Goal: Task Accomplishment & Management: Manage account settings

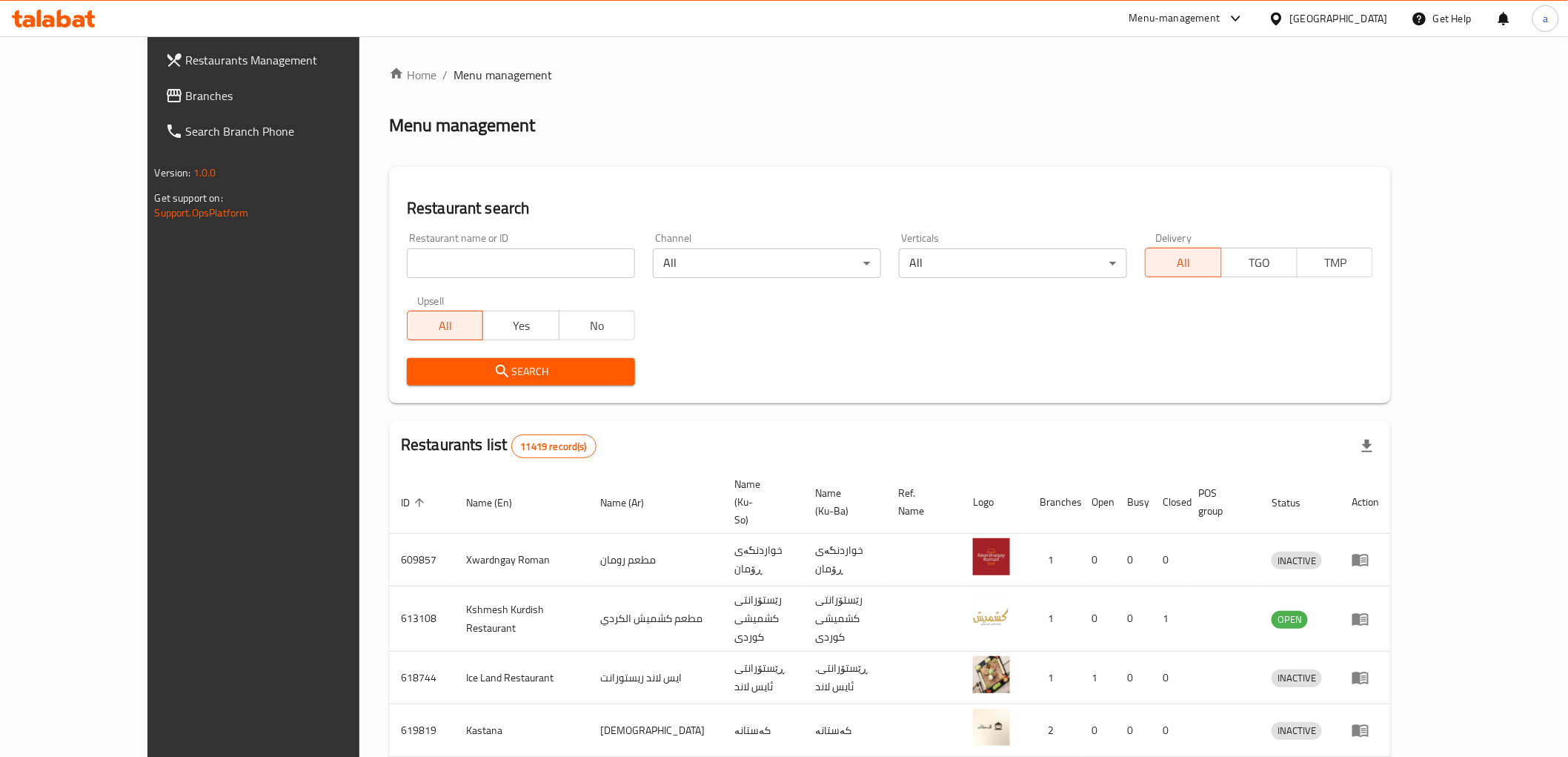
click at [154, 80] on link "Branches" at bounding box center [281, 95] width 256 height 36
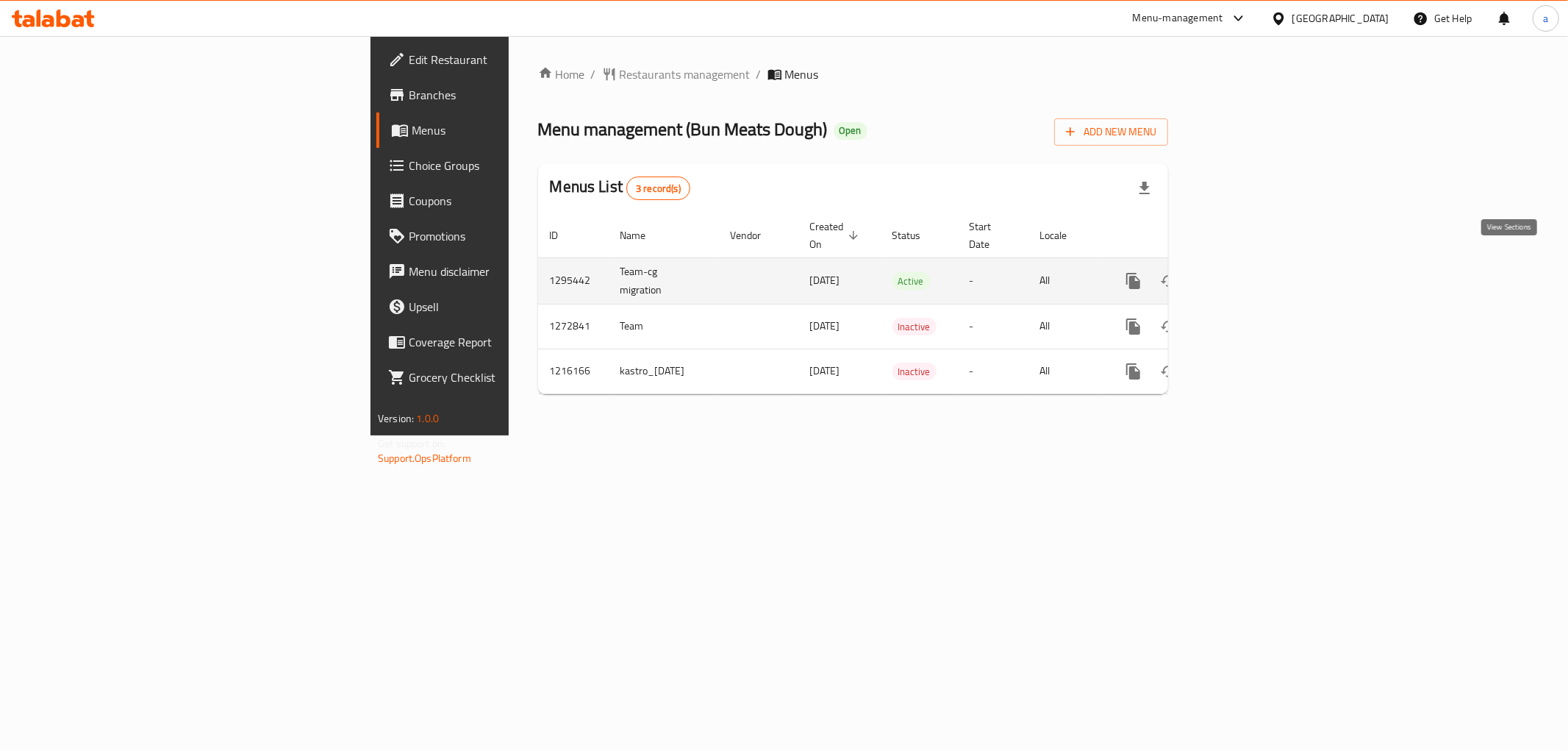
click at [1249, 272] on icon "enhanced table" at bounding box center [1240, 282] width 18 height 18
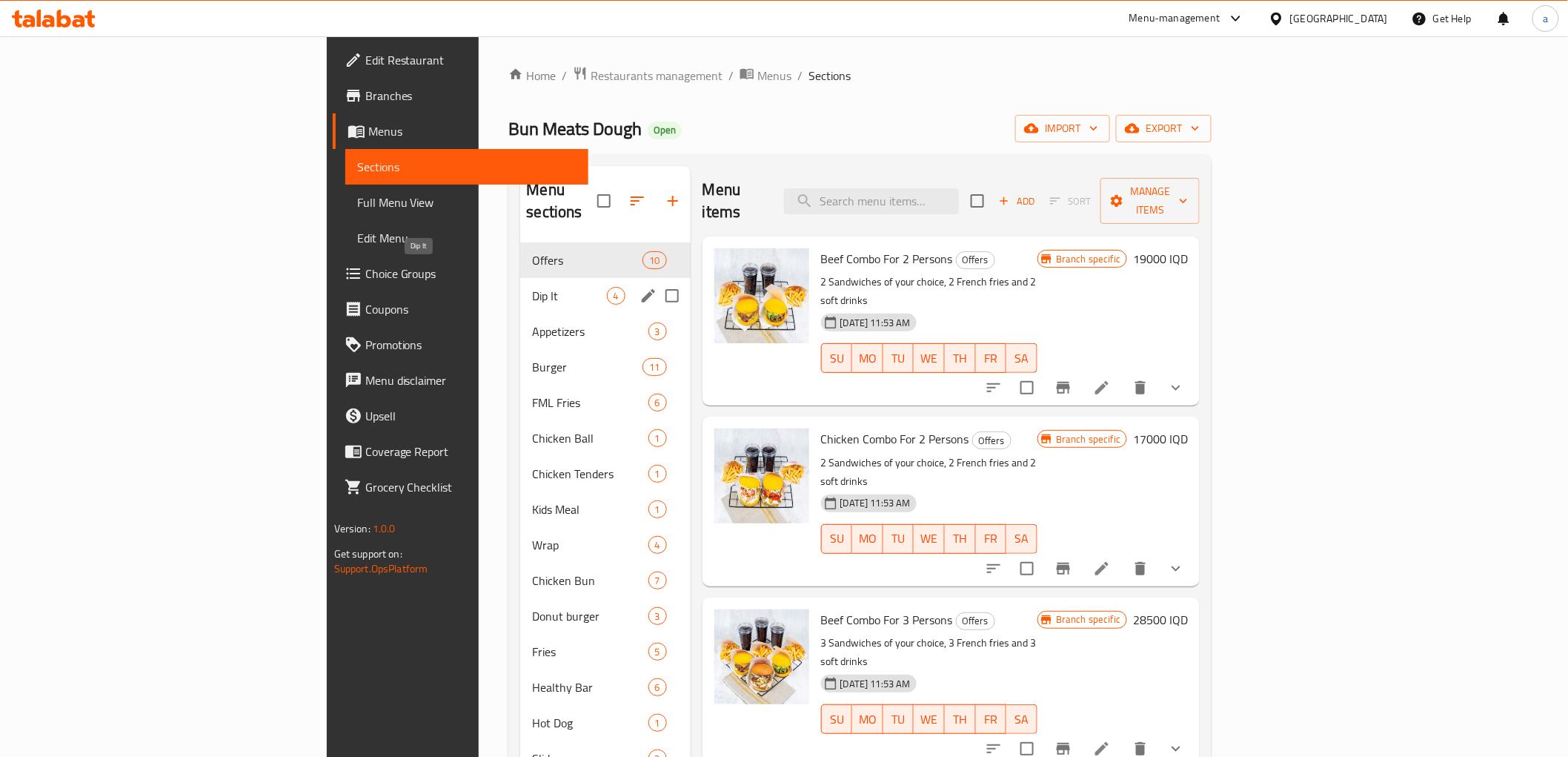
click at [532, 287] on span "Dip It" at bounding box center [569, 296] width 74 height 18
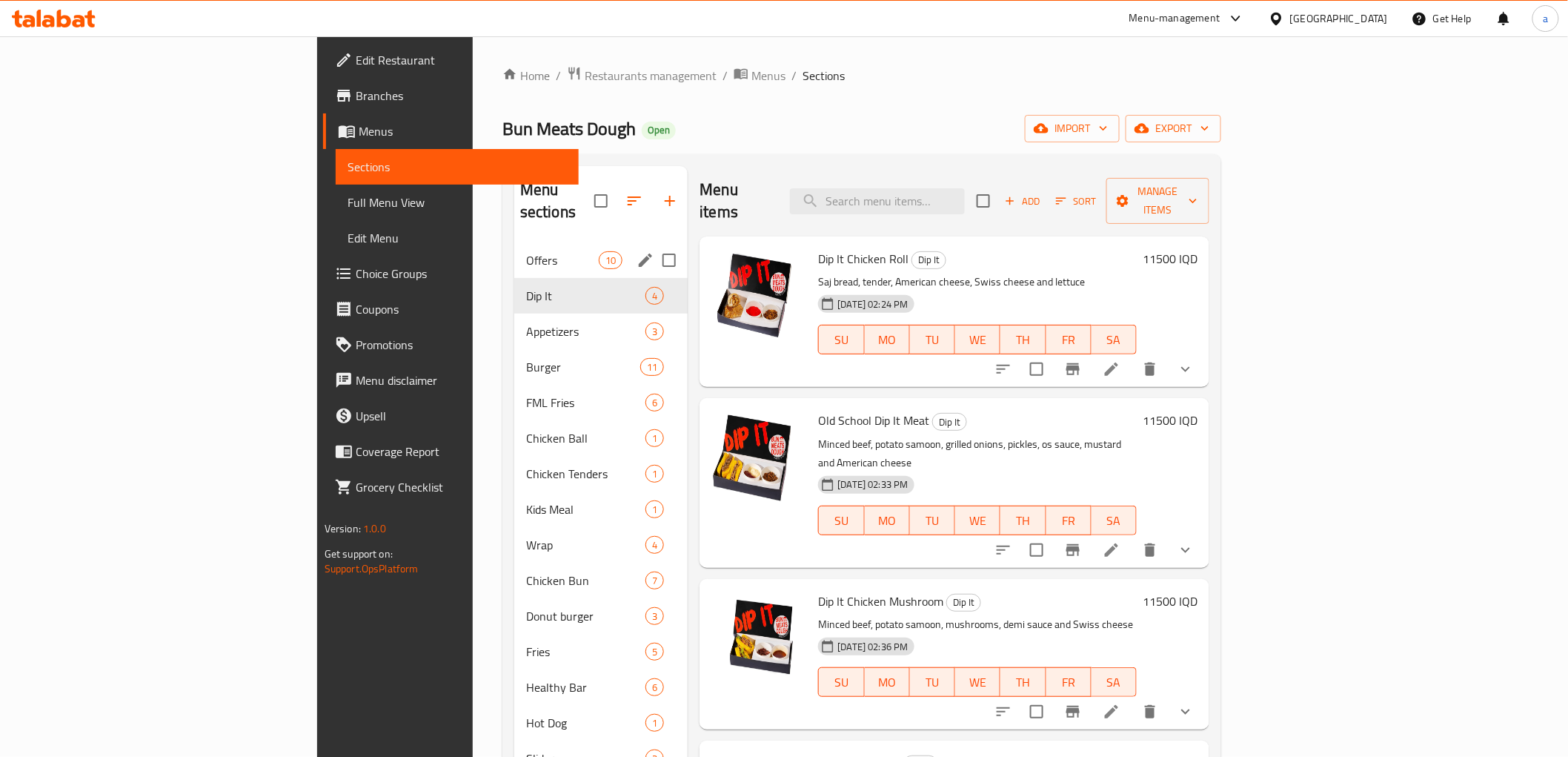
click at [526, 252] on span "Offers" at bounding box center [562, 261] width 73 height 18
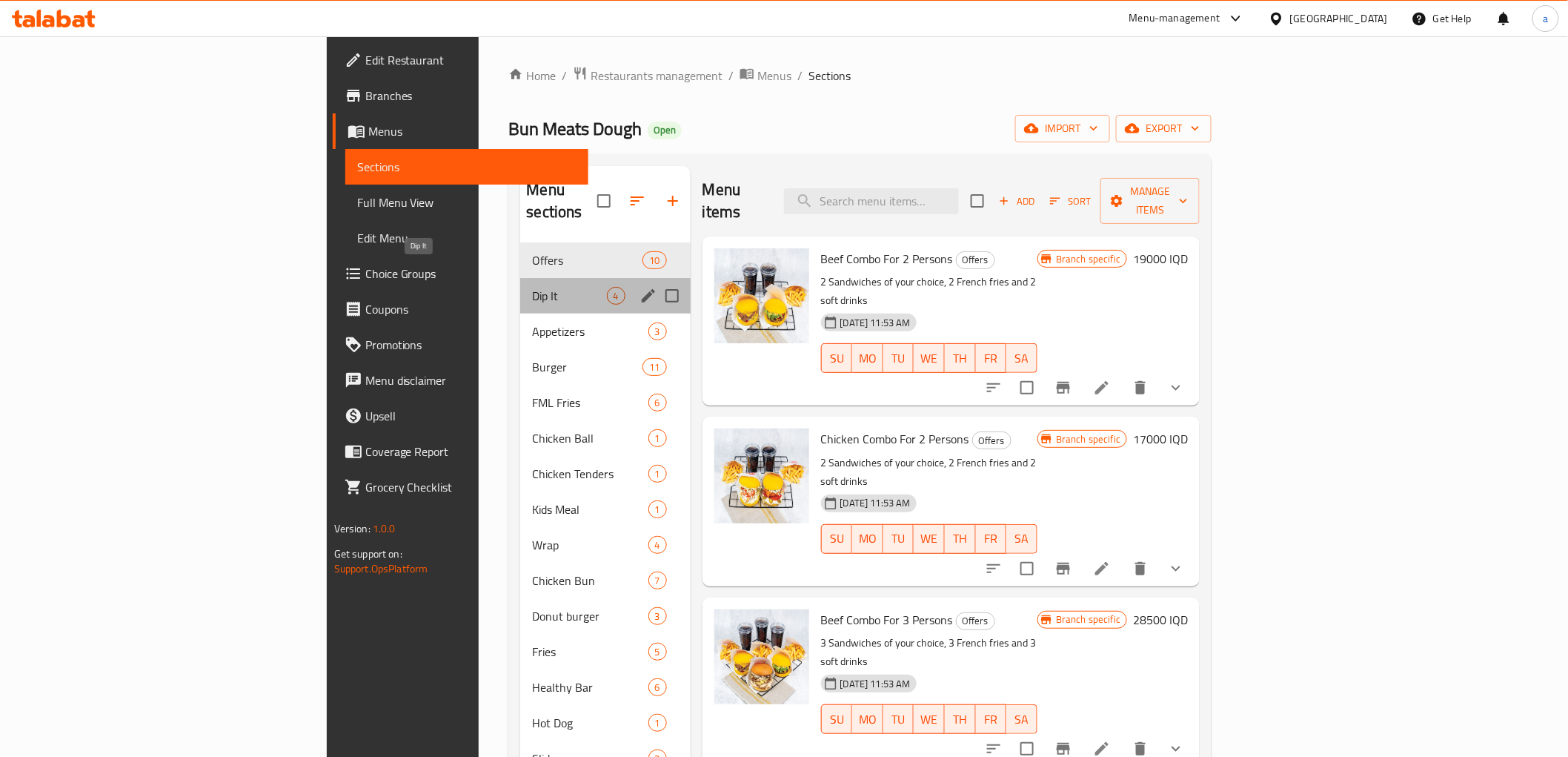
click at [532, 287] on span "Dip It" at bounding box center [569, 296] width 74 height 18
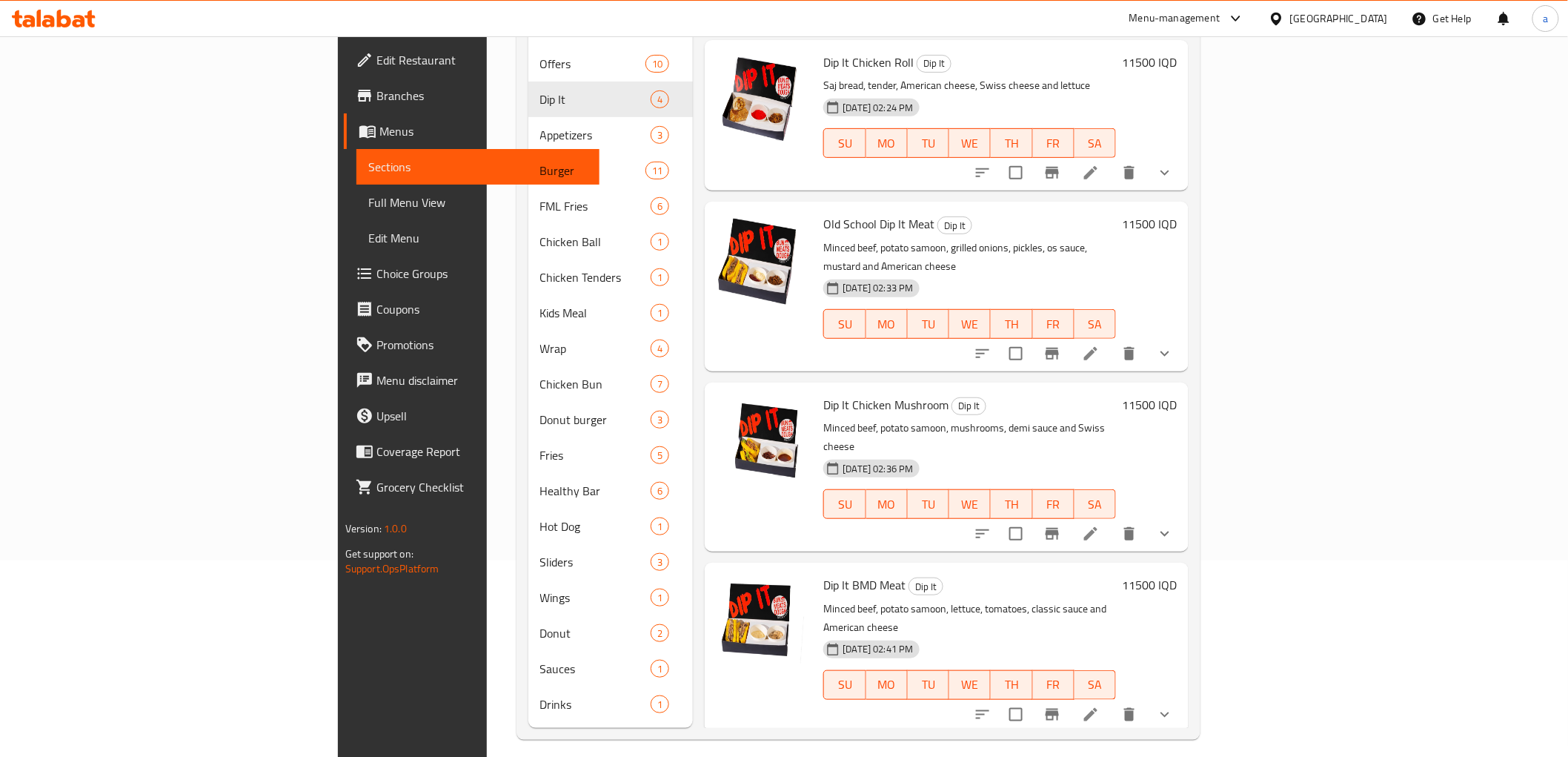
scroll to position [208, 0]
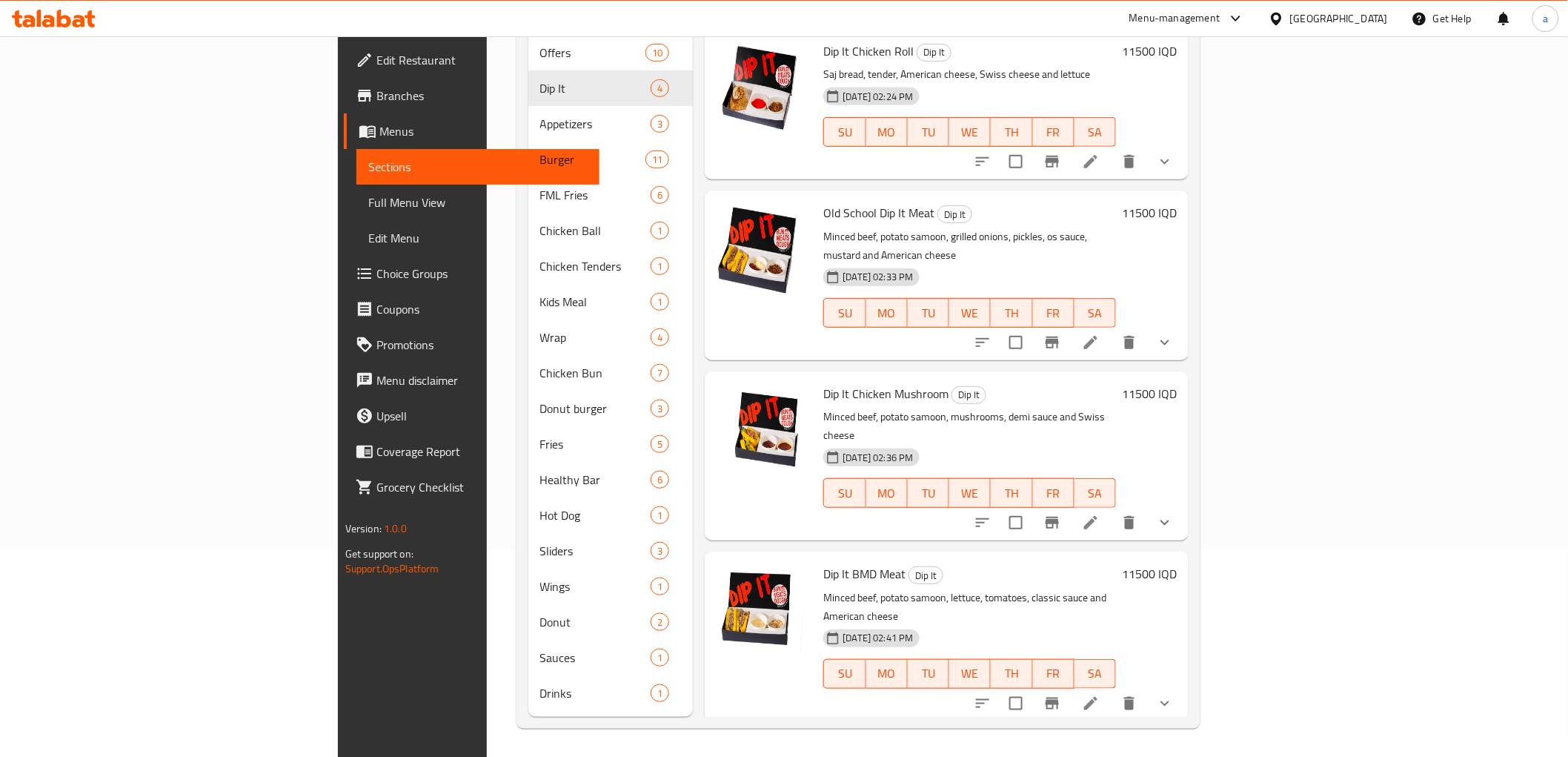
click at [368, 204] on span "Full Menu View" at bounding box center [477, 203] width 219 height 18
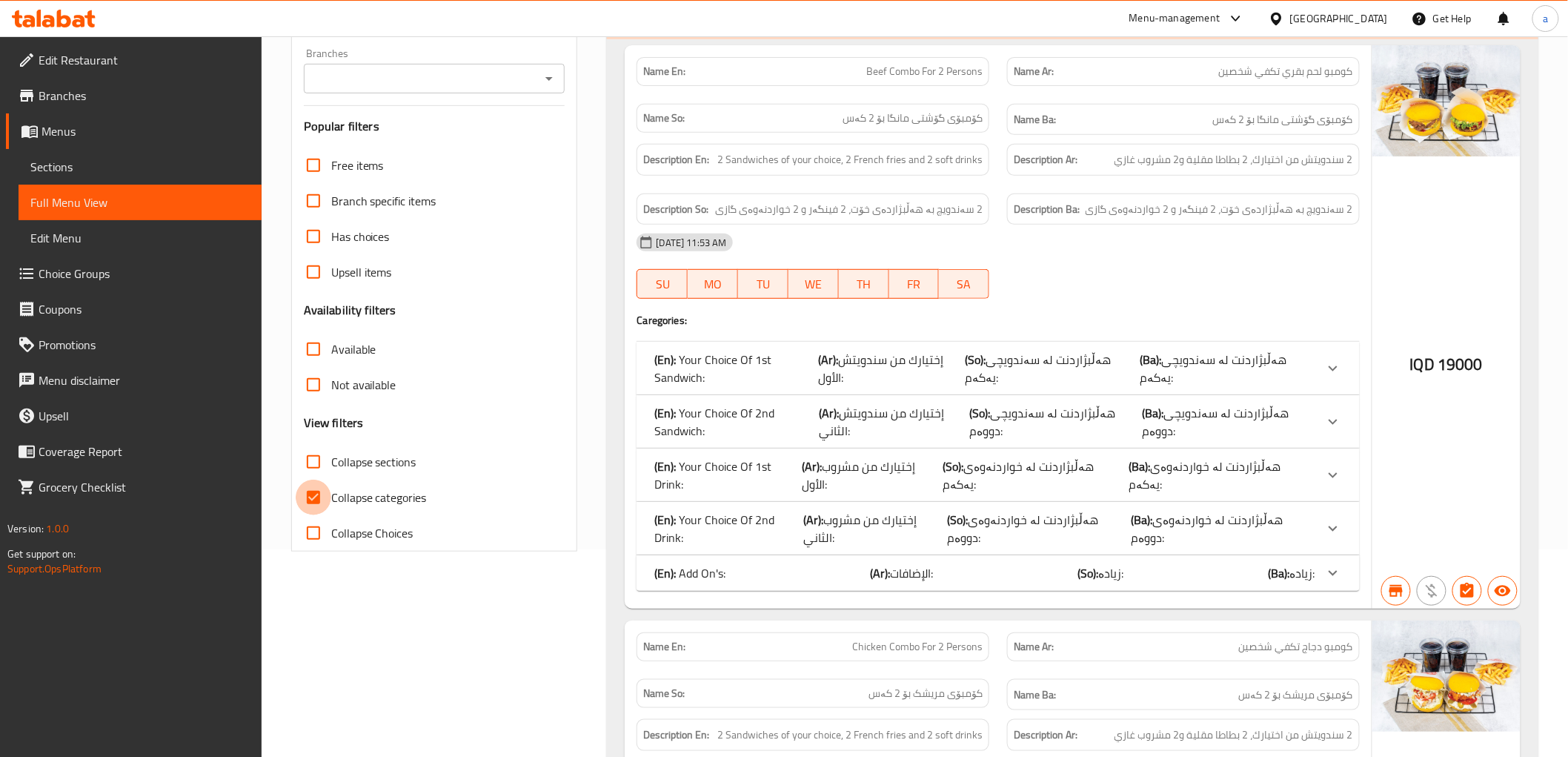
click at [307, 494] on input "Collapse categories" at bounding box center [313, 497] width 36 height 36
checkbox input "false"
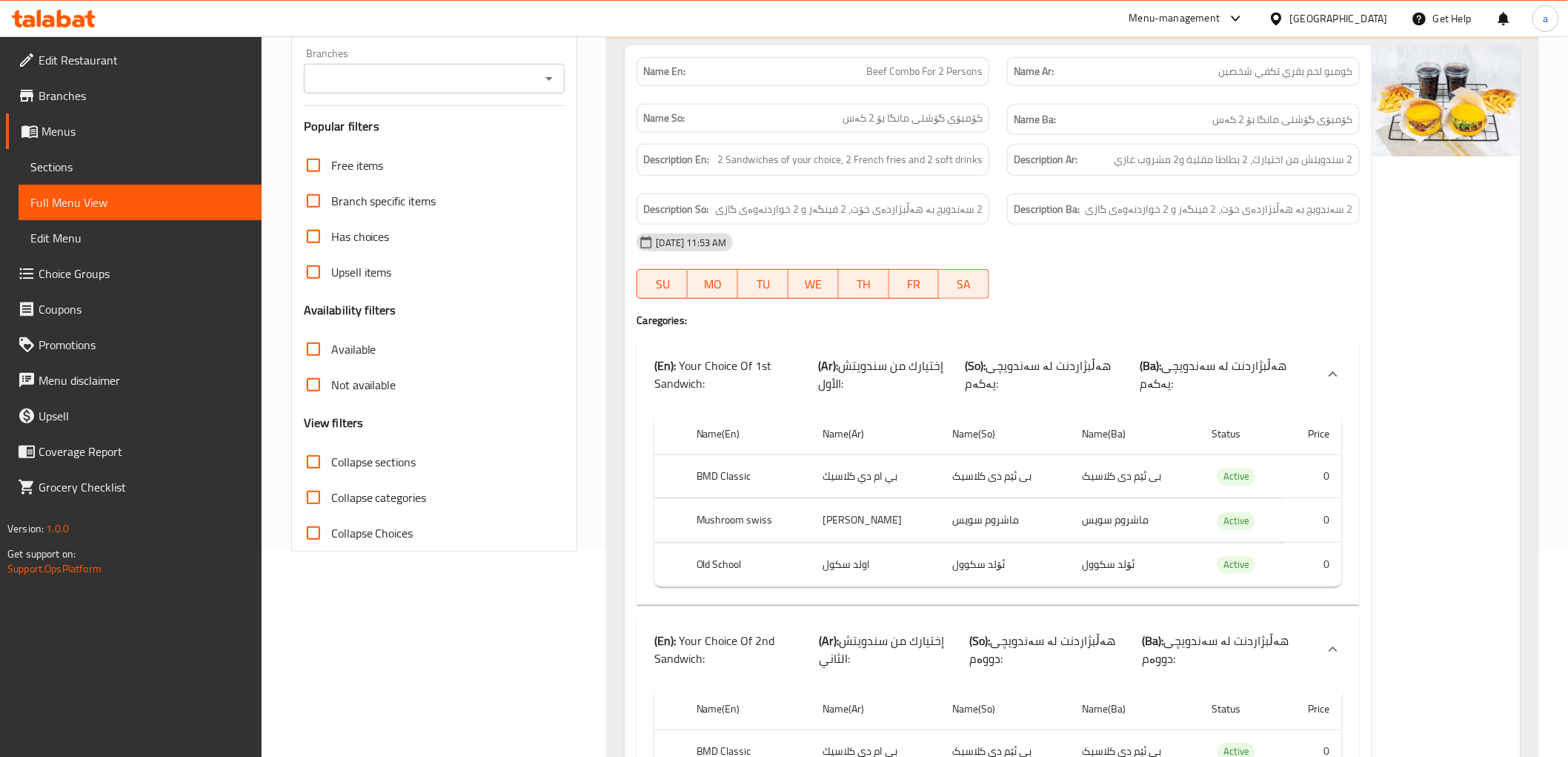
click at [552, 79] on icon "Open" at bounding box center [549, 79] width 18 height 18
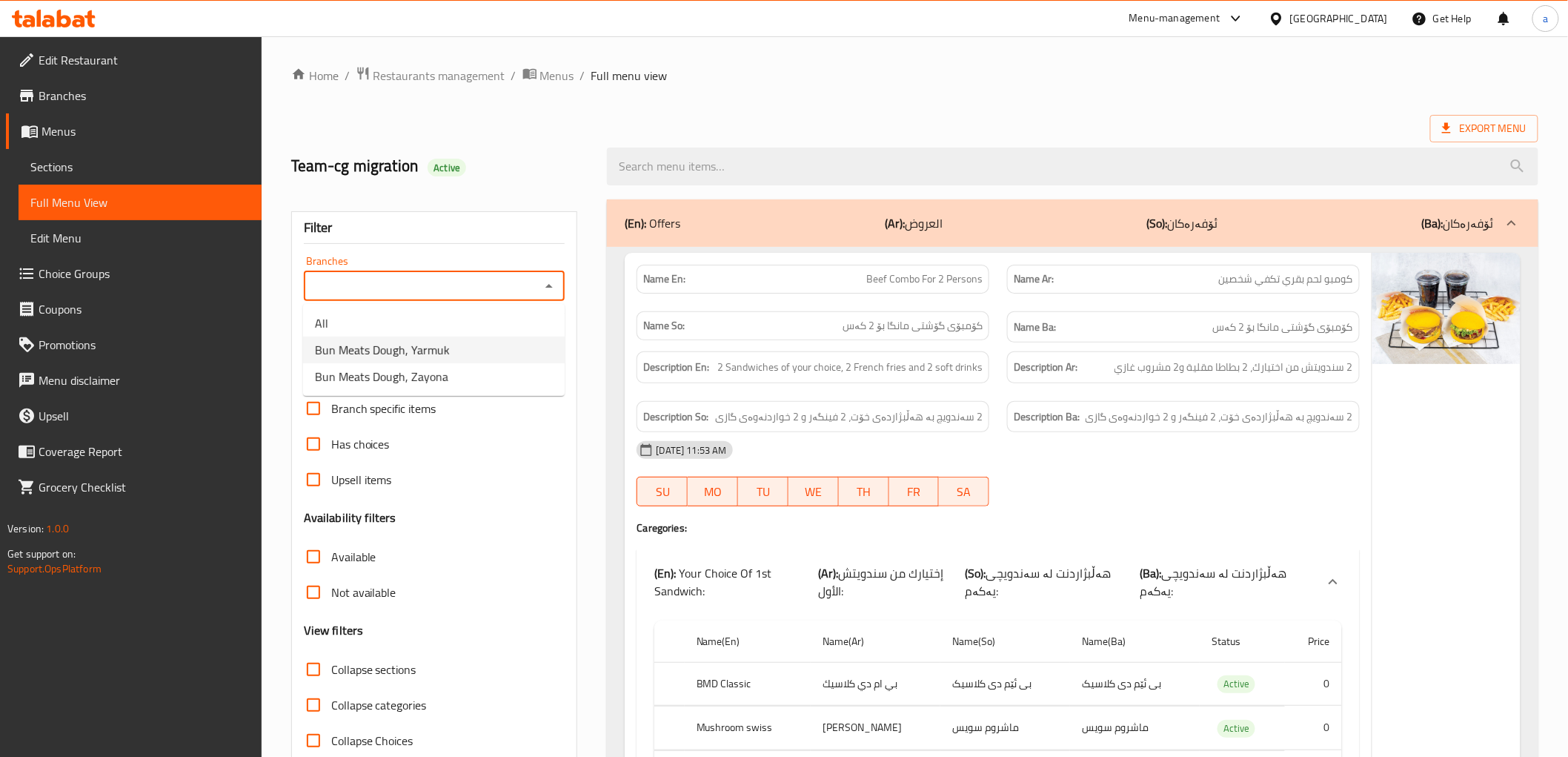
click at [413, 345] on span "Bun Meats Dough, Yarmuk" at bounding box center [382, 350] width 135 height 18
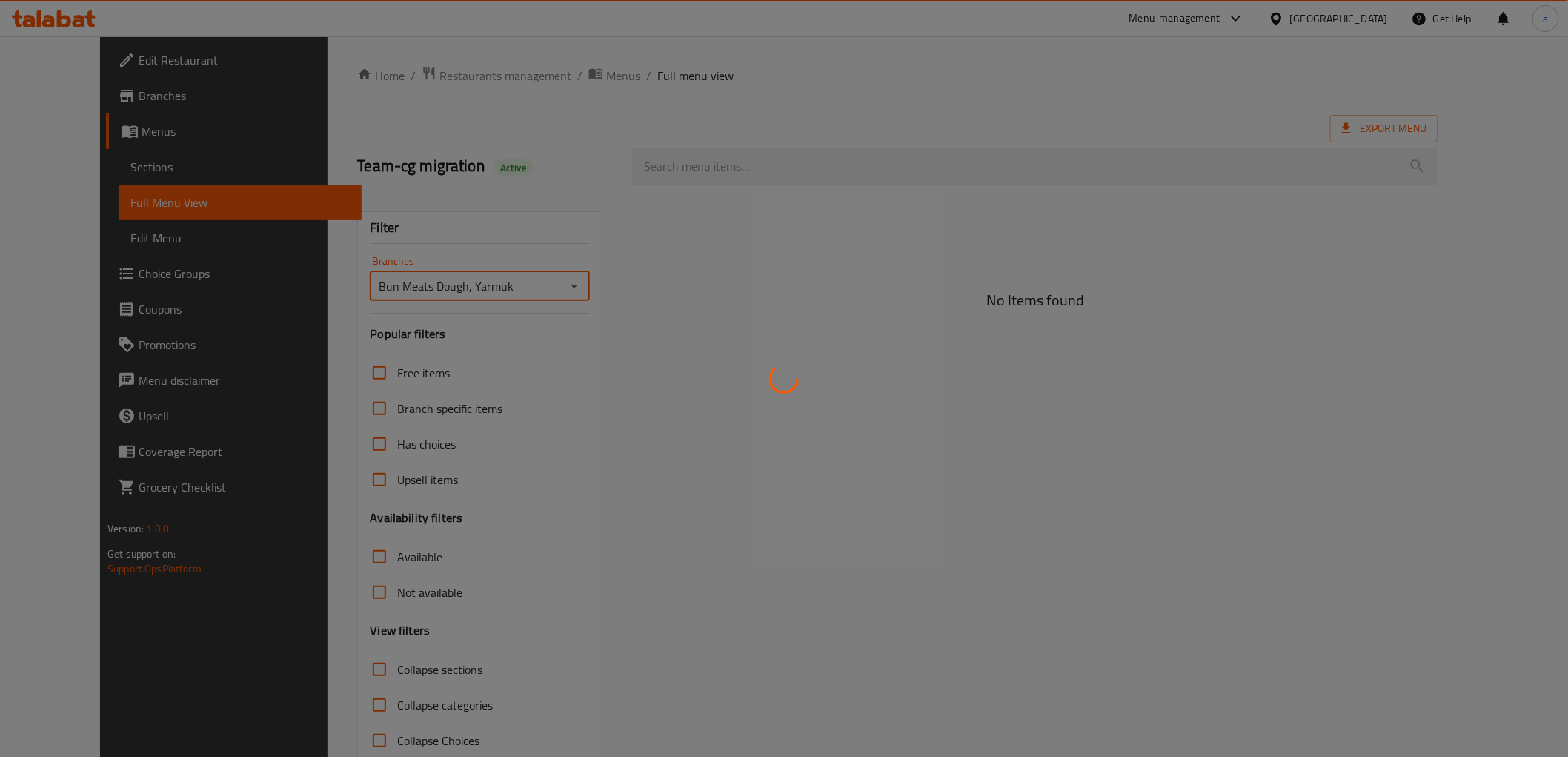
type input "Bun Meats Dough, Yarmuk"
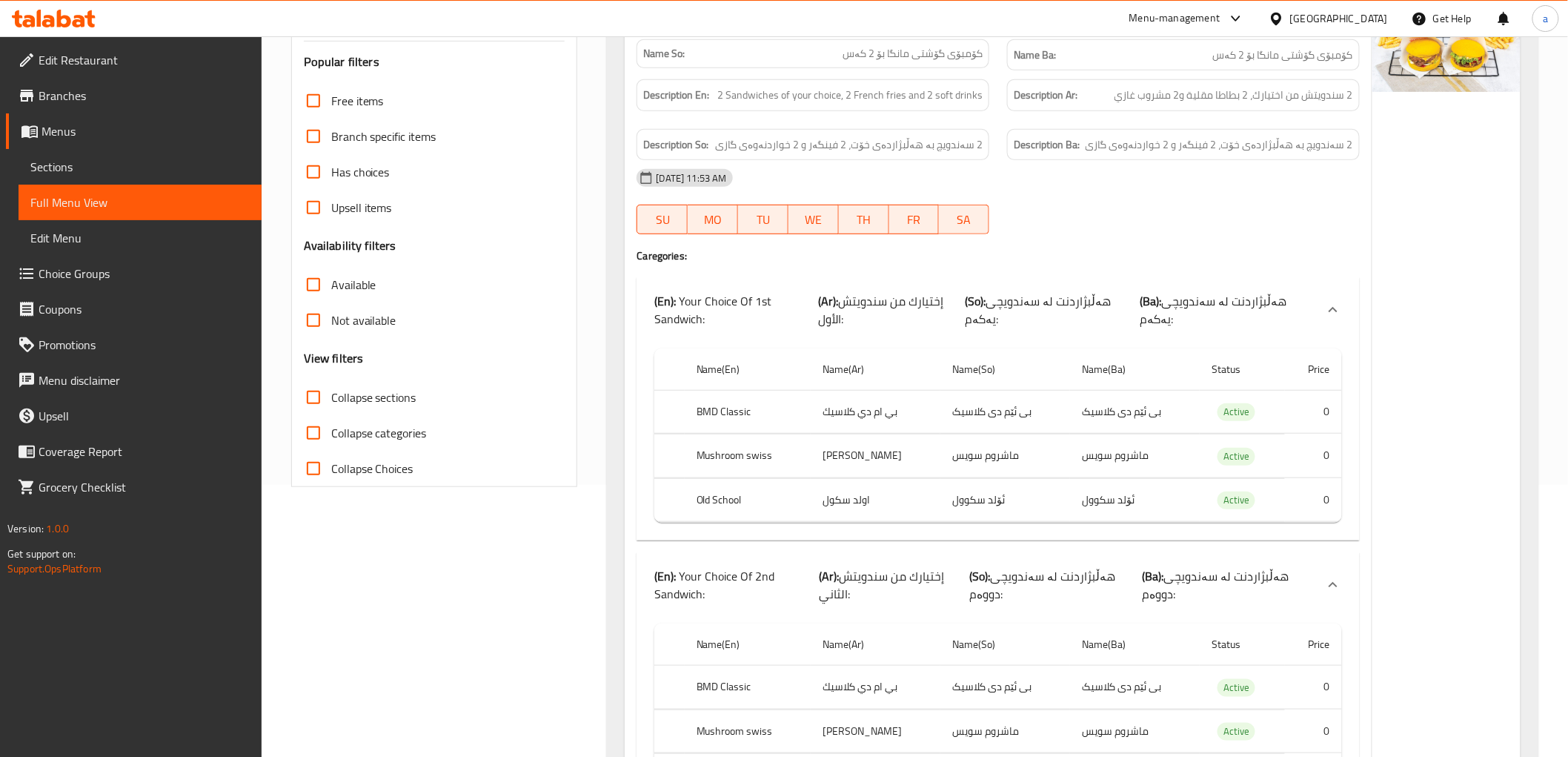
scroll to position [275, 0]
click at [316, 394] on input "Collapse sections" at bounding box center [313, 395] width 36 height 36
checkbox input "true"
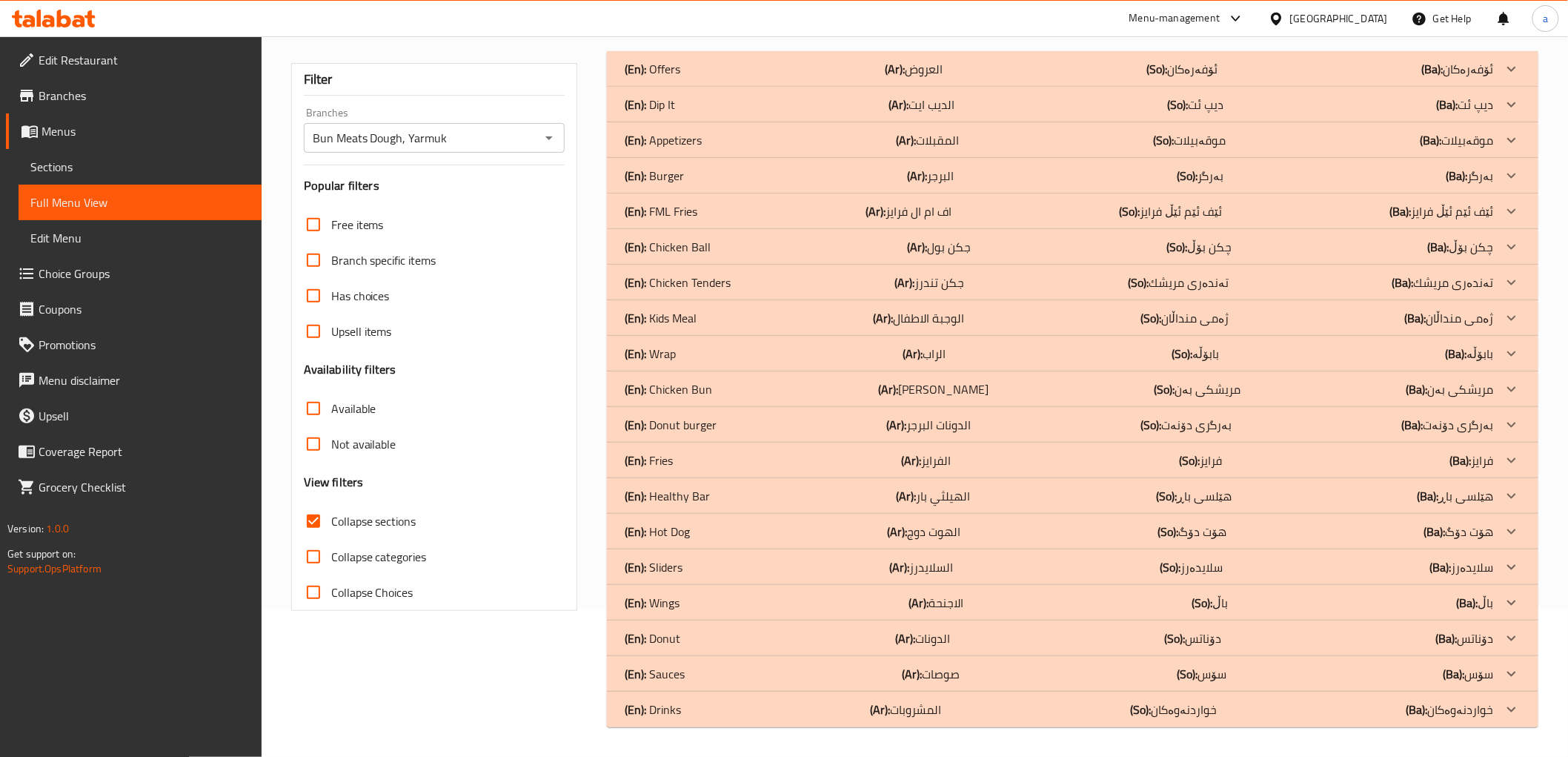
scroll to position [148, 0]
click at [707, 78] on div "(En): Dip It (Ar): الديب ايت (So): دیپ ئت (Ba): دیپ ئت" at bounding box center [1059, 69] width 868 height 18
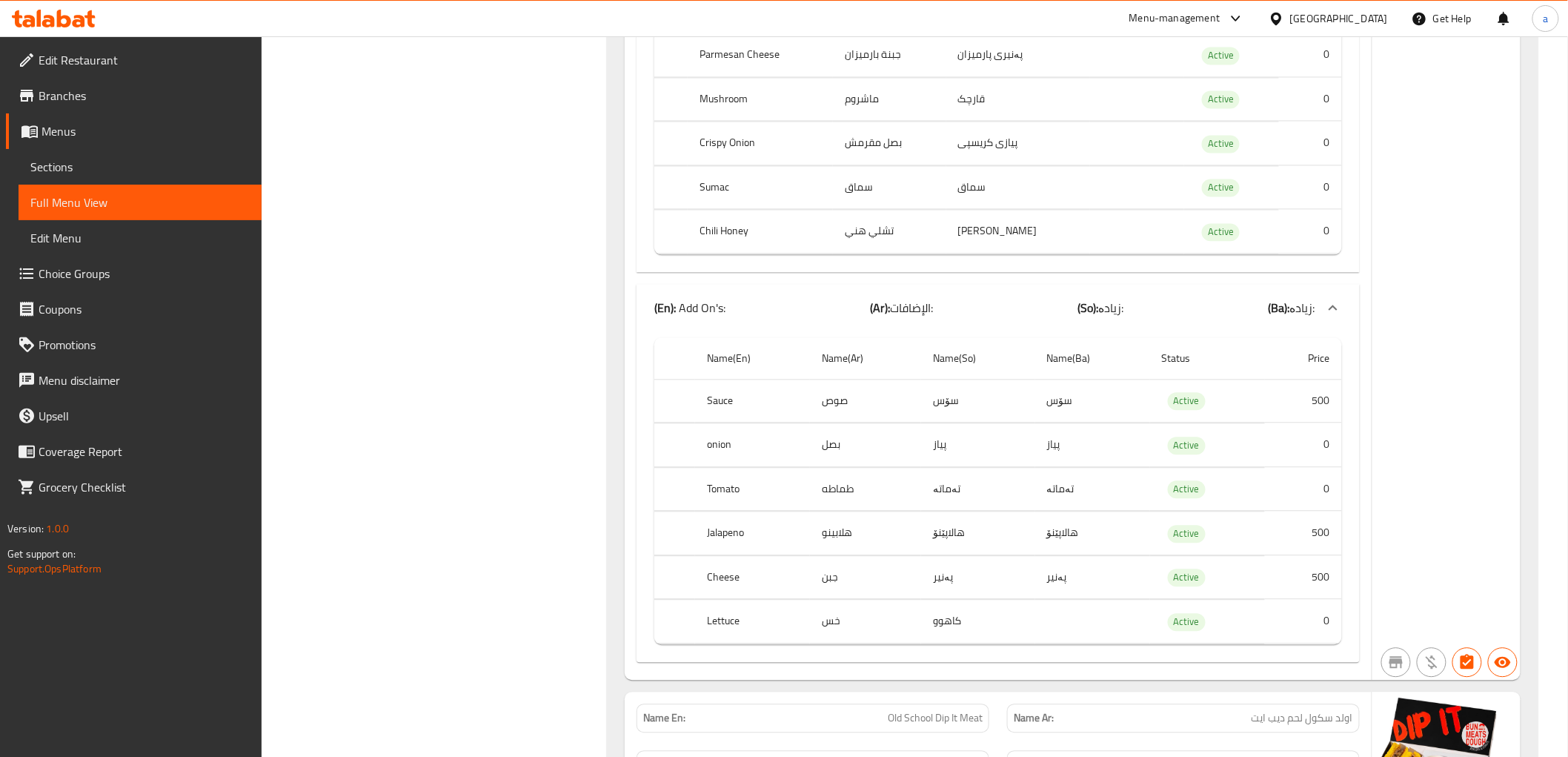
scroll to position [1898, 0]
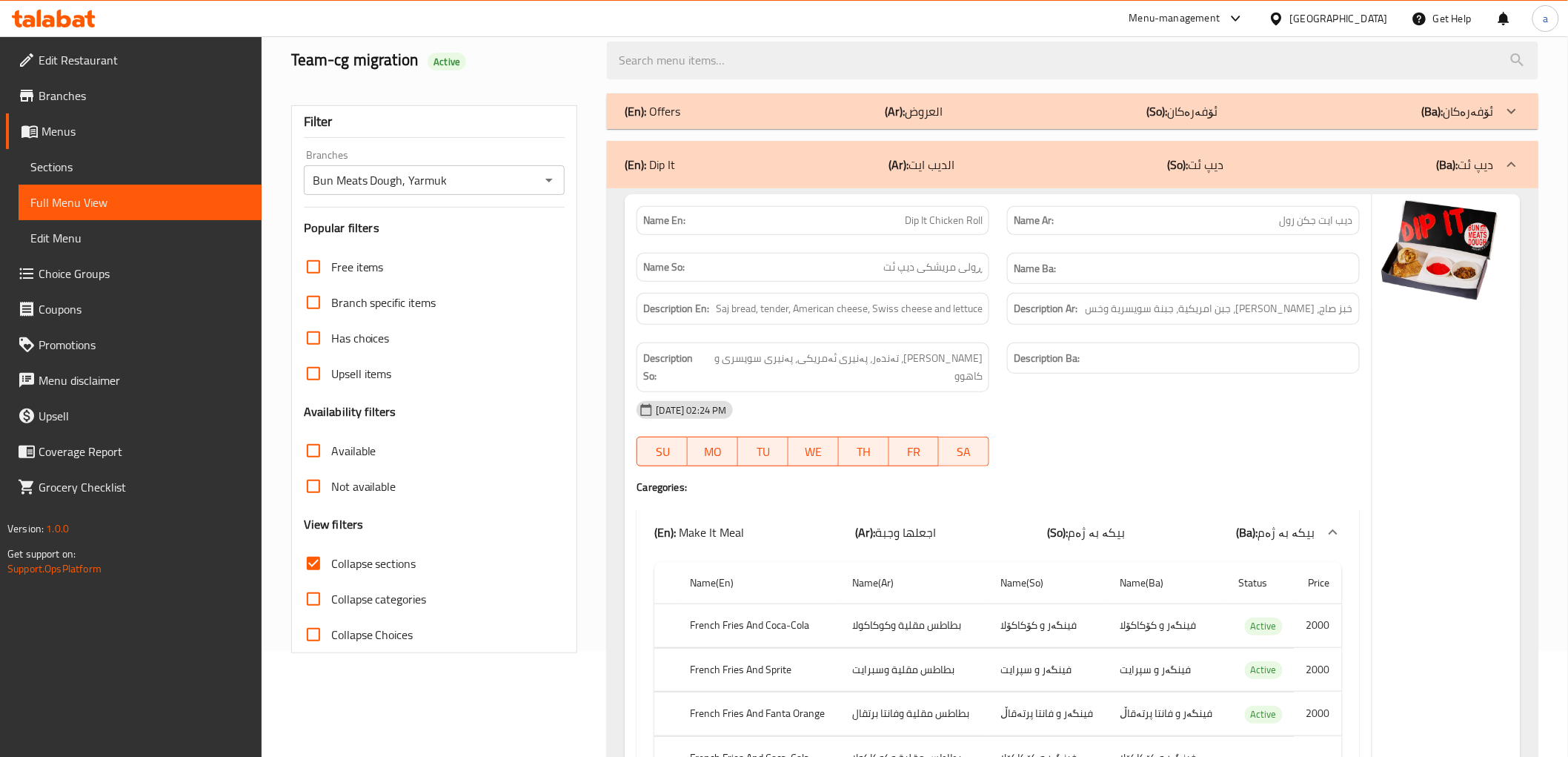
scroll to position [0, 0]
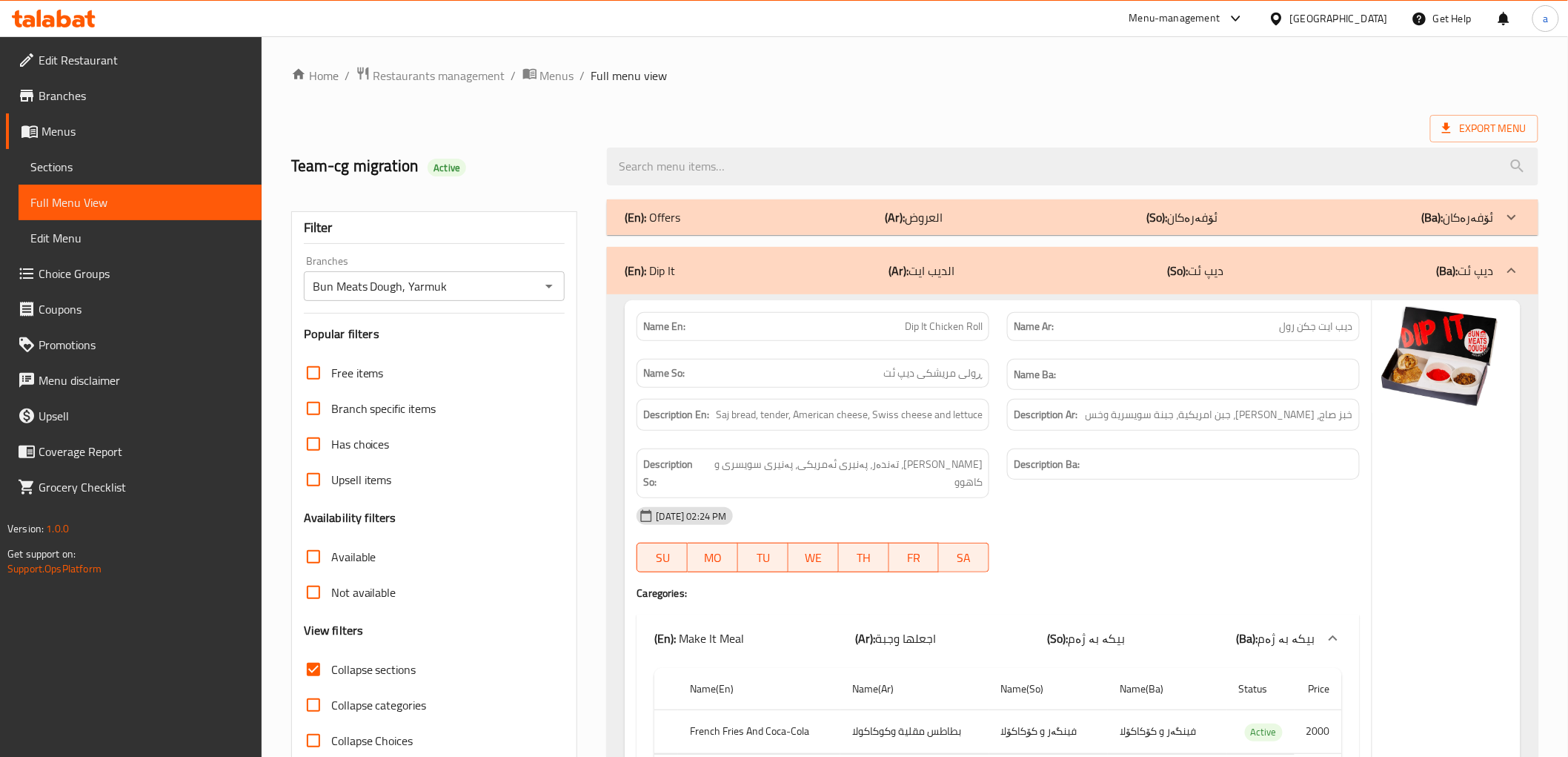
click at [46, 17] on icon at bounding box center [48, 21] width 12 height 12
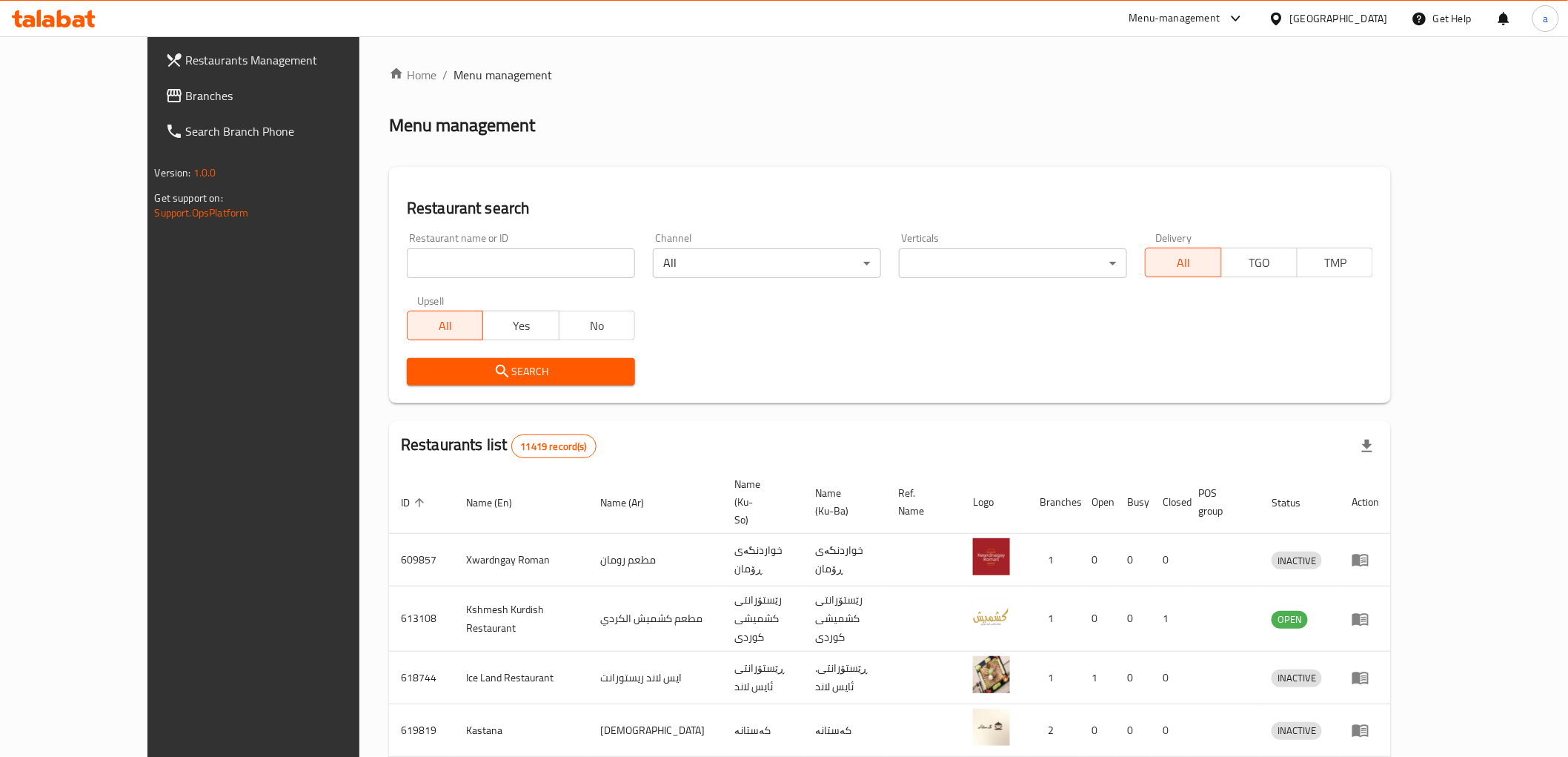
drag, startPoint x: 361, startPoint y: 243, endPoint x: 370, endPoint y: 253, distance: 13.5
click at [407, 243] on div "Restaurant name or ID Restaurant name or ID" at bounding box center [521, 255] width 228 height 46
click at [407, 256] on input "search" at bounding box center [521, 263] width 228 height 30
paste input "[PERSON_NAME]"
type input "safra bakery"
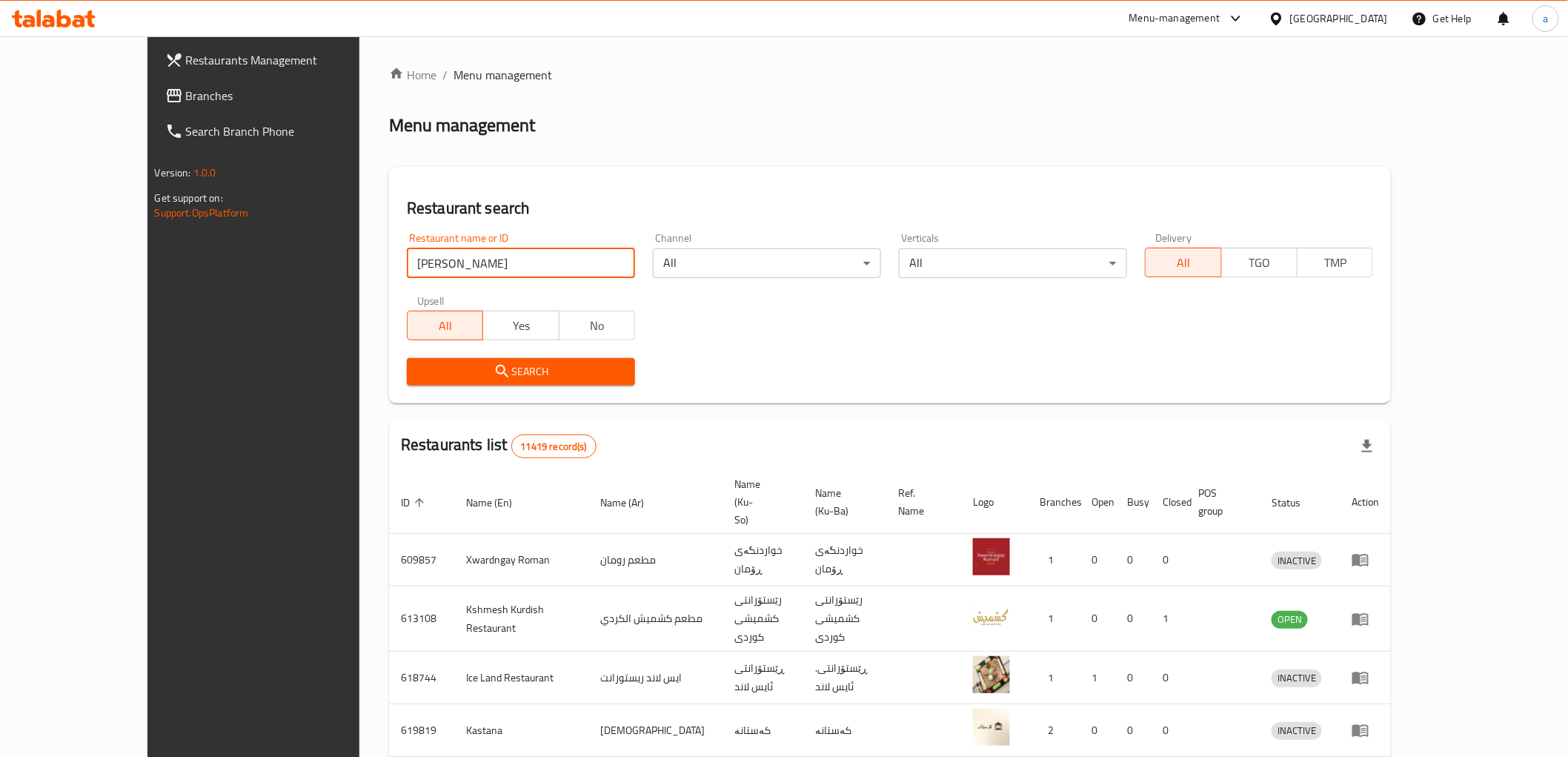
click button "Search" at bounding box center [521, 371] width 228 height 27
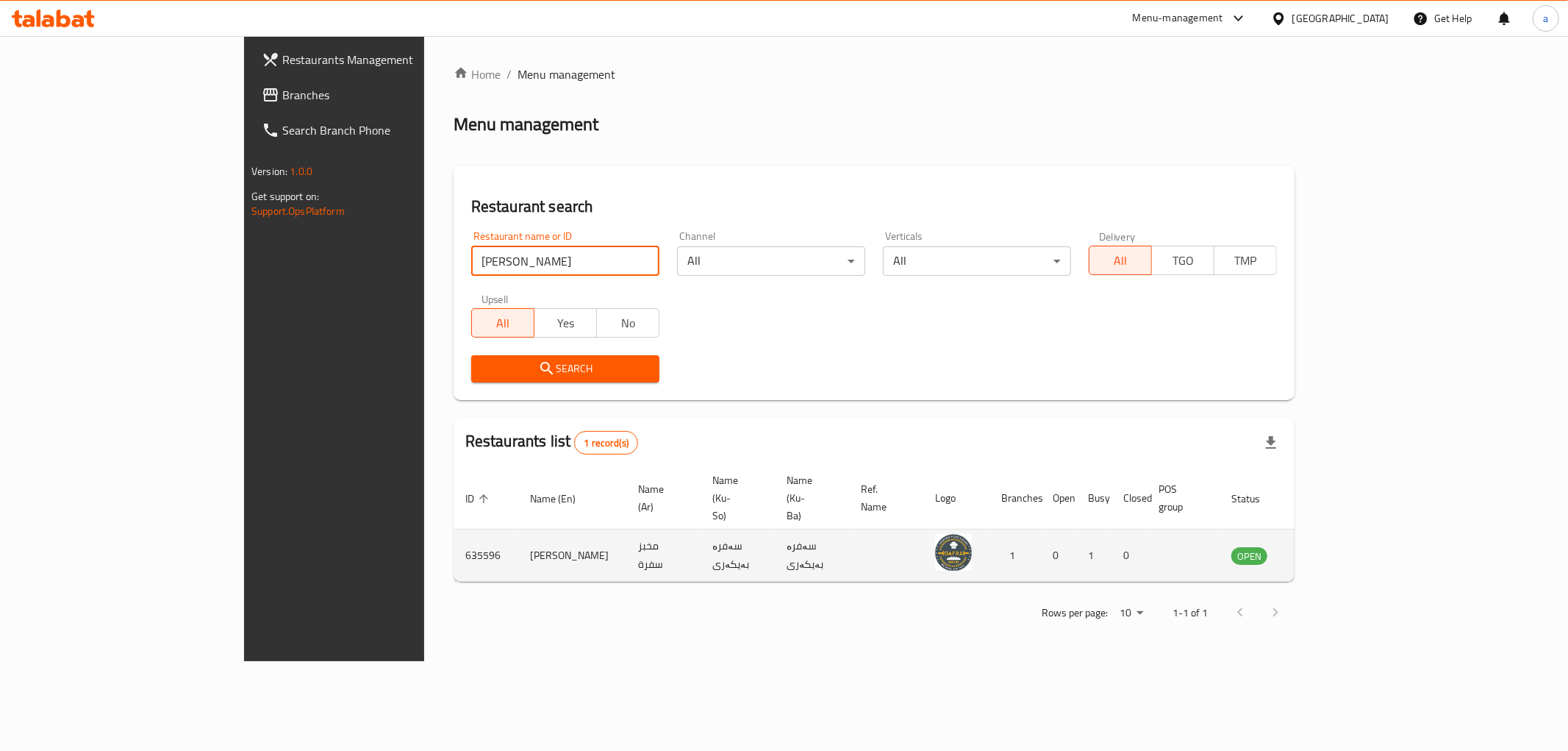
click at [1348, 531] on td "enhanced table" at bounding box center [1323, 556] width 51 height 53
click at [1327, 547] on icon "enhanced table" at bounding box center [1318, 556] width 18 height 18
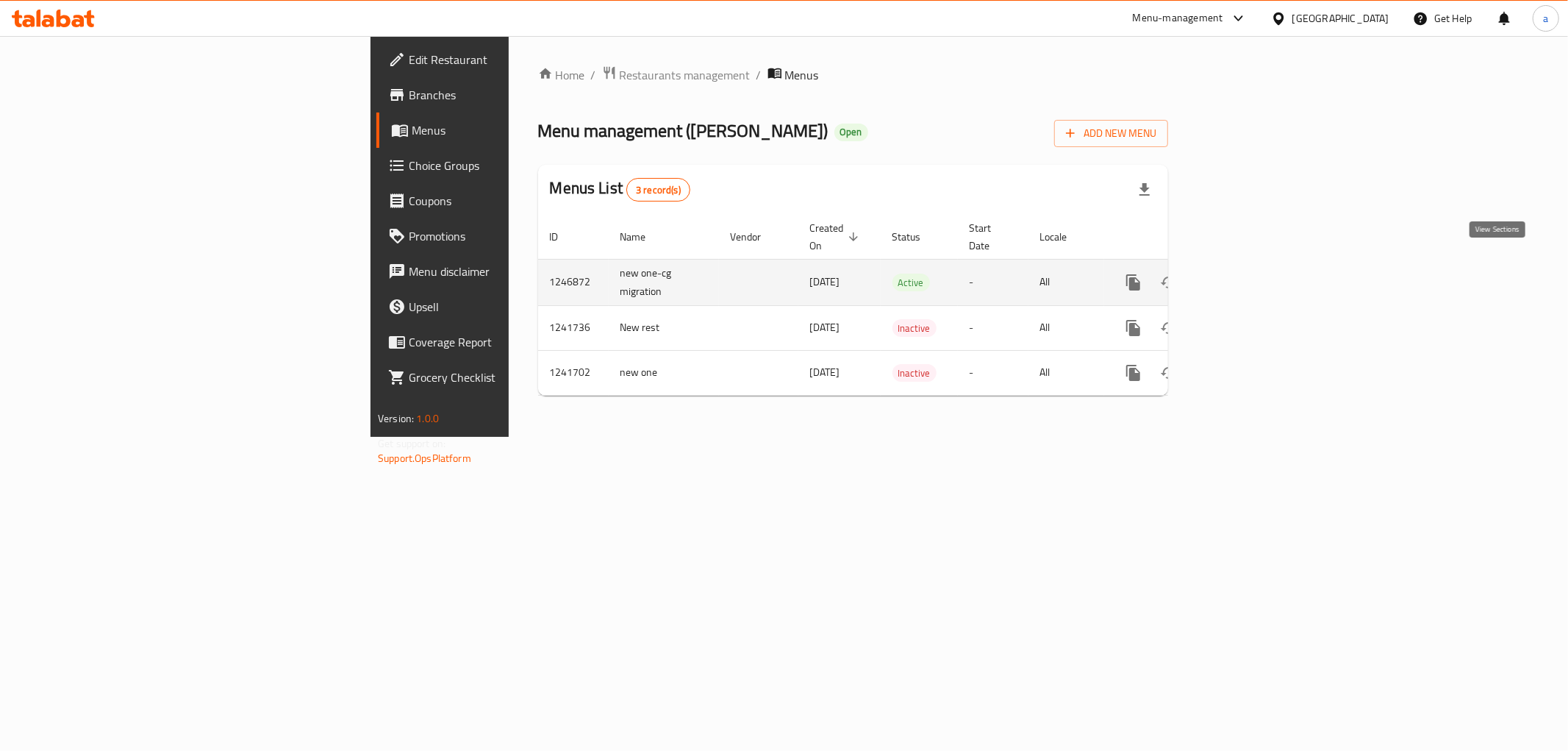
click at [1246, 276] on icon "enhanced table" at bounding box center [1240, 282] width 13 height 13
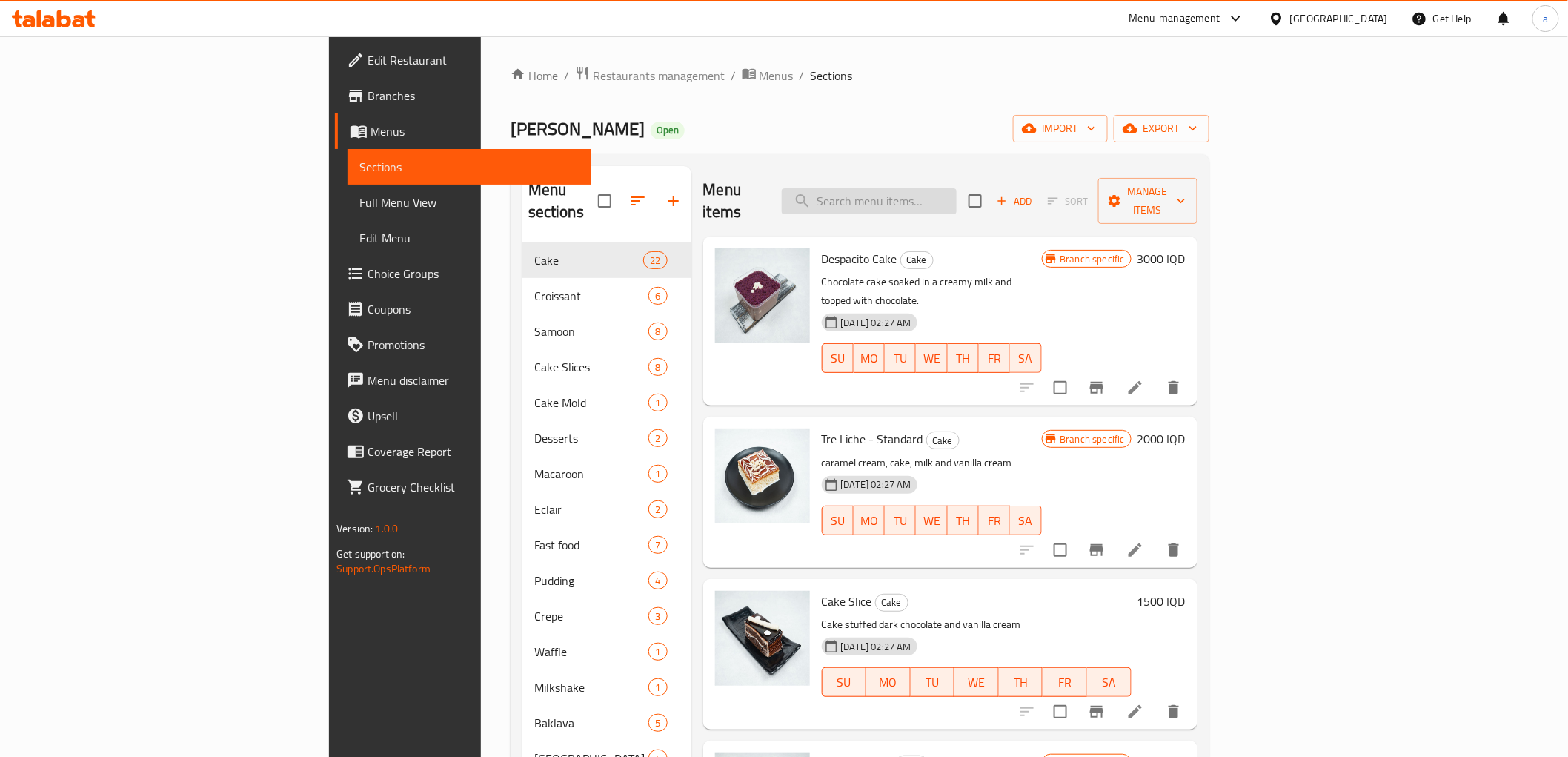
click at [957, 189] on input "search" at bounding box center [868, 201] width 174 height 26
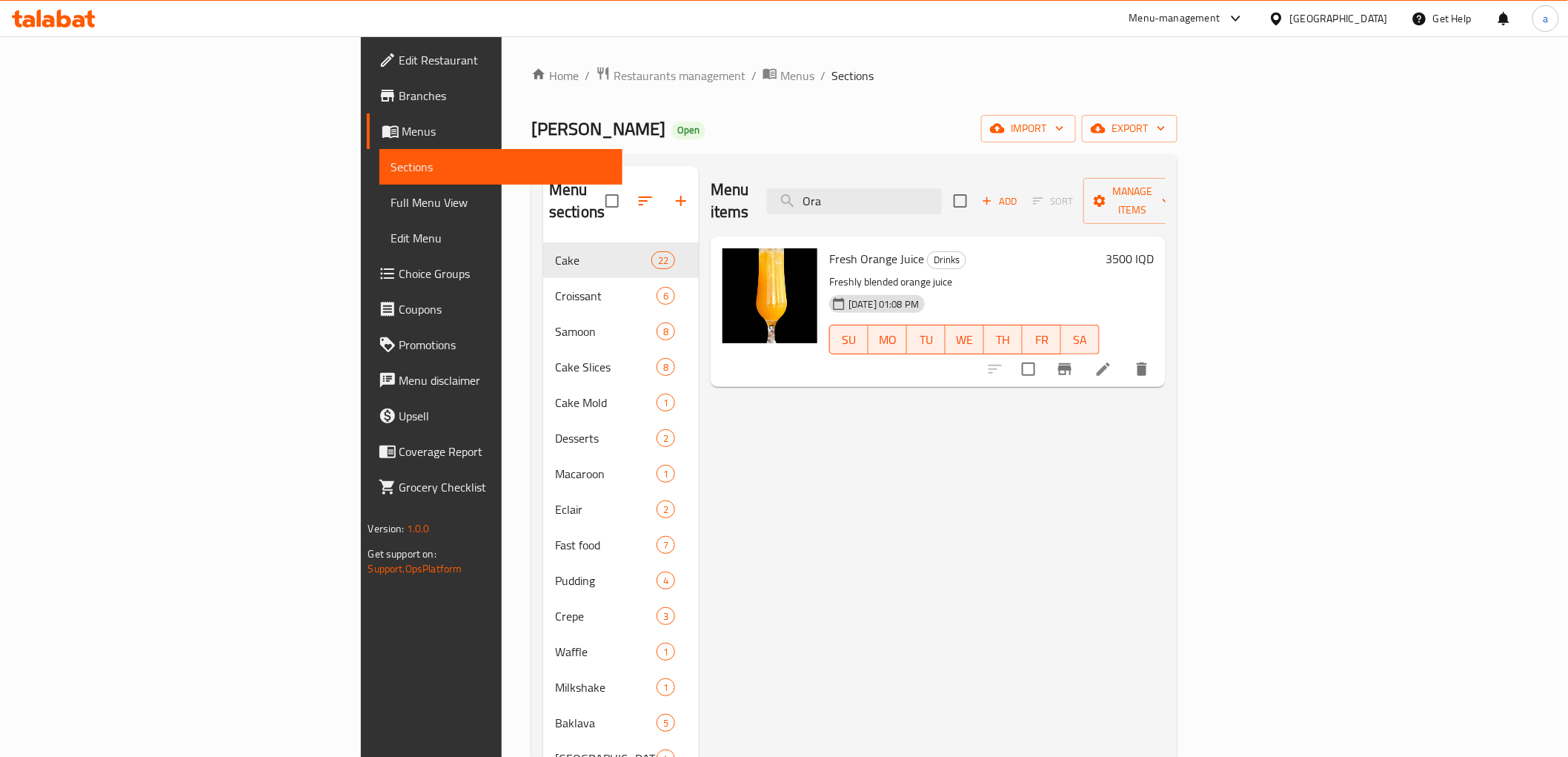
type input "Ora"
click at [1112, 361] on icon at bounding box center [1104, 370] width 18 height 18
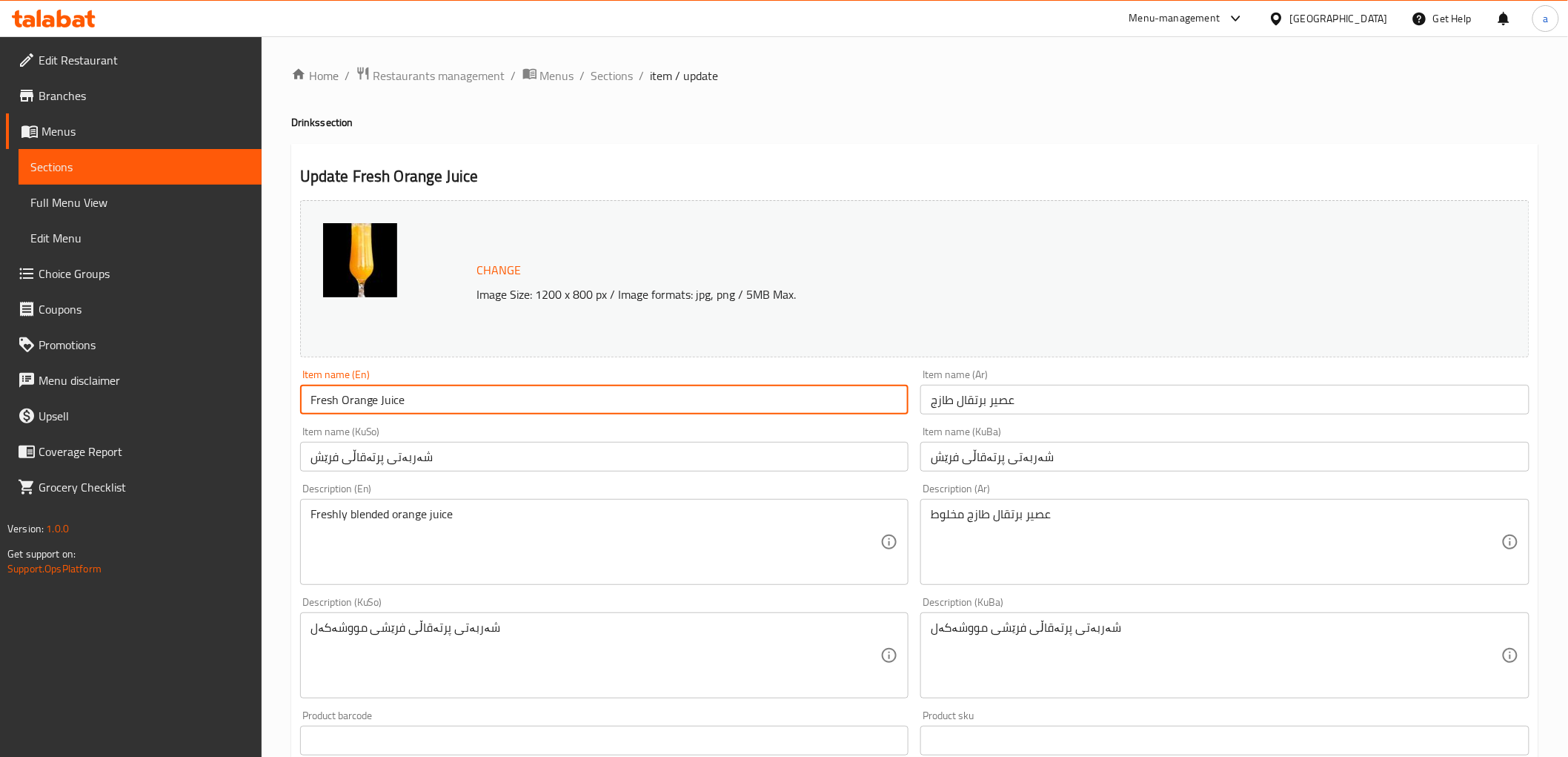
drag, startPoint x: 339, startPoint y: 395, endPoint x: 261, endPoint y: 402, distance: 78.3
click at [261, 402] on div "Edit Restaurant Branches Menus Sections Full Menu View Edit Menu Choice Groups …" at bounding box center [784, 638] width 1568 height 1203
type input "Orange Juice"
click at [968, 403] on input "عصير برتقال طازج" at bounding box center [1225, 400] width 610 height 30
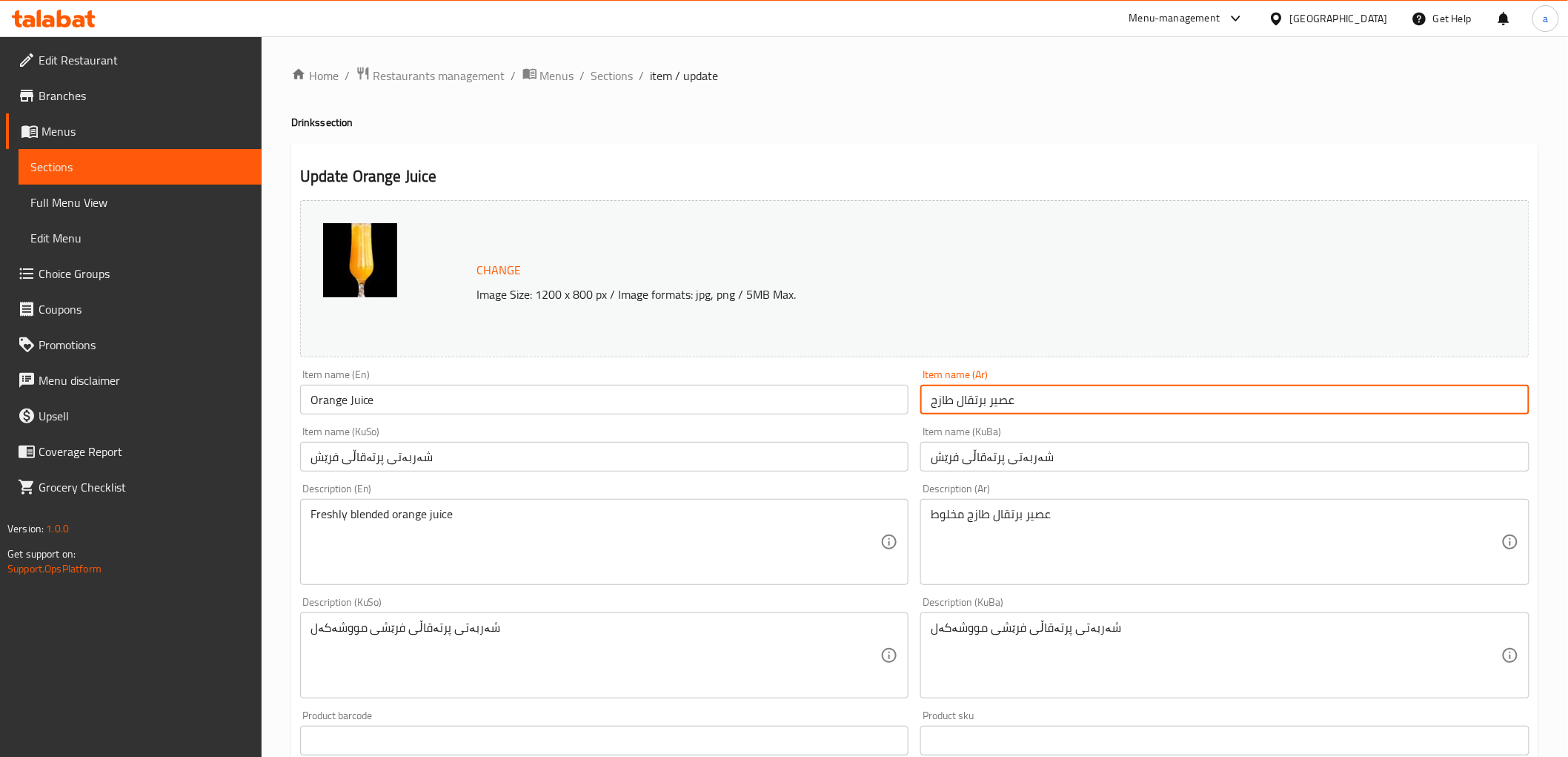
click at [968, 403] on input "عصير برتقال طازج" at bounding box center [1225, 400] width 610 height 30
click at [617, 75] on span "Sections" at bounding box center [612, 76] width 42 height 18
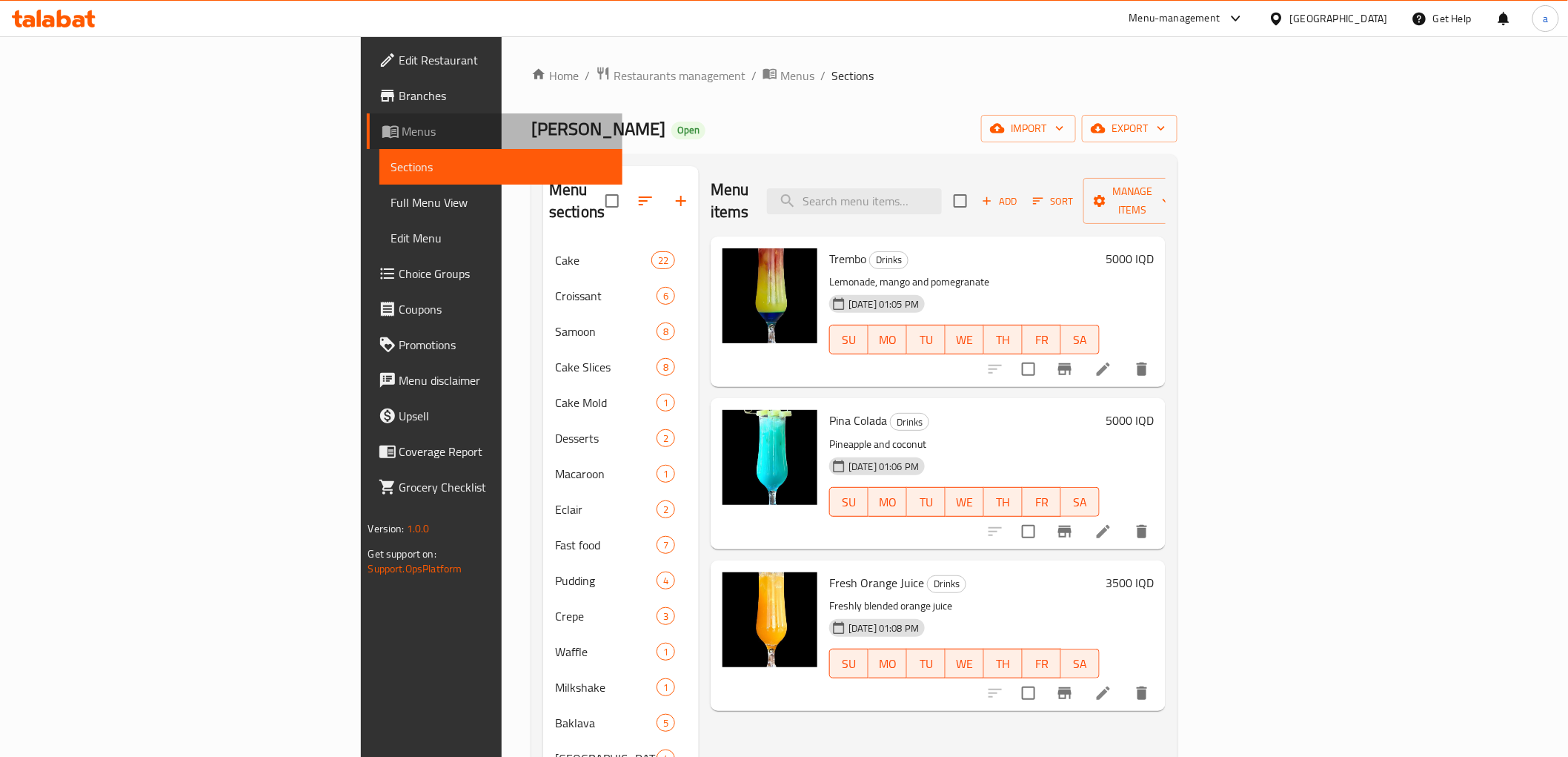
click at [403, 124] on span "Menus" at bounding box center [507, 132] width 208 height 18
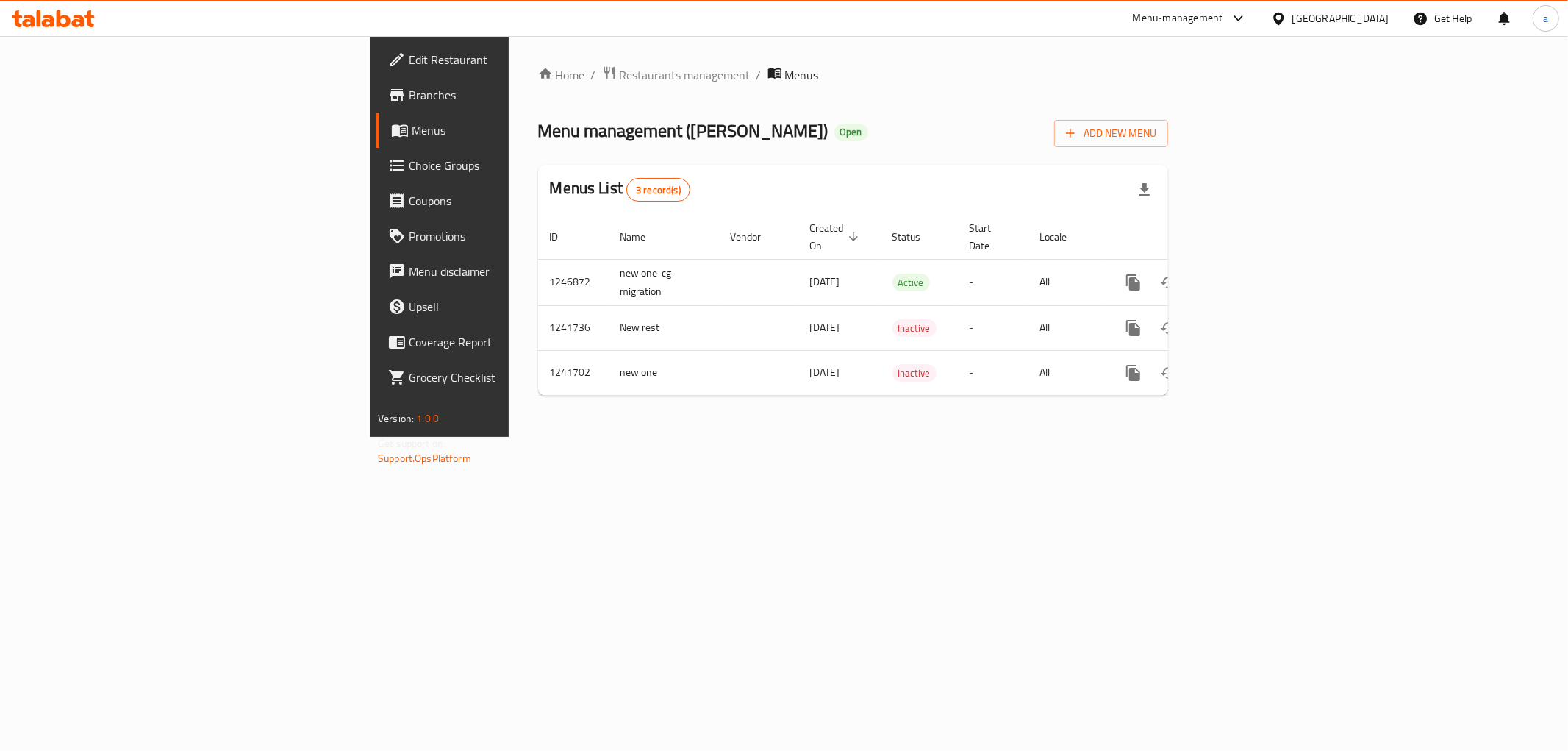
click at [1005, 437] on div "Home / Restaurants management / Menus Menu management ( Safra Bakery ) Open Add…" at bounding box center [853, 236] width 689 height 401
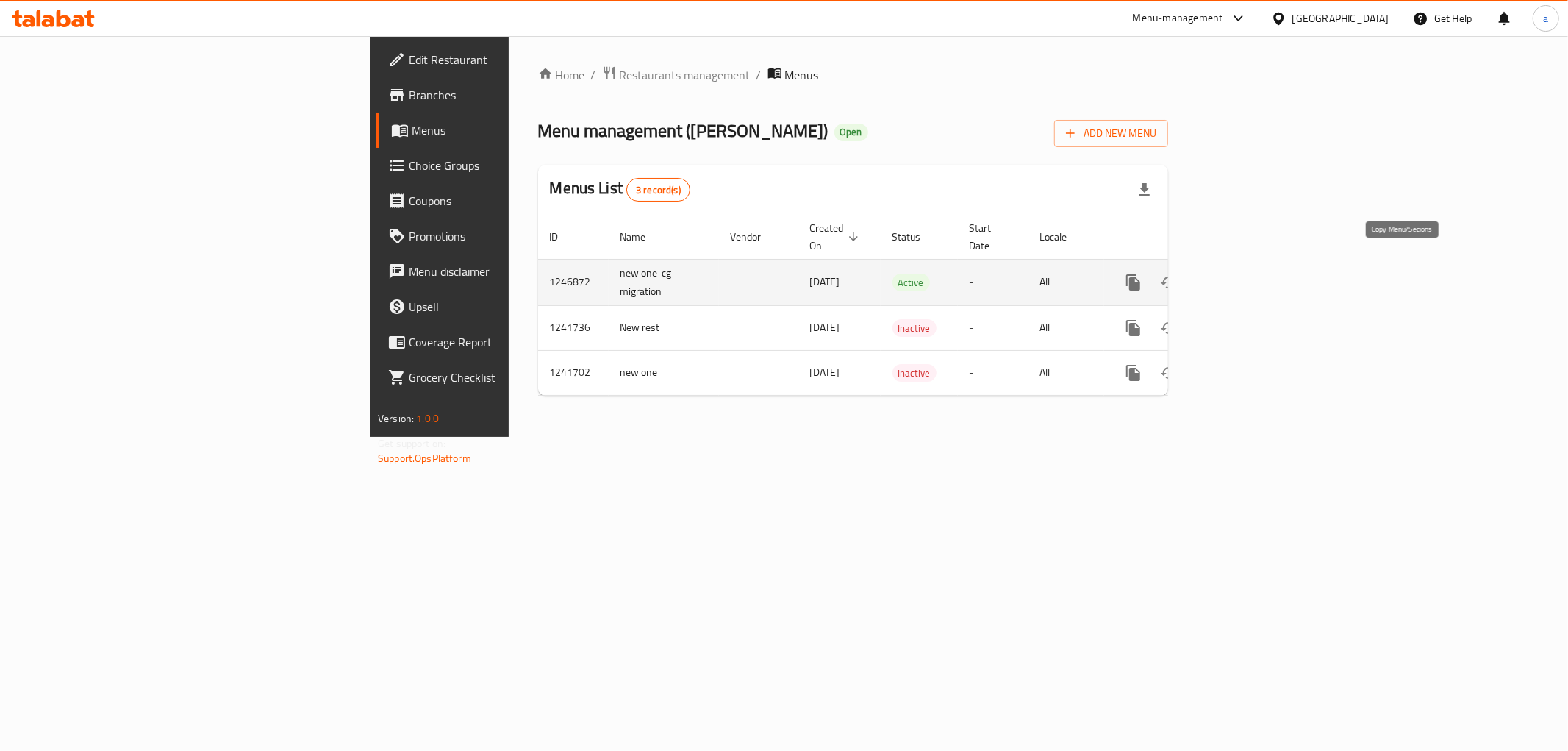
click at [1141, 274] on icon "more" at bounding box center [1133, 282] width 14 height 16
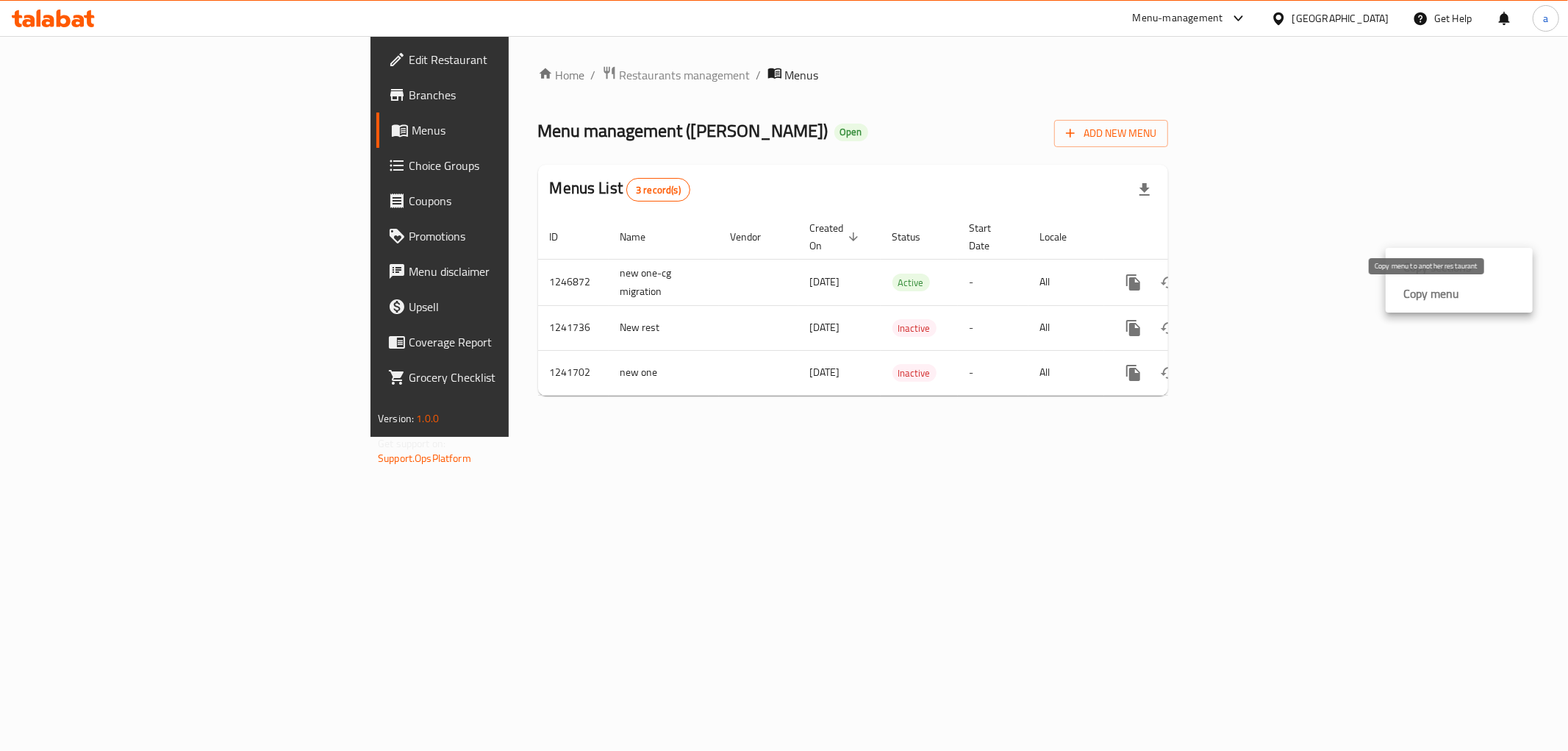
click at [1404, 296] on strong "Copy menu" at bounding box center [1432, 294] width 56 height 18
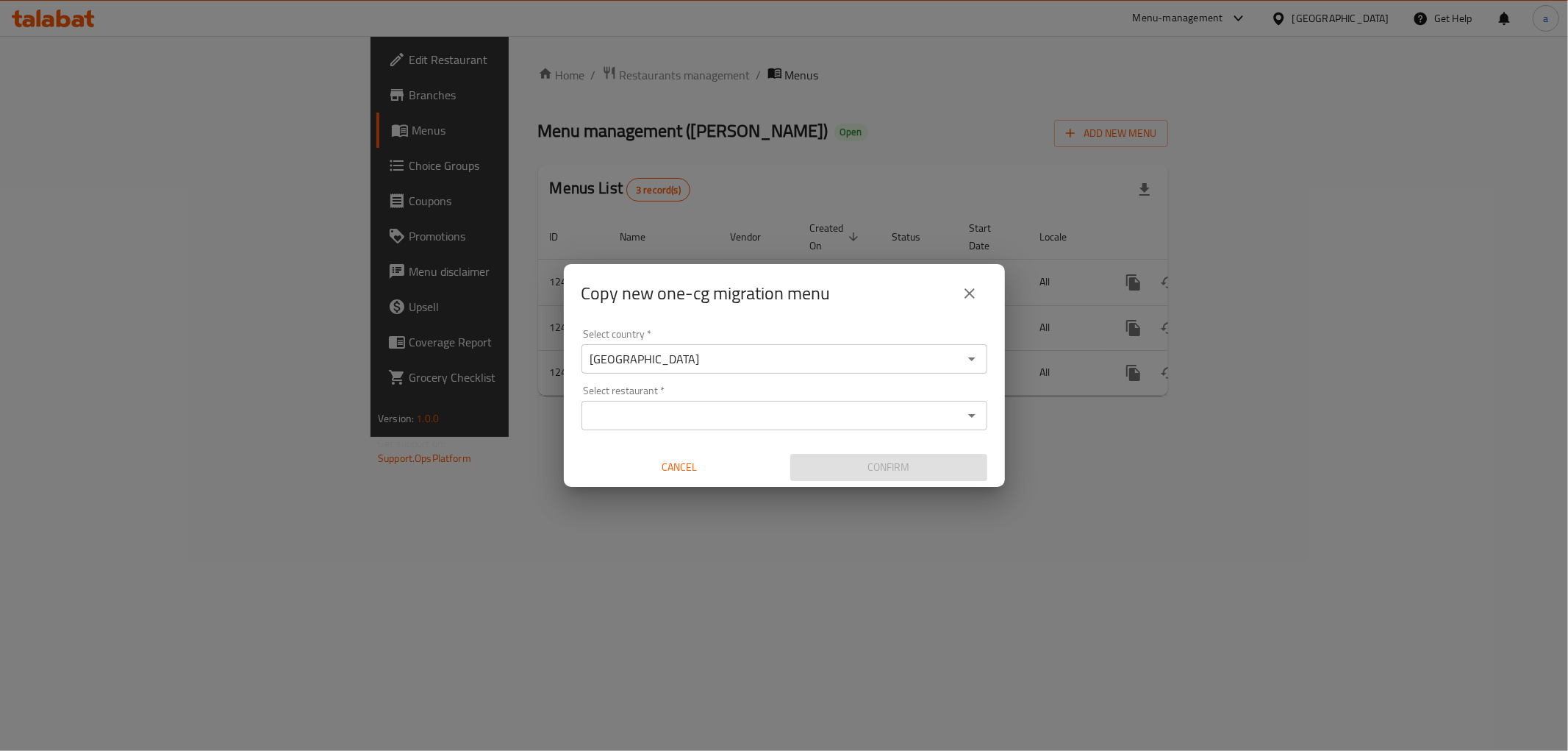
click at [625, 430] on div "Select country   * Iraq Select country * Select restaurant   * Select restauran…" at bounding box center [784, 405] width 441 height 164
click at [623, 420] on input "Select restaurant   *" at bounding box center [772, 415] width 373 height 21
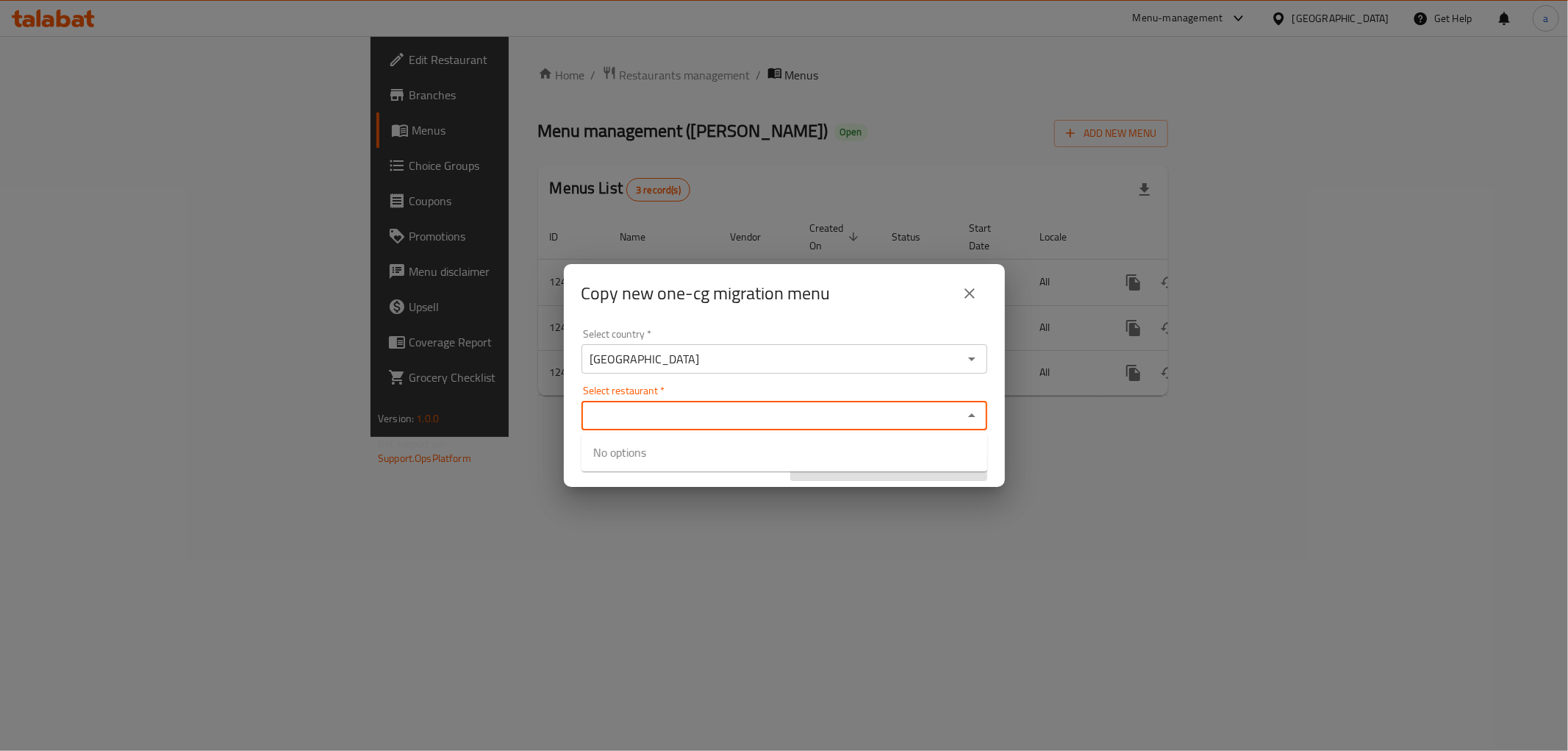
paste input "635596"
click at [723, 329] on div "Select country   * Iraq Select country *" at bounding box center [784, 351] width 406 height 45
type input "635596"
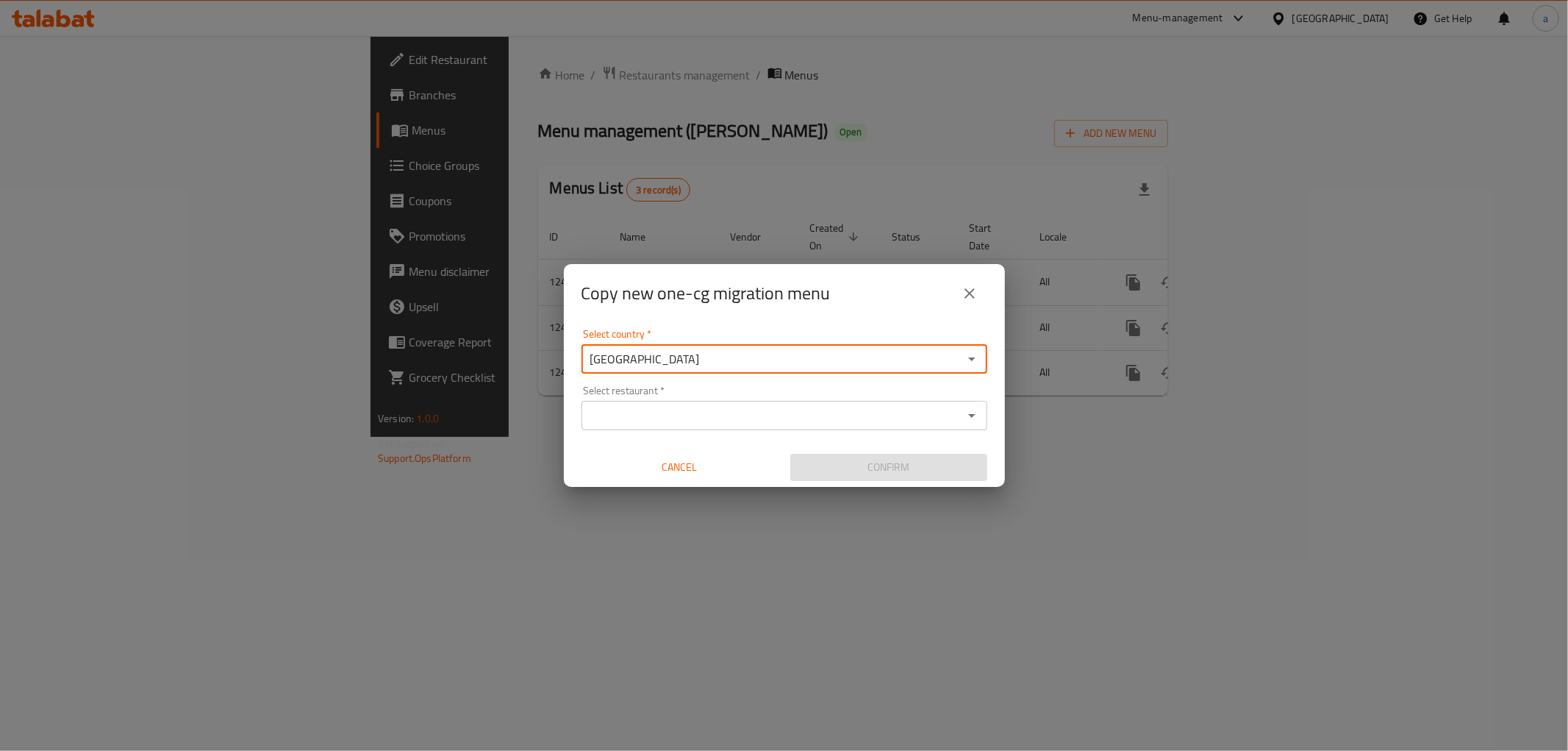
click at [975, 409] on icon "Open" at bounding box center [972, 416] width 18 height 18
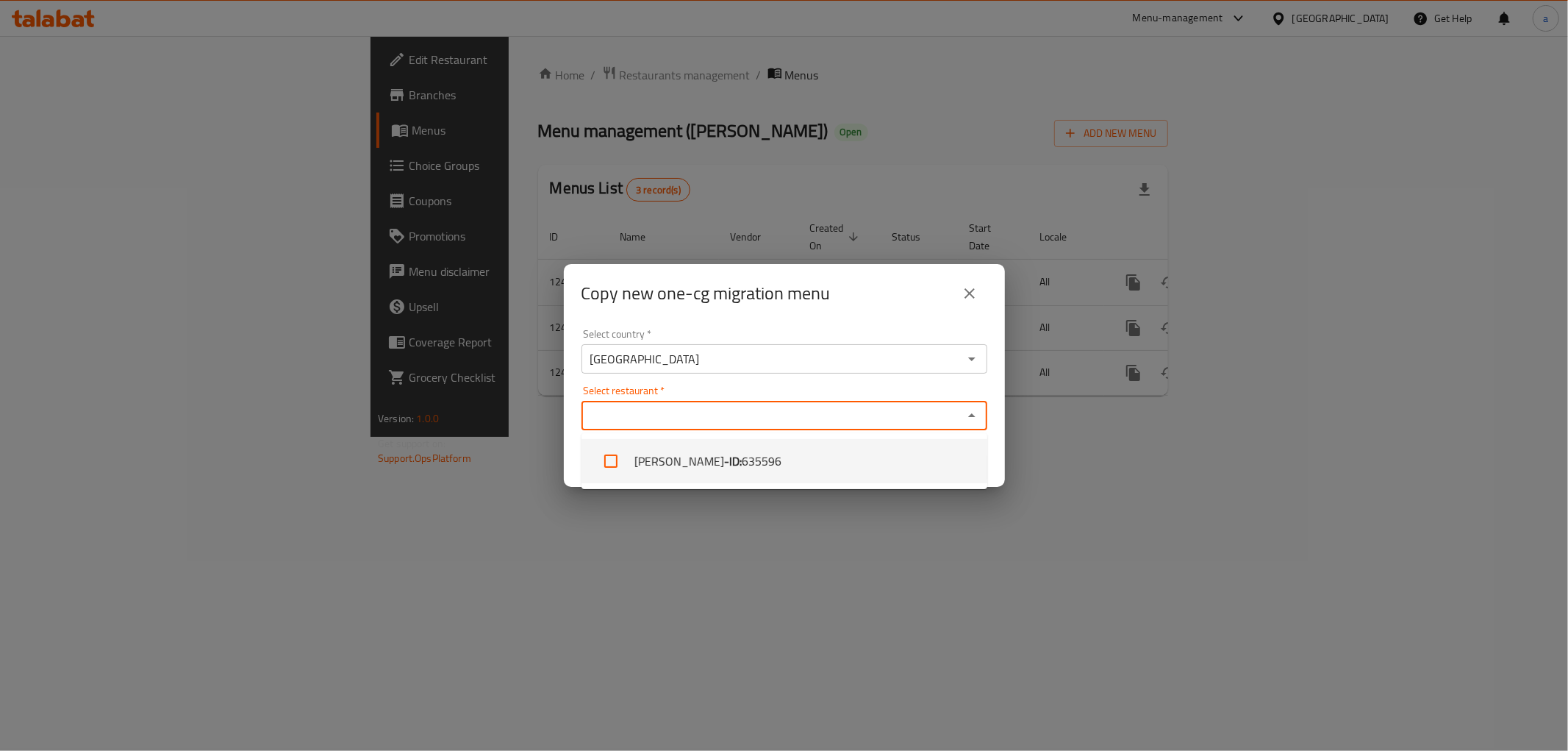
click at [666, 457] on li "Safra Bakery - ID: 635596" at bounding box center [784, 461] width 406 height 44
checkbox input "true"
click at [939, 529] on div "Copy new one-cg migration menu Select country   * Iraq Select country * Select …" at bounding box center [784, 375] width 1568 height 751
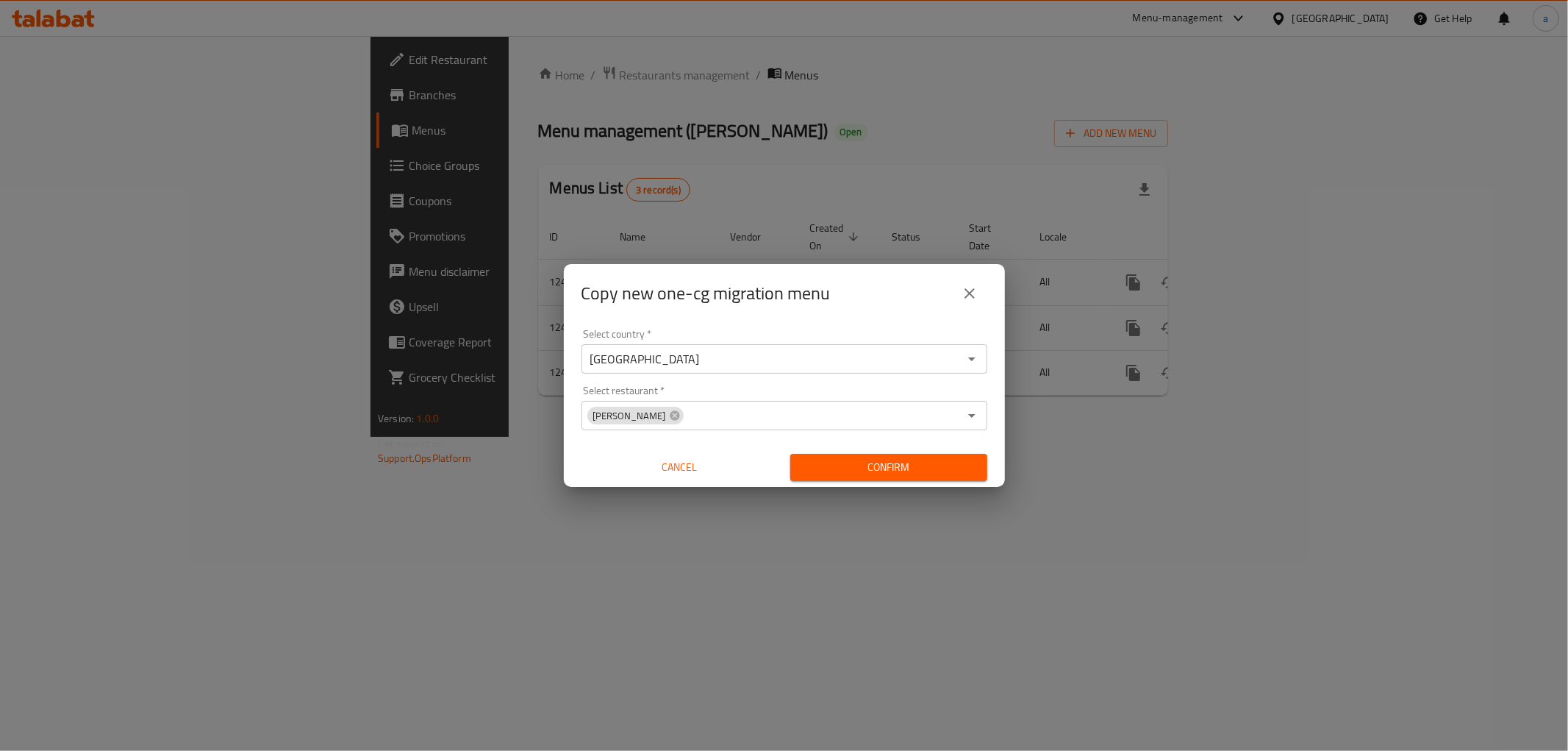
click at [930, 464] on span "Confirm" at bounding box center [889, 467] width 173 height 18
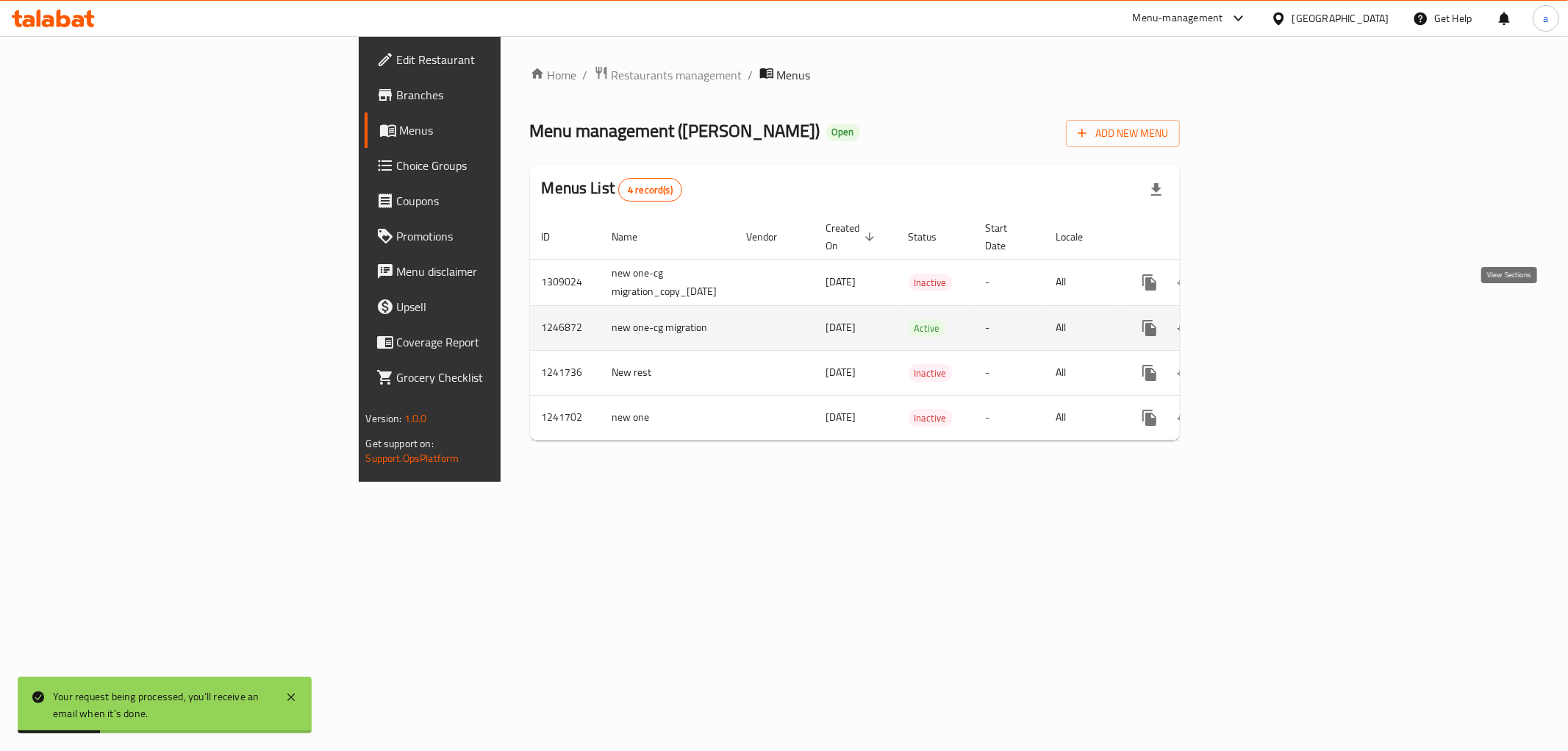
click at [1273, 312] on link "enhanced table" at bounding box center [1255, 327] width 35 height 35
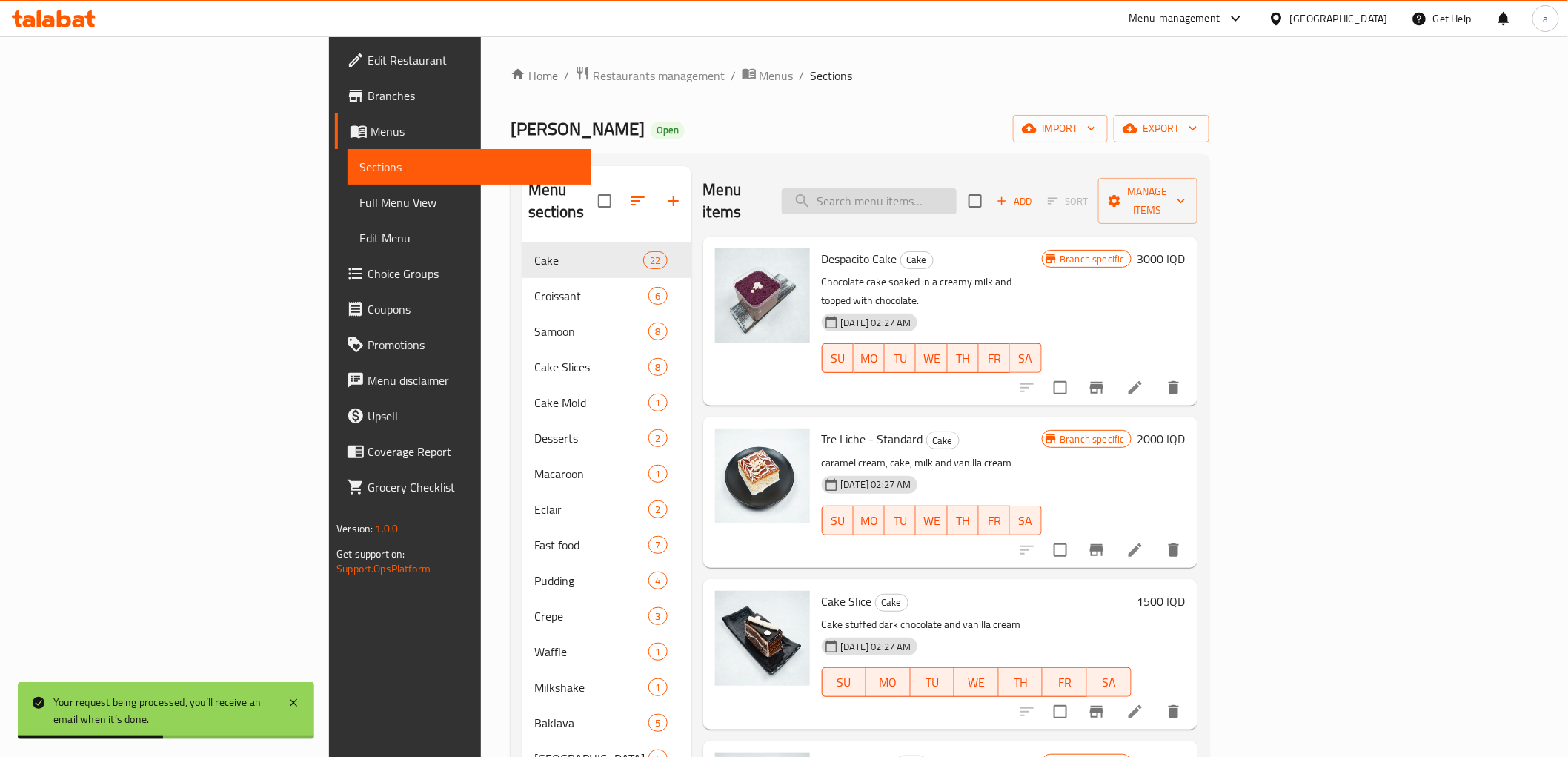
click at [957, 199] on input "search" at bounding box center [868, 201] width 174 height 26
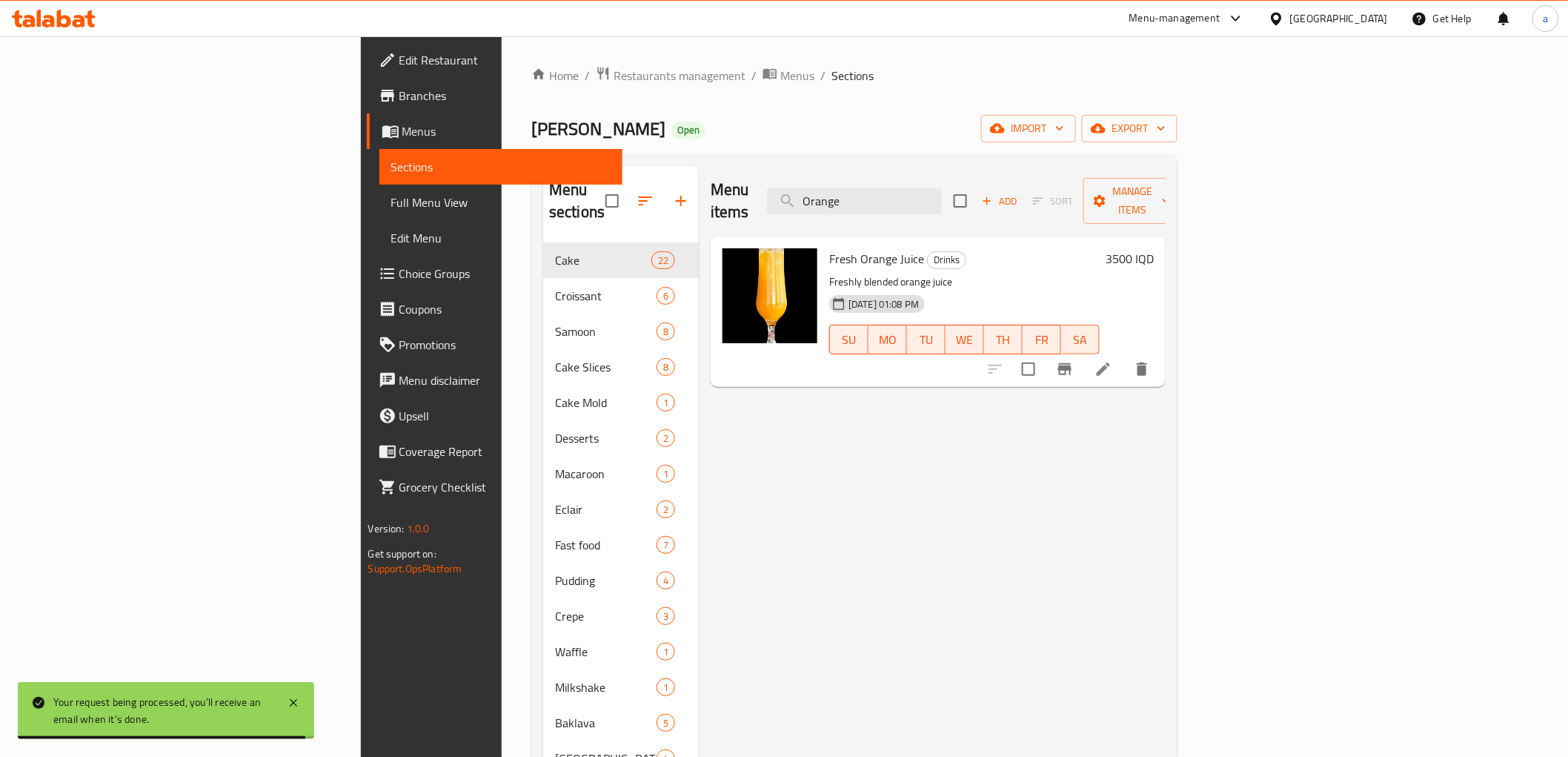
type input "Orange"
click at [1112, 361] on icon at bounding box center [1104, 370] width 18 height 18
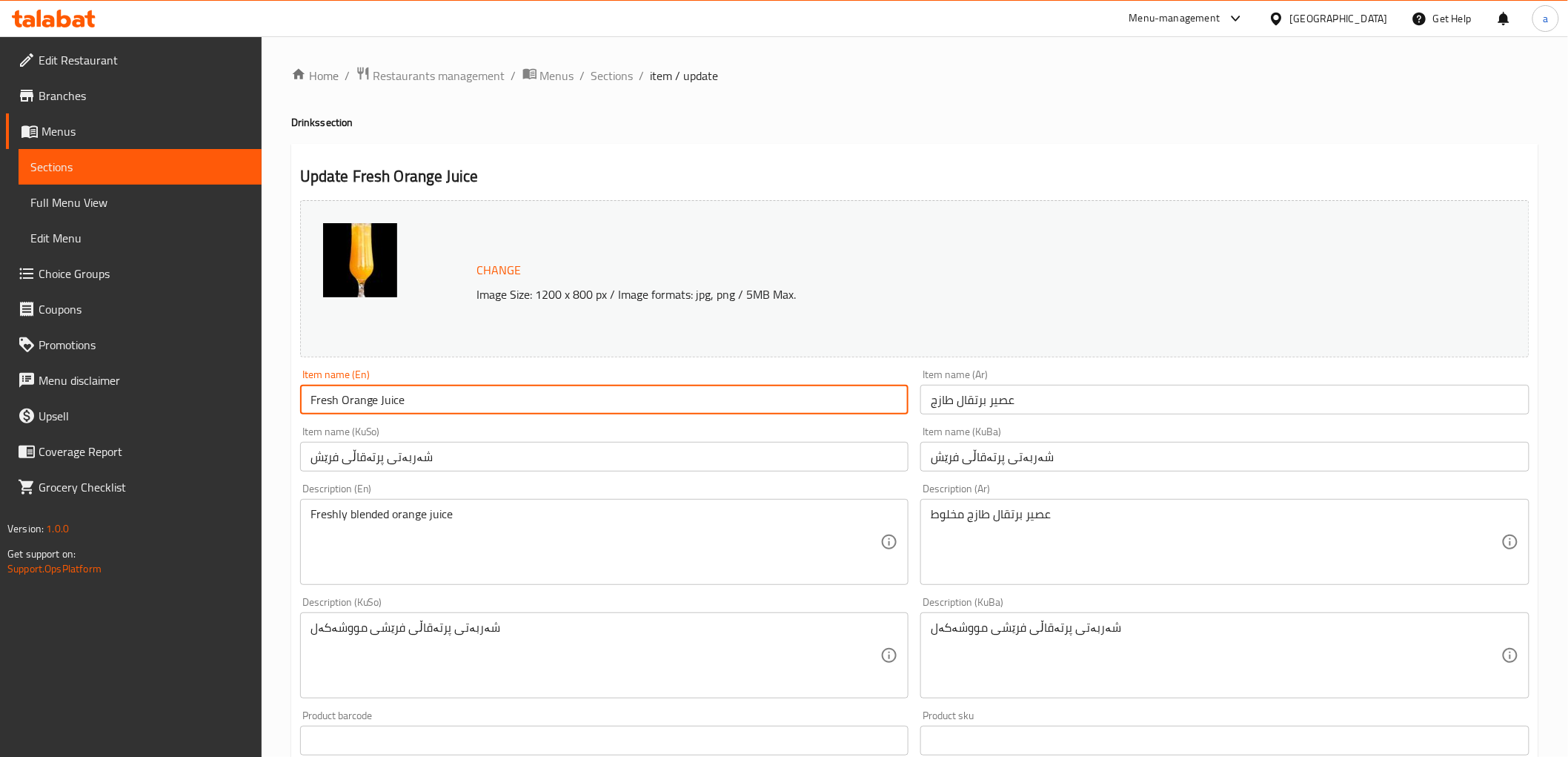
drag, startPoint x: 341, startPoint y: 395, endPoint x: 268, endPoint y: 381, distance: 74.3
click at [268, 380] on div "Home / Restaurants management / Menus / Sections / item / update Drinks section…" at bounding box center [915, 638] width 1307 height 1203
type input "Orange Juice"
click at [965, 400] on input "عصير برتقال طازج" at bounding box center [1225, 400] width 610 height 30
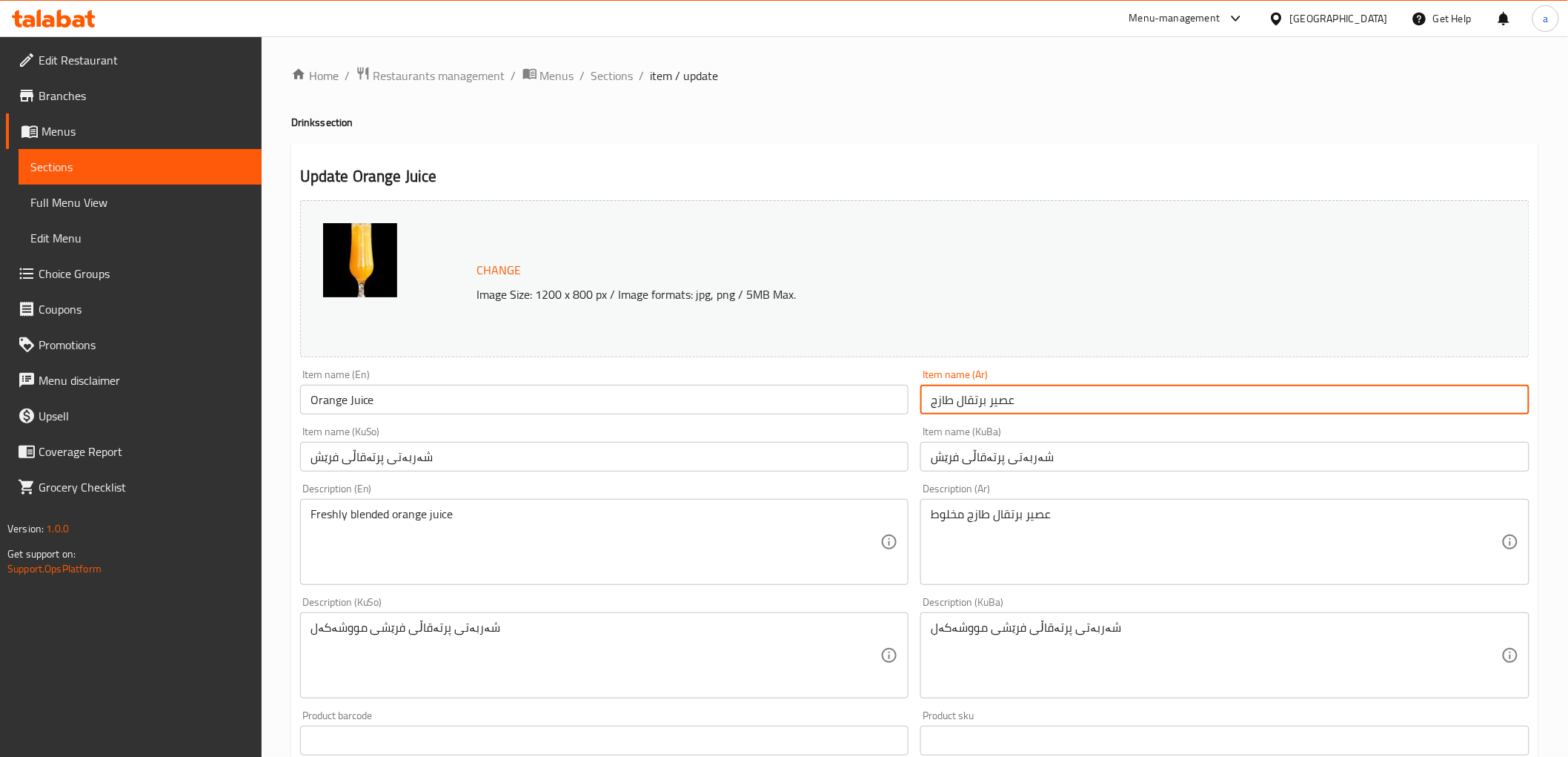
click at [965, 400] on input "عصير برتقال طازج" at bounding box center [1225, 400] width 610 height 30
type input "عصير برتقال"
click at [987, 457] on input "شەربەتی پرتەقاڵی فرێش" at bounding box center [1225, 457] width 610 height 30
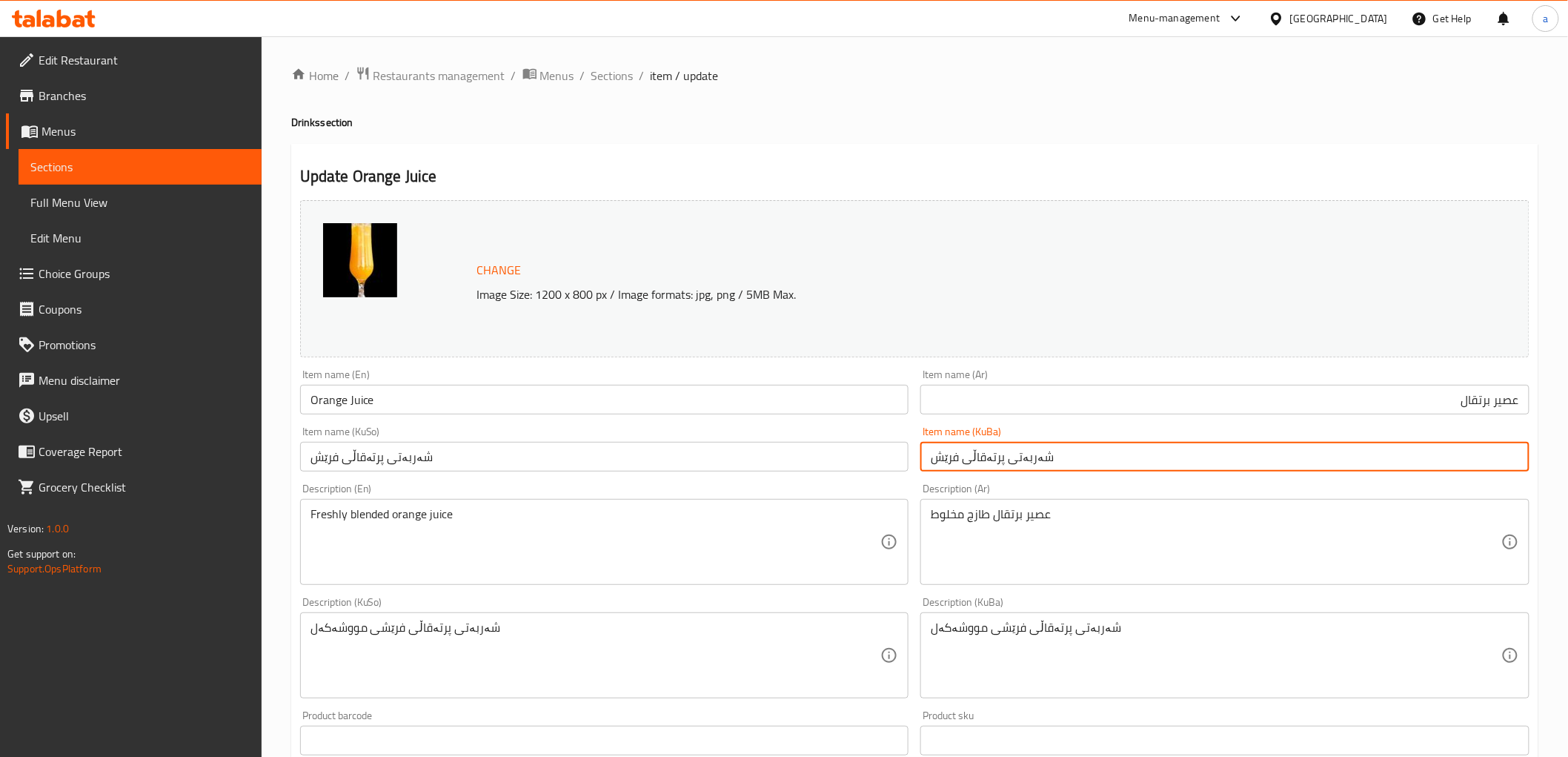
click at [987, 457] on input "شەربەتی پرتەقاڵی فرێش" at bounding box center [1225, 457] width 610 height 30
type input "شەربەتی پرتەقاڵ"
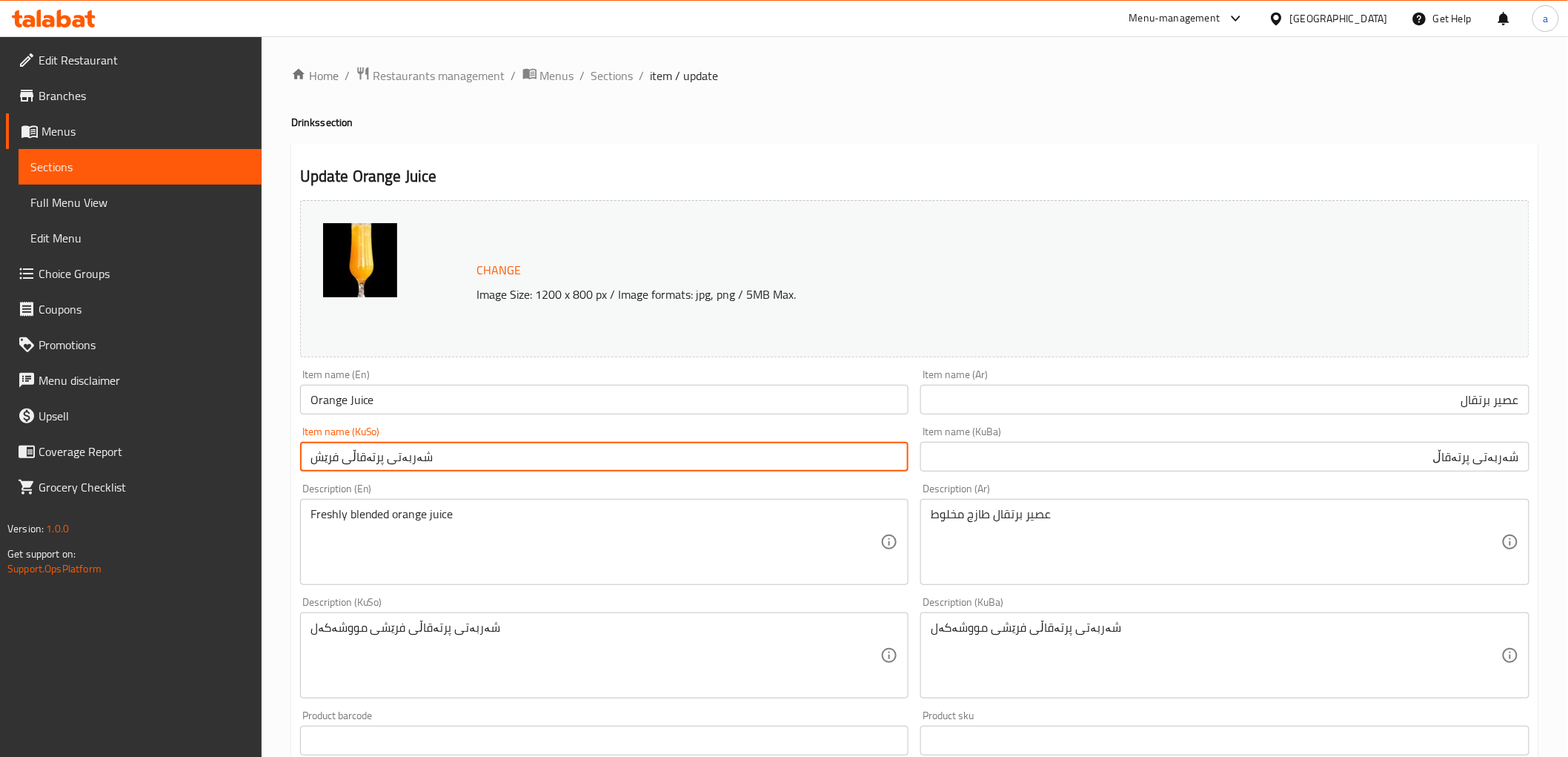
click at [433, 467] on input "شەربەتی پرتەقاڵی فرێش" at bounding box center [605, 457] width 610 height 30
paste input "text"
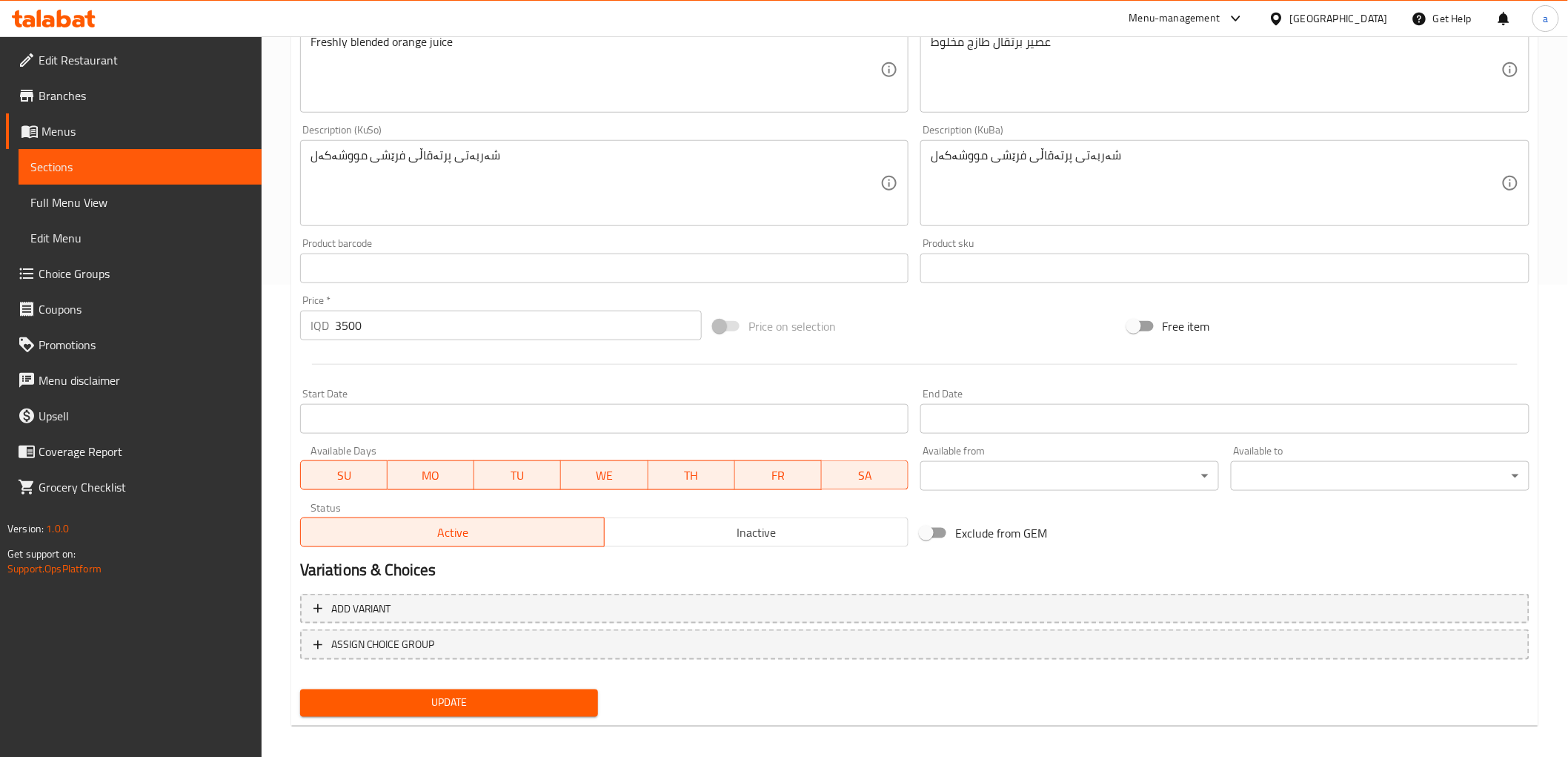
scroll to position [480, 0]
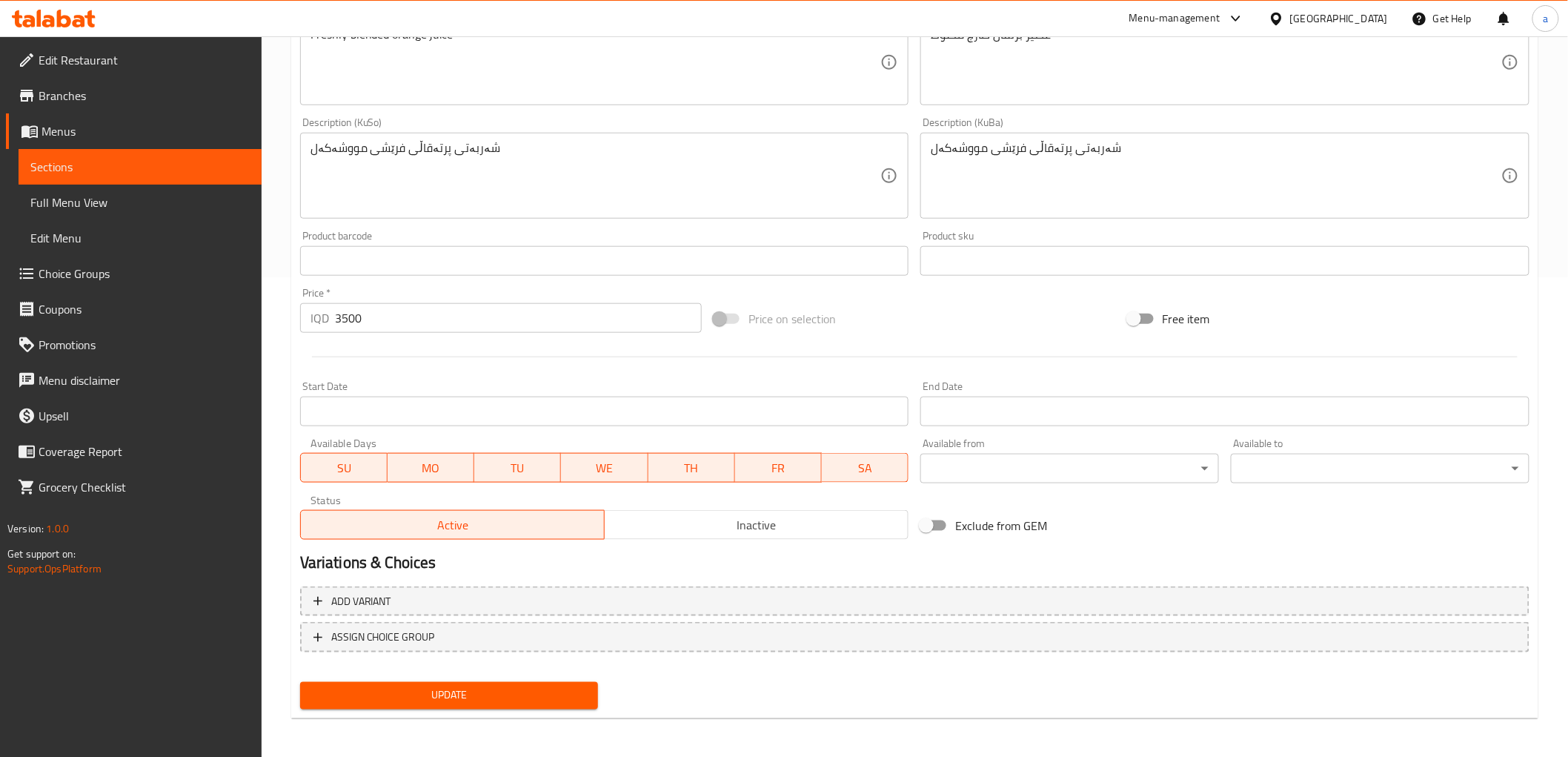
type input "شەربەتی پرتەقاڵ"
click at [523, 687] on span "Update" at bounding box center [449, 696] width 275 height 18
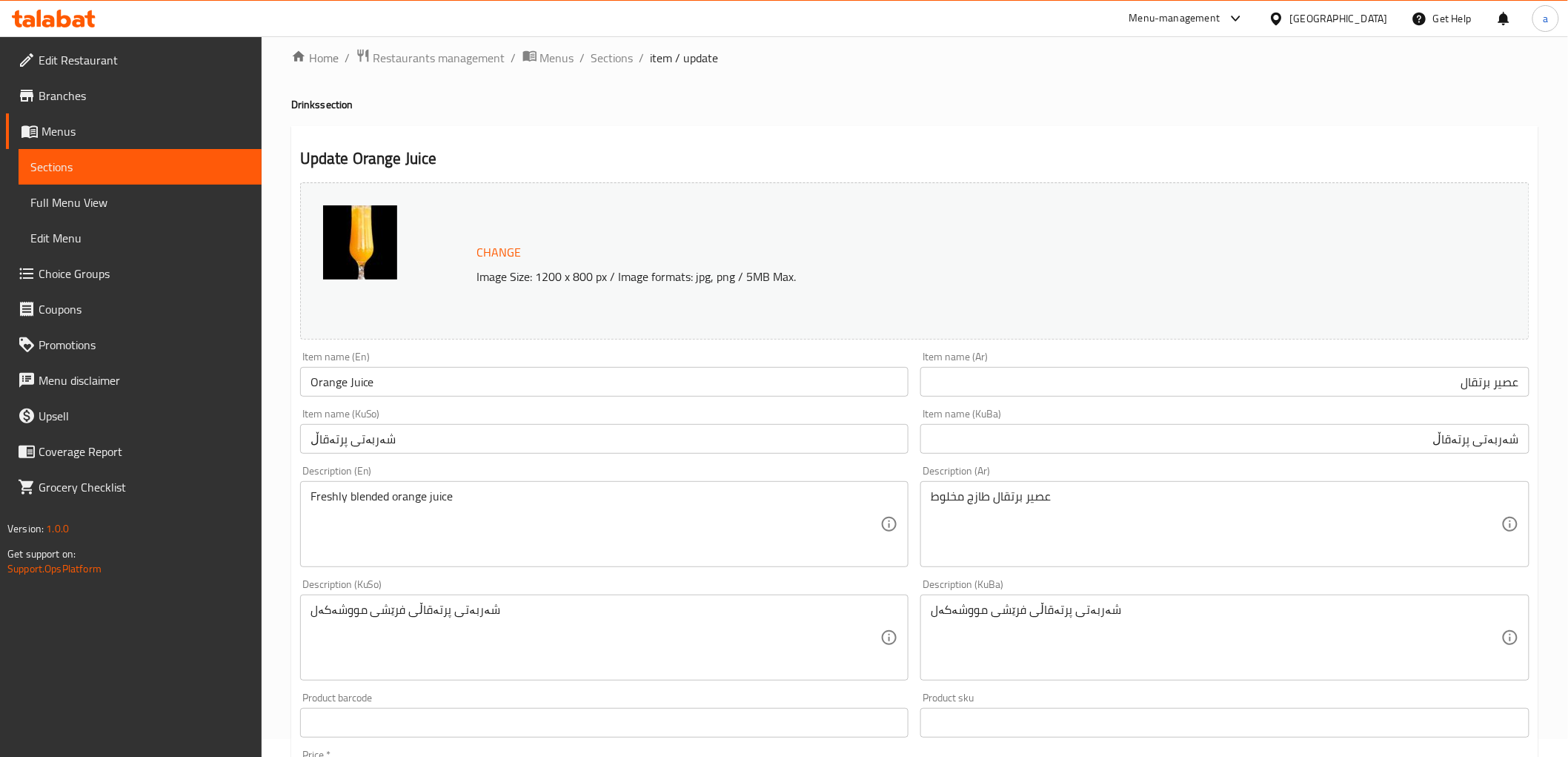
scroll to position [0, 0]
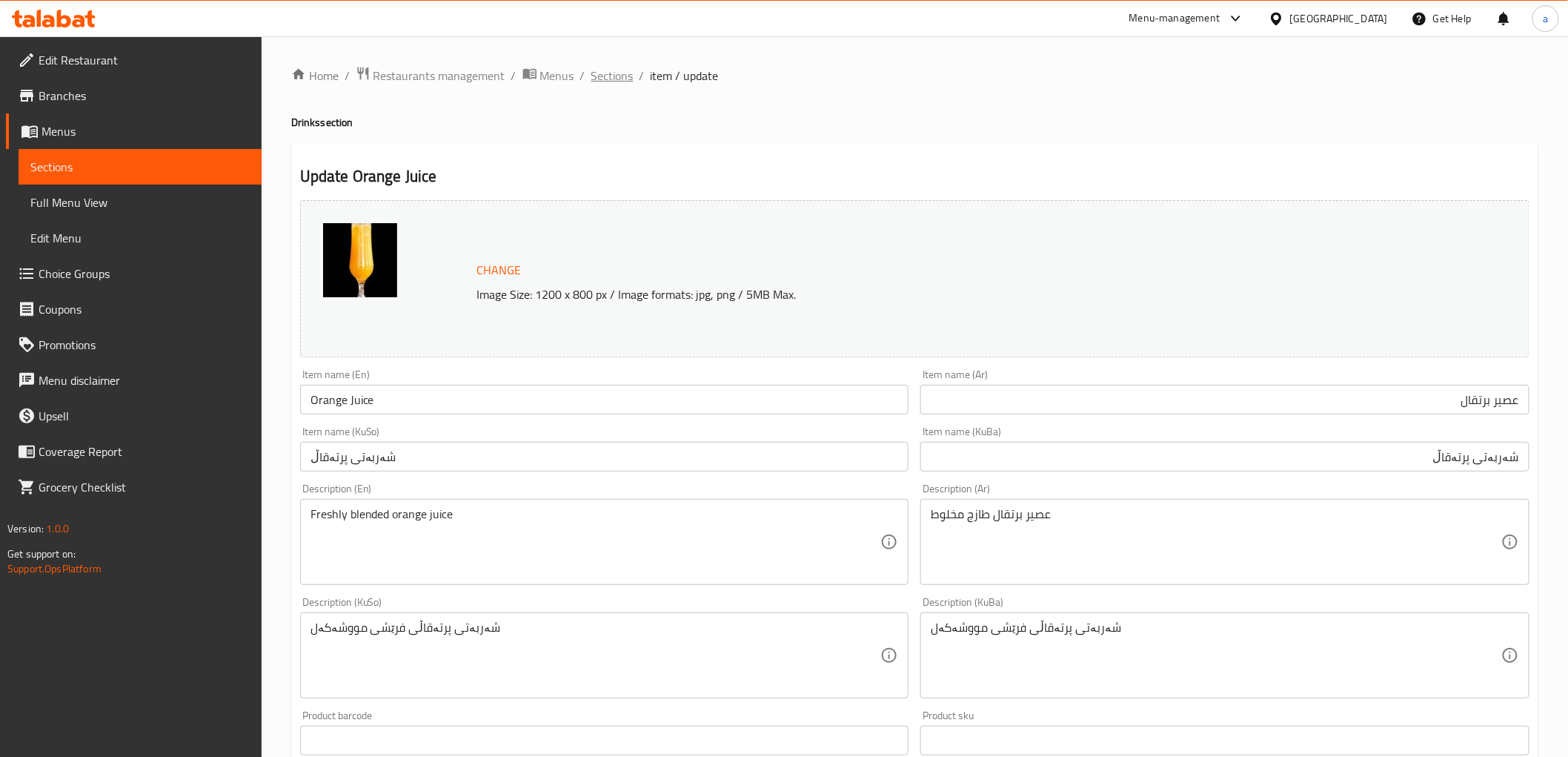
click at [613, 73] on span "Sections" at bounding box center [612, 76] width 42 height 18
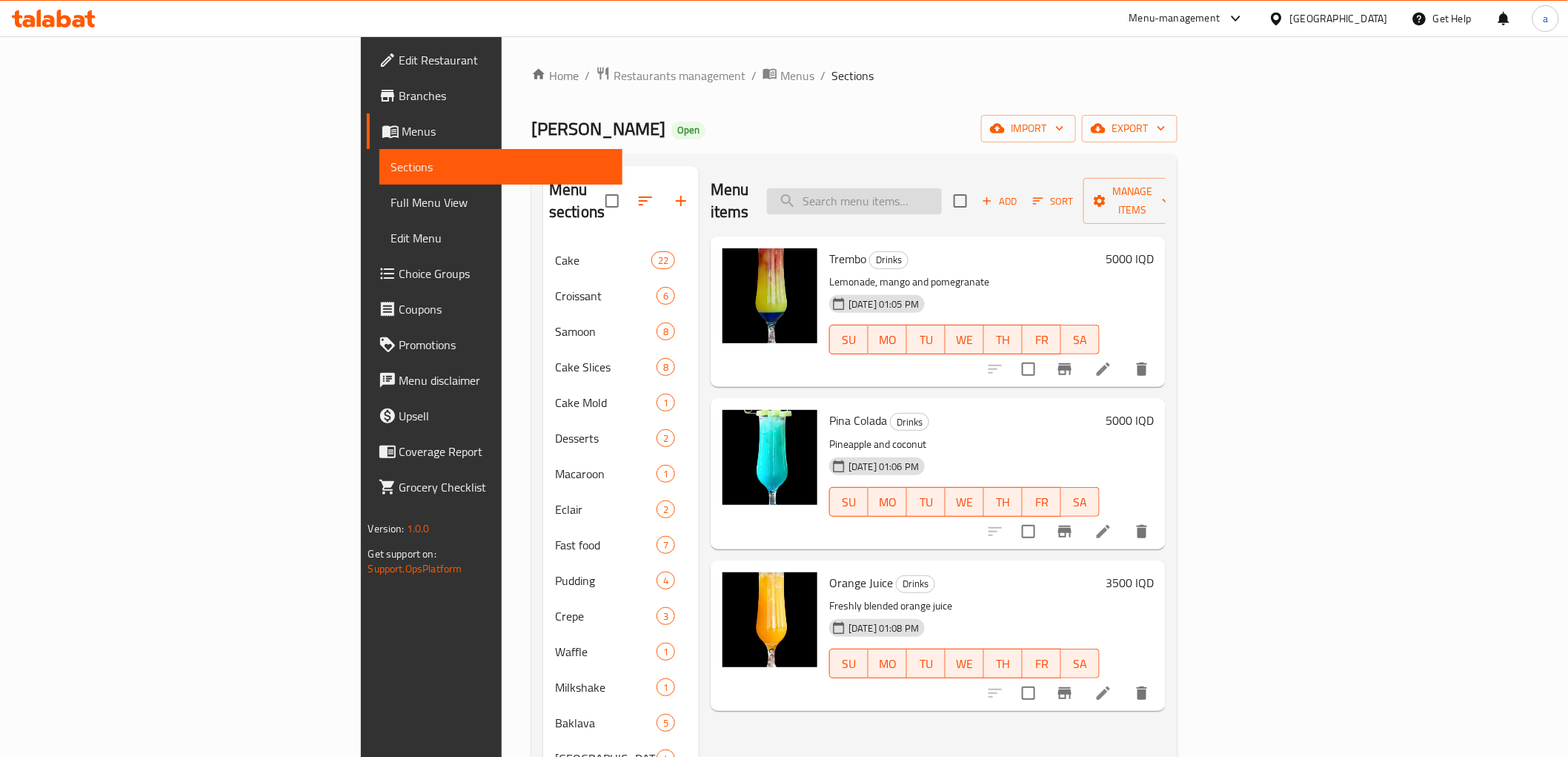
click at [942, 194] on input "search" at bounding box center [854, 201] width 174 height 26
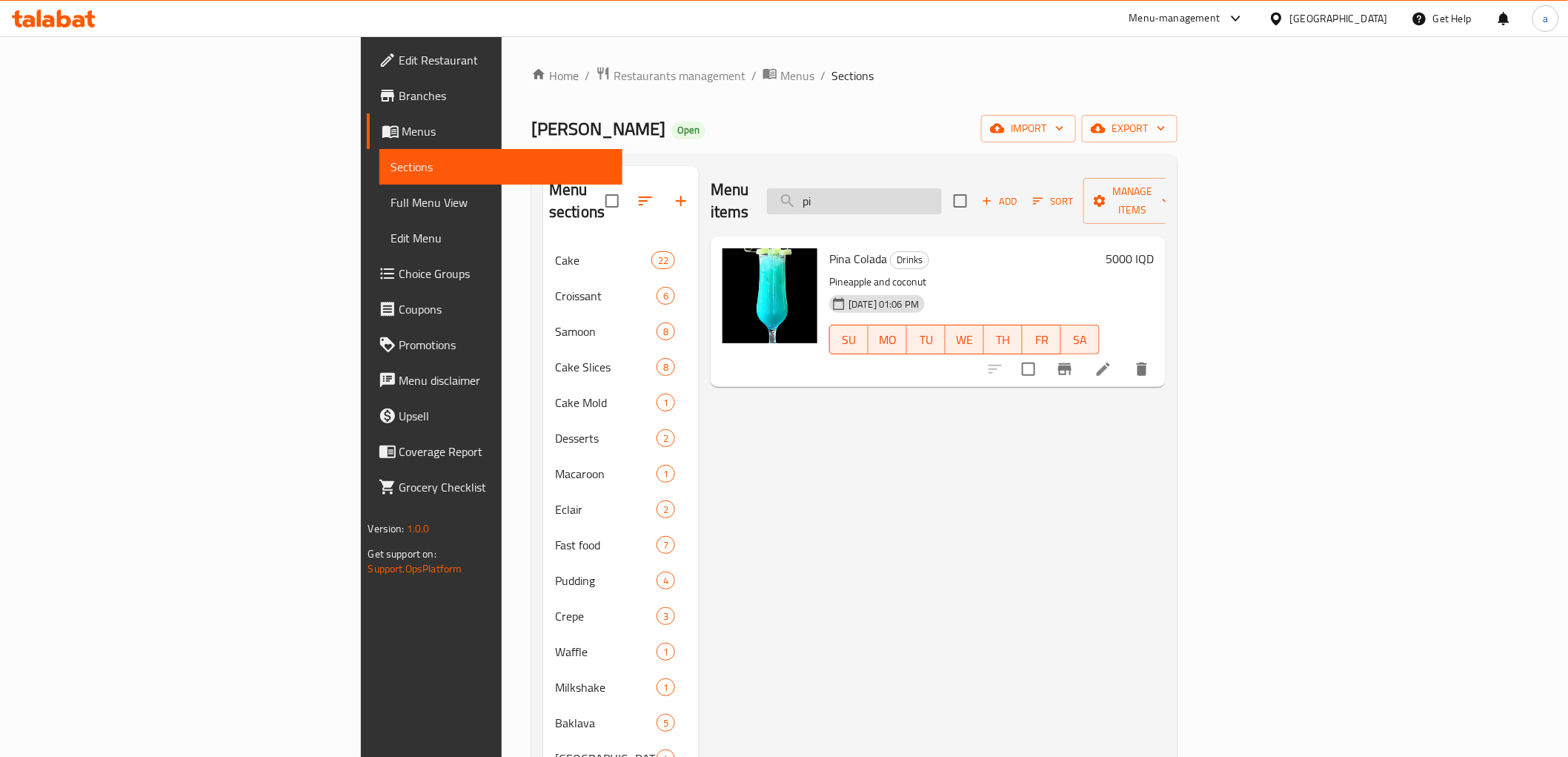
type input "p"
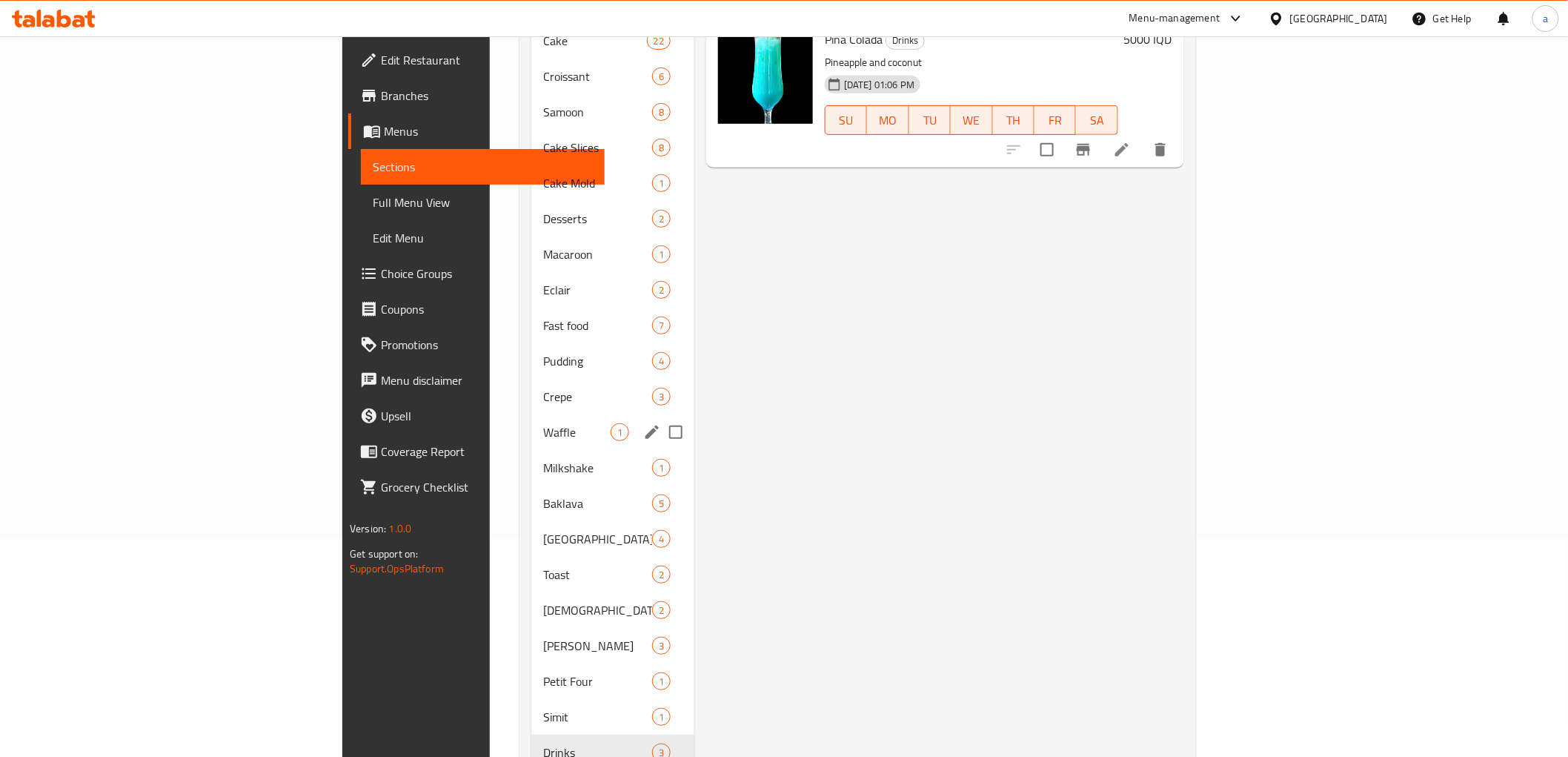
scroll to position [257, 0]
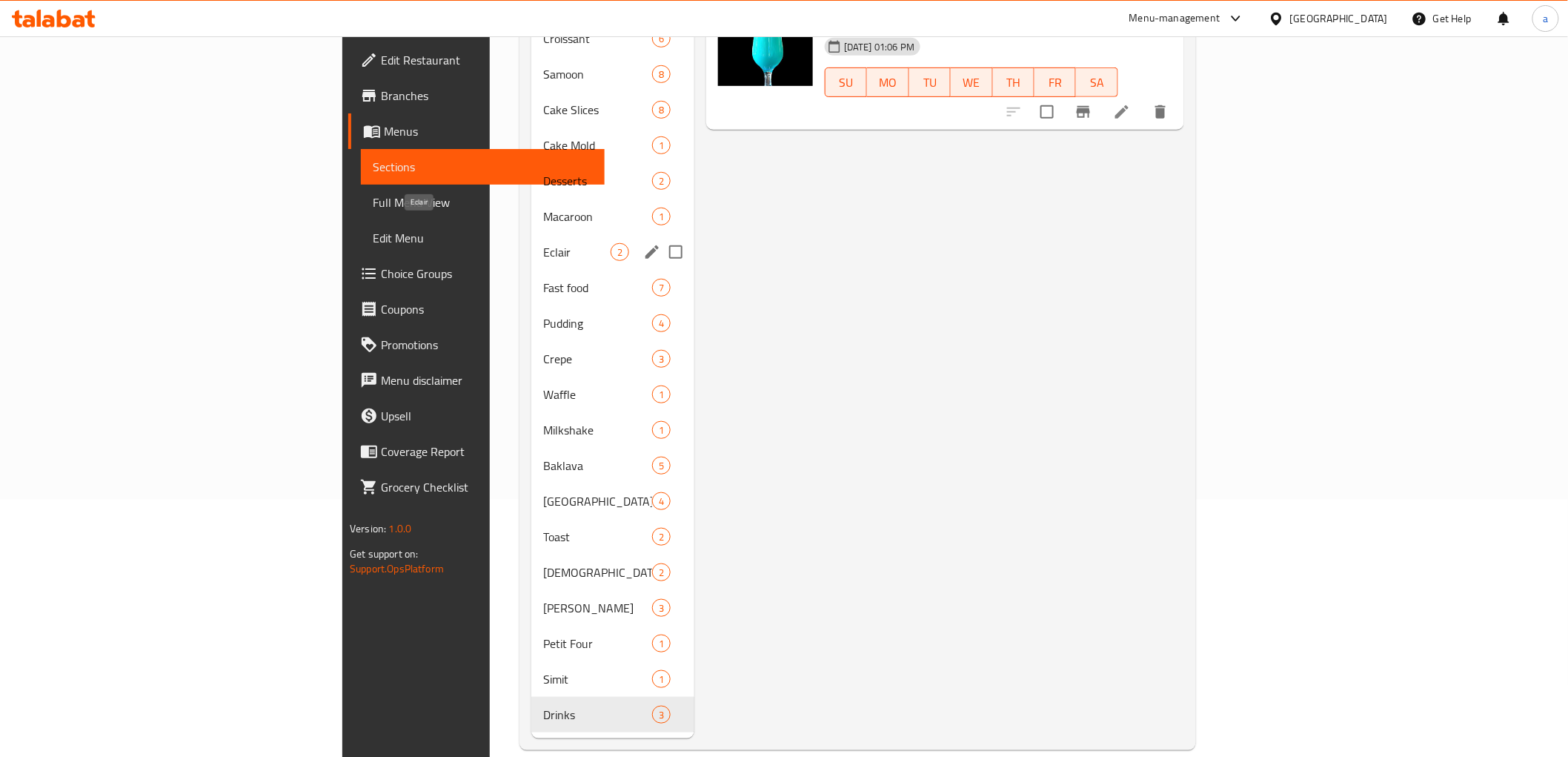
click at [543, 243] on span "Eclair" at bounding box center [577, 252] width 68 height 18
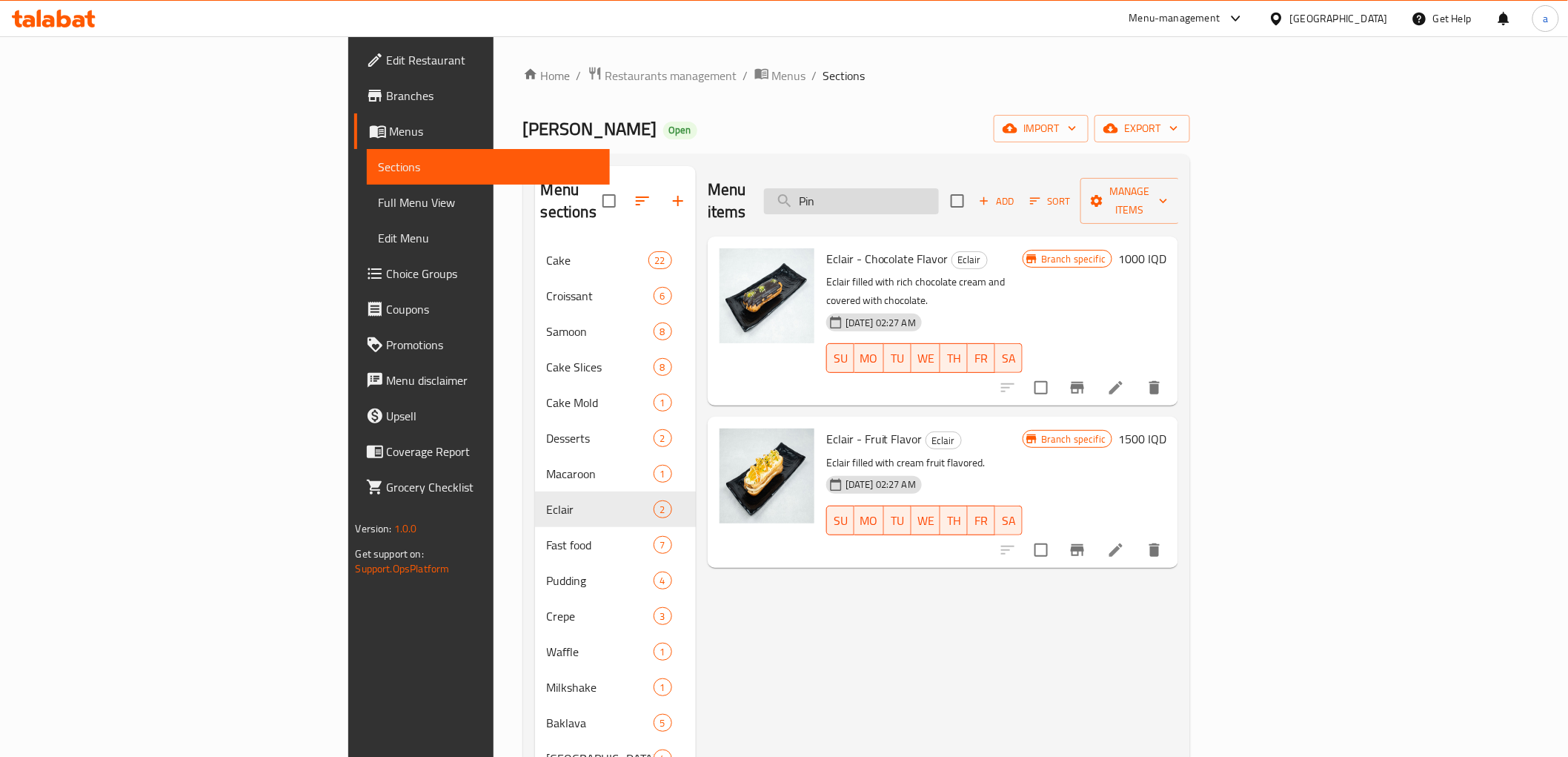
click at [939, 202] on input "Pin" at bounding box center [851, 201] width 174 height 26
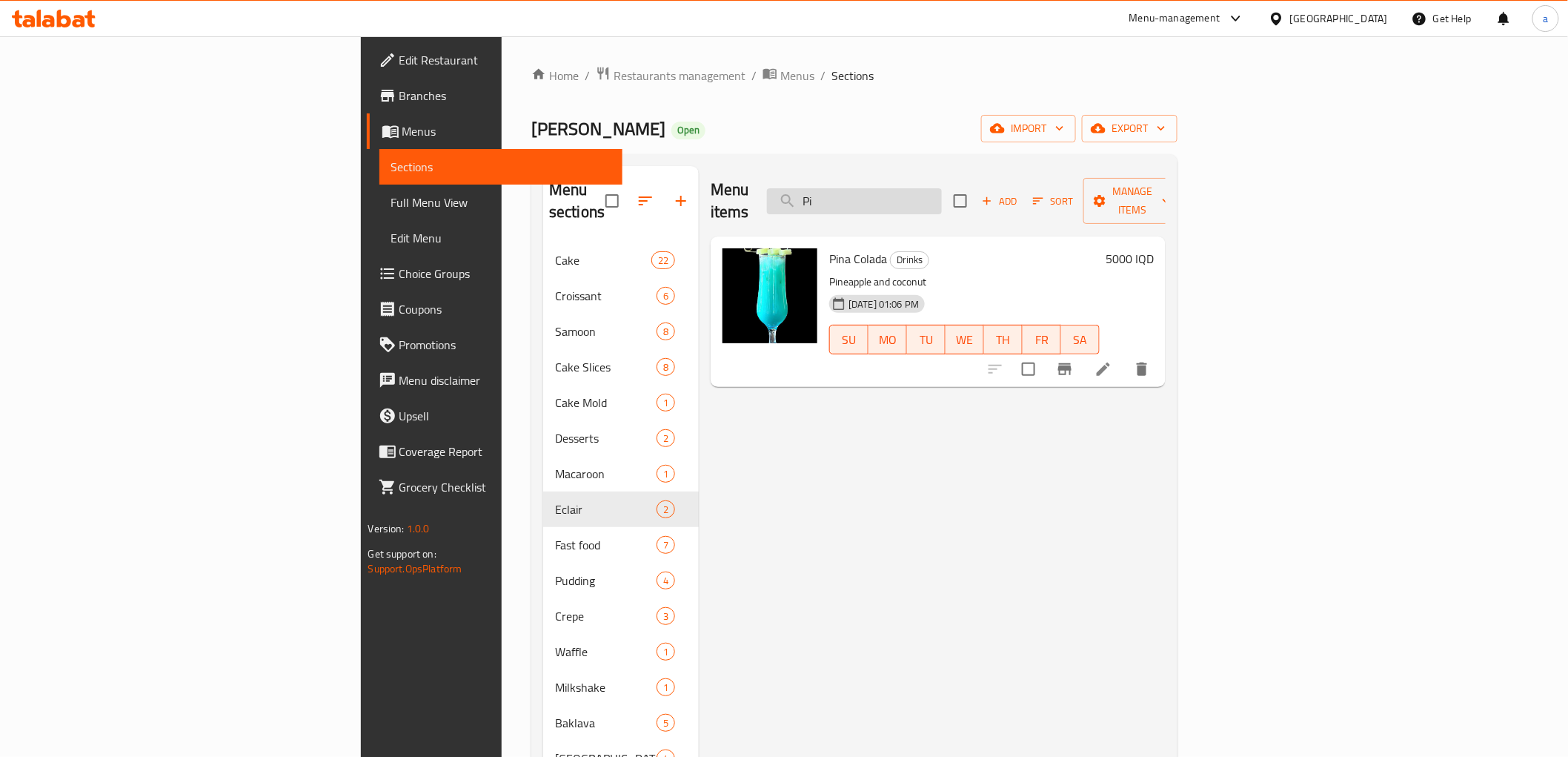
type input "P"
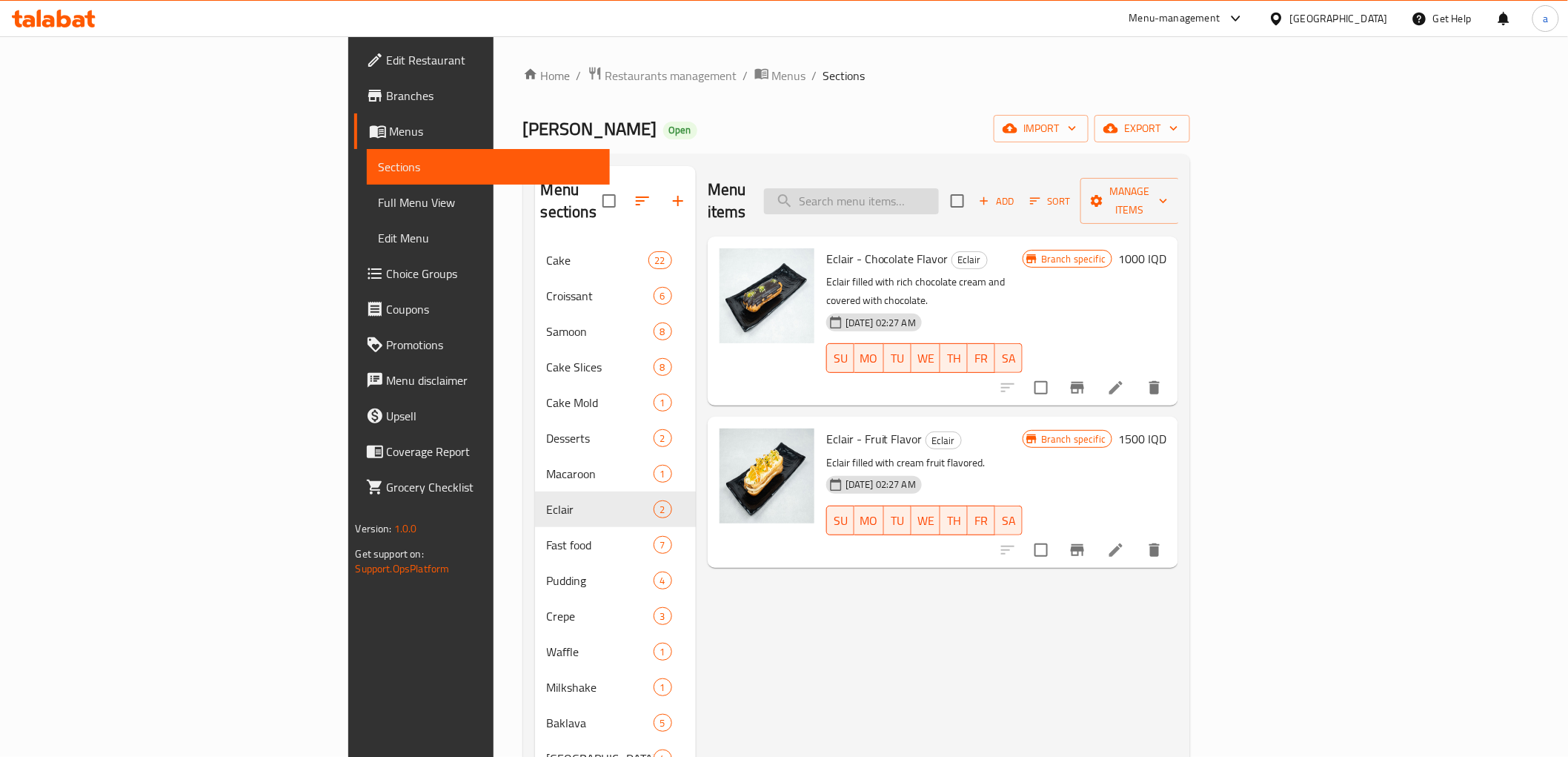
click at [939, 189] on input "search" at bounding box center [851, 201] width 174 height 26
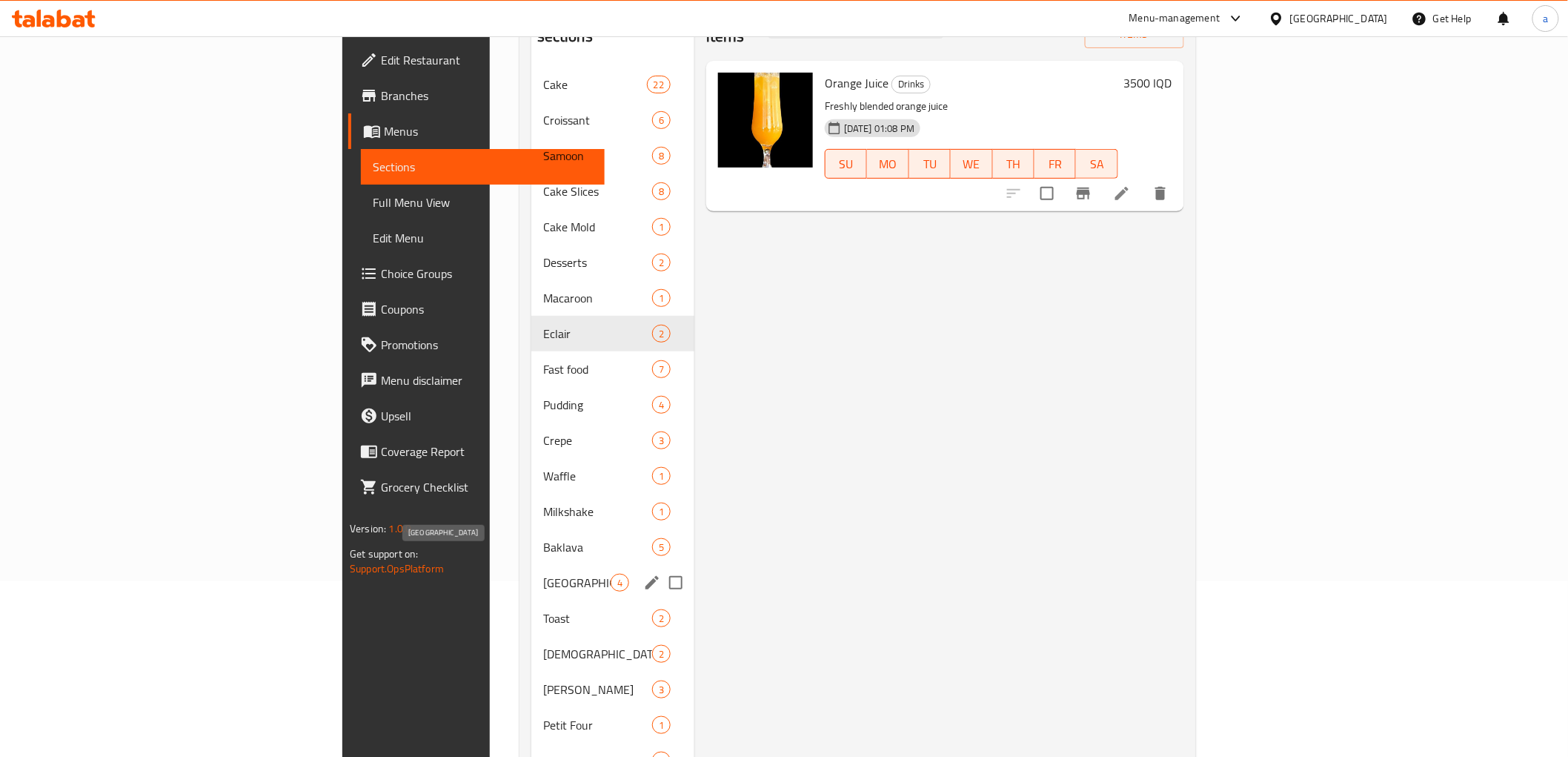
scroll to position [257, 0]
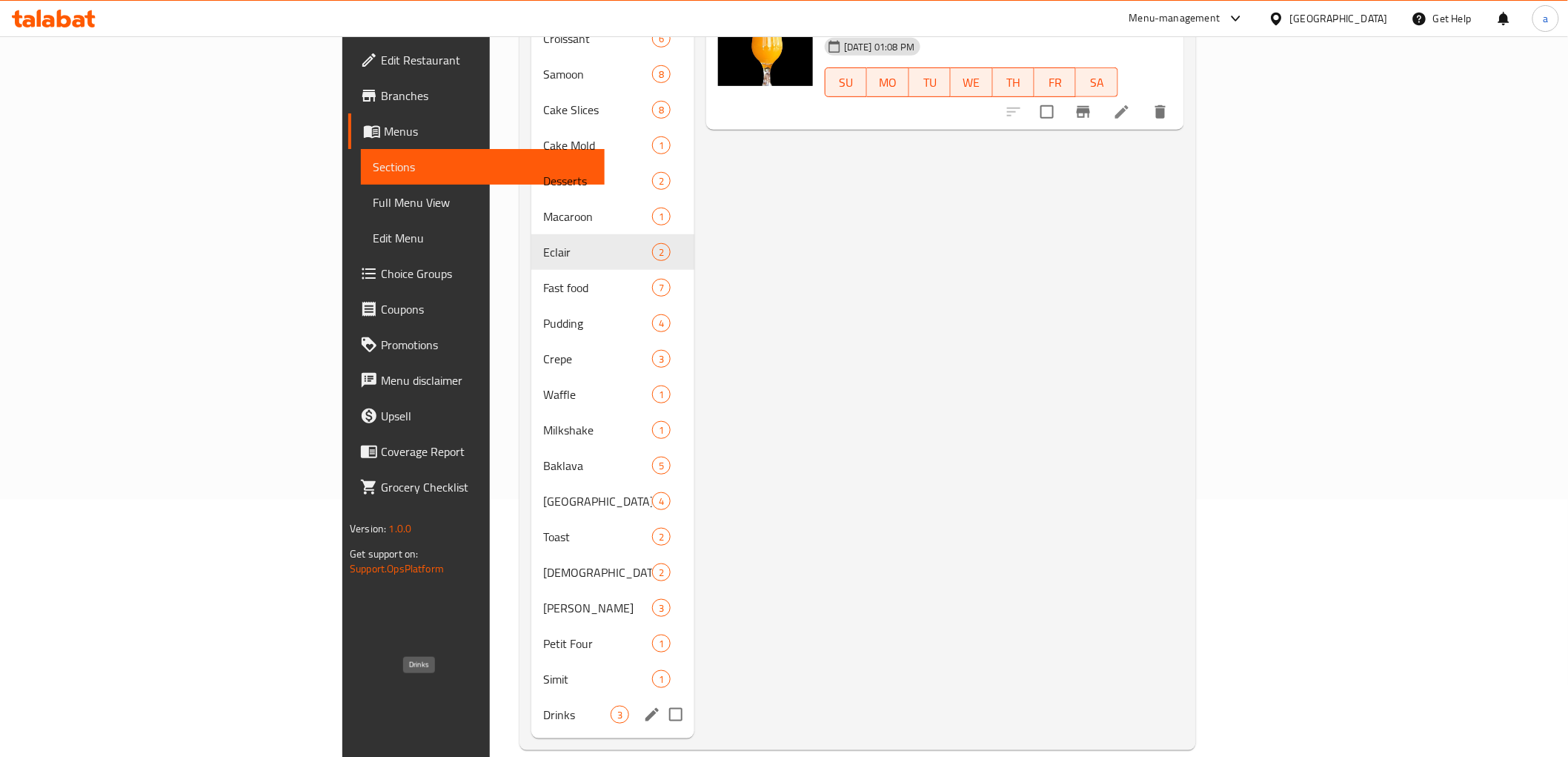
type input "jui"
click at [543, 706] on span "Drinks" at bounding box center [577, 715] width 68 height 18
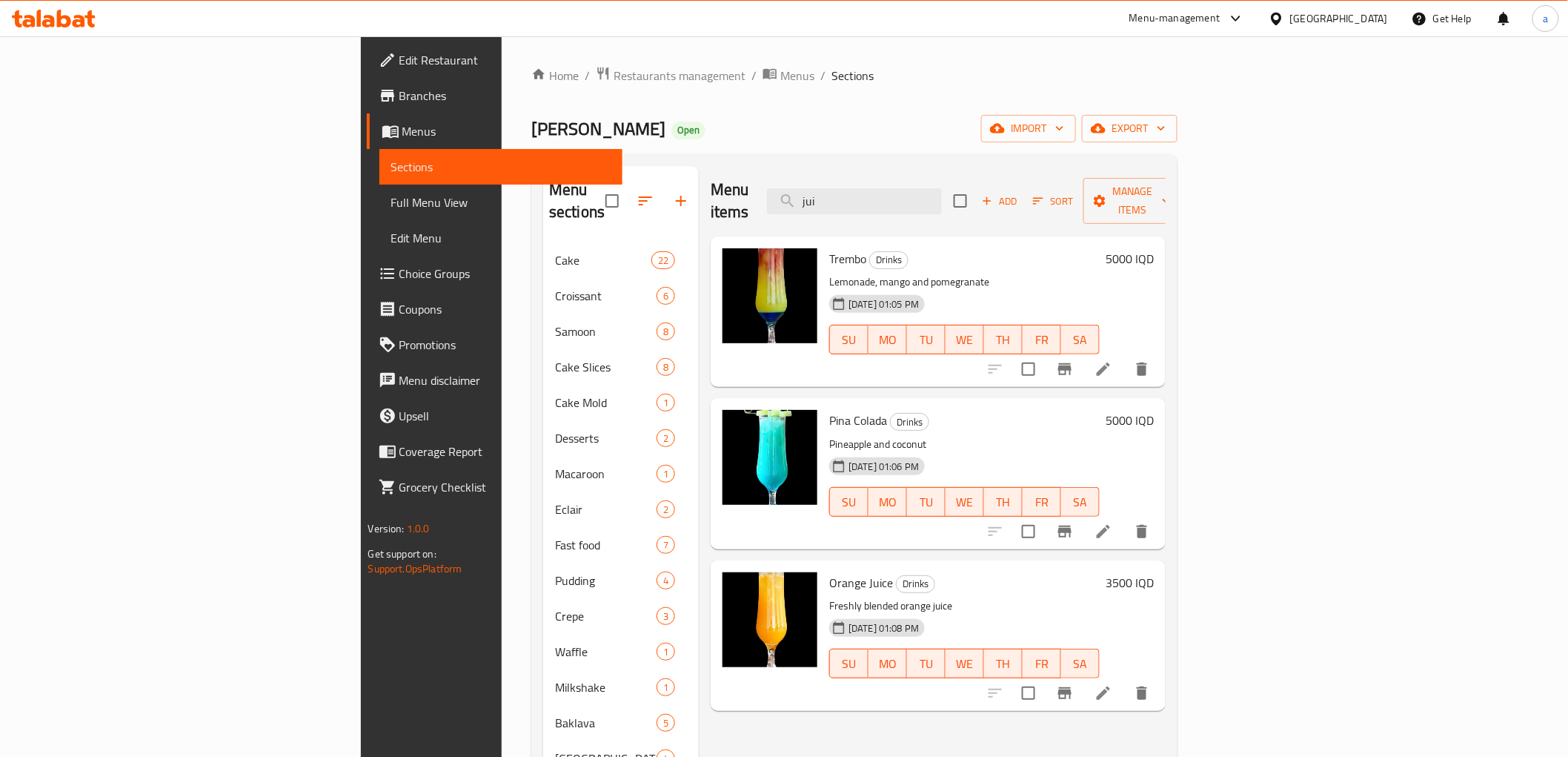
click at [1183, 178] on div "Add Sort Manage items" at bounding box center [1068, 201] width 229 height 46
click at [1020, 193] on span "Add" at bounding box center [1000, 201] width 40 height 17
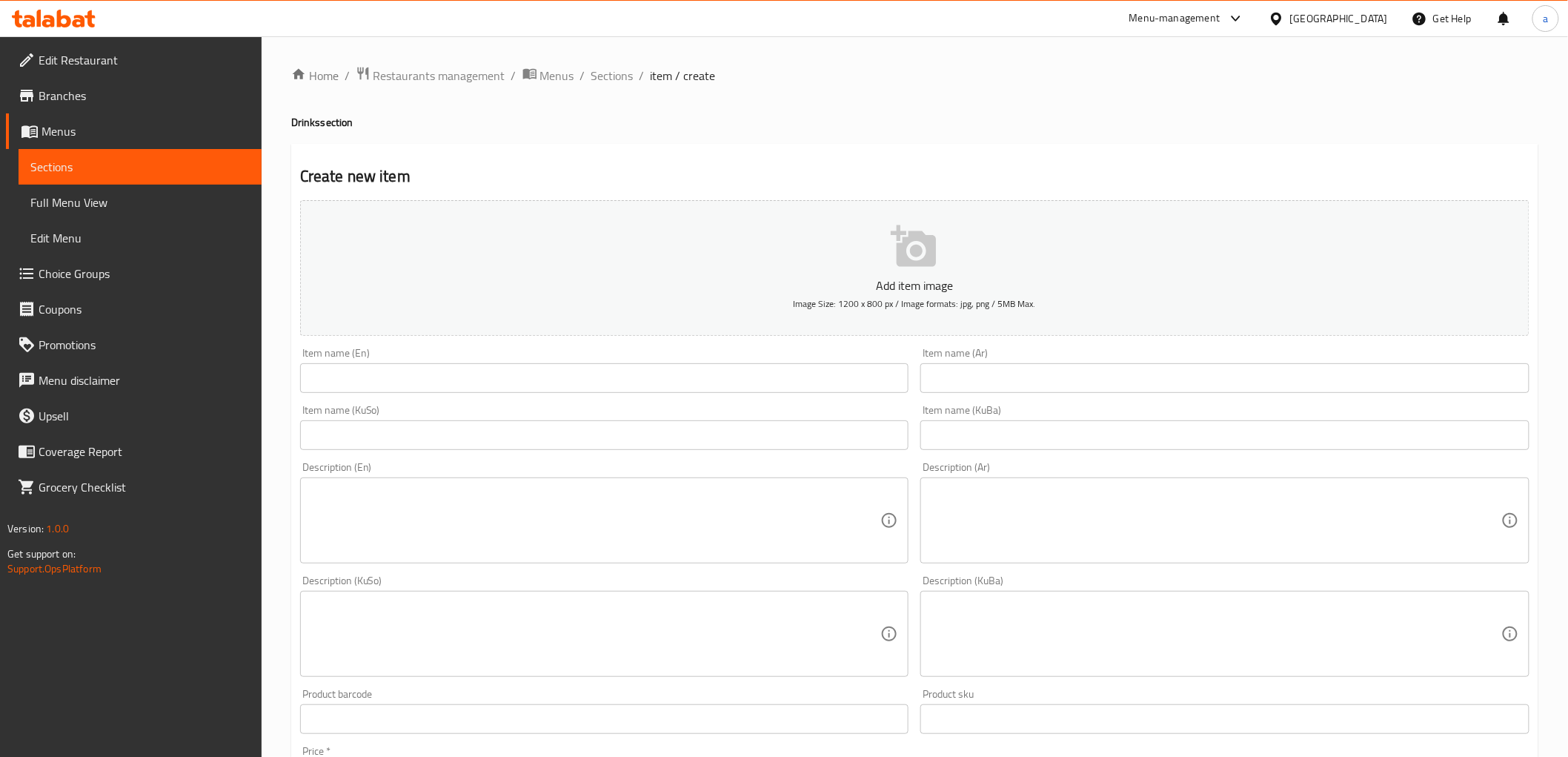
click at [354, 382] on input "text" at bounding box center [605, 378] width 610 height 30
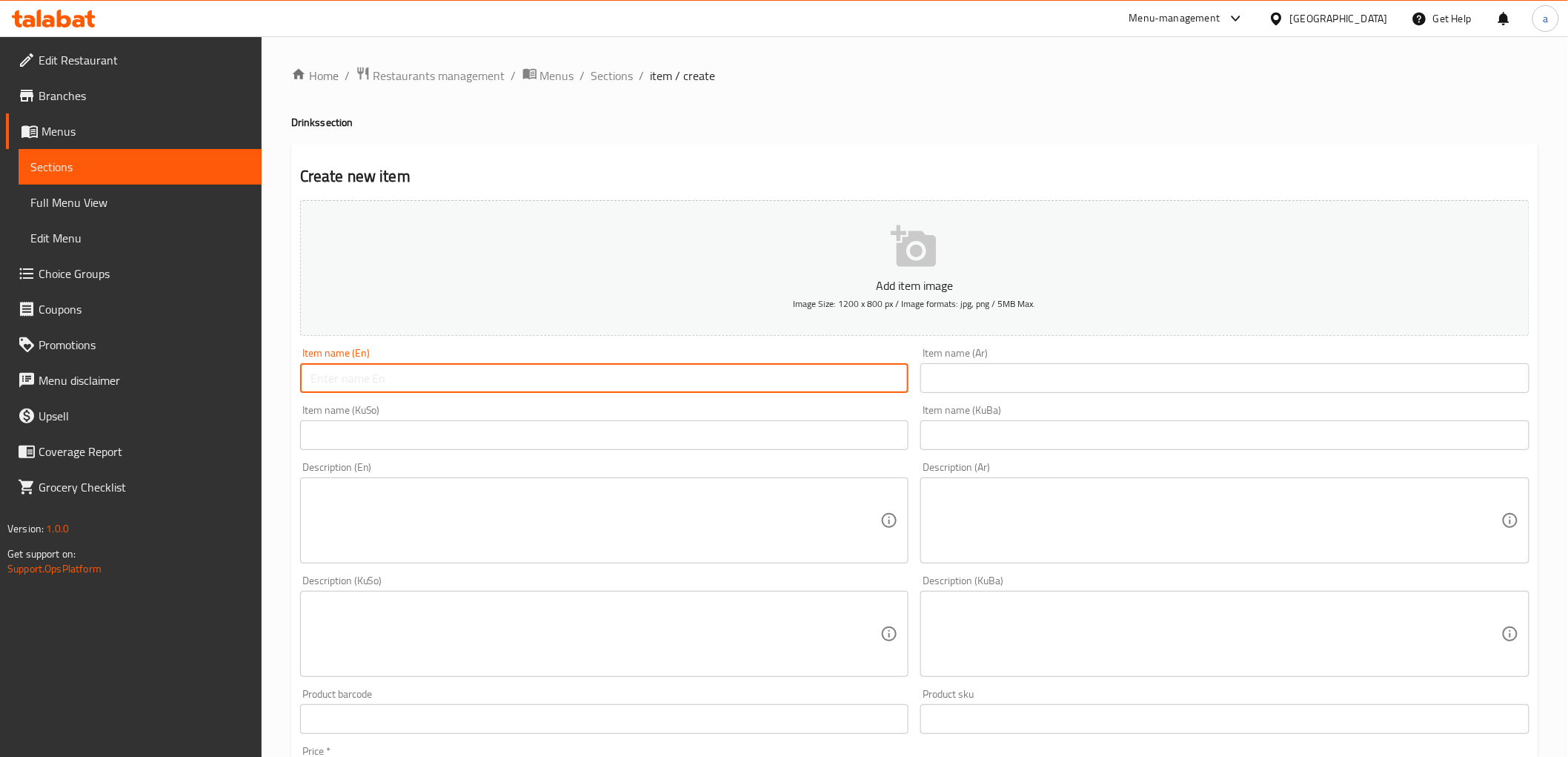
paste input "Pineapple Juice"
type input "Pineapple Juice"
click at [960, 369] on input "text" at bounding box center [1225, 378] width 610 height 30
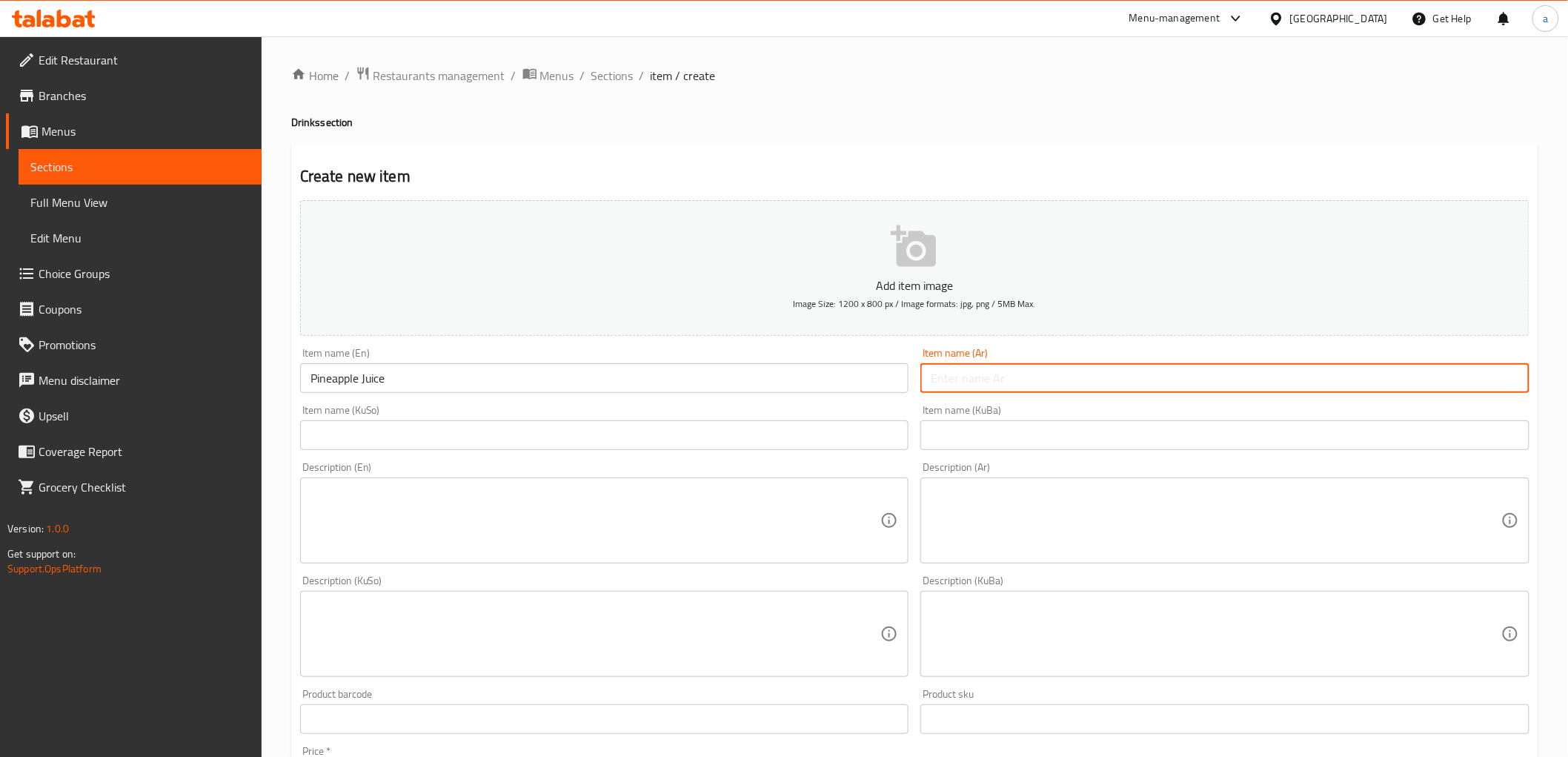
paste input "عصير أناناس"
type input "عصير أناناس"
click at [968, 438] on input "text" at bounding box center [1225, 435] width 610 height 30
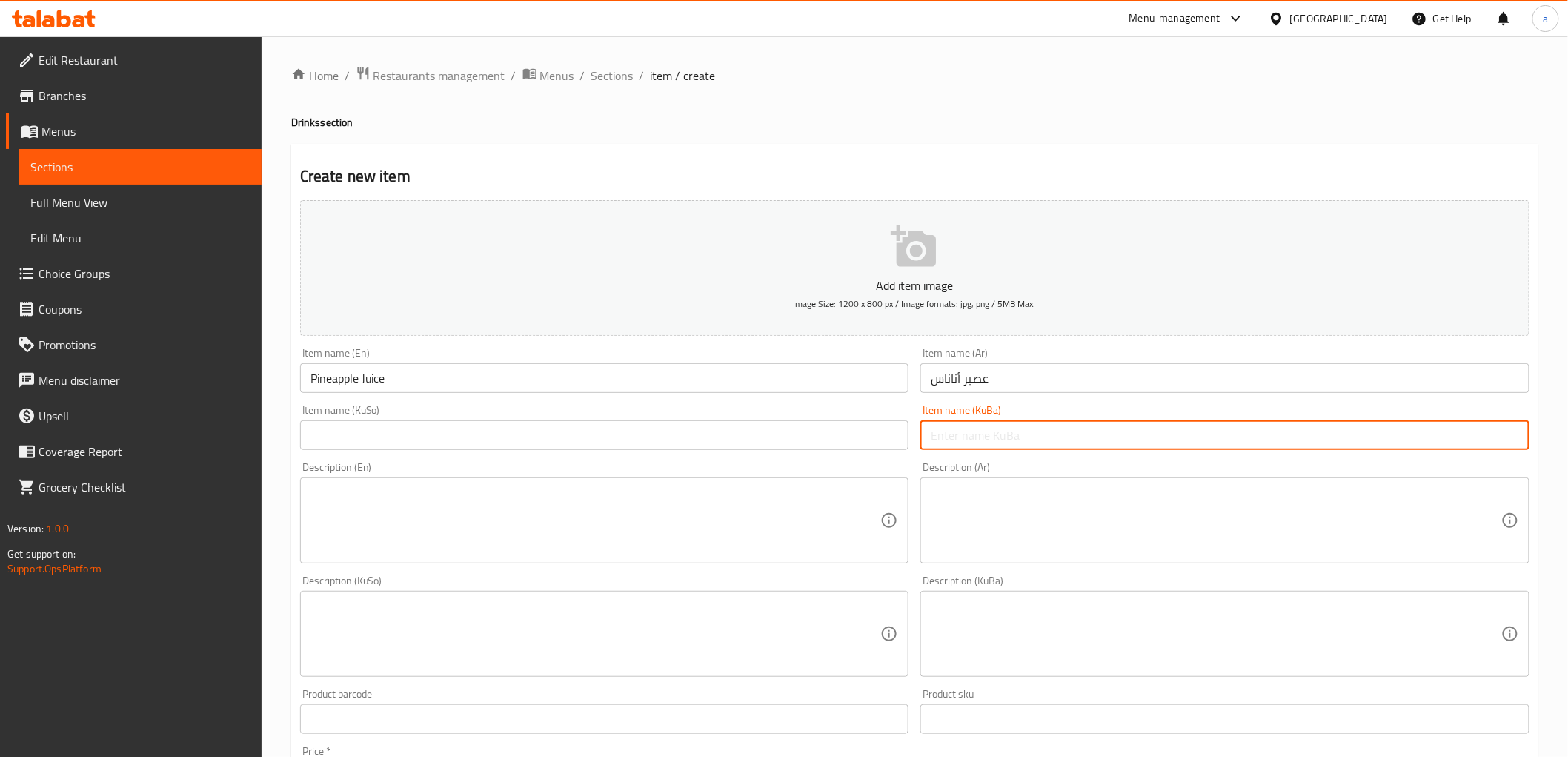
paste input "شەربەتی ئەنەناس"
type input "شەربەتی ئەنەناس"
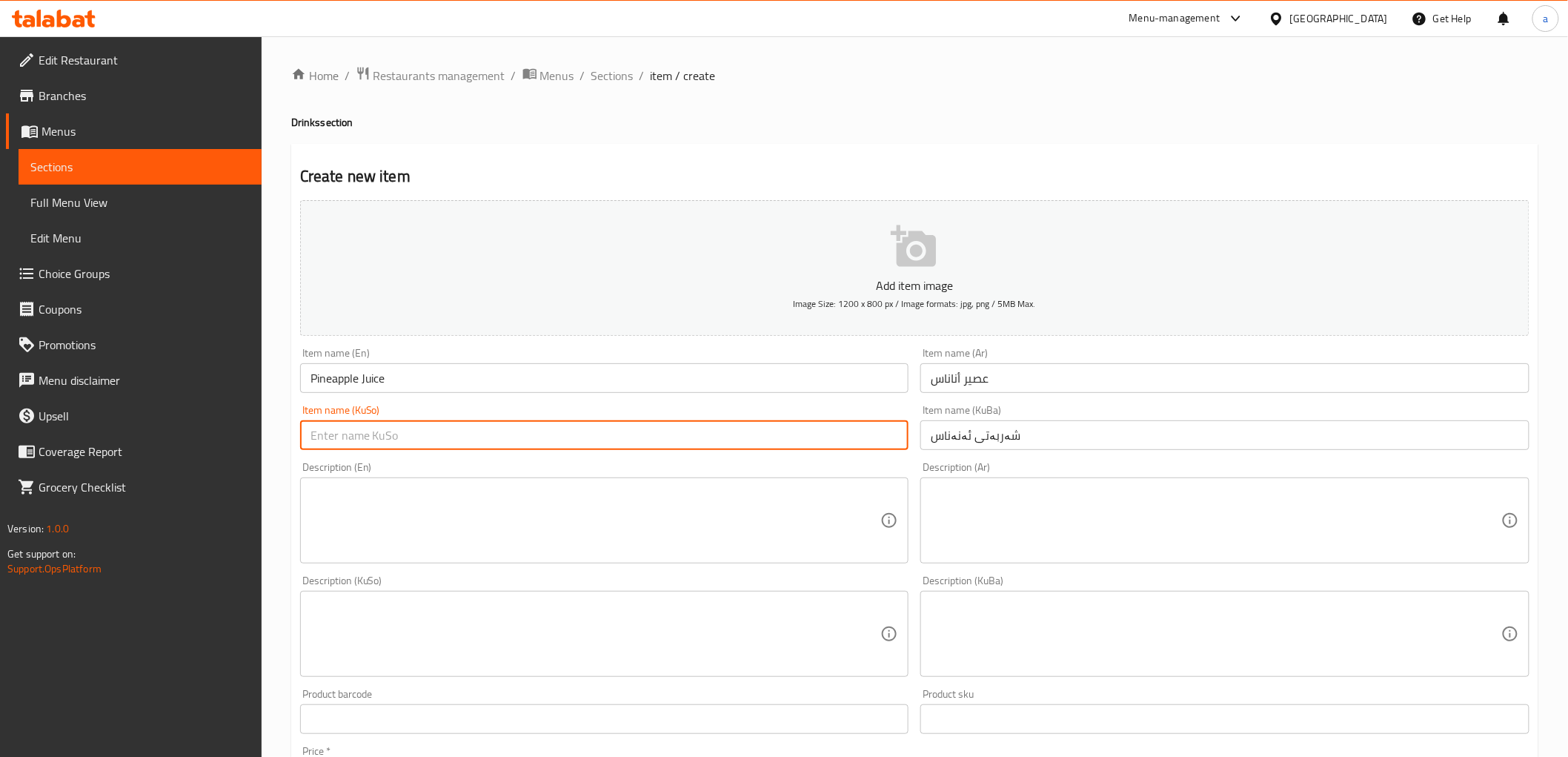
click at [675, 424] on input "text" at bounding box center [605, 435] width 610 height 30
paste input "شەربەتی ئەنەناس"
type input "شەربەتی ئەنەناس"
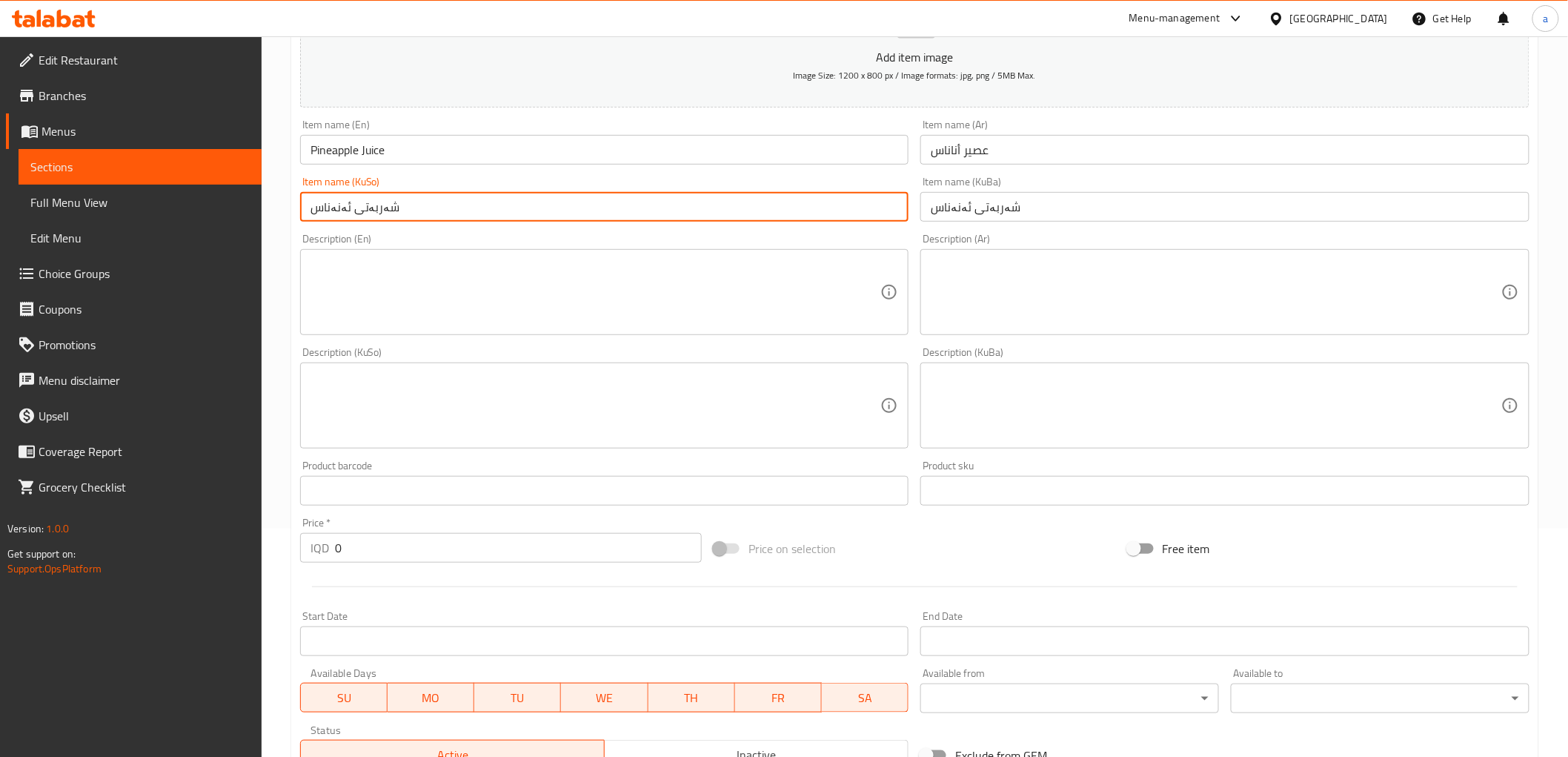
scroll to position [411, 0]
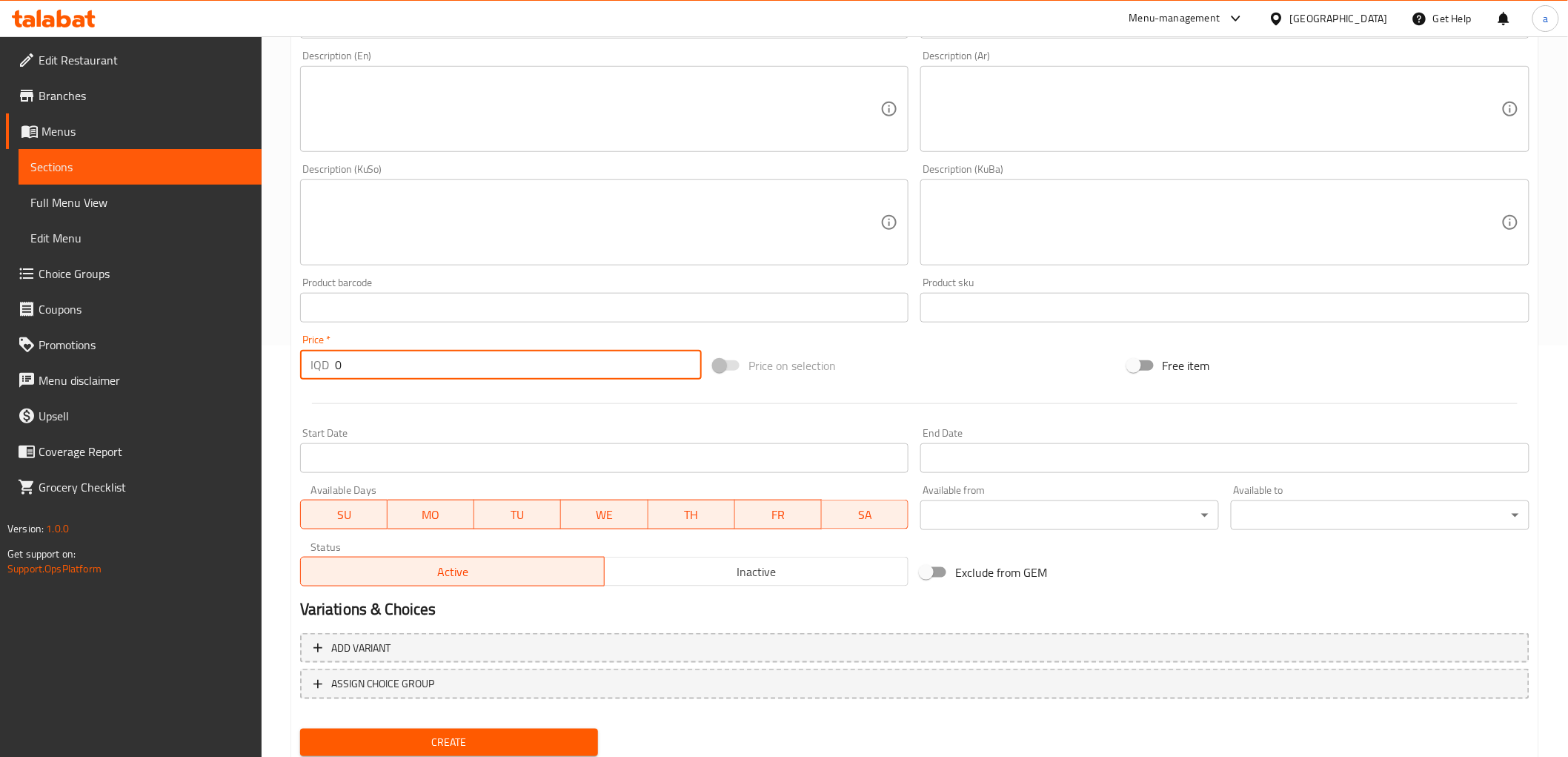
click at [382, 360] on input "0" at bounding box center [519, 365] width 367 height 30
paste input "400"
type input "4000"
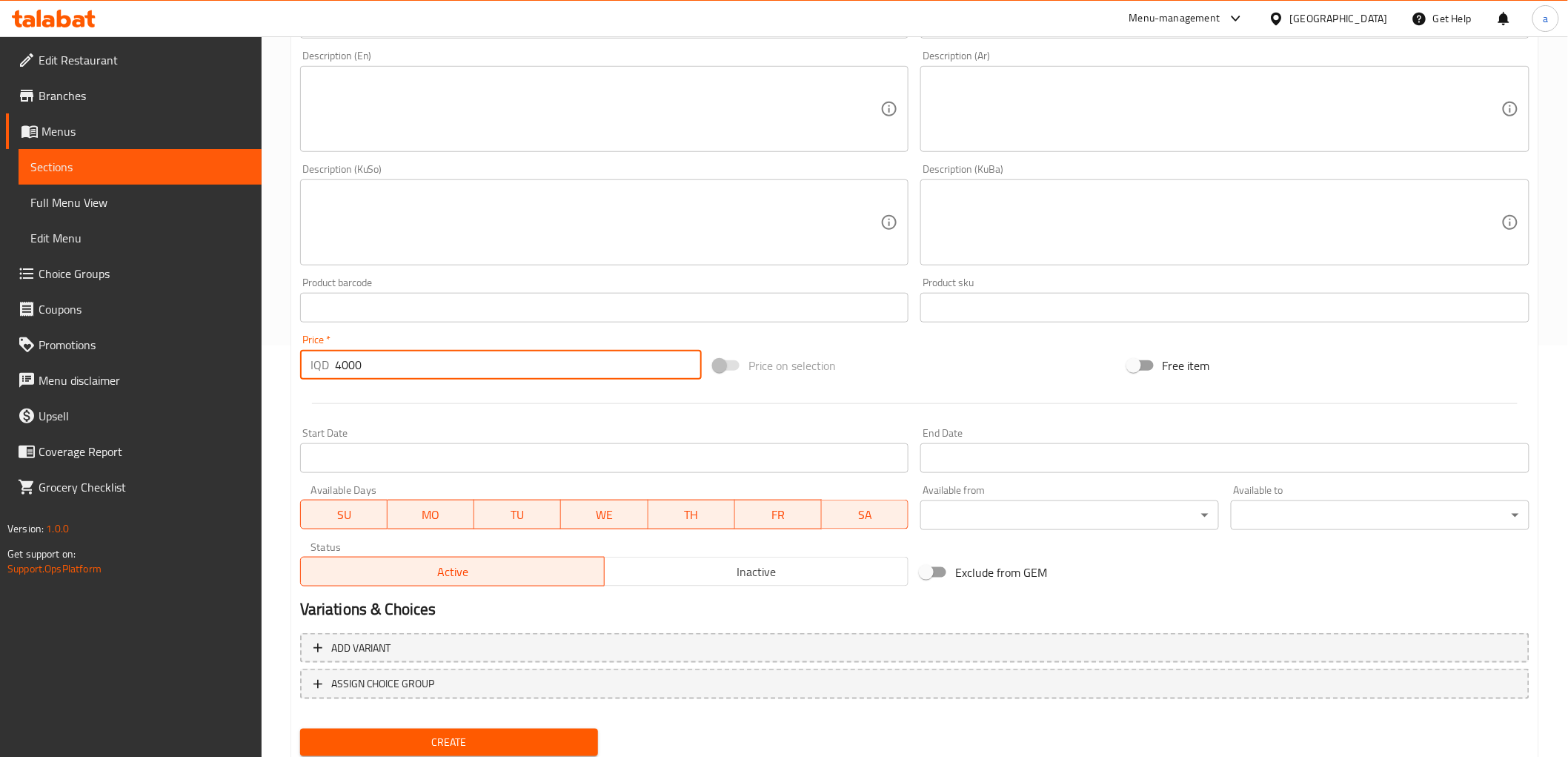
click at [497, 735] on span "Create" at bounding box center [449, 742] width 275 height 18
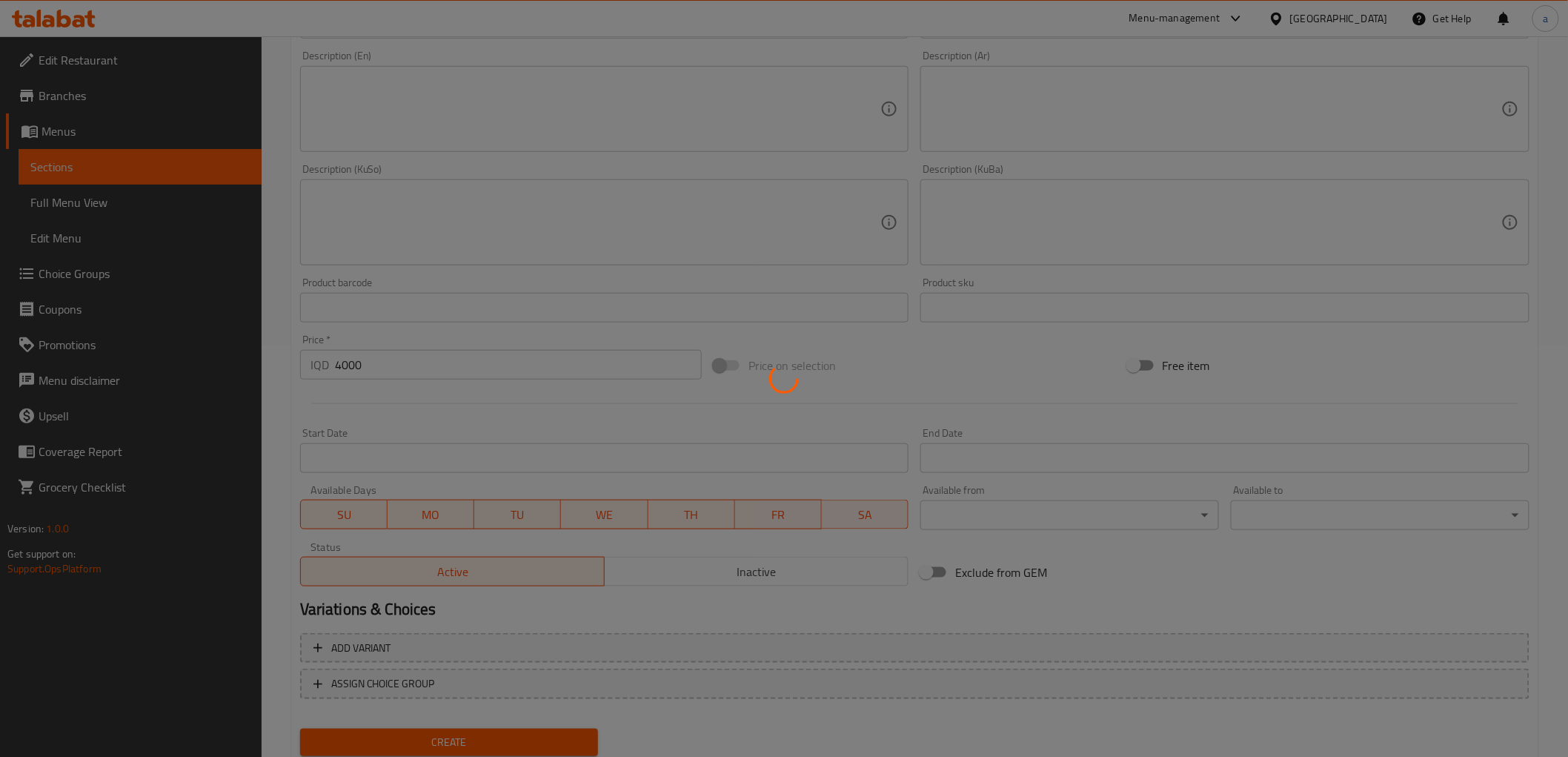
type input "0"
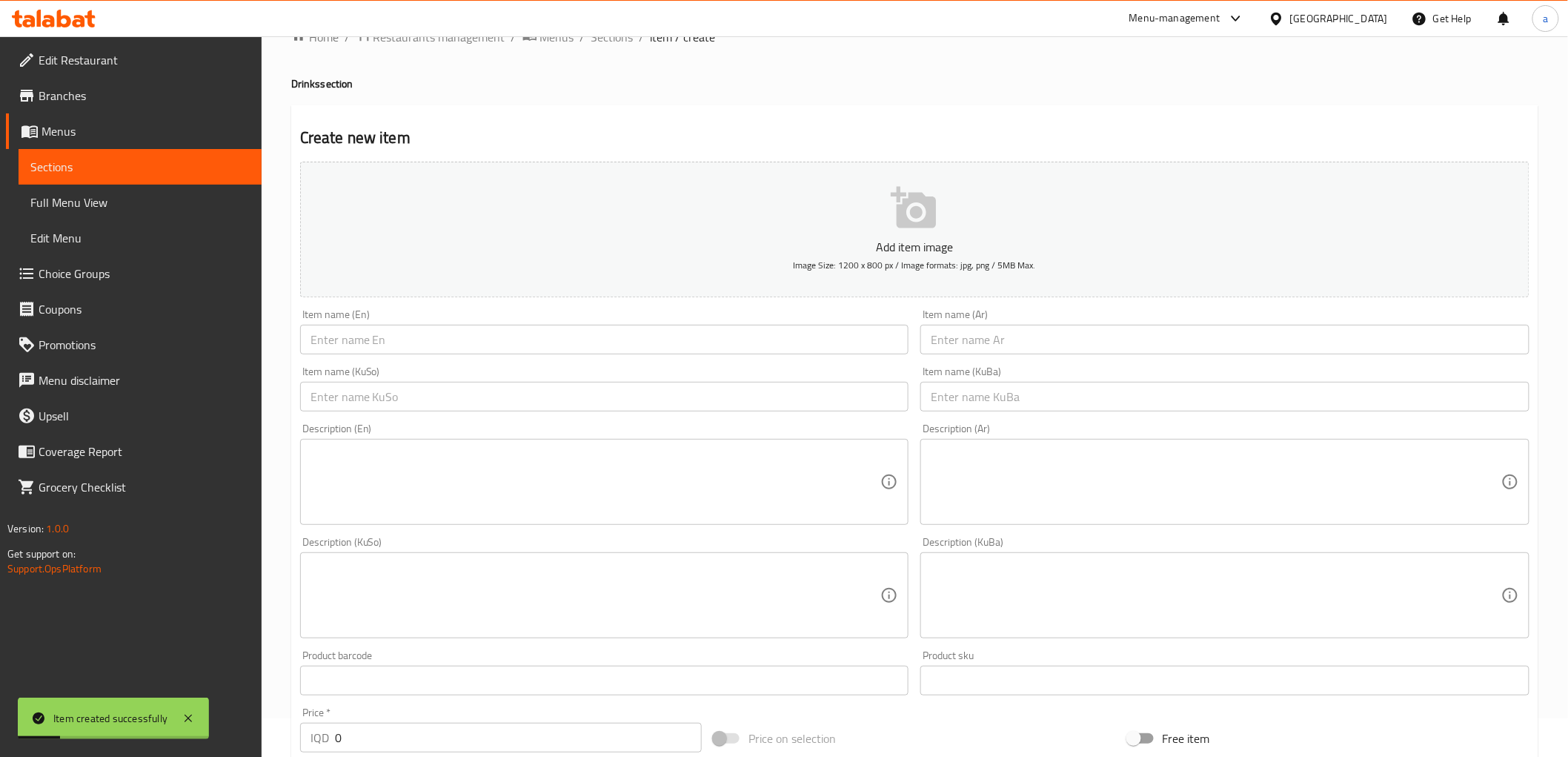
scroll to position [0, 0]
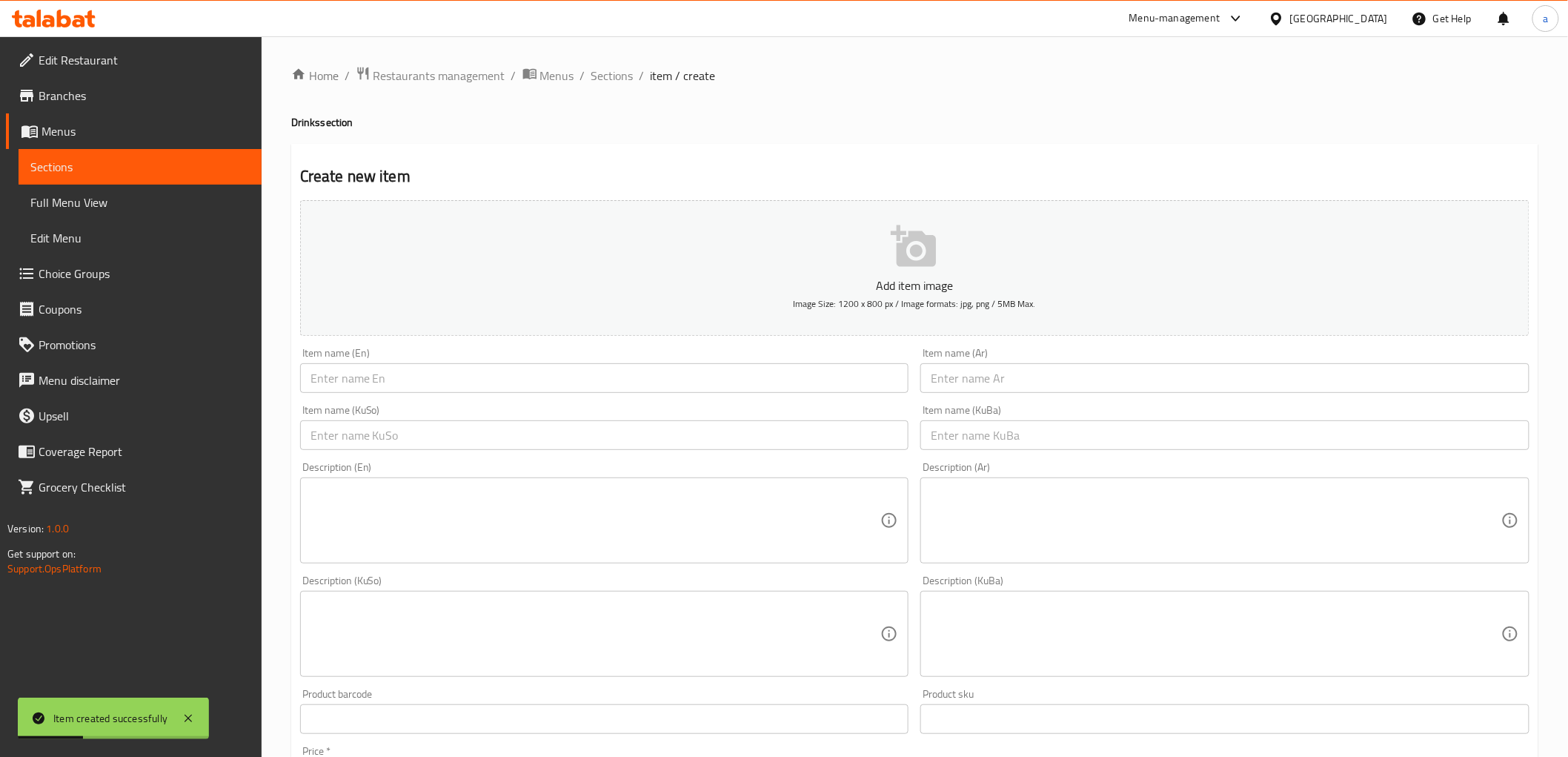
click at [605, 89] on div "Home / Restaurants management / Menus / Sections / item / create Drinks section…" at bounding box center [915, 627] width 1247 height 1123
click at [612, 84] on span "Sections" at bounding box center [612, 76] width 42 height 18
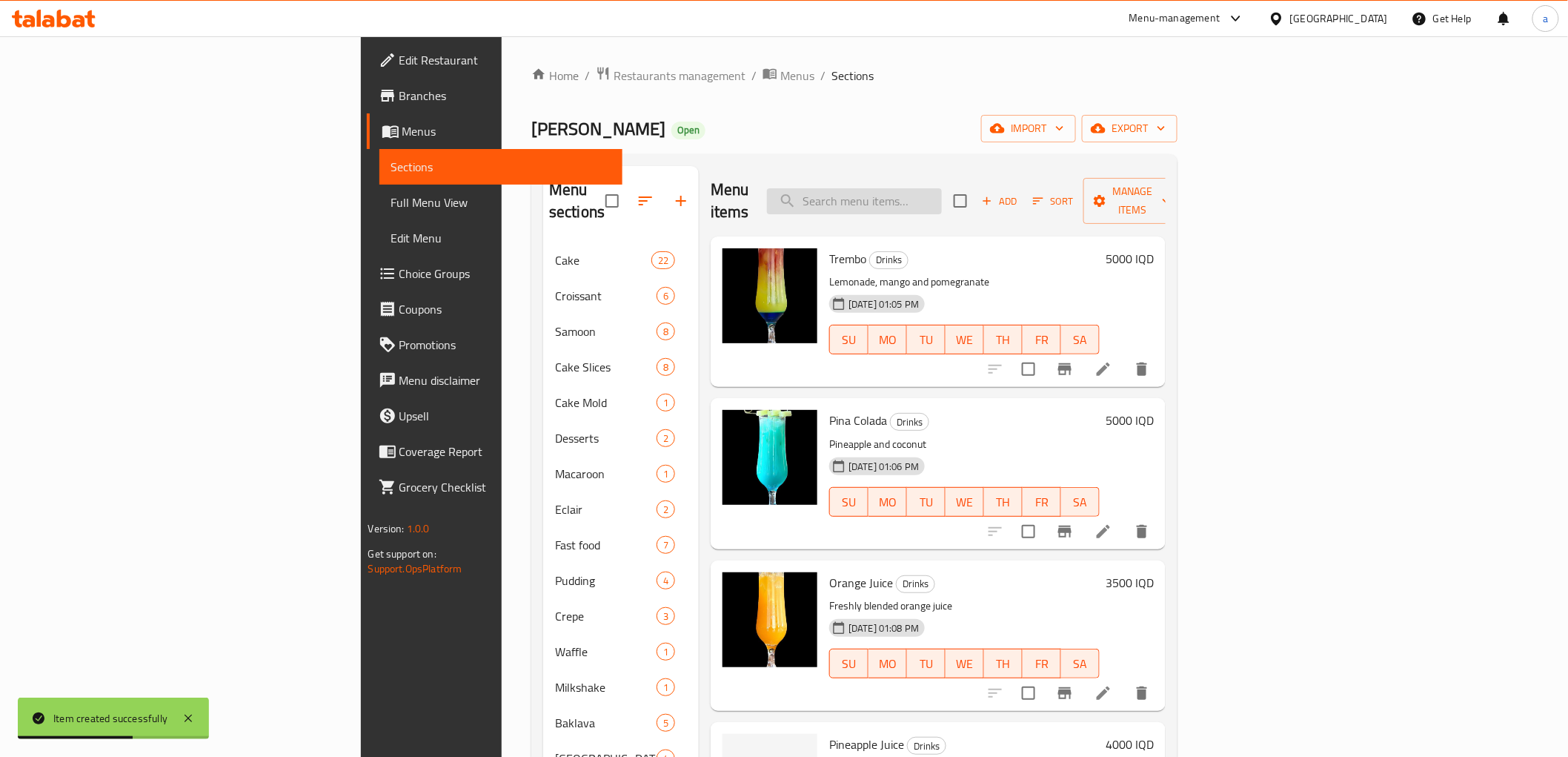
click at [942, 189] on input "search" at bounding box center [854, 201] width 174 height 26
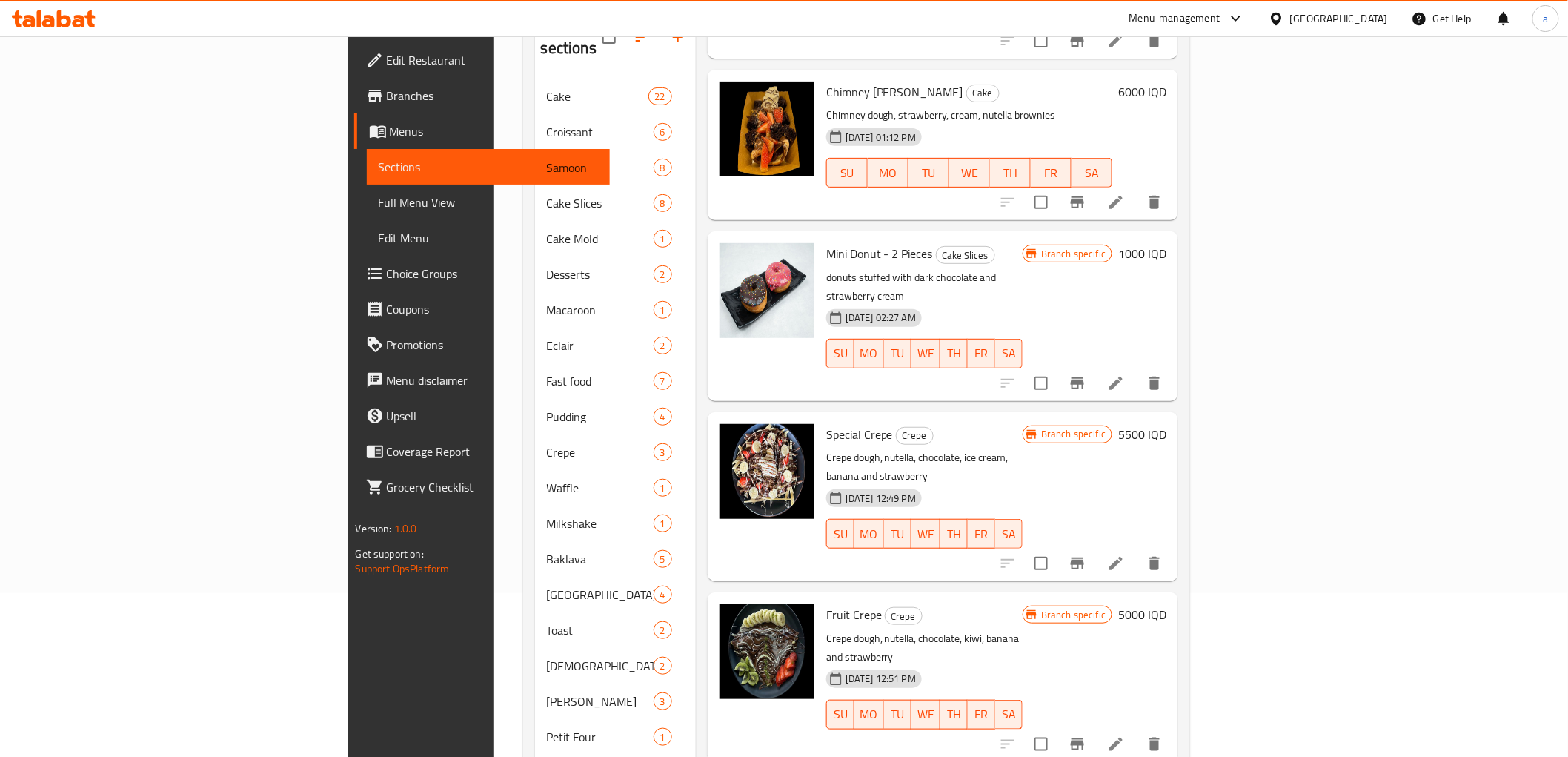
scroll to position [257, 0]
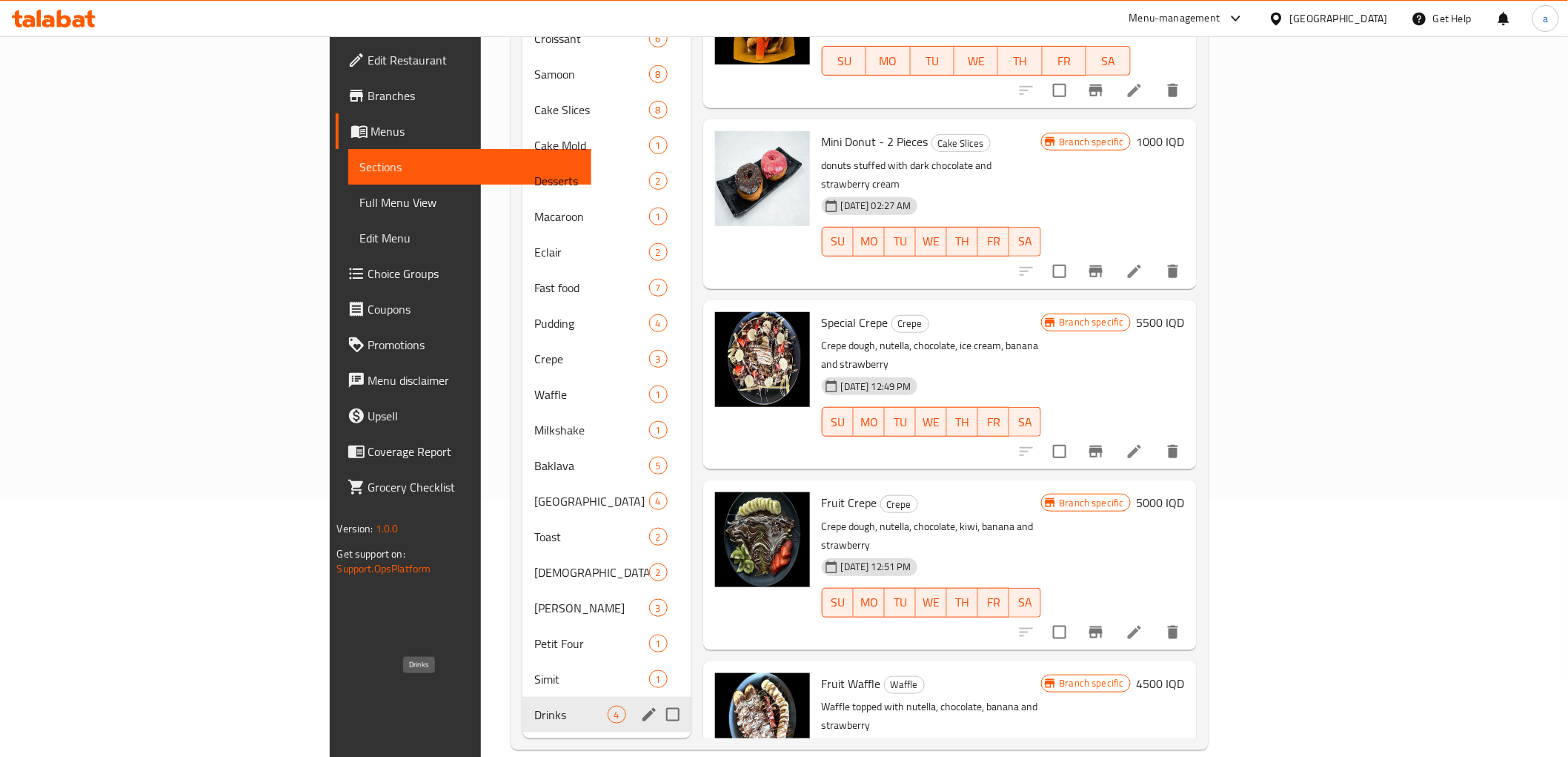
type input "strawberry"
click at [534, 706] on span "Drinks" at bounding box center [571, 715] width 73 height 18
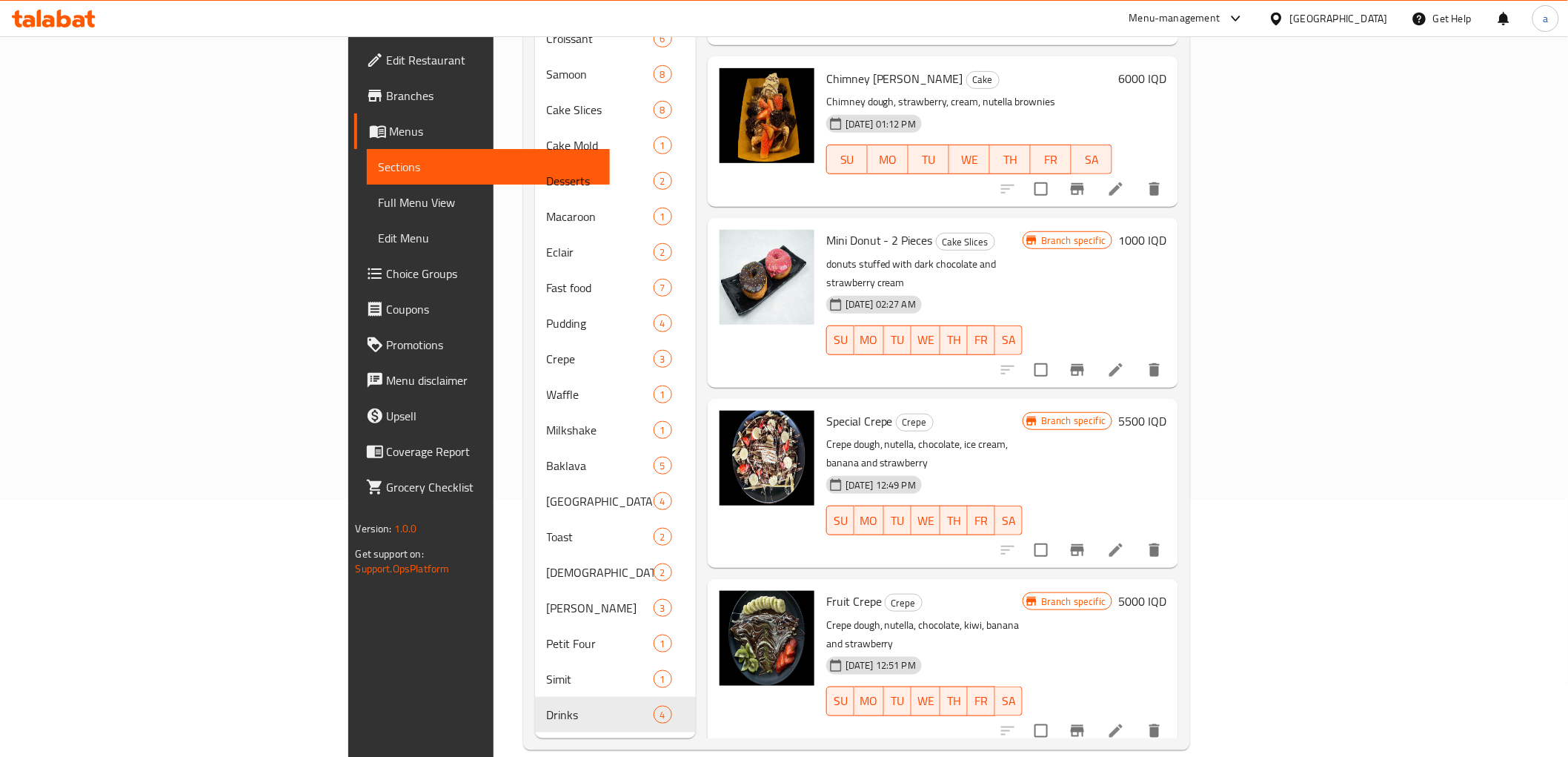
scroll to position [364, 0]
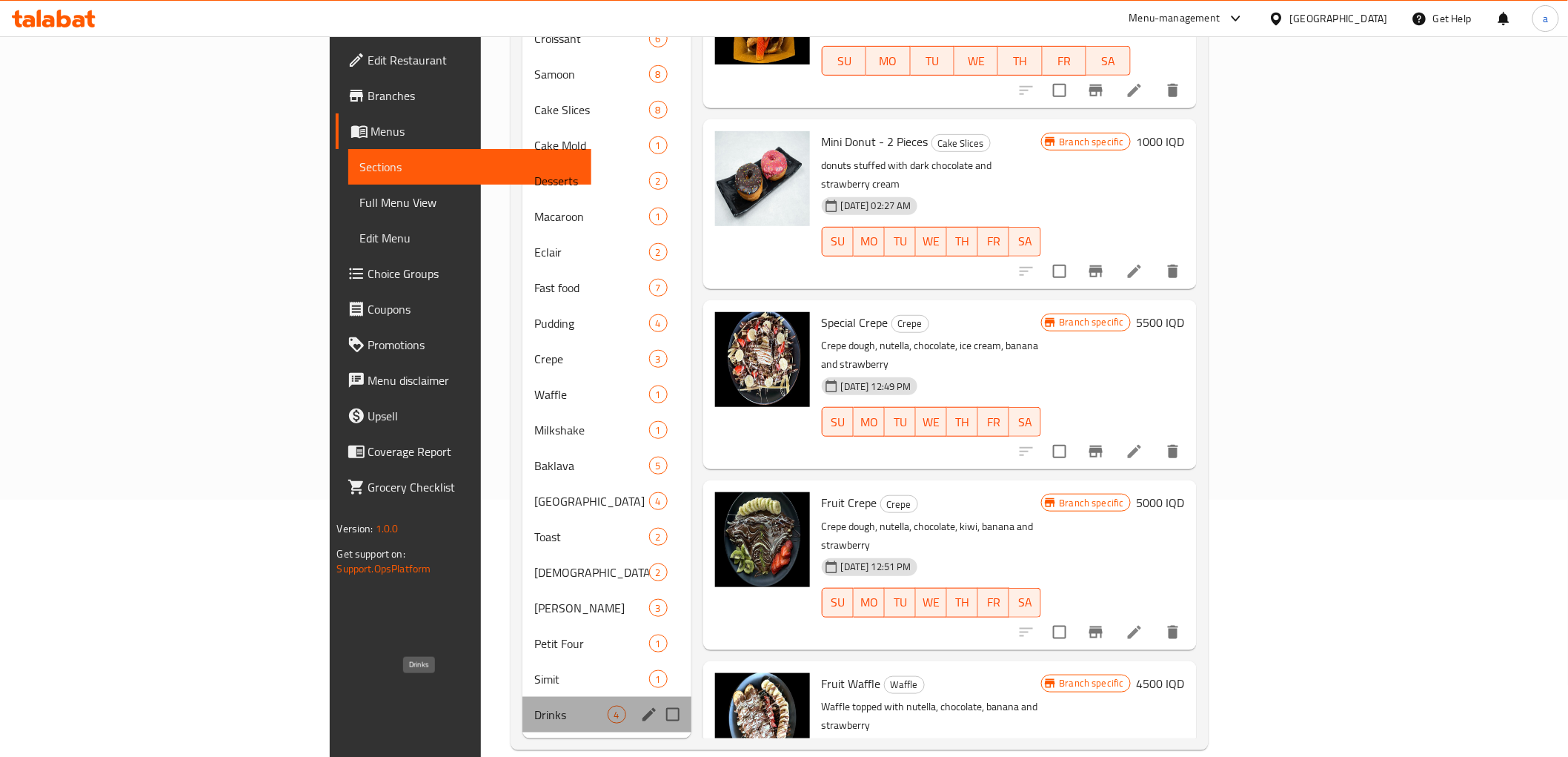
click at [534, 706] on span "Drinks" at bounding box center [571, 715] width 73 height 18
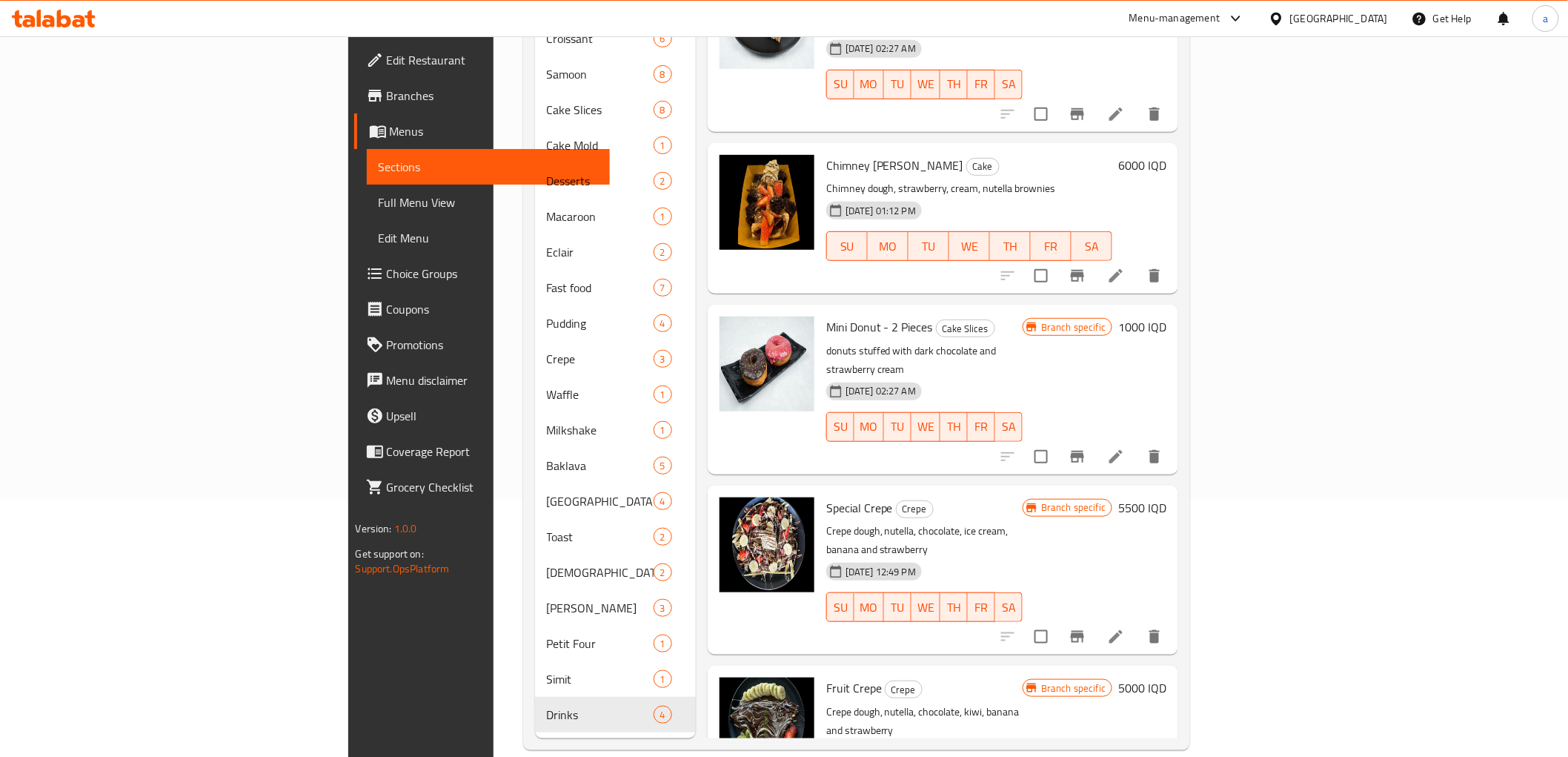
scroll to position [0, 0]
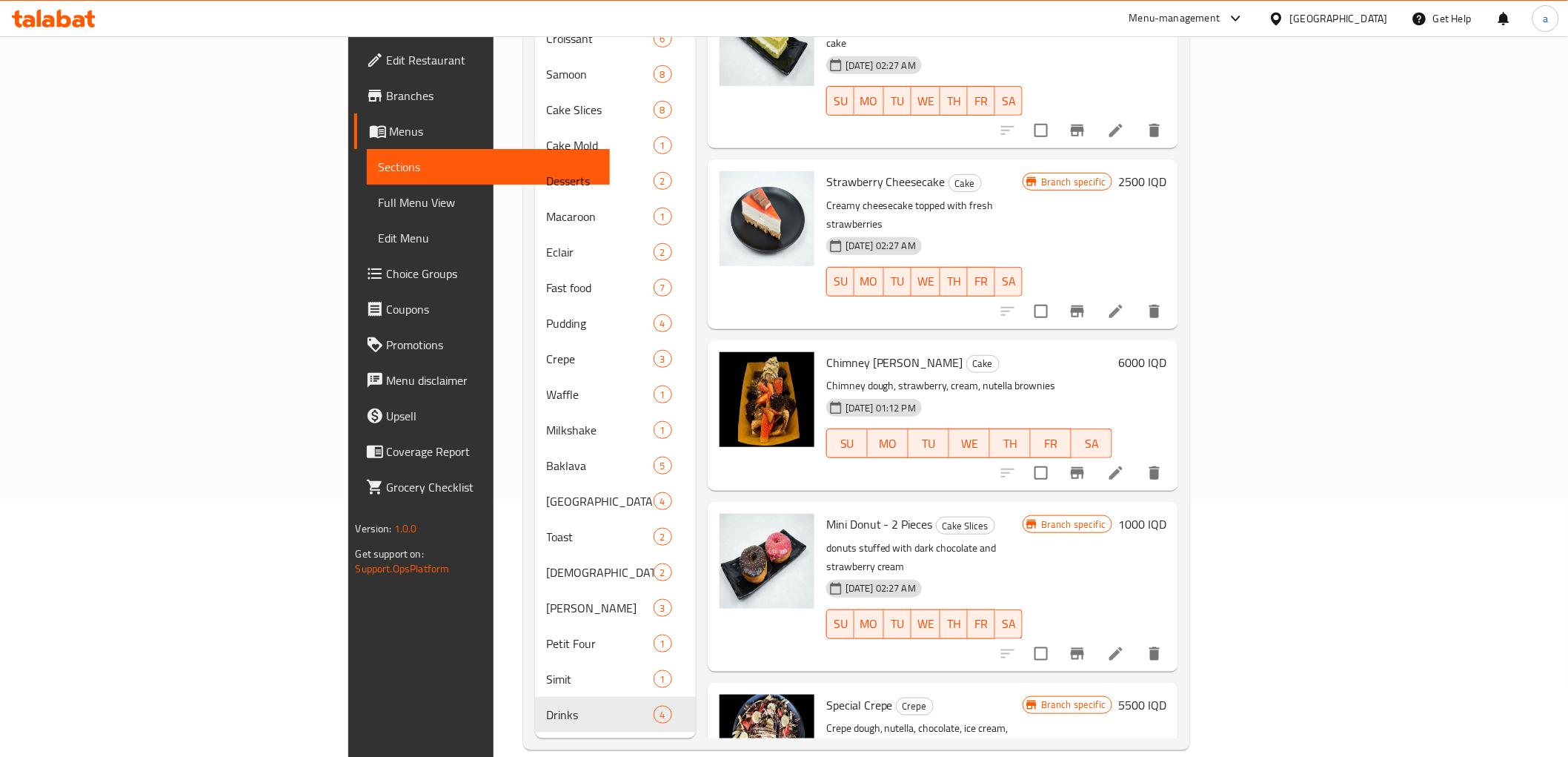
drag, startPoint x: 1281, startPoint y: 454, endPoint x: 1177, endPoint y: 189, distance: 284.7
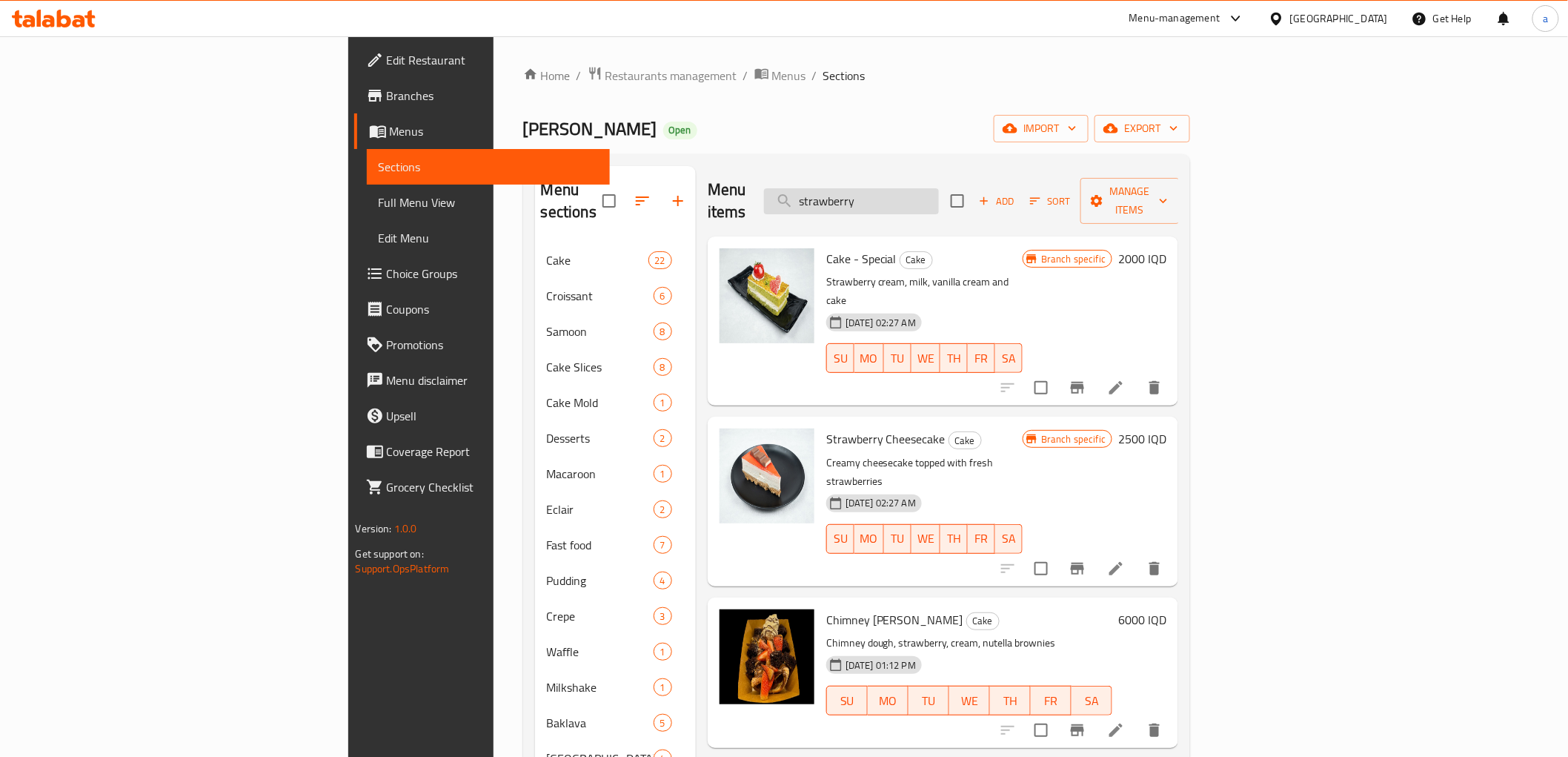
click at [939, 194] on input "strawberry" at bounding box center [851, 201] width 174 height 26
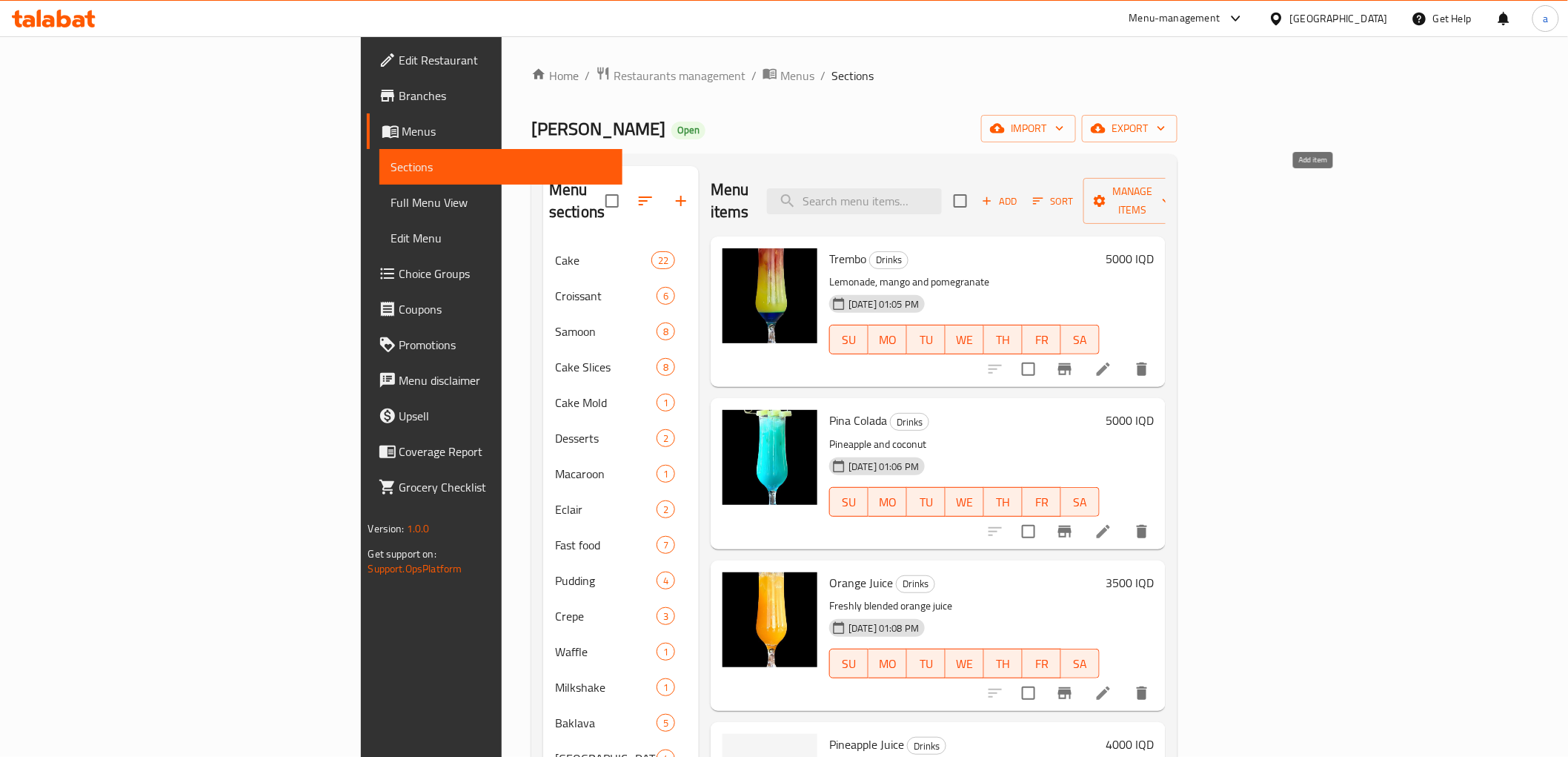
click at [1020, 193] on span "Add" at bounding box center [1000, 201] width 40 height 17
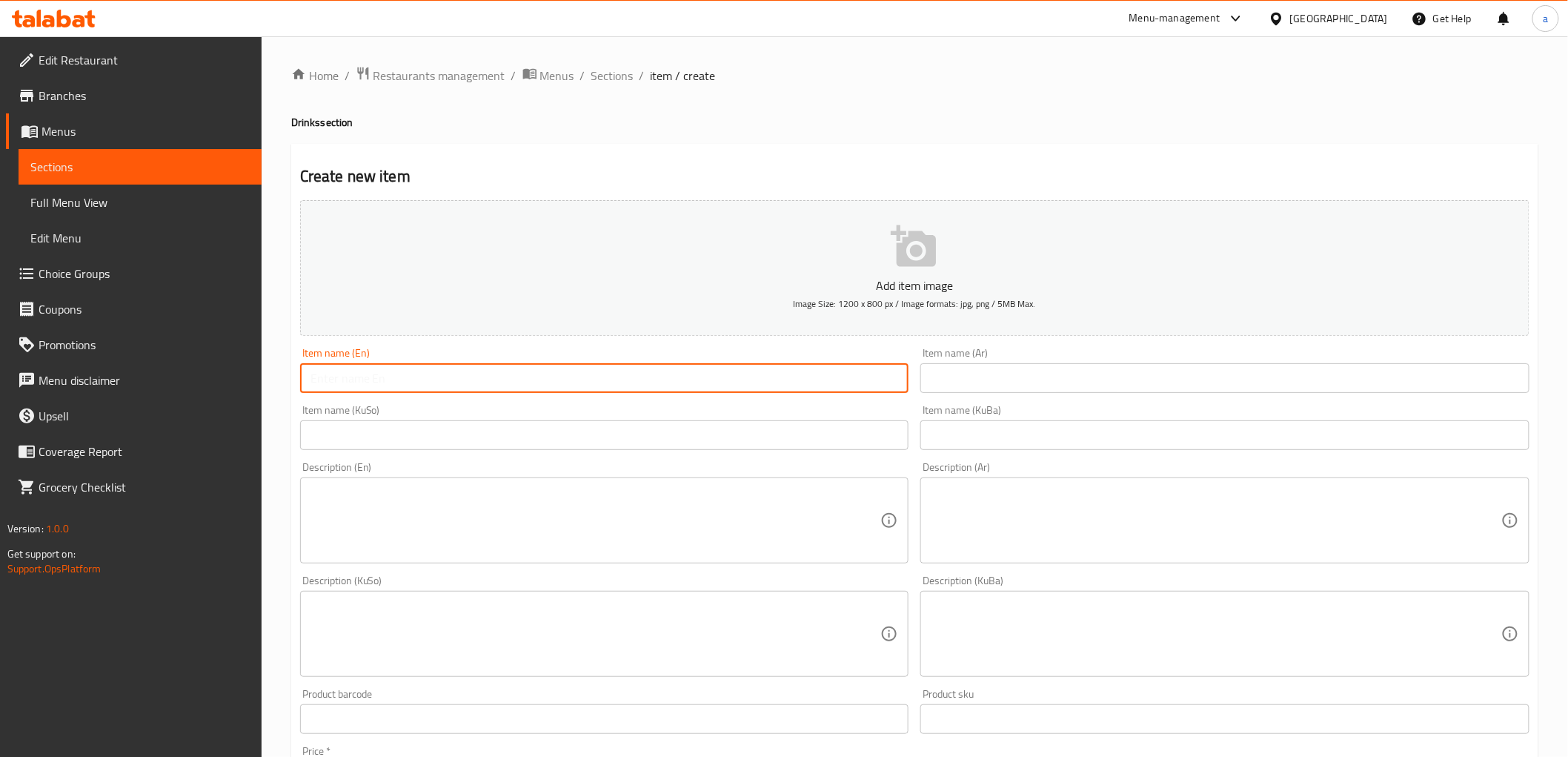
click at [336, 376] on input "text" at bounding box center [605, 378] width 610 height 30
click at [1021, 429] on input "text" at bounding box center [1225, 435] width 610 height 30
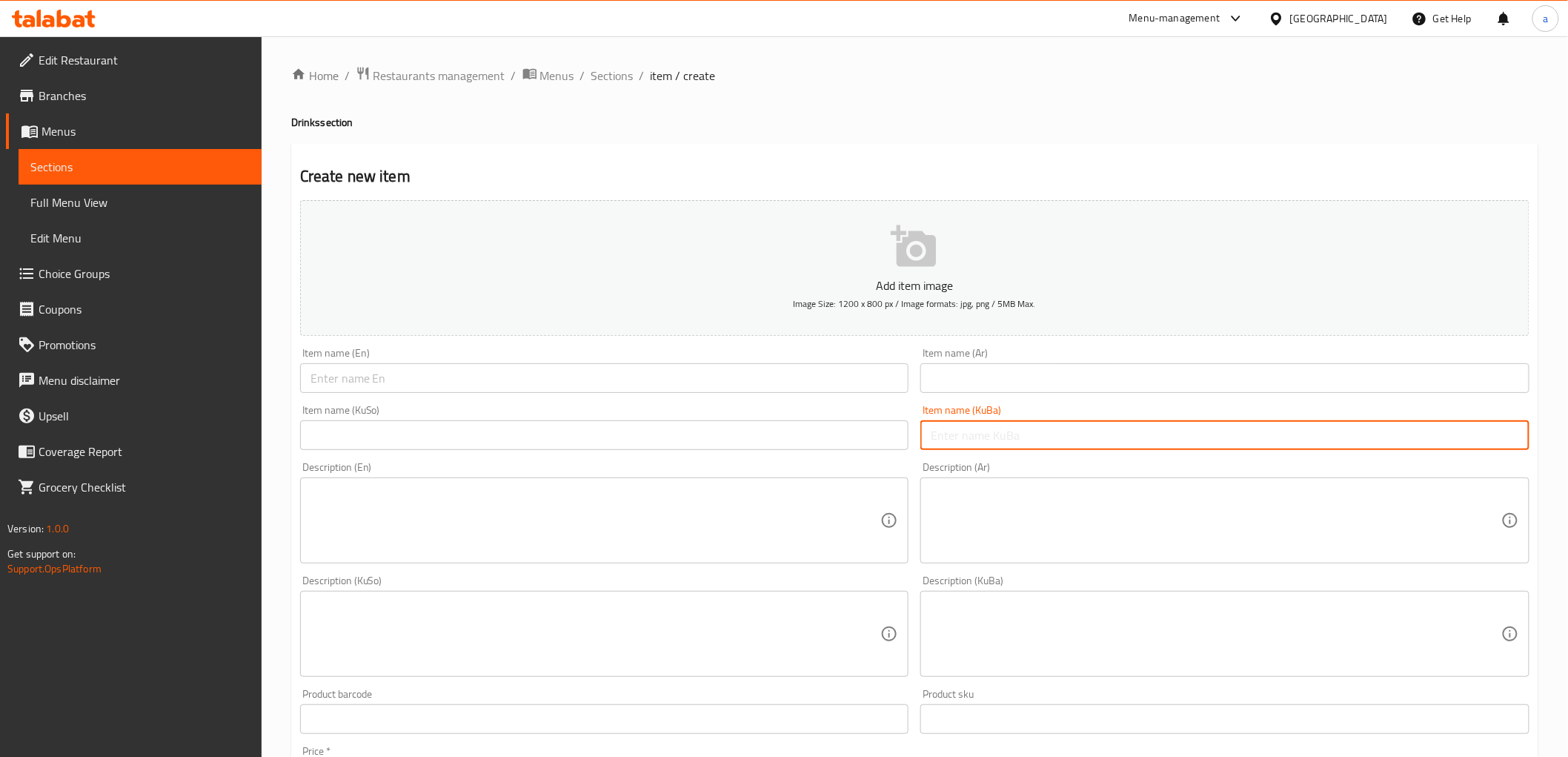
paste input "شەربەتی فەراولە"
type input "شەربەتی فەراولە"
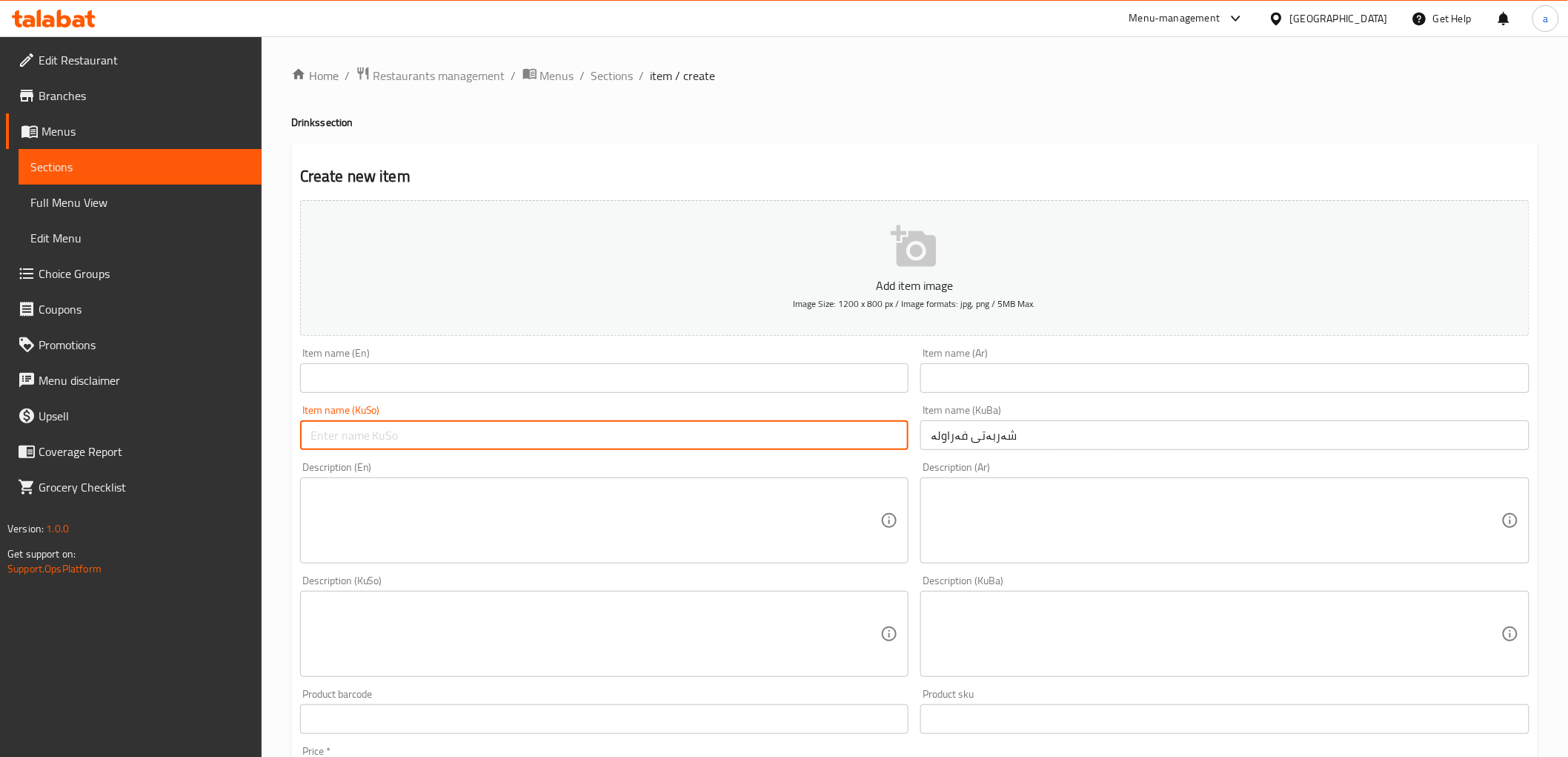
click at [826, 439] on input "text" at bounding box center [605, 435] width 610 height 30
paste input "شەربەتی فەراولە"
type input "شەربەتی فەراولە"
click at [628, 379] on input "text" at bounding box center [605, 378] width 610 height 30
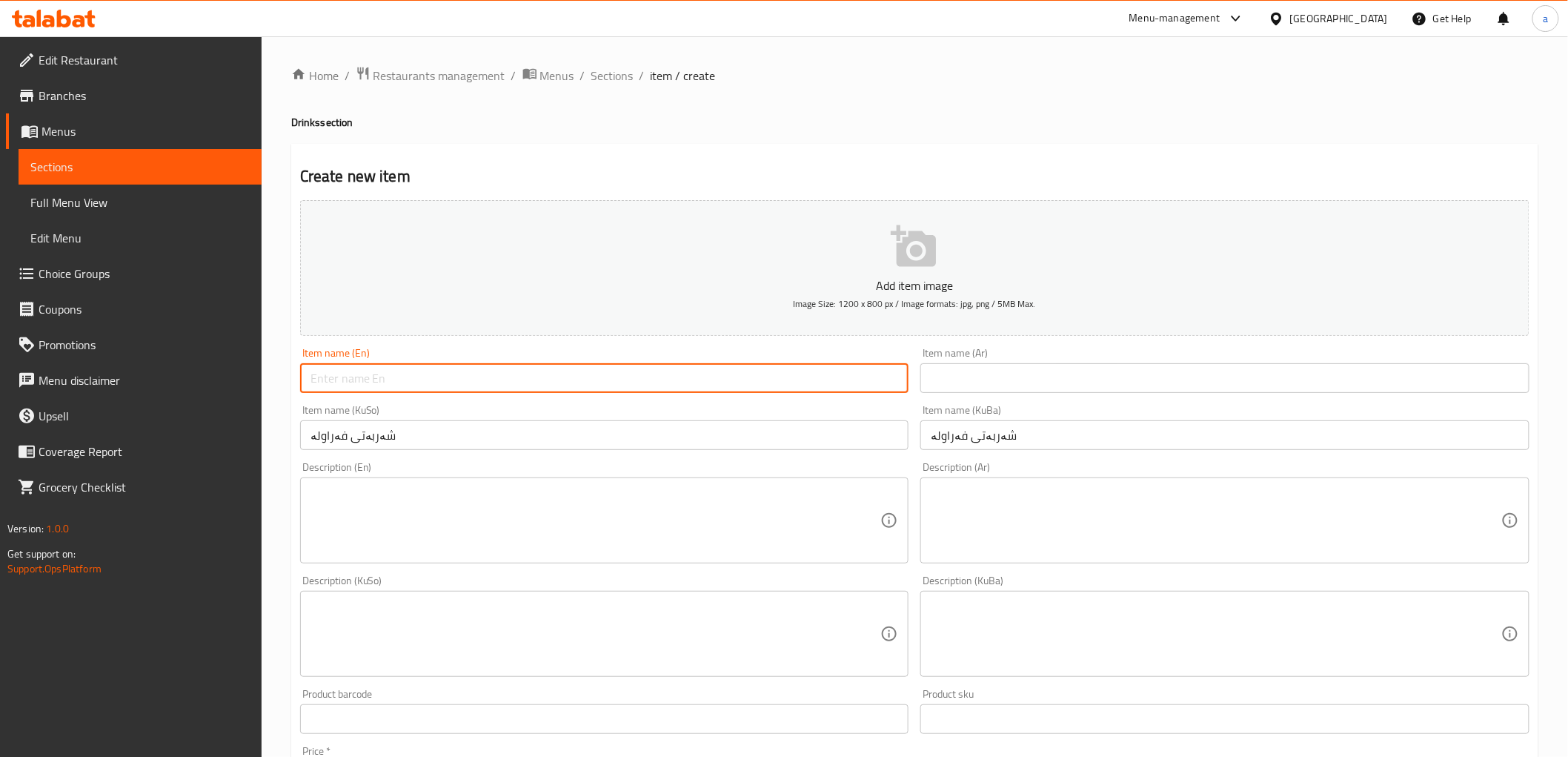
paste input "Strawberry Juice"
type input "Strawberry Juice"
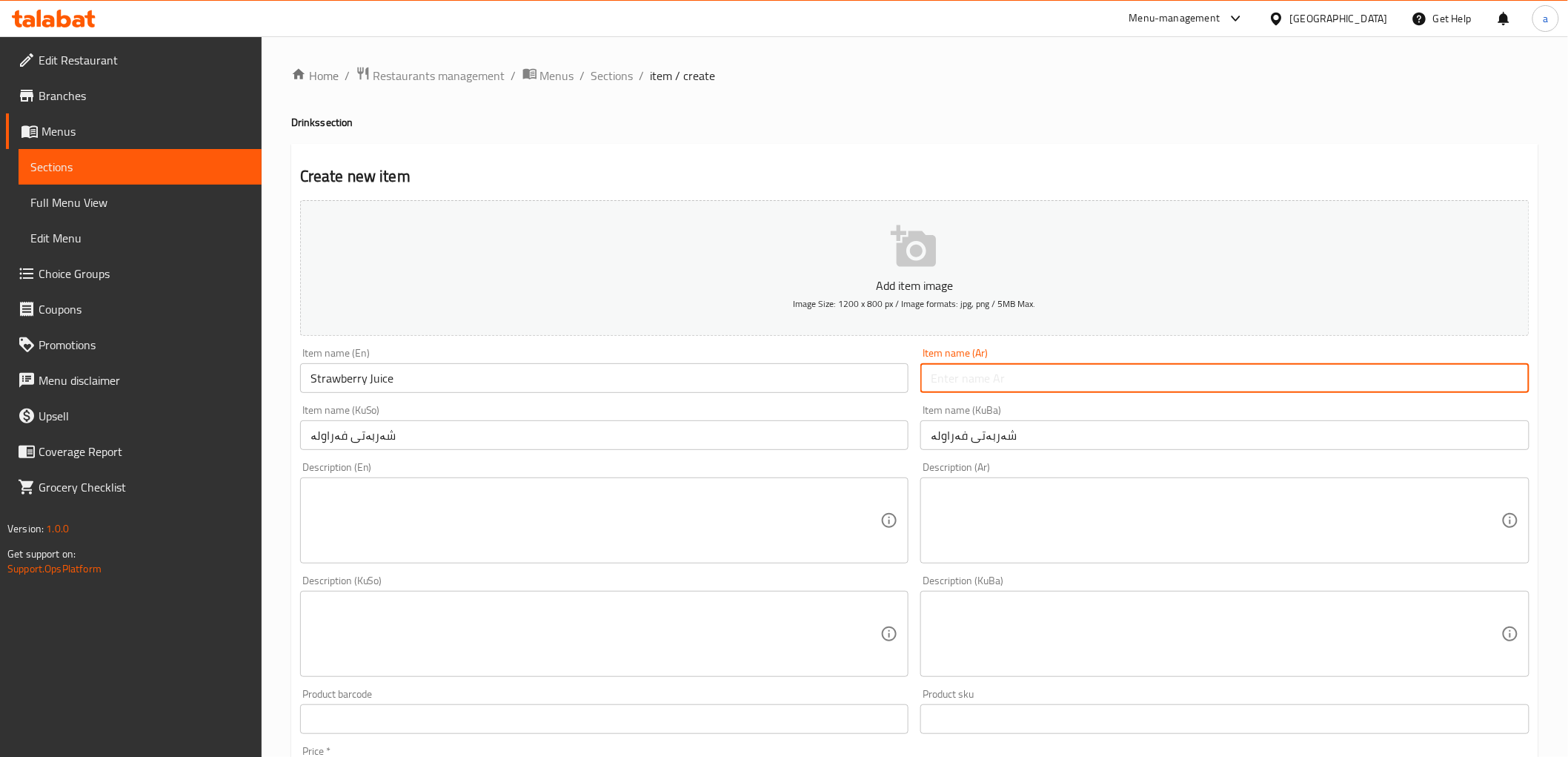
click at [998, 367] on input "text" at bounding box center [1225, 378] width 610 height 30
paste input "عصير فراولة"
type input "عصير فراولة"
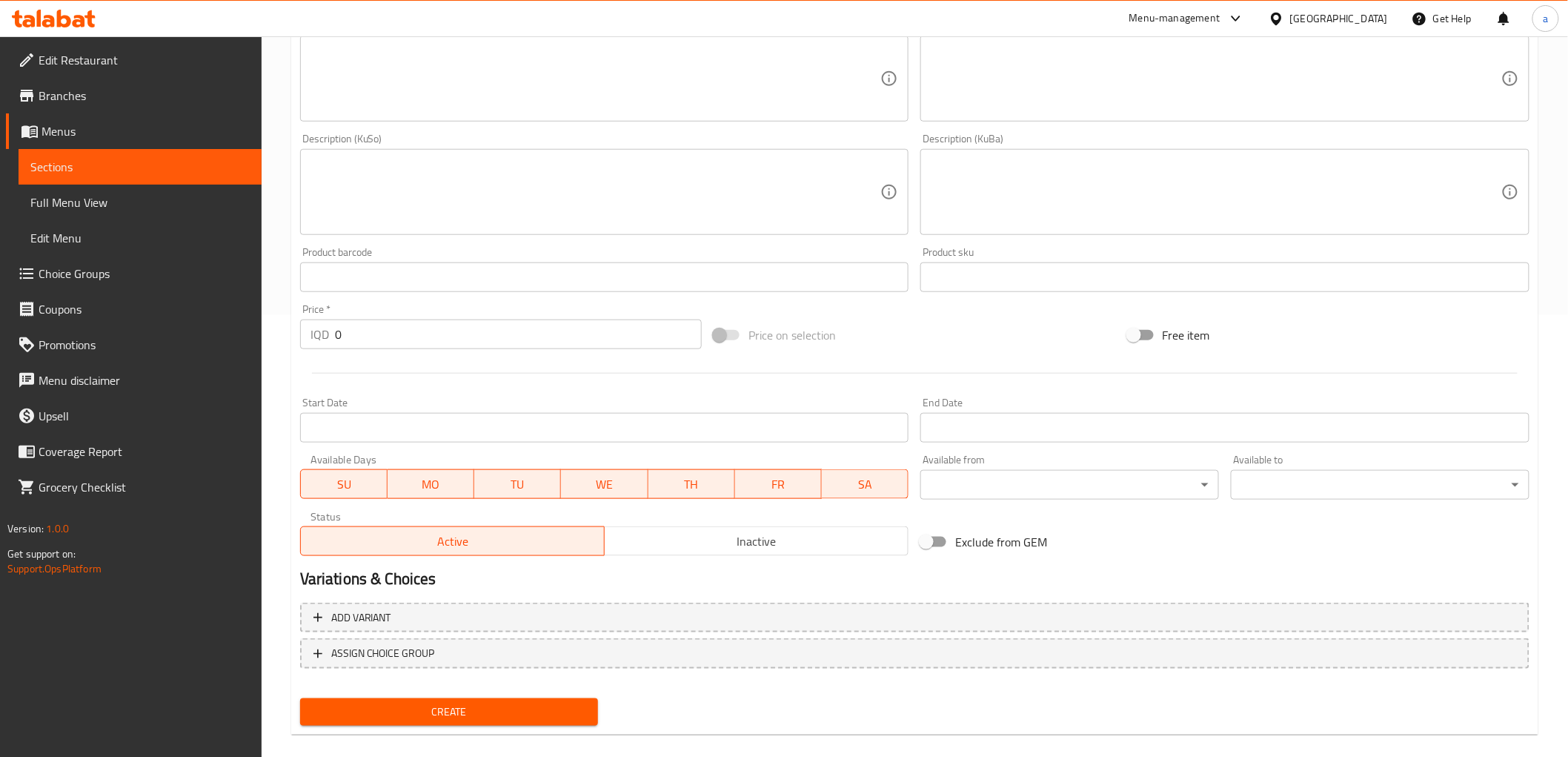
scroll to position [458, 0]
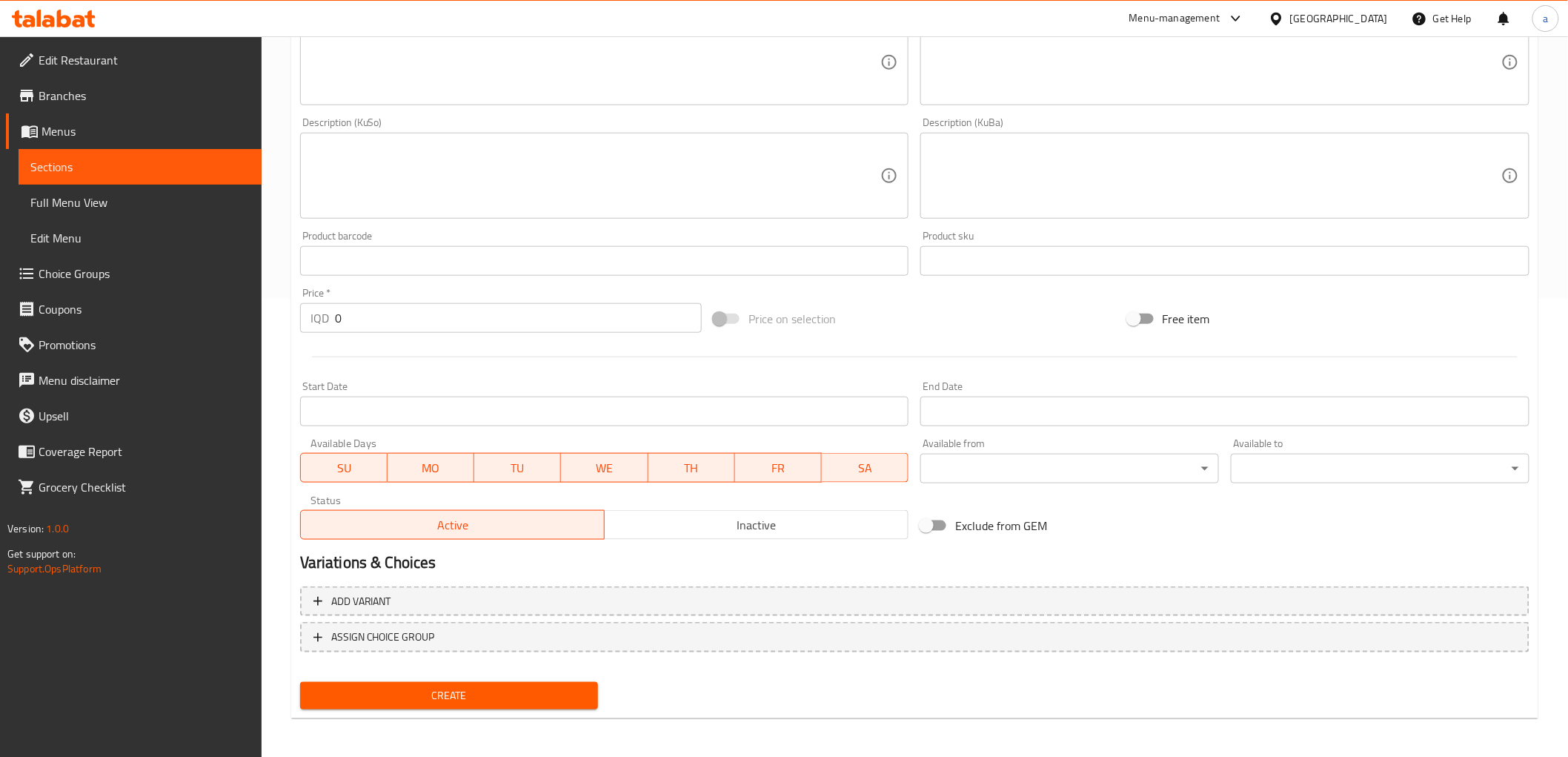
click at [373, 322] on input "0" at bounding box center [519, 319] width 367 height 30
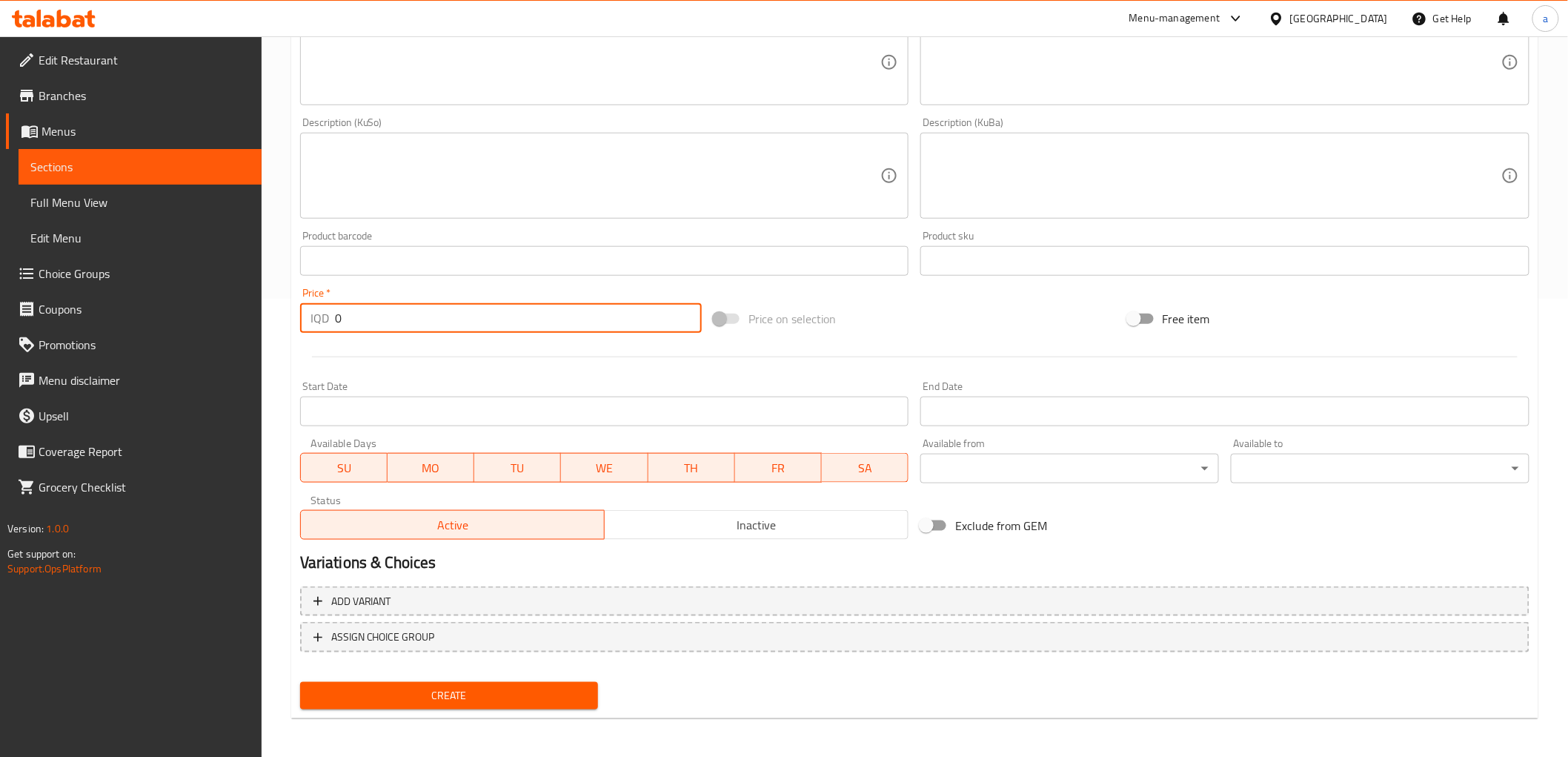
click at [373, 322] on input "0" at bounding box center [519, 319] width 367 height 30
paste input "400"
type input "4000"
click at [465, 695] on span "Create" at bounding box center [449, 696] width 275 height 18
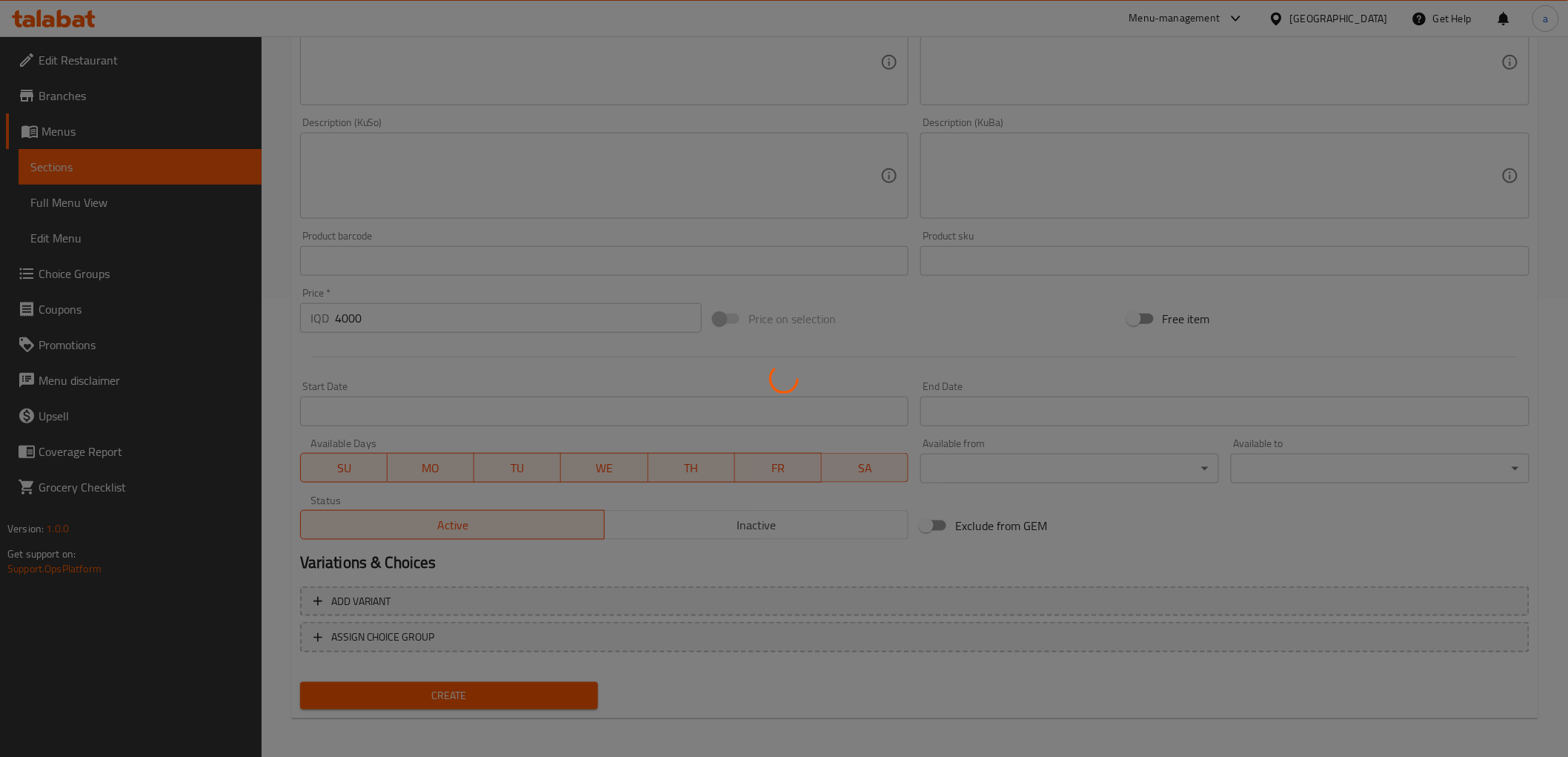
type input "0"
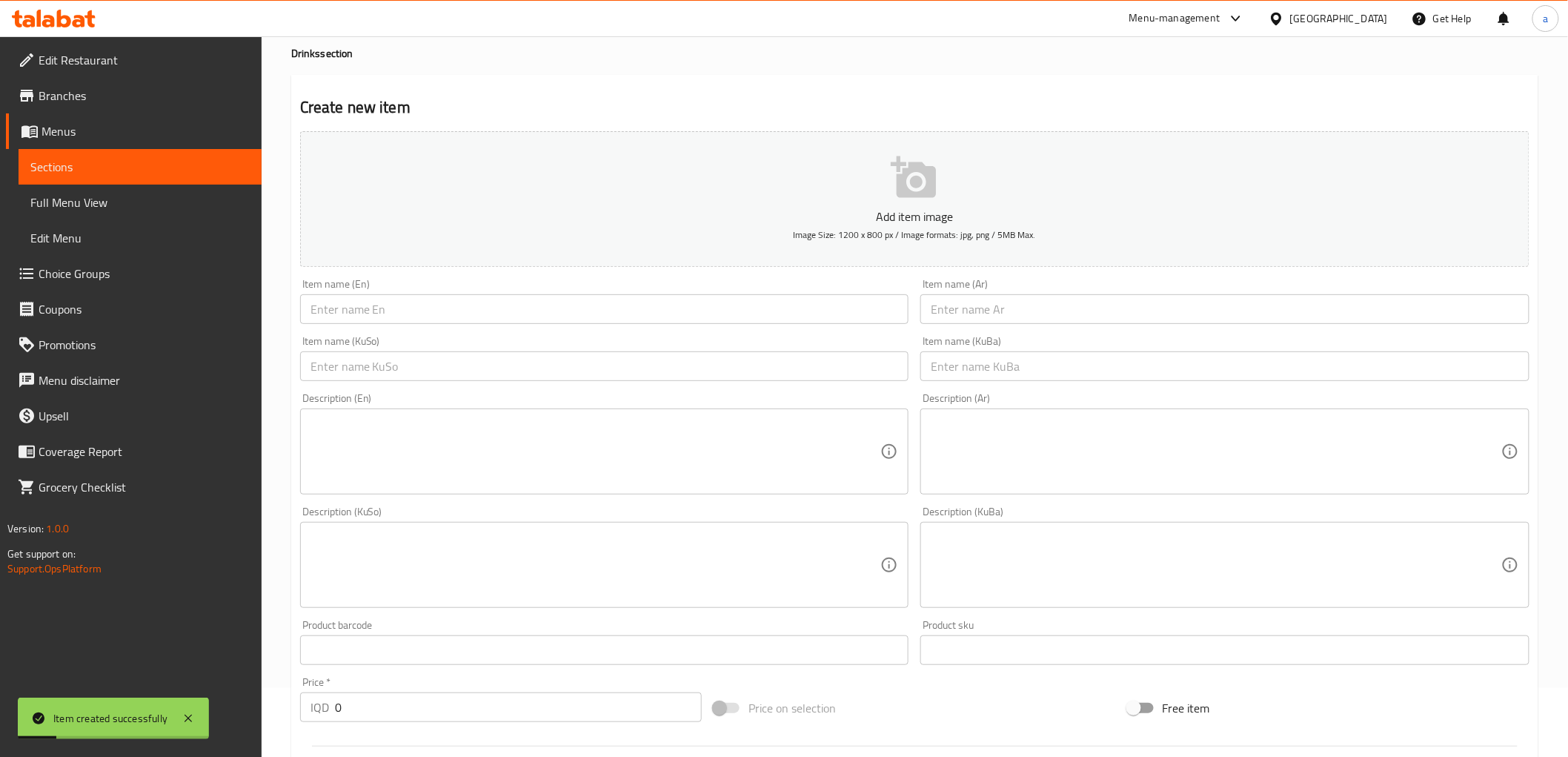
scroll to position [0, 0]
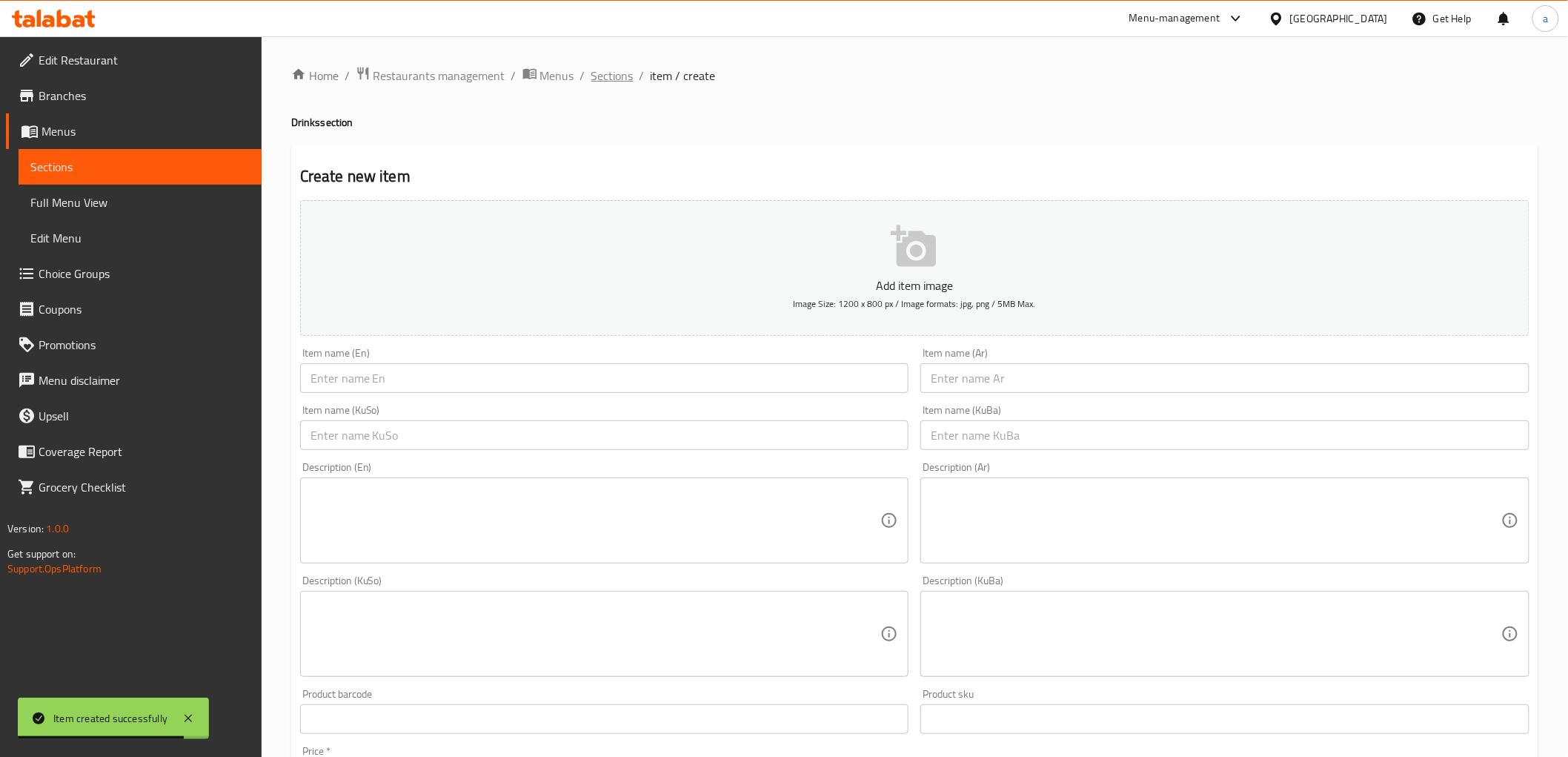
click at [603, 79] on span "Sections" at bounding box center [612, 76] width 42 height 18
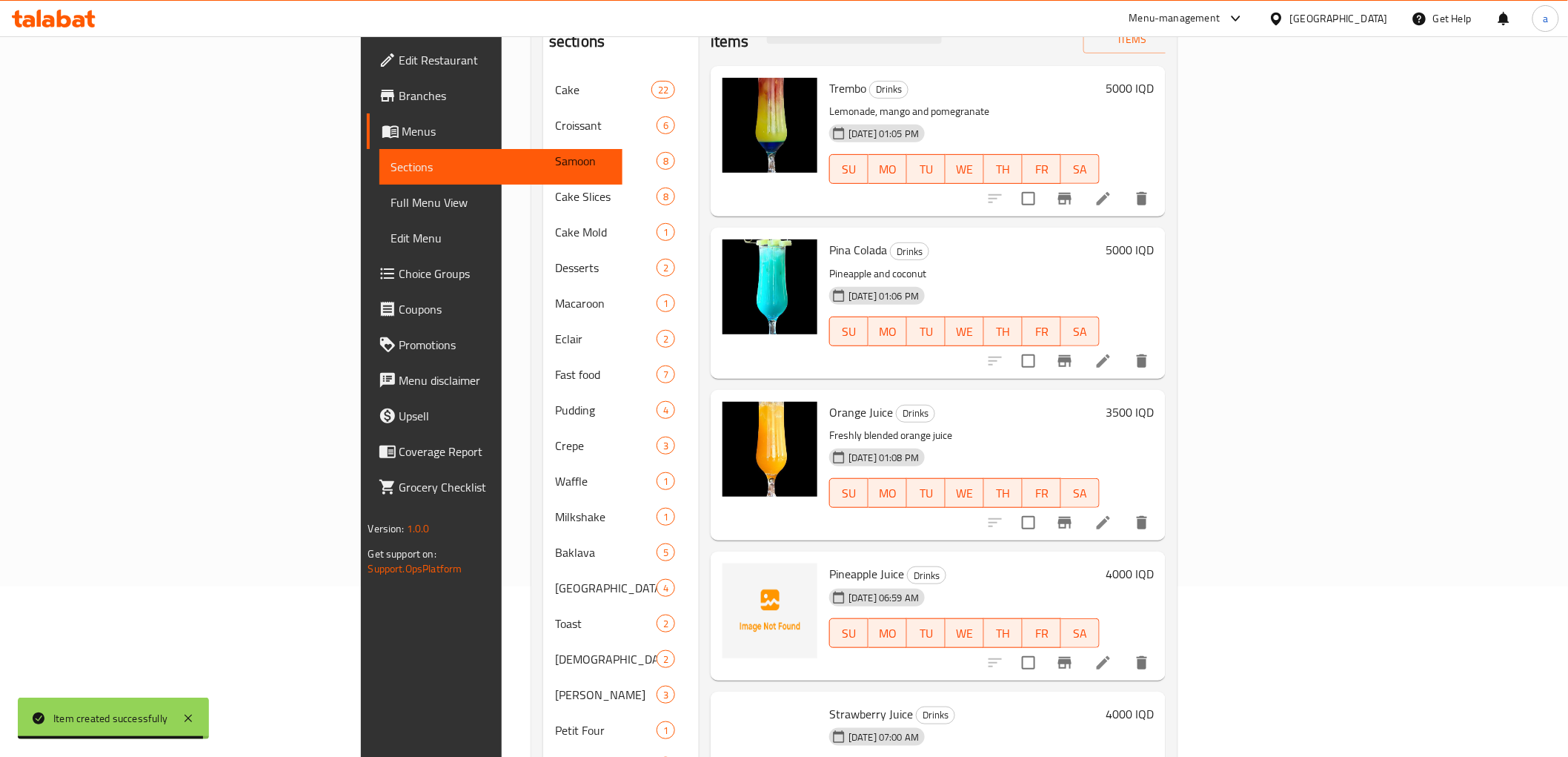
scroll to position [257, 0]
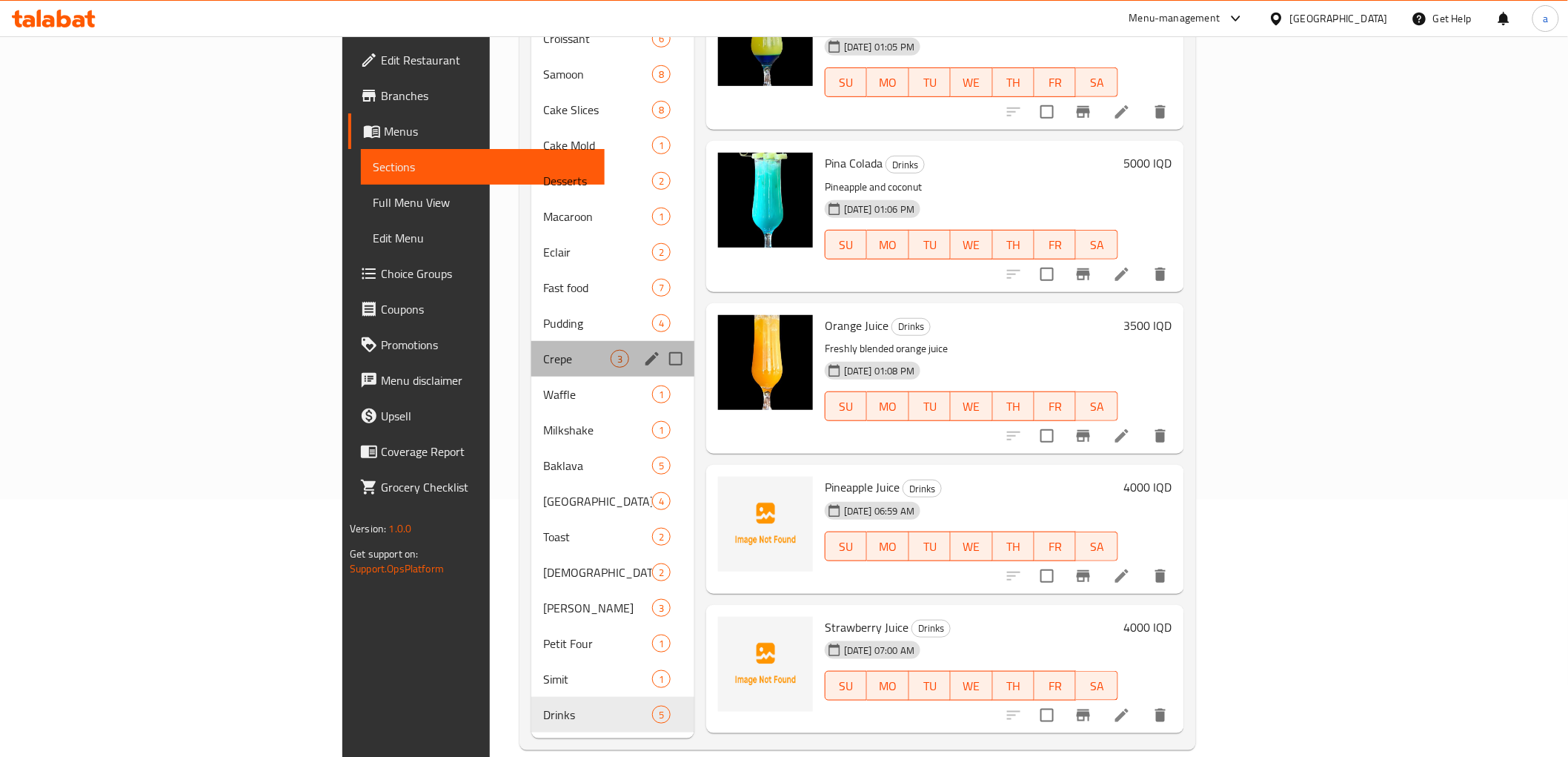
click at [532, 341] on div "Crepe 3" at bounding box center [613, 358] width 163 height 36
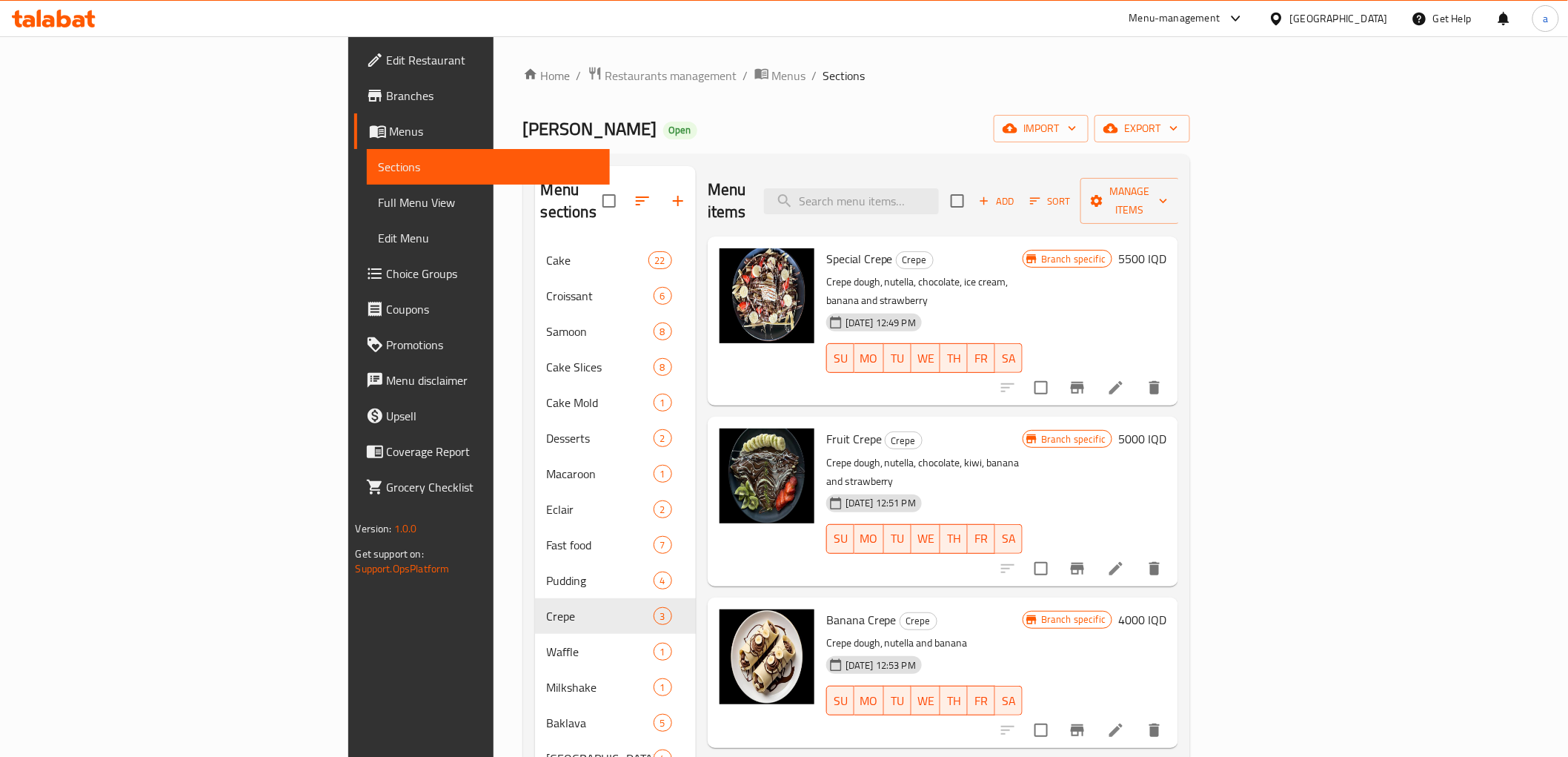
scroll to position [257, 0]
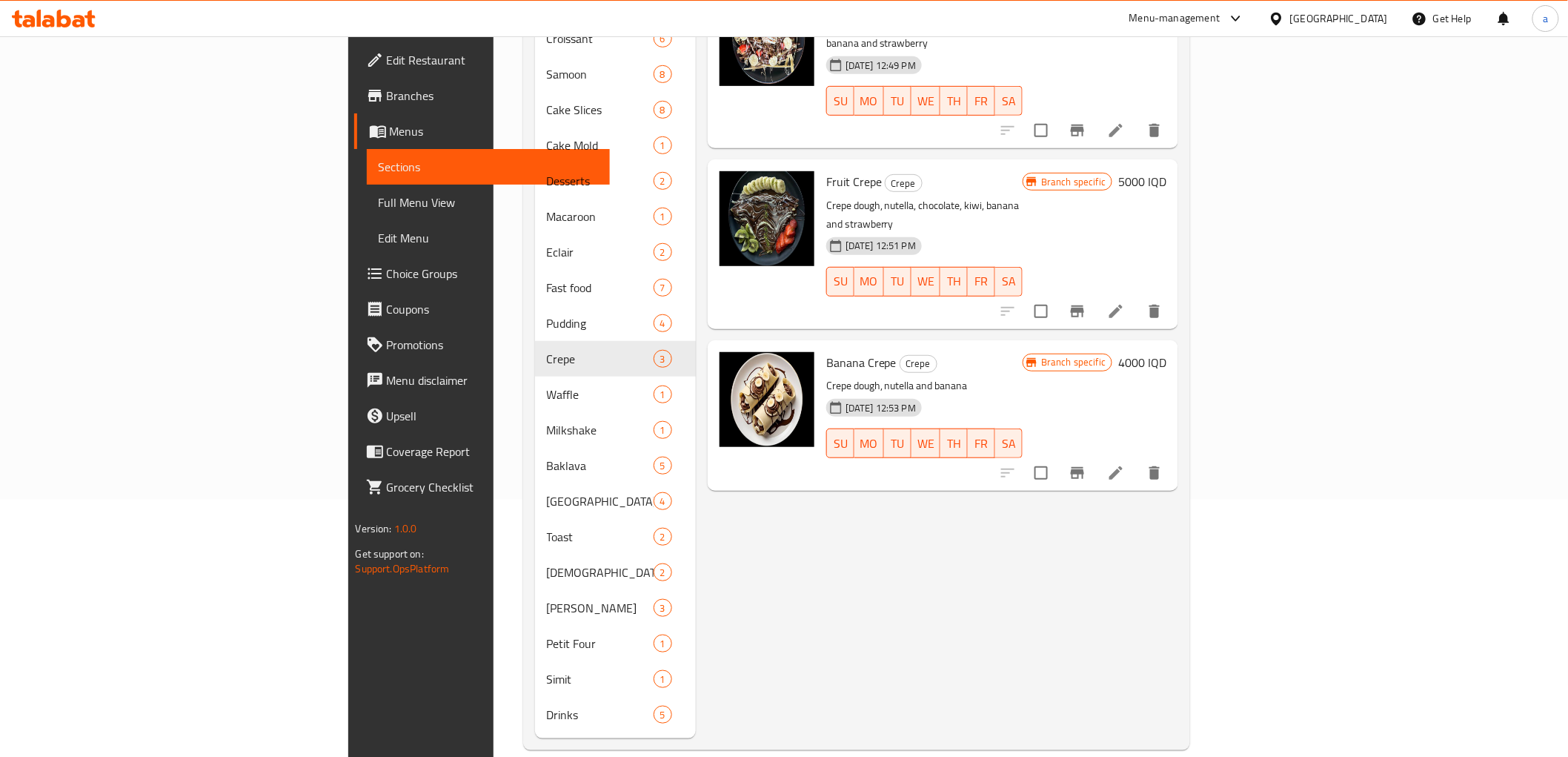
click at [1167, 352] on h6 "4000 IQD" at bounding box center [1142, 362] width 48 height 21
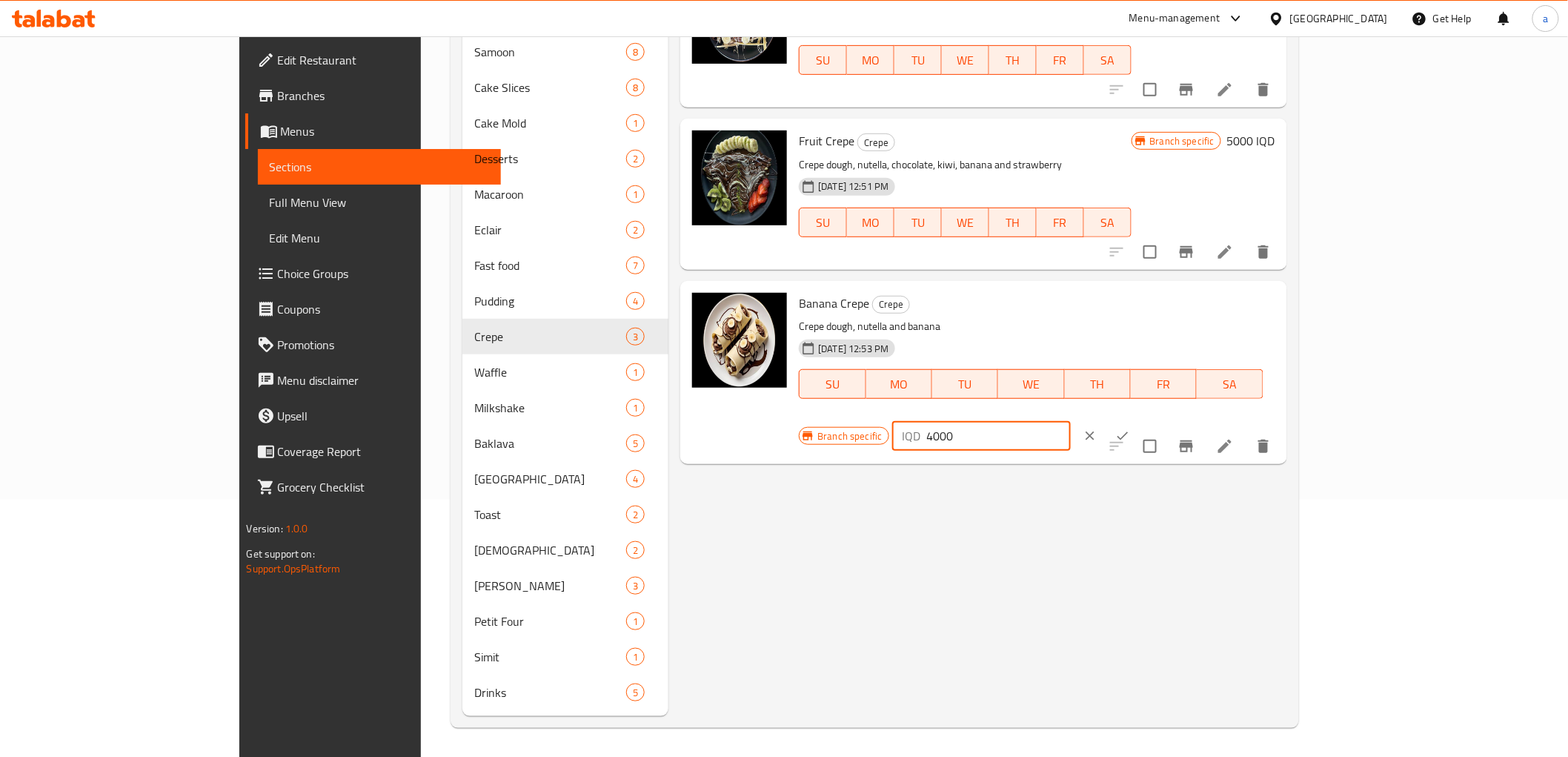
click at [1071, 421] on input "4000" at bounding box center [999, 436] width 144 height 30
paste input "5"
type input "4500"
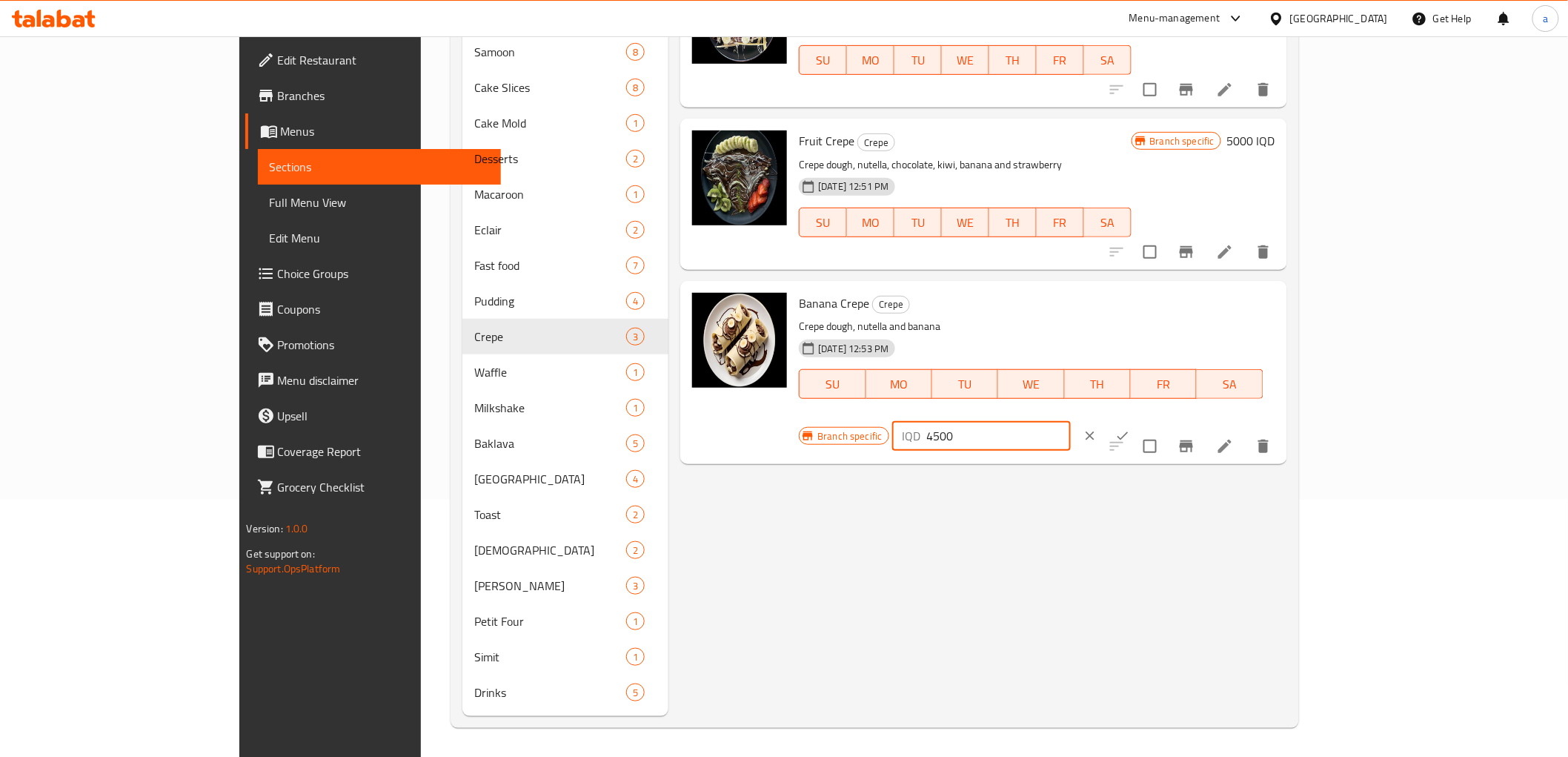
click at [1139, 419] on button "ok" at bounding box center [1122, 435] width 32 height 32
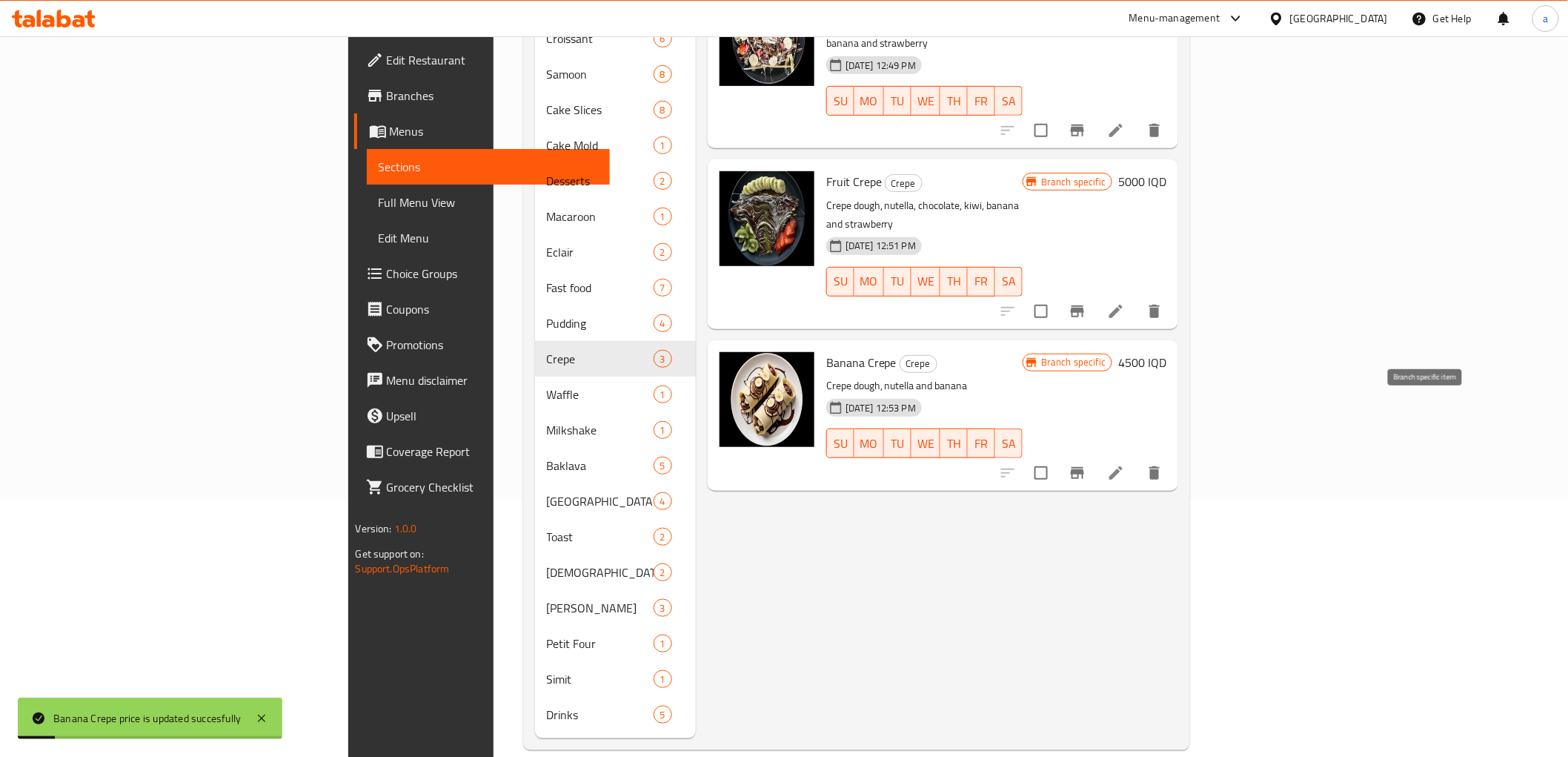
click at [1084, 467] on icon "Branch-specific-item" at bounding box center [1078, 473] width 13 height 12
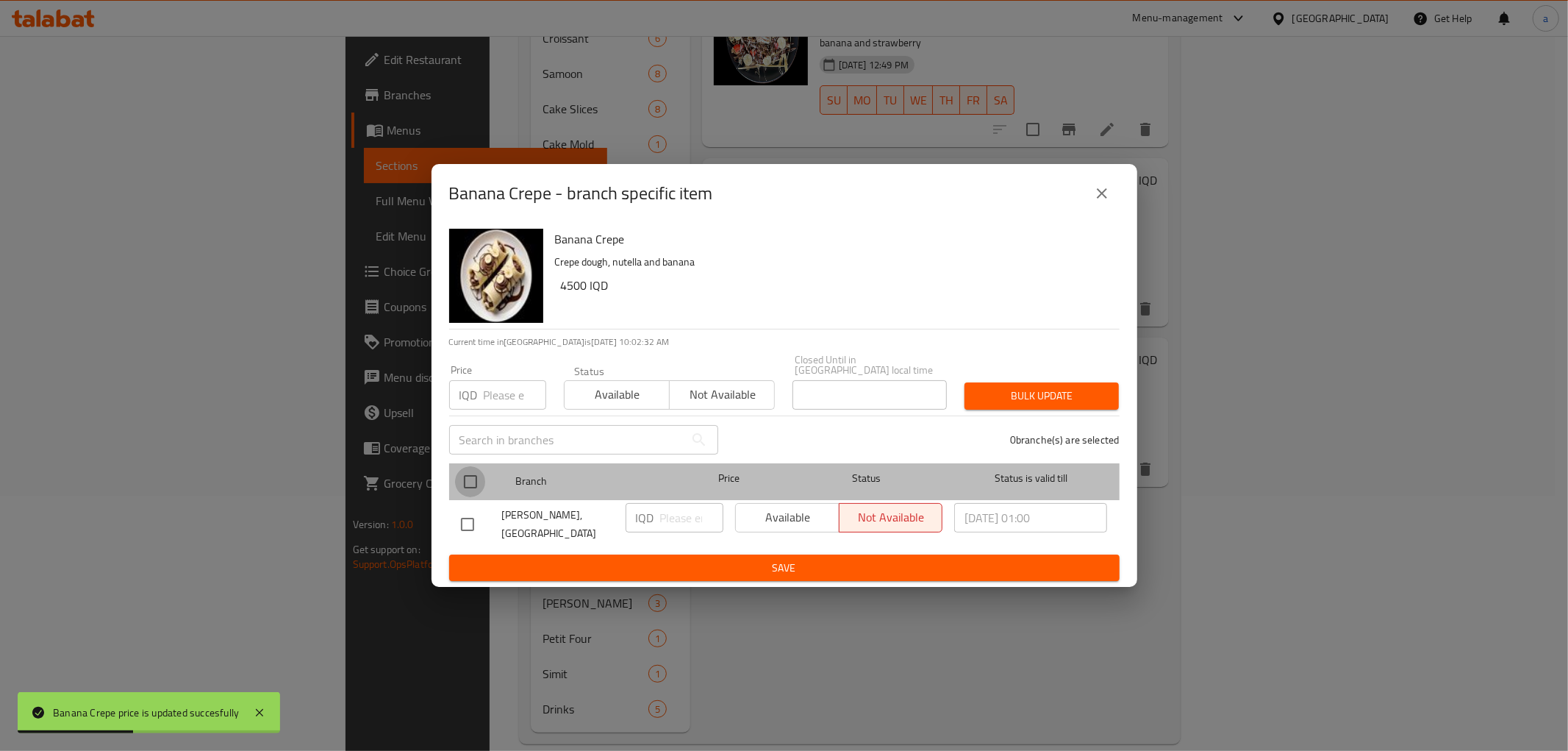
click at [467, 477] on input "checkbox" at bounding box center [471, 482] width 31 height 31
checkbox input "true"
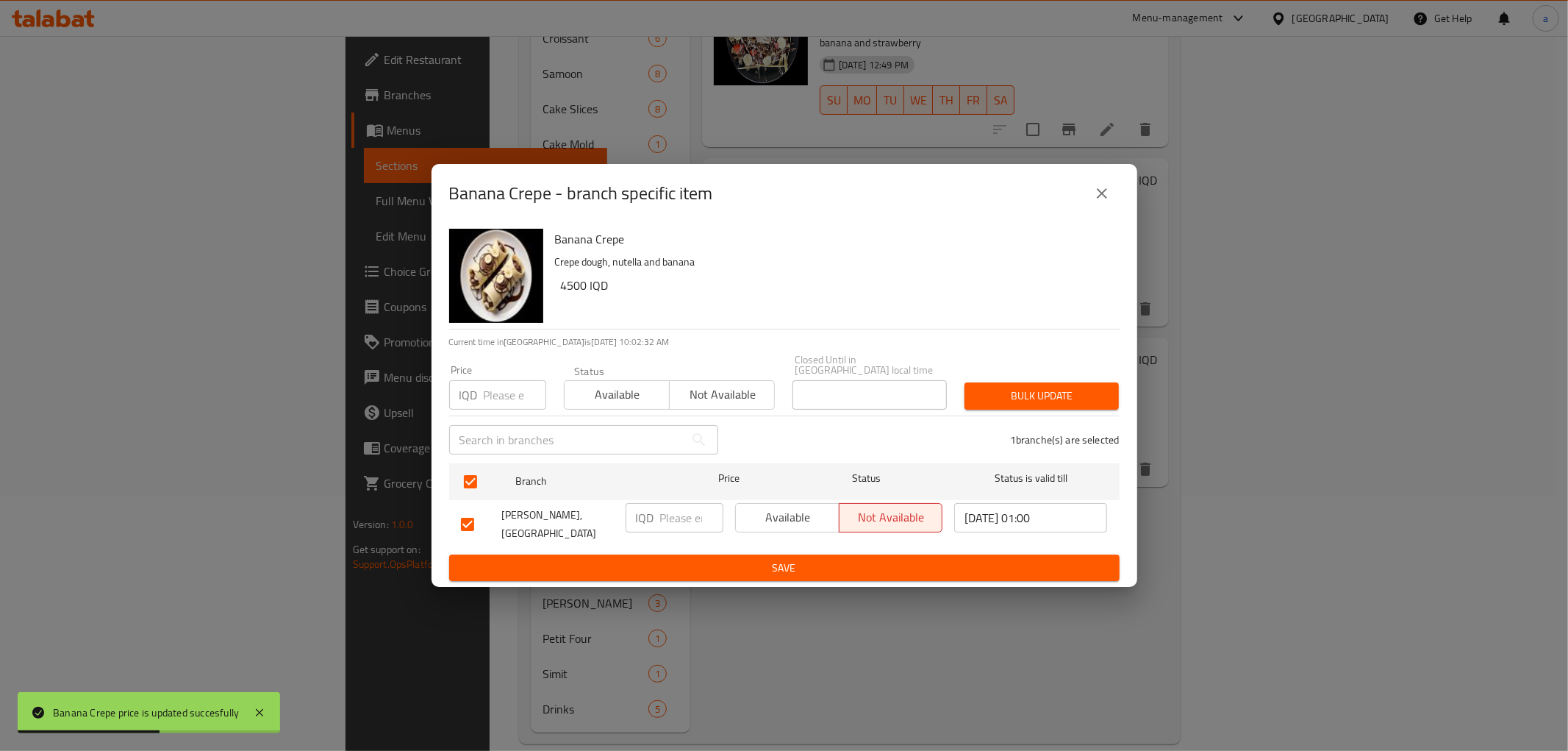
click at [692, 516] on input "number" at bounding box center [692, 518] width 63 height 30
paste input "4500"
type input "4500"
click at [714, 559] on span "Save" at bounding box center [784, 568] width 647 height 18
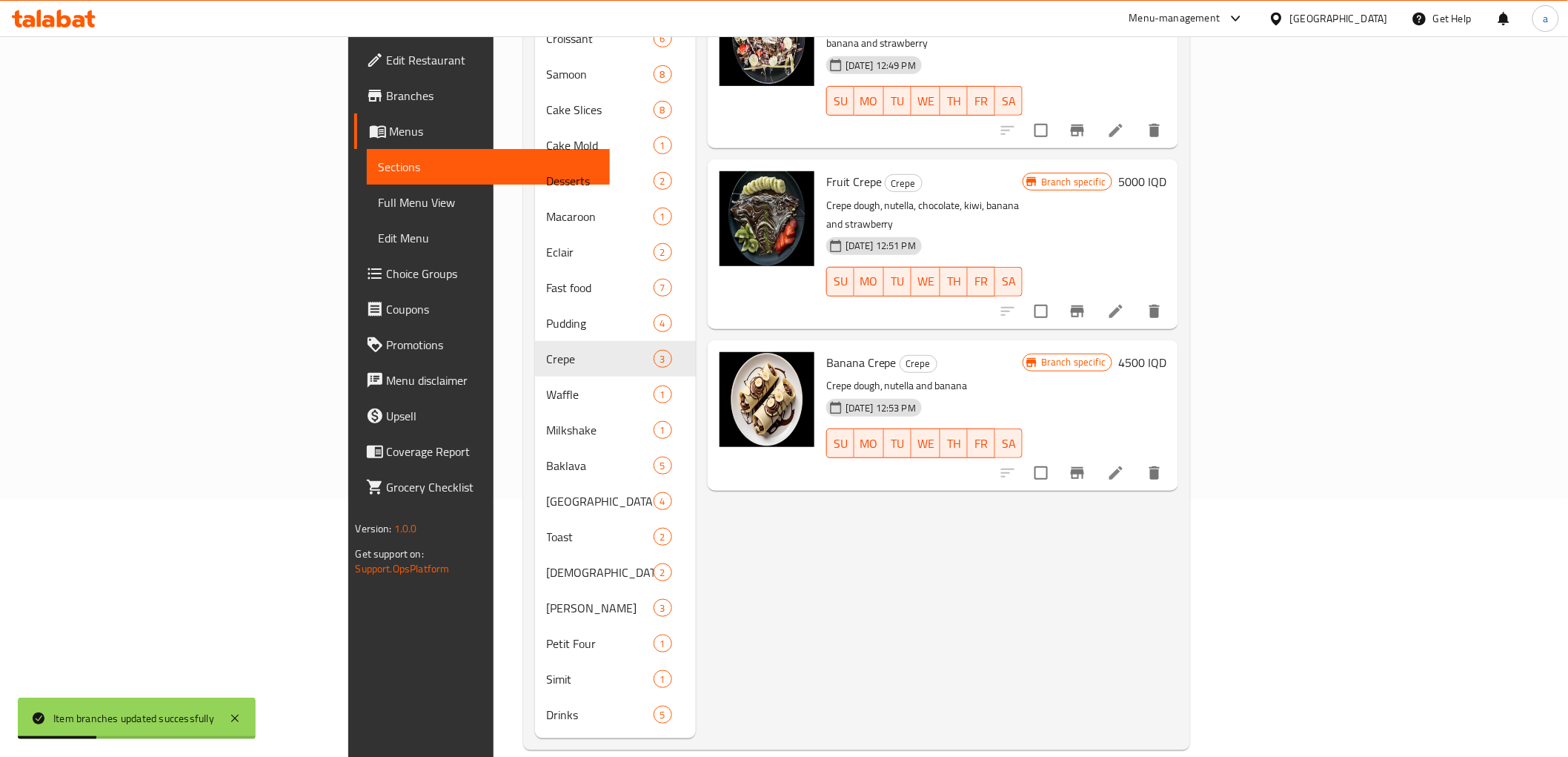
scroll to position [0, 0]
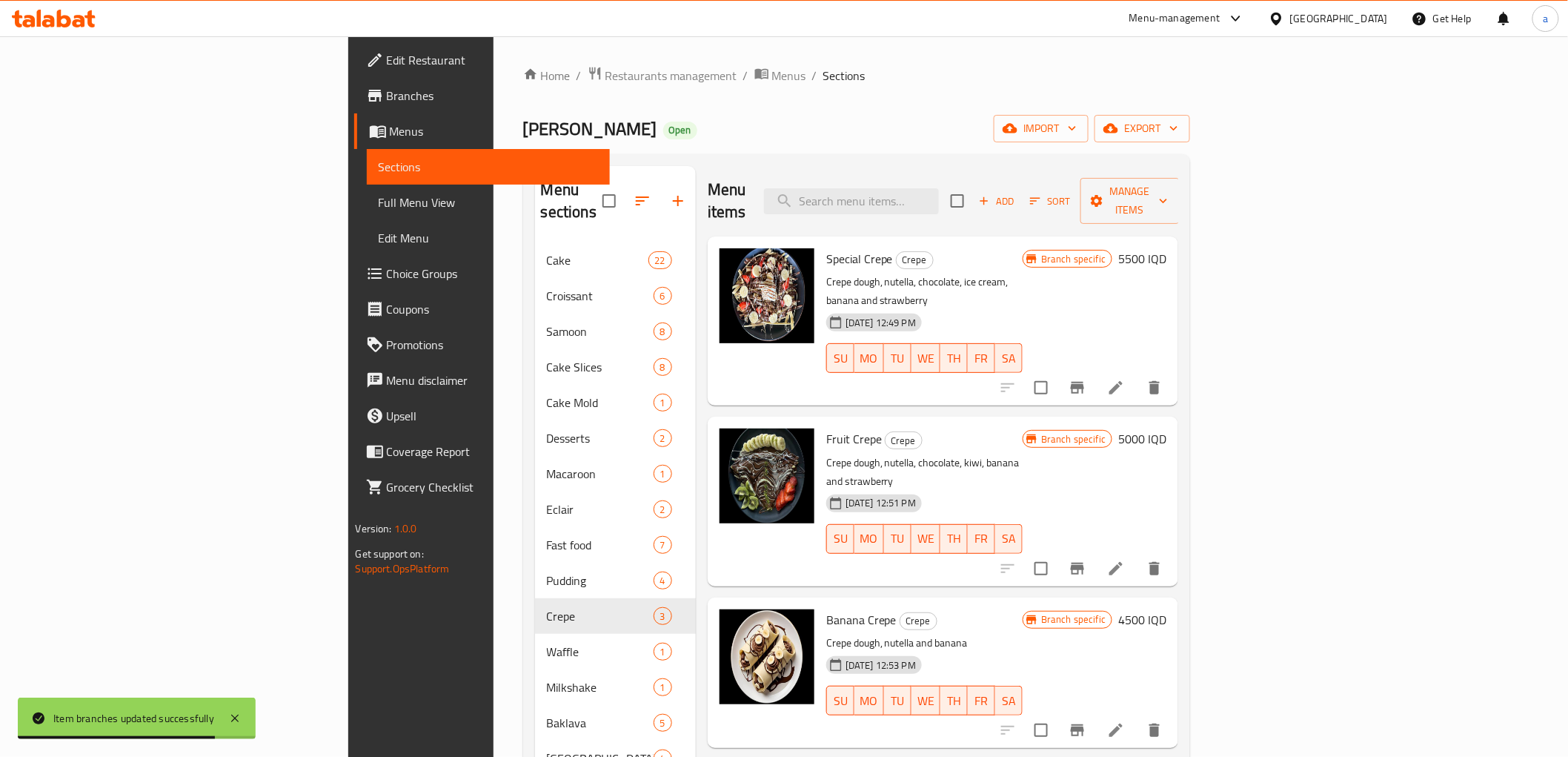
click at [1167, 248] on h6 "5500 IQD" at bounding box center [1142, 258] width 48 height 21
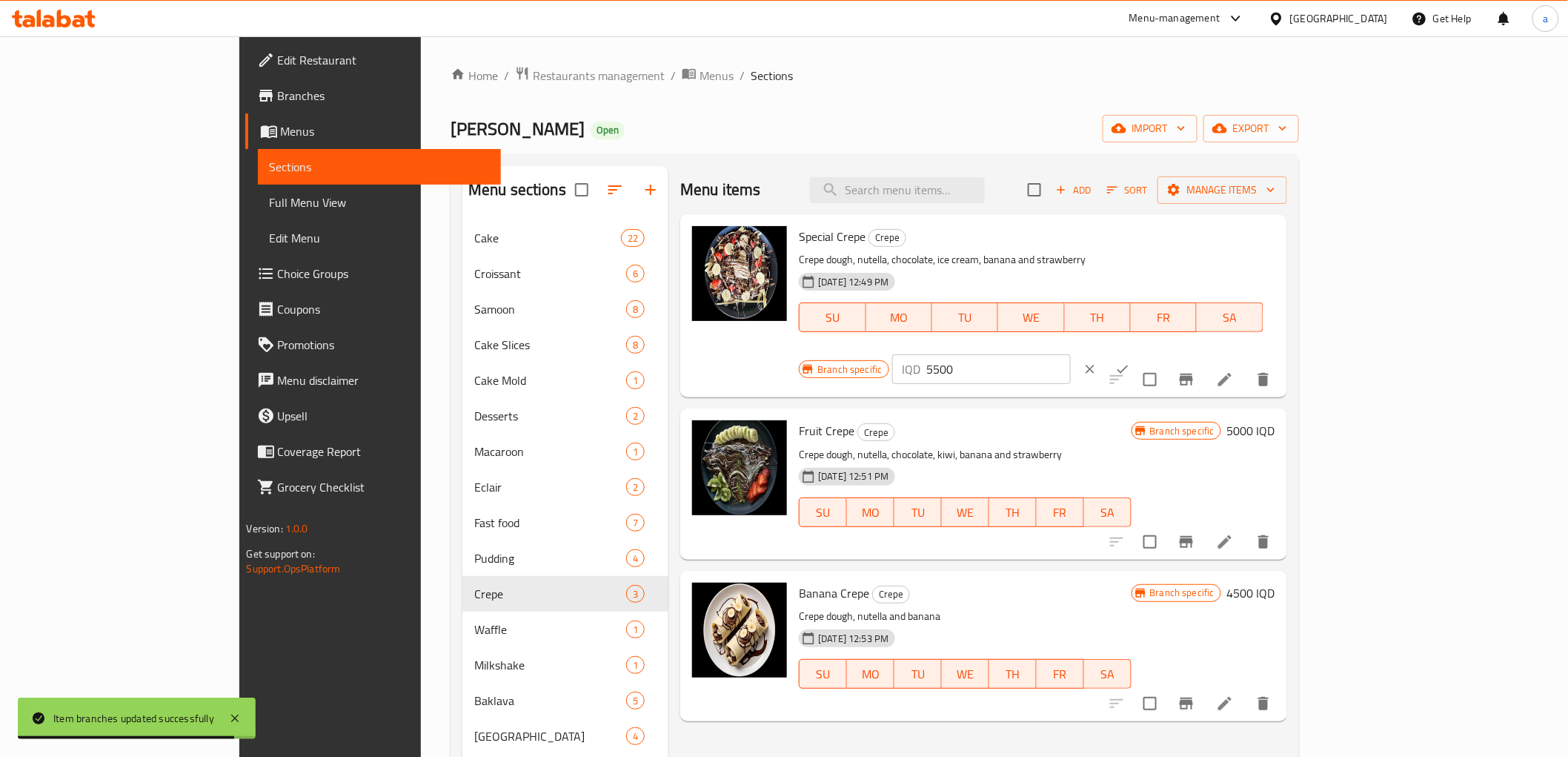
click at [1071, 354] on input "5500" at bounding box center [999, 369] width 144 height 30
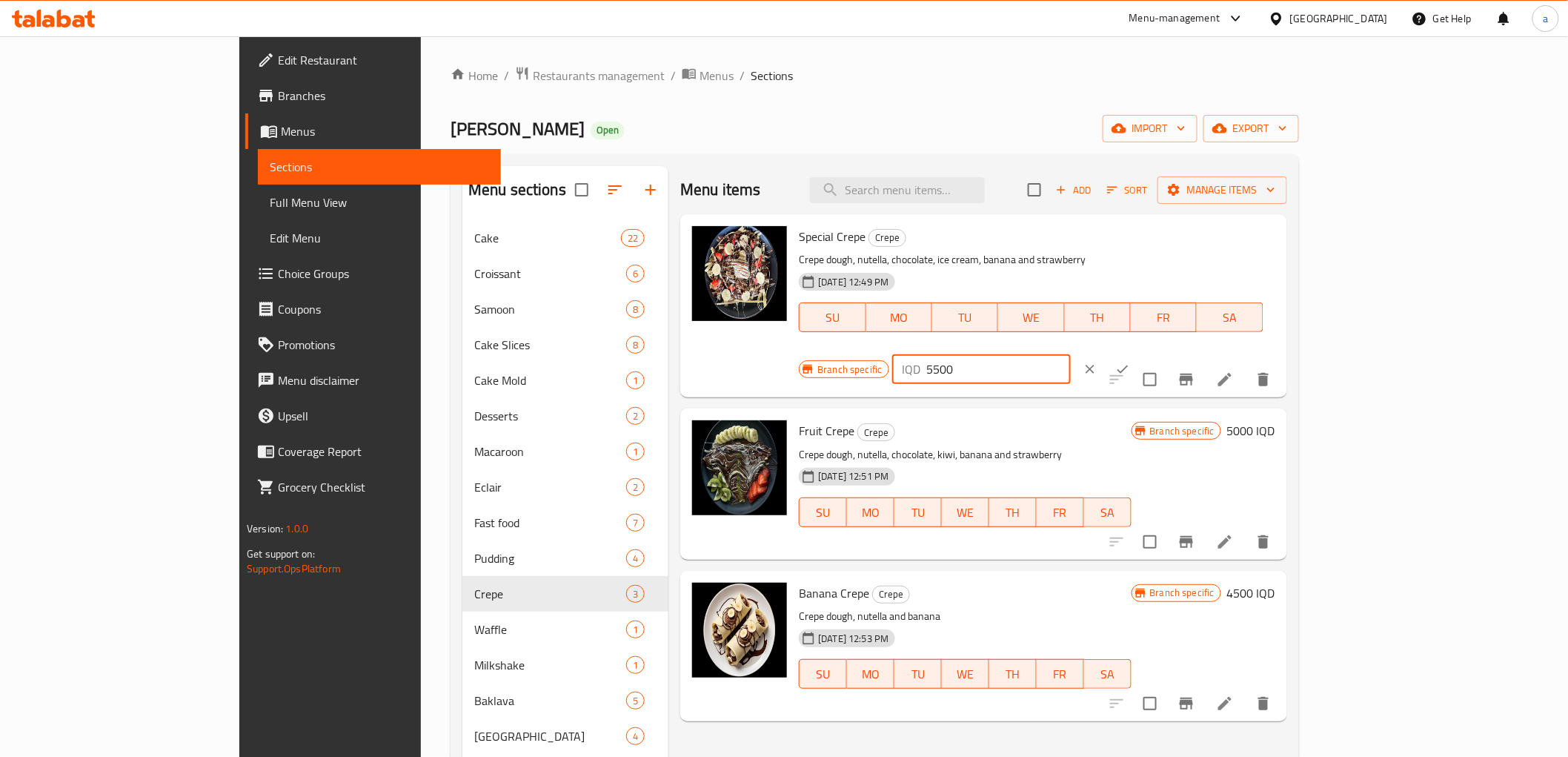
click at [1139, 353] on button "ok" at bounding box center [1122, 369] width 32 height 32
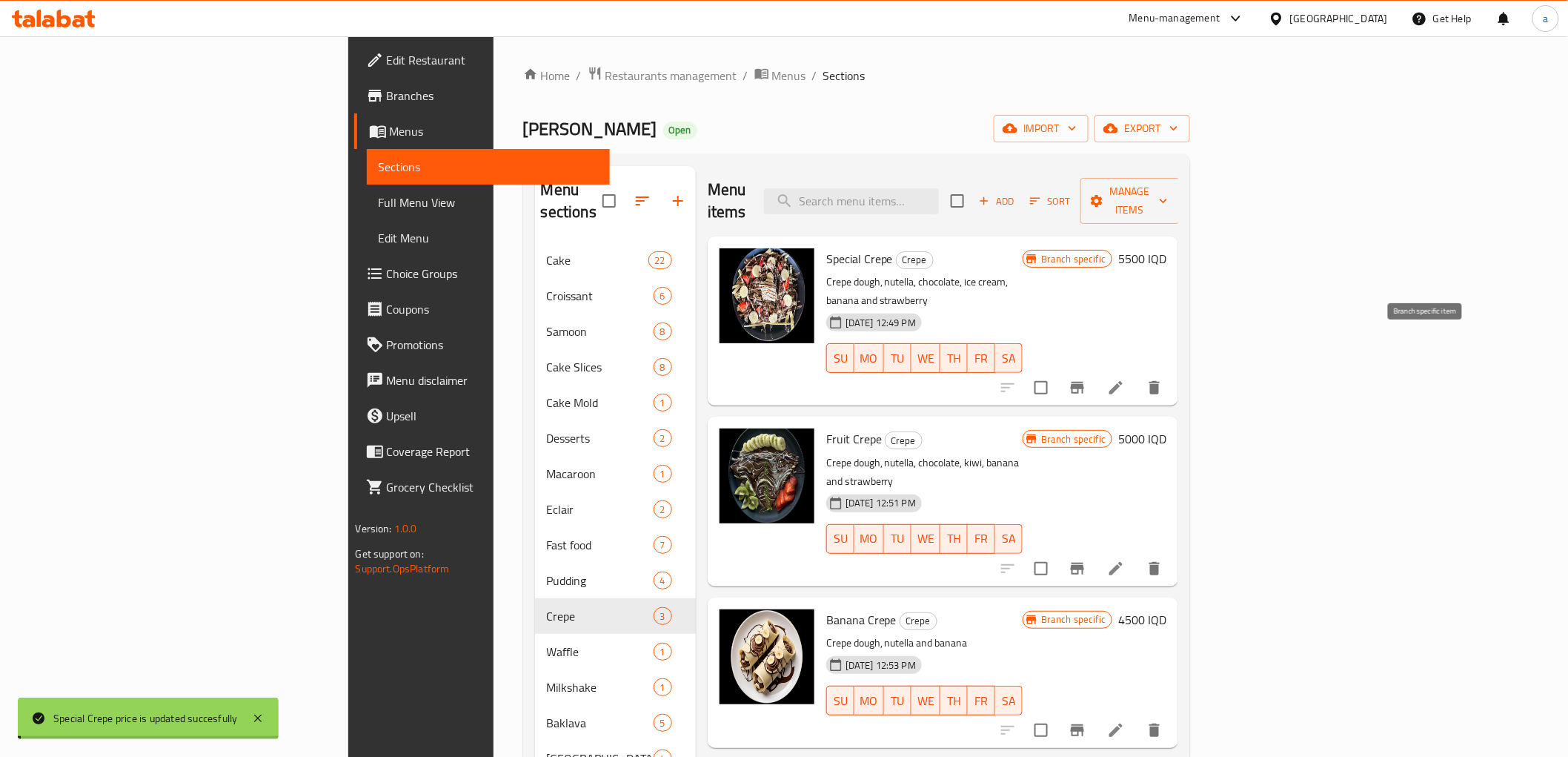
click at [1084, 382] on icon "Branch-specific-item" at bounding box center [1078, 388] width 13 height 12
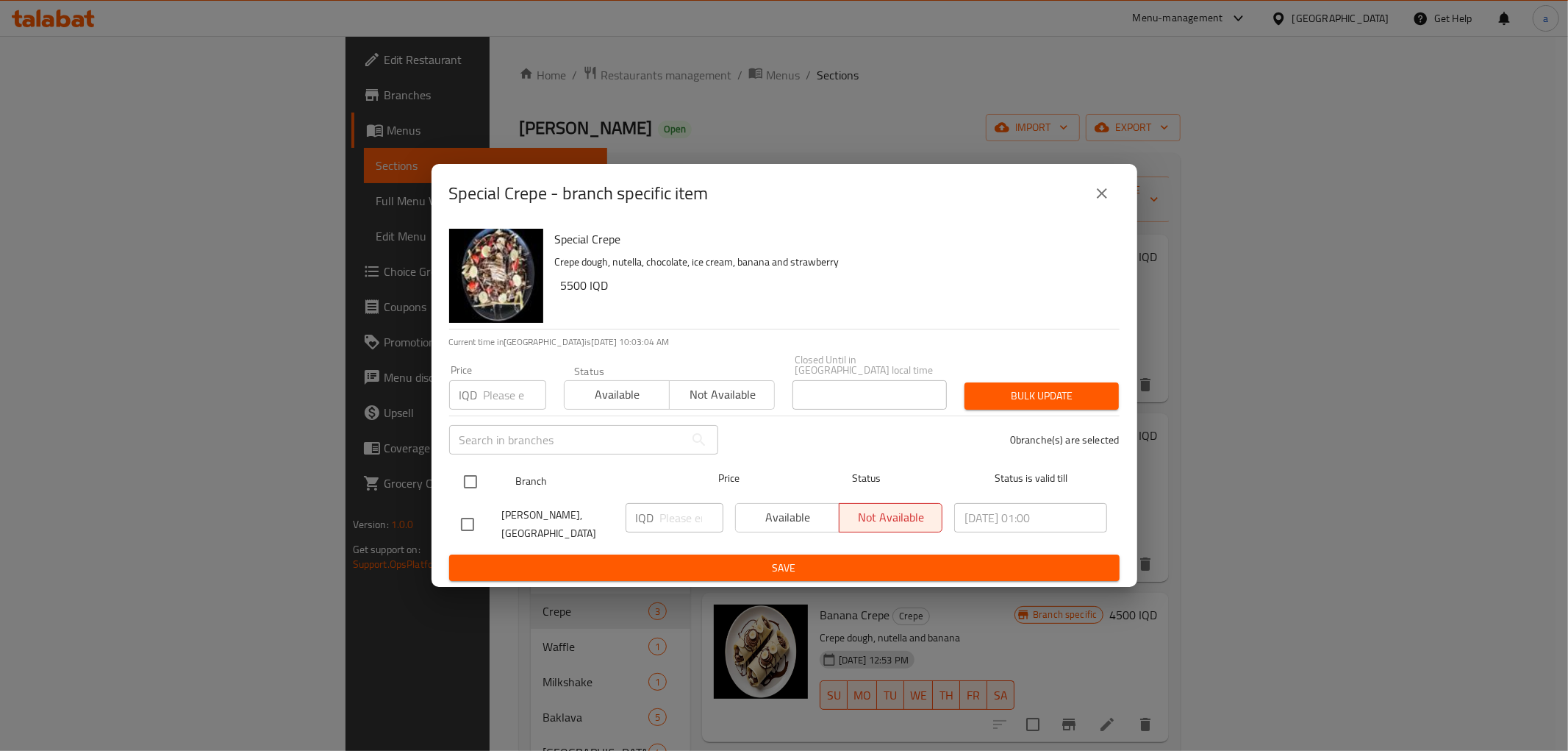
click at [474, 474] on input "checkbox" at bounding box center [471, 482] width 31 height 31
checkbox input "true"
click at [678, 522] on input "number" at bounding box center [692, 518] width 63 height 30
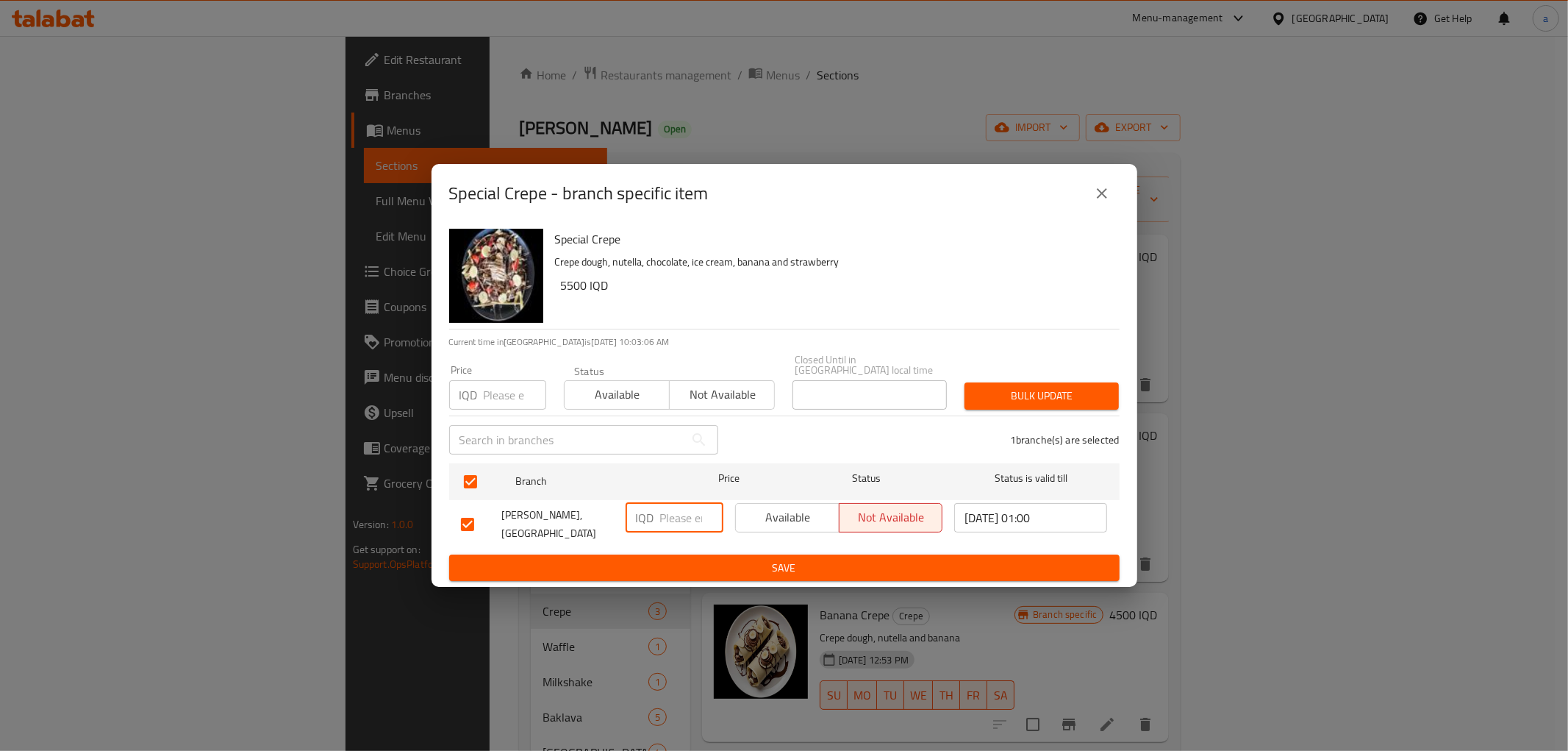
paste input "5500"
type input "5500"
click at [728, 559] on span "Save" at bounding box center [784, 568] width 647 height 18
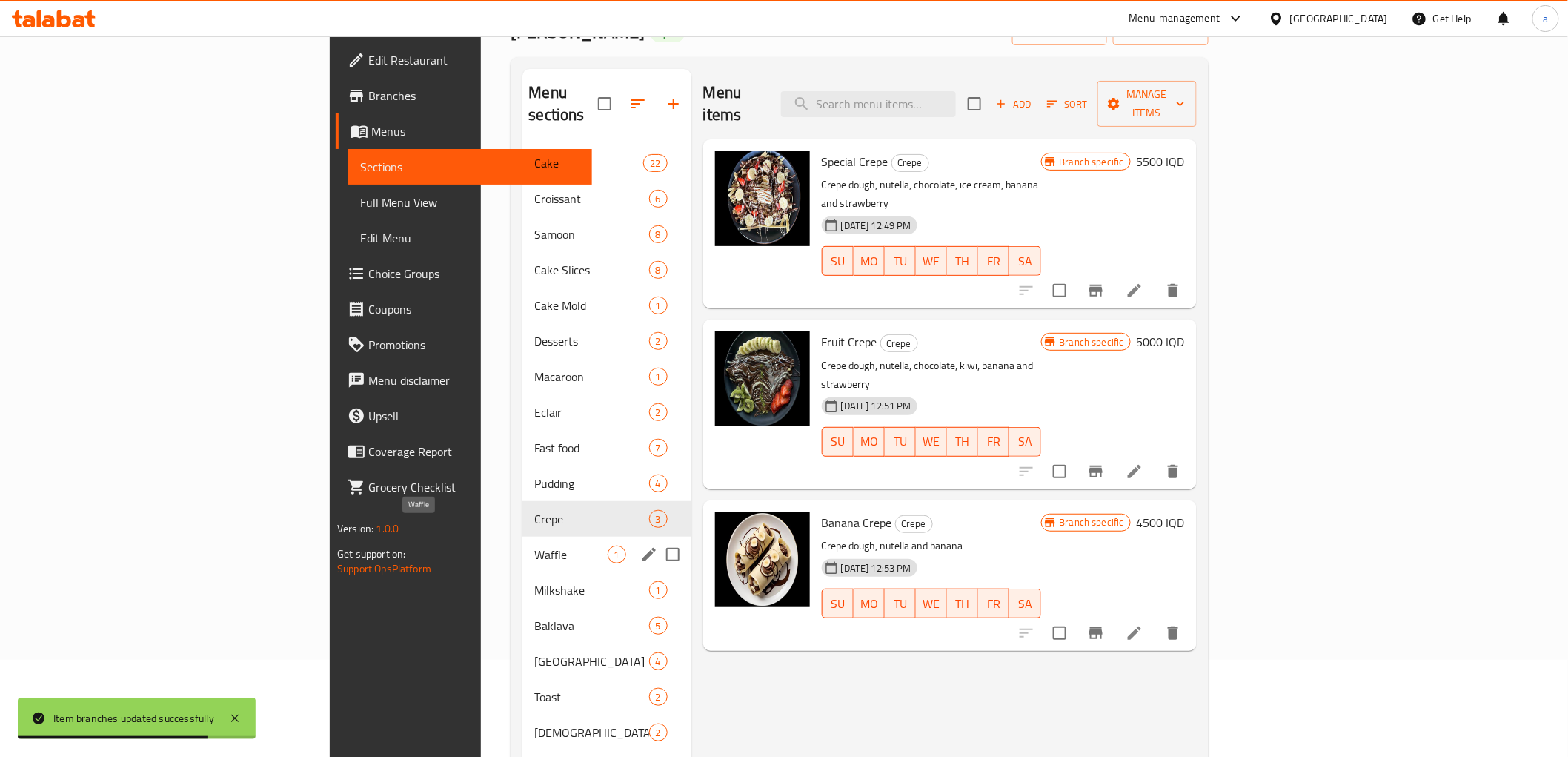
scroll to position [137, 0]
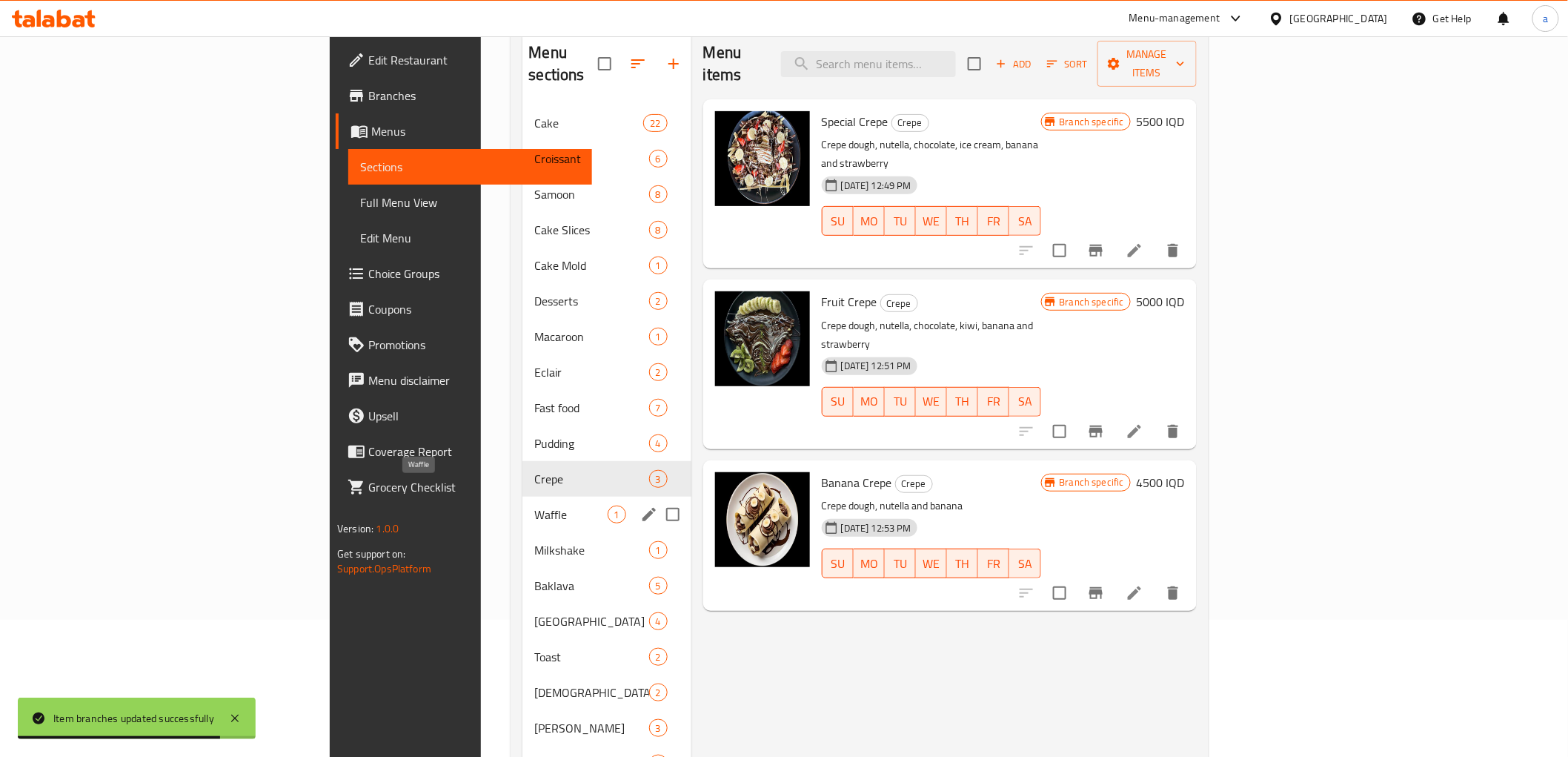
click at [534, 505] on span "Waffle" at bounding box center [571, 515] width 73 height 18
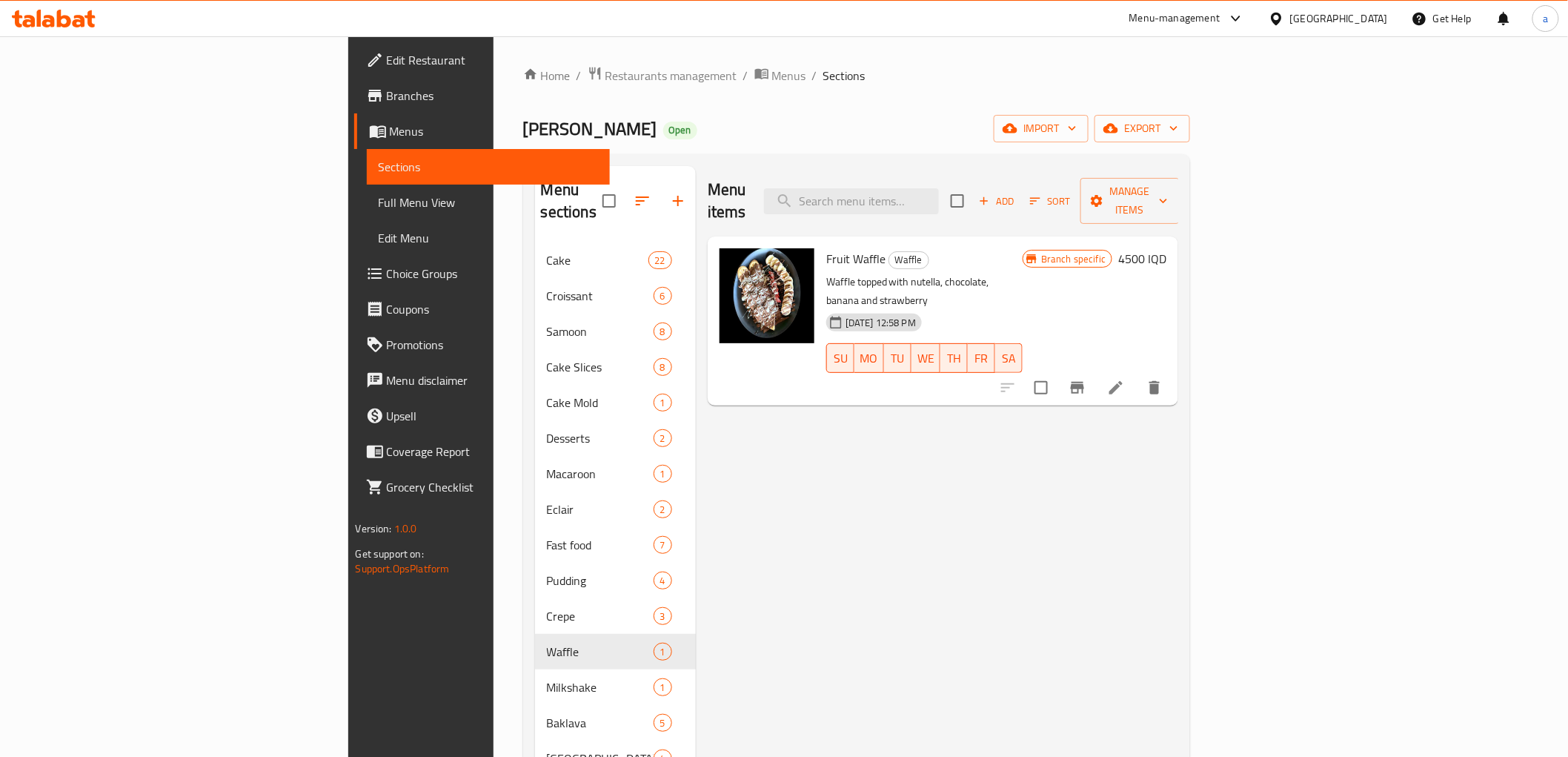
click at [1167, 248] on h6 "4500 IQD" at bounding box center [1142, 258] width 48 height 21
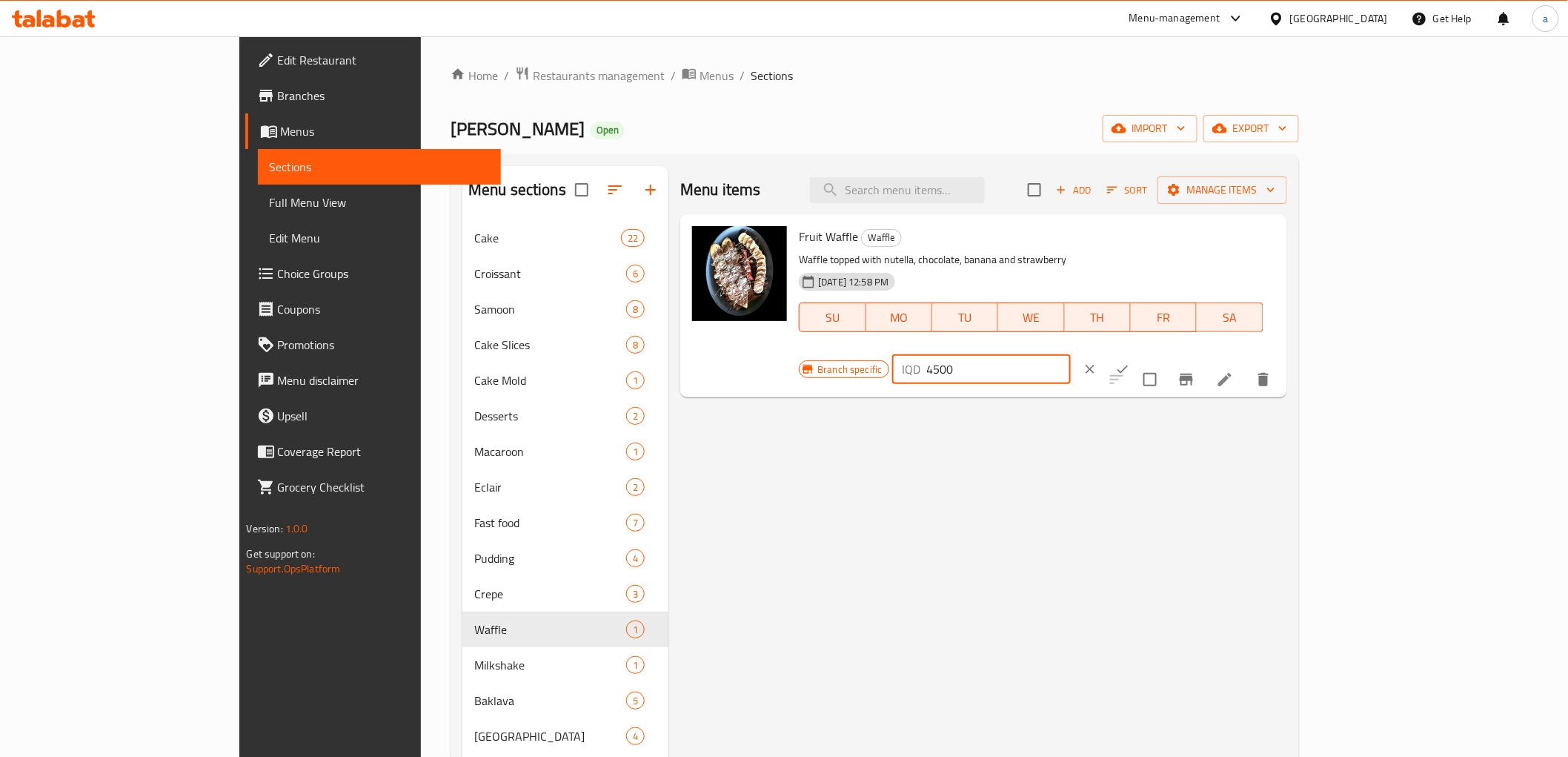
click at [1071, 354] on input "4500" at bounding box center [999, 369] width 144 height 30
paste input "50"
type input "5000"
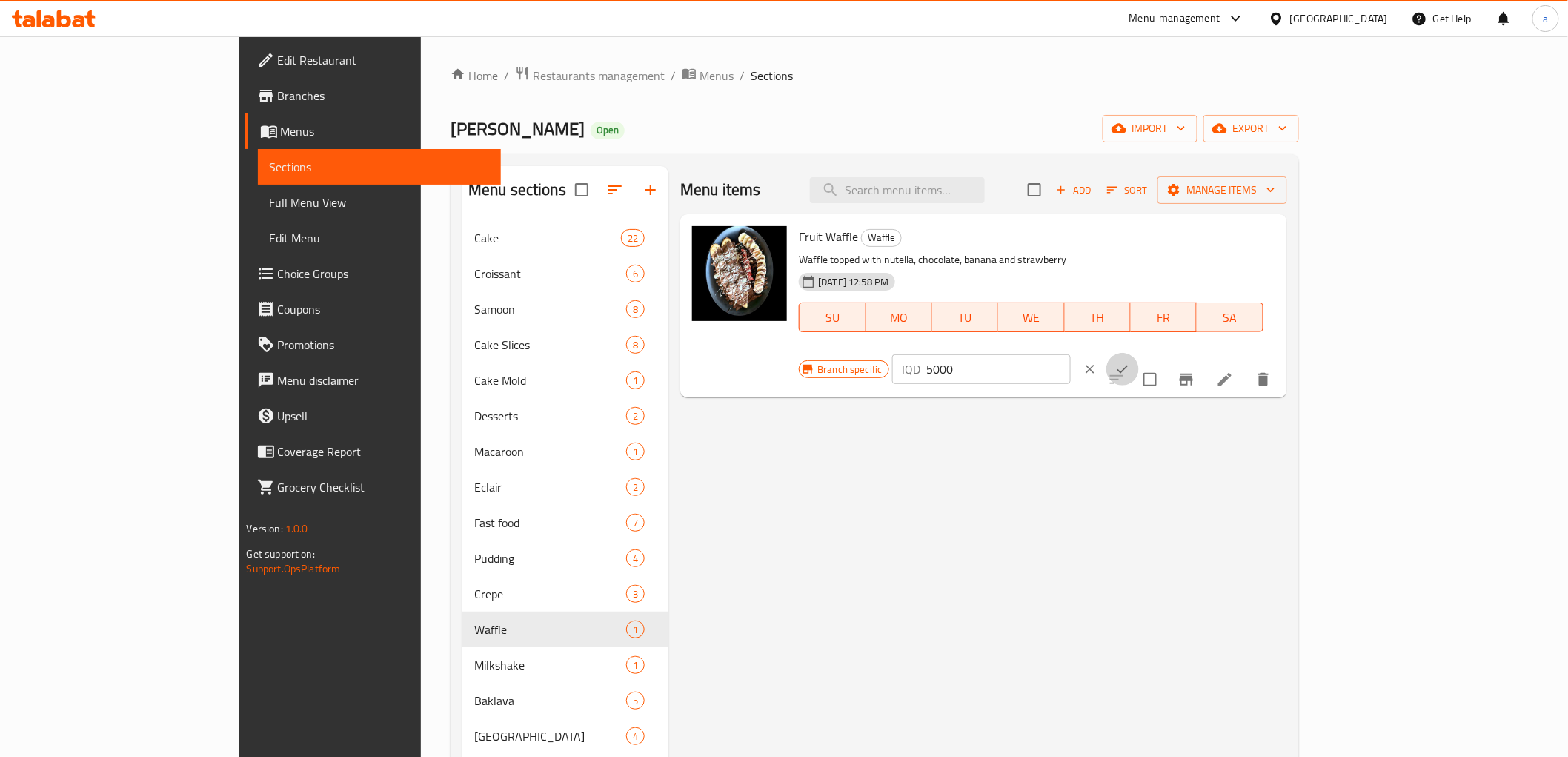
click at [1131, 362] on icon "ok" at bounding box center [1123, 369] width 15 height 15
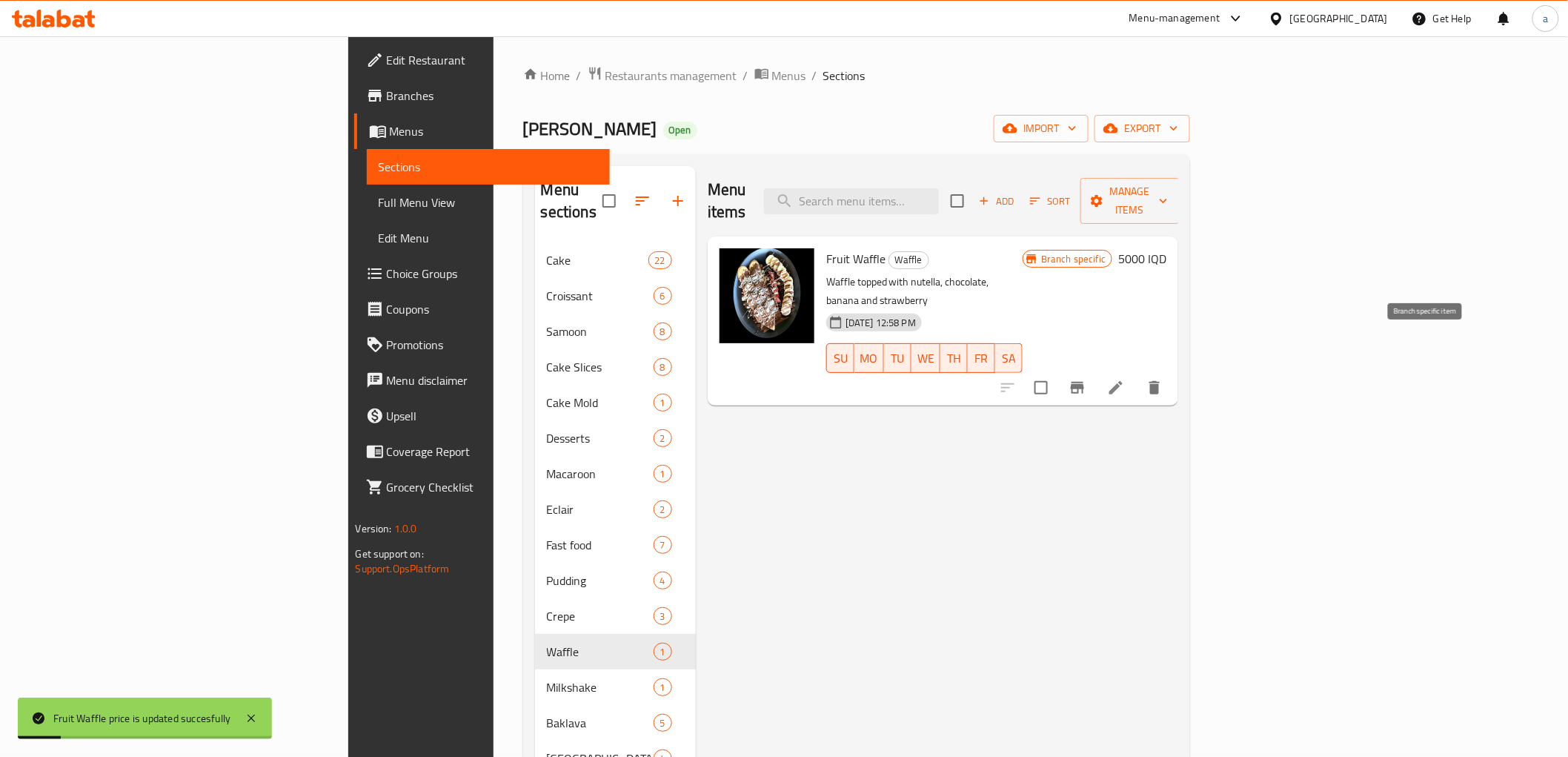
click at [1096, 370] on button "Branch-specific-item" at bounding box center [1077, 387] width 36 height 36
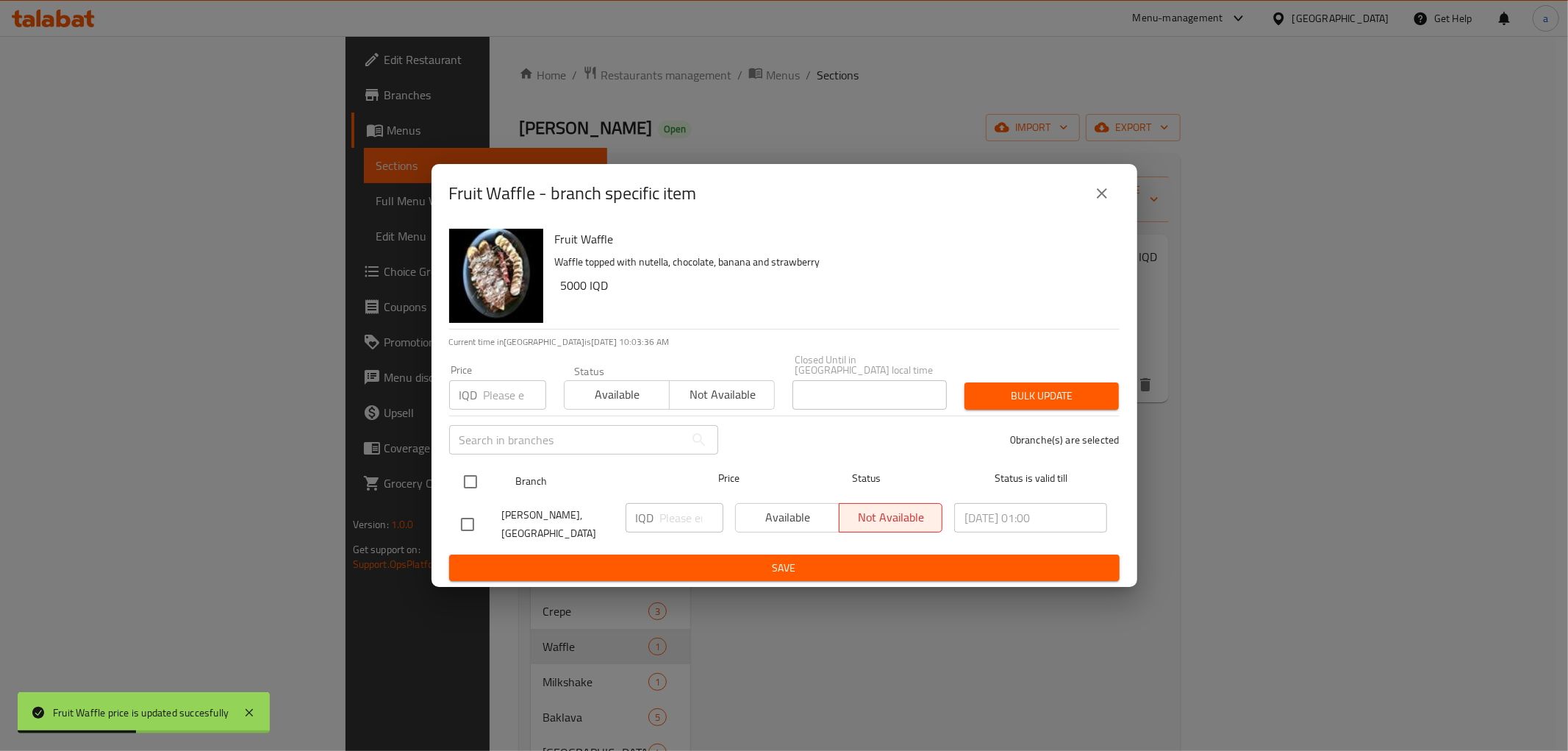
click at [464, 474] on input "checkbox" at bounding box center [471, 482] width 31 height 31
checkbox input "true"
click at [686, 517] on input "number" at bounding box center [692, 518] width 63 height 30
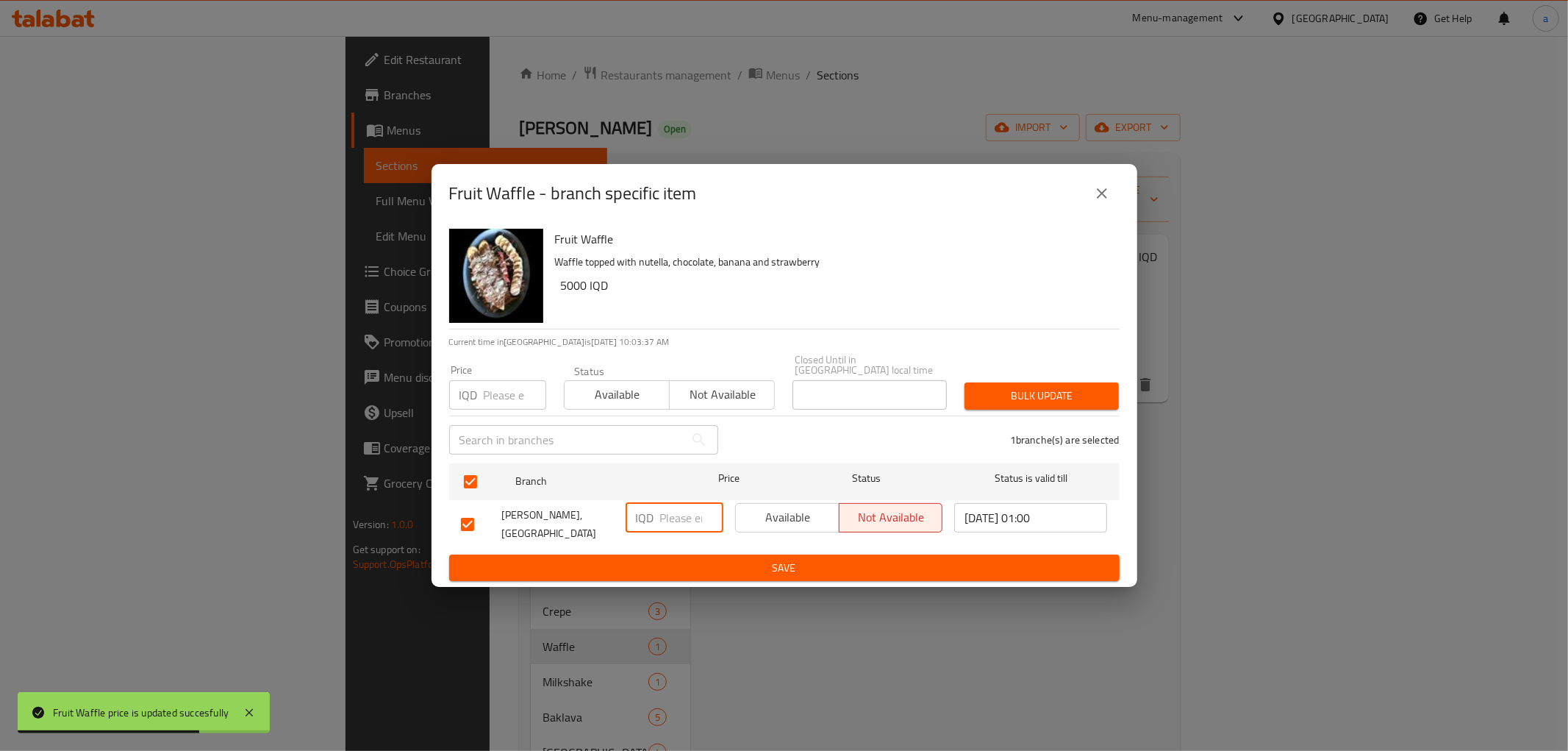
paste input "5000"
type input "5000"
click at [699, 559] on span "Save" at bounding box center [784, 568] width 647 height 18
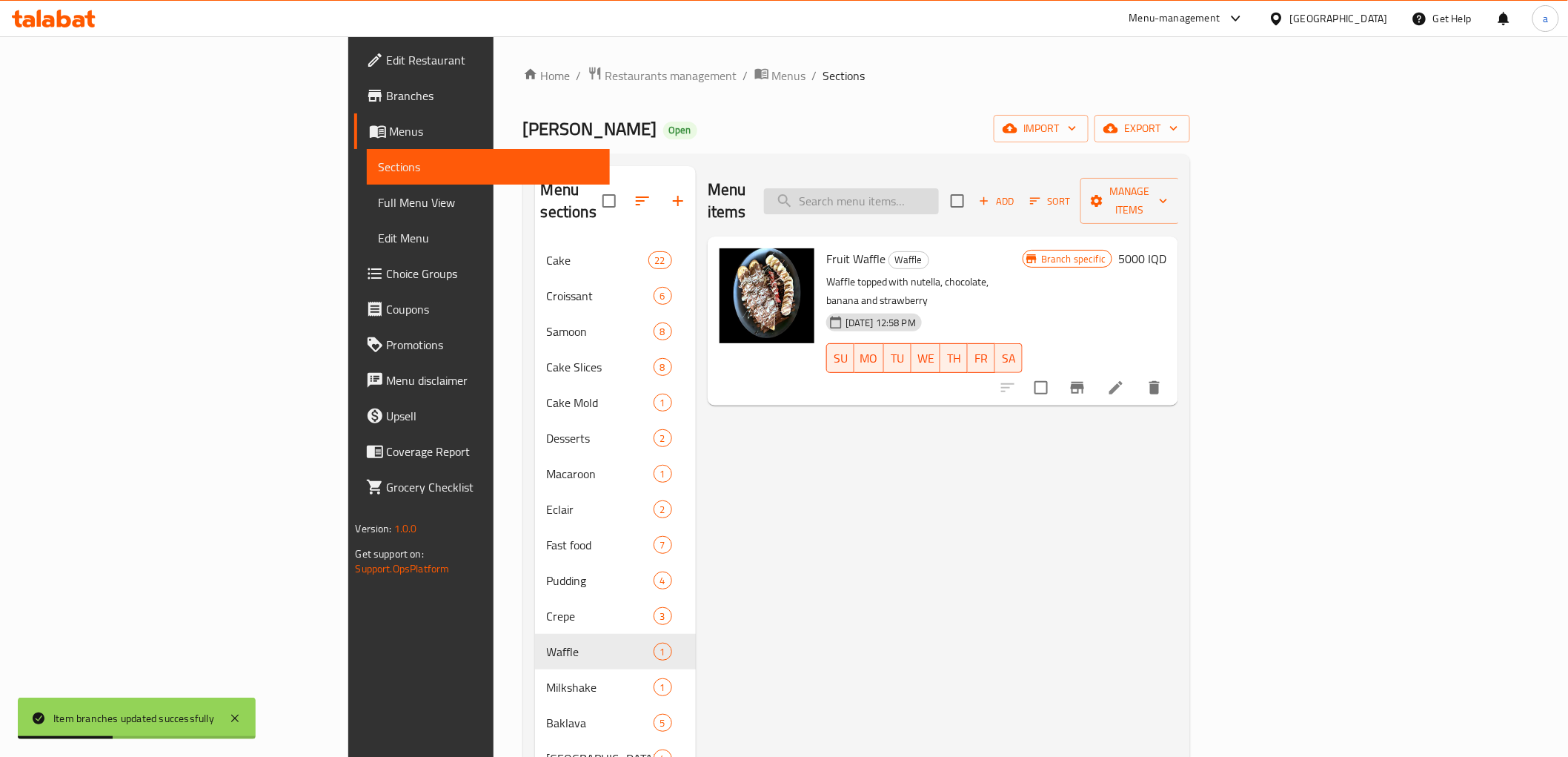
click at [939, 193] on input "search" at bounding box center [851, 201] width 174 height 26
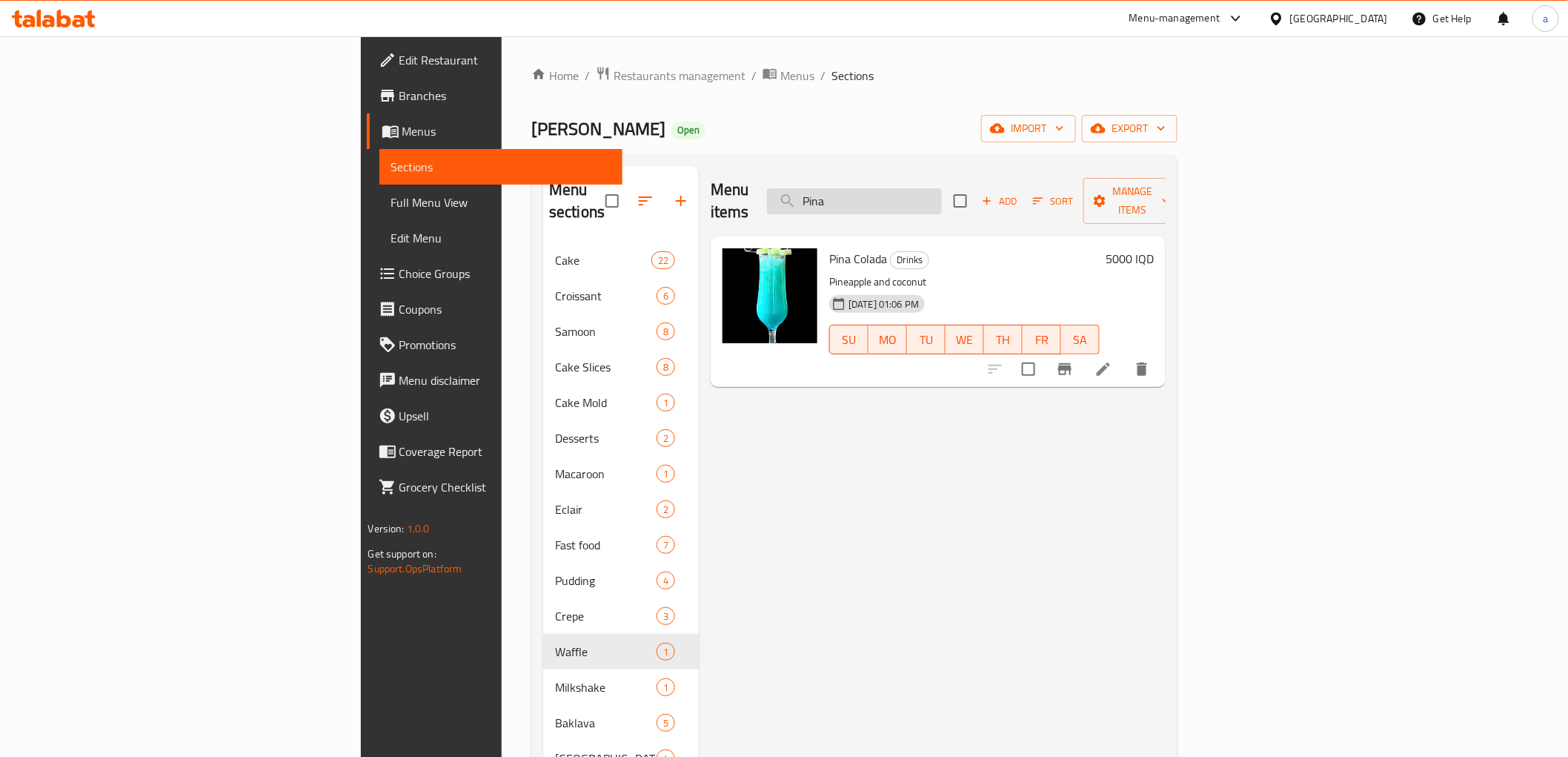
click at [942, 196] on input "Pina" at bounding box center [854, 201] width 174 height 26
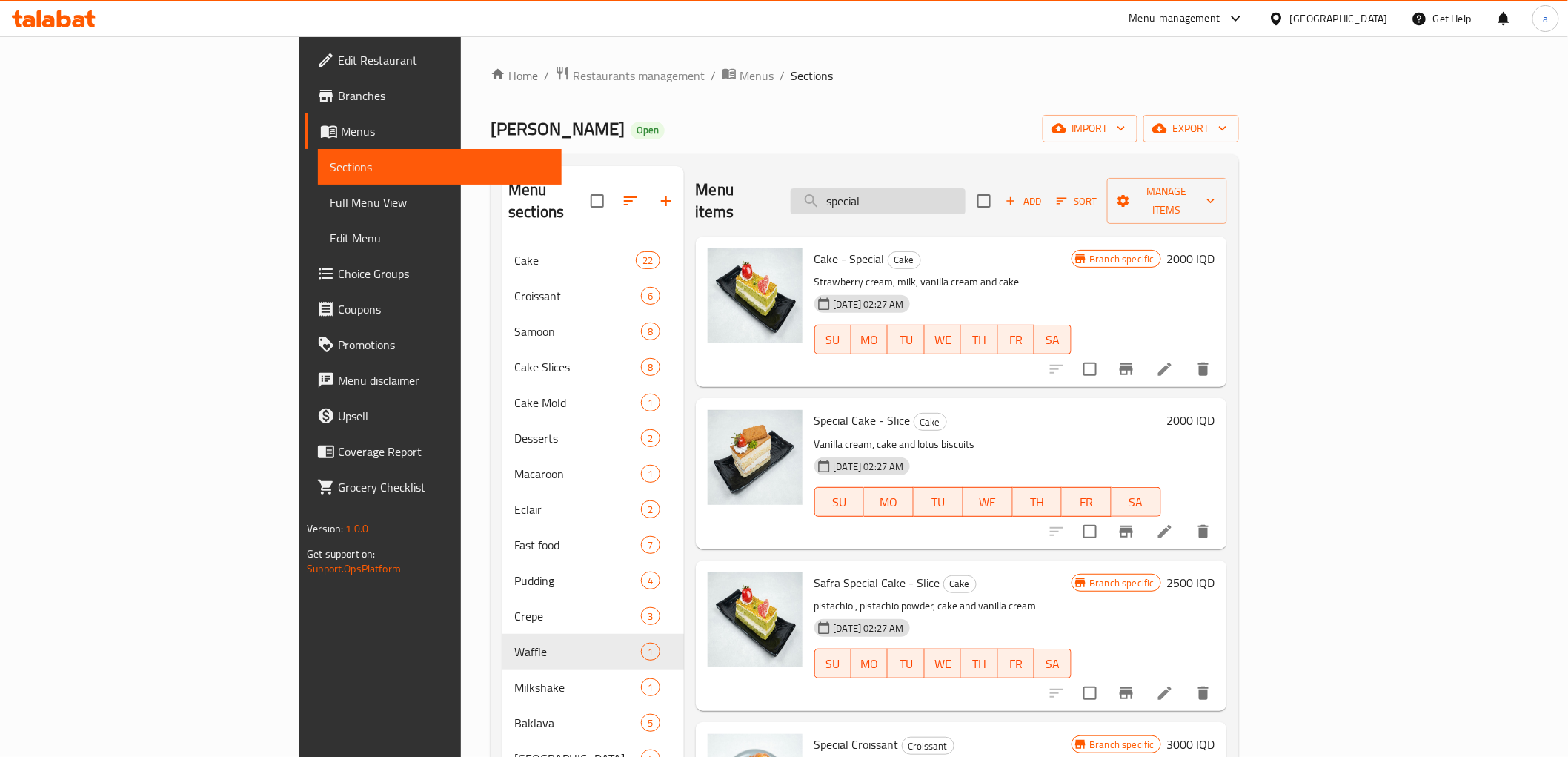
click at [966, 194] on input "special" at bounding box center [877, 201] width 174 height 26
paste input "Mocktails"
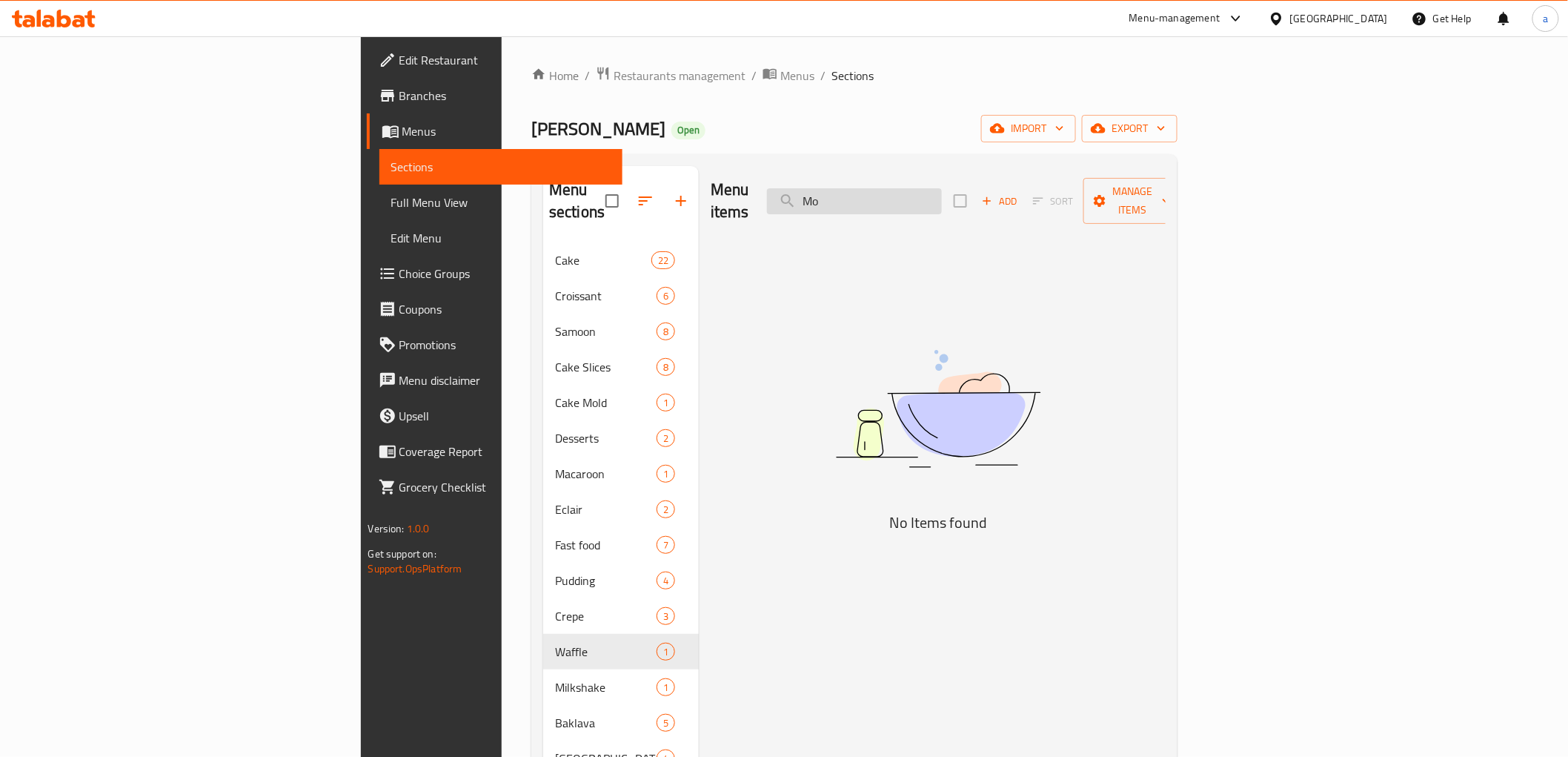
type input "M"
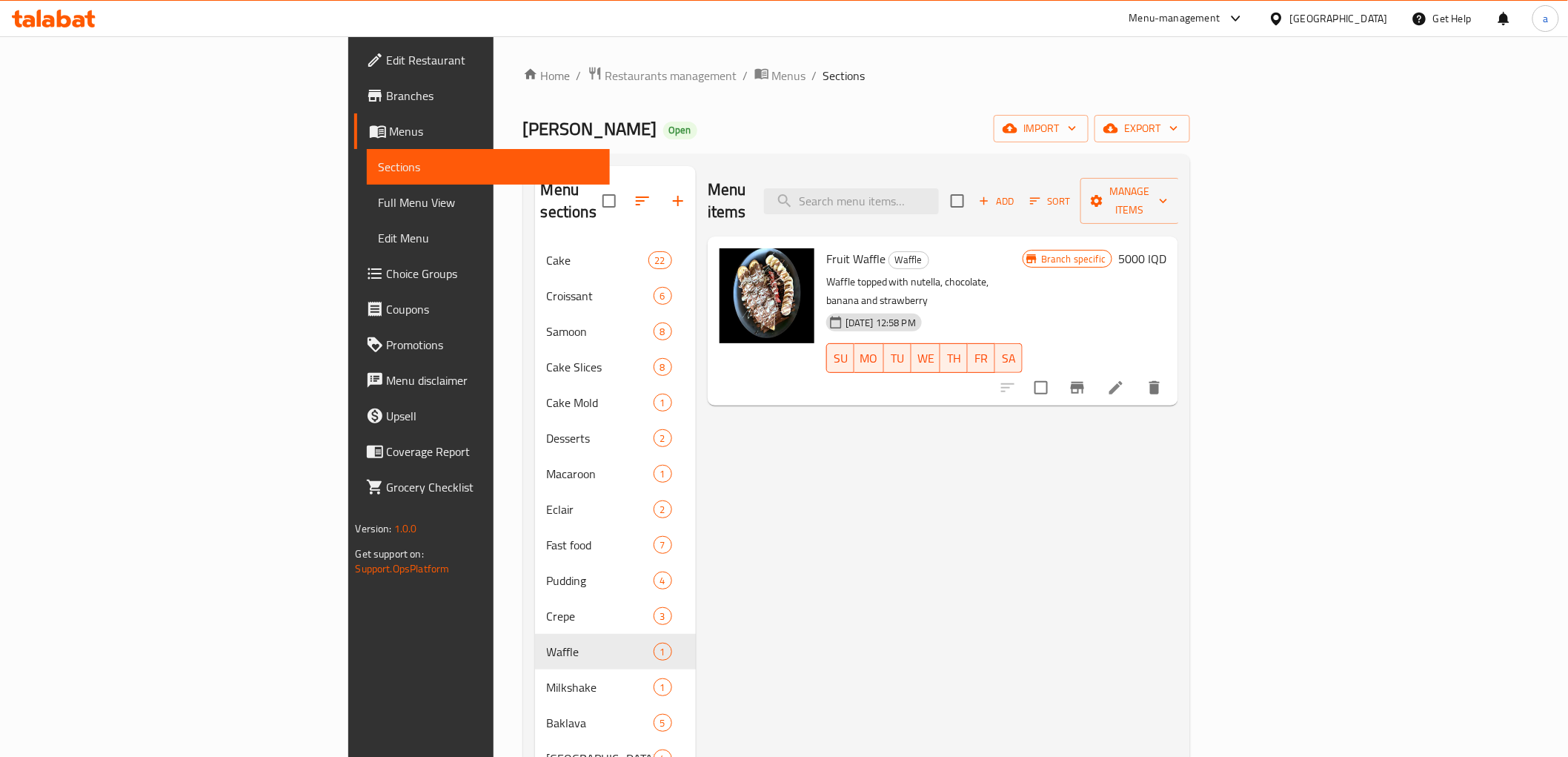
click at [930, 89] on div "Home / Restaurants management / Menus / Sections Safra Bakery Open import expor…" at bounding box center [857, 537] width 667 height 941
click at [660, 183] on button "button" at bounding box center [677, 200] width 36 height 36
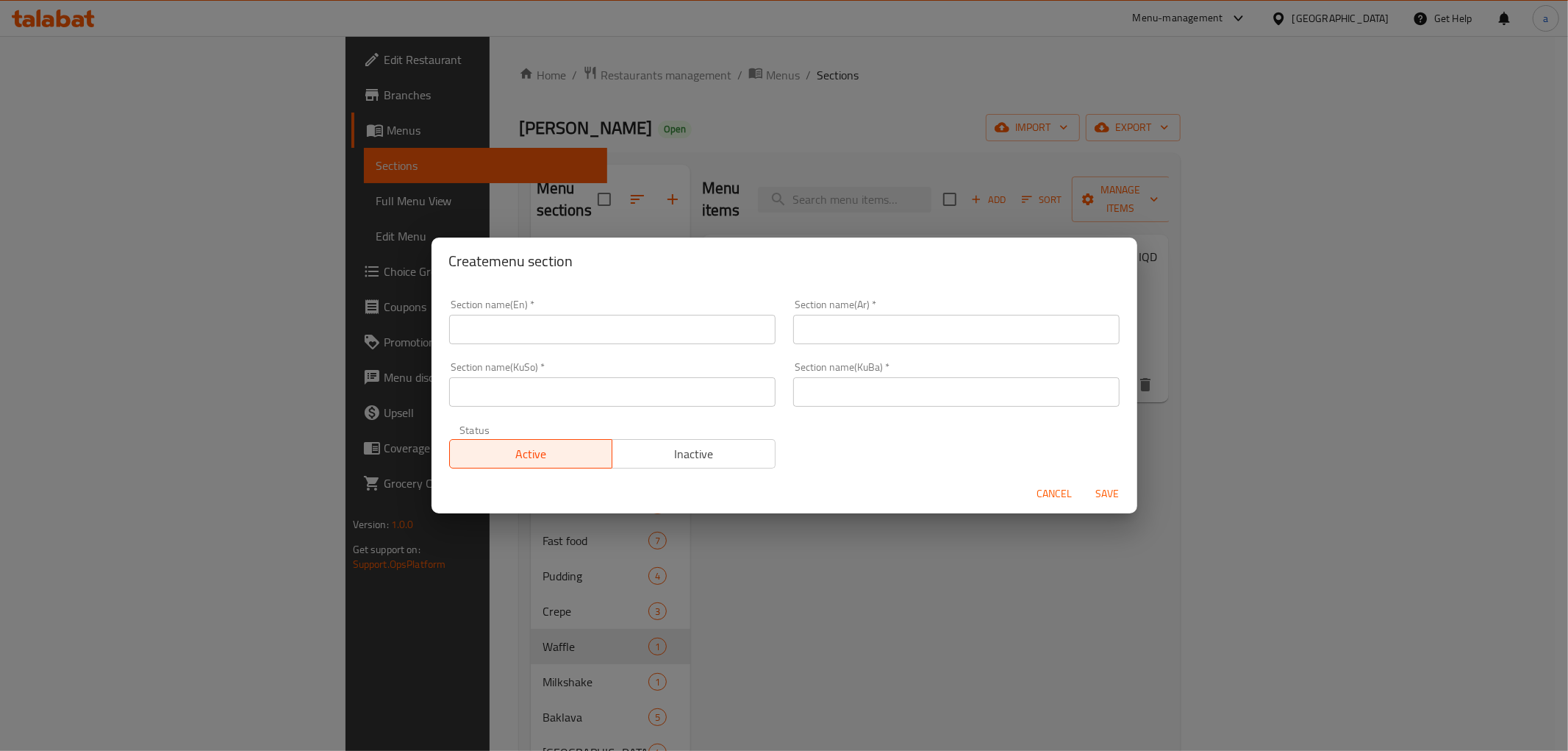
click at [514, 341] on input "text" at bounding box center [613, 330] width 327 height 30
paste input "Mocktails"
type input "Mocktail"
click at [932, 329] on input "text" at bounding box center [957, 330] width 327 height 30
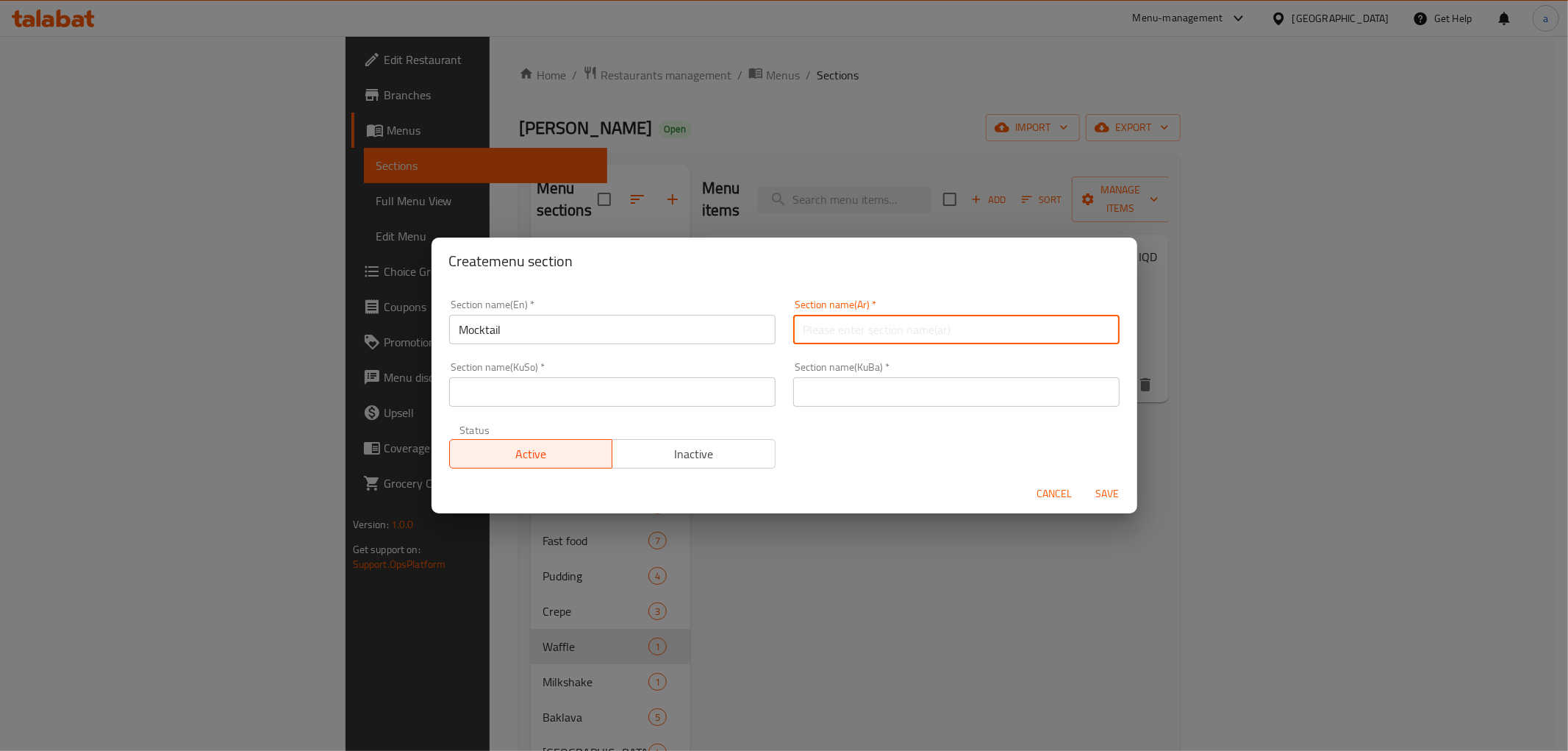
paste input "موكتيل"
type input "موكتيل"
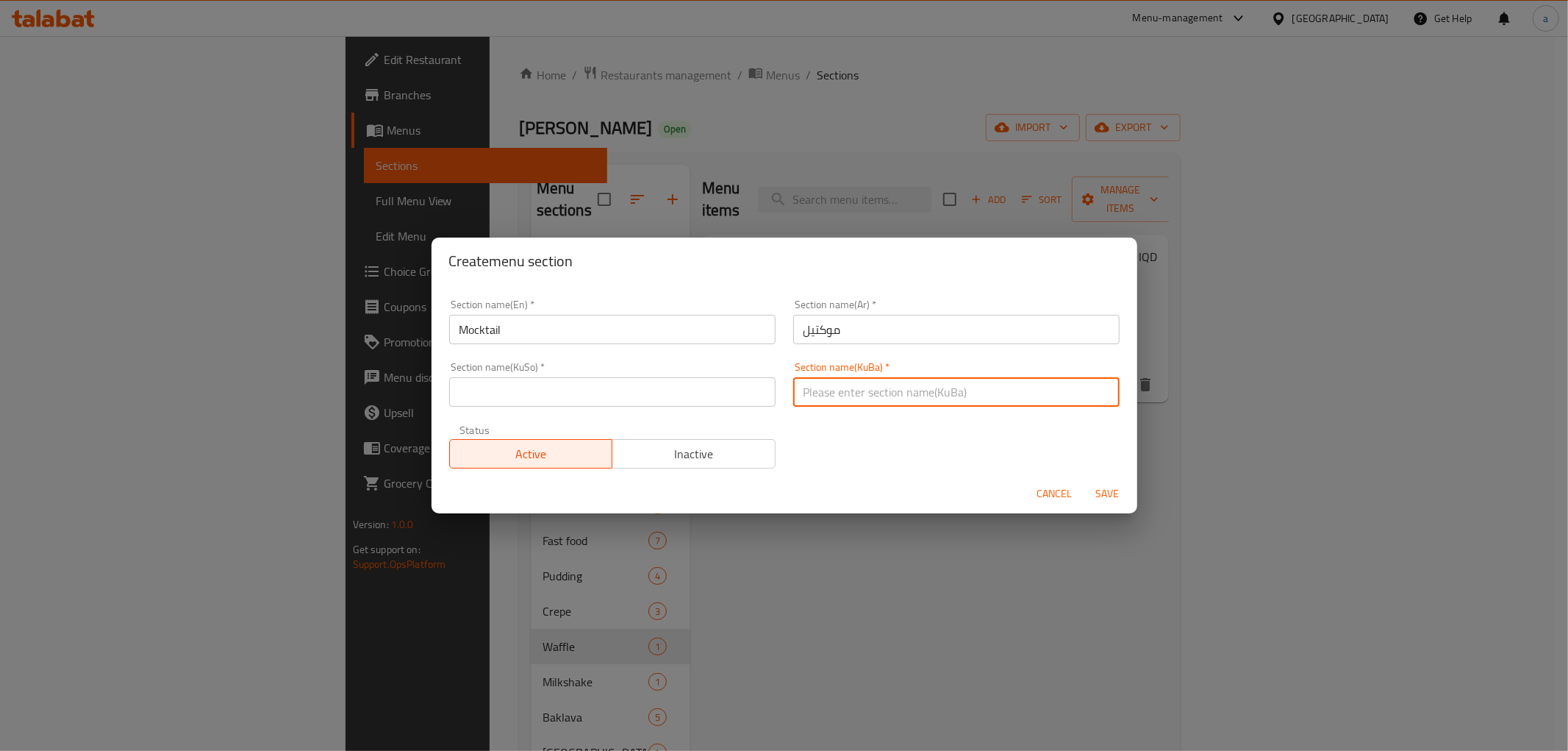
click at [901, 400] on input "text" at bounding box center [957, 392] width 327 height 30
paste input "مۆكتێل"
type input "مۆكتێل"
click at [598, 398] on input "text" at bounding box center [613, 392] width 327 height 30
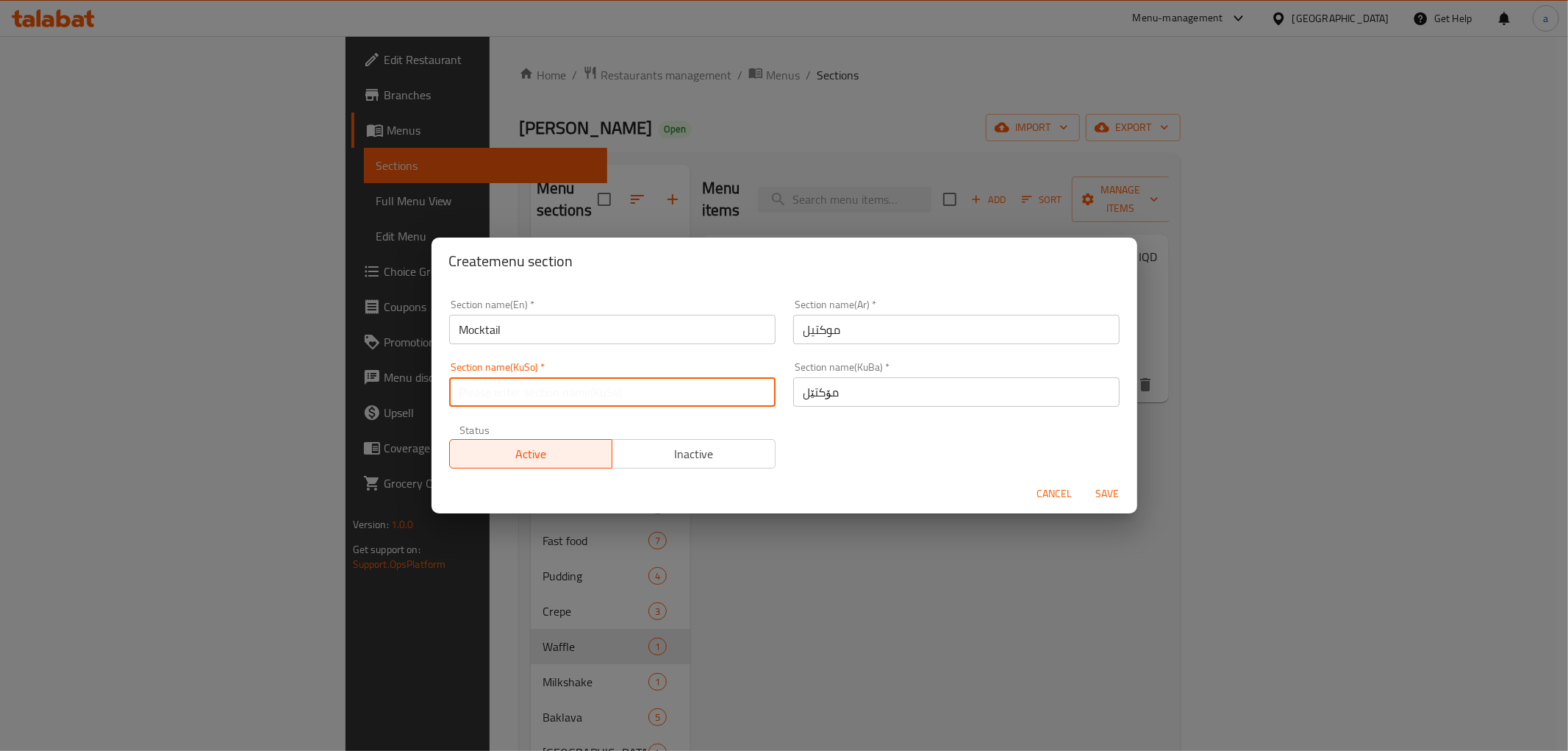
paste input "مۆكتێل"
type input "مۆكتێل"
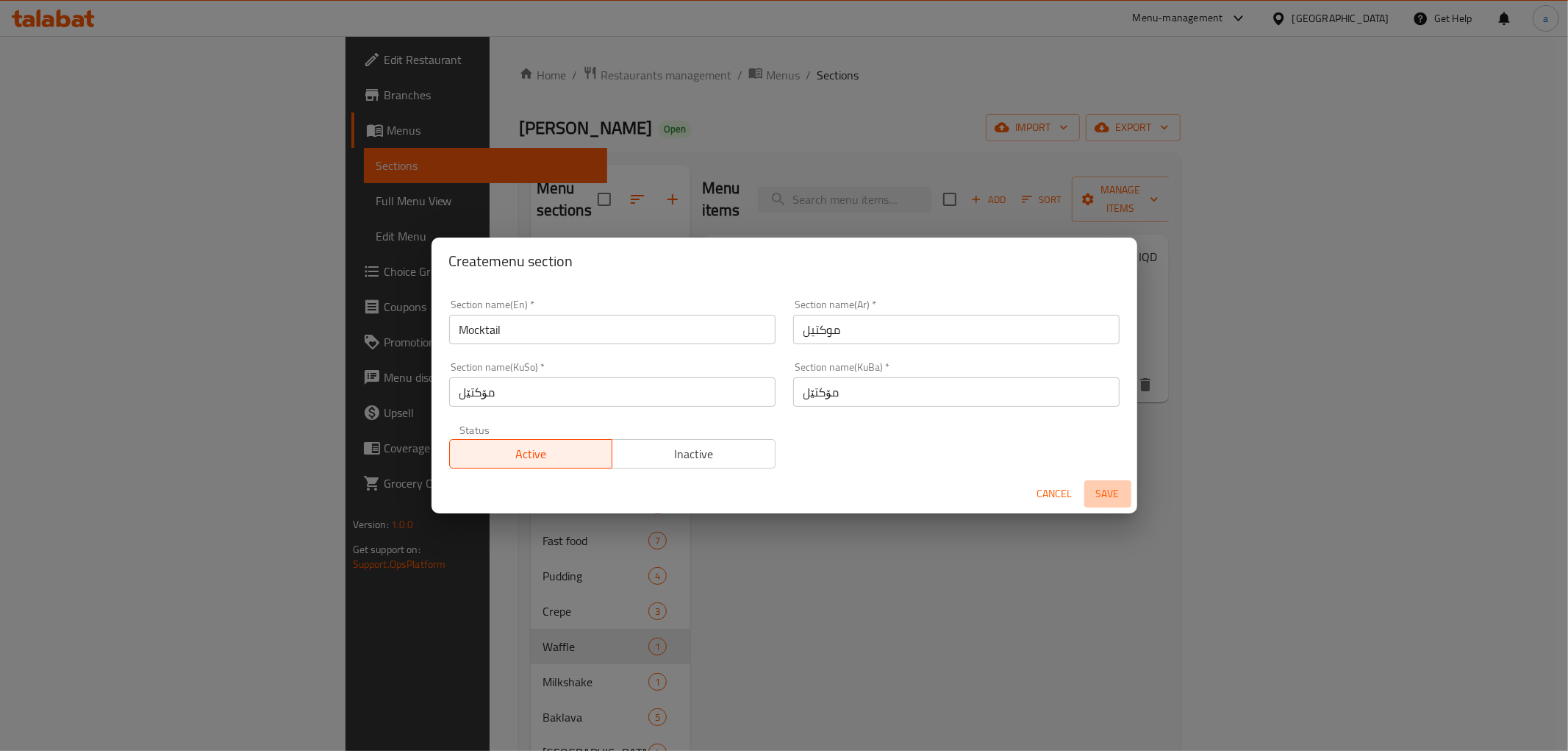
click at [1106, 501] on span "Save" at bounding box center [1108, 494] width 35 height 18
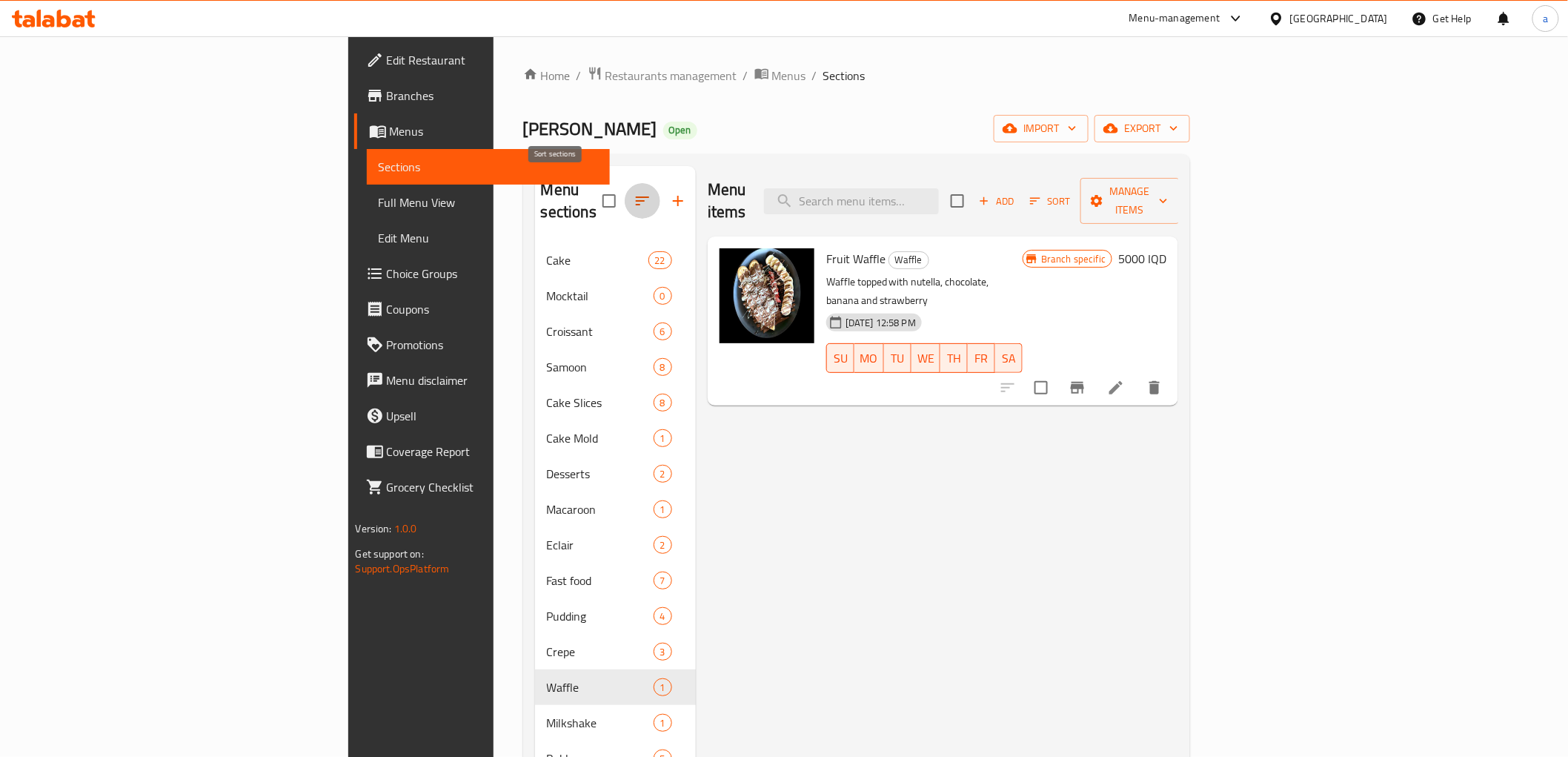
click at [633, 194] on icon "button" at bounding box center [643, 201] width 18 height 18
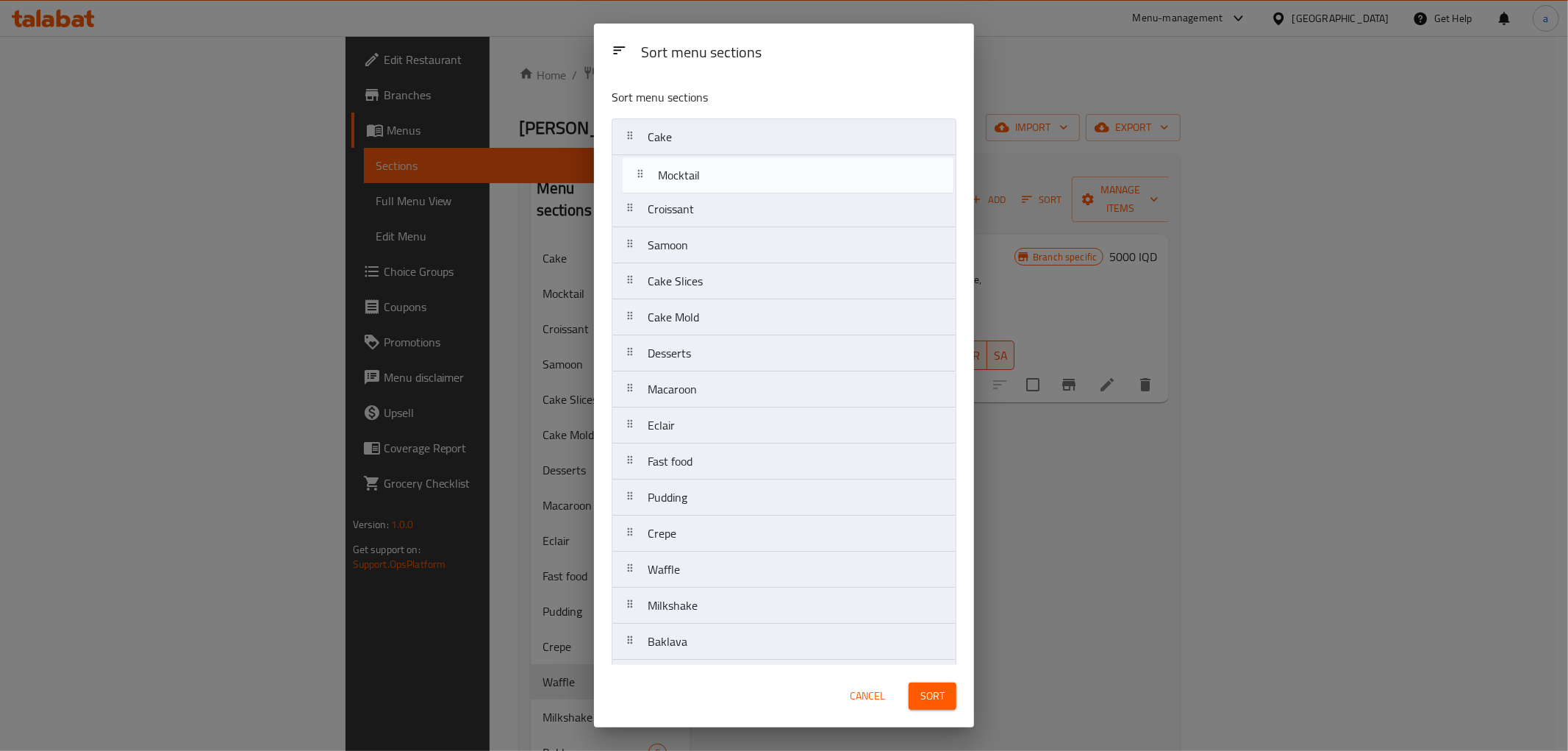
drag, startPoint x: 667, startPoint y: 182, endPoint x: 677, endPoint y: 202, distance: 22.4
click at [677, 202] on nav "Cake Mocktail Croissant Samoon Cake Slices Cake Mold Desserts Macaroon Eclair F…" at bounding box center [784, 515] width 345 height 795
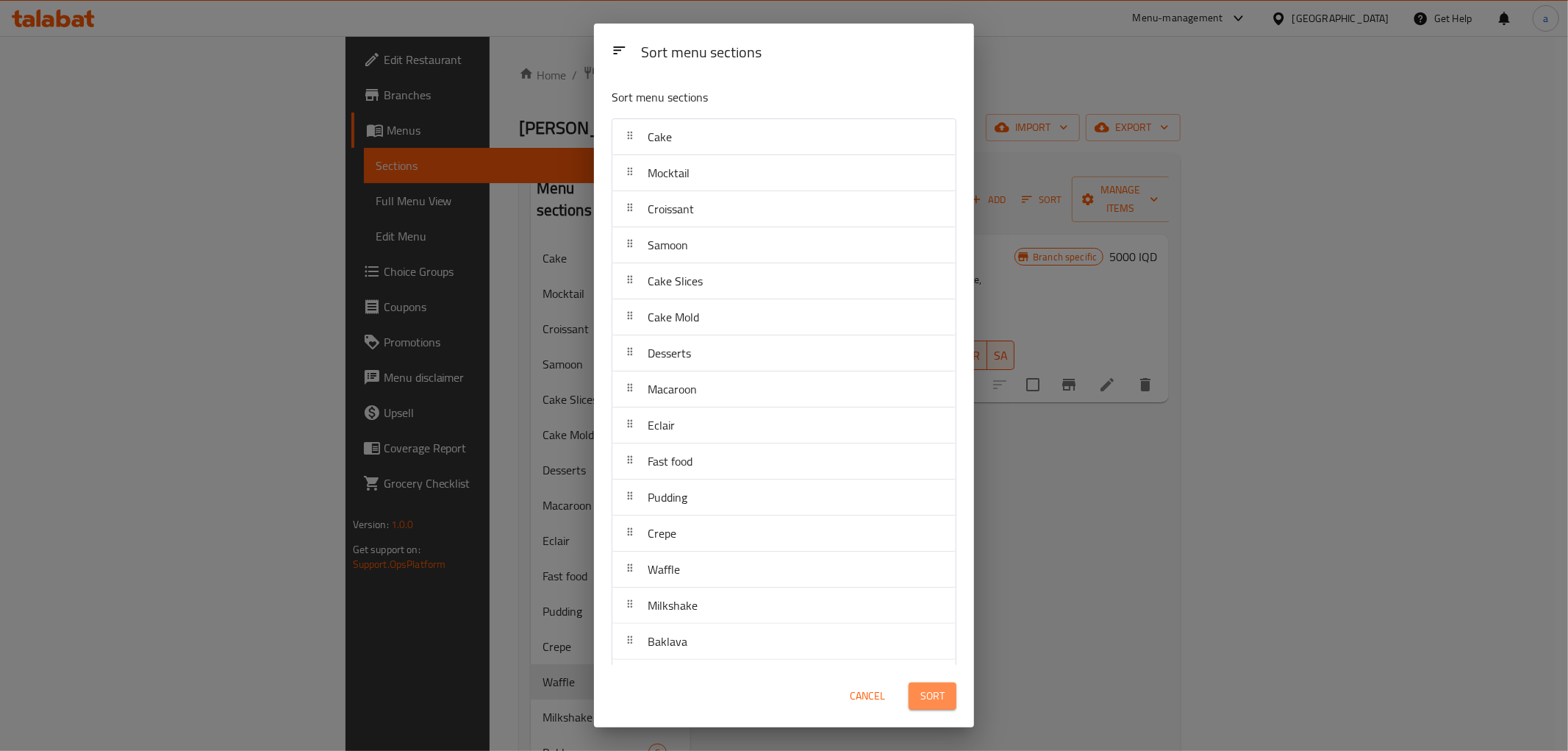
click at [943, 694] on span "Sort" at bounding box center [933, 696] width 25 height 18
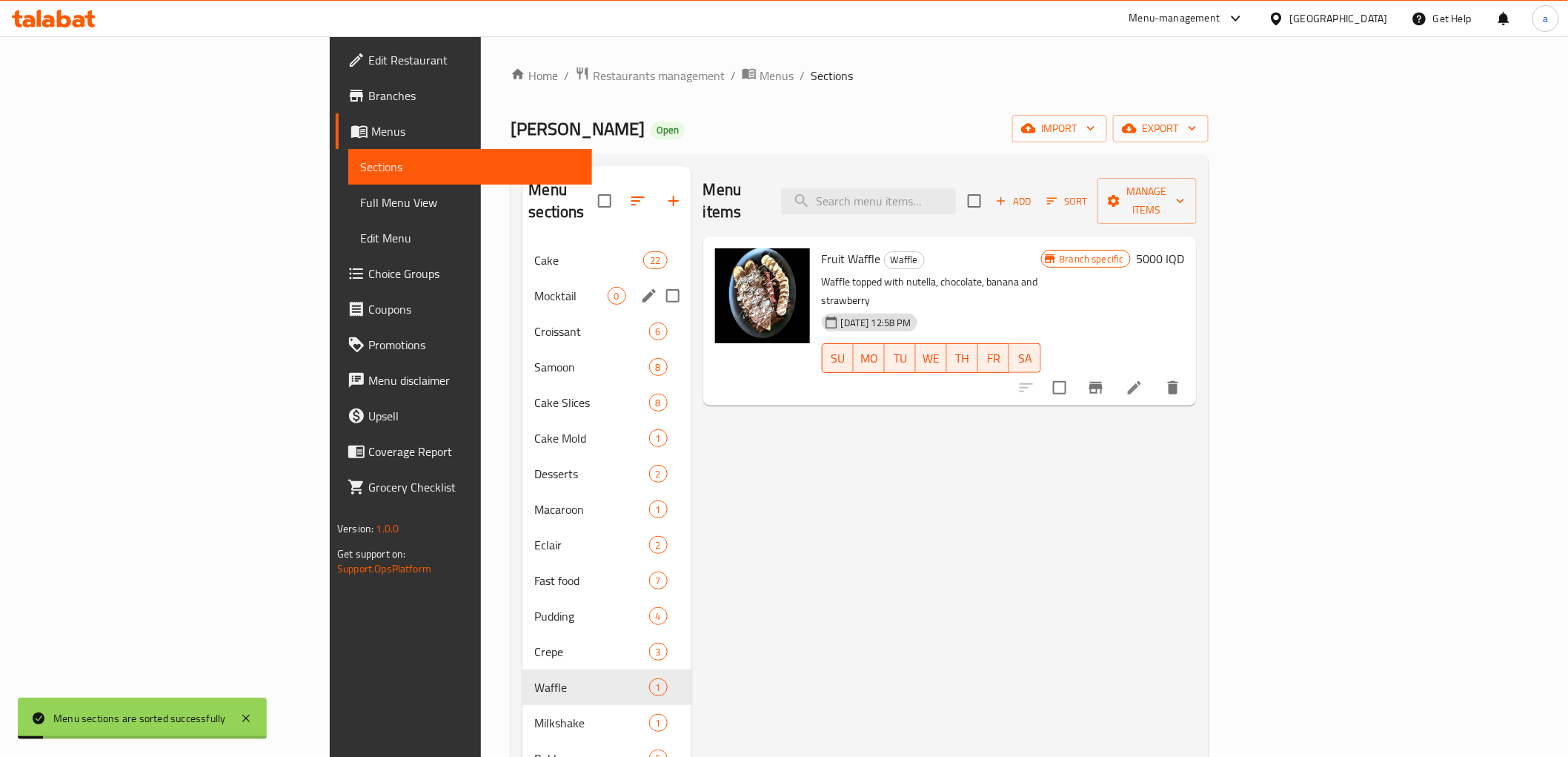
click at [523, 278] on div "Mocktail 0" at bounding box center [606, 295] width 168 height 36
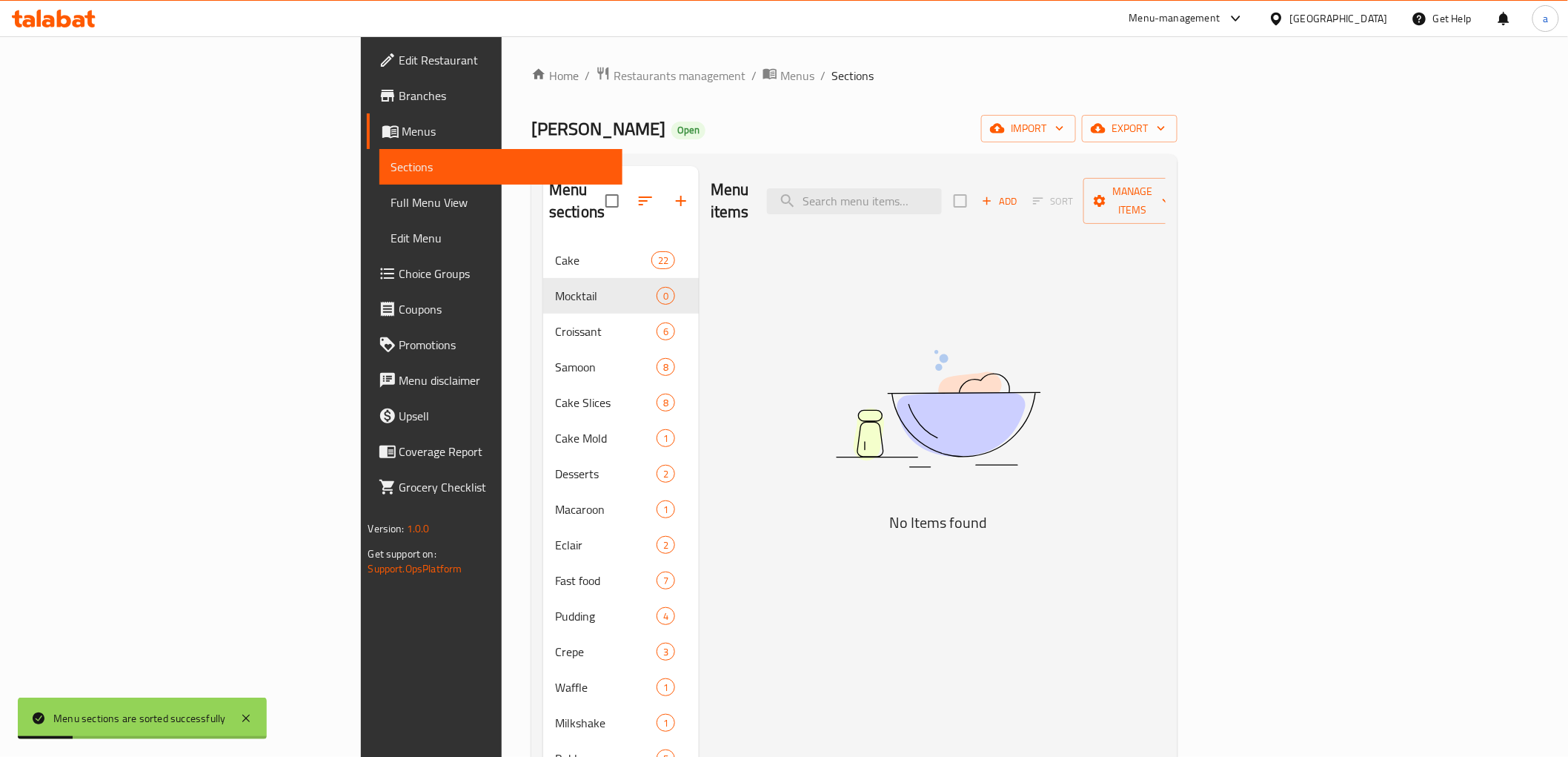
click at [1166, 172] on div "Menu items Add Sort Manage items" at bounding box center [938, 201] width 455 height 70
click at [1020, 193] on span "Add" at bounding box center [1000, 201] width 40 height 17
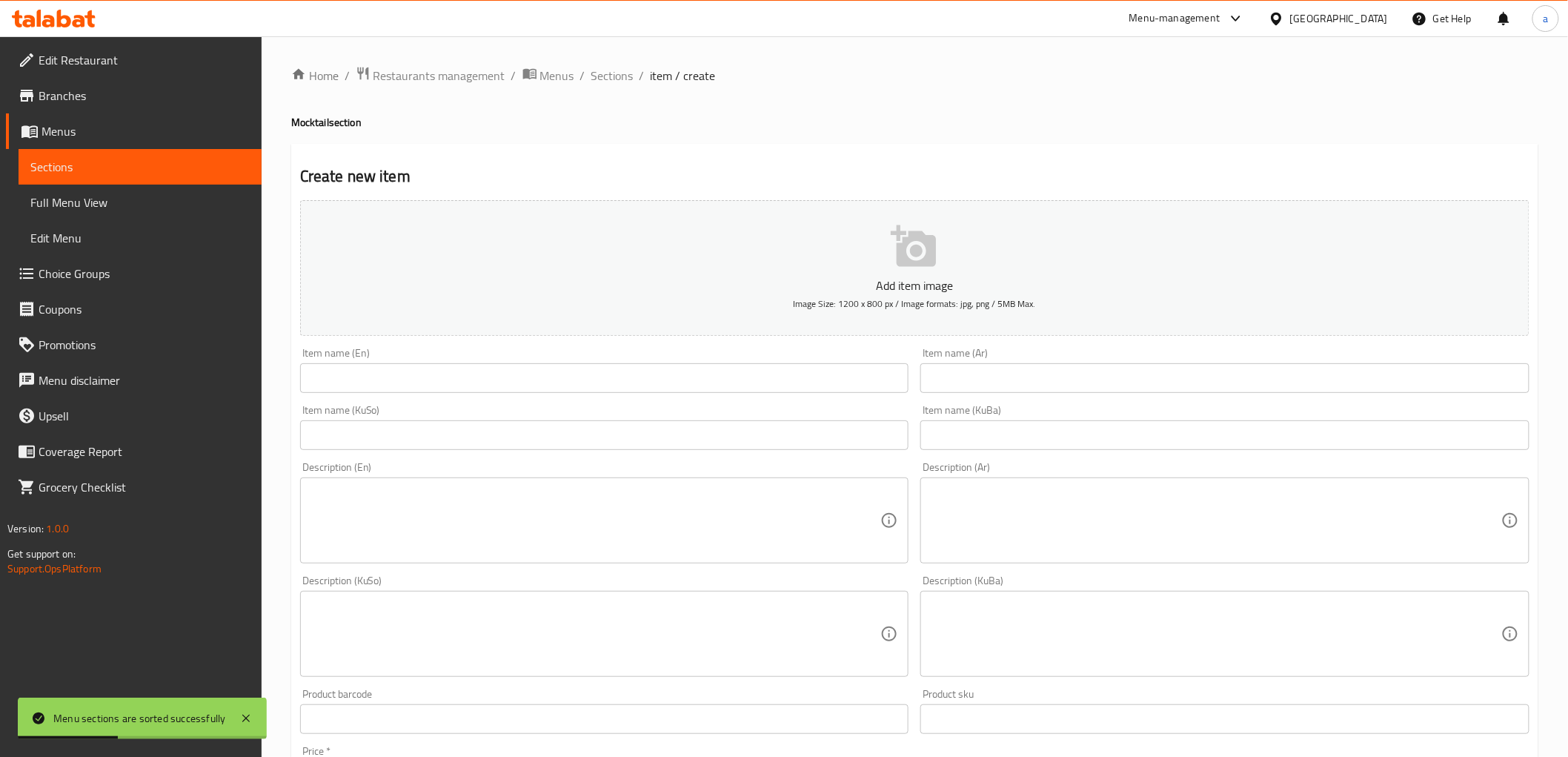
click at [341, 368] on input "text" at bounding box center [605, 378] width 610 height 30
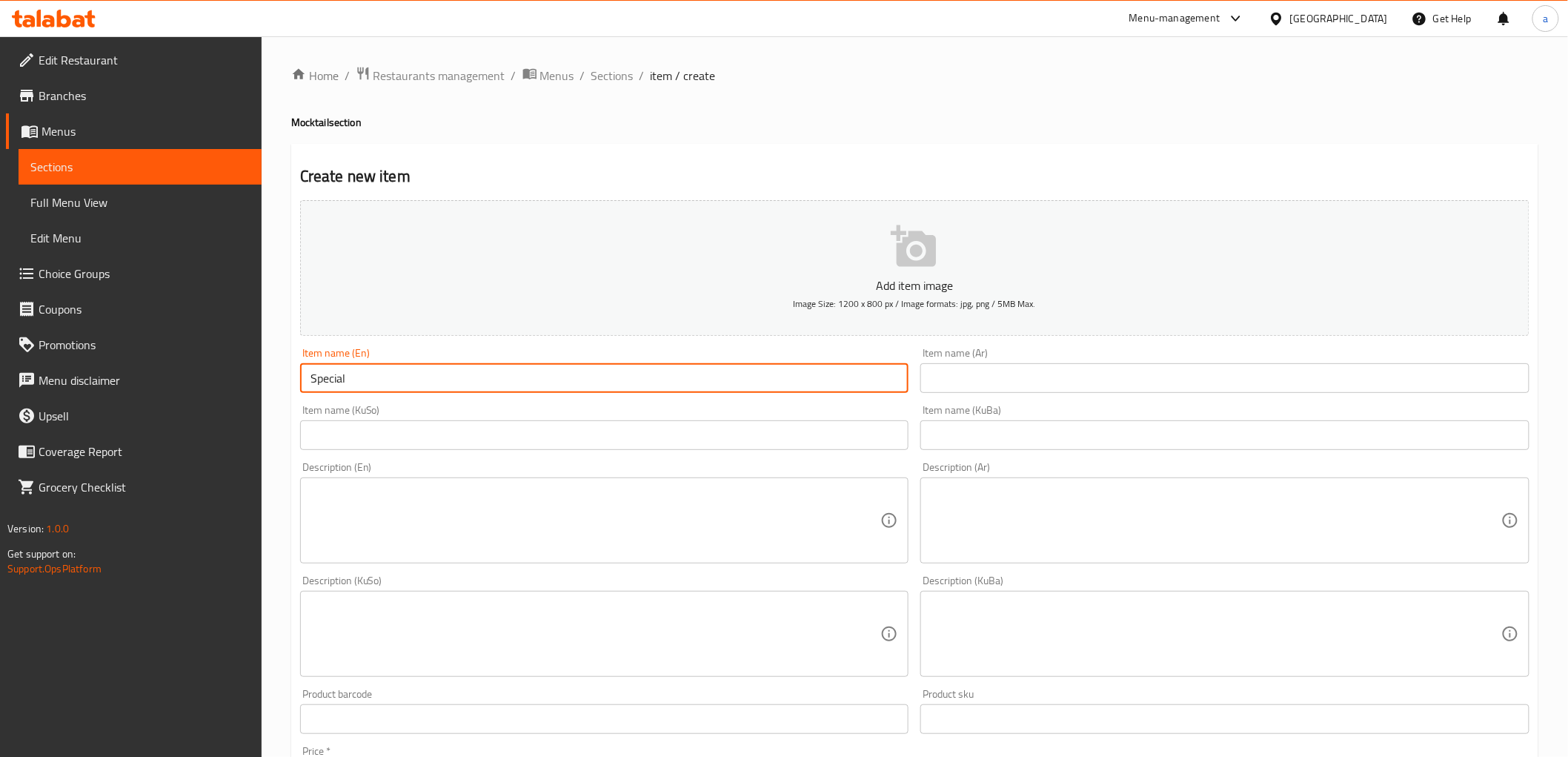
paste input "Mocktails"
type input "Special Mocktail"
click at [1056, 376] on input "text" at bounding box center [1225, 378] width 610 height 30
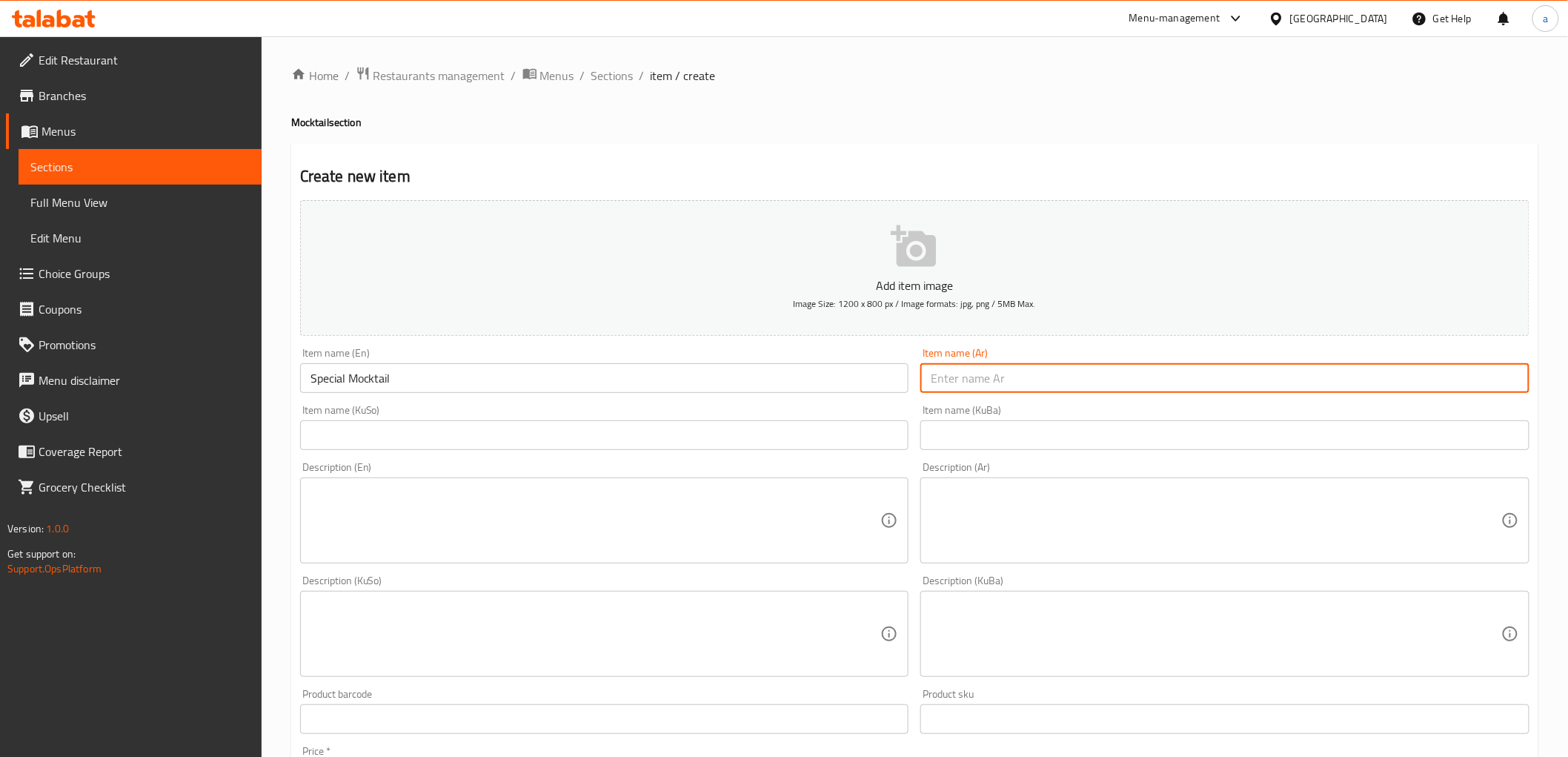
click at [1061, 371] on input "text" at bounding box center [1225, 378] width 610 height 30
paste input "موكتييل خاص"
type input "موكتيل خاص"
click at [1109, 446] on input "text" at bounding box center [1225, 435] width 610 height 30
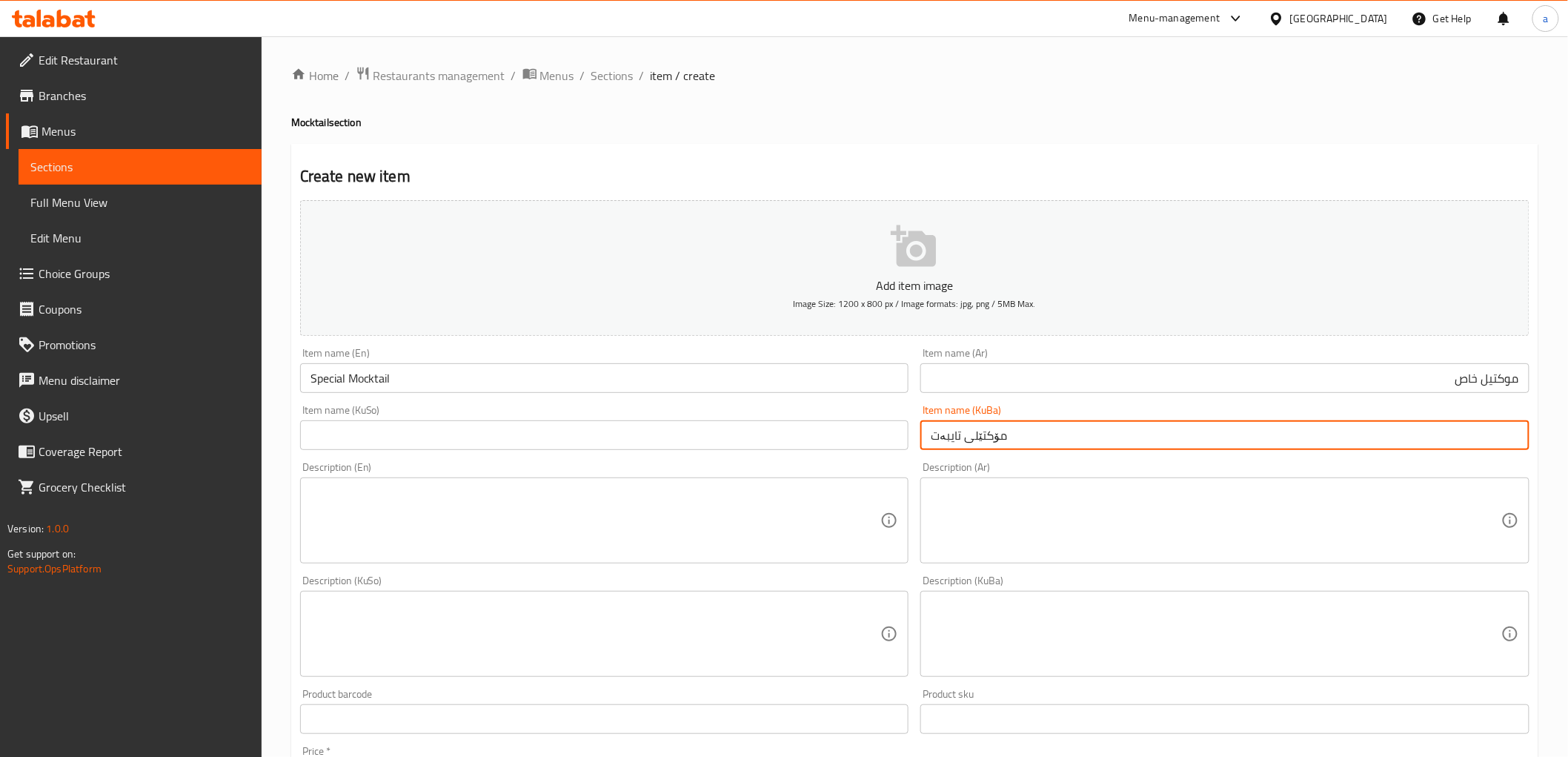
type input "مۆکتێلی تایبەت"
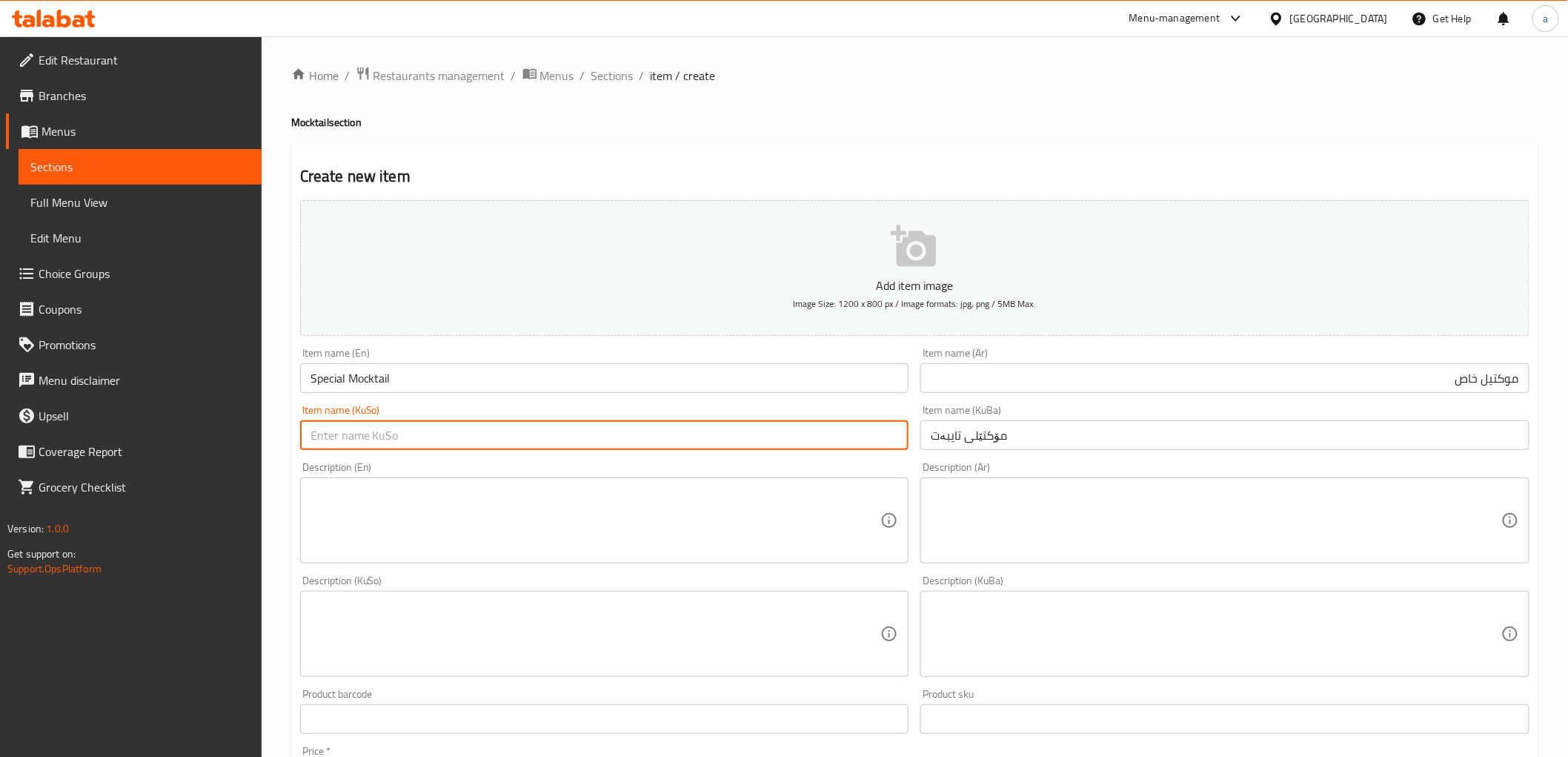
click at [739, 436] on input "text" at bounding box center [605, 435] width 610 height 30
paste input "مۆکتێلی تایبەت"
type input "مۆکتێلی تایبەت"
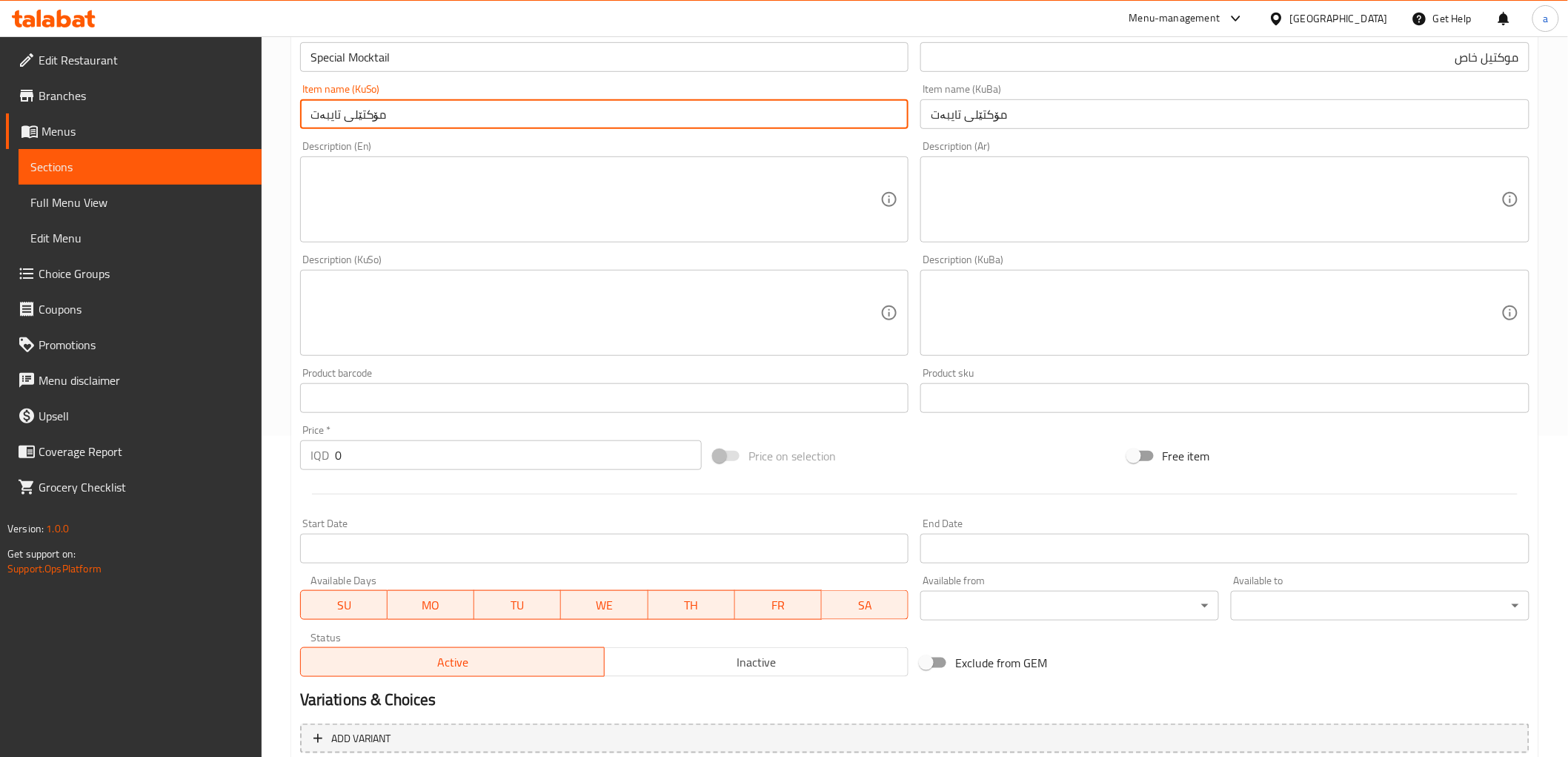
scroll to position [411, 0]
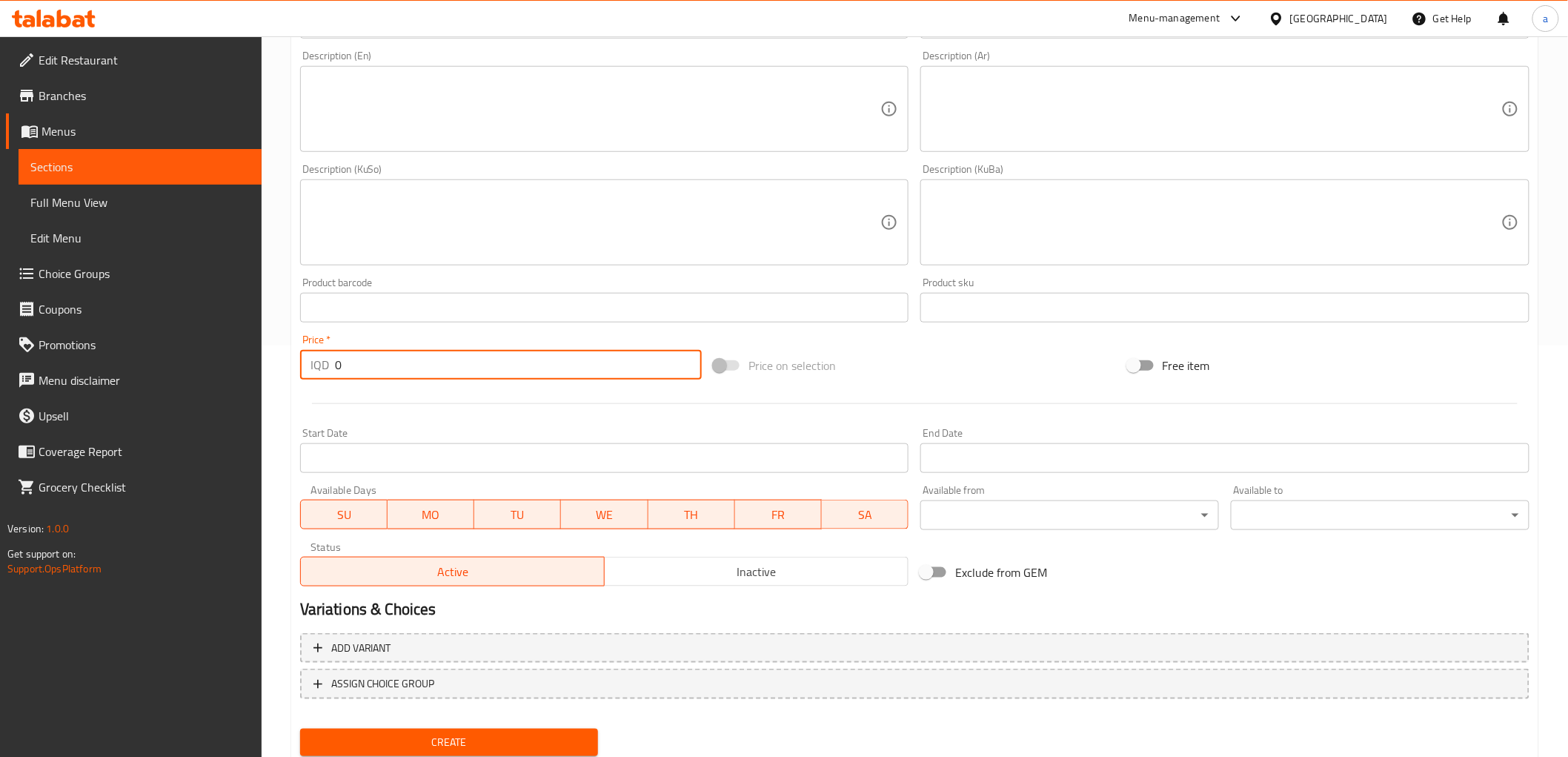
click at [365, 367] on input "0" at bounding box center [519, 365] width 367 height 30
paste input "500"
type input "5000"
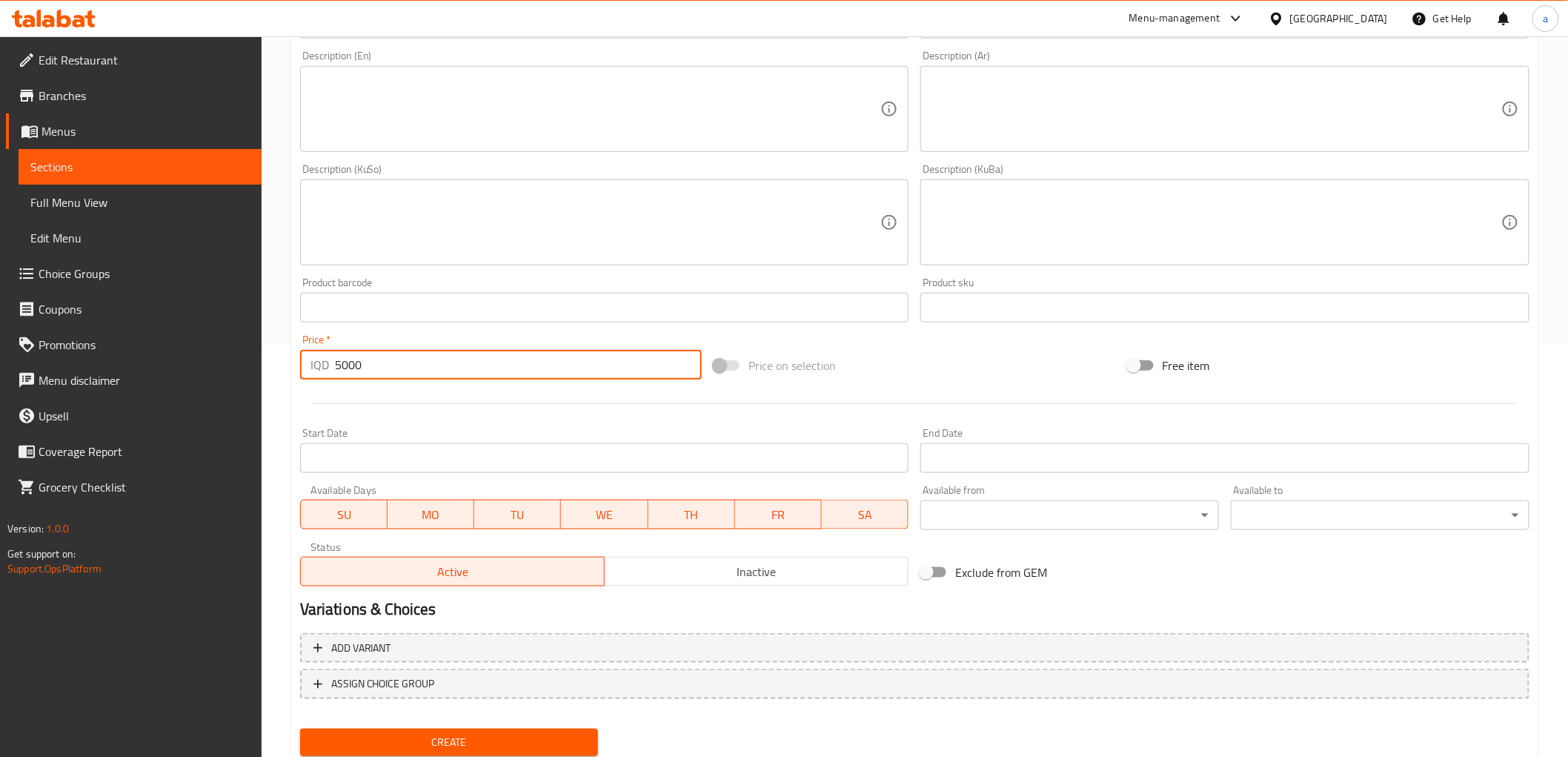
click at [465, 733] on span "Create" at bounding box center [449, 742] width 275 height 18
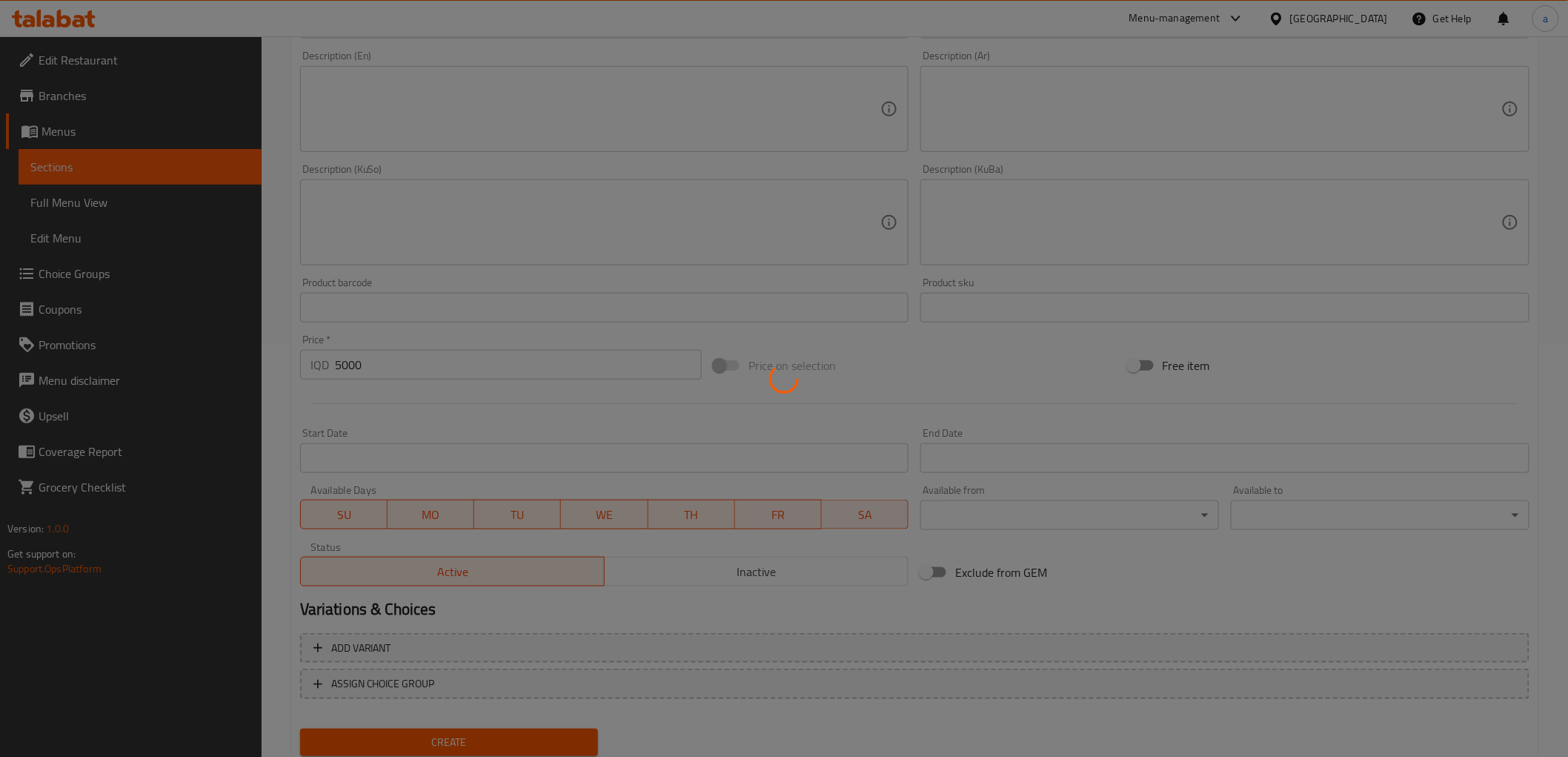
type input "0"
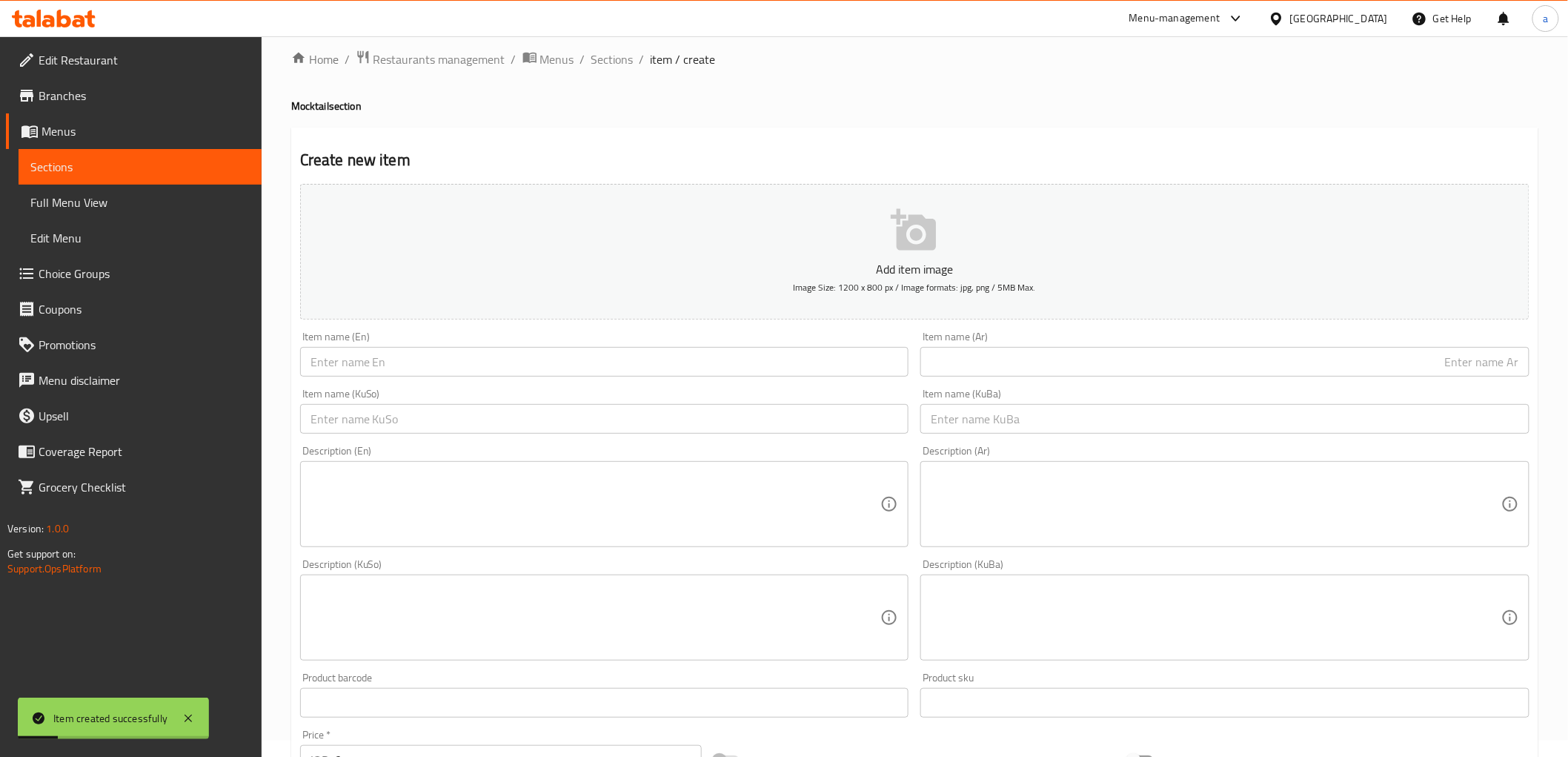
scroll to position [0, 0]
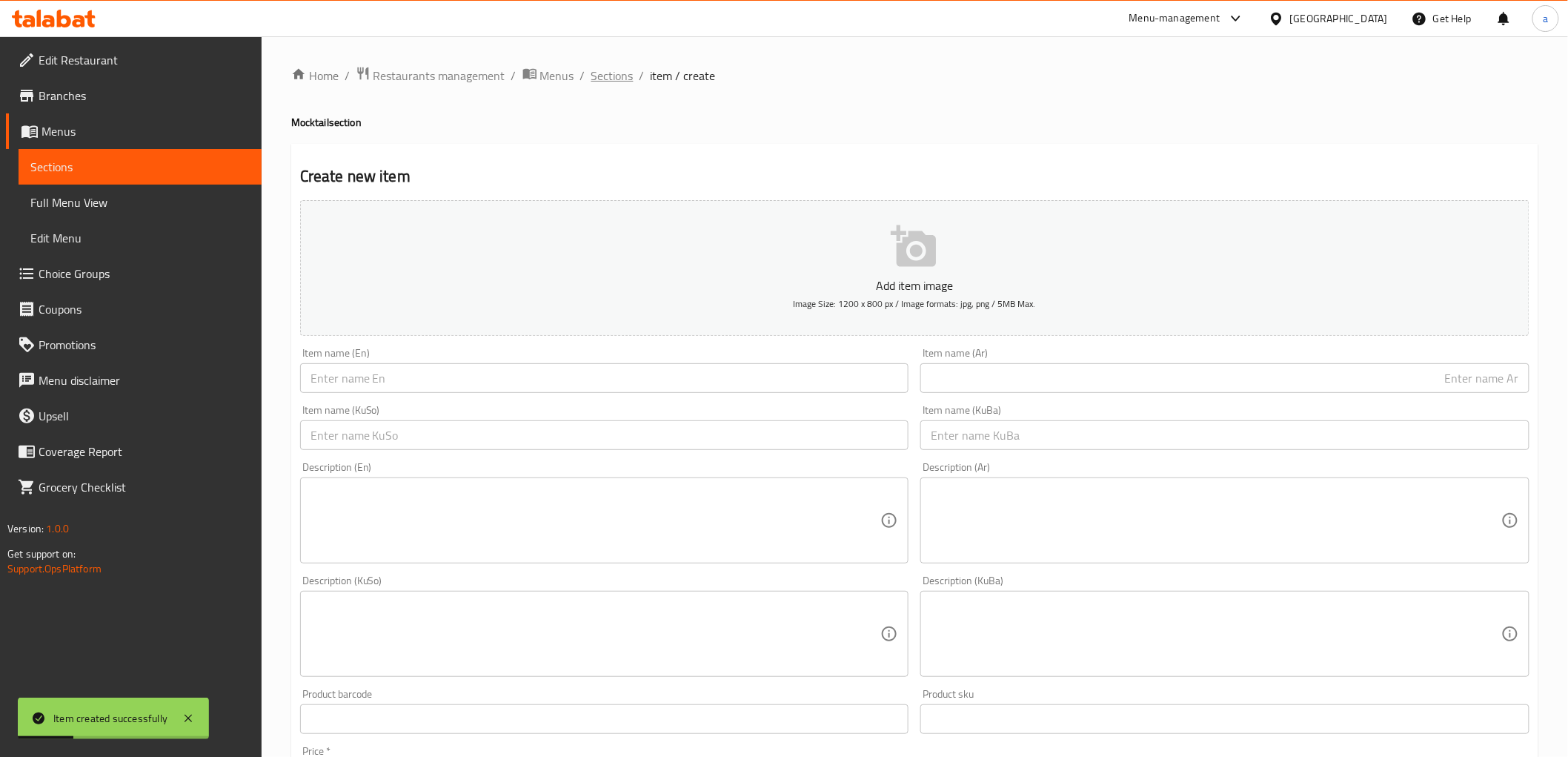
click at [599, 82] on span "Sections" at bounding box center [612, 76] width 42 height 18
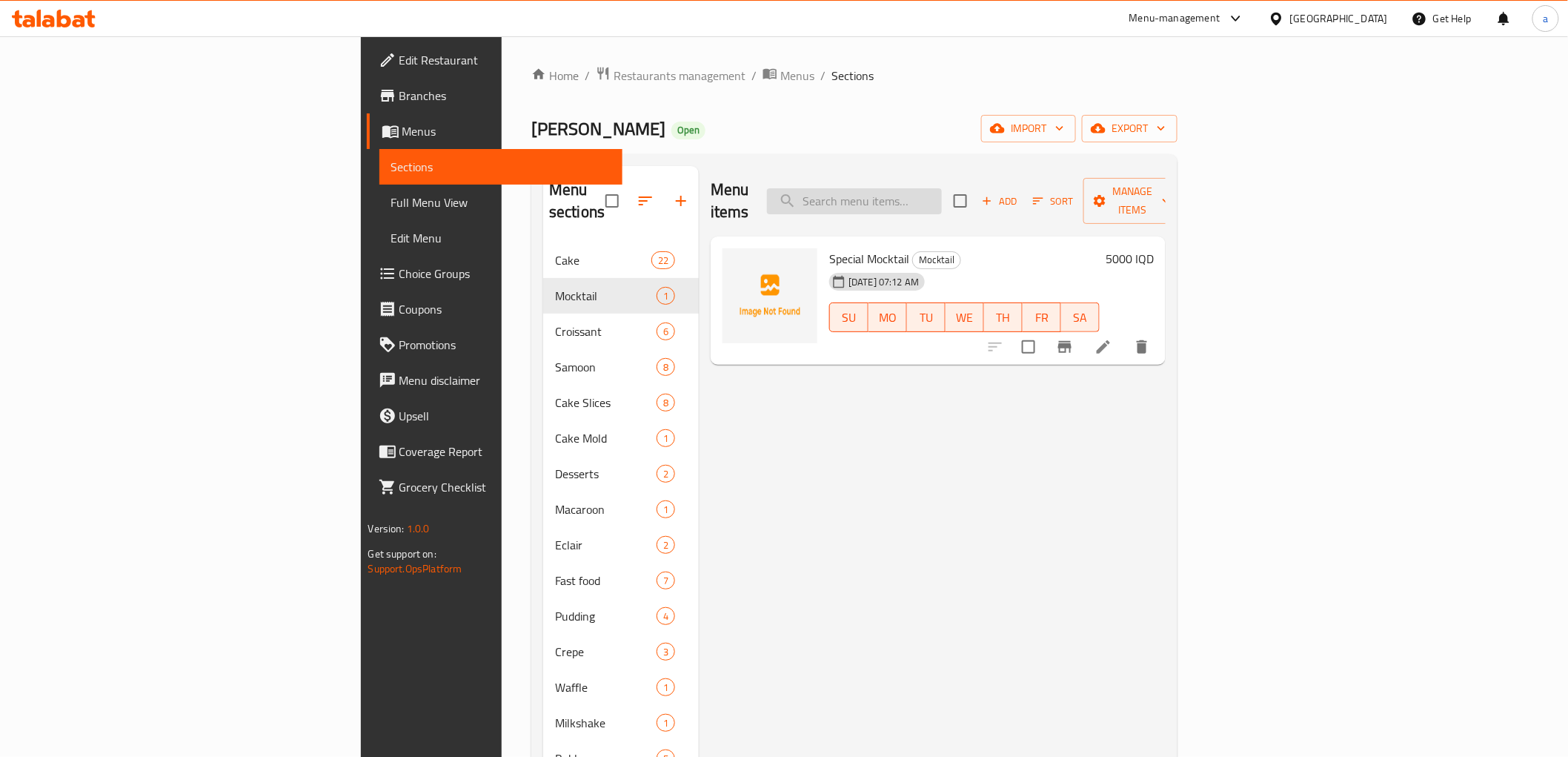
click at [942, 189] on input "search" at bounding box center [854, 201] width 174 height 26
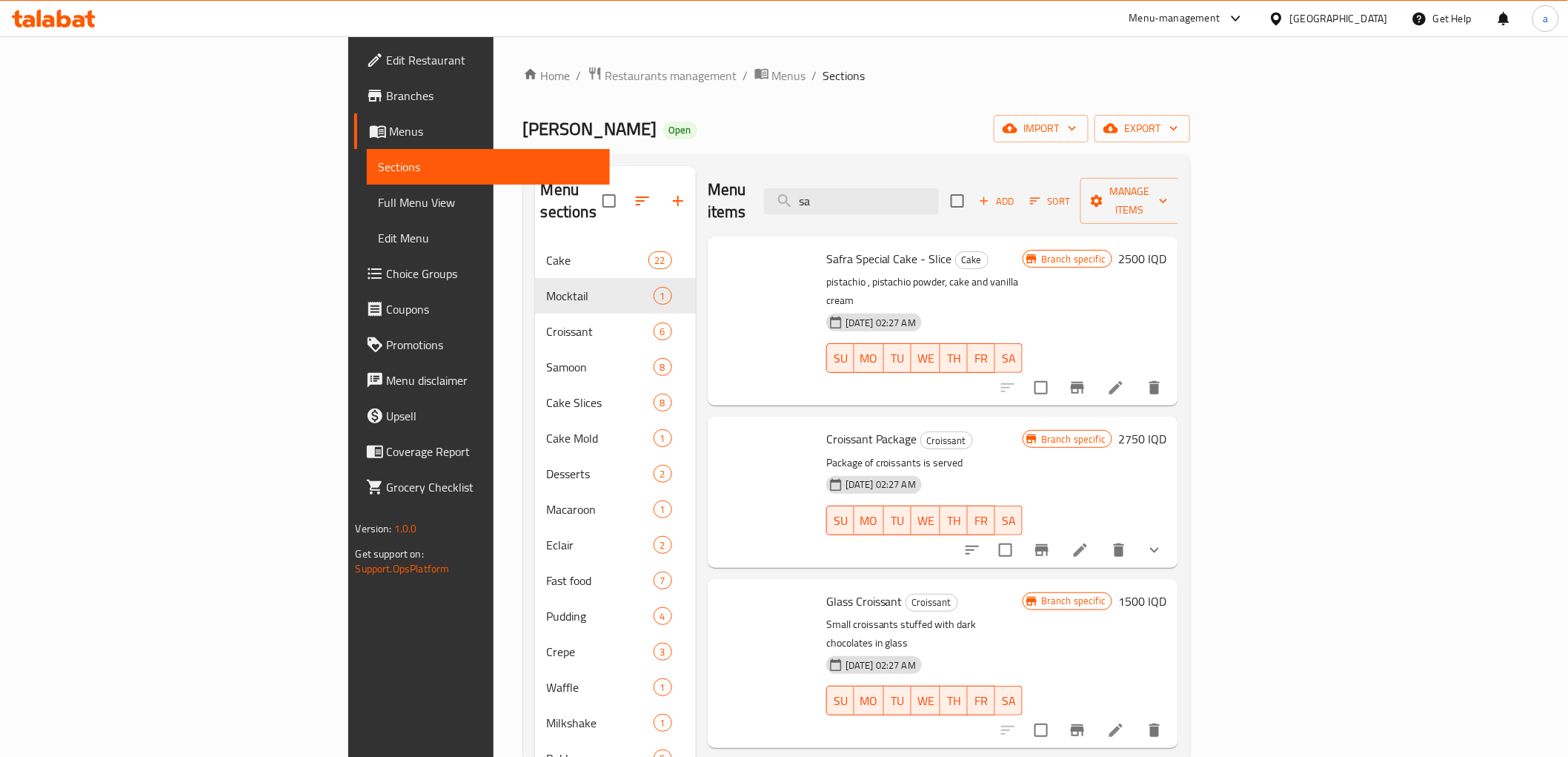
type input "s"
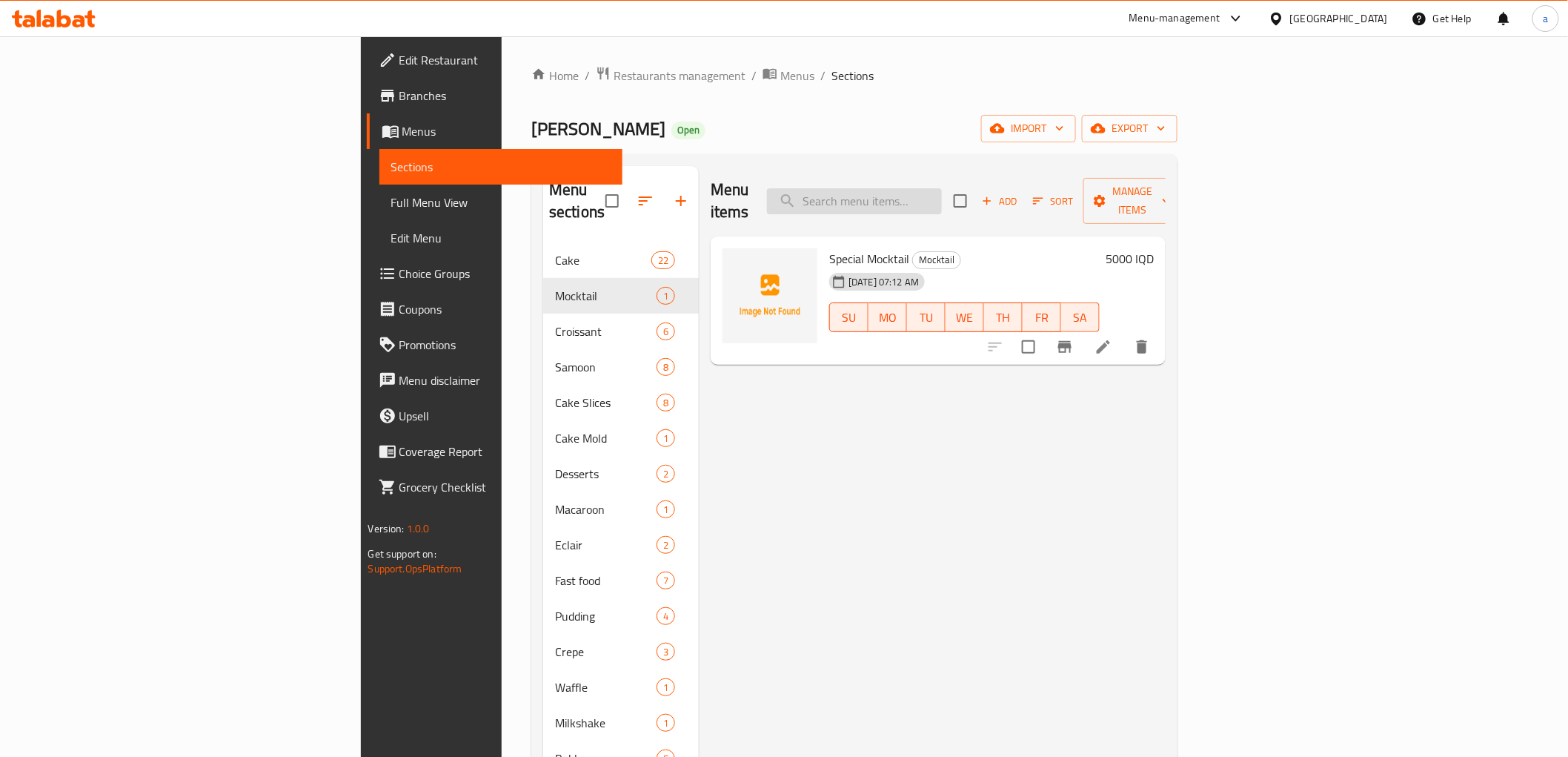
click at [939, 190] on input "search" at bounding box center [854, 201] width 174 height 26
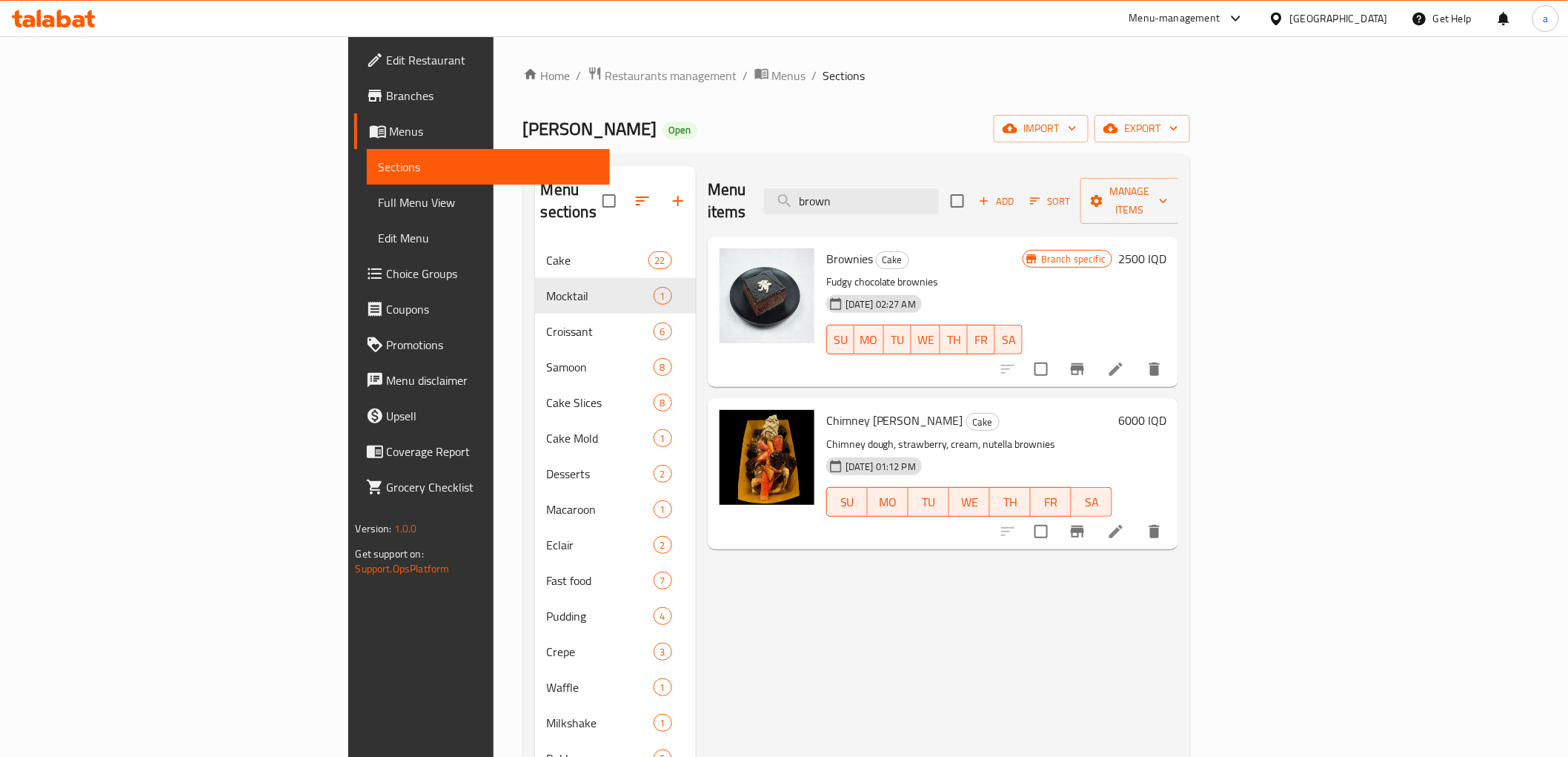
type input "brown"
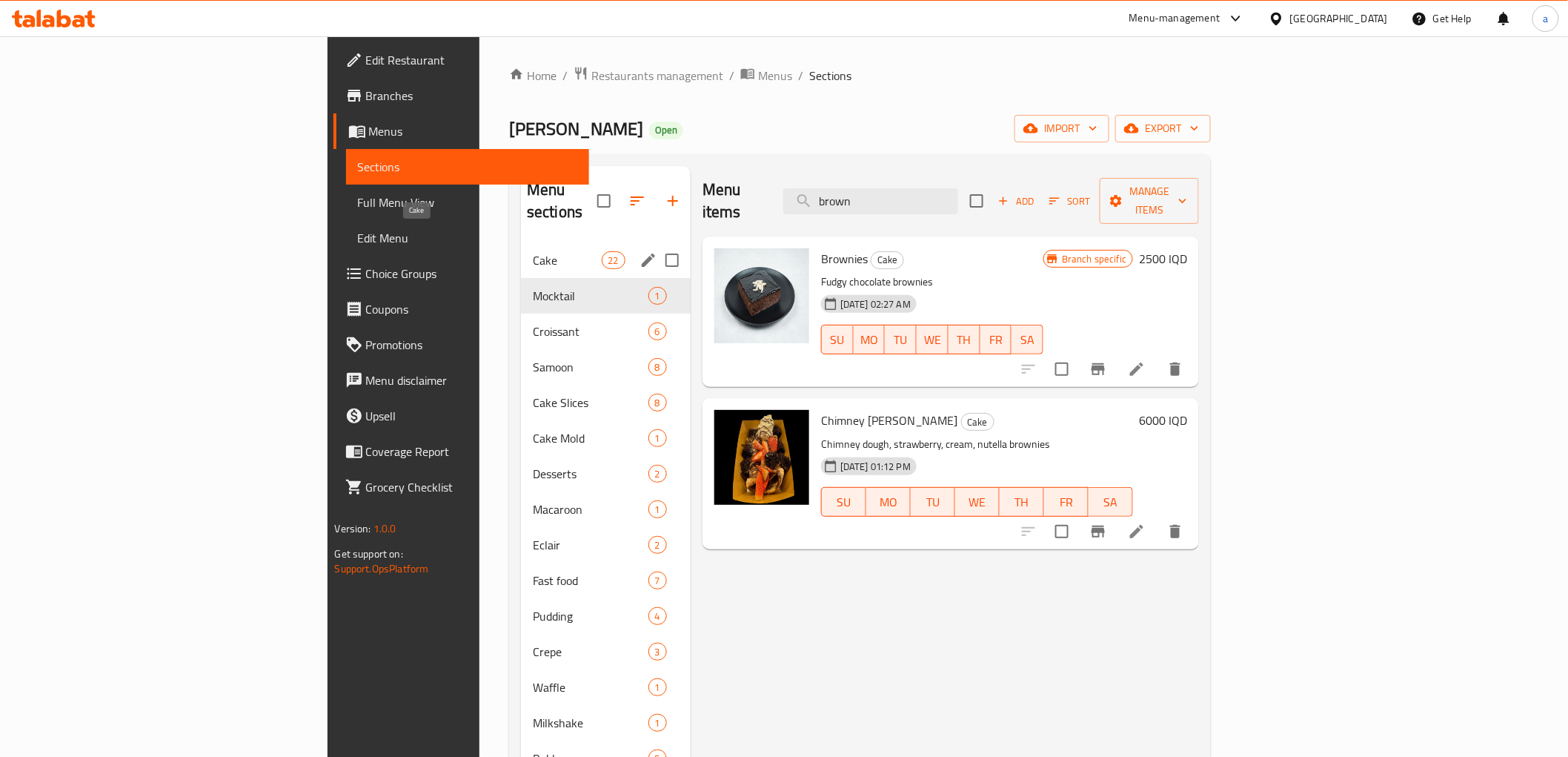
click at [533, 252] on span "Cake" at bounding box center [566, 261] width 69 height 18
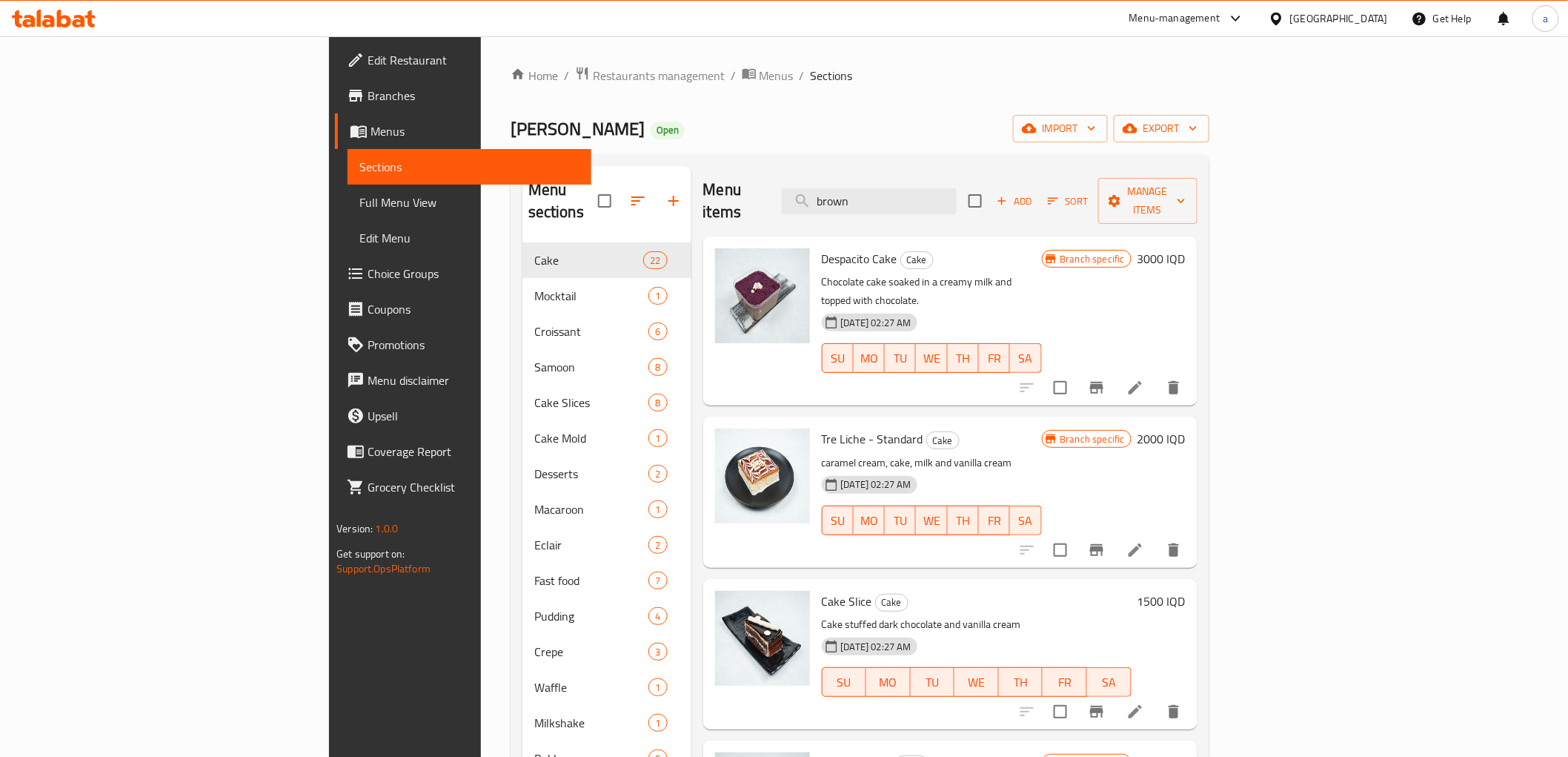
drag, startPoint x: 853, startPoint y: 376, endPoint x: 919, endPoint y: 132, distance: 252.8
click at [957, 189] on input "brown" at bounding box center [868, 201] width 174 height 26
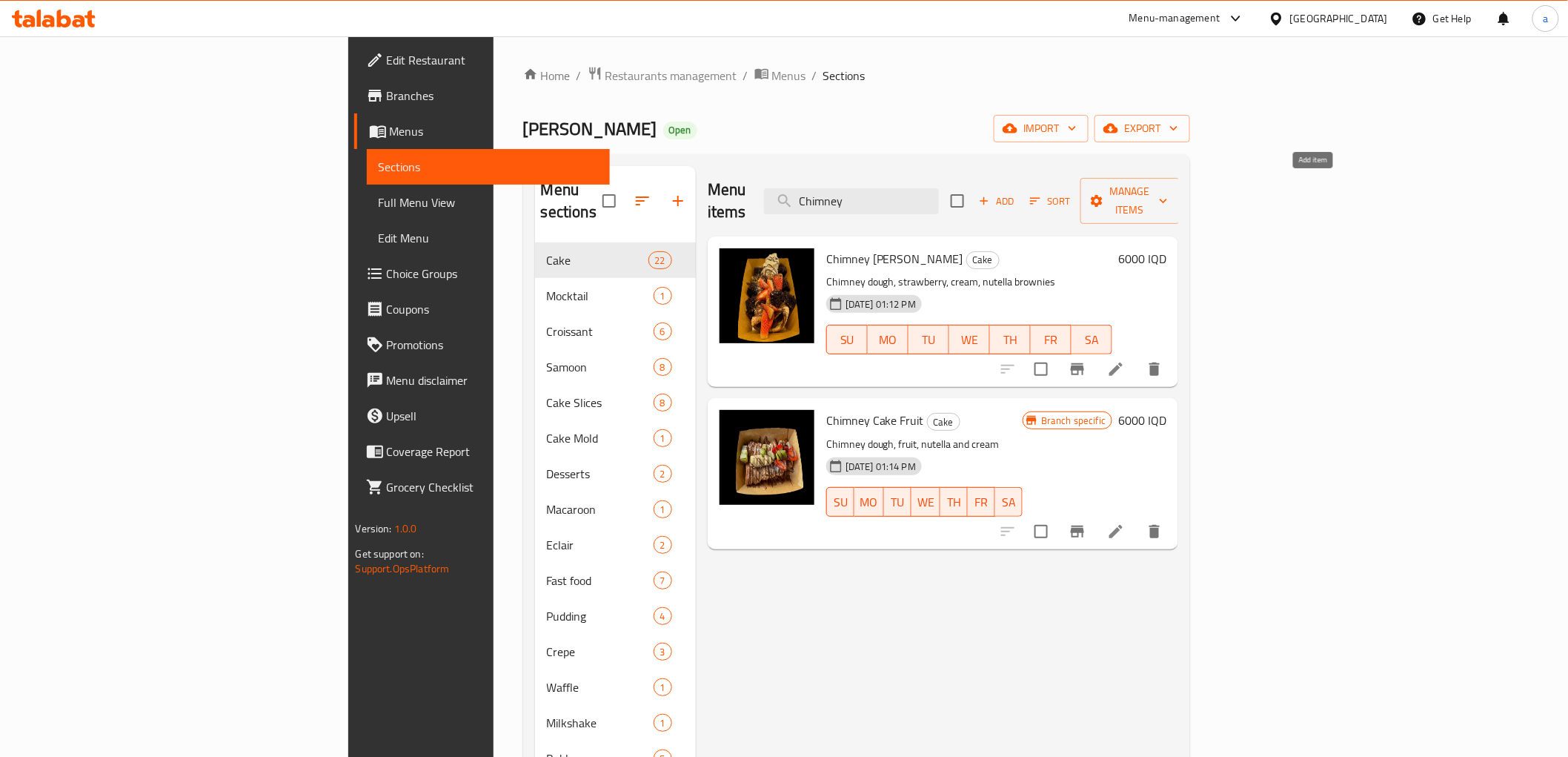
type input "Chimney"
click at [1017, 193] on span "Add" at bounding box center [997, 201] width 40 height 17
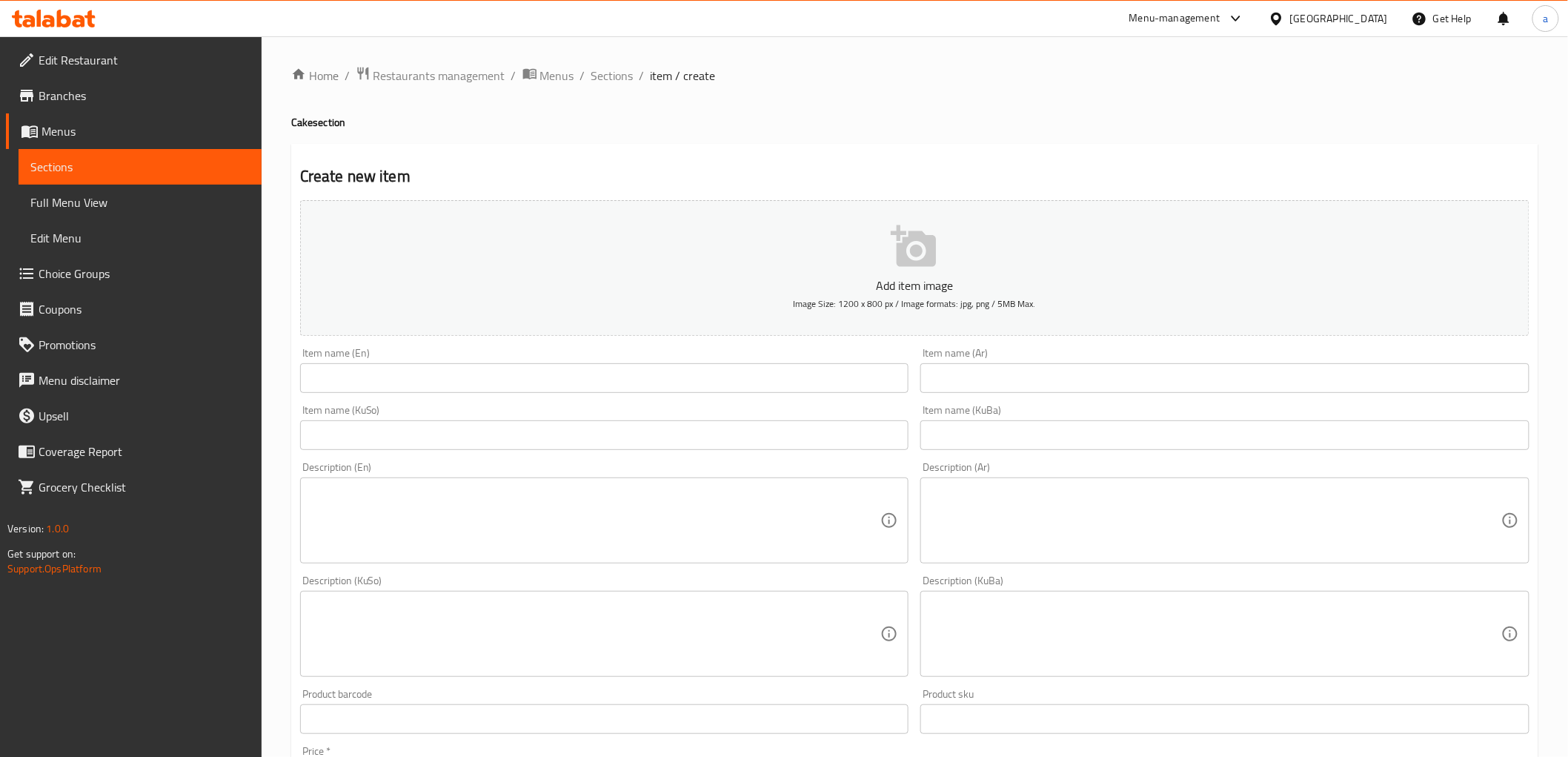
click at [327, 384] on input "text" at bounding box center [605, 378] width 610 height 30
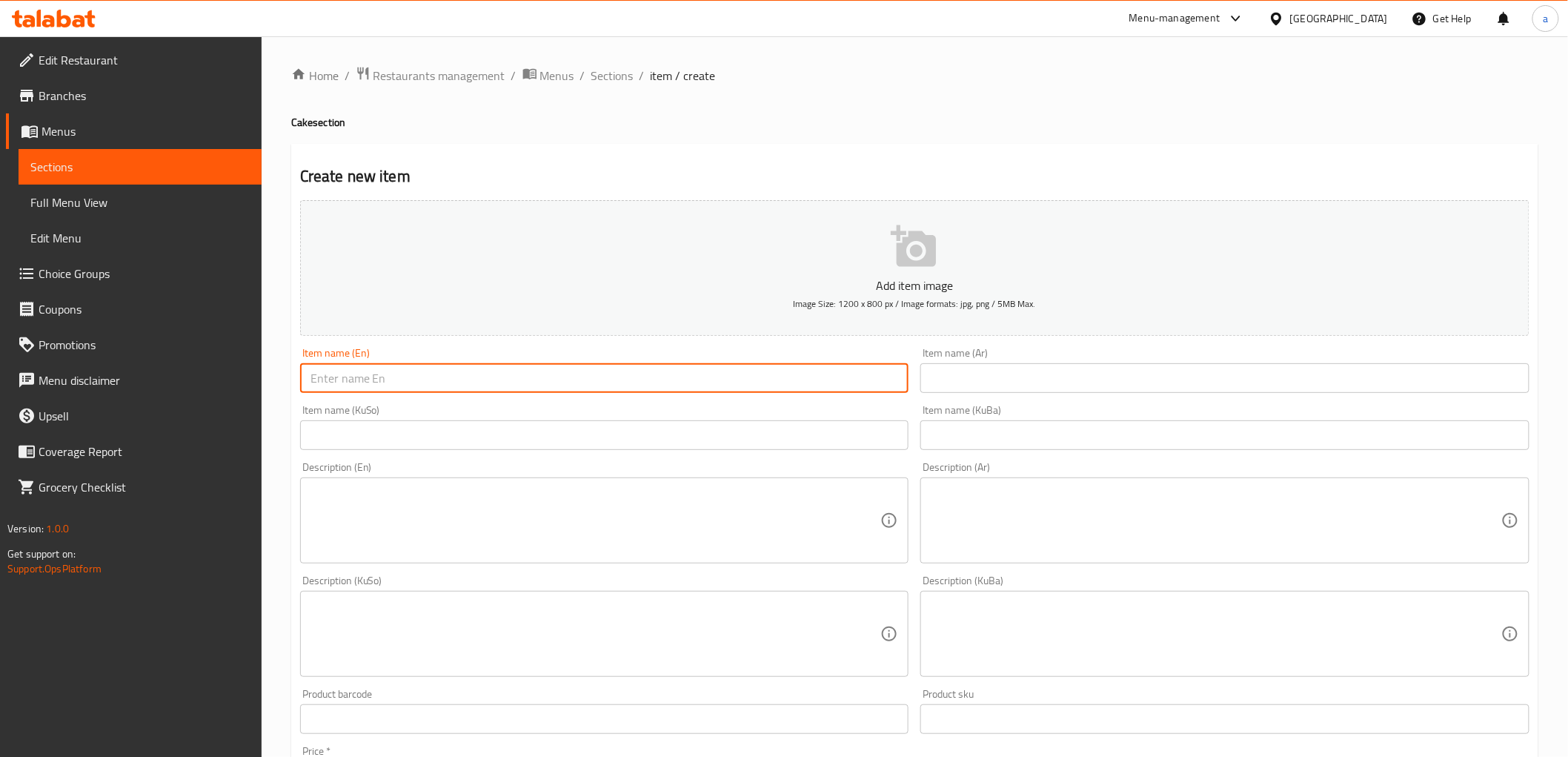
click at [597, 376] on input "text" at bounding box center [605, 378] width 610 height 30
paste input "Chimney cake"
type input "Chimney Cake Sada"
click at [1167, 384] on input "text" at bounding box center [1225, 378] width 610 height 30
drag, startPoint x: 349, startPoint y: 379, endPoint x: 358, endPoint y: 376, distance: 9.5
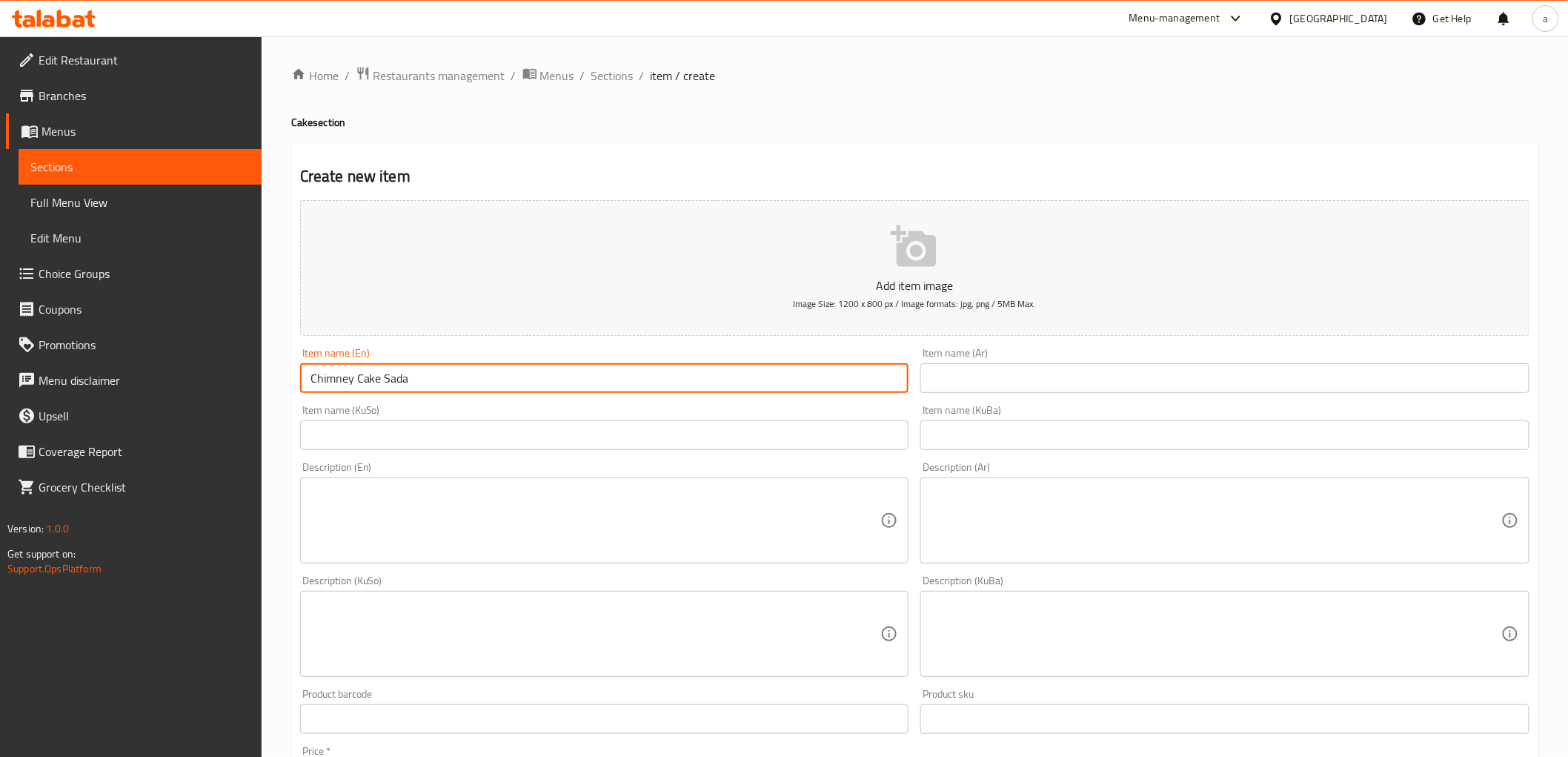
click at [349, 379] on input "Chimney Cake Sada" at bounding box center [605, 378] width 610 height 30
drag, startPoint x: 380, startPoint y: 379, endPoint x: 297, endPoint y: 382, distance: 83.1
click at [297, 382] on div "Item name (En) Chimney Cake Sada Item name (En)" at bounding box center [605, 370] width 621 height 57
click at [1038, 389] on input "text" at bounding box center [1225, 378] width 610 height 30
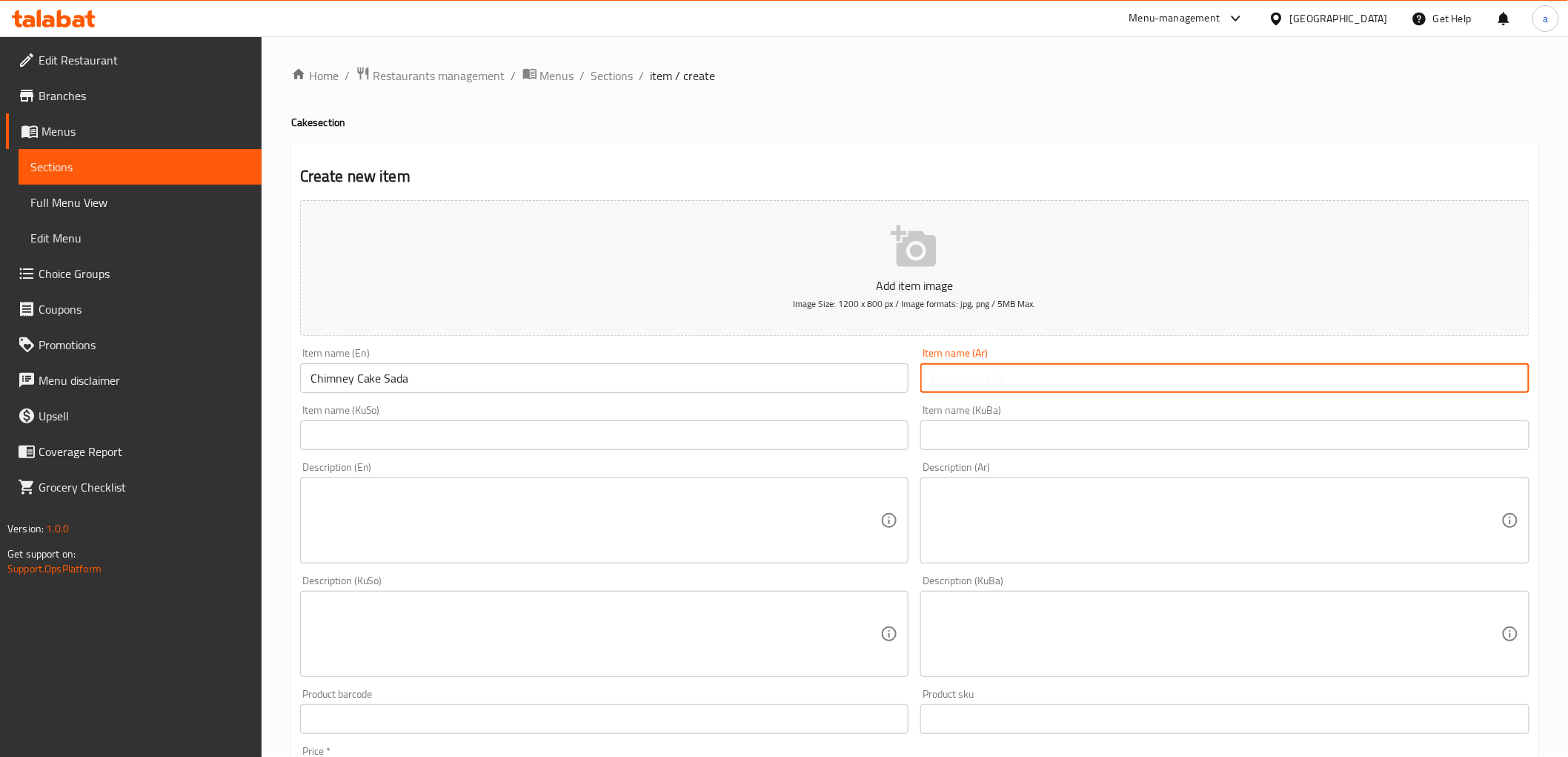
paste input "كيك مدخن"
click at [1449, 379] on input "كيك مدخن ساجدة" at bounding box center [1225, 378] width 610 height 30
click at [1409, 439] on input "text" at bounding box center [1225, 435] width 610 height 30
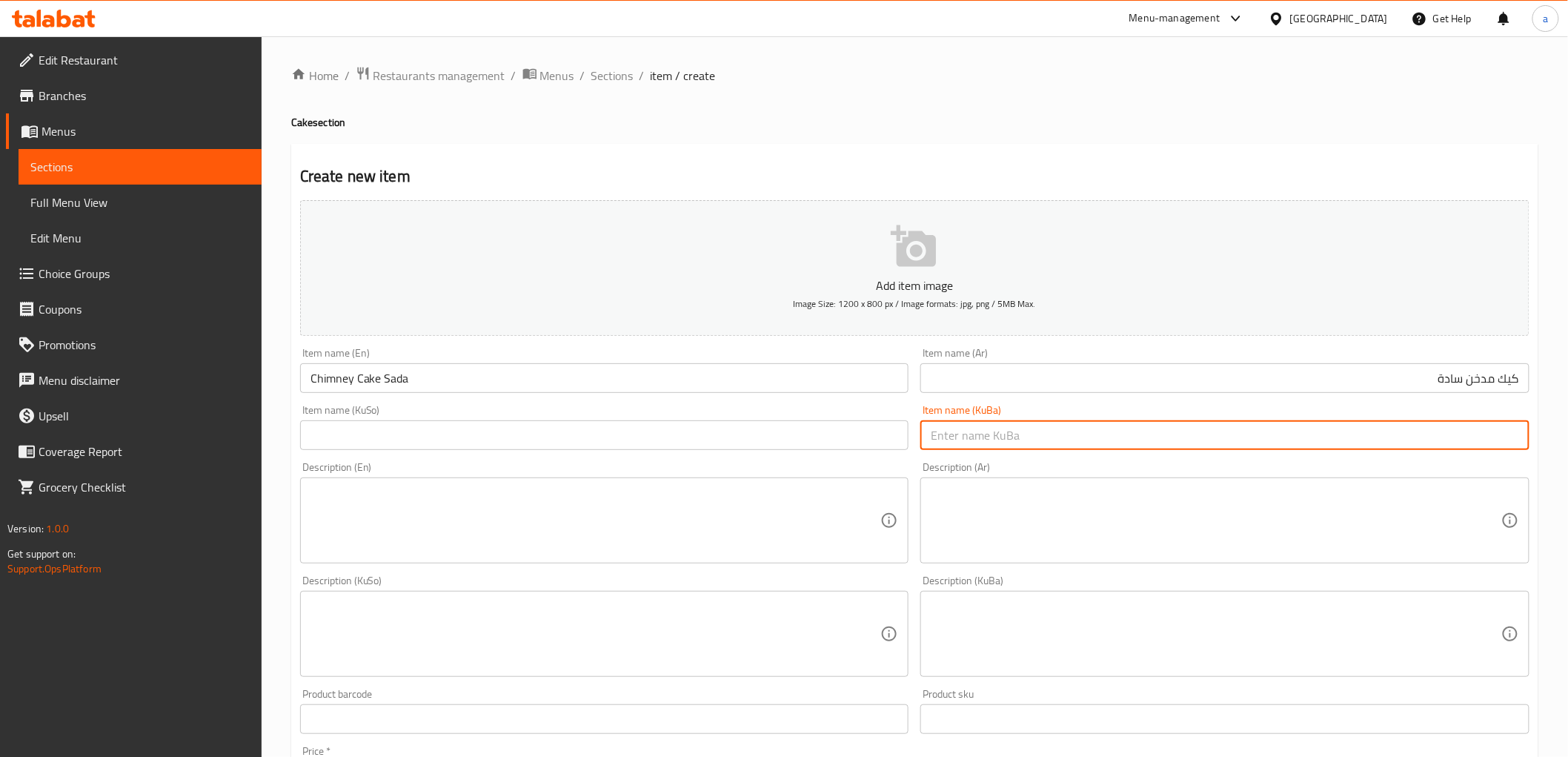
click at [1419, 382] on input "كيك مدخن سادة" at bounding box center [1225, 378] width 610 height 30
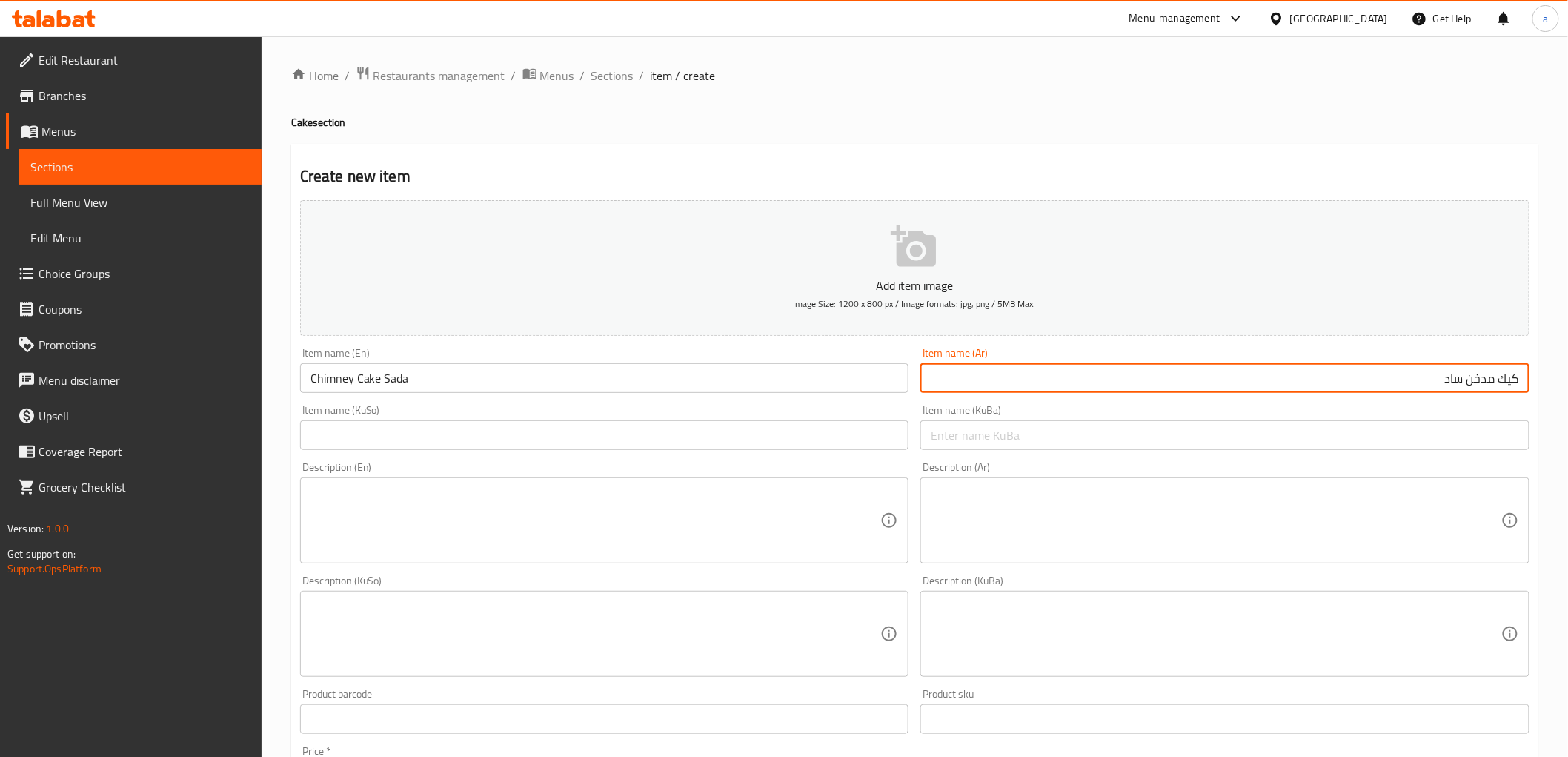
type input "كيك مدخن سادة"
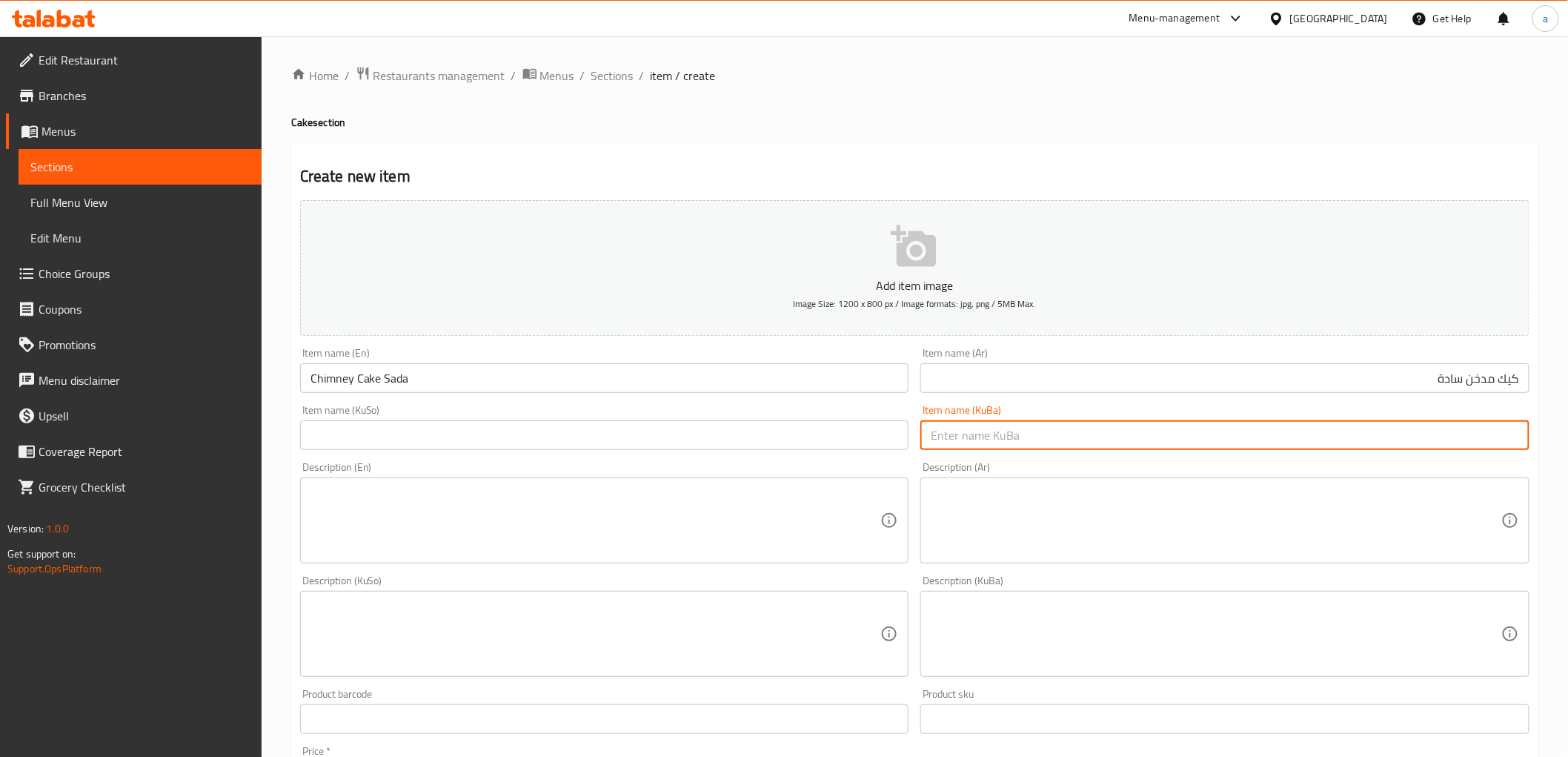
click at [1388, 446] on input "text" at bounding box center [1225, 435] width 610 height 30
type input "کێکی سادەی مودەخەن"
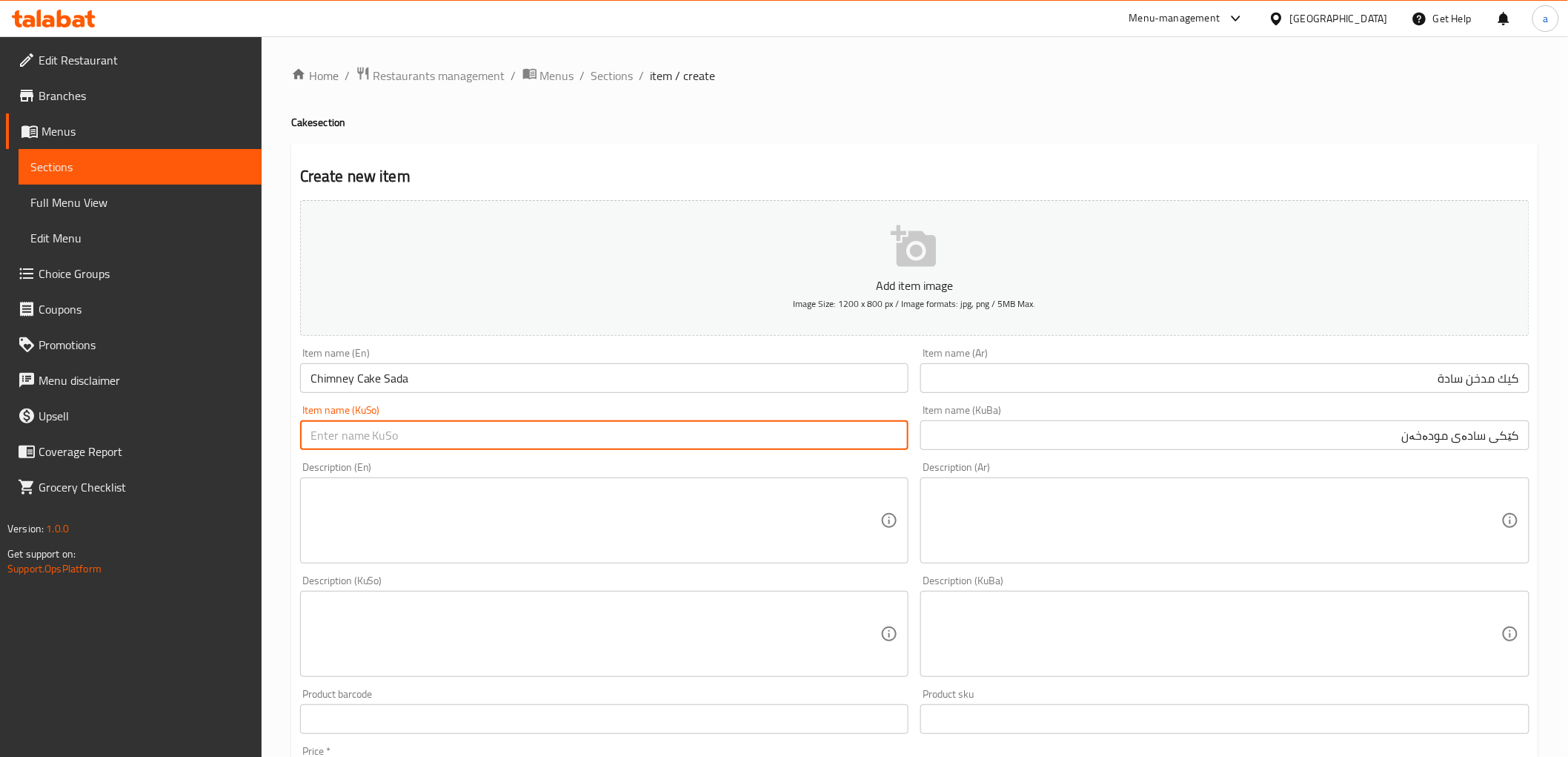
click at [675, 446] on input "text" at bounding box center [605, 435] width 610 height 30
paste input "کێکی سادەی مودەخەن"
type input "کێکی سادەی مودەخەن"
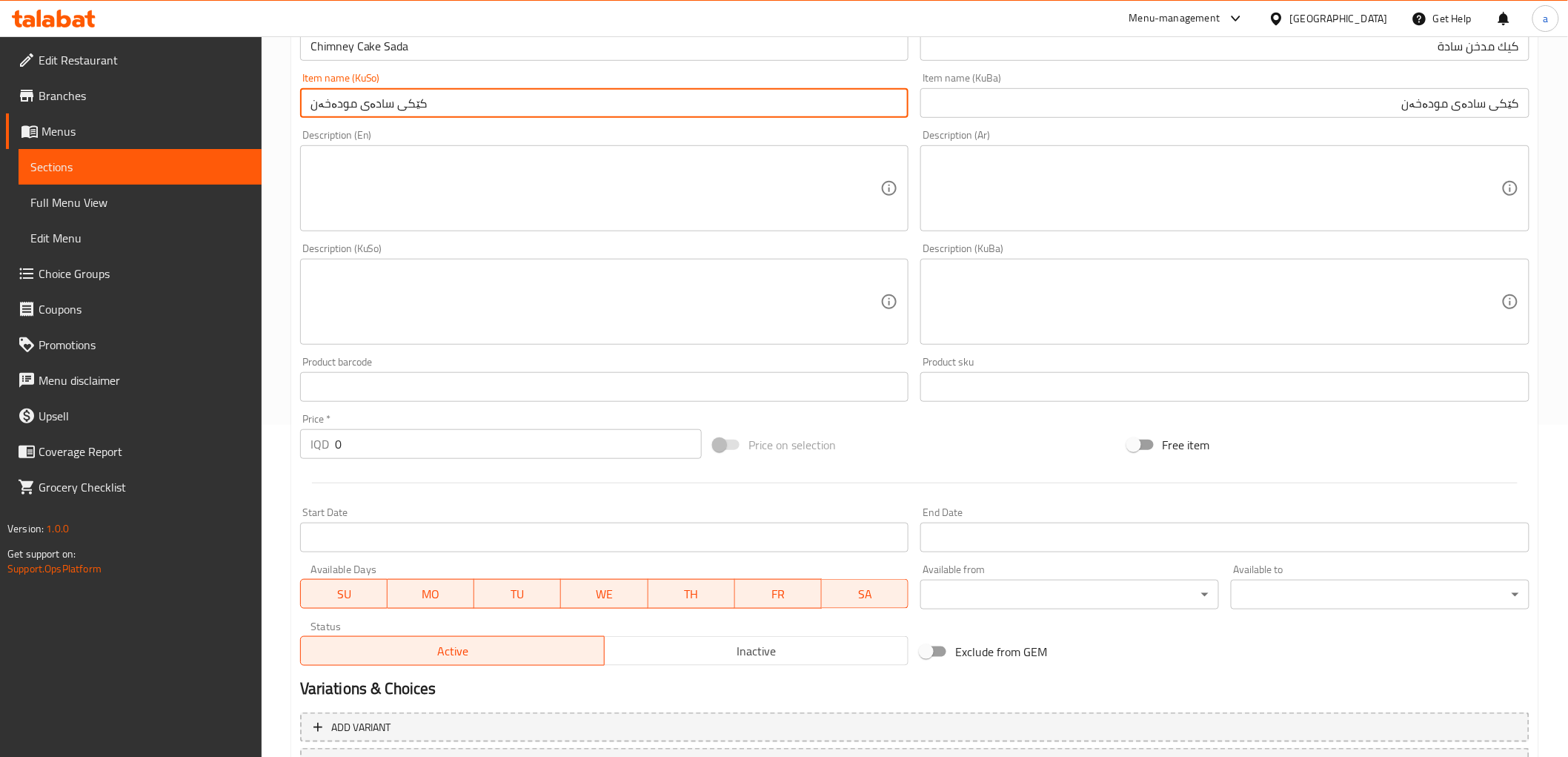
scroll to position [458, 0]
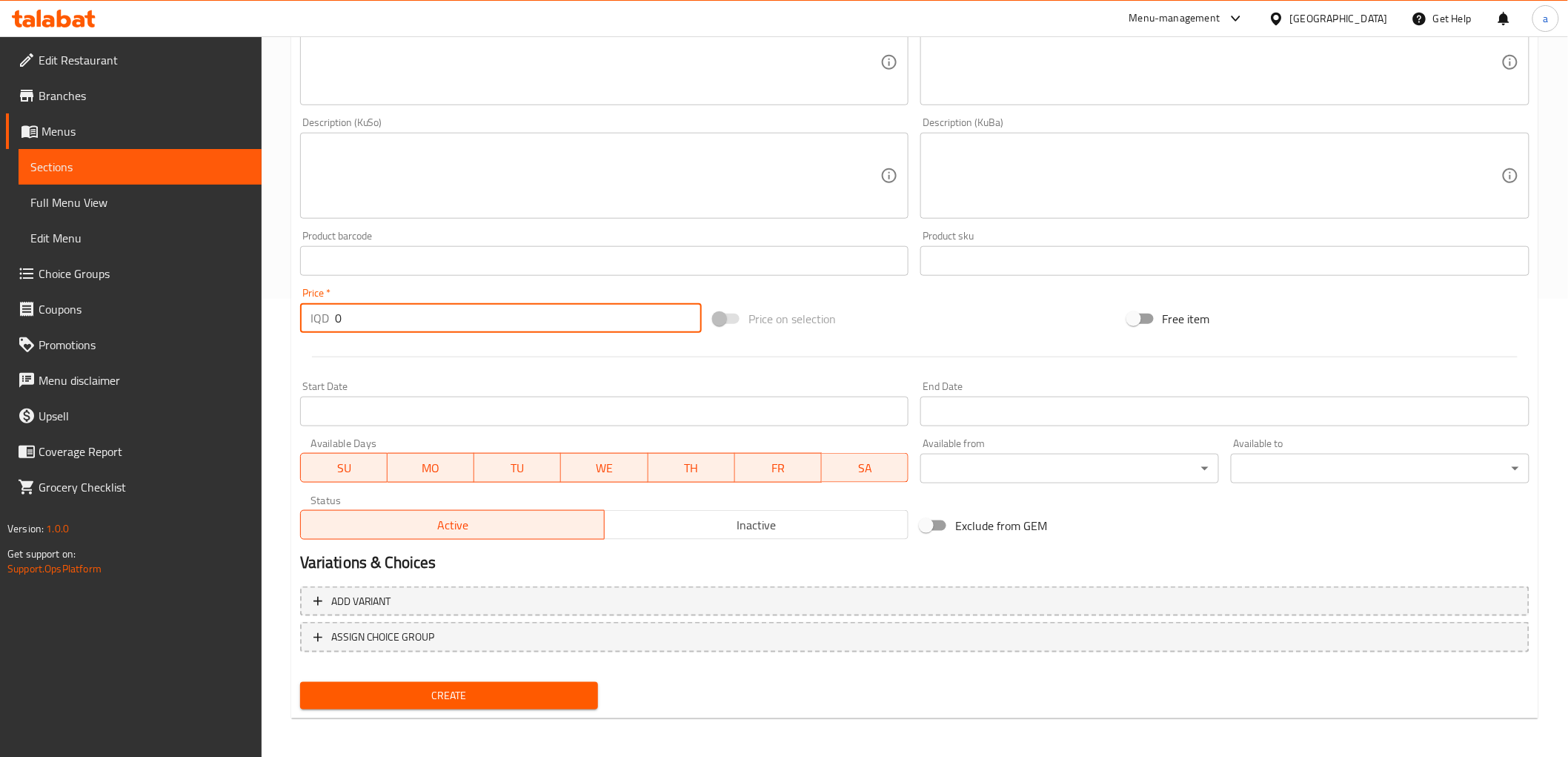
click at [359, 314] on input "0" at bounding box center [519, 319] width 367 height 30
paste input "400"
type input "4000"
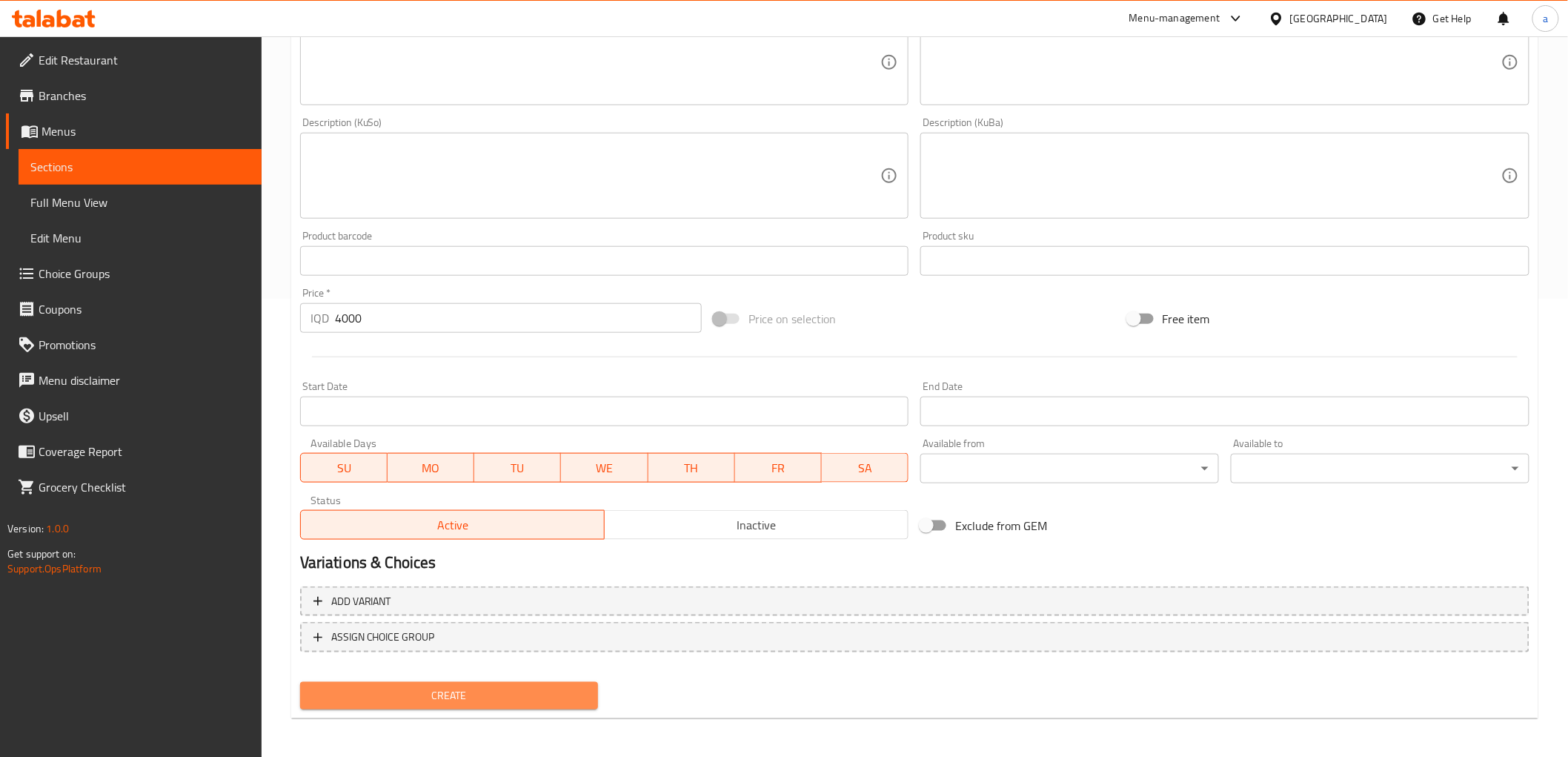
click at [513, 682] on button "Create" at bounding box center [449, 695] width 299 height 27
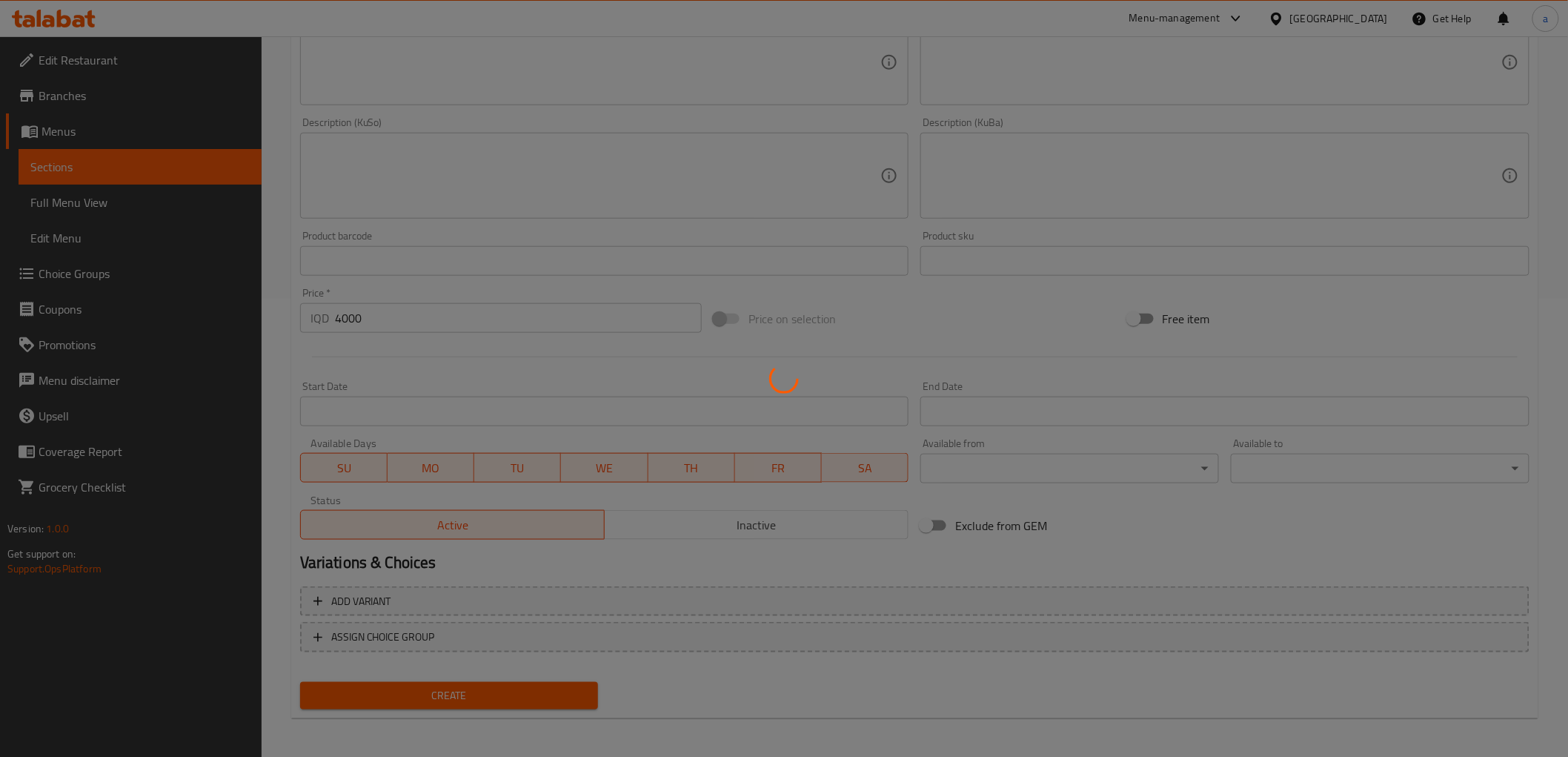
type input "0"
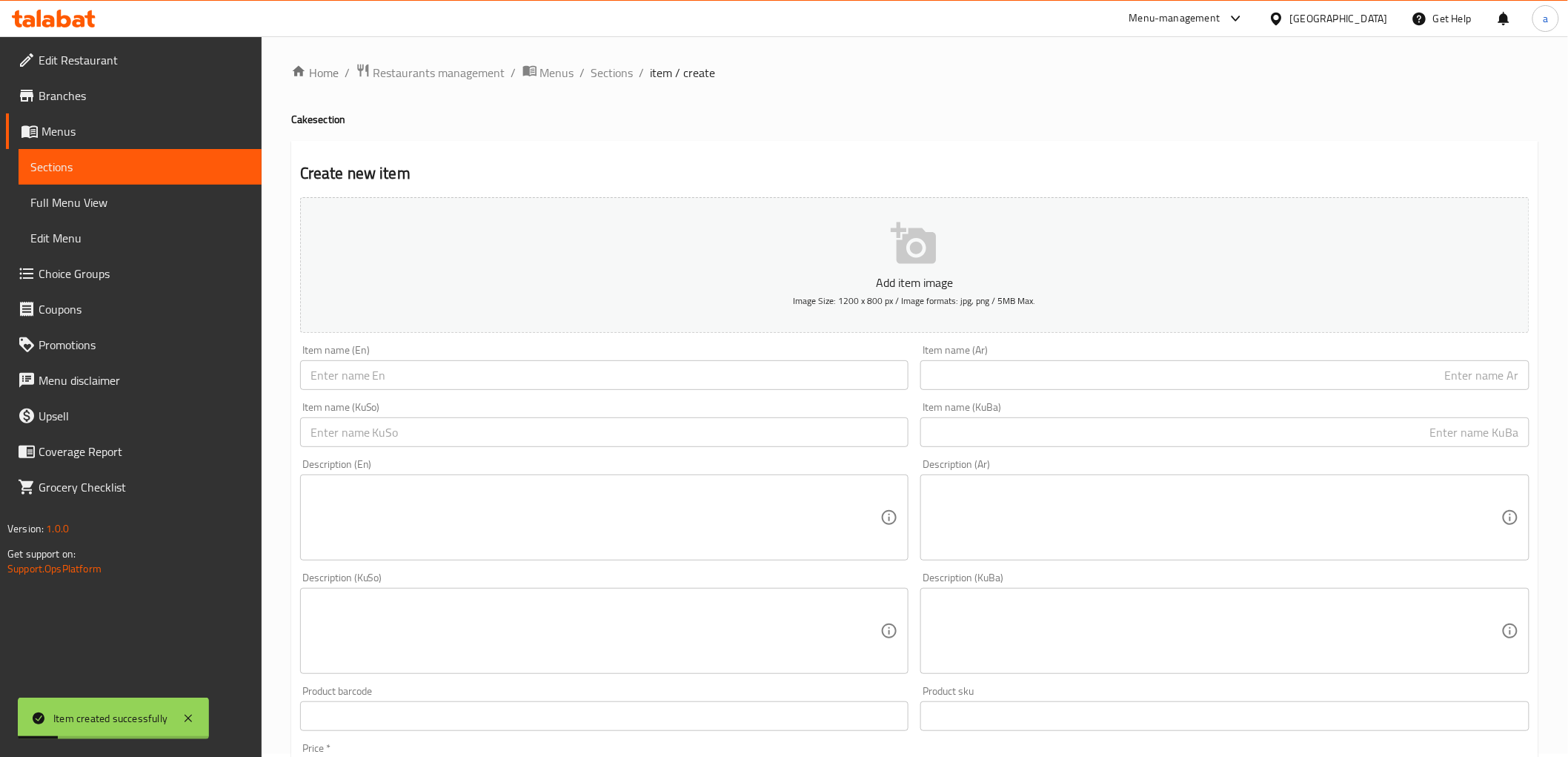
scroll to position [0, 0]
click at [608, 84] on span "Sections" at bounding box center [612, 76] width 42 height 18
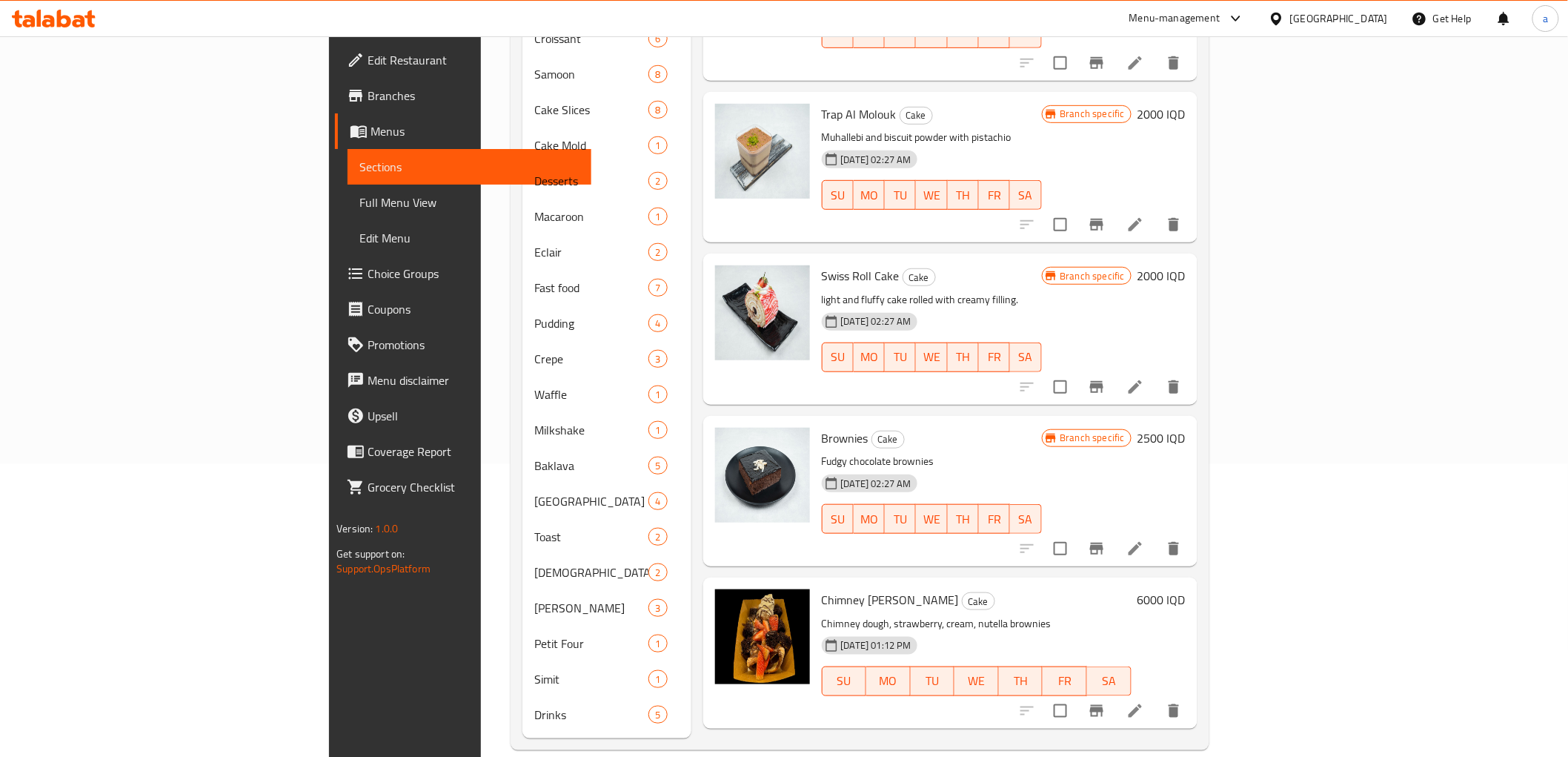
scroll to position [2895, 0]
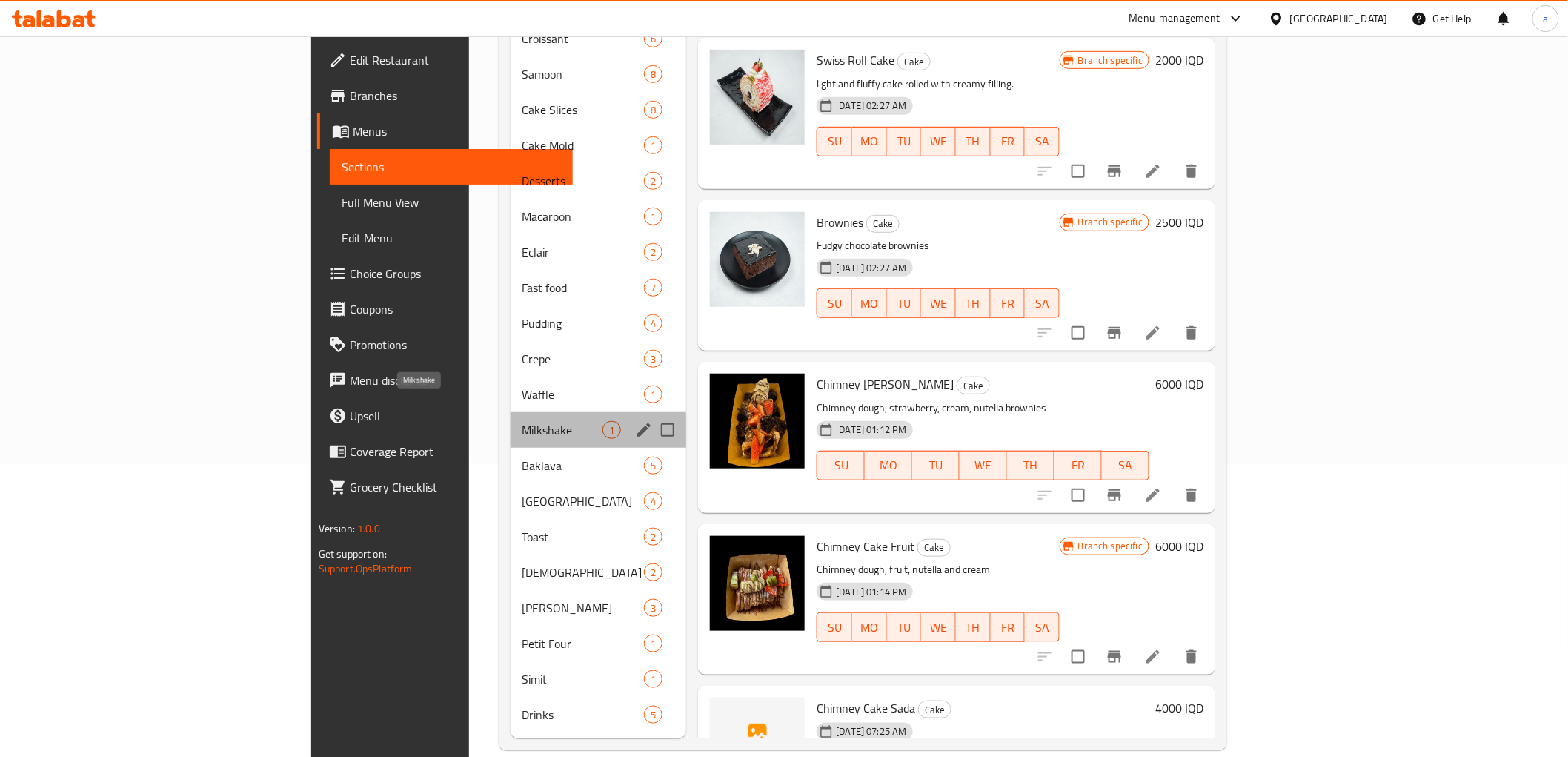
click at [523, 421] on span "Milkshake" at bounding box center [563, 430] width 81 height 18
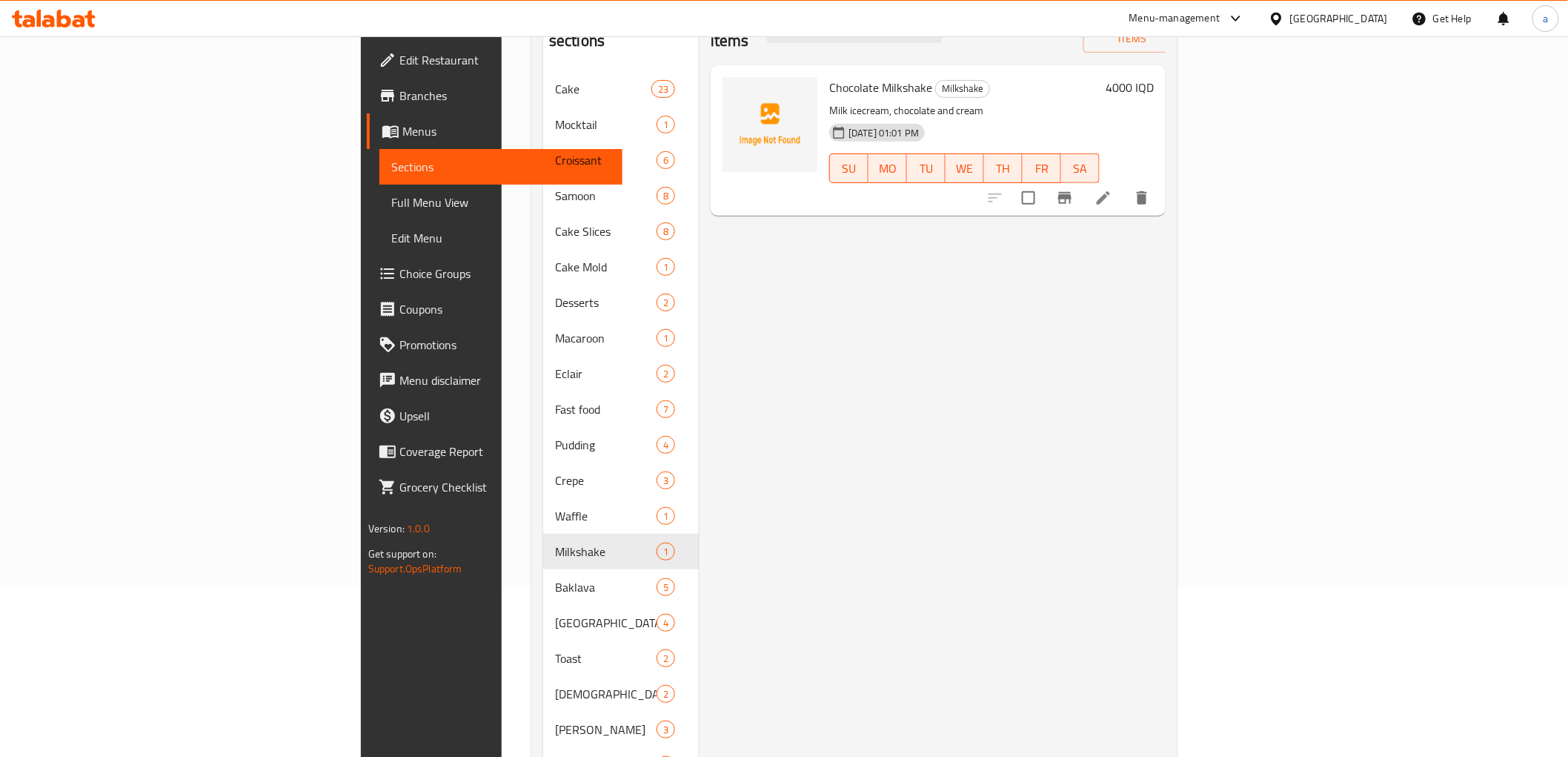
scroll to position [18, 0]
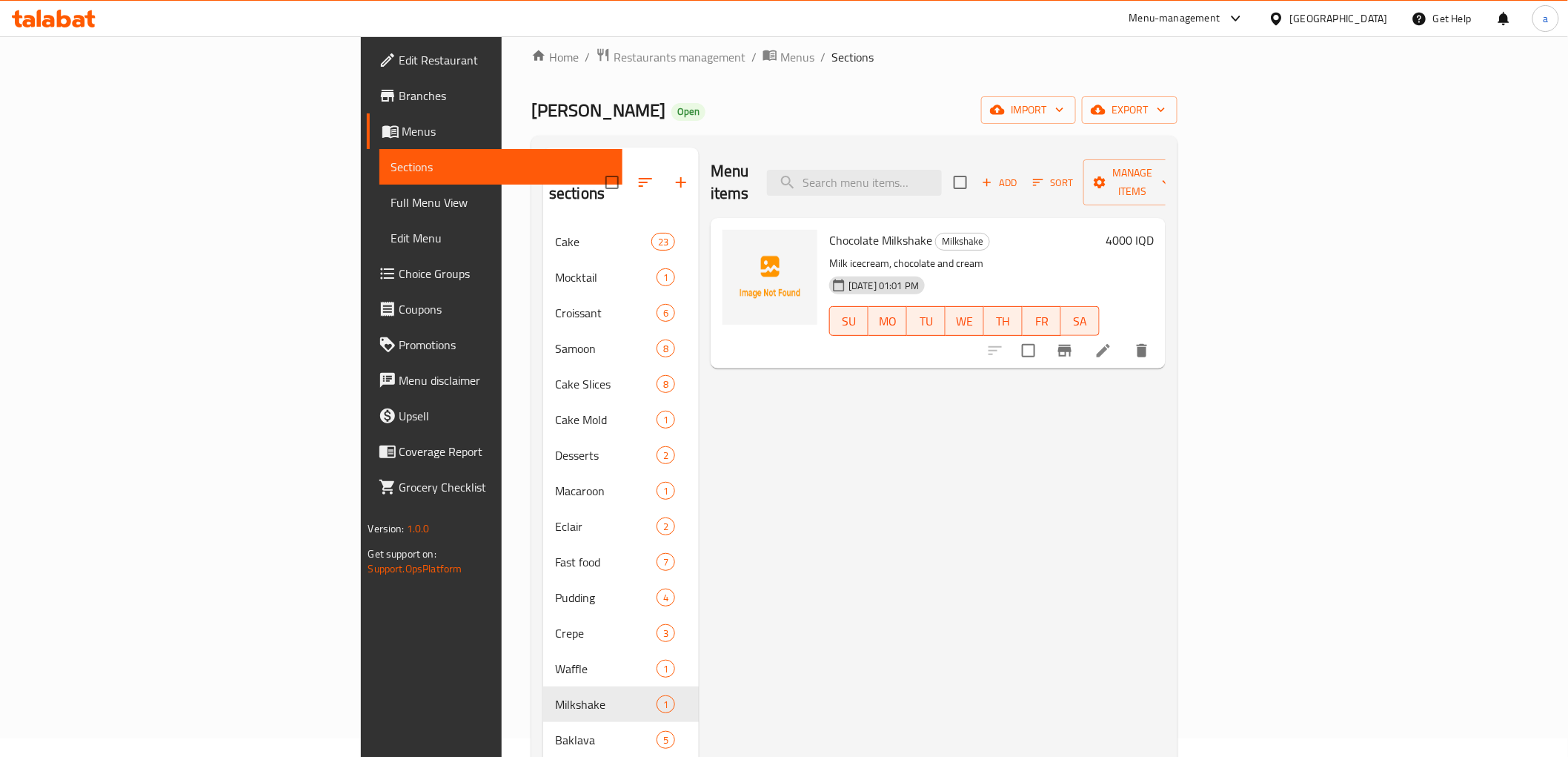
click at [1154, 230] on h6 "4000 IQD" at bounding box center [1130, 240] width 48 height 21
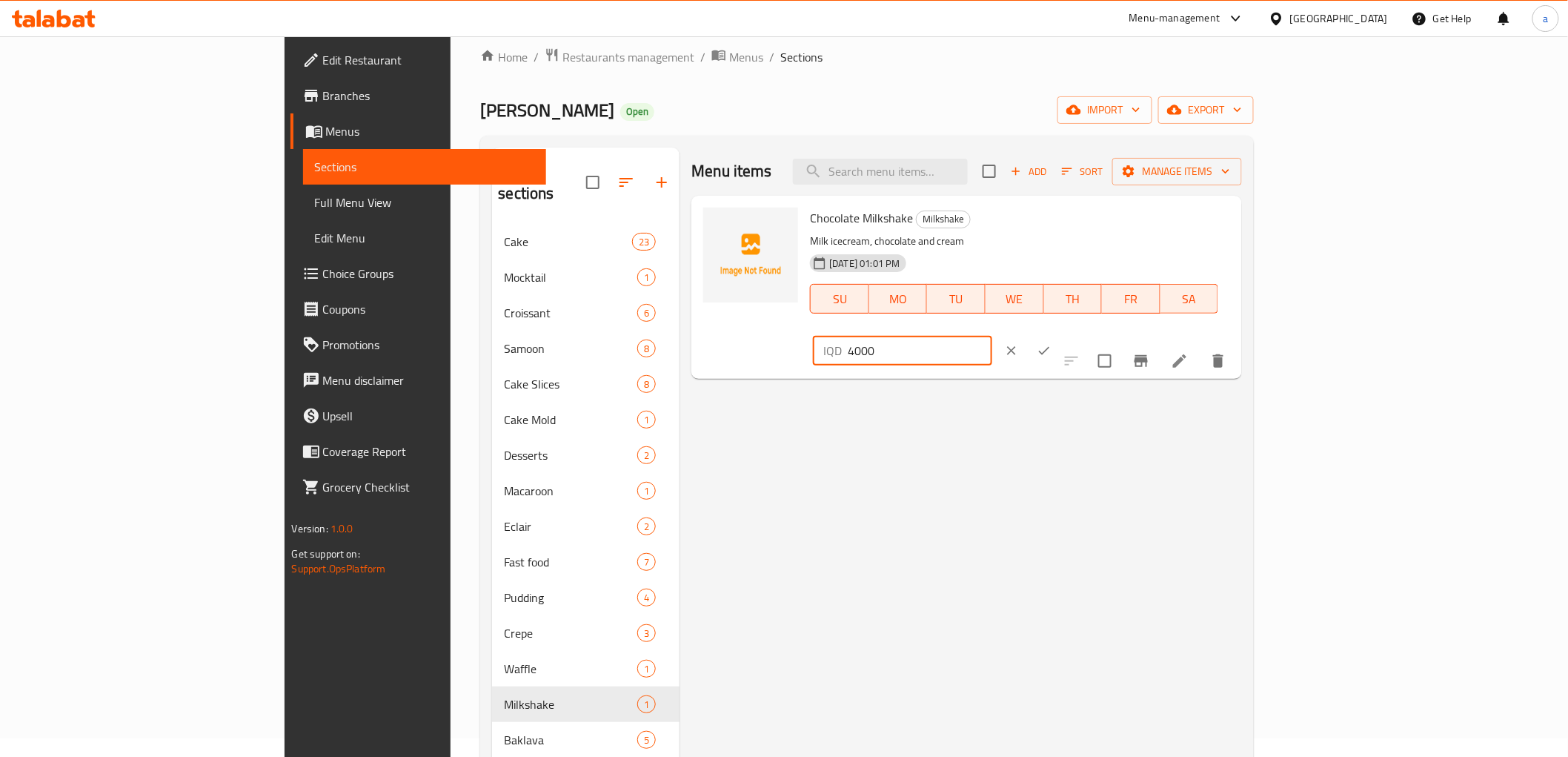
click at [992, 336] on input "4000" at bounding box center [920, 351] width 144 height 30
type input "5000"
click at [1060, 334] on button "ok" at bounding box center [1044, 350] width 32 height 32
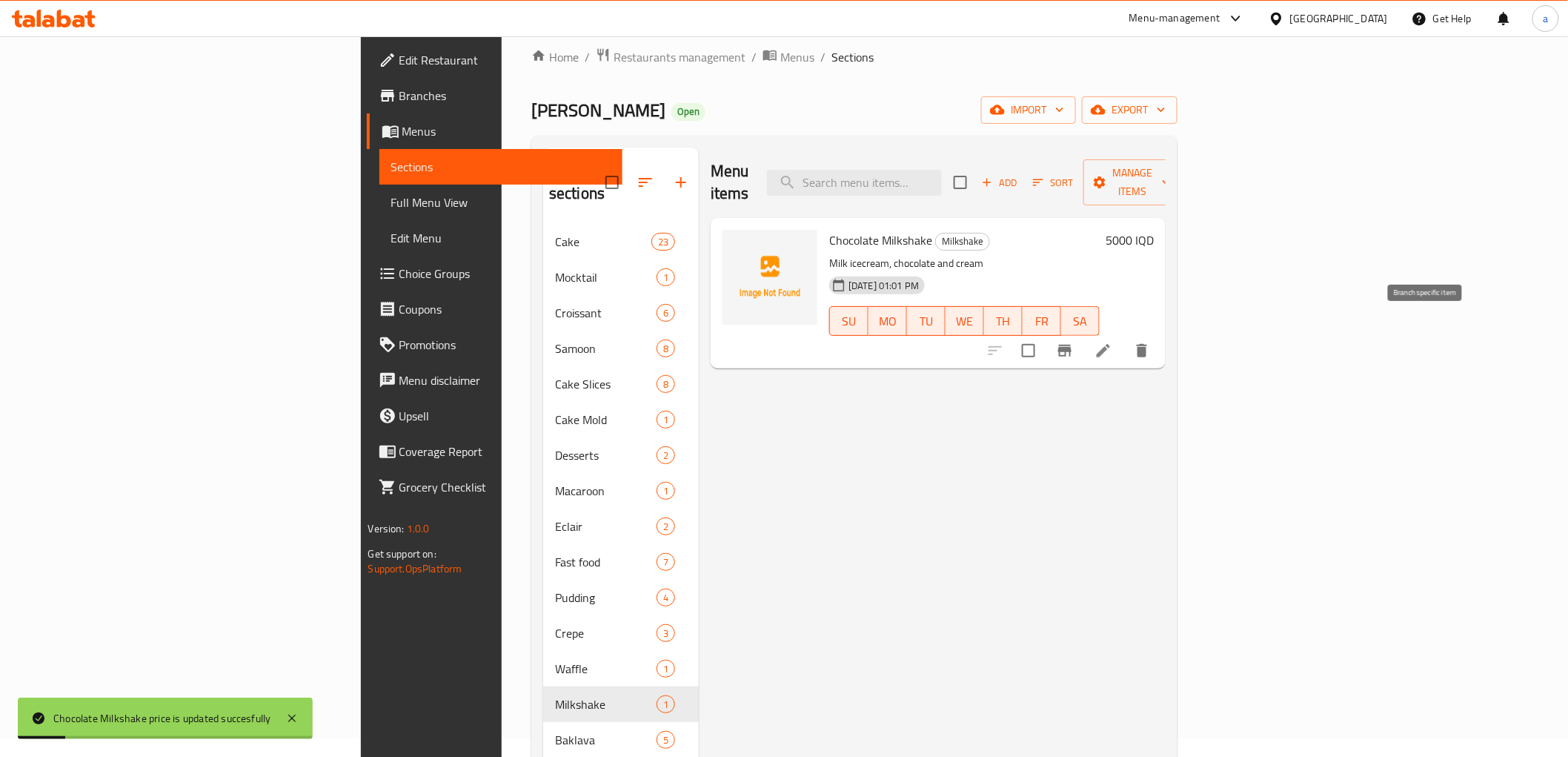
click at [1072, 345] on icon "Branch-specific-item" at bounding box center [1065, 351] width 13 height 12
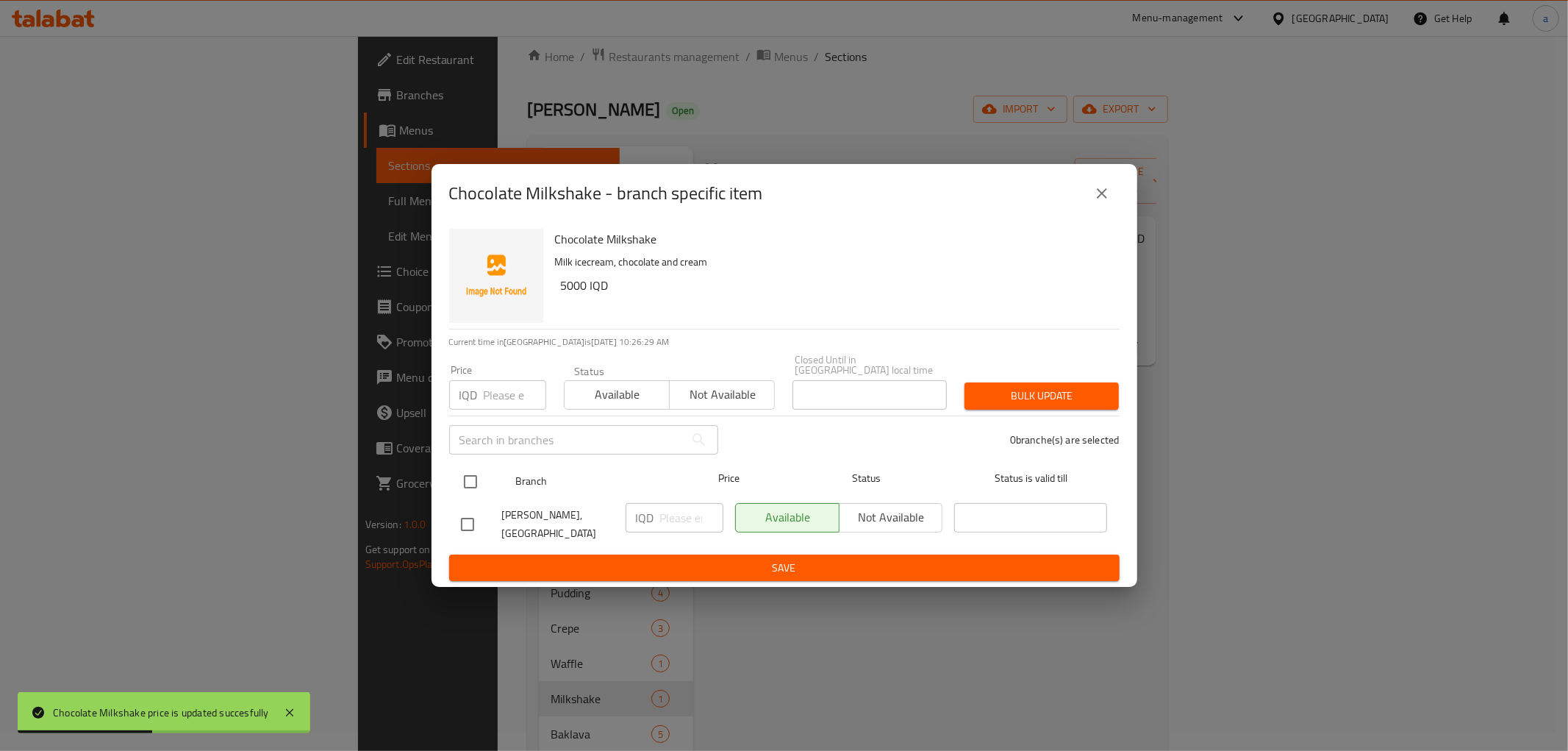
click at [471, 479] on input "checkbox" at bounding box center [471, 482] width 31 height 31
checkbox input "true"
click at [679, 520] on input "number" at bounding box center [692, 518] width 63 height 30
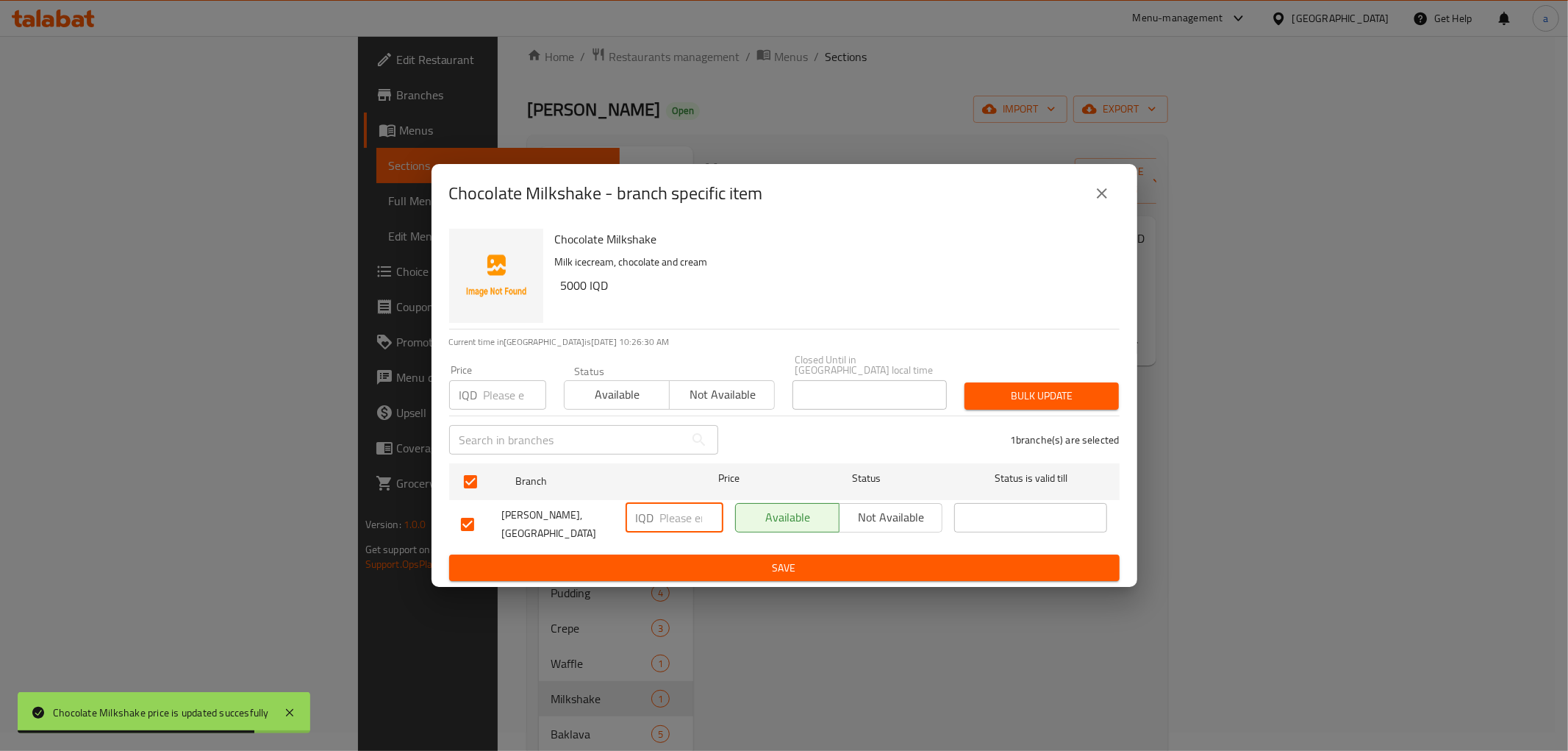
paste input "5000"
type input "5000"
click at [730, 563] on span "Save" at bounding box center [784, 568] width 647 height 18
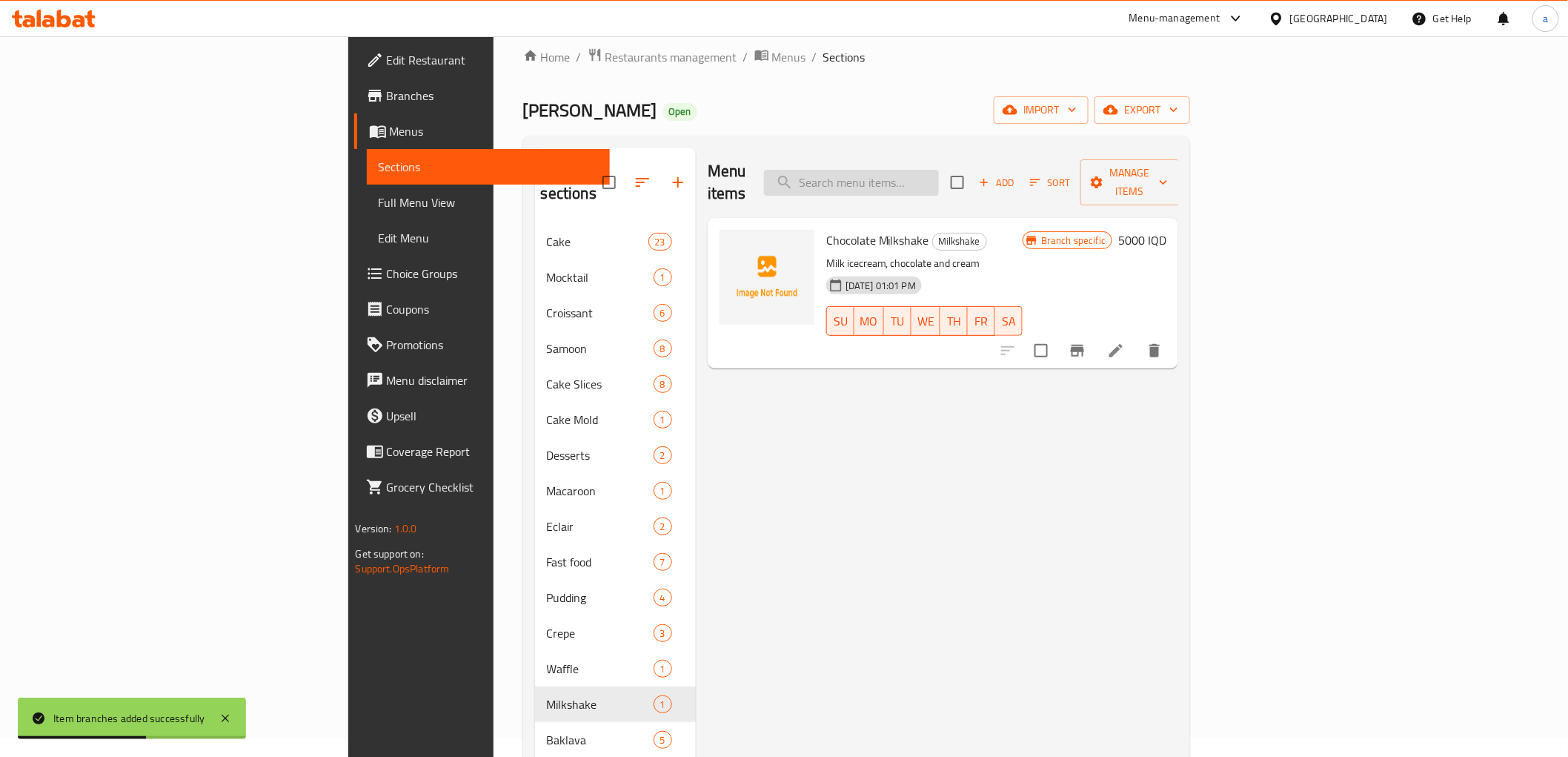
click at [939, 170] on input "search" at bounding box center [851, 182] width 174 height 26
type input "M"
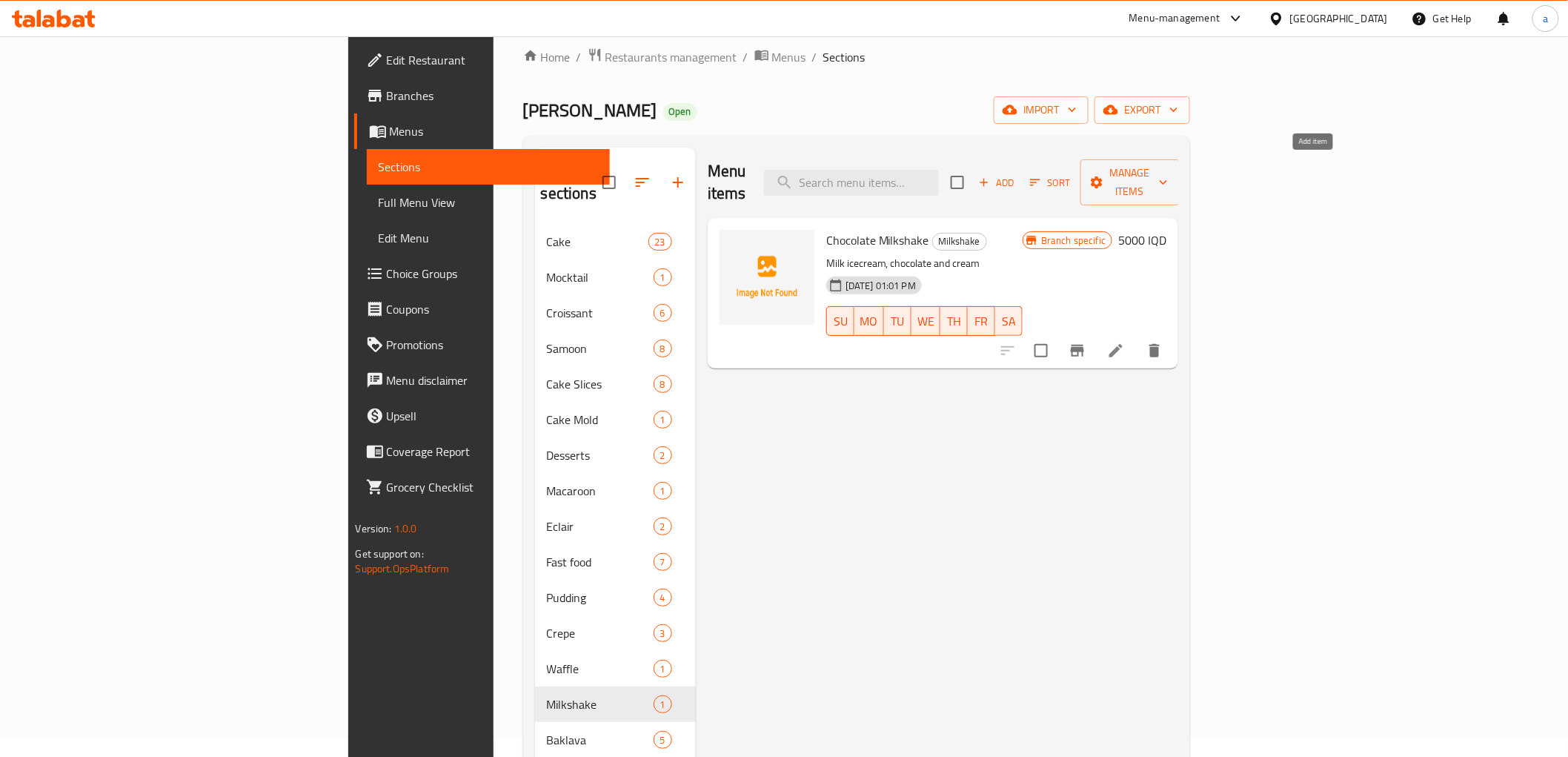
click at [1017, 175] on span "Add" at bounding box center [997, 183] width 40 height 17
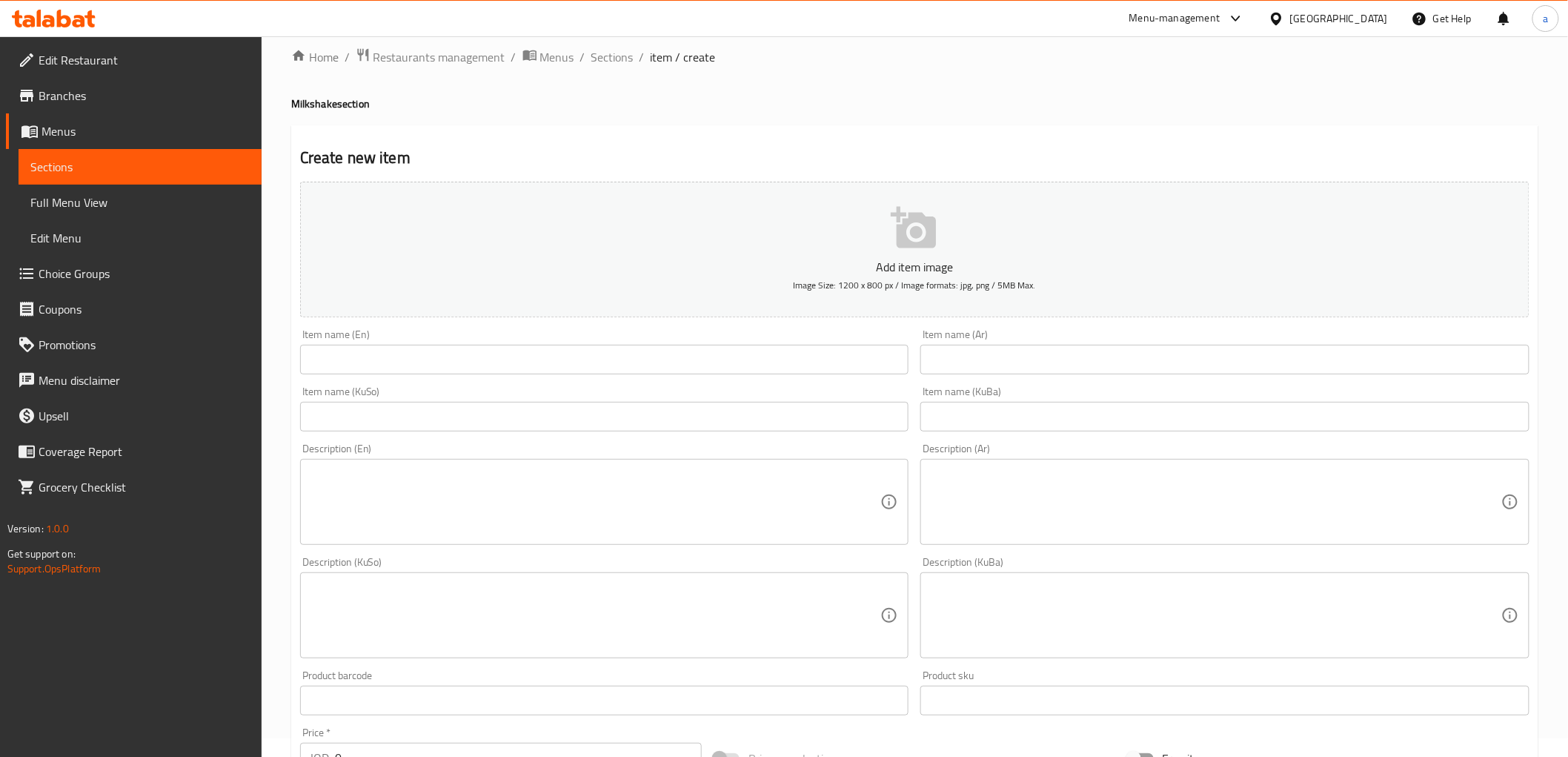
click at [394, 366] on input "text" at bounding box center [605, 360] width 610 height 30
drag, startPoint x: 335, startPoint y: 97, endPoint x: 284, endPoint y: 100, distance: 51.1
click at [284, 100] on div "Home / Restaurants management / Menus / Sections / item / create Milkshake sect…" at bounding box center [915, 609] width 1307 height 1181
copy h4 "Milkshake"
click at [378, 353] on input "text" at bounding box center [605, 360] width 610 height 30
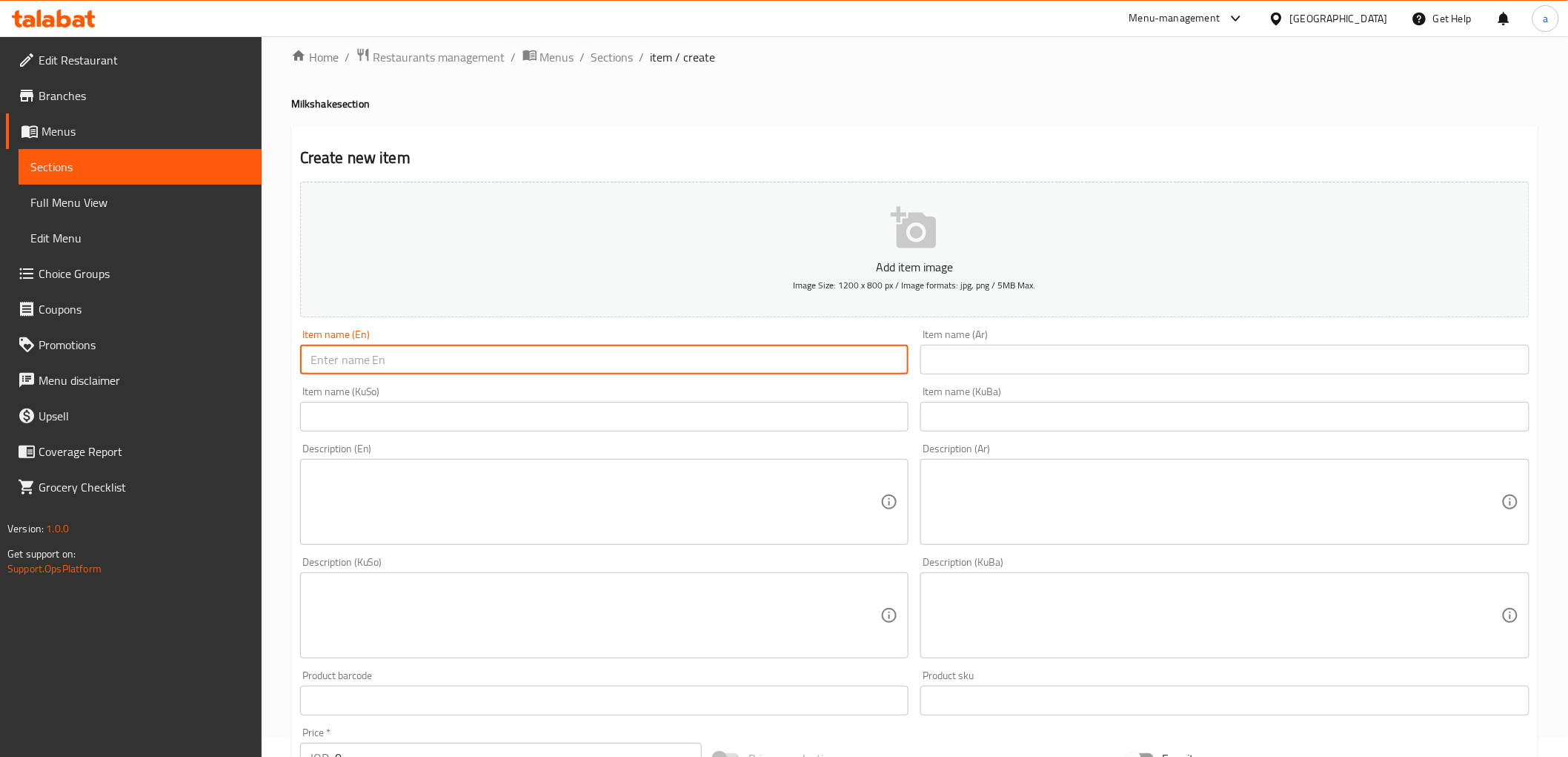
paste input "Vanilla"
paste input "Milkshake"
type input "Vanilla Milkshake"
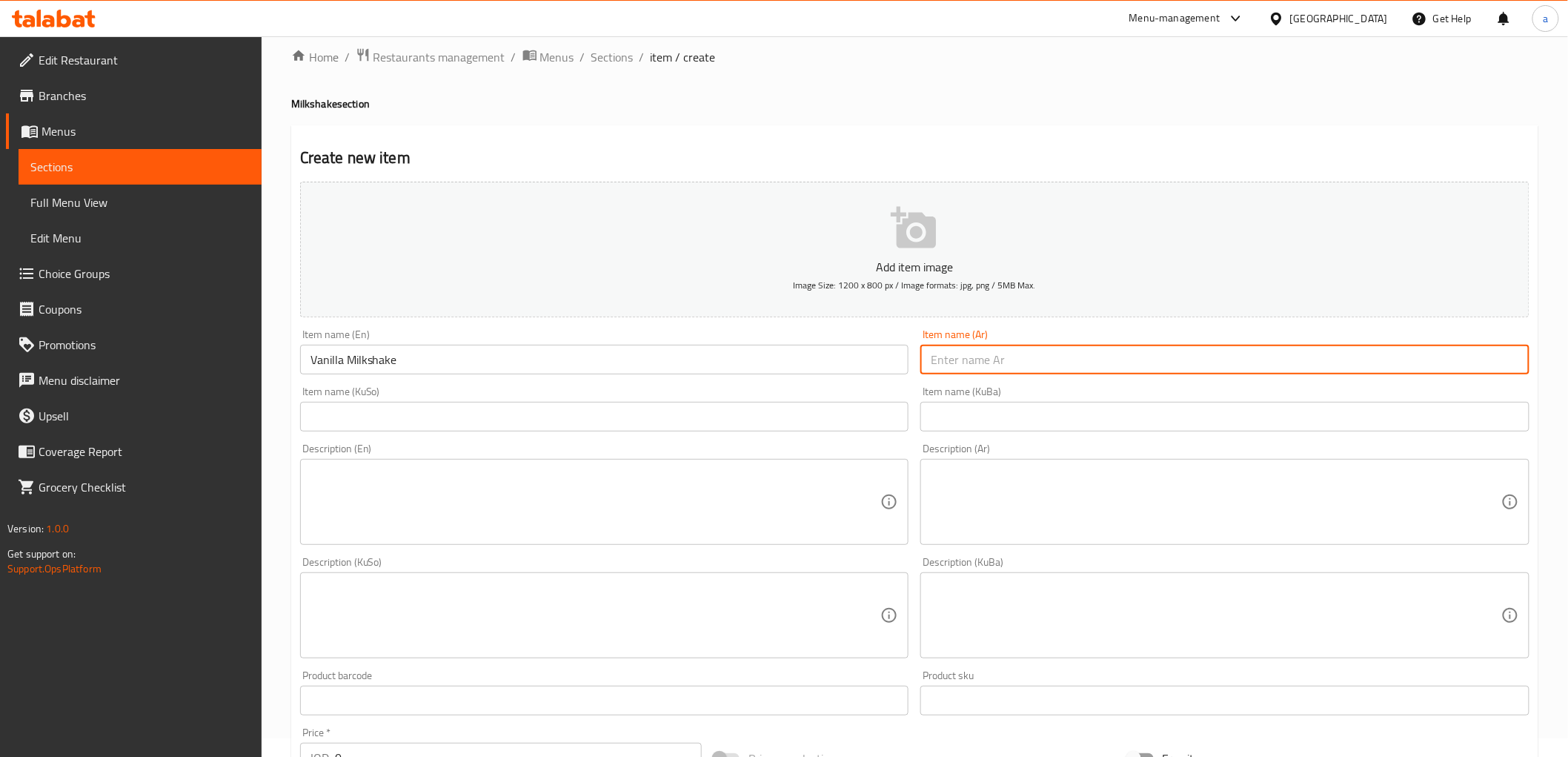
click at [975, 361] on input "text" at bounding box center [1225, 360] width 610 height 30
paste input "ميلك [PERSON_NAME]"
type input "ميلك [PERSON_NAME]"
click at [1041, 418] on input "text" at bounding box center [1225, 417] width 610 height 30
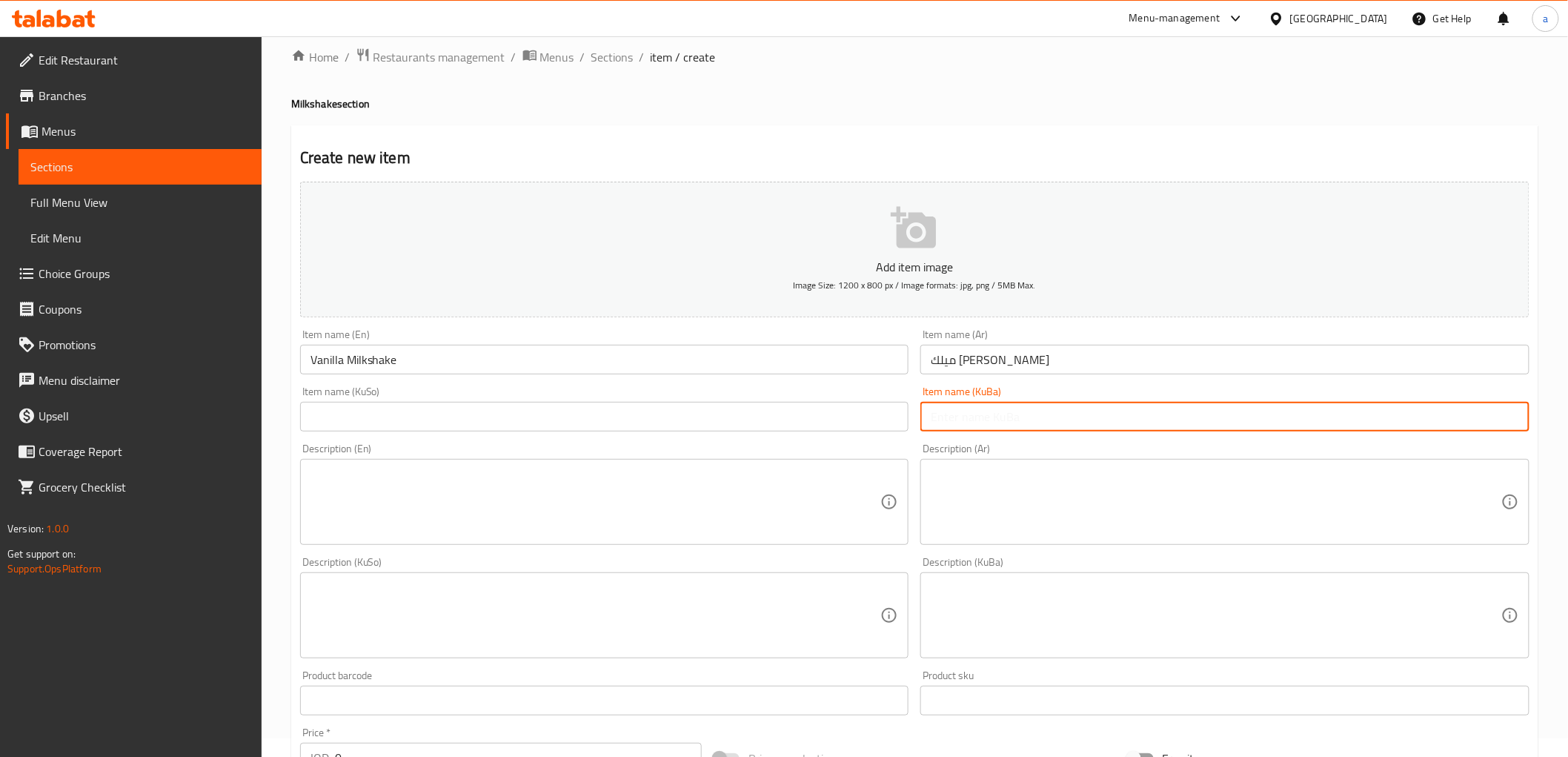
paste input "میڵکشەیکی ڤانێلا"
type input "میڵکشەیکی ڤانێلا"
click at [796, 412] on input "text" at bounding box center [605, 417] width 610 height 30
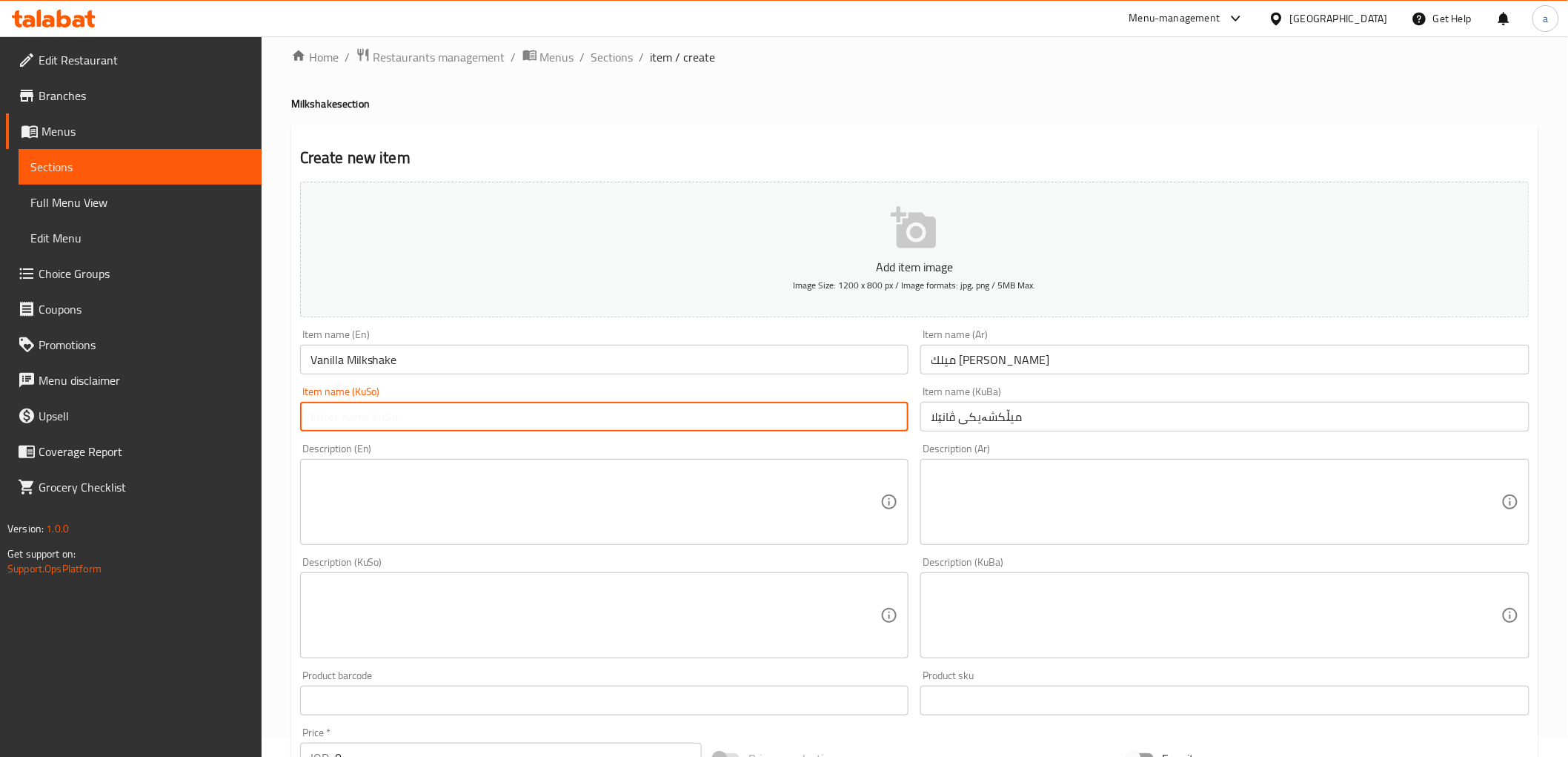
paste input "میڵکشەیکی ڤانێلا"
type input "میڵکشەیکی ڤانێلا"
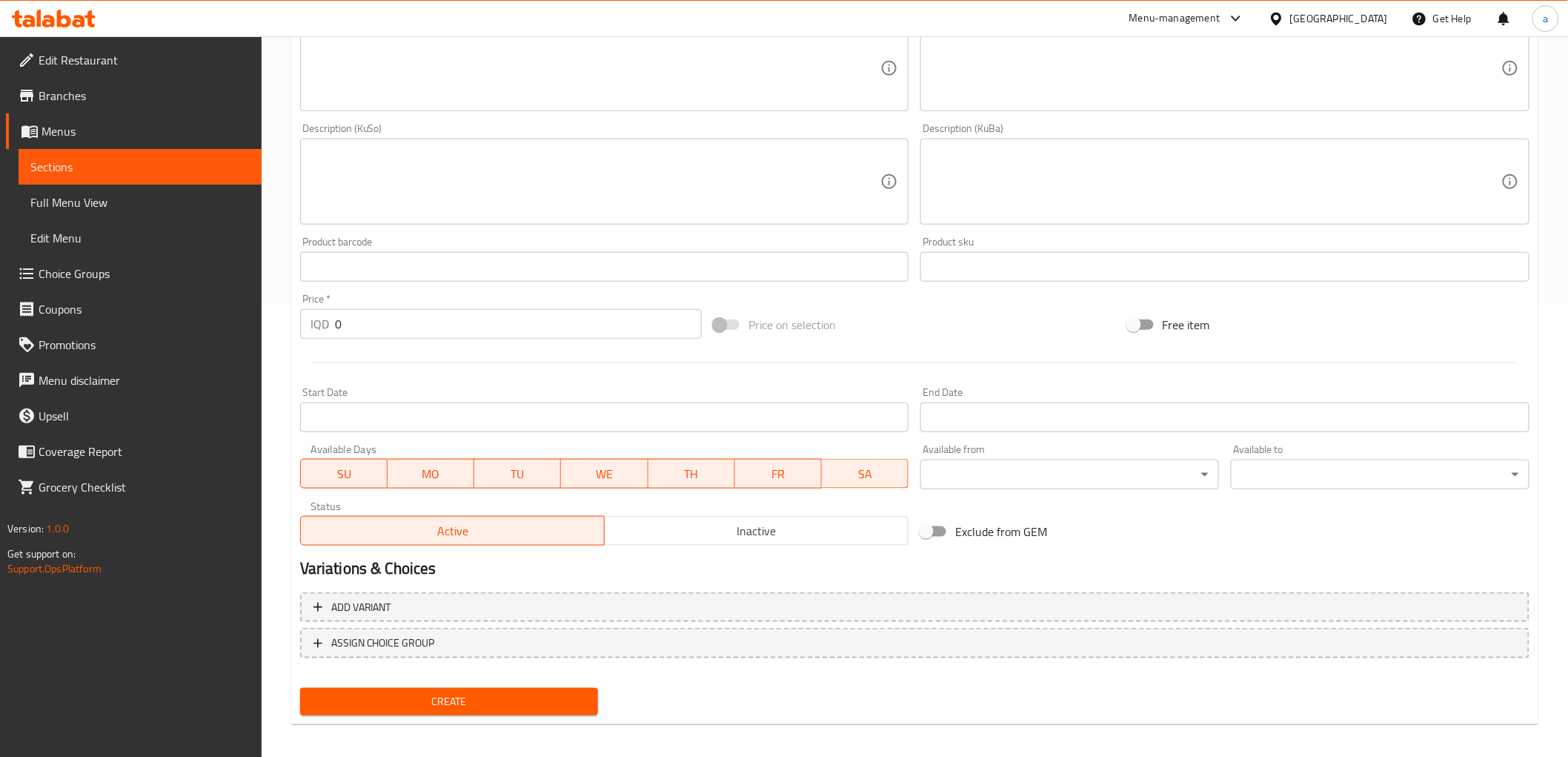
scroll to position [458, 0]
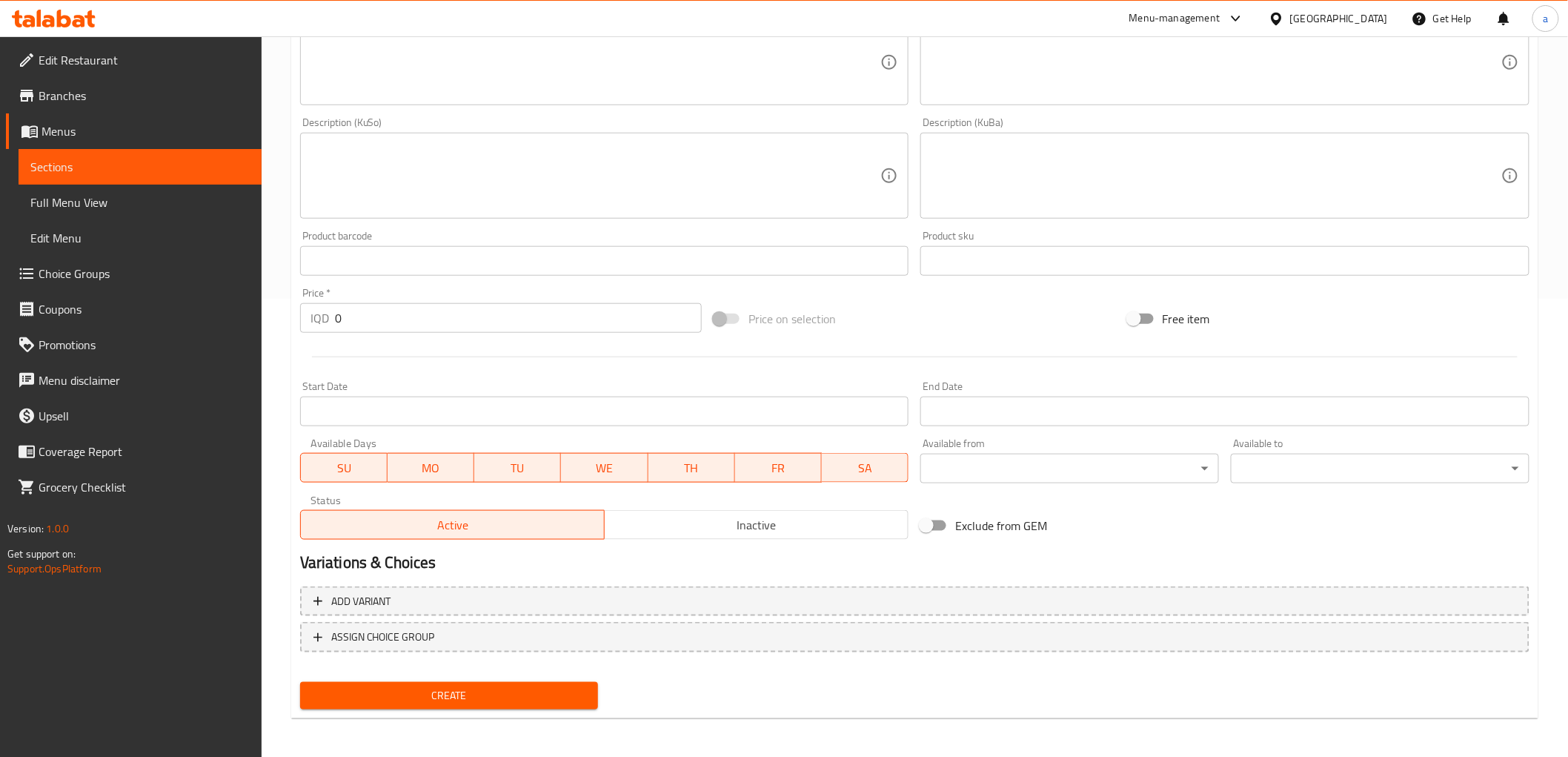
click at [347, 311] on input "0" at bounding box center [519, 319] width 367 height 30
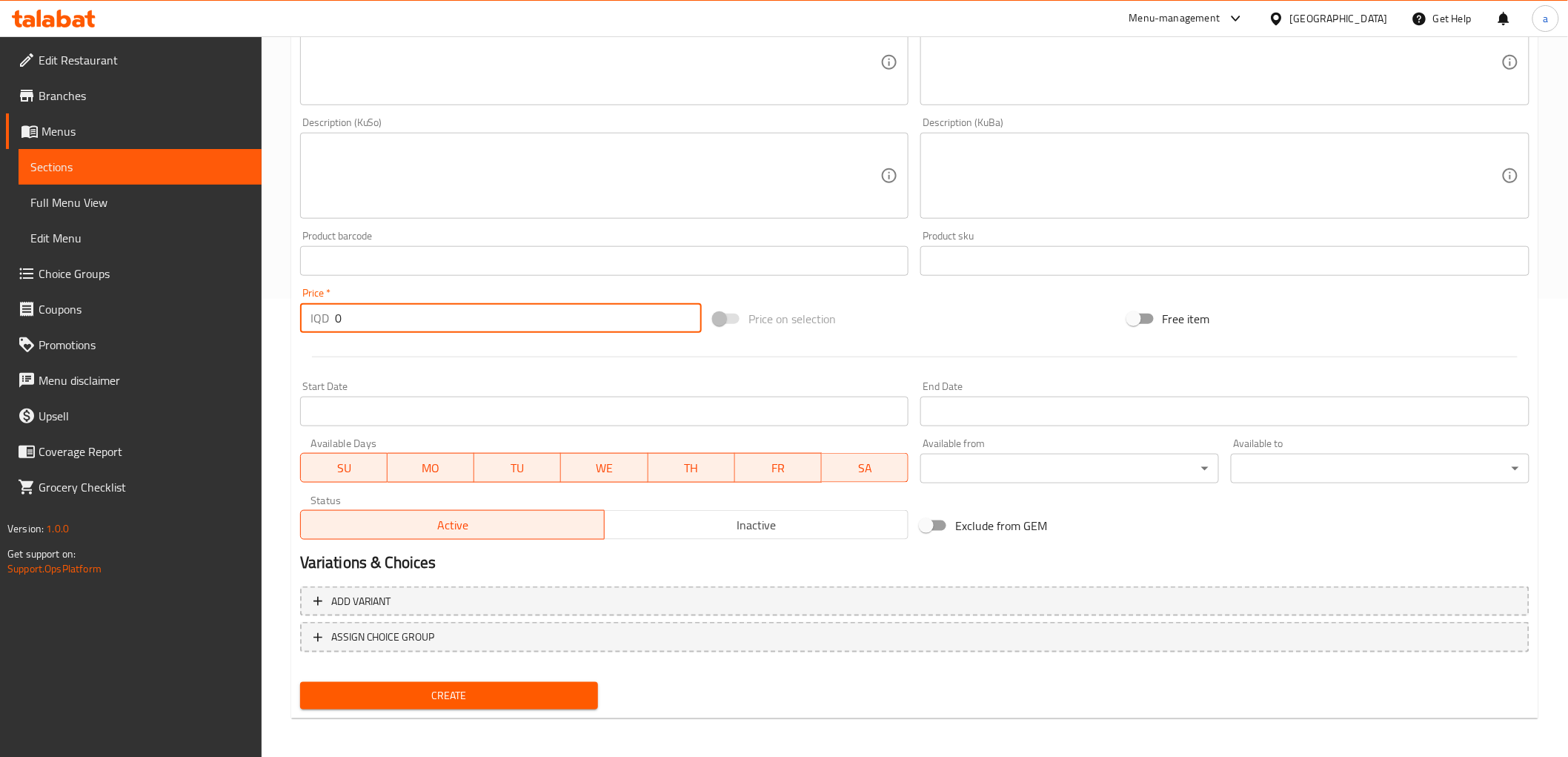
click at [347, 311] on input "0" at bounding box center [519, 319] width 367 height 30
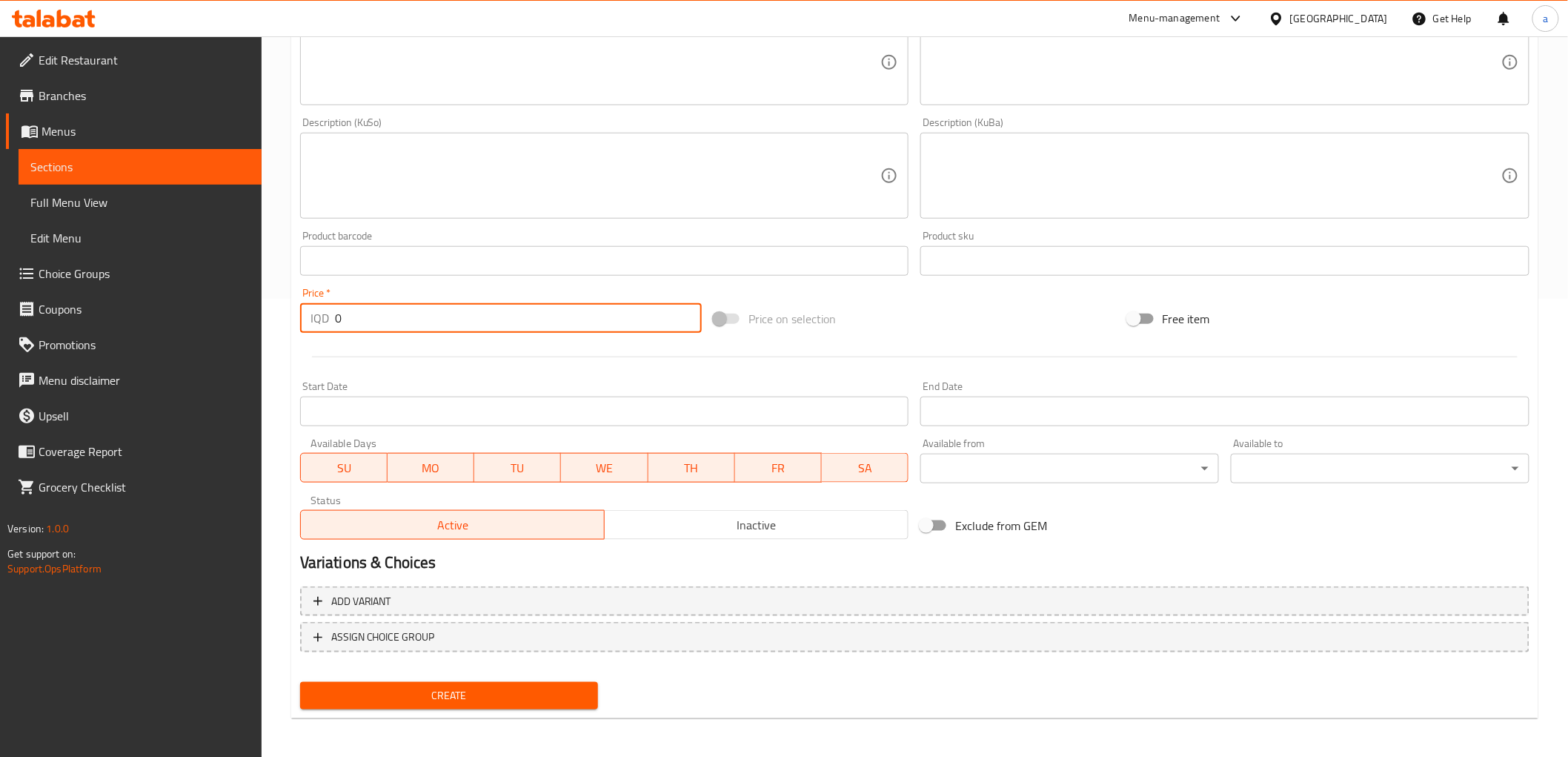
click at [347, 311] on input "0" at bounding box center [519, 319] width 367 height 30
paste input "500"
type input "5000"
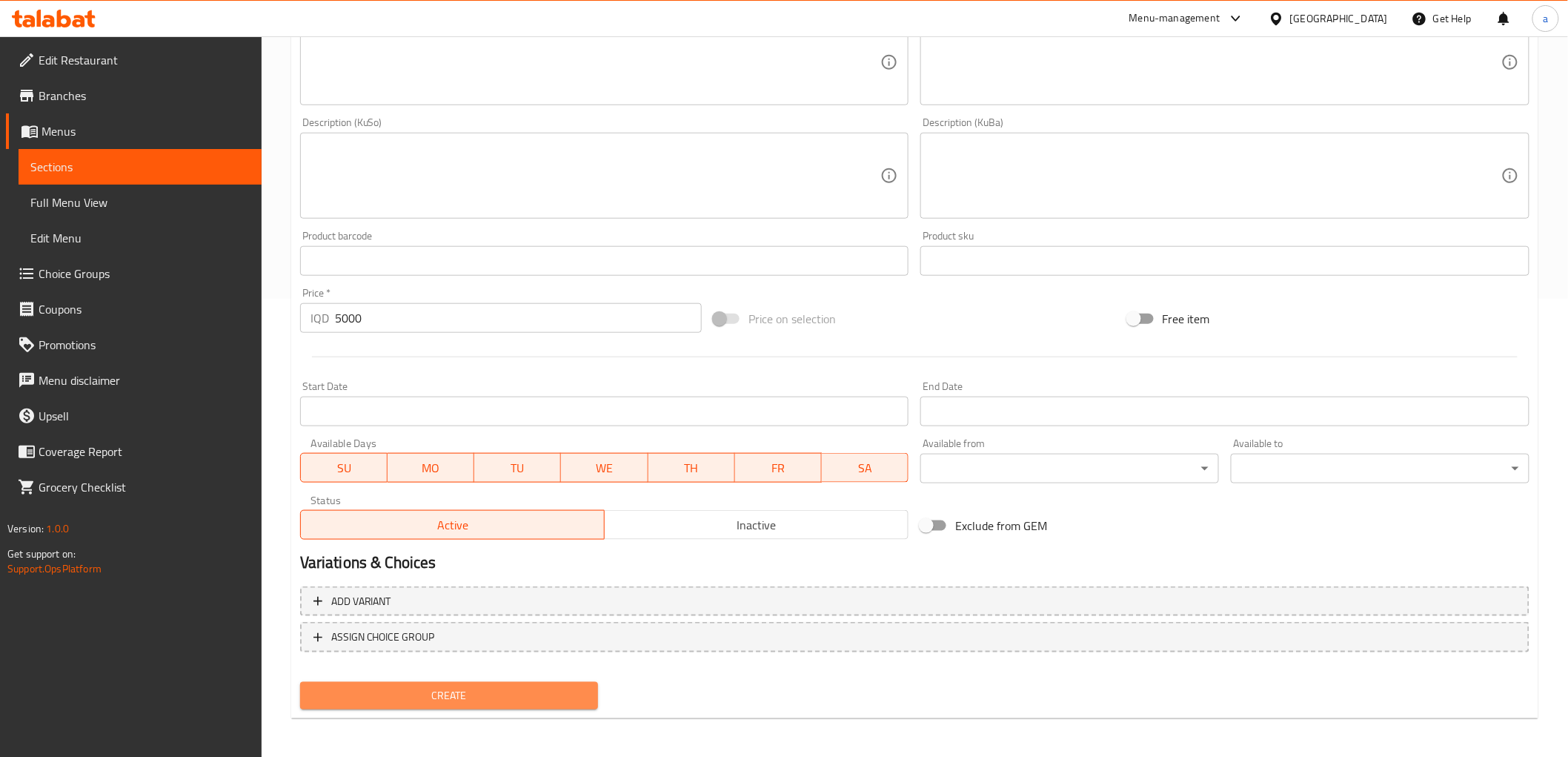
click at [487, 700] on span "Create" at bounding box center [449, 696] width 275 height 18
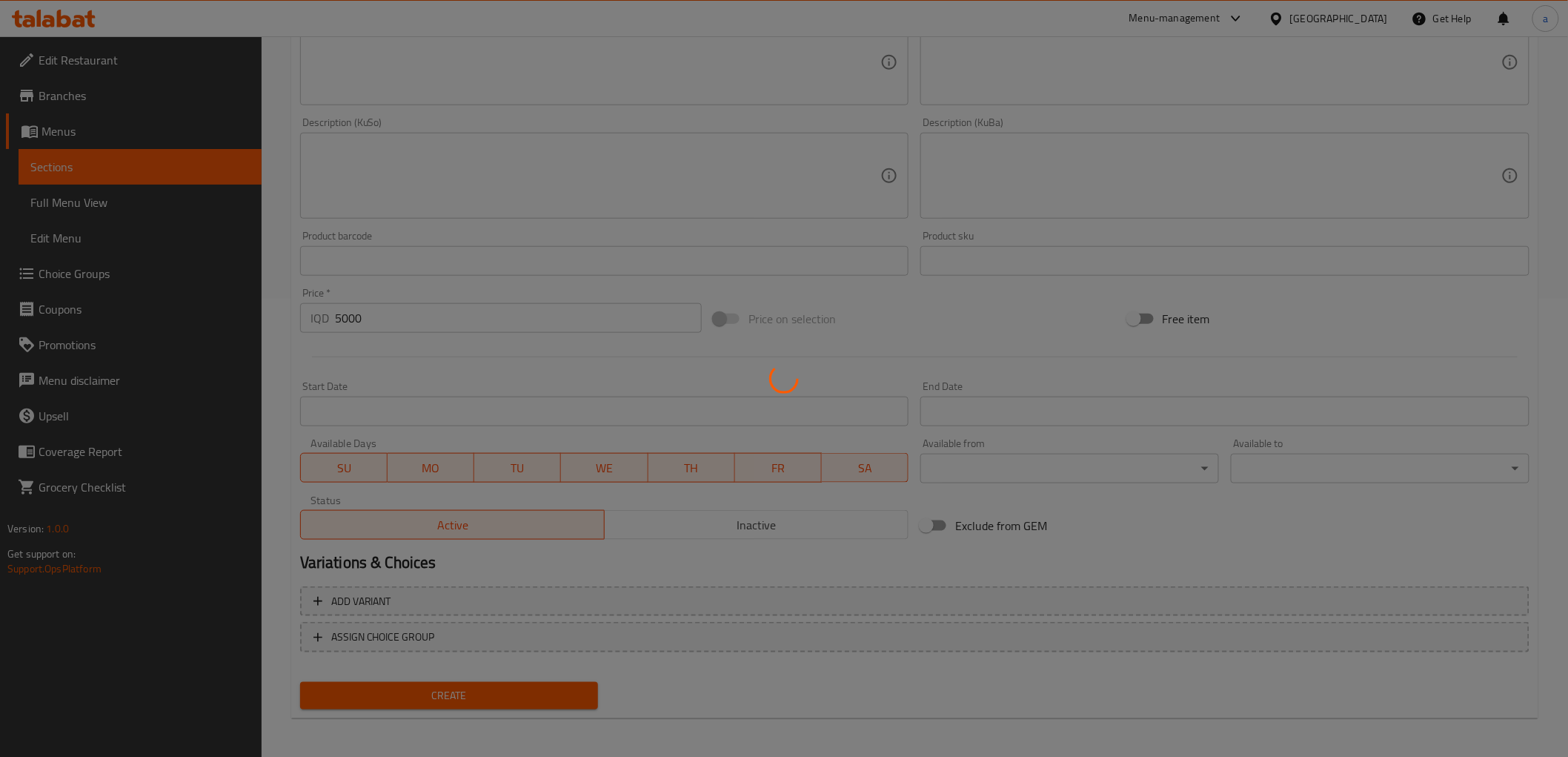
type input "0"
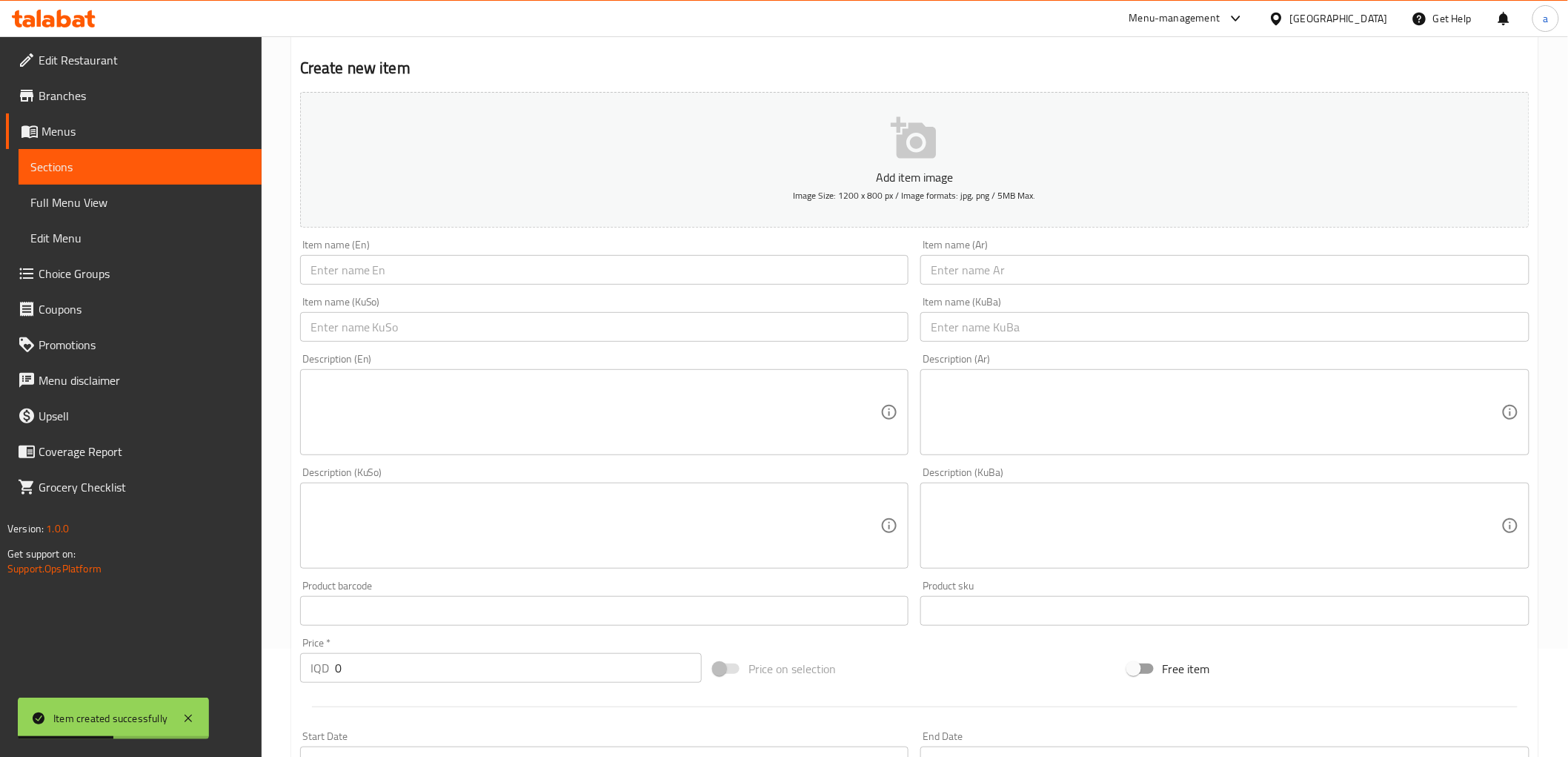
scroll to position [0, 0]
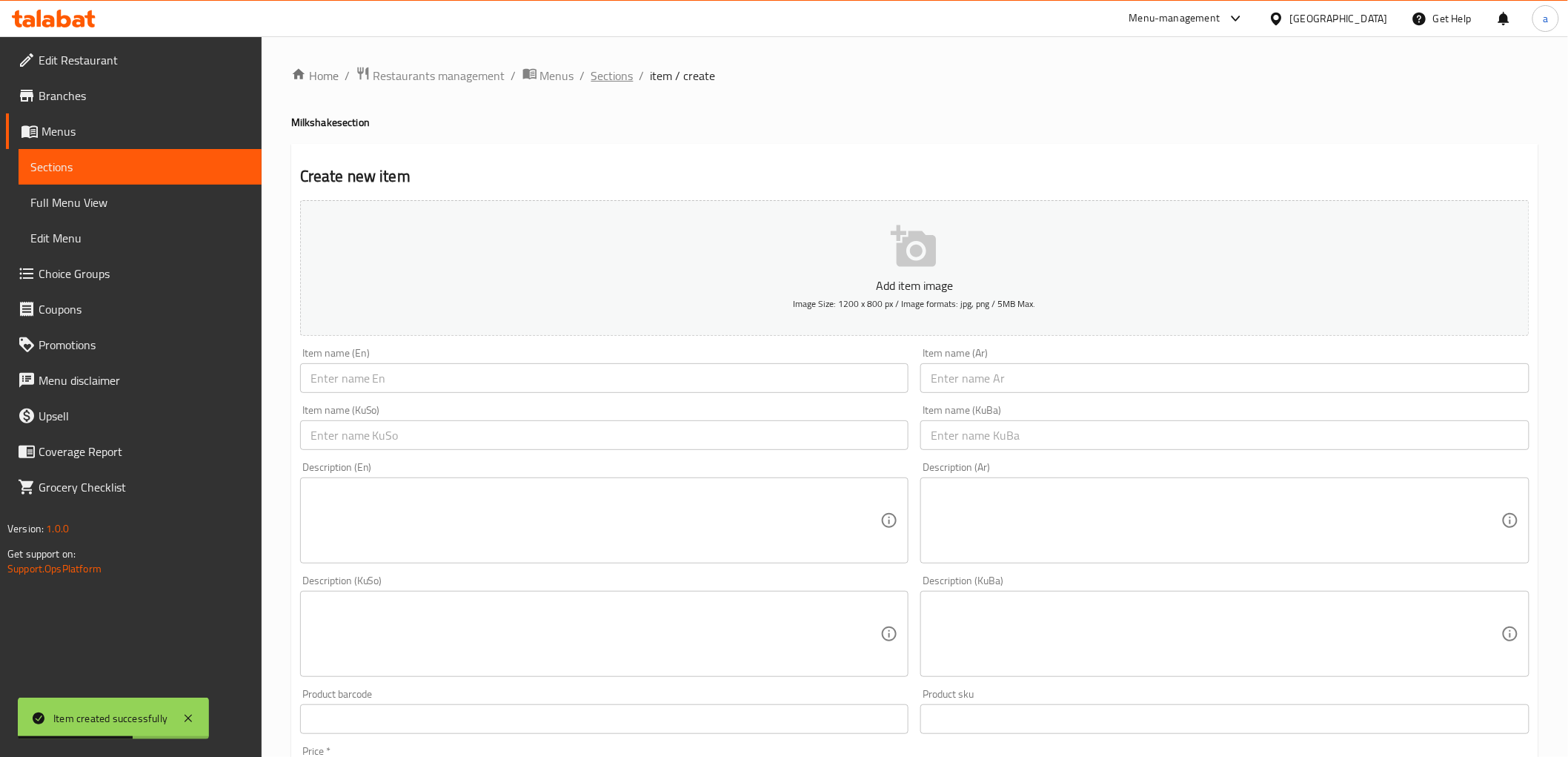
click at [602, 69] on span "Sections" at bounding box center [612, 76] width 42 height 18
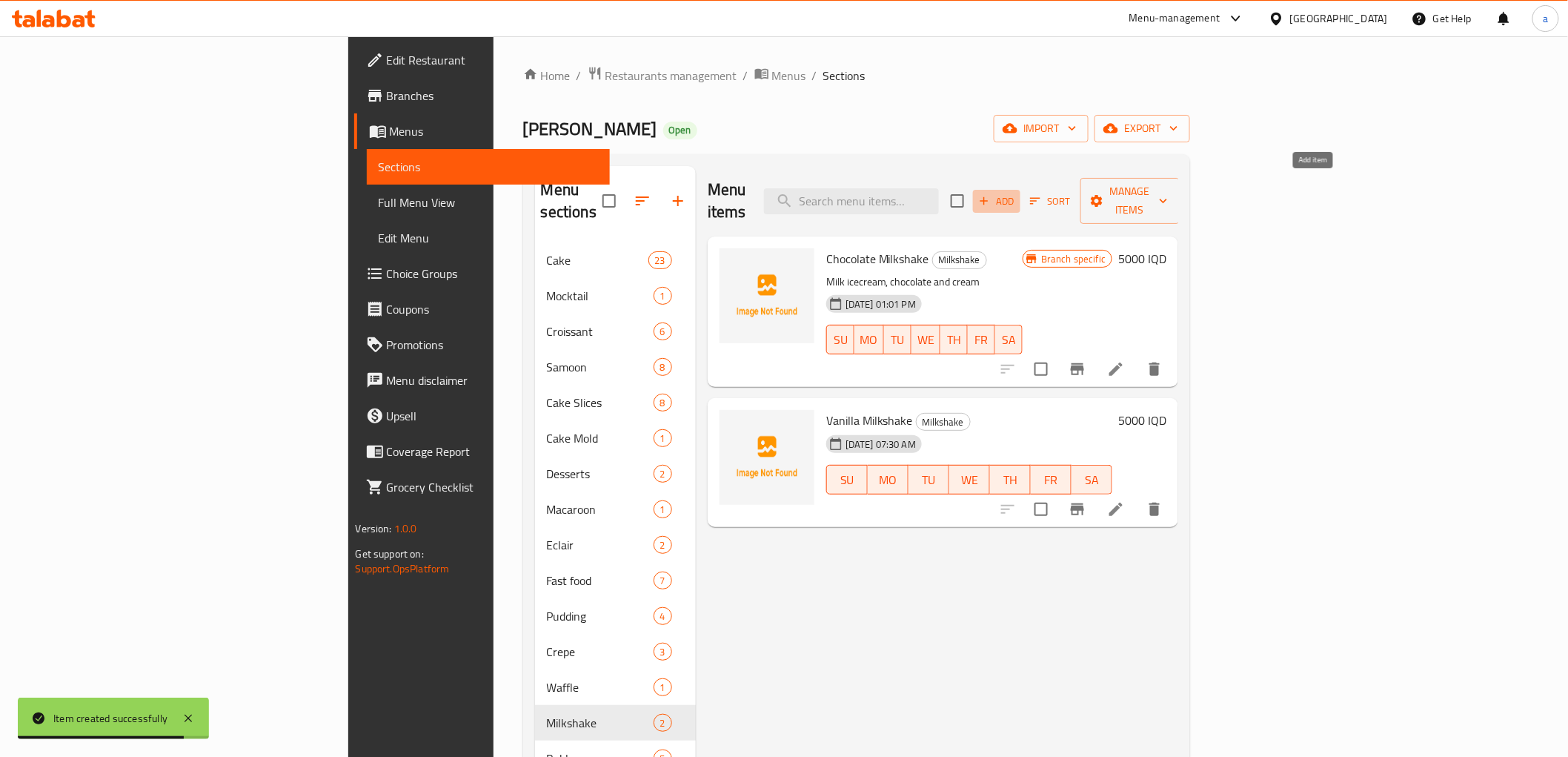
click at [1017, 193] on span "Add" at bounding box center [997, 201] width 40 height 17
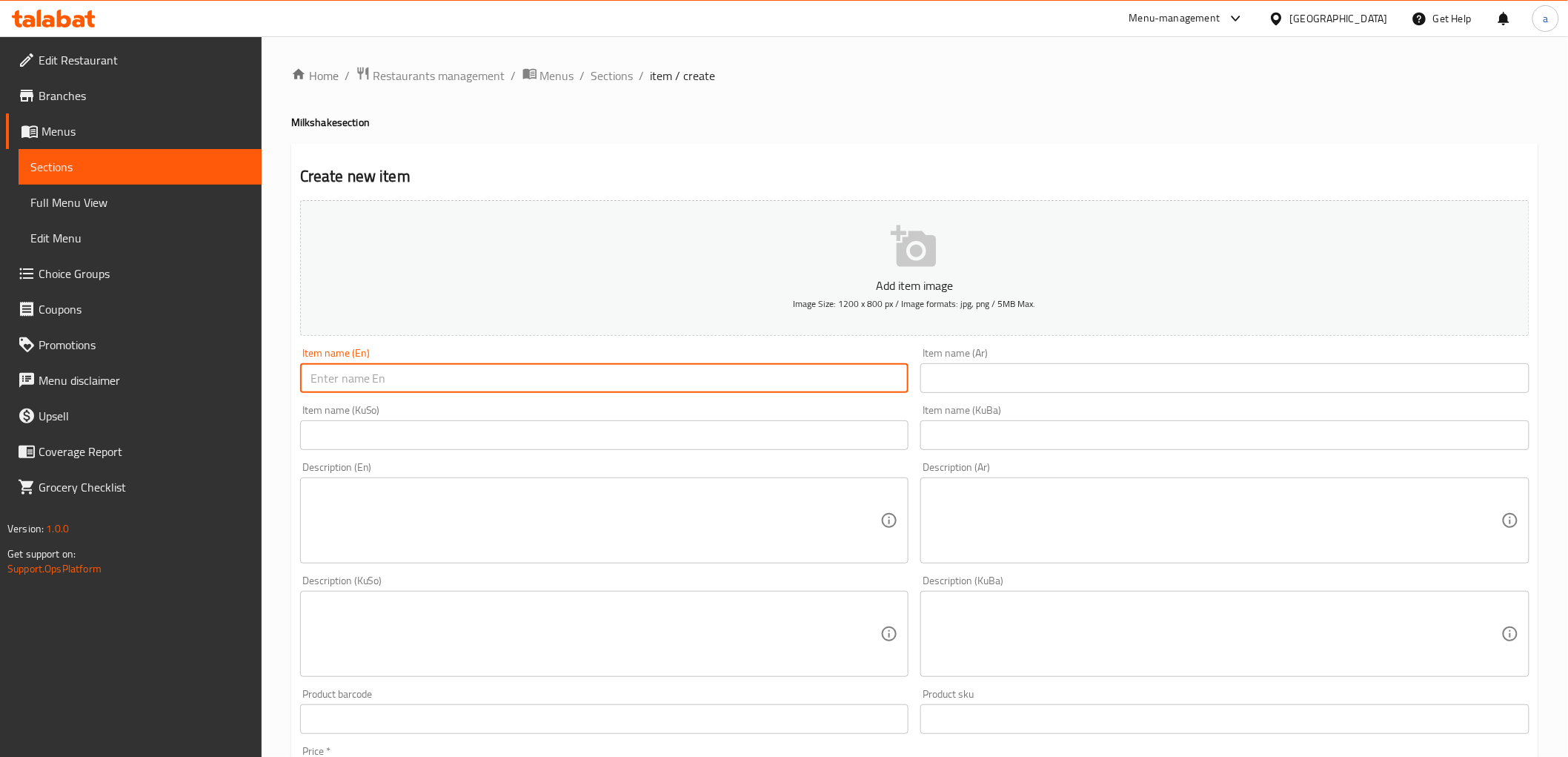
click at [321, 375] on input "text" at bounding box center [605, 378] width 610 height 30
paste input "Strawberry"
paste input "Milkshake"
type input "Strawberry Milkshake"
click at [958, 434] on input "text" at bounding box center [1225, 435] width 610 height 30
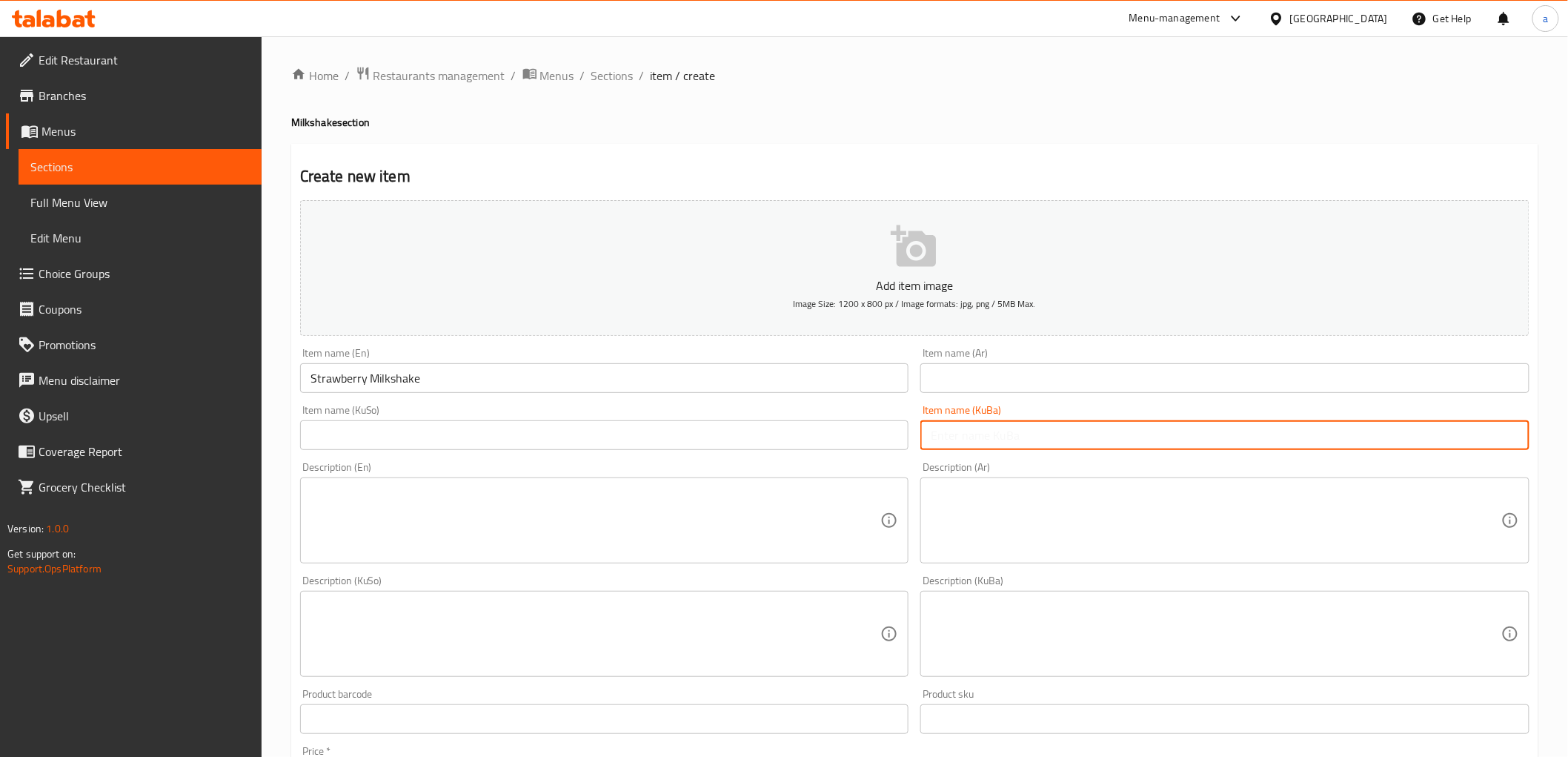
paste input "میڵکشەیکی فەراولە"
type input "میڵکشەیکی فەراولە"
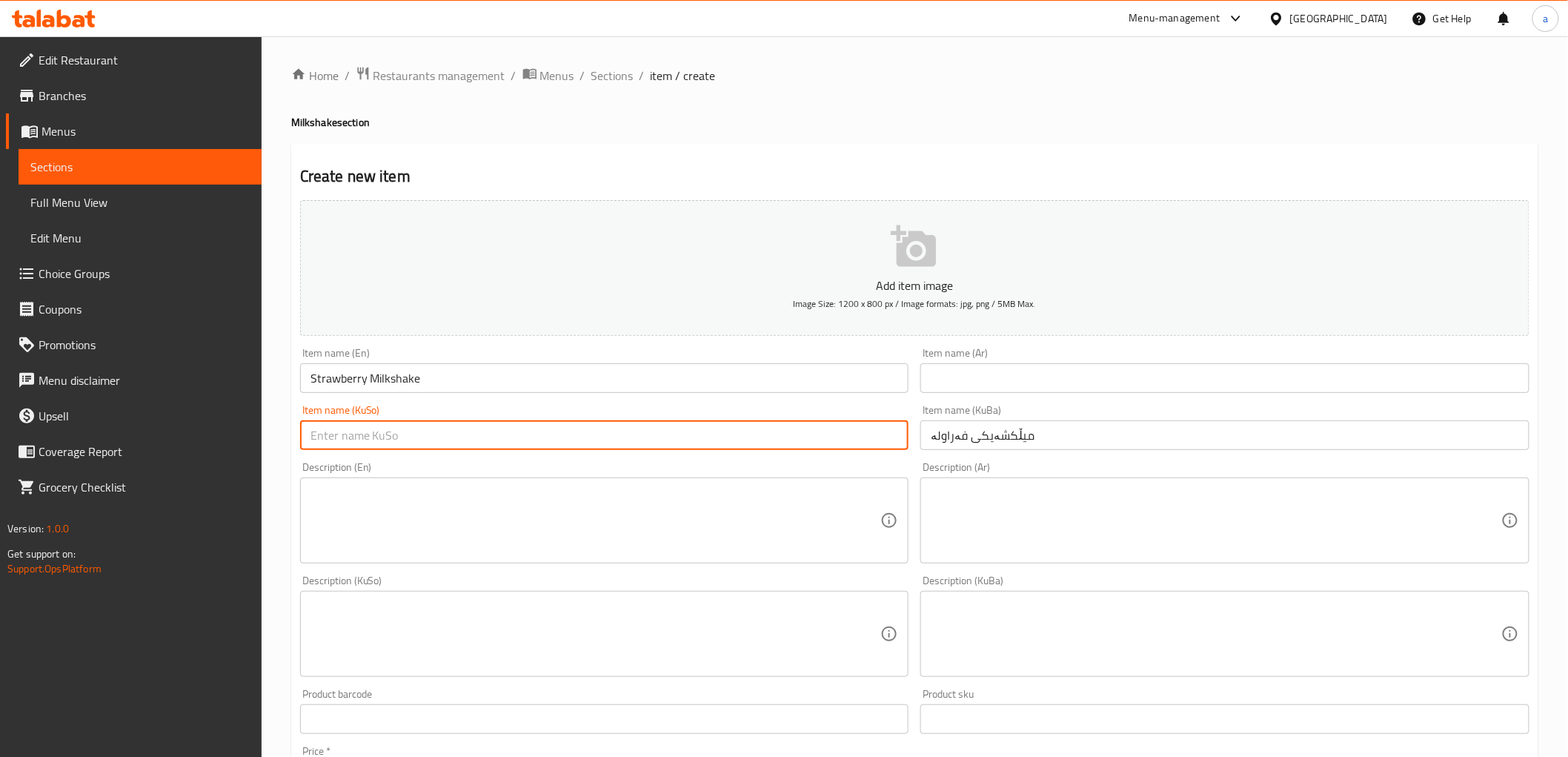
click at [890, 434] on input "text" at bounding box center [605, 435] width 610 height 30
paste input "میڵکشەیکی فەراولە"
type input "میڵکشەیکی فەراولە"
click at [1013, 372] on input "text" at bounding box center [1225, 378] width 610 height 30
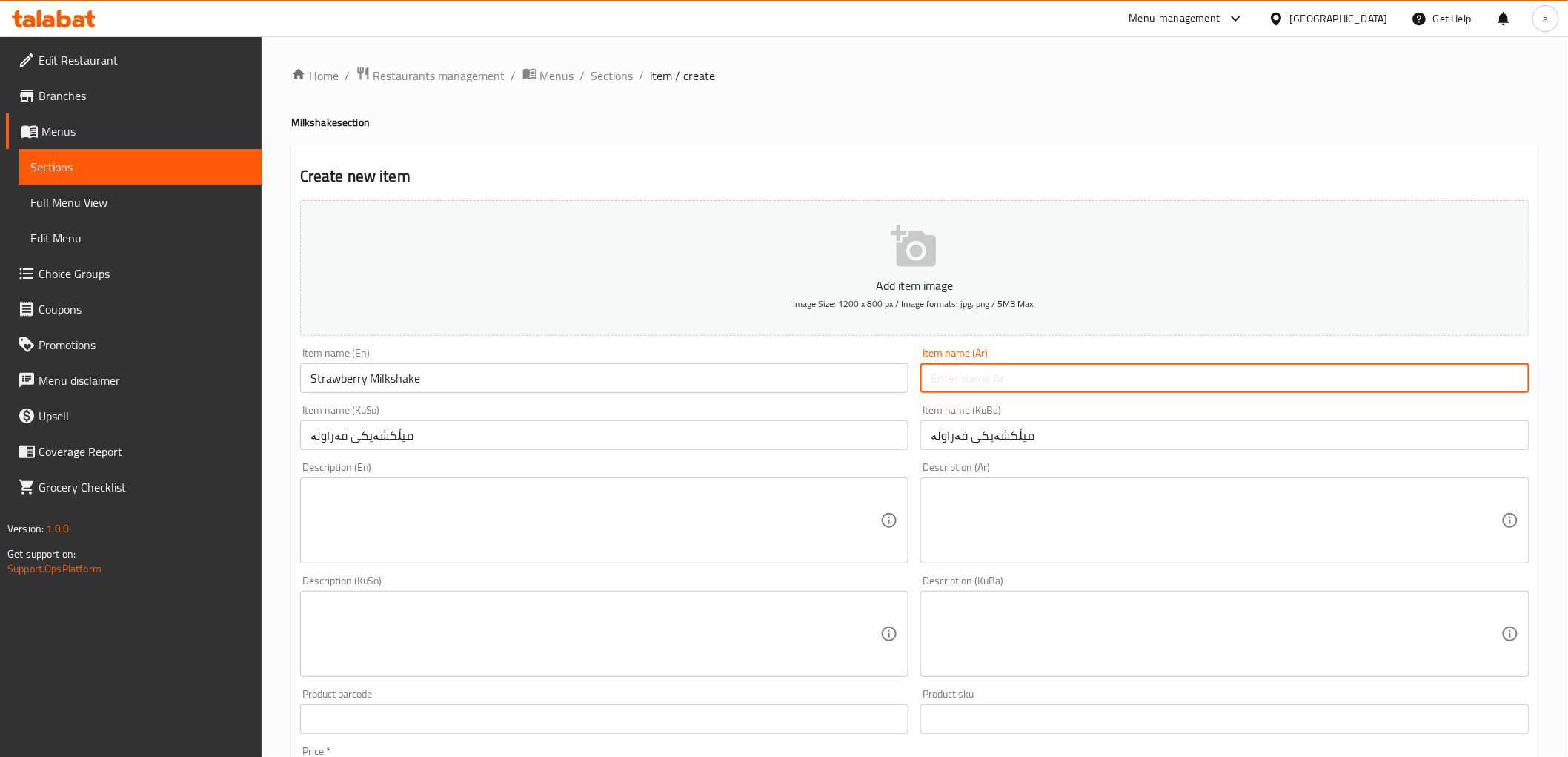
paste input "ميلك شيك فراولة"
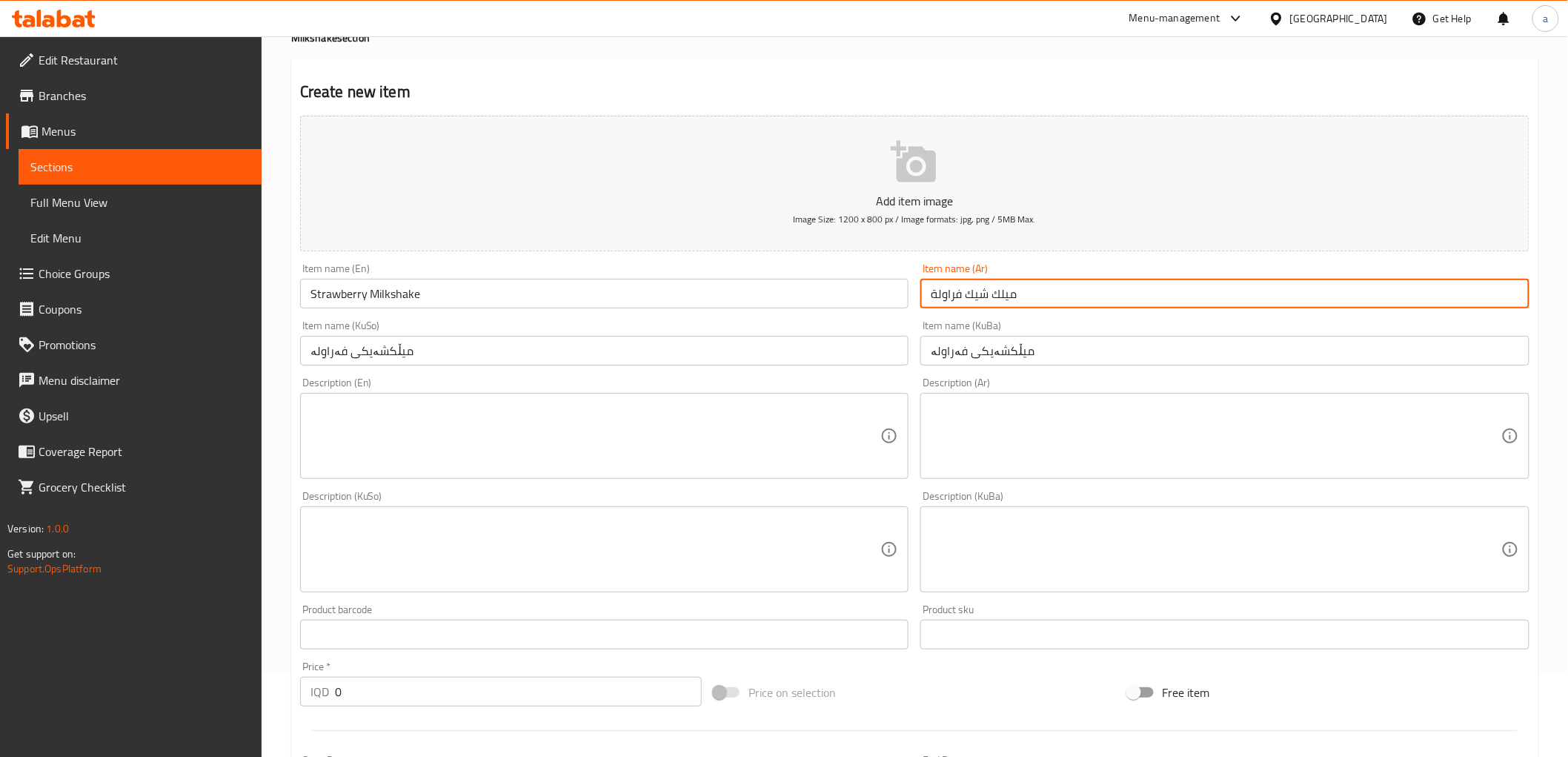
scroll to position [137, 0]
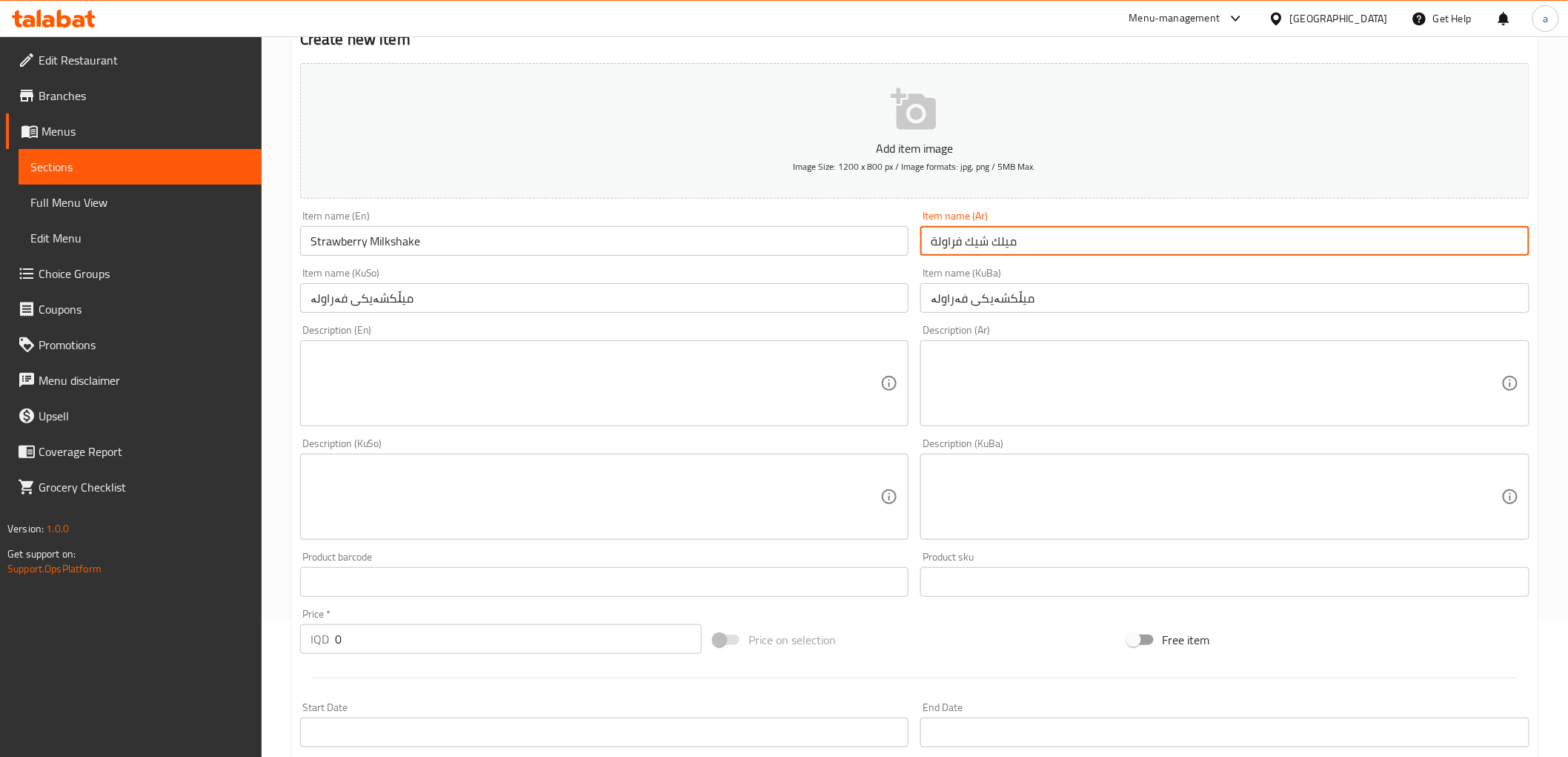
type input "ميلك شيك فراولة"
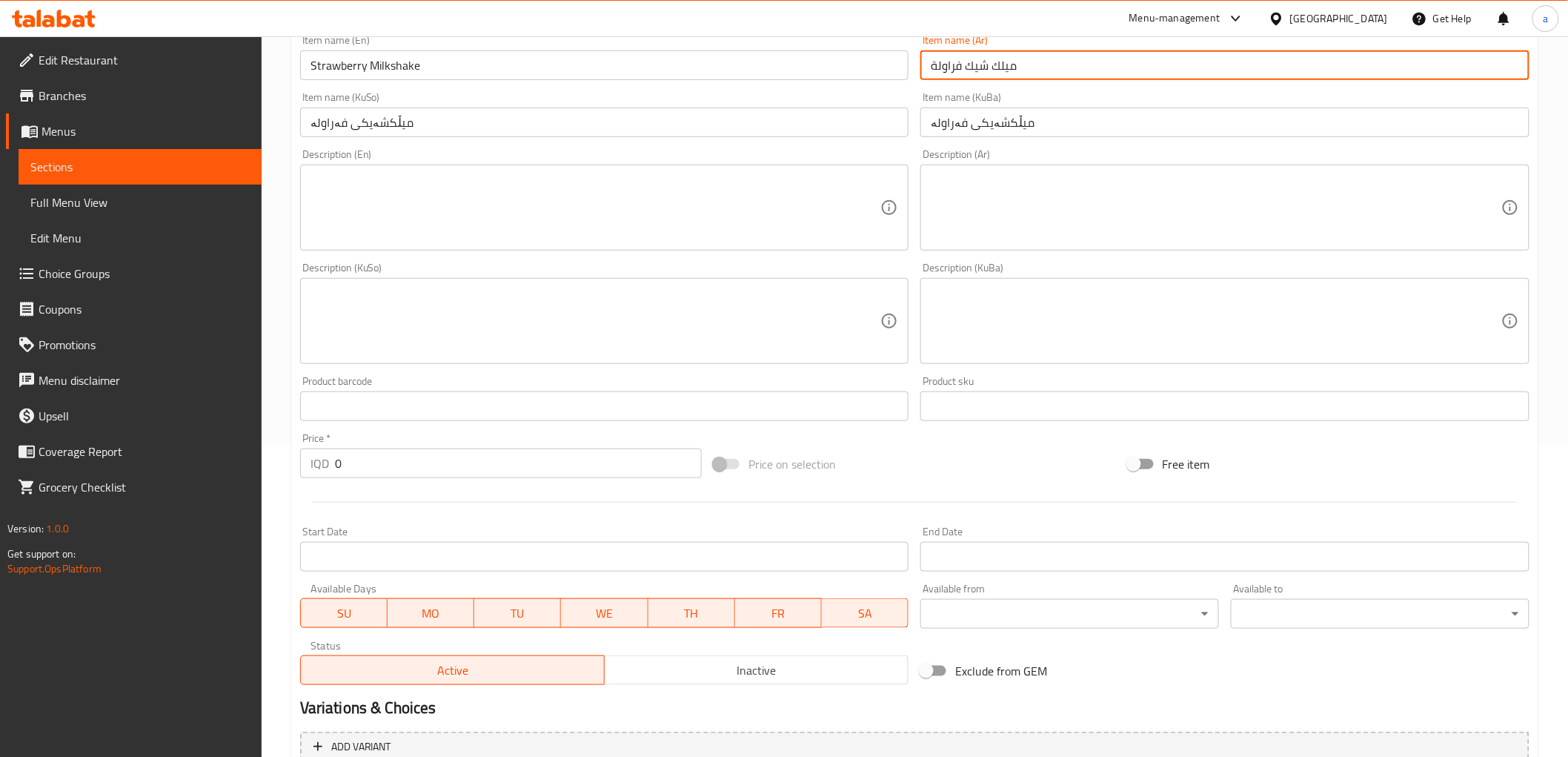
scroll to position [458, 0]
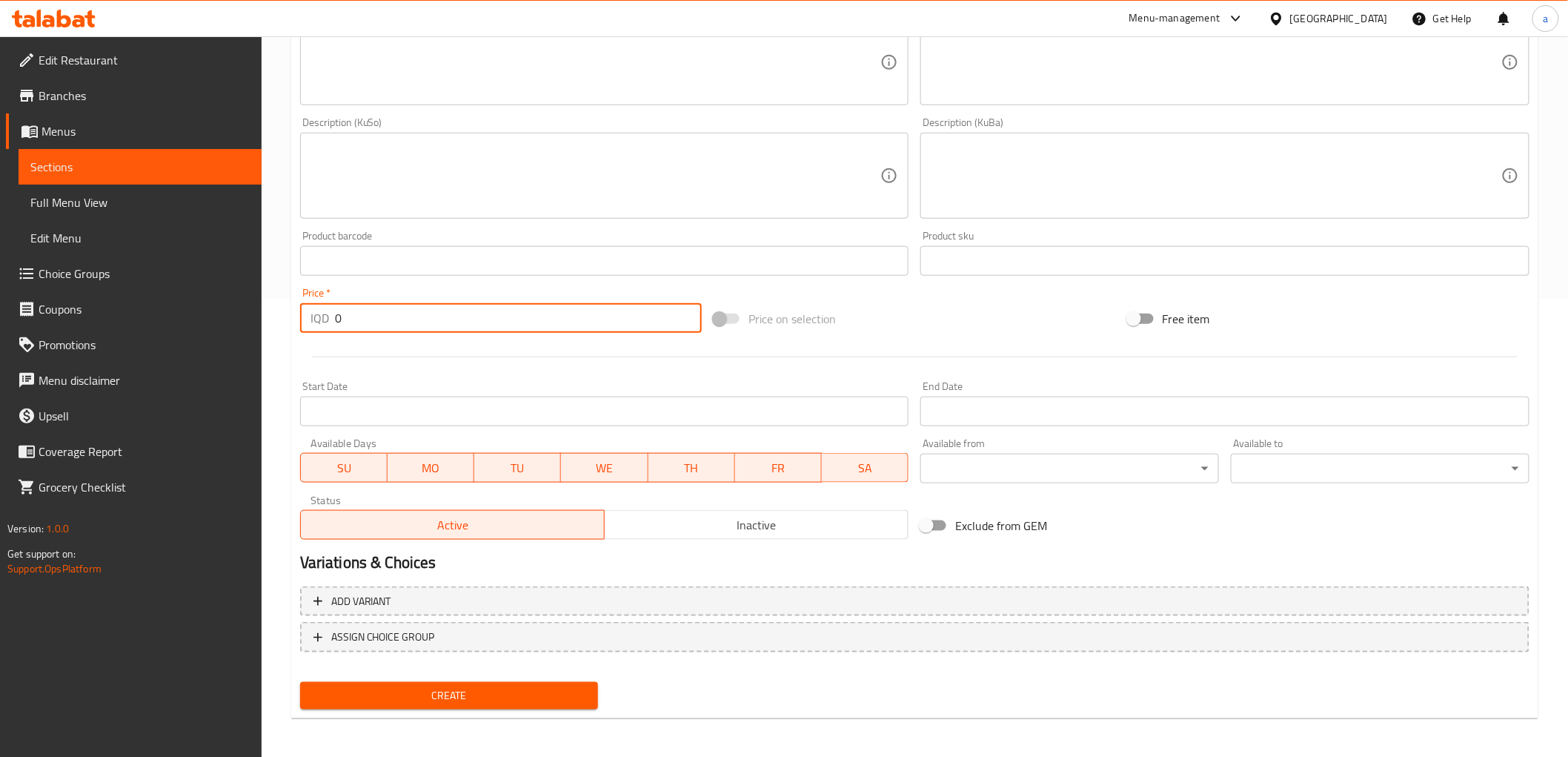
click at [365, 322] on input "0" at bounding box center [519, 319] width 367 height 30
paste input "500"
type input "5000"
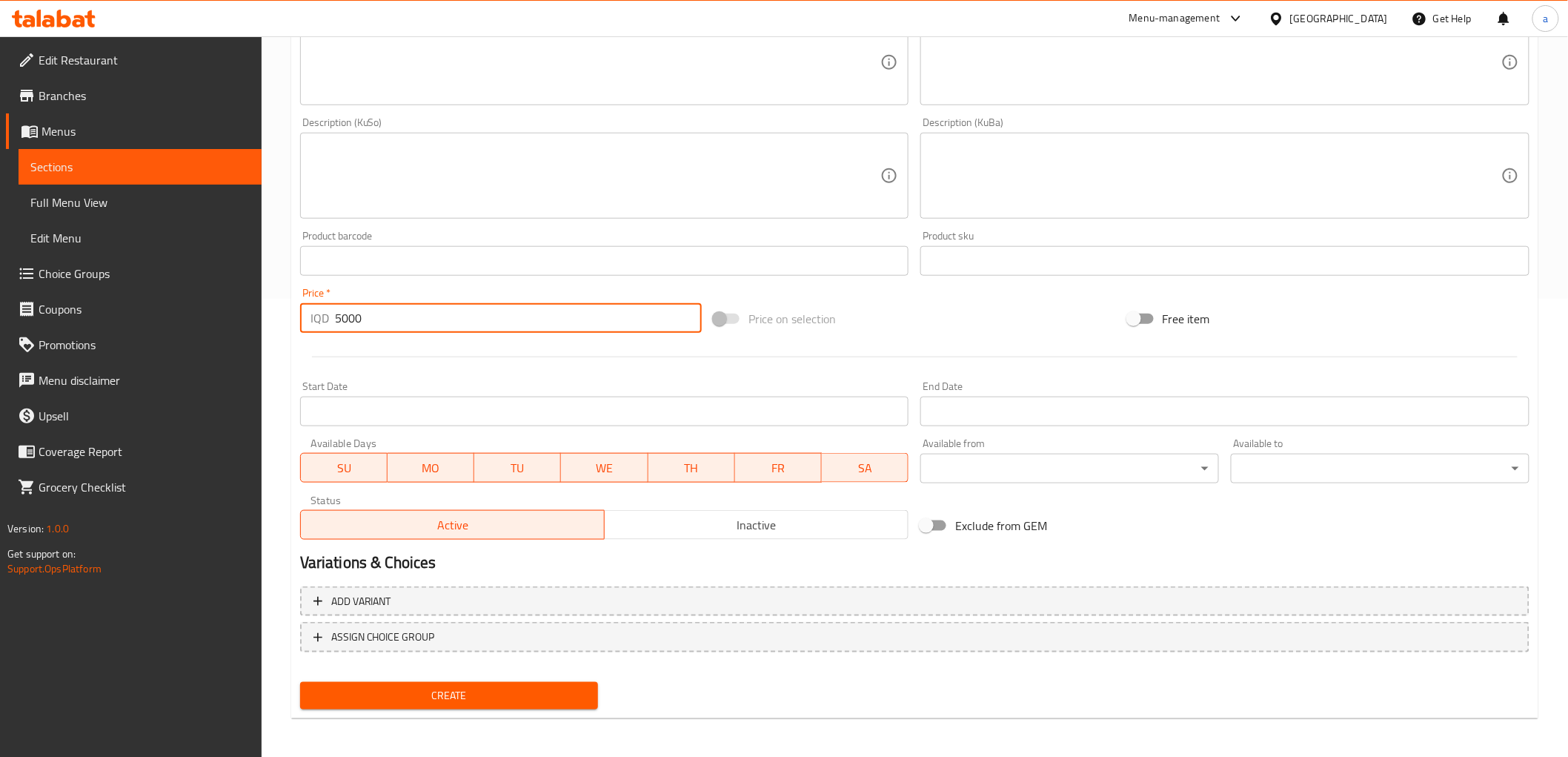
click at [428, 693] on span "Create" at bounding box center [449, 696] width 275 height 18
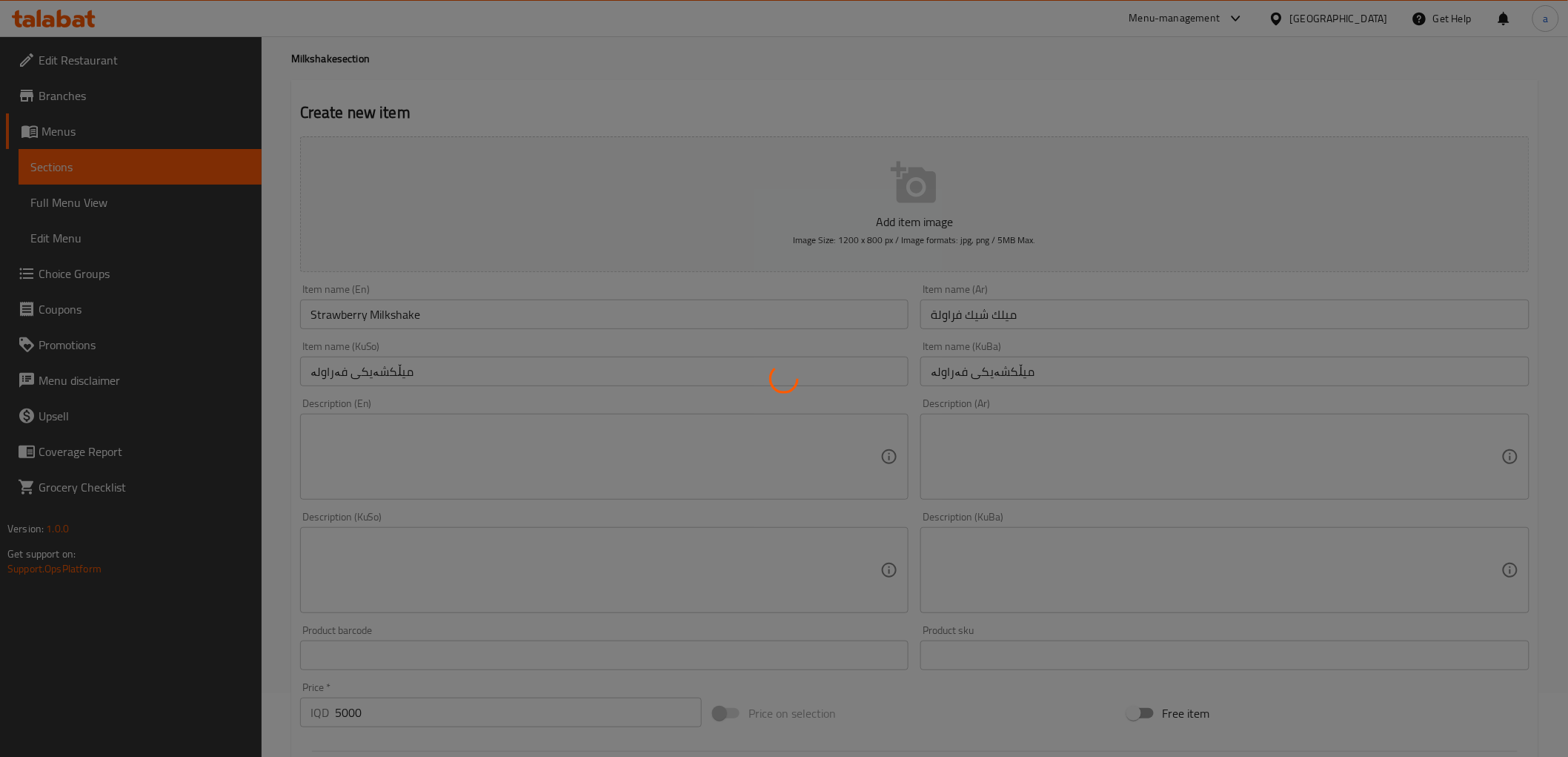
scroll to position [0, 0]
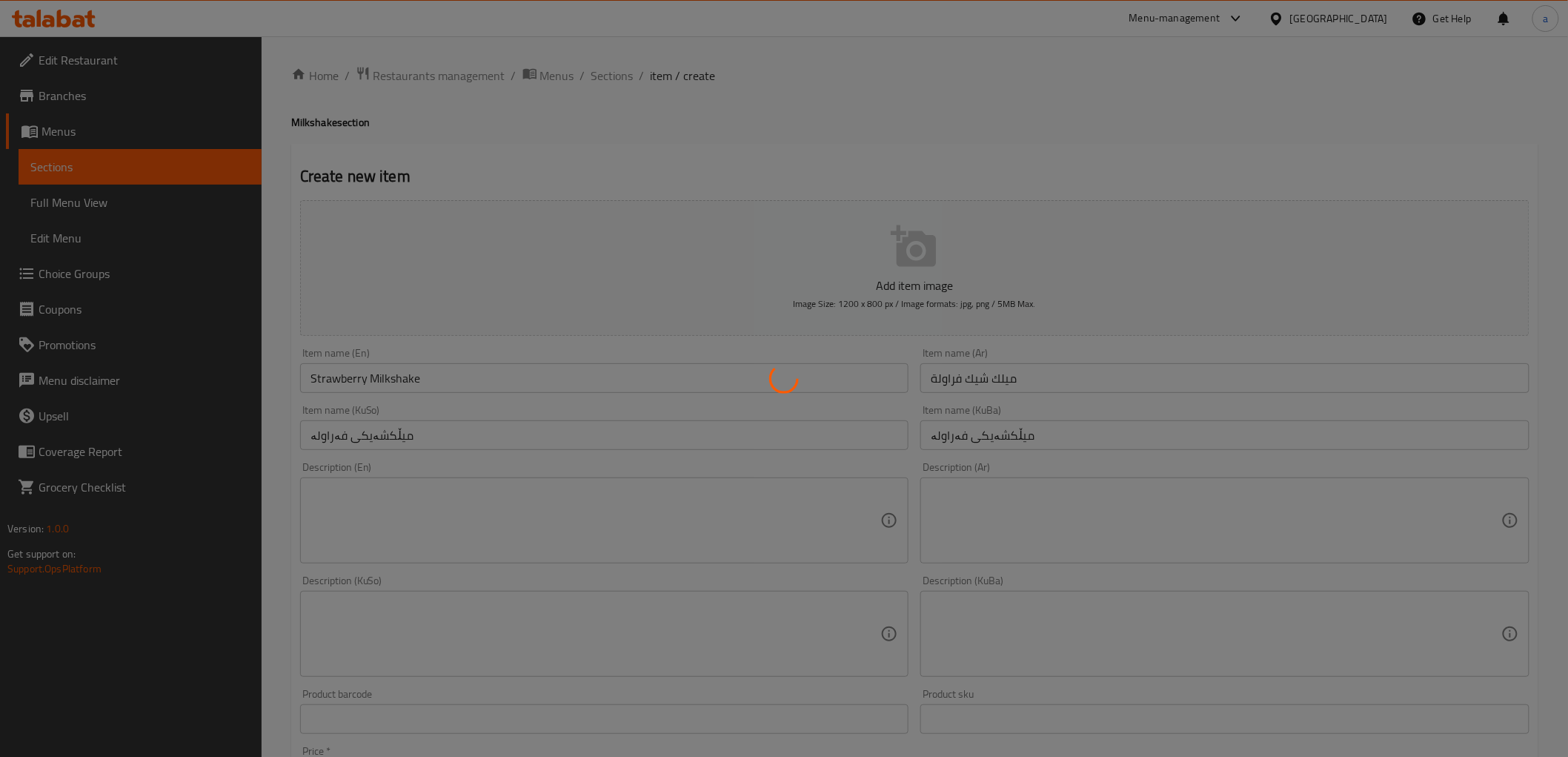
type input "0"
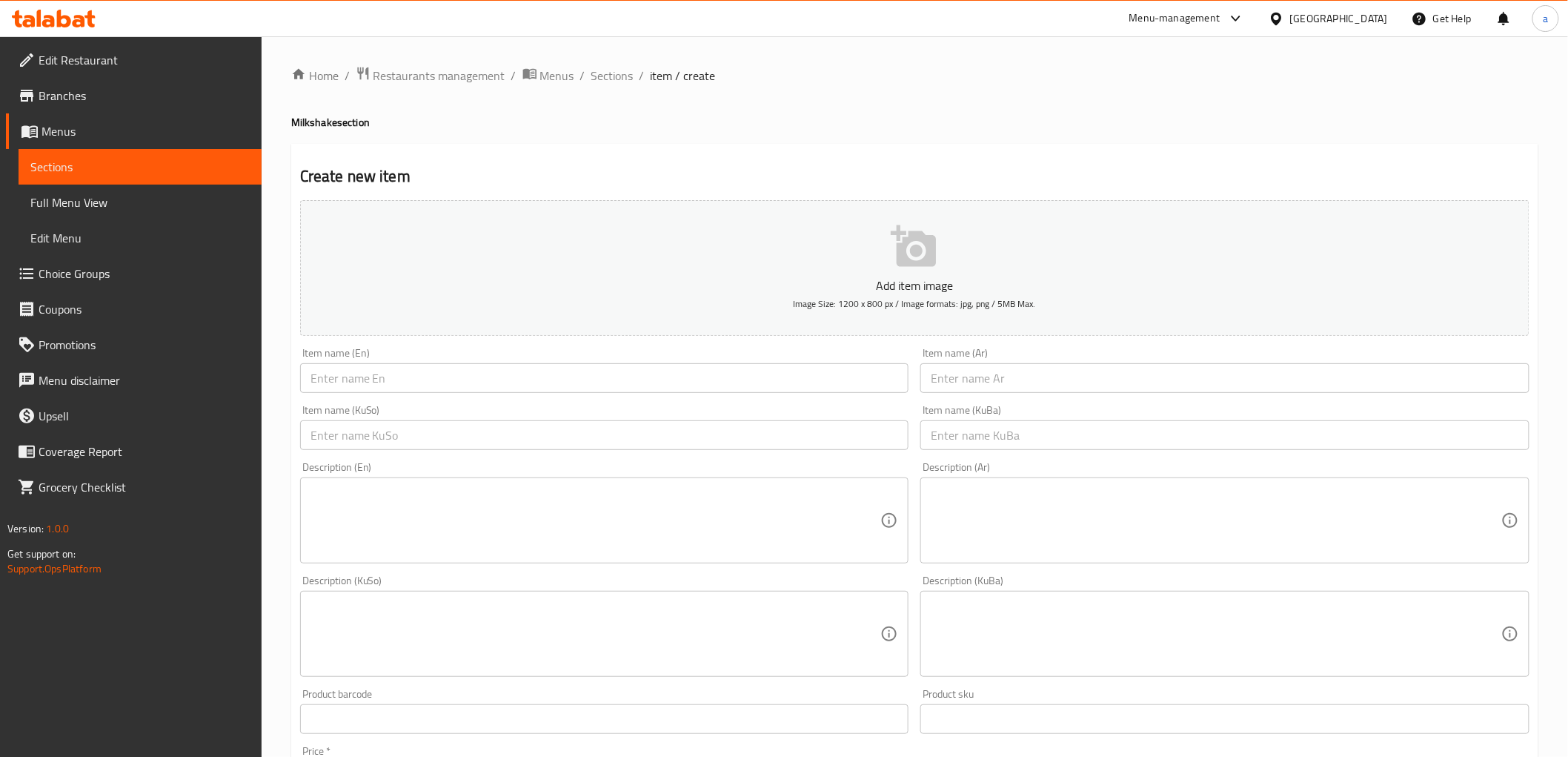
click at [616, 87] on div "Home / Restaurants management / Menus / Sections / item / create Milkshake sect…" at bounding box center [915, 627] width 1247 height 1123
click at [616, 70] on span "Sections" at bounding box center [612, 76] width 42 height 18
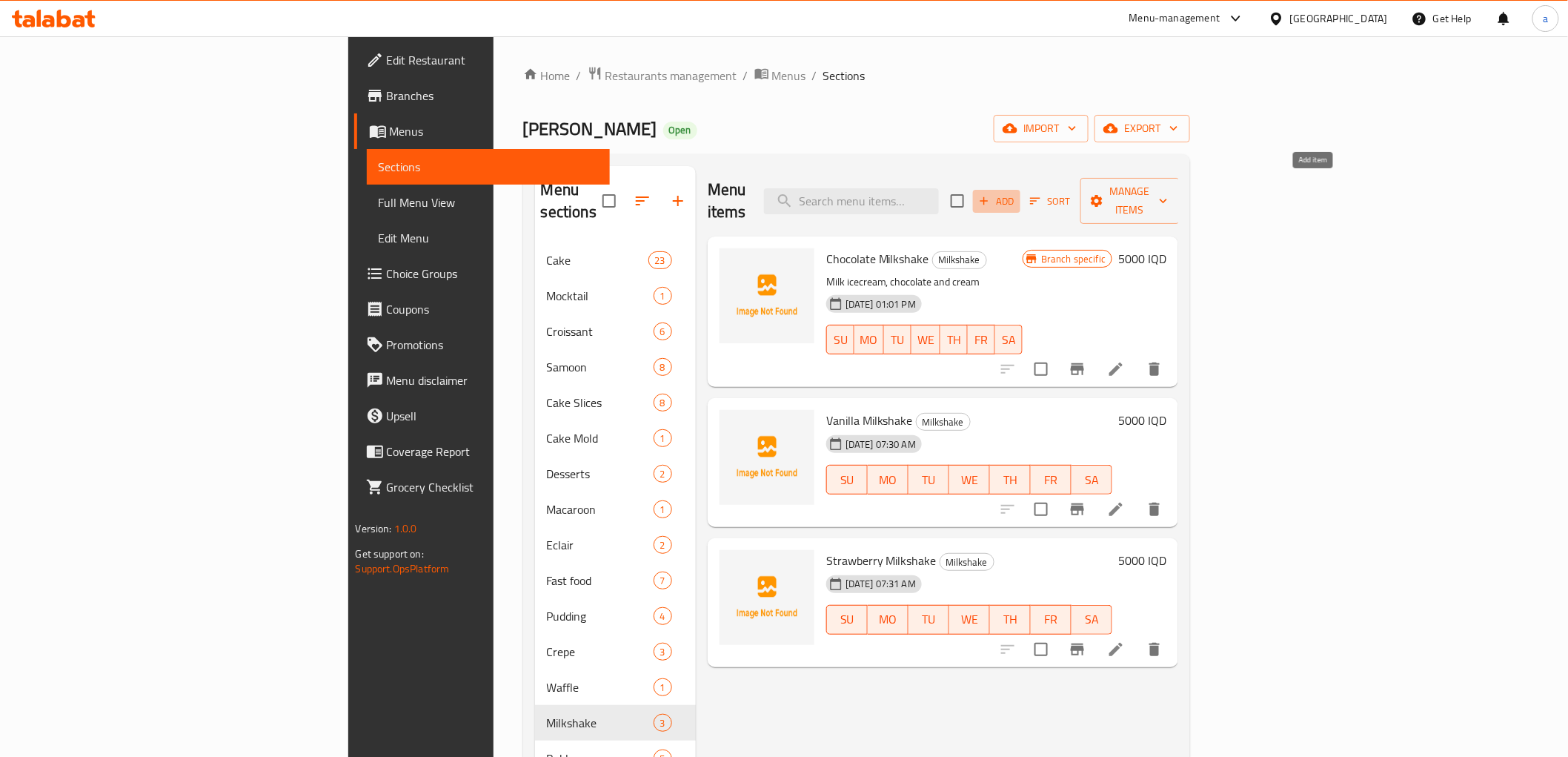
click at [1017, 193] on span "Add" at bounding box center [997, 201] width 40 height 17
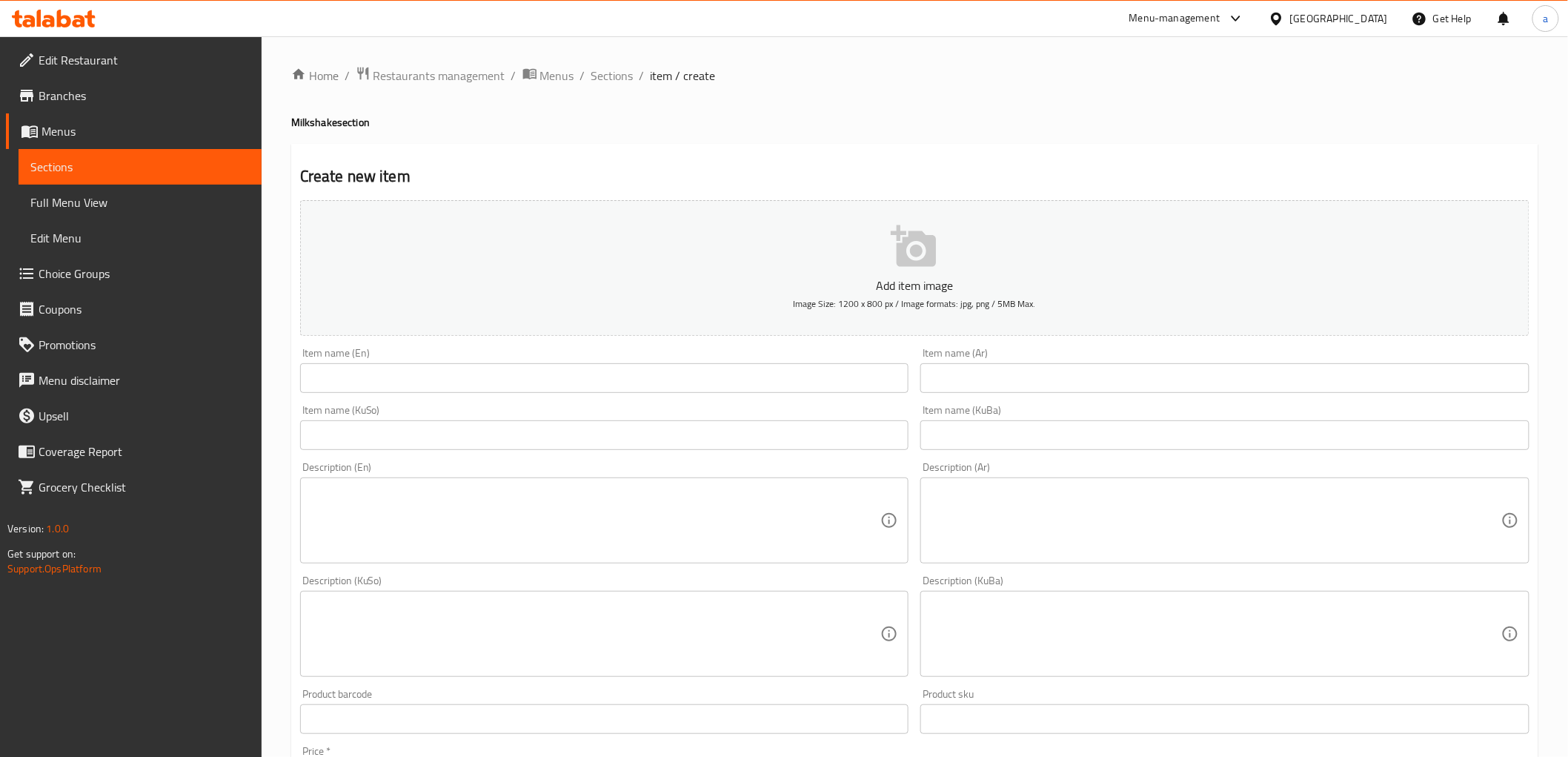
click at [411, 386] on input "text" at bounding box center [605, 378] width 610 height 30
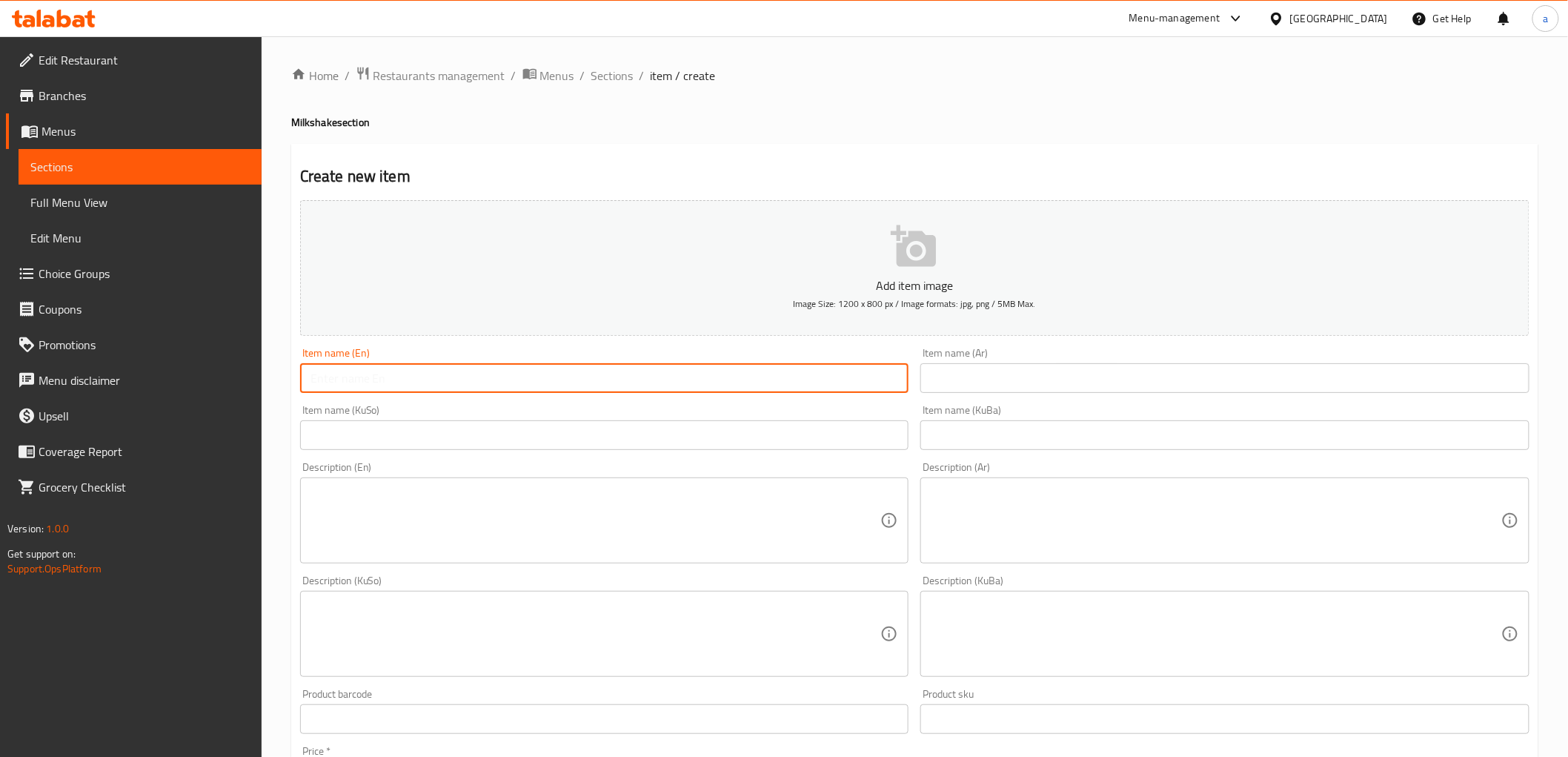
paste input "Banana"
click at [317, 117] on h4 "Milkshake section" at bounding box center [915, 122] width 1247 height 15
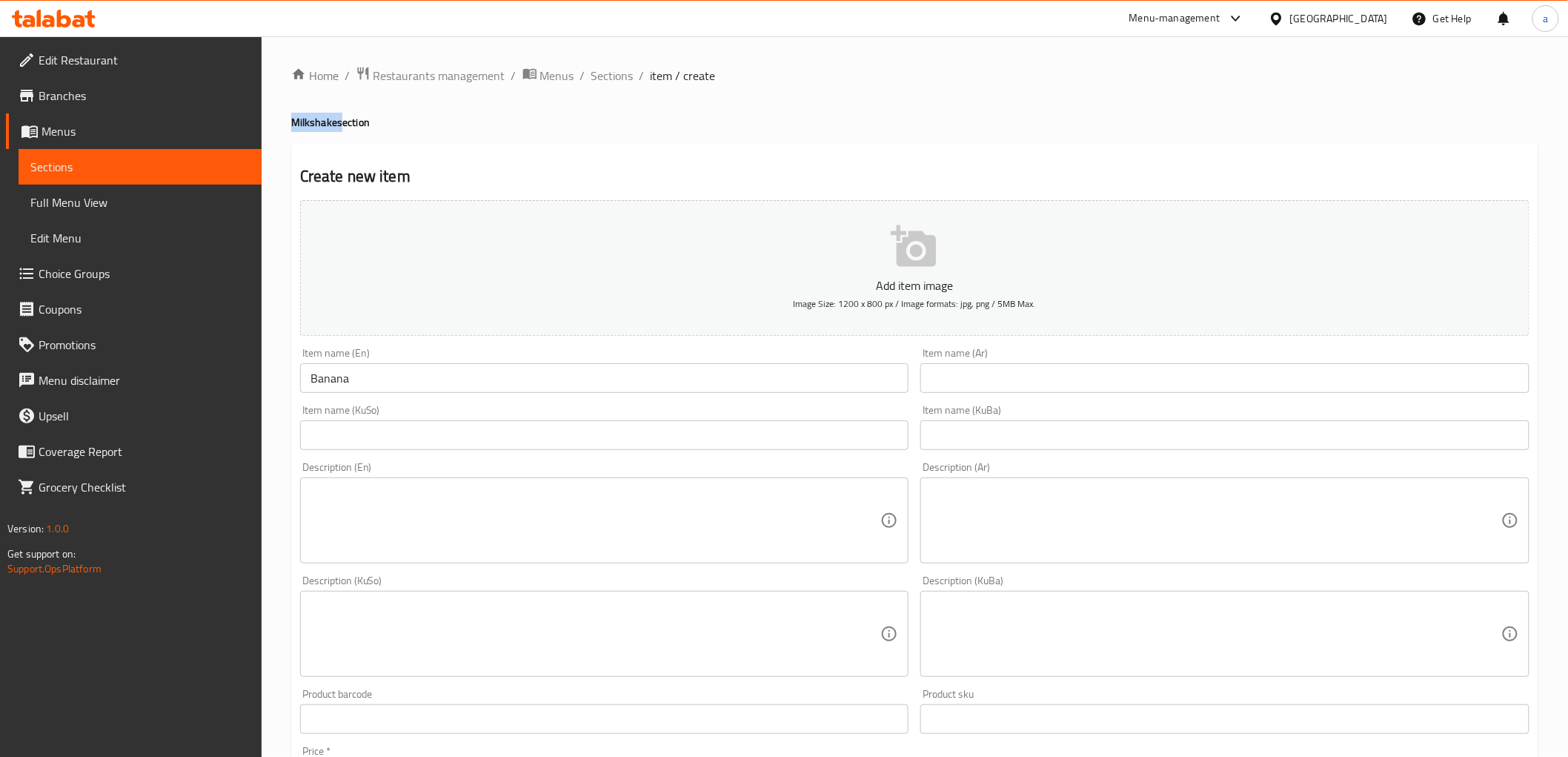
click at [317, 117] on h4 "Milkshake section" at bounding box center [915, 122] width 1247 height 15
copy h4 "Milkshake"
click at [382, 388] on input "Banana" at bounding box center [605, 378] width 610 height 30
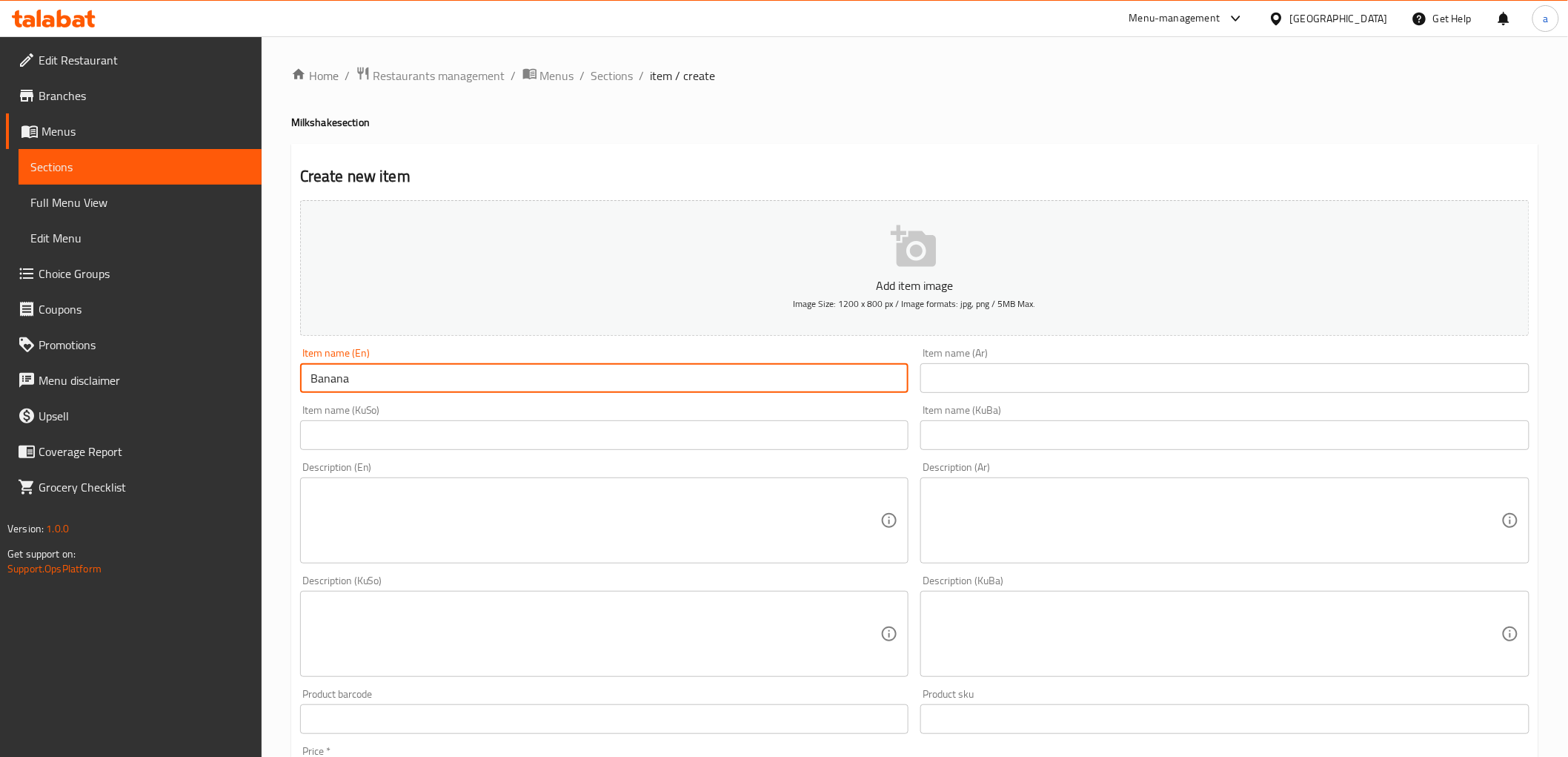
paste input "Milkshake"
type input "Banana Milkshake"
click at [1031, 433] on input "text" at bounding box center [1225, 435] width 610 height 30
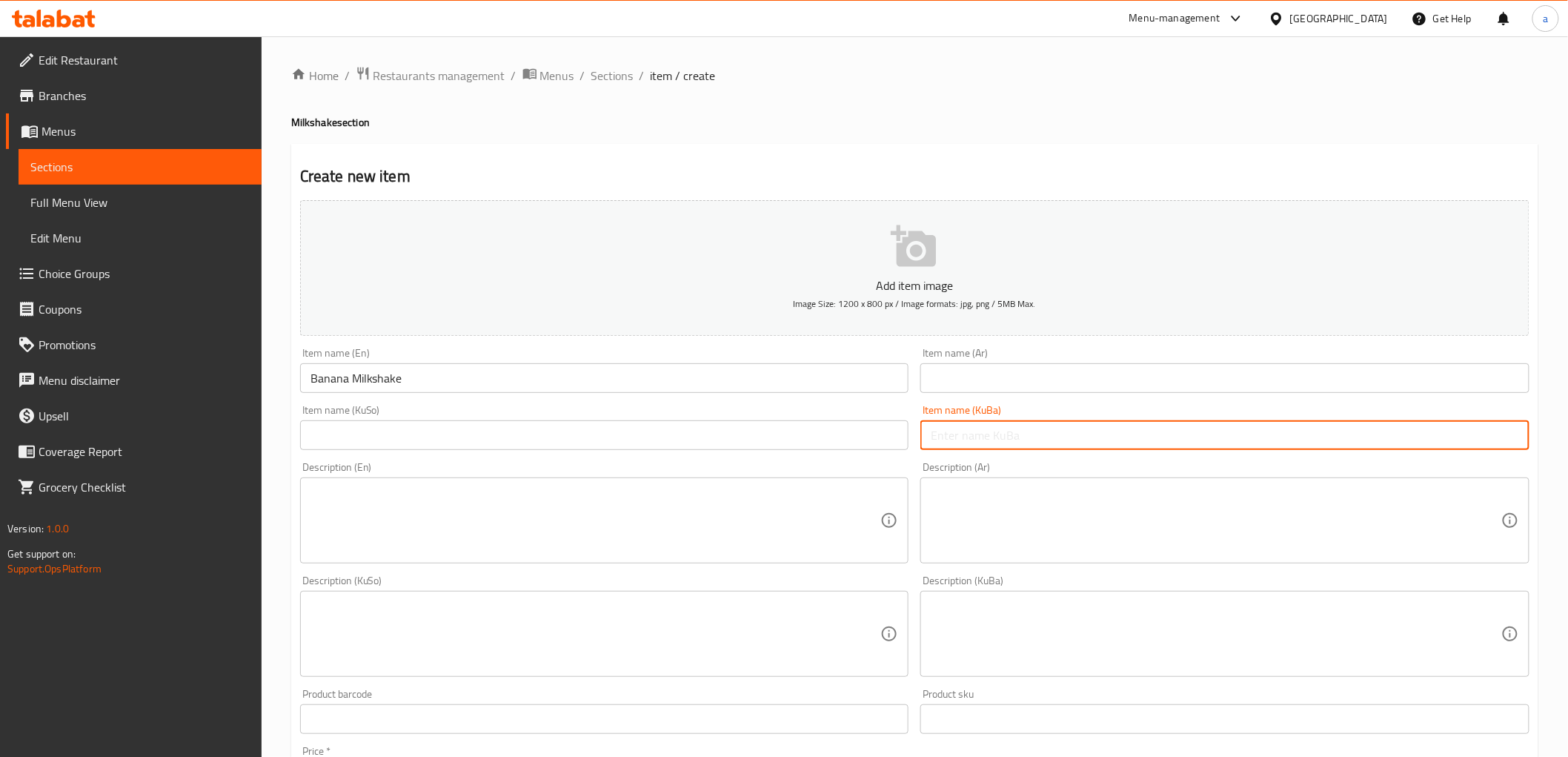
paste input "میڵکشەیکی مۆز"
type input "میڵکشەیکی مۆز"
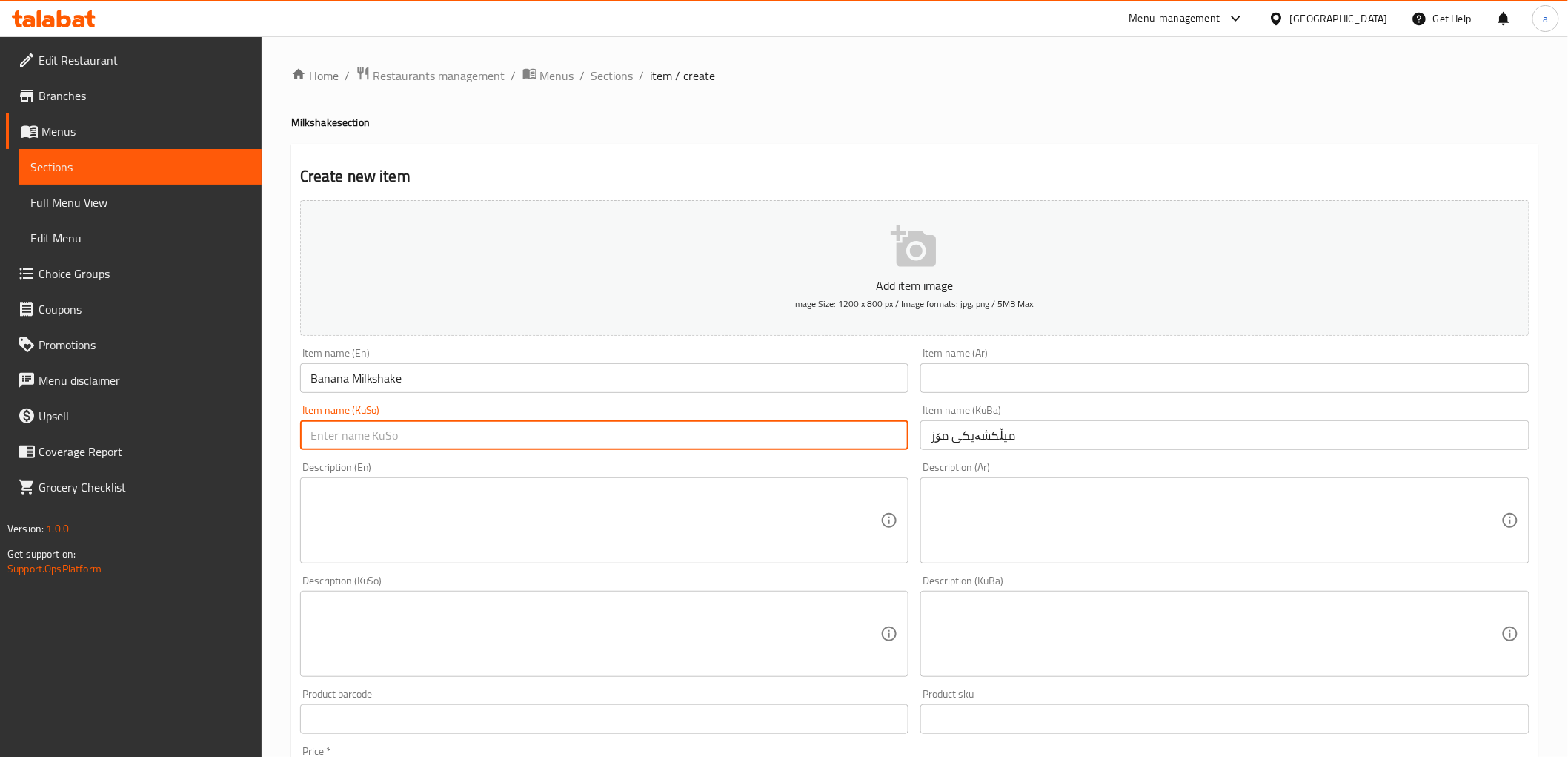
click at [786, 432] on input "text" at bounding box center [605, 435] width 610 height 30
paste input "میڵکشەیکی مۆز"
type input "میڵکشەیکی مۆز"
click at [1032, 371] on input "text" at bounding box center [1225, 378] width 610 height 30
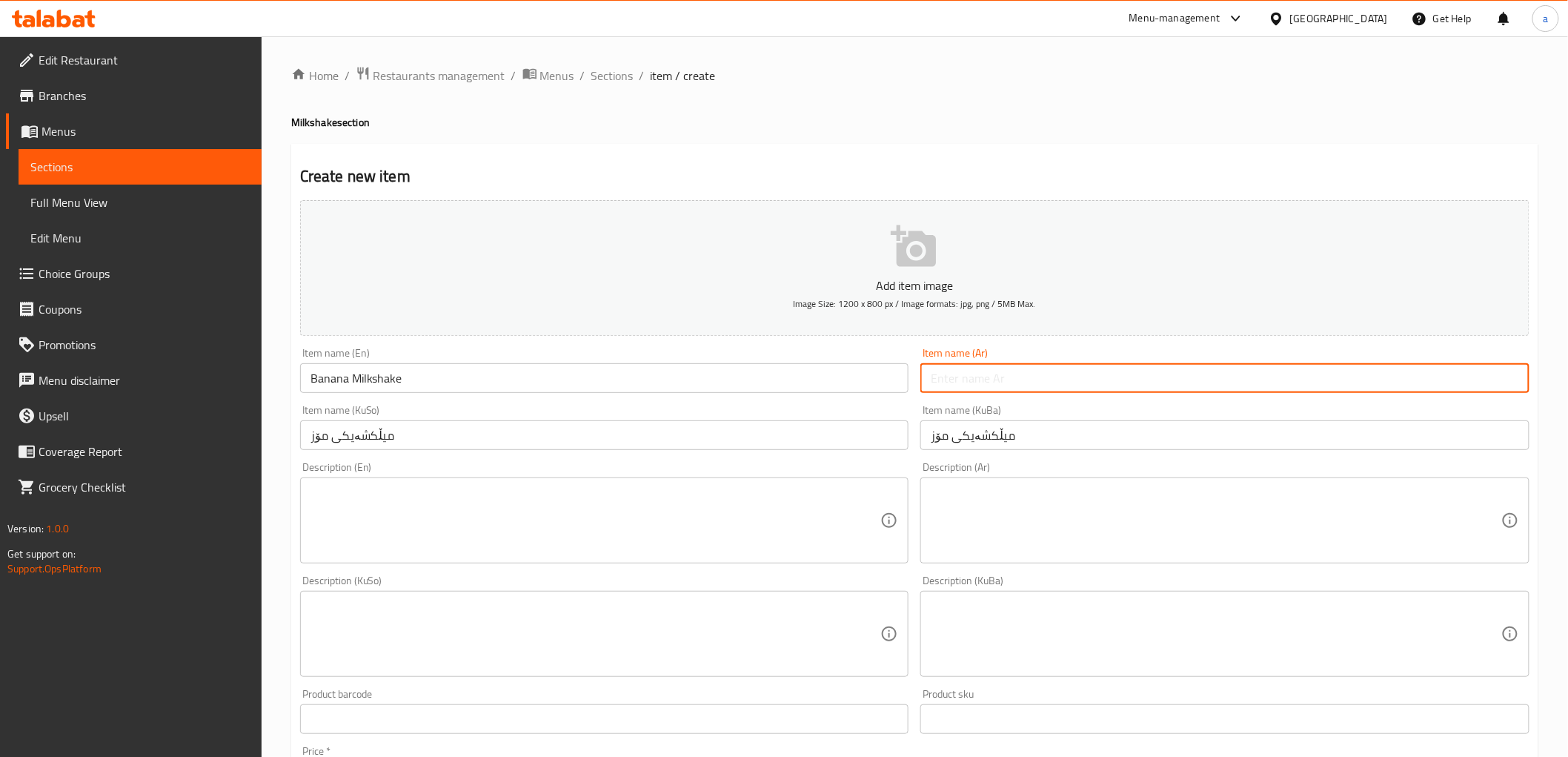
paste input "ميلك شيك موز"
type input "ميلك شيك موز"
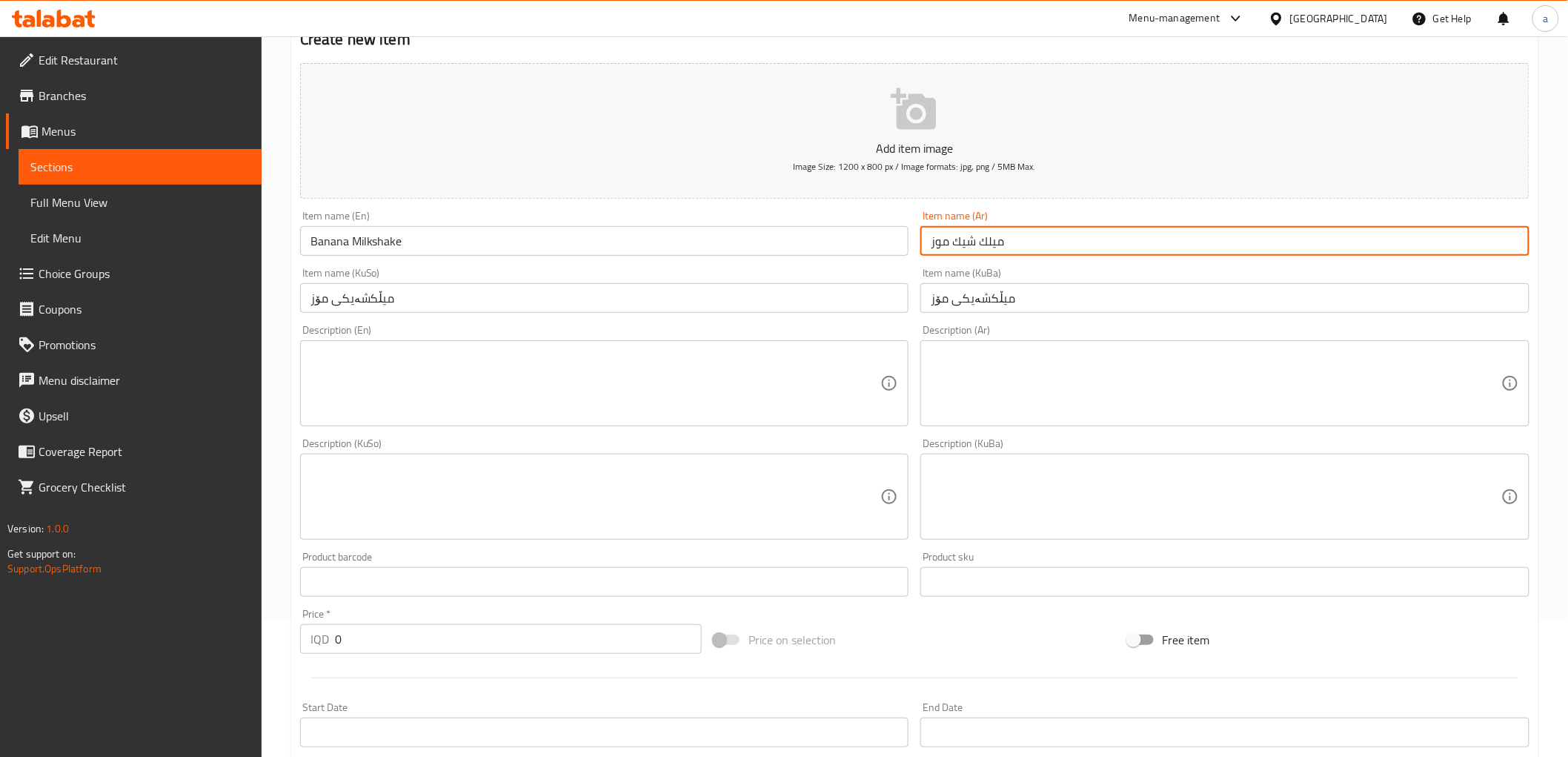
scroll to position [458, 0]
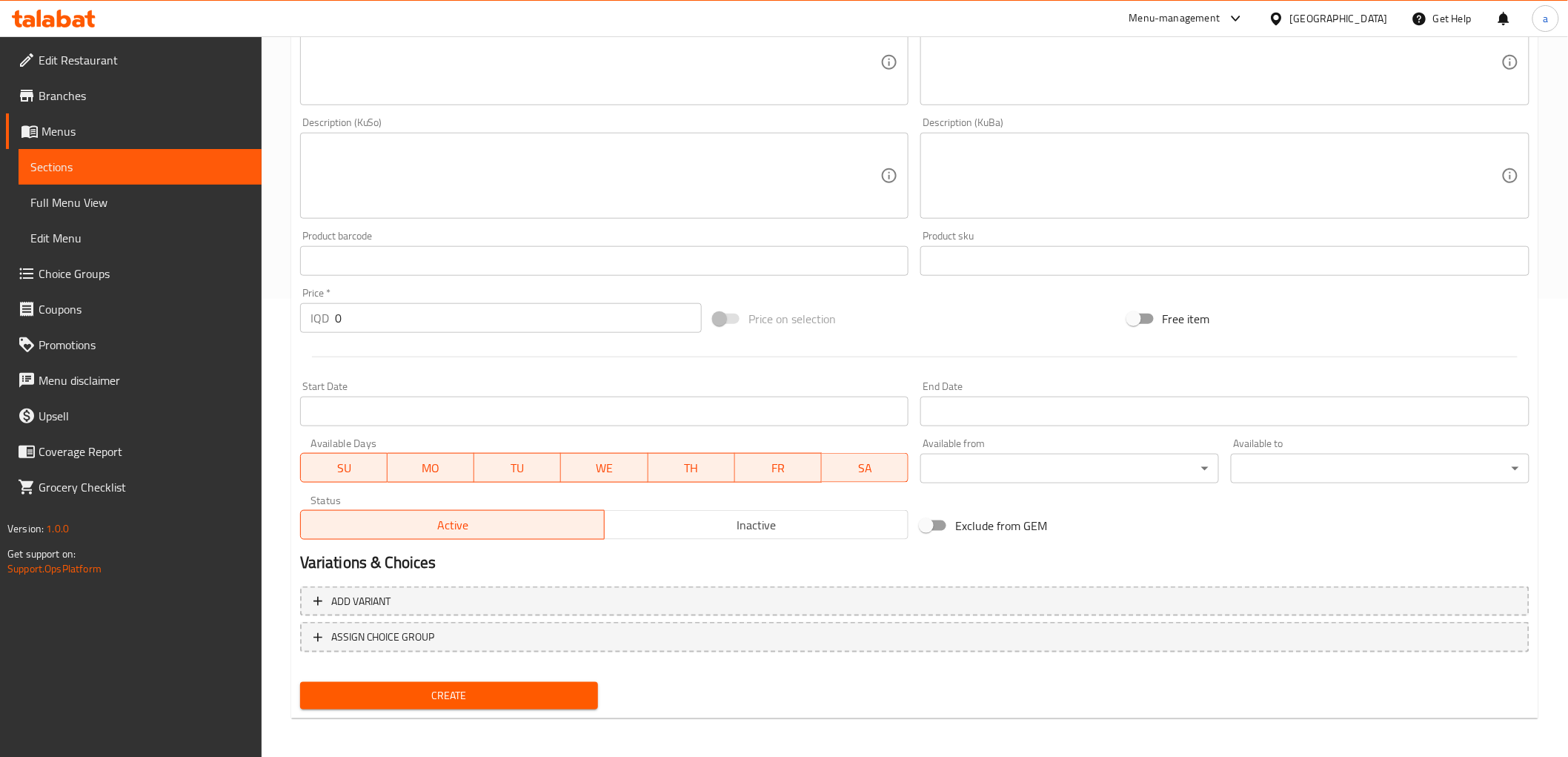
click at [389, 309] on input "0" at bounding box center [519, 319] width 367 height 30
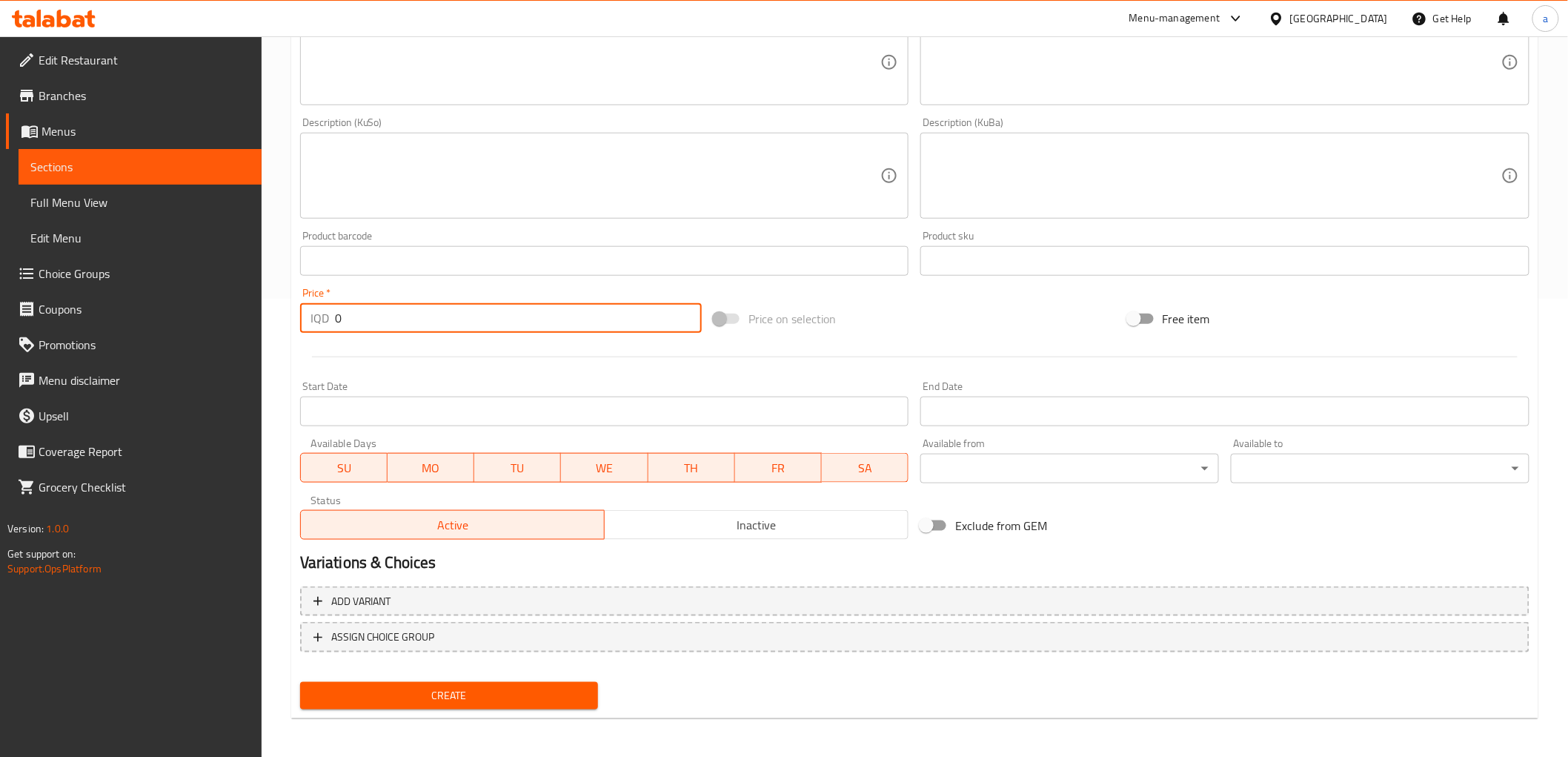
click at [389, 309] on input "0" at bounding box center [519, 319] width 367 height 30
paste input "500"
type input "5000"
click at [461, 698] on span "Create" at bounding box center [449, 696] width 275 height 18
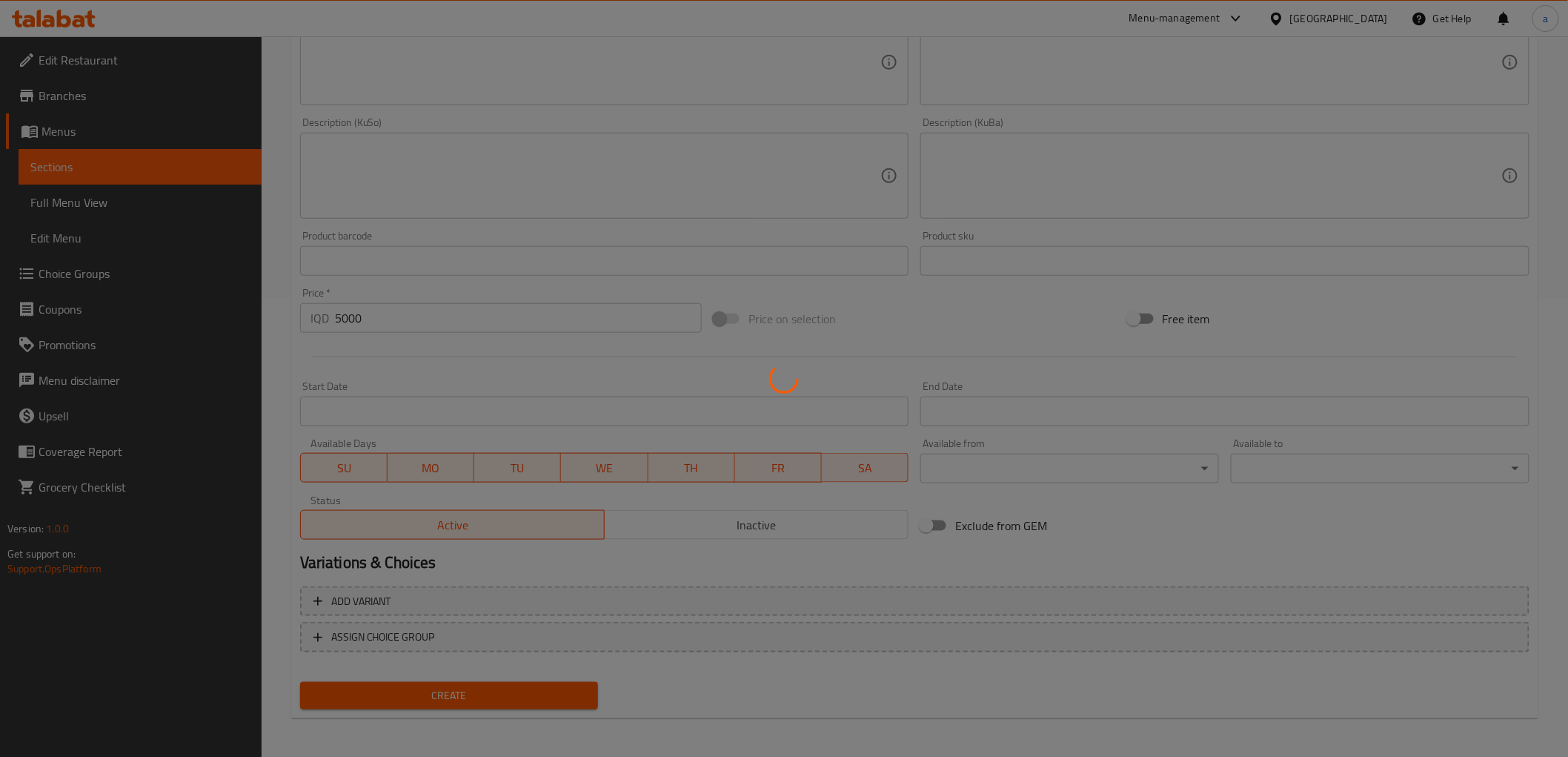
type input "0"
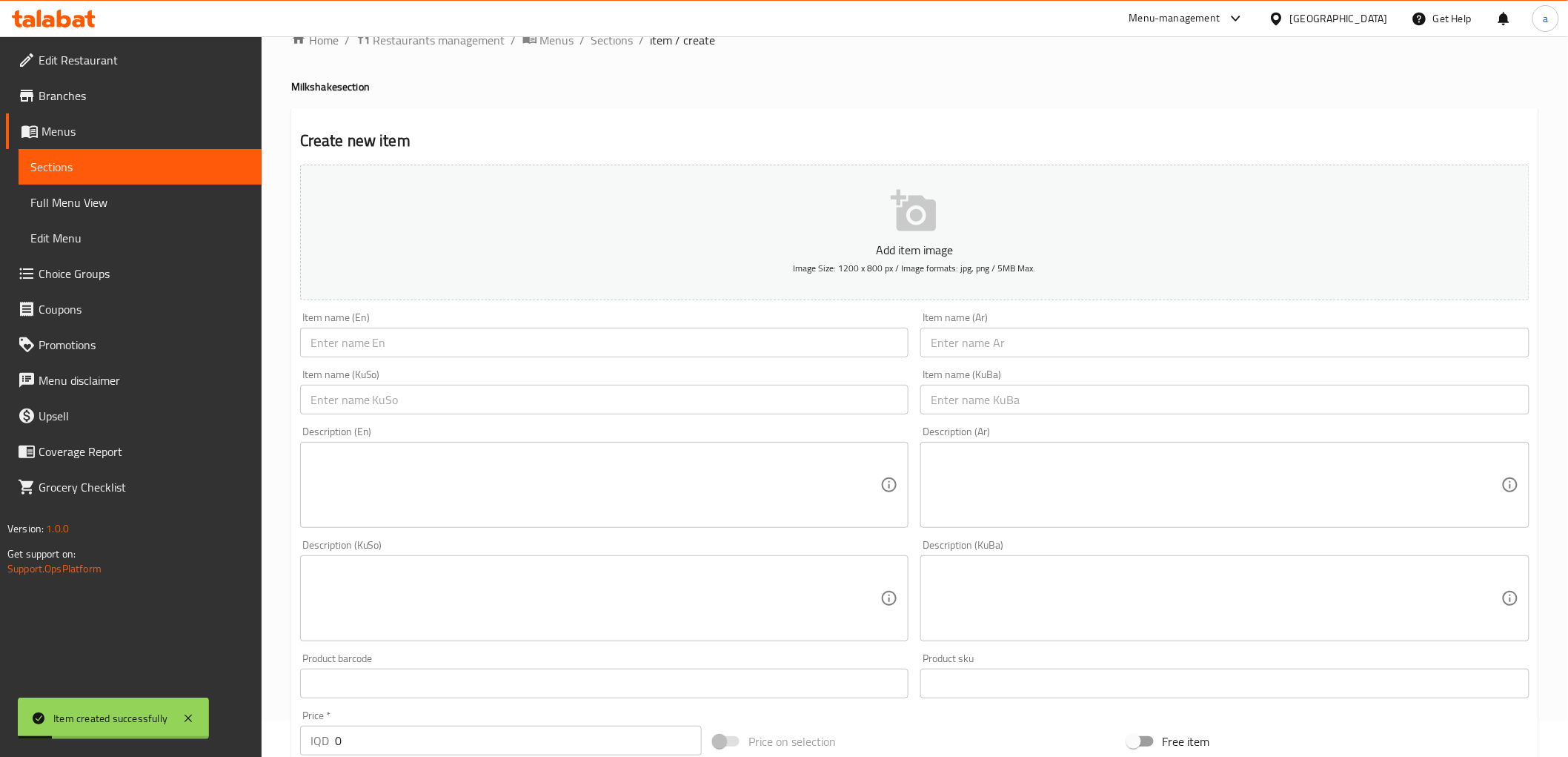
scroll to position [0, 0]
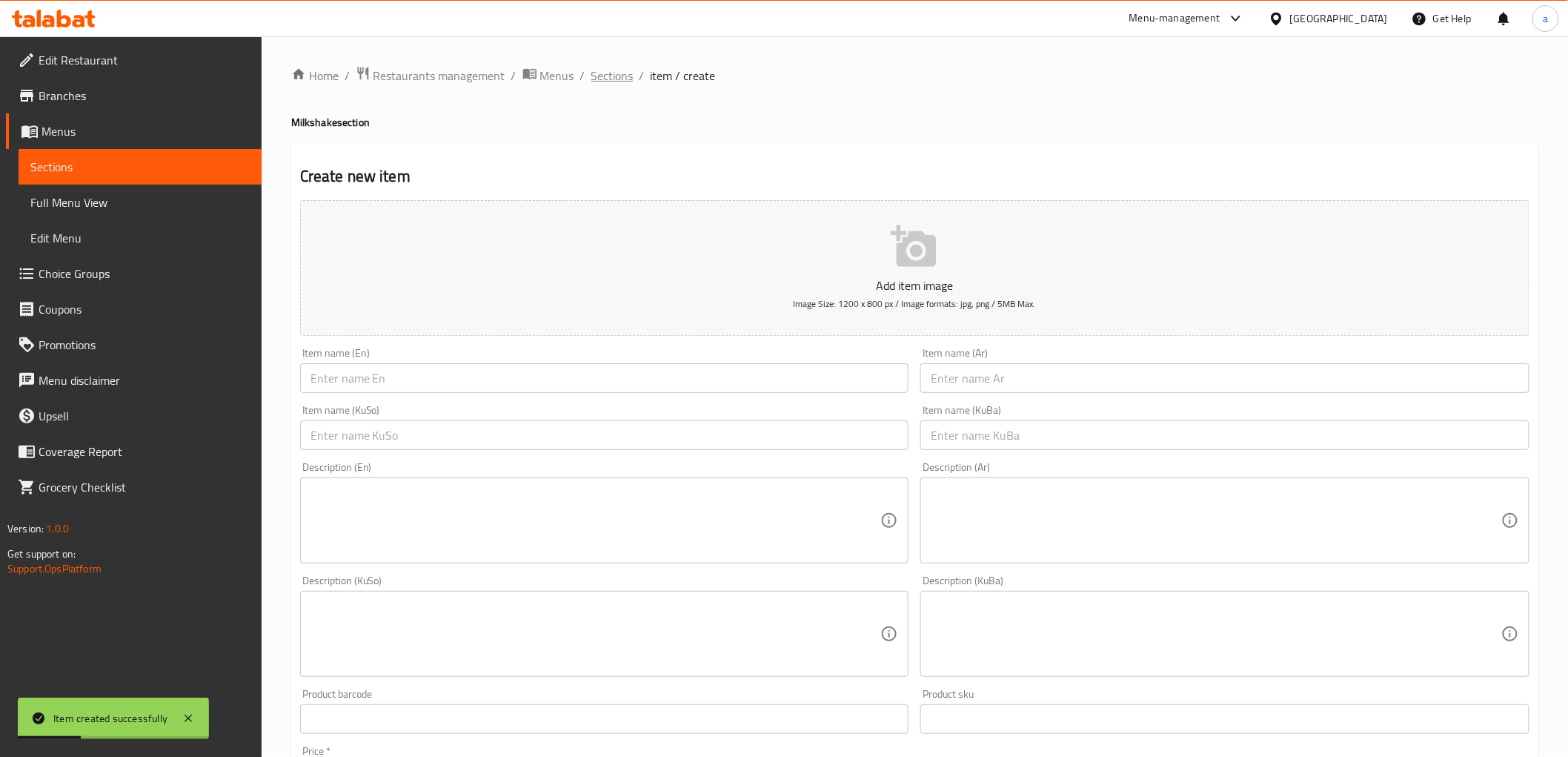
click at [609, 74] on span "Sections" at bounding box center [612, 76] width 42 height 18
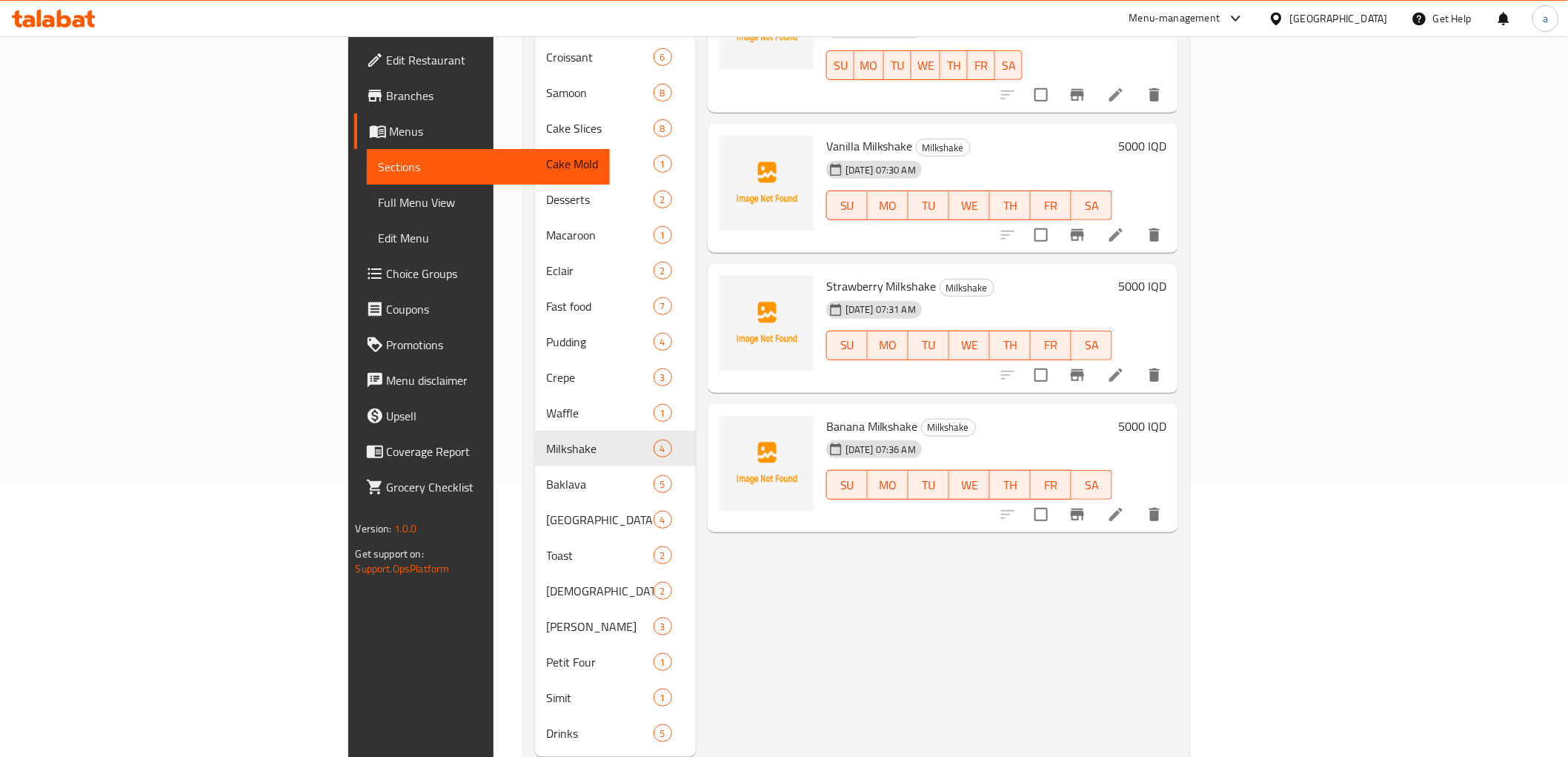
scroll to position [293, 0]
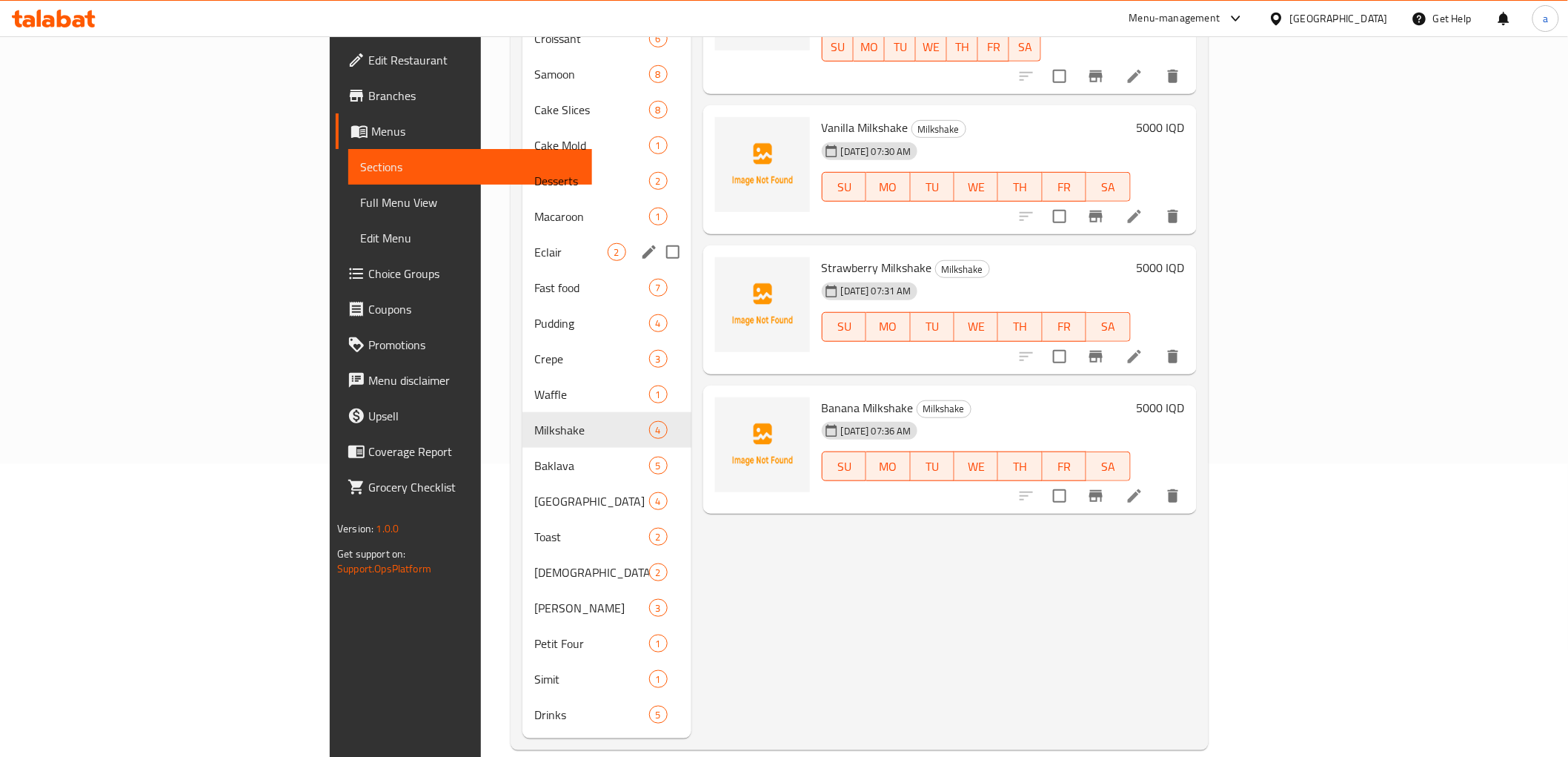
click at [523, 234] on div "Eclair 2" at bounding box center [606, 252] width 168 height 36
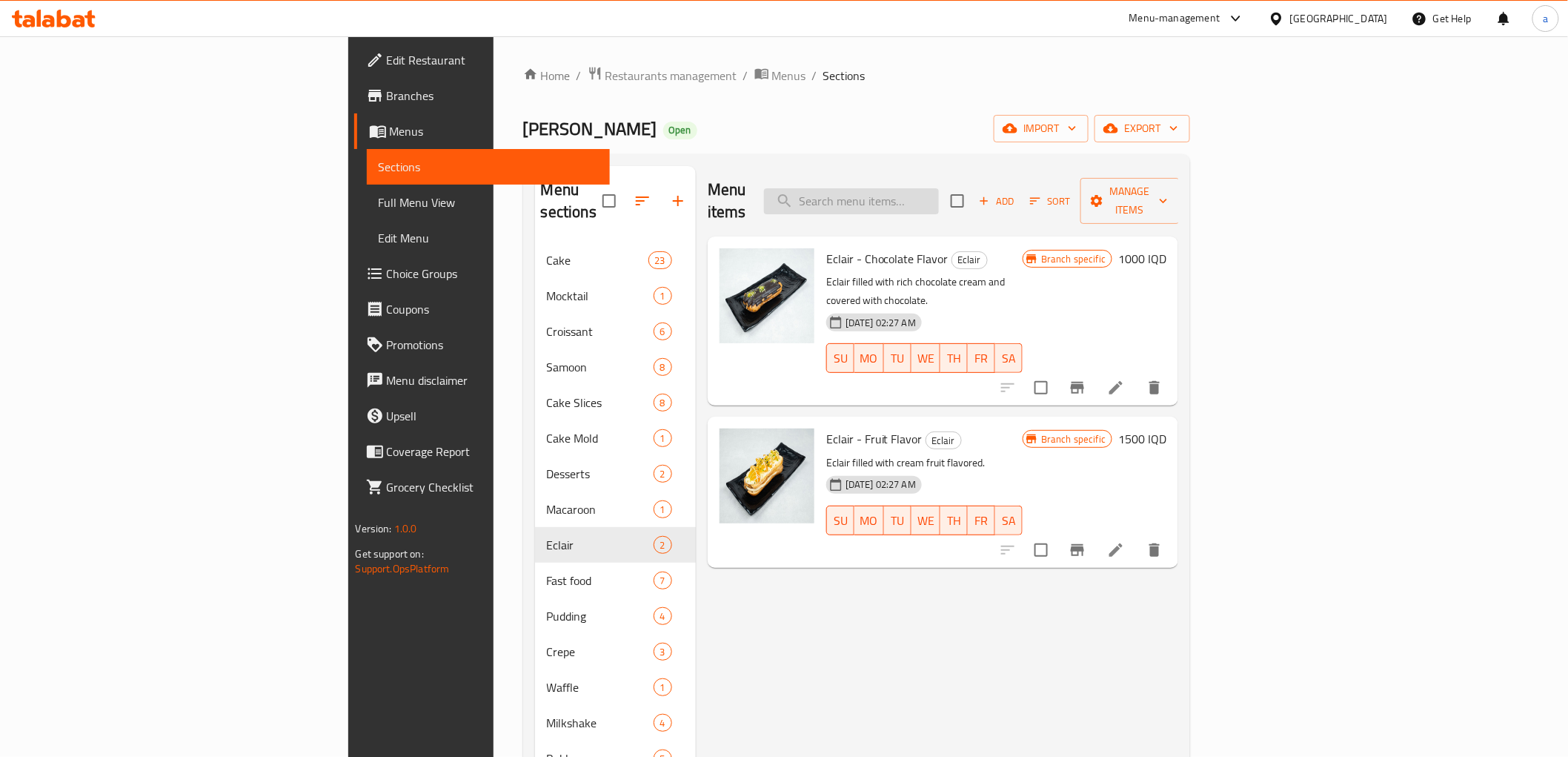
click at [939, 197] on input "search" at bounding box center [851, 201] width 174 height 26
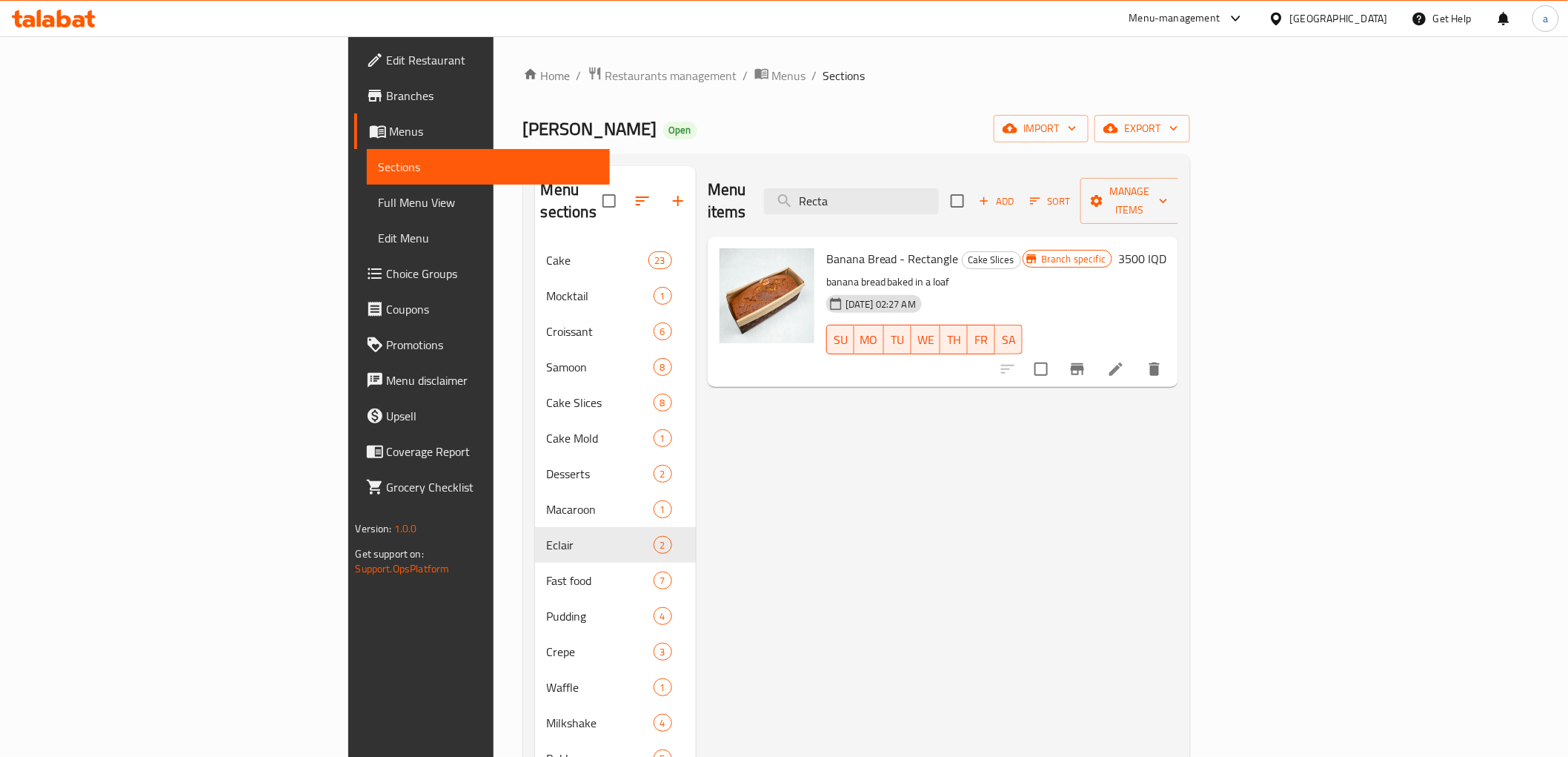
type input "Recta"
click at [939, 190] on input "Recta" at bounding box center [851, 201] width 174 height 26
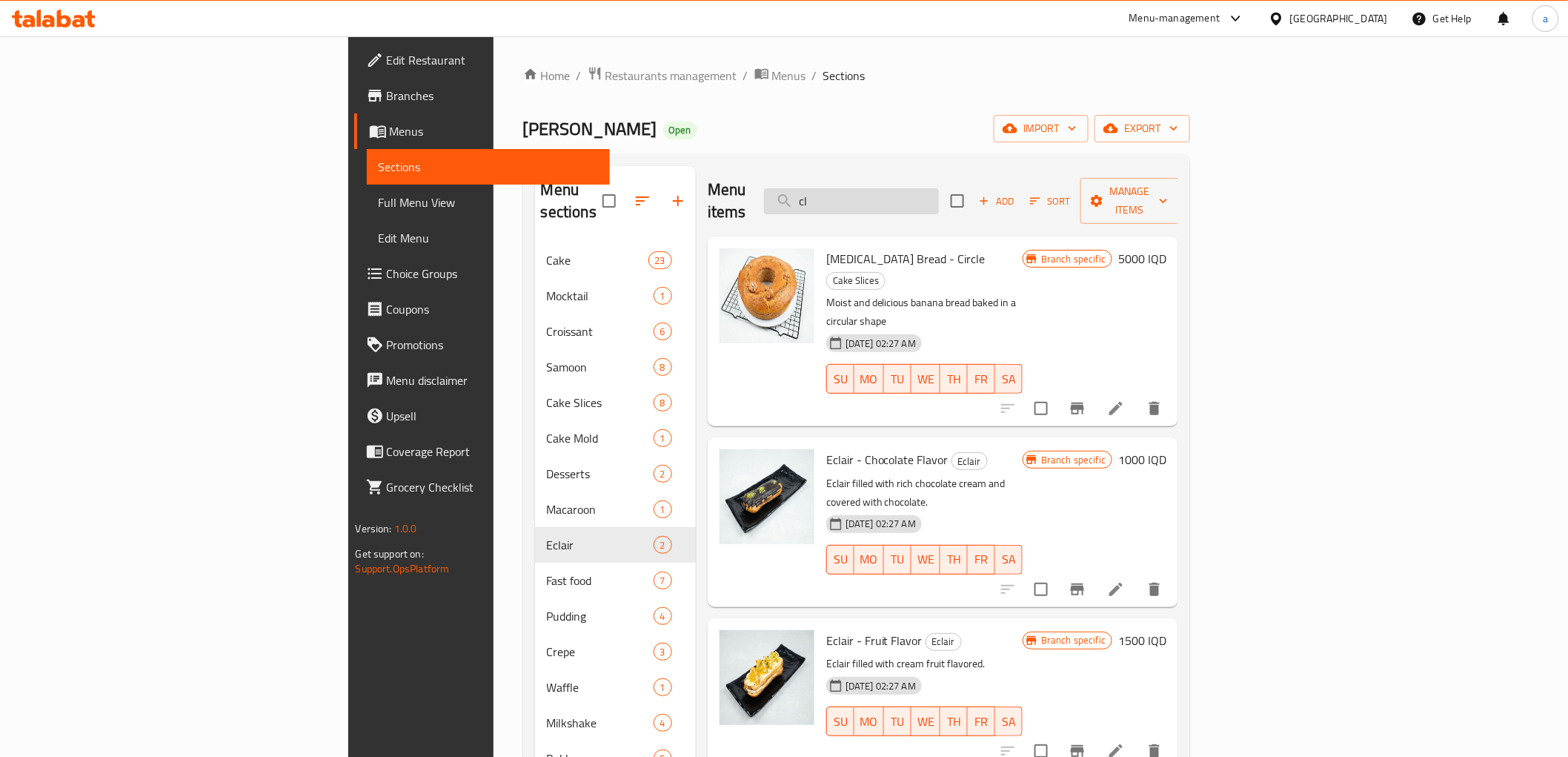
type input "c"
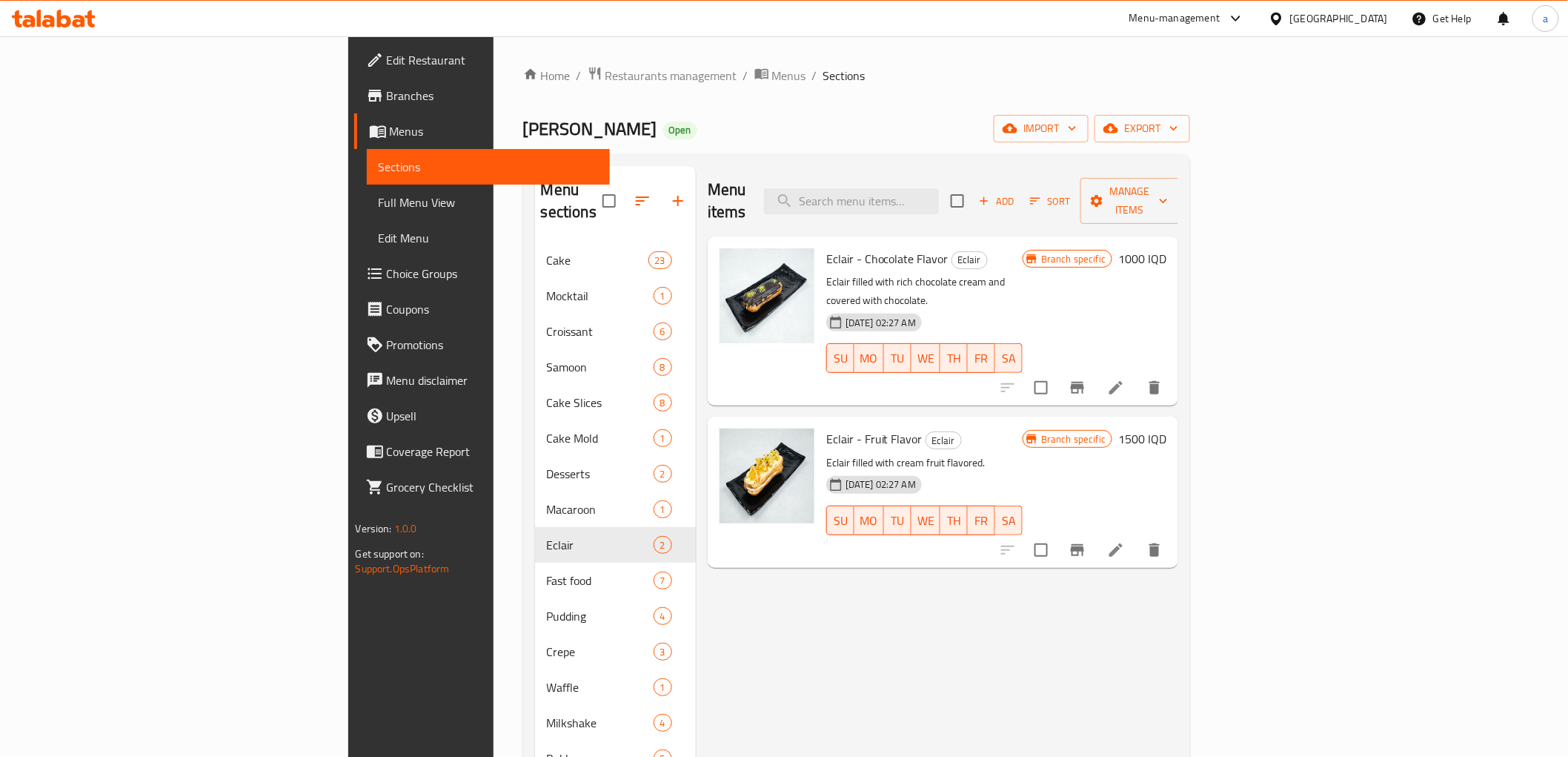
click at [1017, 193] on span "Add" at bounding box center [997, 201] width 40 height 17
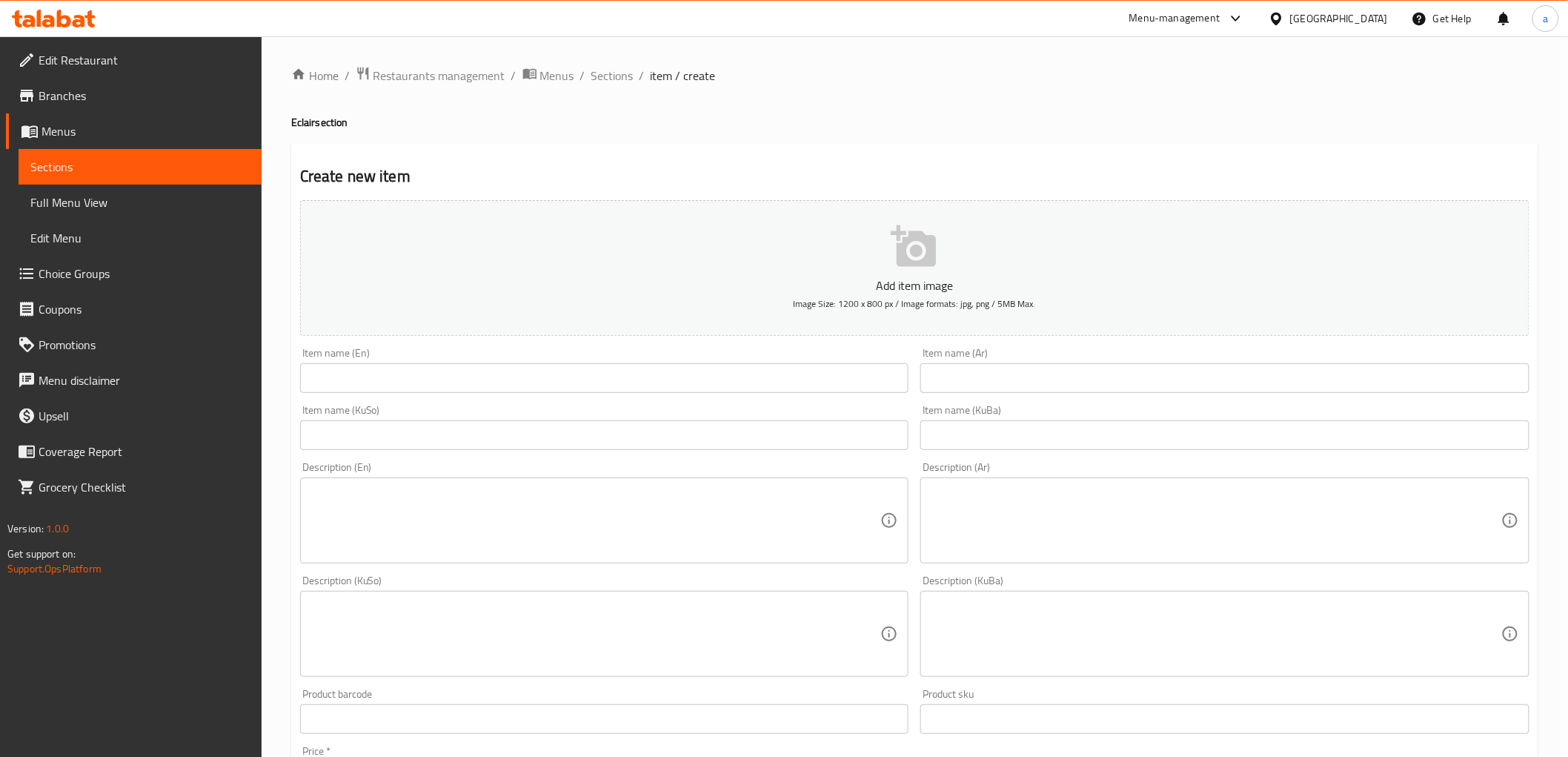
click at [1032, 432] on input "text" at bounding box center [1225, 435] width 610 height 30
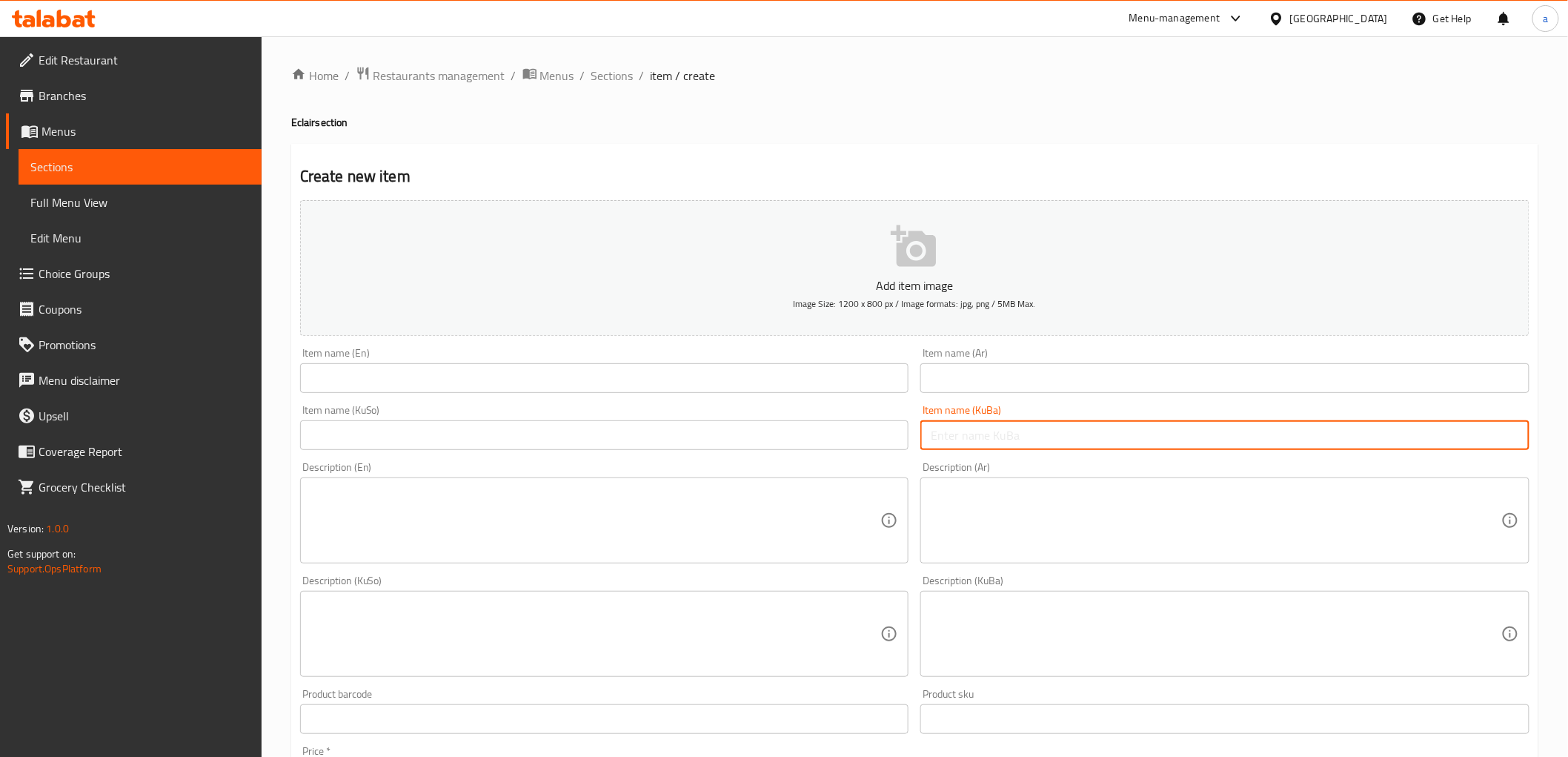
paste input "کلێر لاکێشە"
type input "کلێر لاکێشە"
click at [786, 427] on input "text" at bounding box center [605, 435] width 610 height 30
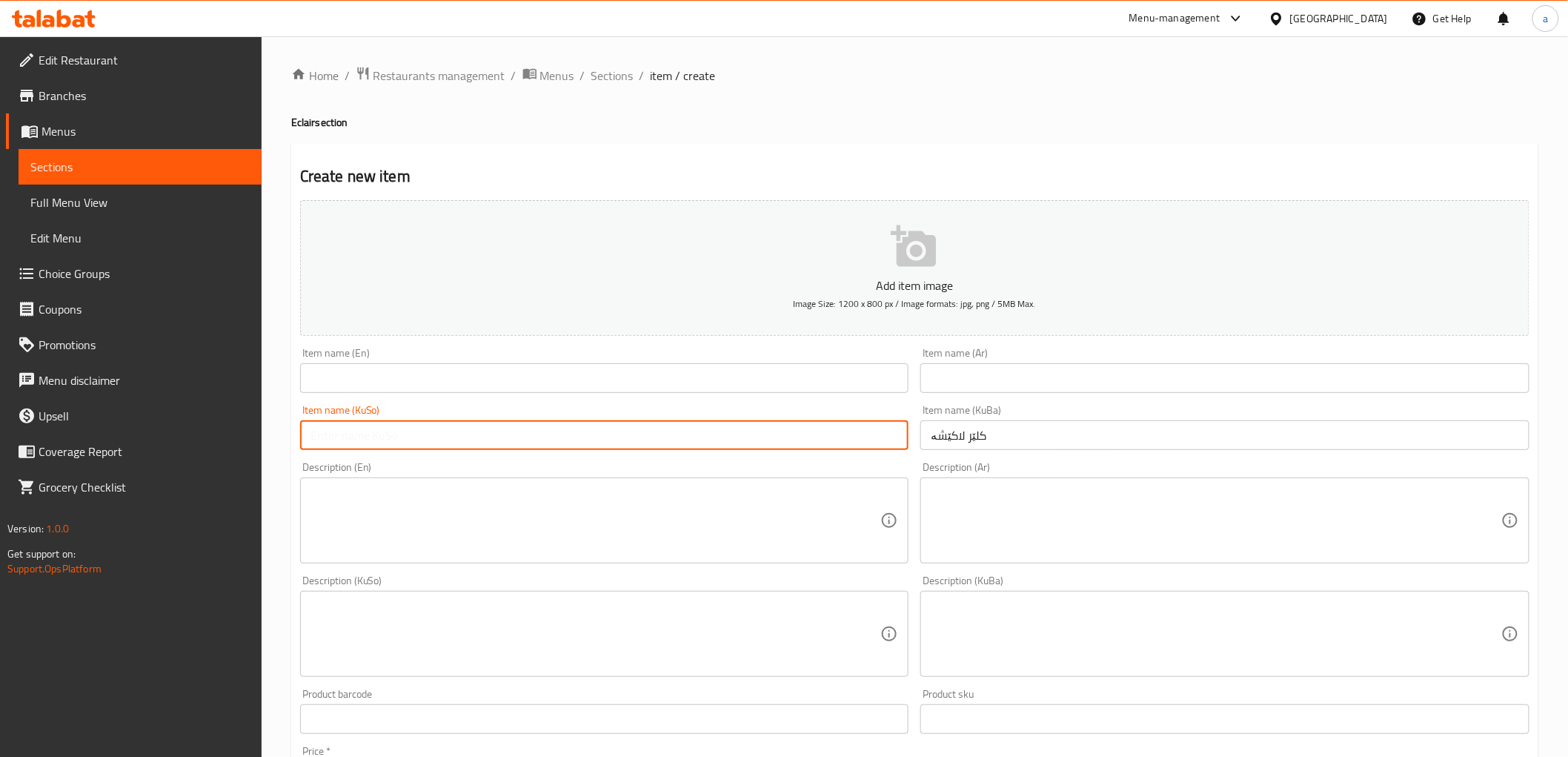
paste input "کلێر لاکێشە"
type input "کلێر لاکێشە"
click at [1121, 376] on input "text" at bounding box center [1225, 378] width 610 height 30
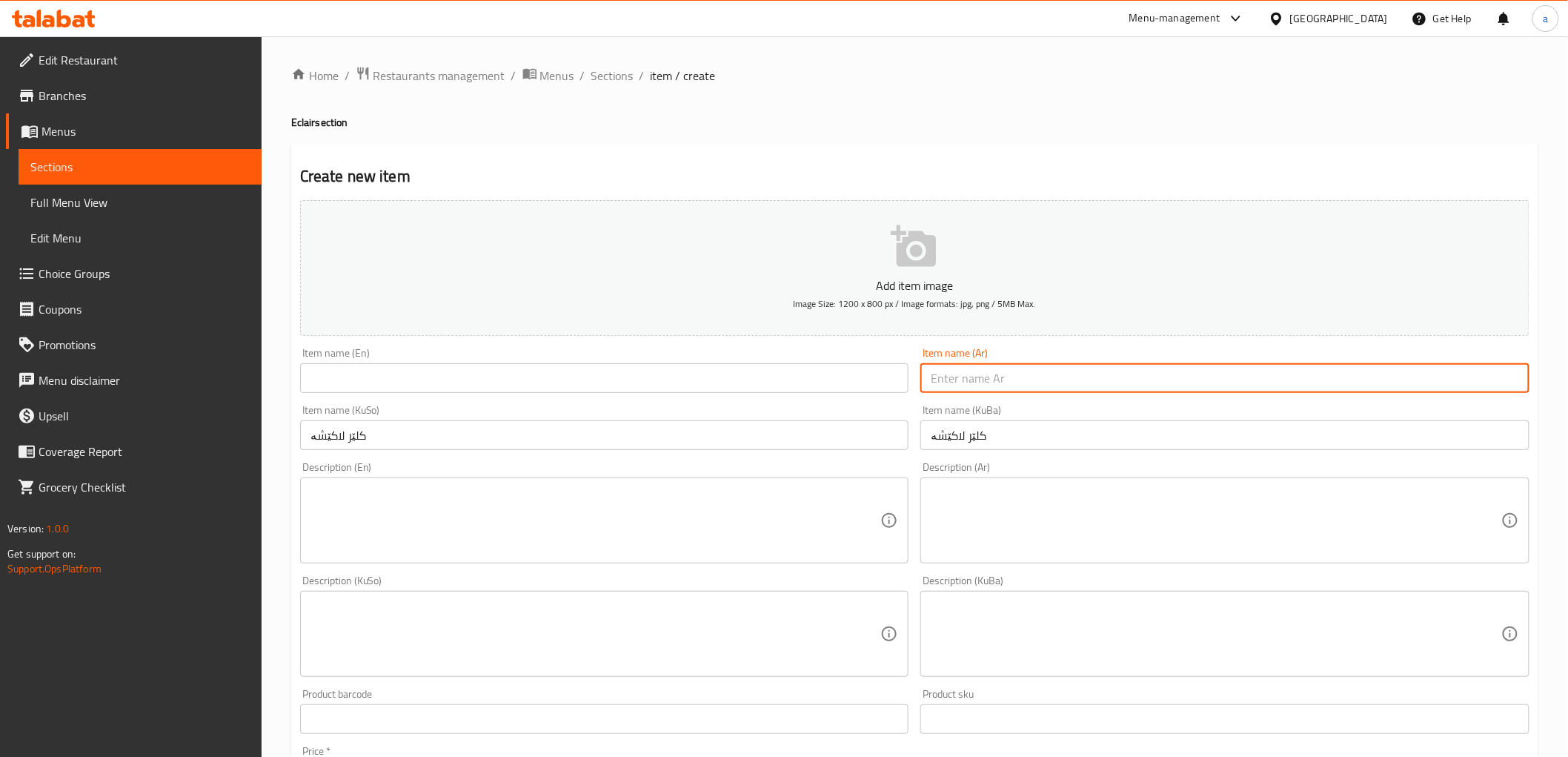
click at [964, 439] on input "کلێر لاکێشە" at bounding box center [1225, 435] width 610 height 30
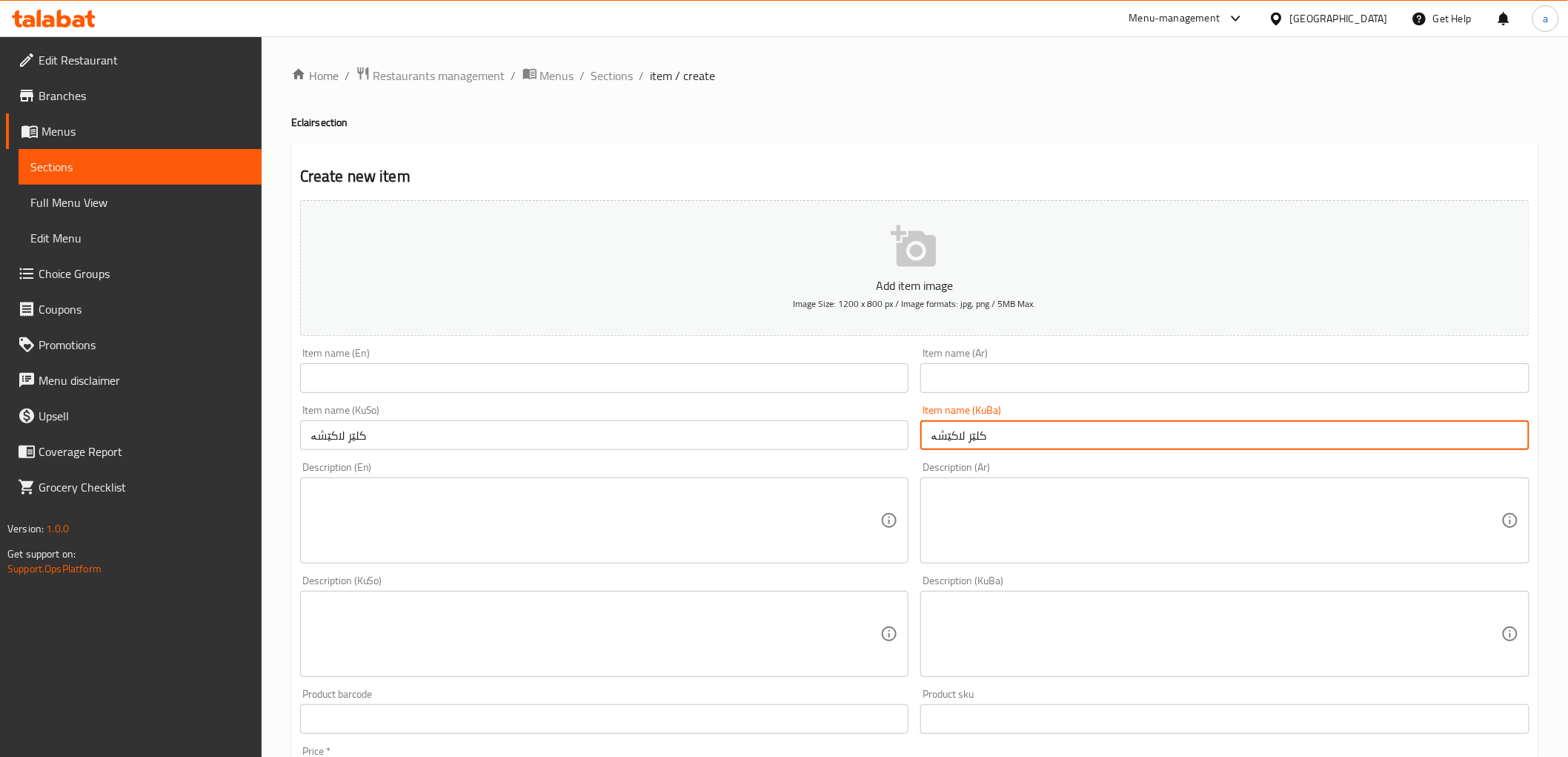
click at [353, 389] on input "text" at bounding box center [605, 378] width 610 height 30
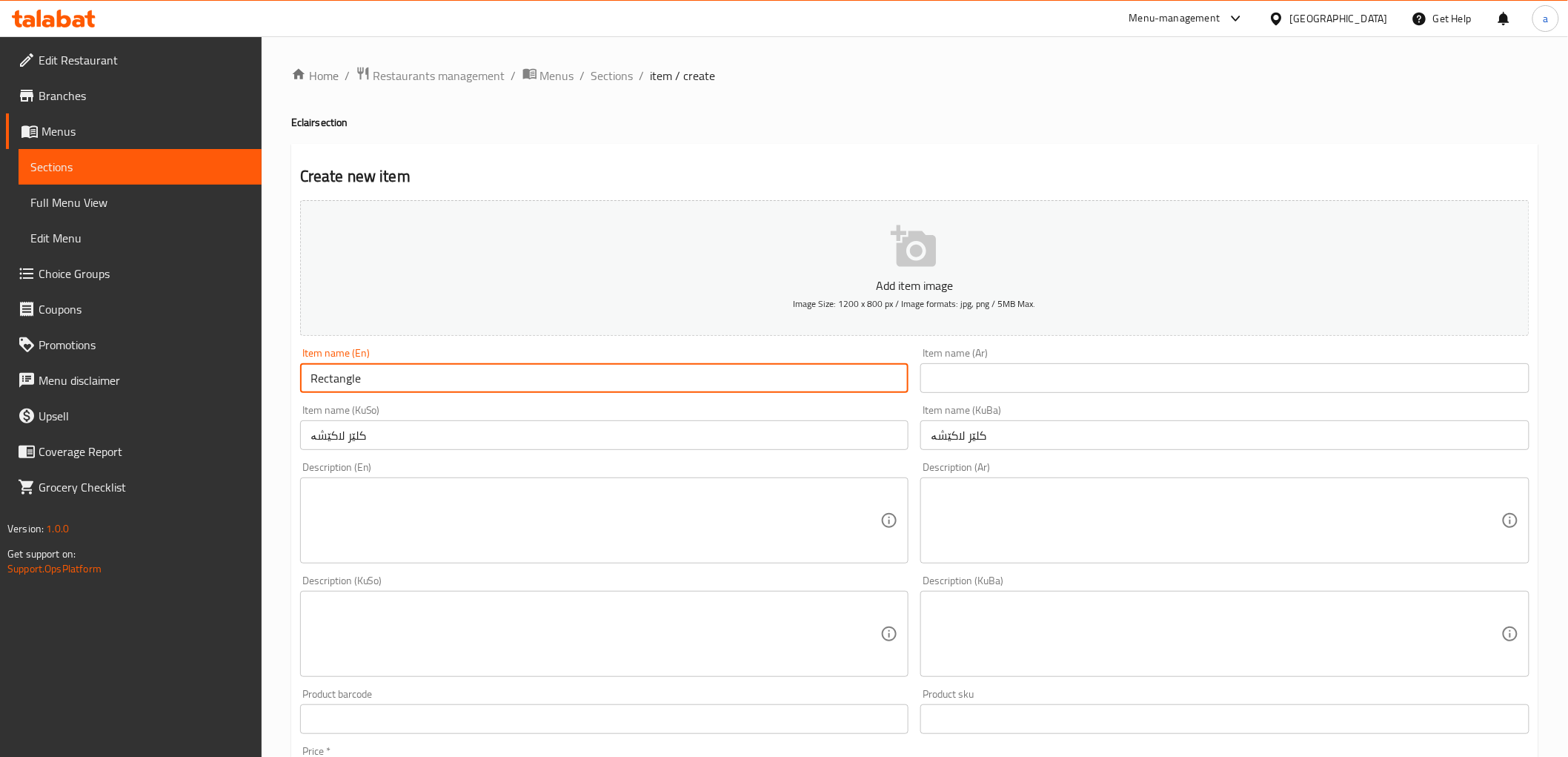
paste input "Eclair"
type input "Rectangle Eclair"
click at [986, 382] on input "text" at bounding box center [1225, 378] width 610 height 30
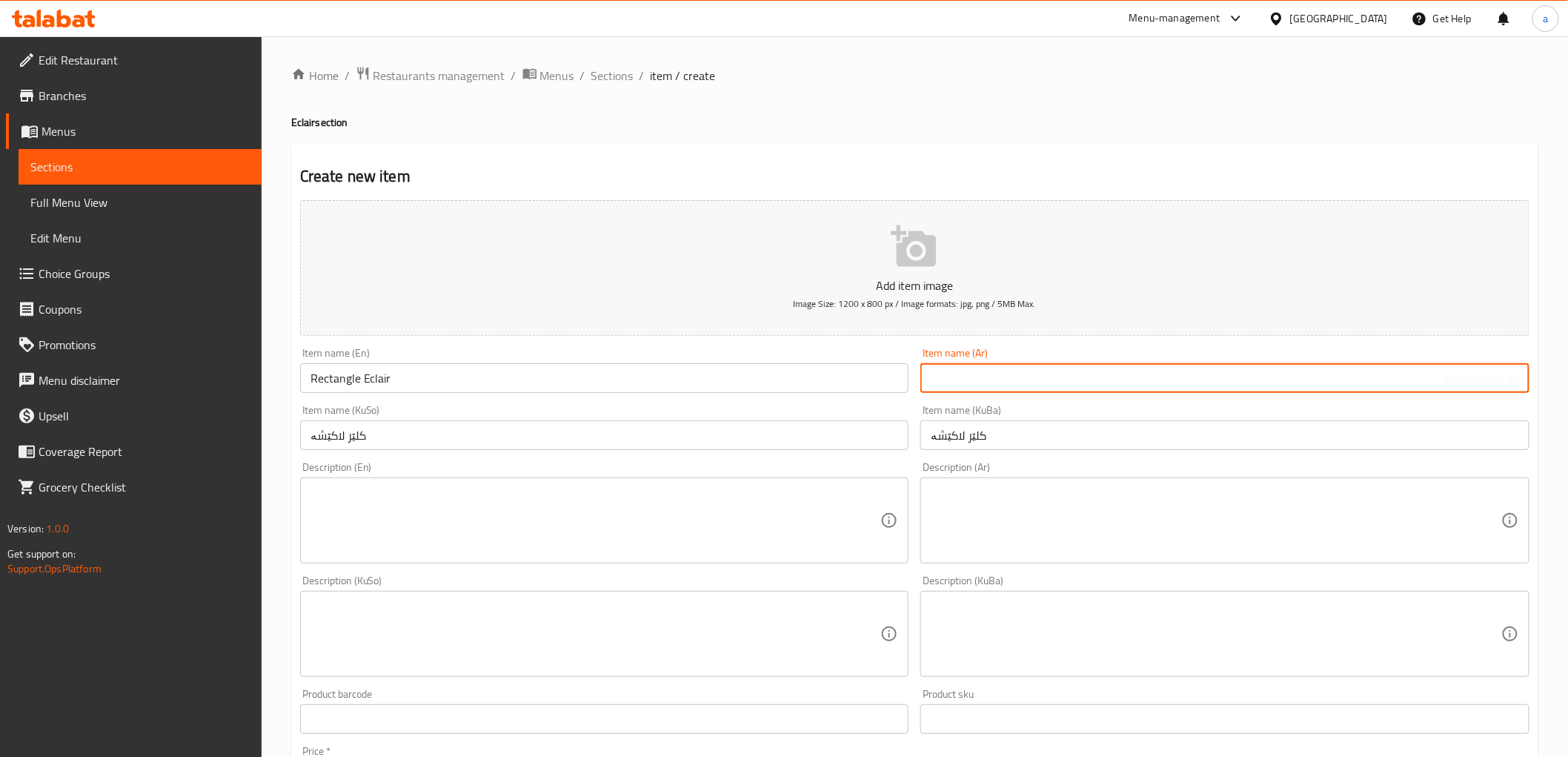
paste input "إكلير"
paste input "مستطيل"
type input "إكلير مستطيل"
click at [1437, 434] on input "کلێر لاکێشە" at bounding box center [1225, 435] width 610 height 30
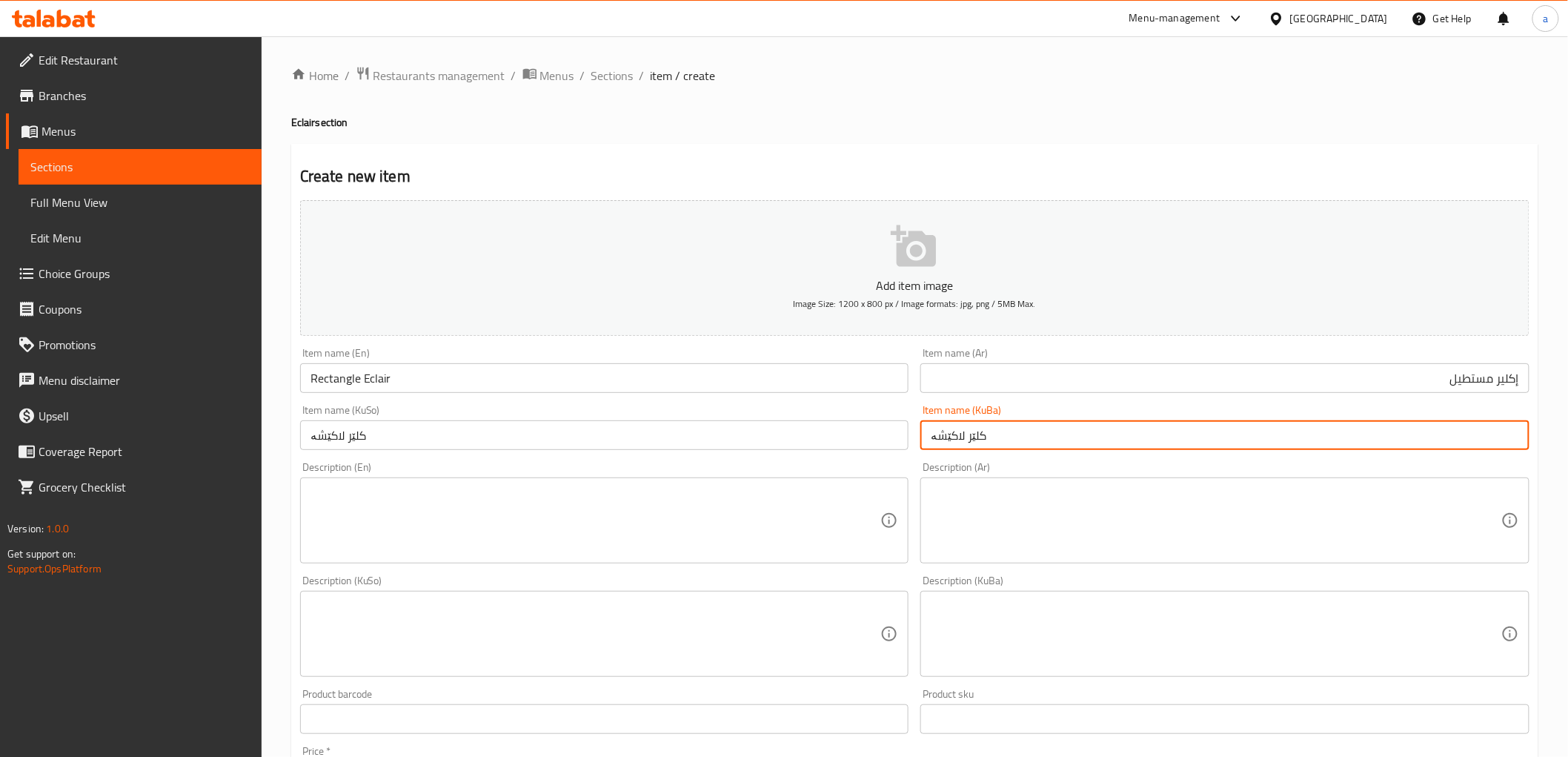
click at [1437, 434] on input "کلێر لاکێشە" at bounding box center [1225, 435] width 610 height 30
paste input "ئ"
type input "ئکلێری لاکێشە"
click at [374, 438] on input "کلێر لاکێشە" at bounding box center [605, 435] width 610 height 30
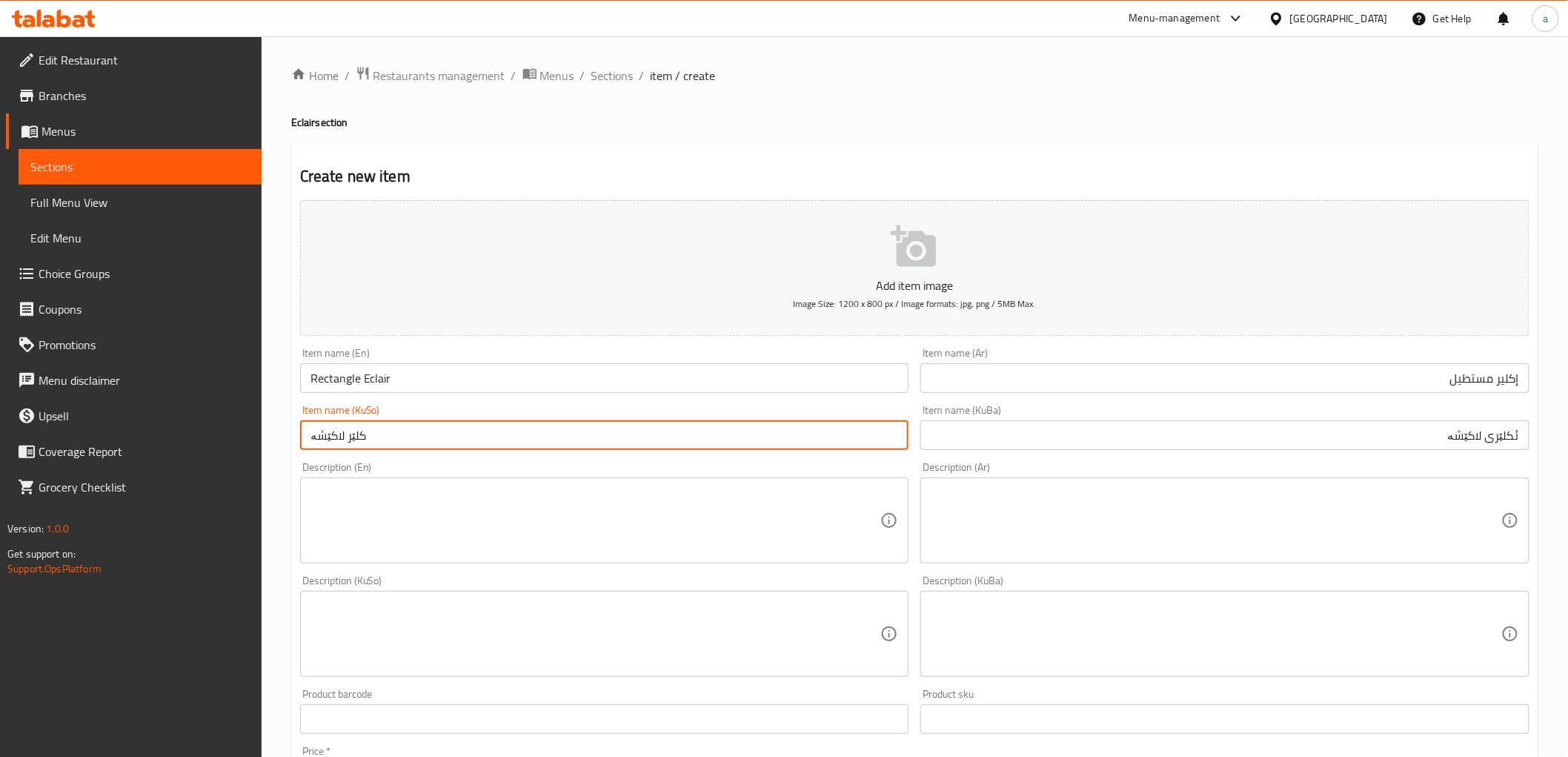
click at [374, 438] on input "کلێر لاکێشە" at bounding box center [605, 435] width 610 height 30
paste input "ئکلێری"
type input "ئکلێری لاکێشە"
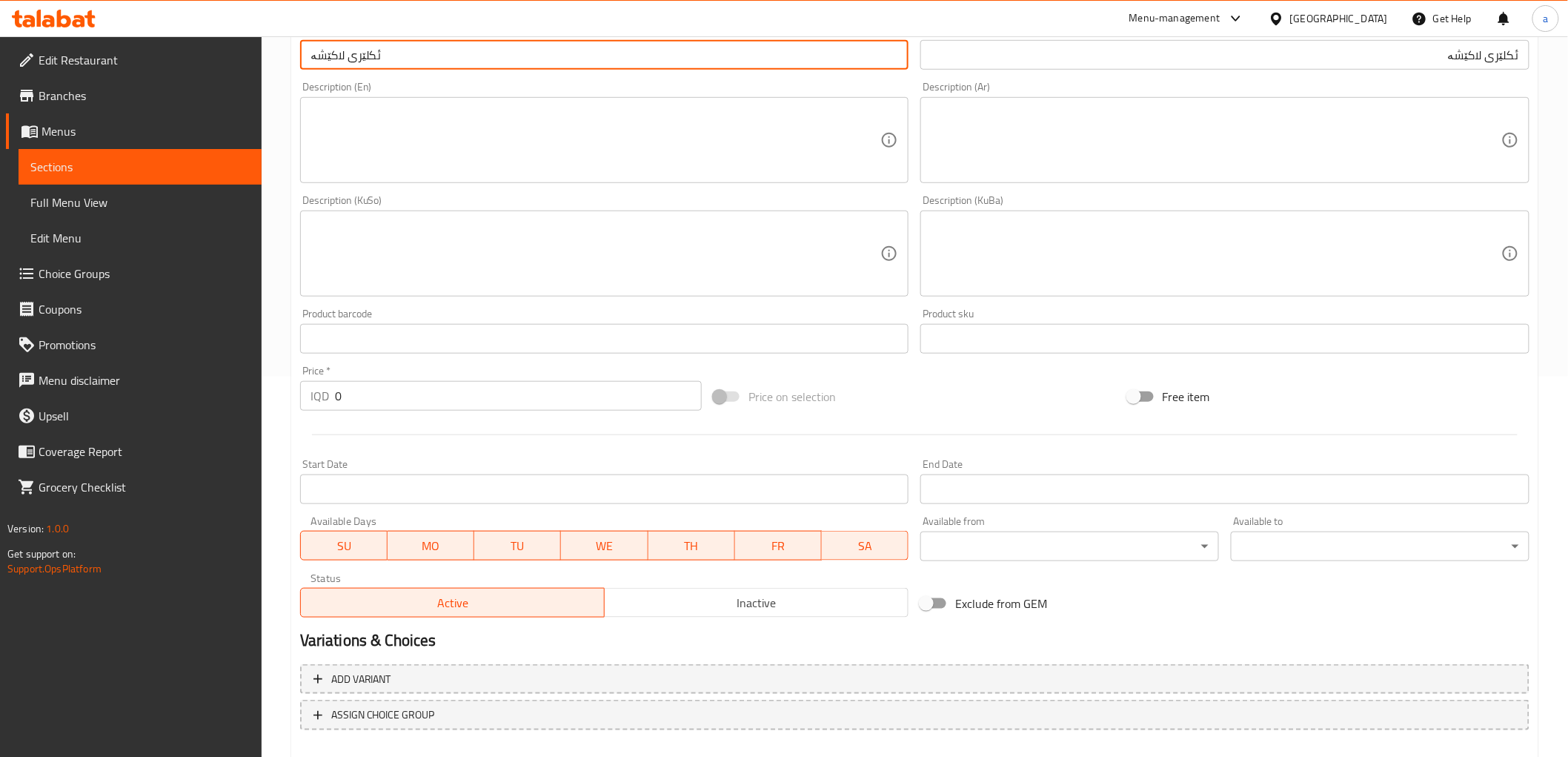
scroll to position [411, 0]
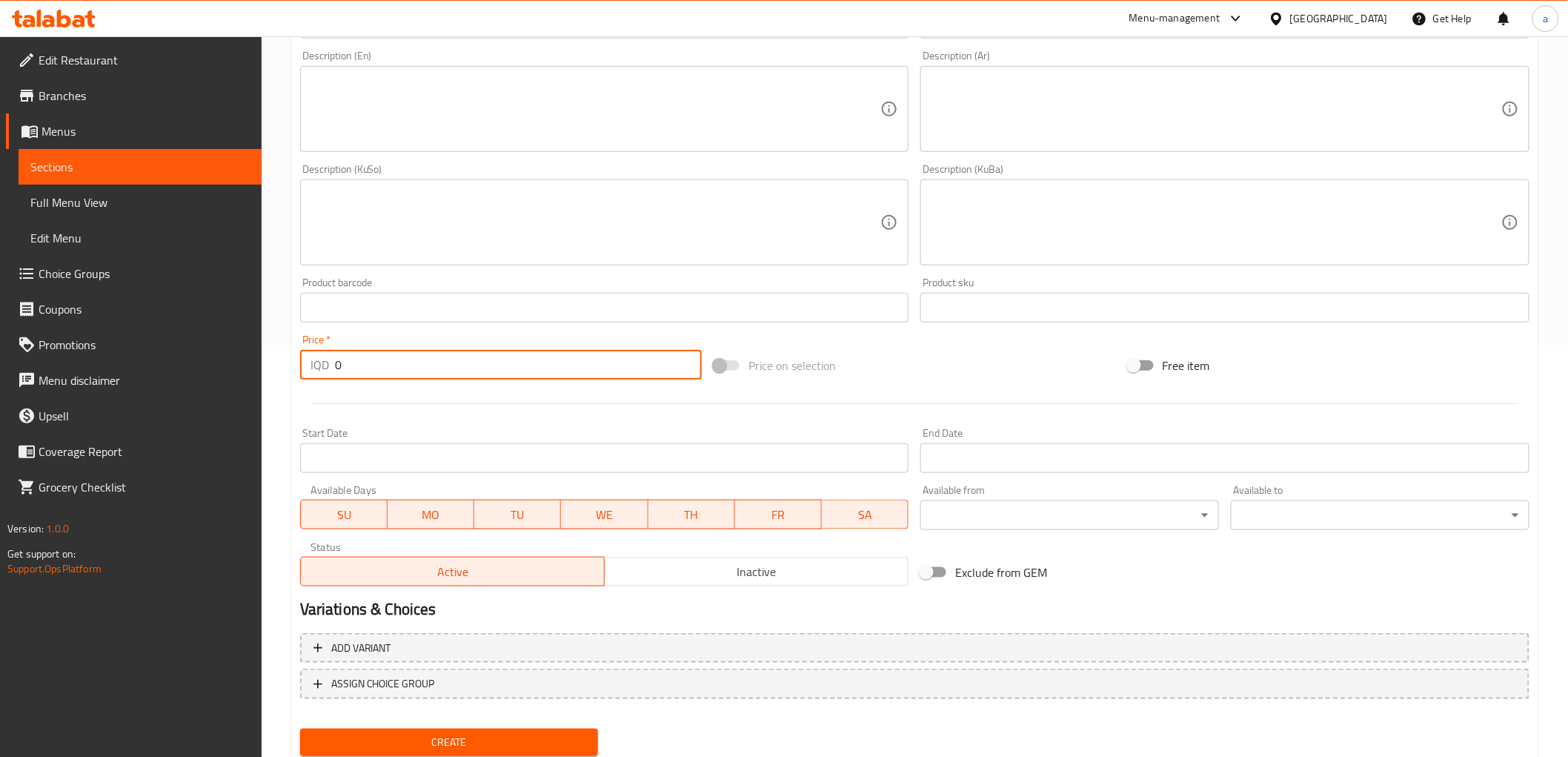
click at [365, 360] on input "0" at bounding box center [519, 365] width 367 height 30
type input "1500"
click at [456, 737] on span "Create" at bounding box center [449, 742] width 275 height 18
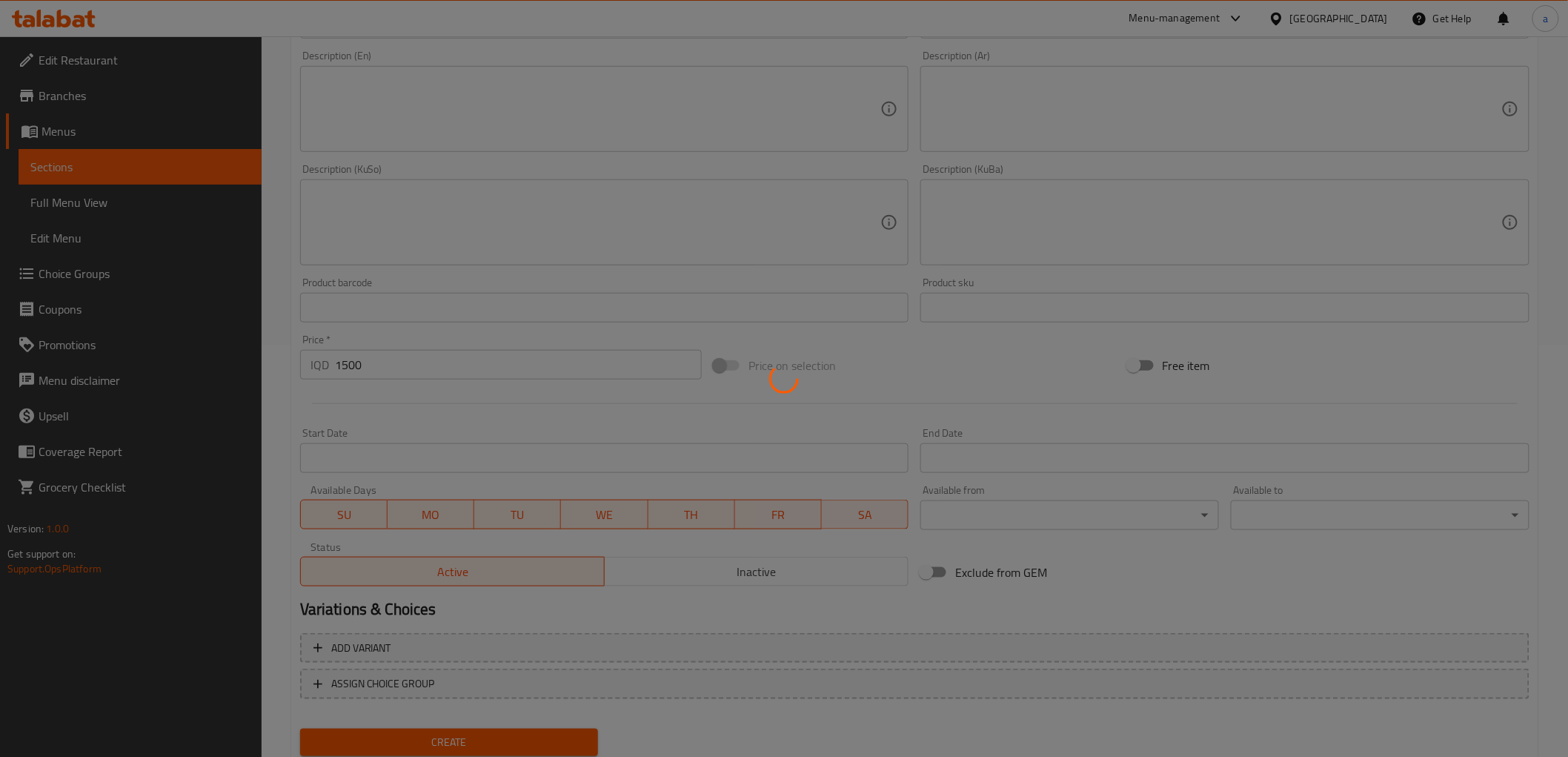
scroll to position [0, 0]
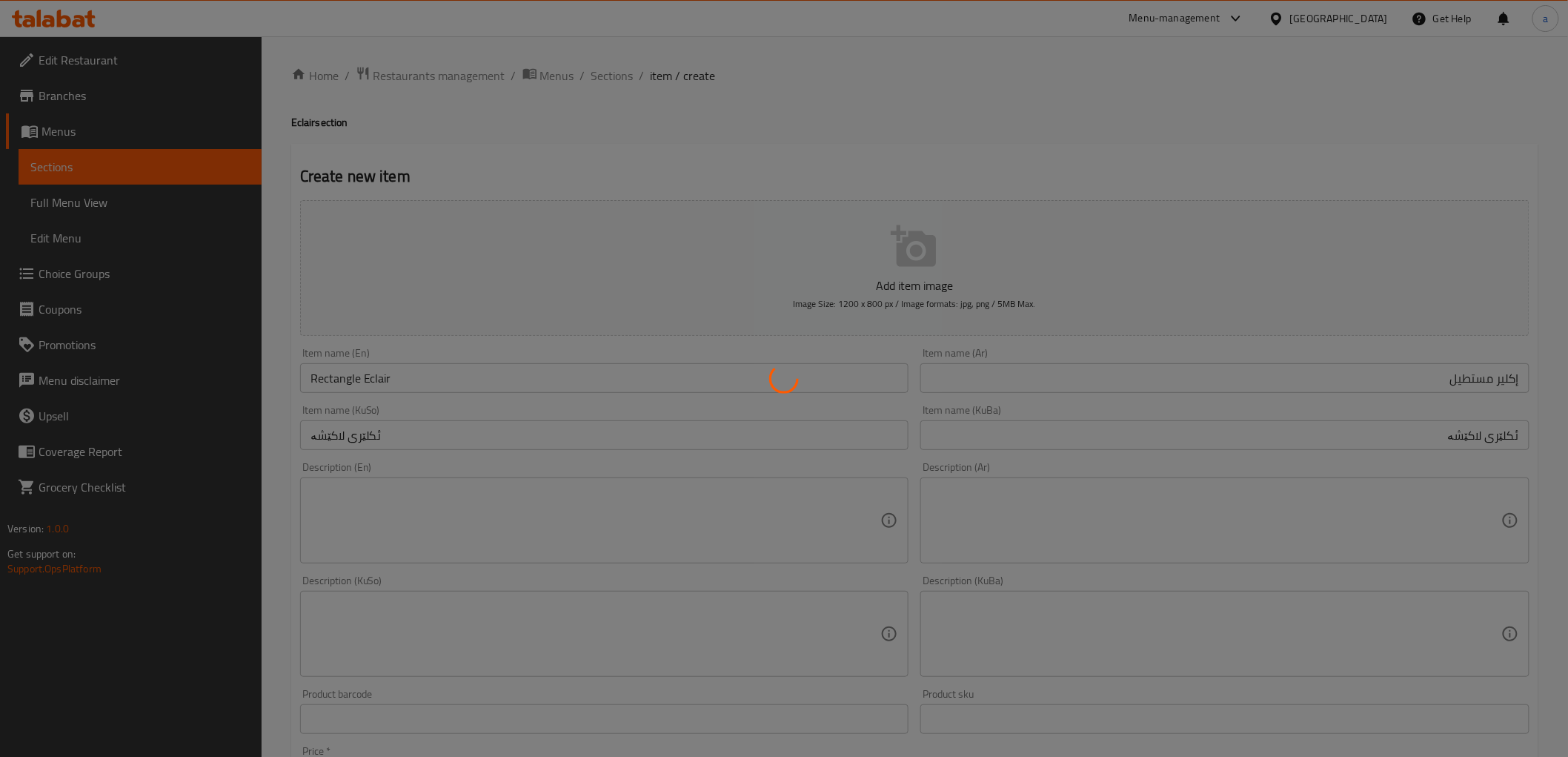
type input "0"
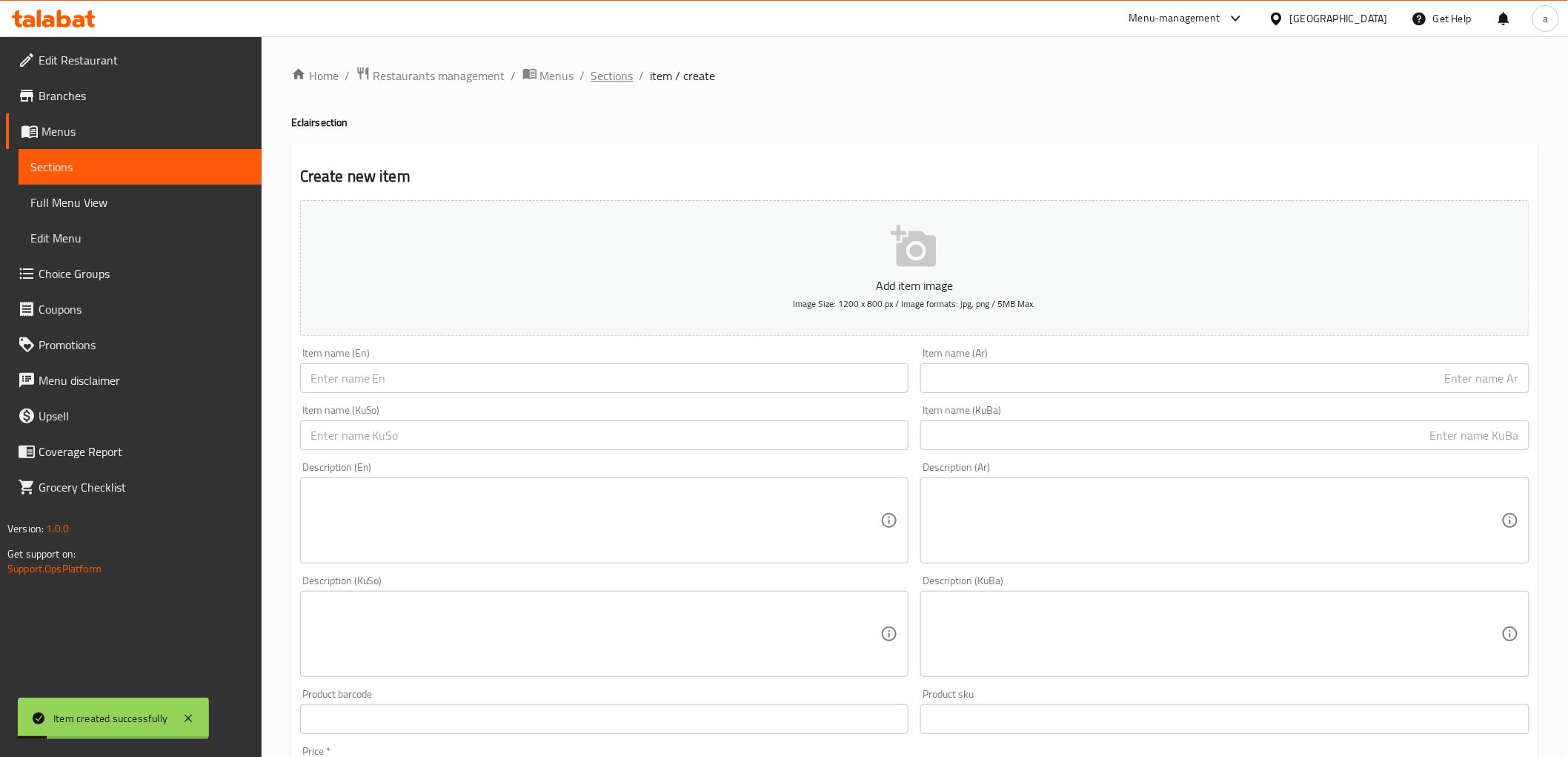
click at [619, 84] on span "Sections" at bounding box center [612, 76] width 42 height 18
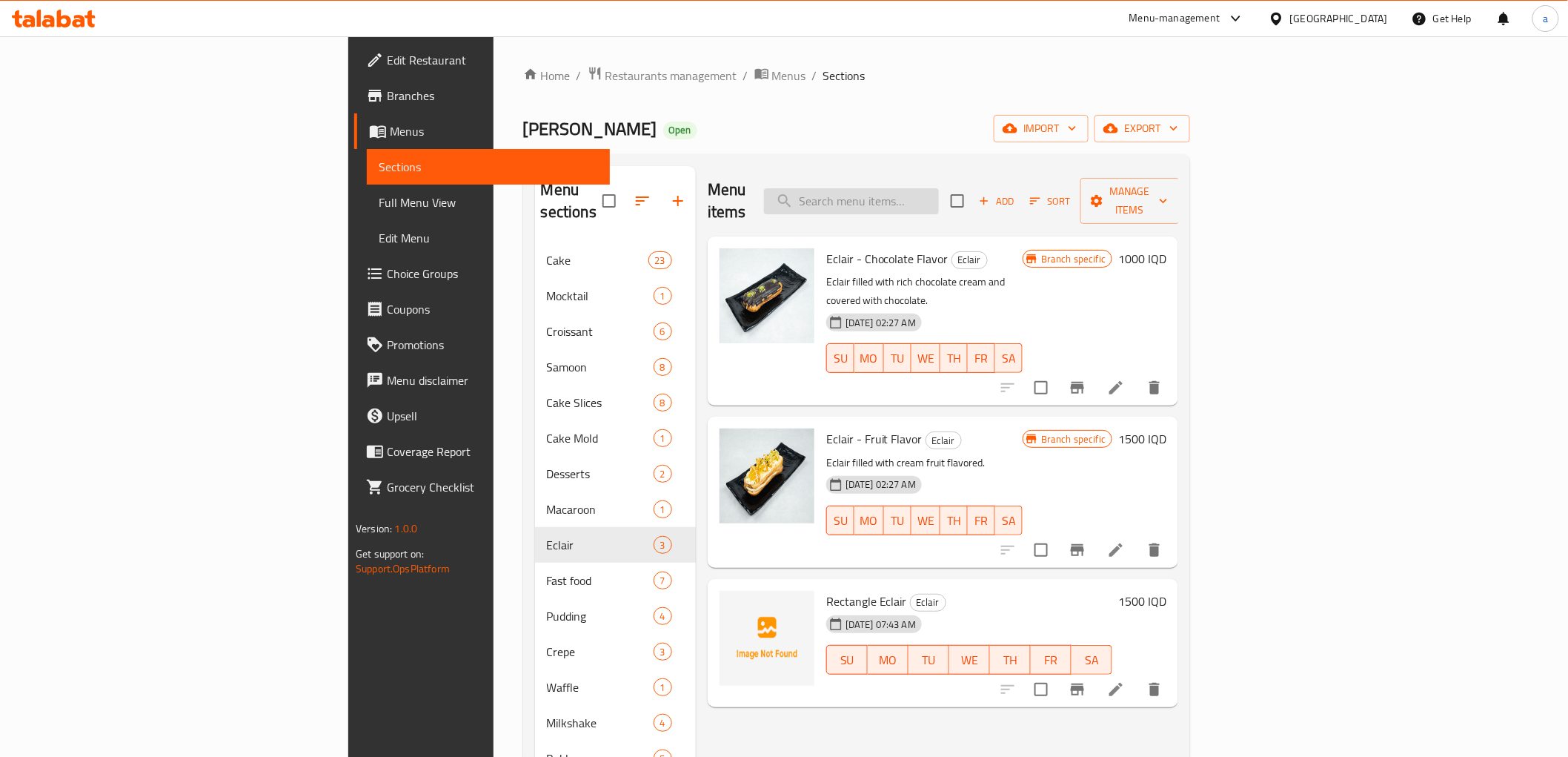
click at [939, 196] on input "search" at bounding box center [851, 201] width 174 height 26
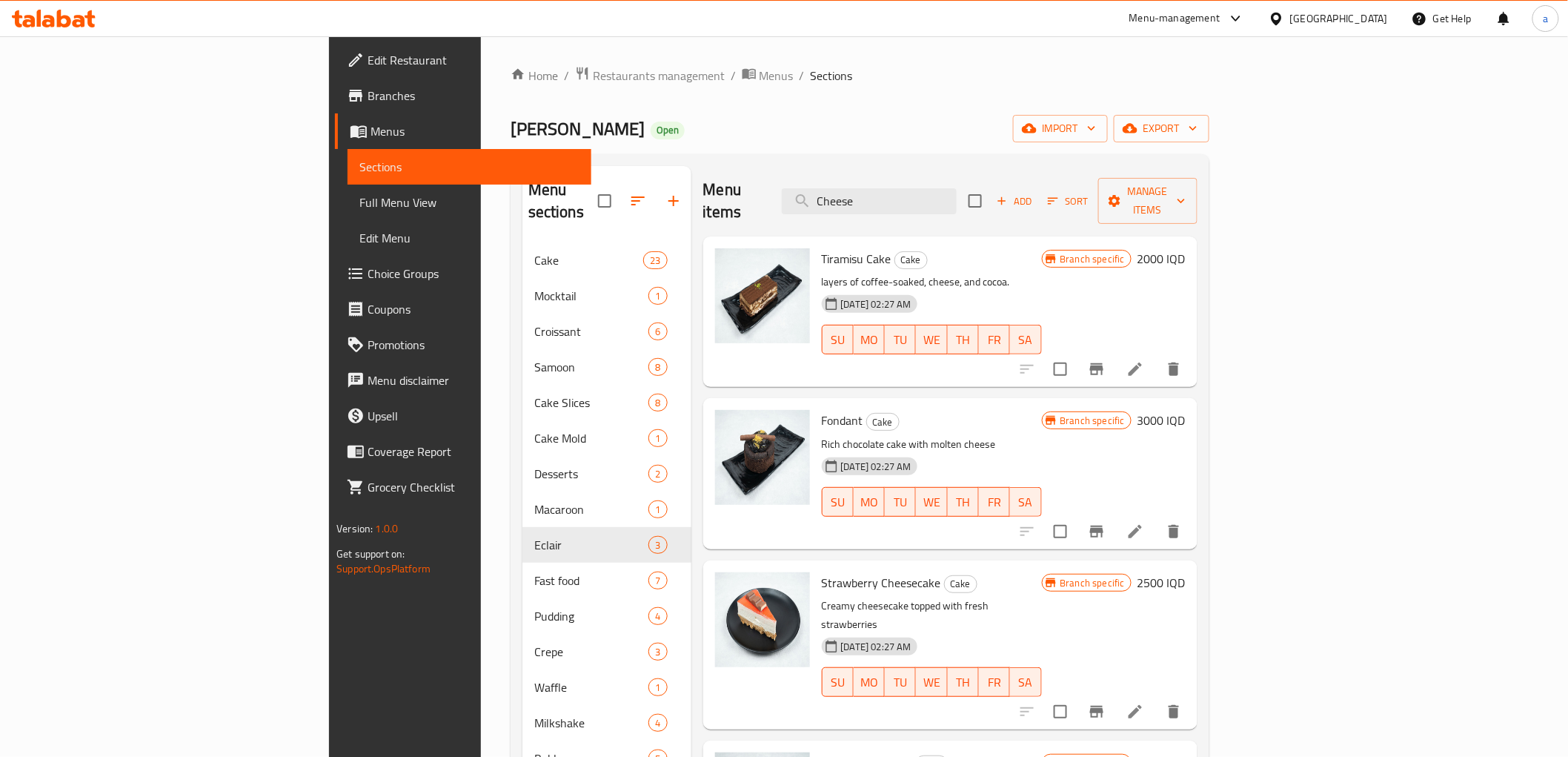
scroll to position [275, 0]
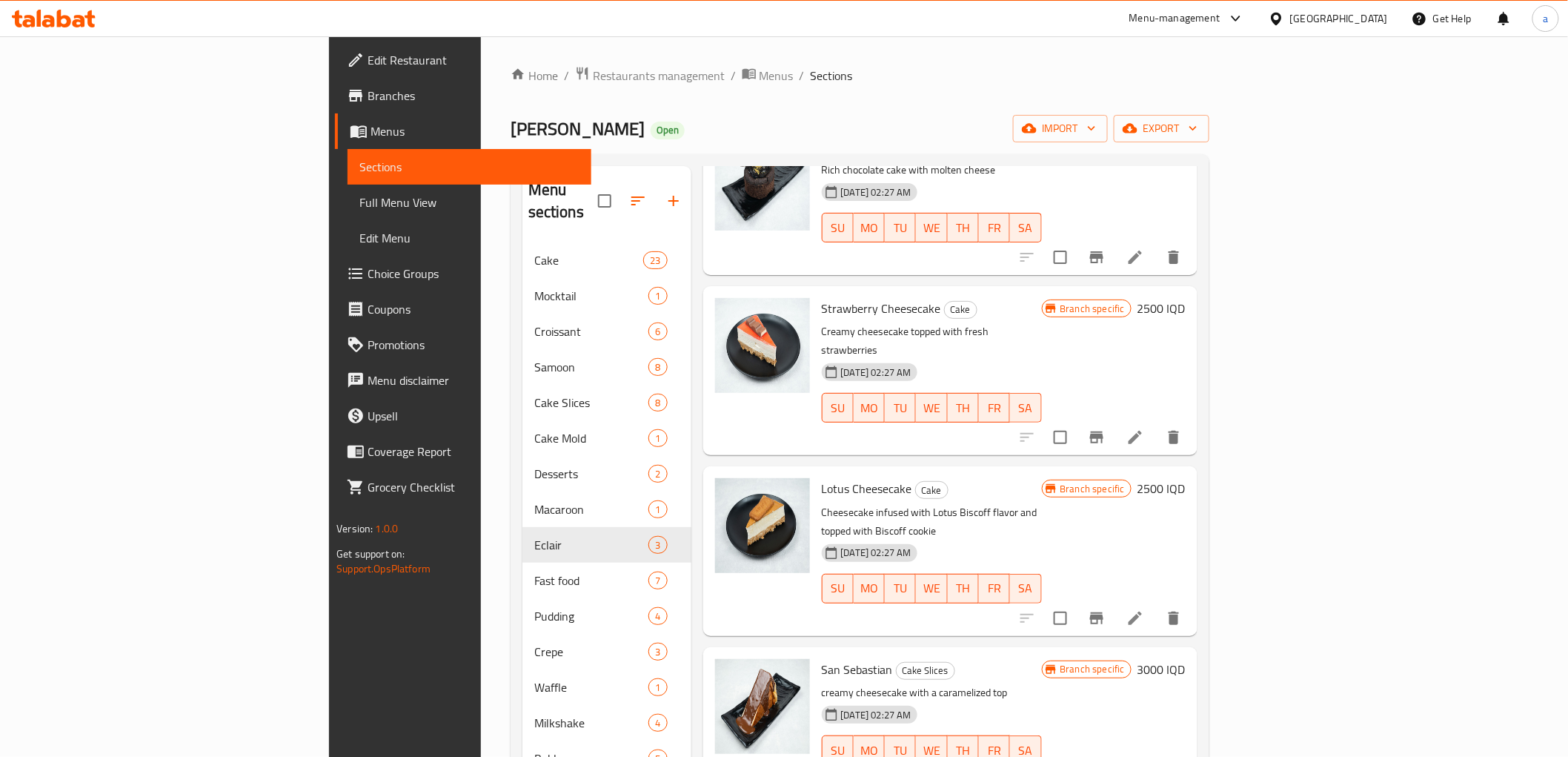
type input "Cheese"
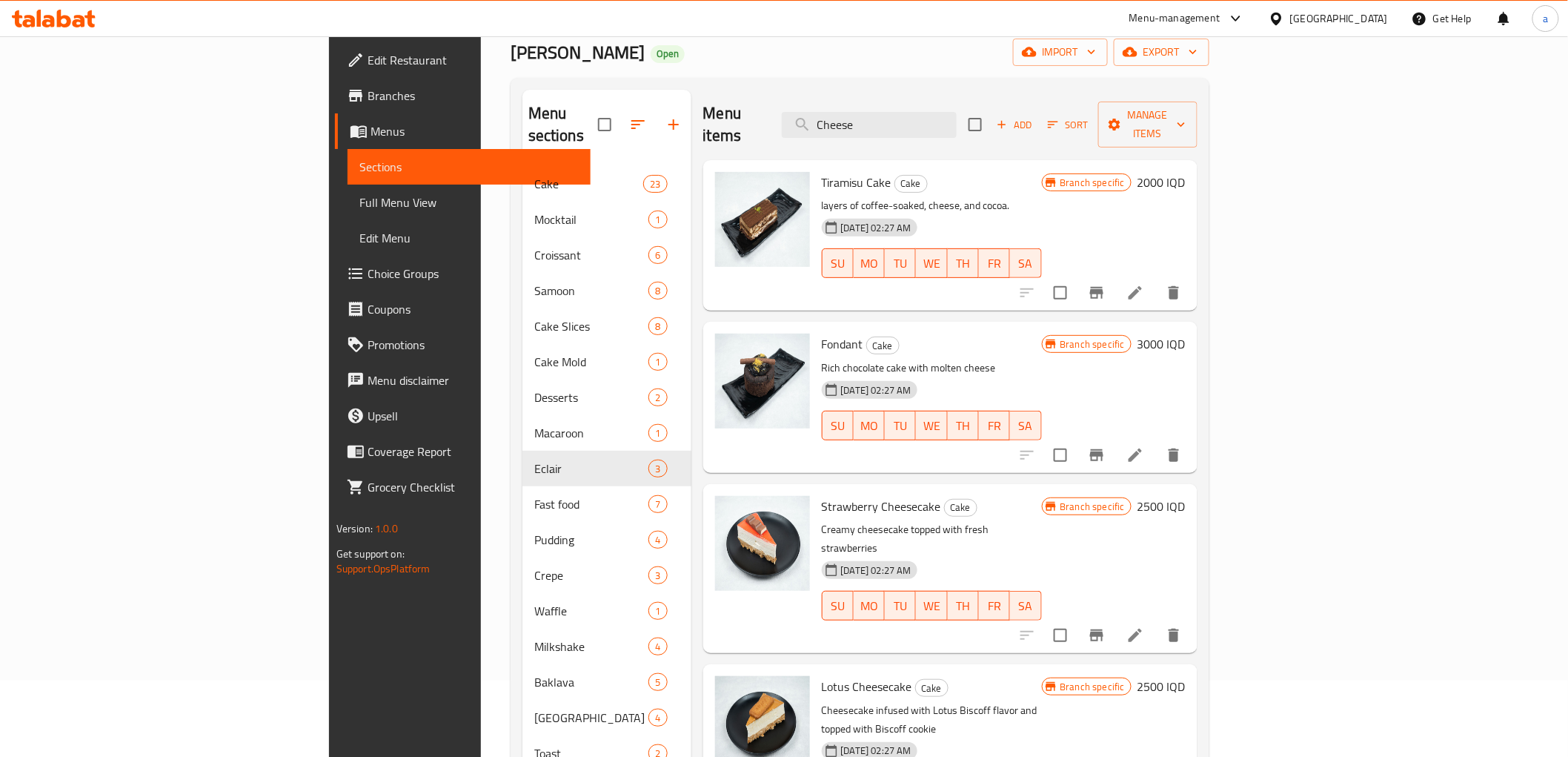
scroll to position [18, 0]
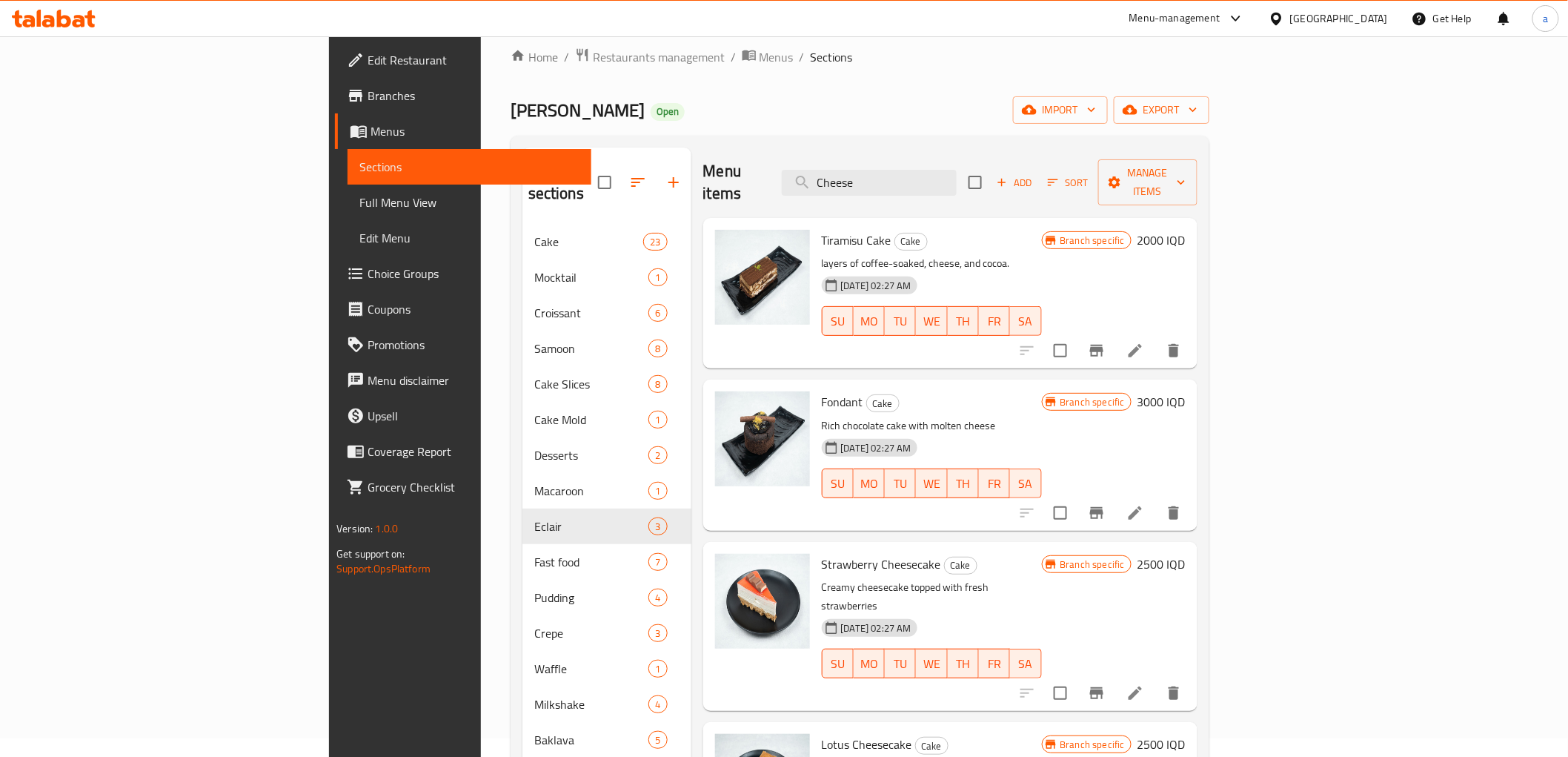
click at [1186, 553] on h6 "2500 IQD" at bounding box center [1162, 563] width 48 height 21
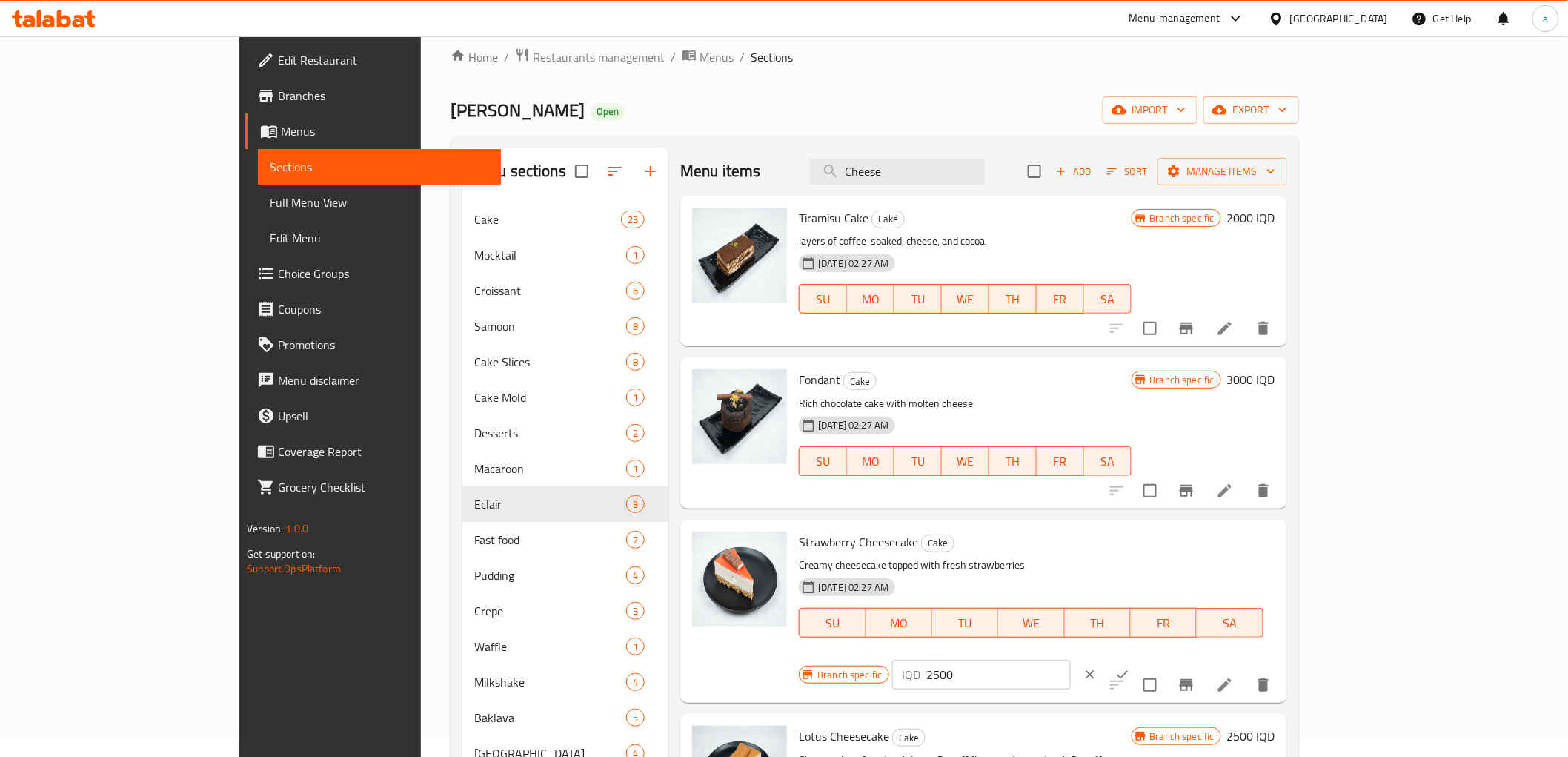
click at [1071, 660] on input "2500" at bounding box center [999, 675] width 144 height 30
type input "3000"
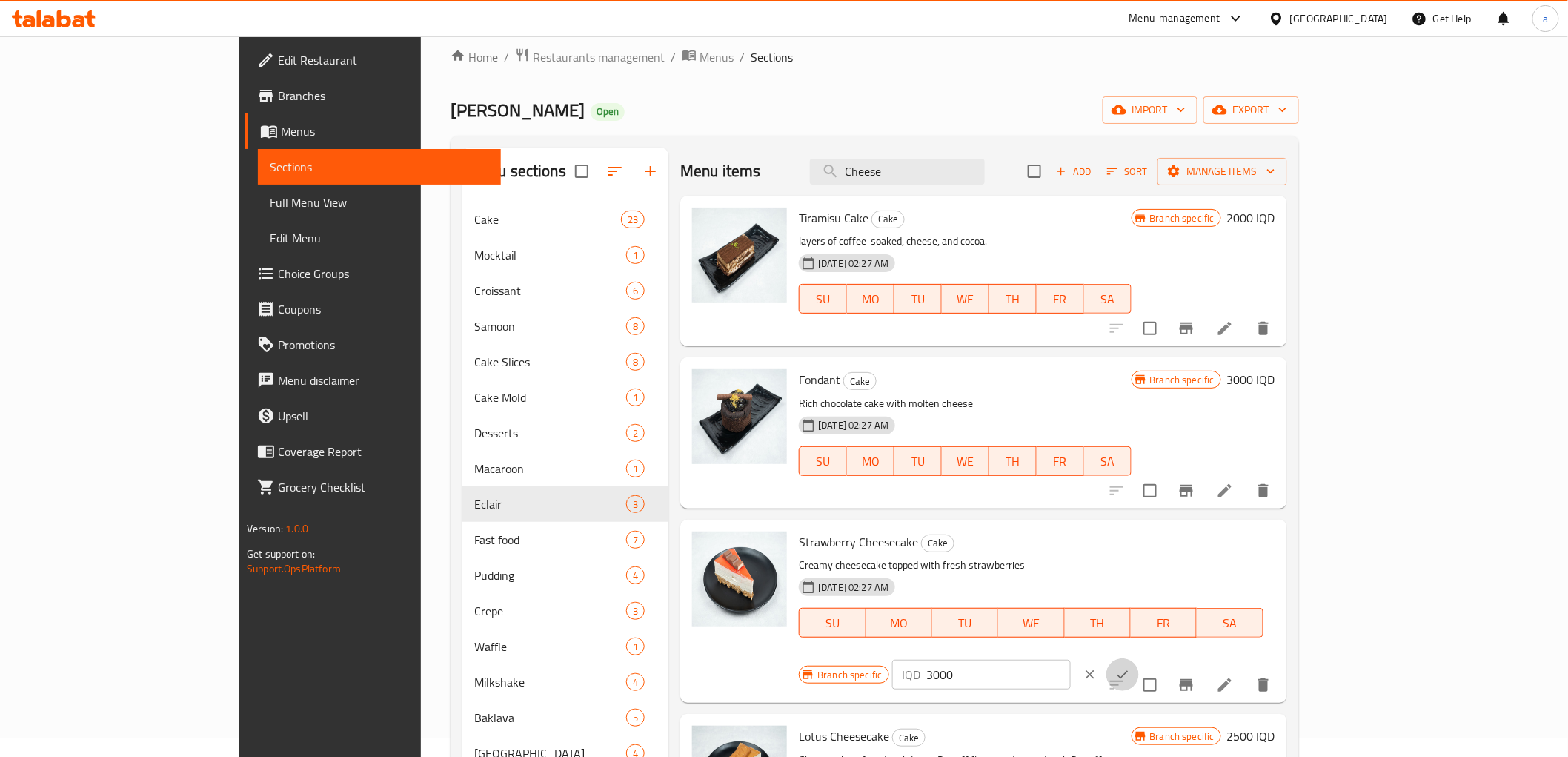
click at [1131, 668] on icon "ok" at bounding box center [1123, 675] width 15 height 15
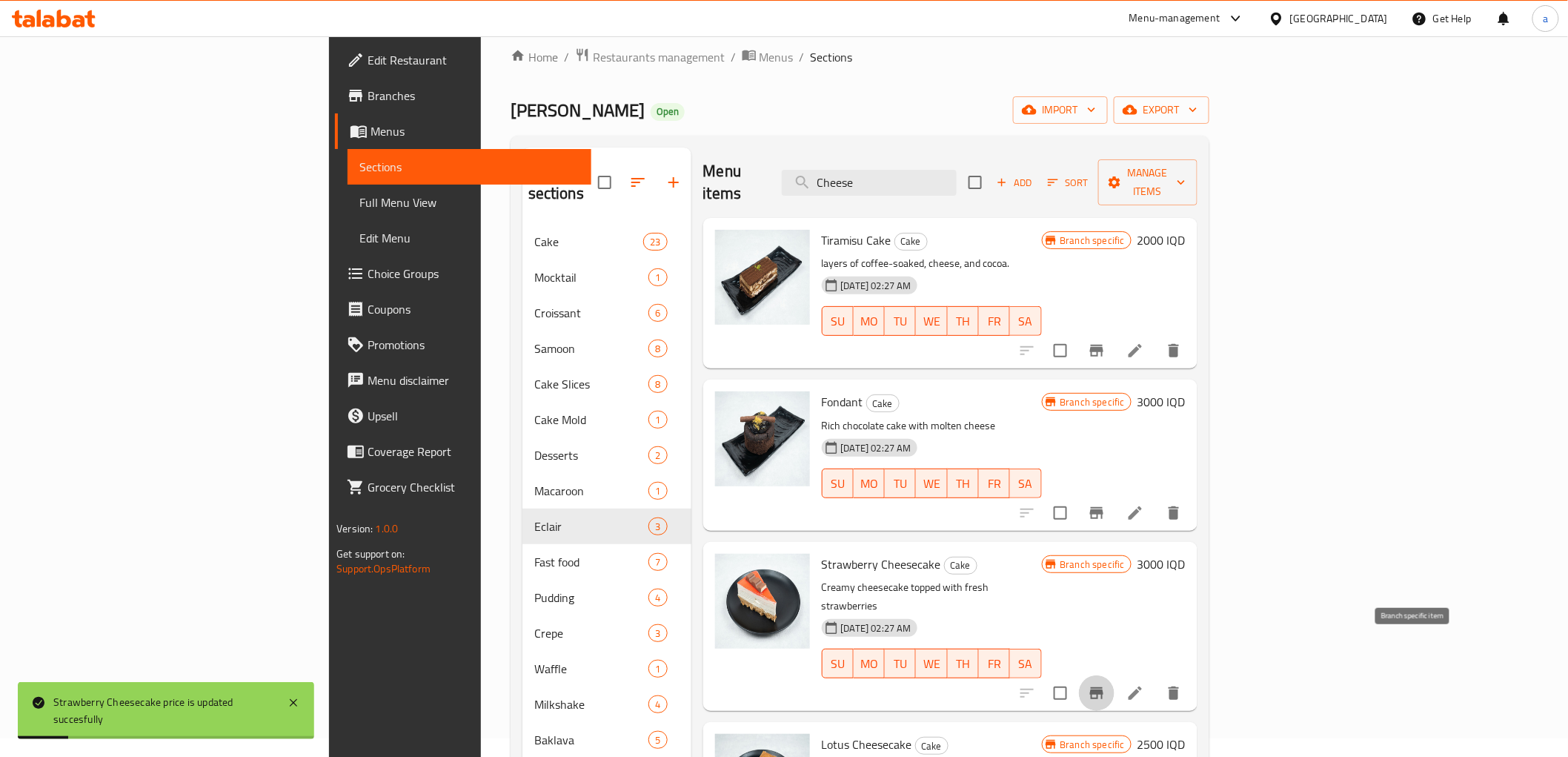
click at [1103, 688] on icon "Branch-specific-item" at bounding box center [1097, 693] width 13 height 12
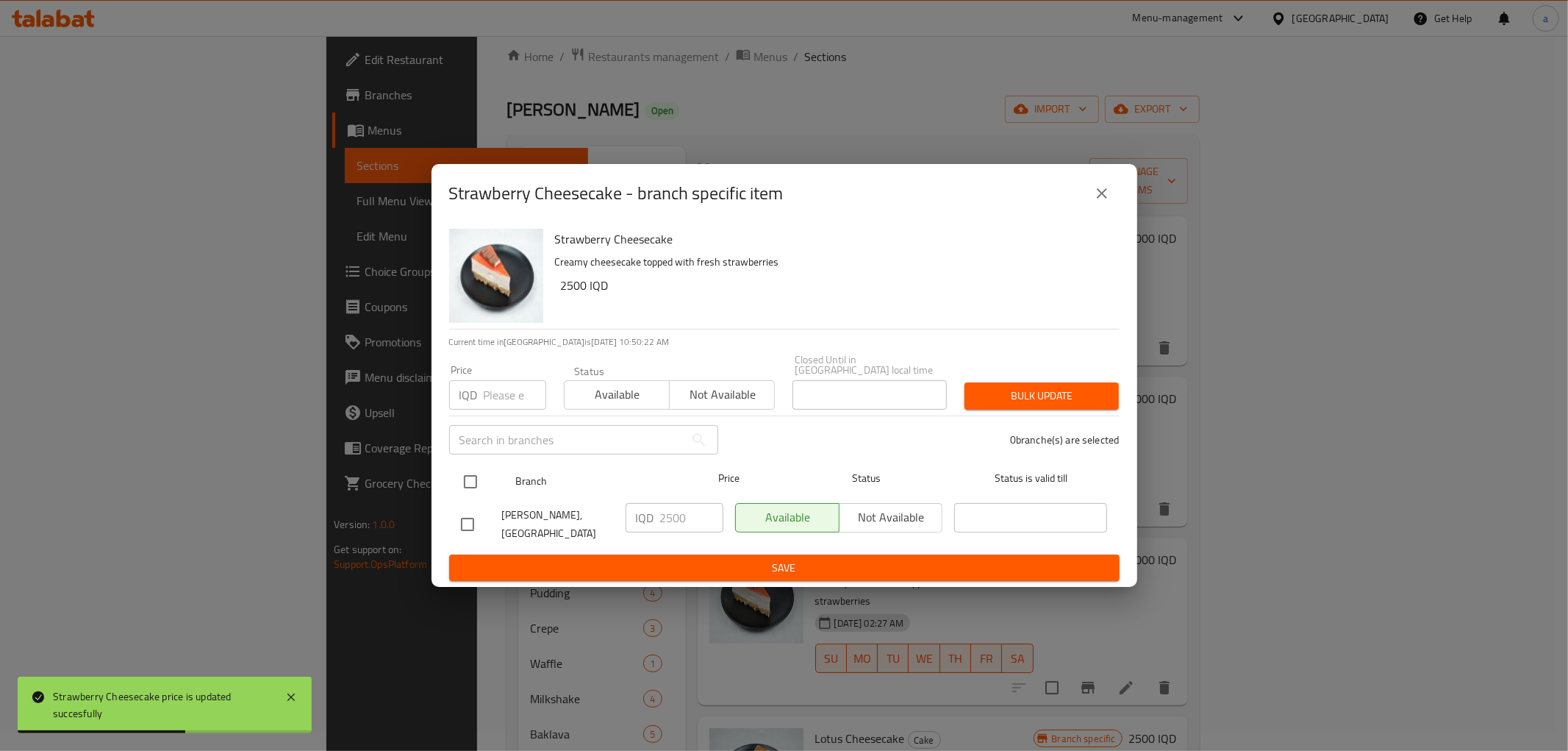
click at [466, 481] on input "checkbox" at bounding box center [471, 482] width 31 height 31
checkbox input "true"
click at [682, 516] on input "2500" at bounding box center [692, 518] width 63 height 30
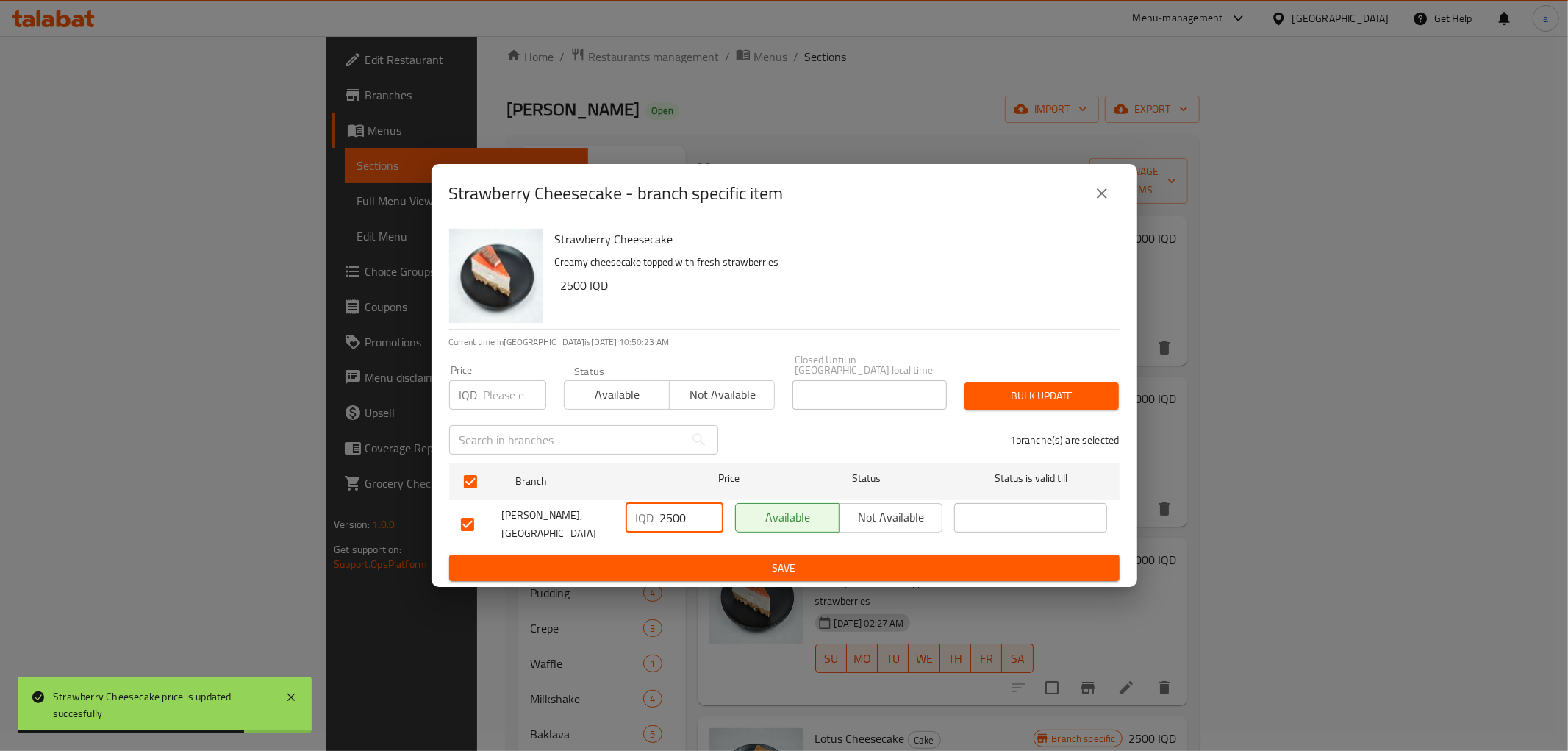
click at [682, 516] on input "2500" at bounding box center [692, 518] width 63 height 30
paste input "30"
type input "3000"
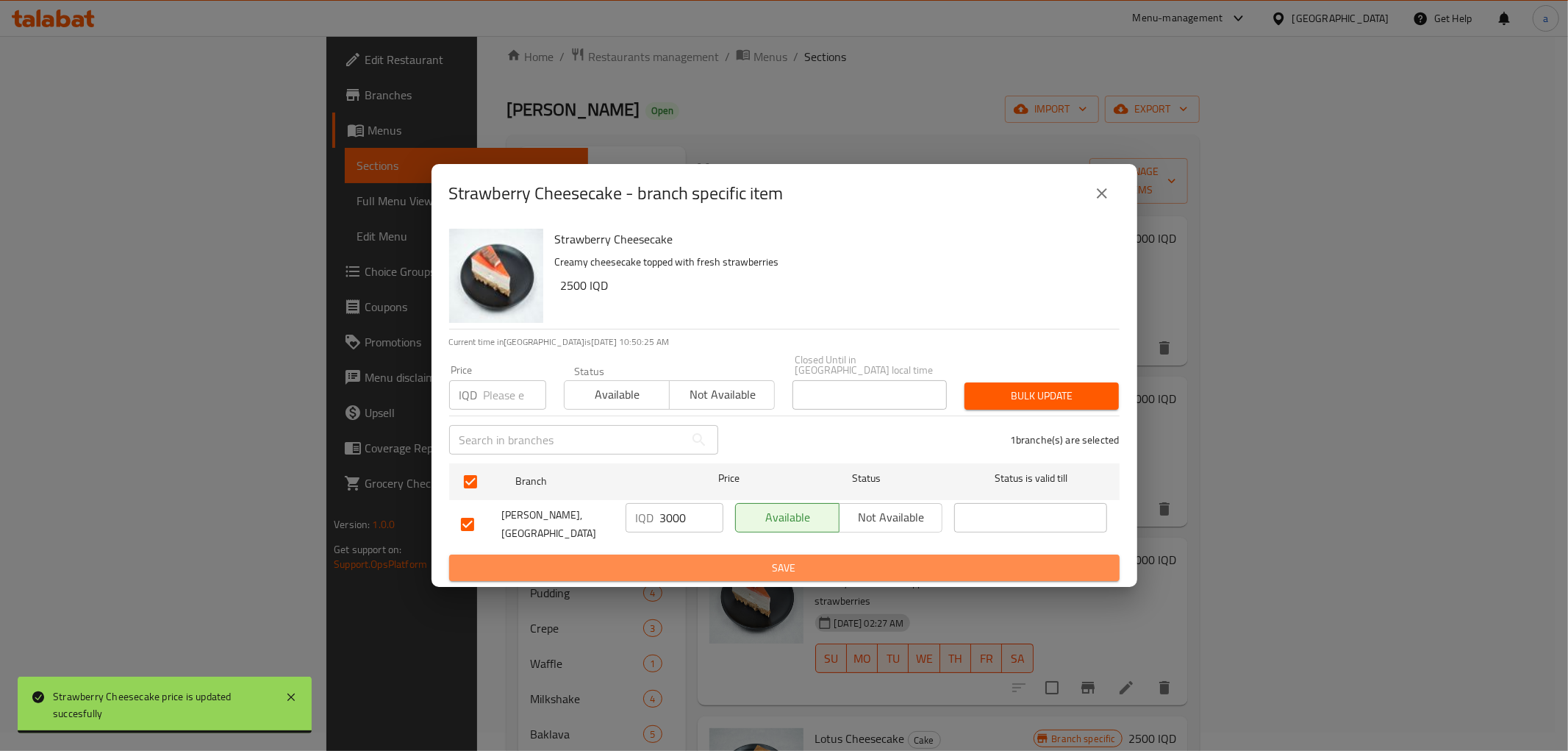
click at [682, 559] on span "Save" at bounding box center [784, 568] width 647 height 18
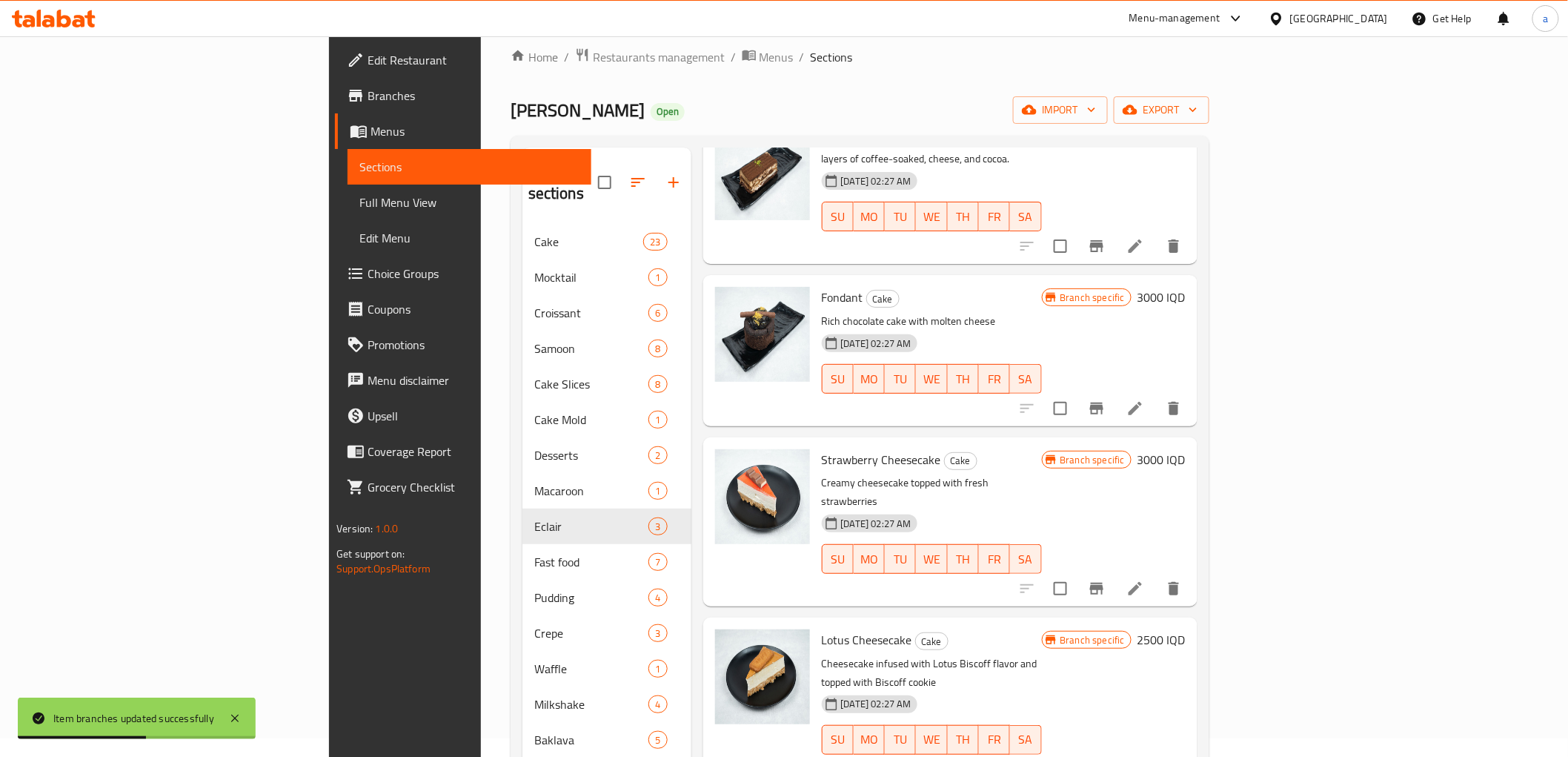
scroll to position [137, 0]
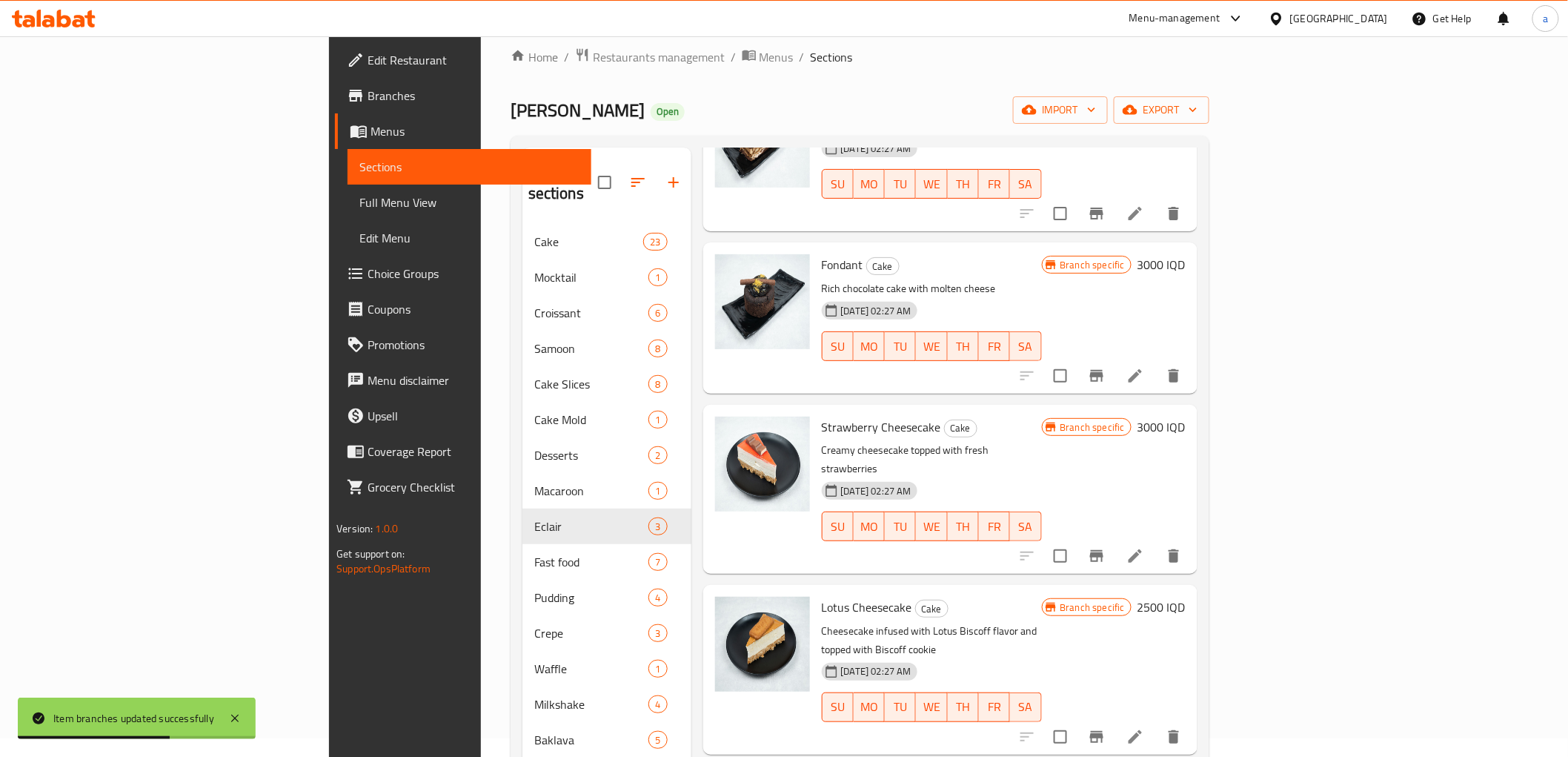
click at [1186, 596] on h6 "2500 IQD" at bounding box center [1162, 606] width 48 height 21
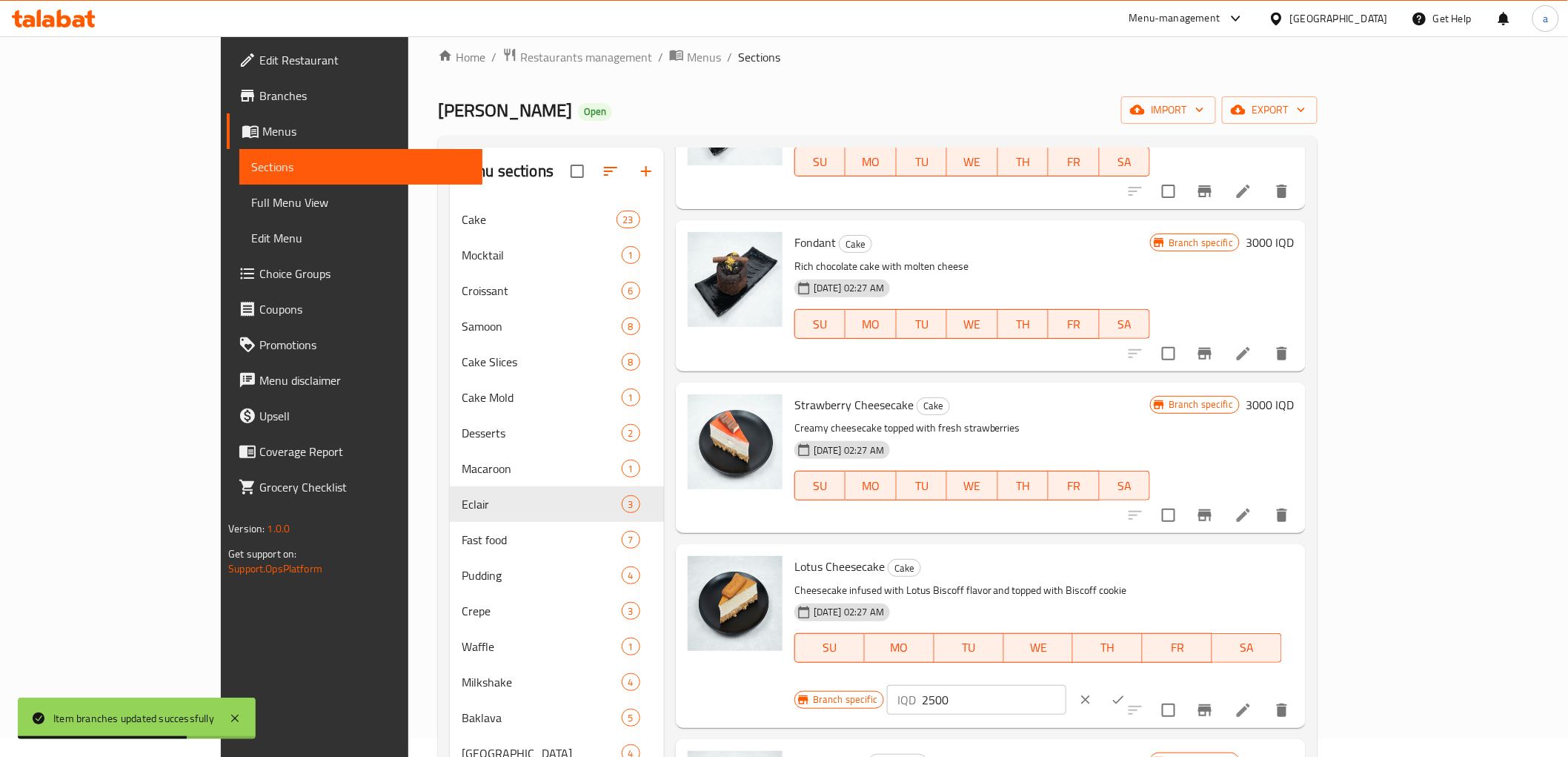
click at [1066, 685] on input "2500" at bounding box center [994, 700] width 144 height 30
paste input "30"
type input "3000"
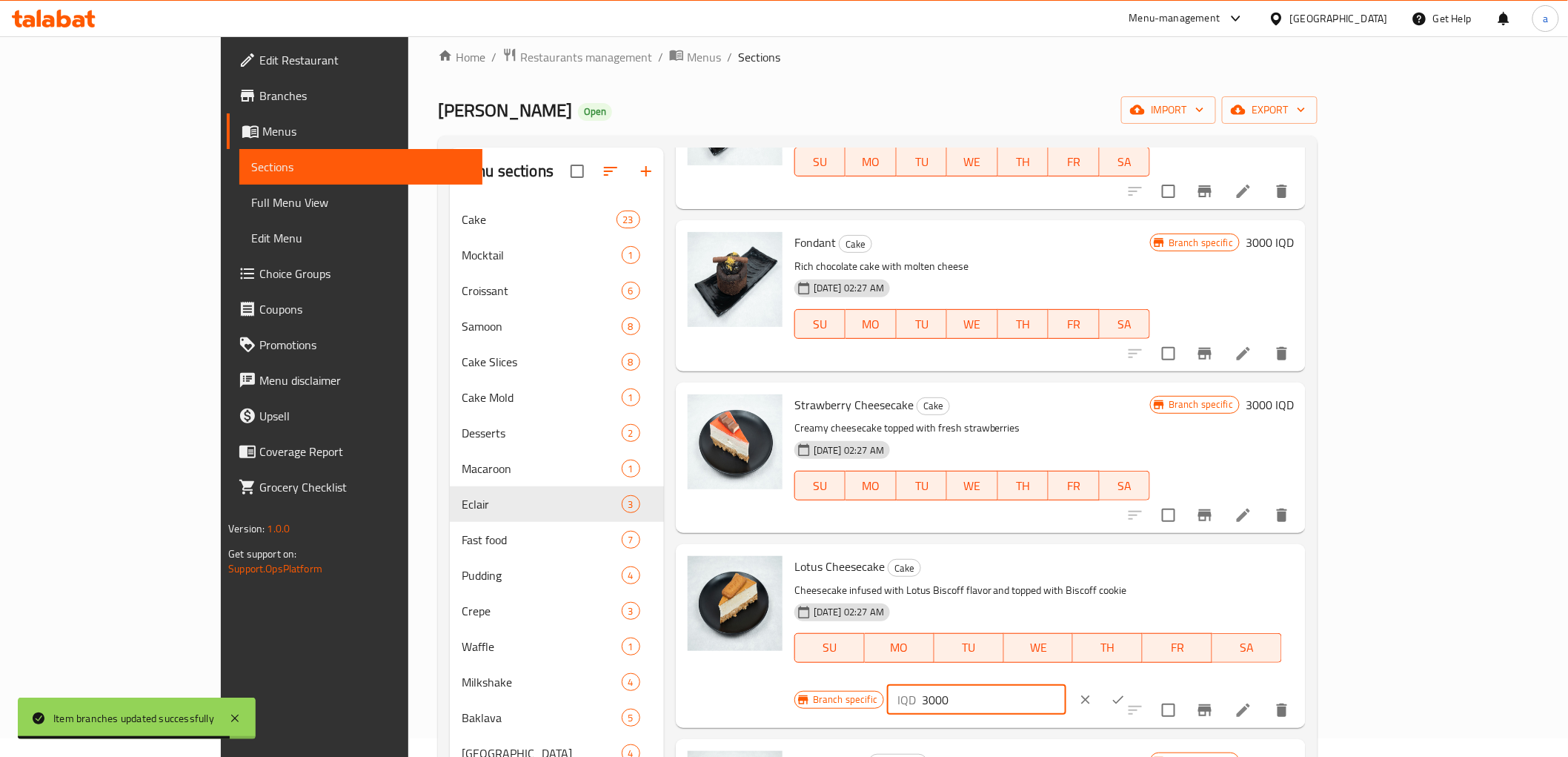
click at [1135, 683] on button "ok" at bounding box center [1118, 699] width 32 height 32
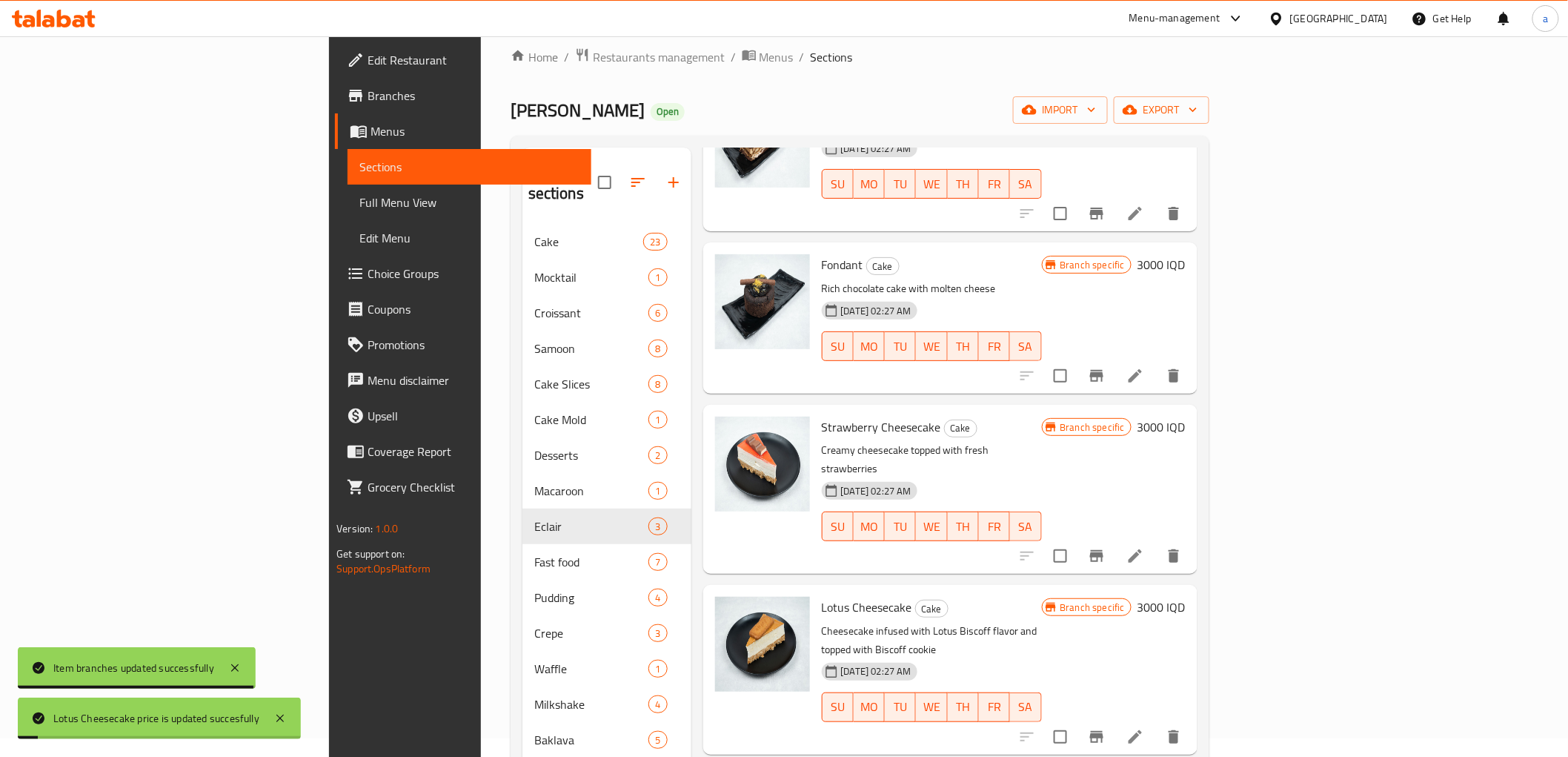
click at [1103, 731] on icon "Branch-specific-item" at bounding box center [1097, 737] width 13 height 12
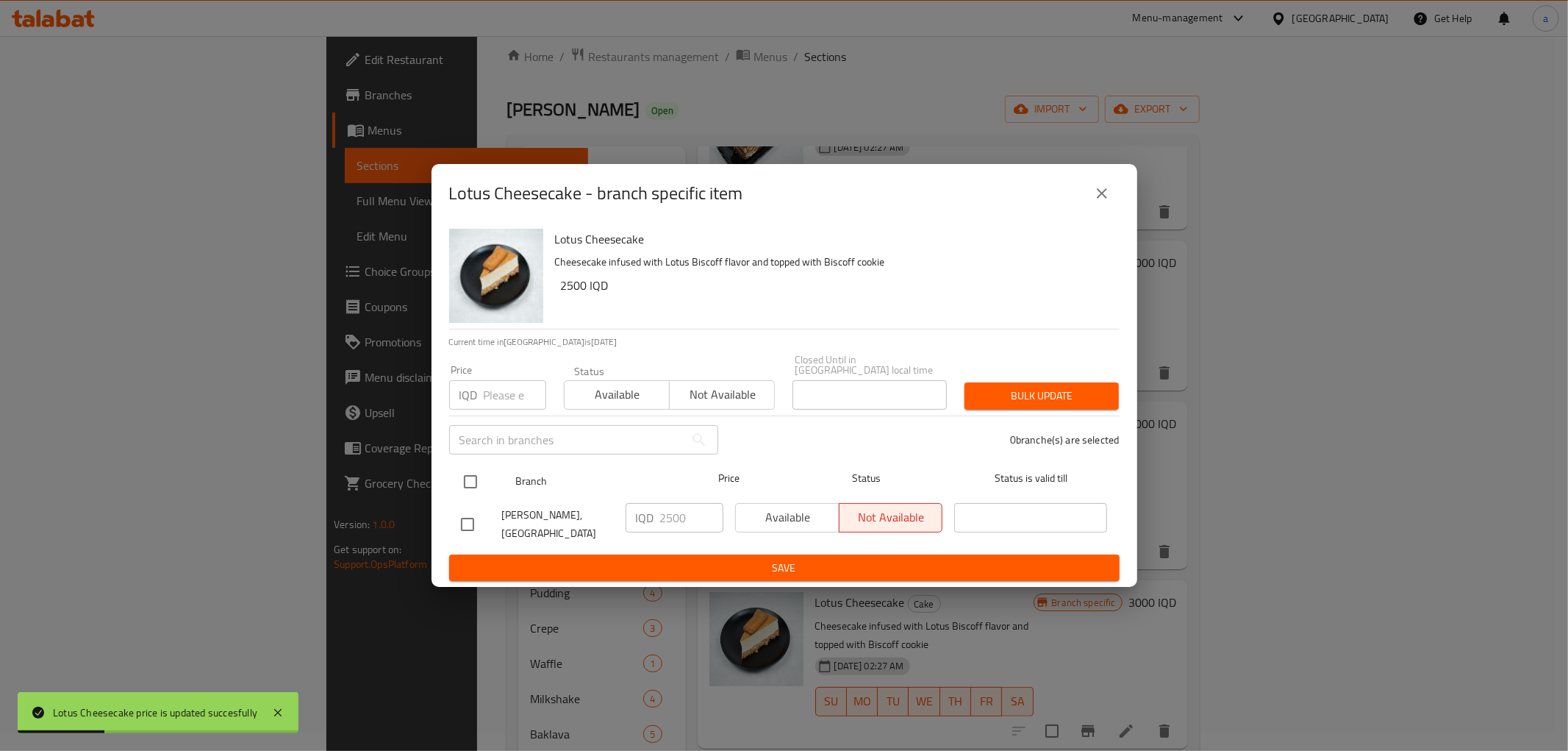
click at [462, 480] on input "checkbox" at bounding box center [471, 482] width 31 height 31
checkbox input "true"
click at [678, 518] on input "2500" at bounding box center [692, 518] width 63 height 30
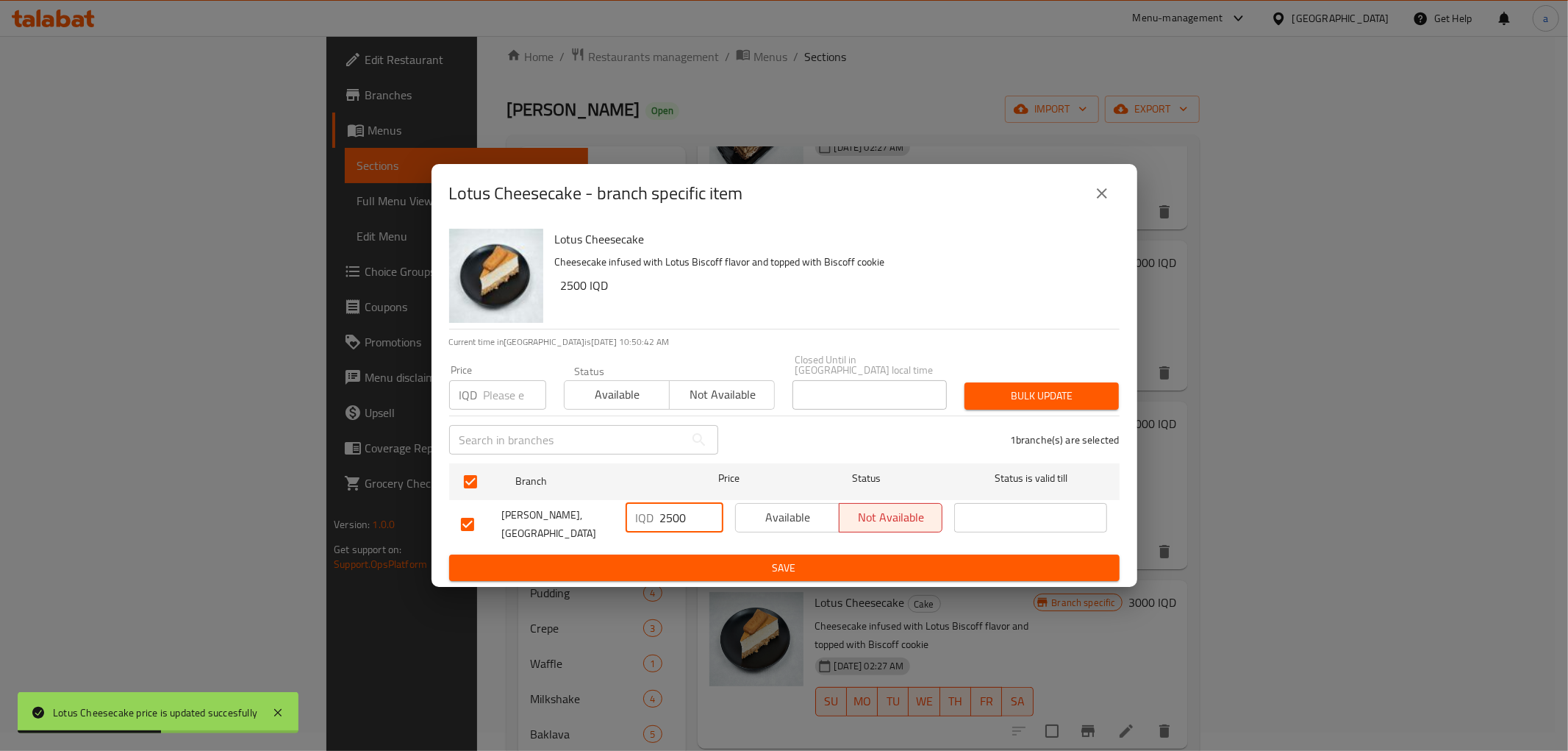
click at [678, 518] on input "2500" at bounding box center [692, 518] width 63 height 30
paste input "30"
type input "3000"
click at [693, 559] on span "Save" at bounding box center [784, 568] width 647 height 18
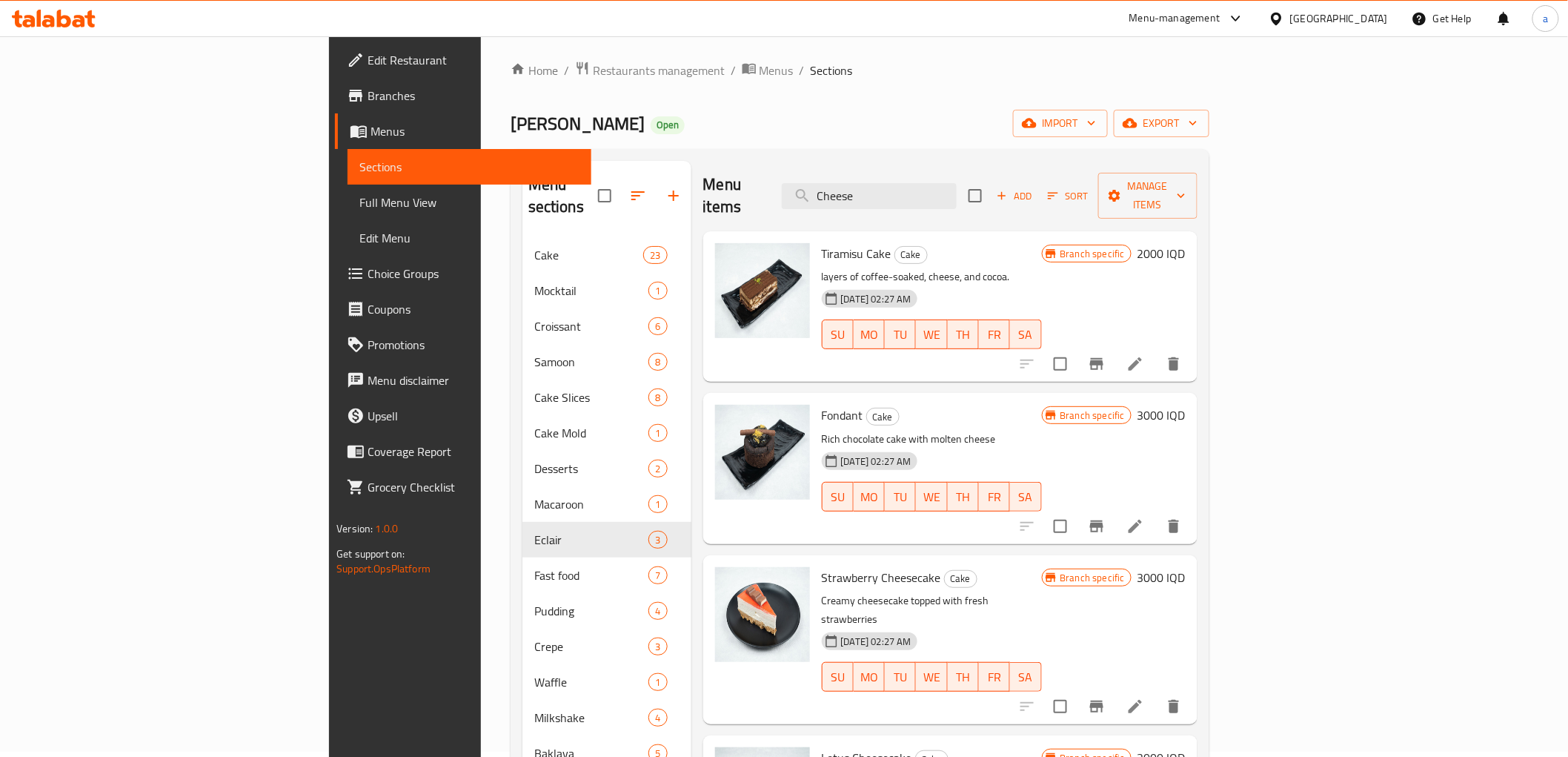
scroll to position [0, 0]
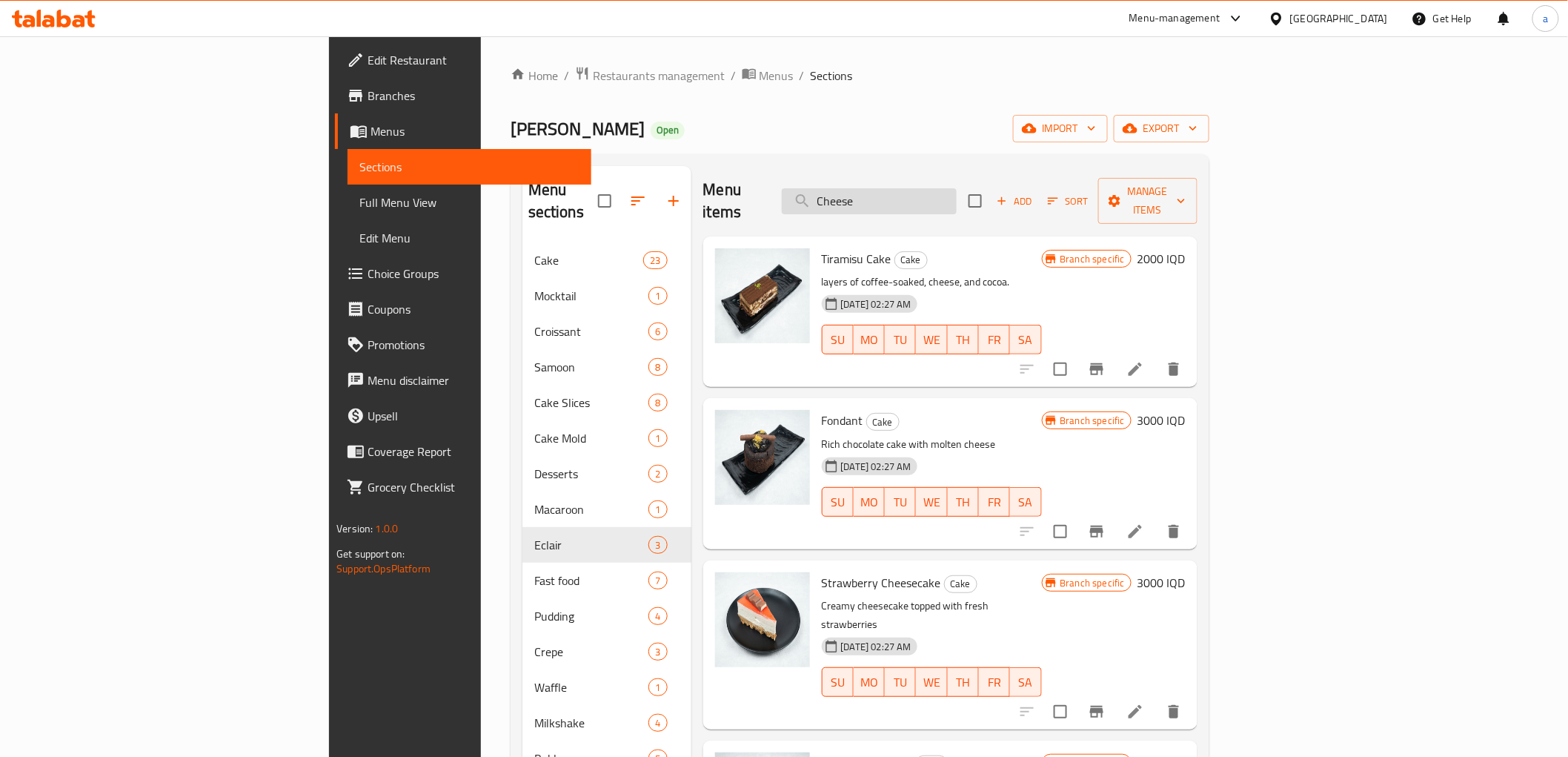
click at [957, 194] on input "Cheese" at bounding box center [868, 201] width 174 height 26
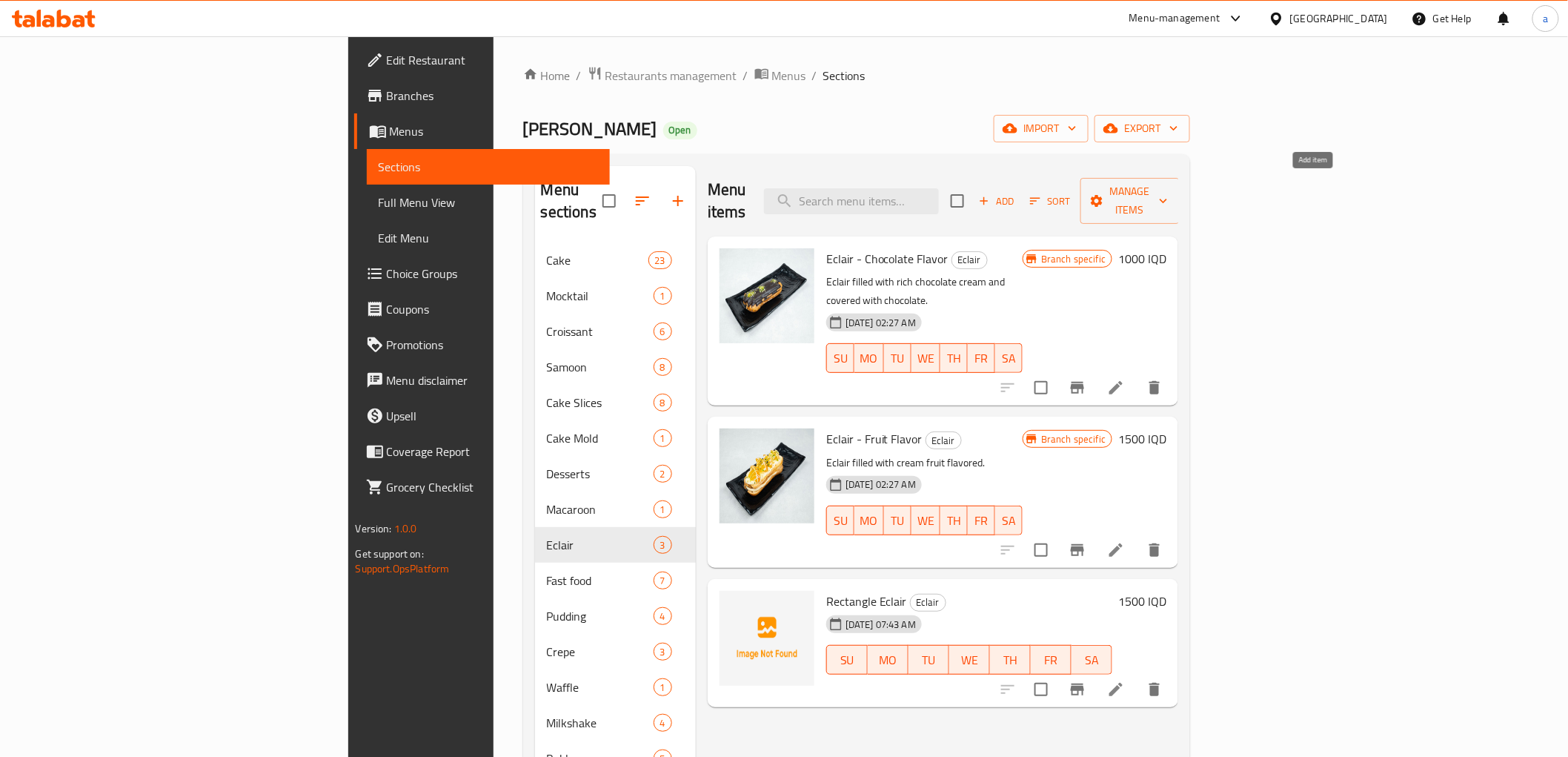
click at [1017, 193] on span "Add" at bounding box center [997, 201] width 40 height 17
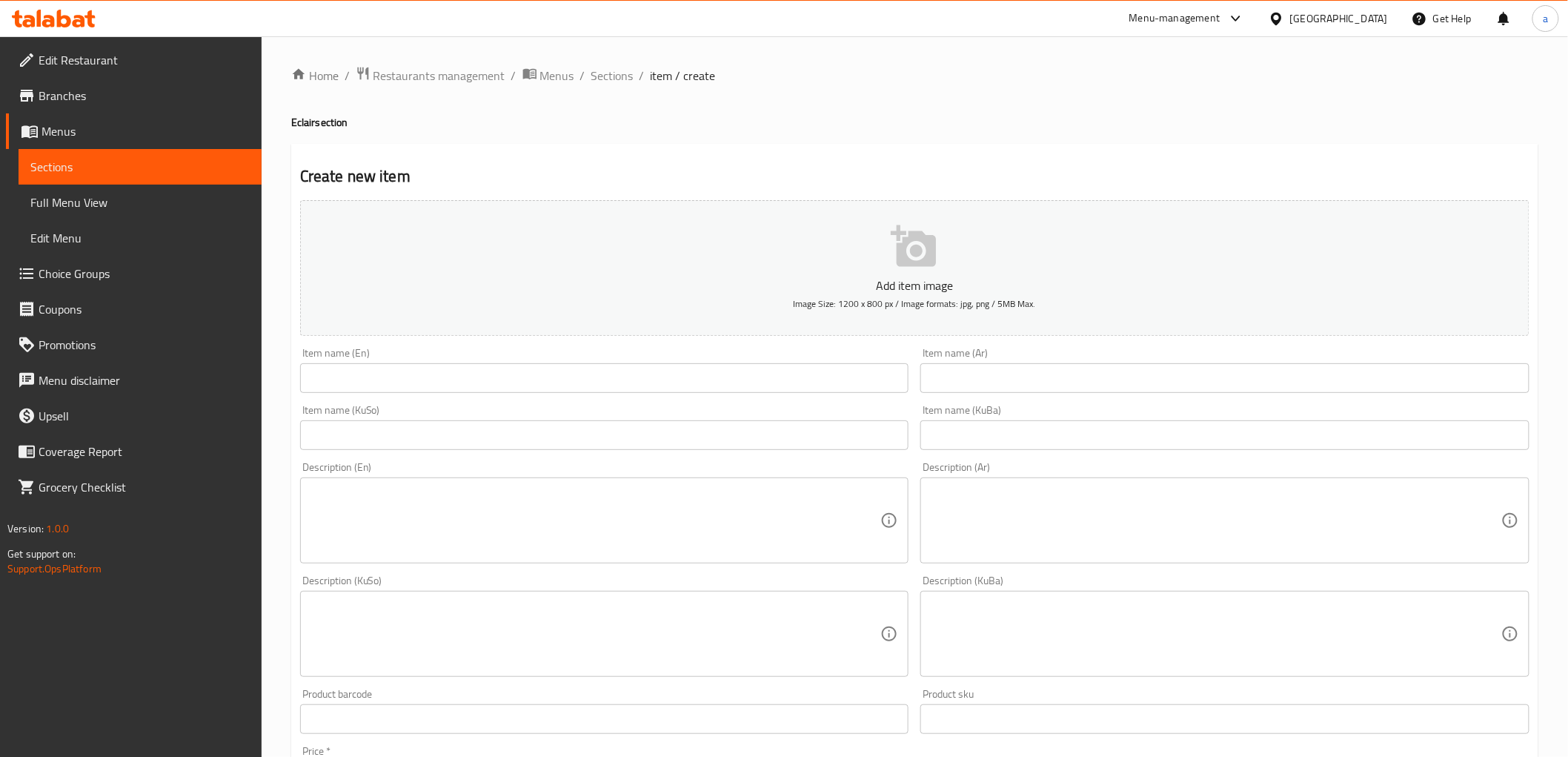
click at [485, 386] on input "text" at bounding box center [605, 378] width 610 height 30
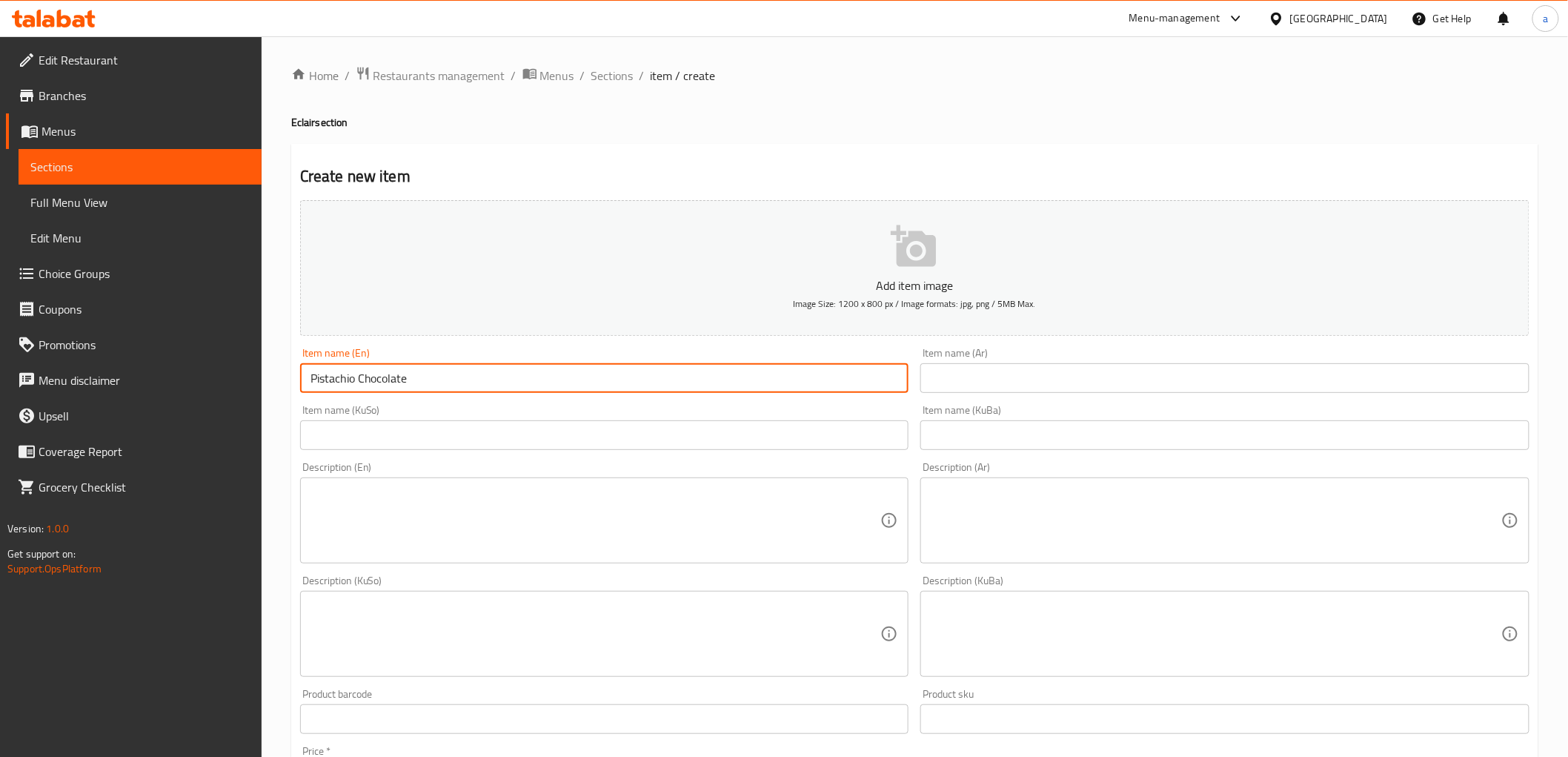
type input "Pistachio Chocolate"
click at [1050, 371] on input "text" at bounding box center [1225, 378] width 610 height 30
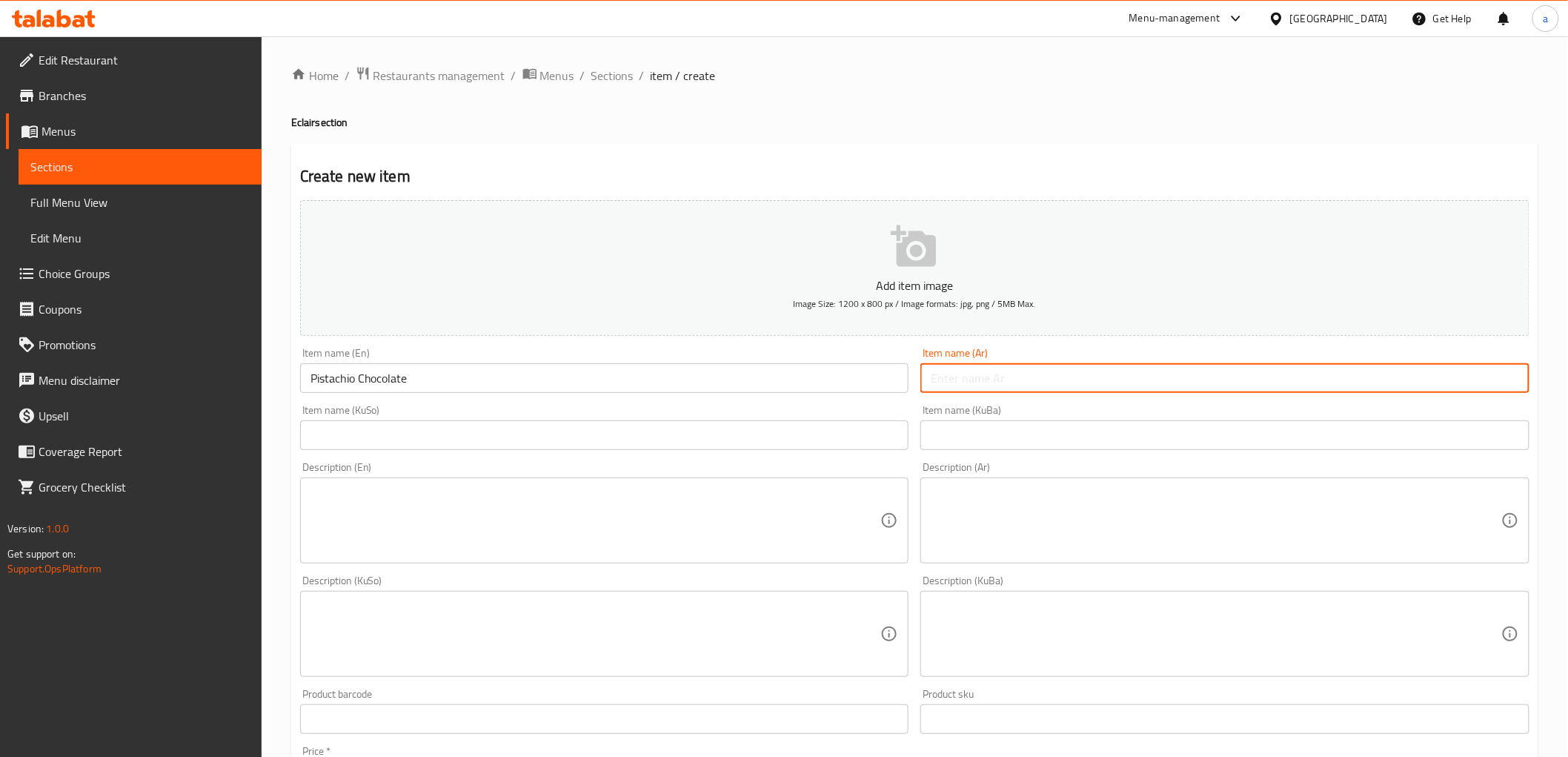
paste input "شوكولاتة فستق"
type input "شوكولاتة فستق"
click at [1068, 439] on input "text" at bounding box center [1225, 435] width 610 height 30
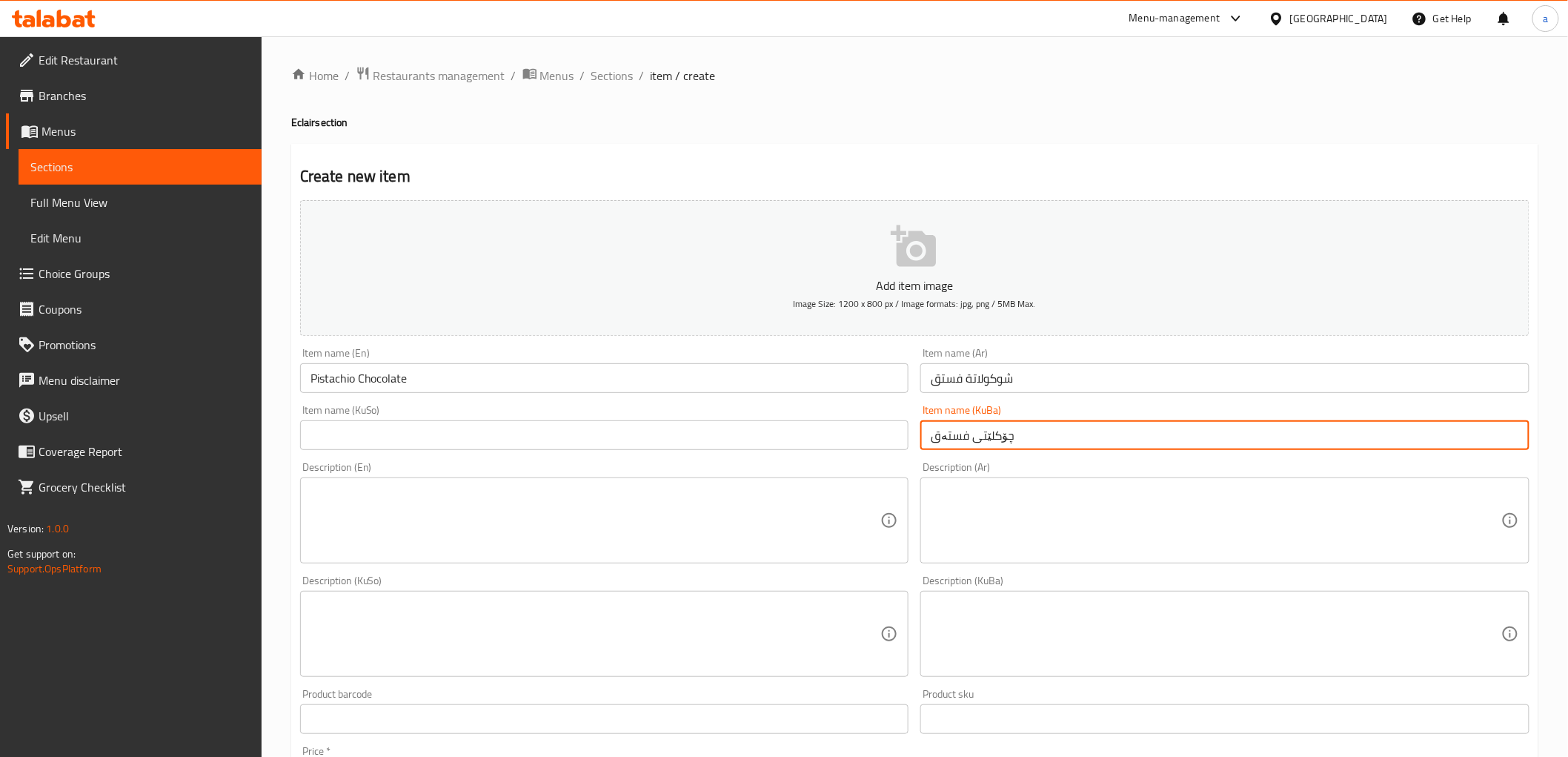
type input "چۆکلێتی فستەق"
click at [663, 443] on input "text" at bounding box center [605, 435] width 610 height 30
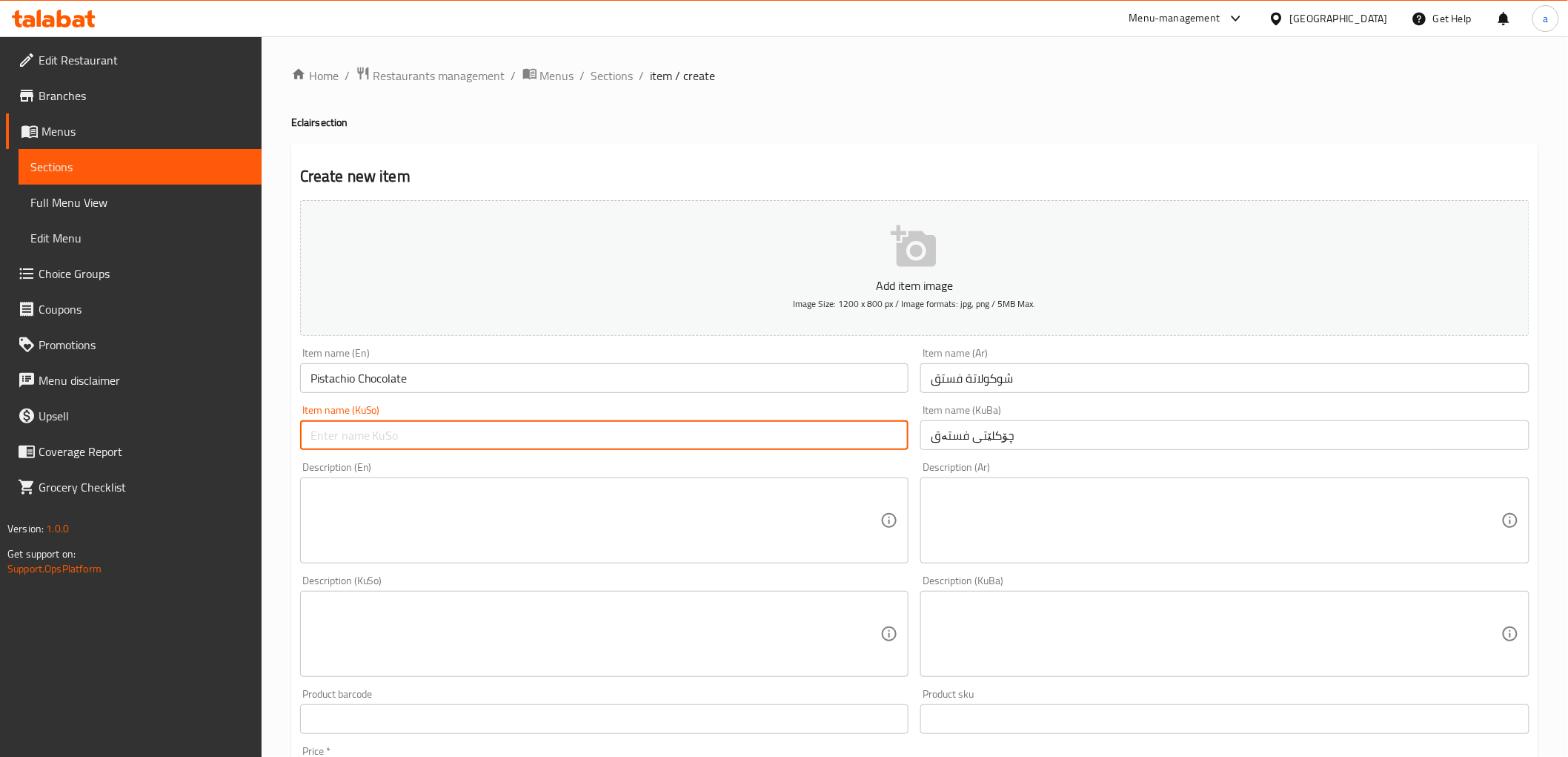
paste input "چۆکلێتی فستەق"
type input "چۆکلێتی فستەق"
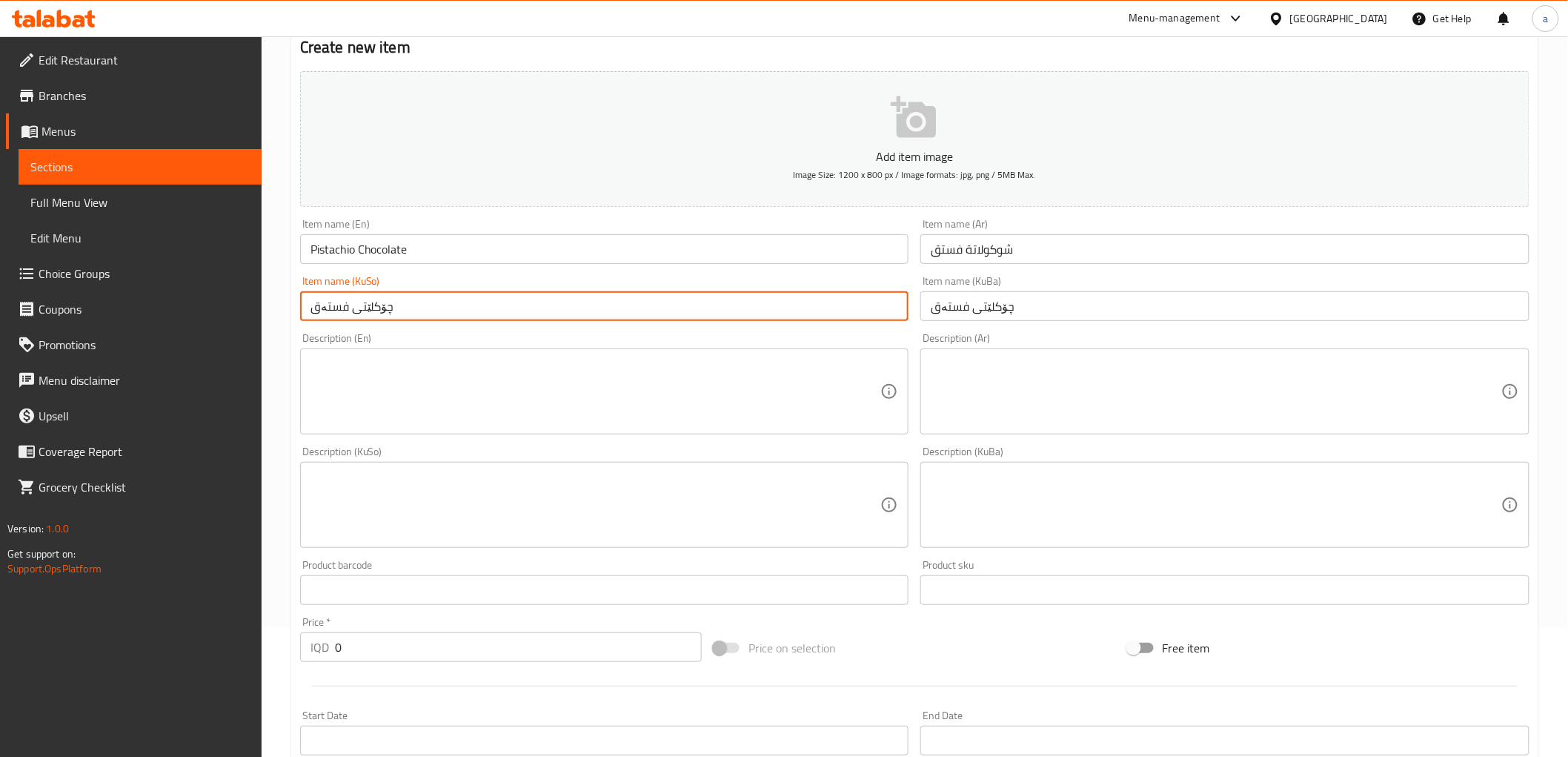
scroll to position [275, 0]
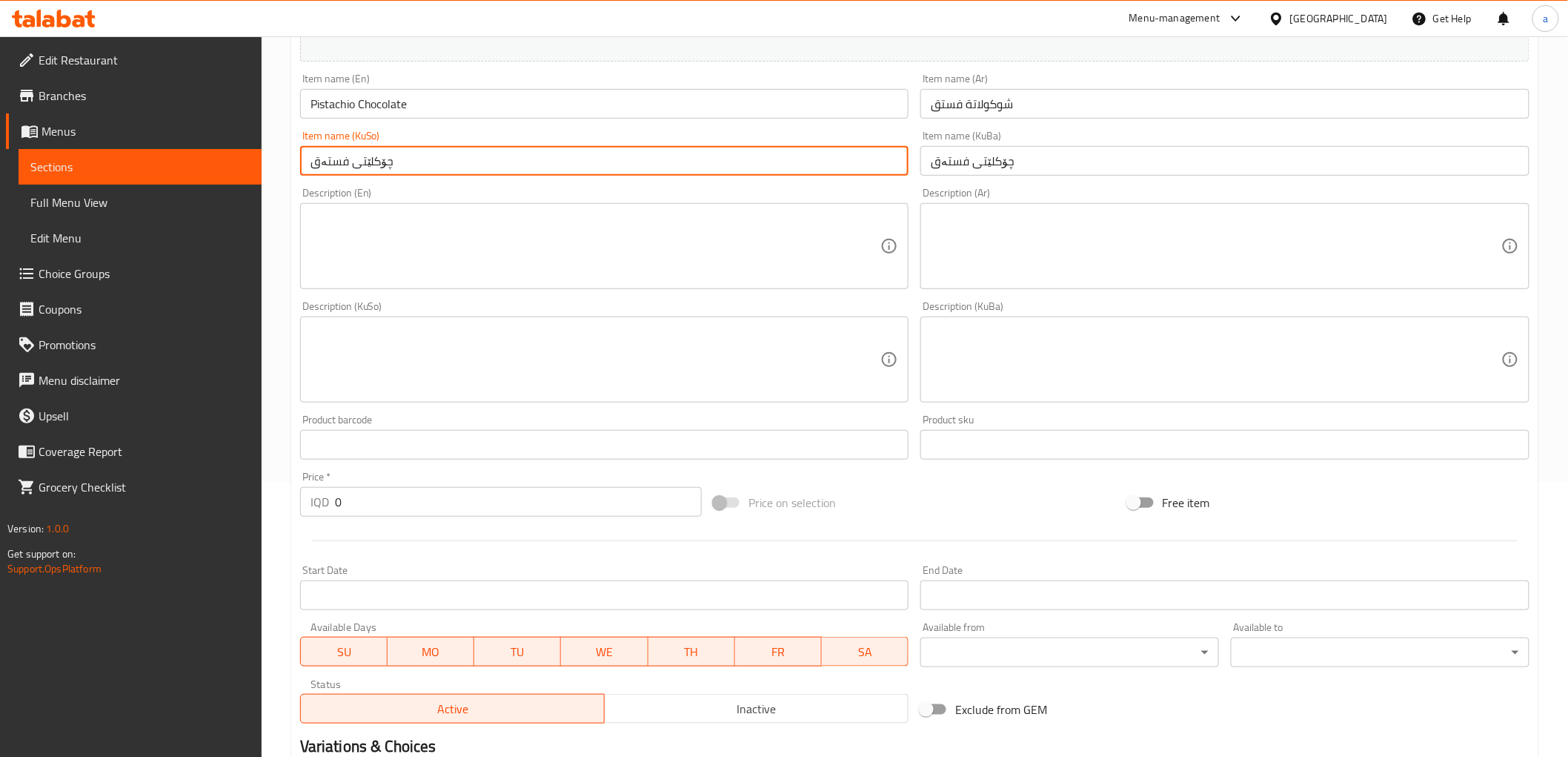
click at [375, 506] on input "0" at bounding box center [519, 502] width 367 height 30
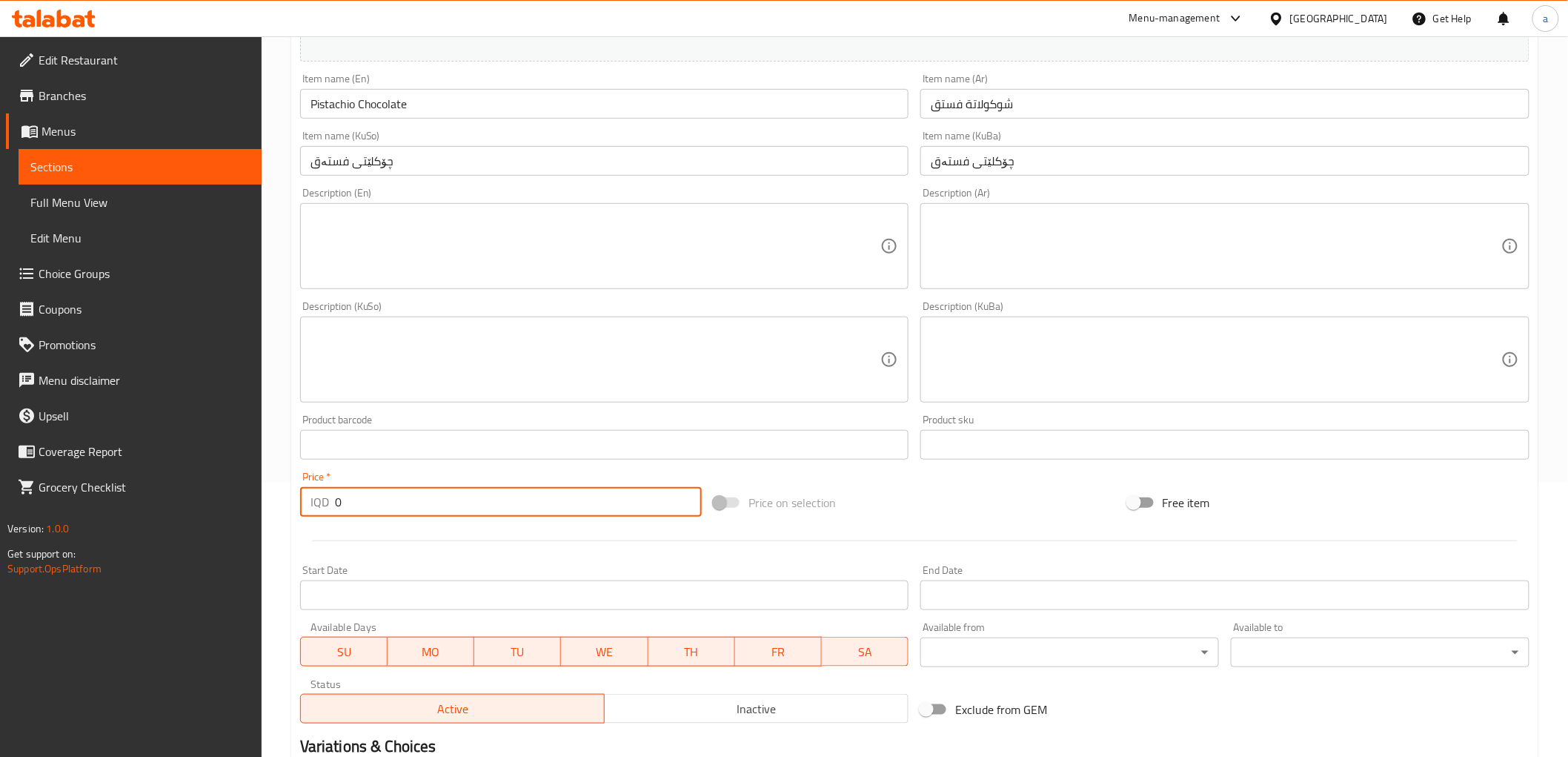
click at [375, 506] on input "0" at bounding box center [519, 502] width 367 height 30
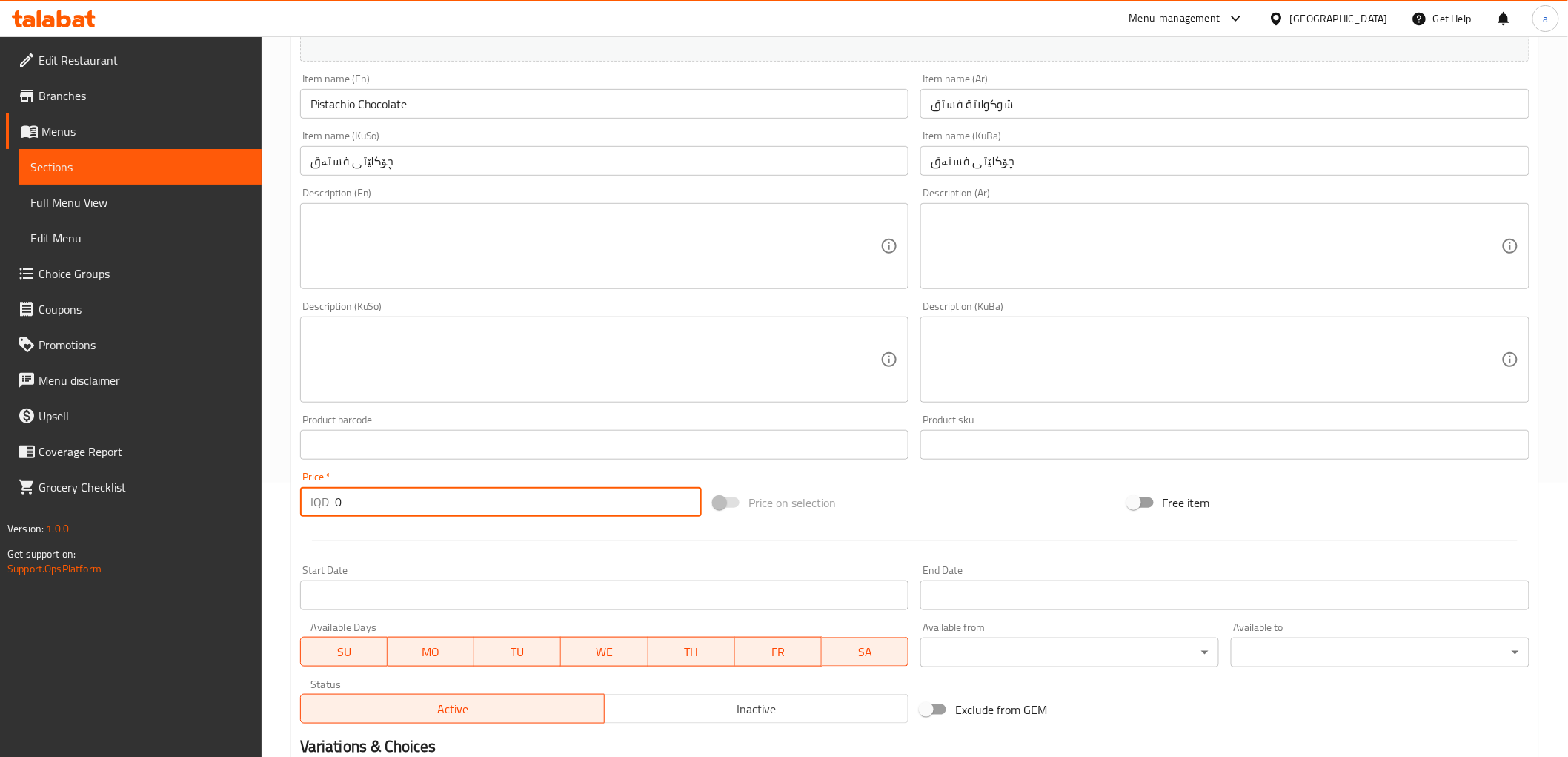
click at [375, 505] on input "0" at bounding box center [519, 502] width 367 height 30
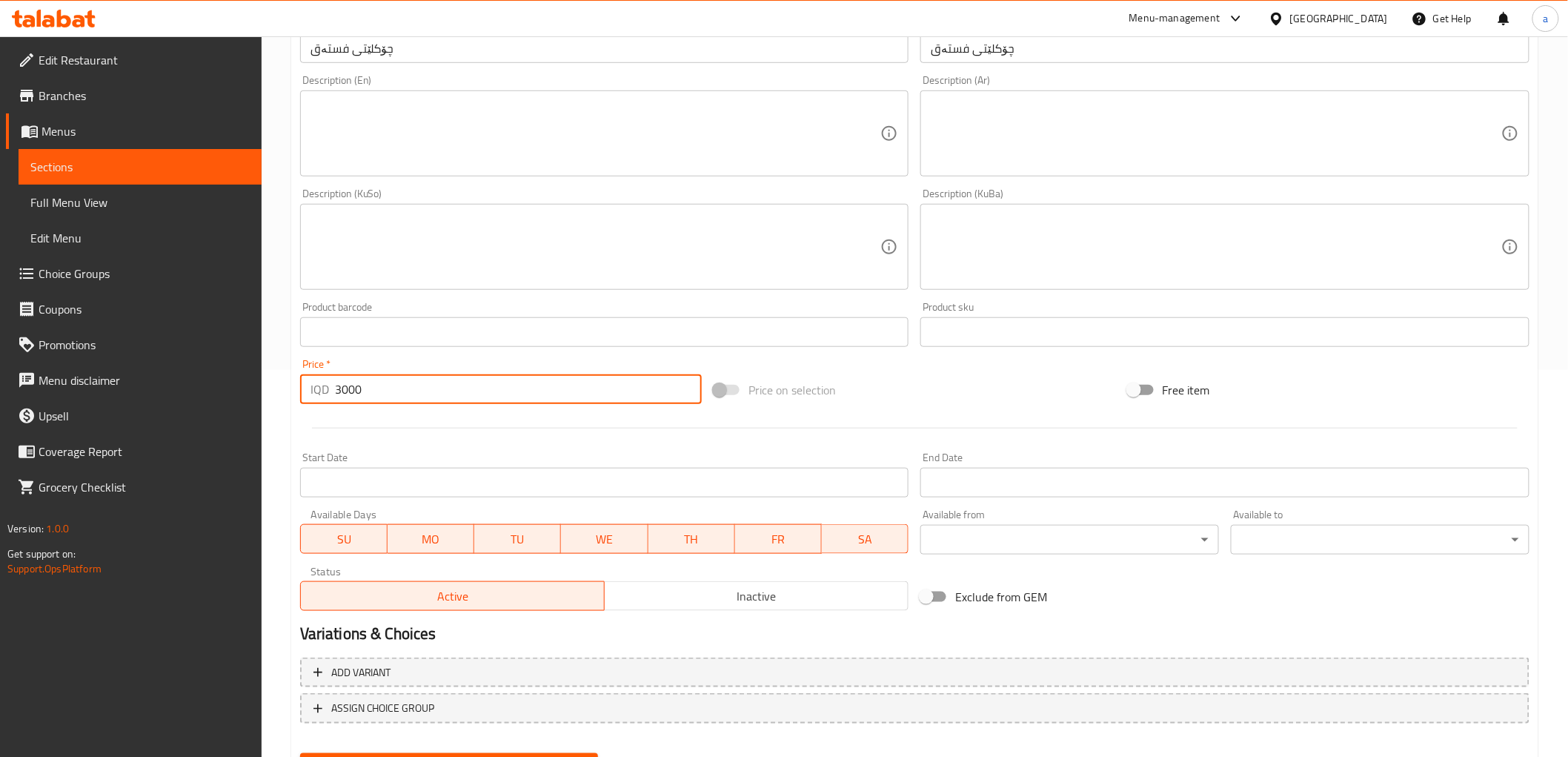
scroll to position [458, 0]
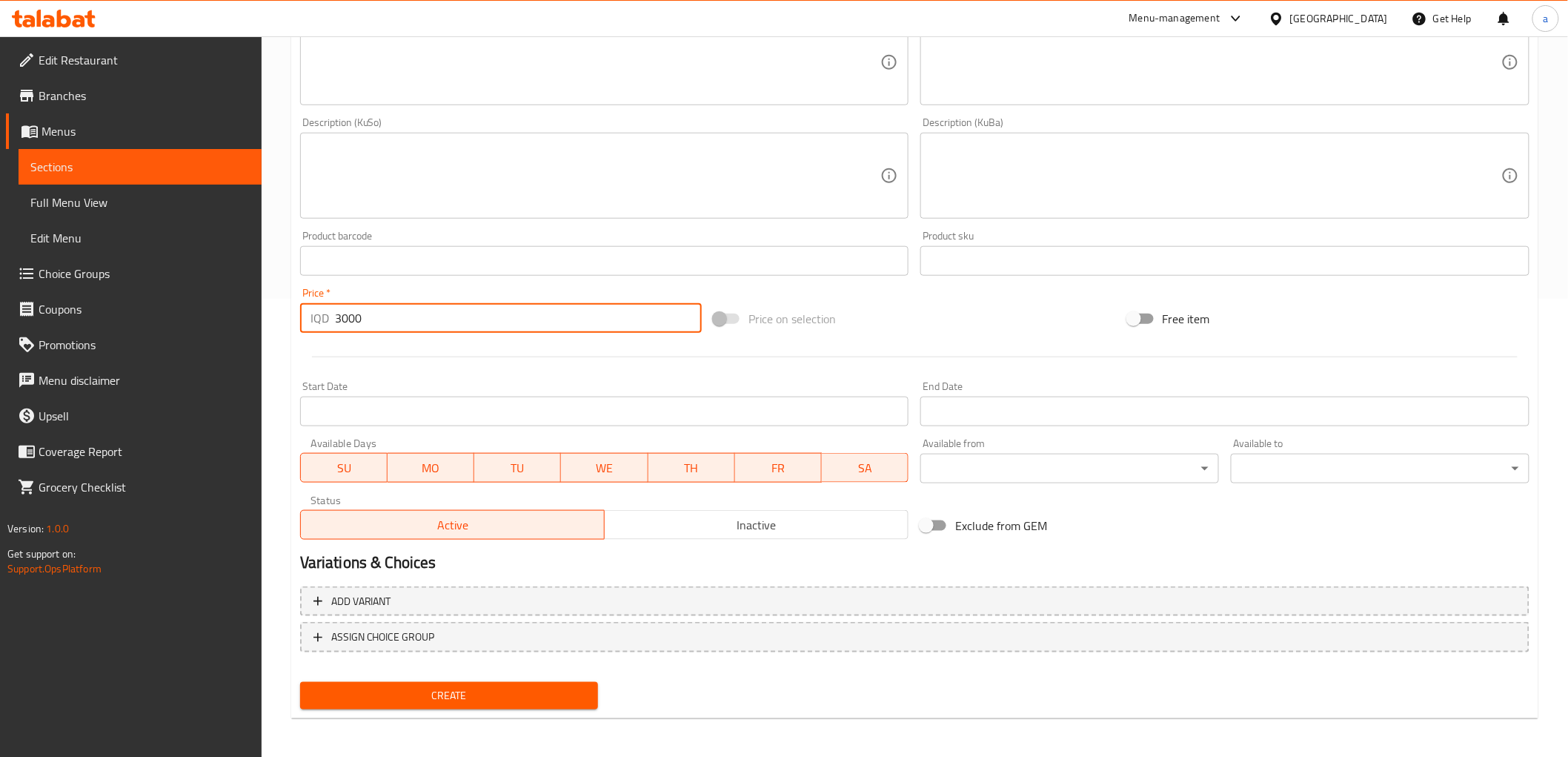
type input "3000"
click at [457, 682] on button "Create" at bounding box center [449, 695] width 299 height 27
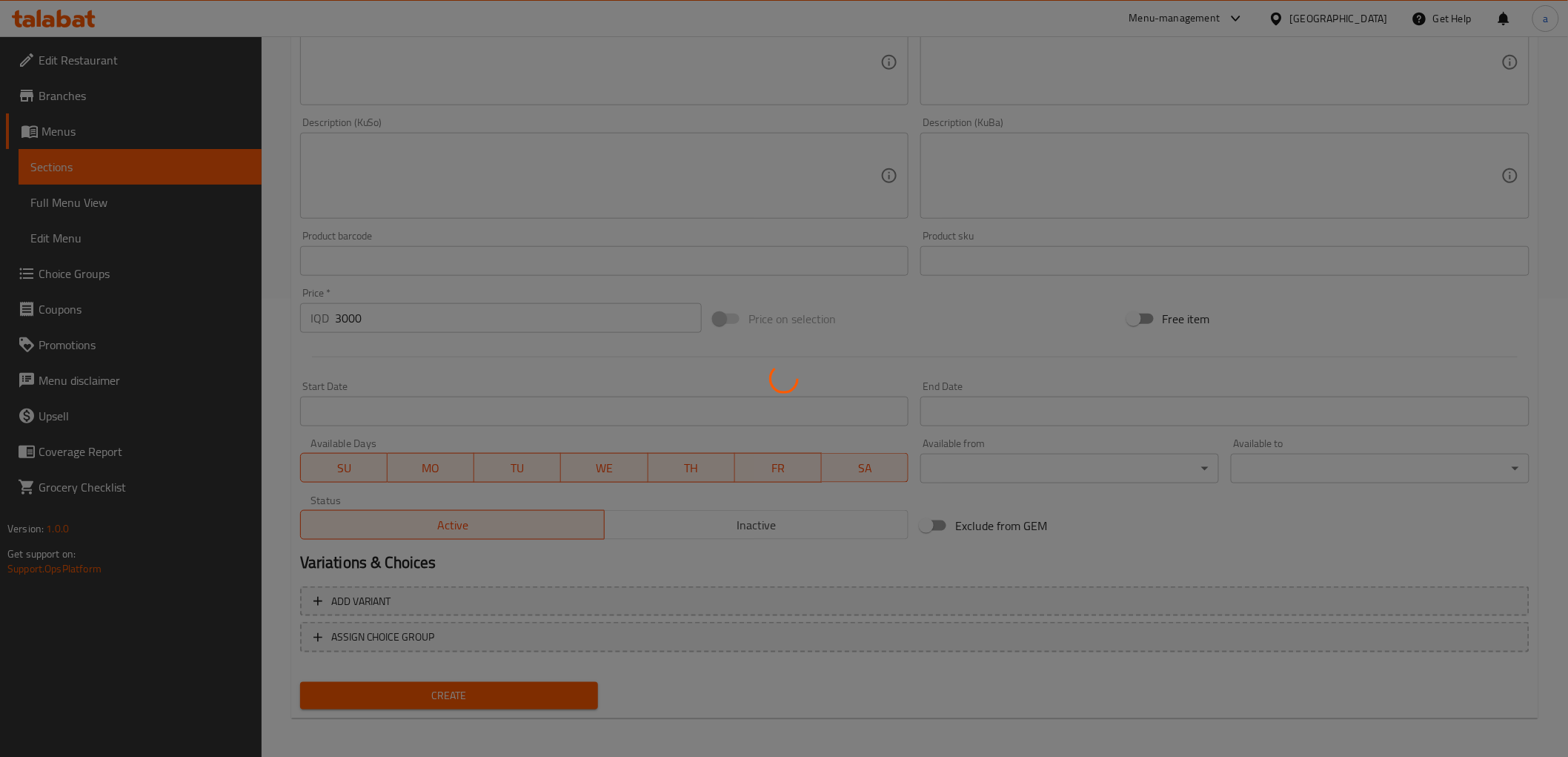
type input "0"
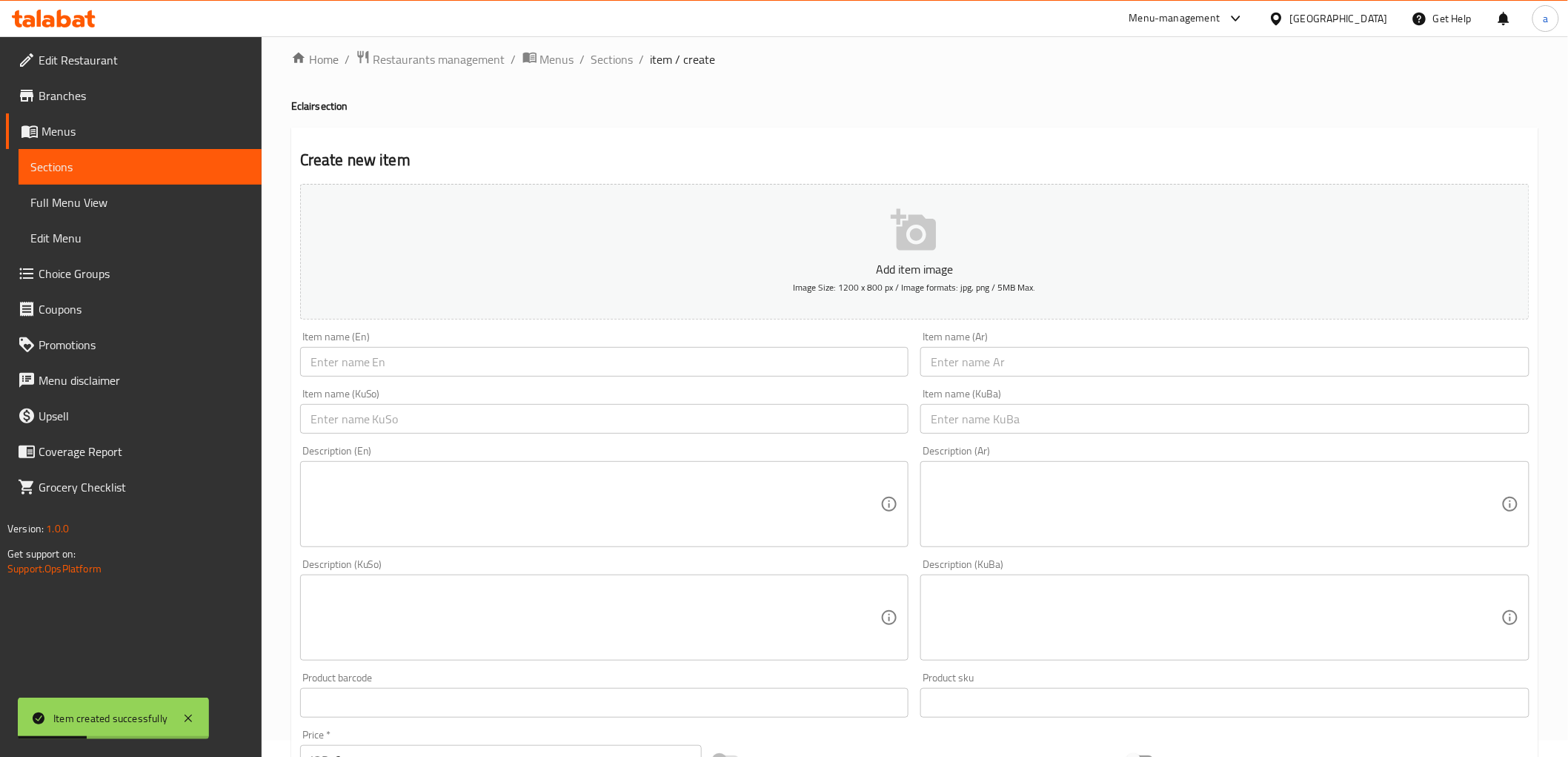
scroll to position [0, 0]
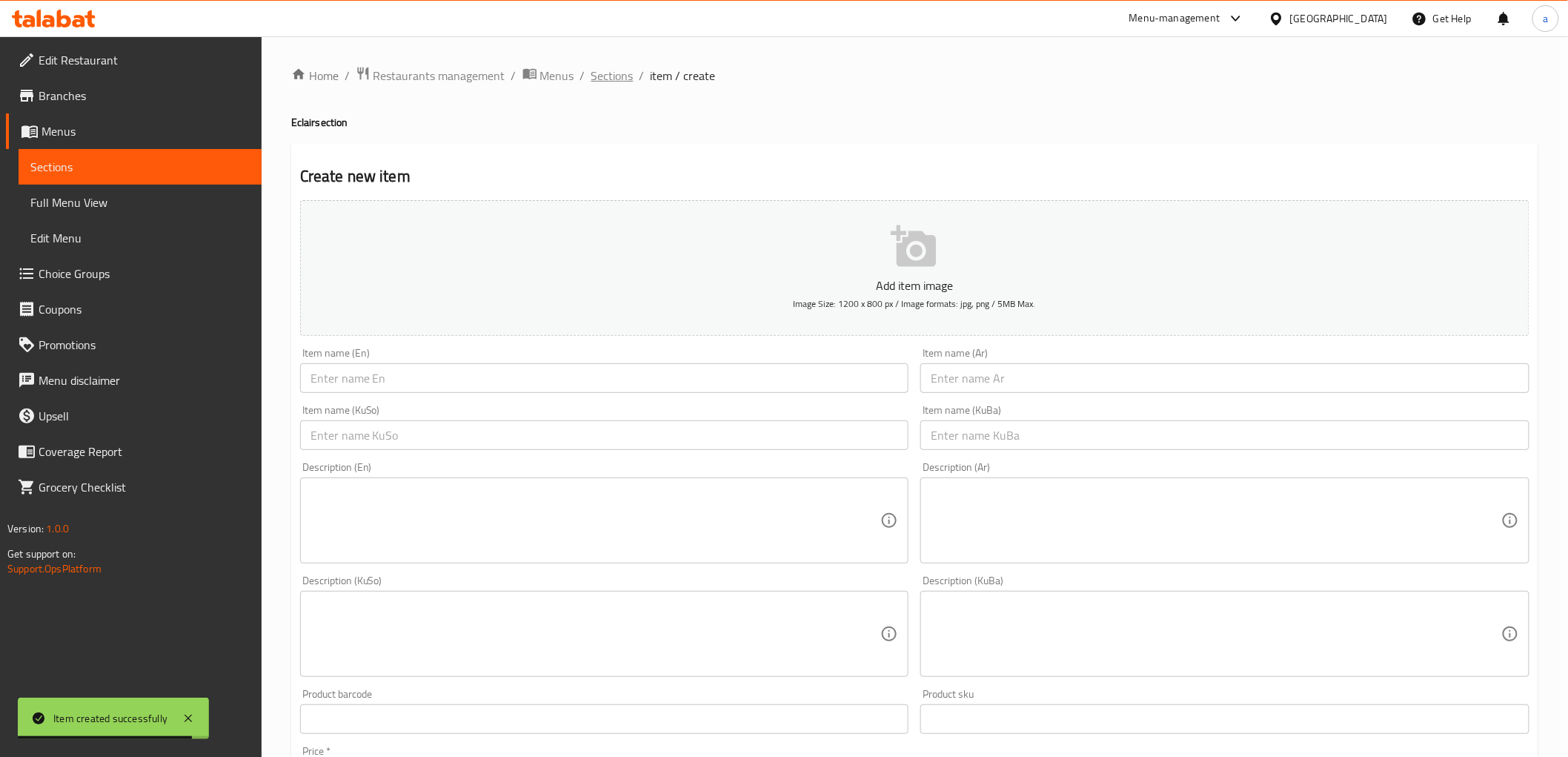
click at [606, 71] on span "Sections" at bounding box center [612, 76] width 42 height 18
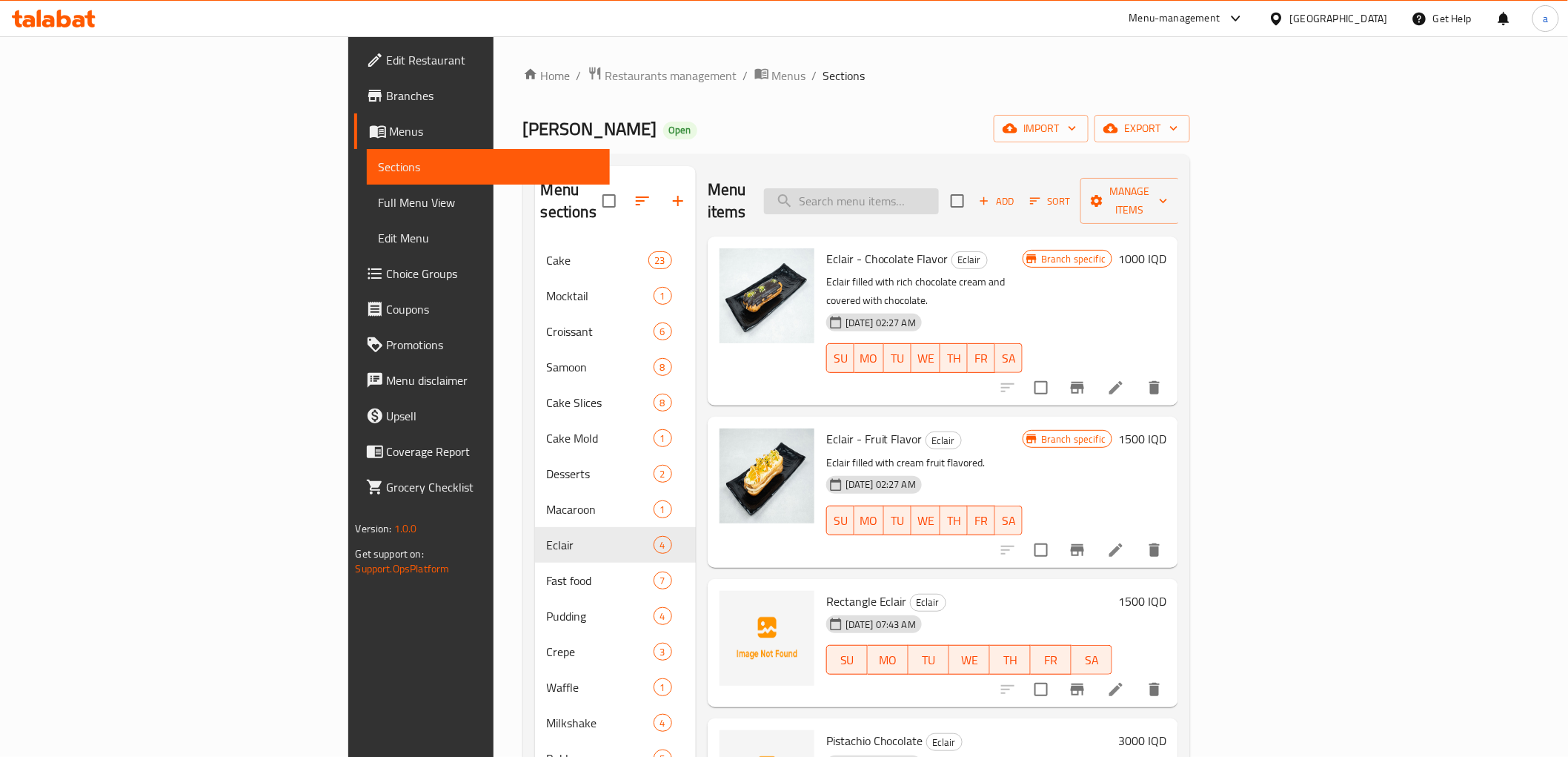
click at [939, 191] on input "search" at bounding box center [851, 201] width 174 height 26
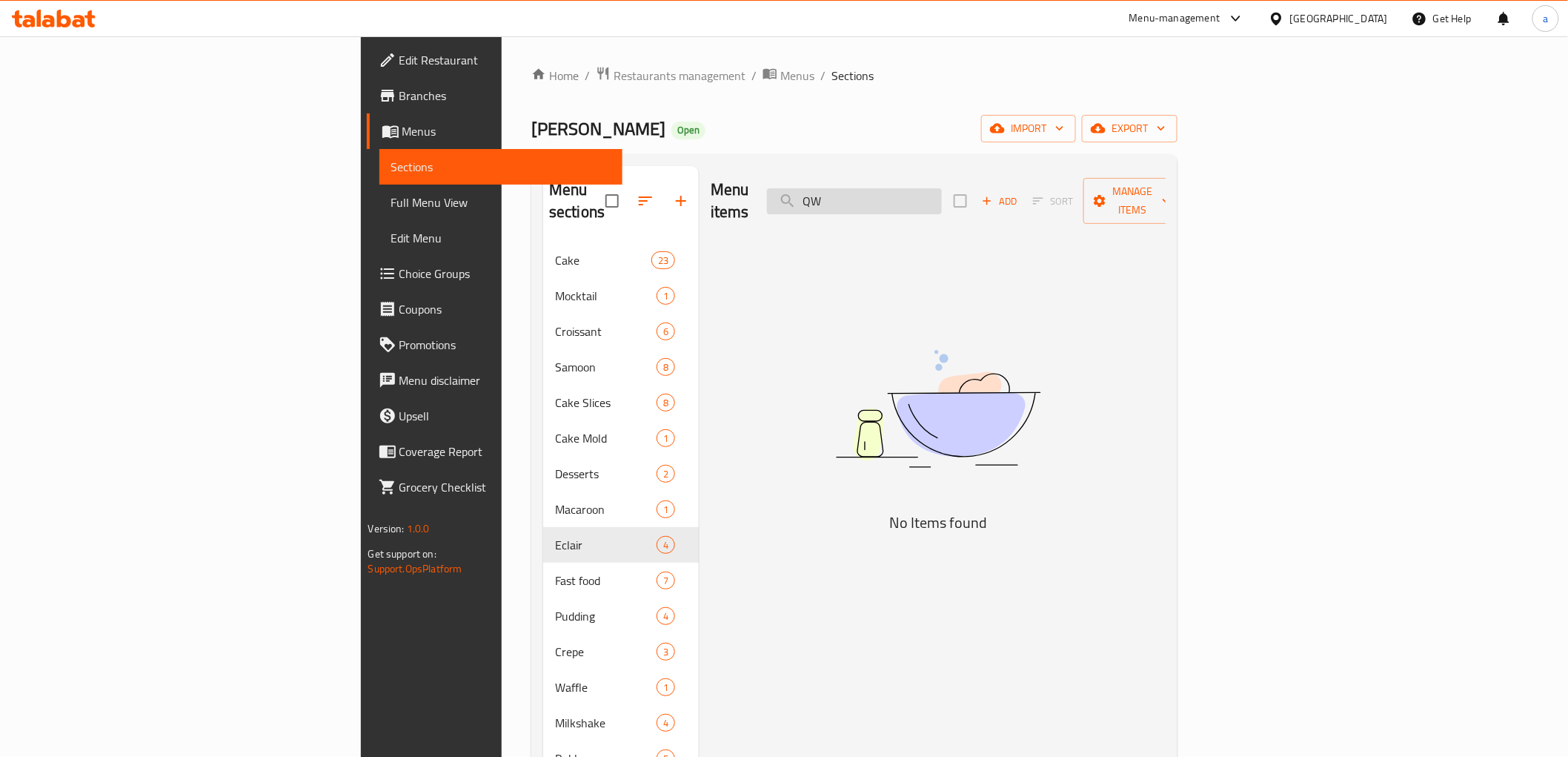
type input "Q"
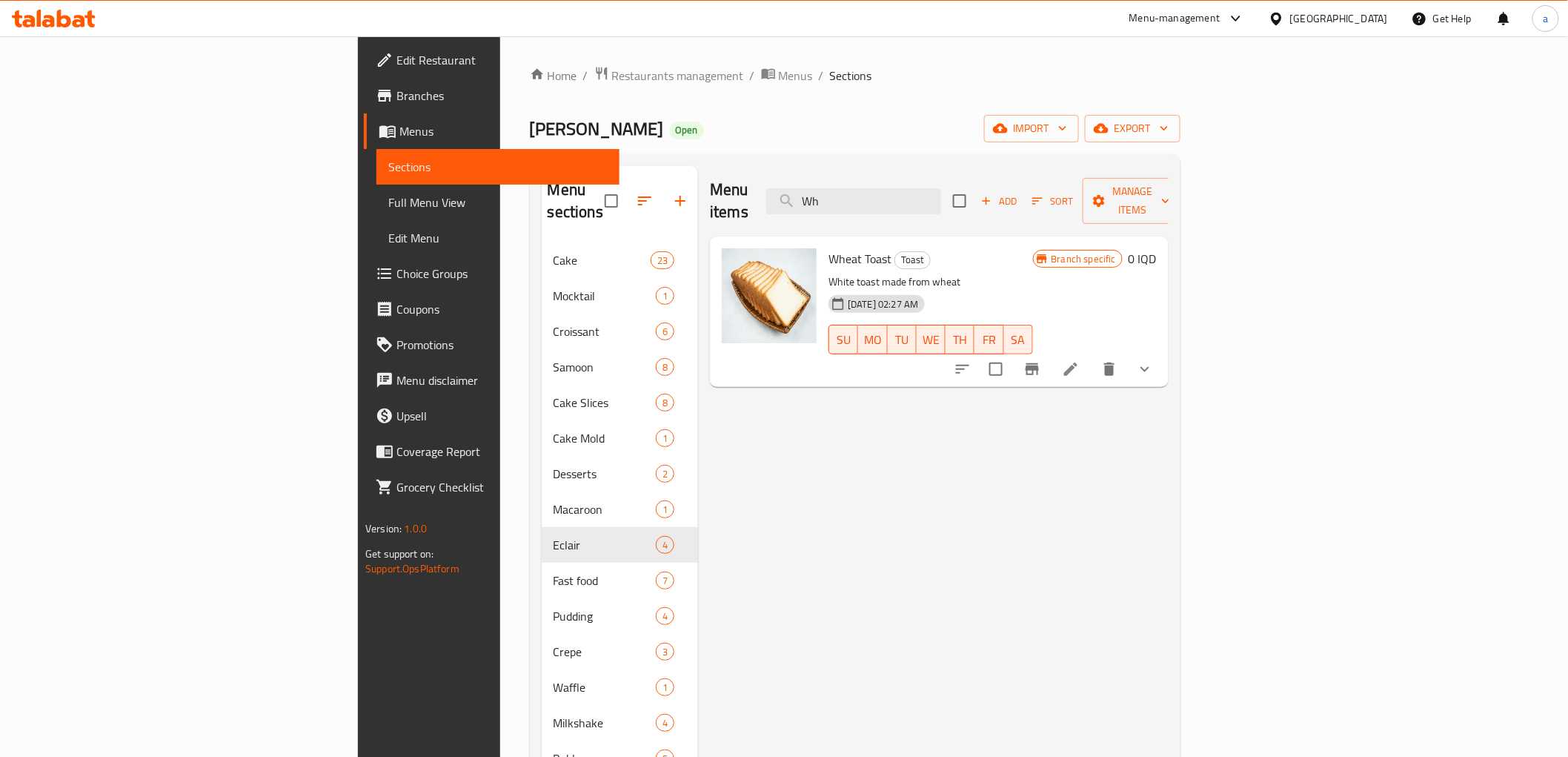
type input "W"
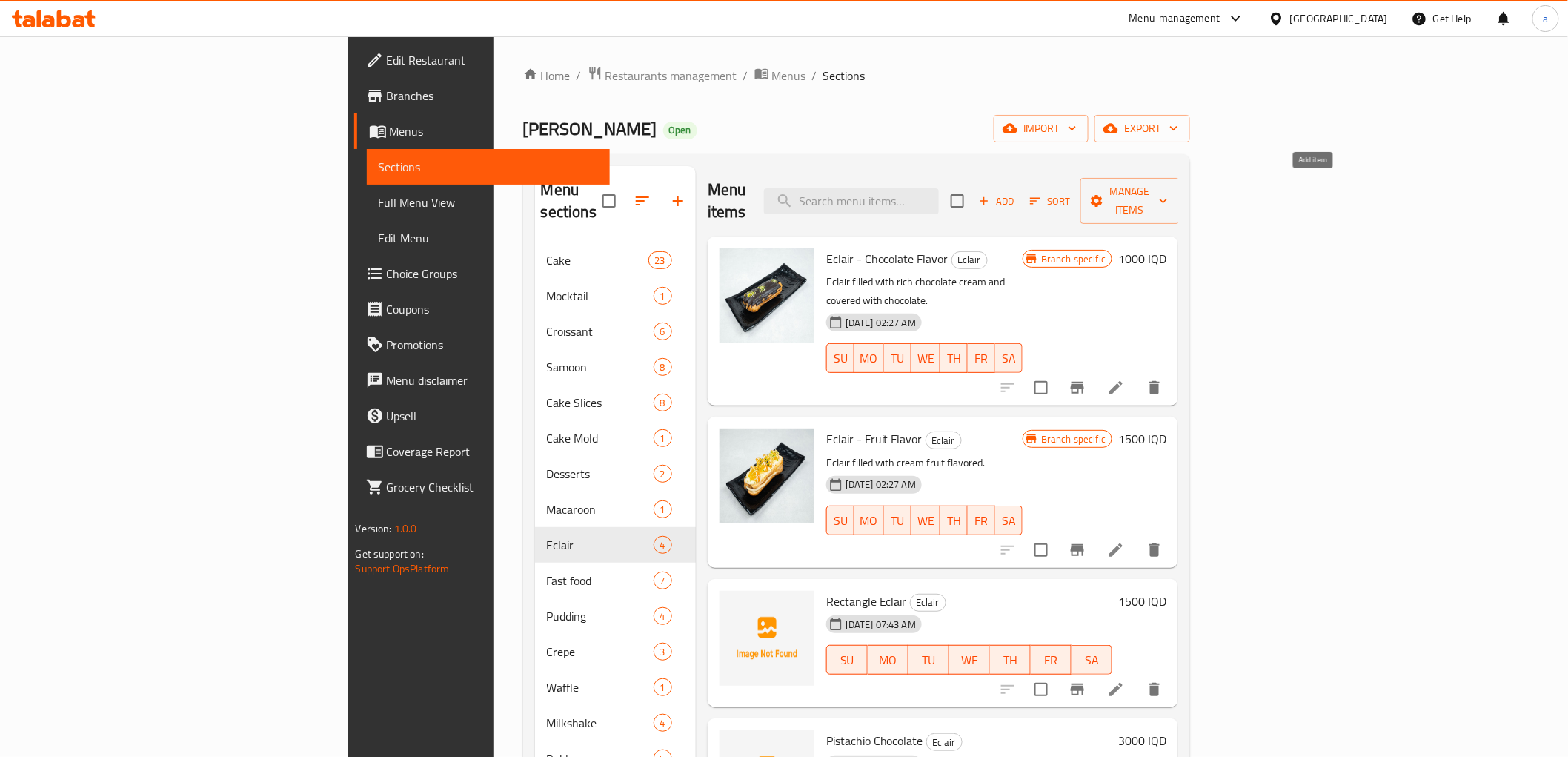
click at [1017, 193] on span "Add" at bounding box center [997, 201] width 40 height 17
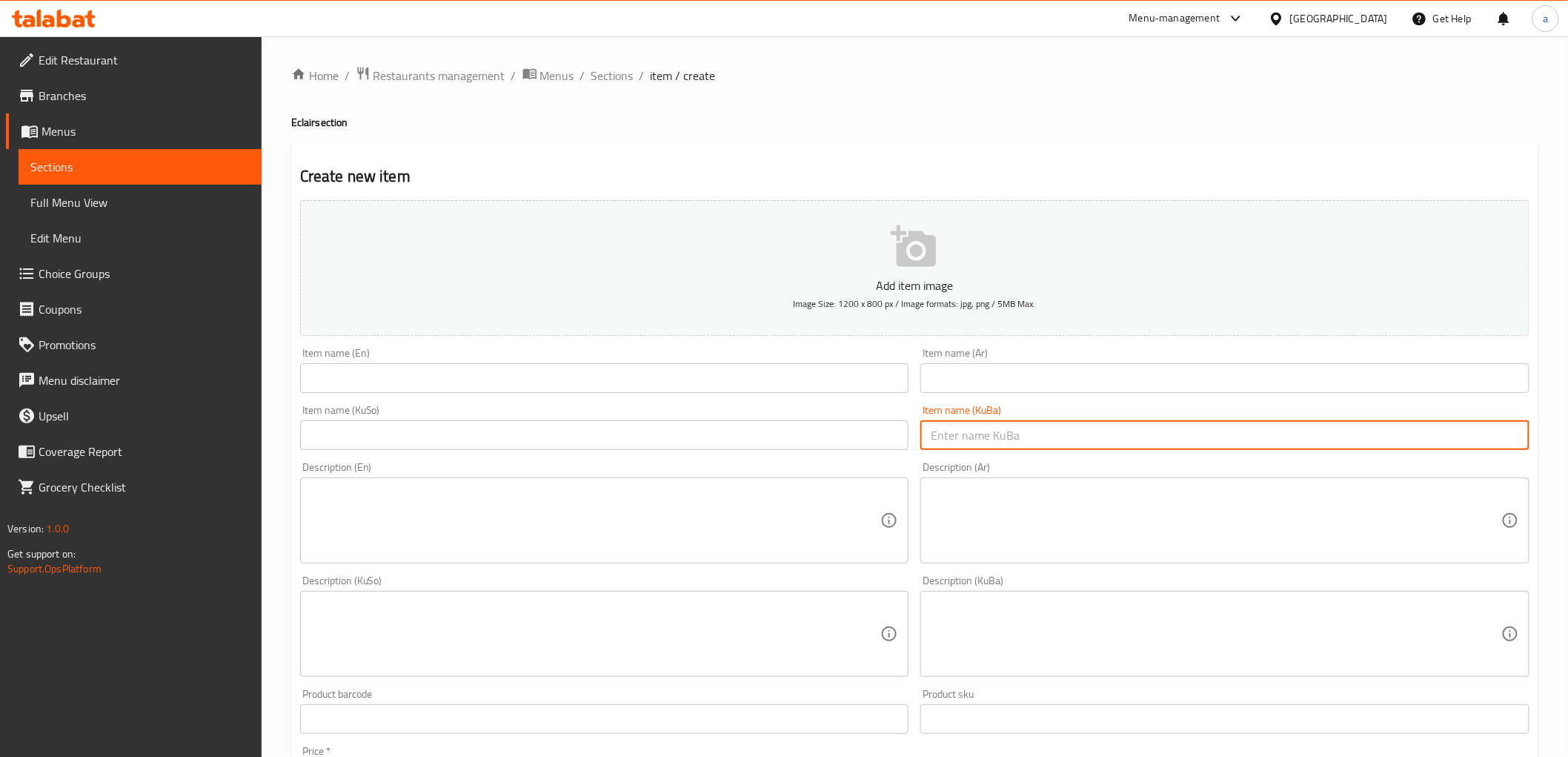
click at [1048, 426] on input "text" at bounding box center [1225, 435] width 610 height 30
paste input "چۆکلێتی سپی"
type input "چۆکلێتی سپی"
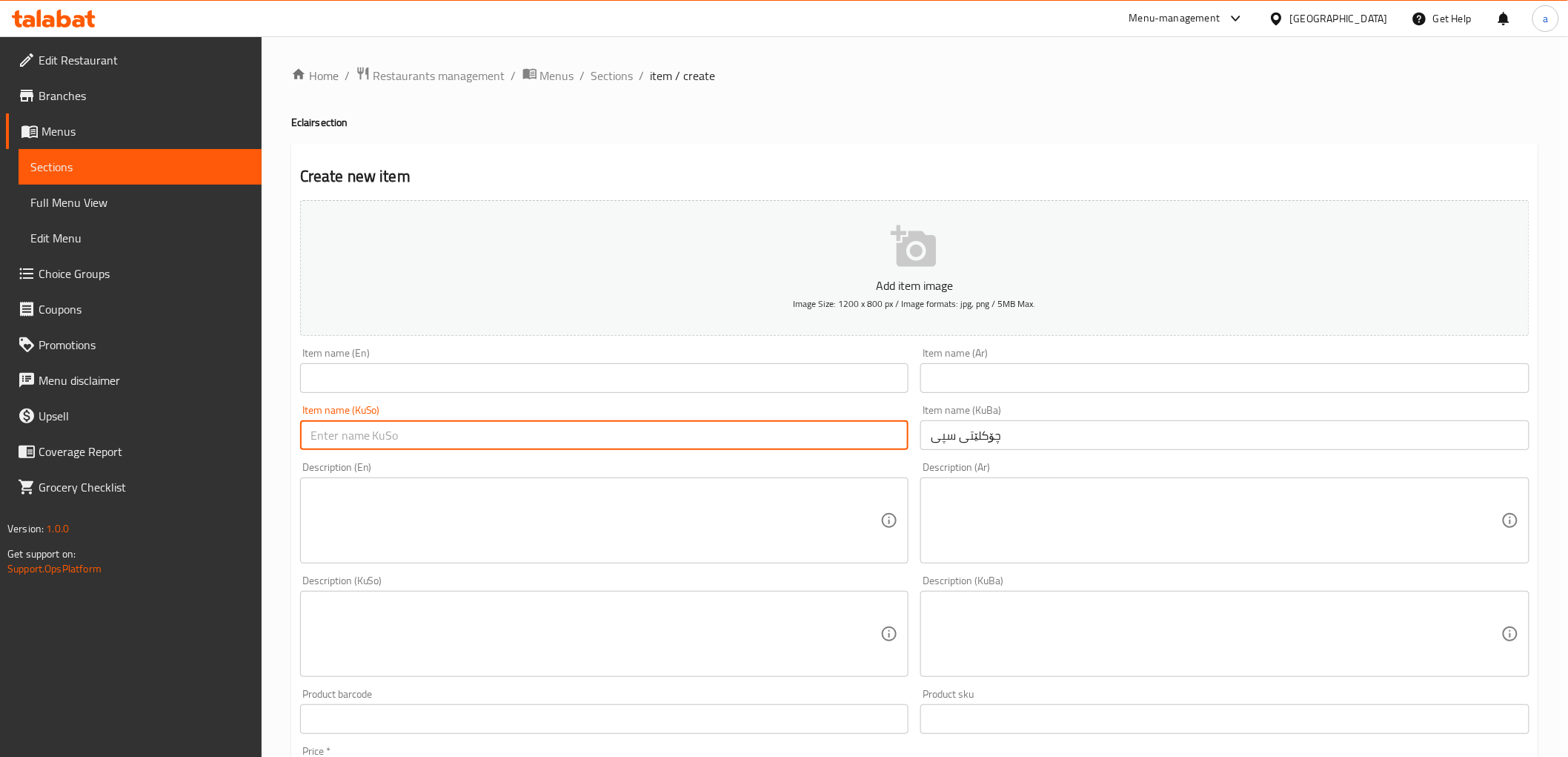
click at [772, 439] on input "text" at bounding box center [605, 435] width 610 height 30
paste input "چۆکلێتی سپی"
type input "چۆکلێتی سپی"
click at [979, 381] on input "text" at bounding box center [1225, 378] width 610 height 30
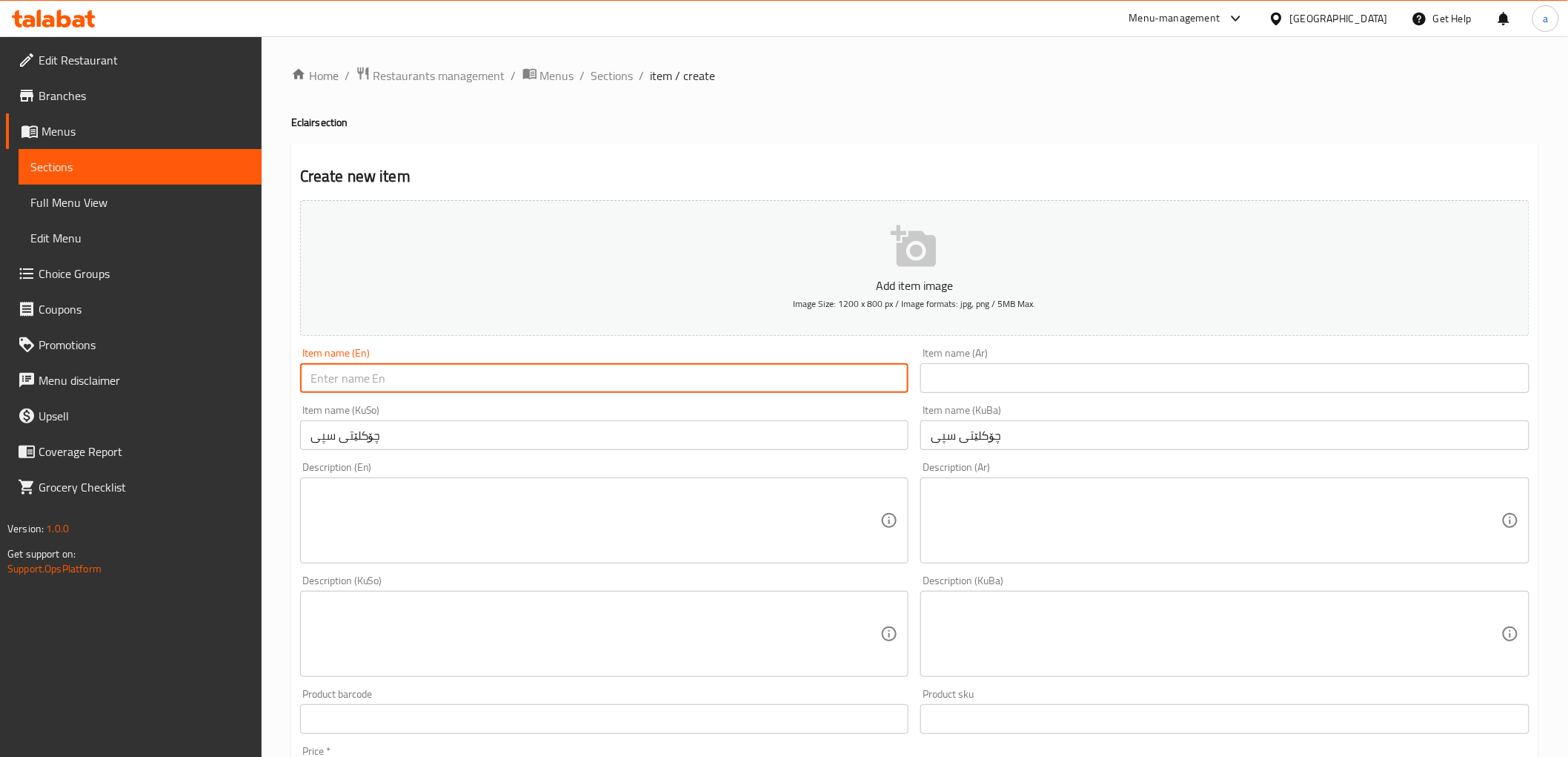
click at [619, 390] on input "text" at bounding box center [605, 378] width 610 height 30
type input "White Chocolate"
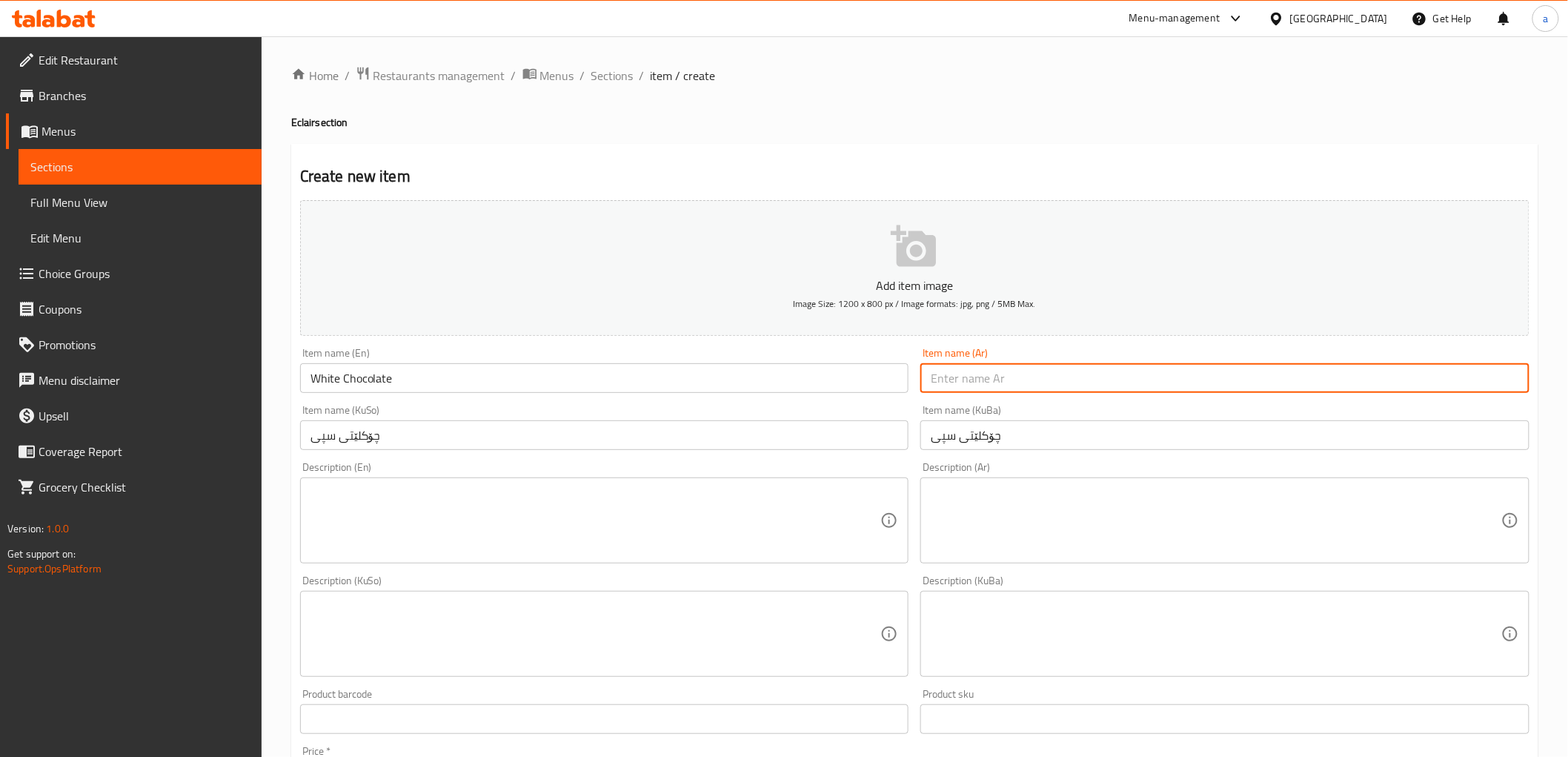
click at [1040, 381] on input "text" at bounding box center [1225, 378] width 610 height 30
paste input "شوكولاتة بيضاء"
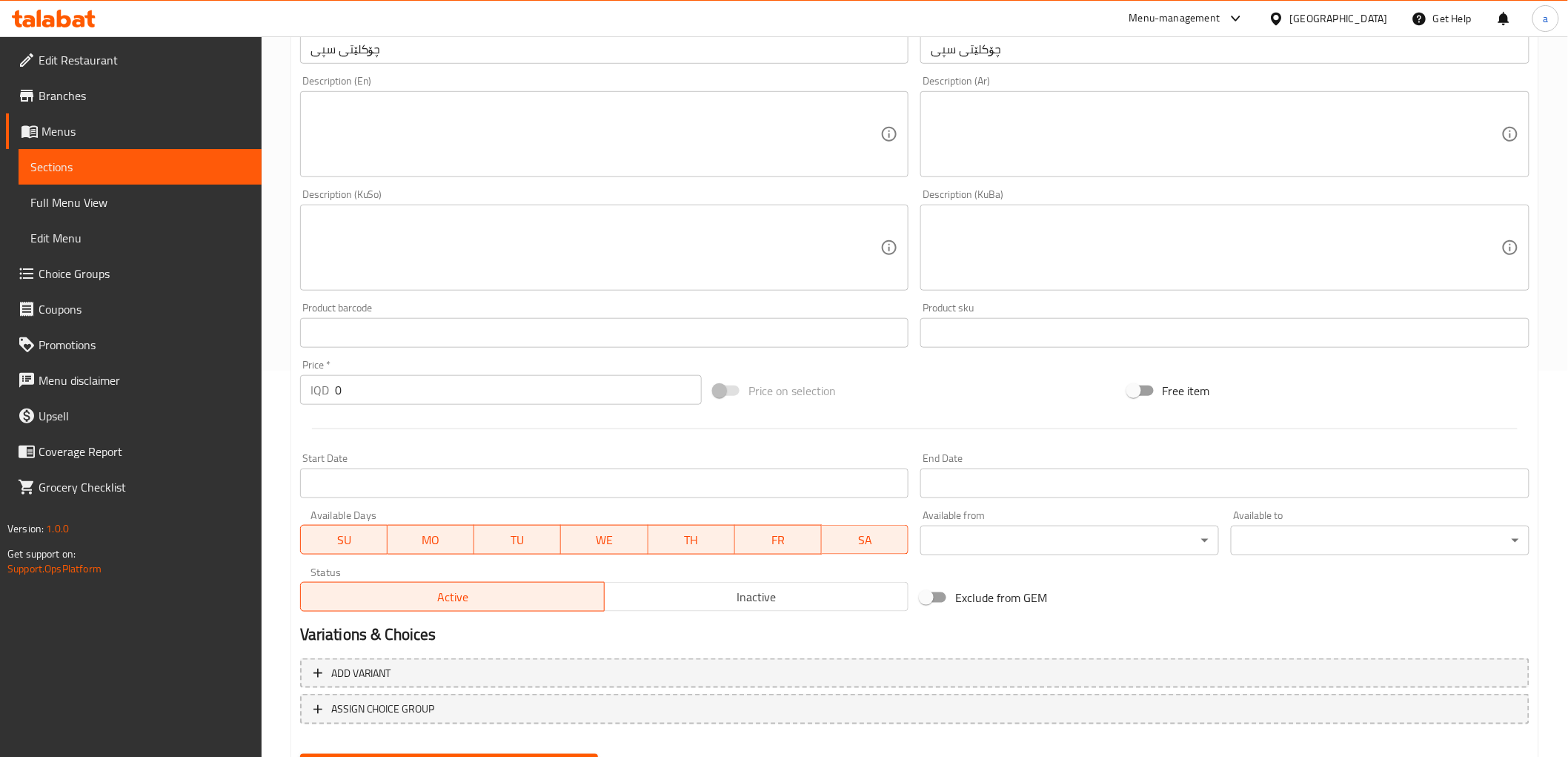
scroll to position [411, 0]
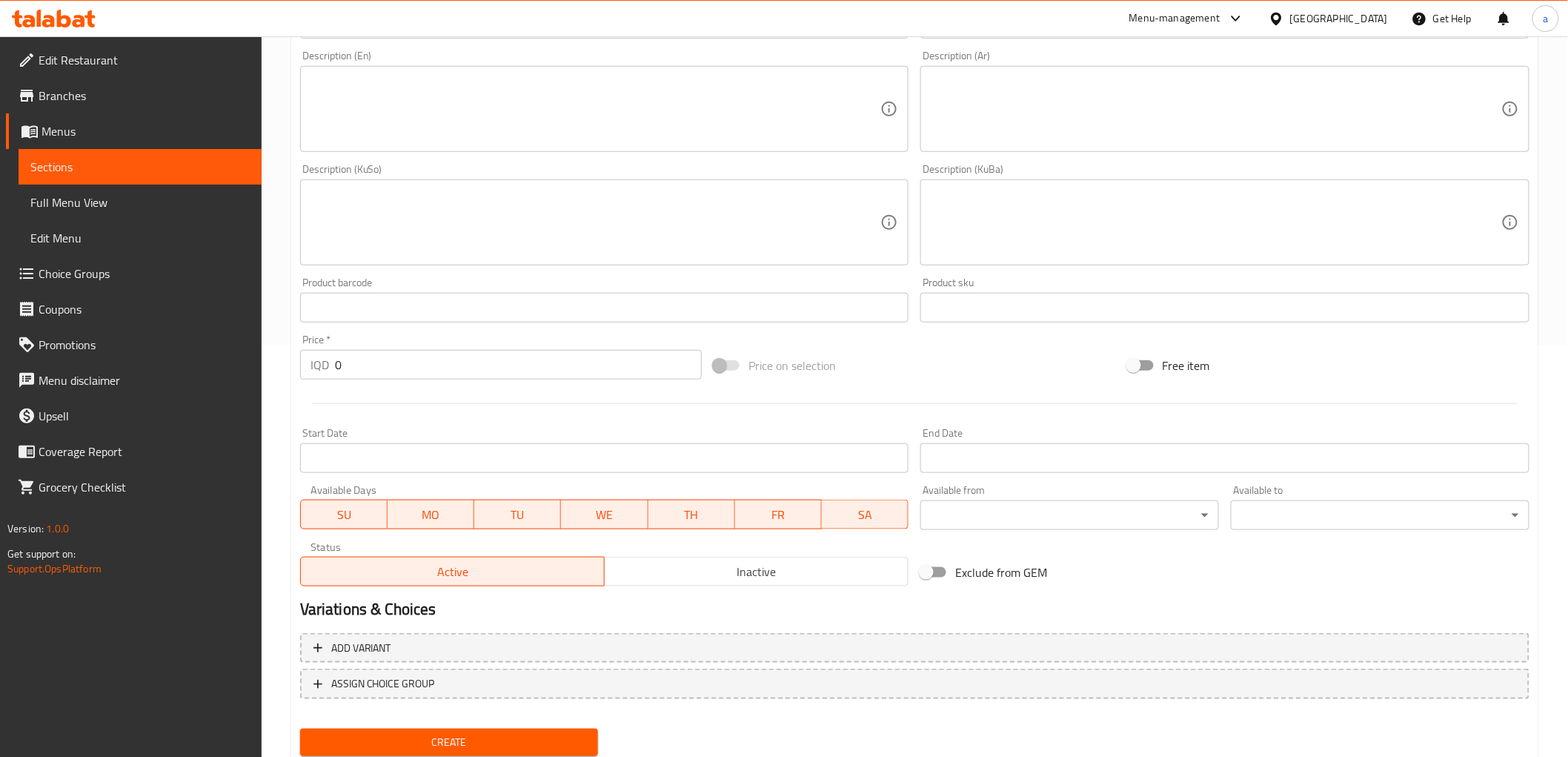
type input "شوكولاتة بيضاء"
click at [394, 371] on input "0" at bounding box center [519, 365] width 367 height 30
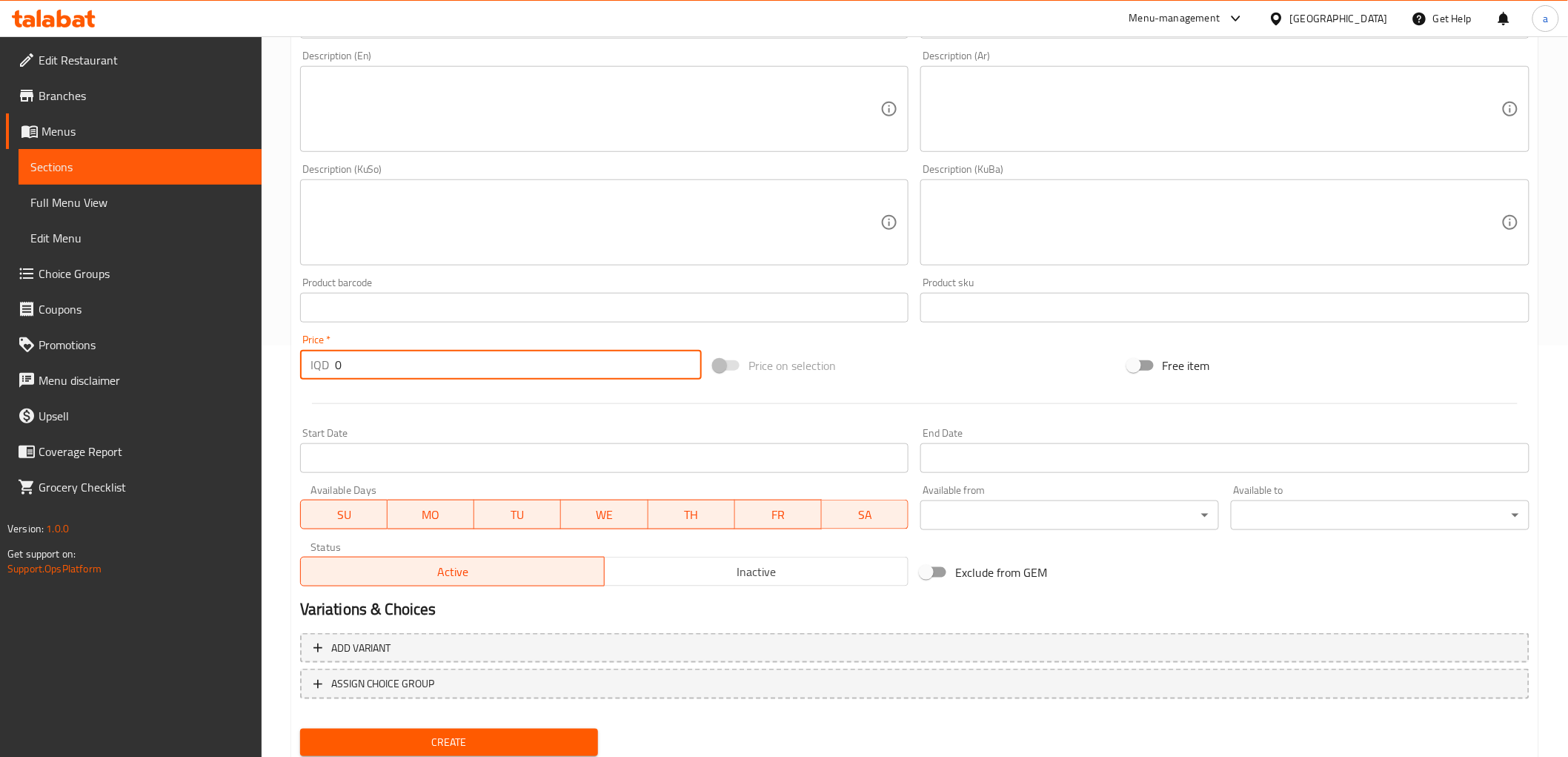
click at [394, 371] on input "0" at bounding box center [519, 365] width 367 height 30
type input "3000"
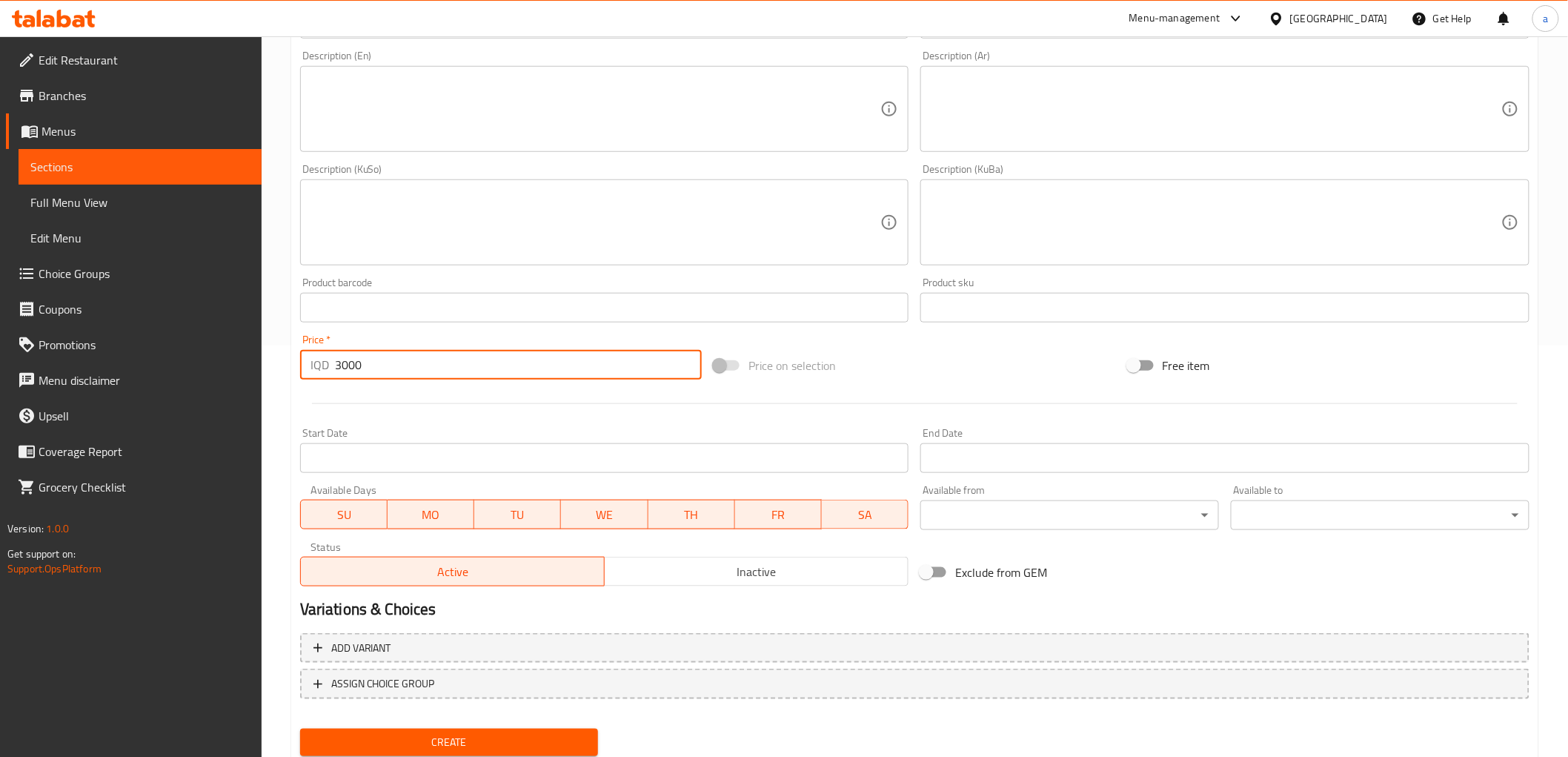
click at [1070, 210] on textarea at bounding box center [1217, 223] width 571 height 70
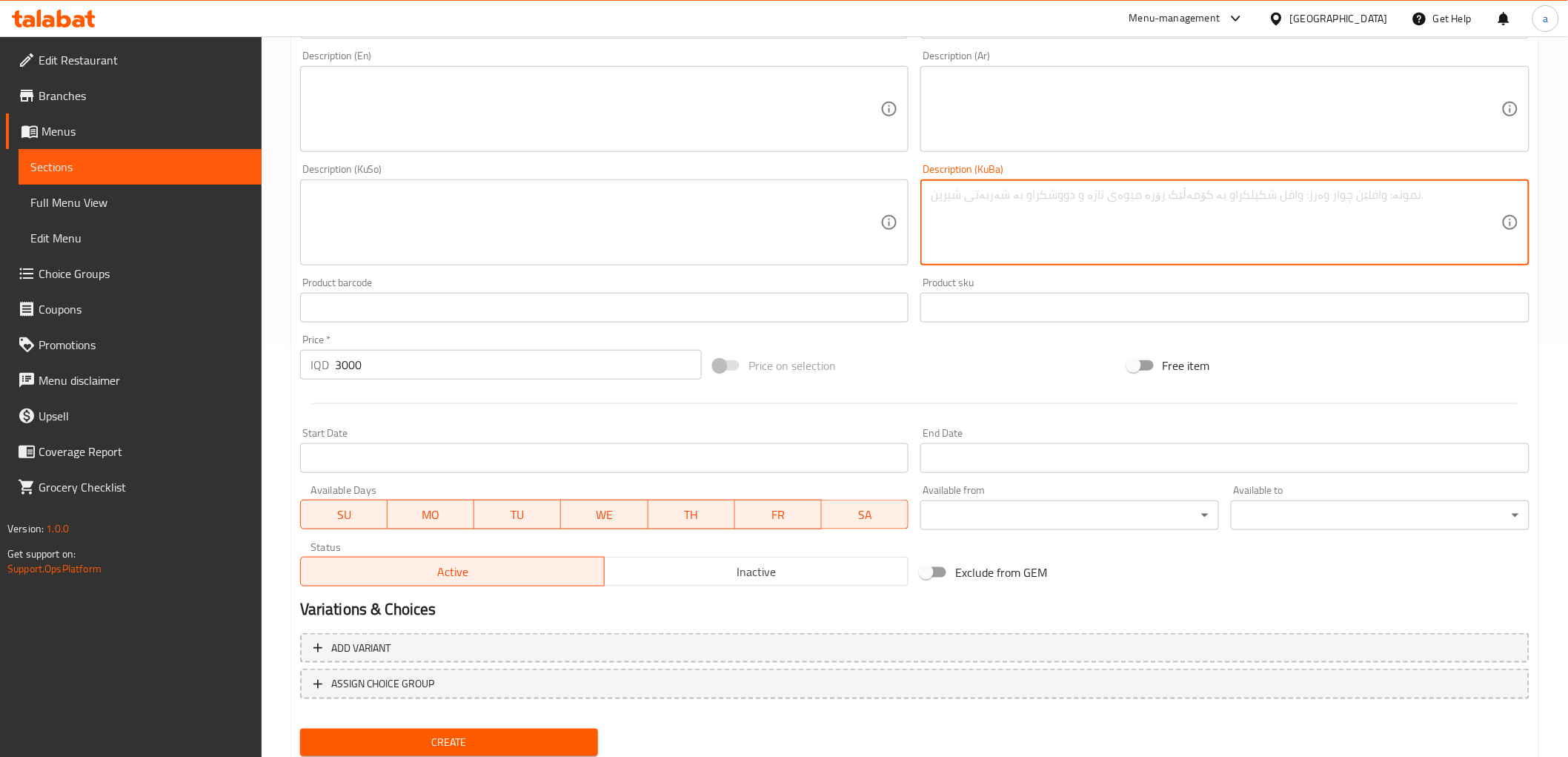
paste textarea "چۆکلێت ،لۆتۆس"
type textarea "چۆکلێت و لۆتس"
click at [535, 189] on textarea at bounding box center [595, 223] width 571 height 70
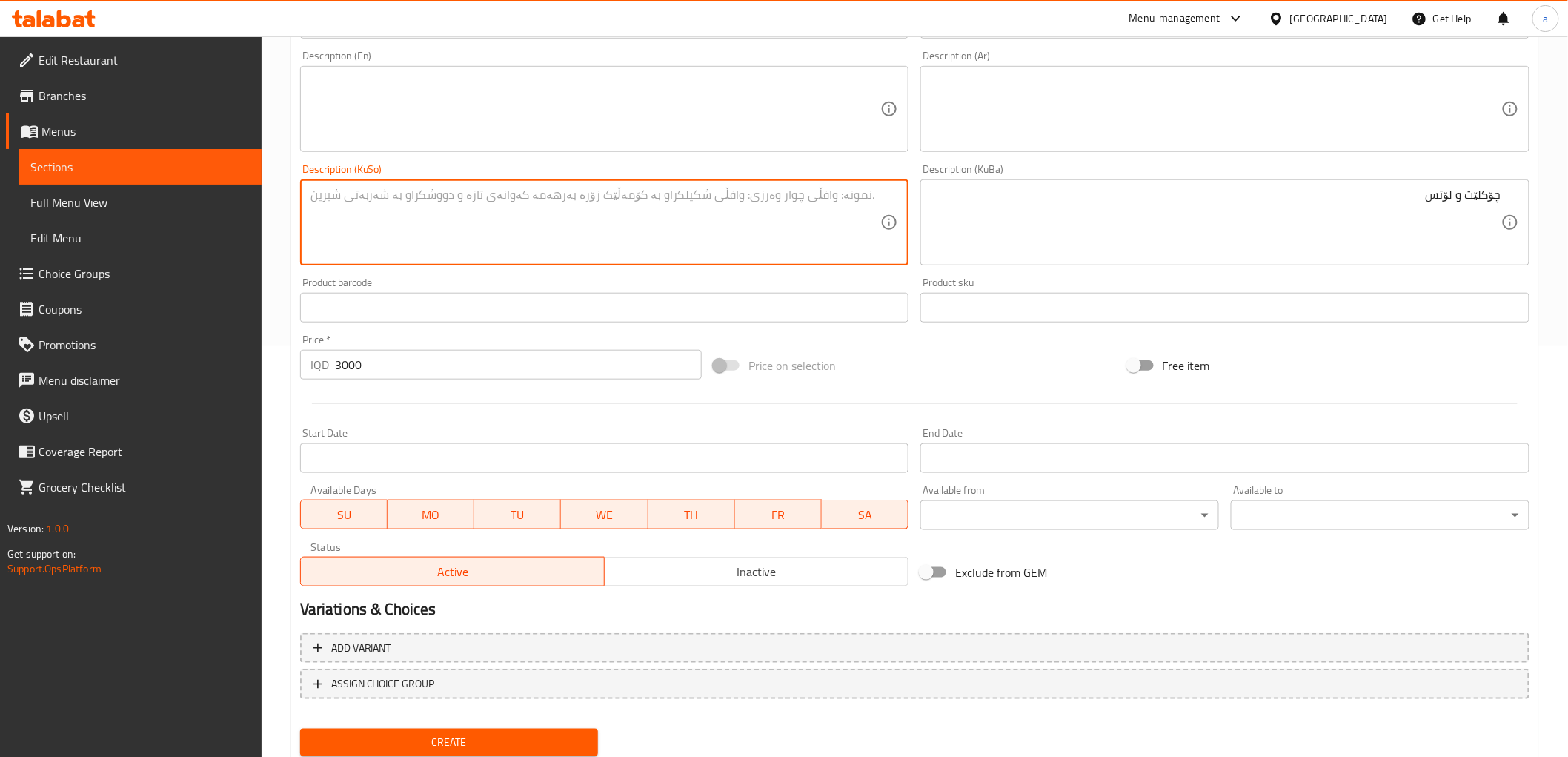
paste textarea "چۆکلێت و لۆتس"
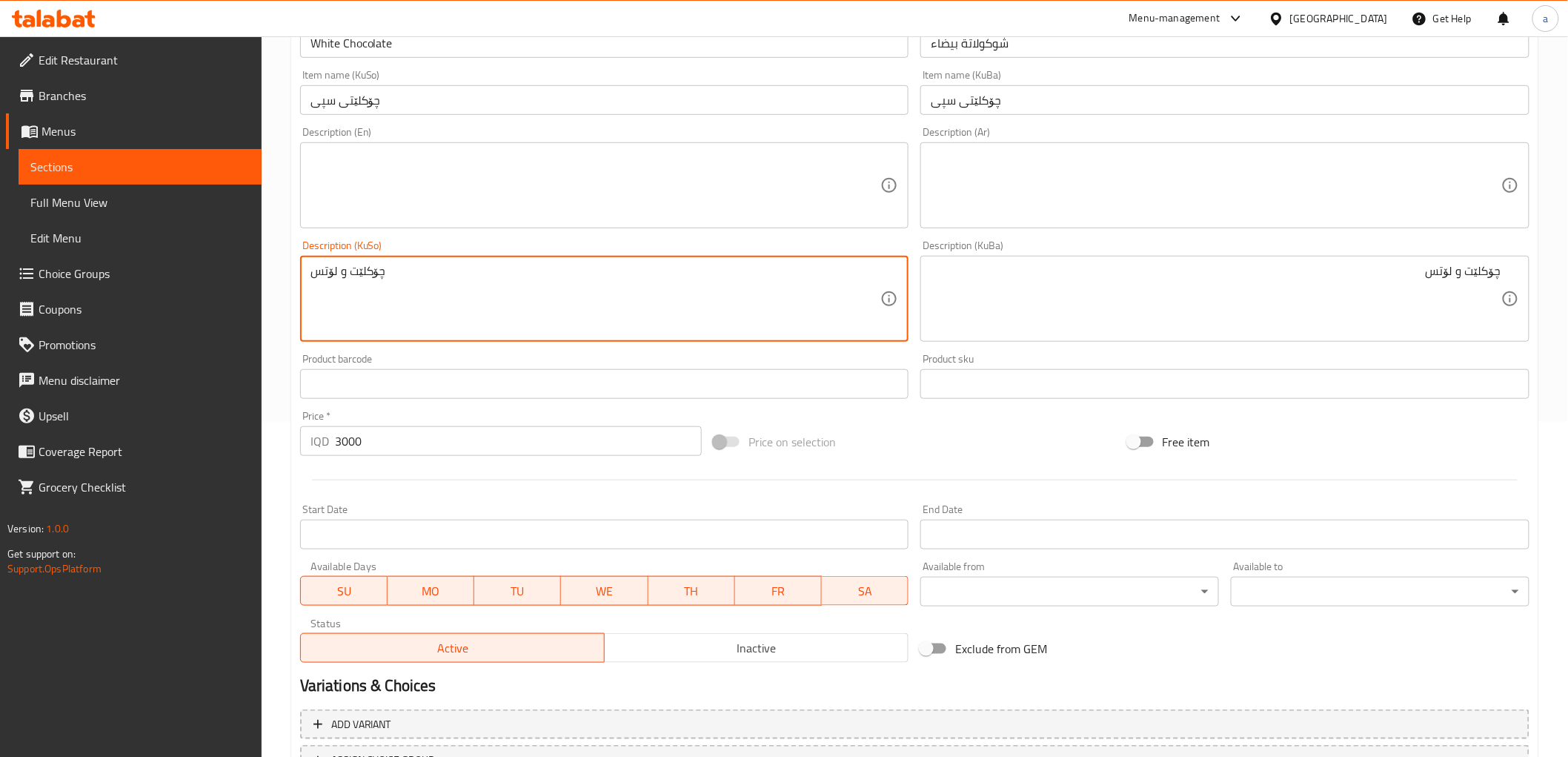
scroll to position [321, 0]
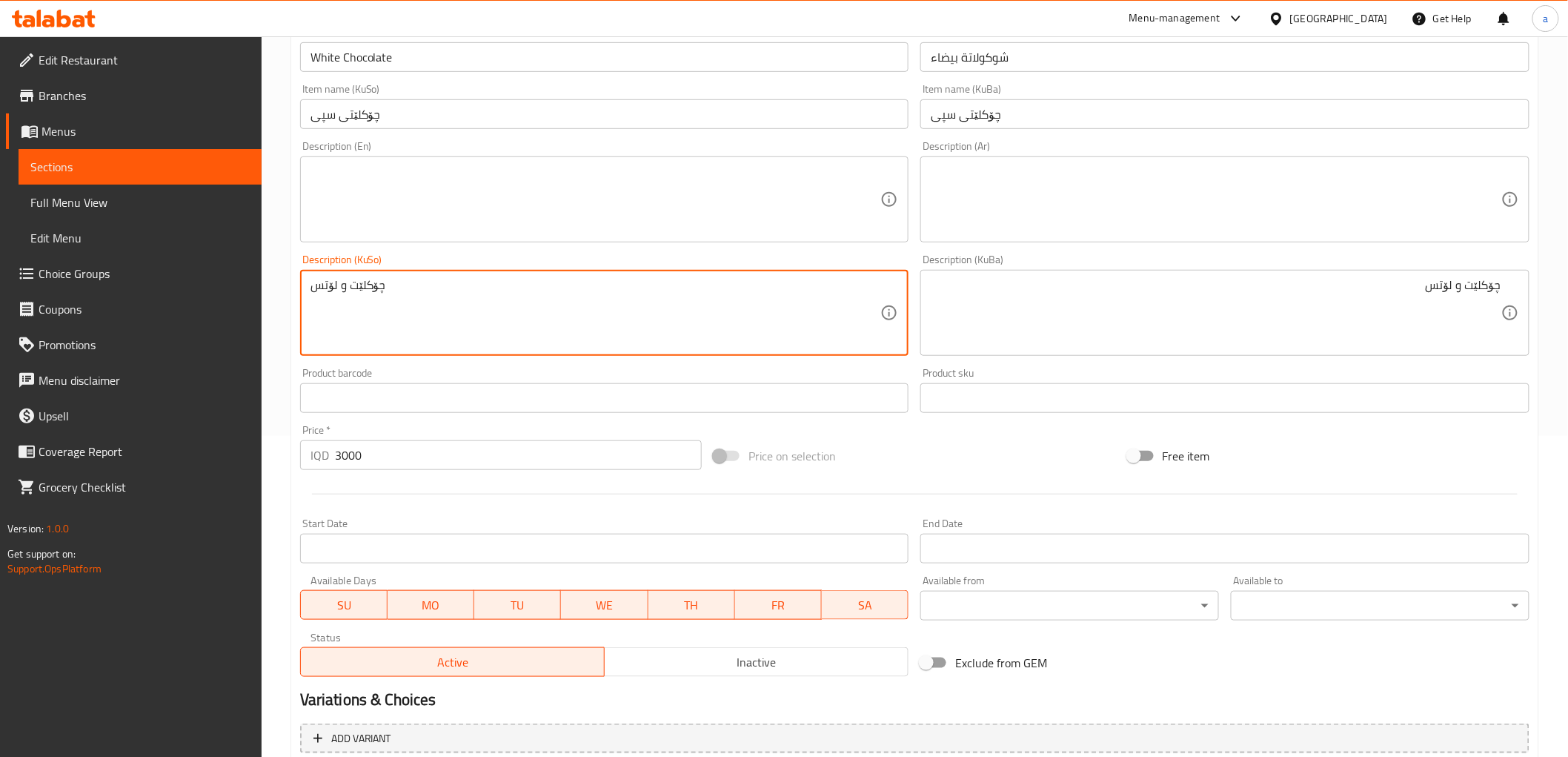
type textarea "چۆکلێت و لۆتس"
click at [1153, 196] on textarea at bounding box center [1217, 199] width 571 height 70
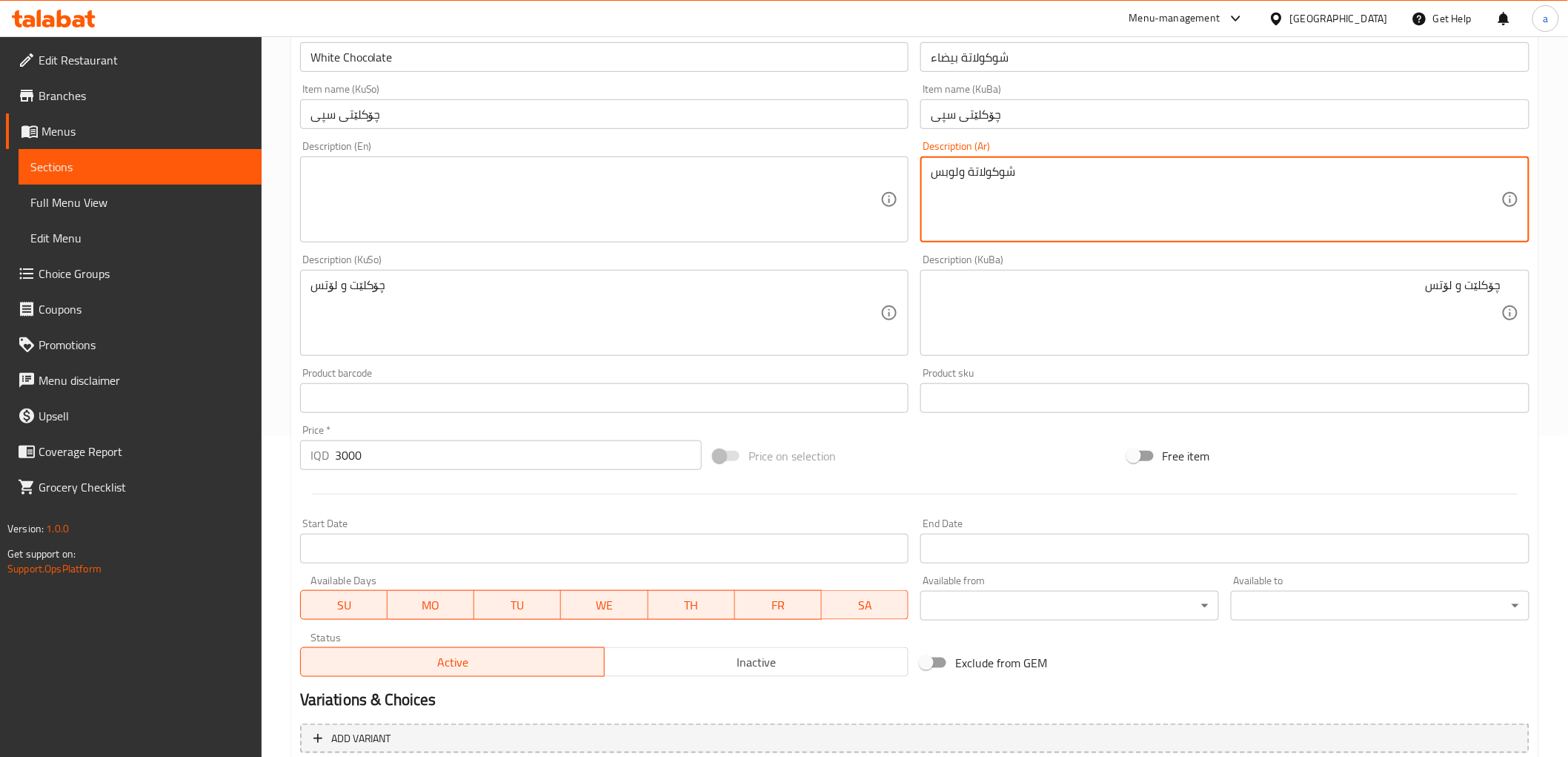
click at [942, 172] on textarea "شوكولاتة ولوبس" at bounding box center [1217, 199] width 571 height 70
type textarea "شوكولاتة ولوتس"
click at [549, 173] on textarea at bounding box center [595, 199] width 571 height 70
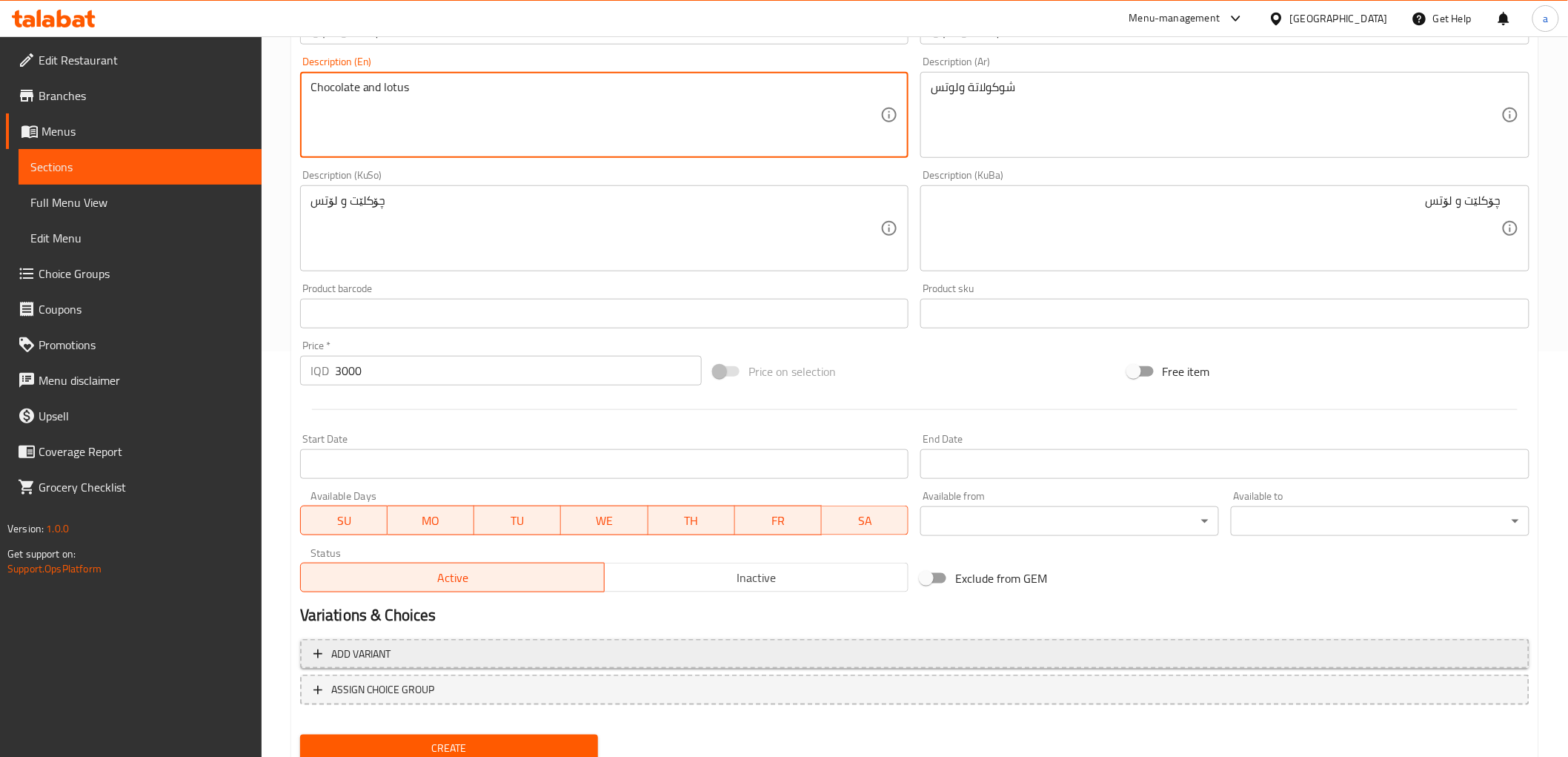
scroll to position [458, 0]
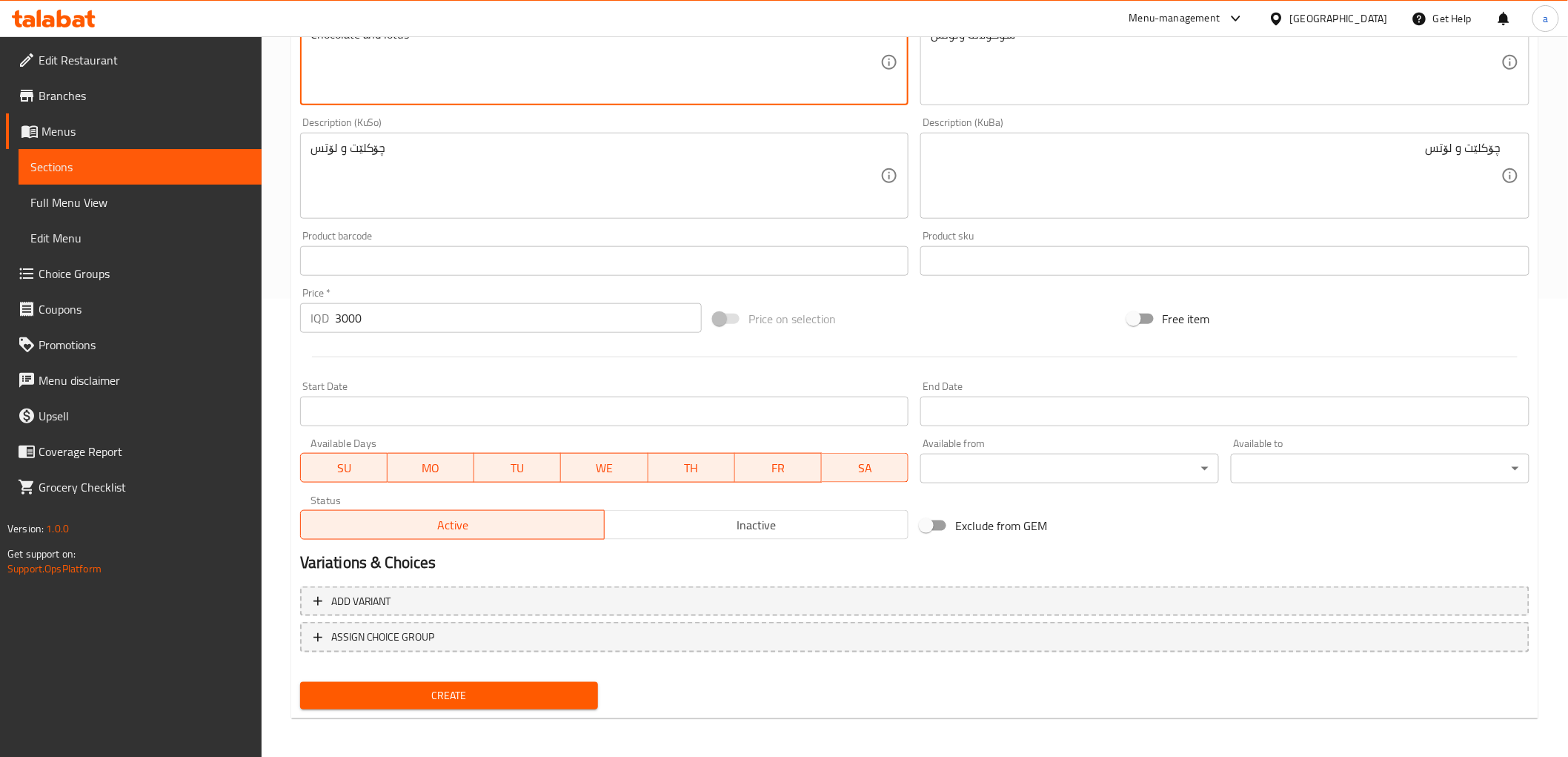
type textarea "Chocolate and lotus"
click at [458, 687] on span "Create" at bounding box center [449, 696] width 275 height 18
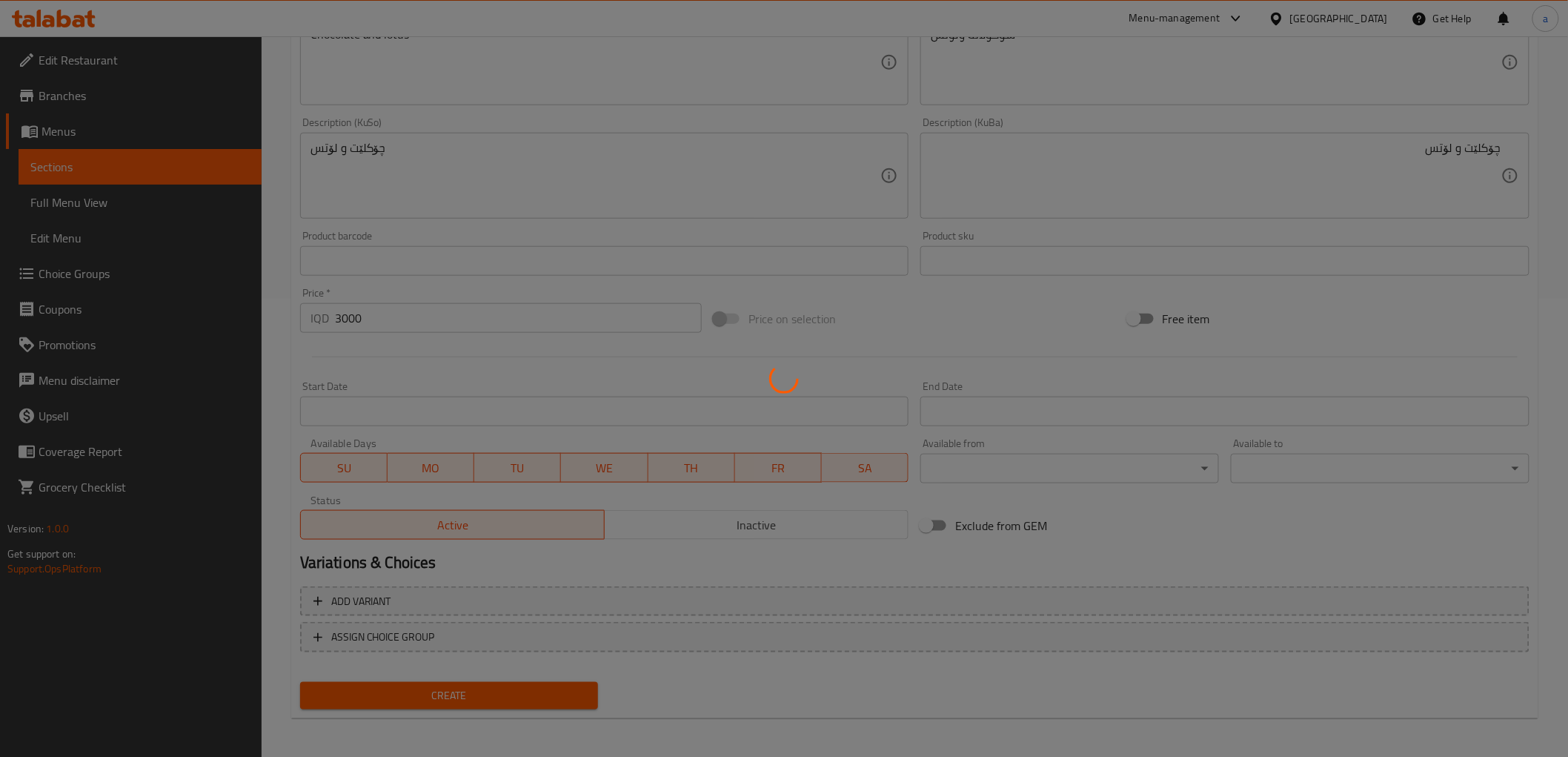
type input "0"
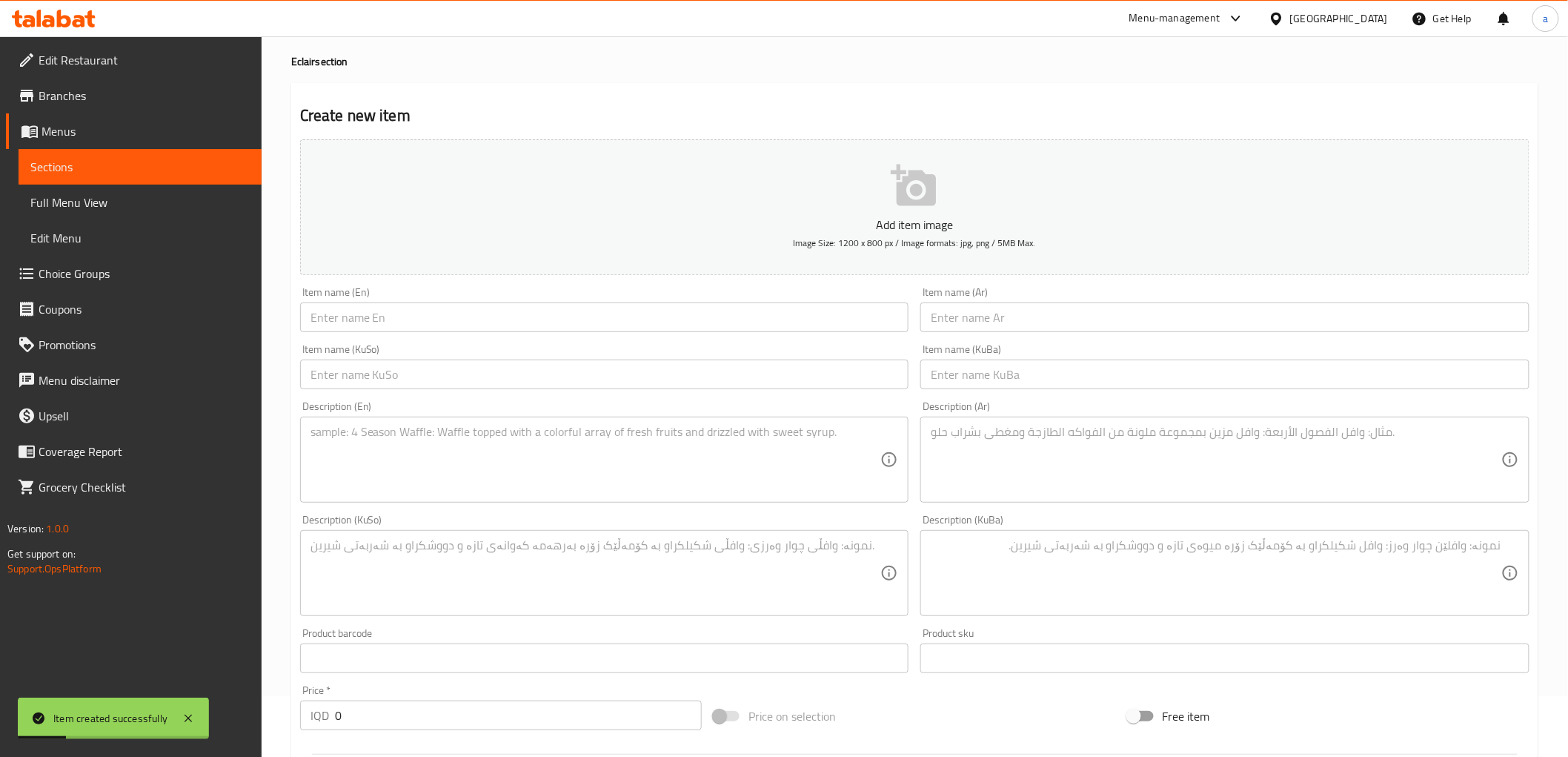
scroll to position [0, 0]
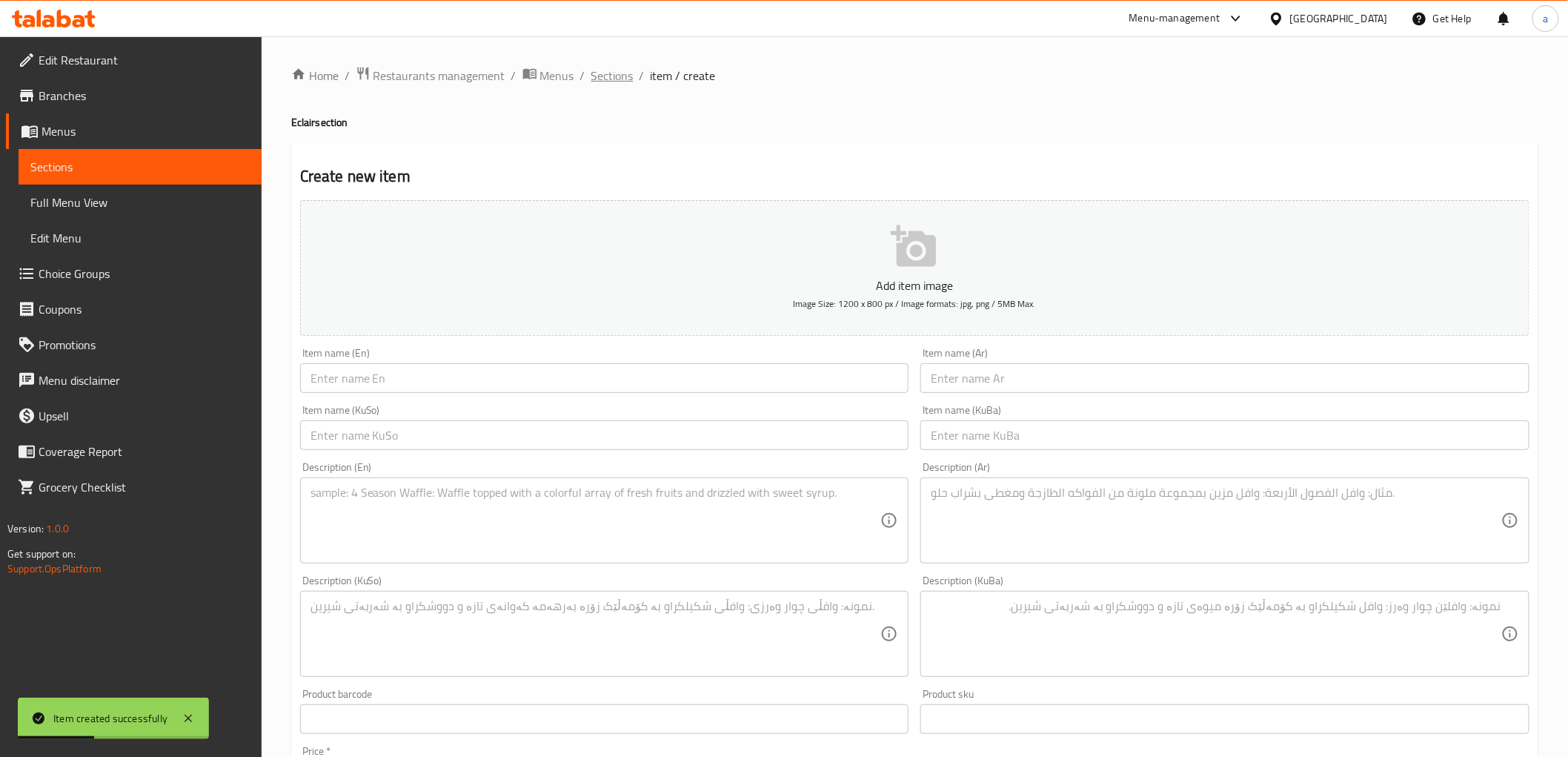
click at [605, 68] on span "Sections" at bounding box center [612, 76] width 42 height 18
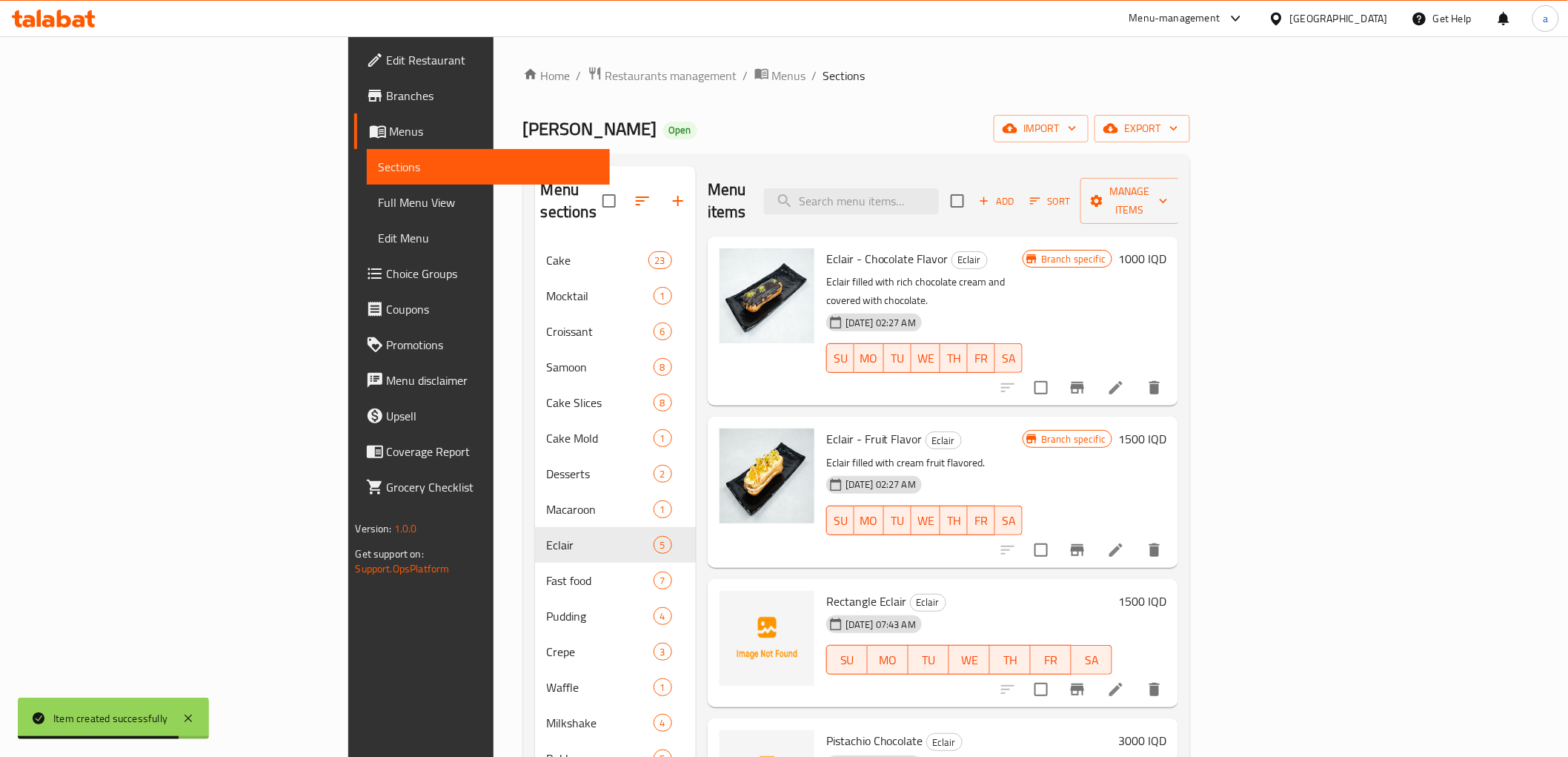
click at [1017, 193] on span "Add" at bounding box center [997, 201] width 40 height 17
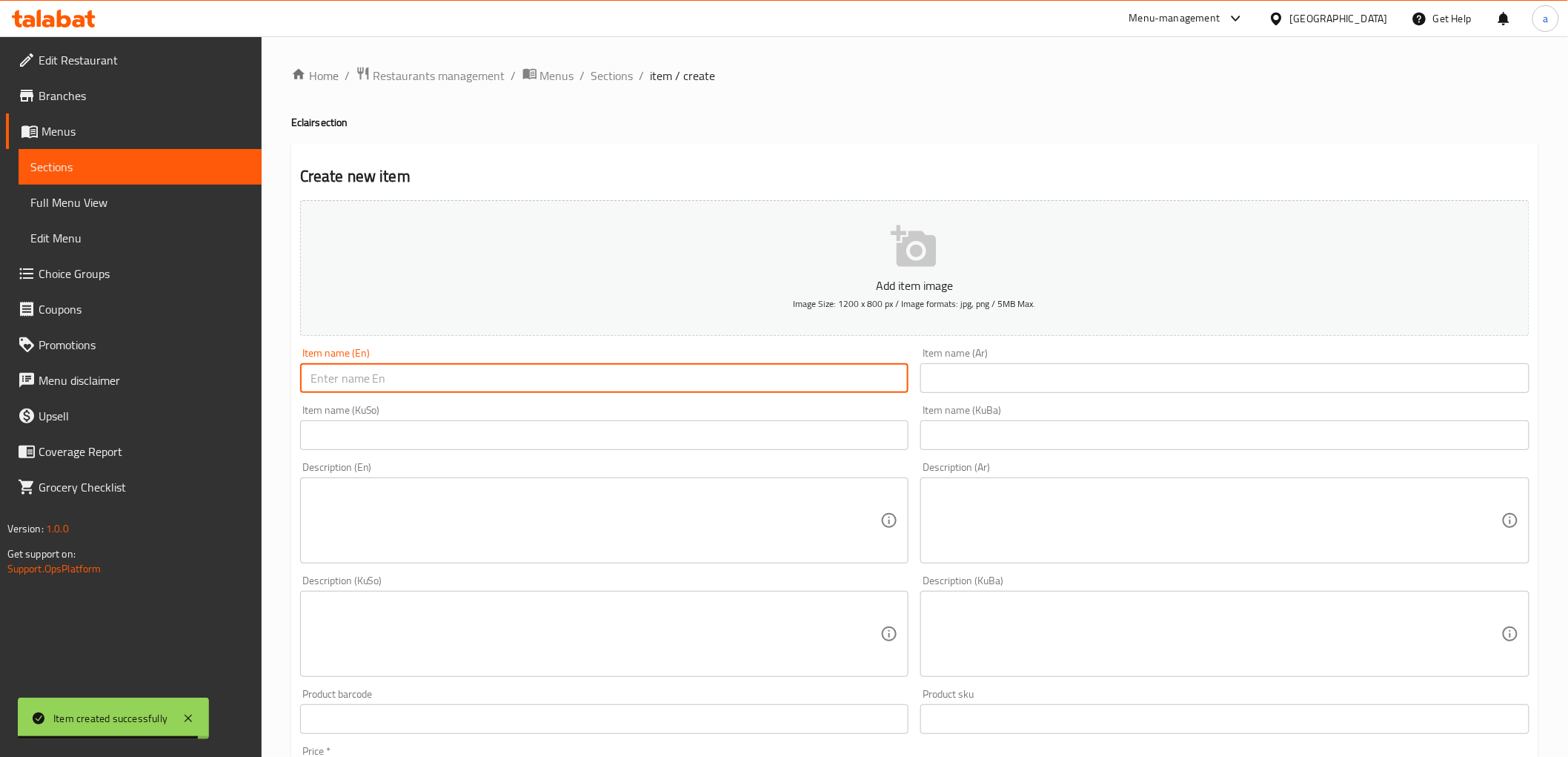
click at [425, 379] on input "text" at bounding box center [605, 378] width 610 height 30
type input "Vanilla Chocolate"
click at [1131, 375] on input "text" at bounding box center [1225, 378] width 610 height 30
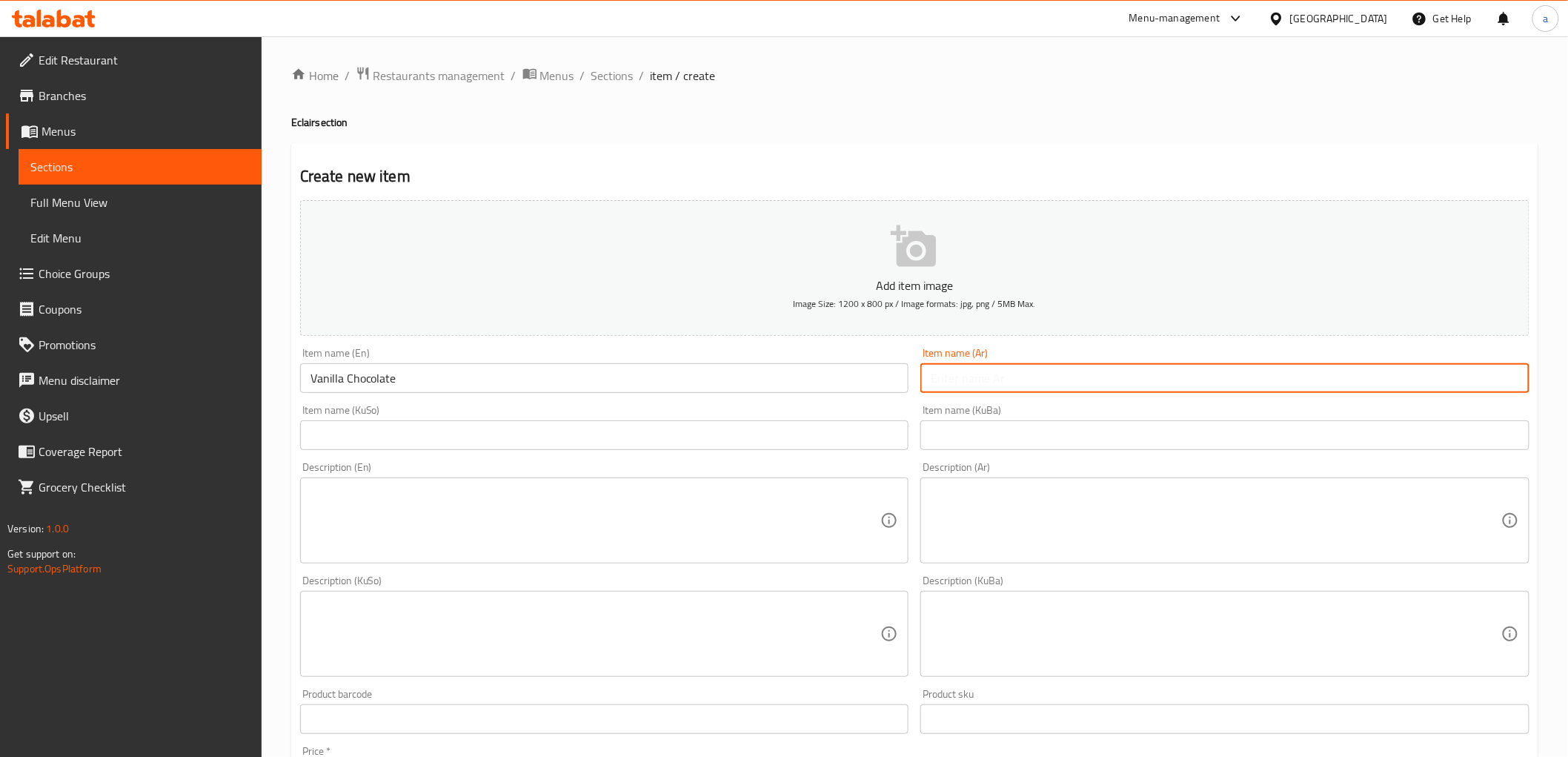
paste input "شوكولاتة فانيليا"
type input "شوكولاتة فانيليا"
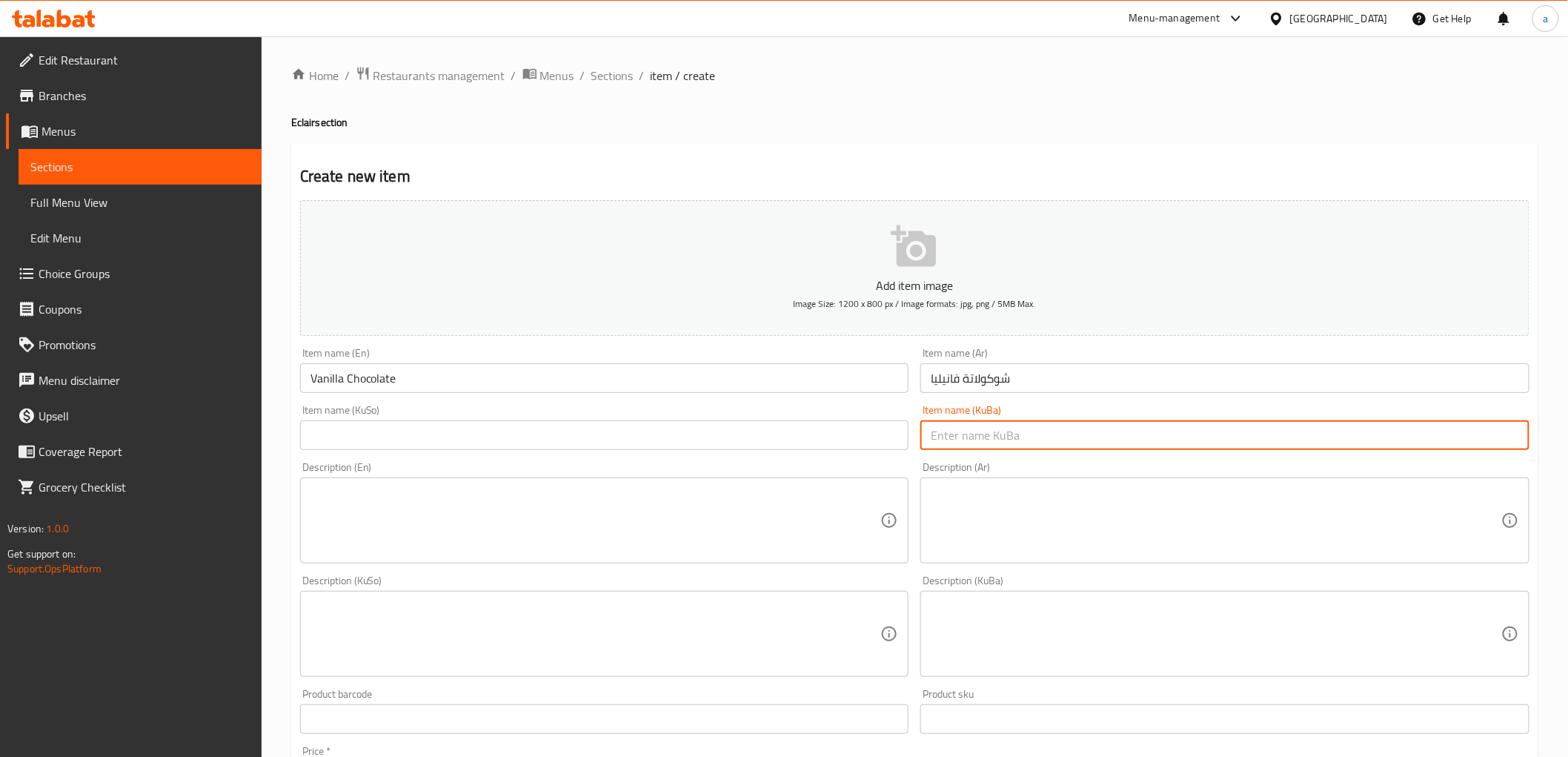
click at [1153, 434] on input "text" at bounding box center [1225, 435] width 610 height 30
type input "چۆکلێتی ڤانێلا"
click at [597, 450] on input "text" at bounding box center [605, 435] width 610 height 30
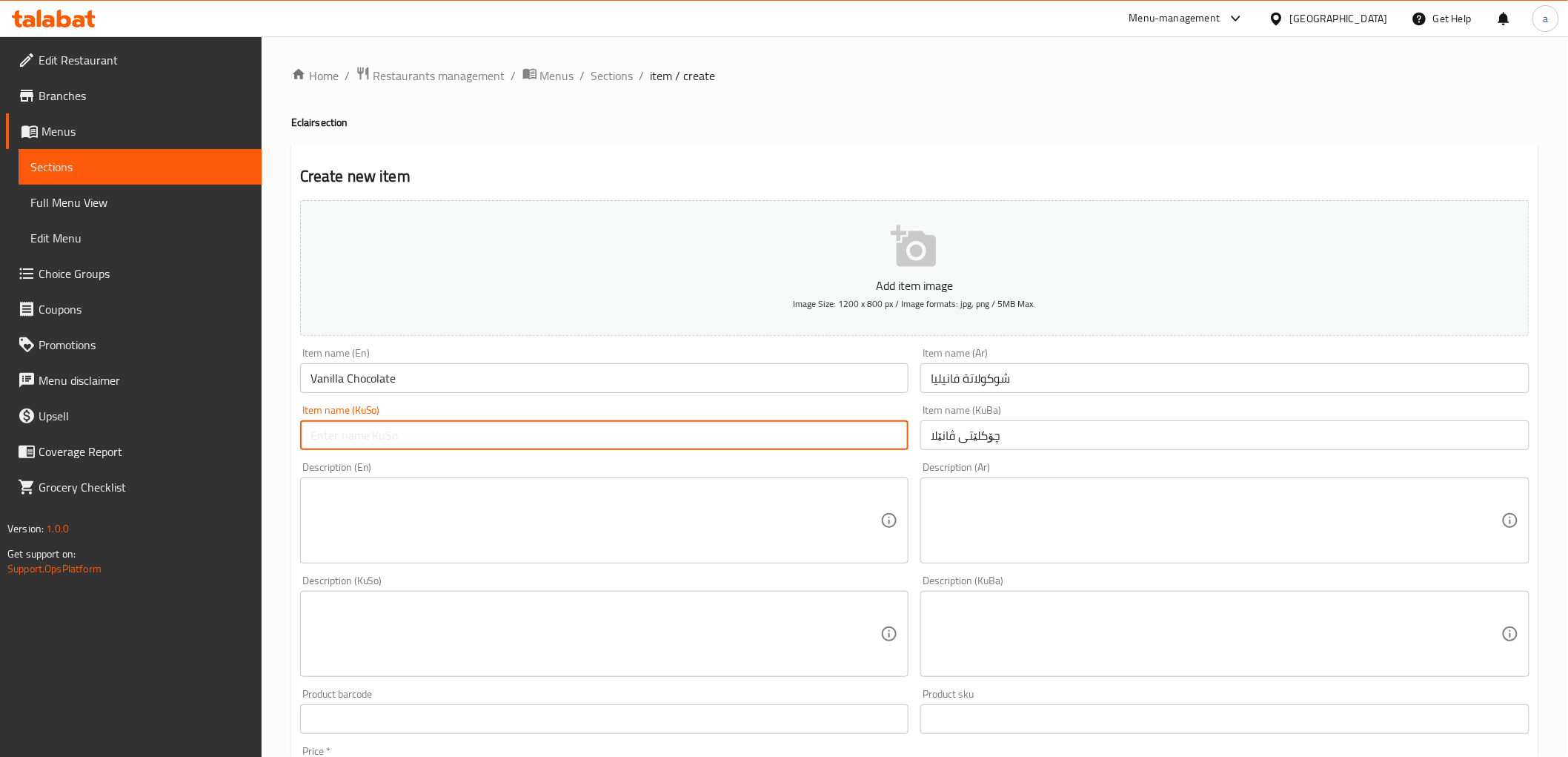
paste input "چۆکلێتی ڤانێلا"
type input "چۆکلێتی ڤانێلا"
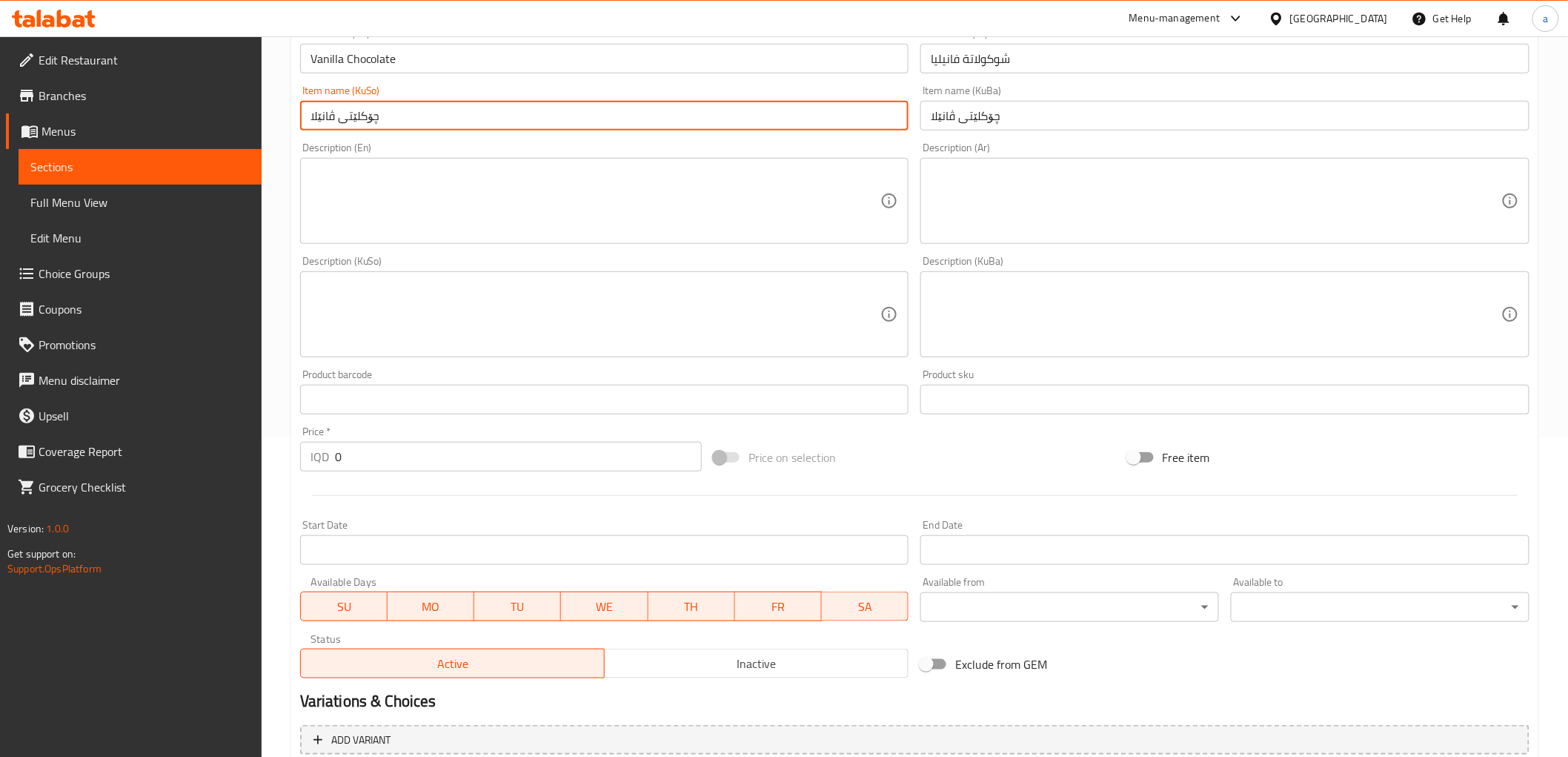
scroll to position [458, 0]
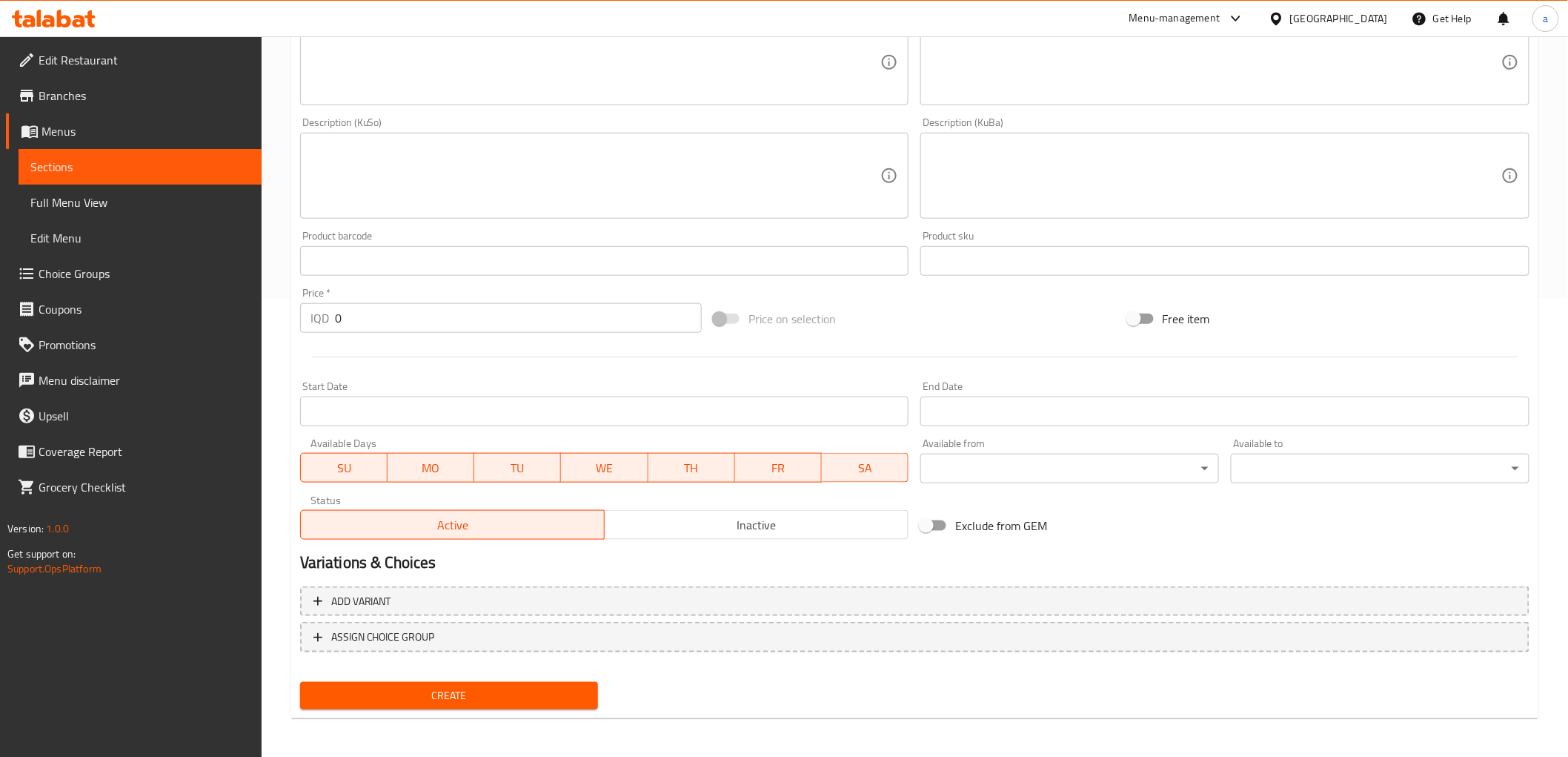
click at [366, 318] on input "0" at bounding box center [519, 319] width 367 height 30
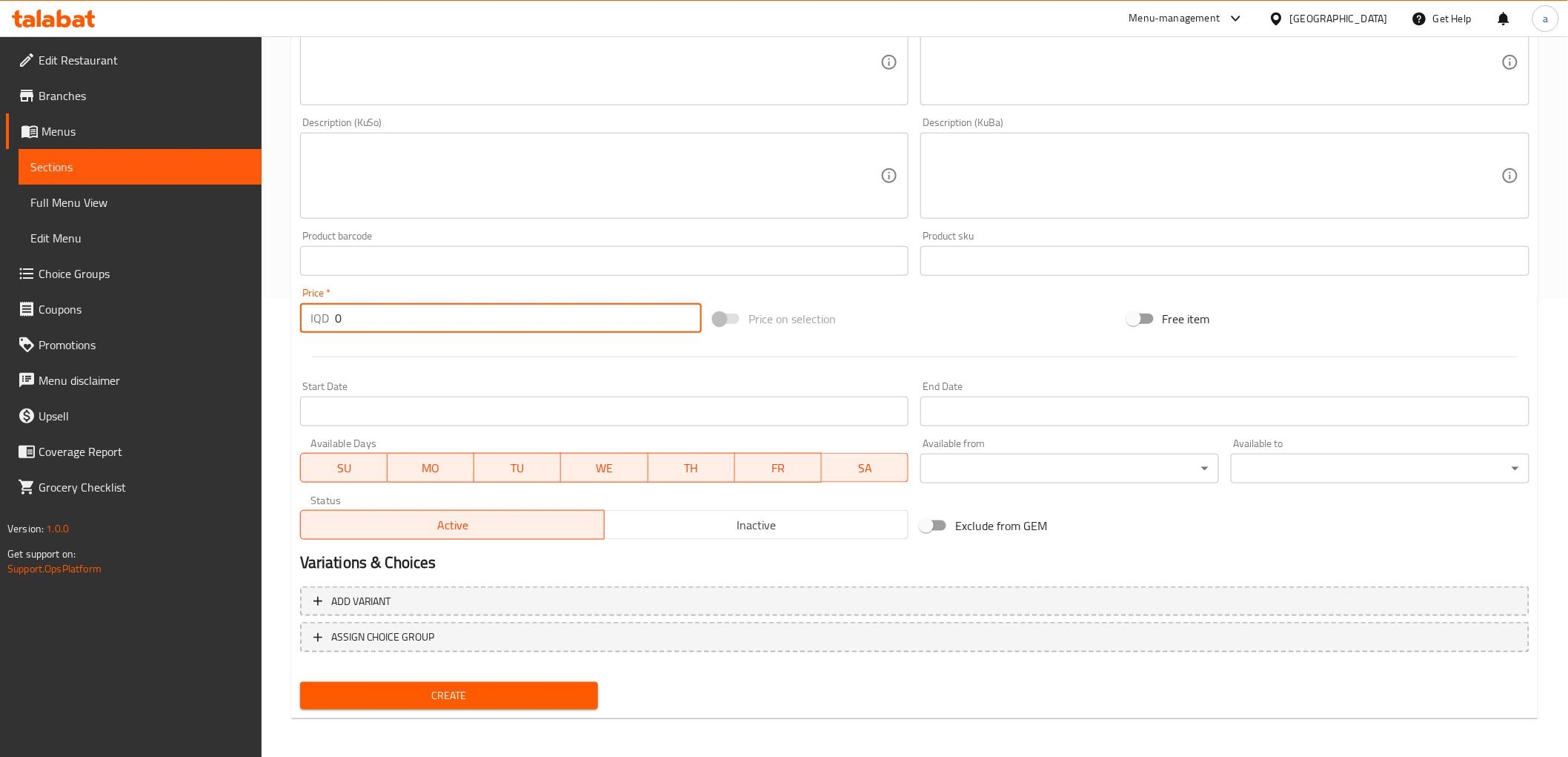
click at [366, 318] on input "0" at bounding box center [519, 319] width 367 height 30
type input "3000"
click at [432, 692] on span "Create" at bounding box center [449, 696] width 275 height 18
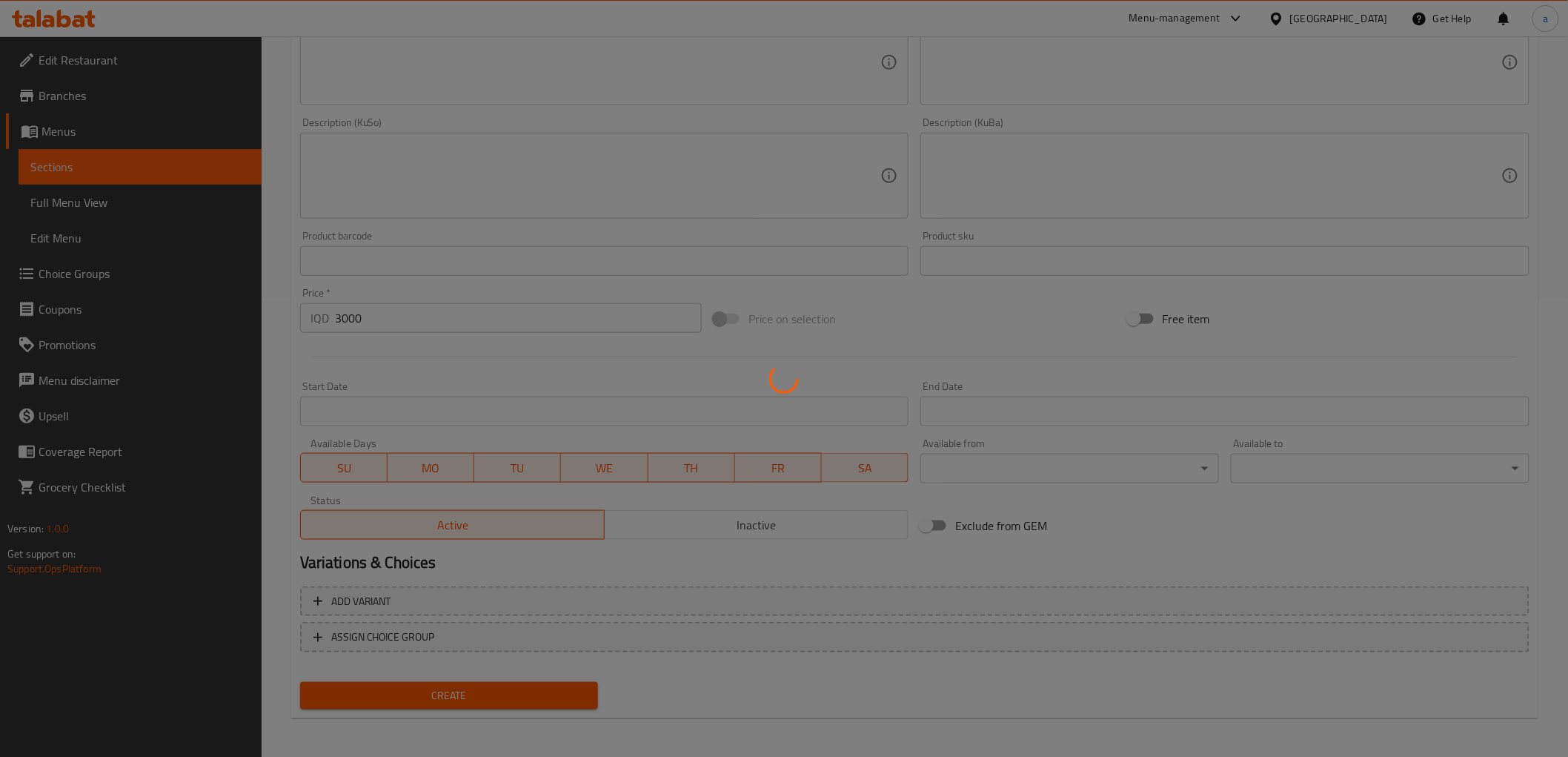
type input "0"
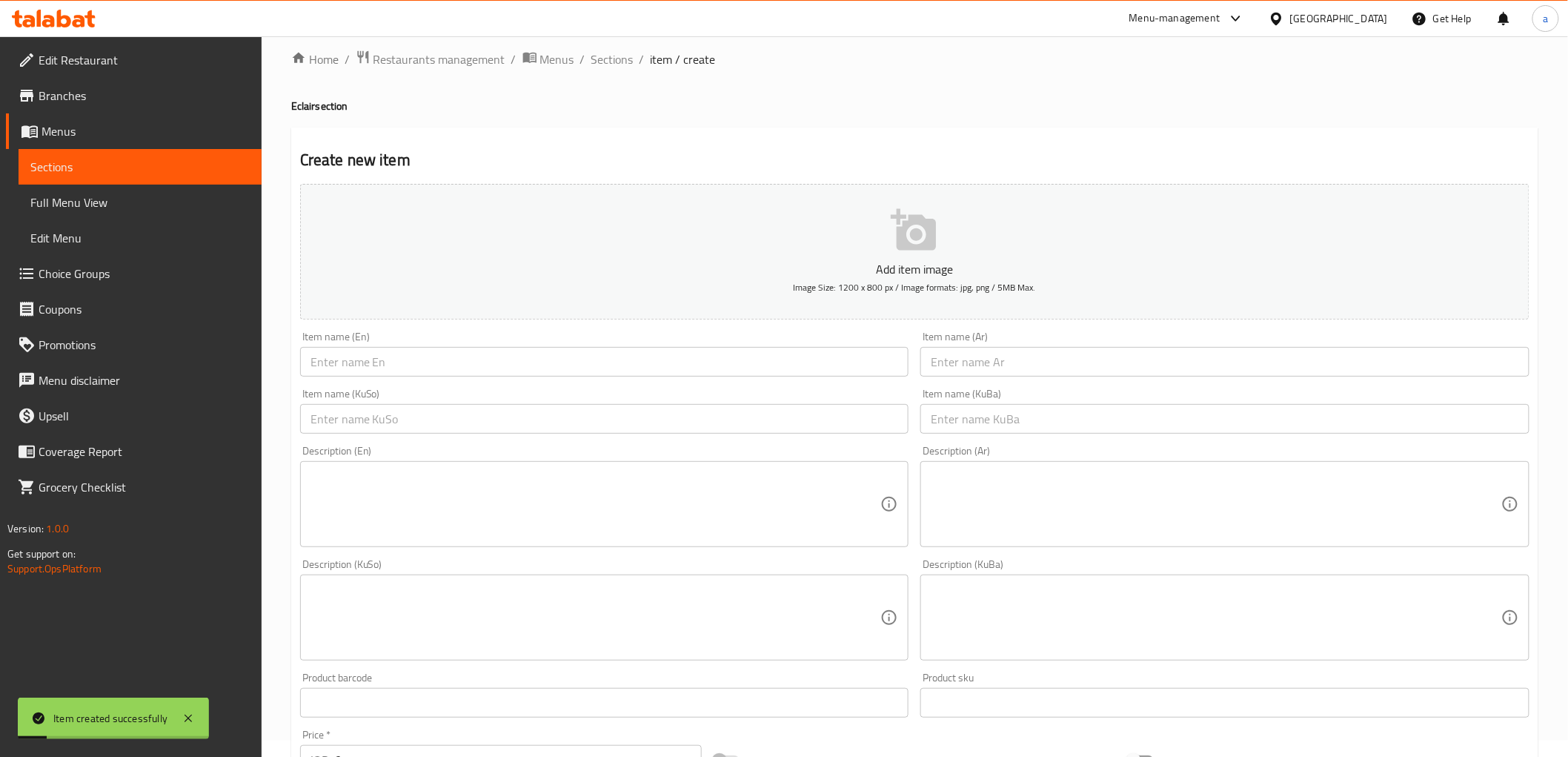
scroll to position [0, 0]
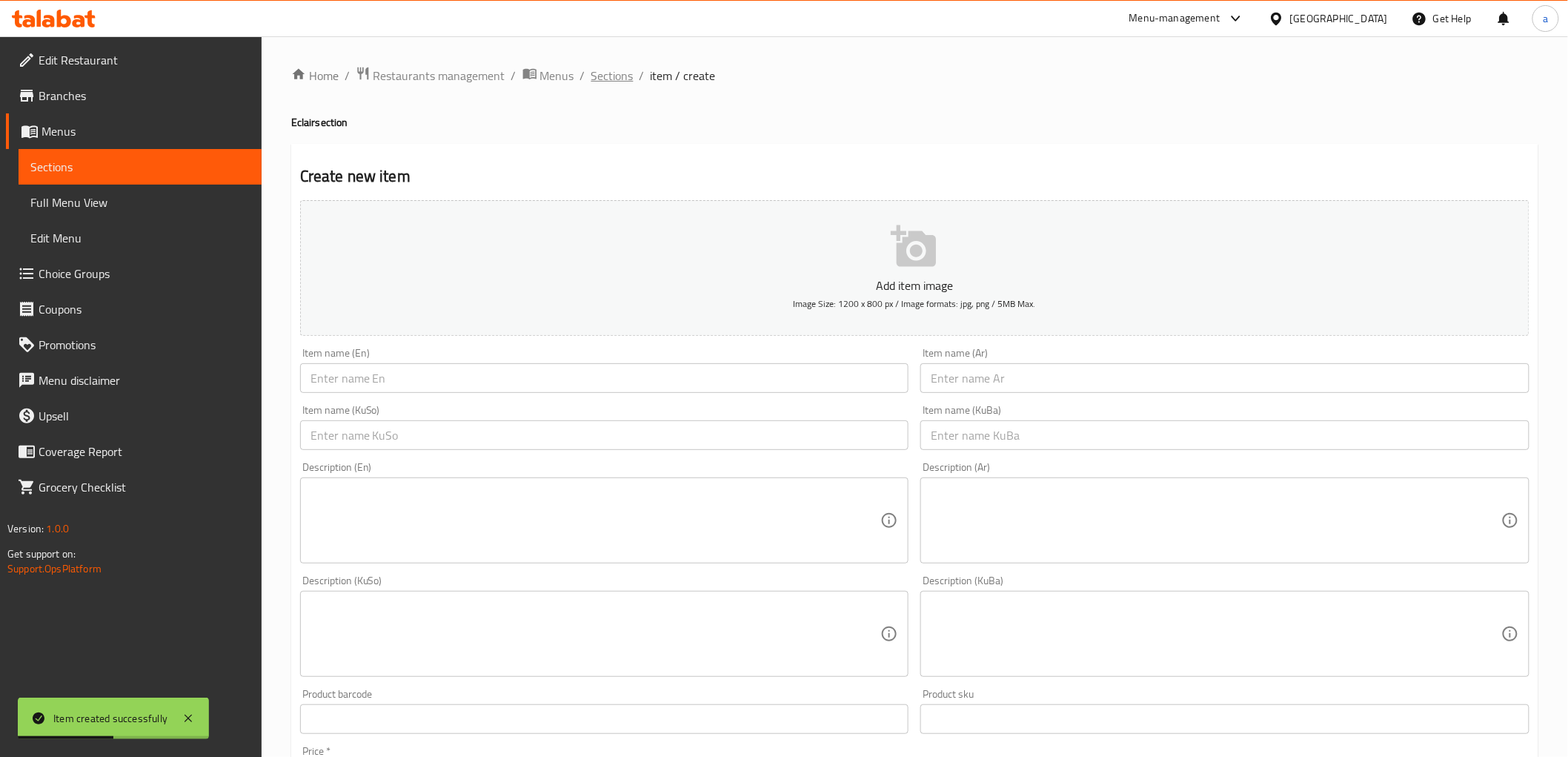
click at [602, 76] on span "Sections" at bounding box center [612, 76] width 42 height 18
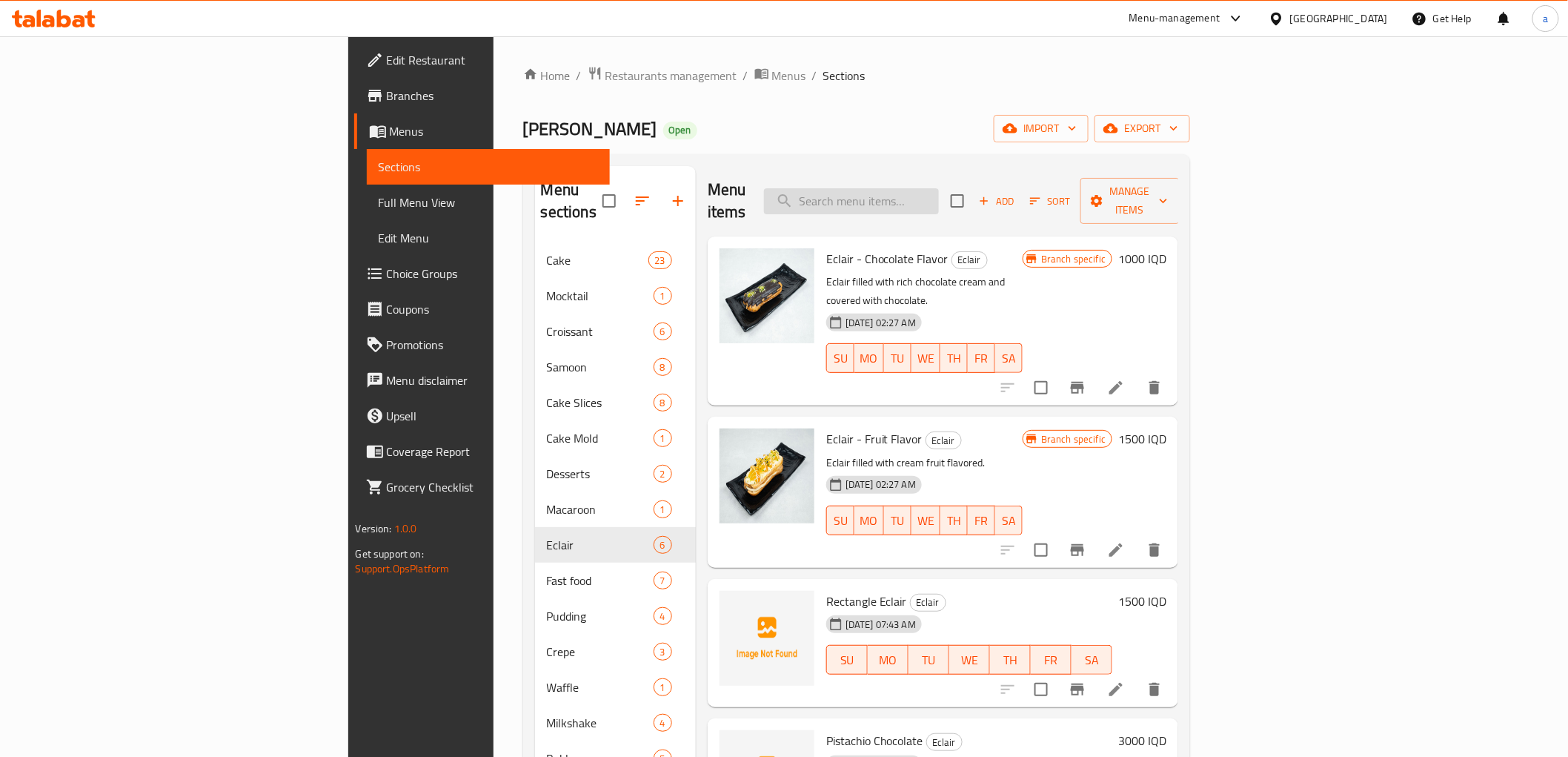
click at [939, 203] on input "search" at bounding box center [851, 201] width 174 height 26
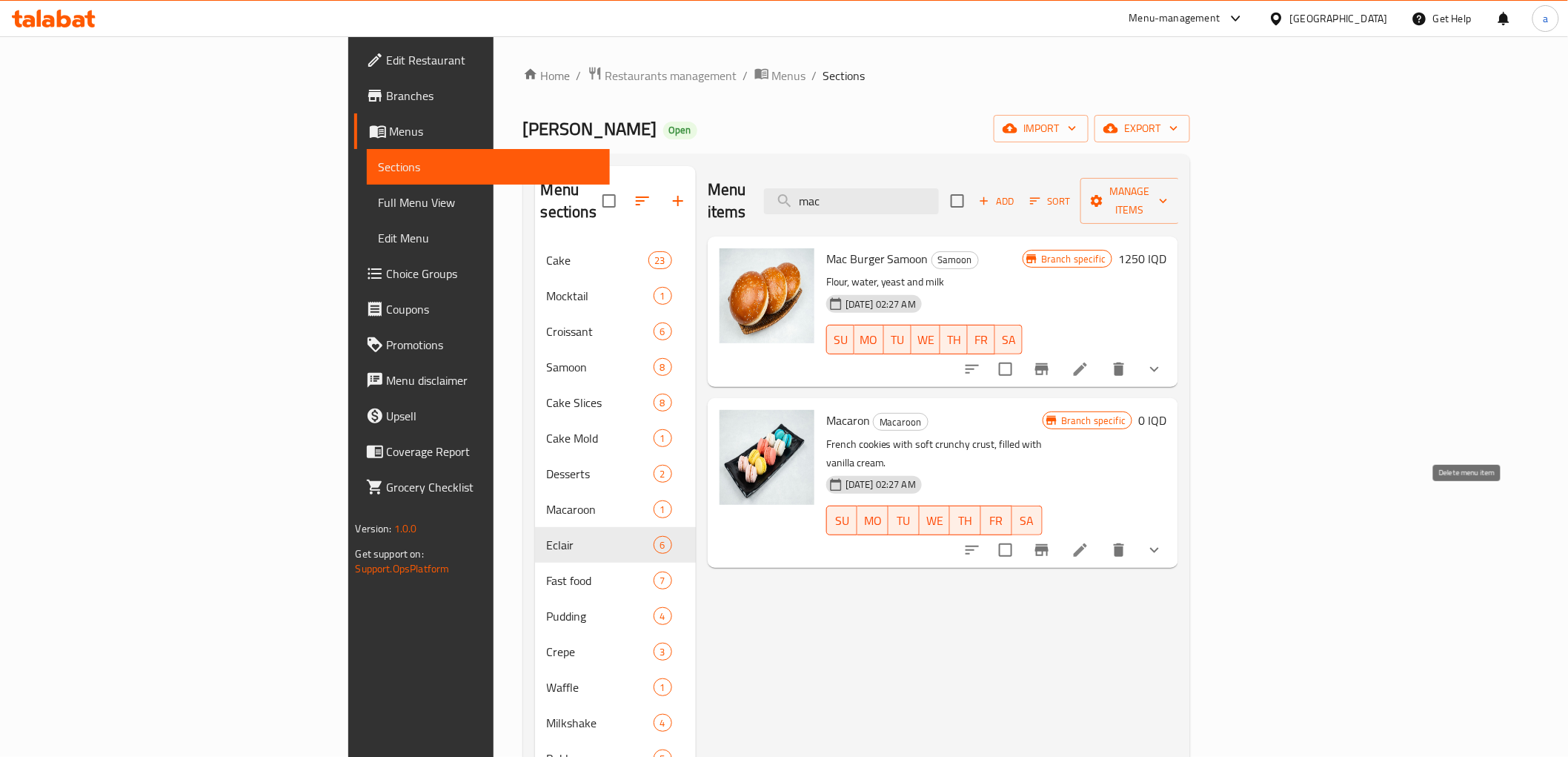
type input "mac"
click at [1164, 541] on icon "show more" at bounding box center [1154, 550] width 18 height 18
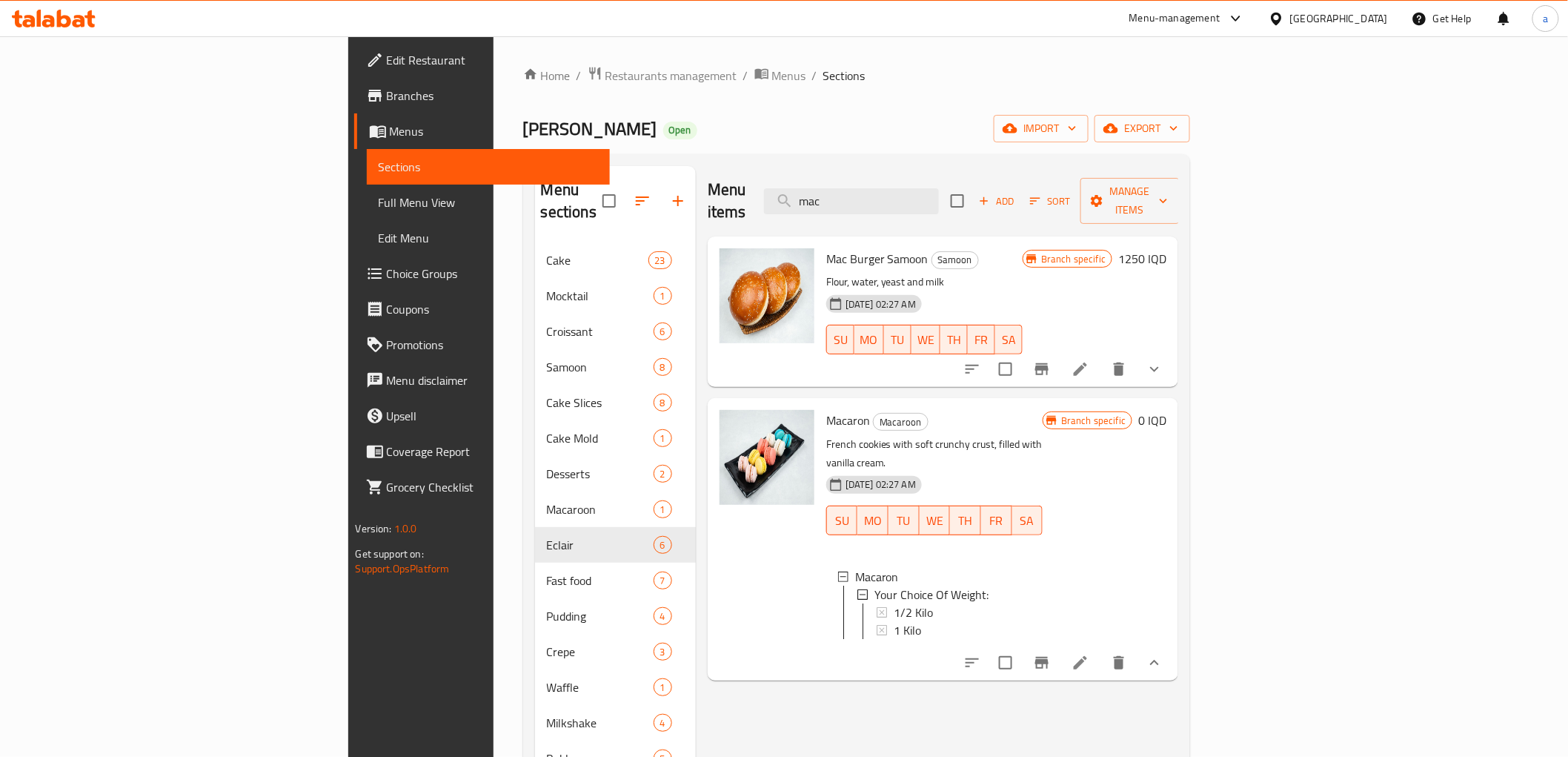
click at [1102, 649] on li at bounding box center [1080, 663] width 41 height 26
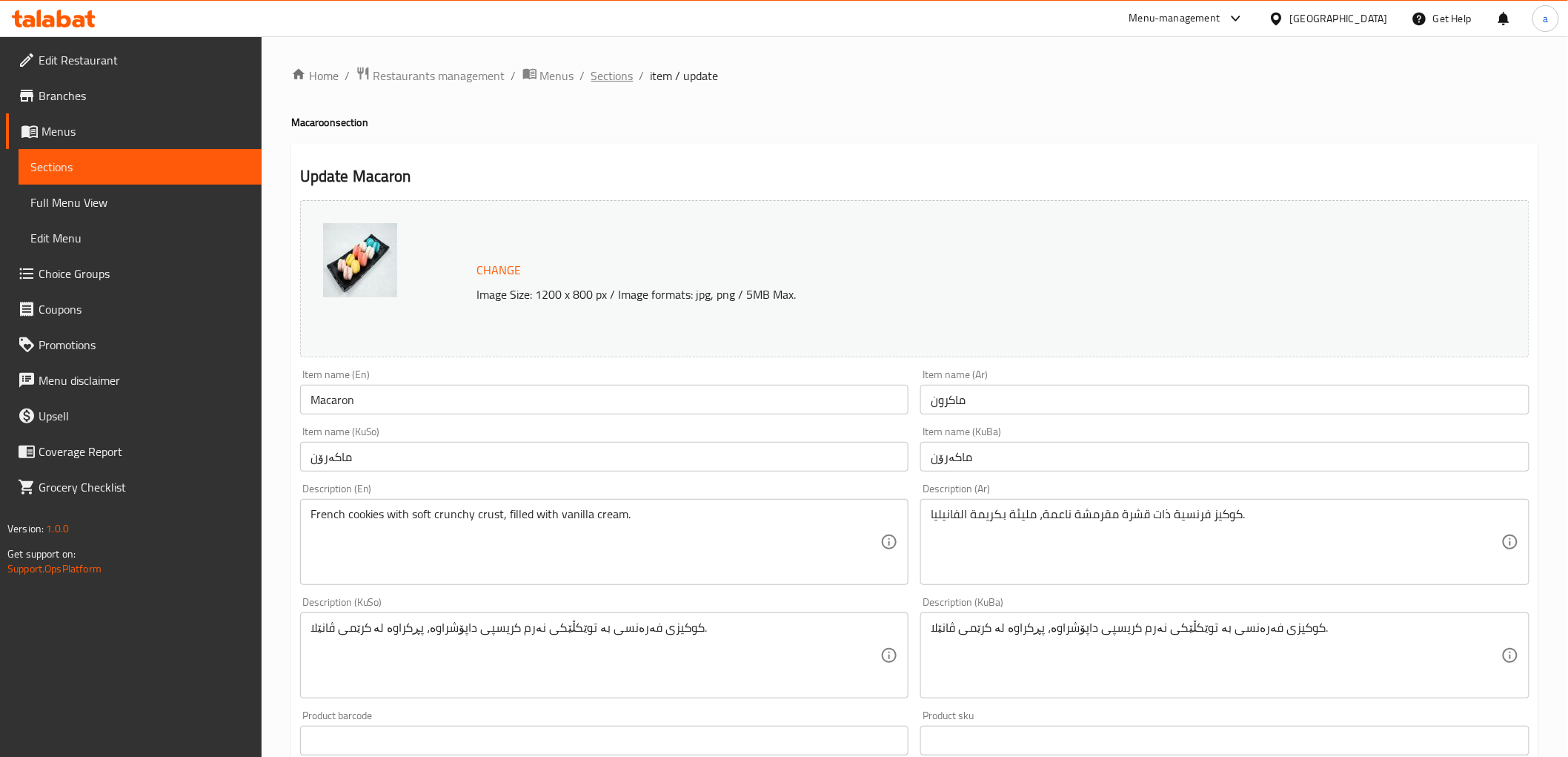
click at [621, 69] on span "Sections" at bounding box center [612, 76] width 42 height 18
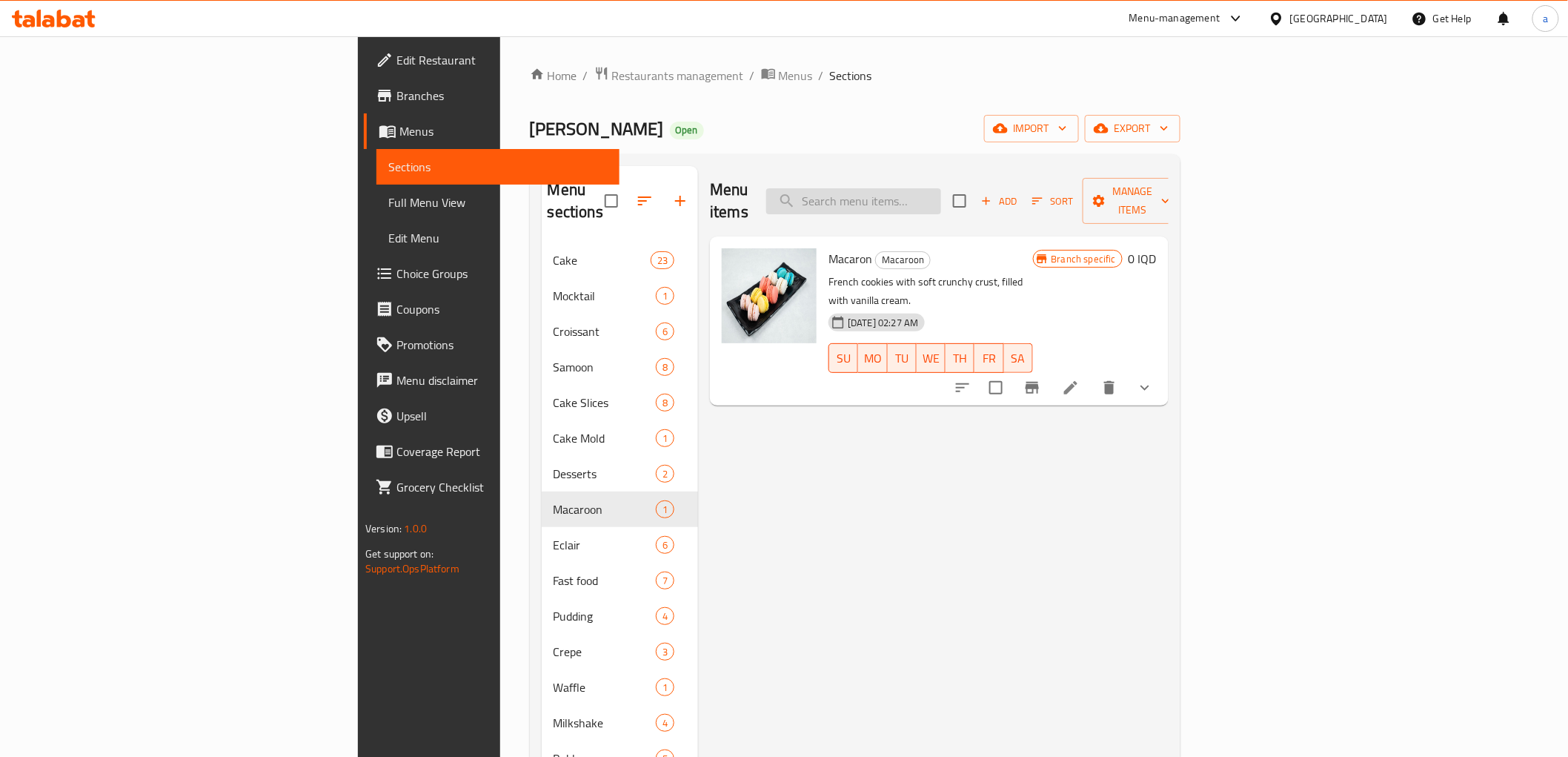
click at [941, 189] on input "search" at bounding box center [853, 201] width 174 height 26
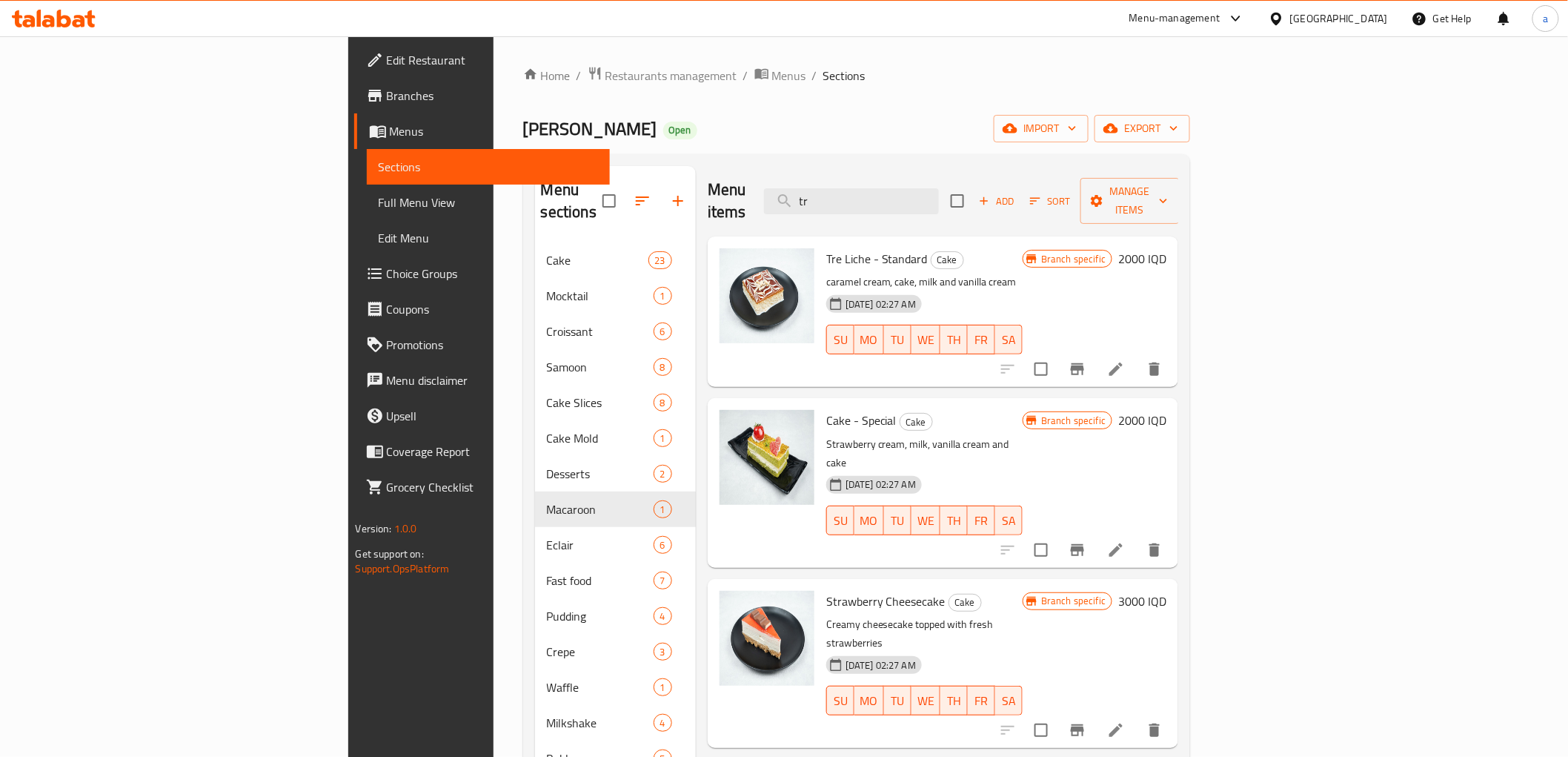
type input "tr"
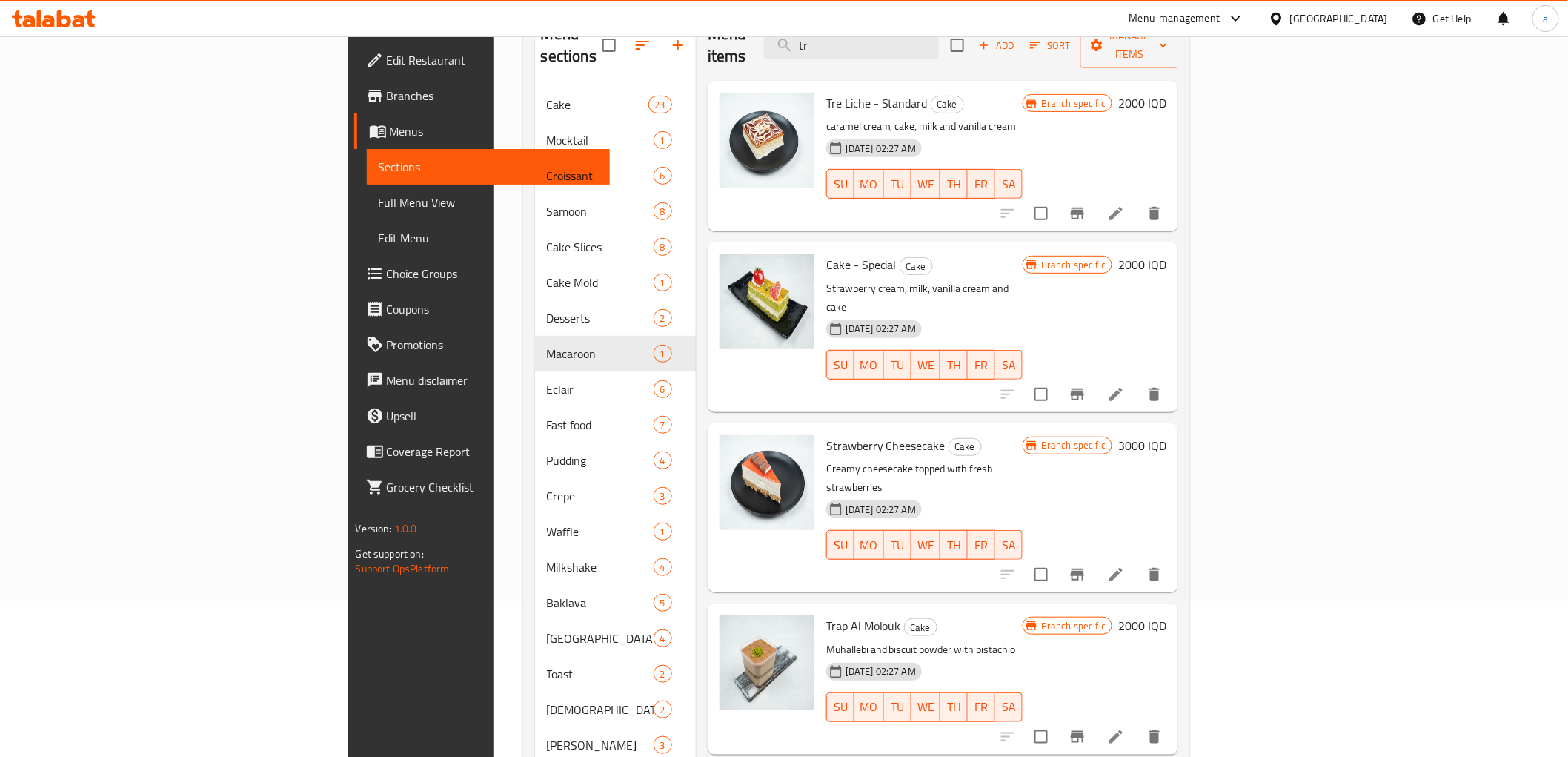
drag, startPoint x: 1088, startPoint y: 453, endPoint x: 1021, endPoint y: 113, distance: 346.5
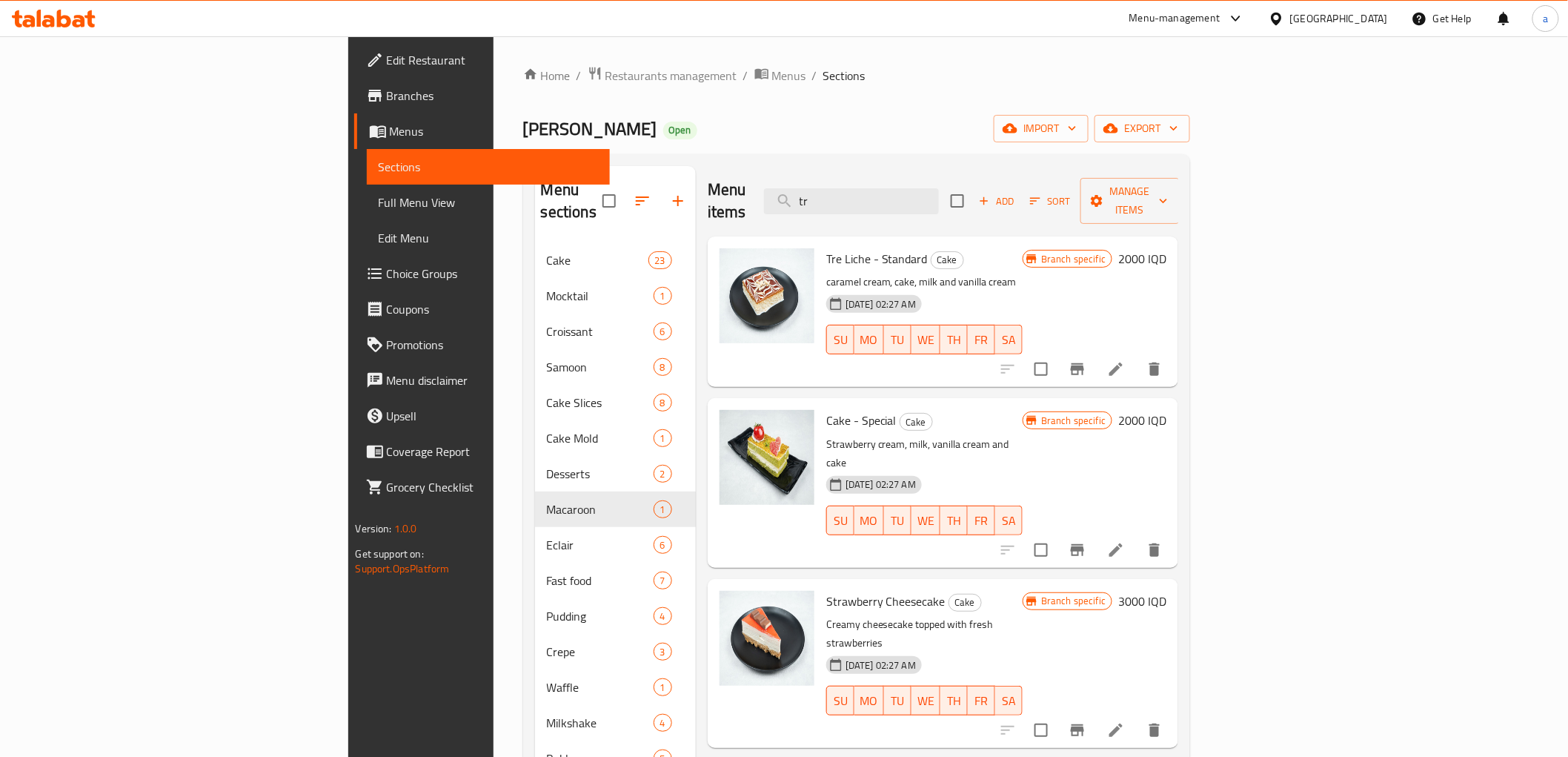
click at [1125, 361] on icon at bounding box center [1116, 370] width 18 height 18
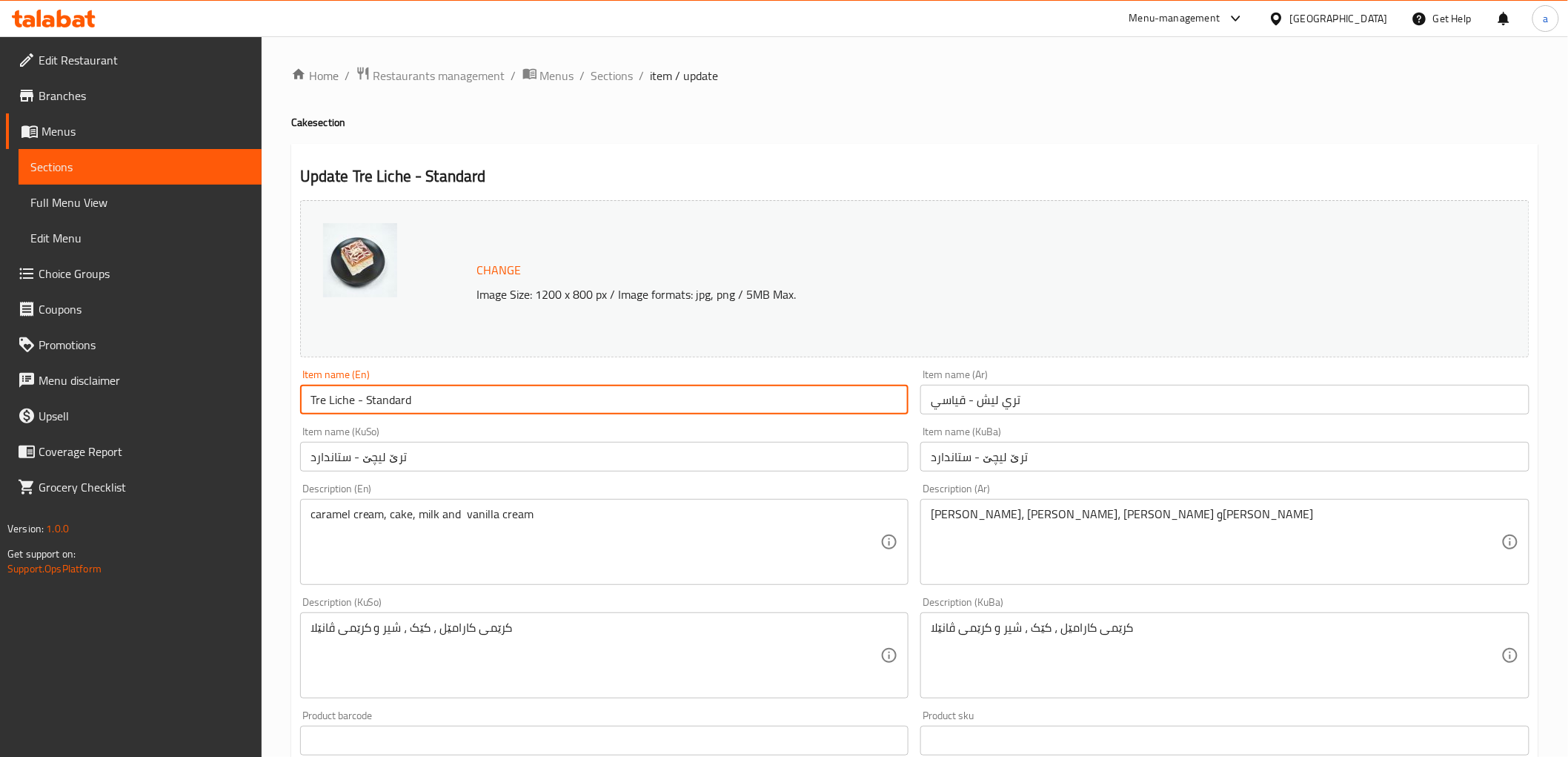
drag, startPoint x: 353, startPoint y: 404, endPoint x: 304, endPoint y: 403, distance: 49.0
click at [304, 403] on input "Tre Liche - Standard" at bounding box center [605, 400] width 610 height 30
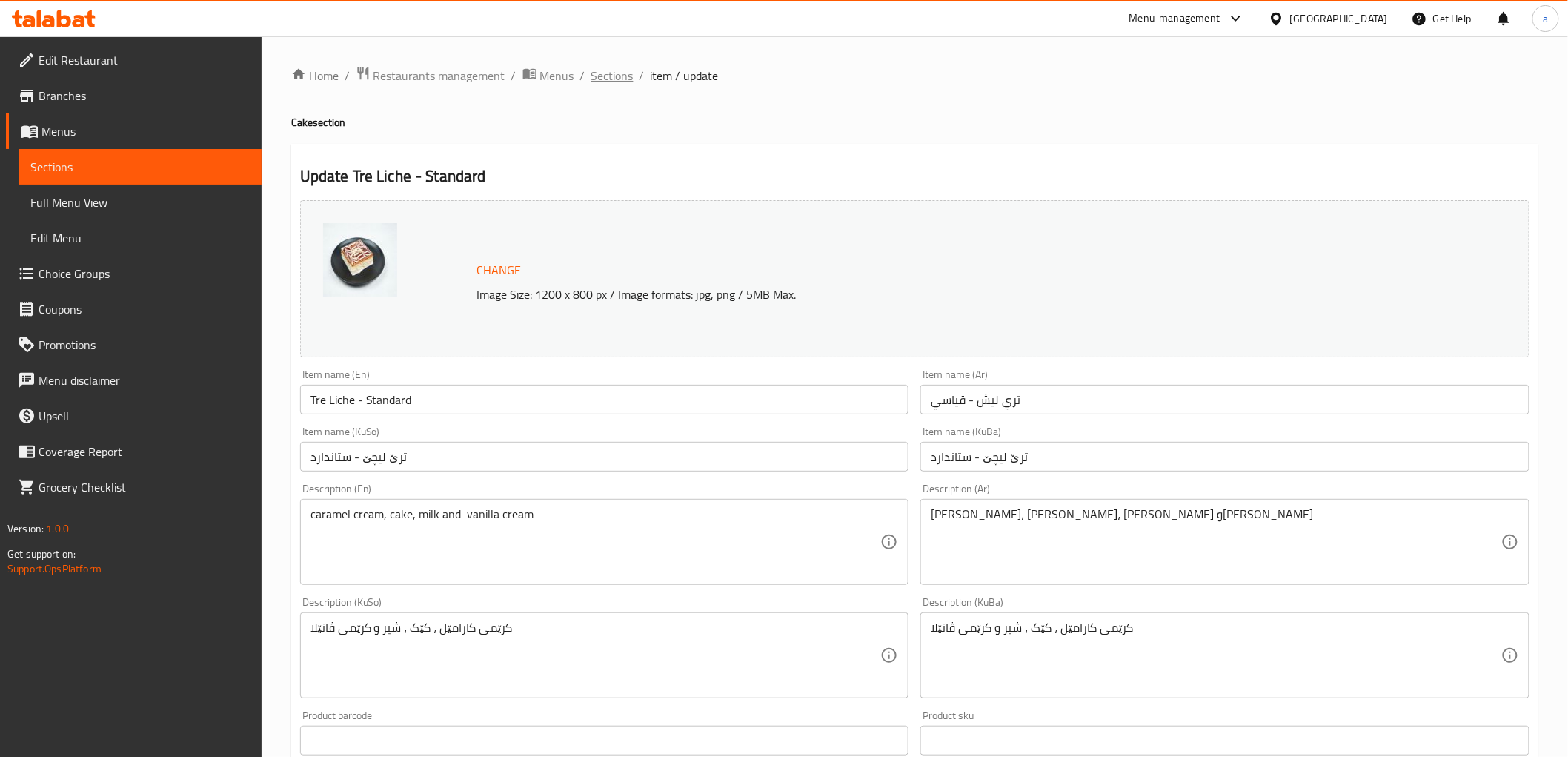
click at [617, 79] on span "Sections" at bounding box center [612, 76] width 42 height 18
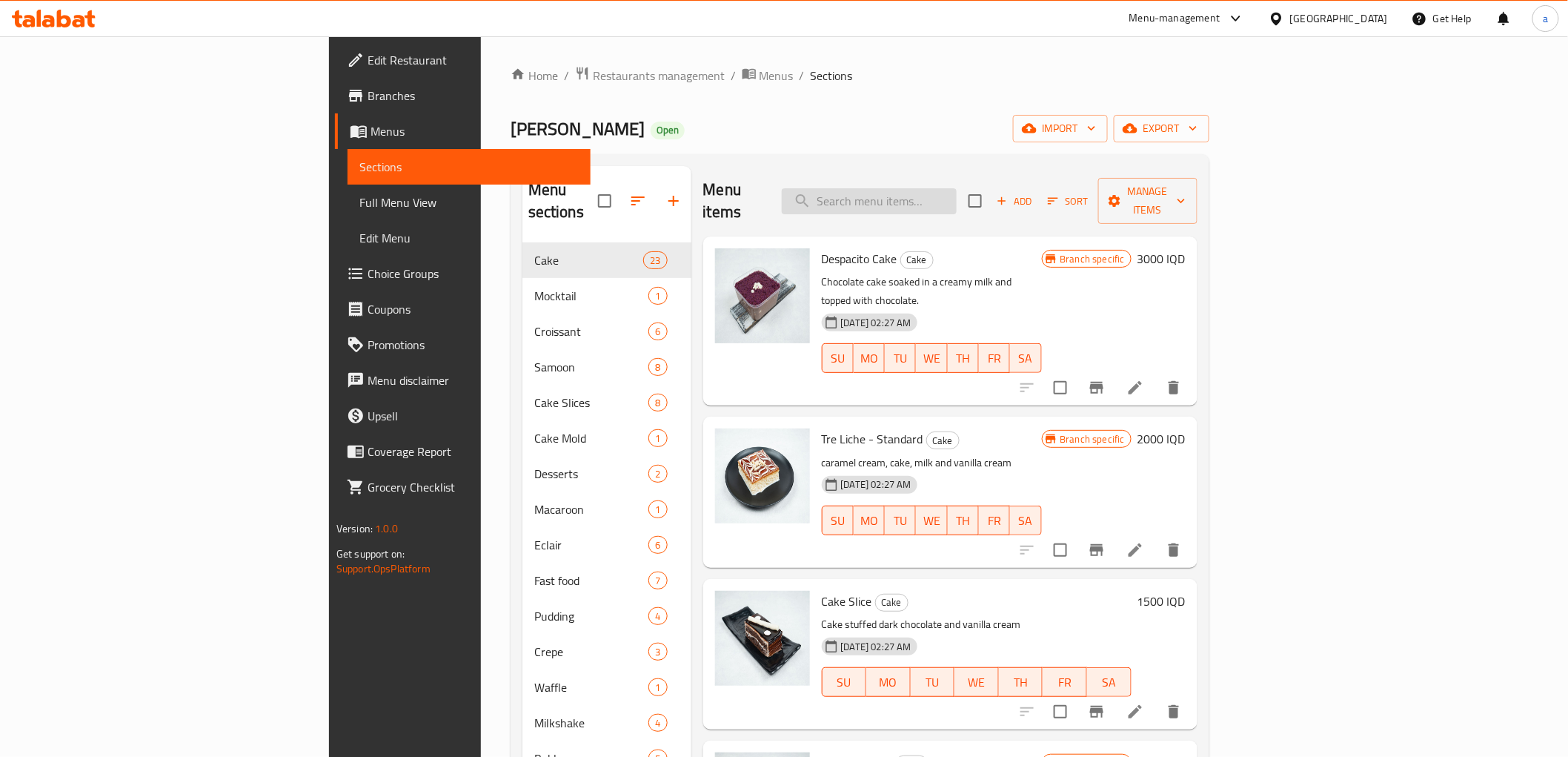
click at [957, 197] on input "search" at bounding box center [868, 201] width 174 height 26
paste input "Tre Liche"
type input "Tre Liche"
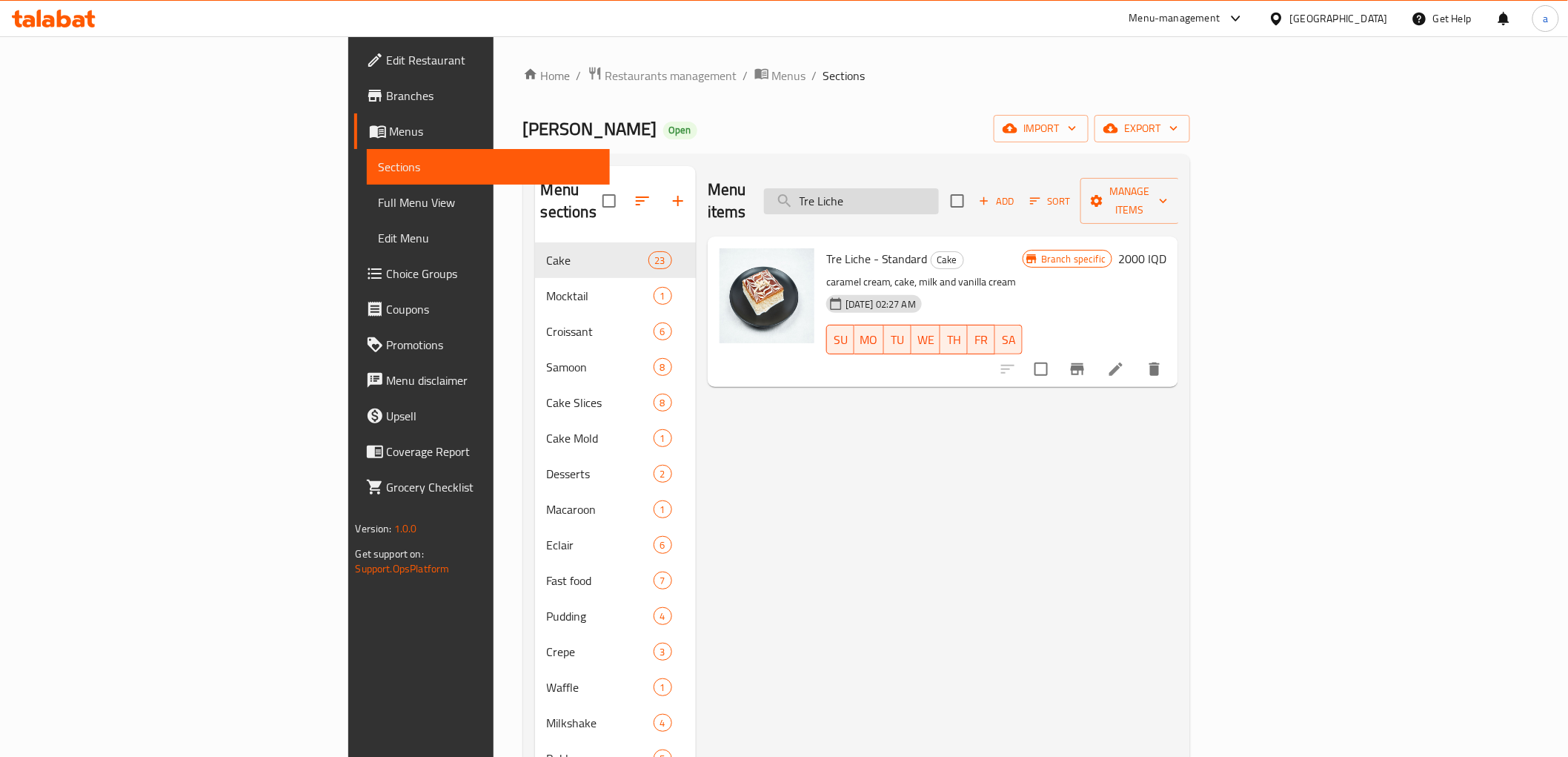
click at [939, 194] on input "Tre Liche" at bounding box center [851, 201] width 174 height 26
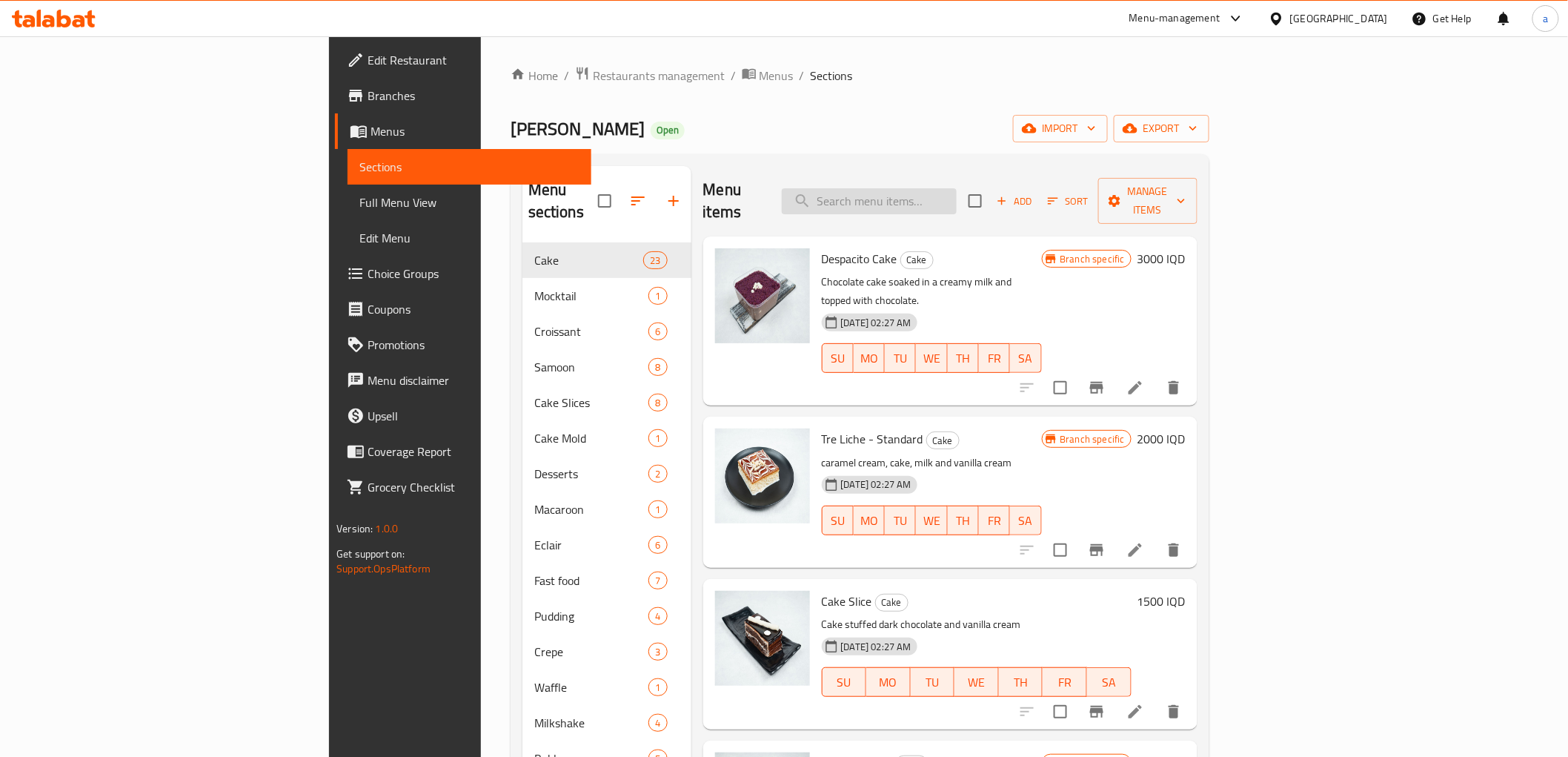
click at [949, 189] on input "search" at bounding box center [868, 201] width 174 height 26
paste input "Trilece"
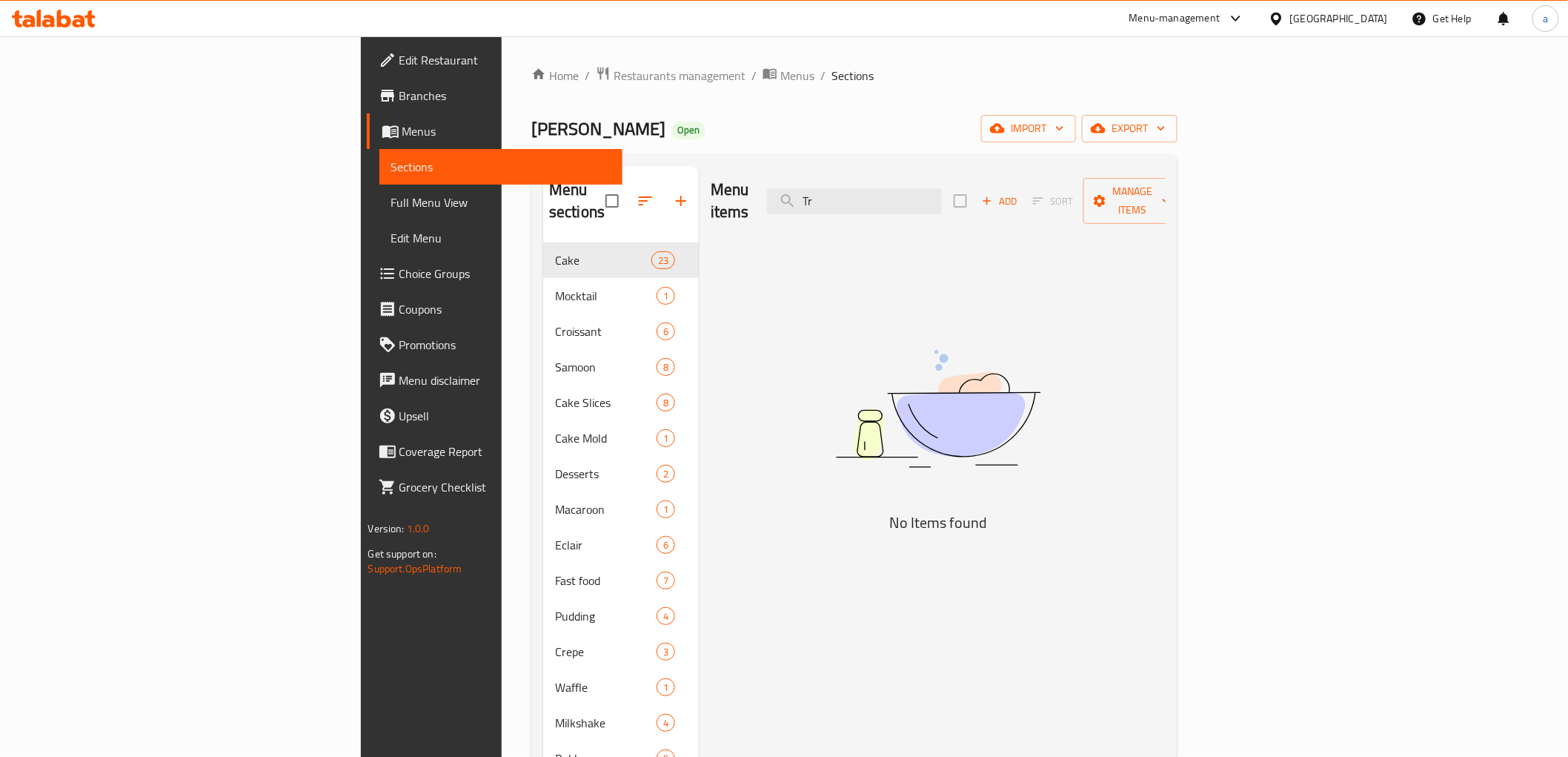
type input "T"
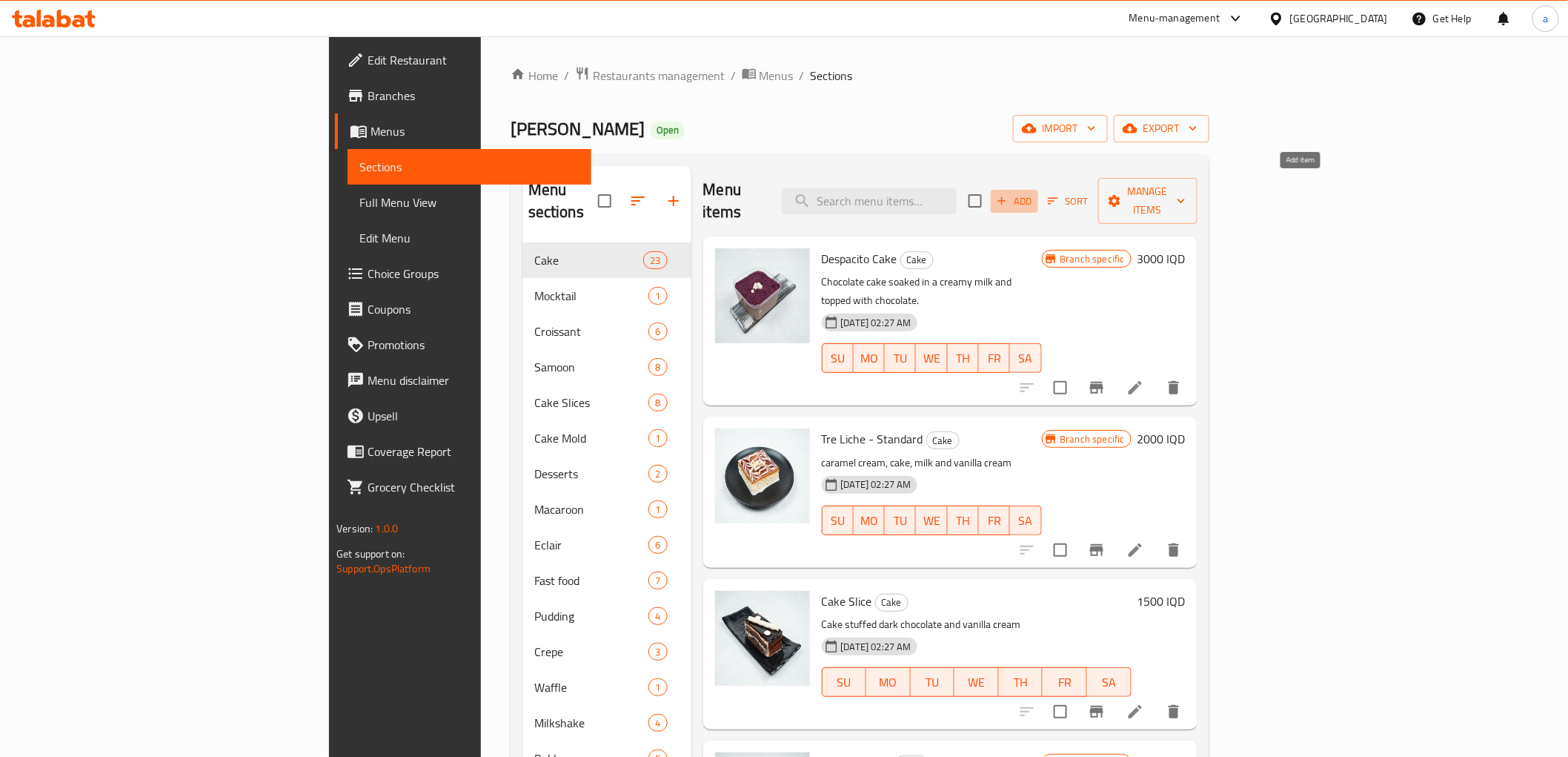
click at [1035, 193] on span "Add" at bounding box center [1015, 201] width 40 height 17
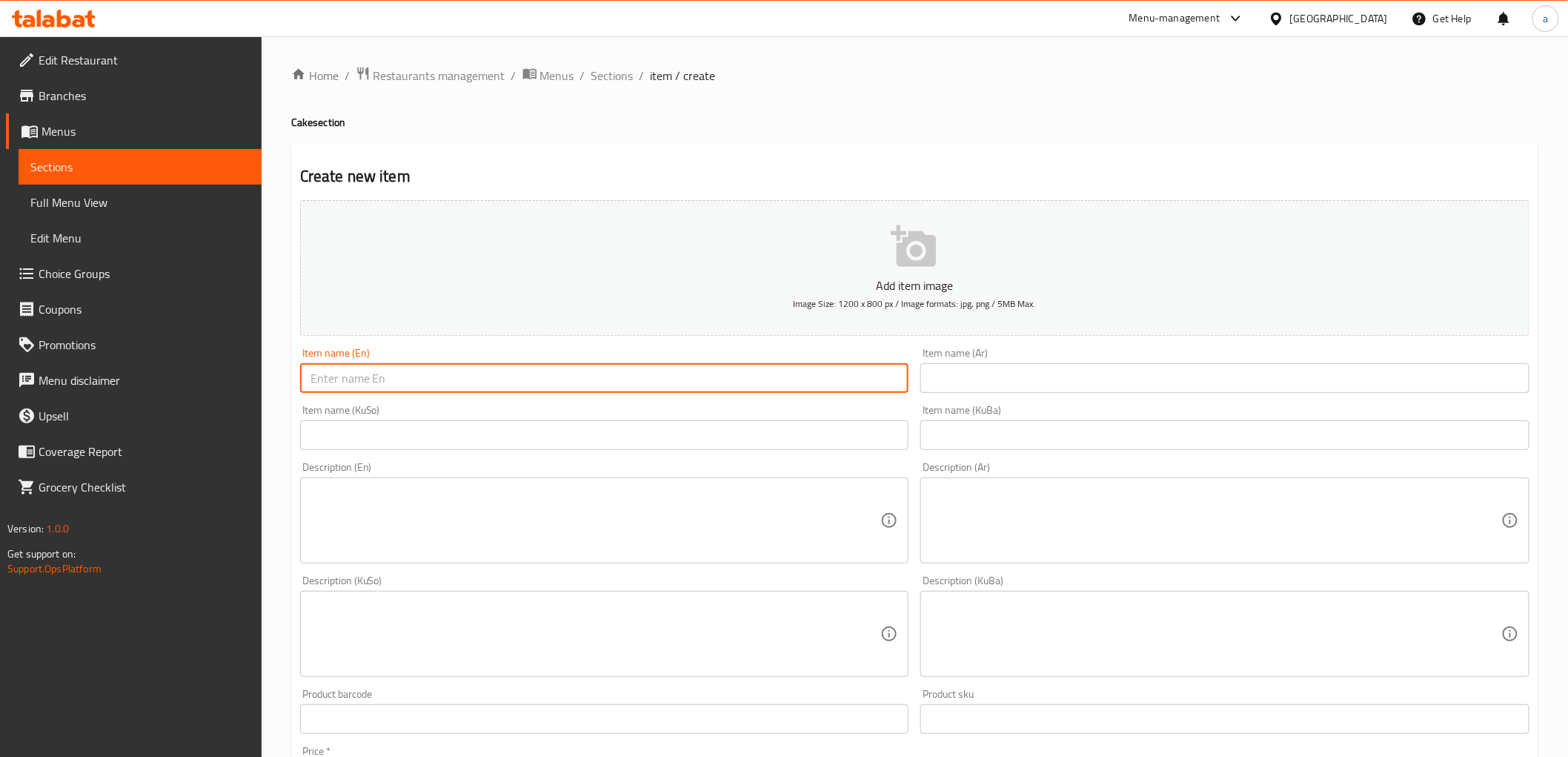
click at [361, 380] on input "text" at bounding box center [605, 378] width 610 height 30
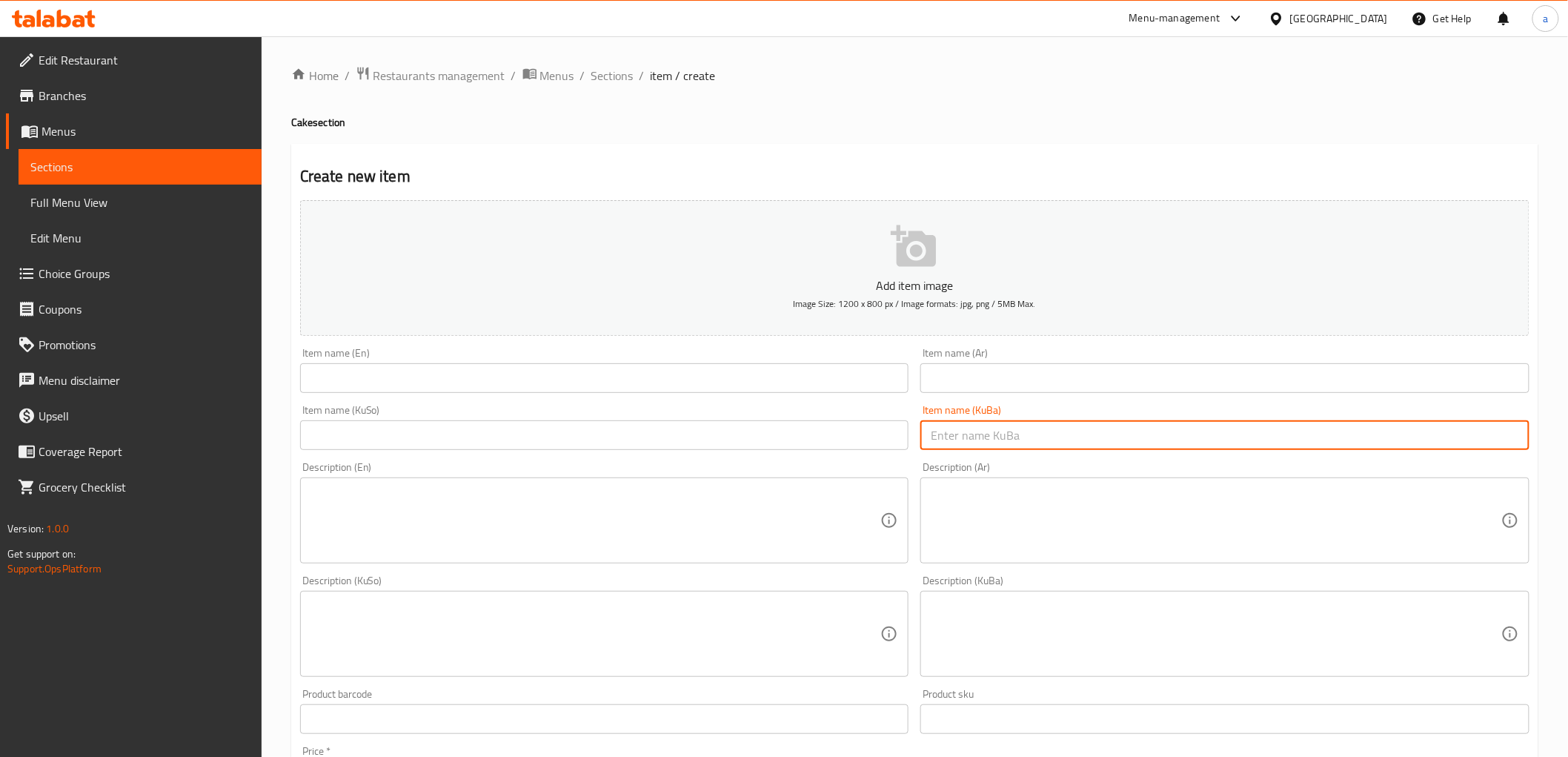
click at [972, 432] on input "text" at bounding box center [1225, 435] width 610 height 30
paste input "ترالیچە لۆتۆس"
type input "ترالیچەی لۆتۆس"
click at [875, 442] on input "text" at bounding box center [605, 435] width 610 height 30
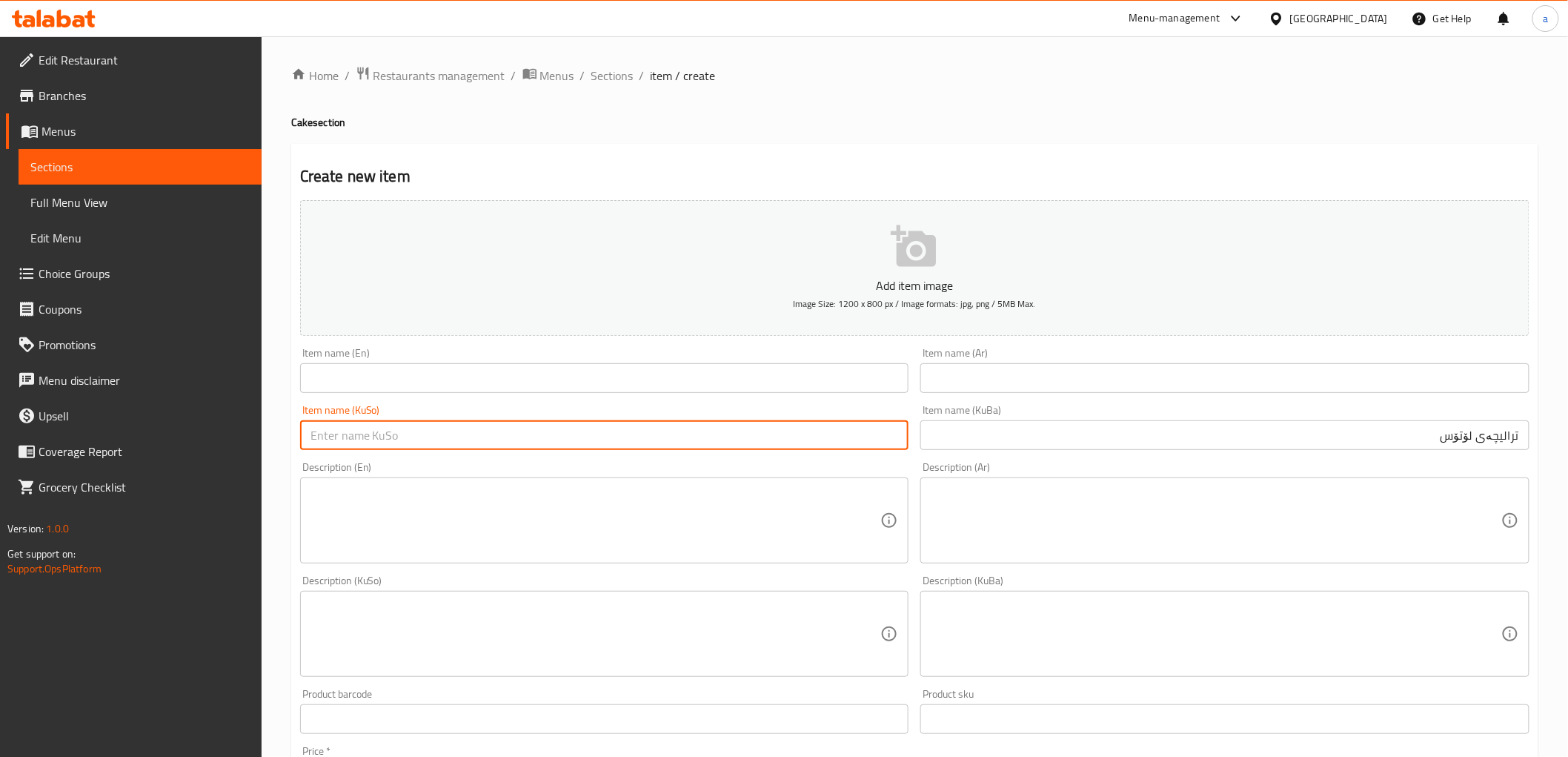
paste input "ترالیچەی لۆتۆس"
type input "ترالیچەی لۆتۆس"
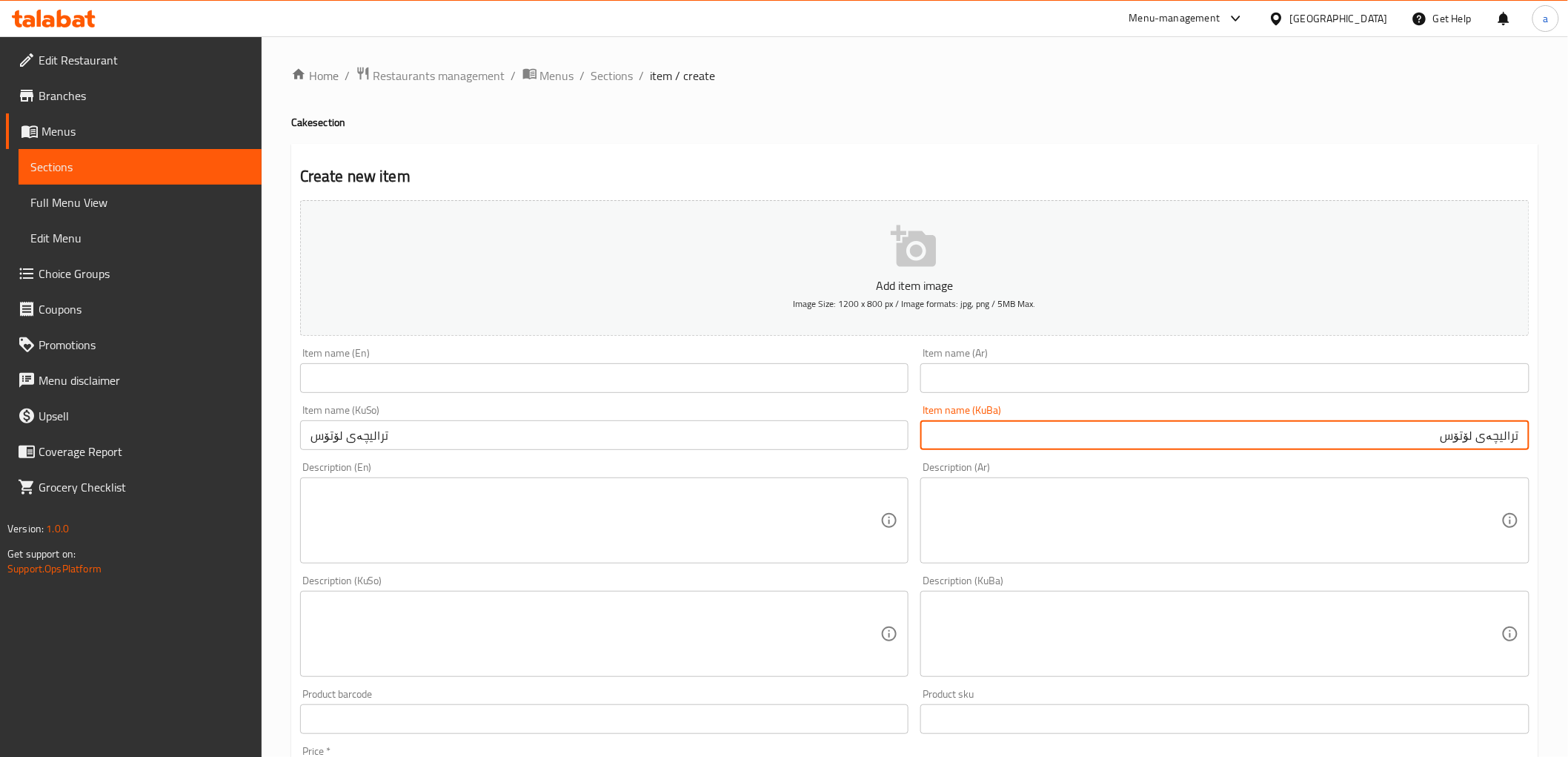
click at [1457, 436] on input "ترالیچەی لۆتۆس" at bounding box center [1225, 435] width 610 height 30
type input "ترالیچەی لۆتس"
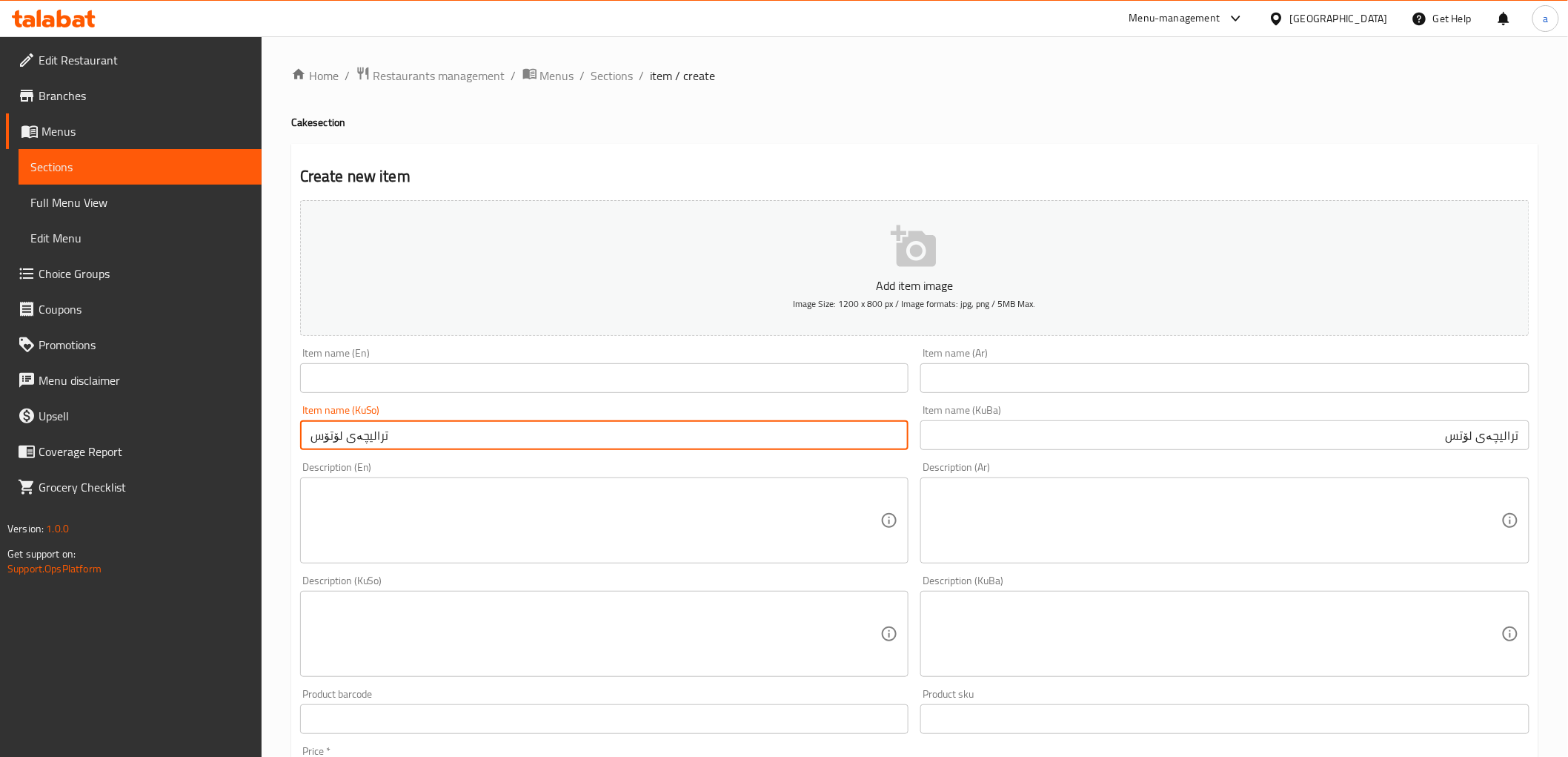
click at [605, 423] on input "ترالیچەی لۆتۆس" at bounding box center [605, 435] width 610 height 30
paste input "text"
type input "ترالیچەی لۆتس"
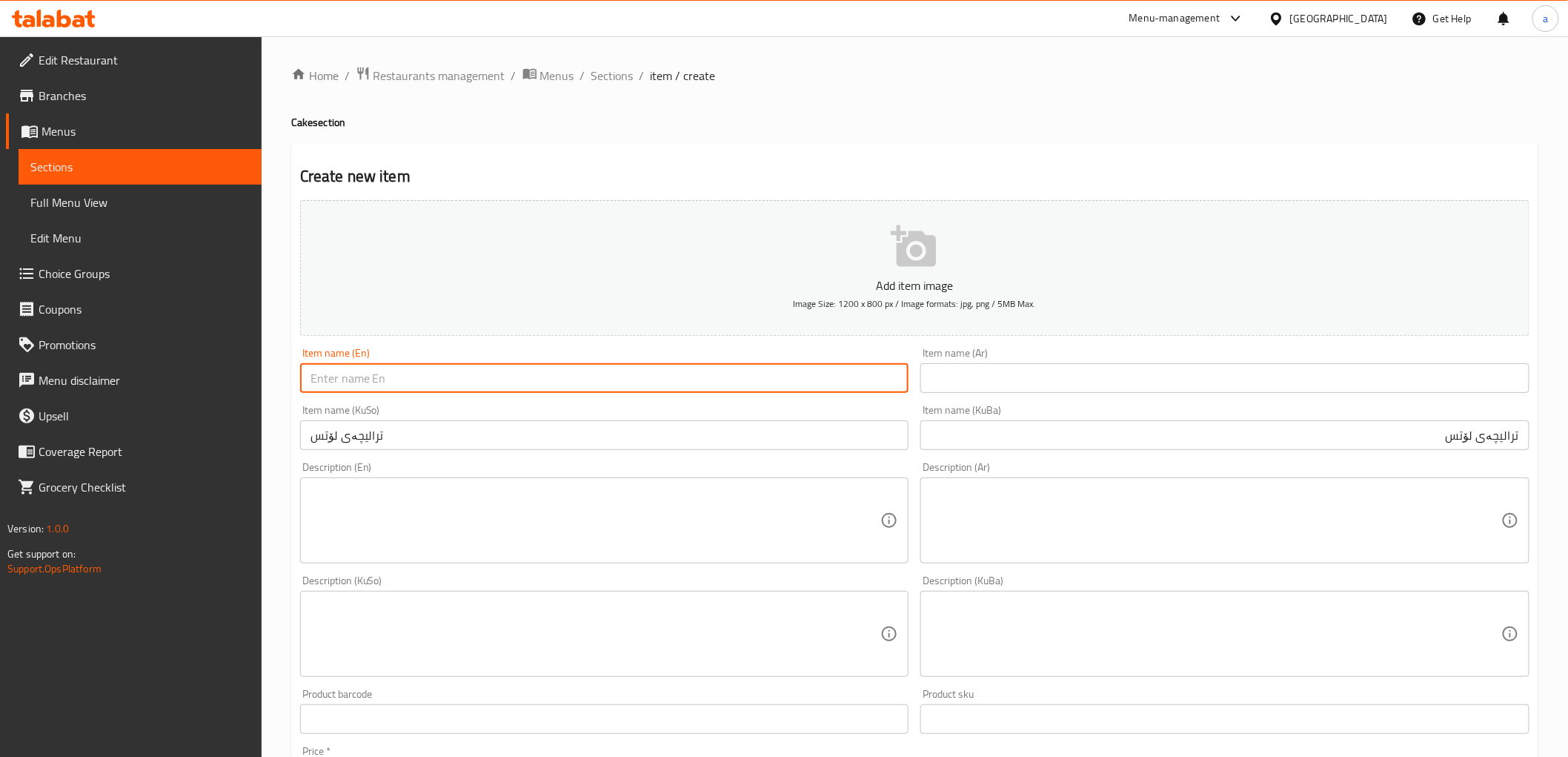
click at [482, 378] on input "text" at bounding box center [605, 378] width 610 height 30
paste input "Trilece"
type input "Lotus Trilece"
click at [988, 380] on input "text" at bounding box center [1225, 378] width 610 height 30
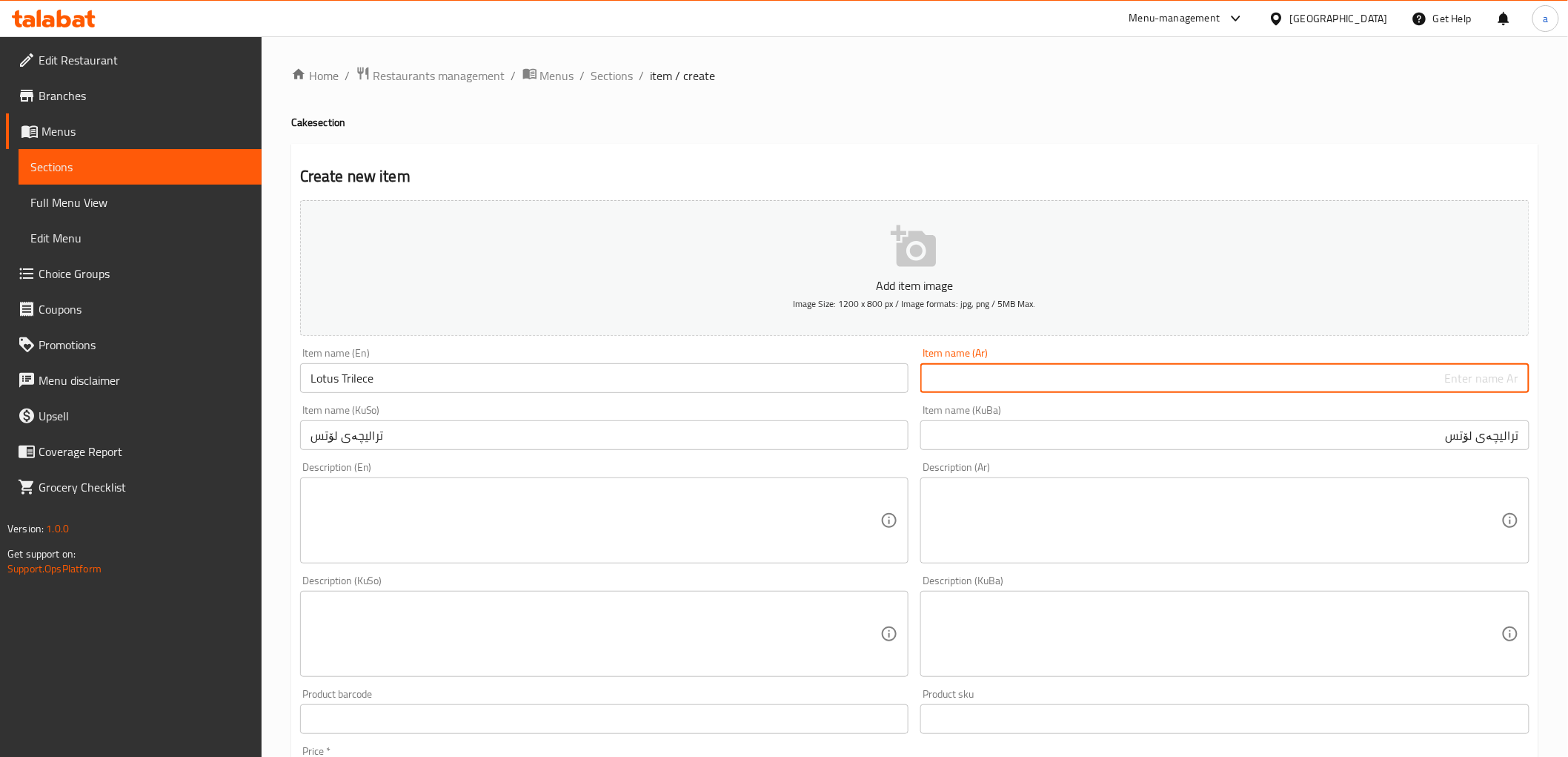
paste input "تراليجة"
type input "تراليجة لوتس"
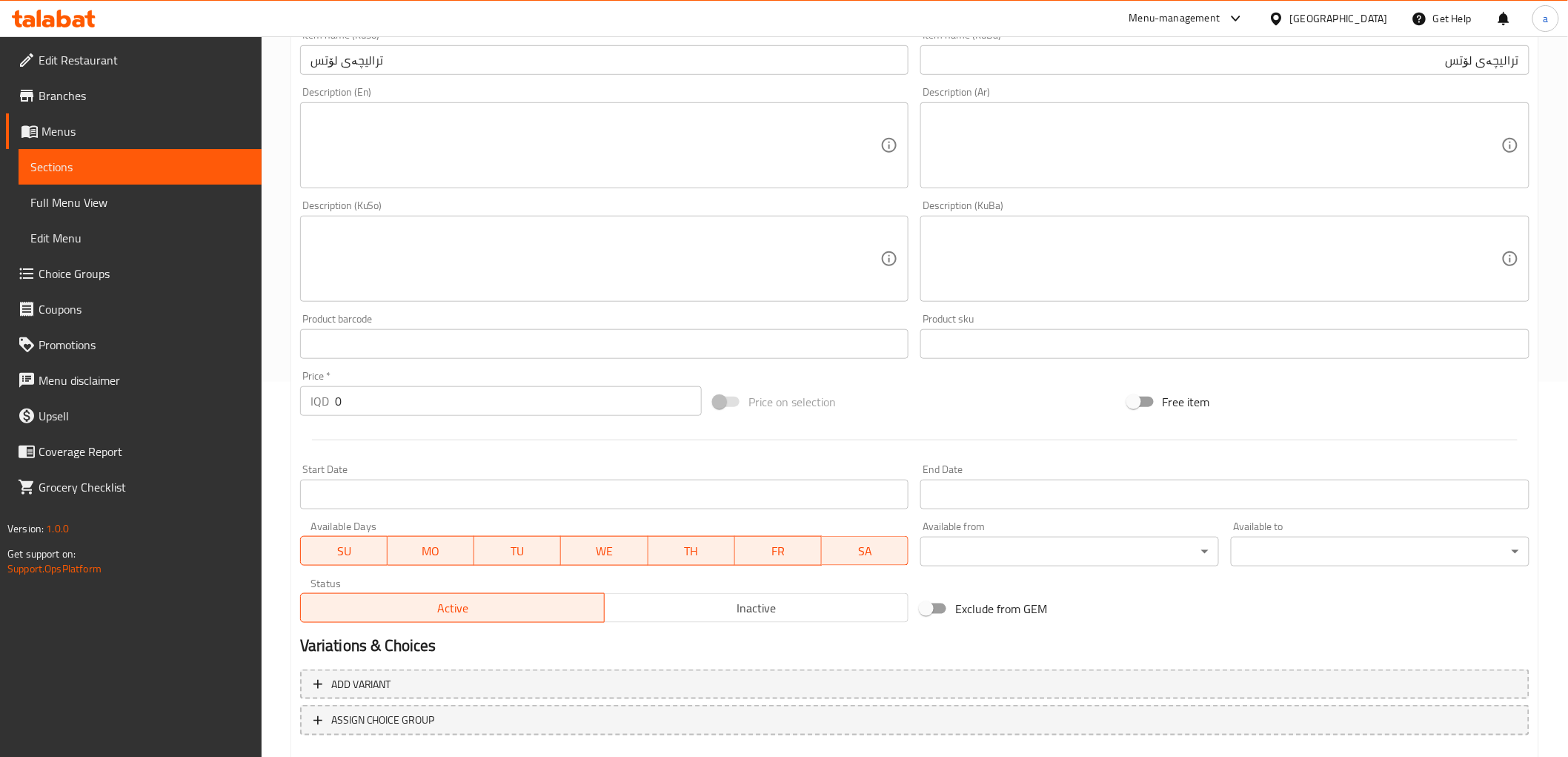
scroll to position [458, 0]
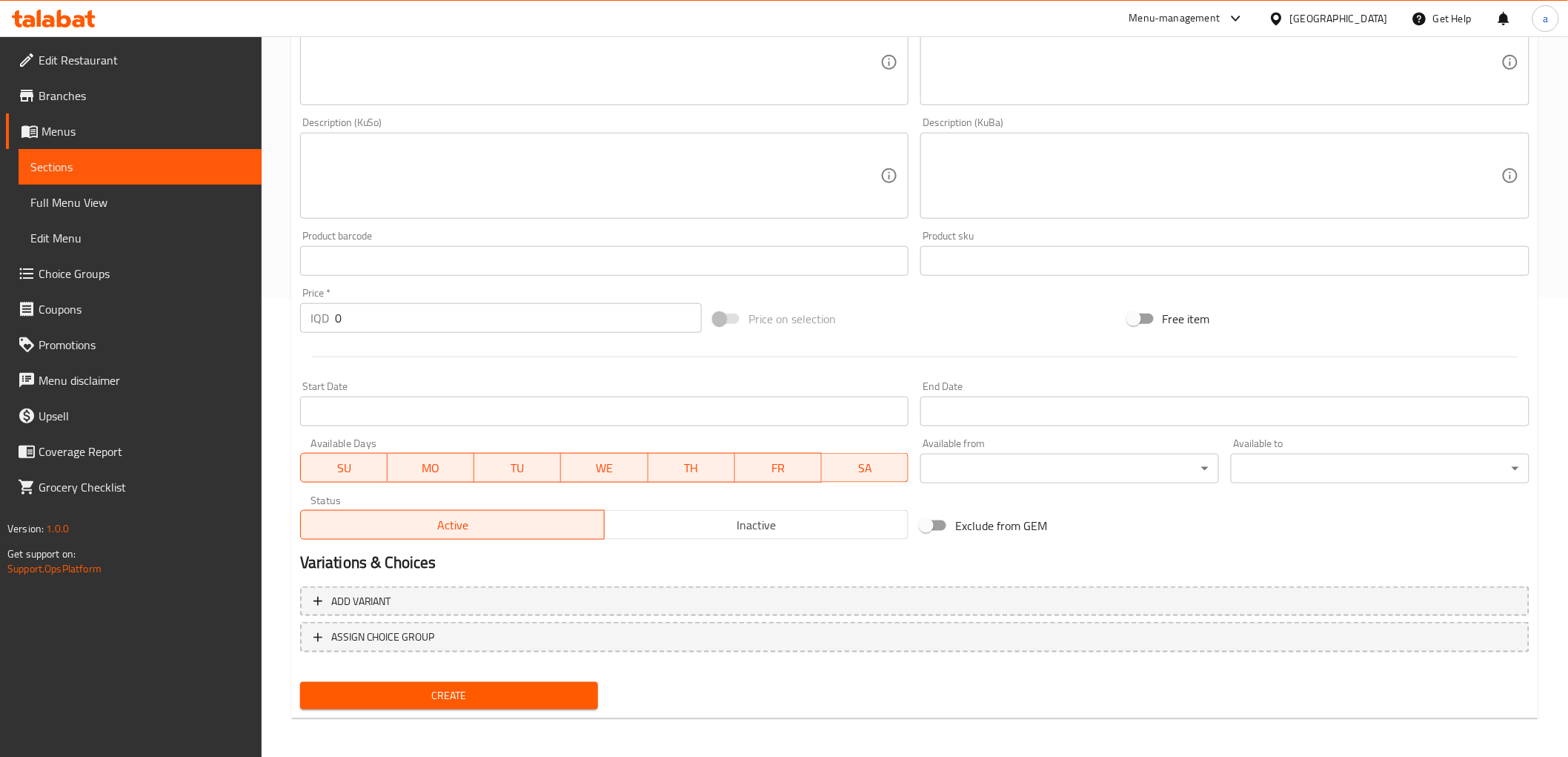
click at [361, 311] on input "0" at bounding box center [519, 319] width 367 height 30
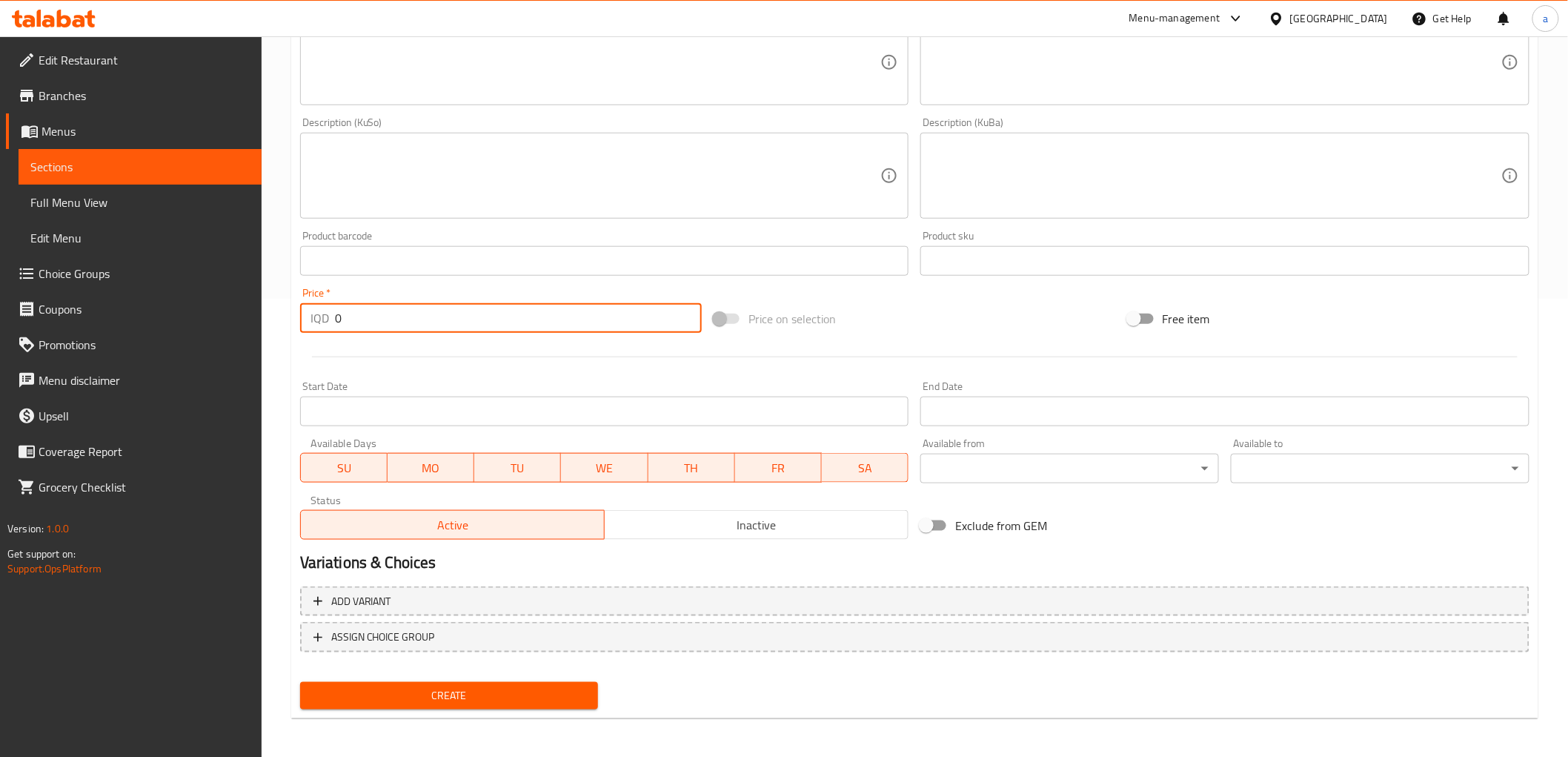
click at [361, 311] on input "0" at bounding box center [519, 319] width 367 height 30
type input "2000"
click at [430, 687] on span "Create" at bounding box center [449, 696] width 275 height 18
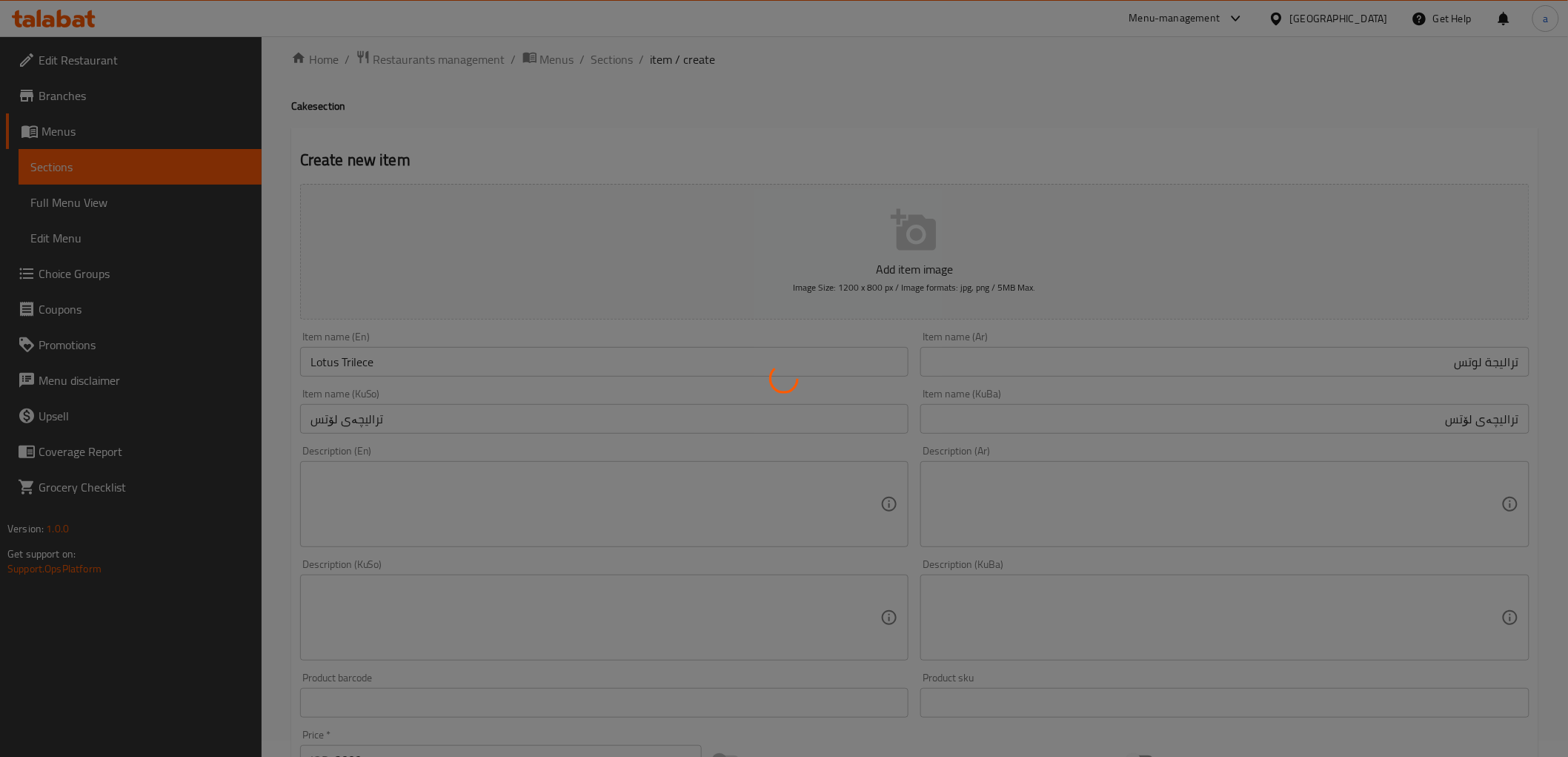
scroll to position [0, 0]
type input "0"
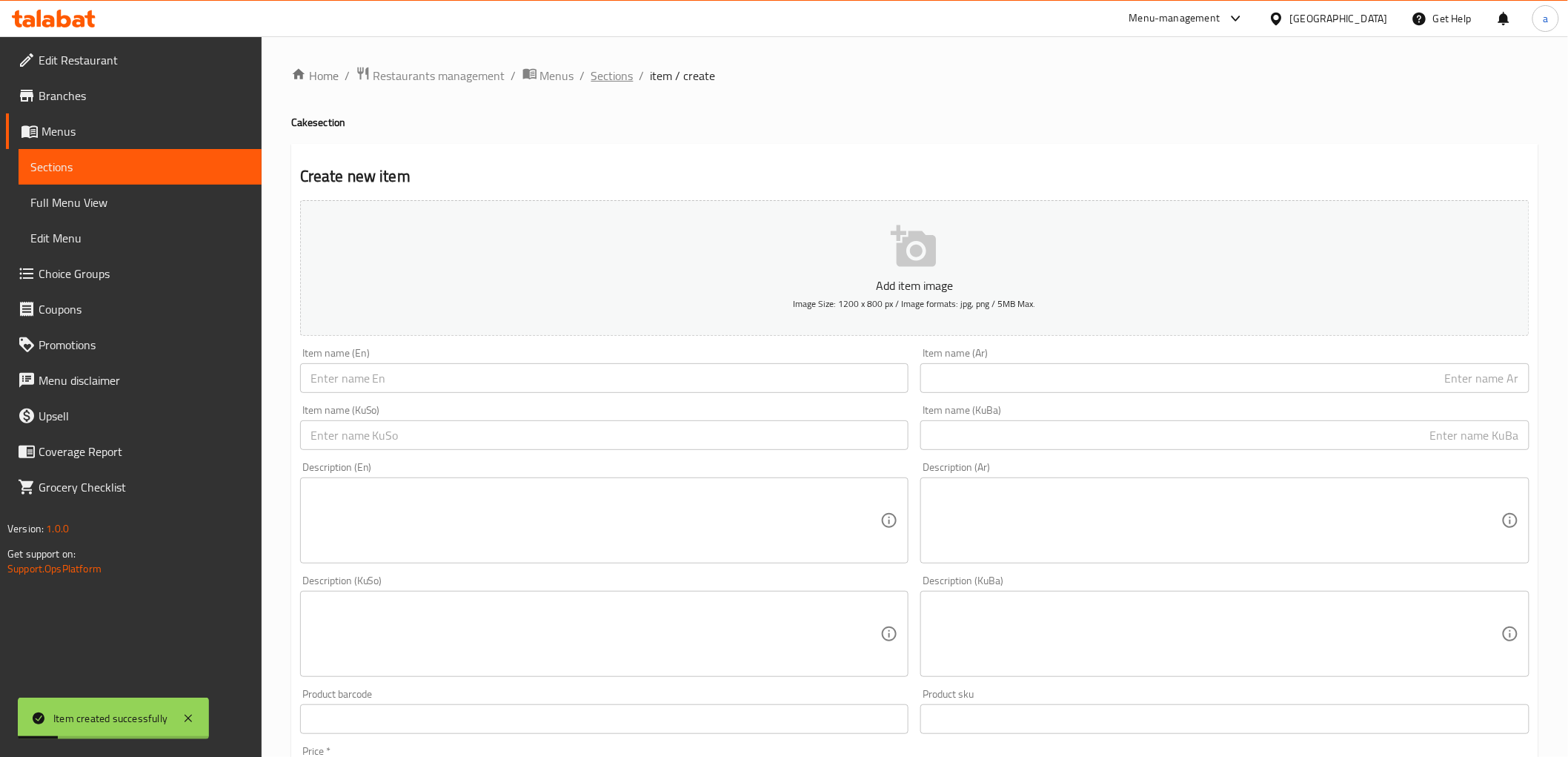
click at [600, 75] on span "Sections" at bounding box center [612, 76] width 42 height 18
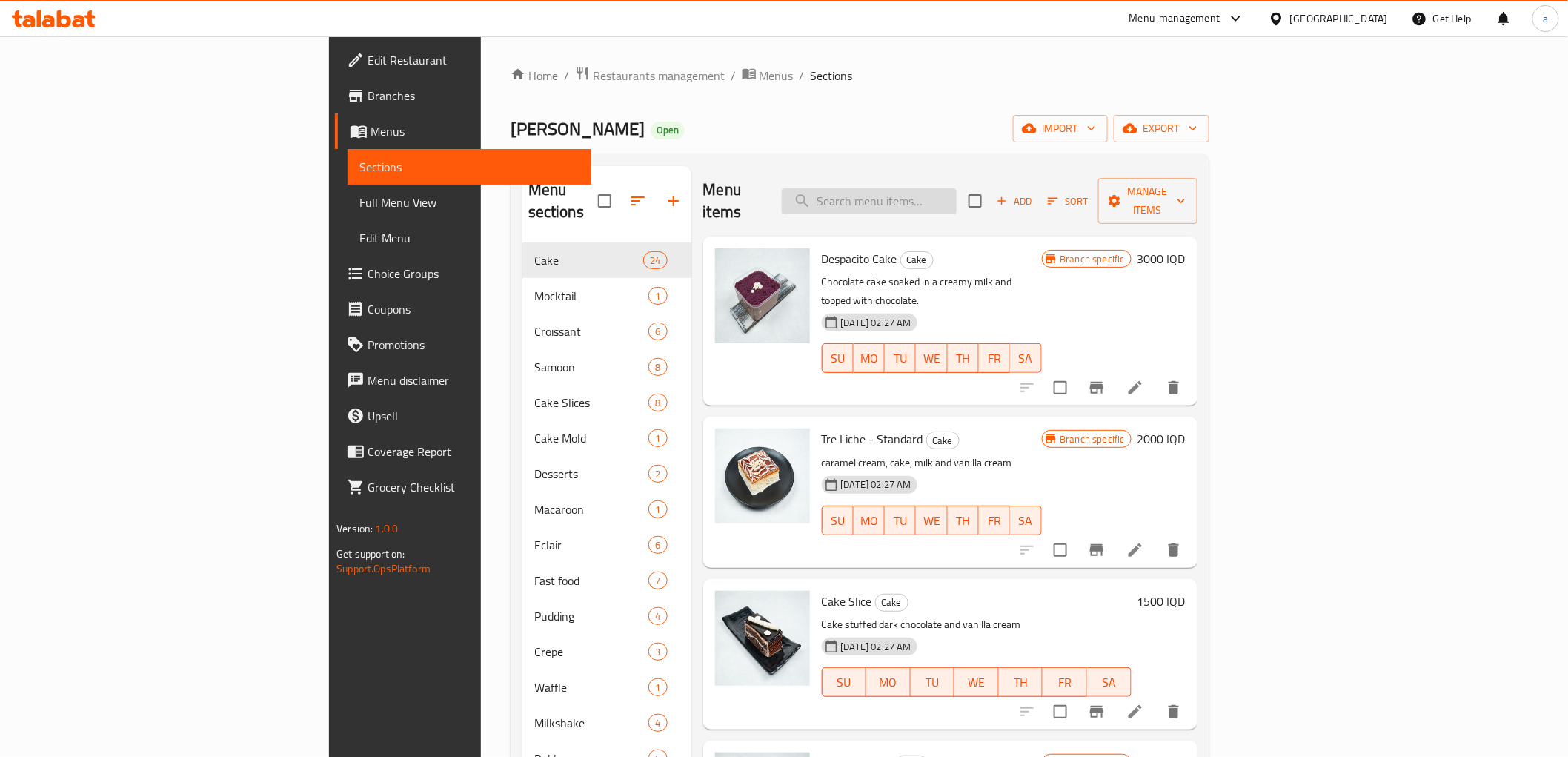
click at [951, 190] on input "search" at bounding box center [868, 201] width 174 height 26
click at [957, 190] on input "search" at bounding box center [868, 201] width 174 height 26
type input "a"
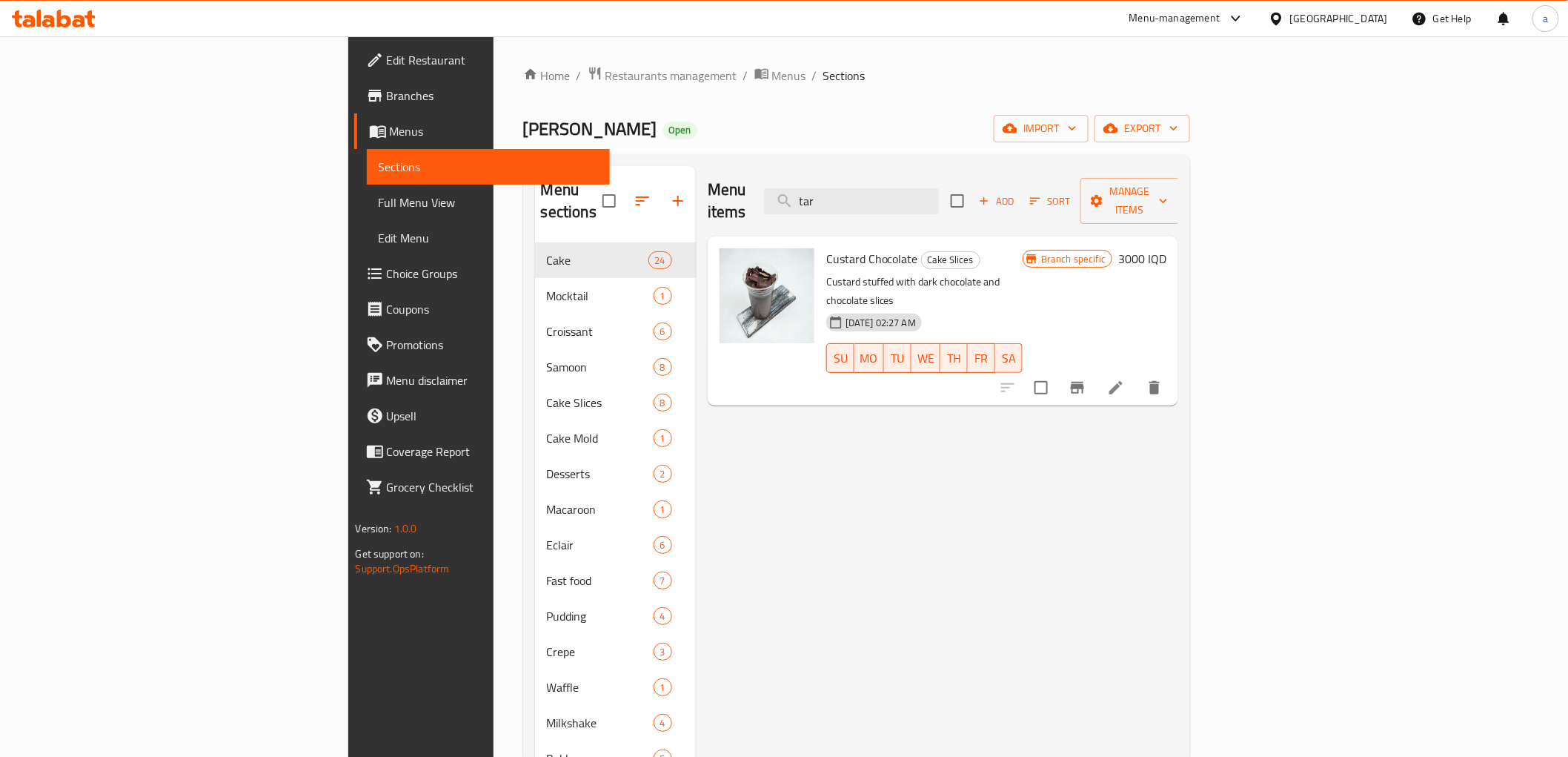
type input "tar"
click at [379, 205] on span "Full Menu View" at bounding box center [488, 203] width 219 height 18
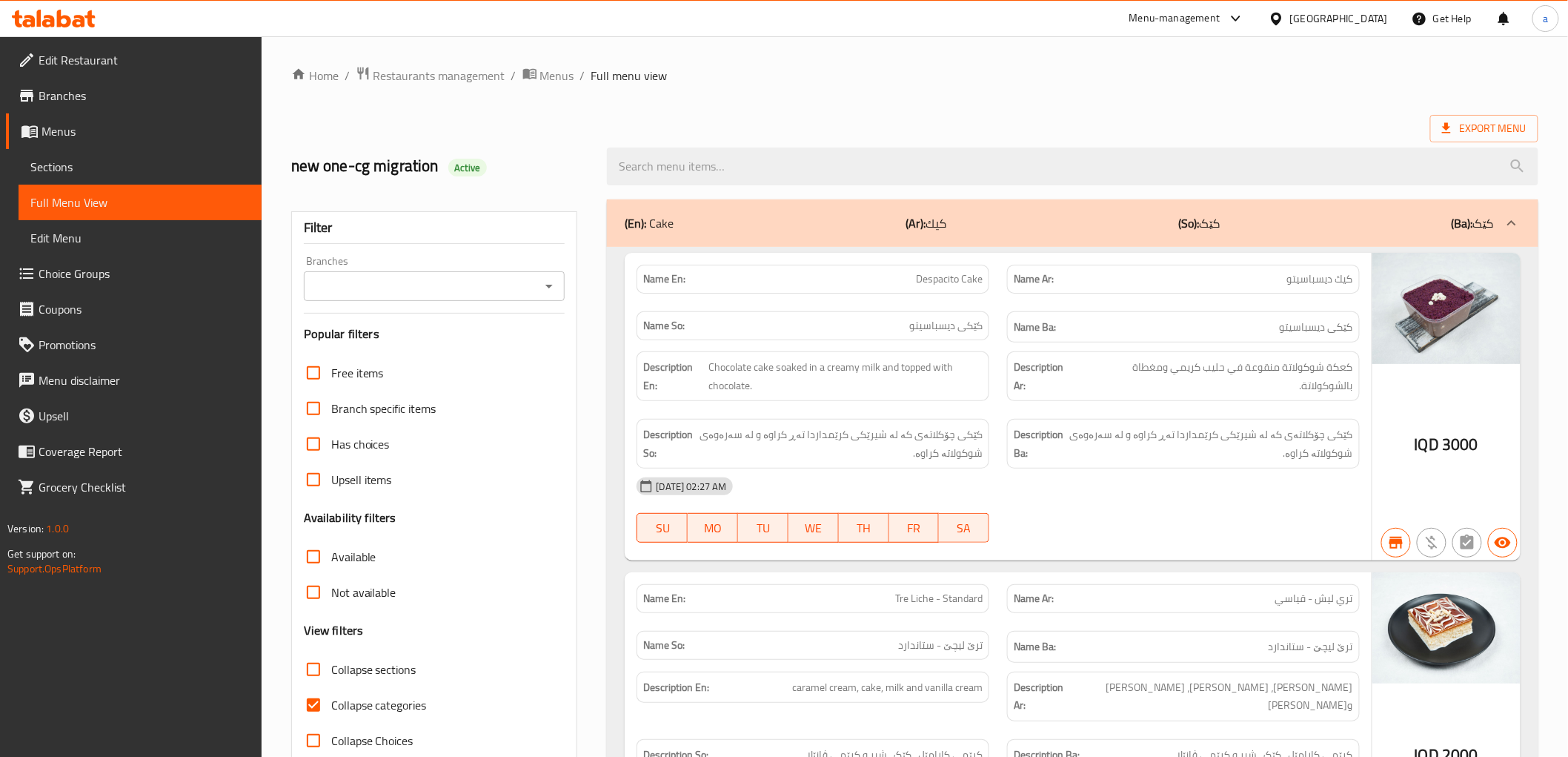
click at [100, 161] on span "Sections" at bounding box center [140, 167] width 219 height 18
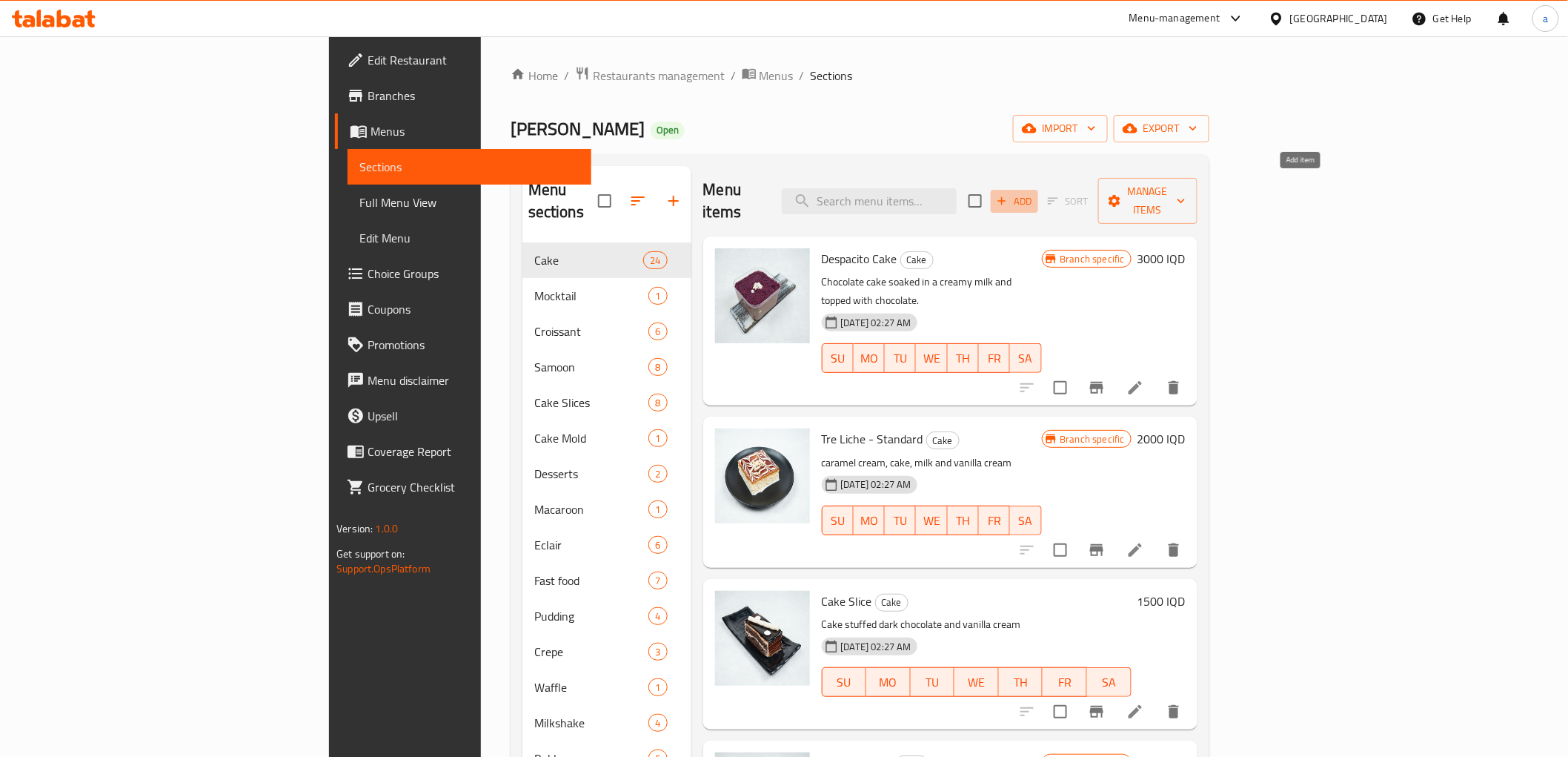
click at [1035, 193] on span "Add" at bounding box center [1015, 201] width 40 height 17
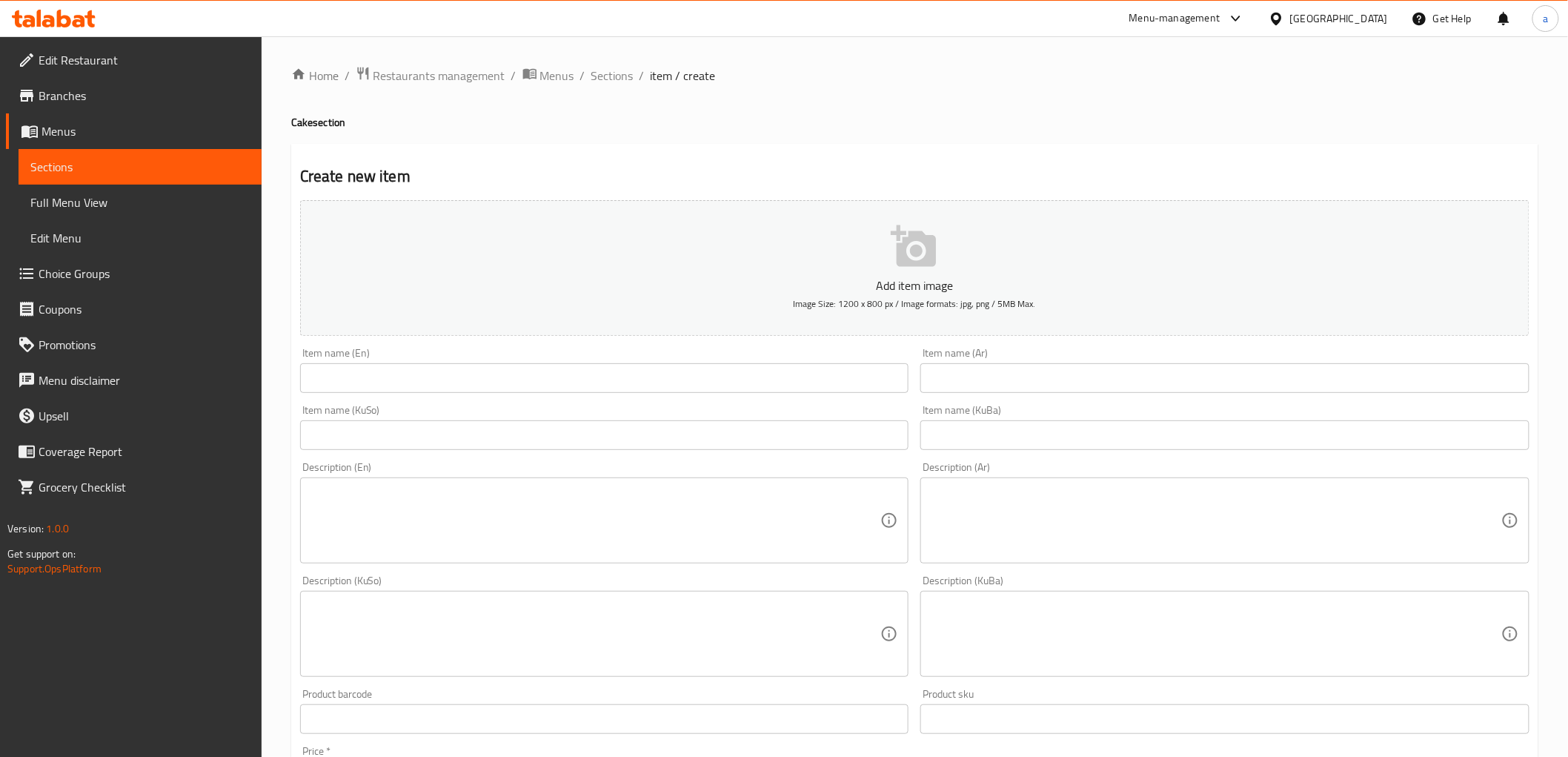
click at [1001, 440] on input "text" at bounding box center [1225, 435] width 610 height 30
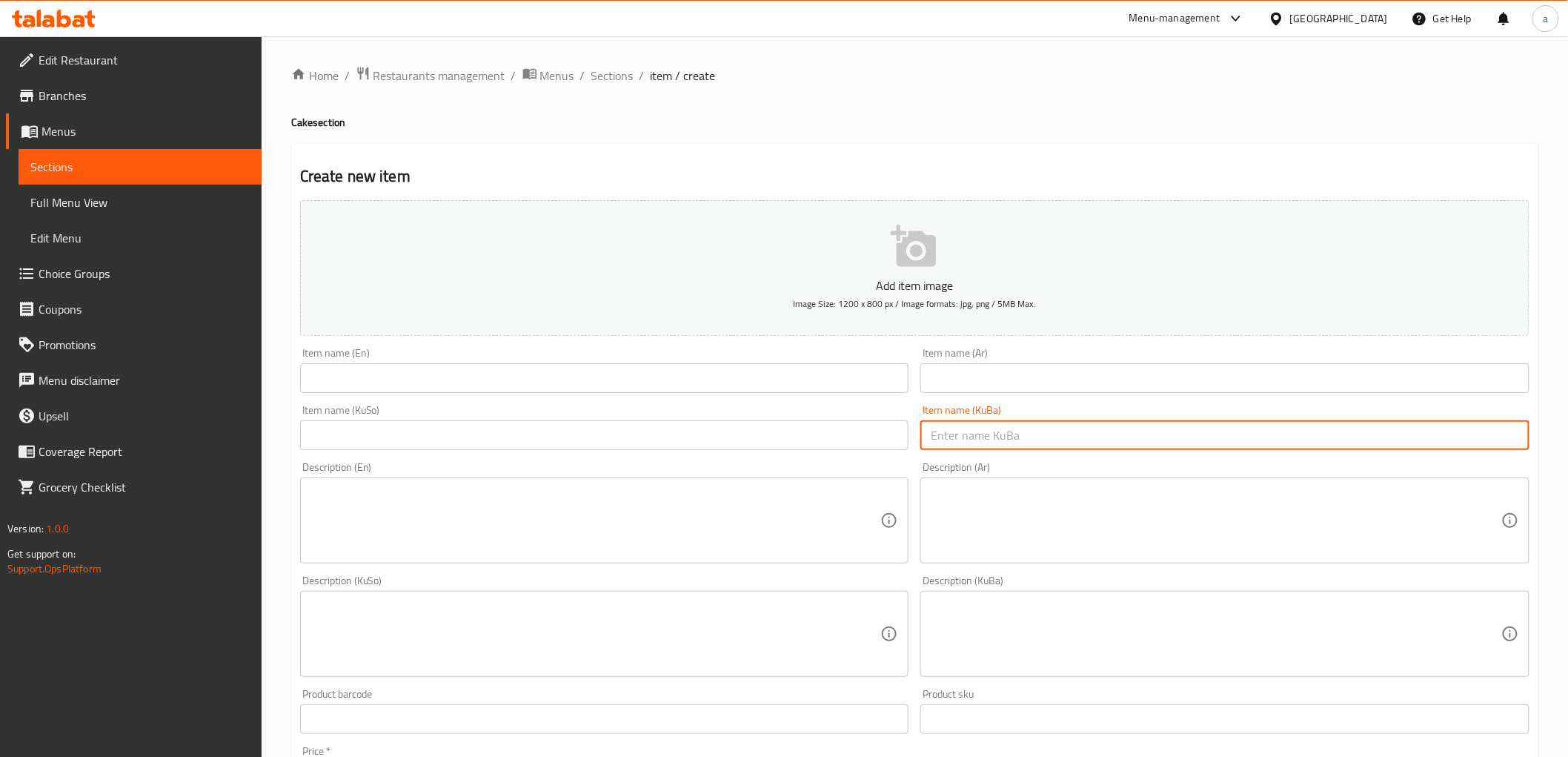
paste input "کێکی تەر چۆکلێت"
click at [803, 443] on input "text" at bounding box center [605, 435] width 610 height 30
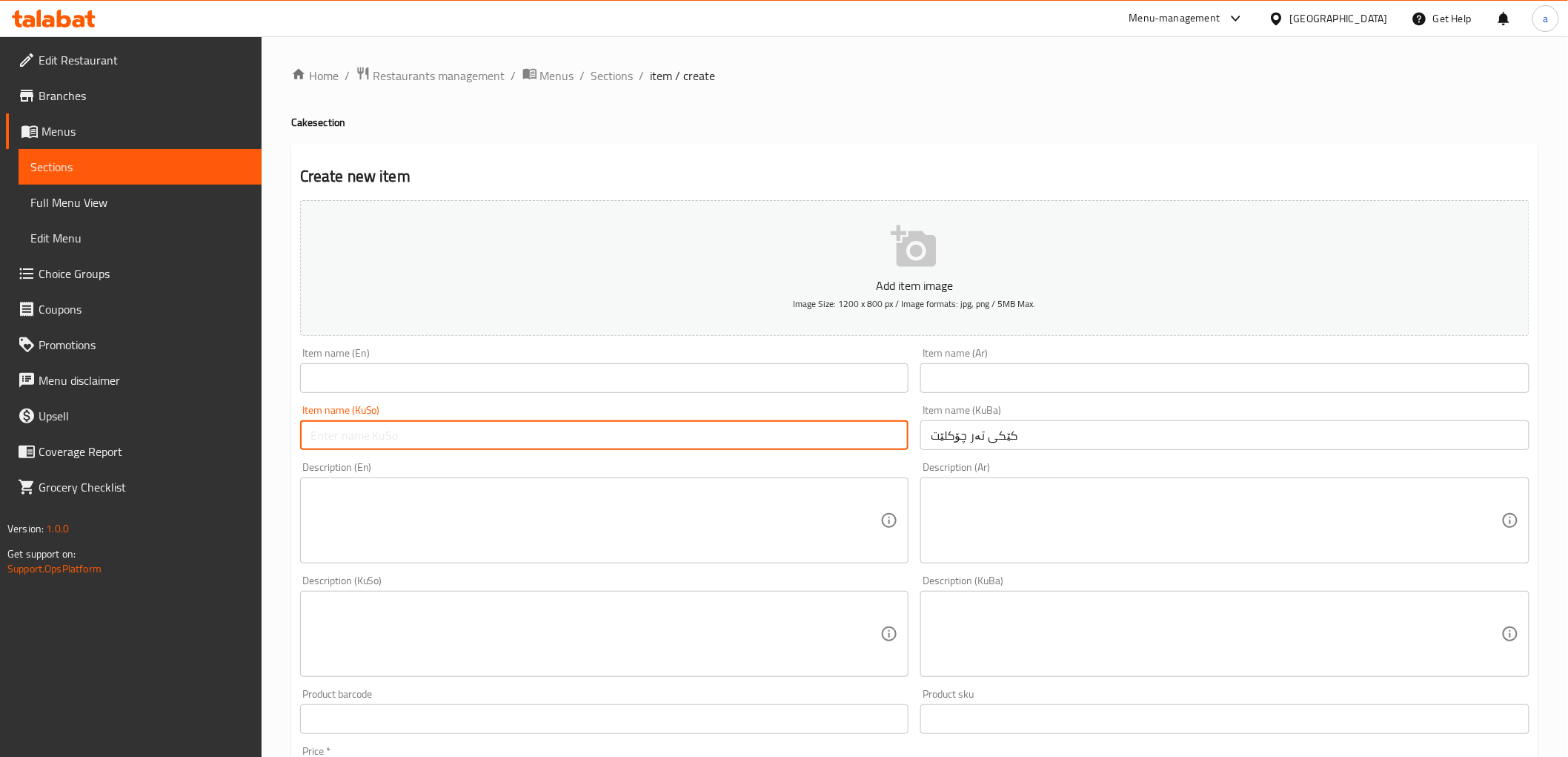
paste input "کێکی تەر چۆکلێت"
click at [954, 374] on input "text" at bounding box center [1225, 378] width 610 height 30
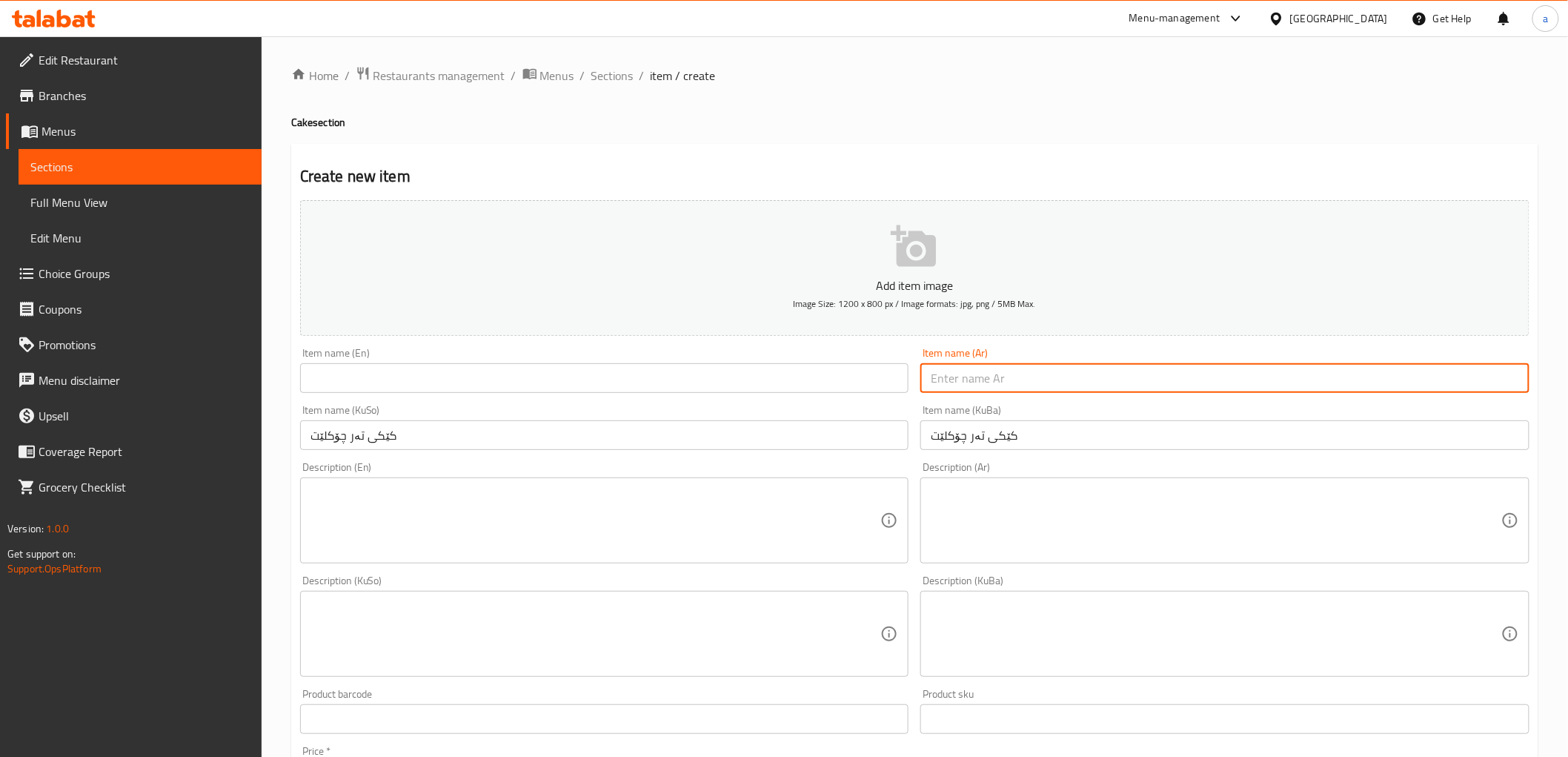
click at [954, 387] on input "text" at bounding box center [1225, 378] width 610 height 30
click at [958, 379] on input "text" at bounding box center [1225, 378] width 610 height 30
click at [776, 375] on input "text" at bounding box center [605, 378] width 610 height 30
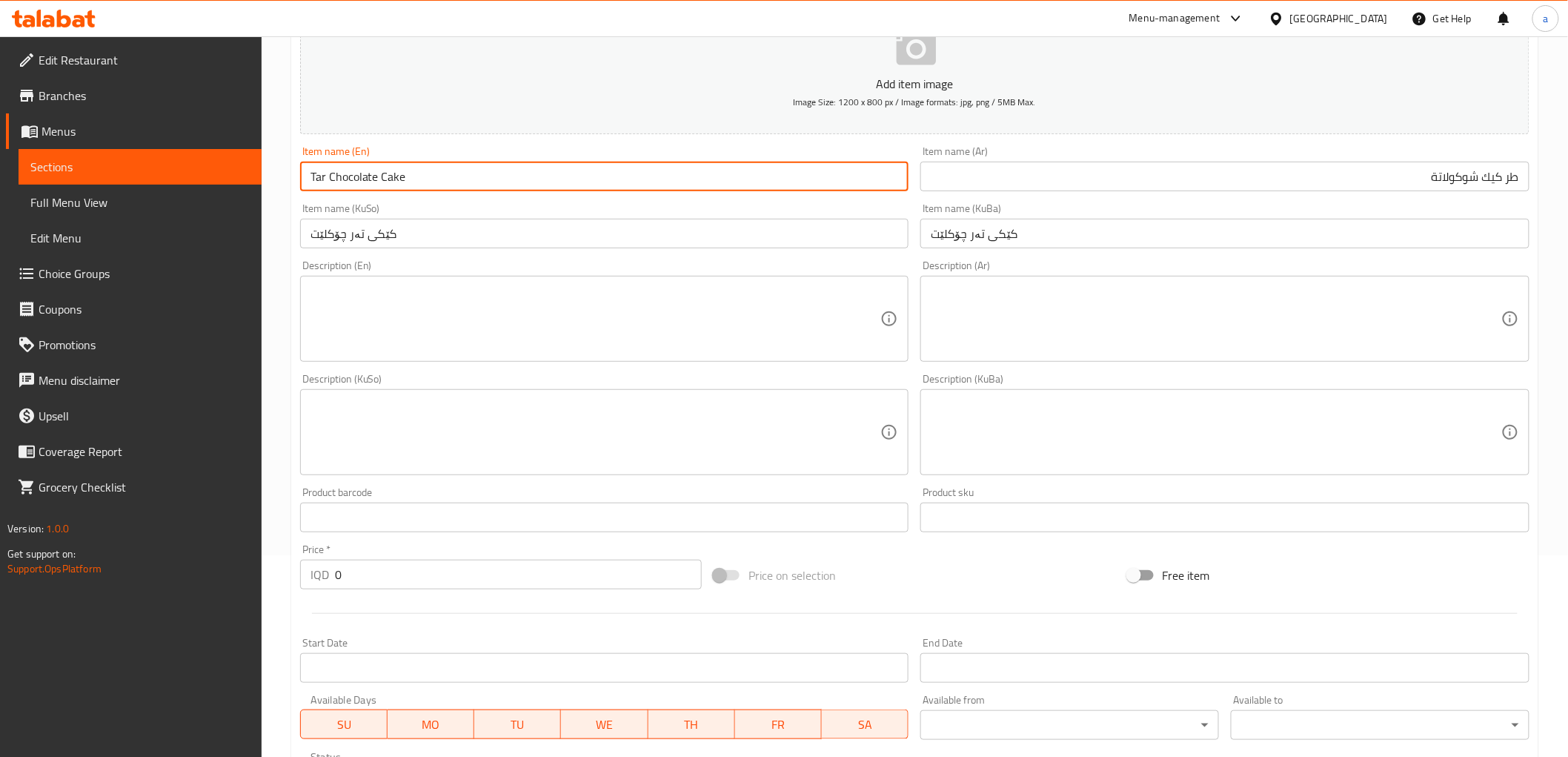
scroll to position [275, 0]
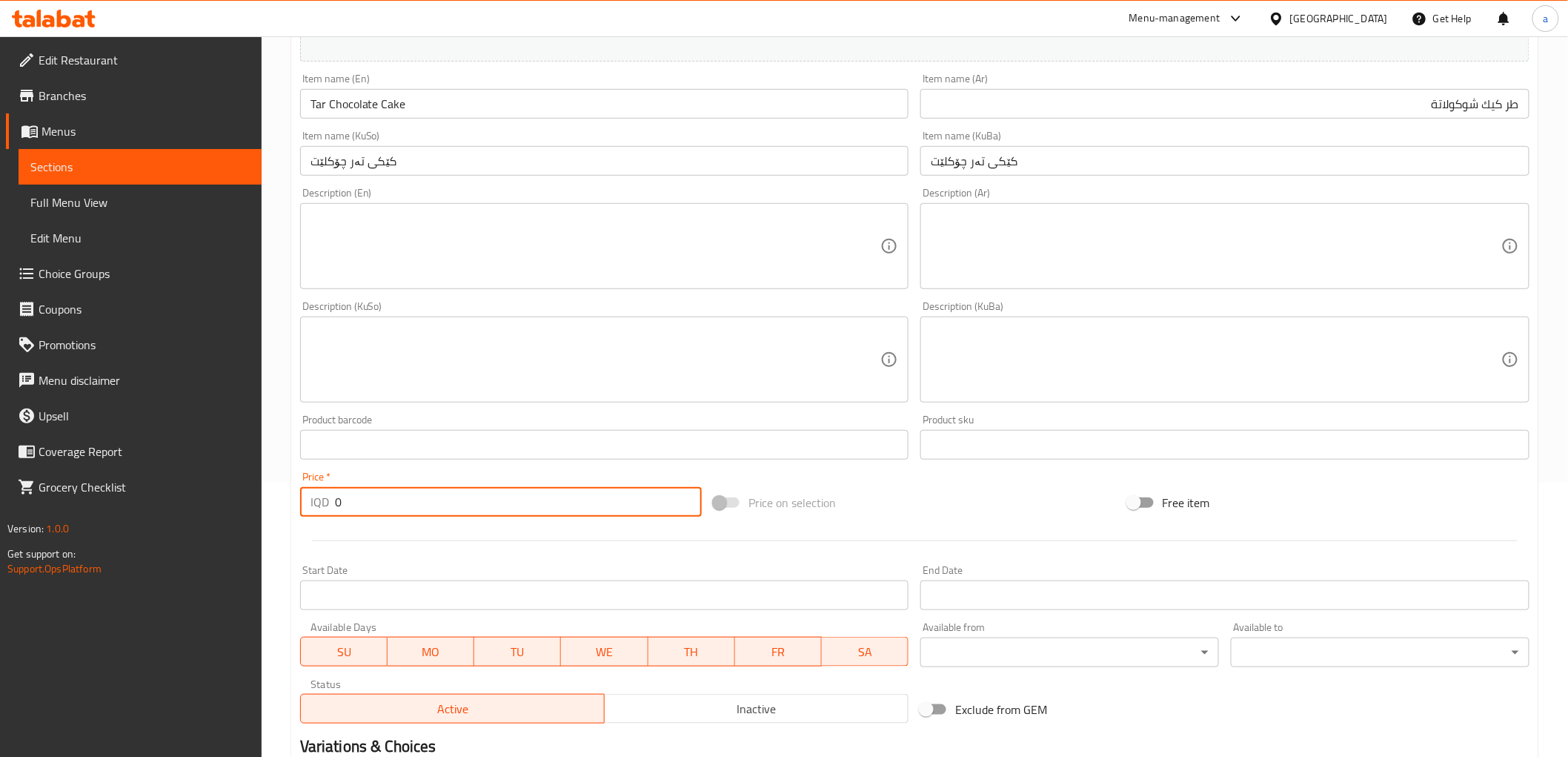
click at [351, 504] on input "0" at bounding box center [519, 502] width 367 height 30
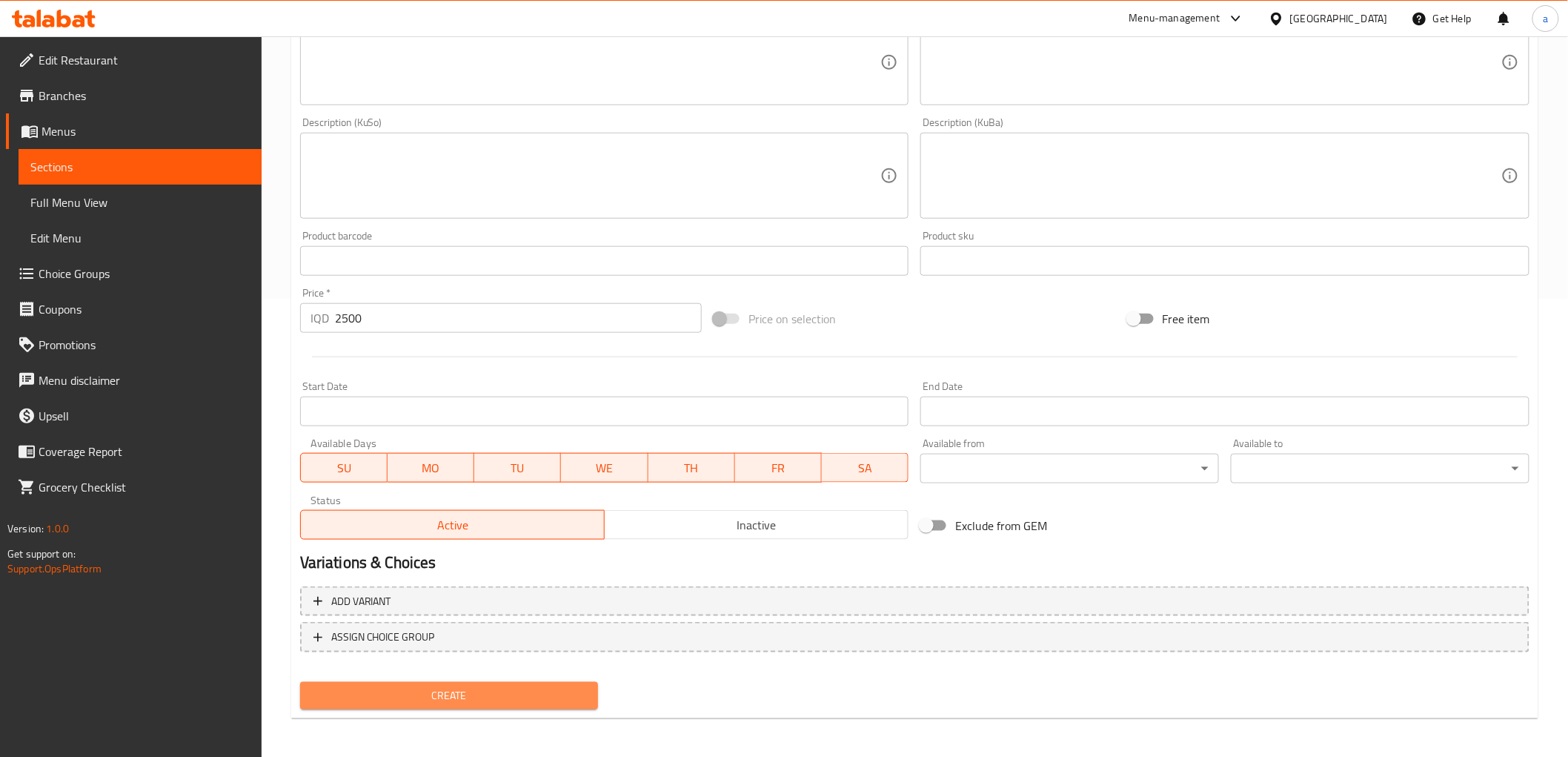
click at [435, 689] on span "Create" at bounding box center [449, 696] width 275 height 18
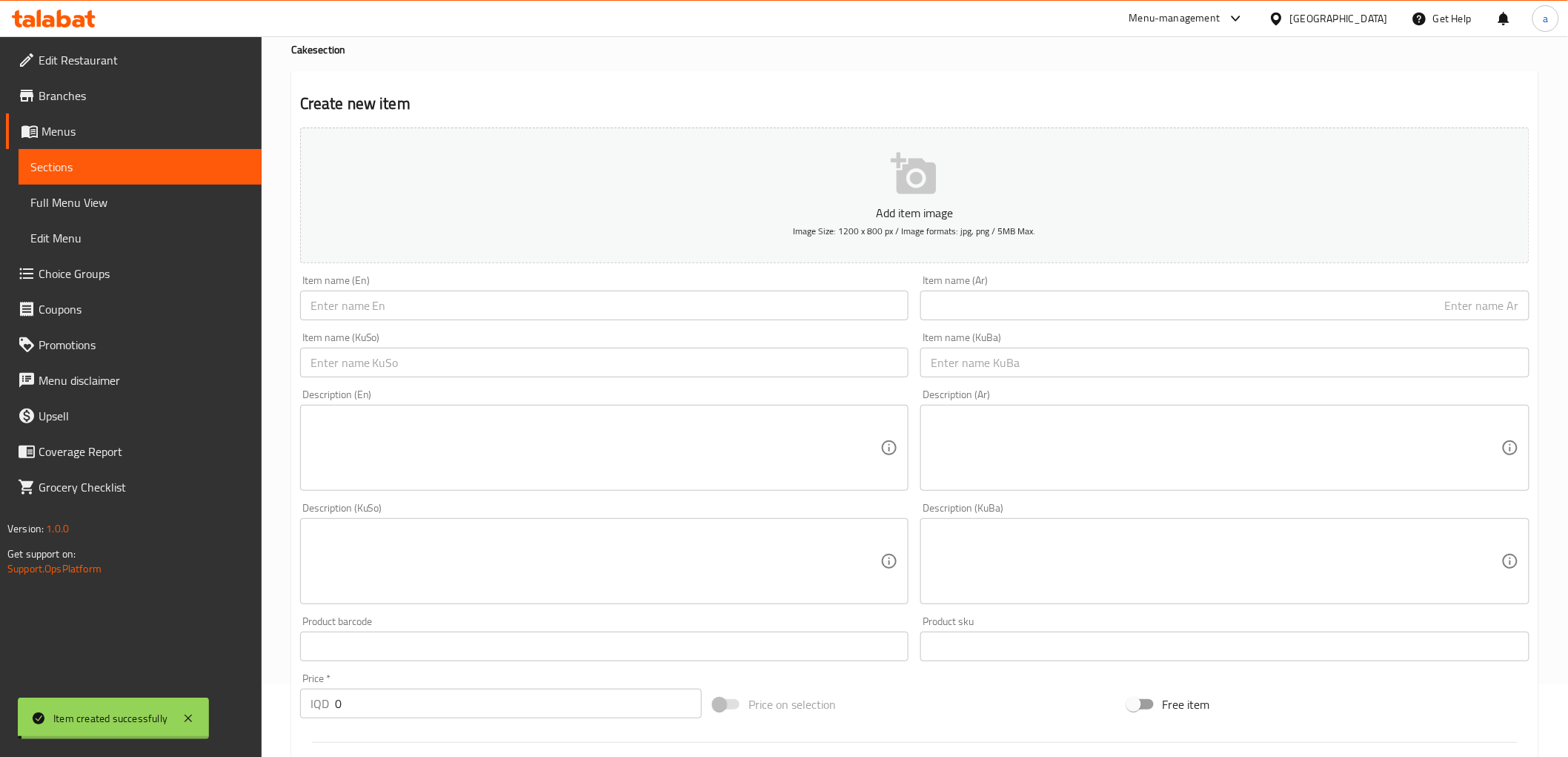
scroll to position [0, 0]
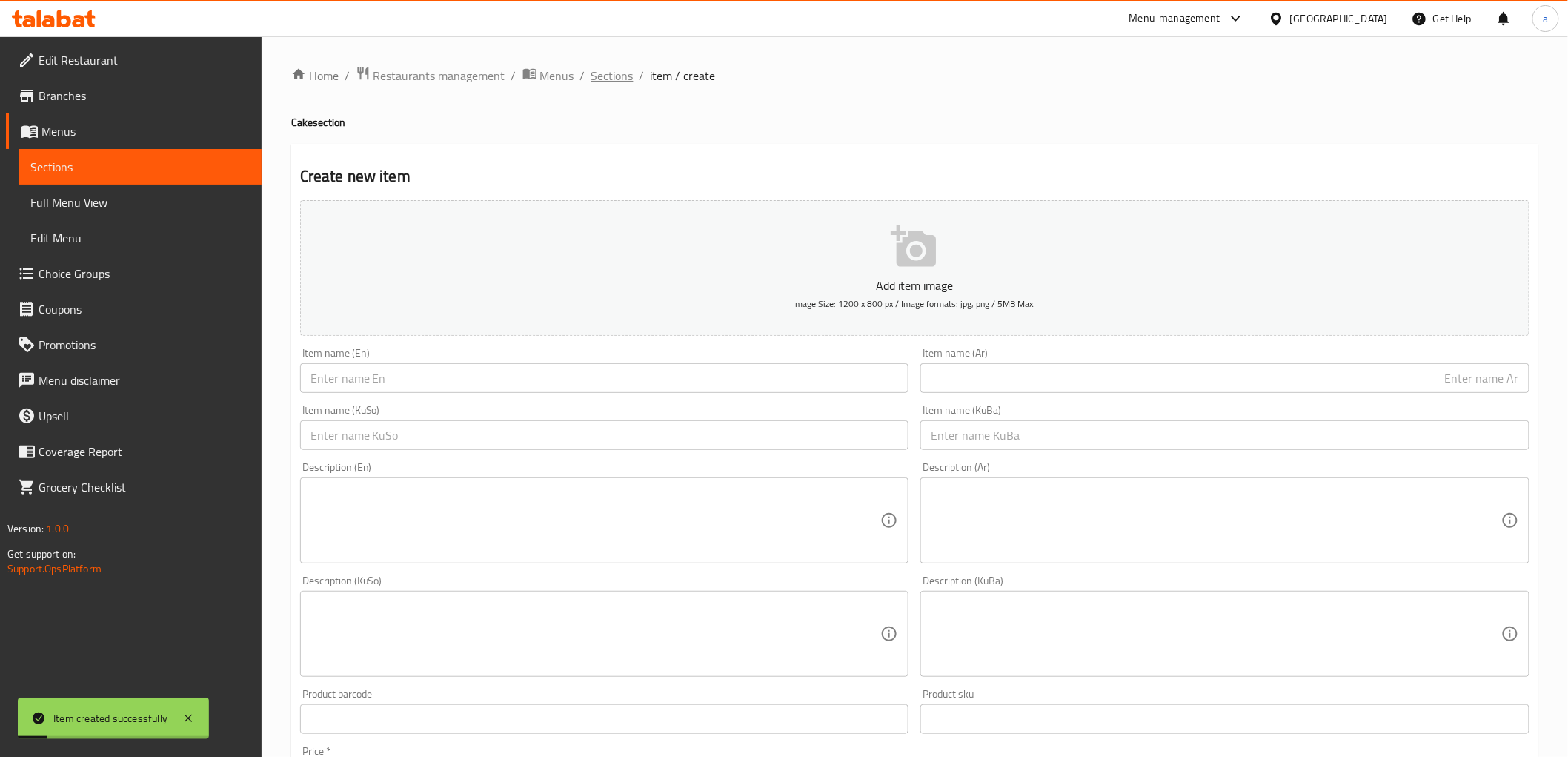
click at [627, 71] on span "Sections" at bounding box center [612, 76] width 42 height 18
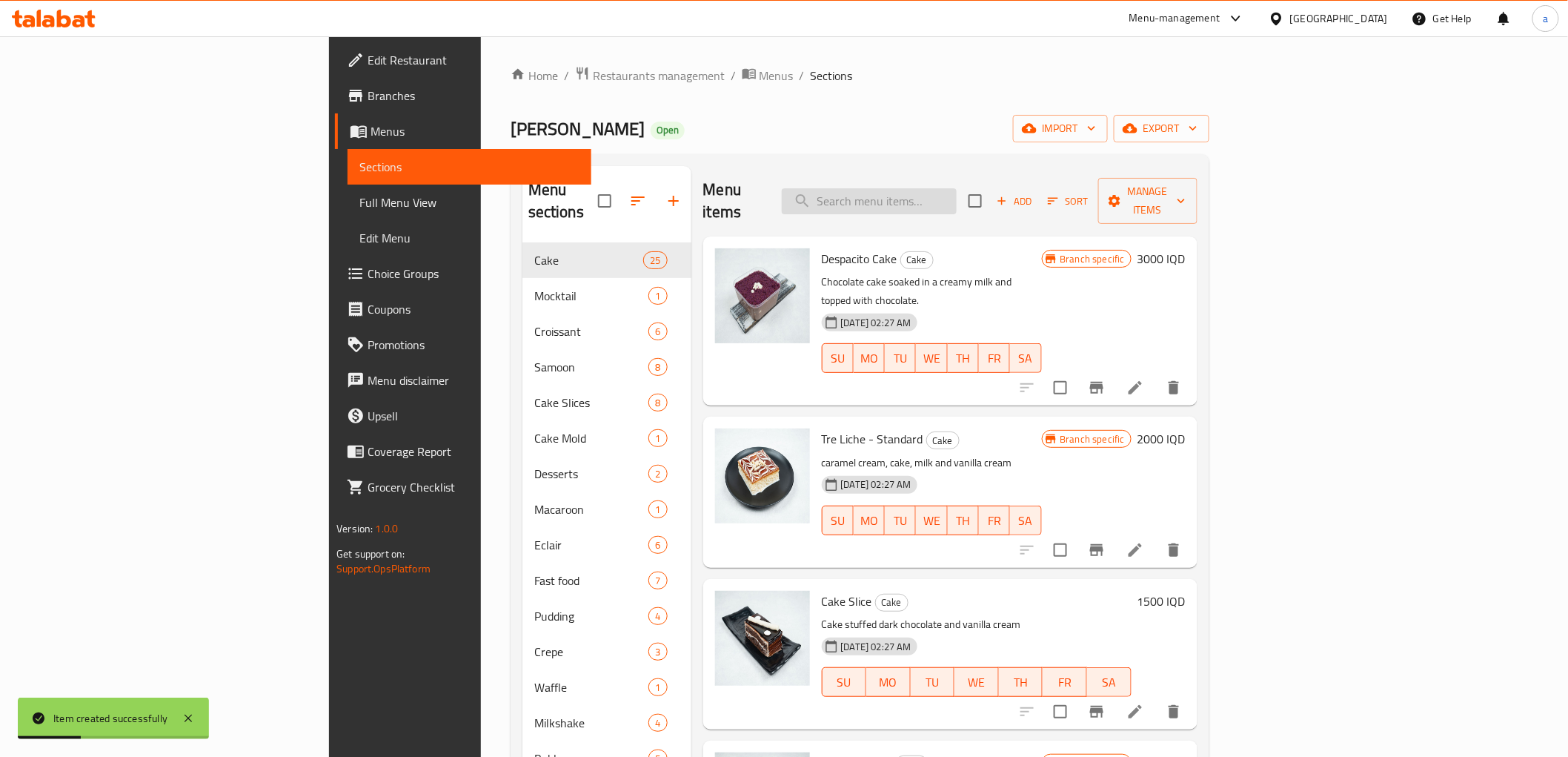
click at [957, 194] on input "search" at bounding box center [868, 201] width 174 height 26
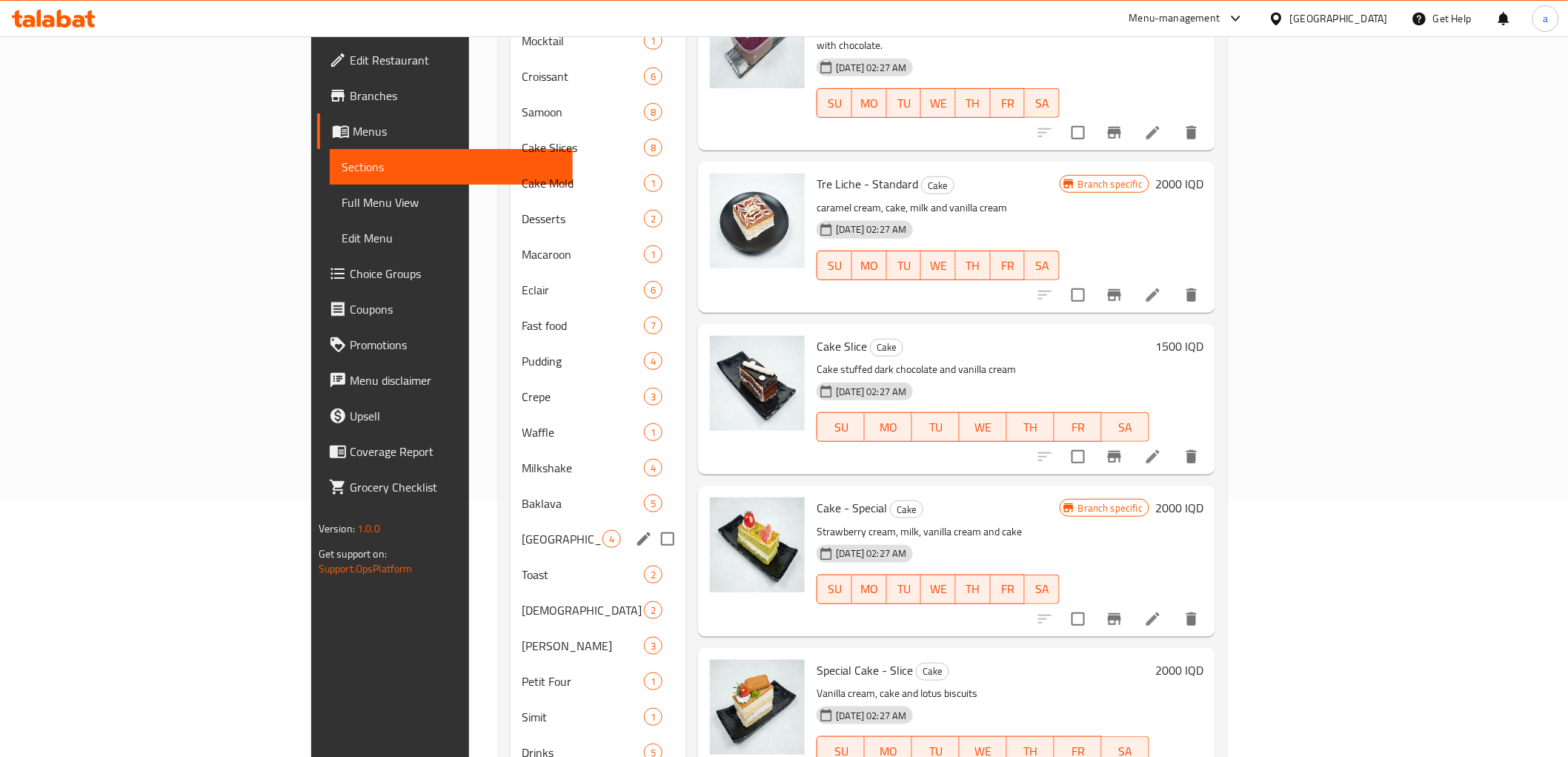
scroll to position [293, 0]
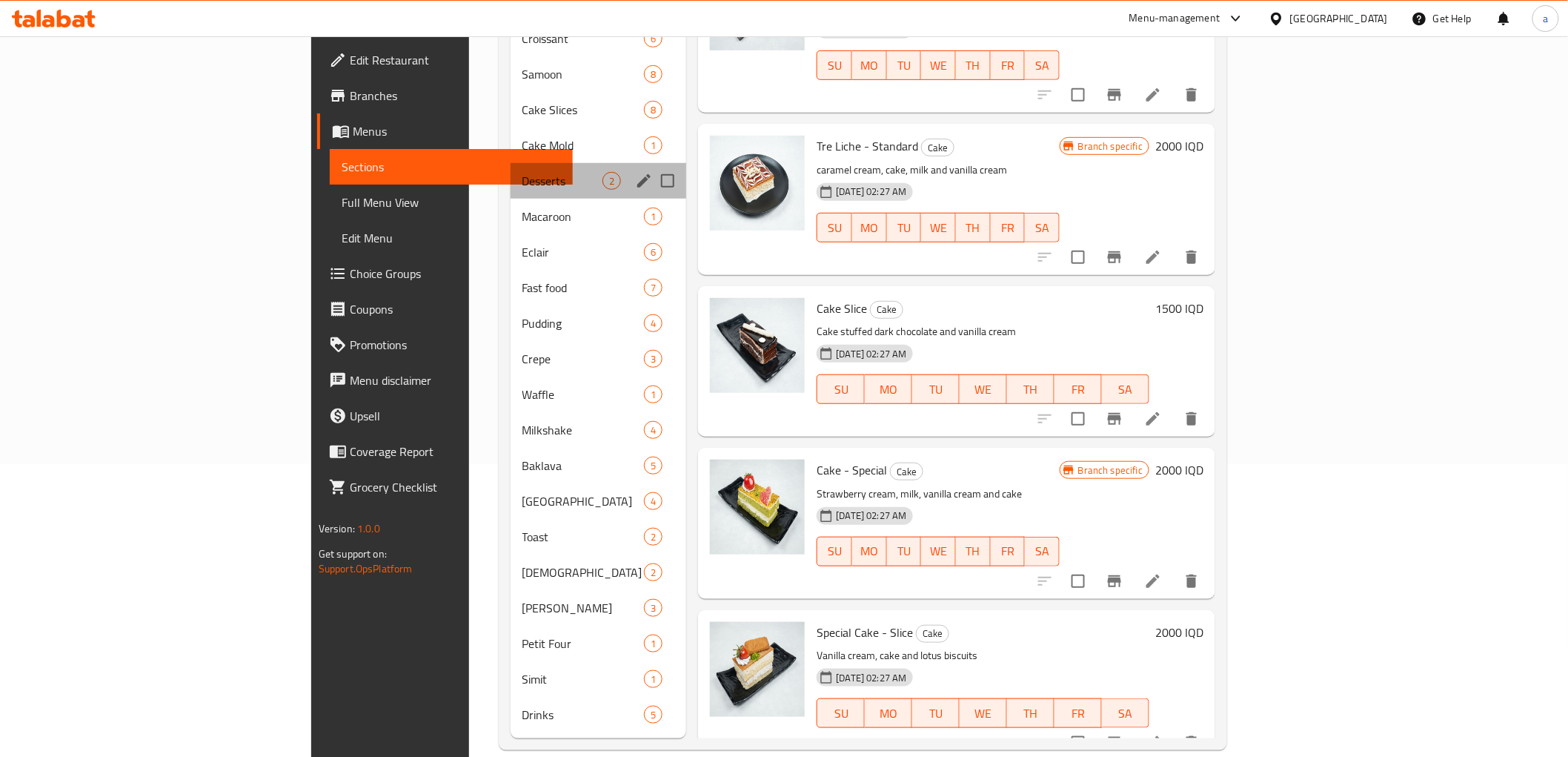
click at [510, 167] on div "Desserts 2" at bounding box center [598, 180] width 176 height 36
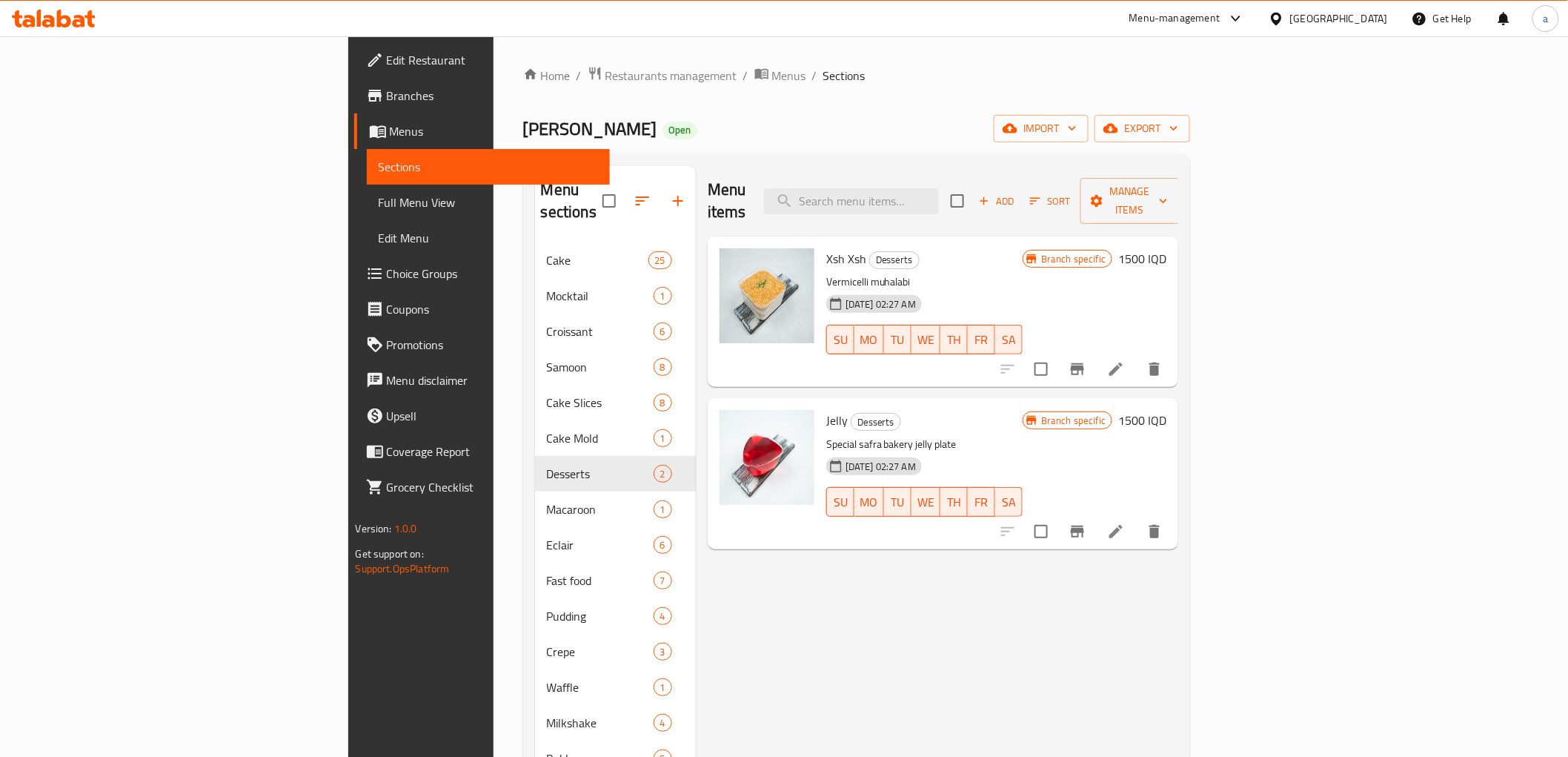
click at [1021, 189] on button "Add" at bounding box center [997, 201] width 47 height 23
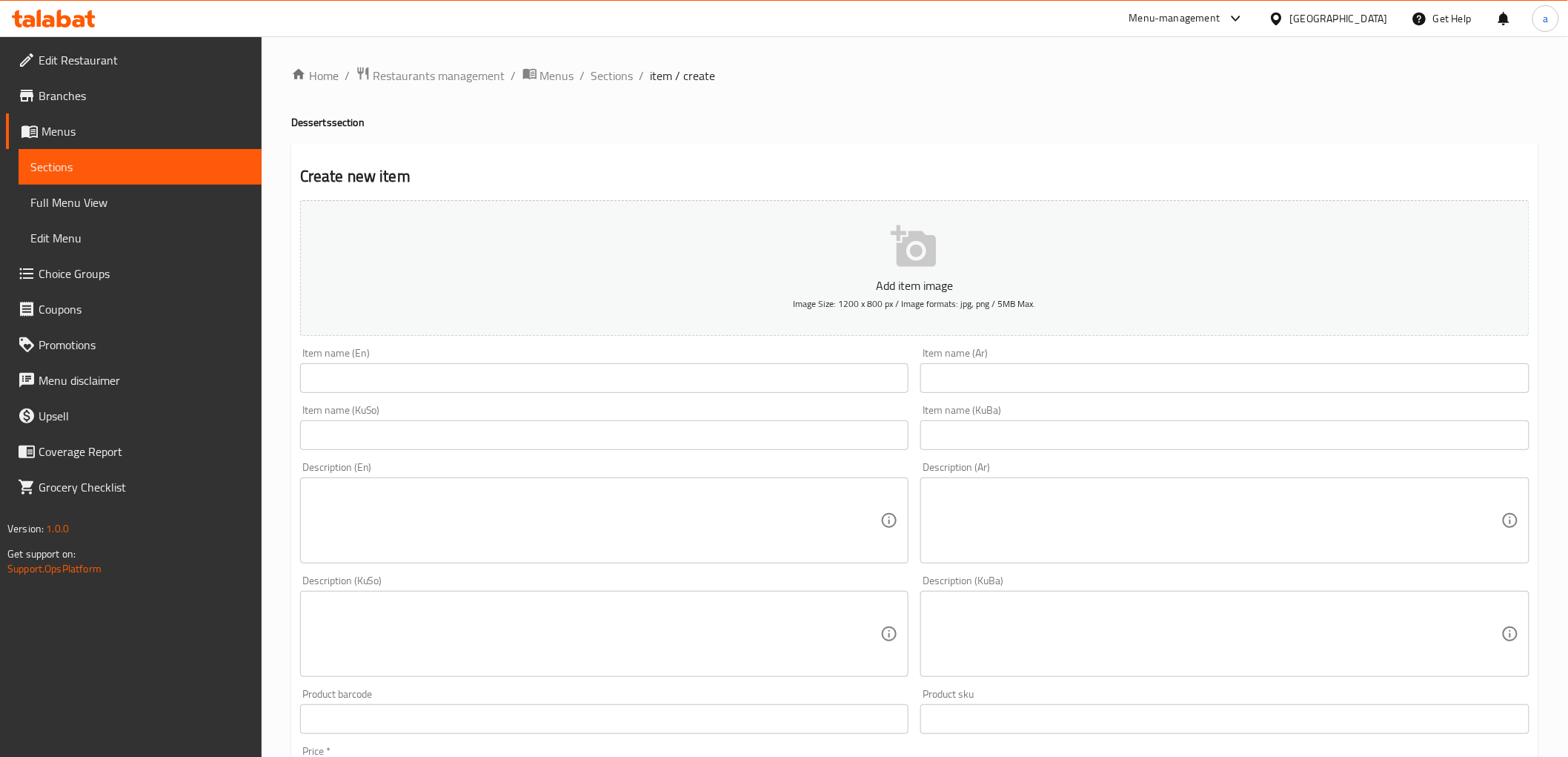
click at [997, 356] on div "Item name (Ar) Item name (Ar)" at bounding box center [1225, 370] width 610 height 46
click at [995, 381] on input "text" at bounding box center [1225, 378] width 610 height 30
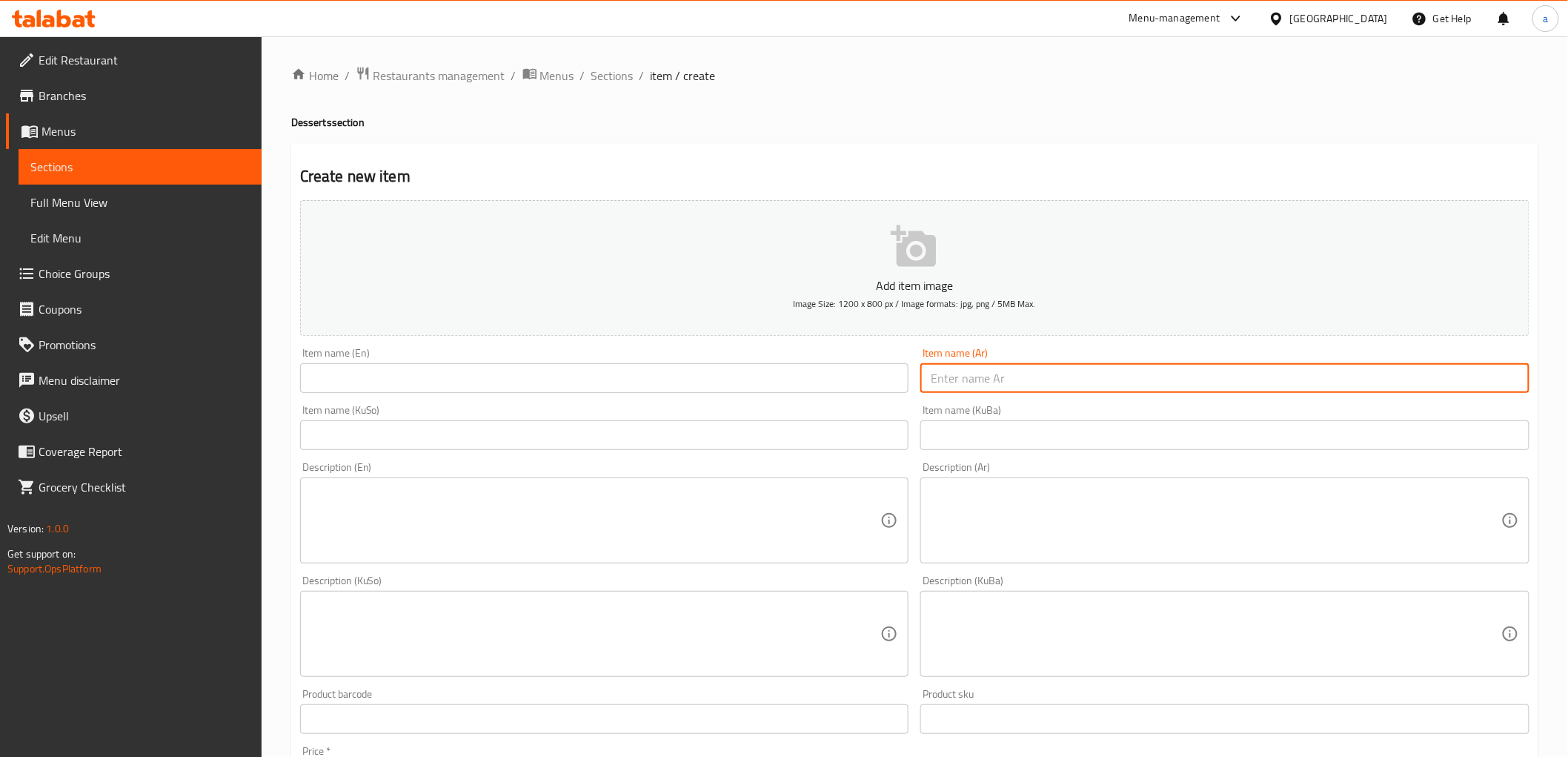
click at [988, 432] on input "text" at bounding box center [1225, 435] width 610 height 30
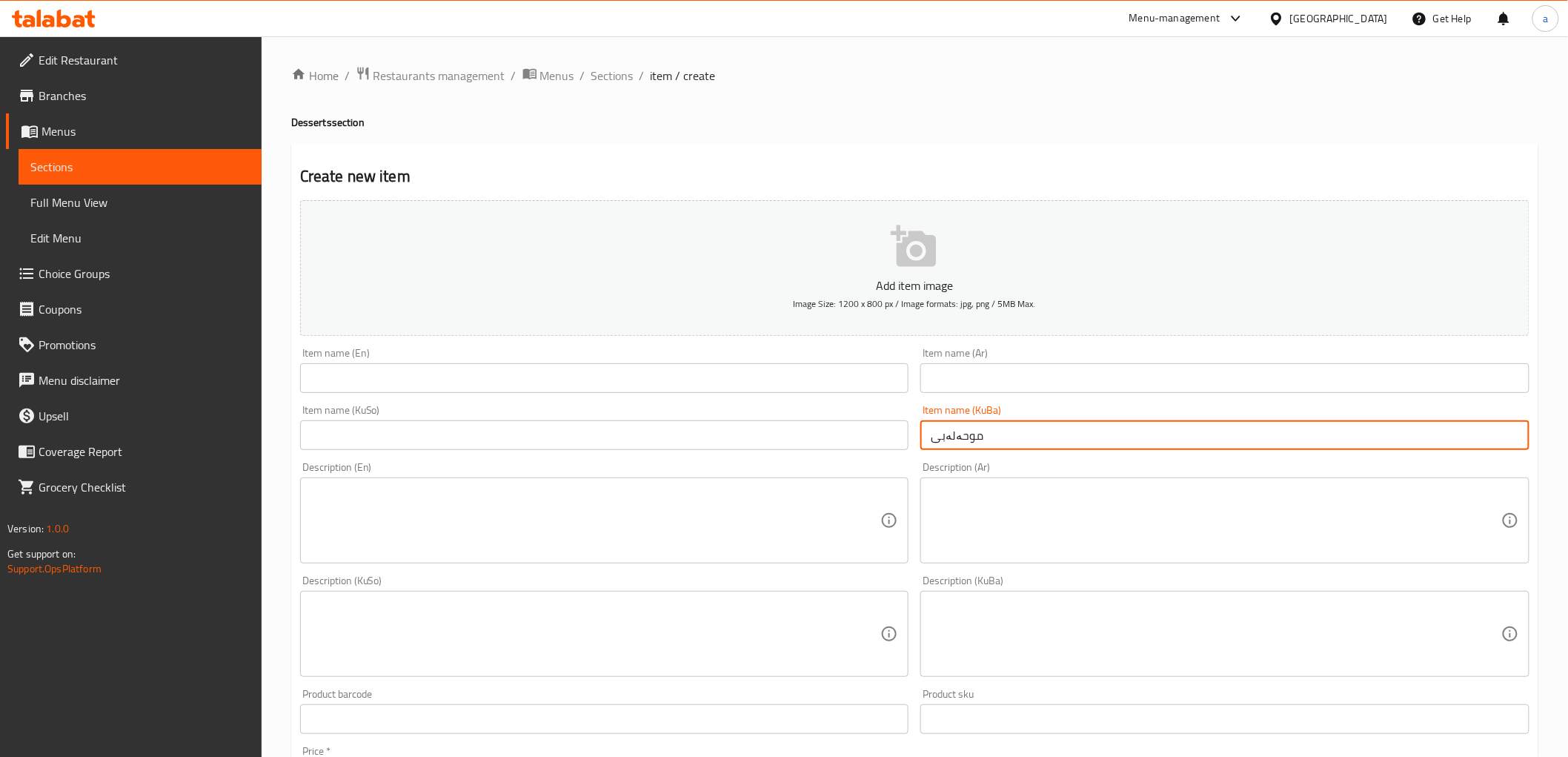
click at [818, 428] on input "text" at bounding box center [605, 435] width 610 height 30
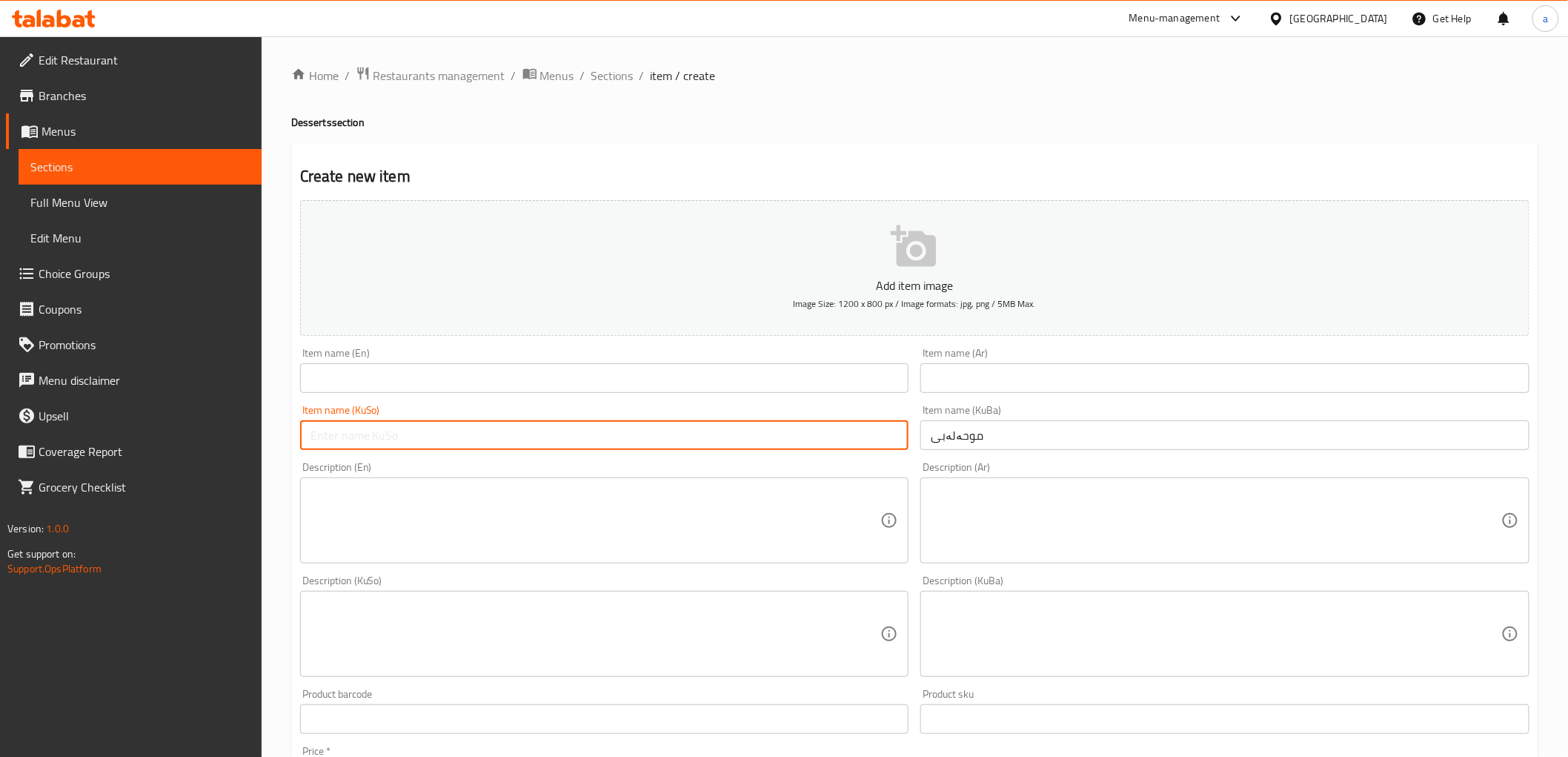
paste input "موحەلەبی"
click at [1056, 379] on input "text" at bounding box center [1225, 378] width 610 height 30
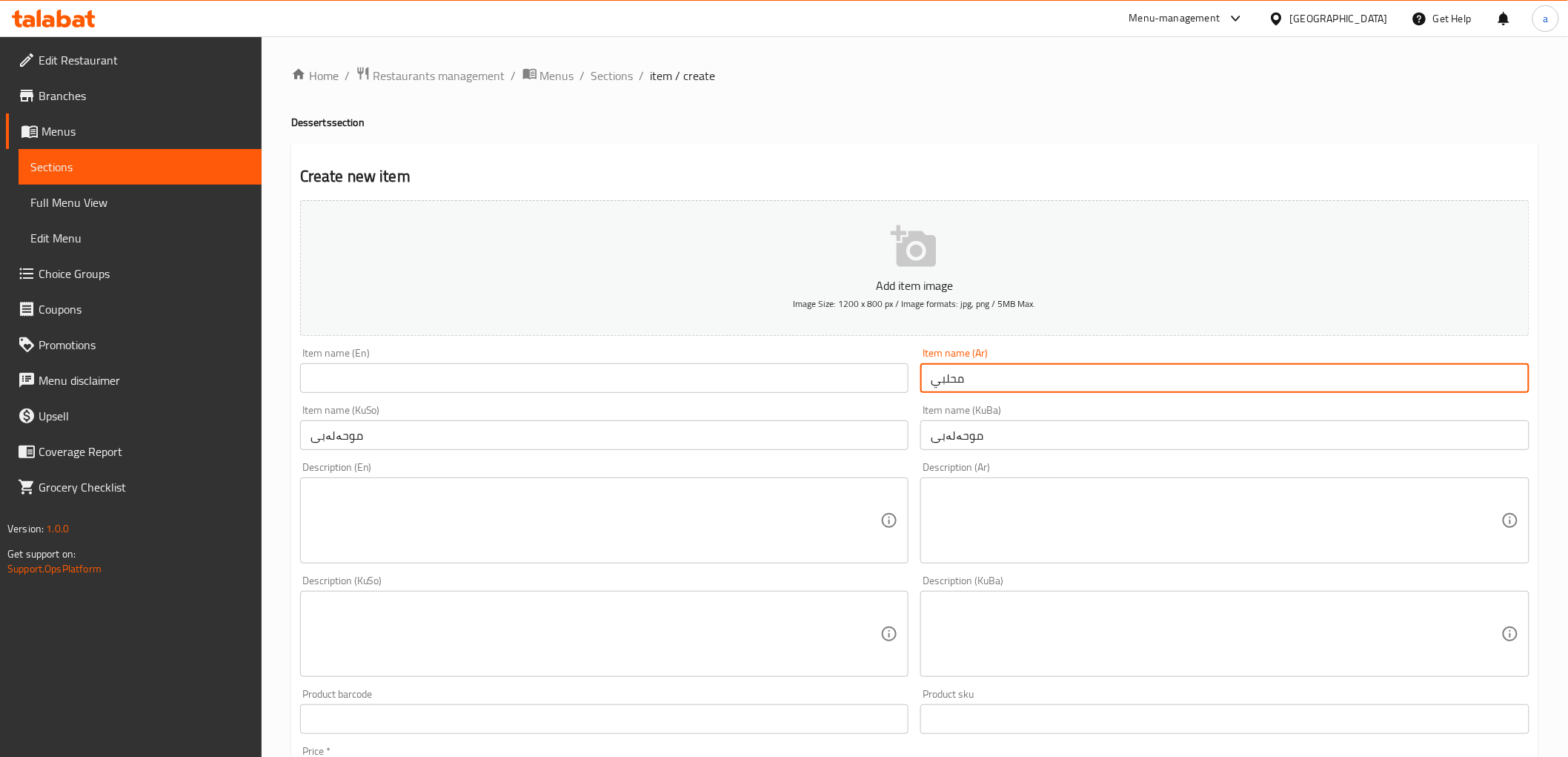
click at [799, 383] on input "text" at bounding box center [605, 378] width 610 height 30
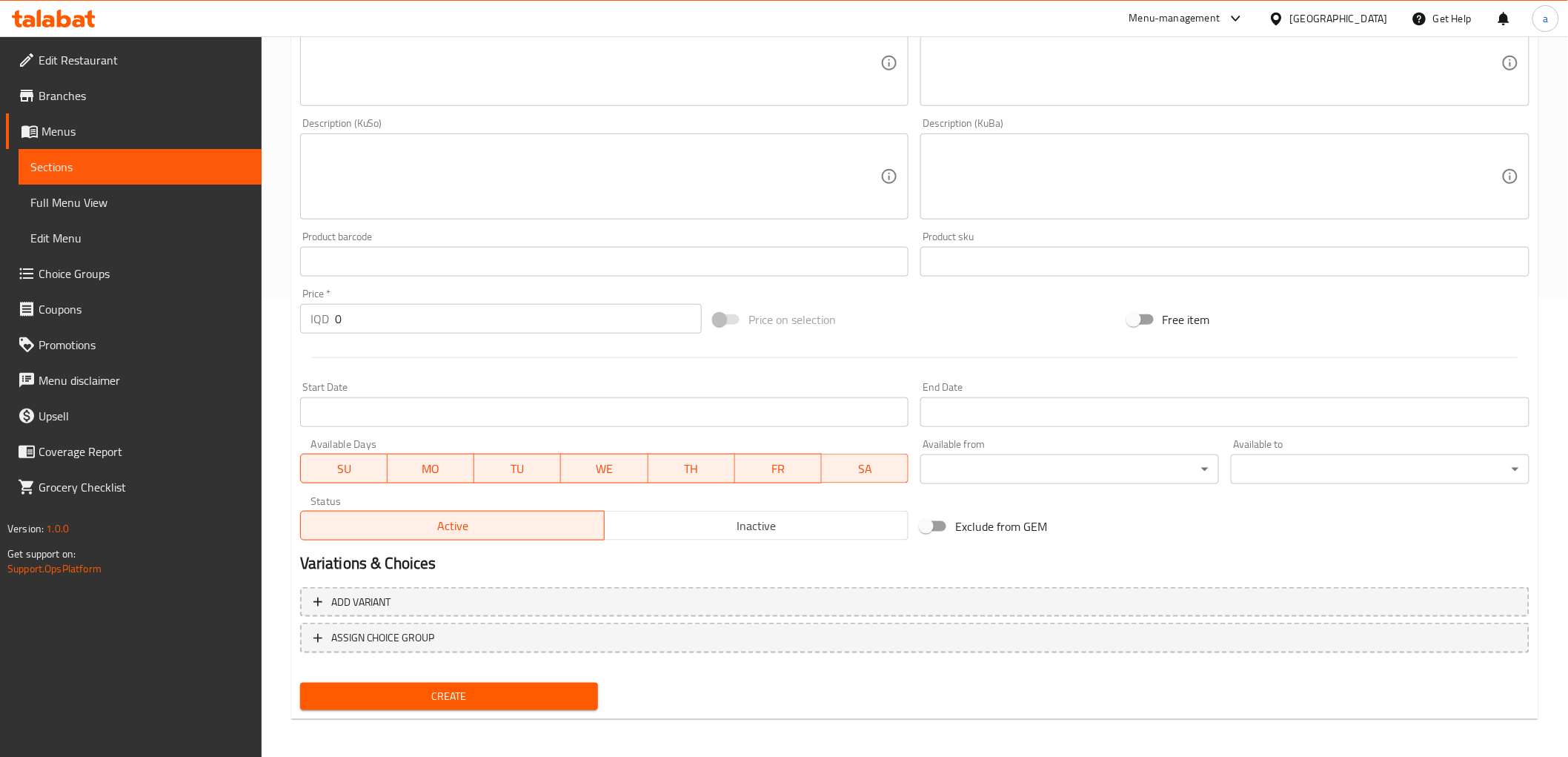
scroll to position [458, 0]
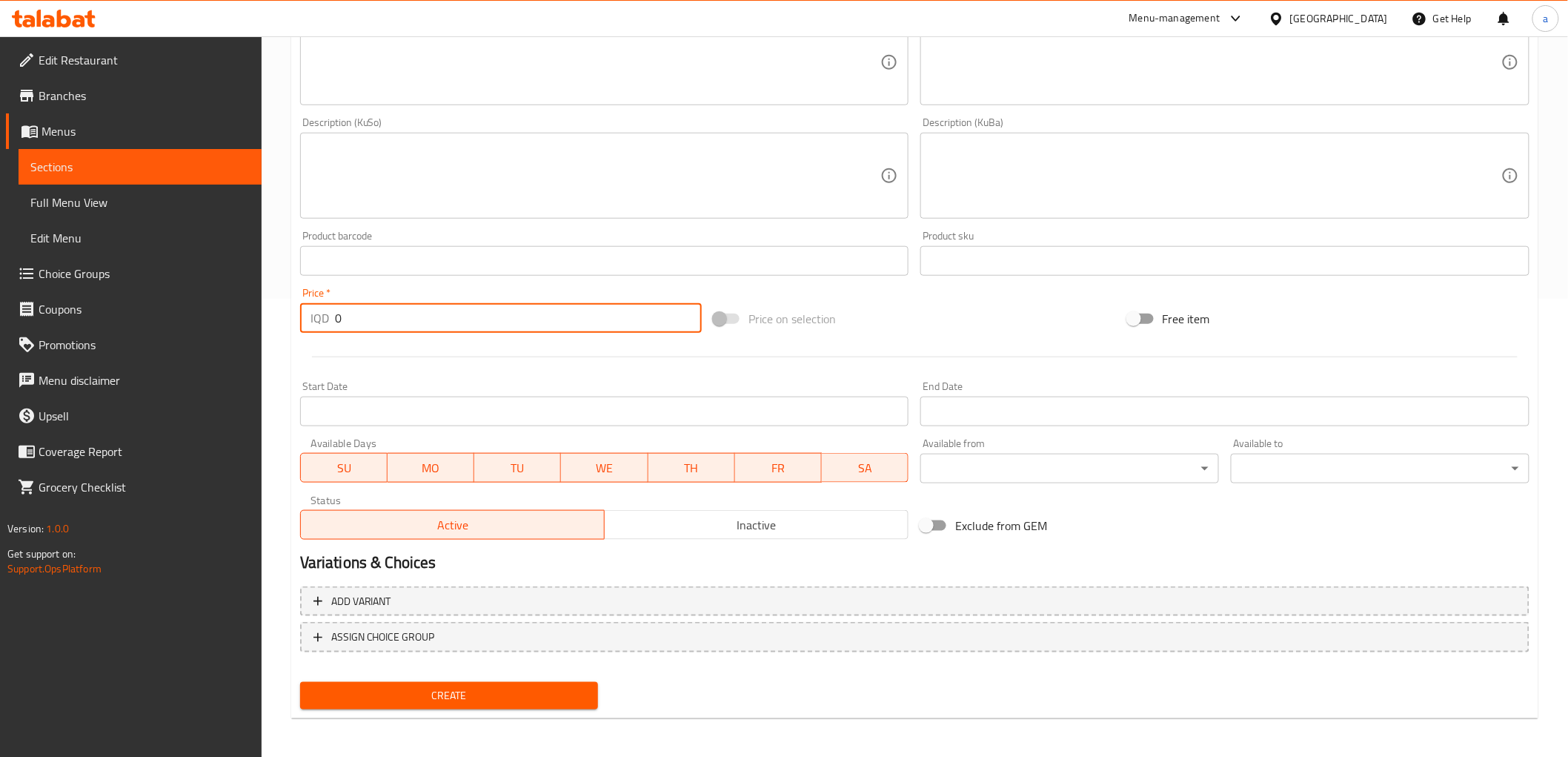
click at [356, 314] on input "0" at bounding box center [519, 319] width 367 height 30
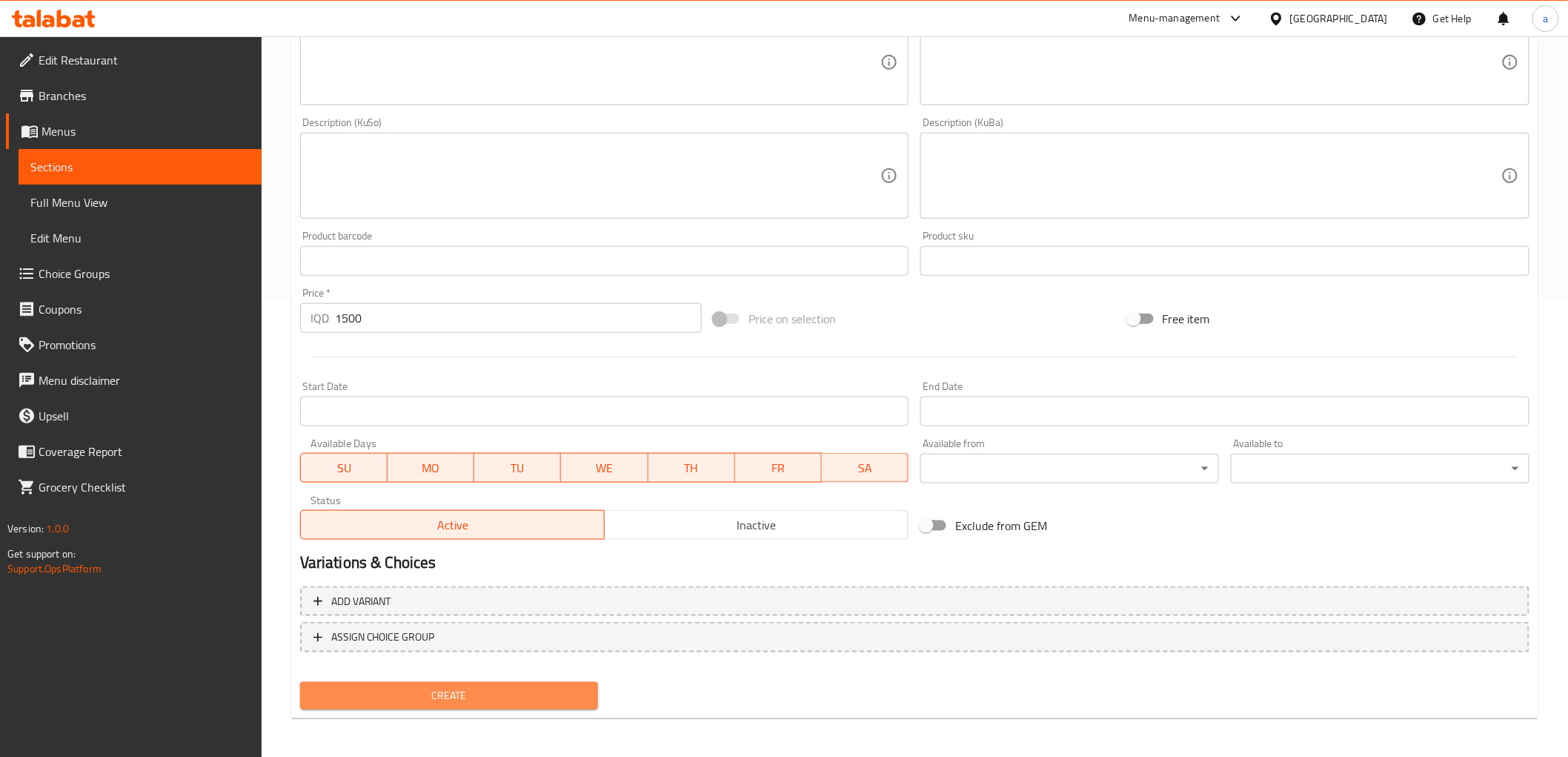
click at [484, 688] on span "Create" at bounding box center [449, 696] width 275 height 18
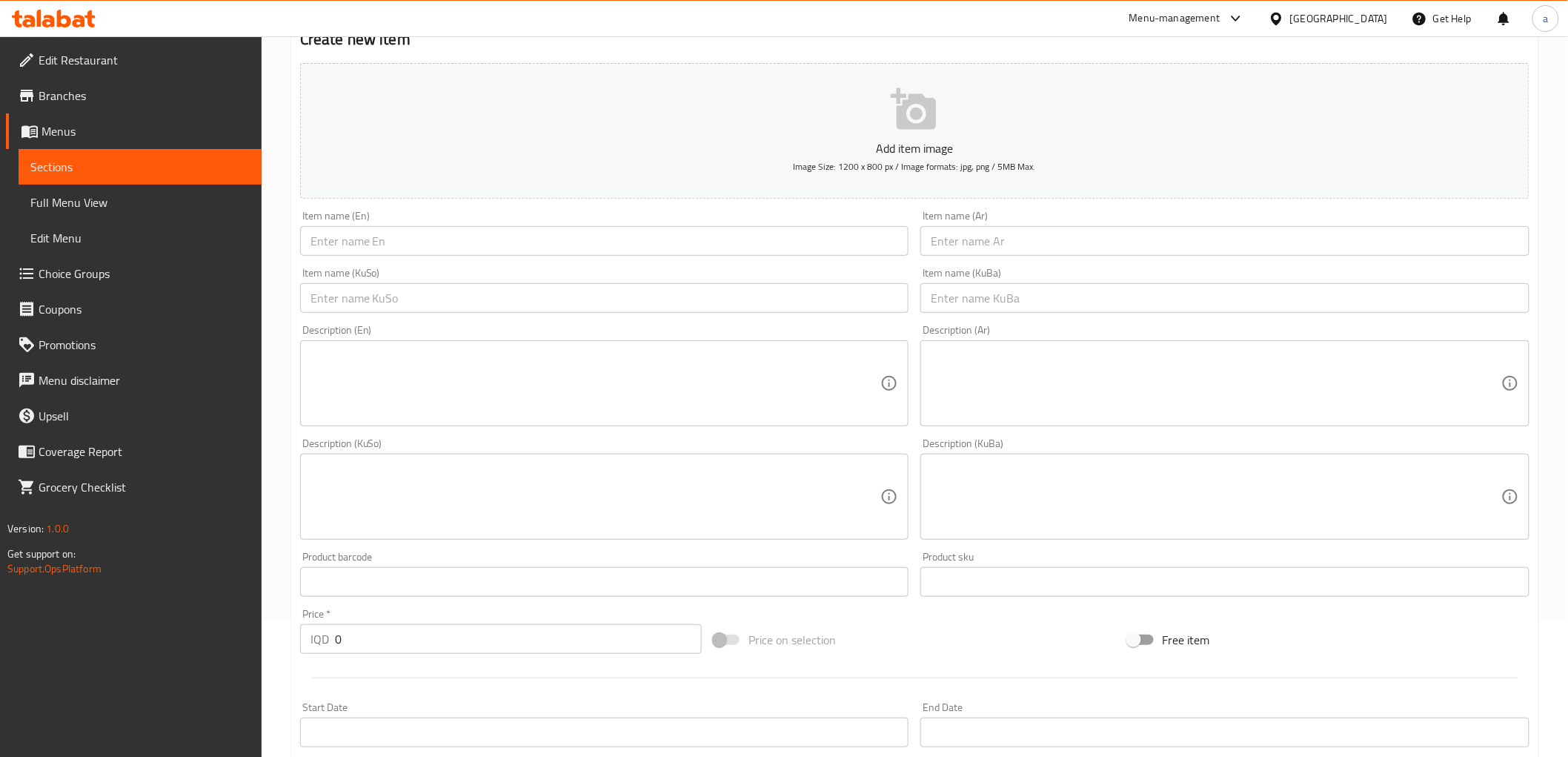
scroll to position [0, 0]
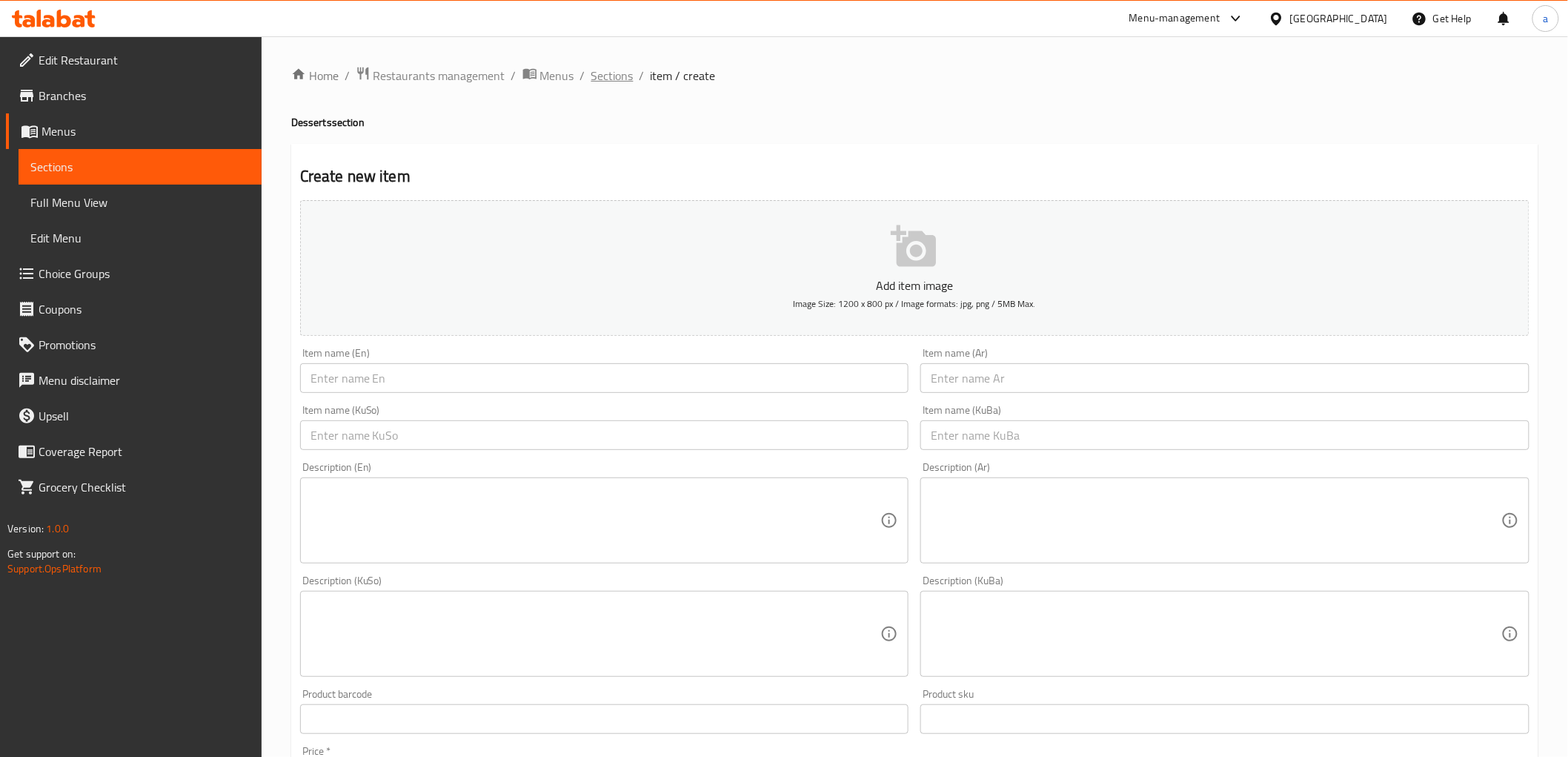
click at [621, 74] on span "Sections" at bounding box center [612, 76] width 42 height 18
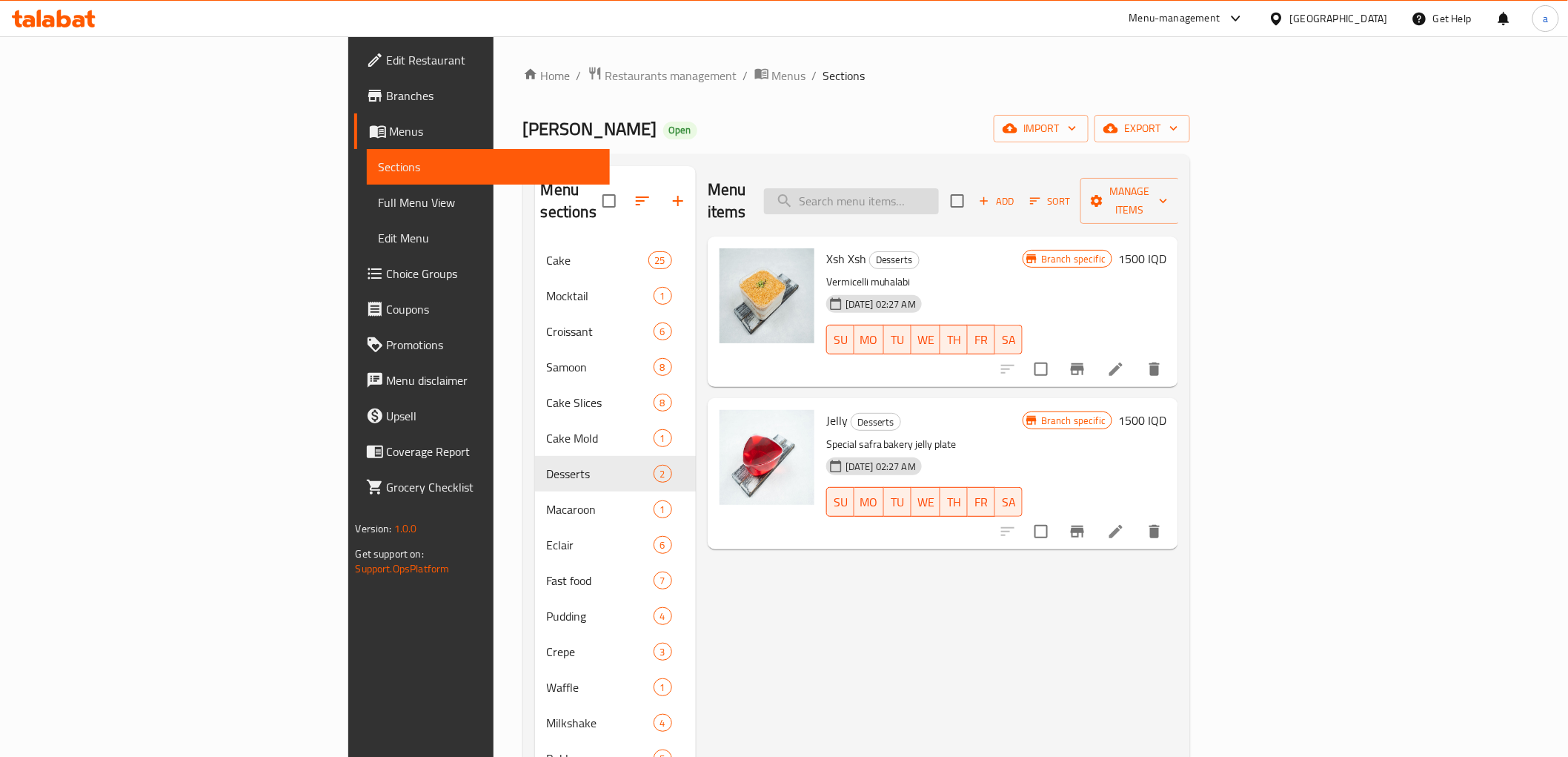
click at [939, 201] on input "search" at bounding box center [851, 201] width 174 height 26
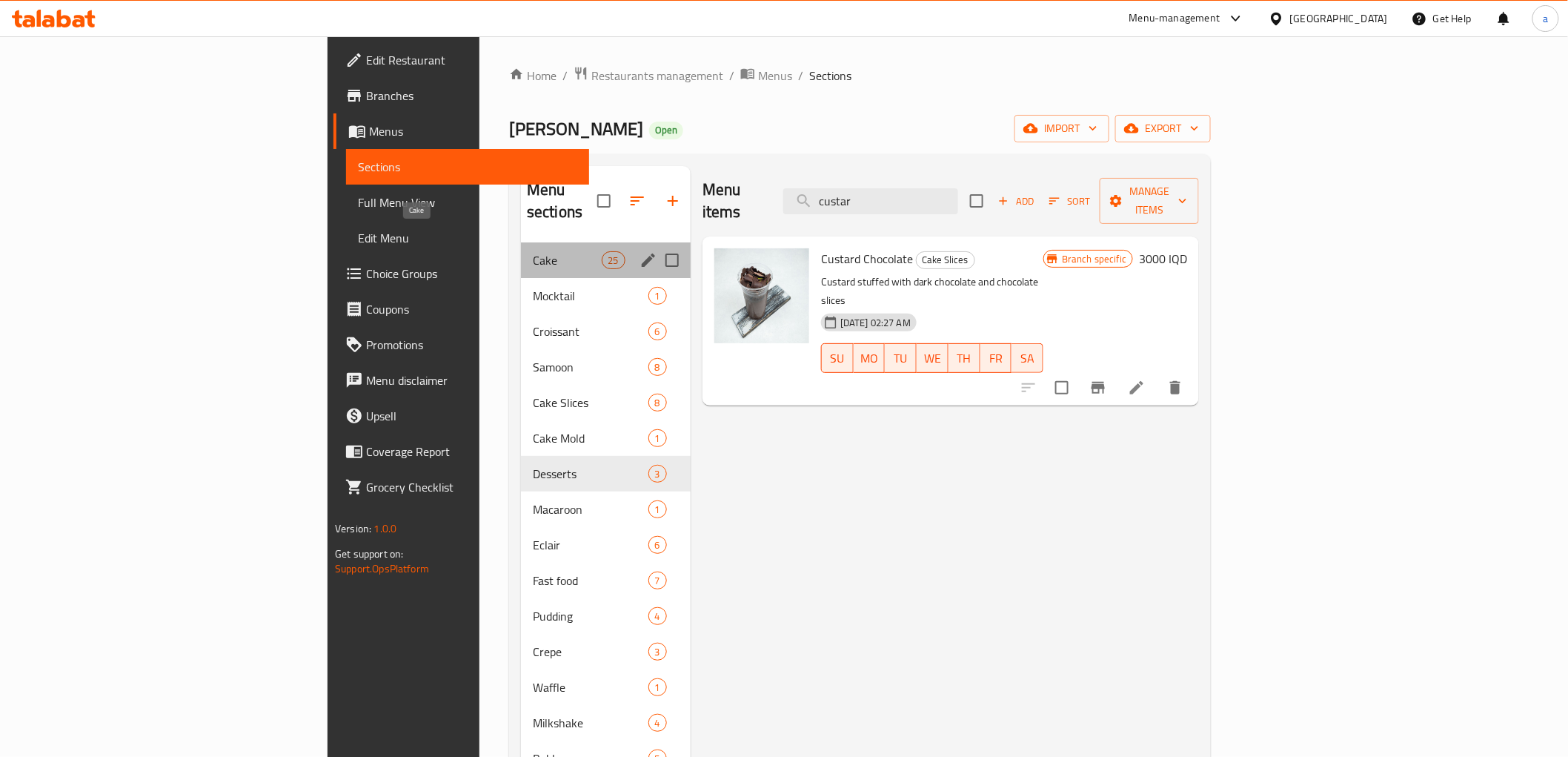
click at [533, 252] on span "Cake" at bounding box center [566, 261] width 69 height 18
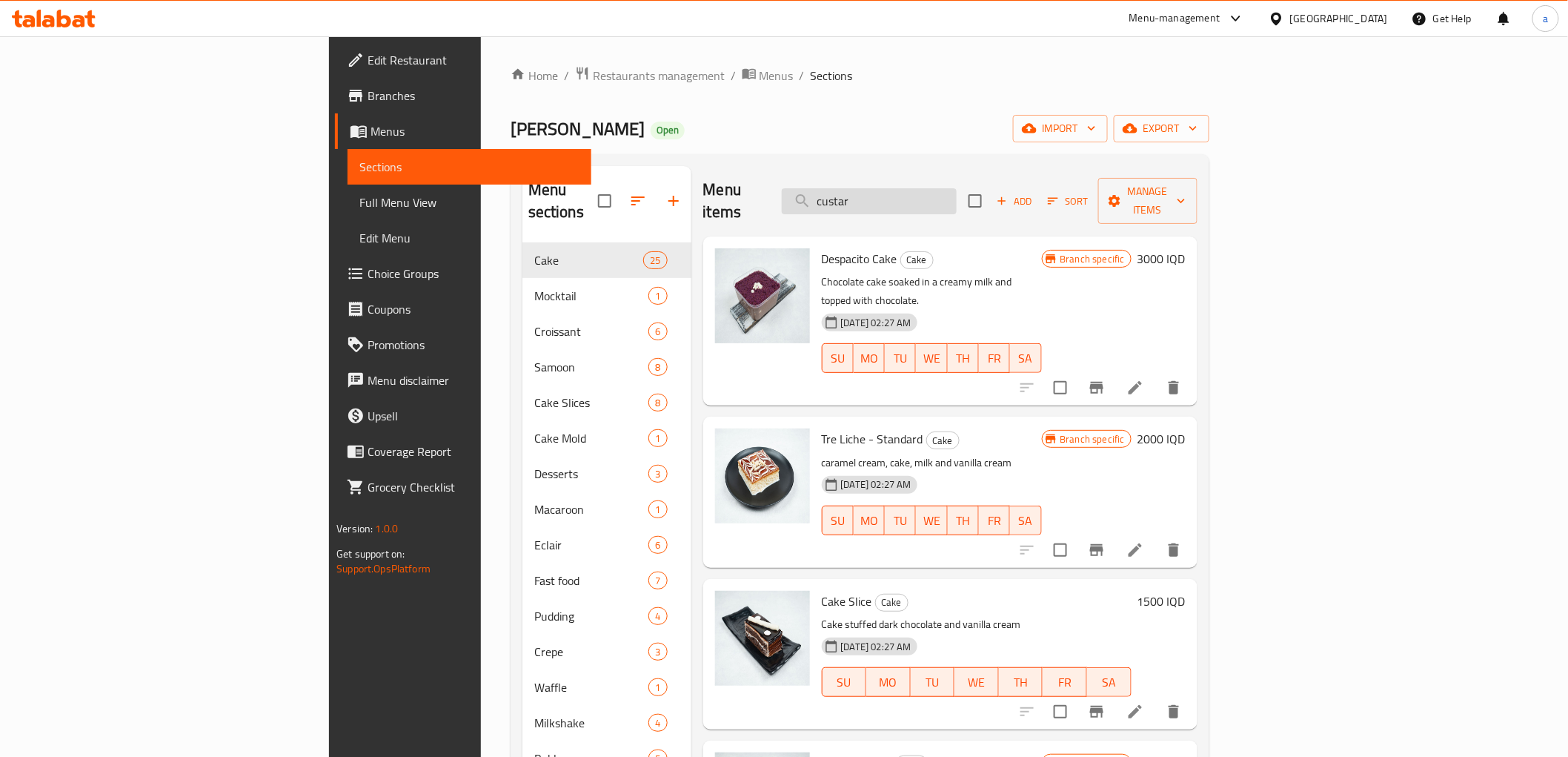
click at [957, 191] on input "custar" at bounding box center [868, 201] width 174 height 26
click at [1035, 193] on span "Add" at bounding box center [1015, 201] width 40 height 17
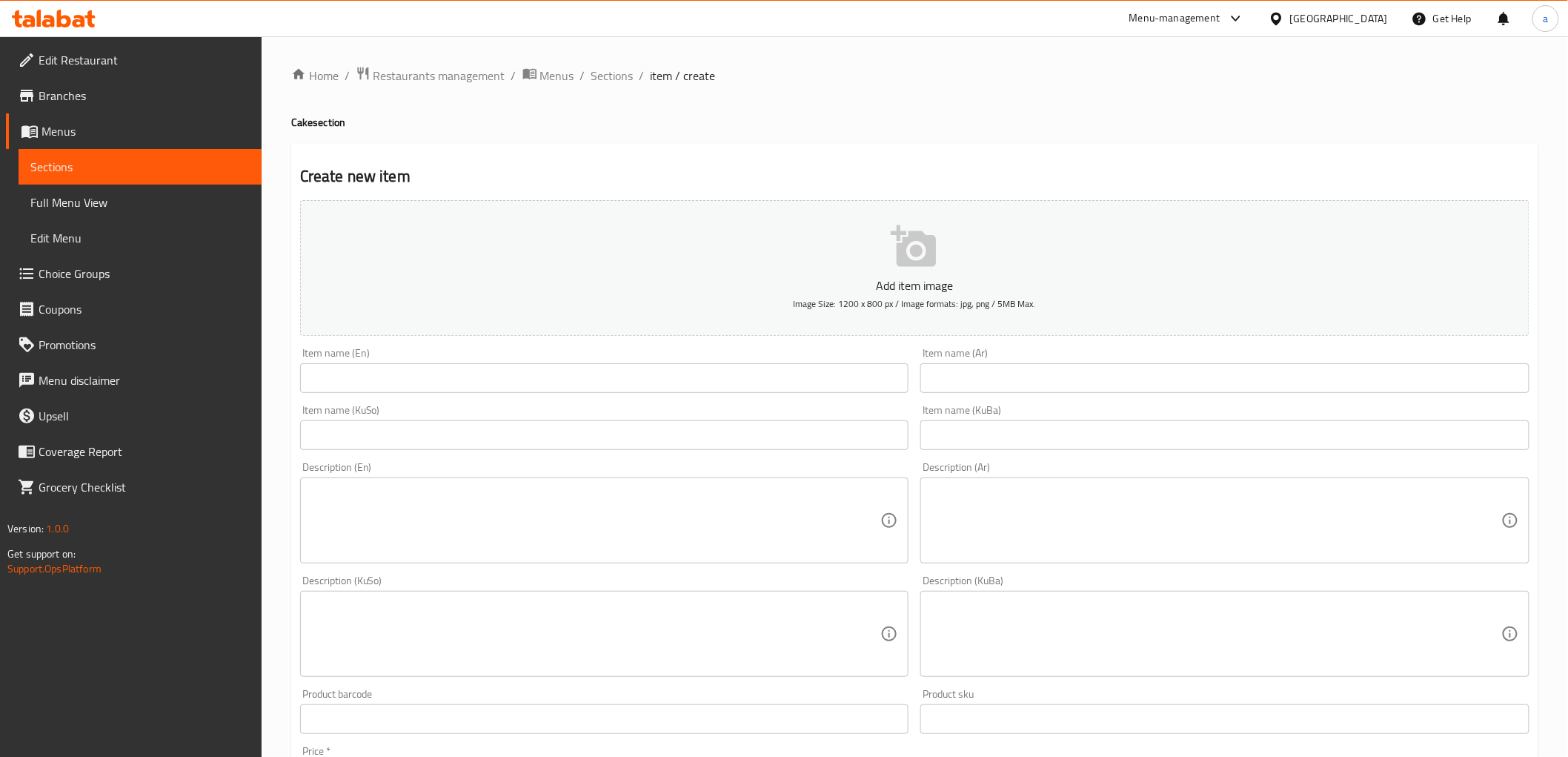
click at [339, 373] on input "text" at bounding box center [605, 378] width 610 height 30
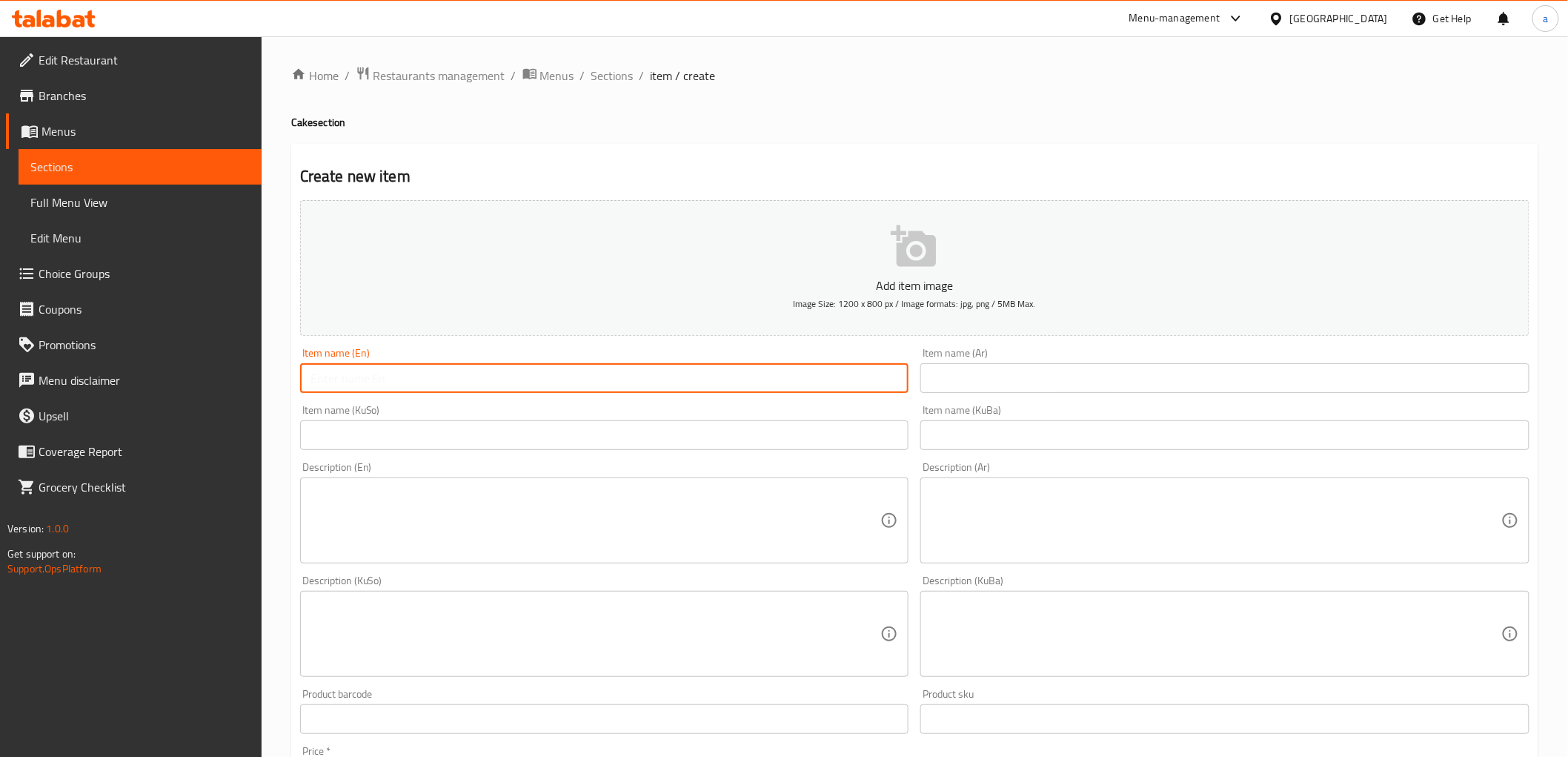
paste input "Custard"
click at [1070, 386] on input "text" at bounding box center [1225, 378] width 610 height 30
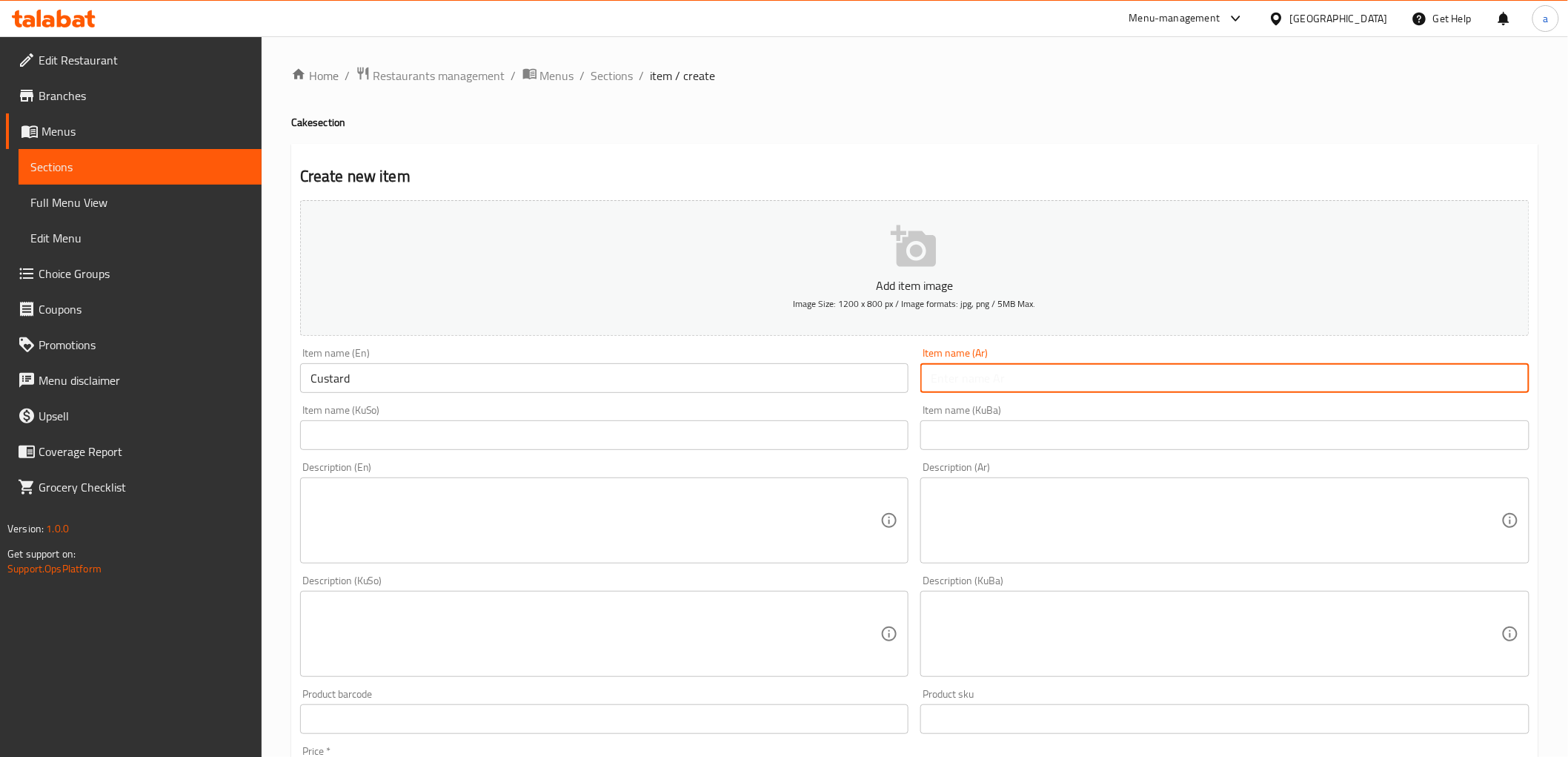
paste input "كاسترد"
click at [973, 378] on input "كاسترد" at bounding box center [1225, 378] width 610 height 30
click at [986, 433] on input "text" at bounding box center [1225, 435] width 610 height 30
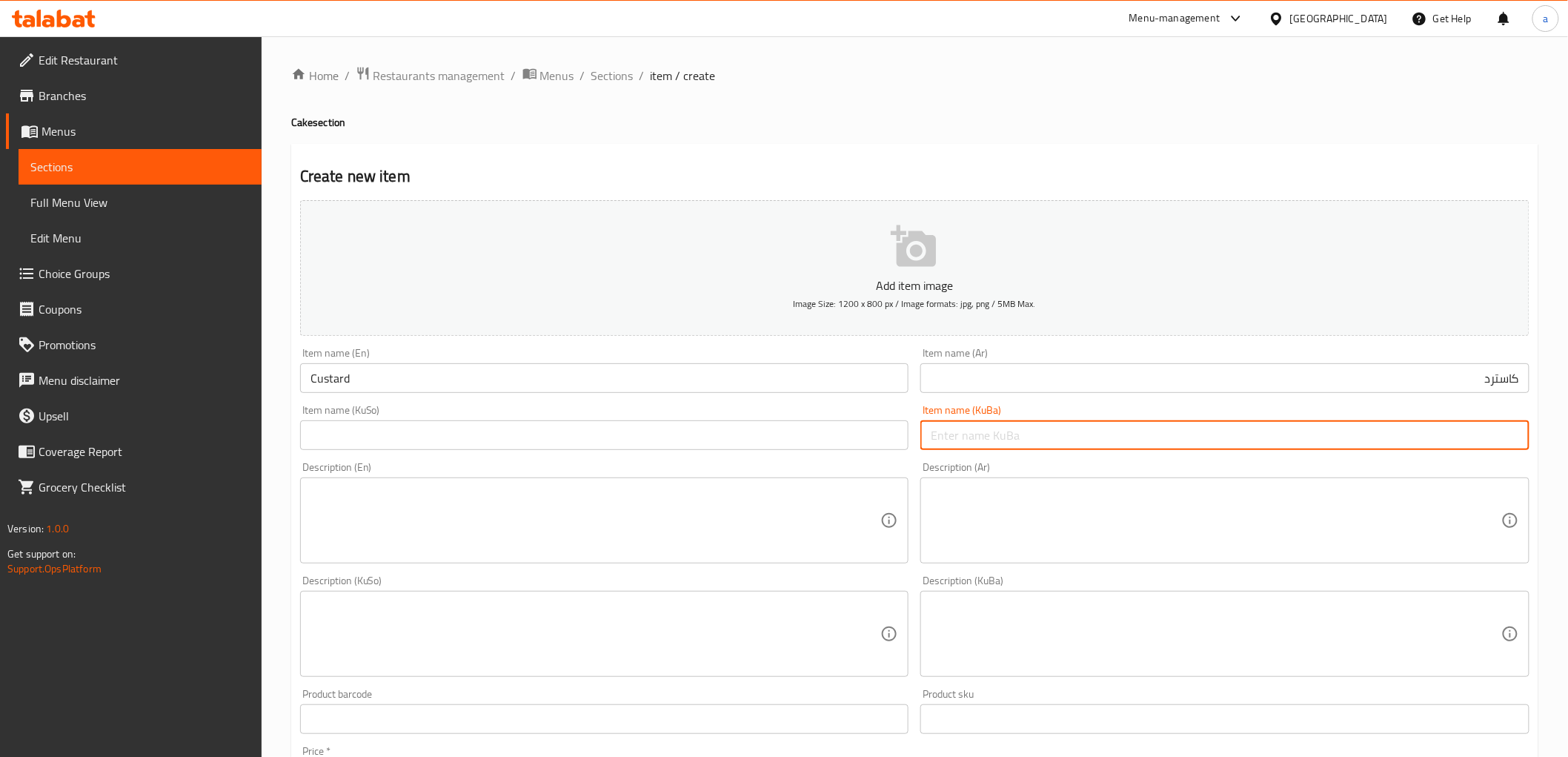
paste input "کاستەر"
click at [839, 434] on input "text" at bounding box center [605, 435] width 610 height 30
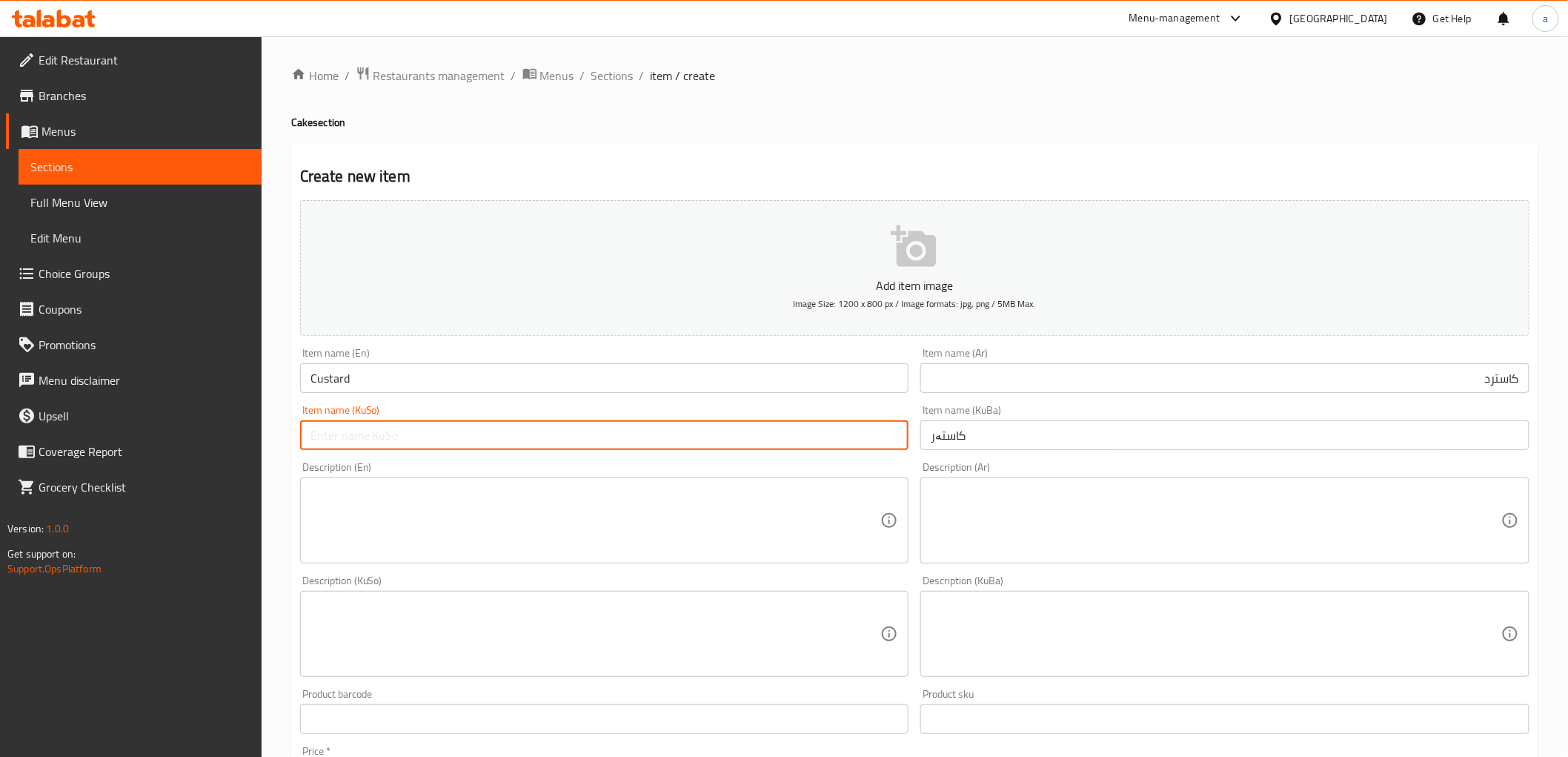
paste input "کاستەر"
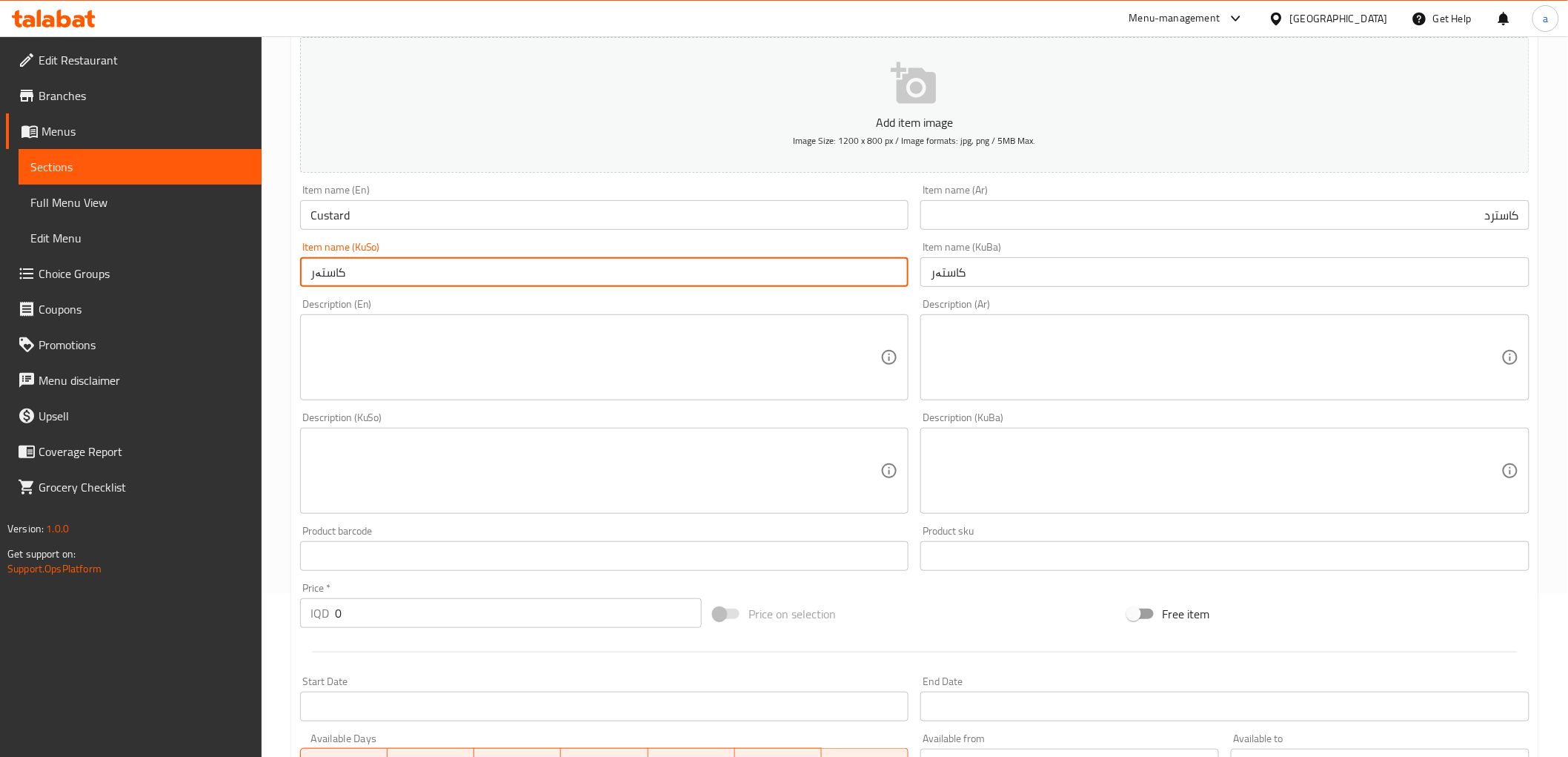
scroll to position [275, 0]
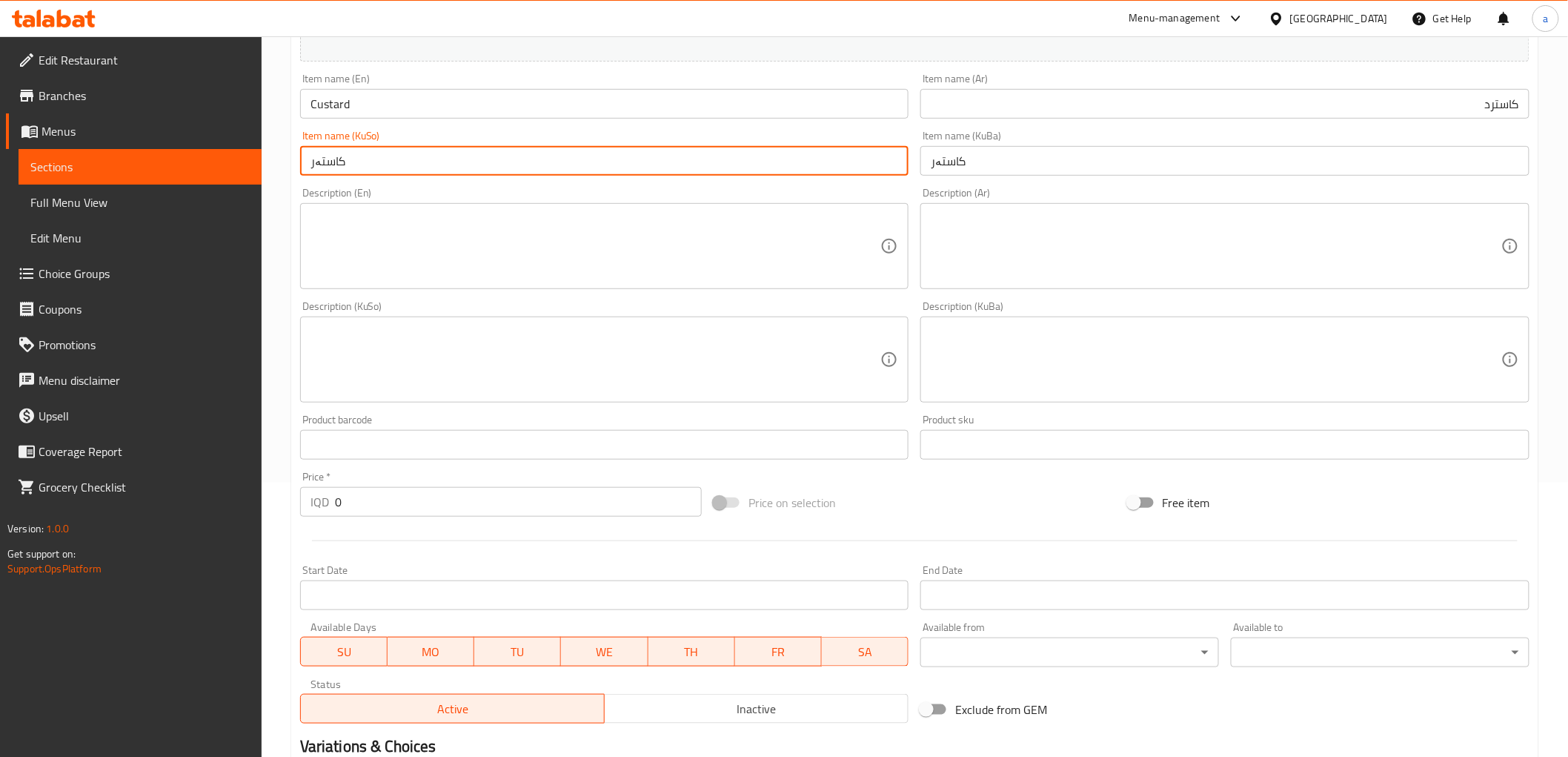
click at [401, 499] on input "0" at bounding box center [519, 502] width 367 height 30
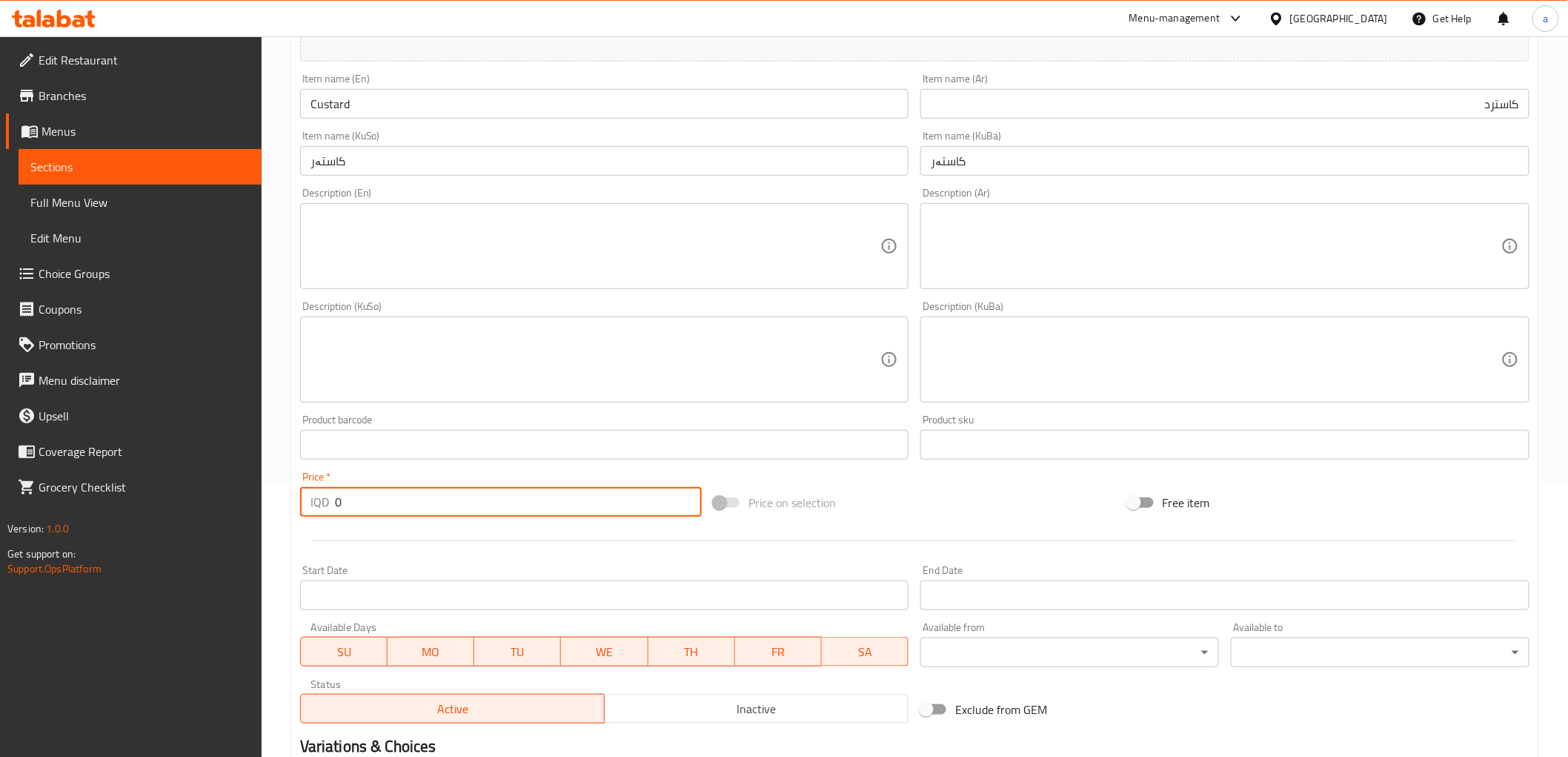
click at [401, 499] on input "0" at bounding box center [519, 502] width 367 height 30
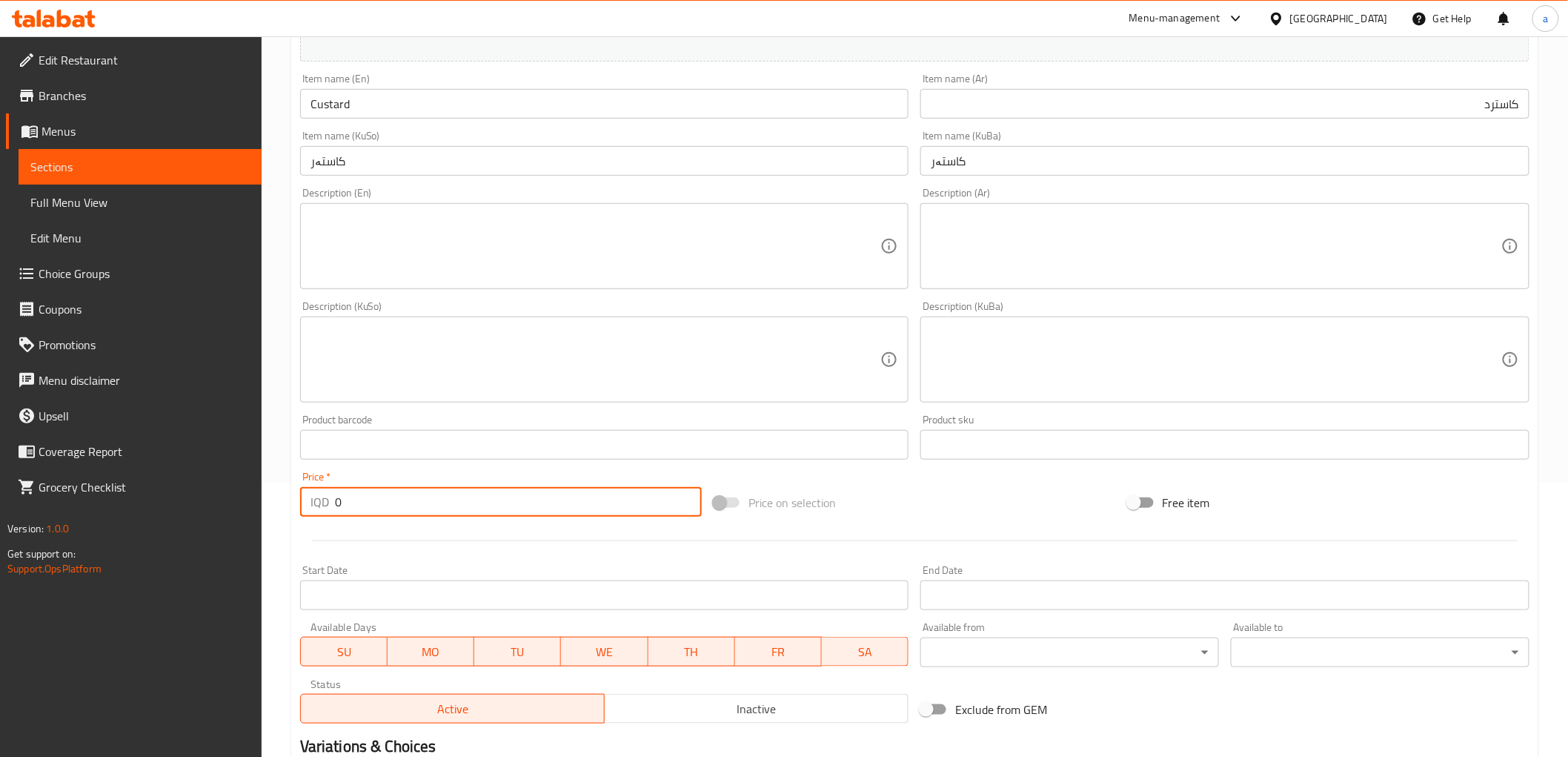
click at [401, 499] on input "0" at bounding box center [519, 502] width 367 height 30
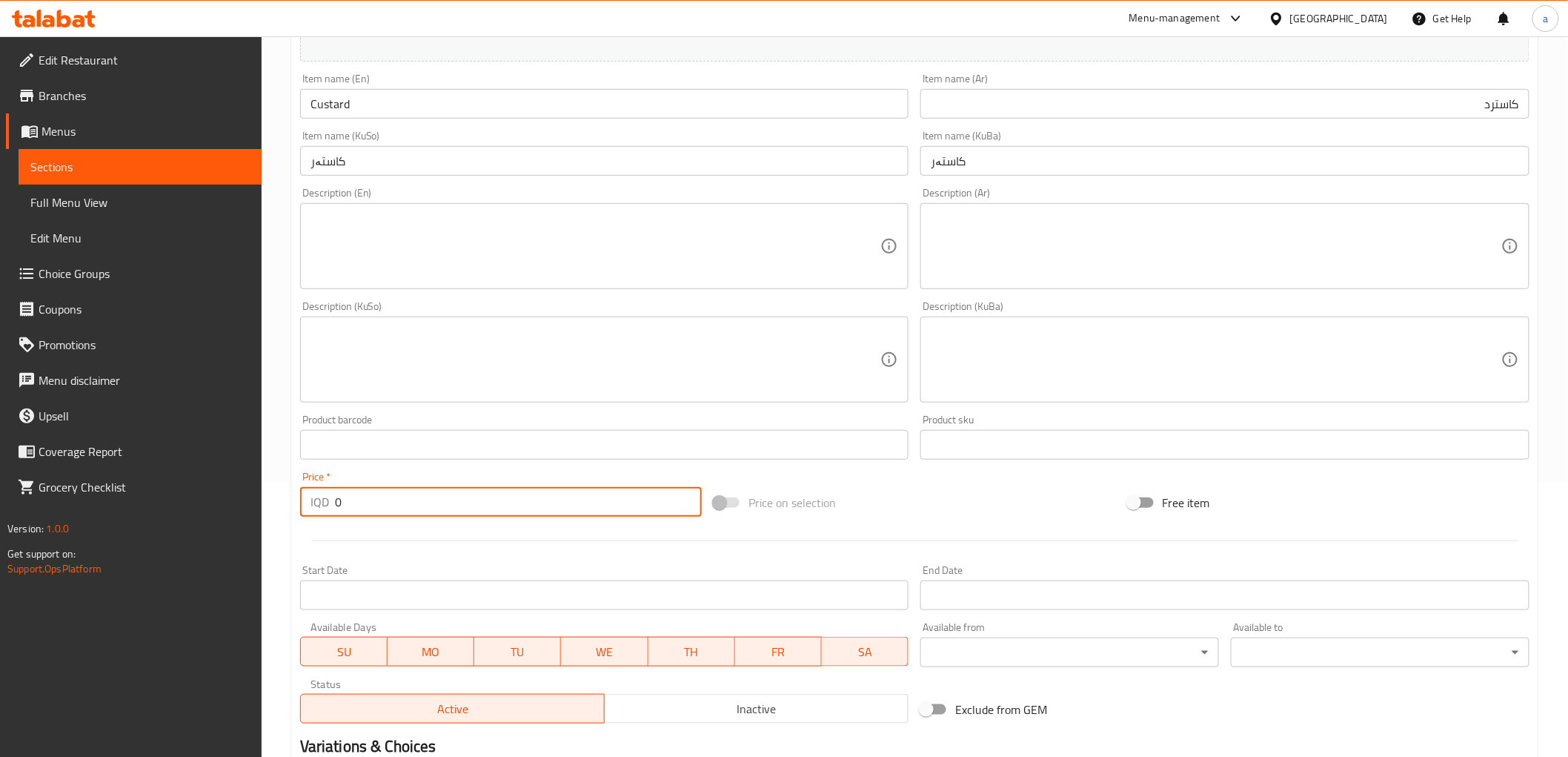
click at [404, 503] on input "0" at bounding box center [519, 502] width 367 height 30
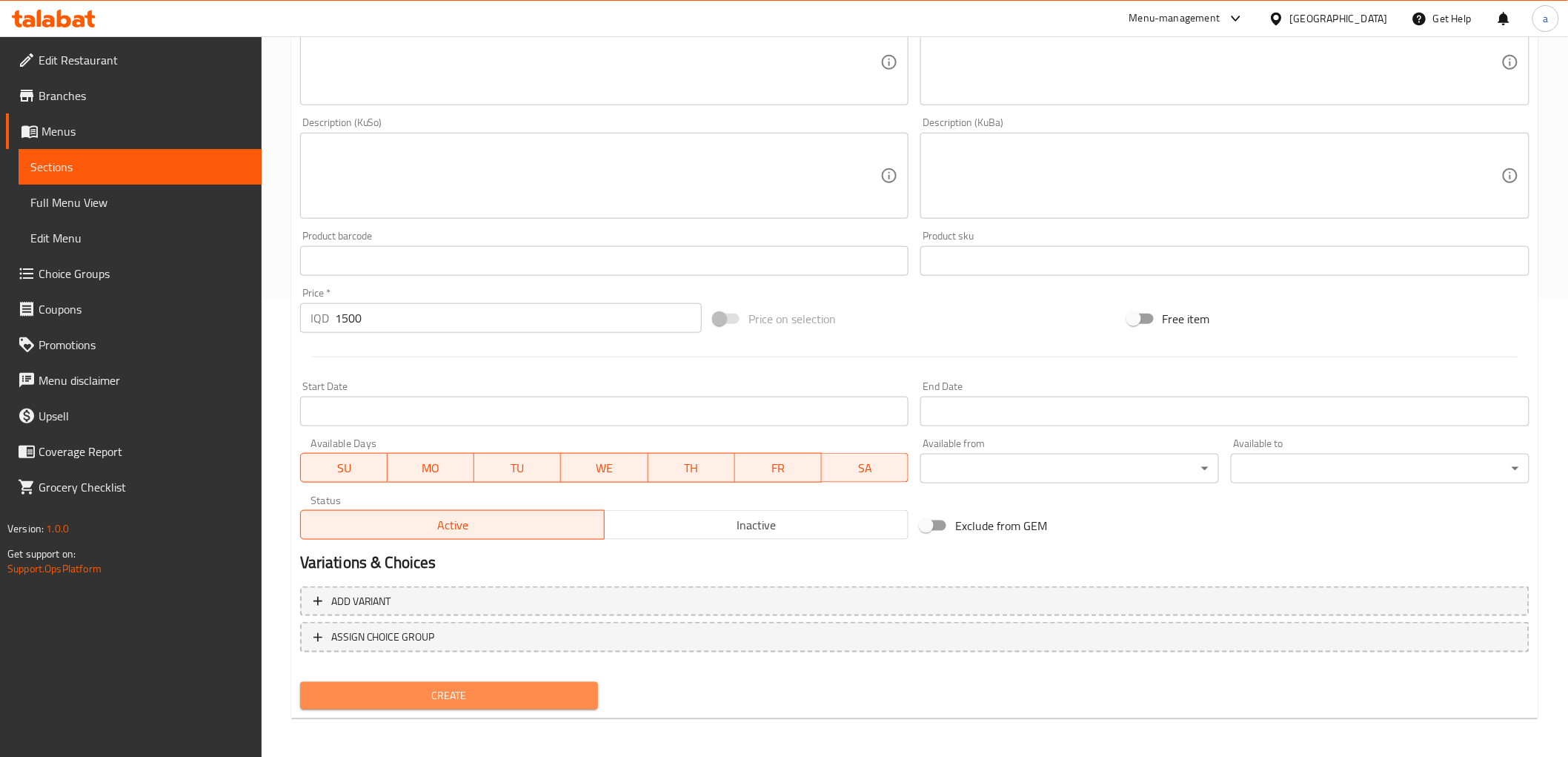
click at [458, 687] on span "Create" at bounding box center [449, 696] width 275 height 18
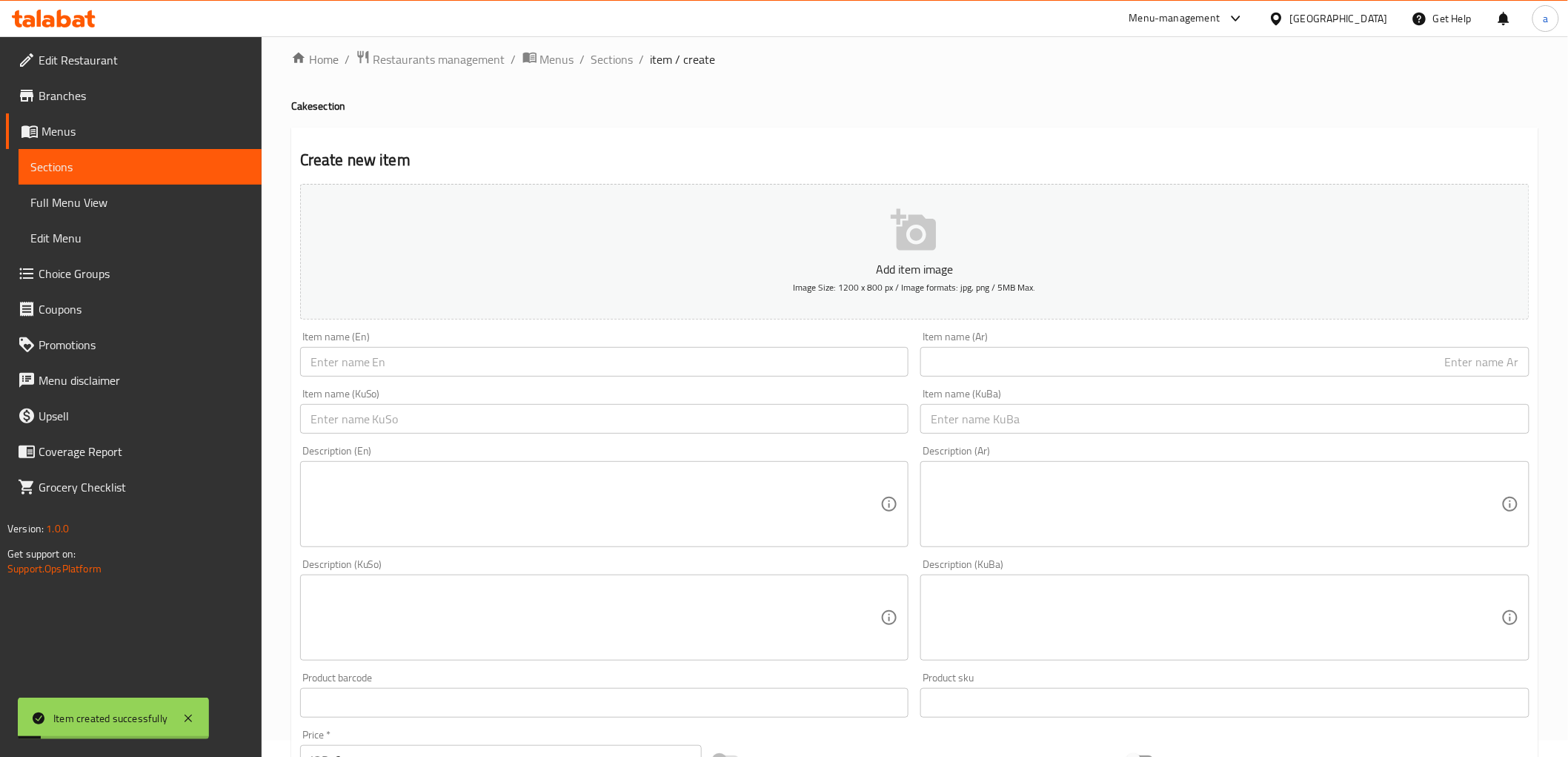
scroll to position [0, 0]
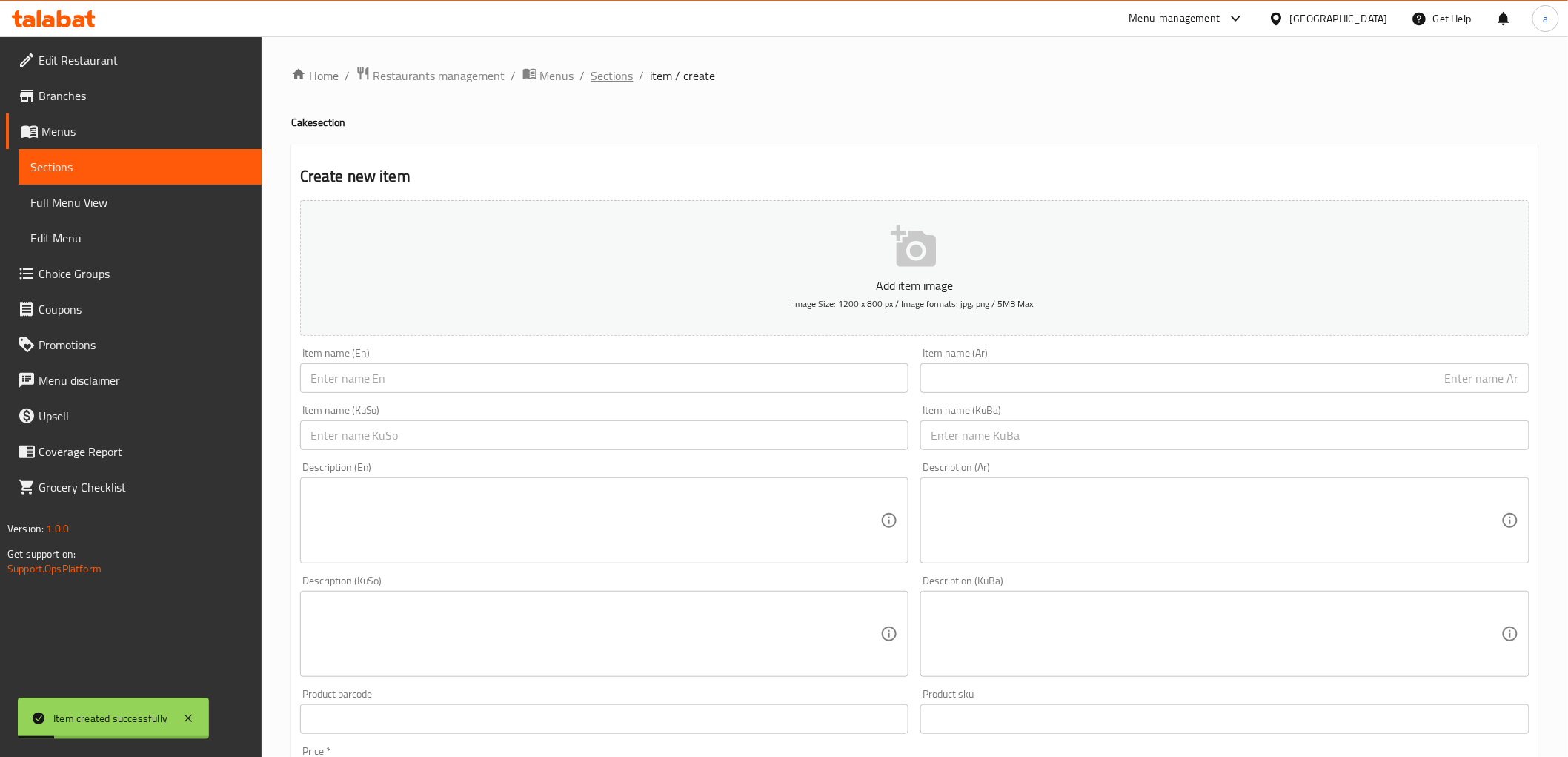
click at [600, 75] on span "Sections" at bounding box center [612, 76] width 42 height 18
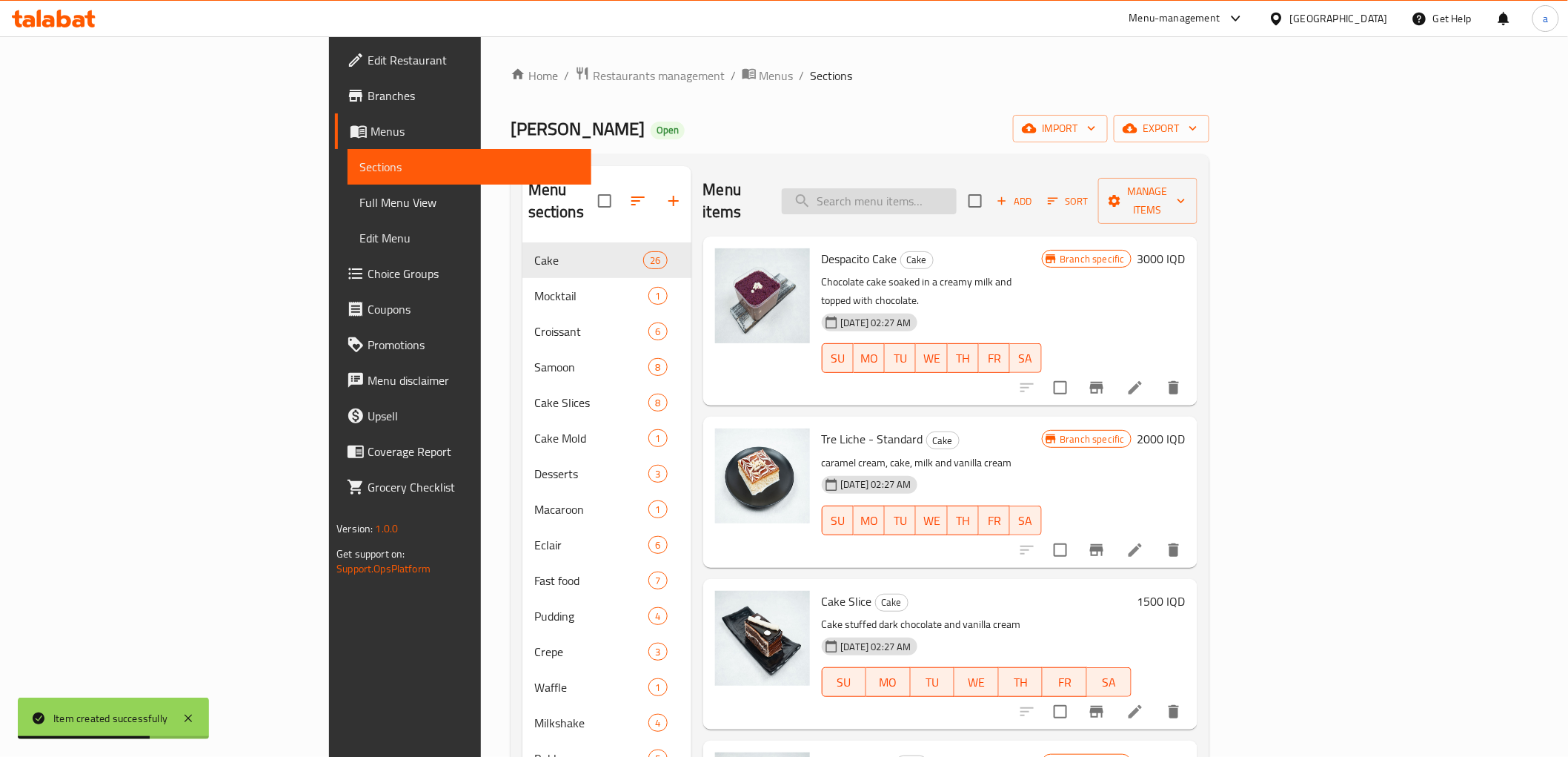
click at [944, 194] on input "search" at bounding box center [868, 201] width 174 height 26
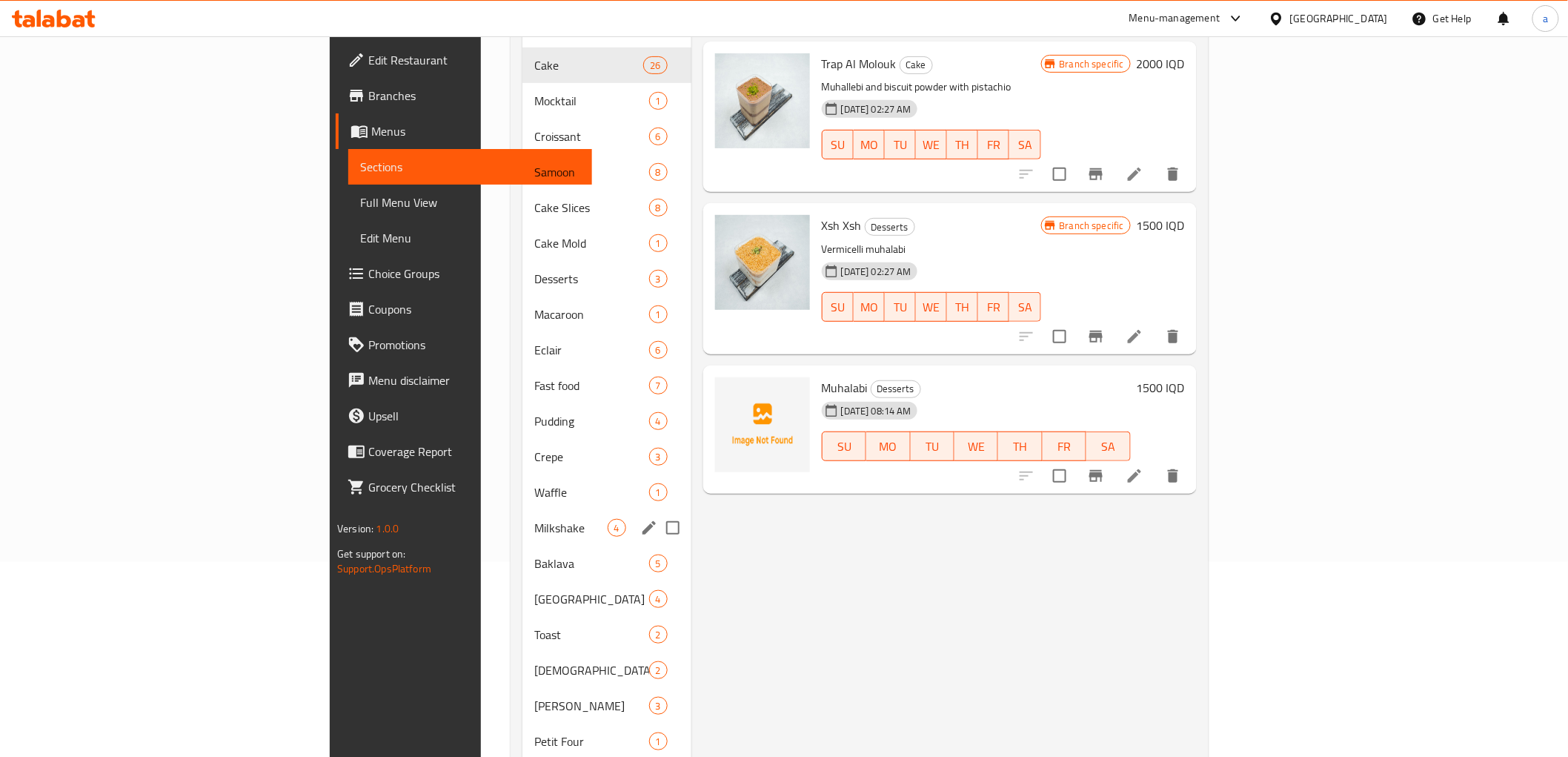
scroll to position [156, 0]
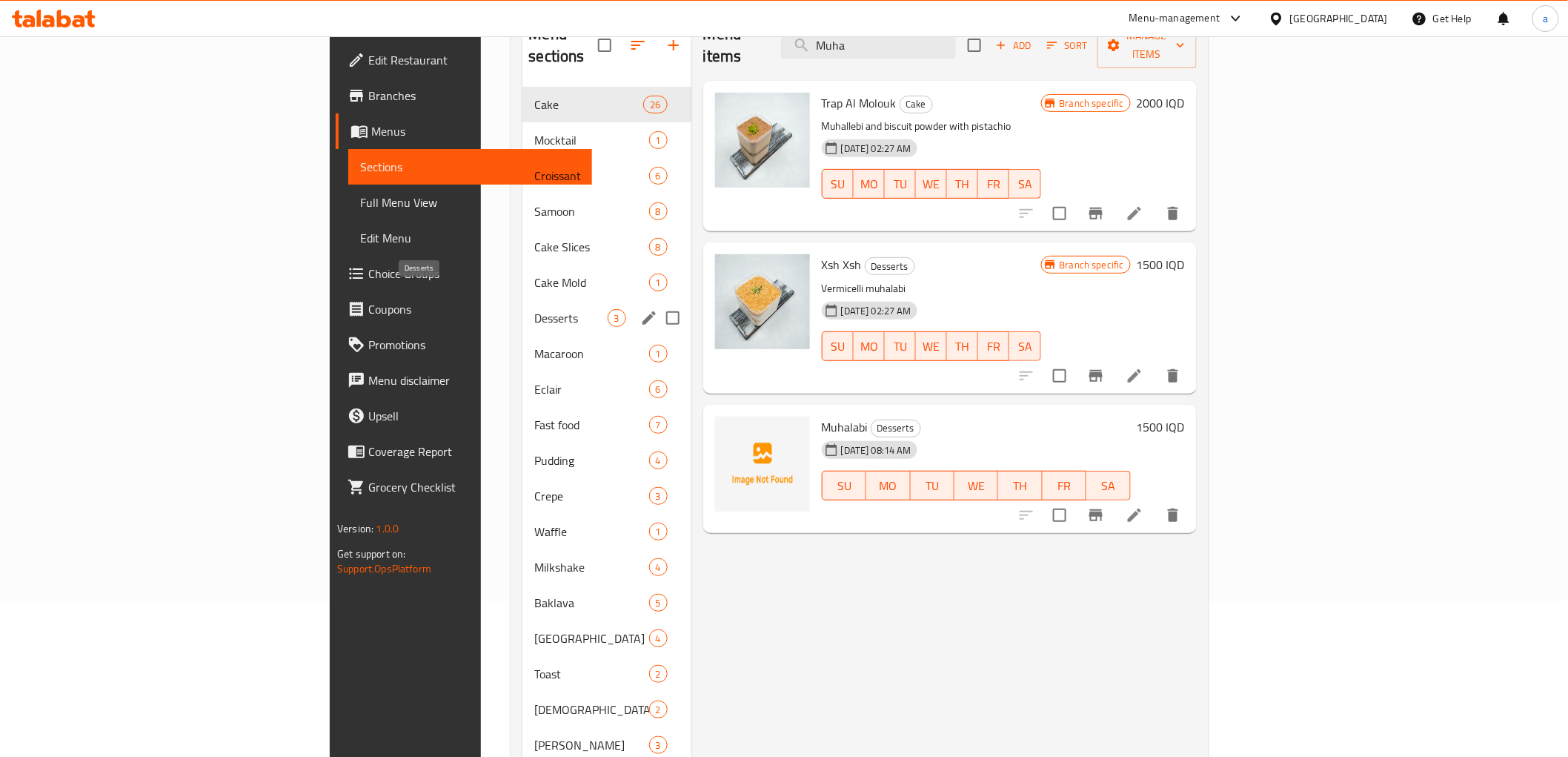
click at [534, 309] on span "Desserts" at bounding box center [571, 319] width 73 height 18
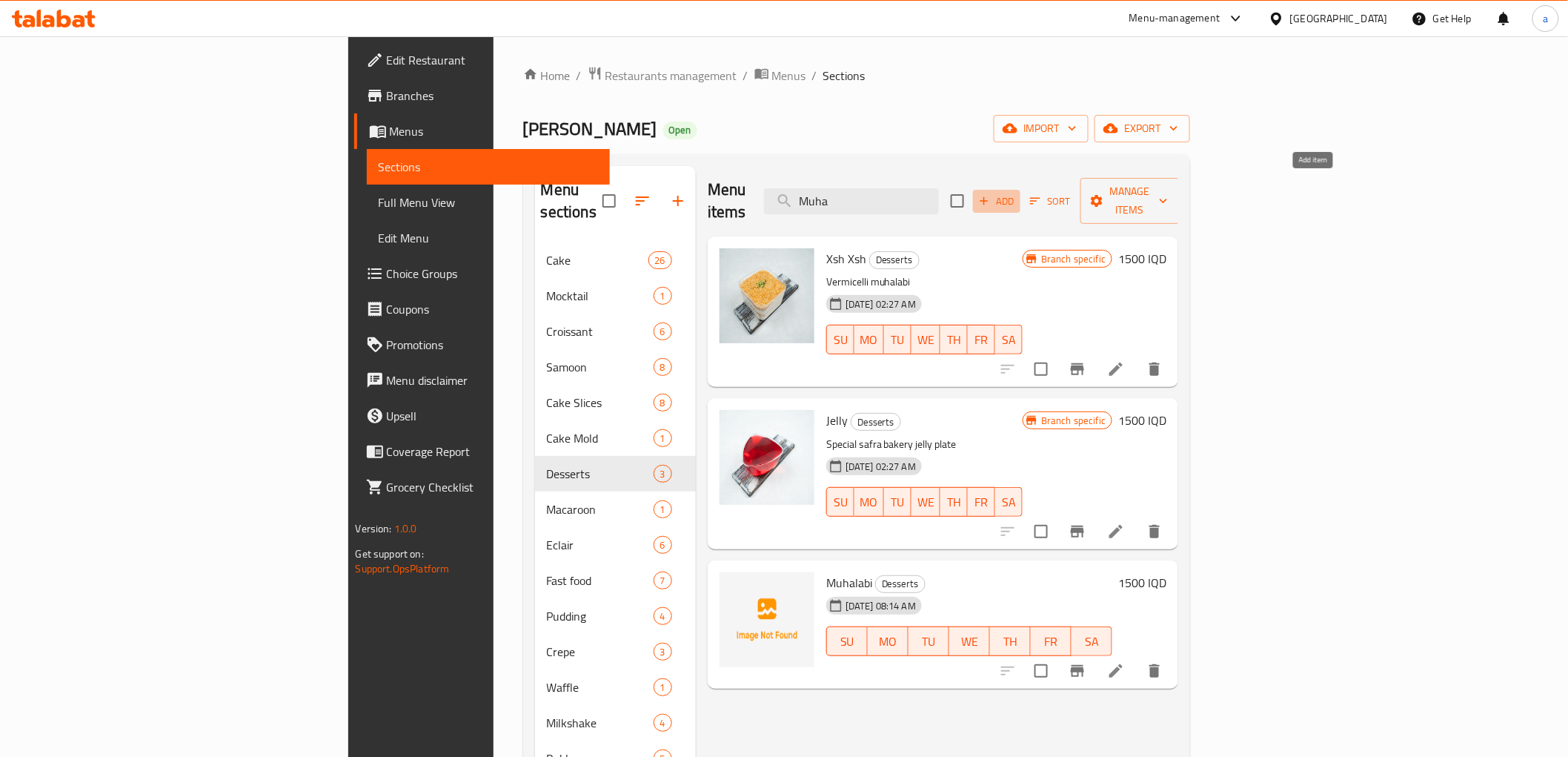
click at [1017, 193] on span "Add" at bounding box center [997, 201] width 40 height 17
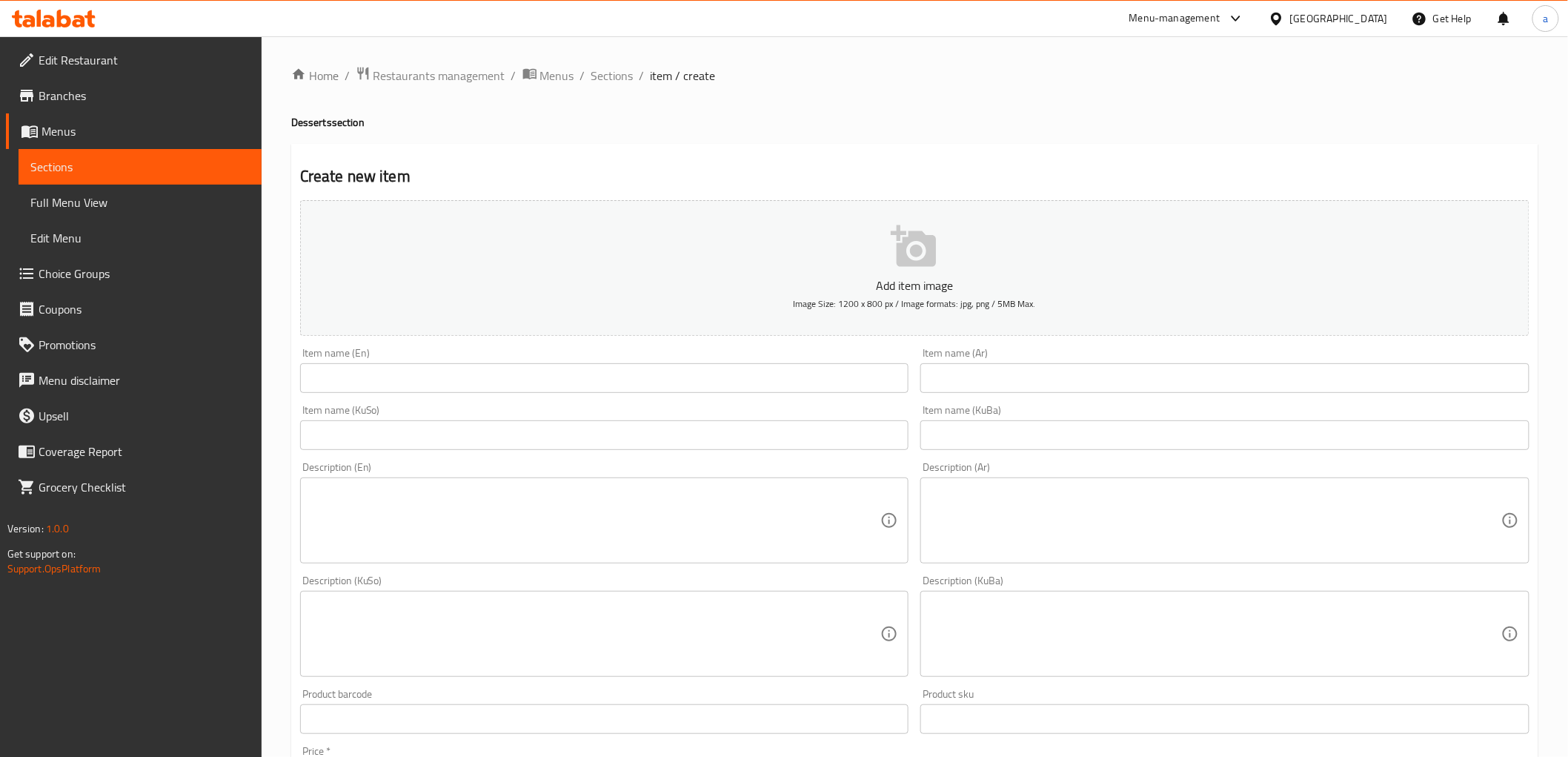
click at [332, 378] on input "text" at bounding box center [605, 378] width 610 height 30
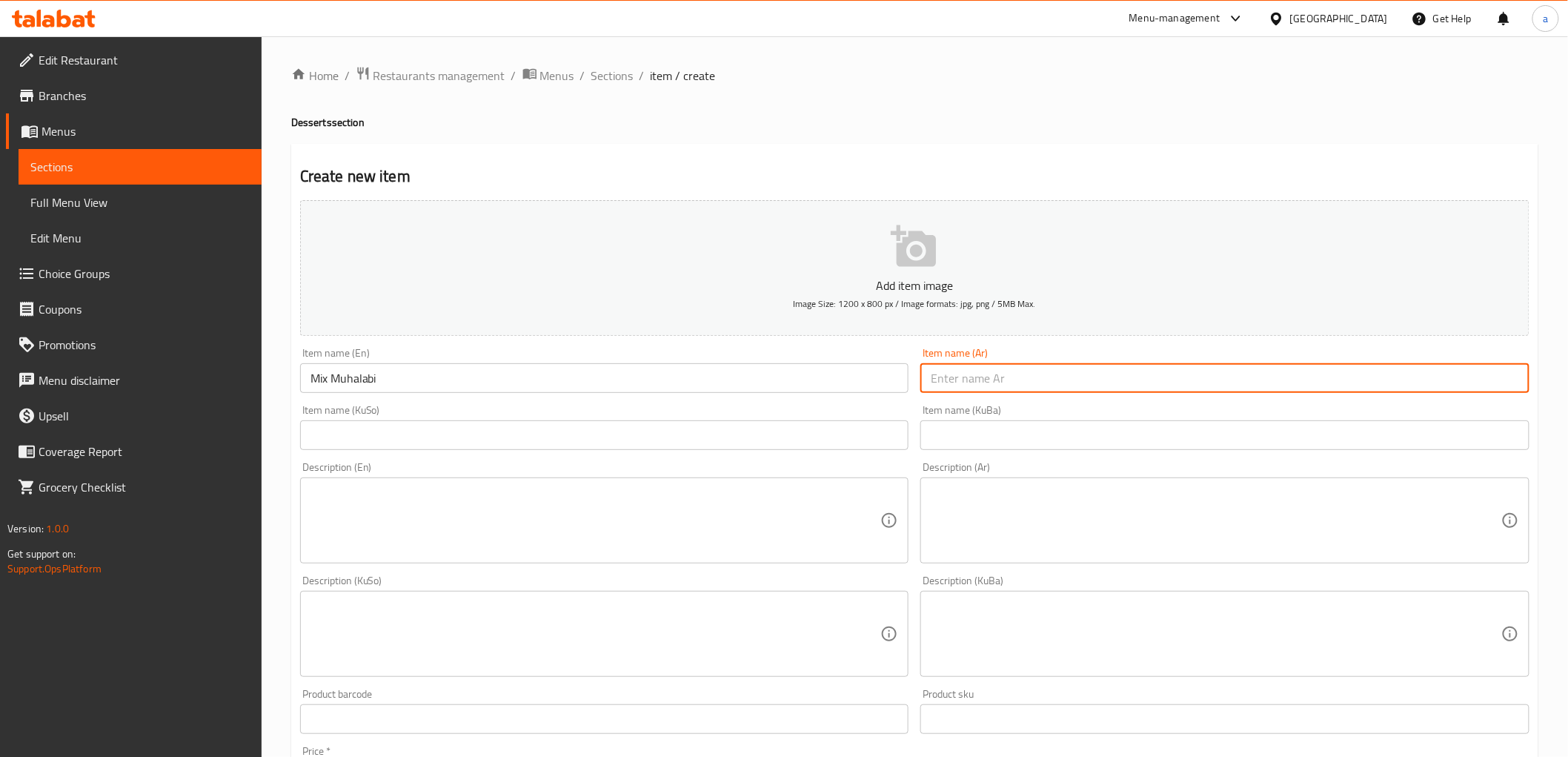
click at [1120, 376] on input "text" at bounding box center [1225, 378] width 610 height 30
click at [982, 448] on input "text" at bounding box center [1225, 435] width 610 height 30
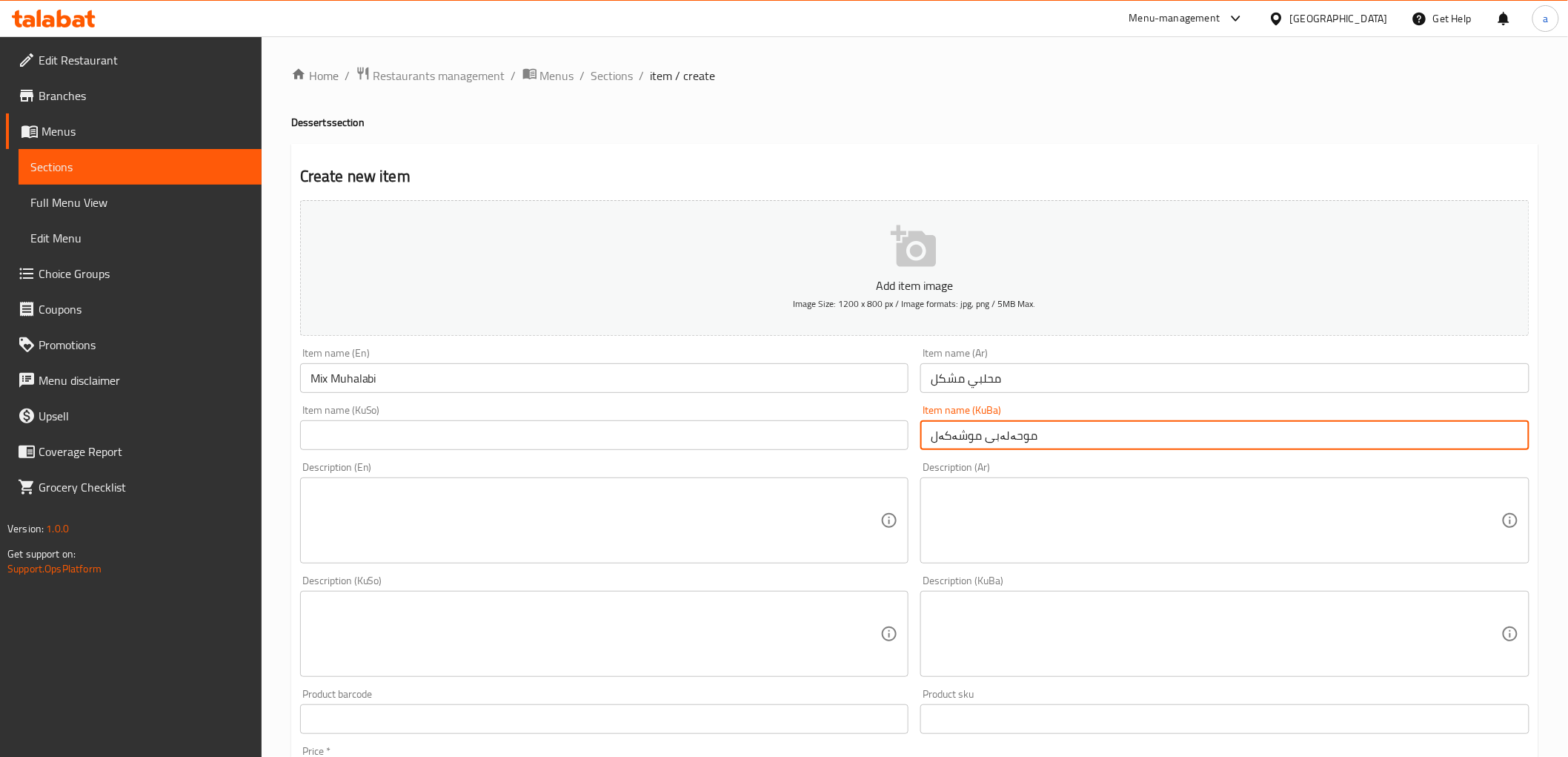
click at [757, 438] on input "text" at bounding box center [605, 435] width 610 height 30
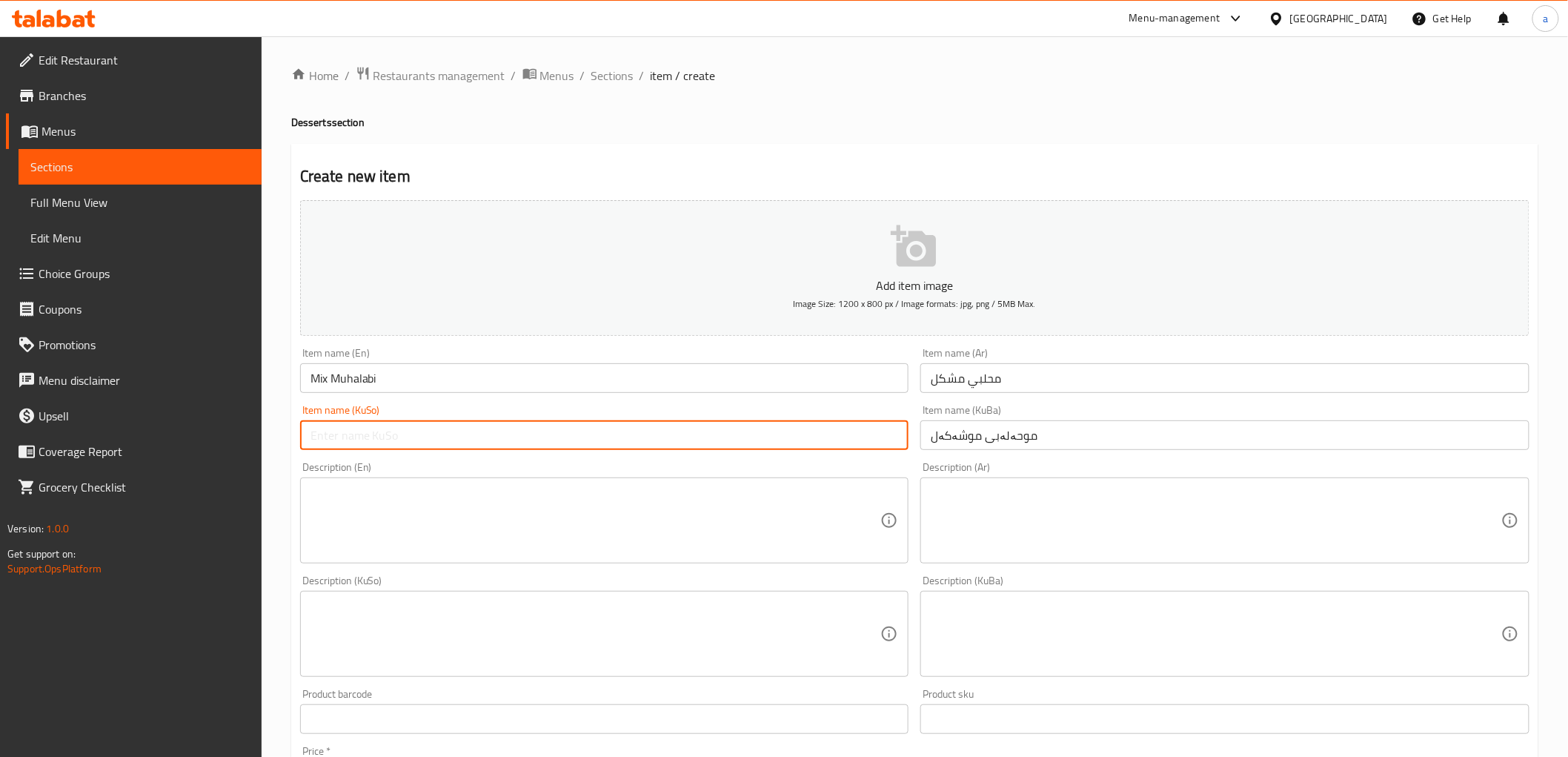
paste input "موحەلەبی موشەکەل"
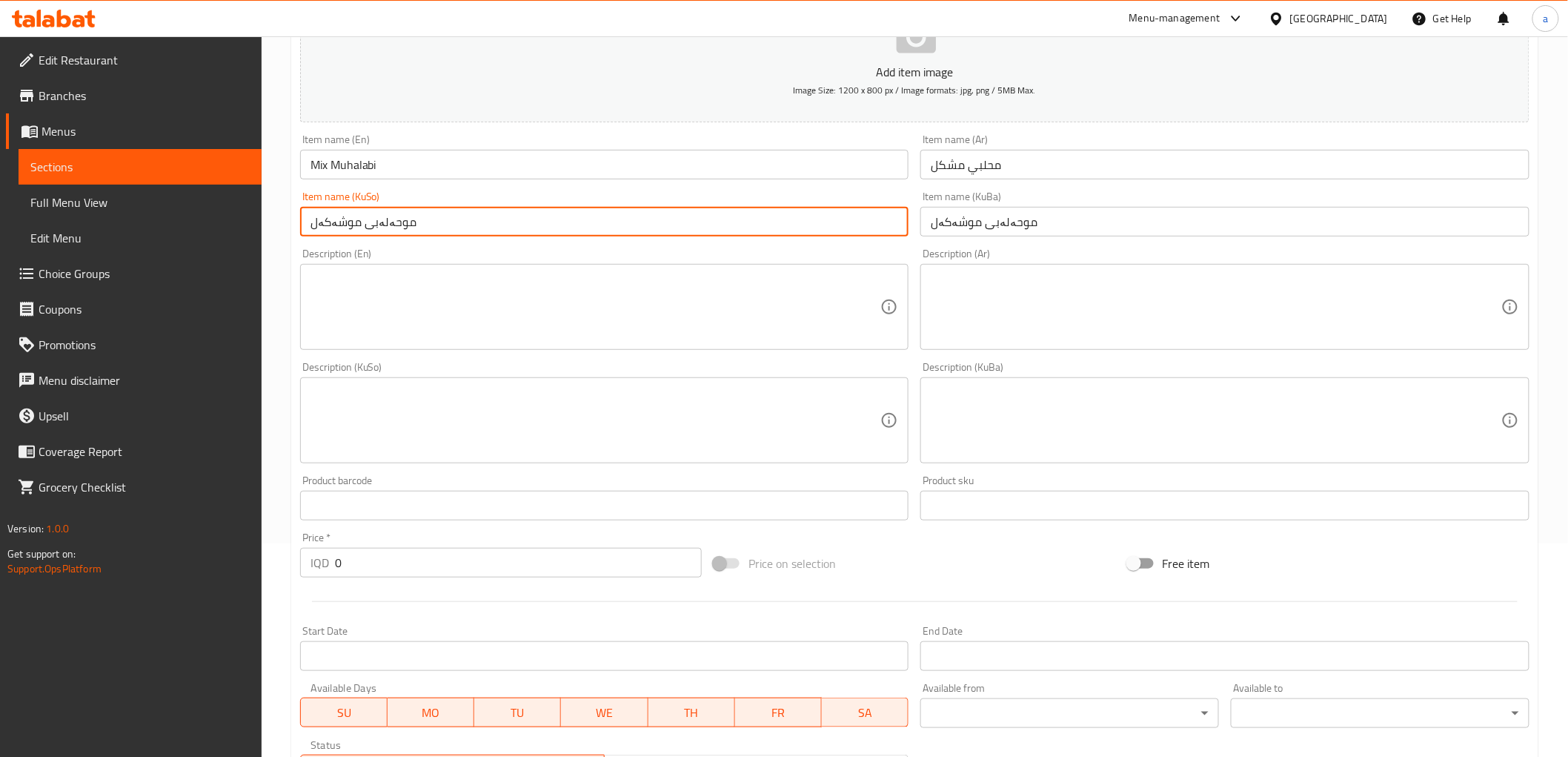
scroll to position [411, 0]
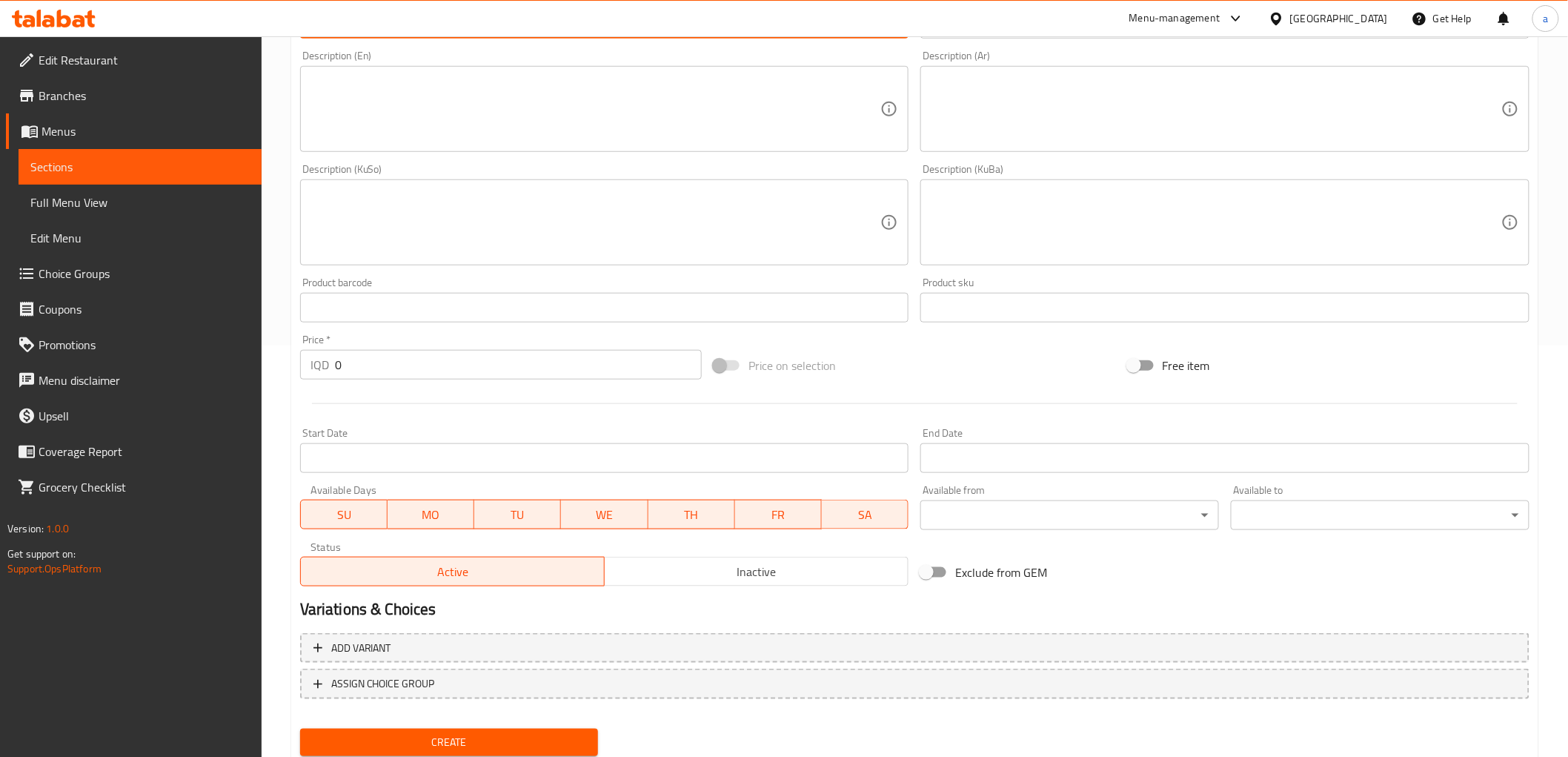
click at [374, 367] on input "0" at bounding box center [519, 365] width 367 height 30
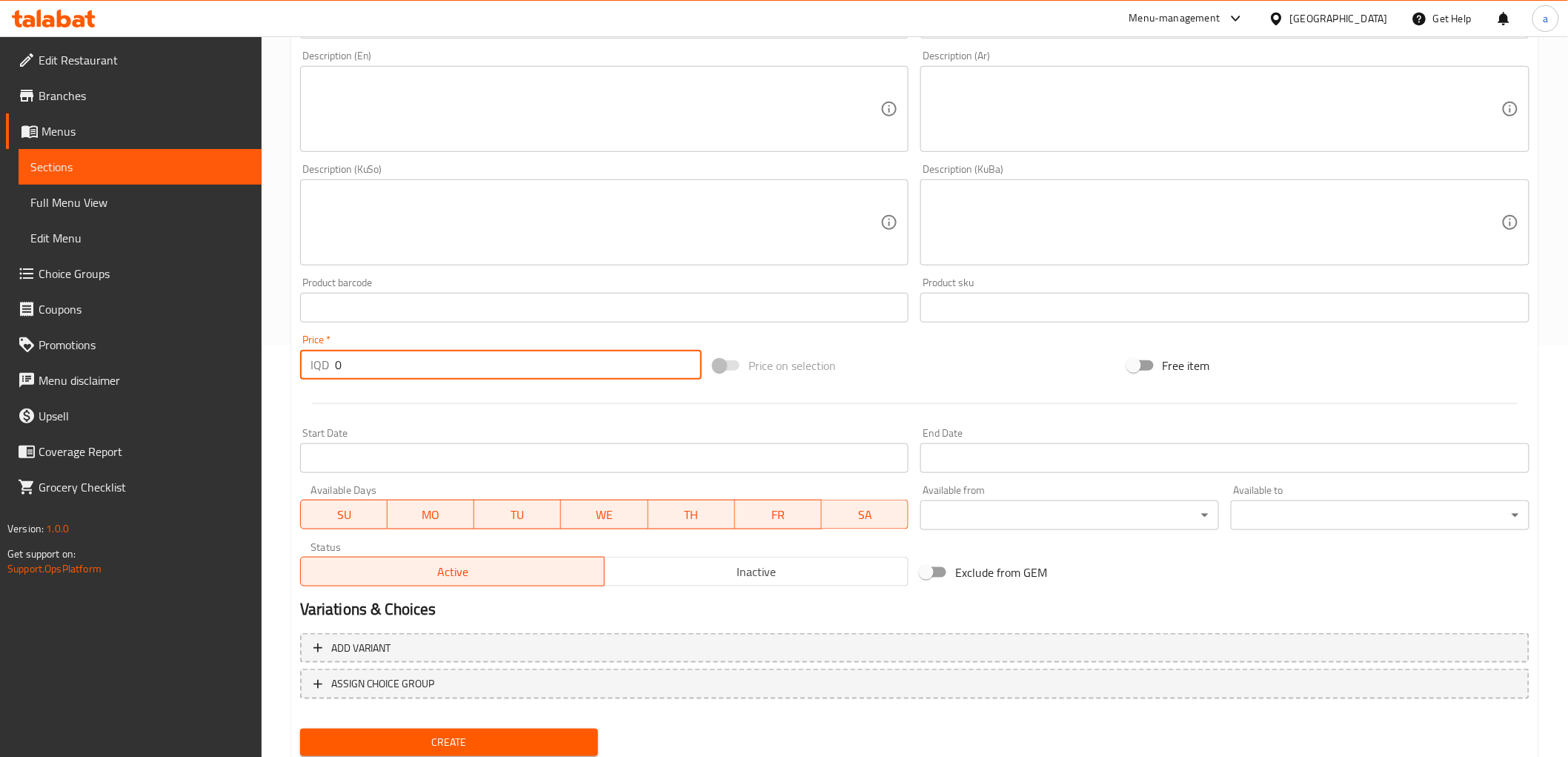
click at [374, 367] on input "0" at bounding box center [519, 365] width 367 height 30
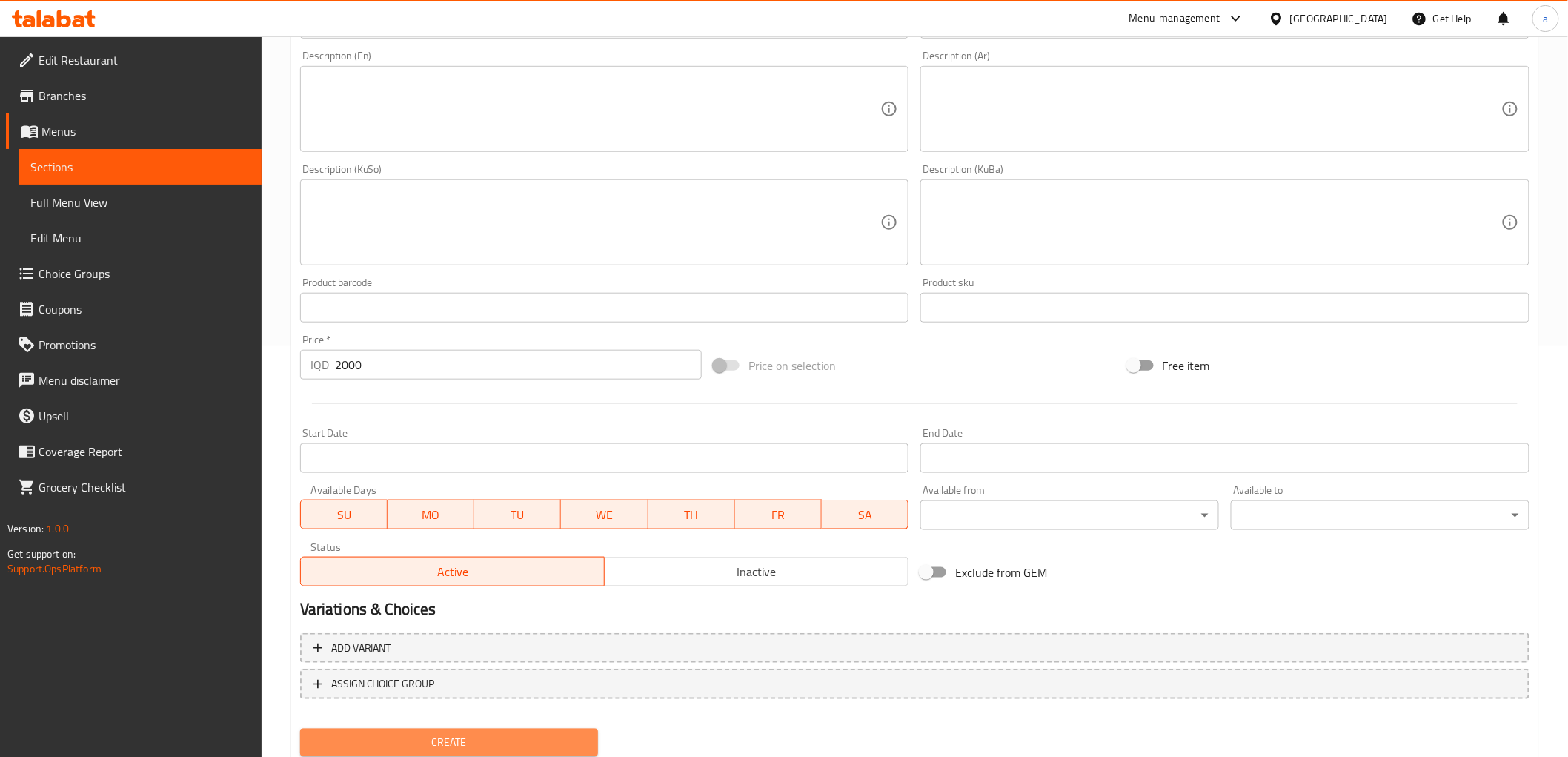
click at [456, 742] on span "Create" at bounding box center [449, 742] width 275 height 18
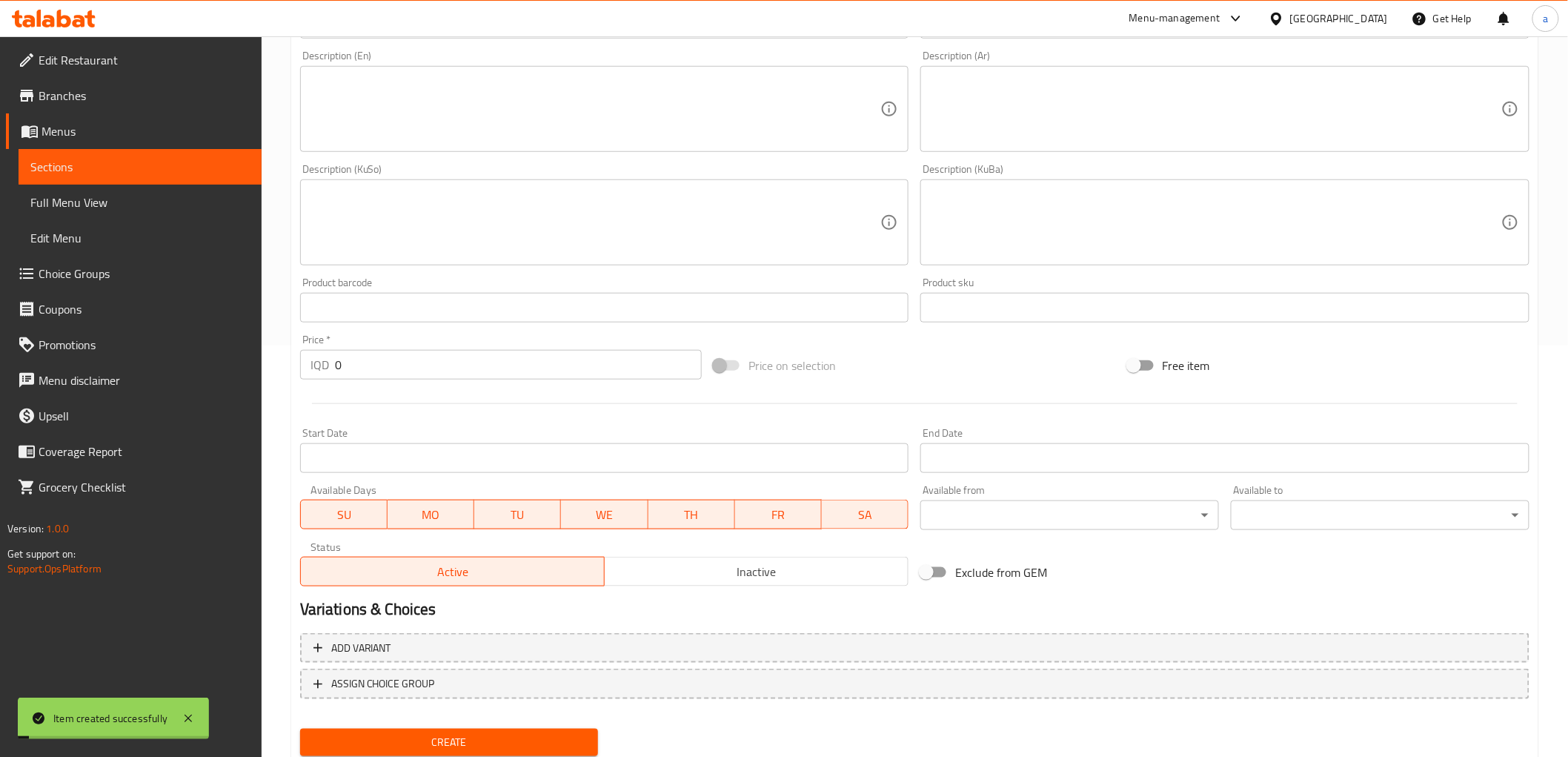
scroll to position [0, 0]
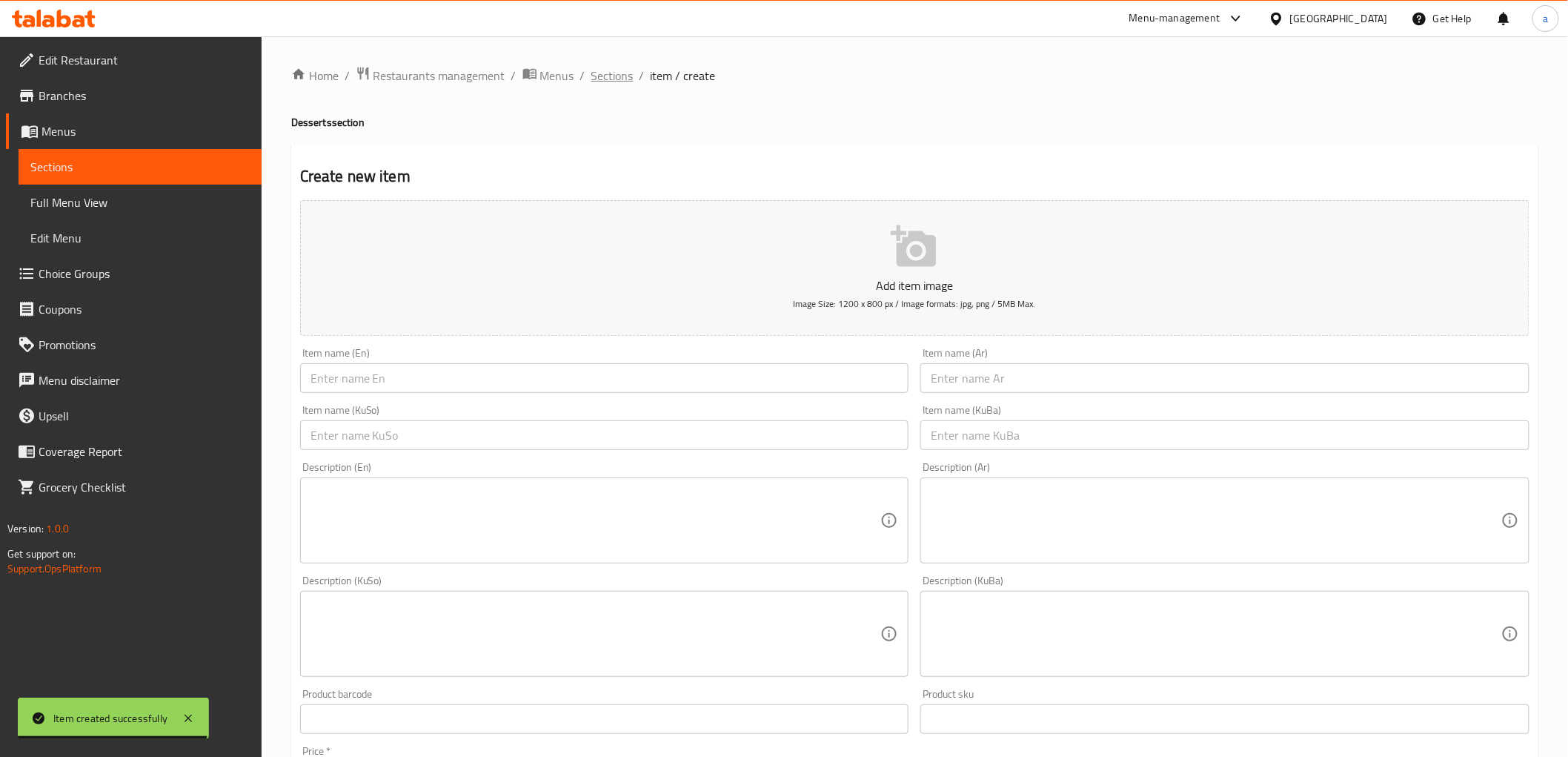
click at [624, 68] on span "Sections" at bounding box center [612, 76] width 42 height 18
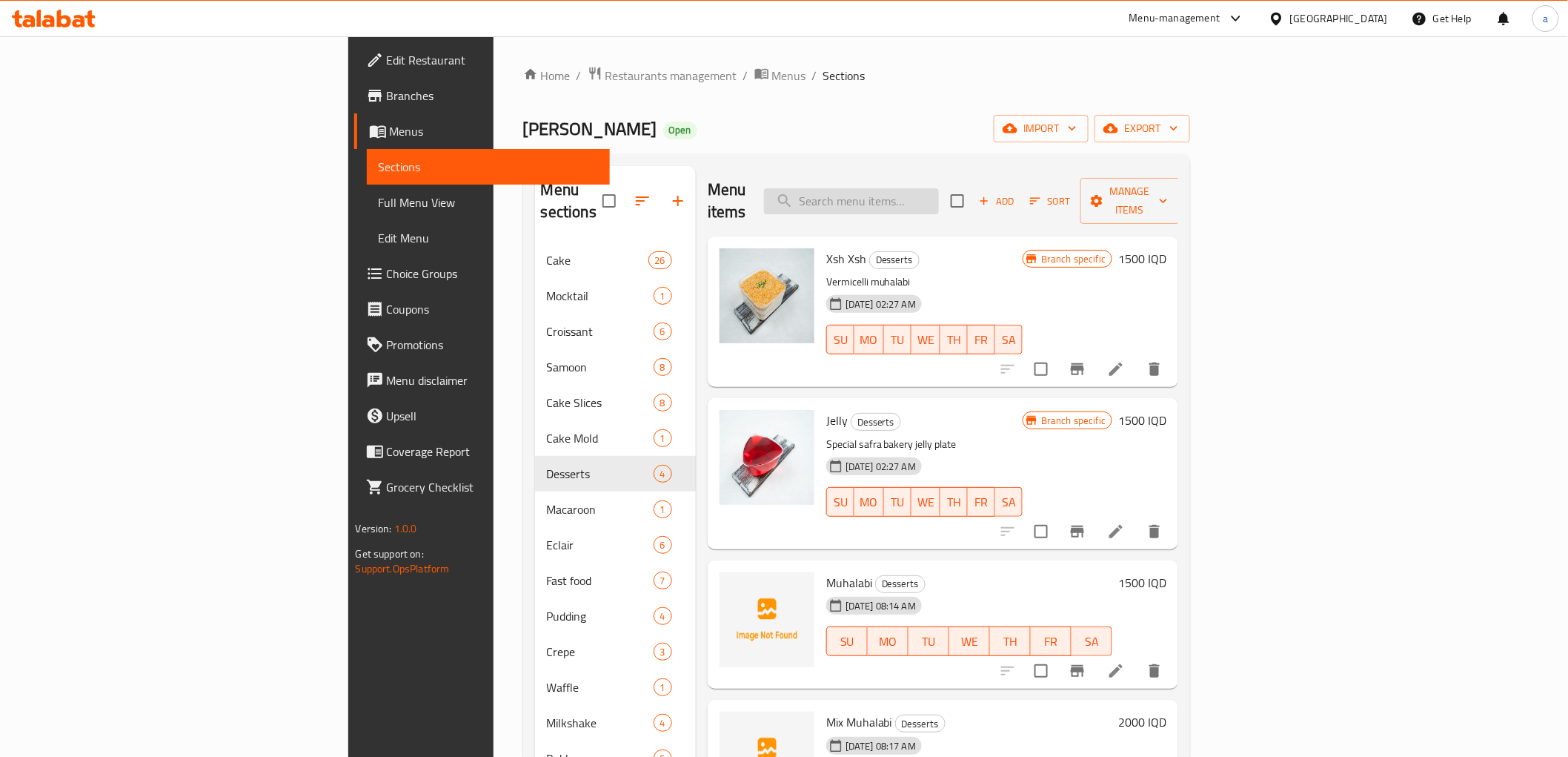
click at [939, 189] on input "search" at bounding box center [851, 201] width 174 height 26
click at [1017, 193] on span "Add" at bounding box center [997, 201] width 40 height 17
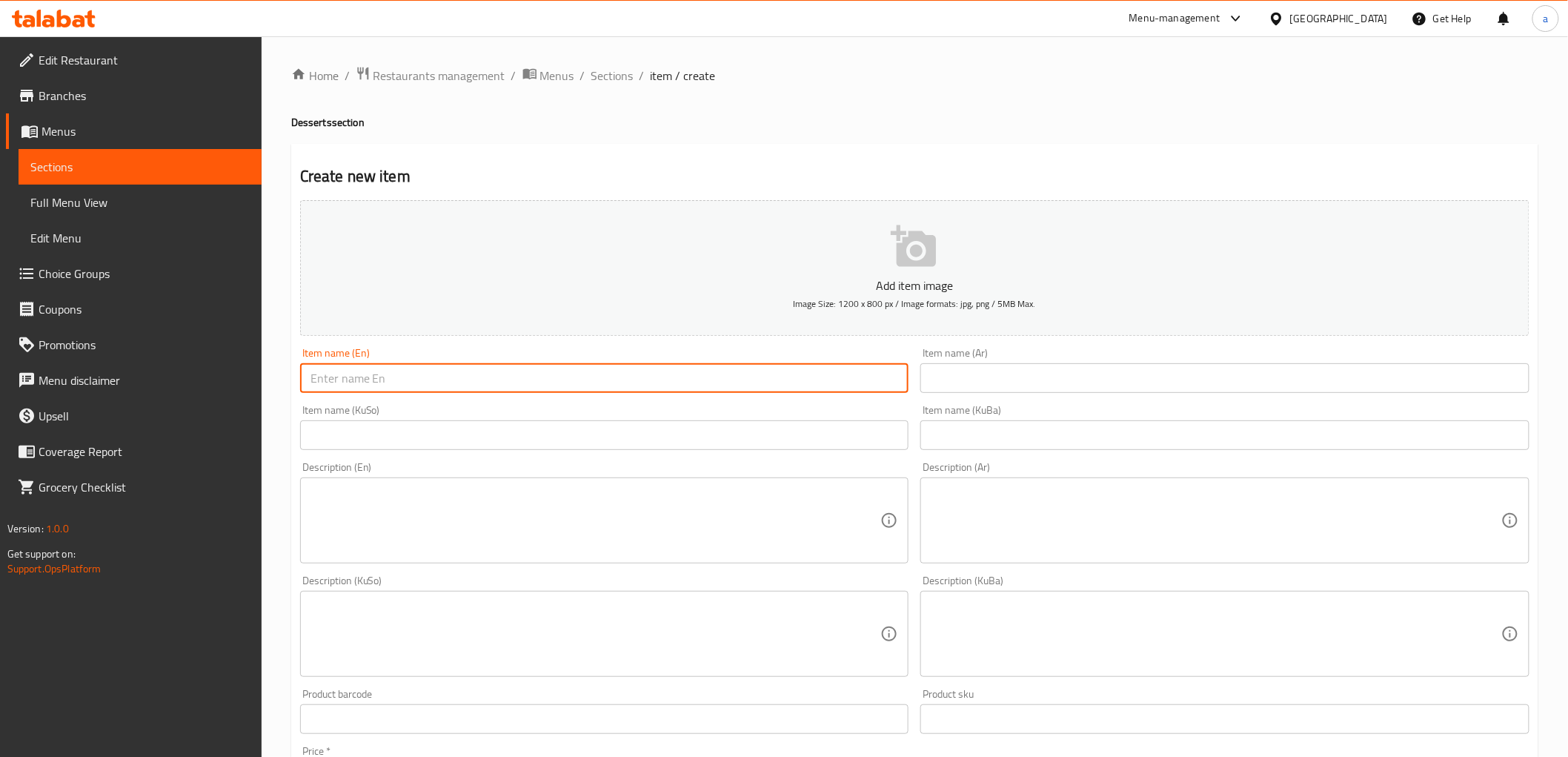
click at [359, 390] on input "text" at bounding box center [605, 378] width 610 height 30
click at [994, 376] on input "text" at bounding box center [1225, 378] width 610 height 30
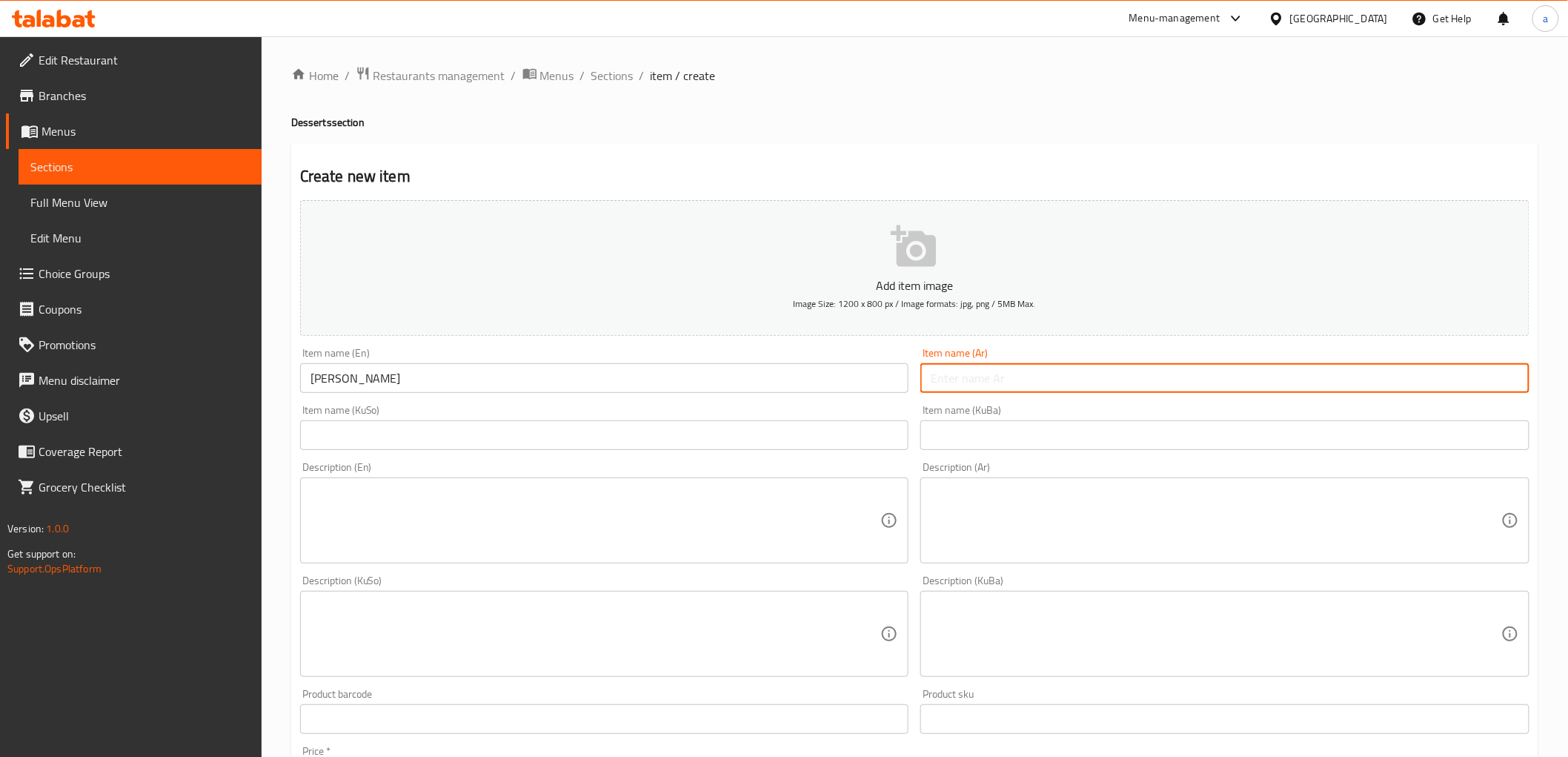
paste input "جيلي"
click at [1074, 454] on div "Item name (KuBa) Item name (KuBa)" at bounding box center [1225, 427] width 621 height 57
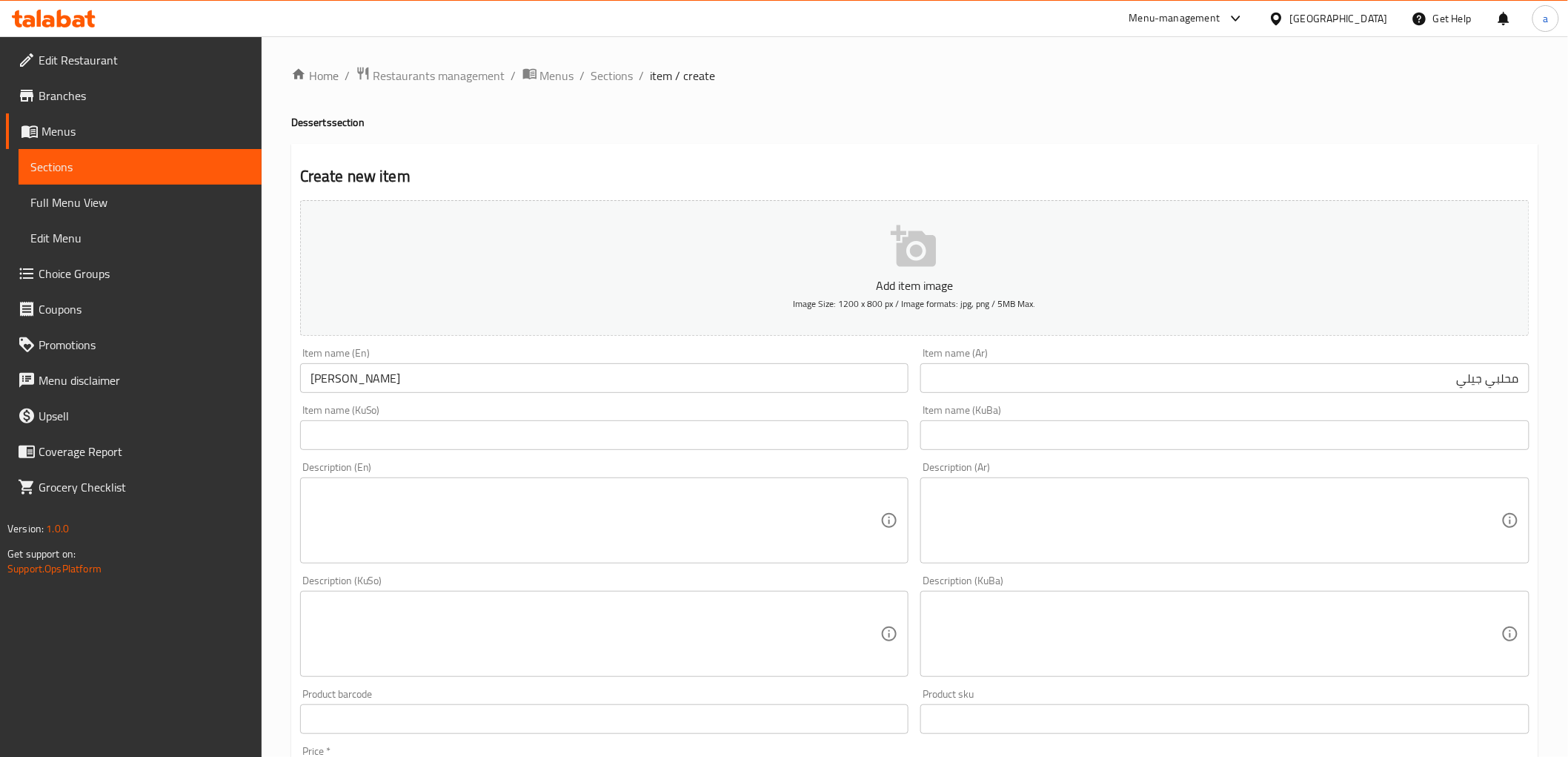
click at [1075, 433] on input "text" at bounding box center [1225, 435] width 610 height 30
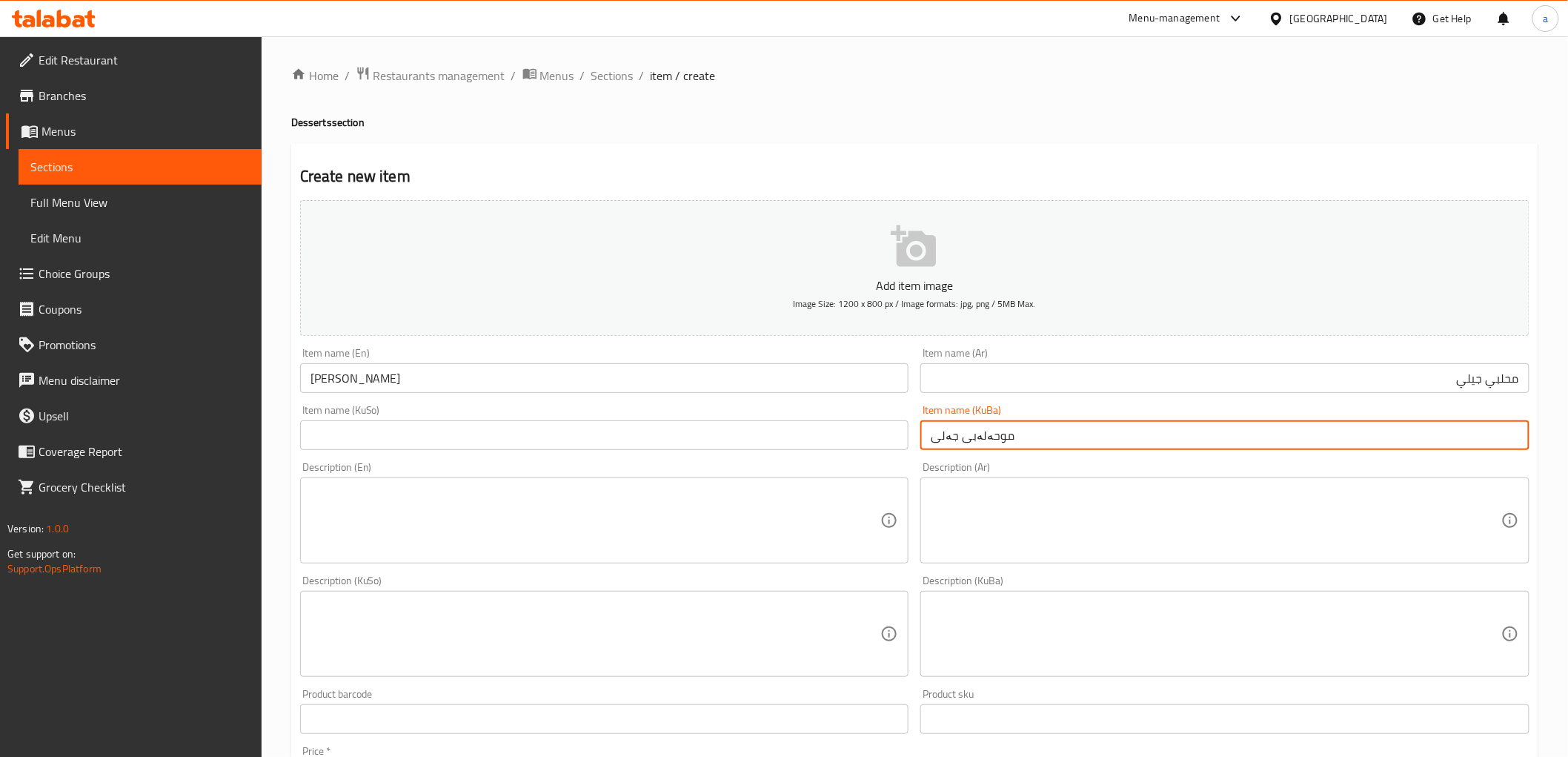
click at [688, 432] on input "text" at bounding box center [605, 435] width 610 height 30
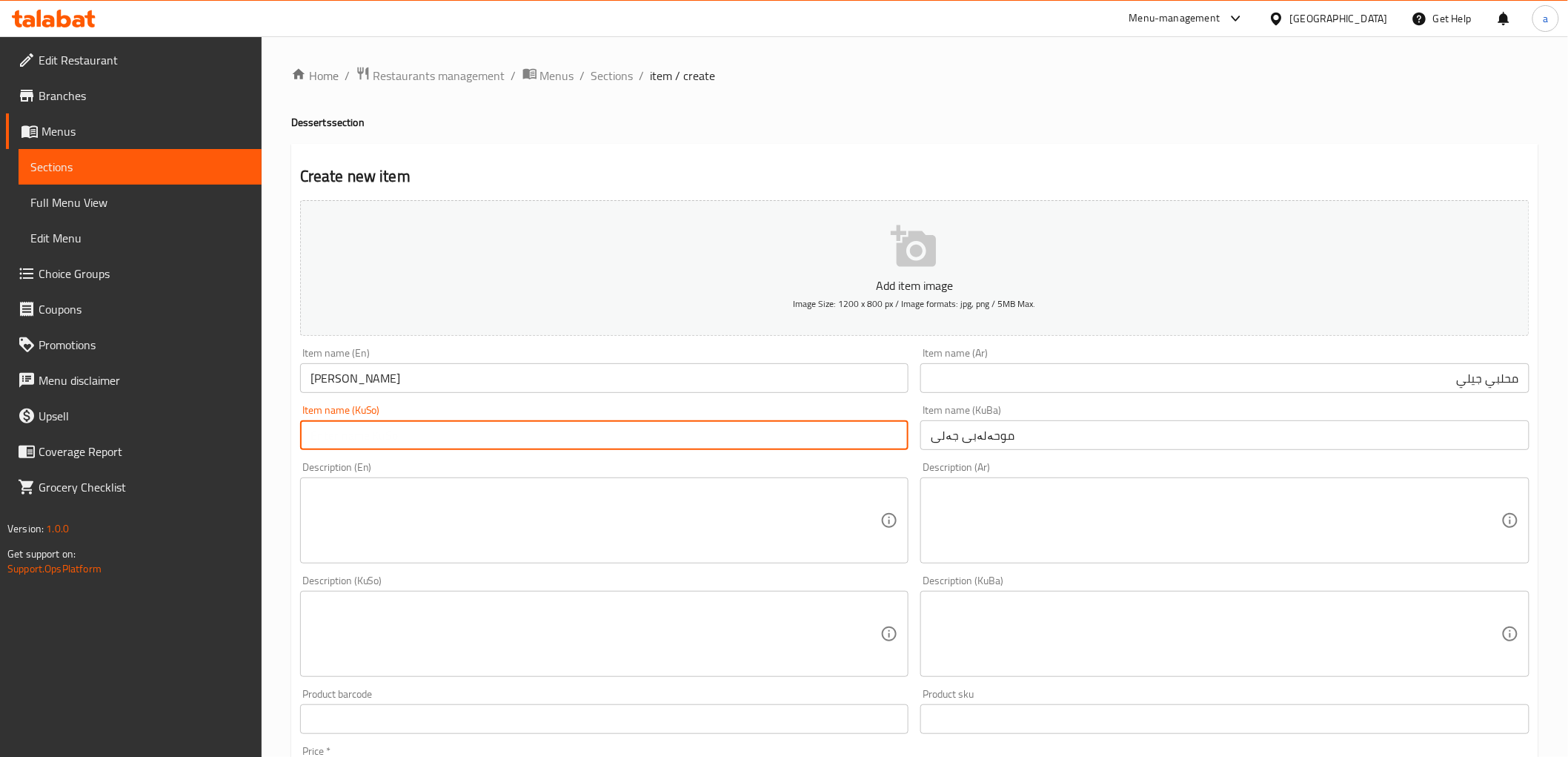
paste input "موحەلەبی جەلی"
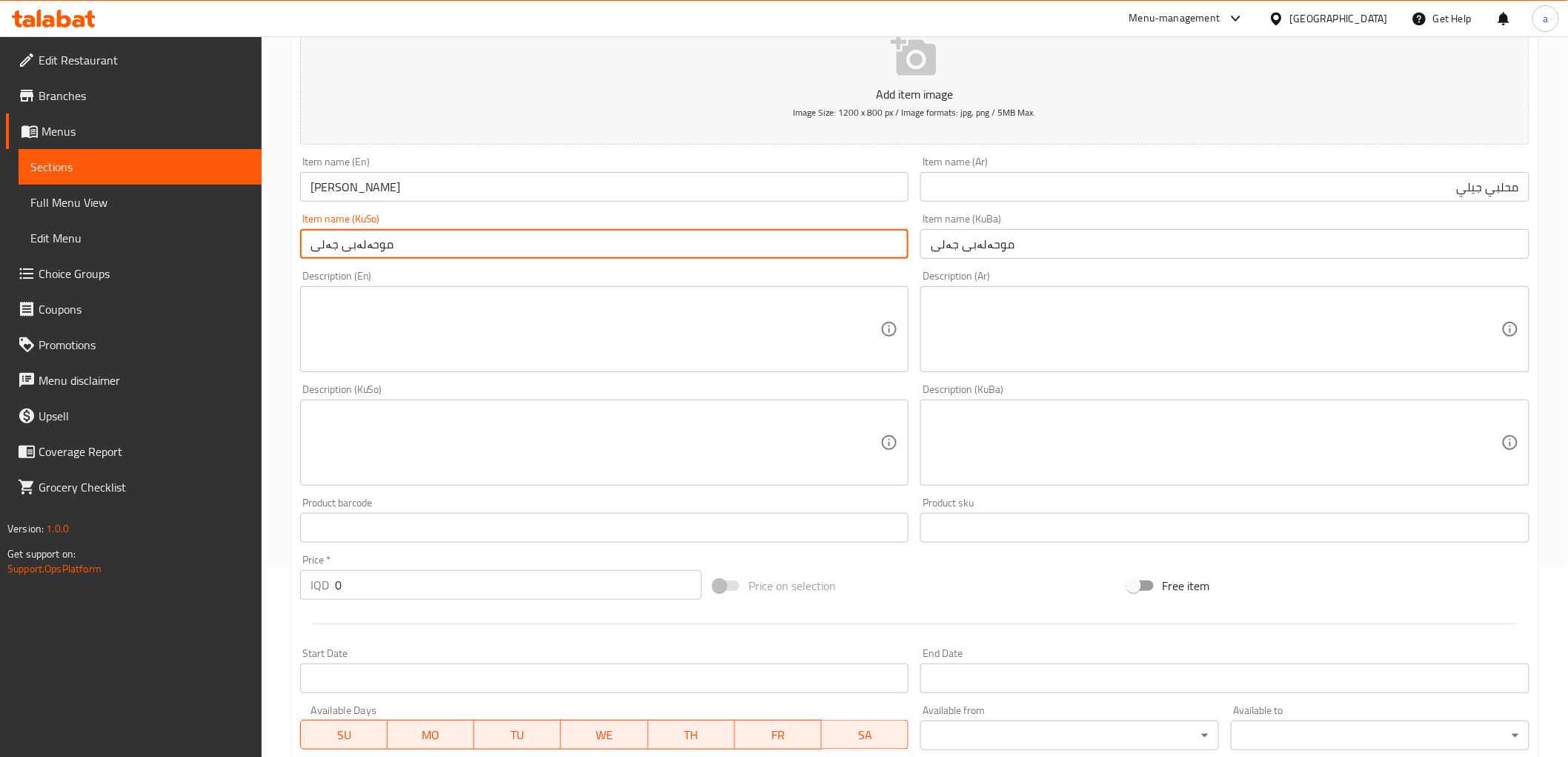
scroll to position [275, 0]
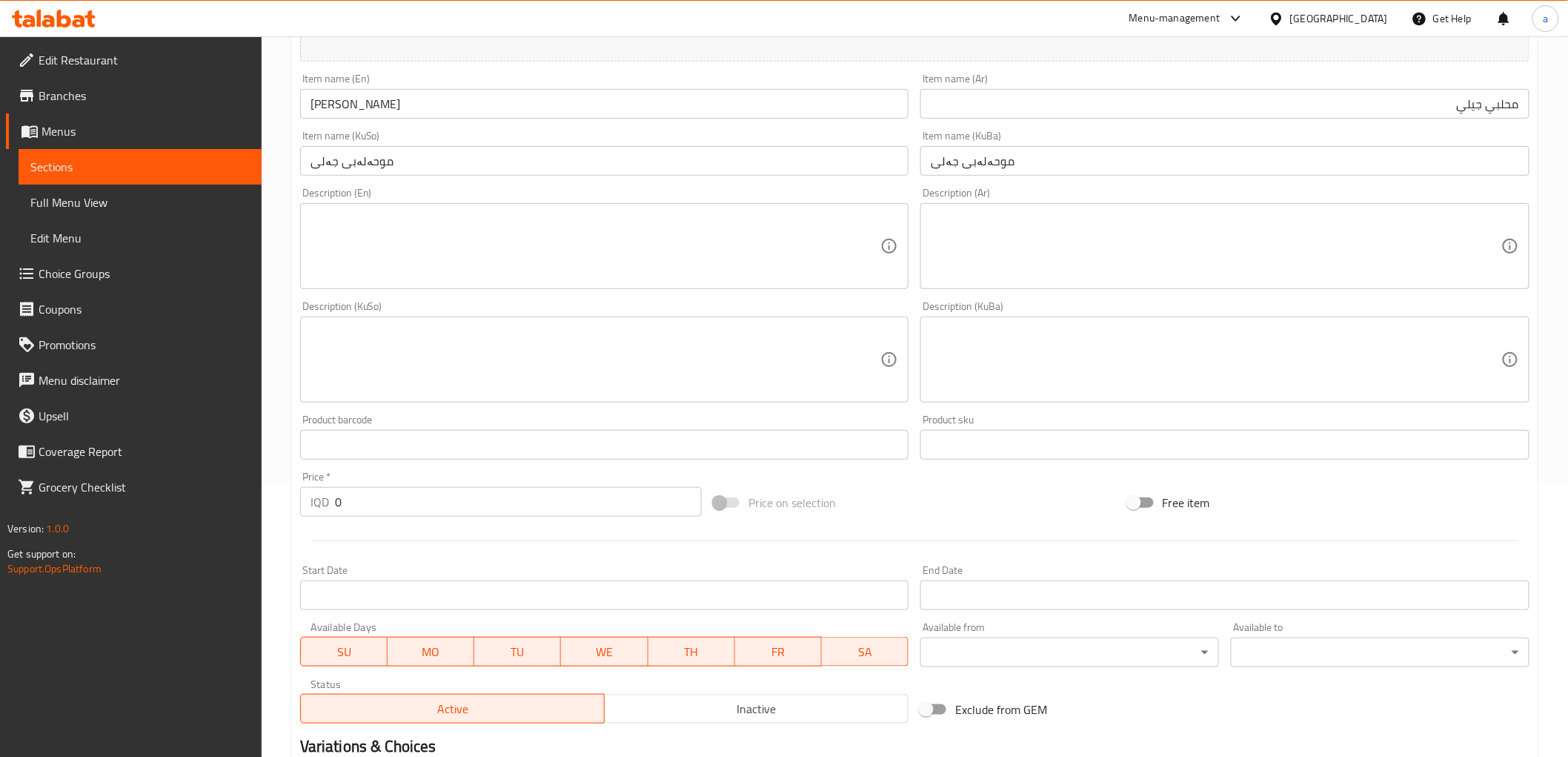
click at [375, 486] on div "Price   * IQD 0 Price *" at bounding box center [501, 494] width 402 height 46
click at [390, 497] on input "0" at bounding box center [519, 502] width 367 height 30
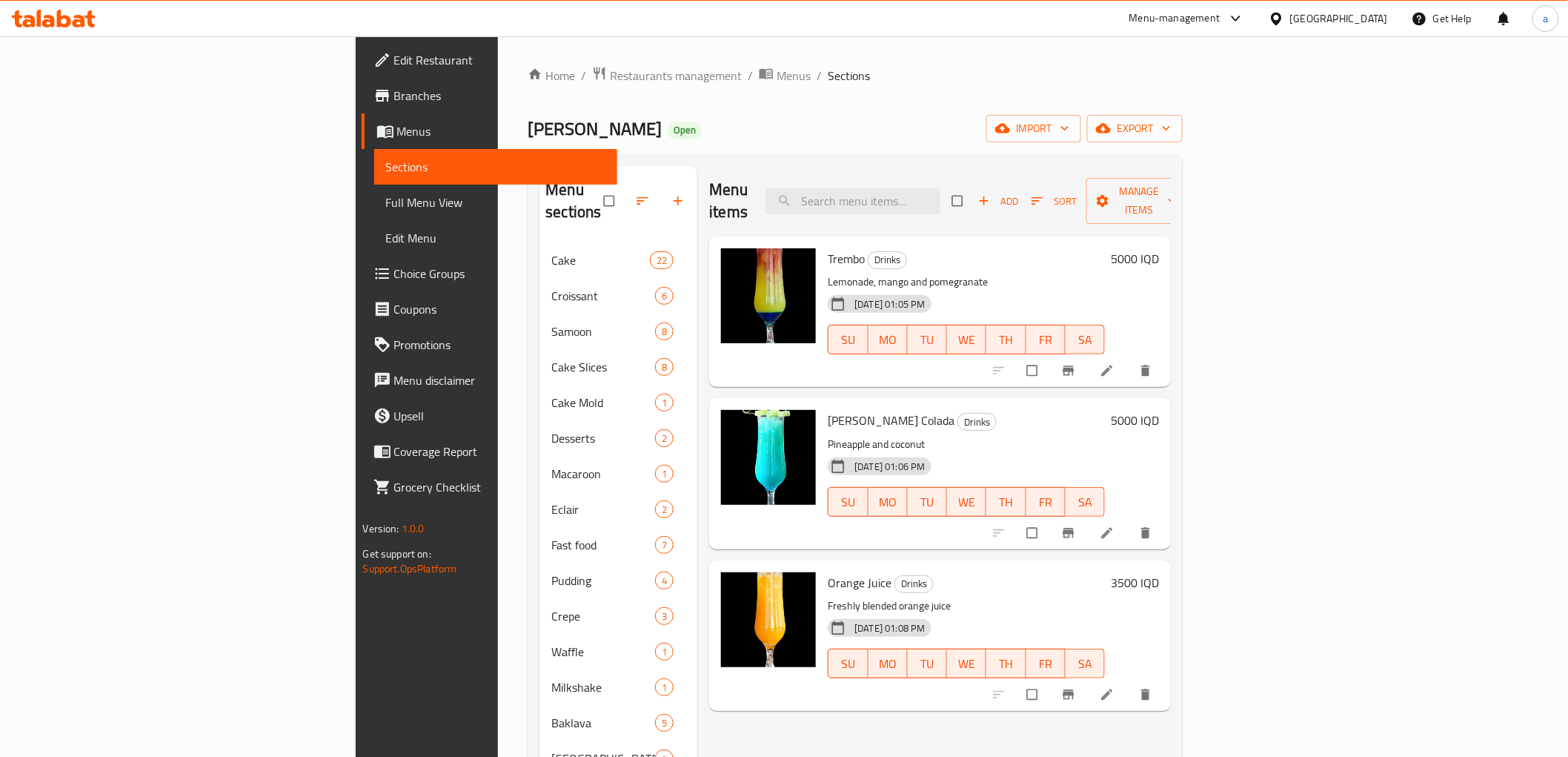
click at [394, 92] on span "Branches" at bounding box center [500, 96] width 211 height 18
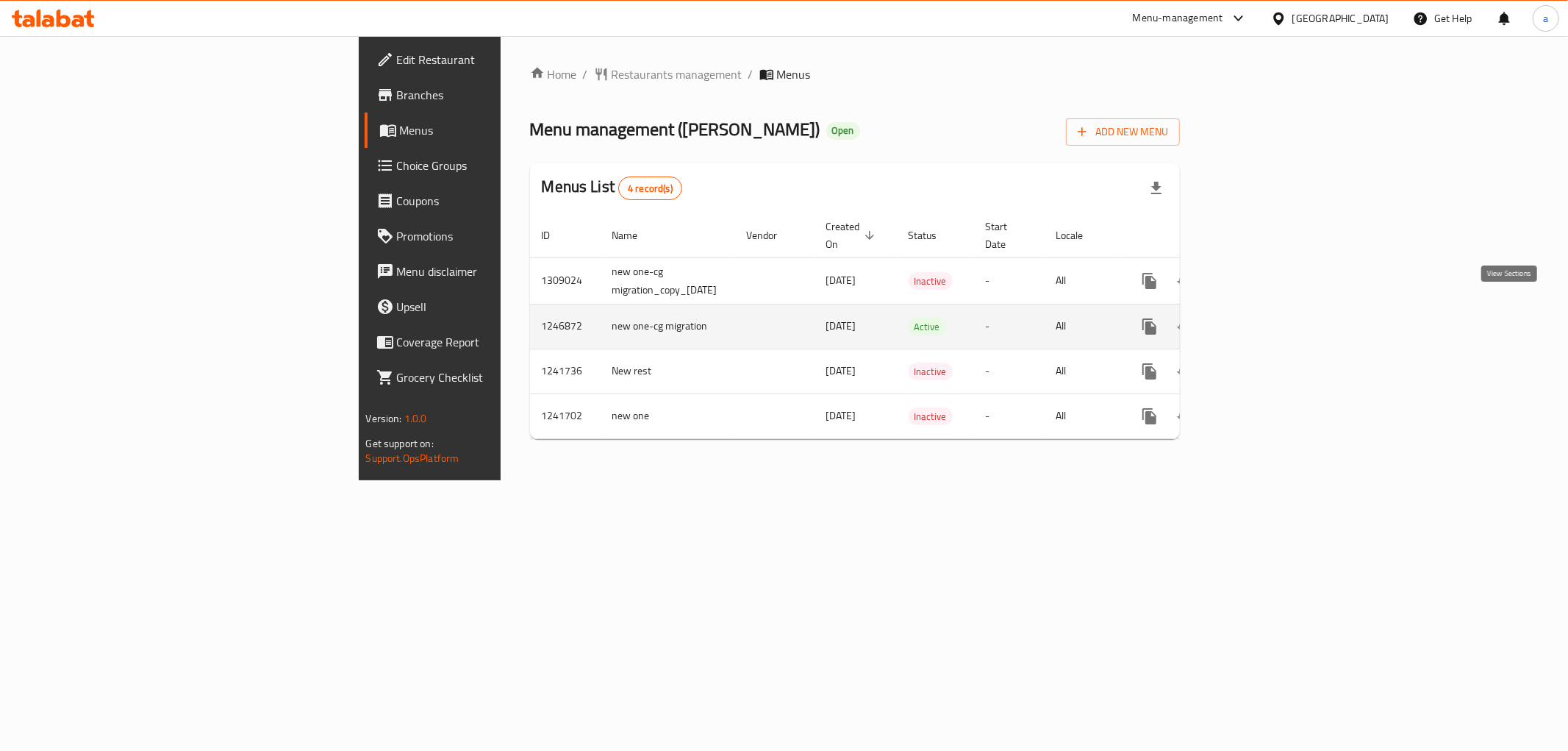
click at [1264, 318] on icon "enhanced table" at bounding box center [1256, 327] width 18 height 18
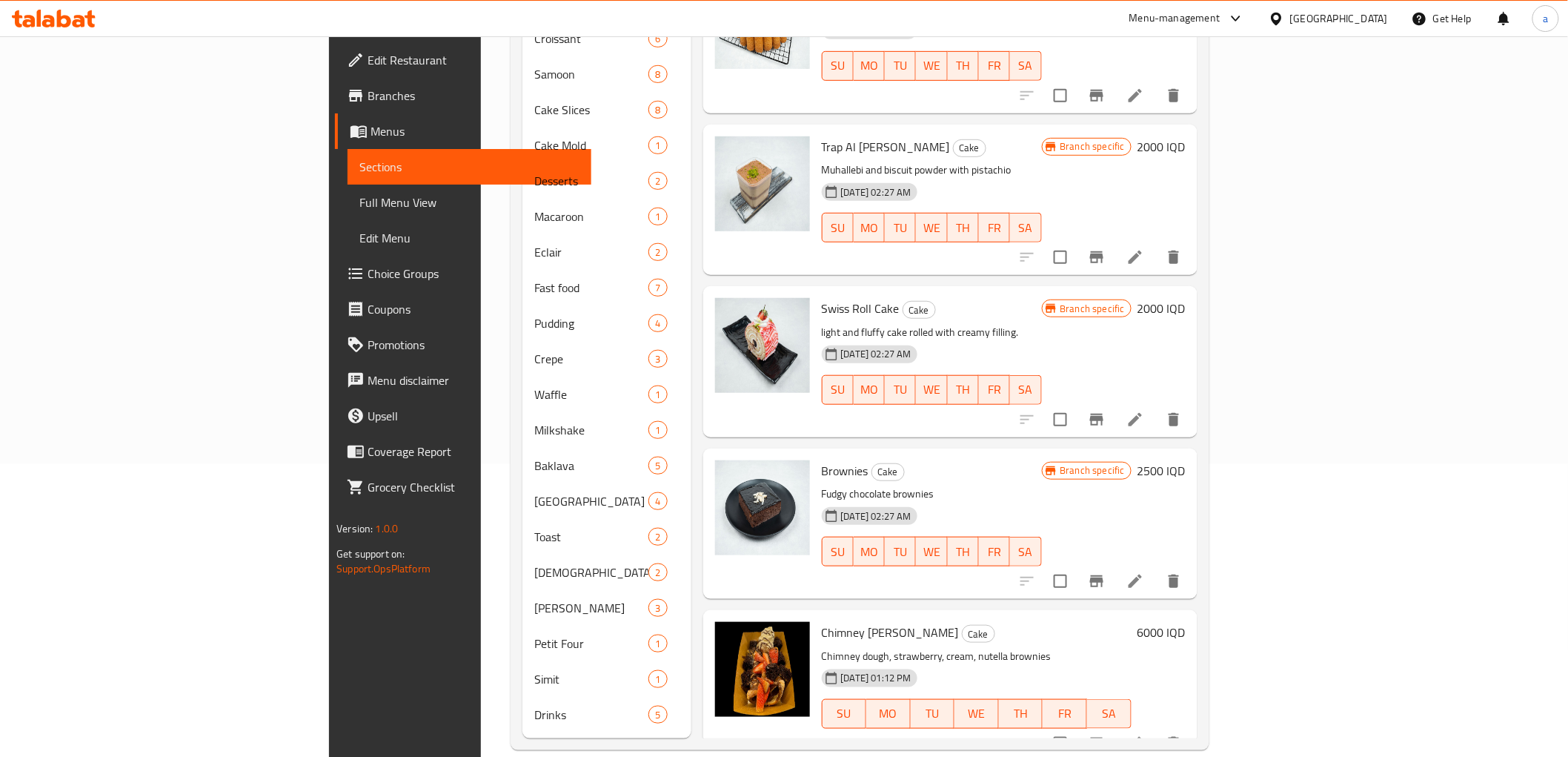
scroll to position [2756, 0]
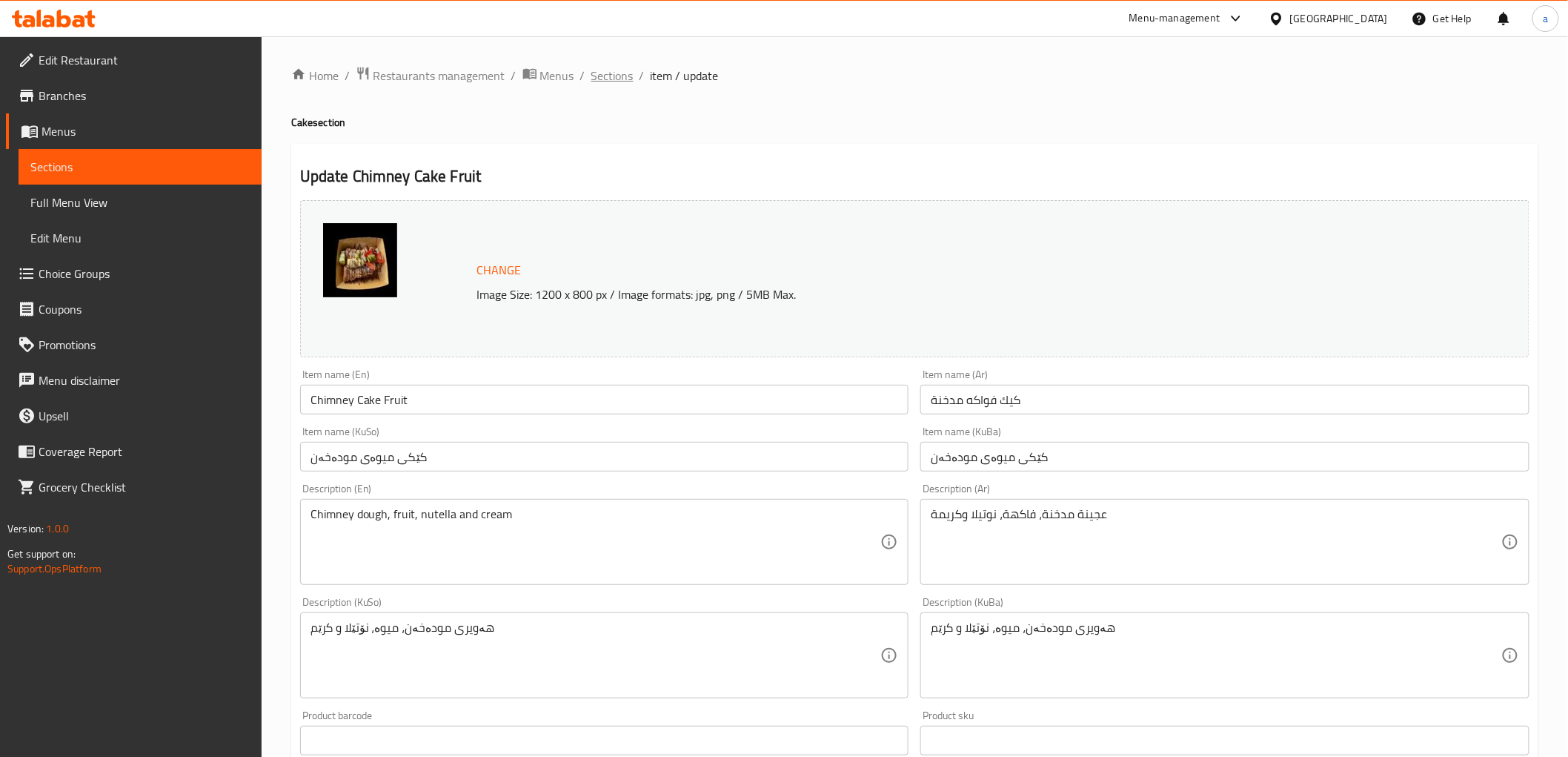
click at [610, 68] on span "Sections" at bounding box center [612, 76] width 42 height 18
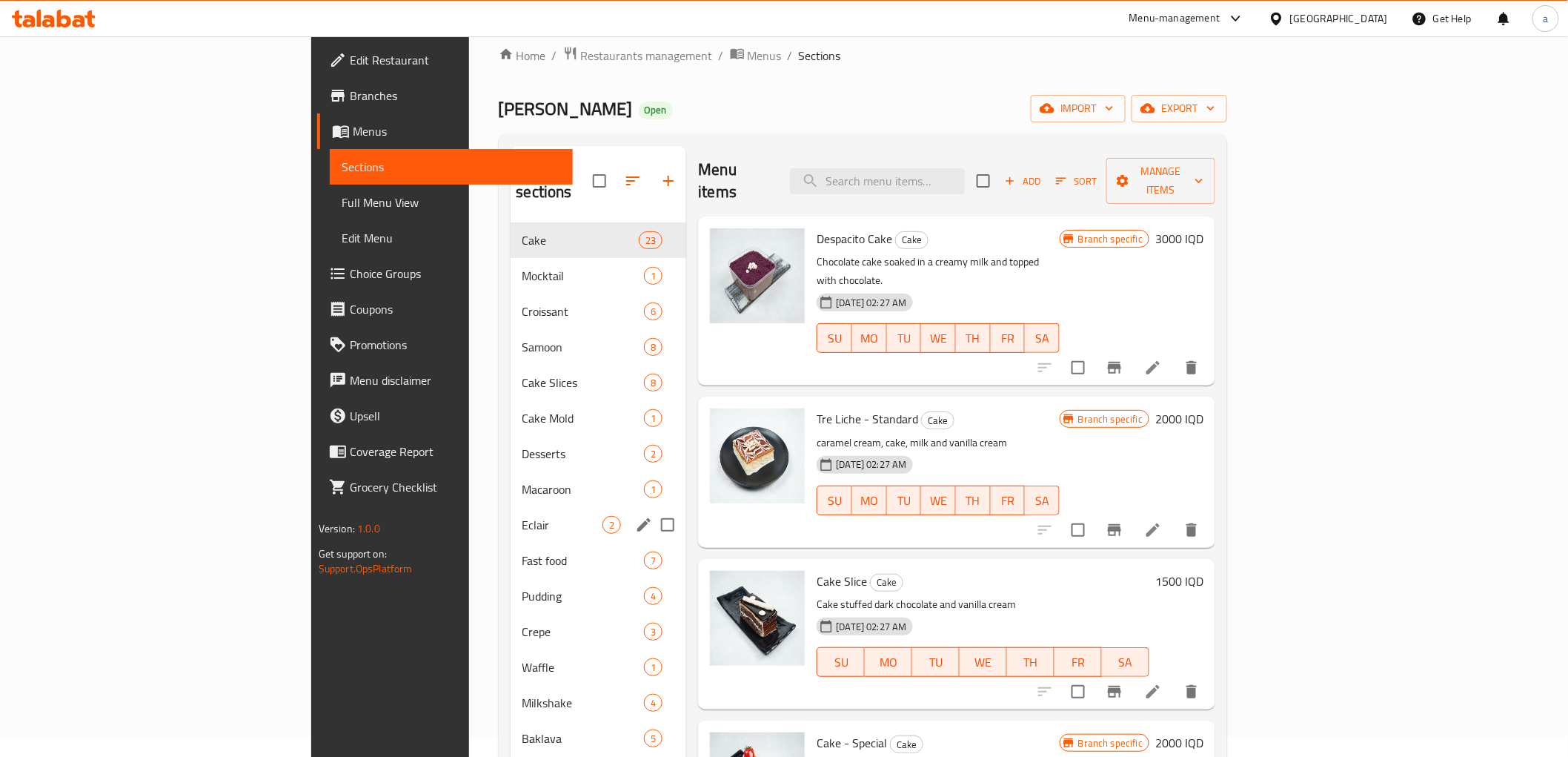
scroll to position [137, 0]
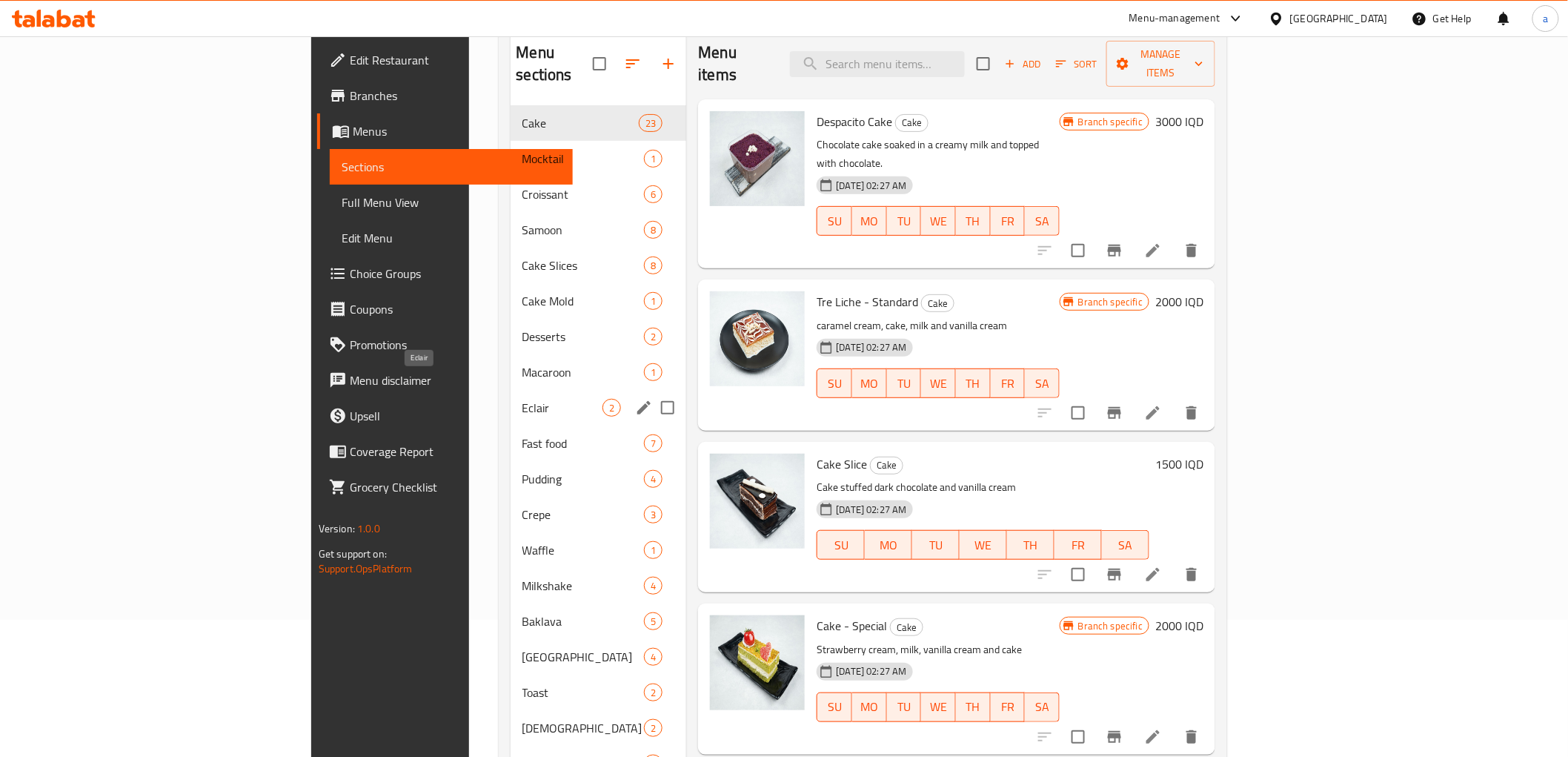
click at [523, 399] on span "Eclair" at bounding box center [563, 408] width 81 height 18
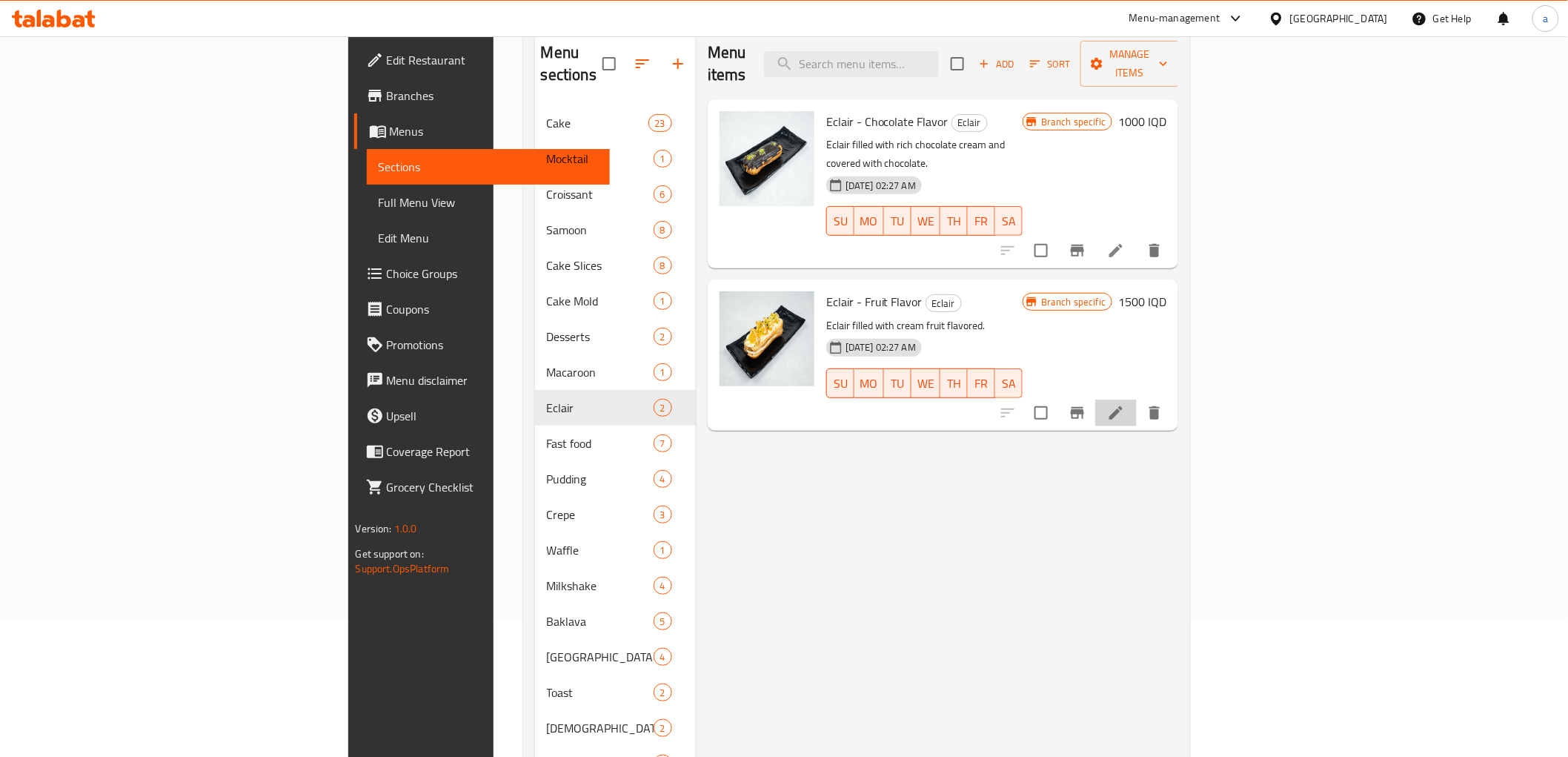
click at [1137, 400] on li at bounding box center [1116, 413] width 41 height 26
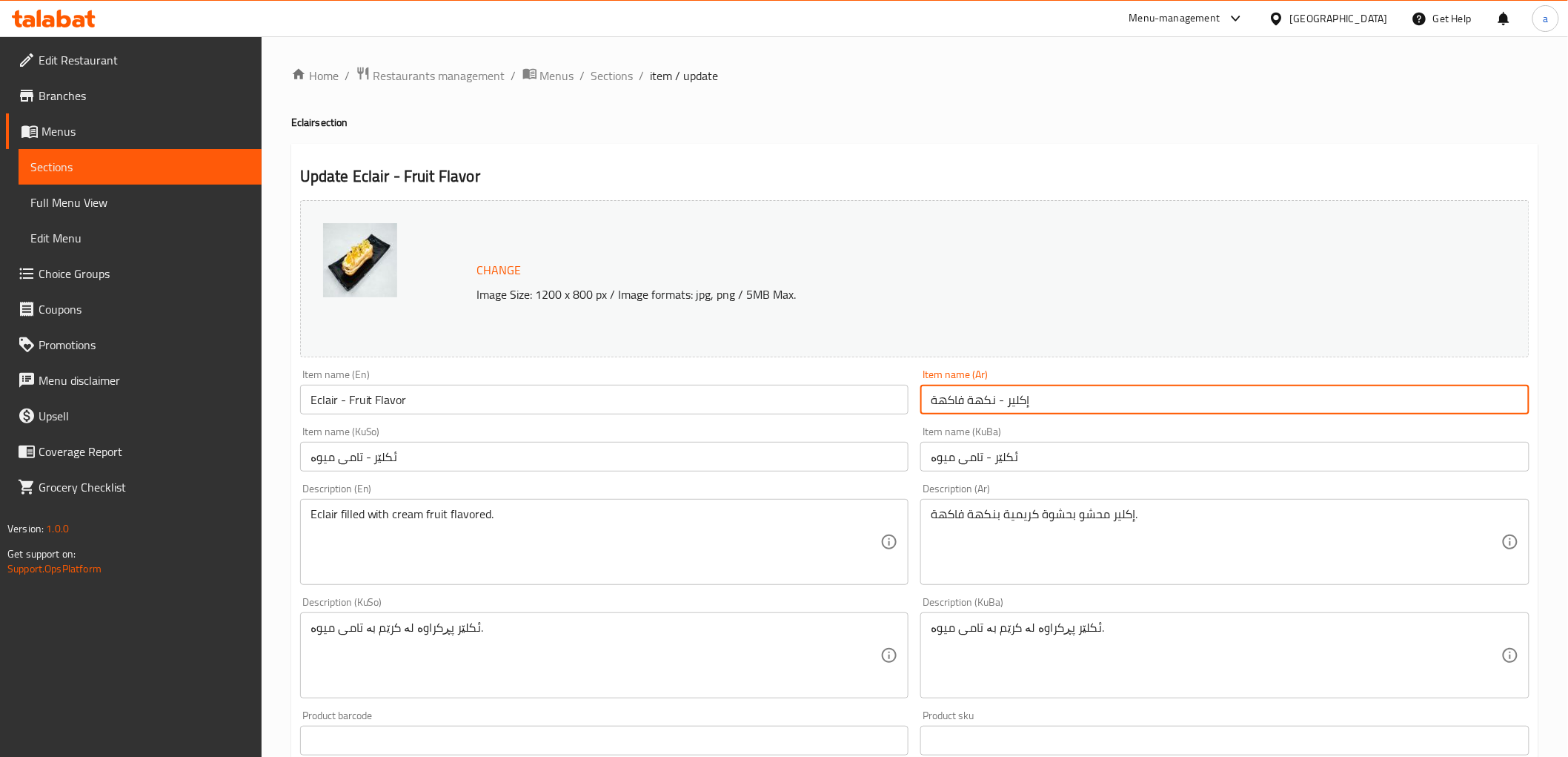
drag, startPoint x: 1005, startPoint y: 405, endPoint x: 1038, endPoint y: 394, distance: 34.8
click at [1038, 394] on input "إكلير - نكهة فاكهة" at bounding box center [1225, 400] width 610 height 30
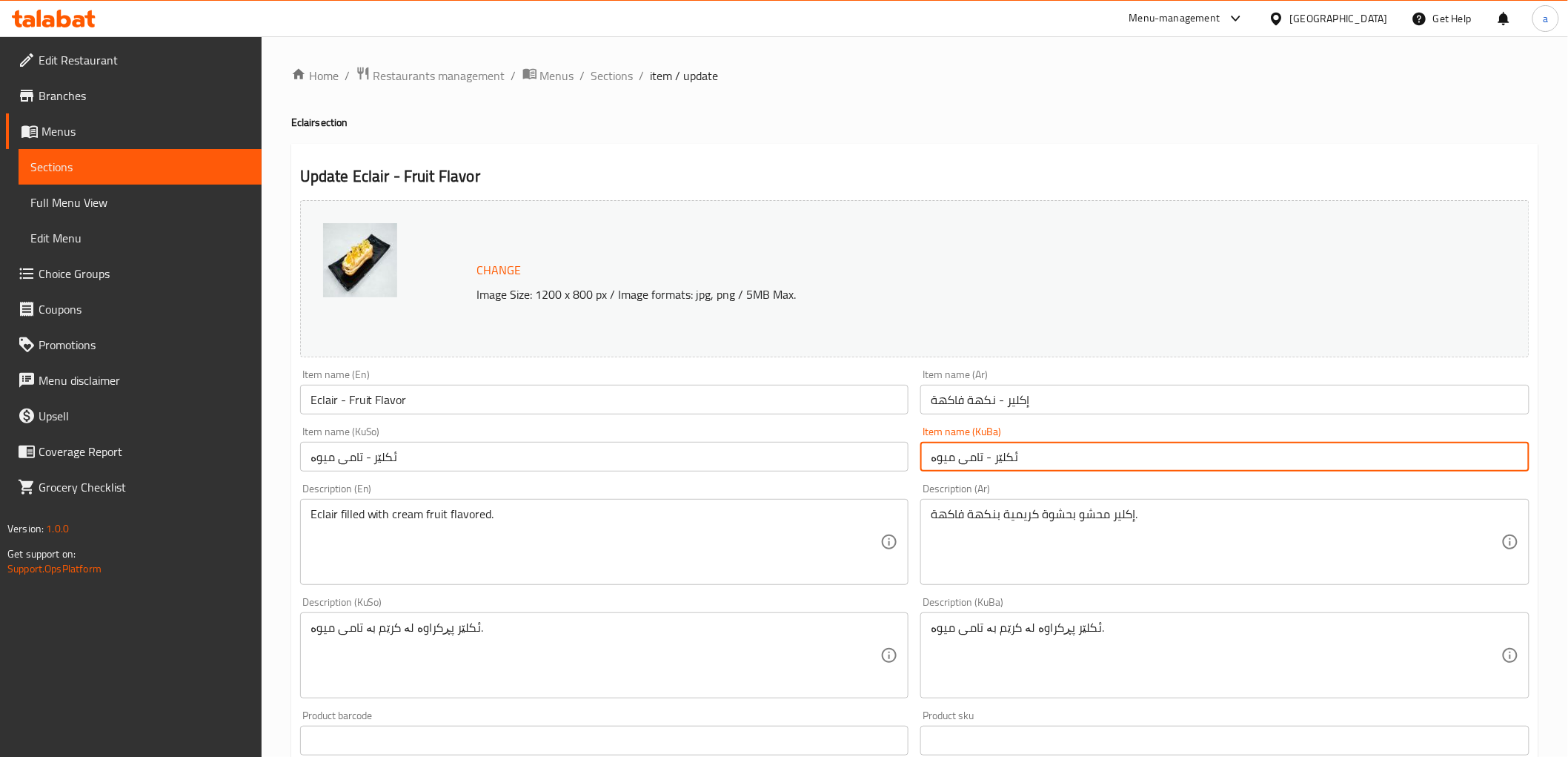
drag, startPoint x: 991, startPoint y: 466, endPoint x: 1041, endPoint y: 461, distance: 50.2
click at [1041, 461] on input "ئکلێر - تامی میوە" at bounding box center [1225, 457] width 610 height 30
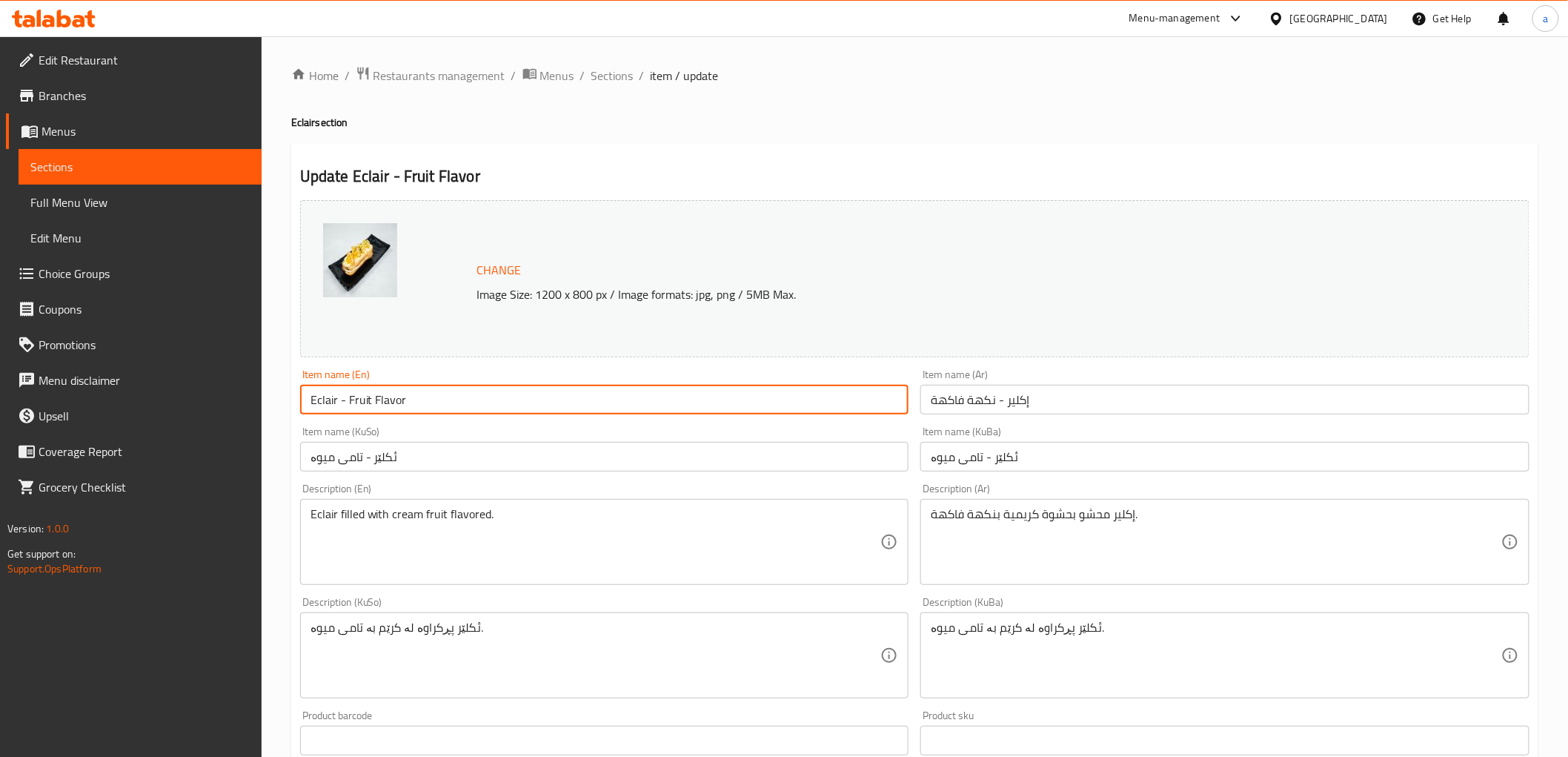
drag, startPoint x: 333, startPoint y: 402, endPoint x: 290, endPoint y: 402, distance: 43.0
click at [291, 402] on div "Update Eclair - Fruit Flavor Change Image Size: 1200 x 800 px / Image formats: …" at bounding box center [915, 671] width 1247 height 1055
click at [332, 399] on input "Eclair - Fruit Flavor" at bounding box center [605, 400] width 610 height 30
drag, startPoint x: 338, startPoint y: 399, endPoint x: 310, endPoint y: 395, distance: 28.3
click at [310, 395] on input "Eclair - Fruit Flavor" at bounding box center [605, 400] width 610 height 30
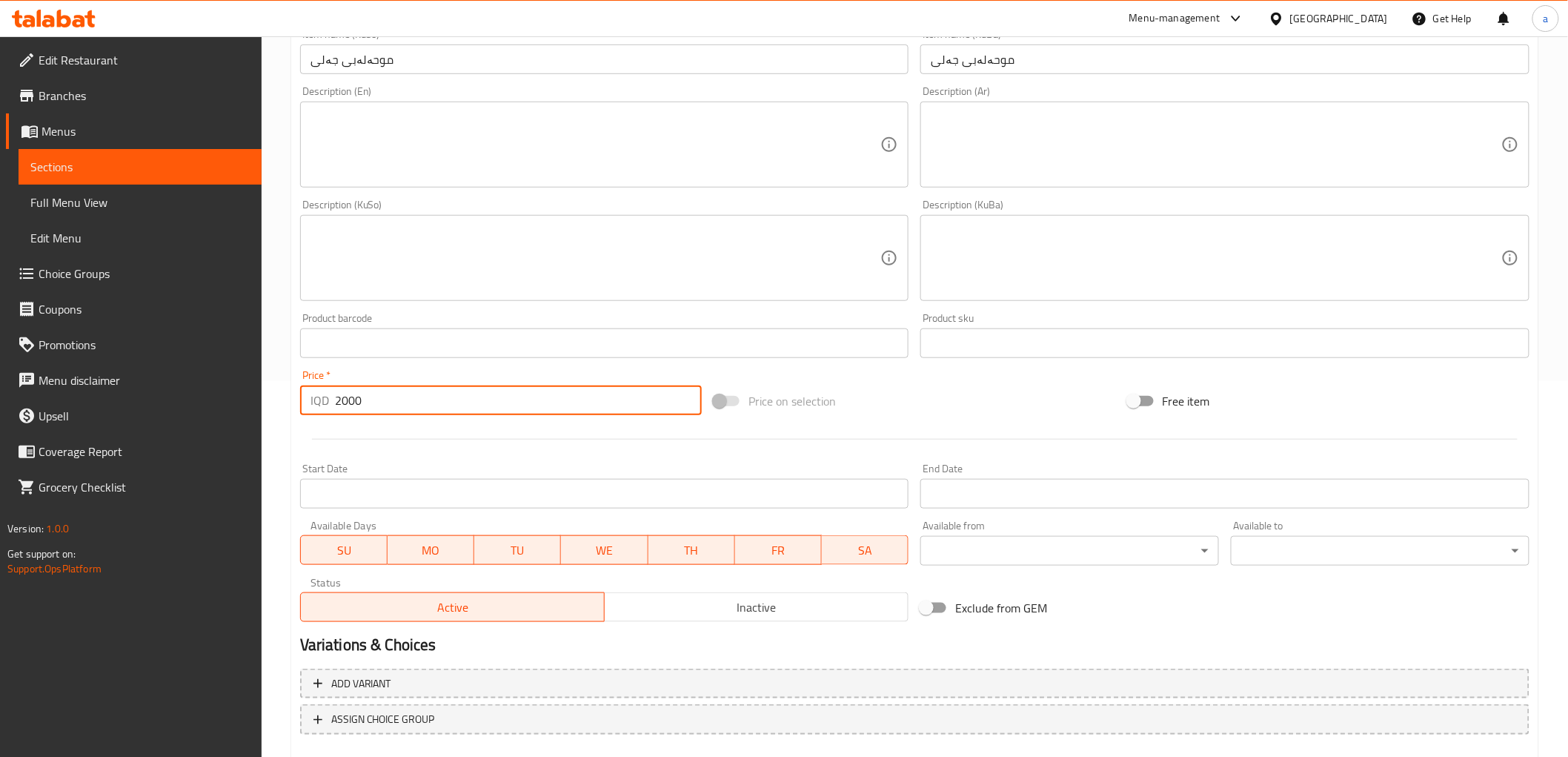
scroll to position [458, 0]
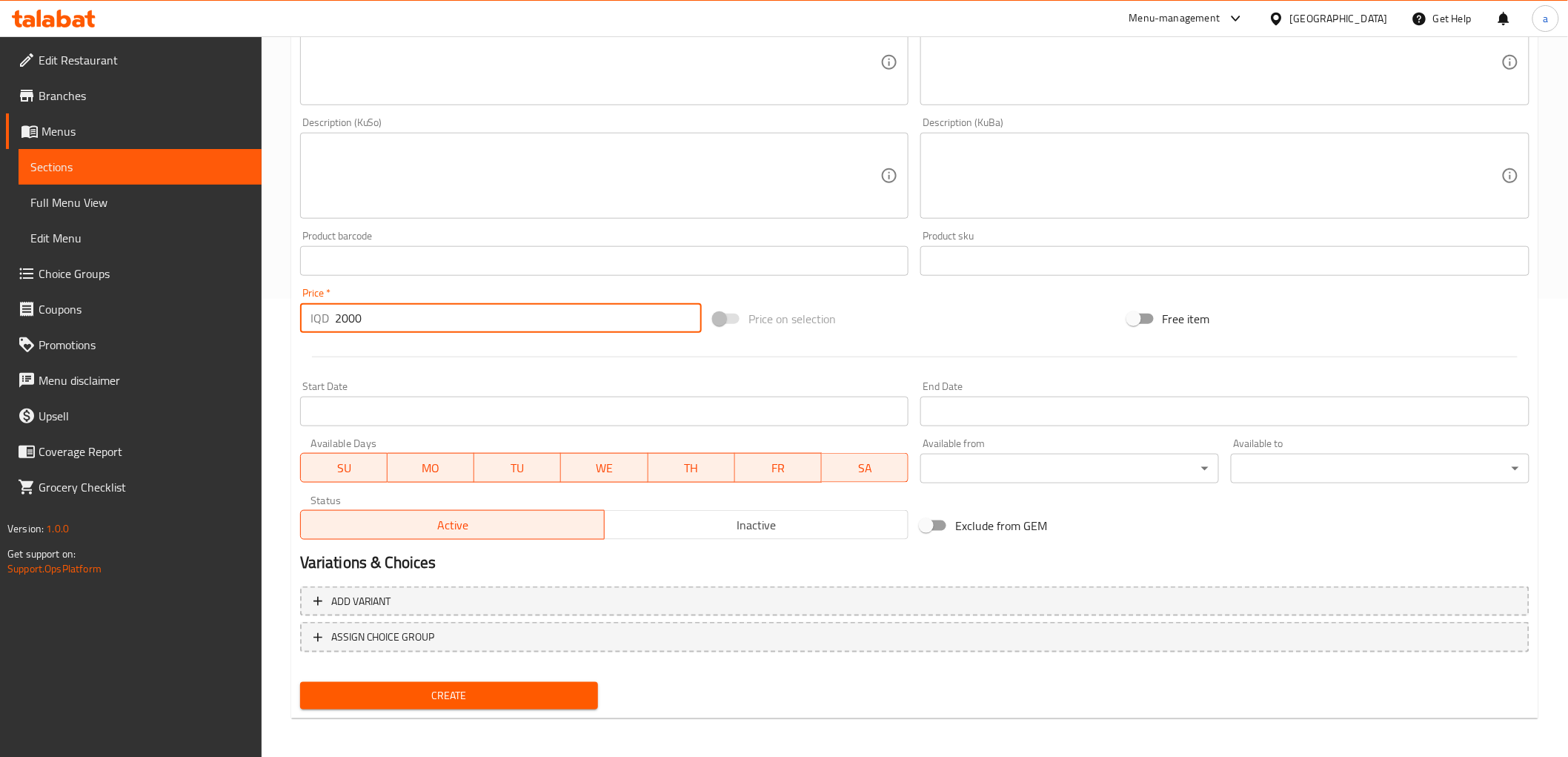
type input "2000"
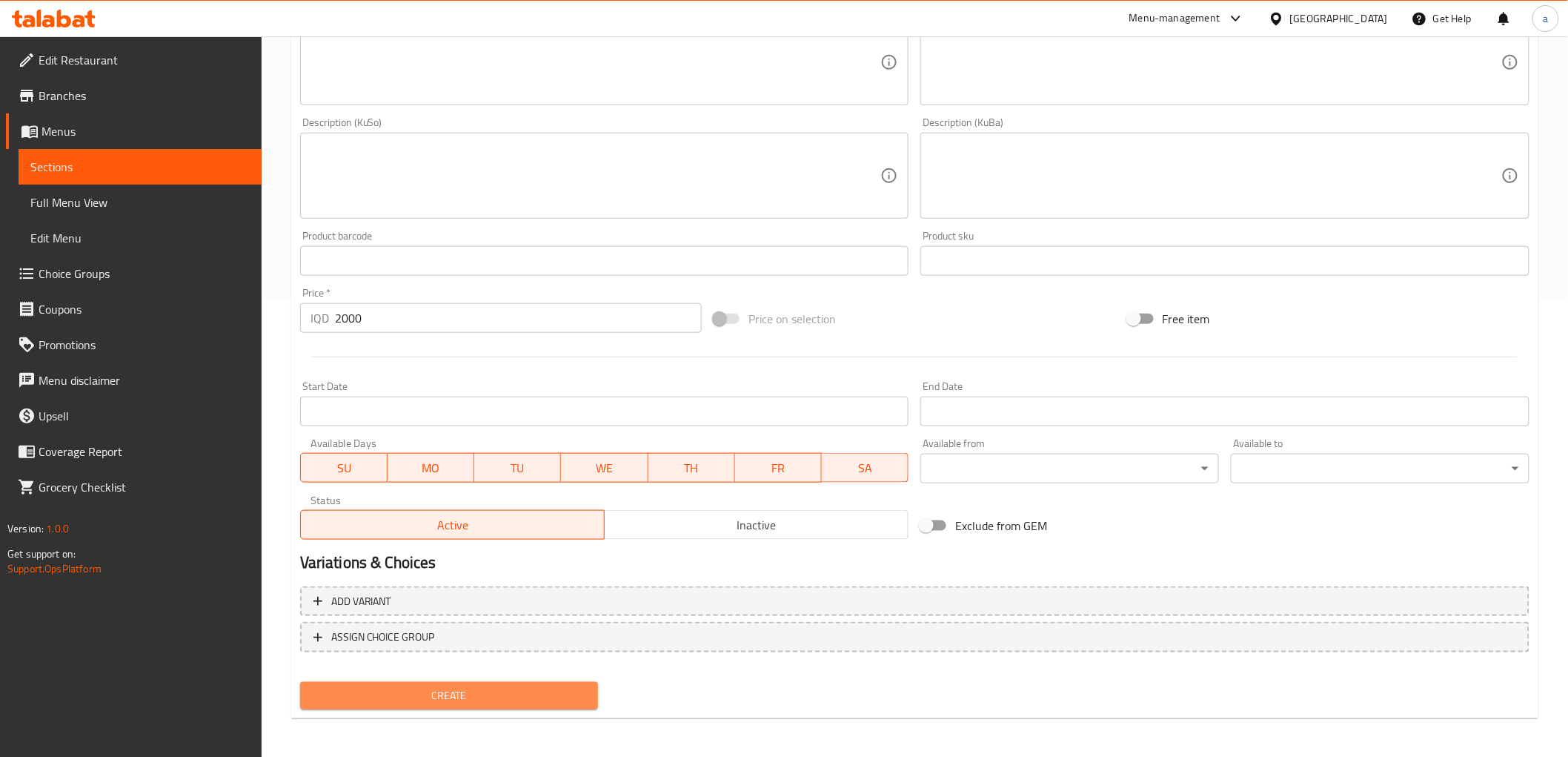
click at [439, 687] on span "Create" at bounding box center [449, 696] width 275 height 18
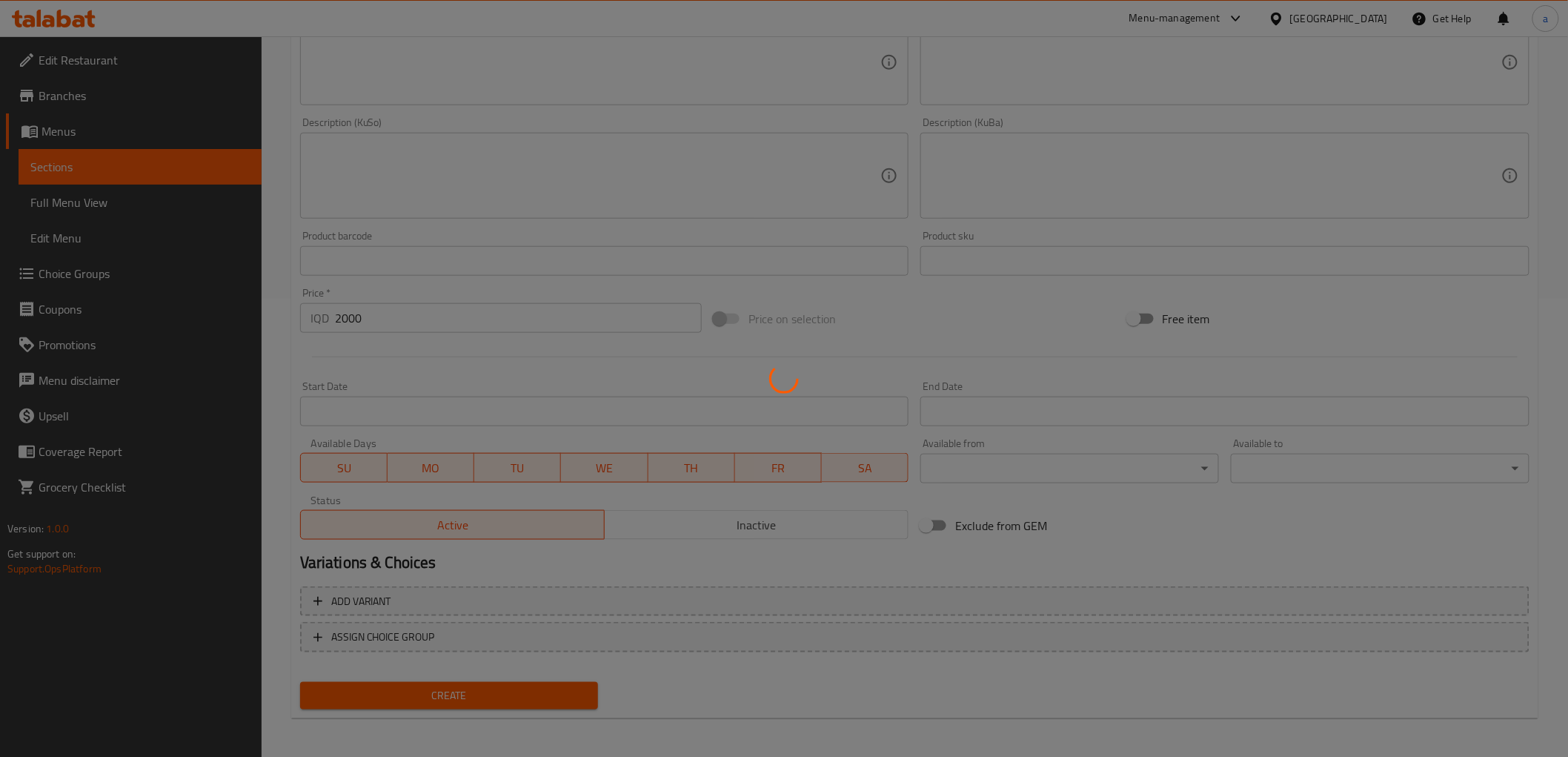
type input "0"
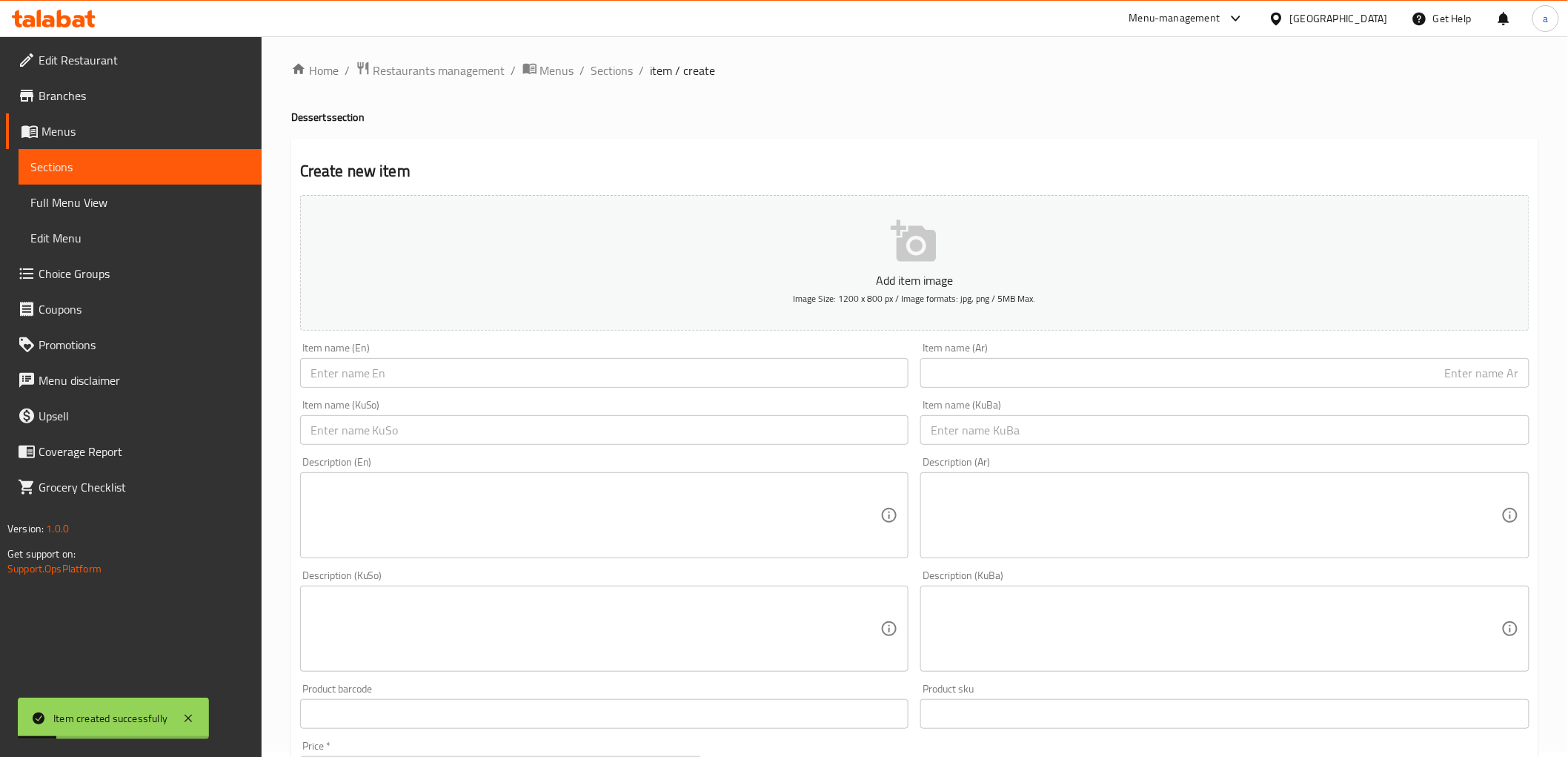
scroll to position [0, 0]
click at [618, 73] on span "Sections" at bounding box center [612, 76] width 42 height 18
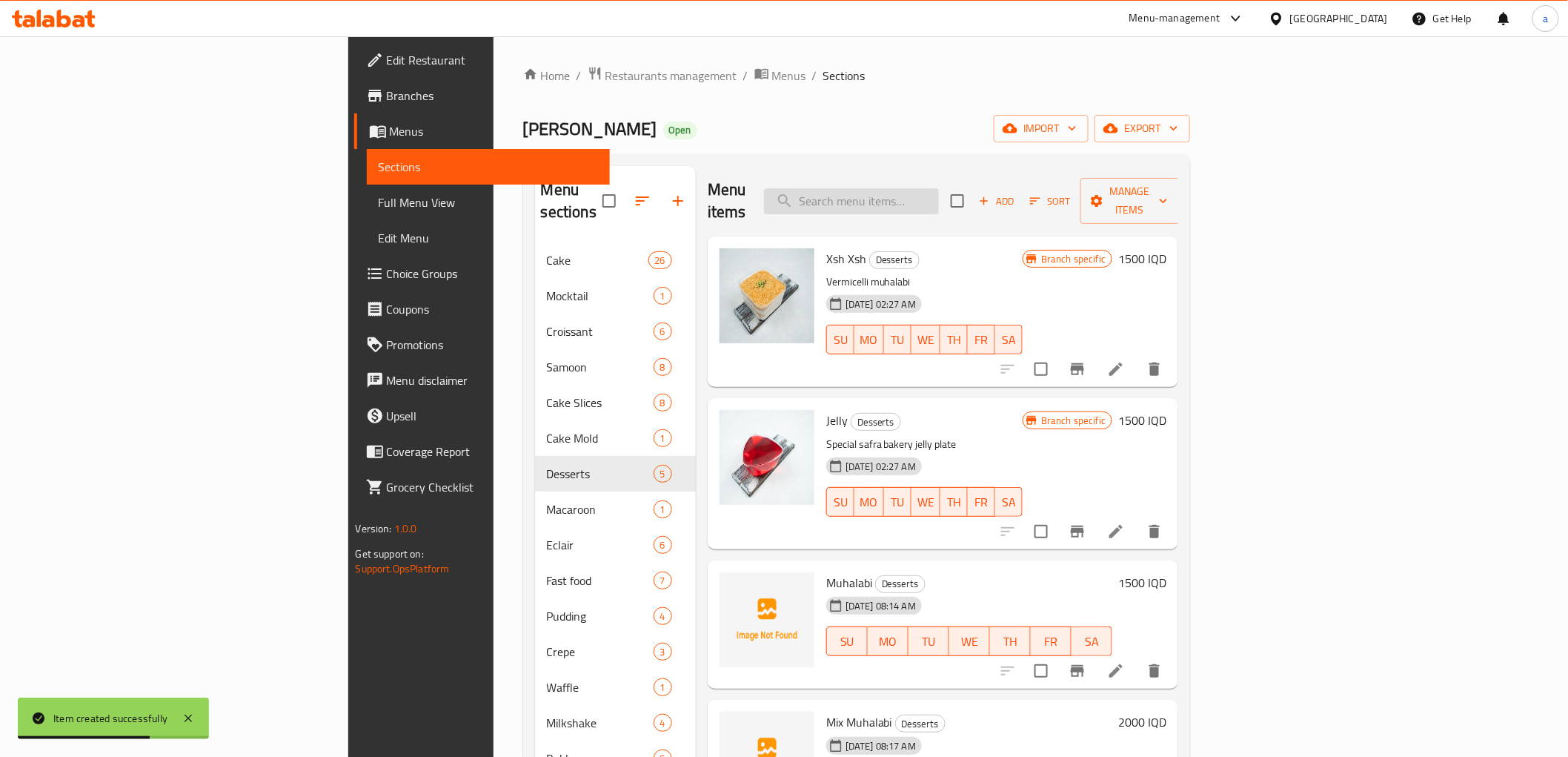
click at [939, 189] on input "search" at bounding box center [851, 201] width 174 height 26
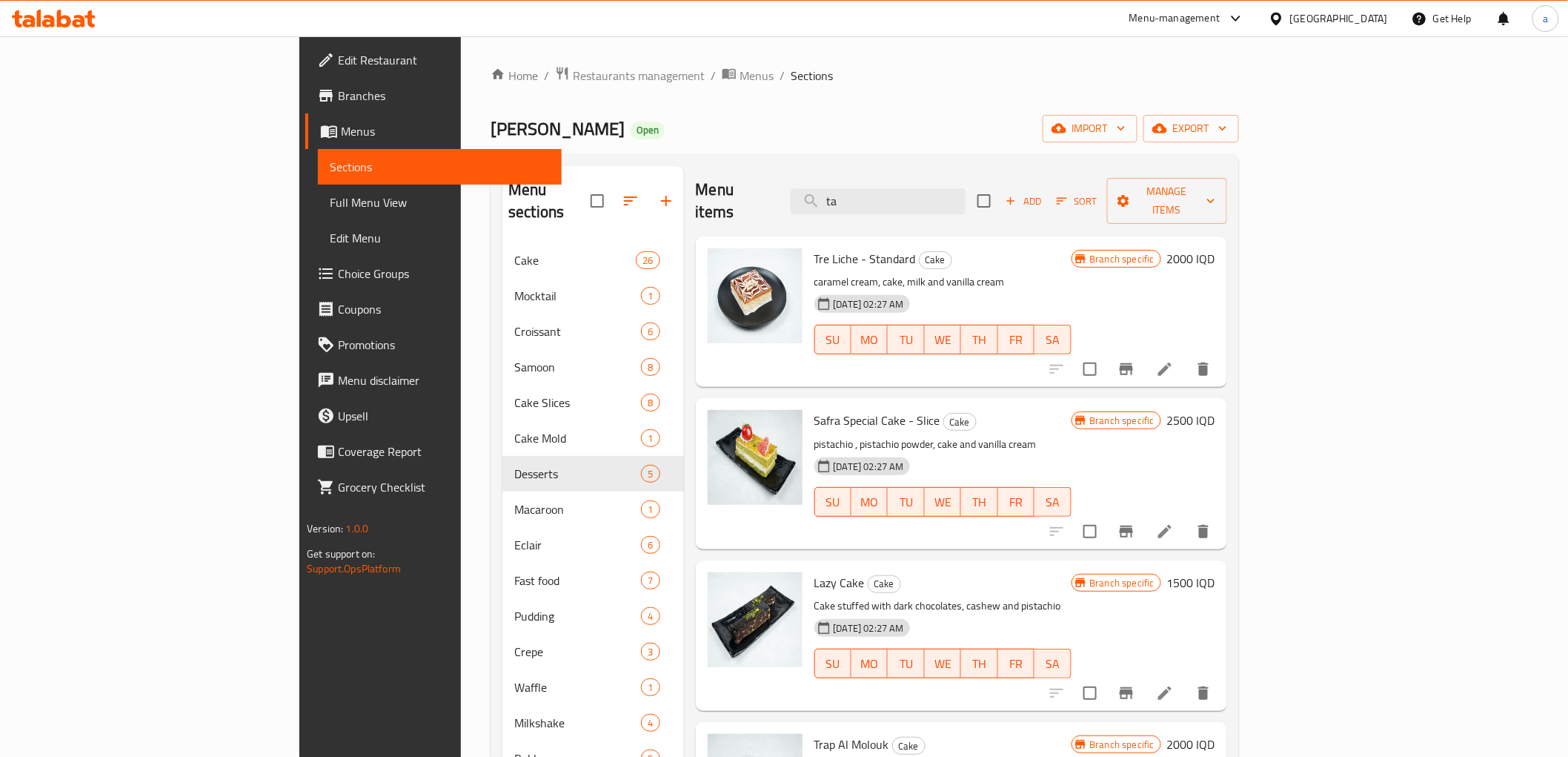
type input "t"
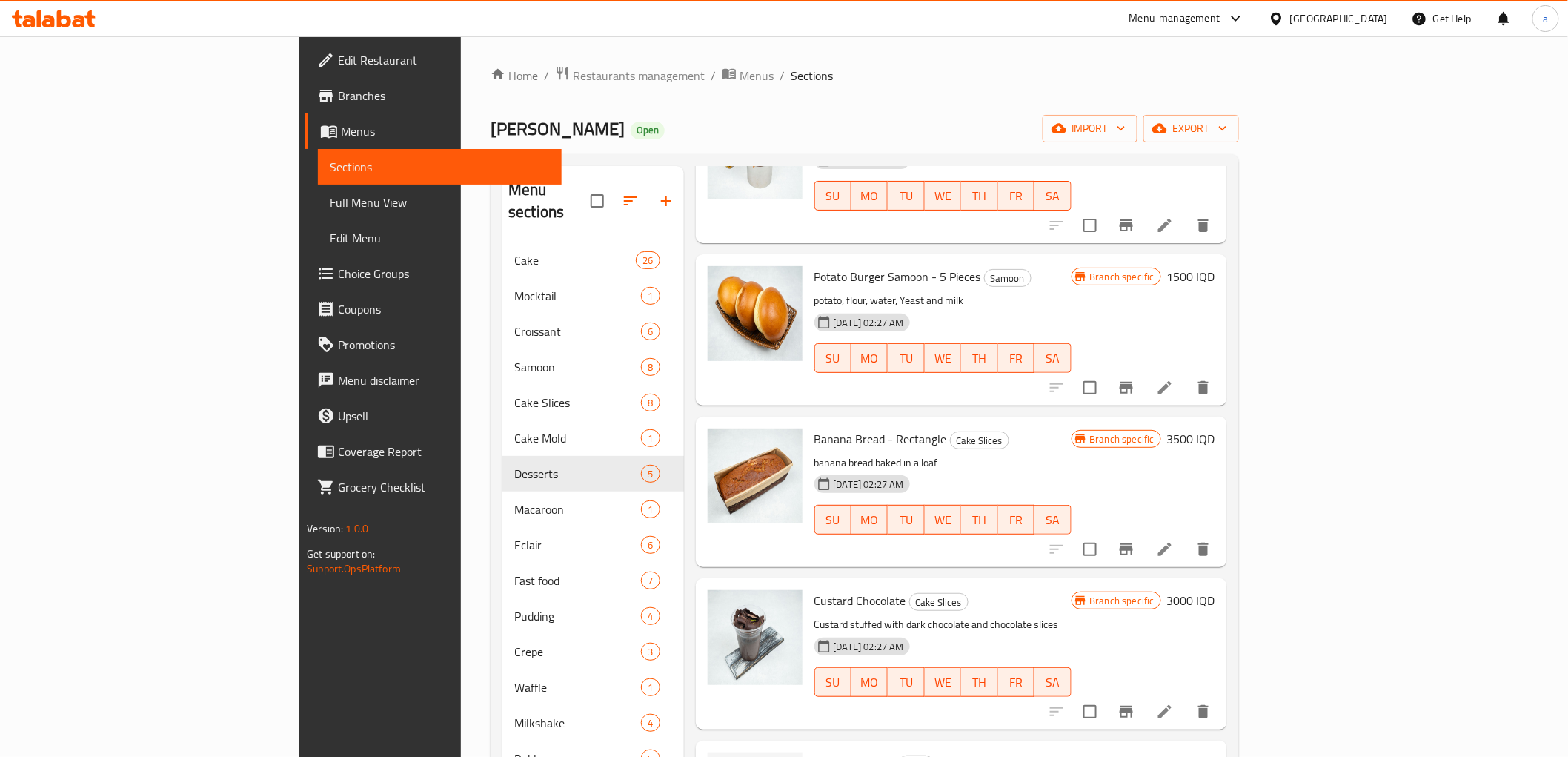
scroll to position [1785, 0]
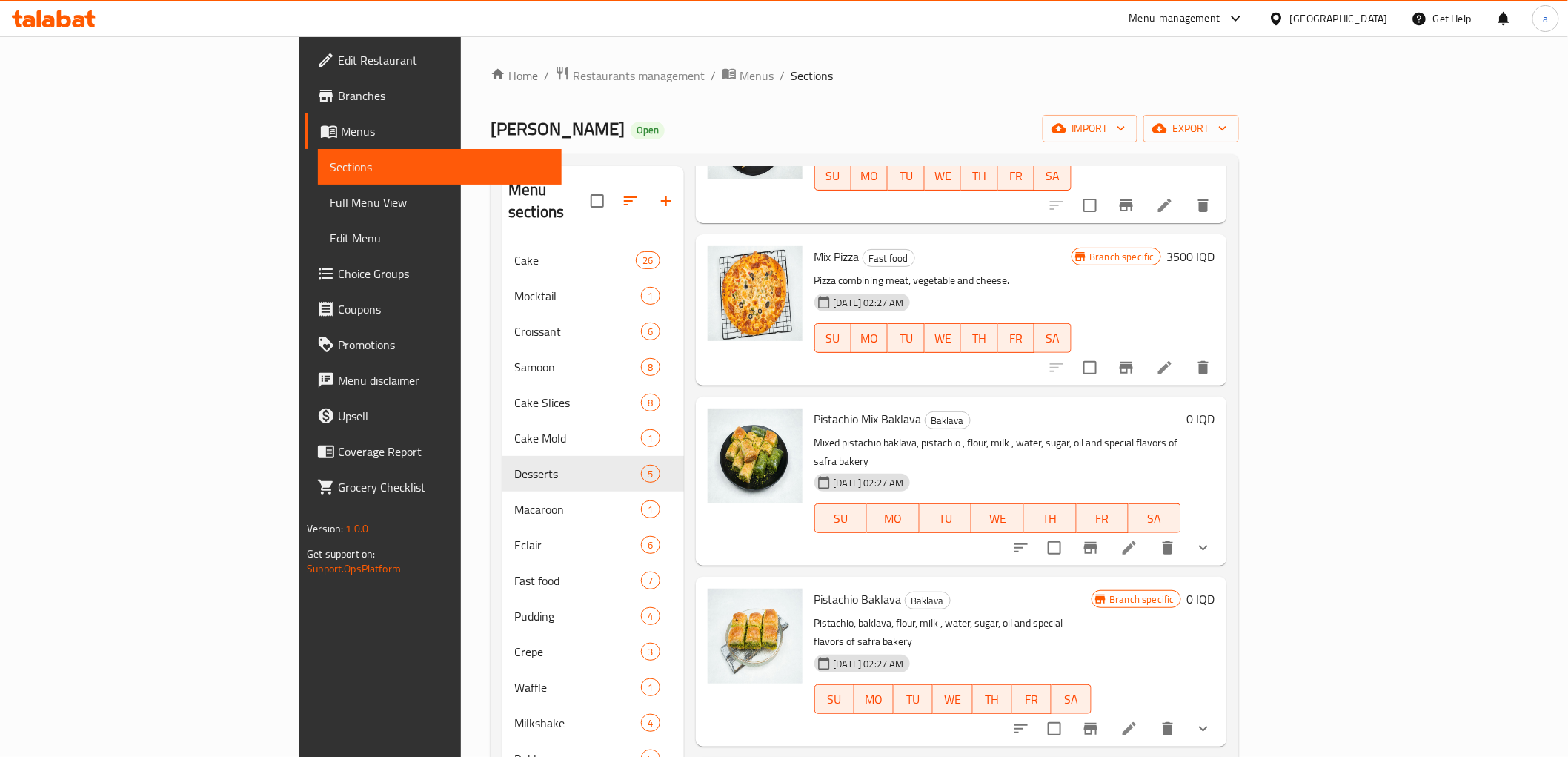
type input "Ta"
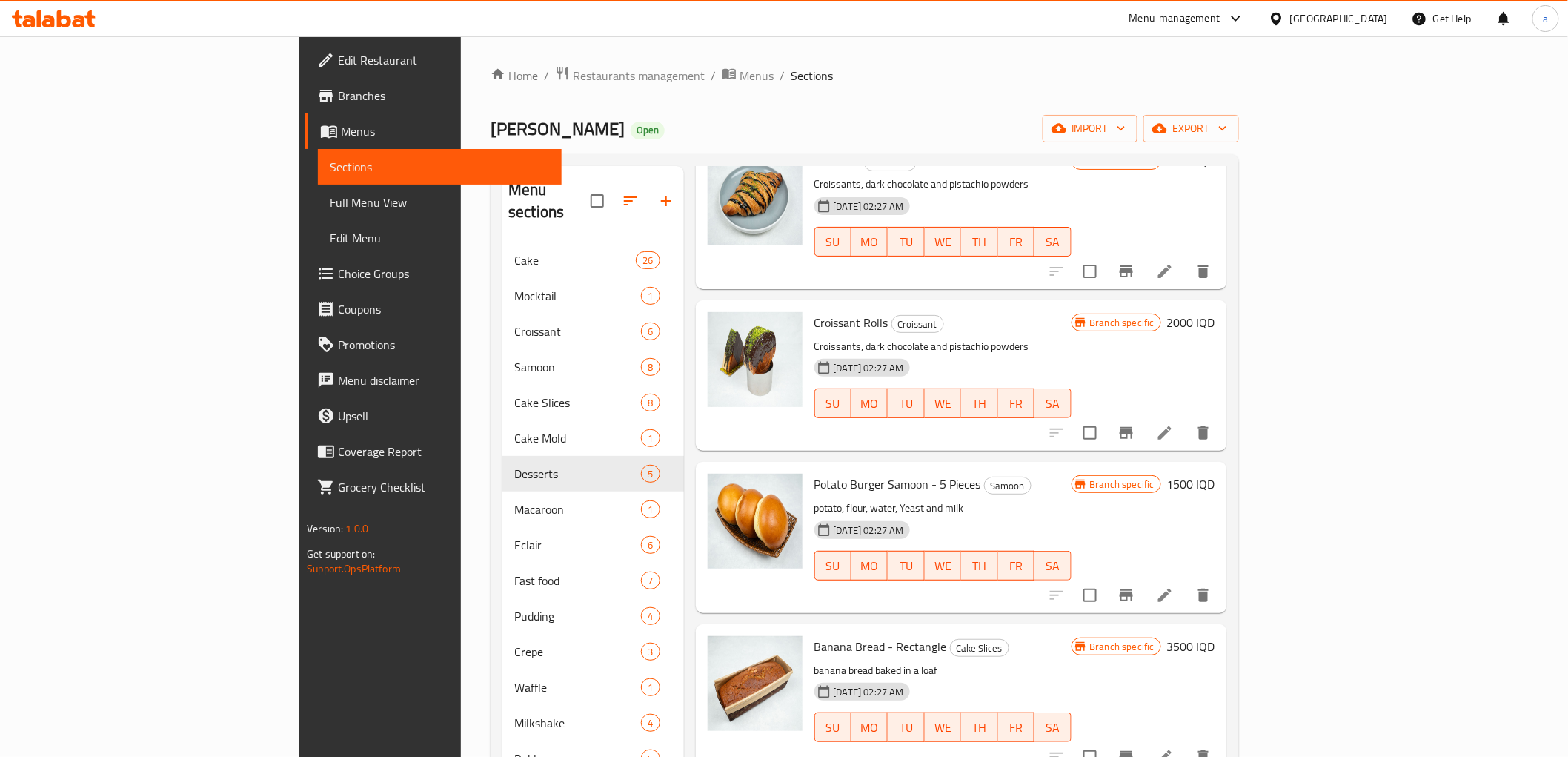
scroll to position [0, 0]
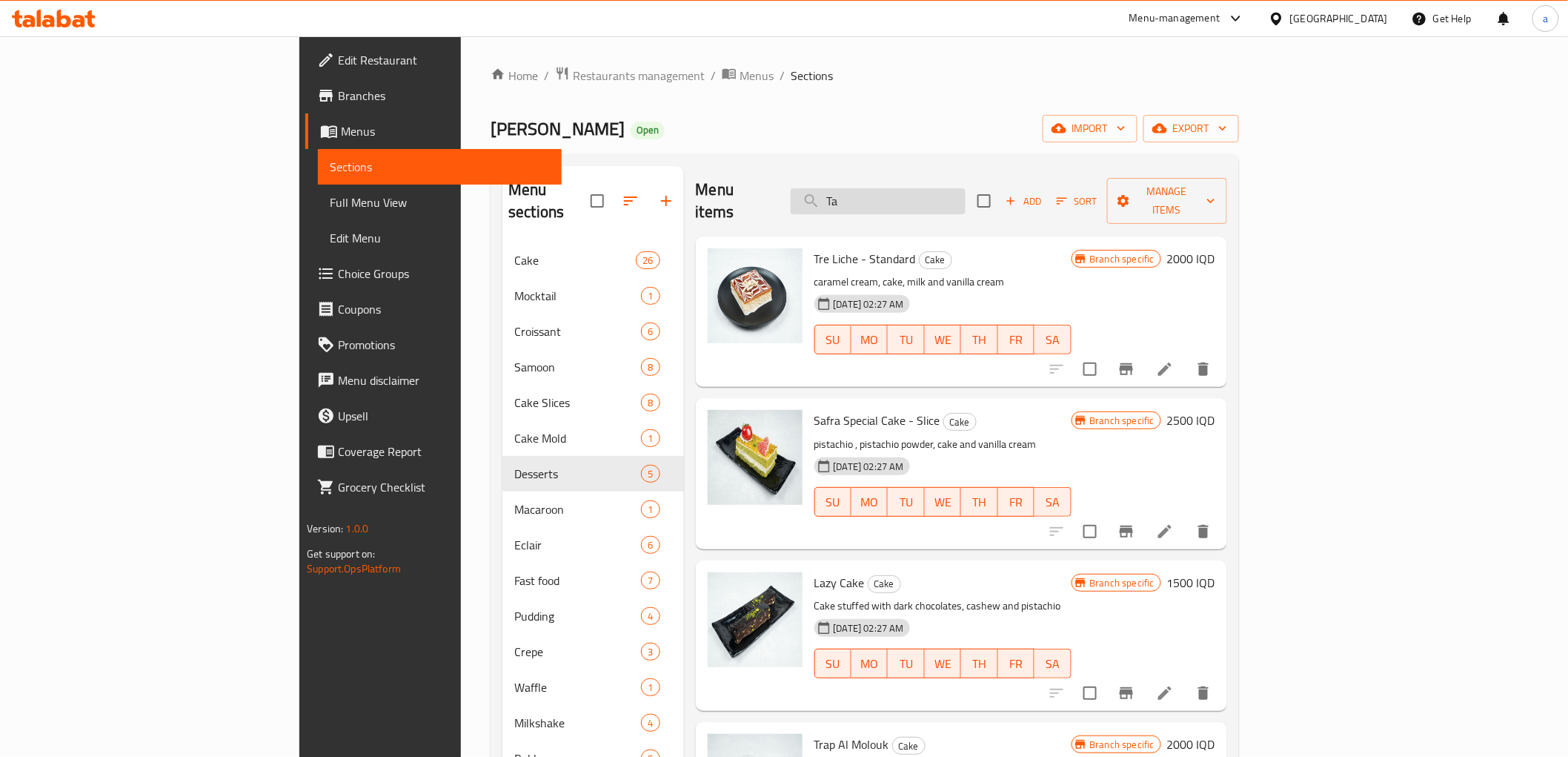
drag, startPoint x: 896, startPoint y: 519, endPoint x: 937, endPoint y: 186, distance: 335.5
click at [954, 195] on input "Ta" at bounding box center [877, 201] width 174 height 26
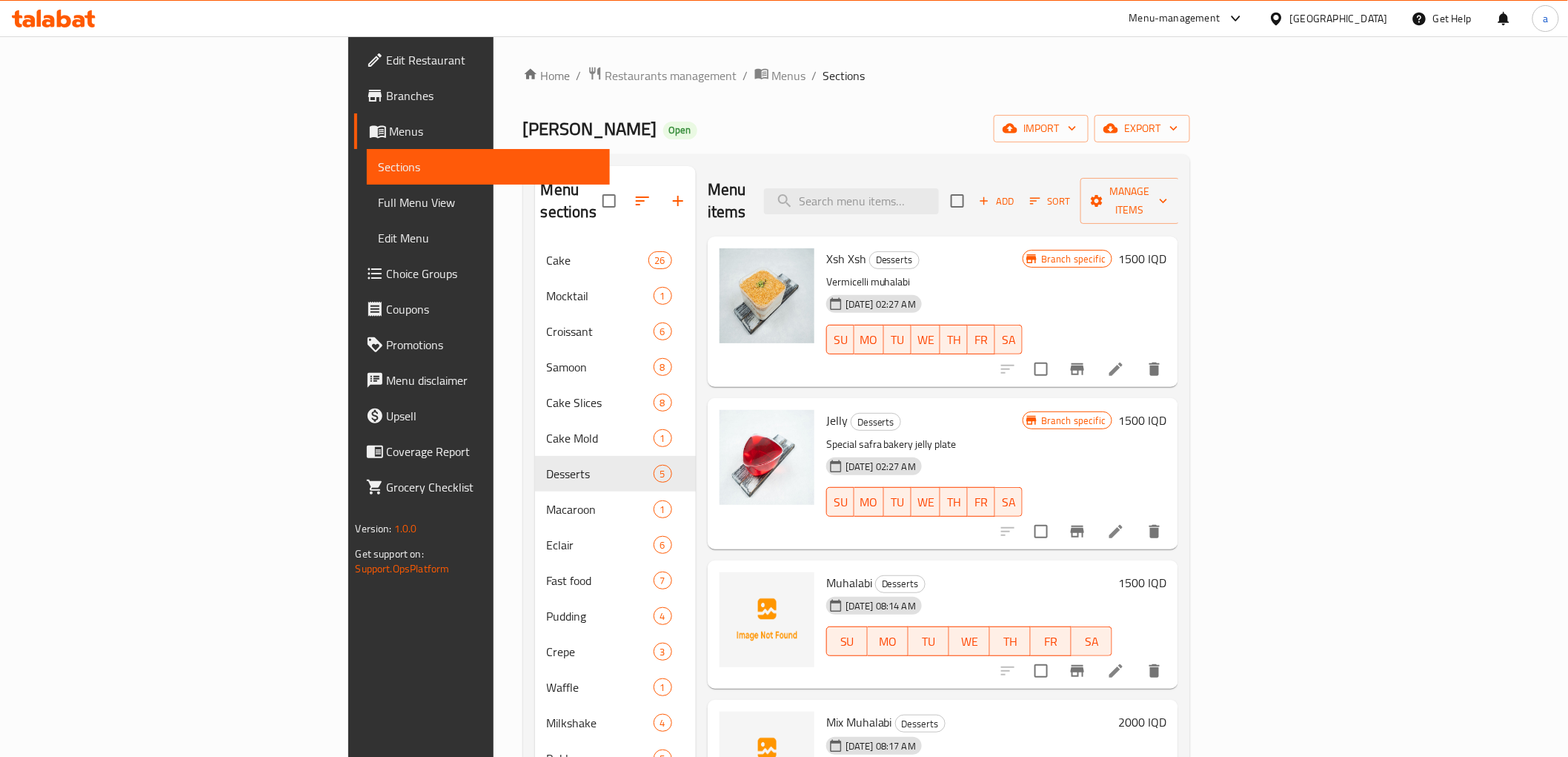
click at [1180, 178] on div "Add Sort Manage items" at bounding box center [1065, 201] width 229 height 46
click at [1017, 193] on span "Add" at bounding box center [997, 201] width 40 height 17
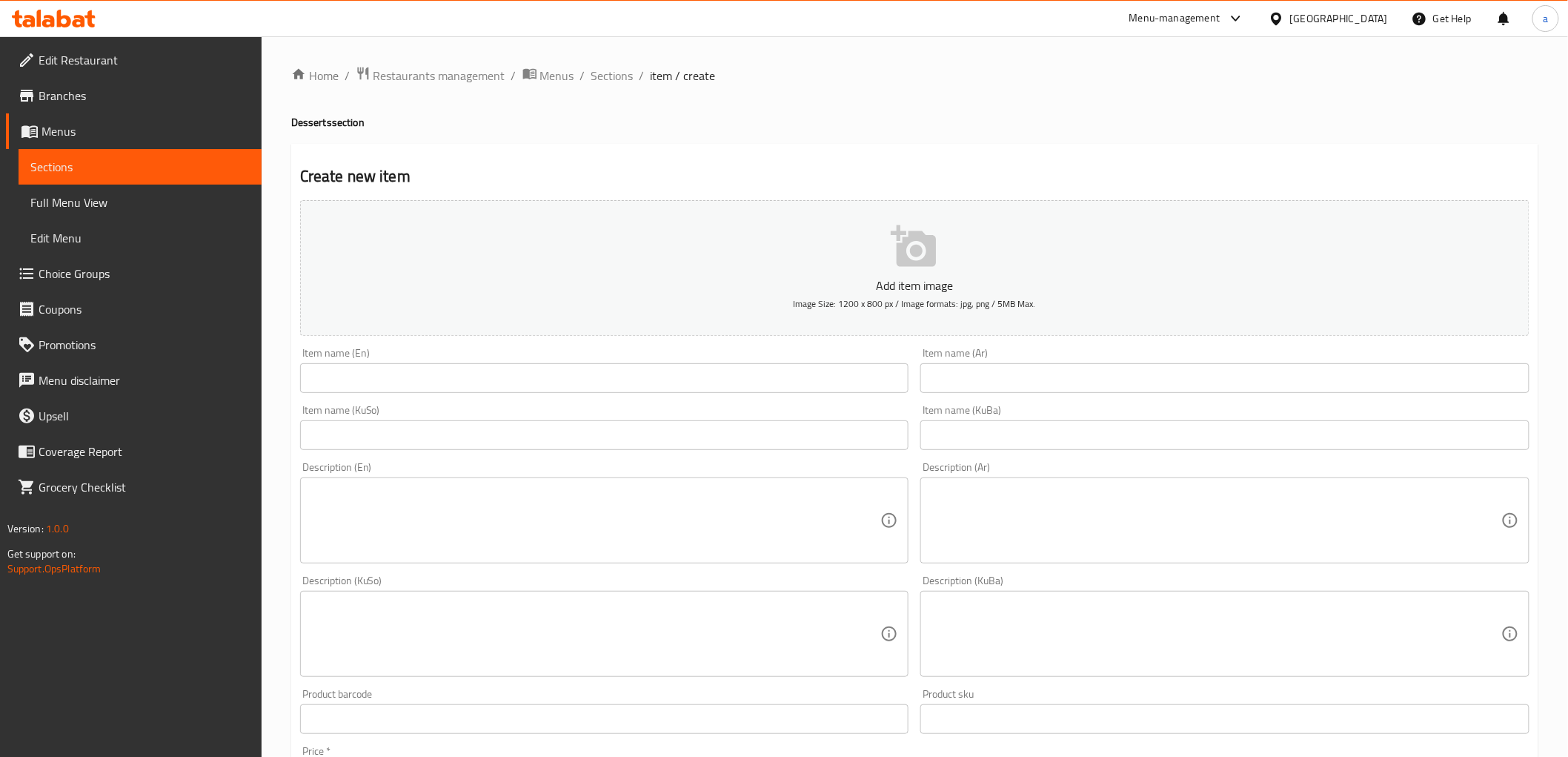
click at [1031, 436] on input "text" at bounding box center [1225, 435] width 610 height 30
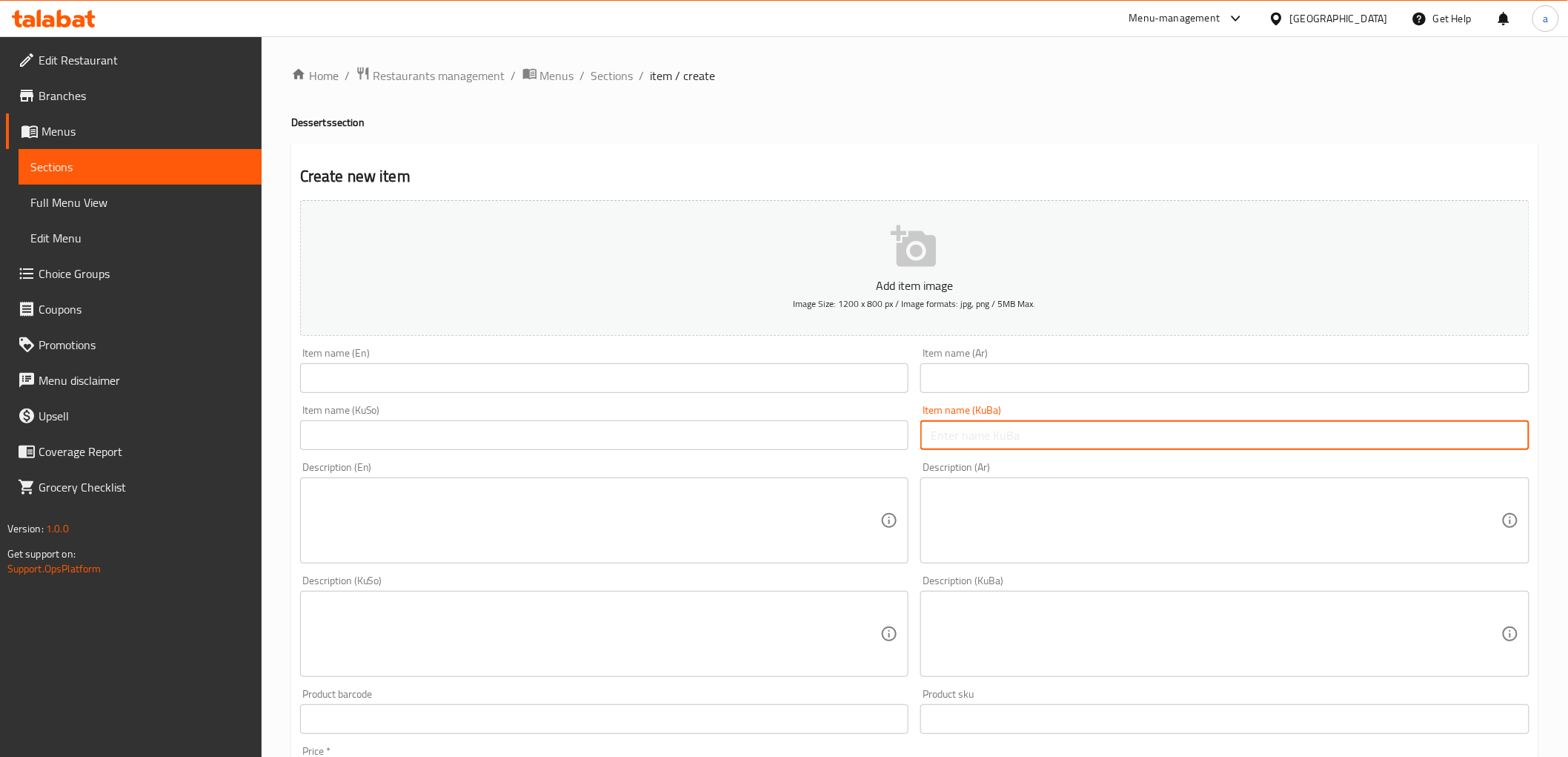
paste input "تالمبلوک"
type input "تالمبلوک"
click at [773, 438] on input "text" at bounding box center [605, 435] width 610 height 30
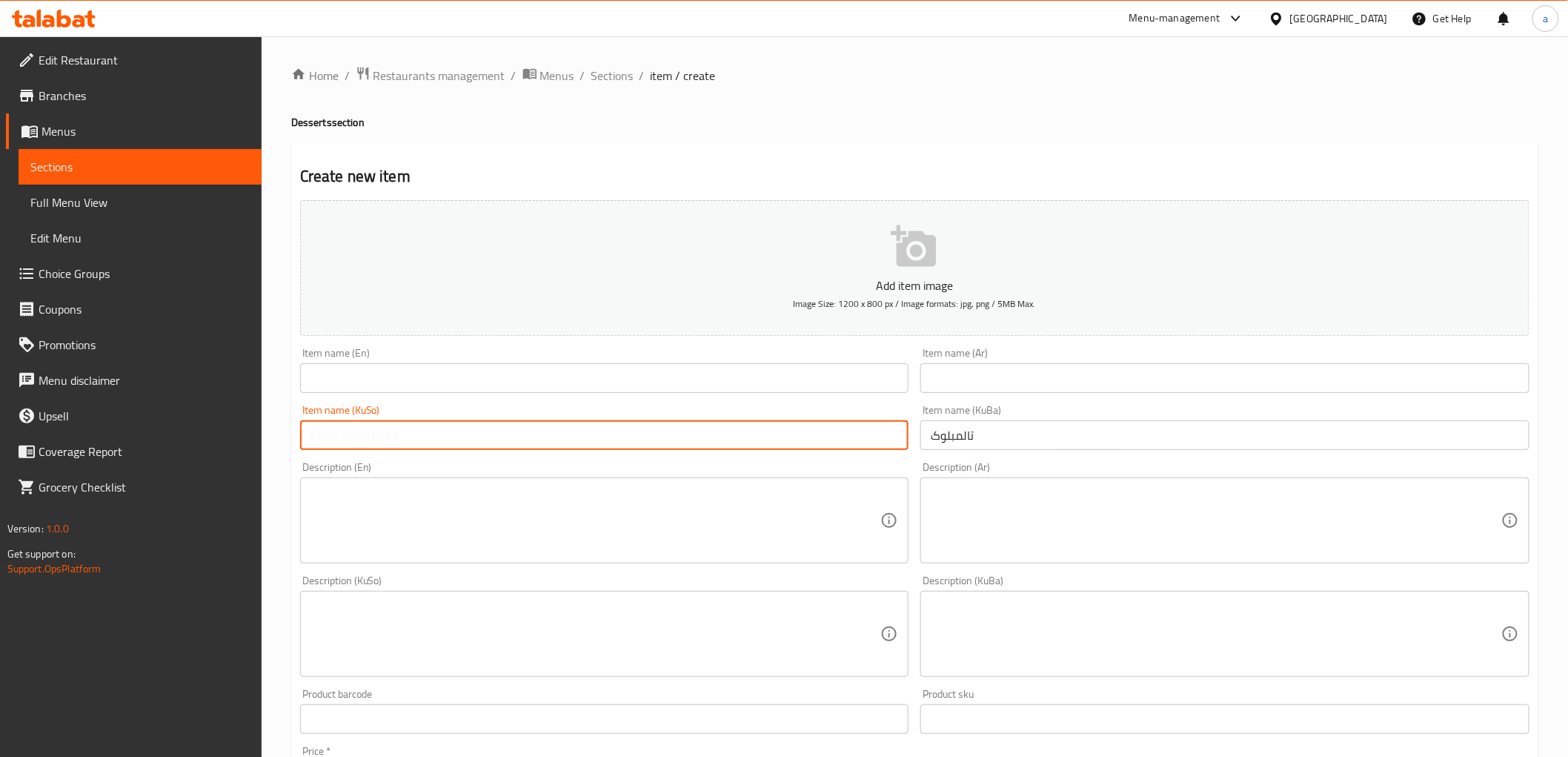
paste input "تالمبلوک"
type input "تالمبلوک"
click at [1017, 363] on div "Item name (Ar) Item name (Ar)" at bounding box center [1225, 370] width 610 height 46
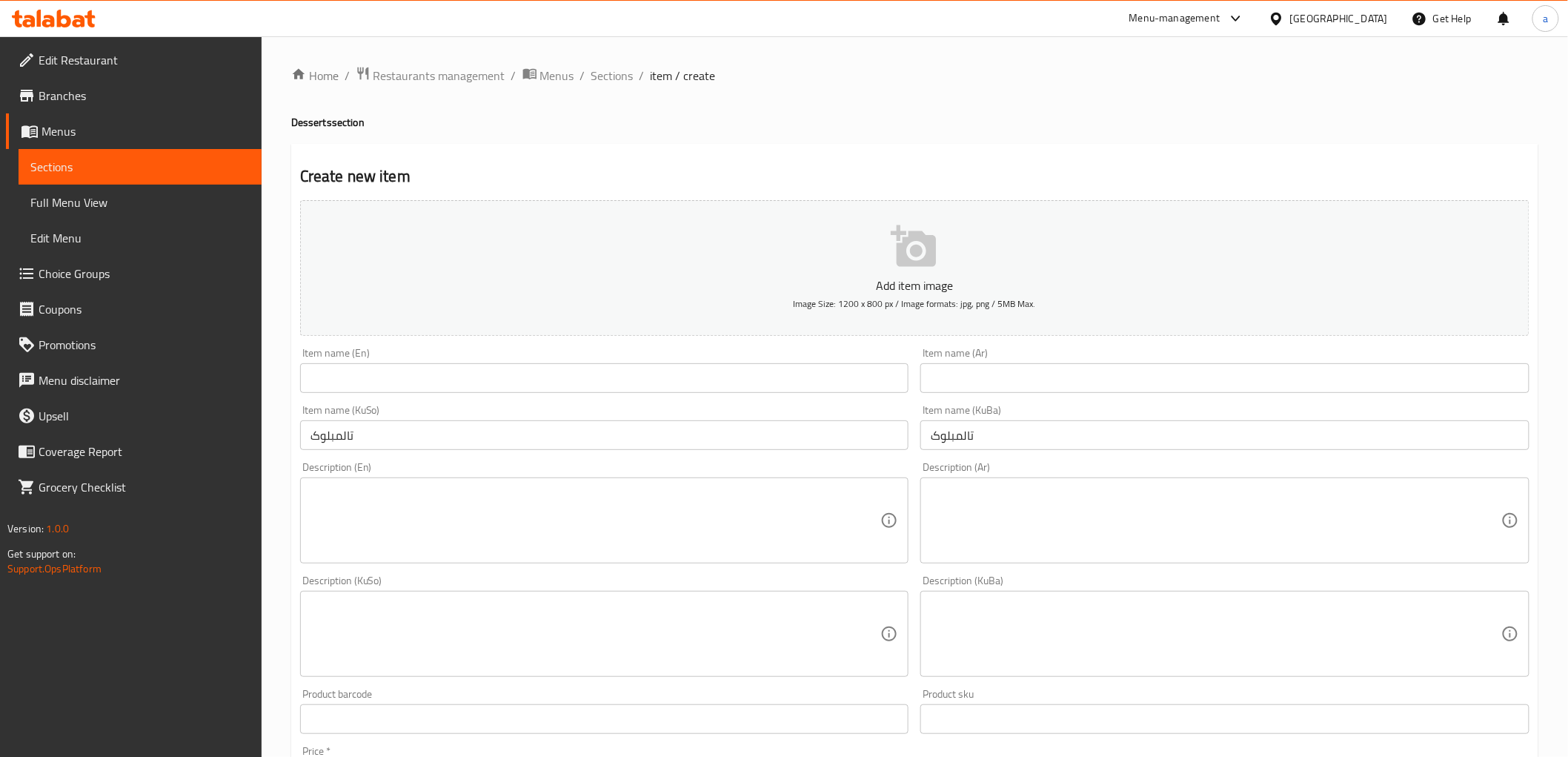
click at [1027, 373] on input "text" at bounding box center [1225, 378] width 610 height 30
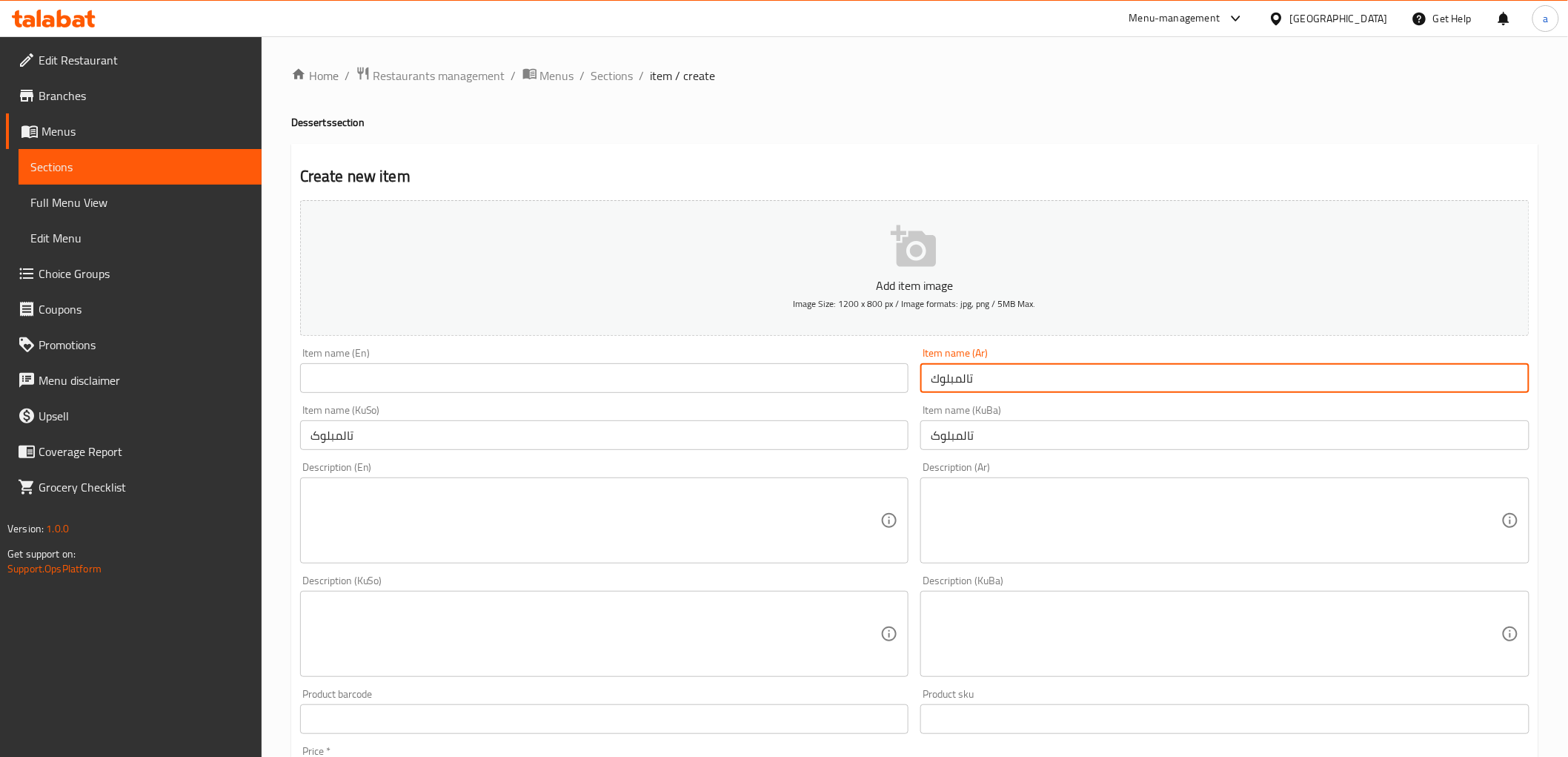
type input "تالمبلوك"
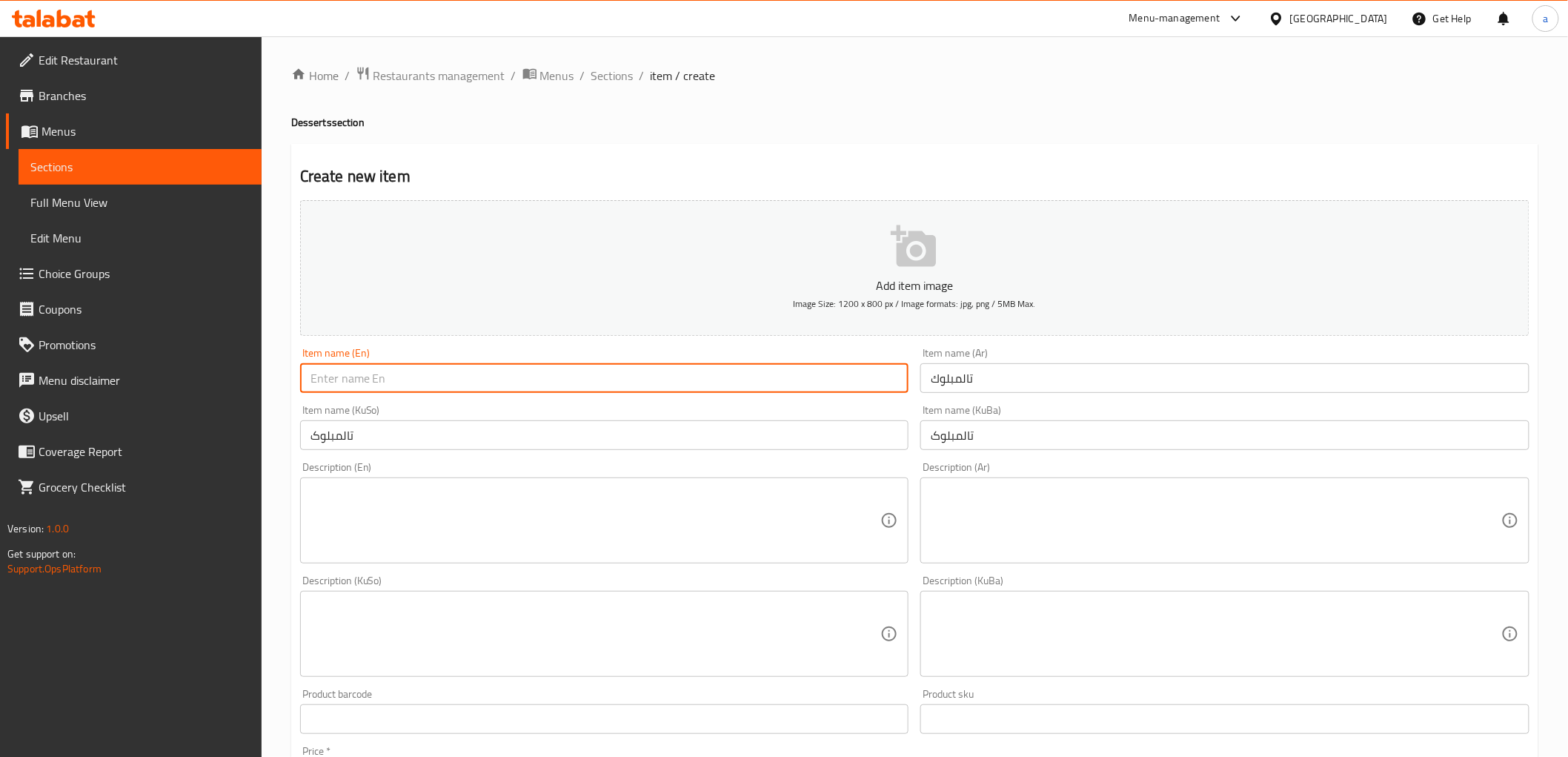
click at [741, 389] on input "text" at bounding box center [605, 378] width 610 height 30
type input "Talmbluk"
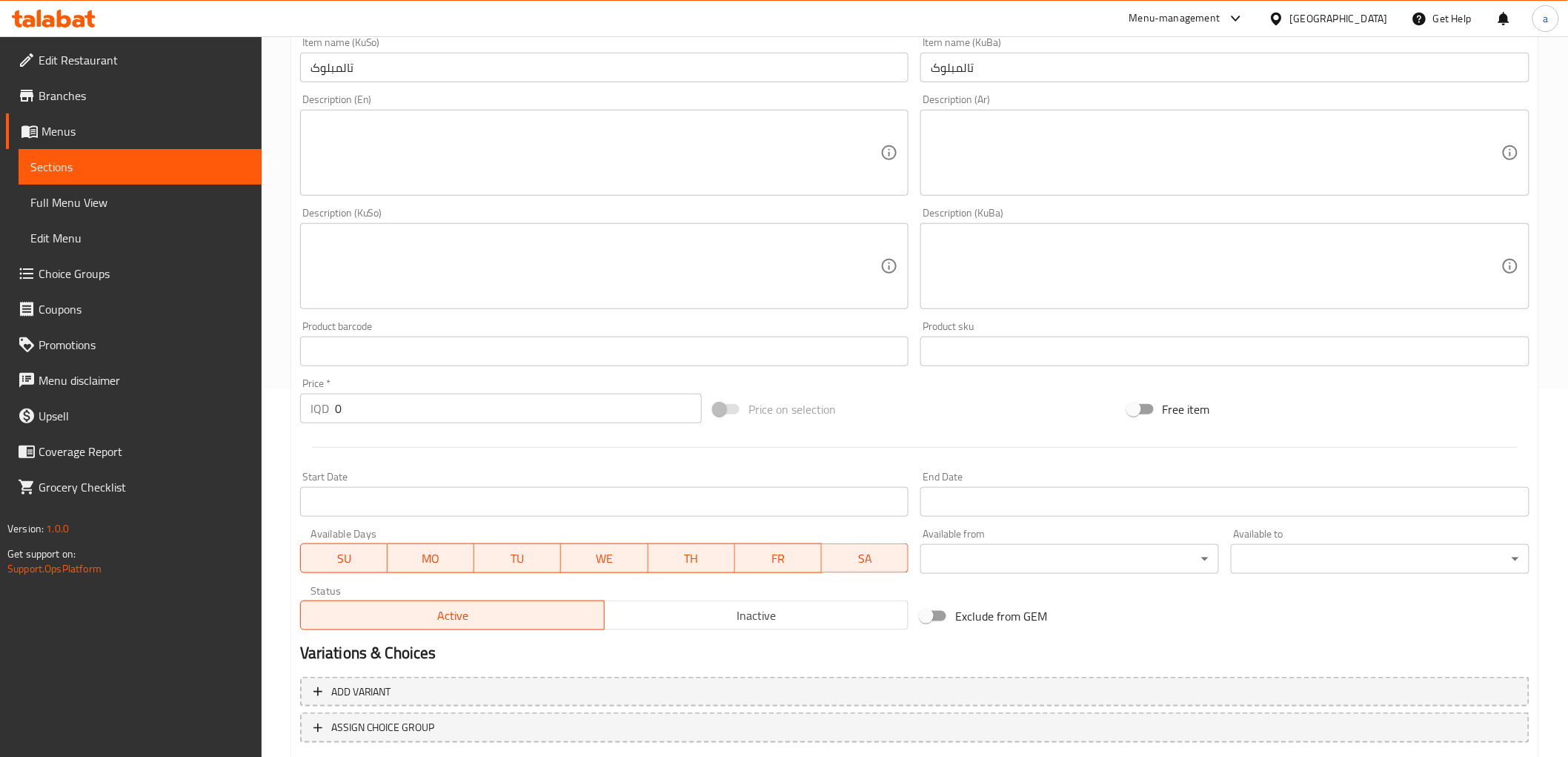
scroll to position [458, 0]
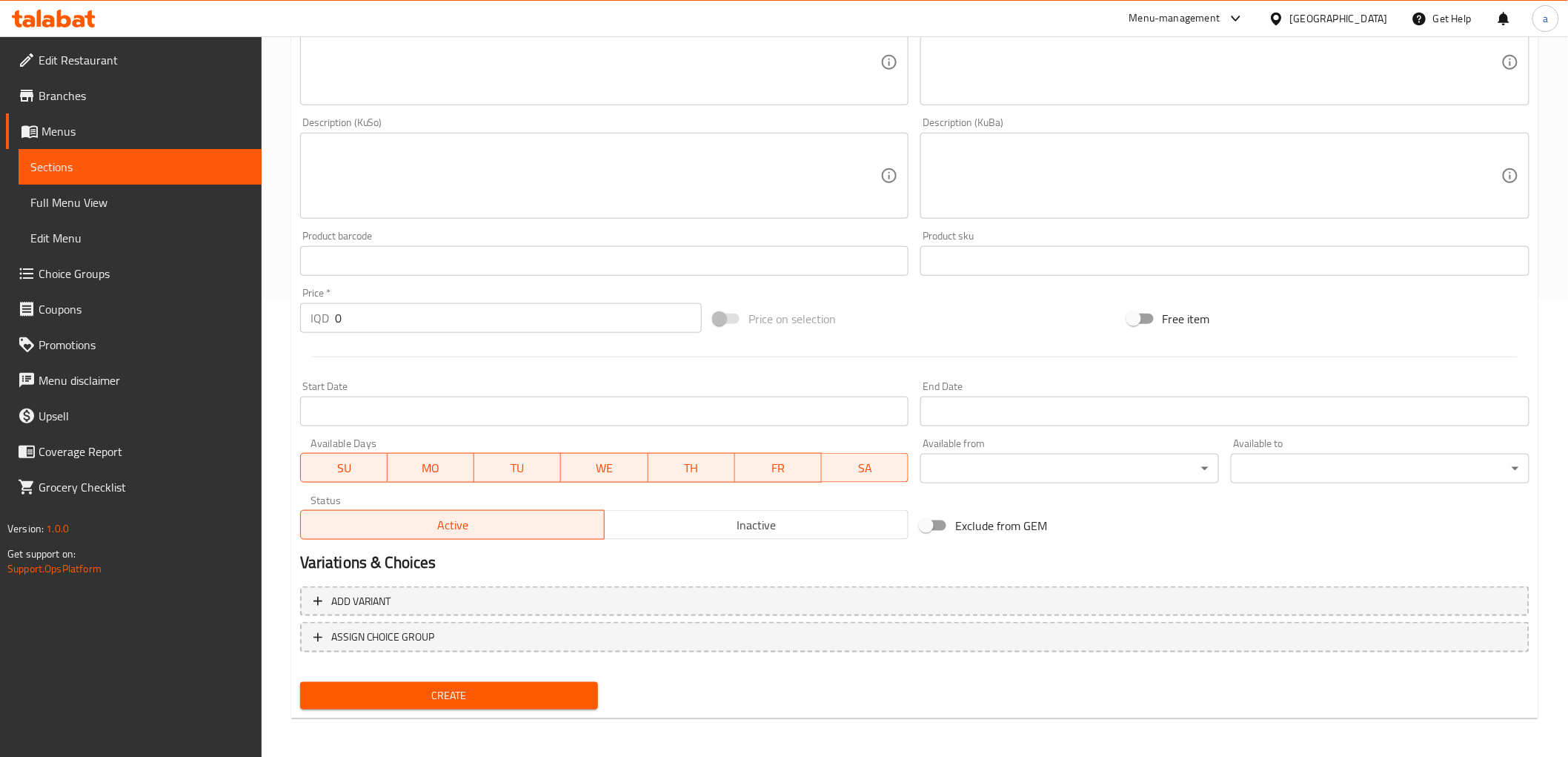
click at [366, 323] on input "0" at bounding box center [519, 319] width 367 height 30
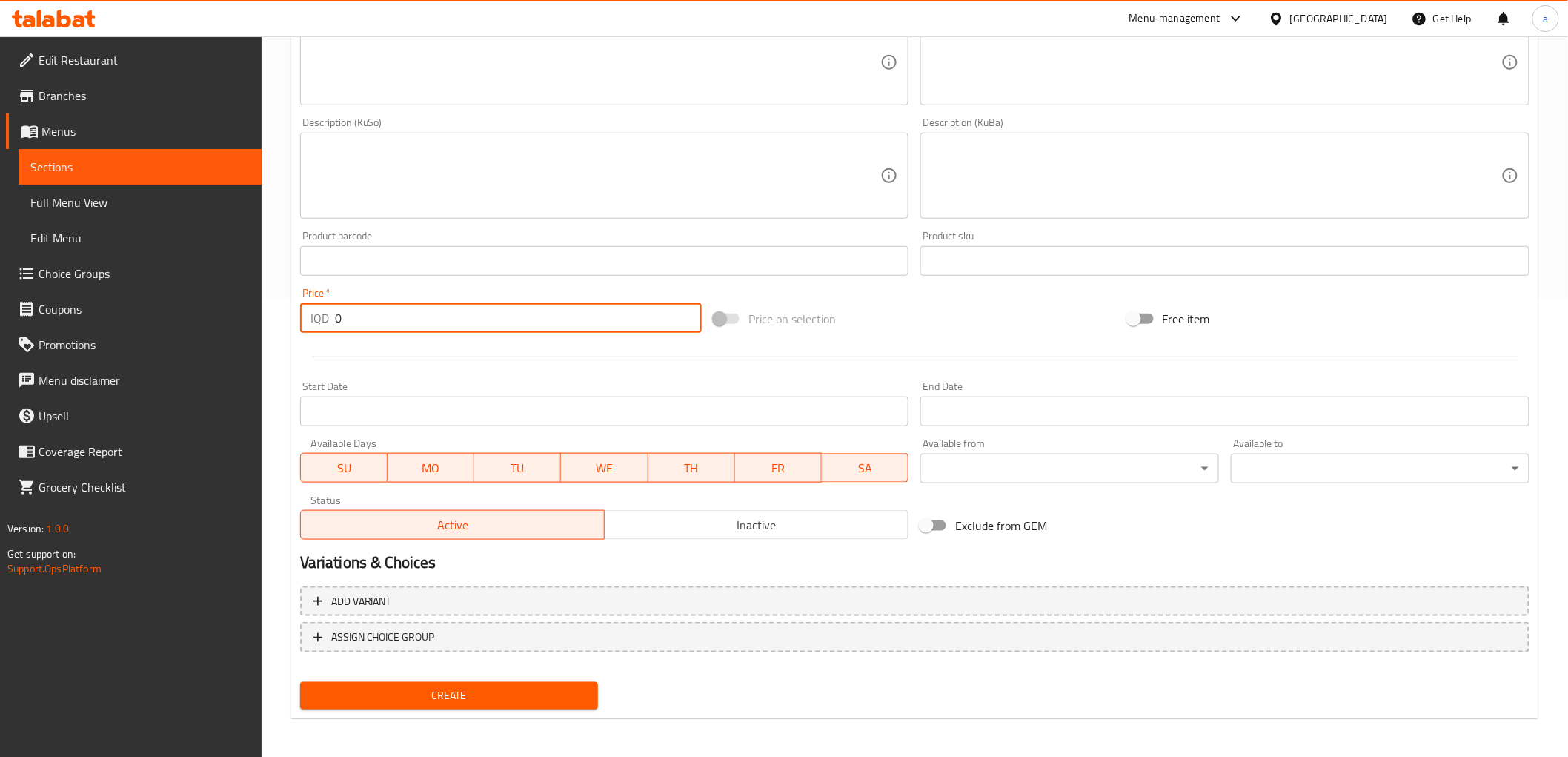
click at [366, 323] on input "0" at bounding box center [519, 319] width 367 height 30
type input "2000"
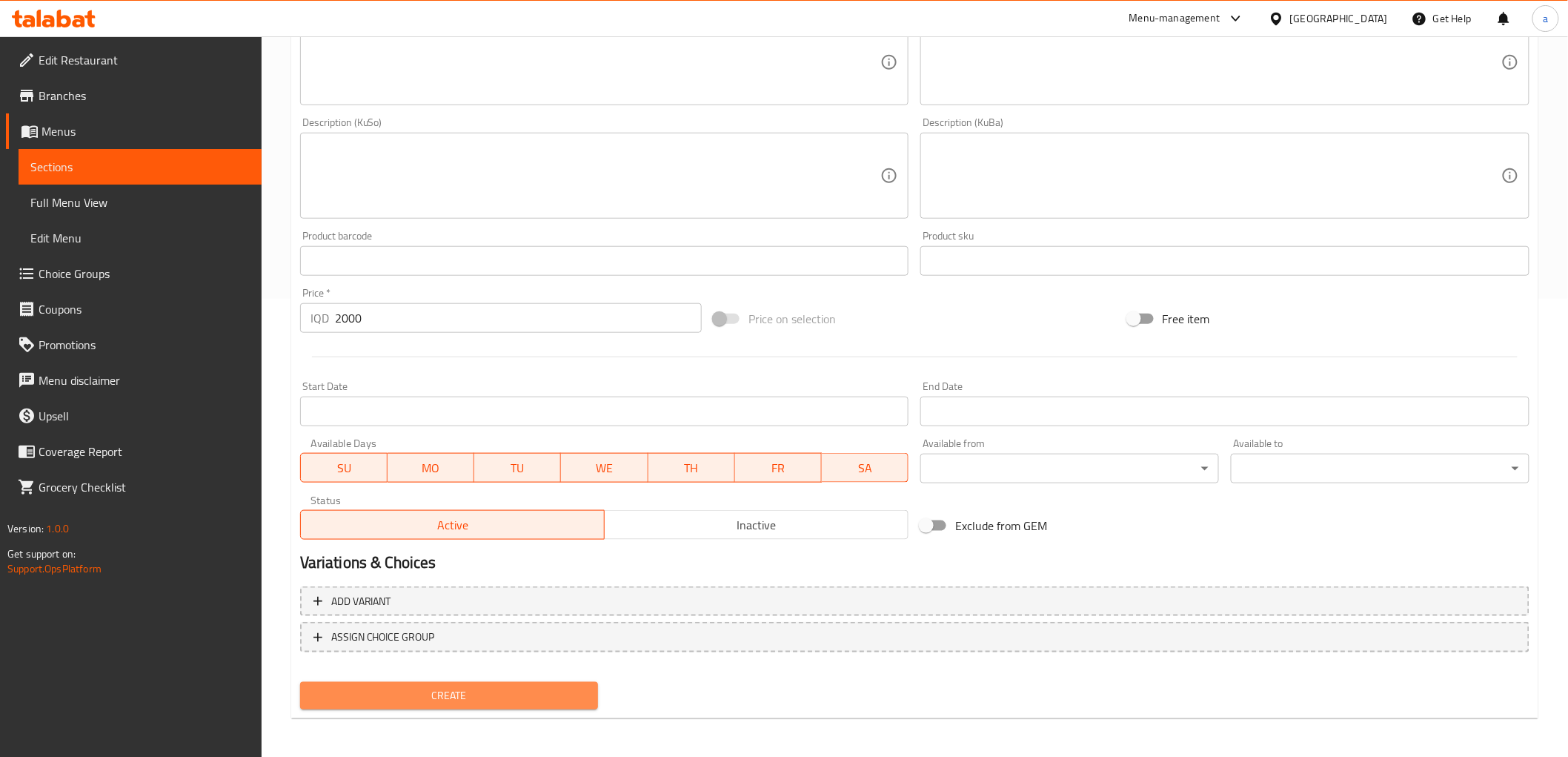
click at [448, 682] on button "Create" at bounding box center [449, 695] width 299 height 27
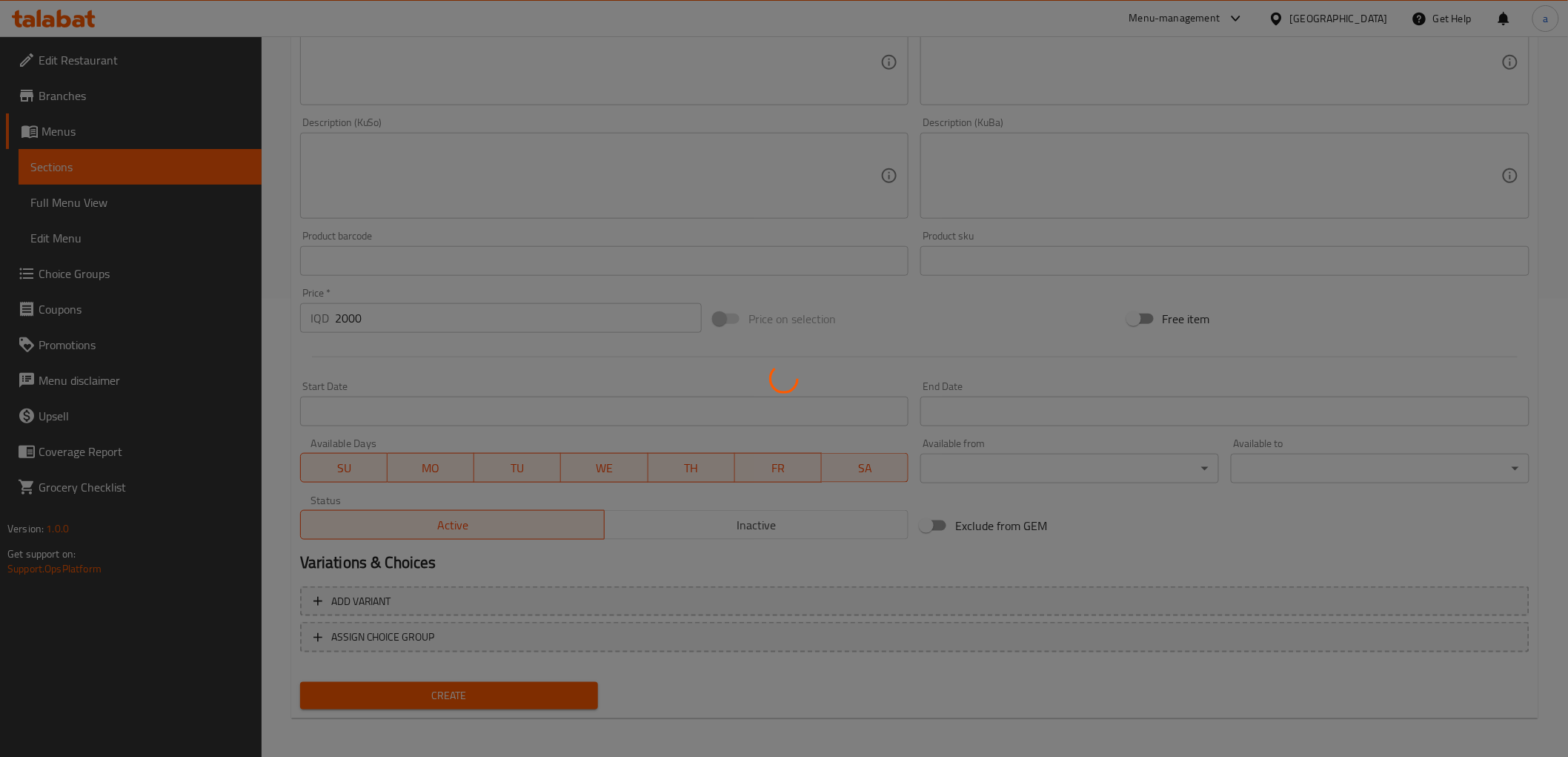
type input "0"
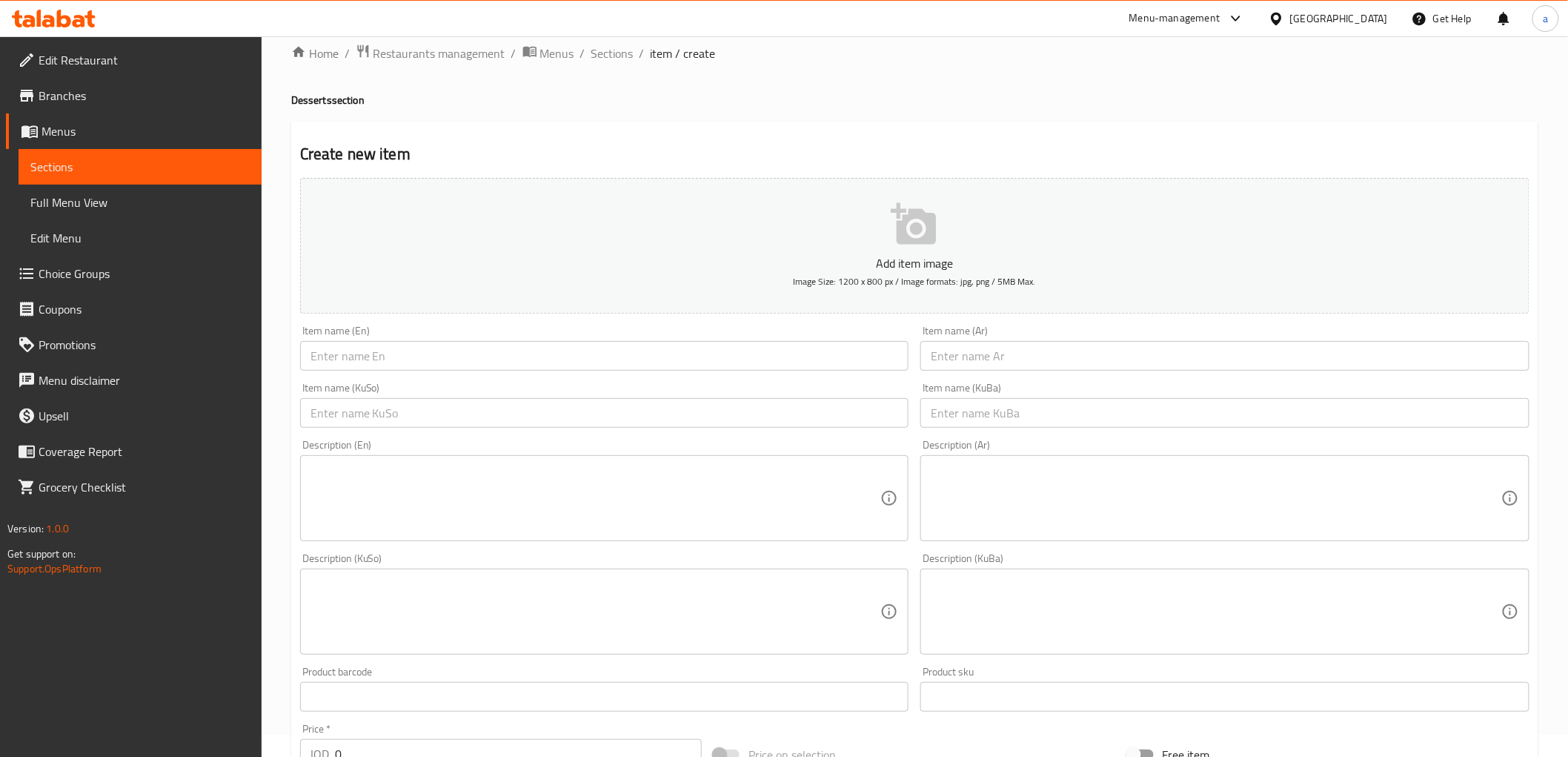
scroll to position [0, 0]
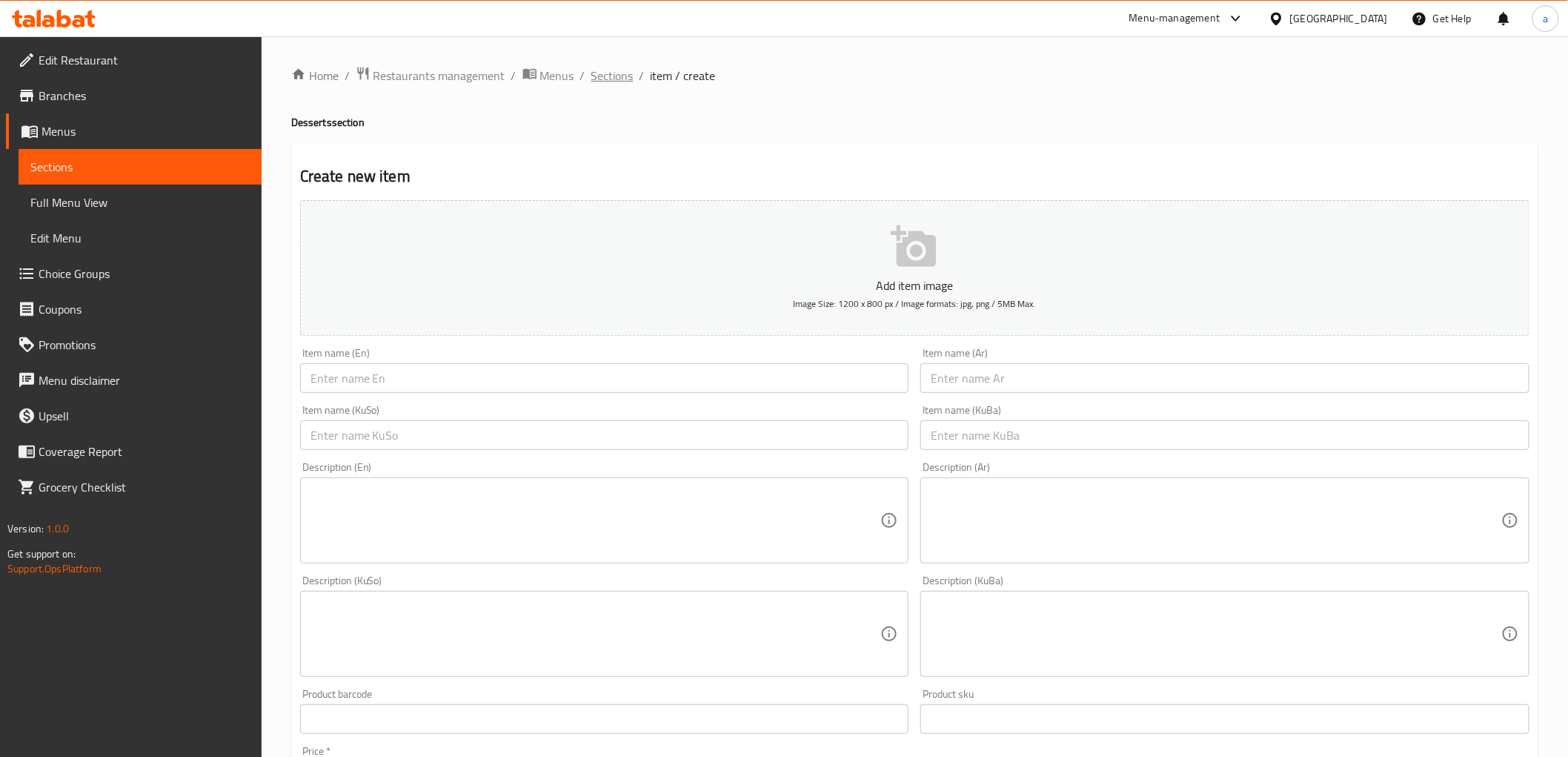
click at [597, 75] on span "Sections" at bounding box center [612, 76] width 42 height 18
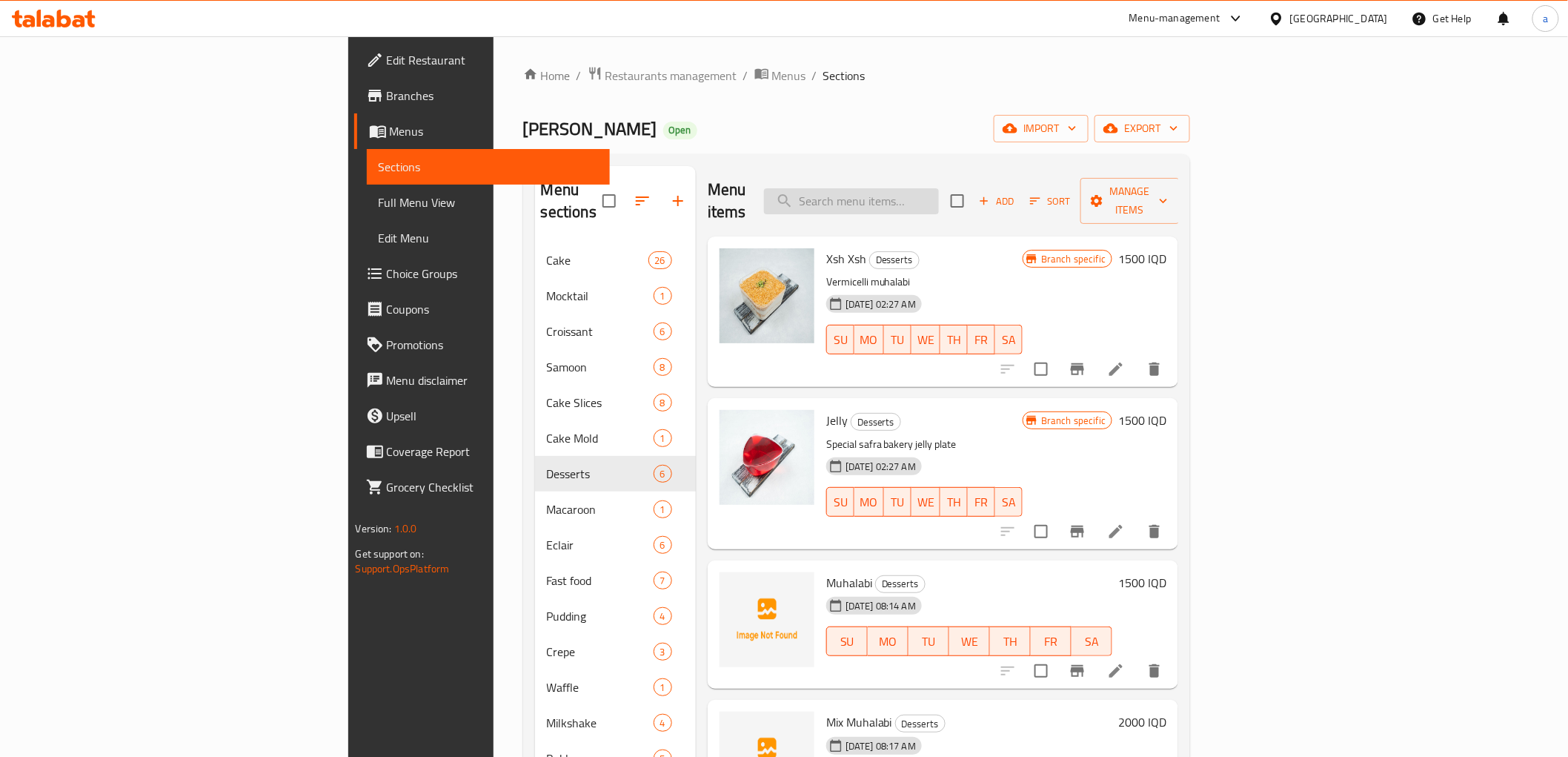
click at [939, 198] on input "search" at bounding box center [851, 201] width 174 height 26
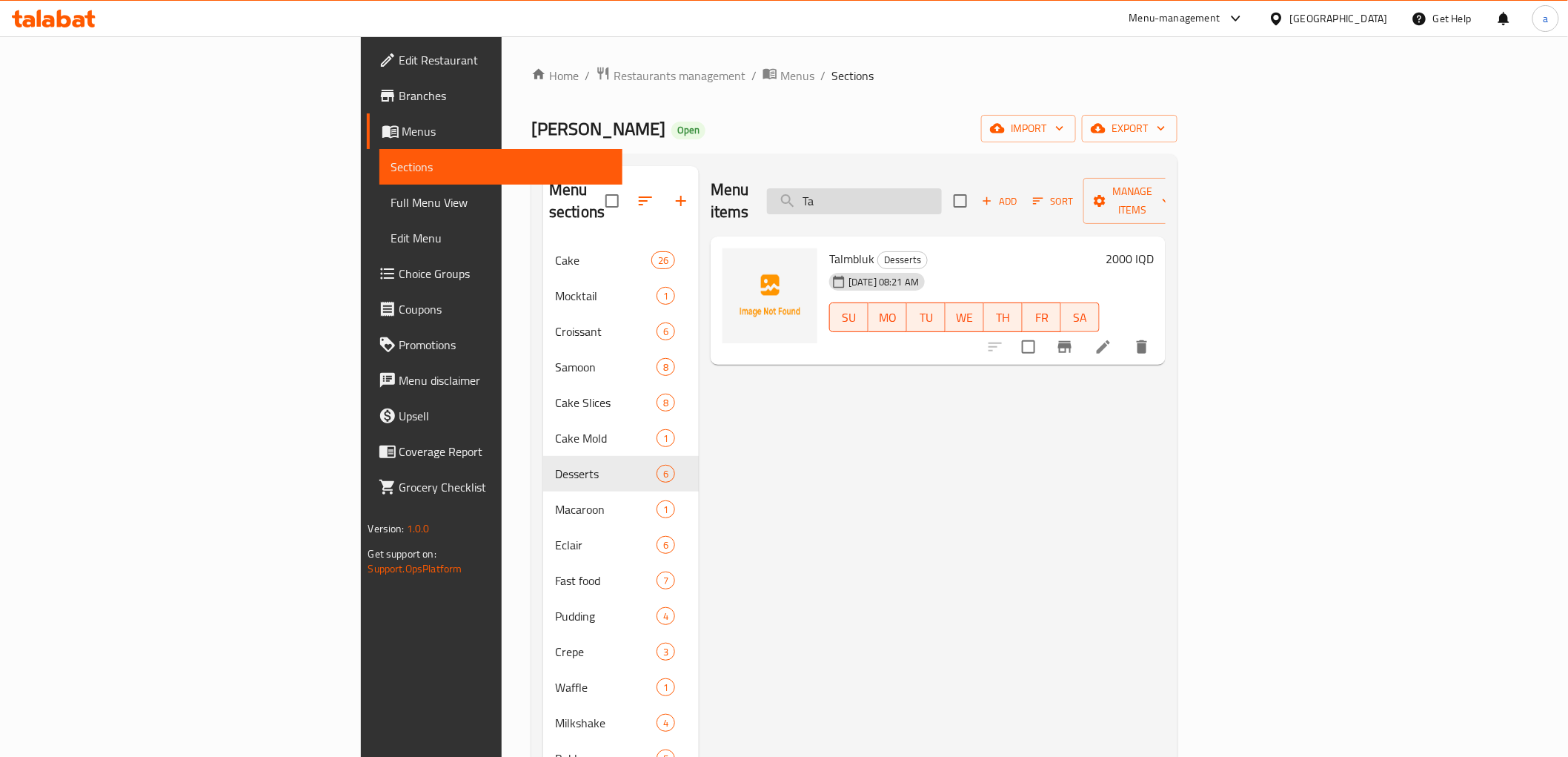
type input "T"
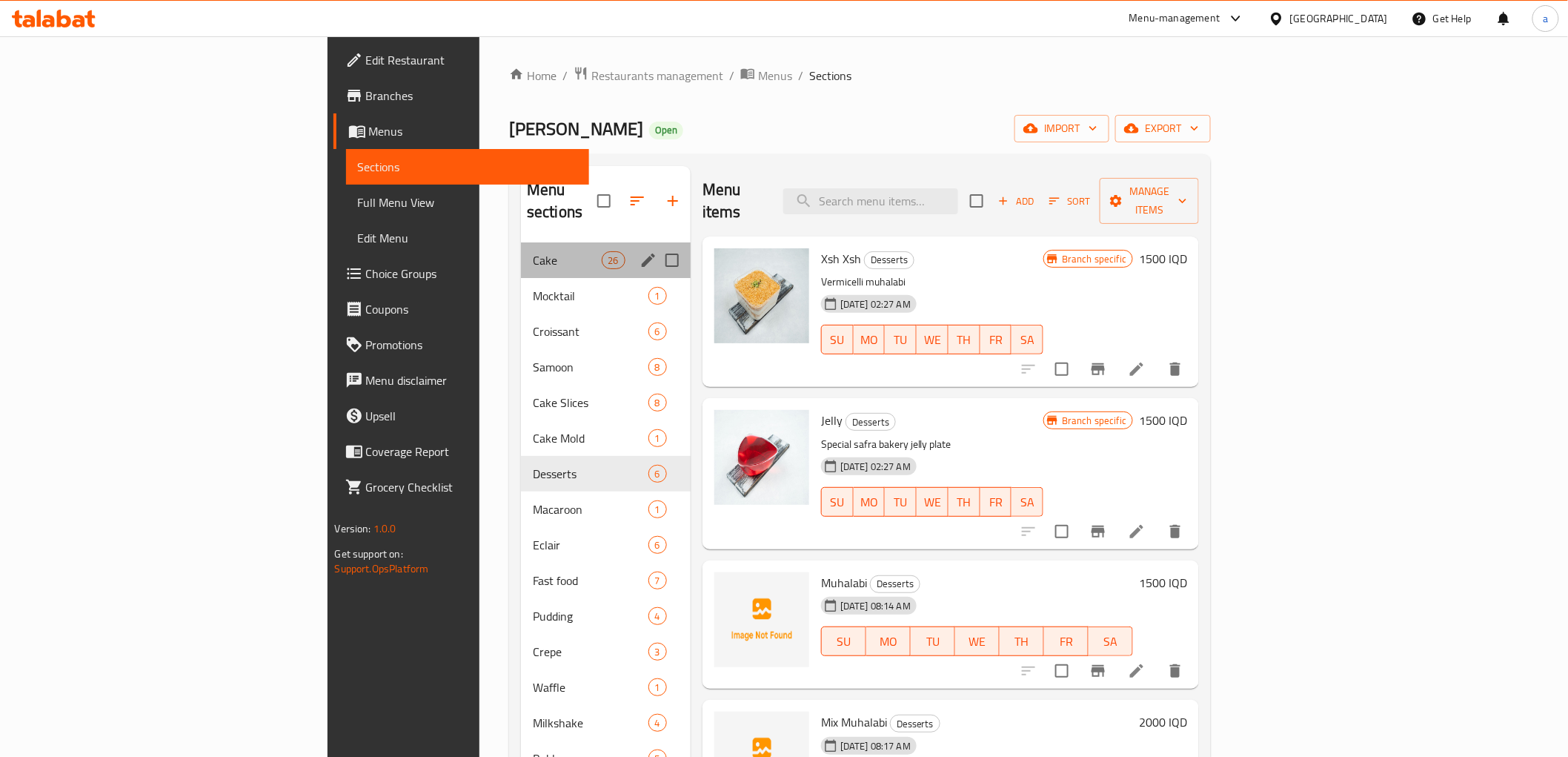
click at [521, 242] on div "Cake 26" at bounding box center [605, 260] width 170 height 36
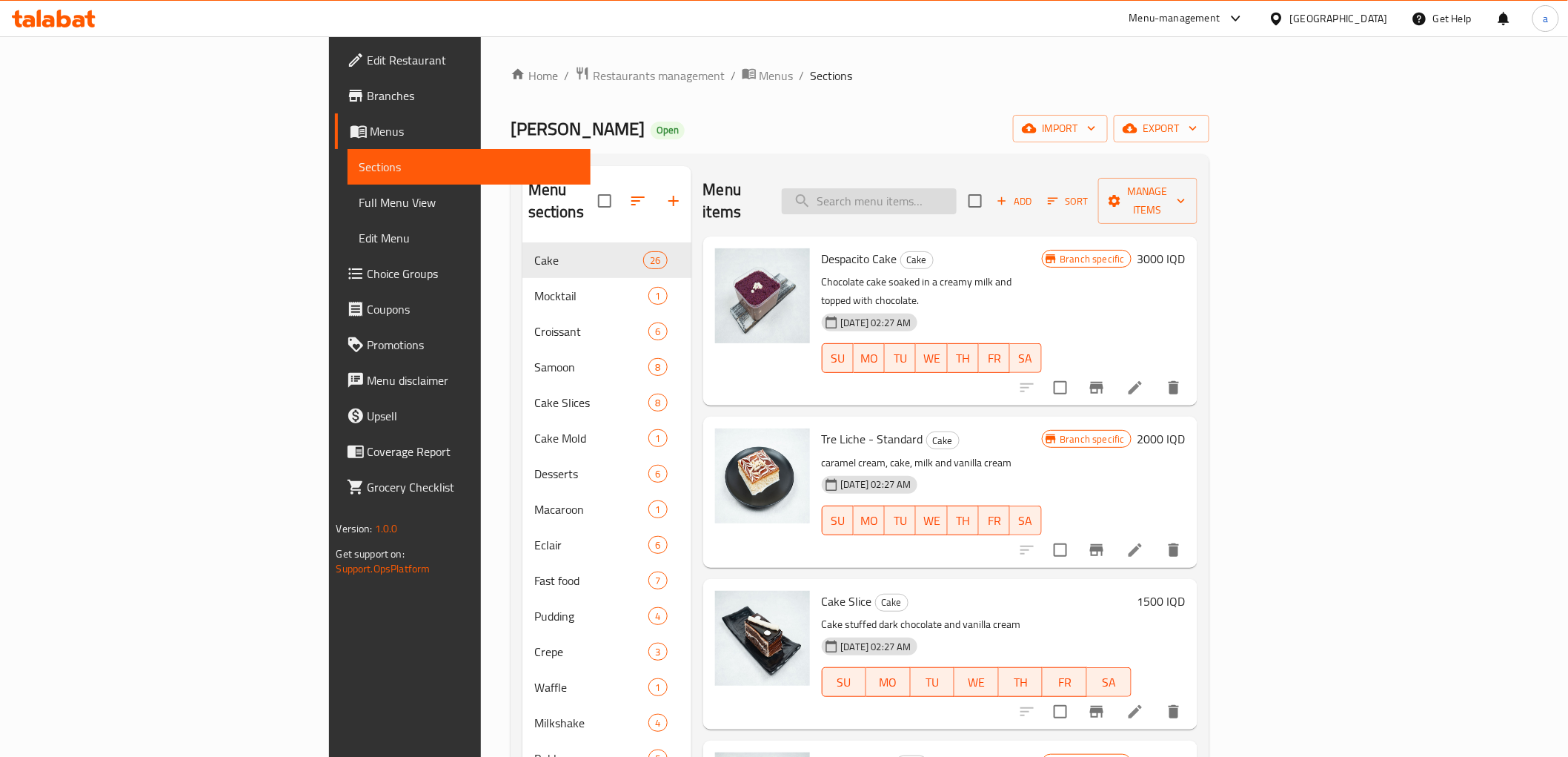
click at [957, 196] on input "search" at bounding box center [868, 201] width 174 height 26
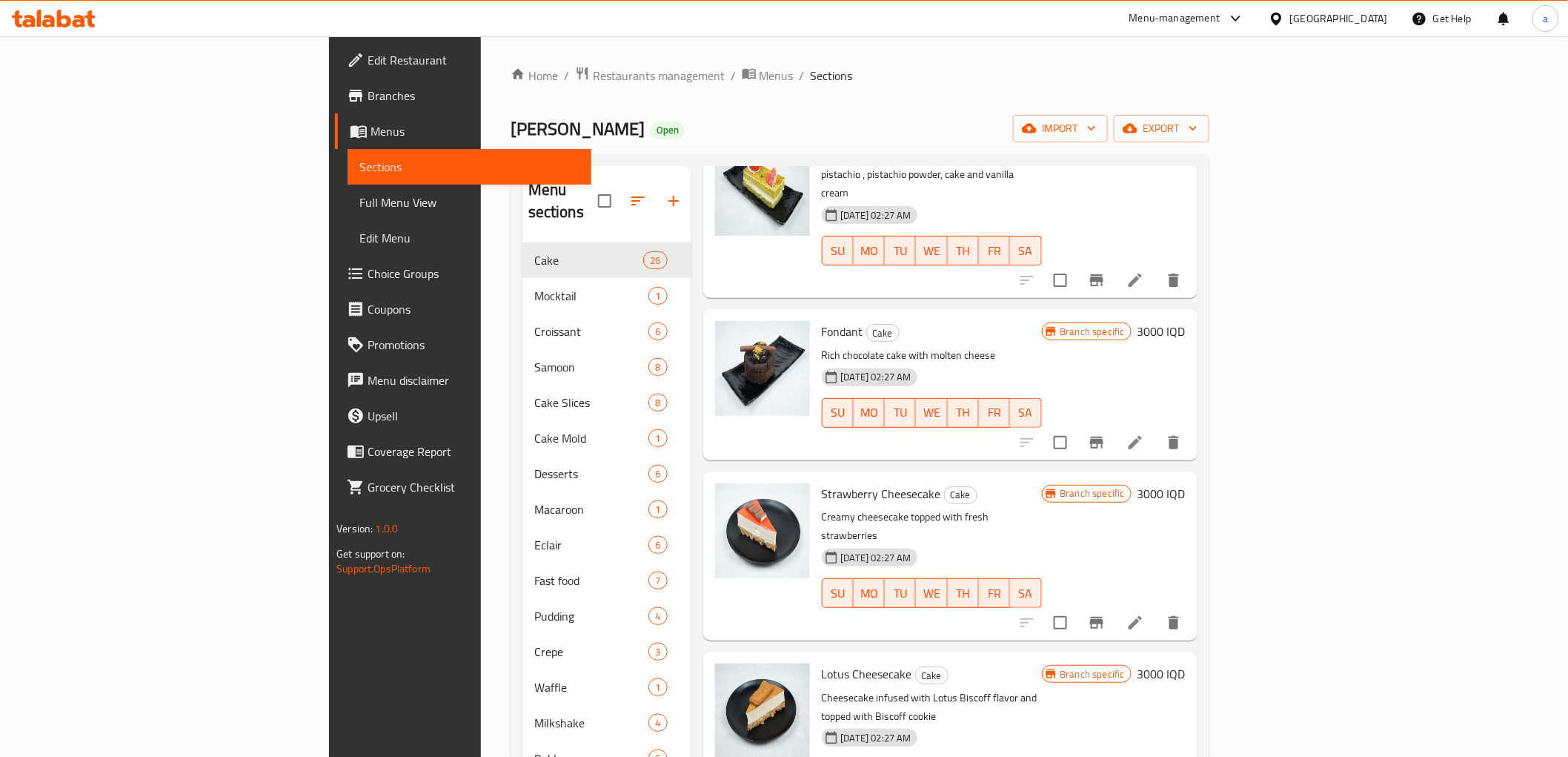
scroll to position [1510, 0]
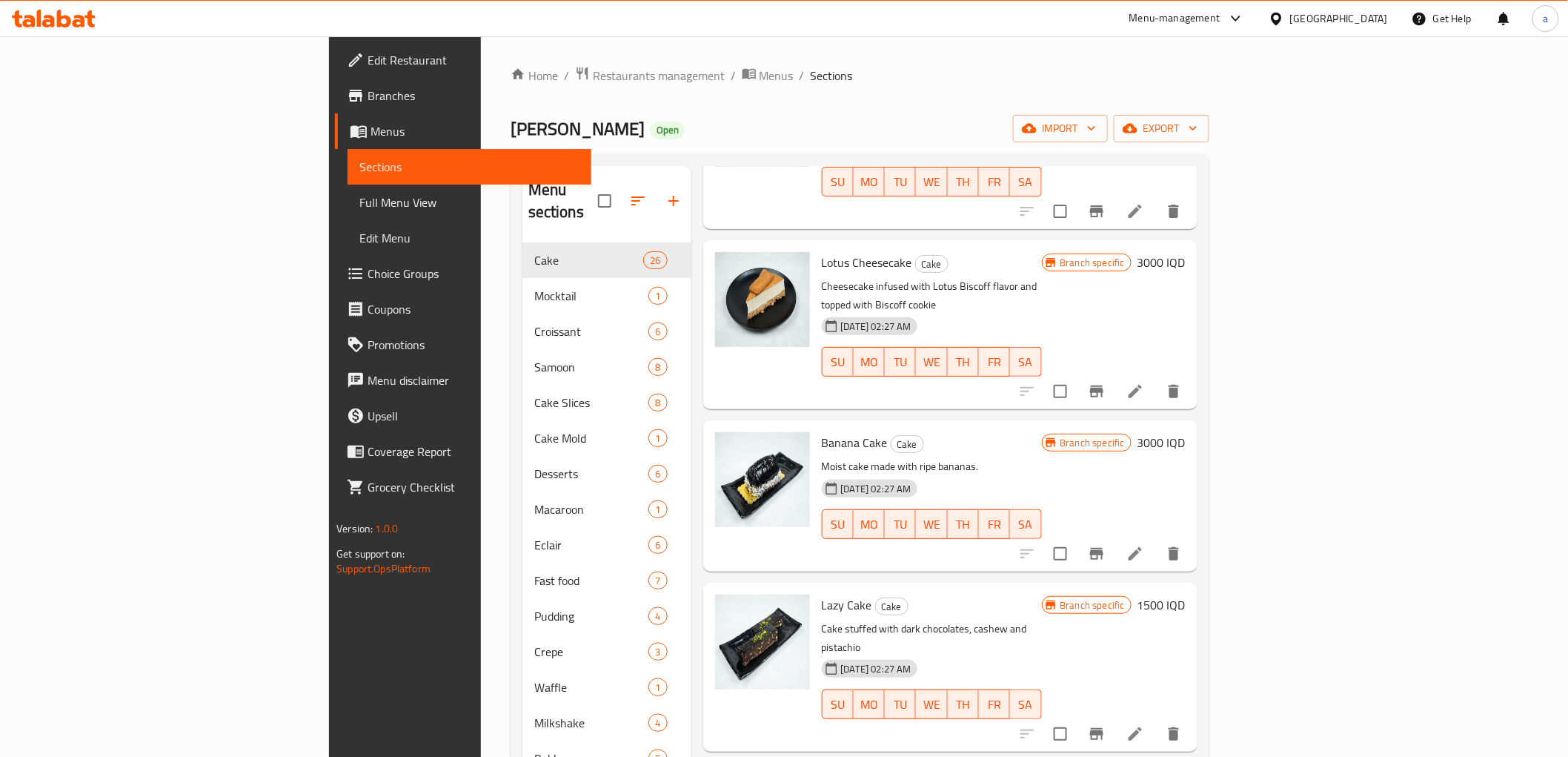
click at [1186, 432] on h6 "3000 IQD" at bounding box center [1162, 442] width 48 height 21
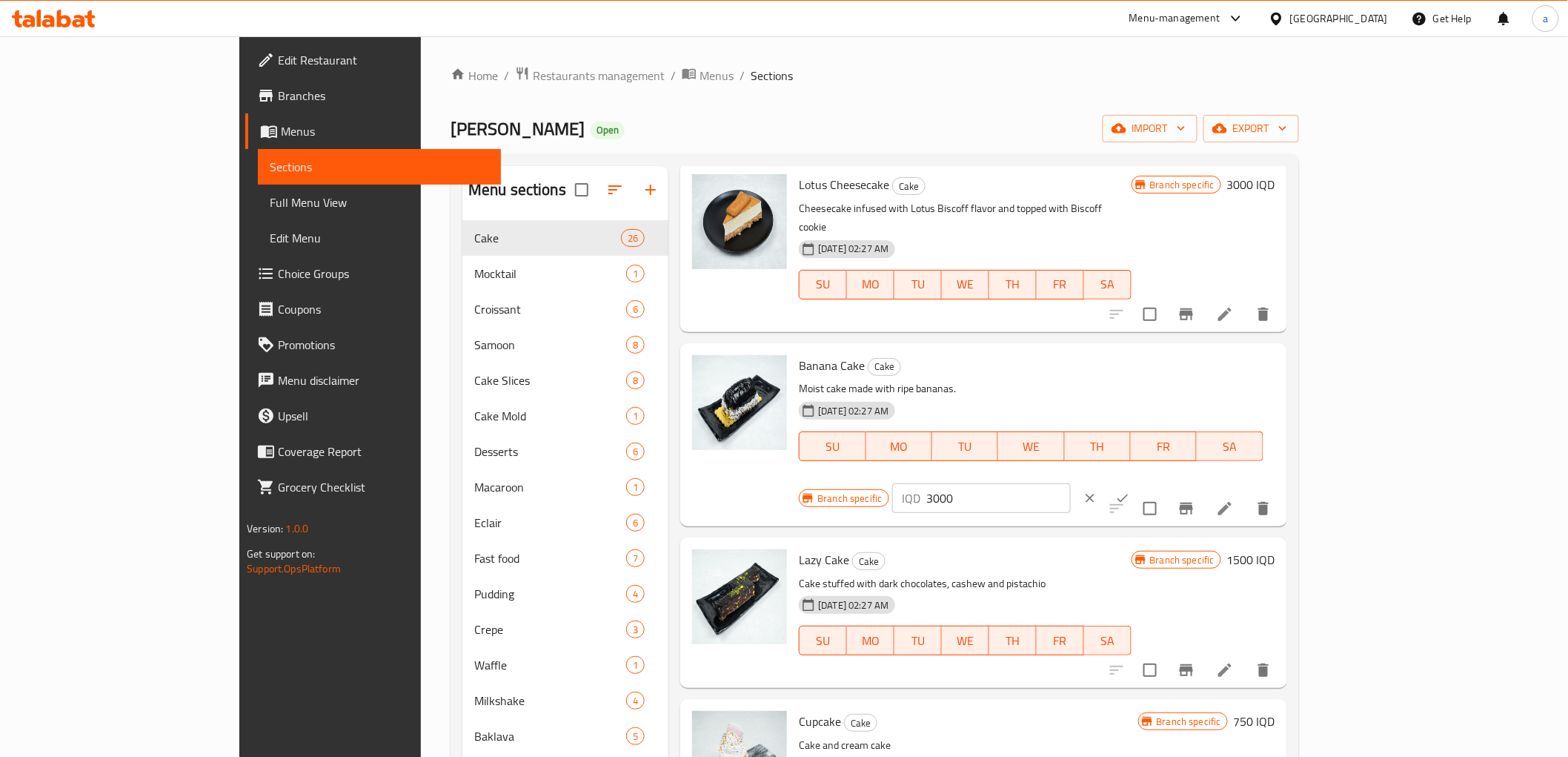
click at [1071, 483] on input "3000" at bounding box center [999, 498] width 144 height 30
type input "2500"
click at [1131, 491] on icon "ok" at bounding box center [1123, 498] width 15 height 15
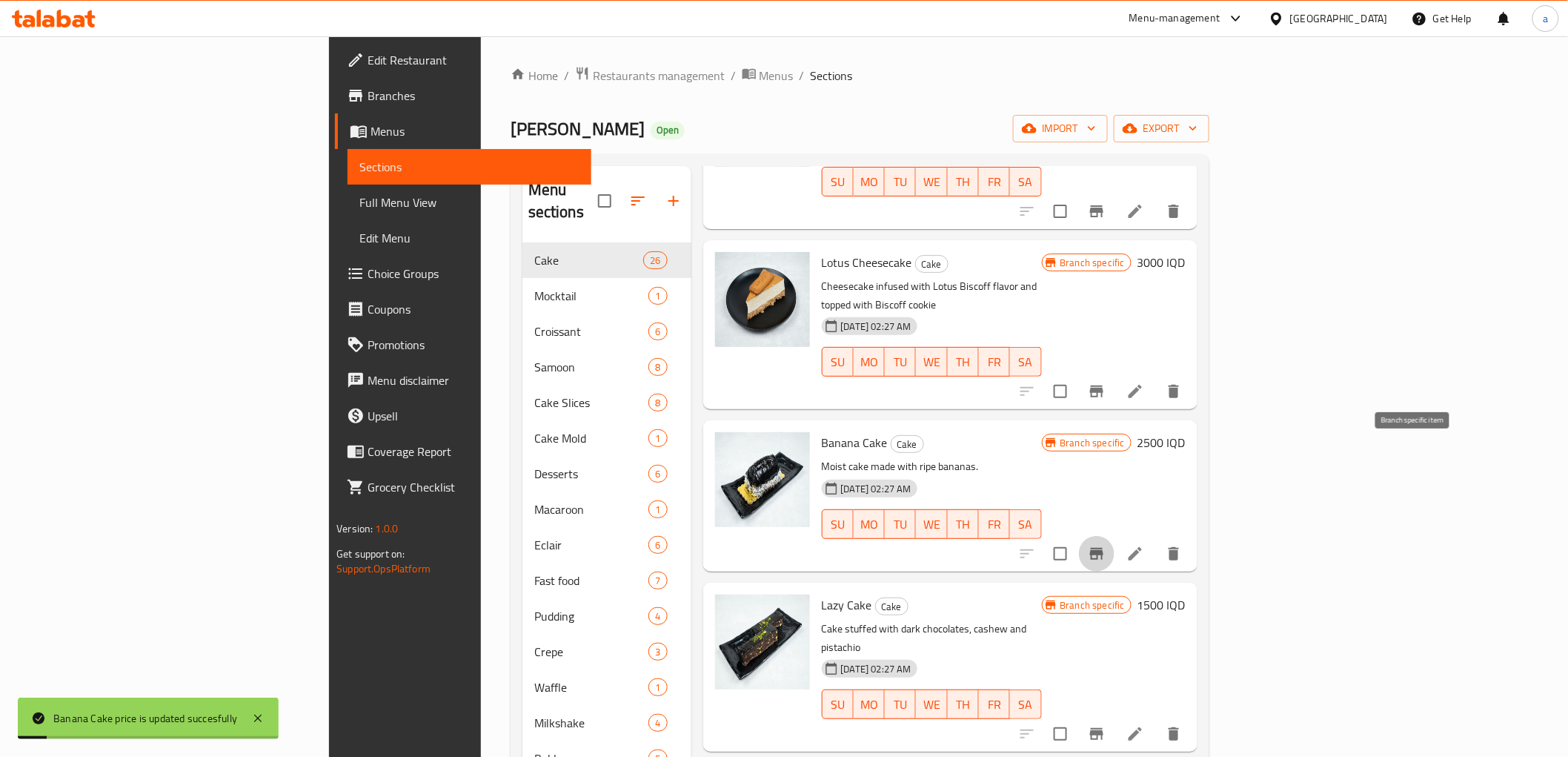
click at [1103, 548] on icon "Branch-specific-item" at bounding box center [1097, 553] width 13 height 12
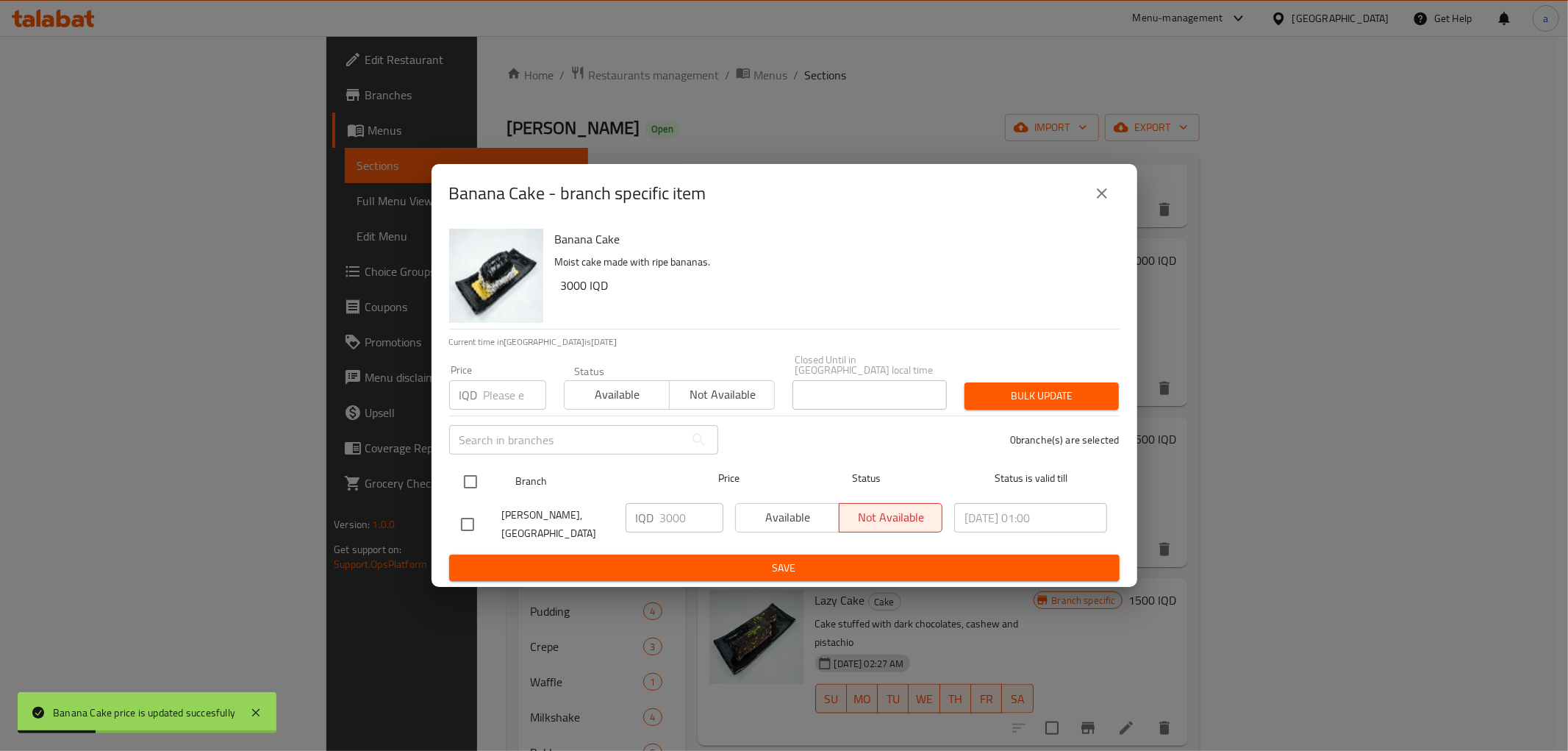
click at [473, 473] on input "checkbox" at bounding box center [471, 482] width 31 height 31
checkbox input "true"
click at [670, 518] on input "3000" at bounding box center [692, 518] width 63 height 30
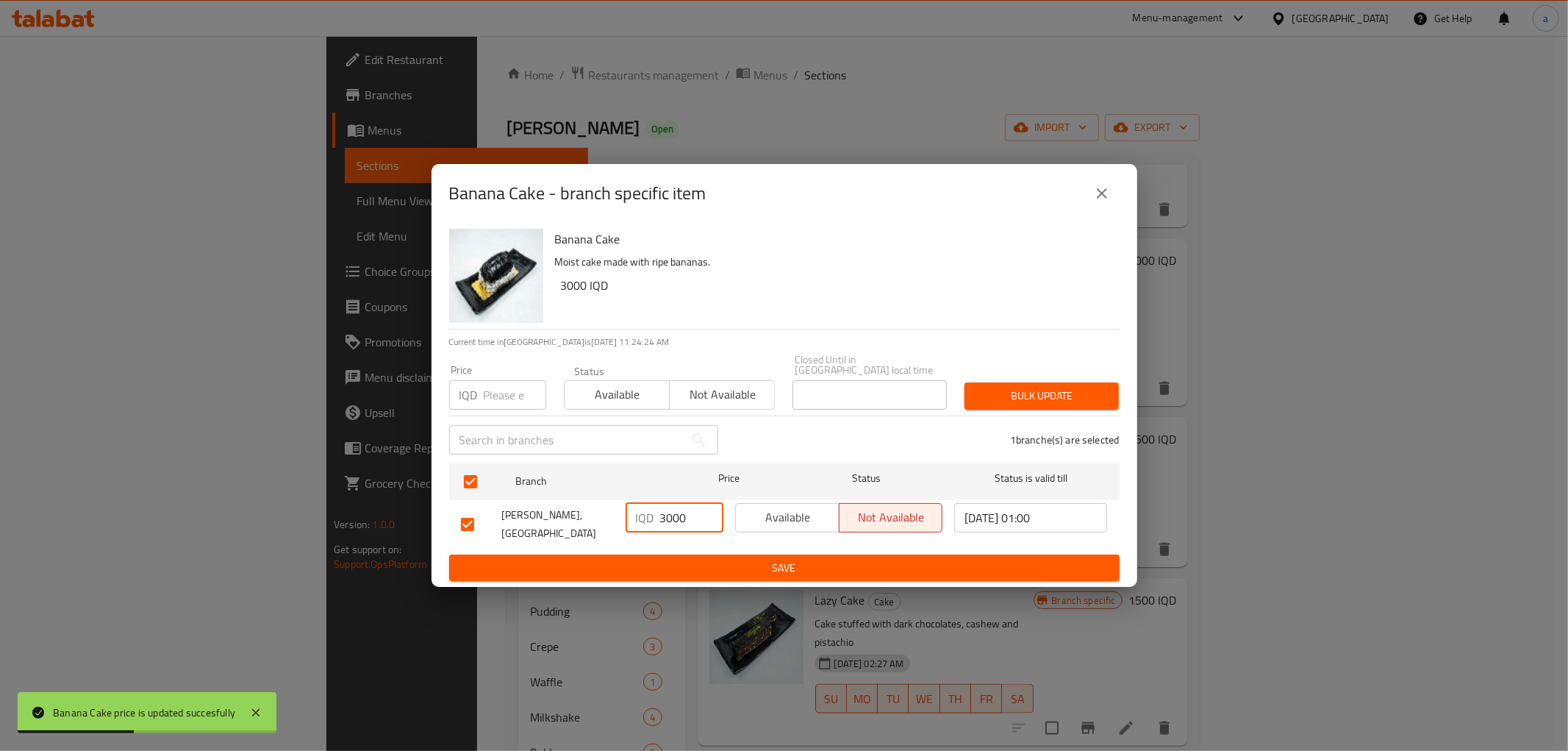
click at [670, 518] on input "3000" at bounding box center [692, 518] width 63 height 30
paste input "25"
type input "2500"
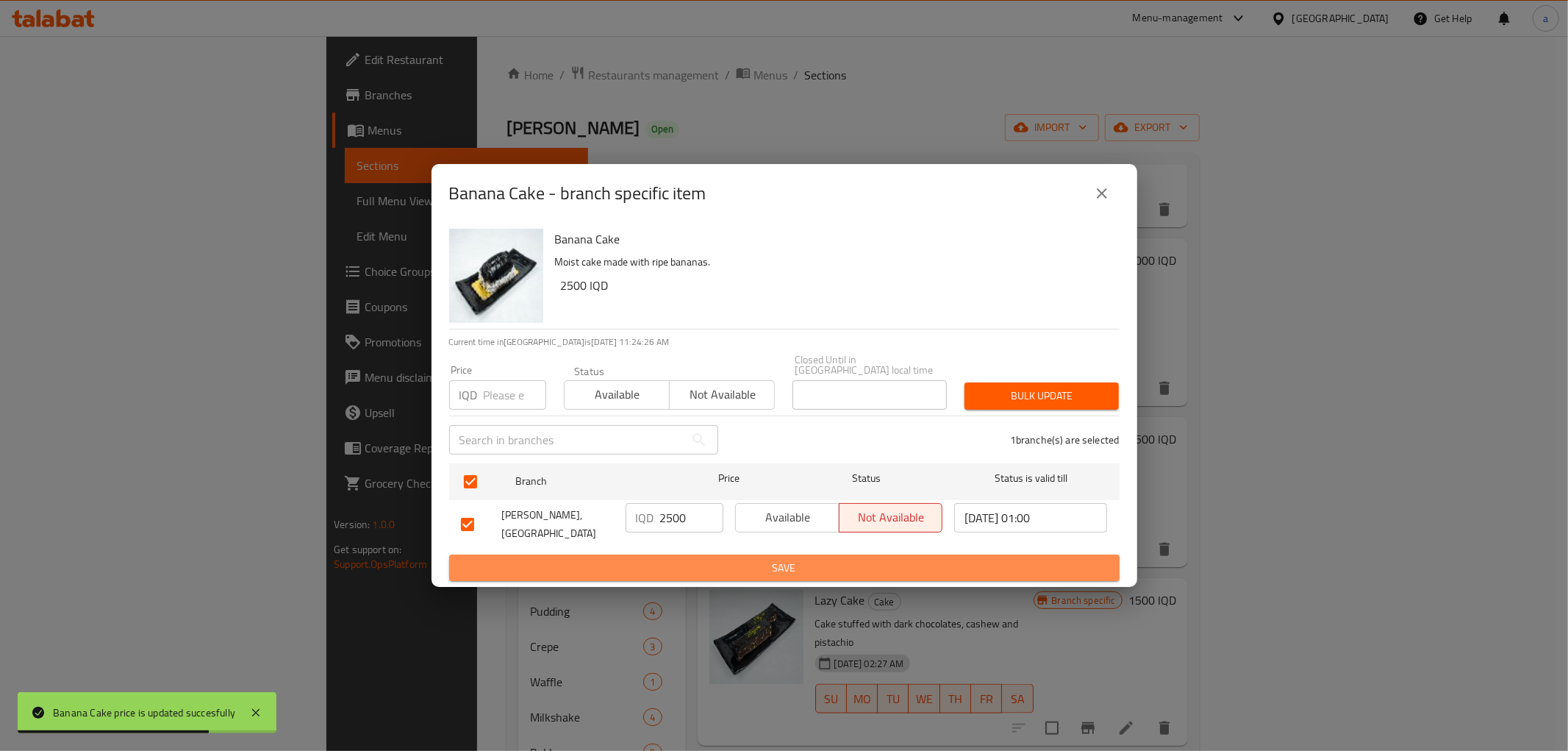
click at [693, 559] on span "Save" at bounding box center [784, 568] width 647 height 18
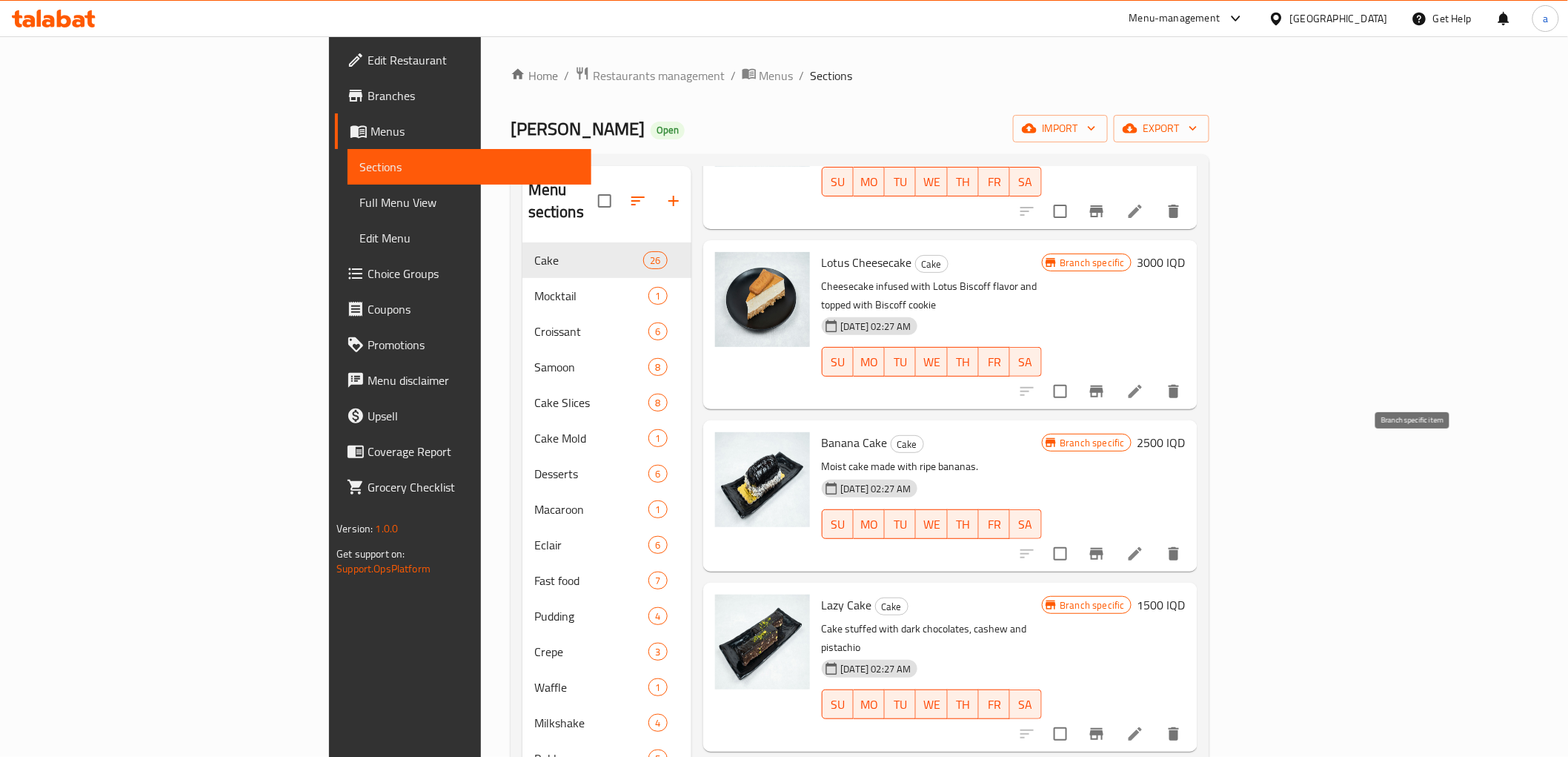
click at [1106, 545] on icon "Branch-specific-item" at bounding box center [1097, 554] width 18 height 18
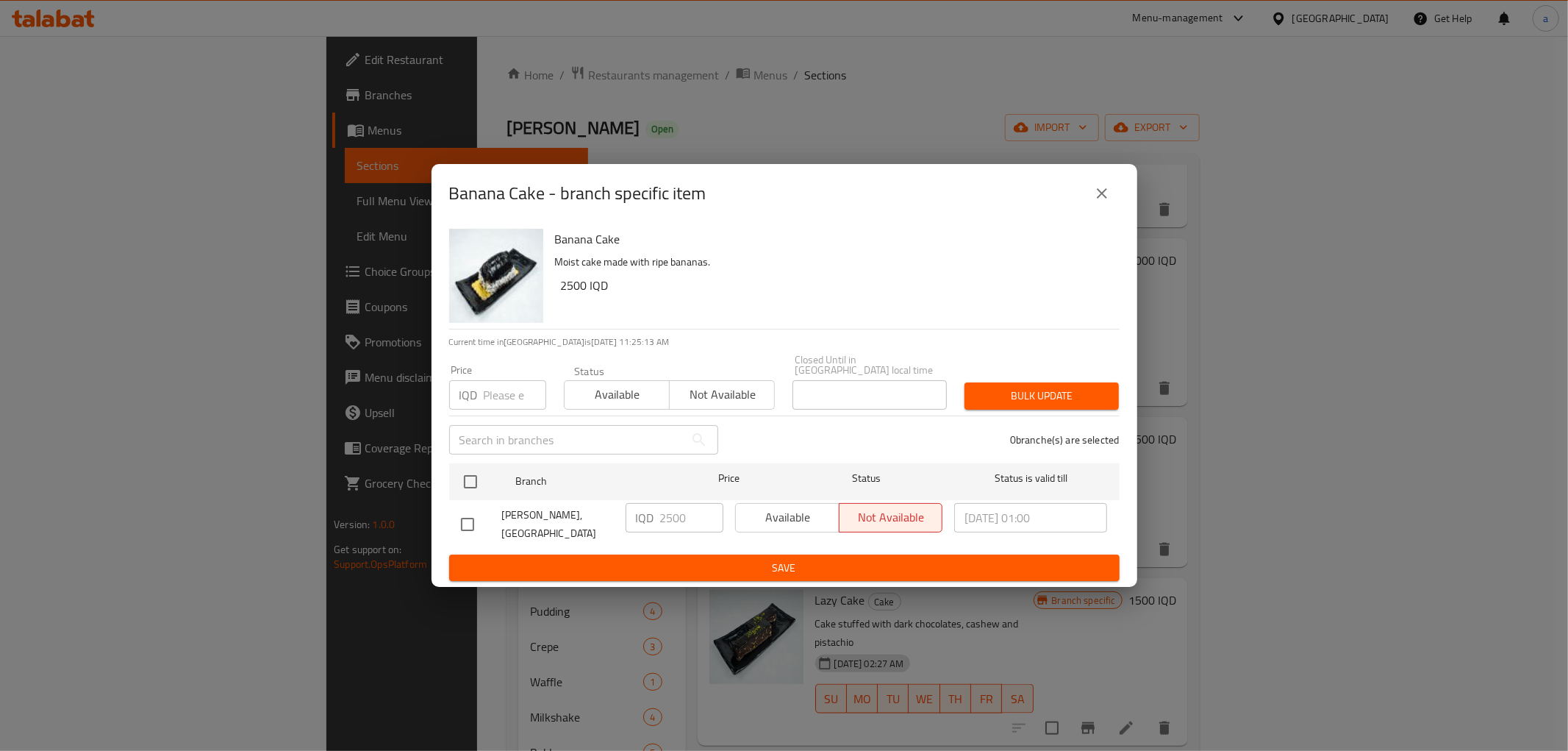
click at [1104, 199] on icon "close" at bounding box center [1102, 193] width 11 height 11
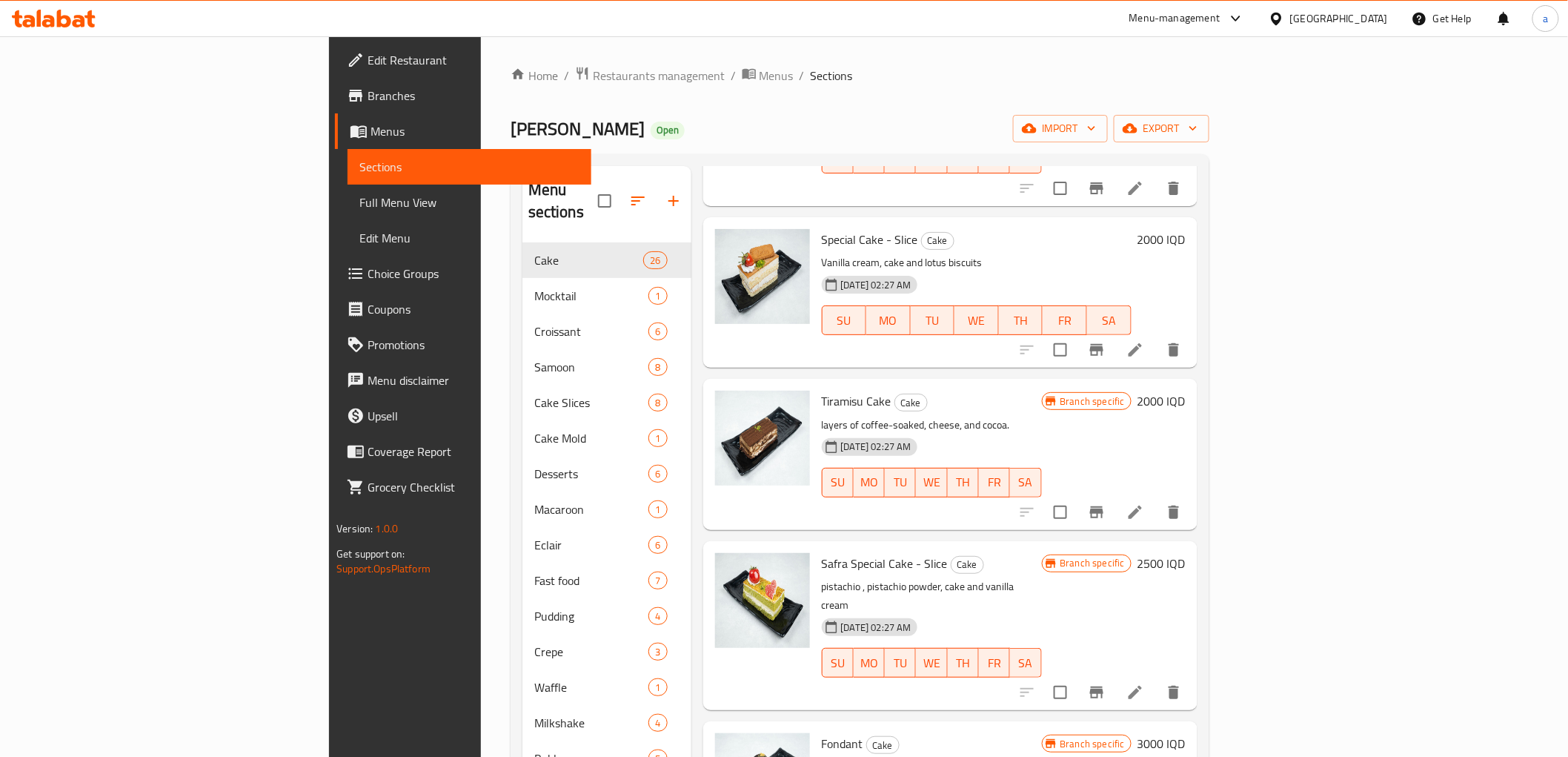
scroll to position [0, 0]
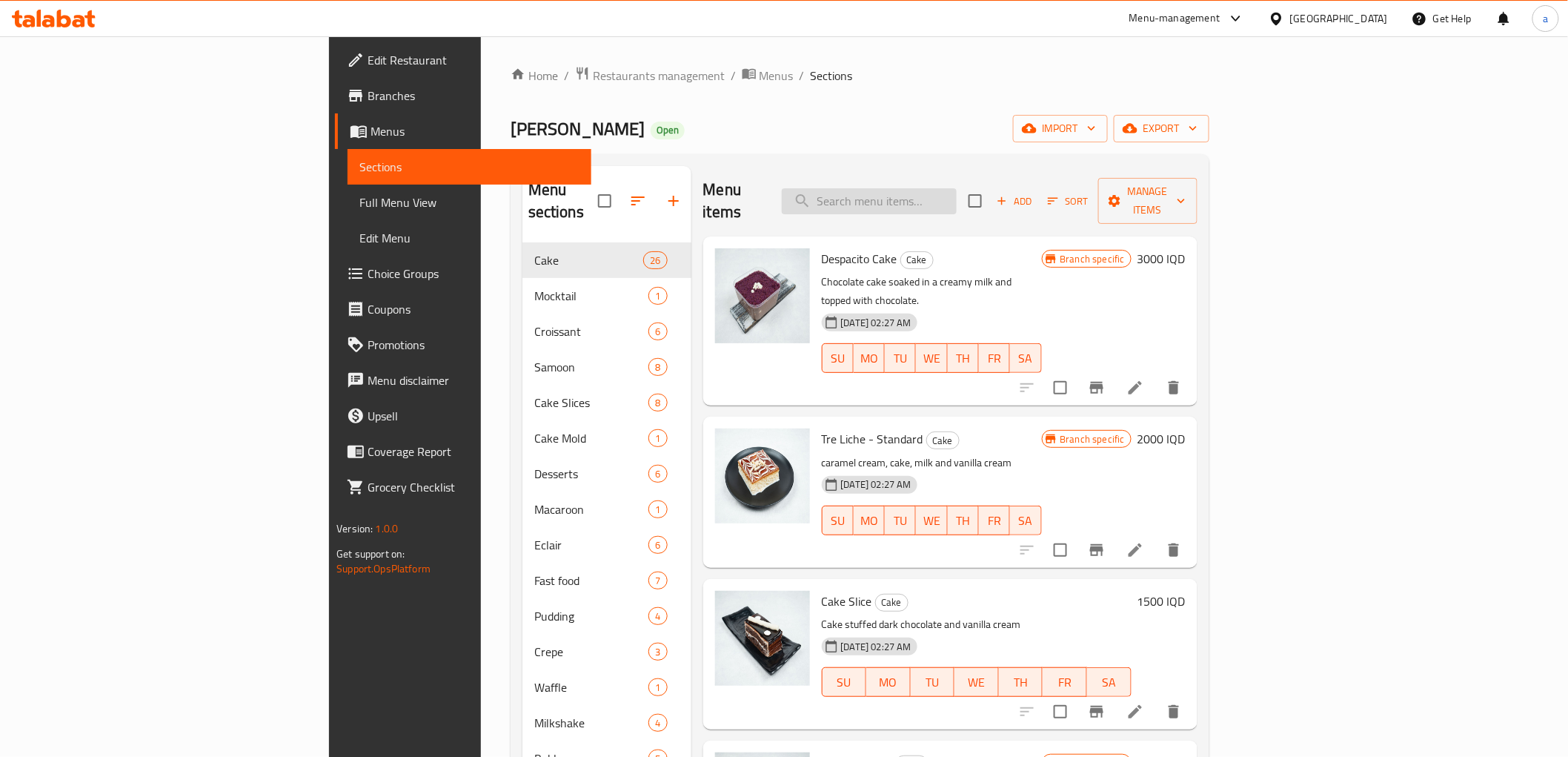
click at [957, 199] on input "search" at bounding box center [868, 201] width 174 height 26
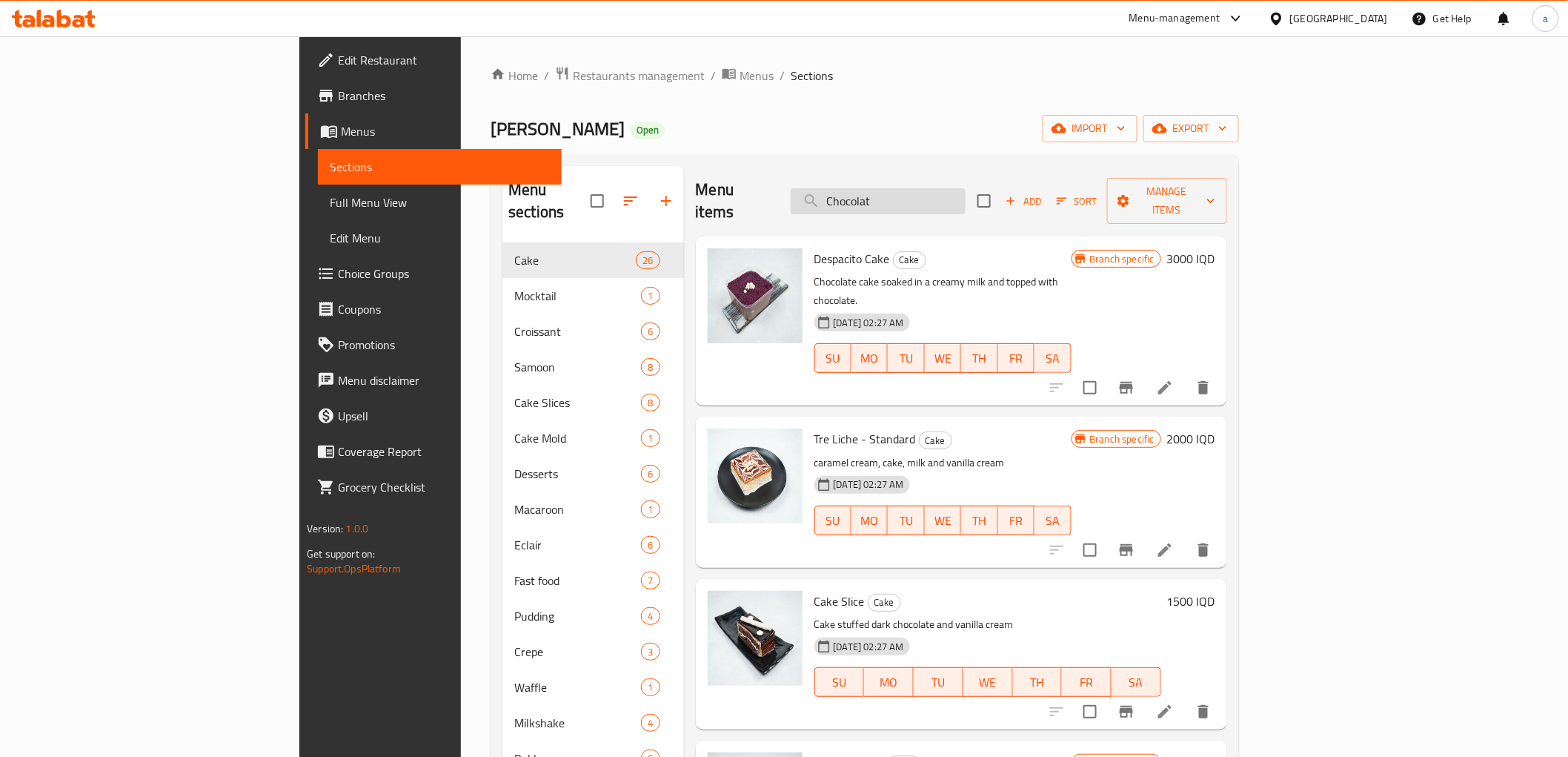
type input "Chocolate"
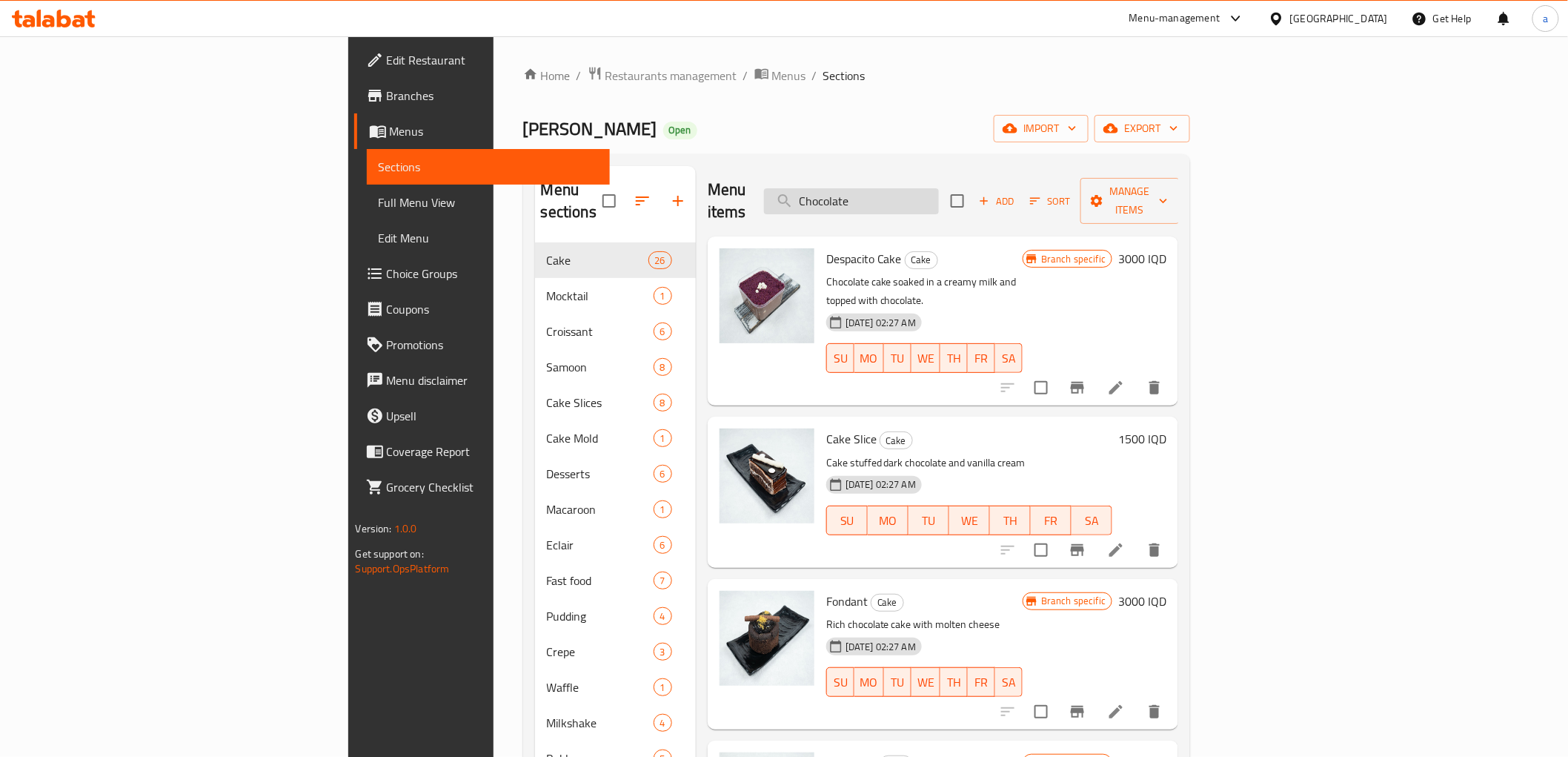
click at [939, 189] on input "Chocolate" at bounding box center [851, 201] width 174 height 26
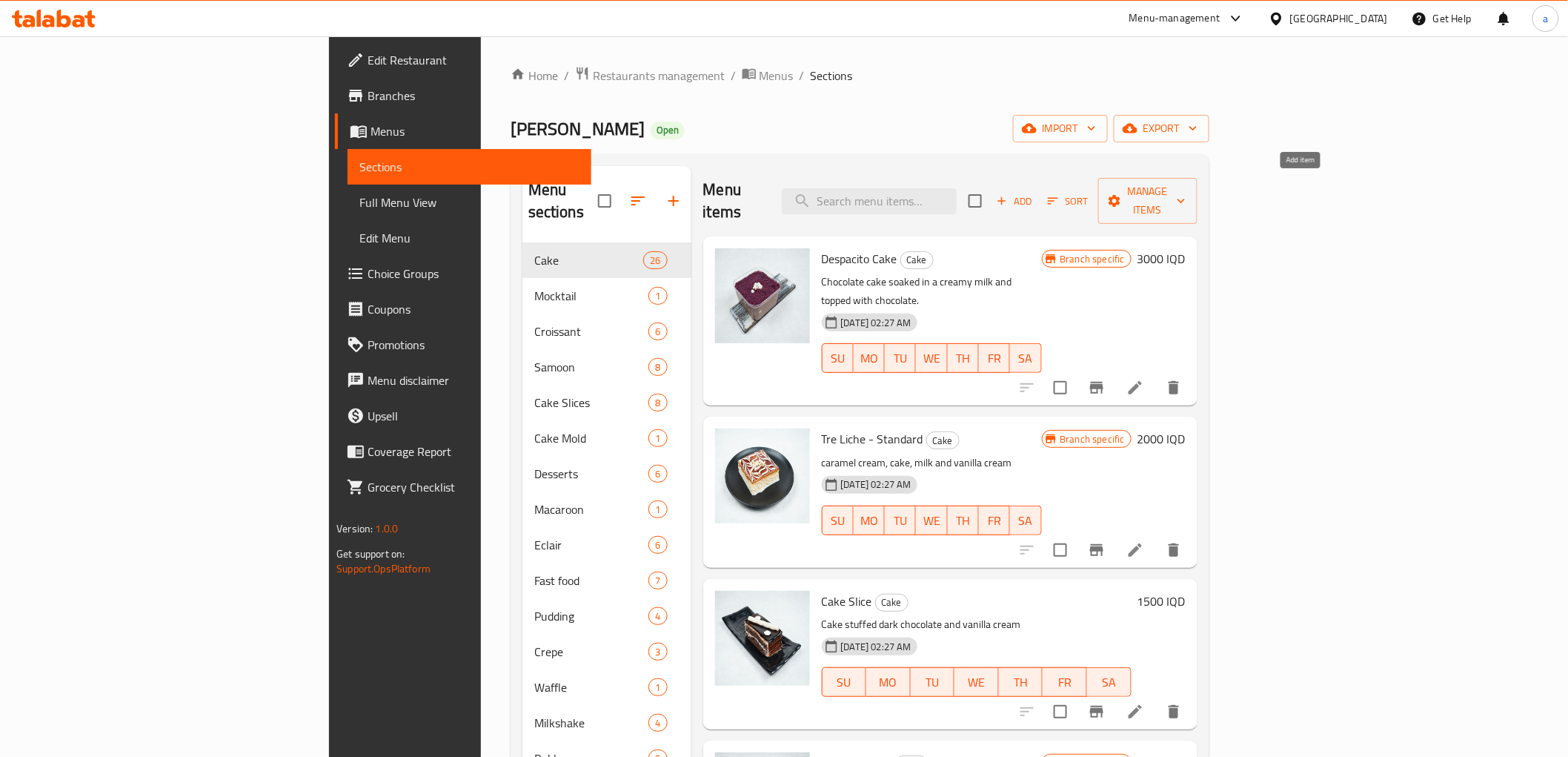
click at [1035, 195] on span "Add" at bounding box center [1015, 201] width 40 height 17
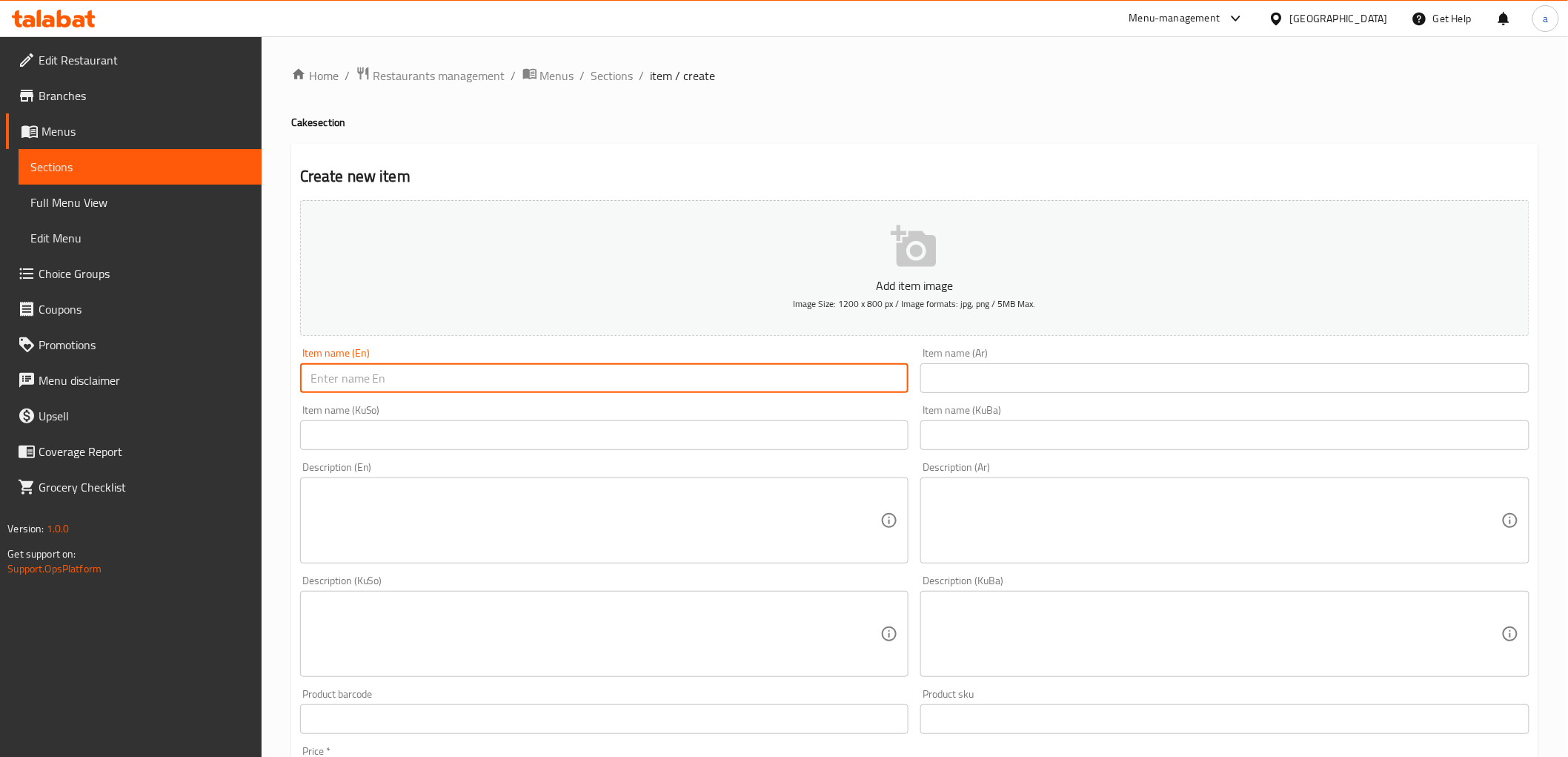
click at [524, 380] on input "text" at bounding box center [605, 378] width 610 height 30
type input "Plain Chocolate"
click at [1077, 390] on input "text" at bounding box center [1225, 378] width 610 height 30
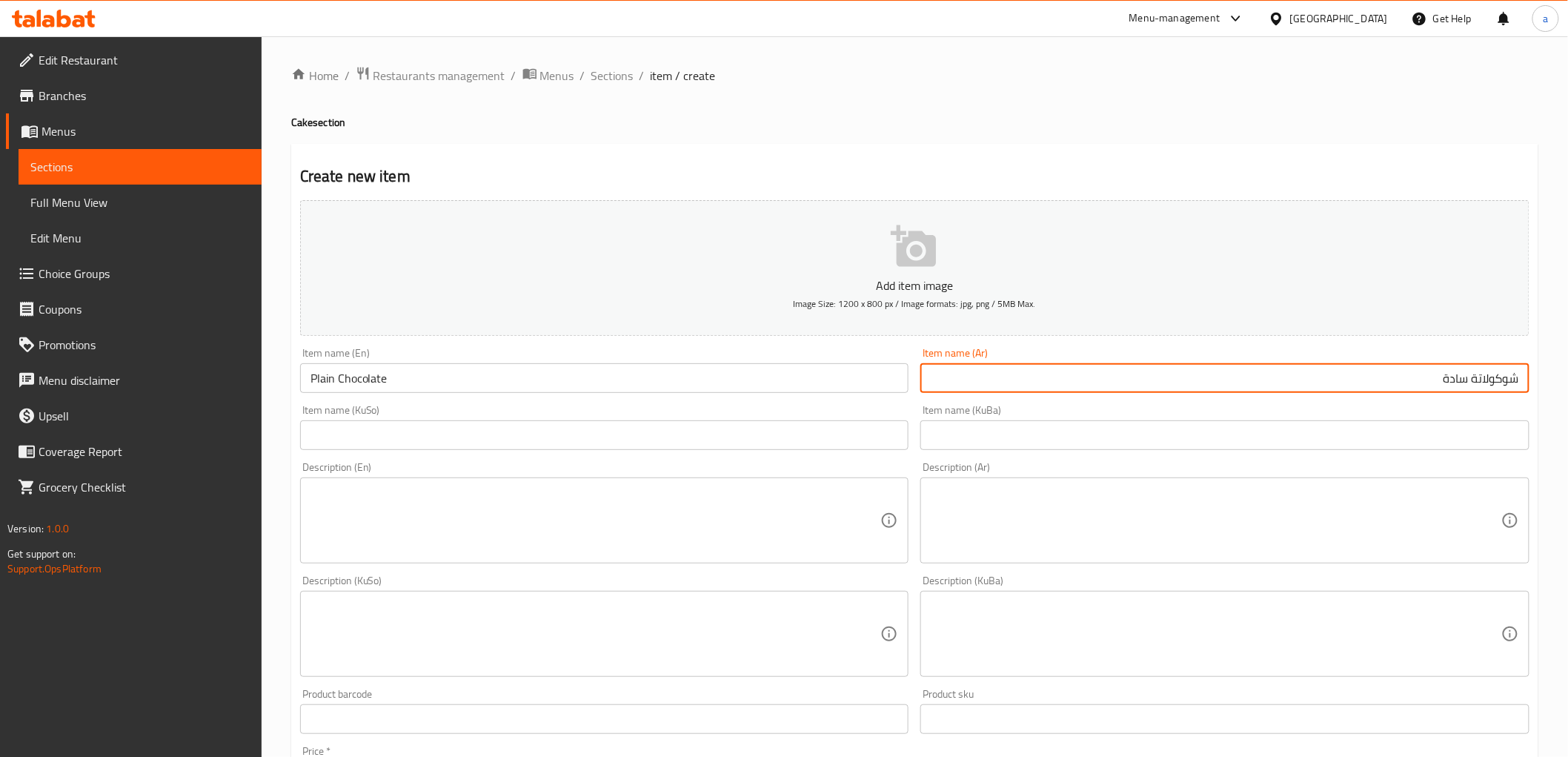
type input "شوكولاتة سادة"
click at [1425, 448] on input "text" at bounding box center [1225, 435] width 610 height 30
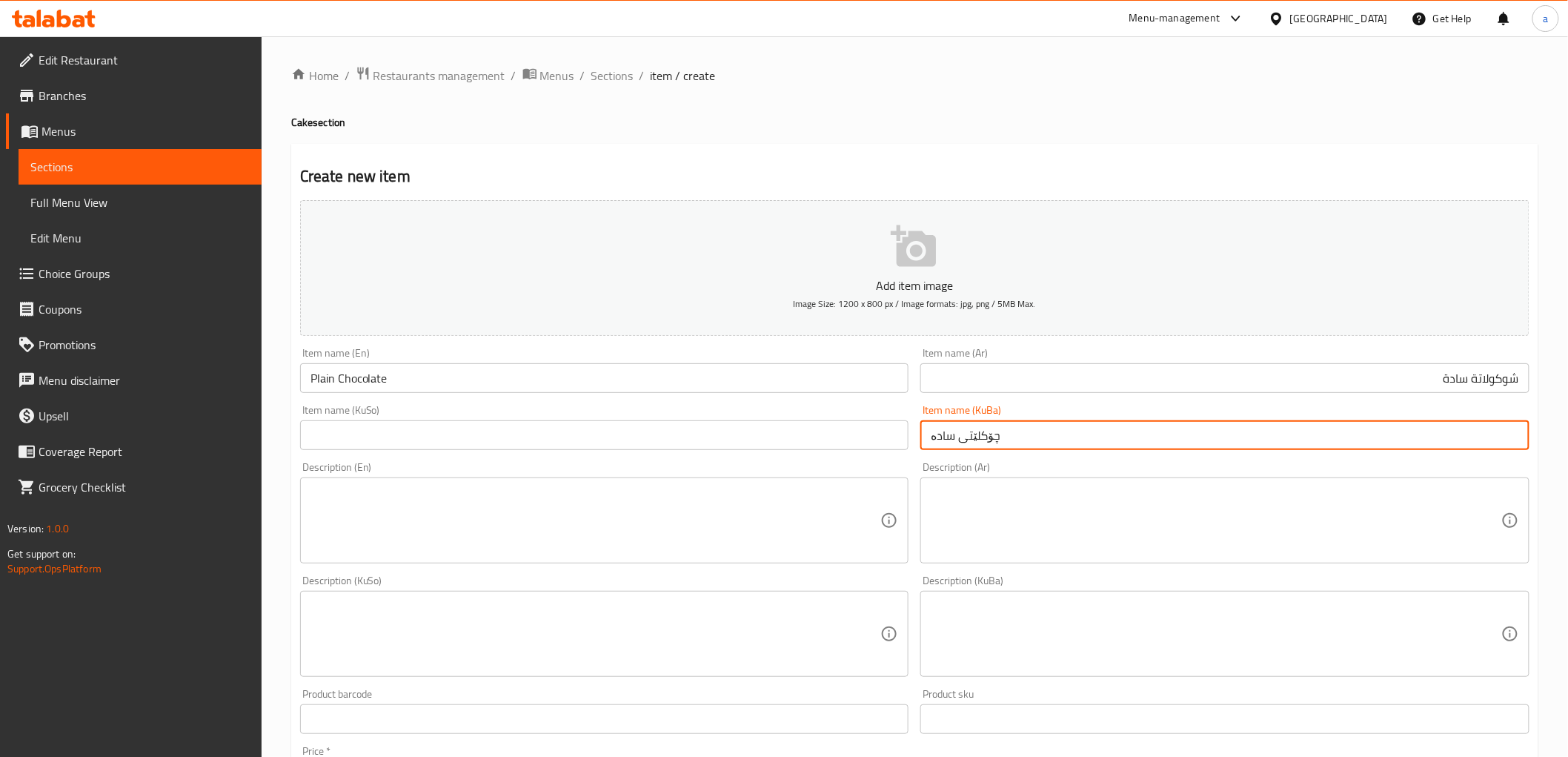
type input "چۆکلێتی سادە"
click at [801, 435] on input "text" at bounding box center [605, 435] width 610 height 30
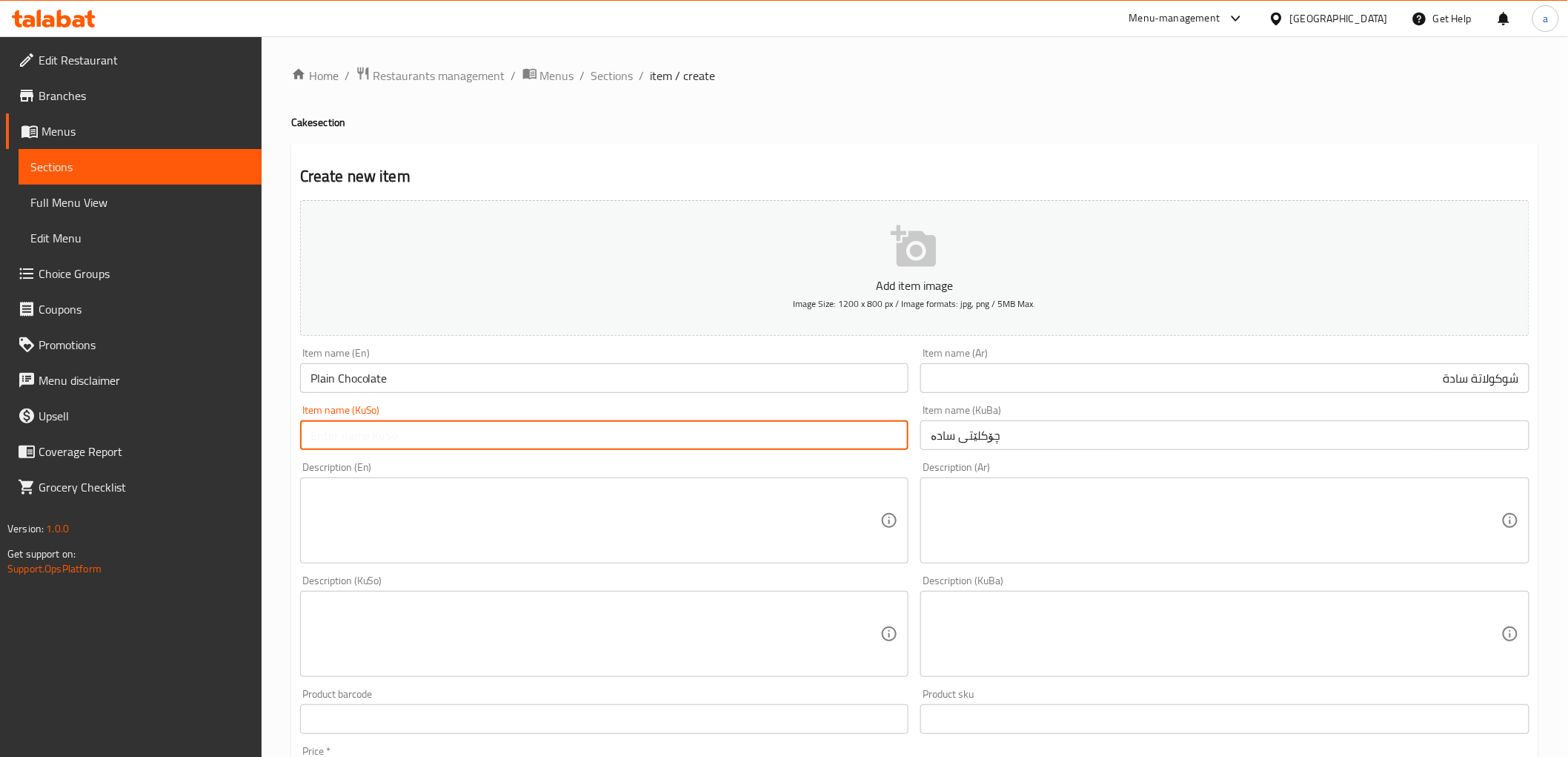
paste input "چۆکلێتی سادە"
type input "چۆکلێتی سادە"
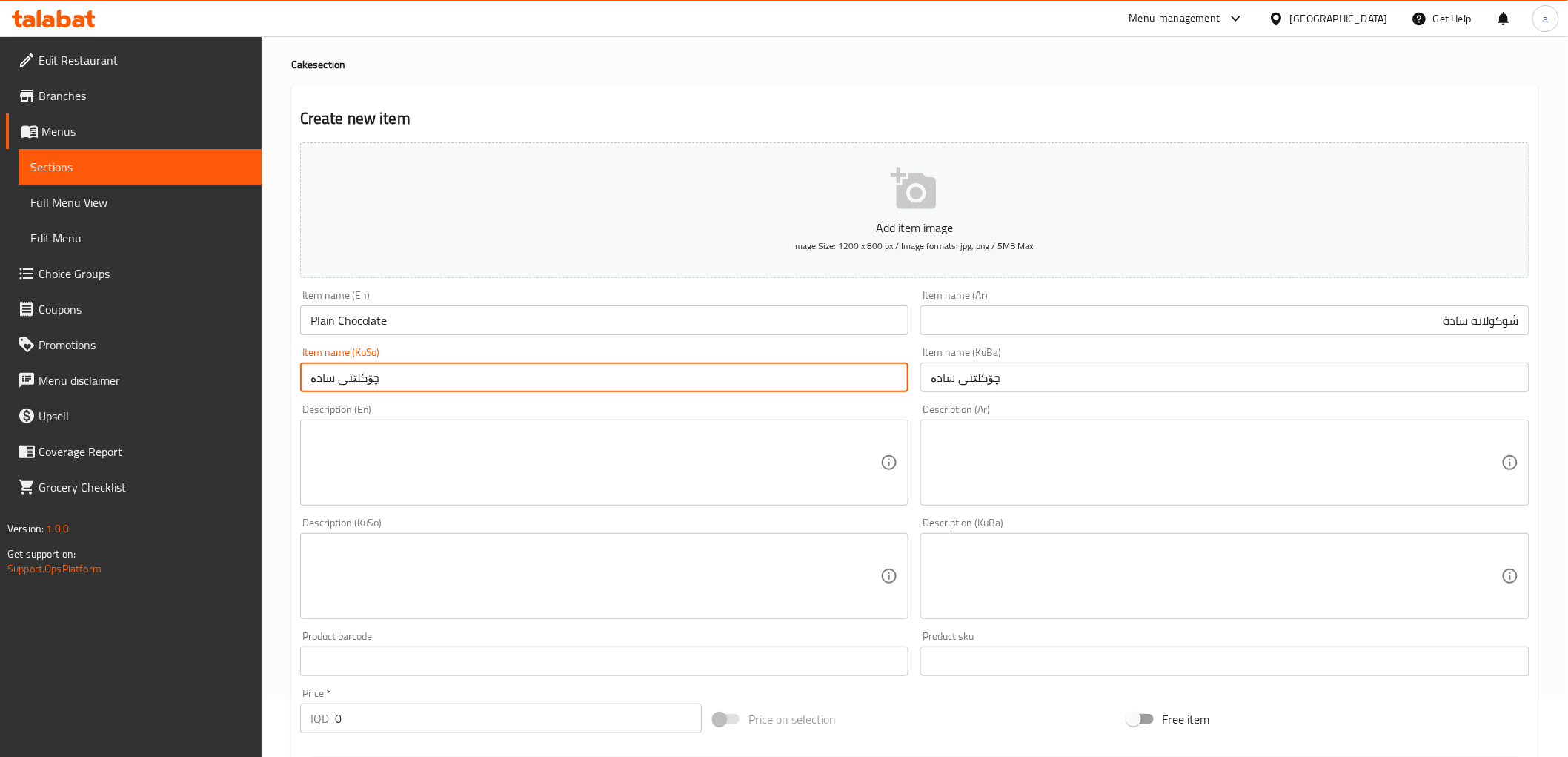
scroll to position [46, 0]
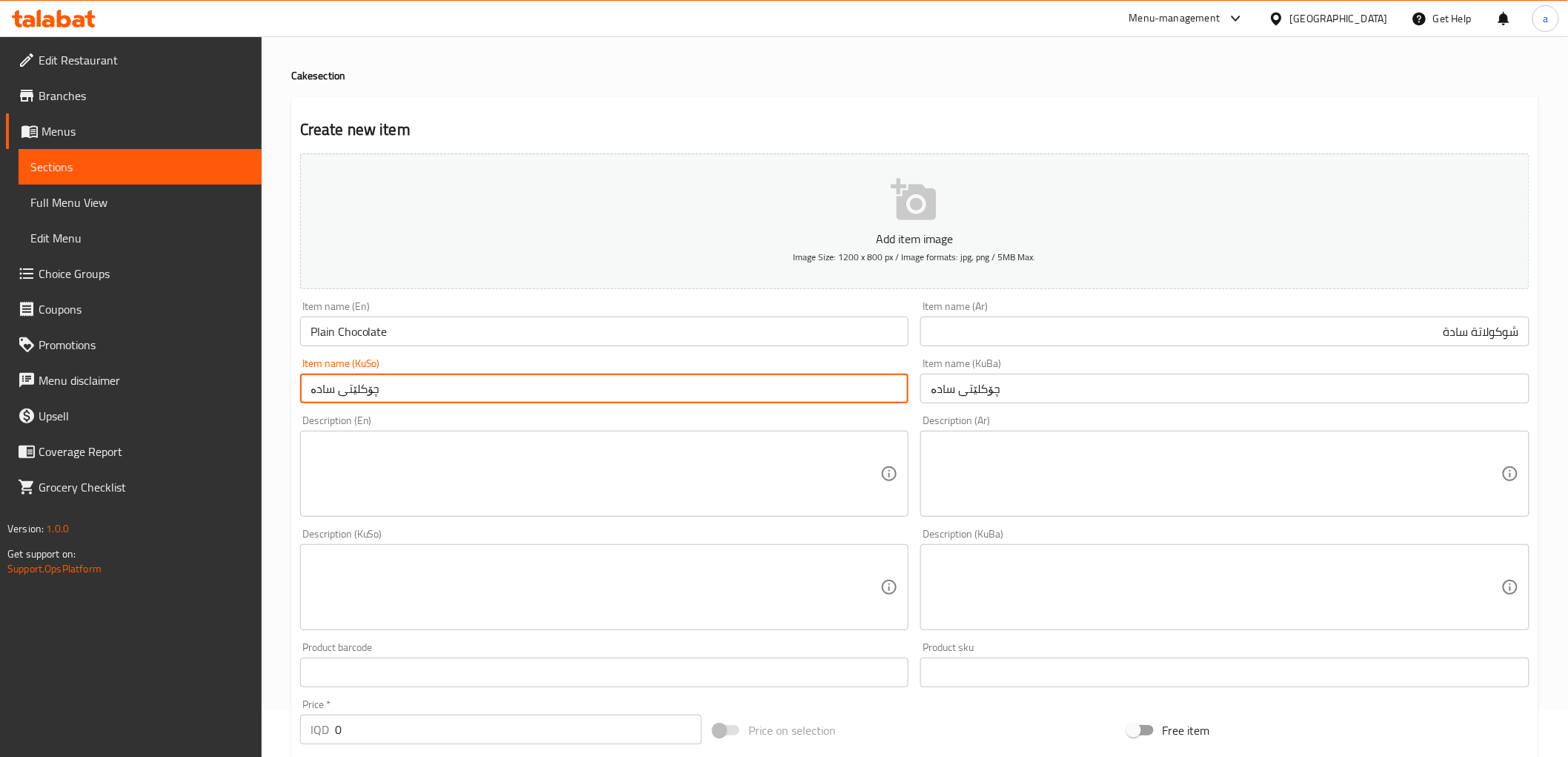
click at [401, 328] on input "Plain Chocolate" at bounding box center [605, 332] width 610 height 30
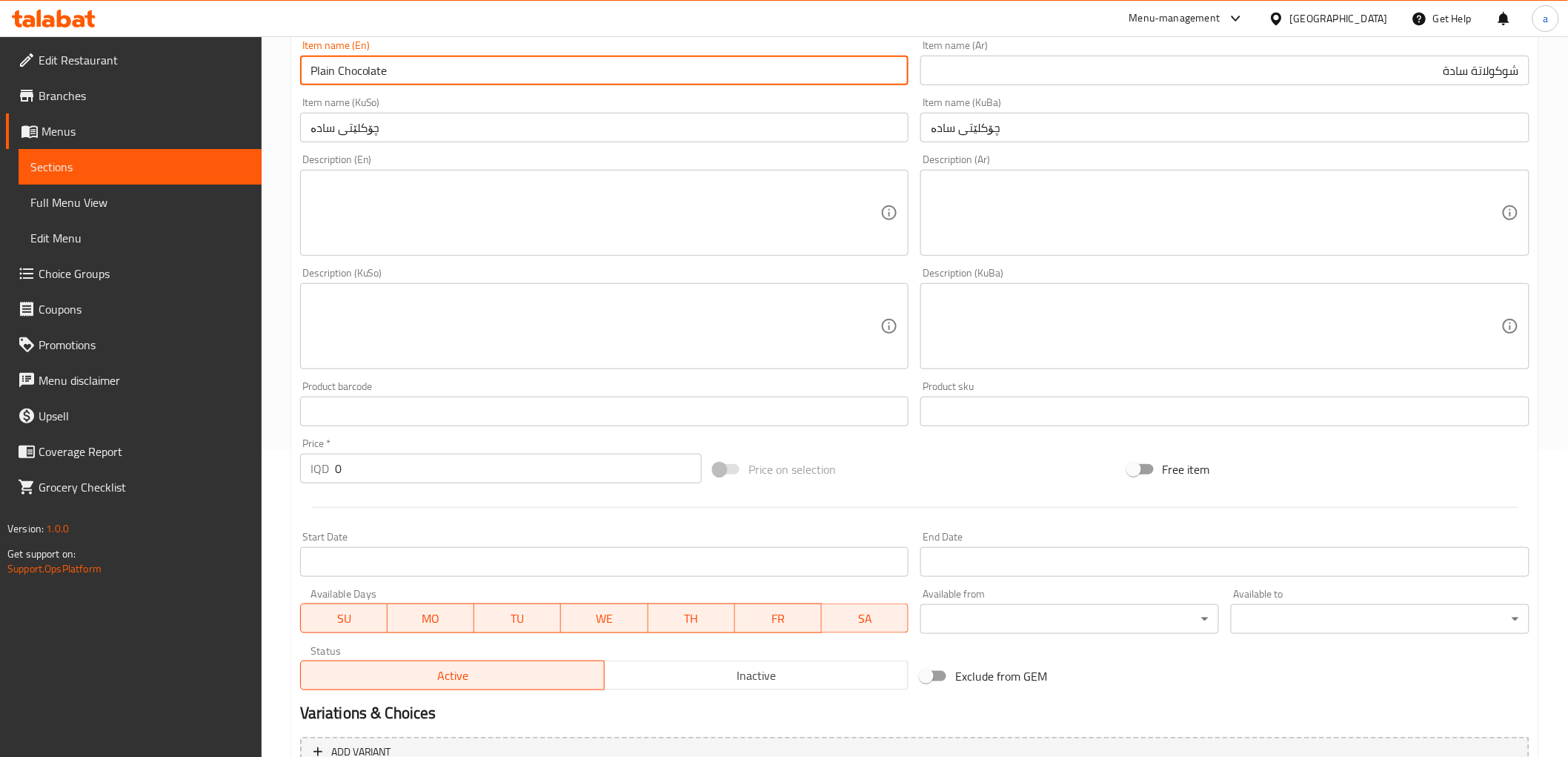
scroll to position [458, 0]
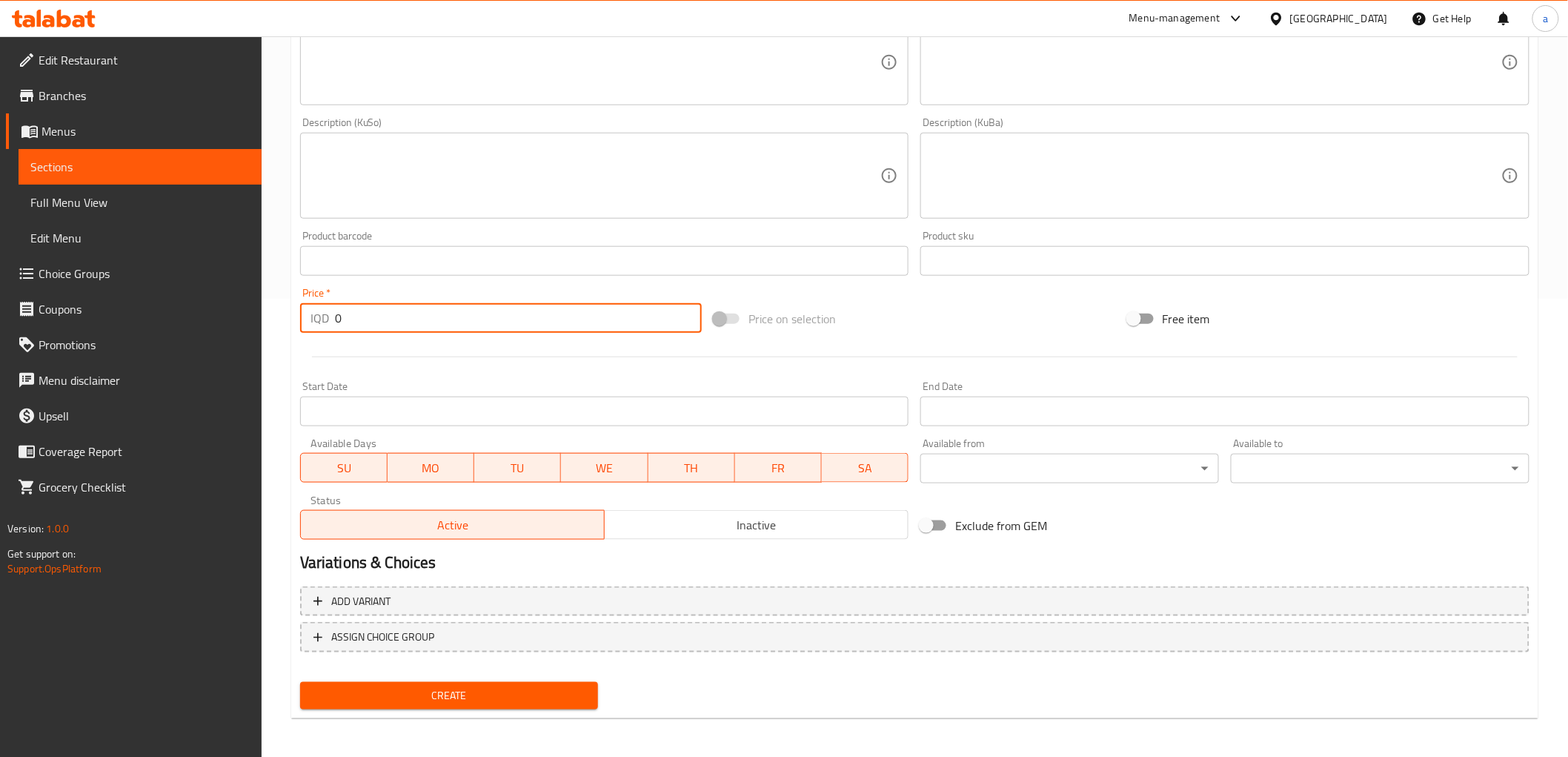
click at [357, 320] on input "0" at bounding box center [519, 319] width 367 height 30
type input "12000"
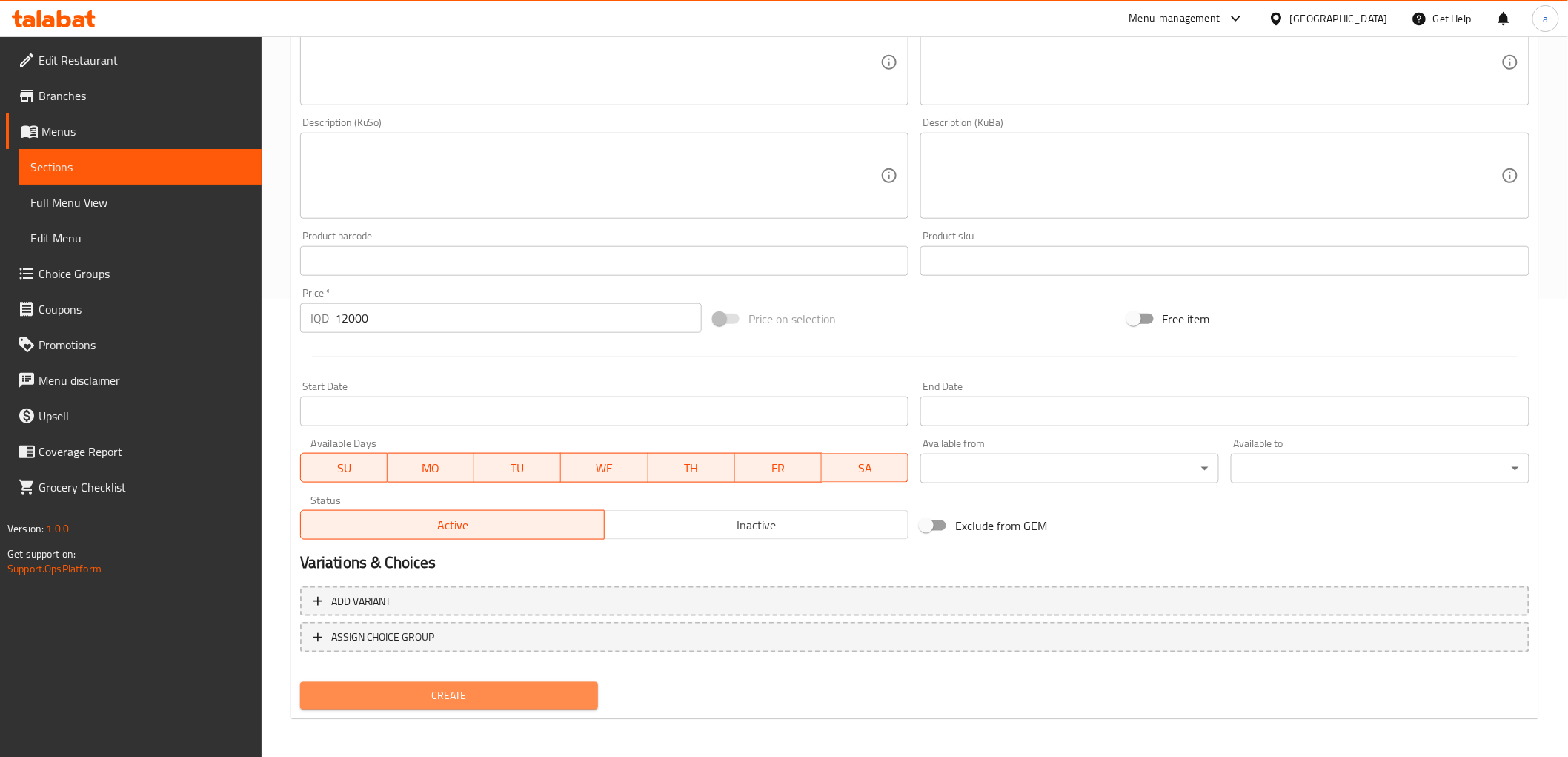
click at [473, 687] on span "Create" at bounding box center [449, 696] width 275 height 18
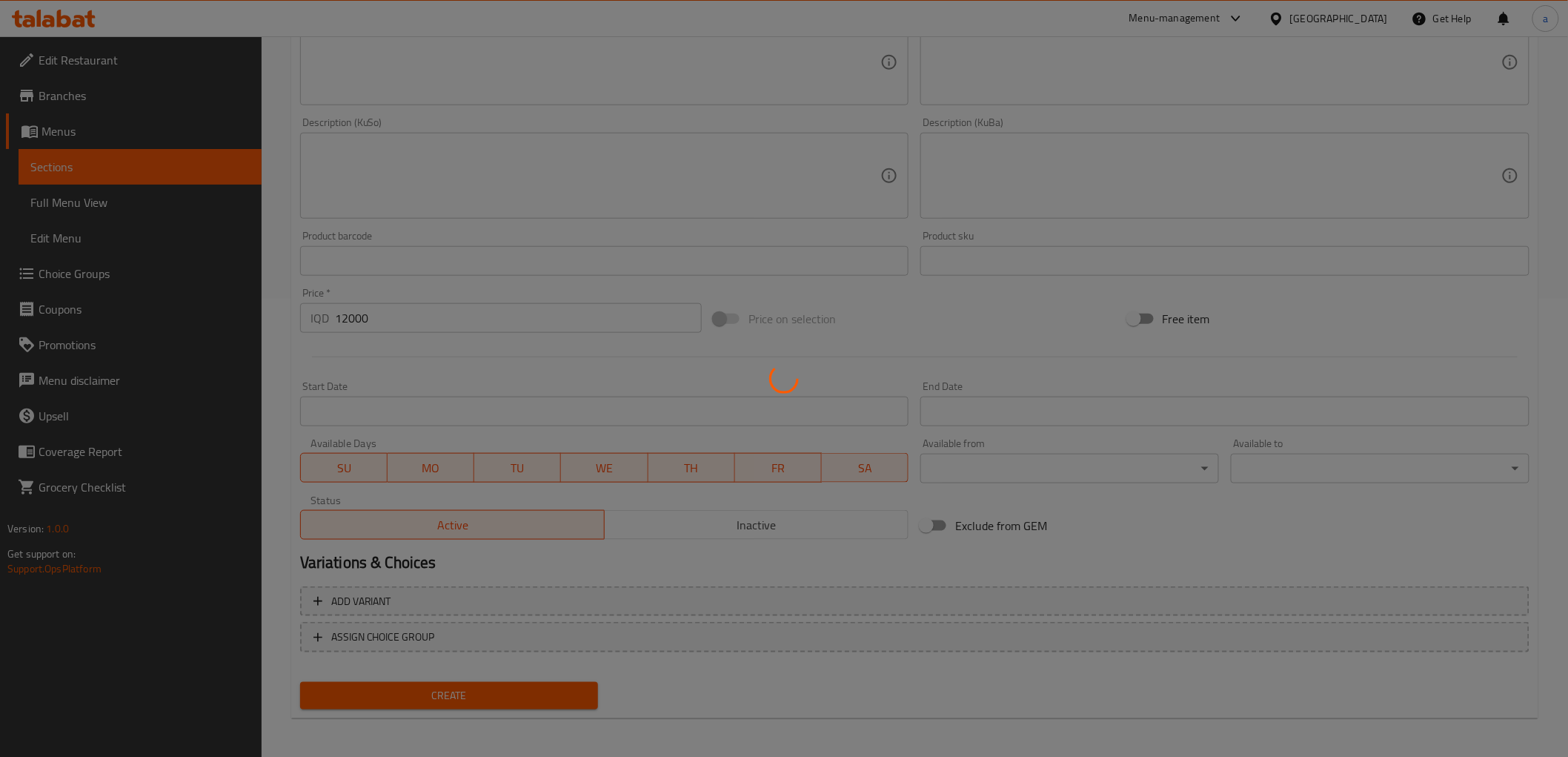
type input "0"
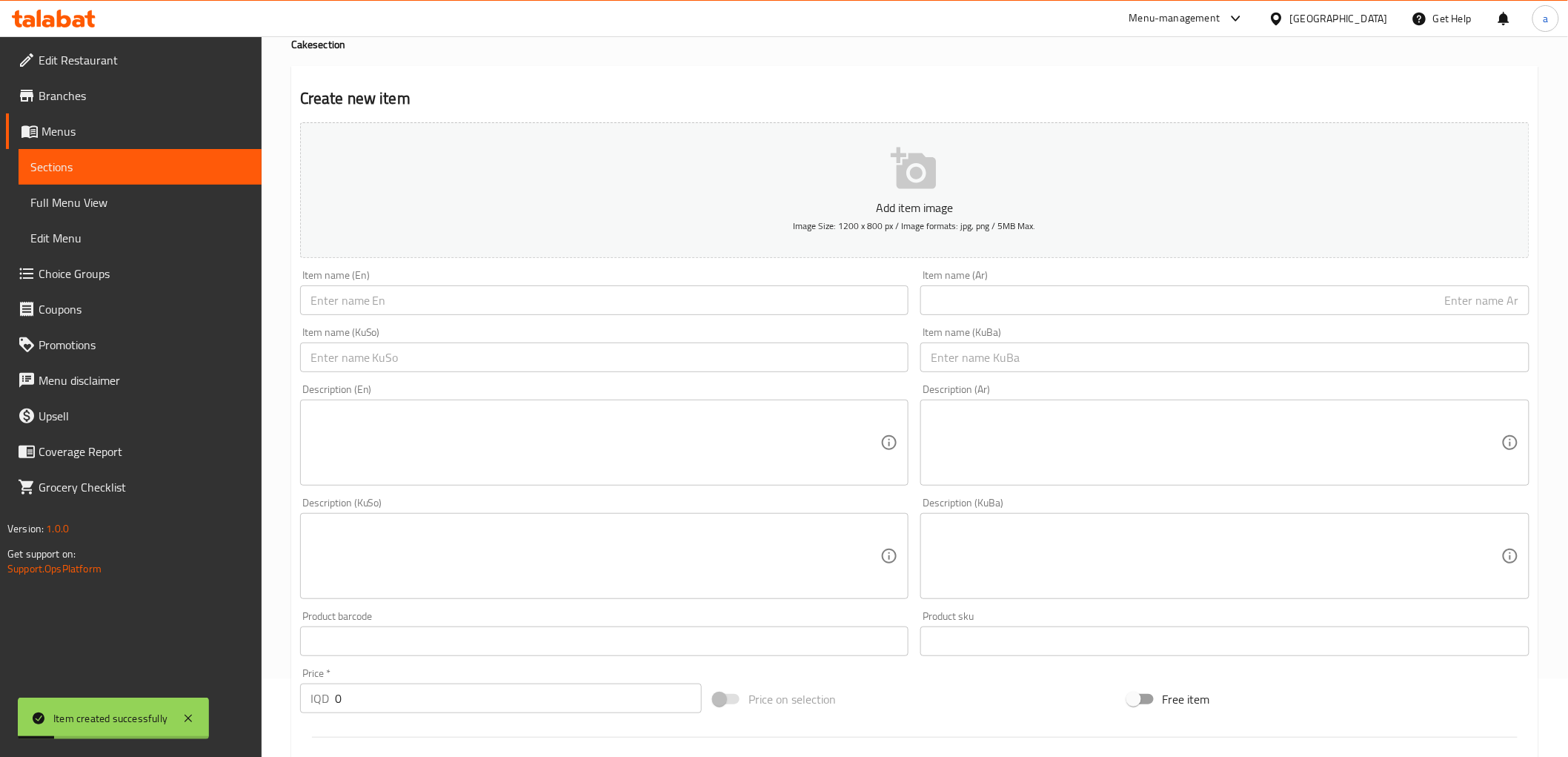
scroll to position [0, 0]
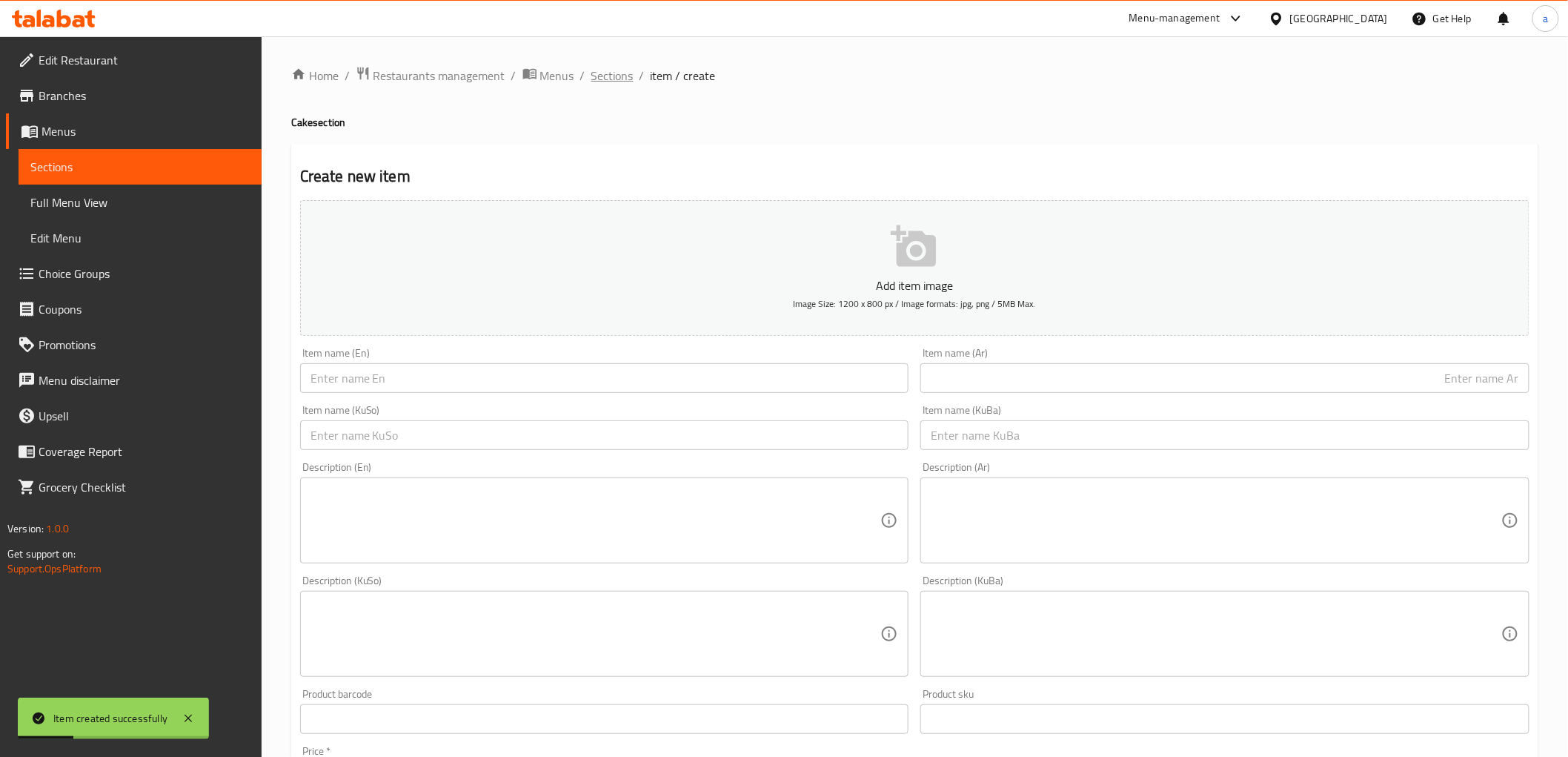
click at [594, 77] on span "Sections" at bounding box center [612, 76] width 42 height 18
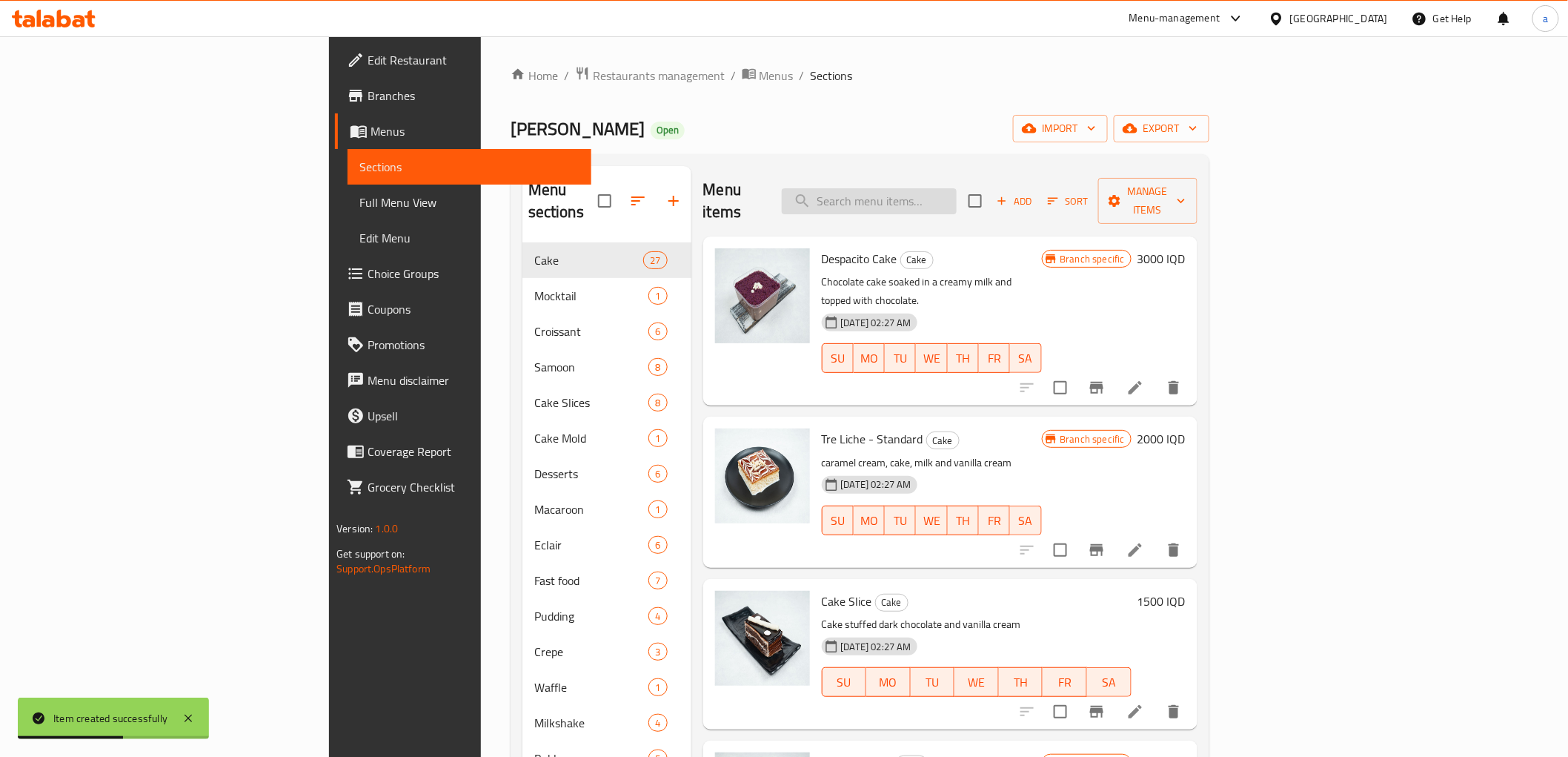
click at [957, 195] on input "search" at bounding box center [868, 201] width 174 height 26
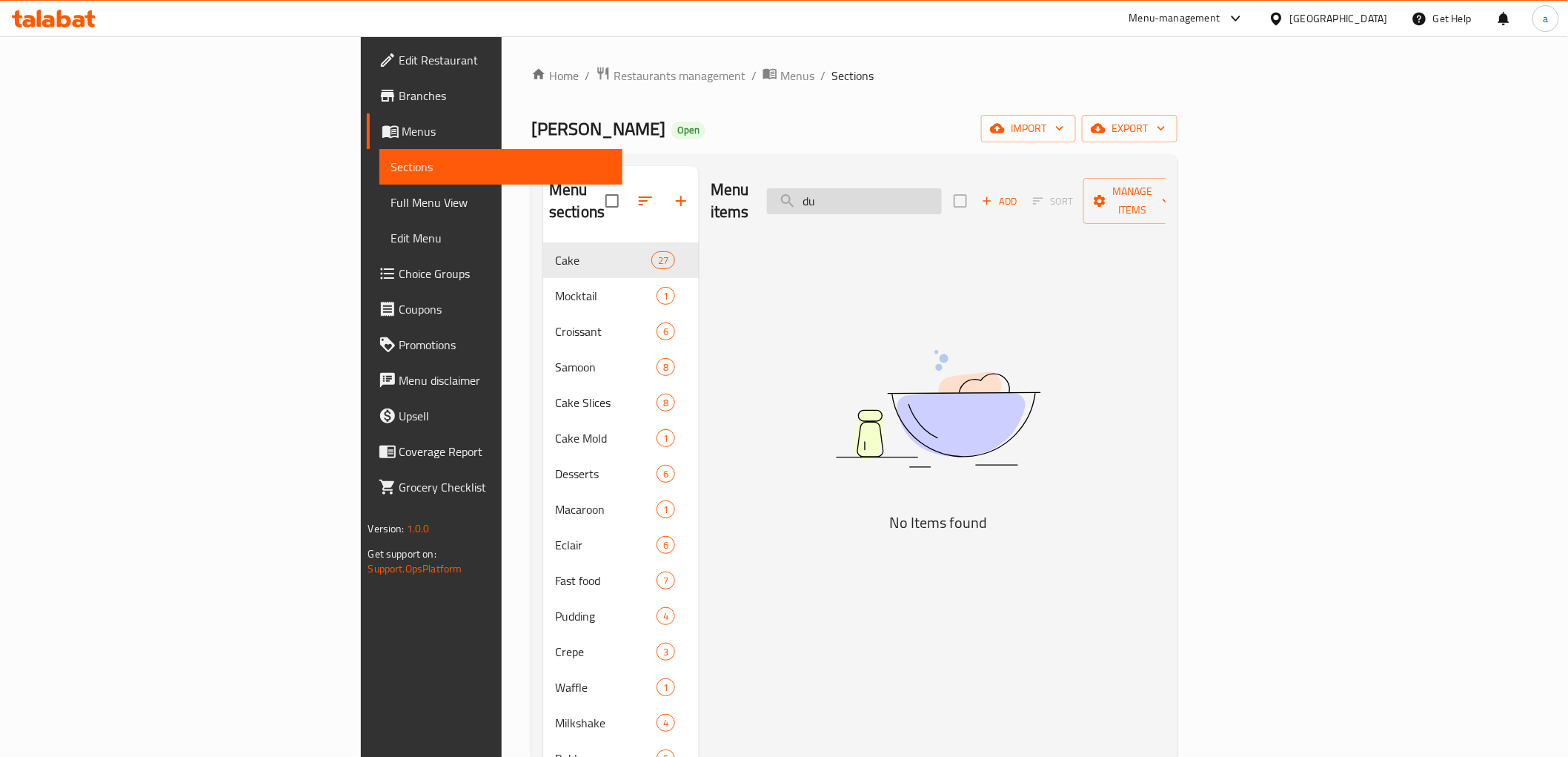
type input "d"
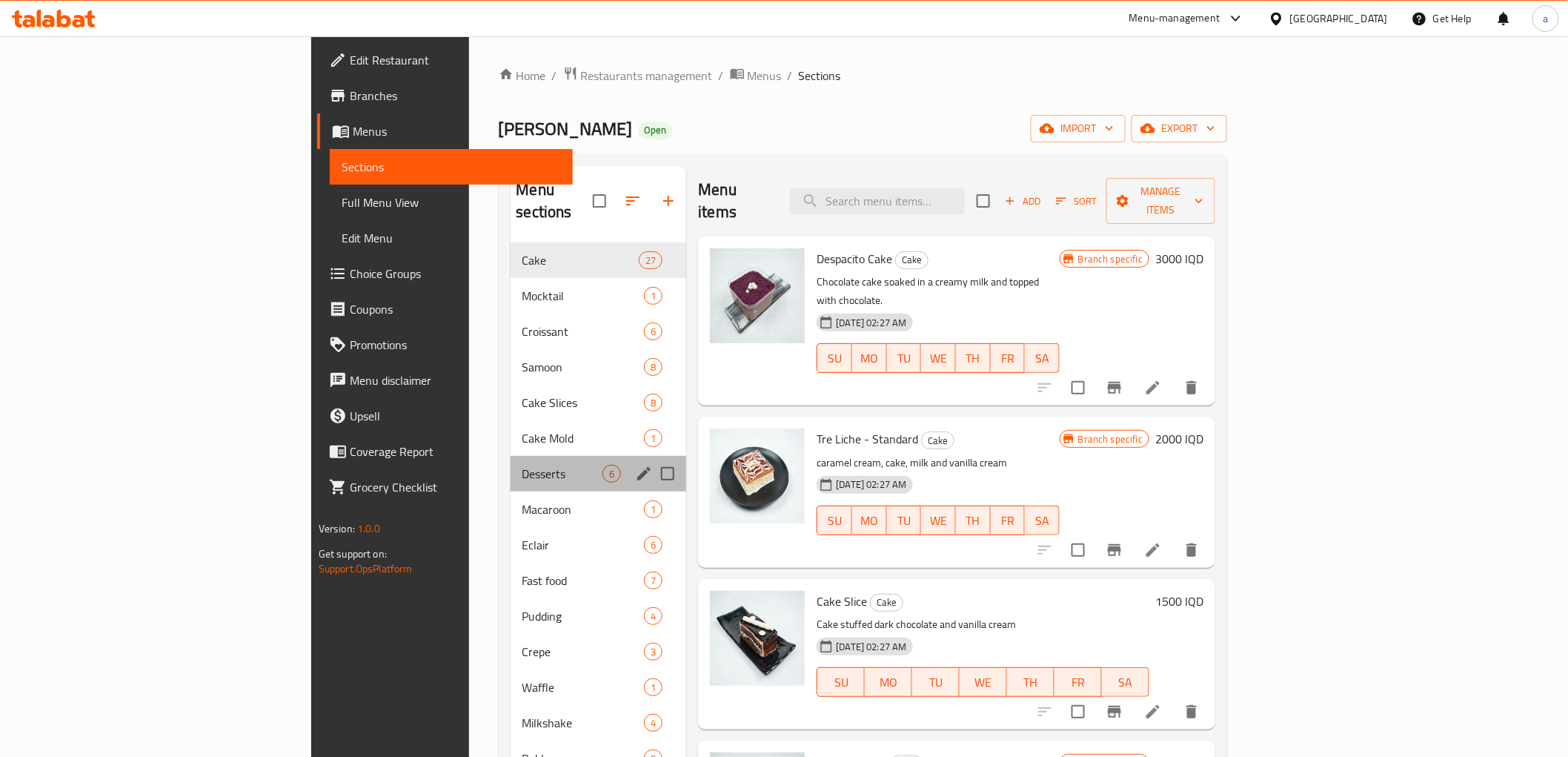
click at [510, 456] on div "Desserts 6" at bounding box center [598, 473] width 176 height 36
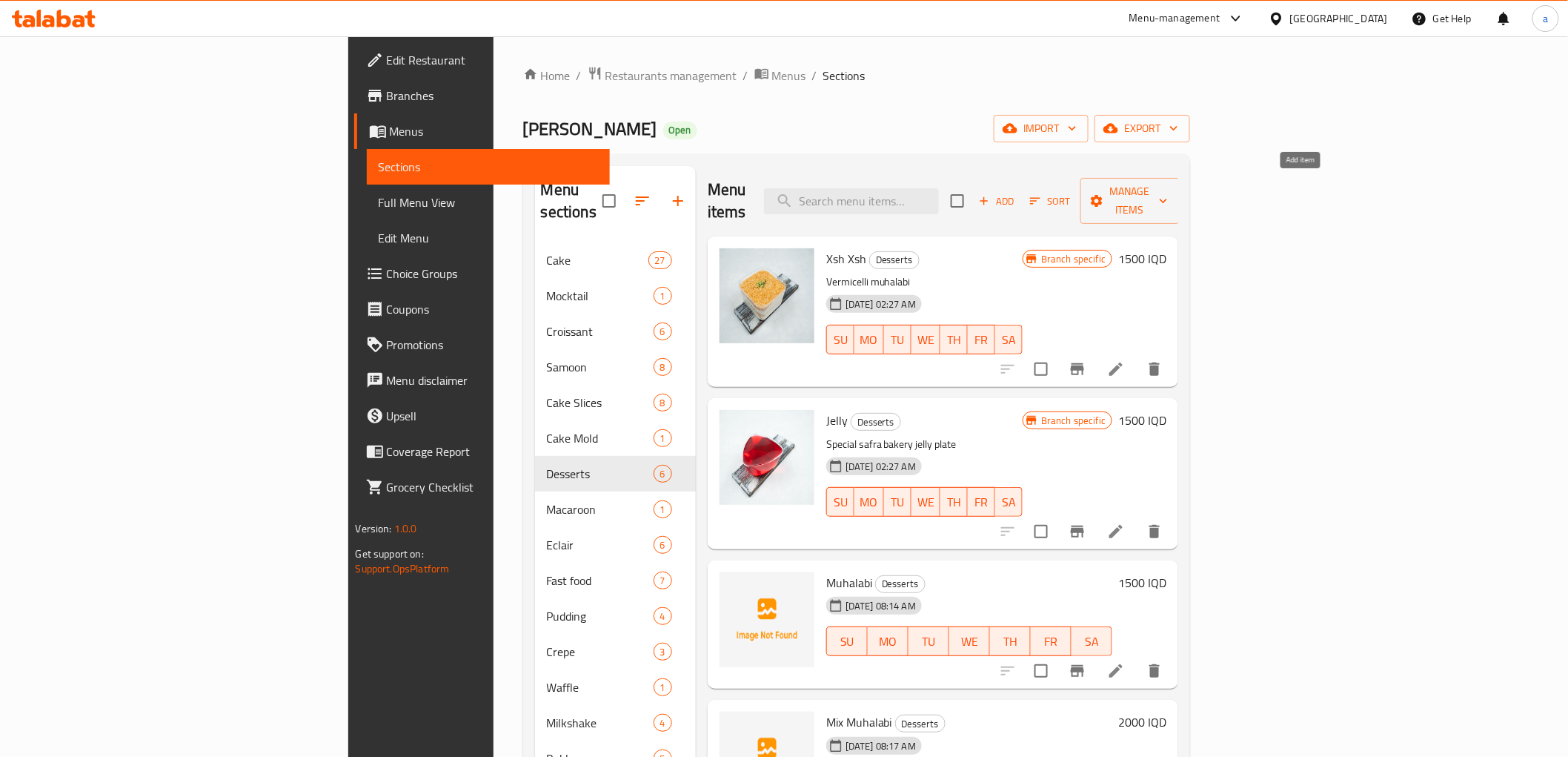
click at [1017, 193] on span "Add" at bounding box center [997, 201] width 40 height 17
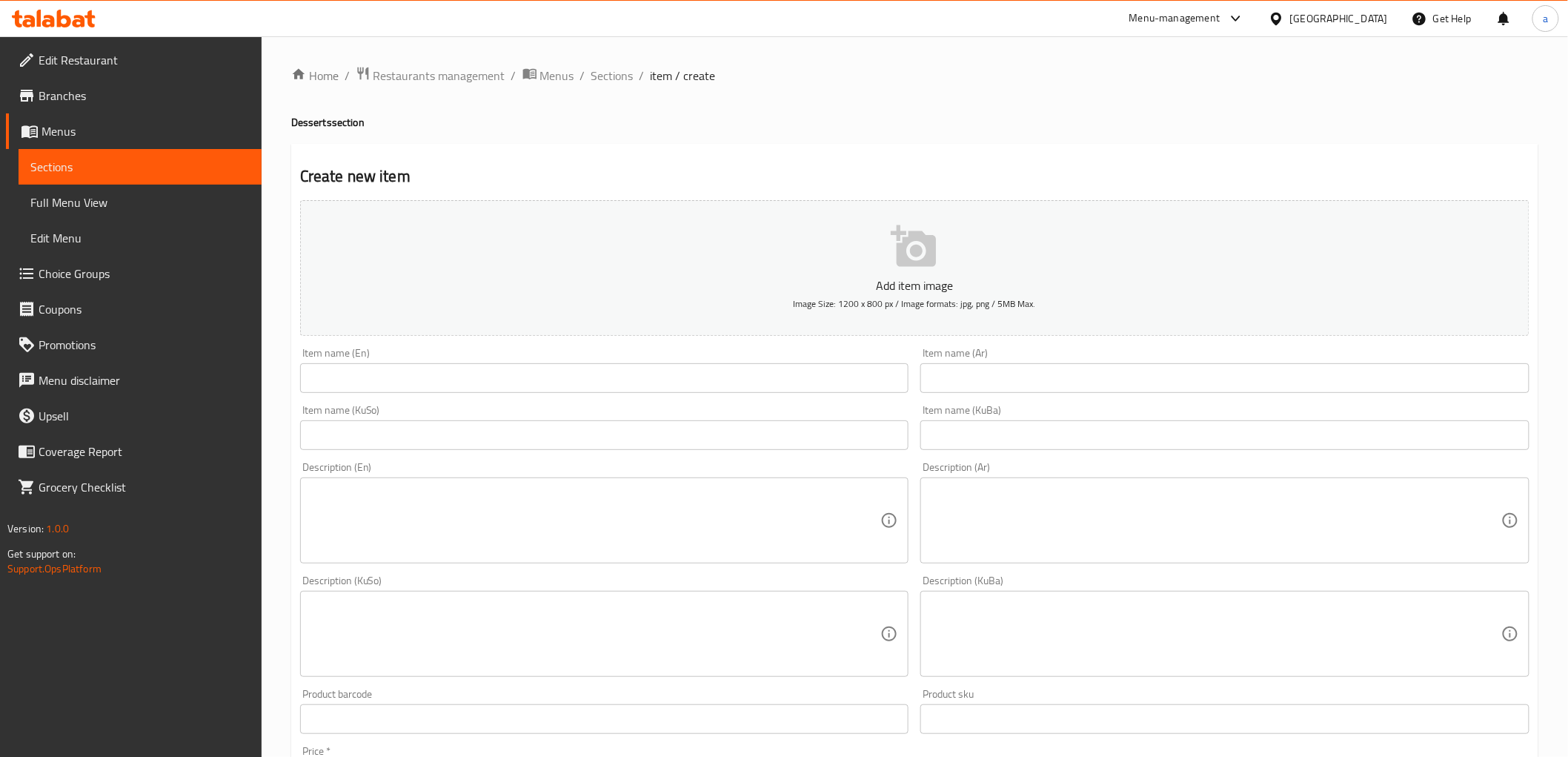
click at [967, 453] on div "Item name (KuBa) Item name (KuBa)" at bounding box center [1225, 427] width 621 height 57
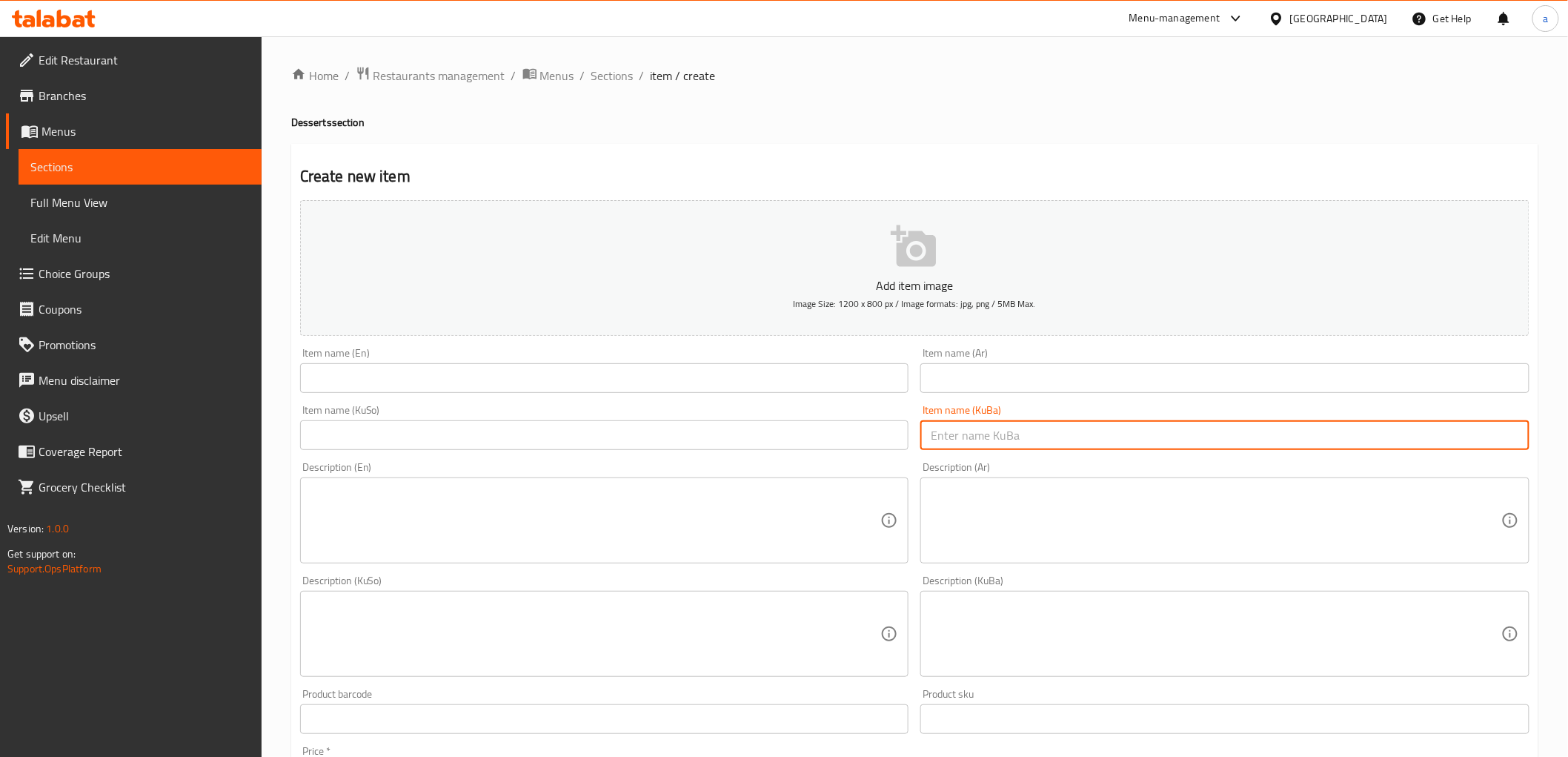
click at [974, 439] on input "text" at bounding box center [1225, 435] width 610 height 30
paste input "شیرینی دوبەی بەرداخ"
type input "شیرینی دوبەی بەرداخ"
click at [763, 436] on input "text" at bounding box center [605, 435] width 610 height 30
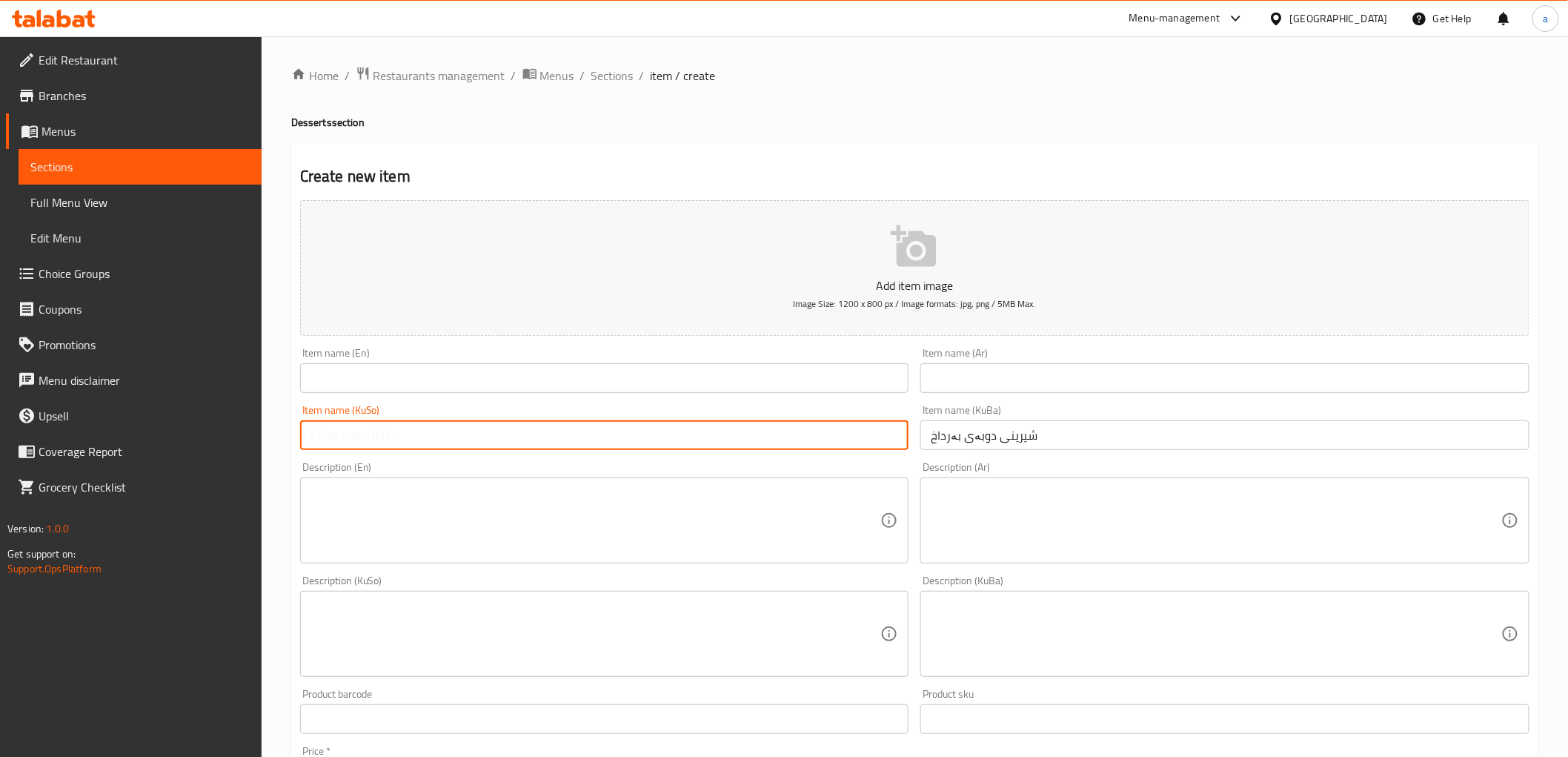
paste input "شیرینی دوبەی بەرداخ"
type input "شیرینی دوبەی بەرداخ"
click at [1018, 380] on input "text" at bounding box center [1225, 378] width 610 height 30
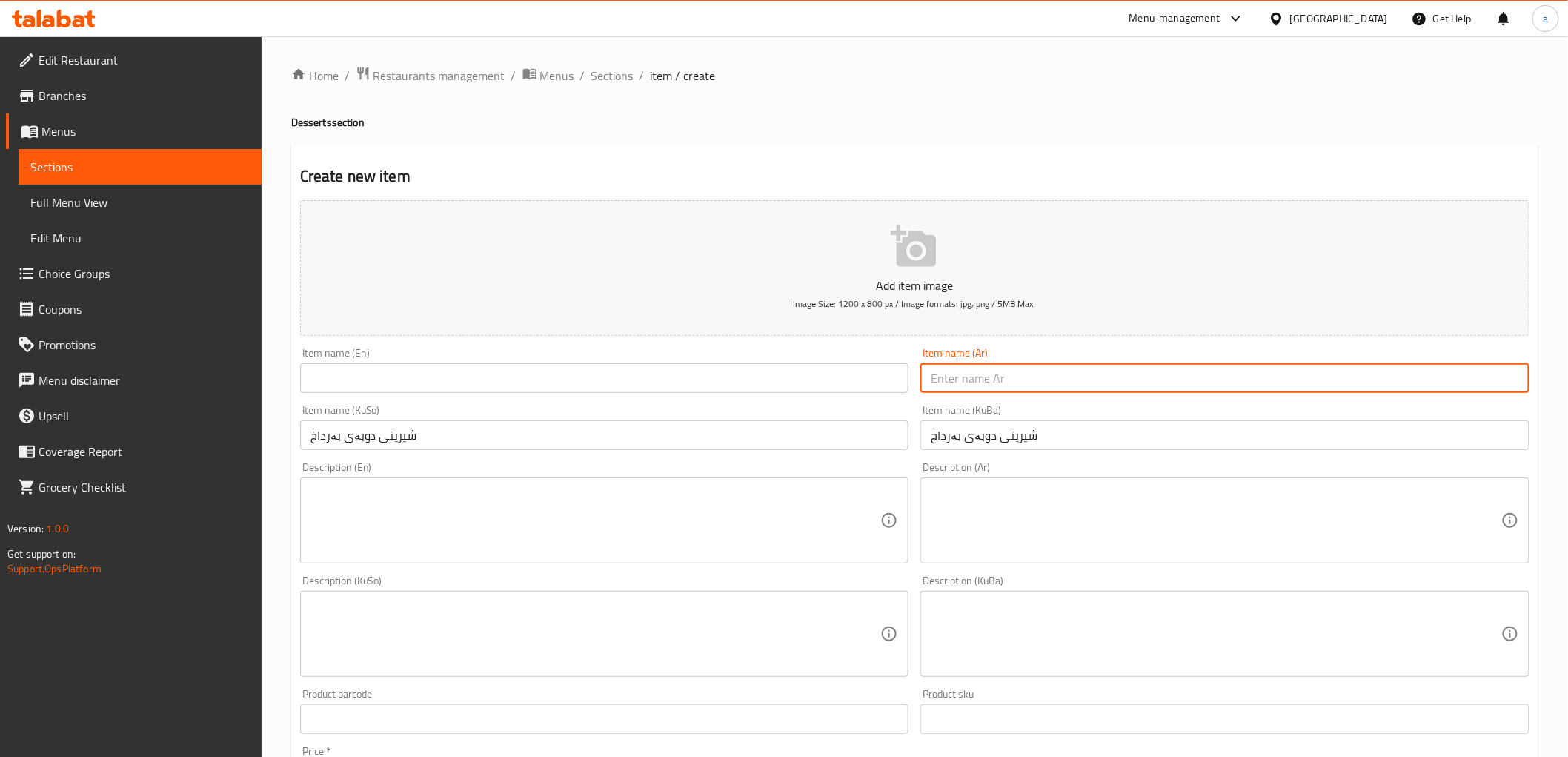
click at [460, 381] on input "text" at bounding box center [605, 378] width 610 height 30
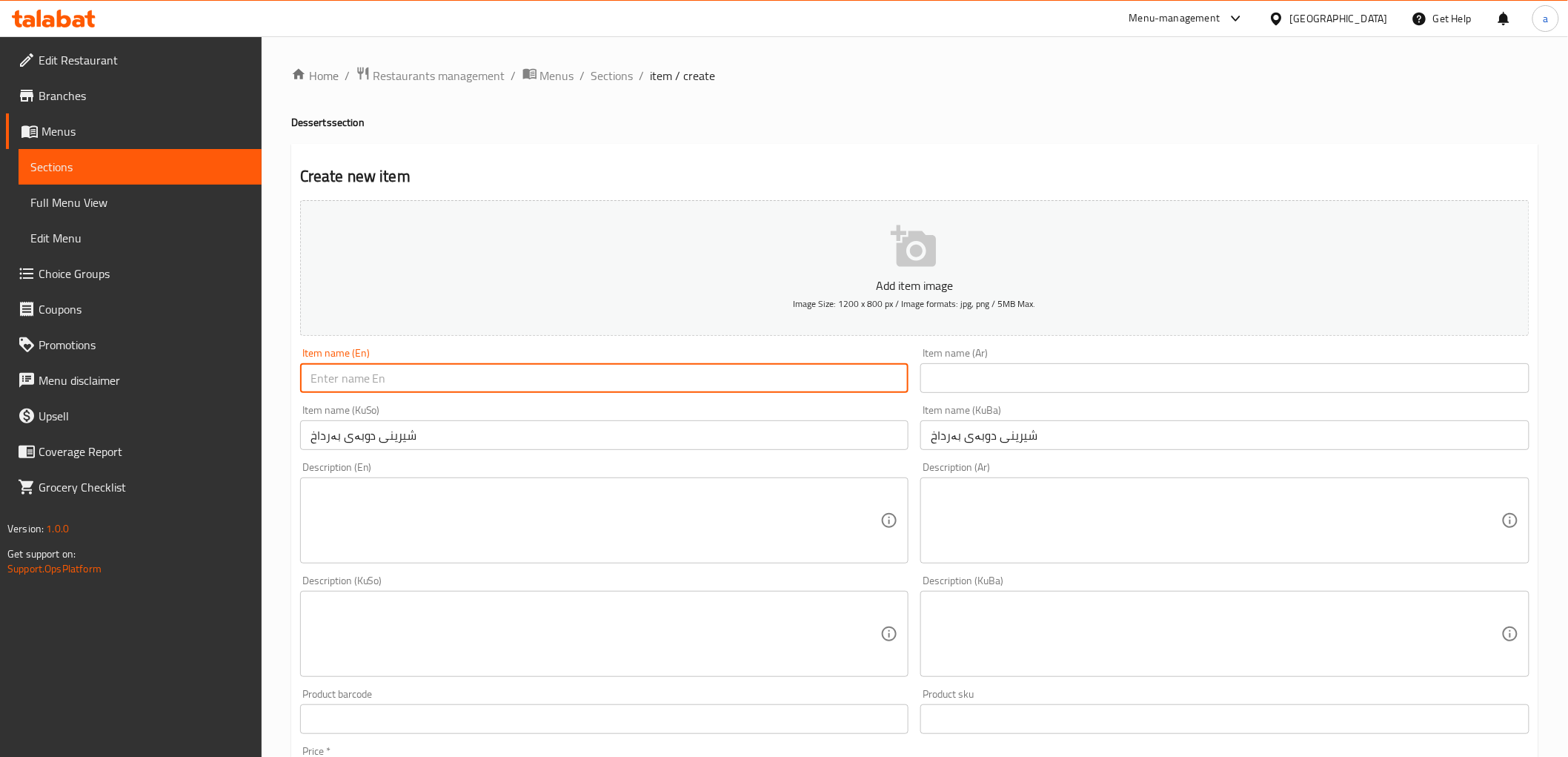
click at [435, 376] on input "text" at bounding box center [605, 378] width 610 height 30
paste input "Glass"
type input "Glass Dubai Dessert"
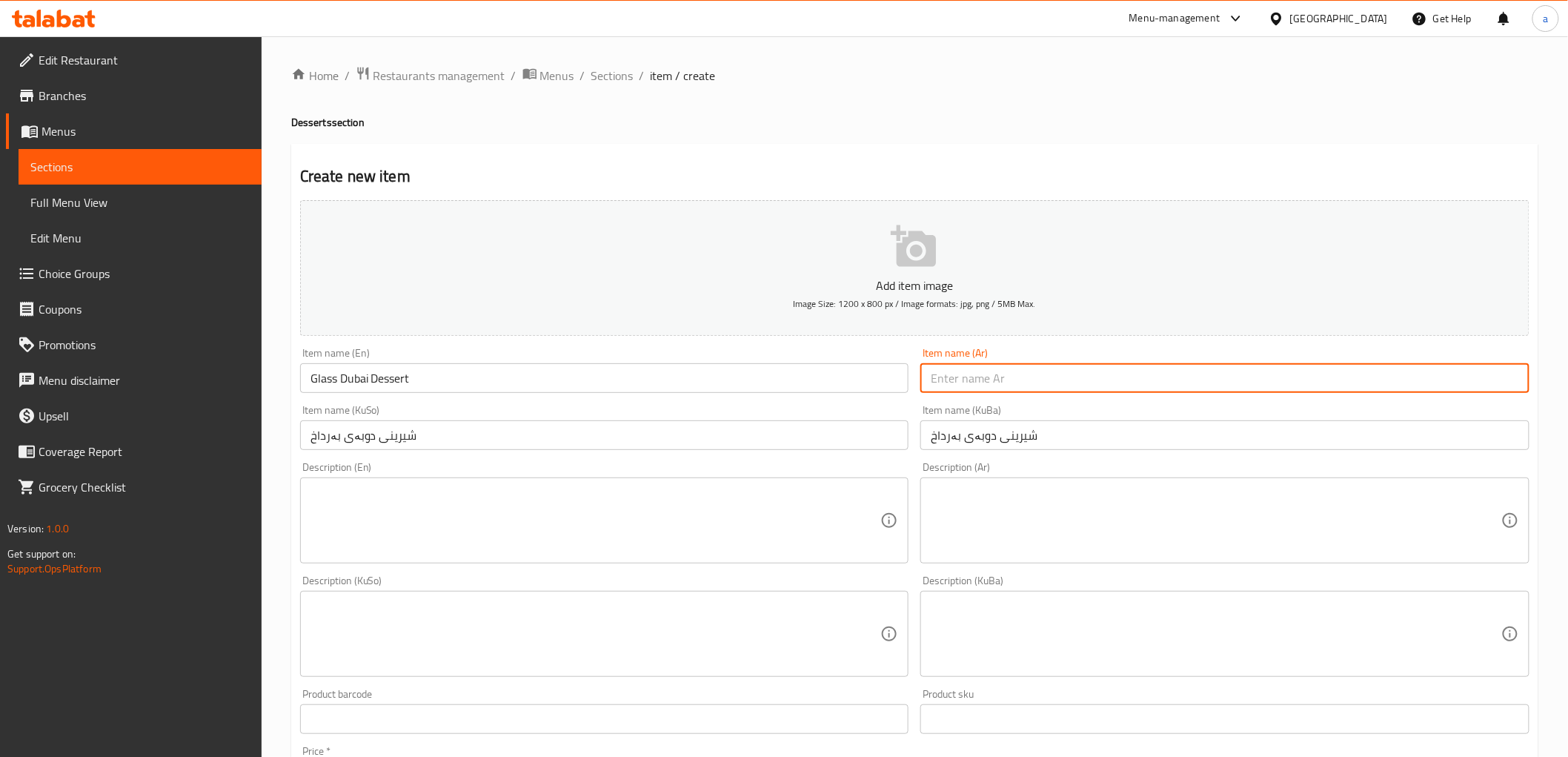
click at [1216, 386] on input "text" at bounding box center [1225, 378] width 610 height 30
paste input "كاسة"
click at [1489, 386] on input "كاسة ديي" at bounding box center [1225, 378] width 610 height 30
paste input "حلوى"
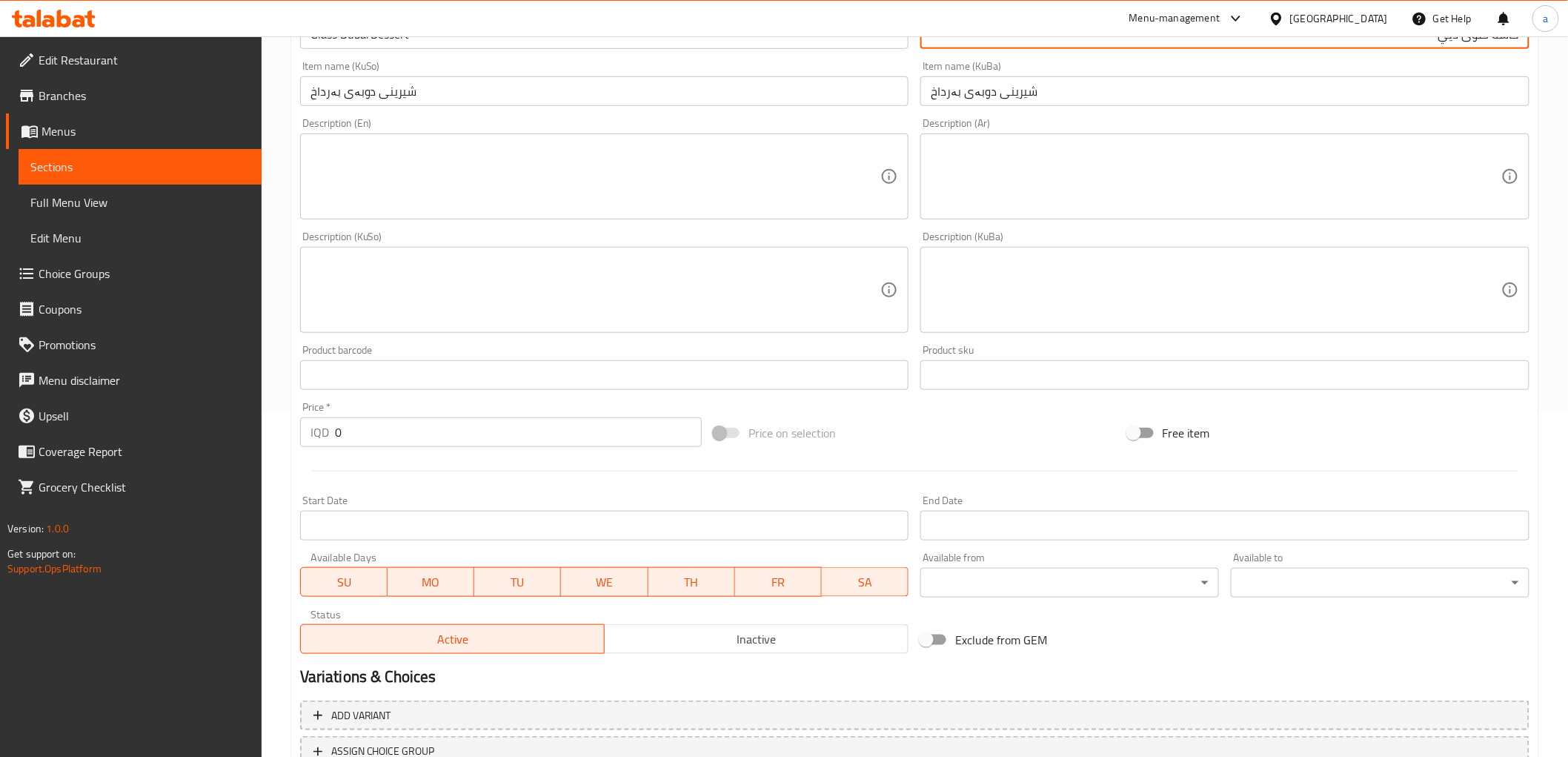
scroll to position [404, 0]
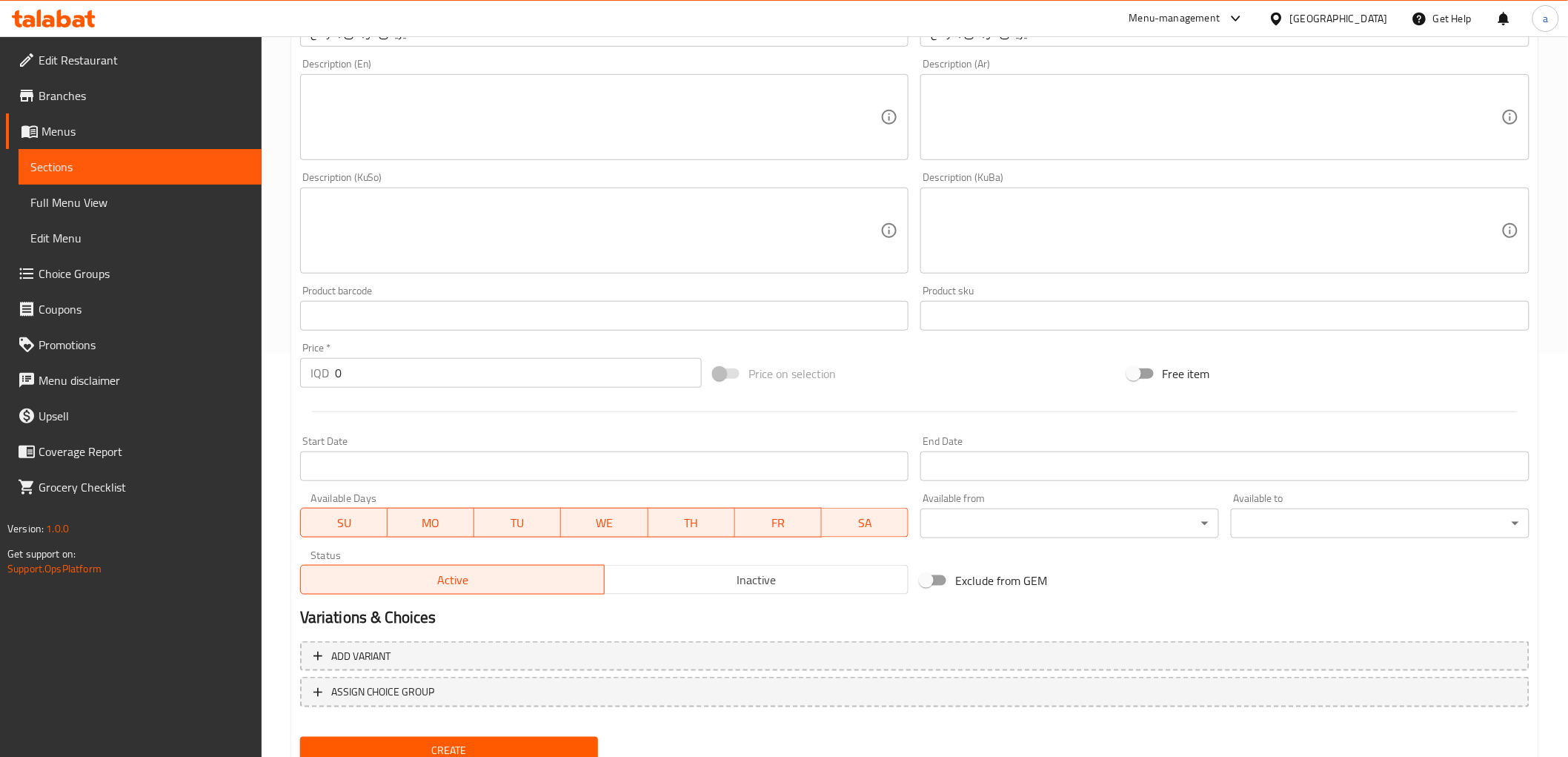
type input "كاسة حلوى ديي"
click at [386, 376] on input "0" at bounding box center [519, 373] width 367 height 30
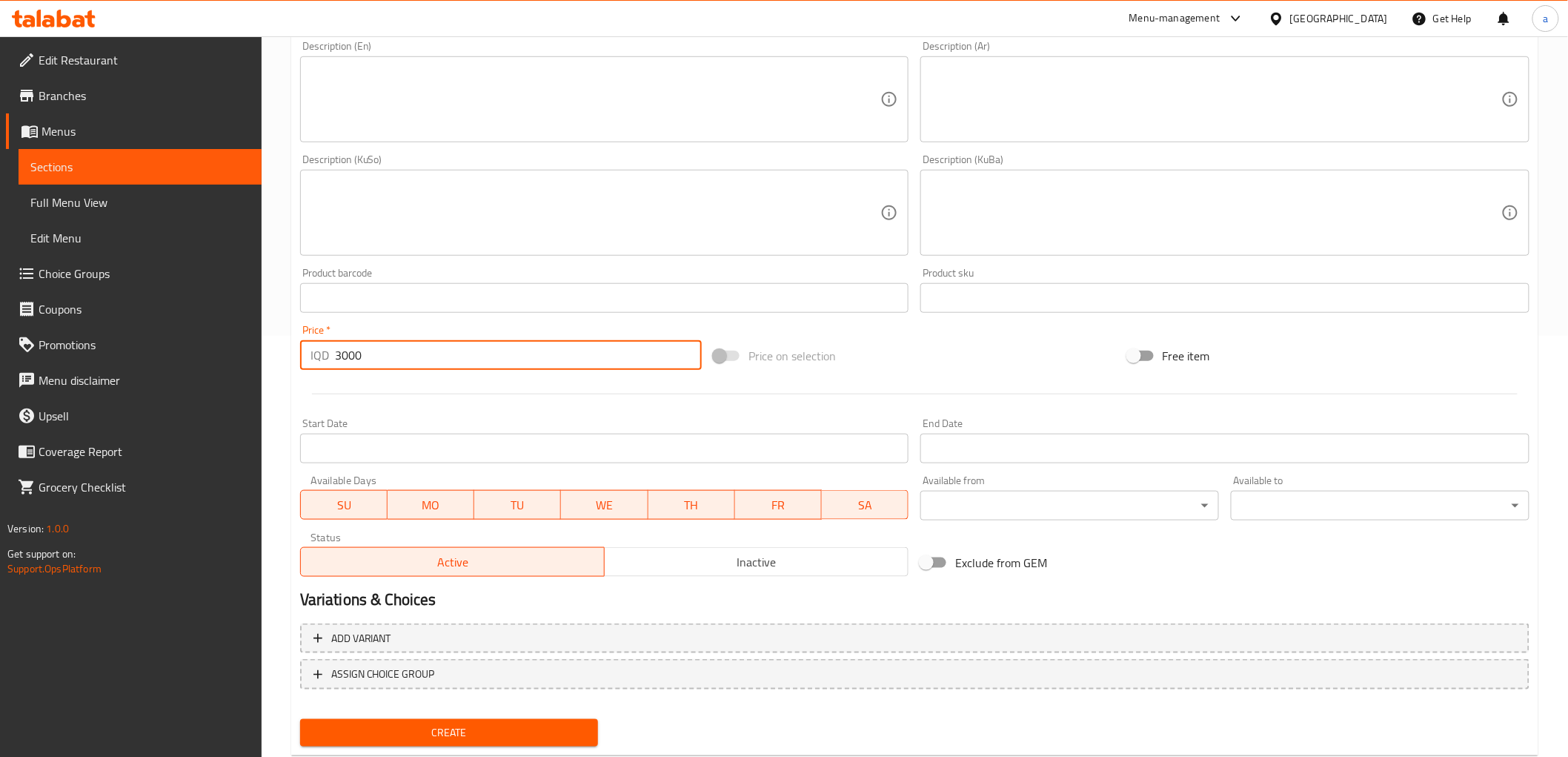
scroll to position [458, 0]
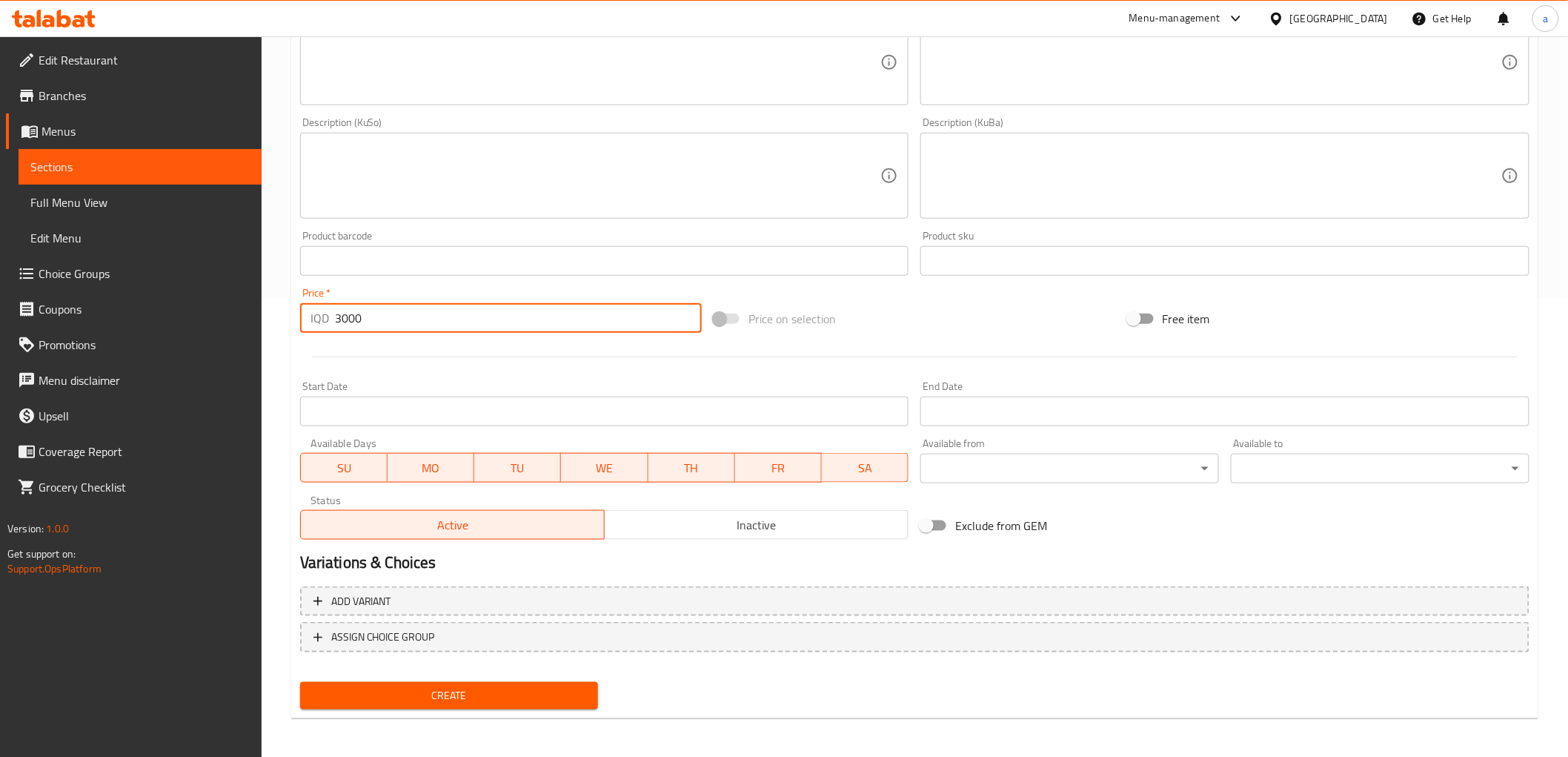
type input "3000"
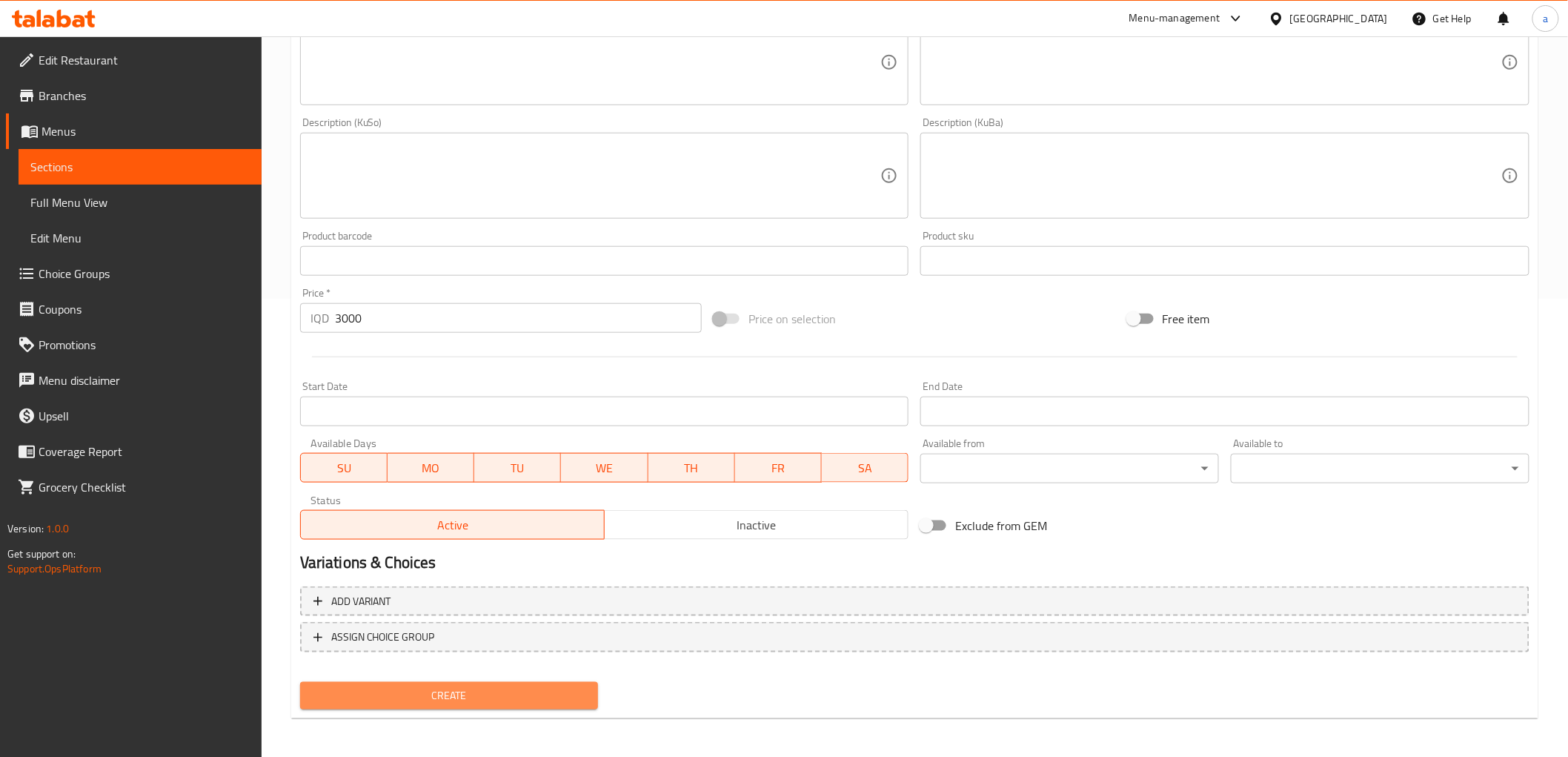
click at [501, 682] on button "Create" at bounding box center [449, 695] width 299 height 27
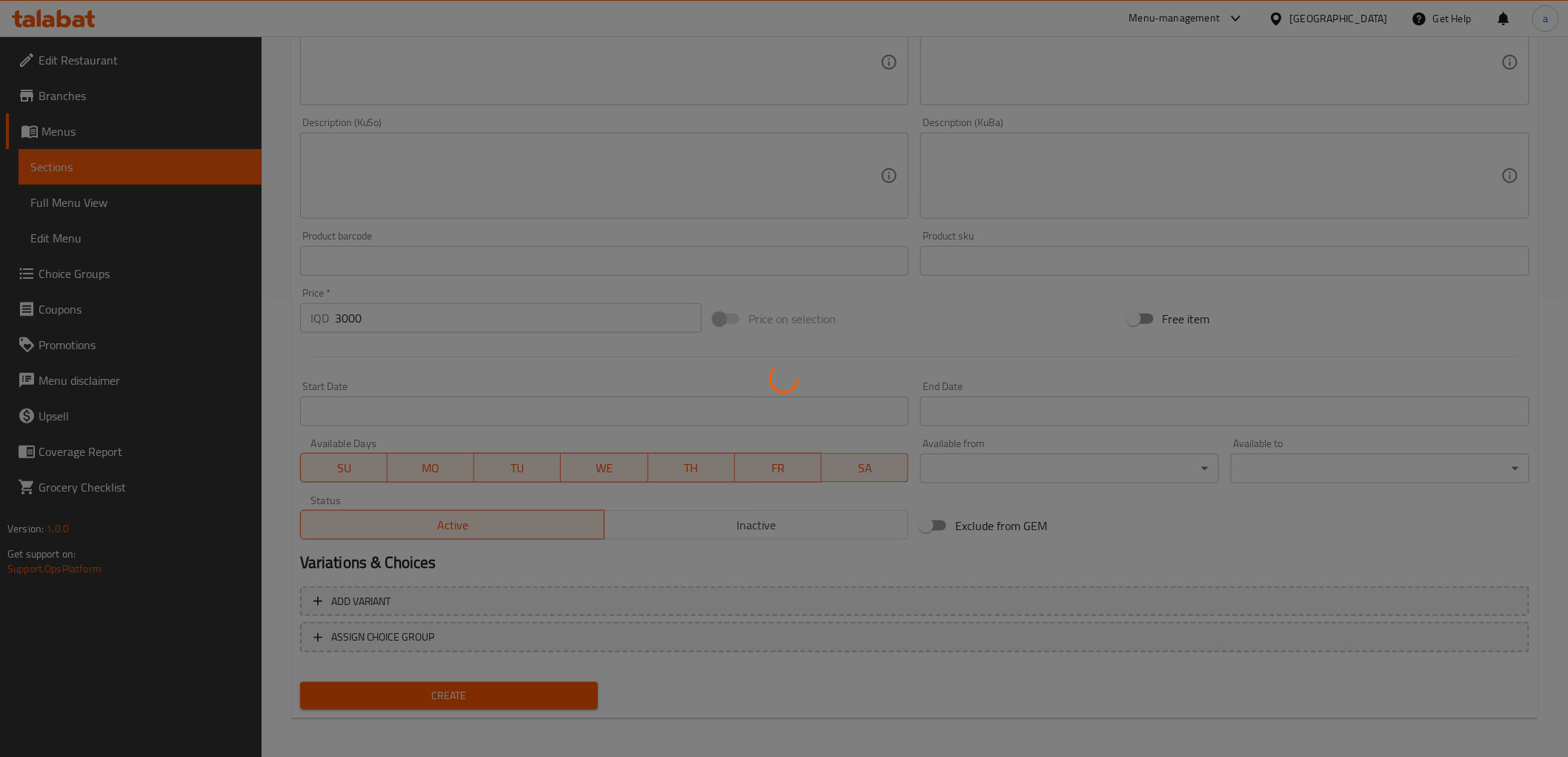
type input "0"
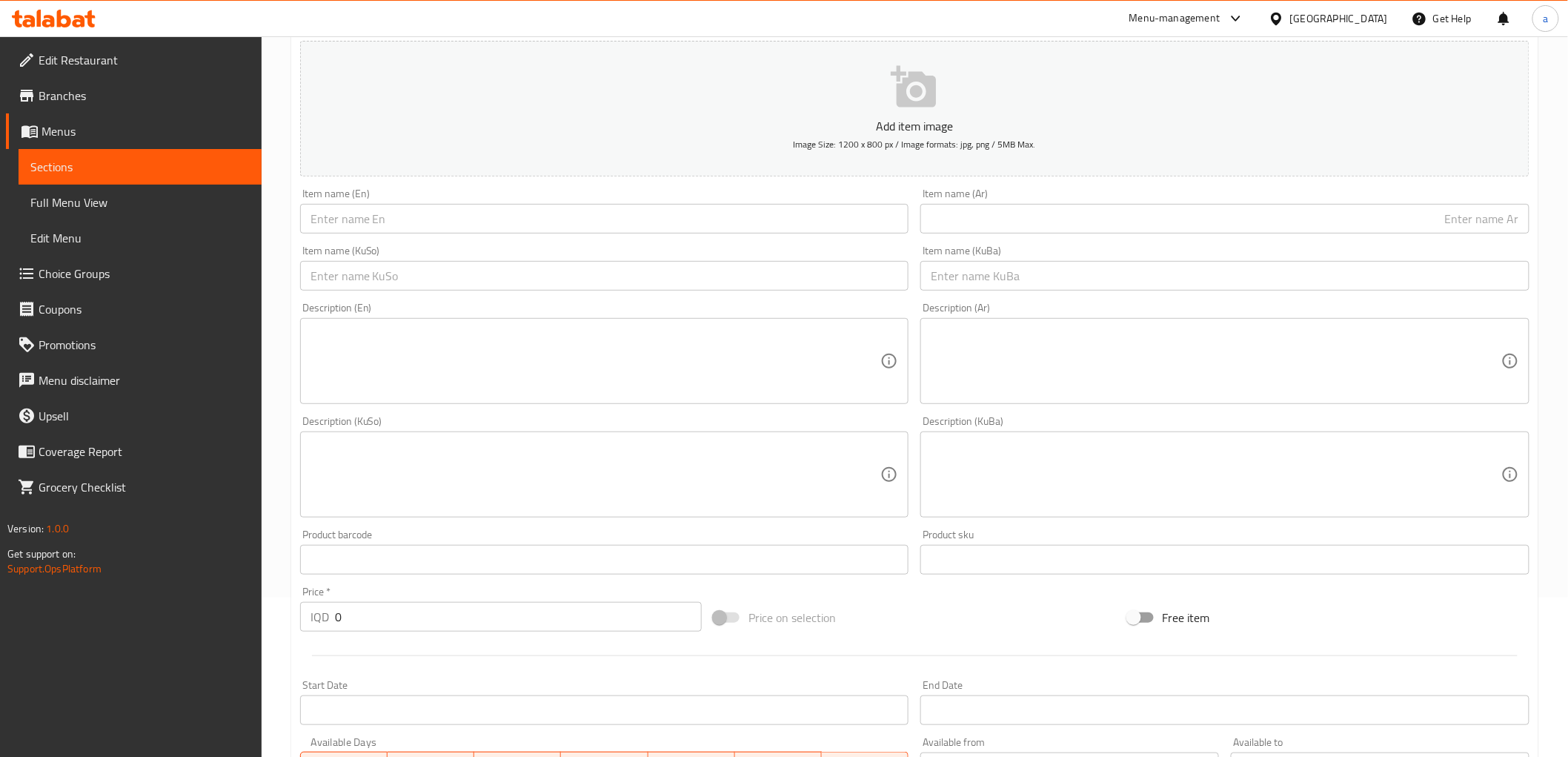
scroll to position [0, 0]
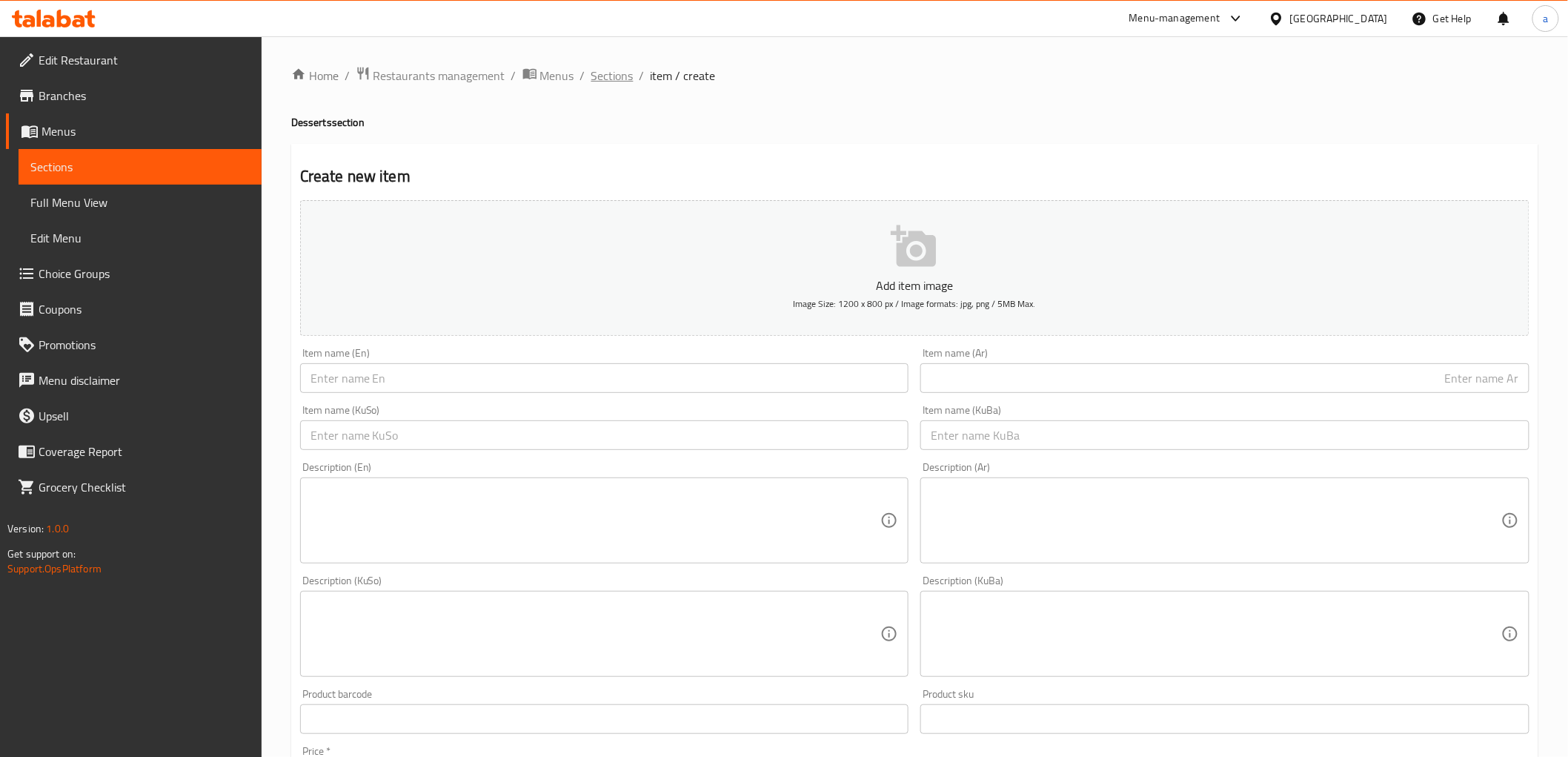
click at [621, 79] on span "Sections" at bounding box center [612, 76] width 42 height 18
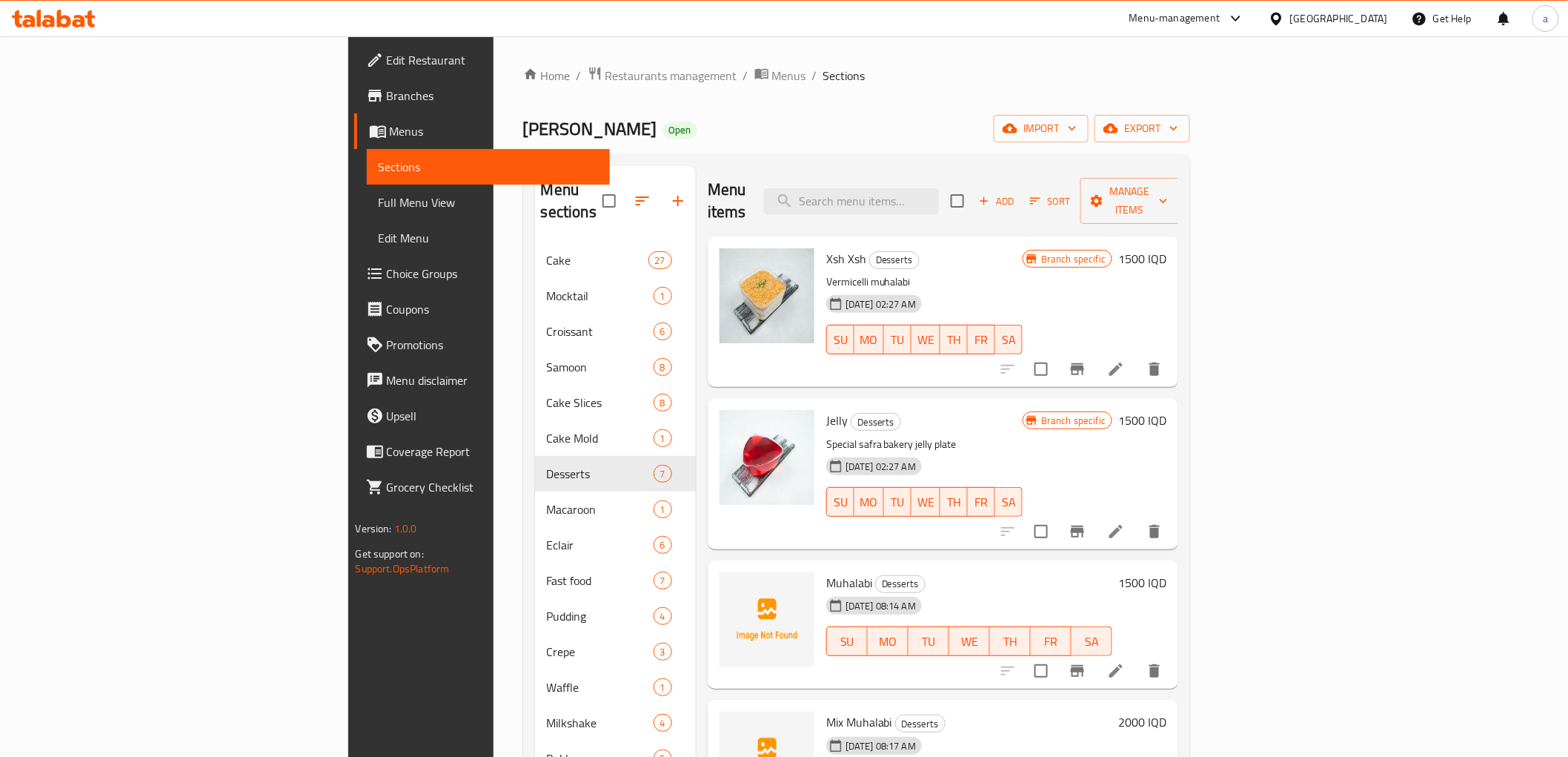
click at [994, 175] on div "Menu items Add Sort Manage items" at bounding box center [944, 201] width 471 height 70
click at [939, 189] on input "search" at bounding box center [851, 201] width 174 height 26
type input "dubai"
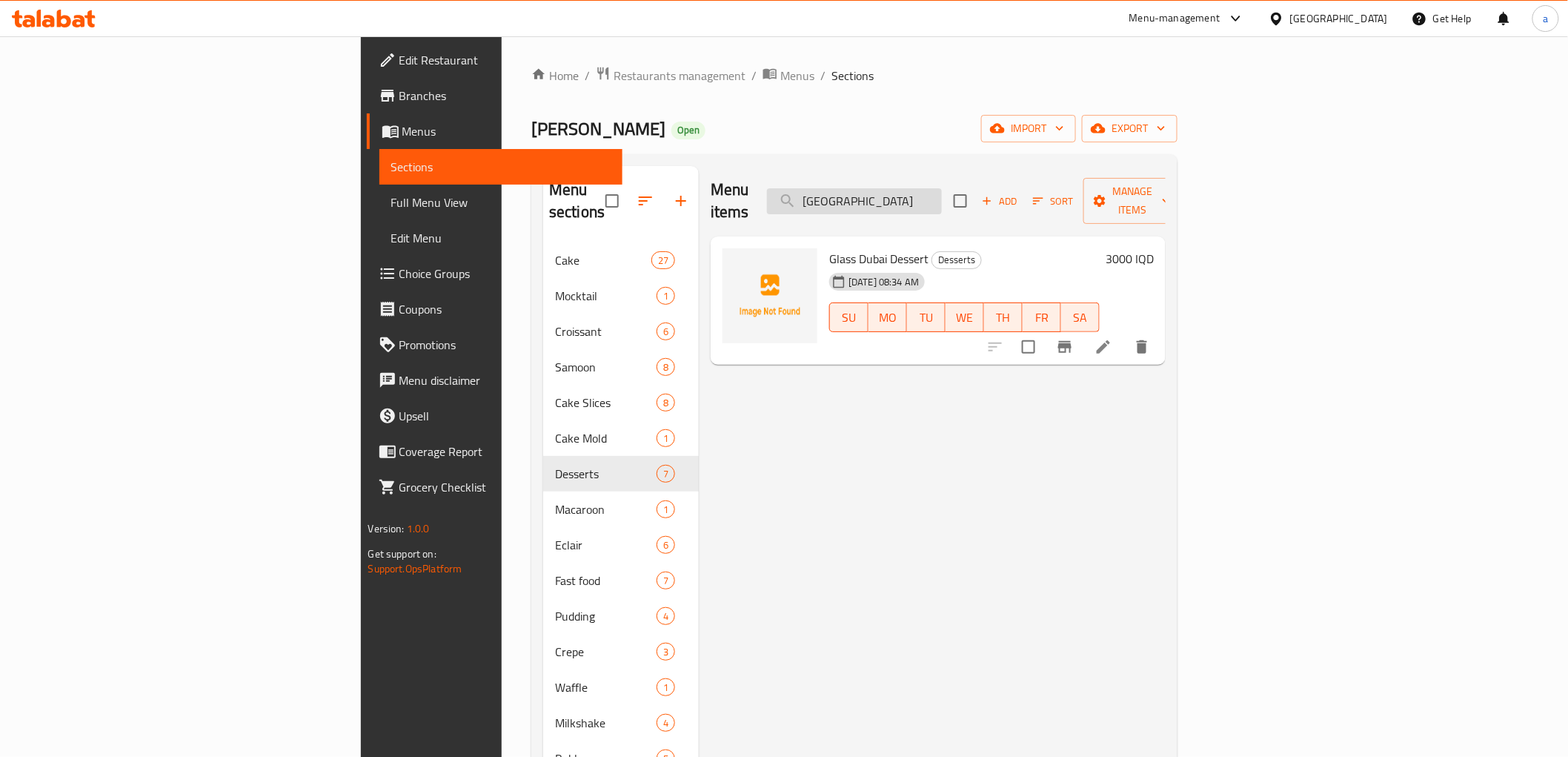
click at [942, 196] on input "dubai" at bounding box center [854, 201] width 174 height 26
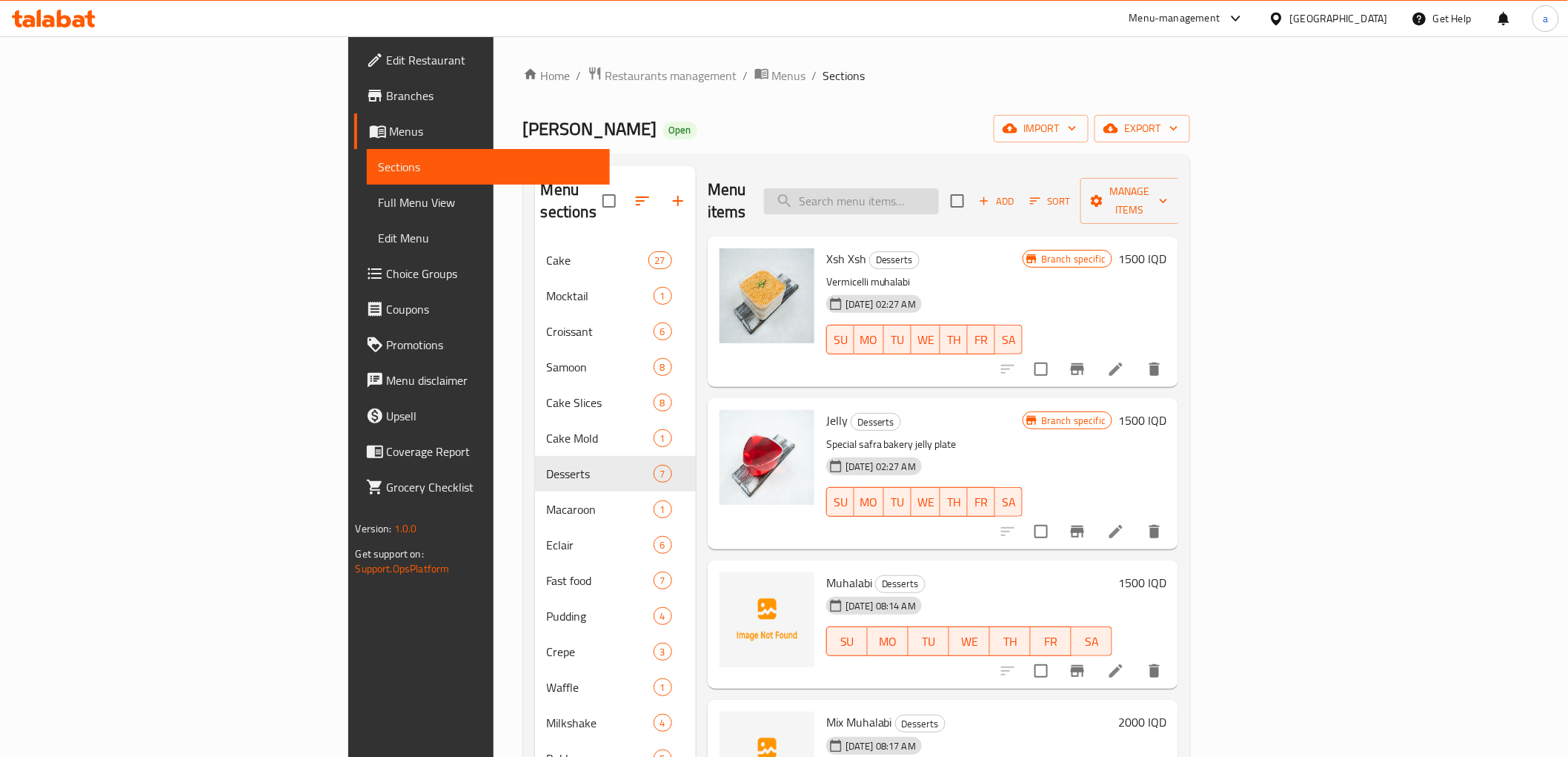
click at [939, 195] on input "search" at bounding box center [851, 201] width 174 height 26
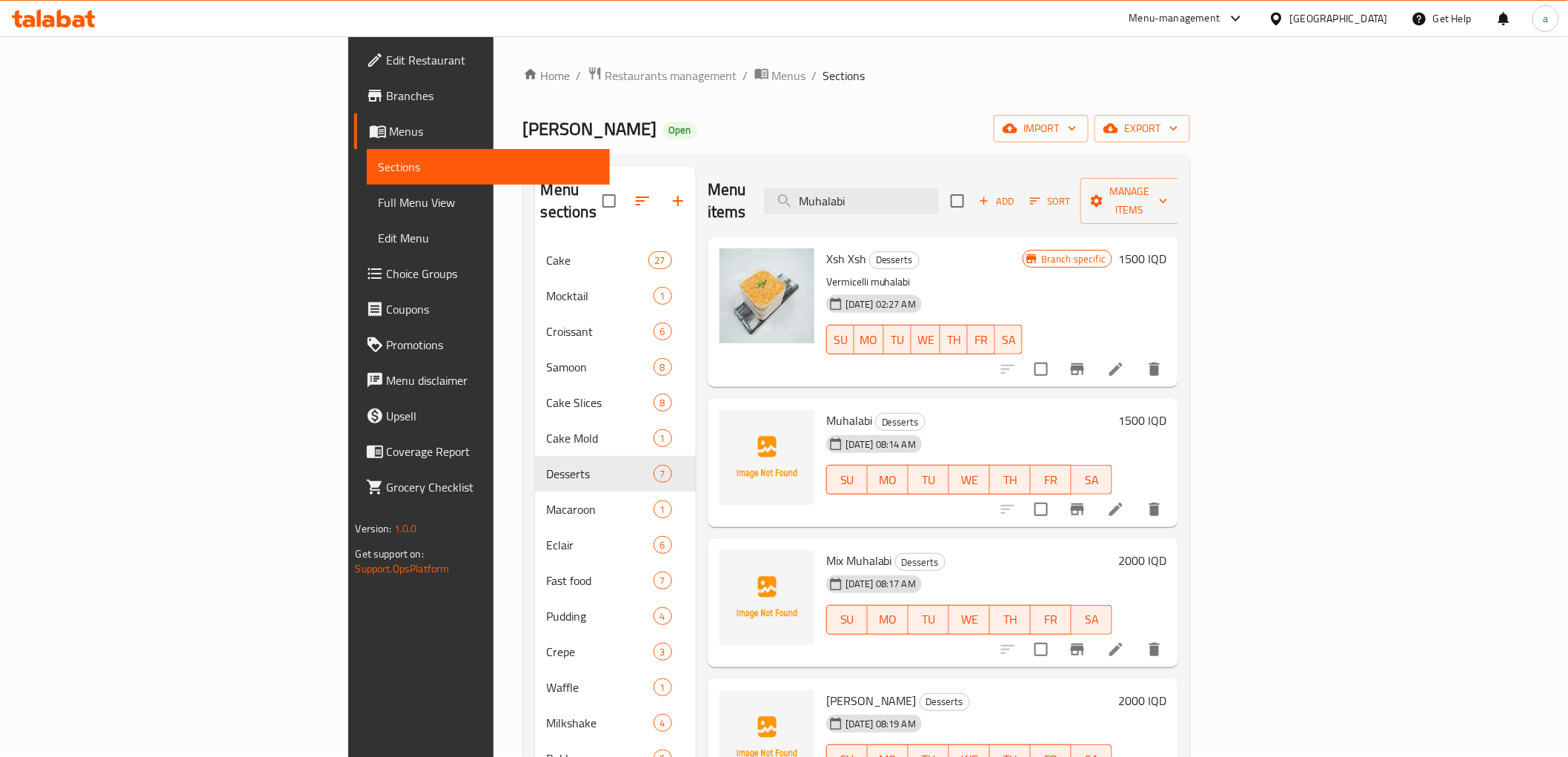
type input "Muhalabi"
click at [1017, 193] on span "Add" at bounding box center [997, 201] width 40 height 17
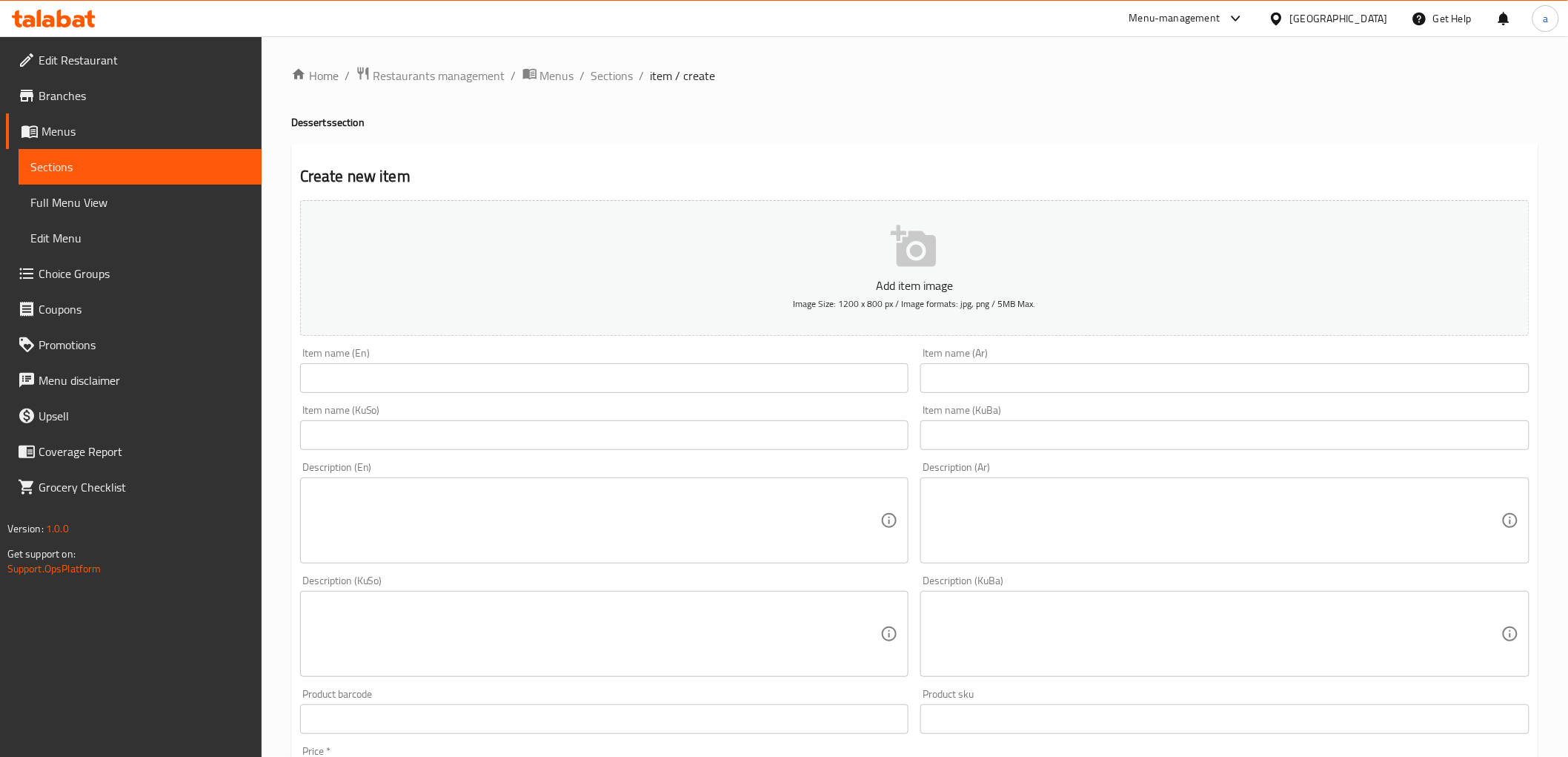
click at [390, 400] on div "Item name (KuSo) Item name (KuSo)" at bounding box center [605, 427] width 621 height 57
click at [390, 387] on input "text" at bounding box center [605, 378] width 610 height 30
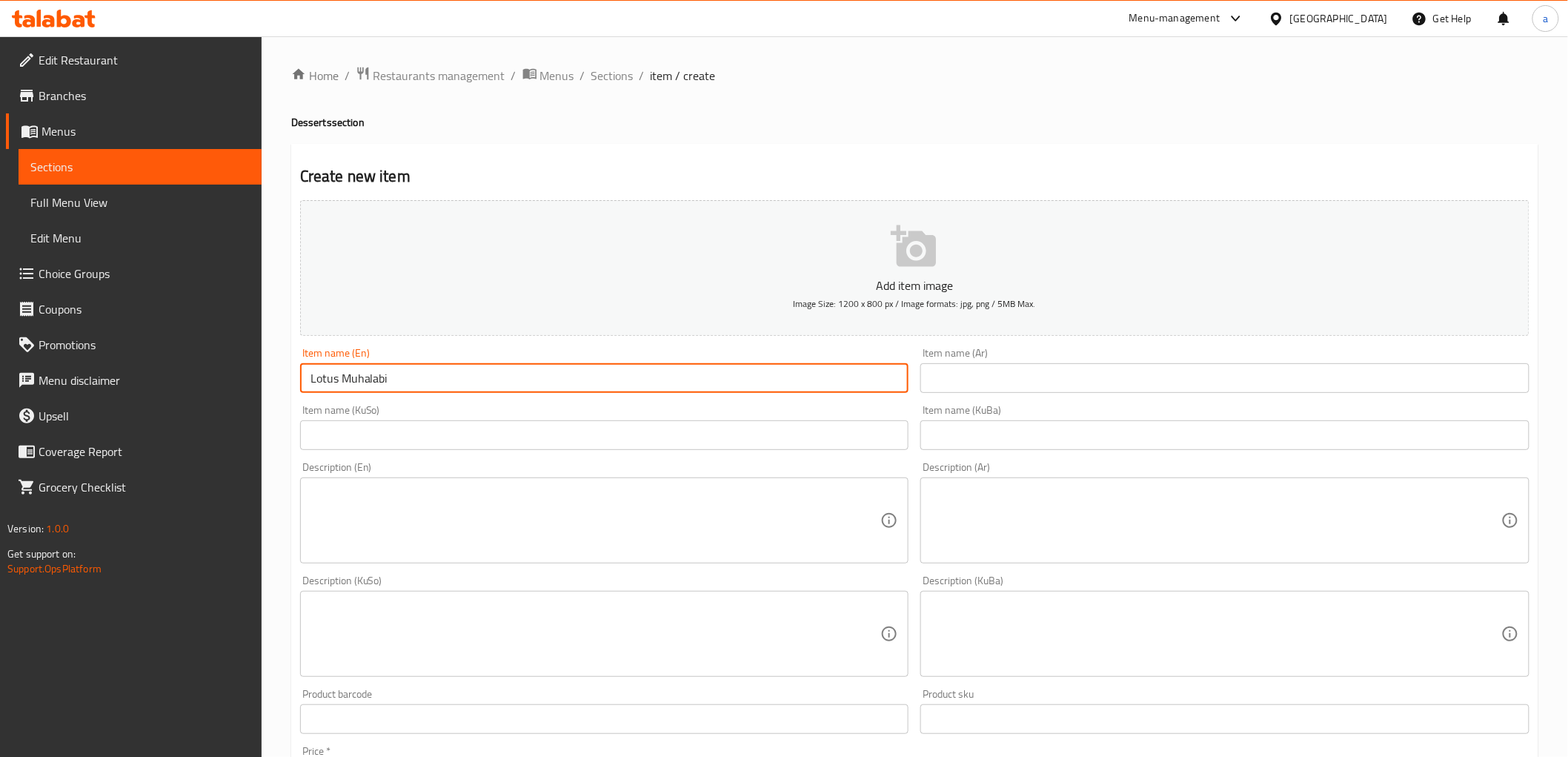
type input "Lotus Muhalabi"
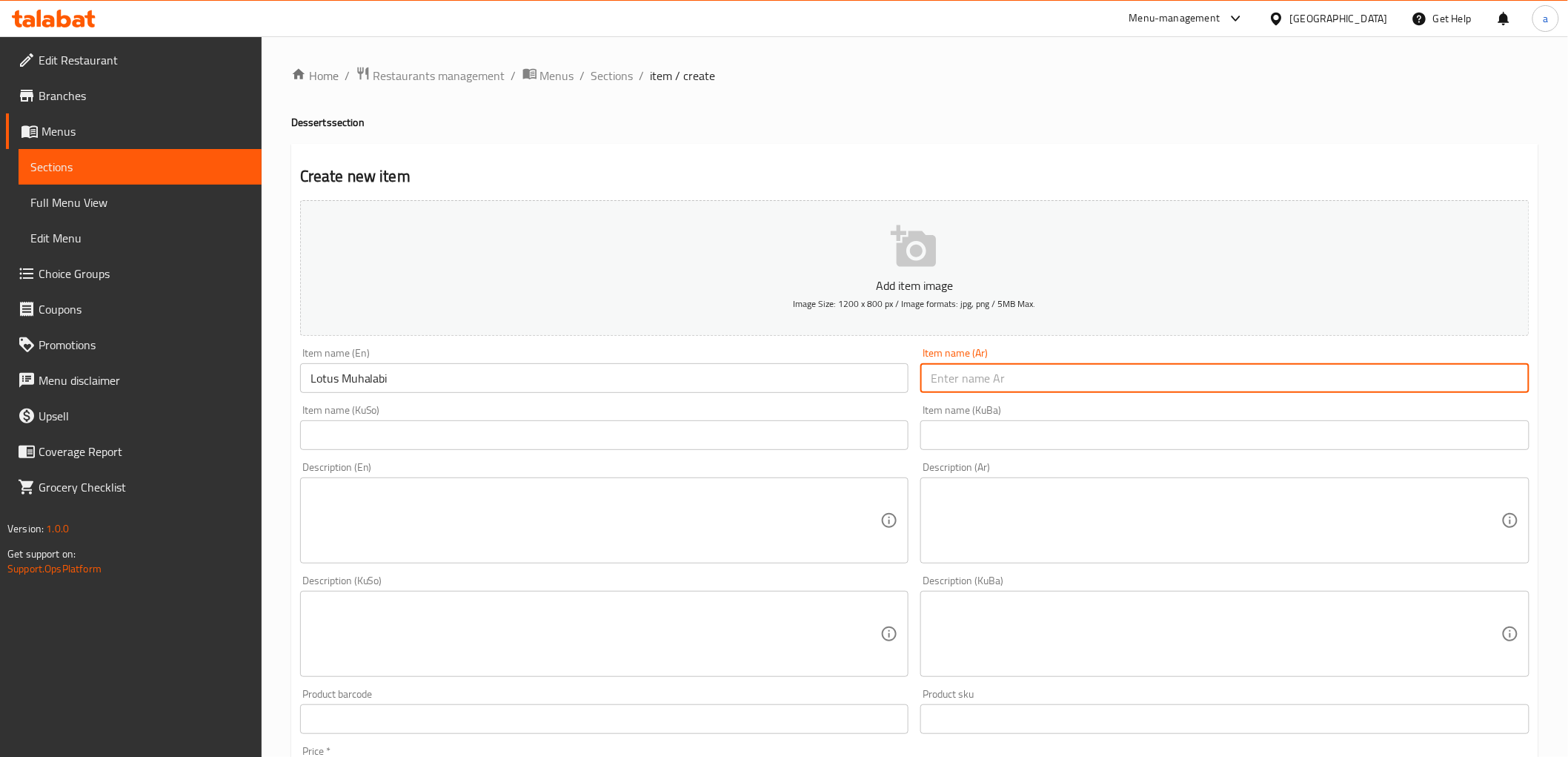
click at [1002, 379] on input "text" at bounding box center [1225, 378] width 610 height 30
type input "محلبي لوتس"
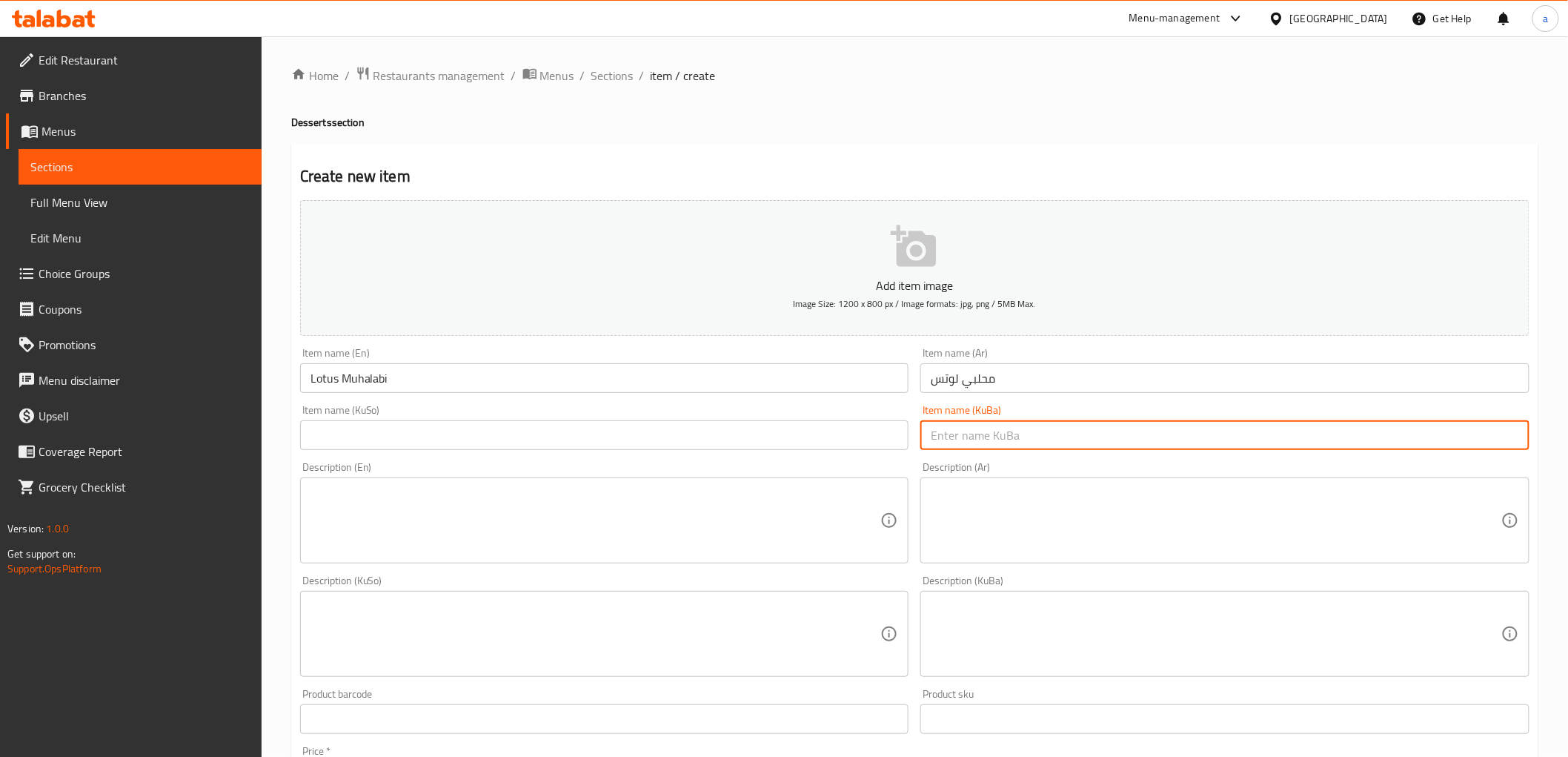
click at [1002, 440] on input "text" at bounding box center [1225, 435] width 610 height 30
type input "موحەلەبی لۆتس"
click at [701, 431] on input "text" at bounding box center [605, 435] width 610 height 30
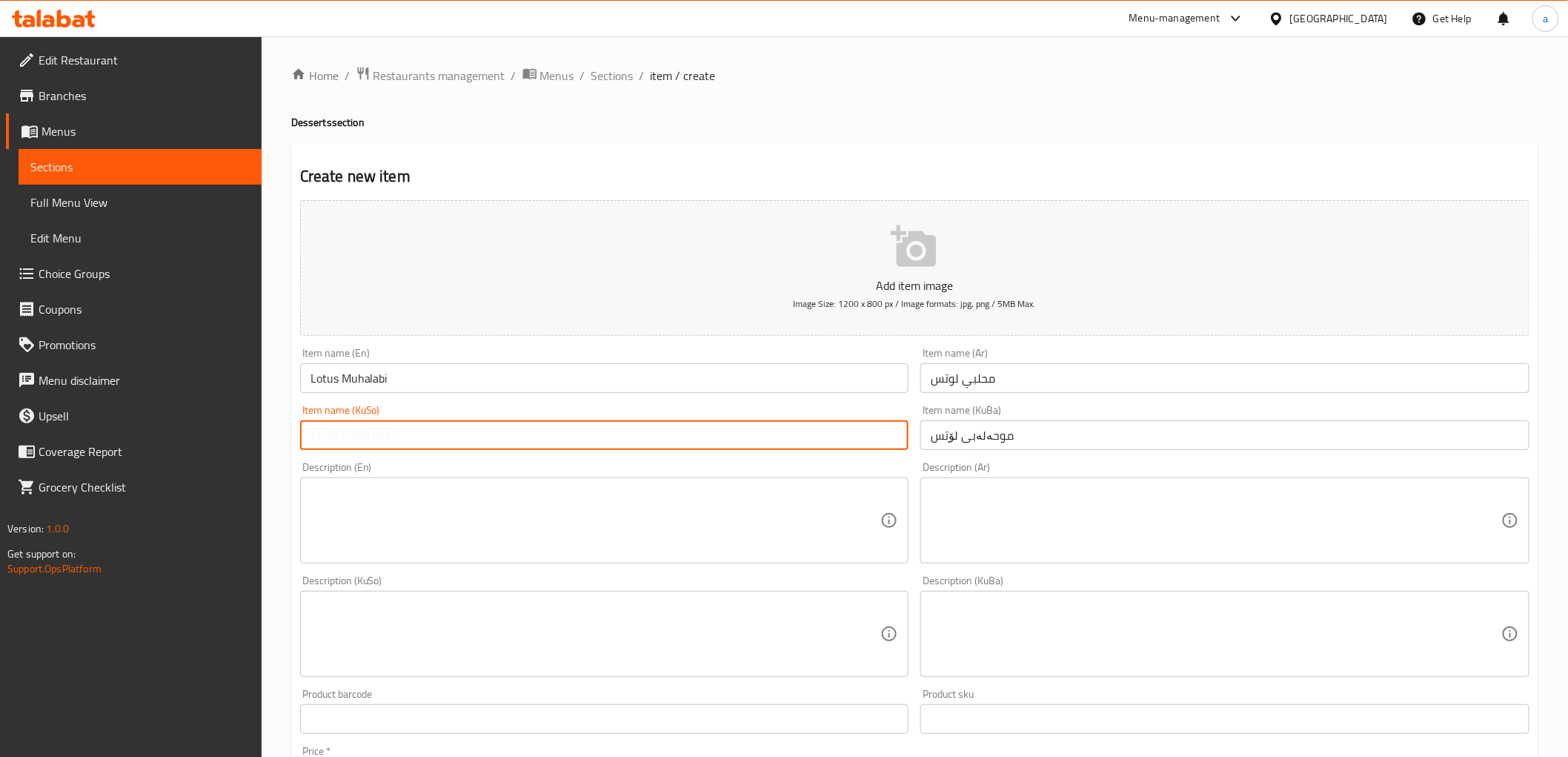
paste input "موحەلەبی لۆتس"
type input "موحەلەبی لۆتس"
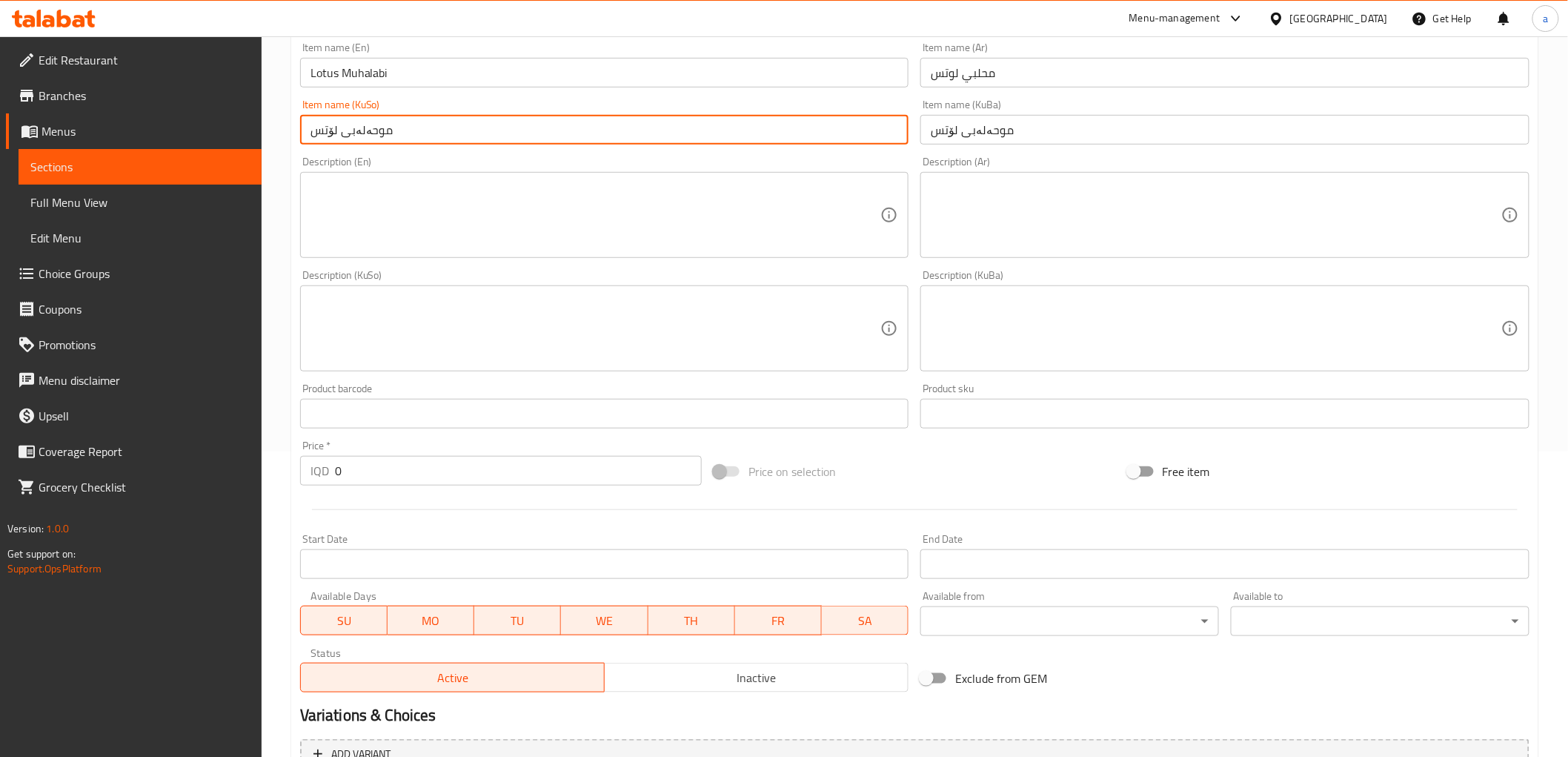
scroll to position [411, 0]
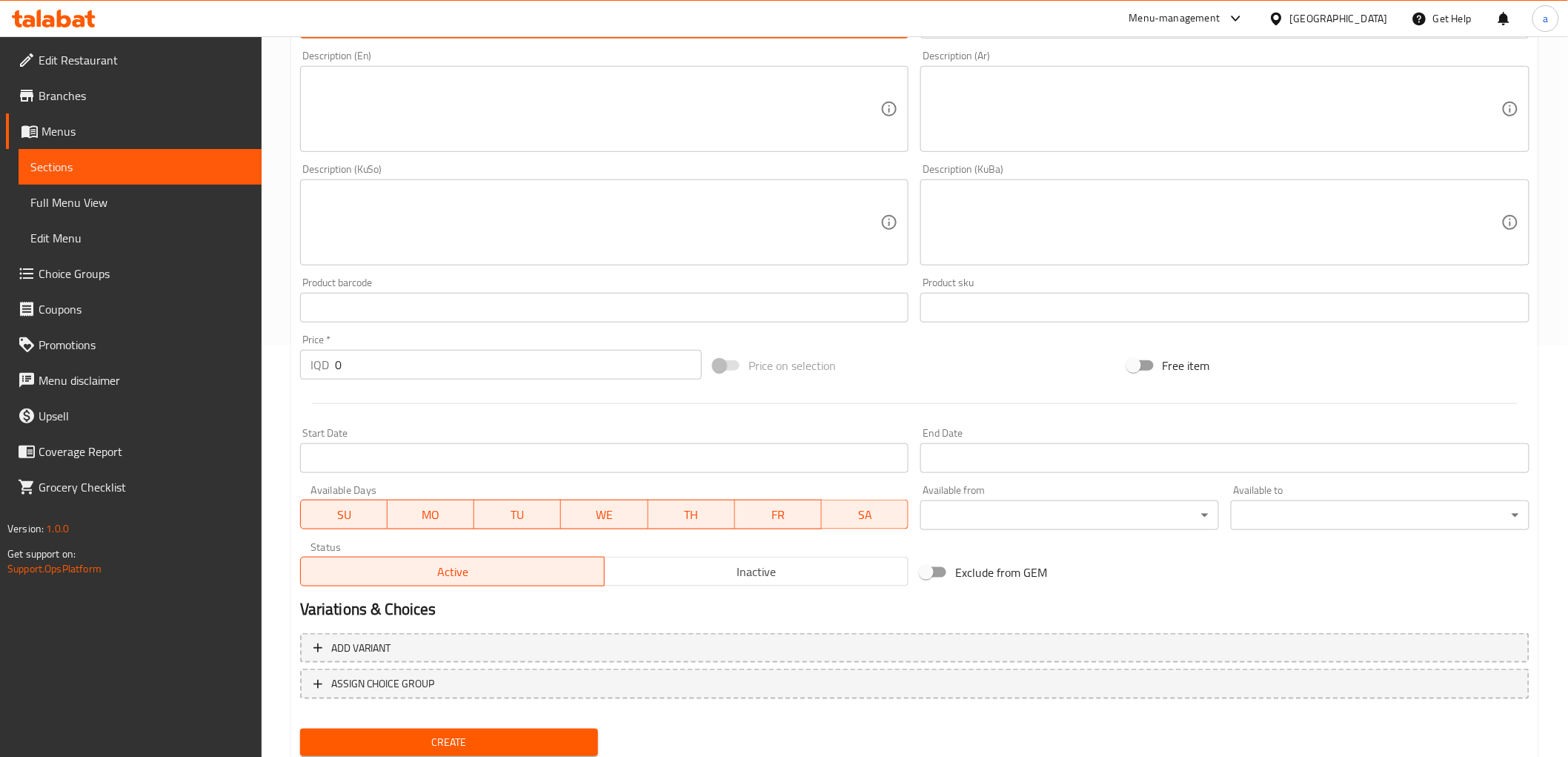
click at [382, 367] on input "0" at bounding box center [519, 365] width 367 height 30
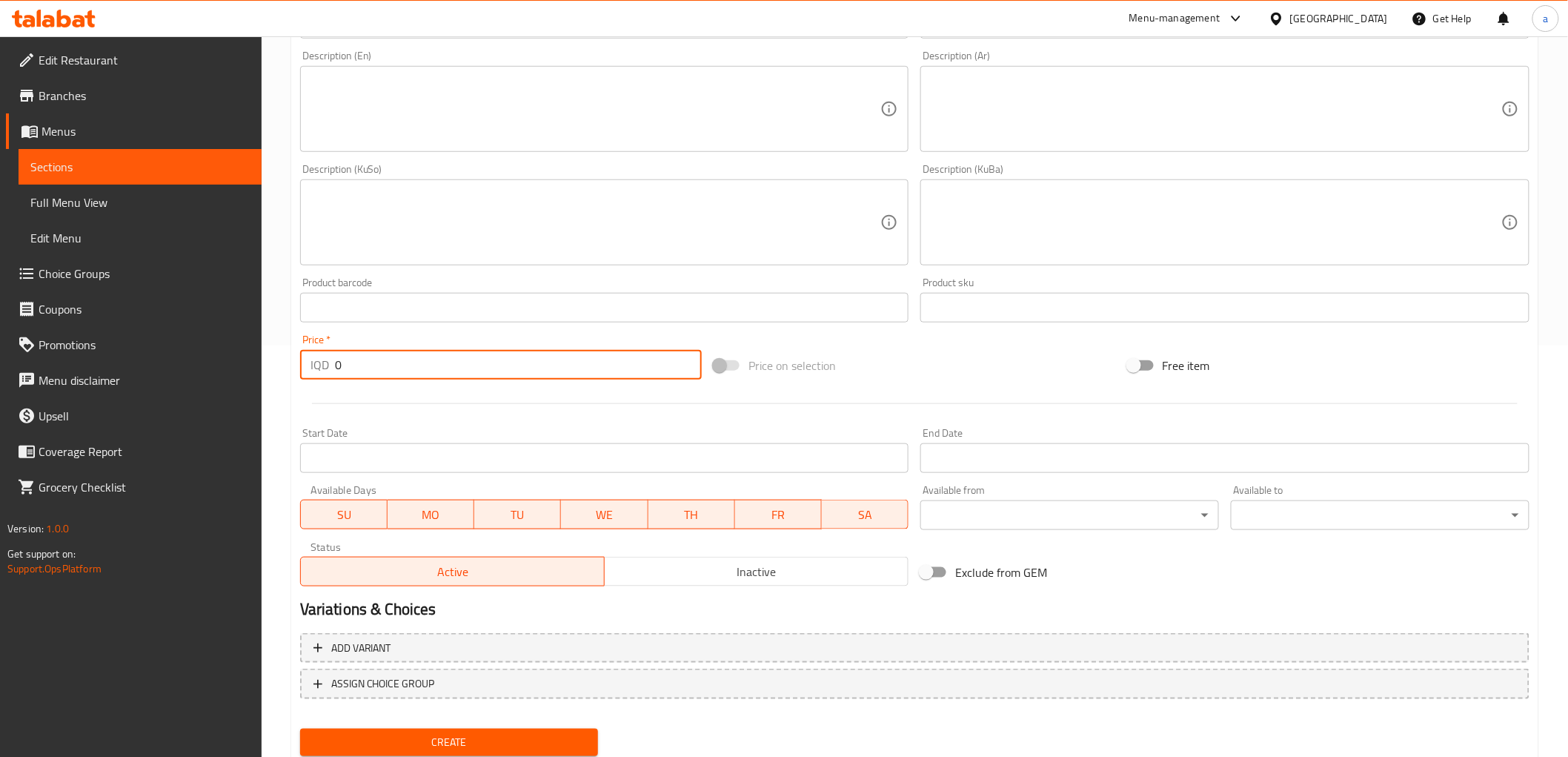
click at [382, 367] on input "0" at bounding box center [519, 365] width 367 height 30
type input "3000"
click at [375, 739] on span "Create" at bounding box center [449, 742] width 275 height 18
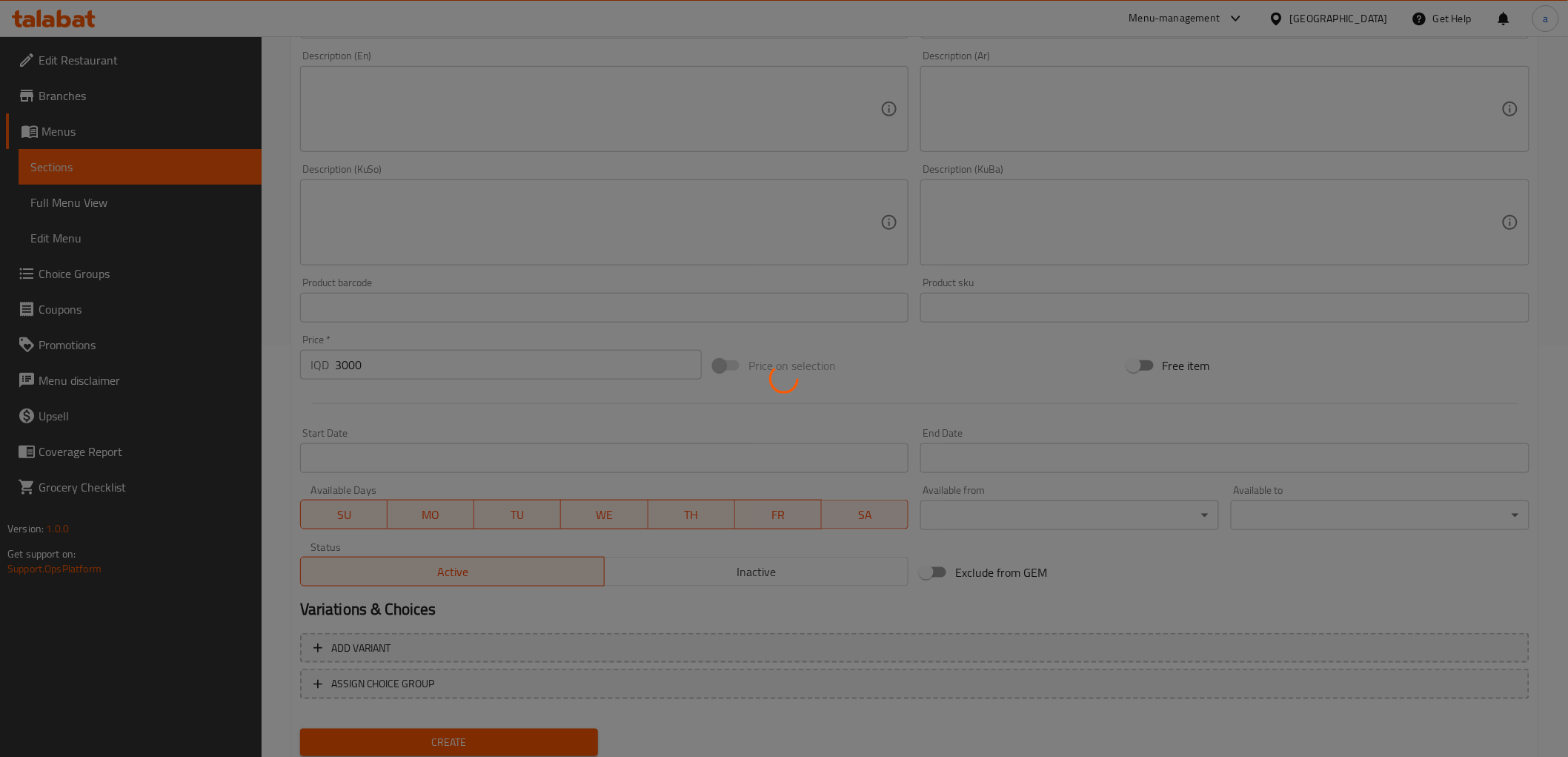
type input "0"
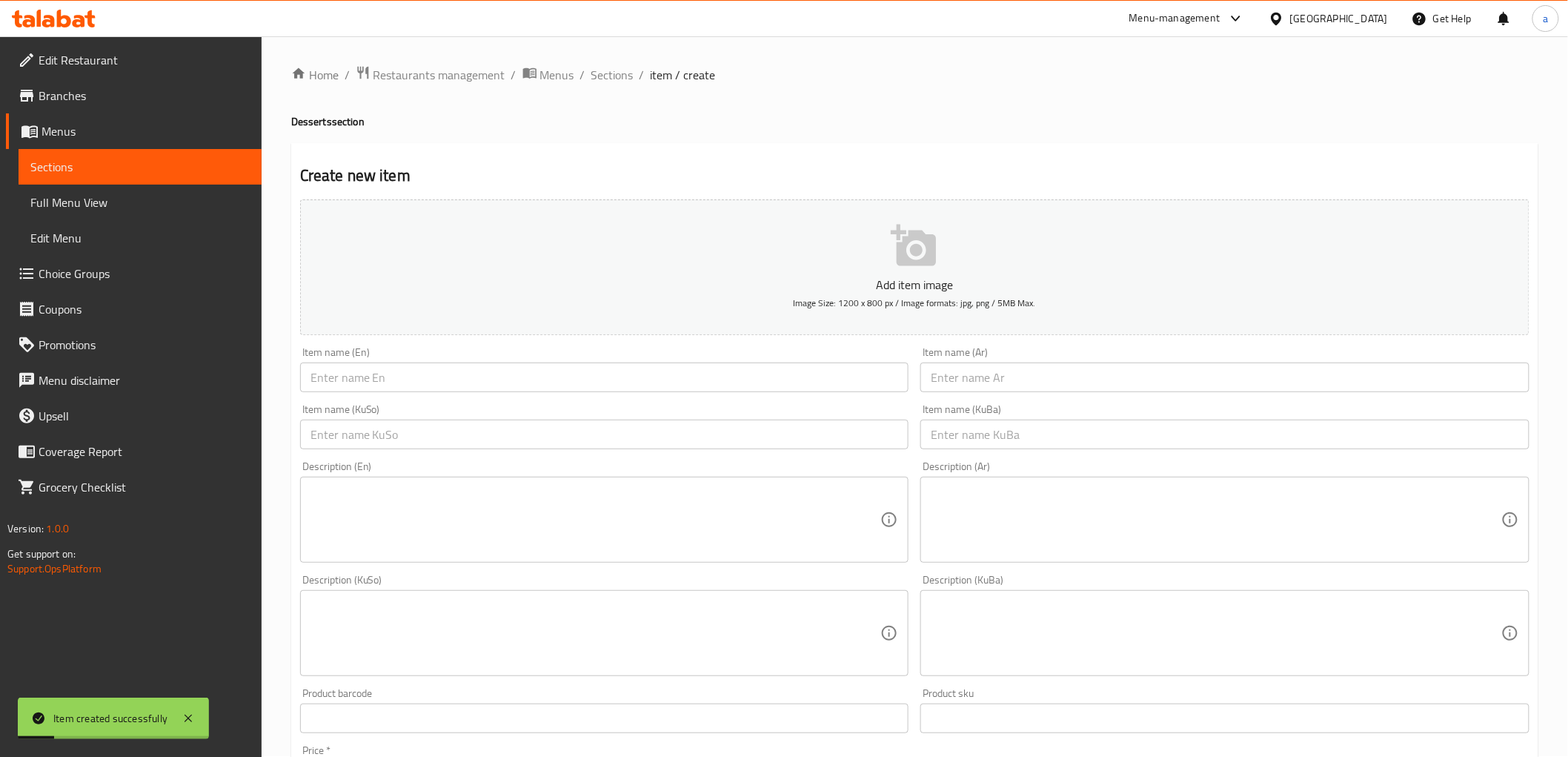
scroll to position [0, 0]
click at [619, 84] on span "Sections" at bounding box center [612, 76] width 42 height 18
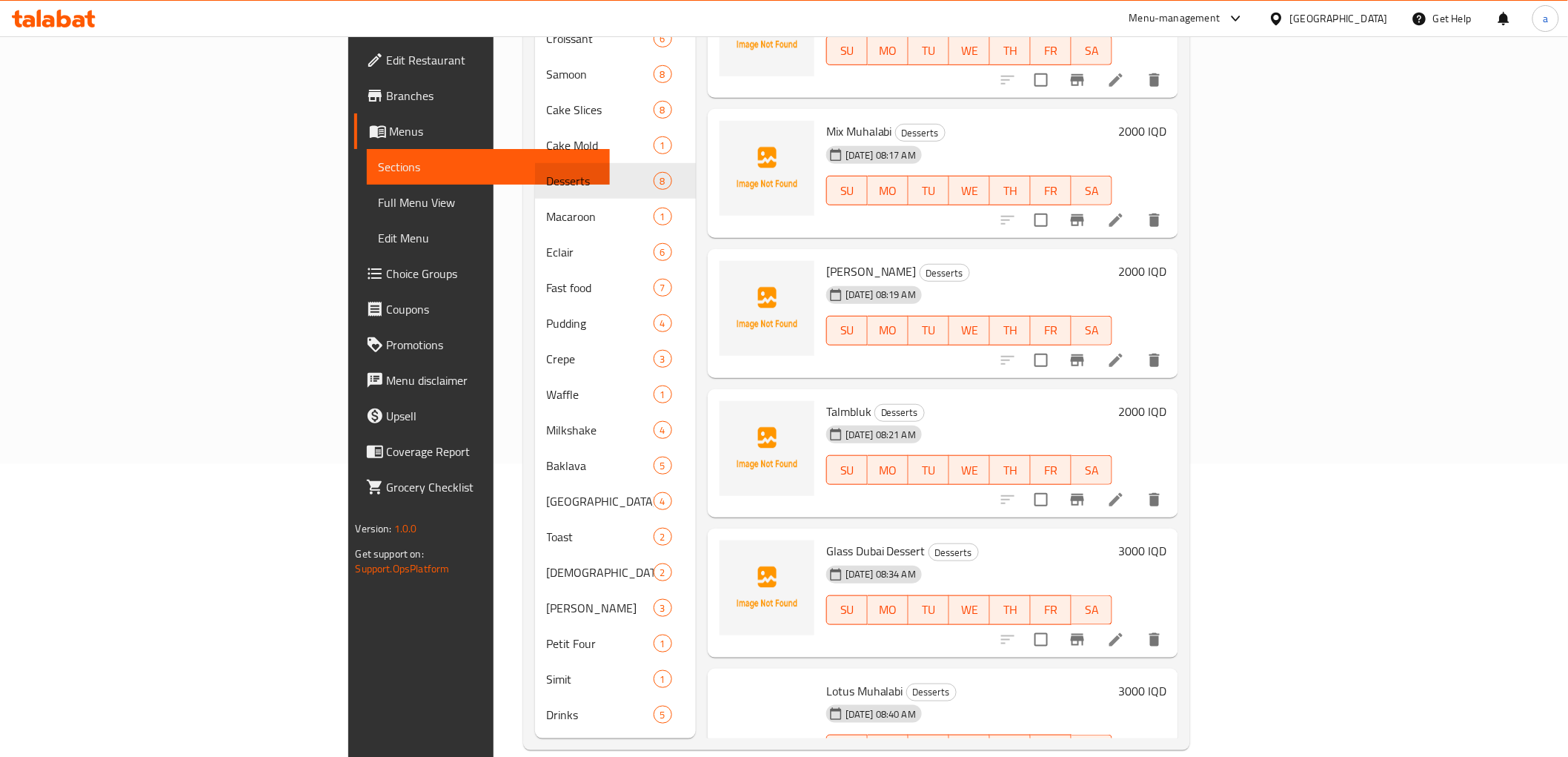
scroll to position [357, 0]
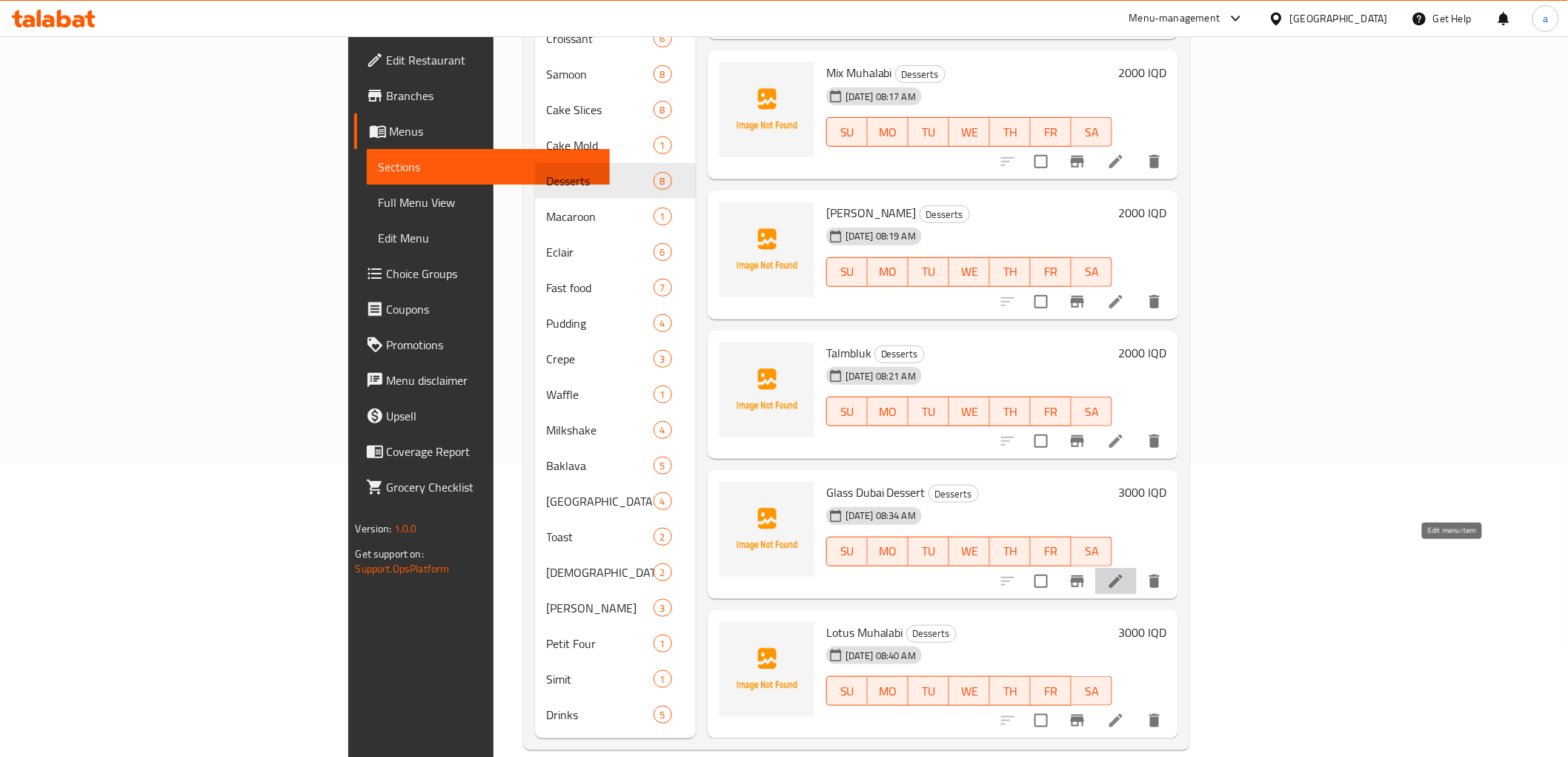
click at [1125, 573] on icon at bounding box center [1116, 582] width 18 height 18
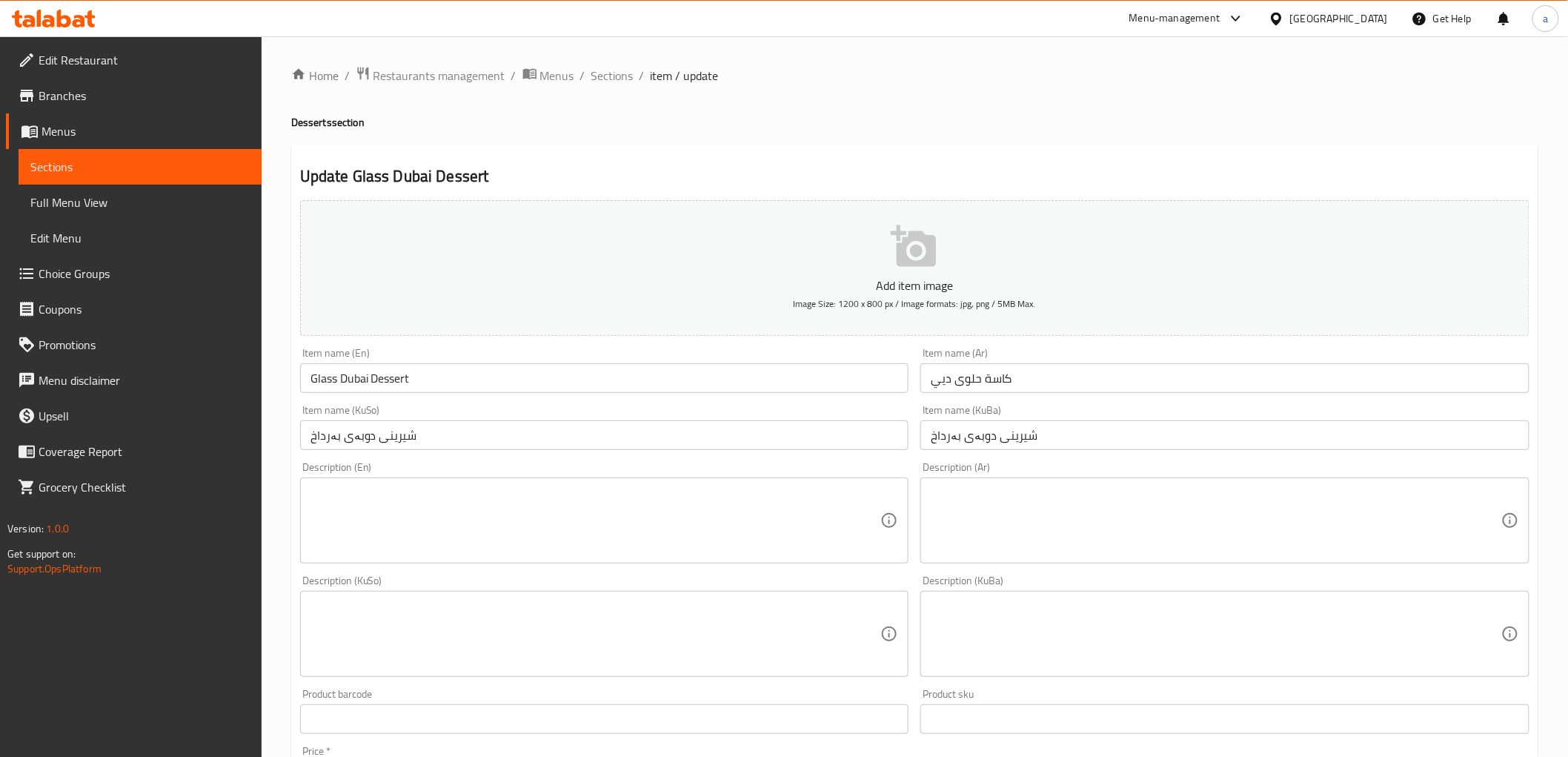
click at [345, 386] on input "Glass Dubai Dessert" at bounding box center [605, 378] width 610 height 30
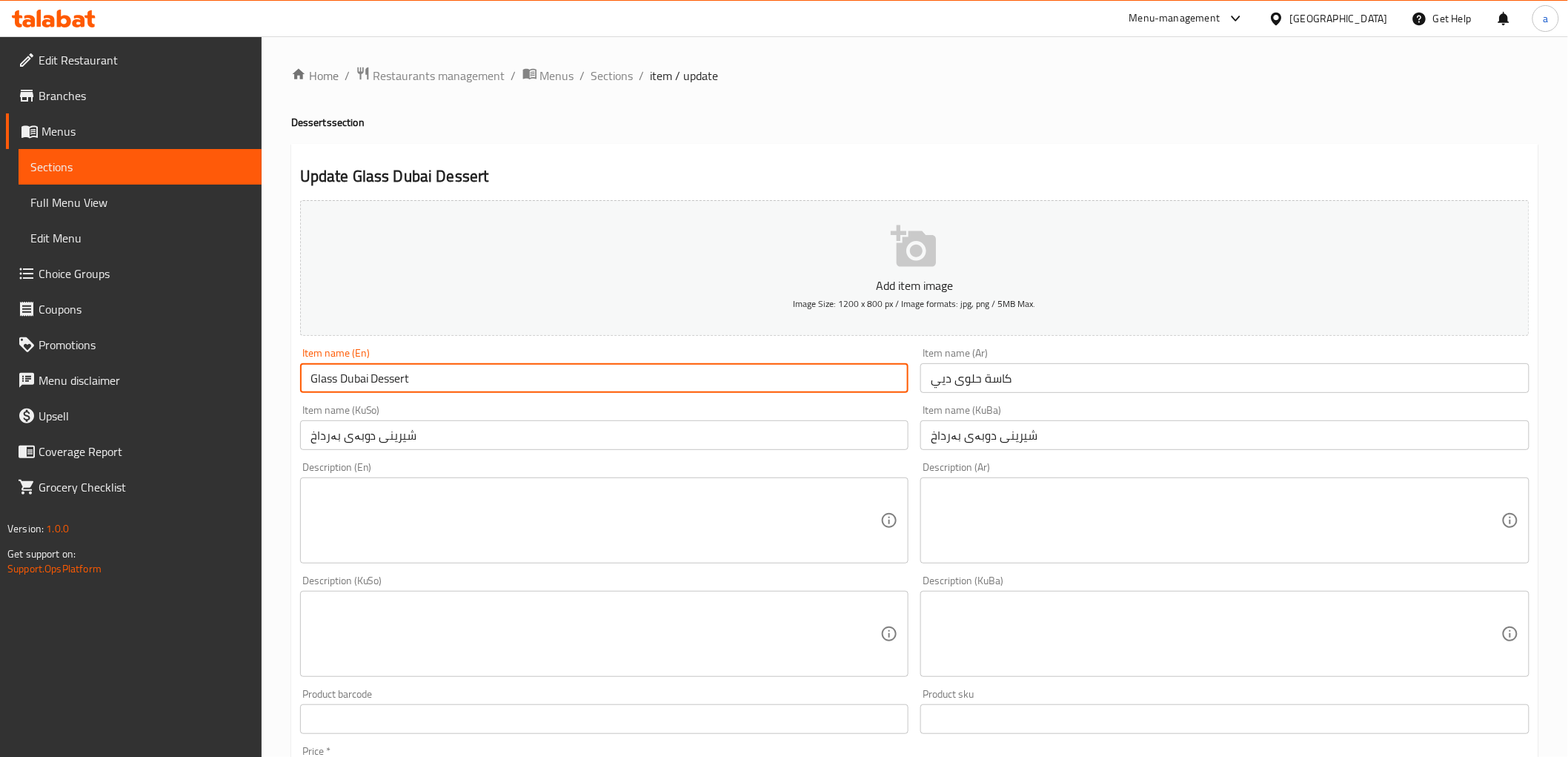
click at [345, 386] on input "Glass Dubai Dessert" at bounding box center [605, 378] width 610 height 30
click at [946, 376] on input "كاسة حلوى ديي" at bounding box center [1225, 378] width 610 height 30
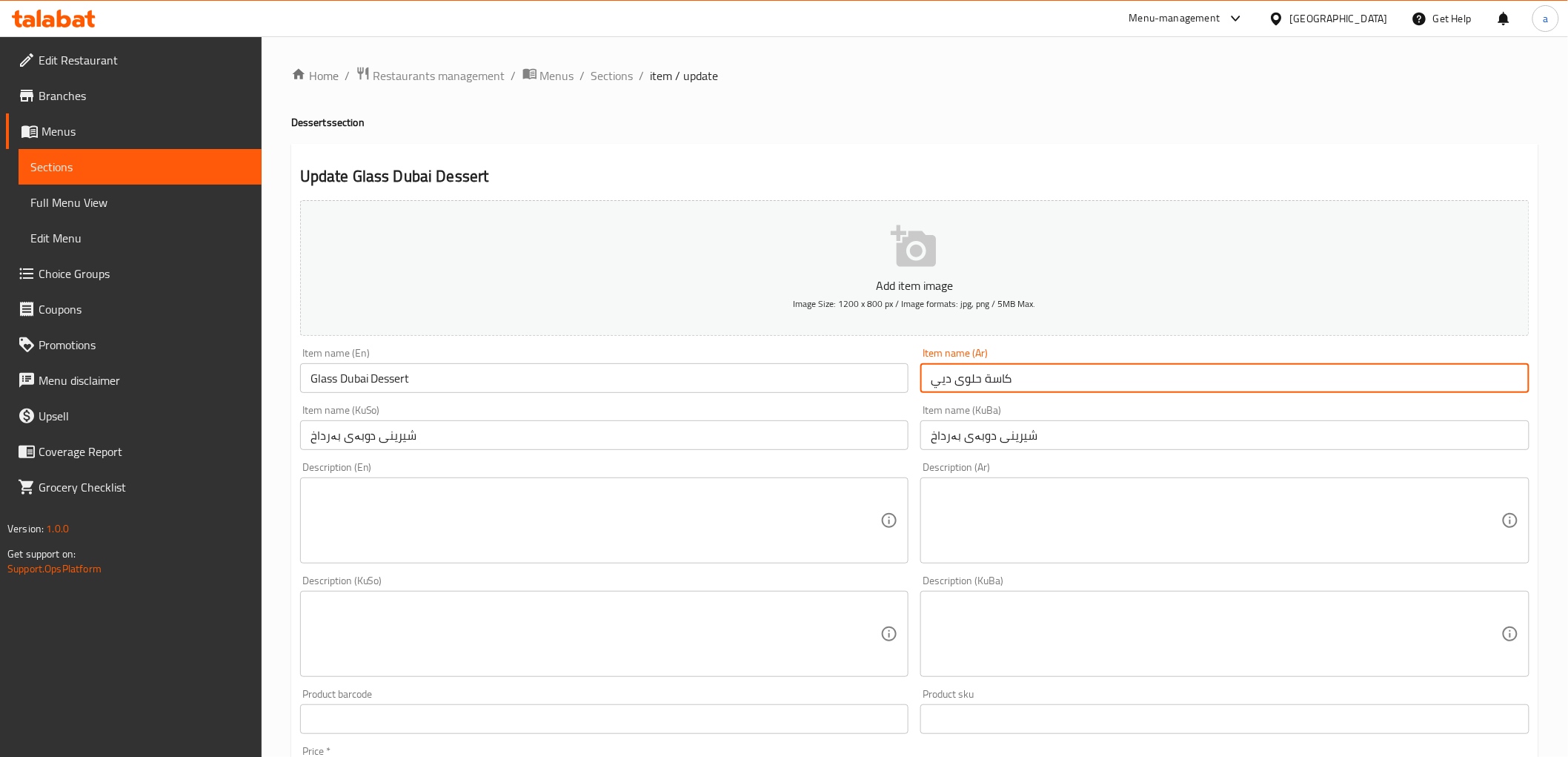
click at [946, 376] on input "كاسة حلوى ديي" at bounding box center [1225, 378] width 610 height 30
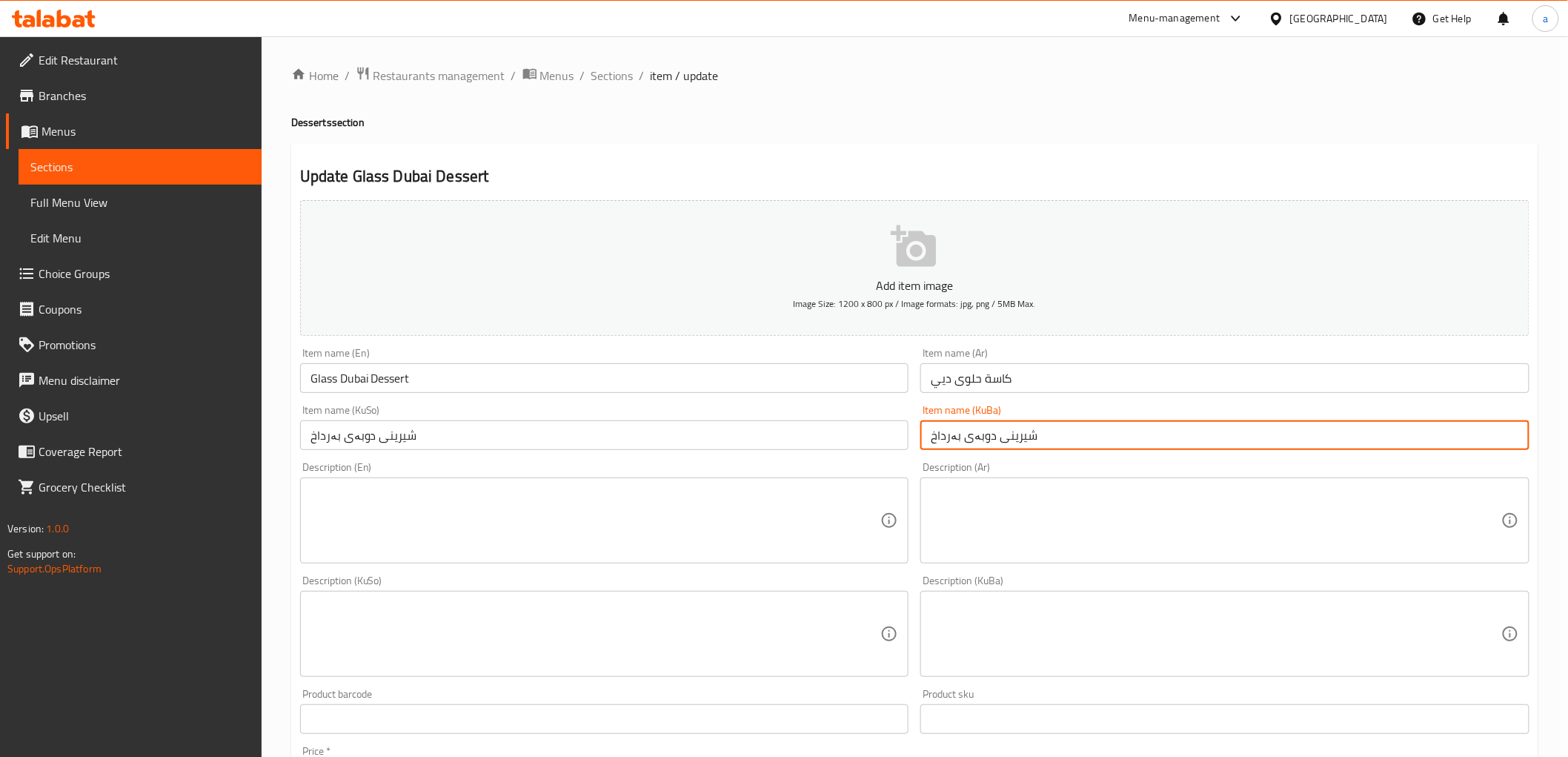
click at [991, 439] on input "شیرینی دوبەی بەرداخ" at bounding box center [1225, 435] width 610 height 30
click at [608, 75] on span "Sections" at bounding box center [612, 76] width 42 height 18
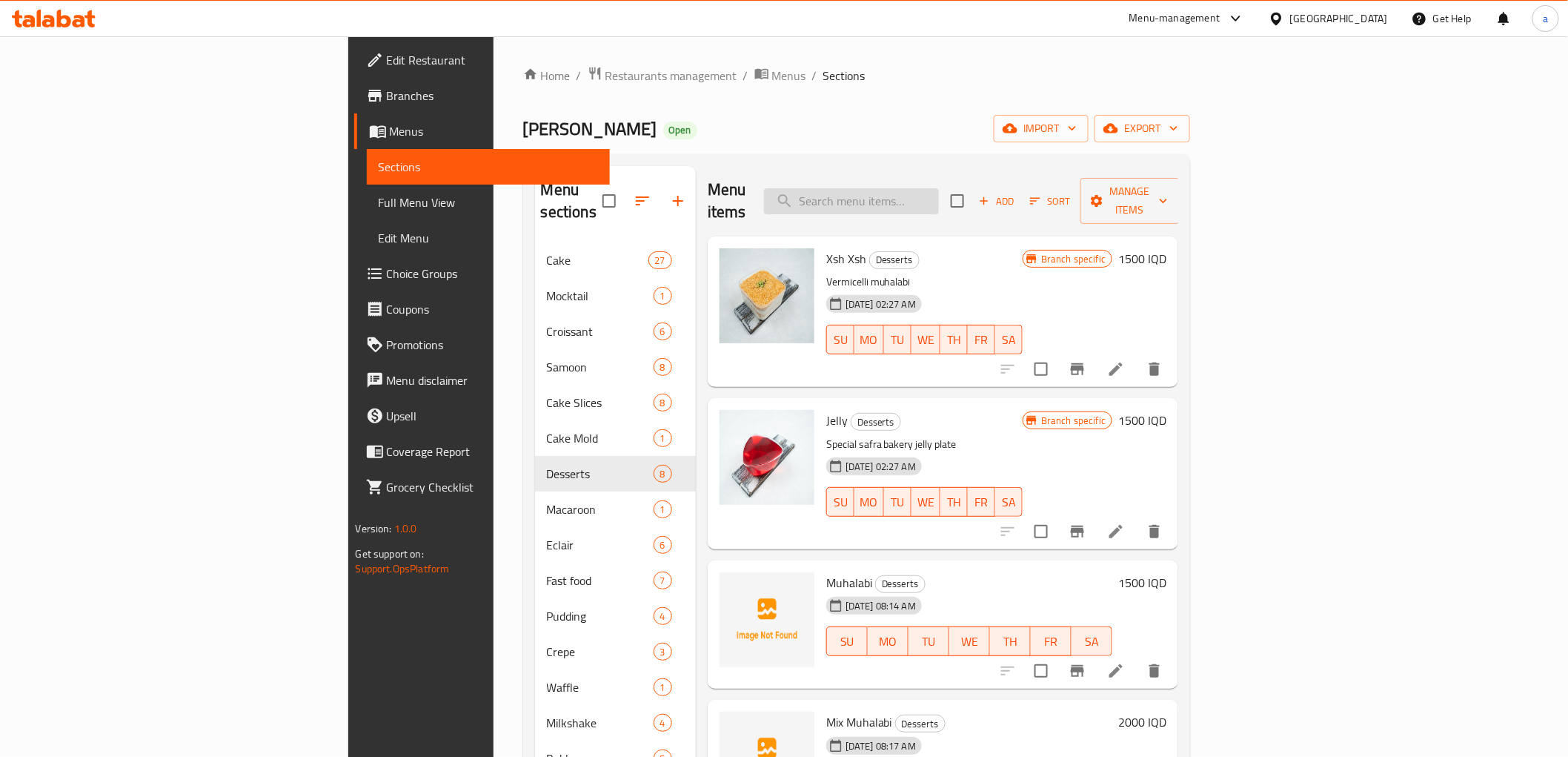
click at [939, 189] on input "search" at bounding box center [851, 201] width 174 height 26
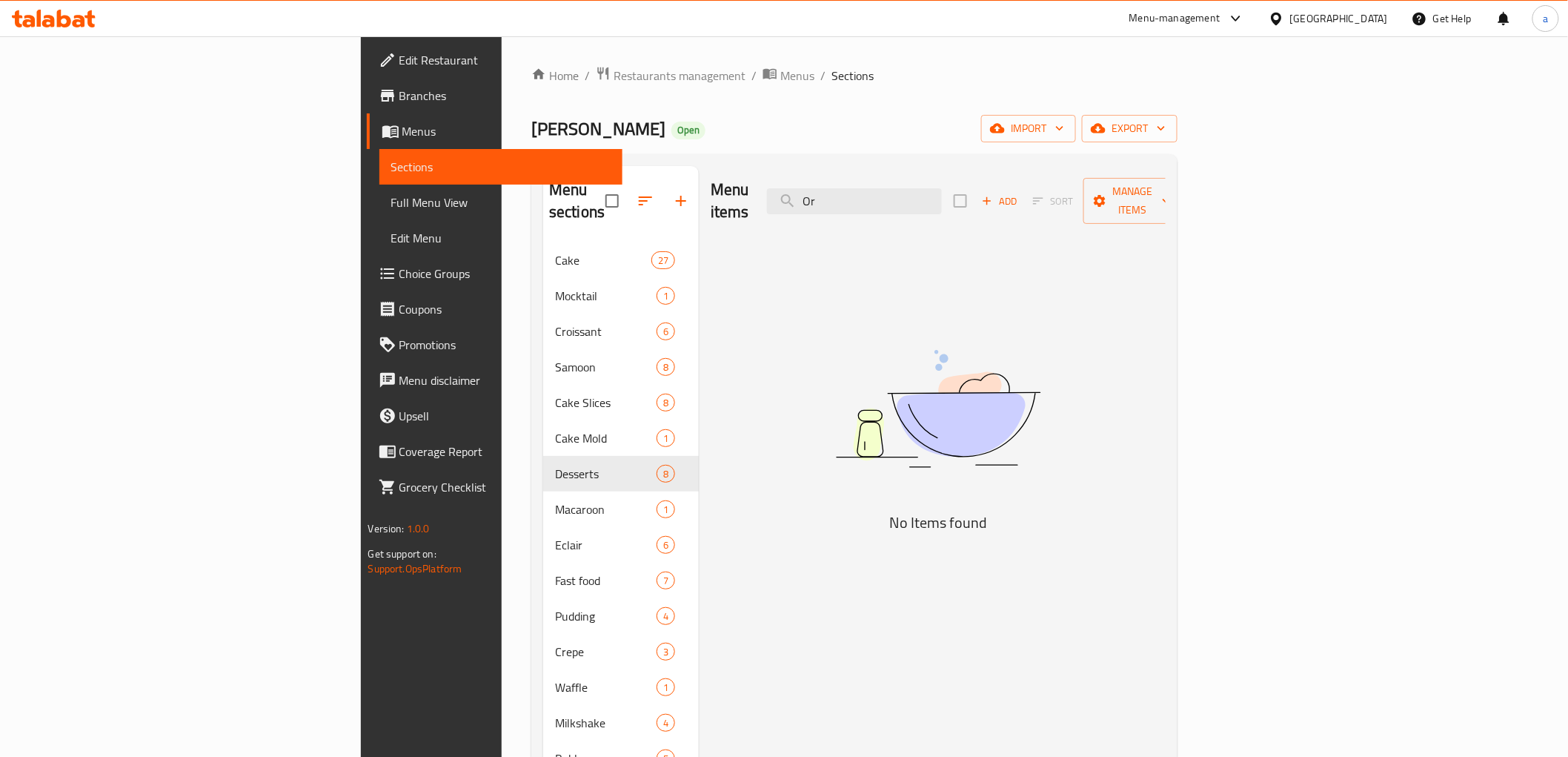
type input "O"
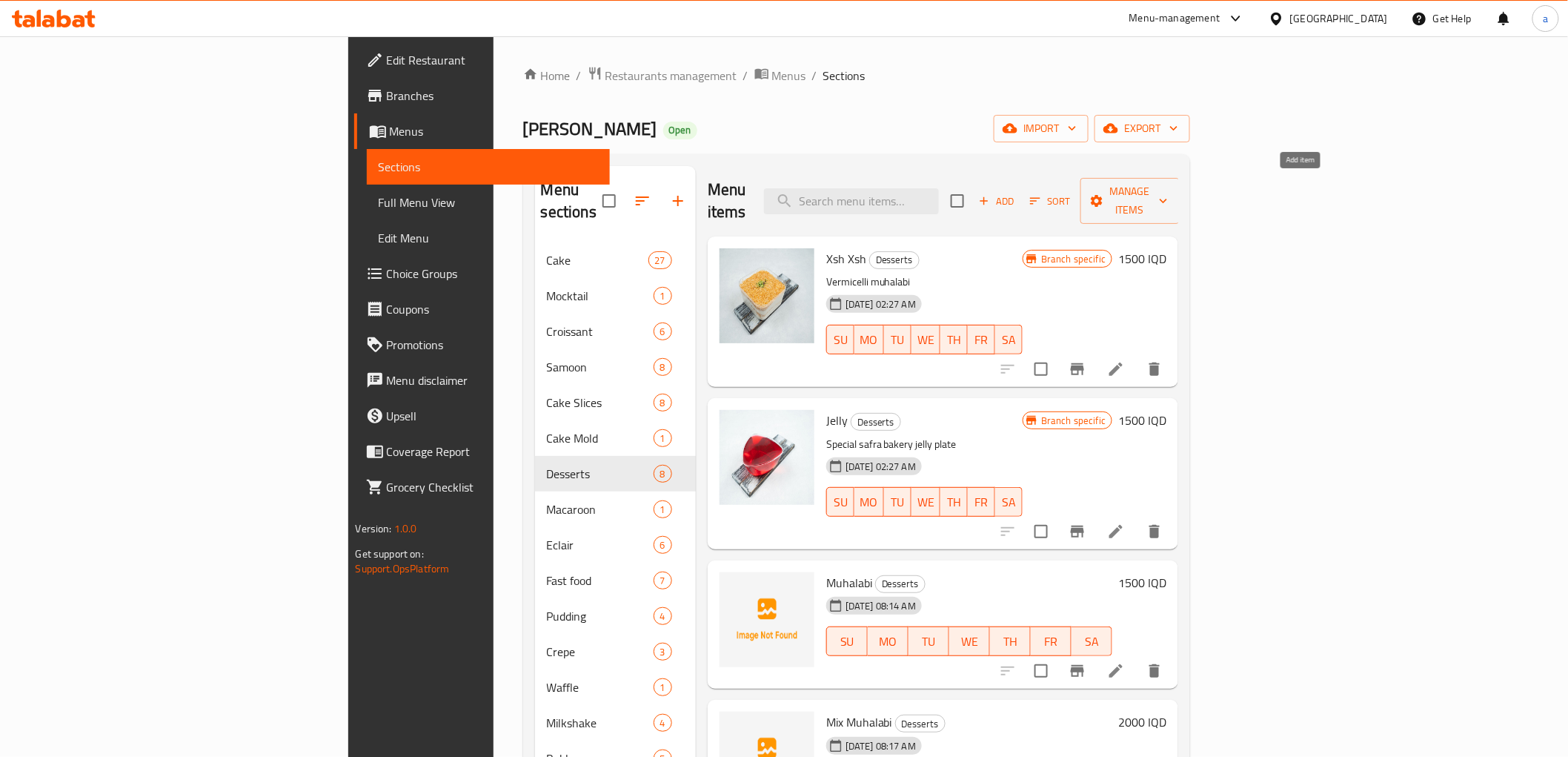
click at [1017, 193] on span "Add" at bounding box center [997, 201] width 40 height 17
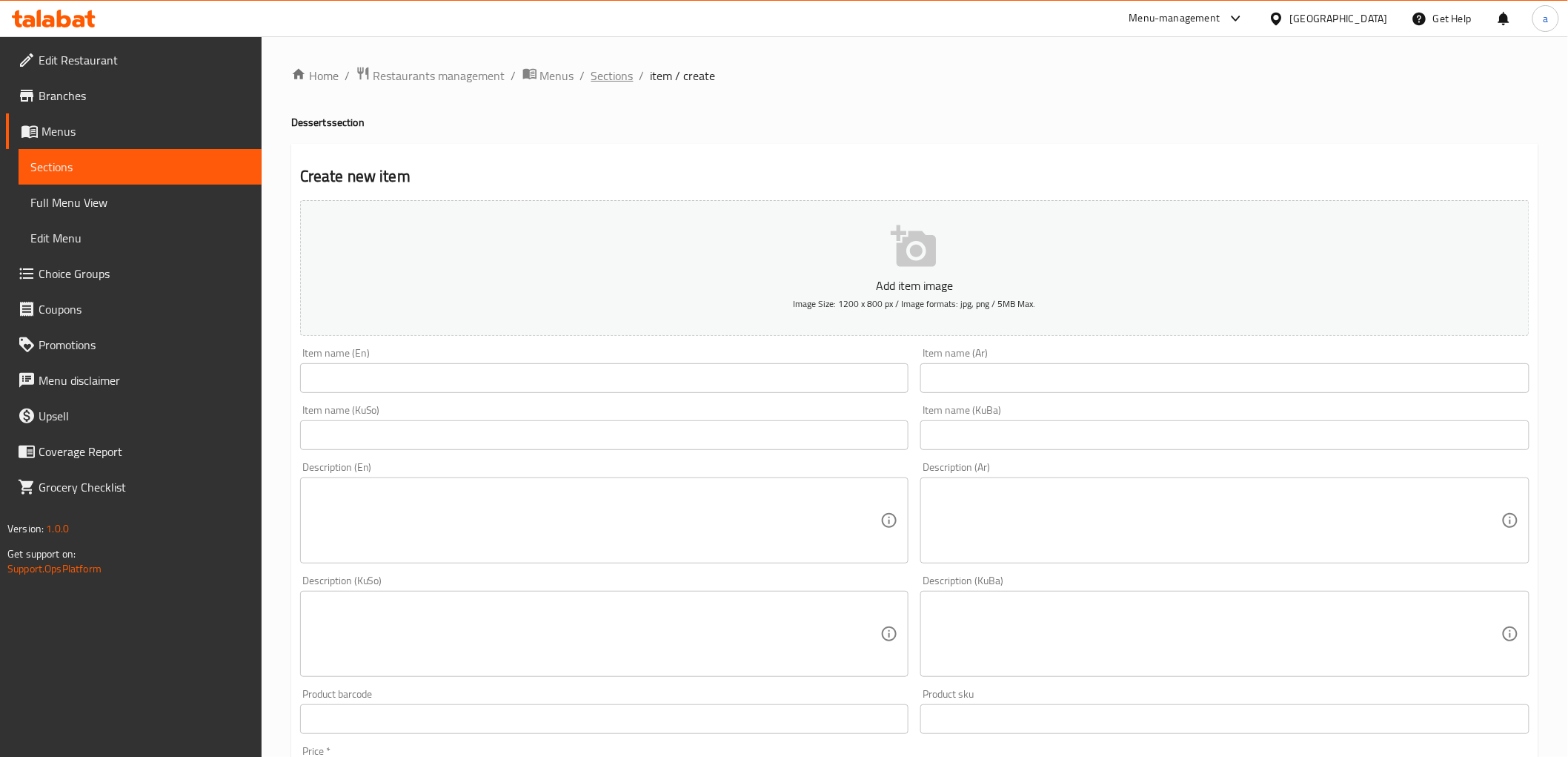
click at [623, 78] on span "Sections" at bounding box center [612, 76] width 42 height 18
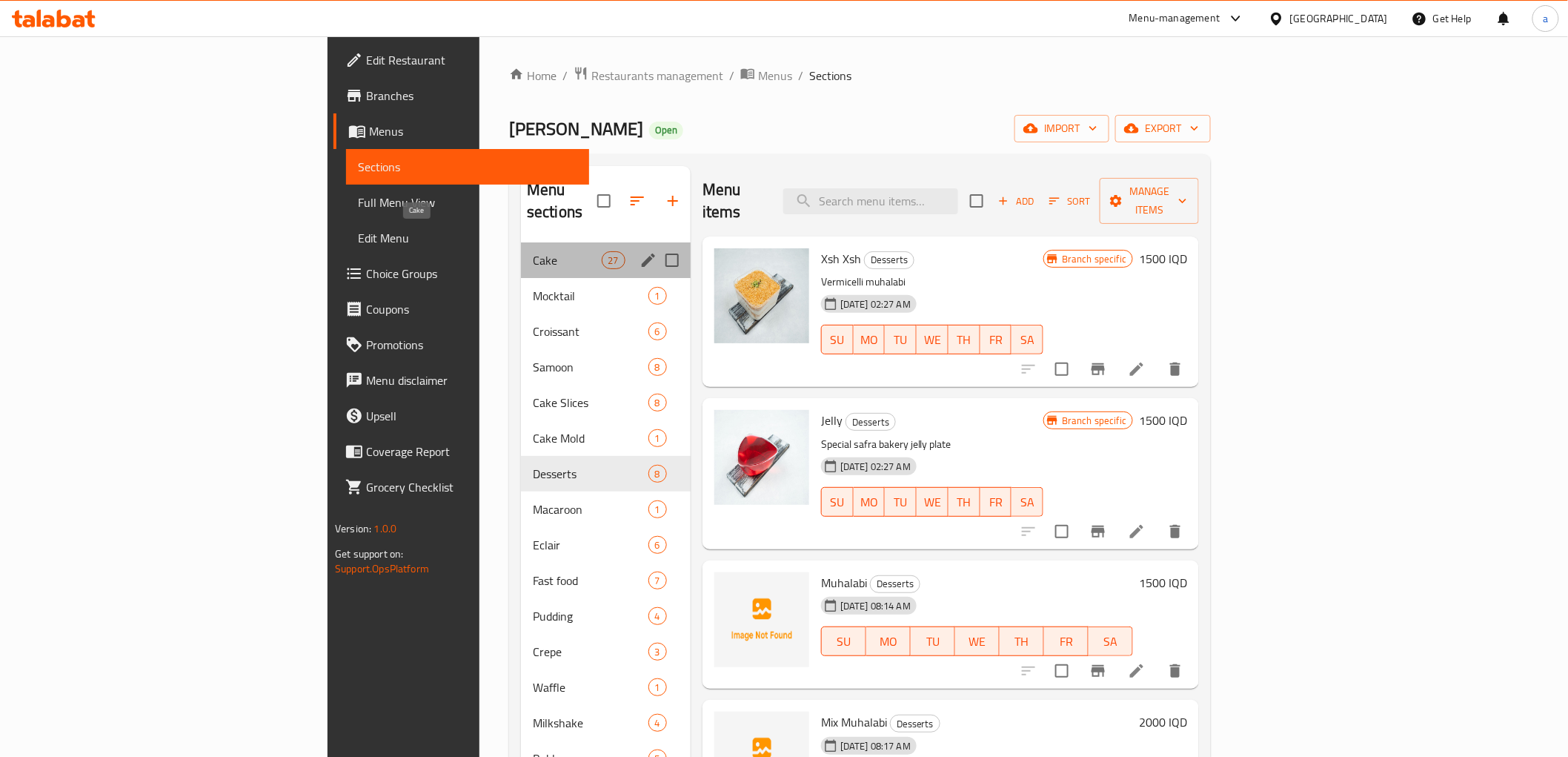
click at [533, 252] on span "Cake" at bounding box center [566, 261] width 69 height 18
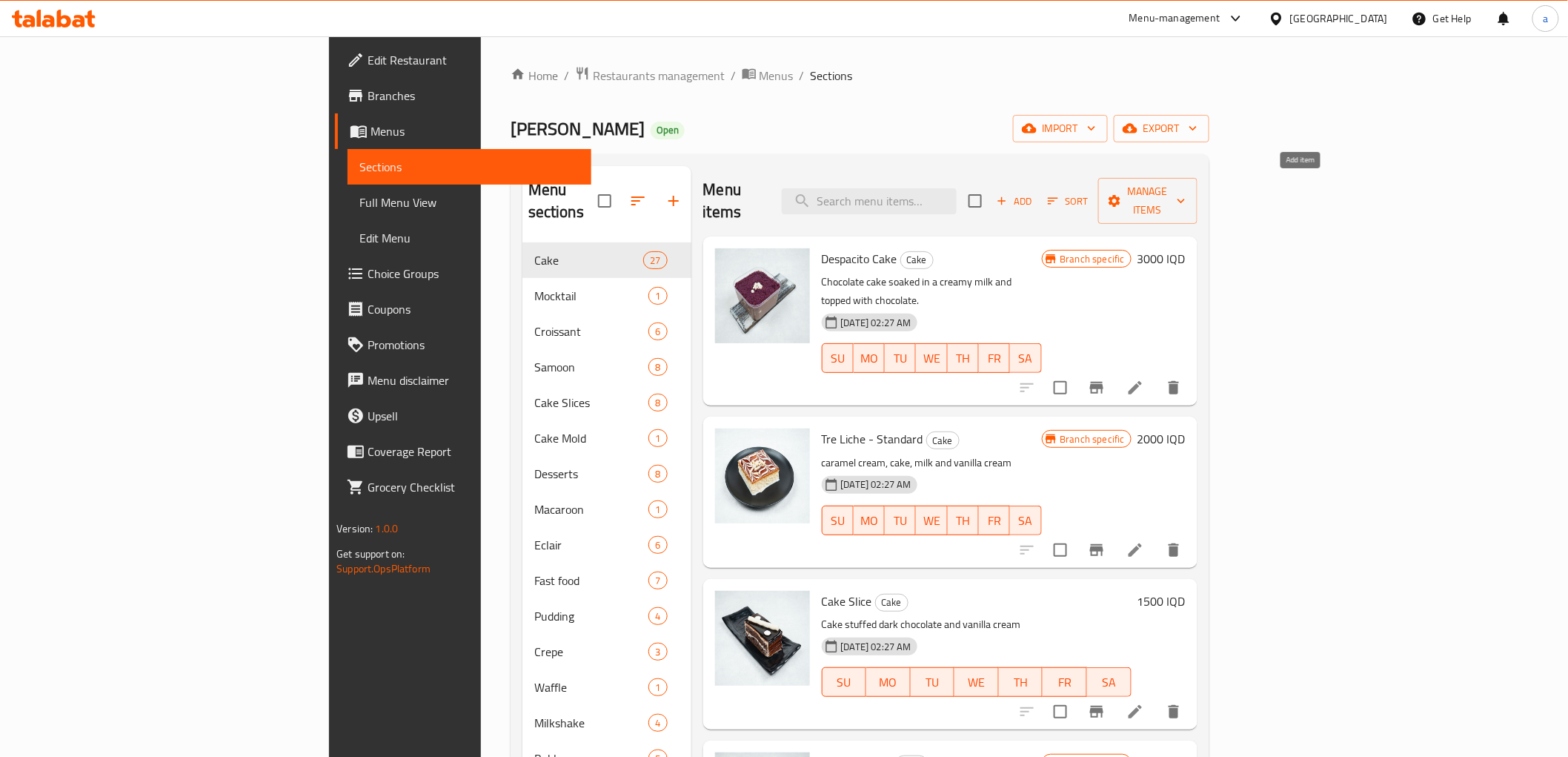
click at [1035, 193] on span "Add" at bounding box center [1015, 201] width 40 height 17
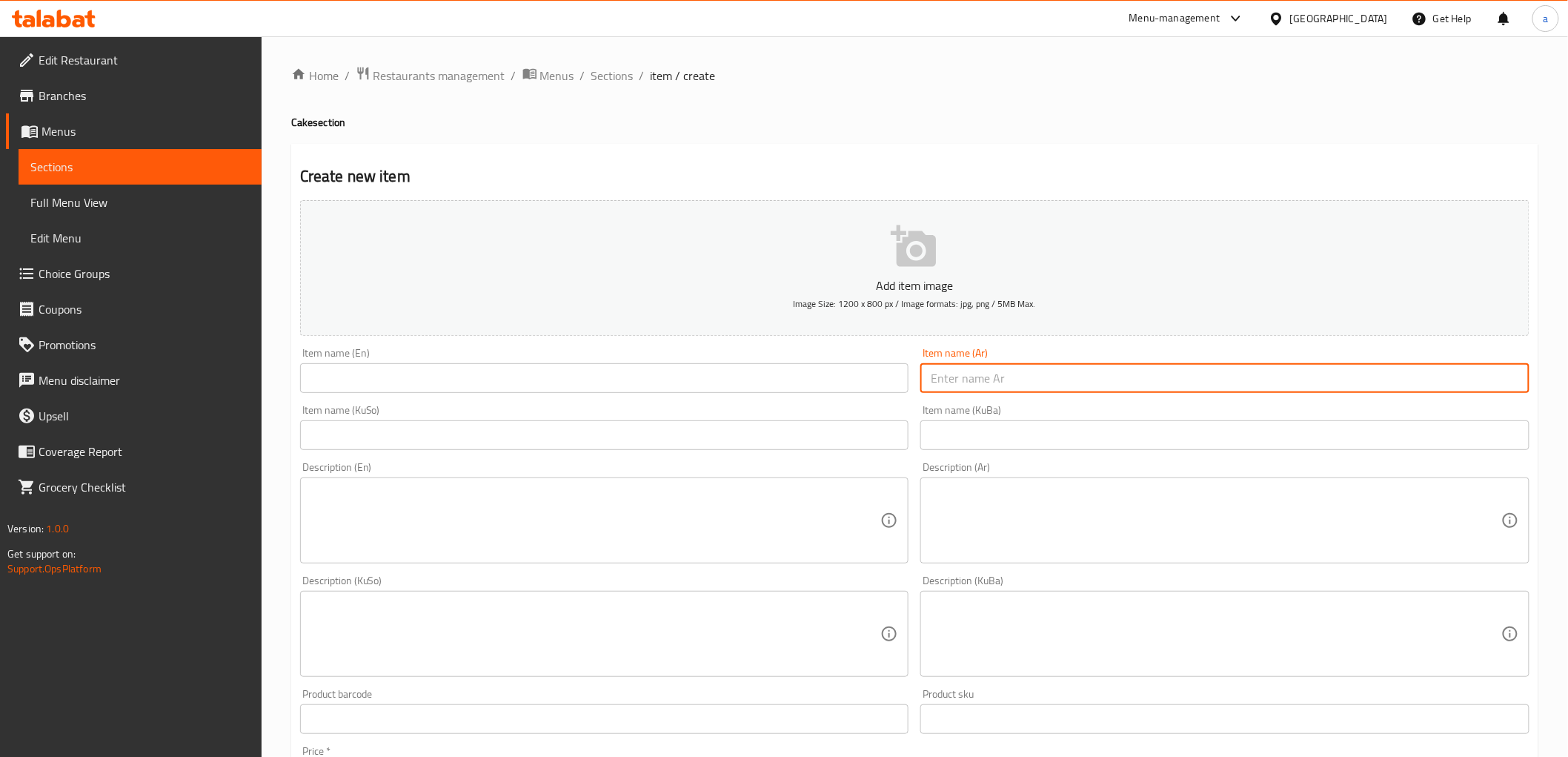
click at [989, 386] on input "text" at bounding box center [1225, 378] width 610 height 30
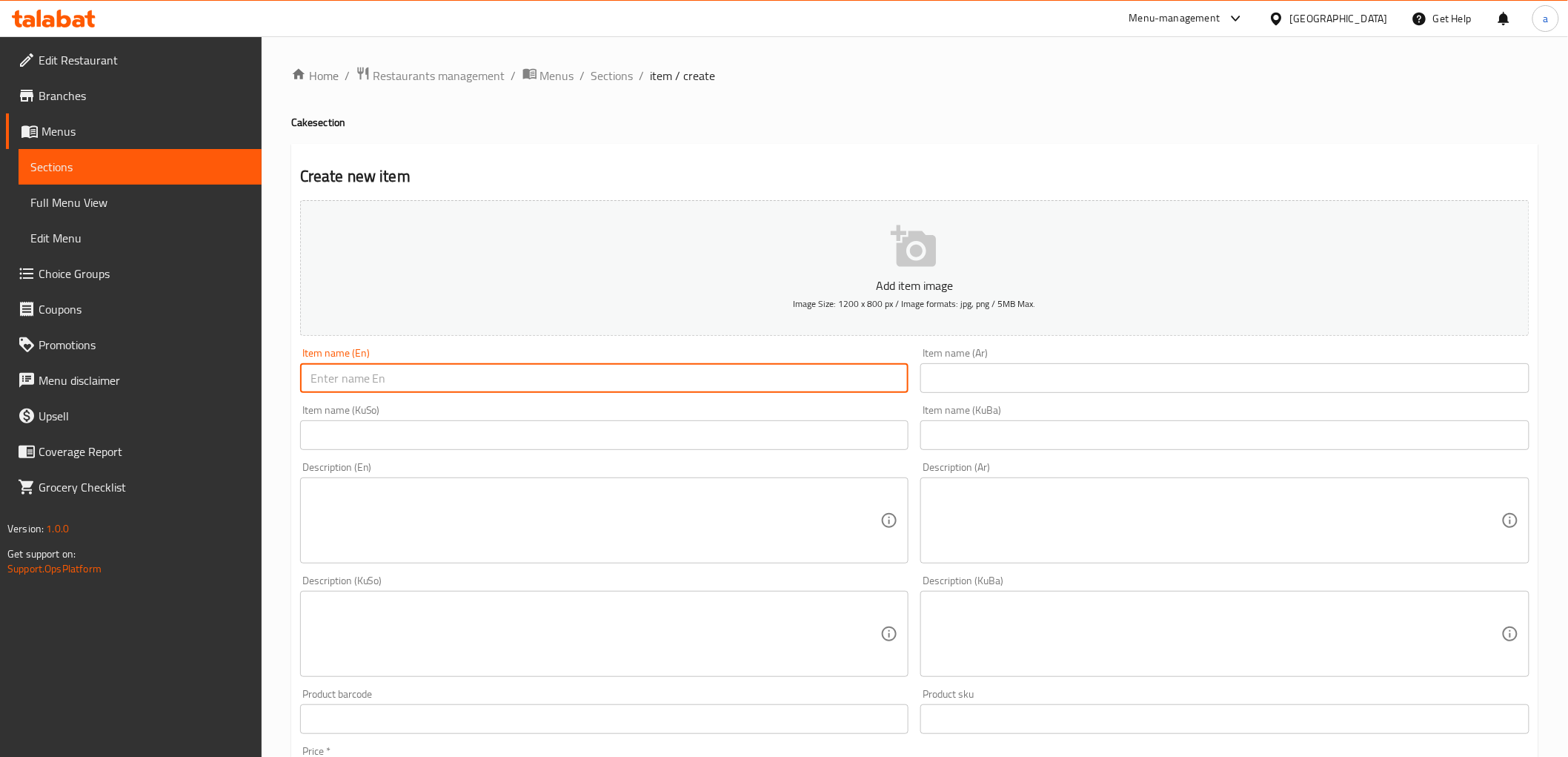
click at [315, 376] on input "text" at bounding box center [605, 378] width 610 height 30
paste input "Glass Dubai Dessert"
drag, startPoint x: 367, startPoint y: 381, endPoint x: 375, endPoint y: 382, distance: 8.1
click at [375, 382] on input "Glass Dubai Dessert" at bounding box center [605, 378] width 610 height 30
click at [434, 382] on input "Glass Dubai Dessert" at bounding box center [605, 378] width 610 height 30
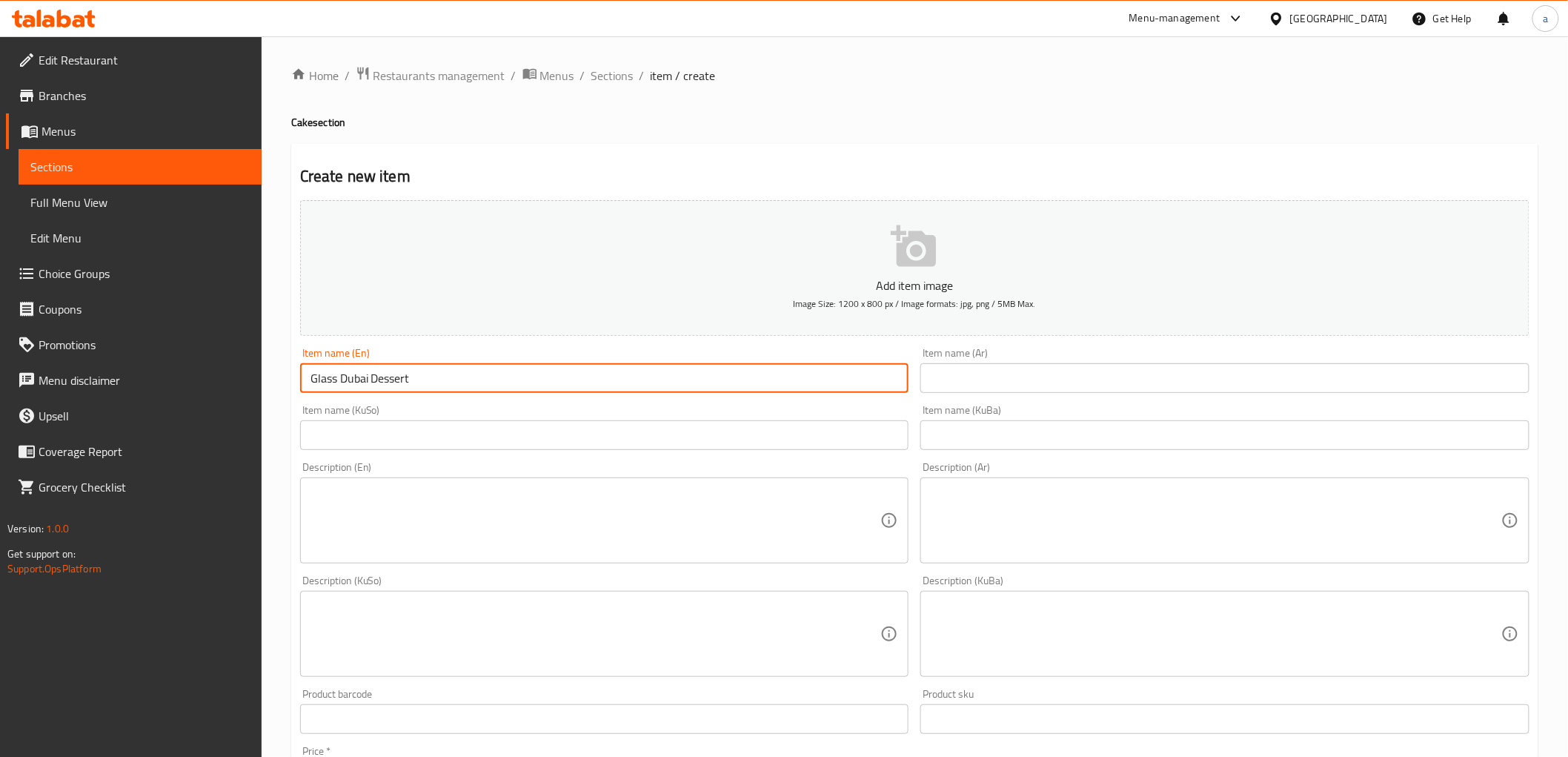
drag, startPoint x: 434, startPoint y: 382, endPoint x: 342, endPoint y: 379, distance: 92.0
click at [342, 379] on input "Glass Dubai Dessert" at bounding box center [605, 378] width 610 height 30
type input "Glass Oreo Cake"
click at [980, 386] on input "text" at bounding box center [1225, 378] width 610 height 30
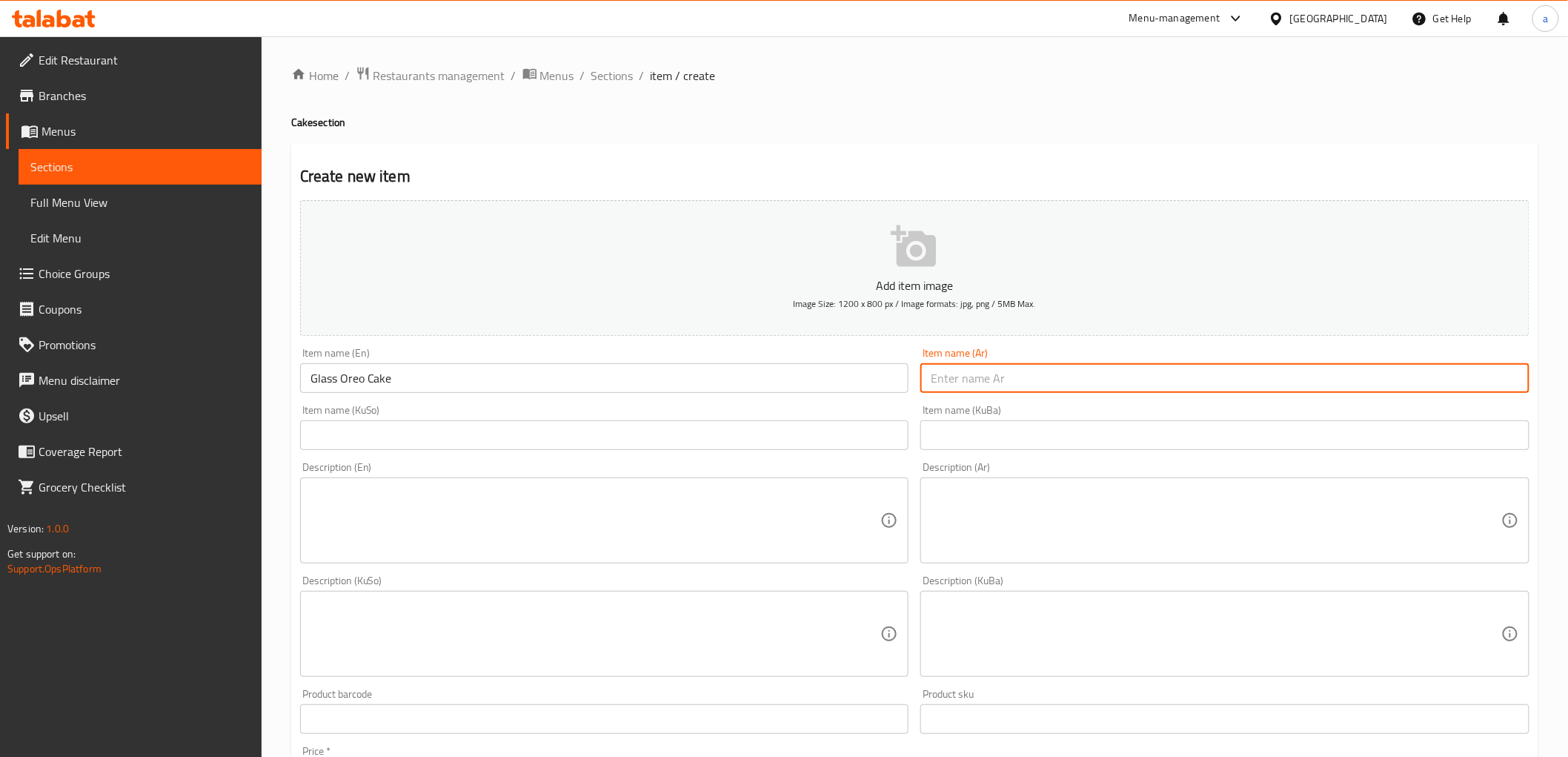
click at [421, 381] on input "Glass Oreo Cake" at bounding box center [605, 378] width 610 height 30
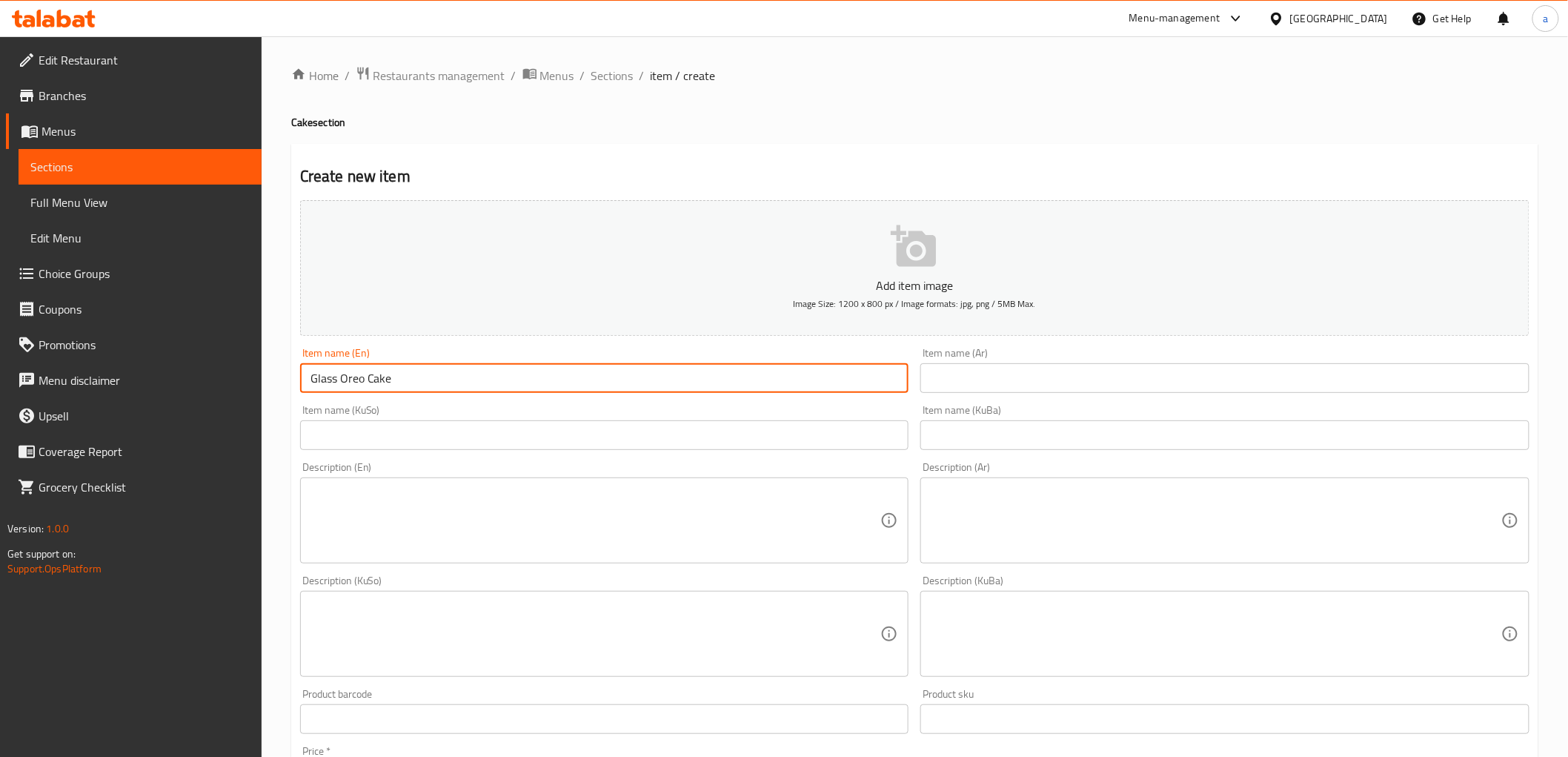
click at [421, 381] on input "Glass Oreo Cake" at bounding box center [605, 378] width 610 height 30
click at [1012, 358] on div "Item name (Ar) Item name (Ar)" at bounding box center [1225, 370] width 610 height 46
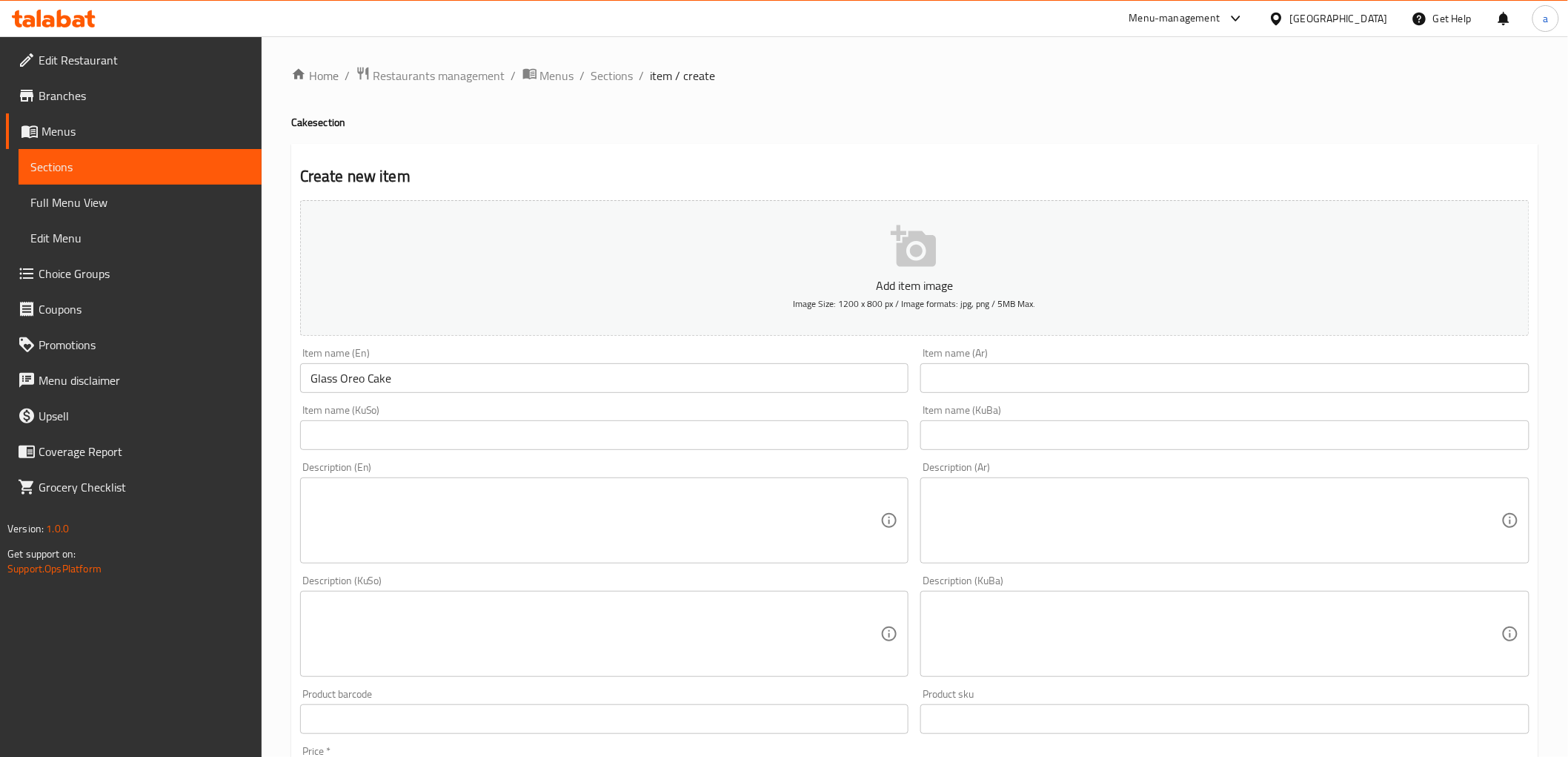
click at [1025, 390] on input "text" at bounding box center [1225, 378] width 610 height 30
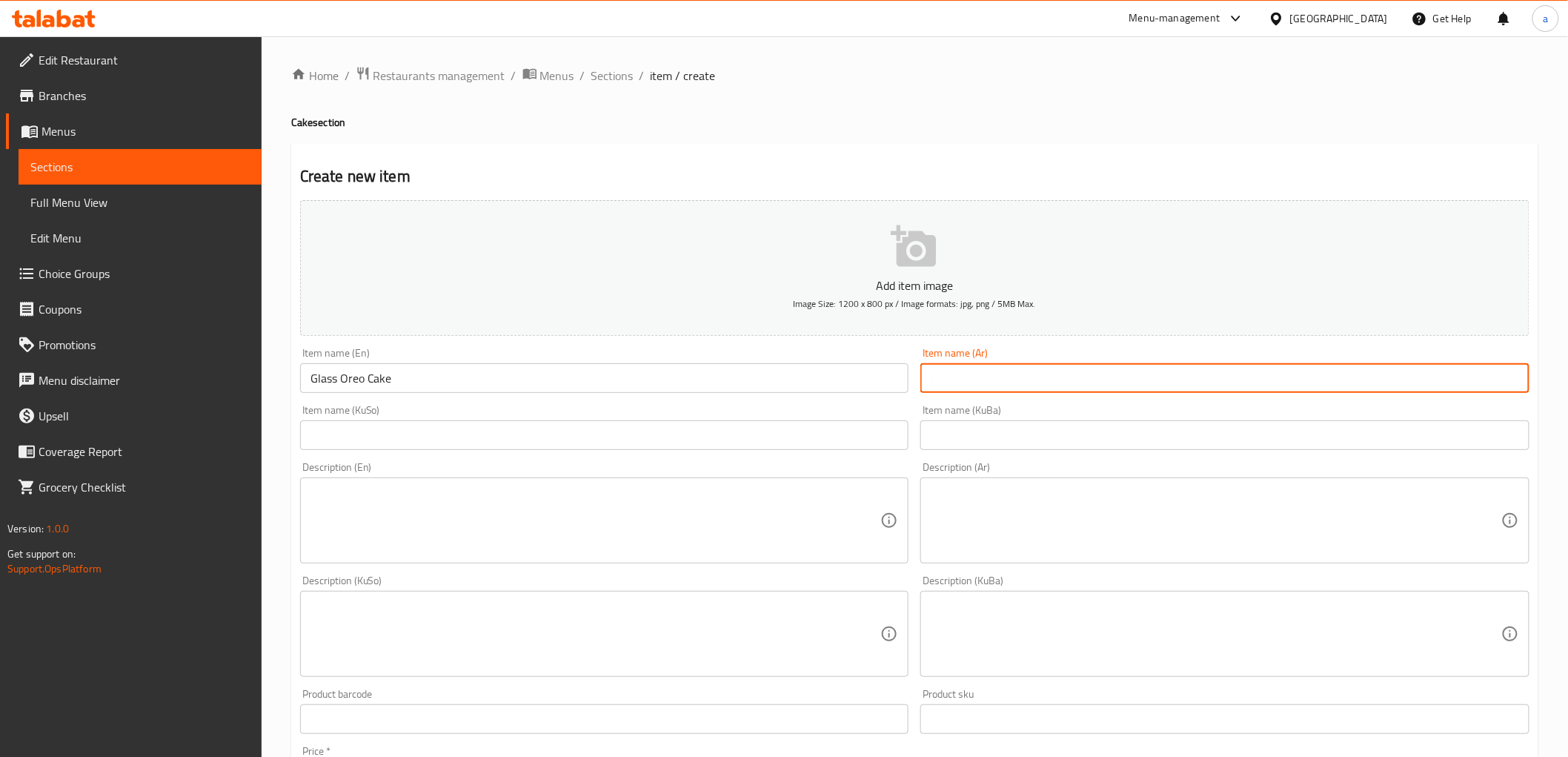
paste input "كاسة كيك أوريو"
type input "كاسة كيك أوريو"
click at [1010, 434] on input "text" at bounding box center [1225, 435] width 610 height 30
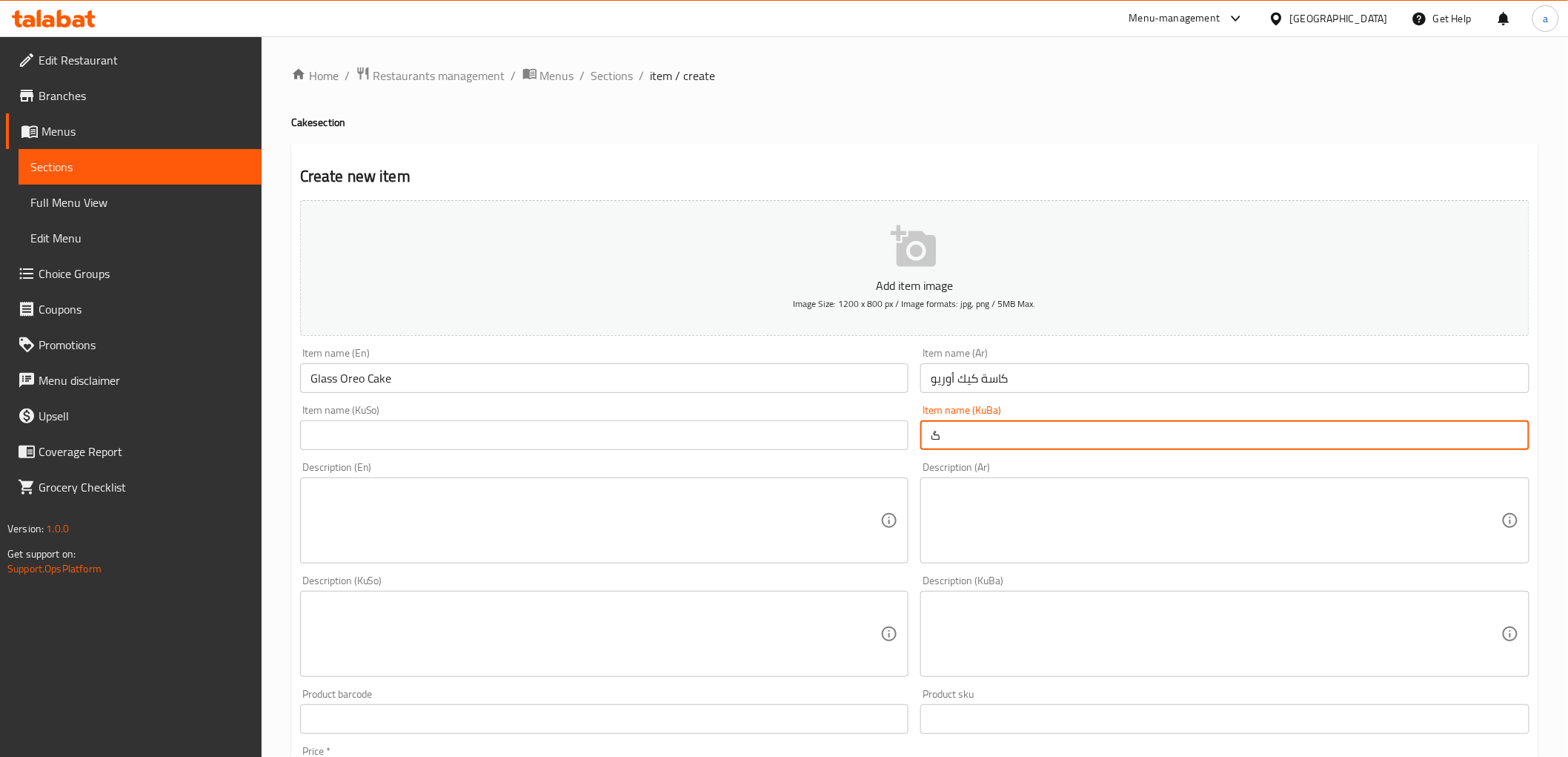
type input "گ"
click at [938, 443] on input "گ" at bounding box center [1225, 435] width 610 height 30
click at [981, 420] on input "text" at bounding box center [1225, 435] width 610 height 30
paste input "کێکی ئۆریۆ پەرداخ"
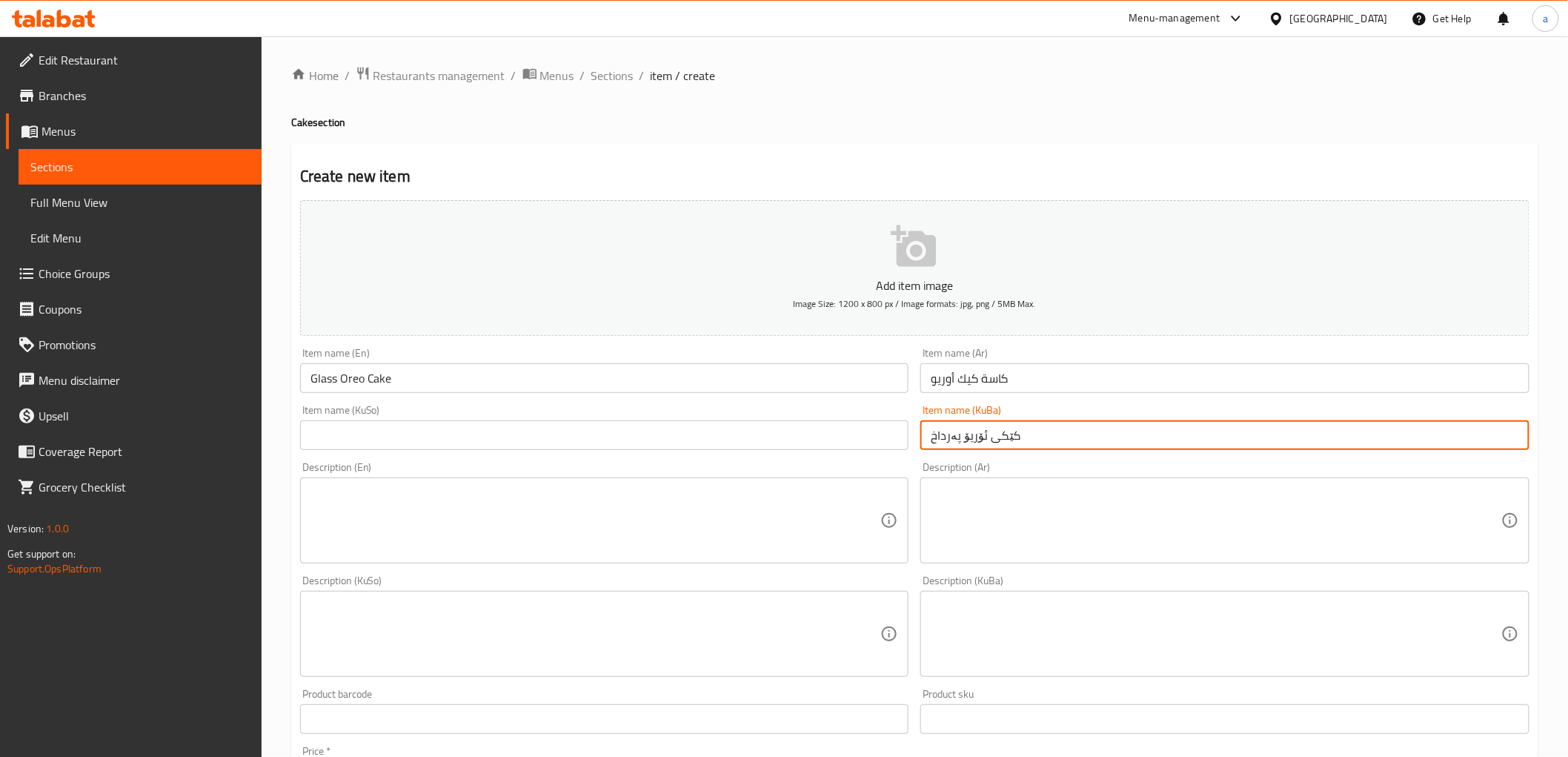
type input "کێکی ئۆریۆ پەرداخ"
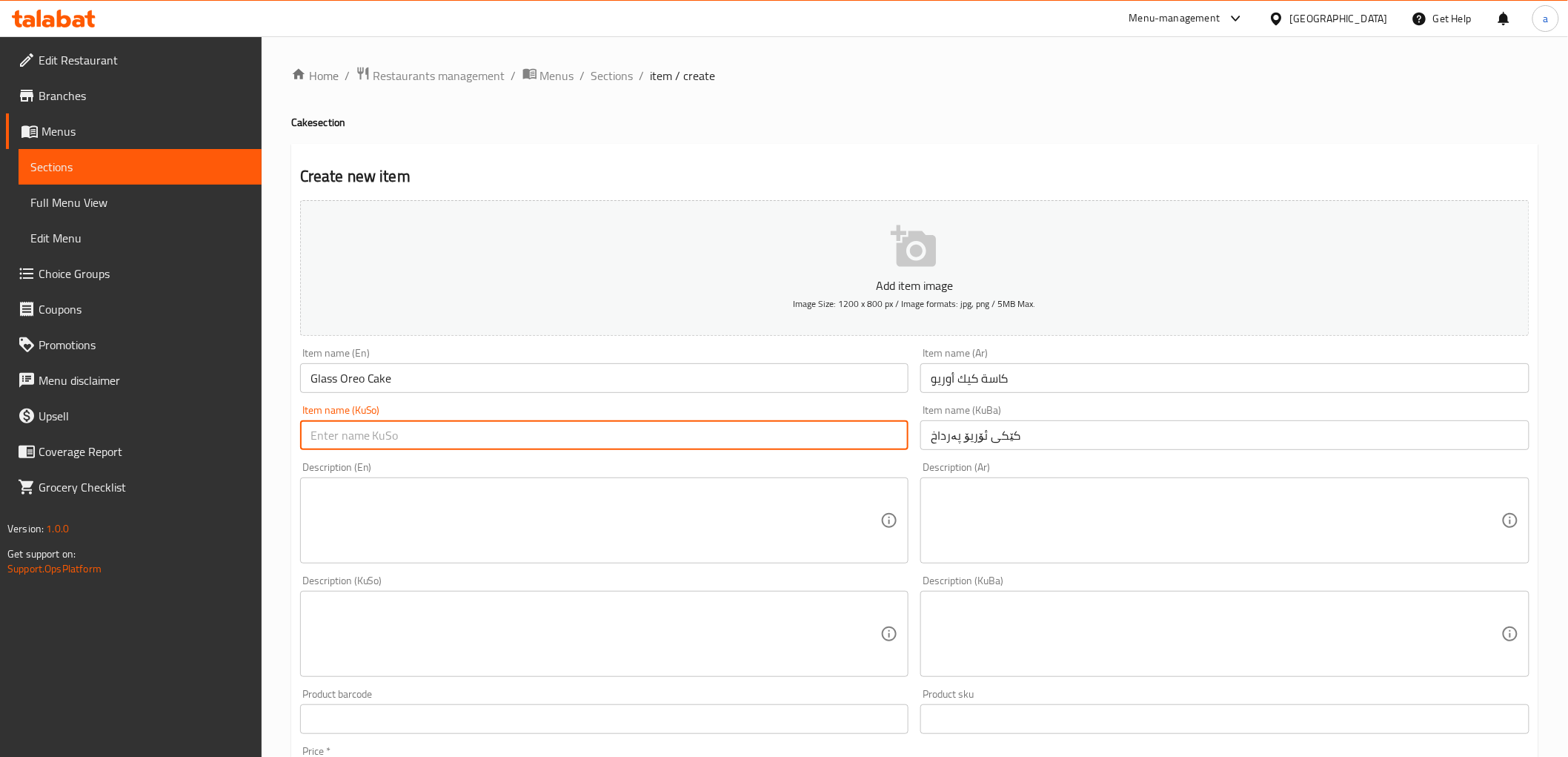
click at [821, 434] on input "text" at bounding box center [605, 435] width 610 height 30
paste input "کێکی ئۆریۆ پەرداخ"
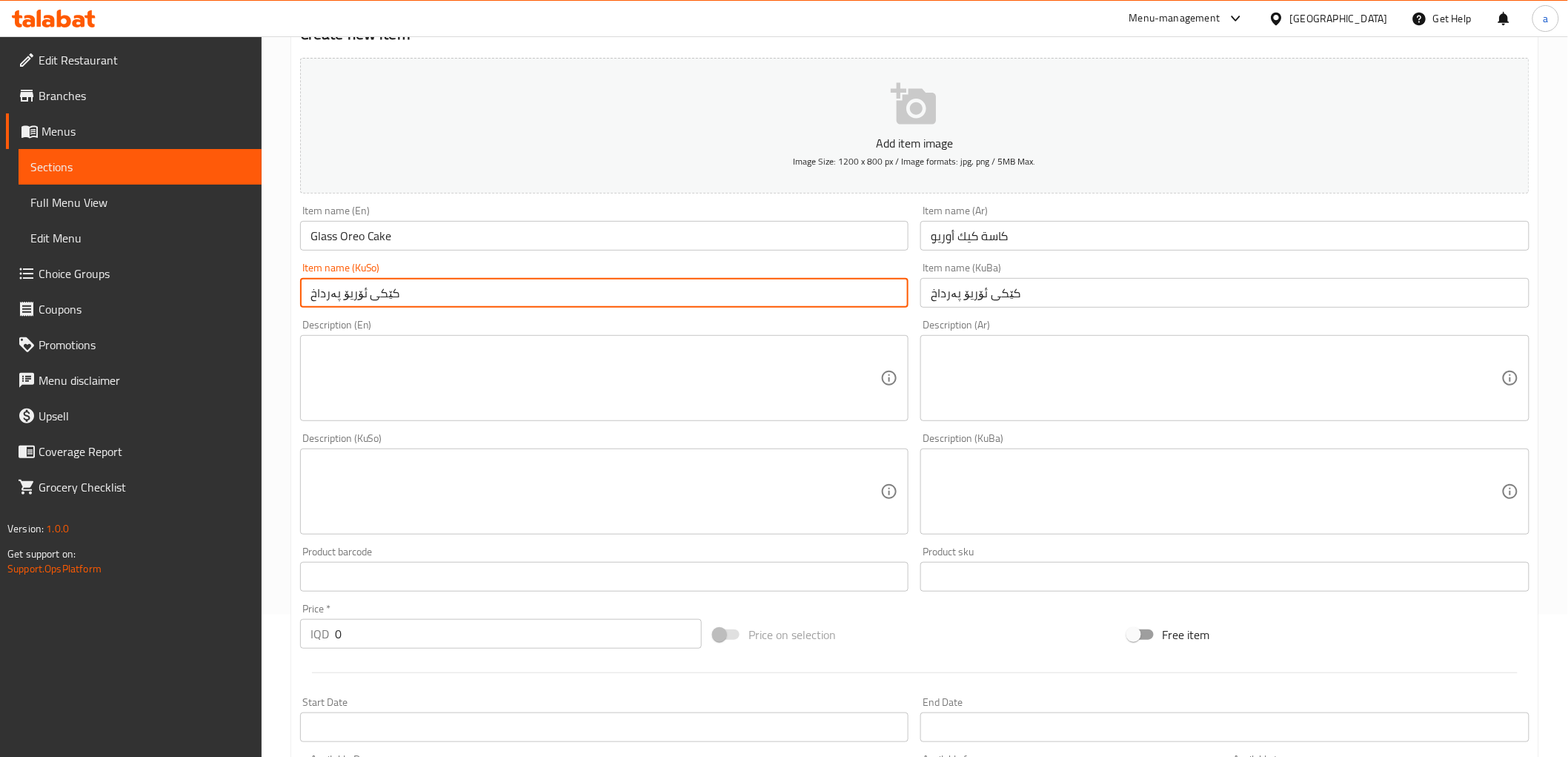
scroll to position [411, 0]
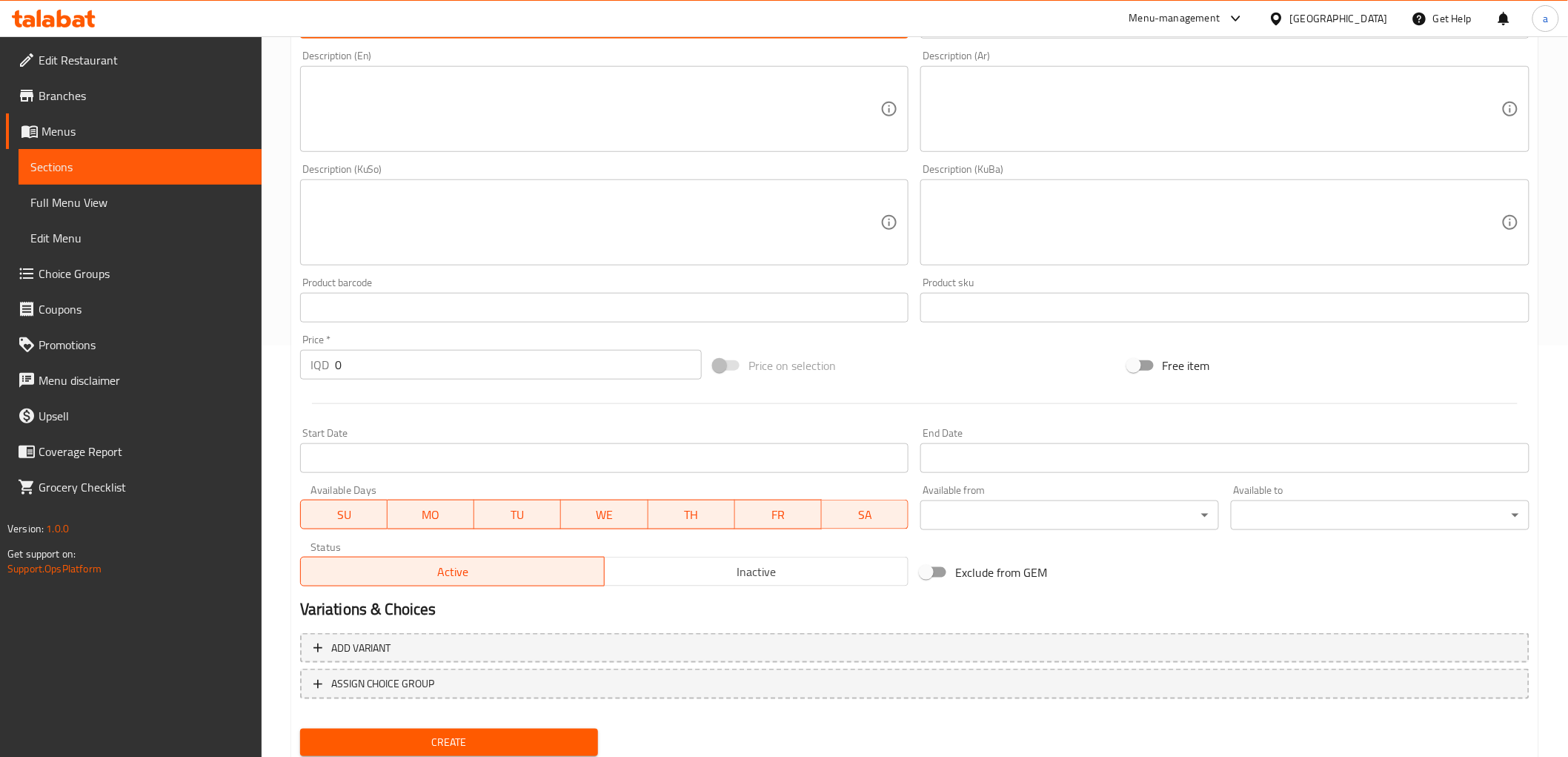
type input "کێکی ئۆریۆ پەرداخ"
click at [337, 359] on input "0" at bounding box center [519, 365] width 367 height 30
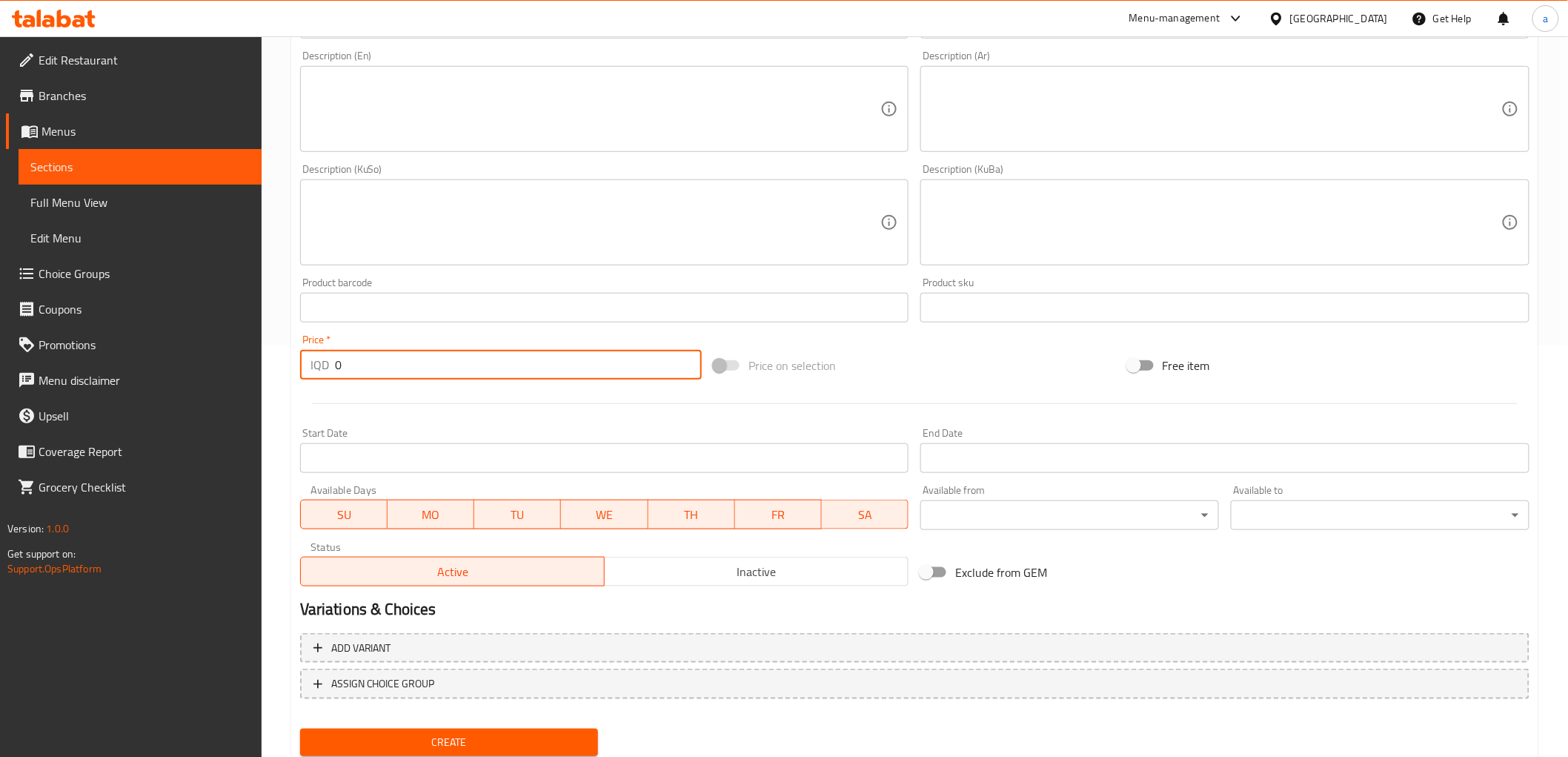
click at [337, 359] on input "0" at bounding box center [519, 365] width 367 height 30
type input "3000"
click at [485, 737] on span "Create" at bounding box center [449, 742] width 275 height 18
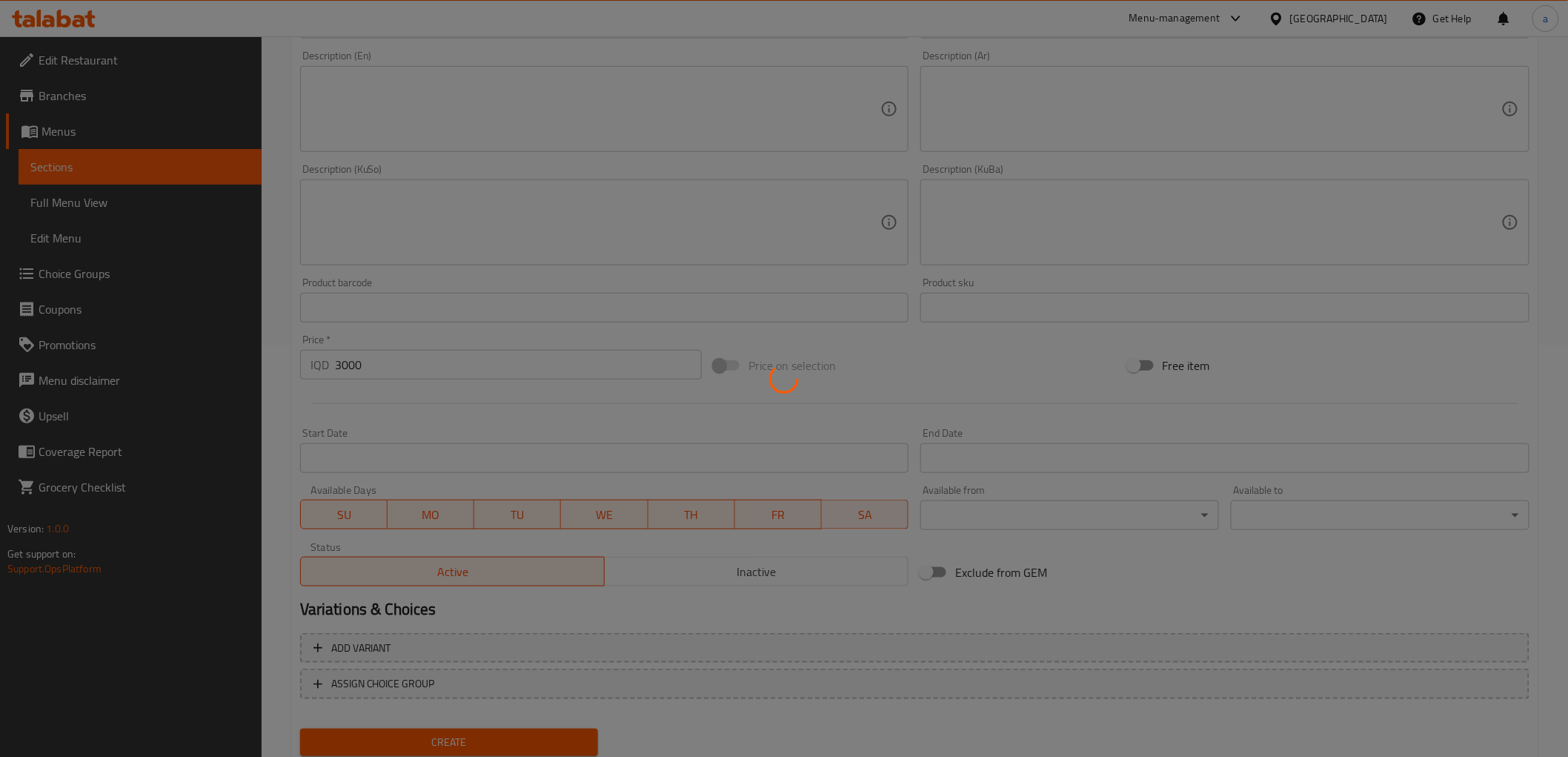
type input "0"
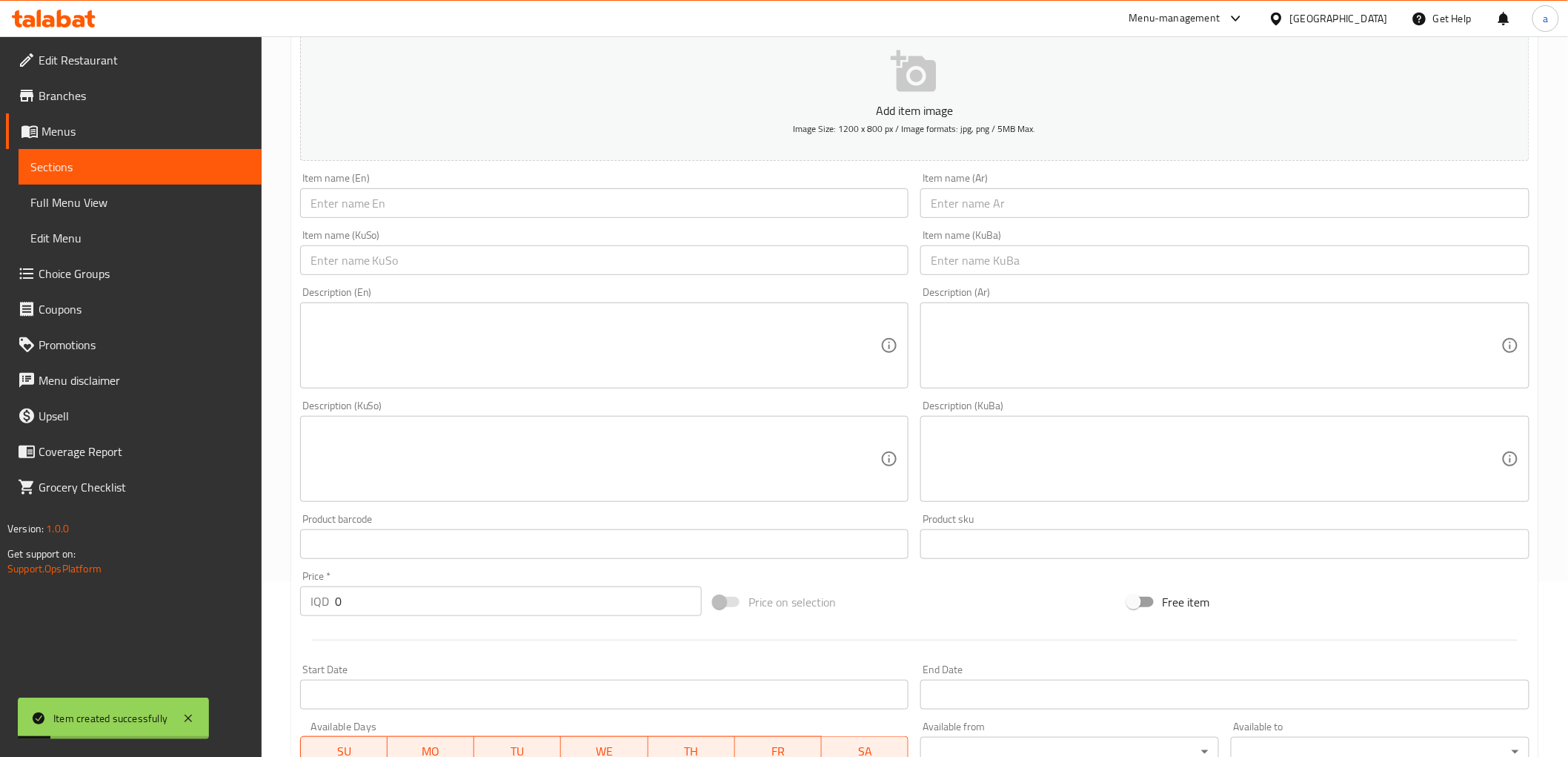
scroll to position [0, 0]
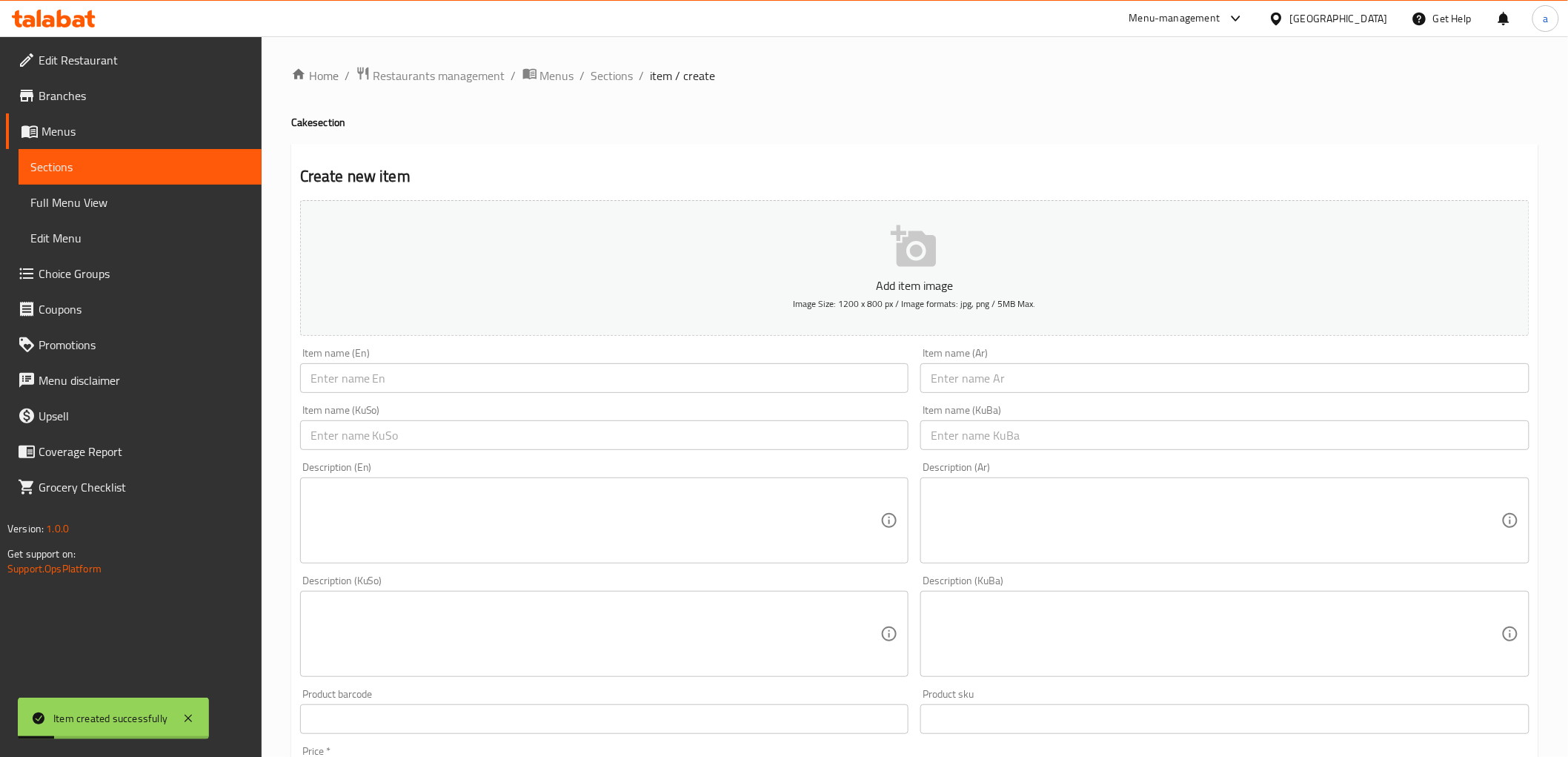
drag, startPoint x: 695, startPoint y: 390, endPoint x: 736, endPoint y: 60, distance: 332.5
click at [604, 69] on span "Sections" at bounding box center [612, 76] width 42 height 18
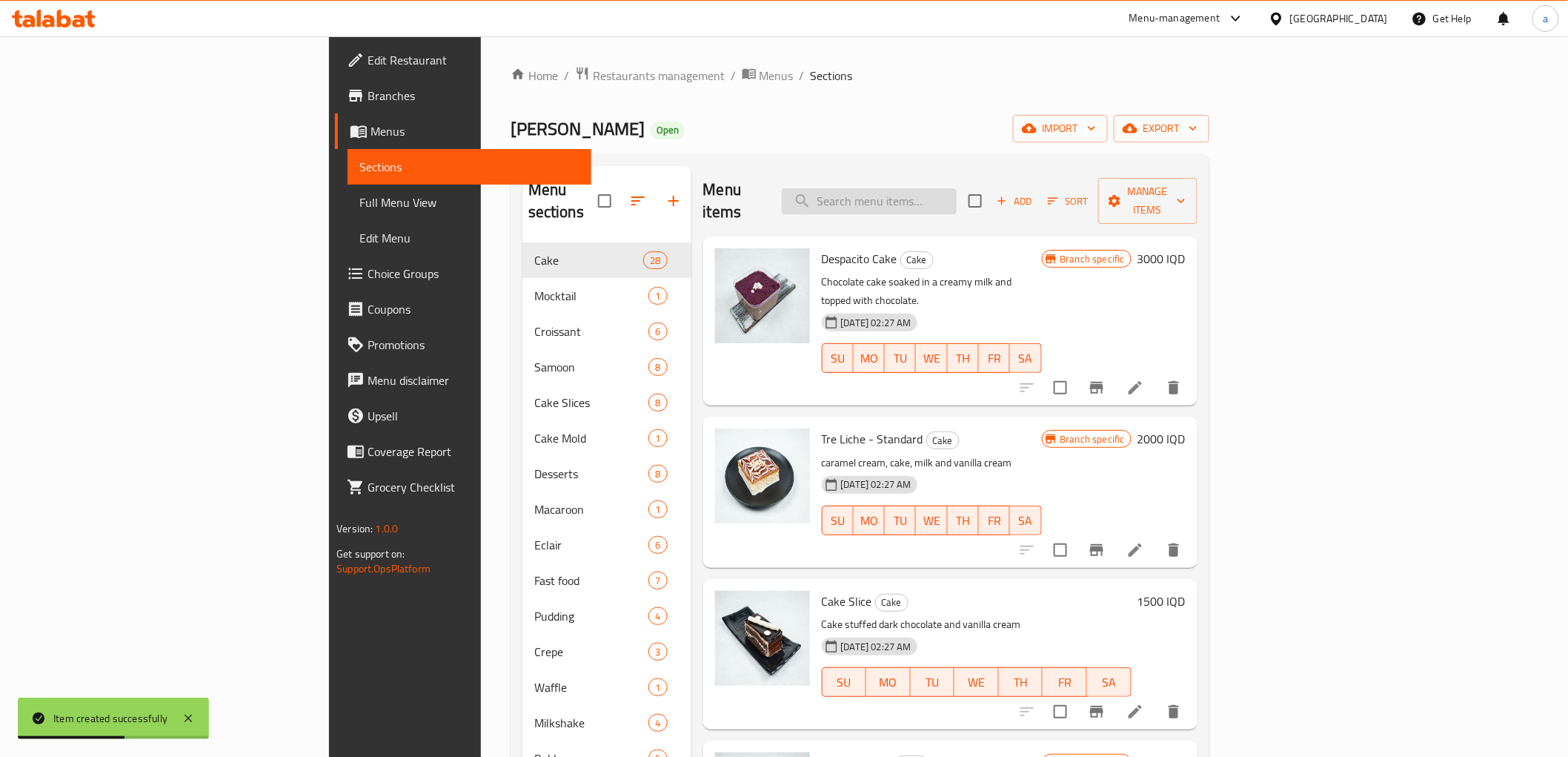
click at [957, 200] on input "search" at bounding box center [868, 201] width 174 height 26
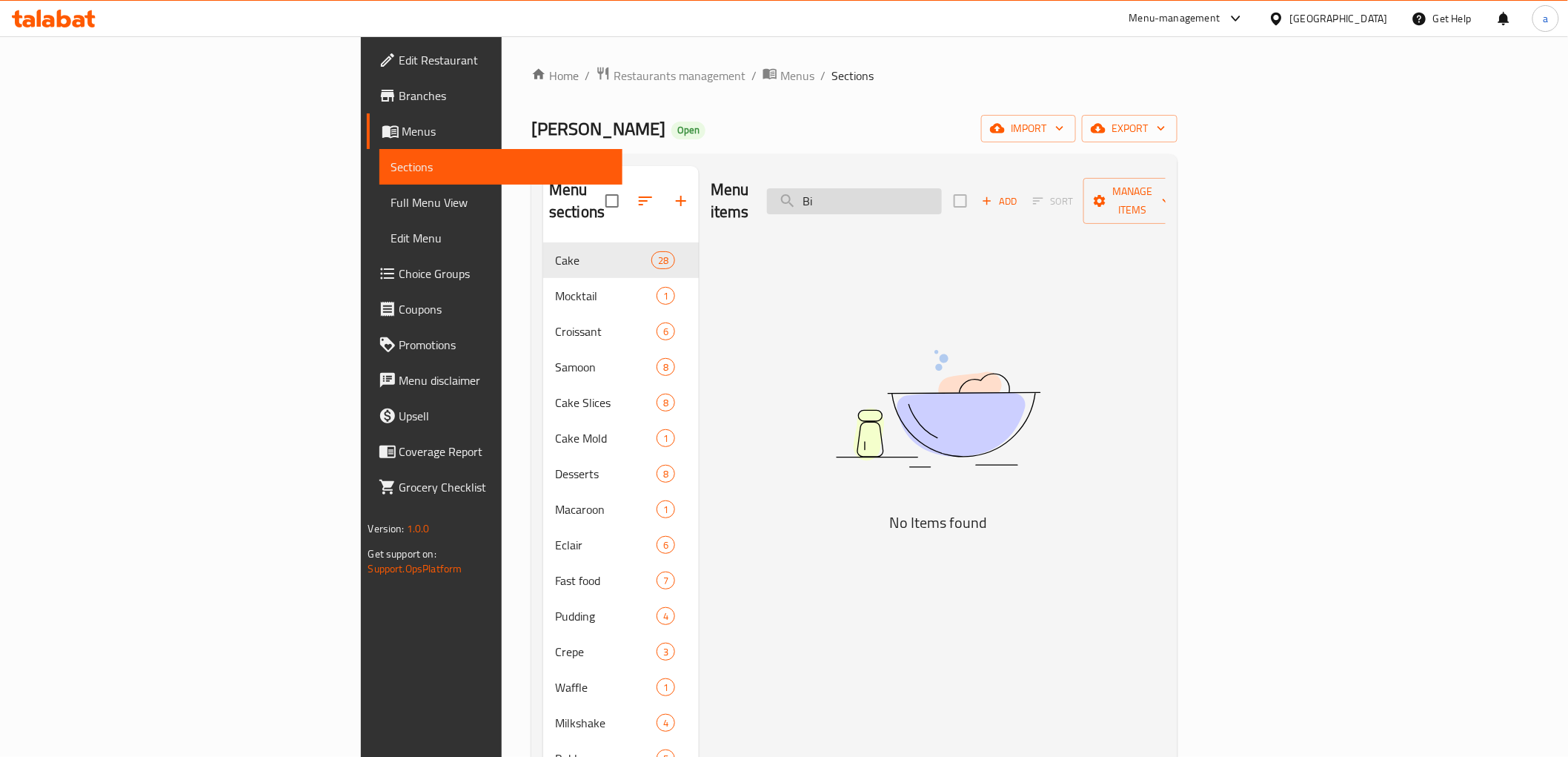
type input "B"
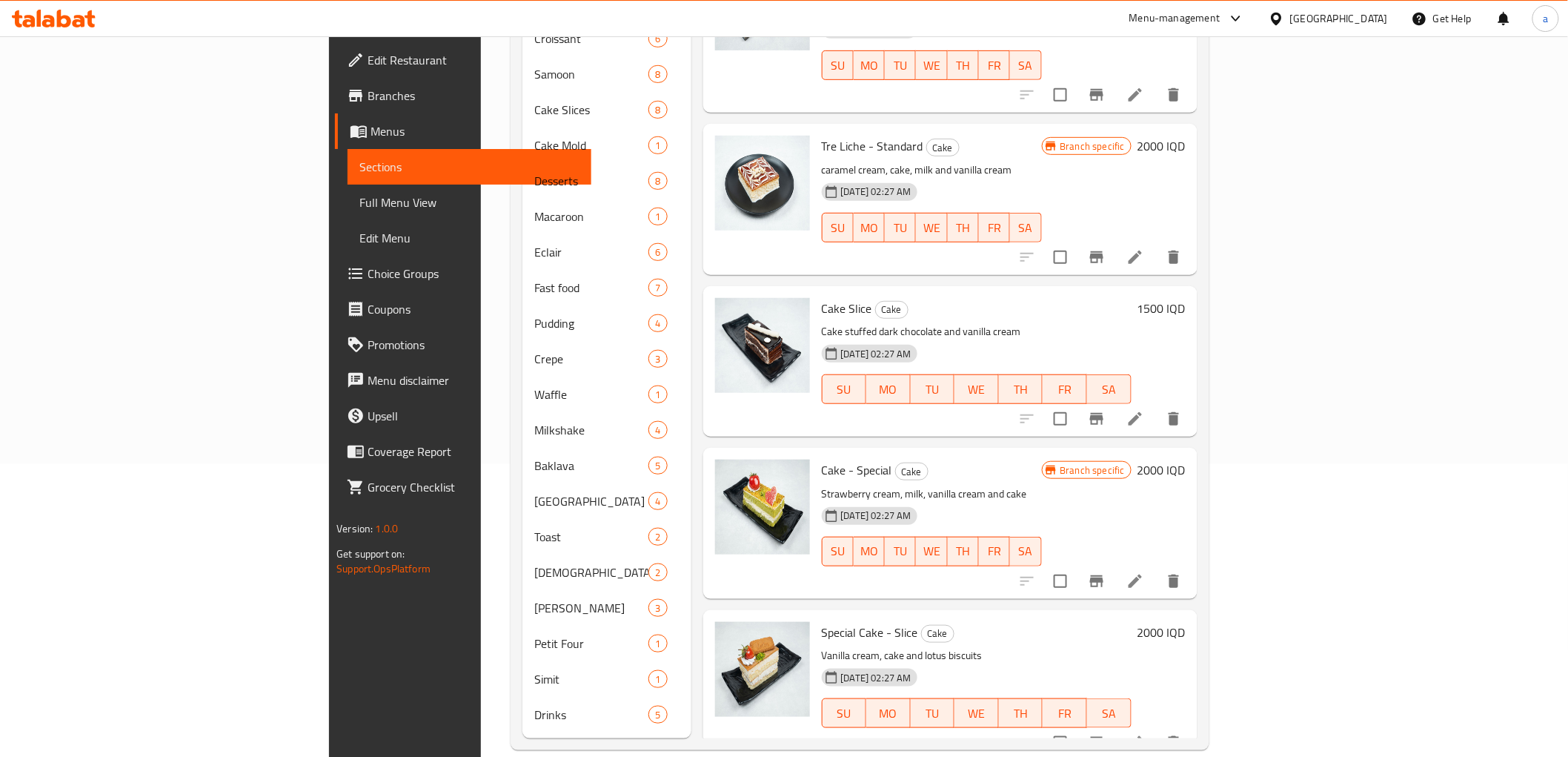
drag, startPoint x: 1219, startPoint y: 478, endPoint x: 1240, endPoint y: 171, distance: 307.7
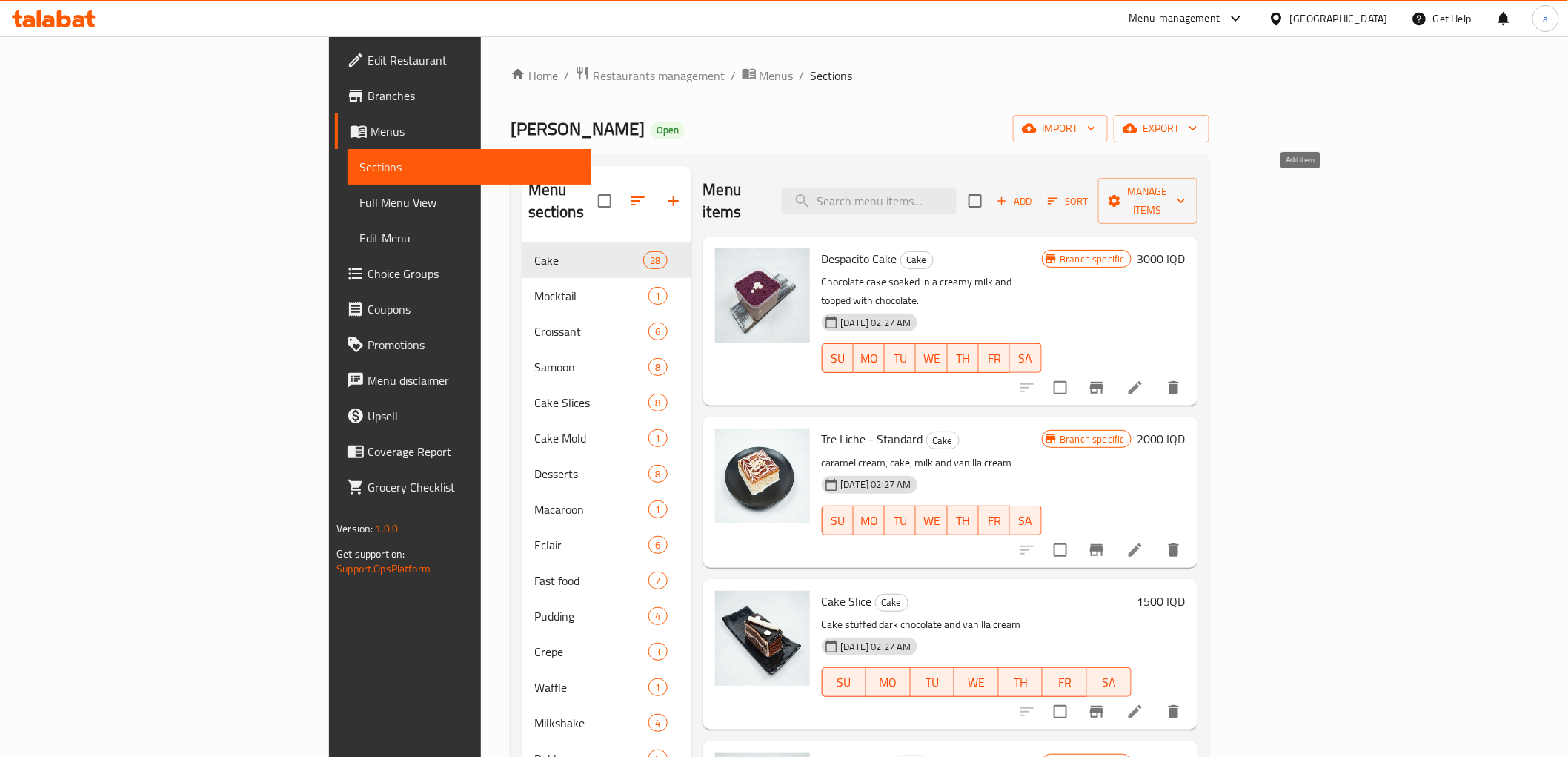
click at [1035, 193] on span "Add" at bounding box center [1015, 201] width 40 height 17
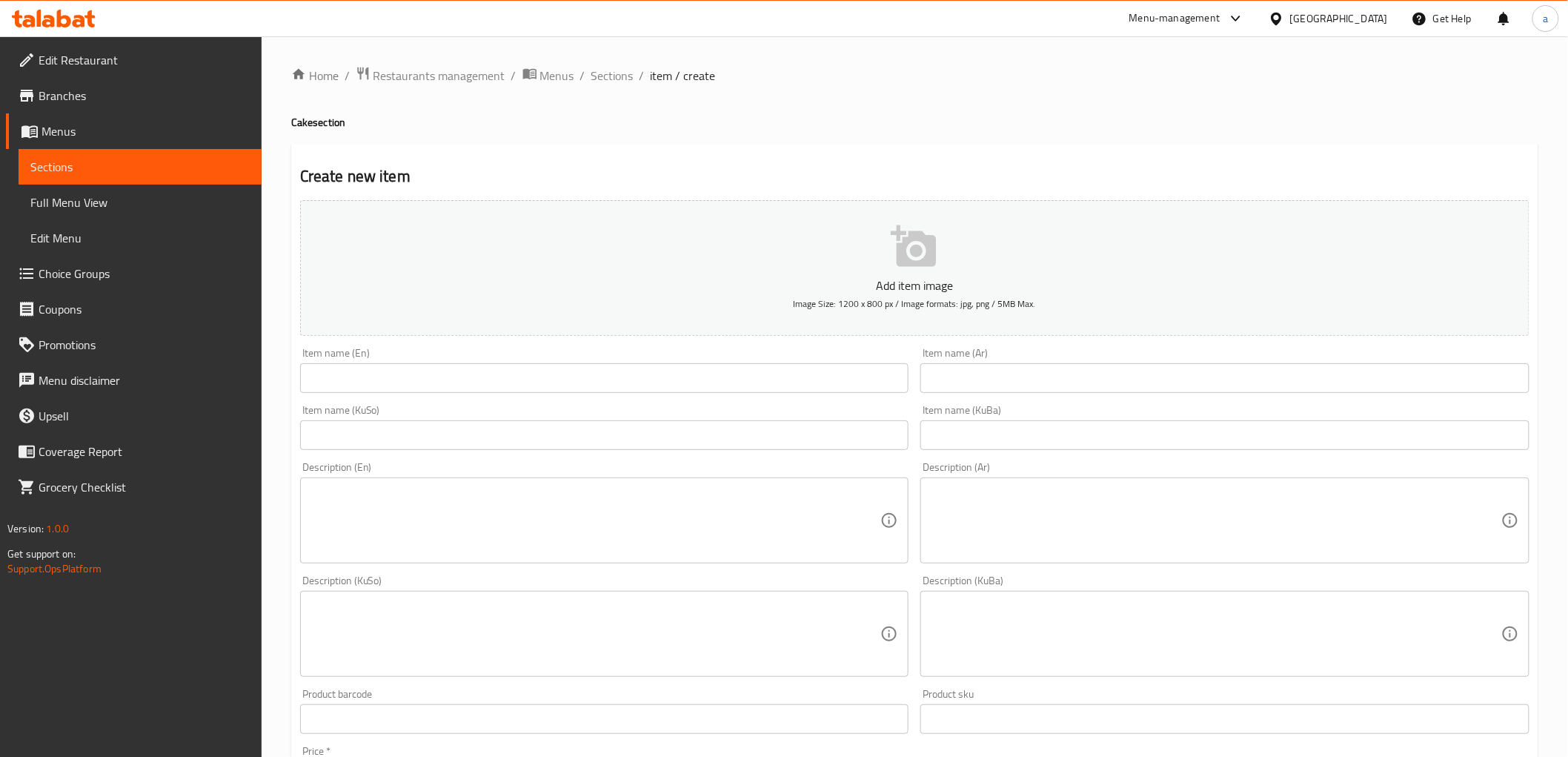
click at [634, 431] on input "text" at bounding box center [605, 435] width 610 height 30
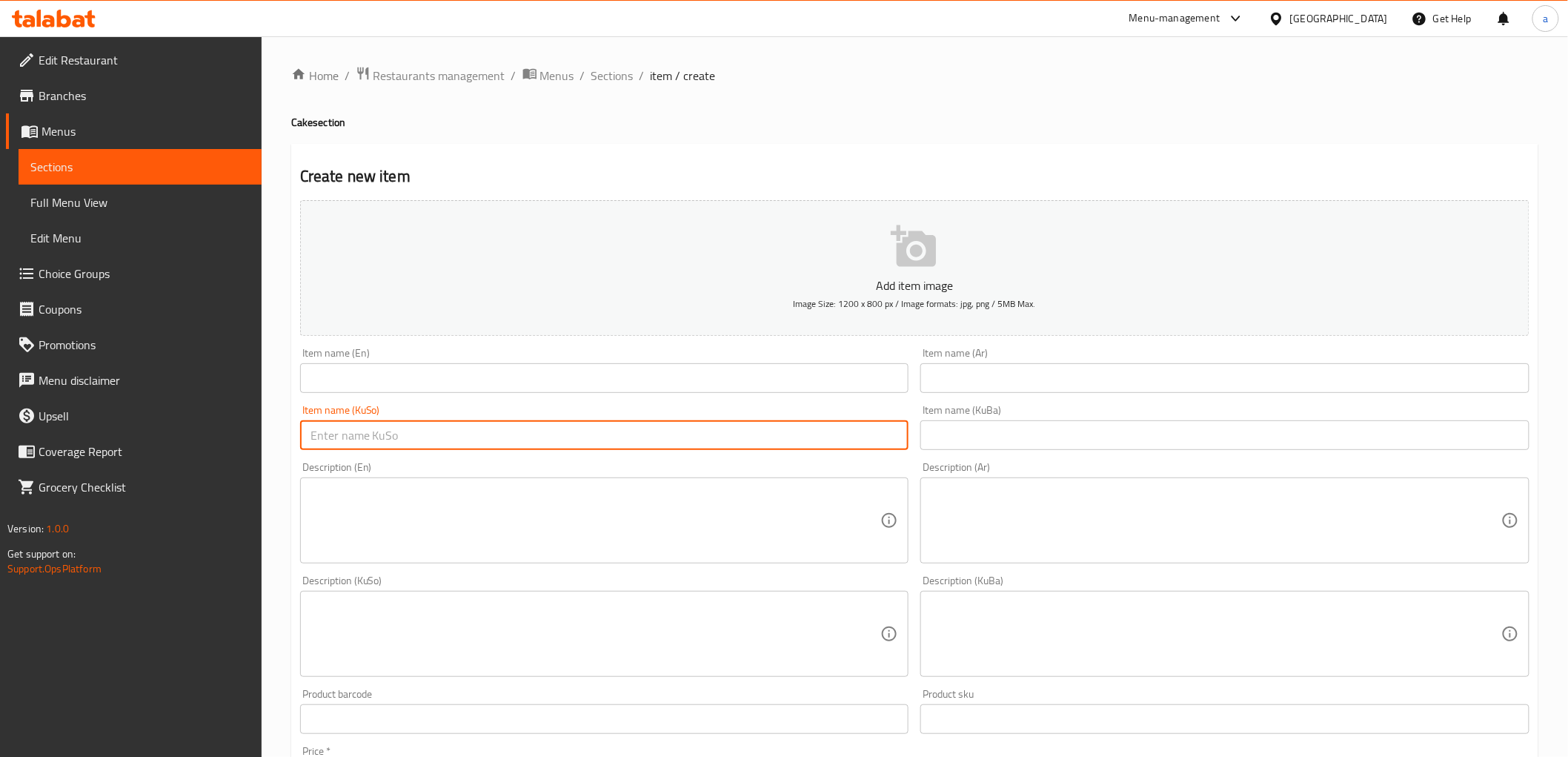
paste input "کێکی مینی لە دایک بوون"
type input "کێکی مینی لە دایک بوون"
click at [967, 434] on input "text" at bounding box center [1225, 435] width 610 height 30
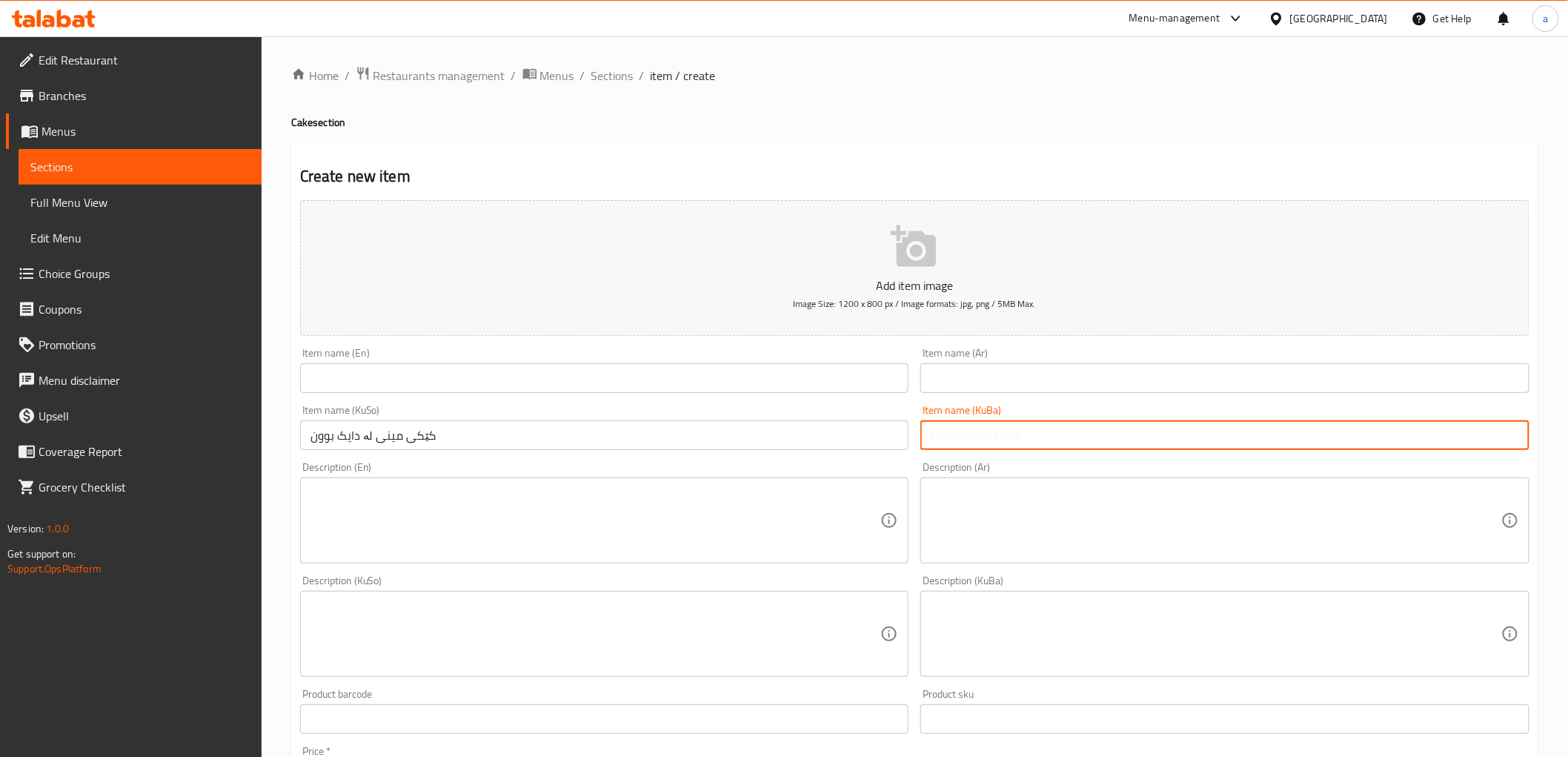
paste input "کێکی مینی لە دایک بوون"
type input "کێکی مینی لە دایک بوون"
click at [989, 383] on input "text" at bounding box center [1225, 378] width 610 height 30
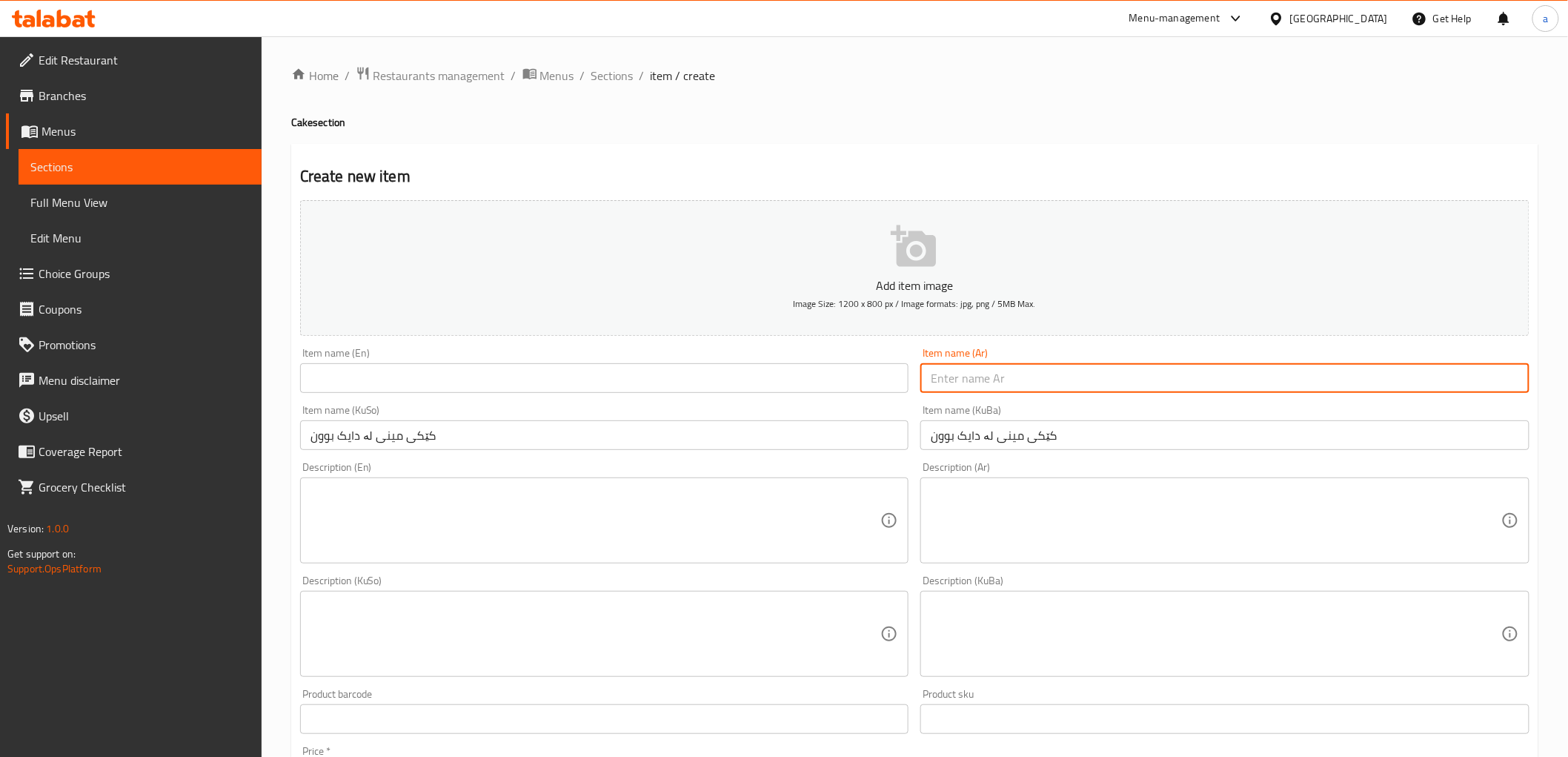
click at [694, 389] on input "text" at bounding box center [605, 378] width 610 height 30
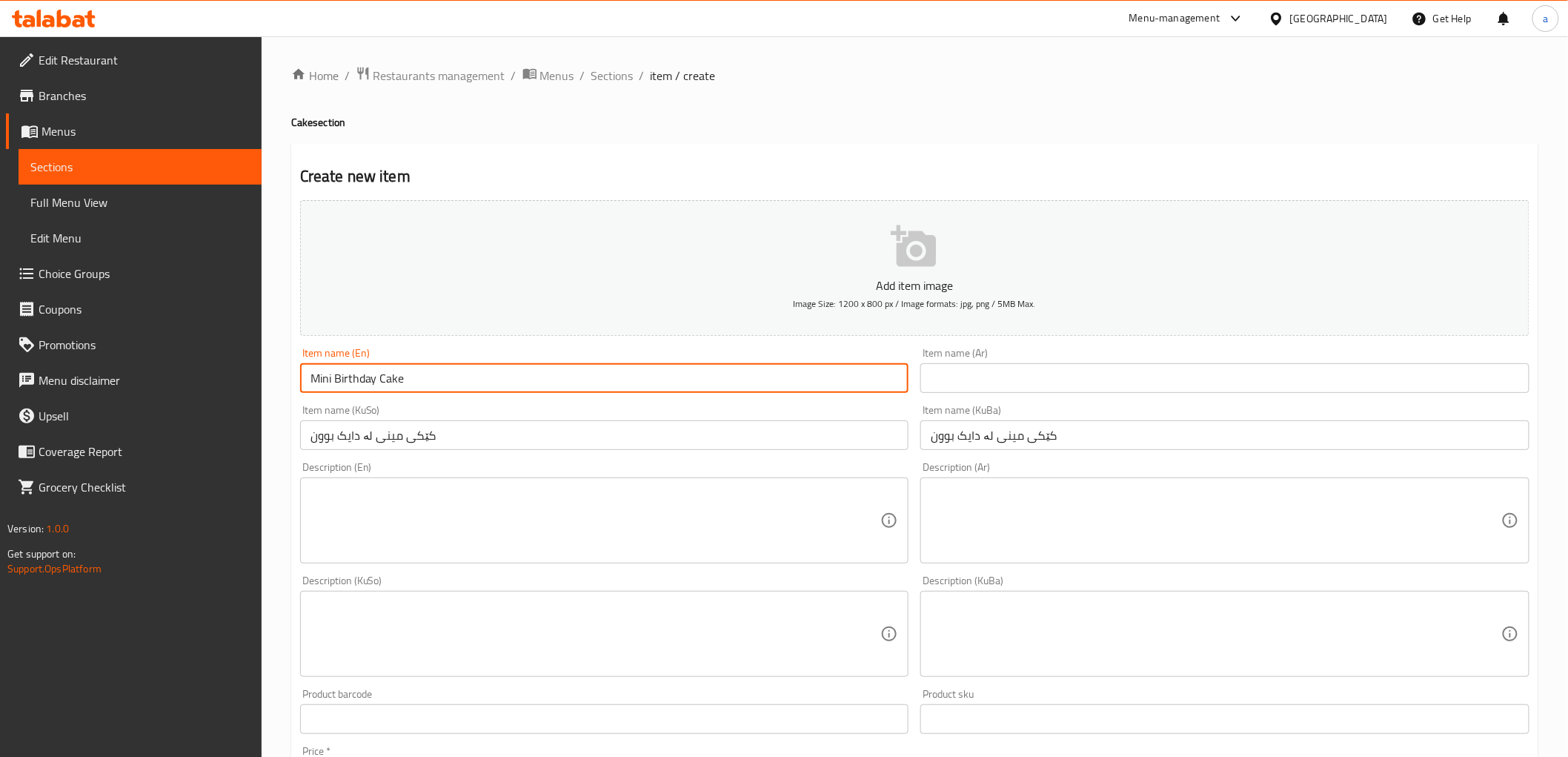
type input "Mini Birthday Cake"
click at [987, 375] on input "text" at bounding box center [1225, 378] width 610 height 30
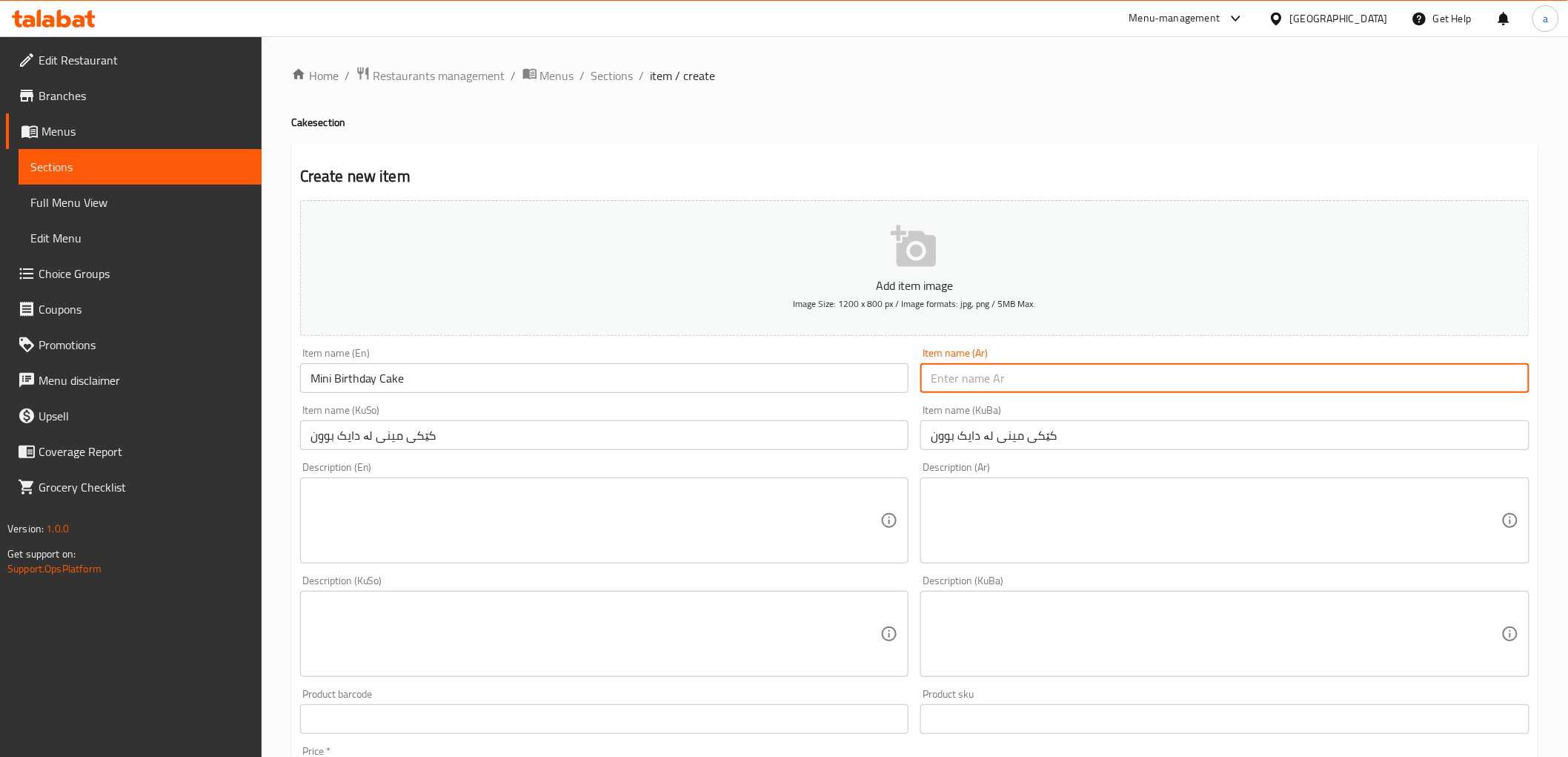
click at [1054, 391] on input "text" at bounding box center [1225, 378] width 610 height 30
paste input "كيك عيد ميلاد"
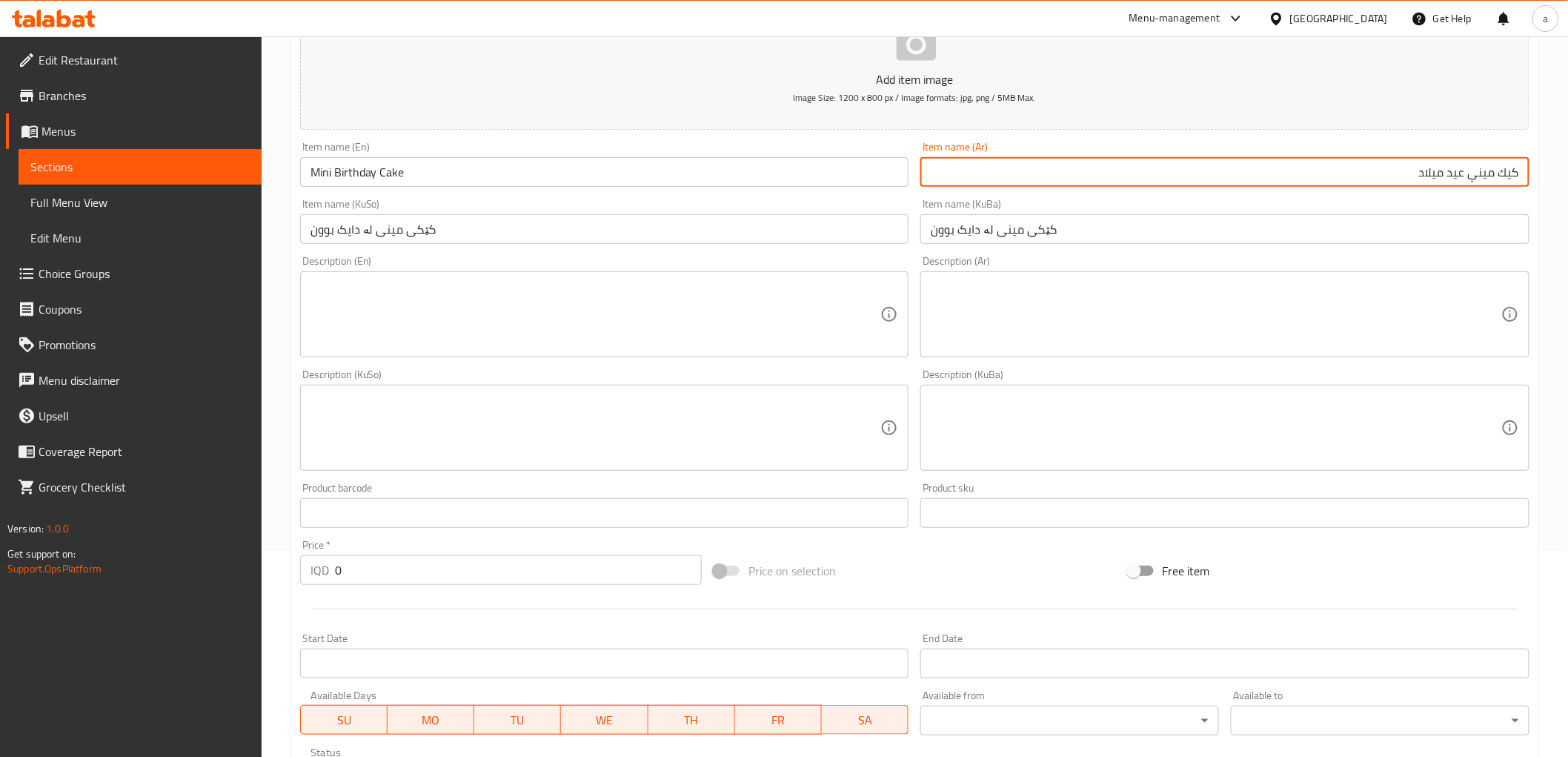
scroll to position [411, 0]
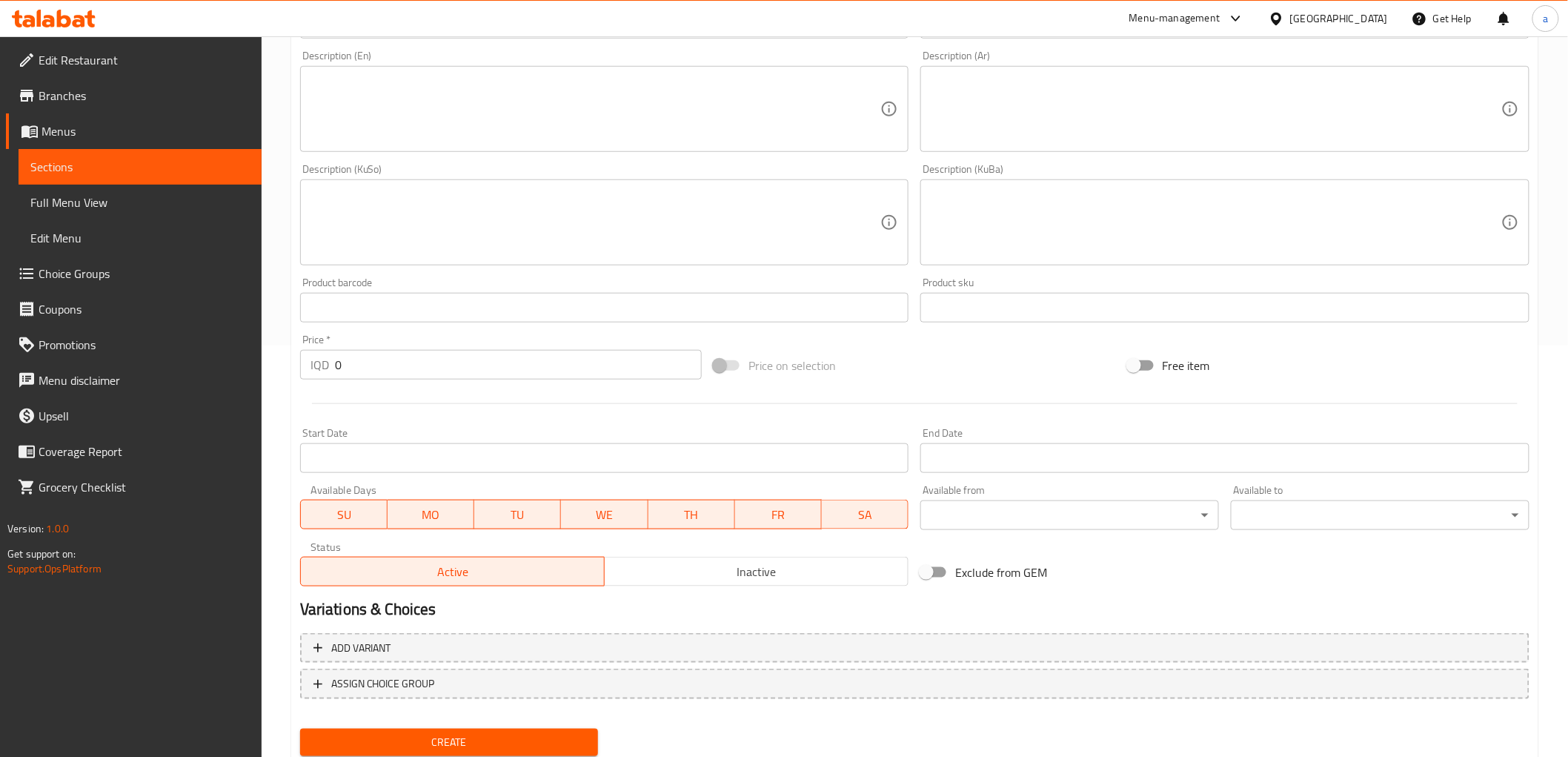
type input "كيك ميني عيد ميلاد"
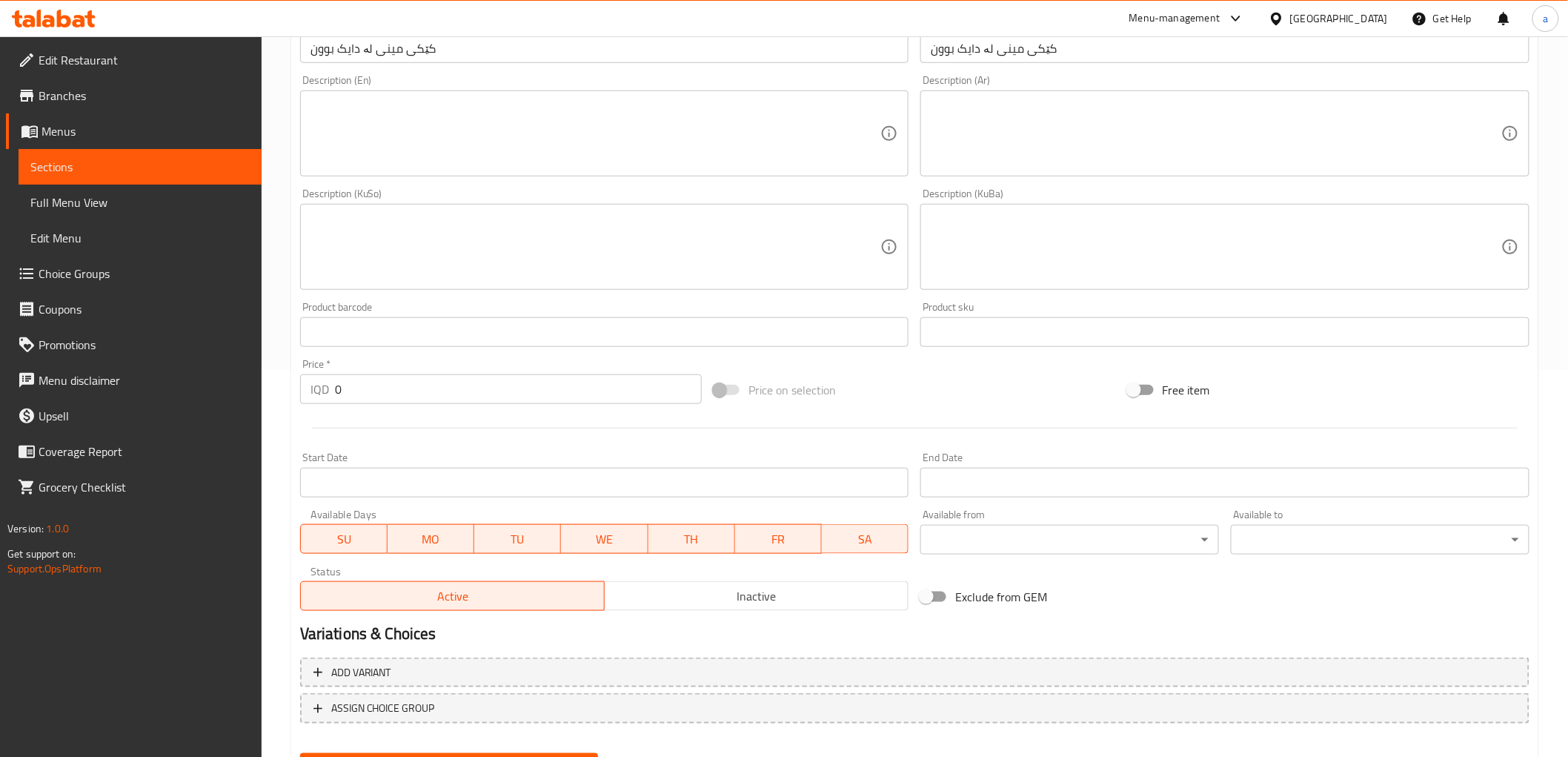
scroll to position [458, 0]
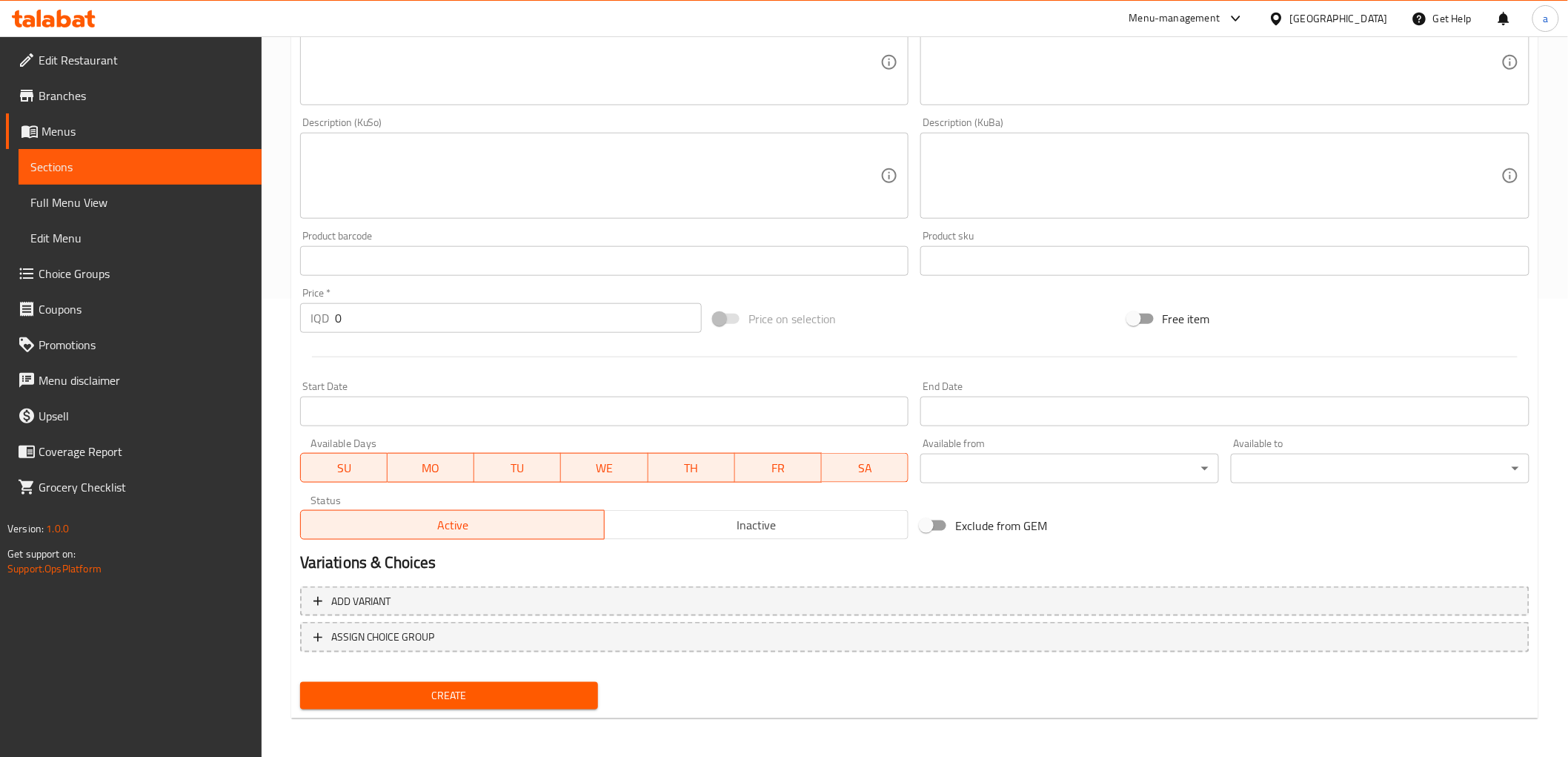
click at [372, 321] on input "0" at bounding box center [519, 319] width 367 height 30
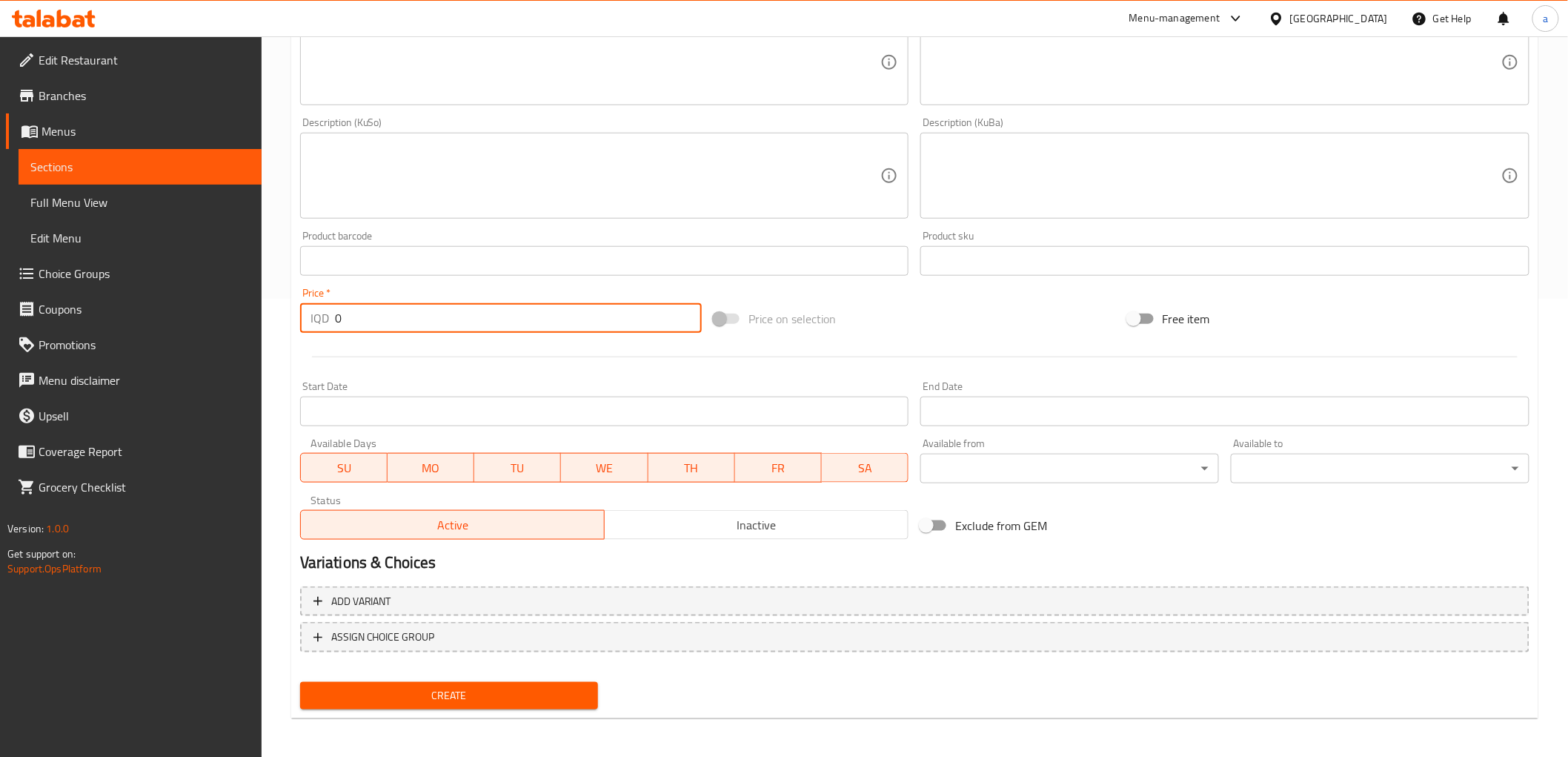
click at [372, 321] on input "0" at bounding box center [519, 319] width 367 height 30
type input "3000"
click at [455, 695] on span "Create" at bounding box center [449, 696] width 275 height 18
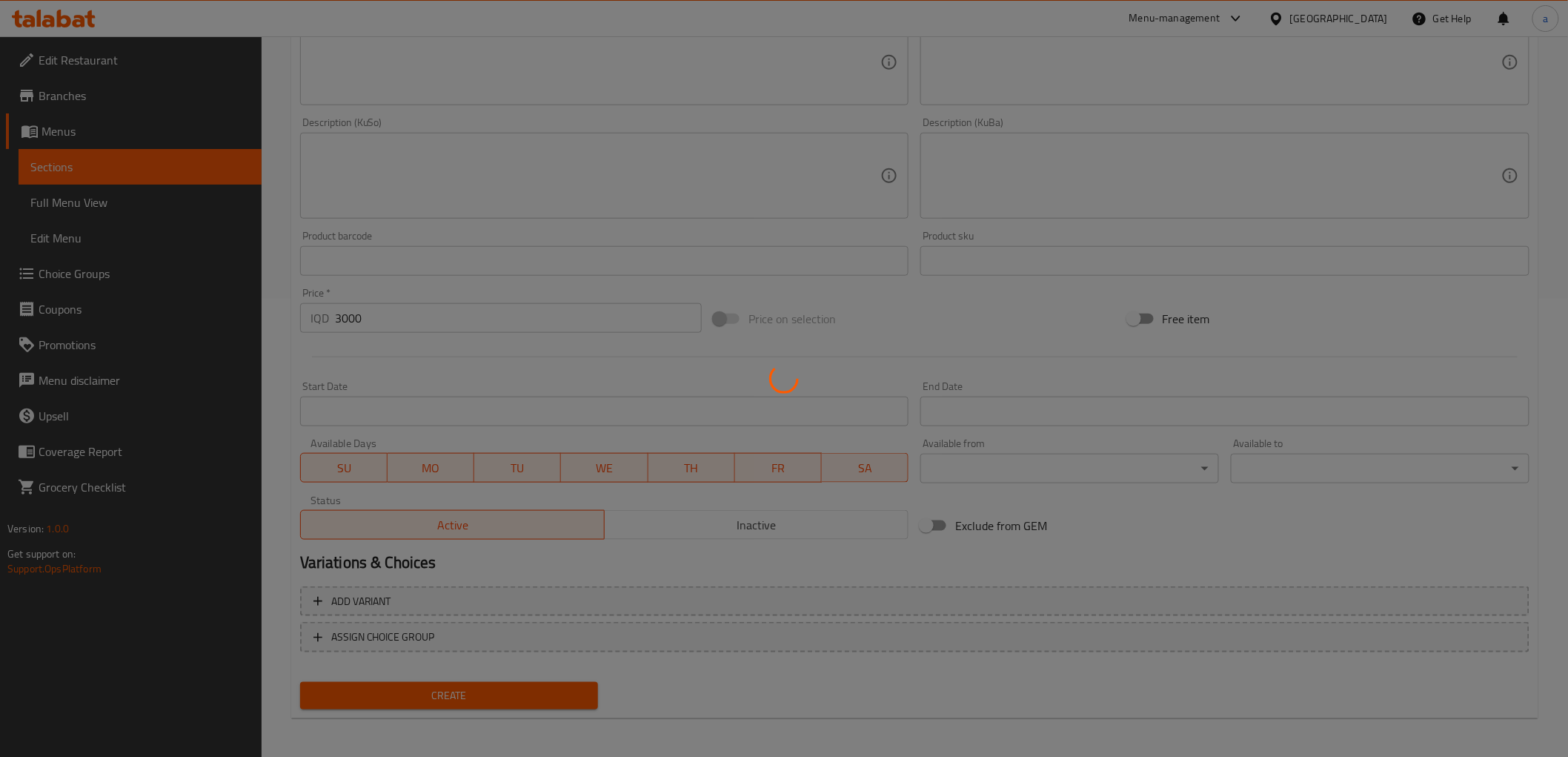
type input "0"
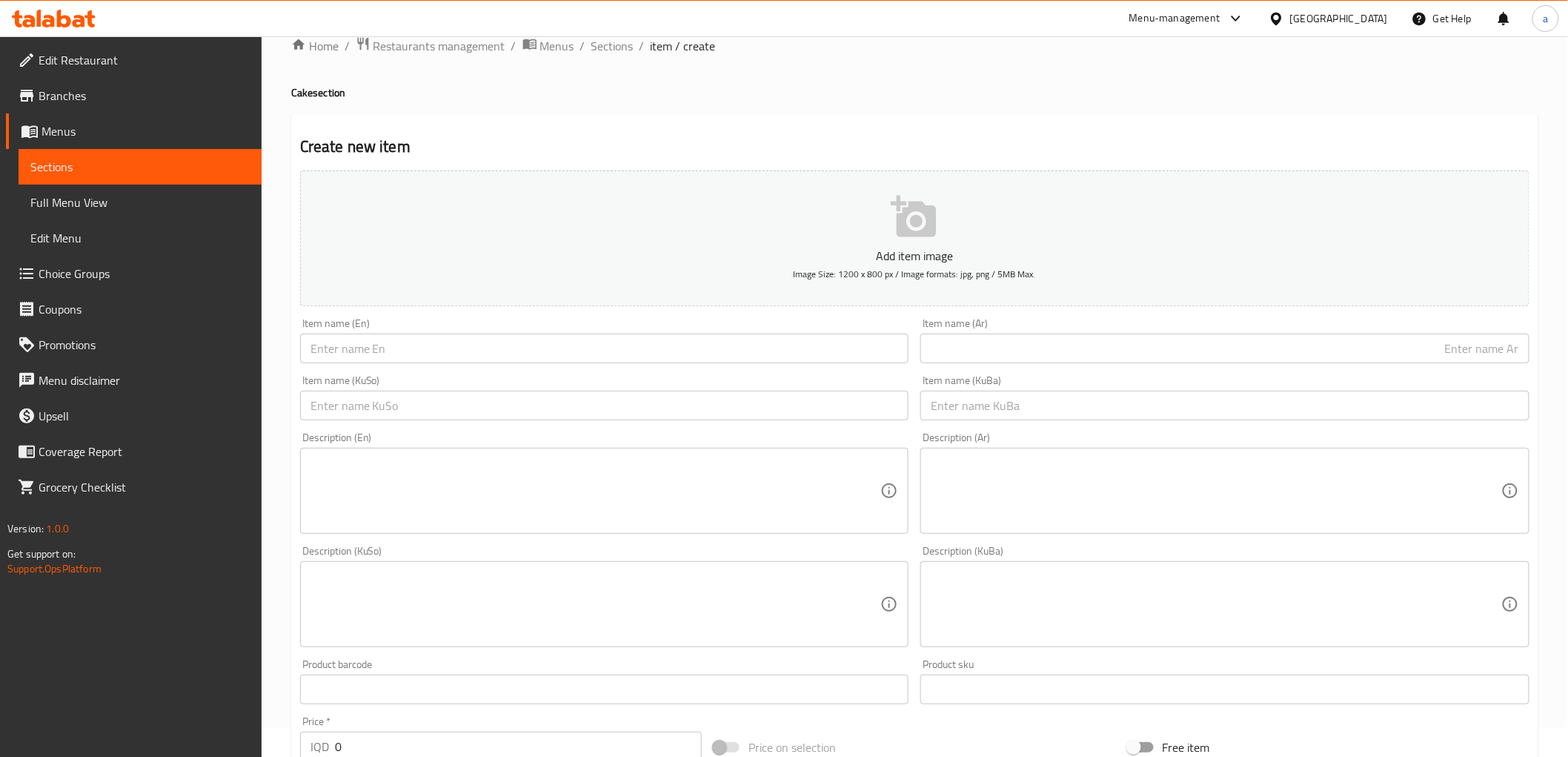
scroll to position [0, 0]
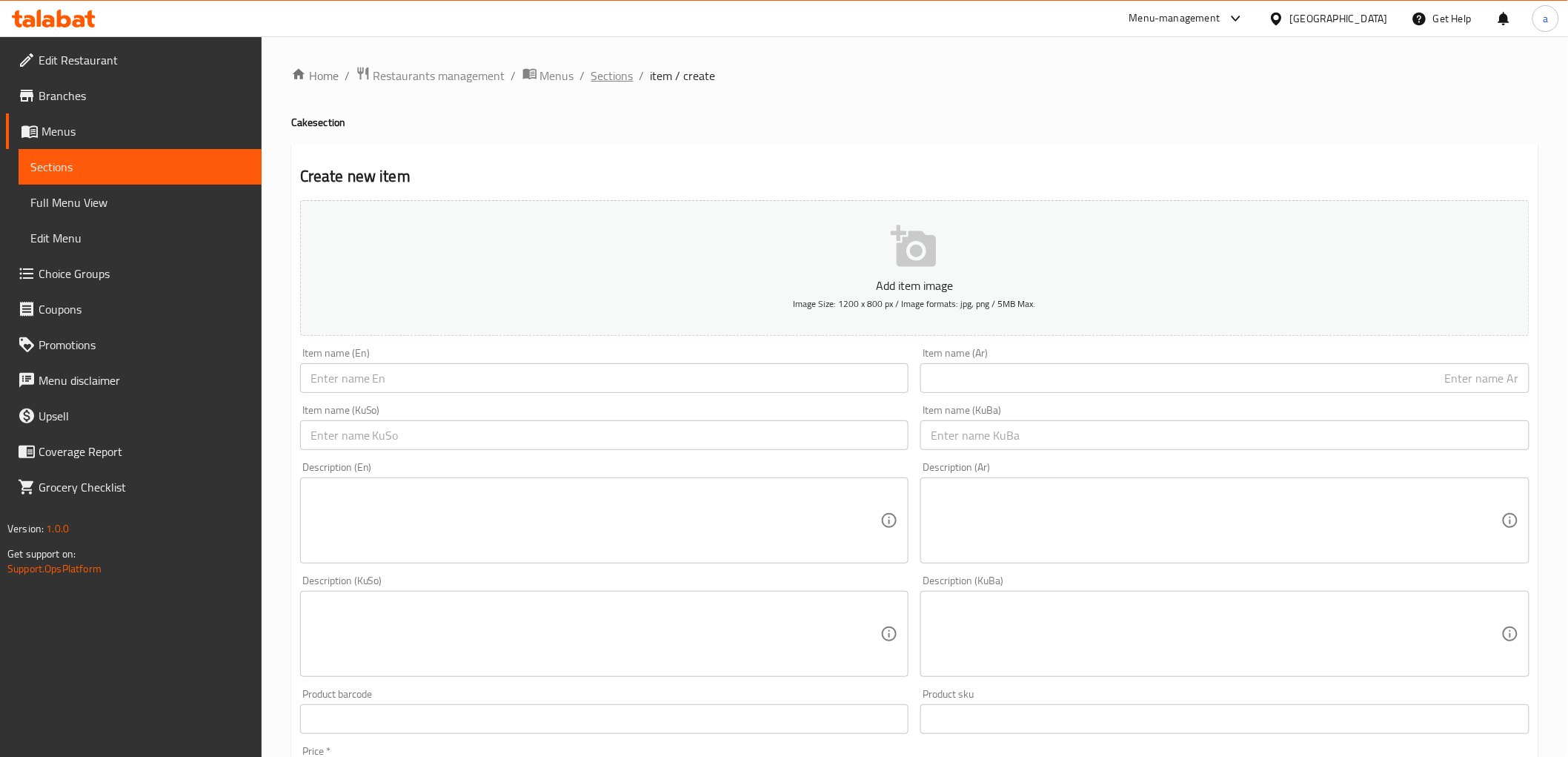
click at [610, 75] on span "Sections" at bounding box center [612, 76] width 42 height 18
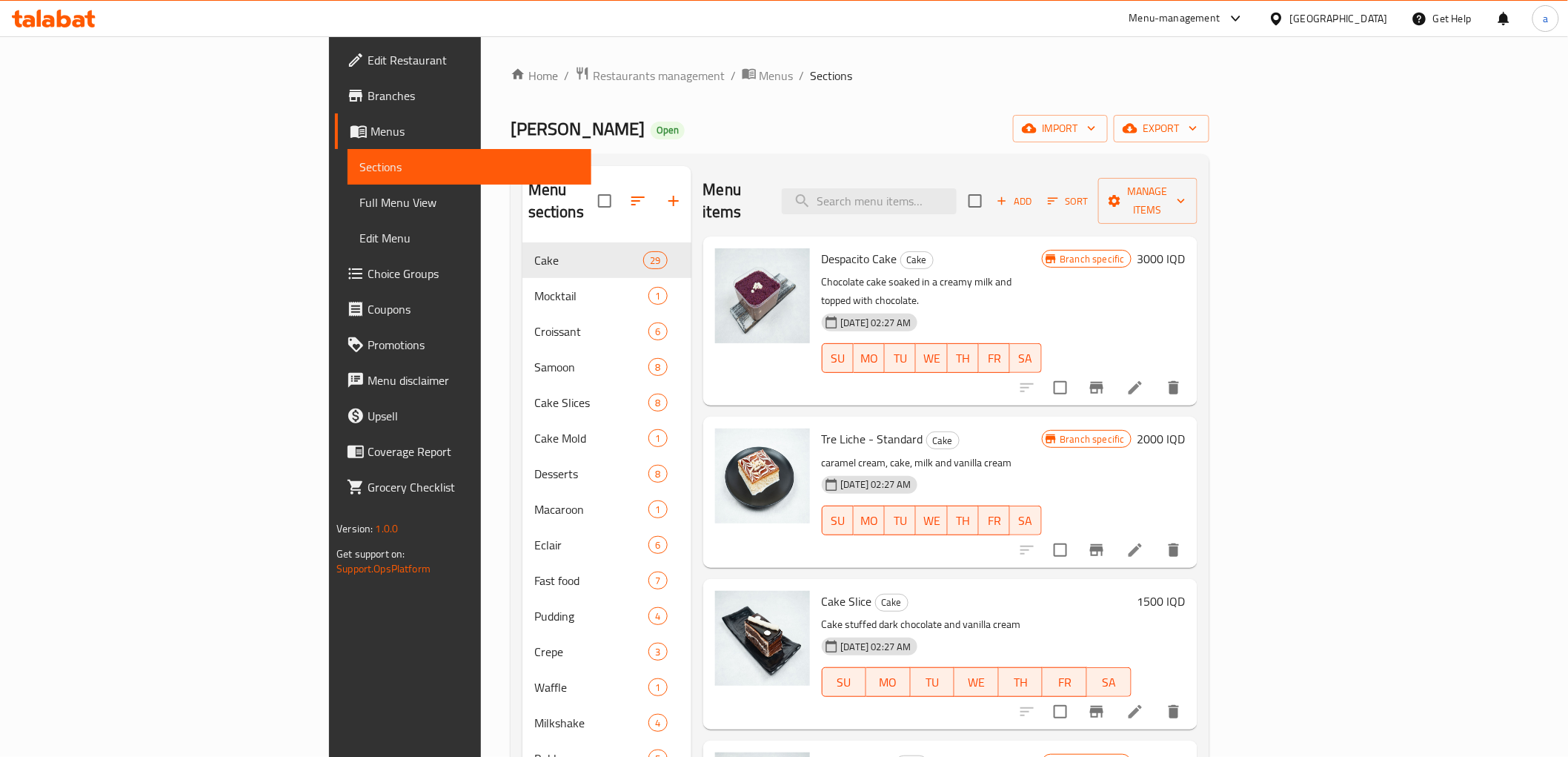
click at [956, 204] on div "Menu items Add Sort Manage items" at bounding box center [950, 201] width 495 height 70
click at [957, 189] on input "search" at bounding box center [868, 201] width 174 height 26
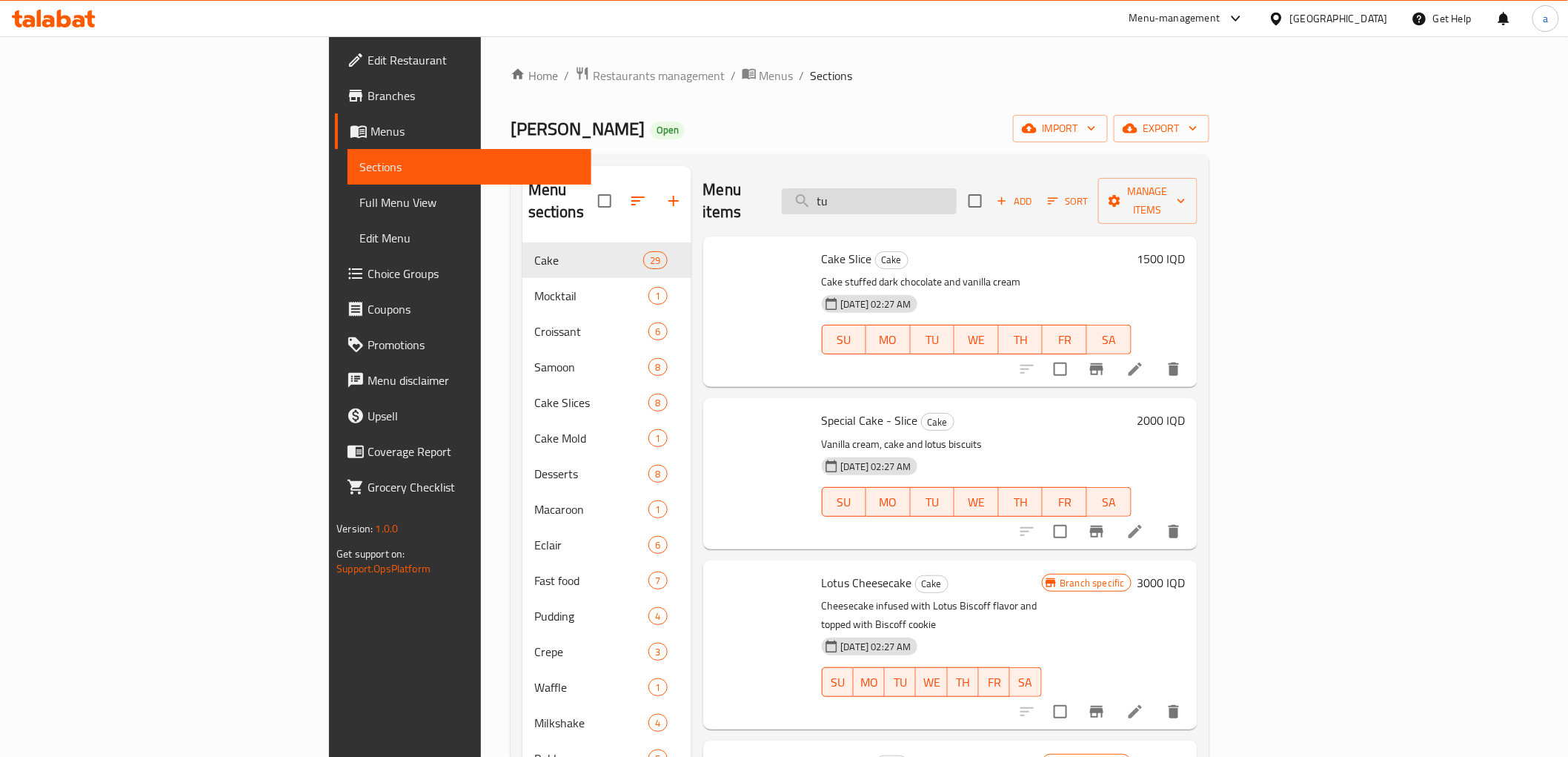
type input "t"
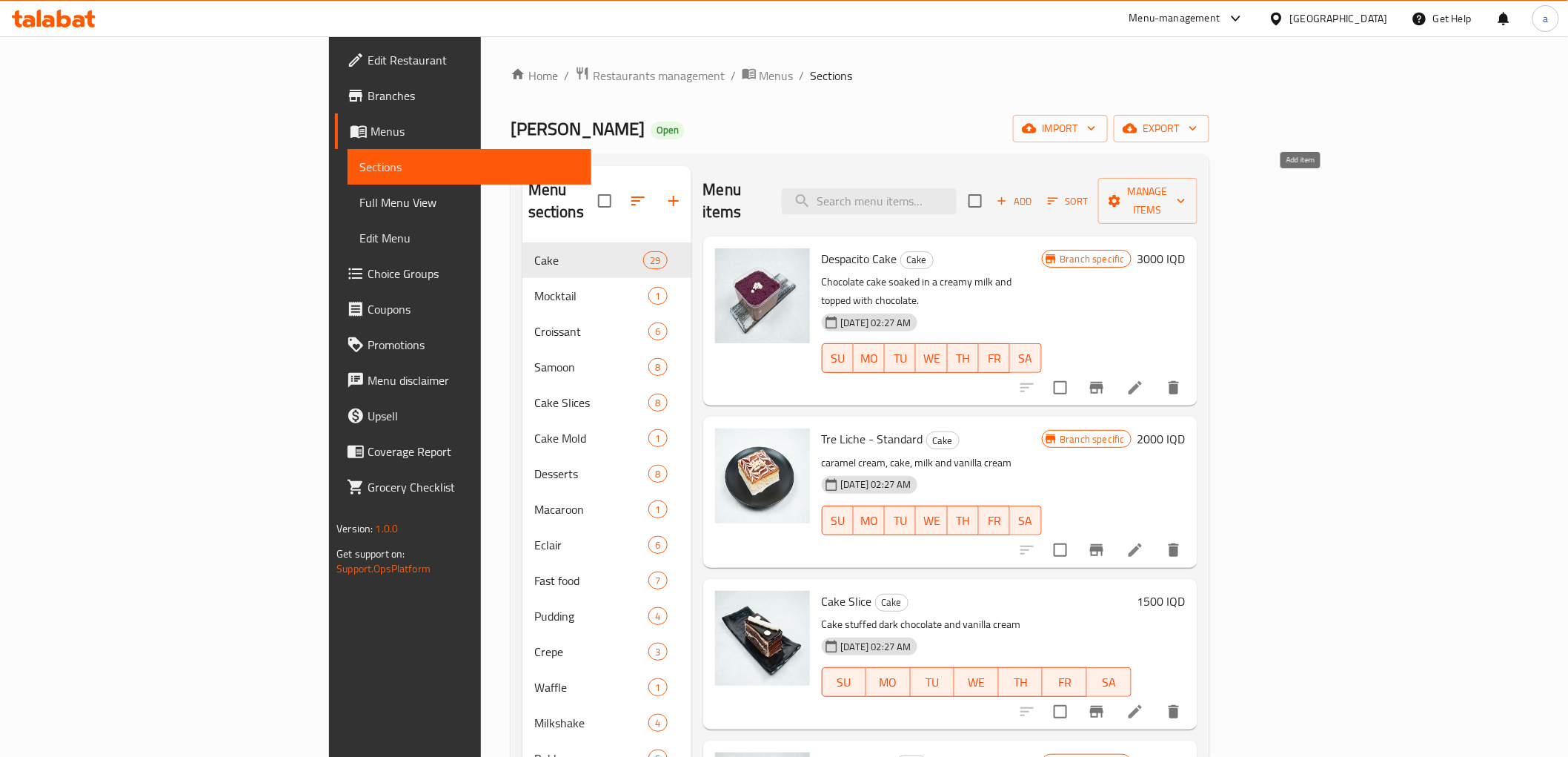
click at [1035, 193] on span "Add" at bounding box center [1015, 201] width 40 height 17
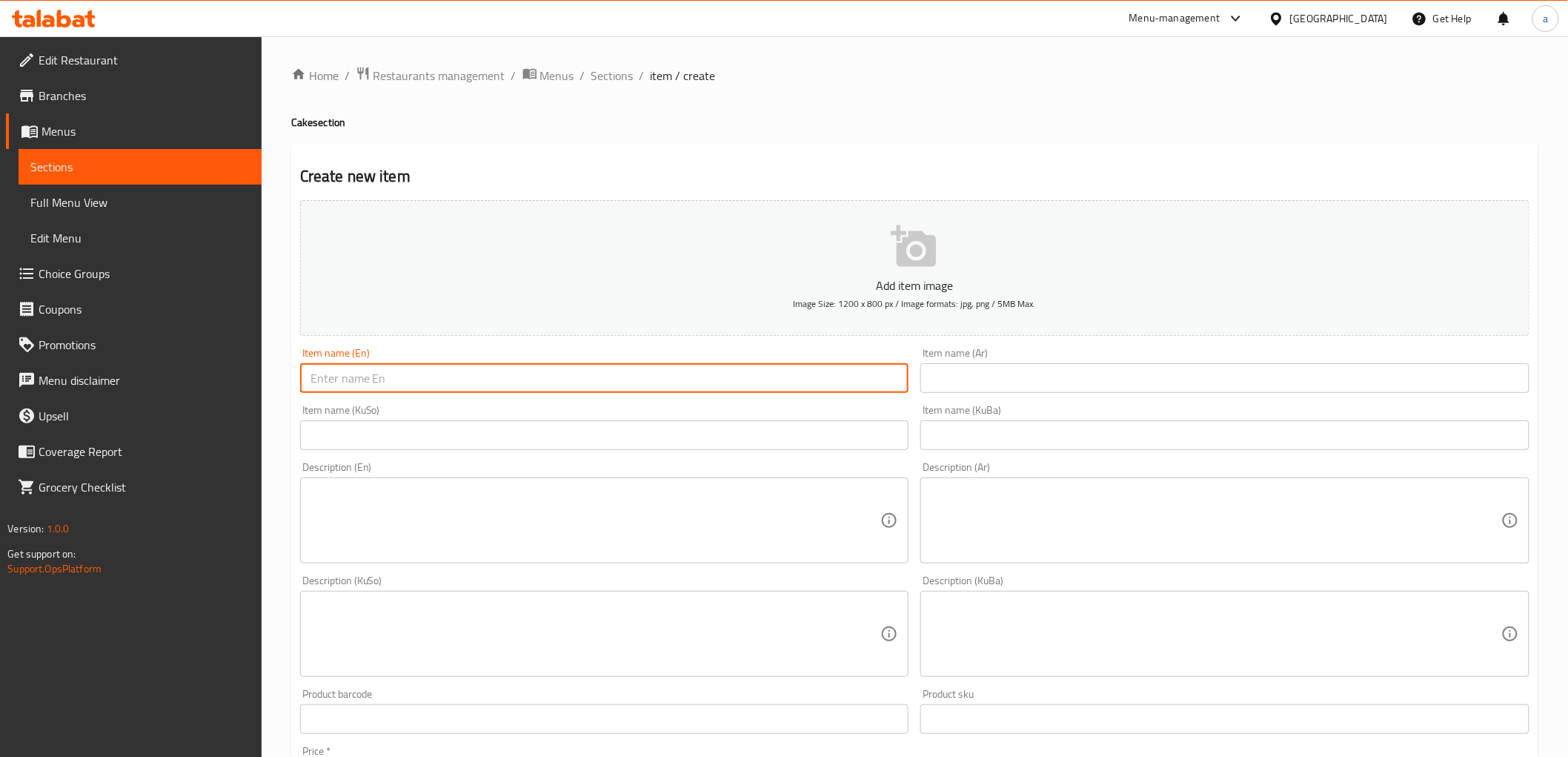
click at [337, 384] on input "text" at bounding box center [605, 378] width 610 height 30
click at [335, 386] on input "Turta" at bounding box center [605, 378] width 610 height 30
type input "Turta"
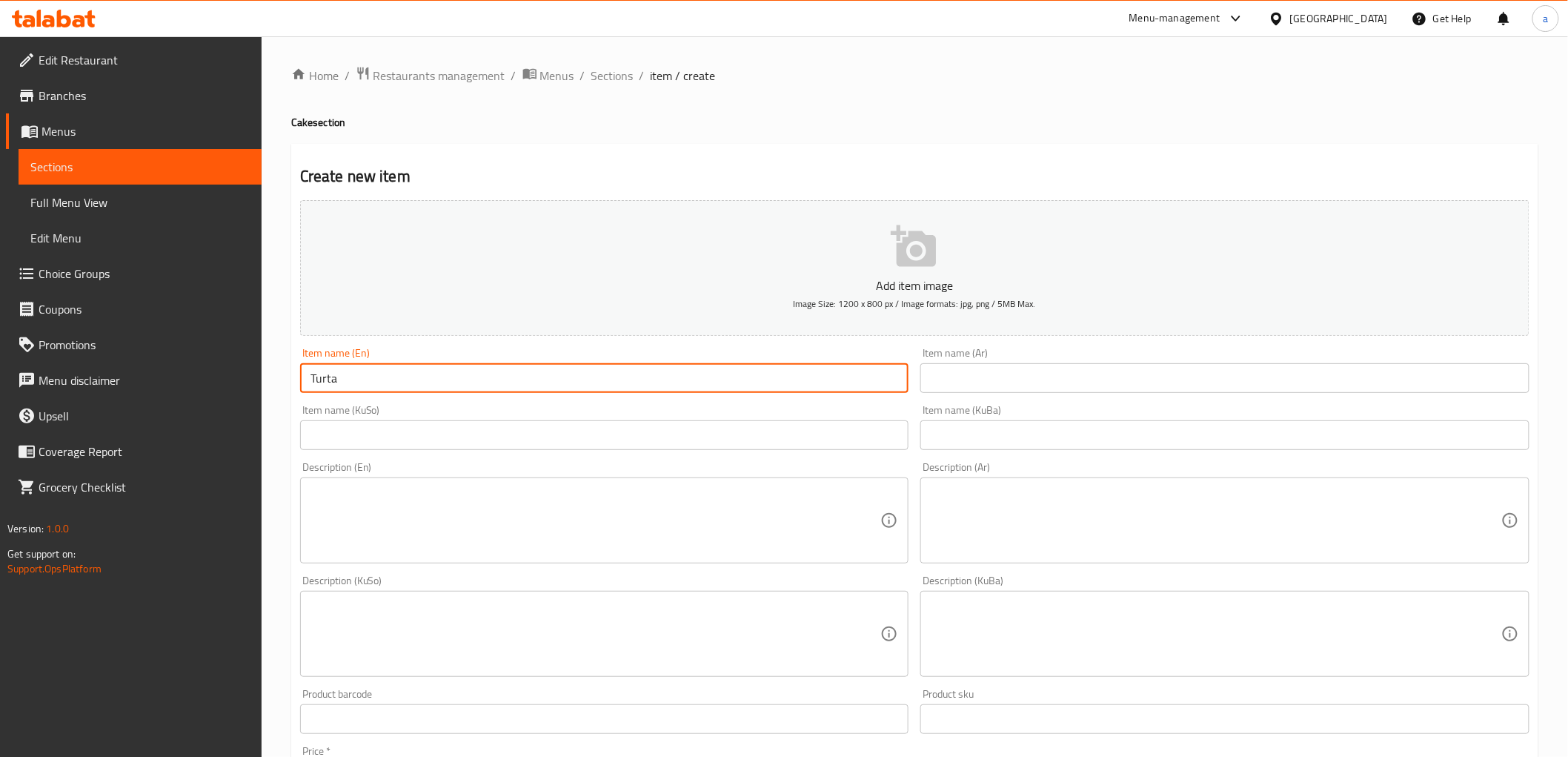
click at [967, 386] on input "text" at bounding box center [1225, 378] width 610 height 30
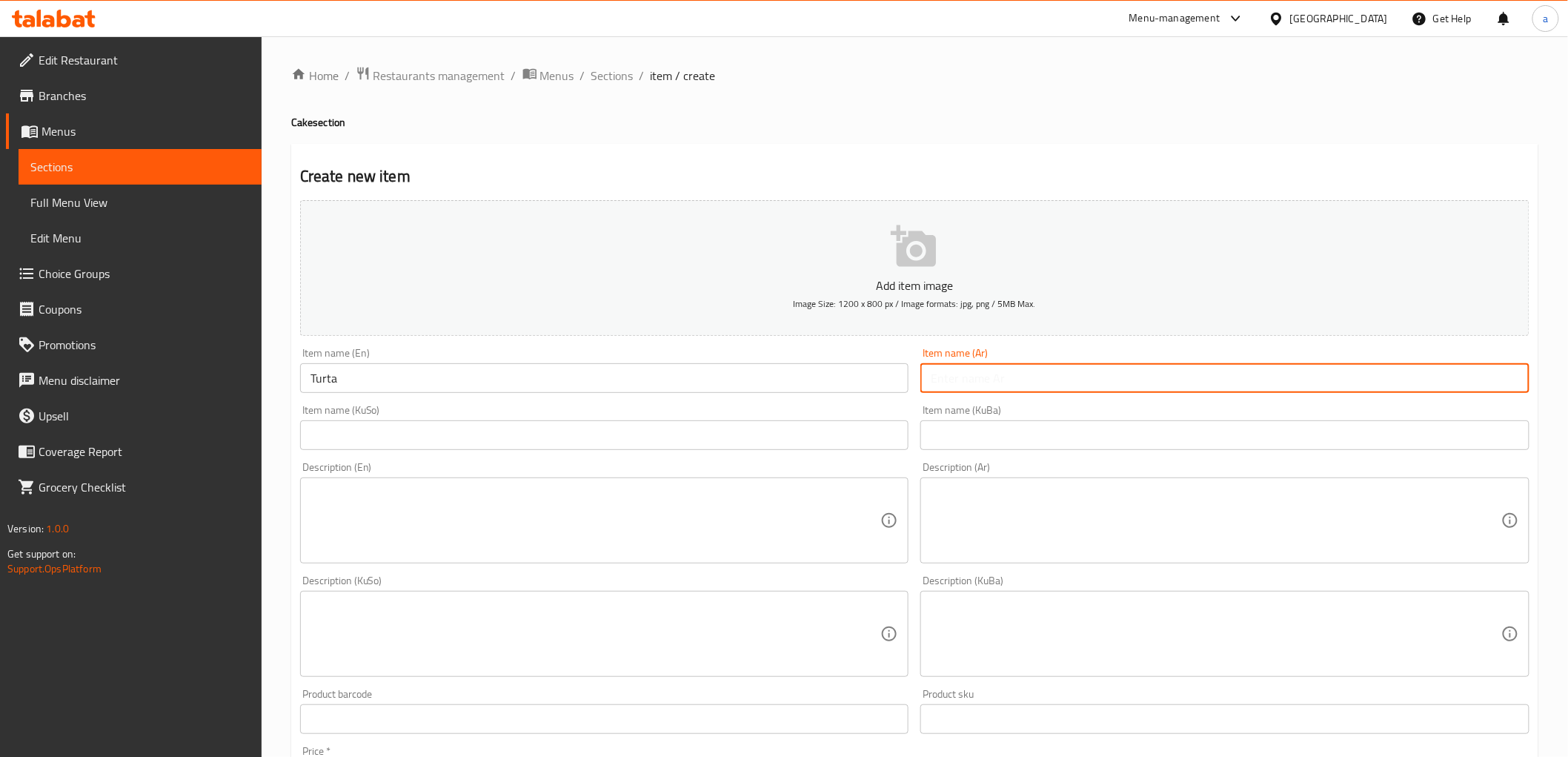
type input "ب"
type input "ترتة"
click at [976, 429] on input "text" at bounding box center [1225, 435] width 610 height 30
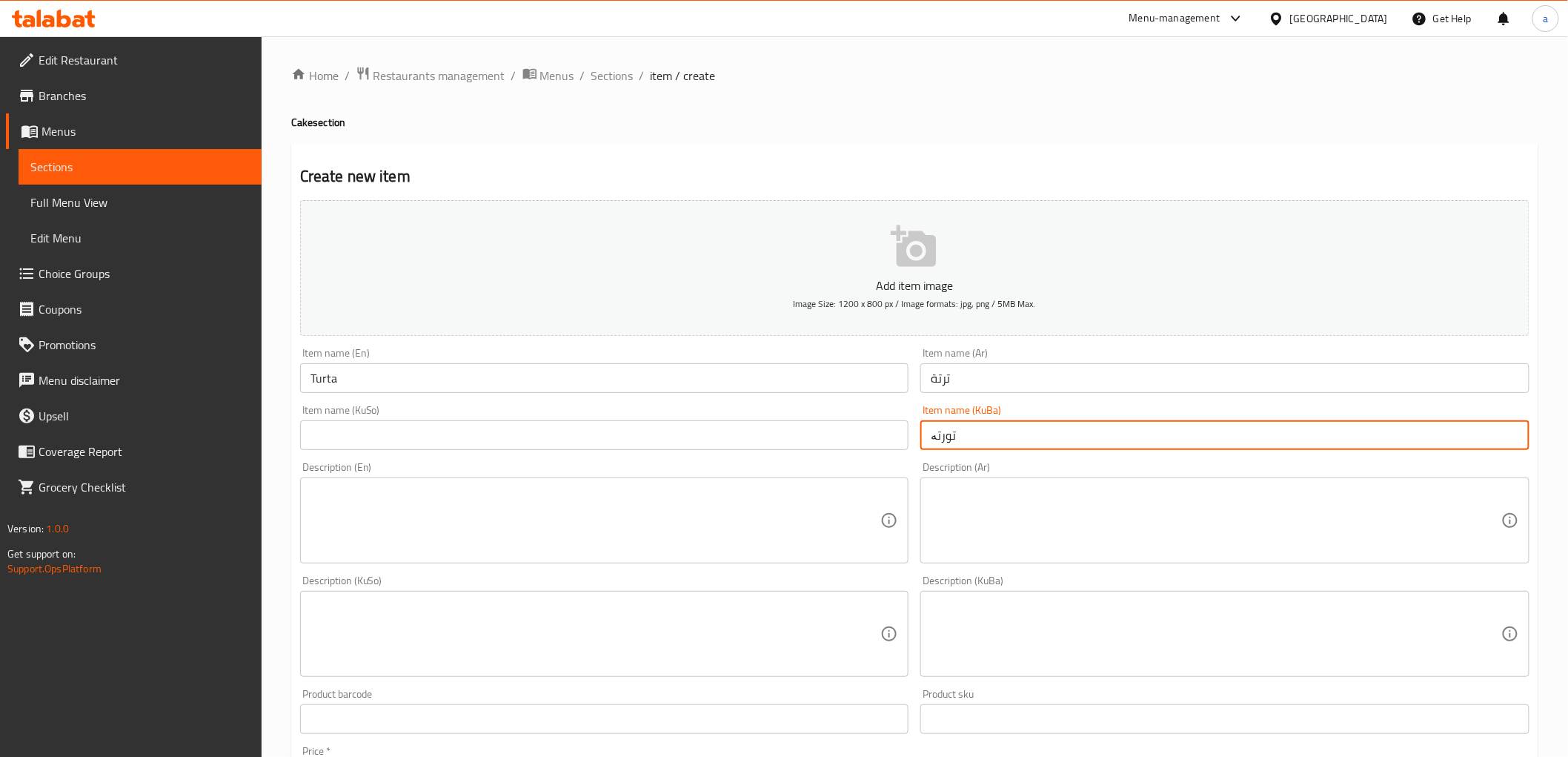
type input "تورتە"
click at [624, 431] on input "text" at bounding box center [605, 435] width 610 height 30
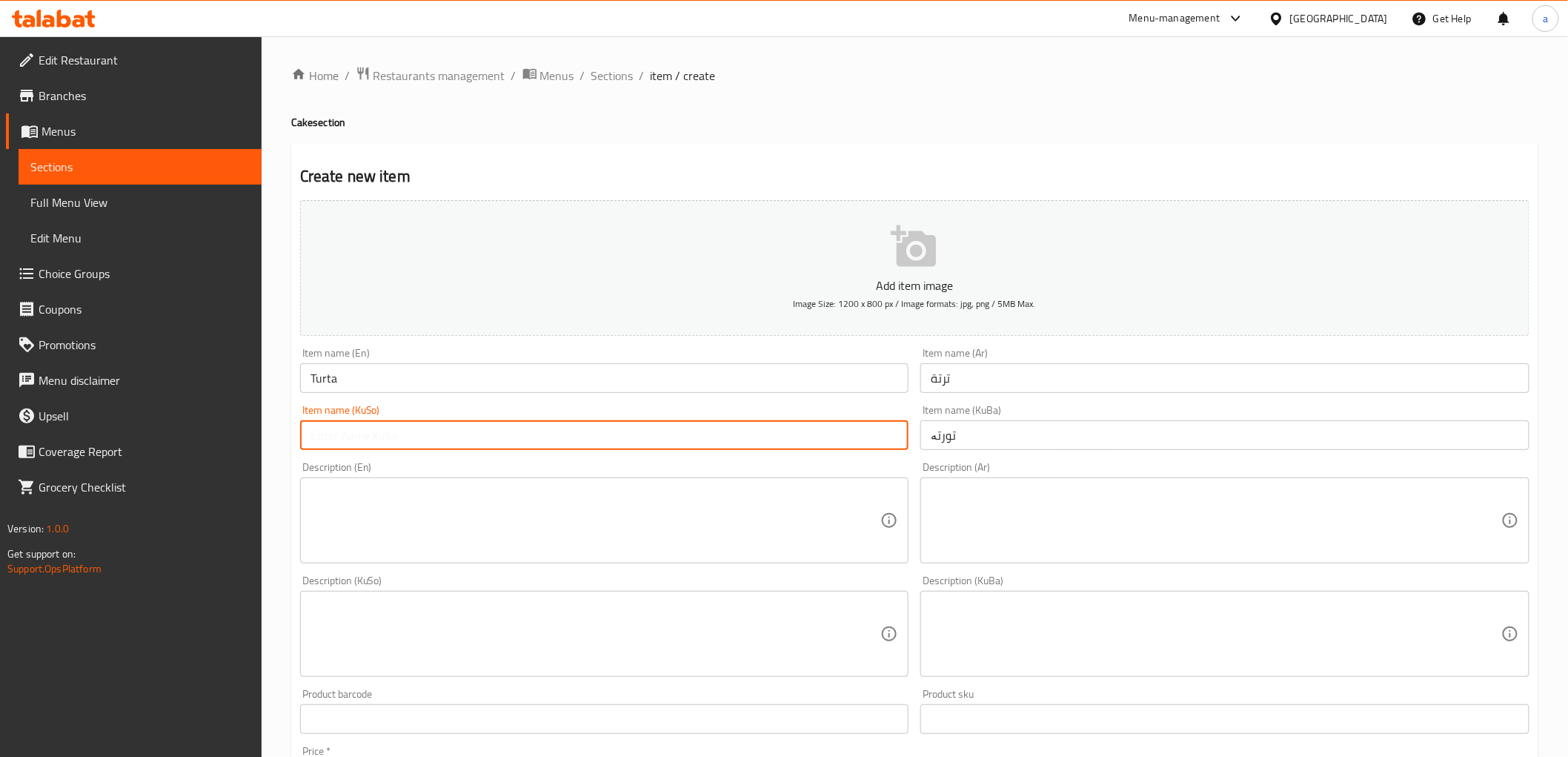
paste input "تورتە"
type input "تورتە"
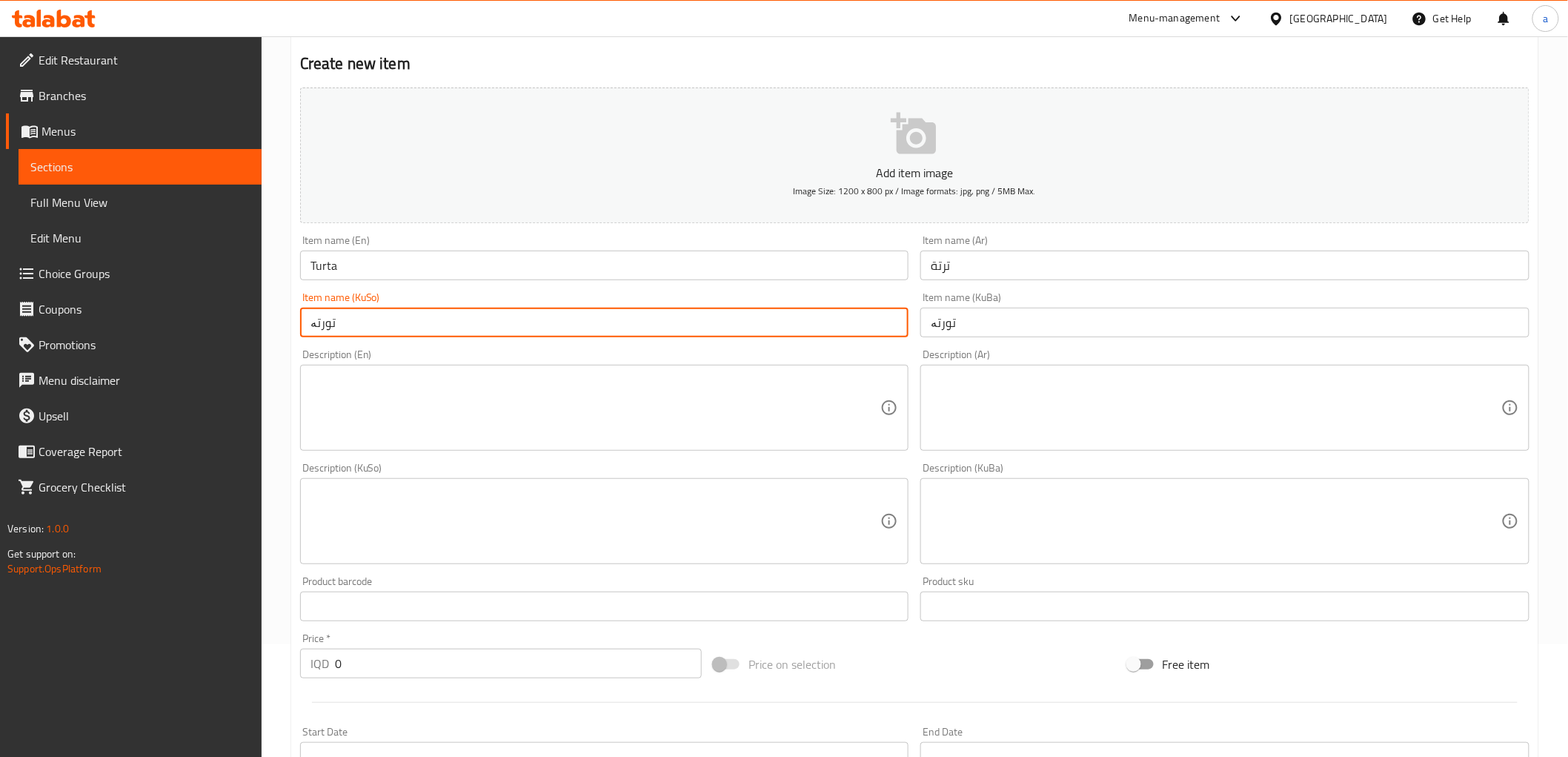
scroll to position [275, 0]
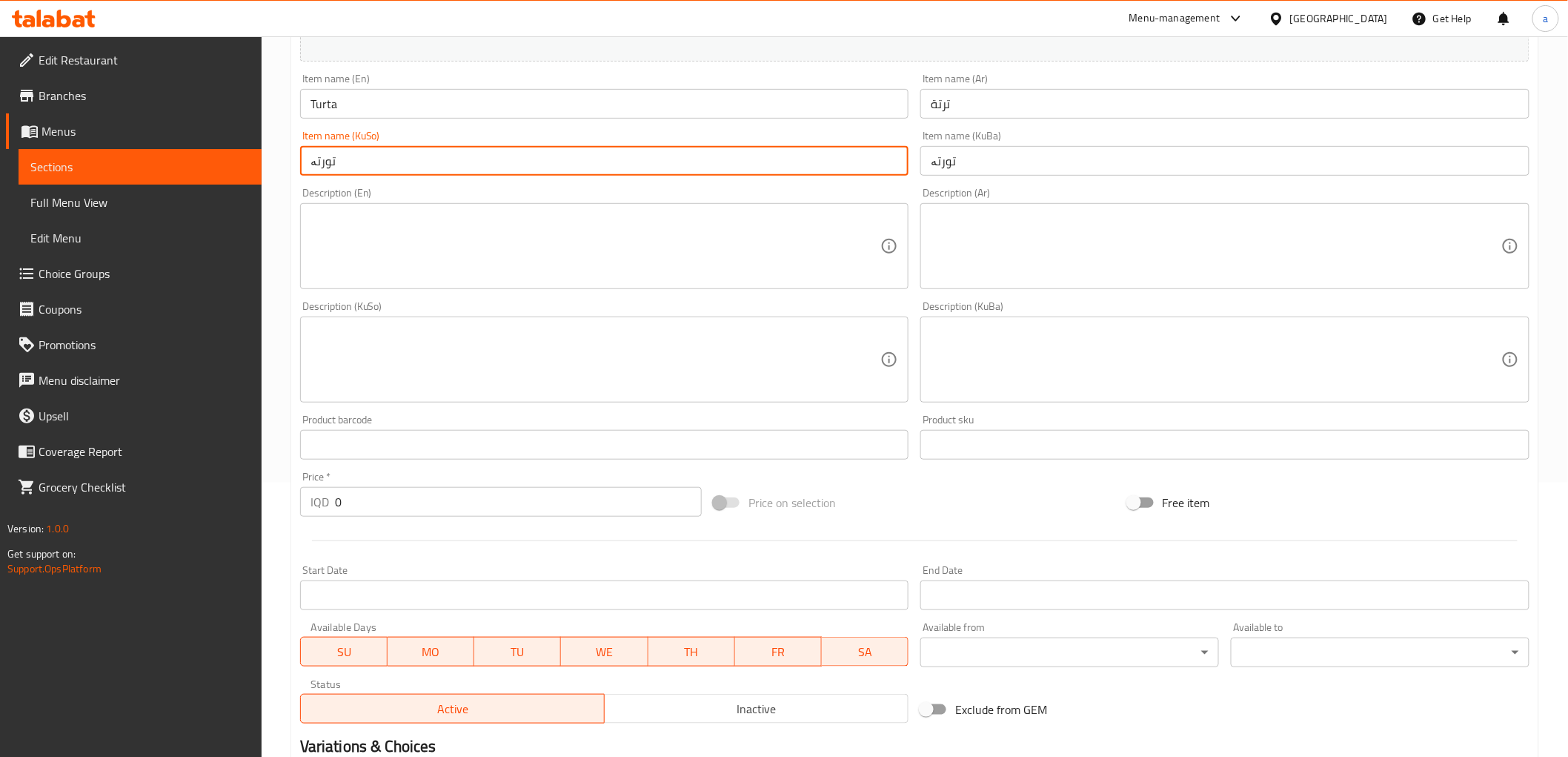
click at [378, 486] on div "Price   * IQD 0 Price *" at bounding box center [501, 494] width 402 height 46
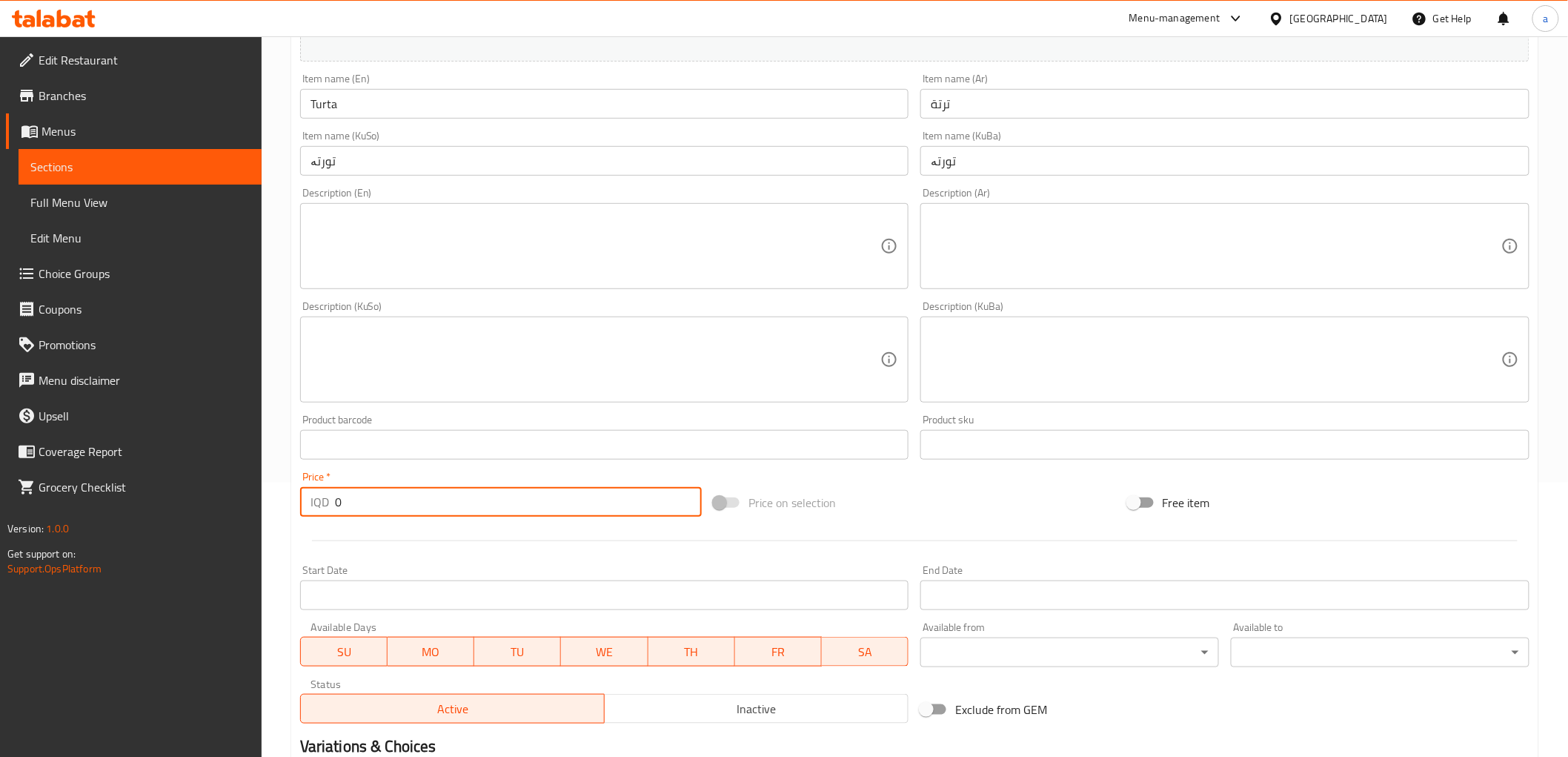
click at [382, 495] on input "0" at bounding box center [519, 502] width 367 height 30
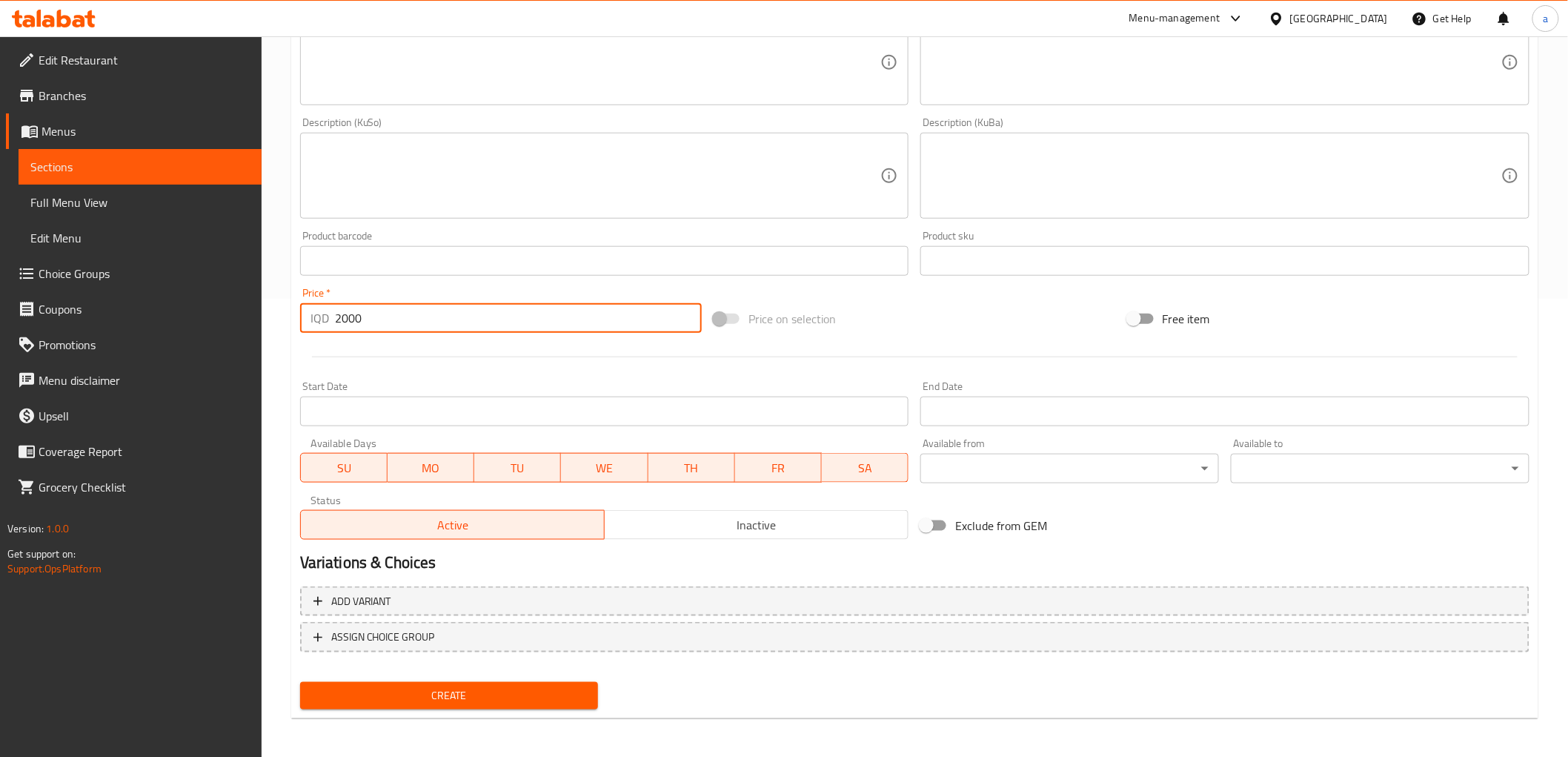
type input "2000"
click at [446, 691] on span "Create" at bounding box center [449, 696] width 275 height 18
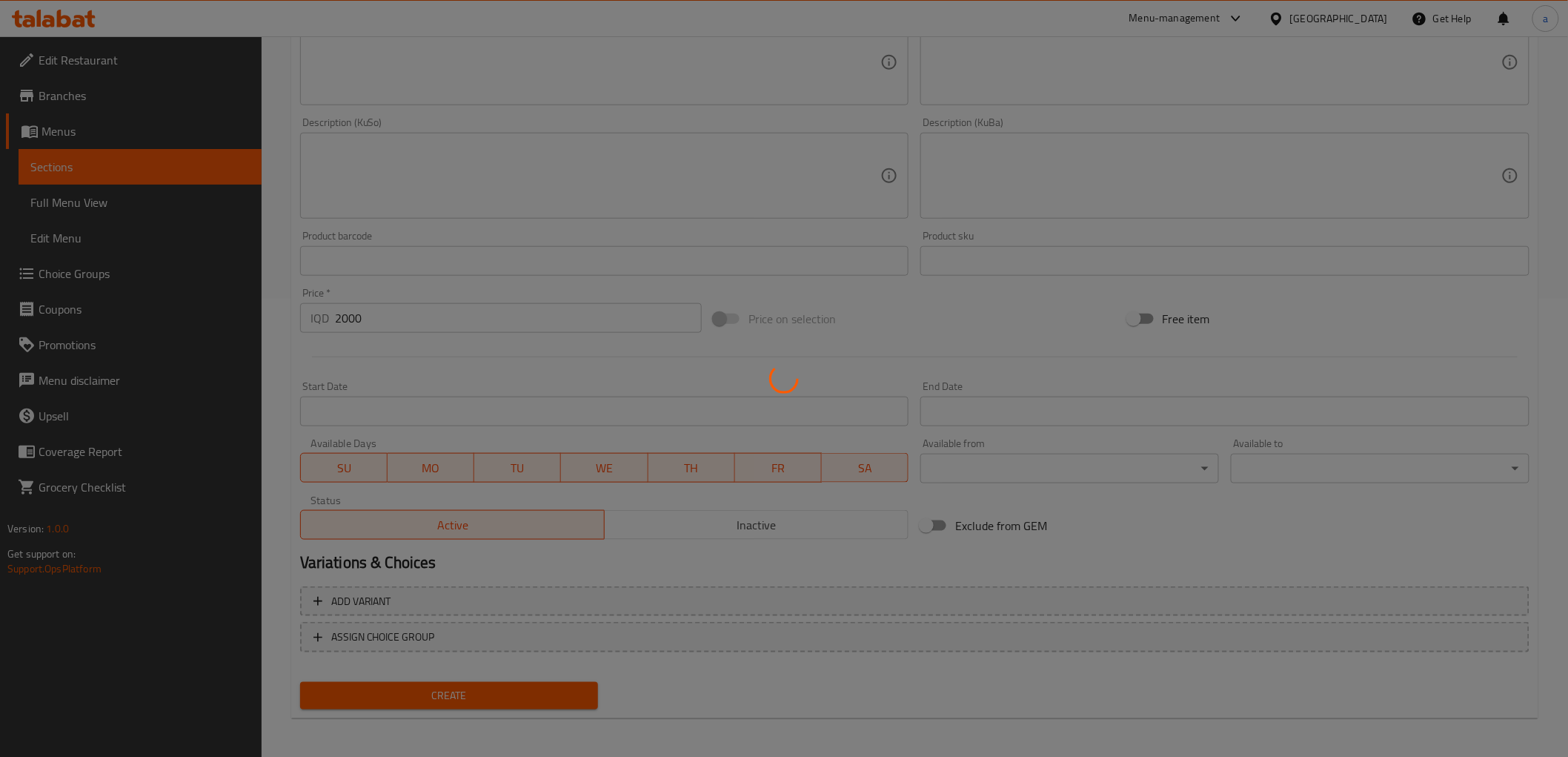
type input "0"
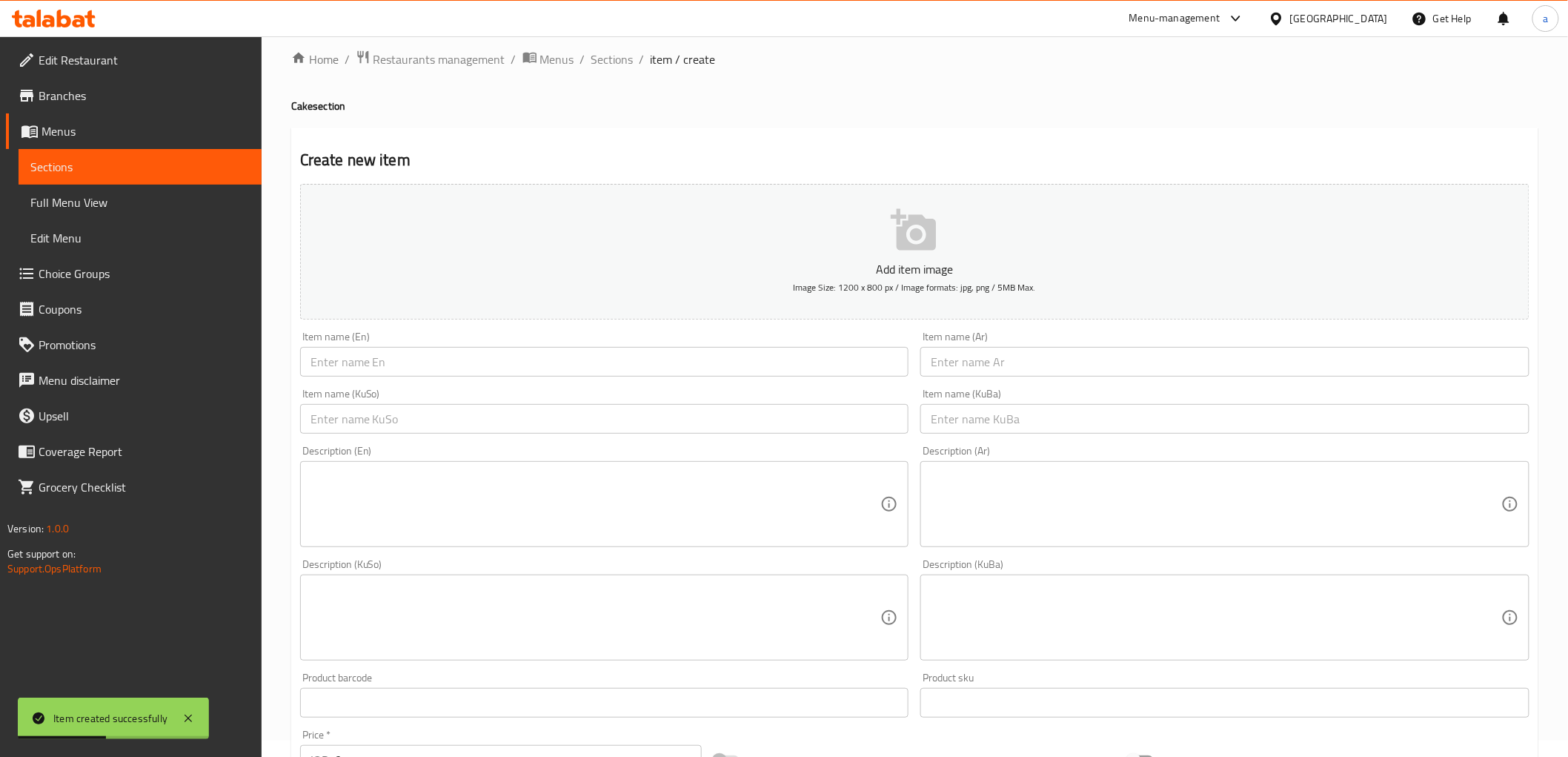
scroll to position [0, 0]
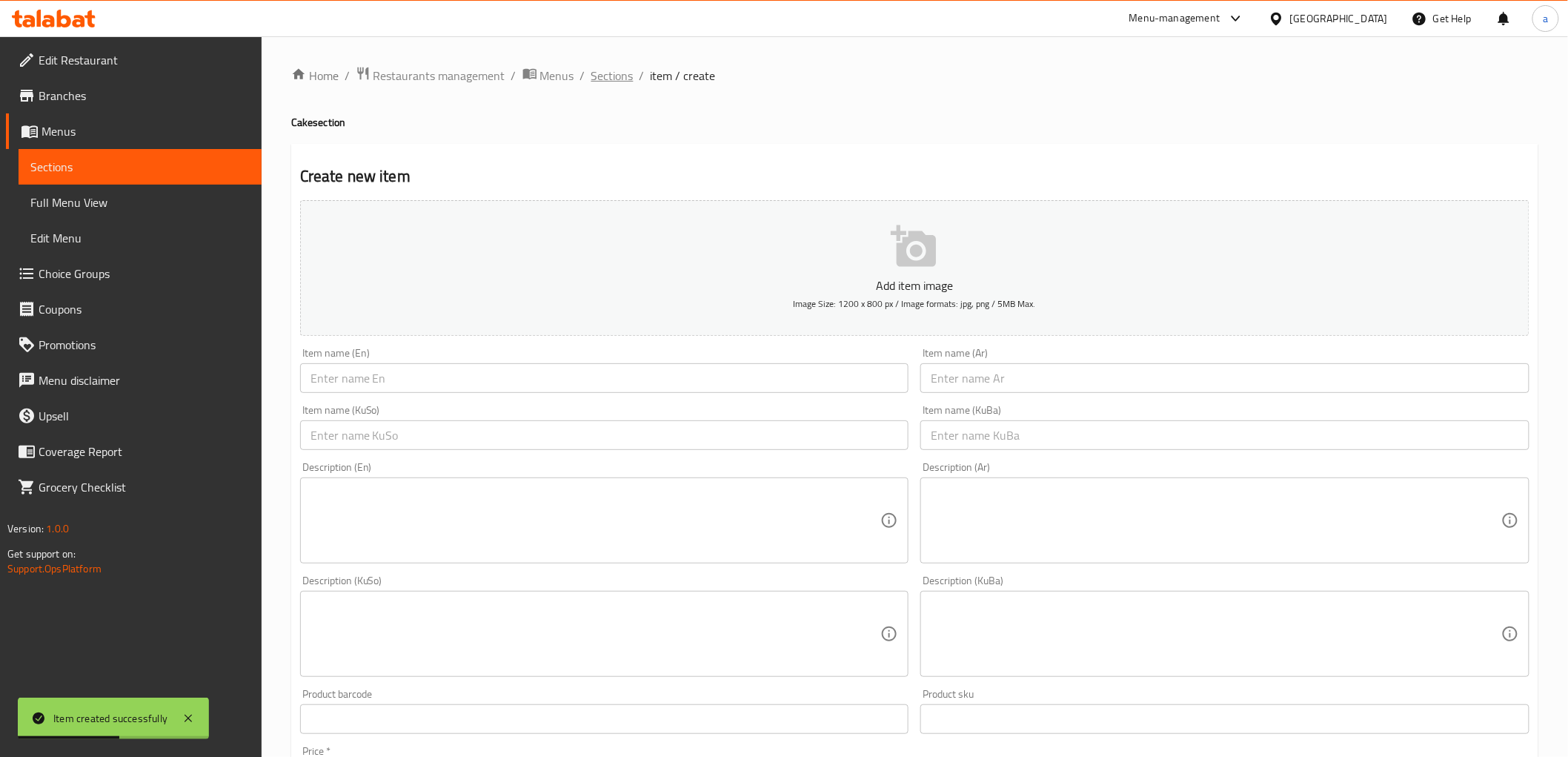
click at [600, 67] on span "Sections" at bounding box center [612, 76] width 42 height 18
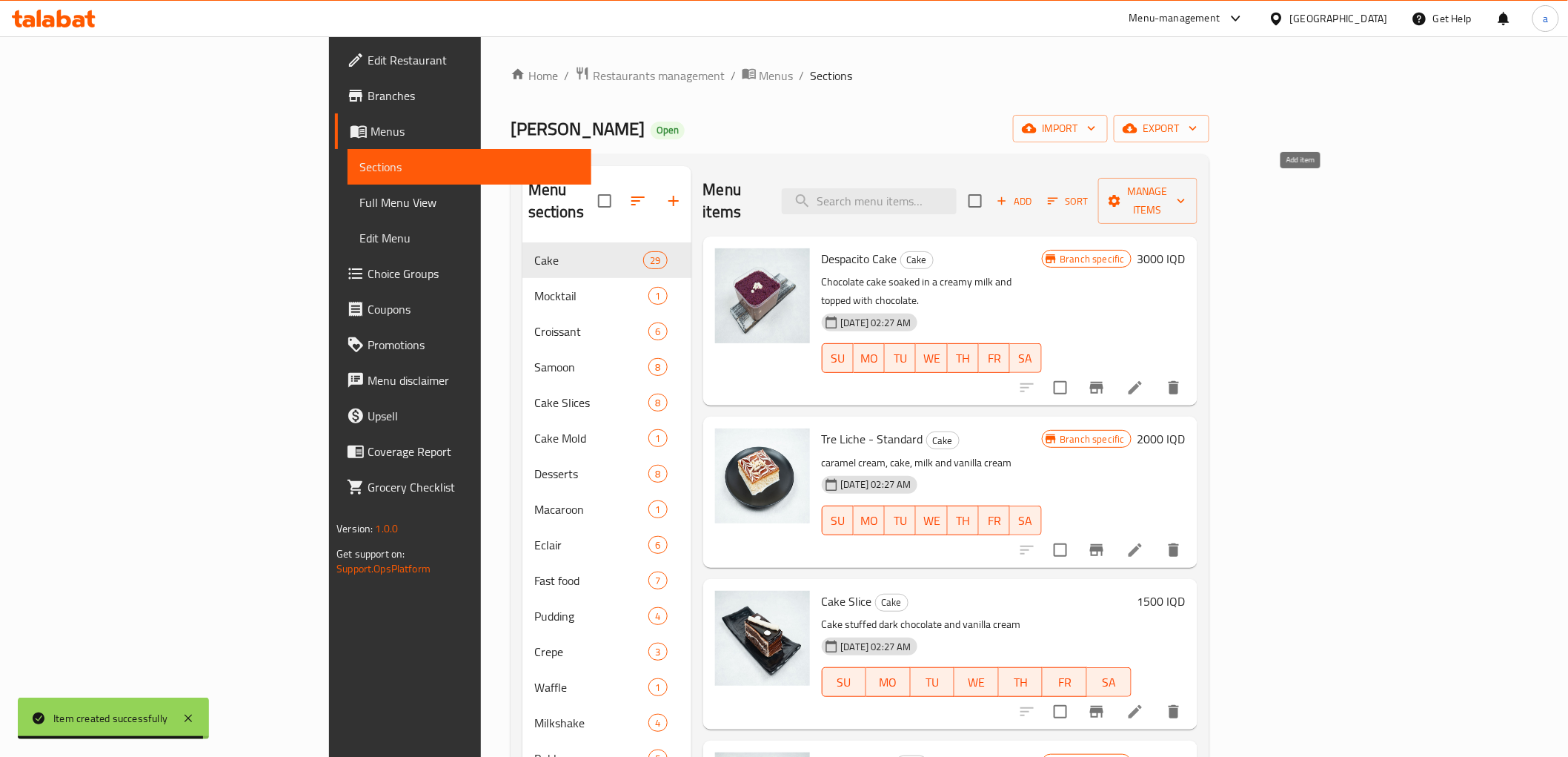
click at [1035, 193] on span "Add" at bounding box center [1015, 201] width 40 height 17
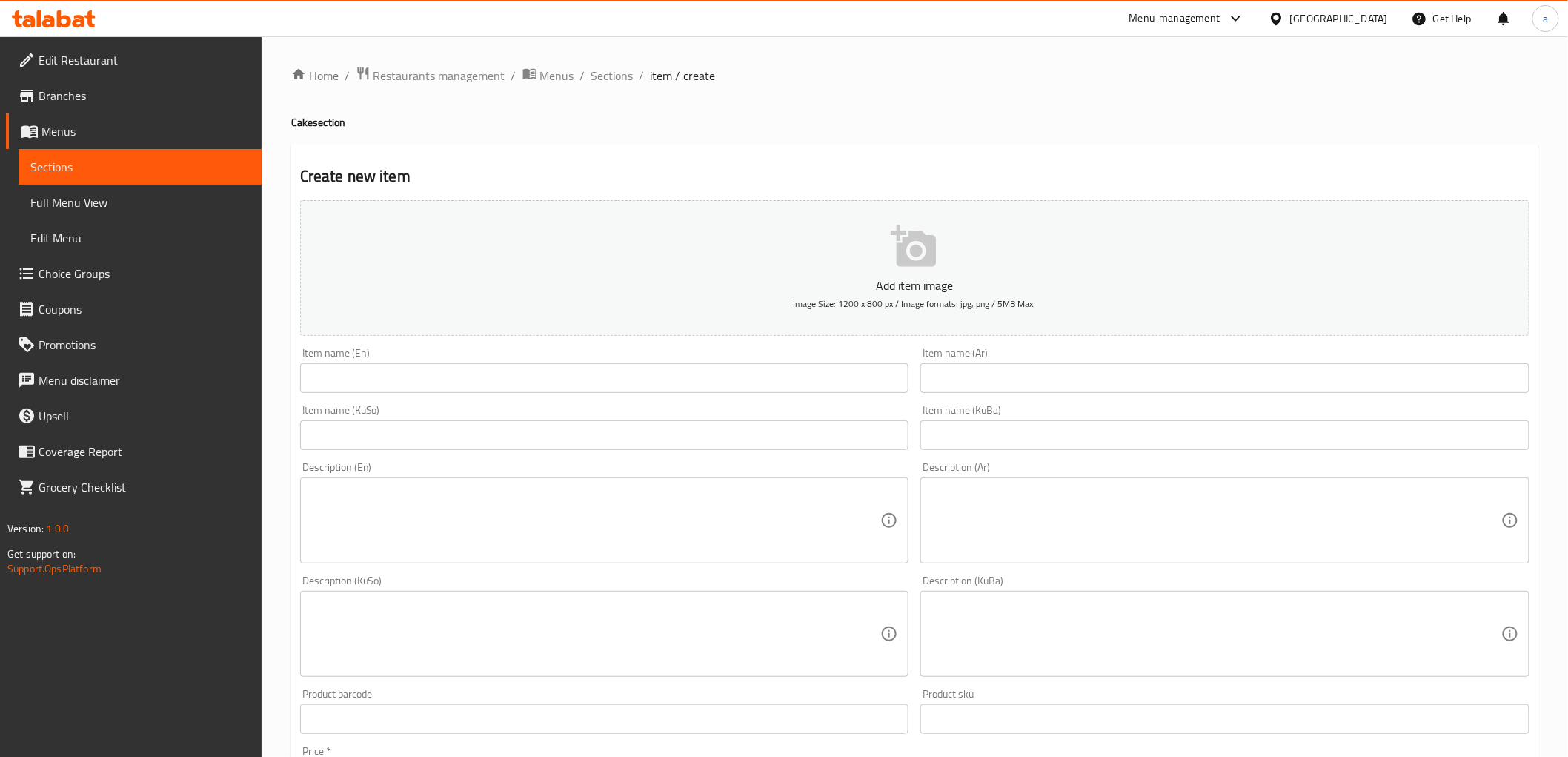
click at [439, 382] on input "text" at bounding box center [605, 378] width 610 height 30
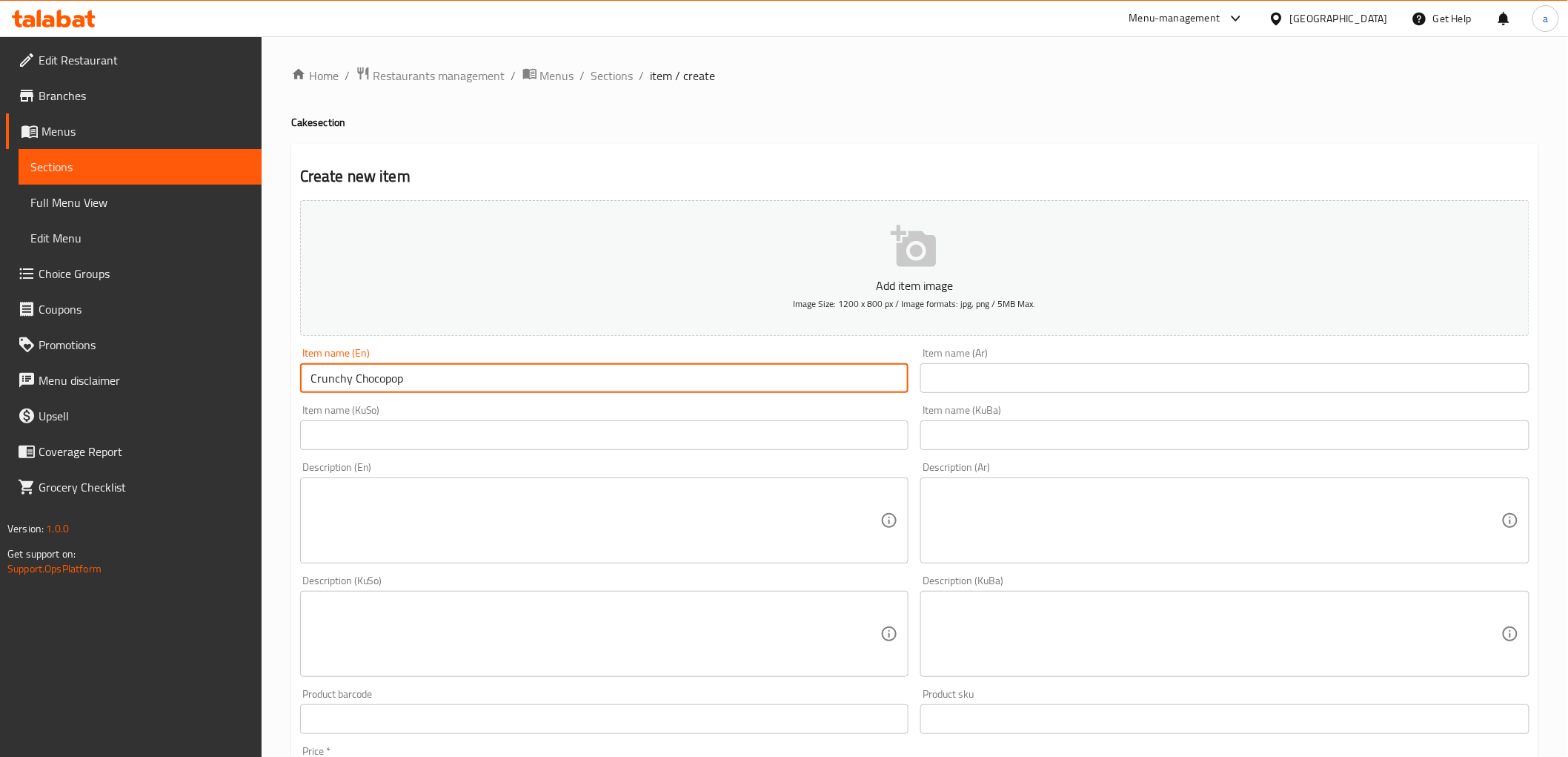
type input "Crunchy Chocopop"
click at [1005, 393] on input "text" at bounding box center [1225, 378] width 610 height 30
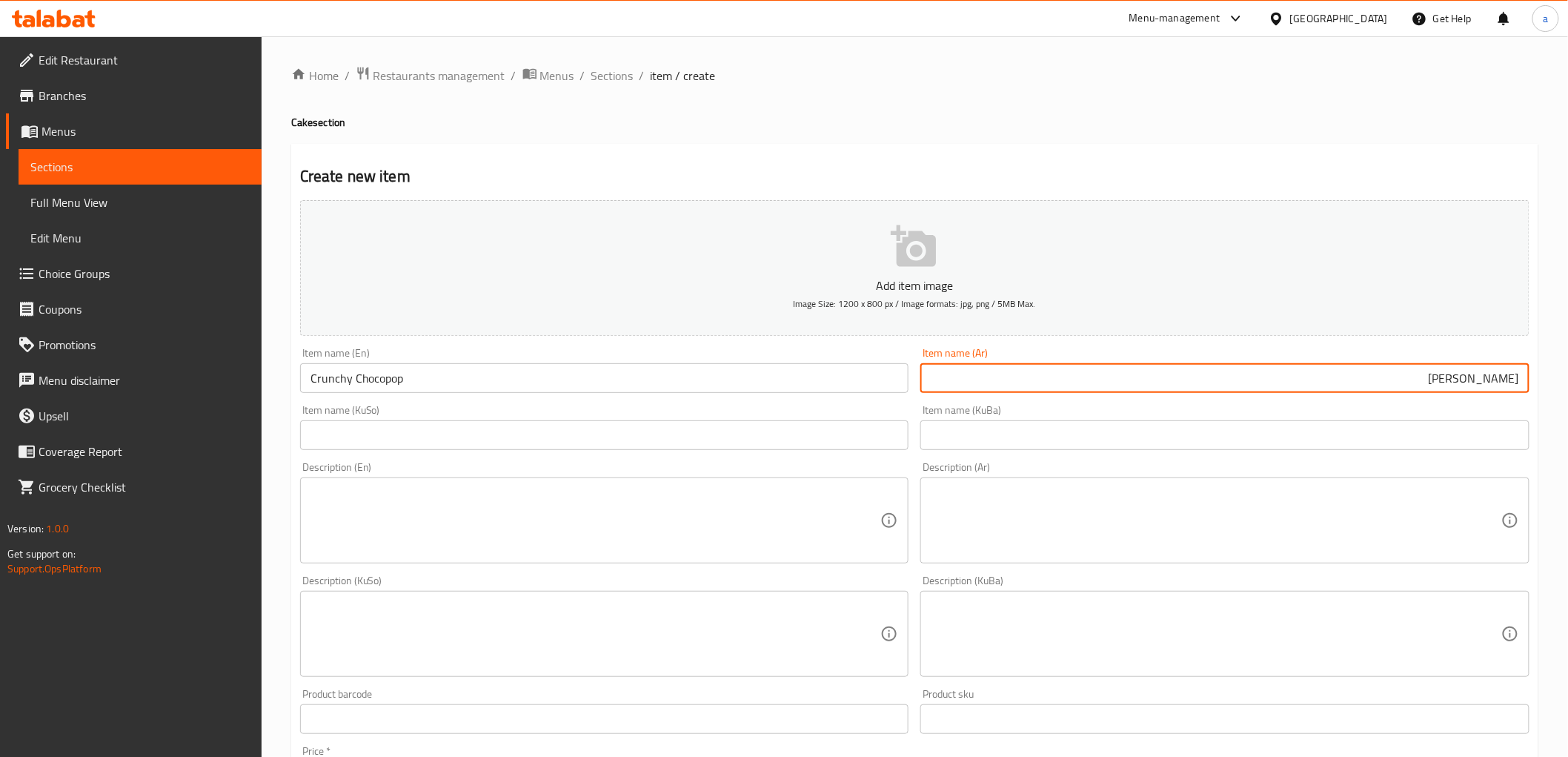
type input "كرانشي جوكوبوب"
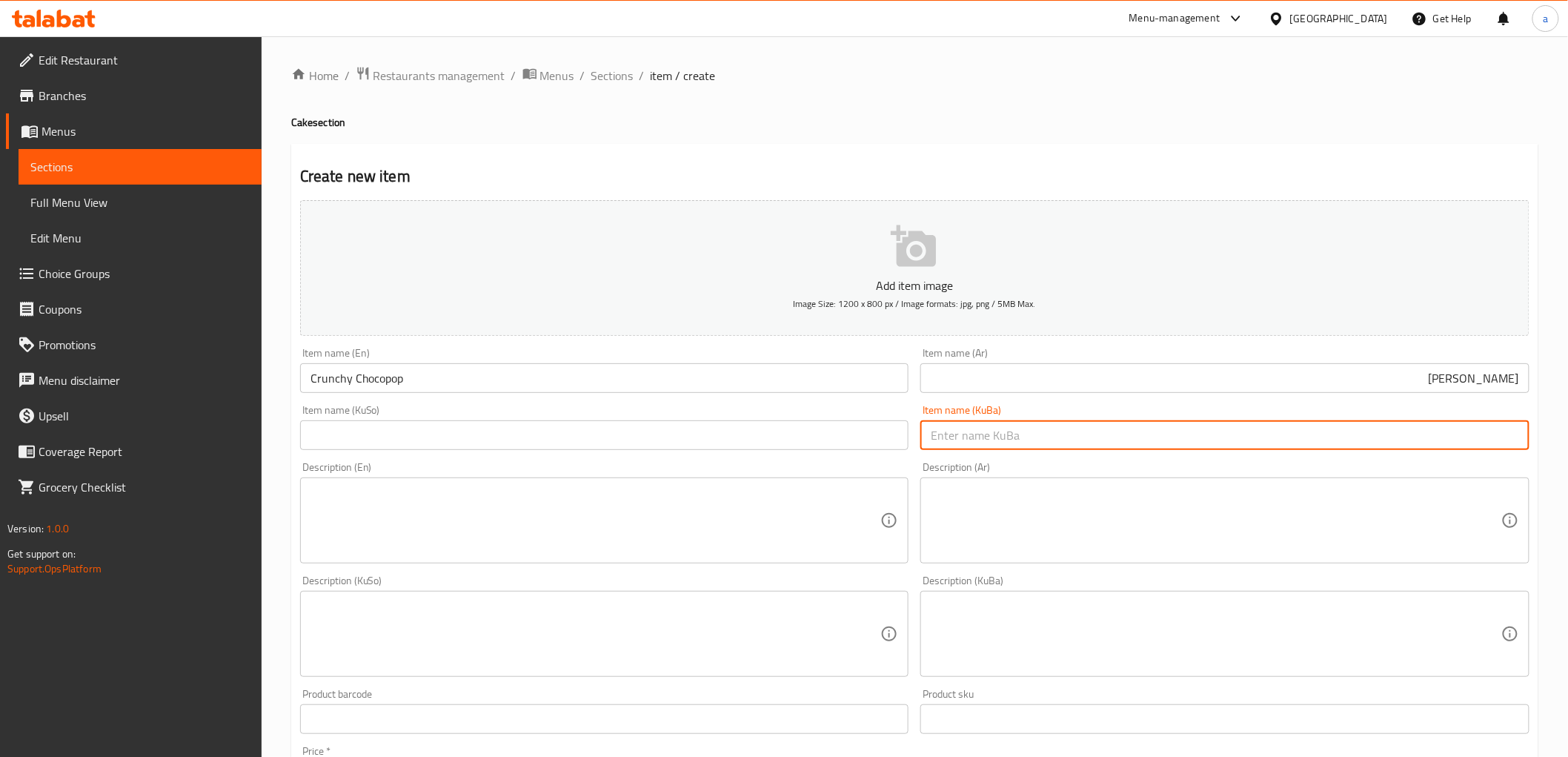
click at [1023, 450] on input "text" at bounding box center [1225, 435] width 610 height 30
type input "کرانچی چۆکۆپۆپ"
click at [519, 410] on div "Item name (KuSo) Item name (KuSo)" at bounding box center [605, 427] width 610 height 46
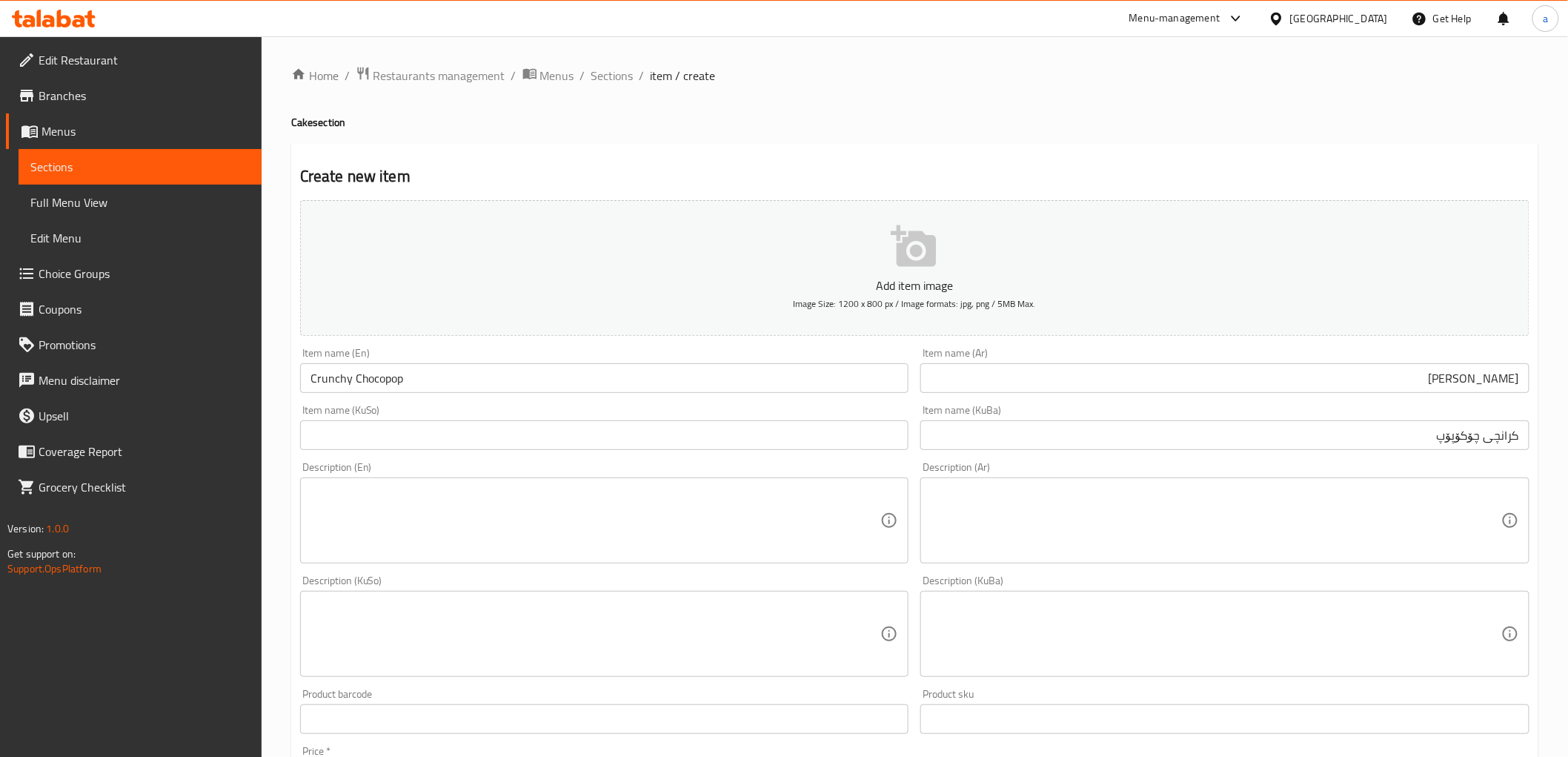
click at [522, 426] on input "text" at bounding box center [605, 435] width 610 height 30
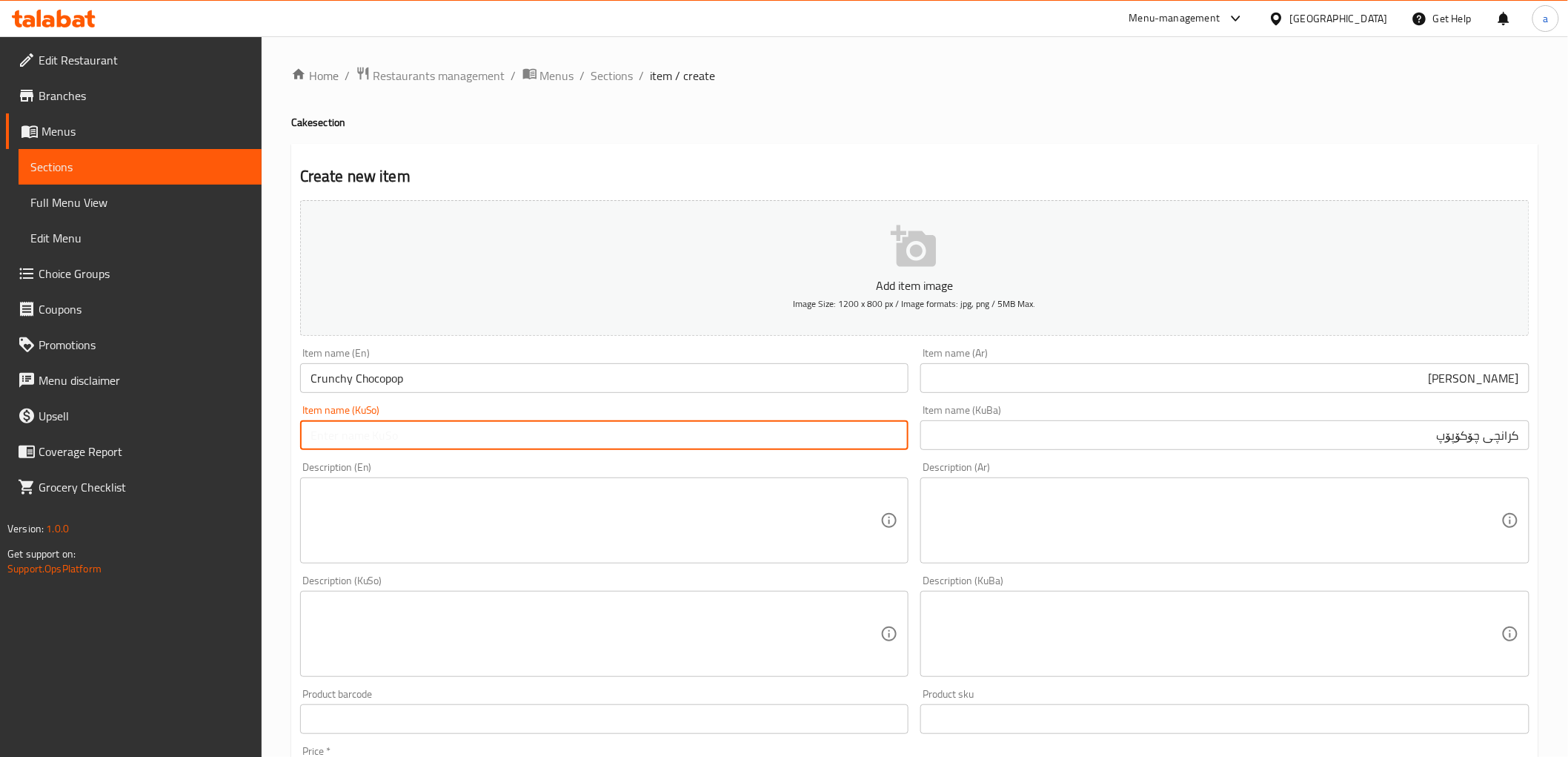
paste input "کرانچی چۆکۆپۆپ"
type input "کرانچی چۆکۆپۆپ"
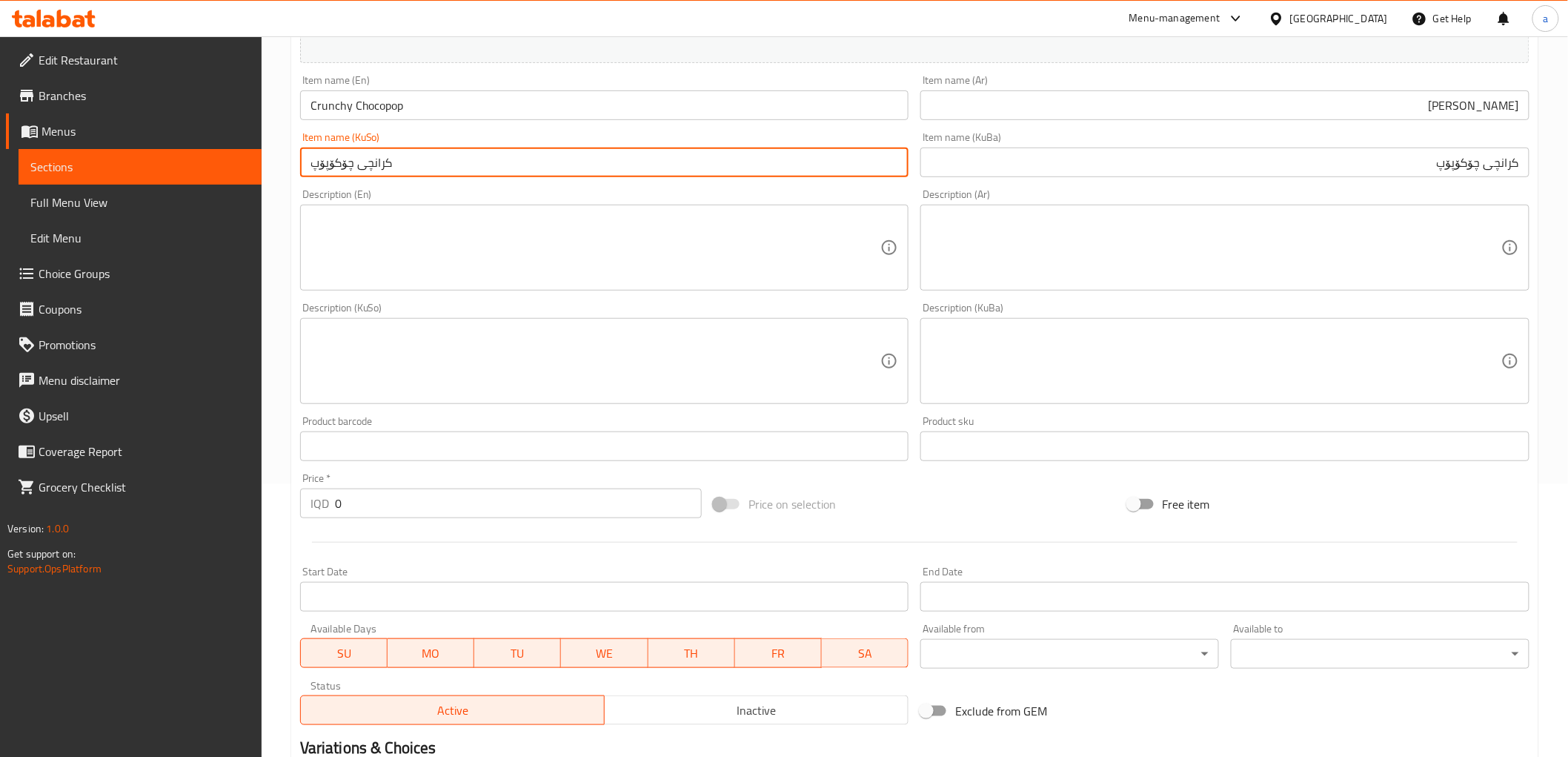
scroll to position [275, 0]
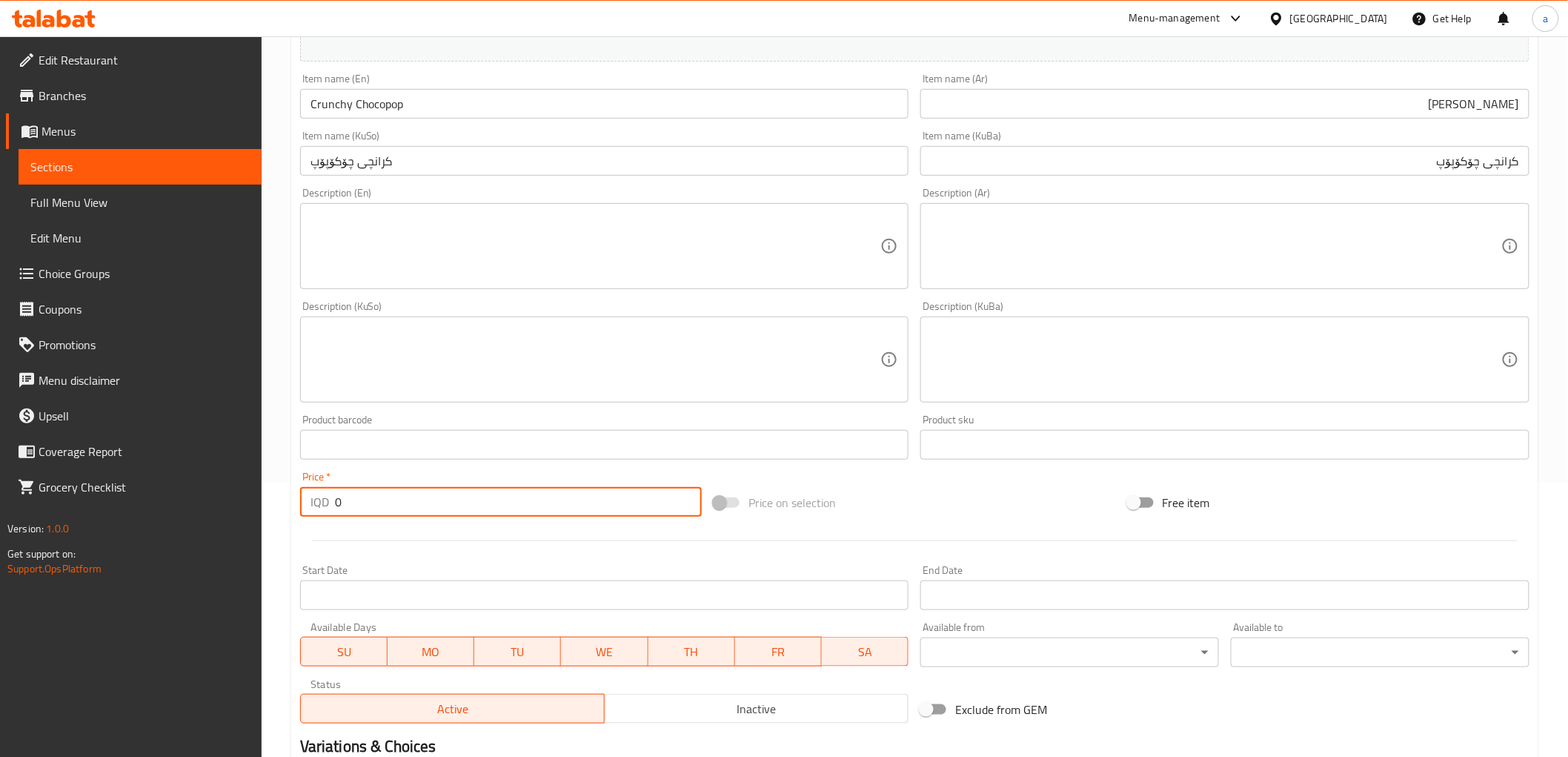
click at [361, 504] on input "0" at bounding box center [519, 502] width 367 height 30
type input "5000"
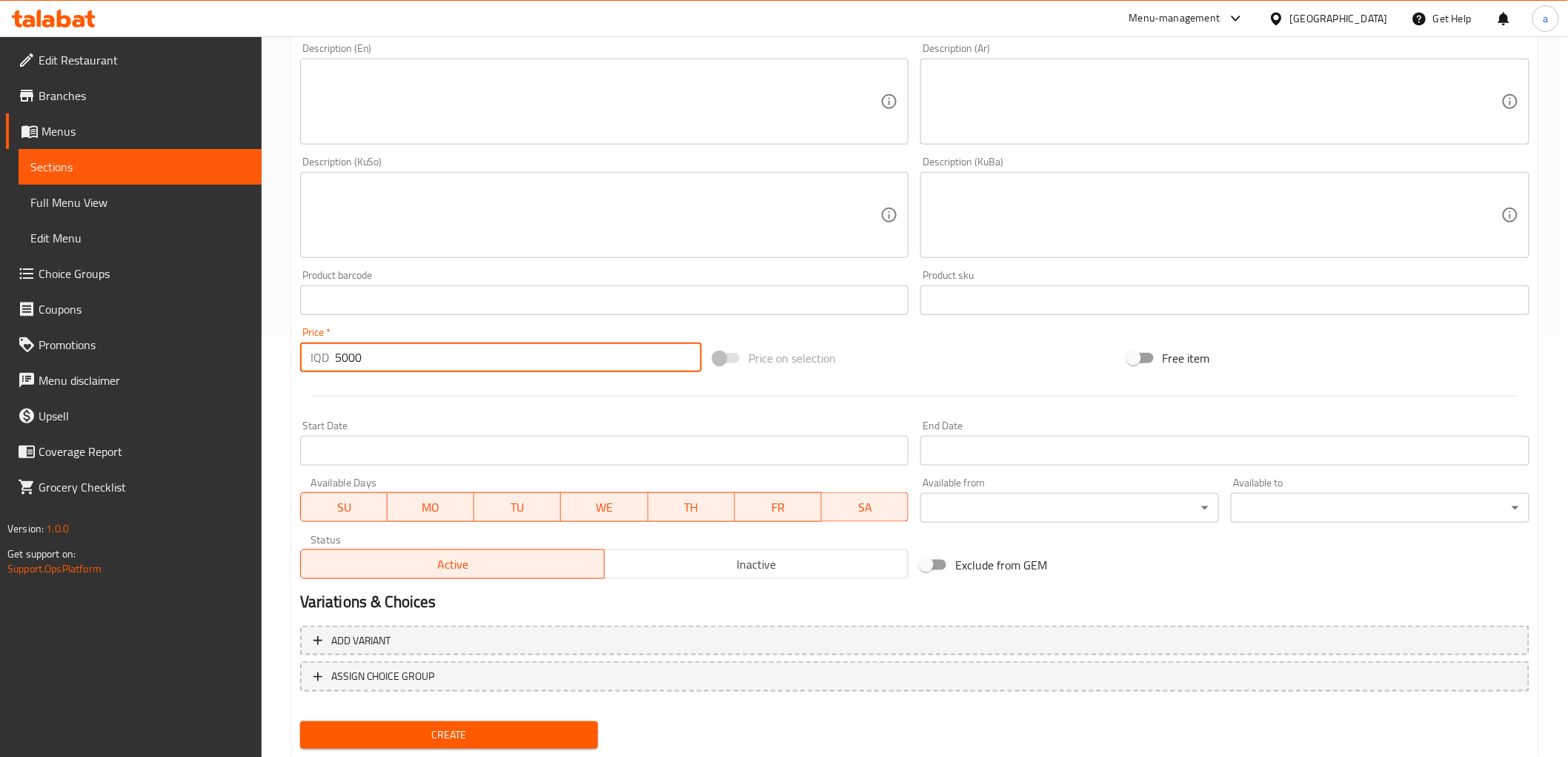
scroll to position [458, 0]
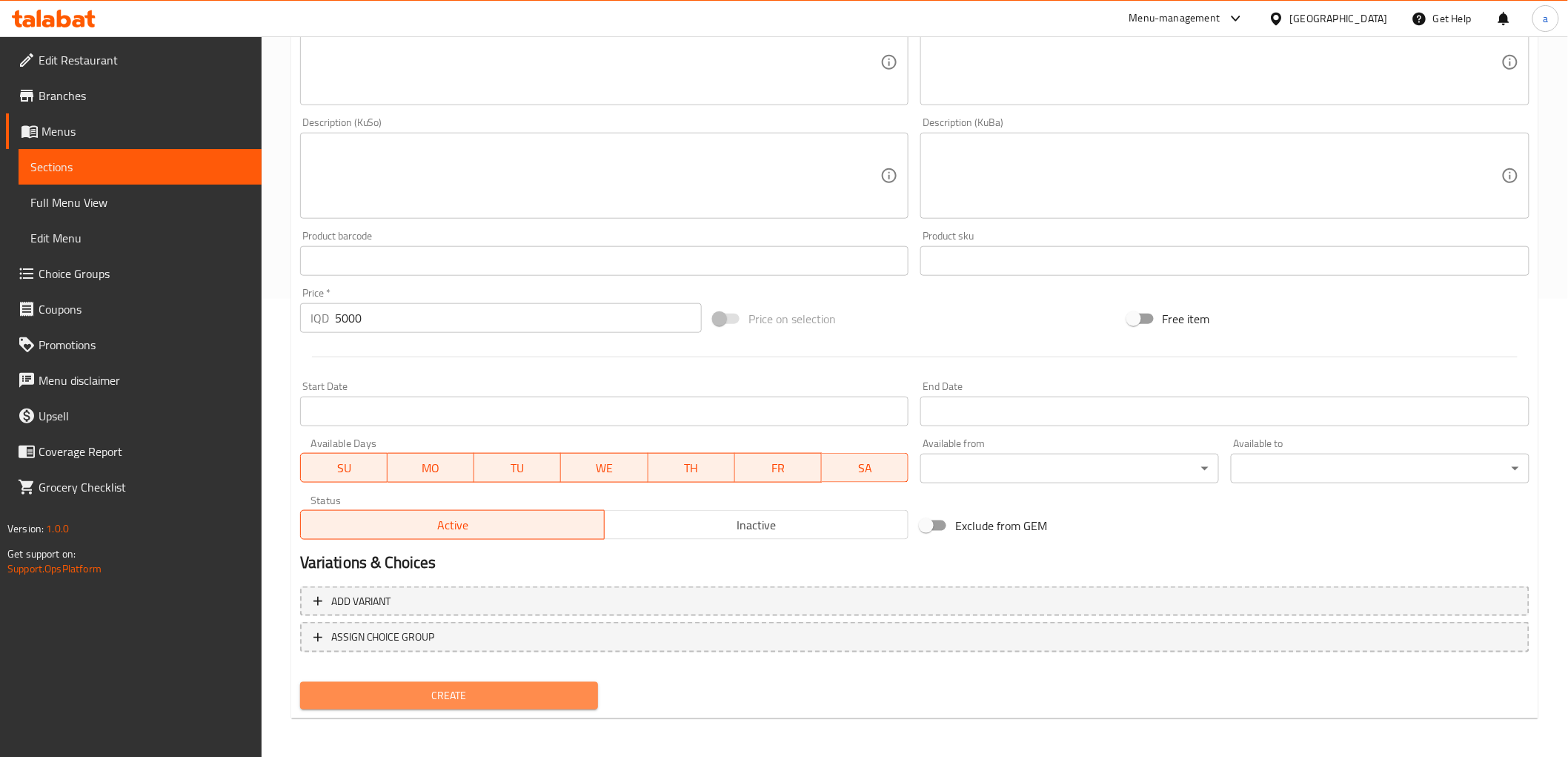
click at [522, 687] on span "Create" at bounding box center [449, 696] width 275 height 18
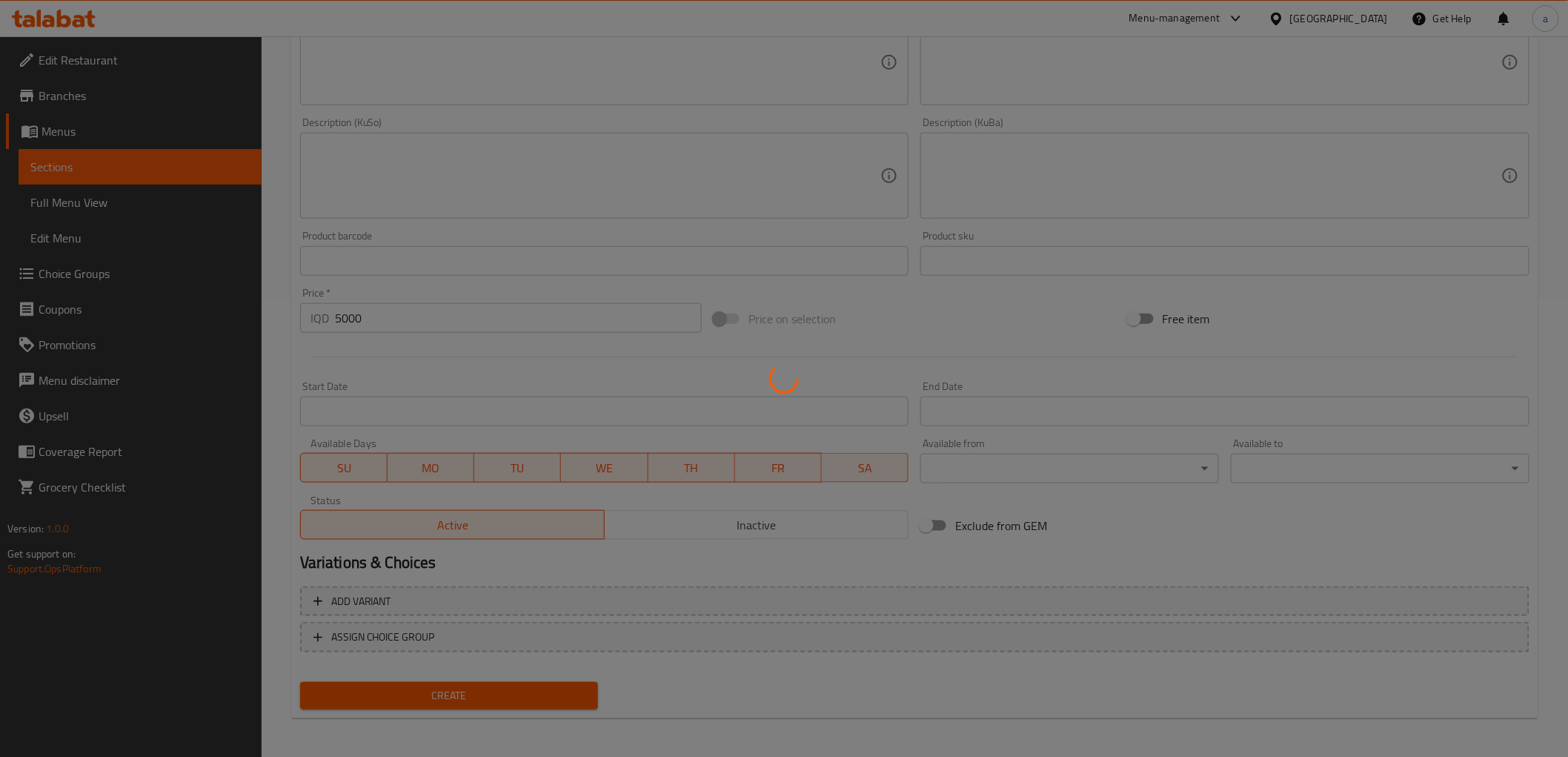
type input "0"
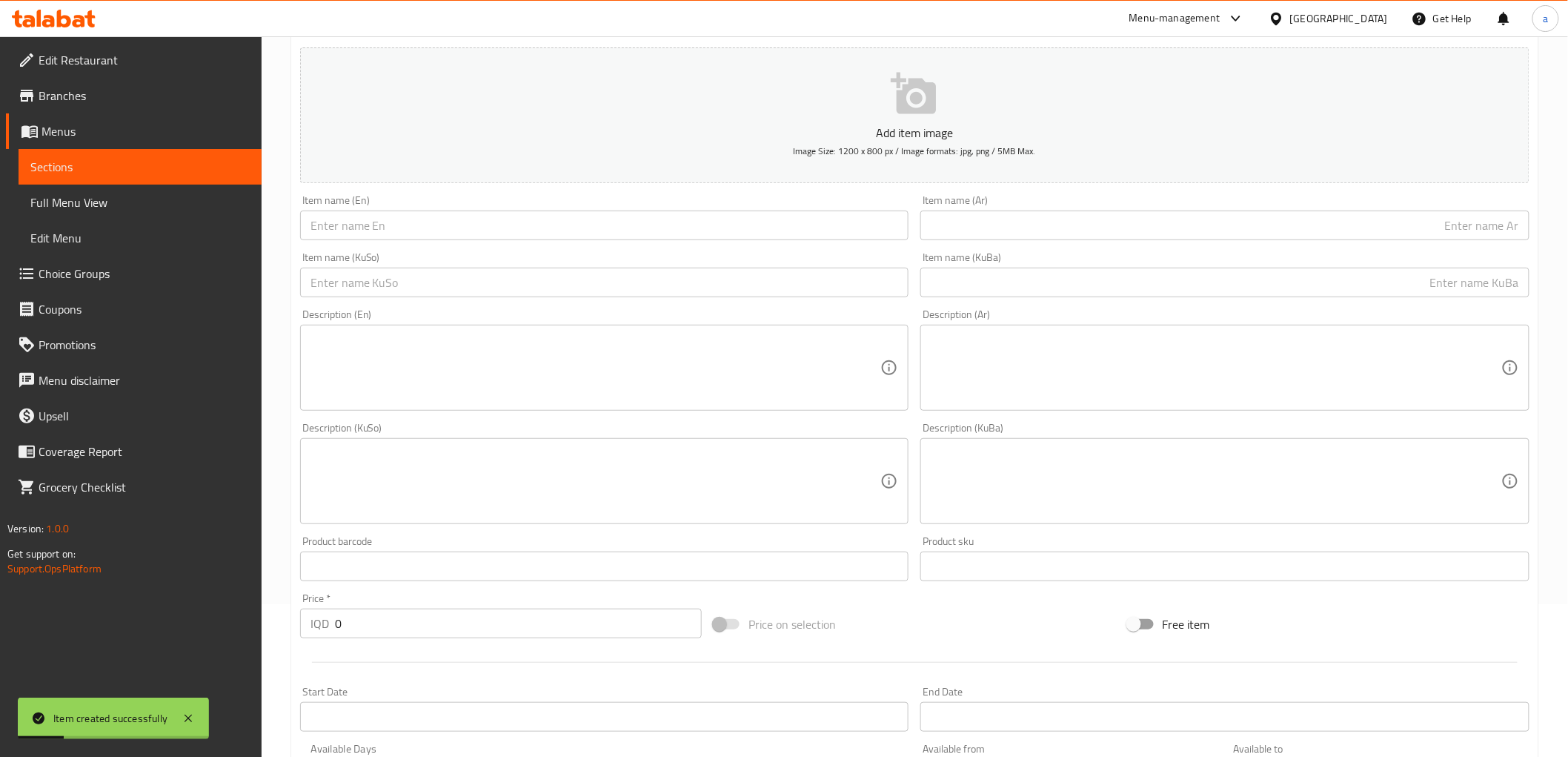
scroll to position [0, 0]
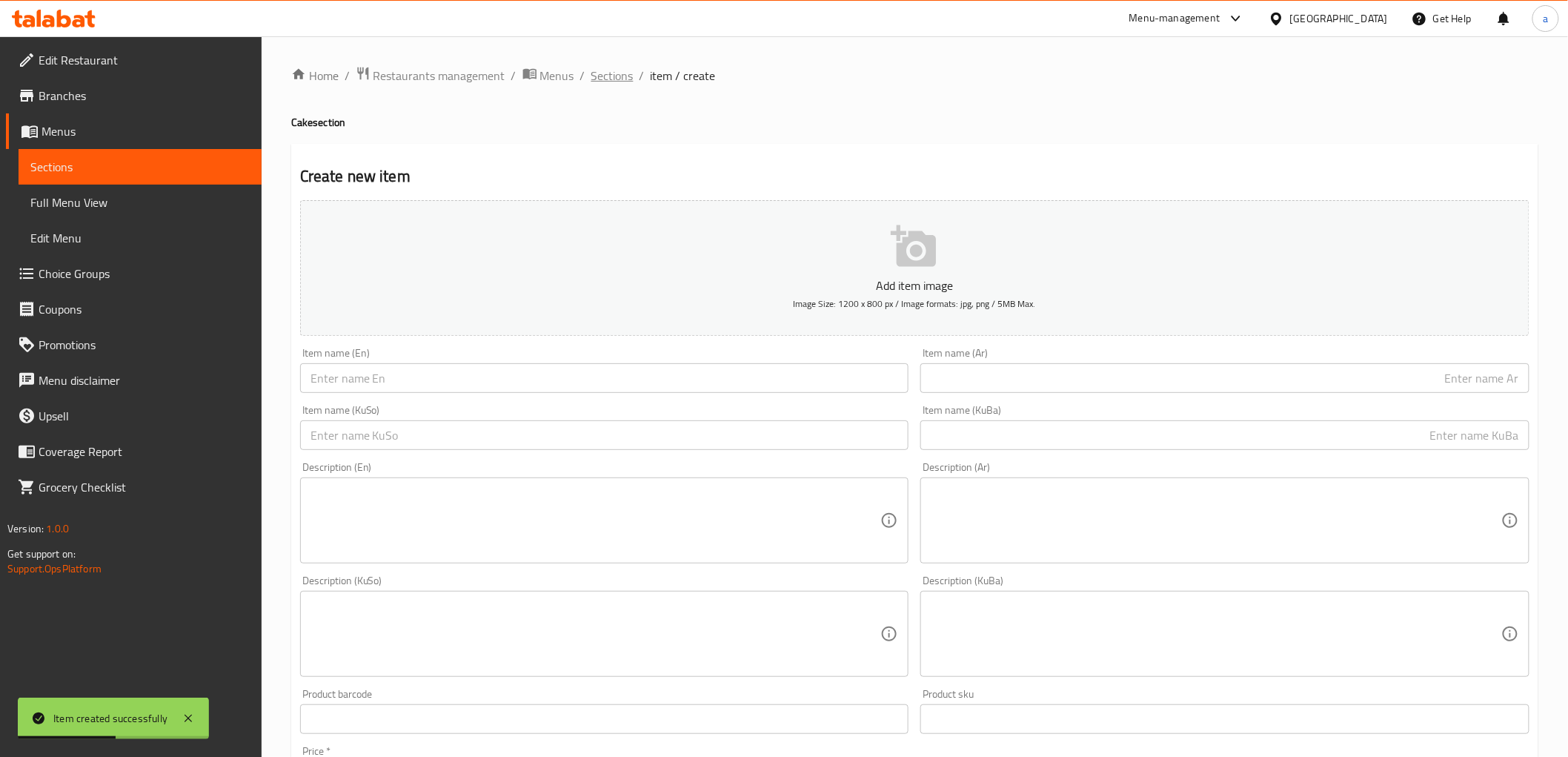
click at [609, 83] on span "Sections" at bounding box center [612, 76] width 42 height 18
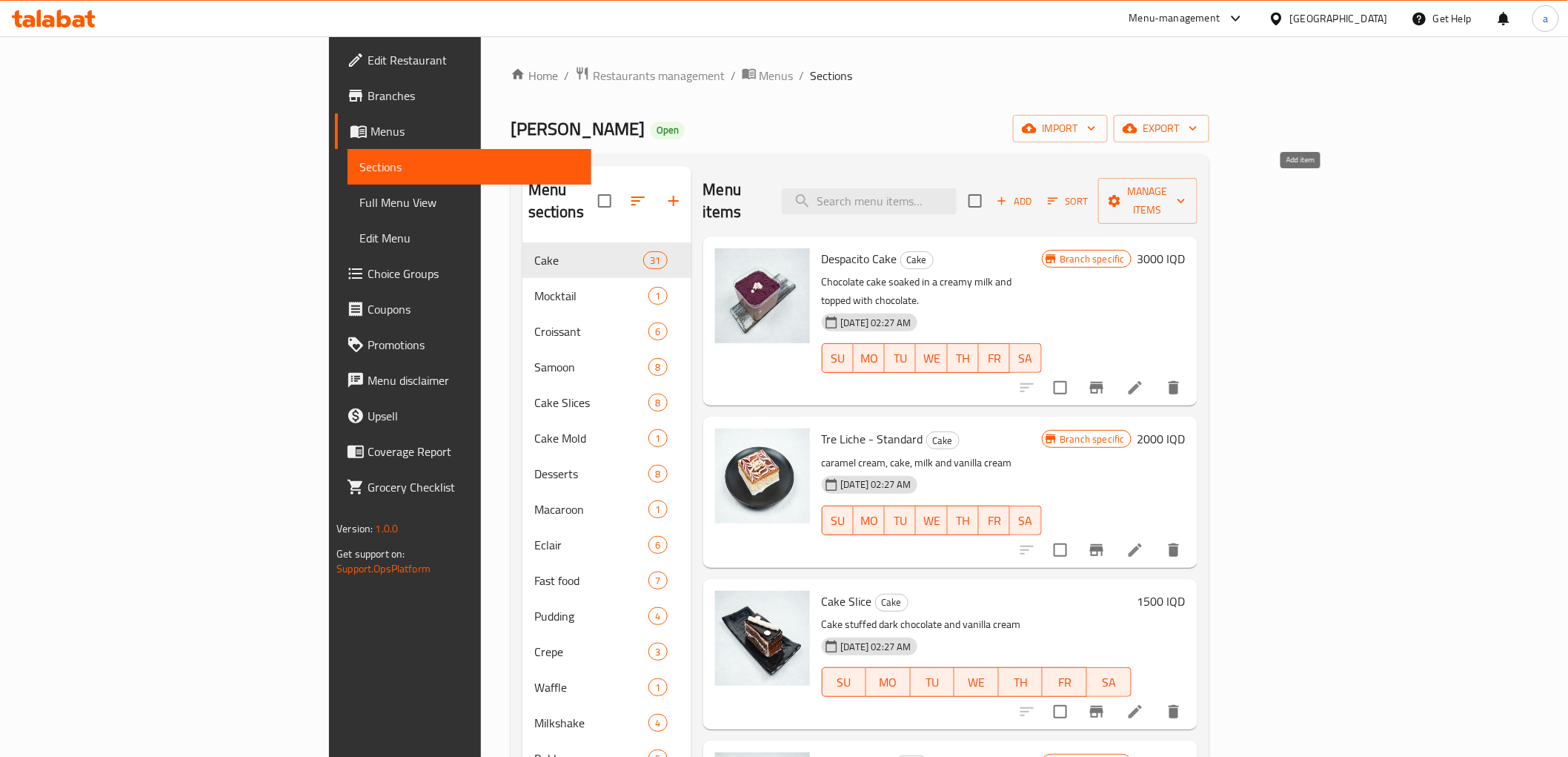
click at [1035, 193] on span "Add" at bounding box center [1015, 201] width 40 height 17
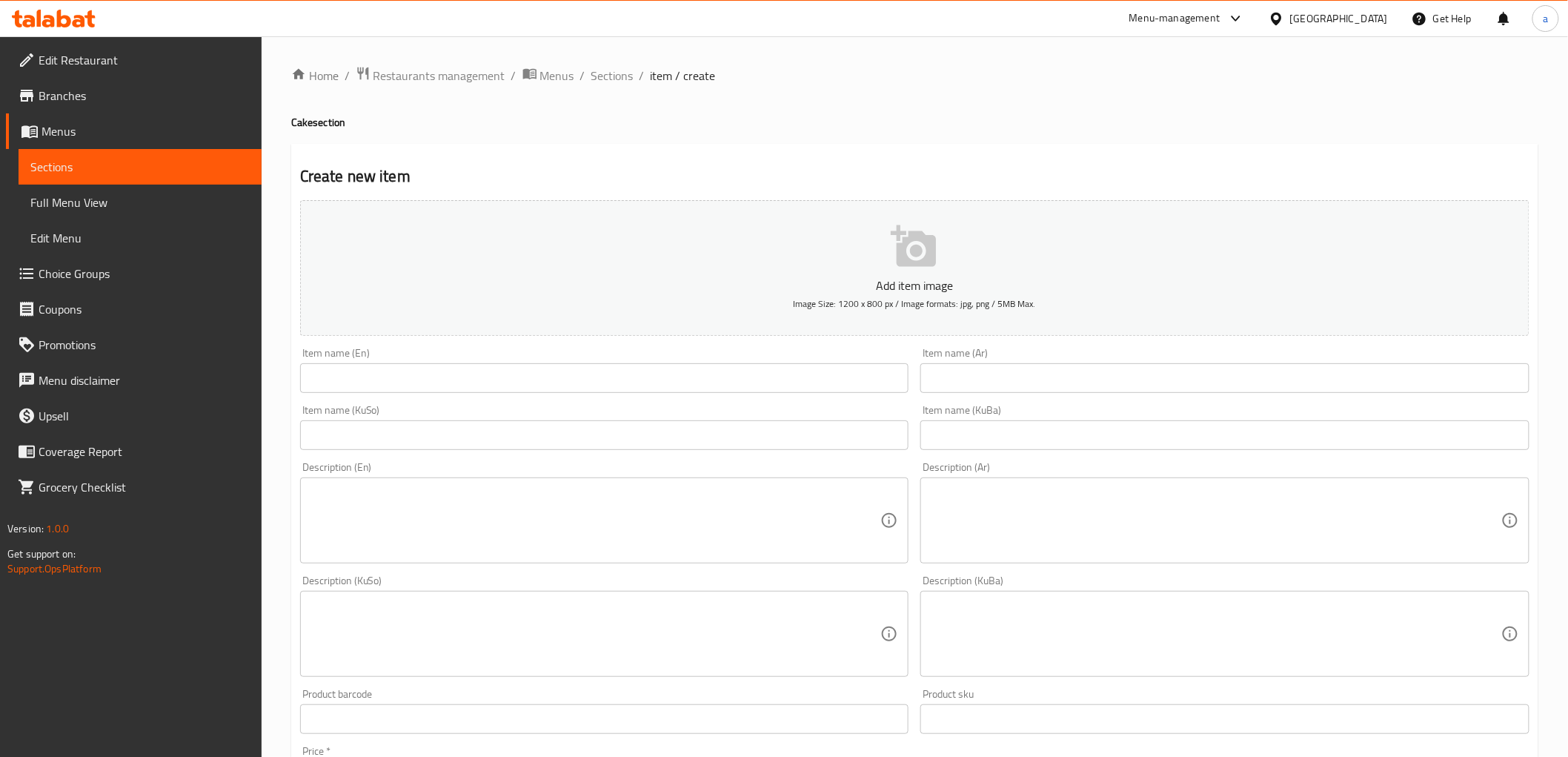
click at [1019, 451] on div "Item name (KuBa) Item name (KuBa)" at bounding box center [1225, 427] width 621 height 57
click at [1011, 429] on input "text" at bounding box center [1225, 435] width 610 height 30
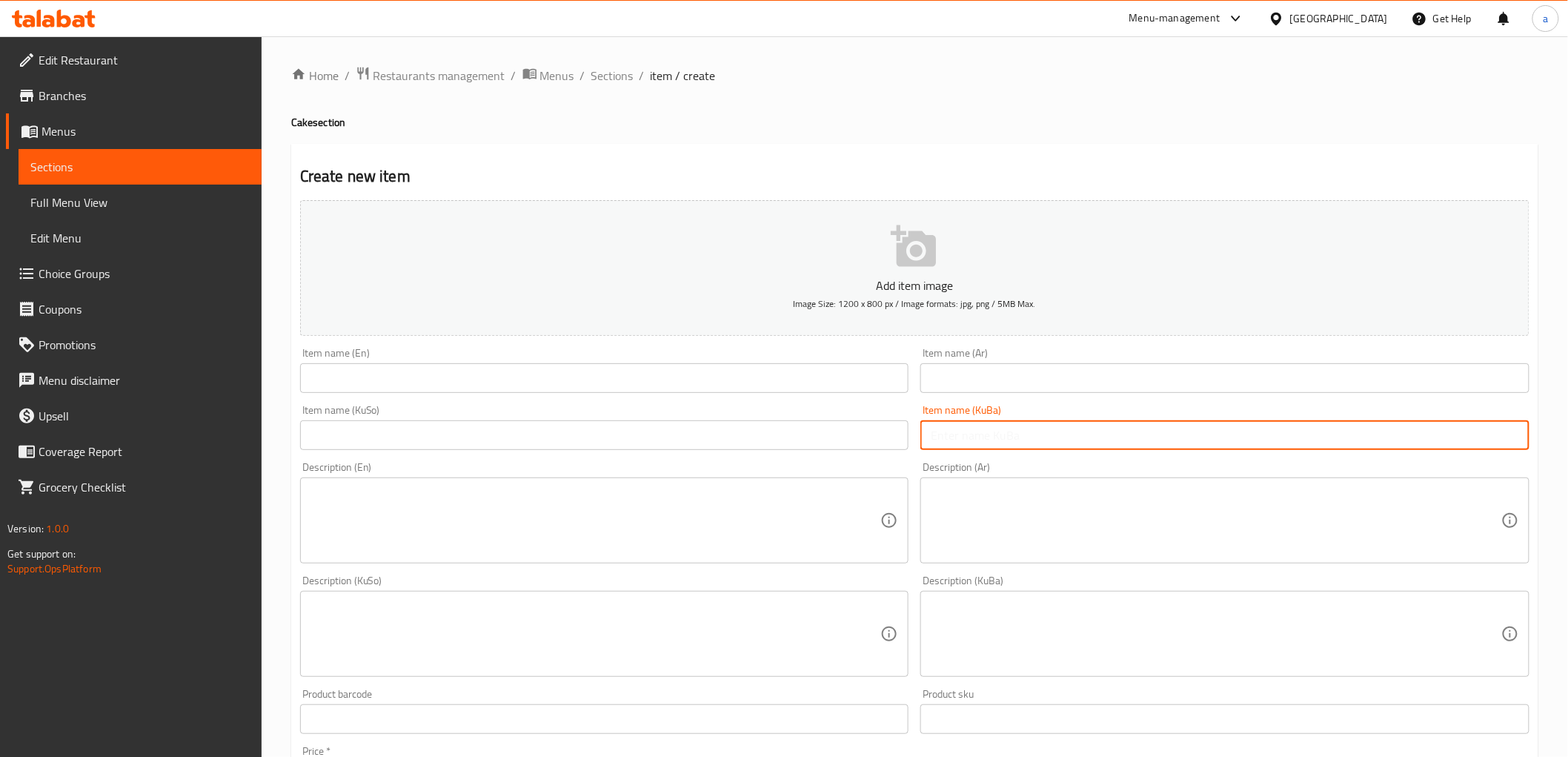
paste input "بڕاونیی کلاسیک پەرداخ"
click at [1011, 439] on input "بڕاونیی کلاسیک پەرداخ" at bounding box center [1225, 435] width 610 height 30
type input "بڕاونی کلاسیک پەرداخ"
click at [1189, 371] on input "text" at bounding box center [1225, 378] width 610 height 30
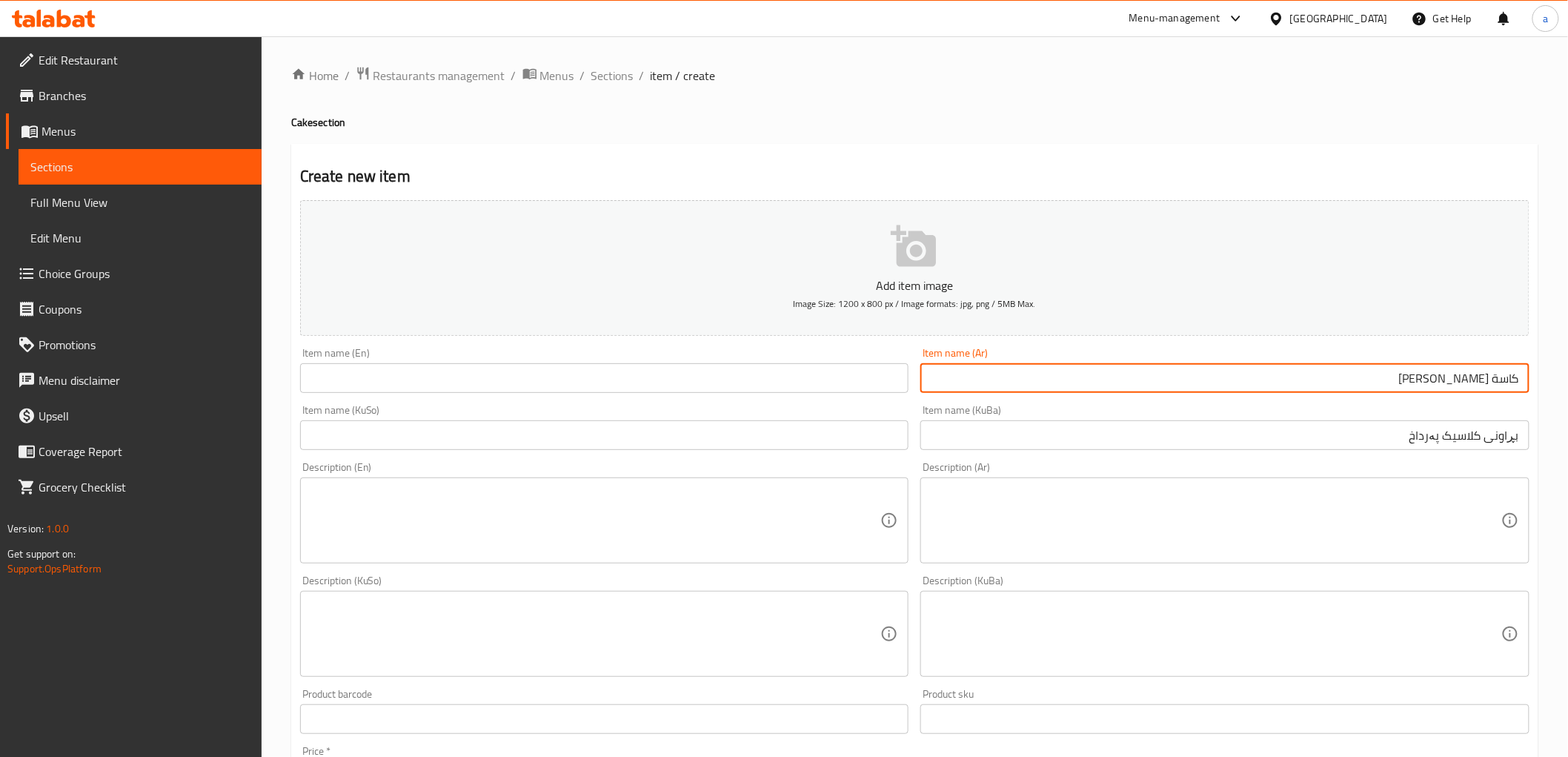
type input "كاسة كلاسيك براوني"
click at [518, 378] on input "text" at bounding box center [605, 378] width 610 height 30
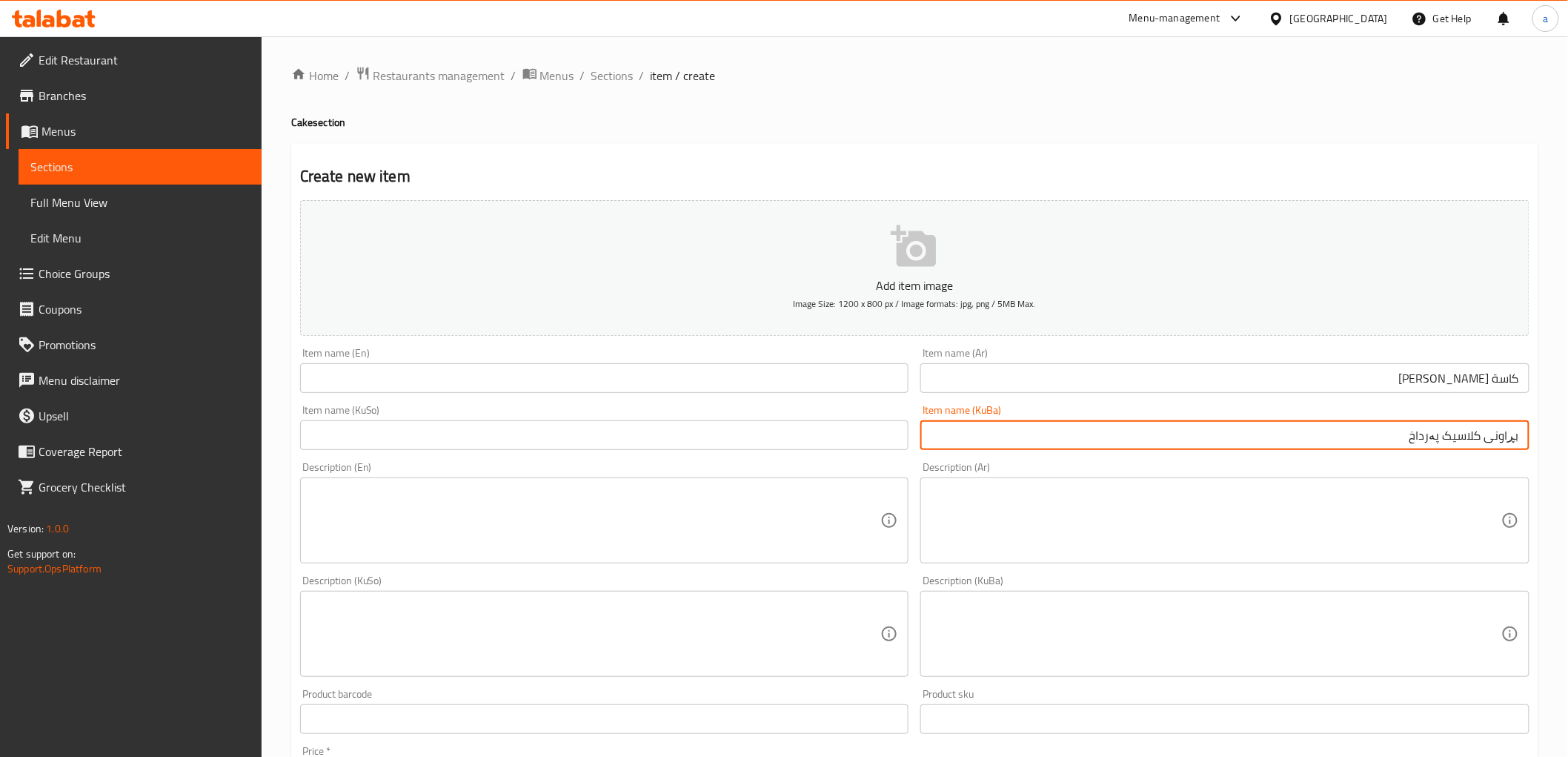
click at [1417, 438] on input "بڕاونی کلاسیک پەرداخ" at bounding box center [1225, 435] width 610 height 30
click at [778, 431] on input "text" at bounding box center [605, 435] width 610 height 30
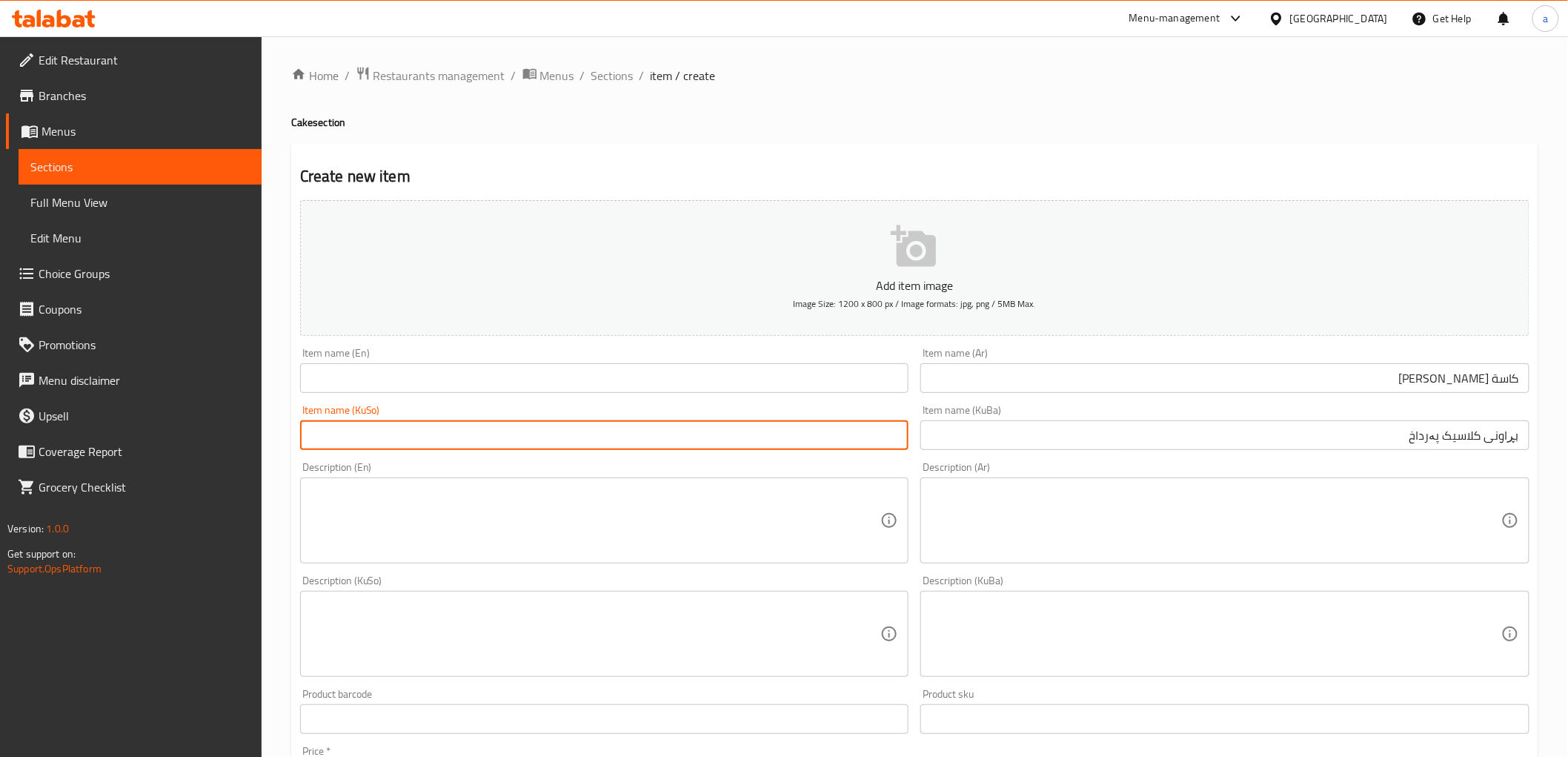
paste input "بڕاونی کلاسیک پەرداخ"
type input "بڕاونی کلاسیک پەرداخ"
click at [646, 381] on input "text" at bounding box center [605, 378] width 610 height 30
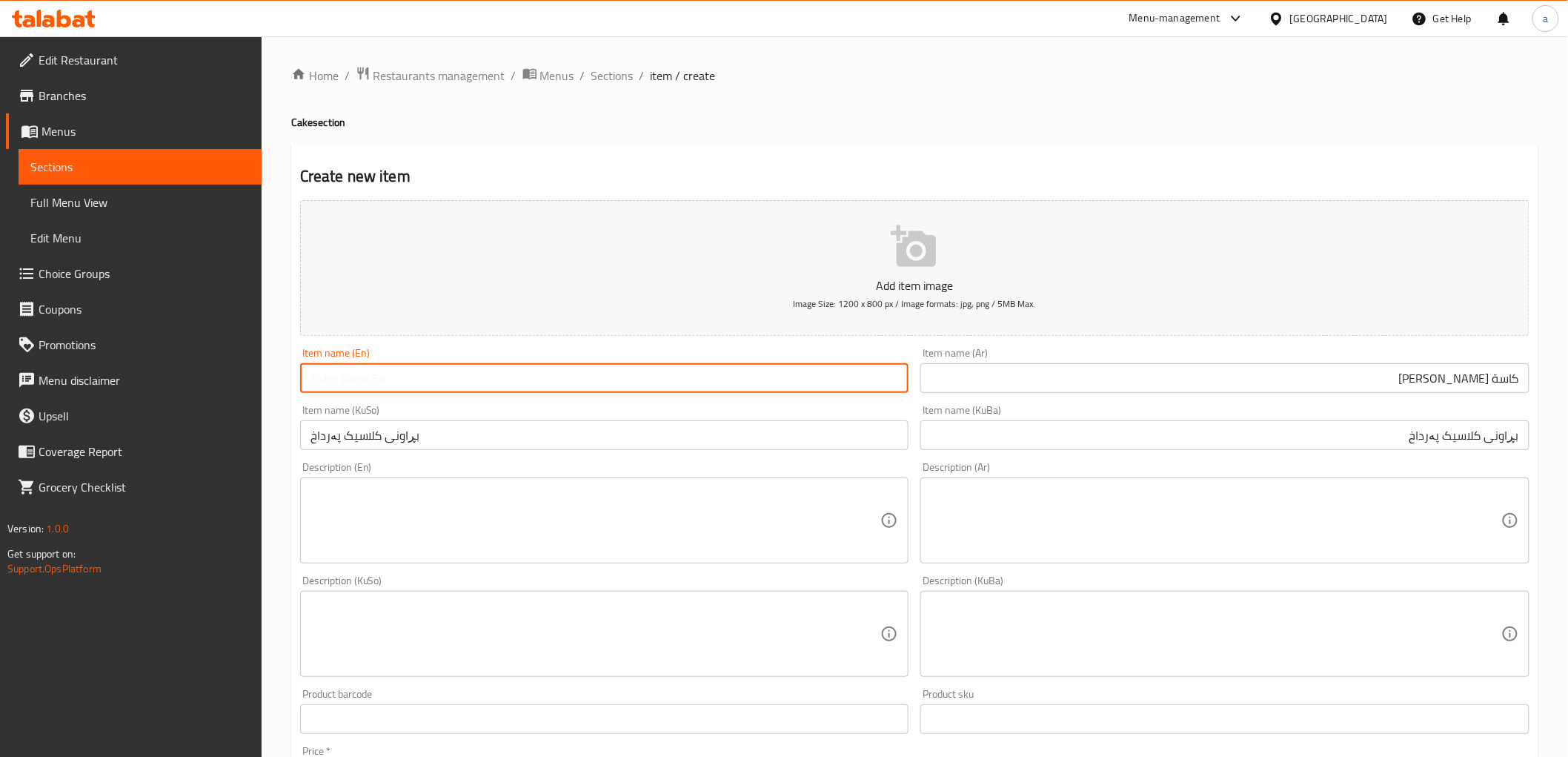
type input "X"
type input "Classic Brownie Glass"
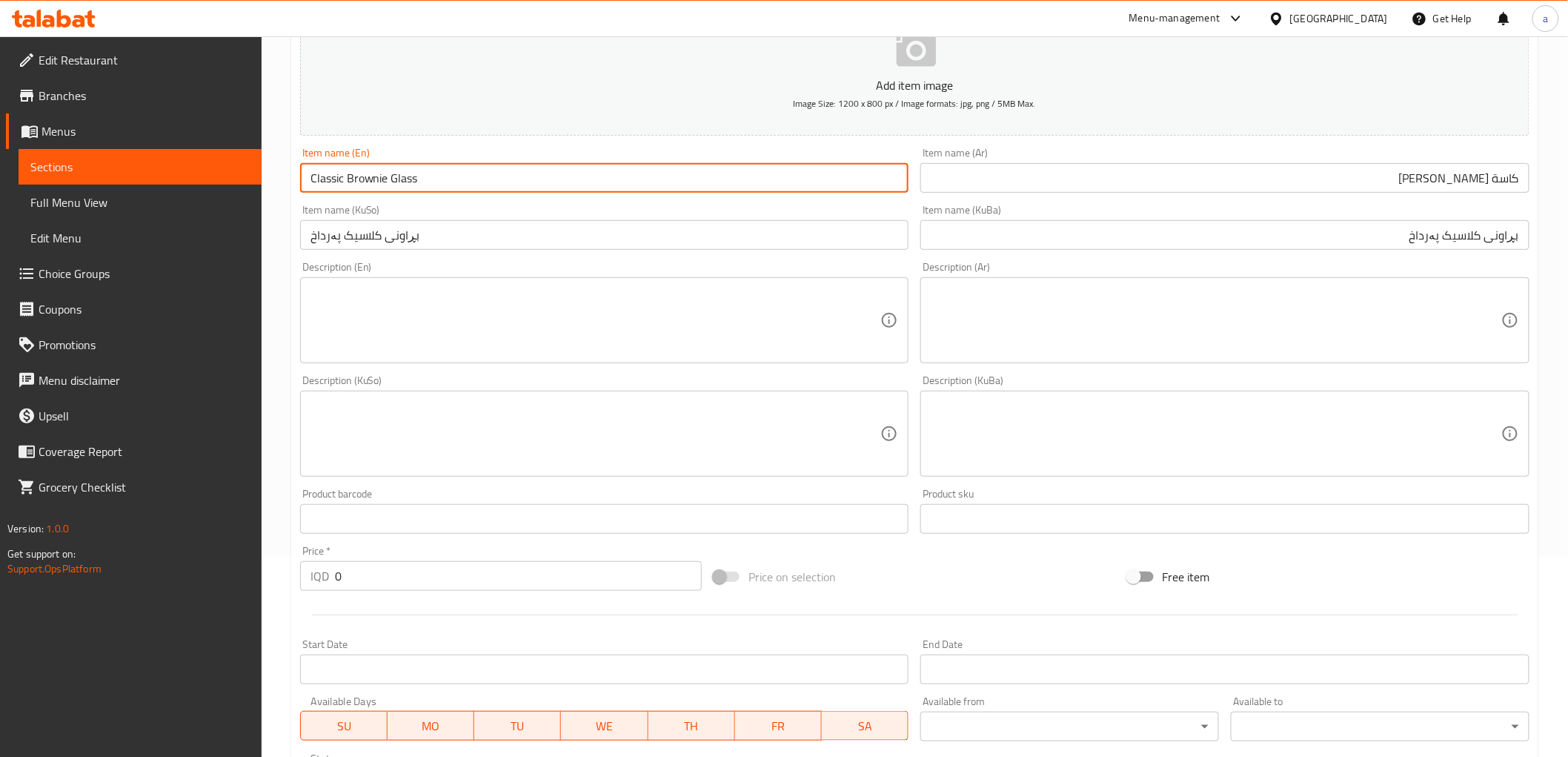
scroll to position [411, 0]
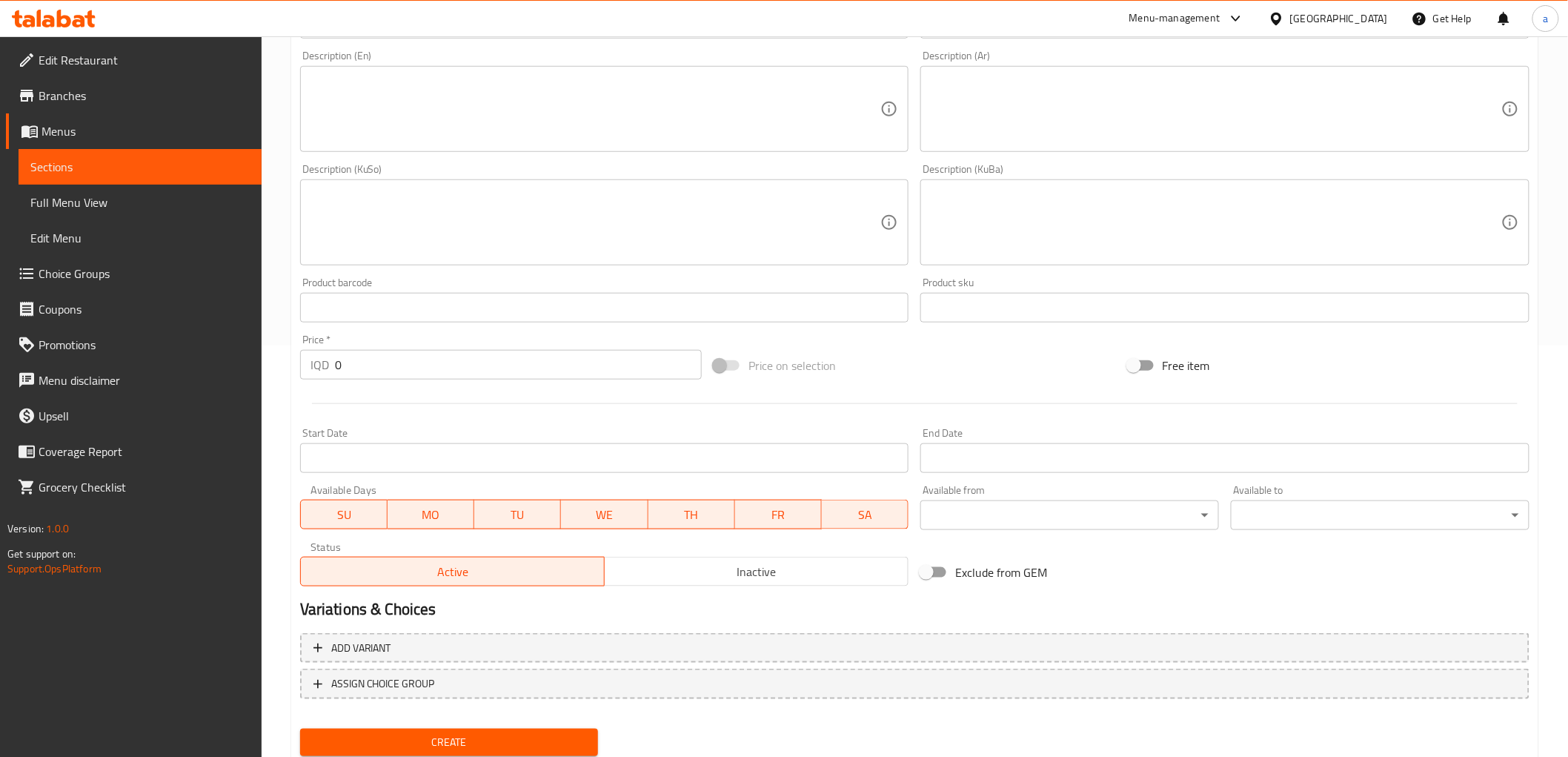
click at [353, 372] on input "0" at bounding box center [519, 365] width 367 height 30
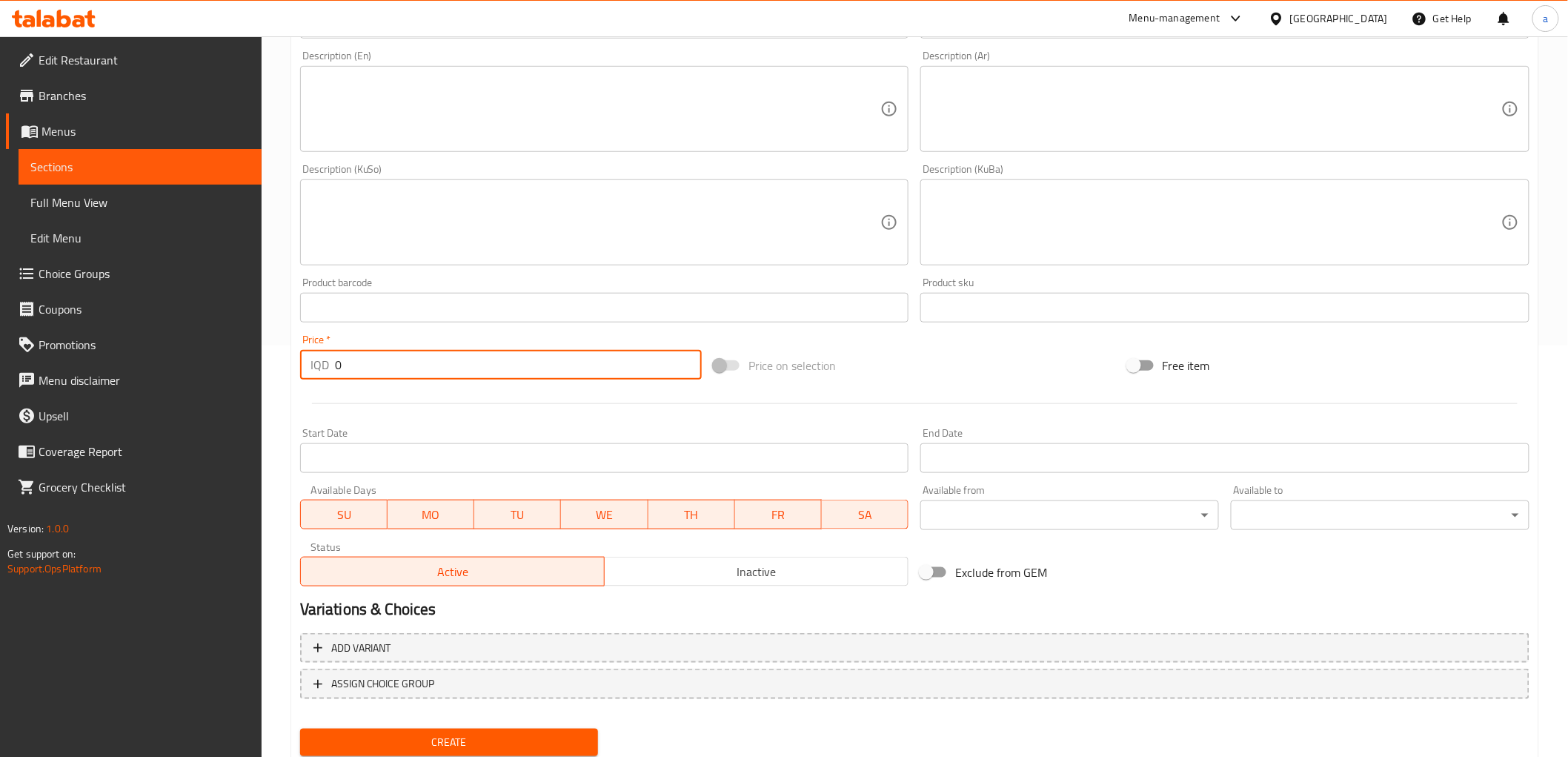
click at [353, 372] on input "0" at bounding box center [519, 365] width 367 height 30
type input "3000"
click at [441, 734] on span "Create" at bounding box center [449, 742] width 275 height 18
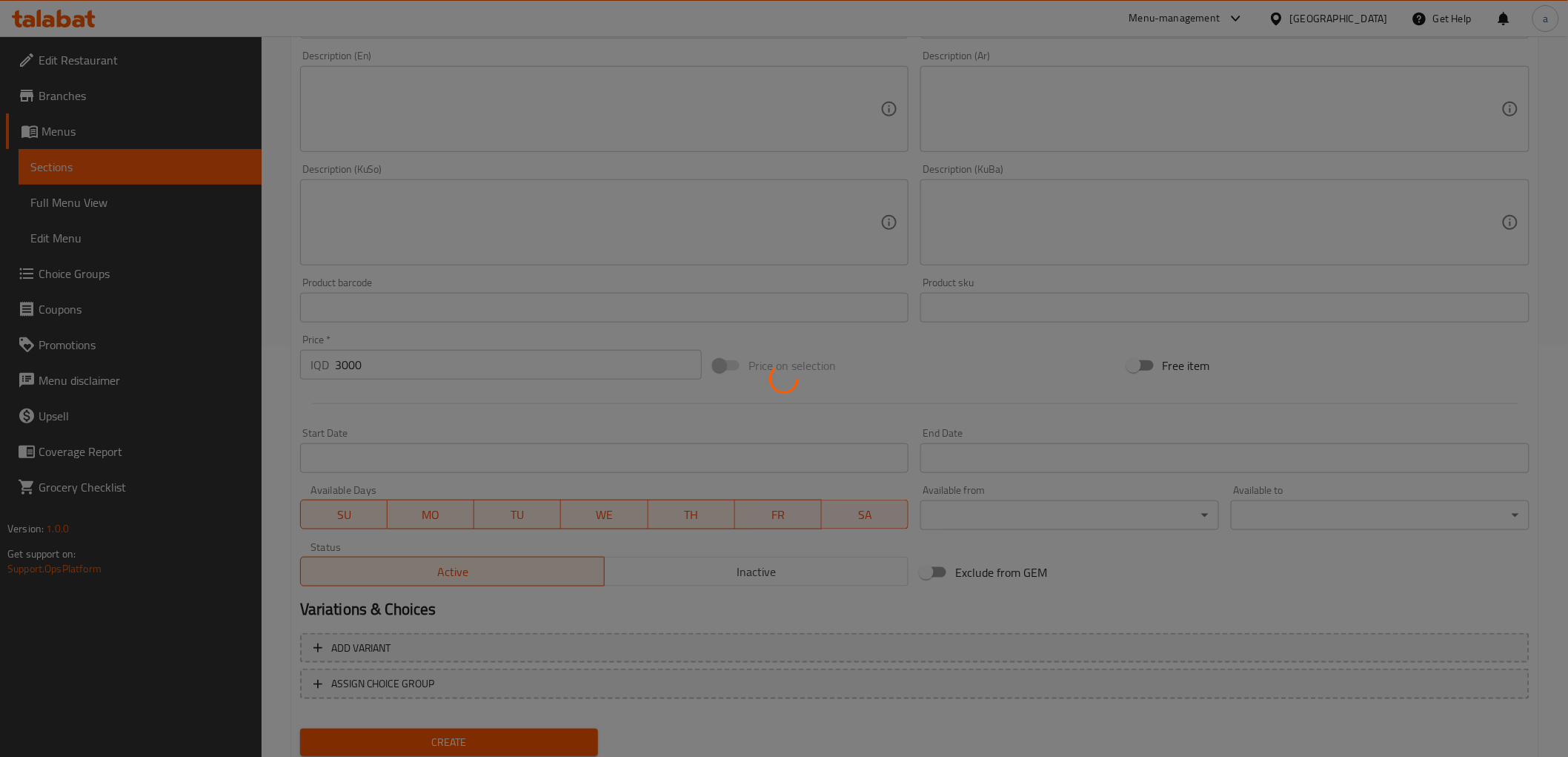
type input "0"
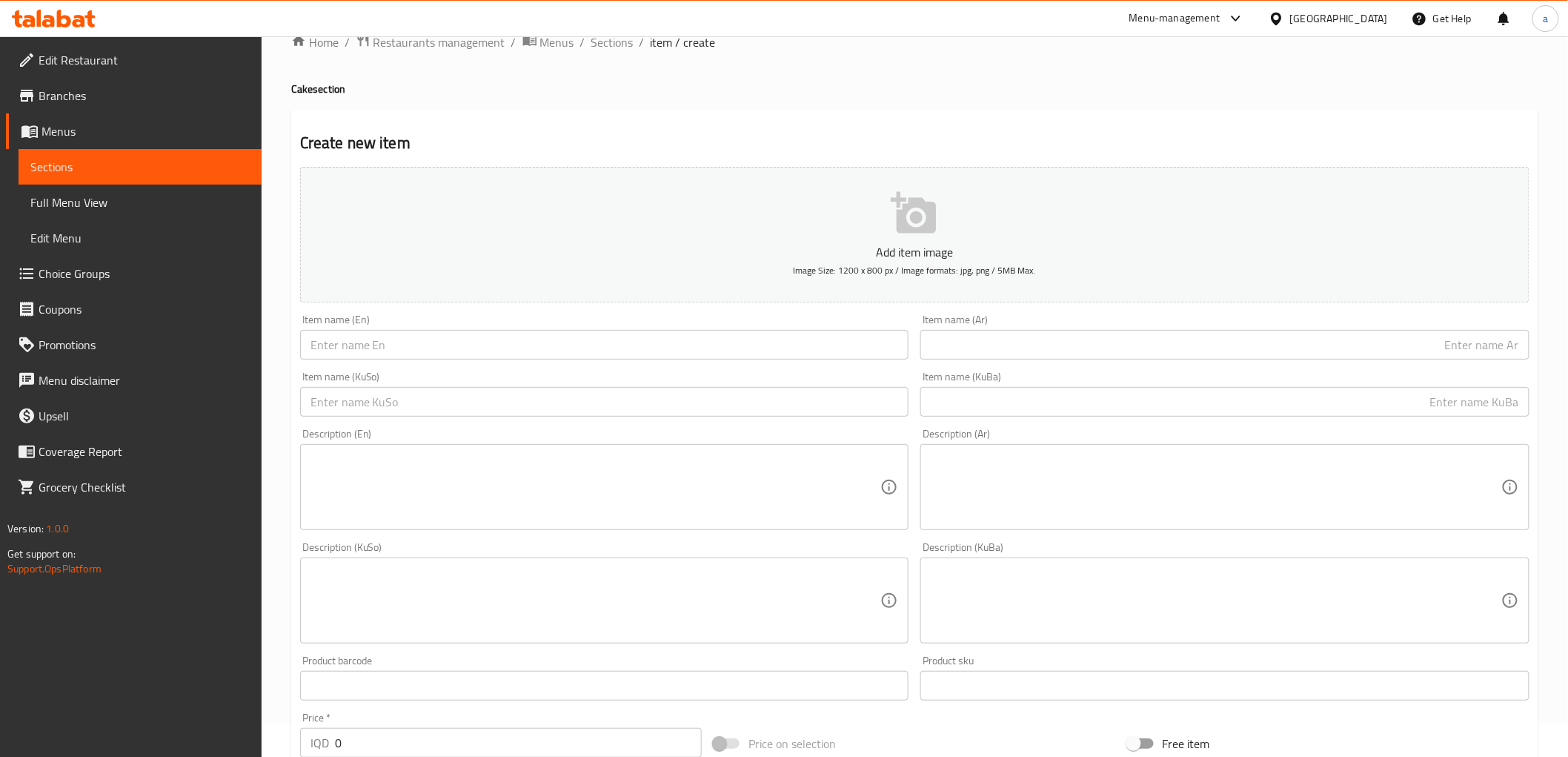
scroll to position [0, 0]
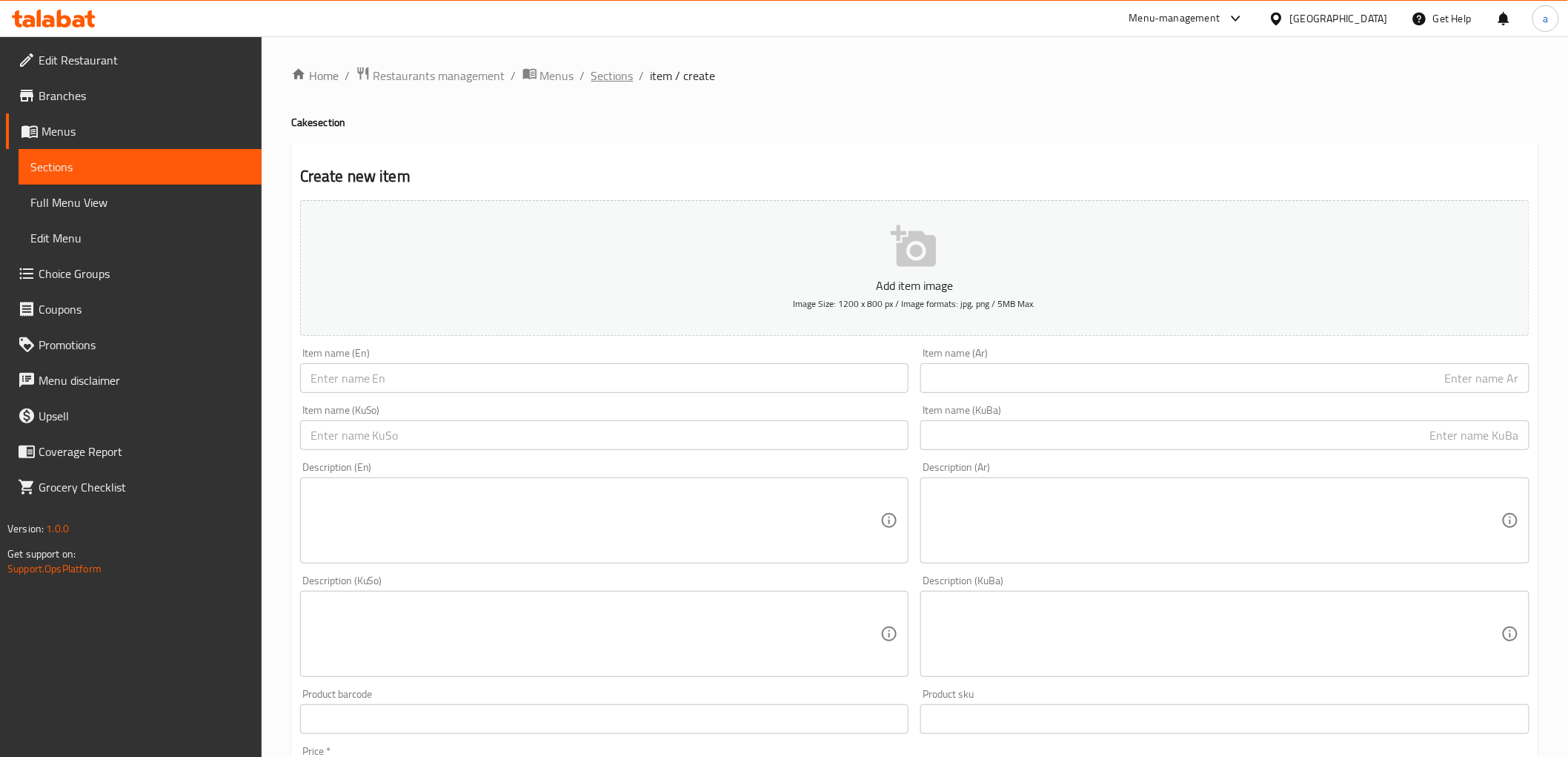
click at [605, 68] on span "Sections" at bounding box center [612, 76] width 42 height 18
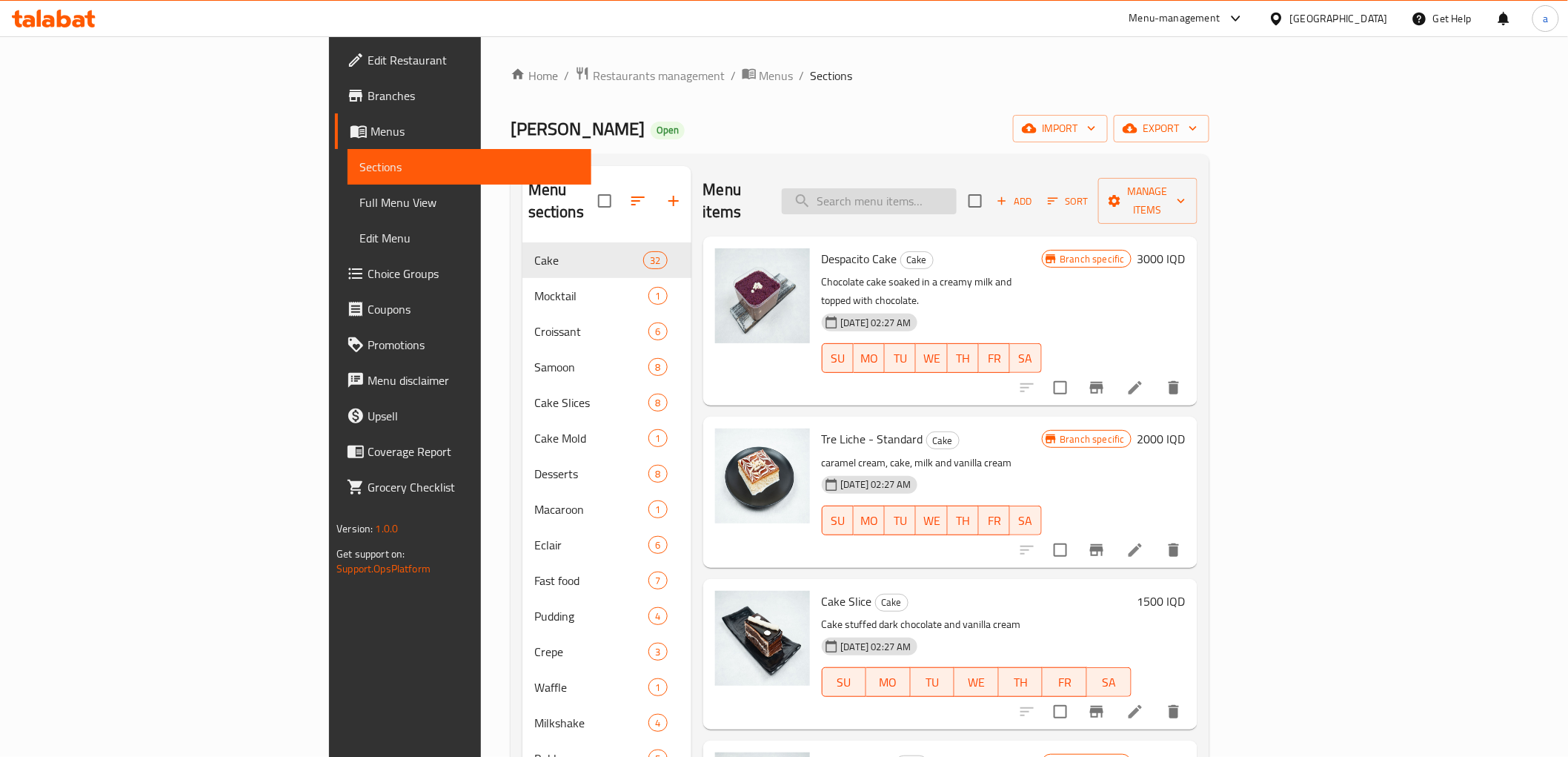
click at [951, 190] on input "search" at bounding box center [868, 201] width 174 height 26
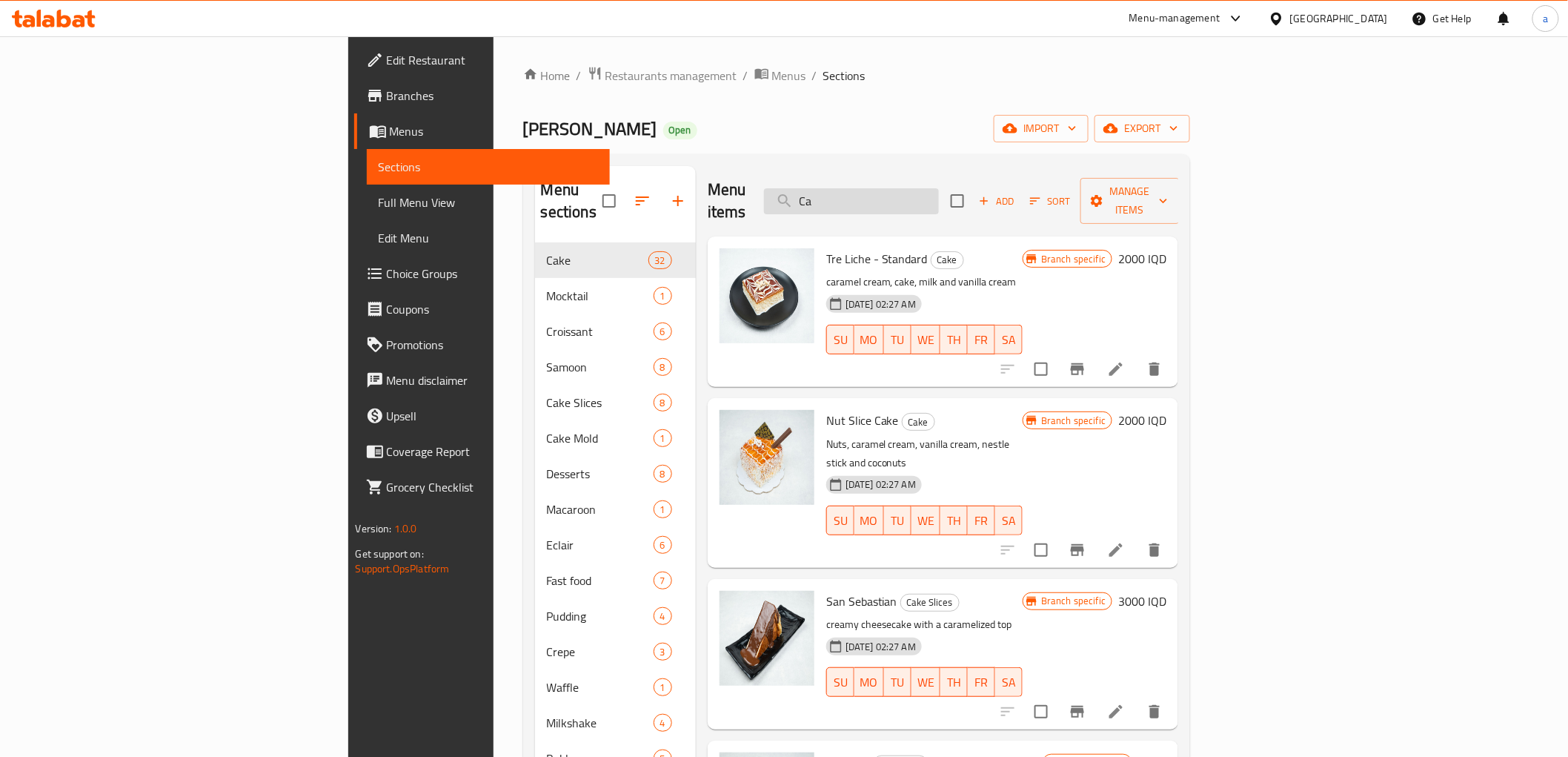
type input "C"
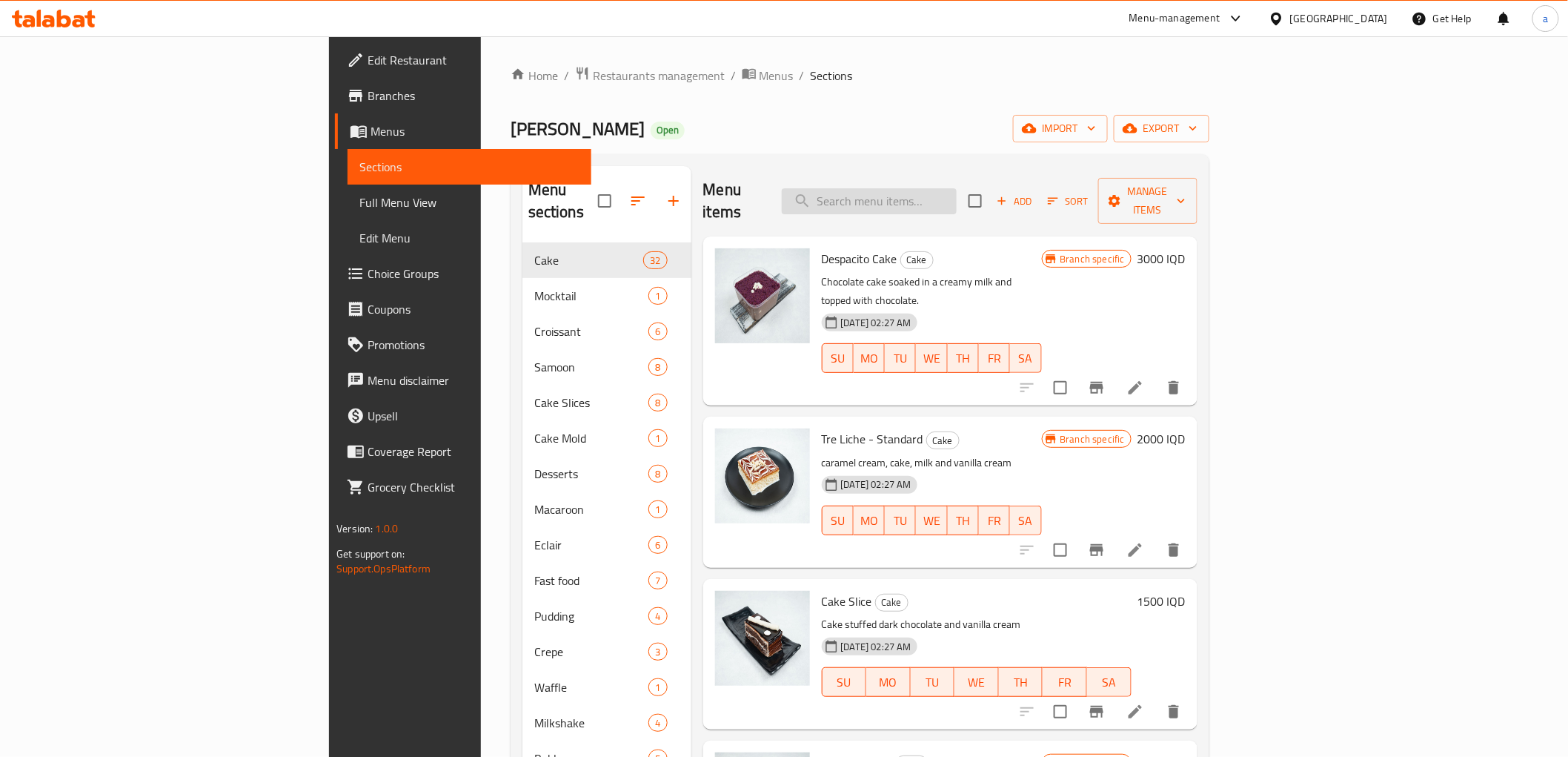
click at [957, 196] on input "search" at bounding box center [868, 201] width 174 height 26
click at [1035, 193] on span "Add" at bounding box center [1015, 201] width 40 height 17
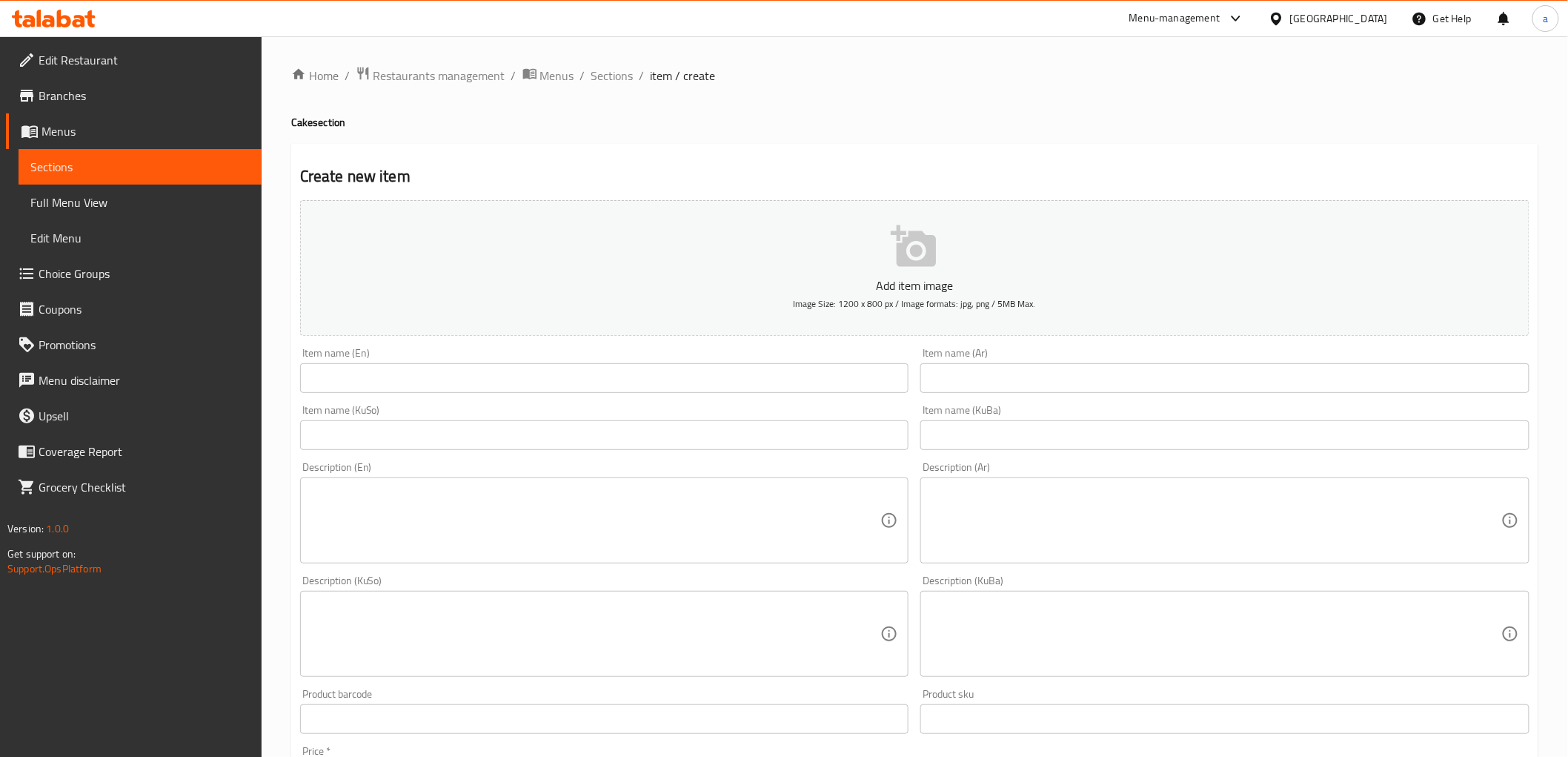
click at [1016, 371] on input "text" at bounding box center [1225, 378] width 610 height 30
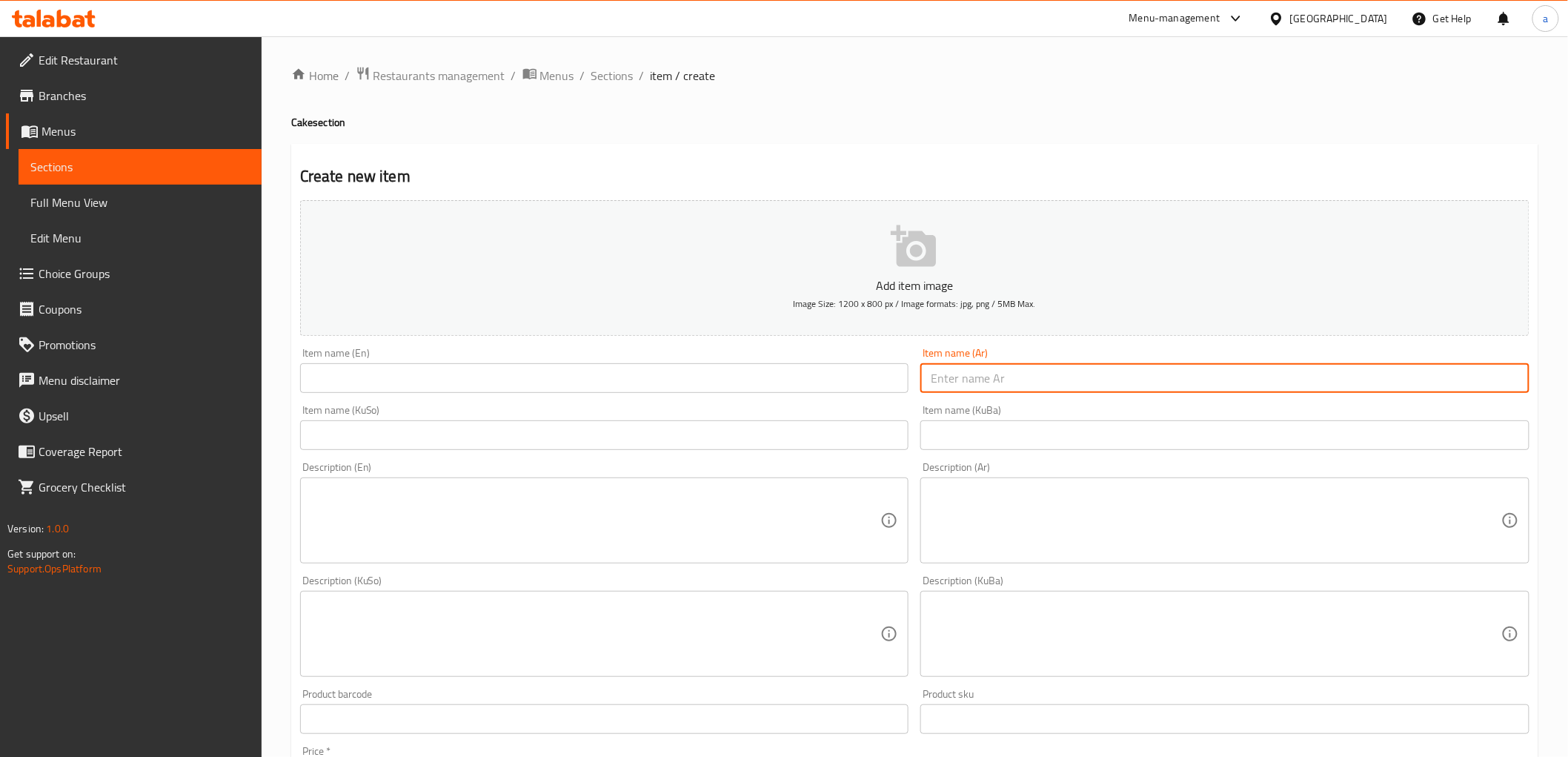
click at [974, 436] on input "text" at bounding box center [1225, 435] width 610 height 30
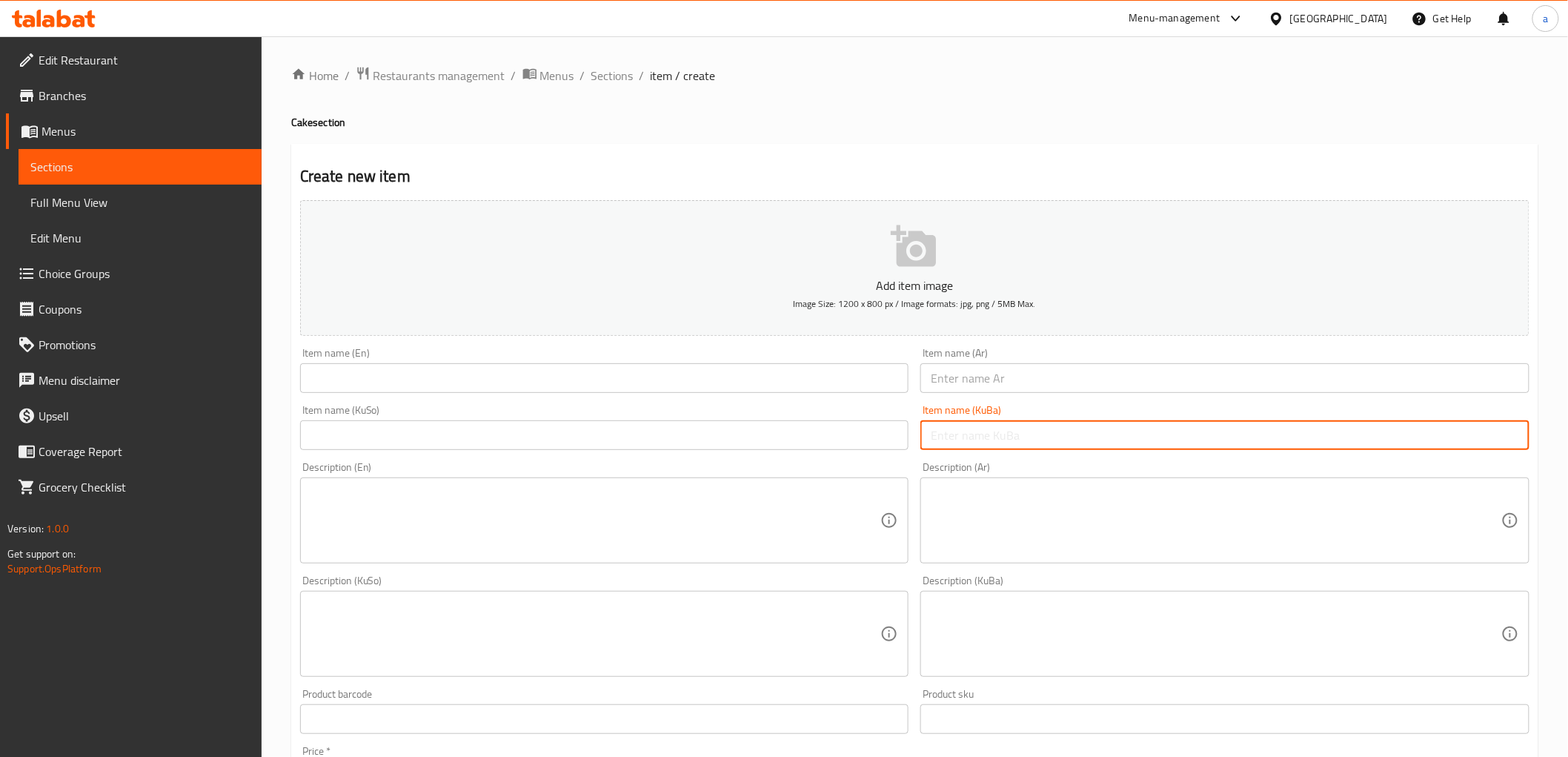
paste input "کێکی گێزەر قاش"
type input "کێکی گێزەری قاشکراو"
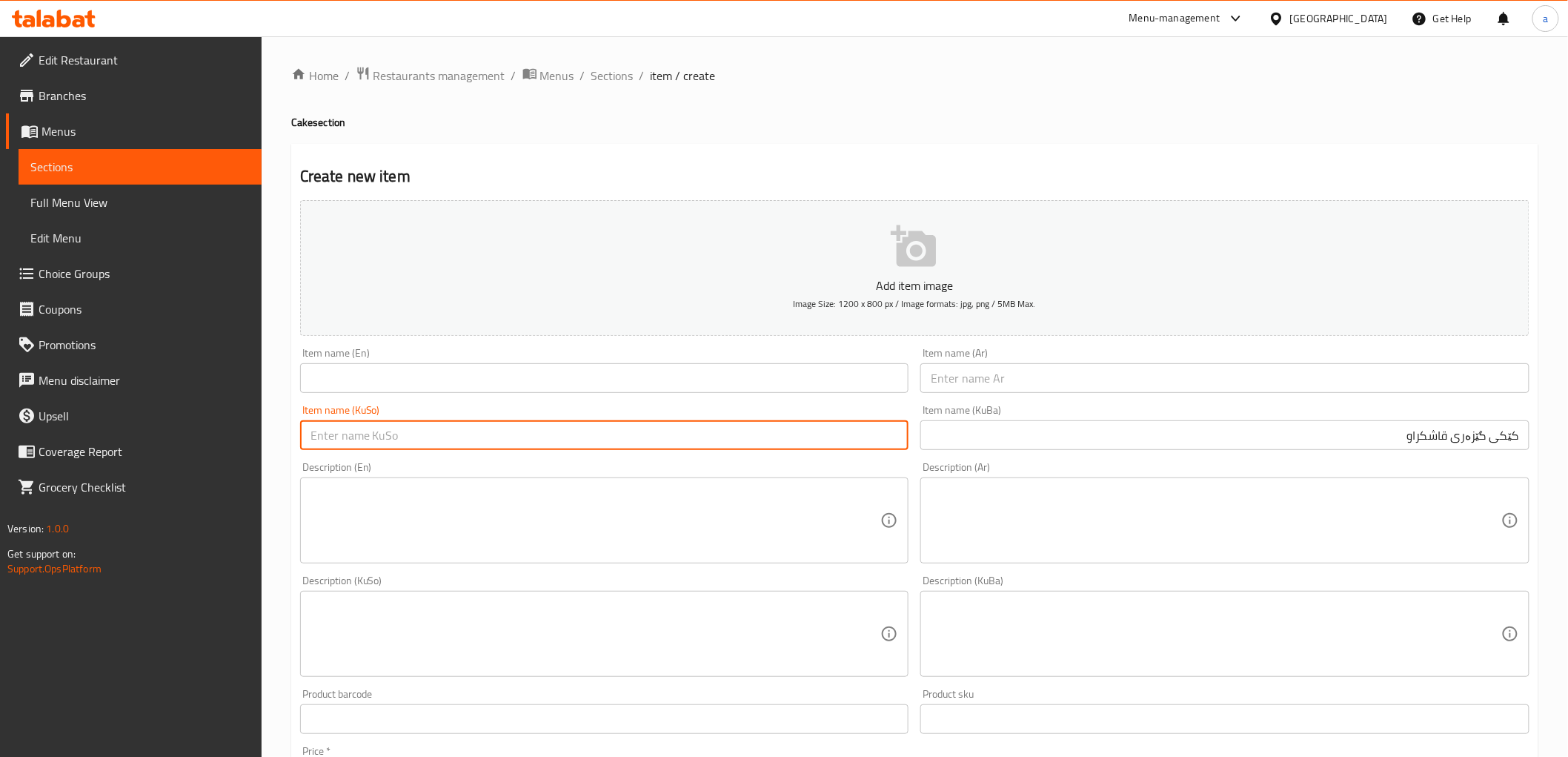
click at [763, 438] on input "text" at bounding box center [605, 435] width 610 height 30
paste input "کێکی گێزەری قاشکراو"
type input "کێکی گێزەری قاشکراو"
click at [1126, 380] on input "text" at bounding box center [1225, 378] width 610 height 30
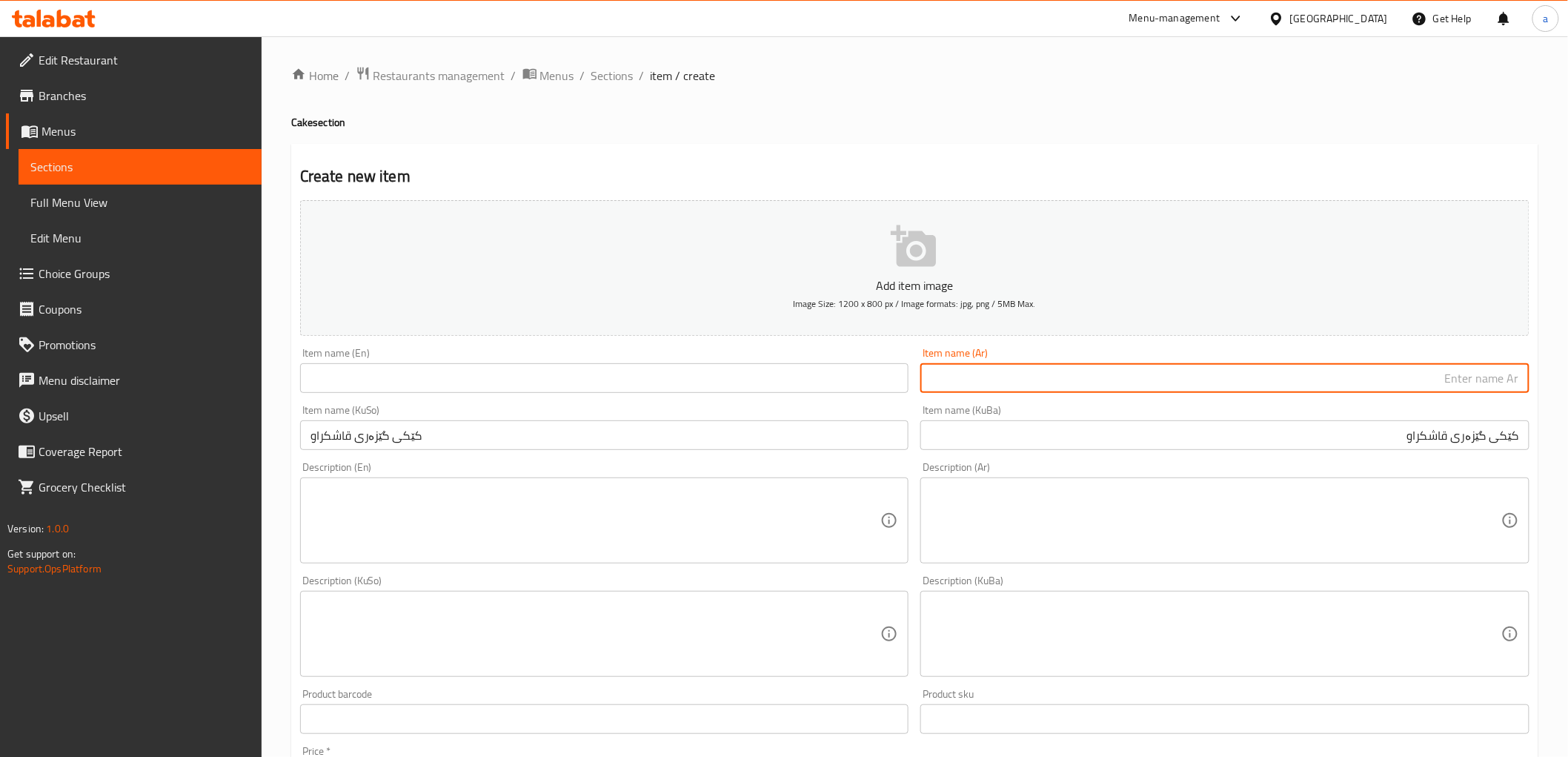
click at [426, 386] on input "text" at bounding box center [605, 378] width 610 height 30
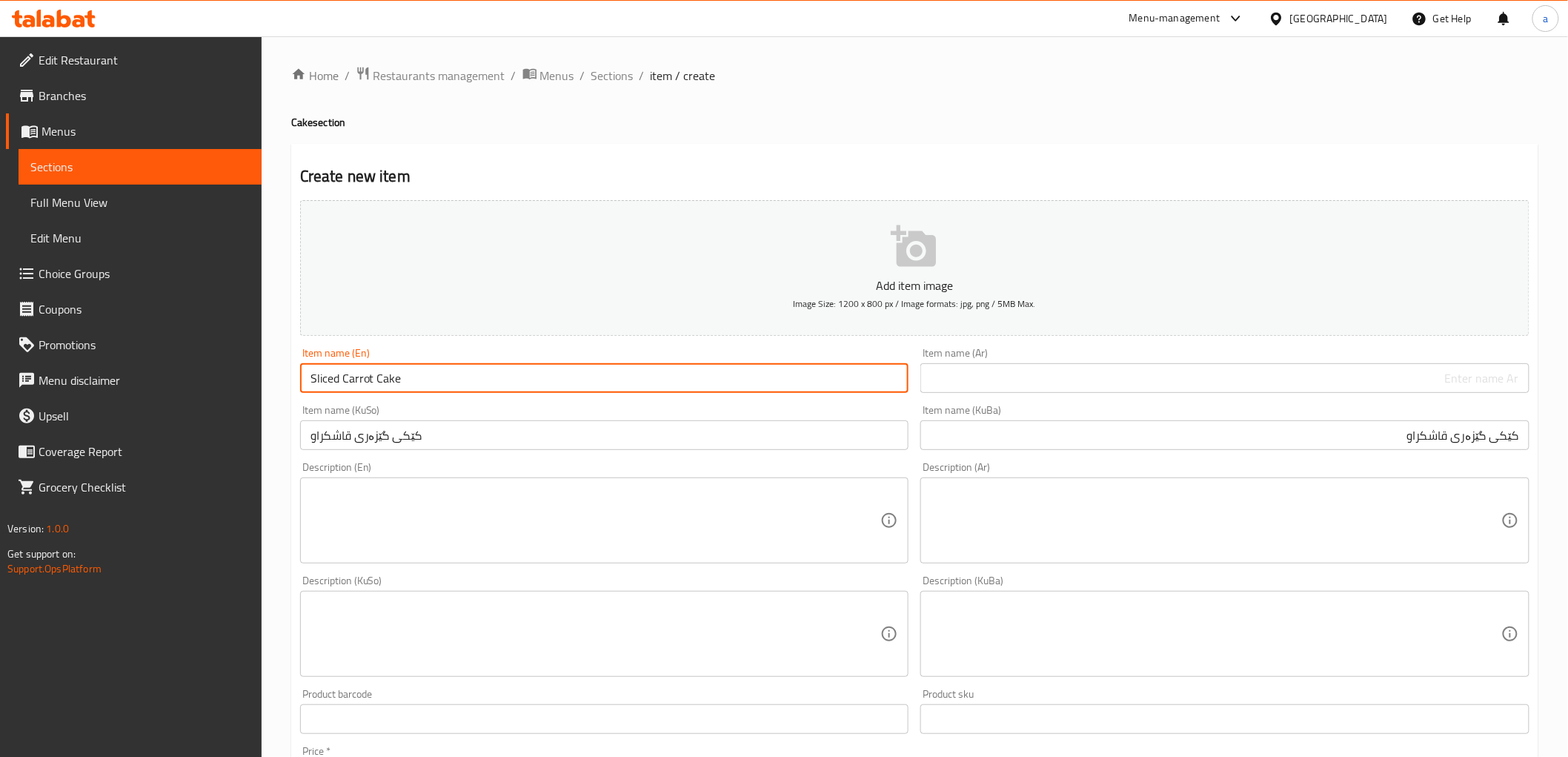
type input "Sliced Carrot Cake"
click at [1256, 390] on input "text" at bounding box center [1225, 378] width 610 height 30
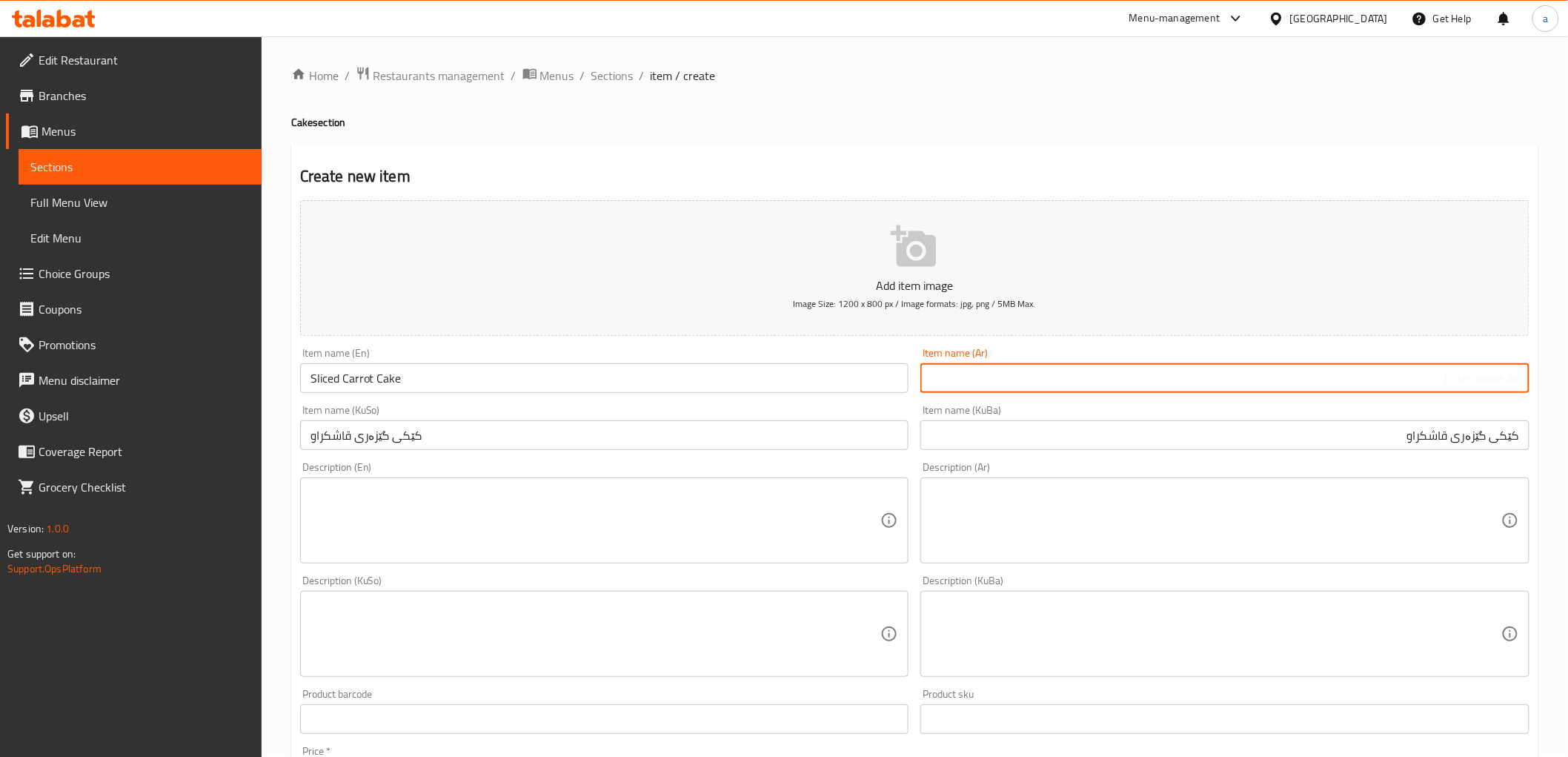
paste input "كيك جزر مقطّع"
click at [1455, 381] on input "كيك جزر مقطّع" at bounding box center [1225, 378] width 610 height 30
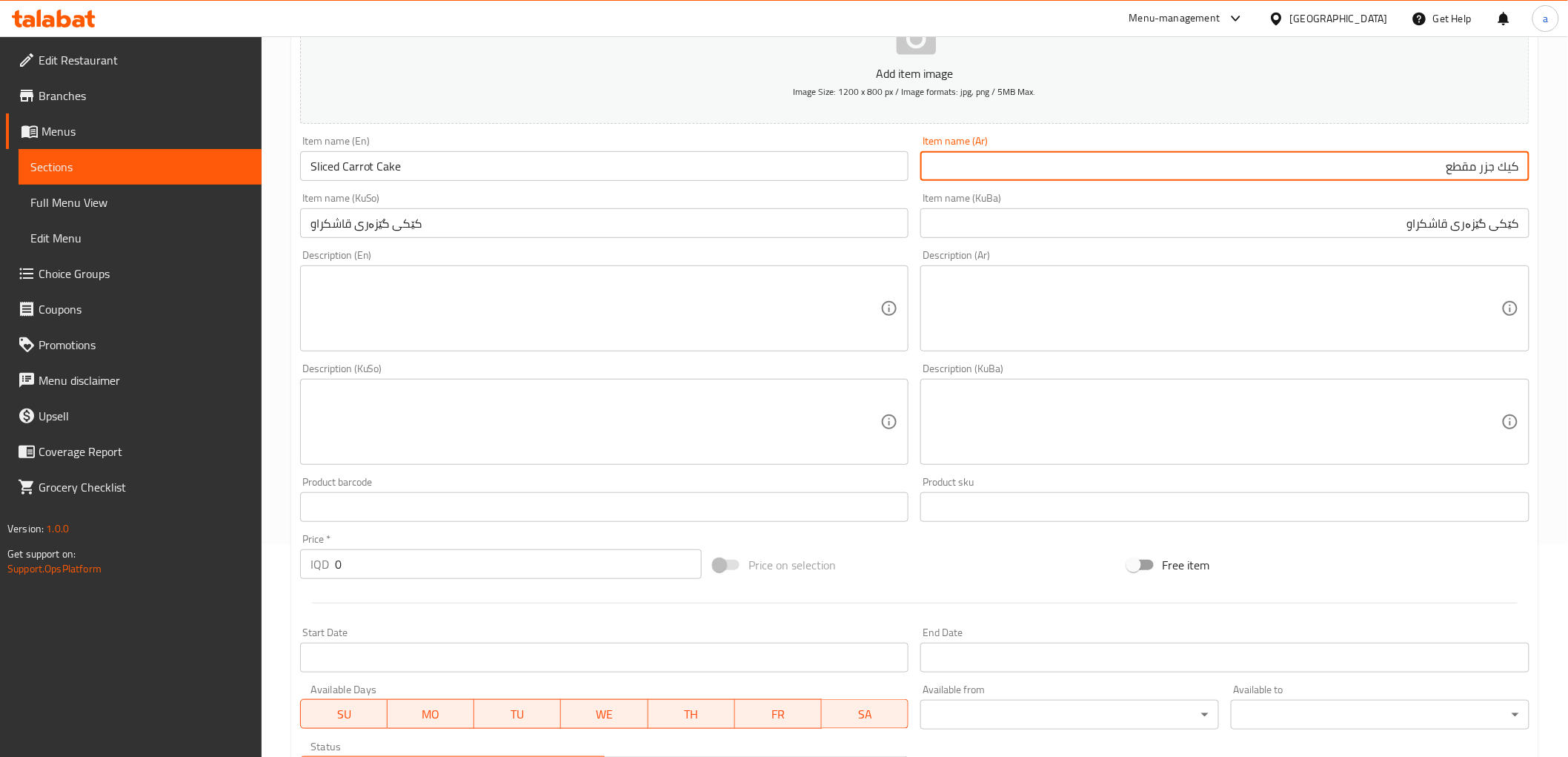
scroll to position [215, 0]
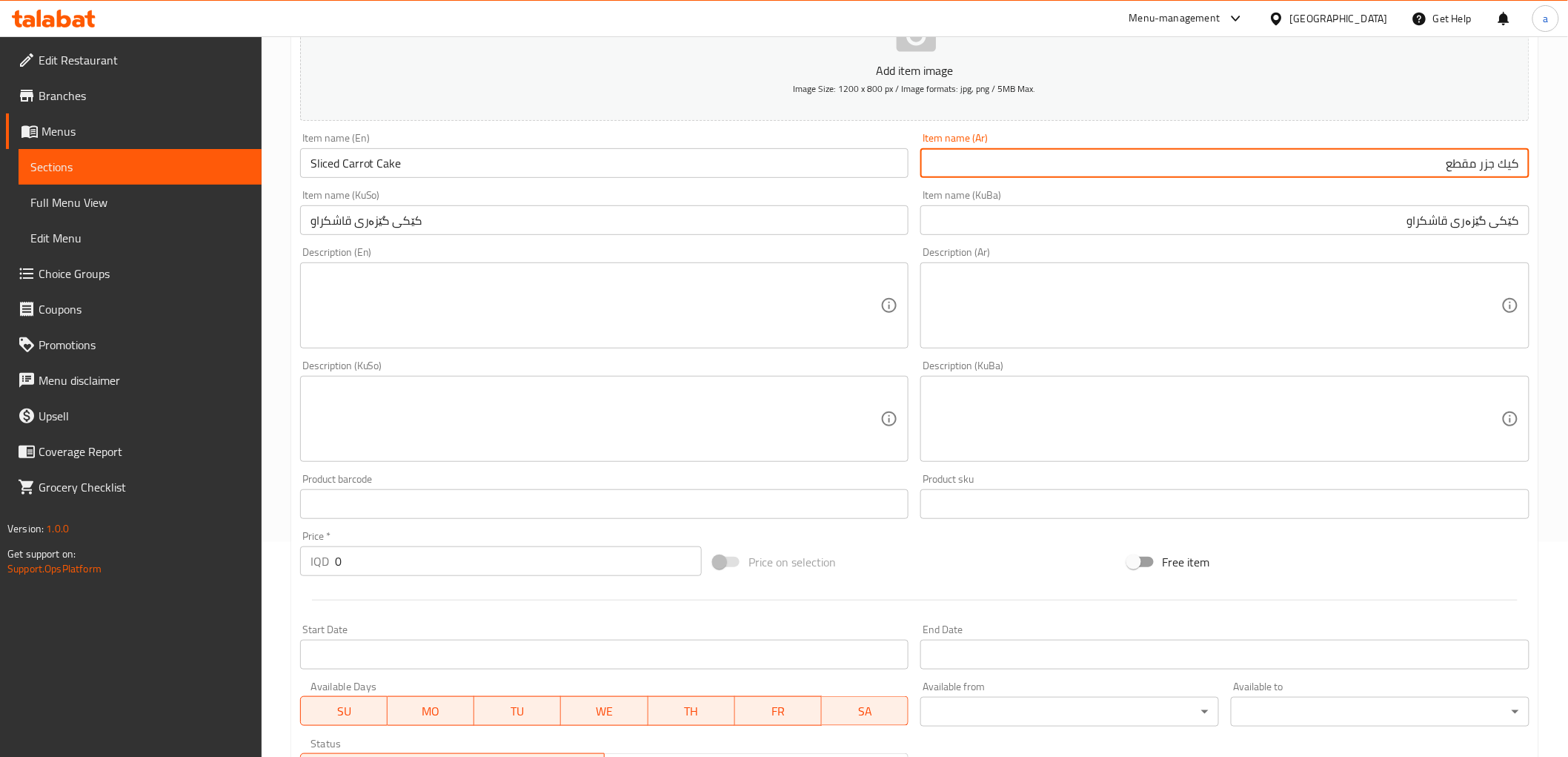
type input "كيك جزر مقطع"
click at [343, 560] on input "0" at bounding box center [519, 561] width 367 height 30
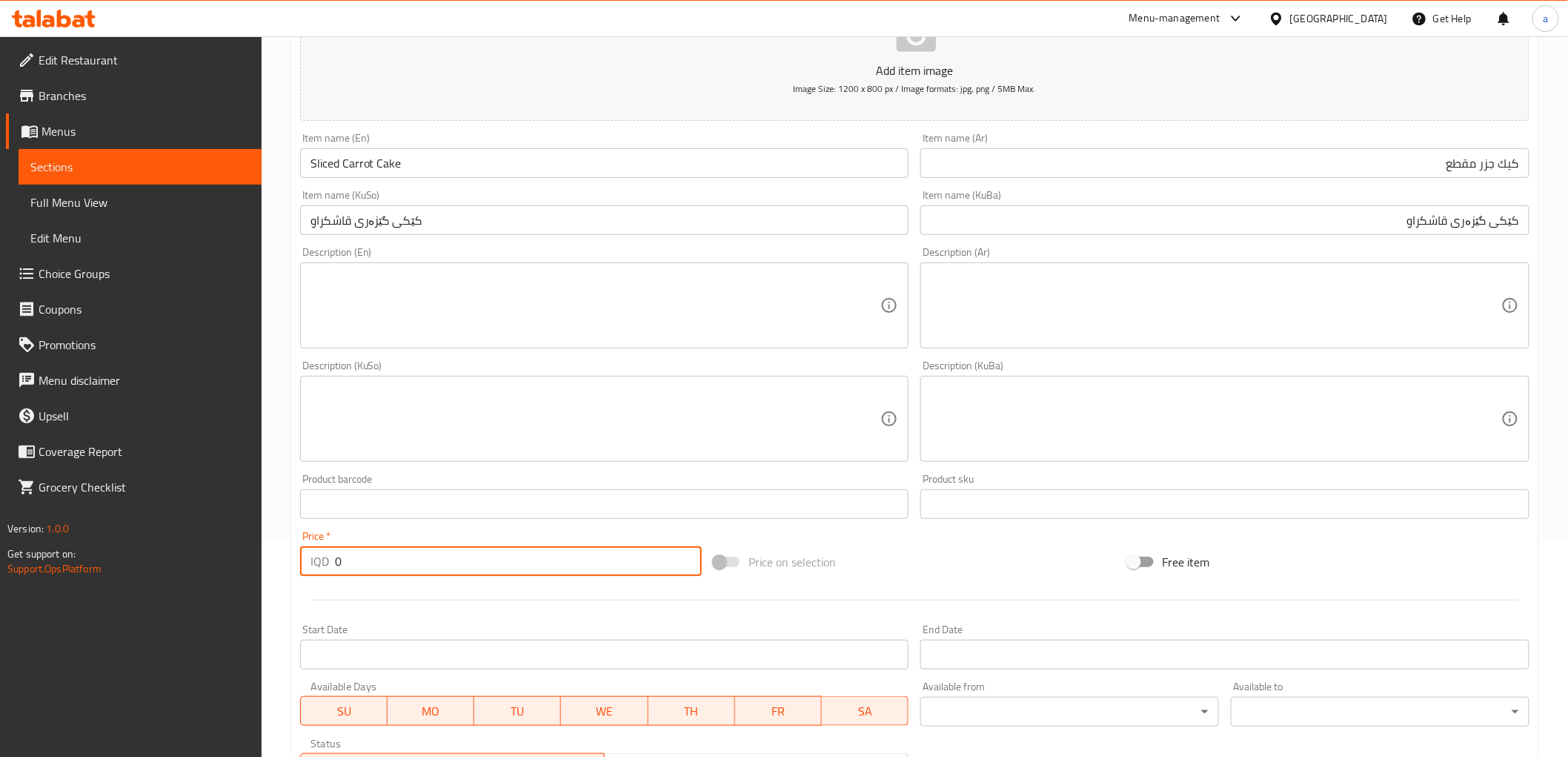
click at [343, 560] on input "0" at bounding box center [519, 561] width 367 height 30
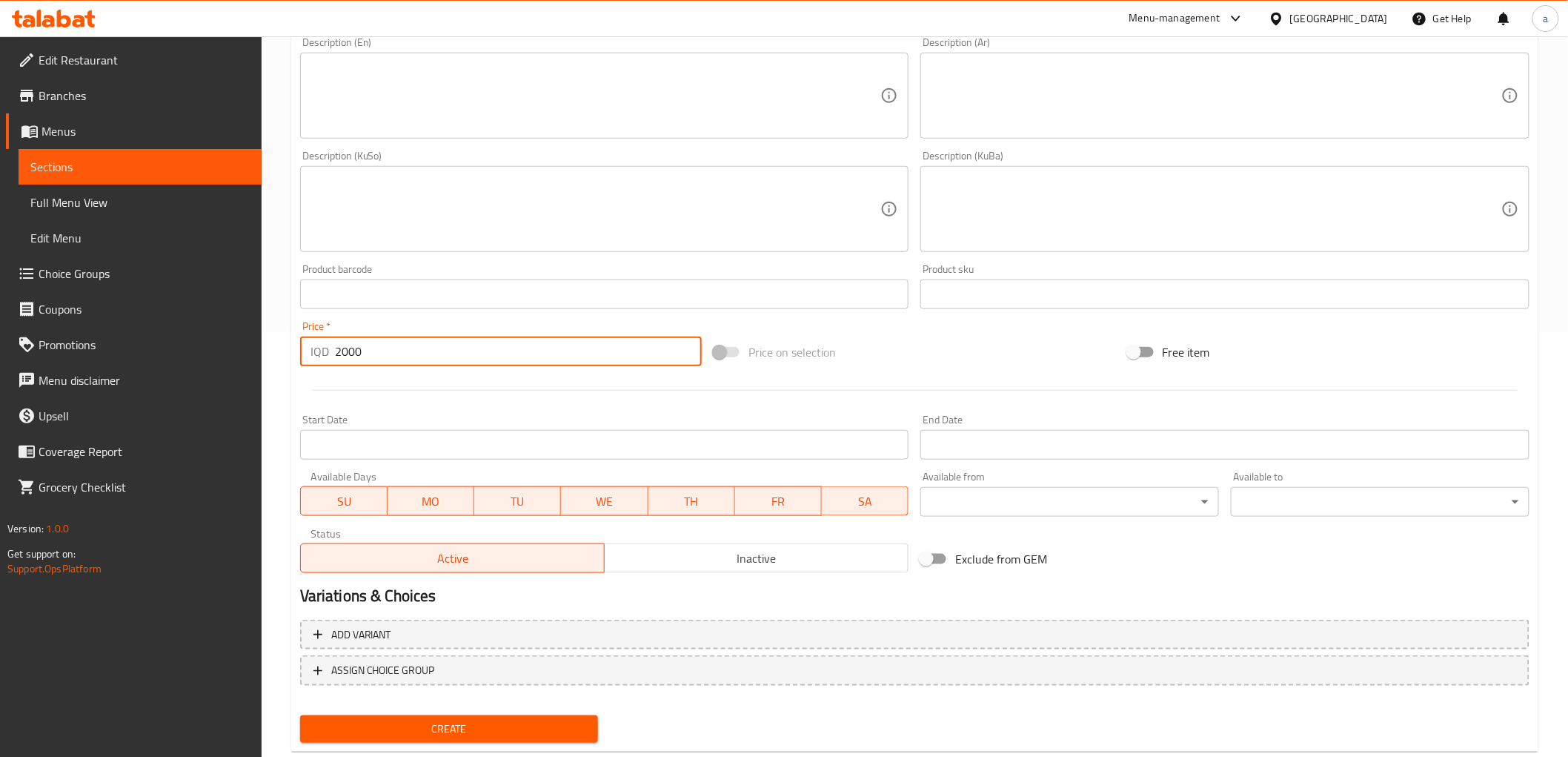
scroll to position [458, 0]
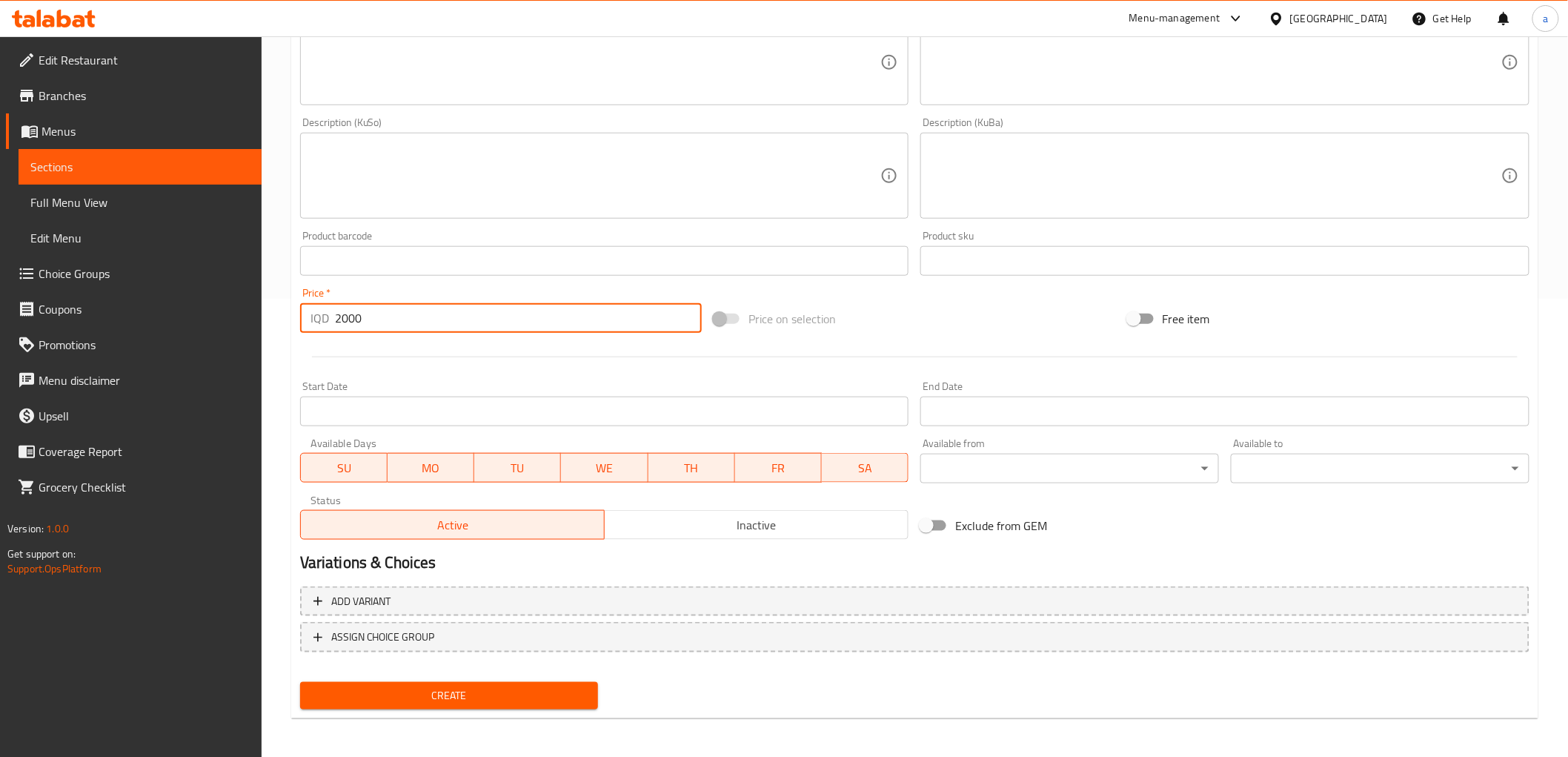
type input "2000"
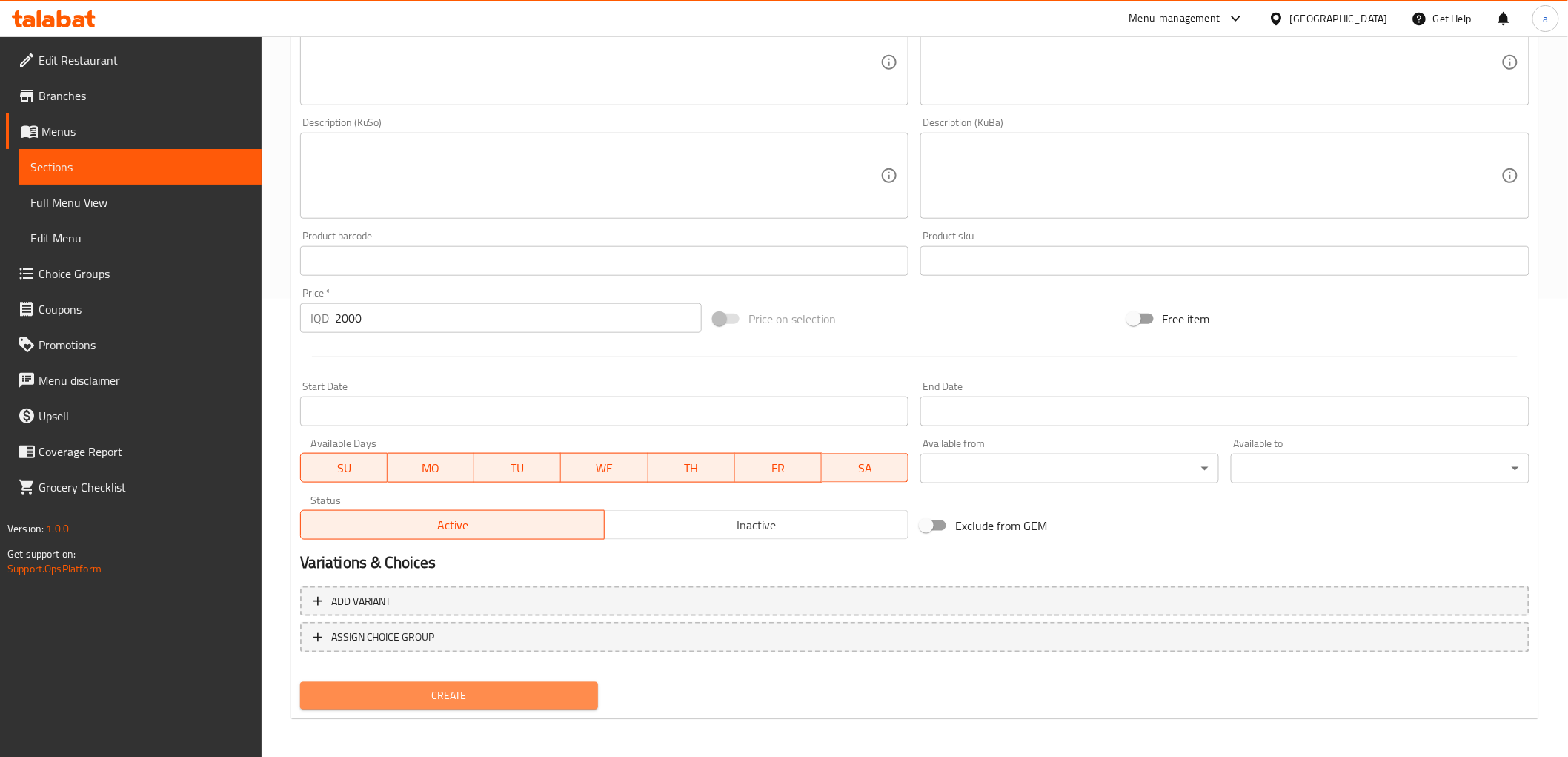
click at [484, 693] on span "Create" at bounding box center [449, 696] width 275 height 18
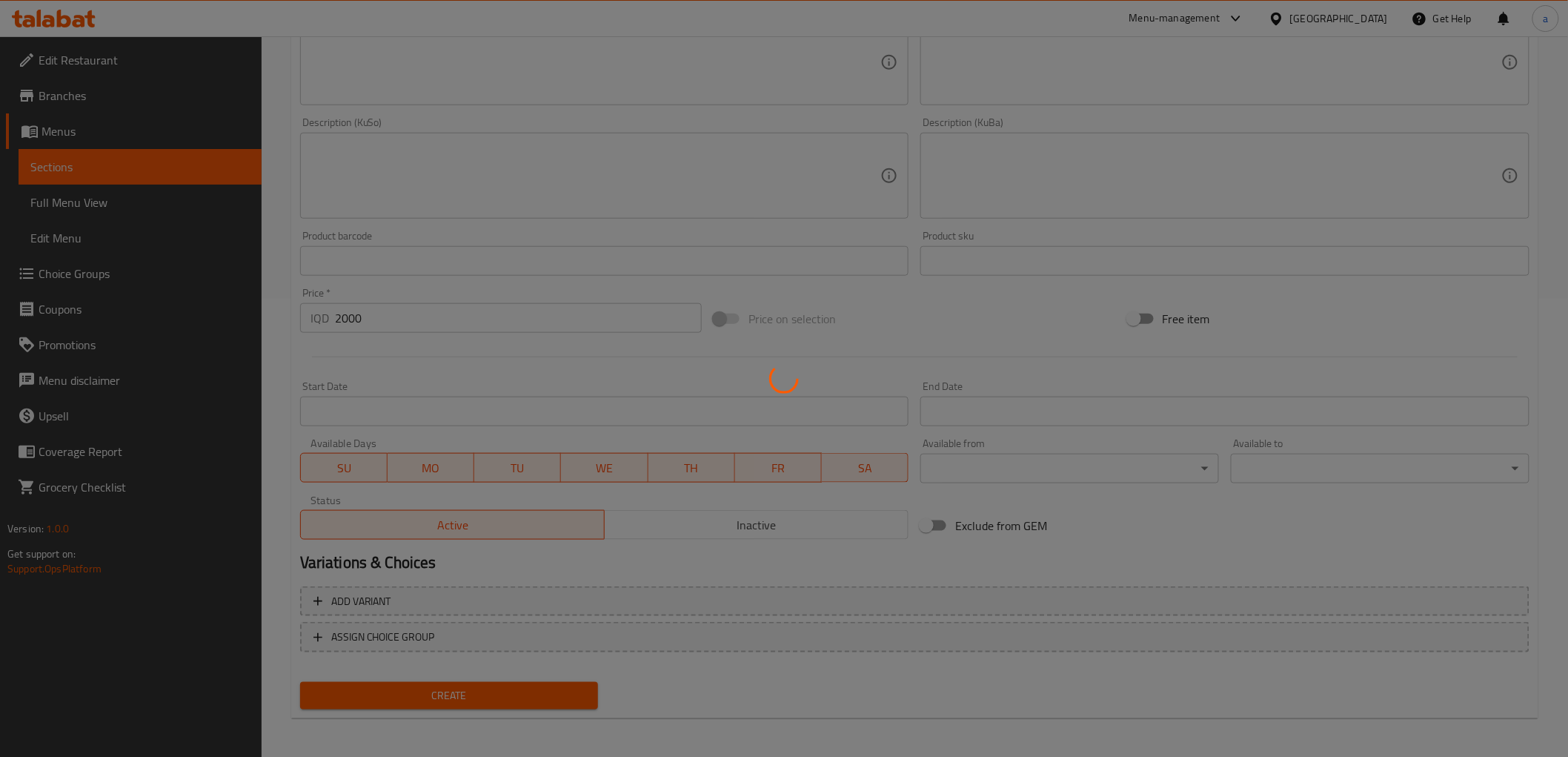
type input "0"
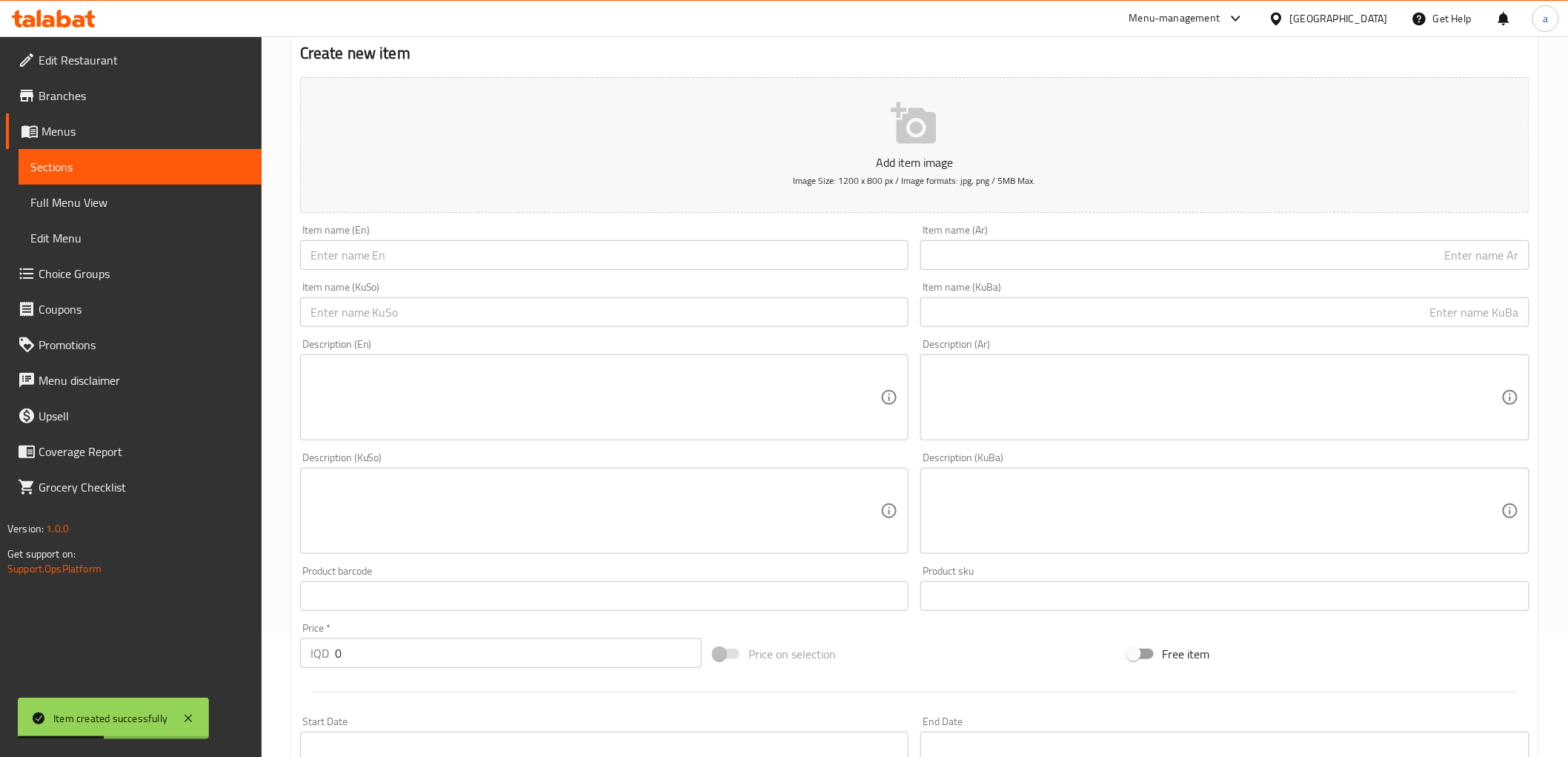
scroll to position [0, 0]
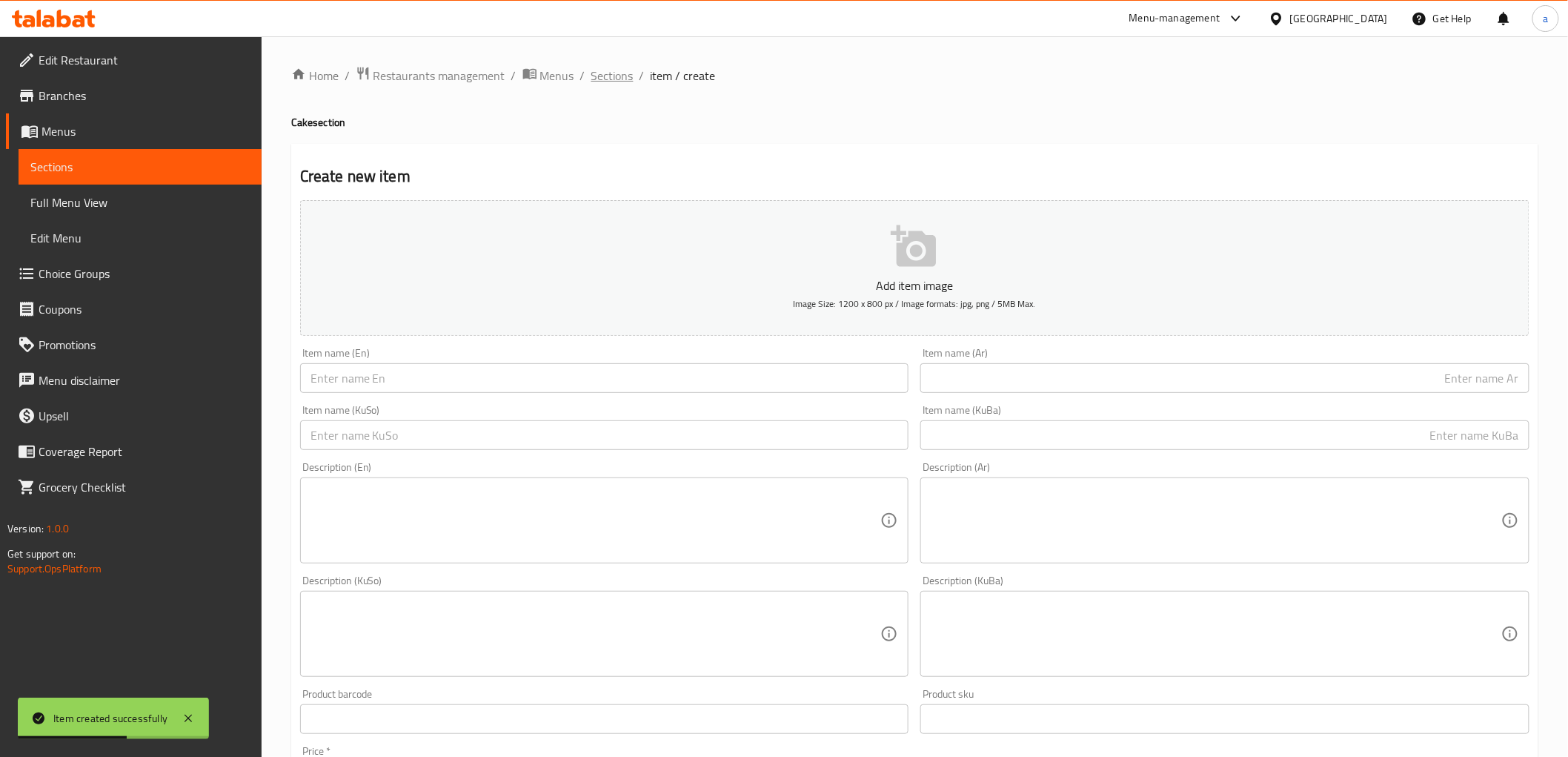
click at [624, 76] on span "Sections" at bounding box center [612, 76] width 42 height 18
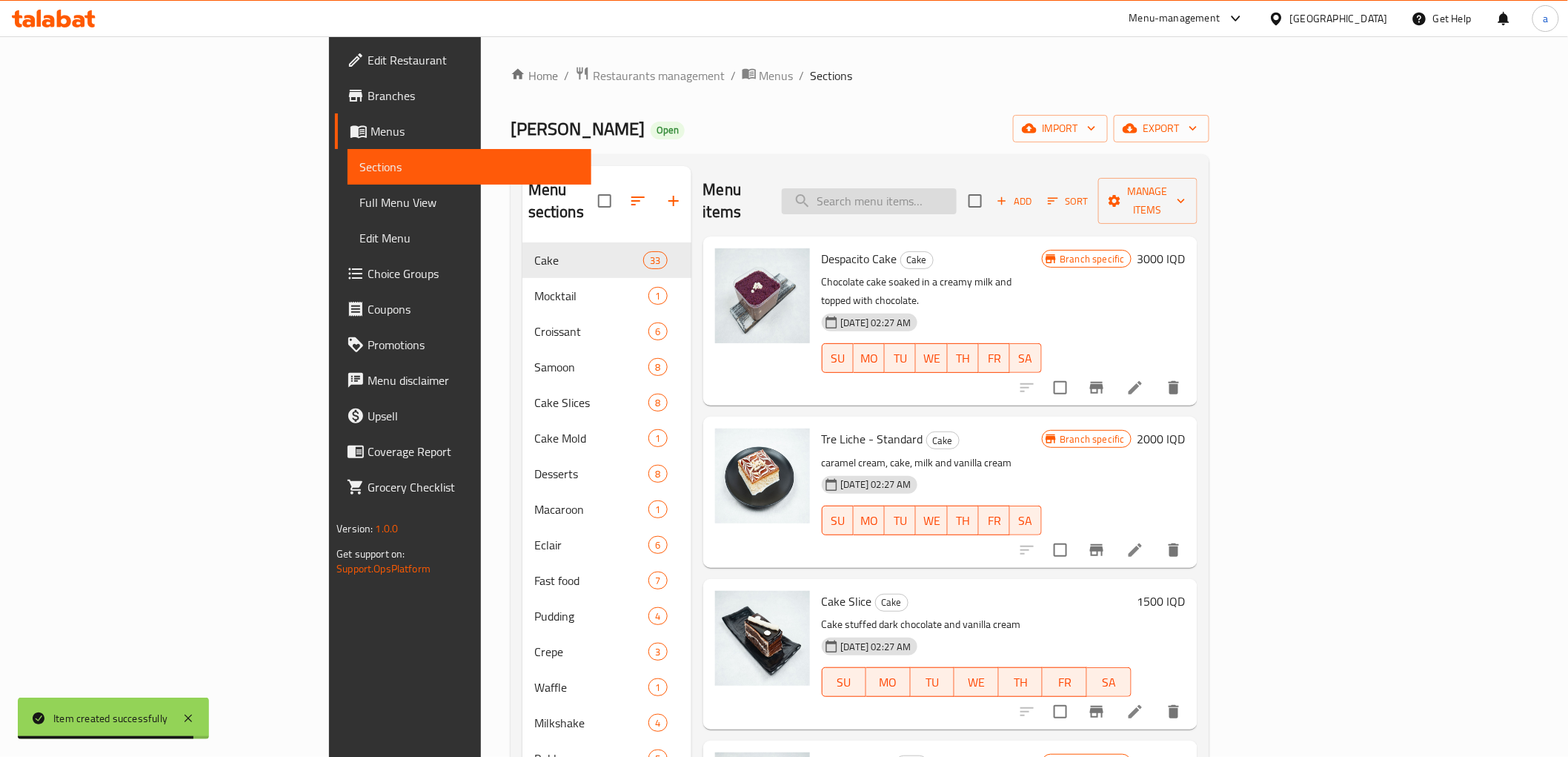
click at [957, 198] on input "search" at bounding box center [868, 201] width 174 height 26
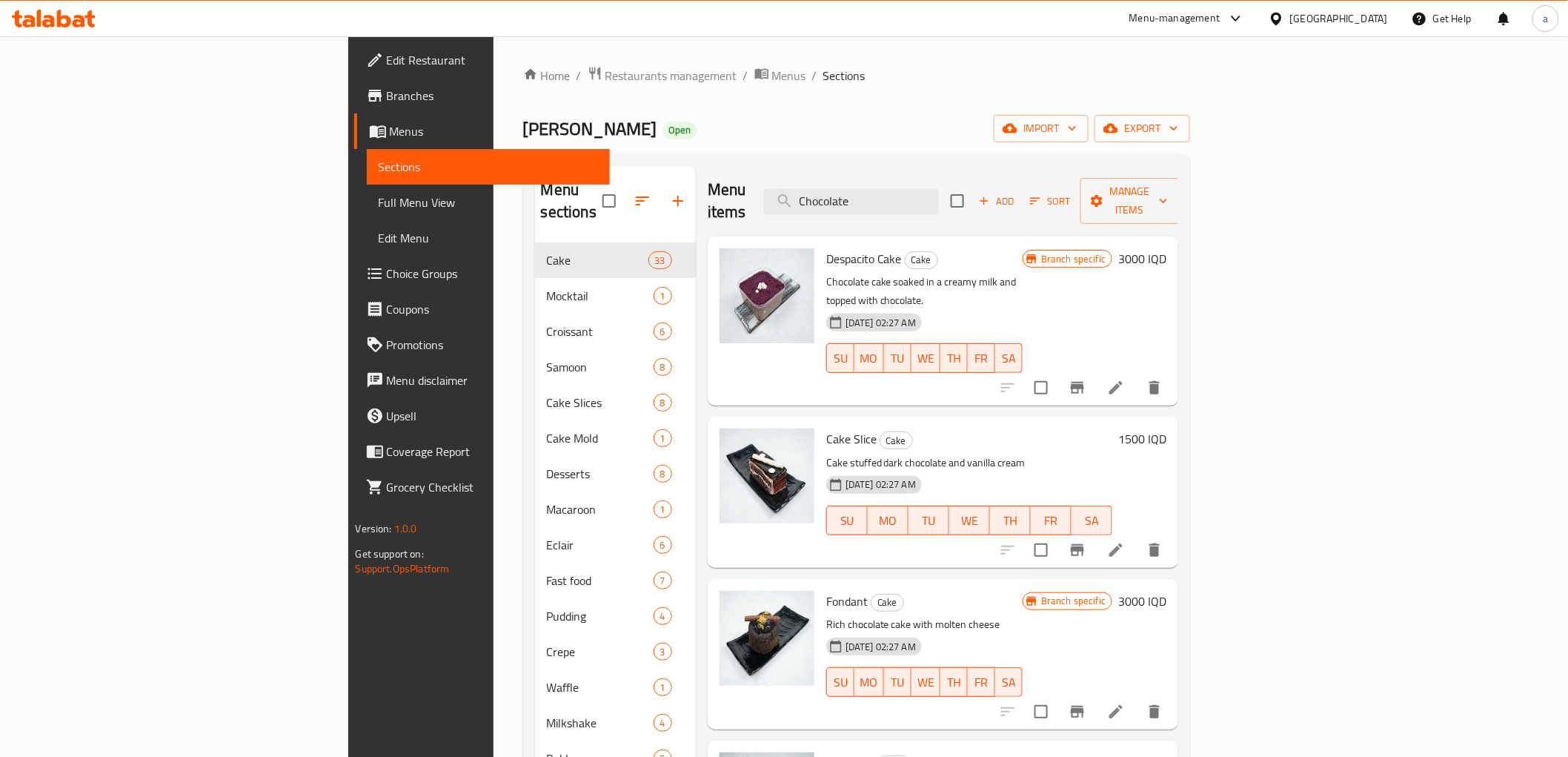
click at [1065, 117] on div "Safra Bakery Open import export" at bounding box center [857, 128] width 667 height 27
click at [939, 189] on input "Chocolate" at bounding box center [851, 201] width 174 height 26
type input "Chocolate Cake"
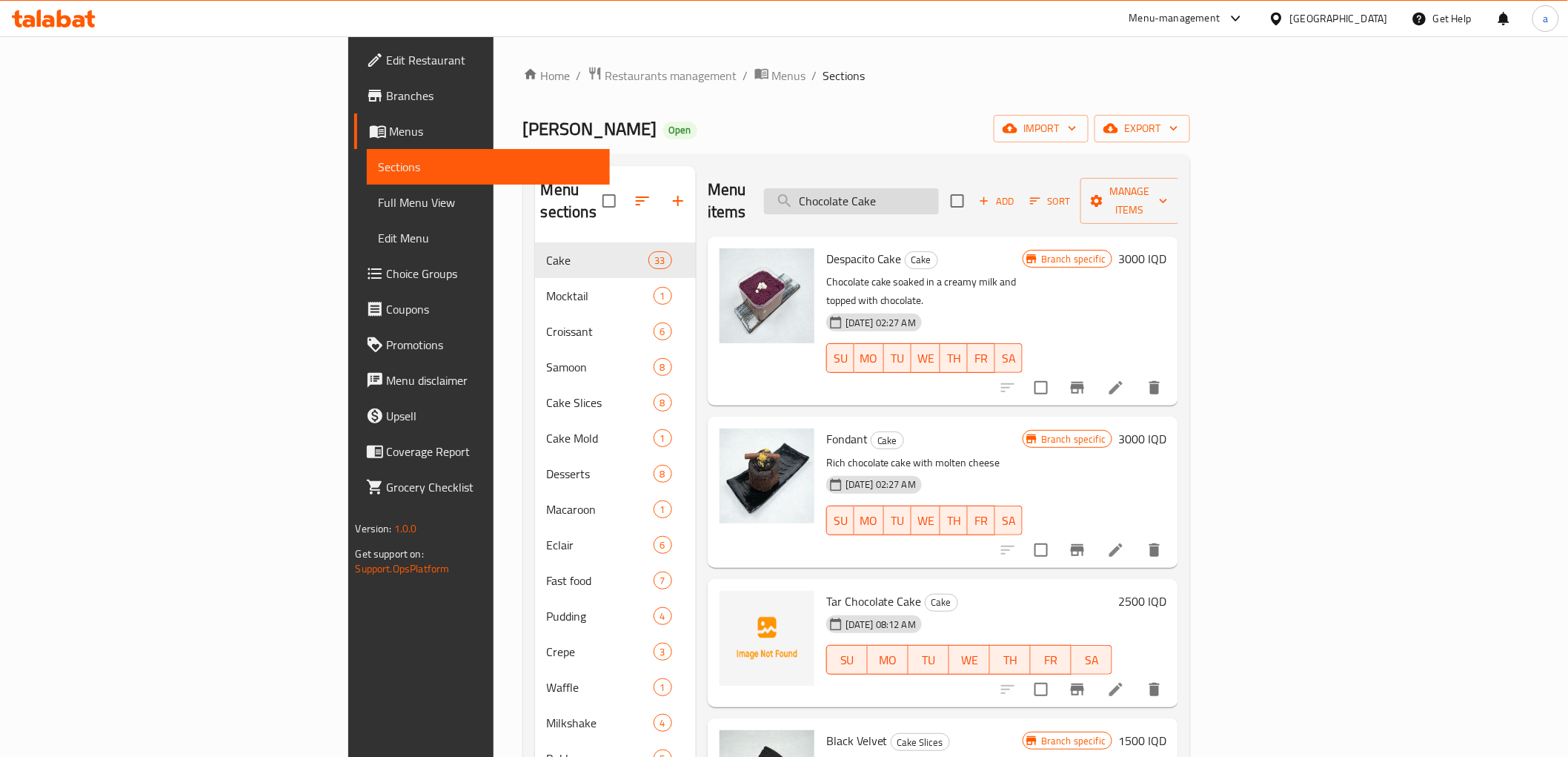
click at [939, 189] on input "Chocolate Cake" at bounding box center [851, 201] width 174 height 26
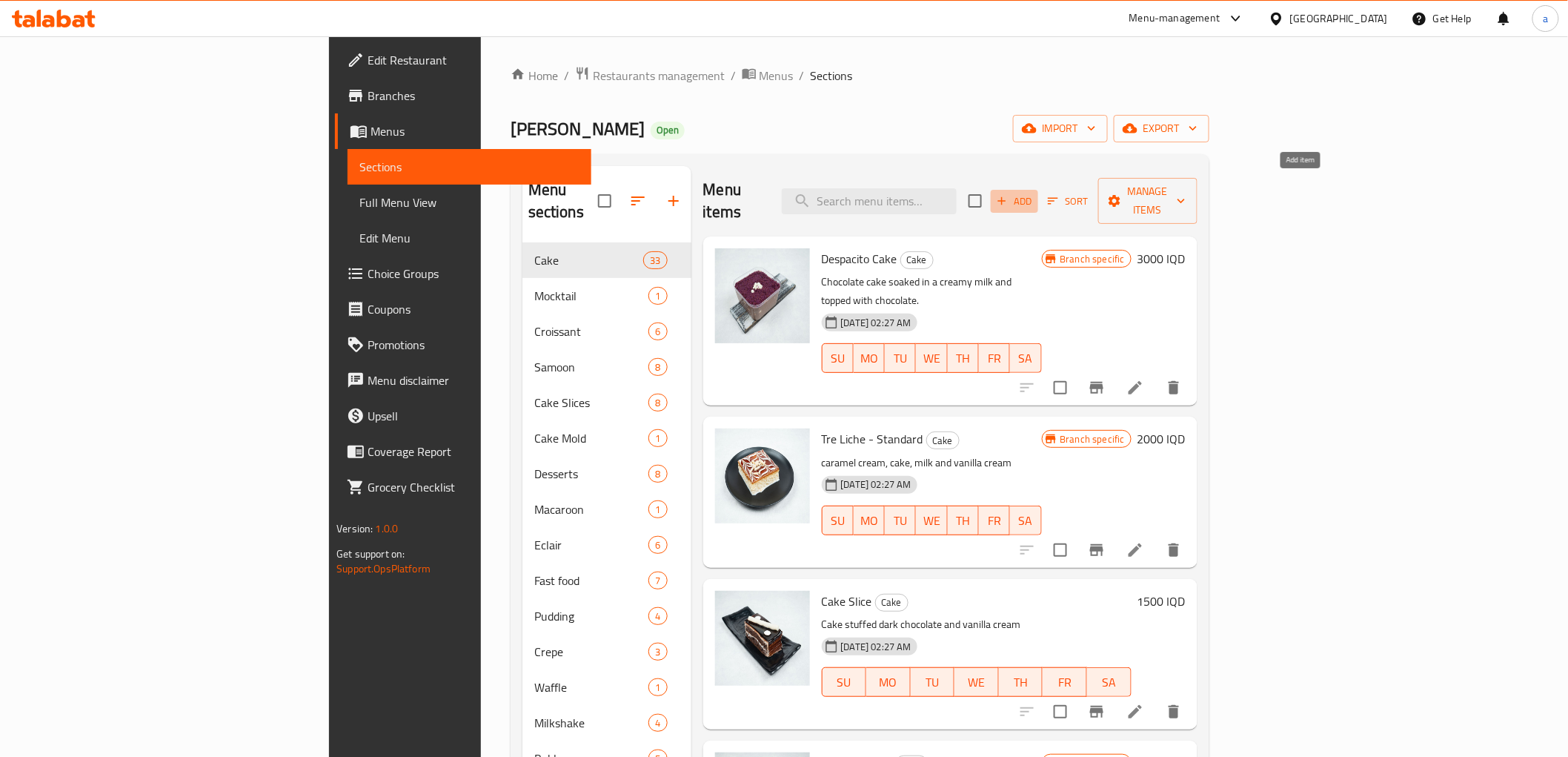
click at [1035, 193] on span "Add" at bounding box center [1015, 201] width 40 height 17
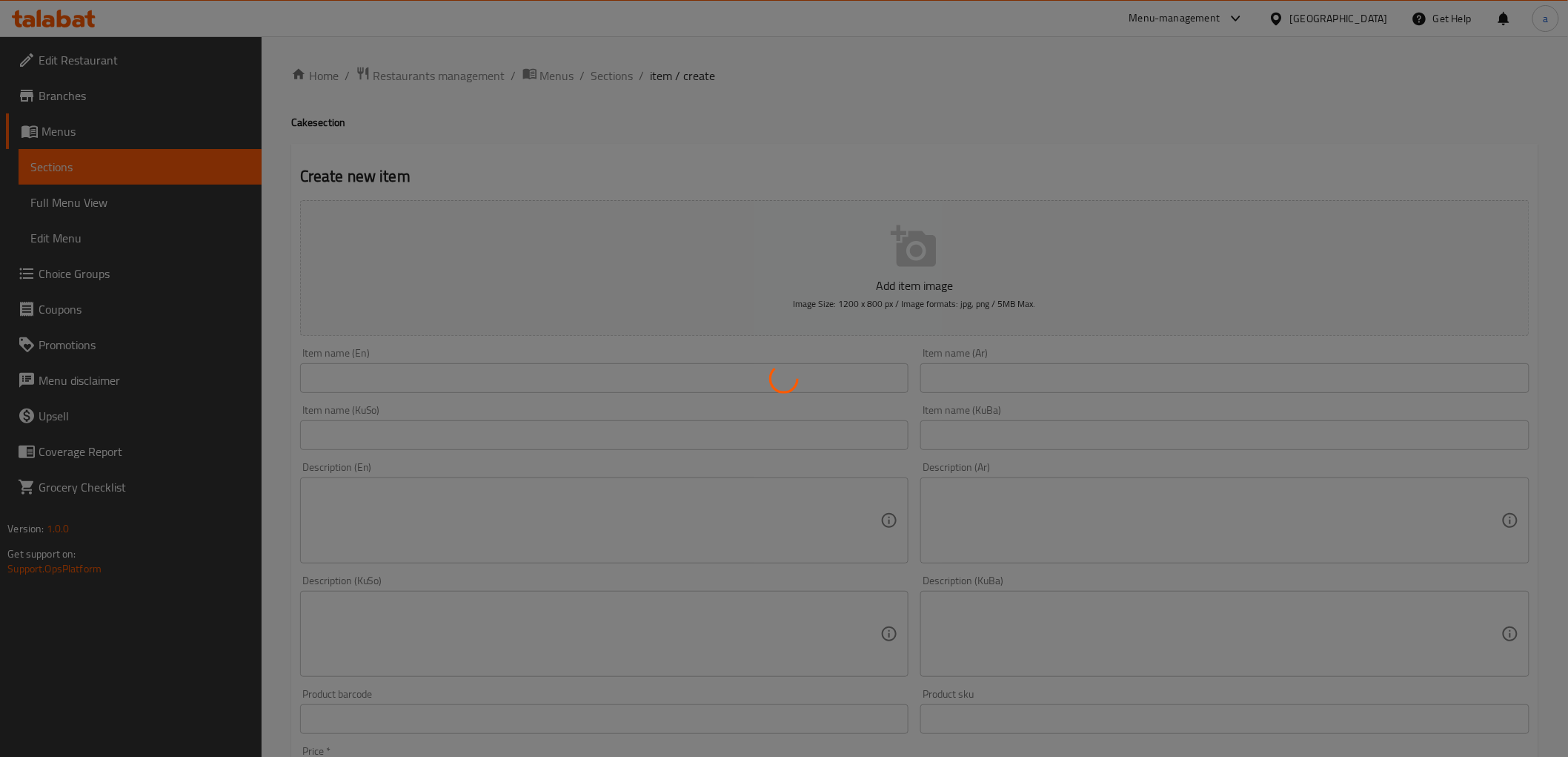
click at [485, 381] on div at bounding box center [784, 378] width 1568 height 757
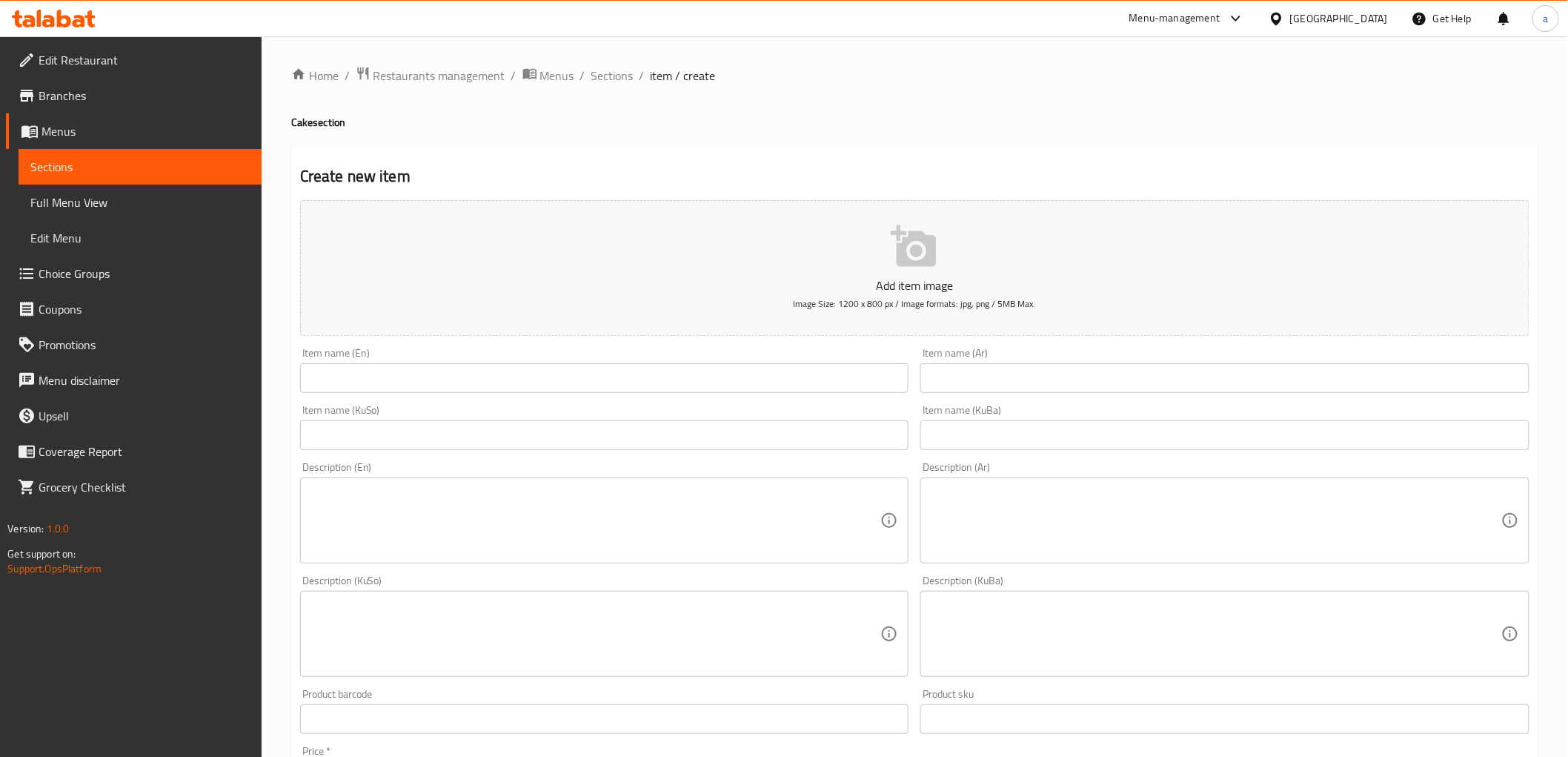
click at [485, 381] on input "text" at bounding box center [605, 378] width 610 height 30
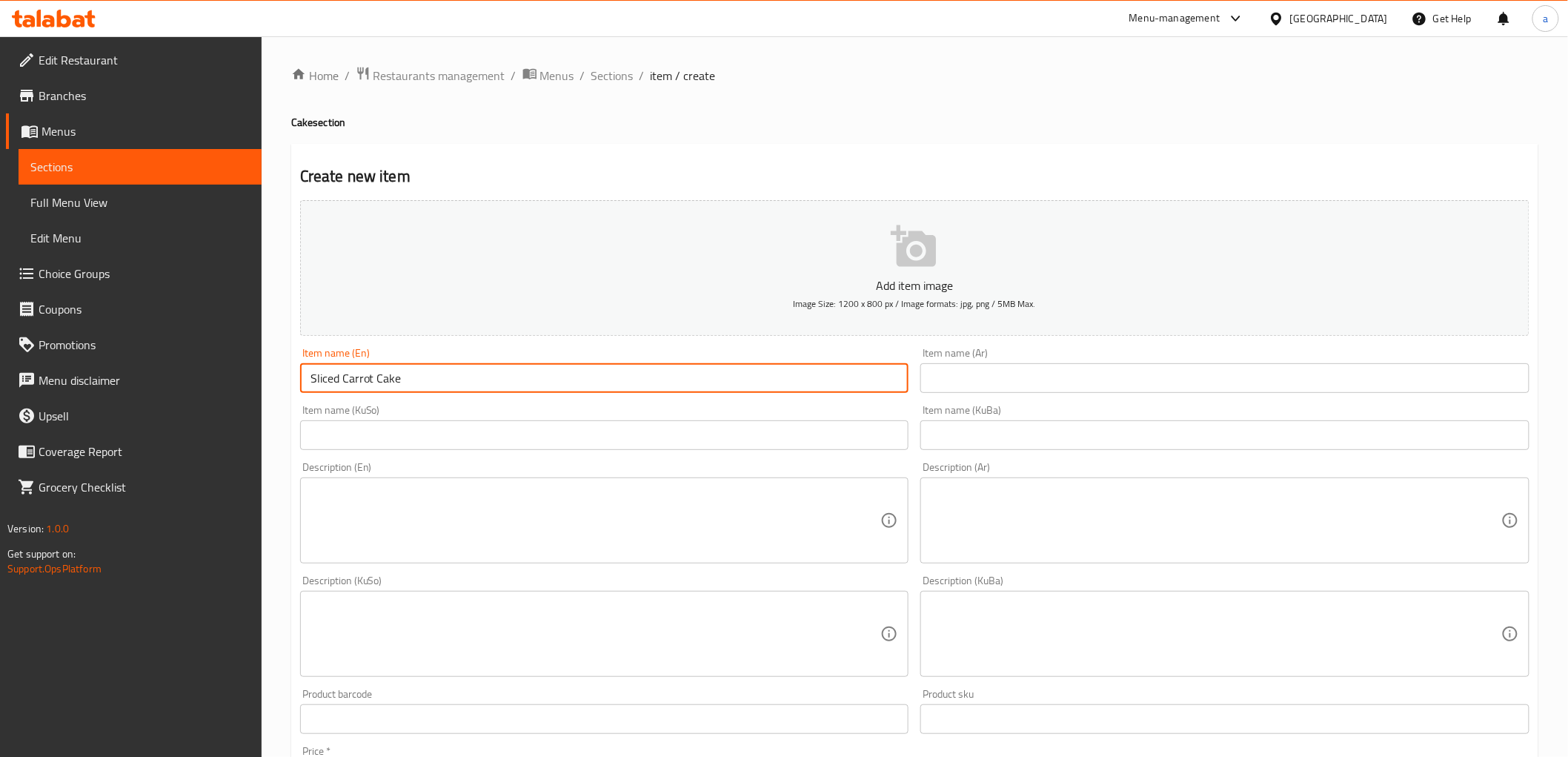
drag, startPoint x: 372, startPoint y: 382, endPoint x: 341, endPoint y: 388, distance: 31.6
click at [341, 388] on input "Sliced Carrot Cake" at bounding box center [605, 378] width 610 height 30
type input "Sliced Chocolate Cake"
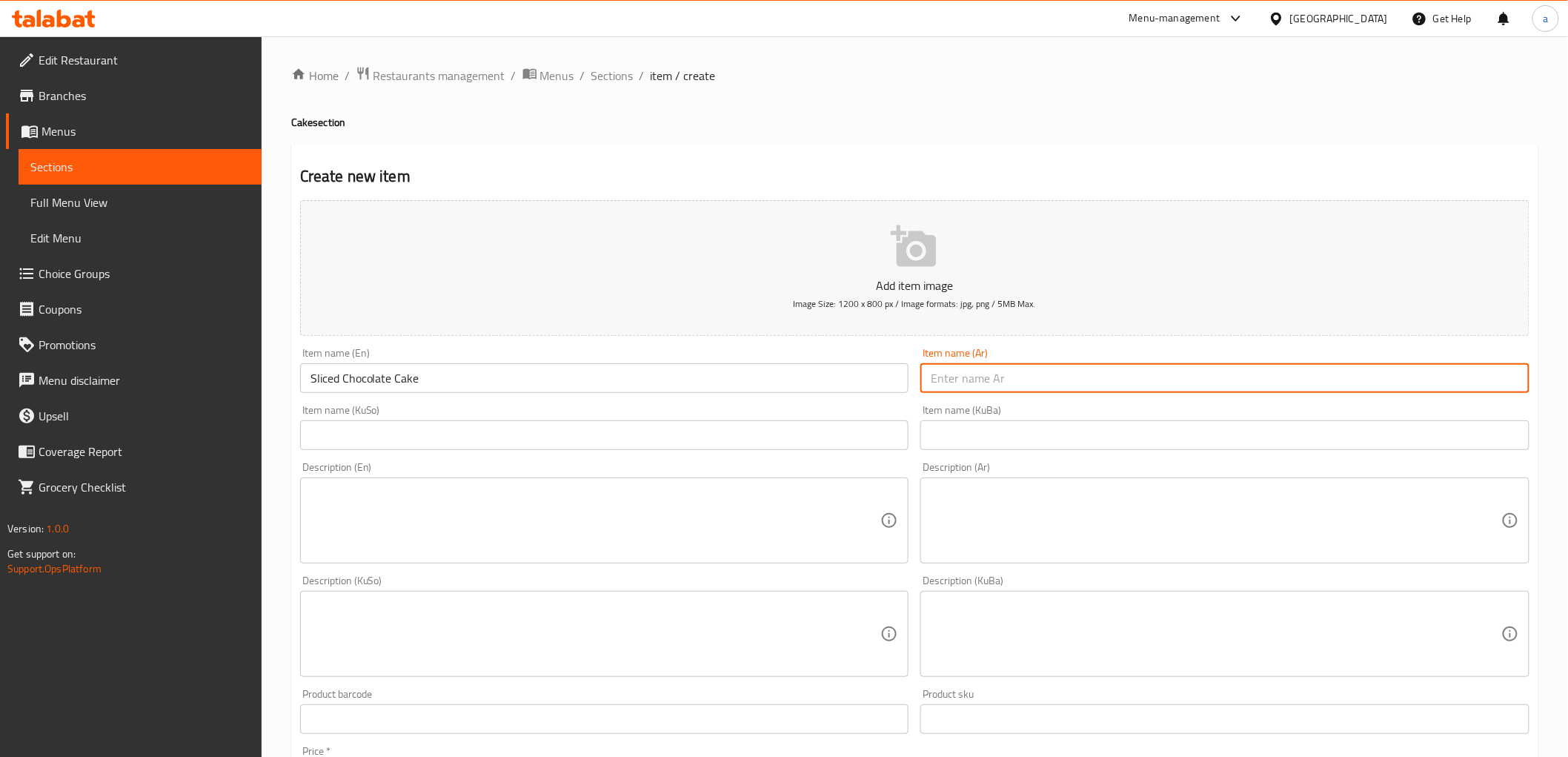
click at [1040, 371] on input "text" at bounding box center [1225, 378] width 610 height 30
paste input "كيك جزر مقطّع"
click at [975, 389] on input "كيك جزر مقطّع" at bounding box center [1225, 378] width 610 height 30
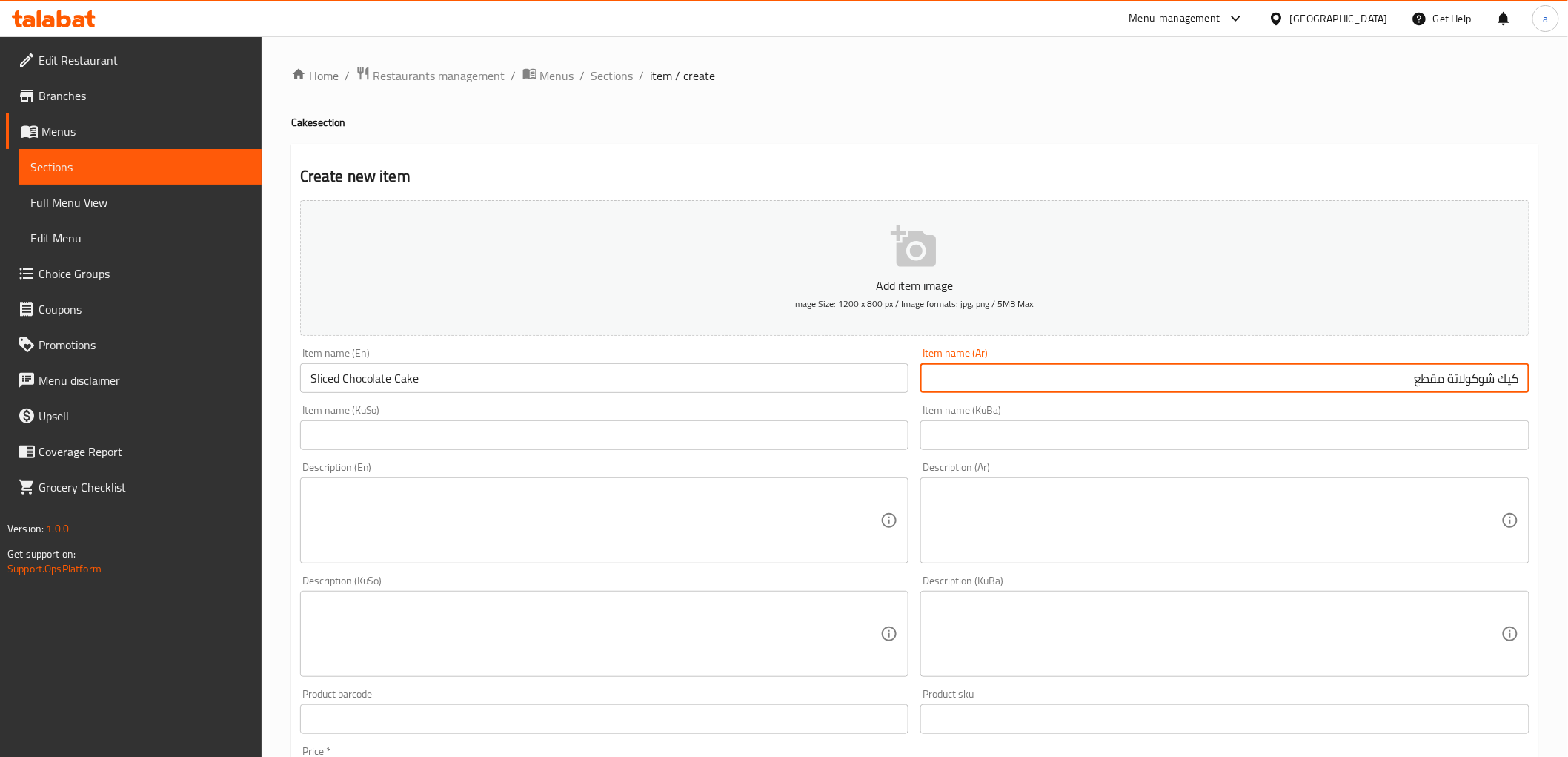
type input "كيك شوكولاتة مقطع"
click at [1315, 431] on input "text" at bounding box center [1225, 435] width 610 height 30
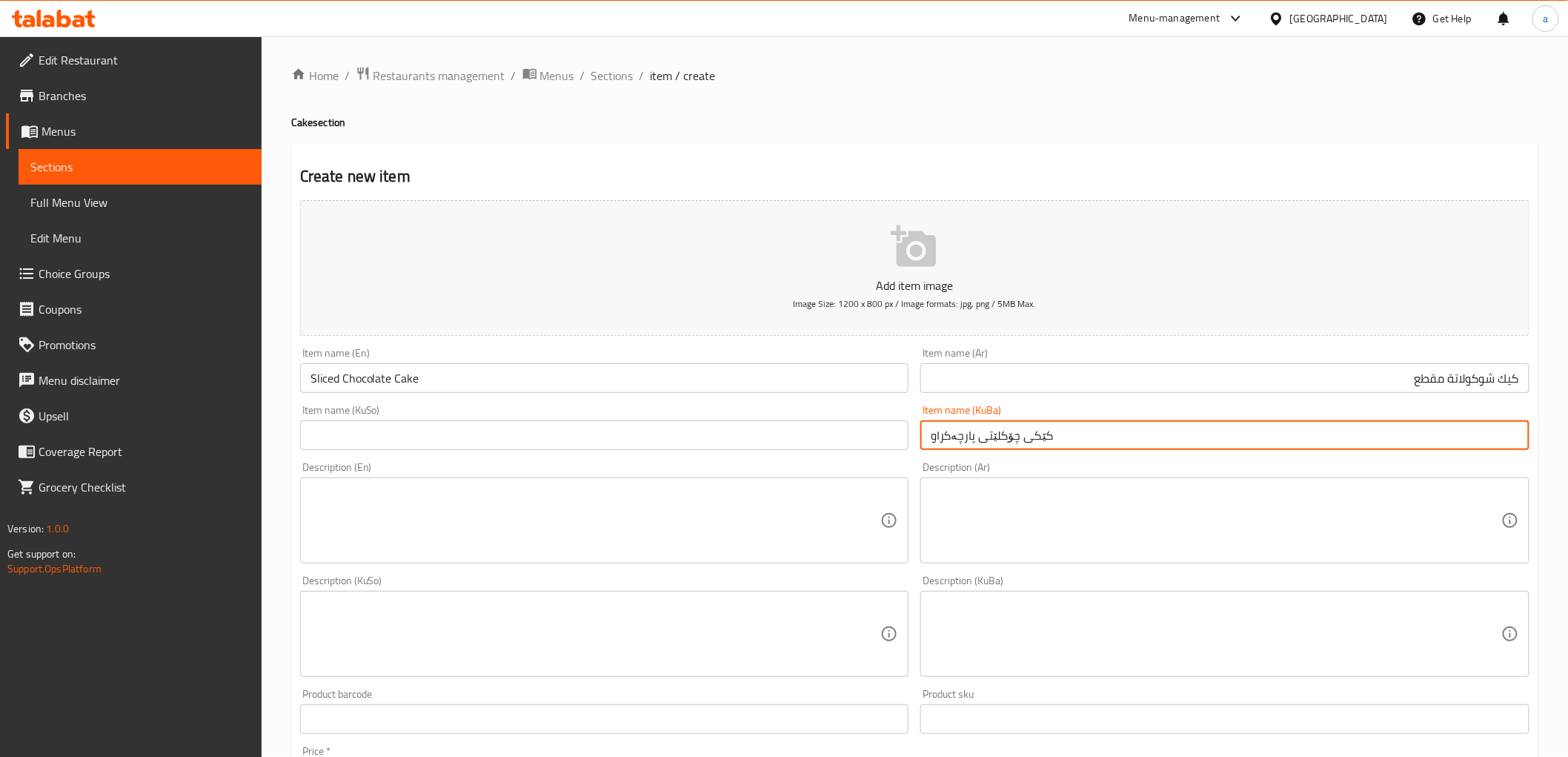
type input "کێکی چۆکلێتی پارچەکراو"
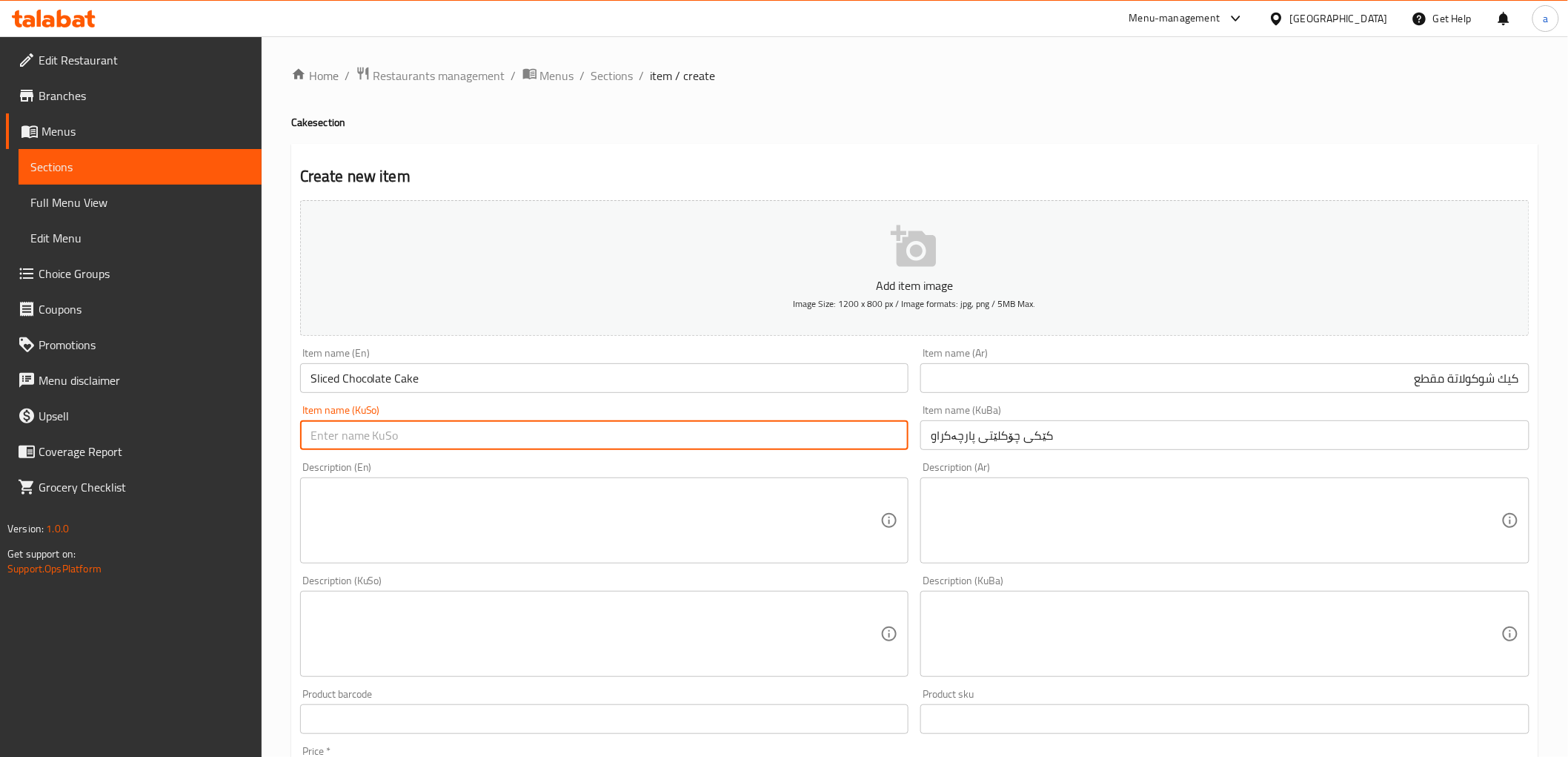
click at [744, 443] on input "text" at bounding box center [605, 435] width 610 height 30
paste input "کێکی چۆکلێتی پارچەکراو"
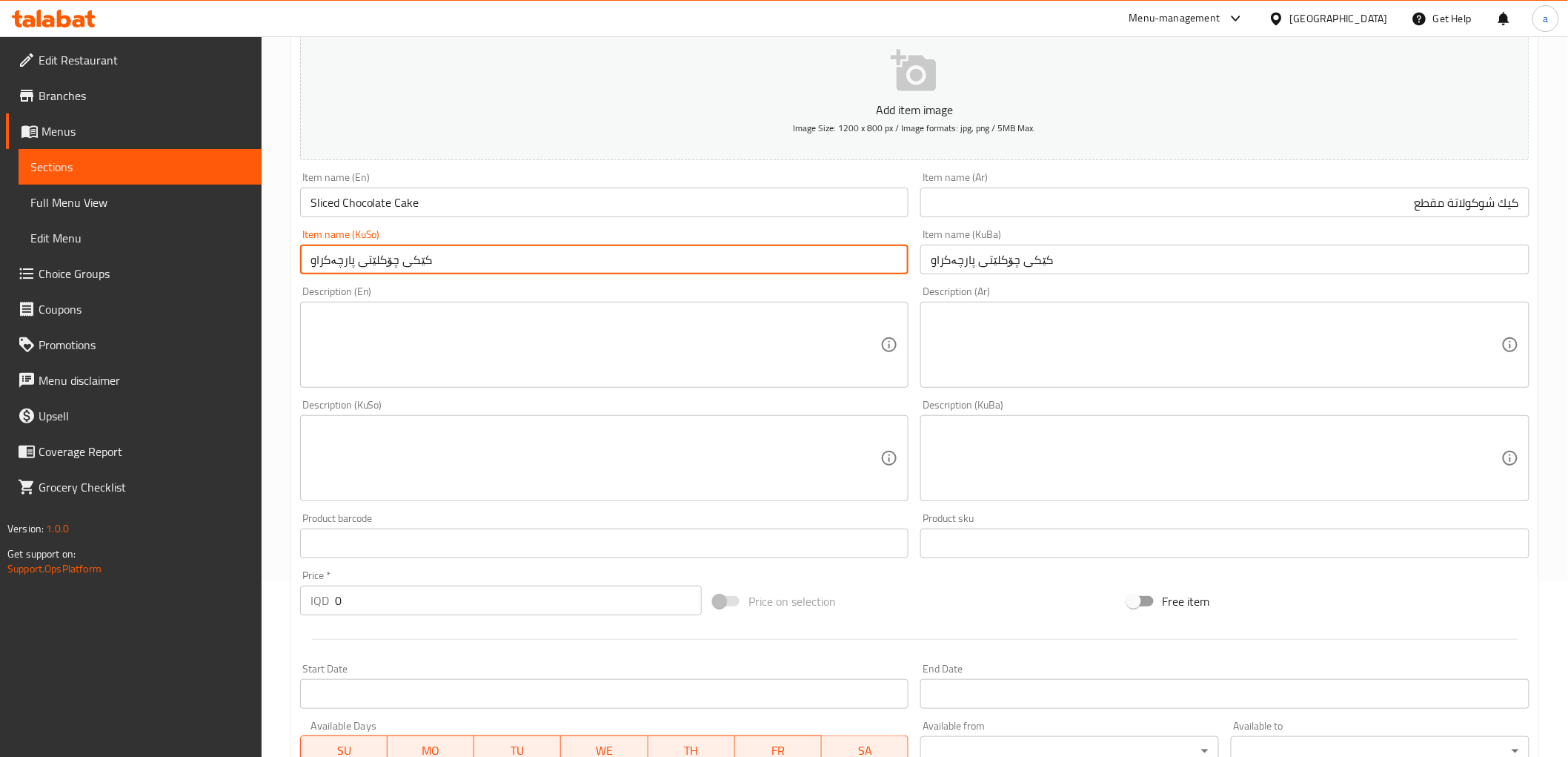
scroll to position [458, 0]
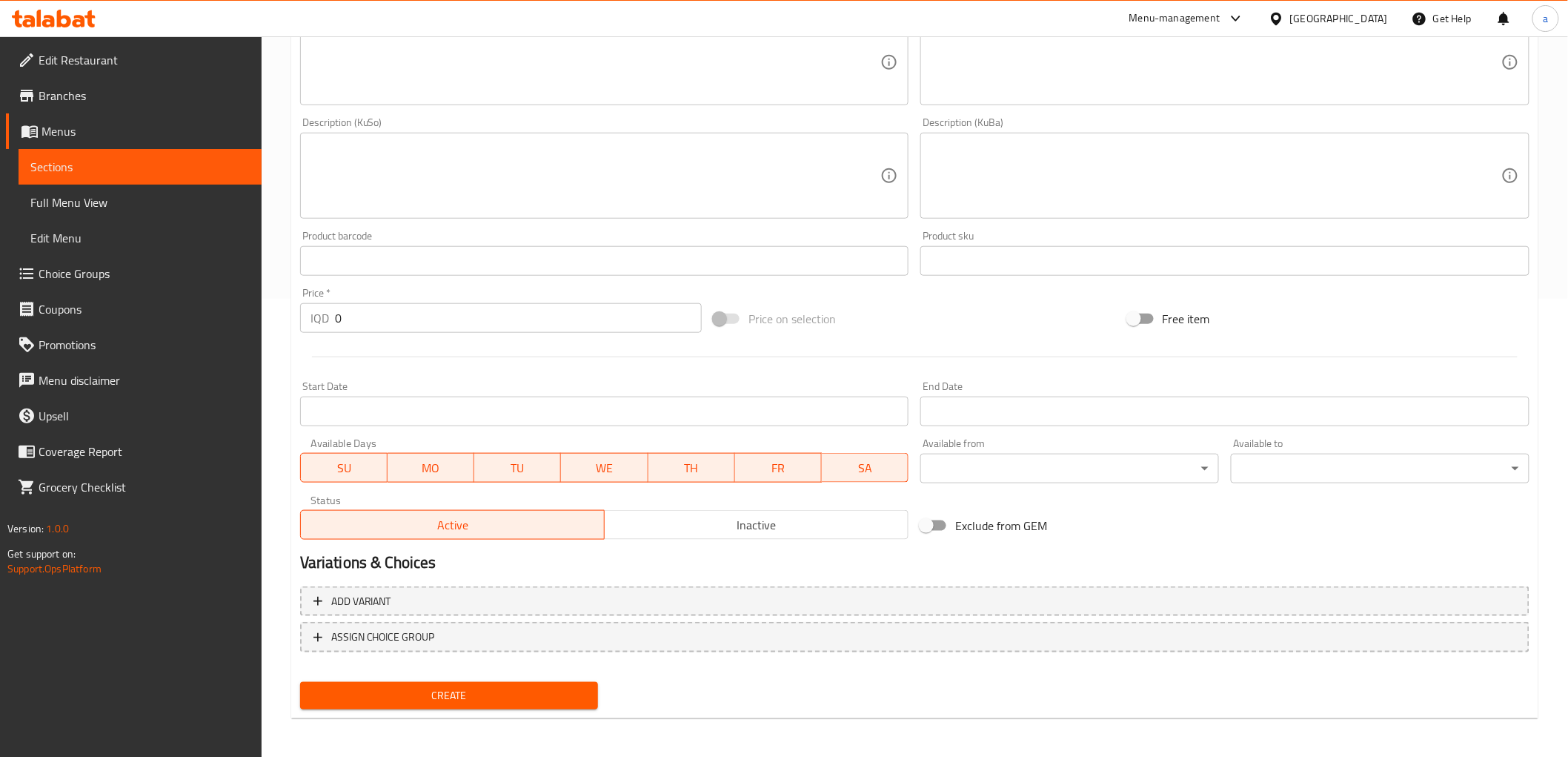
type input "کێکی چۆکلێتی پارچەکراو"
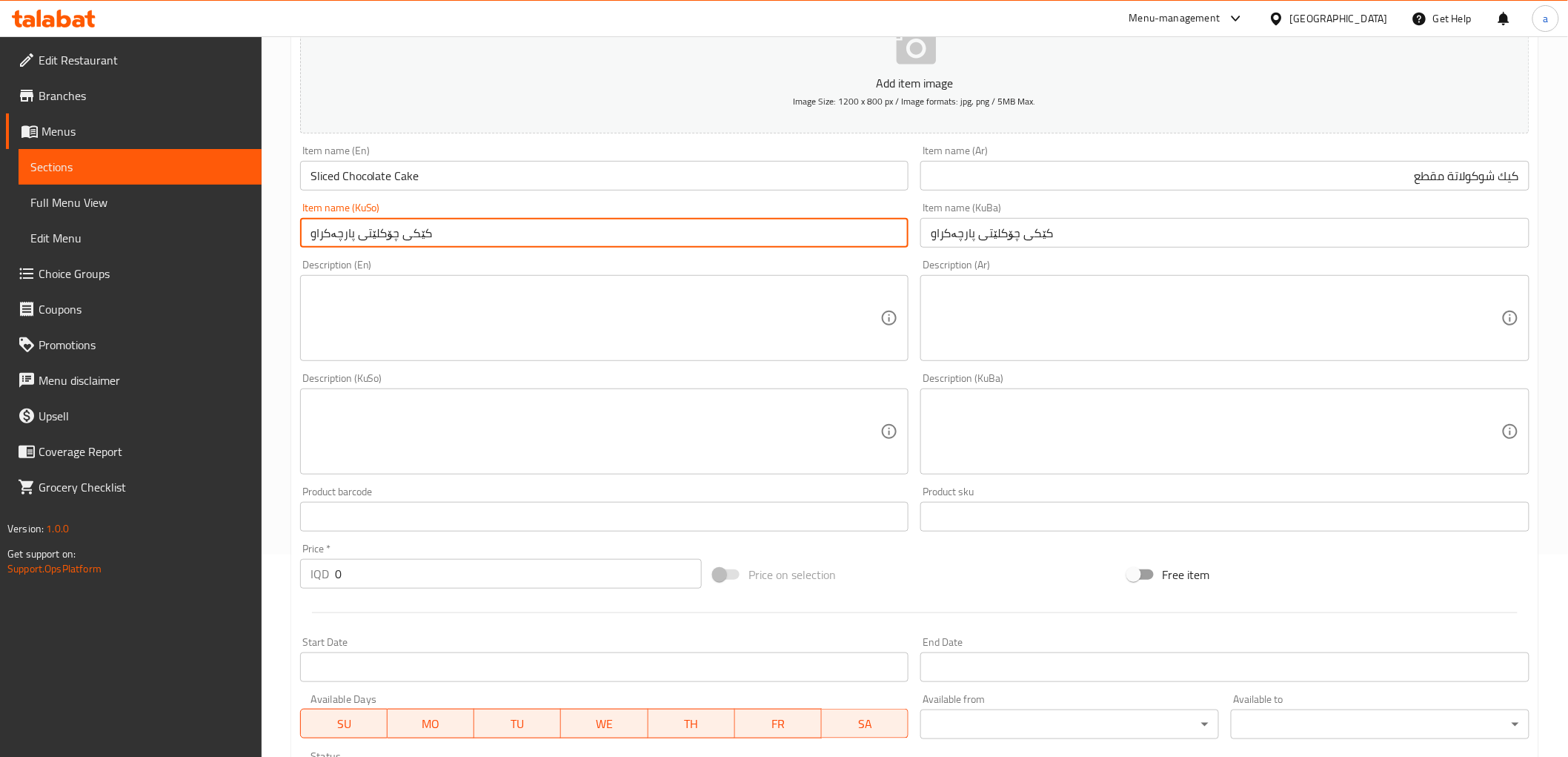
scroll to position [0, 0]
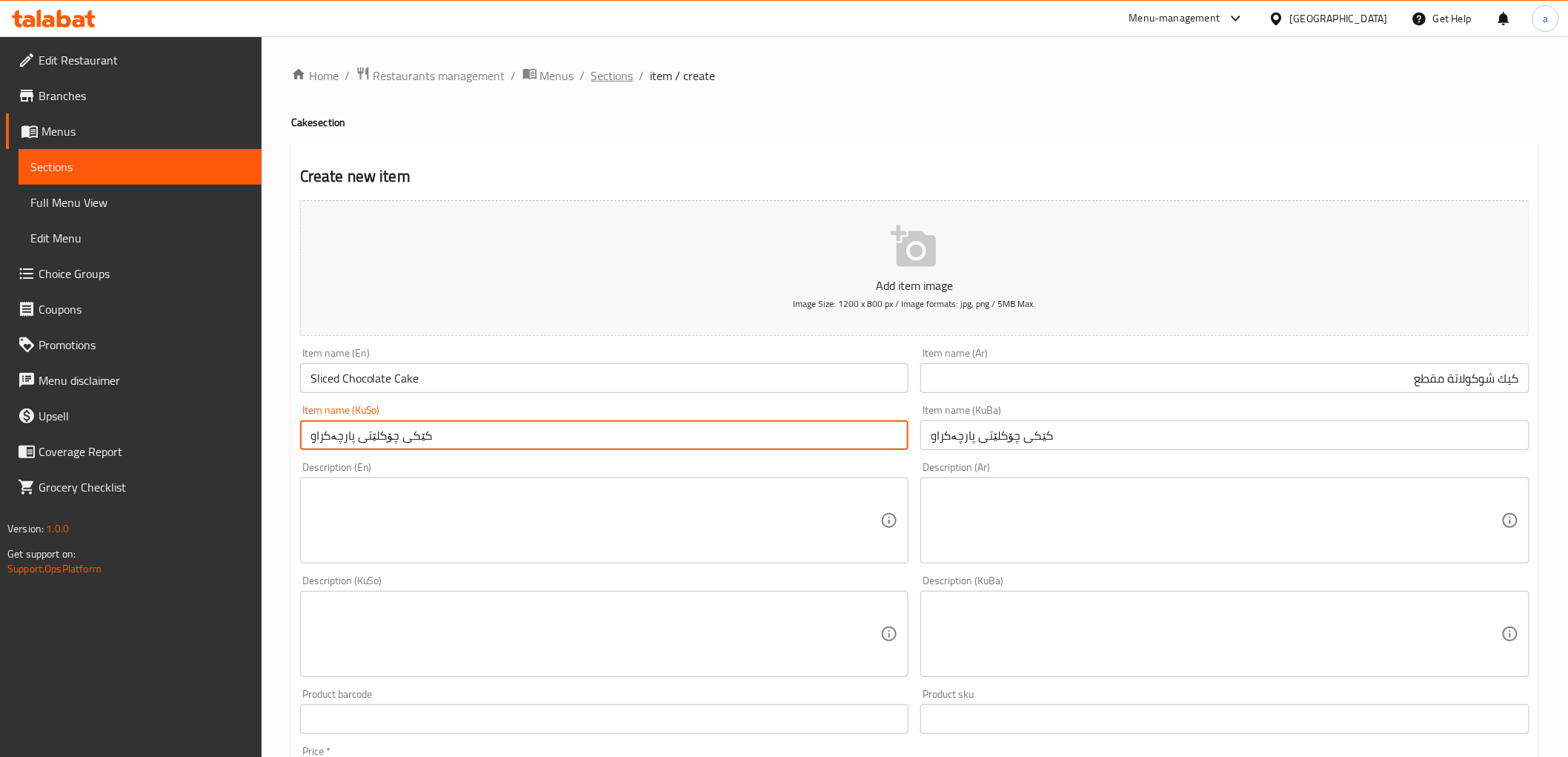
click at [608, 80] on span "Sections" at bounding box center [612, 76] width 42 height 18
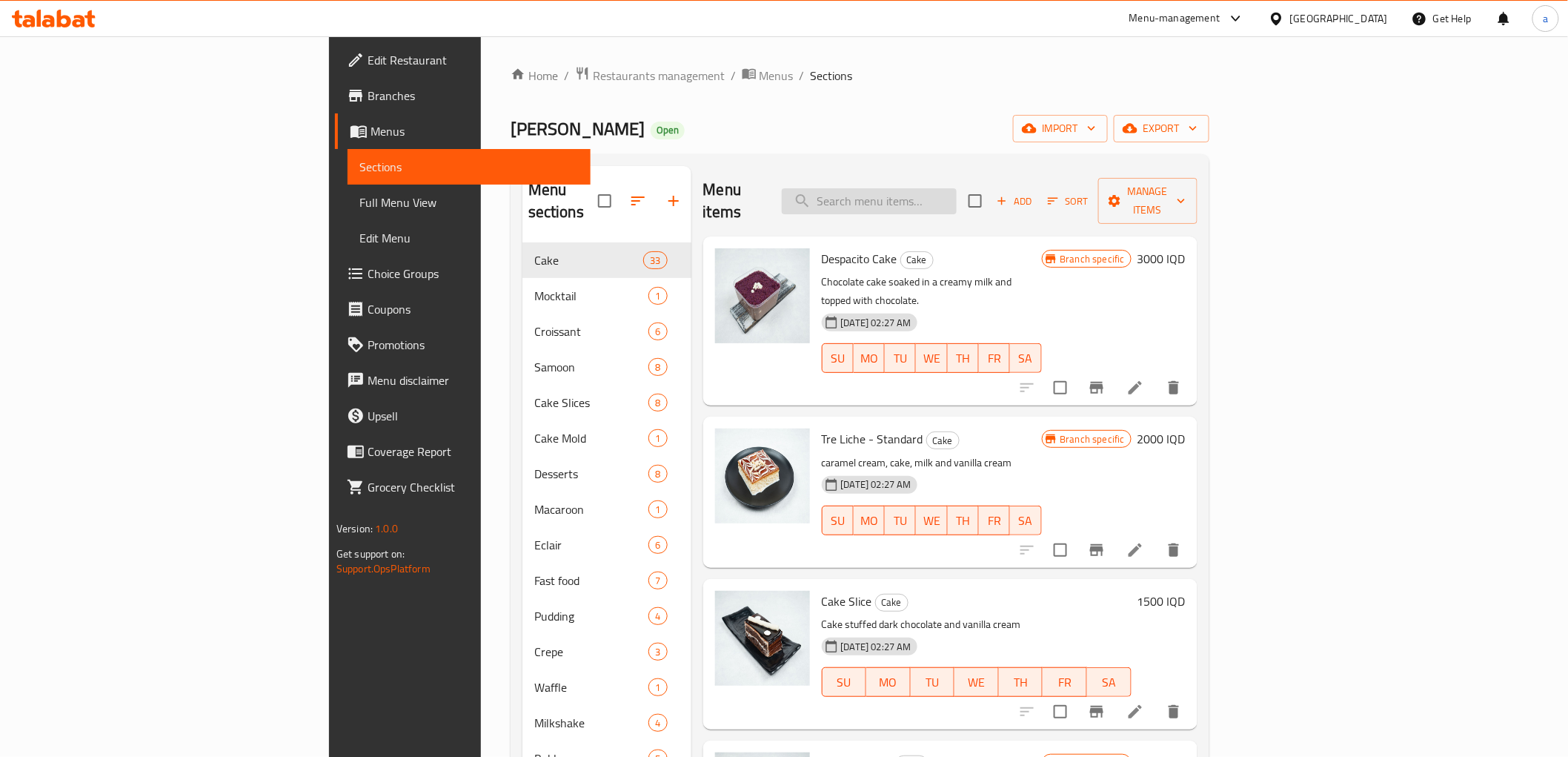
click at [957, 194] on input "search" at bounding box center [868, 201] width 174 height 26
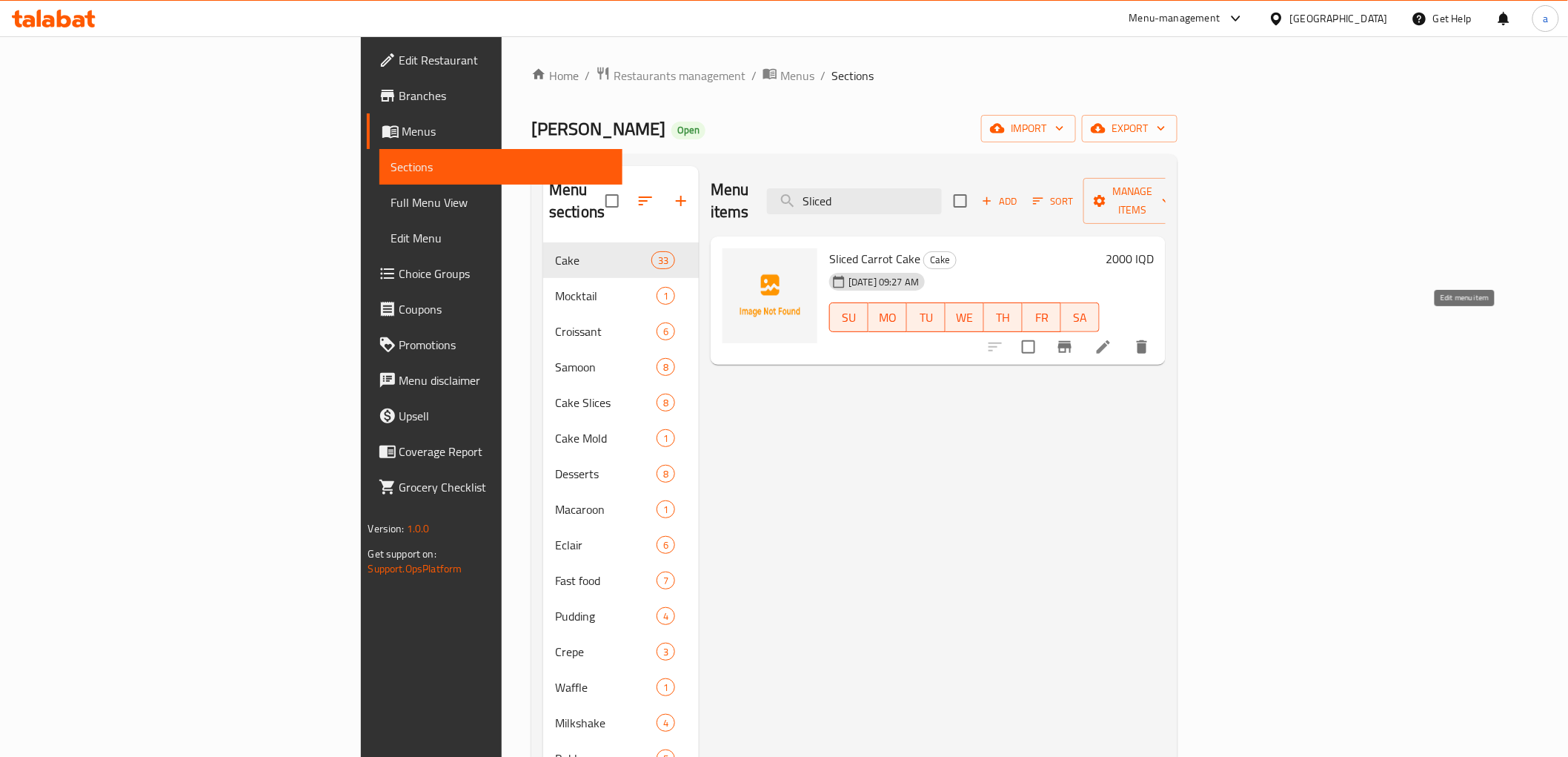
type input "Sliced"
click at [1112, 338] on icon at bounding box center [1104, 347] width 18 height 18
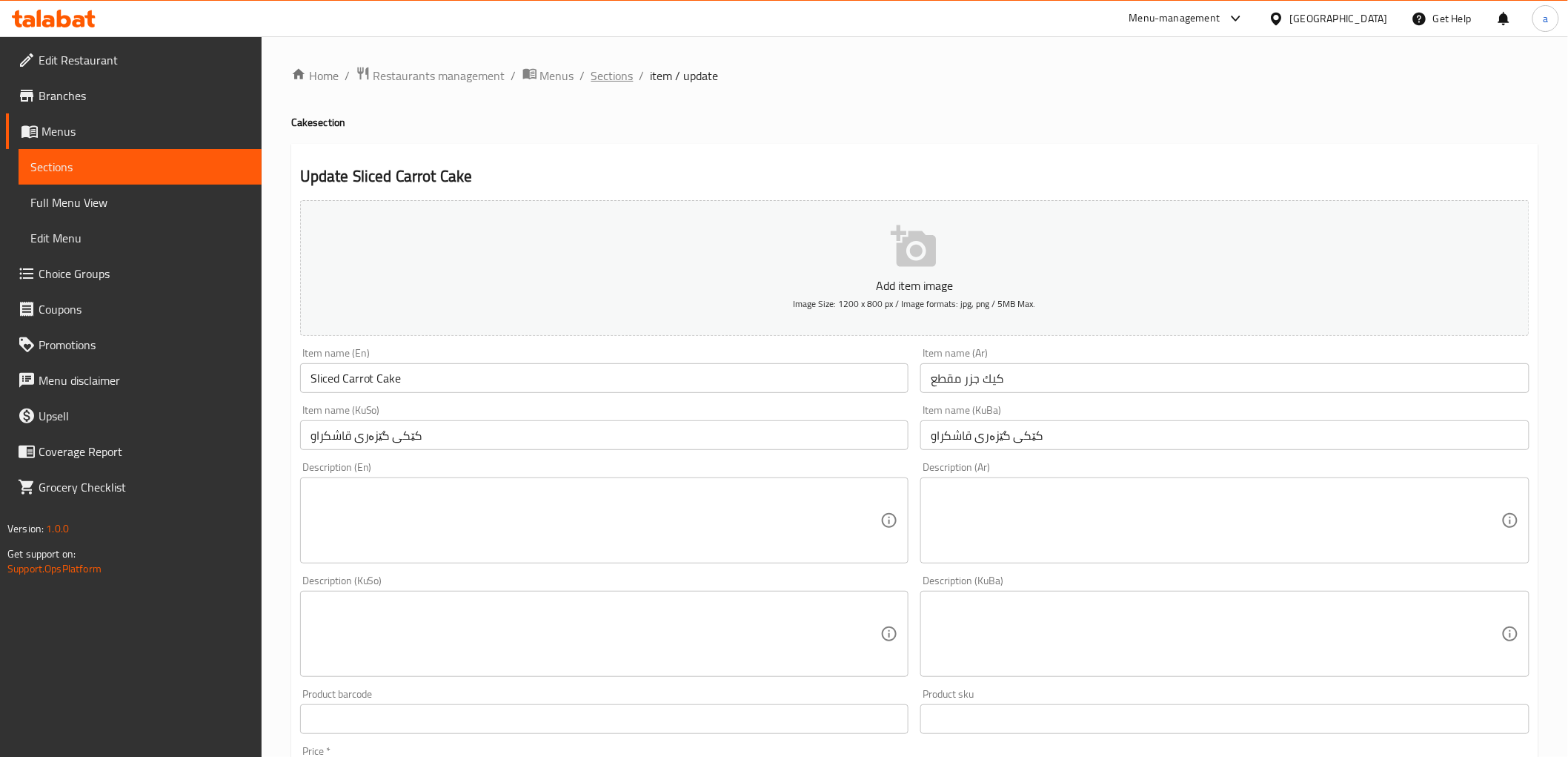
click at [606, 79] on span "Sections" at bounding box center [612, 76] width 42 height 18
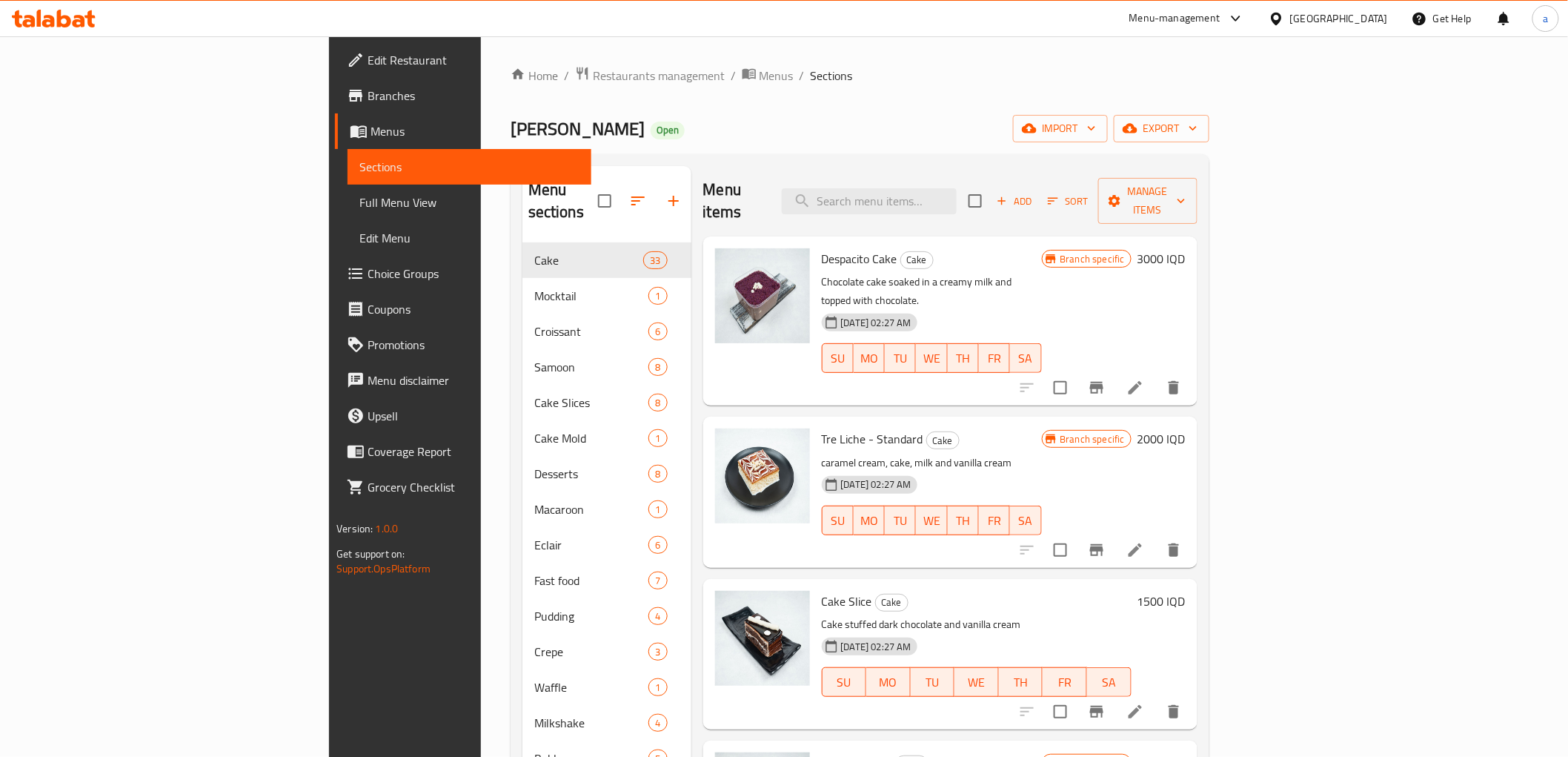
click at [974, 175] on div "Menu items Add Sort Manage items" at bounding box center [950, 201] width 495 height 70
click at [957, 190] on input "search" at bounding box center [868, 201] width 174 height 26
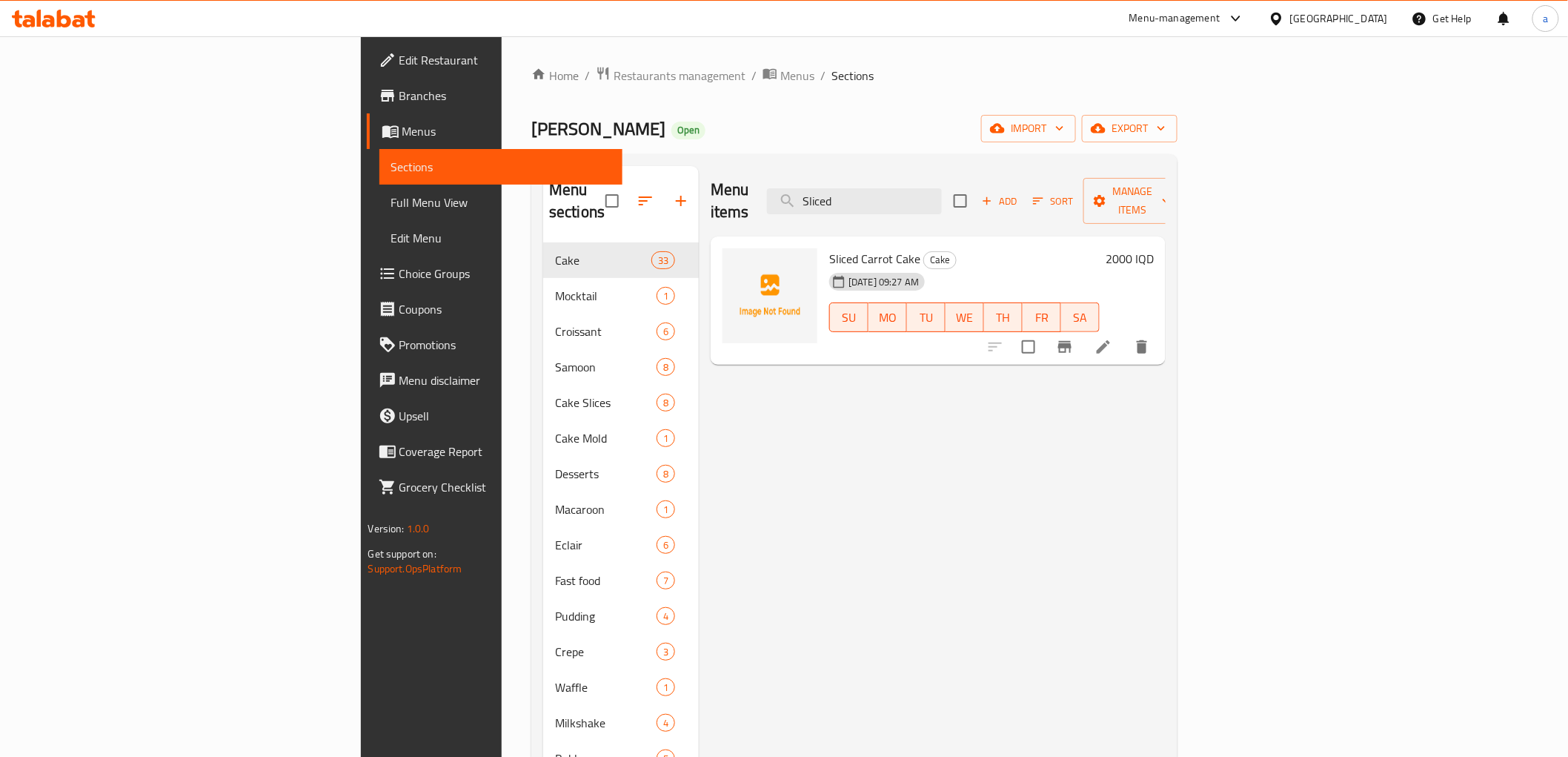
type input "Sliced"
click at [977, 154] on div "Menu sections Cake 33 Mocktail 1 Croissant 6 Samoon 8 Cake Slices 8 Cake Mold 1…" at bounding box center [854, 598] width 646 height 889
click at [942, 194] on input "Sliced" at bounding box center [854, 201] width 174 height 26
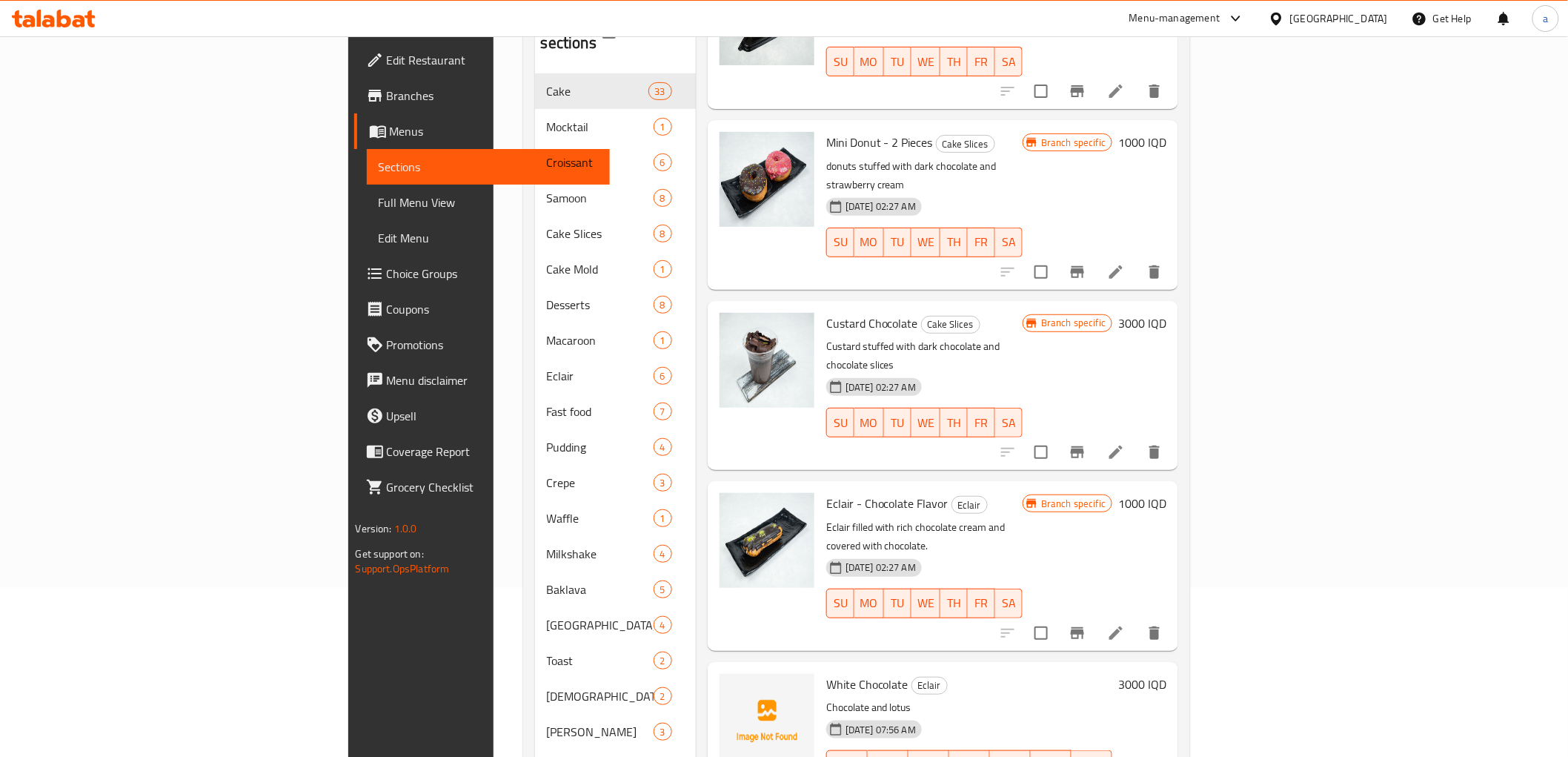
scroll to position [293, 0]
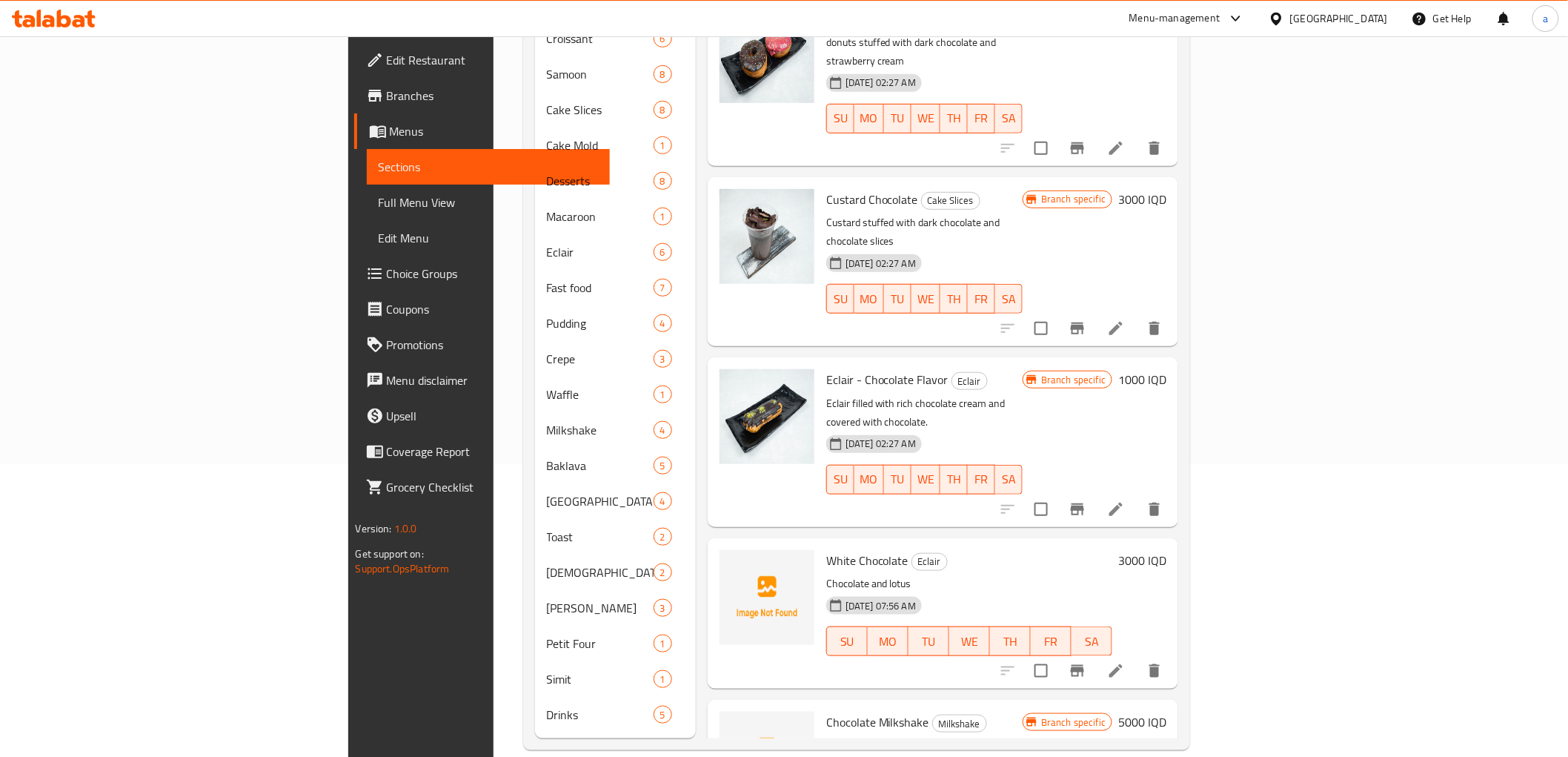
type input "Chocolate"
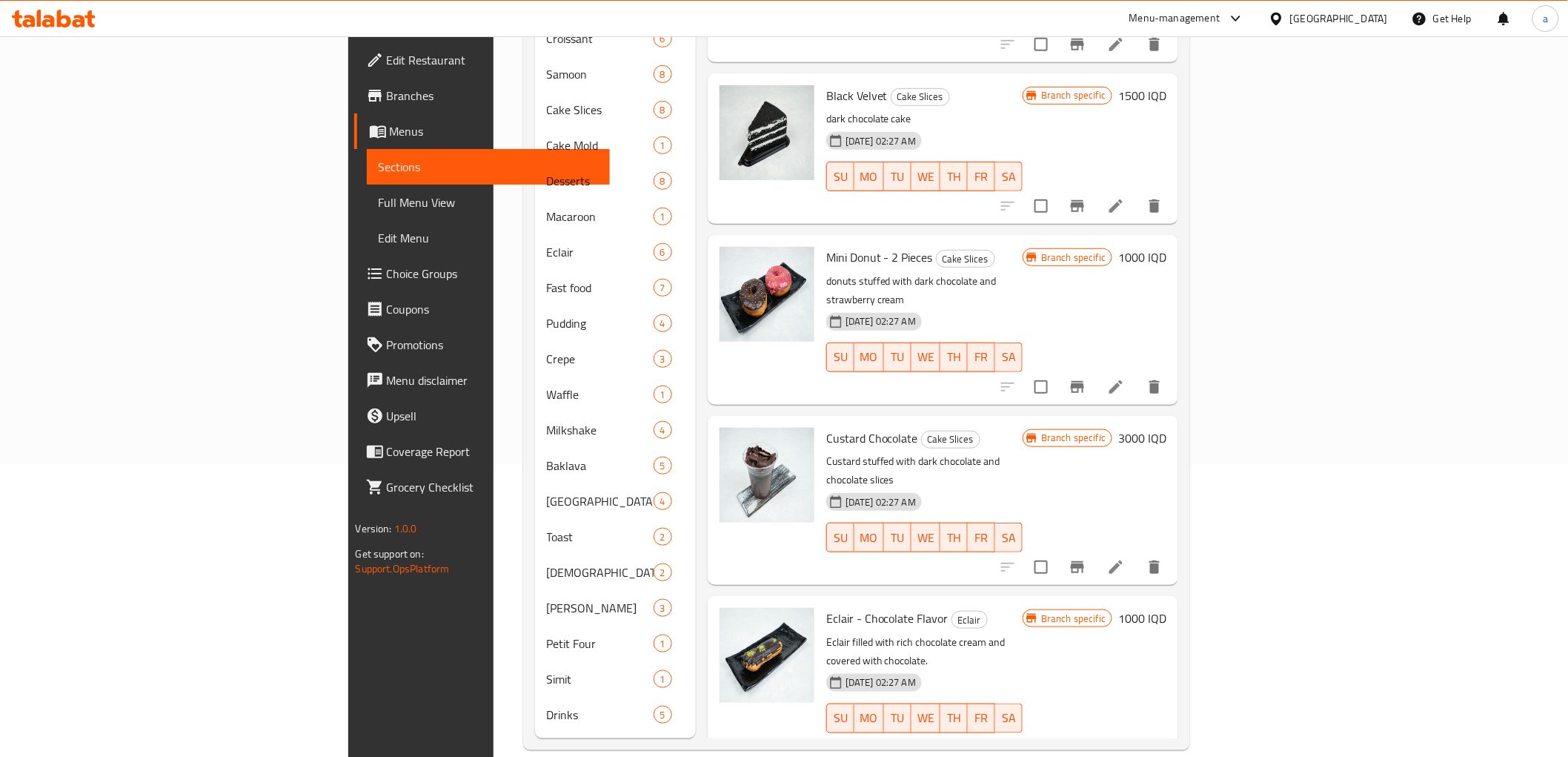
scroll to position [0, 0]
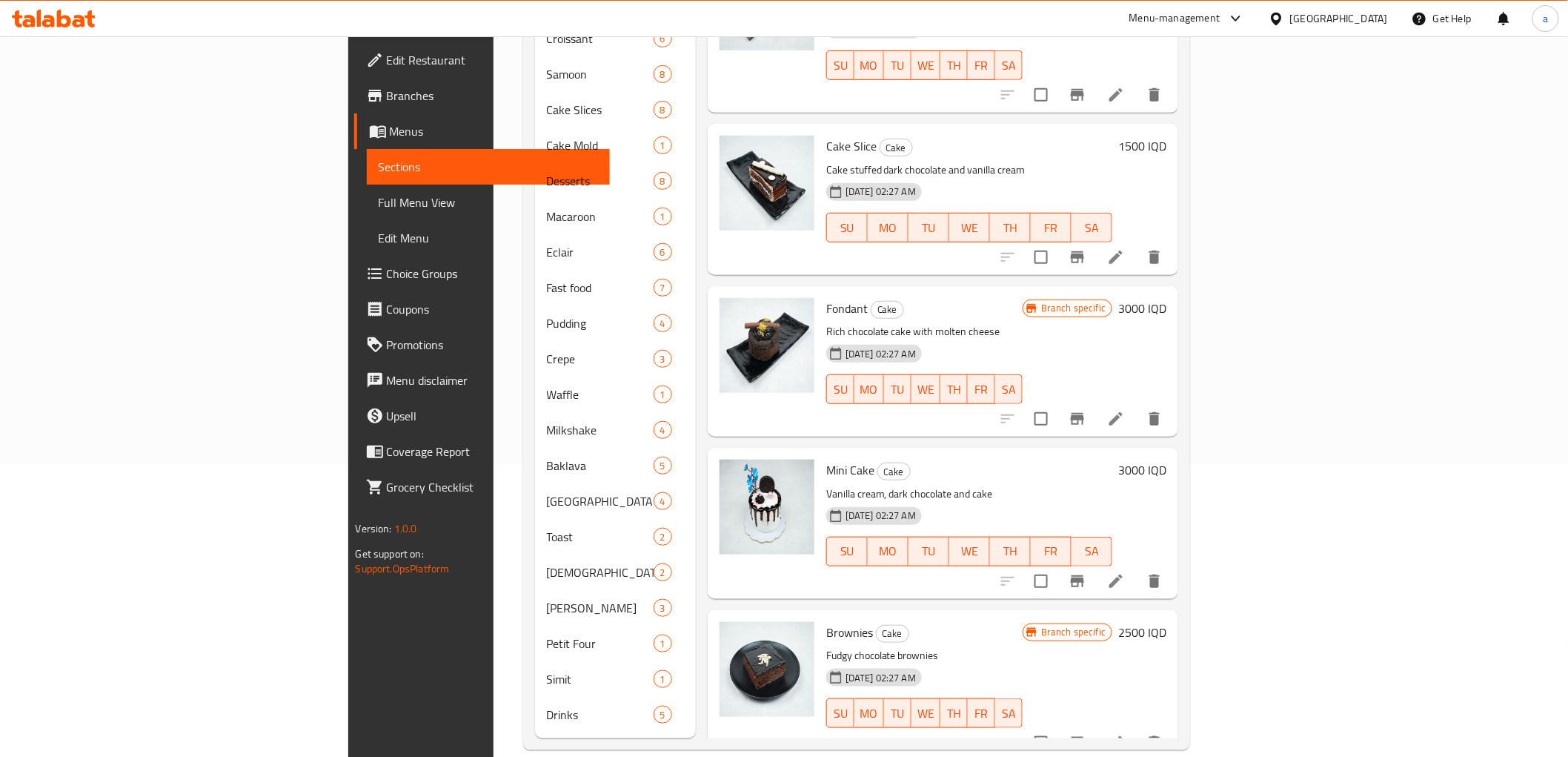
drag, startPoint x: 1341, startPoint y: 434, endPoint x: 1371, endPoint y: 106, distance: 329.4
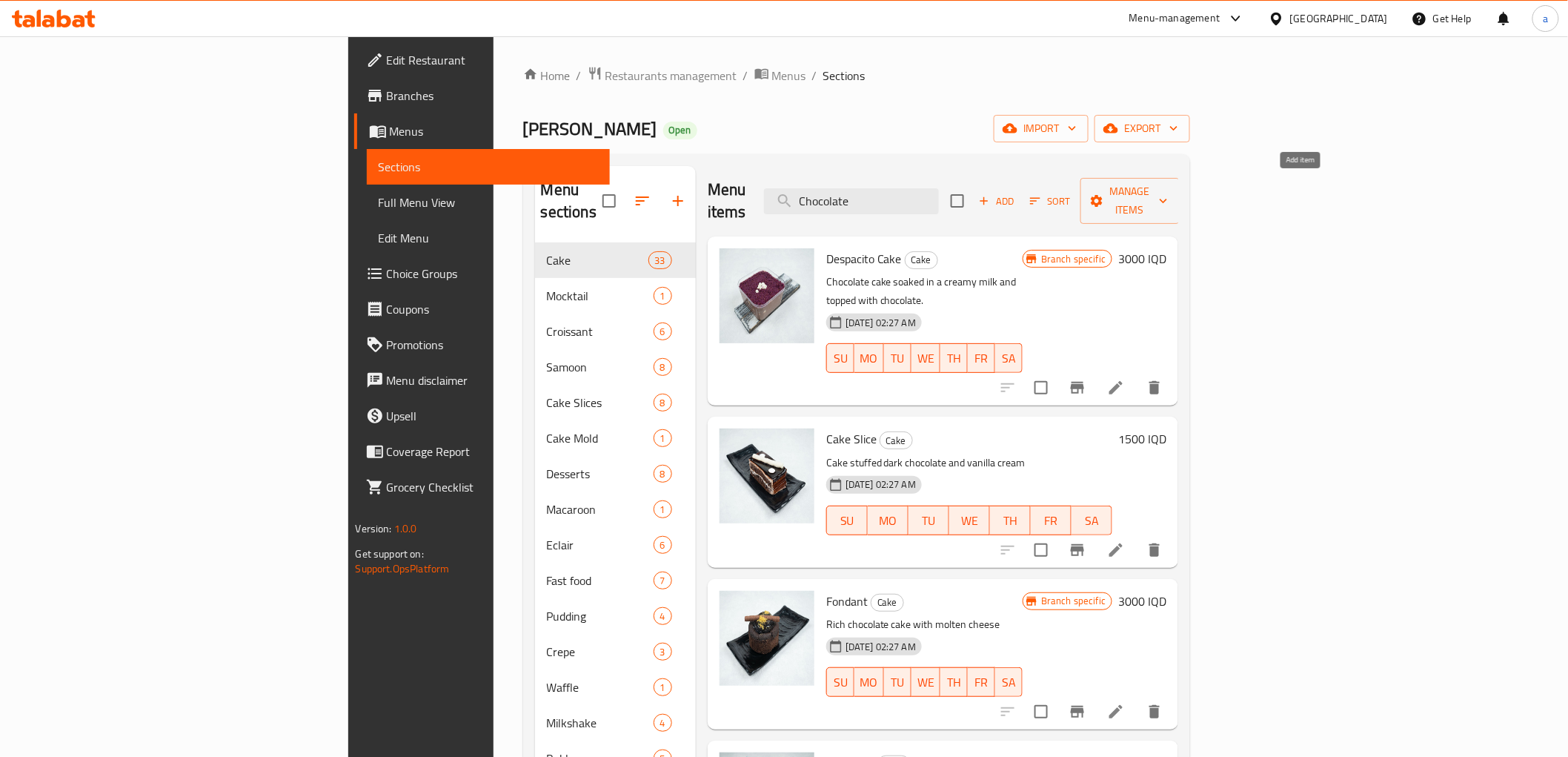
click at [1017, 193] on span "Add" at bounding box center [997, 201] width 40 height 17
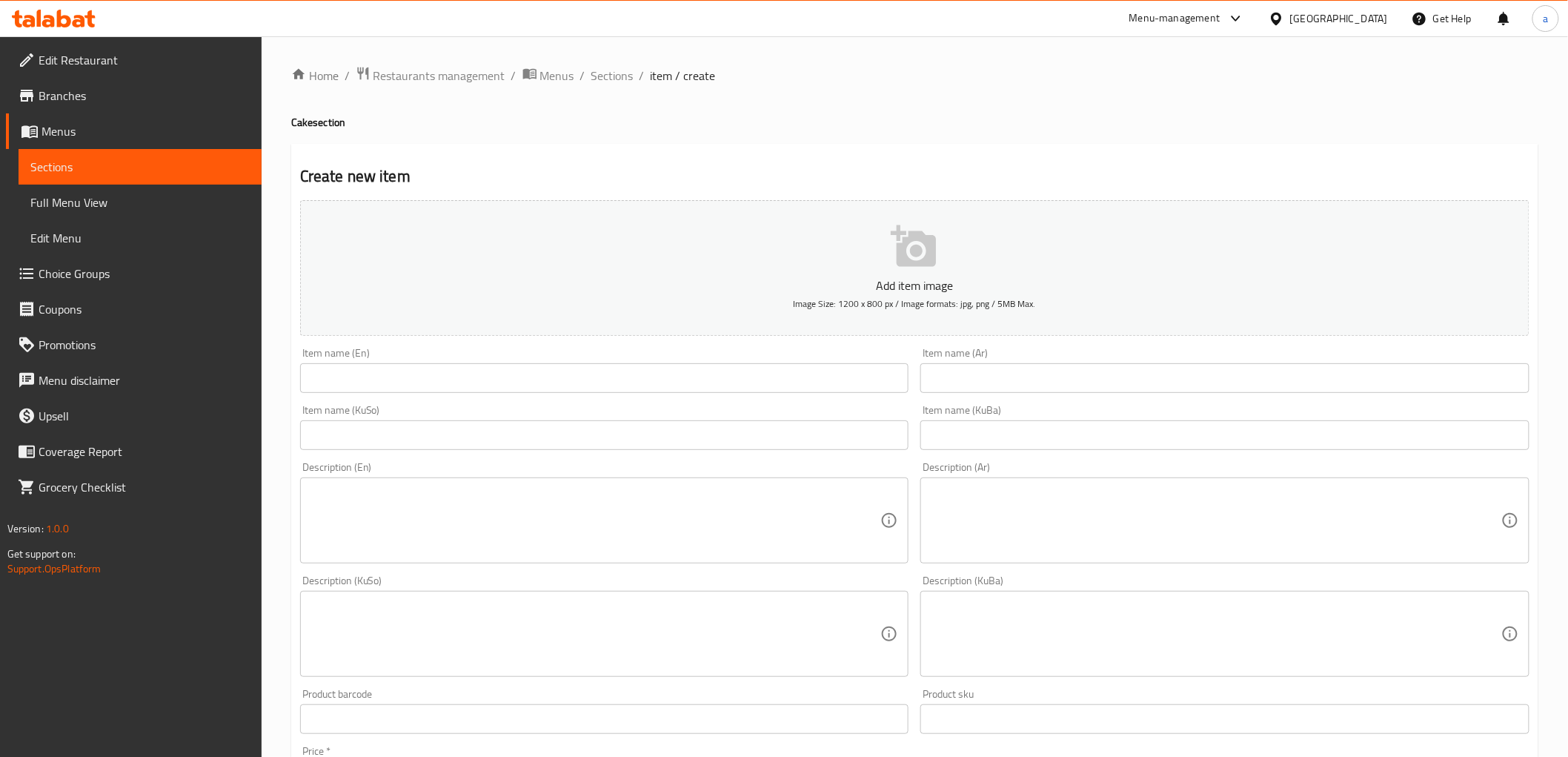
click at [477, 376] on input "text" at bounding box center [605, 378] width 610 height 30
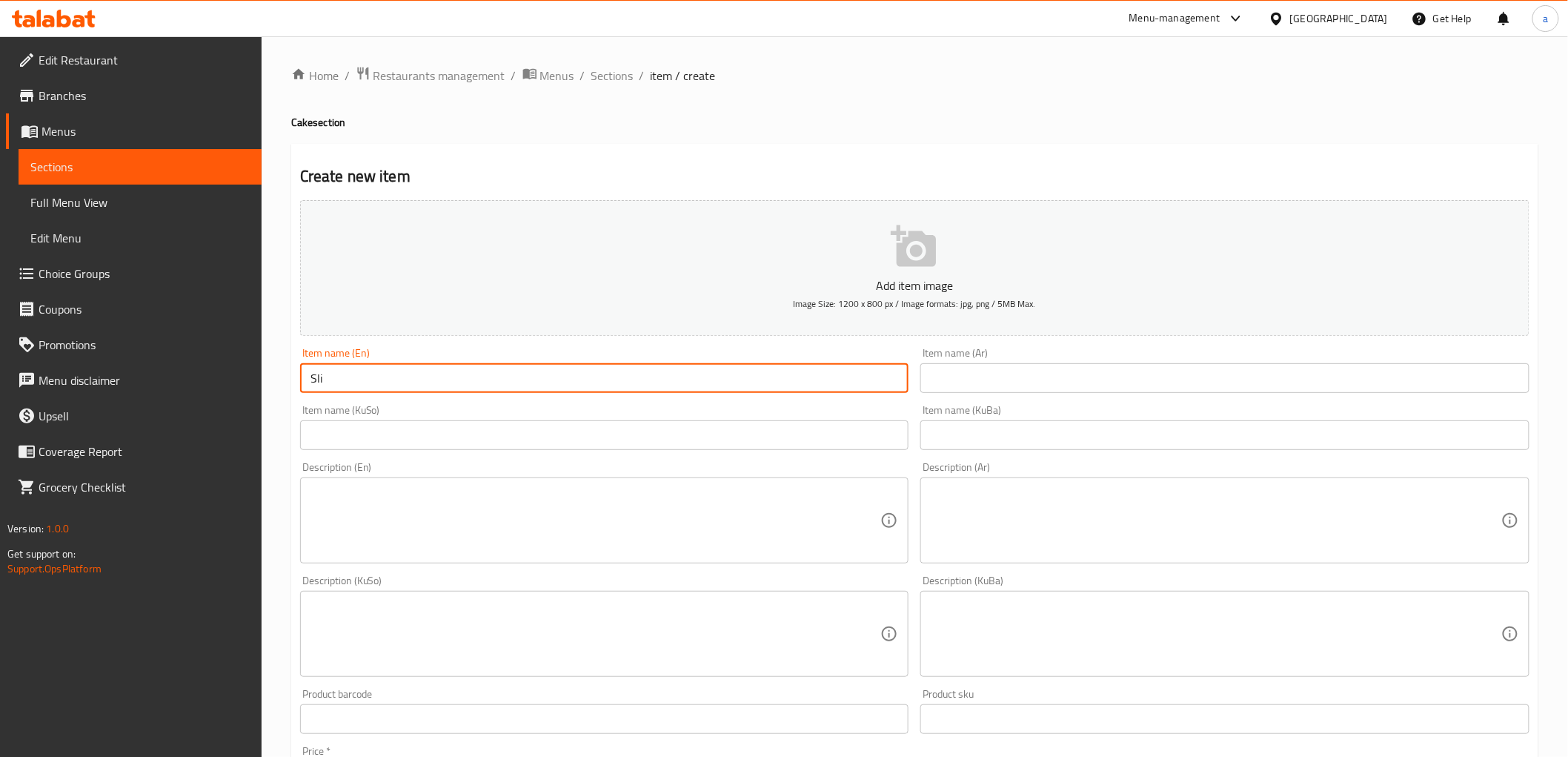
type input "Sliced Chocolate Cake"
click at [973, 376] on input "text" at bounding box center [1225, 378] width 610 height 30
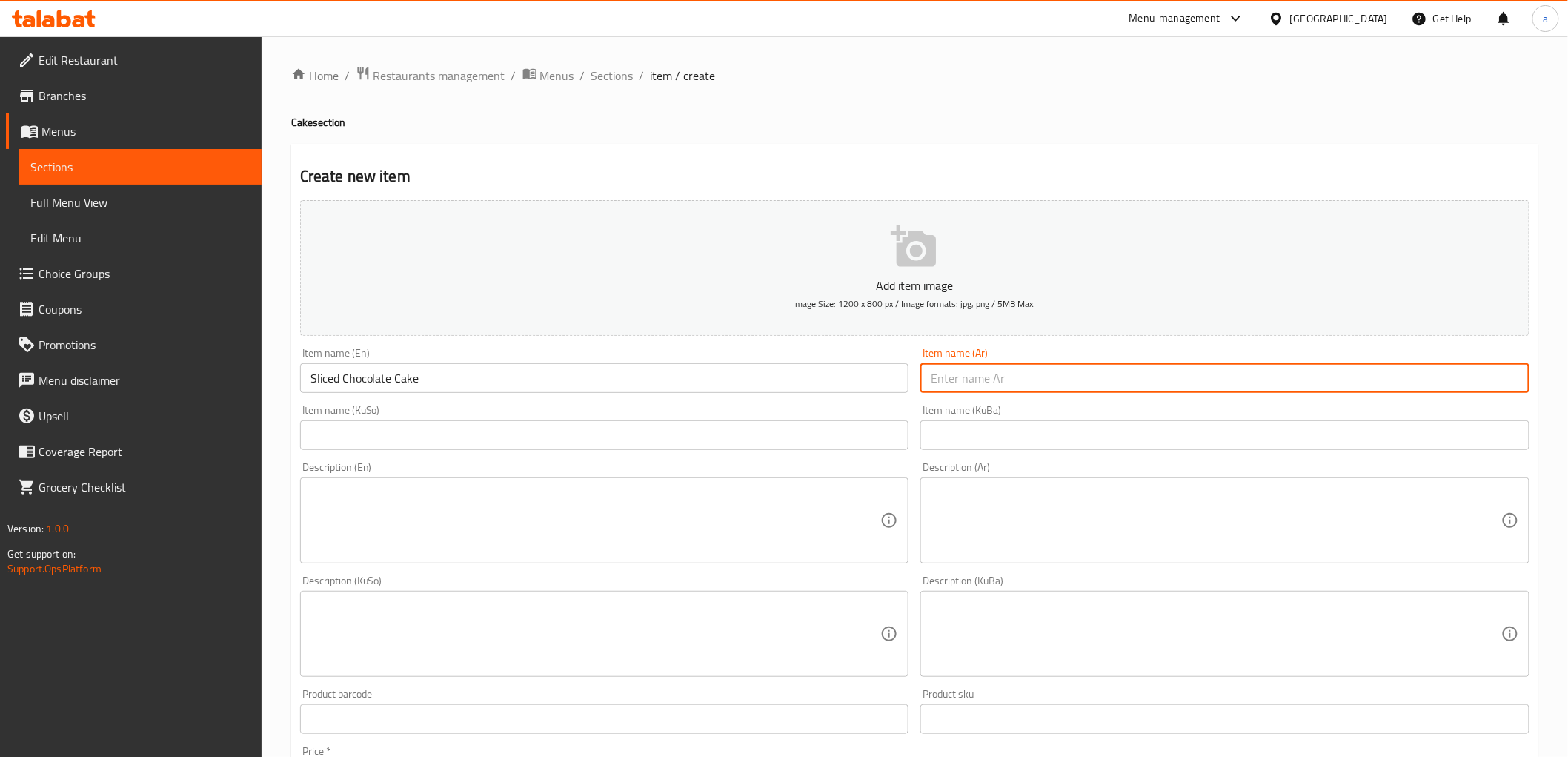
paste input "كيك جزر مقطّع"
click at [995, 373] on input "كيك جزر مقطّع" at bounding box center [1225, 378] width 610 height 30
click at [1422, 376] on input "كيك شوكولاتة مقطّع" at bounding box center [1225, 378] width 610 height 30
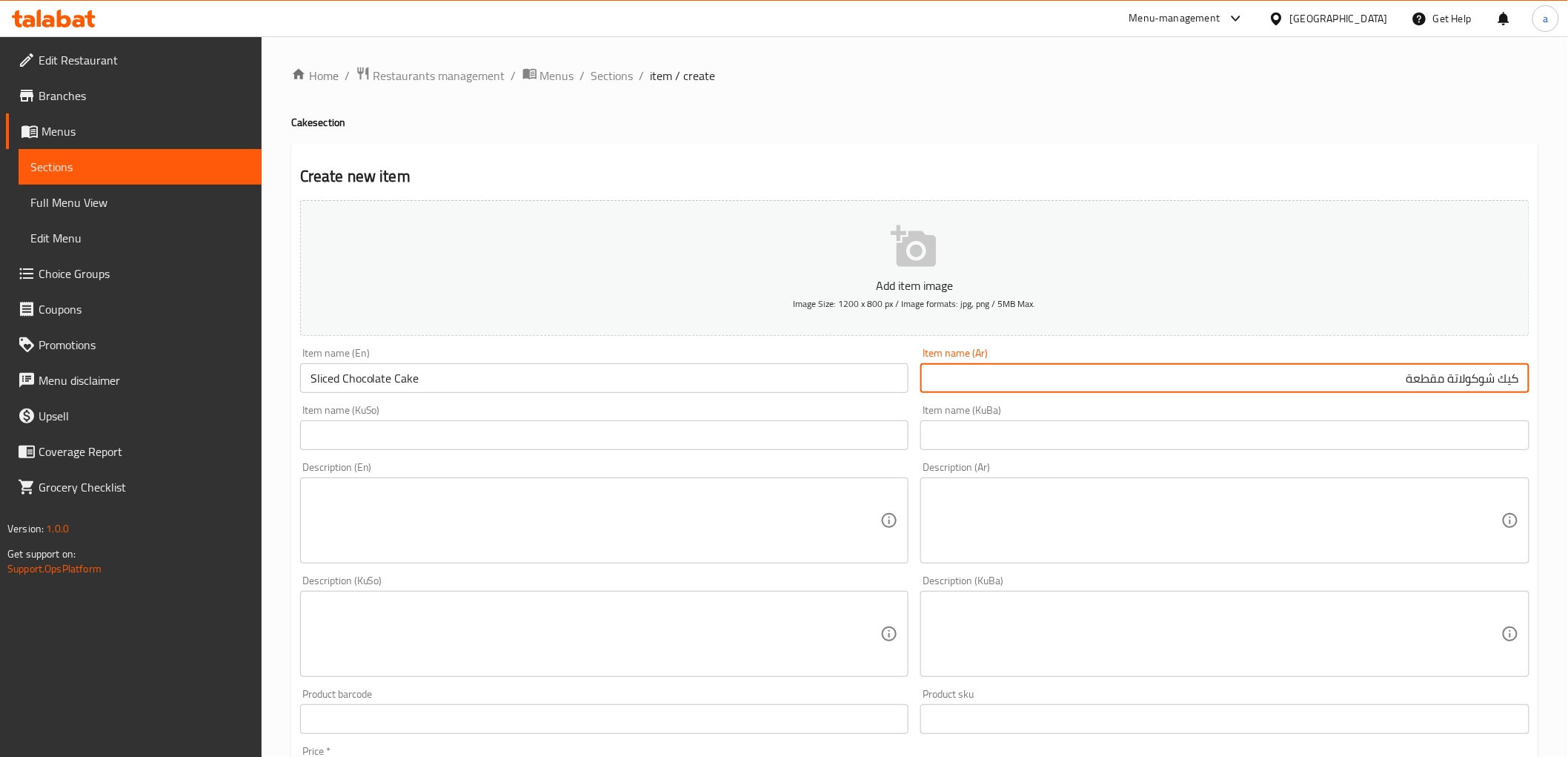
type input "كيك شوكولاتة مقطعة"
click at [1436, 432] on input "text" at bounding box center [1225, 435] width 610 height 30
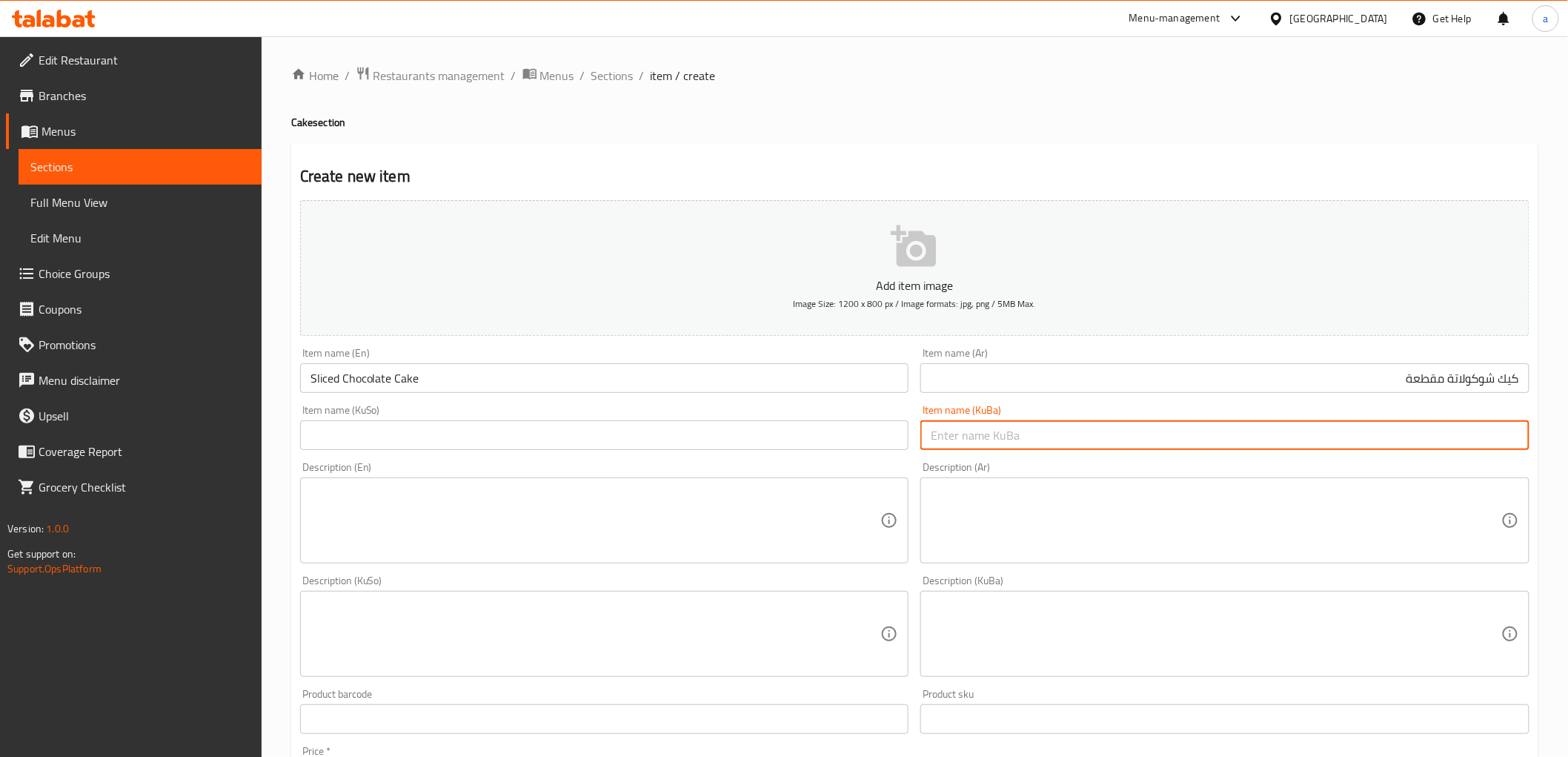
paste input "کێکی چۆکلێتی پارچەکراو"
type input "کێکی چۆکلێتی پارچەکراو"
click at [656, 426] on input "text" at bounding box center [605, 435] width 610 height 30
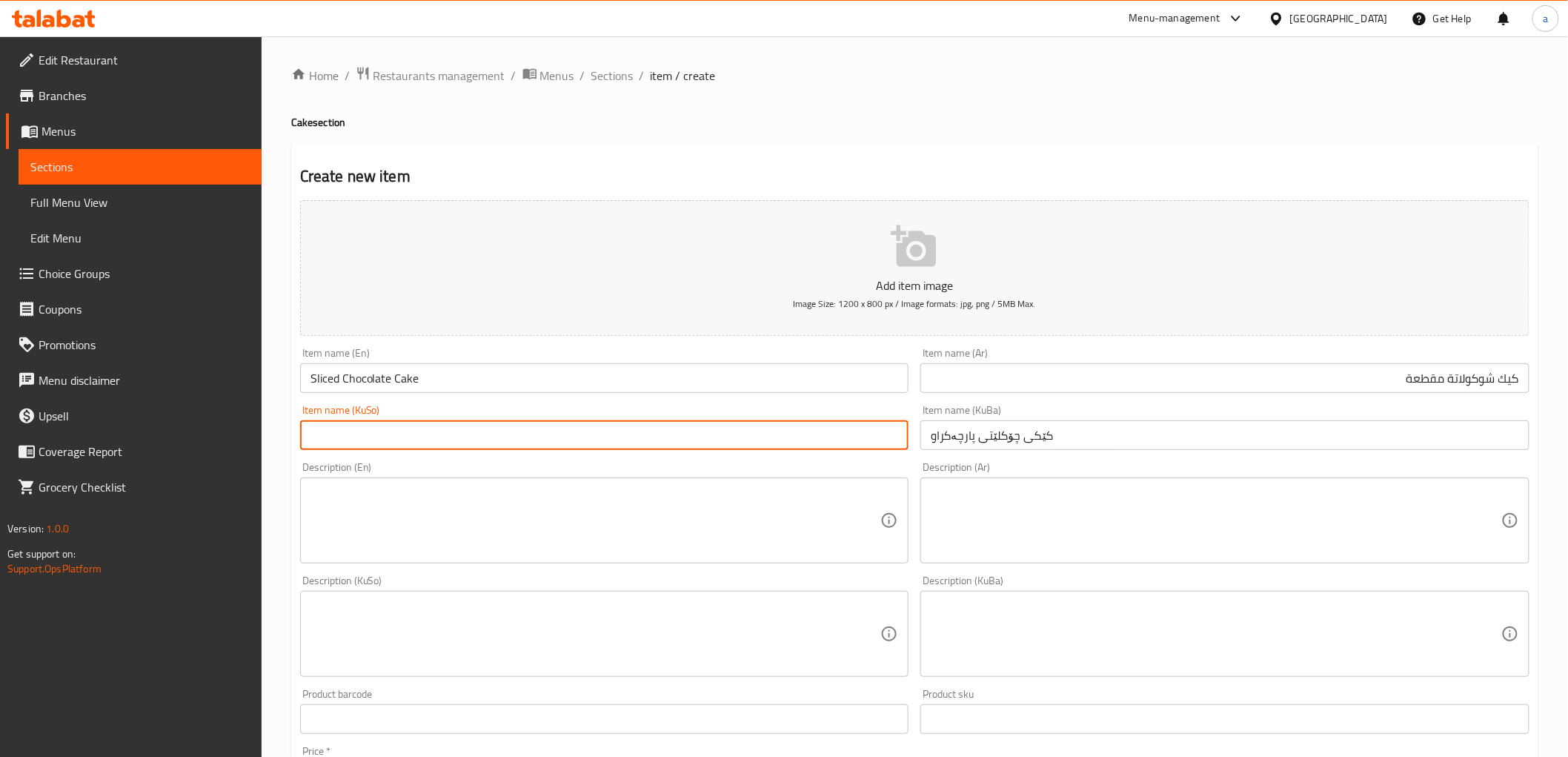
paste input "کێکی چۆکلێتی پارچەکراو"
type input "کێکی چۆکلێتی پارچەکراو"
click at [954, 436] on input "کێکی چۆکلێتی پارچەکراو" at bounding box center [1225, 435] width 610 height 30
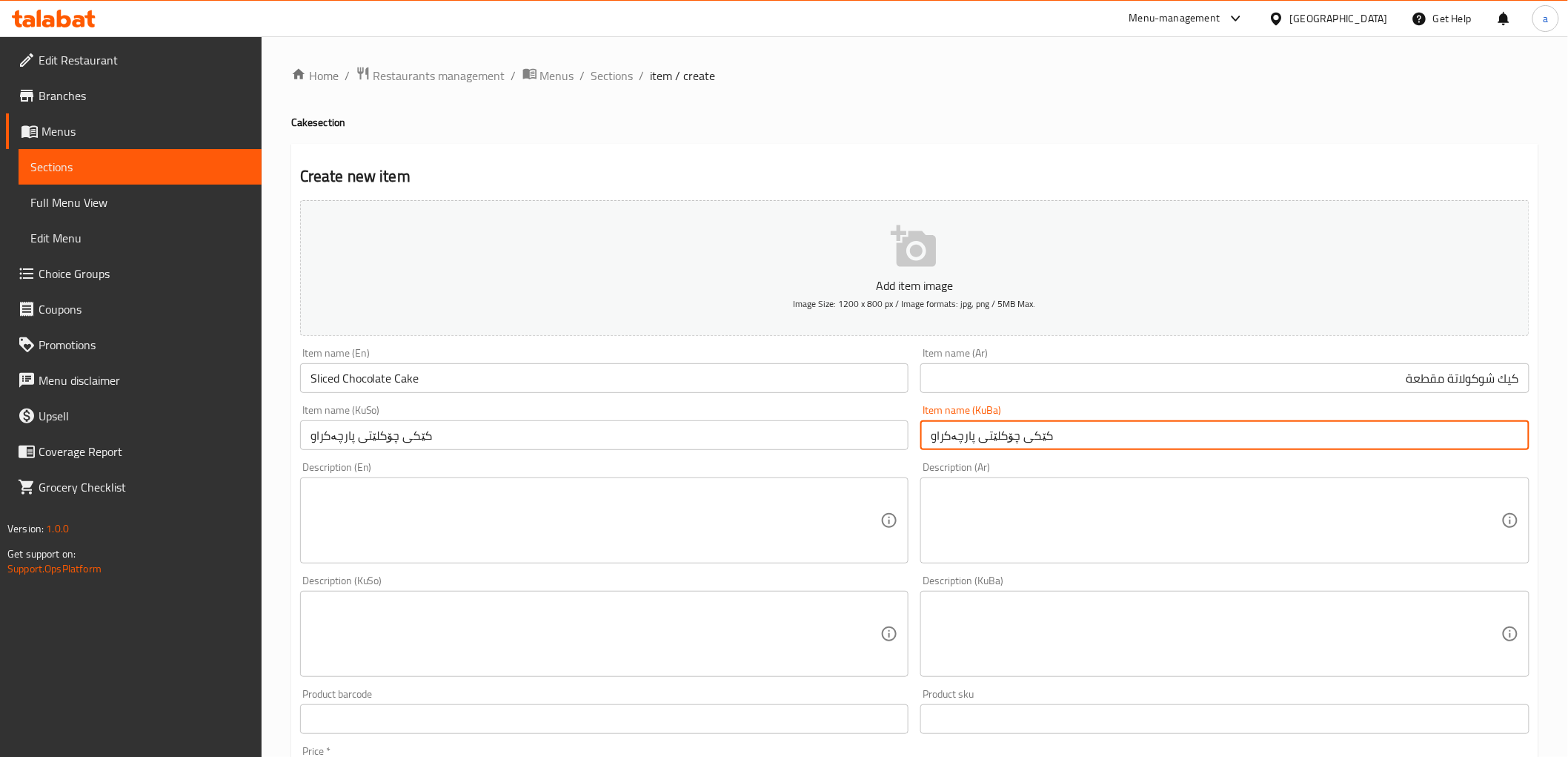
click at [954, 436] on input "کێکی چۆکلێتی پارچەکراو" at bounding box center [1225, 435] width 610 height 30
type input "کێکی چۆکلێتی قاشکراو"
click at [464, 443] on input "کێکی چۆکلێتی پارچەکراو" at bounding box center [605, 435] width 610 height 30
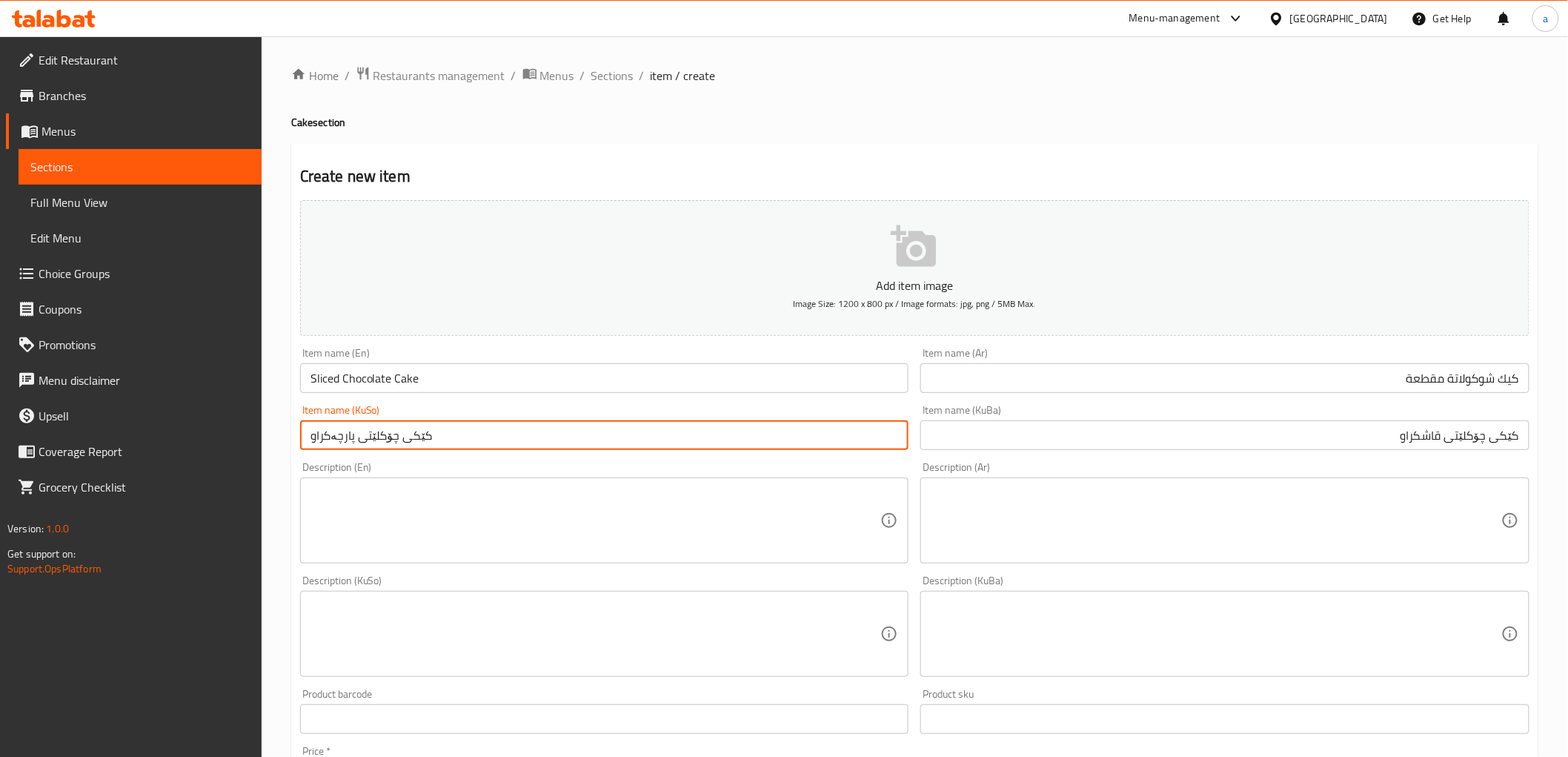
click at [464, 443] on input "کێکی چۆکلێتی پارچەکراو" at bounding box center [605, 435] width 610 height 30
paste input "اش"
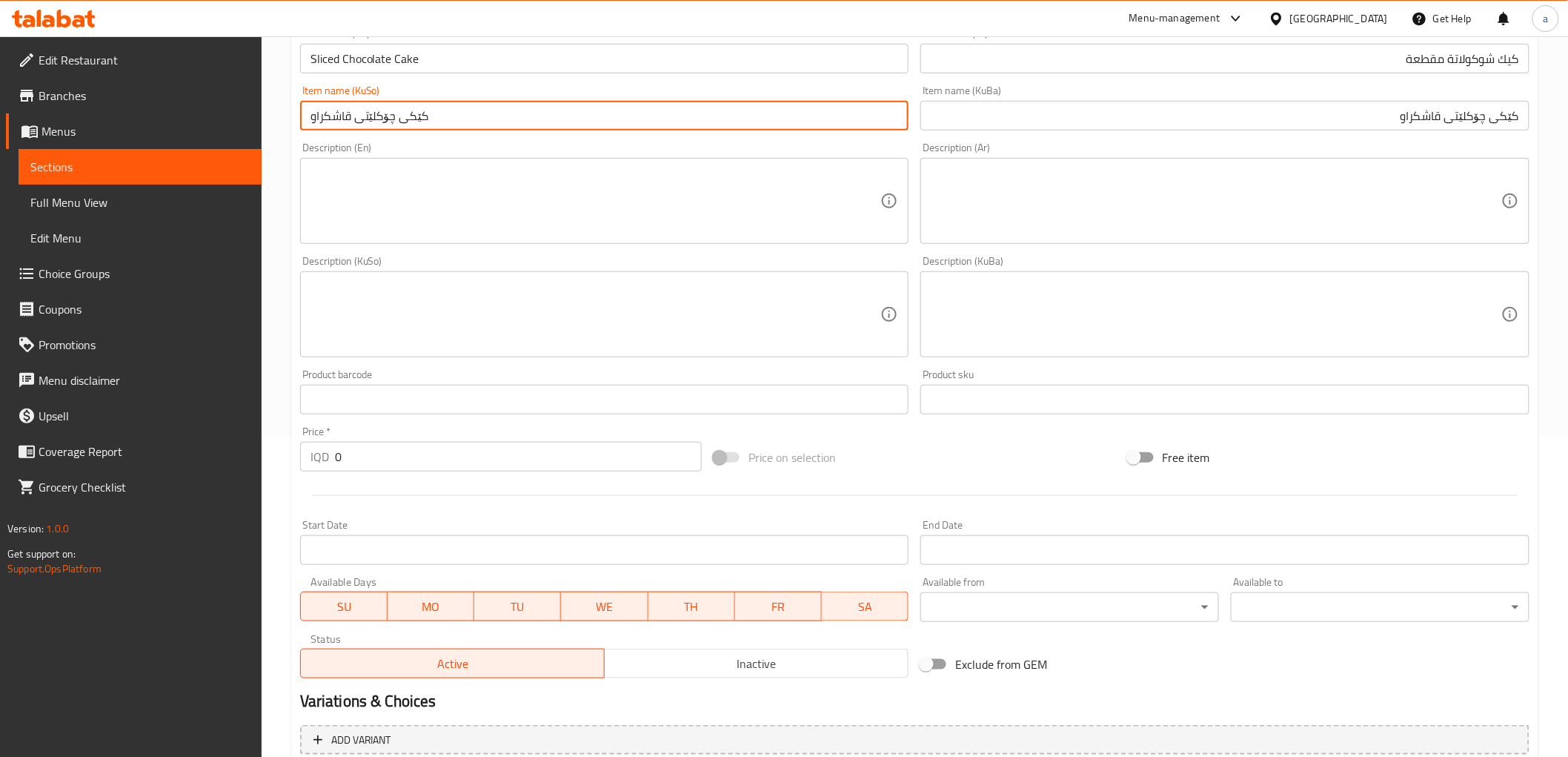
scroll to position [411, 0]
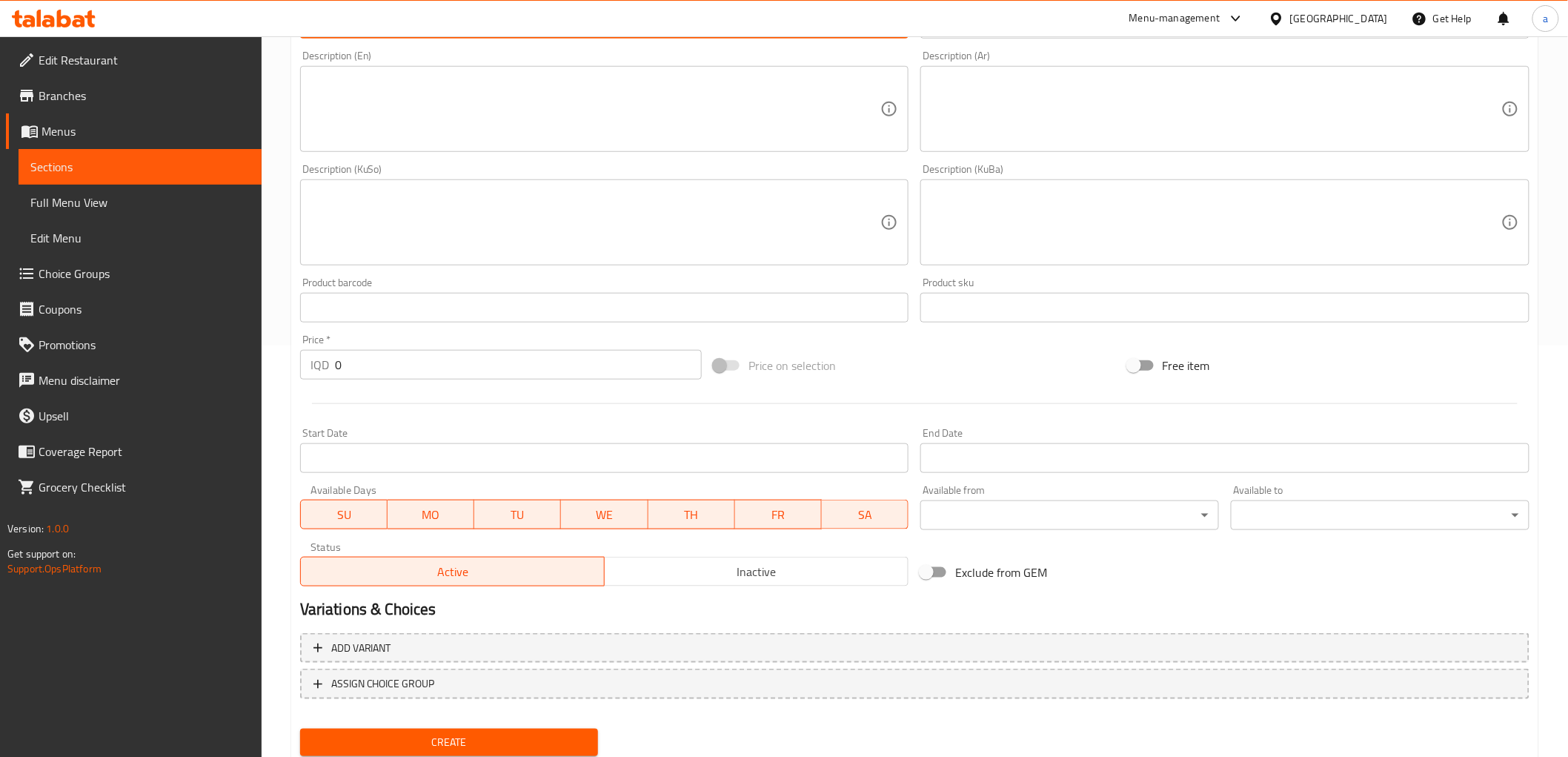
type input "کێکی چۆکلێتی قاشکراو"
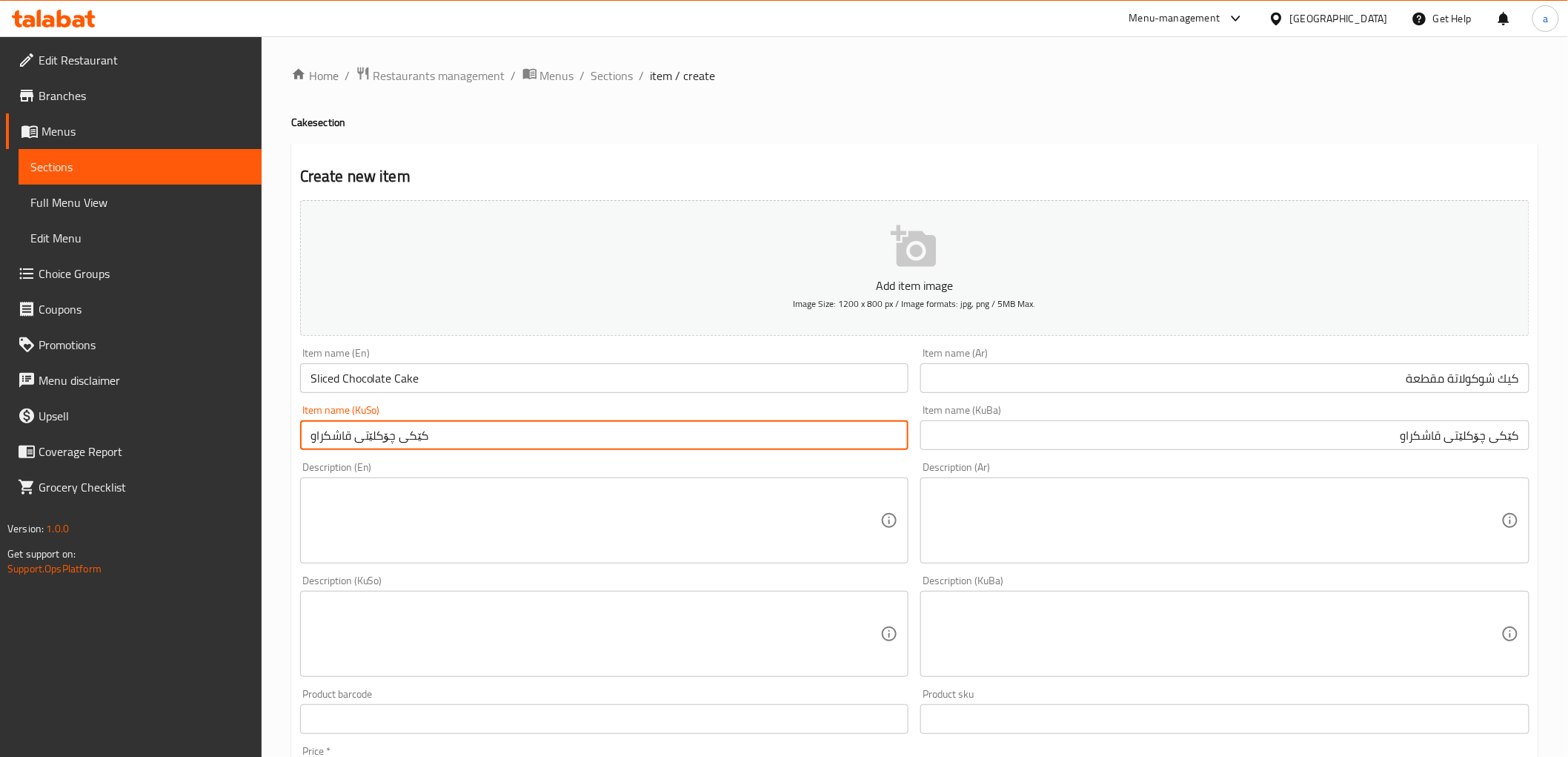
click at [456, 380] on input "Sliced Chocolate Cake" at bounding box center [605, 378] width 610 height 30
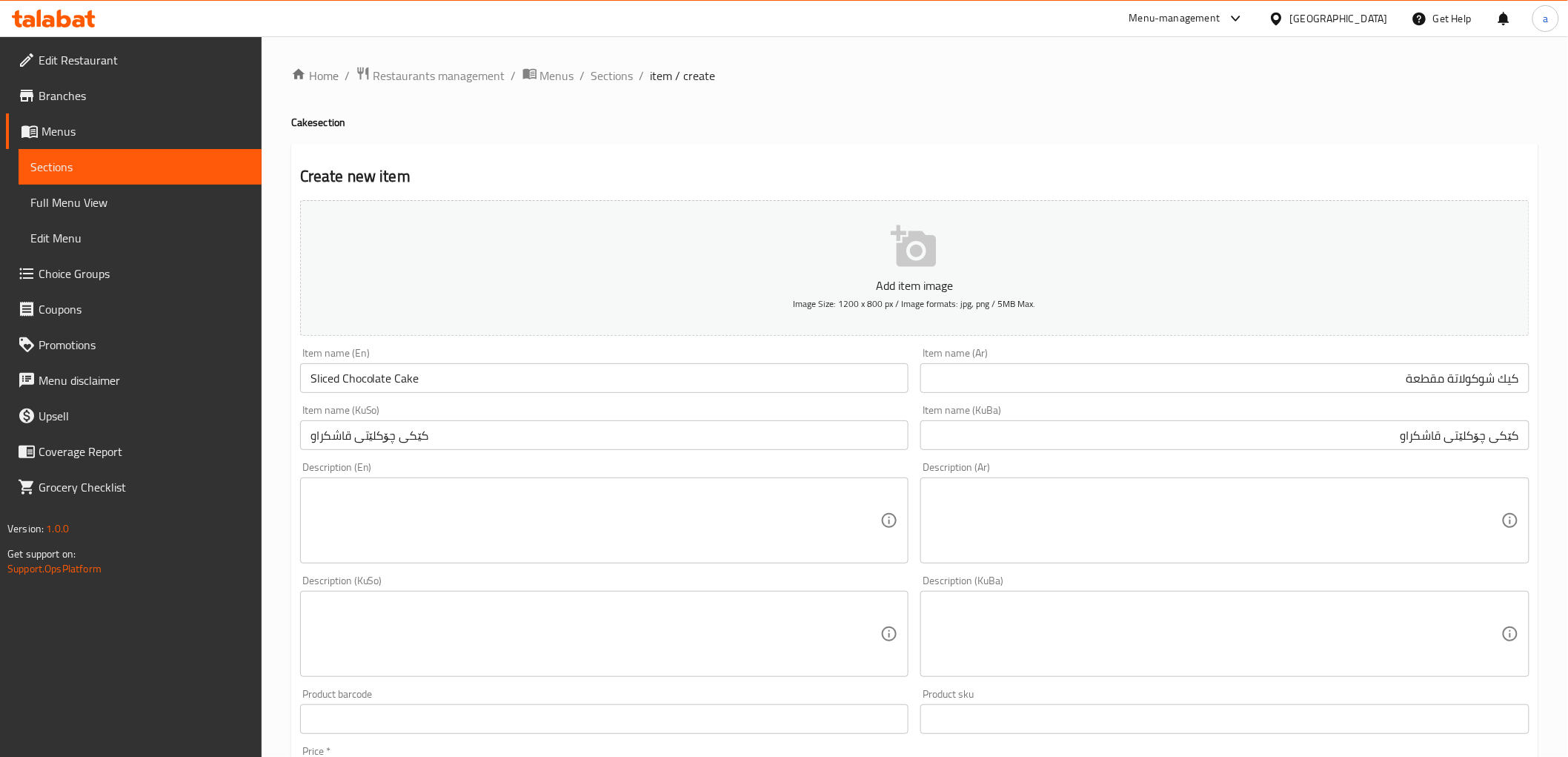
click at [479, 399] on div "Item name (KuSo) کێکی چۆکلێتی قاشکراو Item name (KuSo)" at bounding box center [605, 427] width 621 height 57
click at [442, 363] on div "Item name (En) Sliced Chocolate Cake Item name (En)" at bounding box center [605, 370] width 610 height 46
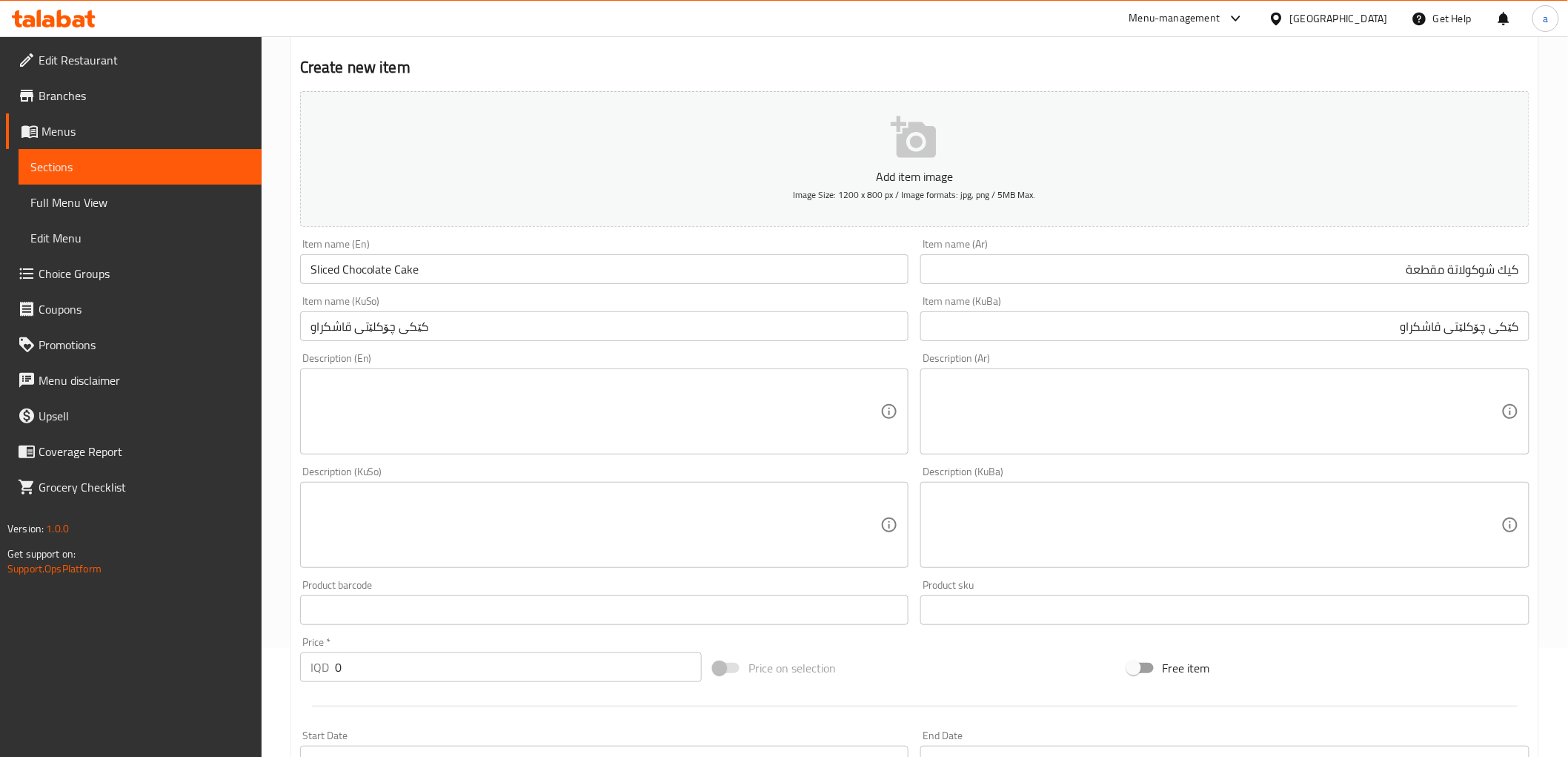
scroll to position [411, 0]
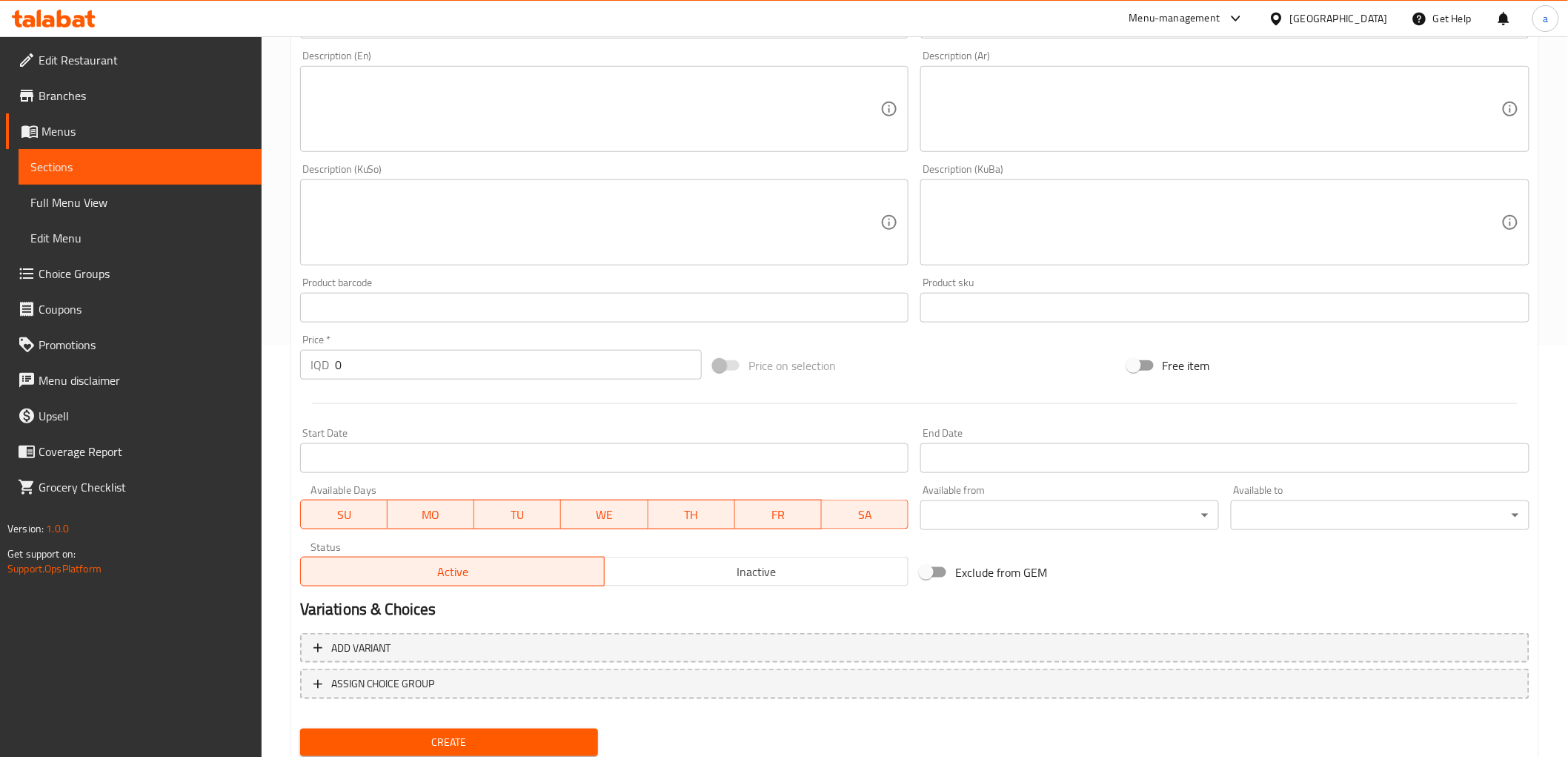
click at [442, 366] on input "0" at bounding box center [519, 365] width 367 height 30
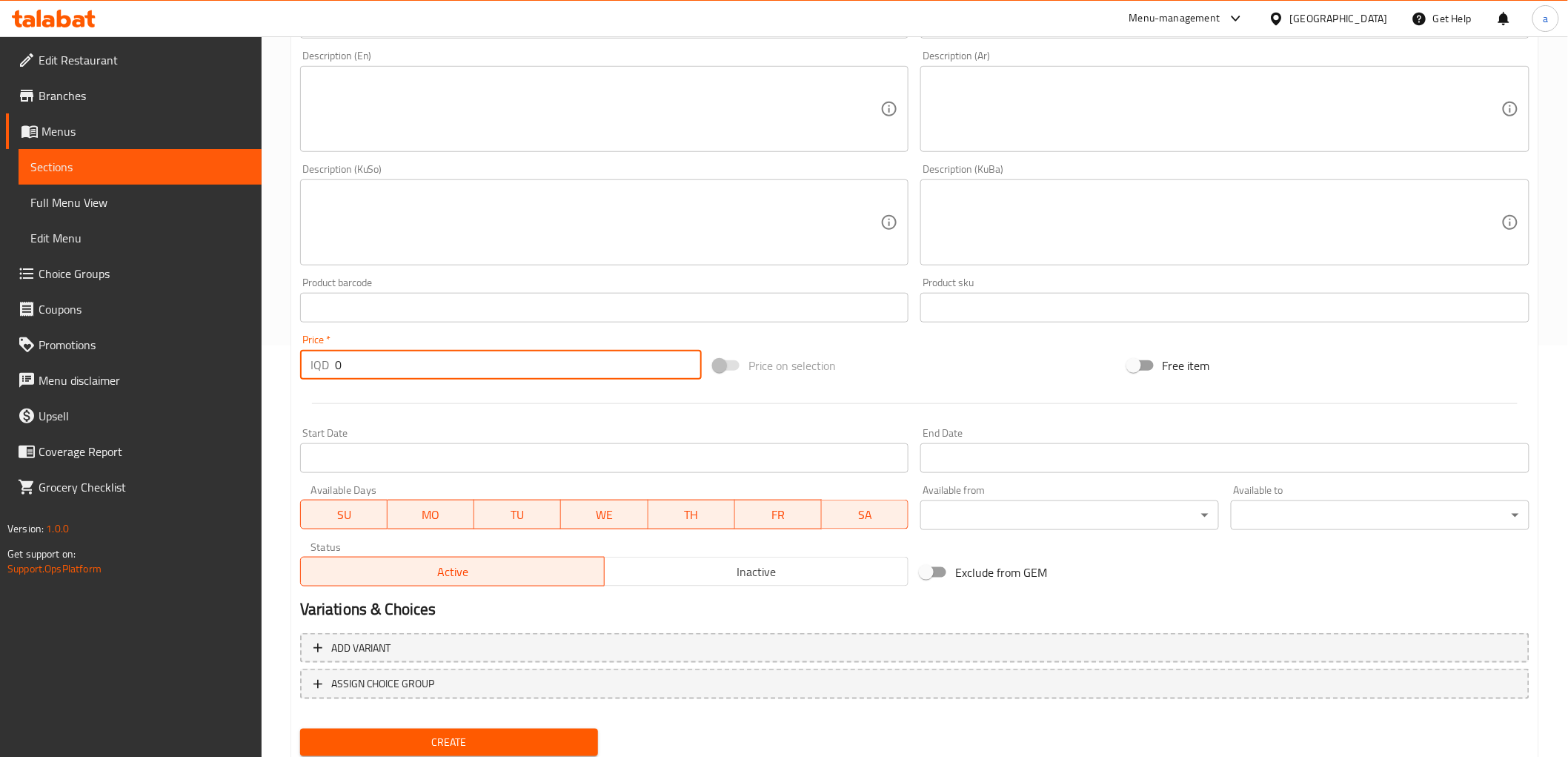
click at [442, 366] on input "0" at bounding box center [519, 365] width 367 height 30
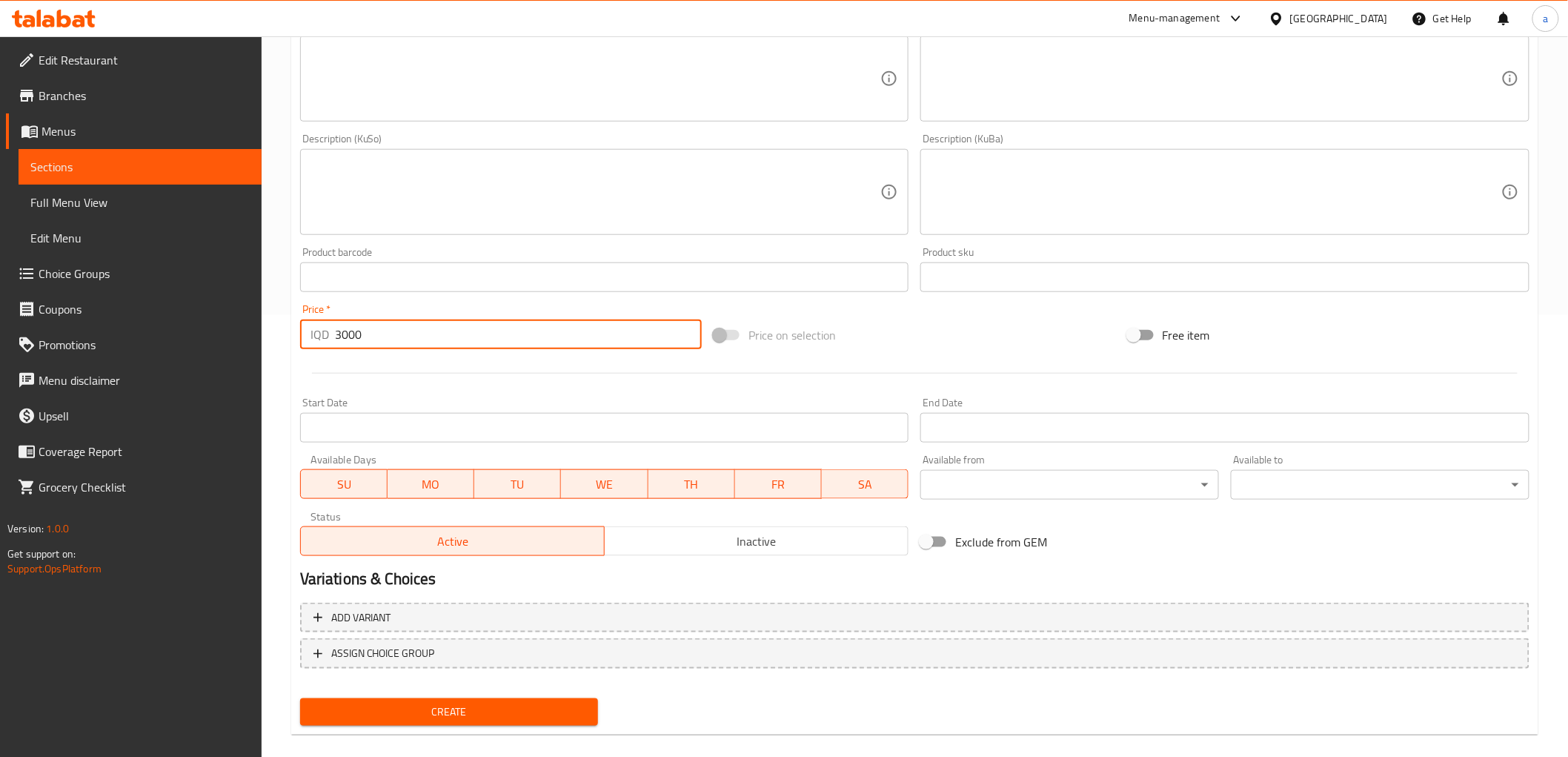
scroll to position [458, 0]
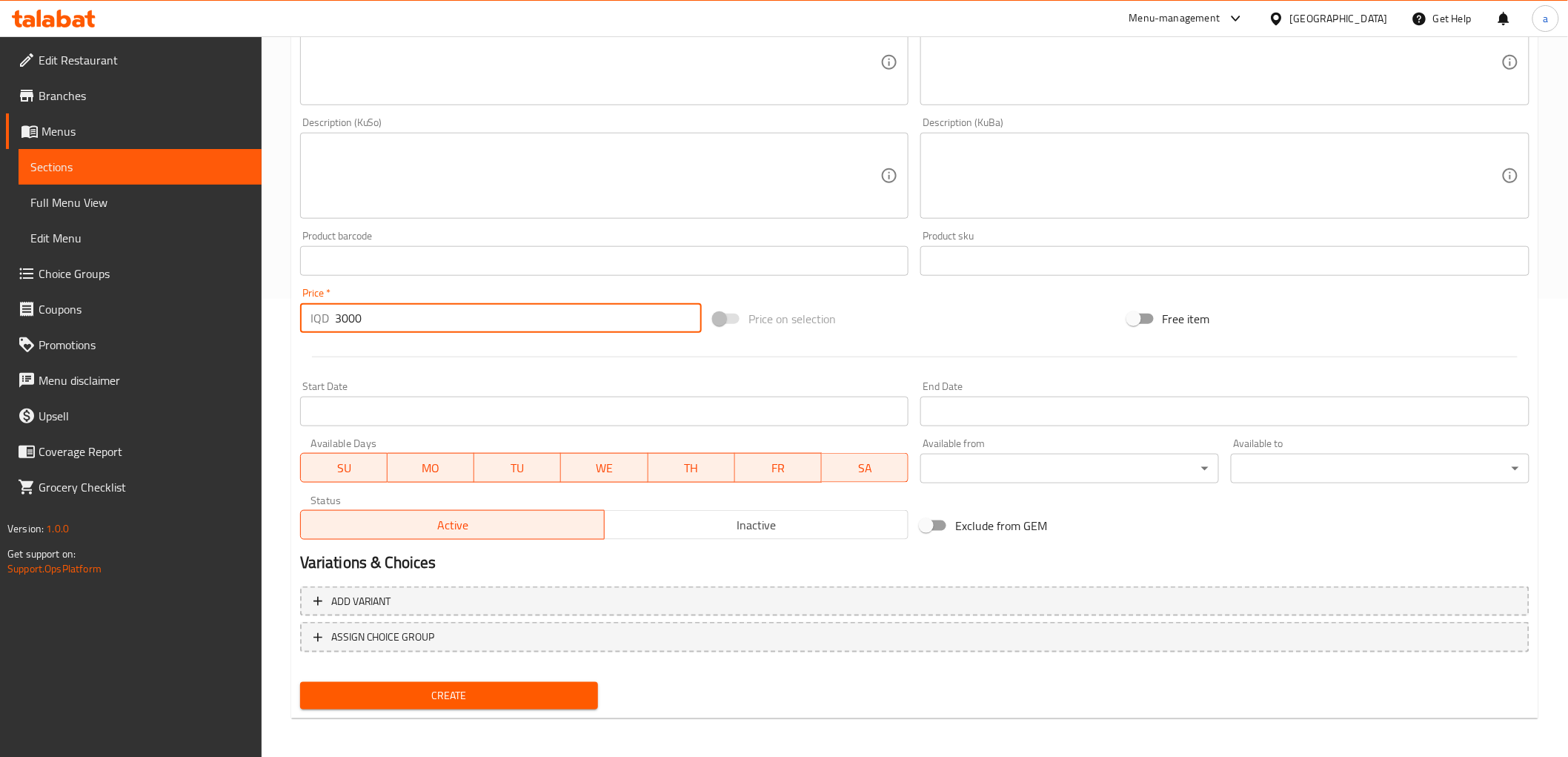
type input "3000"
click at [454, 701] on span "Create" at bounding box center [449, 696] width 275 height 18
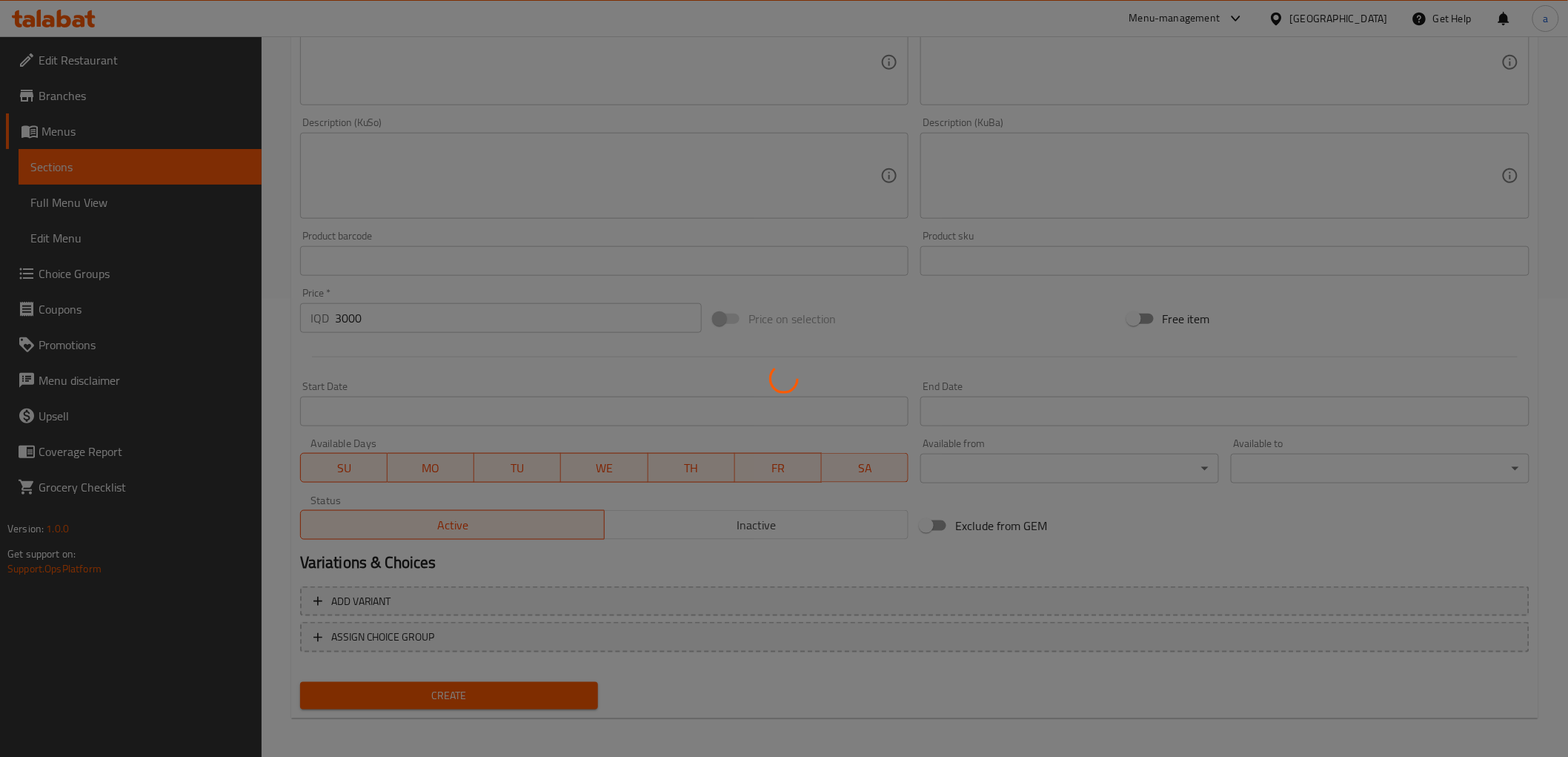
type input "0"
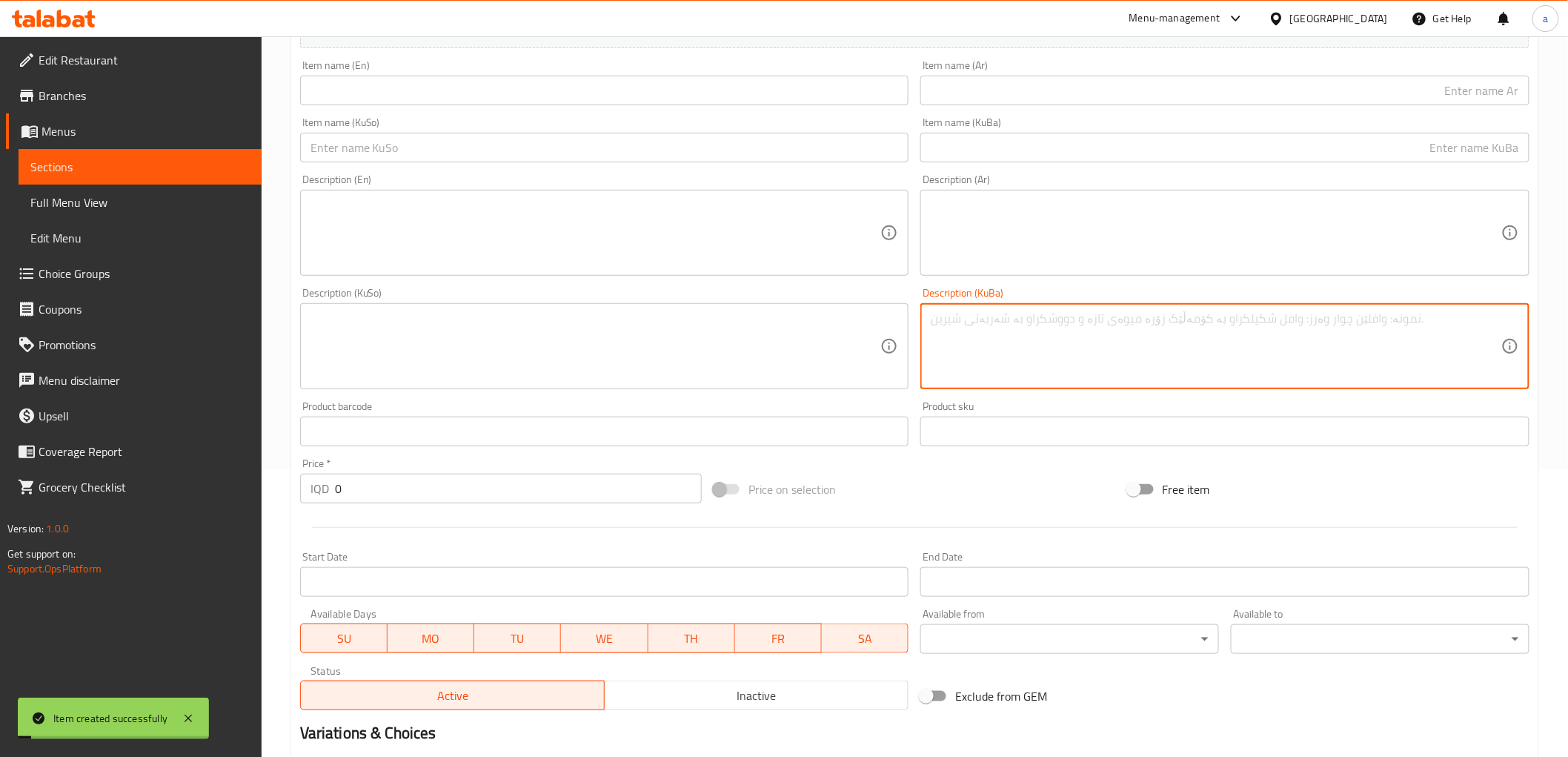
scroll to position [0, 0]
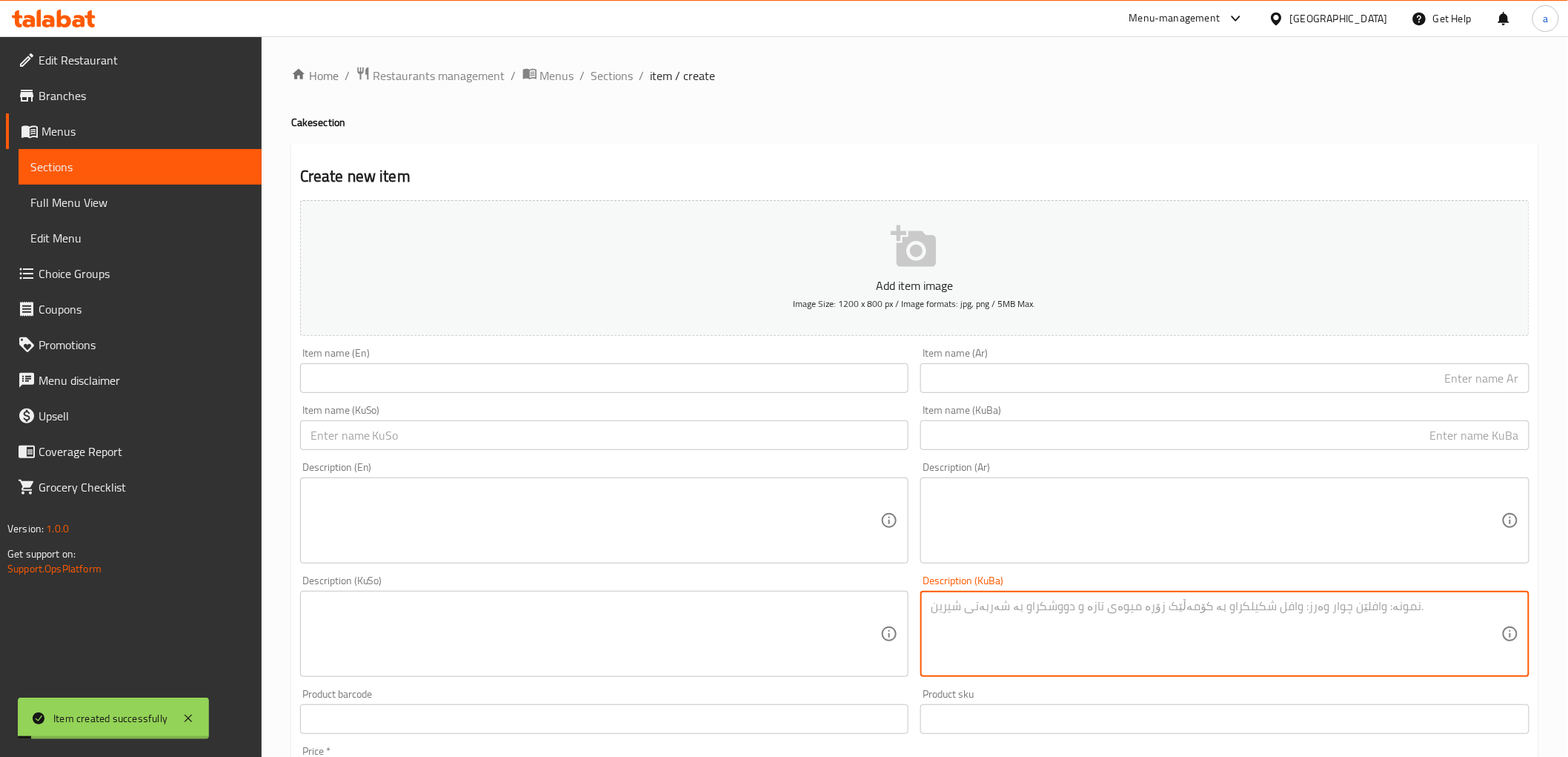
drag, startPoint x: 1072, startPoint y: 151, endPoint x: 1114, endPoint y: 2, distance: 154.8
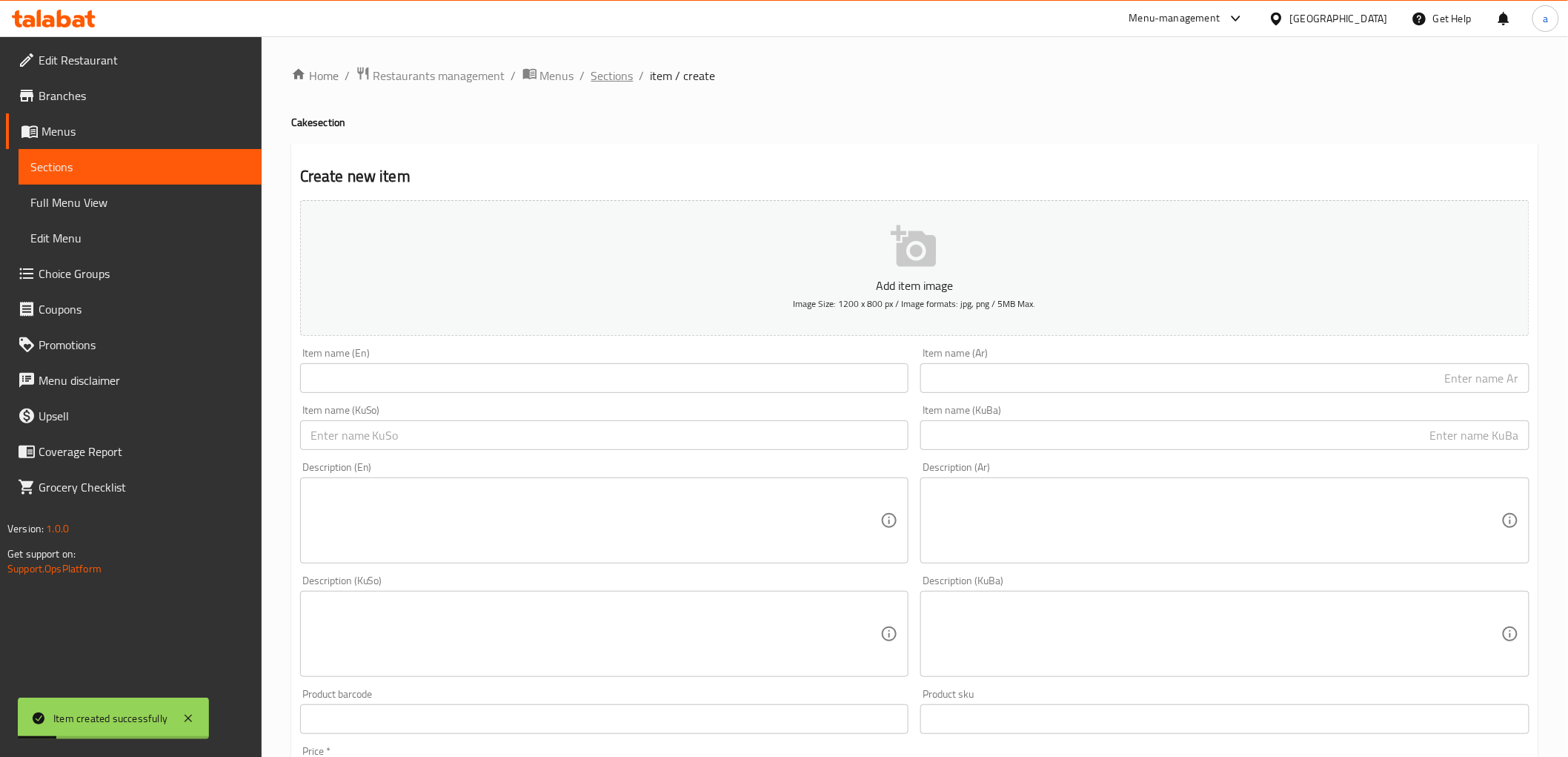
click at [596, 82] on span "Sections" at bounding box center [612, 76] width 42 height 18
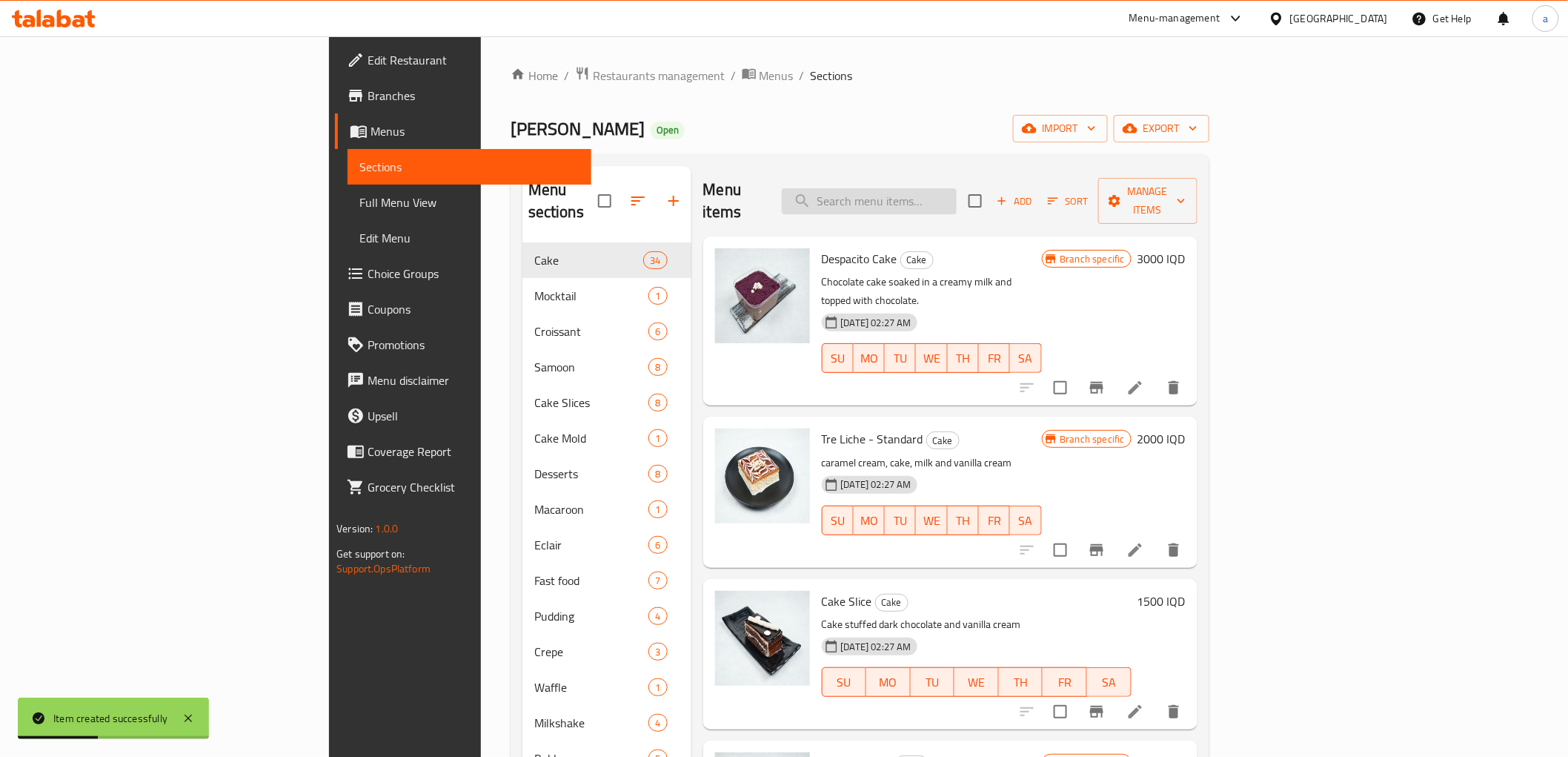
click at [957, 201] on input "search" at bounding box center [868, 201] width 174 height 26
click at [957, 199] on input "search" at bounding box center [868, 201] width 174 height 26
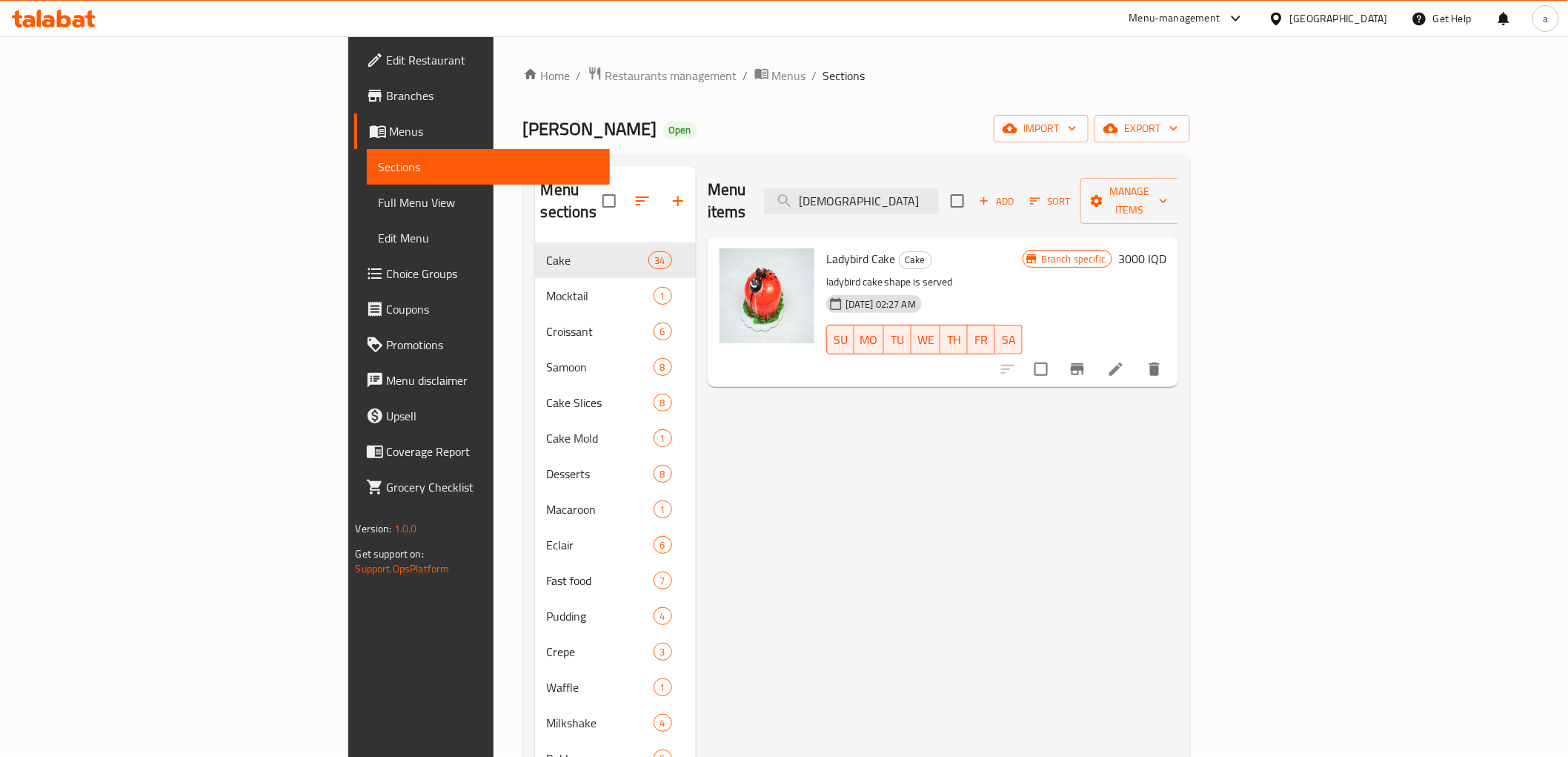
type input "Lady"
click at [939, 189] on input "Lady" at bounding box center [851, 201] width 174 height 26
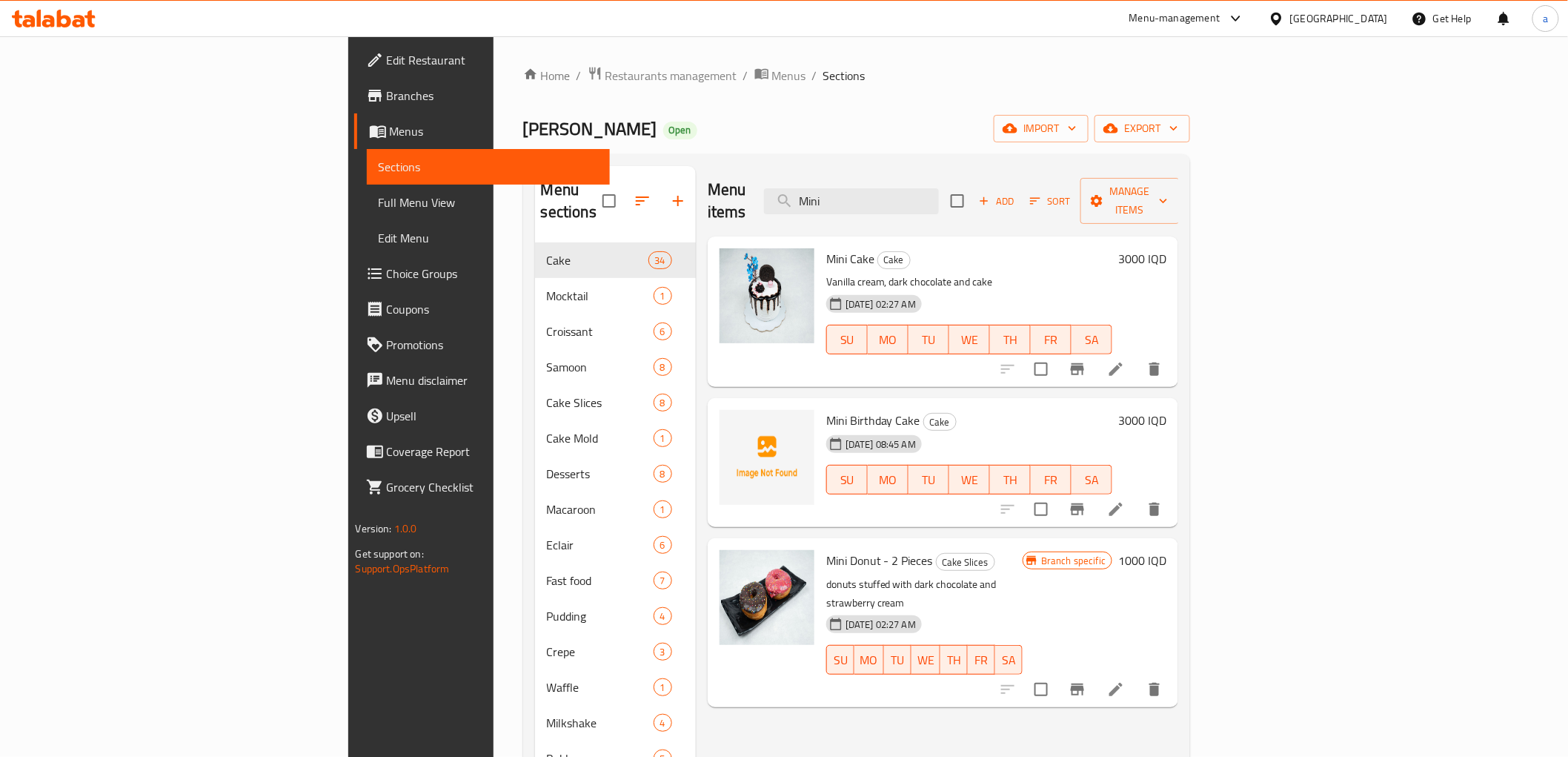
type input "Mini"
click at [1017, 194] on span "Add" at bounding box center [997, 201] width 40 height 17
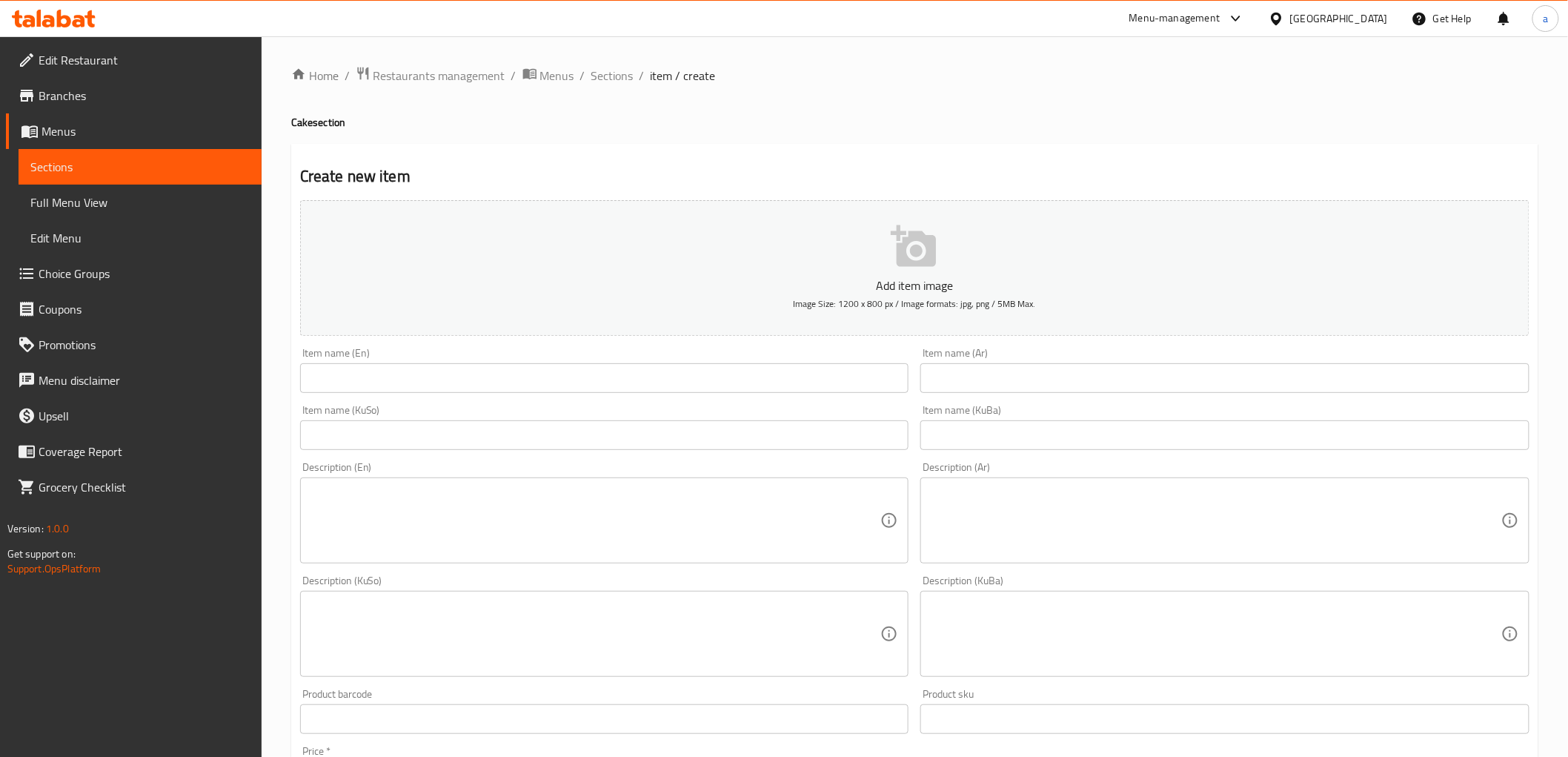
click at [368, 371] on input "text" at bounding box center [605, 378] width 610 height 30
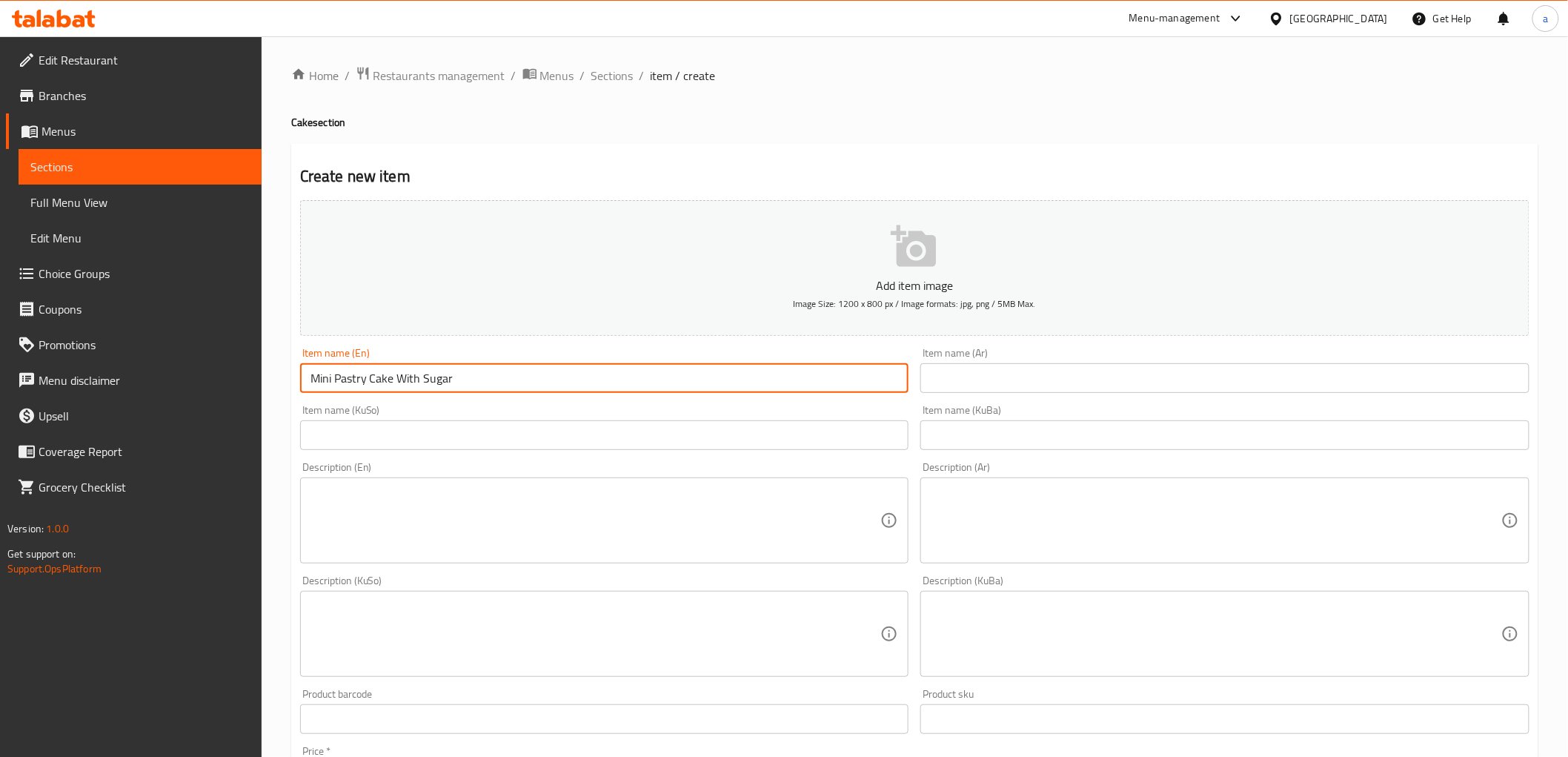
type input "Mini Pastry Cake With Sugar"
click at [998, 386] on input "text" at bounding box center [1225, 378] width 610 height 30
click at [461, 379] on input "Mini Pastry Cake With Sugar" at bounding box center [605, 378] width 610 height 30
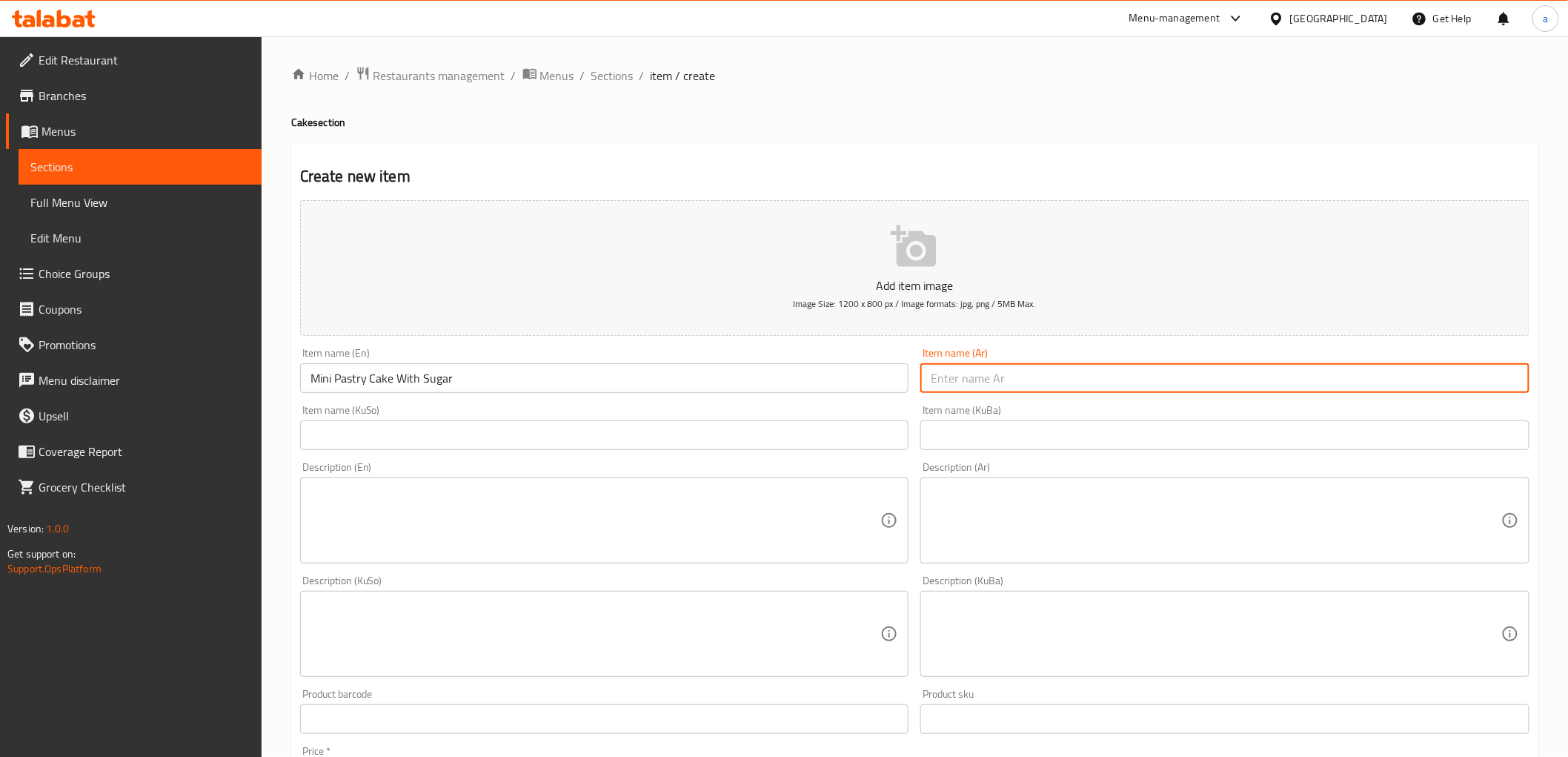
click at [1068, 380] on input "text" at bounding box center [1225, 378] width 610 height 30
paste input "كيك معجنات صغير مع سكر"
type input "كيك معجنات صغير مع سكر"
click at [1078, 429] on input "text" at bounding box center [1225, 435] width 610 height 30
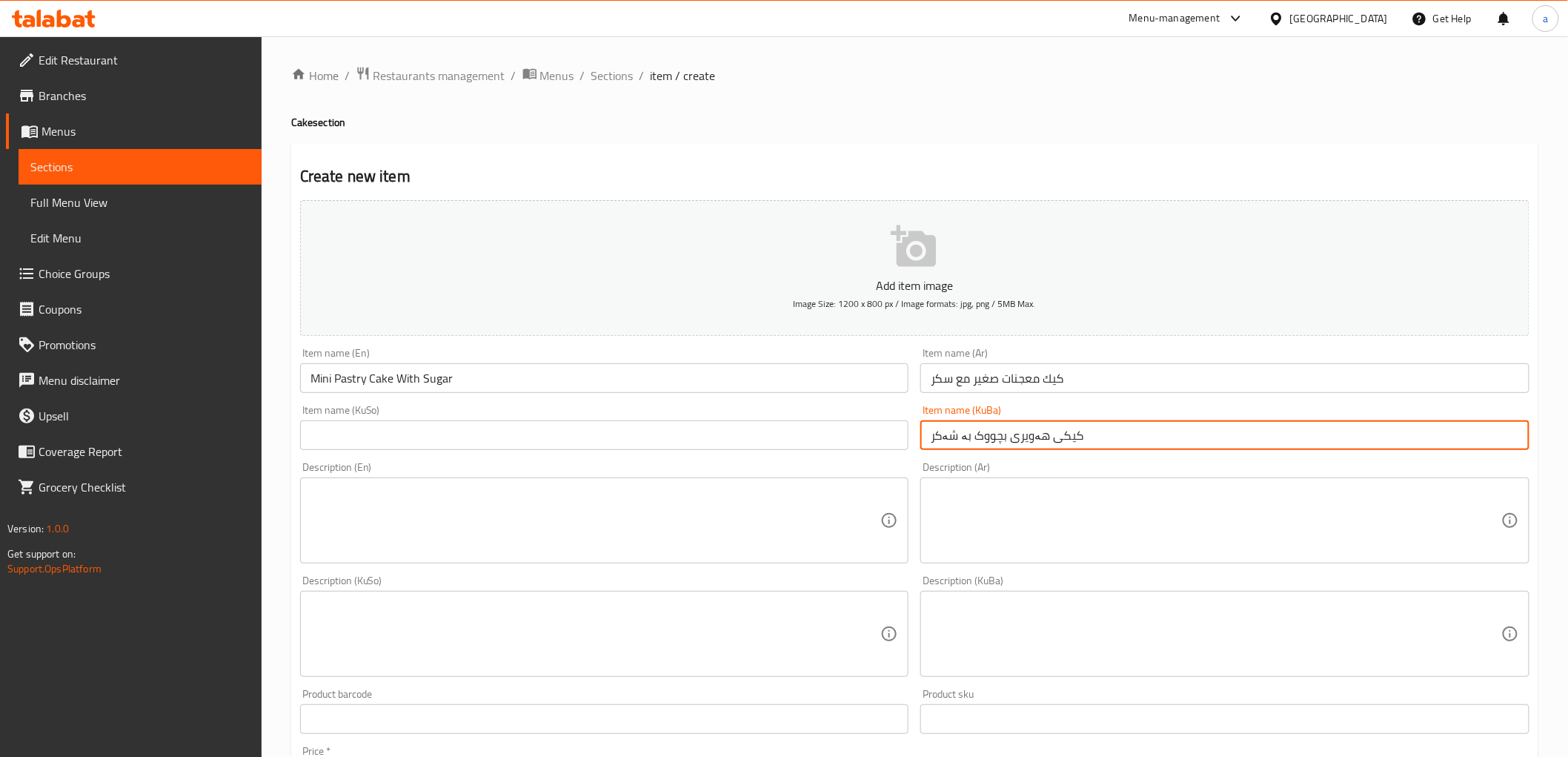
type input "کیكی هەویری بچووک بە شەکر"
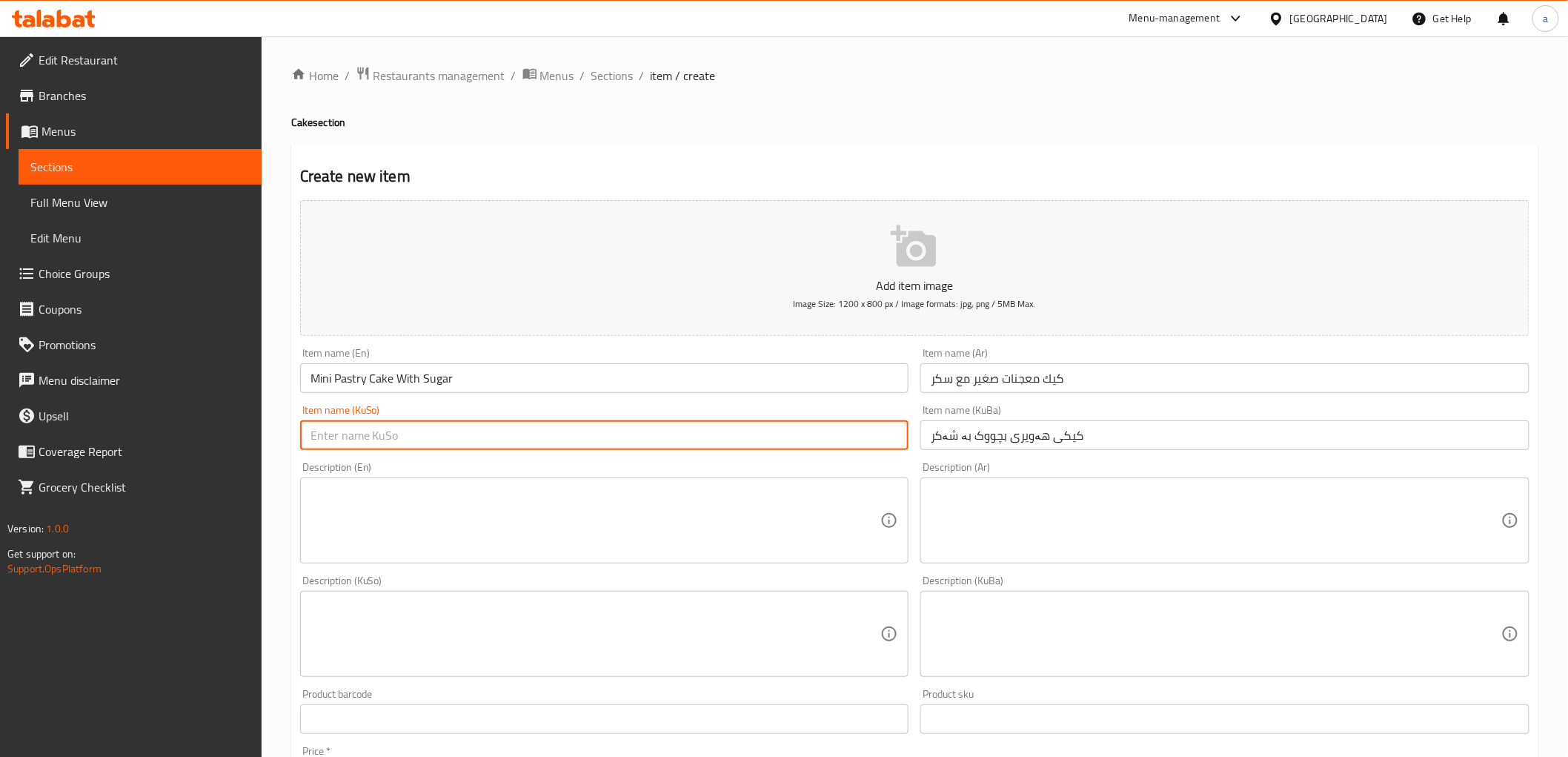
click at [716, 443] on input "text" at bounding box center [605, 435] width 610 height 30
paste input "کیكی هەویری بچووک بە شەکر"
type input "کیكی هەویری بچووک بە شەکر"
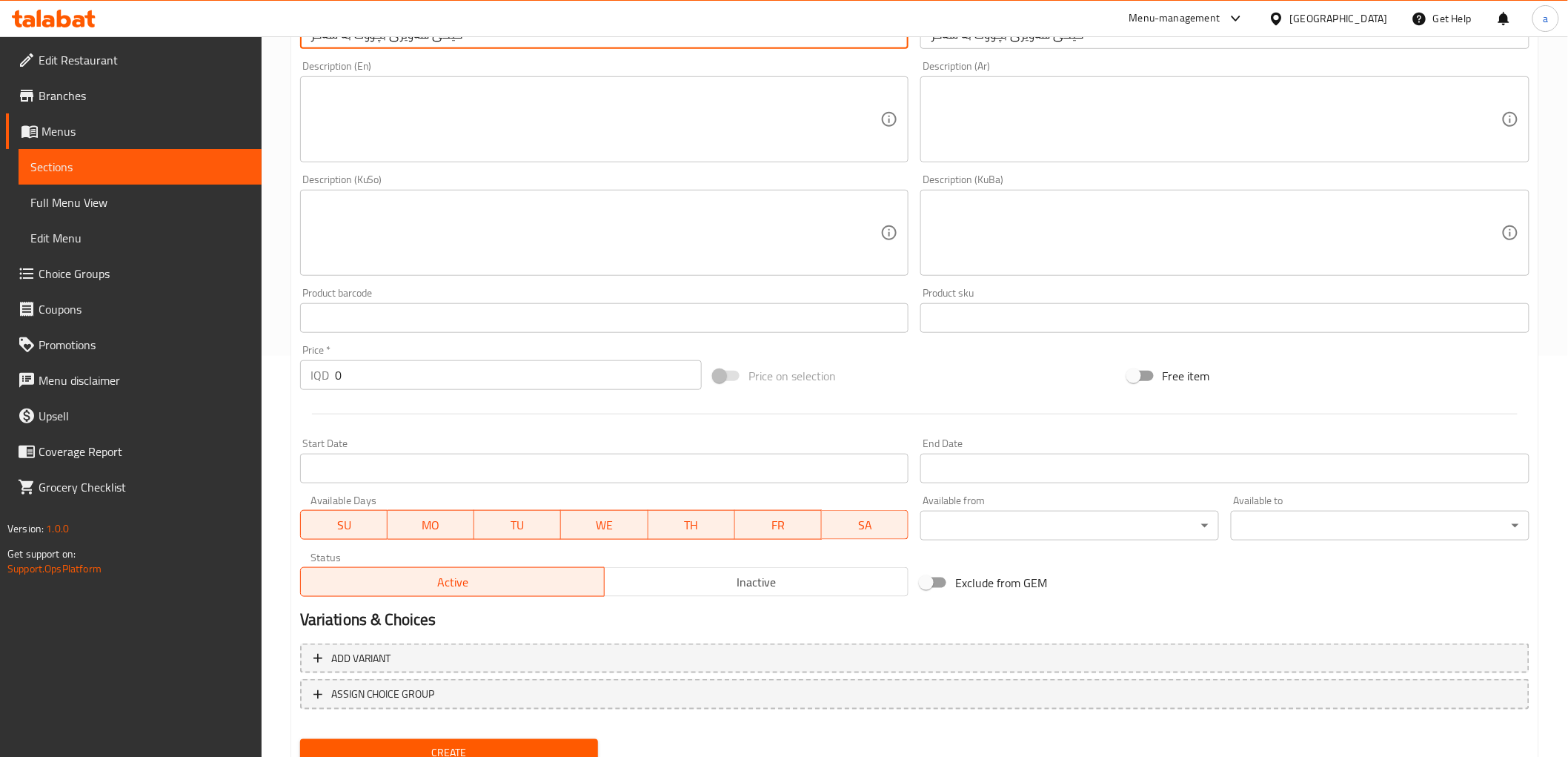
scroll to position [321, 0]
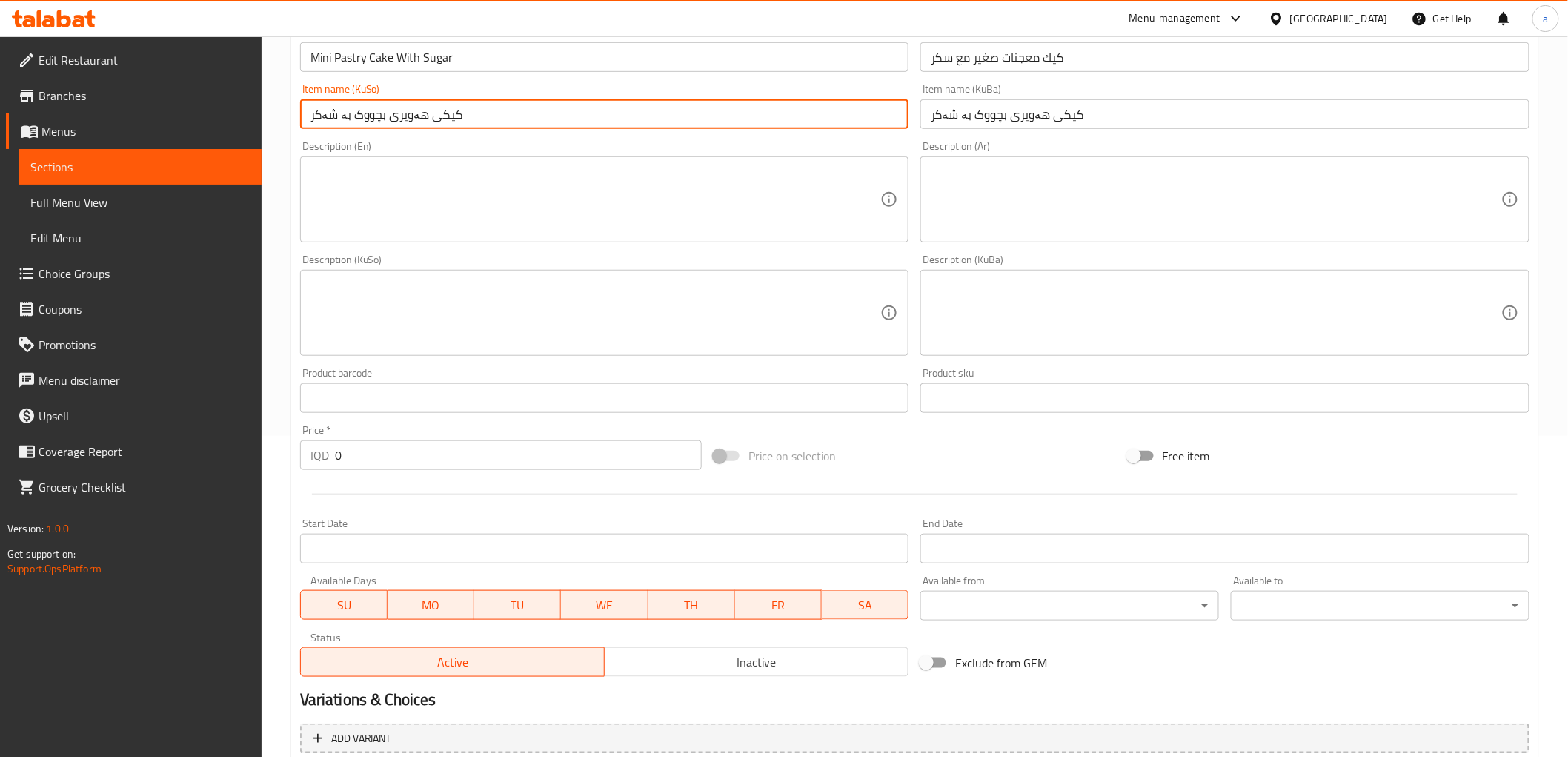
click at [402, 461] on input "0" at bounding box center [519, 455] width 367 height 30
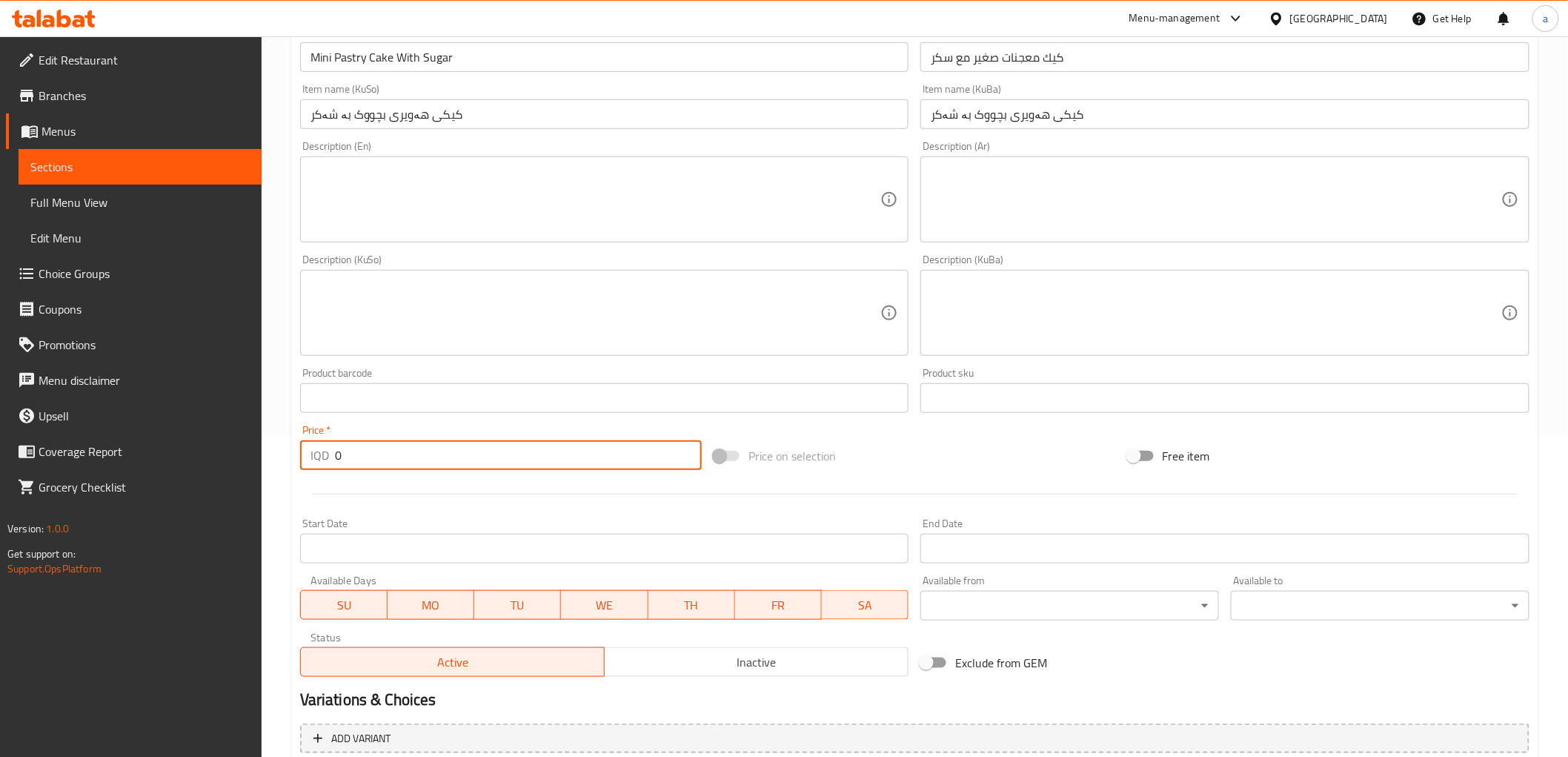
click at [402, 461] on input "0" at bounding box center [519, 455] width 367 height 30
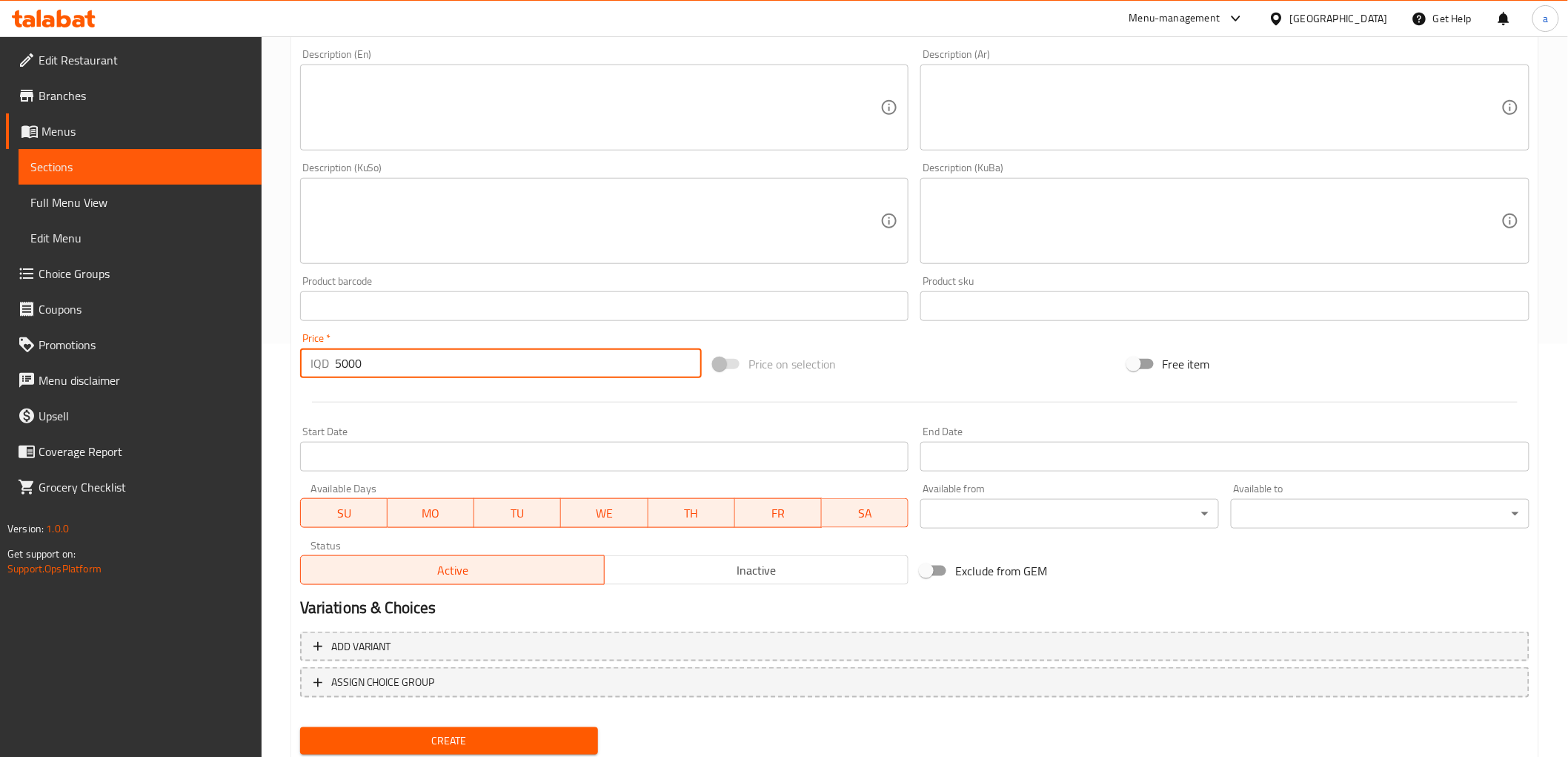
scroll to position [458, 0]
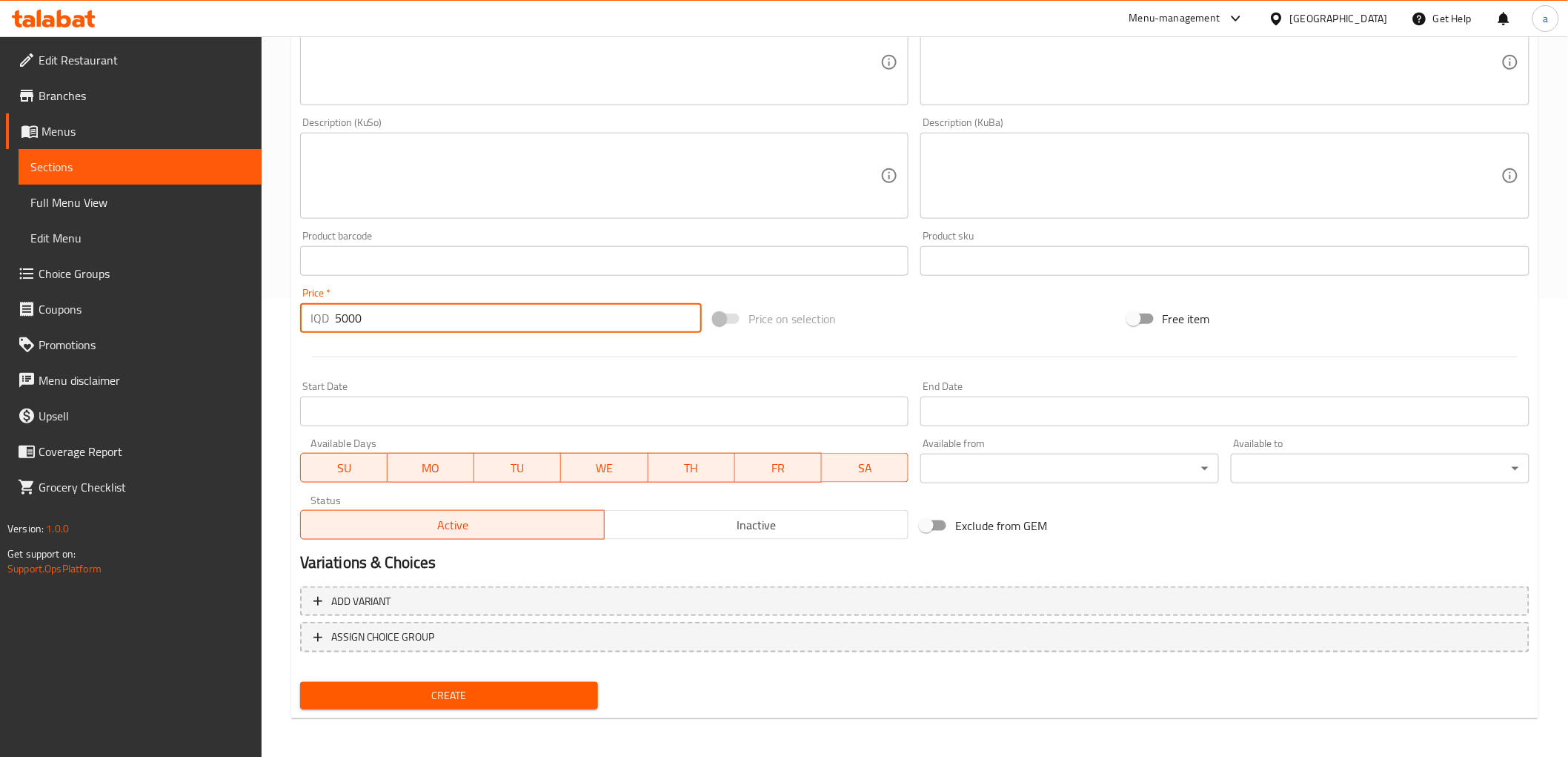
type input "5000"
click at [483, 693] on span "Create" at bounding box center [449, 696] width 275 height 18
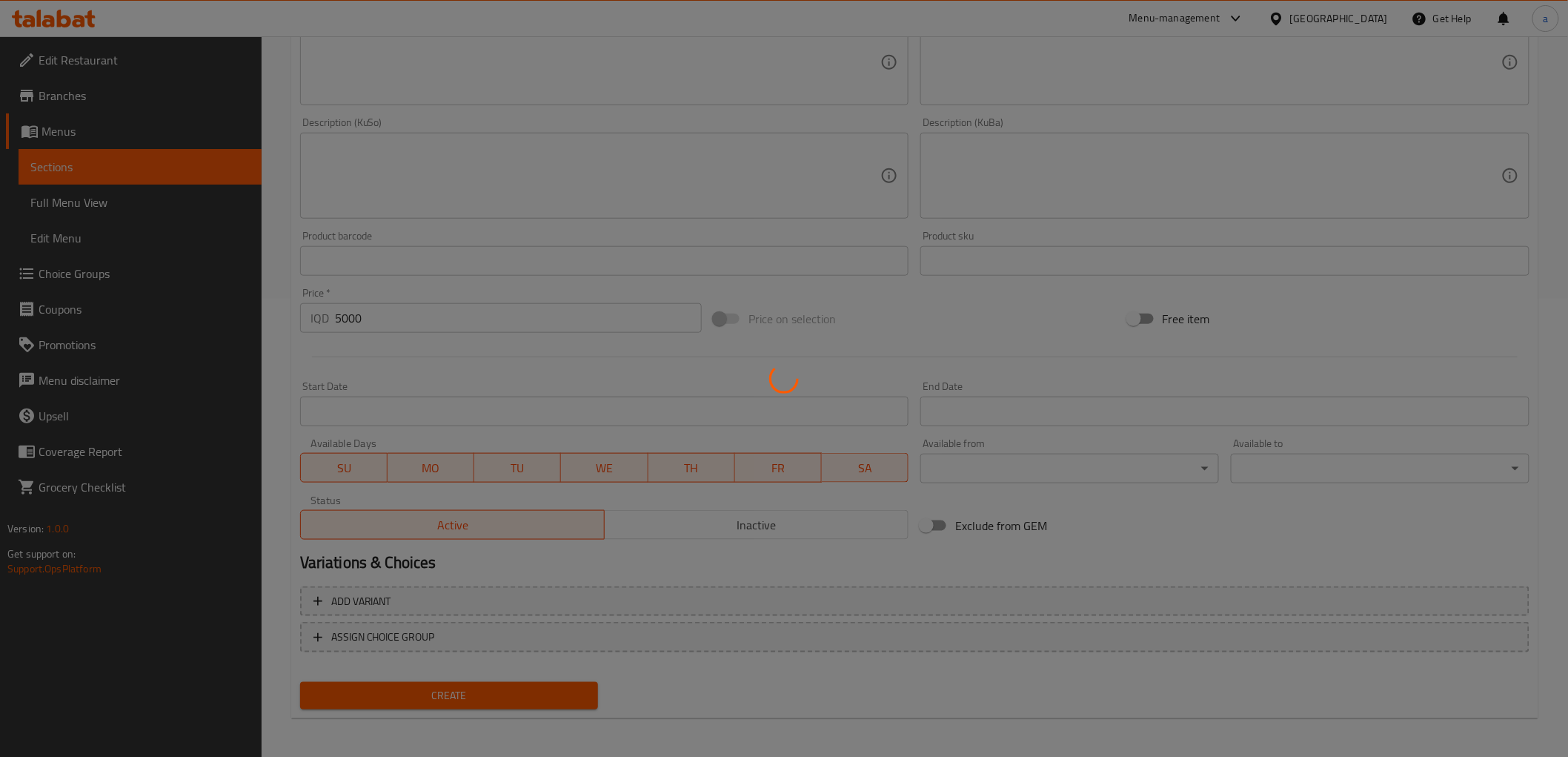
type input "0"
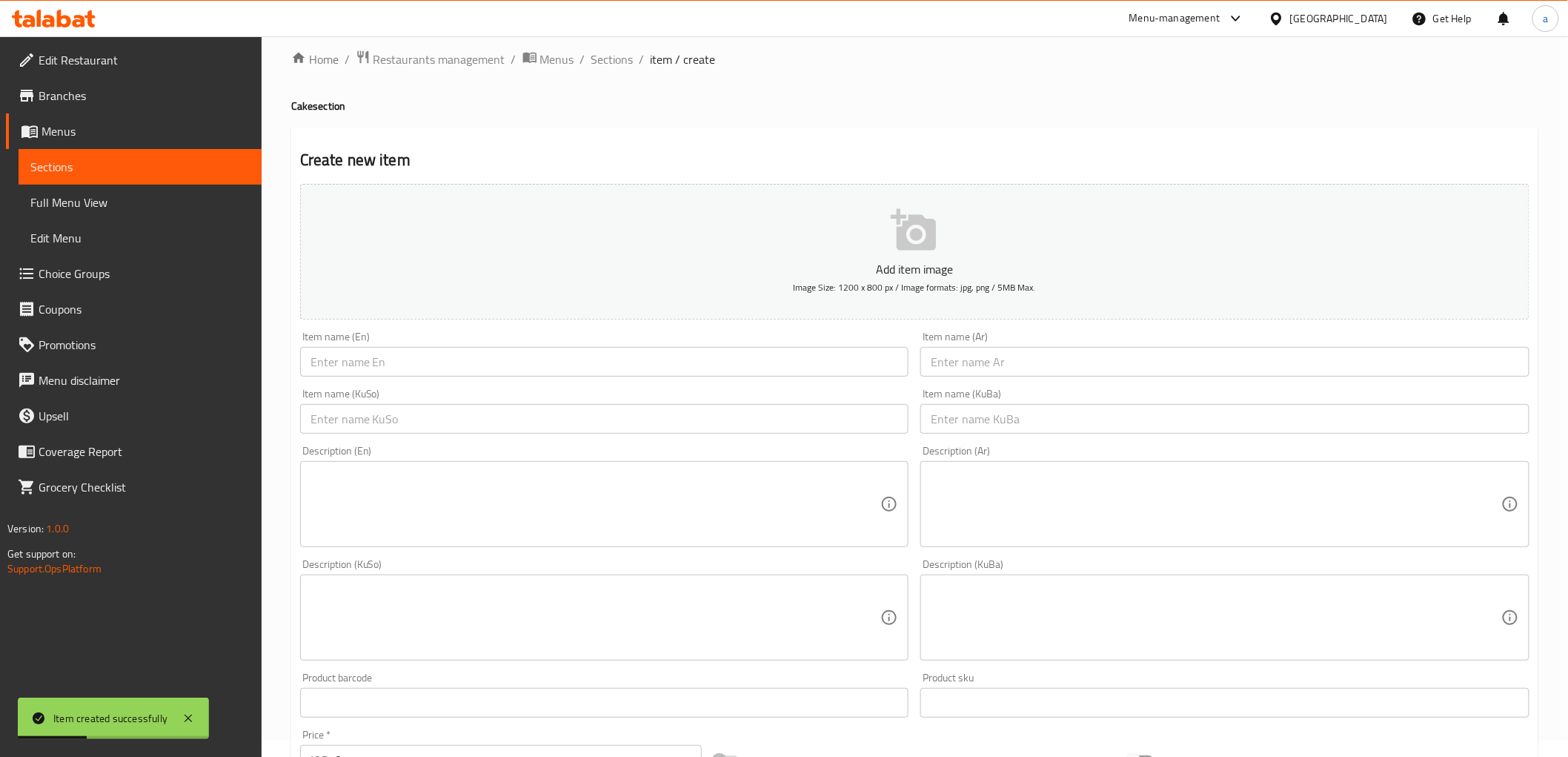
scroll to position [0, 0]
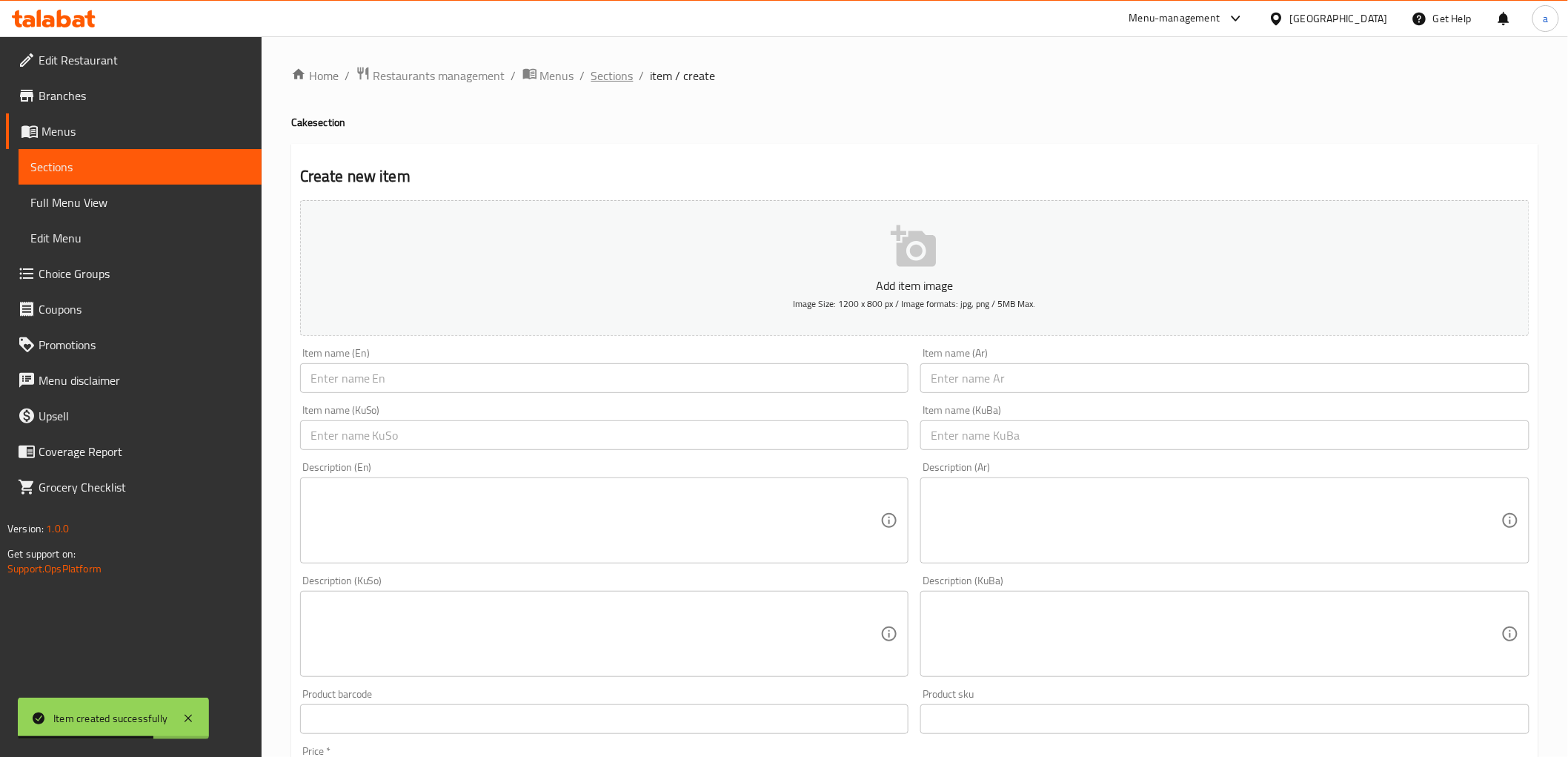
click at [614, 79] on span "Sections" at bounding box center [612, 76] width 42 height 18
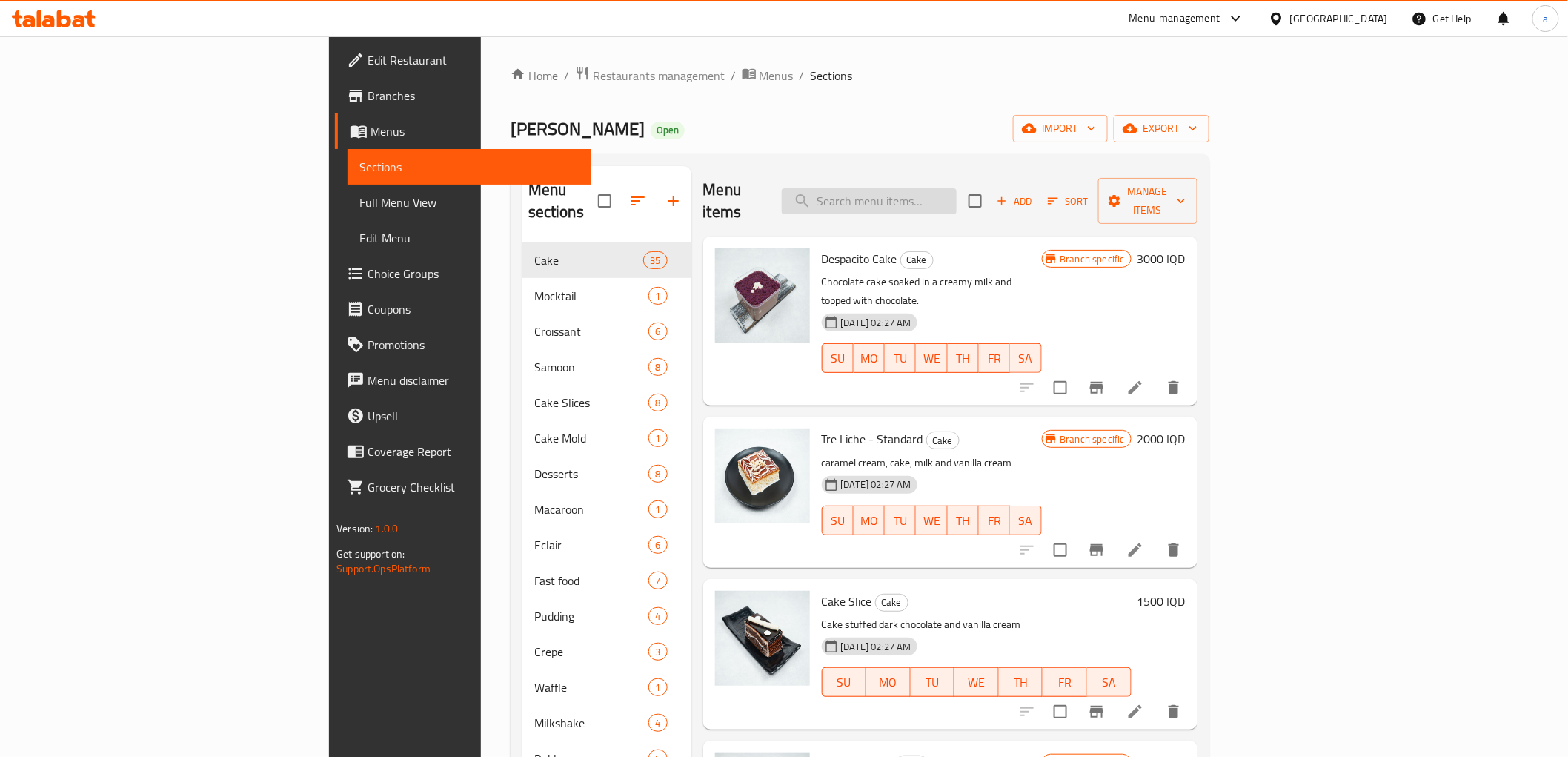
click at [957, 194] on input "search" at bounding box center [868, 201] width 174 height 26
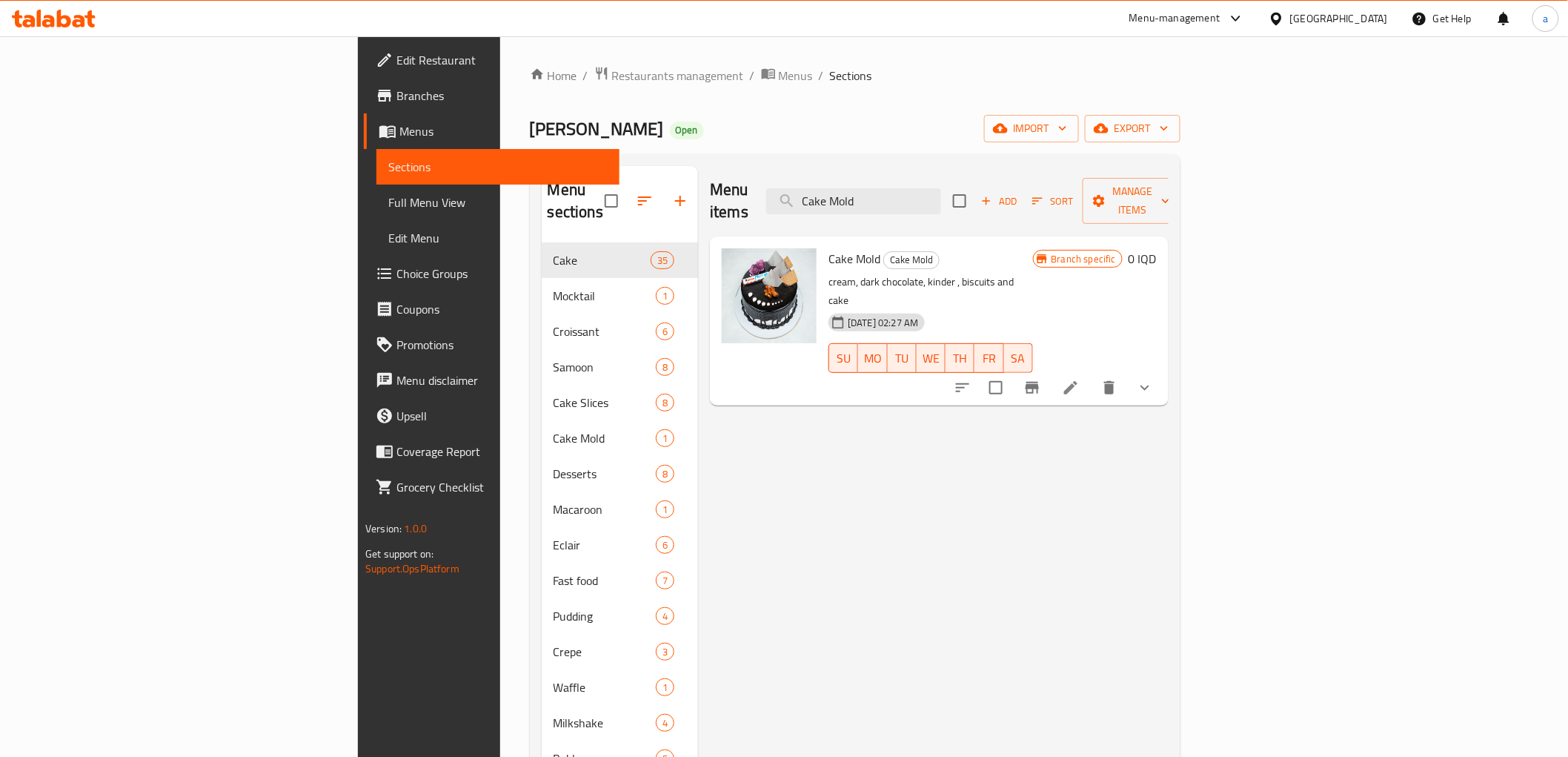
type input "Cake Mold"
click at [1154, 379] on icon "show more" at bounding box center [1145, 388] width 18 height 18
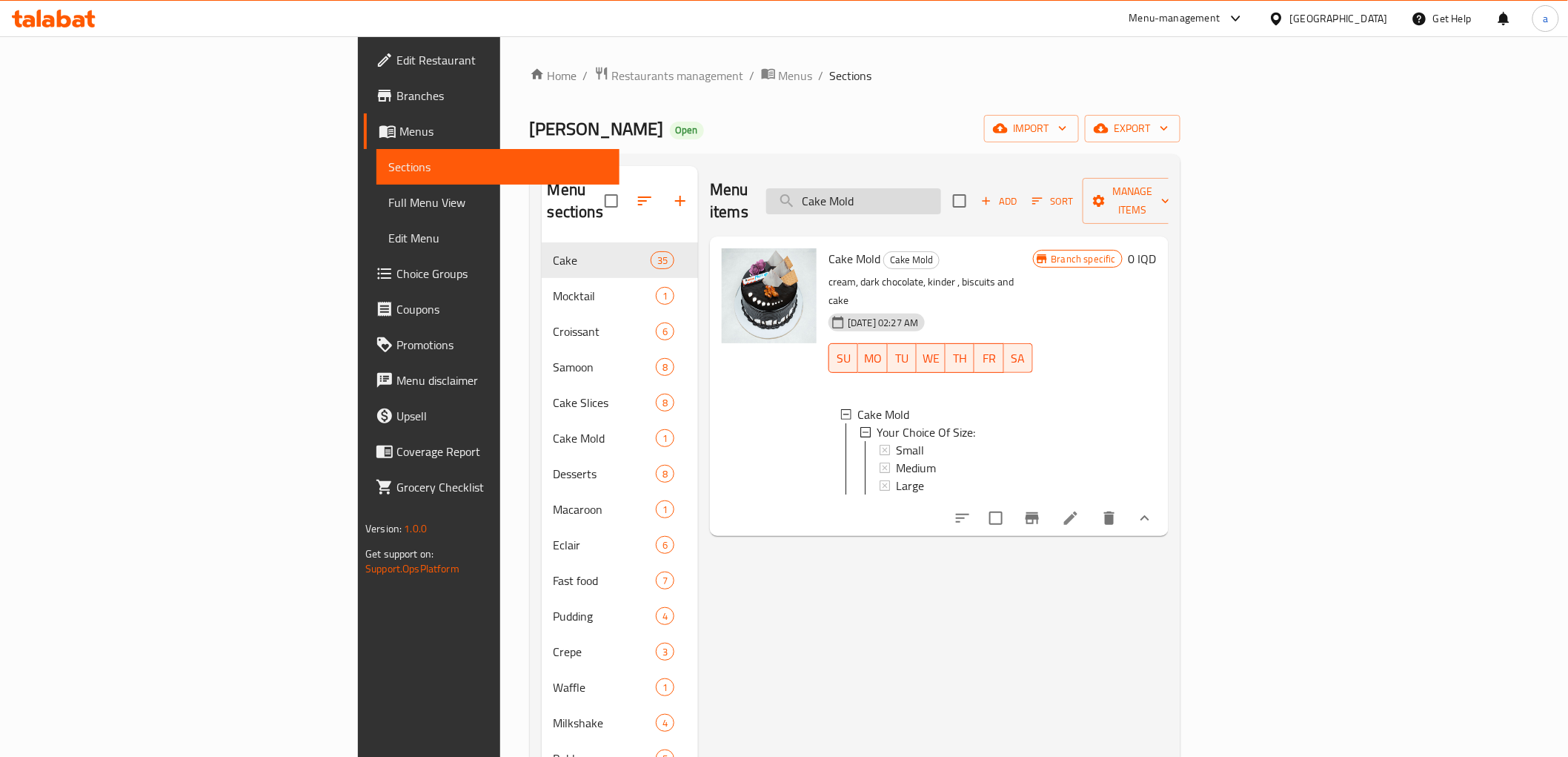
click at [941, 194] on input "Cake Mold" at bounding box center [853, 201] width 174 height 26
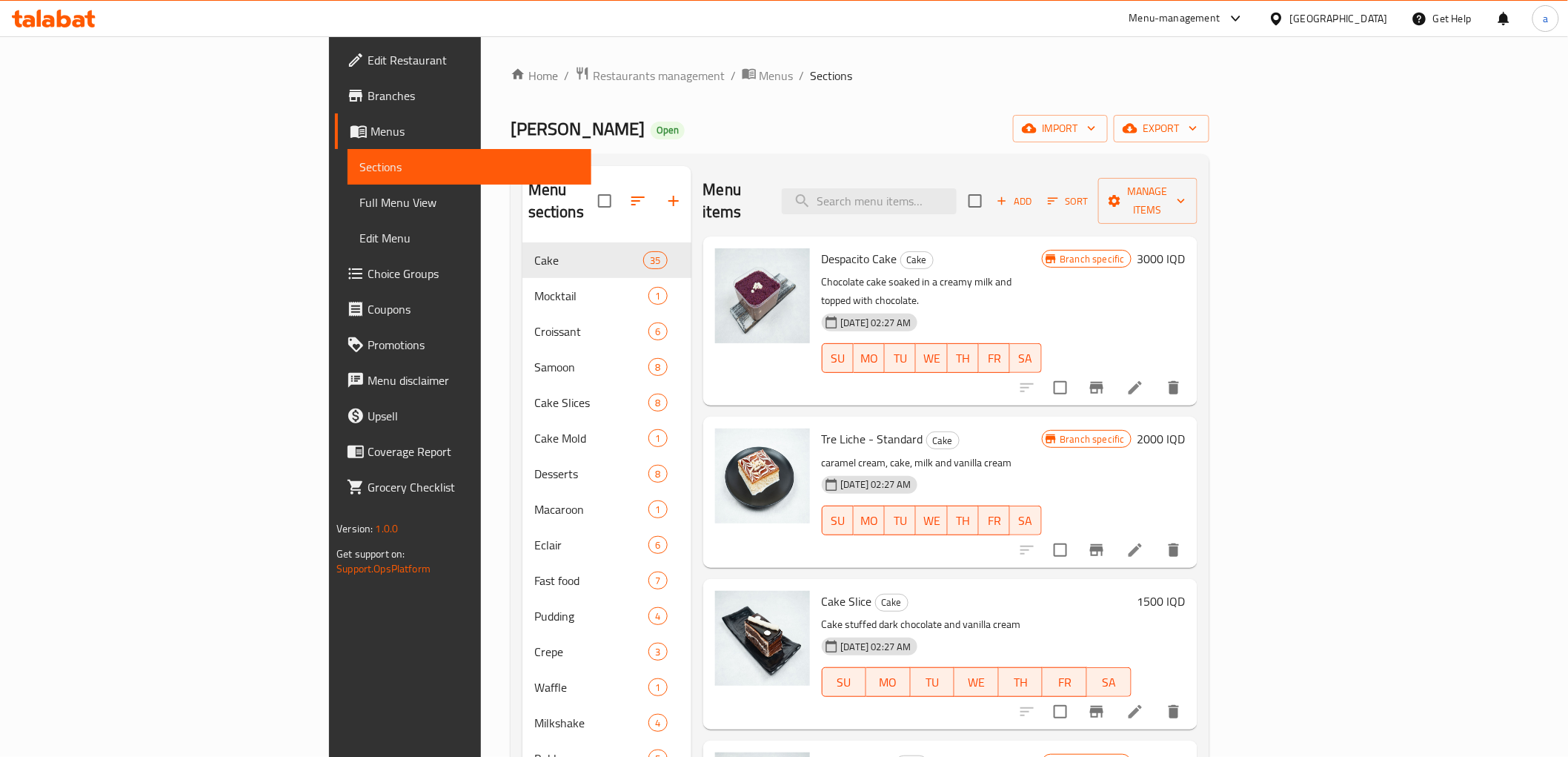
click at [1078, 129] on div "Safra Bakery Open import export" at bounding box center [859, 128] width 699 height 27
click at [1035, 194] on span "Add" at bounding box center [1015, 201] width 40 height 17
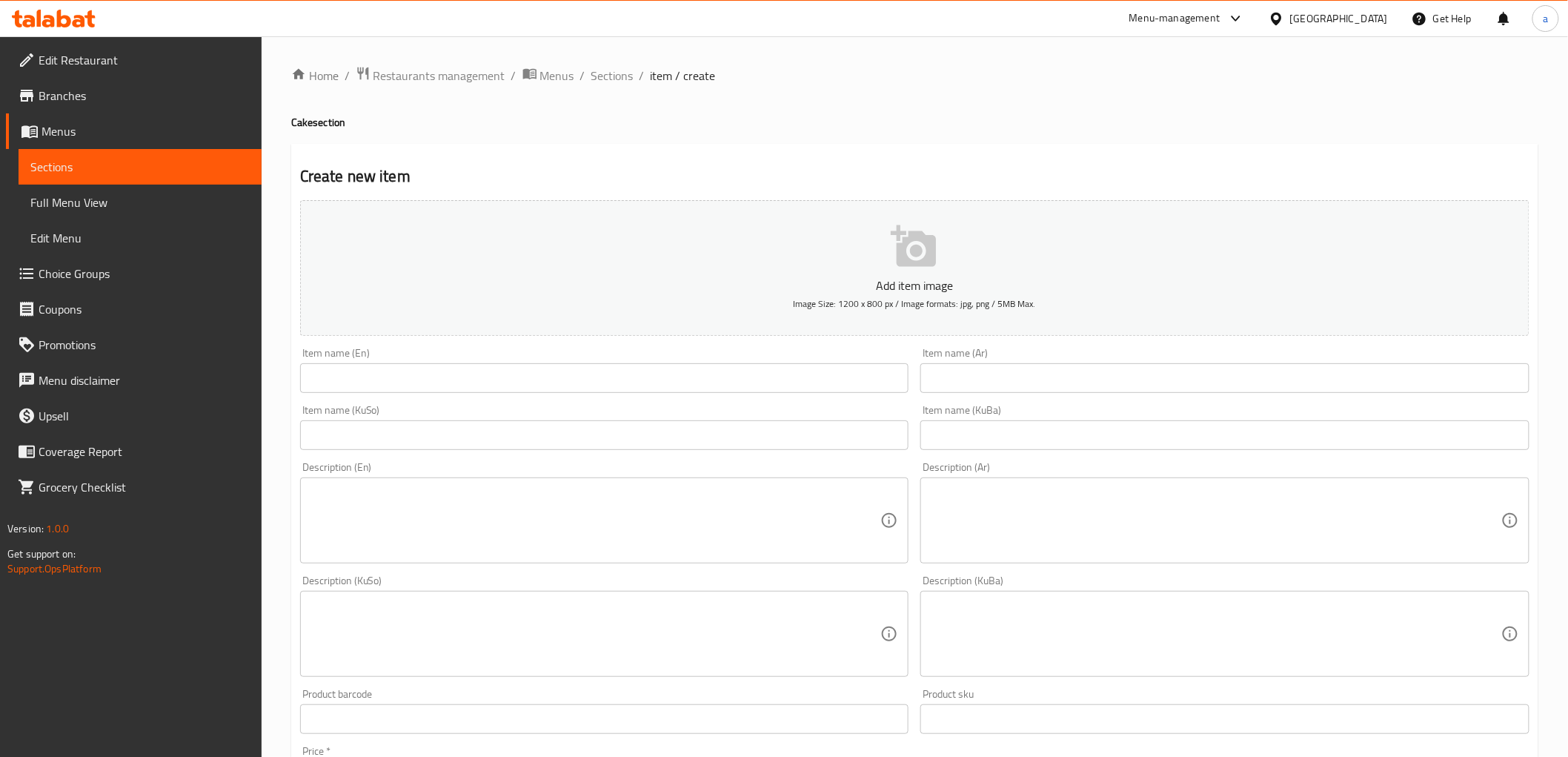
click at [963, 439] on input "text" at bounding box center [1225, 435] width 610 height 30
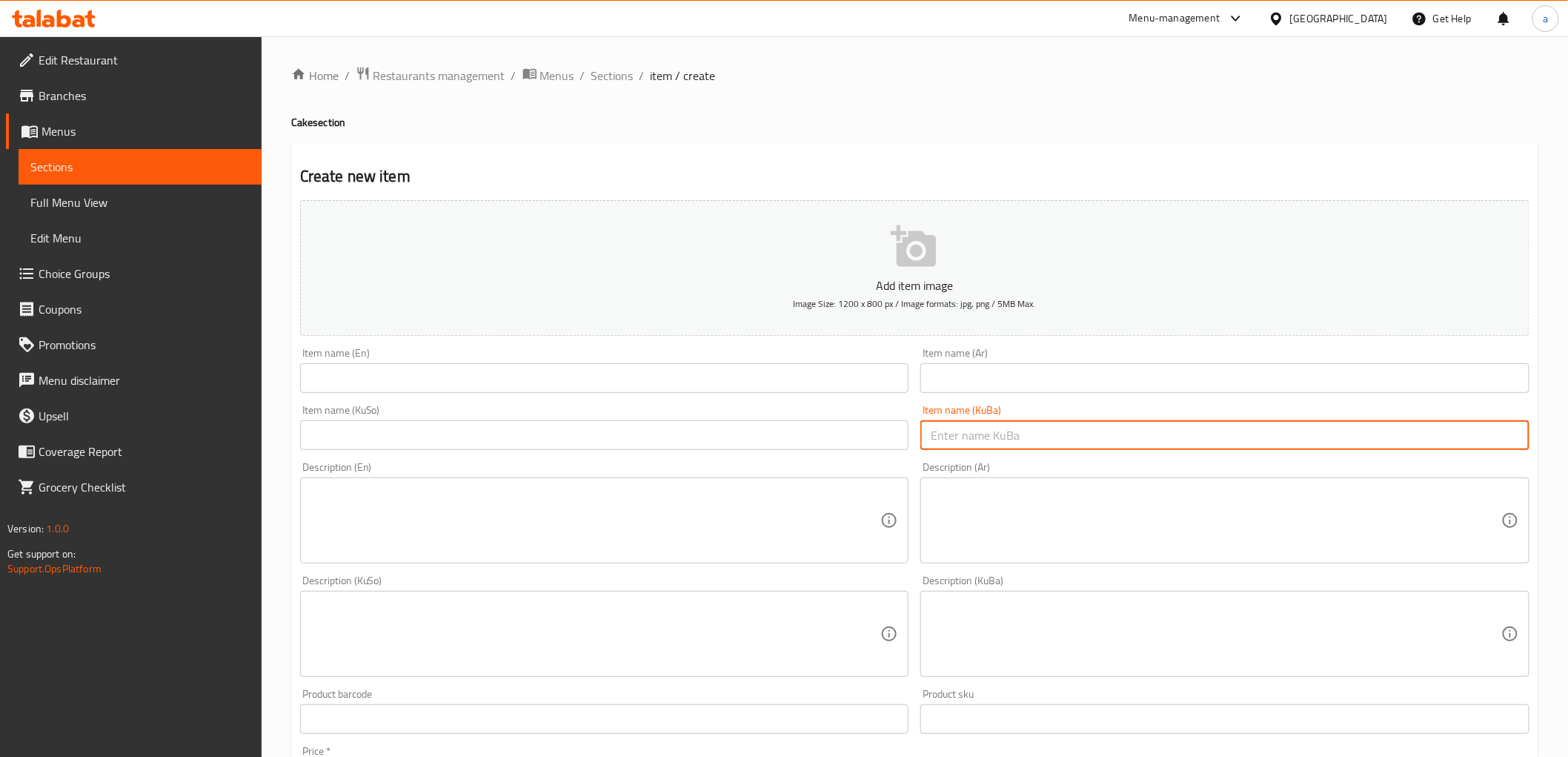
paste input "کێکی قاڵب ٦ کەسی"
click at [1404, 443] on input "کێکی قاڵب 6 کەسی" at bounding box center [1225, 435] width 610 height 30
type input "کێکی قاڵب بۆ 6 کەس"
click at [719, 460] on div "Description (En) Description (En)" at bounding box center [605, 512] width 621 height 113
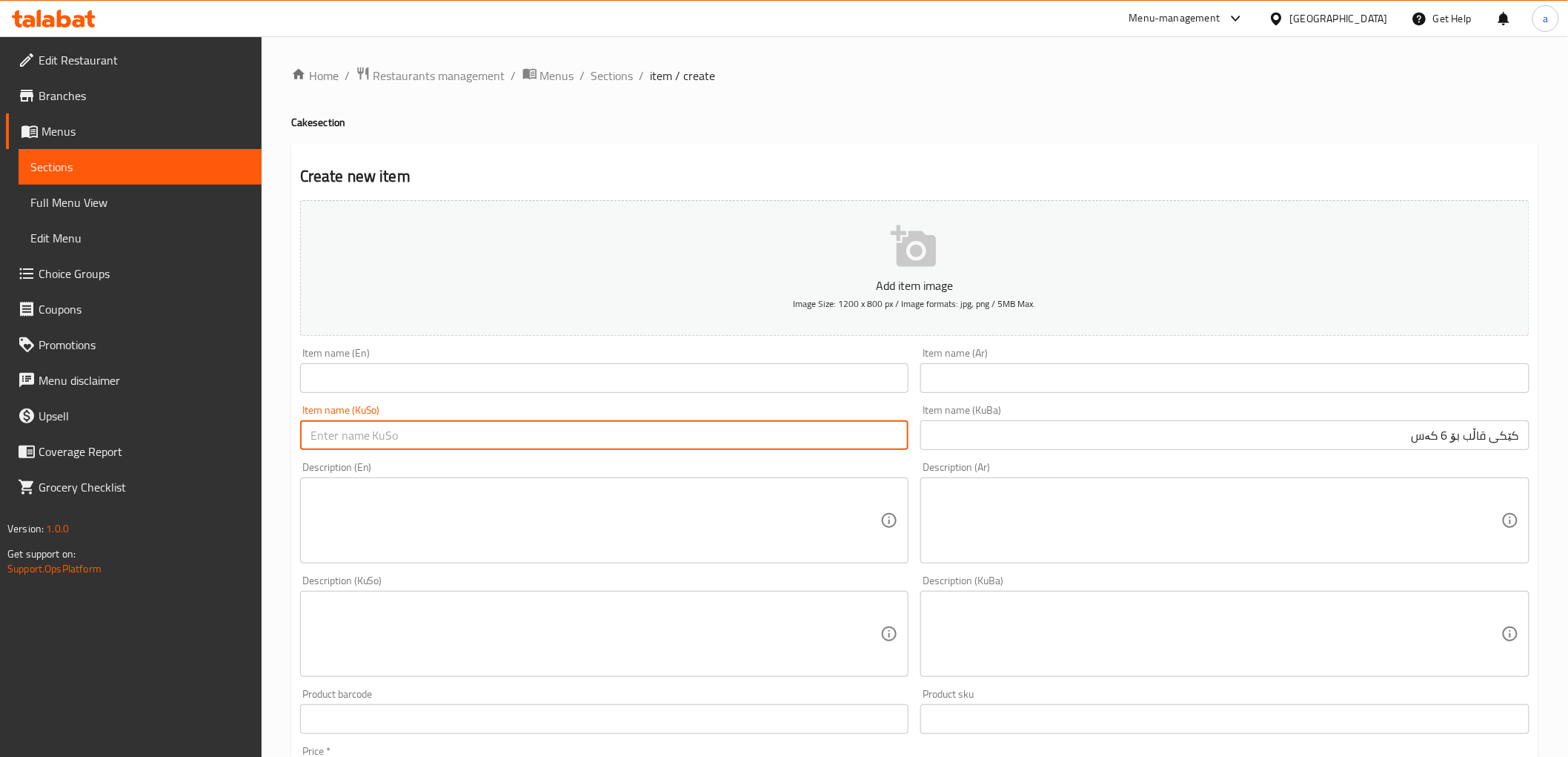
click at [715, 432] on input "text" at bounding box center [605, 435] width 610 height 30
paste input "کێکی قاڵب بۆ 6 کەس"
type input "کێکی قاڵب بۆ 6 کەس"
click at [1183, 372] on input "text" at bounding box center [1225, 378] width 610 height 30
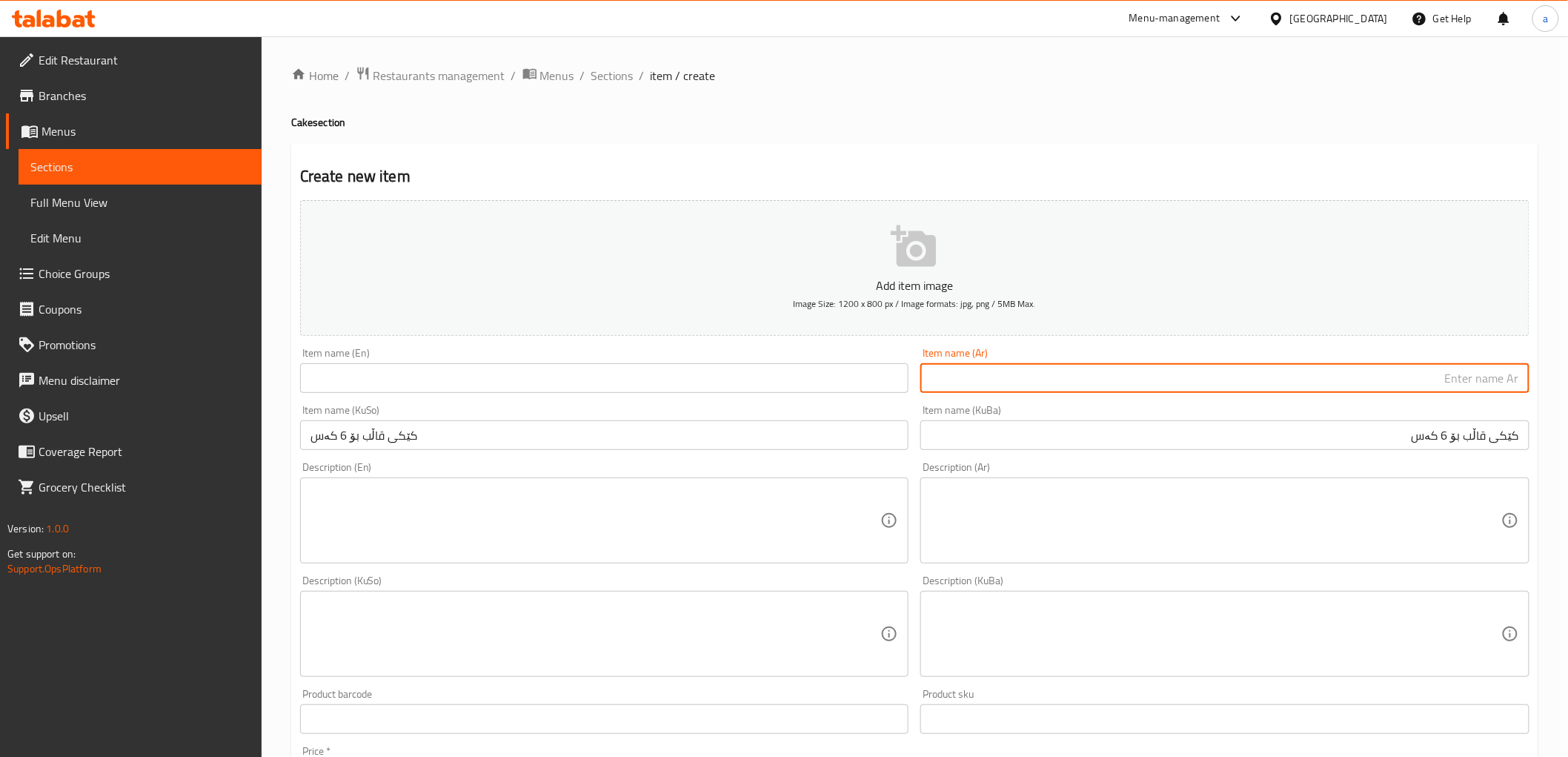
click at [535, 371] on input "text" at bounding box center [605, 378] width 610 height 30
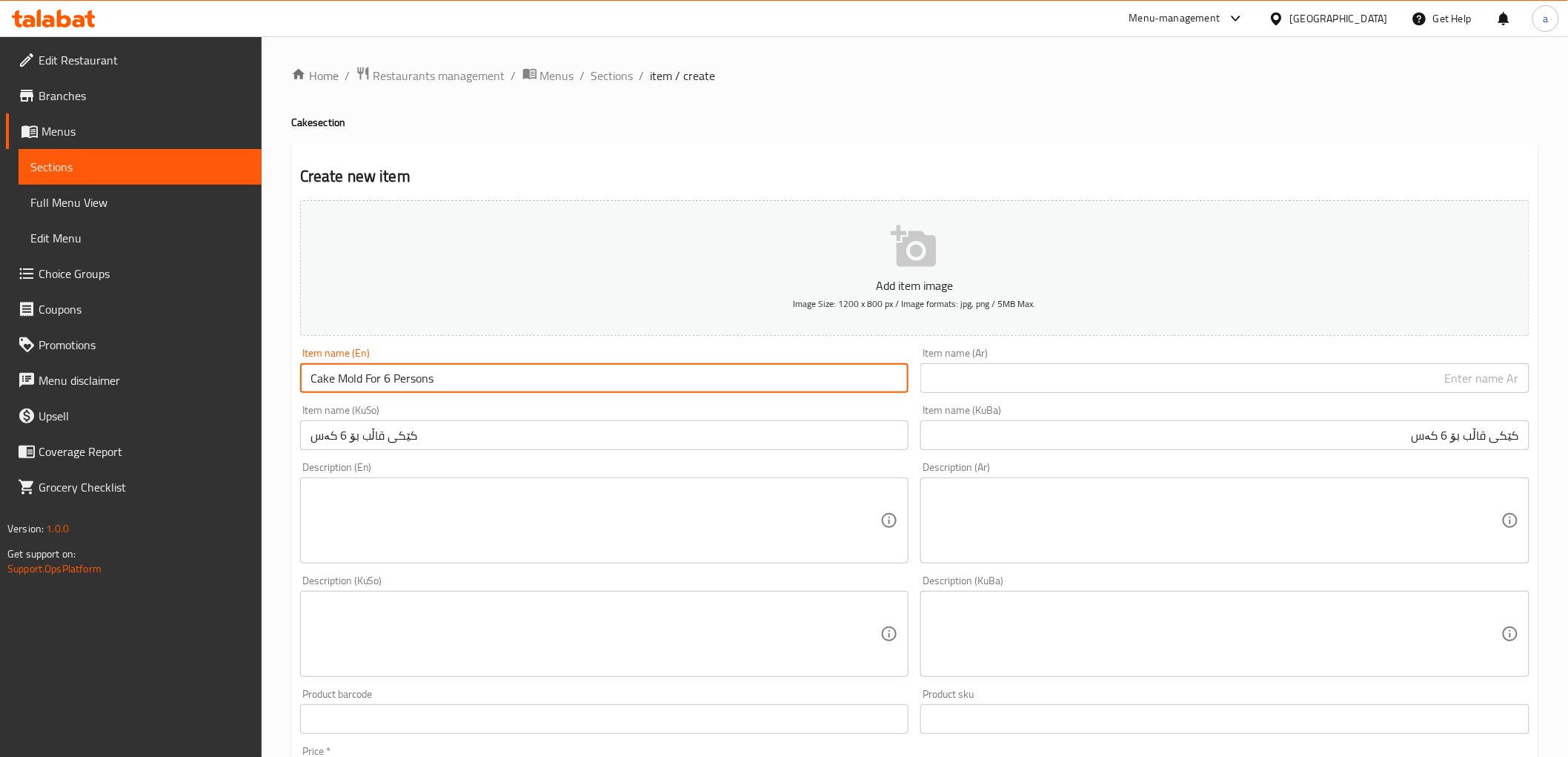
type input "Cake Mold For 6 Persons"
click at [1180, 382] on input "text" at bounding box center [1225, 378] width 610 height 30
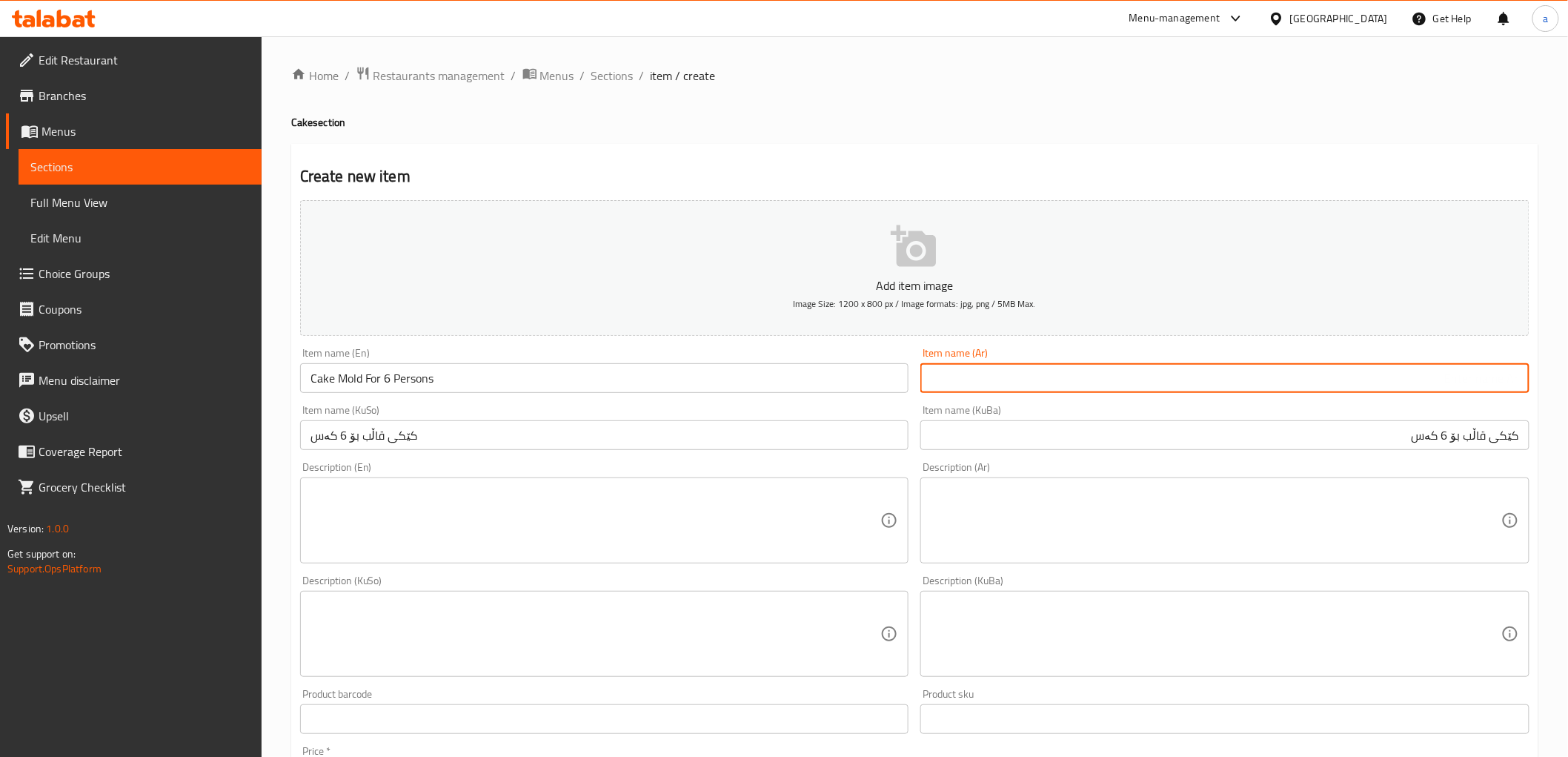
paste input "قالب كيك"
type input "قالب كيك ل 6 أشخاص"
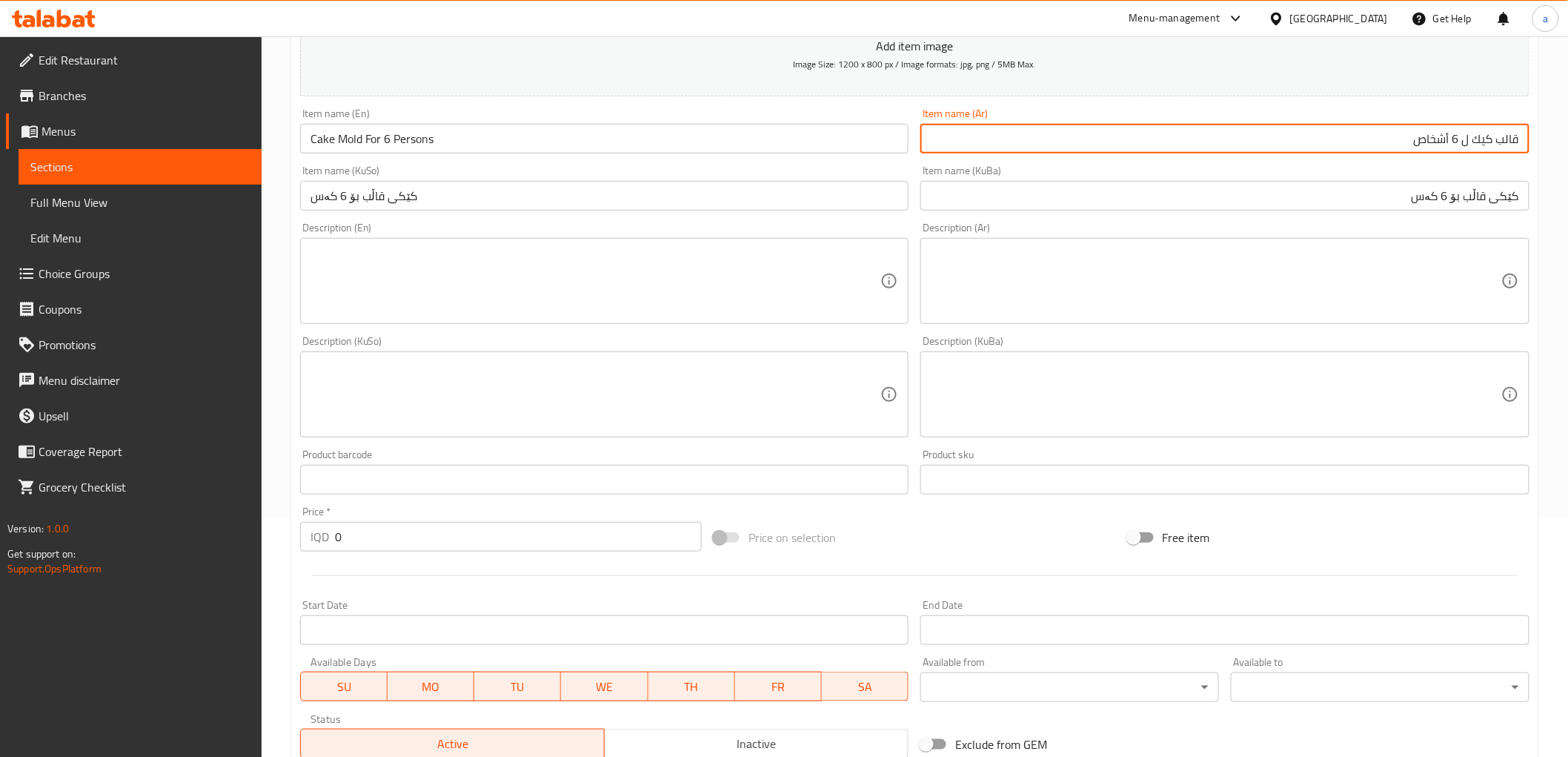
scroll to position [275, 0]
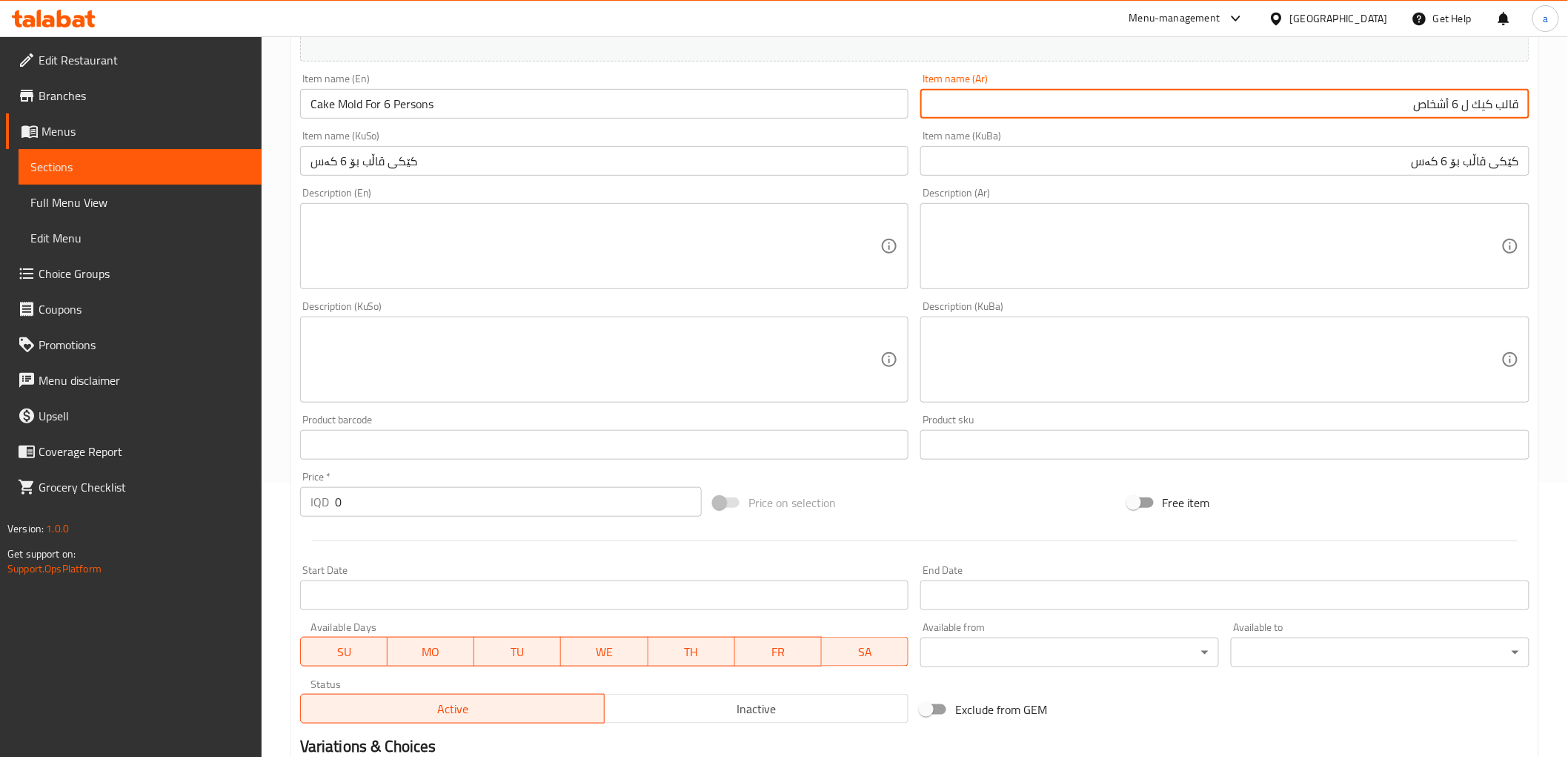
click at [414, 501] on input "0" at bounding box center [519, 502] width 367 height 30
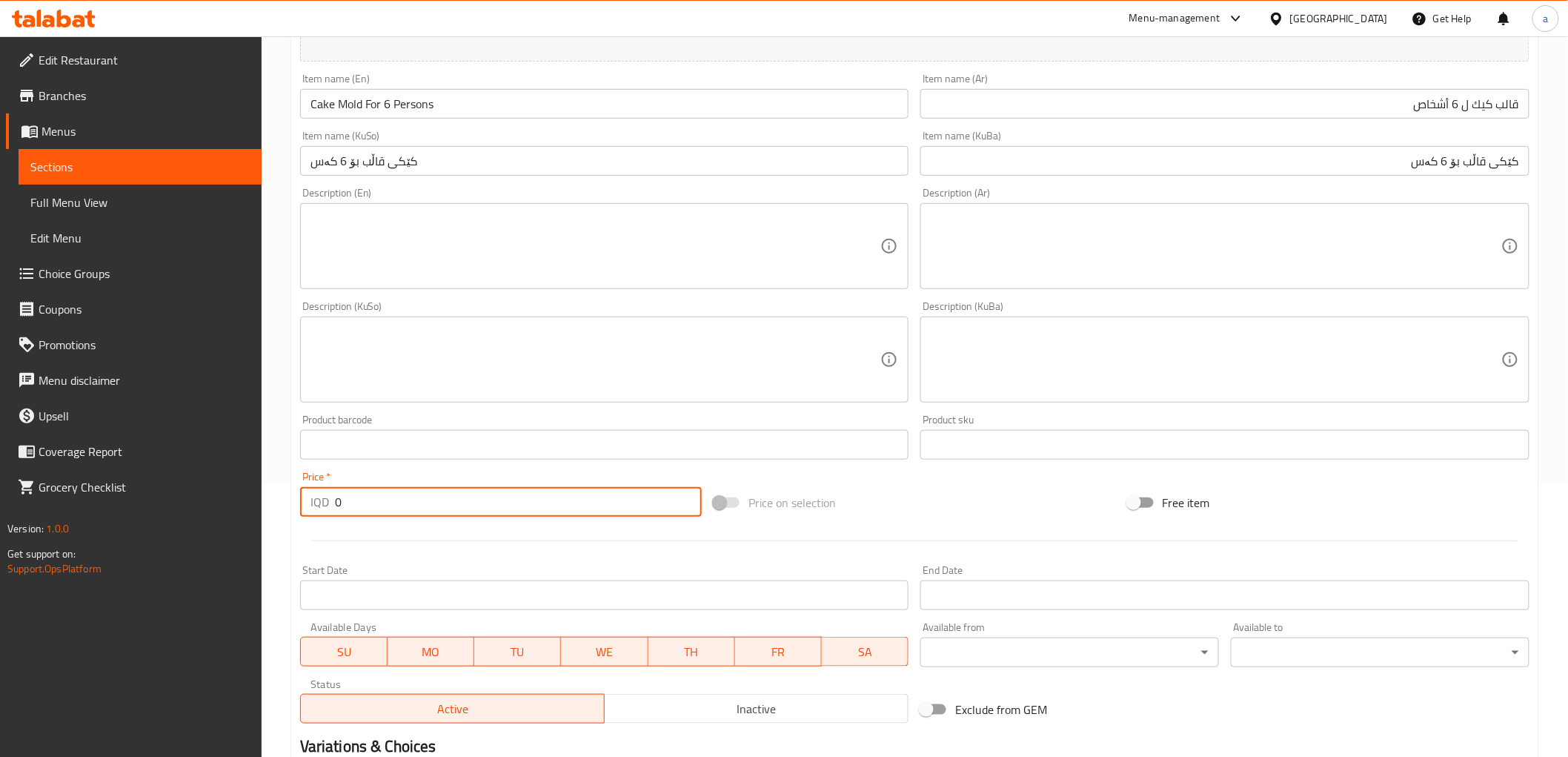
click at [414, 501] on input "0" at bounding box center [519, 502] width 367 height 30
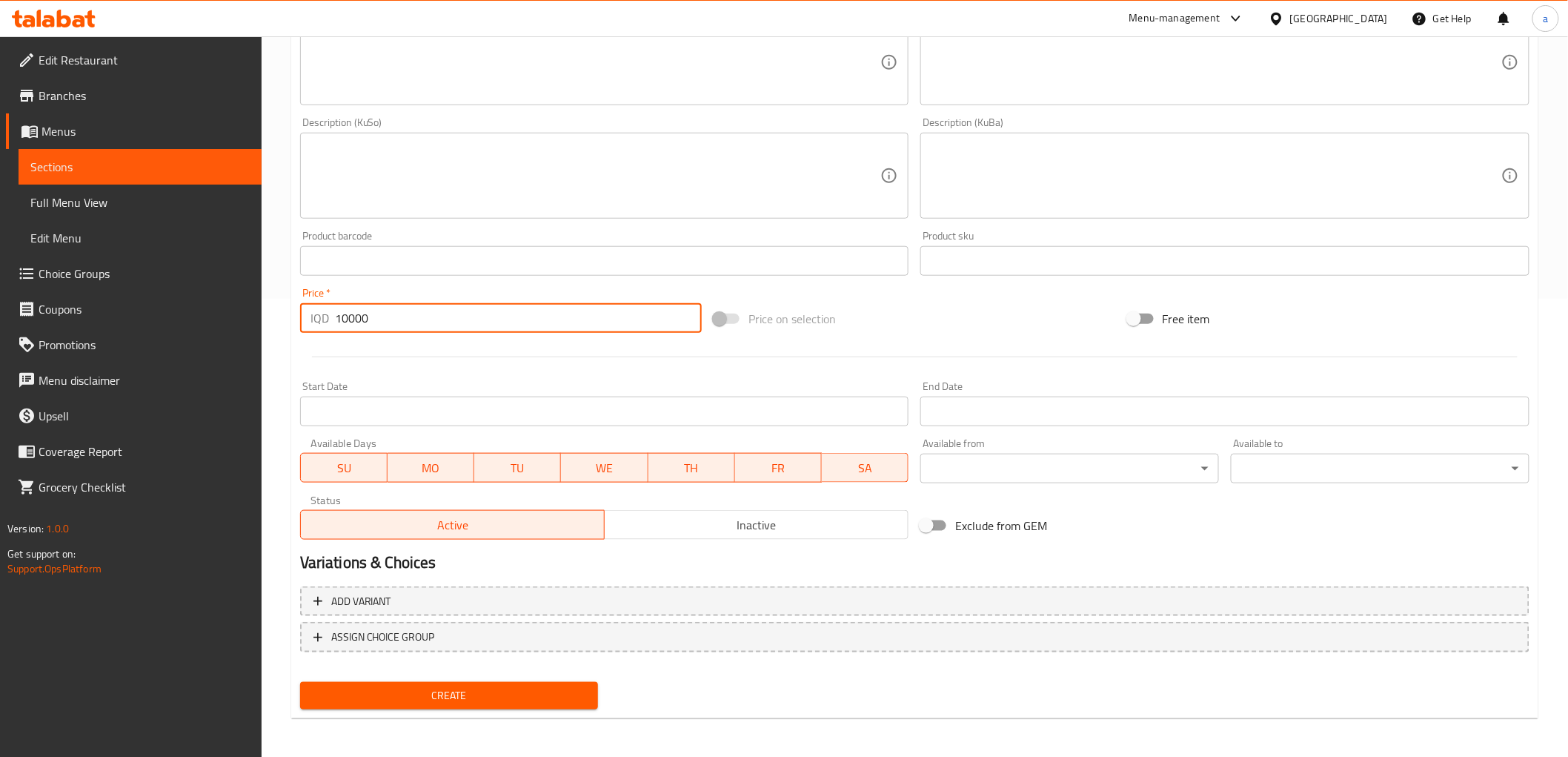
type input "10000"
click at [482, 703] on button "Create" at bounding box center [449, 695] width 299 height 27
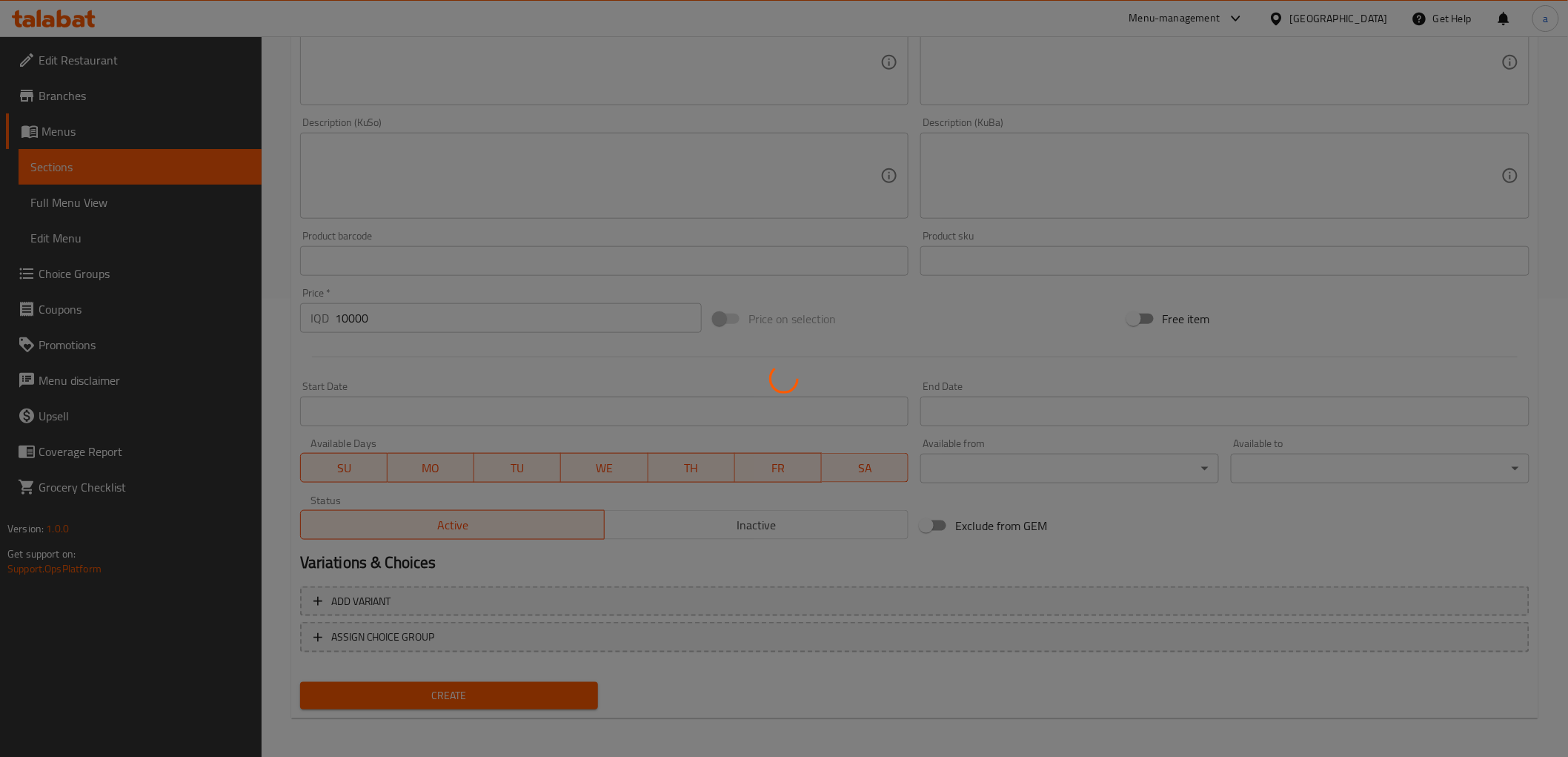
type input "0"
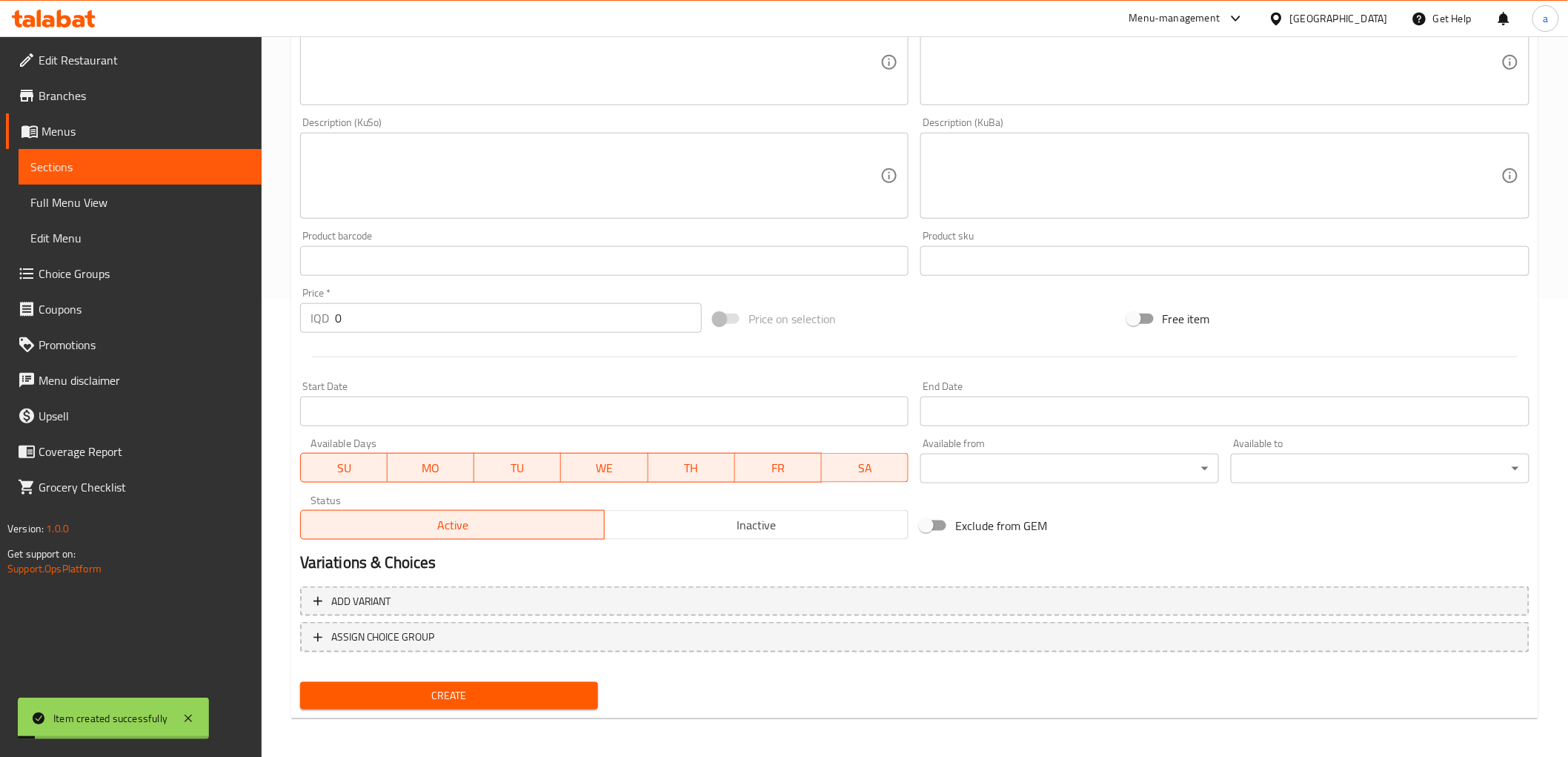
scroll to position [0, 0]
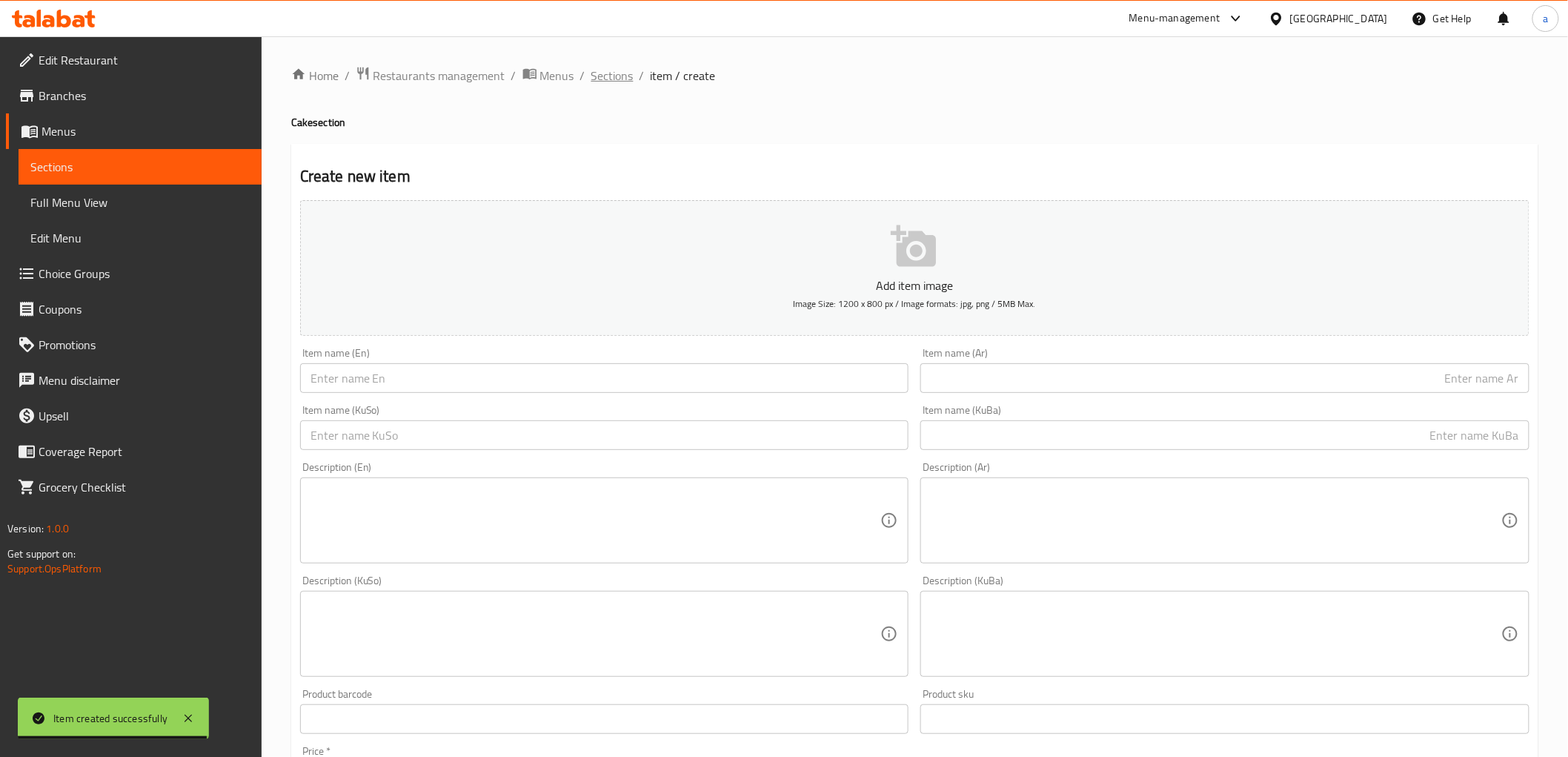
click at [608, 76] on span "Sections" at bounding box center [612, 76] width 42 height 18
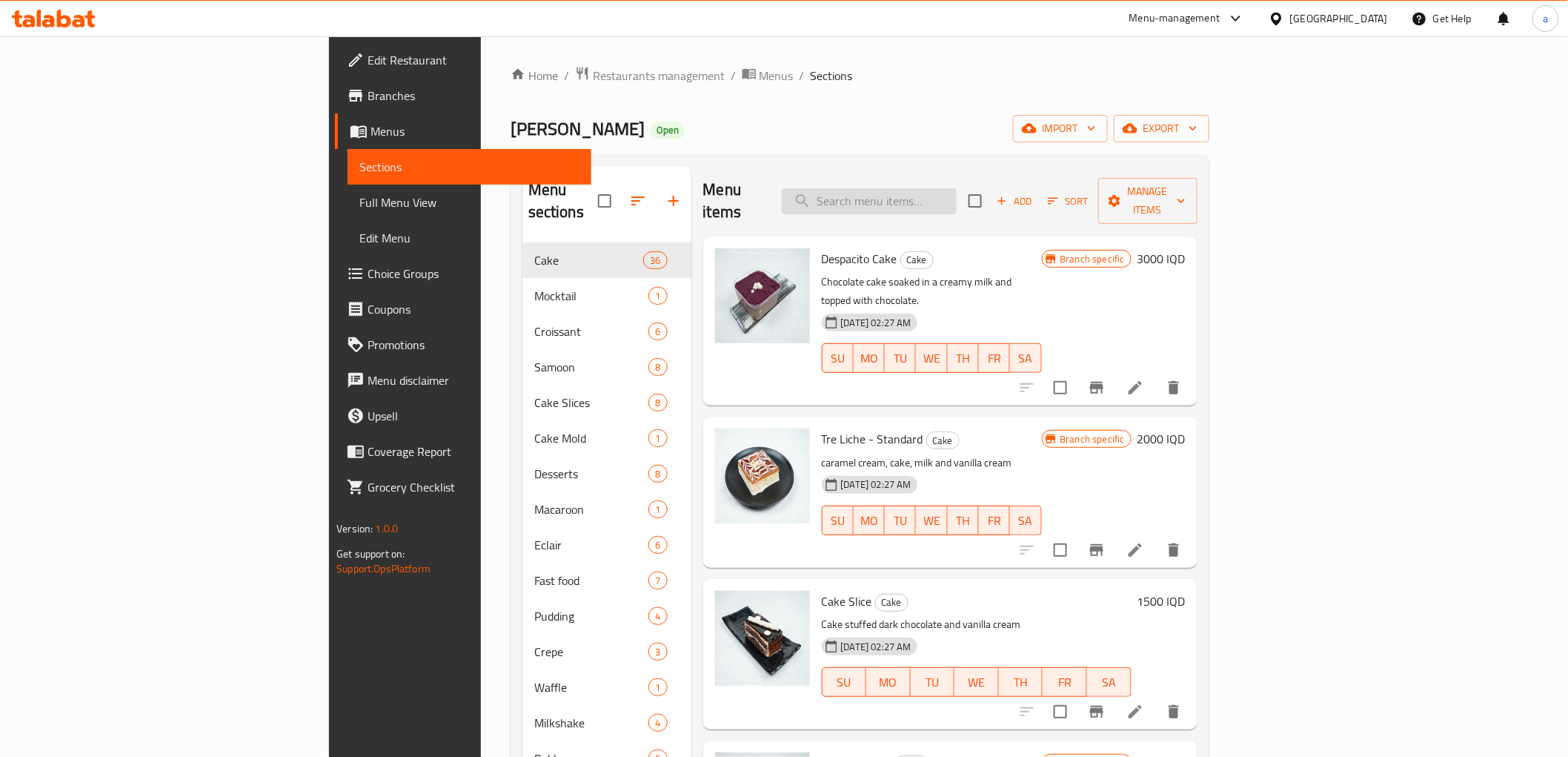
click at [957, 194] on input "search" at bounding box center [868, 201] width 174 height 26
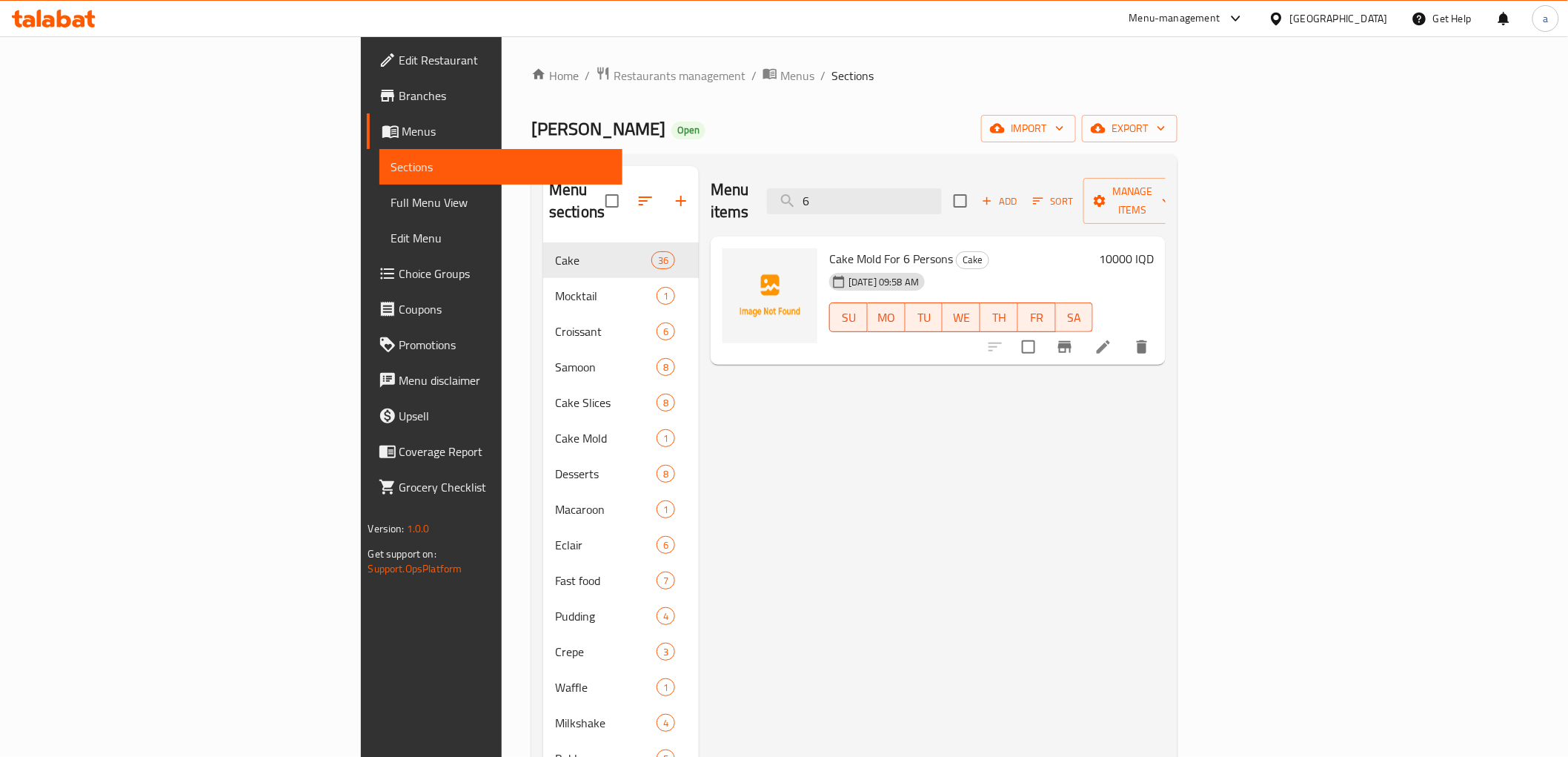
type input "6"
click at [1124, 333] on li at bounding box center [1103, 347] width 41 height 26
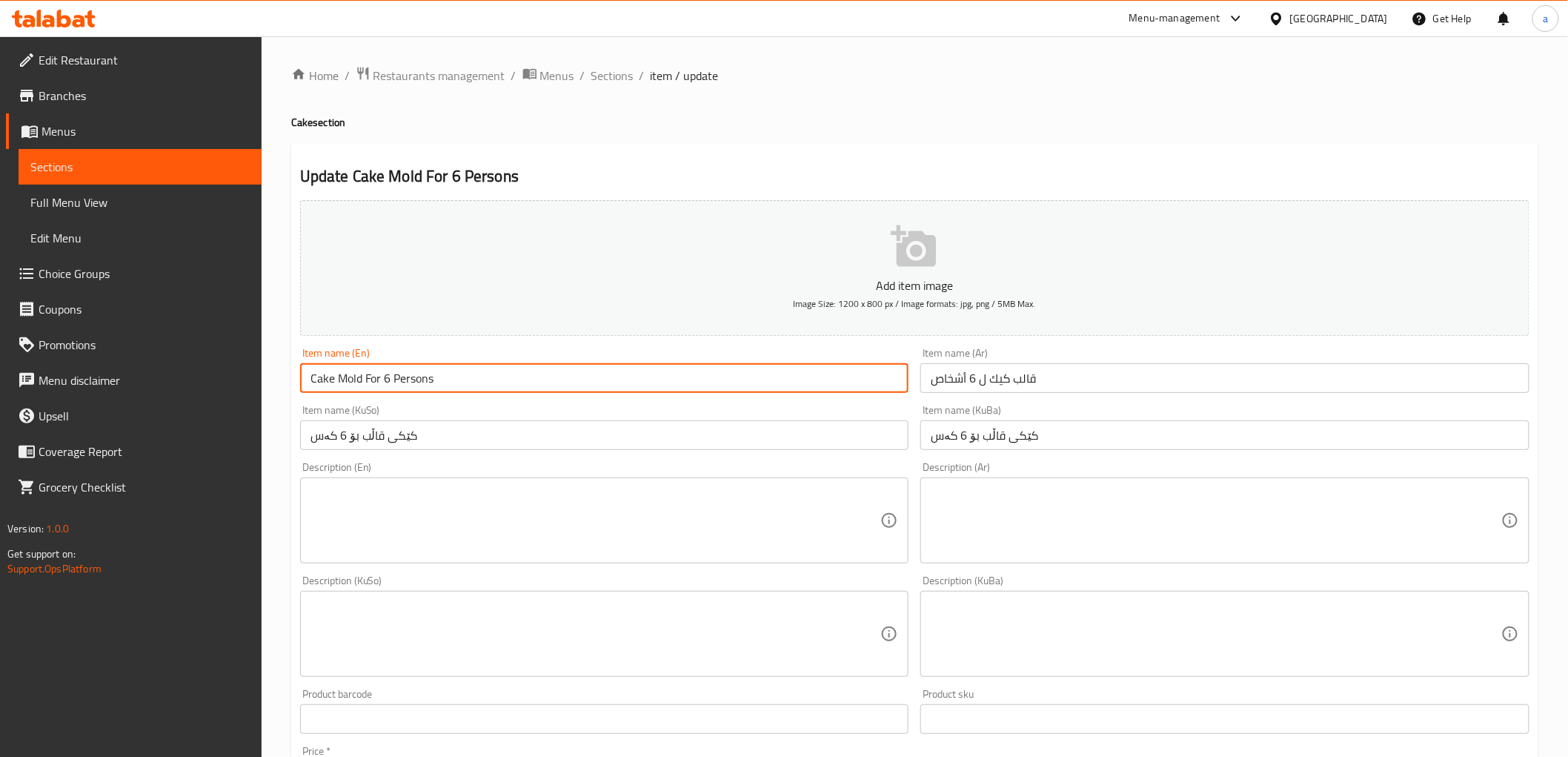
click at [460, 367] on input "Cake Mold For 6 Persons" at bounding box center [605, 378] width 610 height 30
click at [956, 376] on input "قالب كيك ل 6 أشخاص" at bounding box center [1225, 378] width 610 height 30
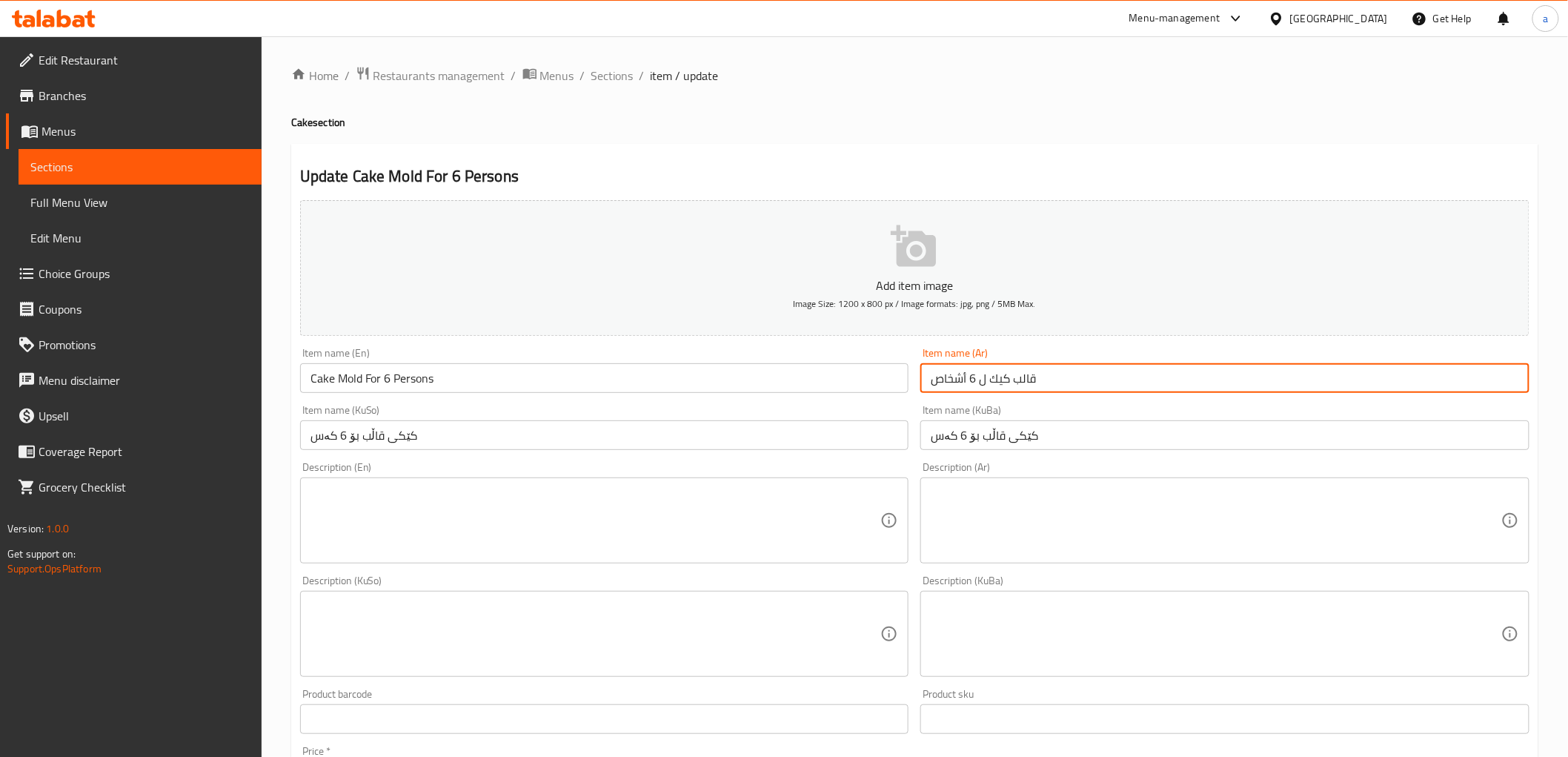
click at [956, 376] on input "قالب كيك ل 6 أشخاص" at bounding box center [1225, 378] width 610 height 30
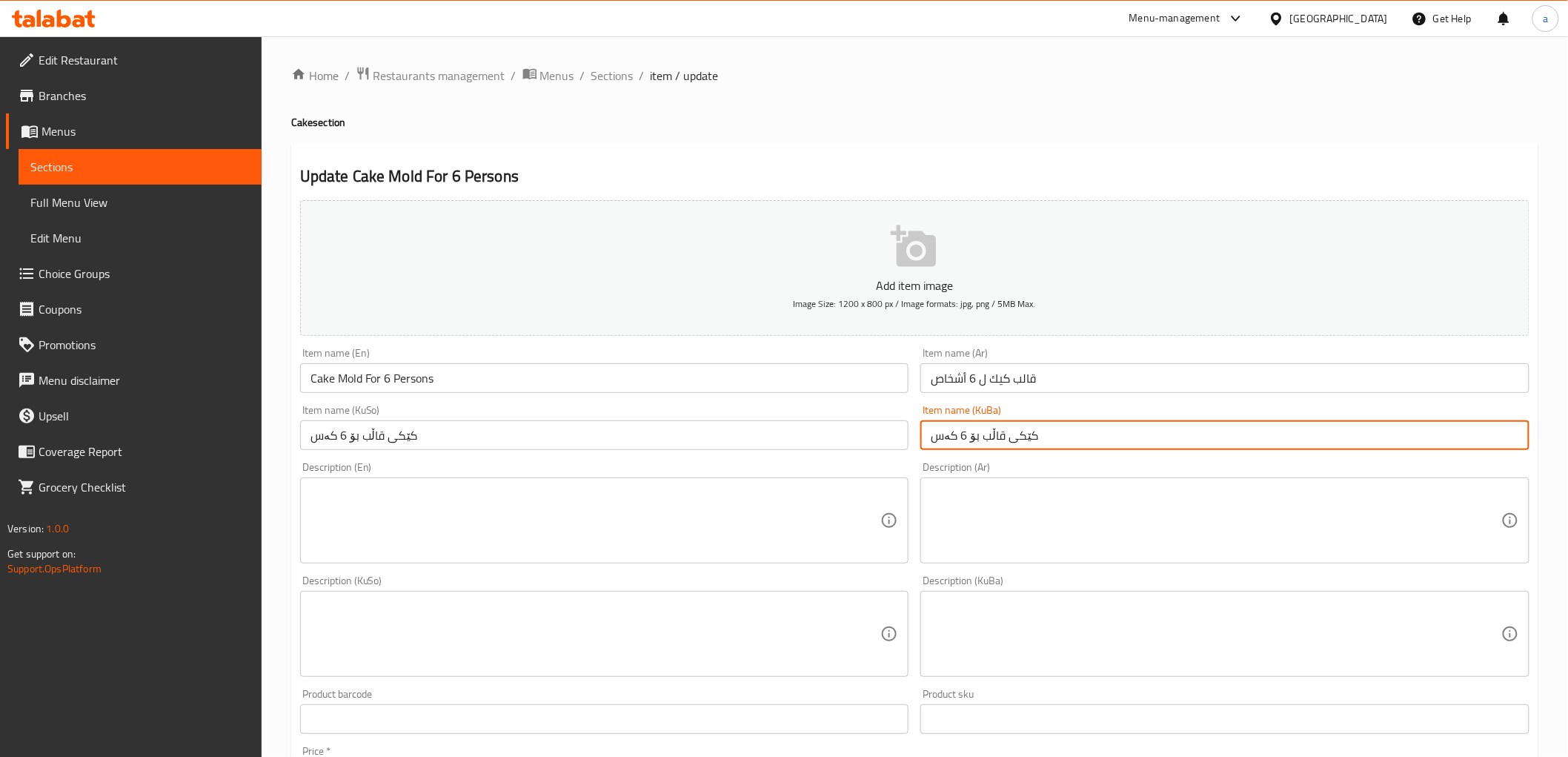
click at [980, 432] on input "کێکی قاڵب بۆ 6 کەس" at bounding box center [1225, 435] width 610 height 30
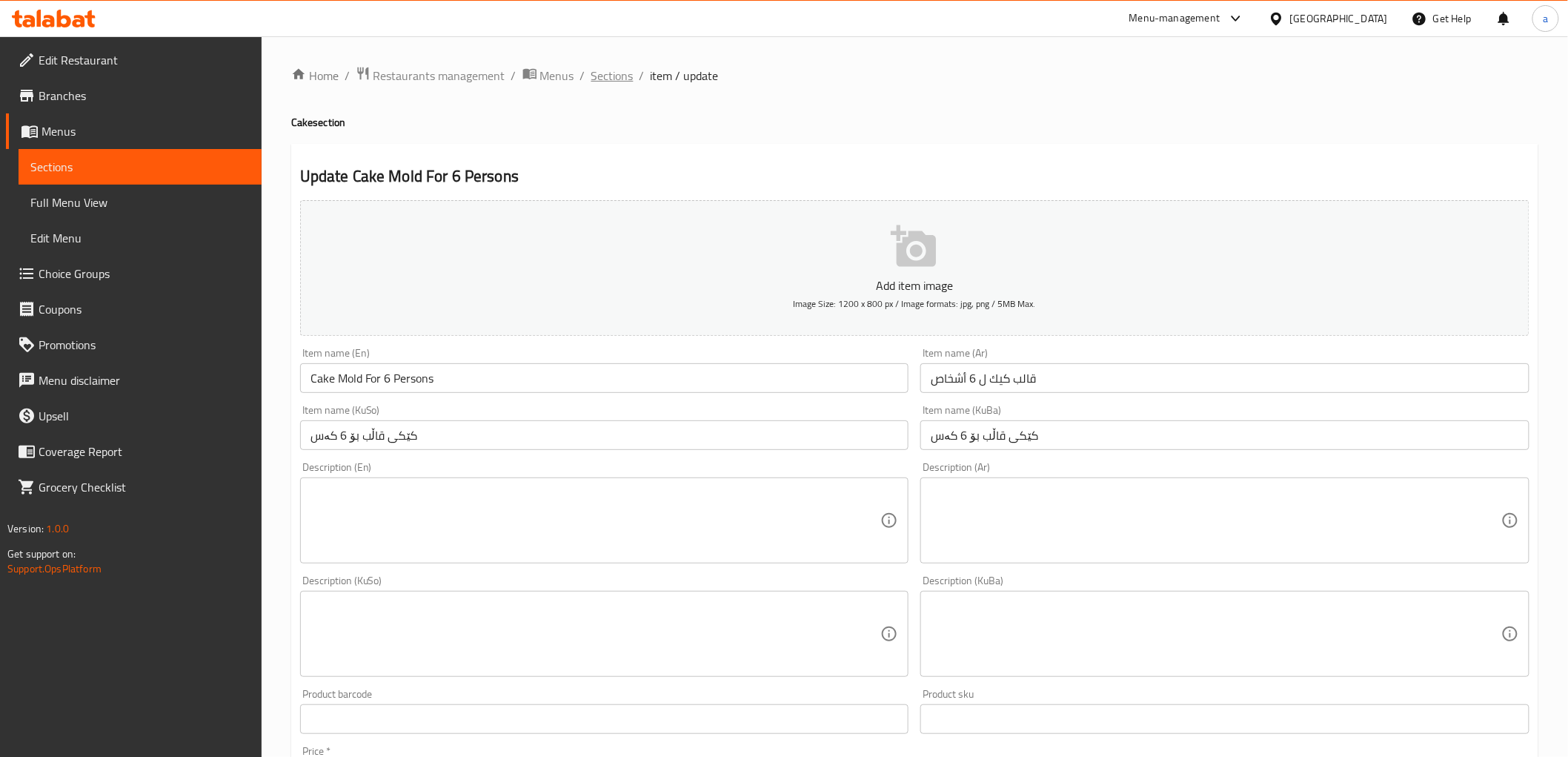
click at [605, 76] on span "Sections" at bounding box center [612, 76] width 42 height 18
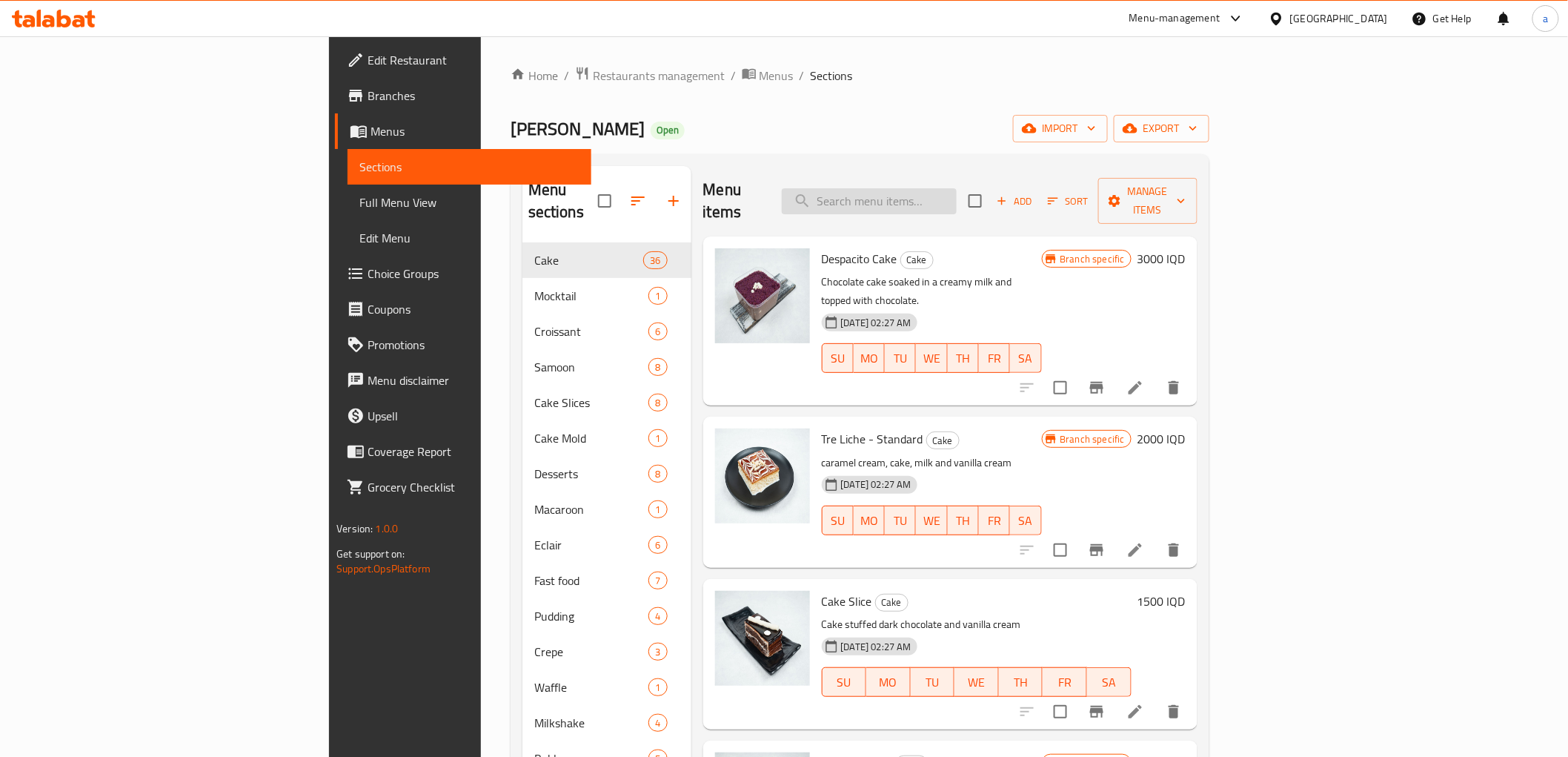
click at [957, 197] on input "search" at bounding box center [868, 201] width 174 height 26
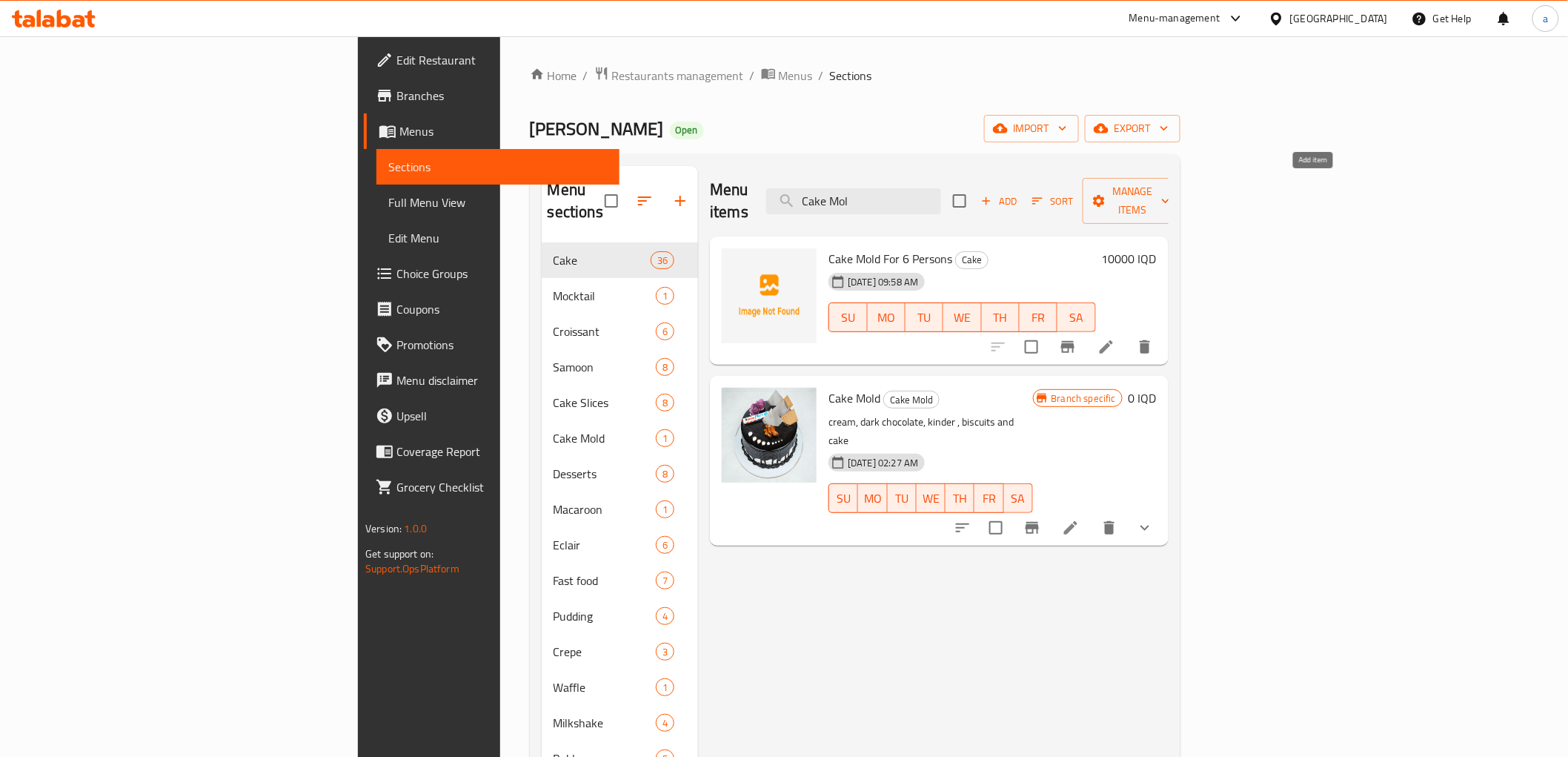
type input "Cake Mol"
click at [993, 196] on icon "button" at bounding box center [987, 201] width 13 height 13
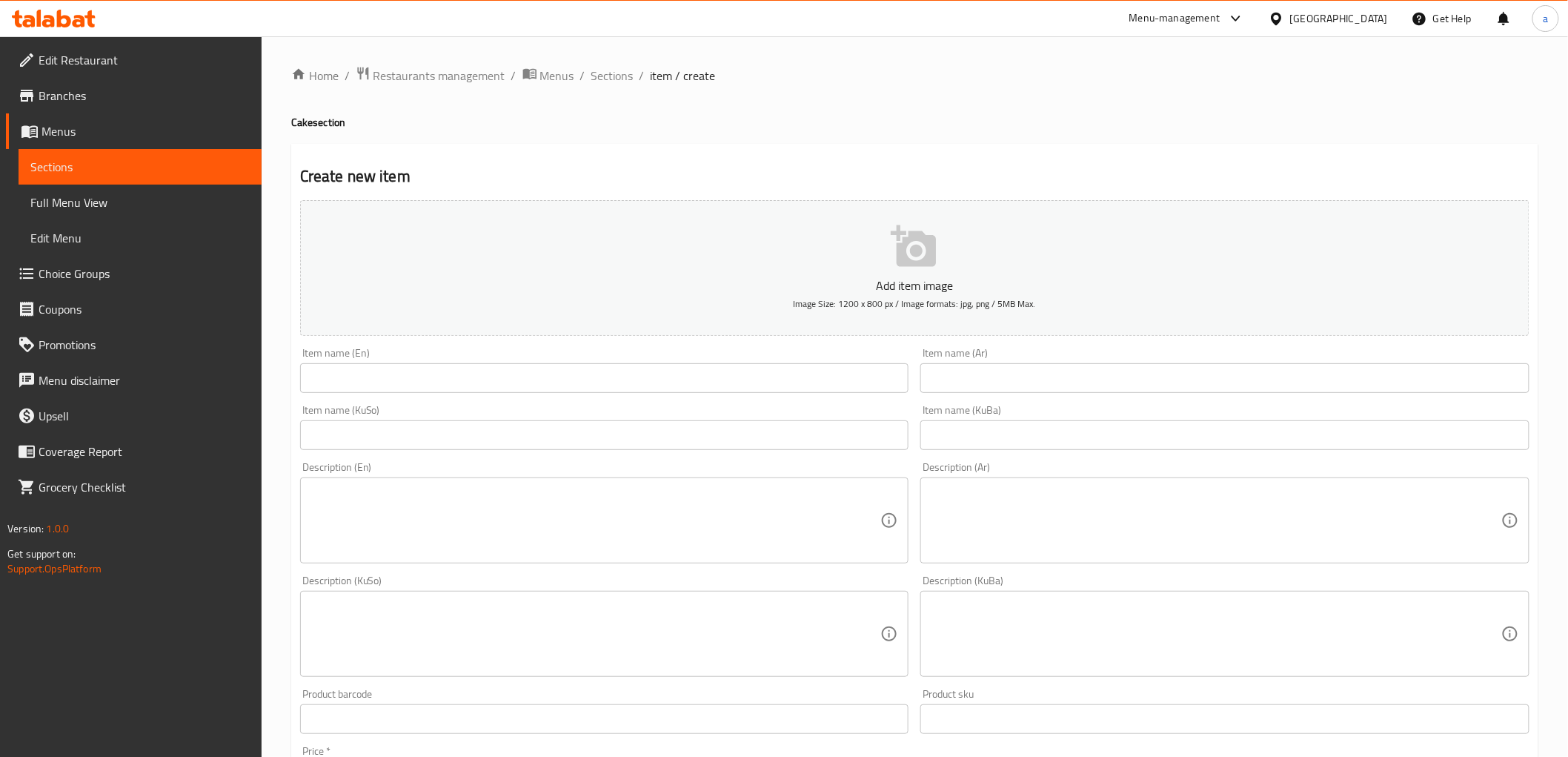
click at [366, 376] on input "text" at bounding box center [605, 378] width 610 height 30
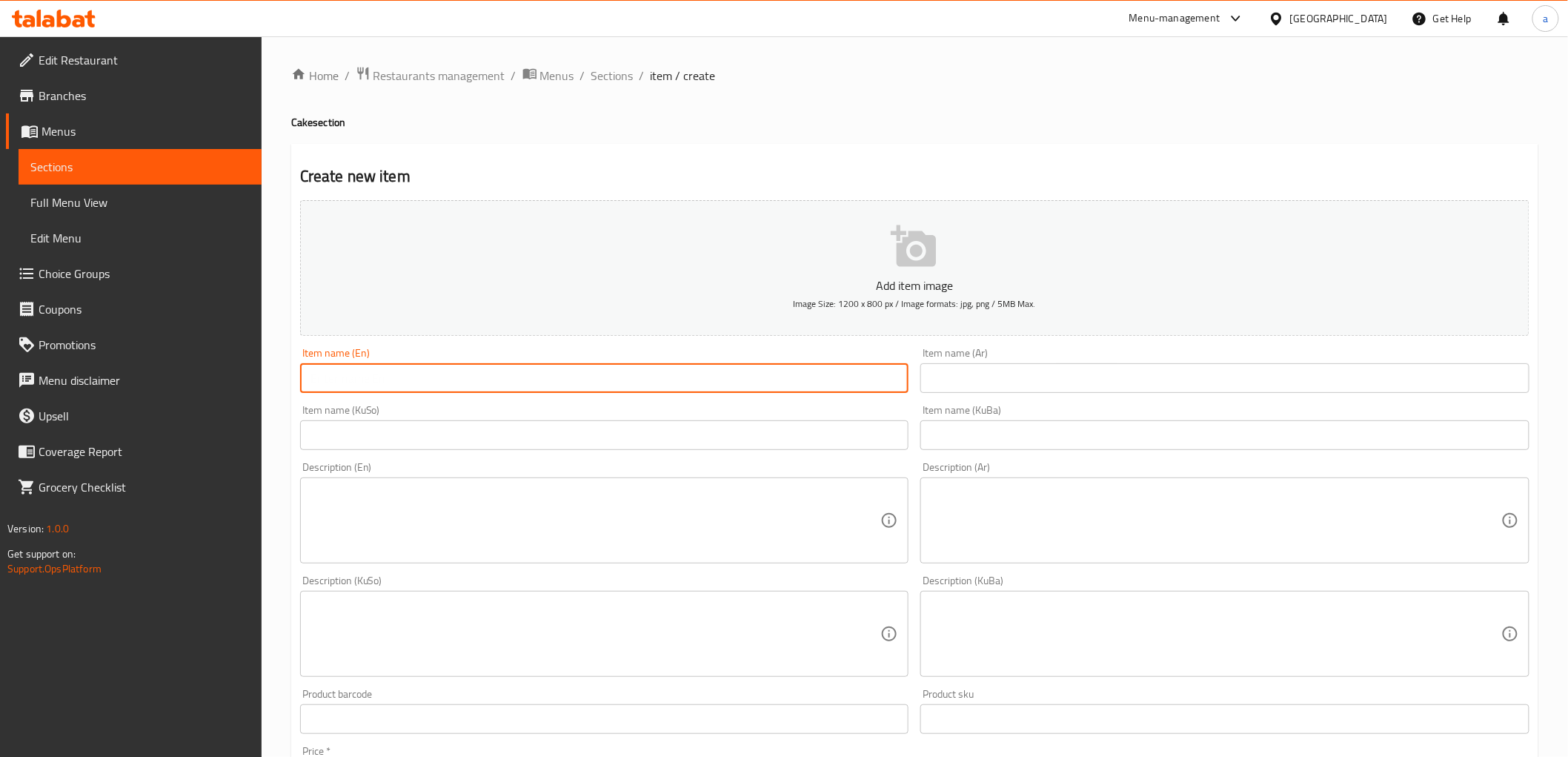
paste input "Cake Mold For 6 Persons"
click at [390, 381] on input "Cake Mold For 6 Persons" at bounding box center [605, 378] width 610 height 30
type input "Cake Mold For 8 Persons"
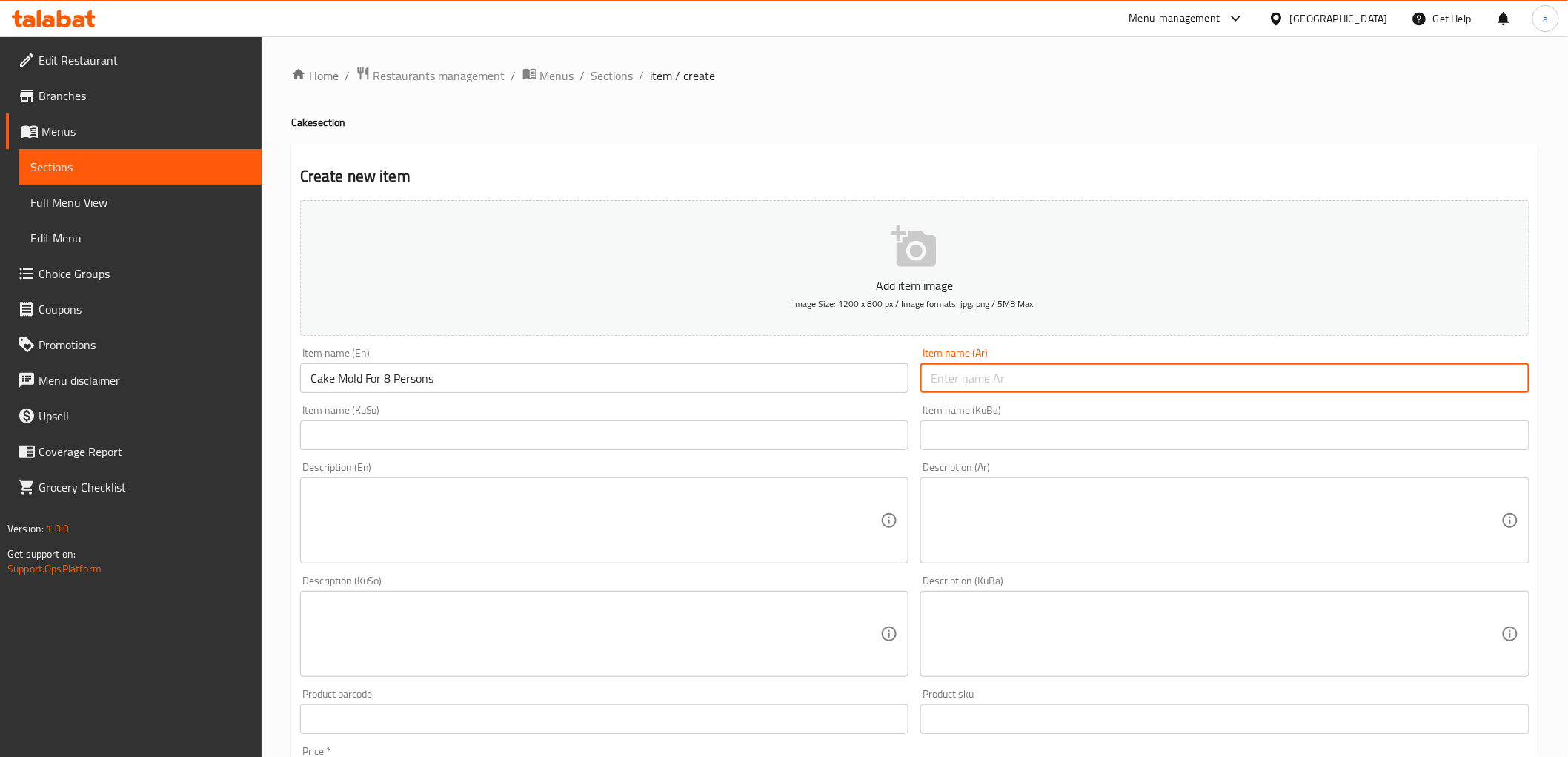
click at [1040, 384] on input "text" at bounding box center [1225, 378] width 610 height 30
paste input "قالب كيك ل 6 أشخاص"
click at [1001, 382] on input "قالب كيك ل 6 أشخاص" at bounding box center [1225, 378] width 610 height 30
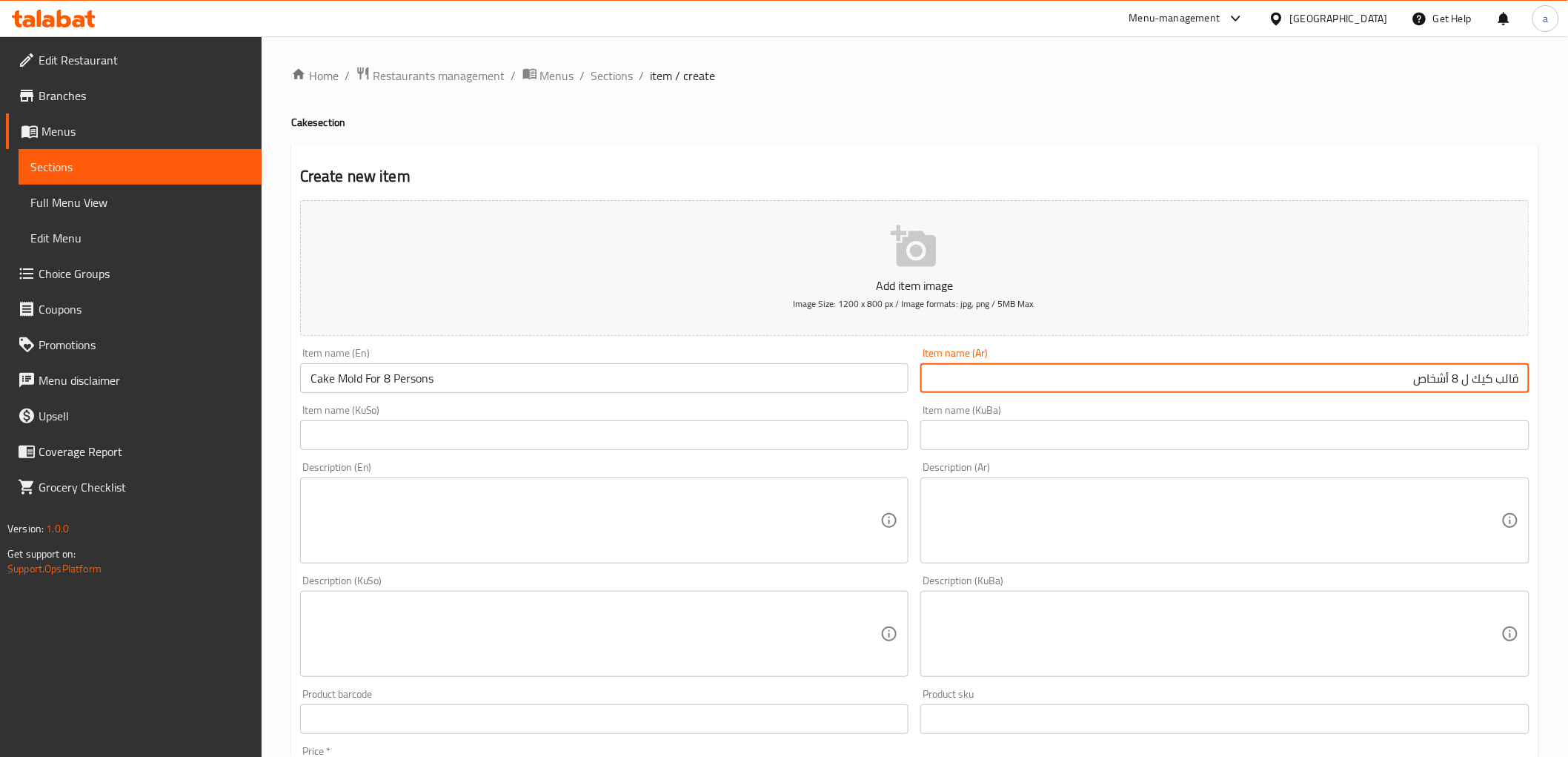
type input "قالب كيك ل 8 أشخاص"
click at [1199, 435] on input "text" at bounding box center [1225, 435] width 610 height 30
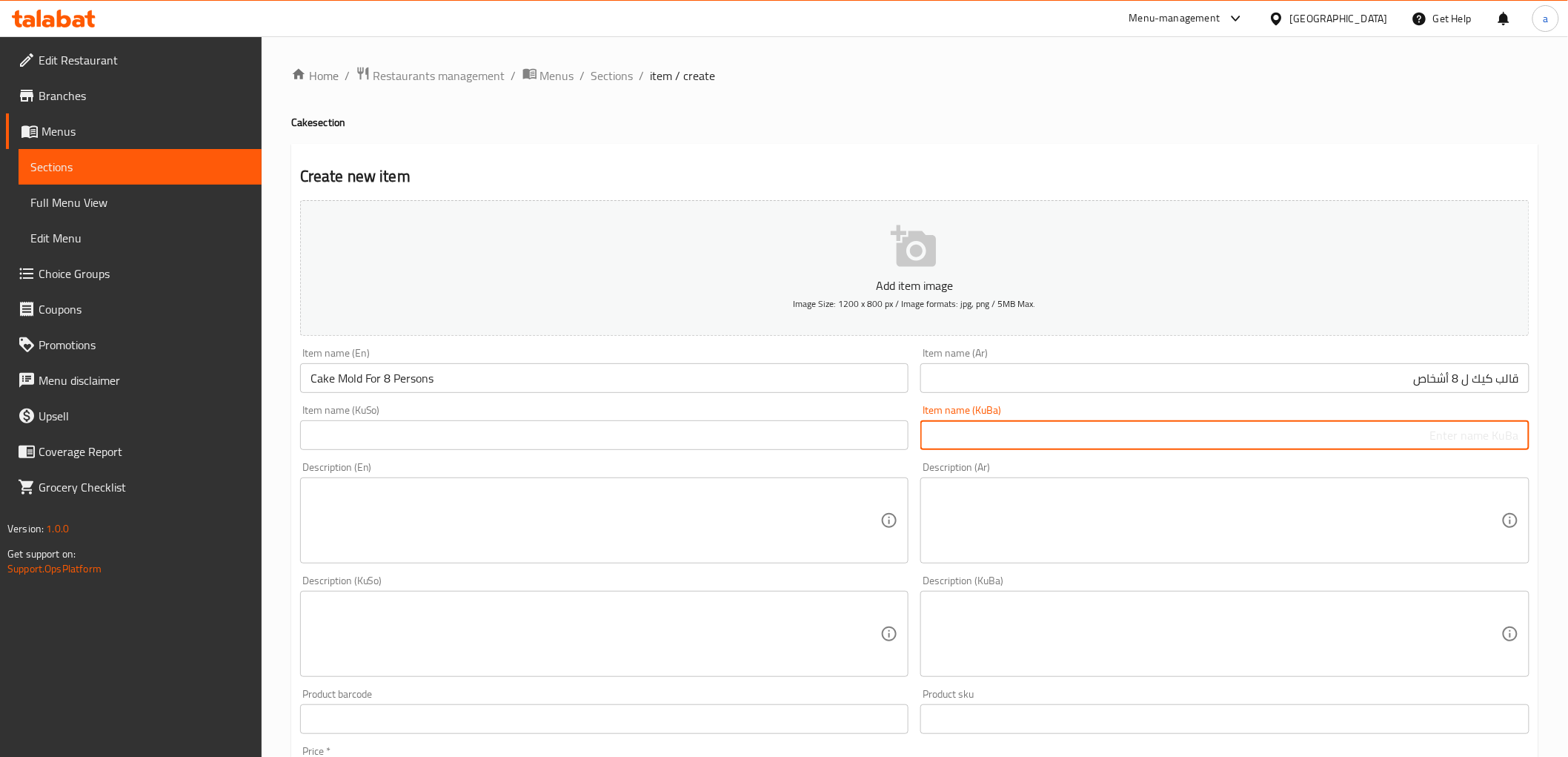
paste input "کێکی قاڵب بۆ 6 کەس"
type input "کێکی قاڵب بۆ 8 کەس"
click at [620, 448] on input "text" at bounding box center [605, 435] width 610 height 30
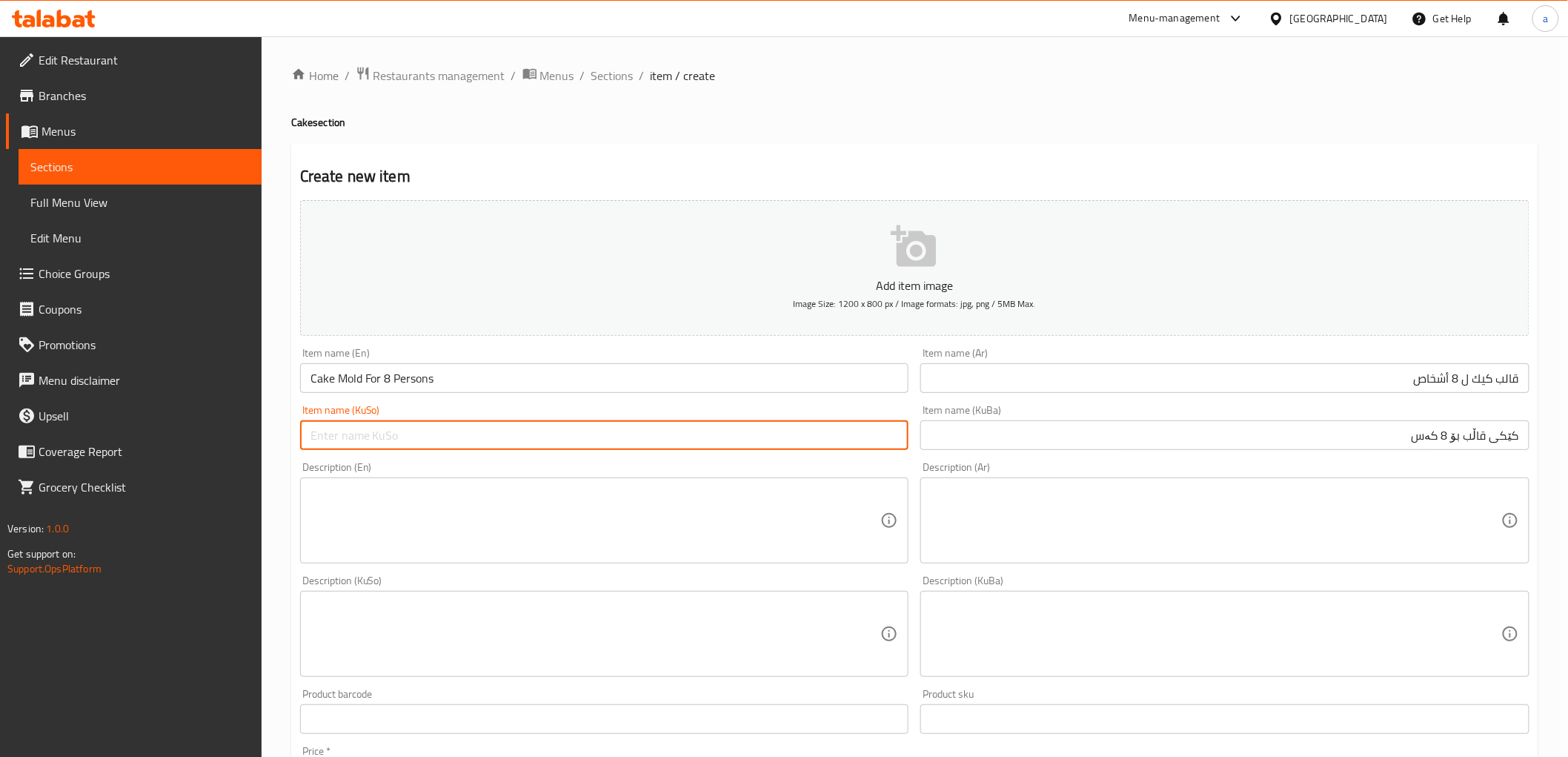
paste input "کێکی قاڵب بۆ 8 کەس"
type input "کێکی قاڵب بۆ 8 کەس"
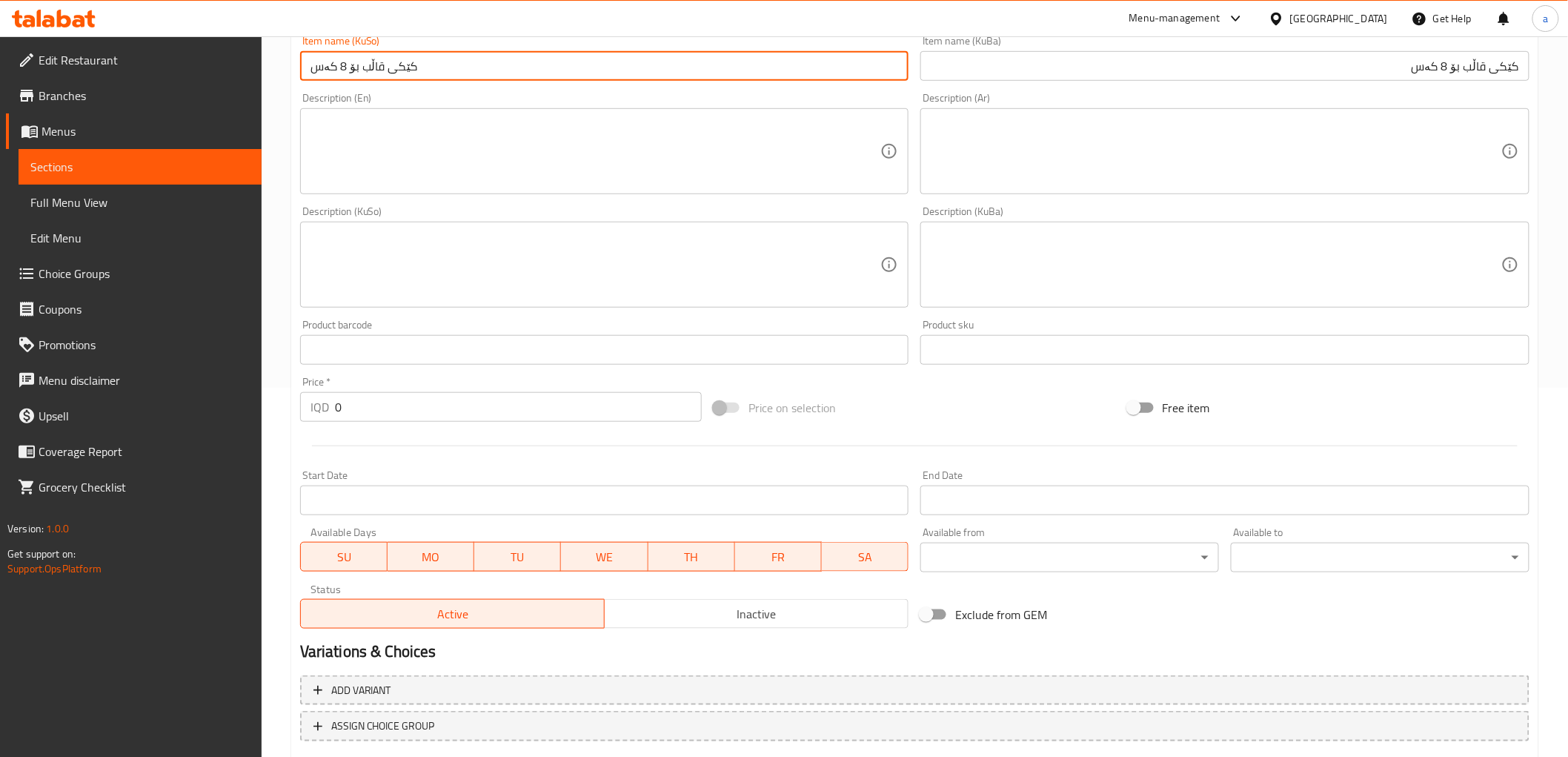
scroll to position [458, 0]
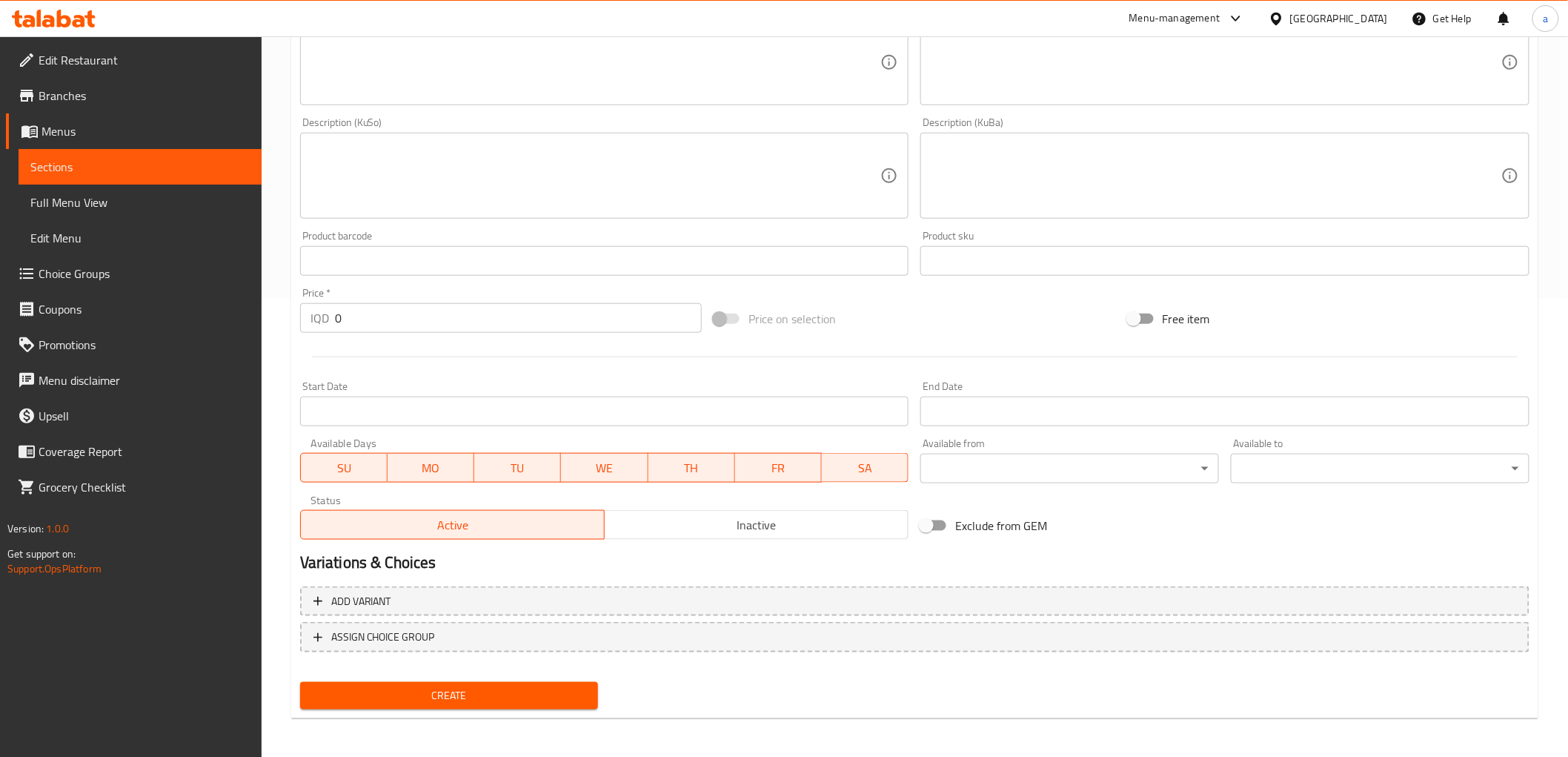
click at [394, 305] on input "0" at bounding box center [519, 319] width 367 height 30
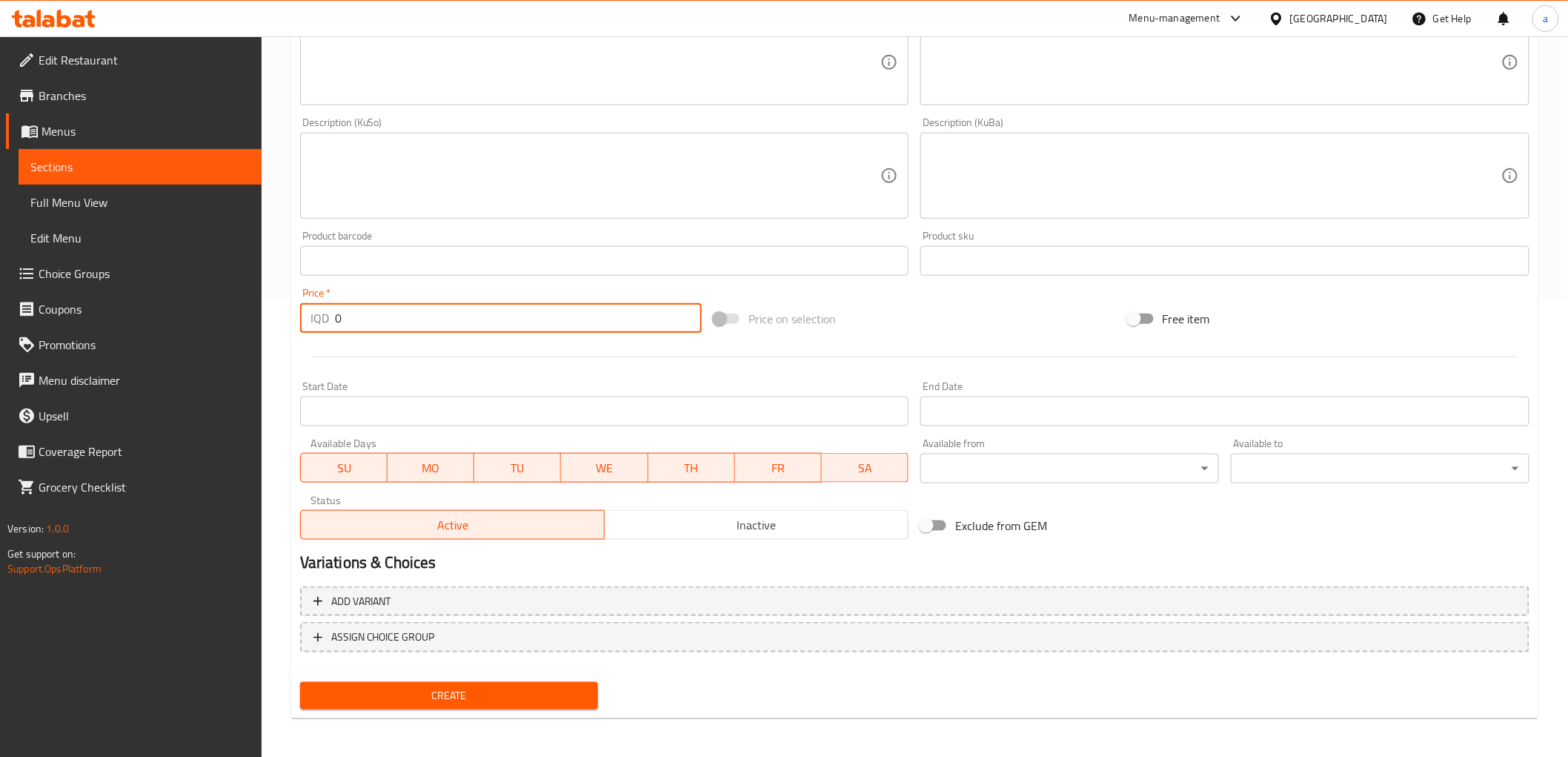
click at [394, 305] on input "0" at bounding box center [519, 319] width 367 height 30
click at [410, 317] on input "0" at bounding box center [519, 319] width 367 height 30
type input "15000"
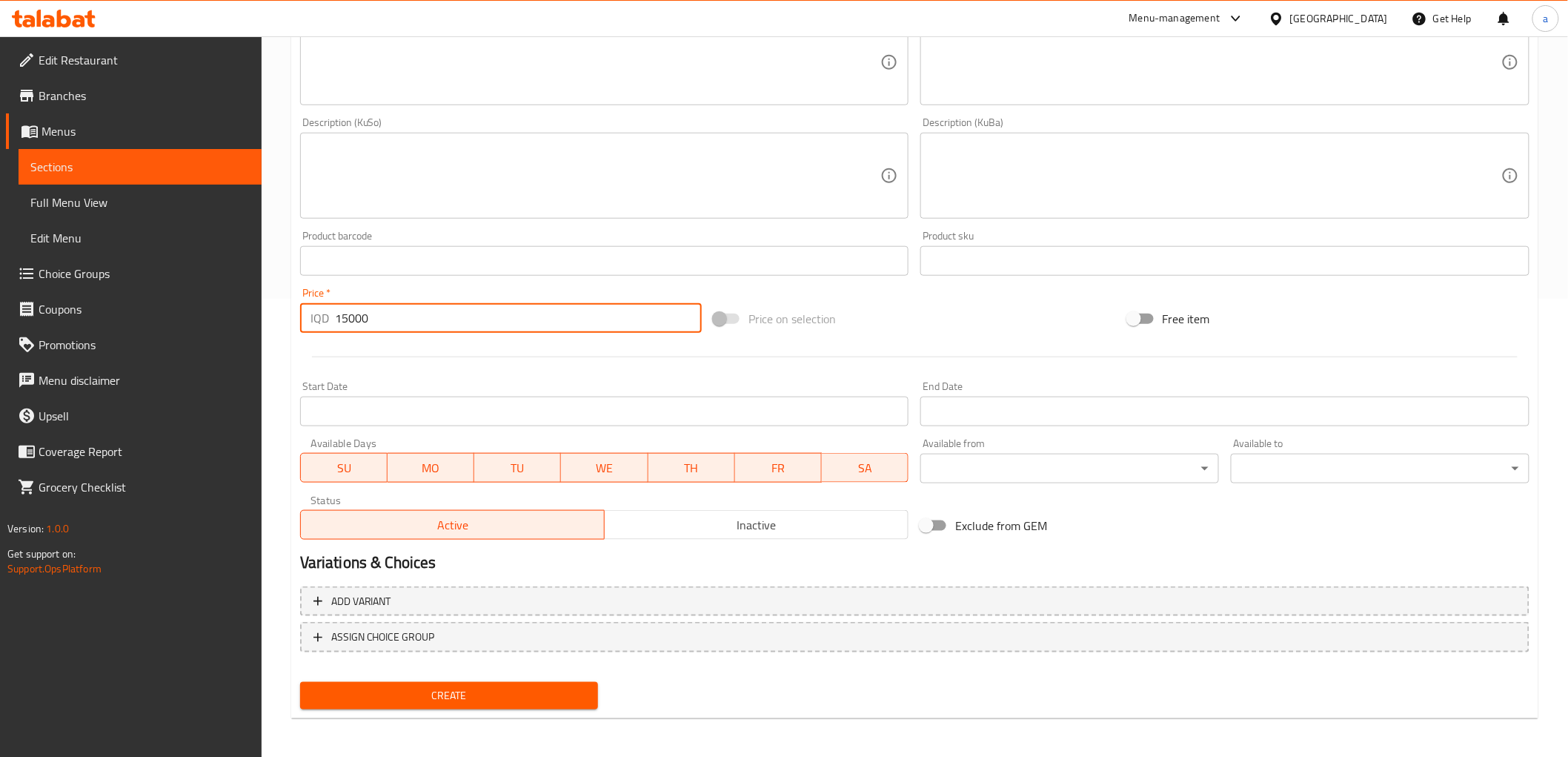
click at [456, 687] on span "Create" at bounding box center [449, 696] width 275 height 18
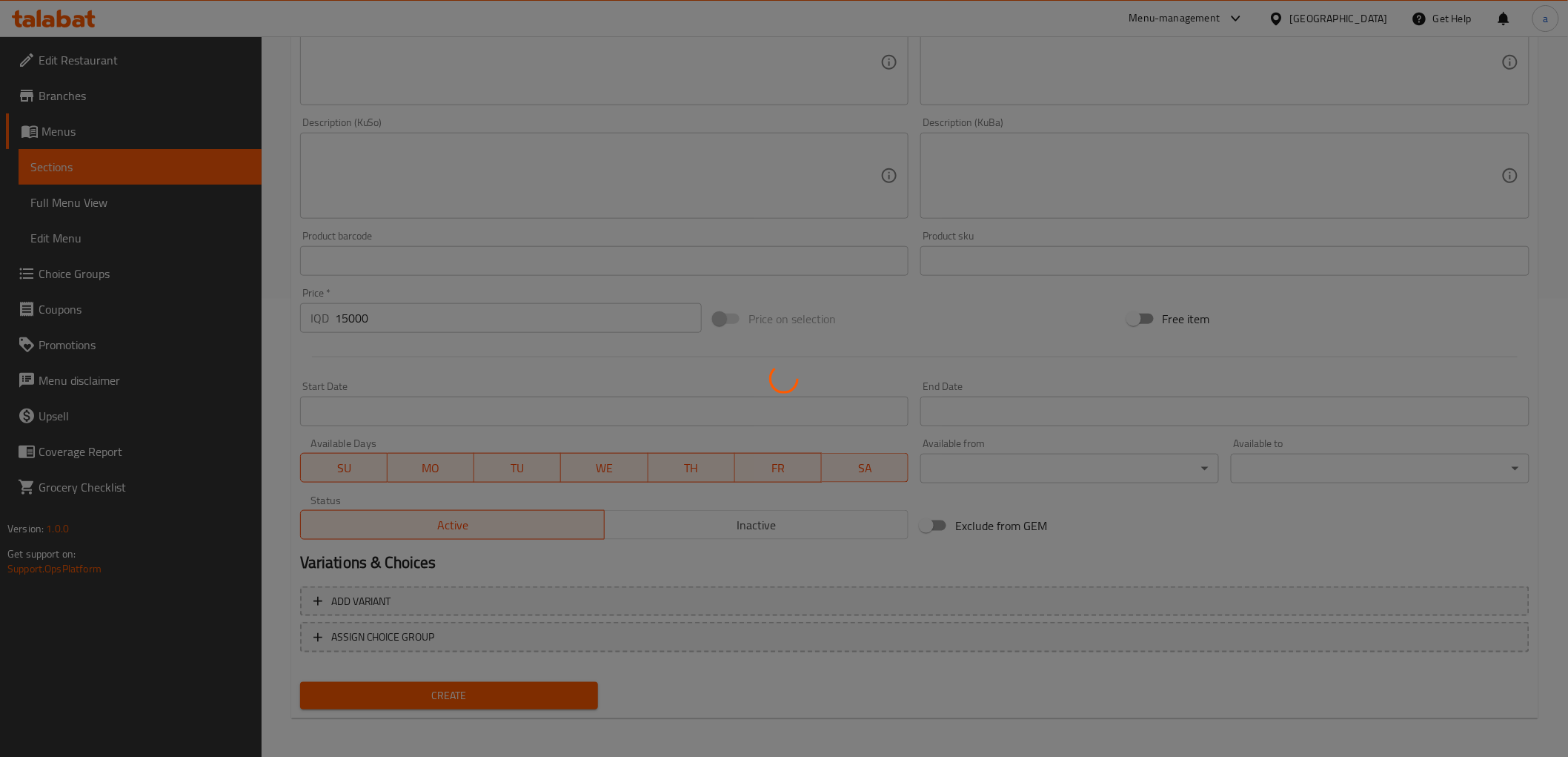
type input "0"
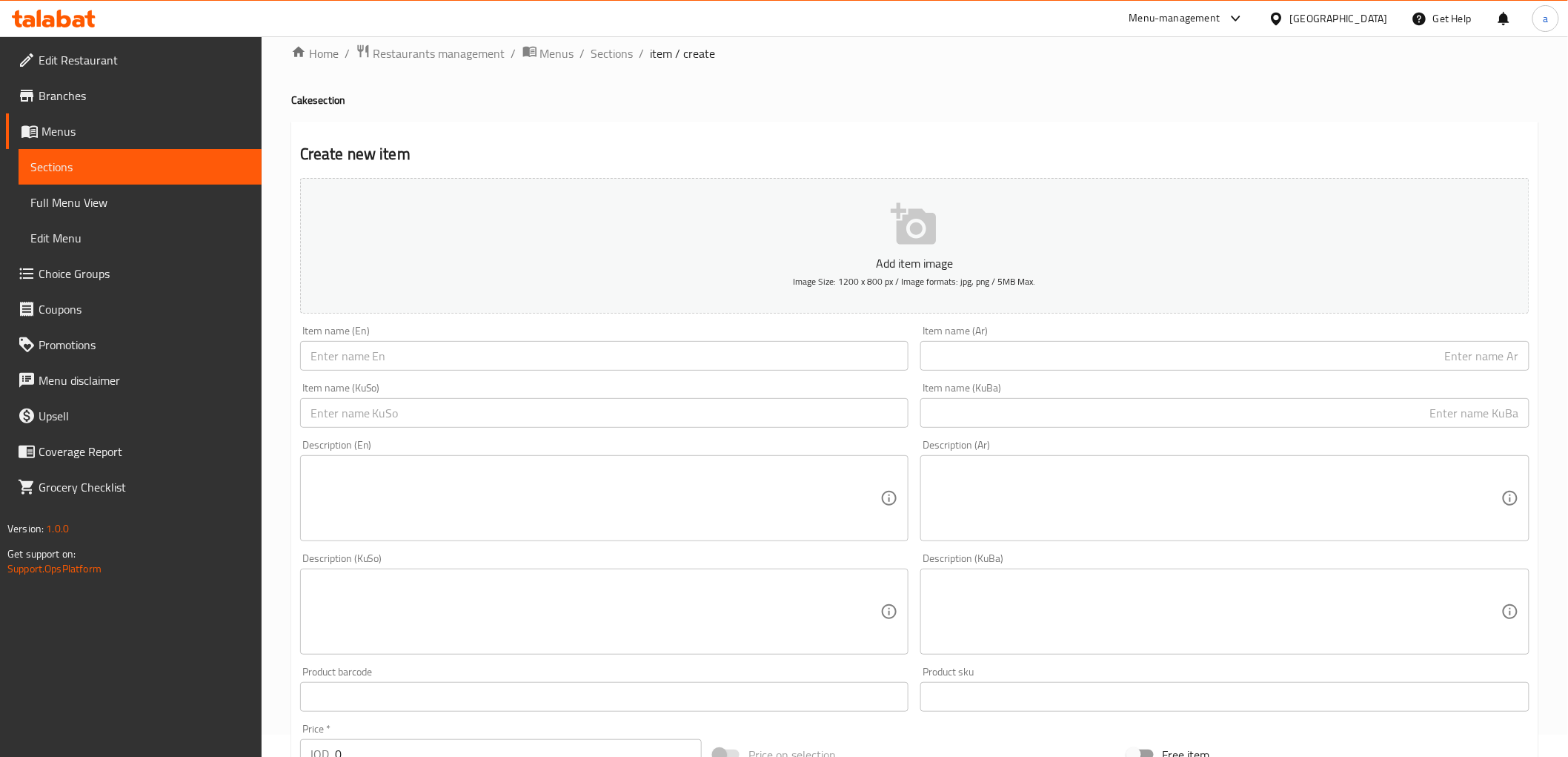
scroll to position [0, 0]
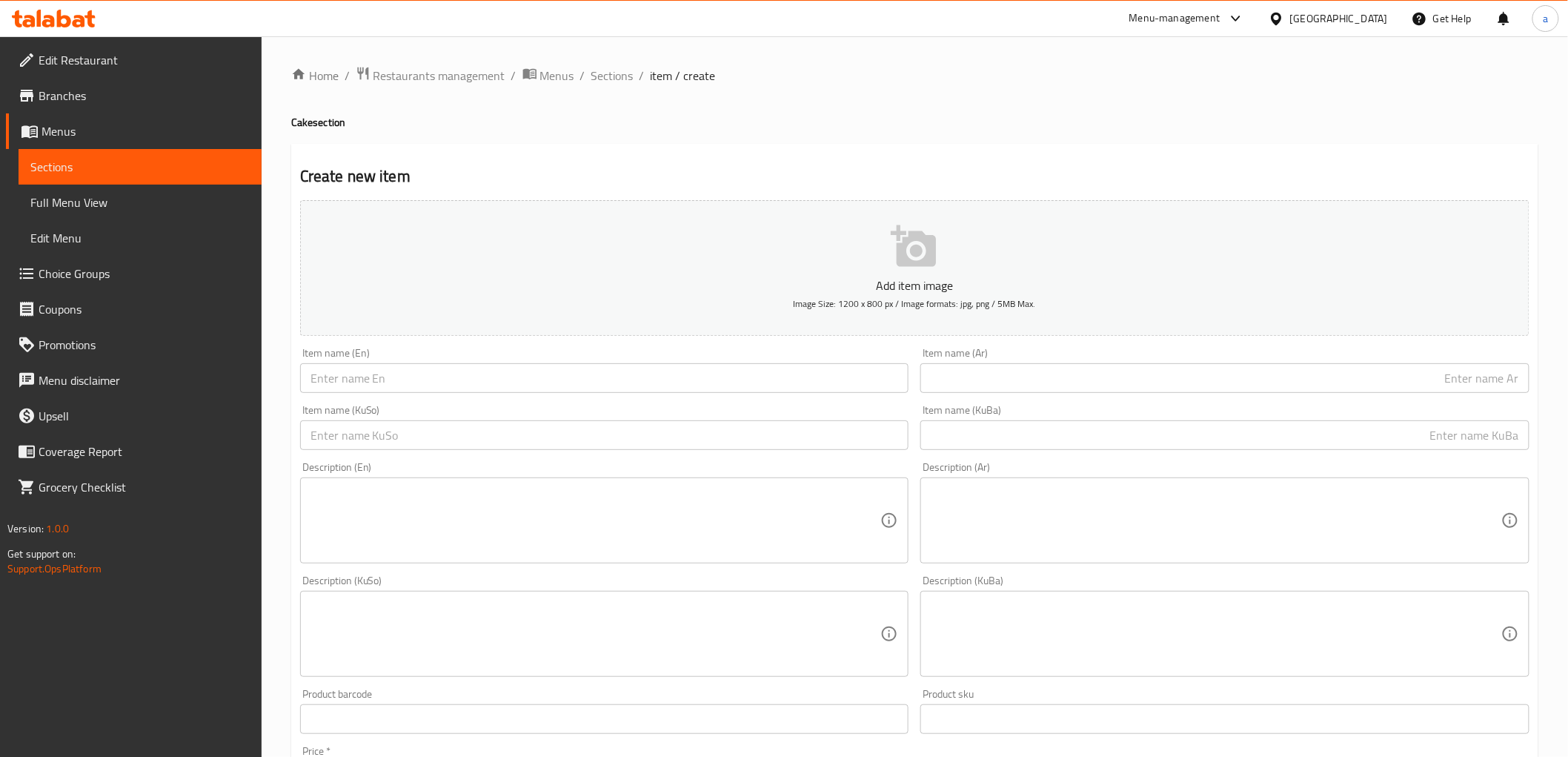
click at [617, 86] on div "Home / Restaurants management / Menus / Sections / item / create Cake section C…" at bounding box center [915, 627] width 1247 height 1123
click at [614, 76] on span "Sections" at bounding box center [612, 76] width 42 height 18
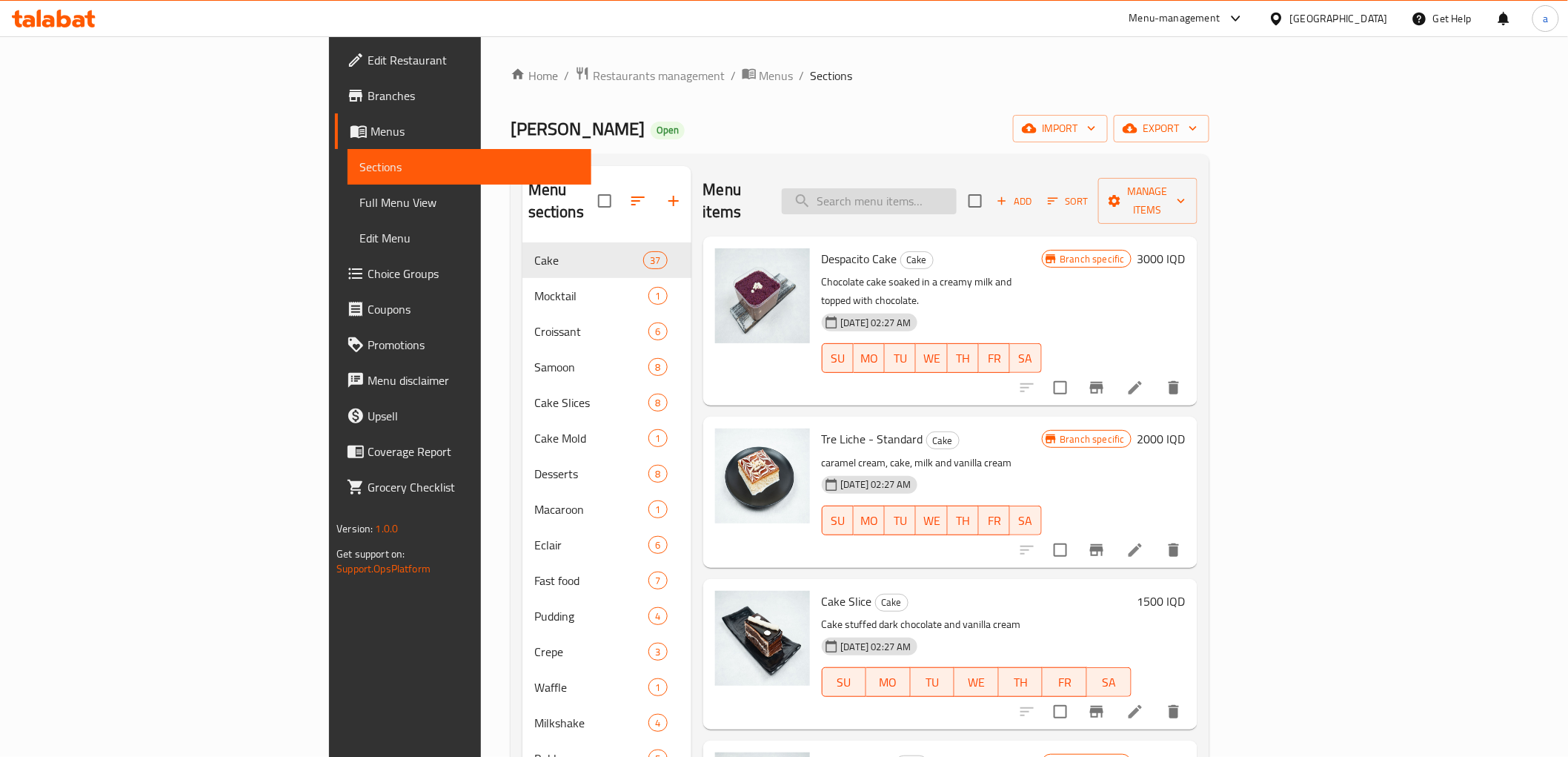
click at [957, 189] on input "search" at bounding box center [868, 201] width 174 height 26
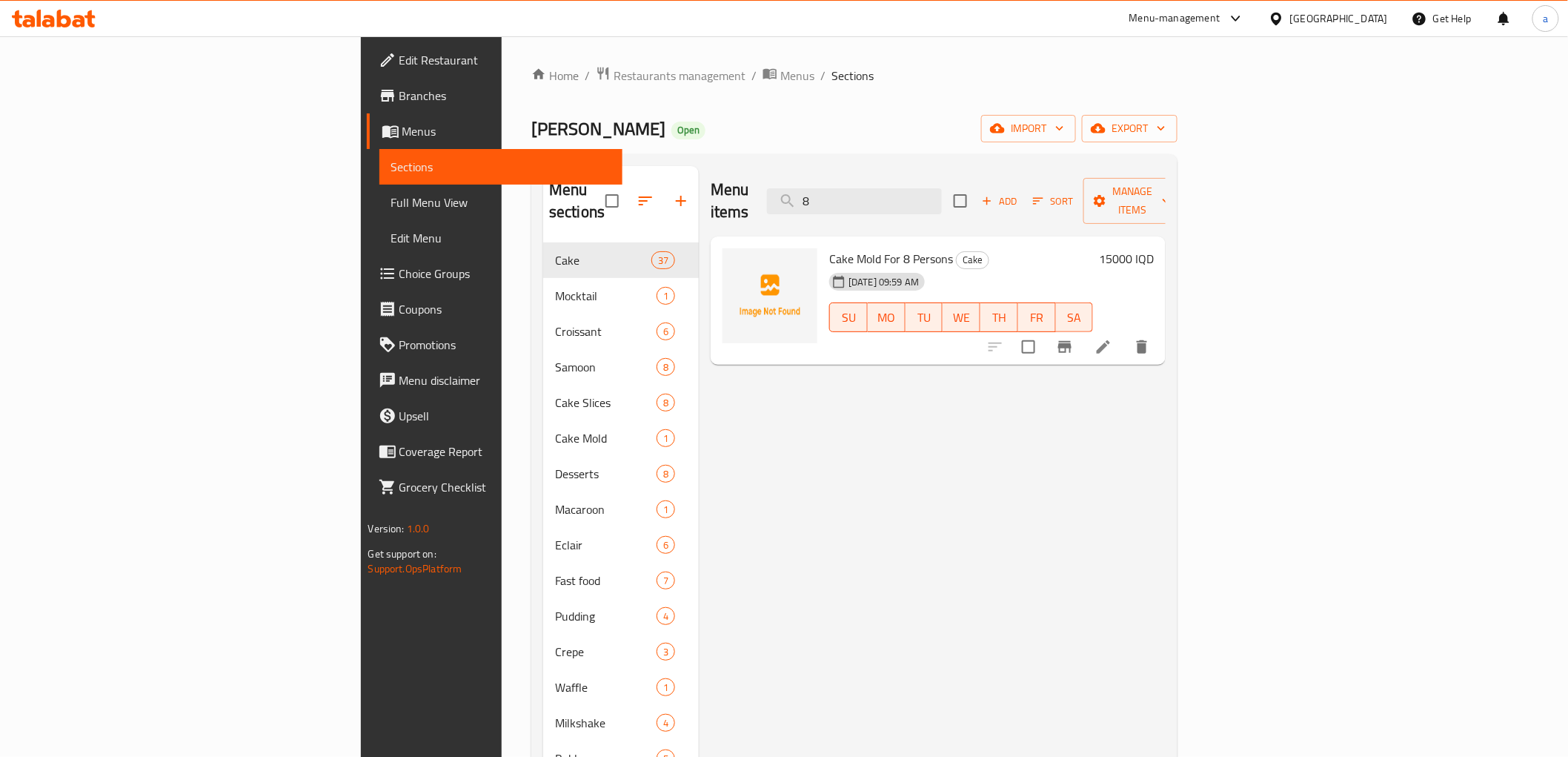
type input "8"
click at [942, 189] on input "8" at bounding box center [854, 201] width 174 height 26
type input "چ"
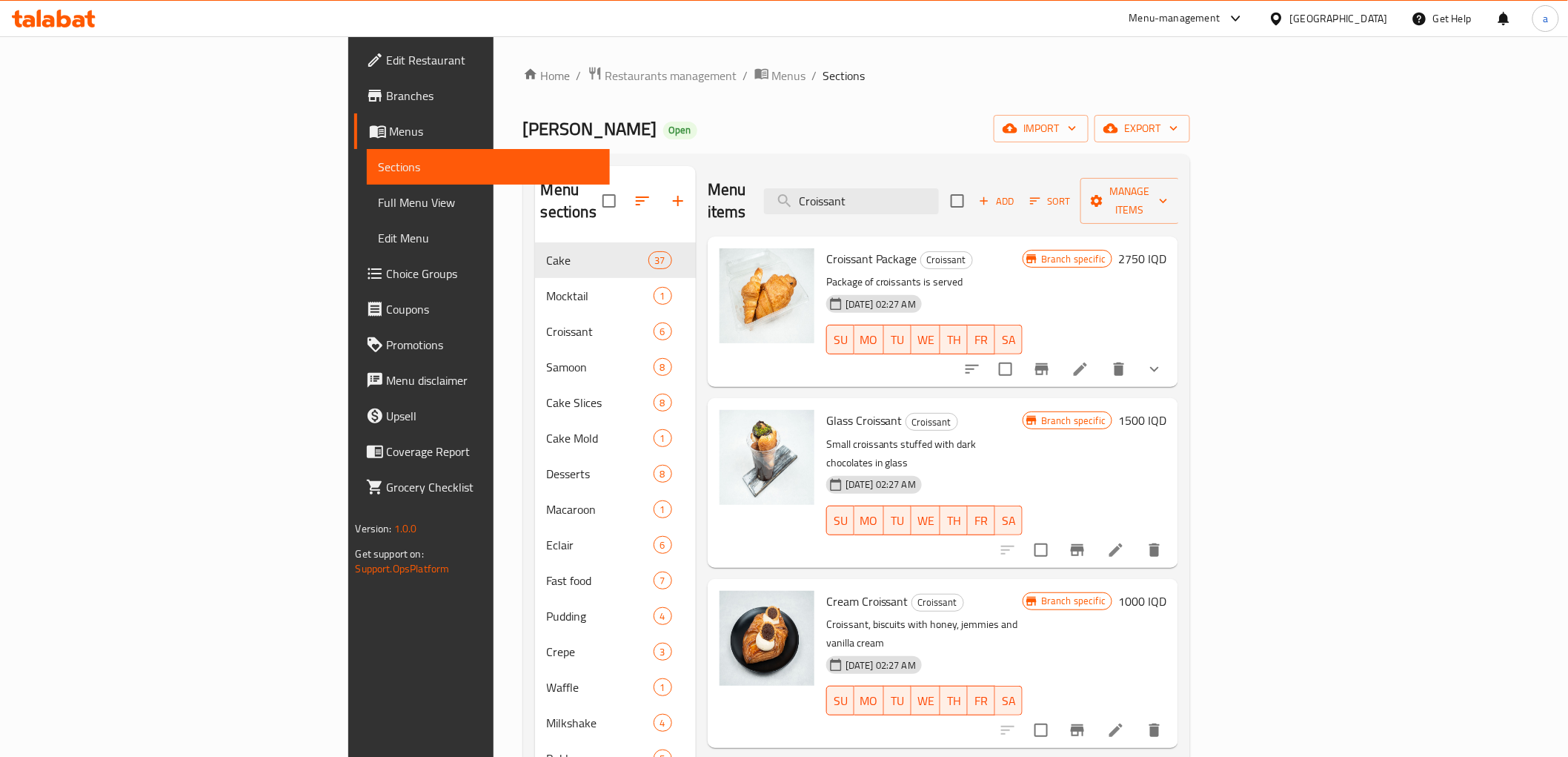
type input "Croissant"
click at [939, 196] on input "Croissant" at bounding box center [851, 201] width 174 height 26
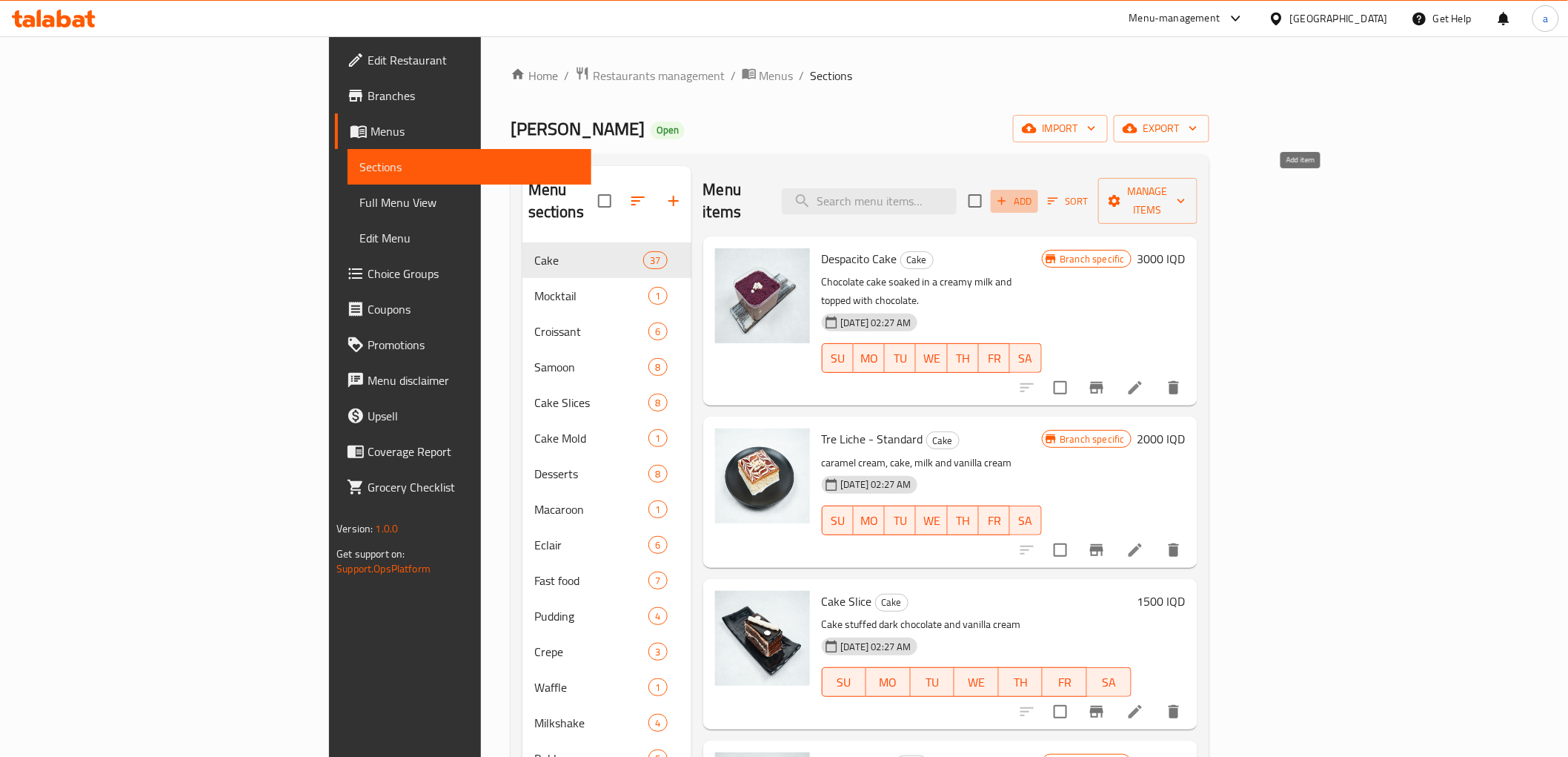
click at [1035, 193] on span "Add" at bounding box center [1015, 201] width 40 height 17
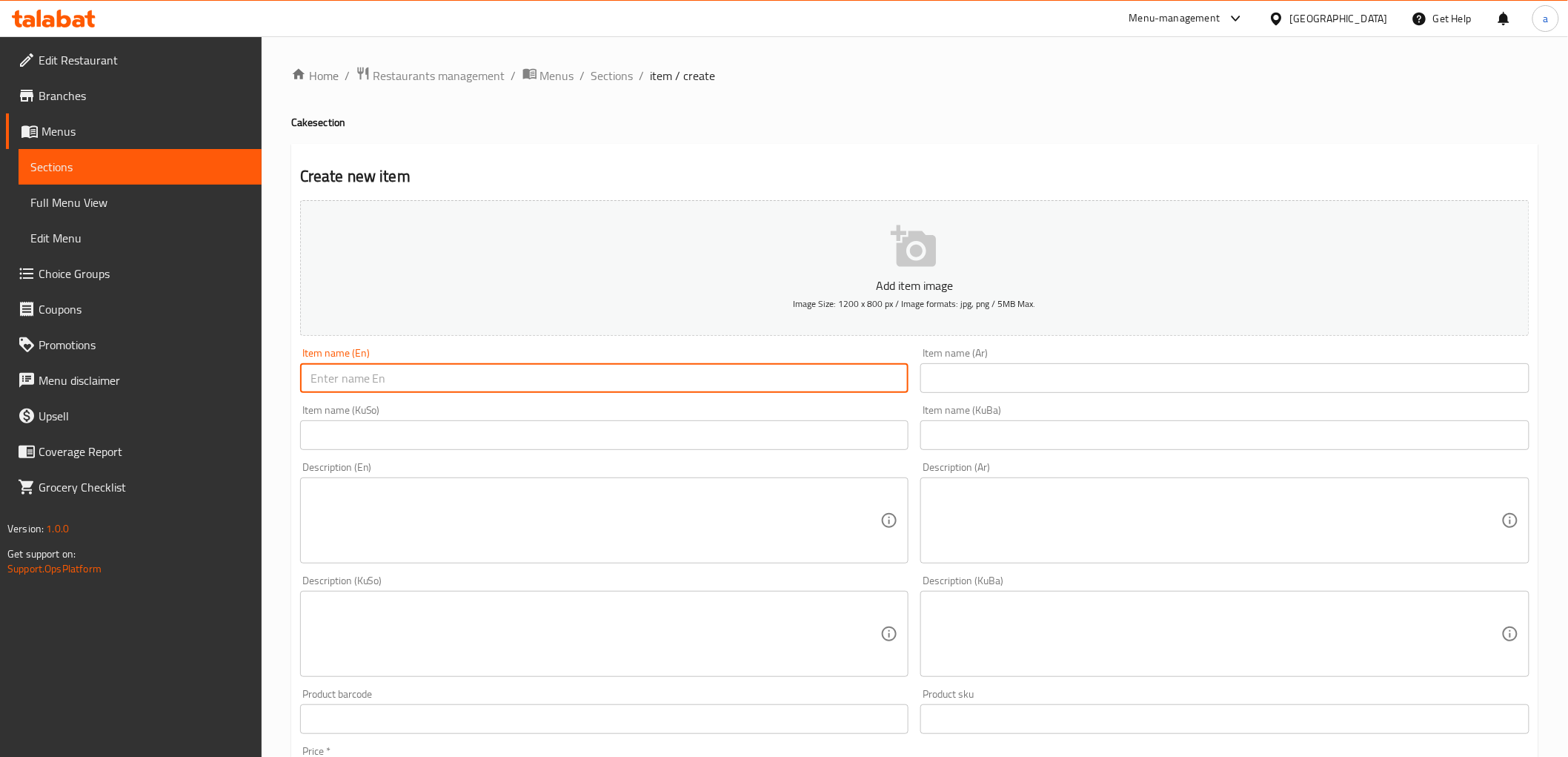
click at [361, 378] on input "text" at bounding box center [605, 378] width 610 height 30
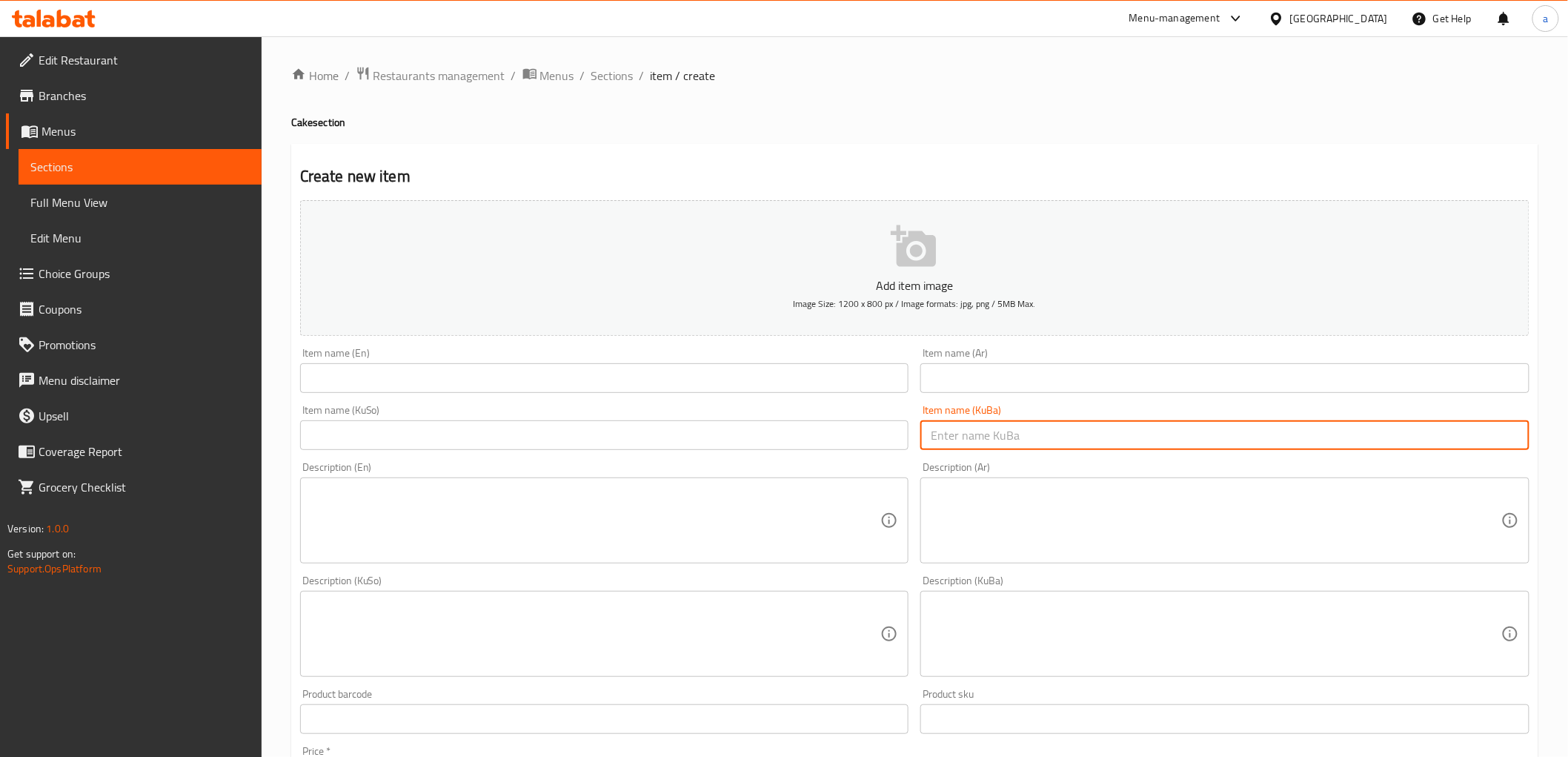
click at [1010, 445] on input "text" at bounding box center [1225, 435] width 610 height 30
paste input "کرواسۆن کلاسیک شوکلاتە"
type input "کرواسۆن کلاسیک چۆکلێت"
click at [757, 438] on input "text" at bounding box center [605, 435] width 610 height 30
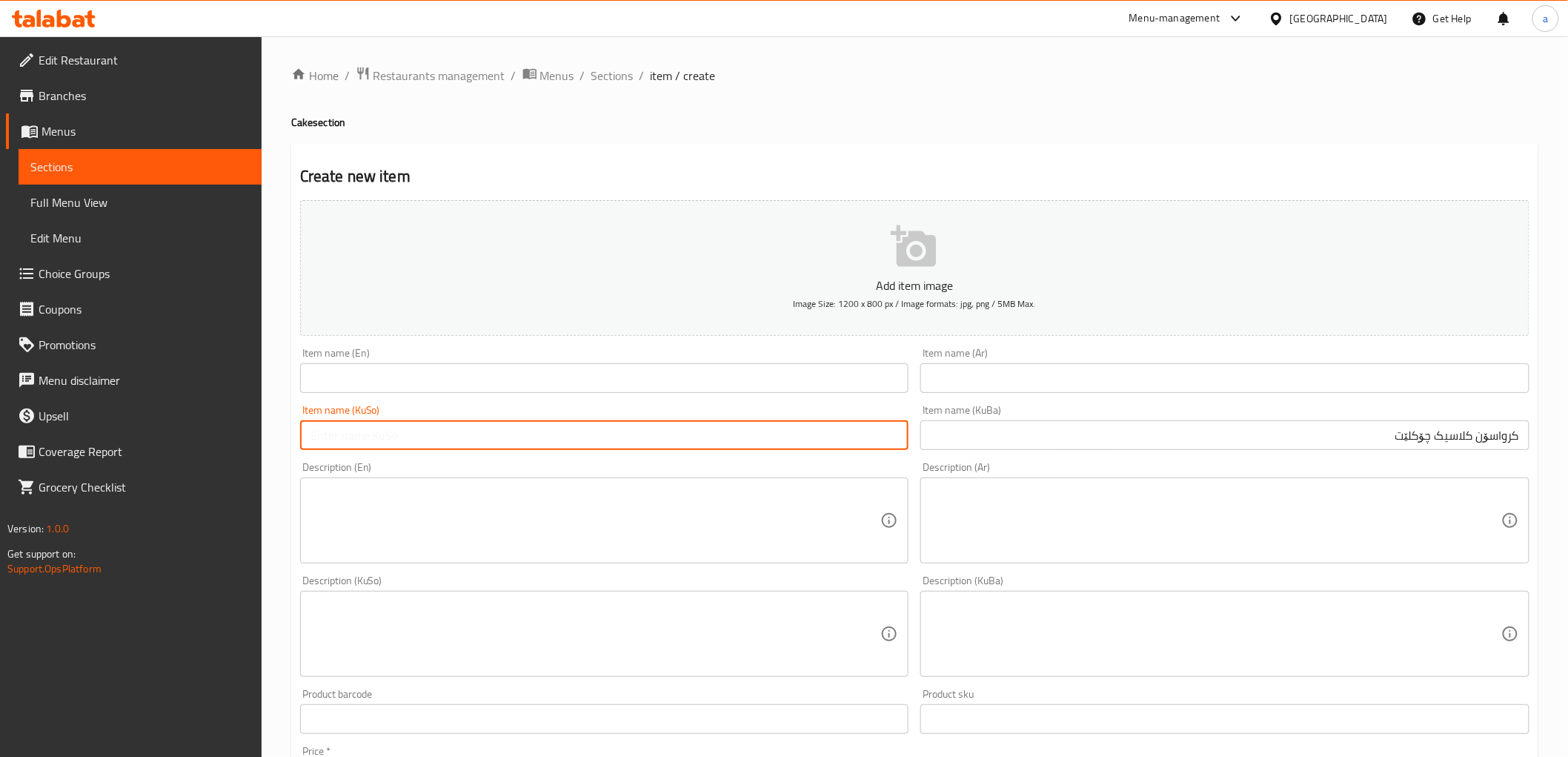
paste input "کرواسۆن کلاسیک چۆکلێت"
type input "کرواسۆن کلاسیک چۆکلێت"
click at [1198, 372] on input "text" at bounding box center [1225, 378] width 610 height 30
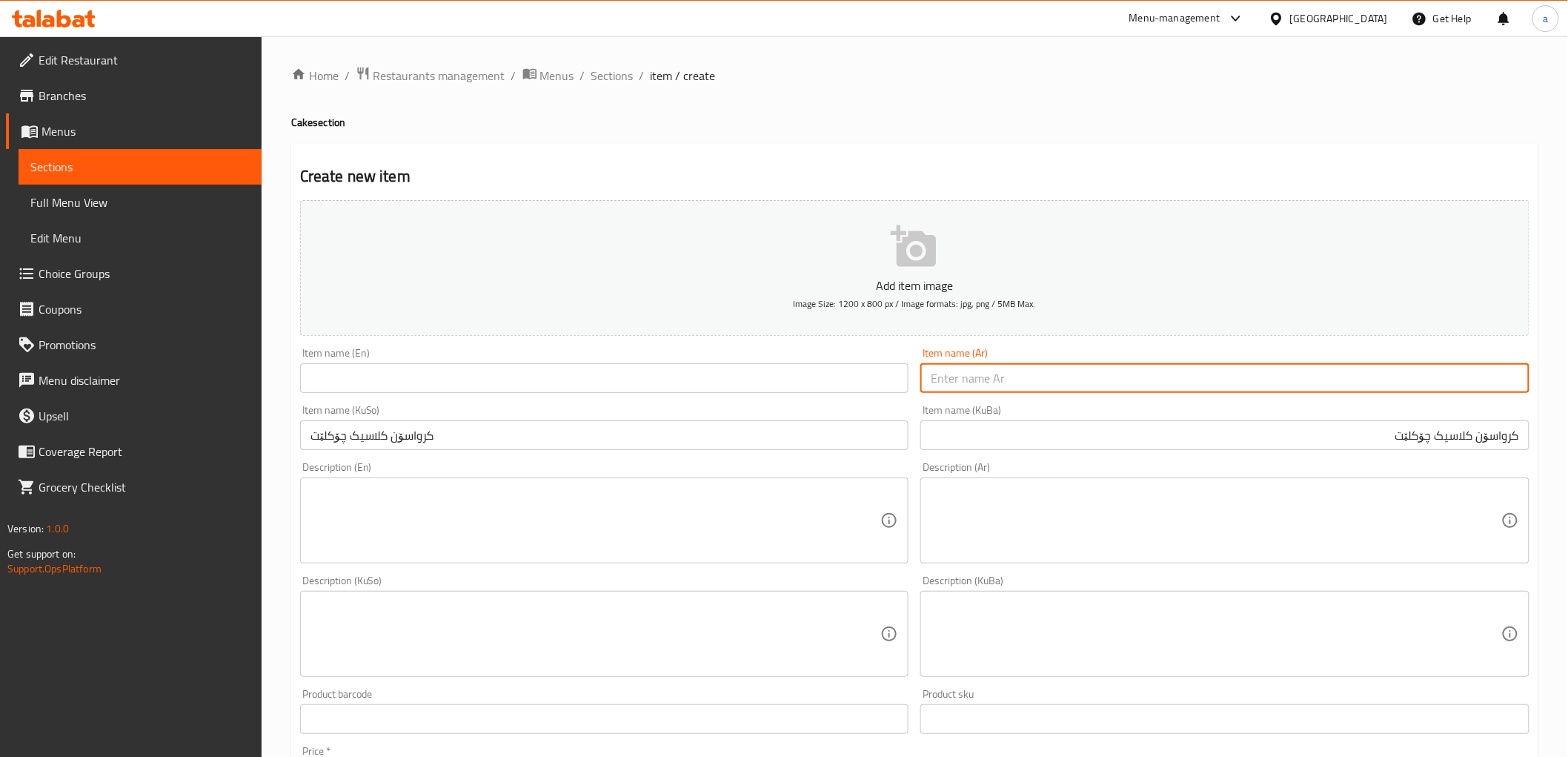
click at [1380, 432] on input "کرواسۆن کلاسیک چۆکلێت" at bounding box center [1225, 435] width 610 height 30
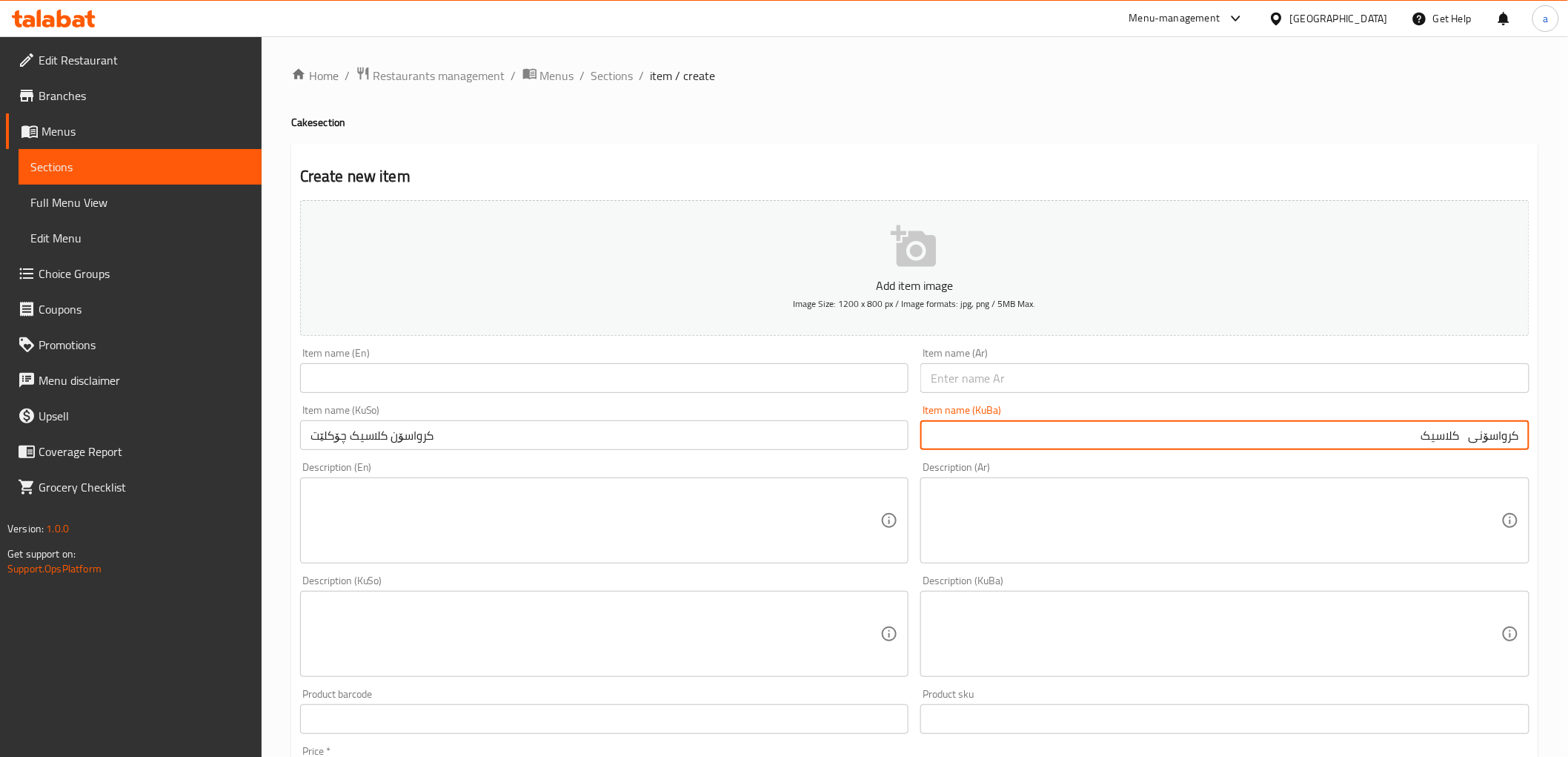
paste input "چۆکلێت"
type input "کرواسۆنی چۆکلێتی کلاسیک"
click at [686, 450] on input "کرواسۆن کلاسیک چۆکلێت" at bounding box center [605, 435] width 610 height 30
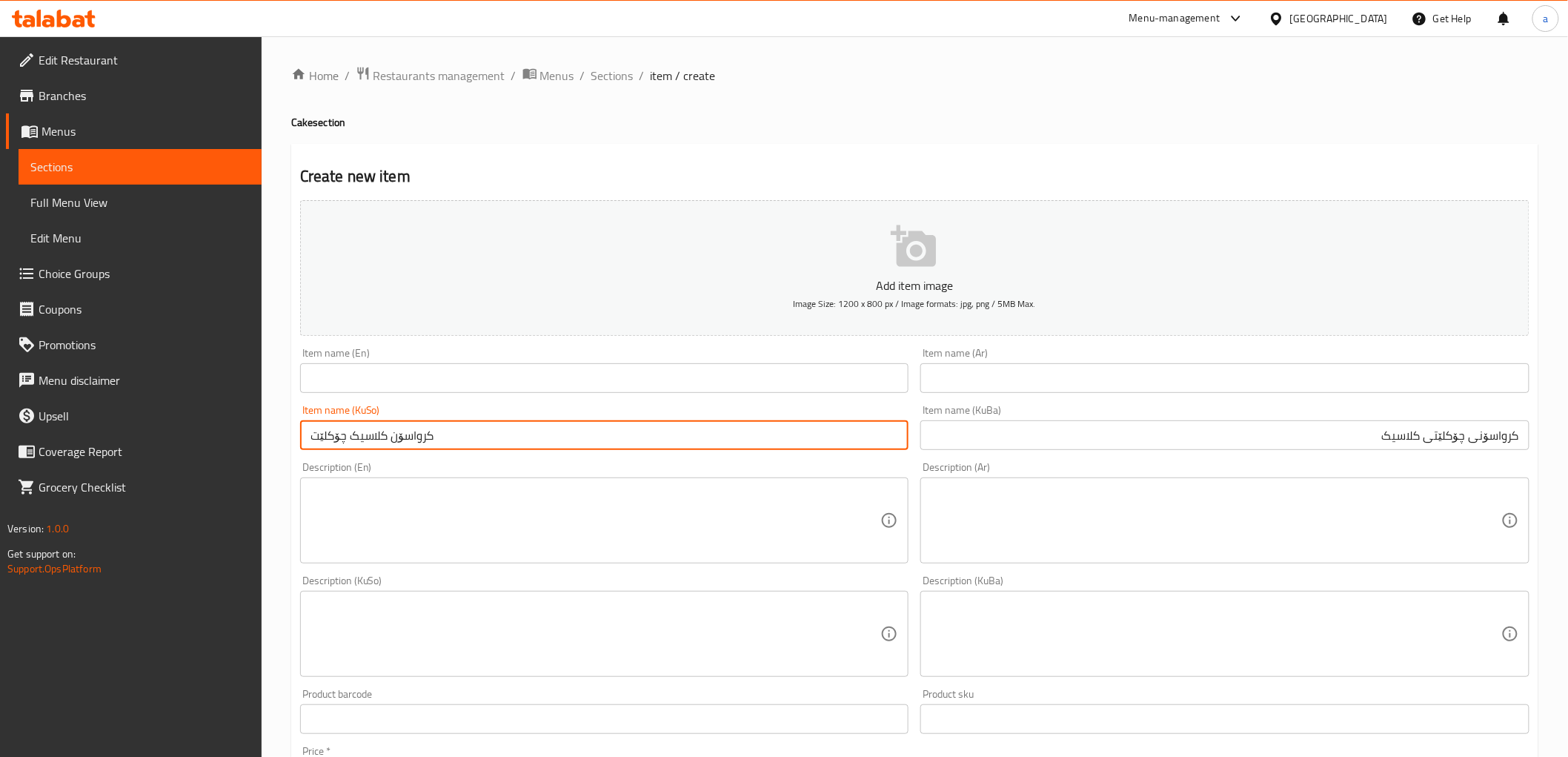
click at [686, 450] on input "کرواسۆن کلاسیک چۆکلێت" at bounding box center [605, 435] width 610 height 30
paste input "ی چۆکلێتی کلاسیک"
type input "کرواسۆنی چۆکلێتی کلاسیک"
click at [1135, 375] on input "text" at bounding box center [1225, 378] width 610 height 30
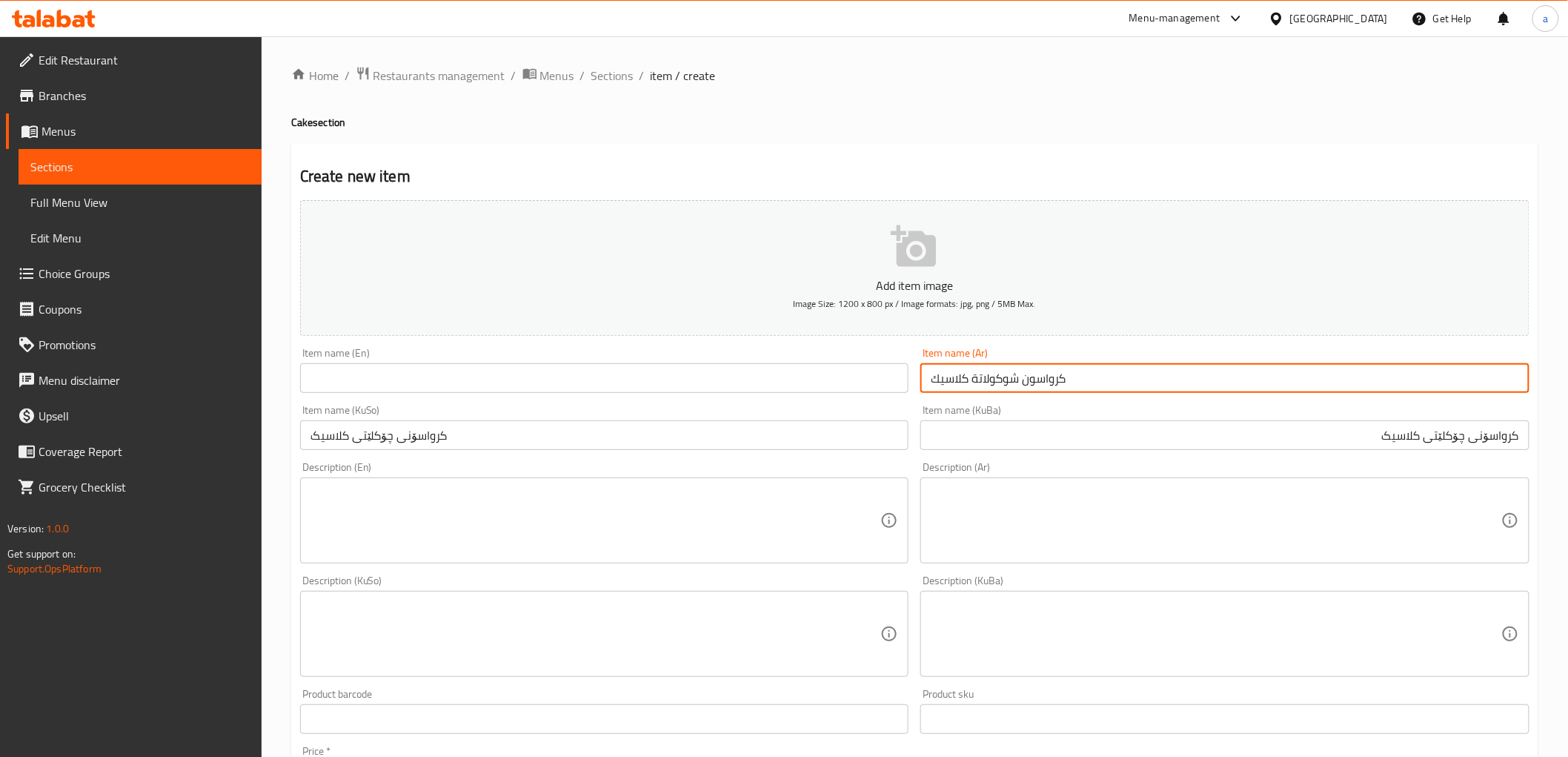
type input "كرواسون شوكولاتة كلاسيك"
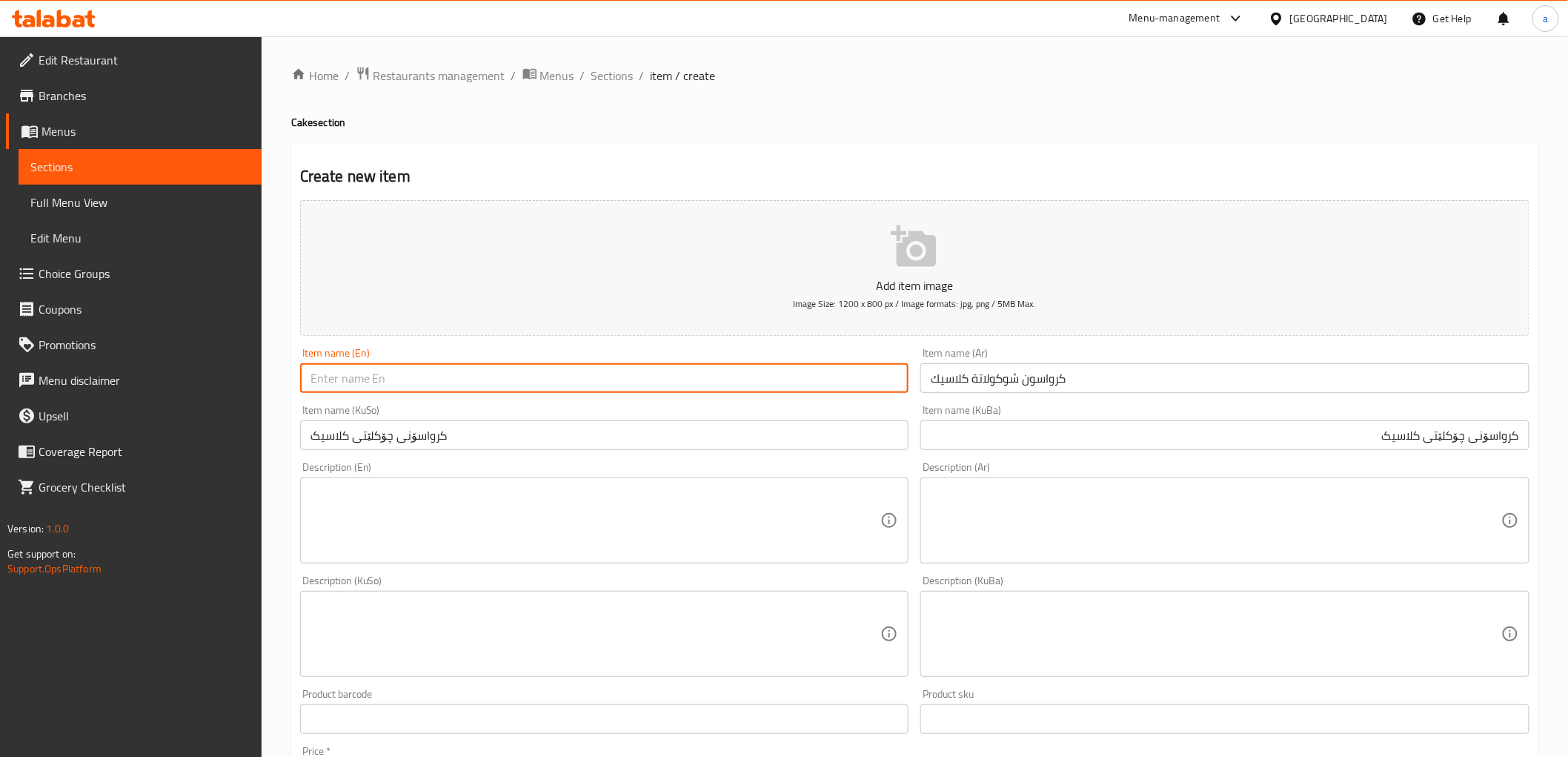
click at [528, 380] on input "text" at bounding box center [605, 378] width 610 height 30
type input "Classic Chocolate Croissant"
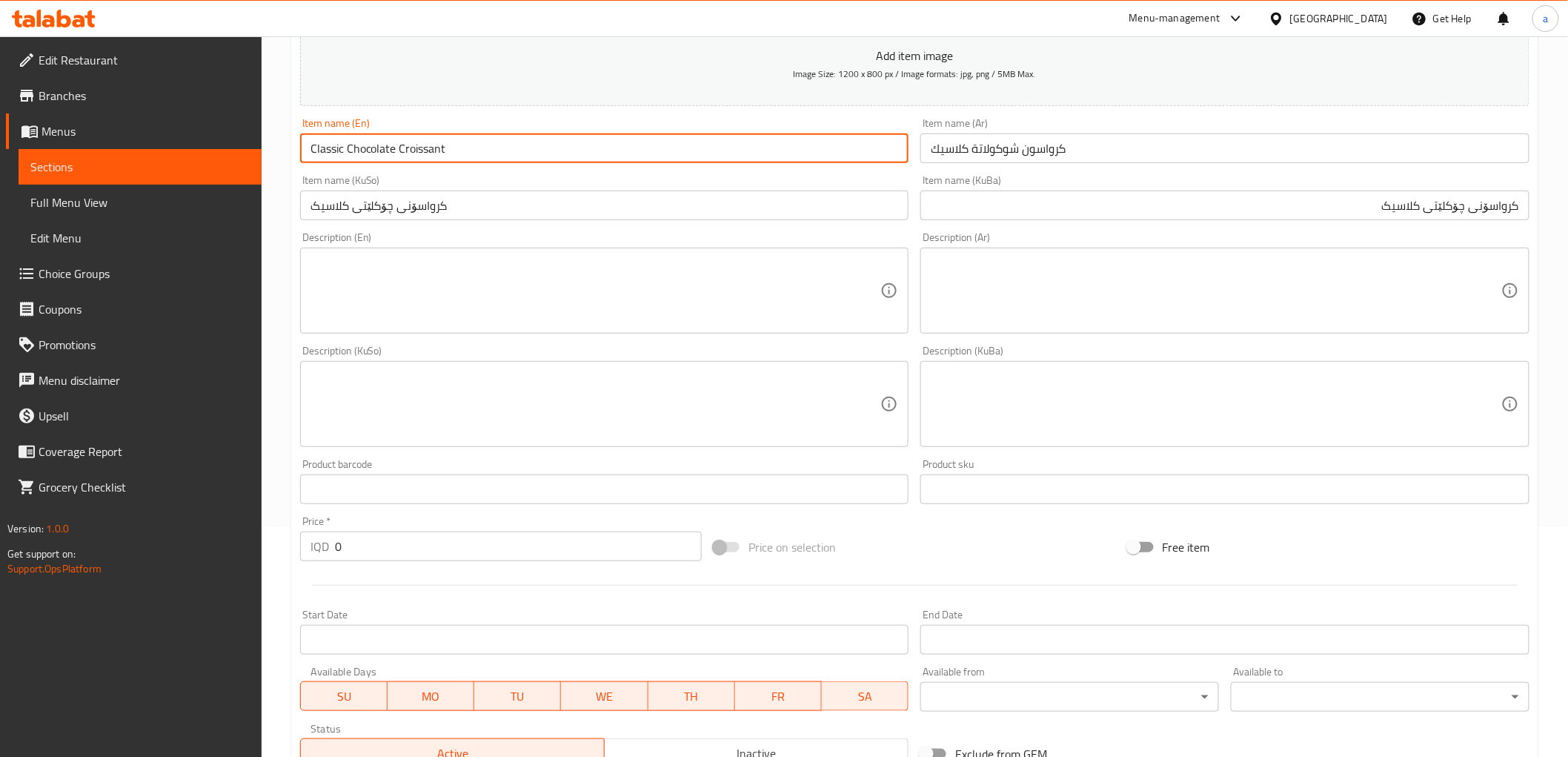
scroll to position [458, 0]
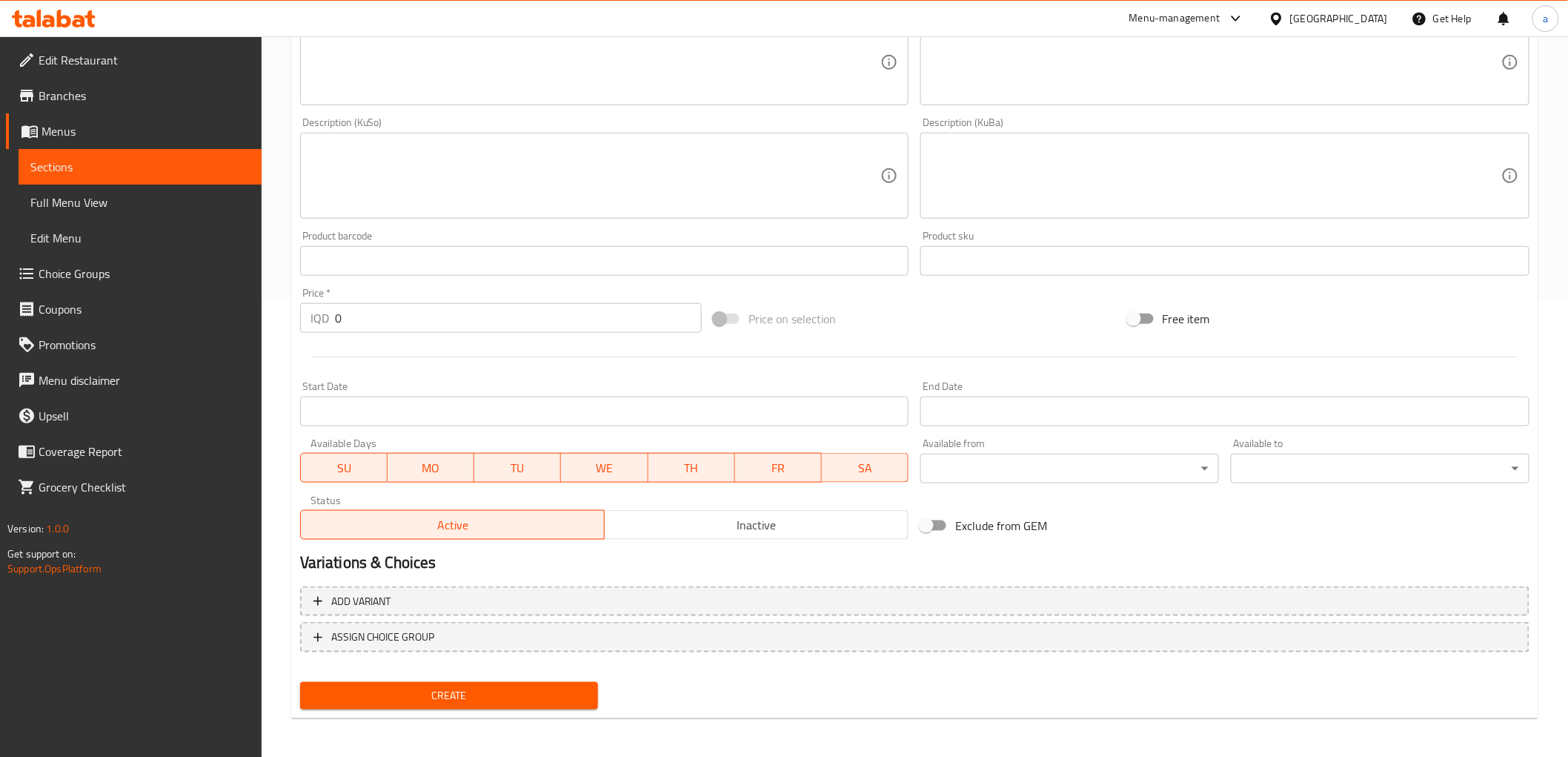
click at [363, 321] on input "0" at bounding box center [519, 319] width 367 height 30
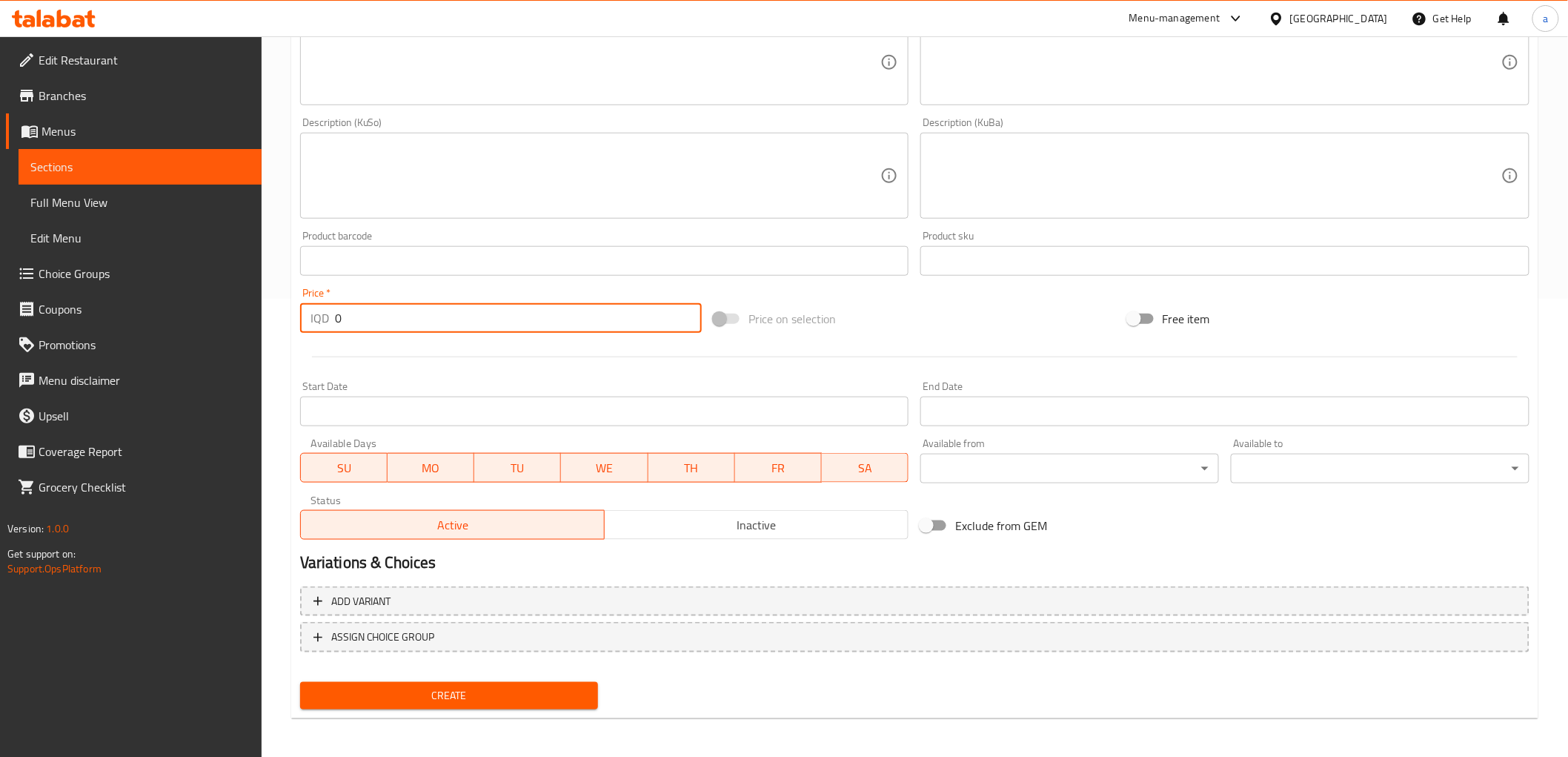
click at [363, 321] on input "0" at bounding box center [519, 319] width 367 height 30
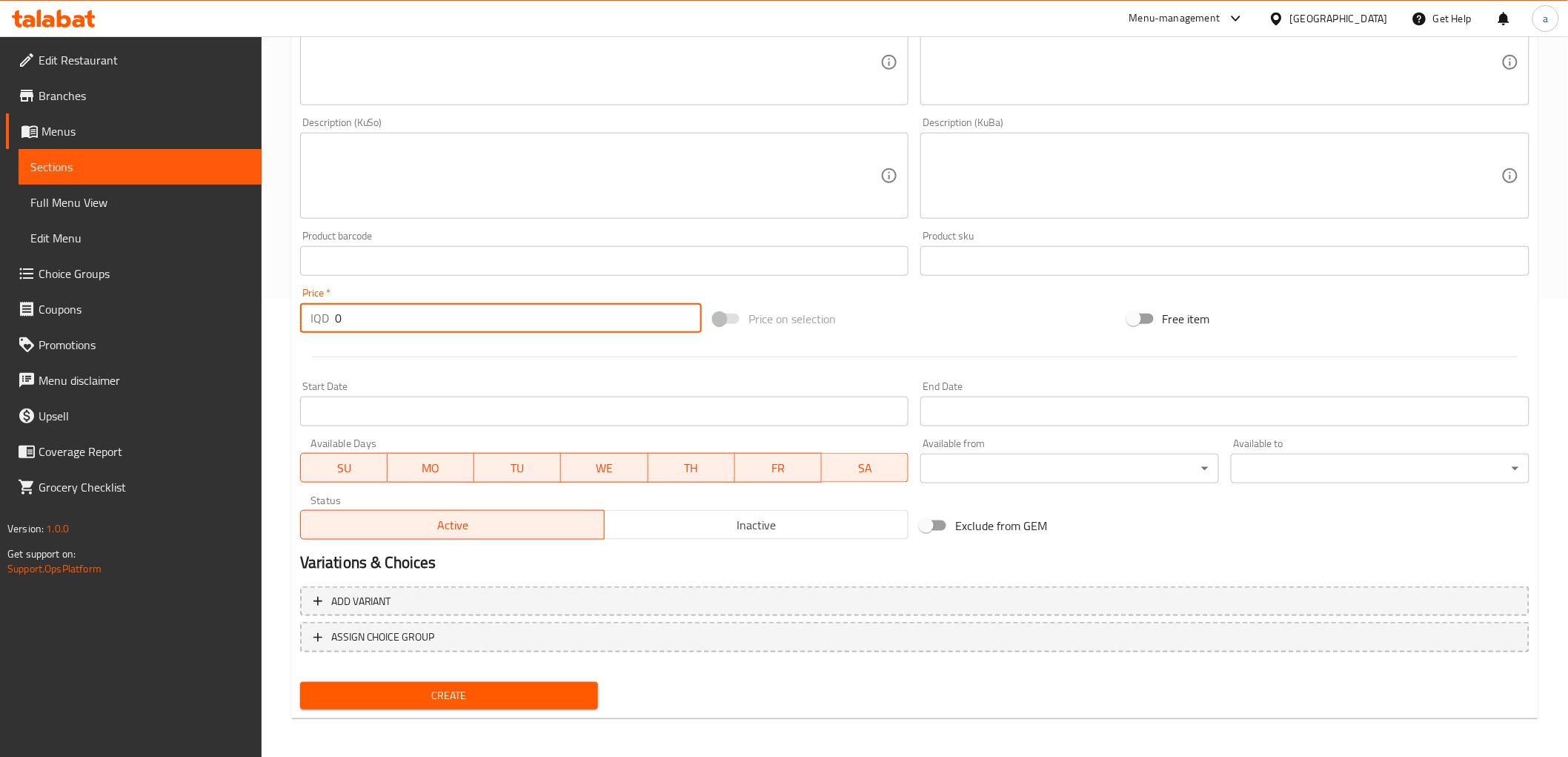
click at [363, 321] on input "0" at bounding box center [519, 319] width 367 height 30
click at [370, 324] on input "0" at bounding box center [519, 319] width 367 height 30
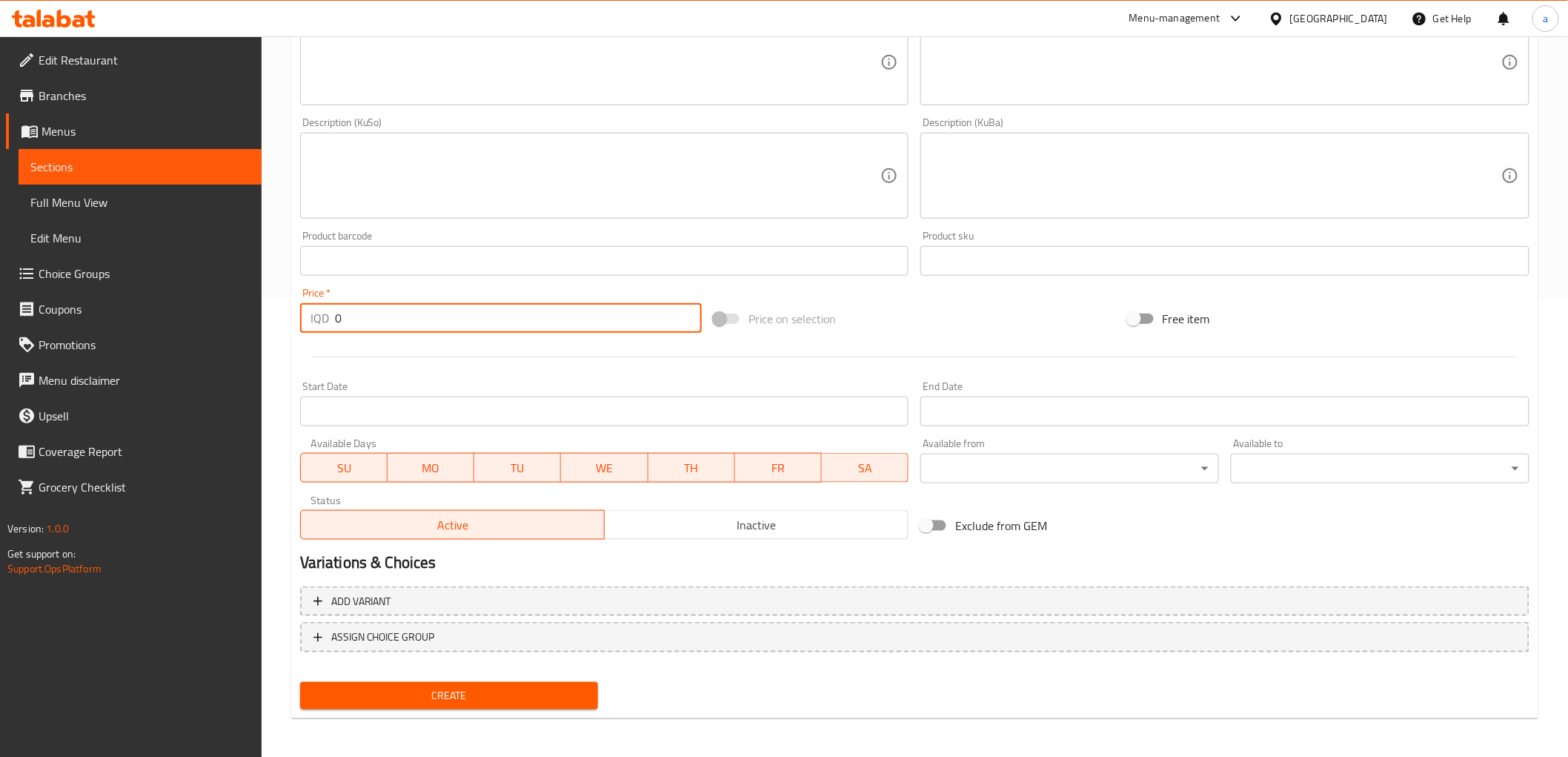
click at [370, 324] on input "0" at bounding box center [519, 319] width 367 height 30
click at [353, 312] on input "0" at bounding box center [519, 319] width 367 height 30
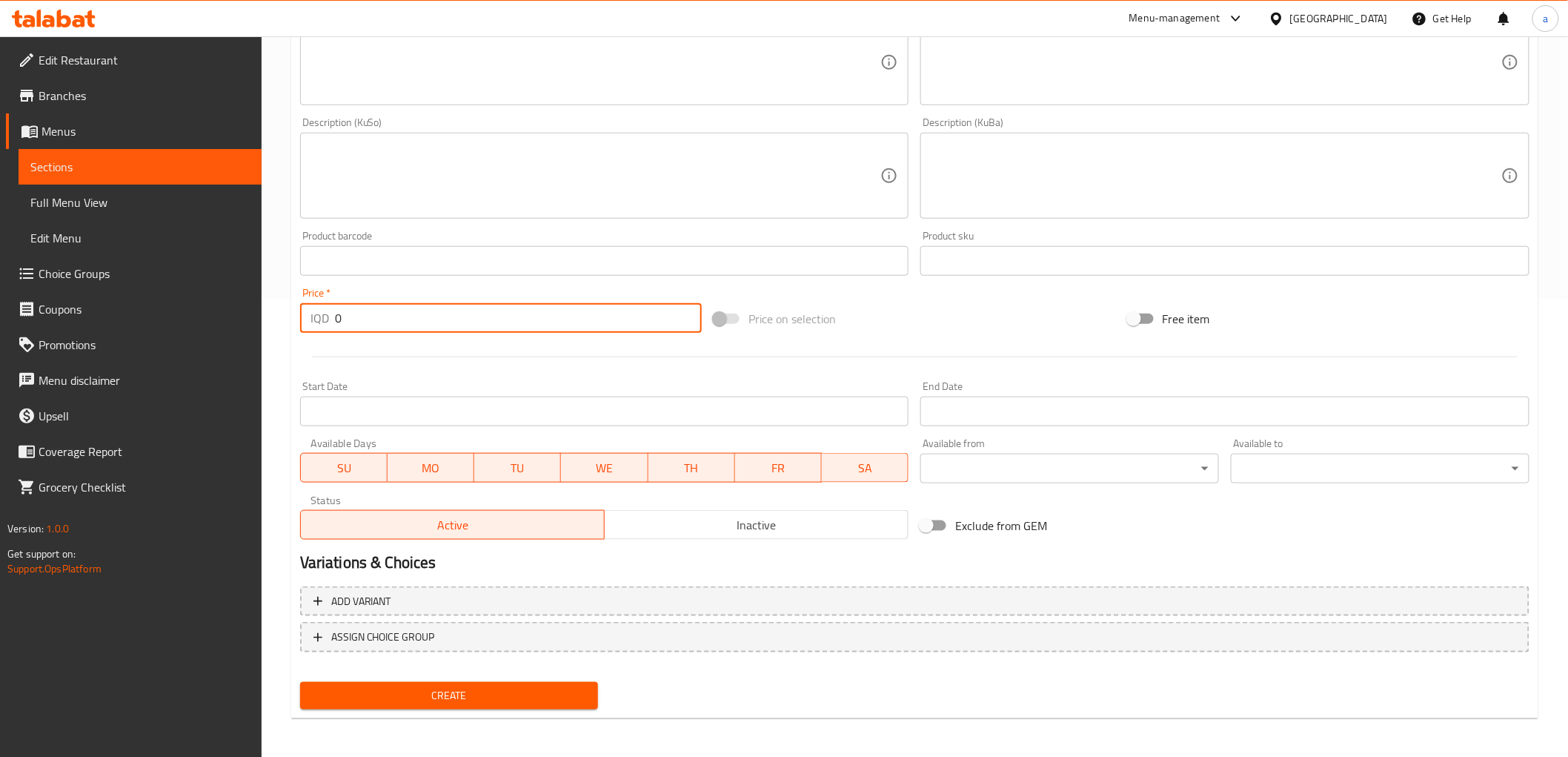
click at [353, 312] on input "0" at bounding box center [519, 319] width 367 height 30
type input "2000"
click at [539, 694] on span "Create" at bounding box center [449, 696] width 275 height 18
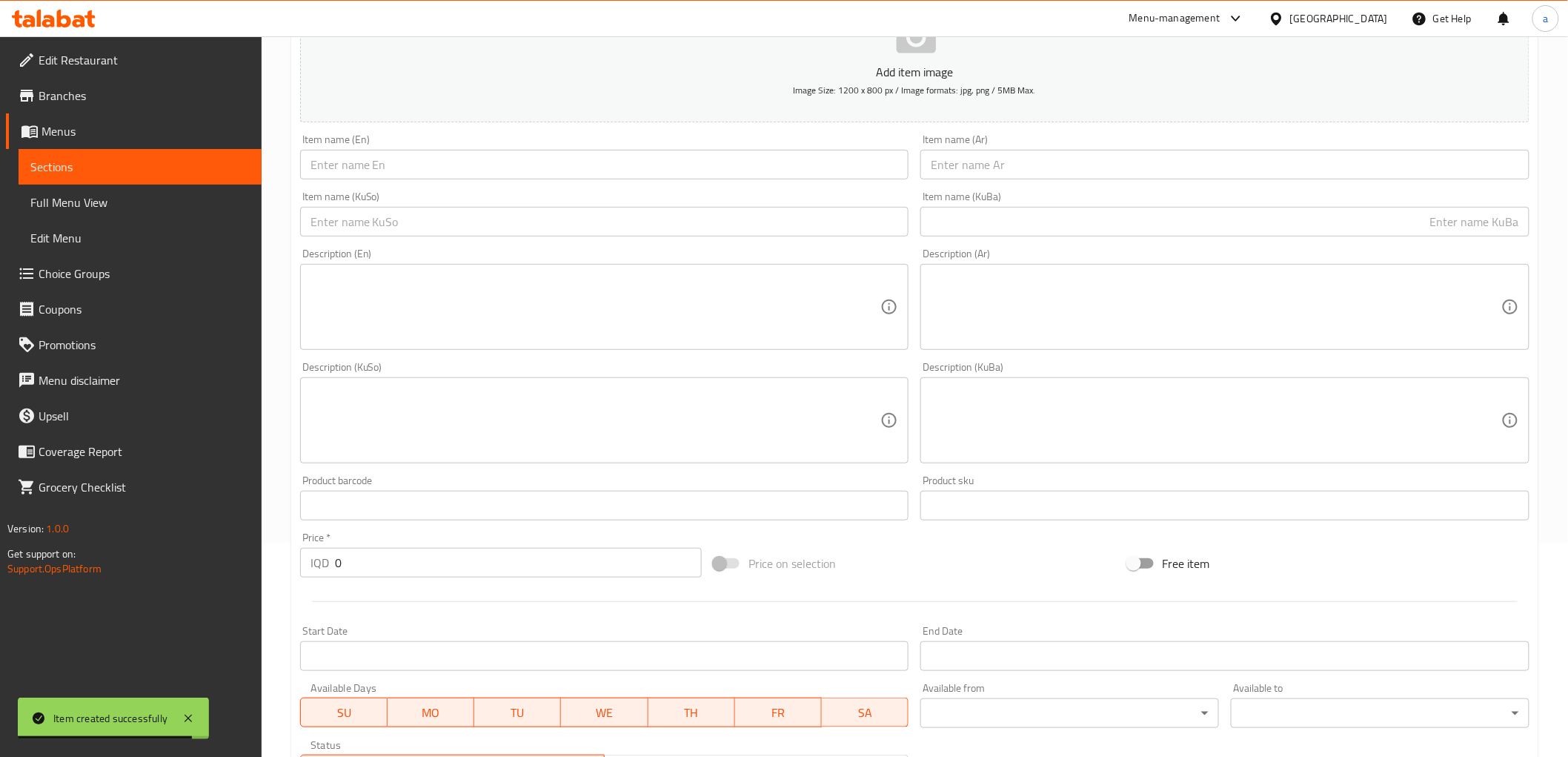
scroll to position [0, 0]
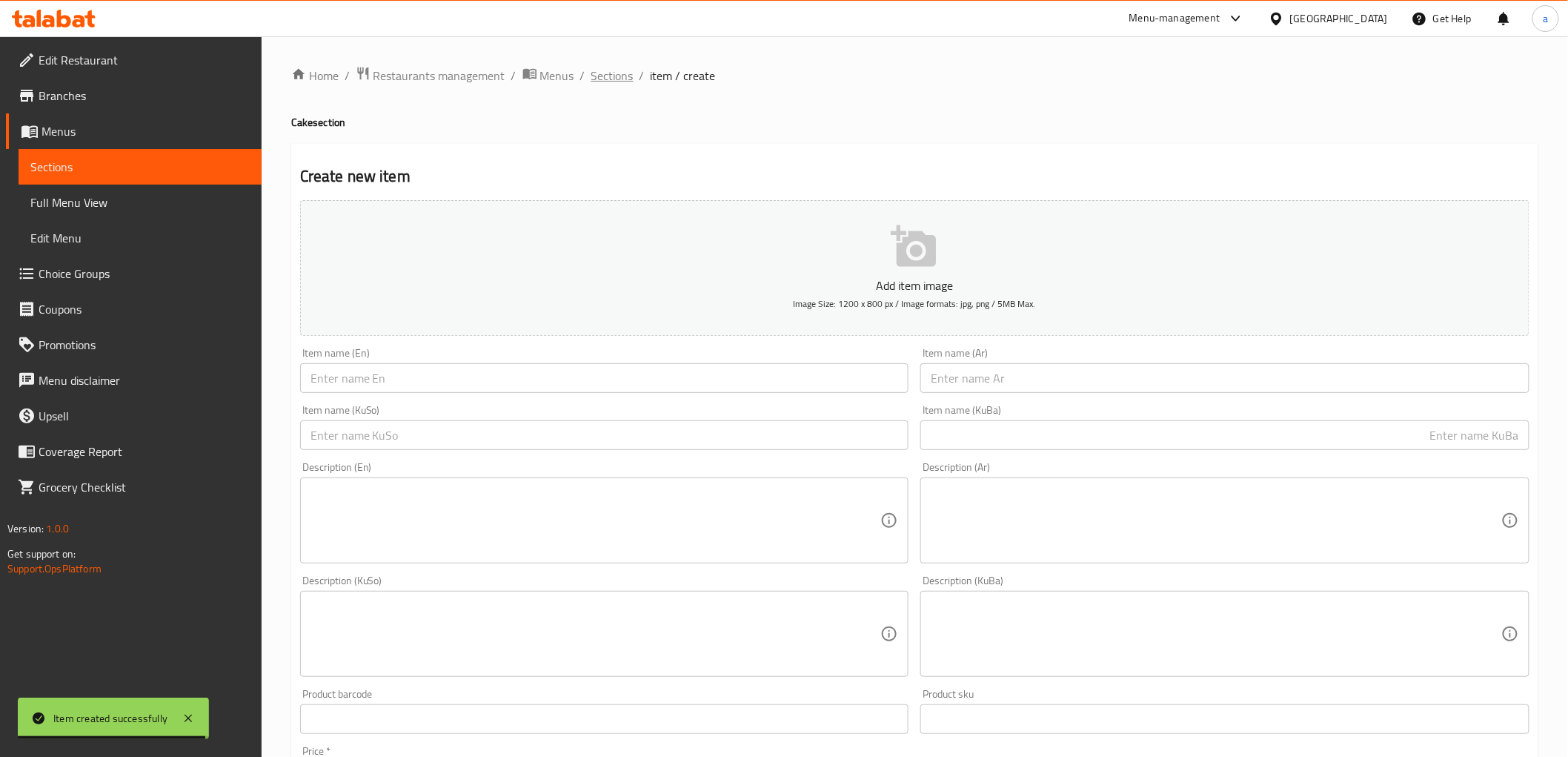
click at [608, 67] on span "Sections" at bounding box center [612, 76] width 42 height 18
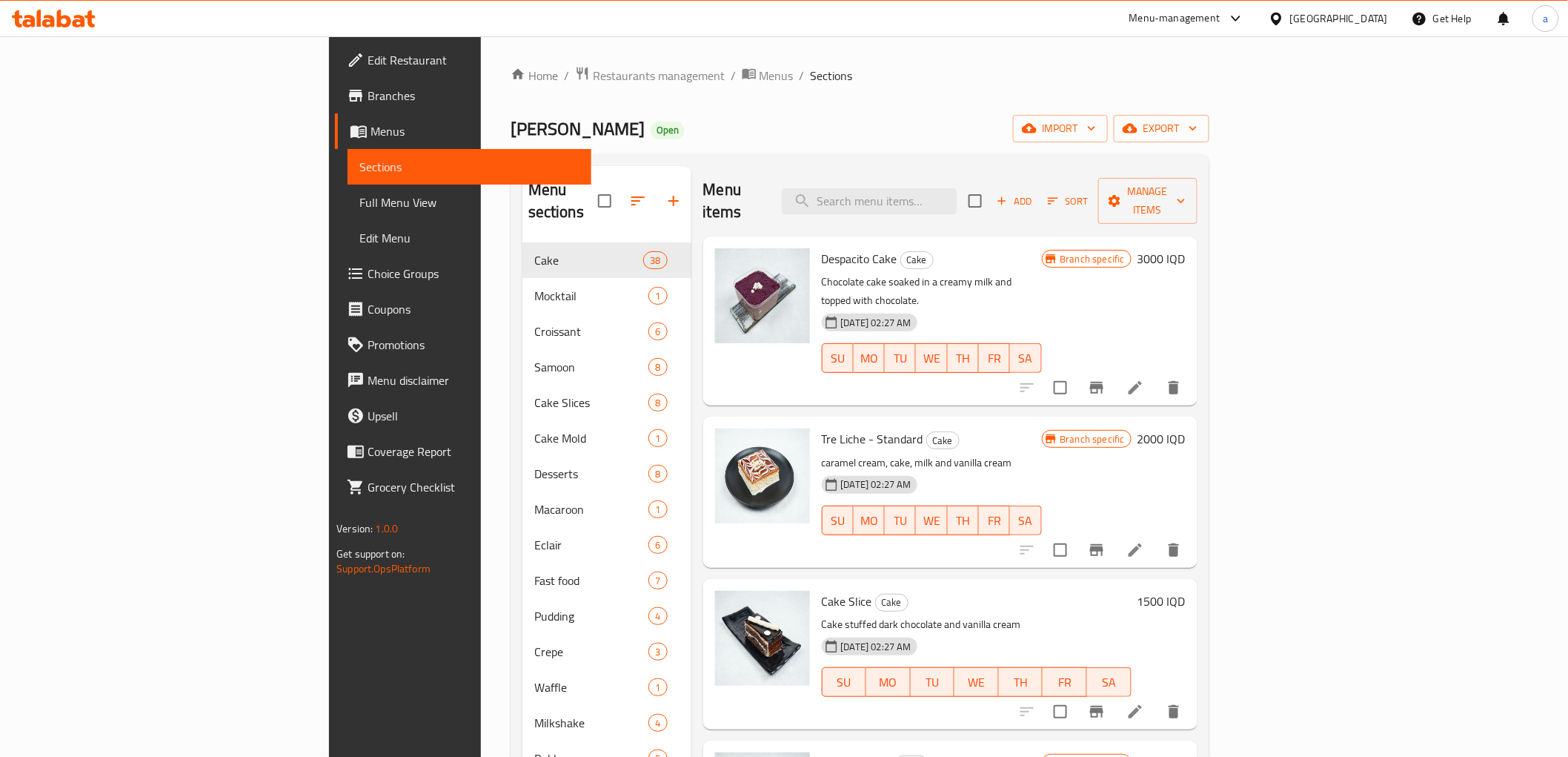
click at [999, 174] on div "Menu items Add Sort Manage items" at bounding box center [950, 201] width 495 height 70
click at [957, 189] on input "search" at bounding box center [868, 201] width 174 height 26
click at [1035, 193] on span "Add" at bounding box center [1015, 201] width 40 height 17
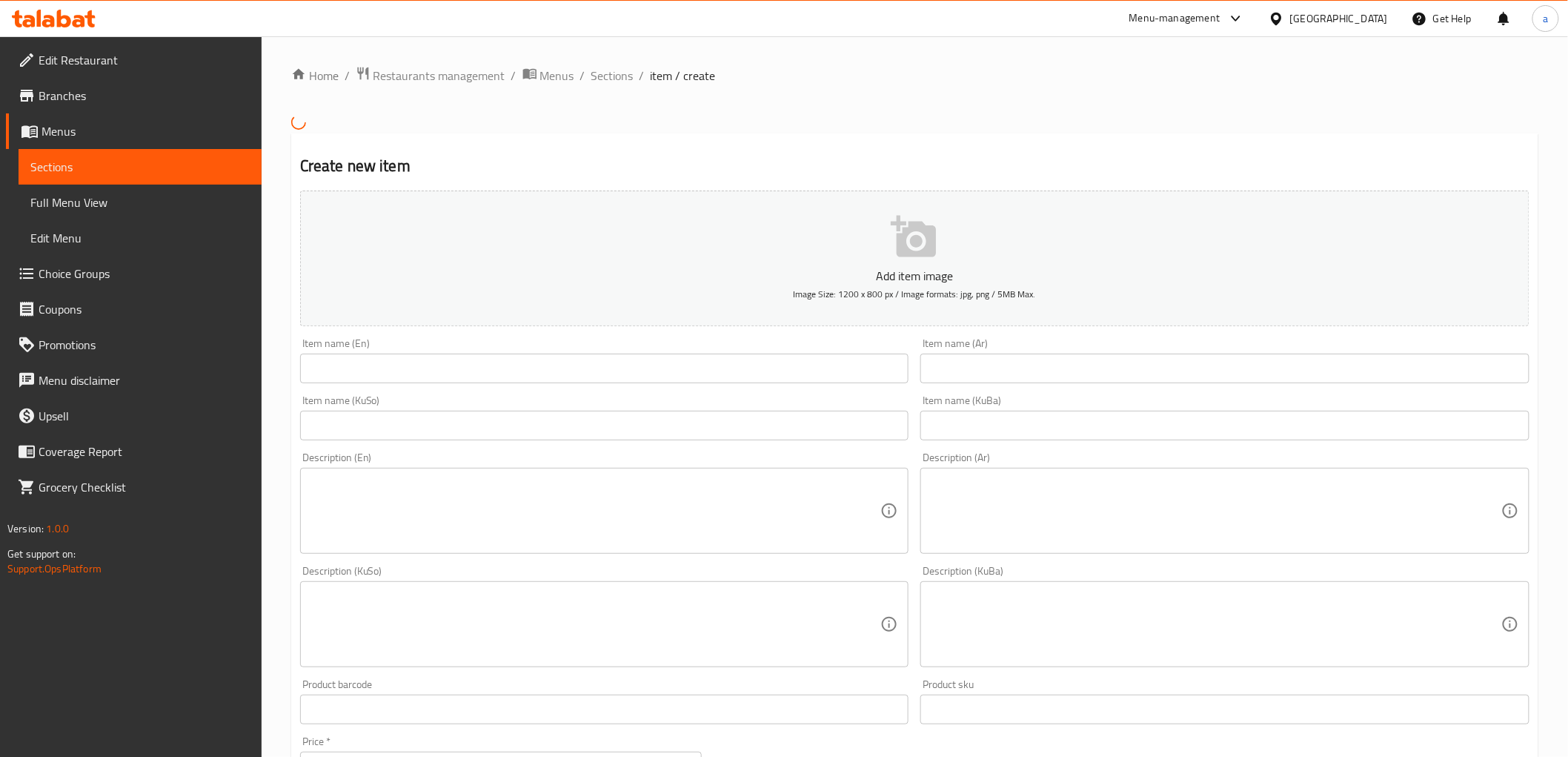
click at [550, 367] on input "text" at bounding box center [605, 368] width 610 height 30
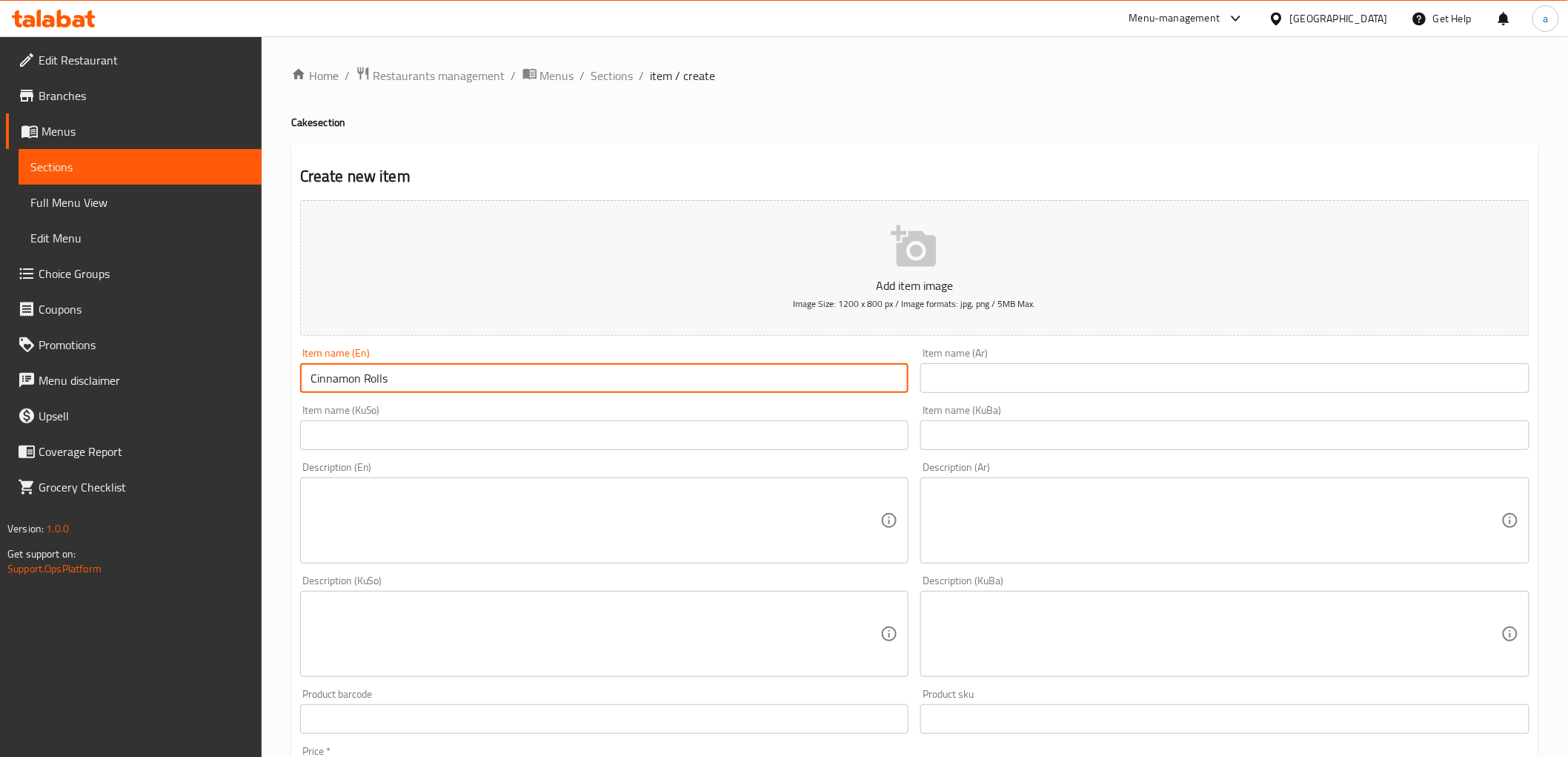
click at [1018, 375] on input "text" at bounding box center [1225, 378] width 610 height 30
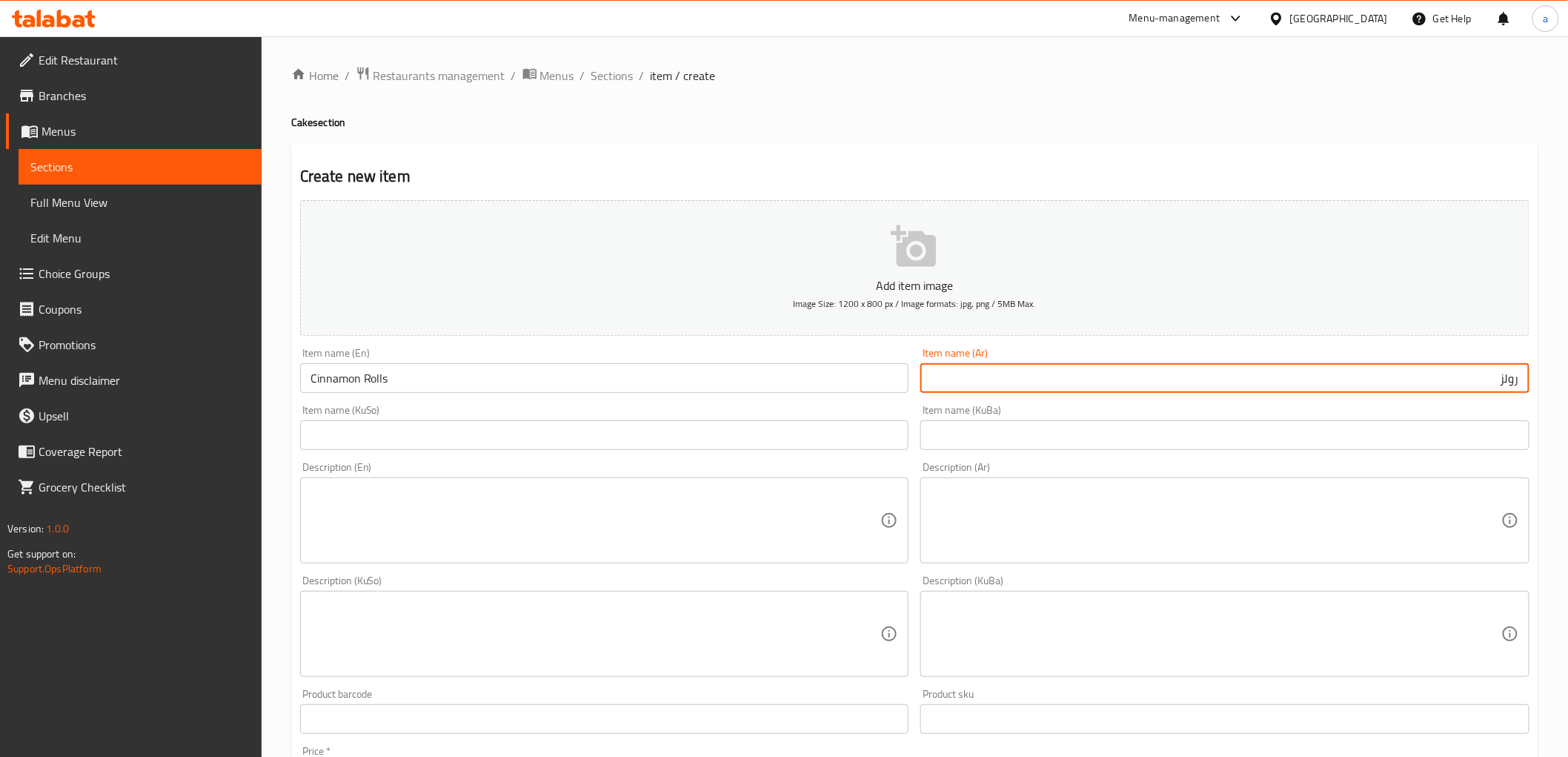
paste input "قرفة"
click at [1503, 376] on input "رولز قرفة" at bounding box center [1225, 378] width 610 height 30
click at [404, 375] on input "Cinnamon Rolls" at bounding box center [605, 378] width 610 height 30
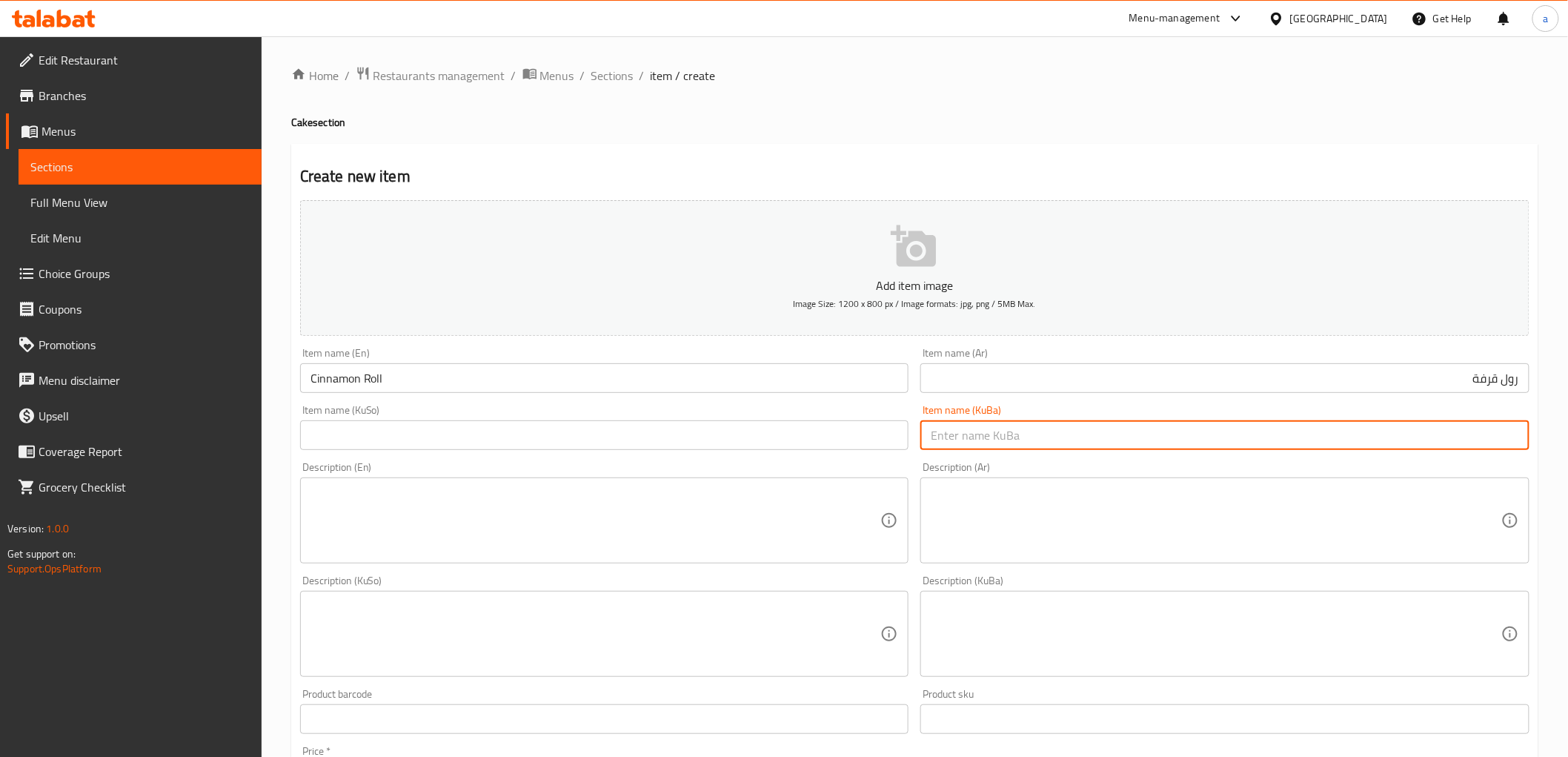
click at [1110, 443] on input "text" at bounding box center [1225, 435] width 610 height 30
paste input "سینەمۆن ڕۆڵ"
click at [801, 434] on input "text" at bounding box center [605, 435] width 610 height 30
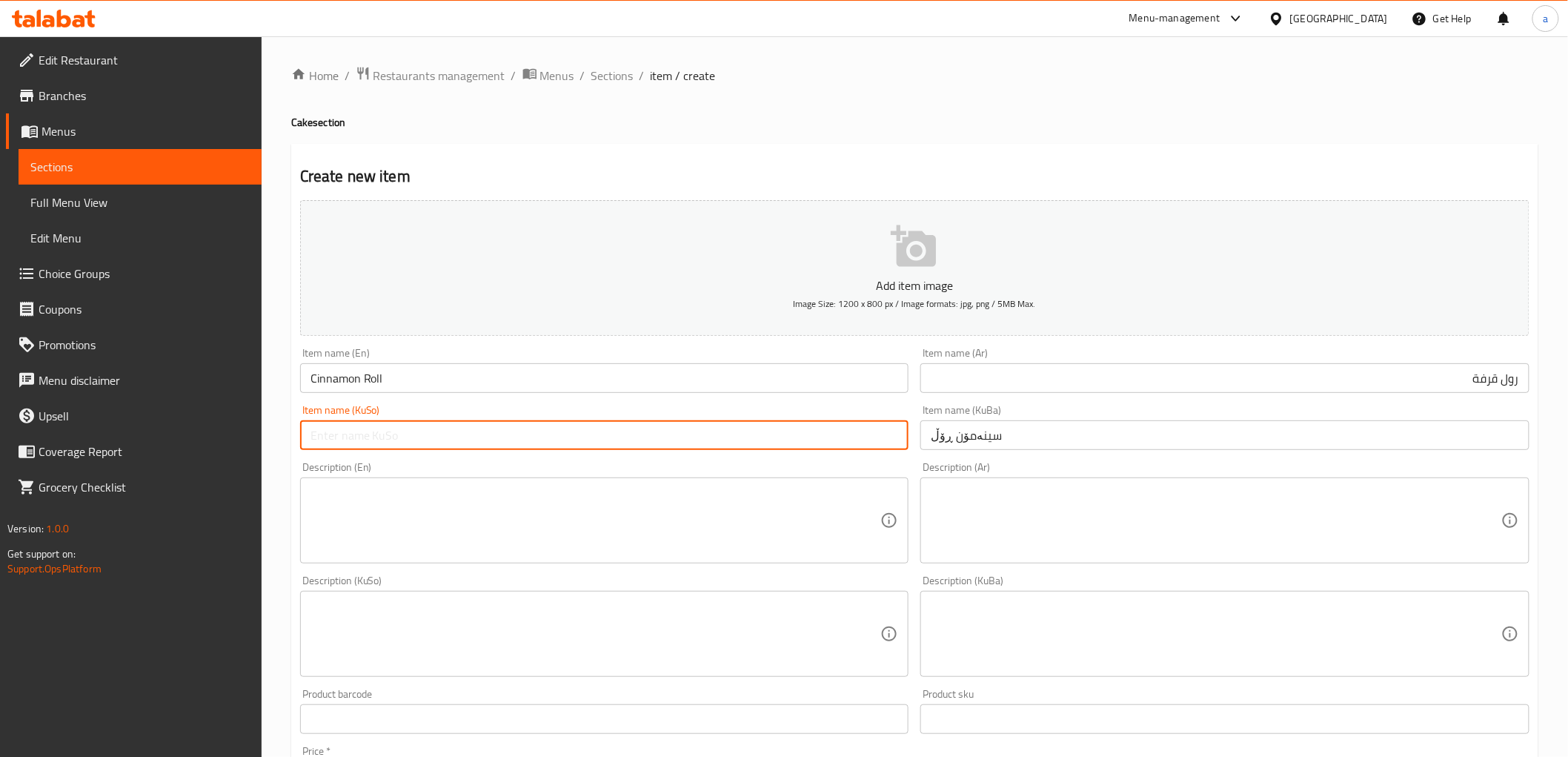
paste input "سینەمۆن ڕۆڵ"
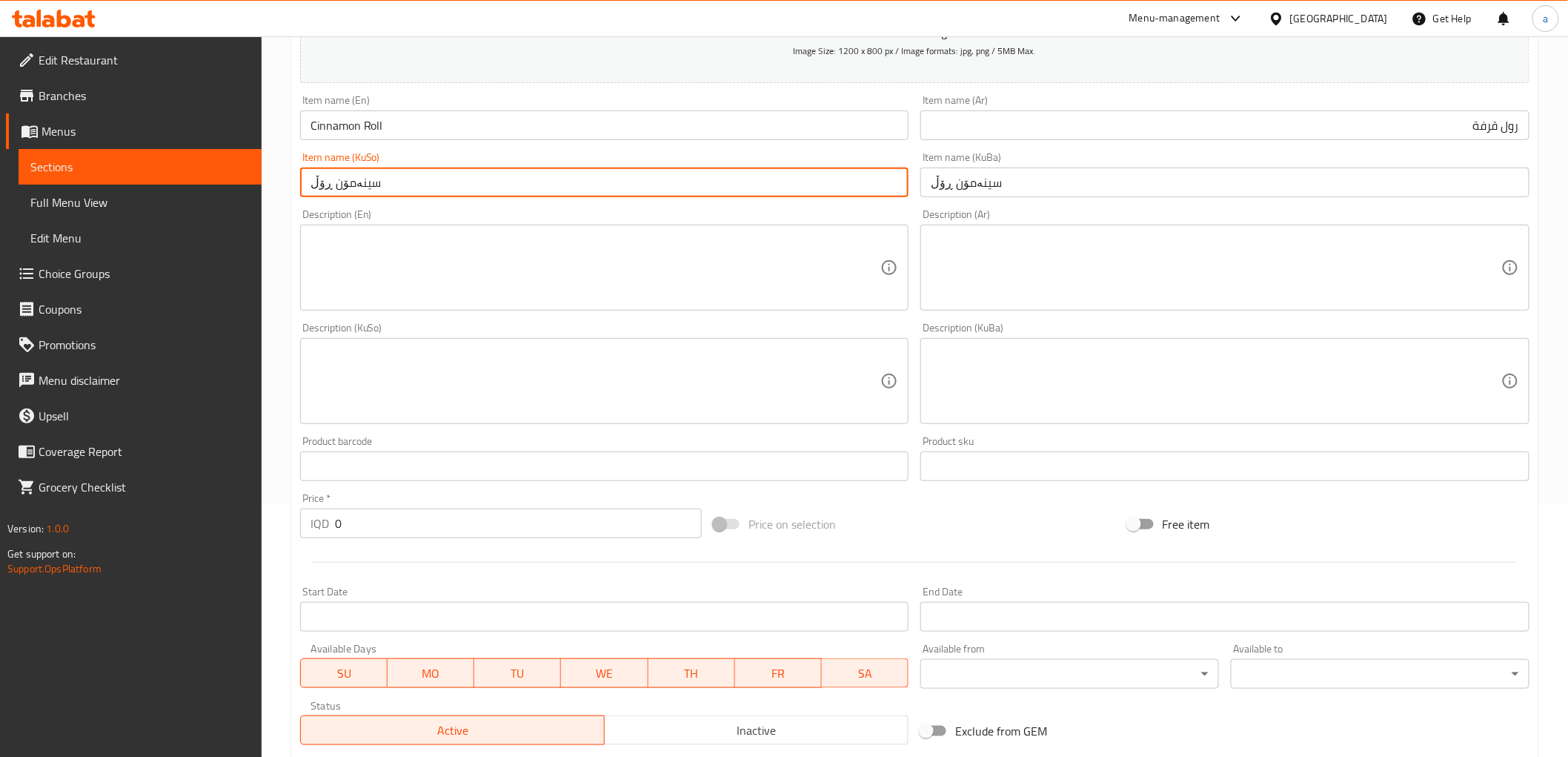
scroll to position [411, 0]
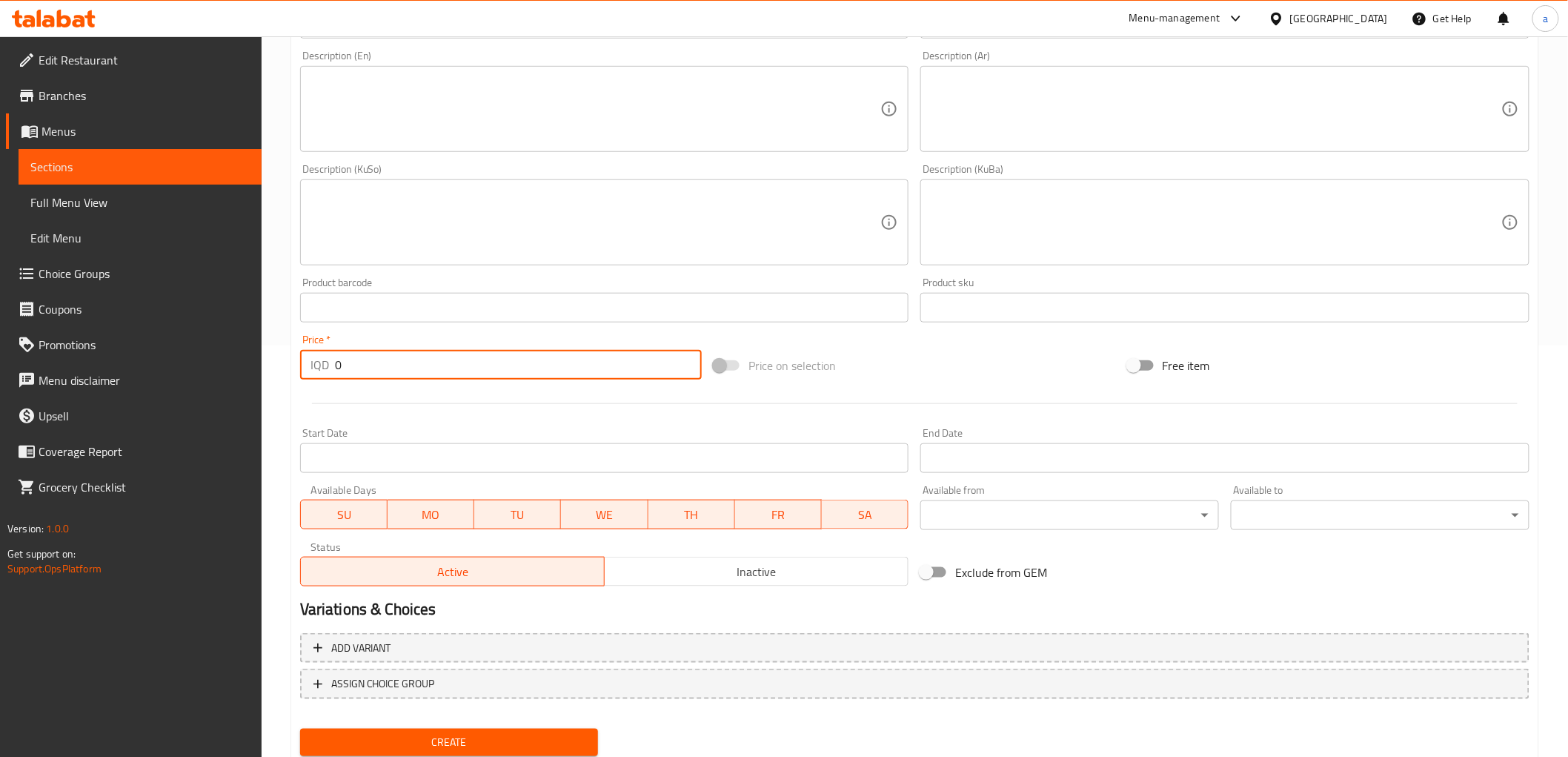
click at [358, 361] on input "0" at bounding box center [519, 365] width 367 height 30
click at [467, 737] on span "Create" at bounding box center [449, 742] width 275 height 18
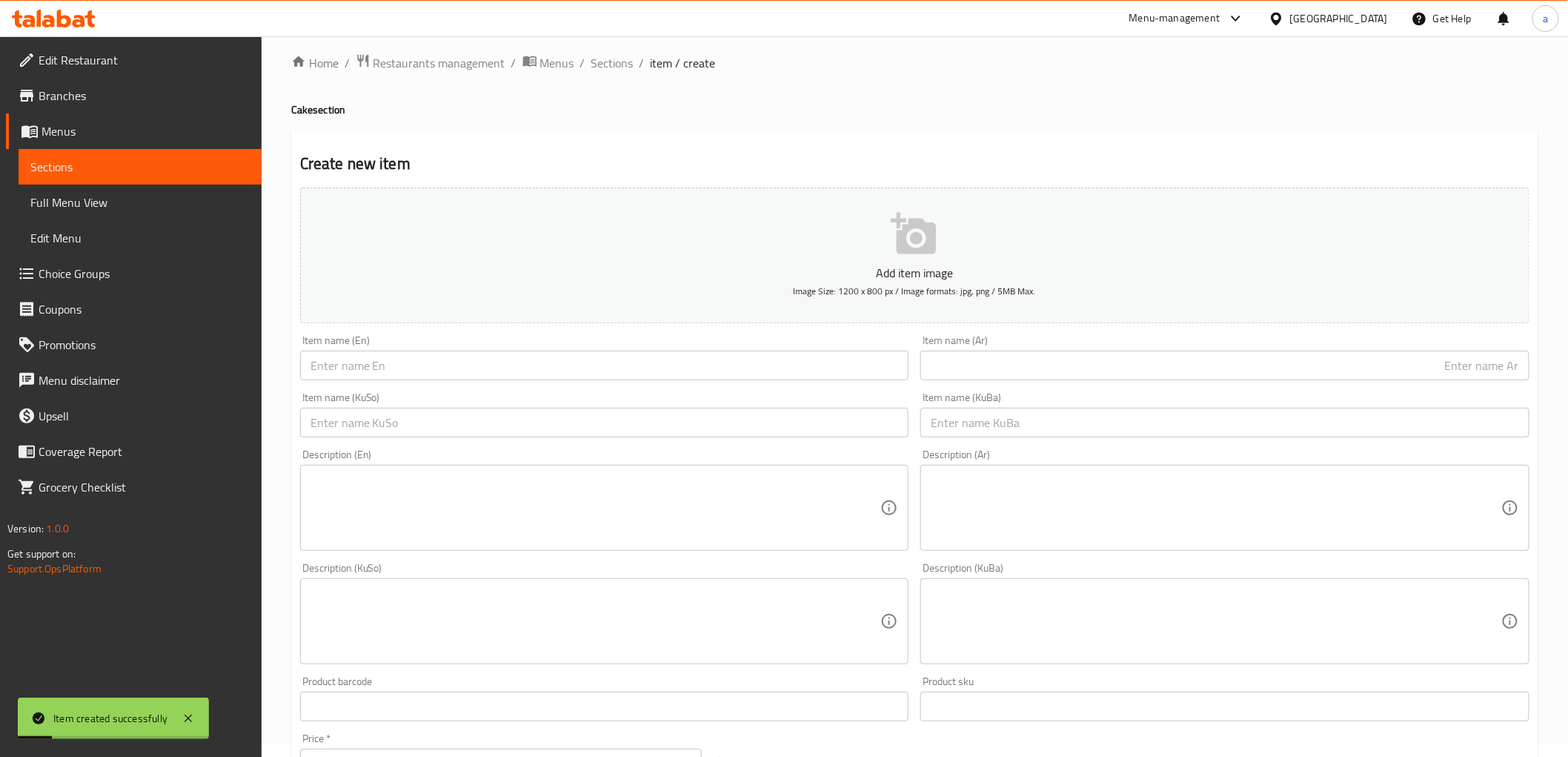
scroll to position [0, 0]
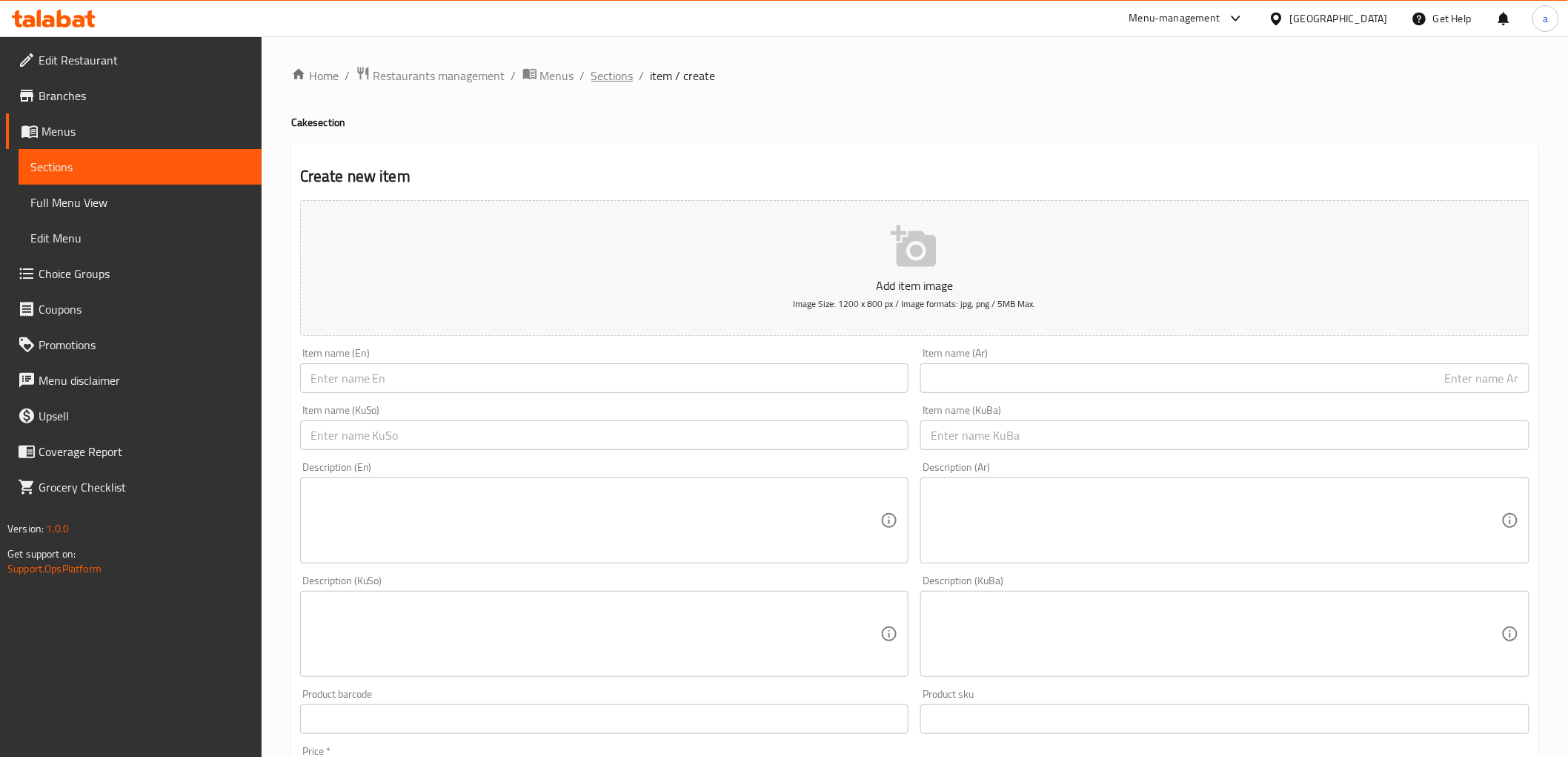
click at [619, 74] on span "Sections" at bounding box center [612, 76] width 42 height 18
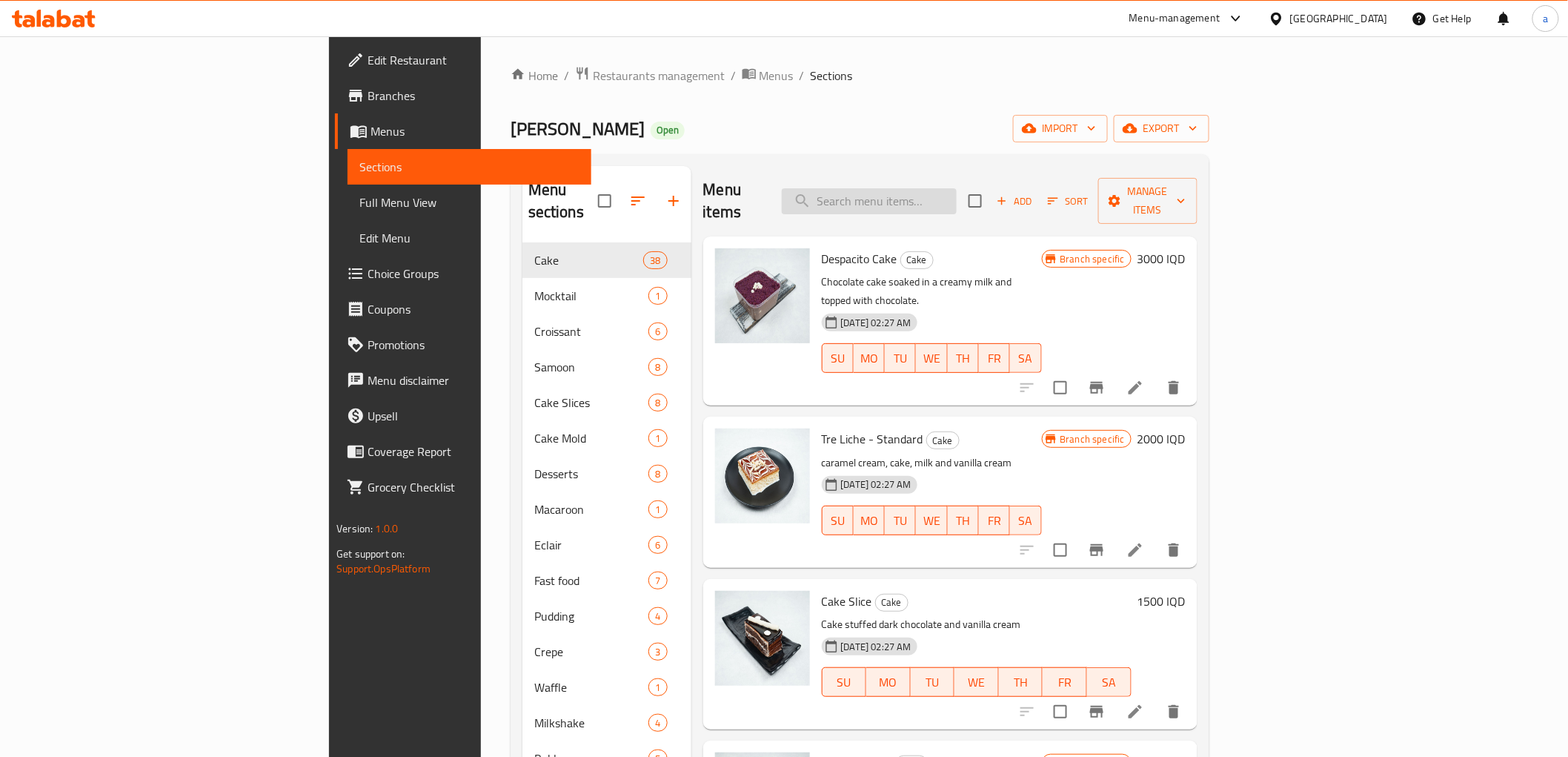
click at [957, 200] on input "search" at bounding box center [868, 201] width 174 height 26
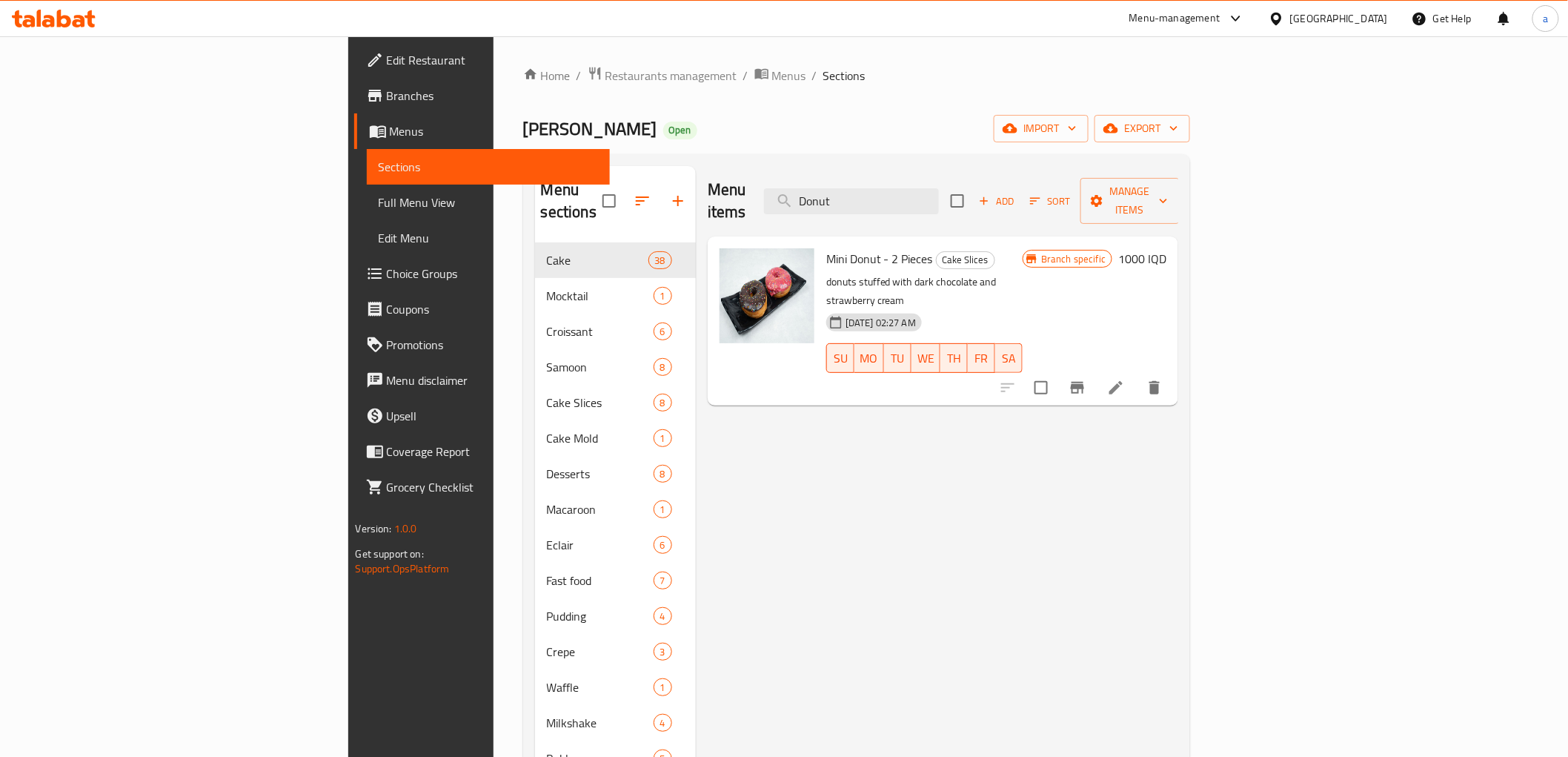
click at [1011, 204] on div "Menu items Donut Add Sort Manage items" at bounding box center [944, 201] width 471 height 70
click at [939, 198] on input "Donut" at bounding box center [851, 201] width 174 height 26
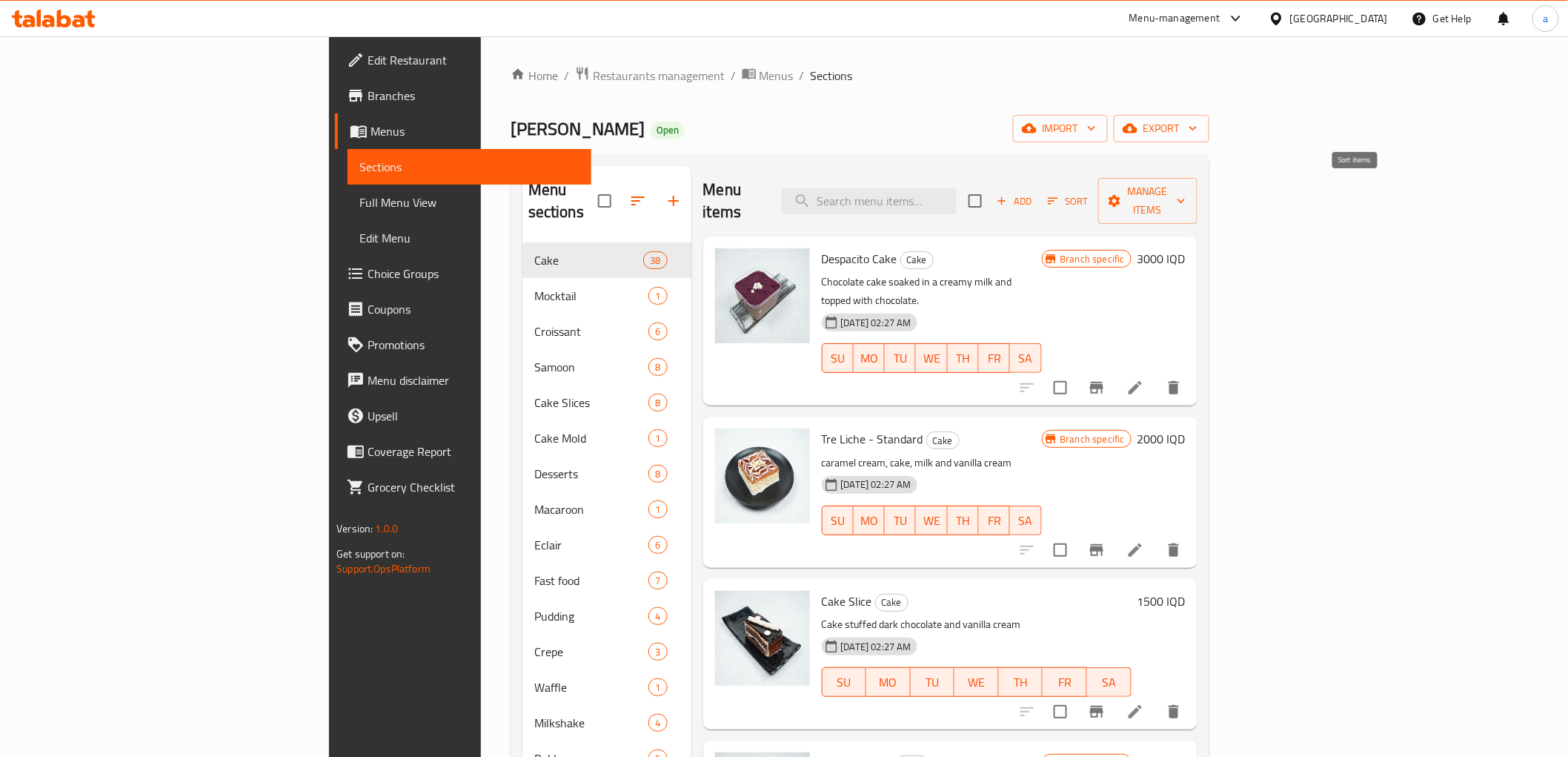
click at [1009, 194] on icon "button" at bounding box center [1002, 201] width 13 height 13
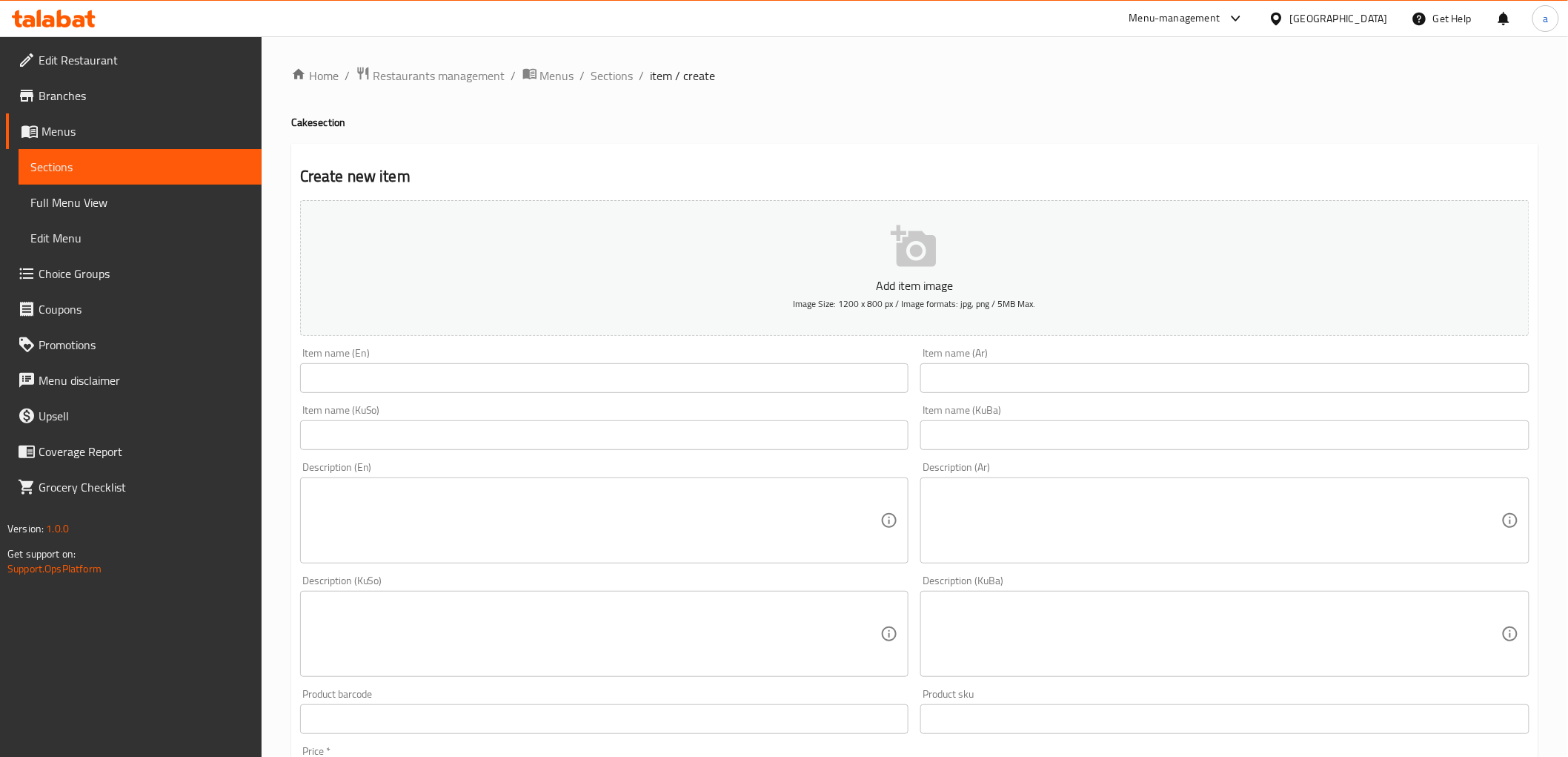
click at [370, 378] on input "text" at bounding box center [605, 378] width 610 height 30
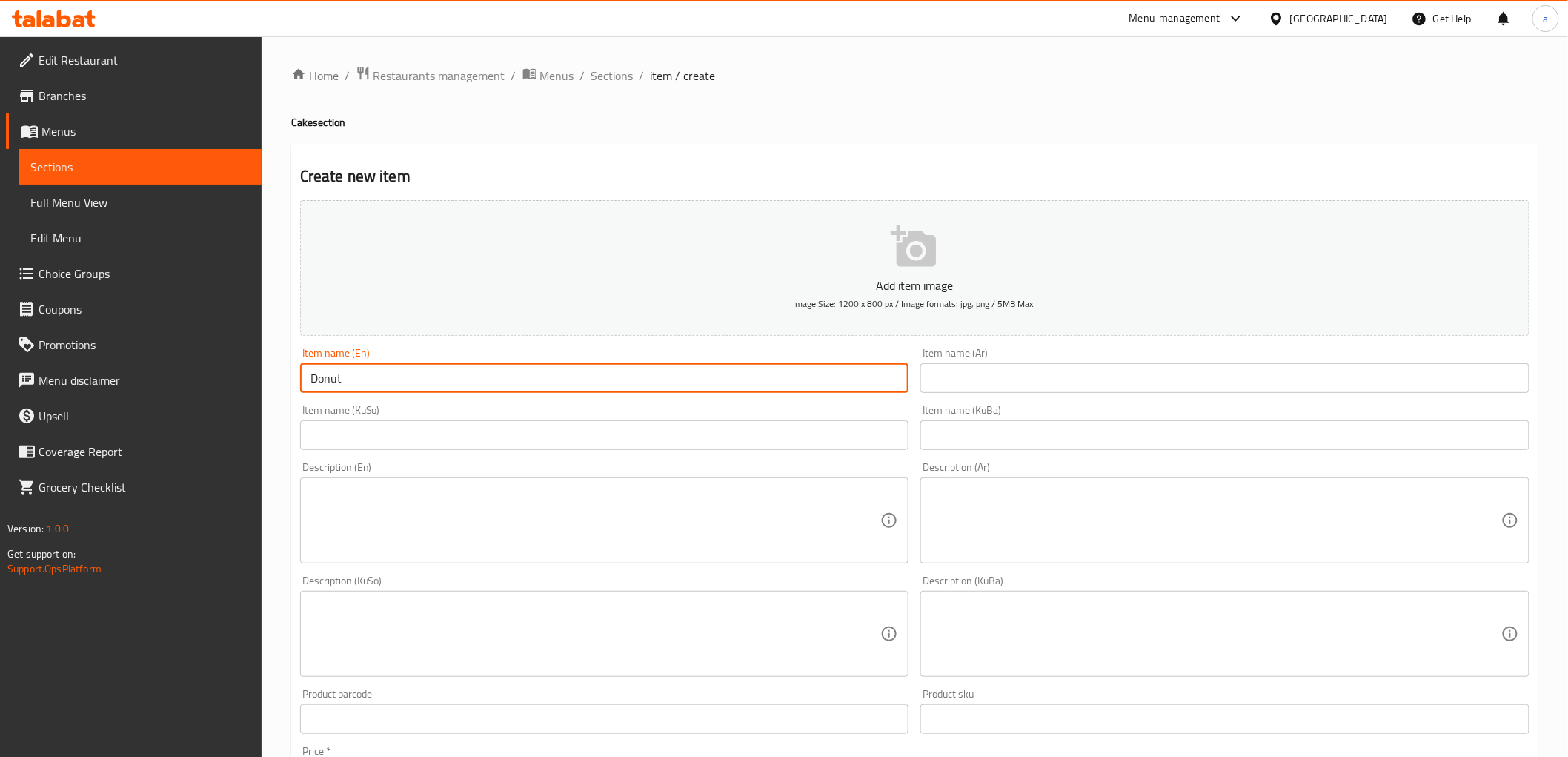
click at [1054, 375] on input "text" at bounding box center [1225, 378] width 610 height 30
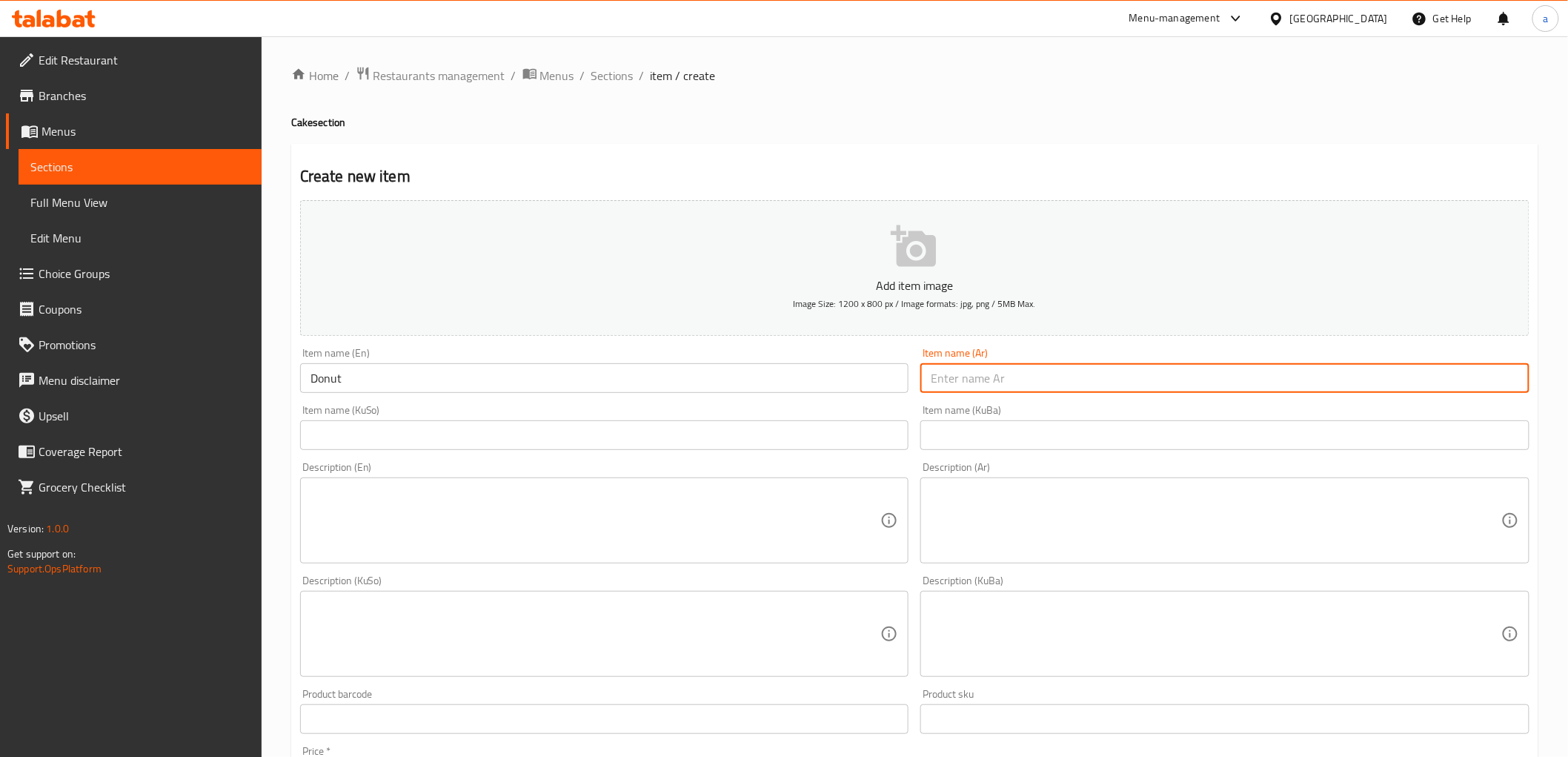
click at [977, 435] on input "text" at bounding box center [1225, 435] width 610 height 30
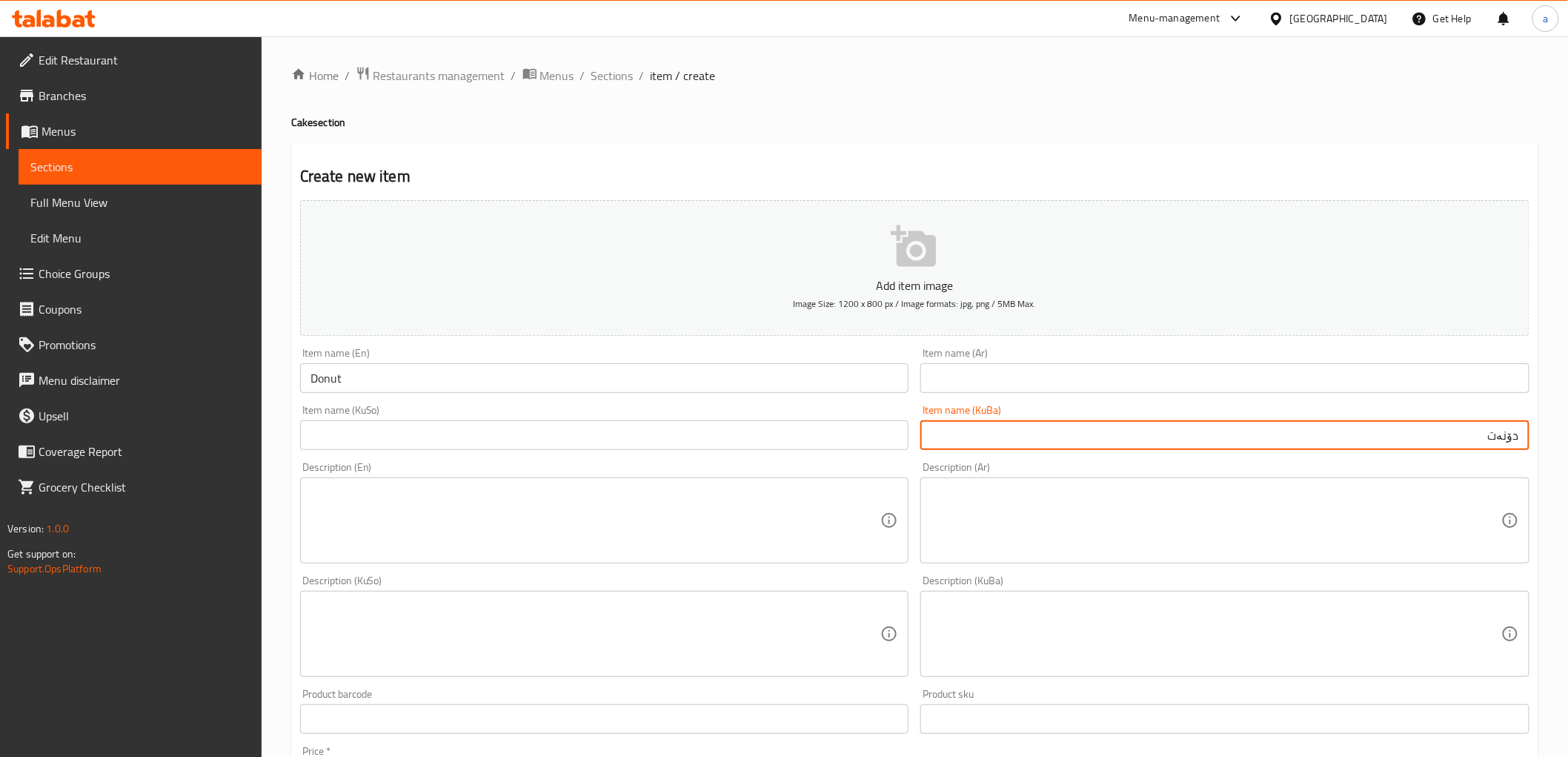
click at [638, 436] on input "text" at bounding box center [605, 435] width 610 height 30
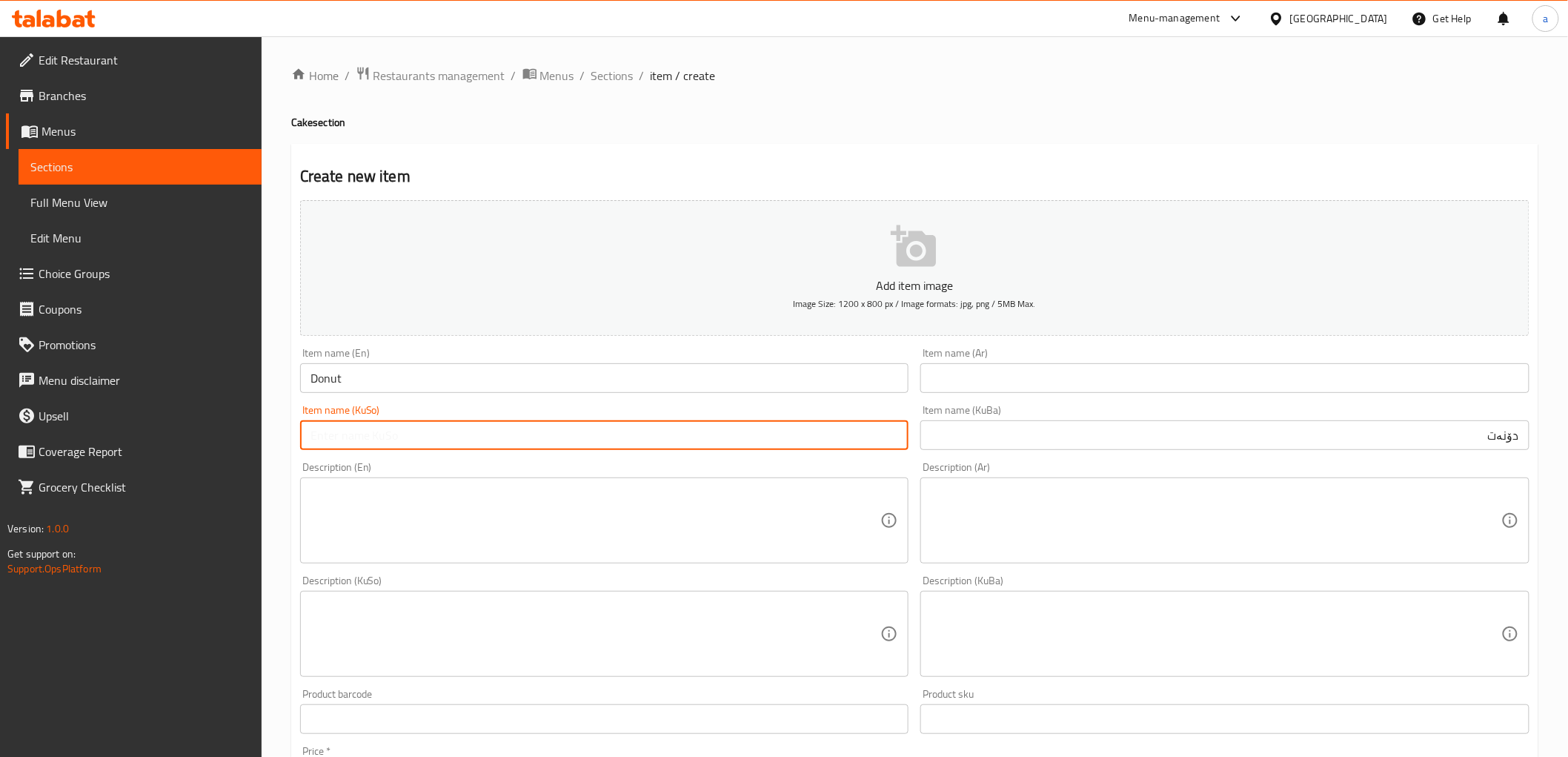
paste input "دۆنەت"
click at [1090, 393] on input "text" at bounding box center [1225, 378] width 610 height 30
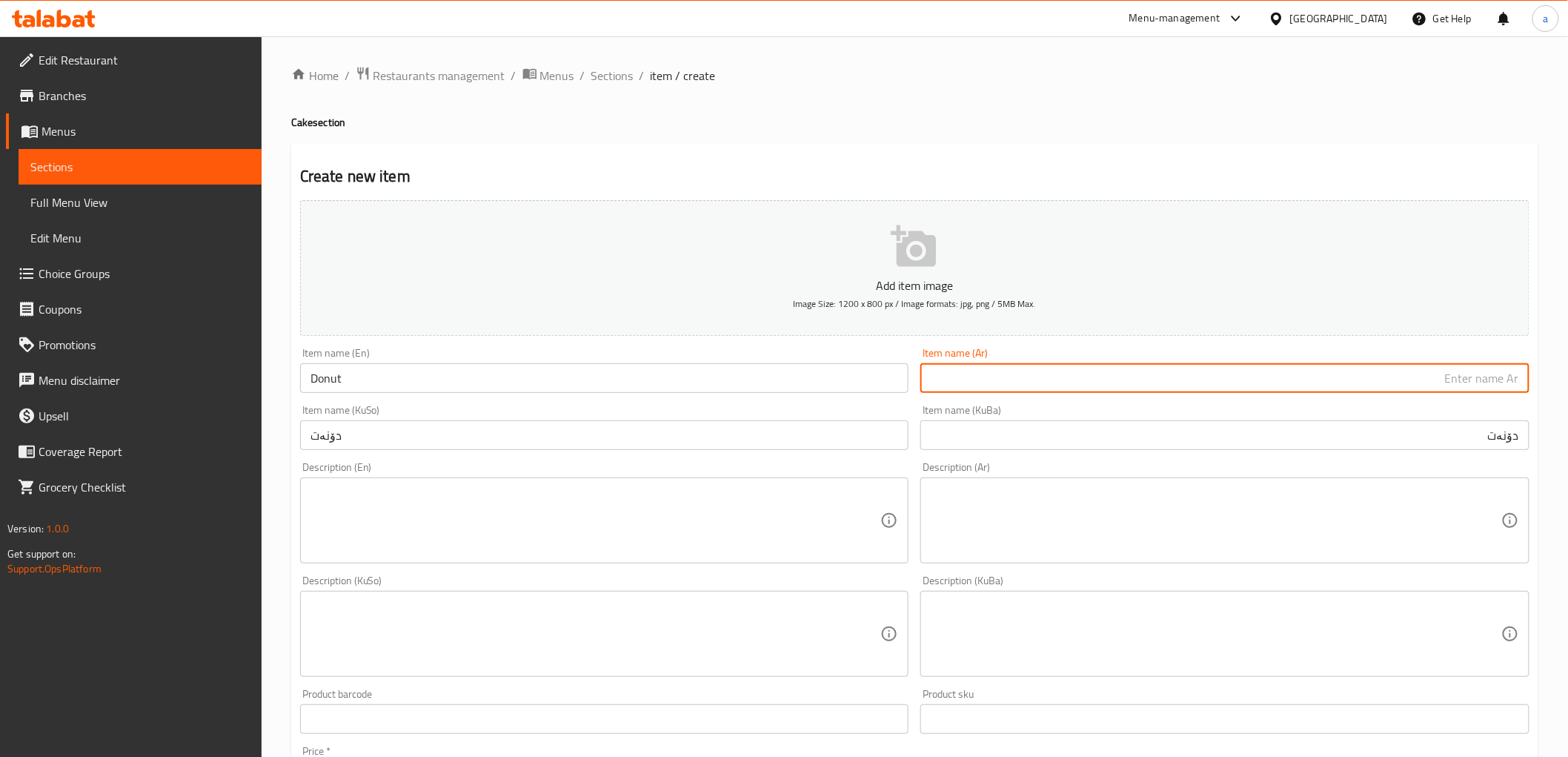
click at [1287, 154] on div "Create new item Add item image Image Size: 1200 x 800 px / Image formats: jpg, …" at bounding box center [915, 660] width 1247 height 1033
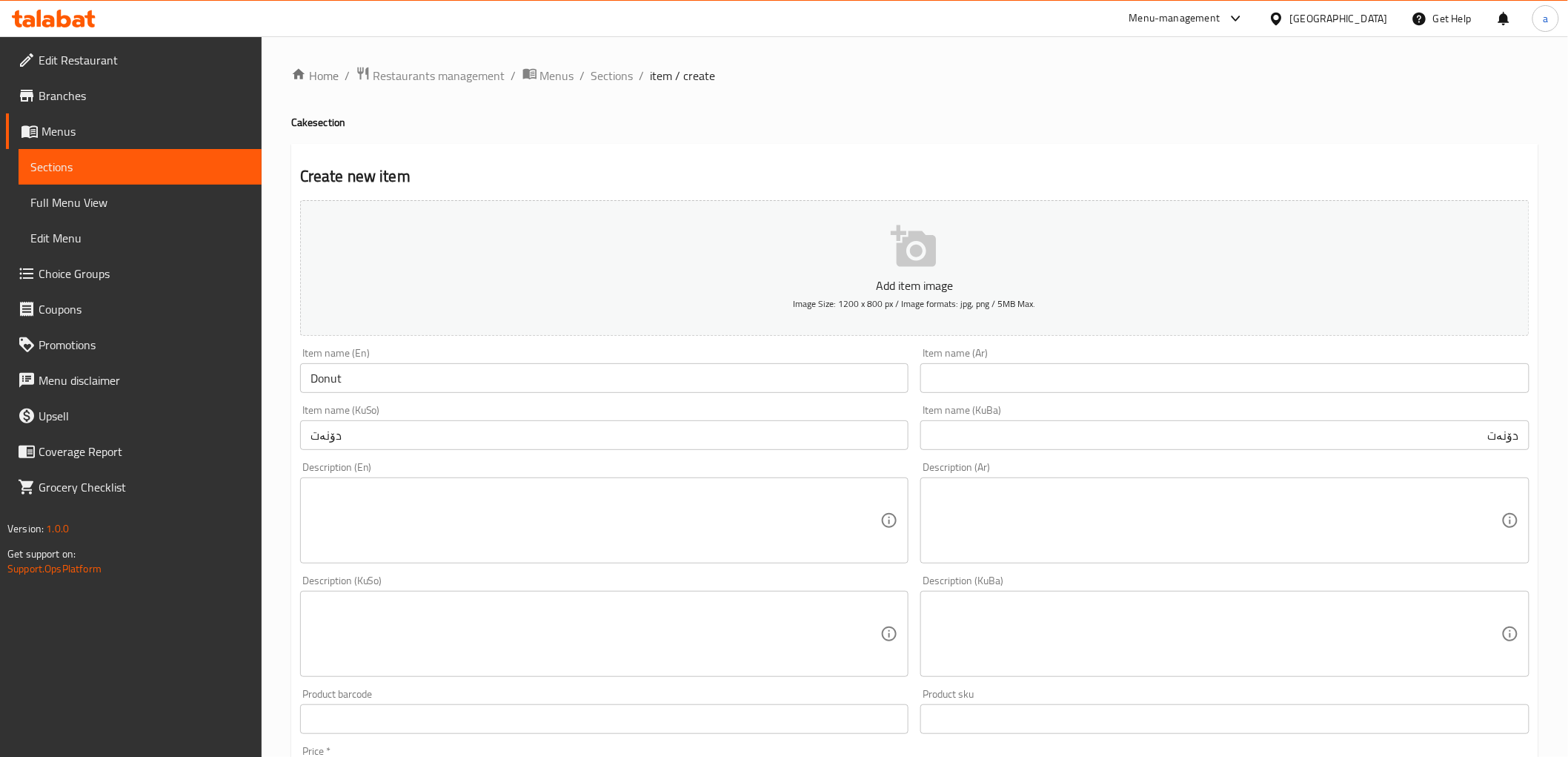
click at [1453, 381] on input "text" at bounding box center [1225, 378] width 610 height 30
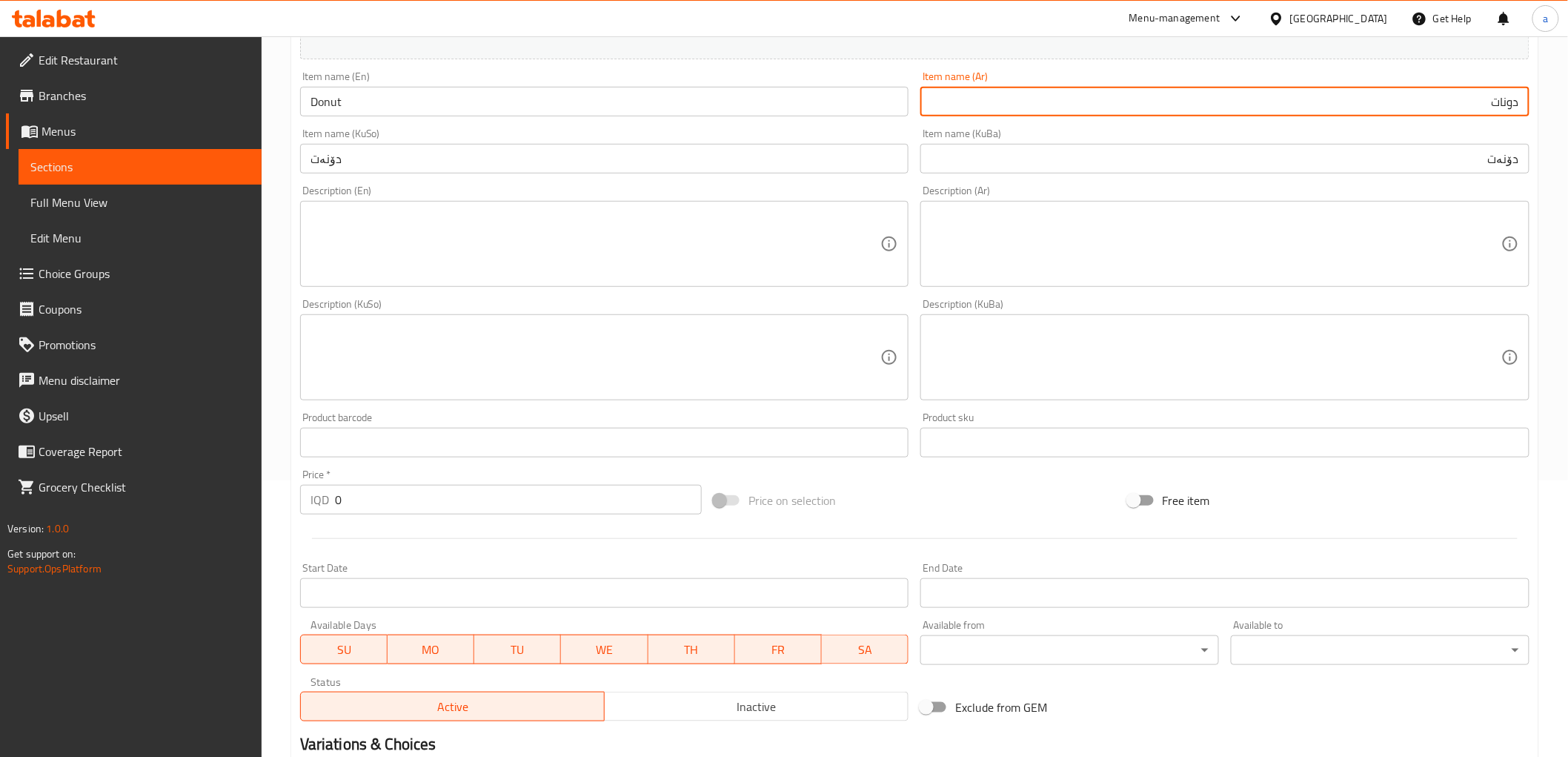
scroll to position [458, 0]
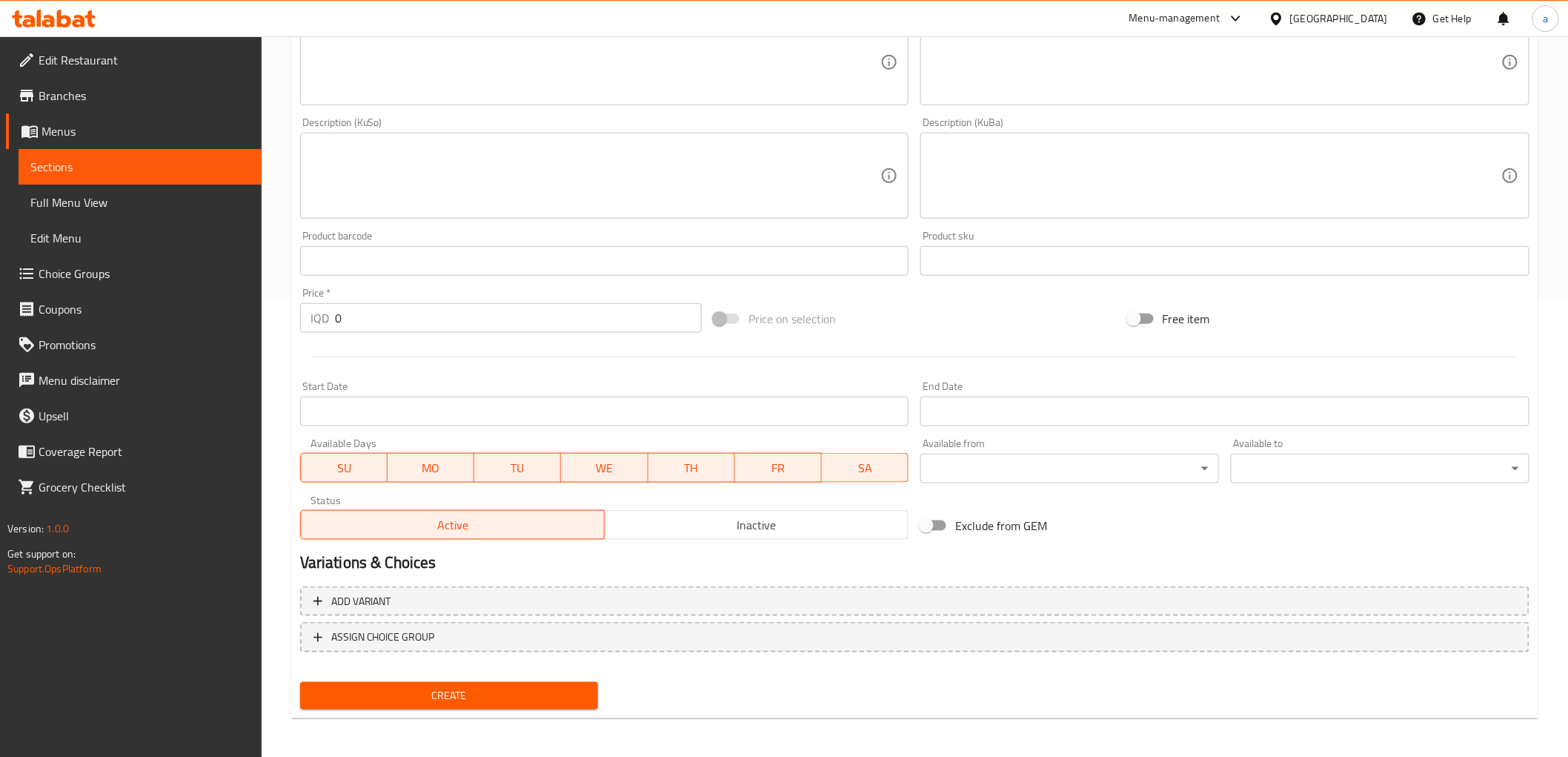
click at [351, 320] on input "0" at bounding box center [519, 319] width 367 height 30
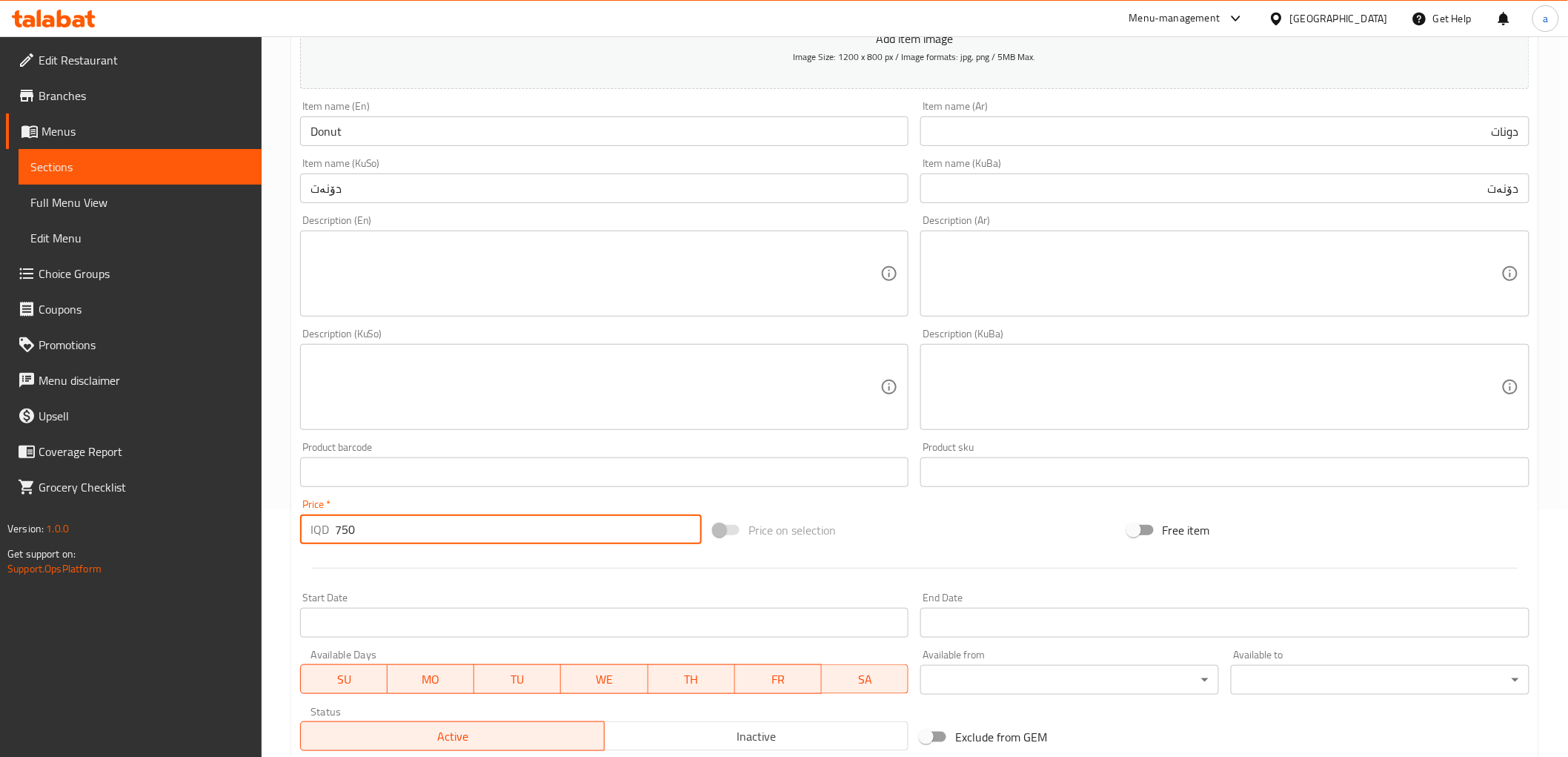
scroll to position [411, 0]
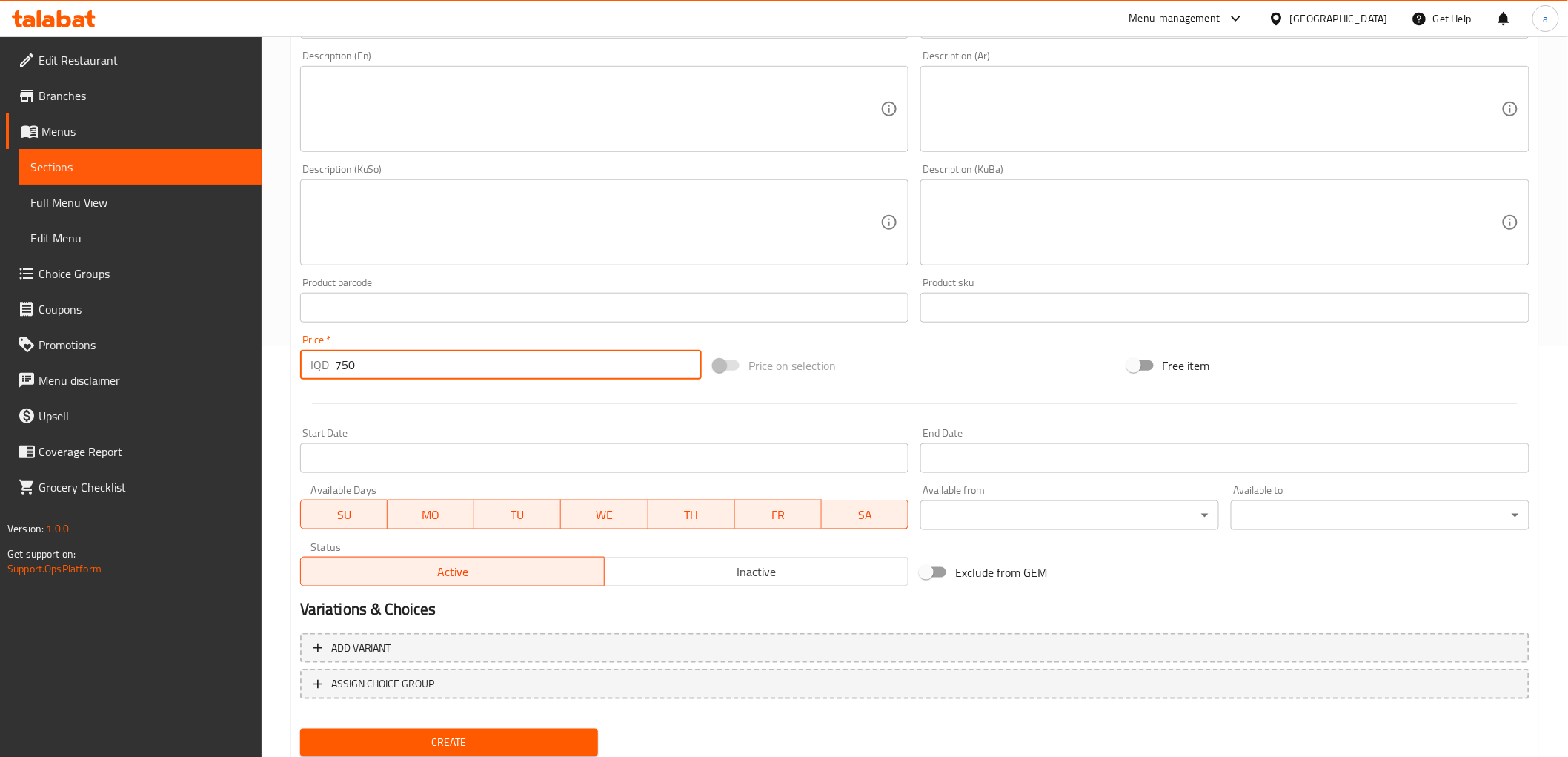
click at [493, 723] on div "Create" at bounding box center [449, 742] width 310 height 39
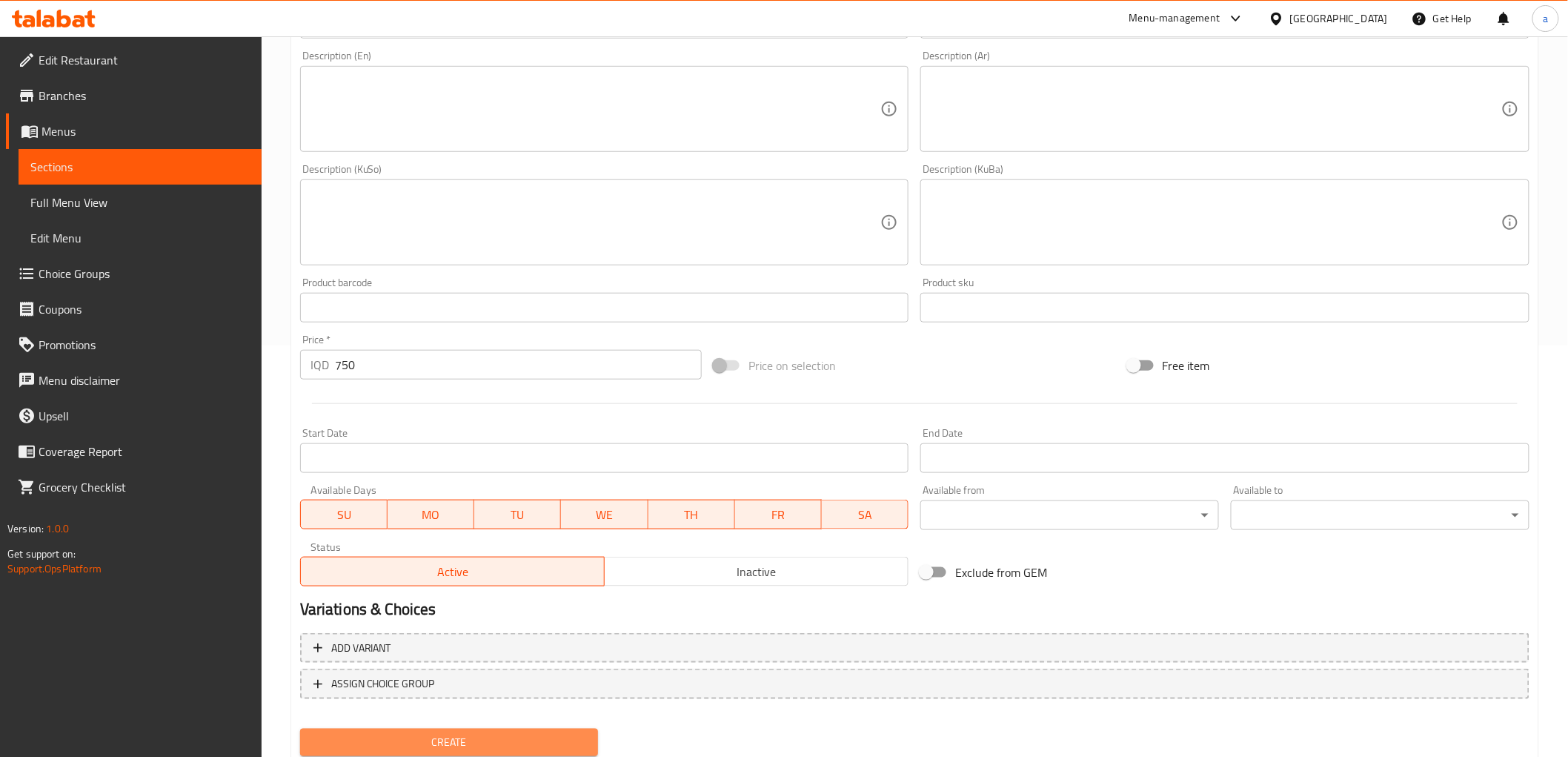
click at [485, 740] on span "Create" at bounding box center [449, 742] width 275 height 18
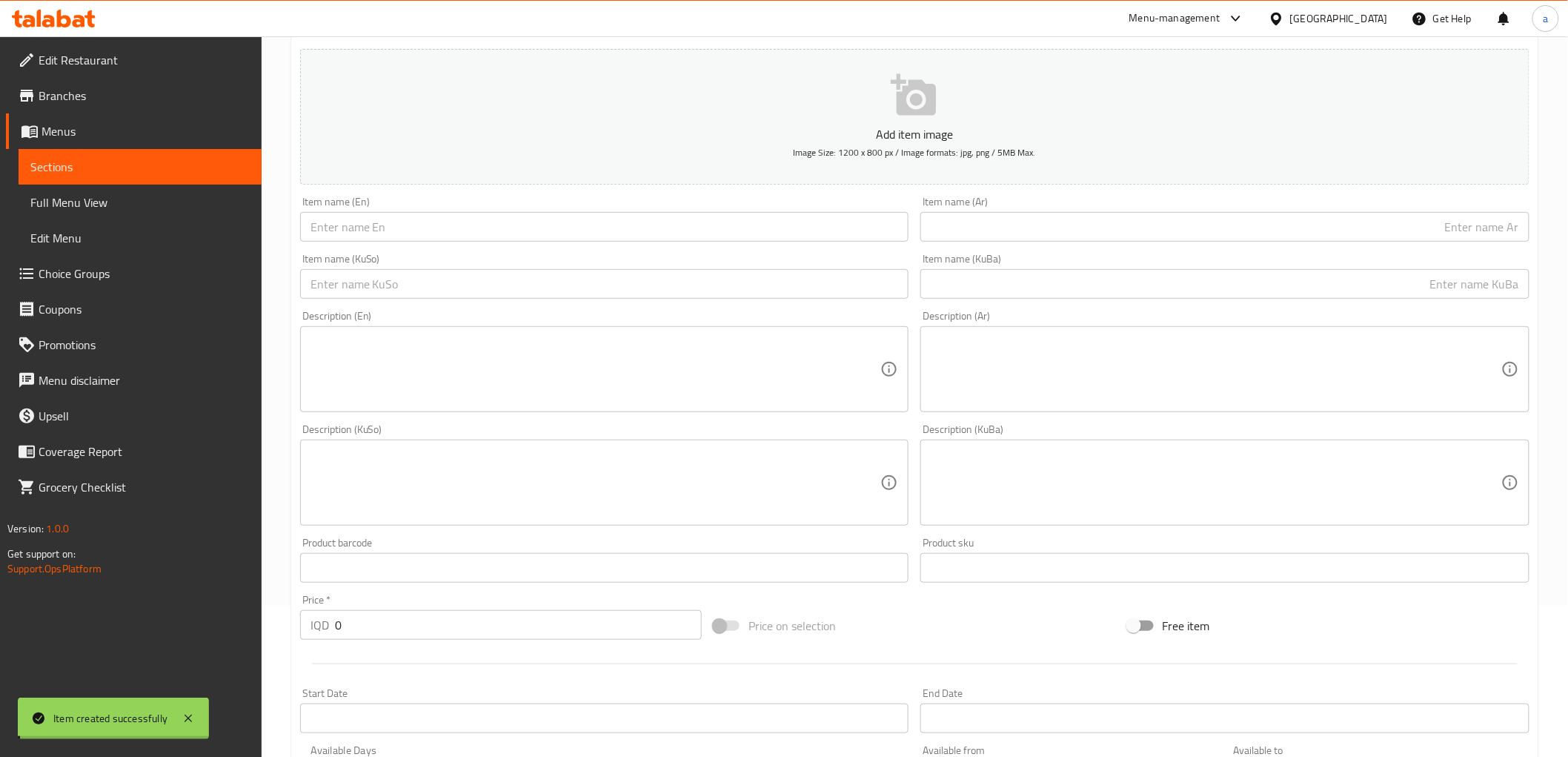
scroll to position [0, 0]
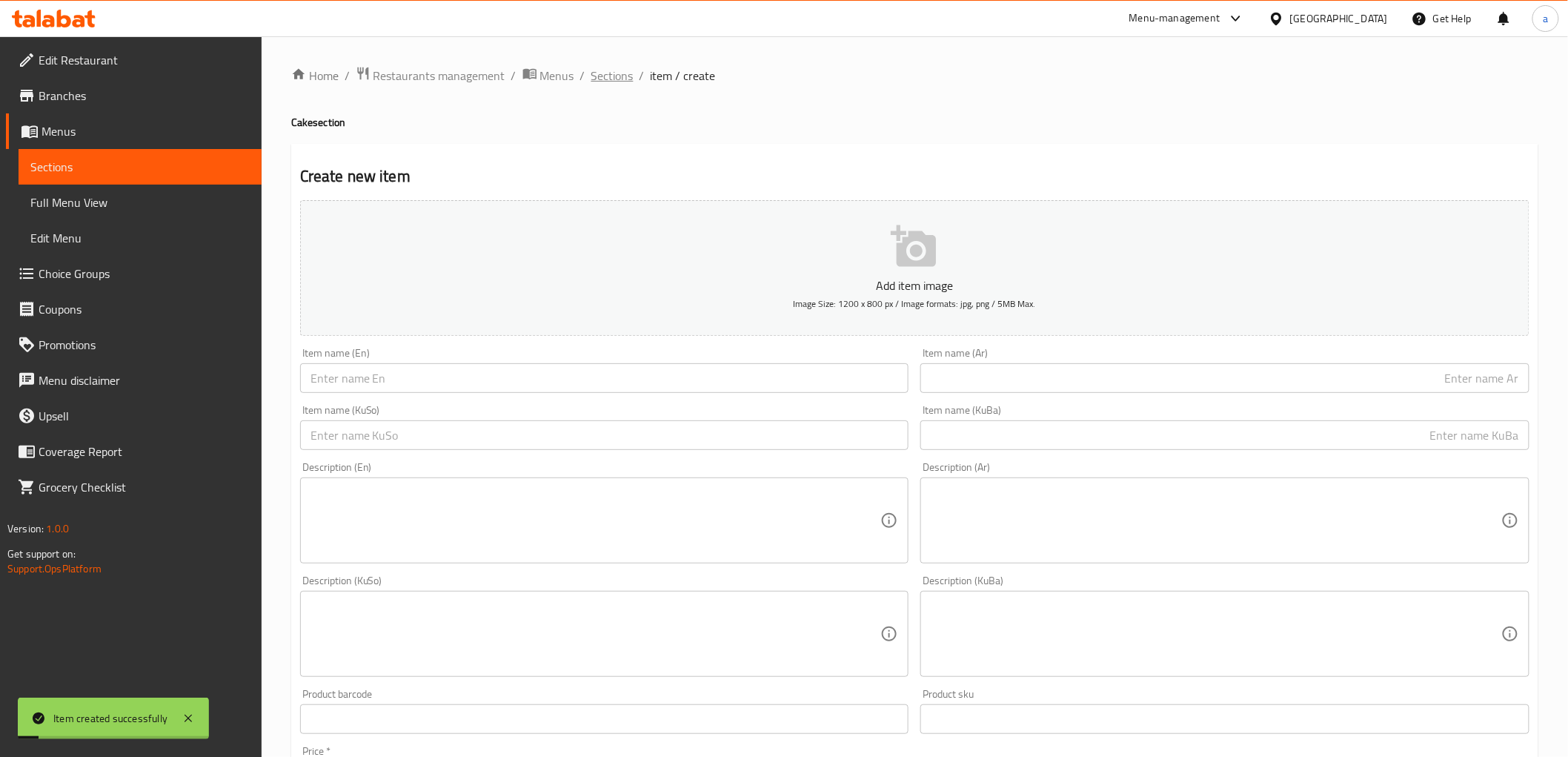
click at [595, 78] on span "Sections" at bounding box center [612, 76] width 42 height 18
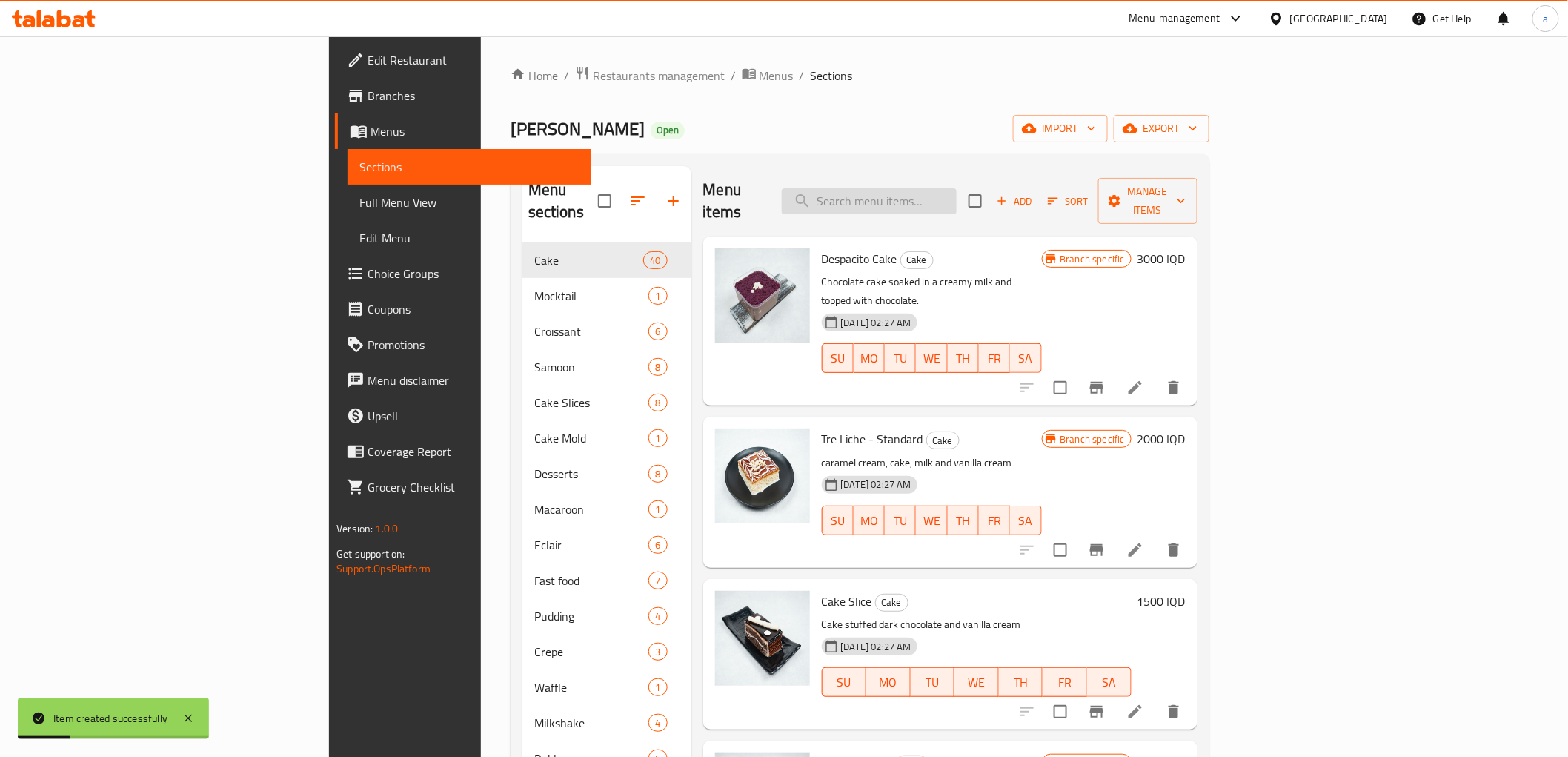
click at [956, 193] on input "search" at bounding box center [868, 201] width 174 height 26
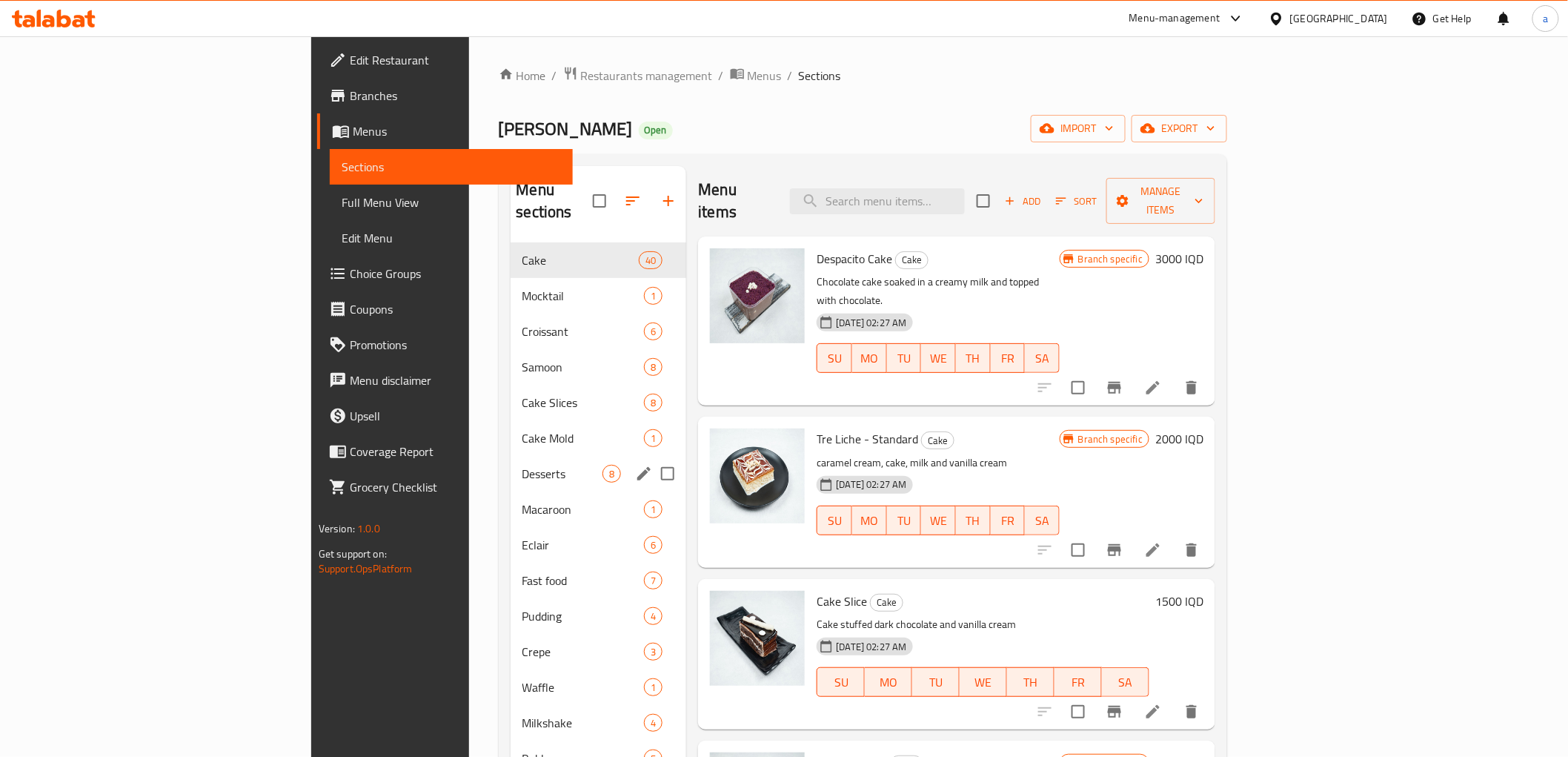
click at [523, 465] on span "Desserts" at bounding box center [563, 474] width 81 height 18
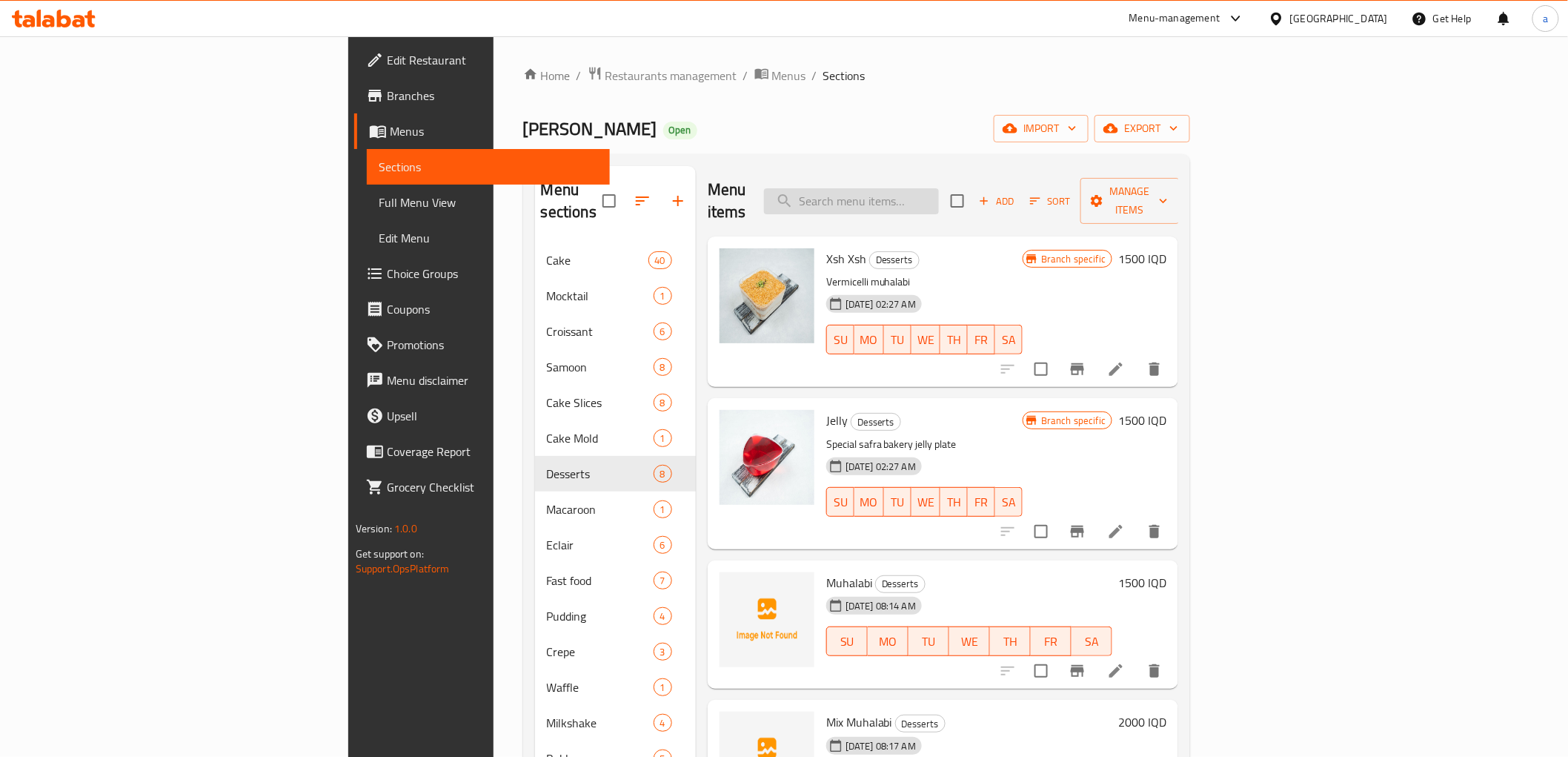
click at [939, 189] on input "search" at bounding box center [851, 201] width 174 height 26
click at [939, 196] on input "search" at bounding box center [851, 201] width 174 height 26
click at [1017, 193] on span "Add" at bounding box center [997, 201] width 40 height 17
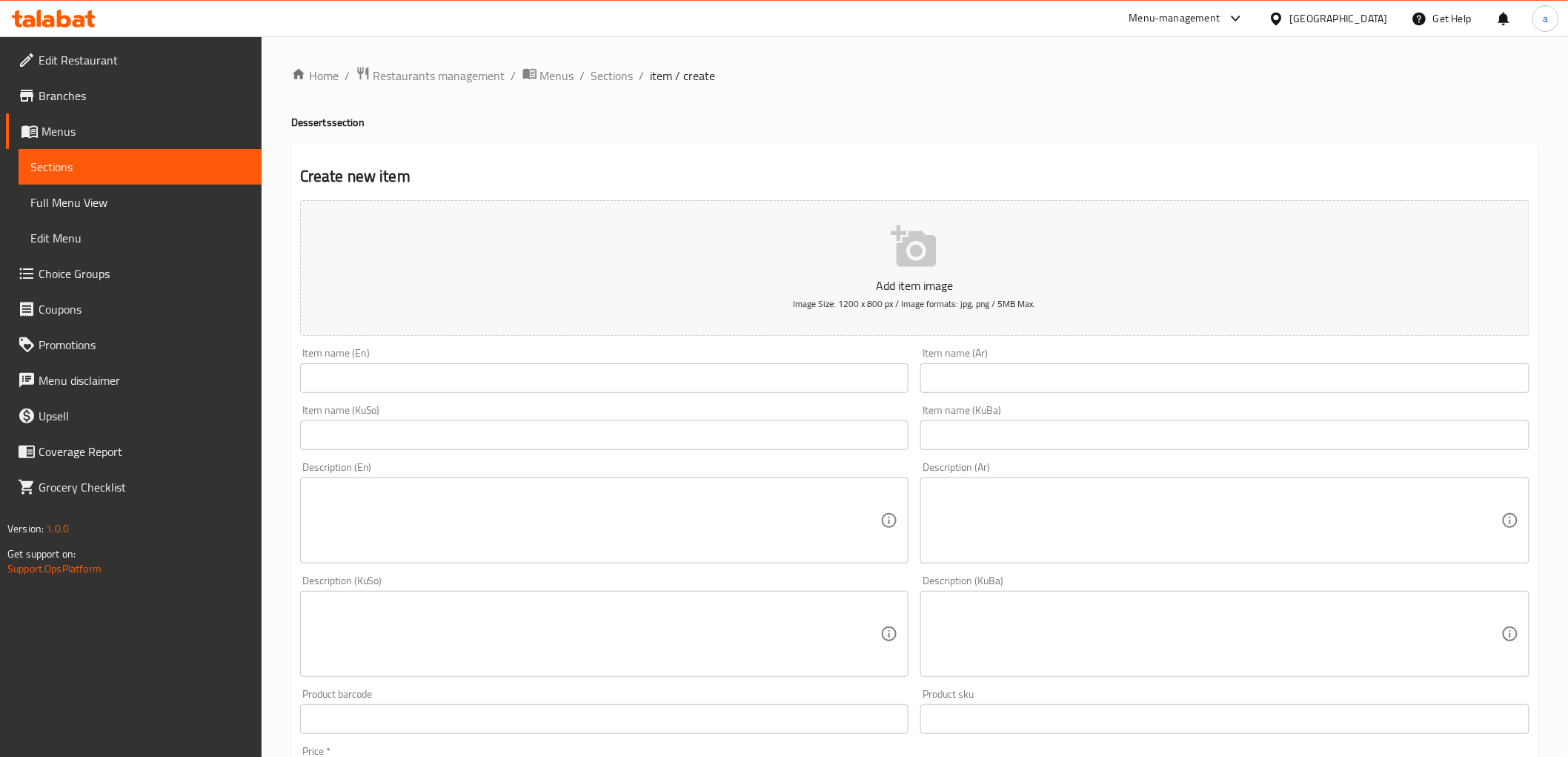
click at [375, 374] on input "text" at bounding box center [605, 378] width 610 height 30
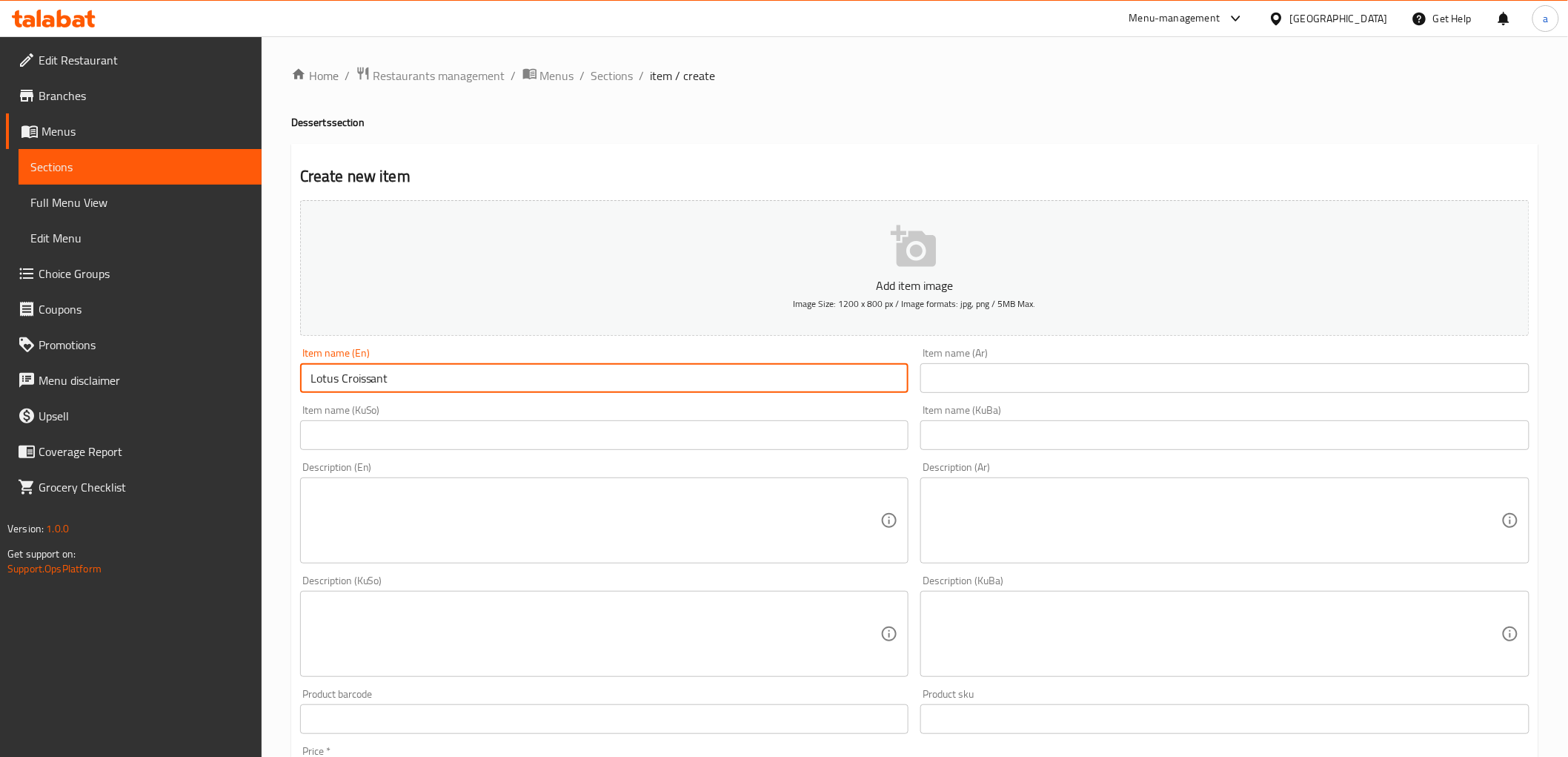
click at [1225, 386] on input "text" at bounding box center [1225, 378] width 610 height 30
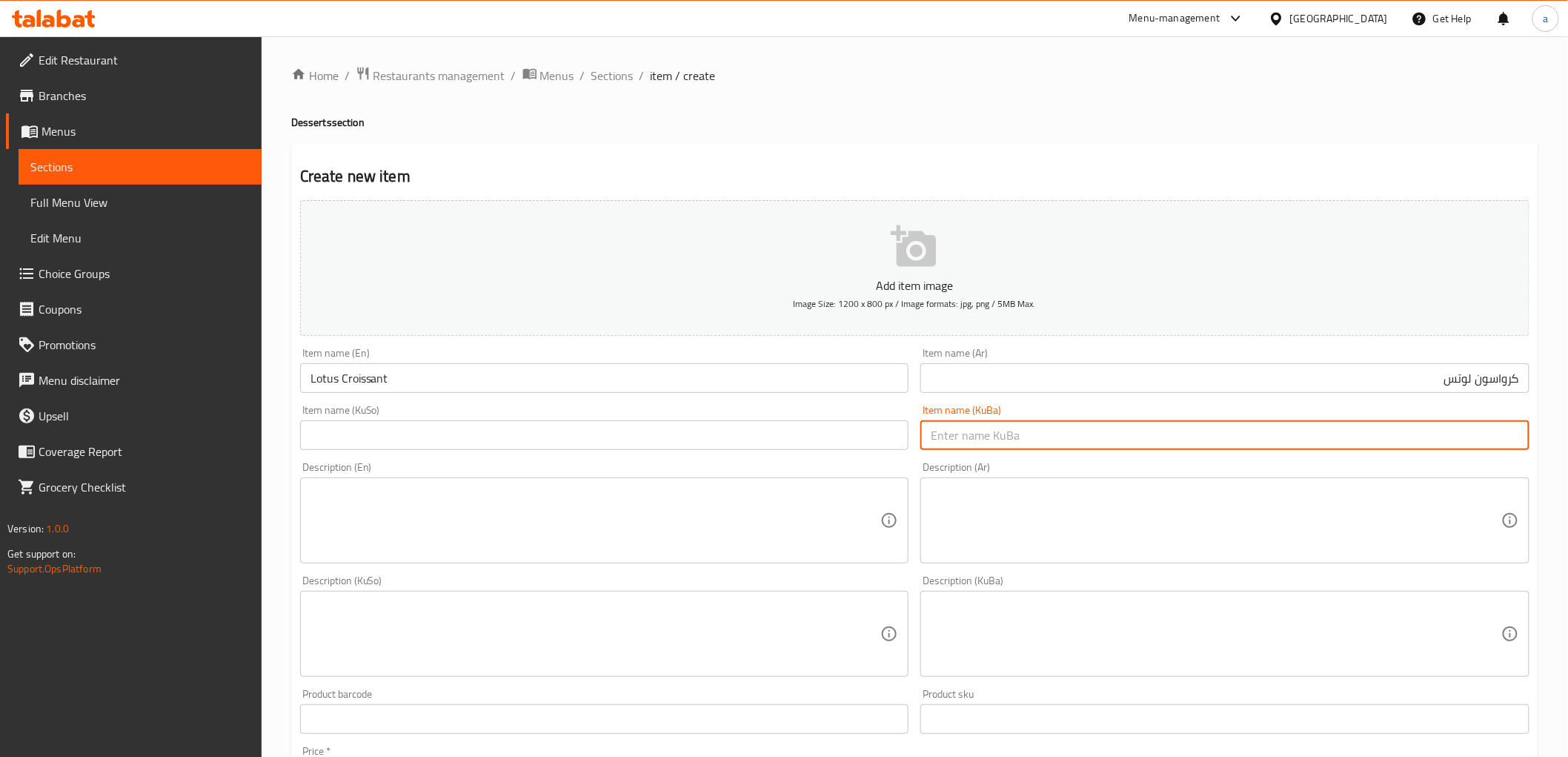
click at [1256, 434] on input "text" at bounding box center [1225, 435] width 610 height 30
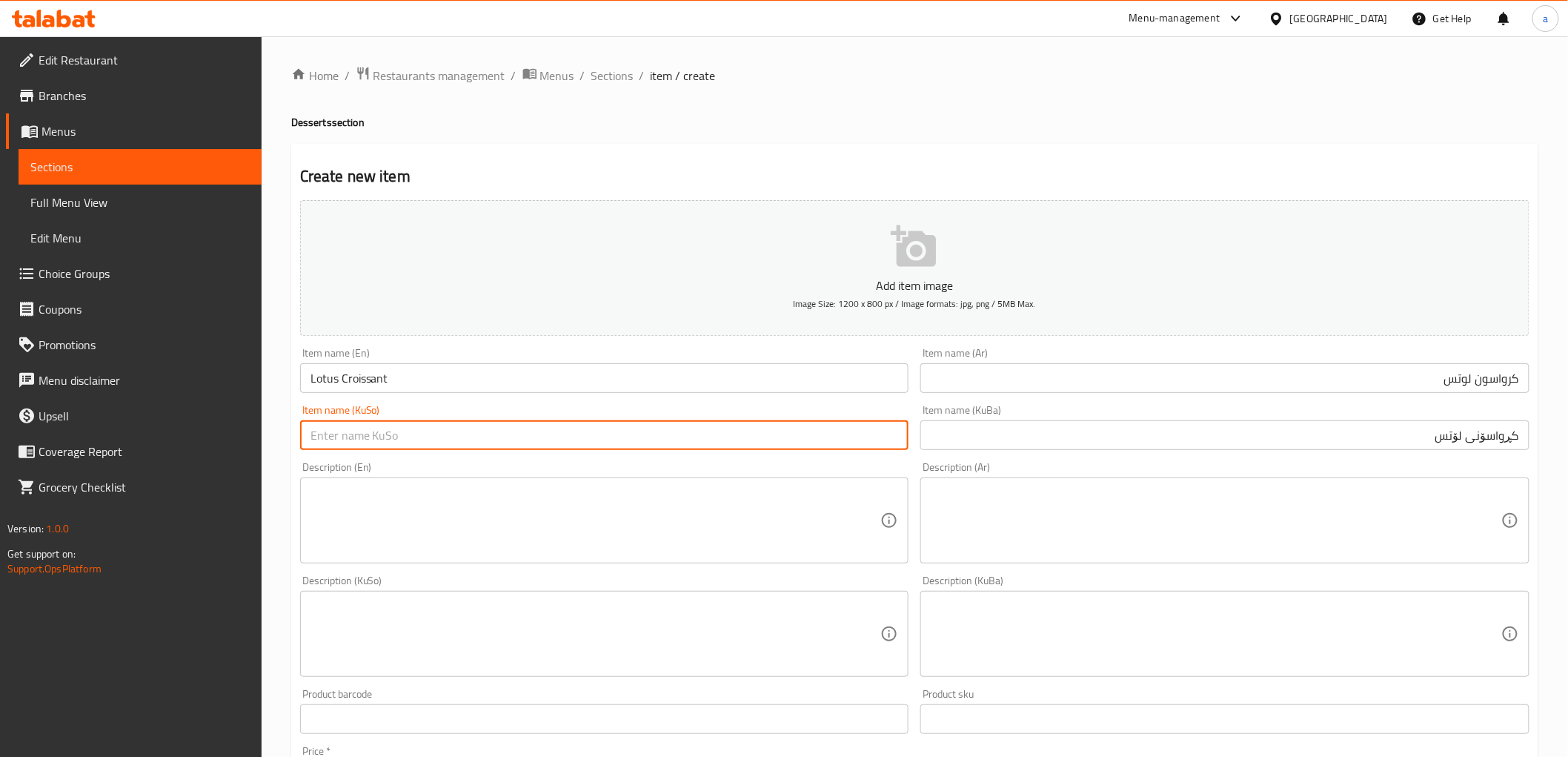
click at [828, 427] on input "text" at bounding box center [605, 435] width 610 height 30
paste input "کڕواسۆنی لۆتس"
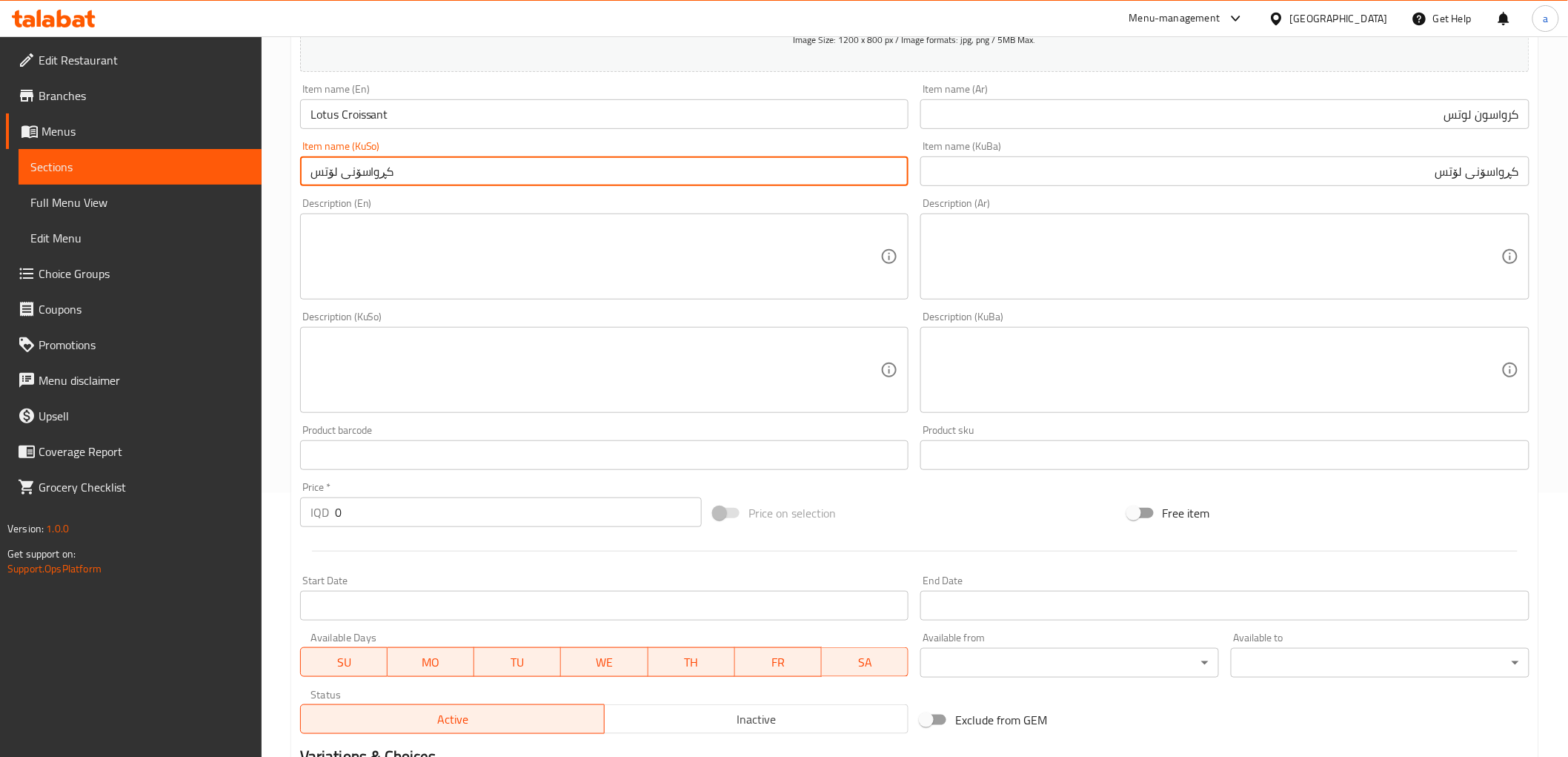
scroll to position [458, 0]
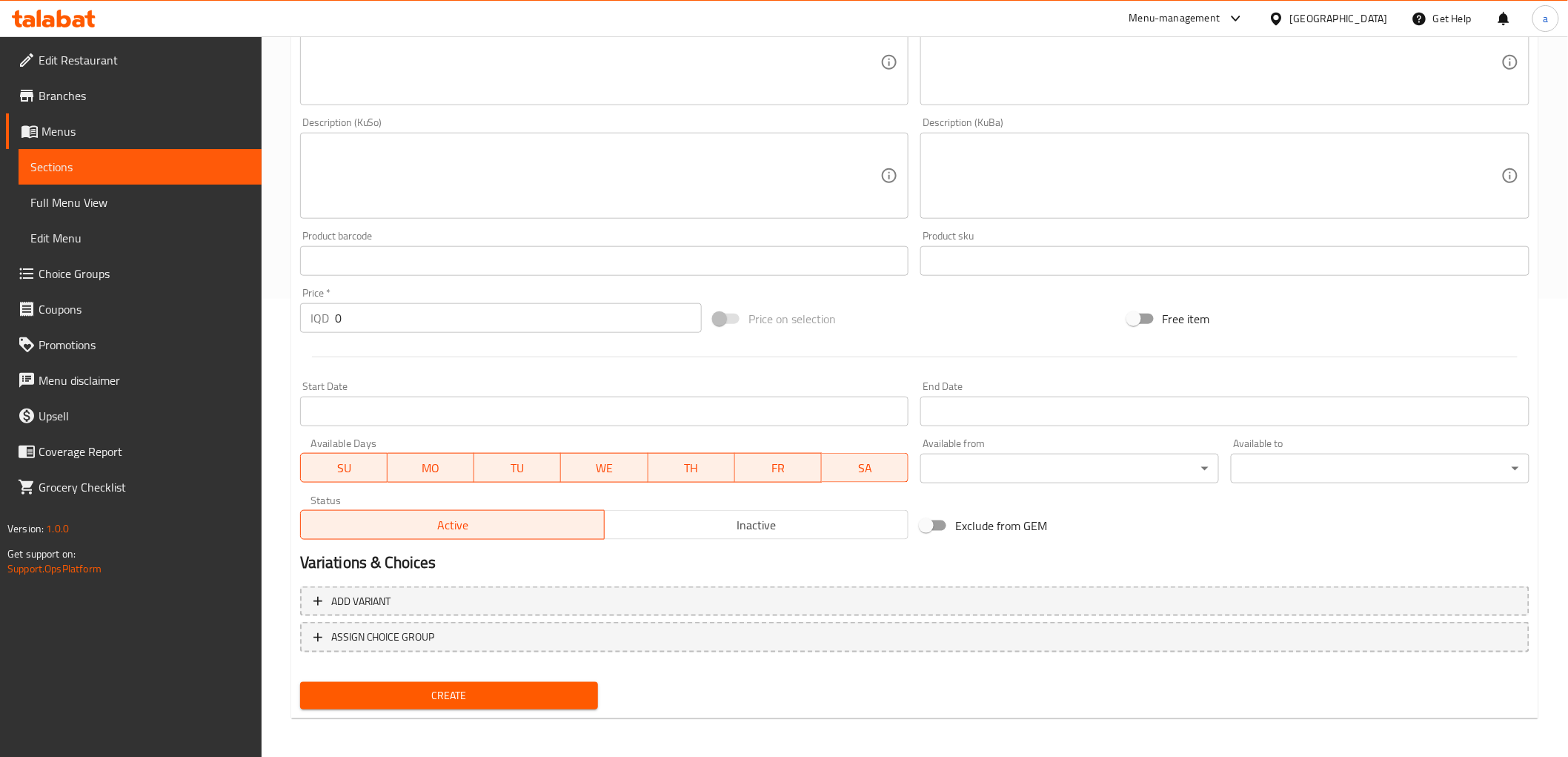
click at [404, 332] on input "0" at bounding box center [519, 319] width 367 height 30
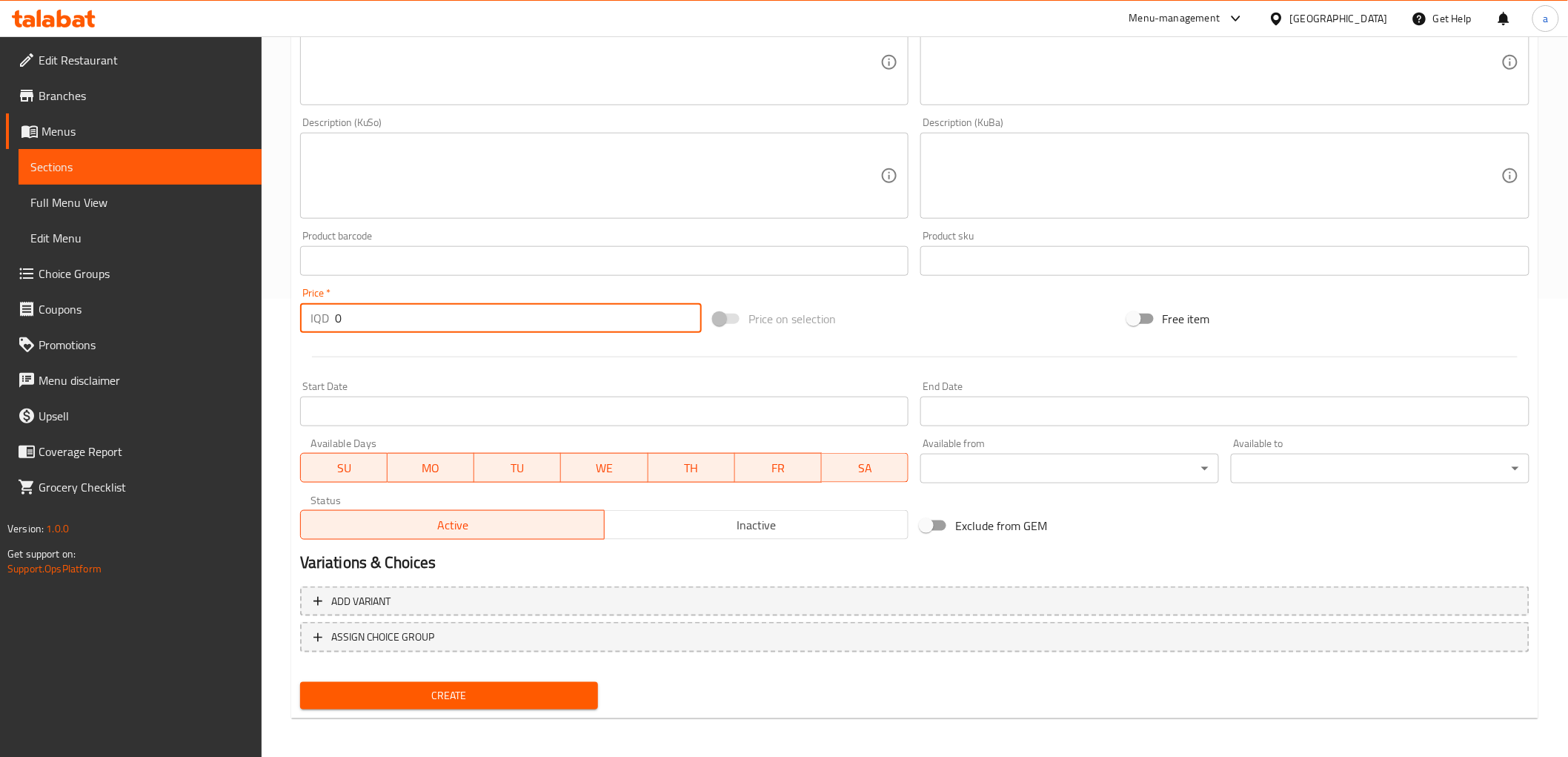
click at [404, 332] on input "0" at bounding box center [519, 319] width 367 height 30
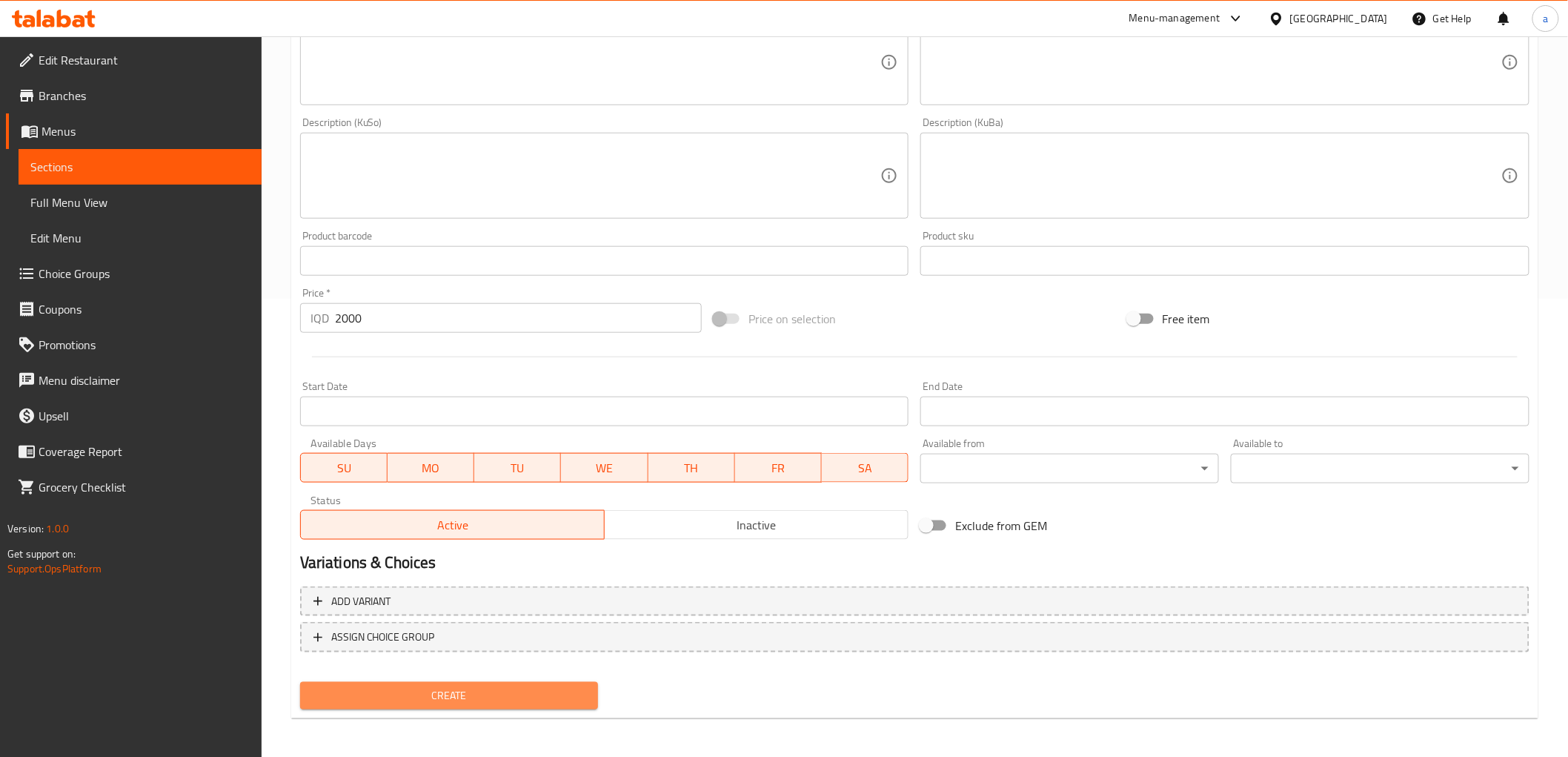
click at [487, 697] on span "Create" at bounding box center [449, 696] width 275 height 18
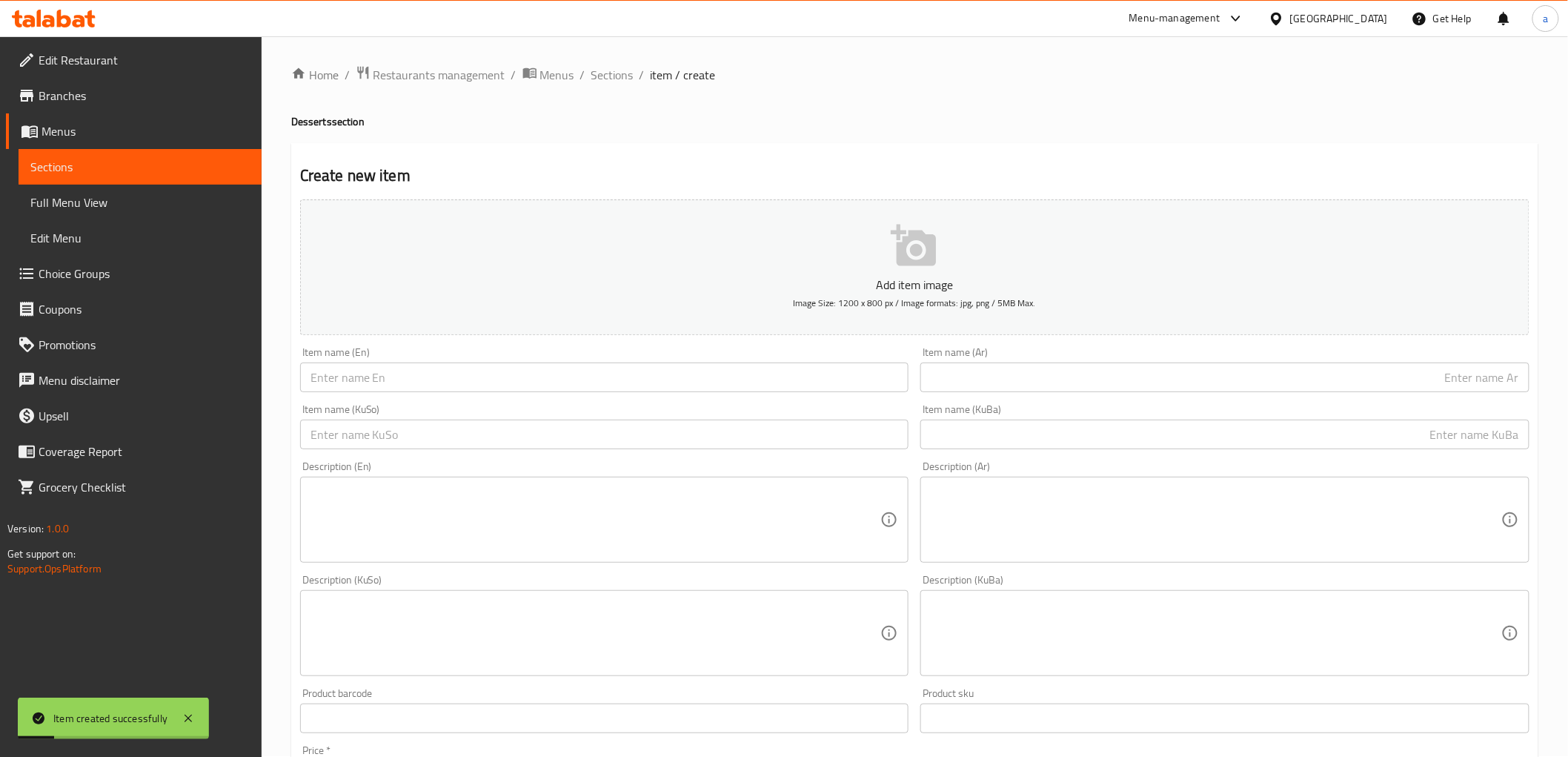
scroll to position [0, 0]
click at [605, 70] on span "Sections" at bounding box center [612, 76] width 42 height 18
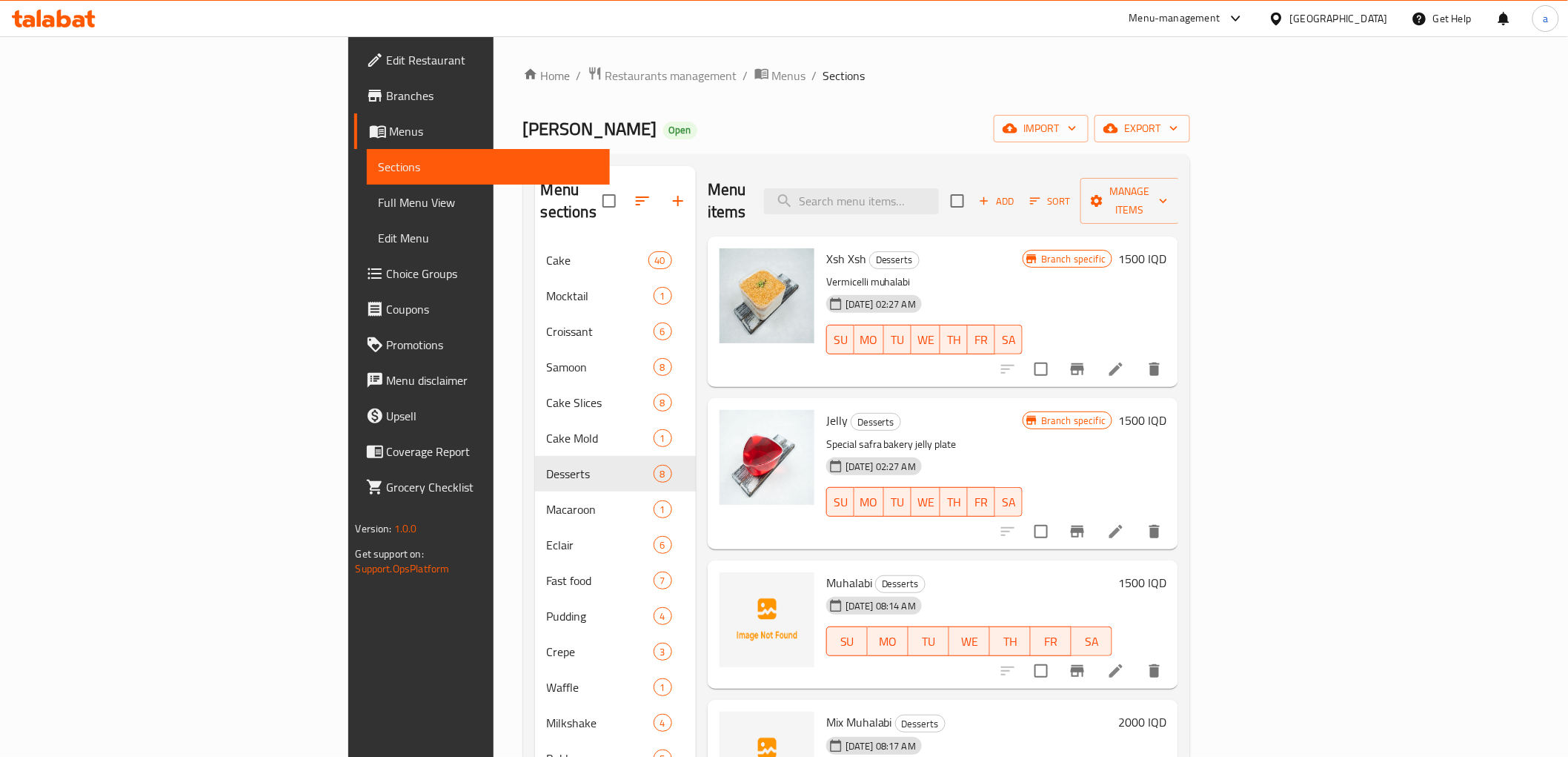
click at [367, 191] on link "Full Menu View" at bounding box center [489, 202] width 243 height 36
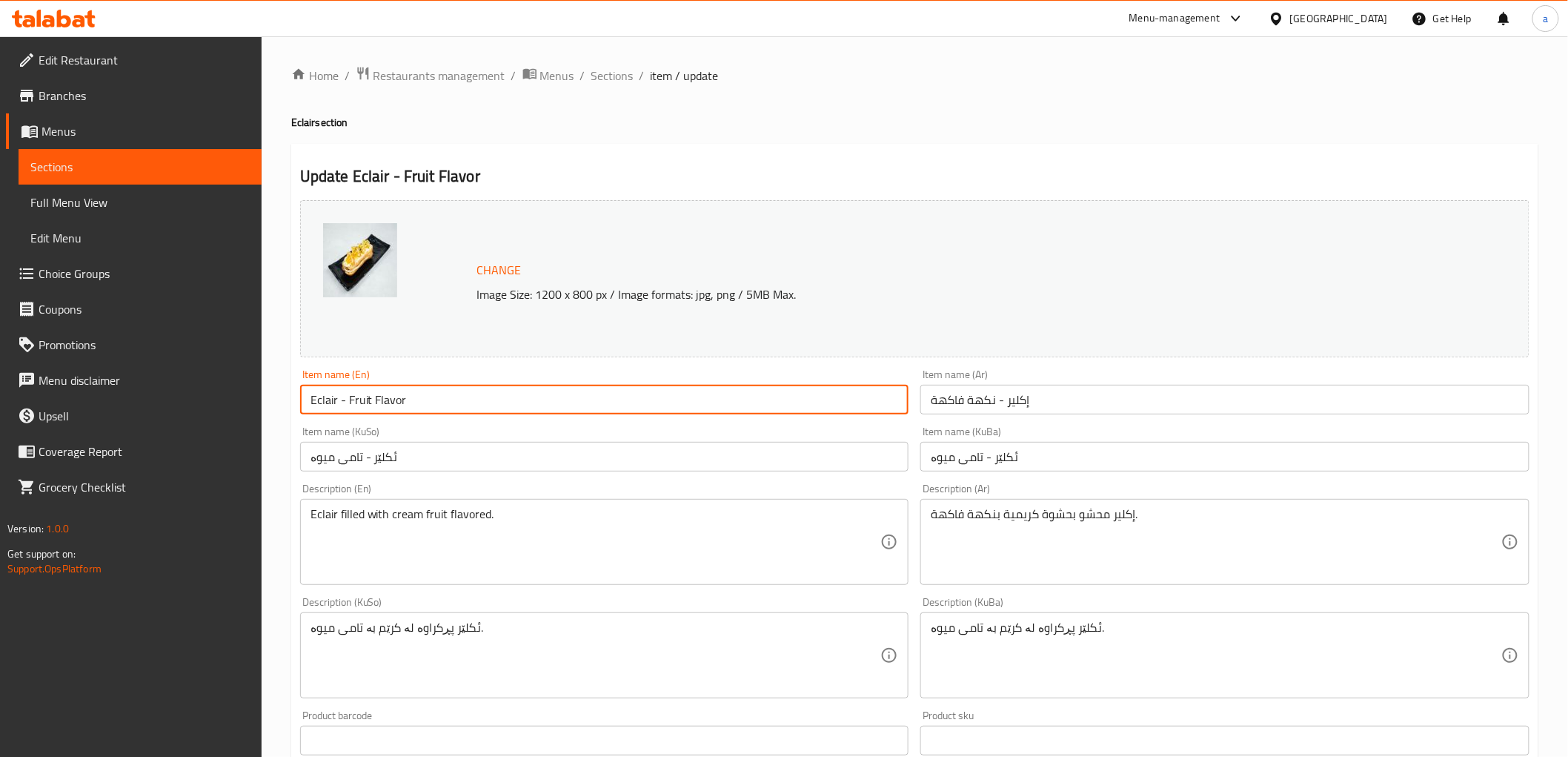
click at [631, 62] on div "Home / Restaurants management / Menus / Sections / item / update Eclair section…" at bounding box center [915, 638] width 1307 height 1203
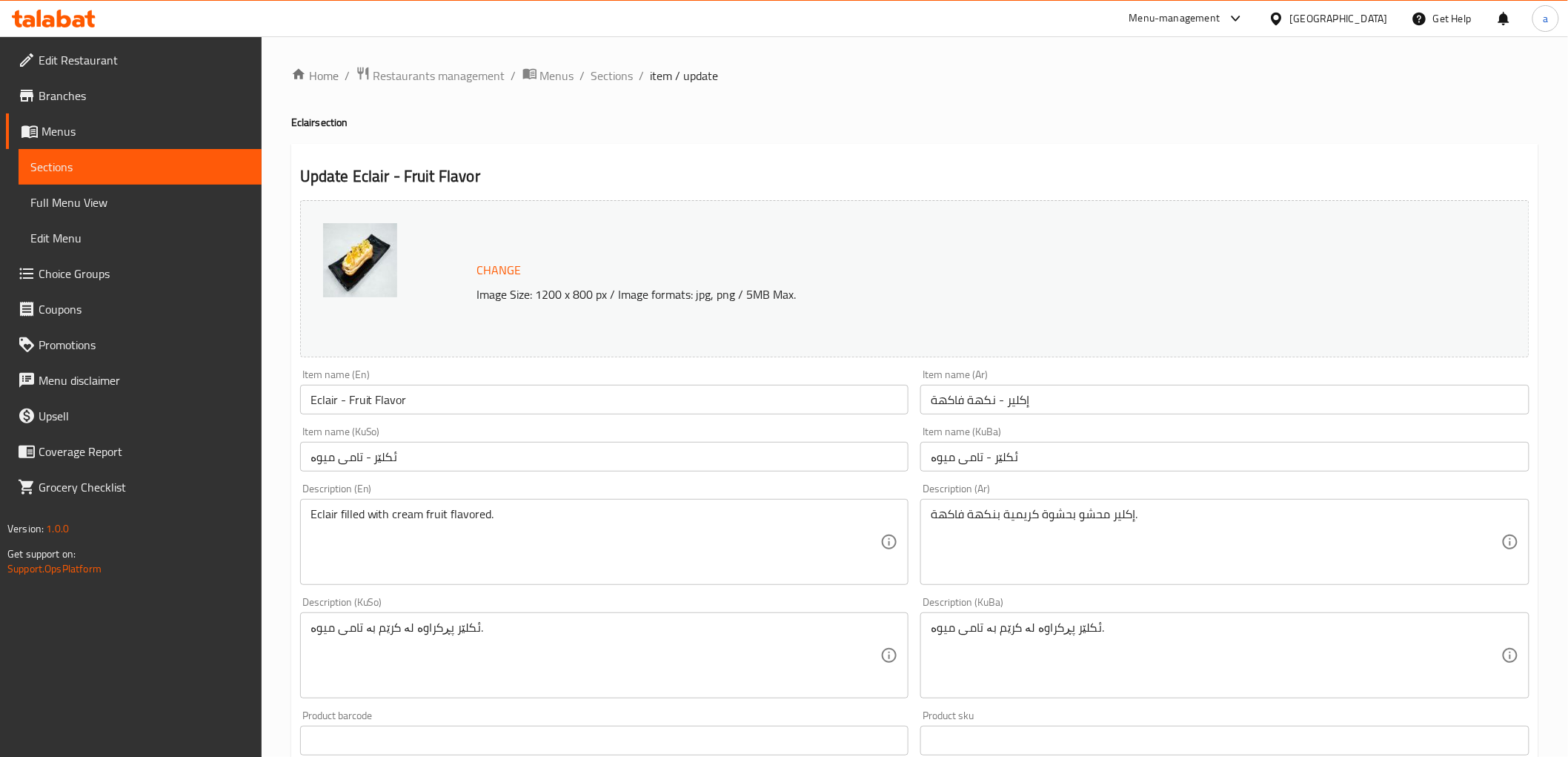
click at [597, 93] on div "Home / Restaurants management / Menus / Sections / item / update Eclair section…" at bounding box center [915, 638] width 1247 height 1144
click at [611, 79] on span "Sections" at bounding box center [612, 76] width 42 height 18
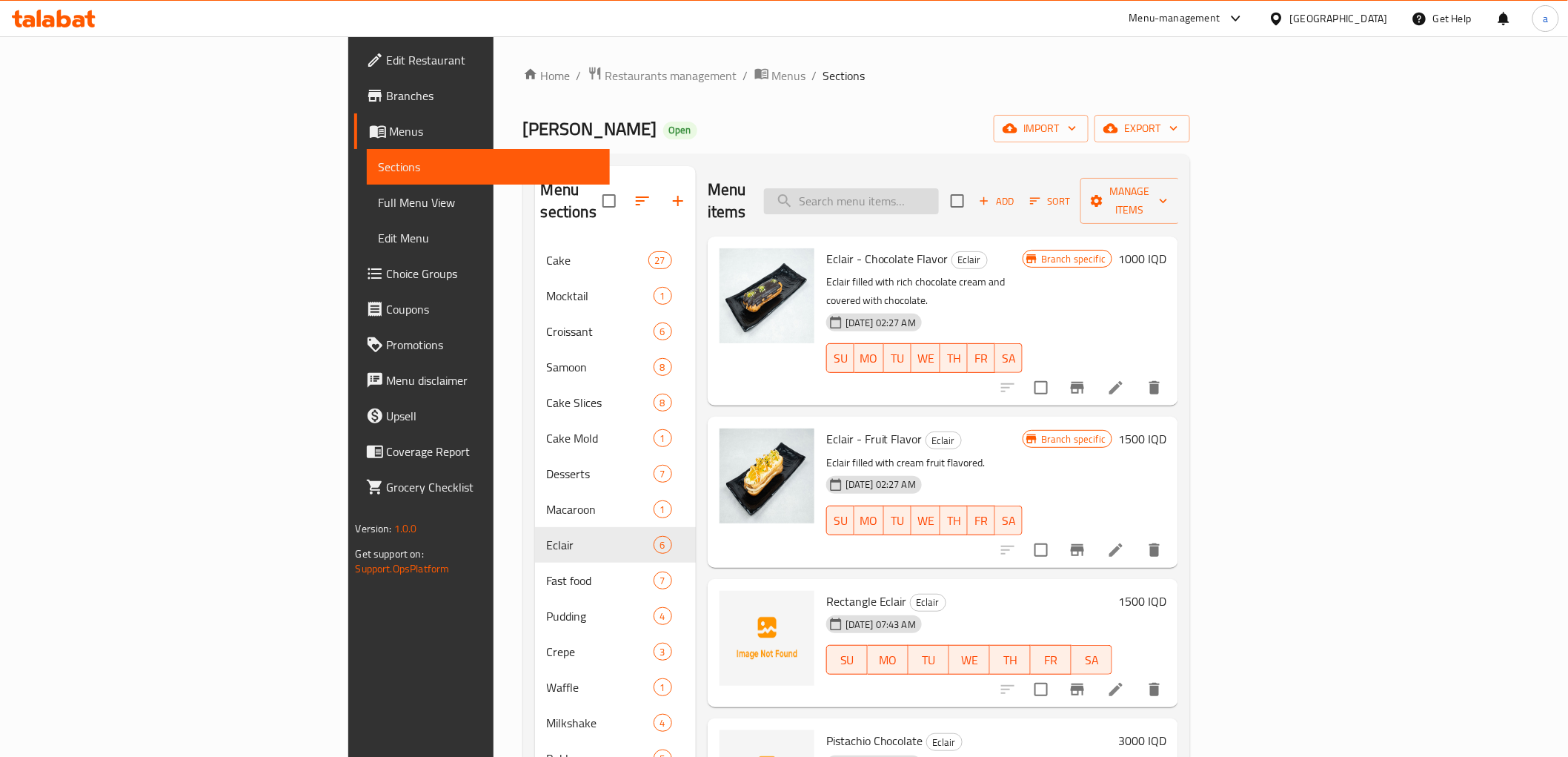
click at [939, 200] on input "search" at bounding box center [851, 201] width 174 height 26
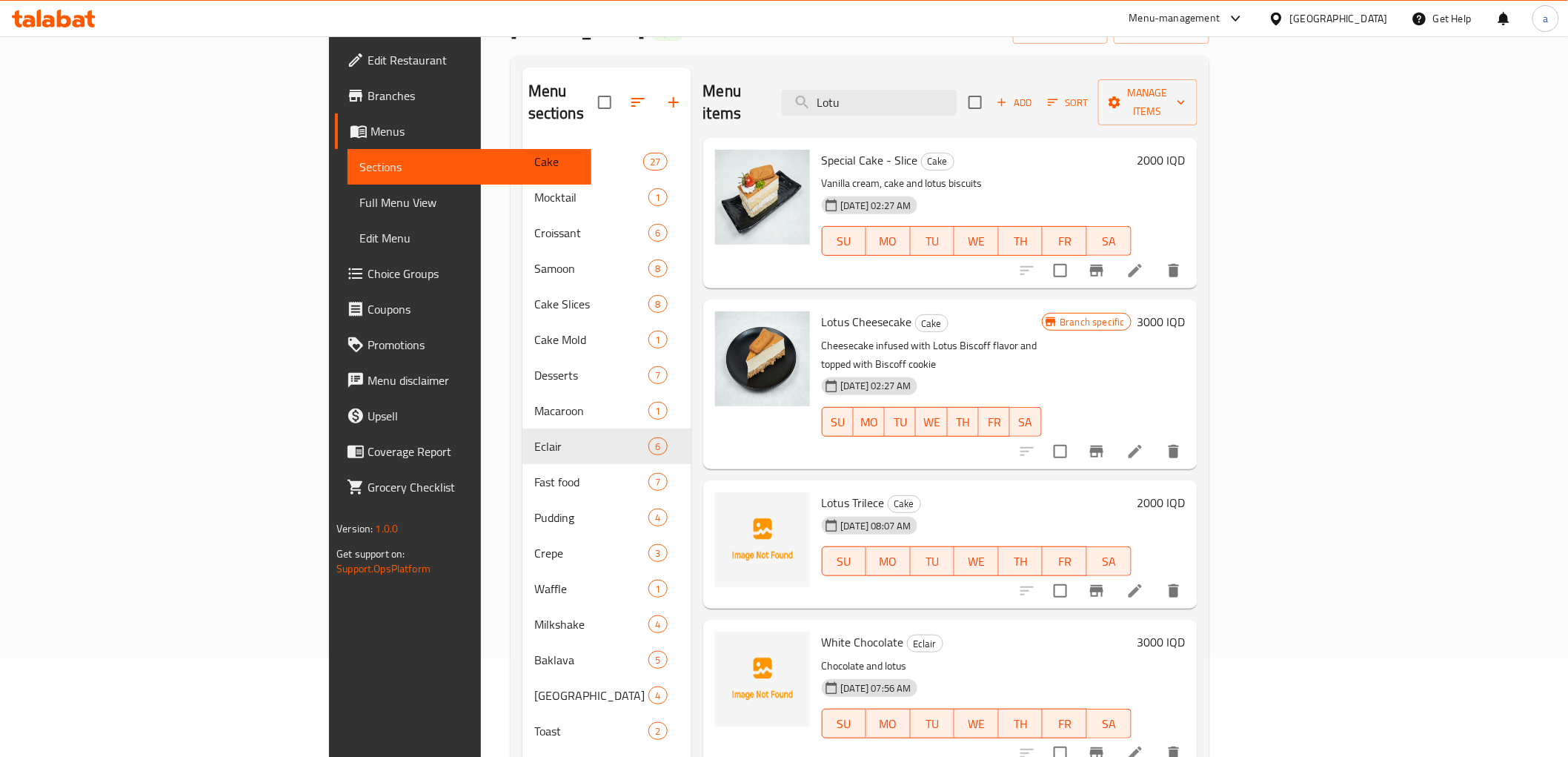
scroll to position [137, 0]
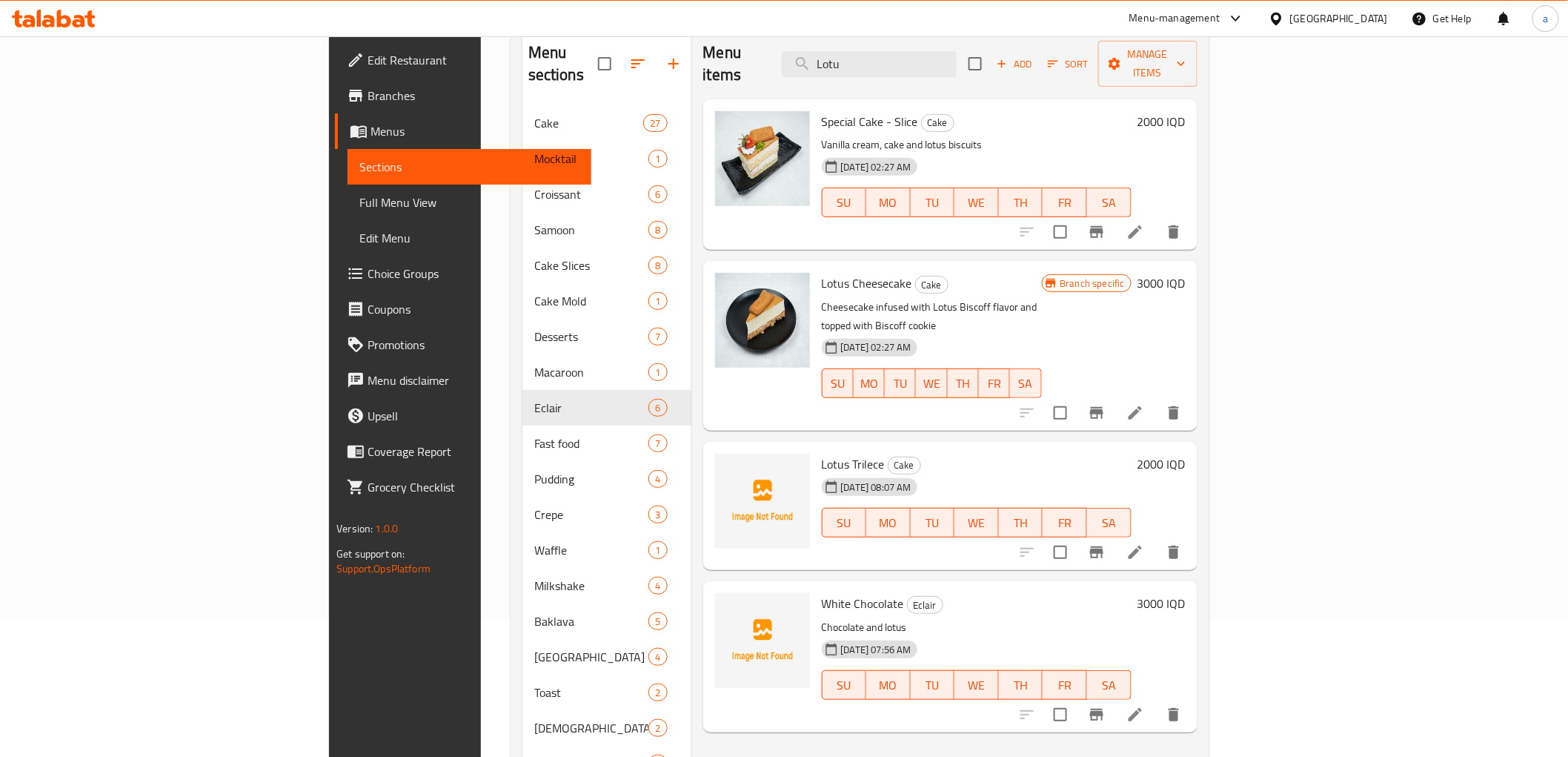
type input "Lotu"
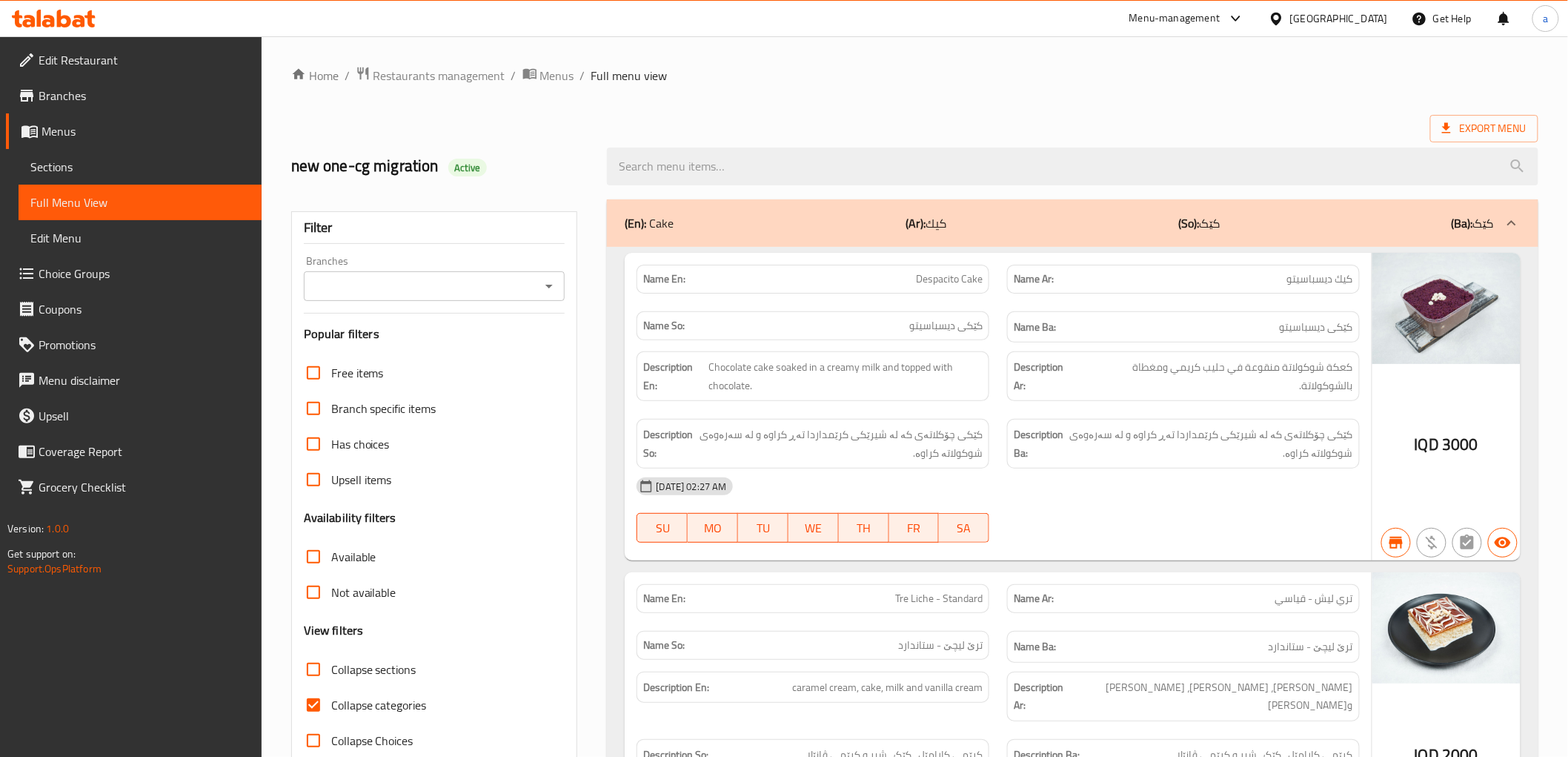
click at [551, 283] on icon "Open" at bounding box center [549, 286] width 18 height 18
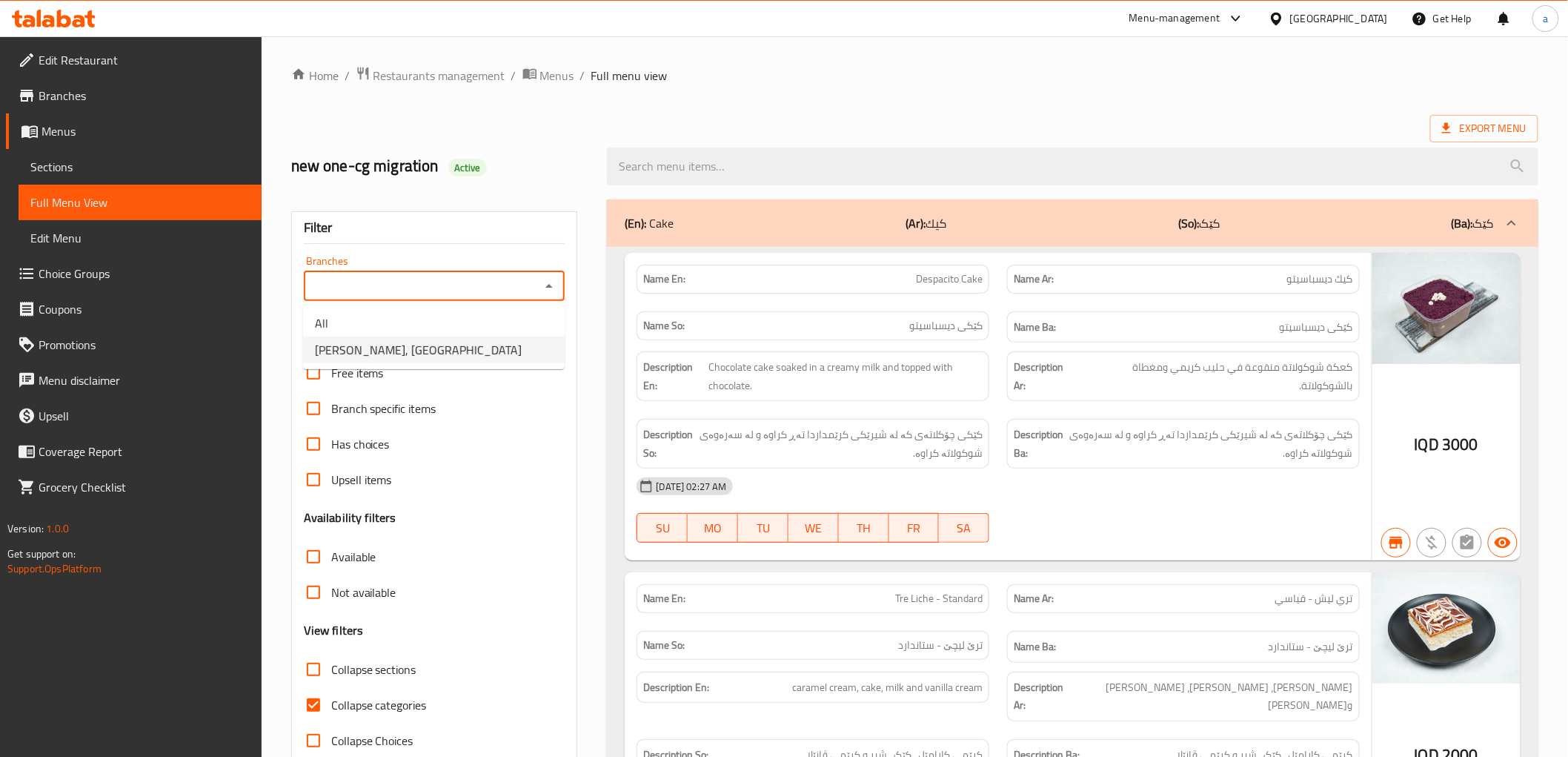
click at [462, 343] on li "[PERSON_NAME], [GEOGRAPHIC_DATA]" at bounding box center [434, 350] width 261 height 26
type input "[PERSON_NAME], [GEOGRAPHIC_DATA]"
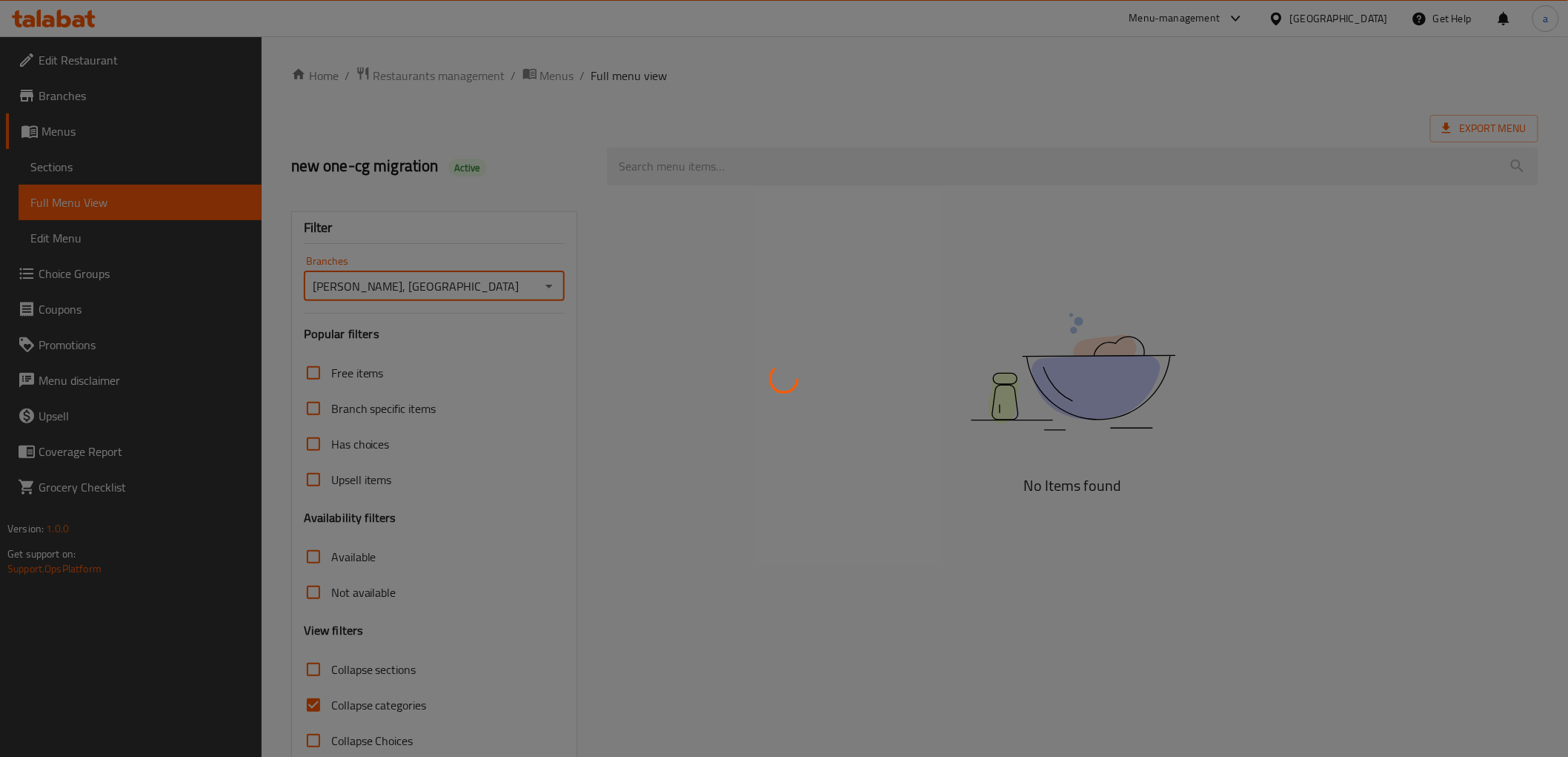
scroll to position [32, 0]
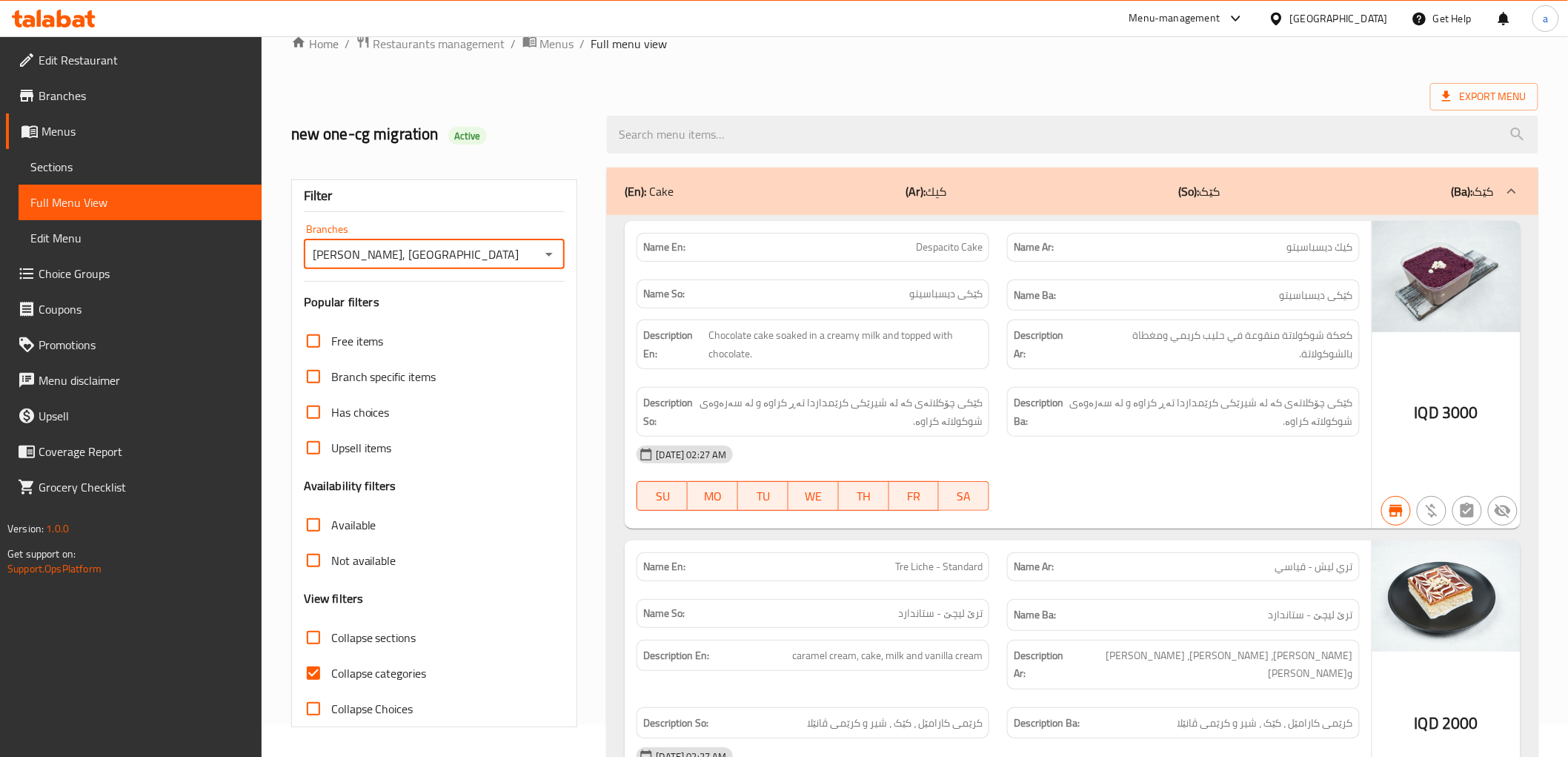
click at [307, 676] on input "Collapse categories" at bounding box center [313, 673] width 36 height 36
checkbox input "false"
click at [313, 635] on input "Collapse sections" at bounding box center [313, 637] width 36 height 36
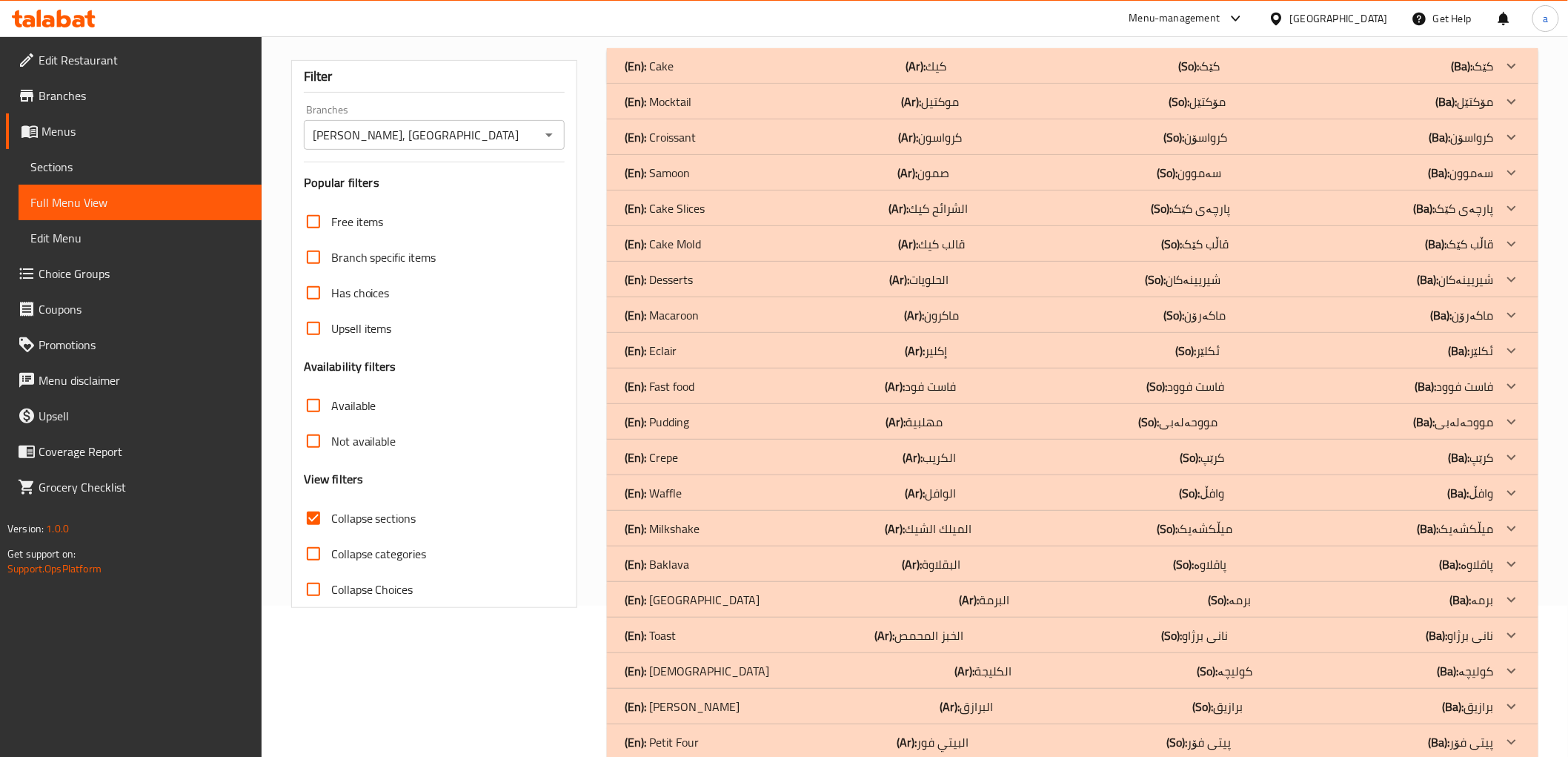
scroll to position [154, 0]
click at [323, 518] on input "Collapse sections" at bounding box center [313, 515] width 36 height 36
checkbox input "false"
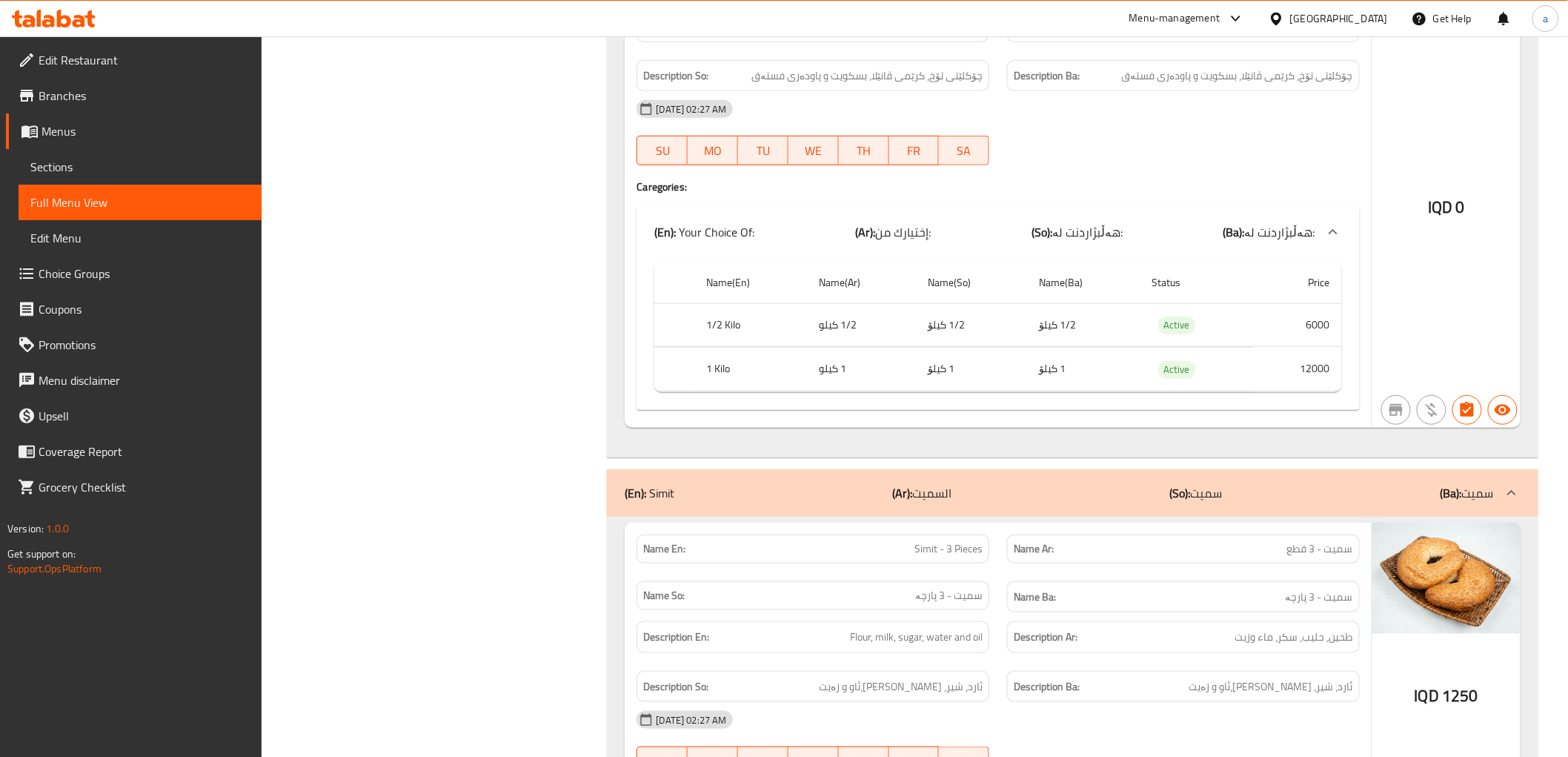
scroll to position [40496, 0]
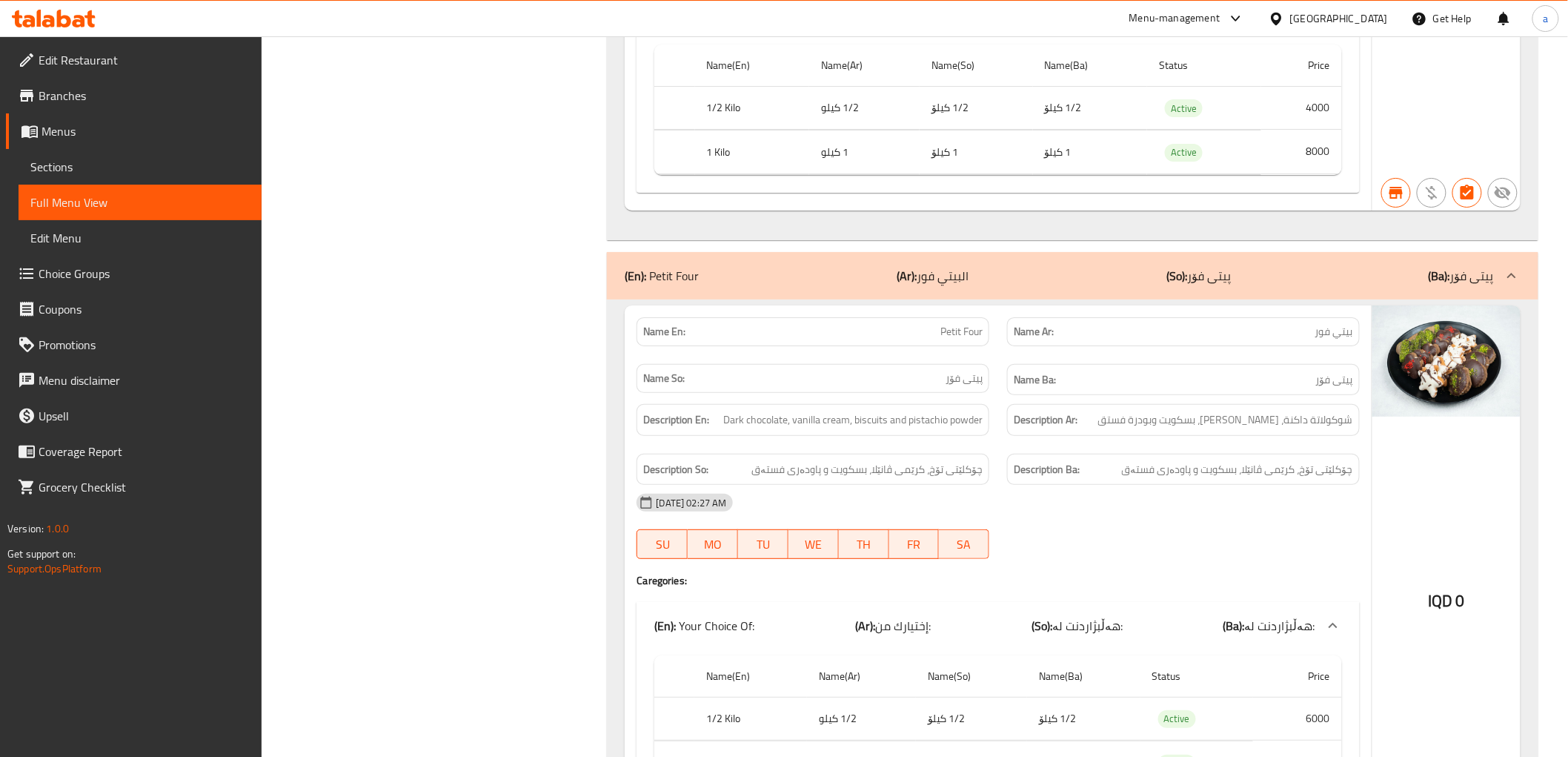
scroll to position [39946, 0]
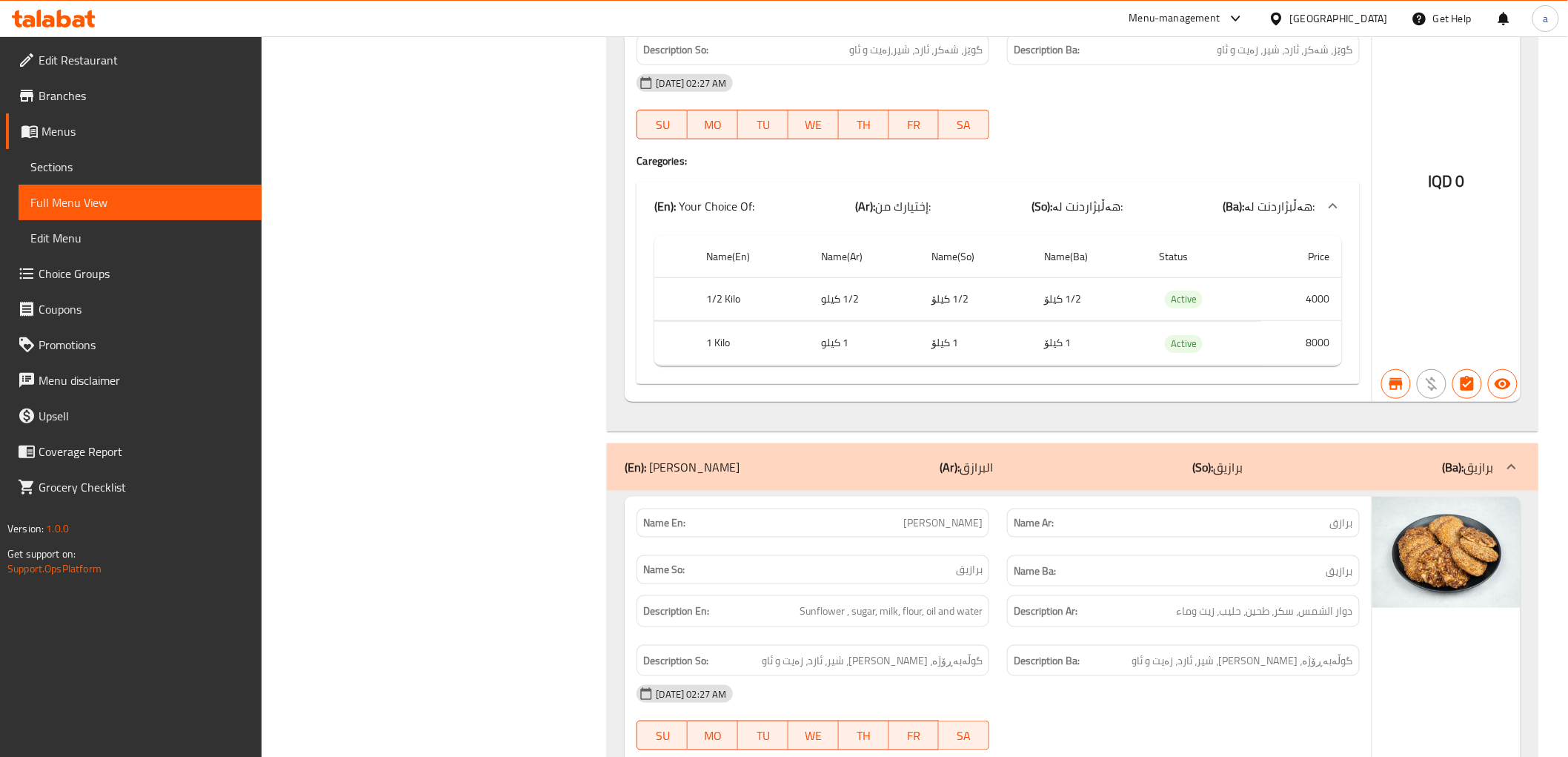
scroll to position [38024, 0]
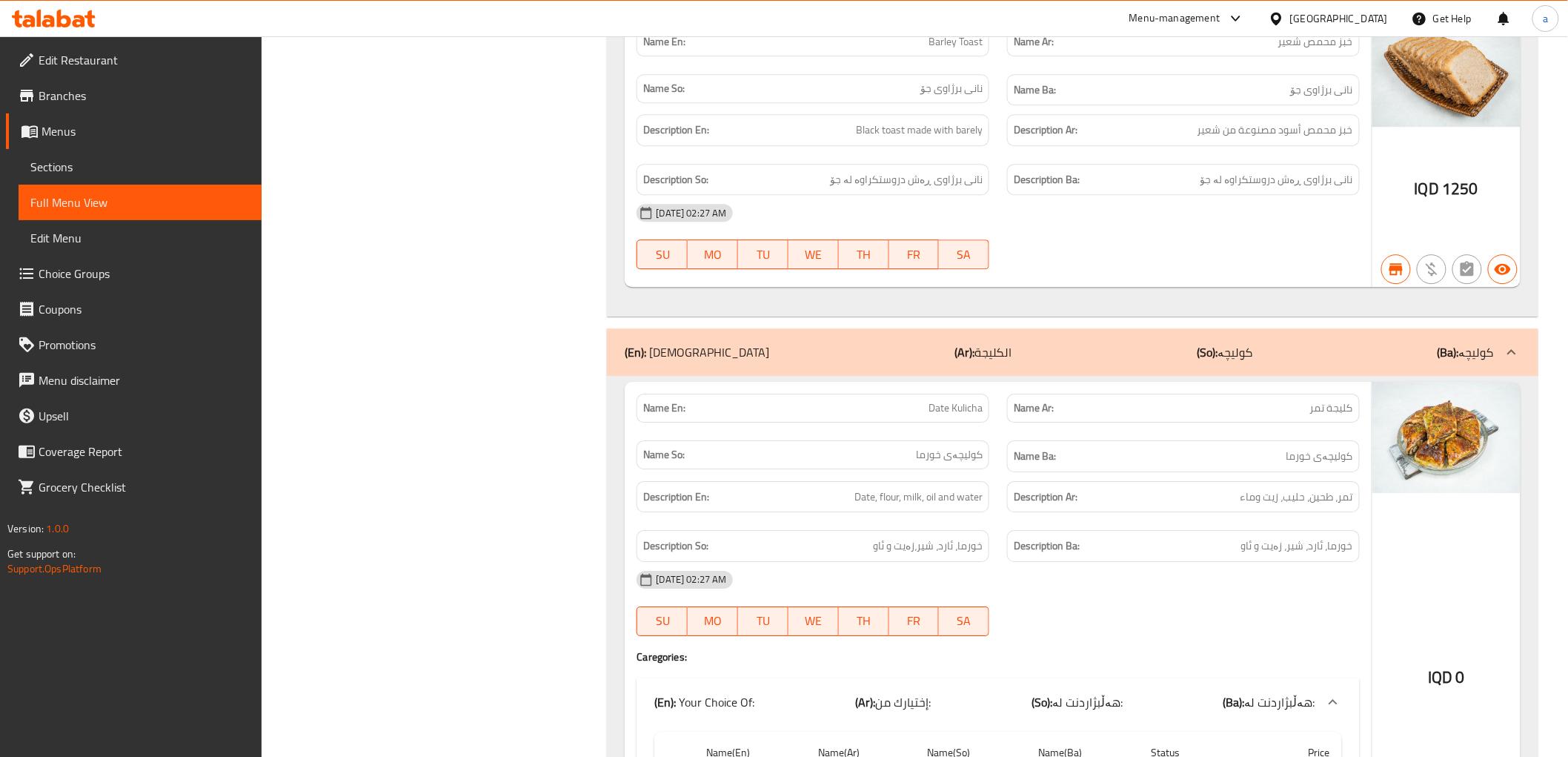
scroll to position [36926, 0]
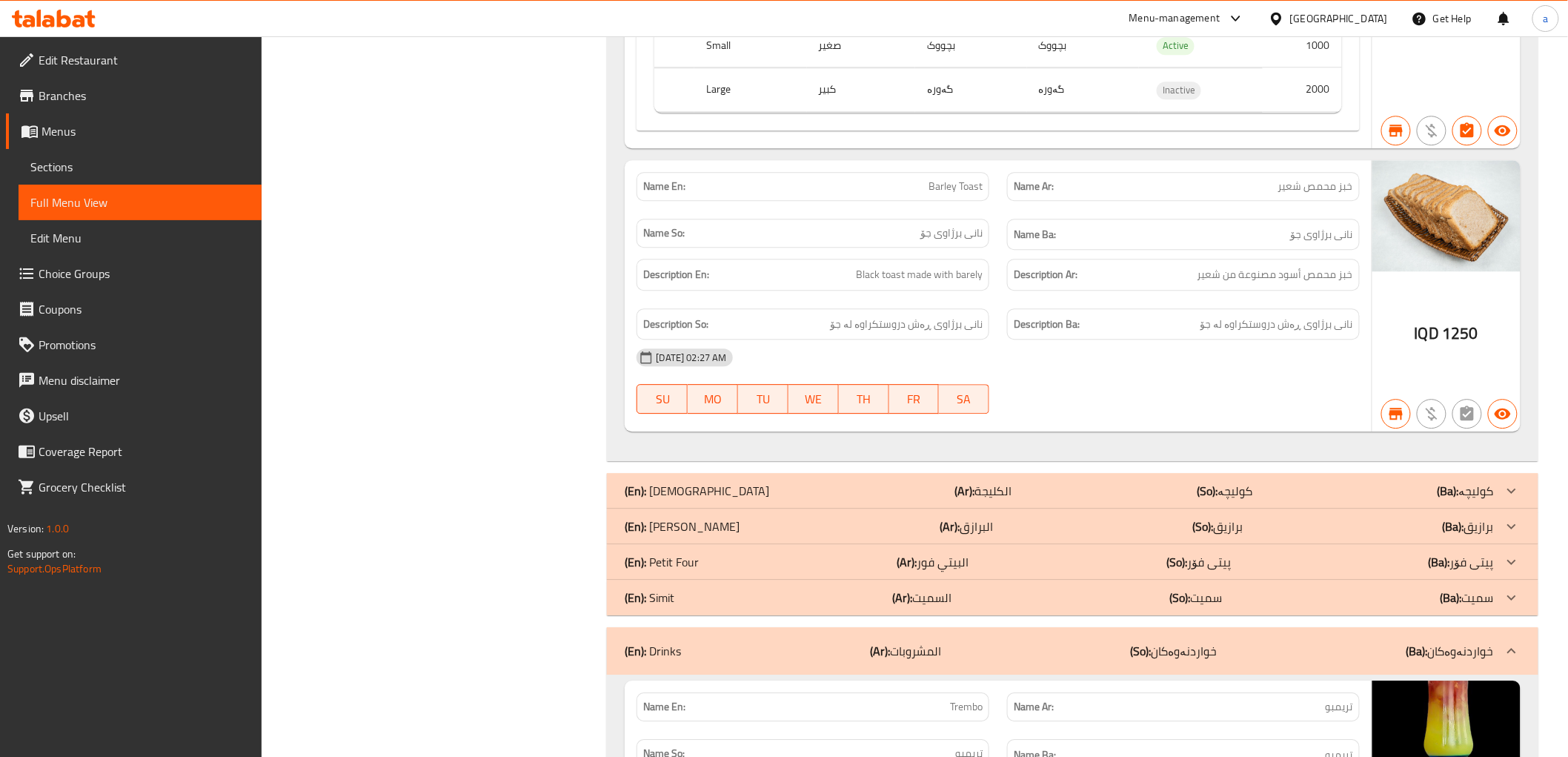
scroll to position [36377, 0]
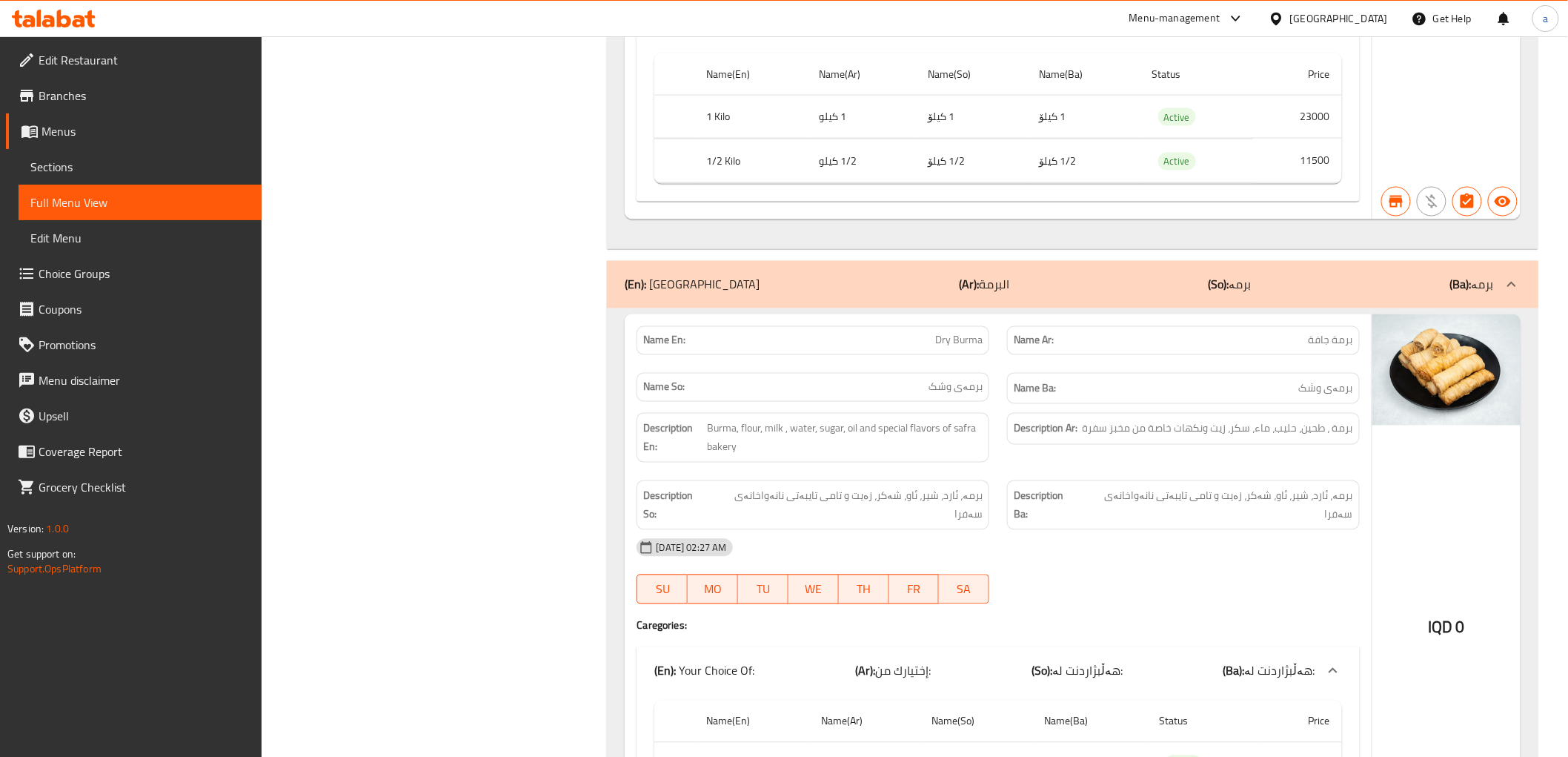
scroll to position [33905, 0]
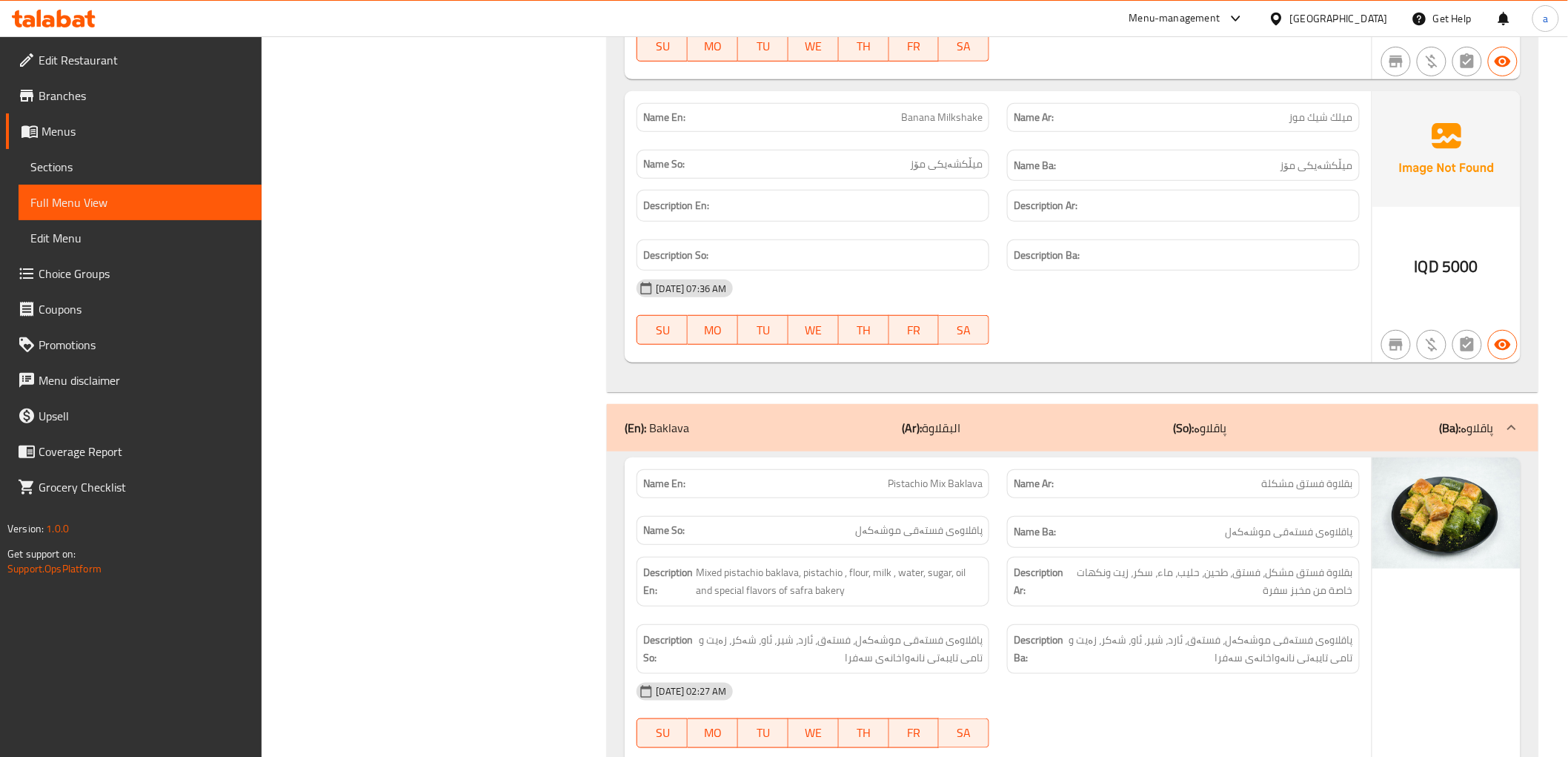
scroll to position [31022, 0]
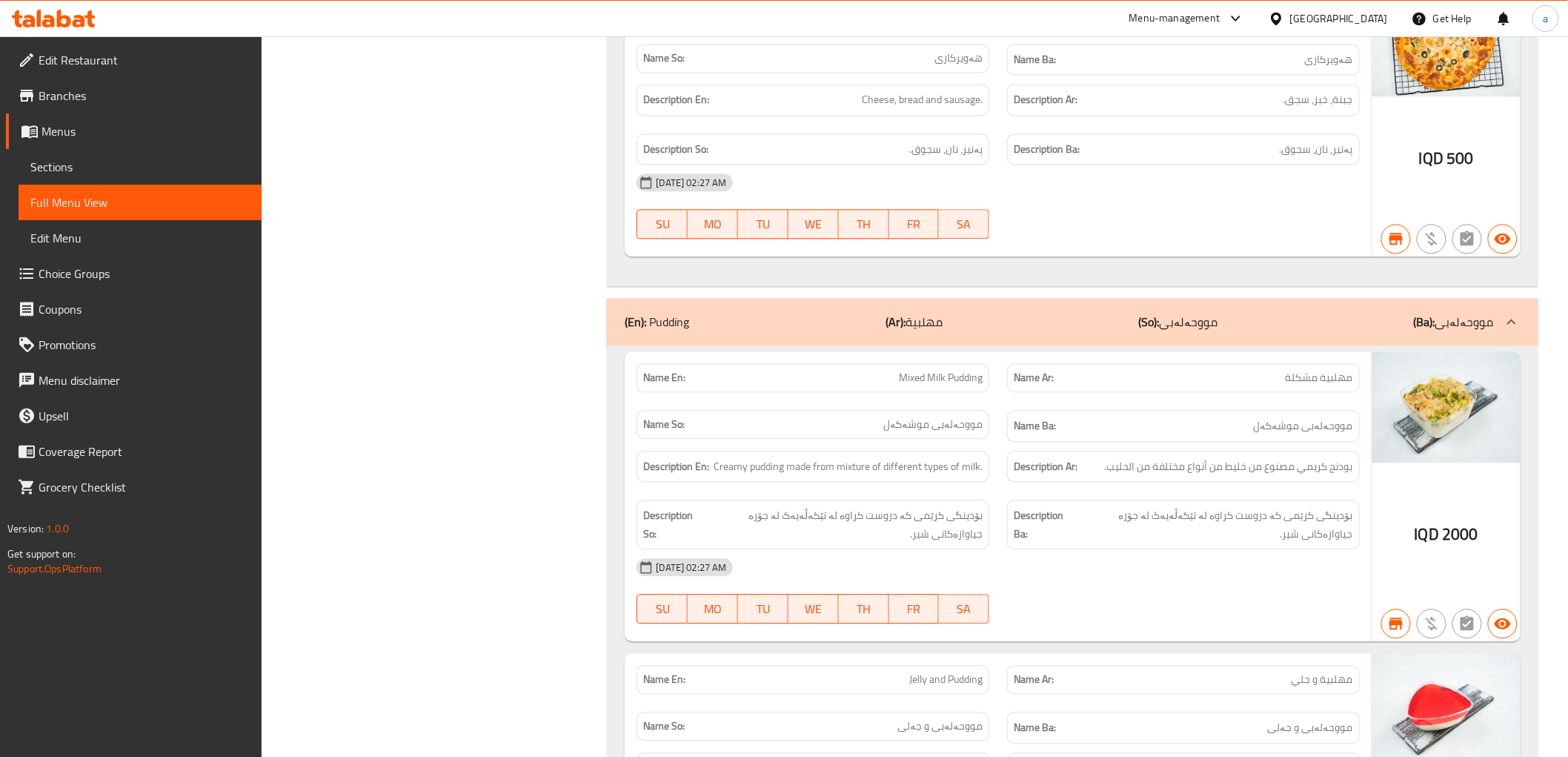
scroll to position [27040, 0]
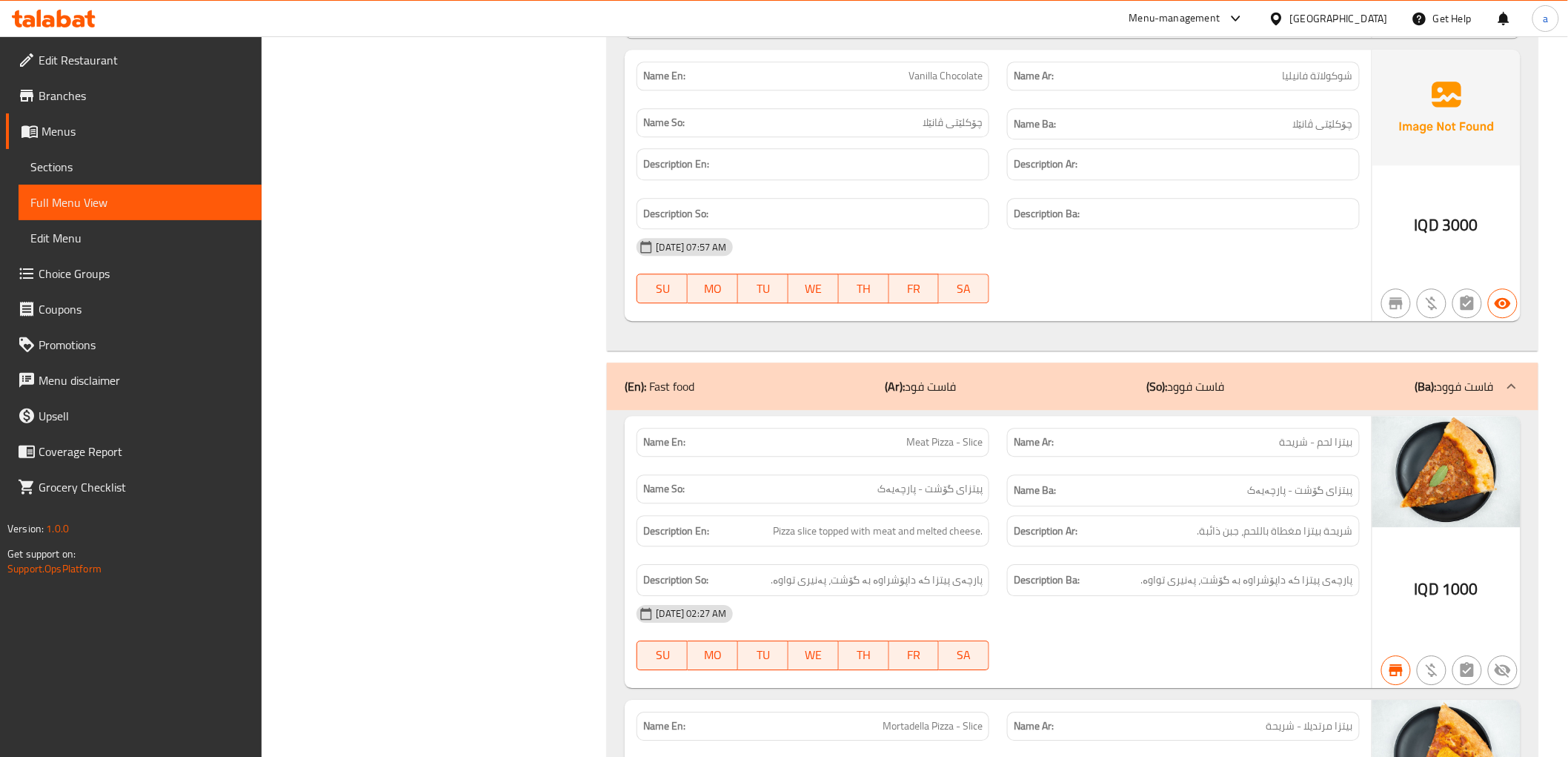
scroll to position [24981, 0]
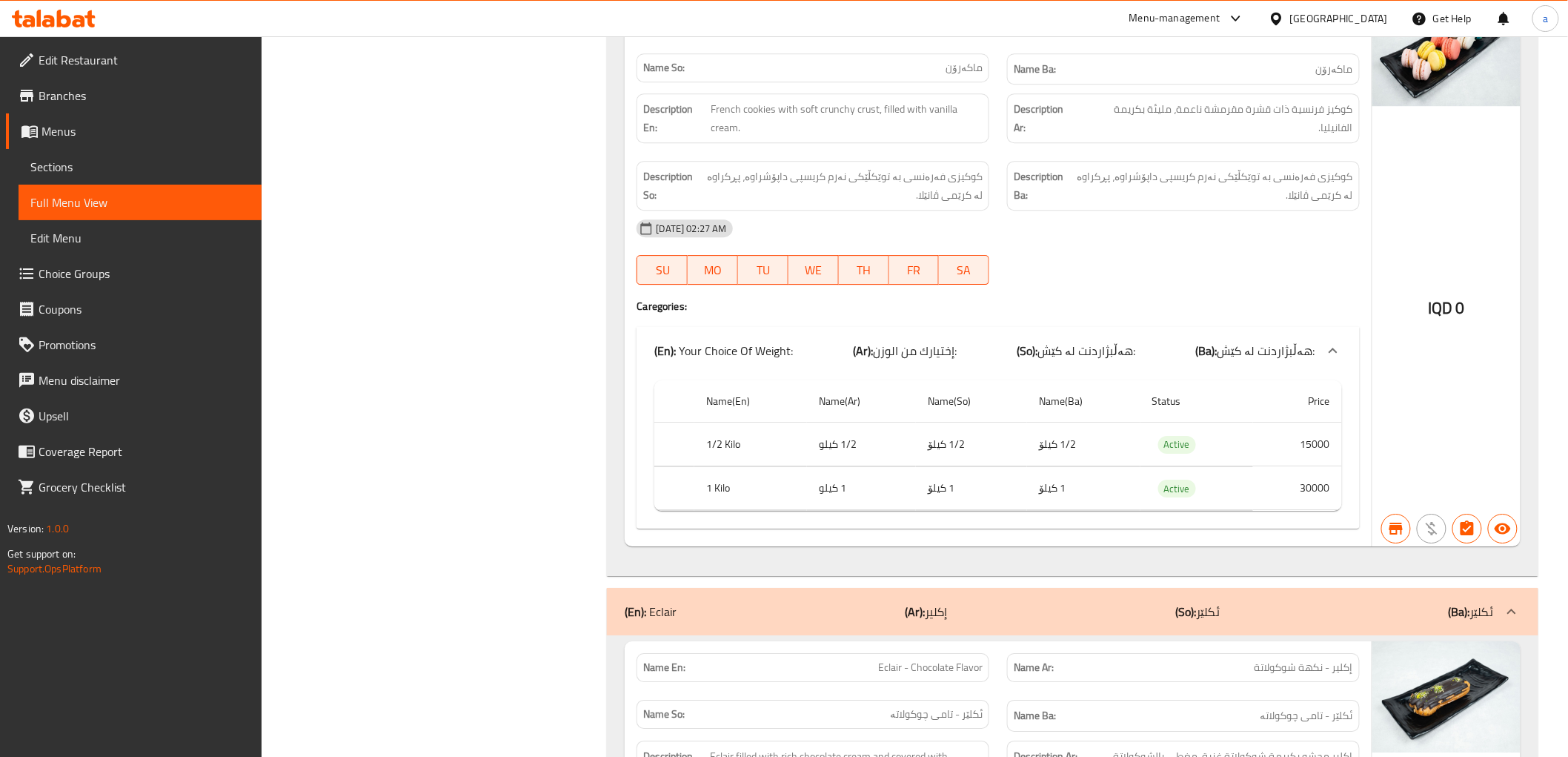
scroll to position [23196, 0]
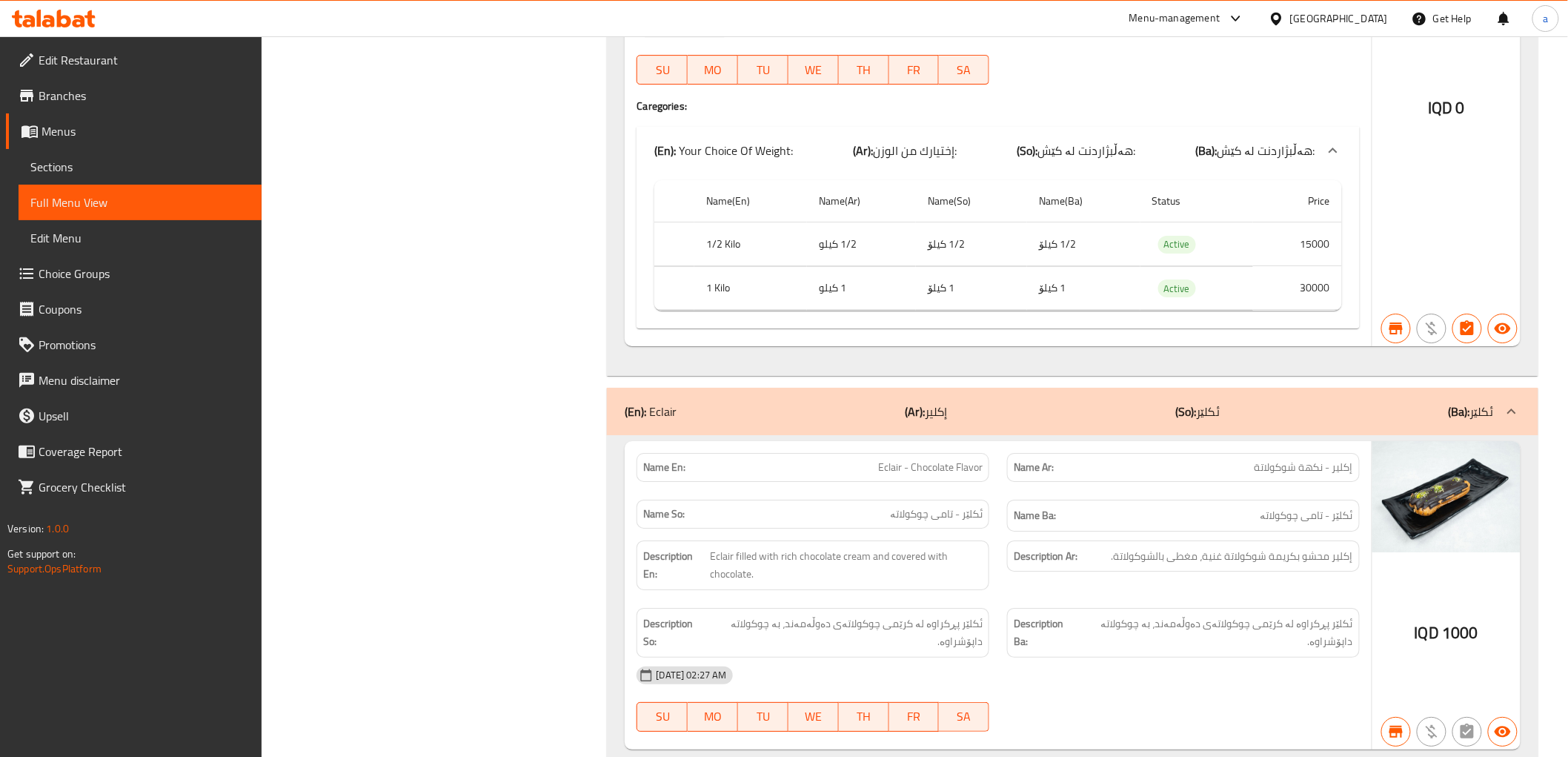
drag, startPoint x: 324, startPoint y: 680, endPoint x: 719, endPoint y: 627, distance: 398.5
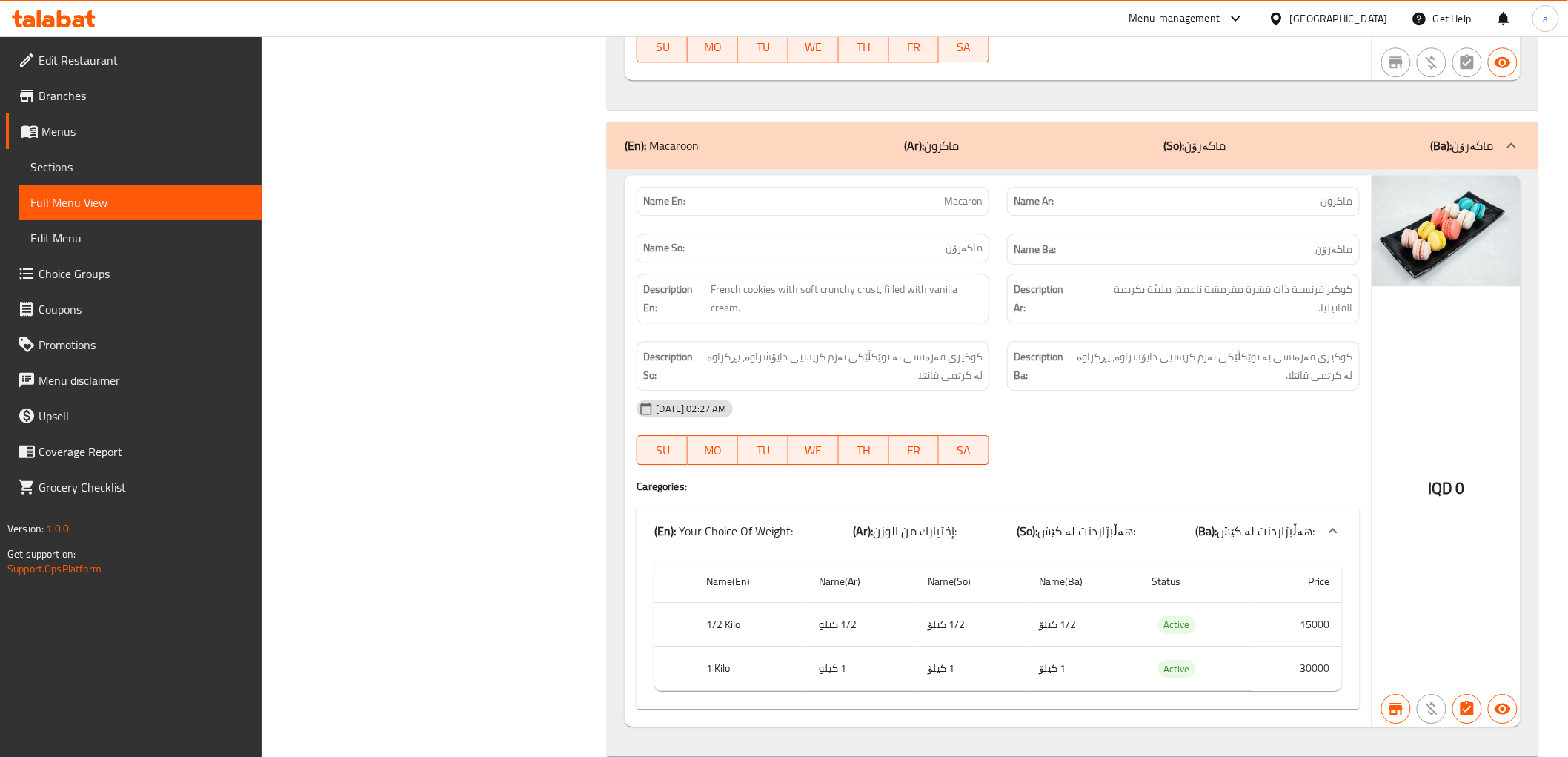
scroll to position [22784, 0]
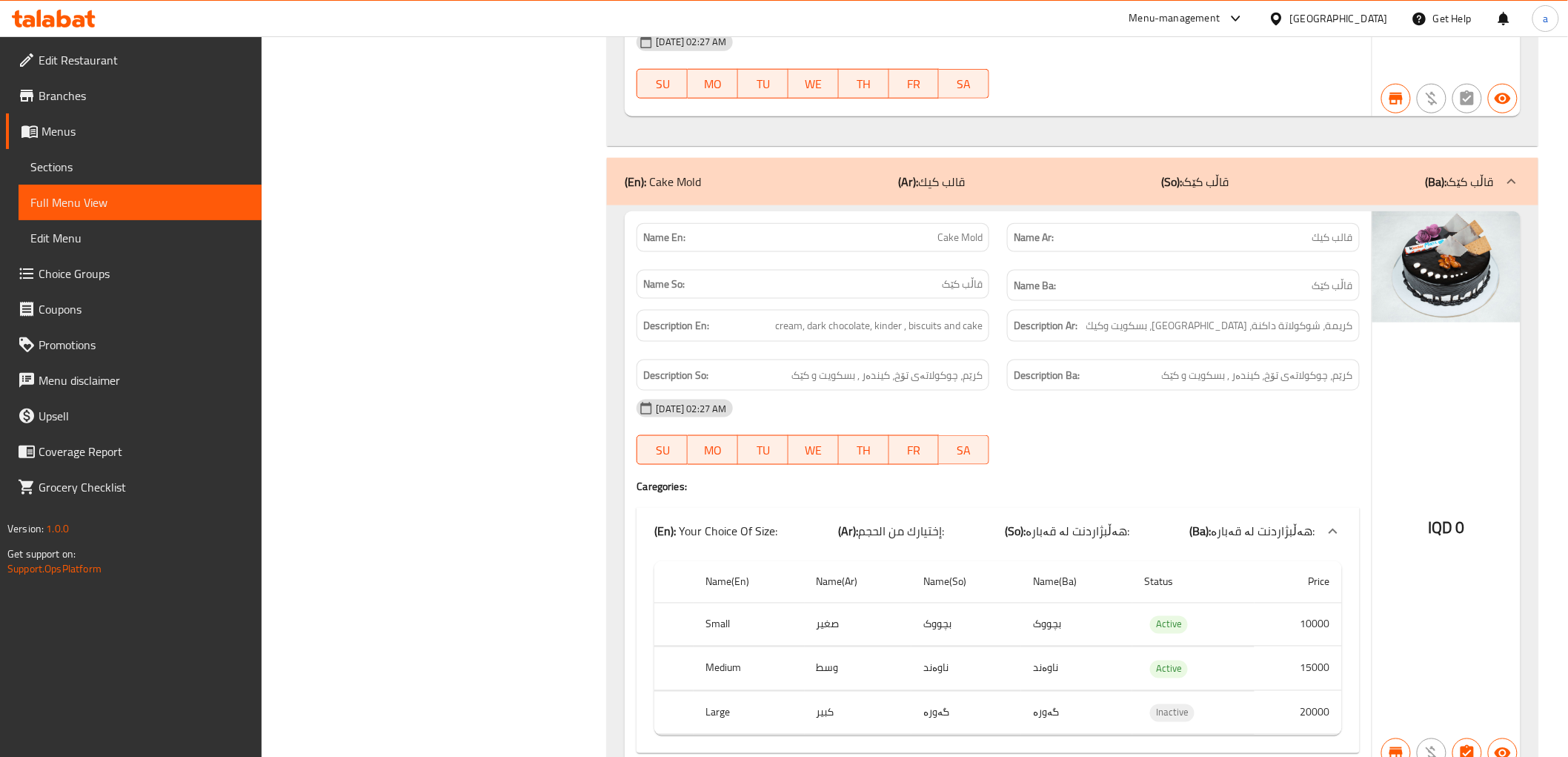
scroll to position [19627, 0]
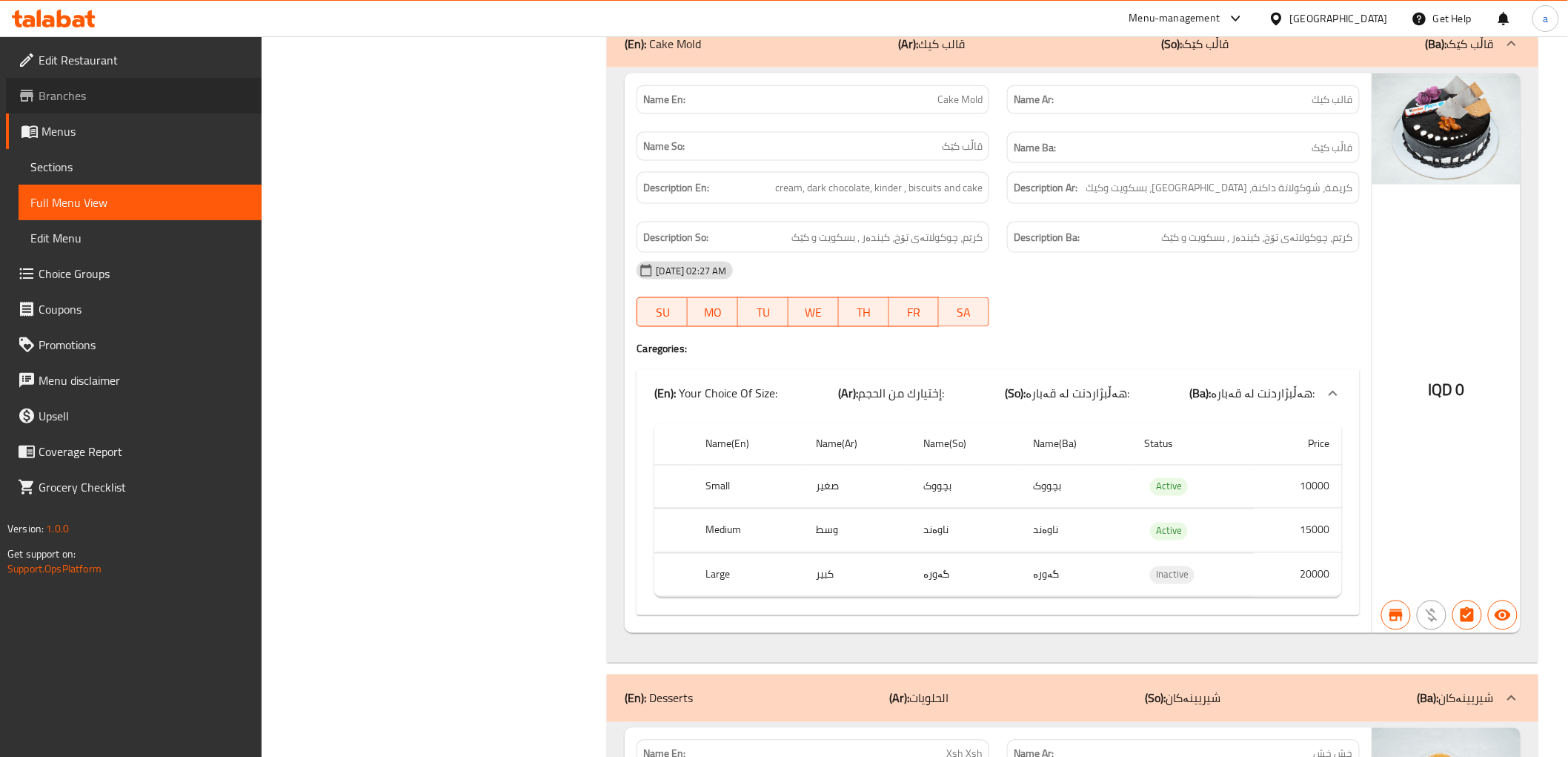
click at [70, 109] on link "Branches" at bounding box center [133, 95] width 256 height 36
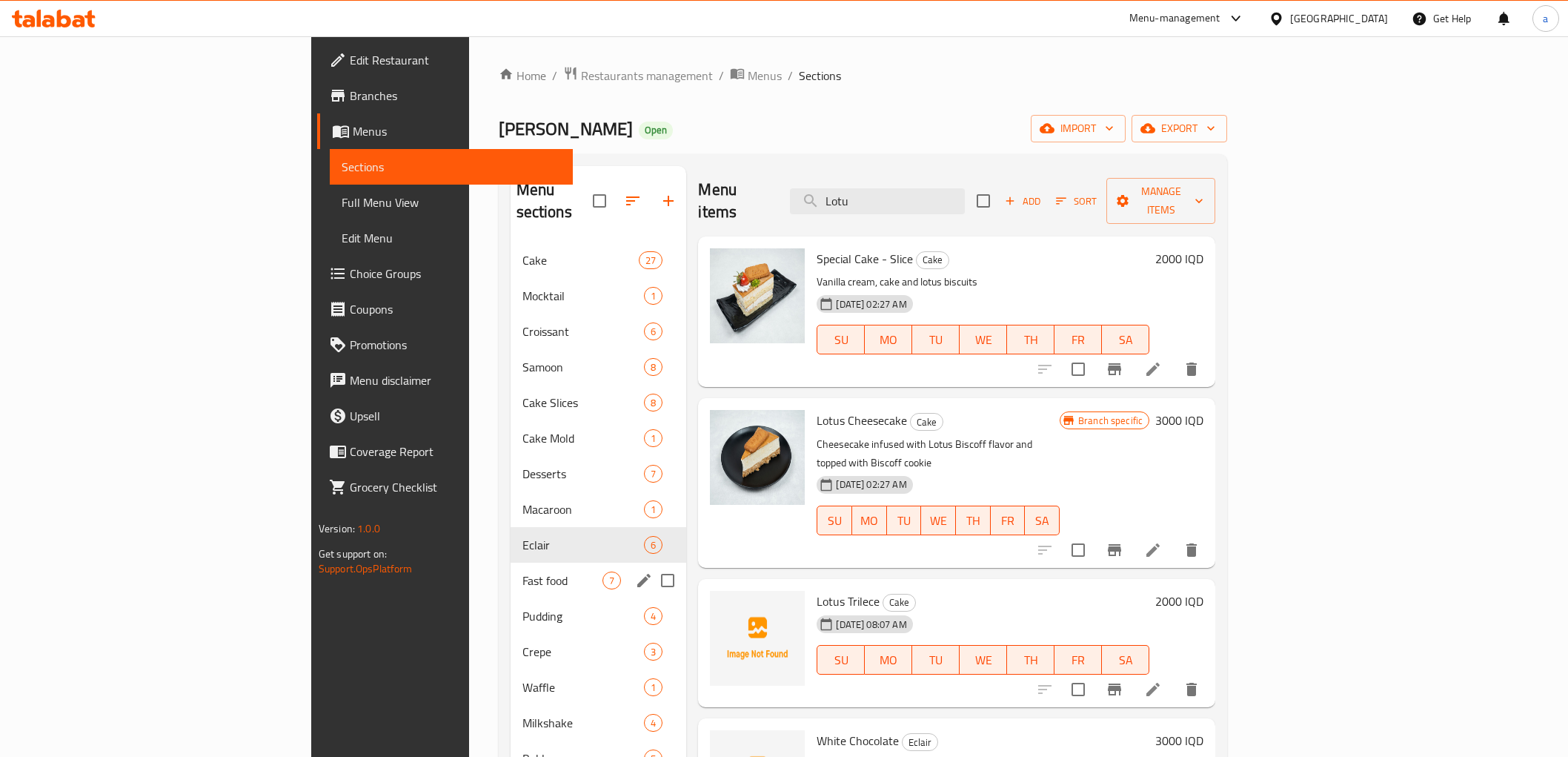
scroll to position [137, 0]
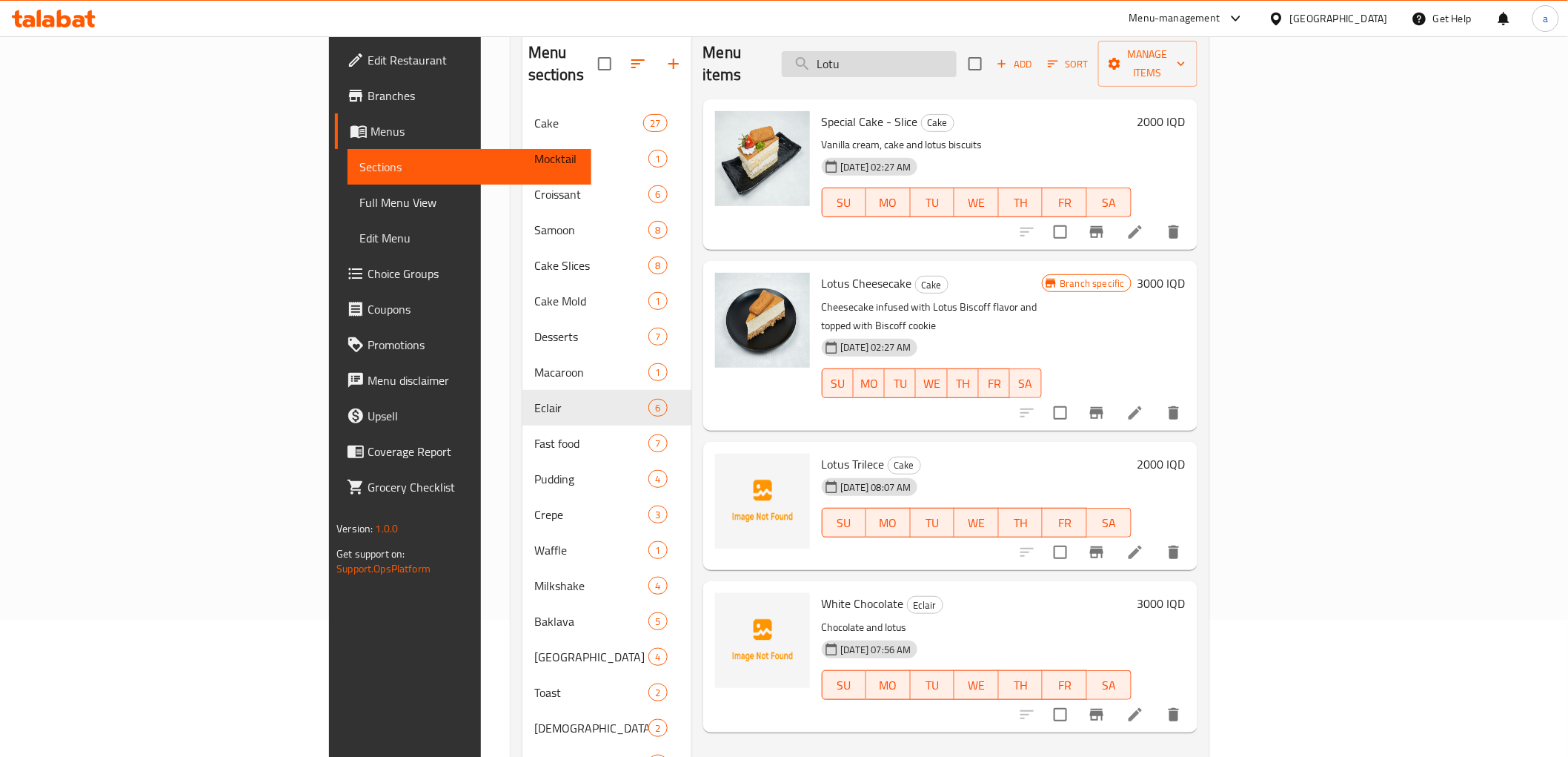
click at [957, 54] on input "Lotu" at bounding box center [868, 64] width 174 height 26
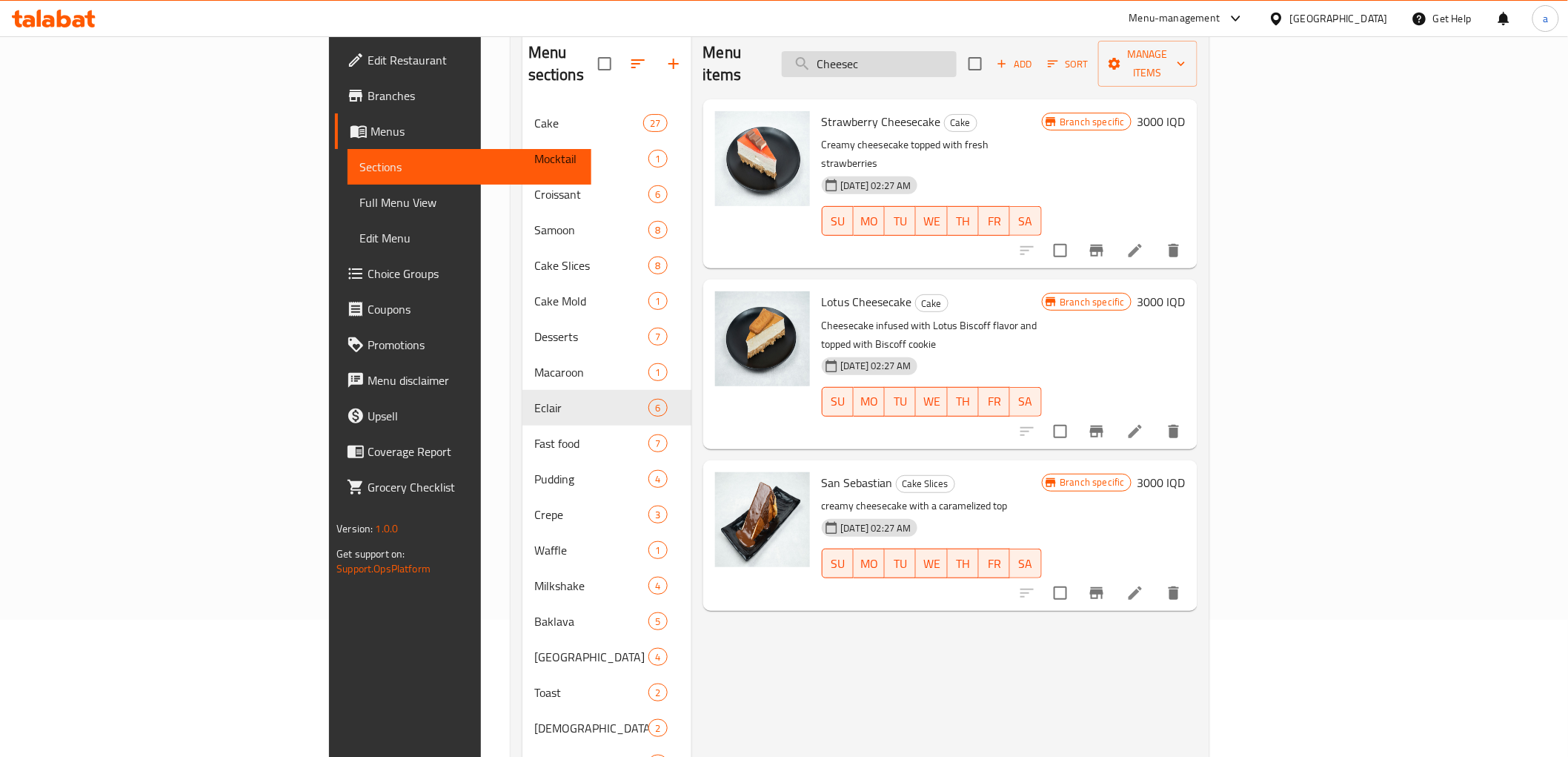
click at [926, 63] on input "Cheesec" at bounding box center [868, 64] width 174 height 26
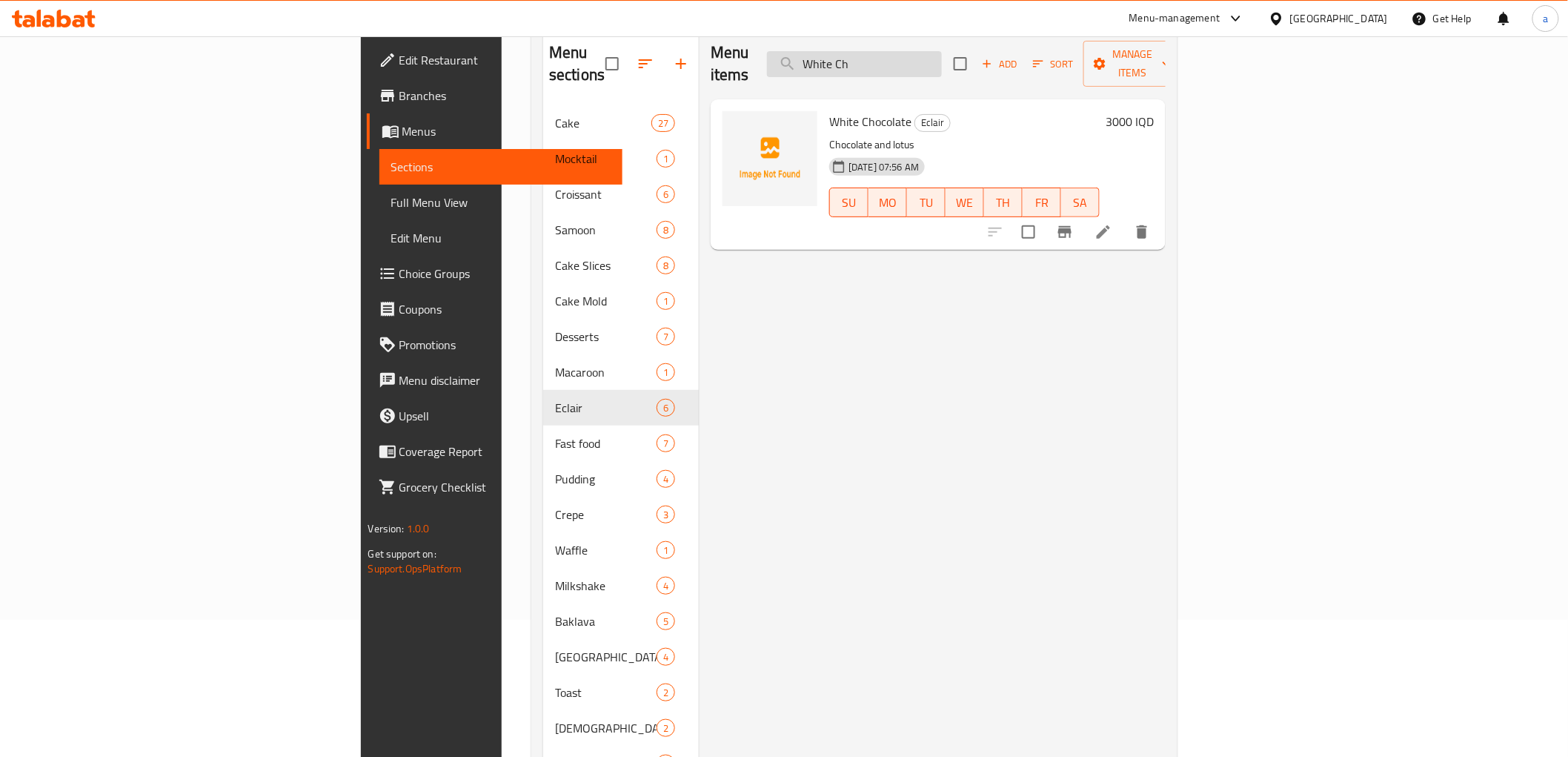
click at [942, 51] on input "White Ch" at bounding box center [854, 64] width 174 height 26
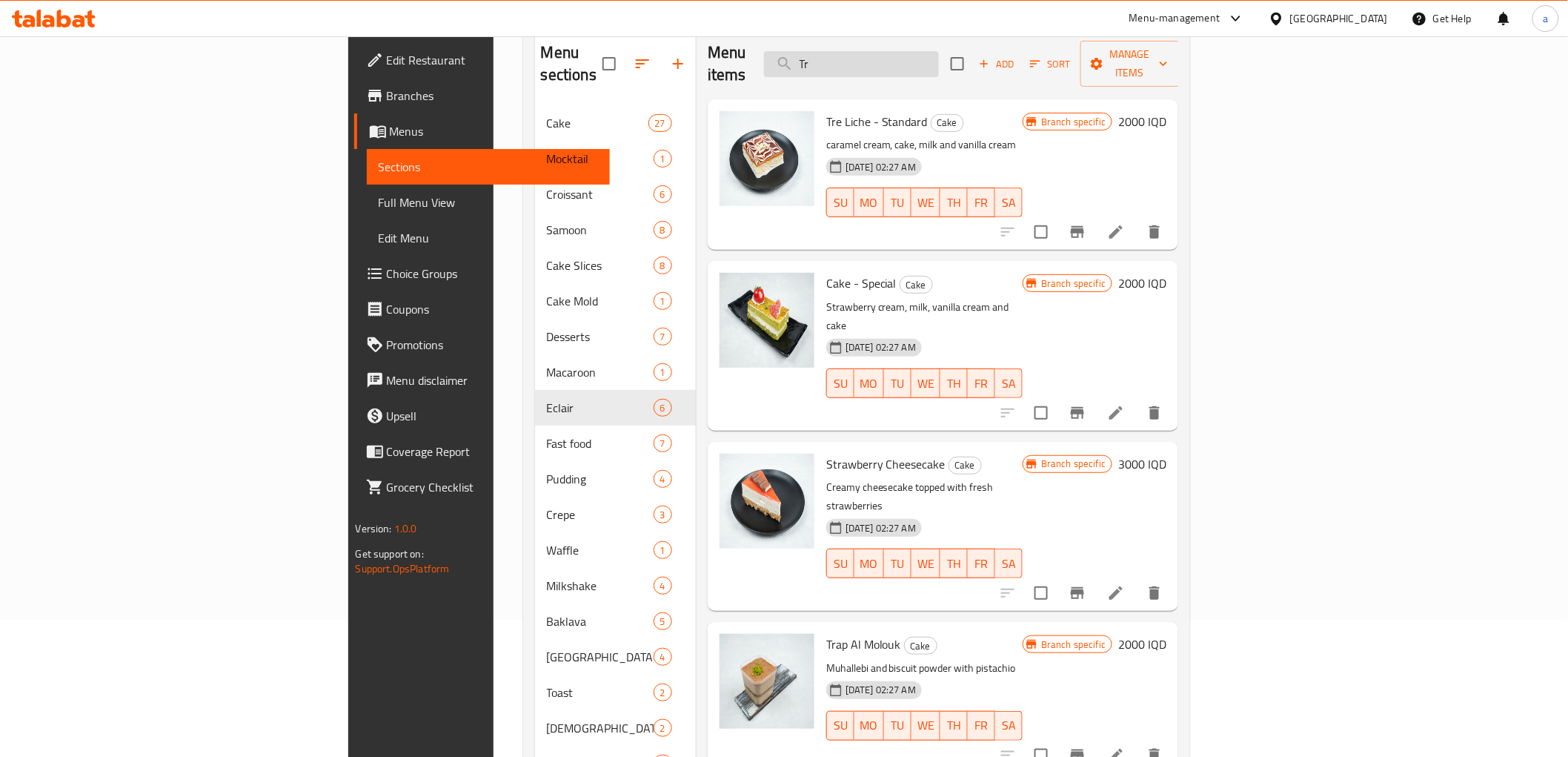
click at [939, 52] on input "Tr" at bounding box center [851, 64] width 174 height 26
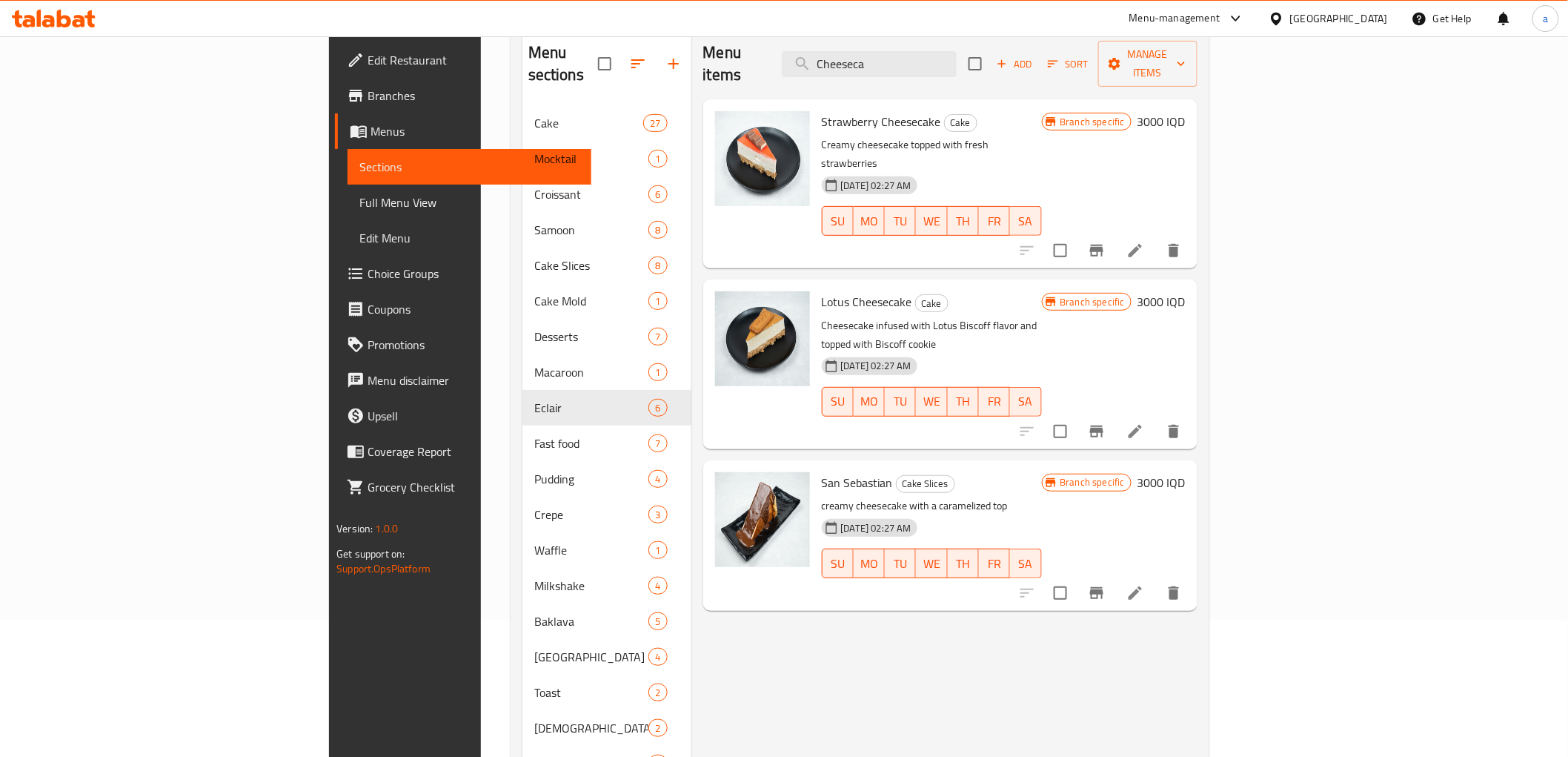
type input "Cheeseca"
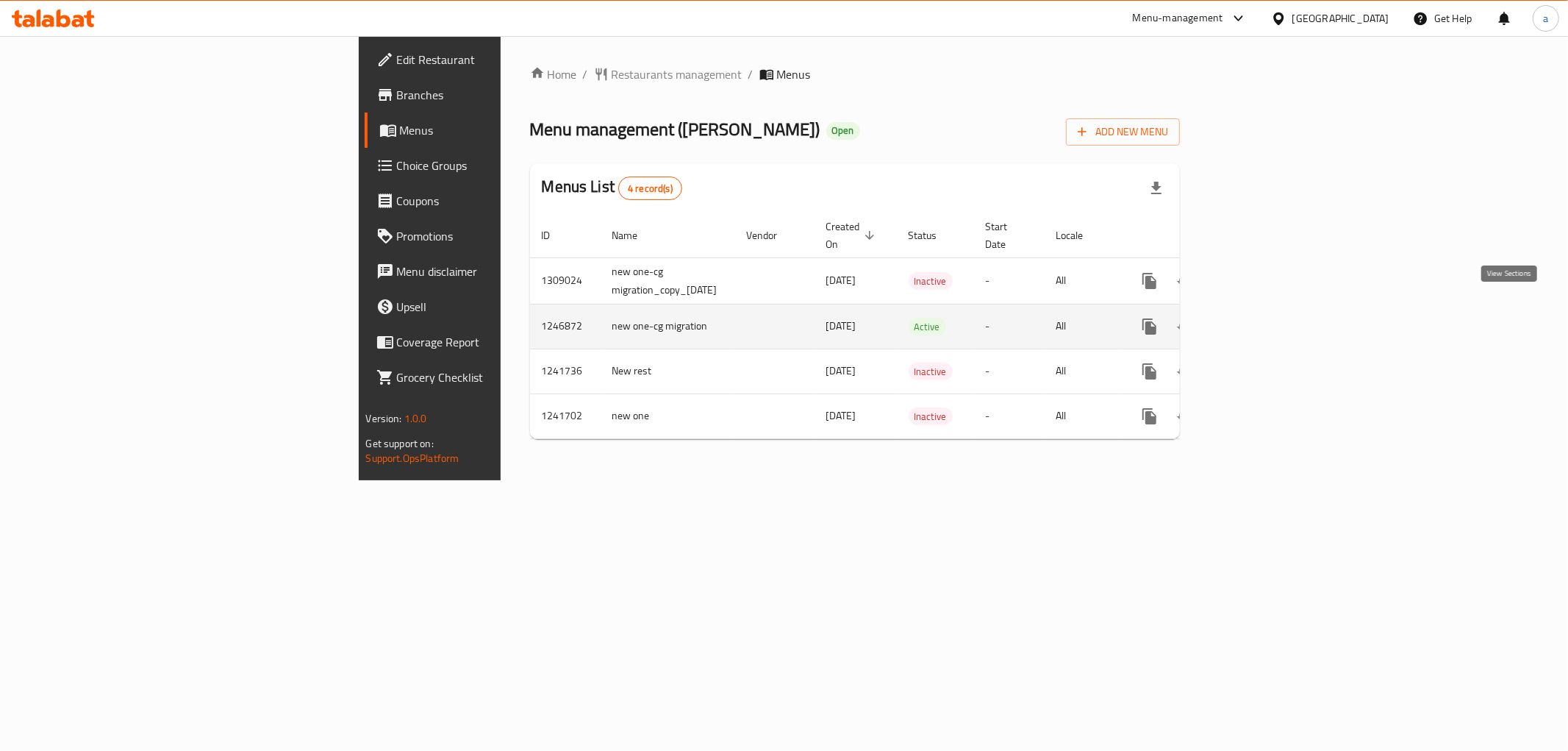
click at [1273, 309] on link "enhanced table" at bounding box center [1255, 326] width 35 height 35
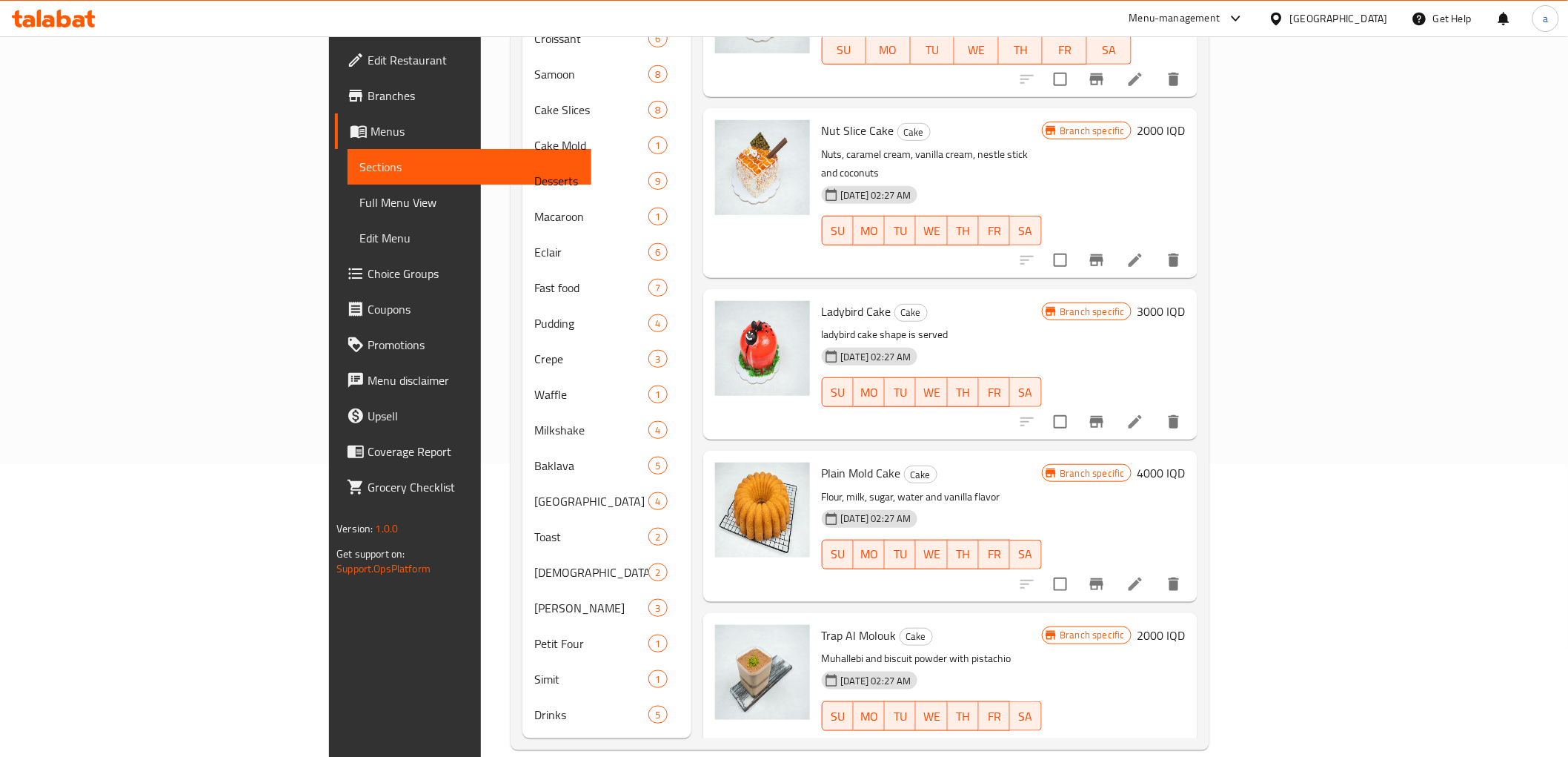
scroll to position [2197, 0]
drag, startPoint x: 1408, startPoint y: 349, endPoint x: 1307, endPoint y: 538, distance: 214.3
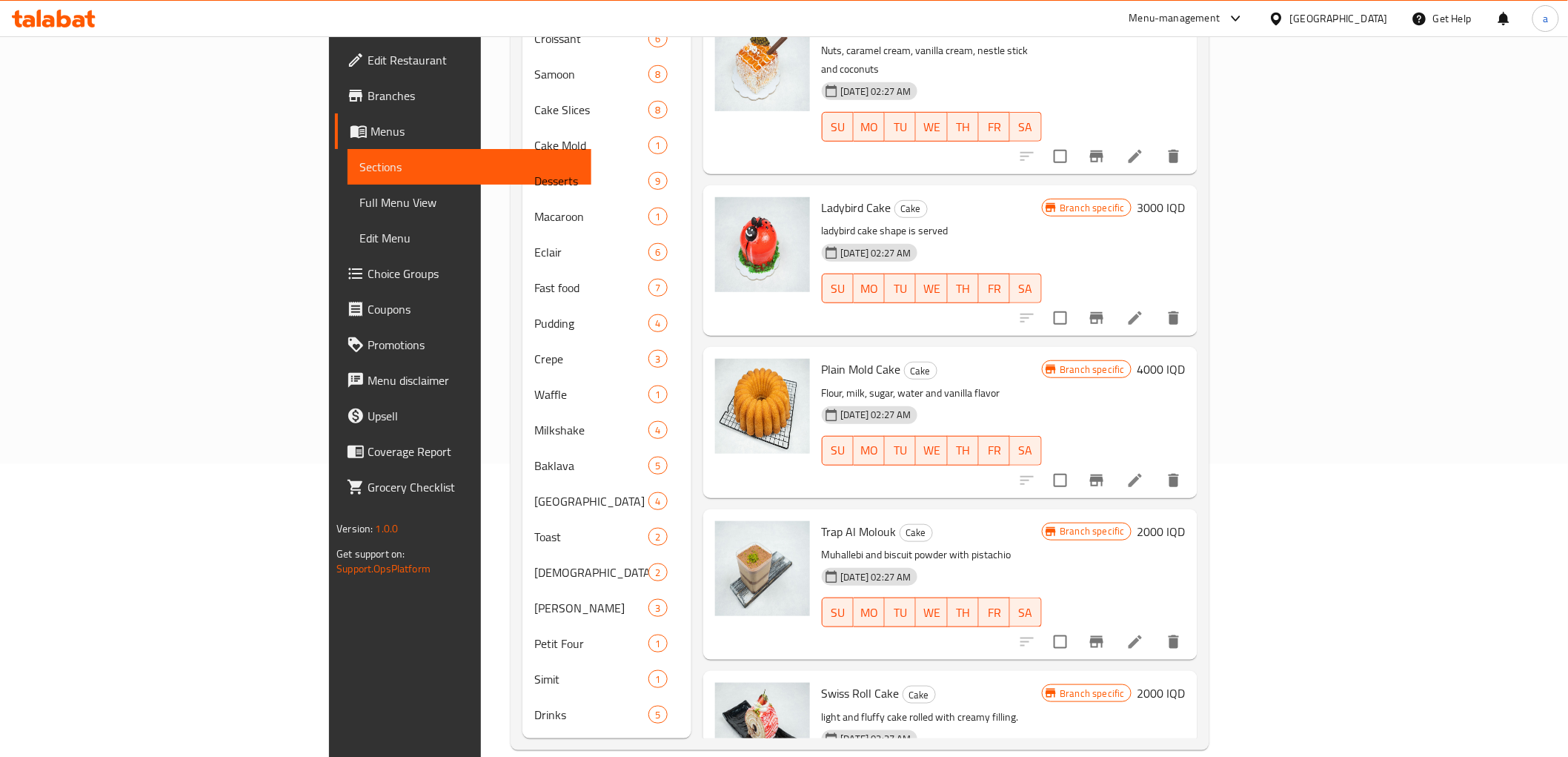
scroll to position [2333, 0]
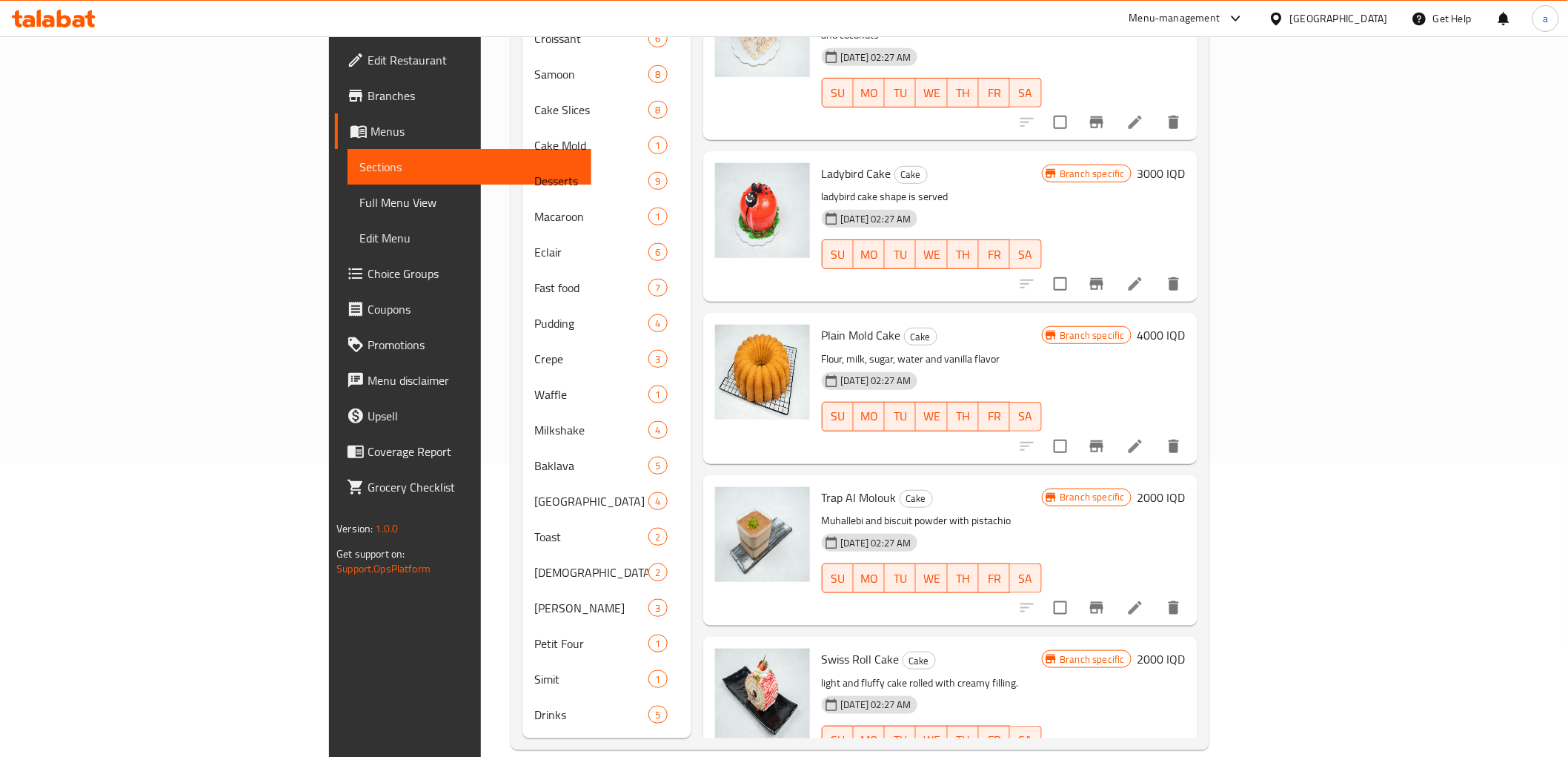
drag, startPoint x: 1410, startPoint y: 371, endPoint x: 1405, endPoint y: 477, distance: 106.1
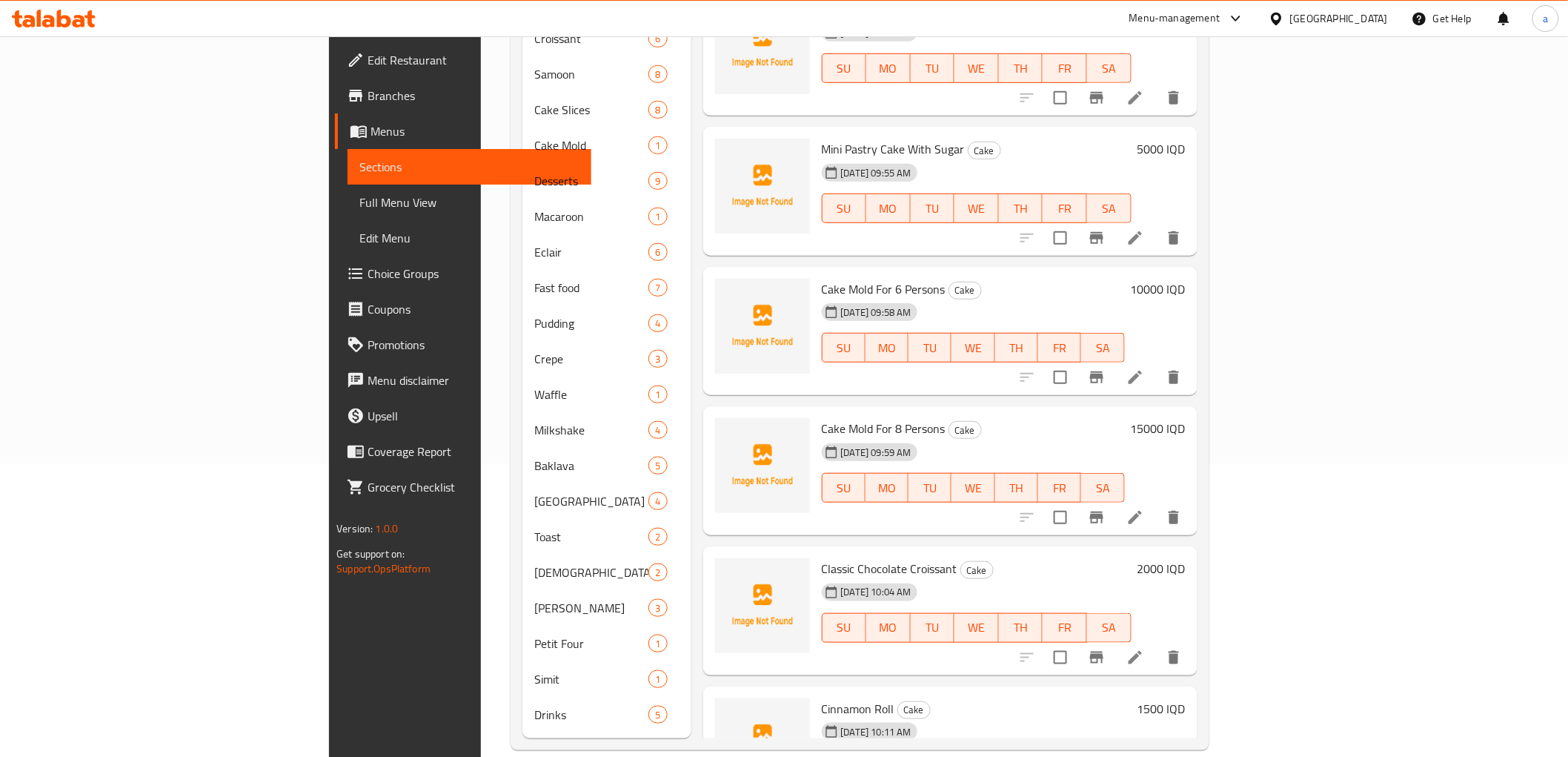
scroll to position [5134, 0]
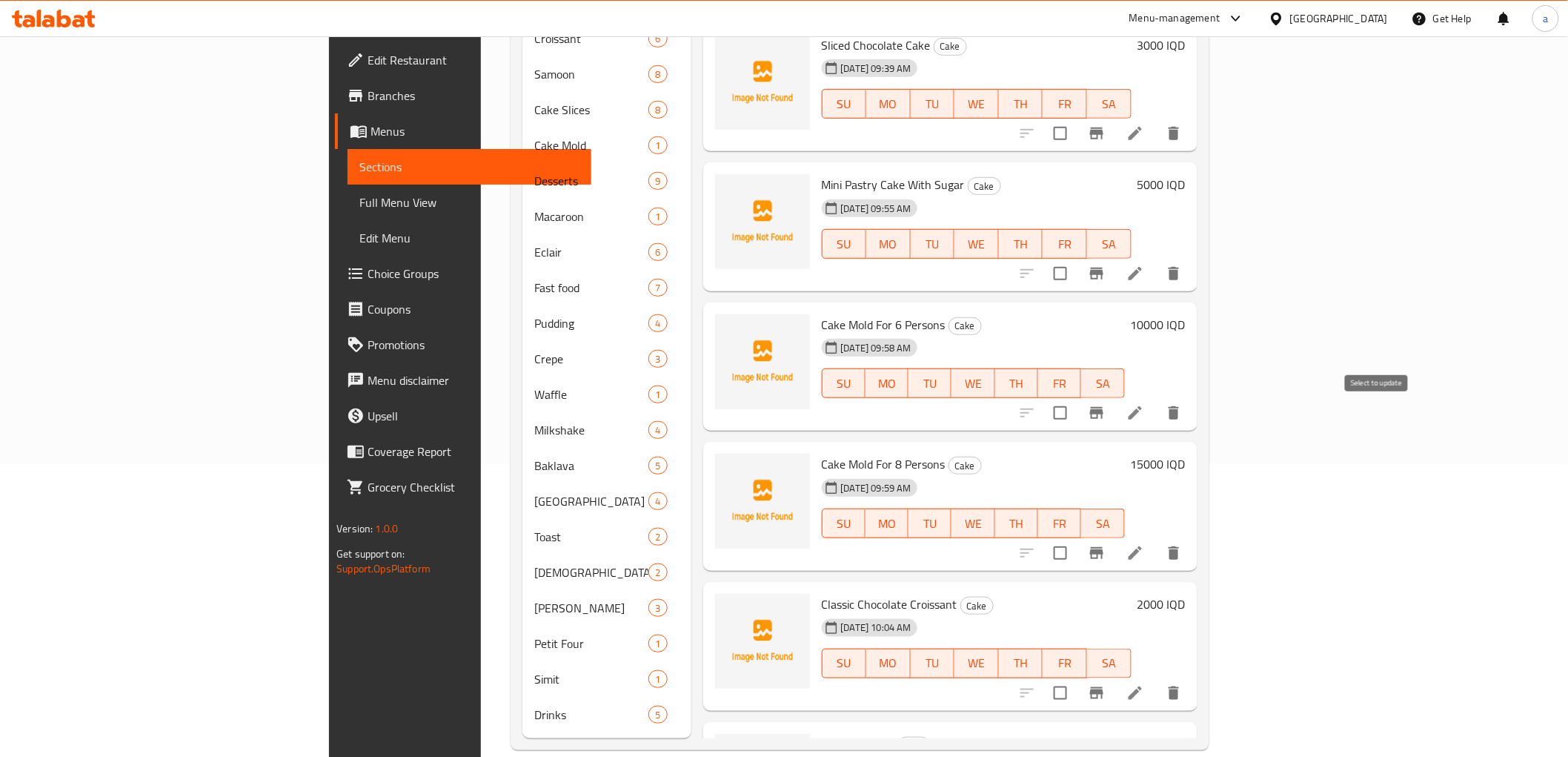
click at [1076, 538] on input "checkbox" at bounding box center [1061, 553] width 31 height 31
checkbox input "true"
click at [1076, 397] on input "checkbox" at bounding box center [1061, 413] width 31 height 31
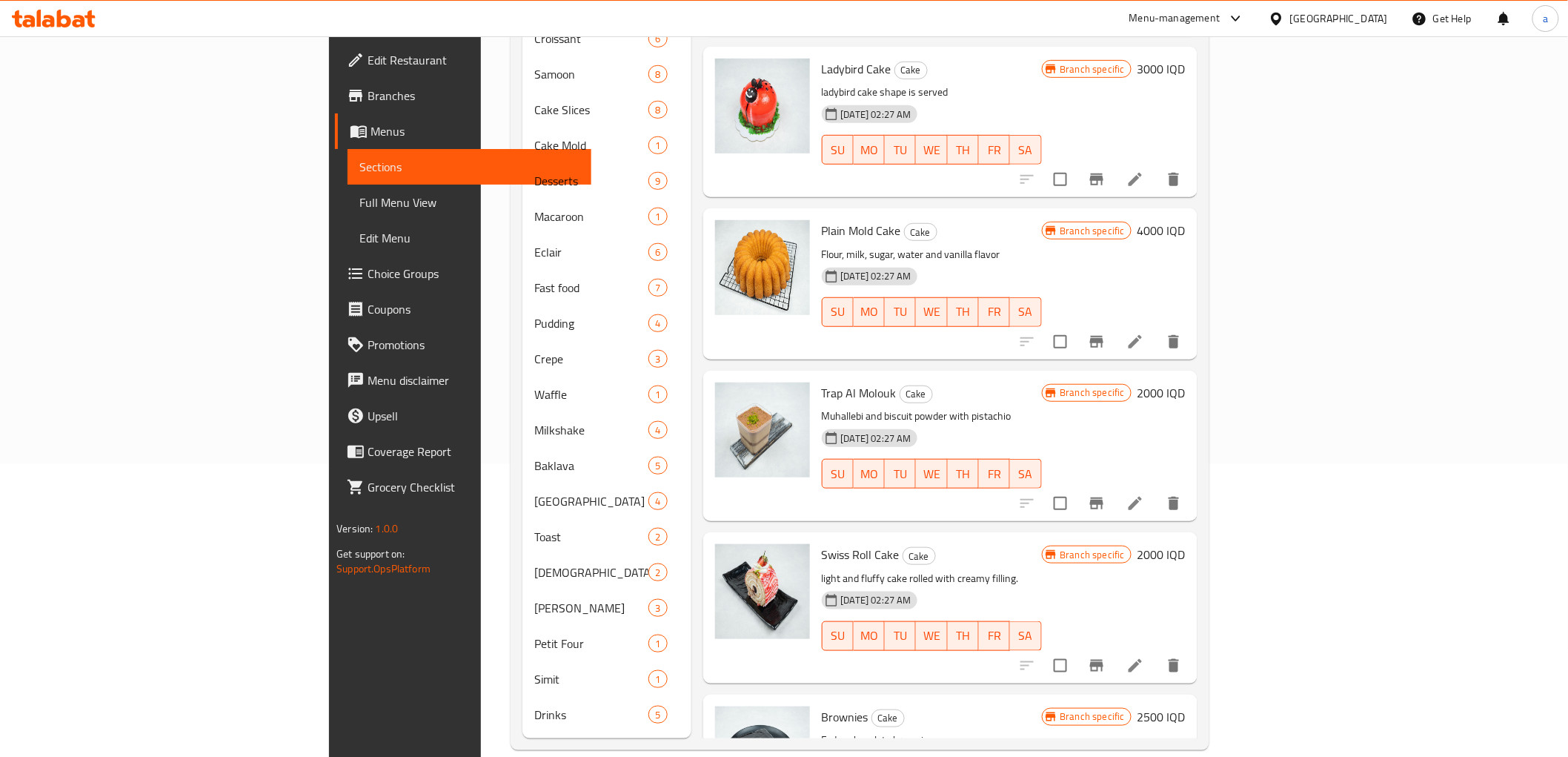
scroll to position [0, 0]
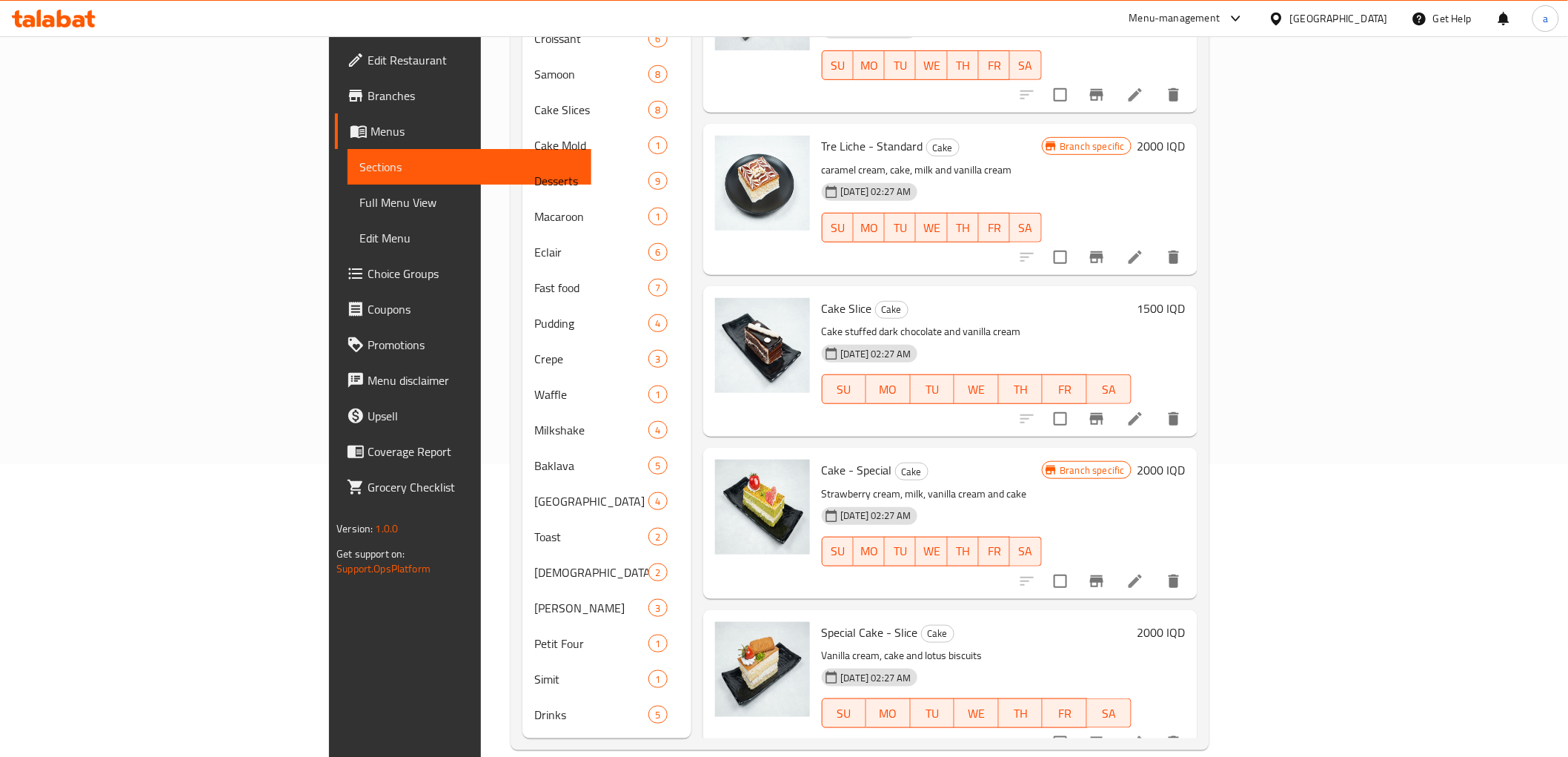
drag, startPoint x: 1045, startPoint y: 391, endPoint x: 1086, endPoint y: 39, distance: 354.4
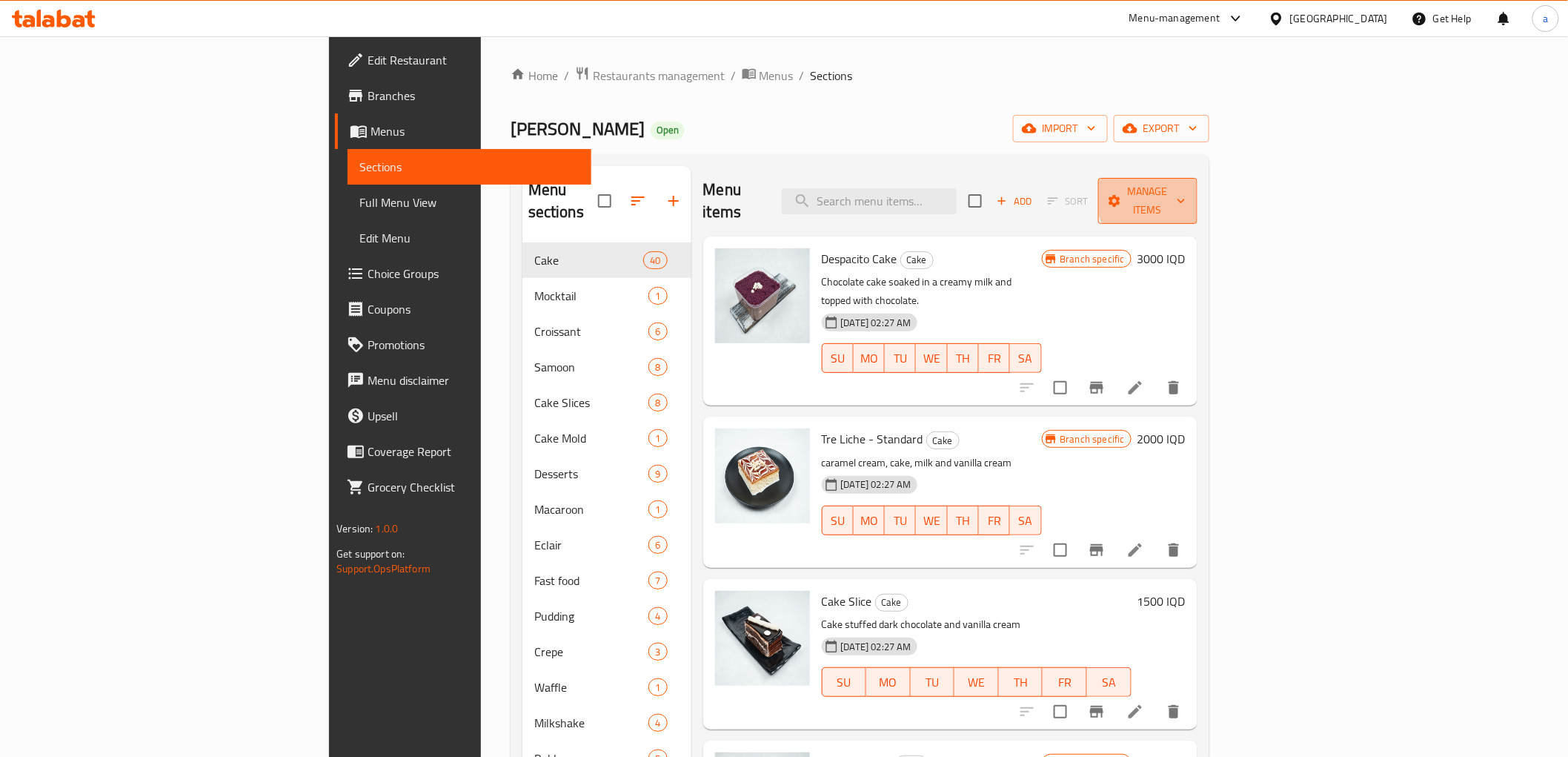
click at [1186, 193] on span "Manage items" at bounding box center [1147, 200] width 75 height 37
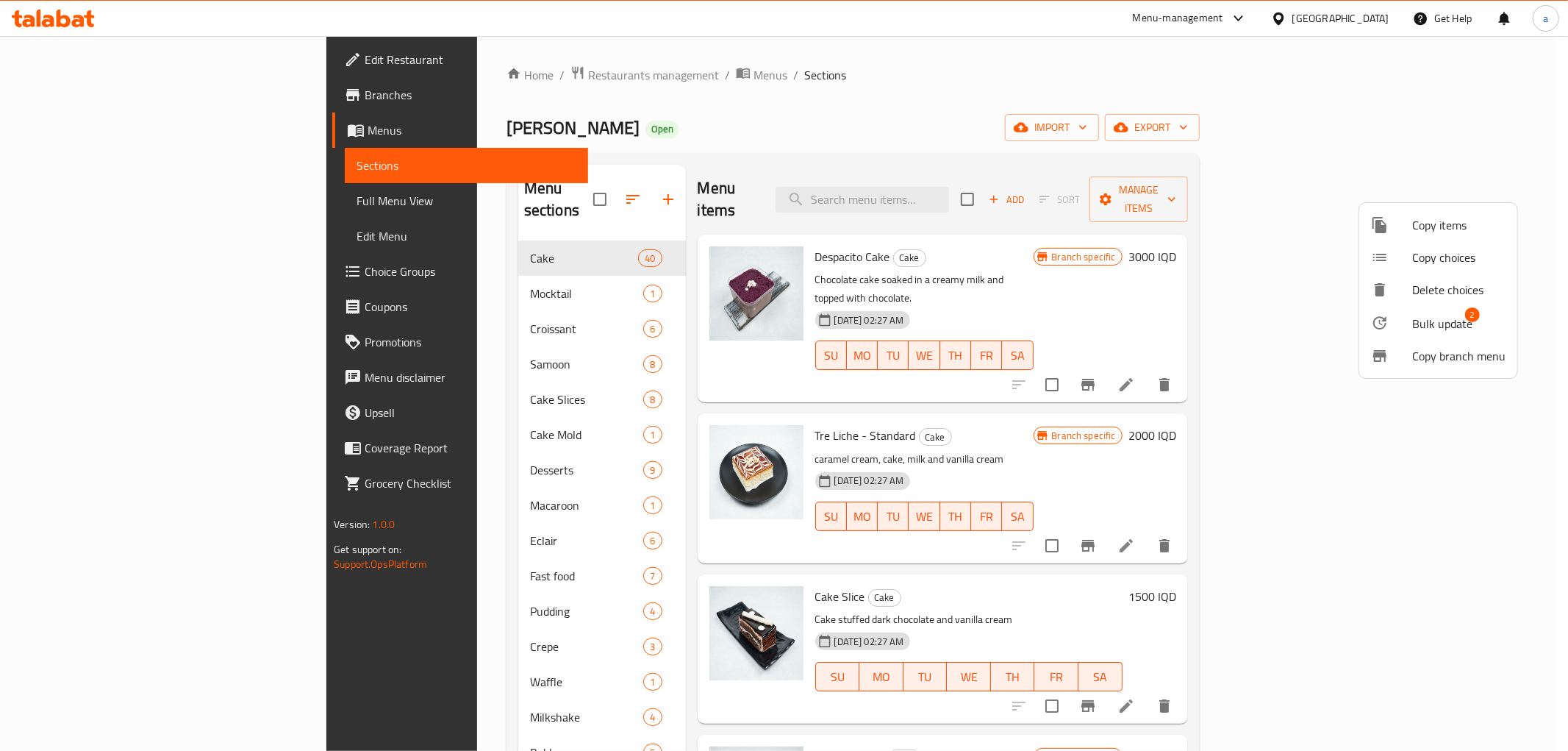
click at [1425, 320] on span "Bulk update" at bounding box center [1442, 324] width 60 height 18
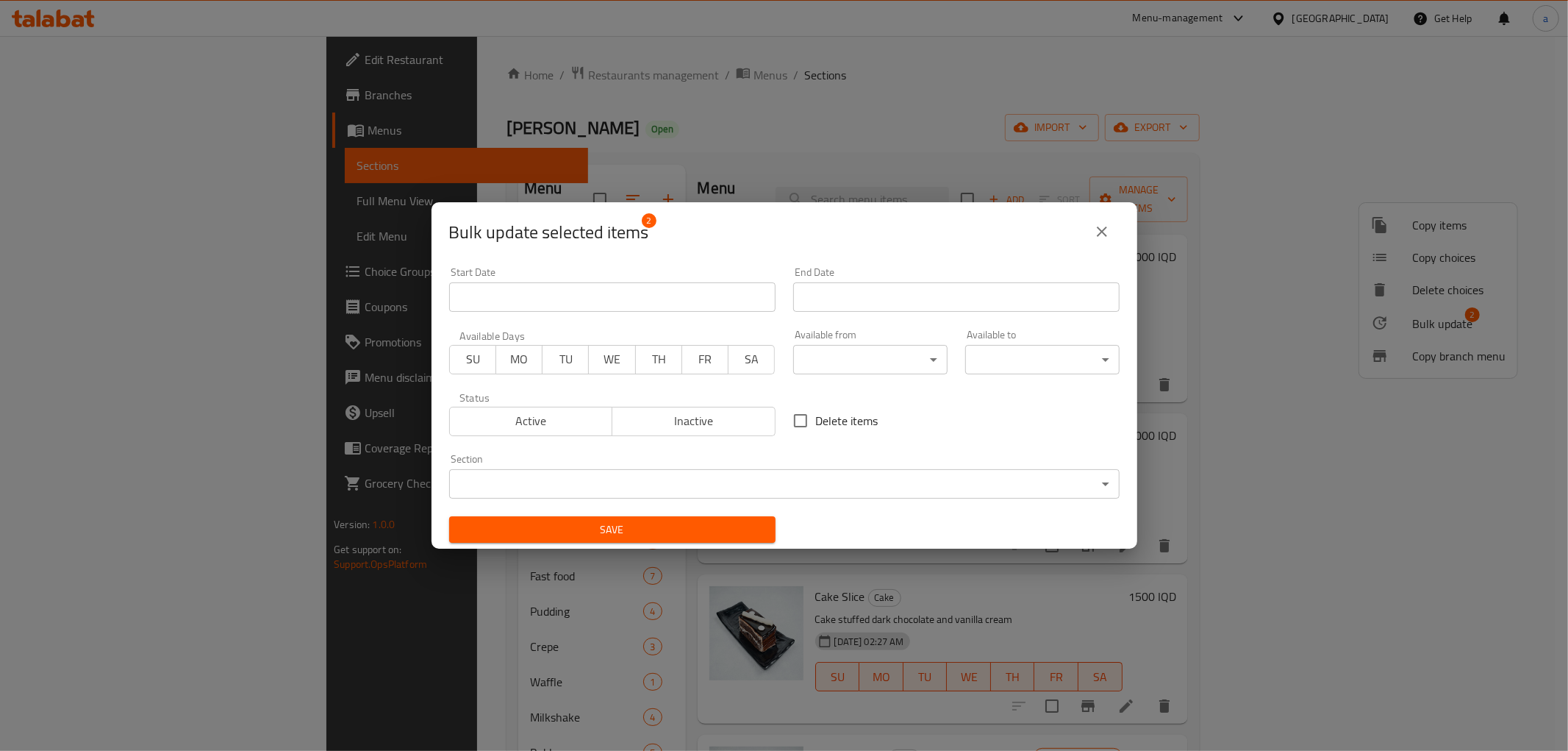
click at [480, 479] on body "​ Menu-management [GEOGRAPHIC_DATA] Get Help a Edit Restaurant Branches Menus S…" at bounding box center [784, 393] width 1568 height 715
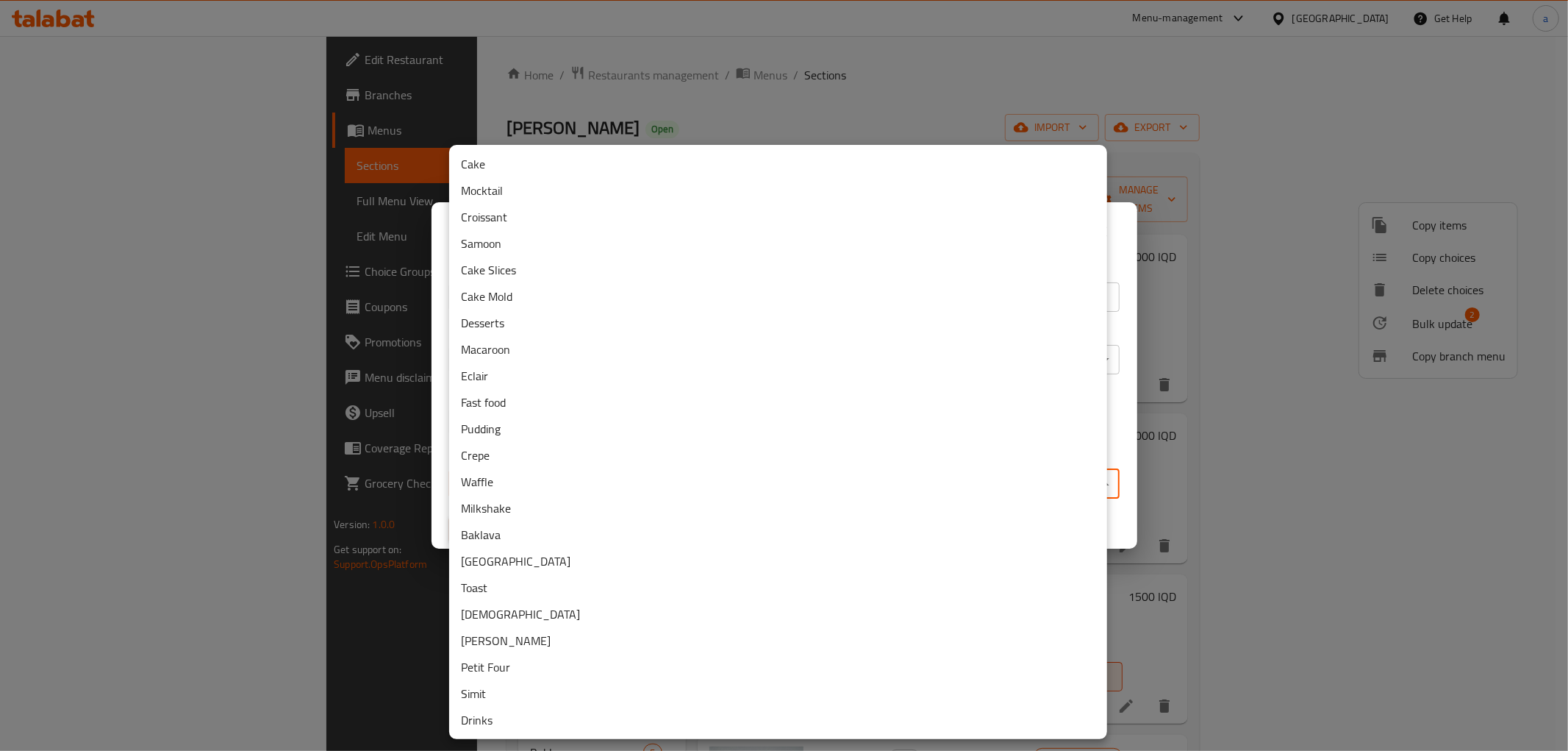
click at [524, 305] on li "Cake Mold" at bounding box center [779, 296] width 658 height 26
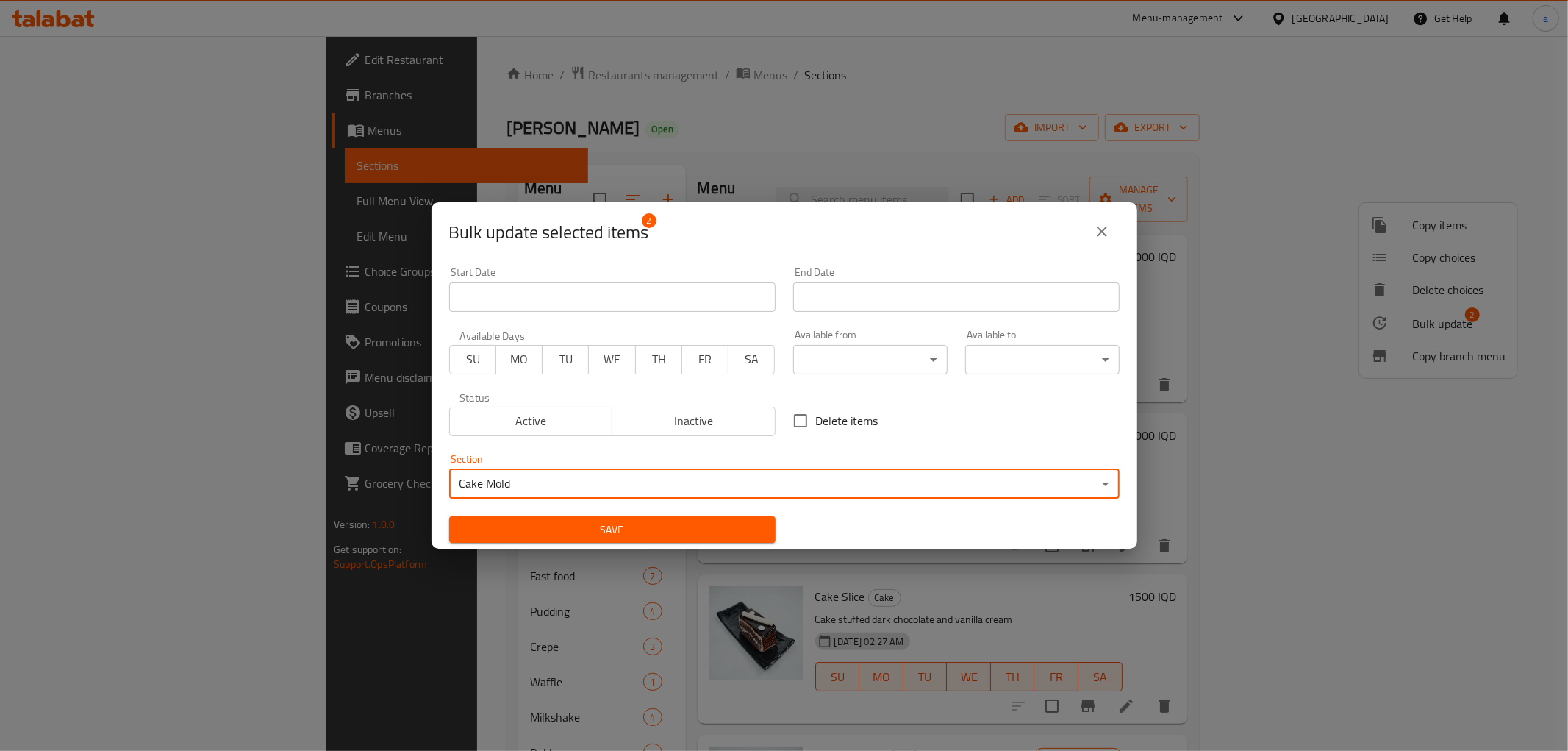
click at [688, 529] on span "Save" at bounding box center [612, 529] width 303 height 18
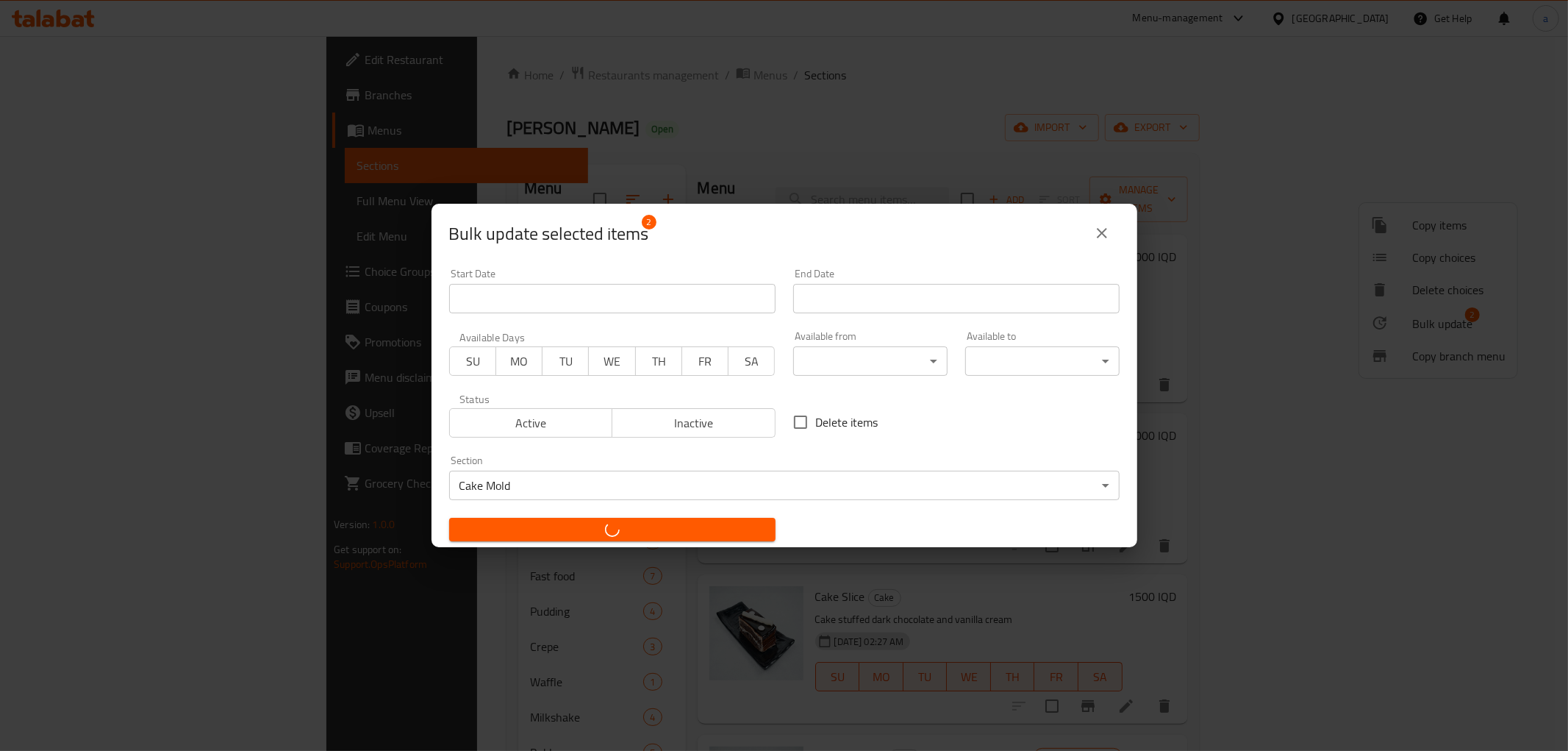
checkbox input "false"
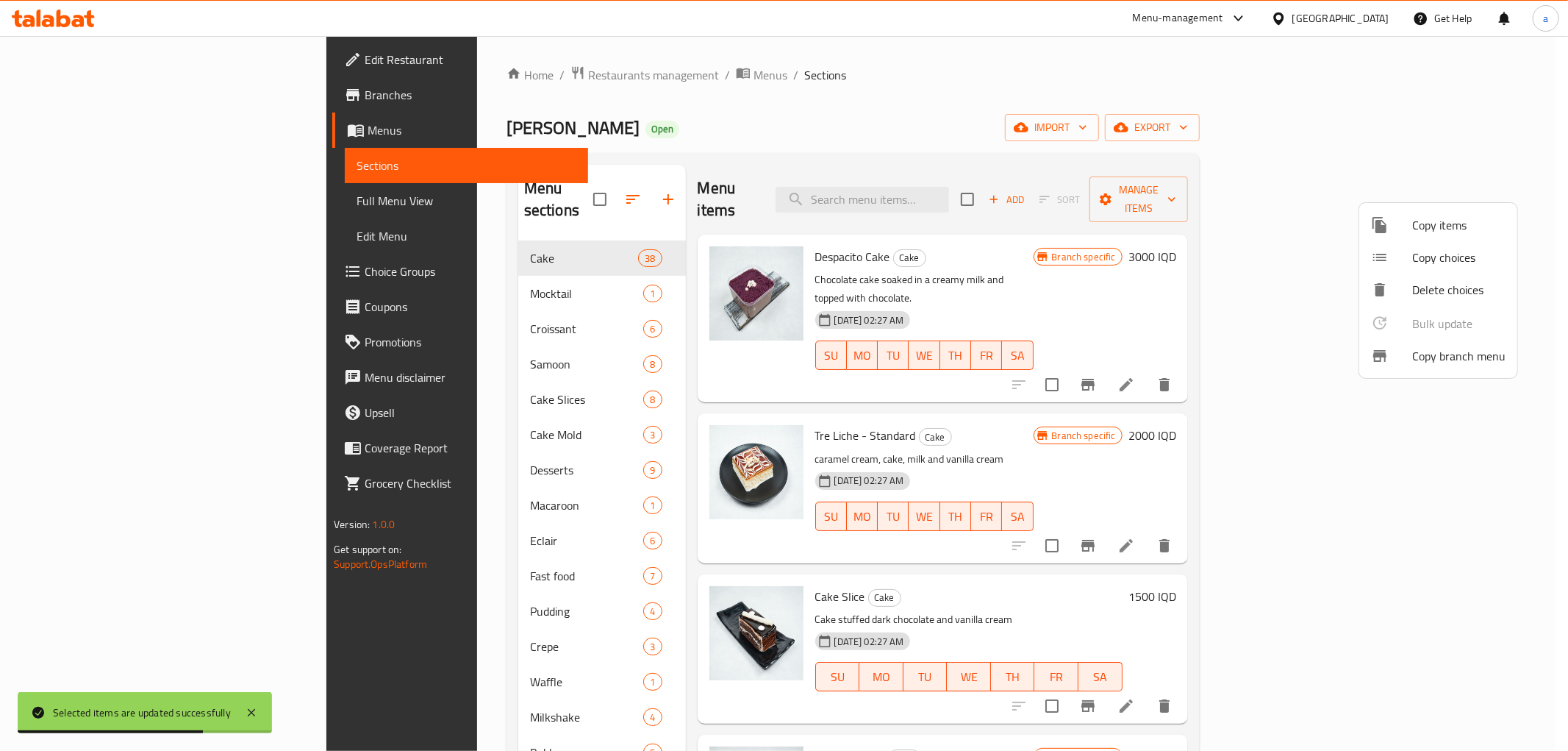
click at [100, 195] on div at bounding box center [784, 375] width 1568 height 751
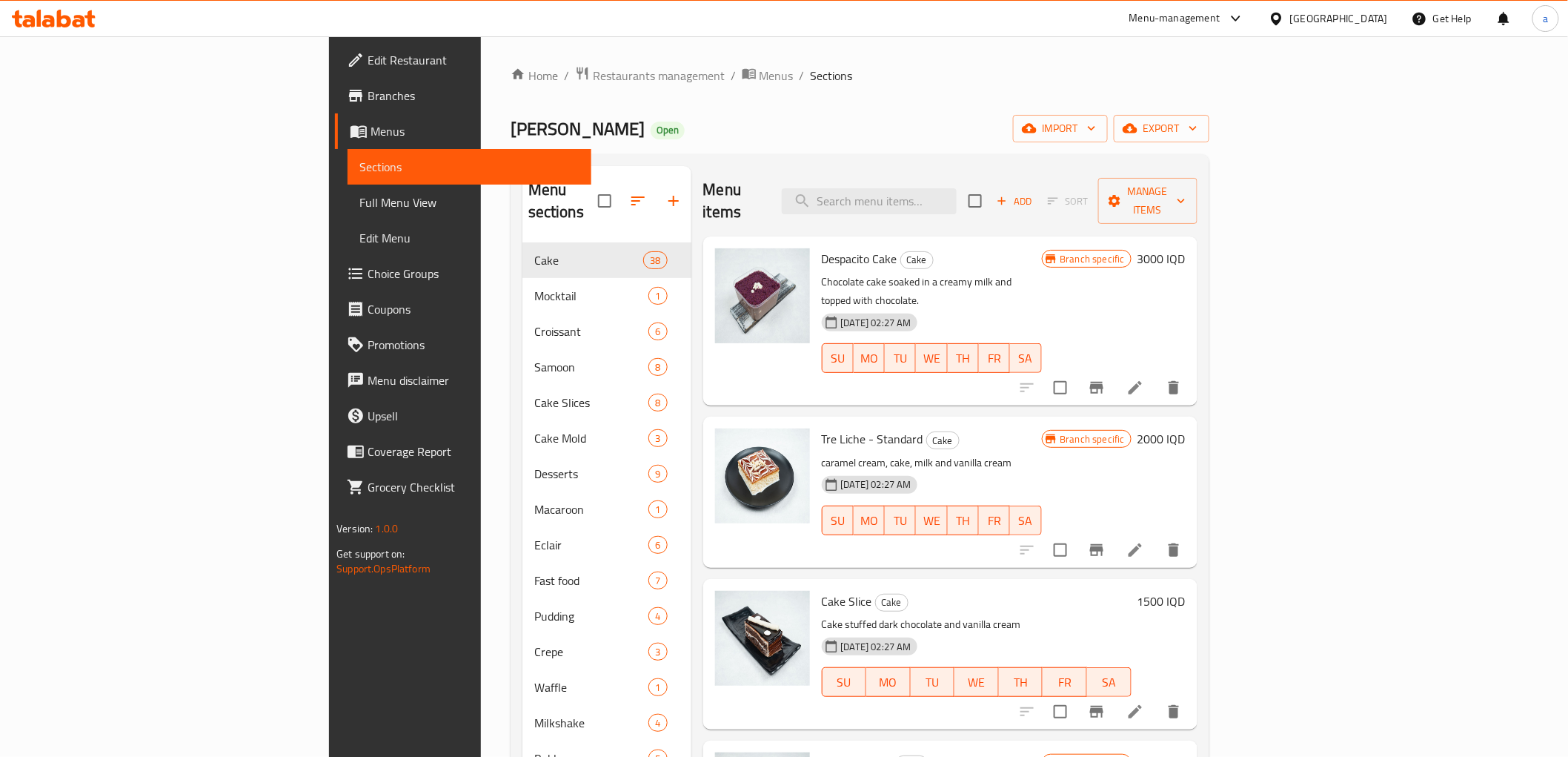
click at [360, 194] on span "Full Menu View" at bounding box center [469, 203] width 219 height 18
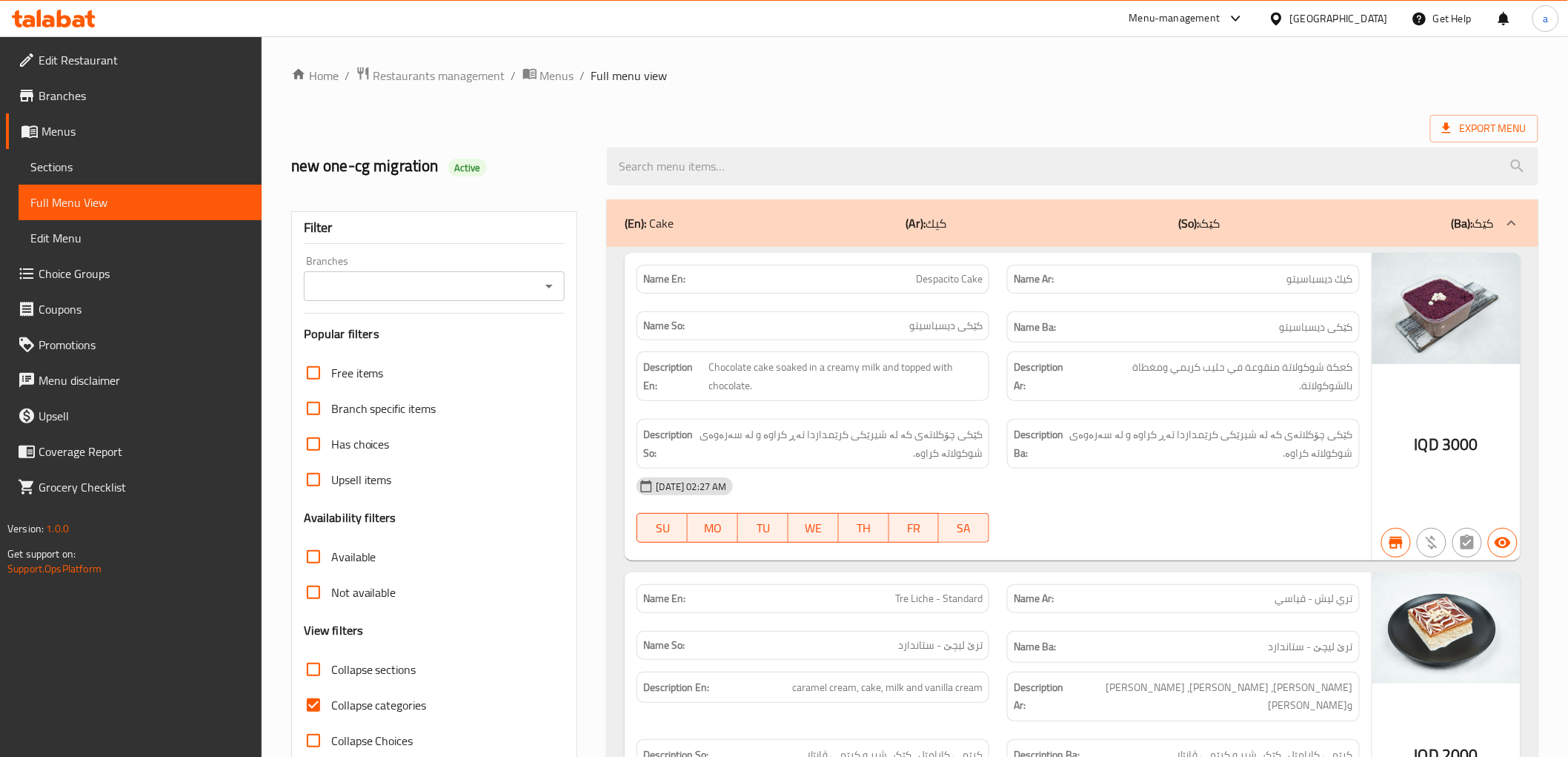
click at [551, 288] on icon "Open" at bounding box center [549, 286] width 18 height 18
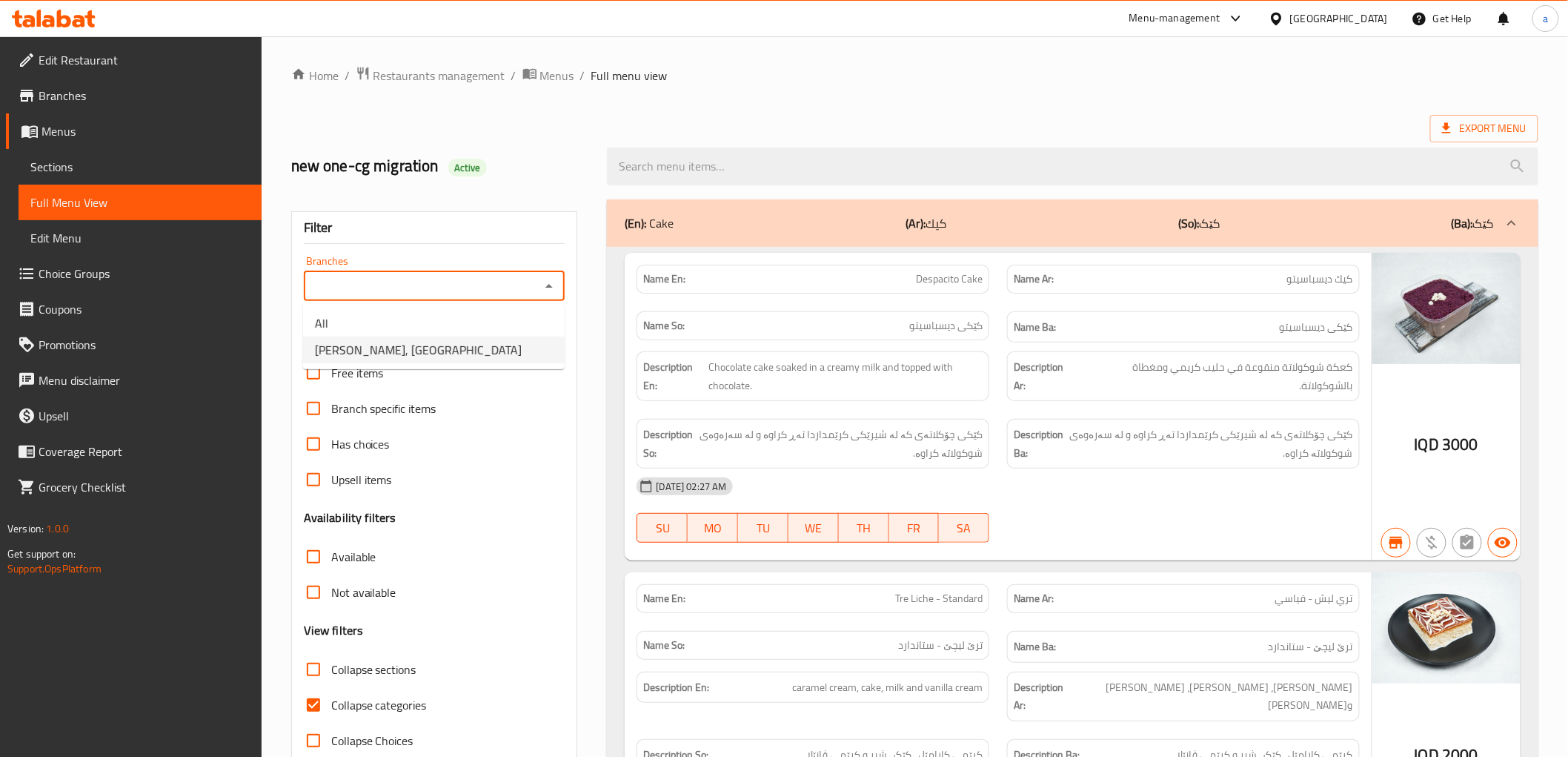
click at [356, 353] on span "[PERSON_NAME], [GEOGRAPHIC_DATA]" at bounding box center [418, 350] width 207 height 18
type input "[PERSON_NAME], [GEOGRAPHIC_DATA]"
click at [316, 702] on input "Collapse categories" at bounding box center [313, 705] width 36 height 36
checkbox input "false"
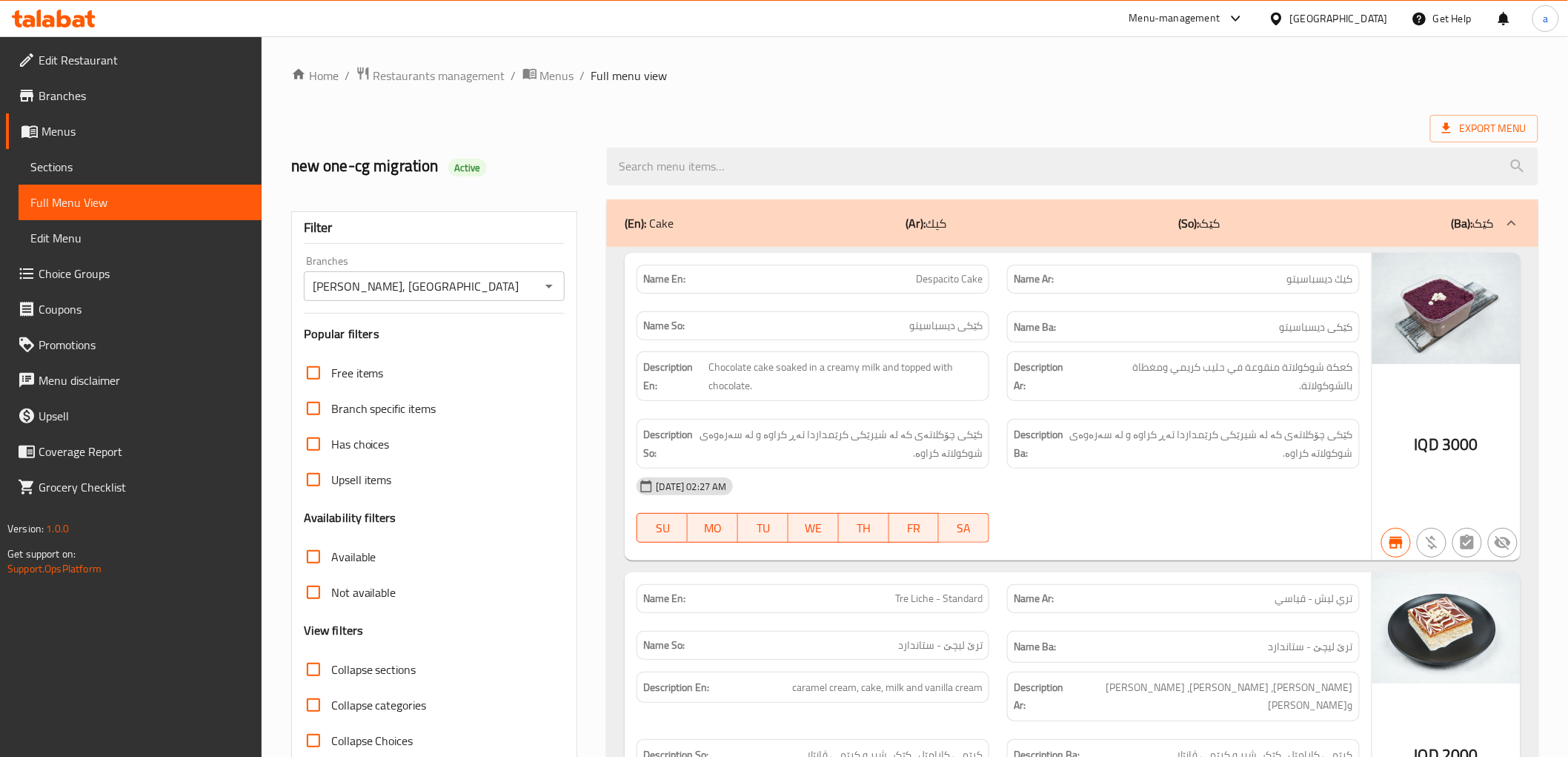
click at [311, 668] on input "Collapse sections" at bounding box center [313, 669] width 36 height 36
checkbox input "true"
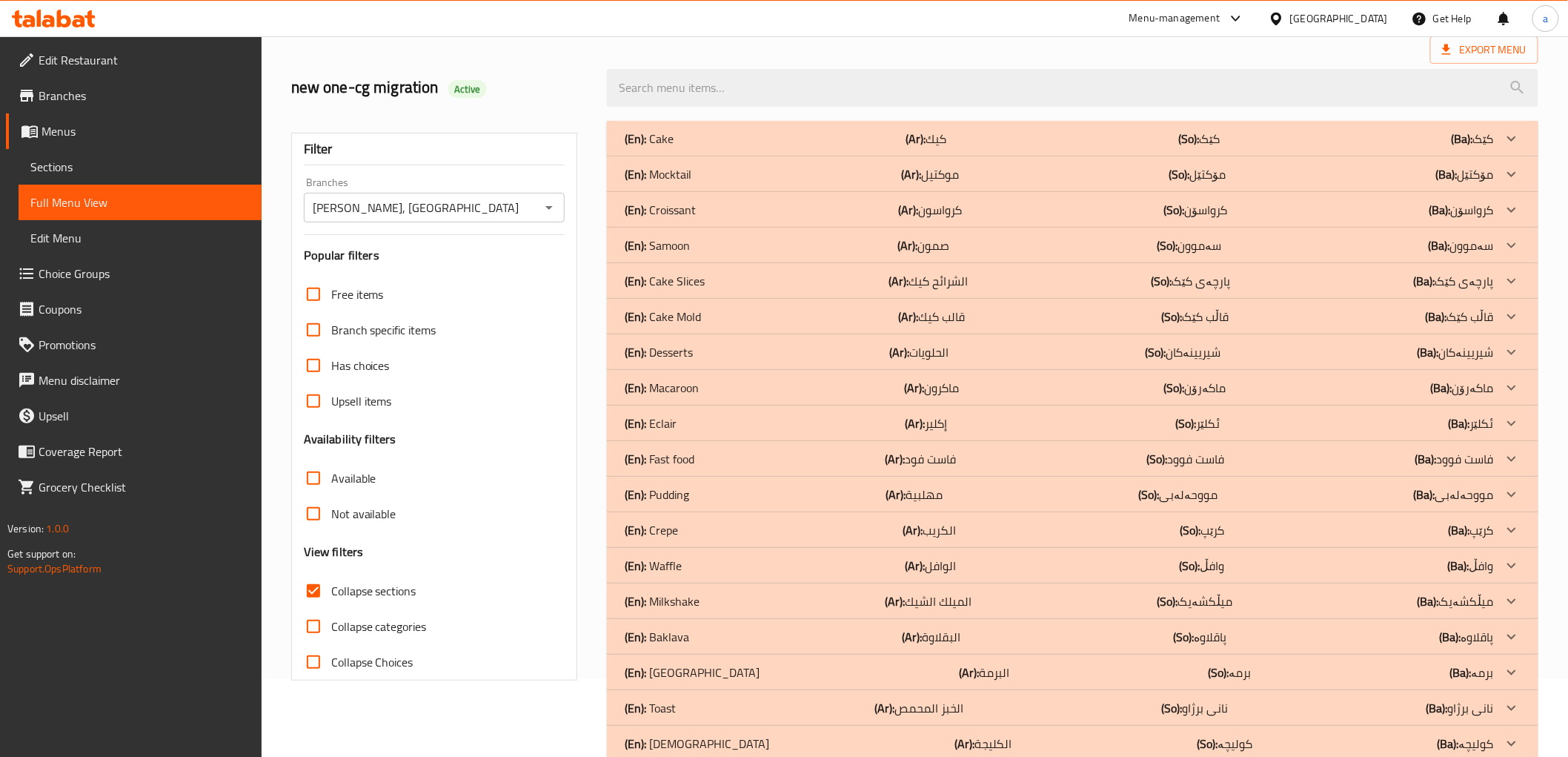
scroll to position [255, 0]
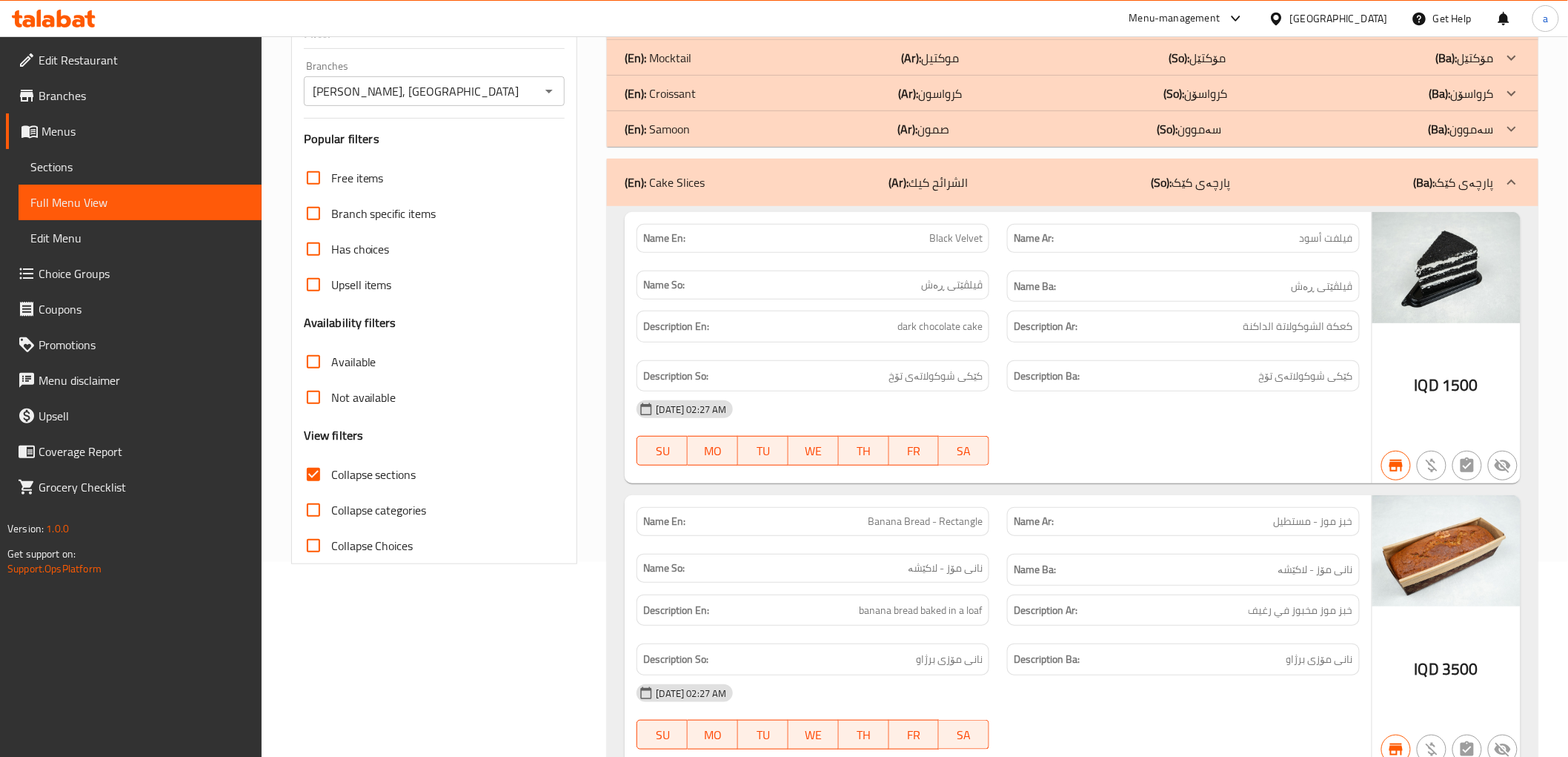
scroll to position [0, 0]
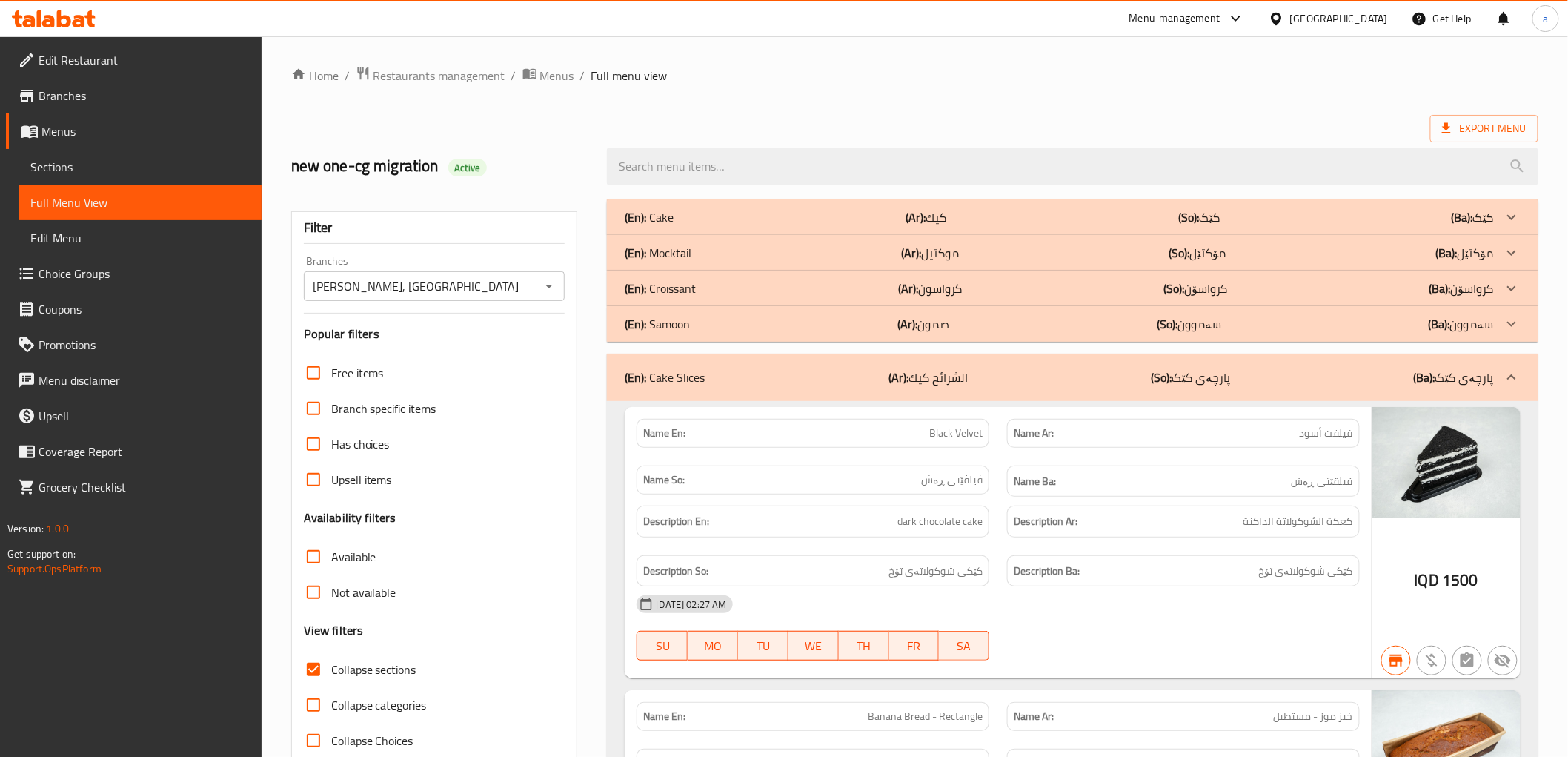
click at [715, 226] on div "(En): Croissant (Ar): كرواسون (So): کرواسۆن (Ba): کرواسۆن" at bounding box center [1059, 218] width 868 height 18
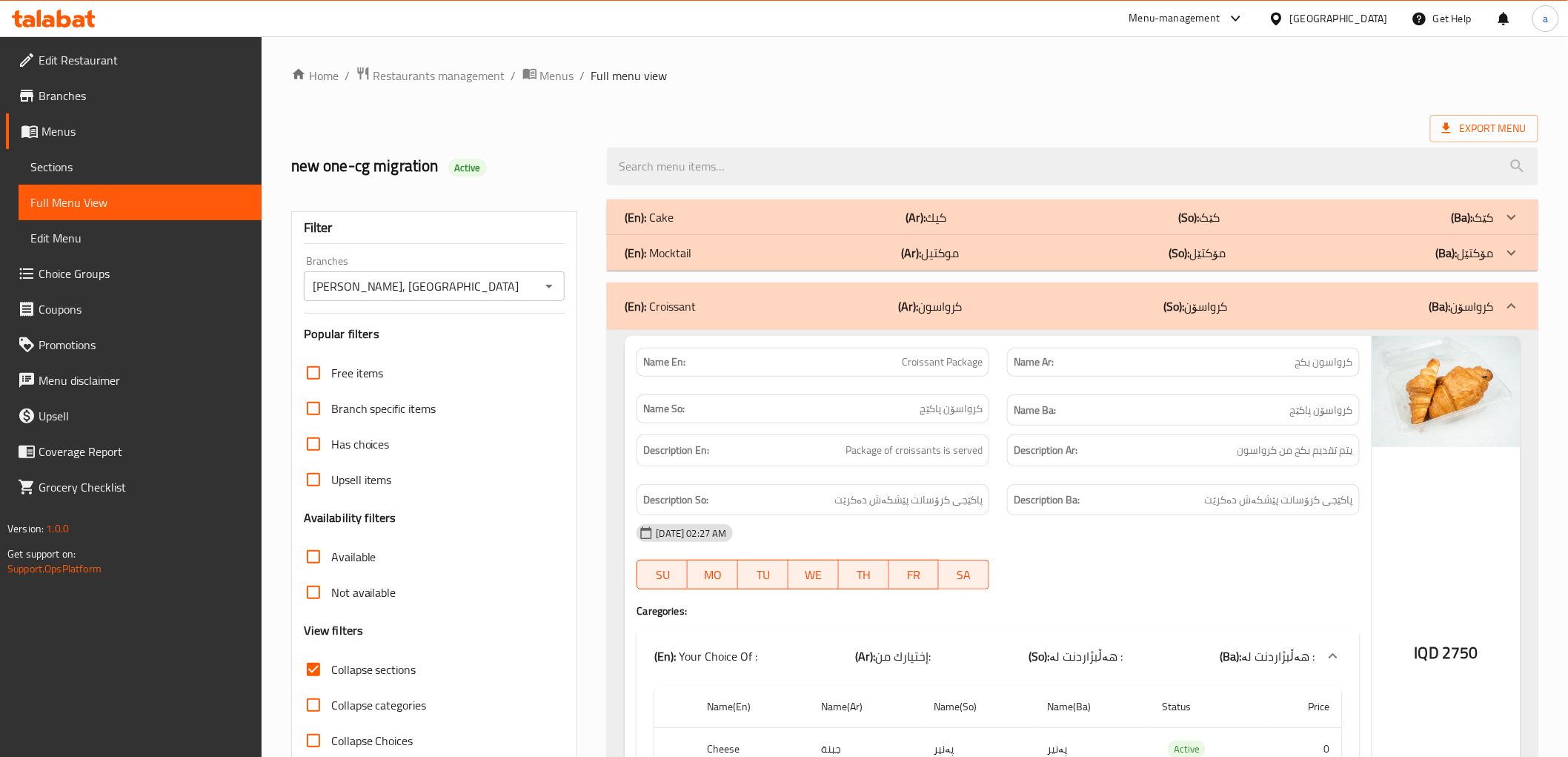
drag, startPoint x: 875, startPoint y: 241, endPoint x: 887, endPoint y: 37, distance: 204.4
click at [56, 133] on span "Menus" at bounding box center [146, 132] width 208 height 18
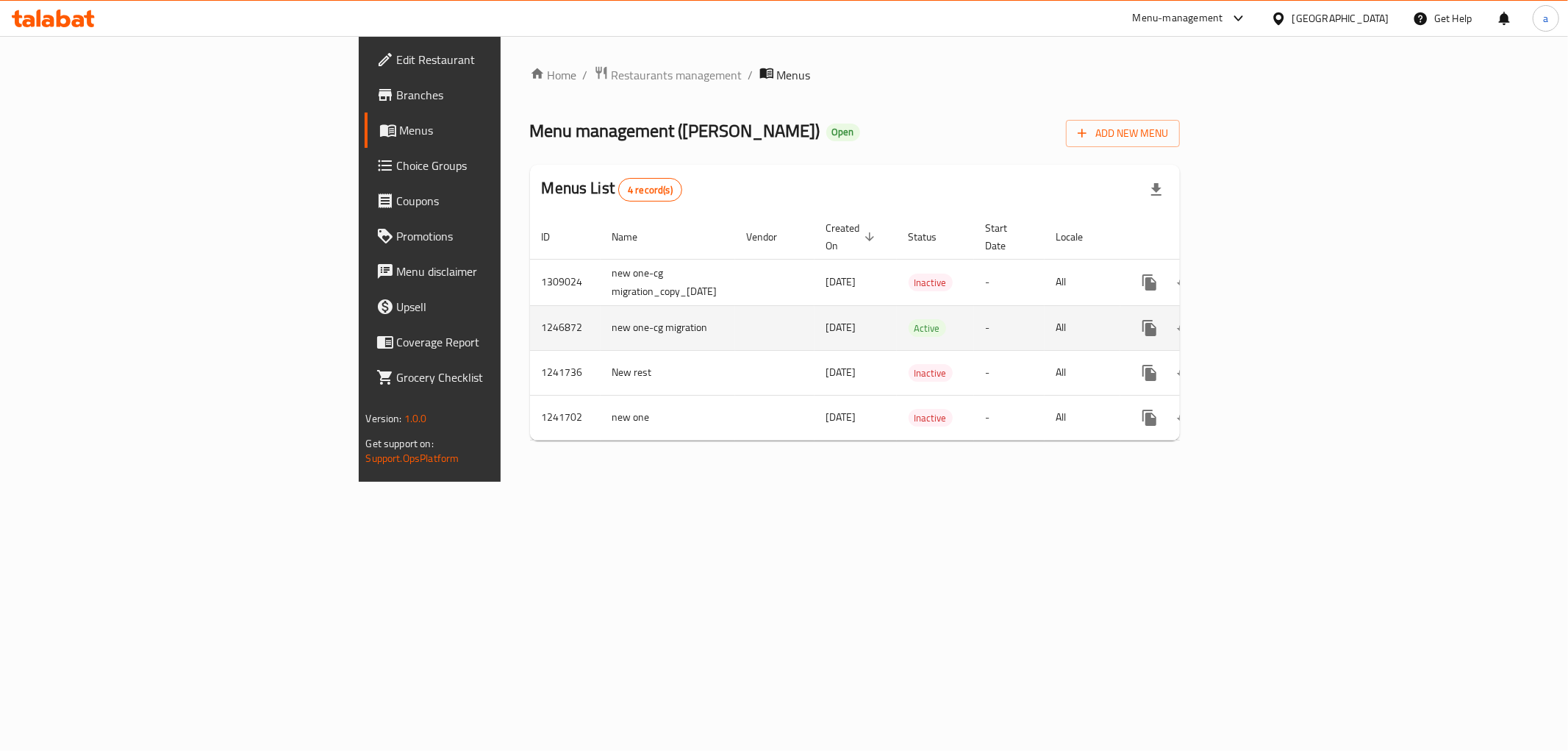
click at [1264, 319] on icon "enhanced table" at bounding box center [1256, 328] width 18 height 18
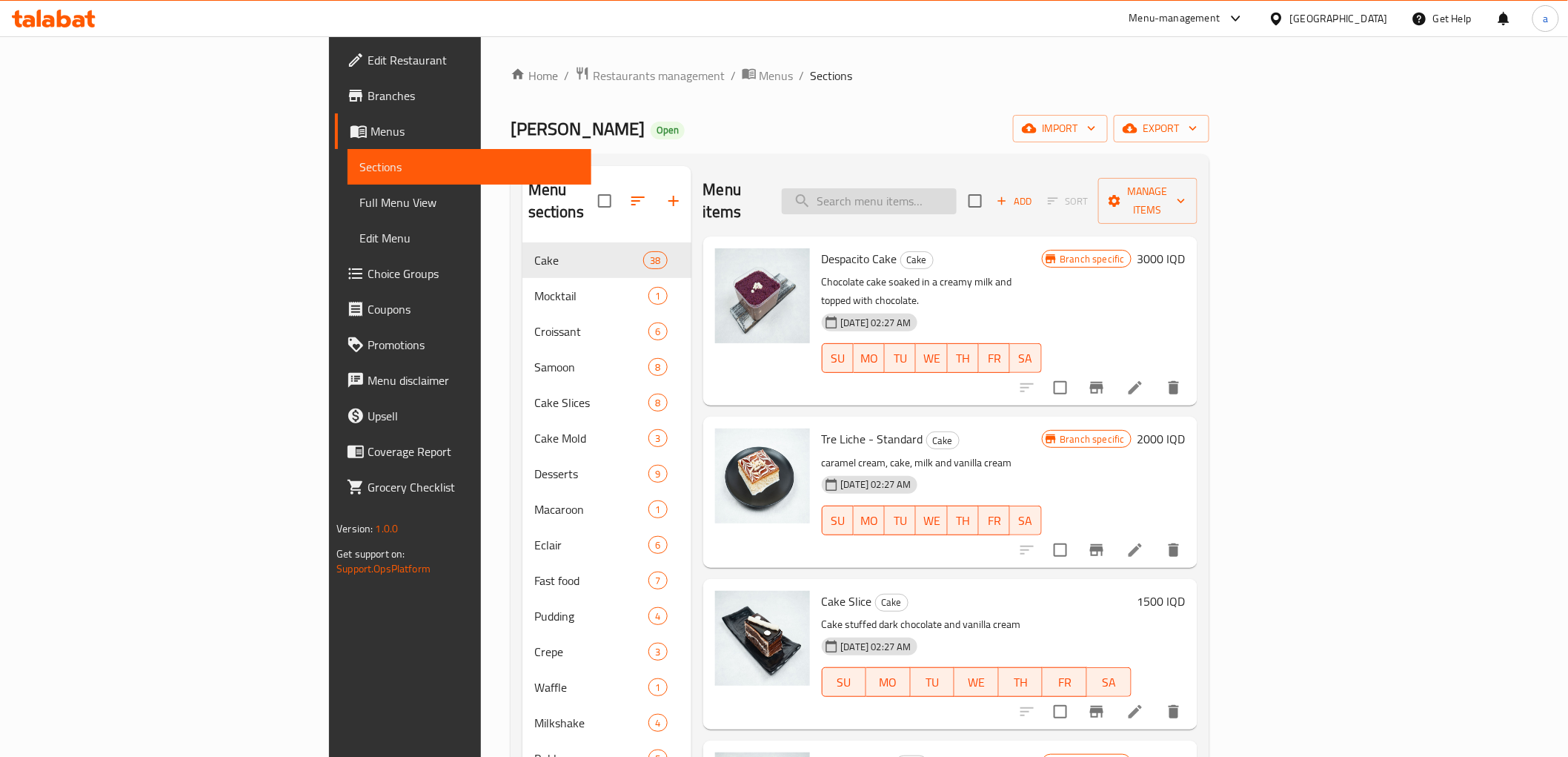
click at [954, 190] on input "search" at bounding box center [868, 201] width 174 height 26
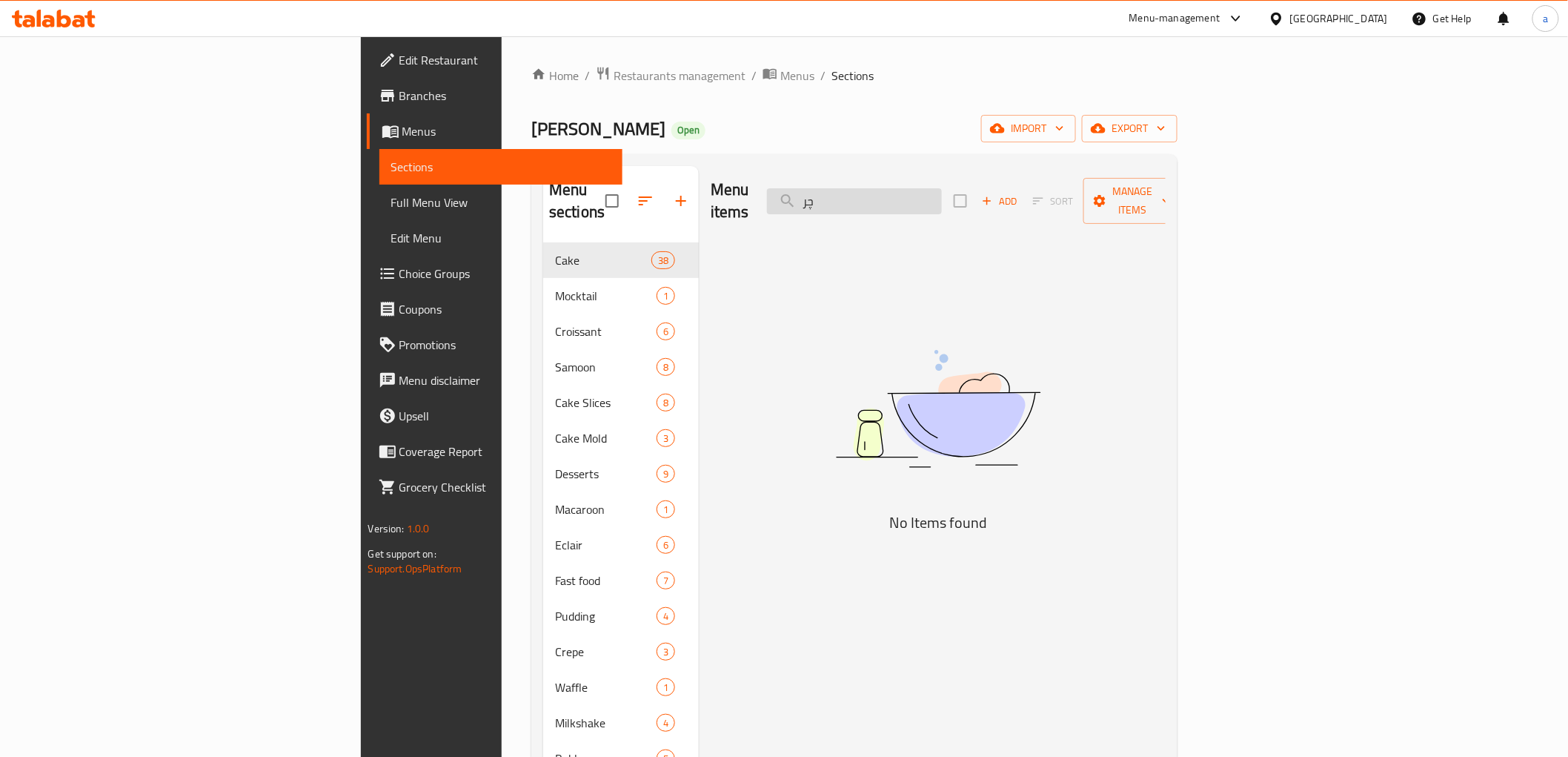
type input "چ"
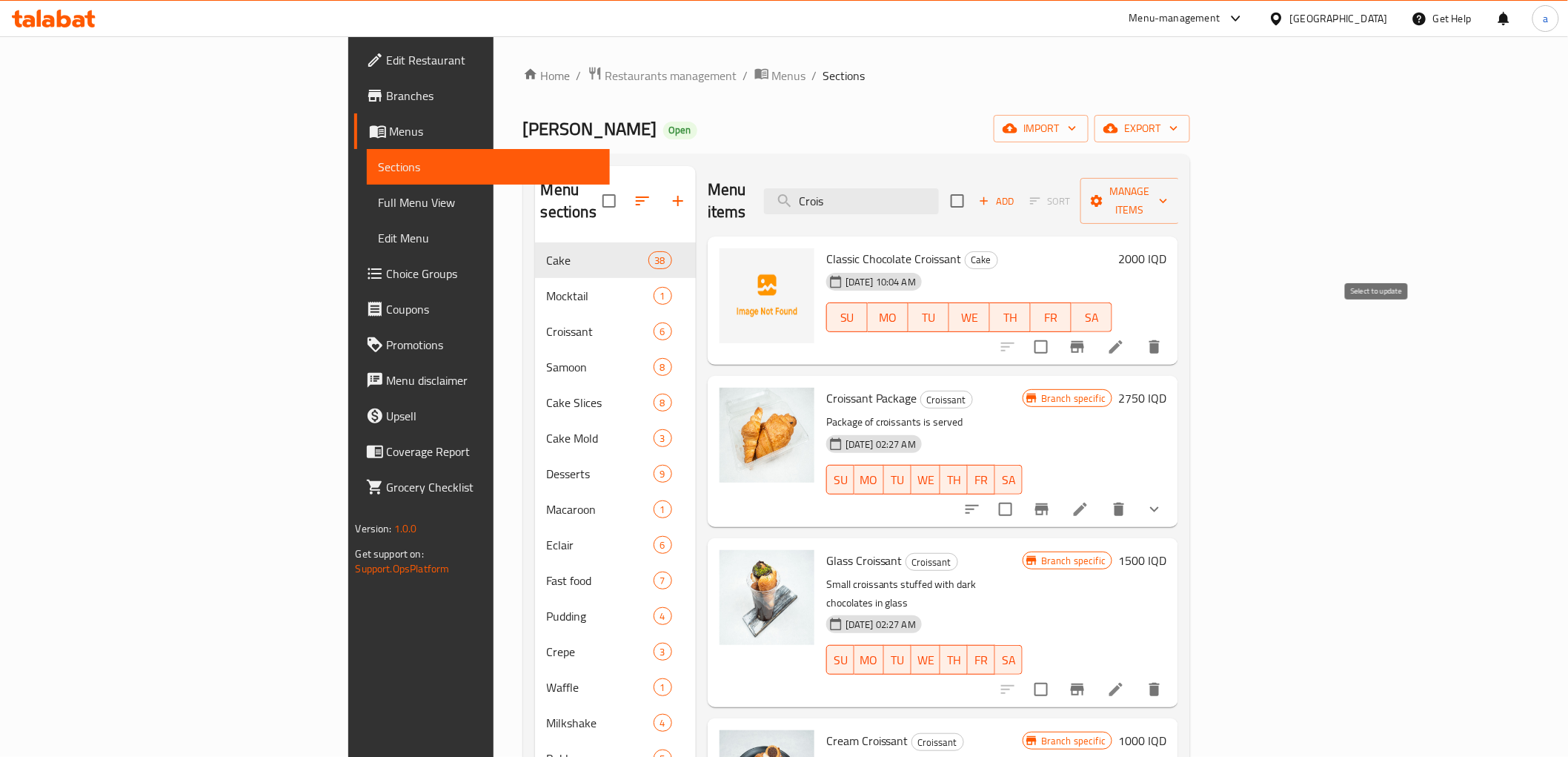
type input "Crois"
click at [1057, 332] on input "checkbox" at bounding box center [1041, 347] width 31 height 31
checkbox input "true"
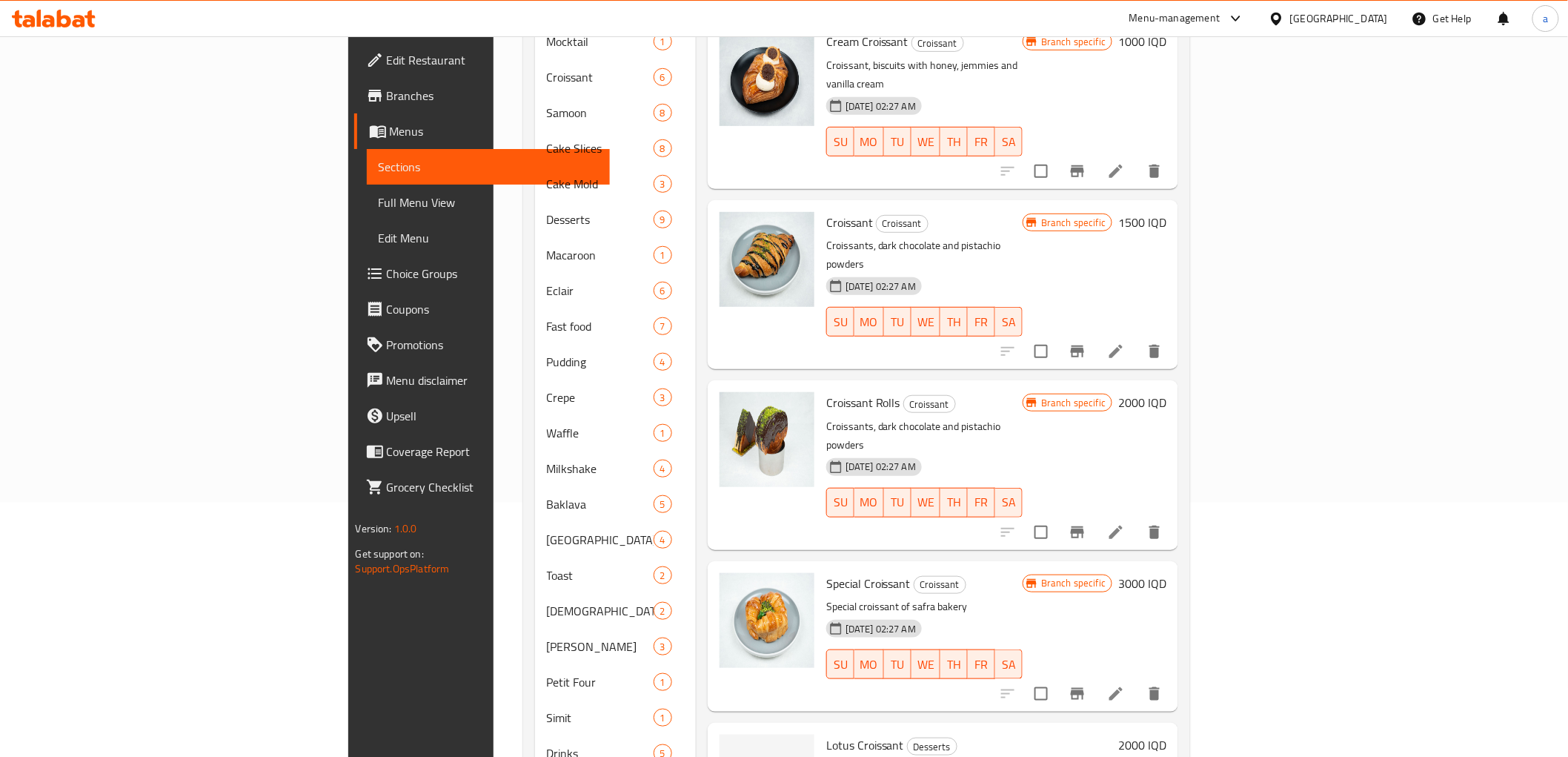
scroll to position [293, 0]
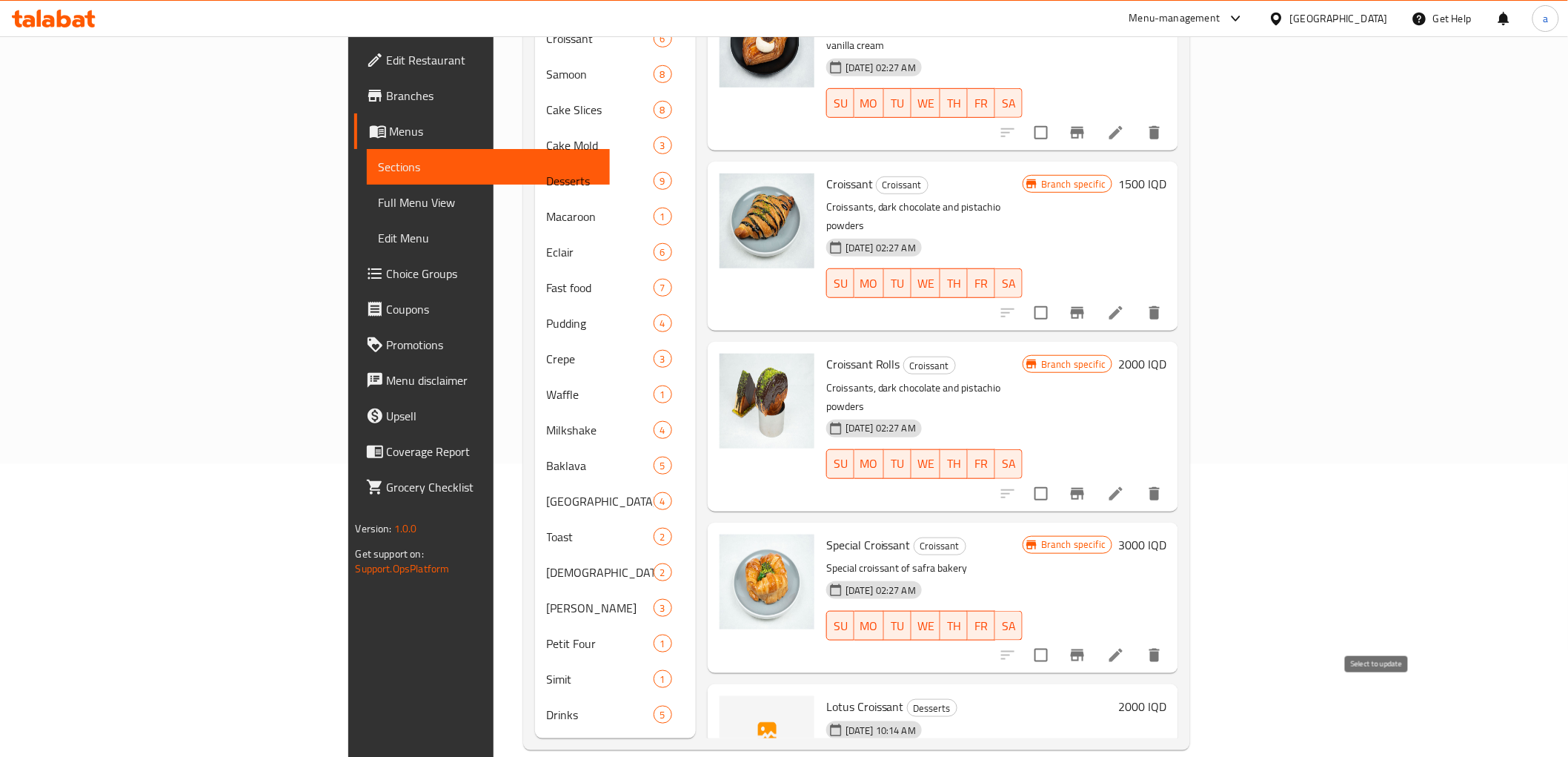
checkbox input "true"
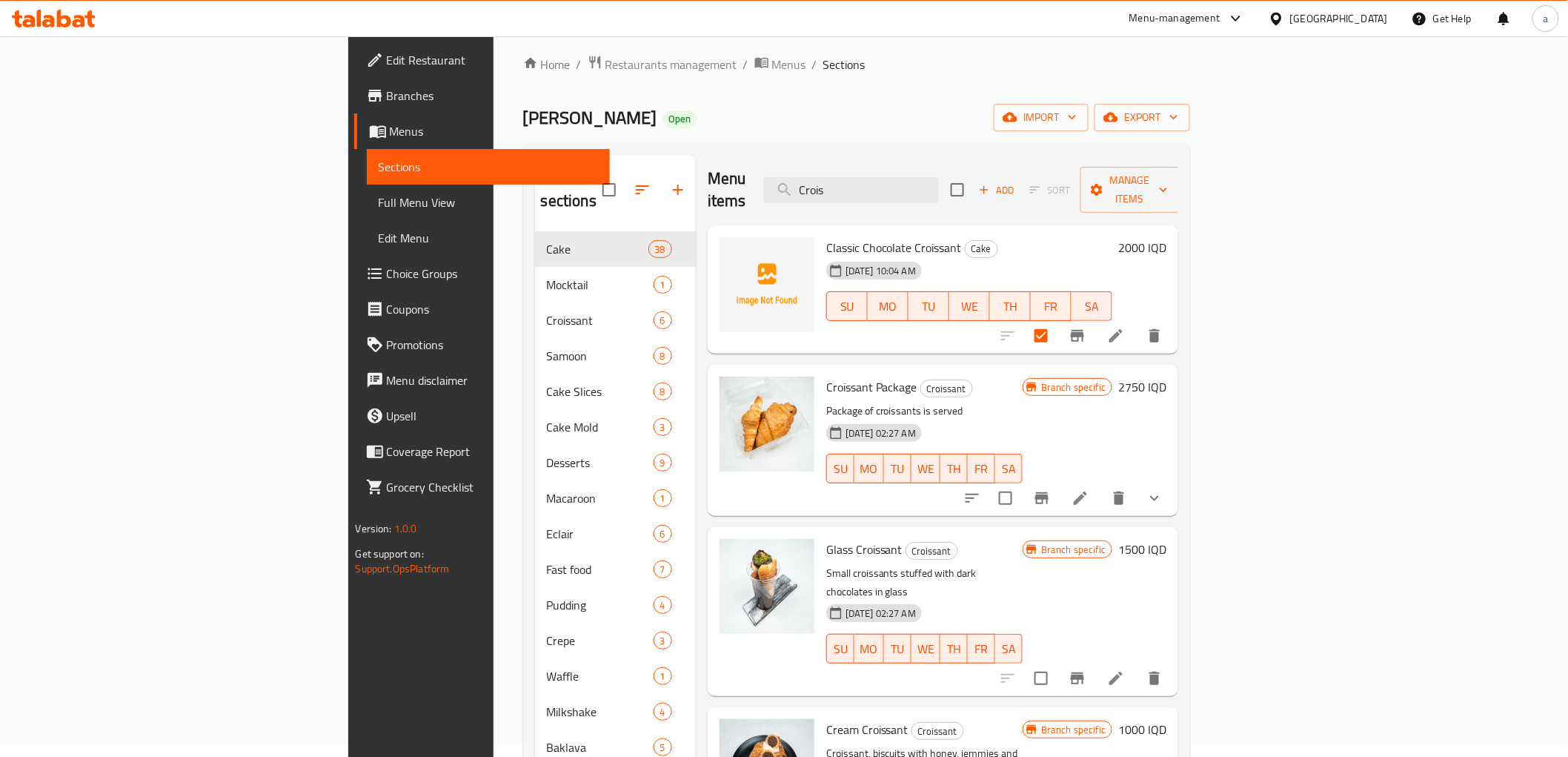
scroll to position [0, 0]
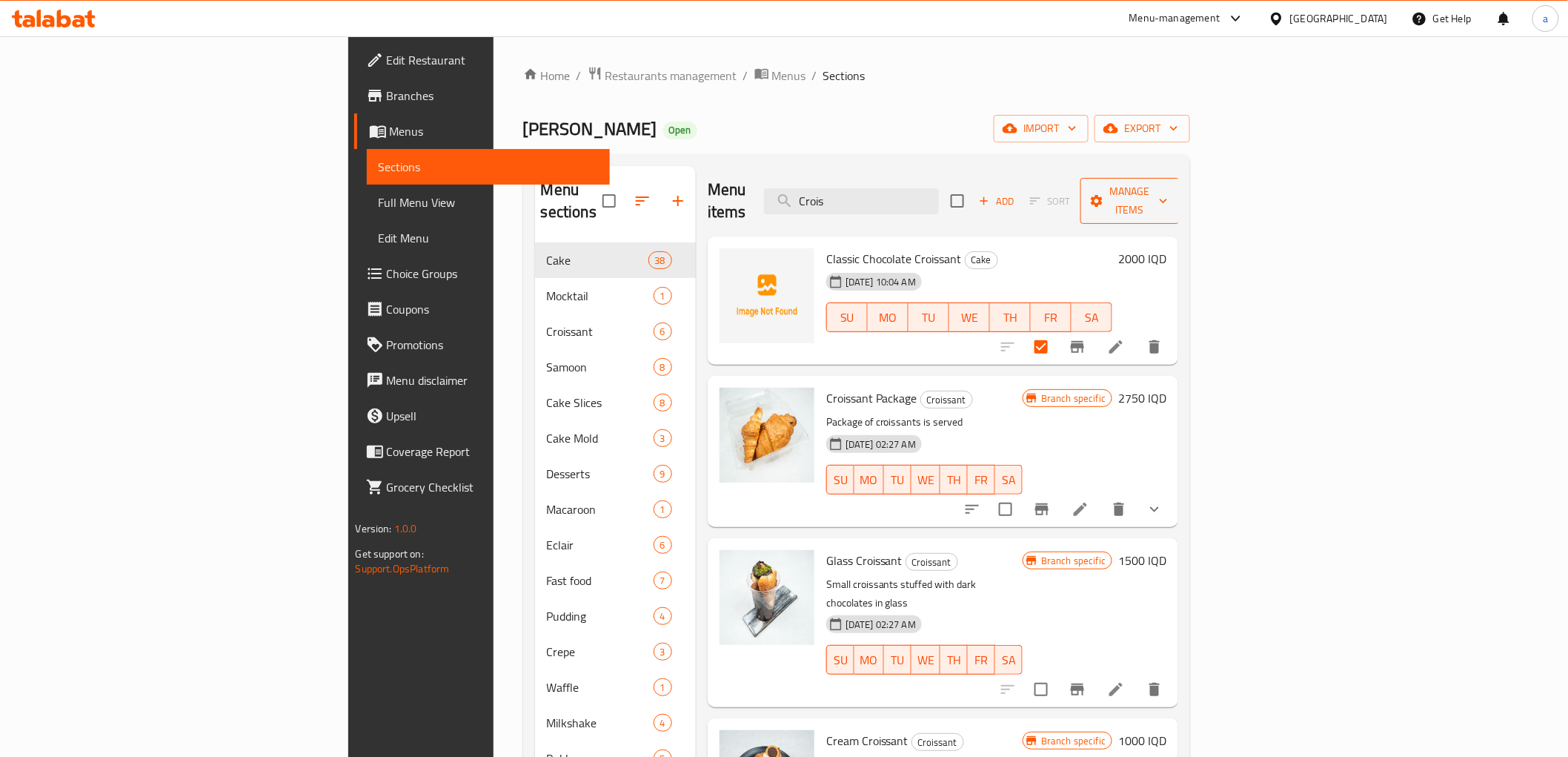
click at [1168, 185] on span "Manage items" at bounding box center [1130, 200] width 75 height 37
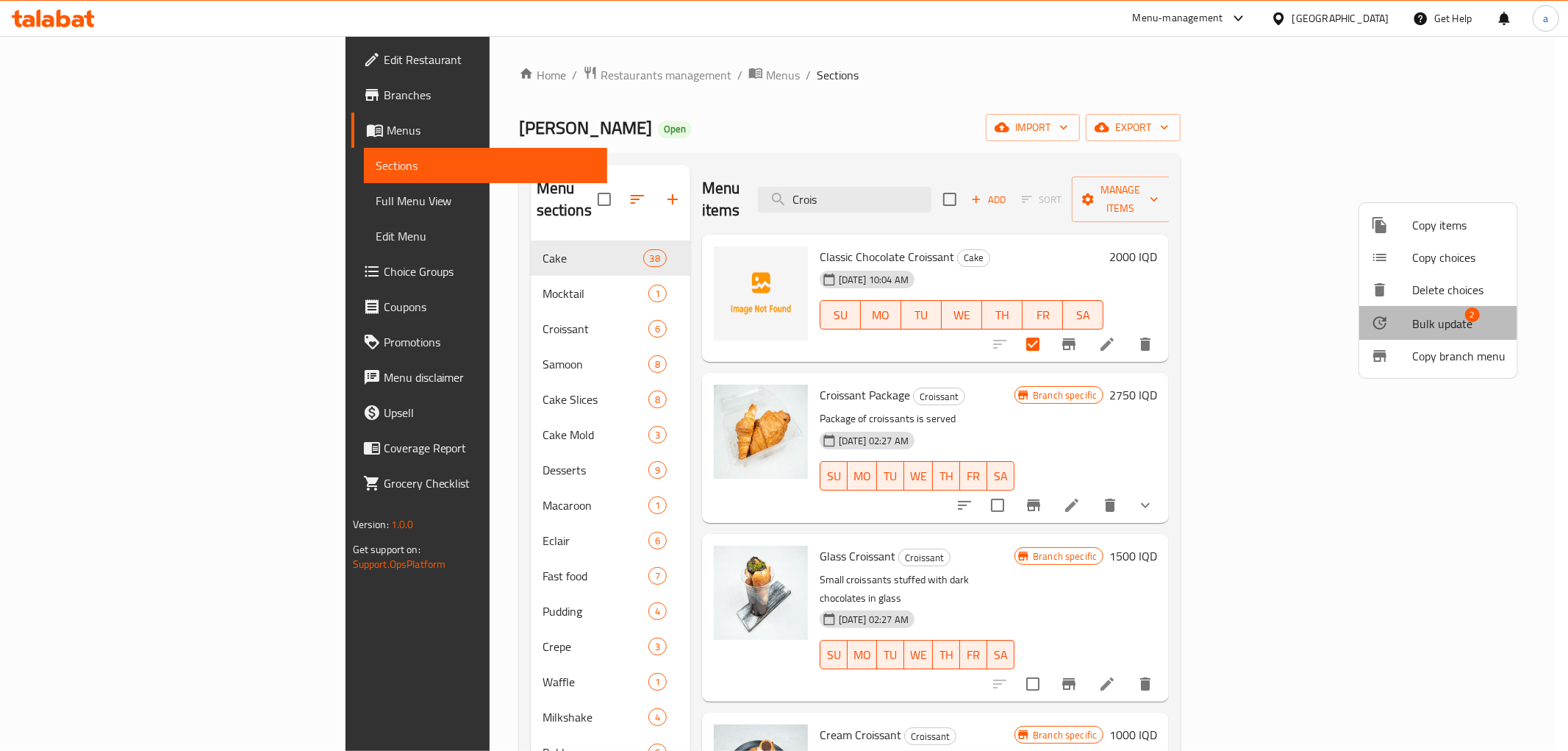
click at [1429, 318] on span "Bulk update" at bounding box center [1442, 324] width 60 height 18
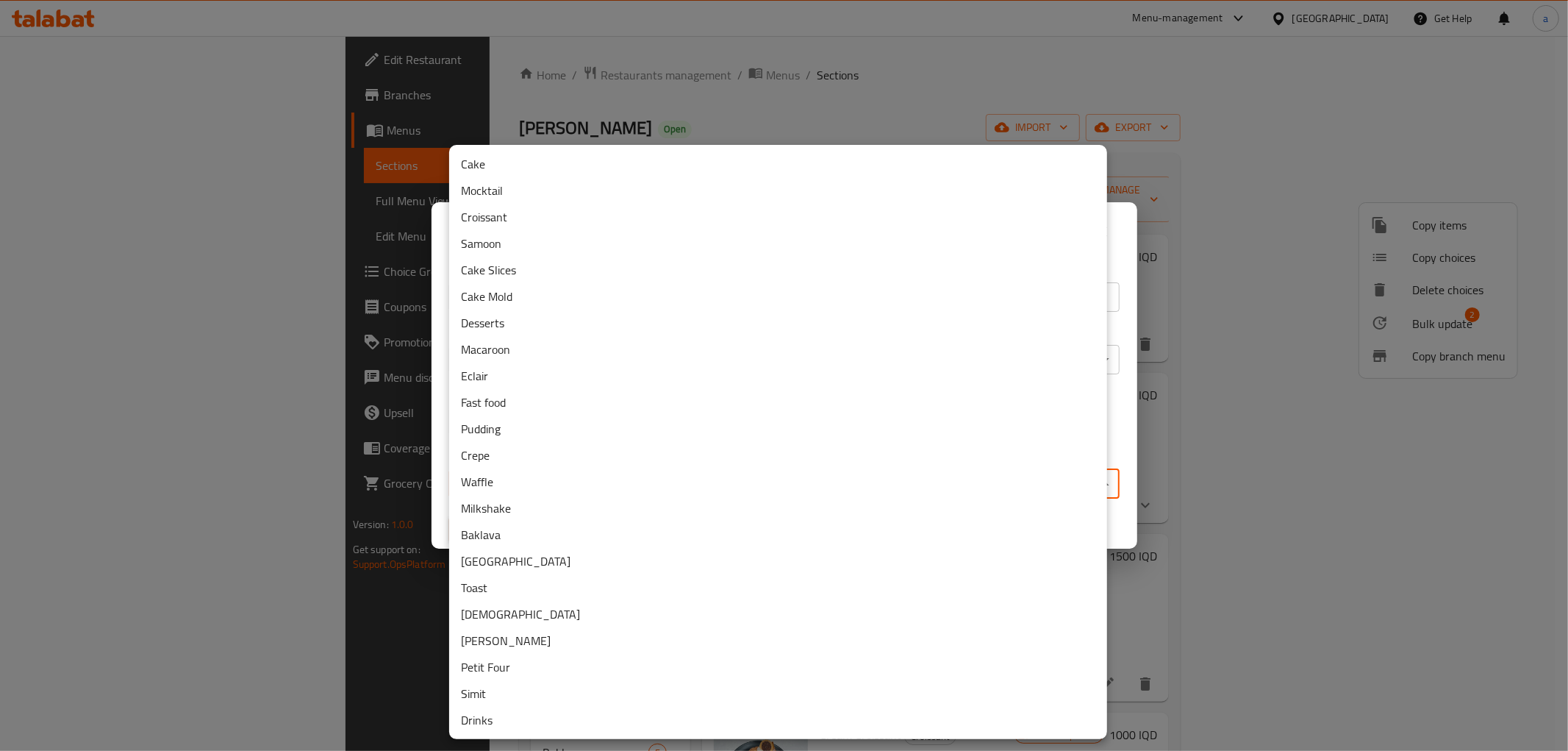
click at [511, 479] on body "​ Menu-management Iraq Get Help a Edit Restaurant Branches Menus Sections Full …" at bounding box center [784, 393] width 1568 height 715
click at [501, 218] on li "Croissant" at bounding box center [779, 217] width 658 height 26
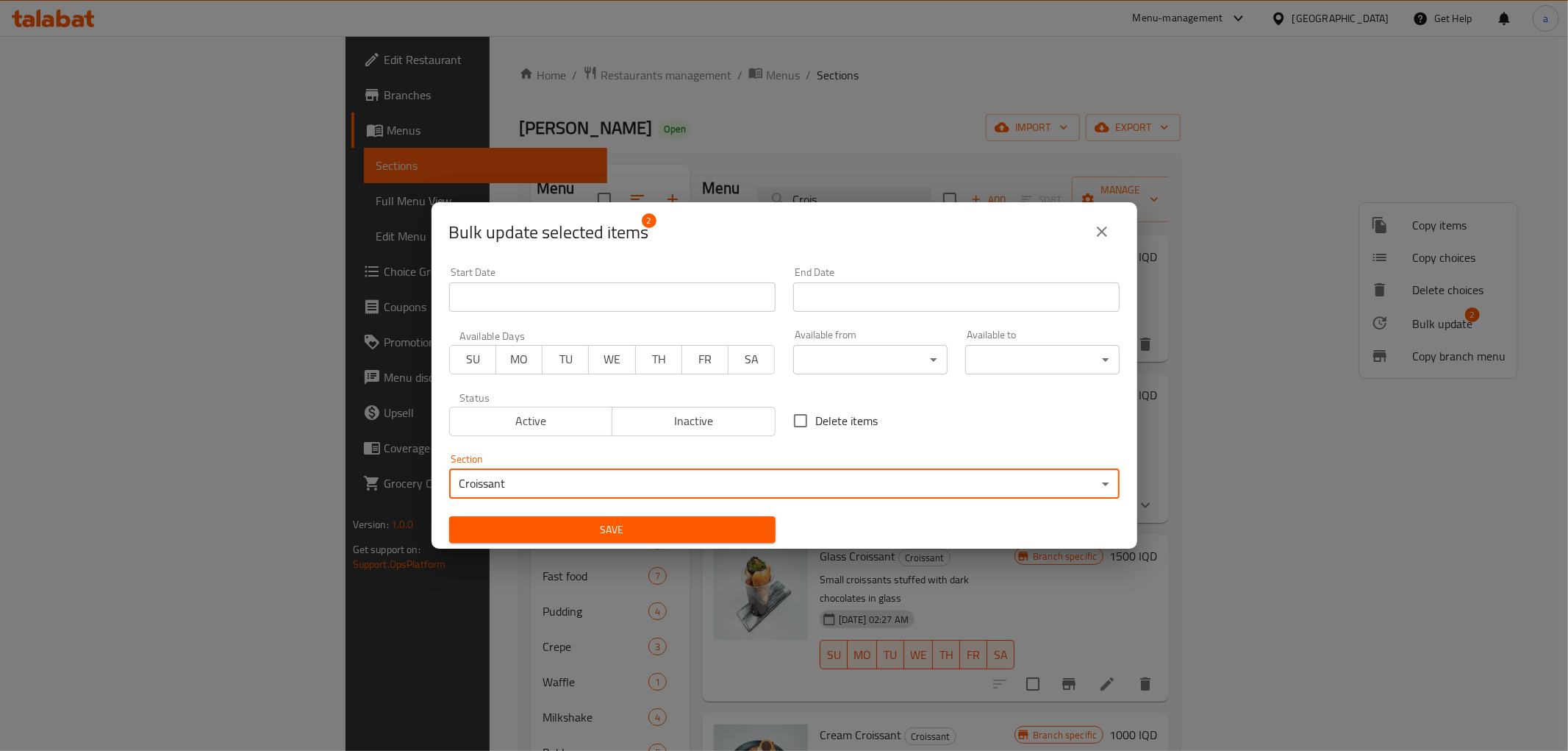
click at [674, 520] on span "Save" at bounding box center [612, 529] width 303 height 18
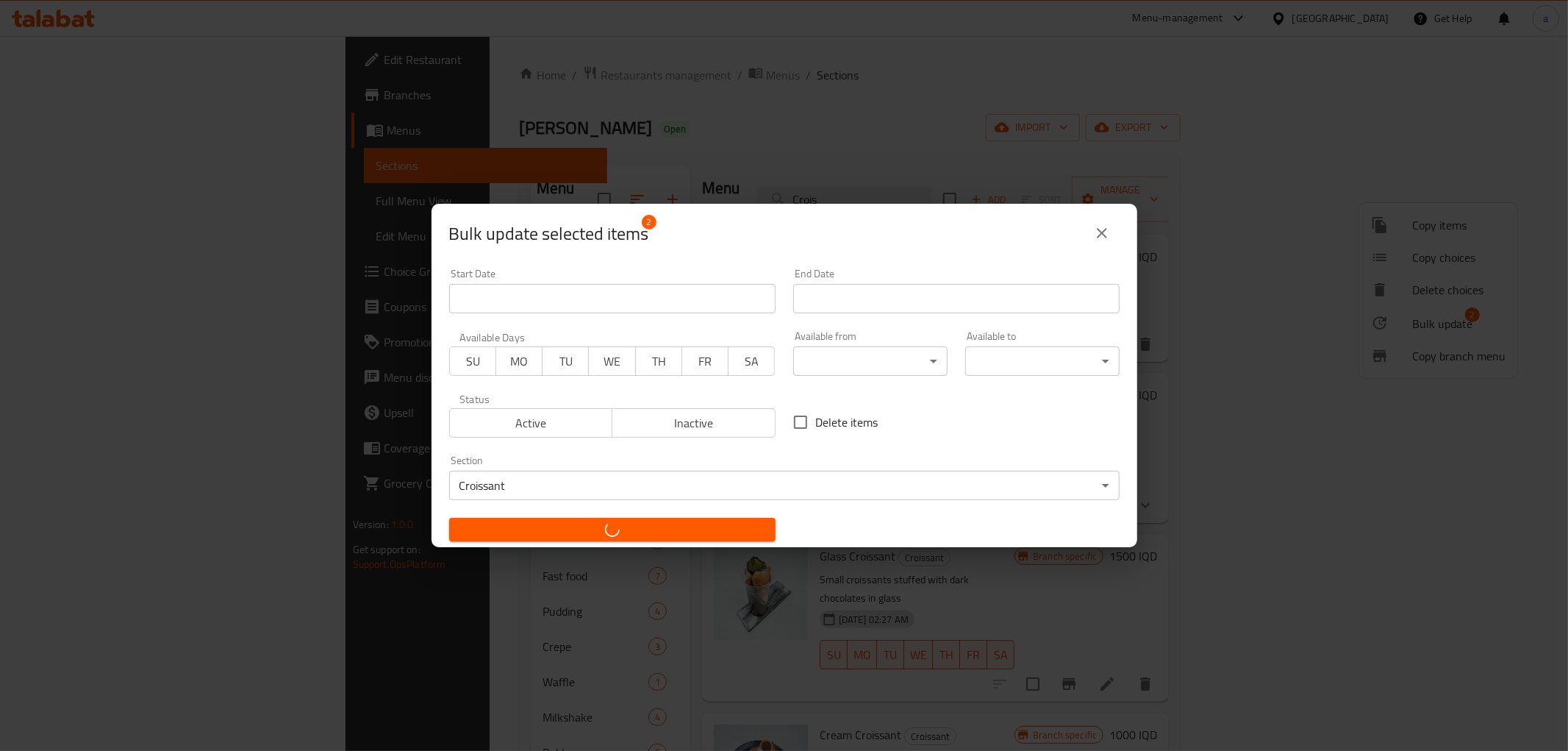
checkbox input "false"
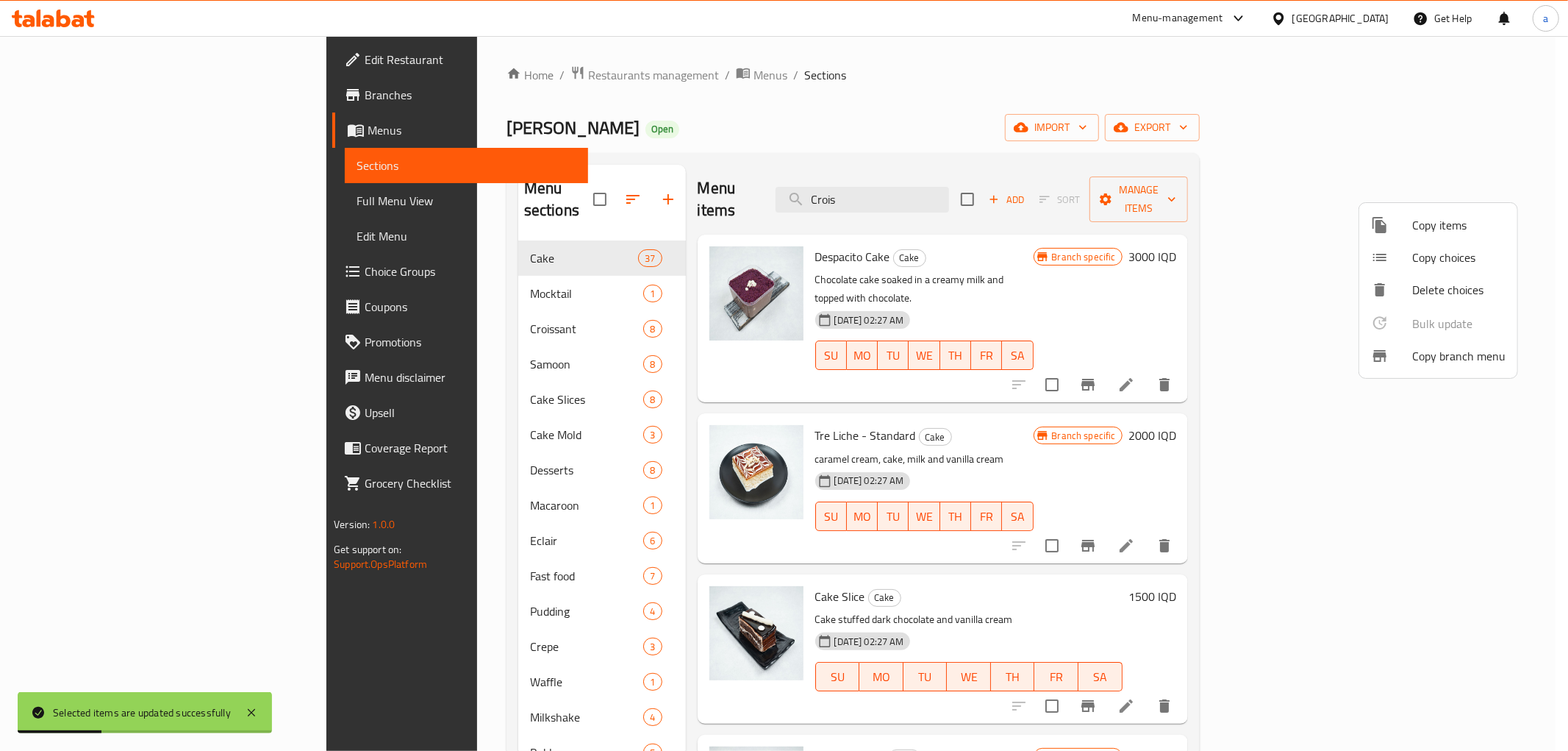
click at [969, 134] on div at bounding box center [784, 375] width 1568 height 751
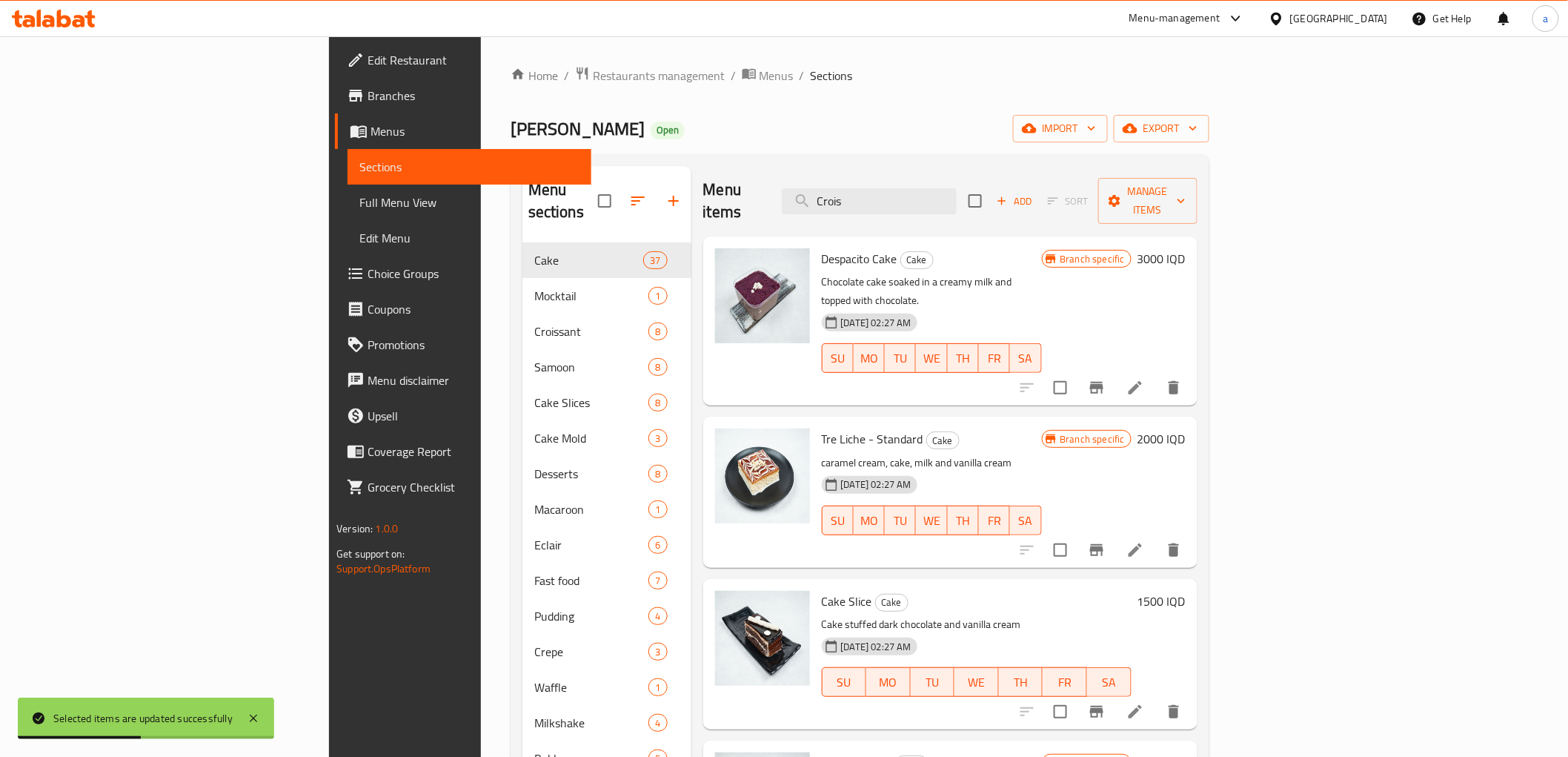
click at [696, 117] on div "Safra Bakery Open import export" at bounding box center [859, 128] width 699 height 27
click at [957, 189] on input "Crois" at bounding box center [868, 201] width 174 height 26
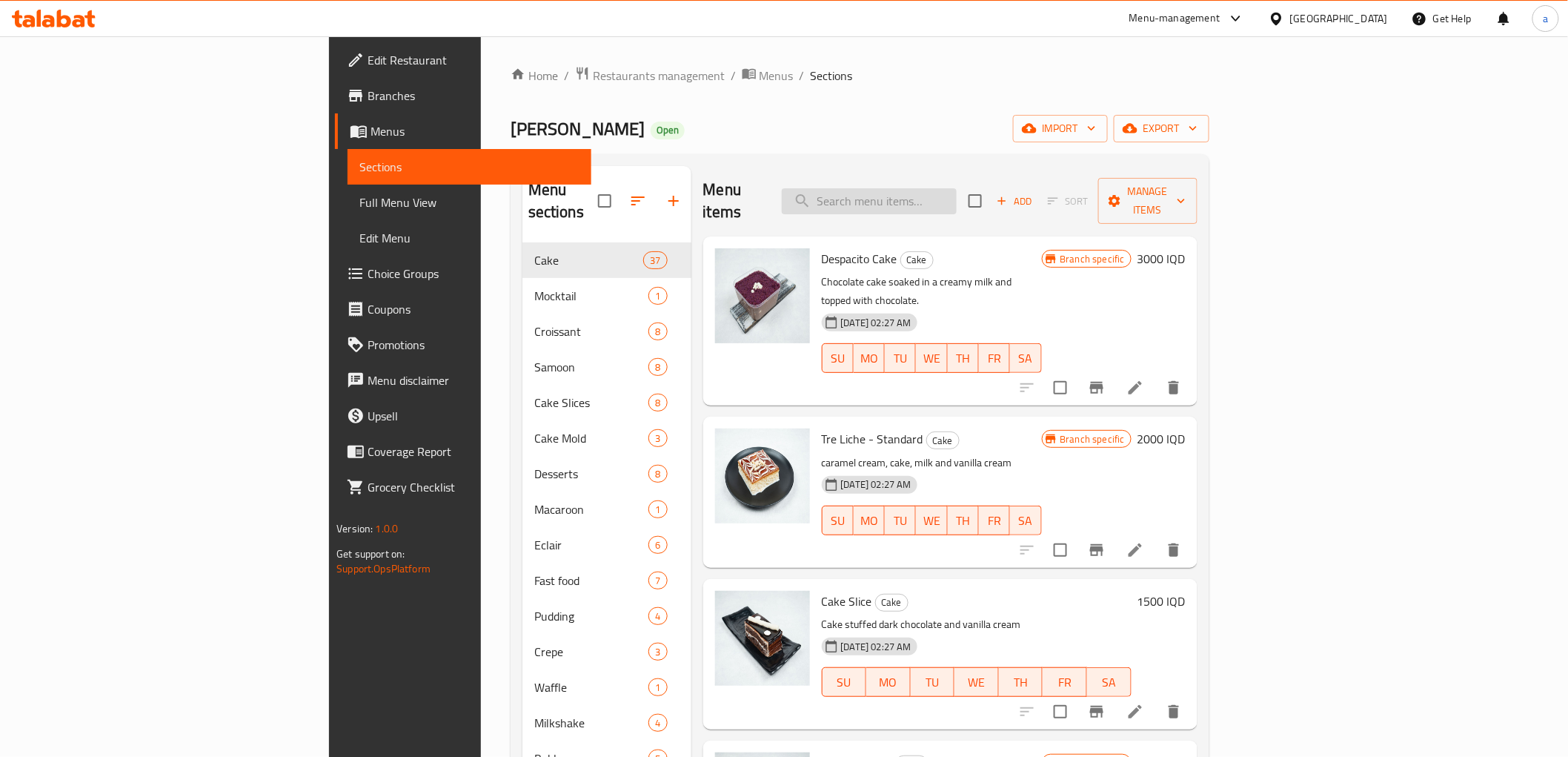
click at [939, 189] on input "search" at bounding box center [868, 201] width 174 height 26
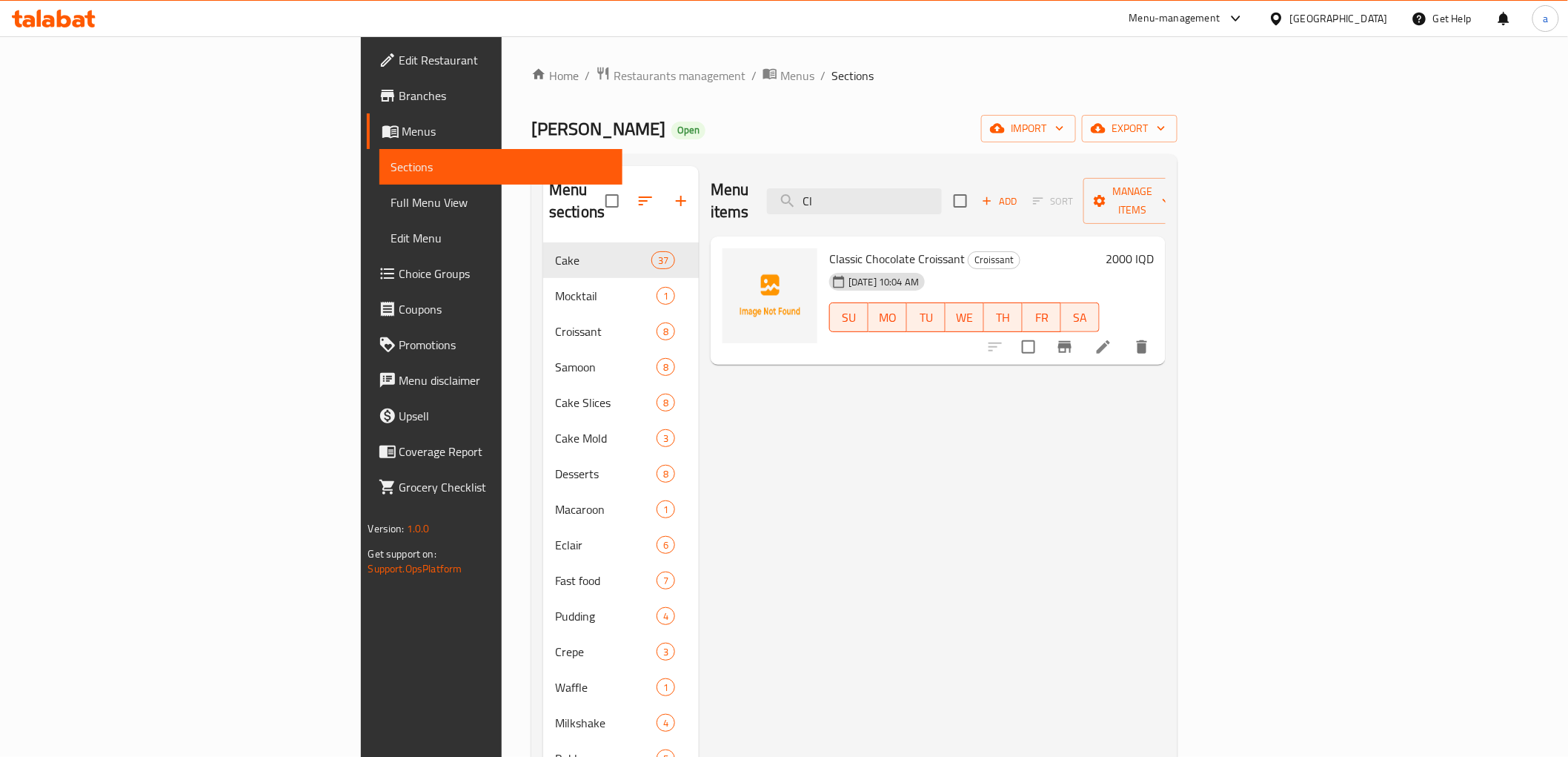
type input "C"
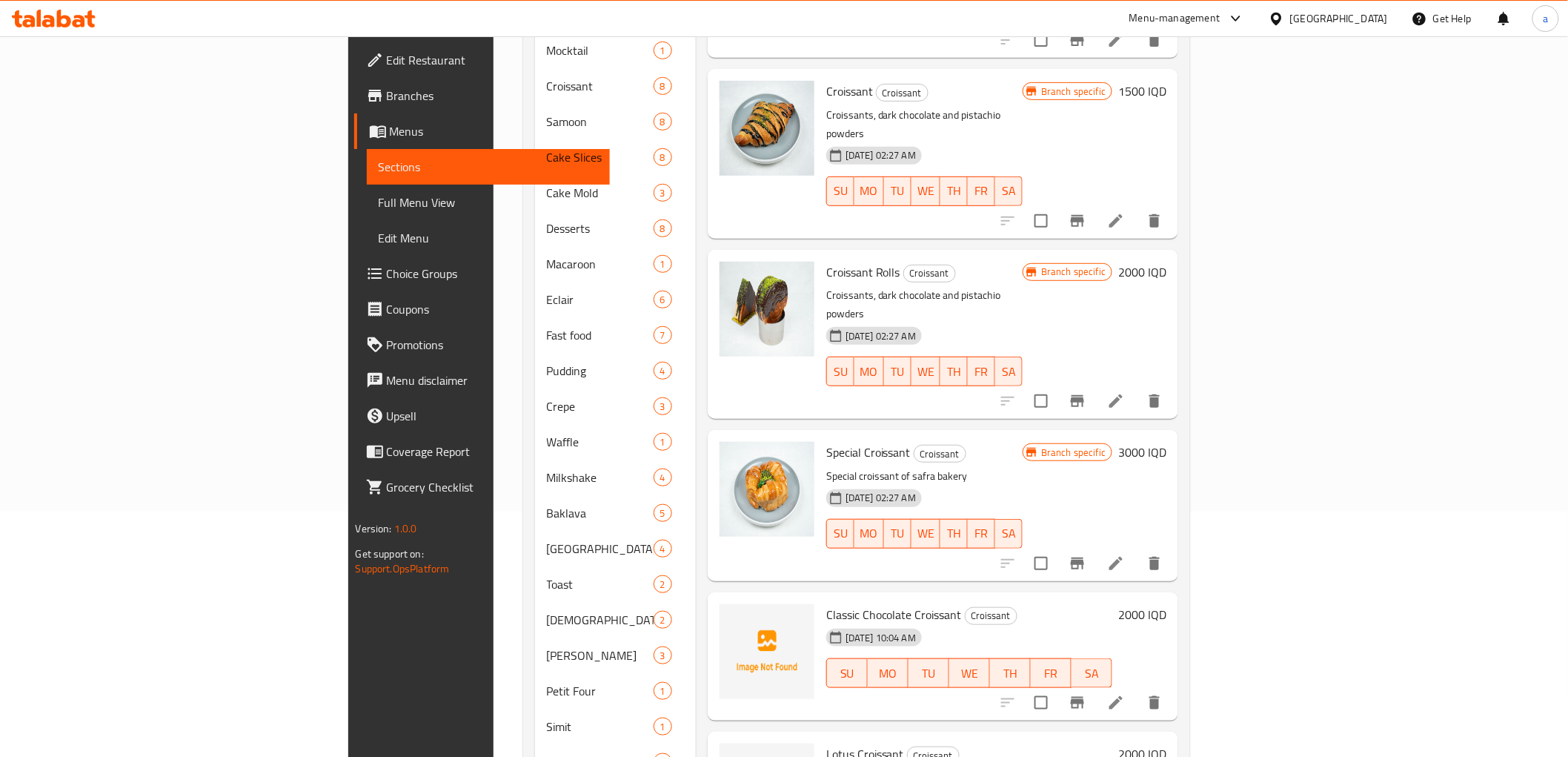
scroll to position [293, 0]
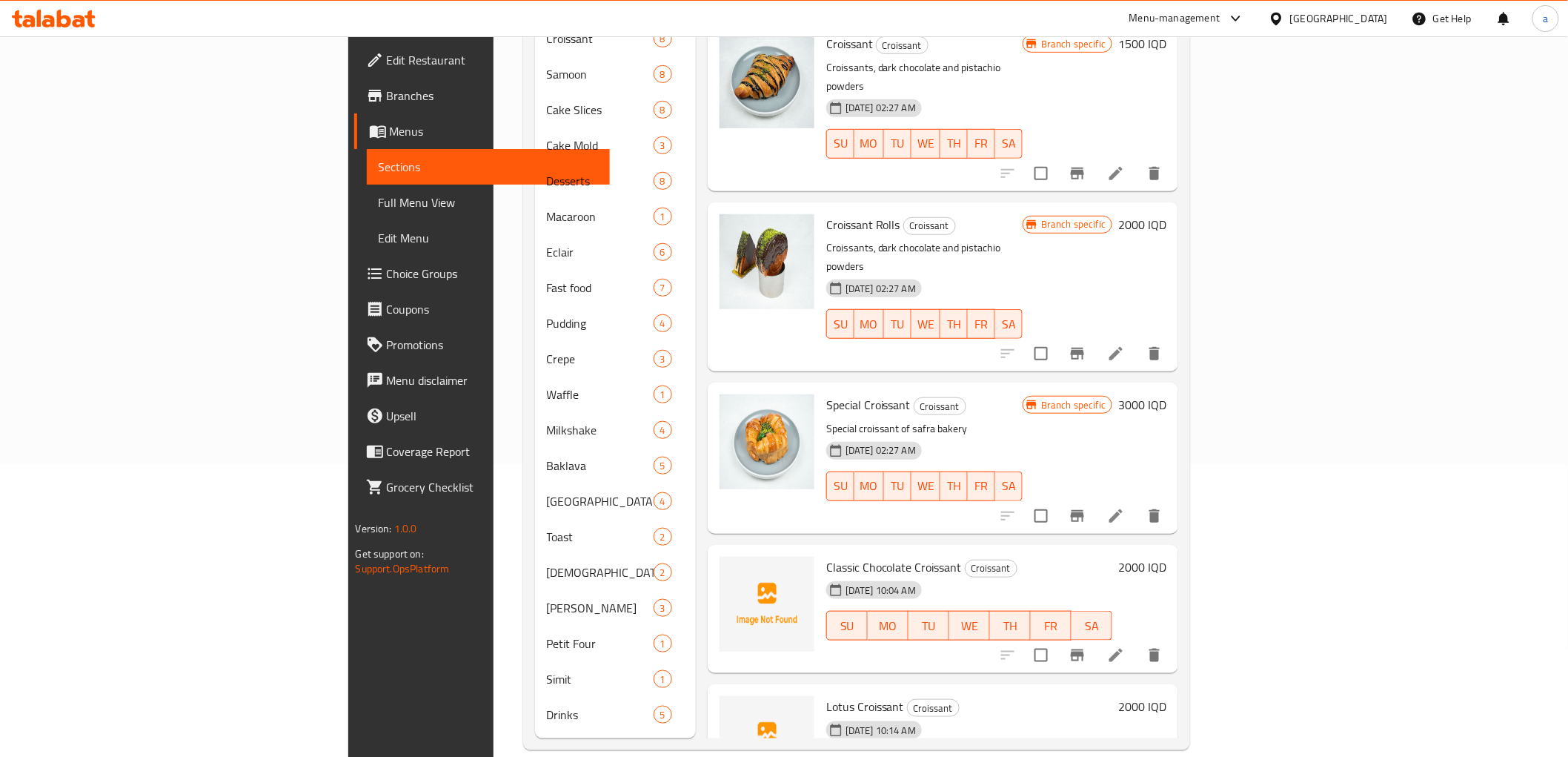
type input "Croissa"
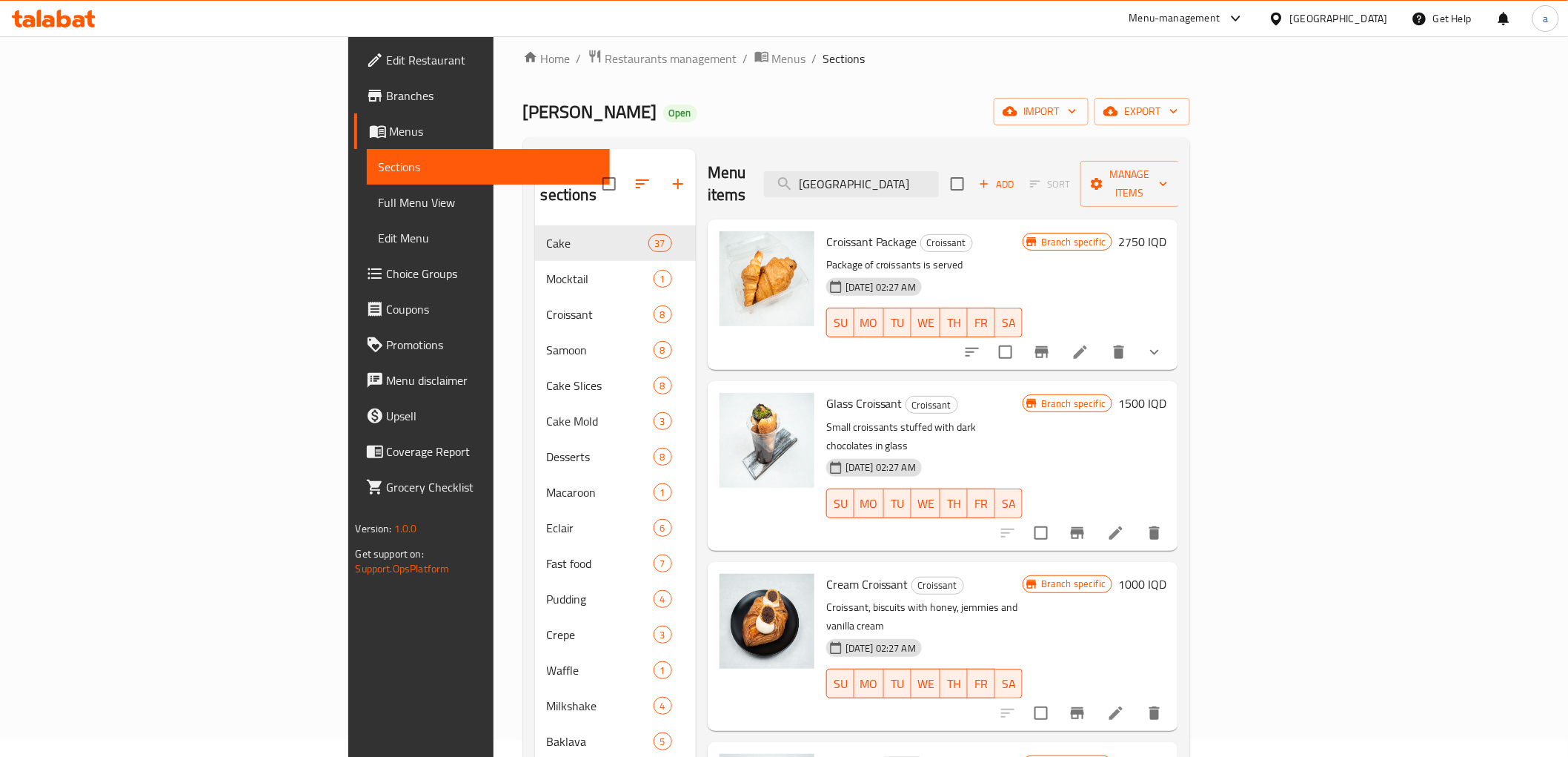
scroll to position [0, 0]
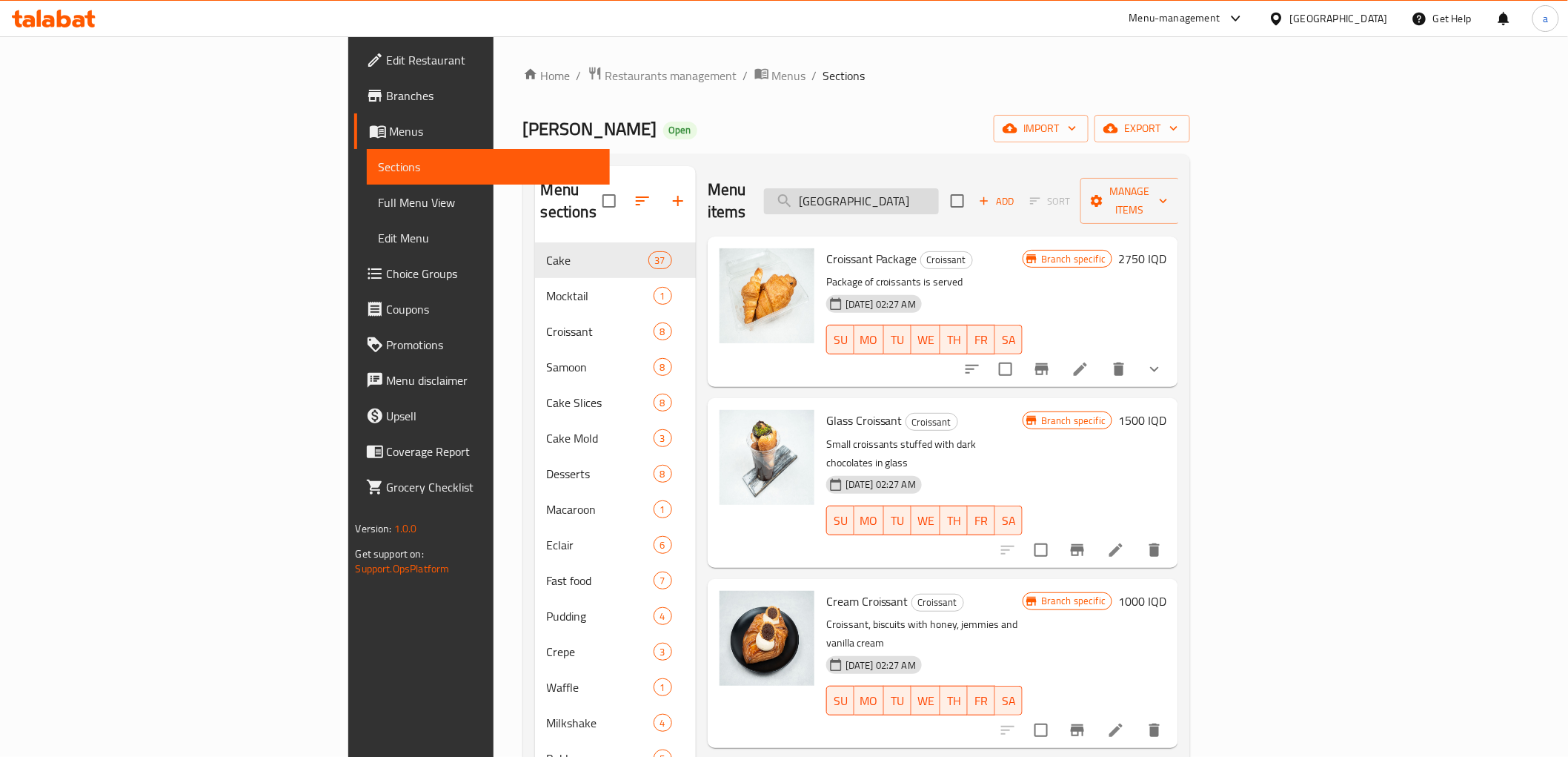
click at [939, 189] on input "Croissa" at bounding box center [851, 201] width 174 height 26
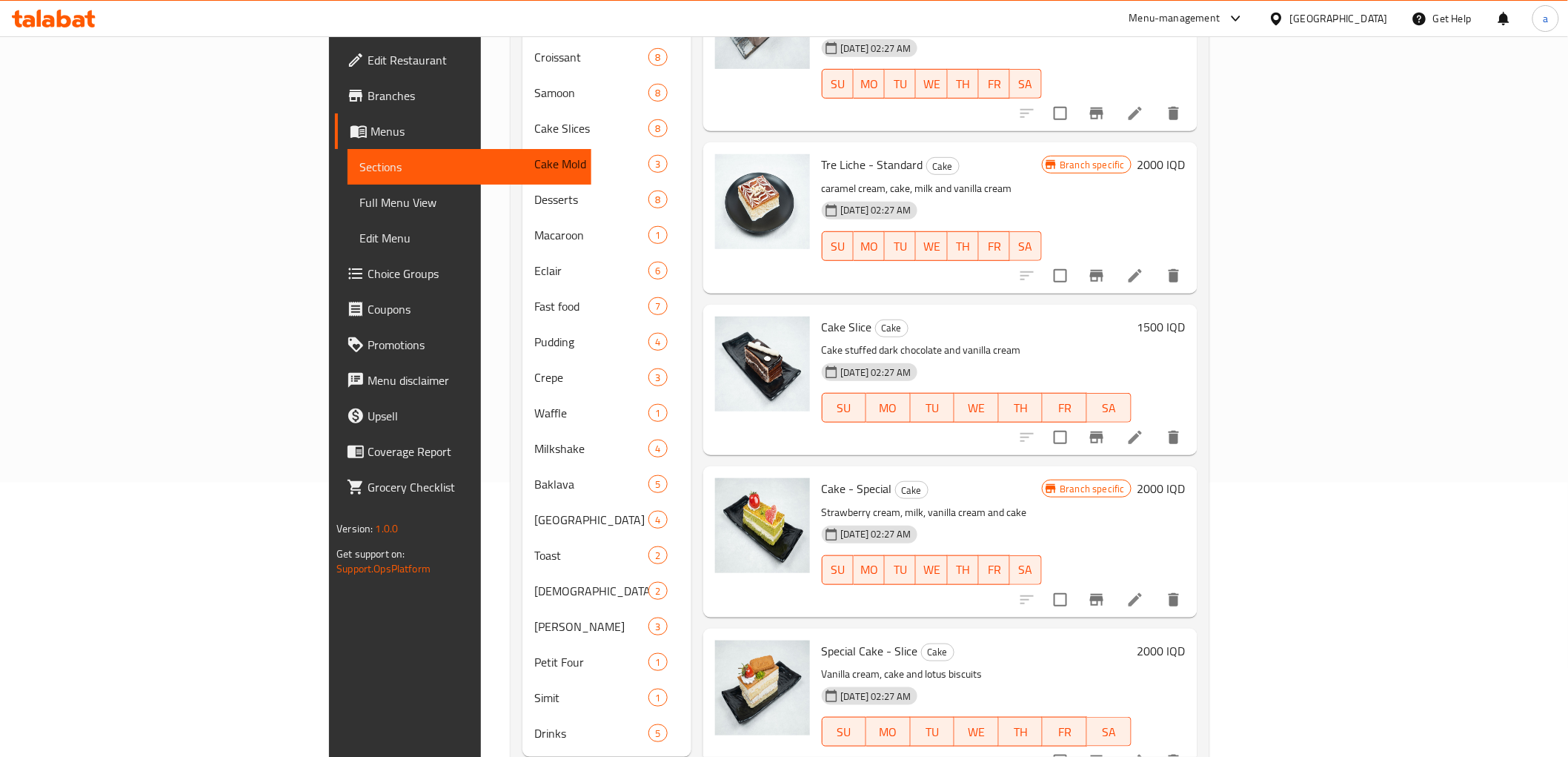
drag, startPoint x: 1214, startPoint y: 529, endPoint x: 1134, endPoint y: 132, distance: 405.0
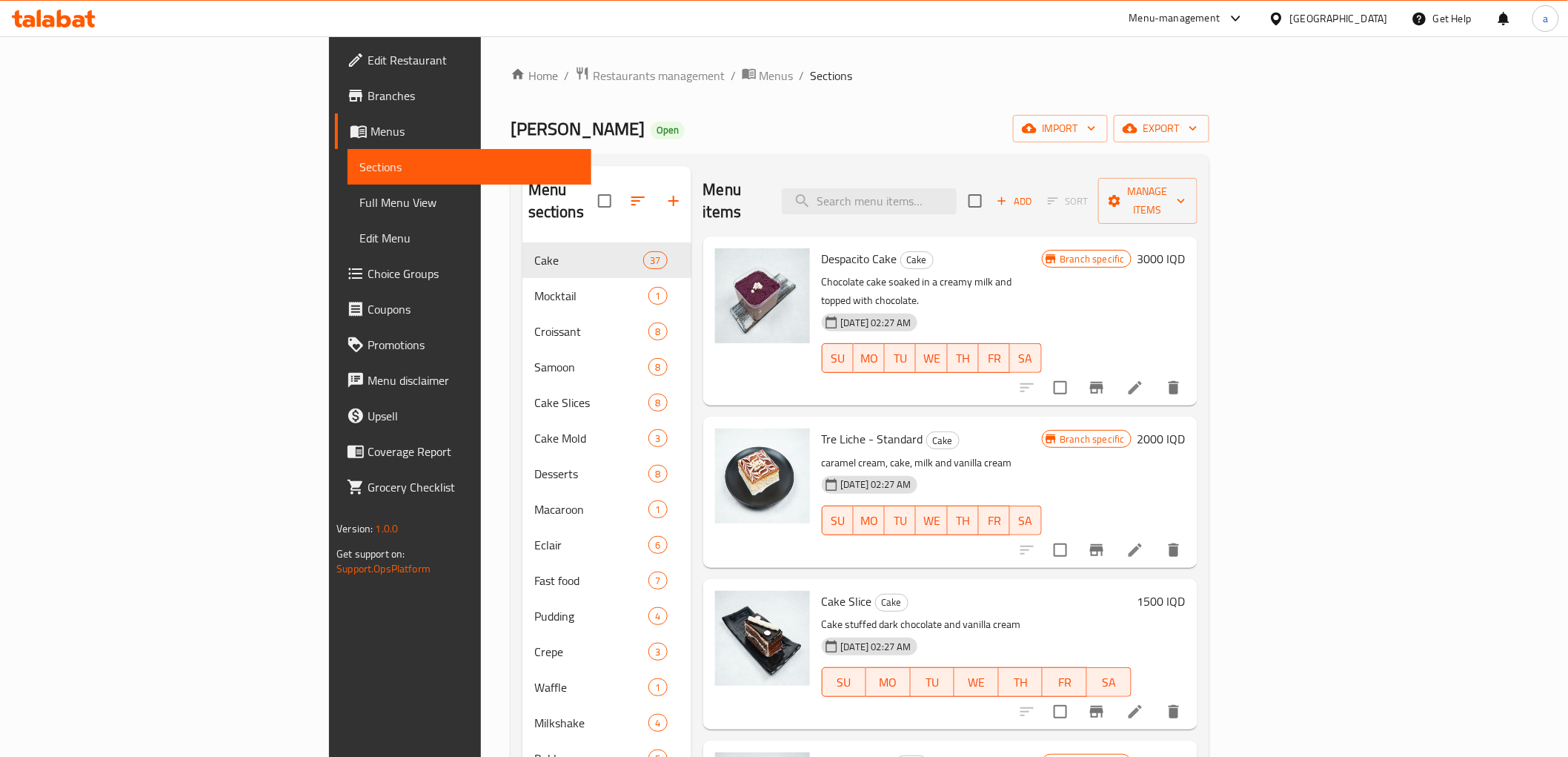
drag, startPoint x: 1016, startPoint y: 292, endPoint x: 1029, endPoint y: 73, distance: 219.4
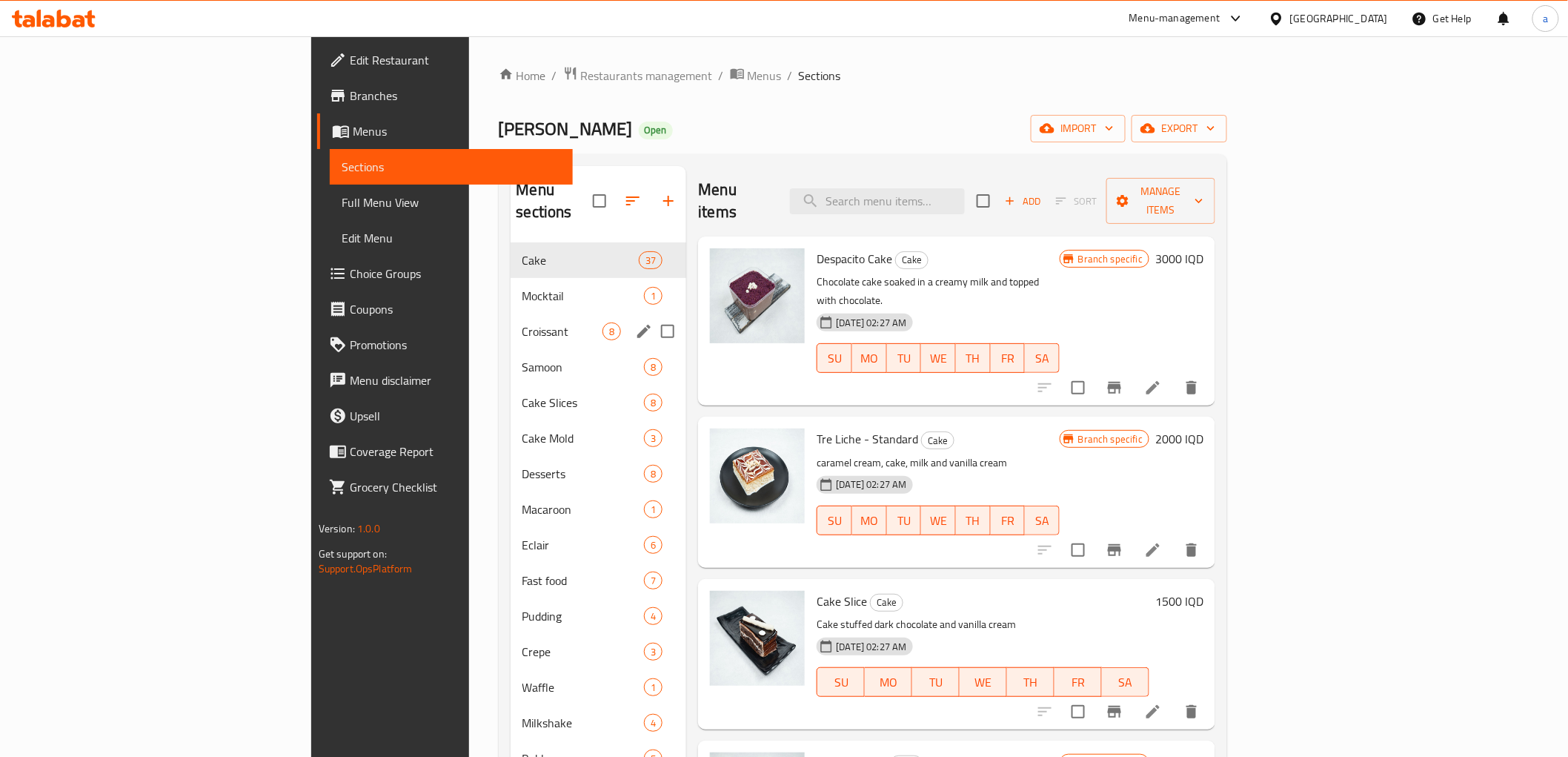
click at [523, 323] on span "Croissant" at bounding box center [563, 332] width 81 height 18
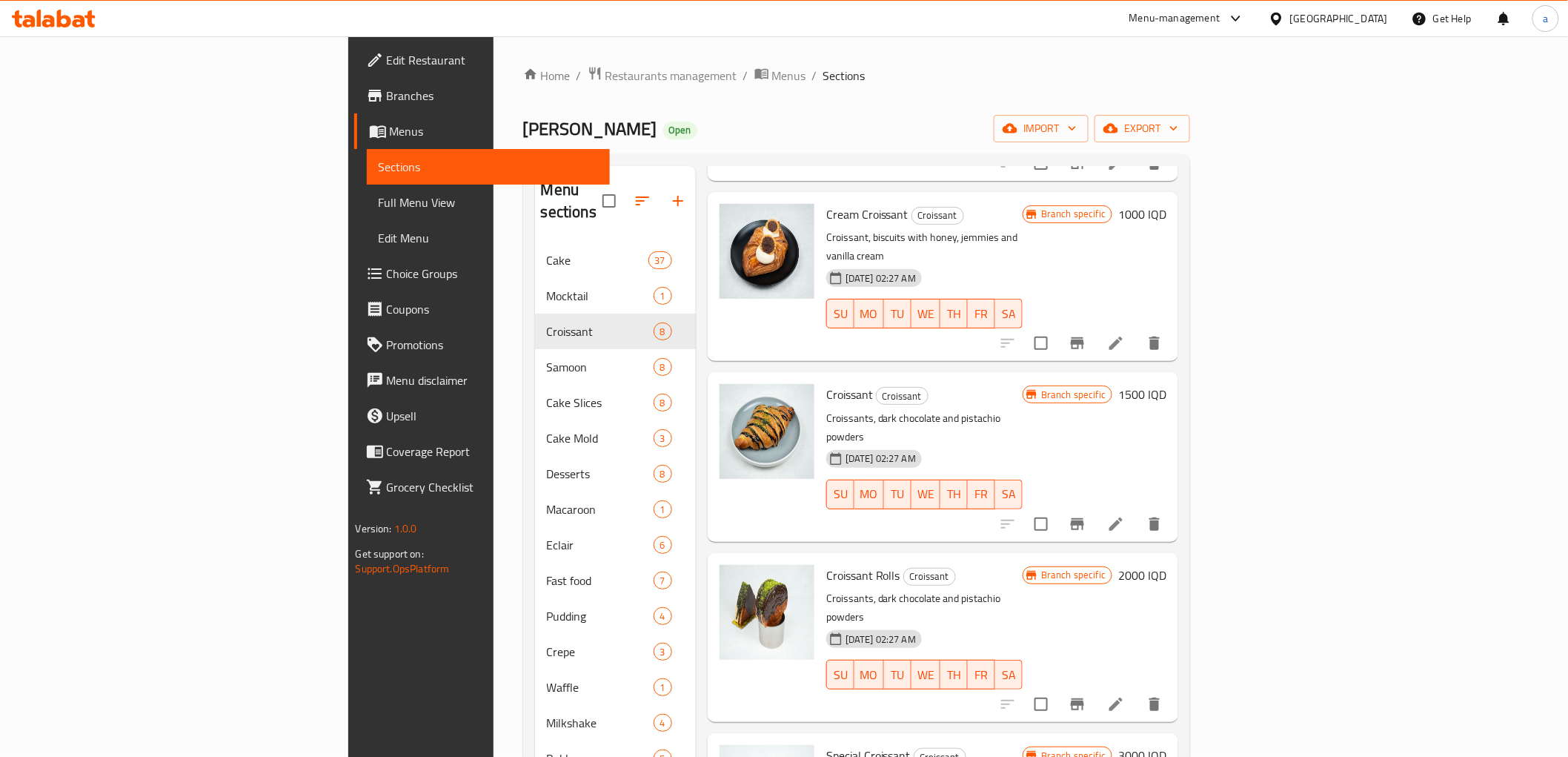
scroll to position [411, 0]
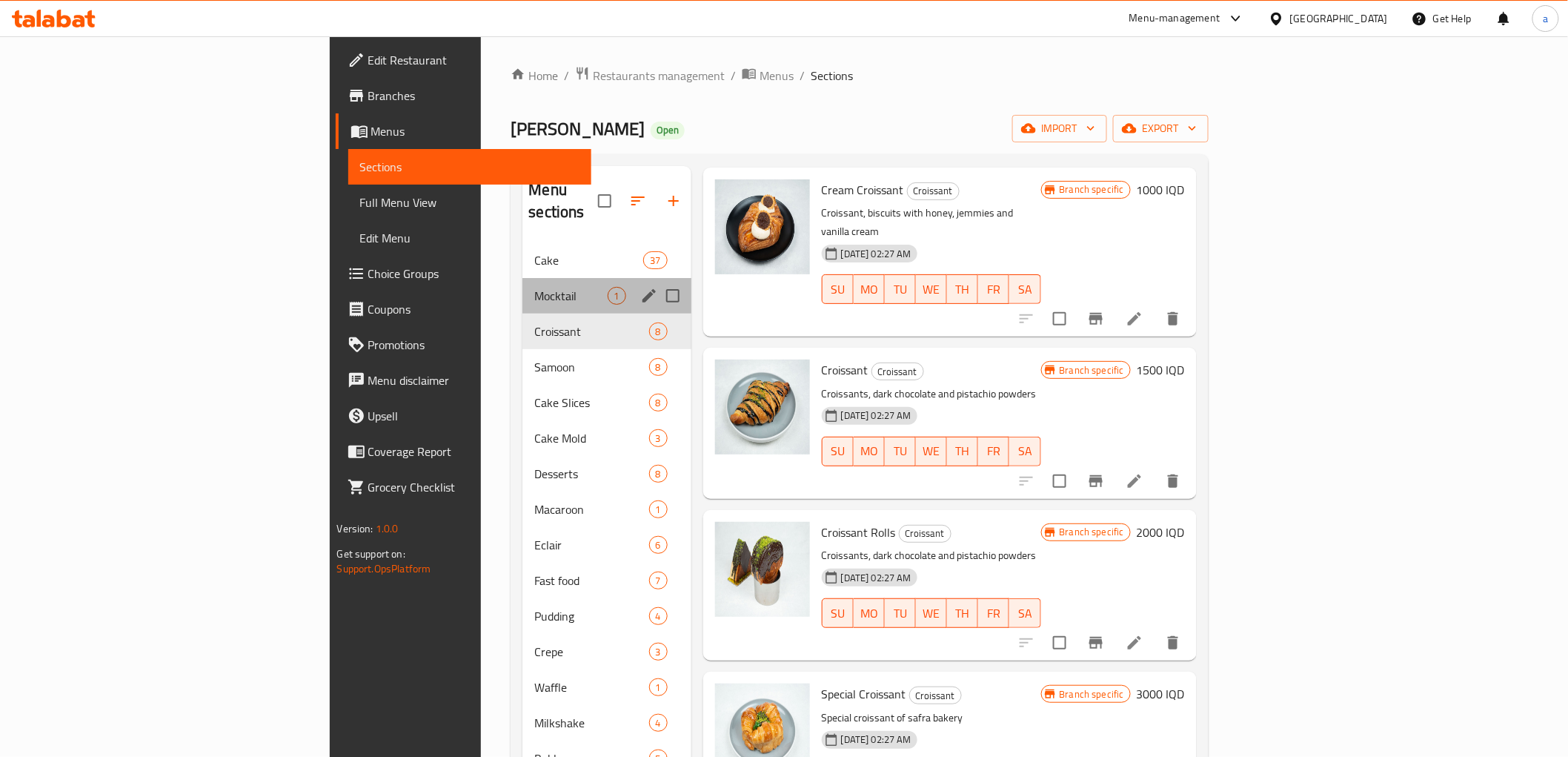
click at [523, 278] on div "Mocktail 1" at bounding box center [606, 295] width 168 height 36
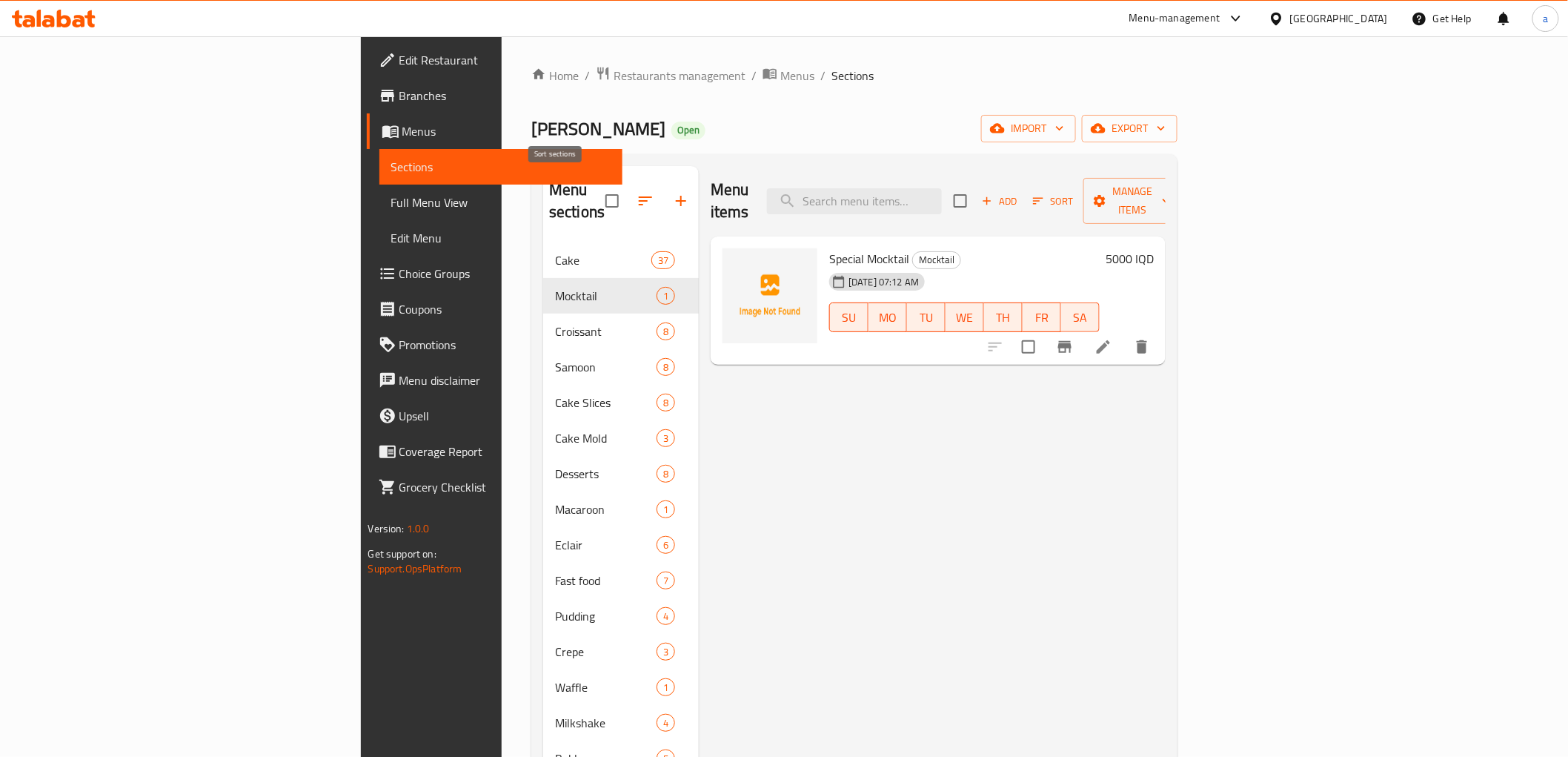
click at [637, 192] on icon "button" at bounding box center [646, 201] width 18 height 18
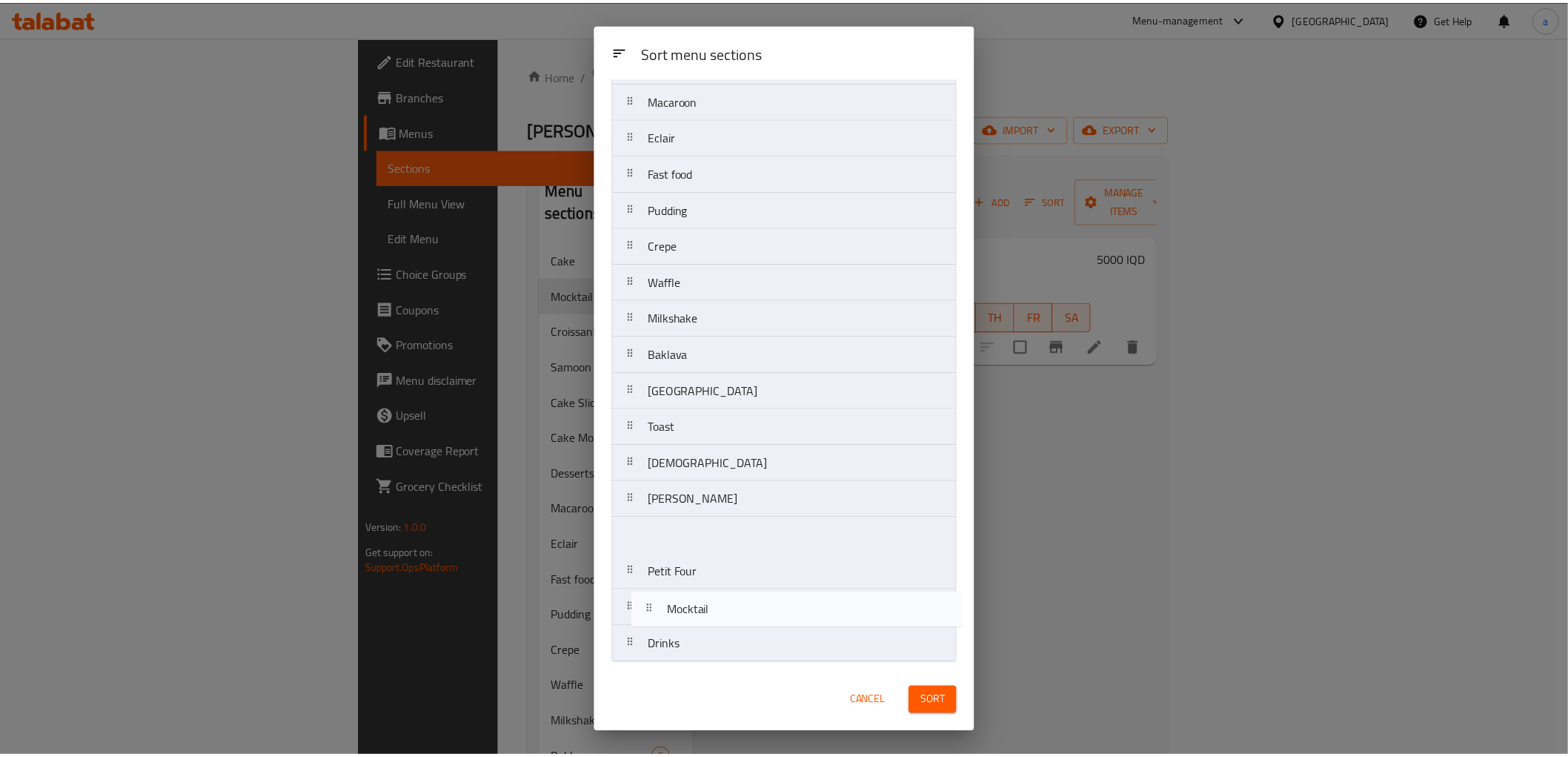
scroll to position [256, 0]
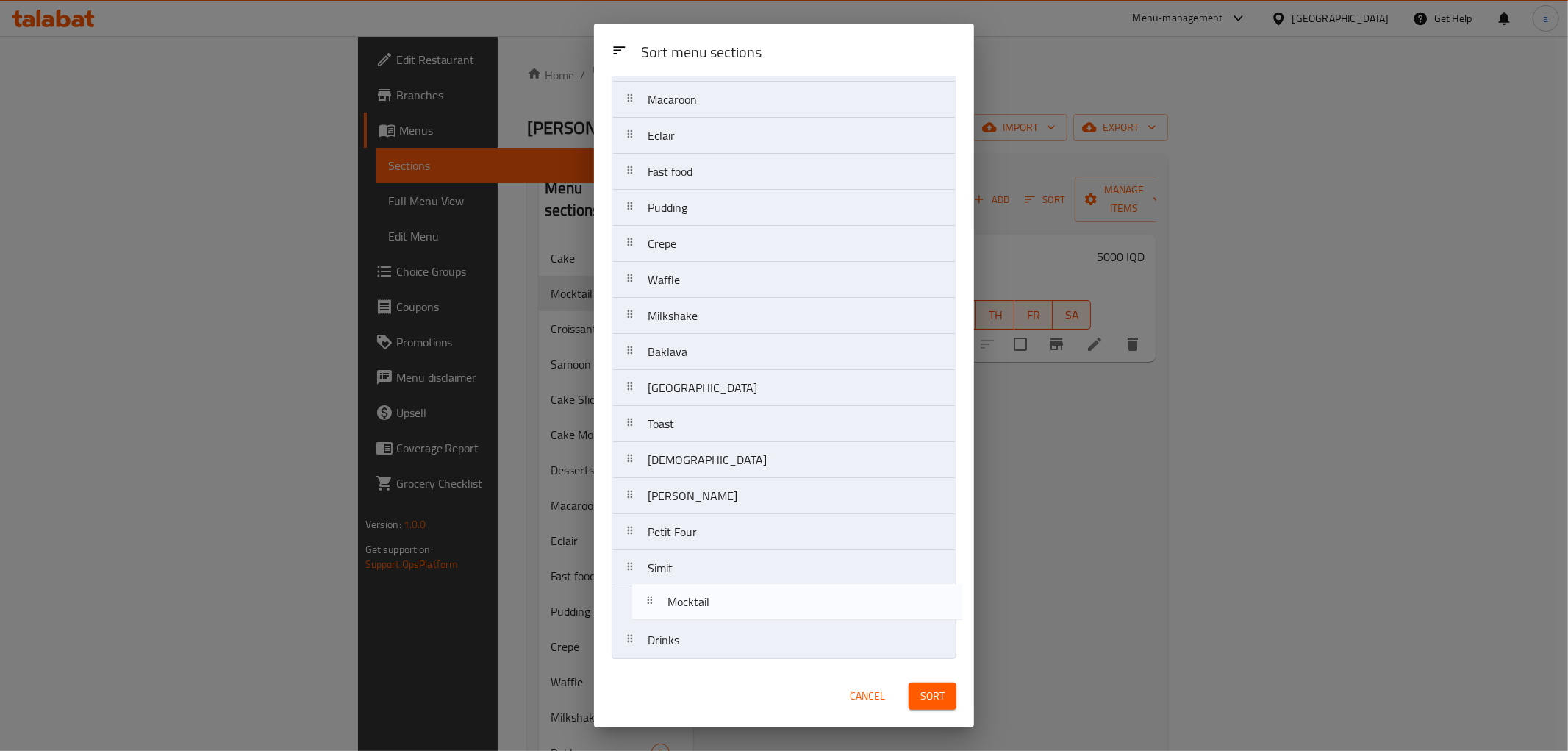
drag, startPoint x: 666, startPoint y: 179, endPoint x: 686, endPoint y: 616, distance: 437.5
click at [686, 616] on nav "Cake Mocktail Croissant Samoon Cake Slices Cake Mold Desserts Macaroon Eclair F…" at bounding box center [784, 262] width 345 height 795
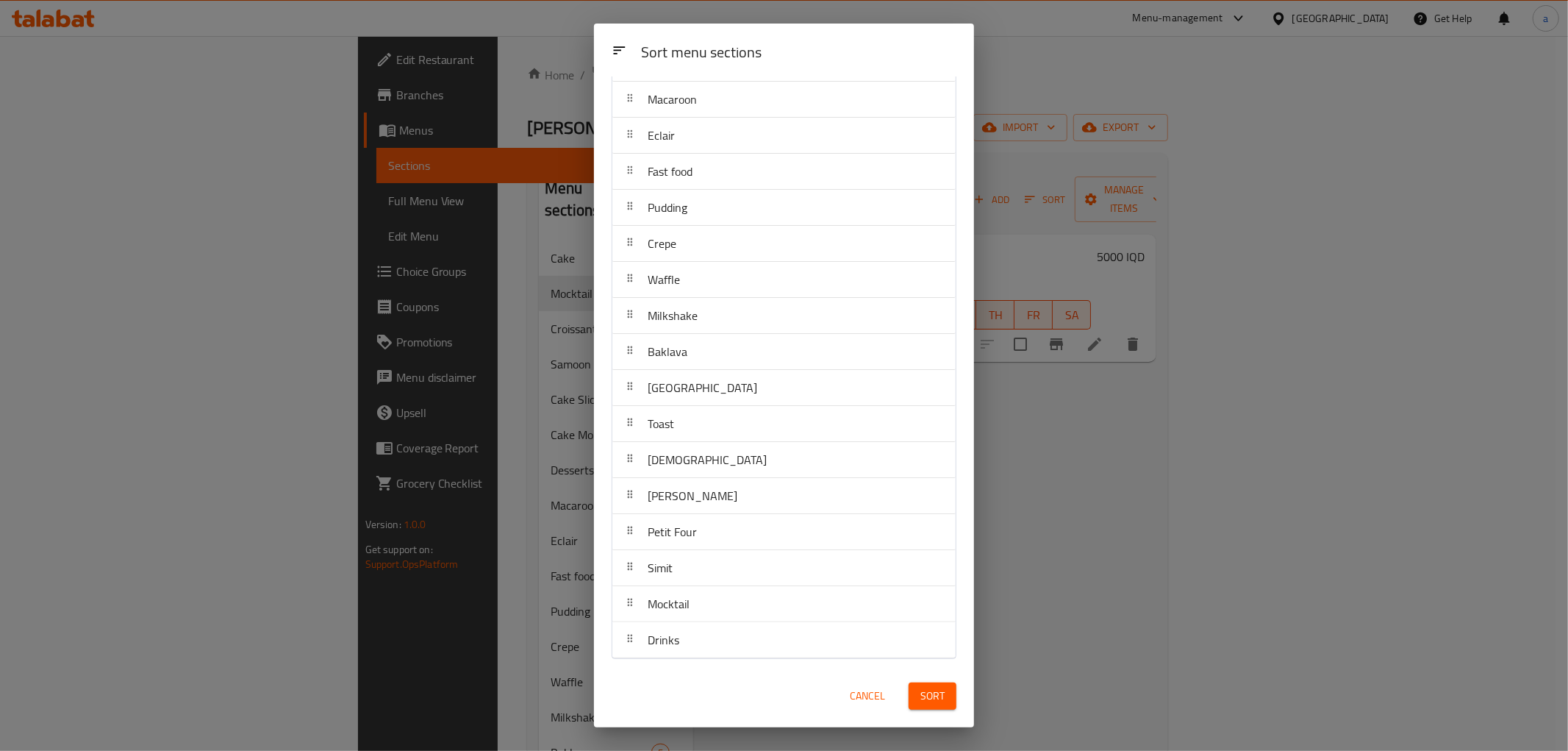
click at [941, 694] on span "Sort" at bounding box center [933, 696] width 25 height 18
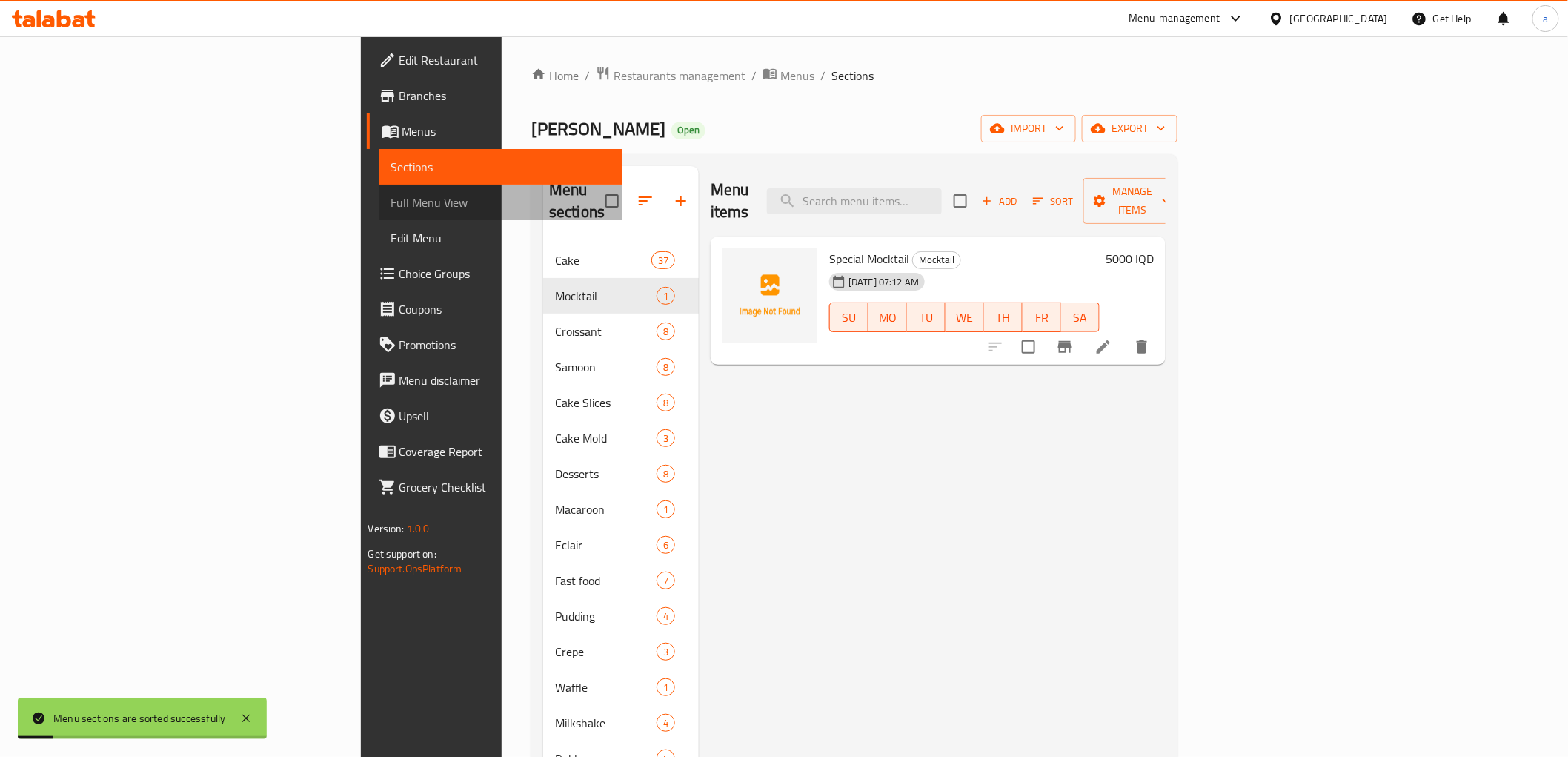
click at [391, 204] on span "Full Menu View" at bounding box center [500, 203] width 219 height 18
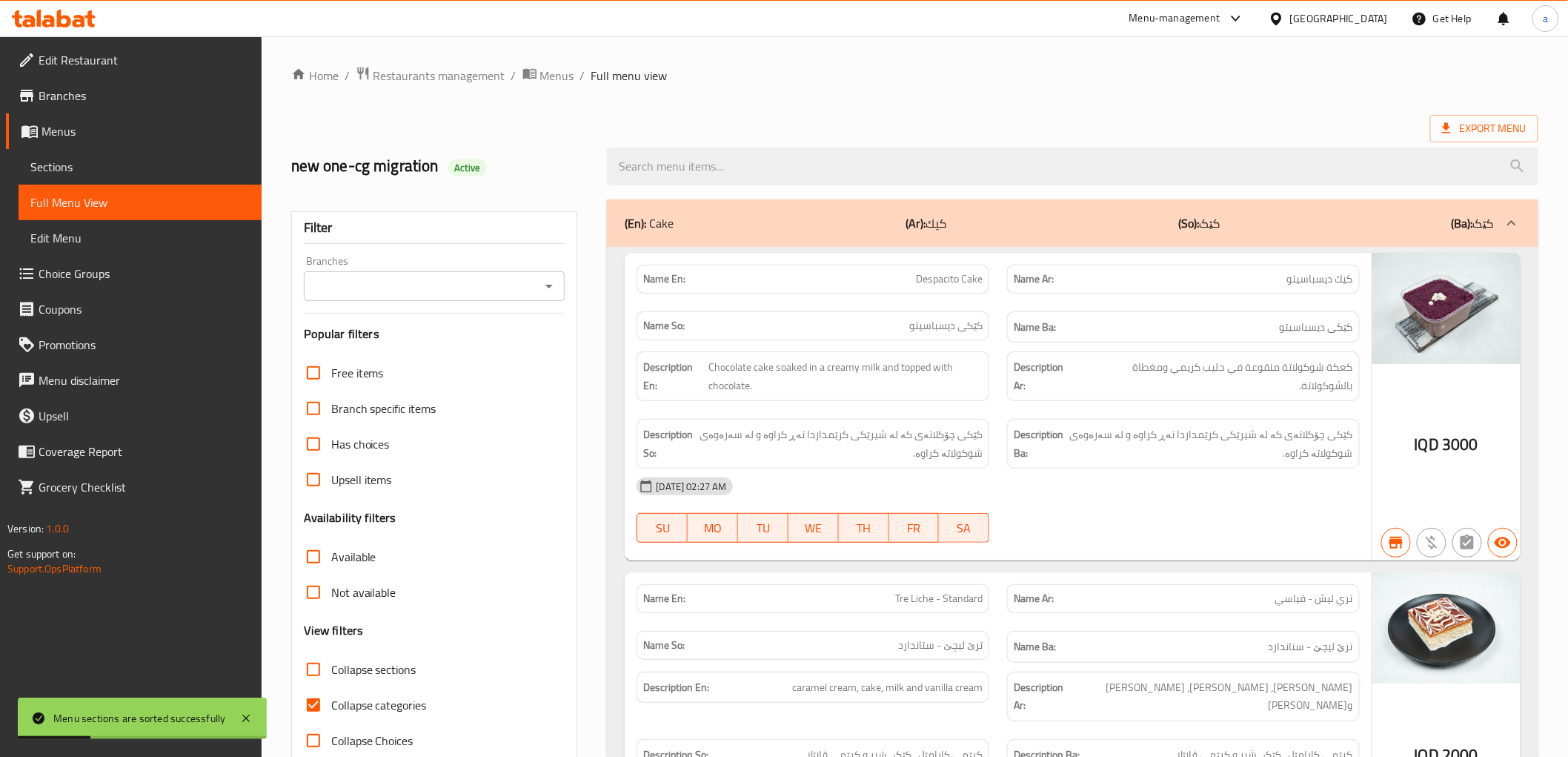
click at [545, 283] on icon "Open" at bounding box center [549, 286] width 18 height 18
click at [553, 290] on icon "Open" at bounding box center [549, 286] width 18 height 18
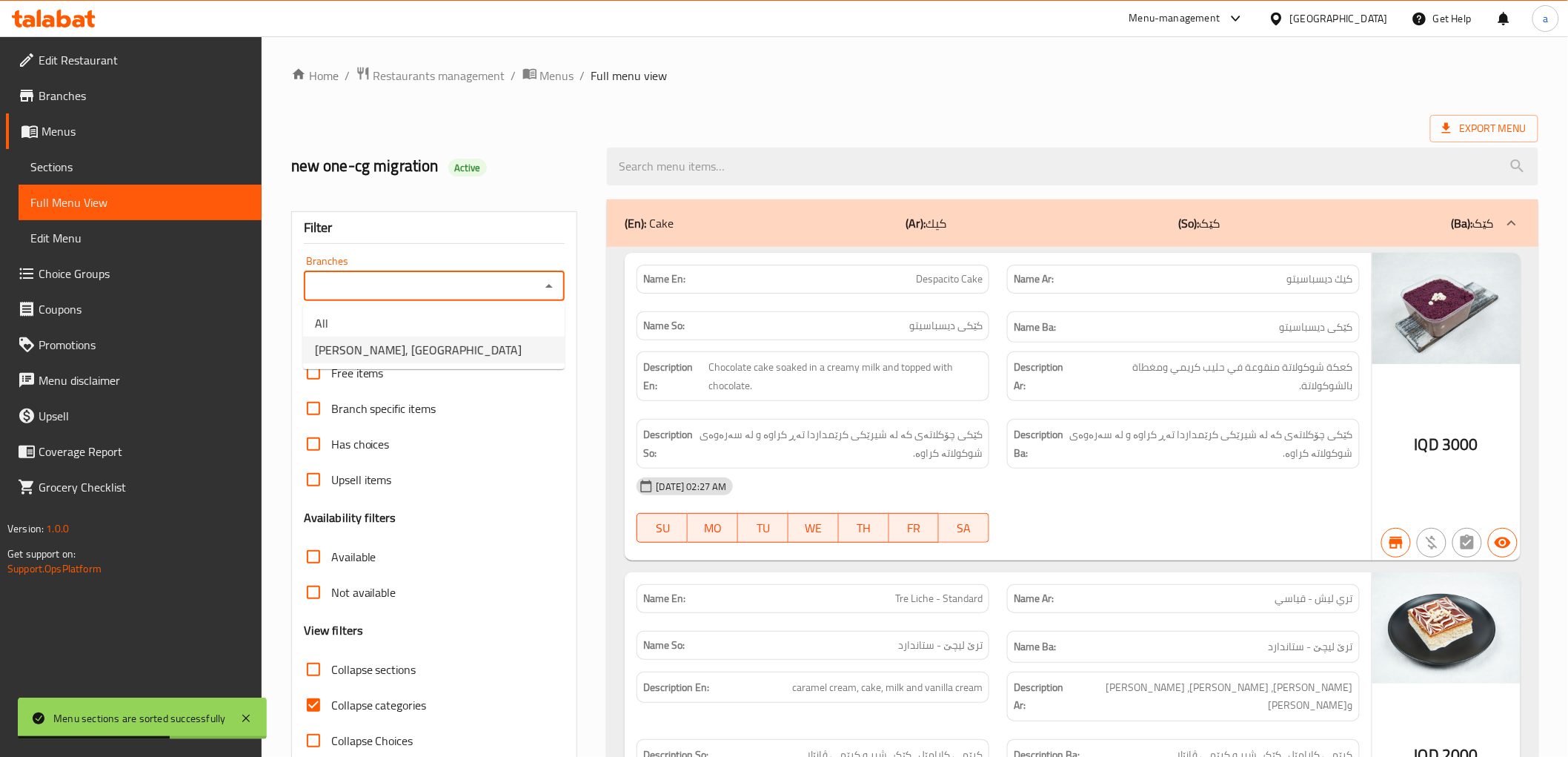
click at [479, 350] on li "Safra Bakery, Baranan" at bounding box center [434, 350] width 261 height 26
type input "Safra Bakery, Baranan"
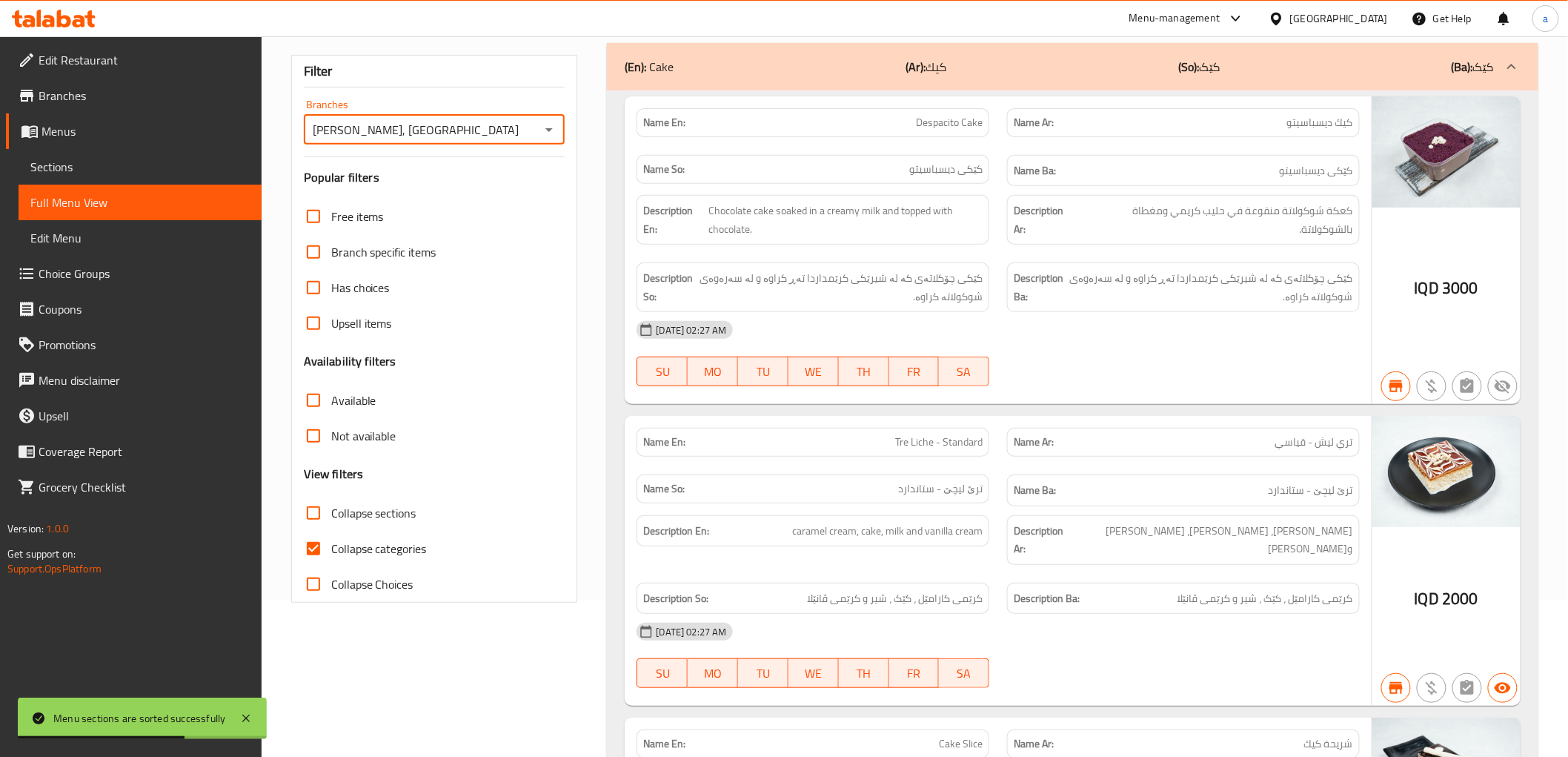
scroll to position [275, 0]
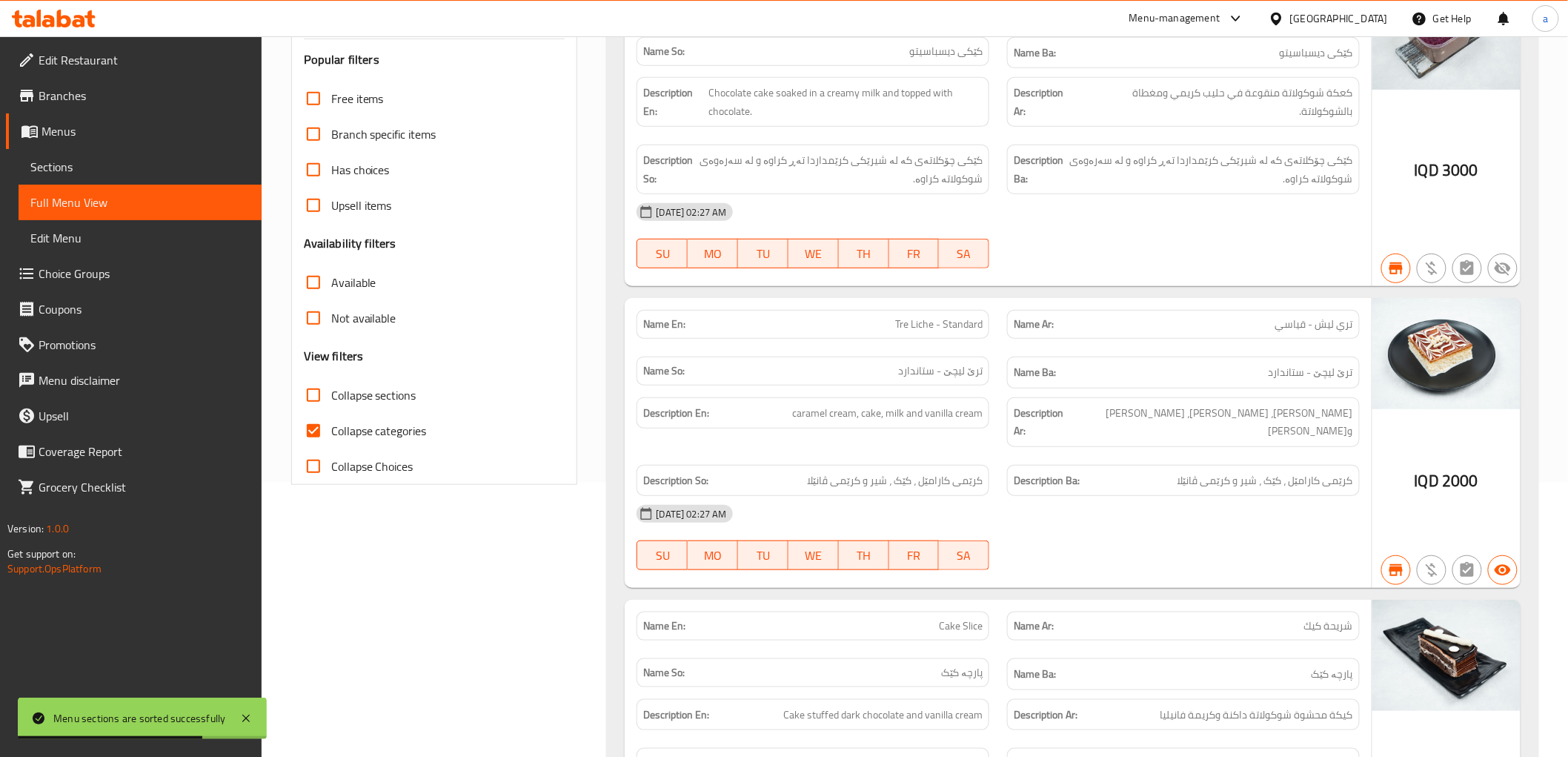
click at [313, 424] on input "Collapse categories" at bounding box center [313, 430] width 36 height 36
checkbox input "false"
click at [310, 388] on input "Collapse sections" at bounding box center [313, 395] width 36 height 36
checkbox input "true"
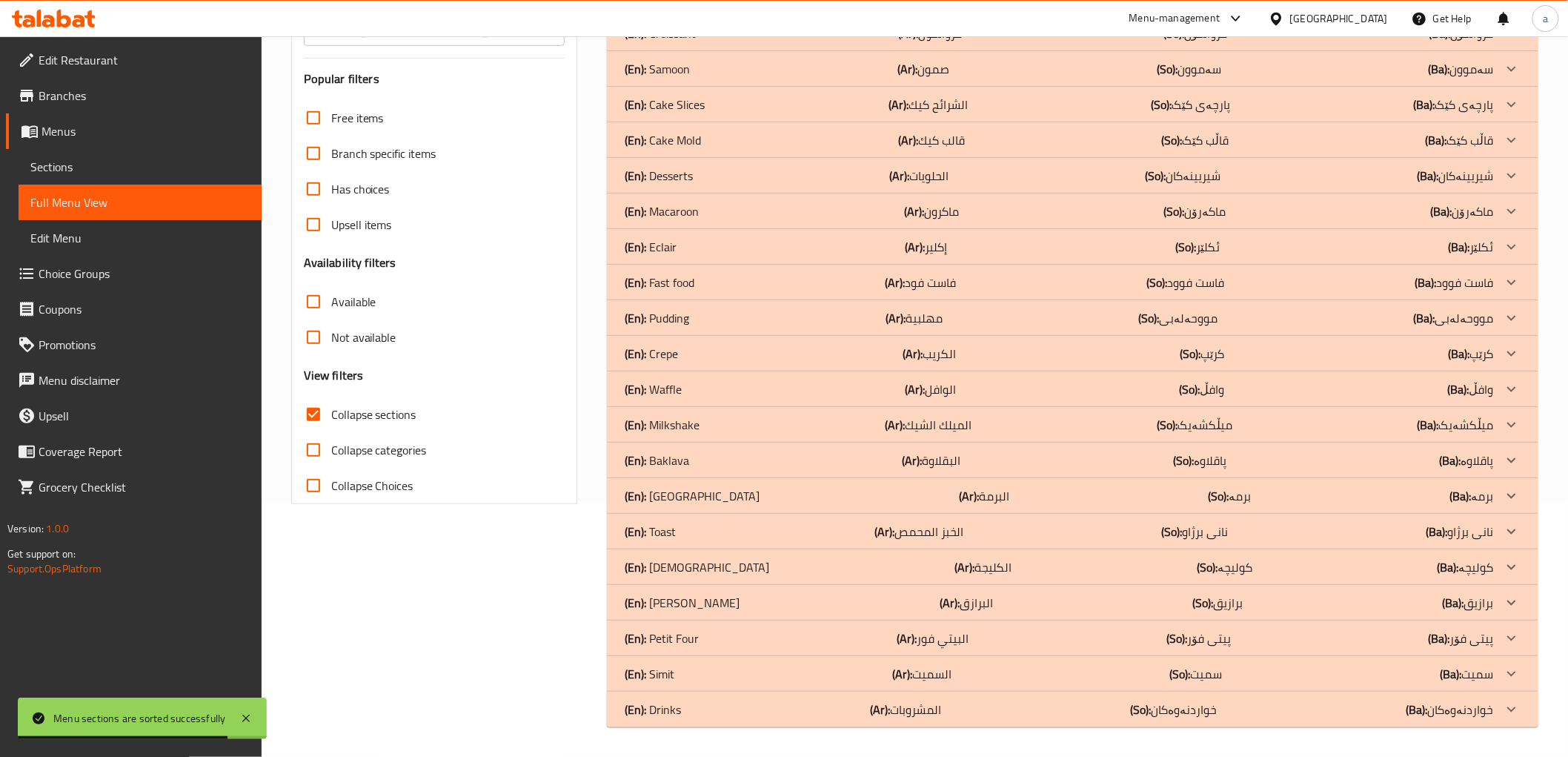
scroll to position [255, 0]
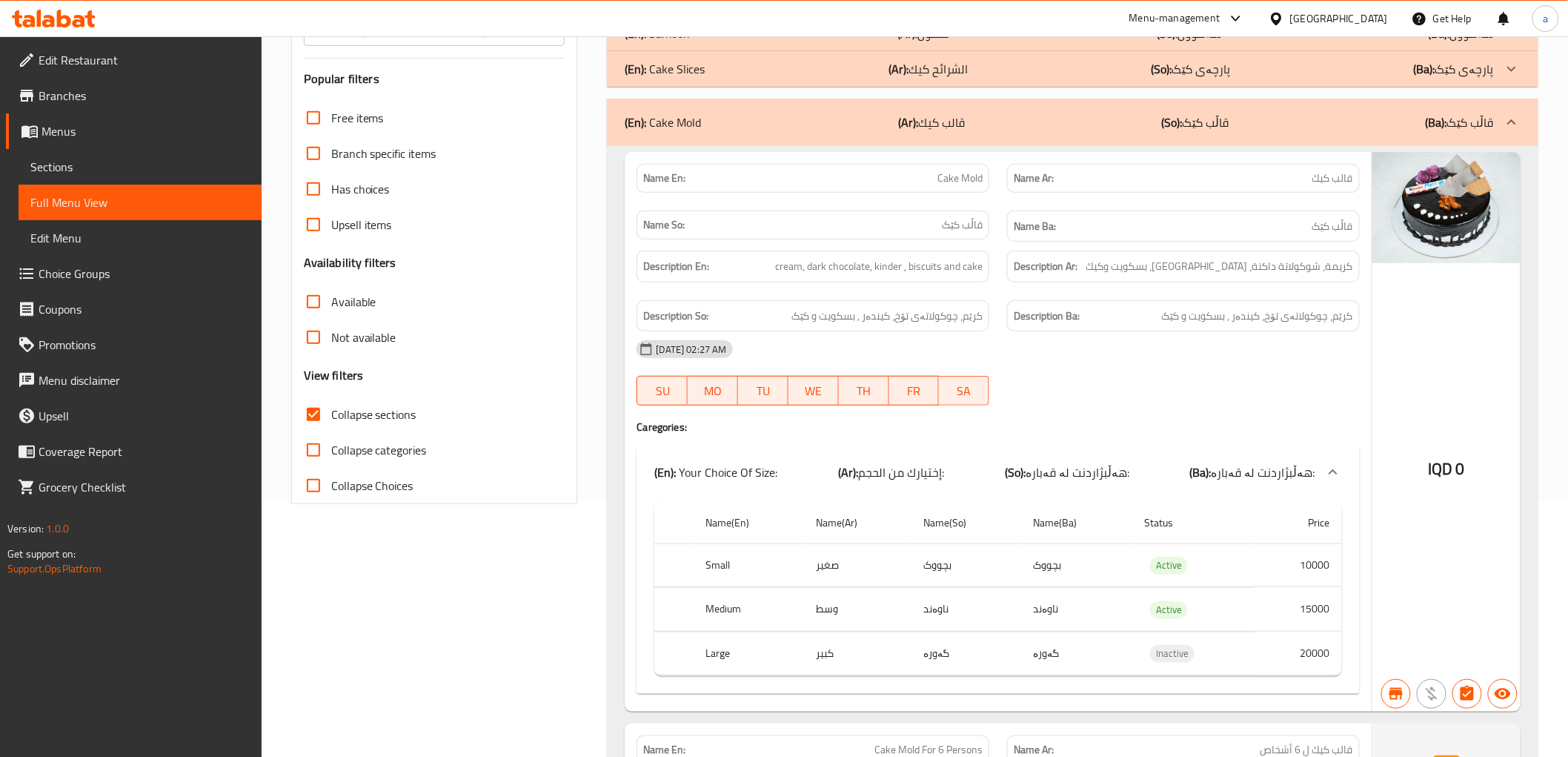
scroll to position [0, 0]
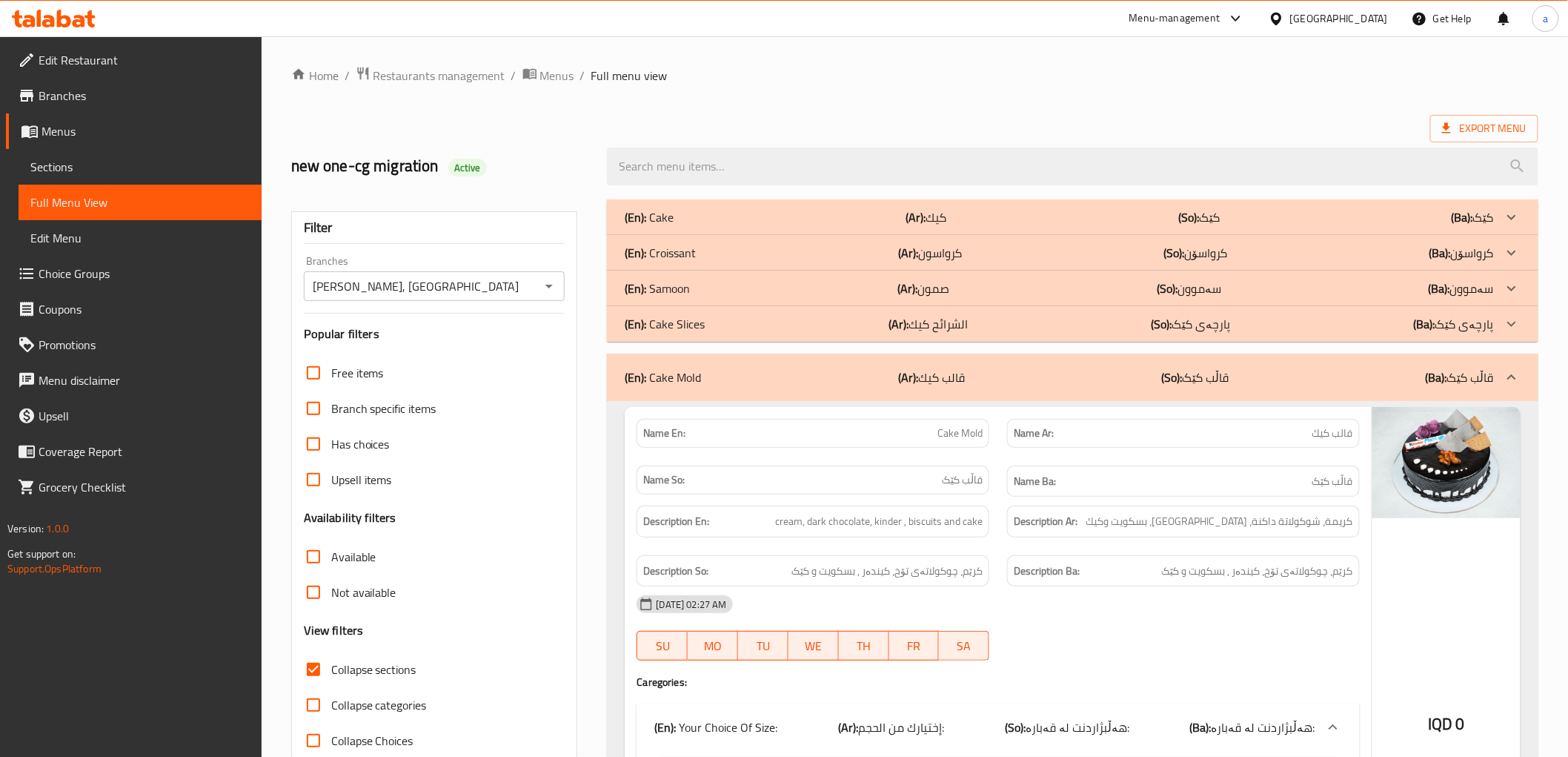
click at [674, 226] on p "(En): Cake Slices" at bounding box center [648, 218] width 49 height 18
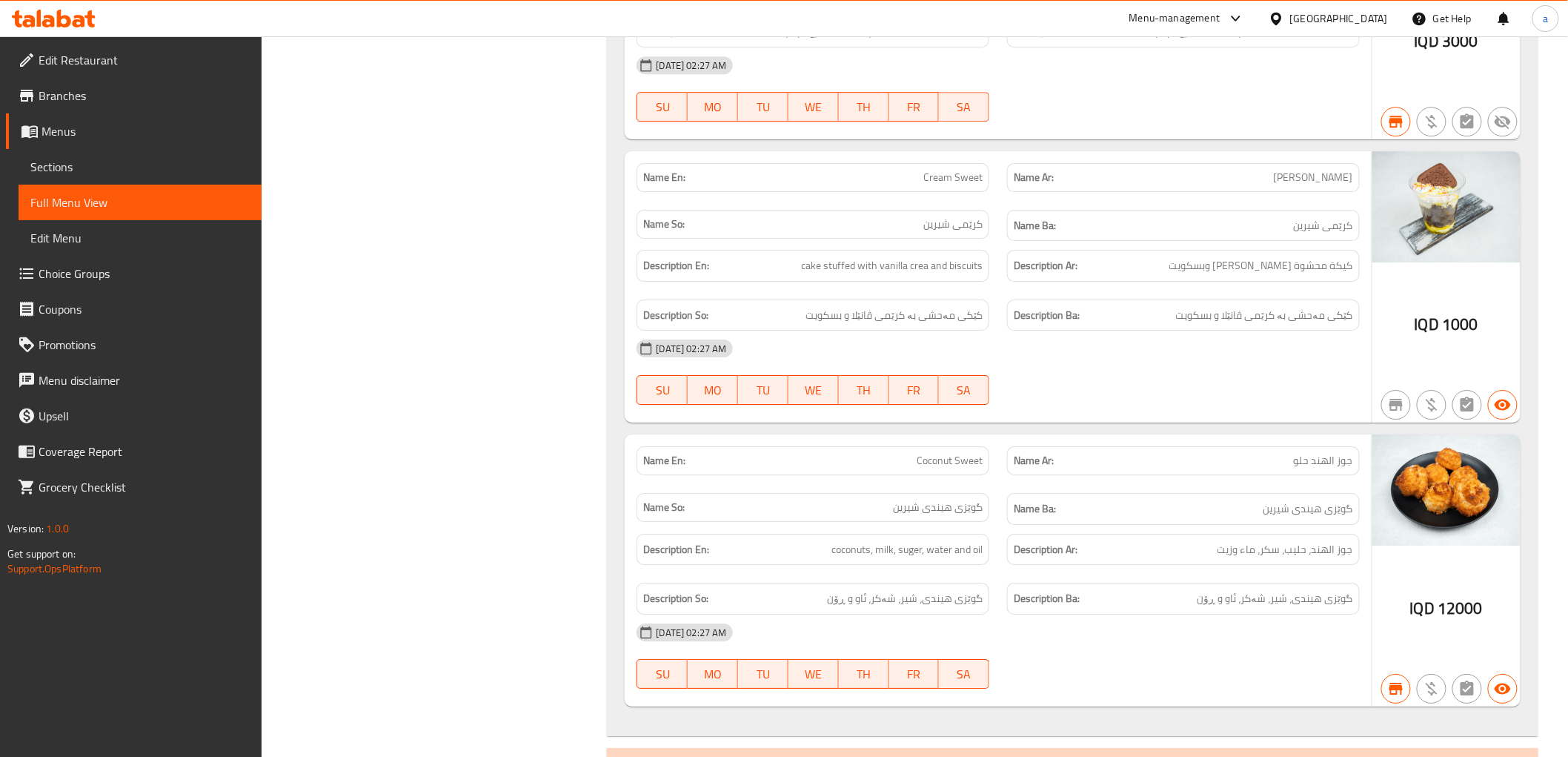
scroll to position [2197, 0]
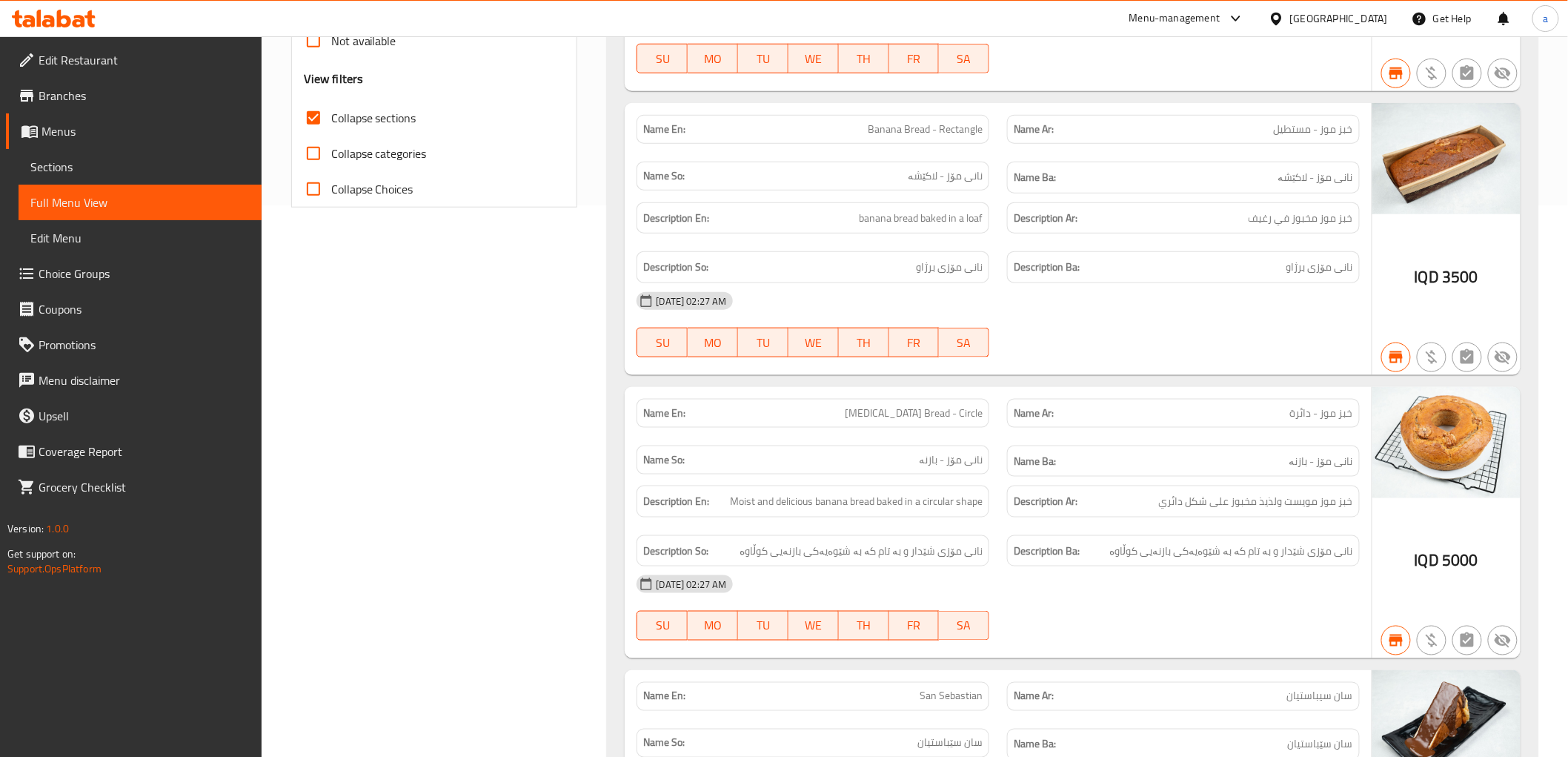
drag, startPoint x: 839, startPoint y: 314, endPoint x: 831, endPoint y: 189, distance: 125.3
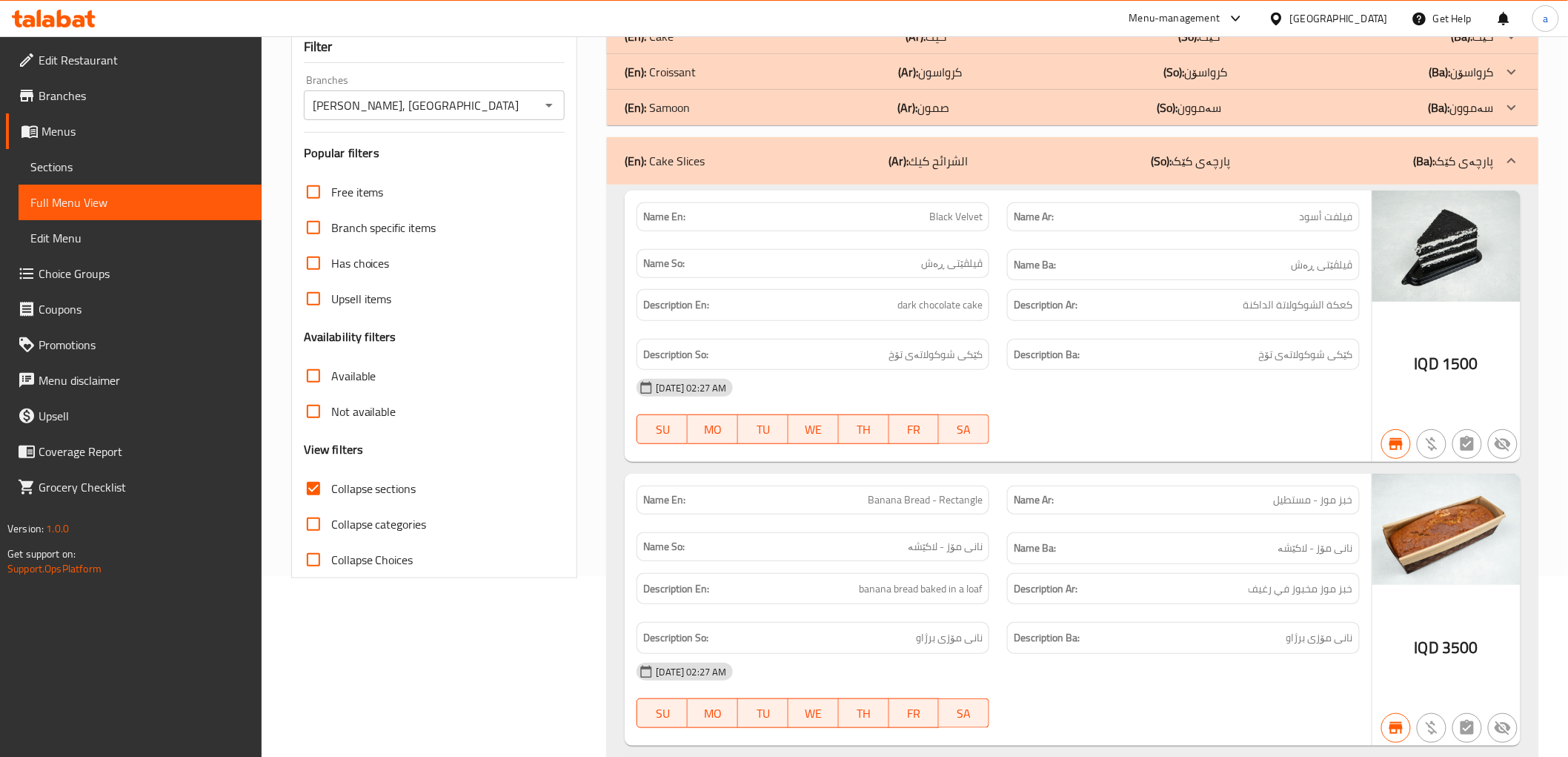
scroll to position [0, 0]
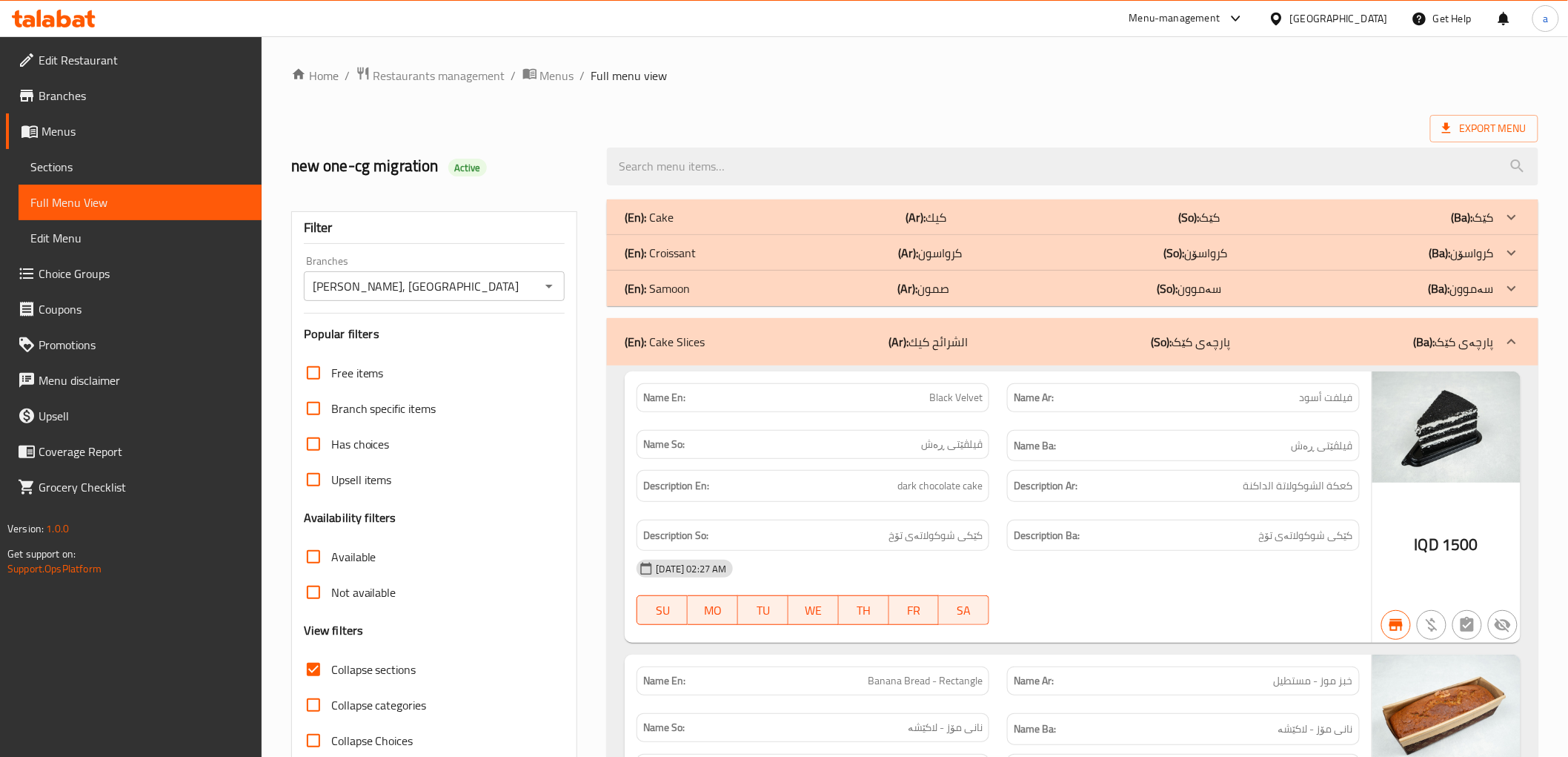
click at [801, 336] on div "(En): Cake Slices (Ar): الشرائح كيك (So): پارچەی کێک (Ba): پارچەی کێک" at bounding box center [1059, 342] width 868 height 18
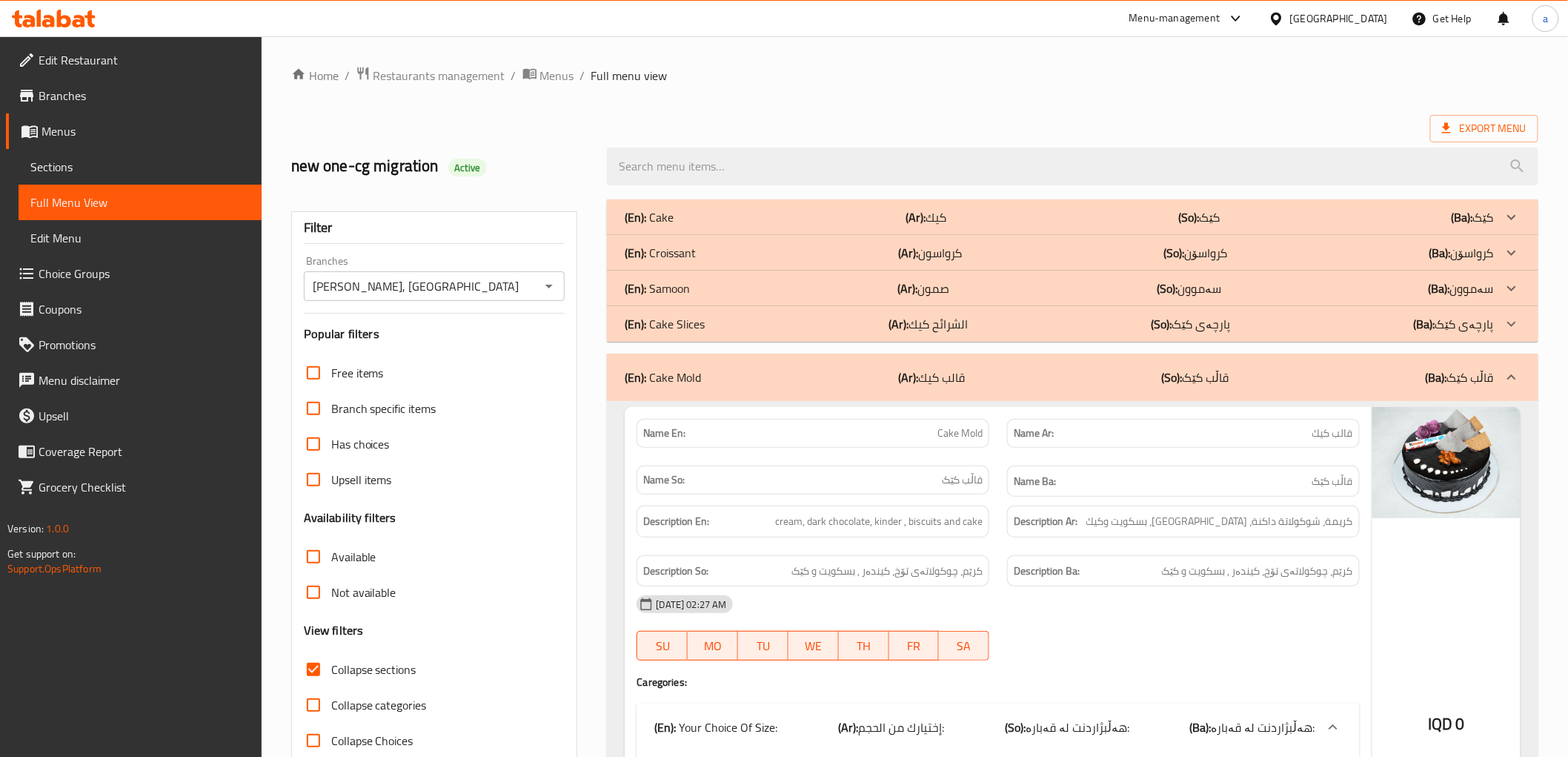
click at [674, 226] on p "(En): Croissant" at bounding box center [648, 218] width 49 height 18
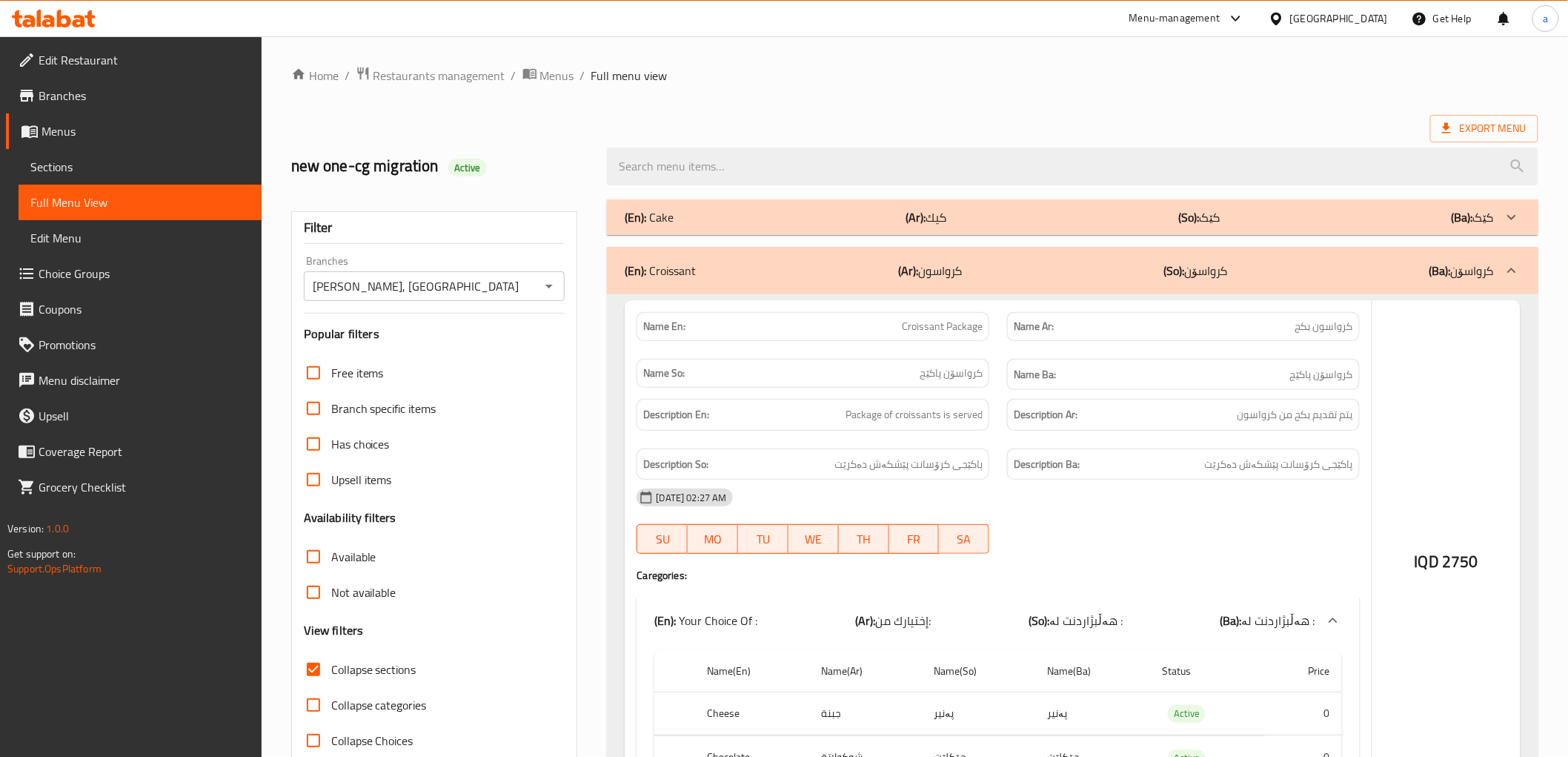
click at [661, 221] on p "(En): Cake" at bounding box center [648, 218] width 49 height 18
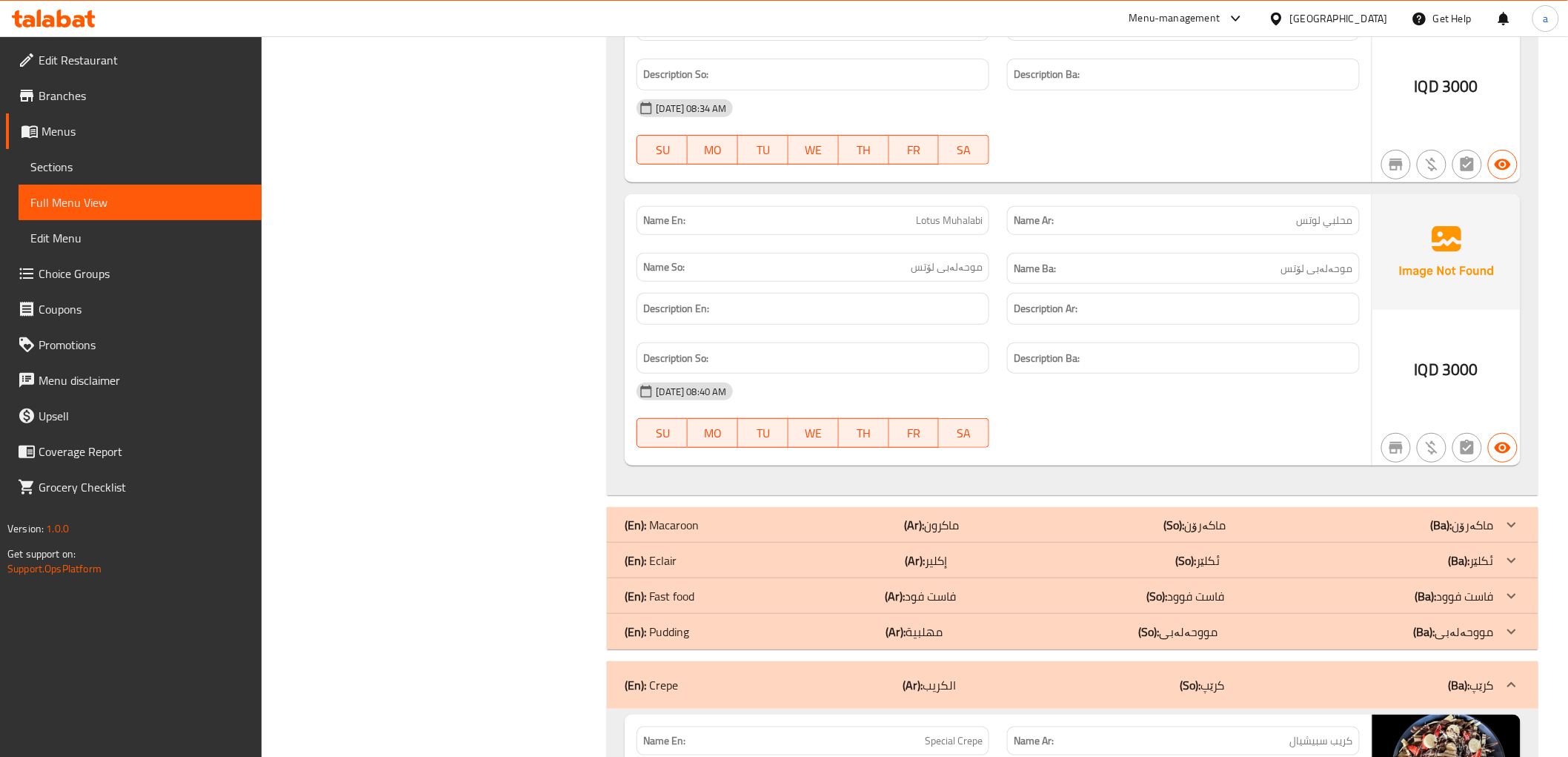
scroll to position [16887, 0]
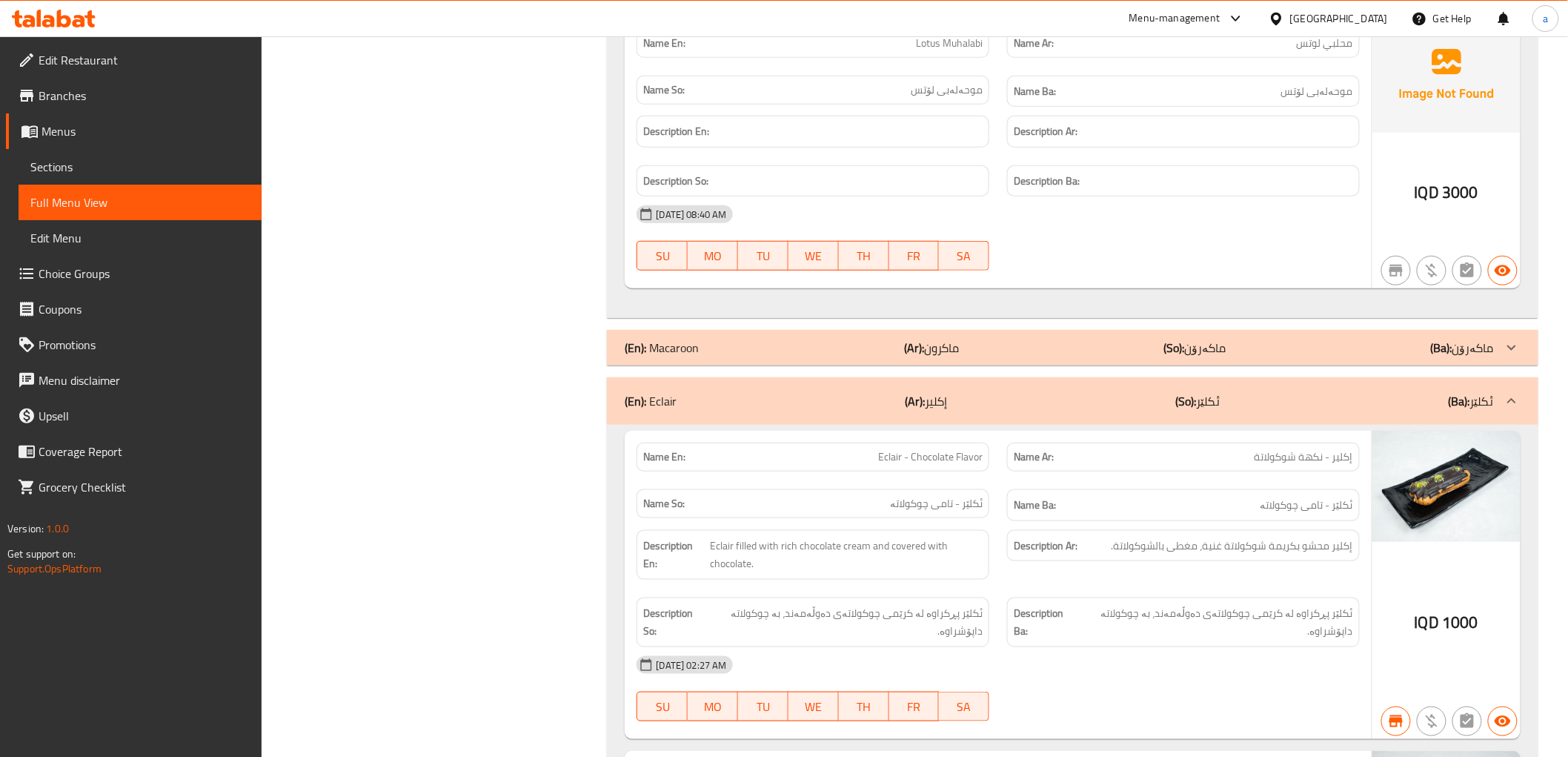
scroll to position [17161, 0]
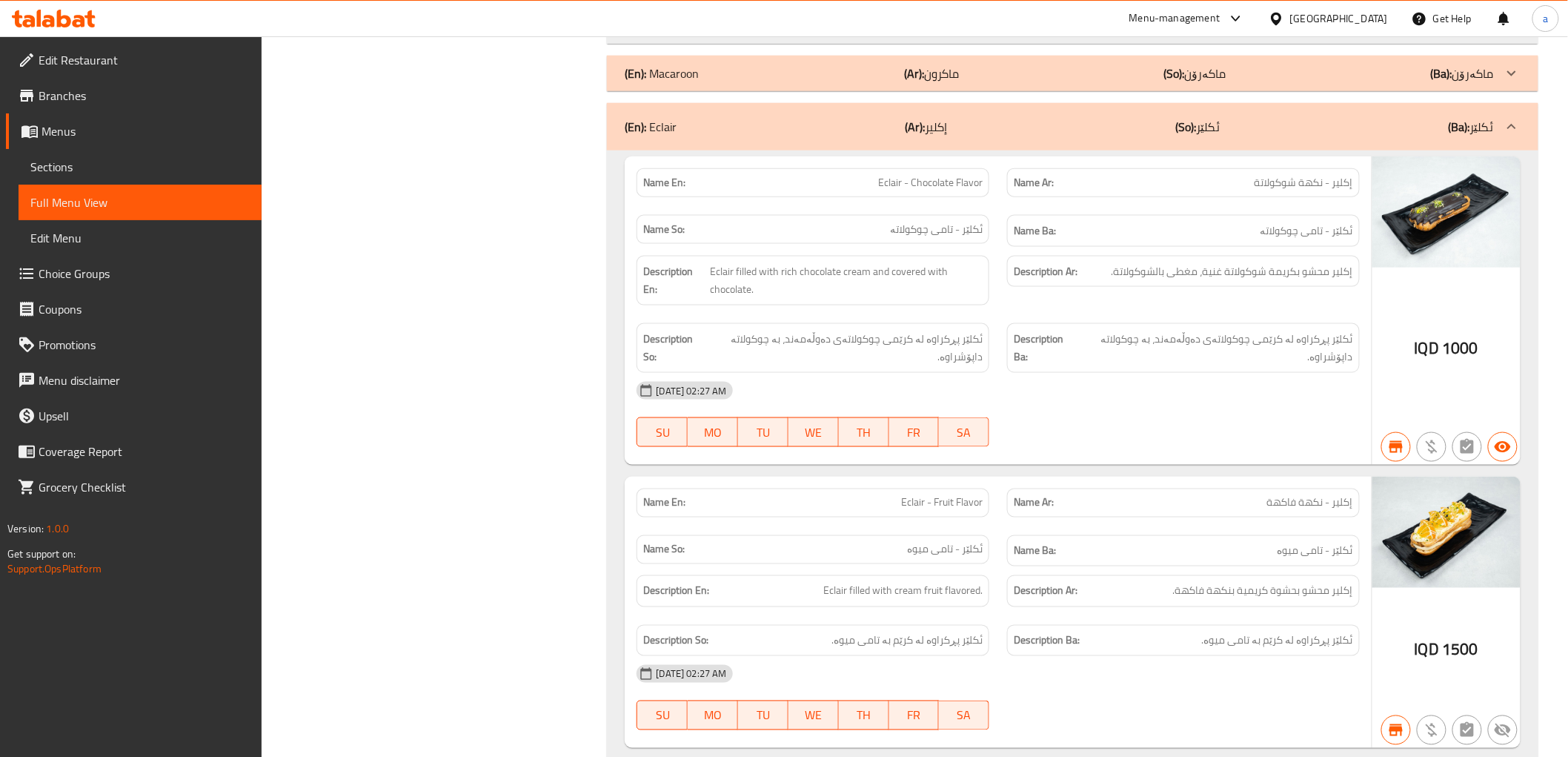
click at [174, 726] on div "Edit Restaurant Branches Menus Sections Full Menu View Edit Menu Choice Groups …" at bounding box center [131, 414] width 261 height 757
click at [225, 706] on div "Edit Restaurant Branches Menus Sections Full Menu View Edit Menu Choice Groups …" at bounding box center [131, 414] width 261 height 757
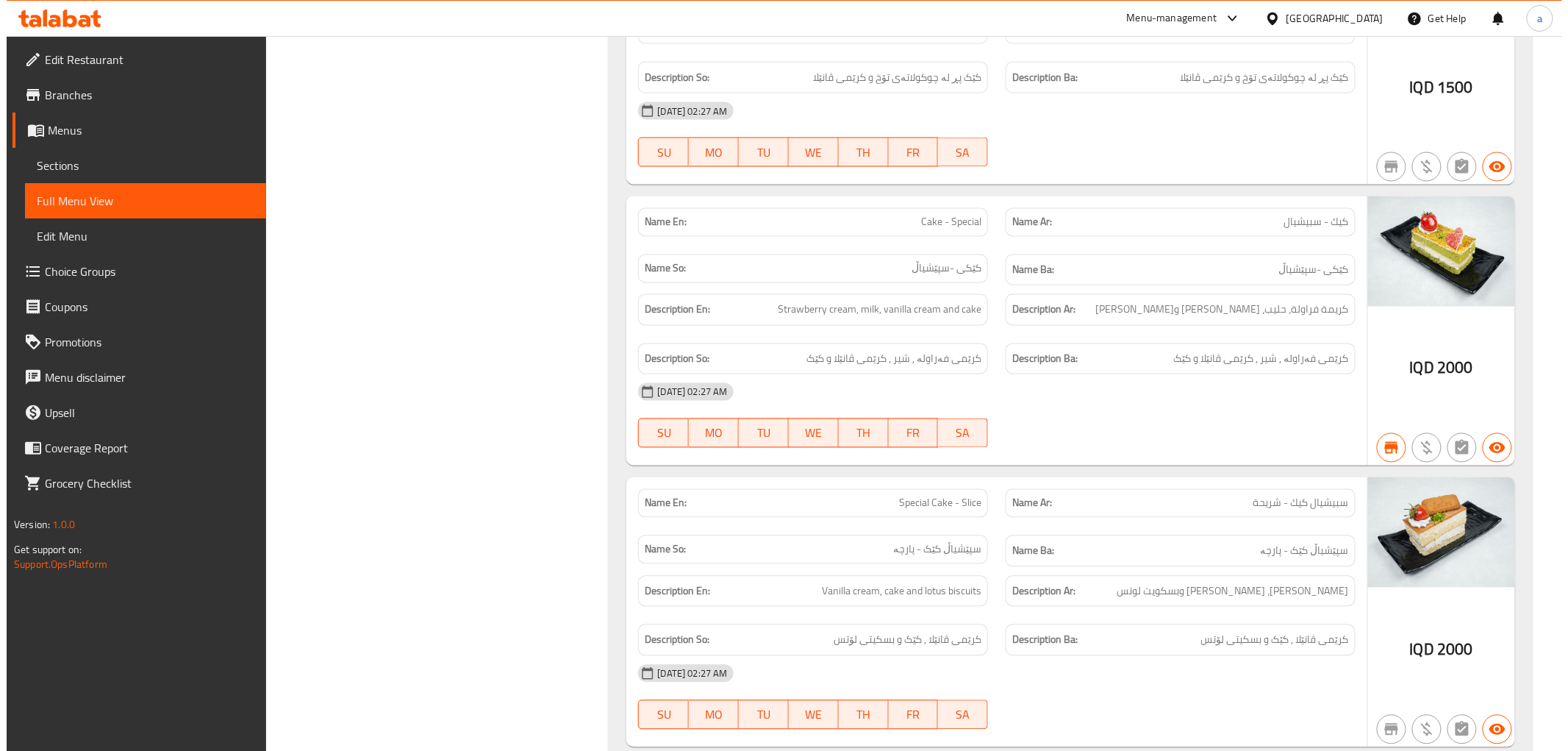
scroll to position [0, 0]
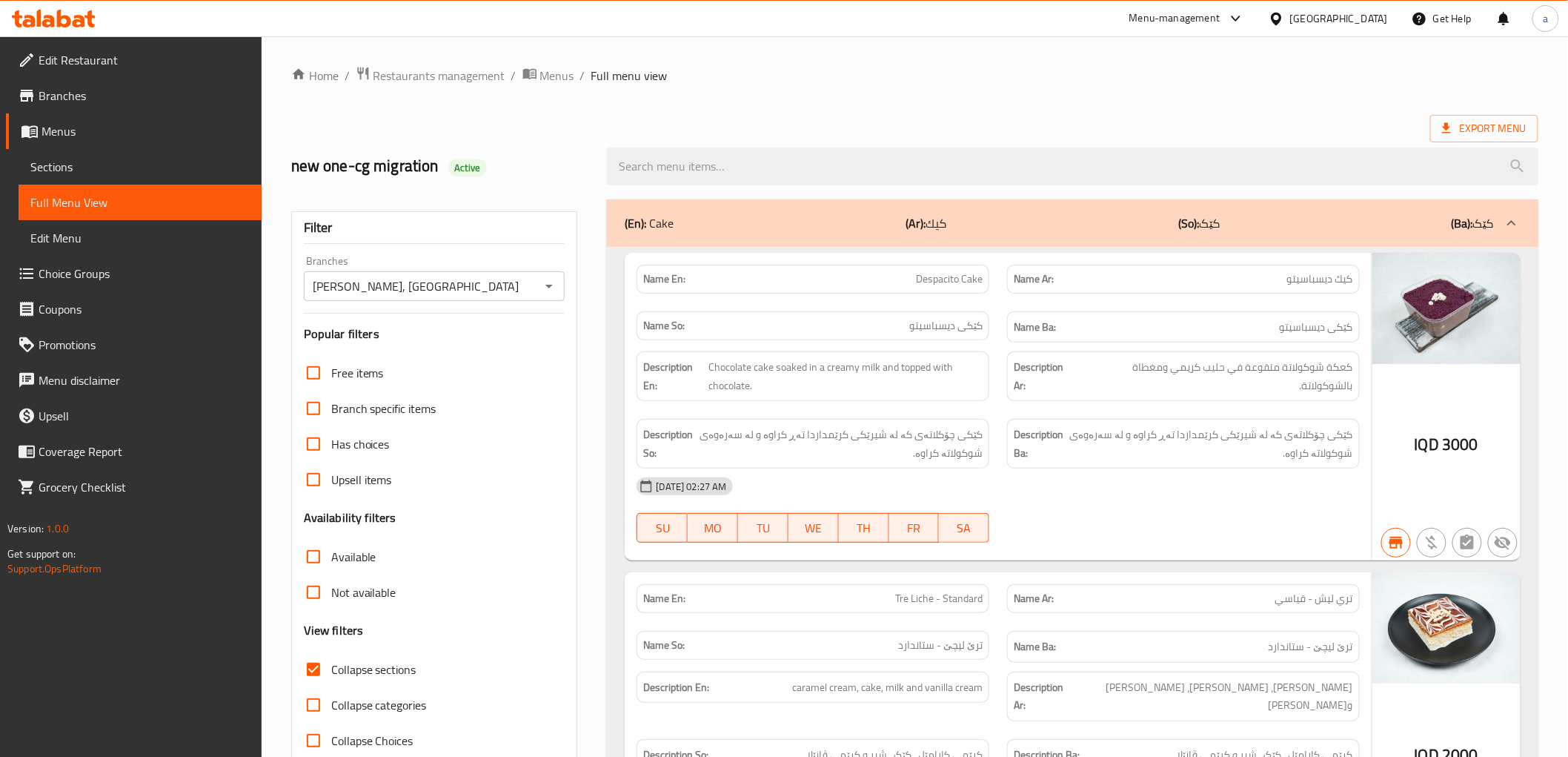
drag, startPoint x: 1086, startPoint y: 453, endPoint x: 1132, endPoint y: 65, distance: 390.7
drag, startPoint x: 889, startPoint y: 168, endPoint x: 889, endPoint y: -4, distance: 172.0
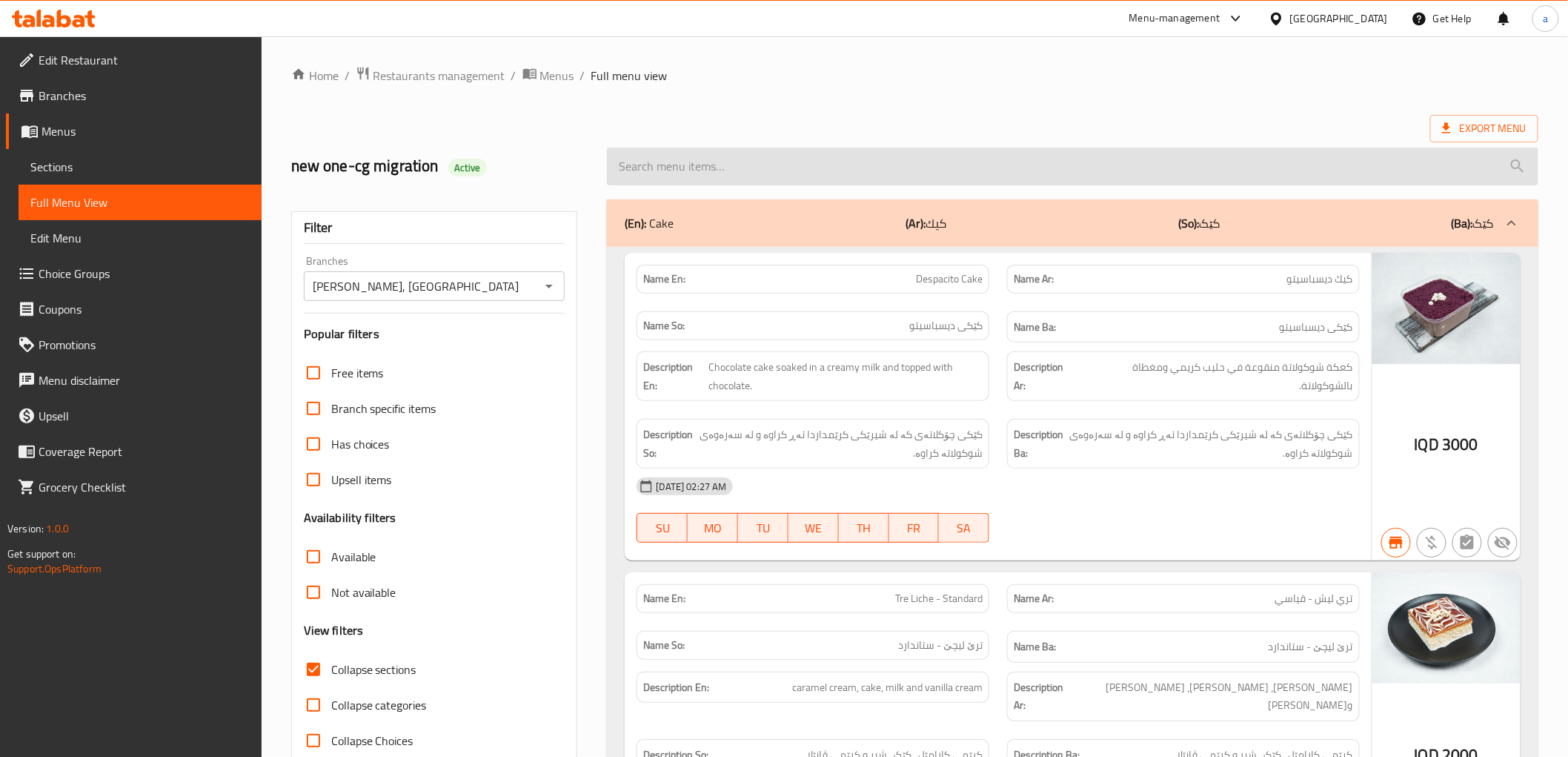
click at [815, 171] on input "search" at bounding box center [1073, 166] width 931 height 38
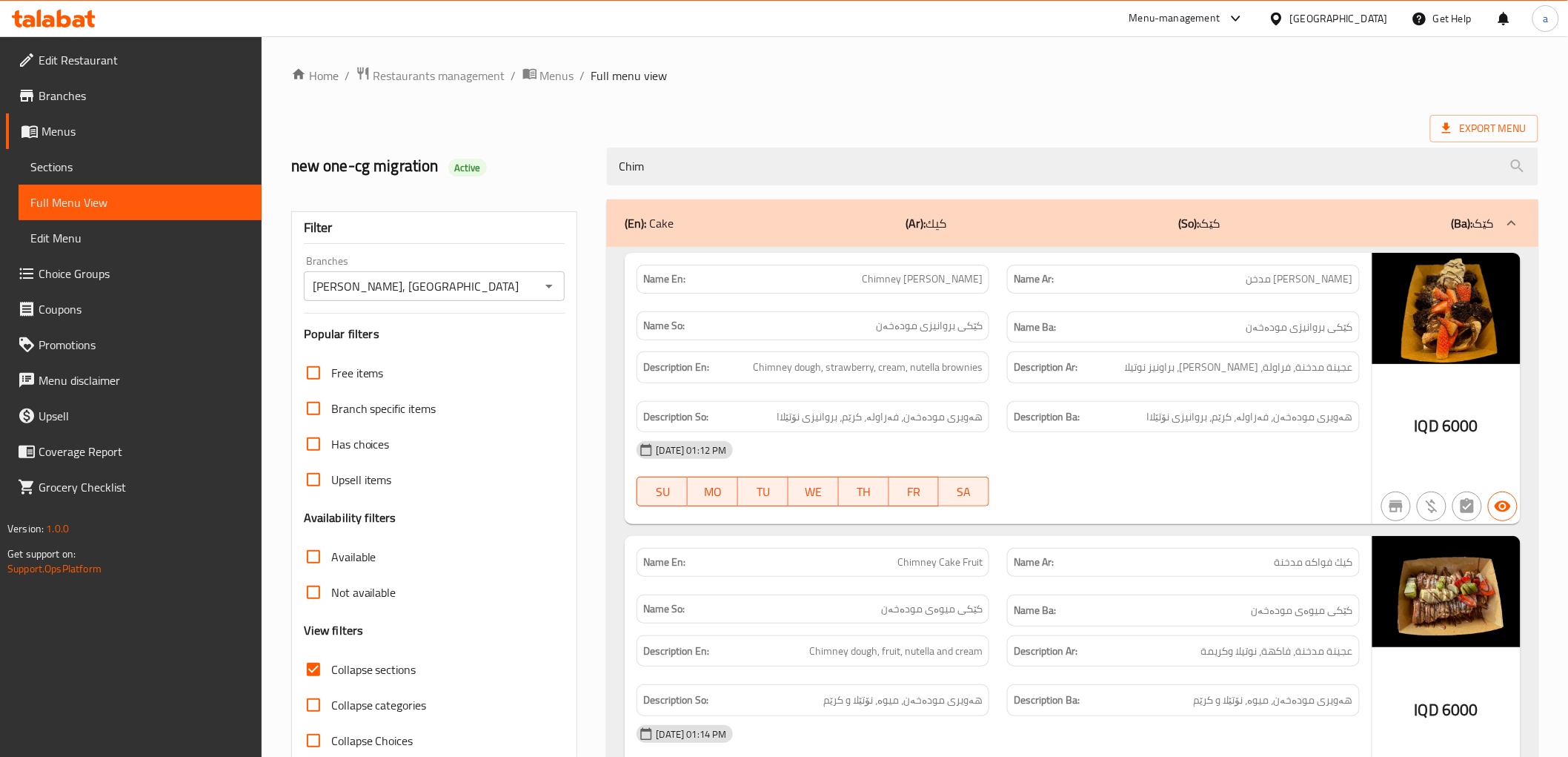
type input "Chim"
click at [64, 12] on icon at bounding box center [53, 19] width 84 height 18
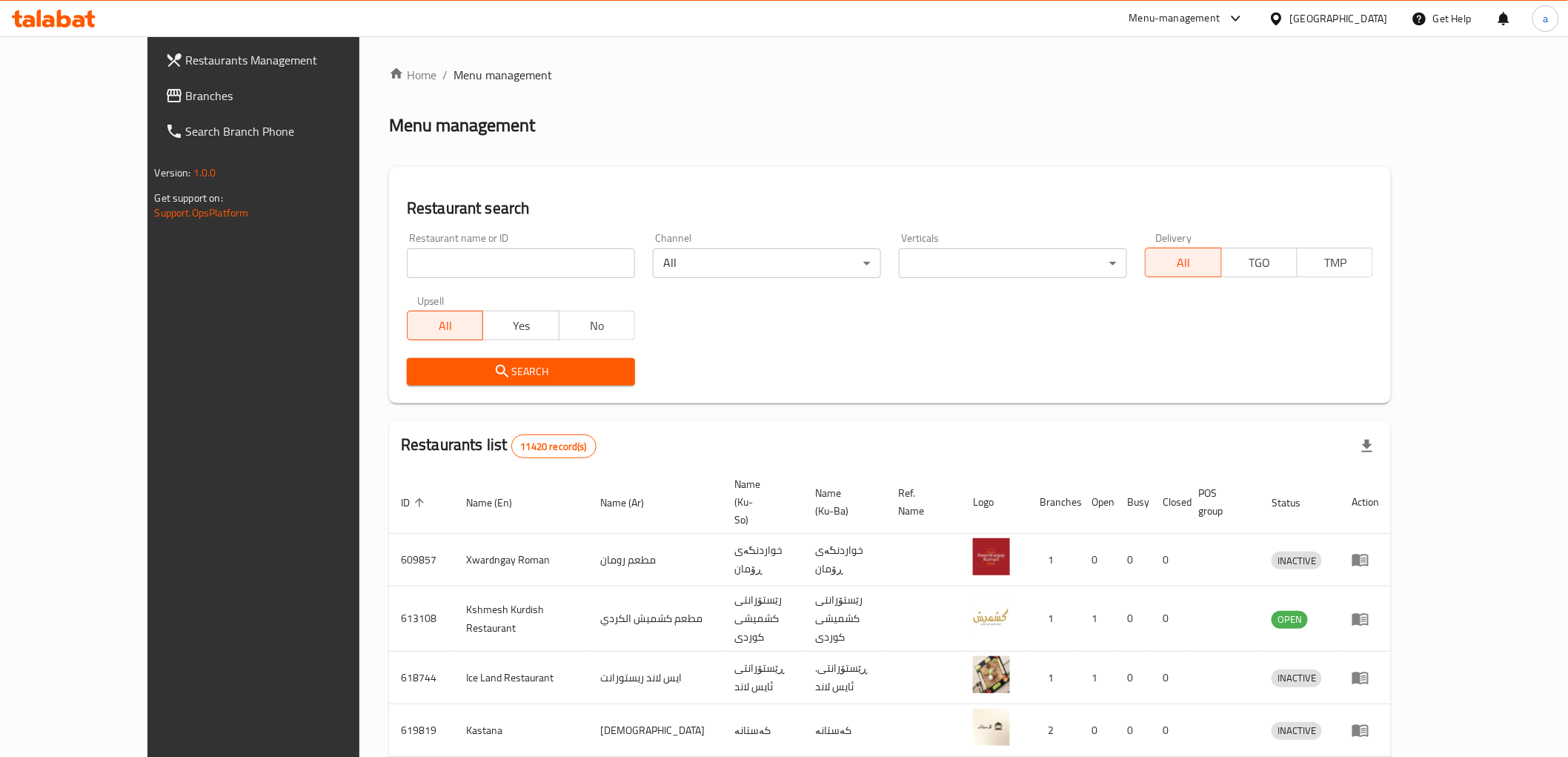
click at [186, 98] on span "Branches" at bounding box center [291, 96] width 211 height 18
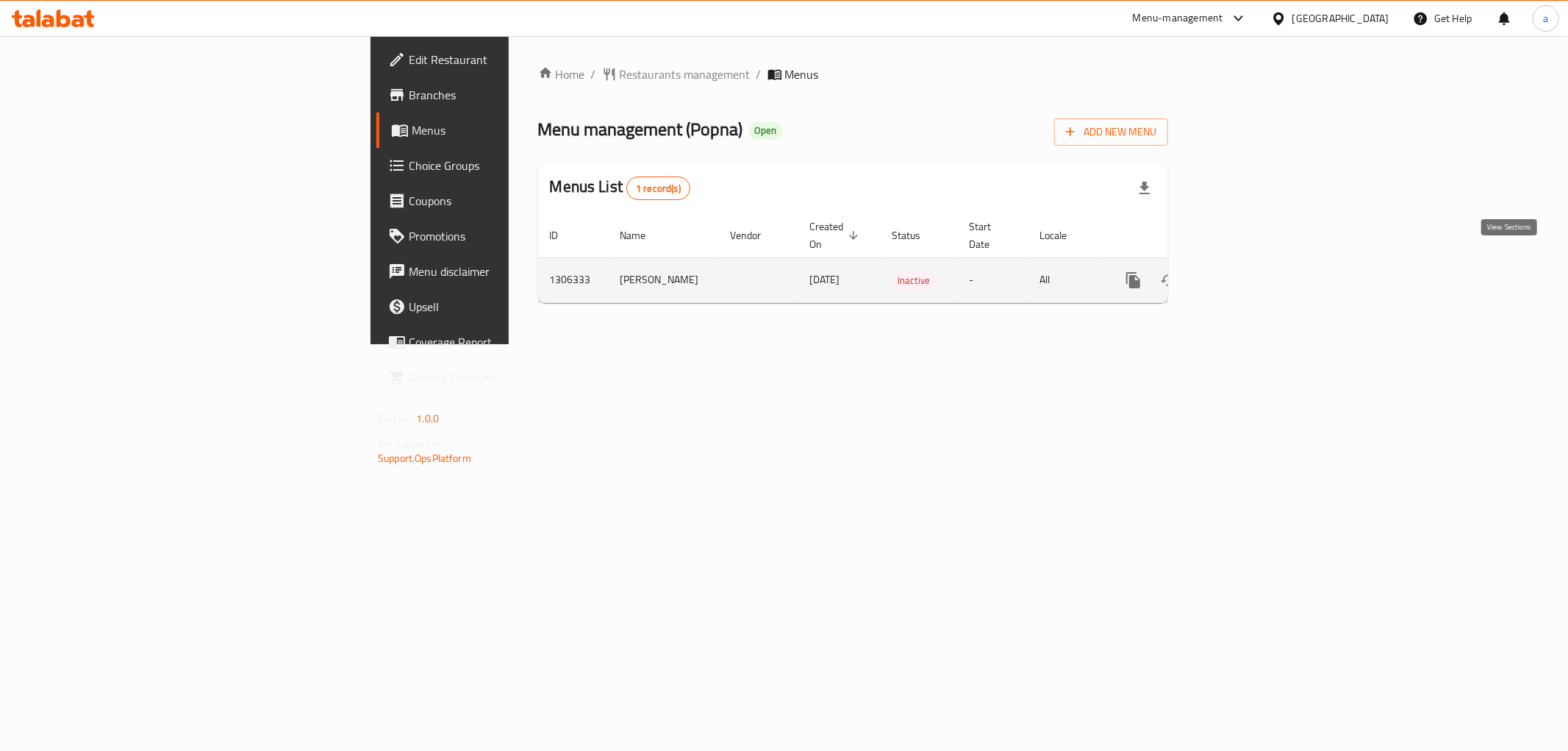
click at [1249, 272] on icon "enhanced table" at bounding box center [1240, 281] width 18 height 18
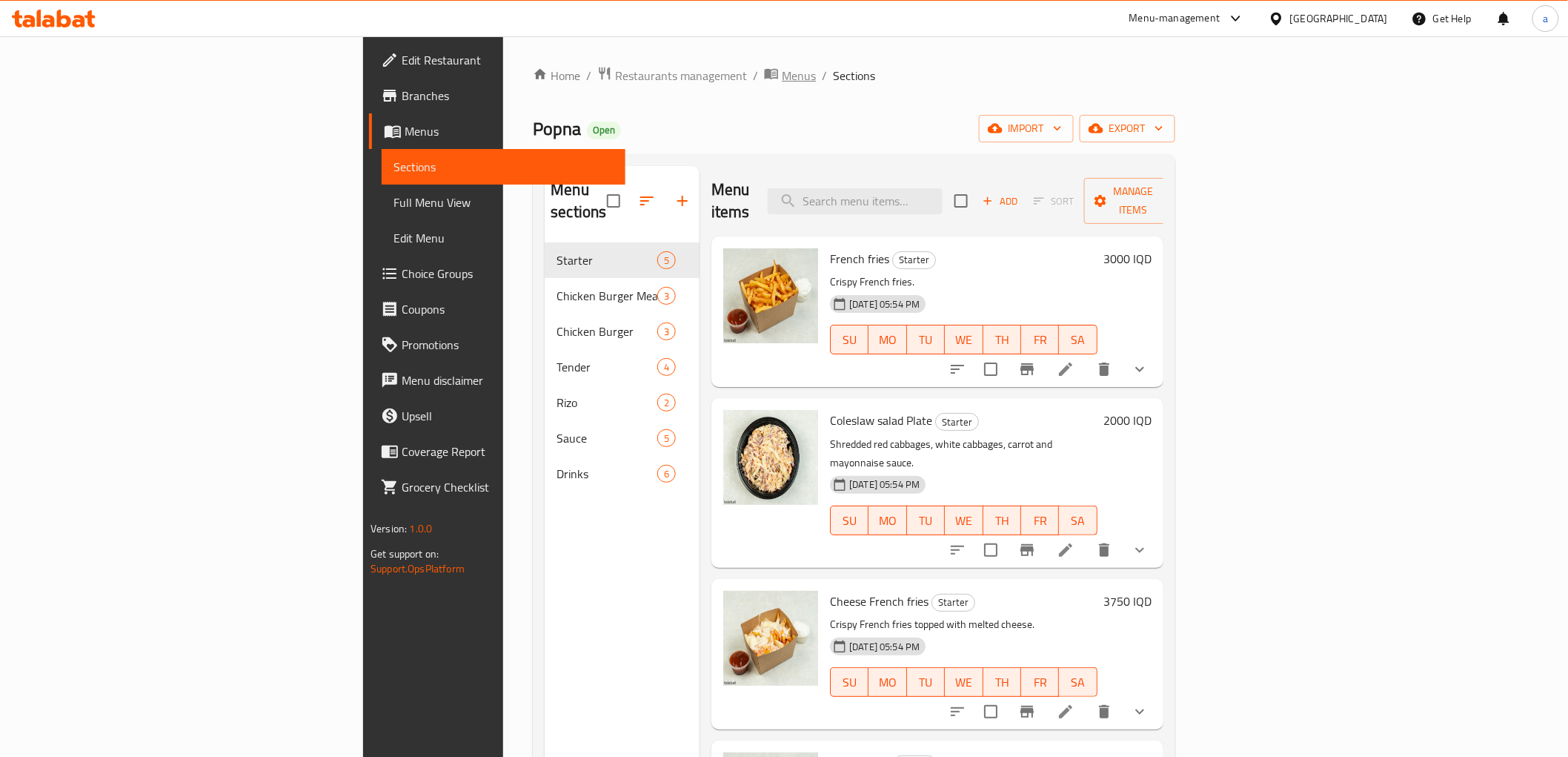
click at [782, 69] on span "Menus" at bounding box center [798, 76] width 34 height 18
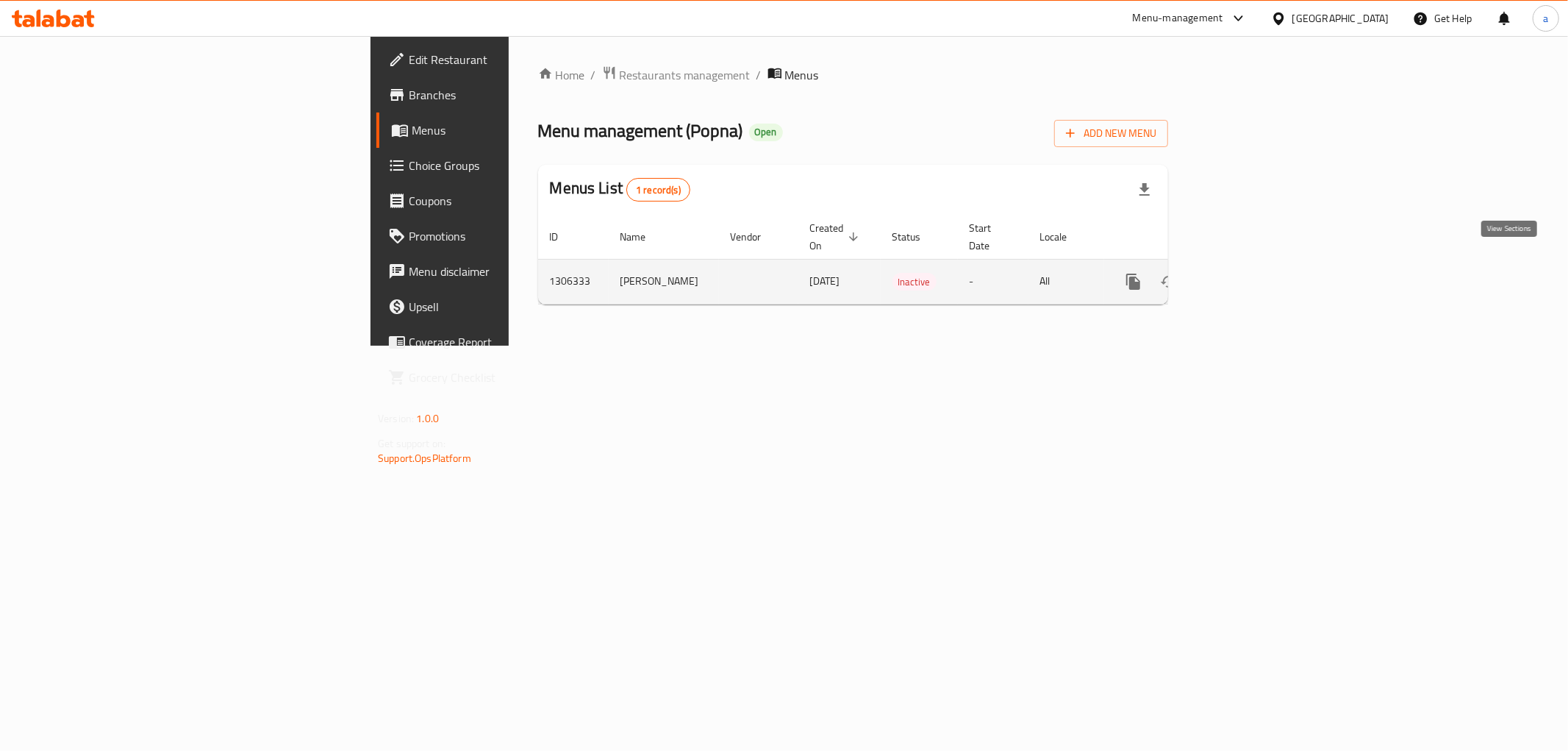
click at [1249, 272] on icon "enhanced table" at bounding box center [1240, 282] width 18 height 18
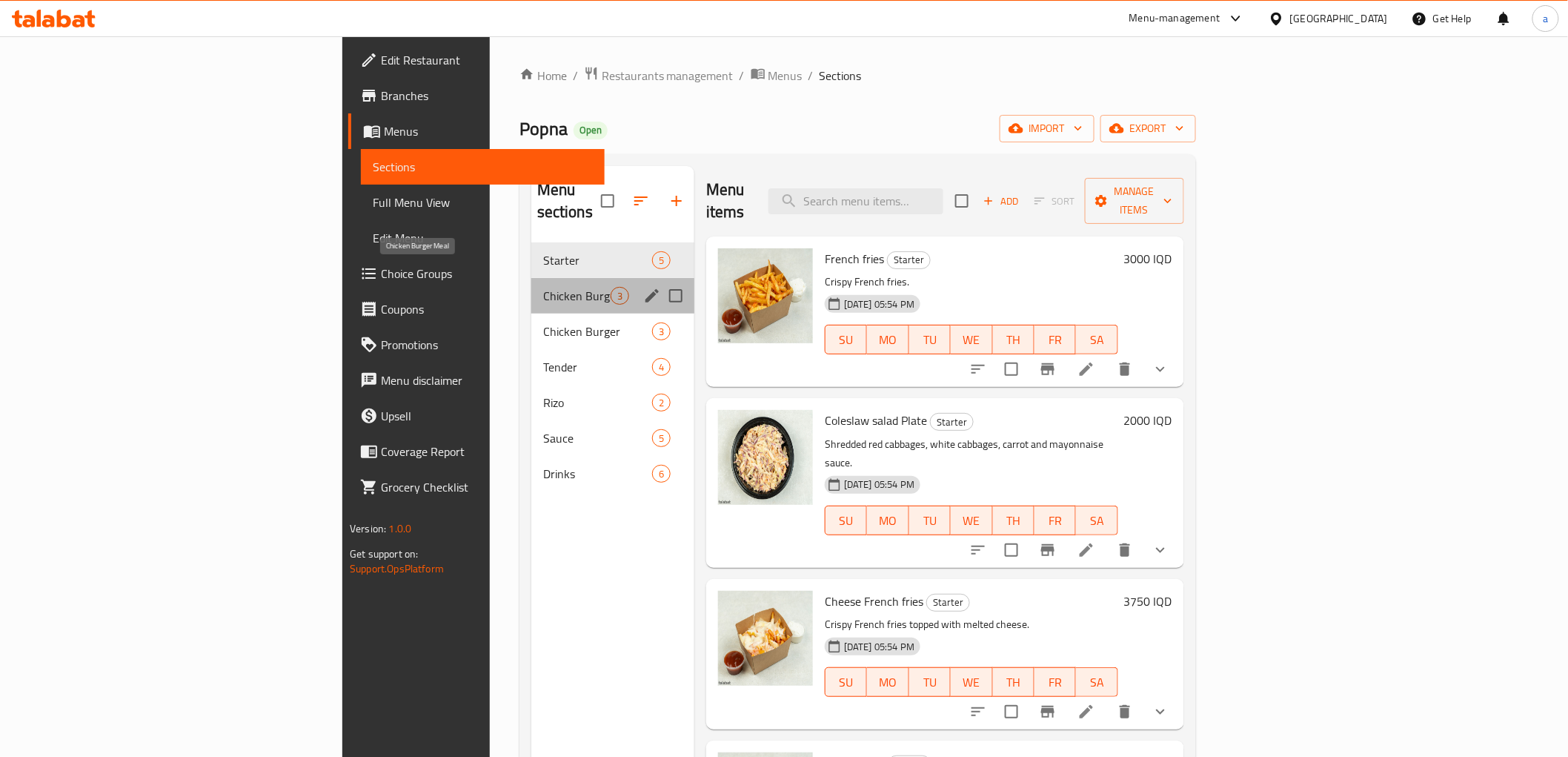
click at [543, 287] on span "Chicken Burger Meal" at bounding box center [577, 296] width 68 height 18
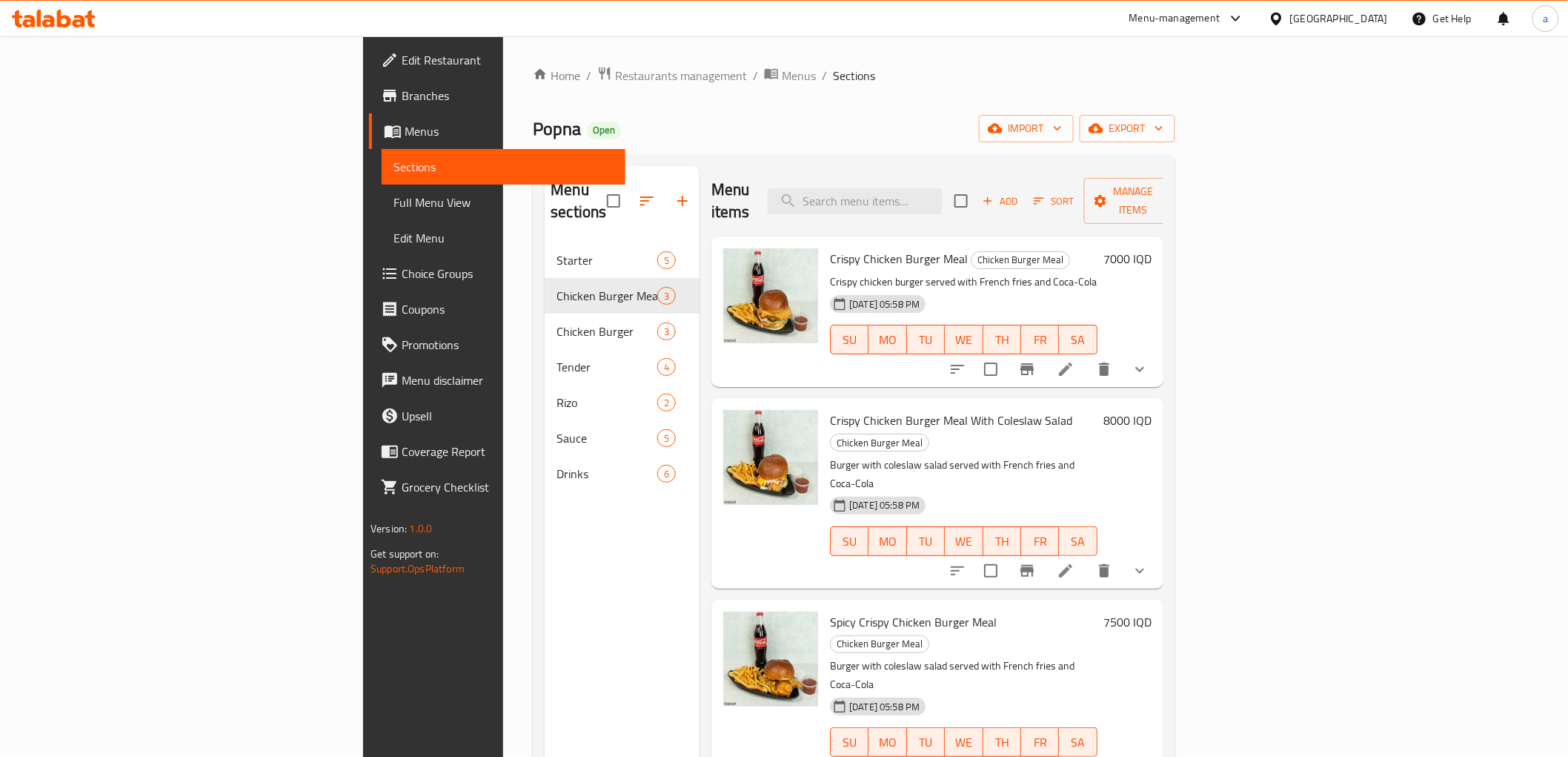
click at [1149, 361] on icon "show more" at bounding box center [1140, 370] width 18 height 18
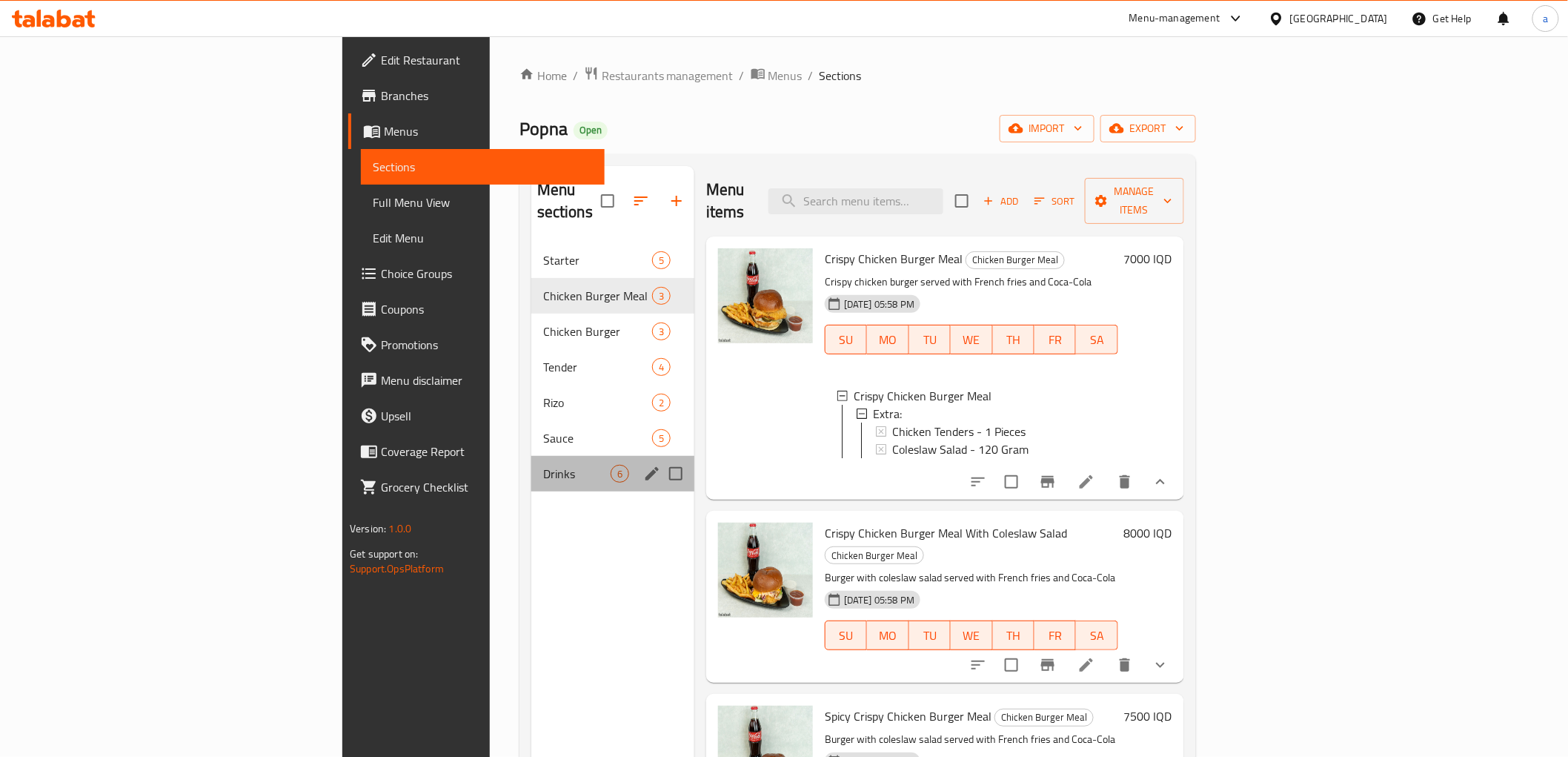
click at [543, 465] on span "Drinks" at bounding box center [577, 474] width 68 height 18
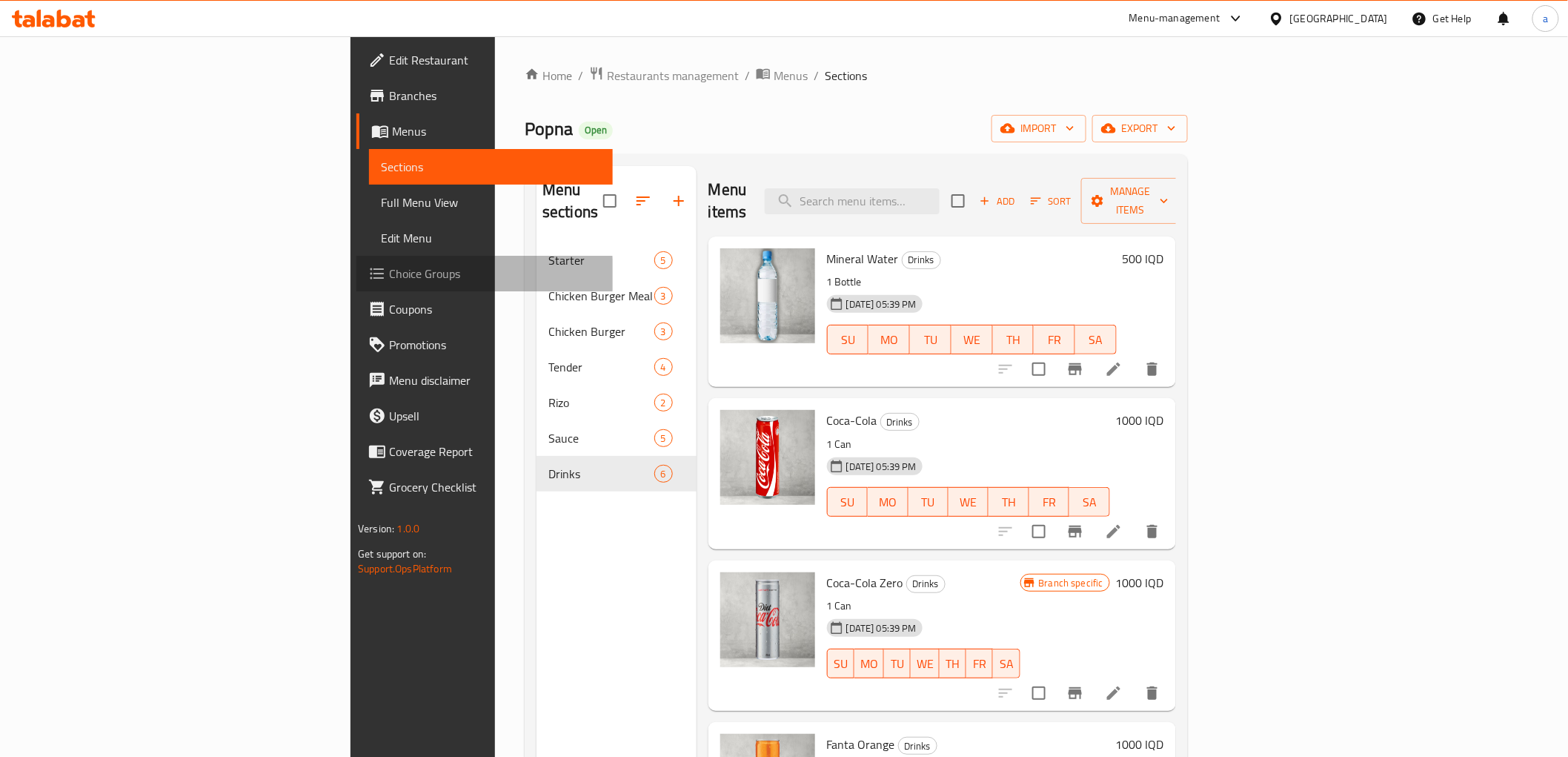
click at [389, 275] on span "Choice Groups" at bounding box center [494, 274] width 211 height 18
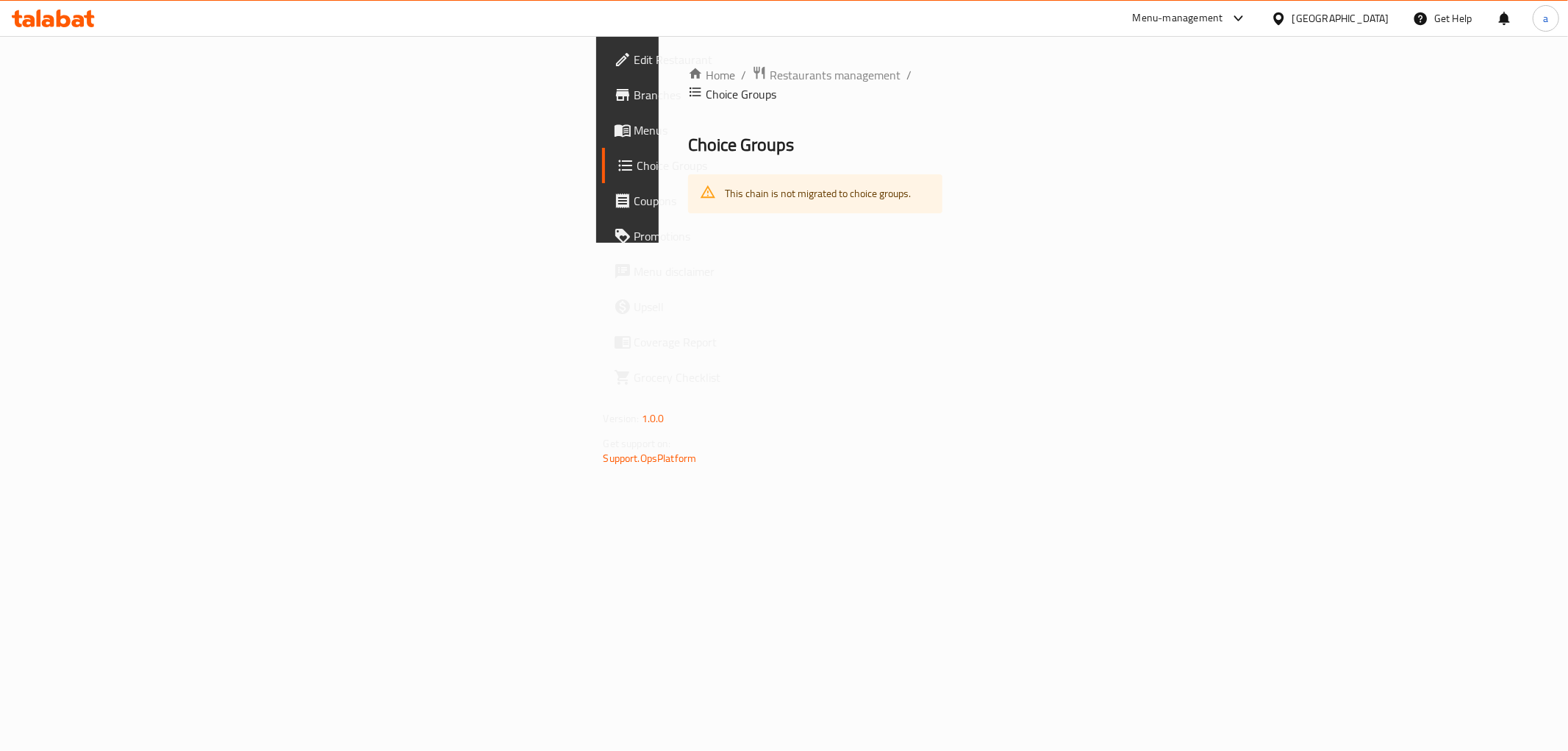
click at [602, 176] on link "Choice Groups" at bounding box center [730, 165] width 256 height 35
click at [634, 196] on span "Coupons" at bounding box center [740, 201] width 212 height 18
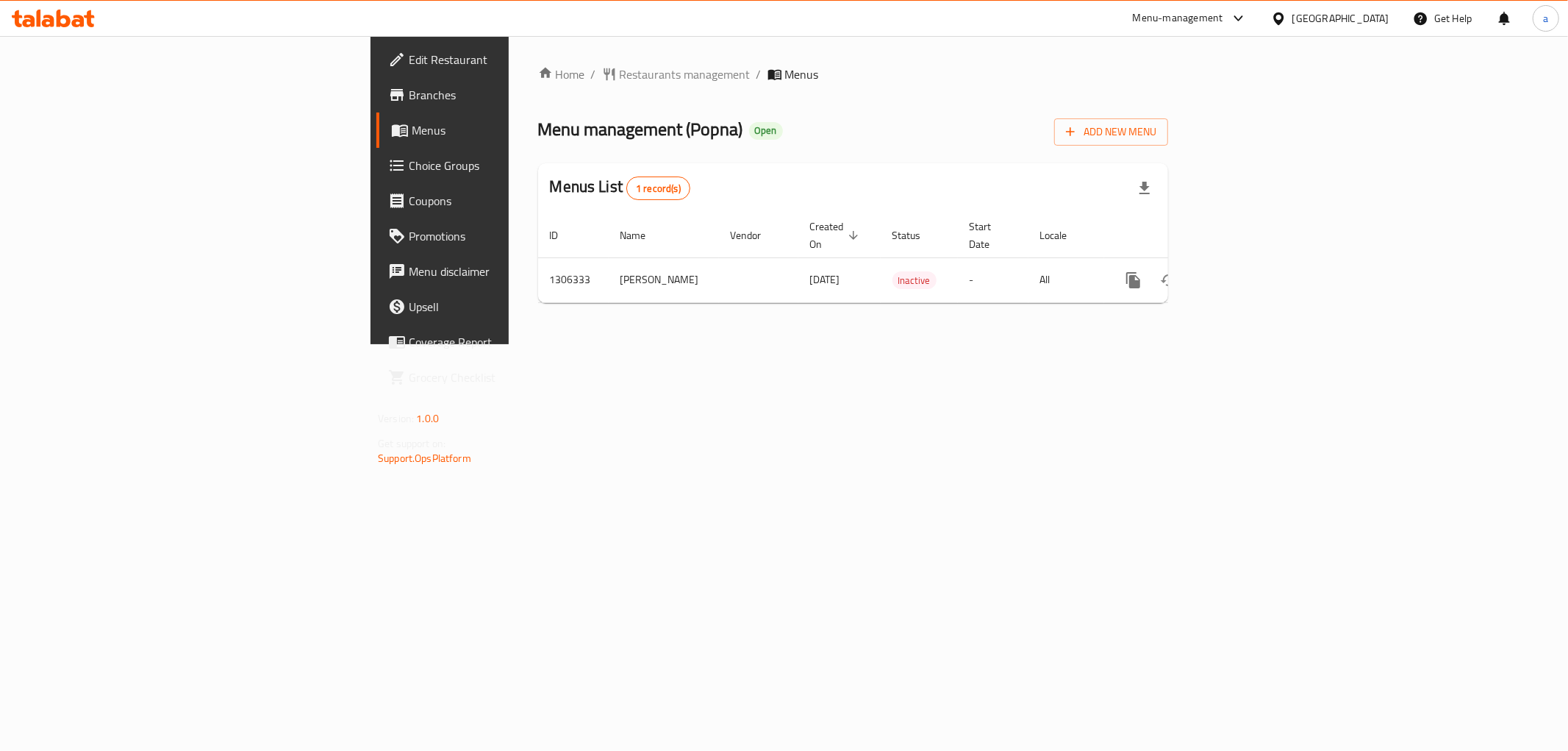
click at [409, 169] on span "Choice Groups" at bounding box center [514, 166] width 212 height 18
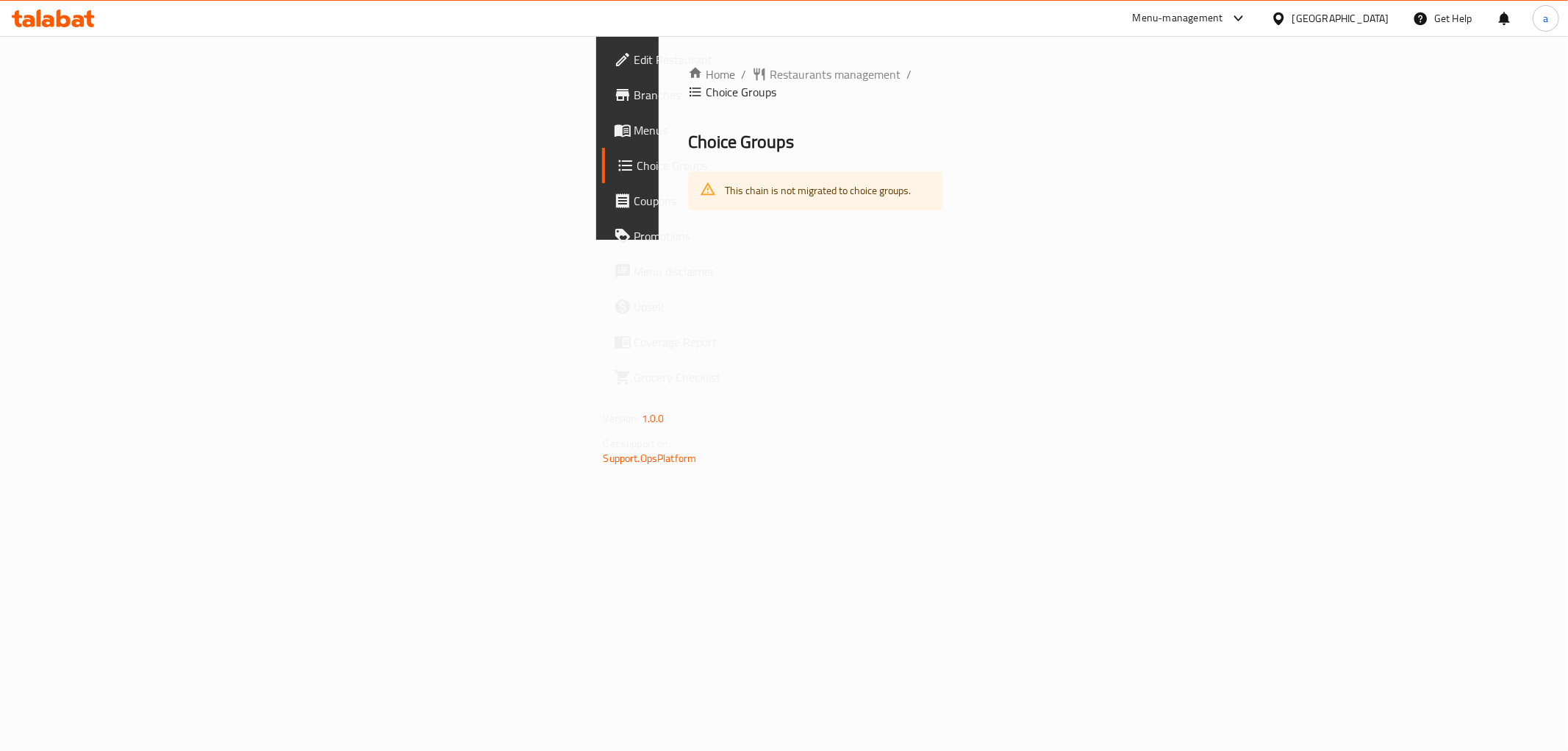
click at [725, 176] on div "This chain is not migrated to choice groups." at bounding box center [818, 190] width 186 height 30
click at [706, 83] on span "Choice Groups" at bounding box center [741, 92] width 71 height 18
click at [659, 236] on div "Home / Restaurants management / Choice Groups Choice Groups This chain is not m…" at bounding box center [816, 138] width 314 height 204
click at [1223, 17] on div "Menu-management" at bounding box center [1178, 19] width 90 height 18
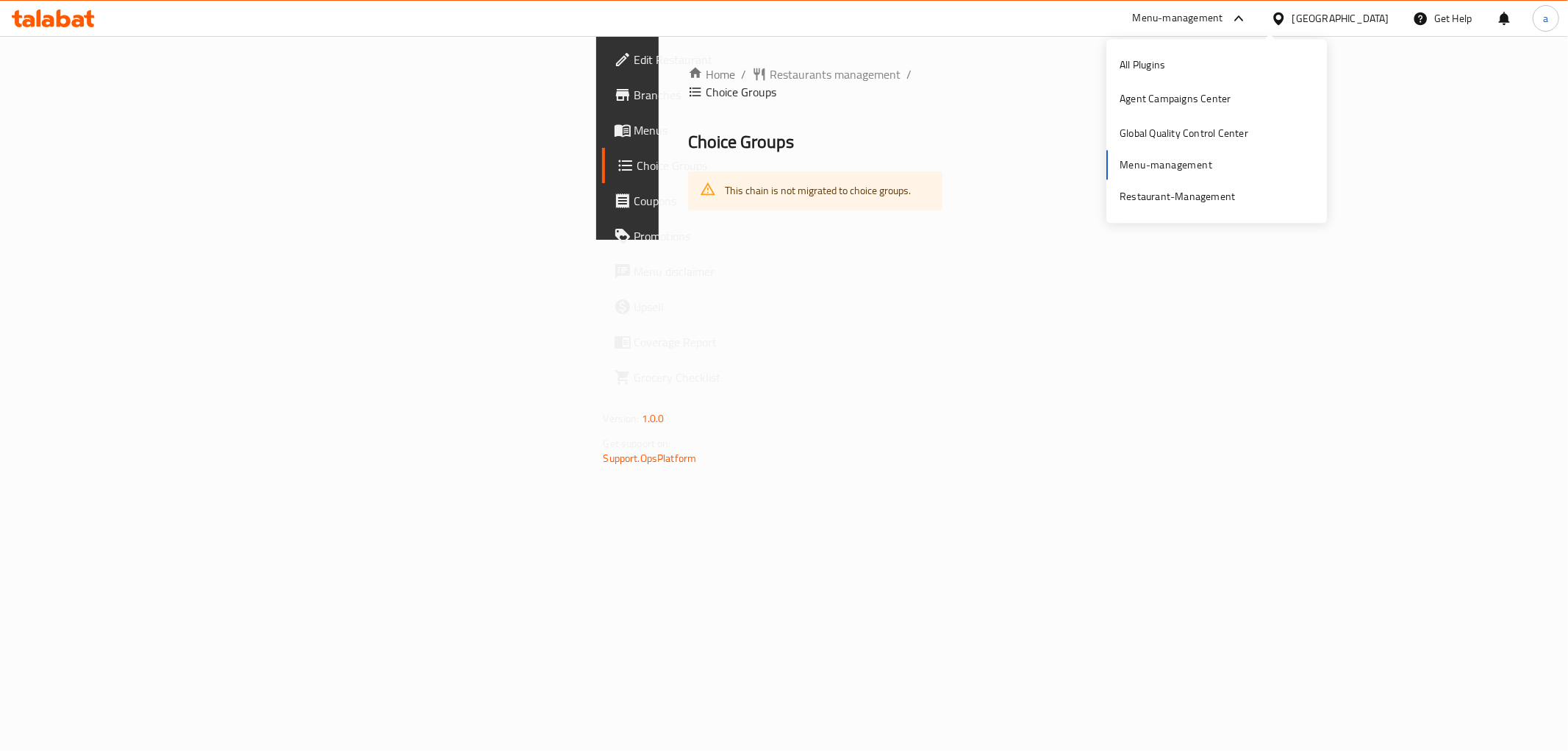
click at [1223, 17] on div "Menu-management" at bounding box center [1178, 19] width 90 height 18
click at [634, 139] on span "Menus" at bounding box center [740, 131] width 212 height 18
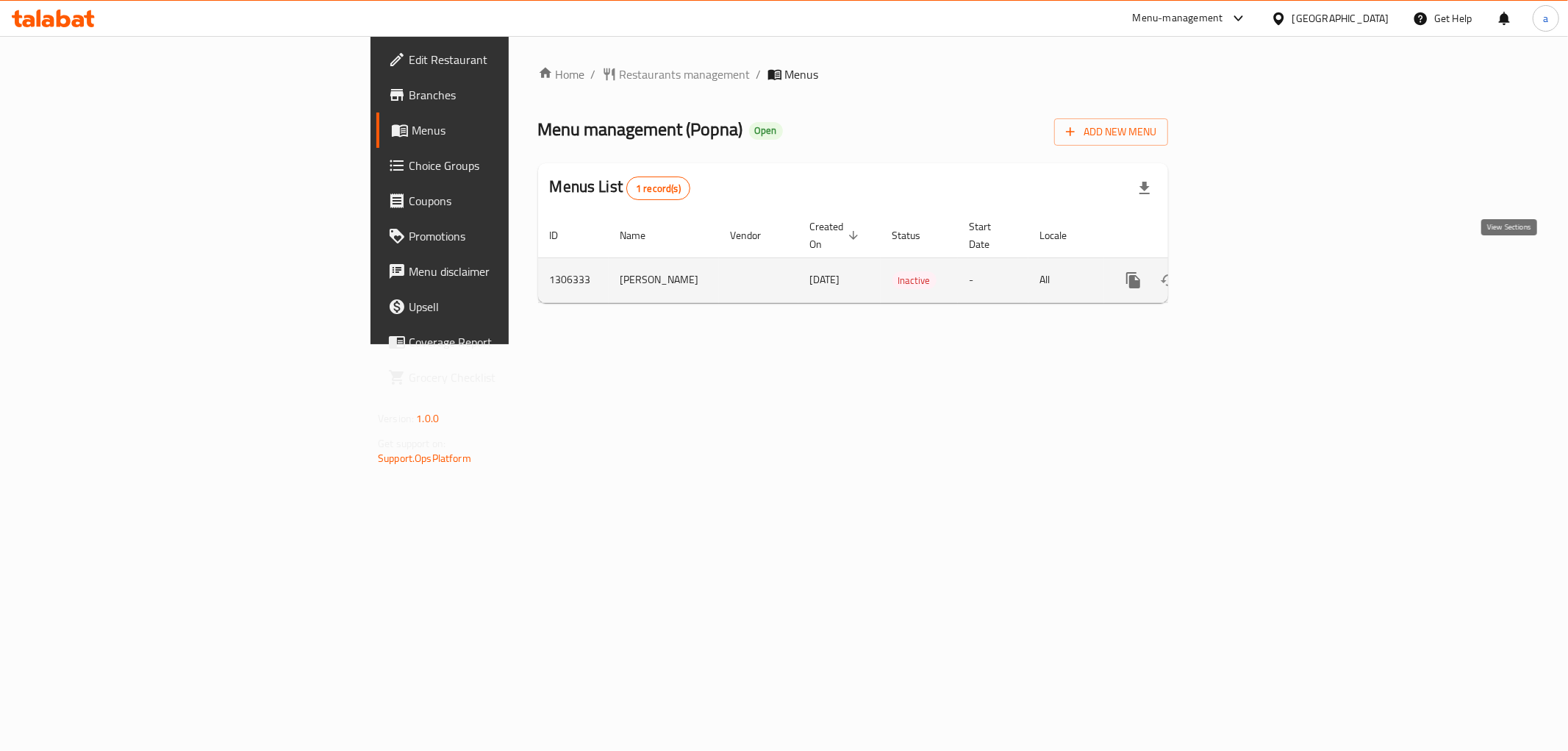
click at [1249, 272] on icon "enhanced table" at bounding box center [1240, 281] width 18 height 18
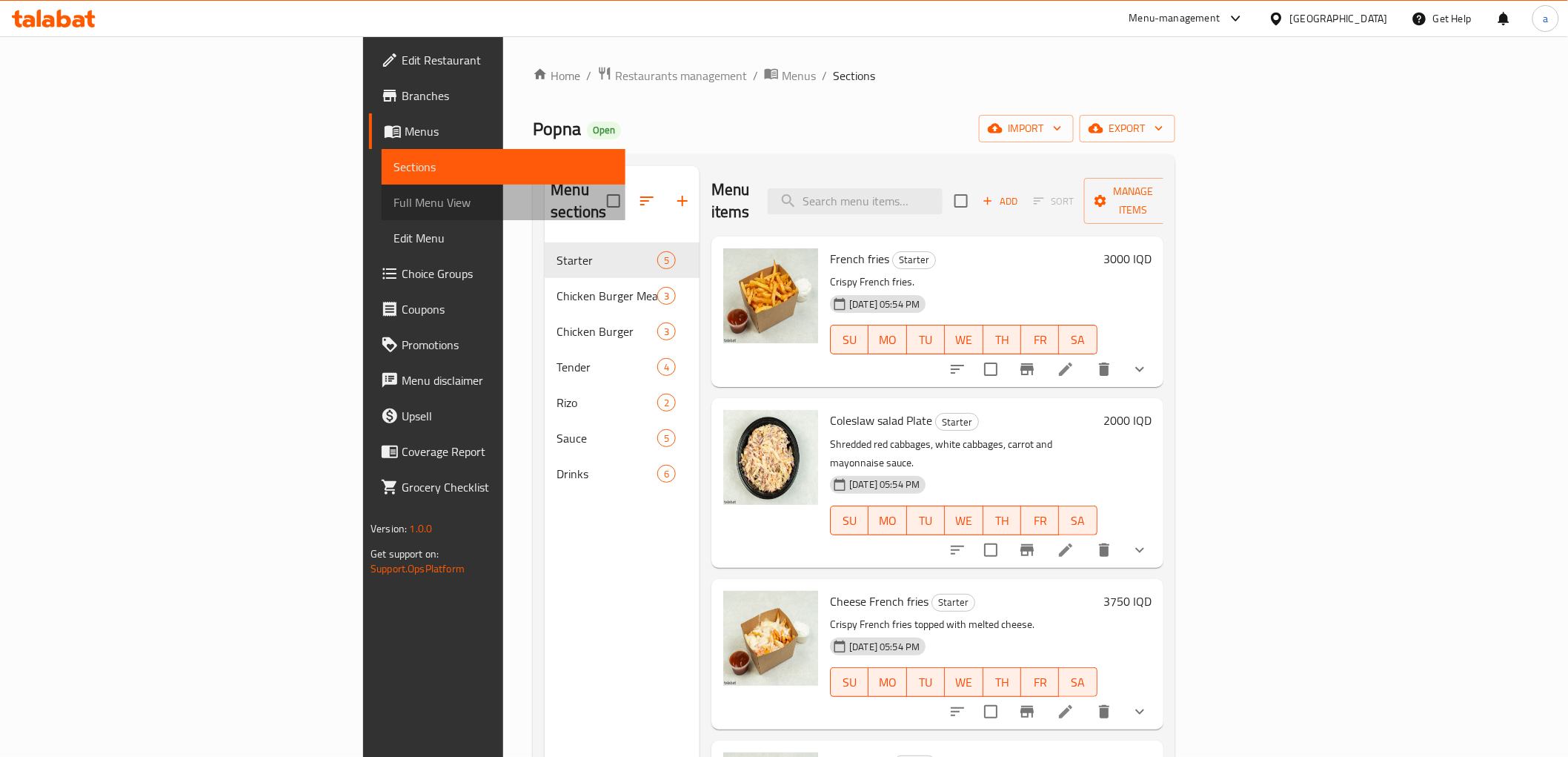
click at [394, 208] on span "Full Menu View" at bounding box center [503, 203] width 219 height 18
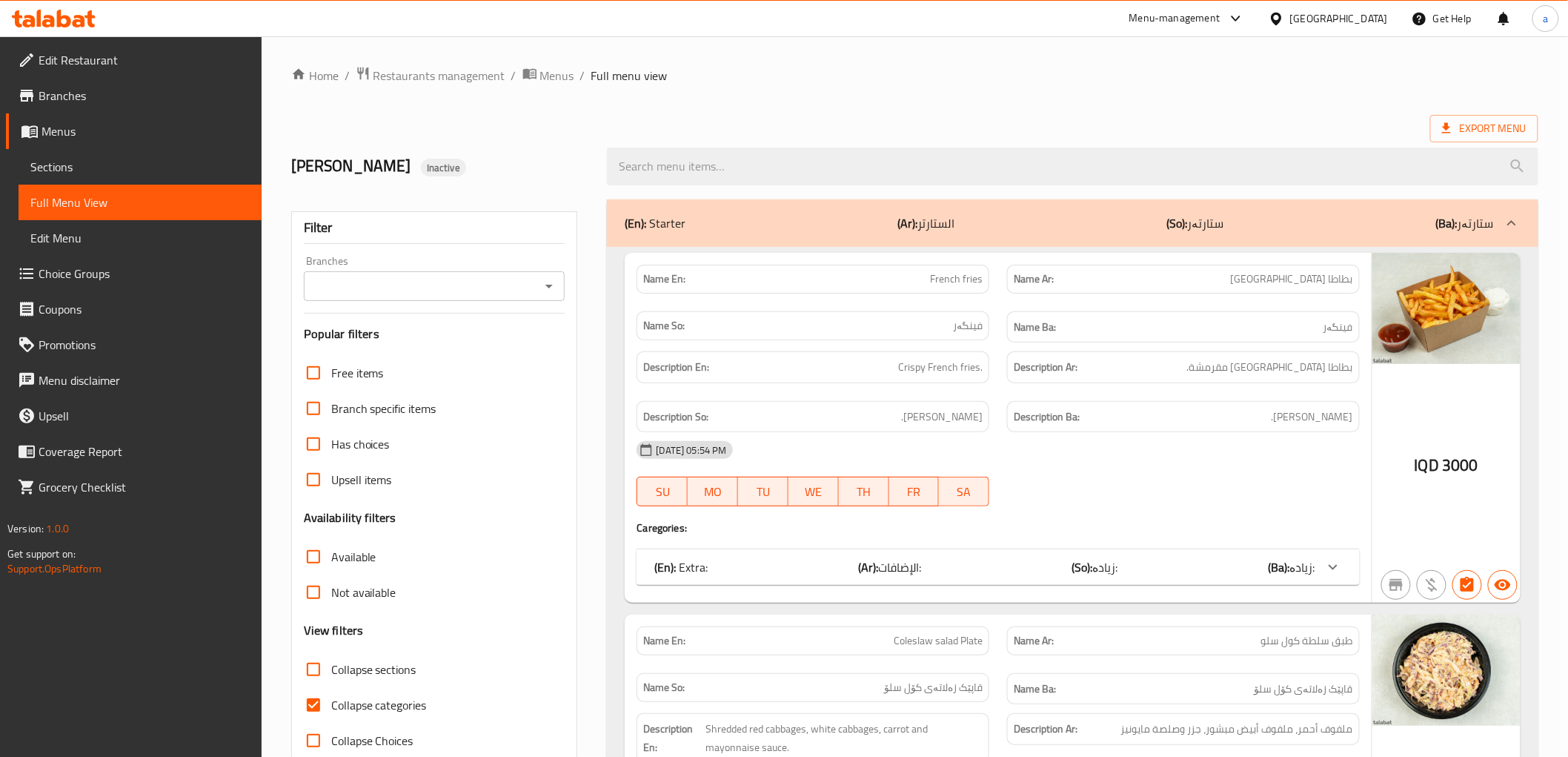
click at [77, 154] on link "Sections" at bounding box center [140, 166] width 243 height 36
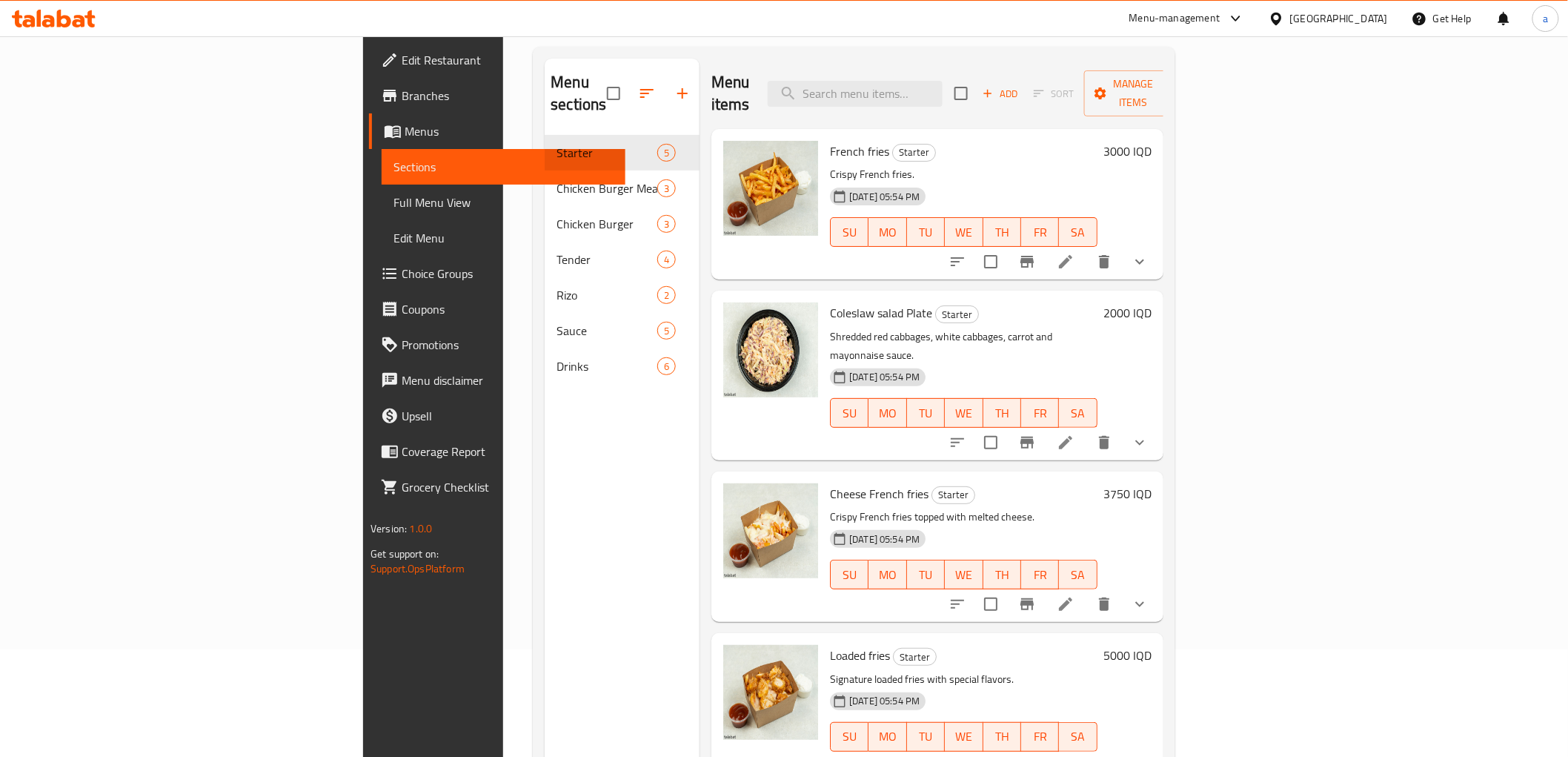
scroll to position [208, 0]
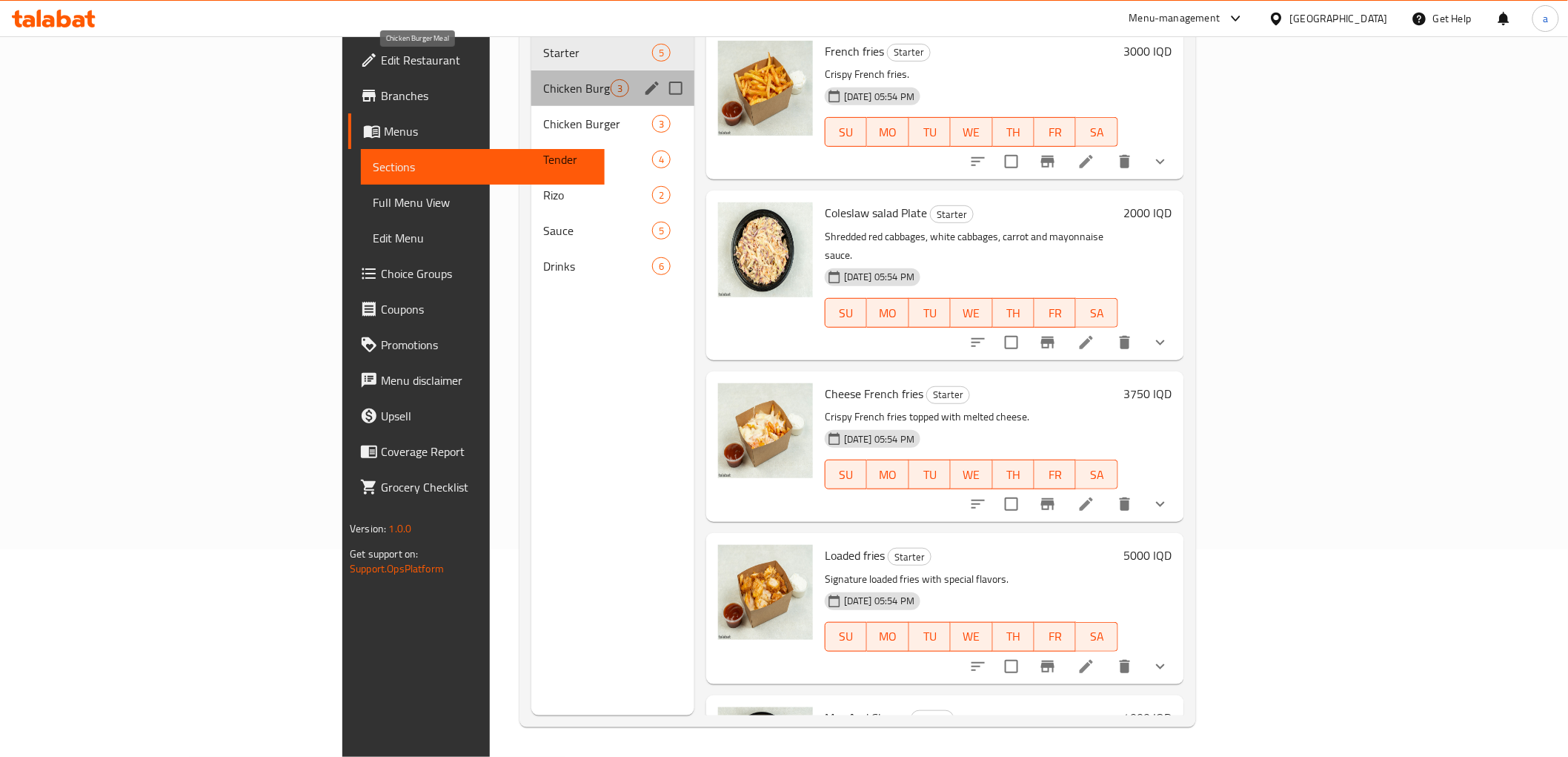
click at [543, 79] on span "Chicken Burger Meal" at bounding box center [577, 89] width 68 height 18
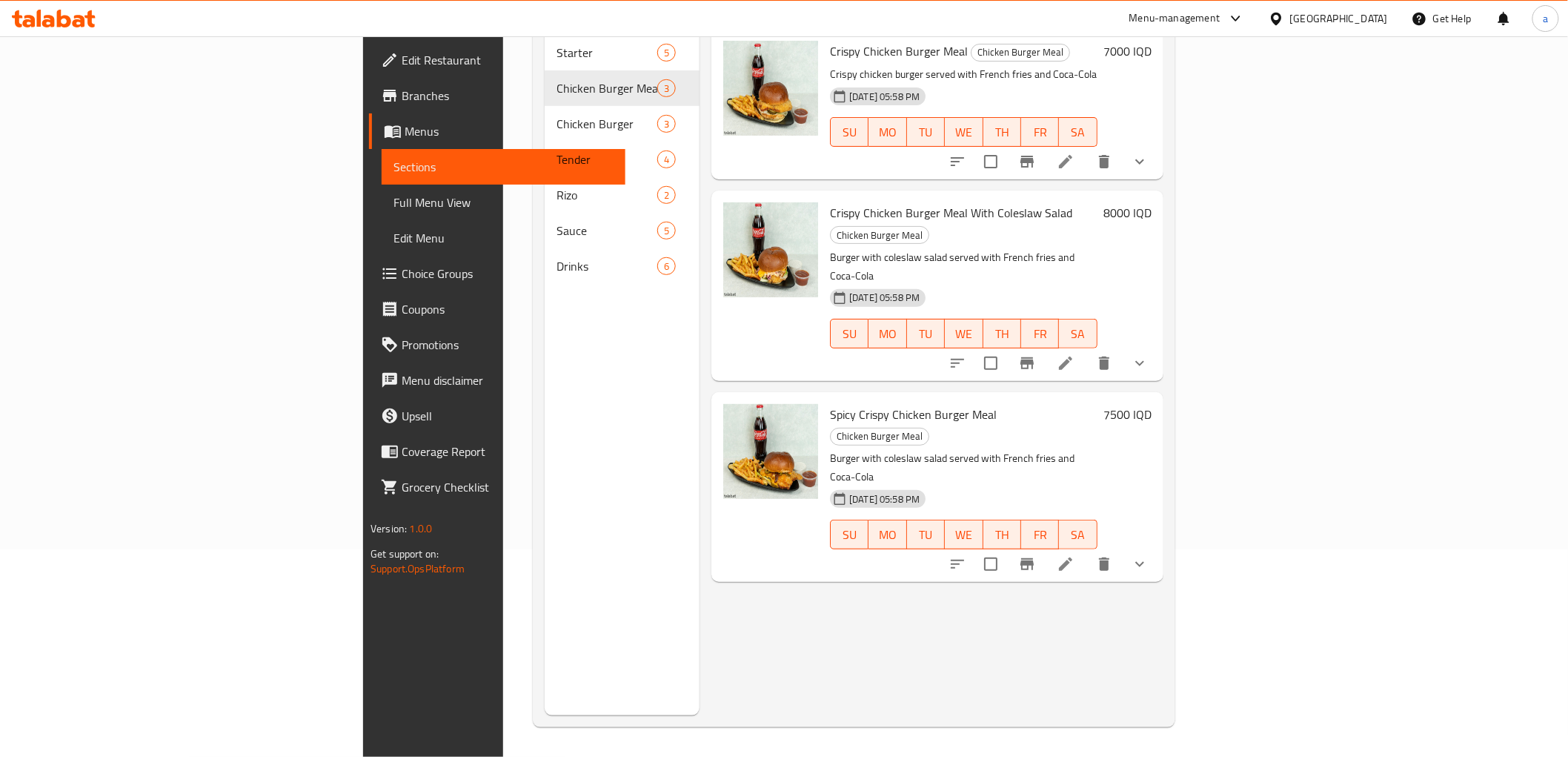
click at [1149, 555] on icon "show more" at bounding box center [1140, 564] width 18 height 18
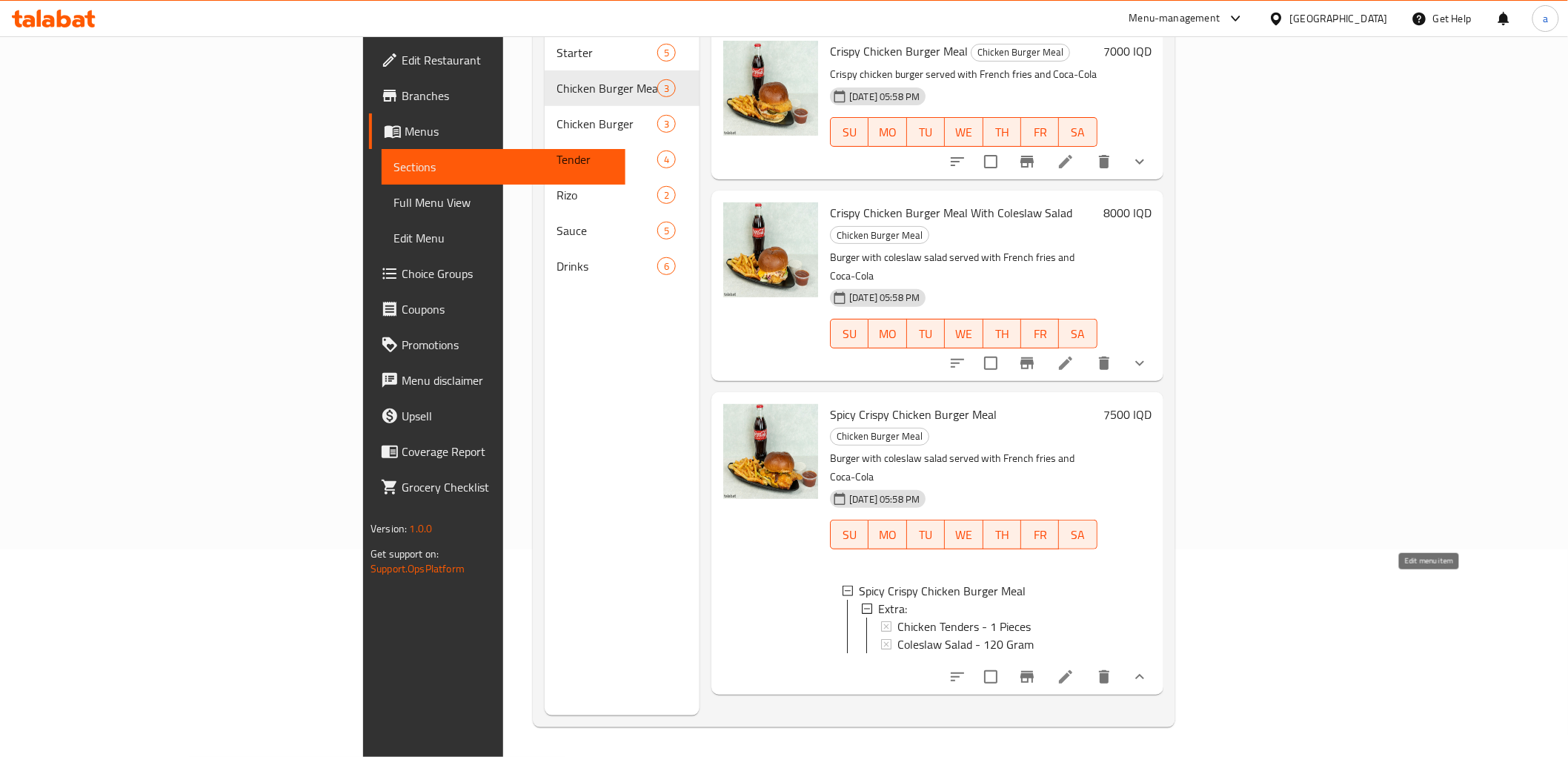
click at [1074, 668] on icon at bounding box center [1066, 677] width 18 height 18
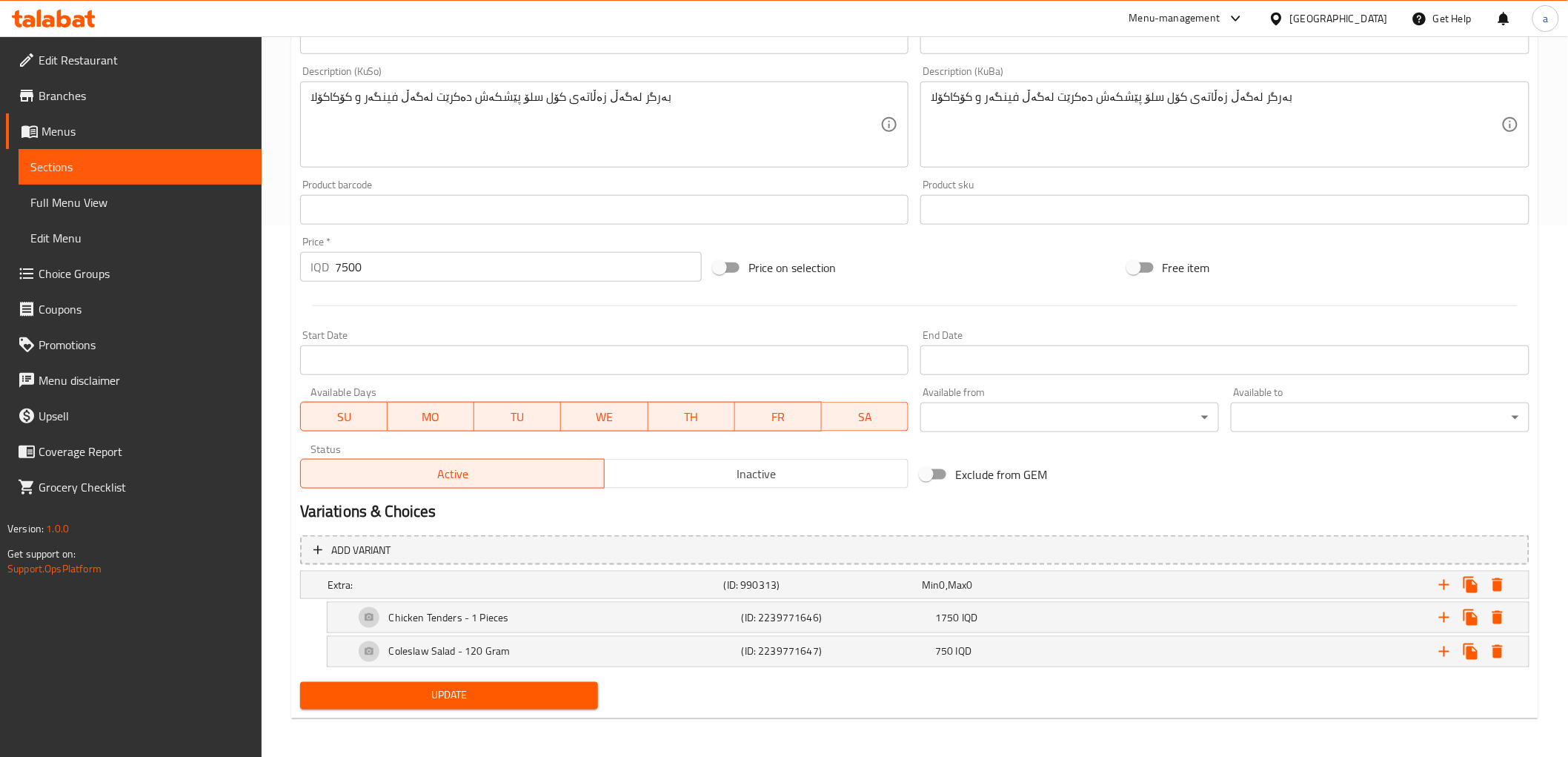
scroll to position [532, 0]
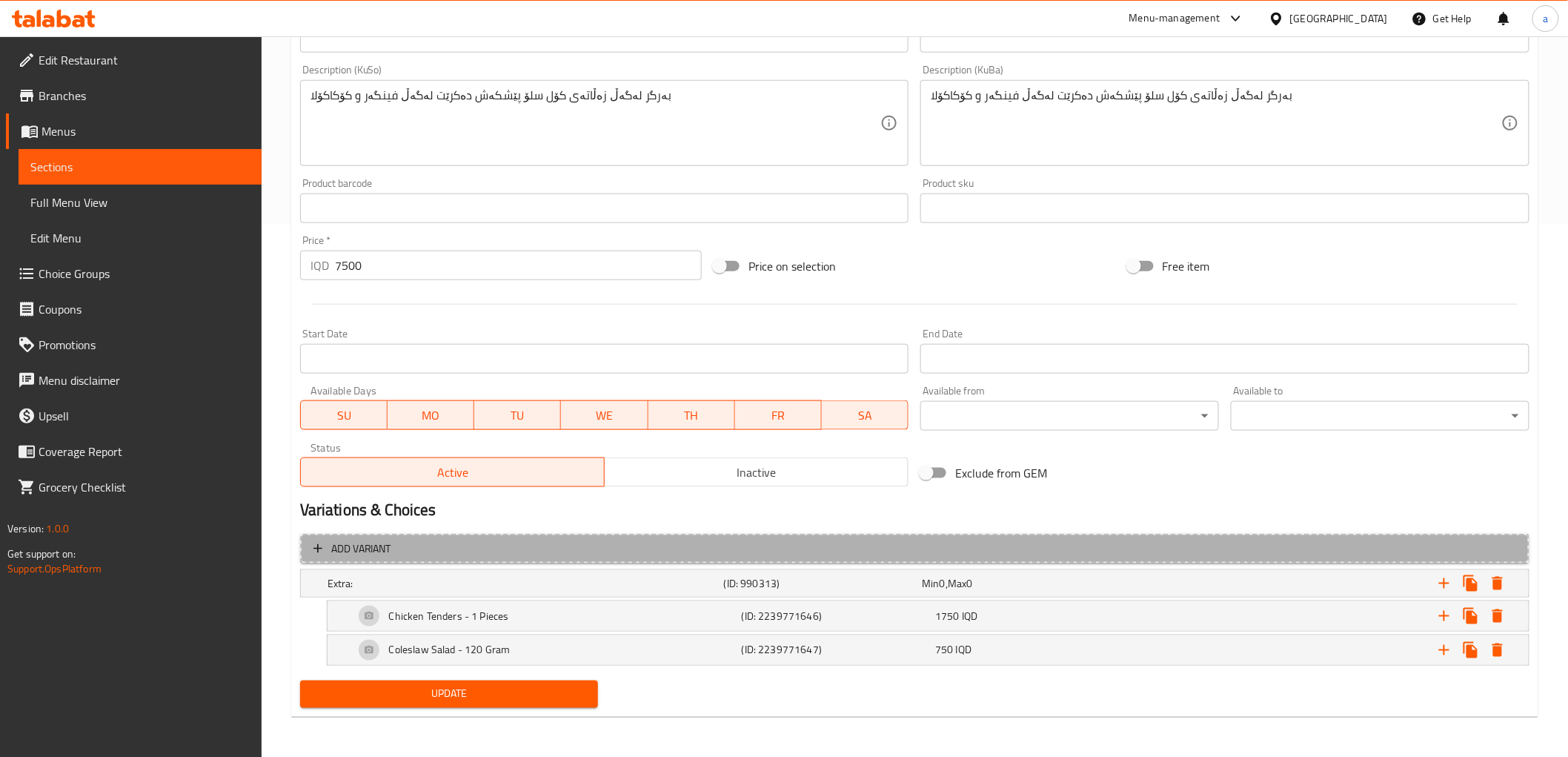
click at [1295, 541] on span "Add variant" at bounding box center [915, 549] width 1202 height 18
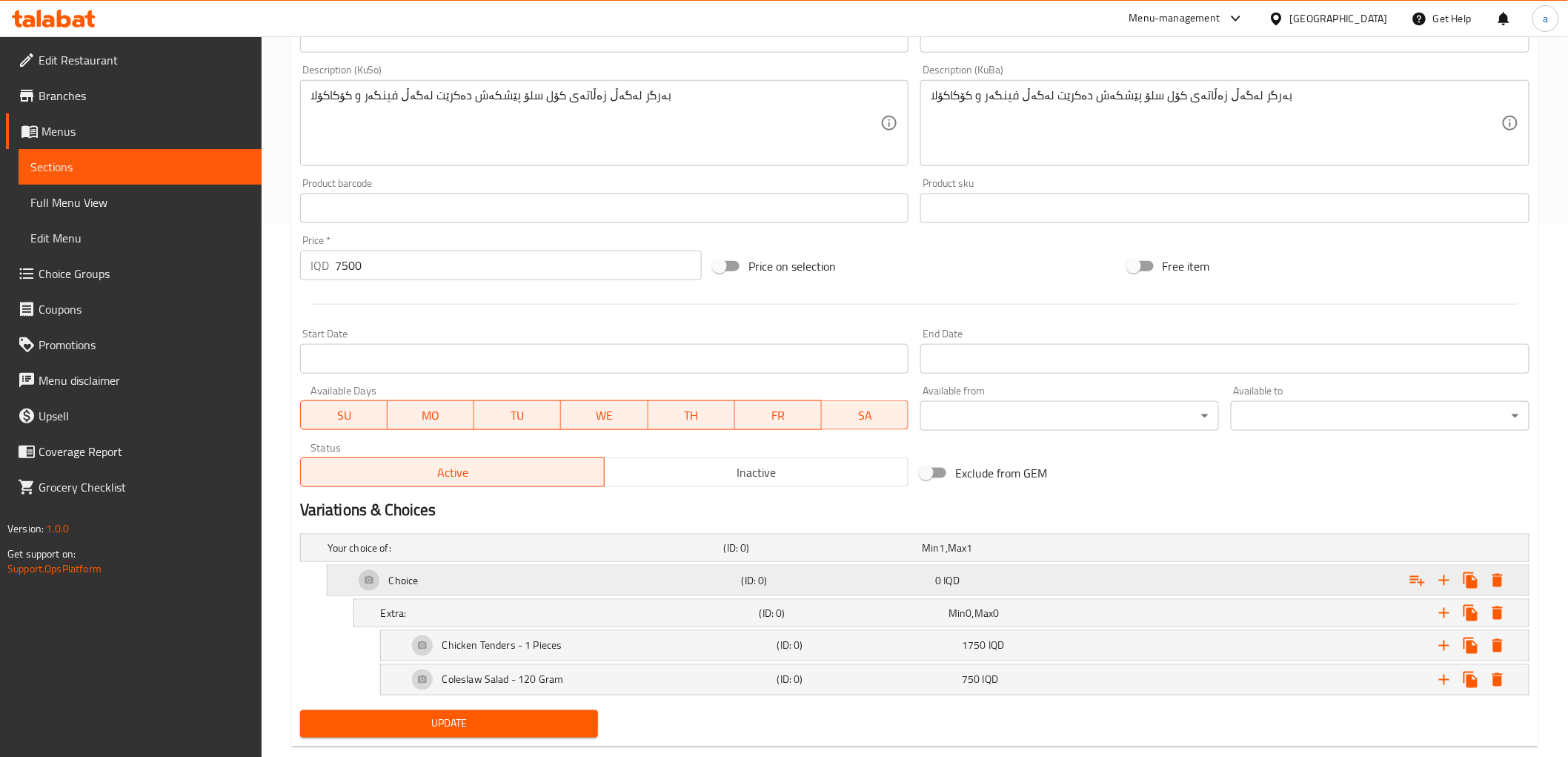
click at [945, 558] on span "IQD" at bounding box center [942, 548] width 6 height 19
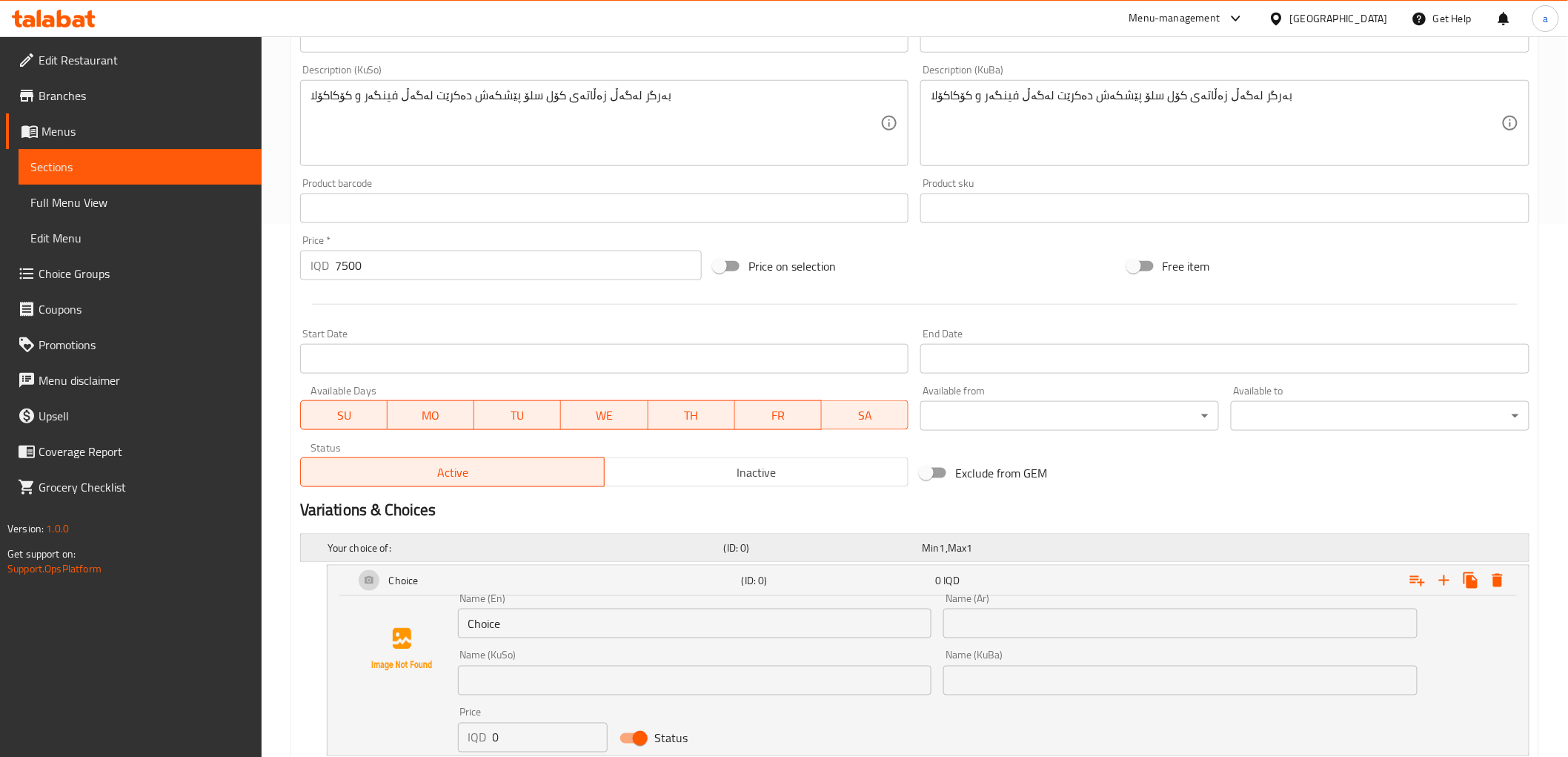
click at [954, 553] on span "Max" at bounding box center [957, 548] width 18 height 19
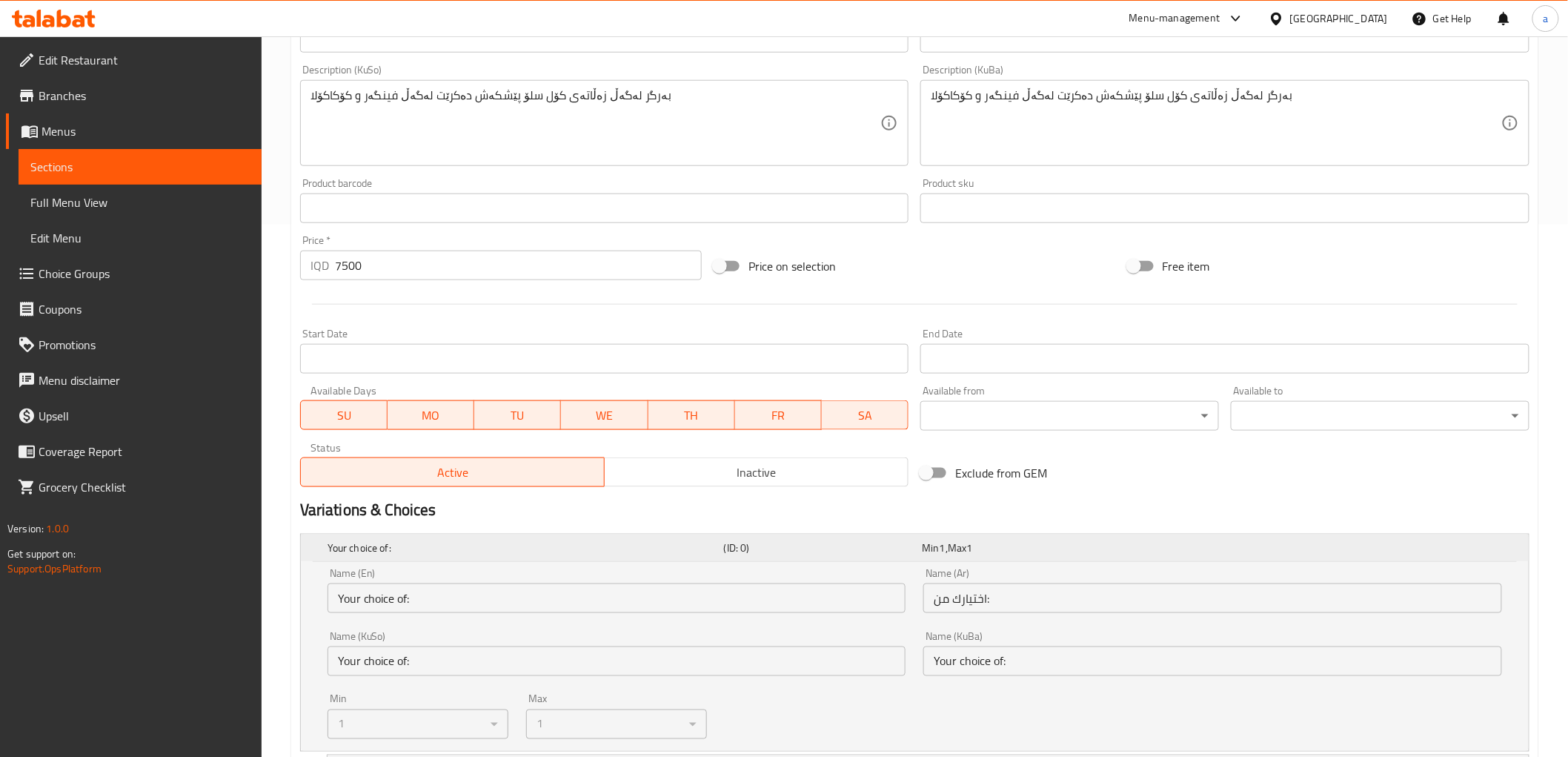
click at [954, 553] on span "Max" at bounding box center [957, 548] width 18 height 19
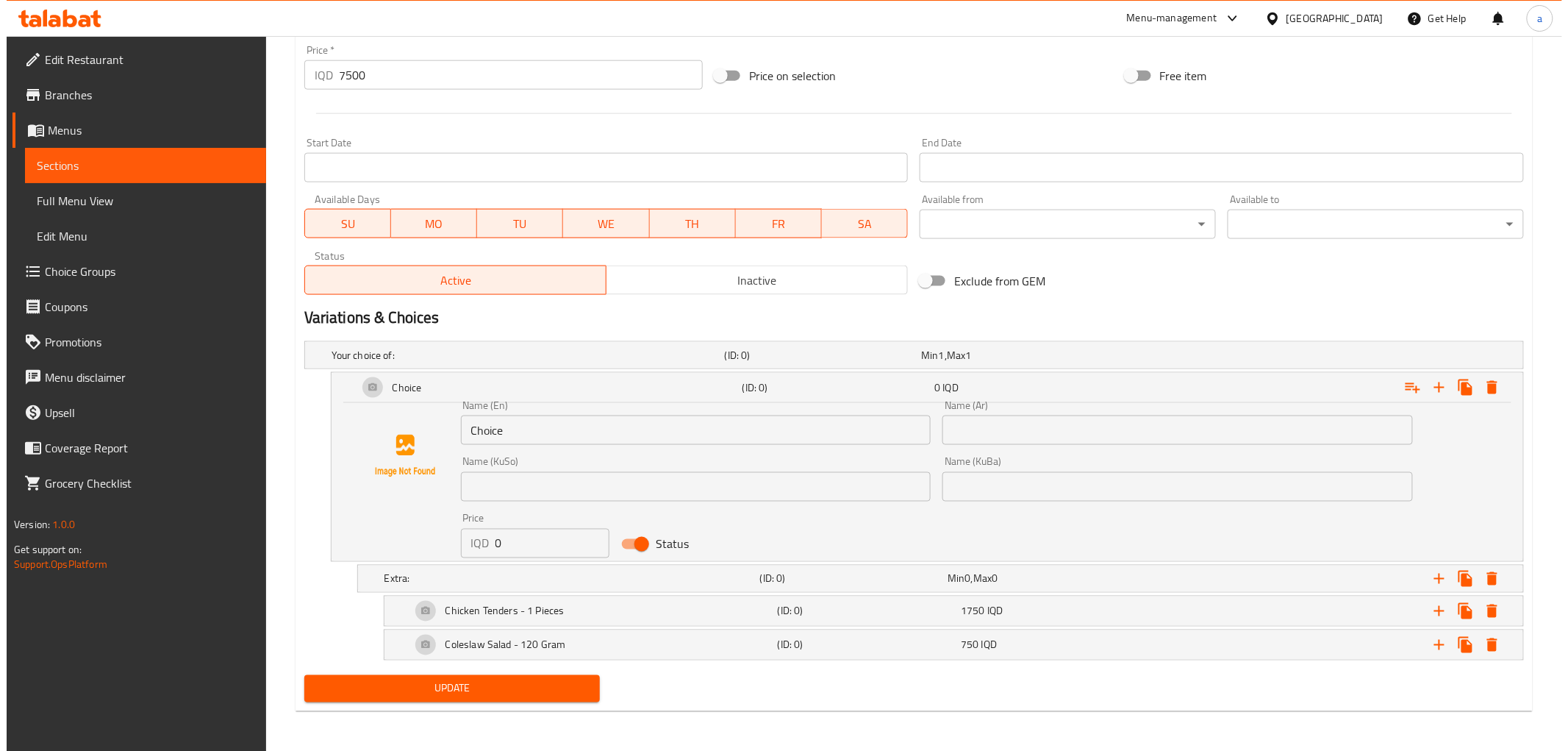
scroll to position [717, 0]
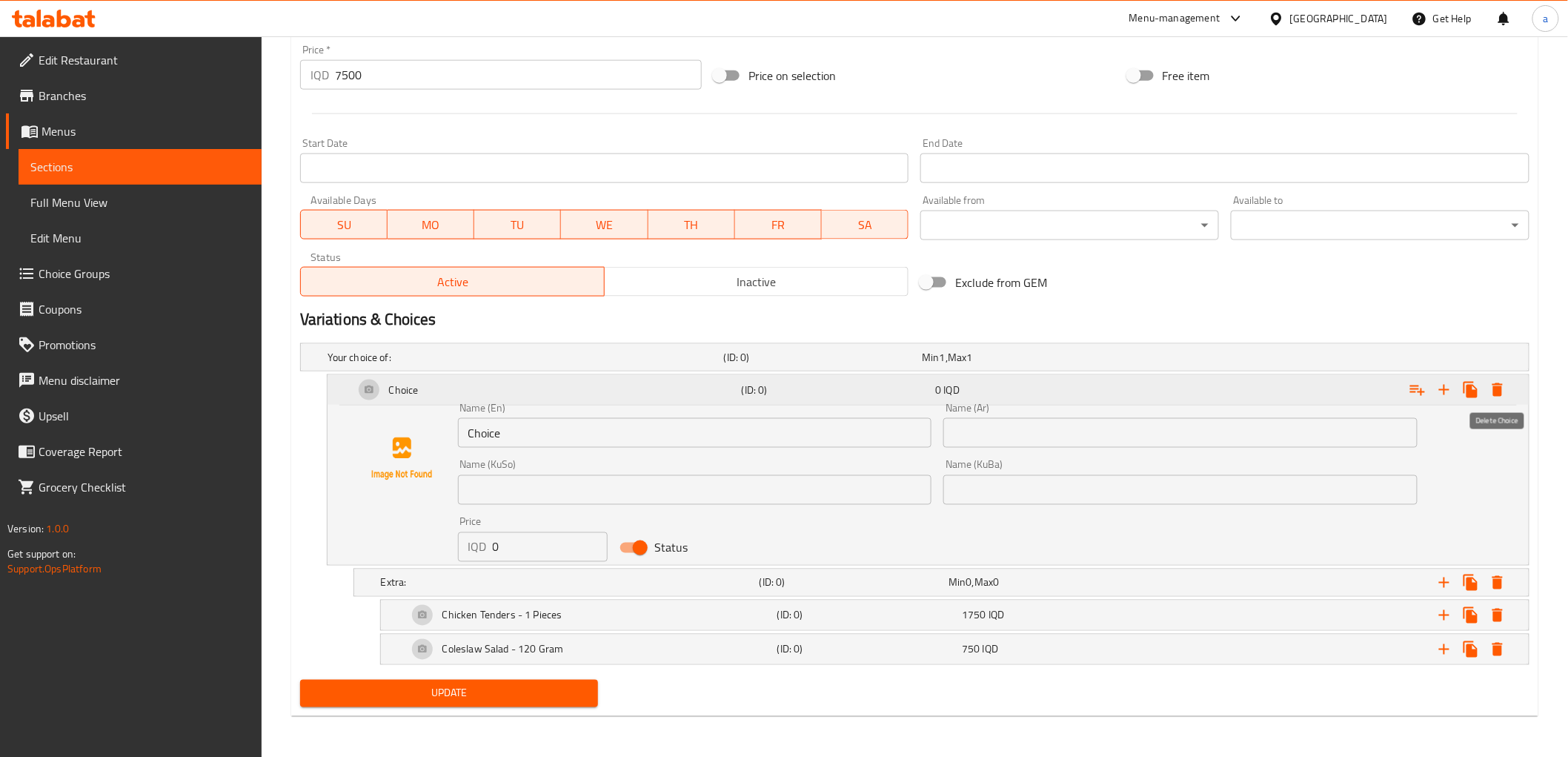
click at [1501, 389] on icon "Expand" at bounding box center [1498, 390] width 11 height 13
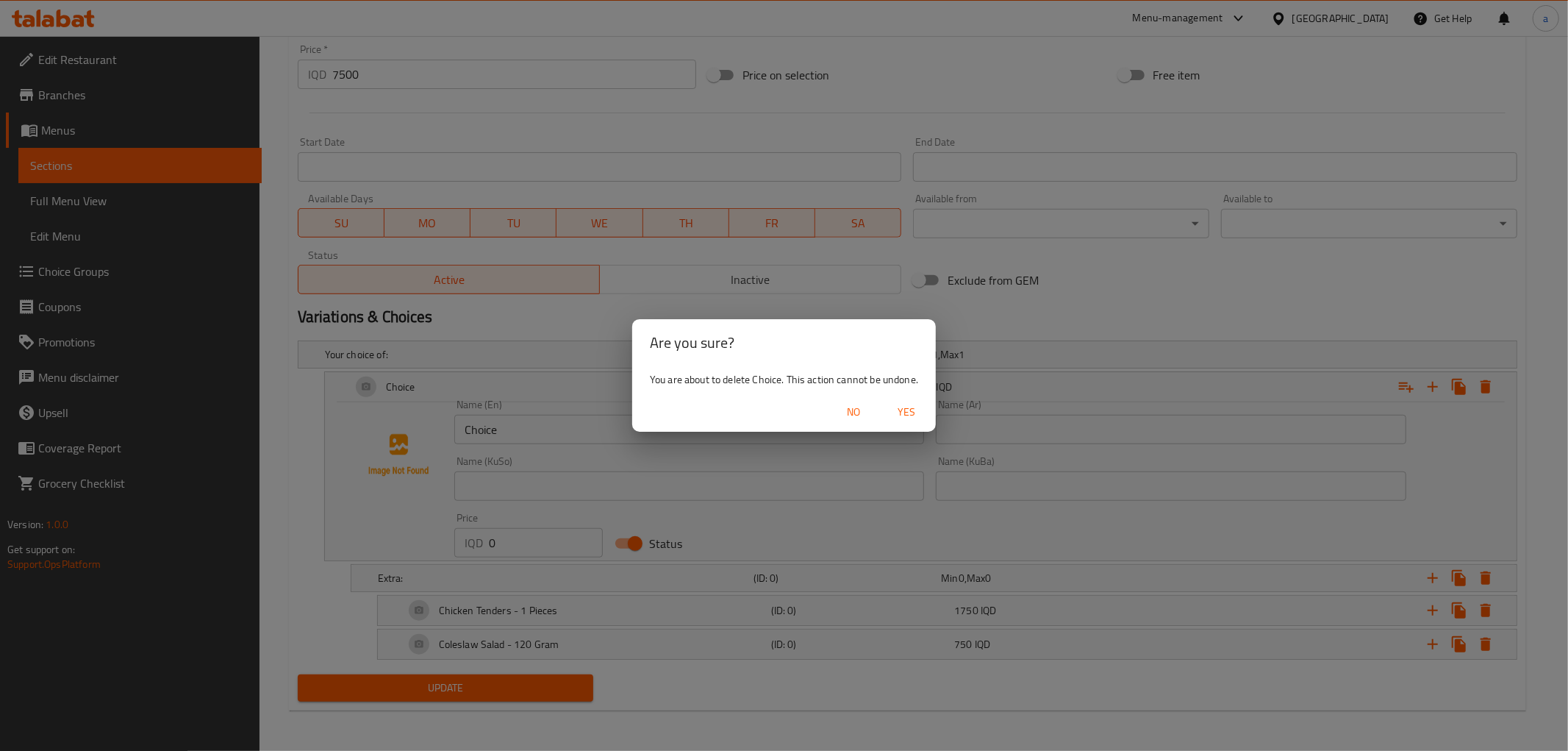
click at [910, 414] on span "Yes" at bounding box center [906, 412] width 35 height 18
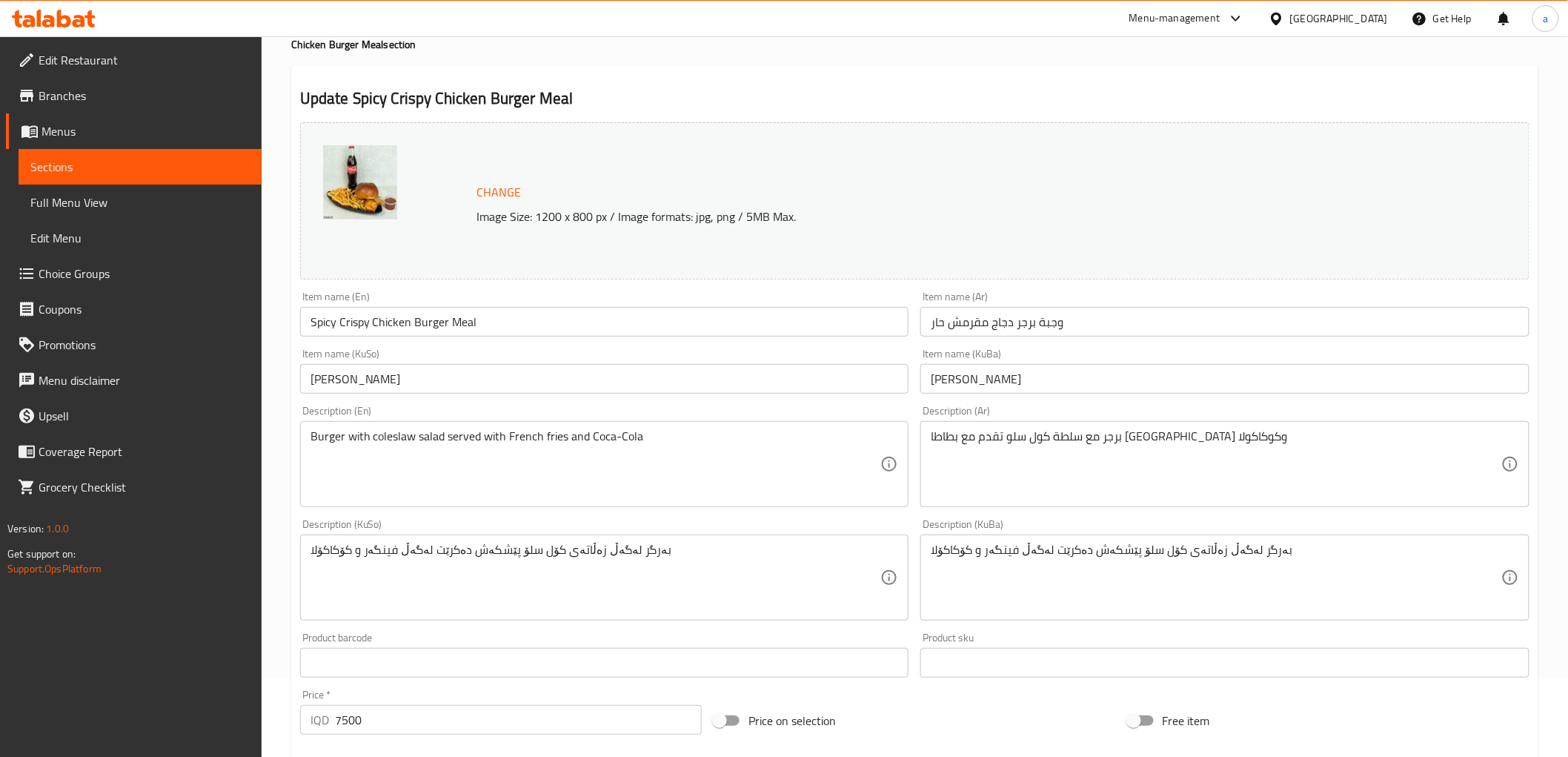
scroll to position [0, 0]
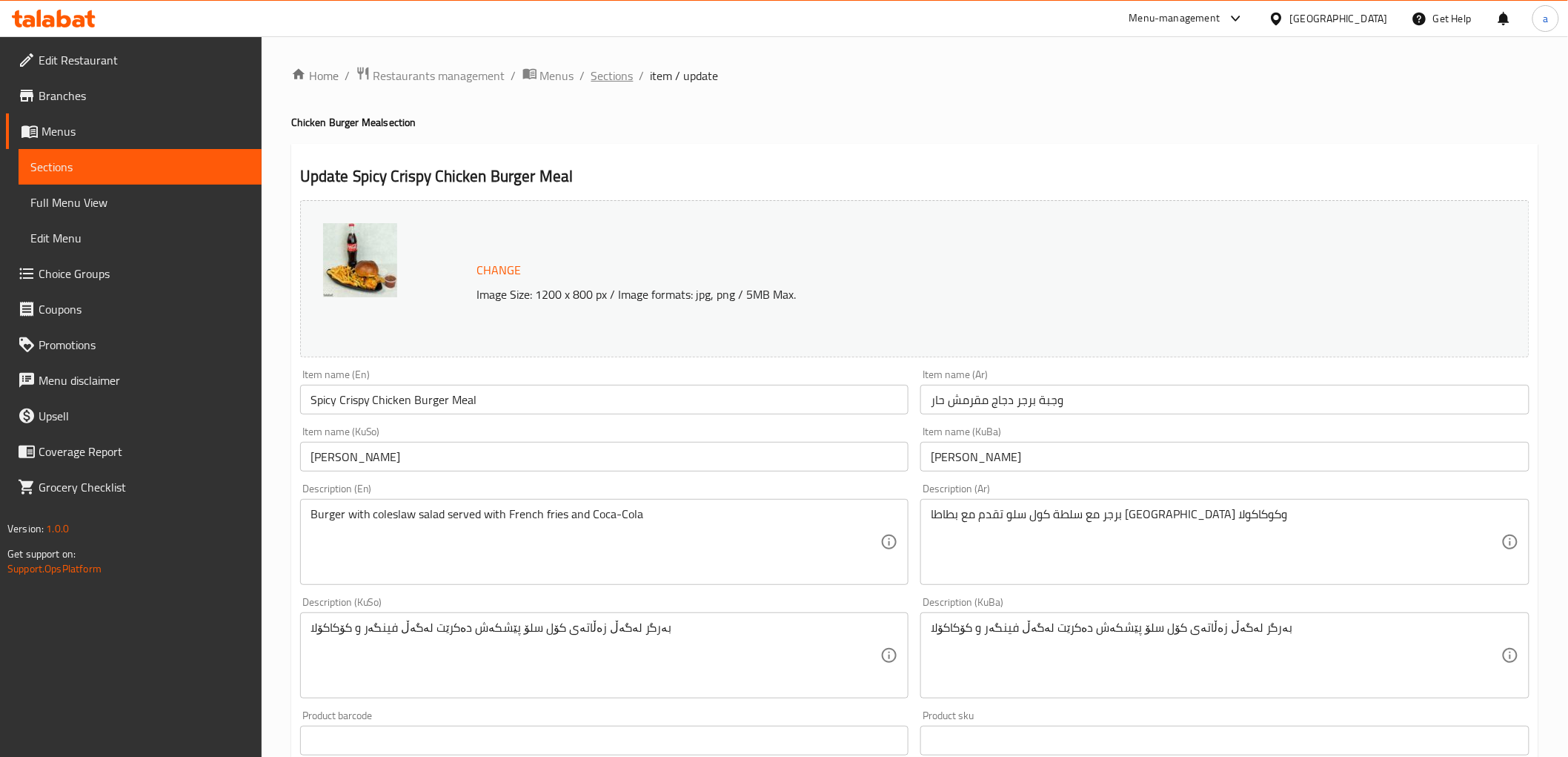
click at [623, 70] on span "Sections" at bounding box center [612, 76] width 42 height 18
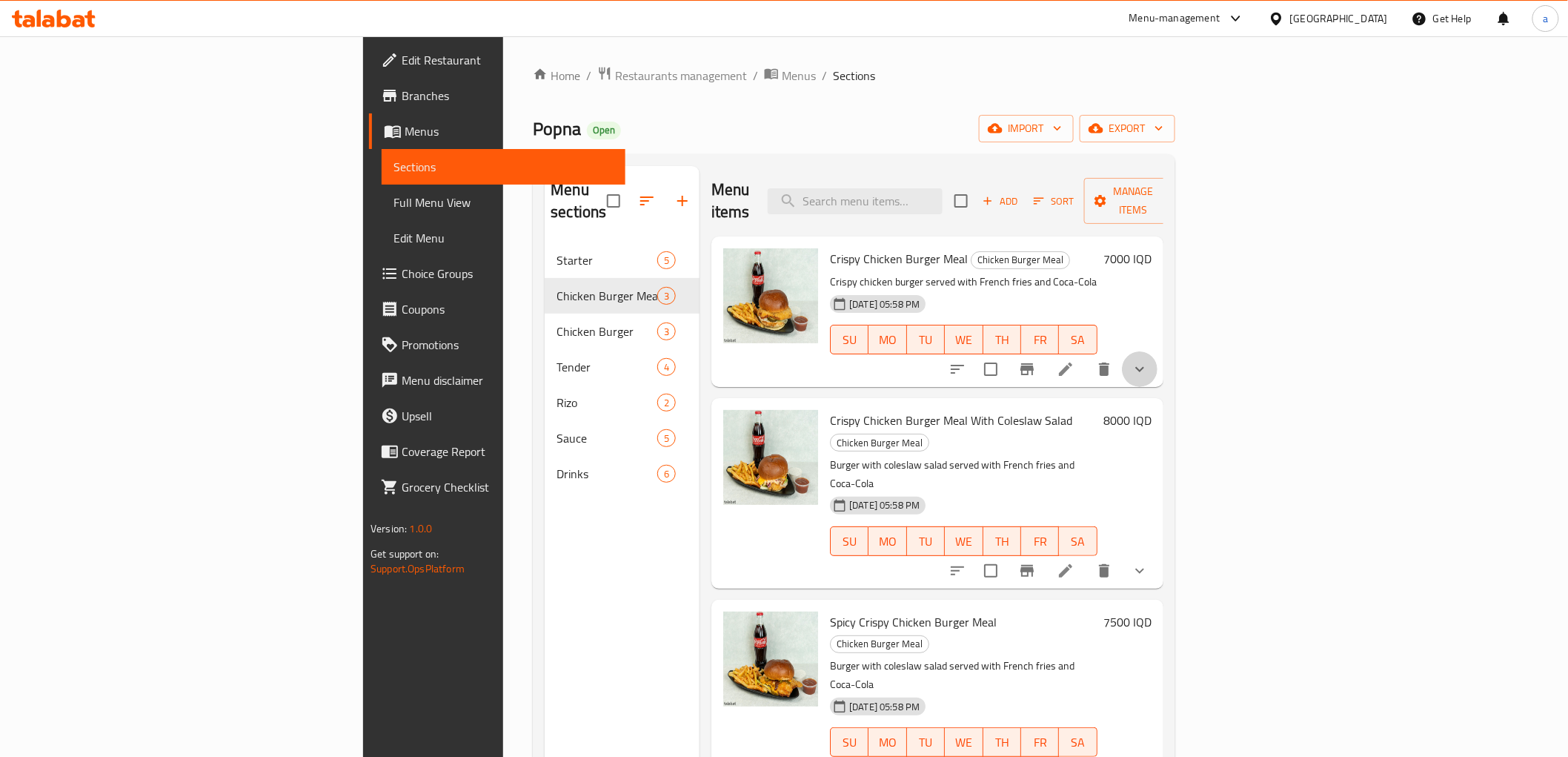
click at [1158, 352] on button "show more" at bounding box center [1140, 369] width 36 height 36
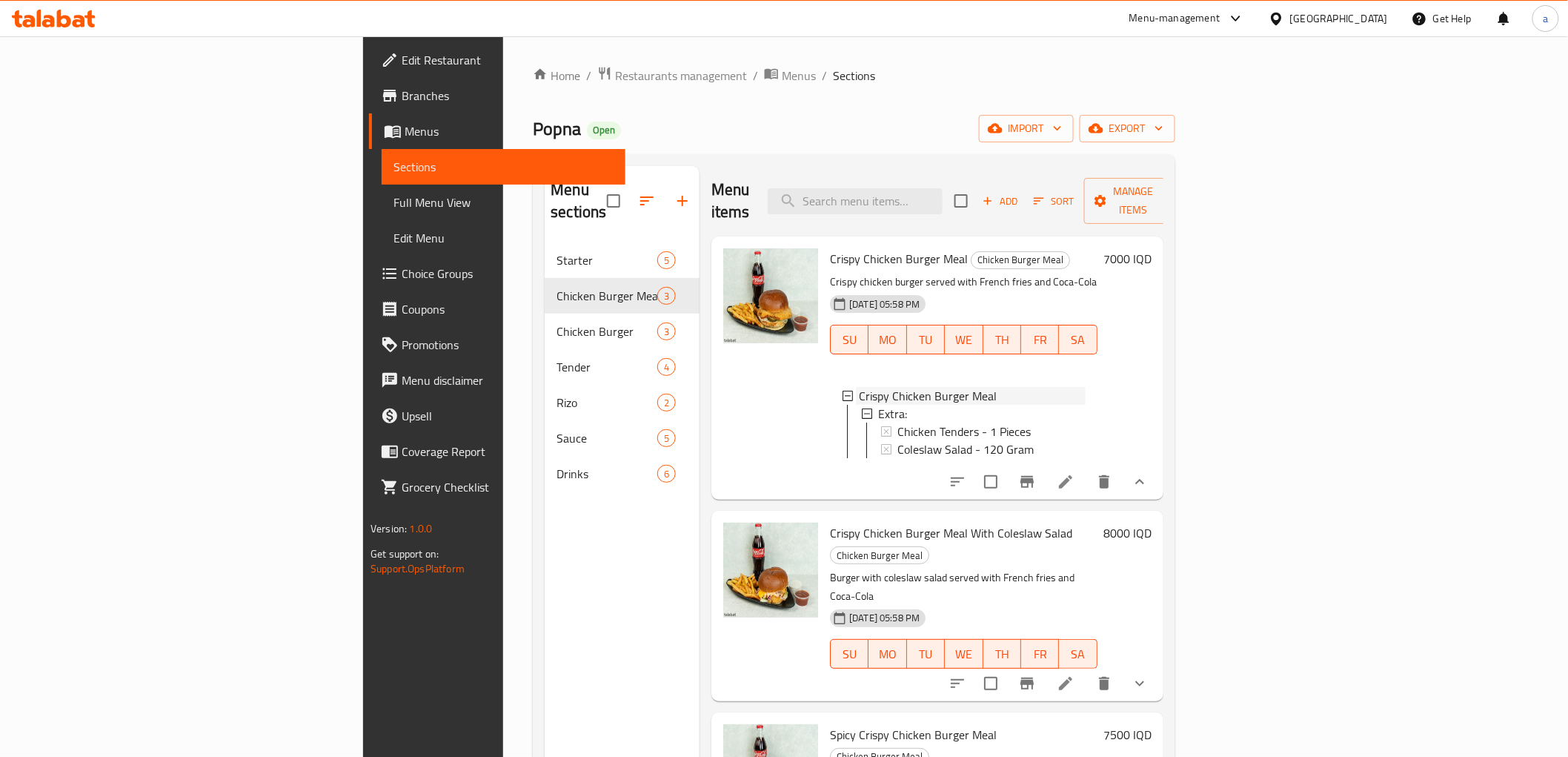
click at [859, 387] on span "Crispy Chicken Burger Meal" at bounding box center [928, 396] width 138 height 18
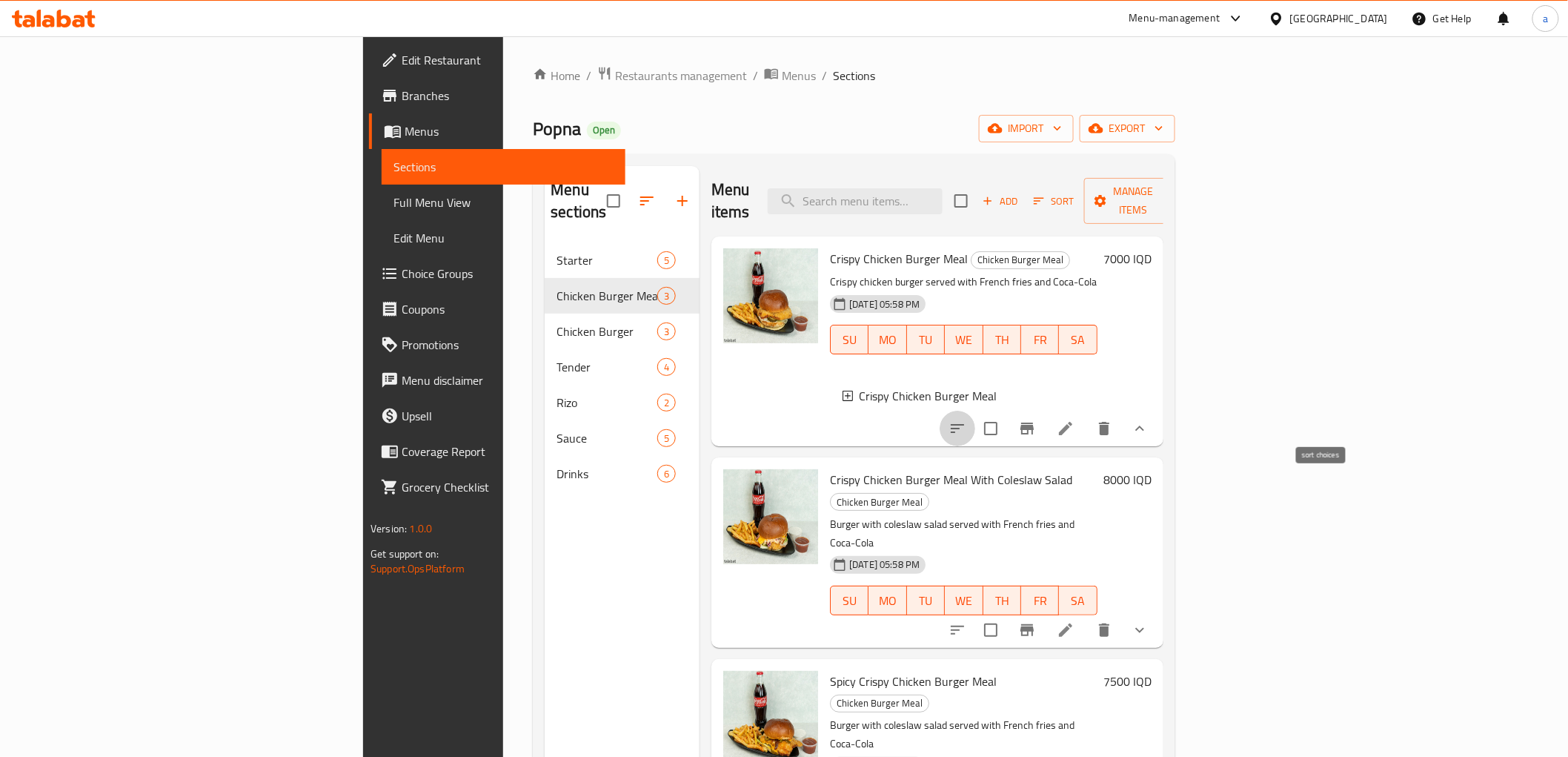
click at [967, 424] on icon "sort-choices" at bounding box center [958, 429] width 18 height 18
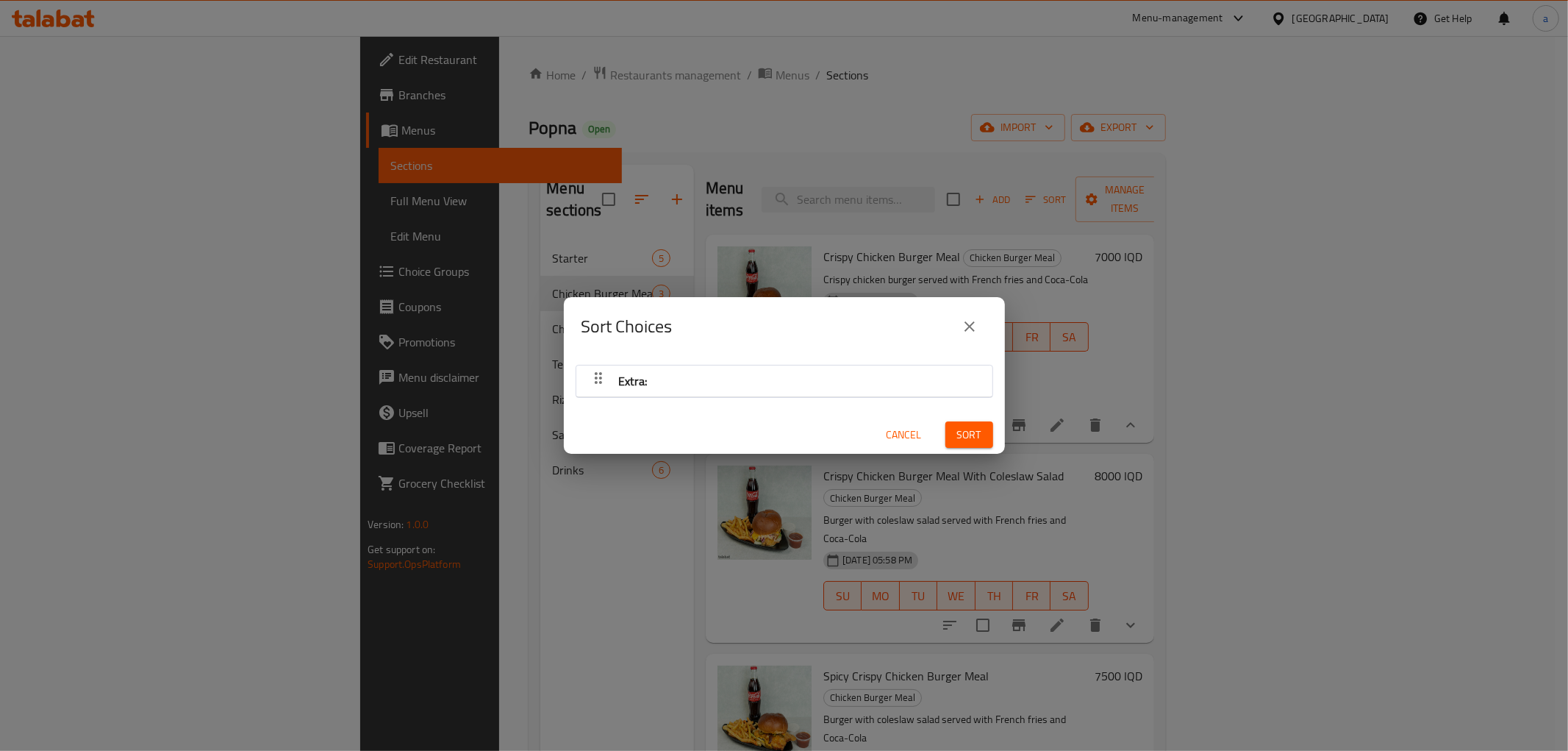
click at [590, 372] on icon "button" at bounding box center [599, 378] width 18 height 18
click at [598, 372] on icon "button" at bounding box center [599, 378] width 18 height 18
click at [691, 372] on div "Extra:" at bounding box center [784, 381] width 401 height 35
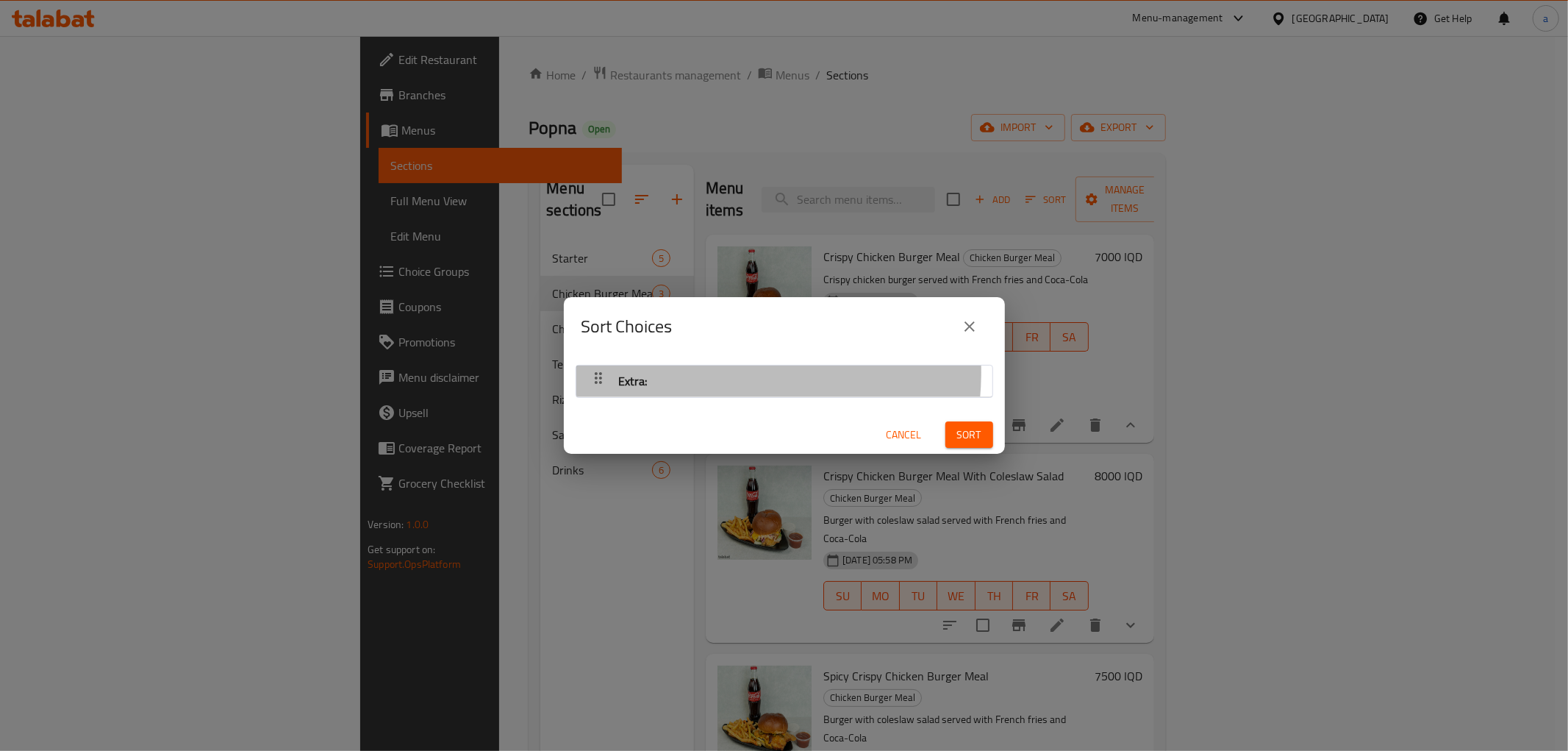
click at [691, 372] on div "Extra:" at bounding box center [784, 381] width 401 height 35
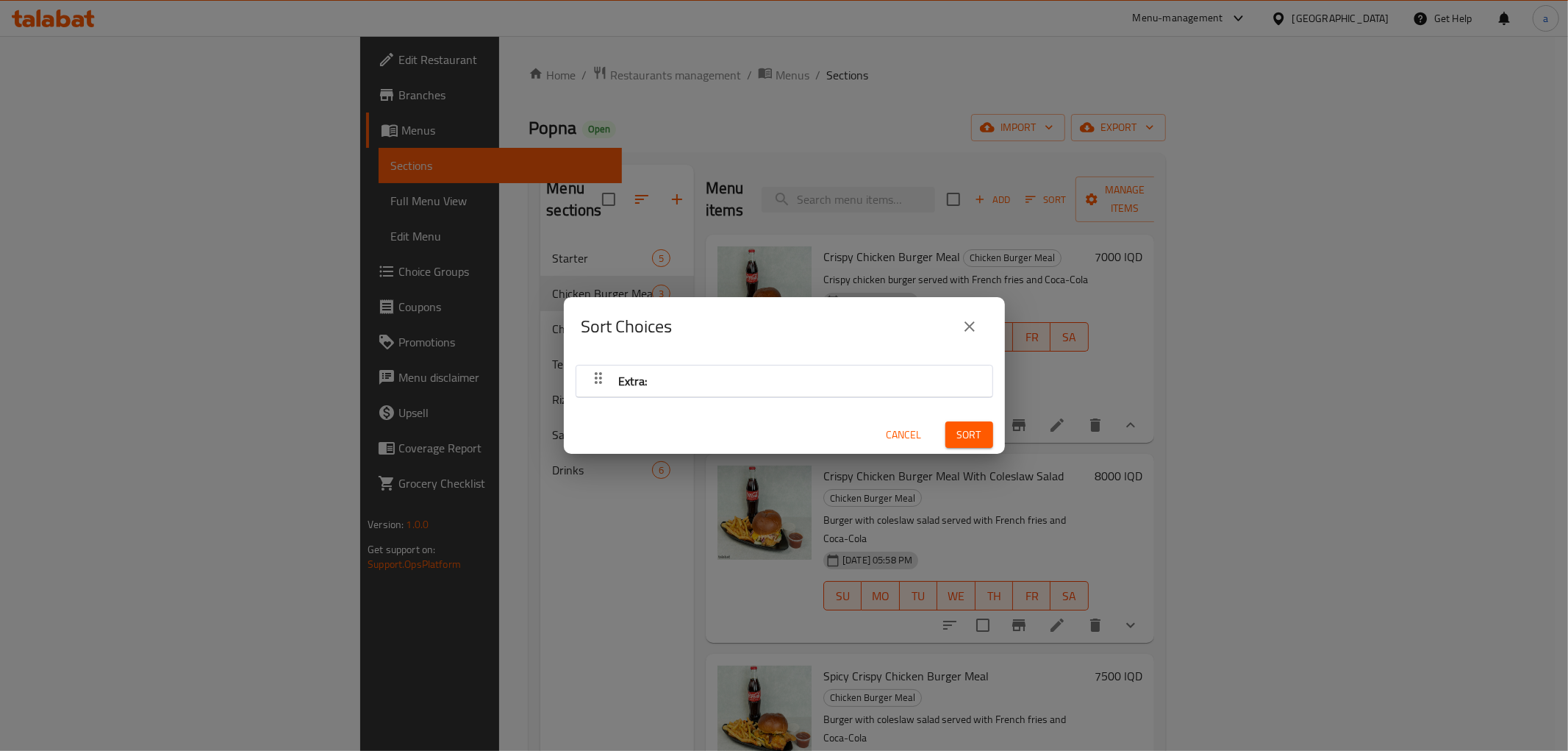
click at [976, 318] on icon "close" at bounding box center [970, 327] width 18 height 18
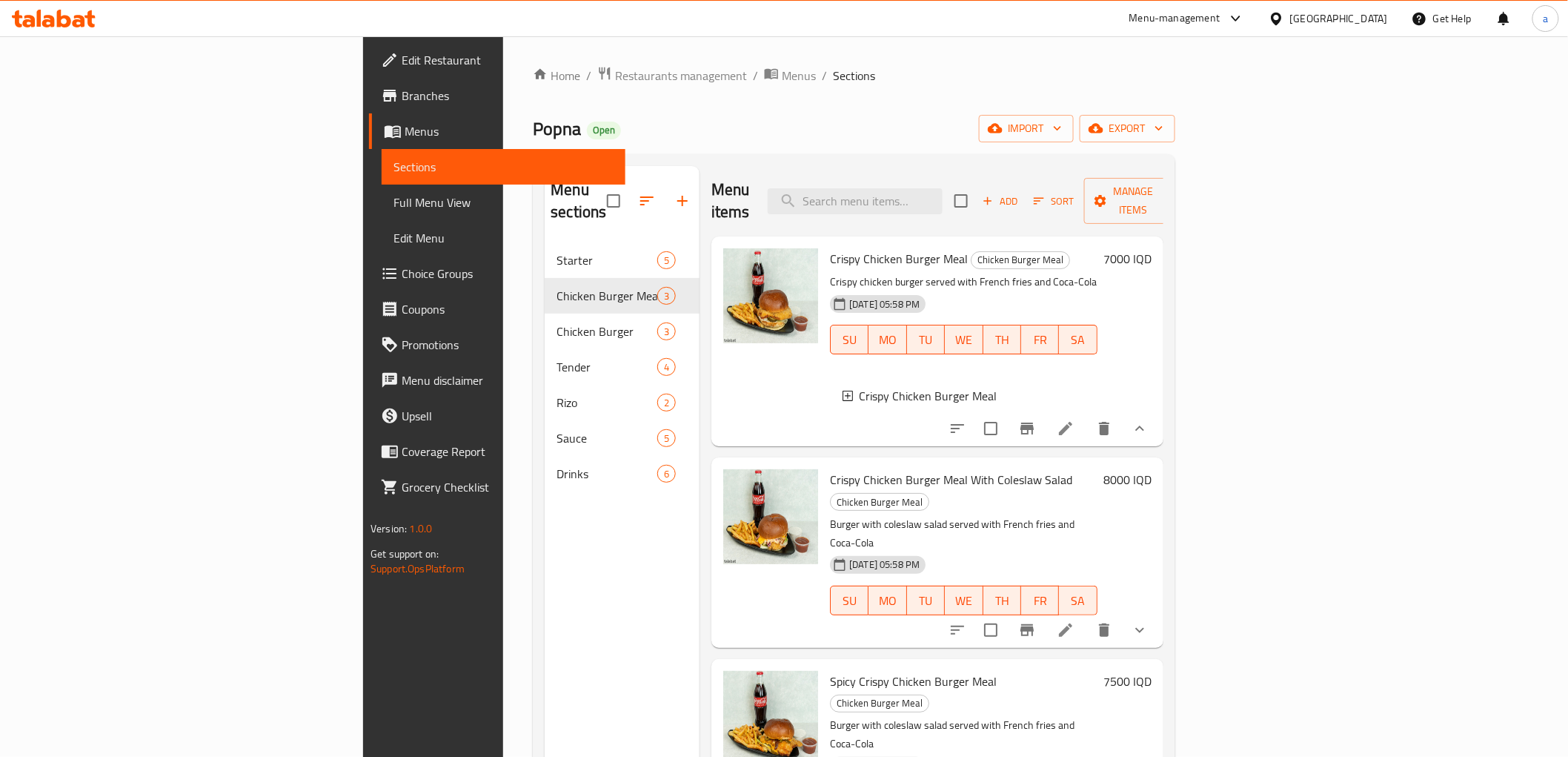
click at [1087, 418] on li at bounding box center [1066, 429] width 41 height 26
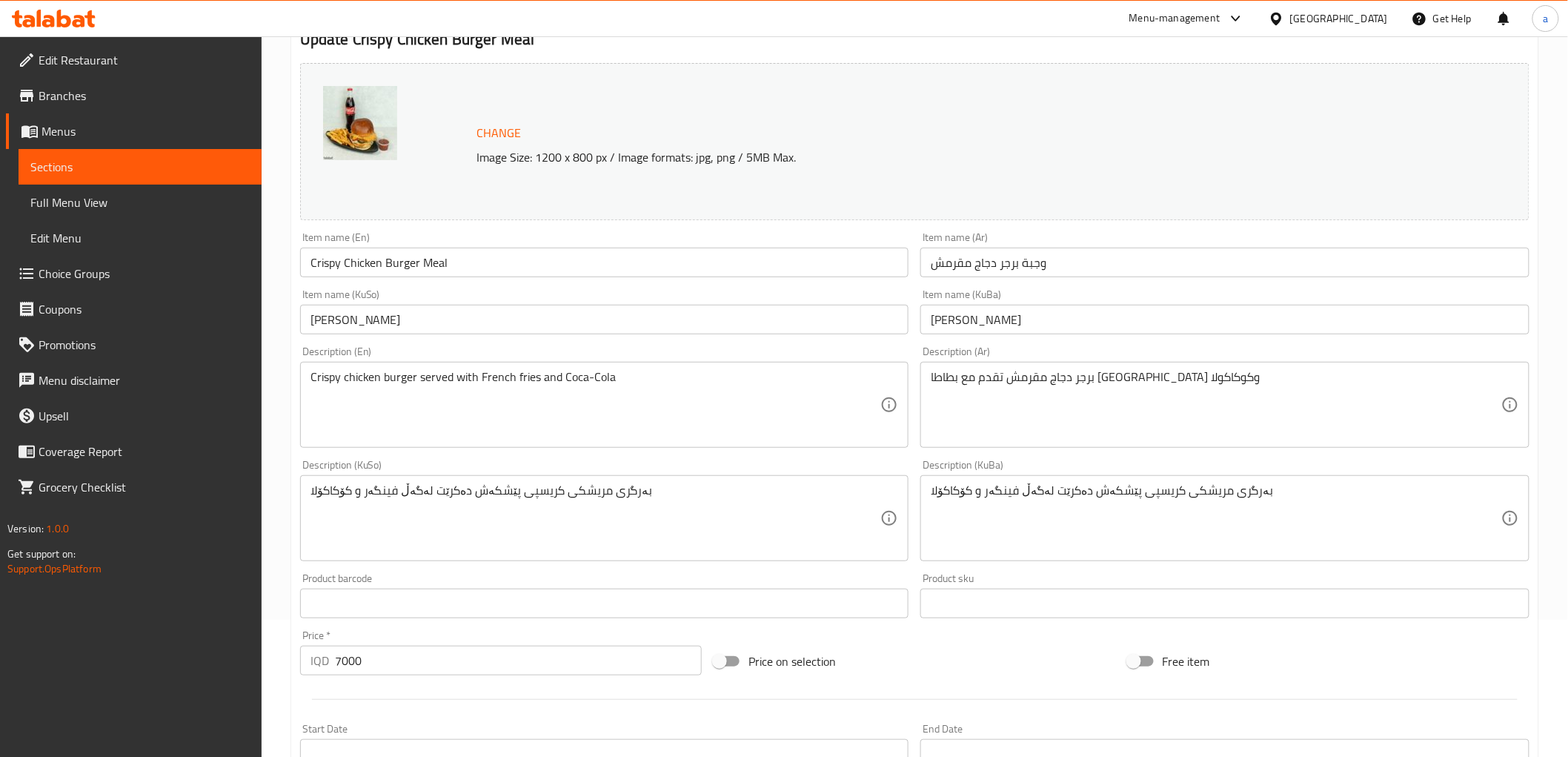
scroll to position [532, 0]
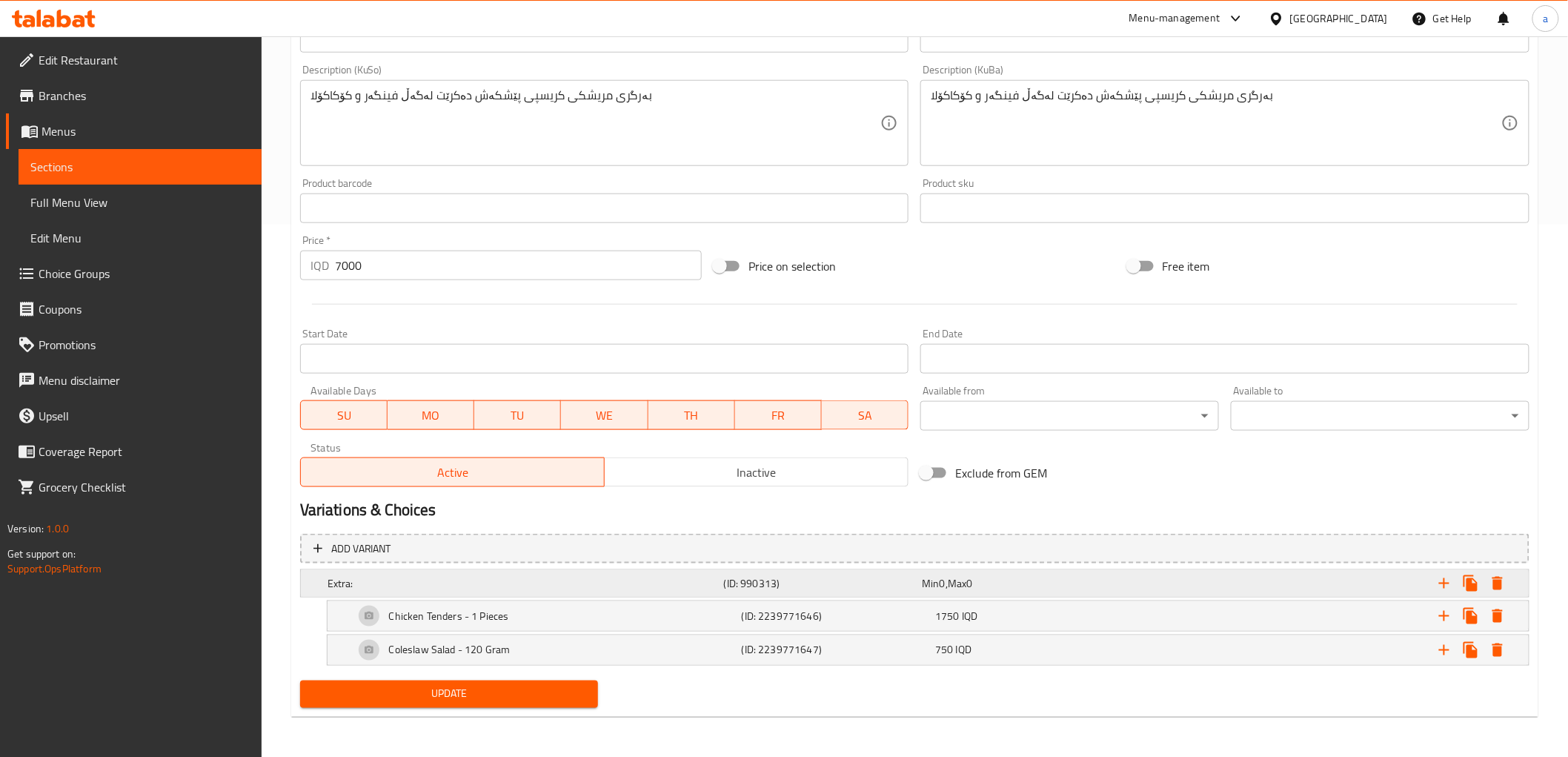
click at [333, 576] on h5 "Extra:" at bounding box center [523, 583] width 390 height 15
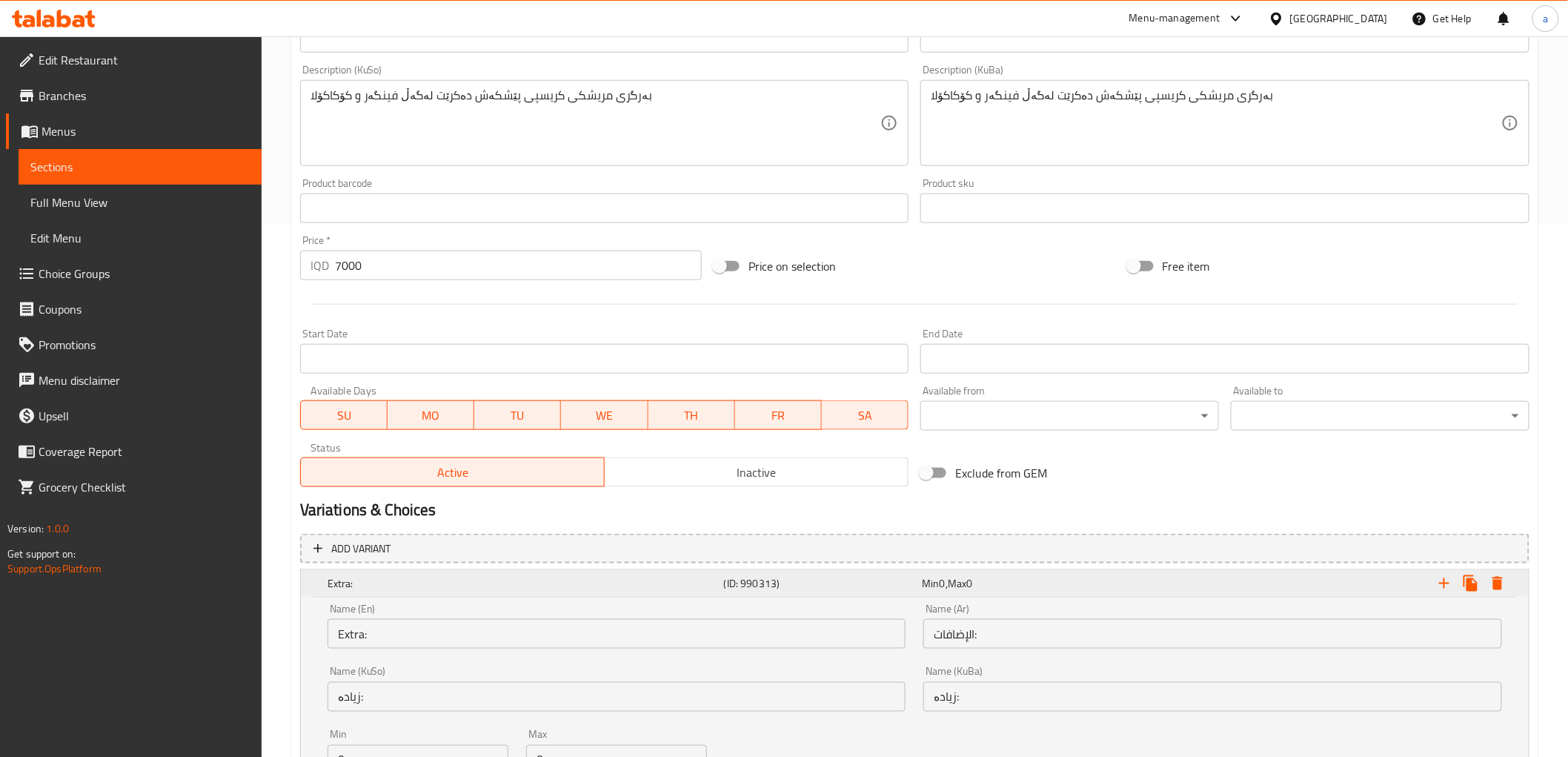
click at [333, 576] on h5 "Extra:" at bounding box center [523, 583] width 390 height 15
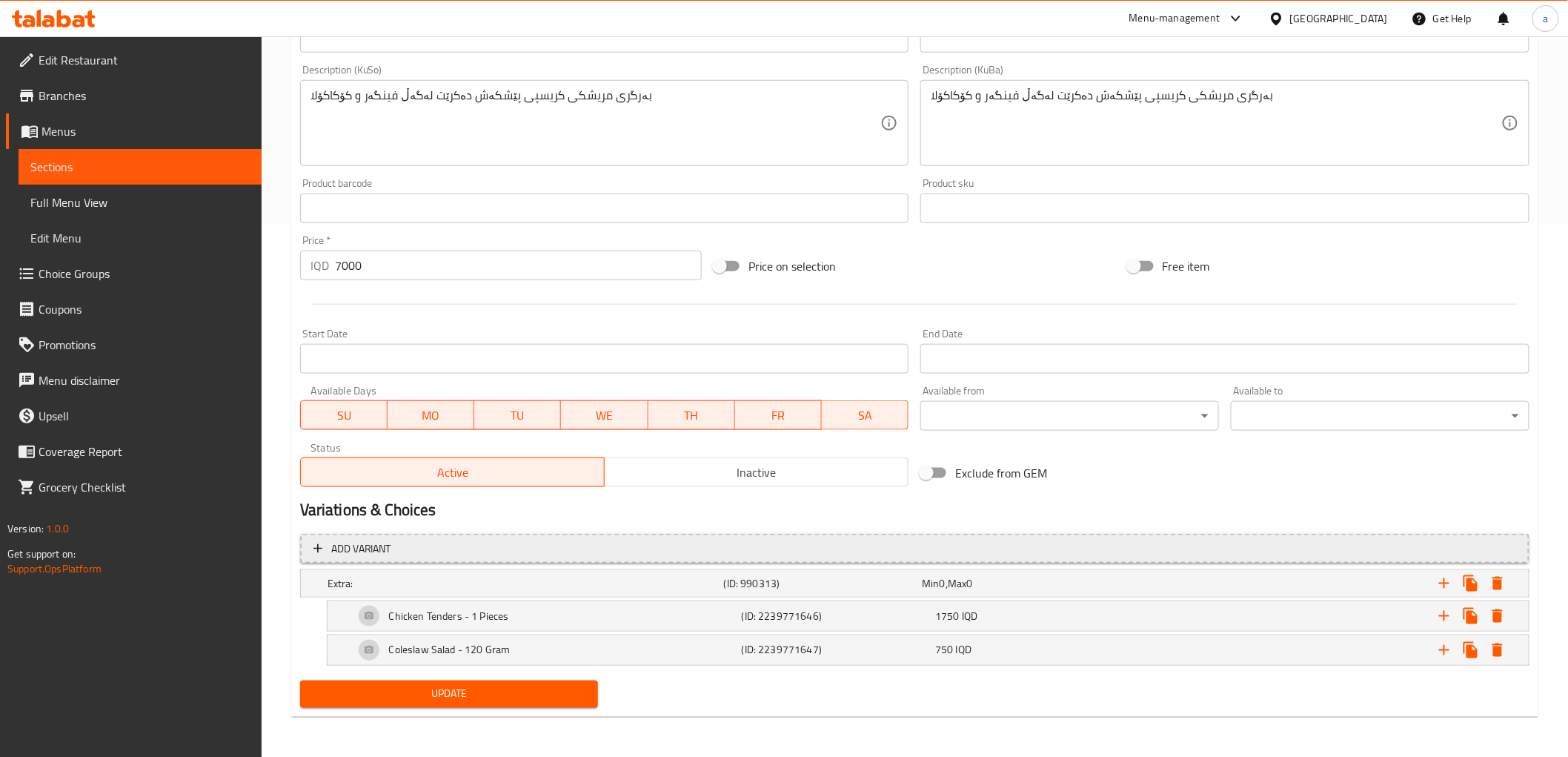
click at [317, 544] on icon "button" at bounding box center [318, 549] width 9 height 9
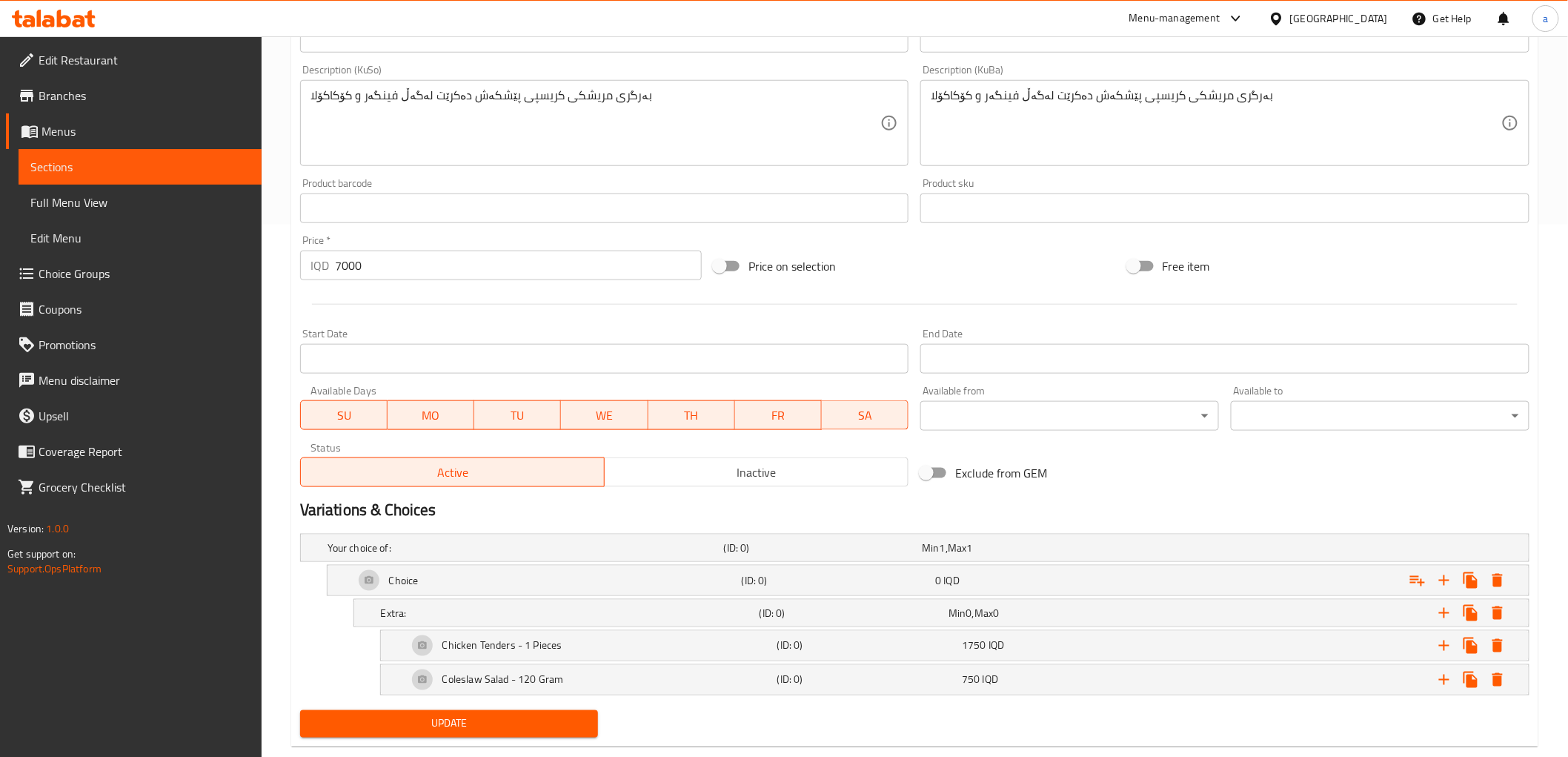
scroll to position [563, 0]
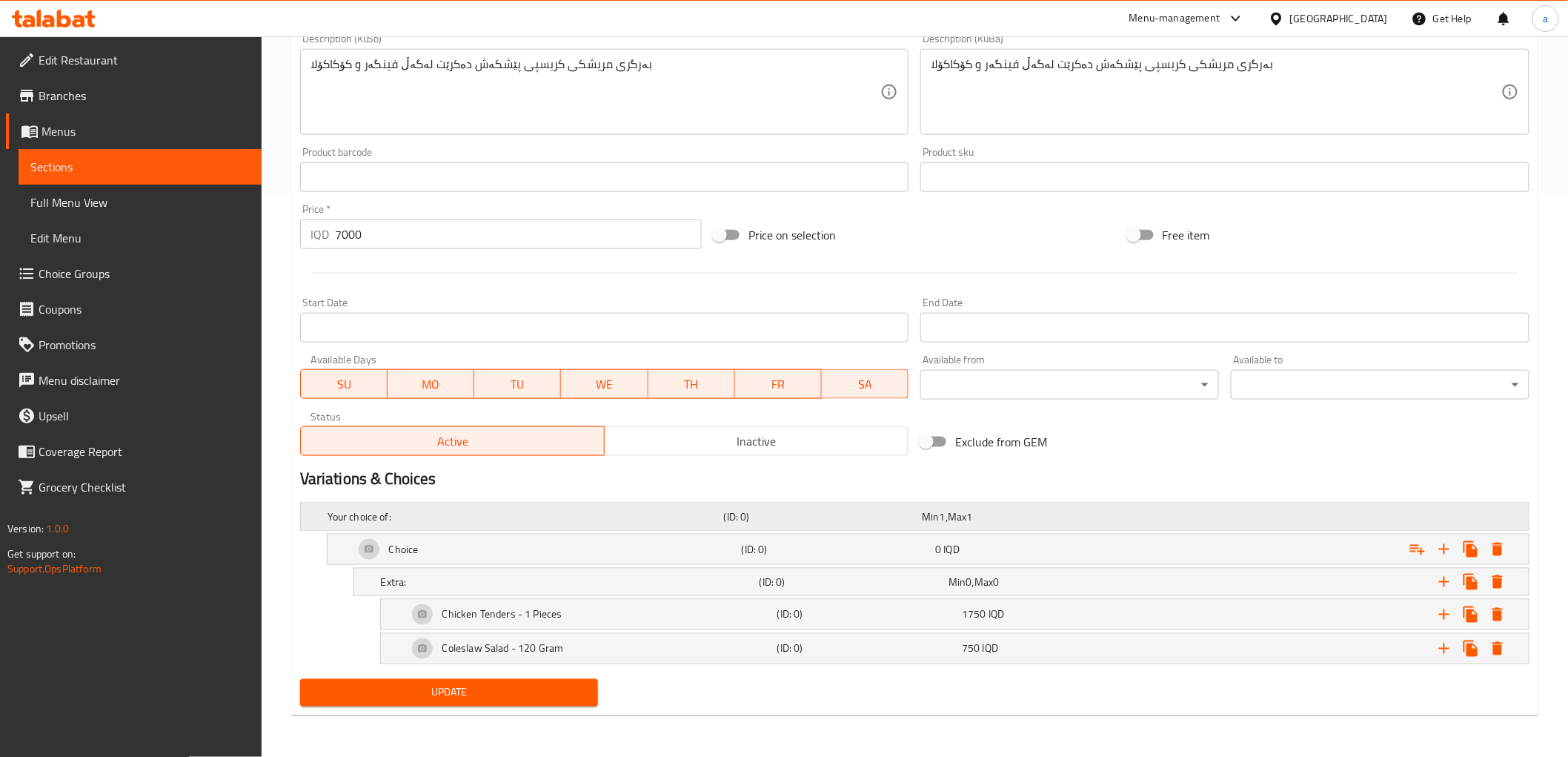
click at [343, 517] on h5 "Your choice of:" at bounding box center [523, 517] width 390 height 15
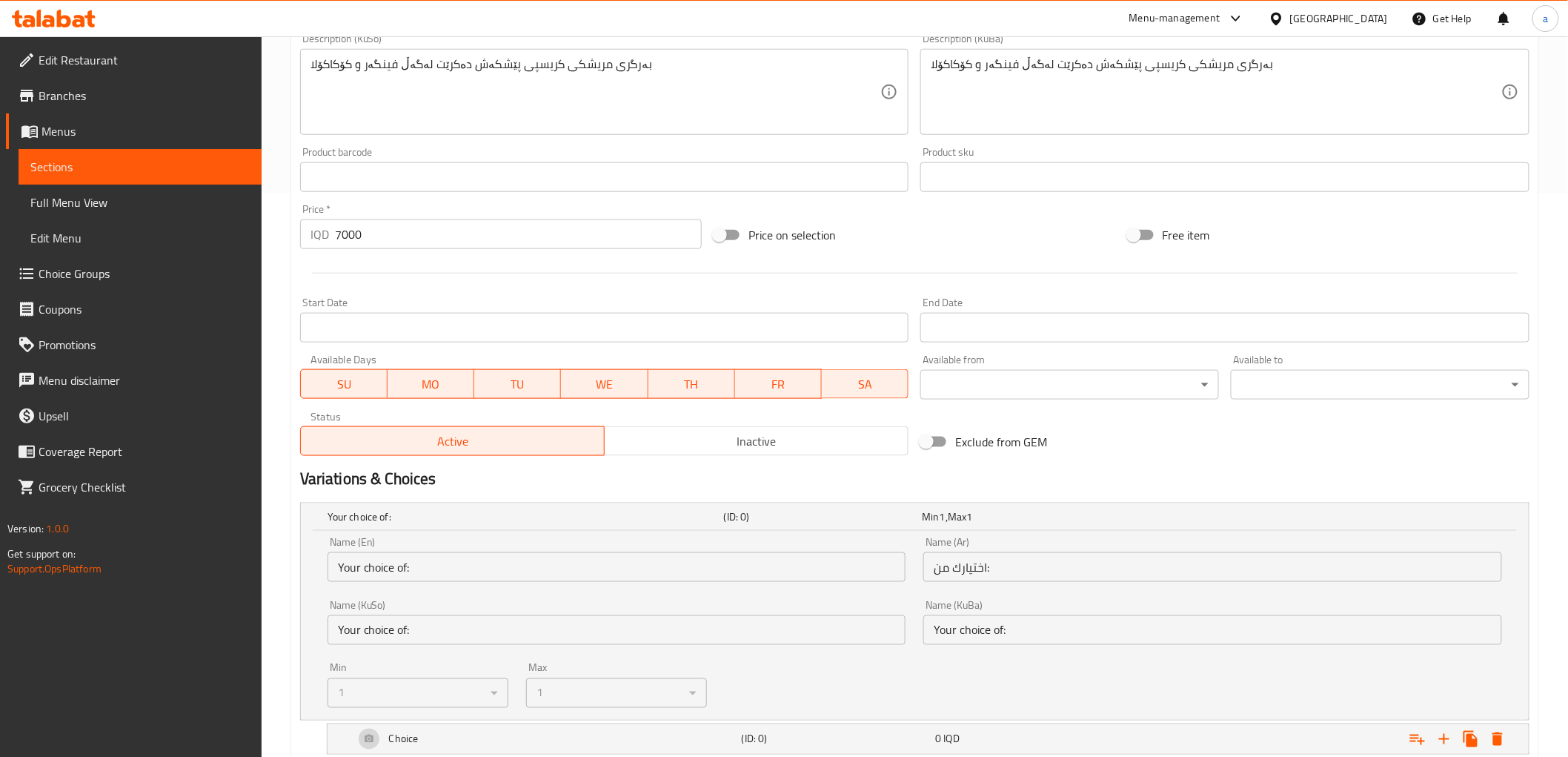
click at [1021, 632] on input "Your choice of:" at bounding box center [1213, 630] width 579 height 30
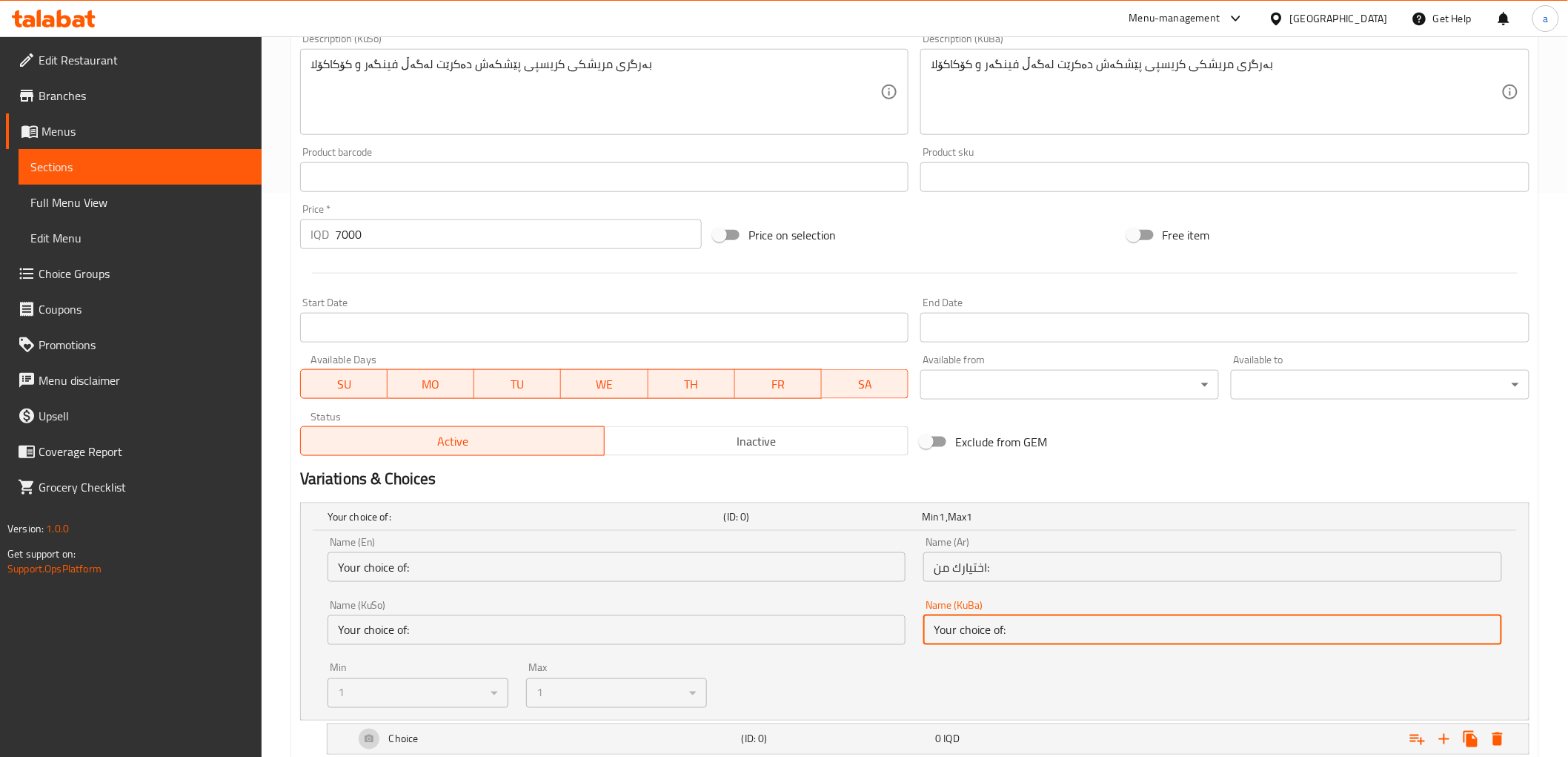
click at [1021, 632] on input "Your choice of:" at bounding box center [1213, 630] width 579 height 30
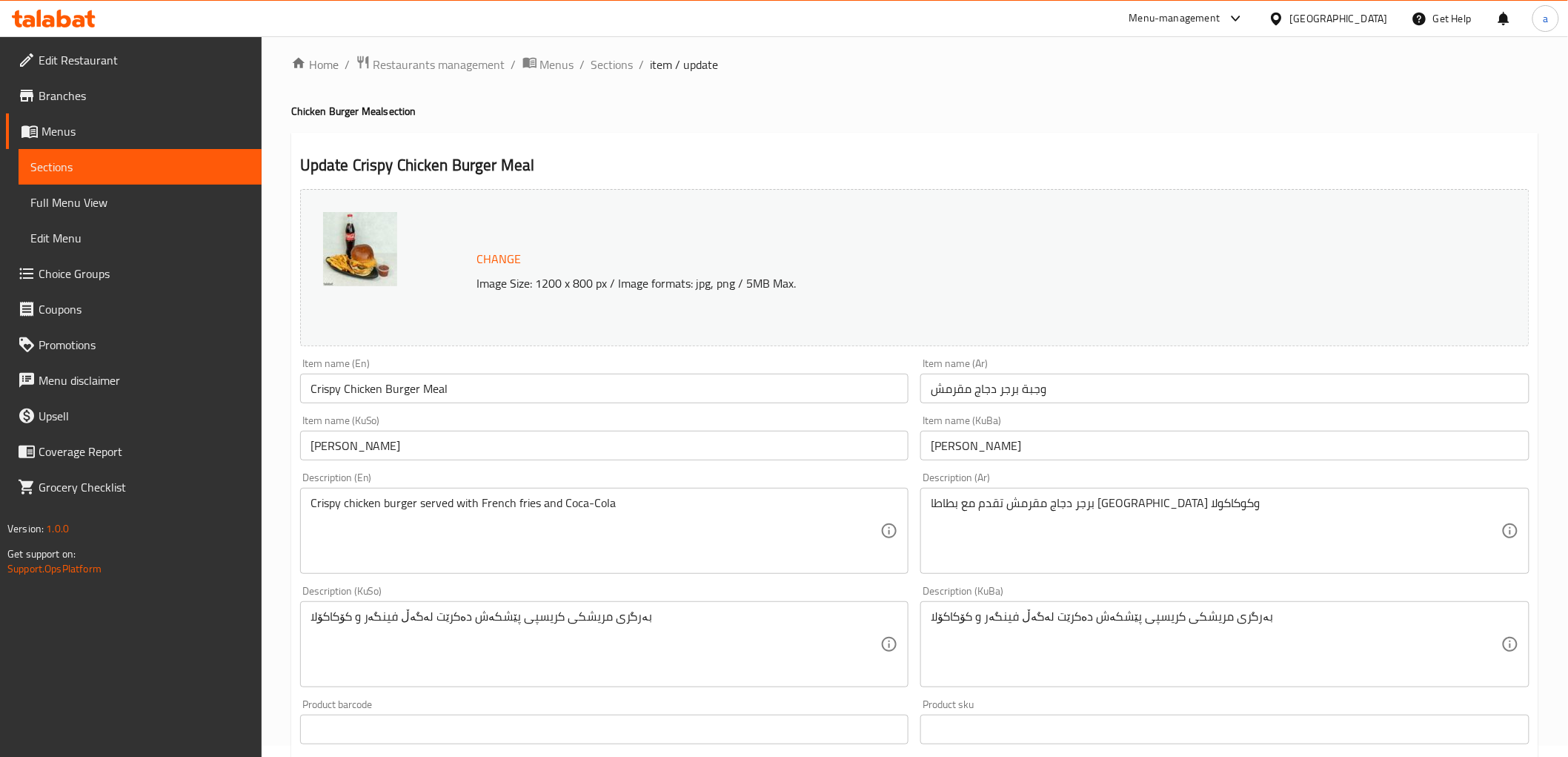
scroll to position [0, 0]
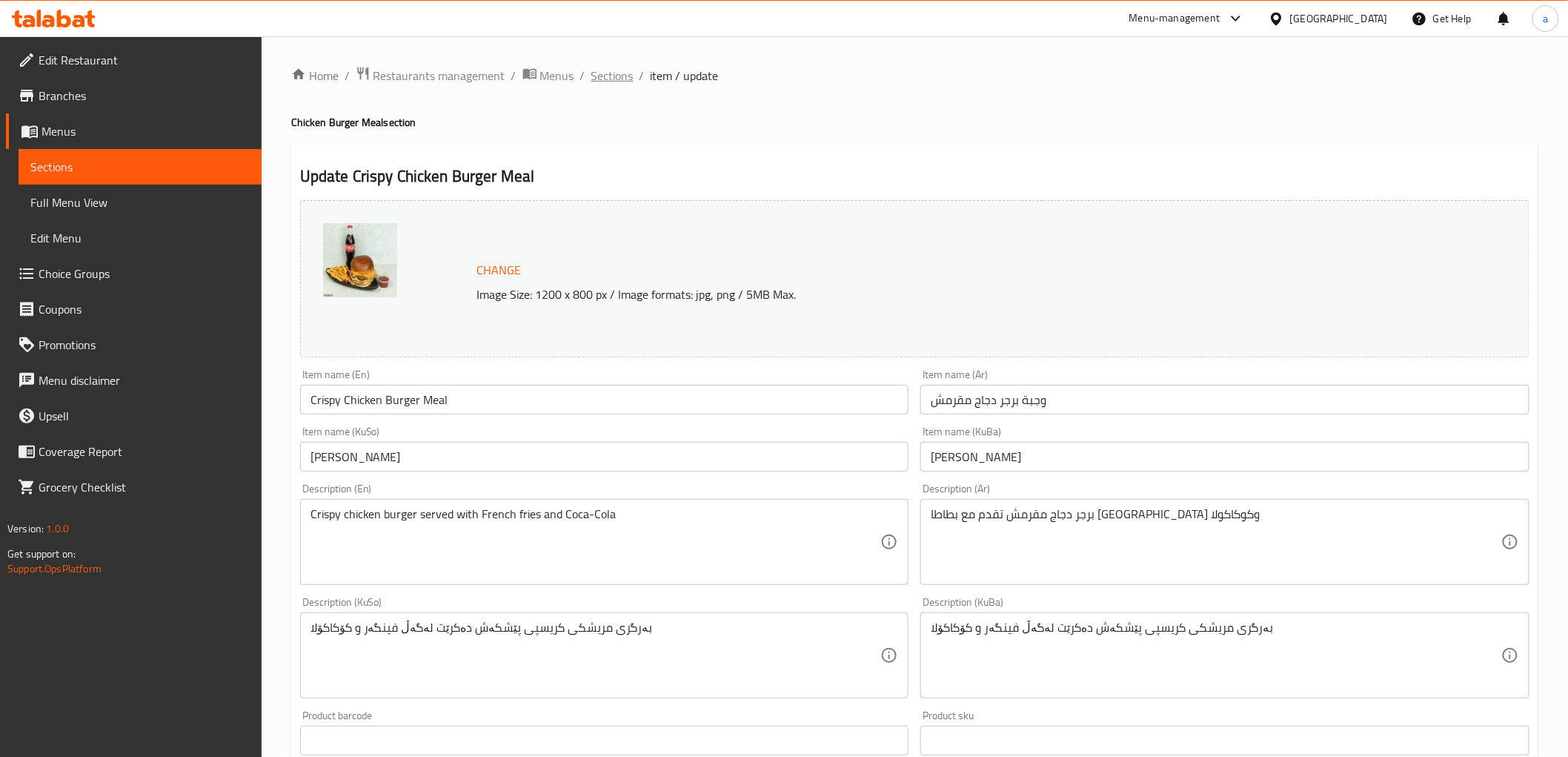
click at [617, 82] on span "Sections" at bounding box center [612, 76] width 42 height 18
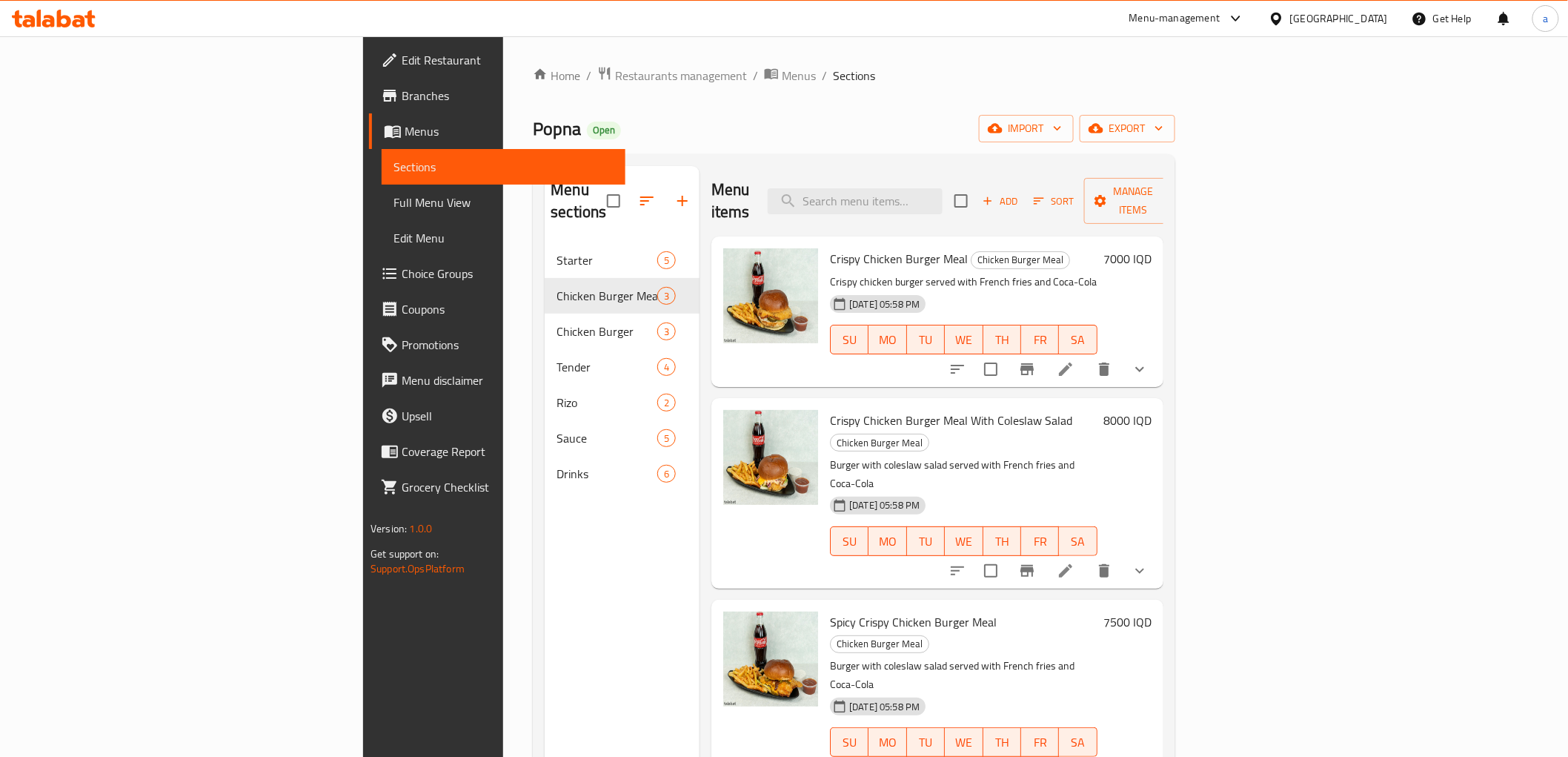
click at [1158, 352] on button "show more" at bounding box center [1140, 369] width 36 height 36
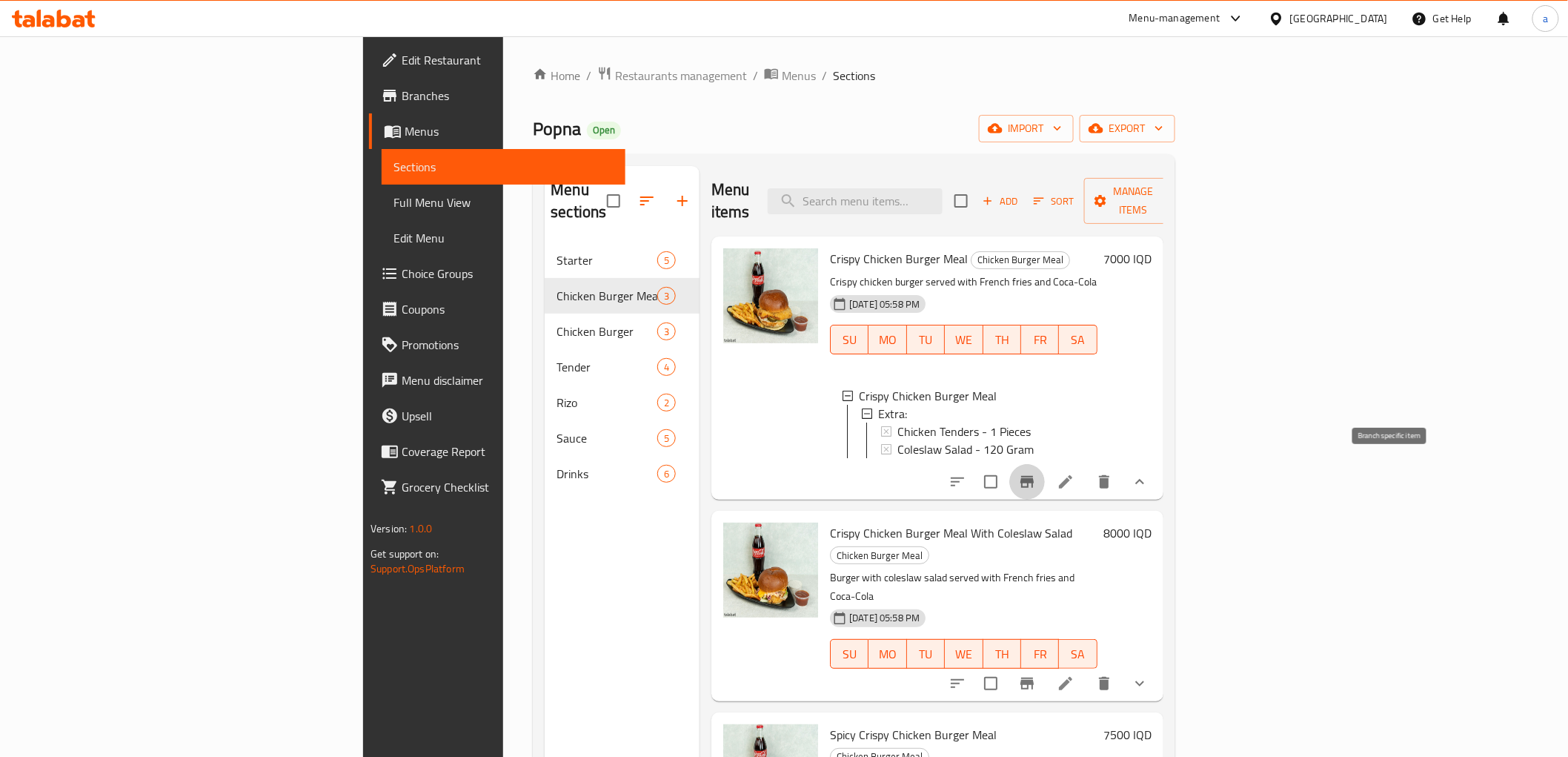
click at [1045, 467] on button "Branch-specific-item" at bounding box center [1027, 482] width 36 height 36
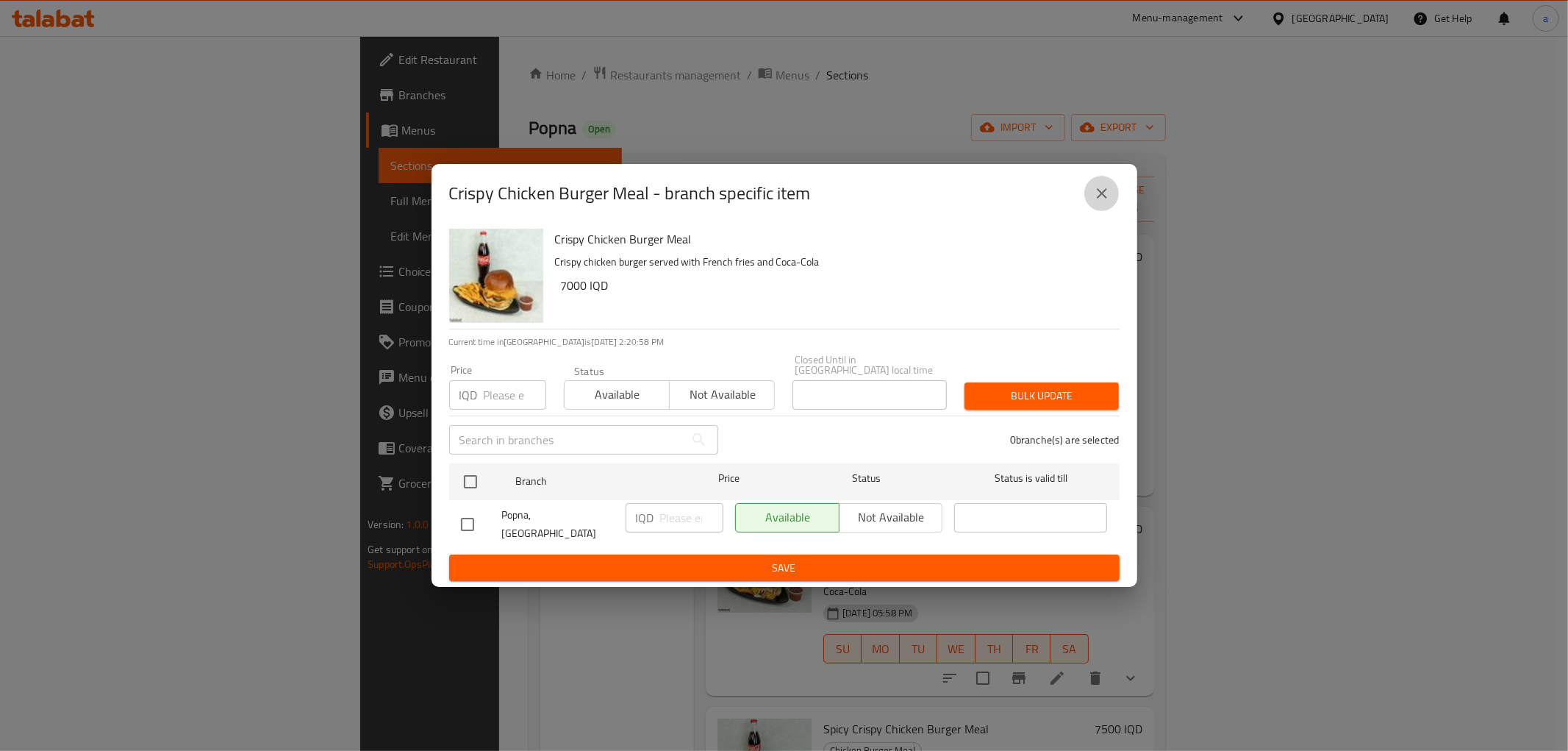
click at [1106, 202] on icon "close" at bounding box center [1103, 194] width 18 height 18
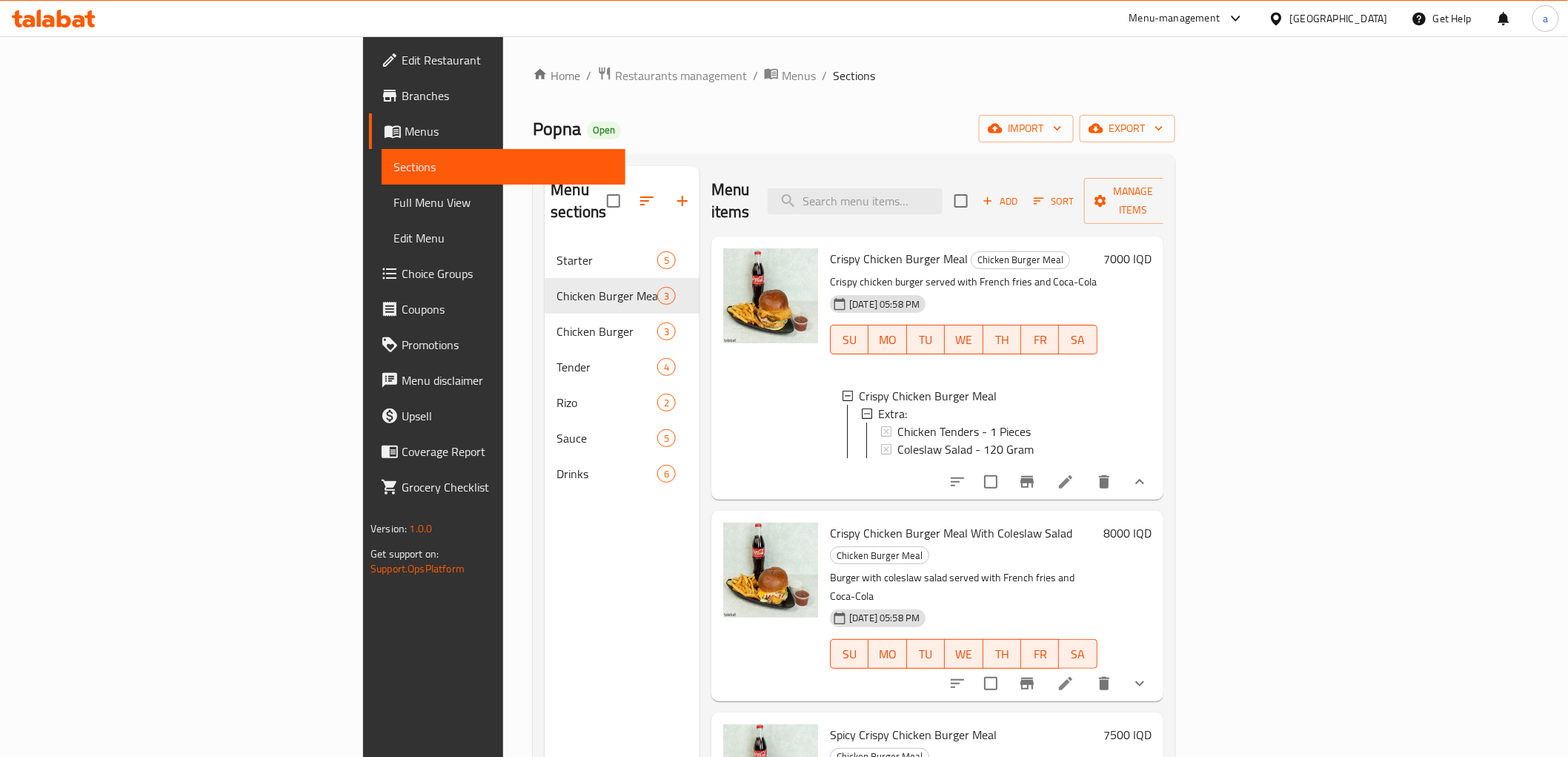
click at [1074, 473] on icon at bounding box center [1066, 482] width 18 height 18
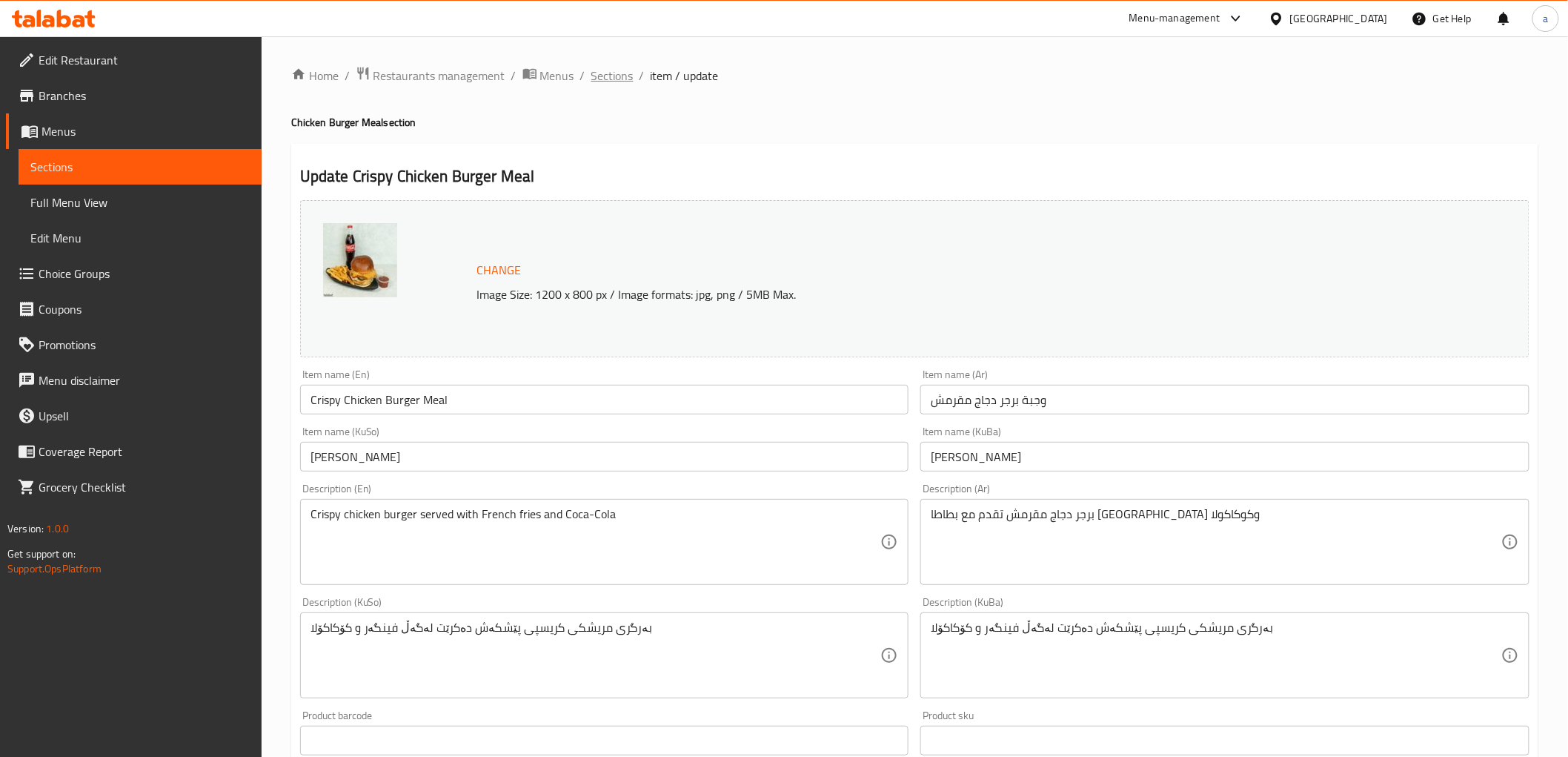
click at [612, 71] on span "Sections" at bounding box center [612, 76] width 42 height 18
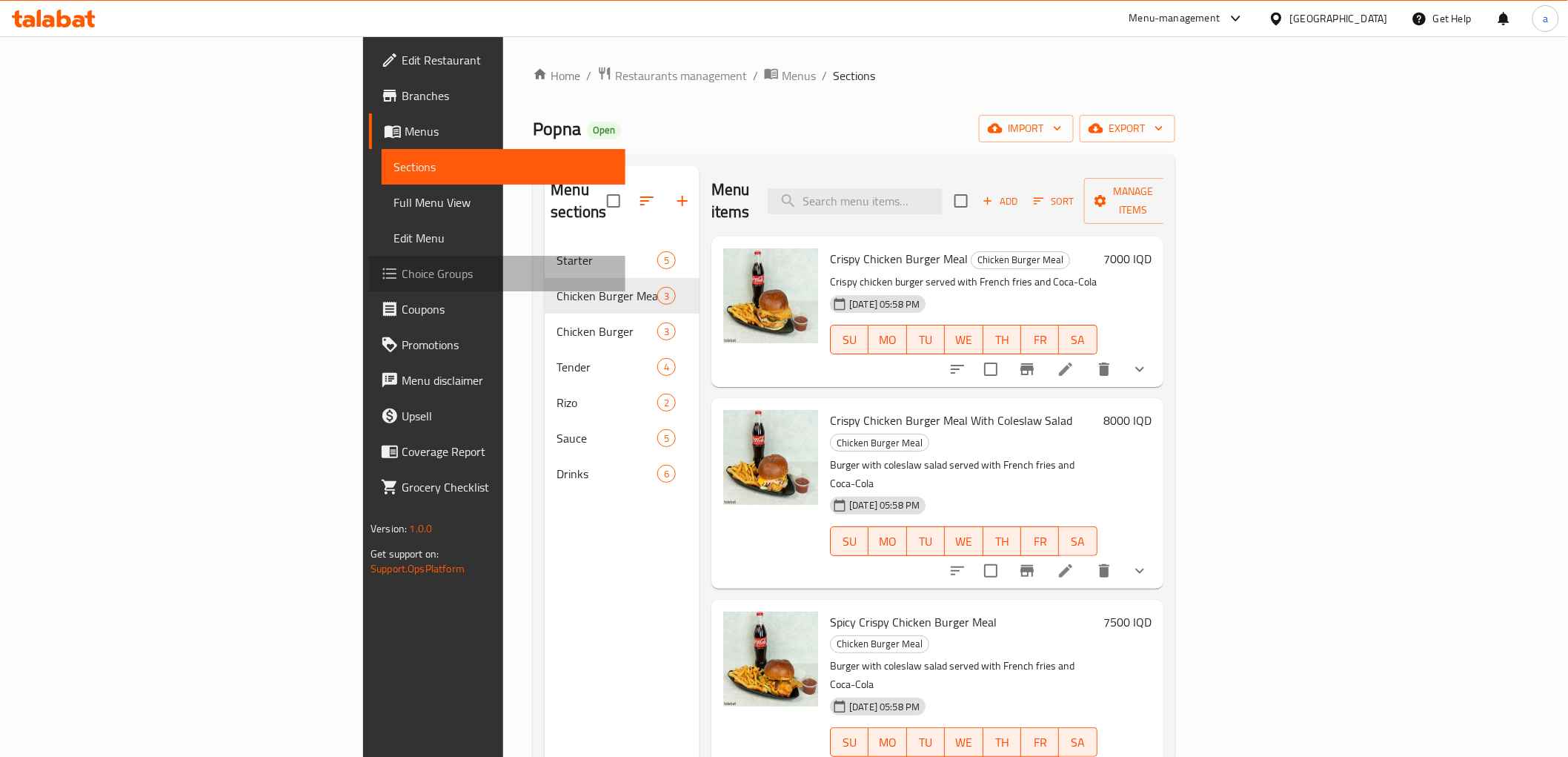
click at [402, 279] on span "Choice Groups" at bounding box center [507, 274] width 211 height 18
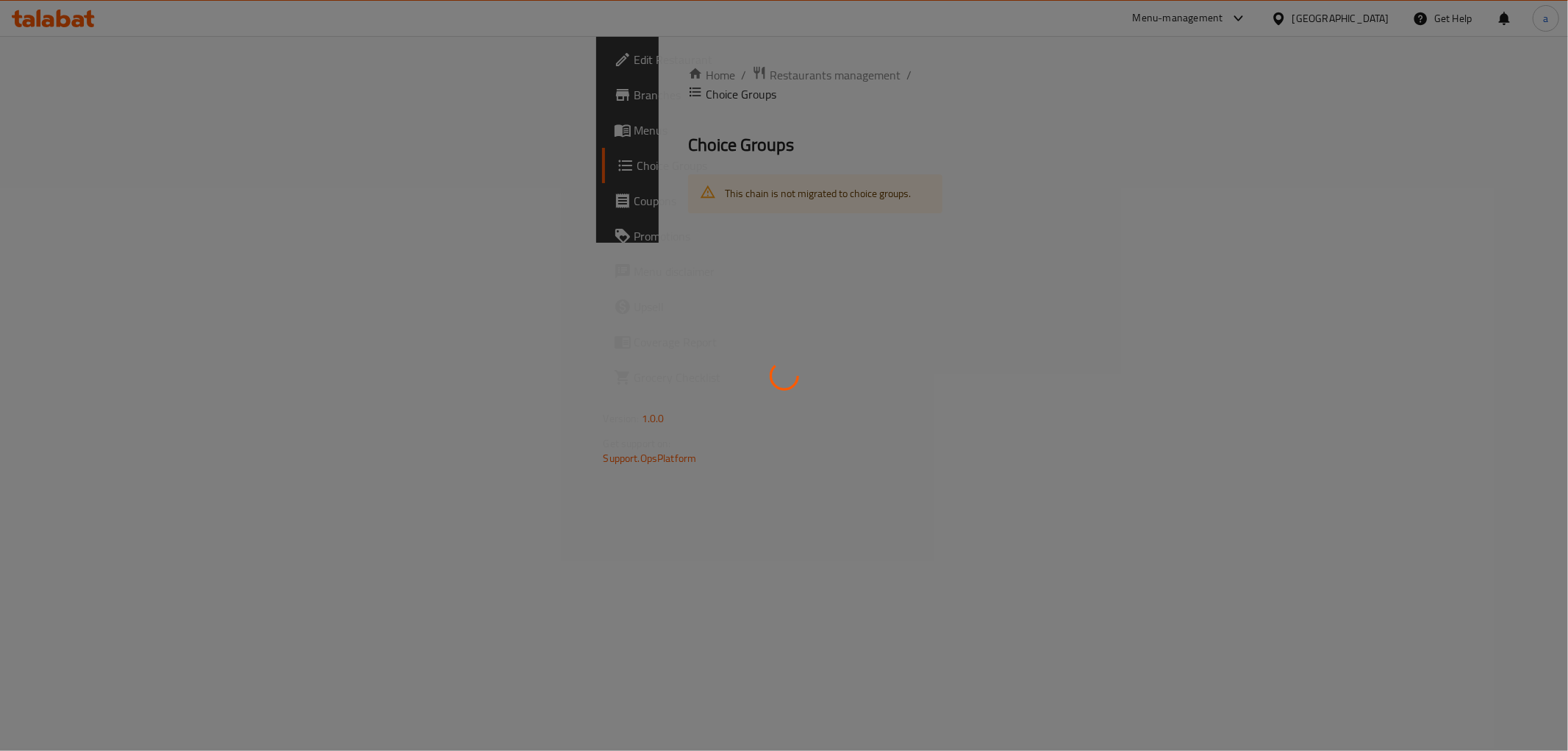
click at [413, 208] on div at bounding box center [784, 375] width 1568 height 751
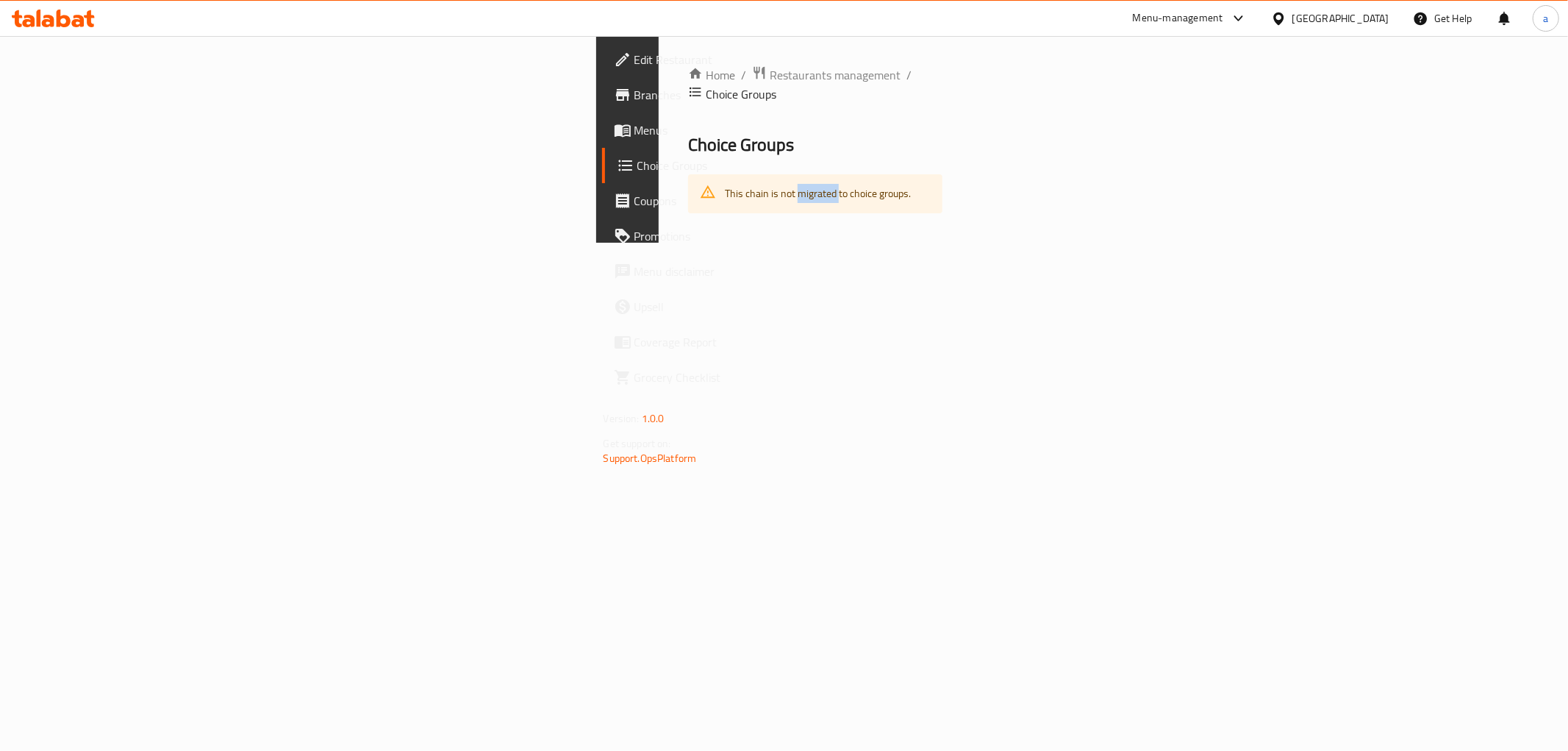
click at [659, 208] on div "Home / Restaurants management / Choice Groups Choice Groups This chain is not m…" at bounding box center [816, 140] width 314 height 207
click at [688, 128] on span "Choice Groups" at bounding box center [741, 144] width 106 height 33
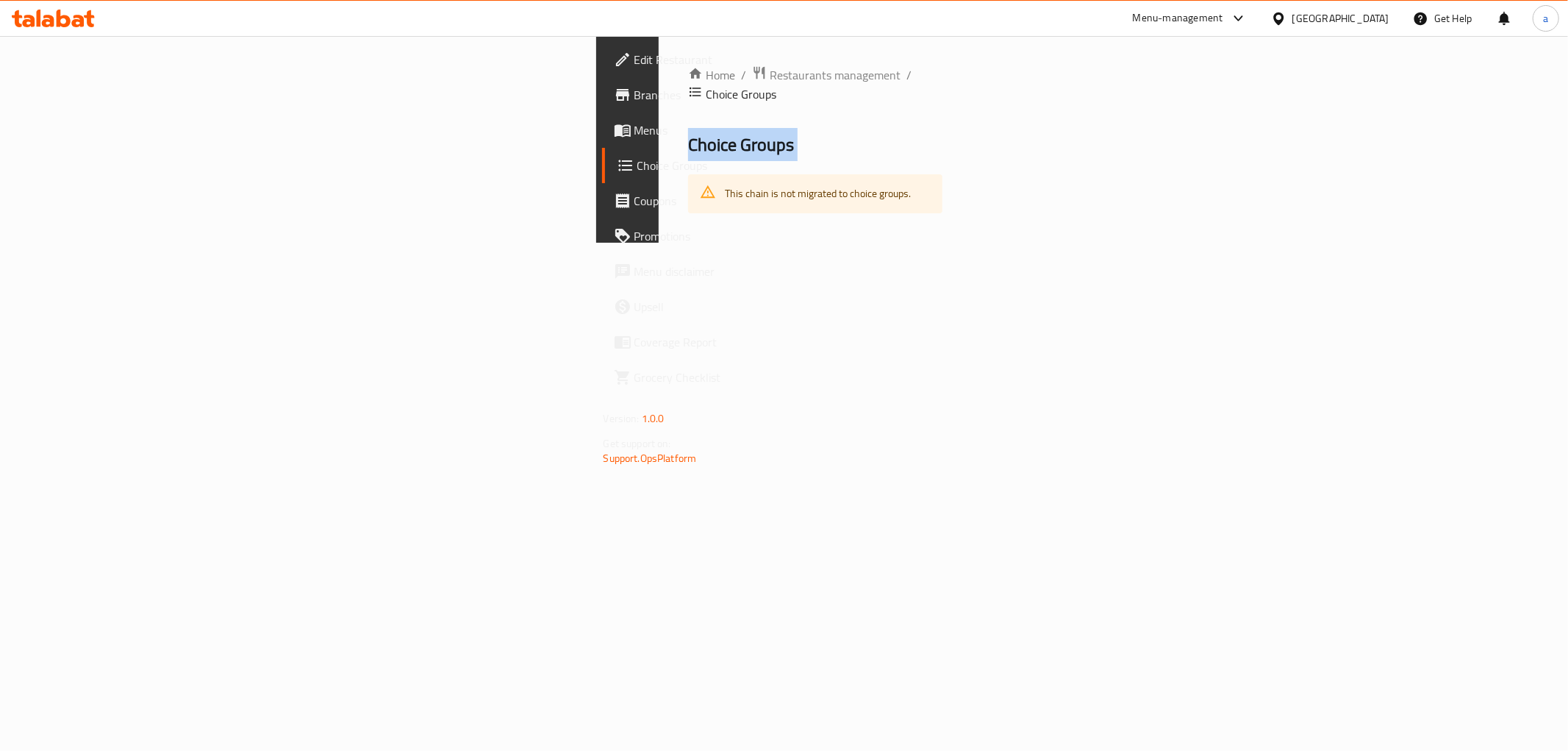
click at [688, 128] on span "Choice Groups" at bounding box center [741, 144] width 106 height 33
click at [659, 243] on div "Home / Restaurants management / Choice Groups Choice Groups This chain is not m…" at bounding box center [816, 140] width 314 height 207
click at [706, 85] on span "Choice Groups" at bounding box center [741, 94] width 71 height 18
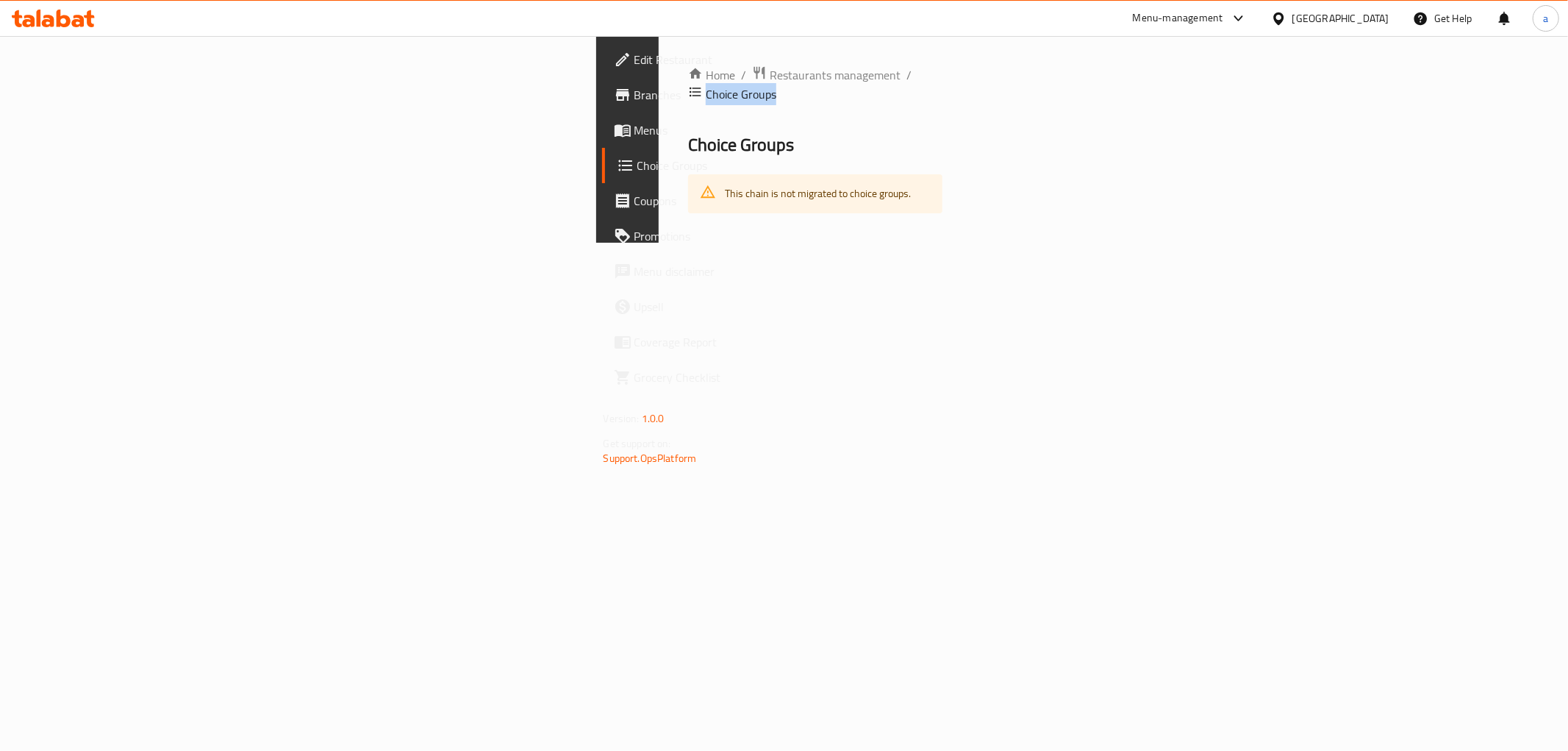
click at [706, 85] on span "Choice Groups" at bounding box center [741, 94] width 71 height 18
click at [770, 75] on span "Restaurants management" at bounding box center [835, 76] width 131 height 18
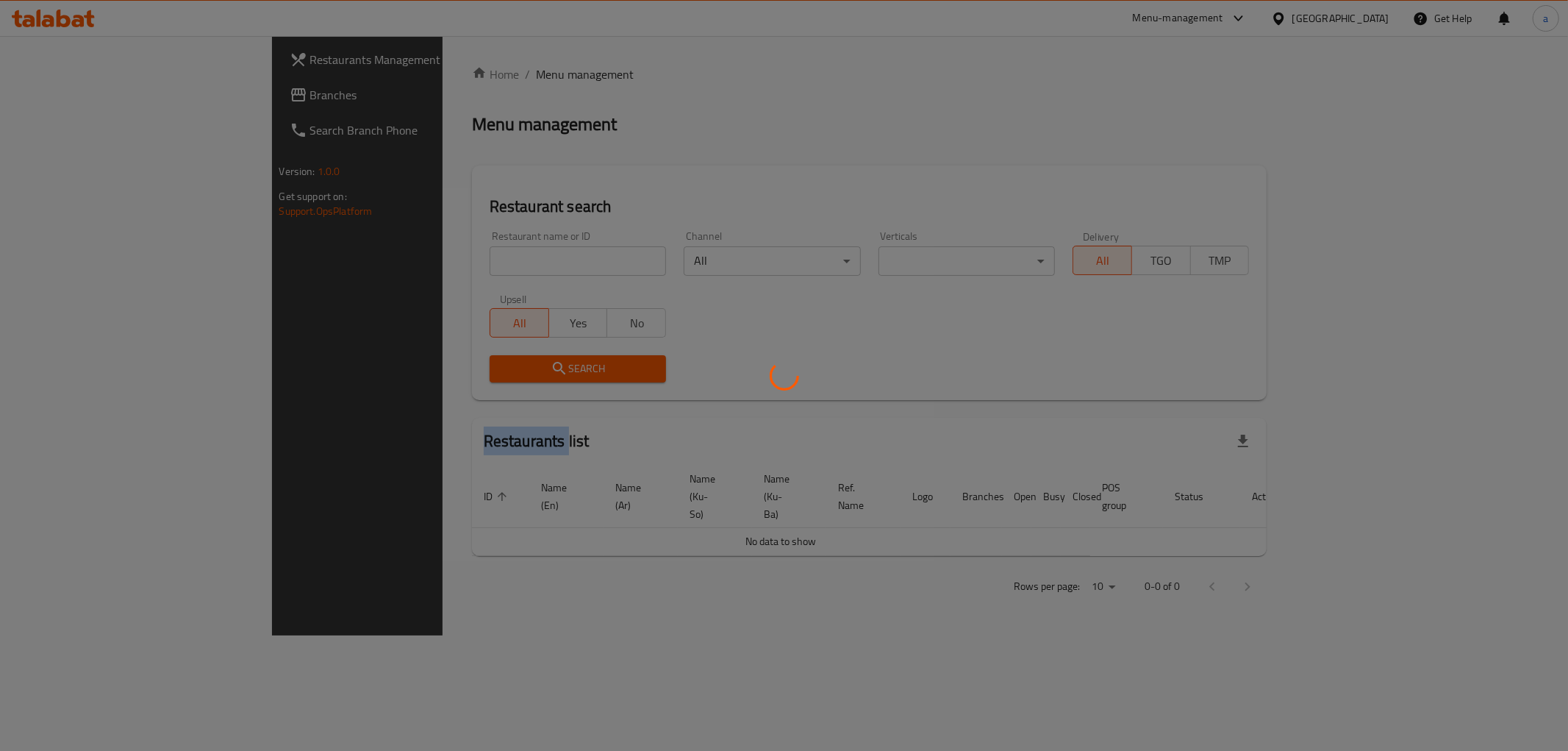
click at [455, 75] on div at bounding box center [784, 375] width 1568 height 751
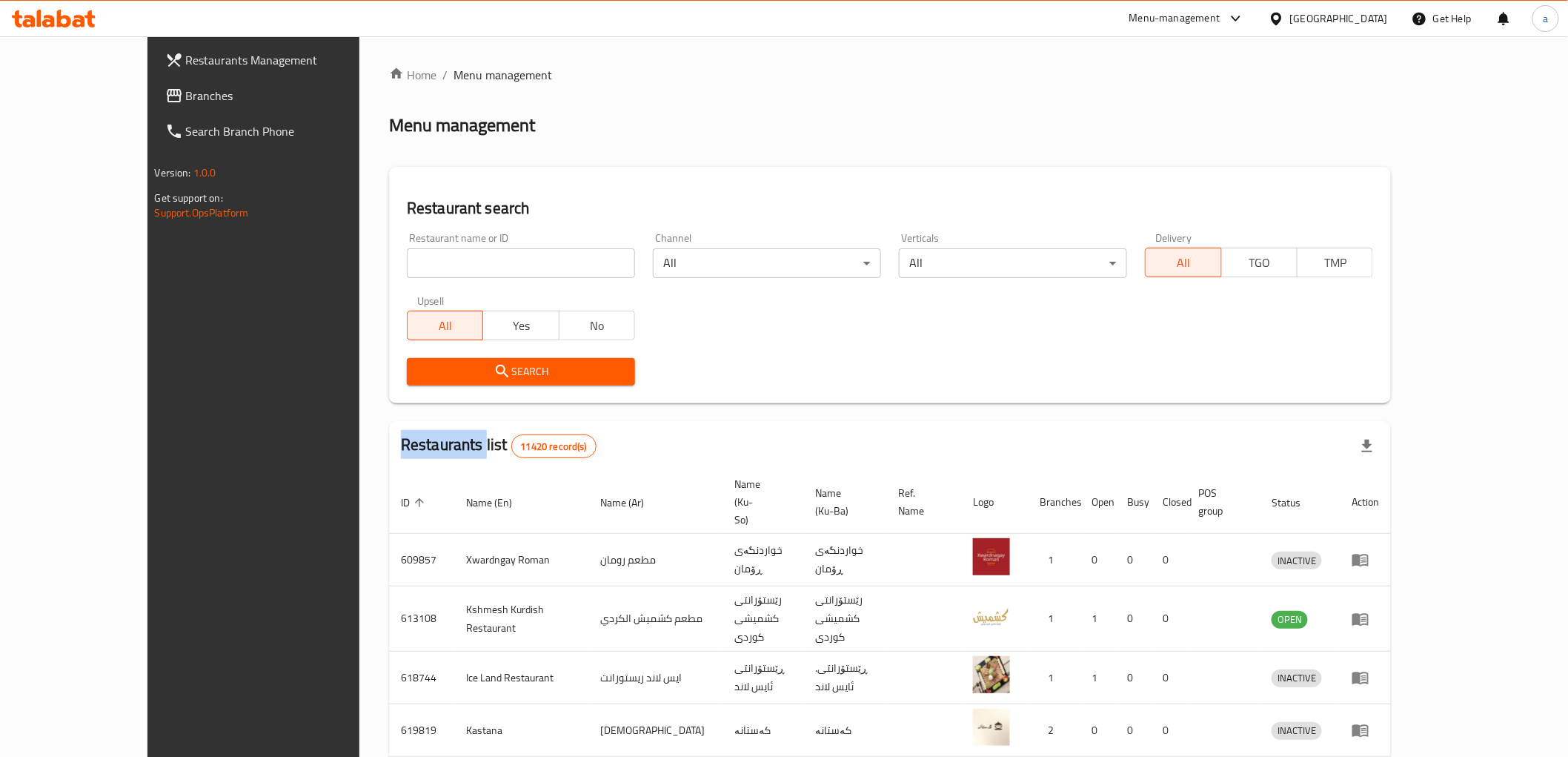
click at [186, 93] on span "Branches" at bounding box center [291, 96] width 211 height 18
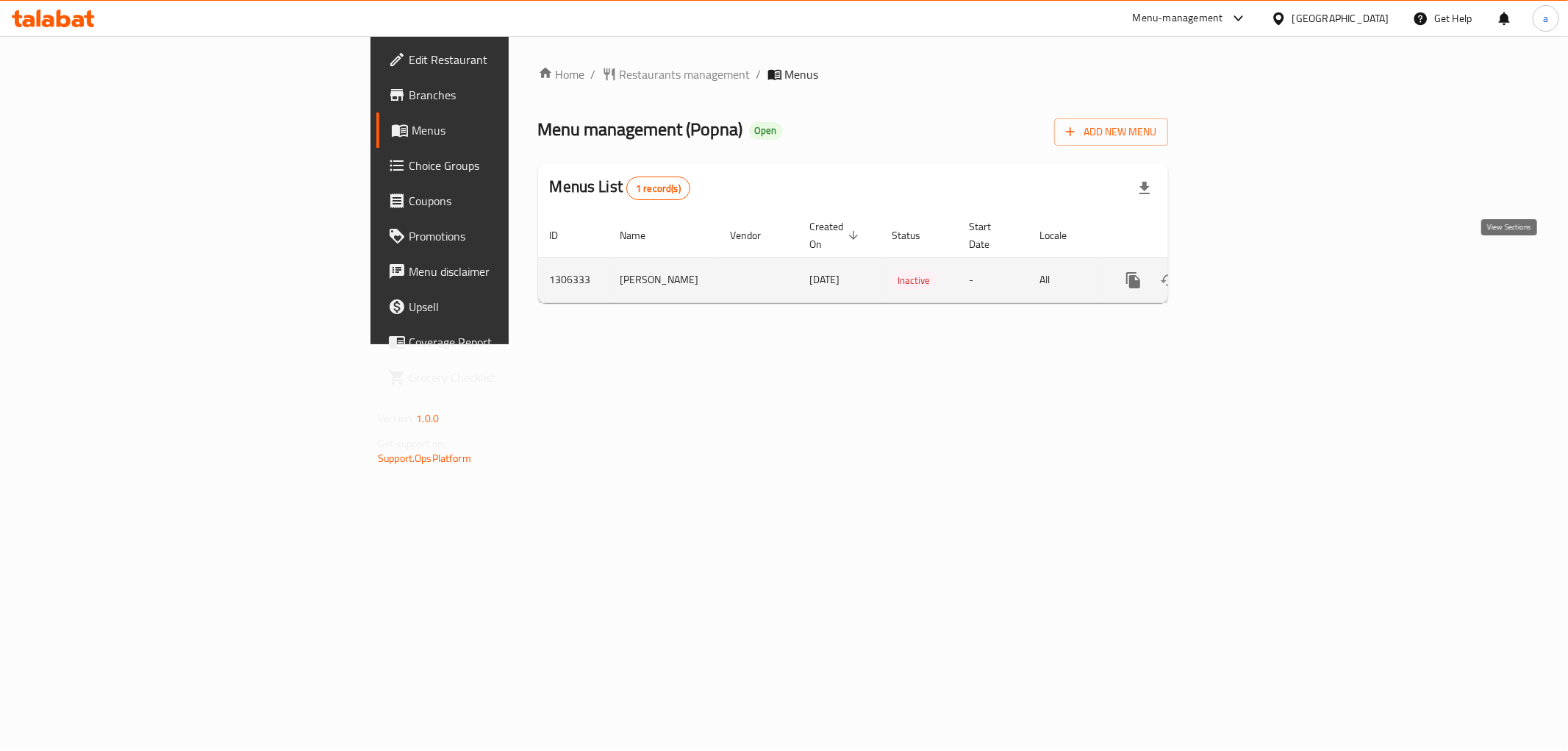
click at [1246, 273] on icon "enhanced table" at bounding box center [1240, 280] width 13 height 13
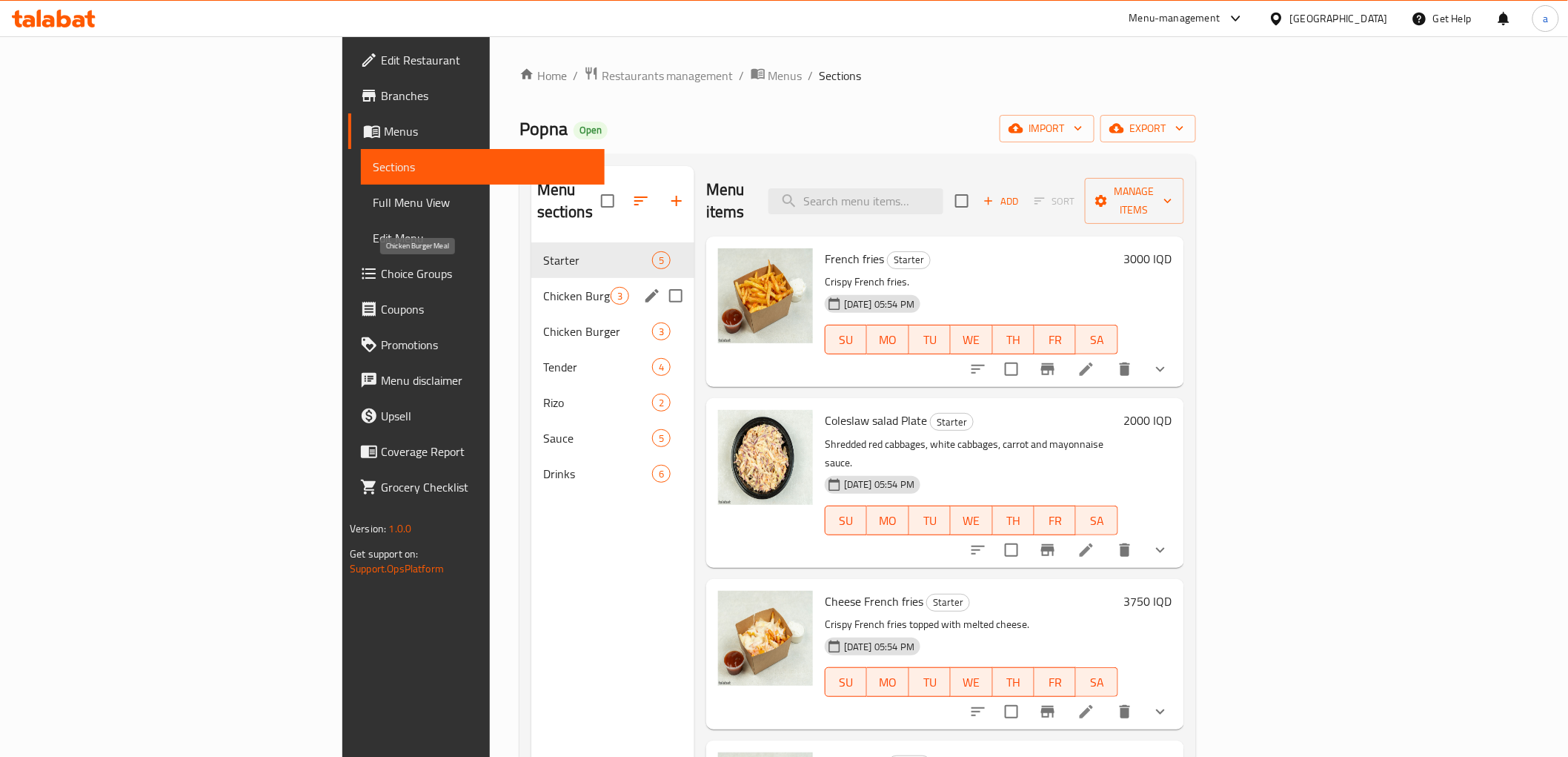
click at [543, 287] on span "Chicken Burger Meal" at bounding box center [577, 296] width 68 height 18
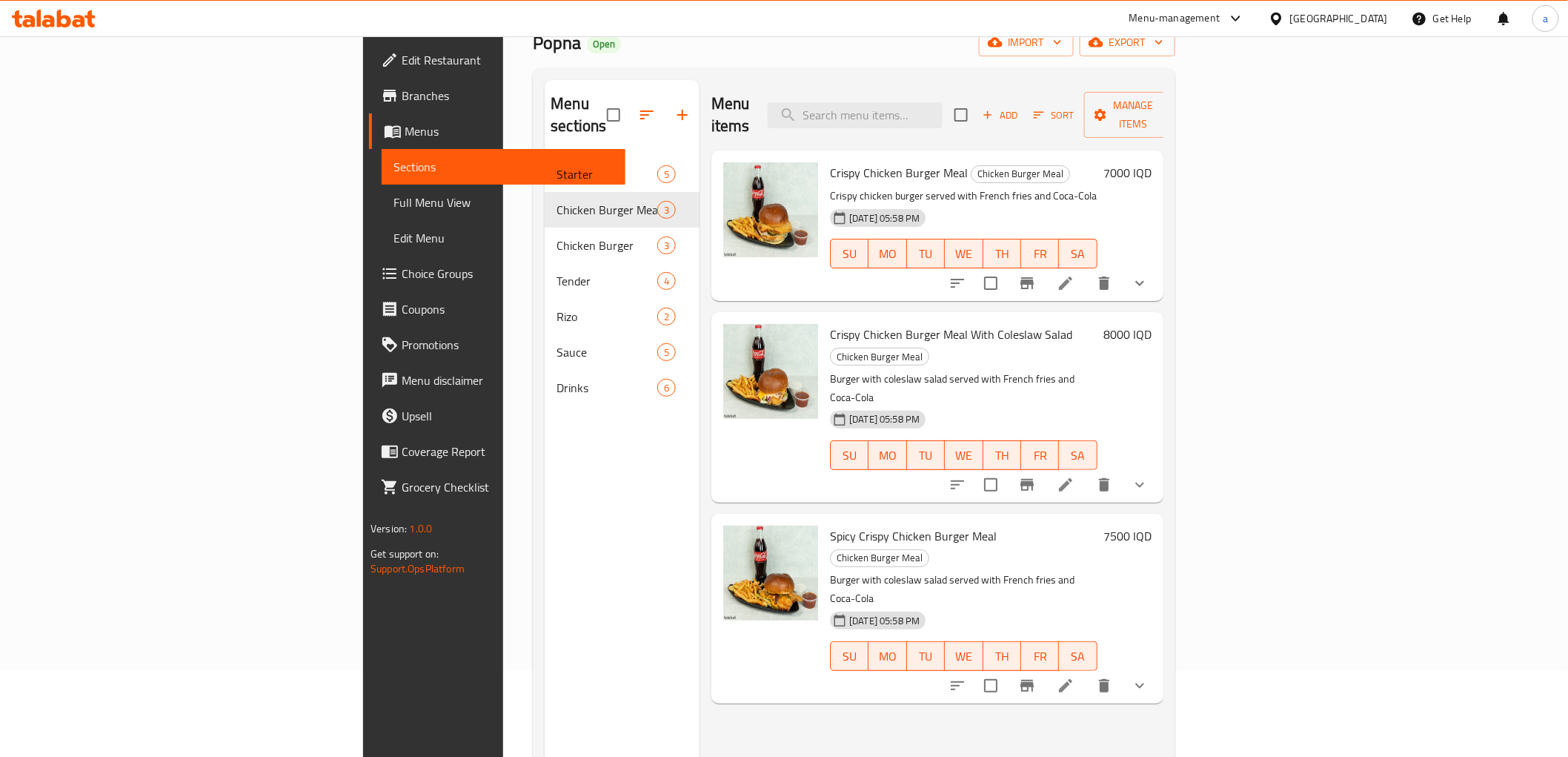
scroll to position [88, 0]
click at [1074, 273] on icon at bounding box center [1066, 282] width 18 height 18
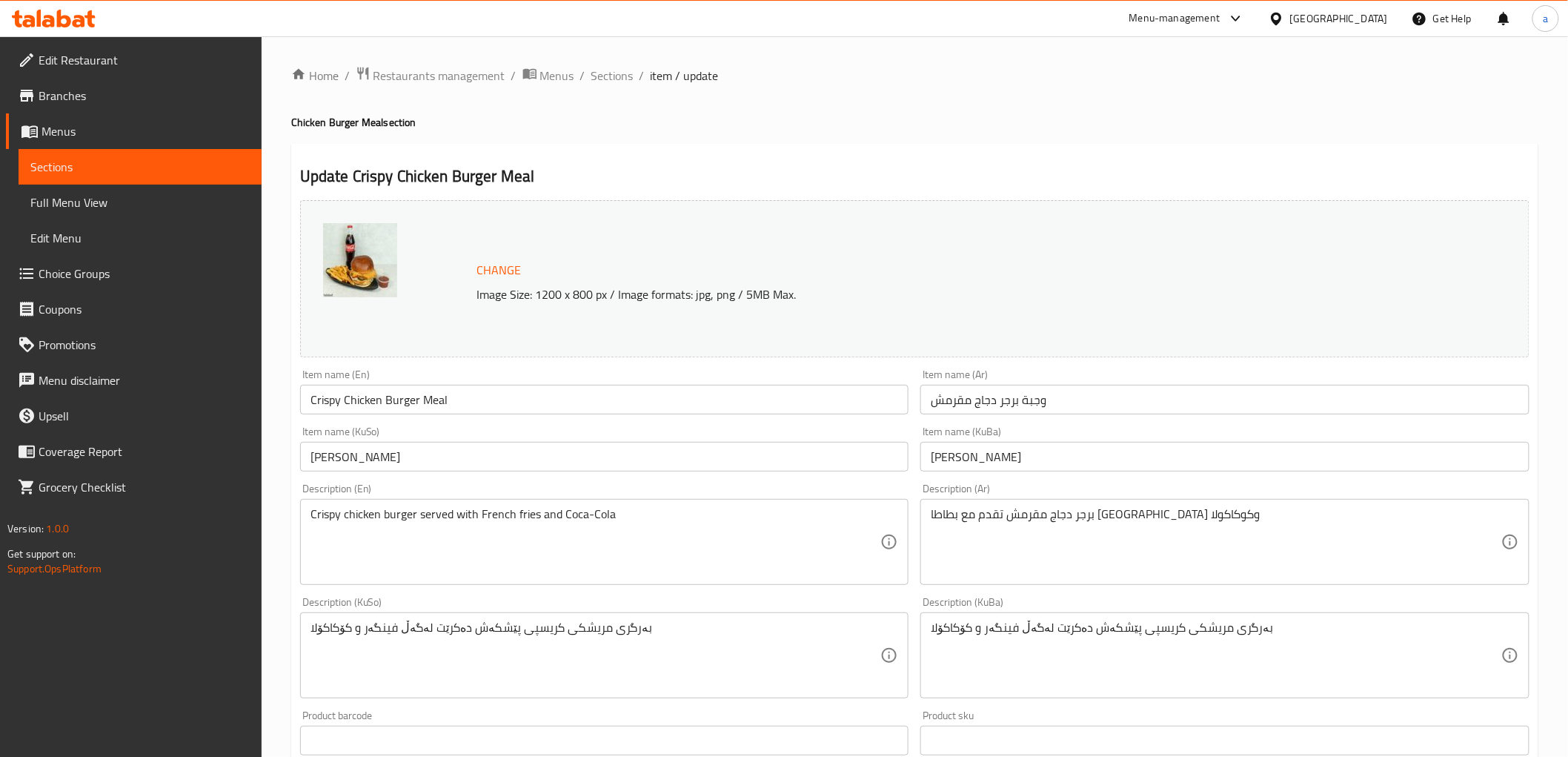
click at [414, 393] on input "Crispy Chicken Burger Meal" at bounding box center [605, 400] width 610 height 30
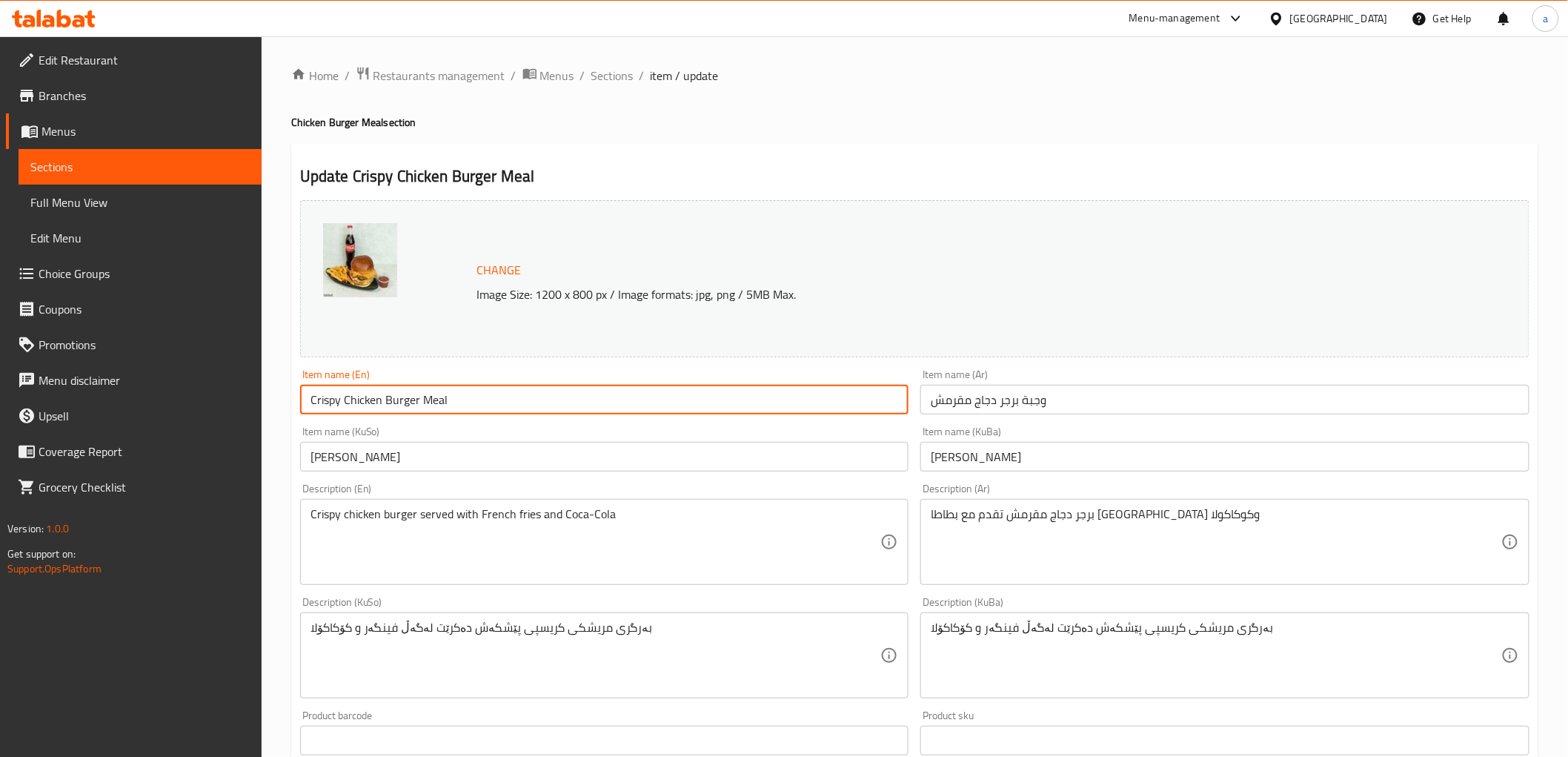
click at [414, 393] on input "Crispy Chicken Burger Meal" at bounding box center [605, 400] width 610 height 30
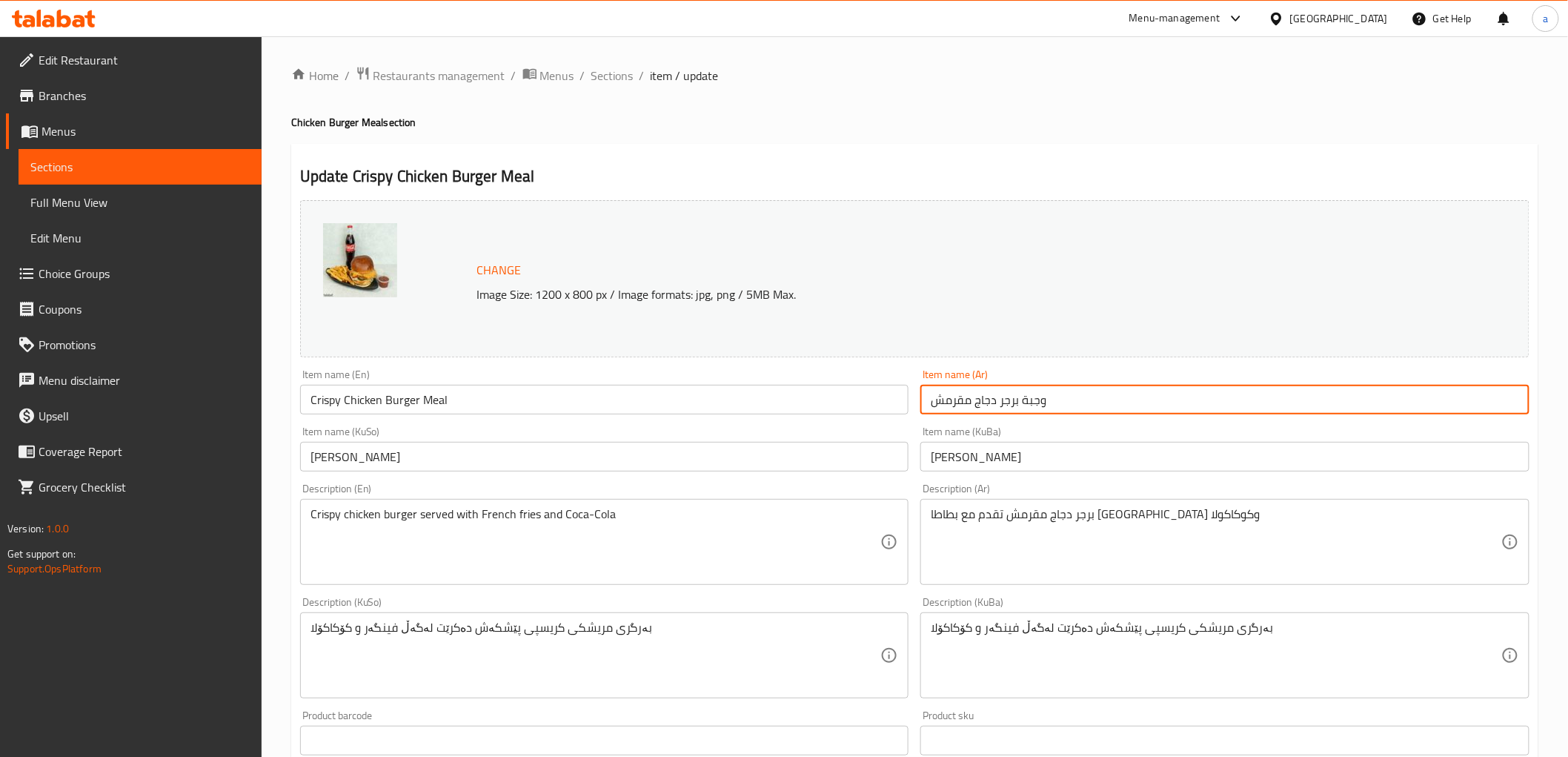
click at [962, 396] on input "وجبة برجر دجاج مقرمش" at bounding box center [1225, 400] width 610 height 30
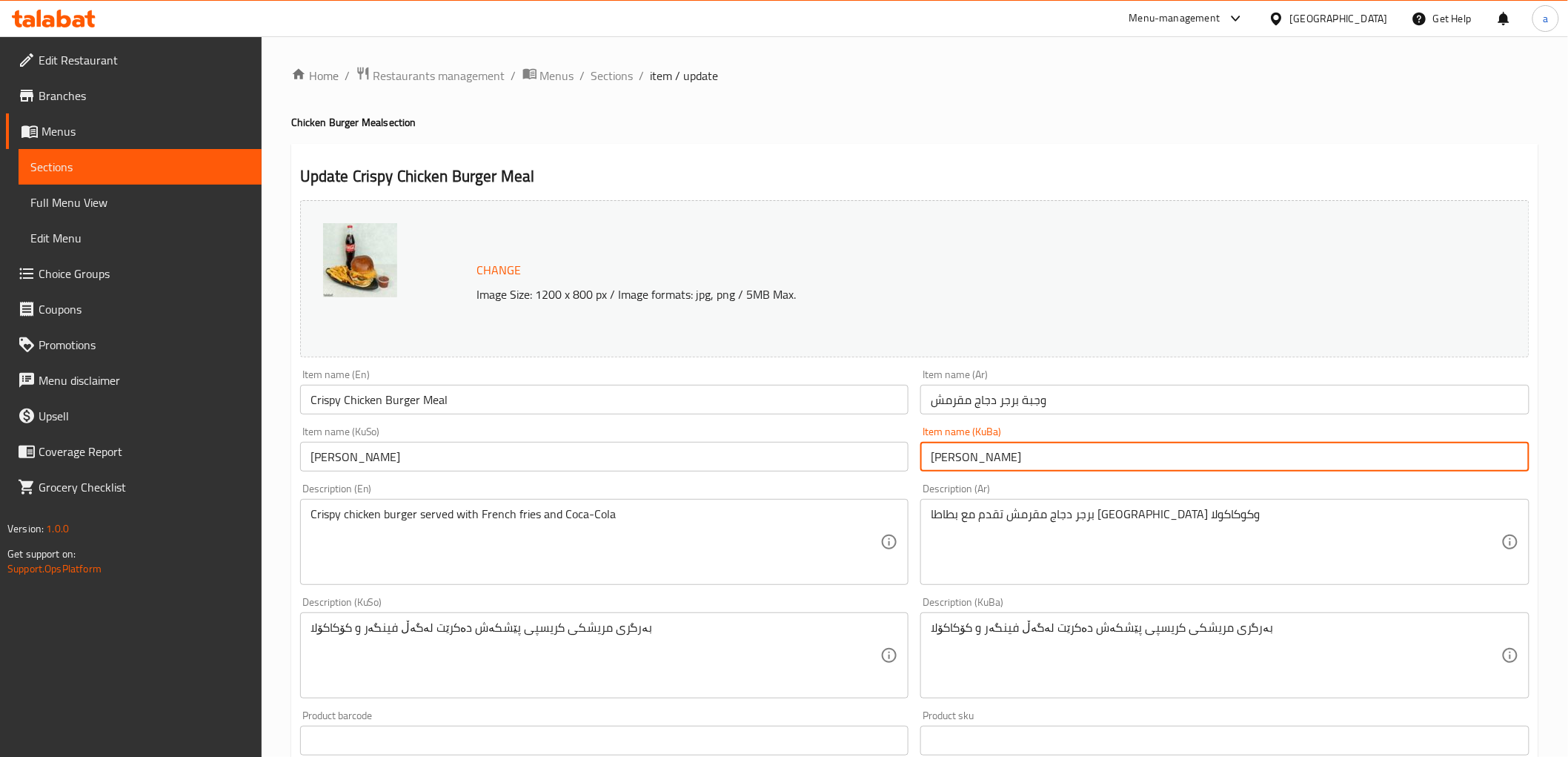
click at [1016, 467] on input "[PERSON_NAME]" at bounding box center [1225, 457] width 610 height 30
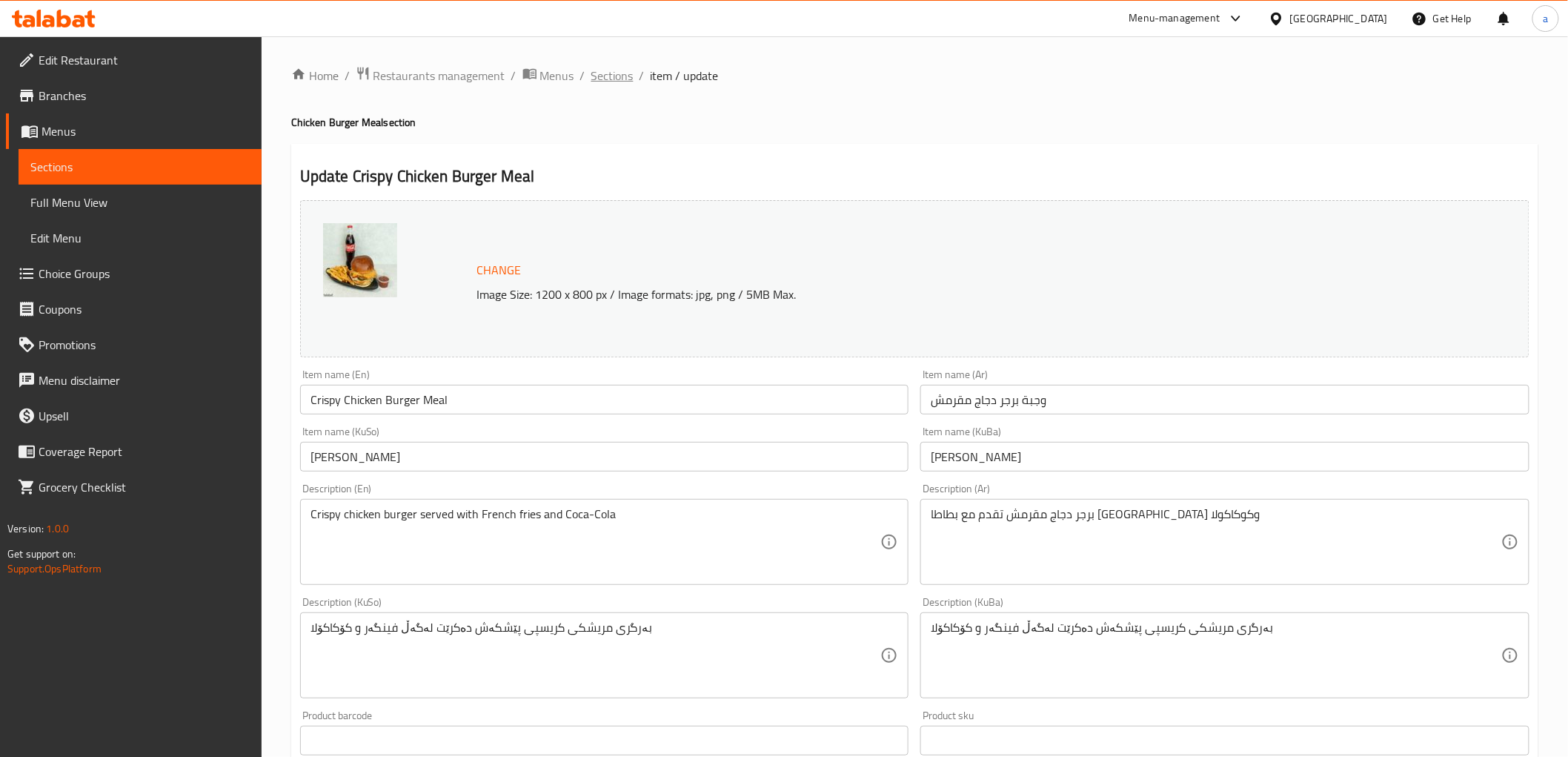
click at [605, 78] on span "Sections" at bounding box center [612, 76] width 42 height 18
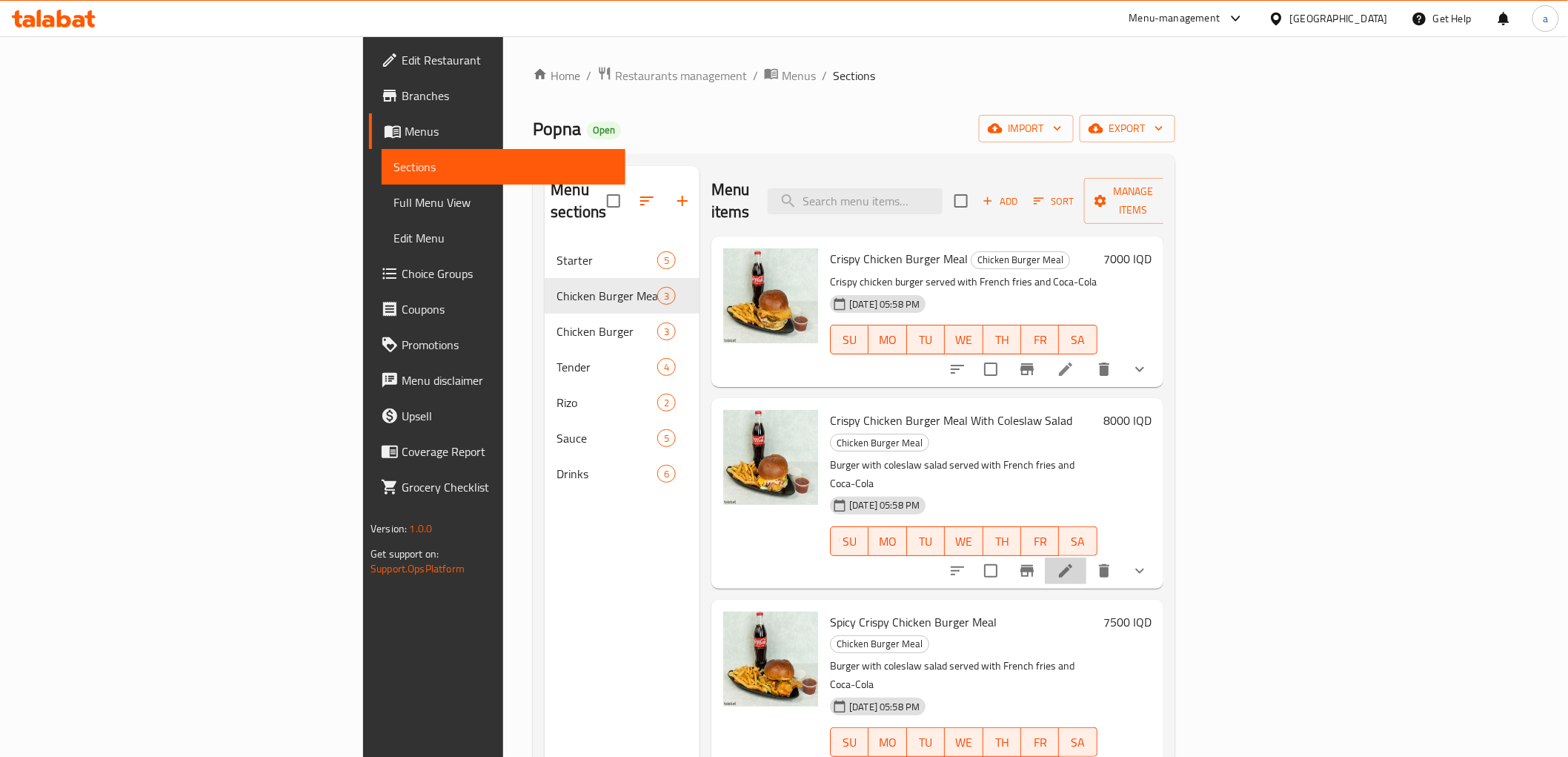
click at [1087, 558] on li at bounding box center [1066, 571] width 41 height 26
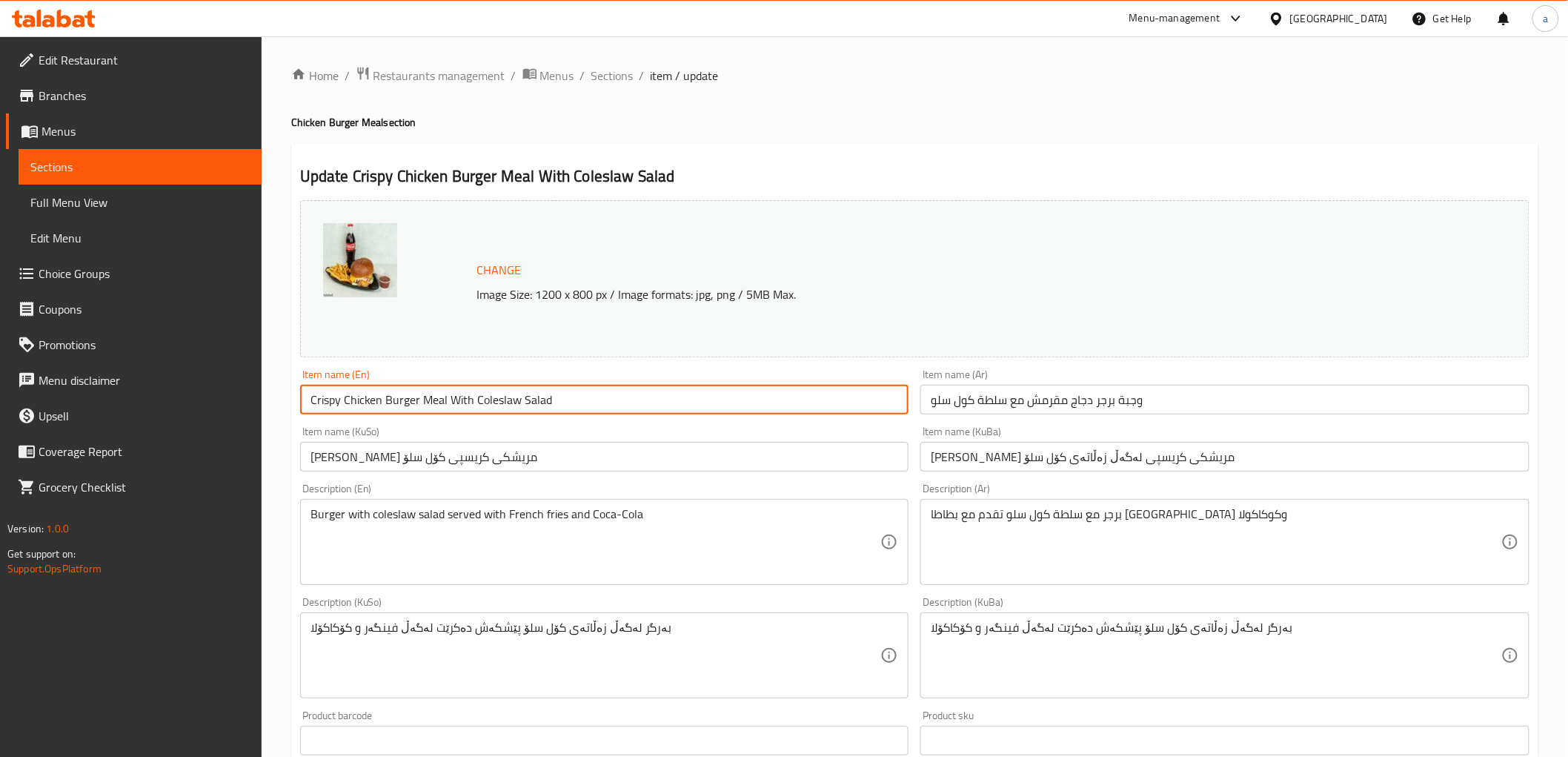
click at [387, 400] on input "Crispy Chicken Burger Meal With Coleslaw Salad" at bounding box center [605, 400] width 610 height 30
click at [1011, 405] on input "وجبة برجر دجاج مقرمش مع سلطة كول سلو" at bounding box center [1225, 400] width 610 height 30
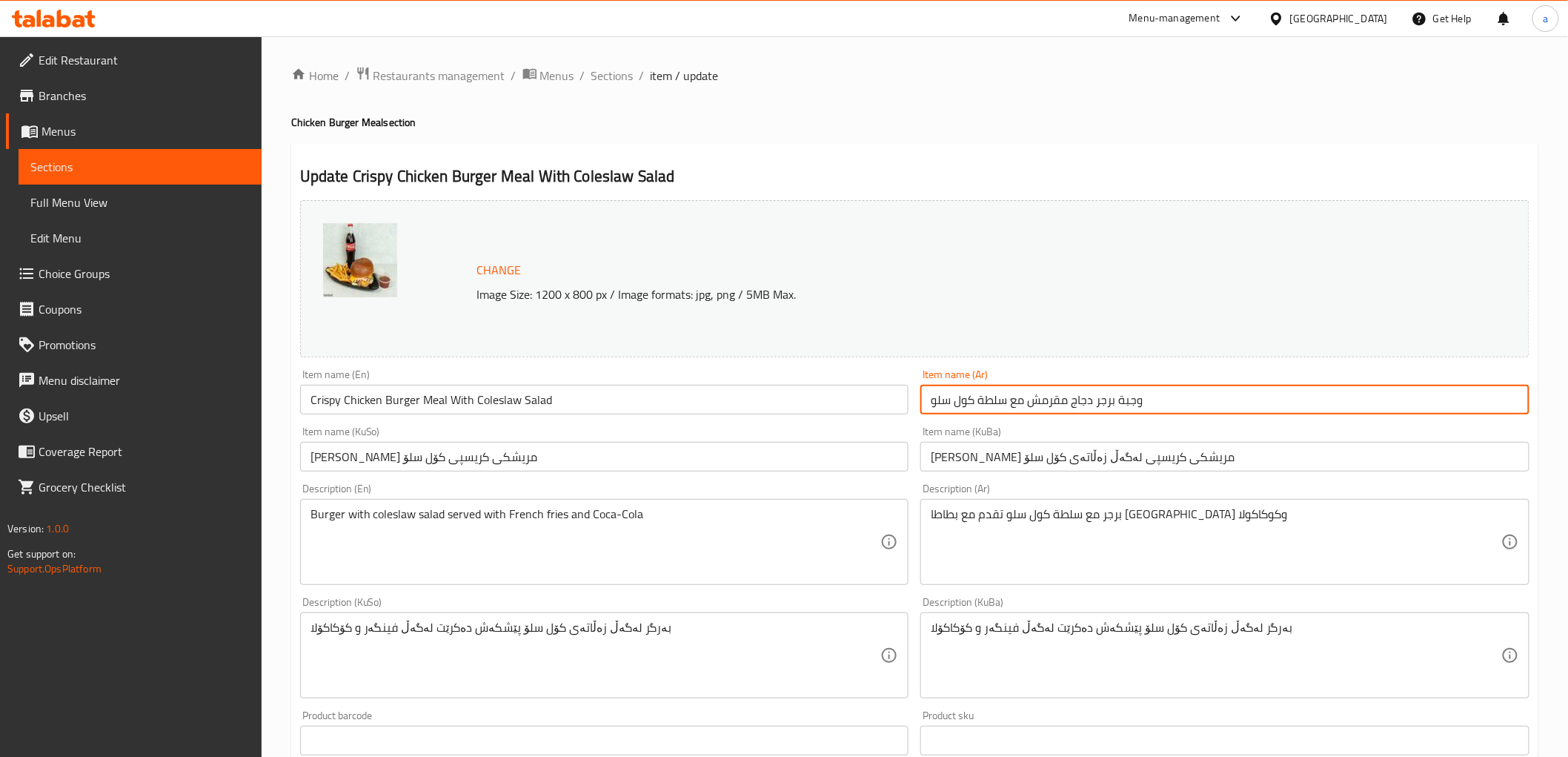
click at [1011, 405] on input "وجبة برجر دجاج مقرمش مع سلطة كول سلو" at bounding box center [1225, 400] width 610 height 30
click at [1040, 462] on input "[PERSON_NAME] مریشکی کریسپی لەگەڵ زەڵاتەی کۆل سلۆ" at bounding box center [1225, 457] width 610 height 30
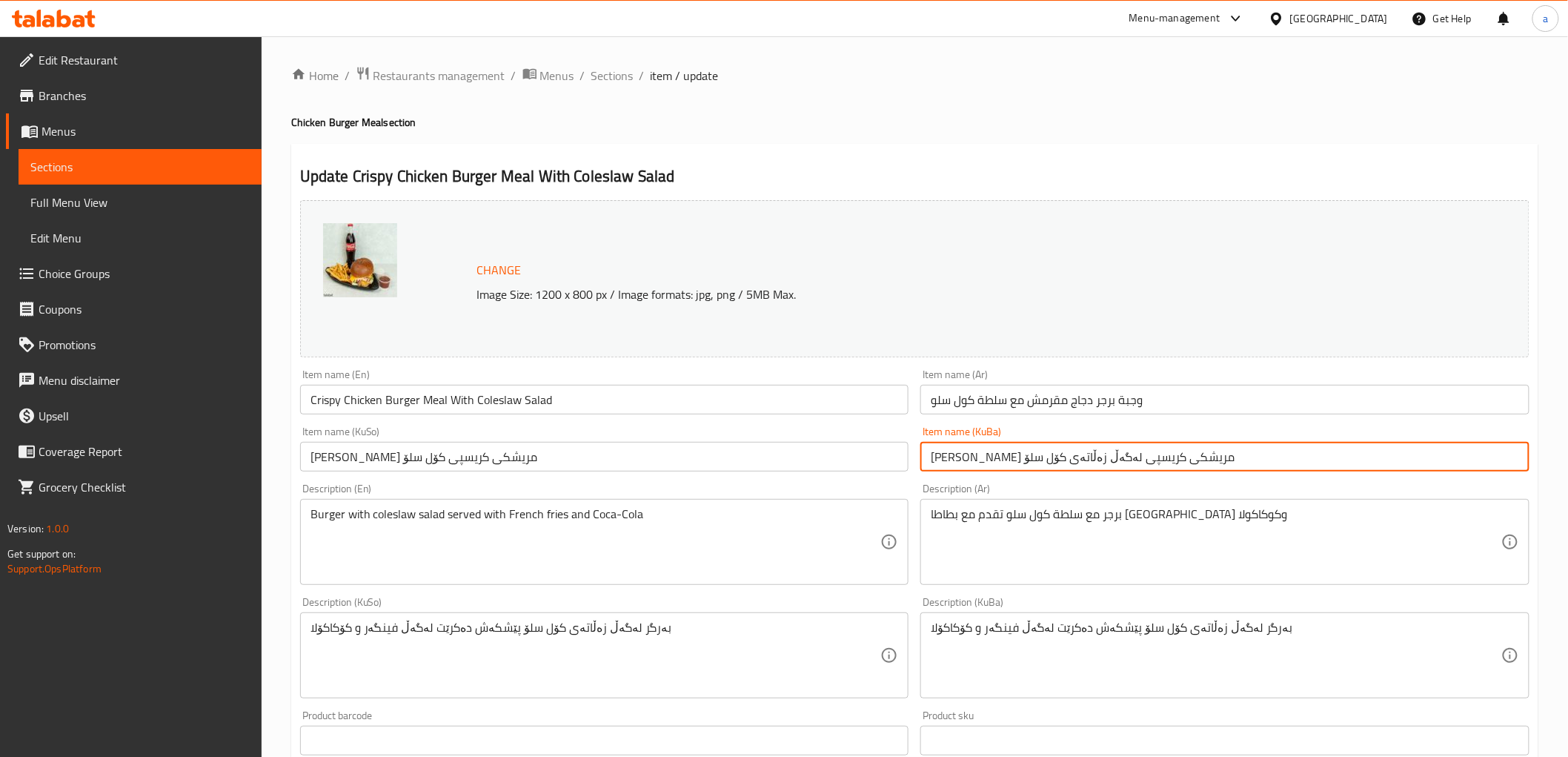
click at [1040, 462] on input "[PERSON_NAME] مریشکی کریسپی لەگەڵ زەڵاتەی کۆل سلۆ" at bounding box center [1225, 457] width 610 height 30
click at [625, 77] on span "Sections" at bounding box center [612, 76] width 42 height 18
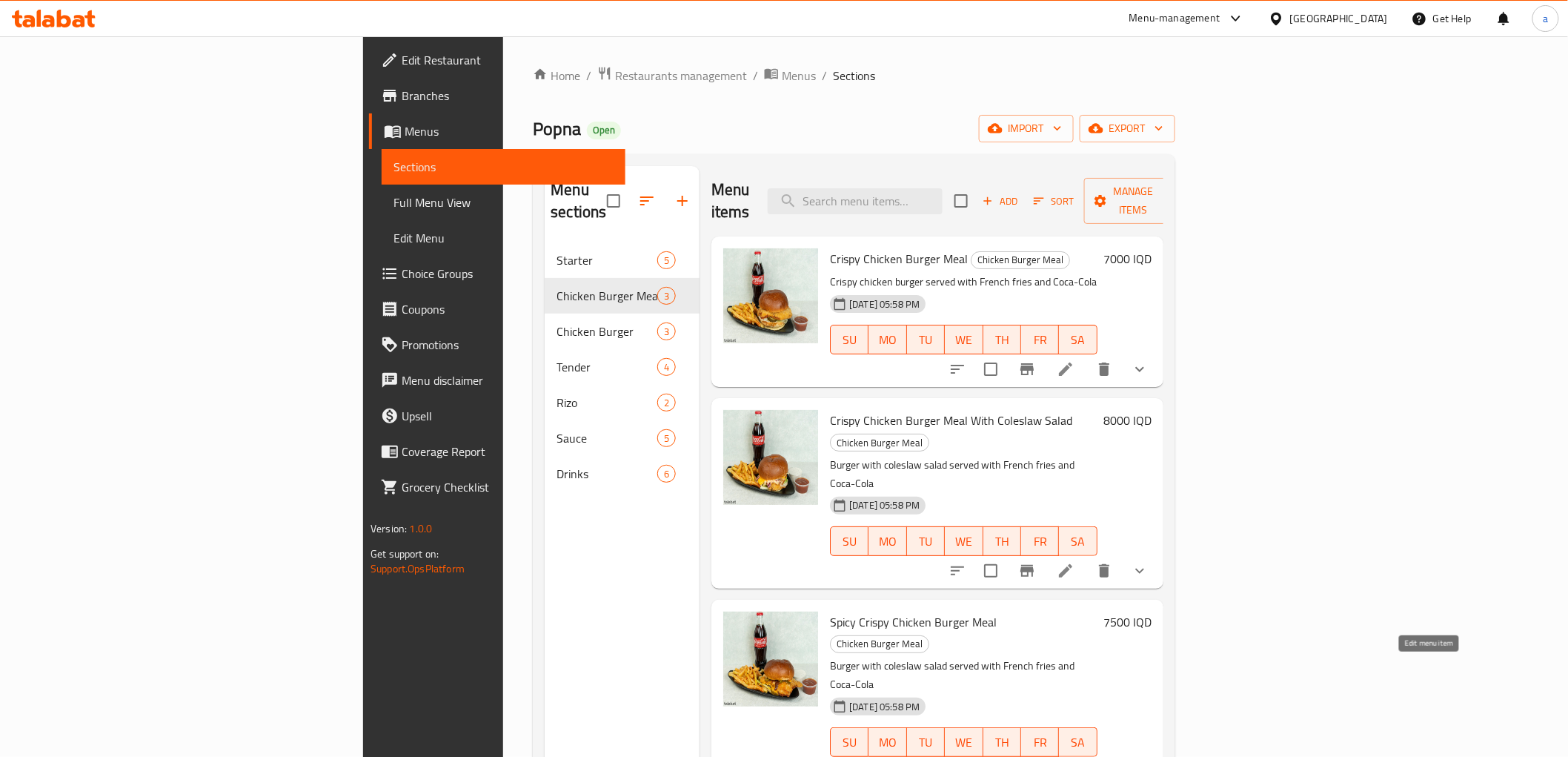
click at [1073, 756] on icon at bounding box center [1066, 772] width 13 height 13
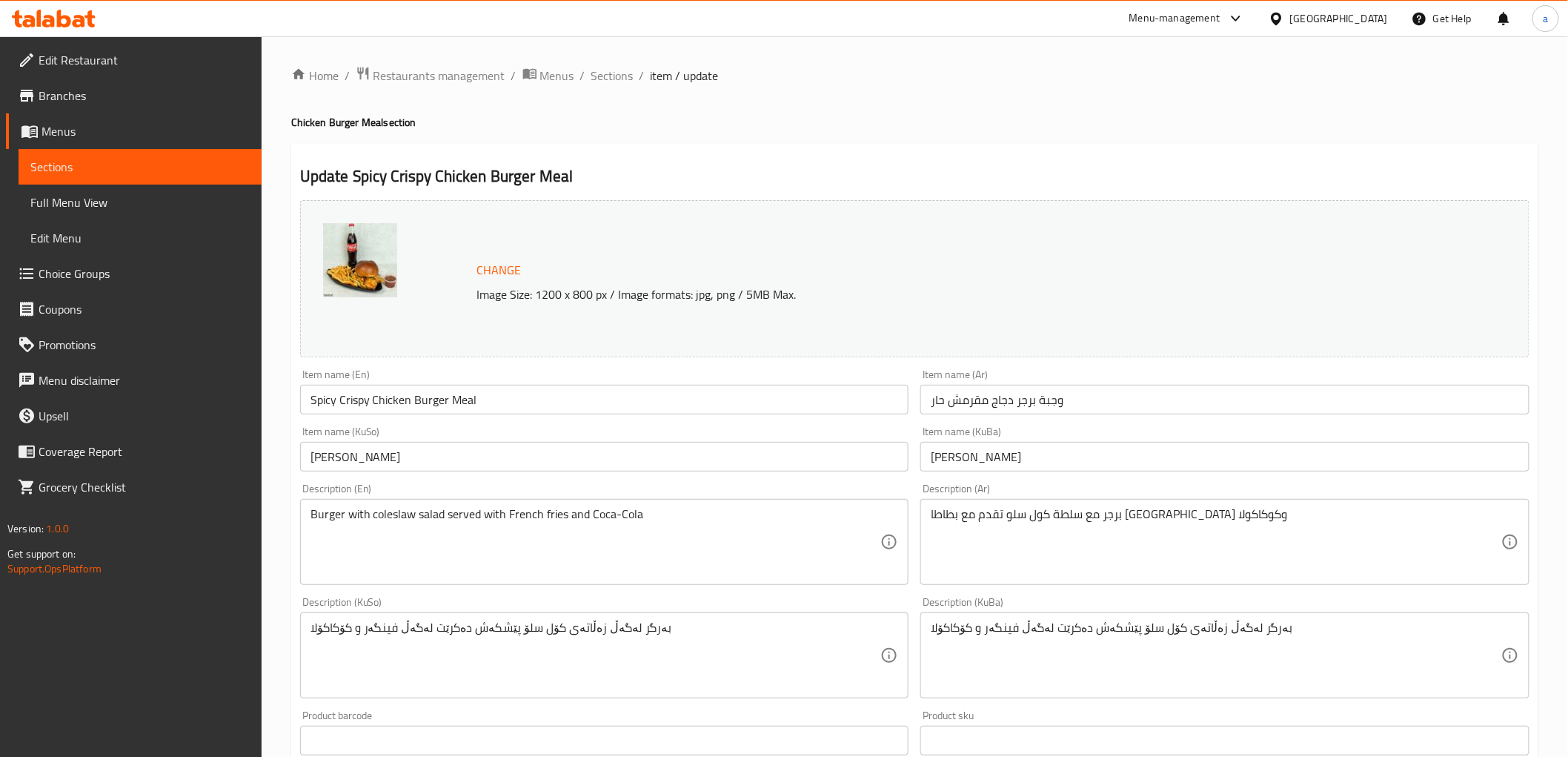
click at [376, 396] on input "Spicy Crispy Chicken Burger Meal" at bounding box center [605, 400] width 610 height 30
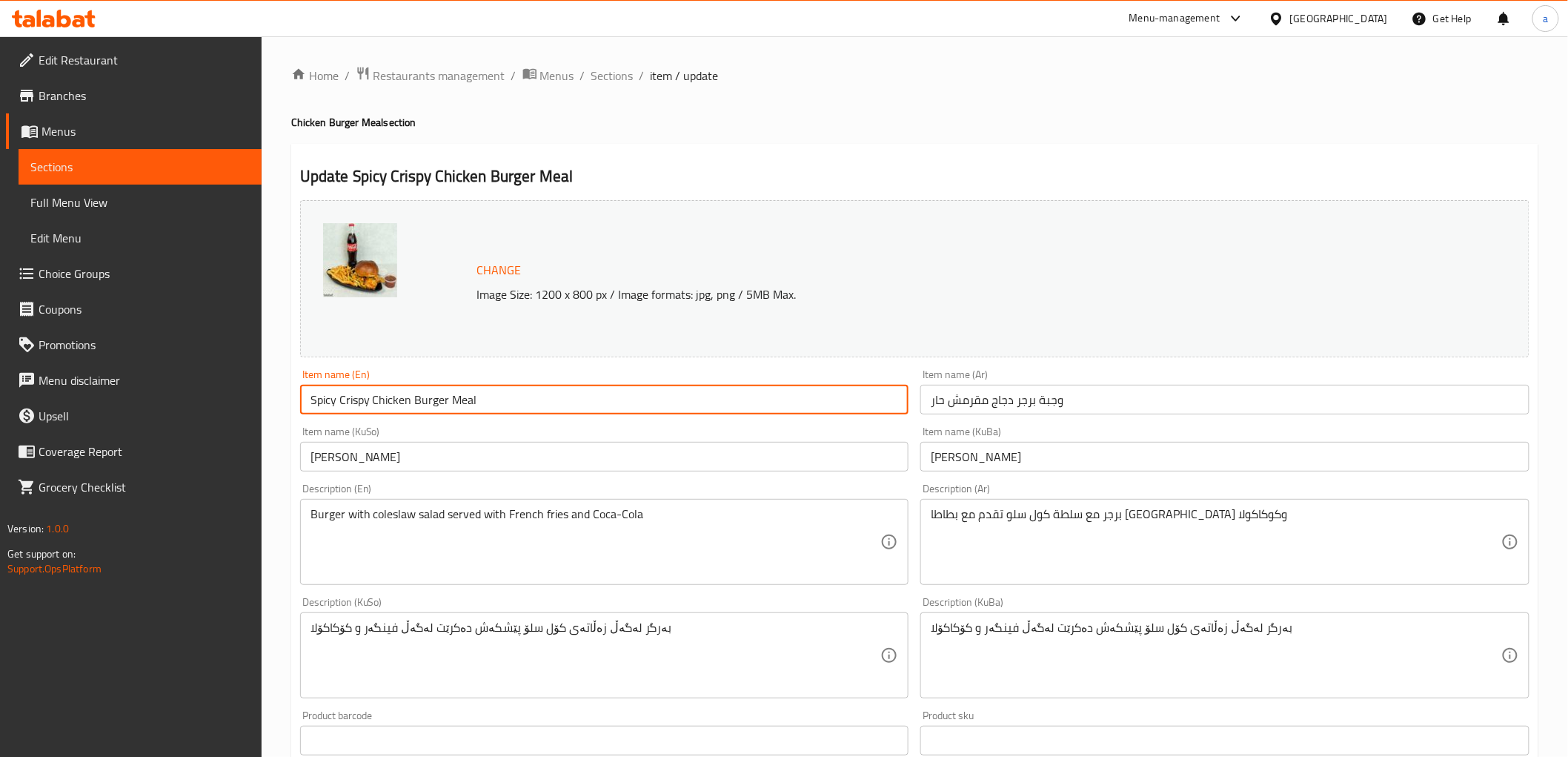
click at [376, 396] on input "Spicy Crispy Chicken Burger Meal" at bounding box center [605, 400] width 610 height 30
click at [1031, 406] on input "وجبة برجر دجاج مقرمش حار" at bounding box center [1225, 400] width 610 height 30
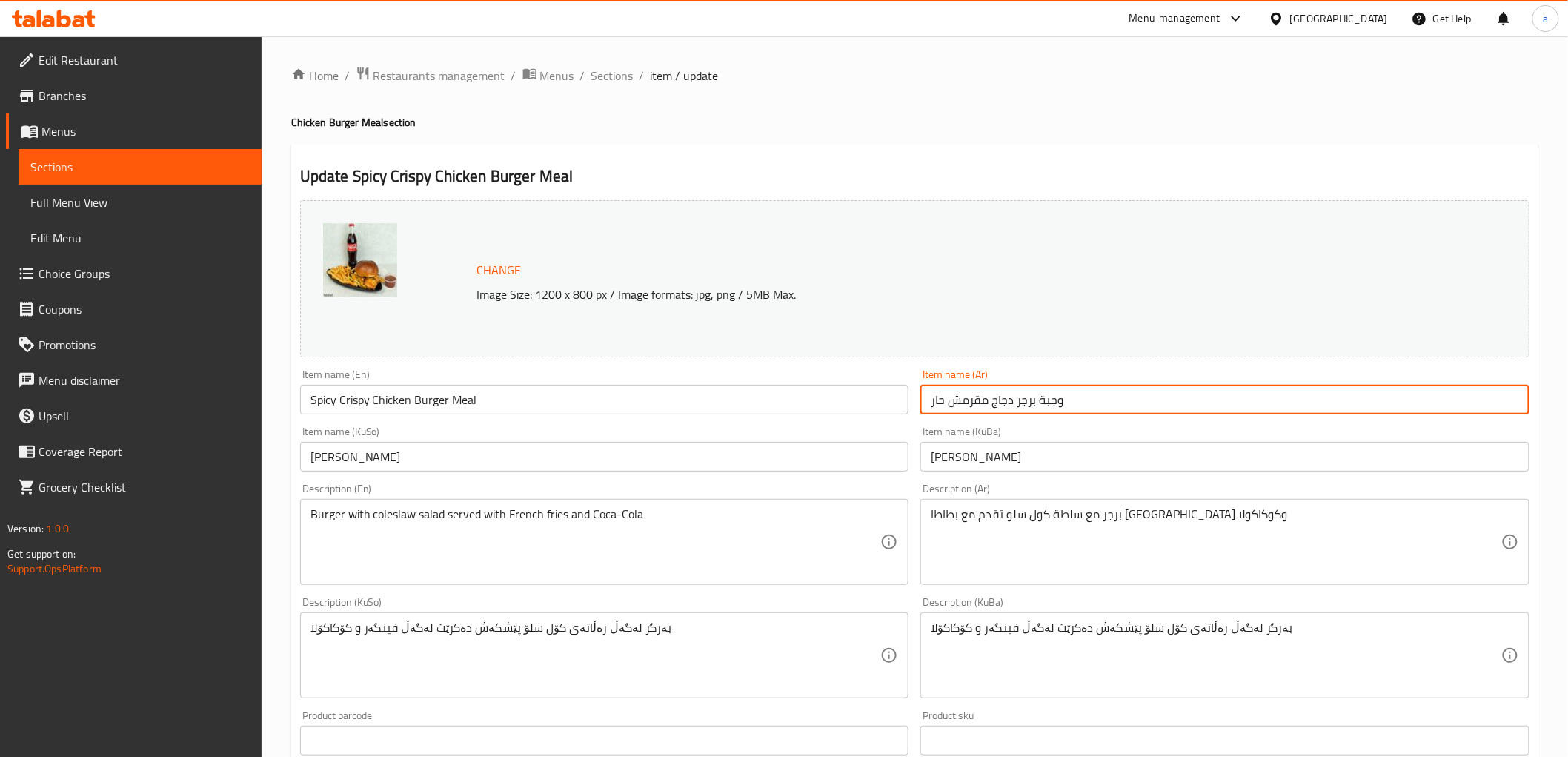
click at [1031, 406] on input "وجبة برجر دجاج مقرمش حار" at bounding box center [1225, 400] width 610 height 30
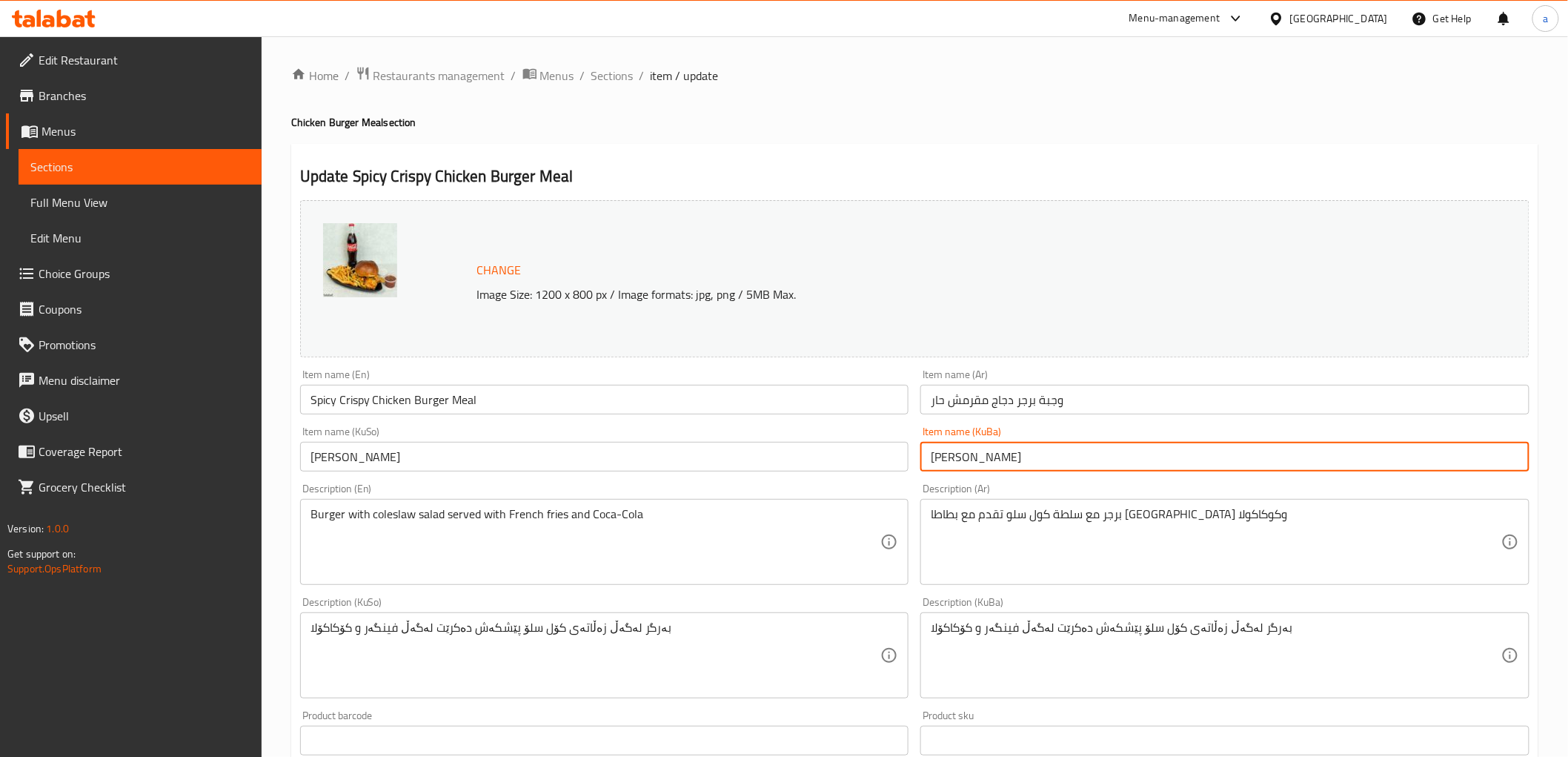
click at [1035, 462] on input "[PERSON_NAME]" at bounding box center [1225, 457] width 610 height 30
click at [619, 79] on span "Sections" at bounding box center [612, 76] width 42 height 18
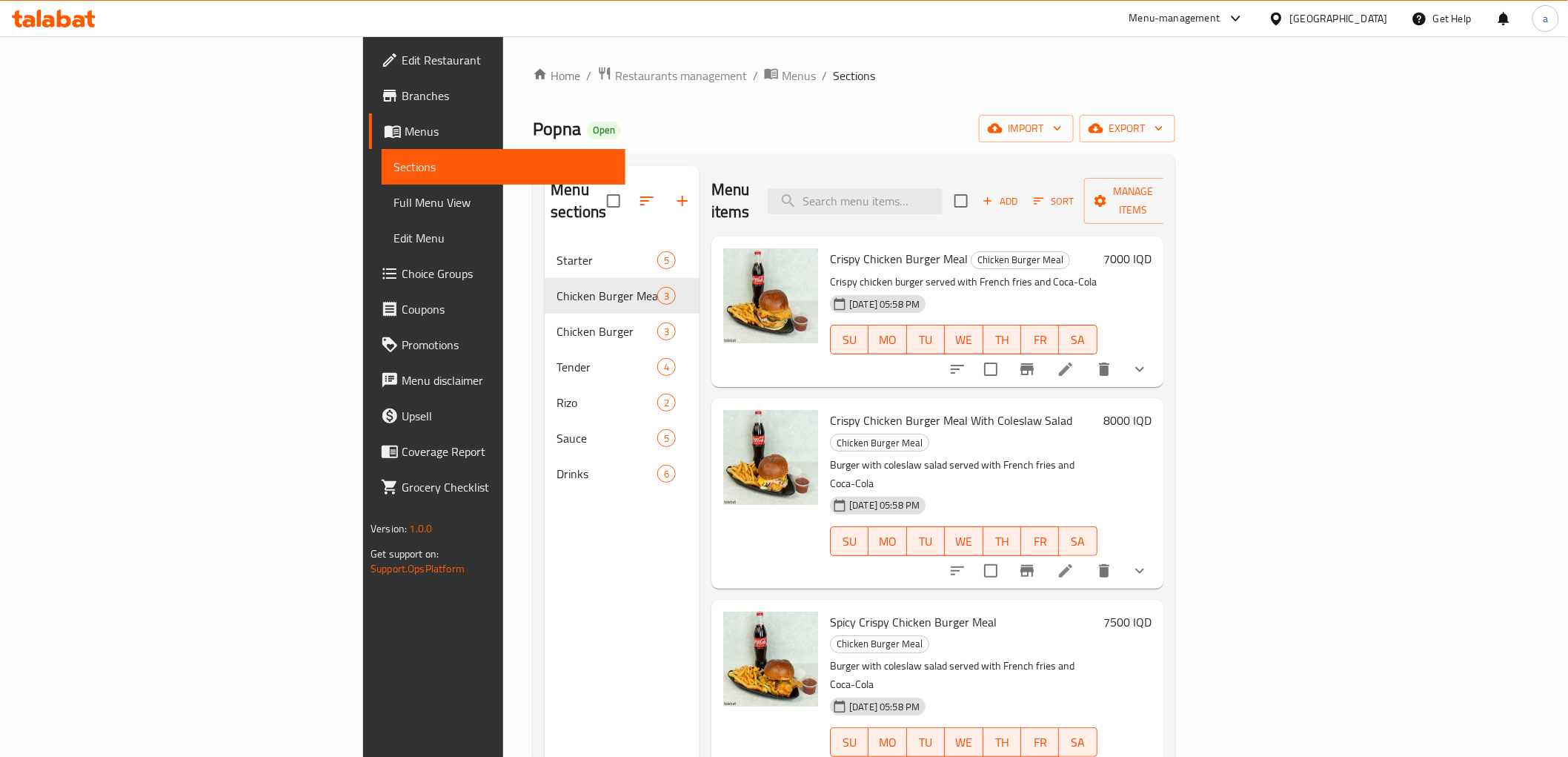
click at [1152, 248] on h6 "7000 IQD" at bounding box center [1127, 258] width 48 height 21
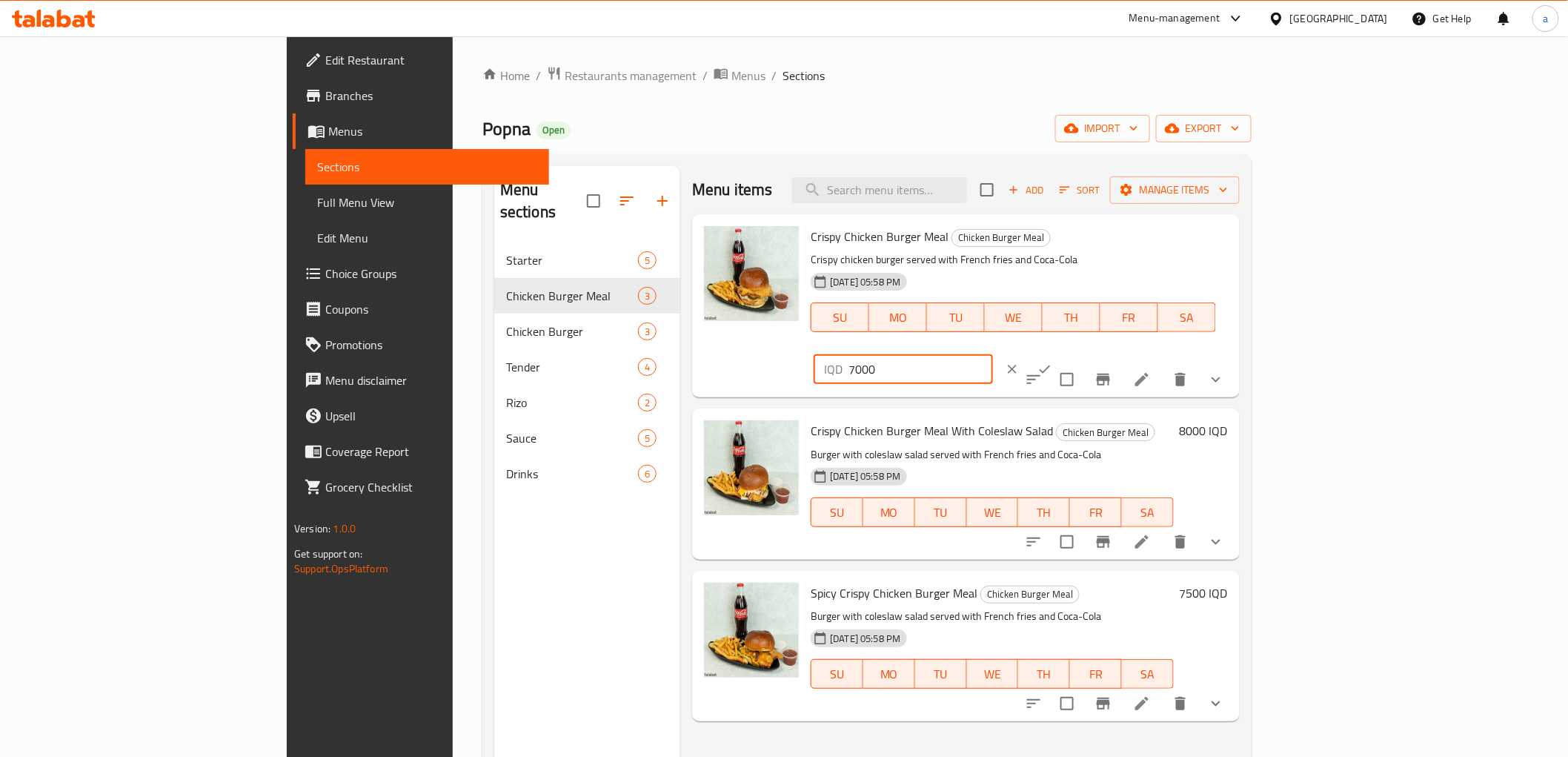
click at [992, 354] on input "7000" at bounding box center [920, 369] width 144 height 30
click at [1228, 420] on h6 "8000 IQD" at bounding box center [1204, 430] width 48 height 21
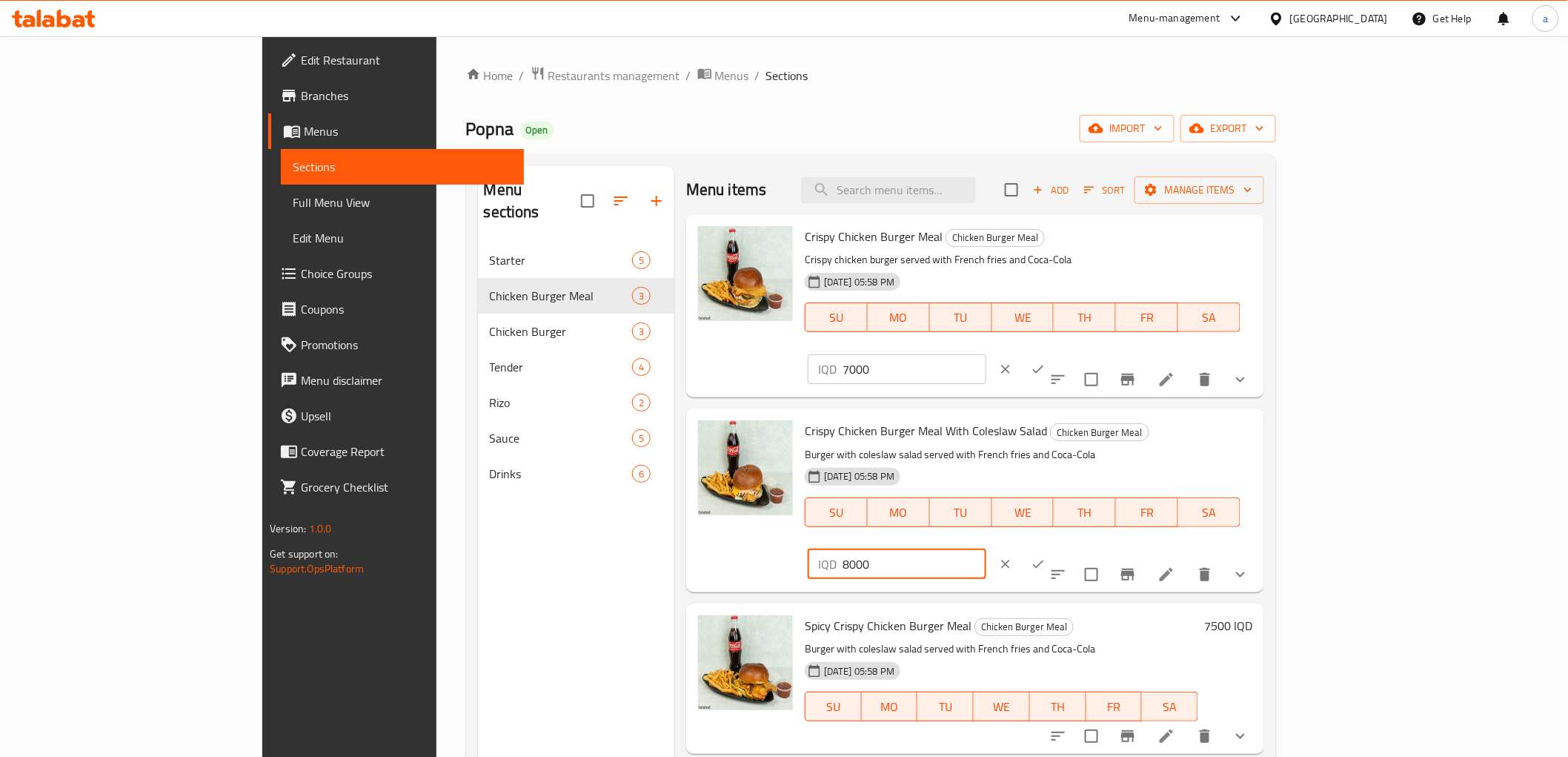
click at [987, 549] on input "8000" at bounding box center [915, 564] width 144 height 30
click at [1252, 616] on h6 "7500 IQD" at bounding box center [1228, 625] width 48 height 21
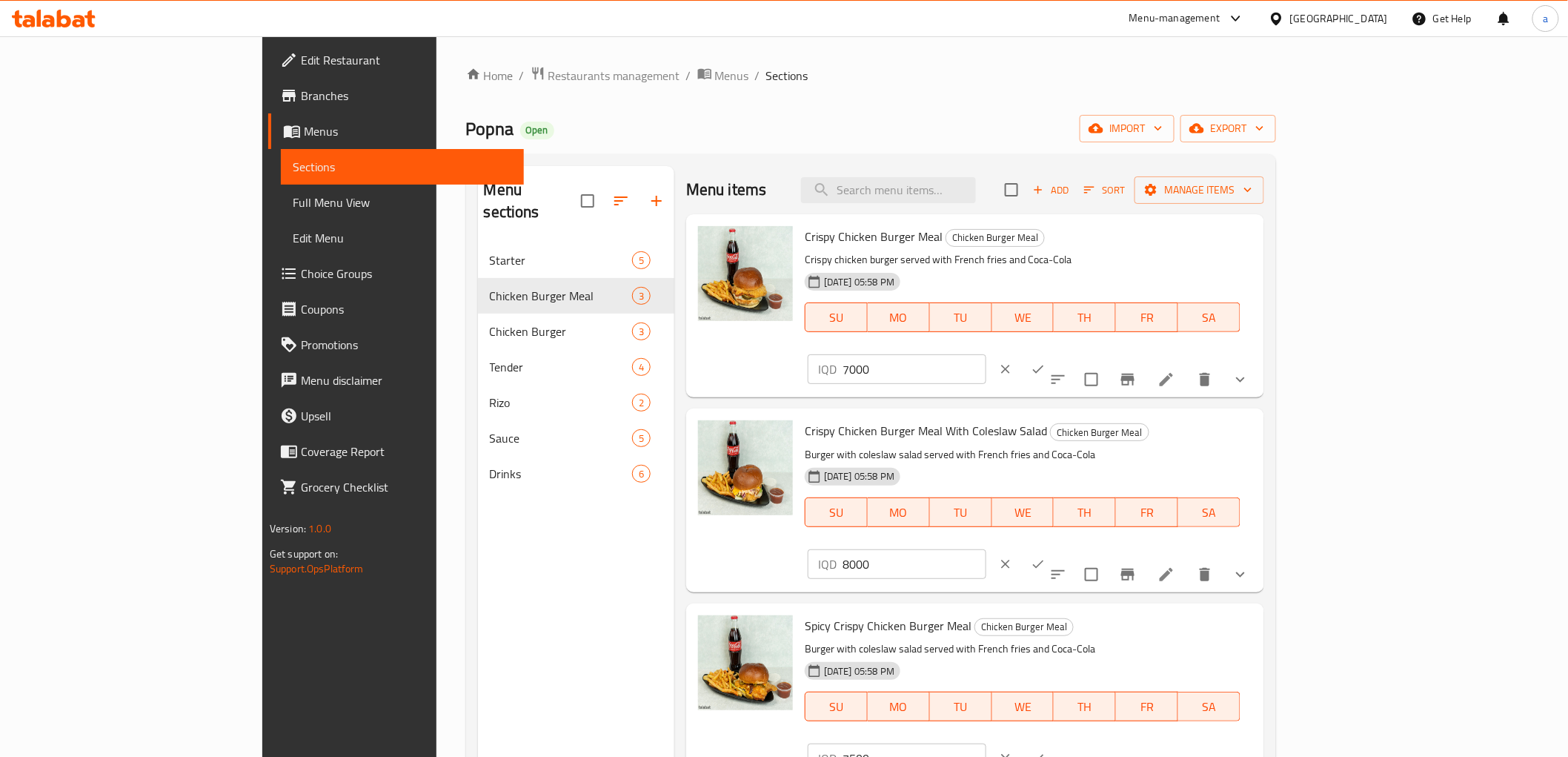
click at [987, 744] on input "7500" at bounding box center [915, 759] width 144 height 30
click at [1013, 751] on icon "clear" at bounding box center [1006, 759] width 15 height 15
click at [1013, 557] on icon "clear" at bounding box center [1006, 564] width 15 height 15
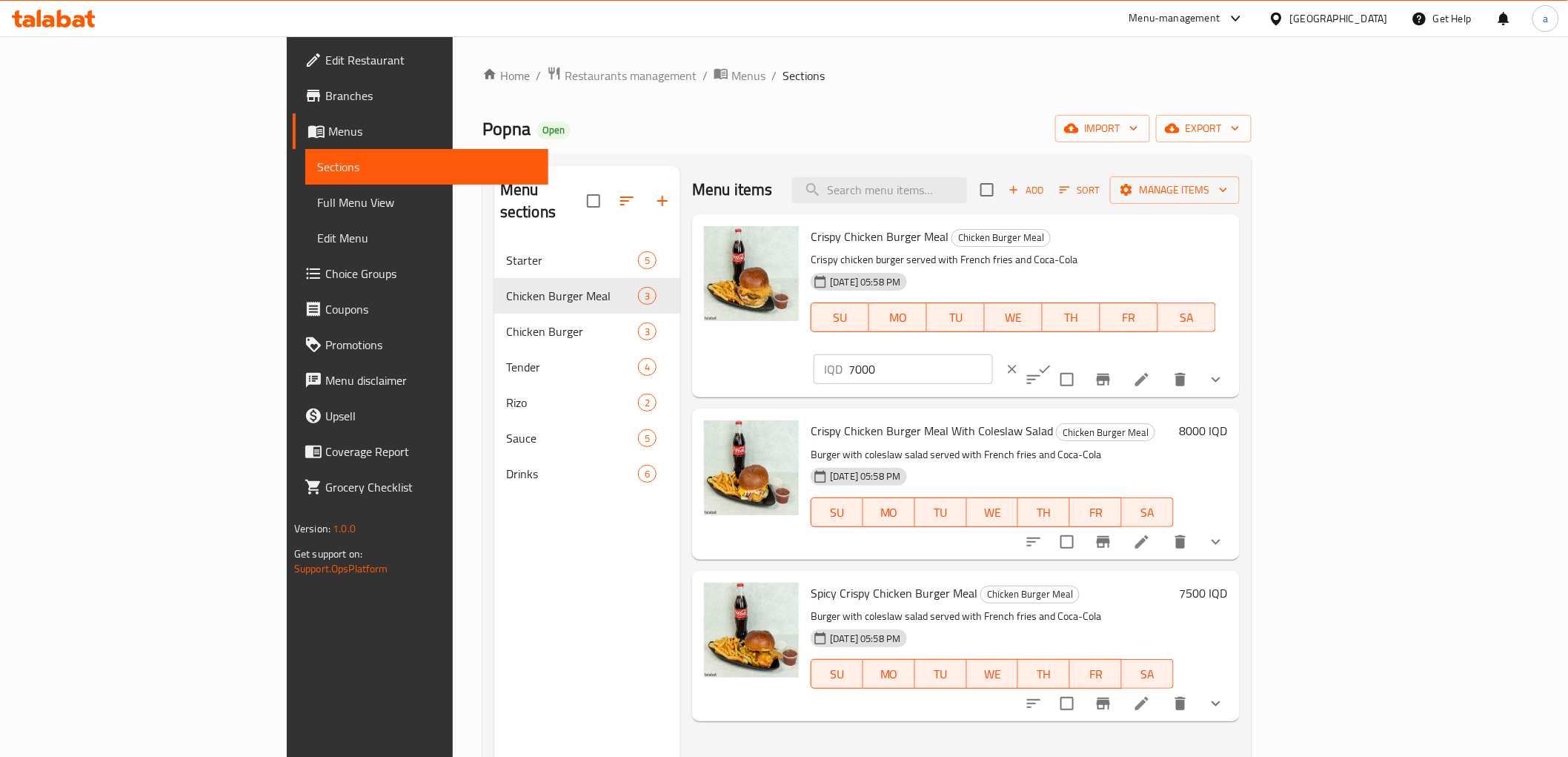
click at [1017, 365] on icon "clear" at bounding box center [1012, 369] width 9 height 9
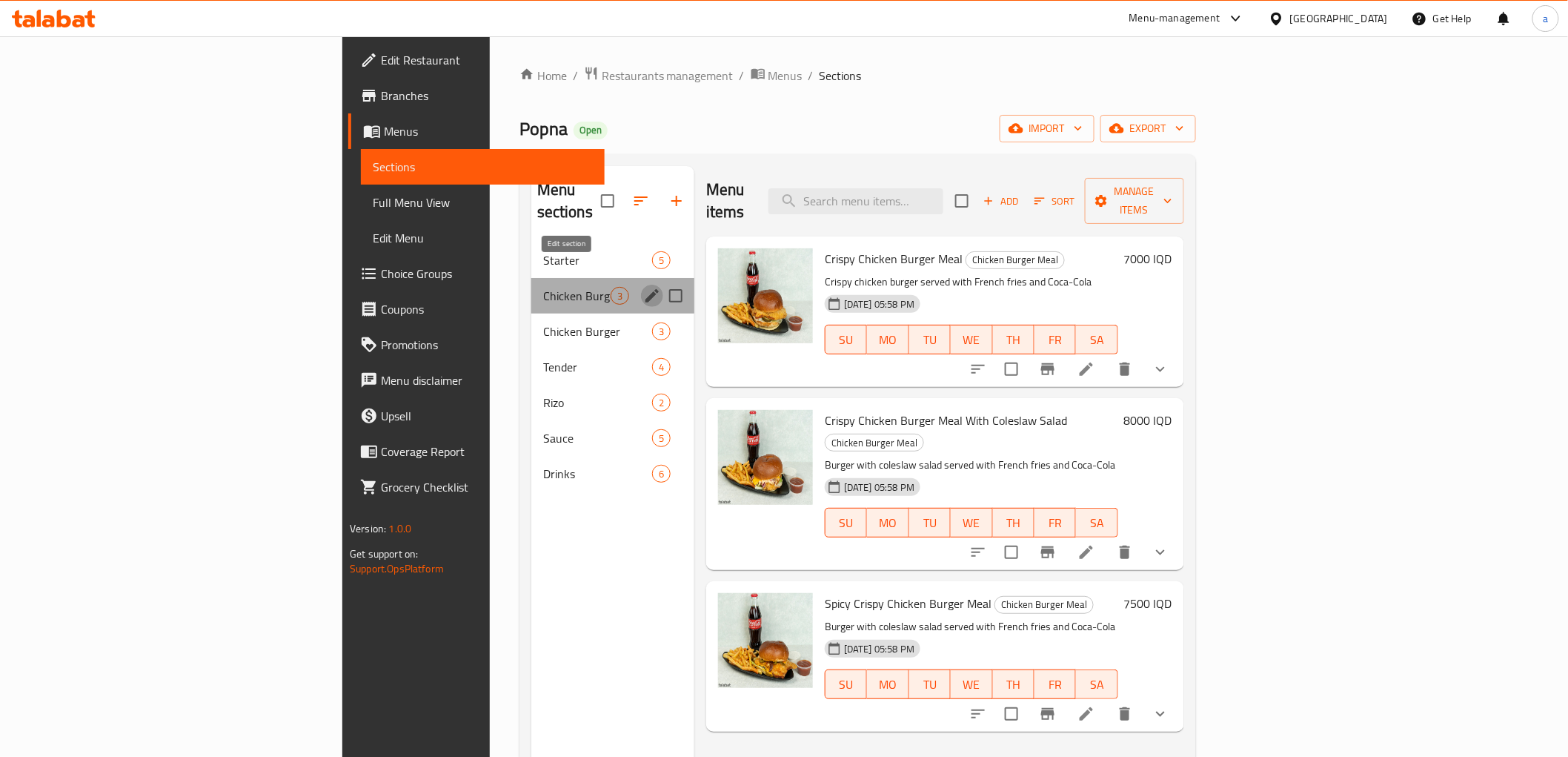
click at [643, 287] on icon "edit" at bounding box center [653, 296] width 18 height 18
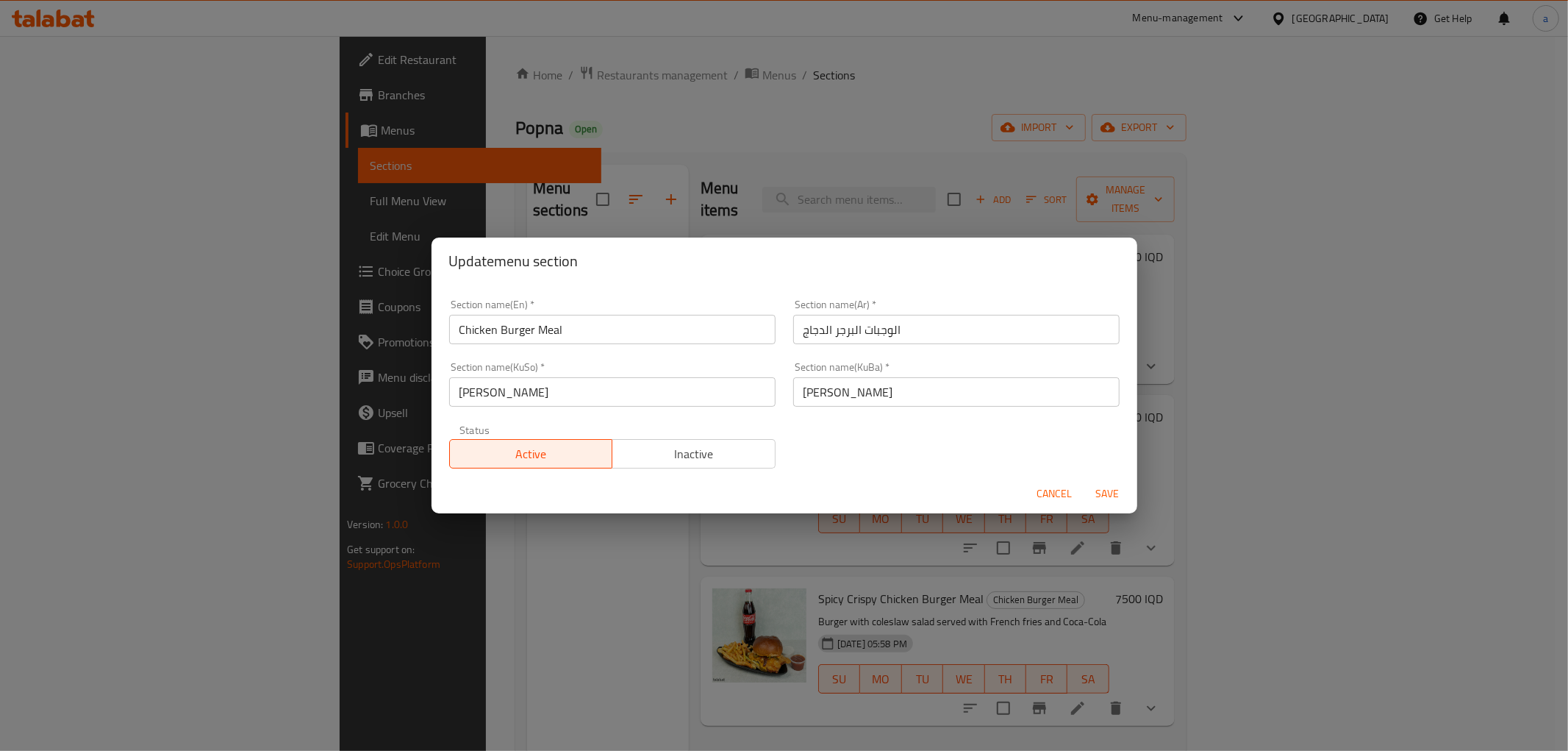
click at [525, 328] on input "Chicken Burger Meal" at bounding box center [613, 330] width 327 height 30
click at [807, 331] on input "الوجبات البرجر الدجاج" at bounding box center [957, 330] width 327 height 30
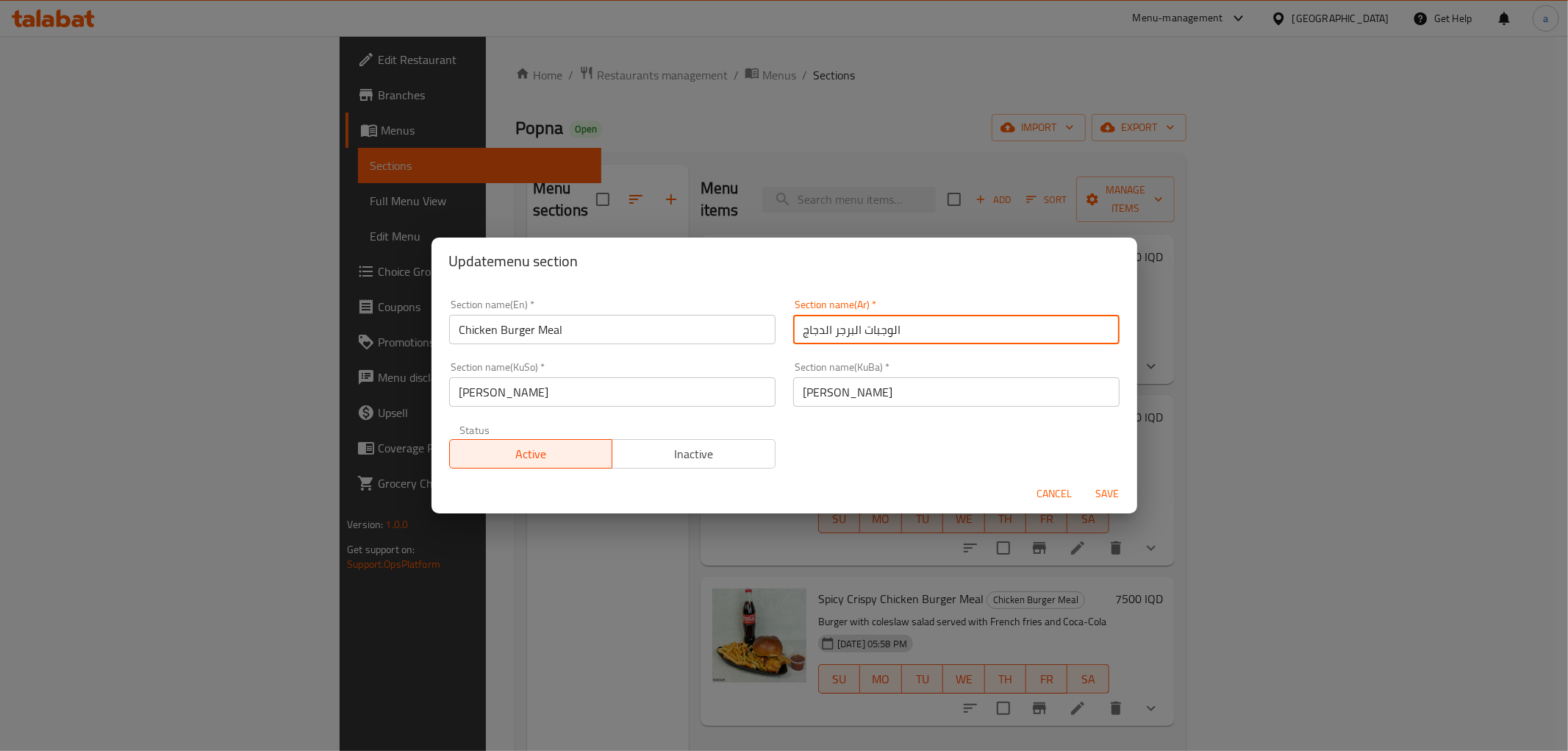
click at [807, 331] on input "الوجبات البرجر الدجاج" at bounding box center [957, 330] width 327 height 30
click at [856, 385] on input "[PERSON_NAME]" at bounding box center [957, 392] width 327 height 30
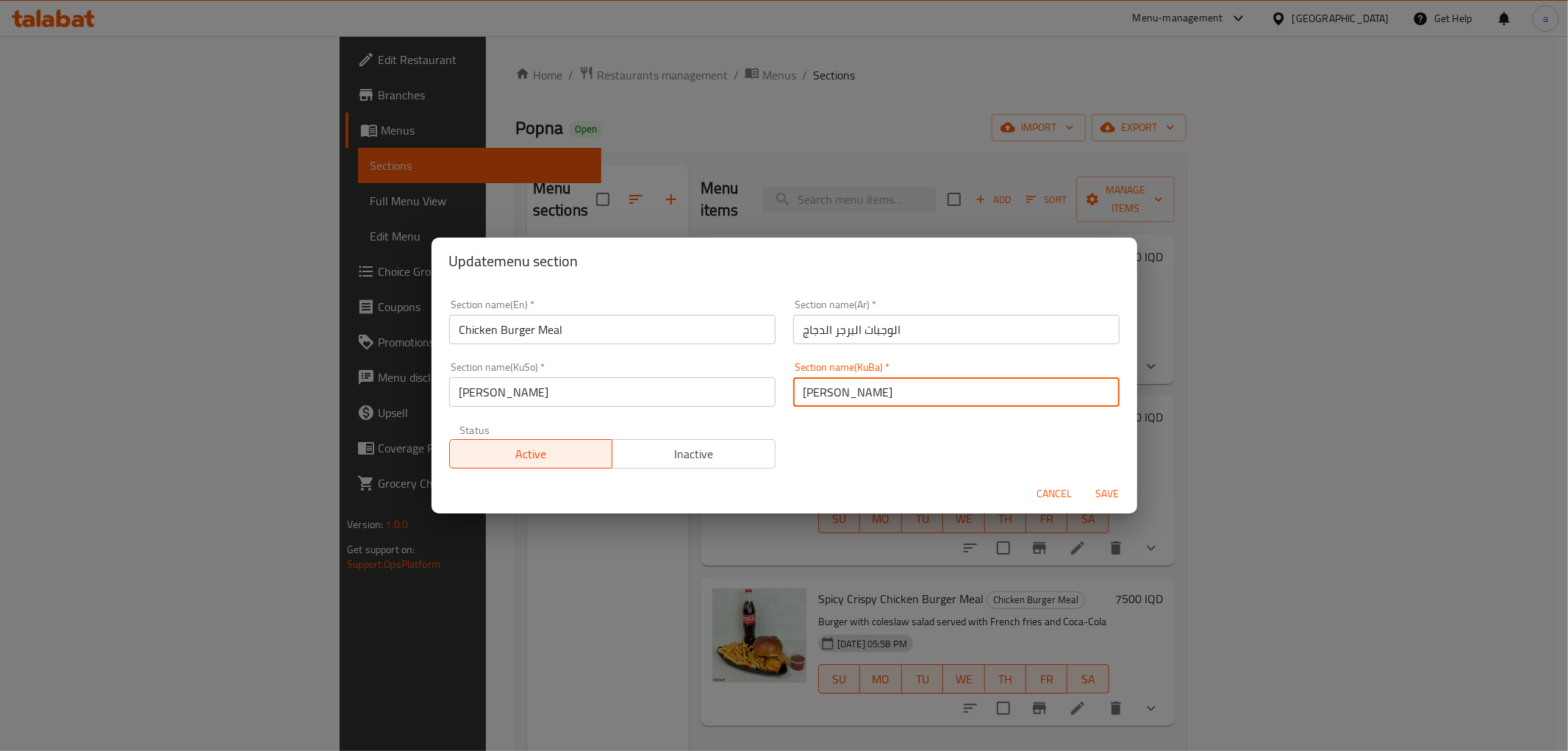
click at [856, 385] on input "[PERSON_NAME]" at bounding box center [957, 392] width 327 height 30
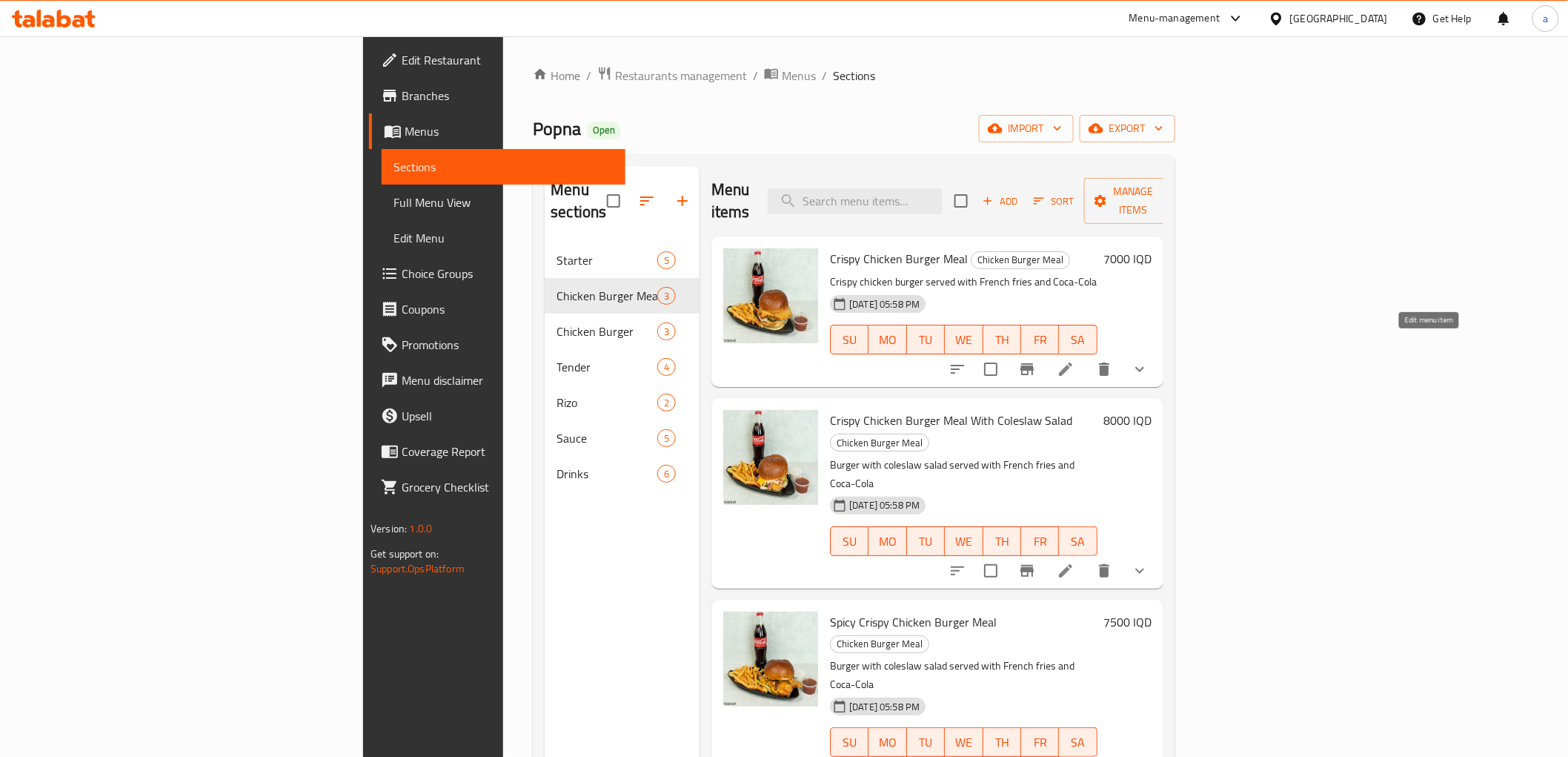
click at [1074, 361] on icon at bounding box center [1066, 370] width 18 height 18
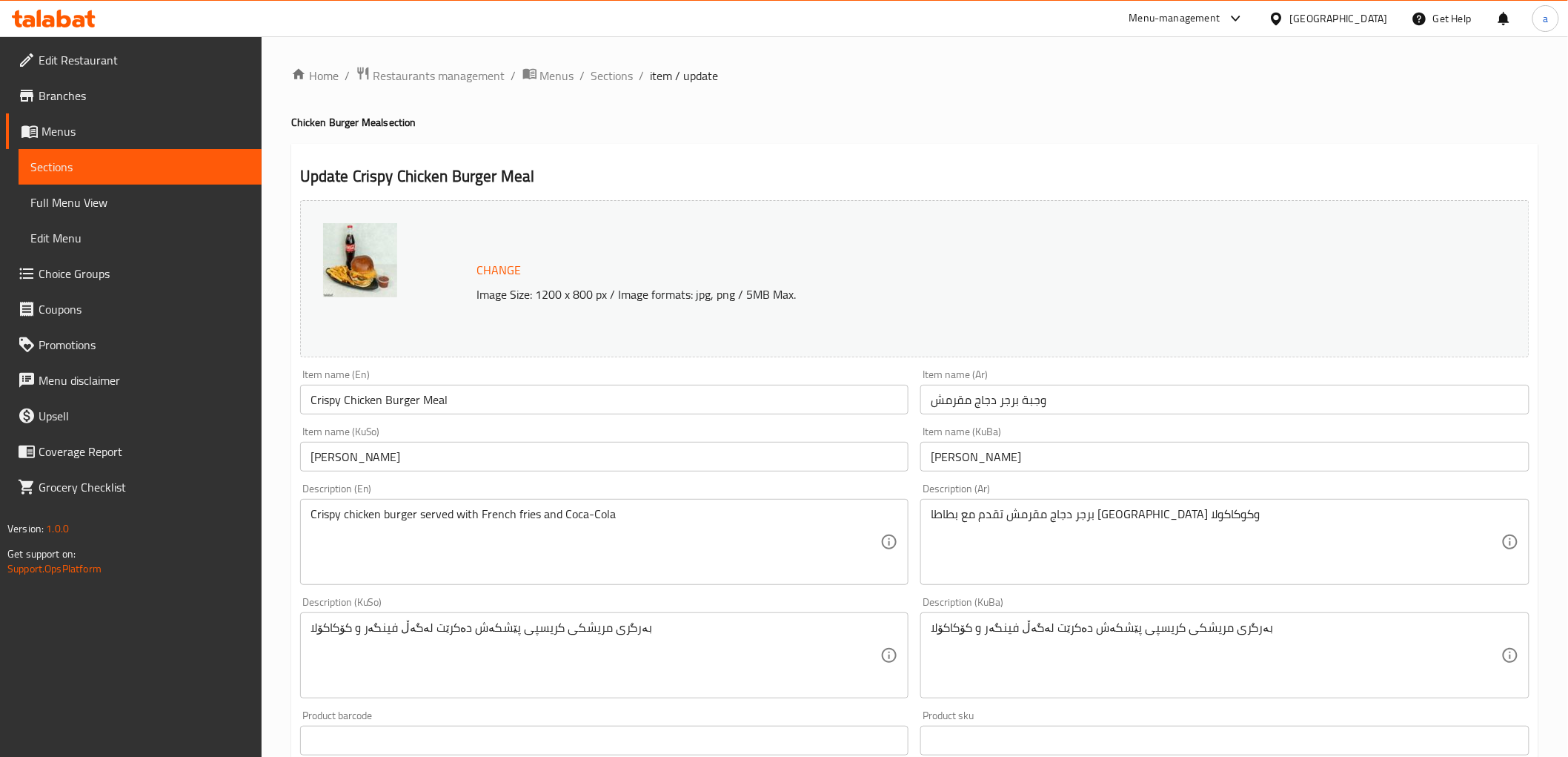
click at [390, 408] on input "Crispy Chicken Burger Meal" at bounding box center [605, 400] width 610 height 30
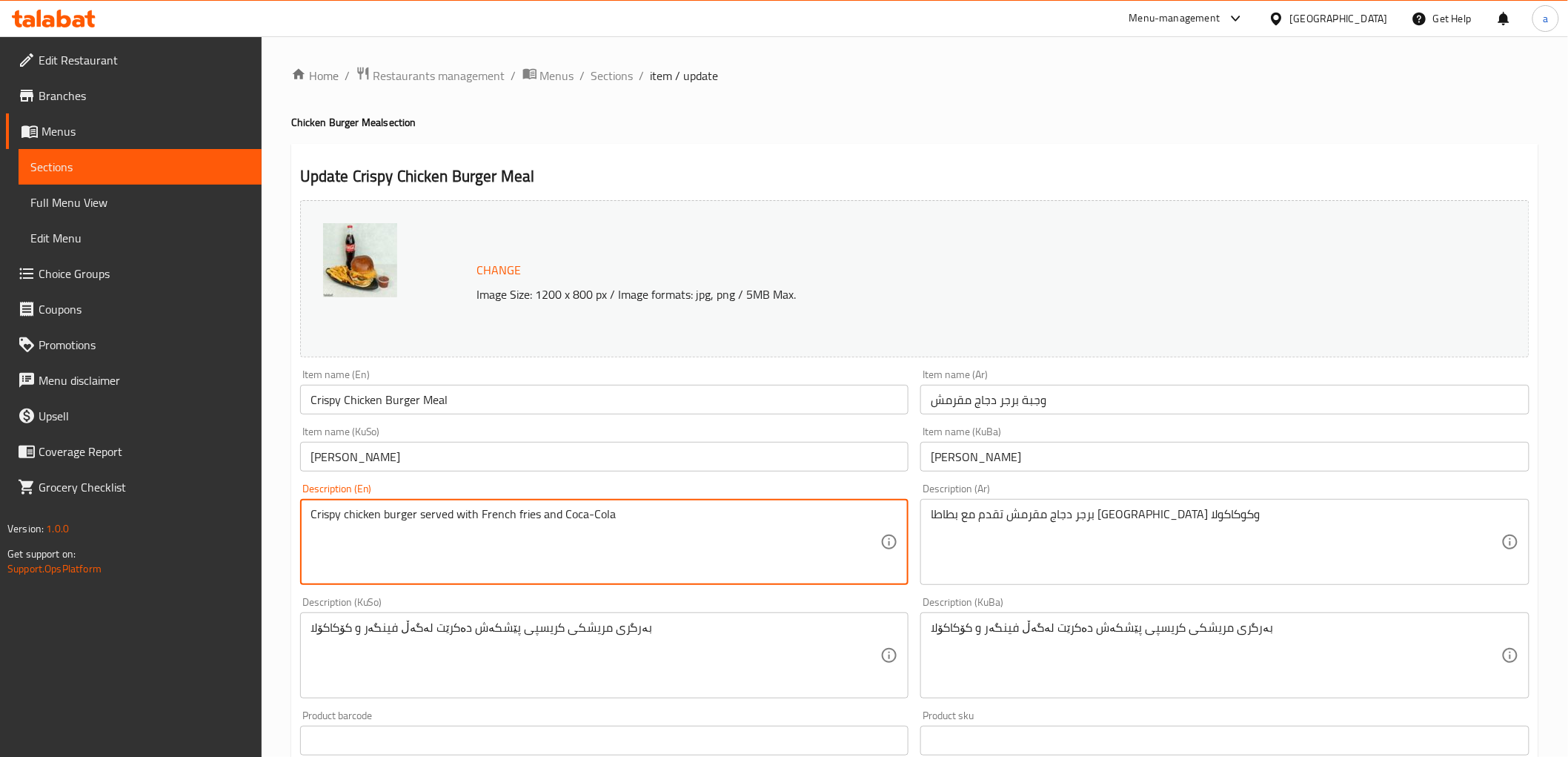
click at [395, 520] on textarea "Crispy chicken burger served with French fries and Coca-Cola" at bounding box center [595, 542] width 571 height 70
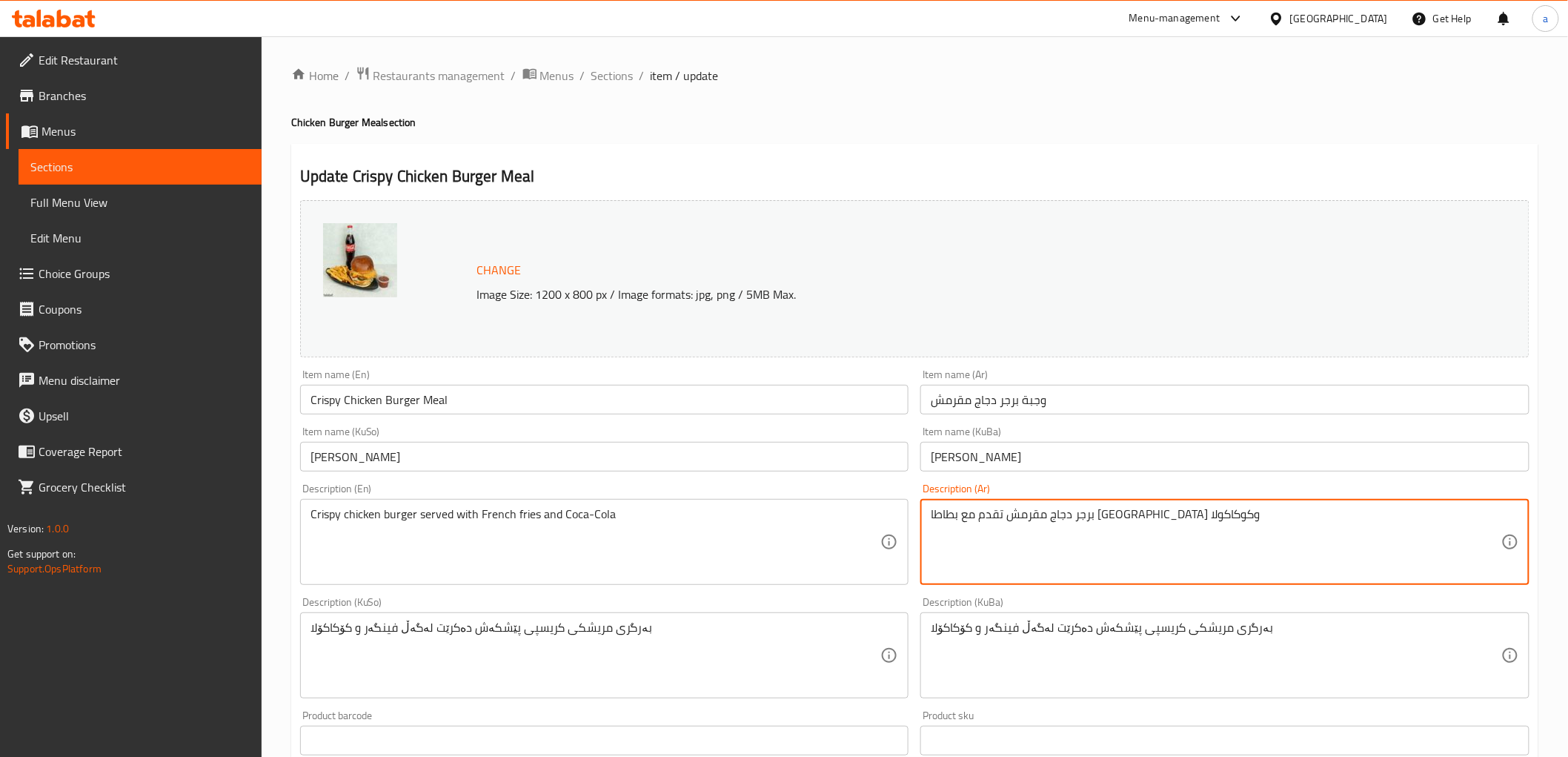
click at [1084, 507] on textarea "برجر دجاج مقرمش تقدم مع بطاطا [GEOGRAPHIC_DATA] وكوكاكولا" at bounding box center [1217, 542] width 571 height 70
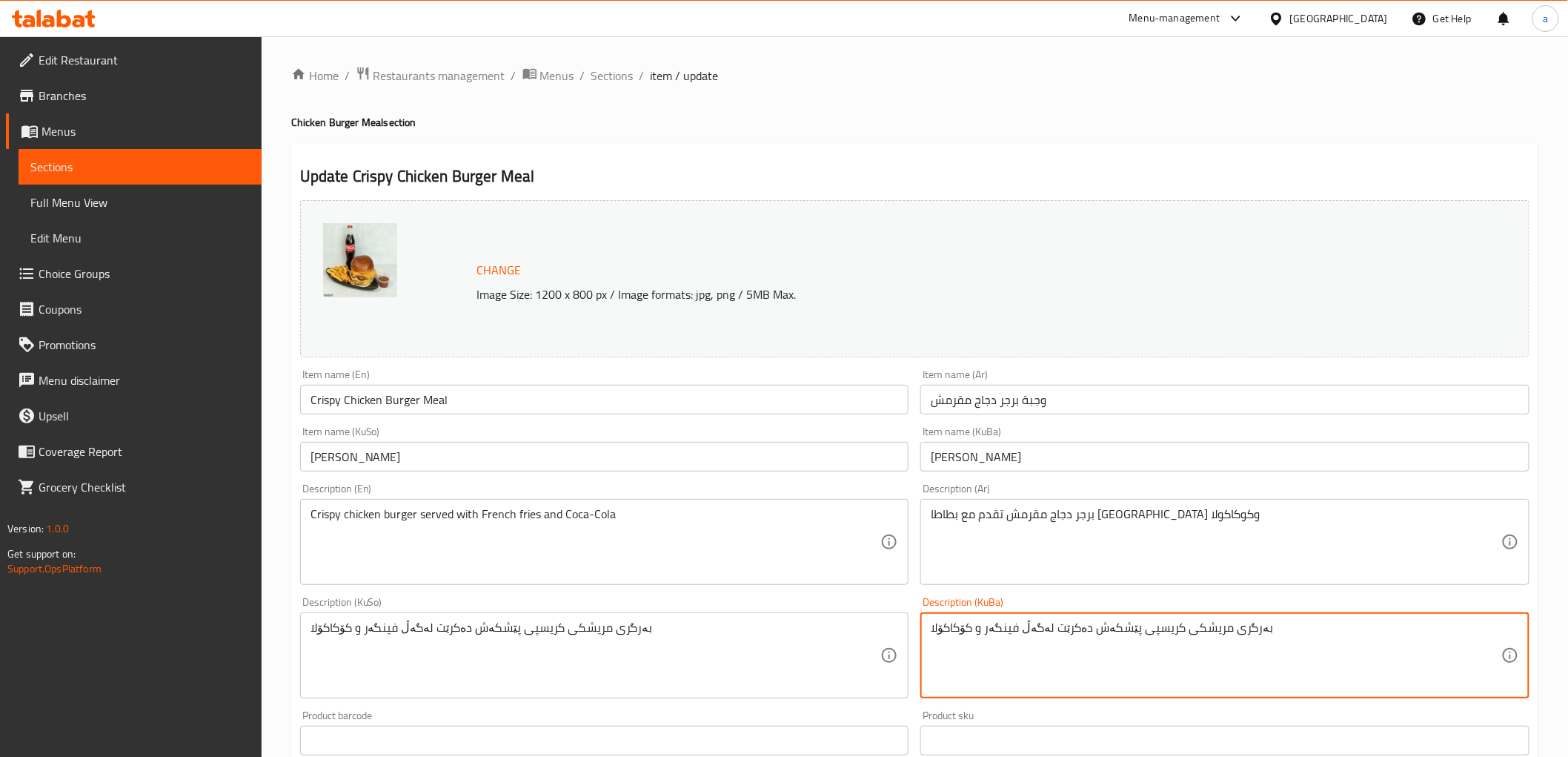
click at [1091, 632] on textarea "بەرگری مریشکی کریسپی پێشکەش دەکرێت لەگەڵ فینگەر و کۆکاکۆلا" at bounding box center [1217, 655] width 571 height 70
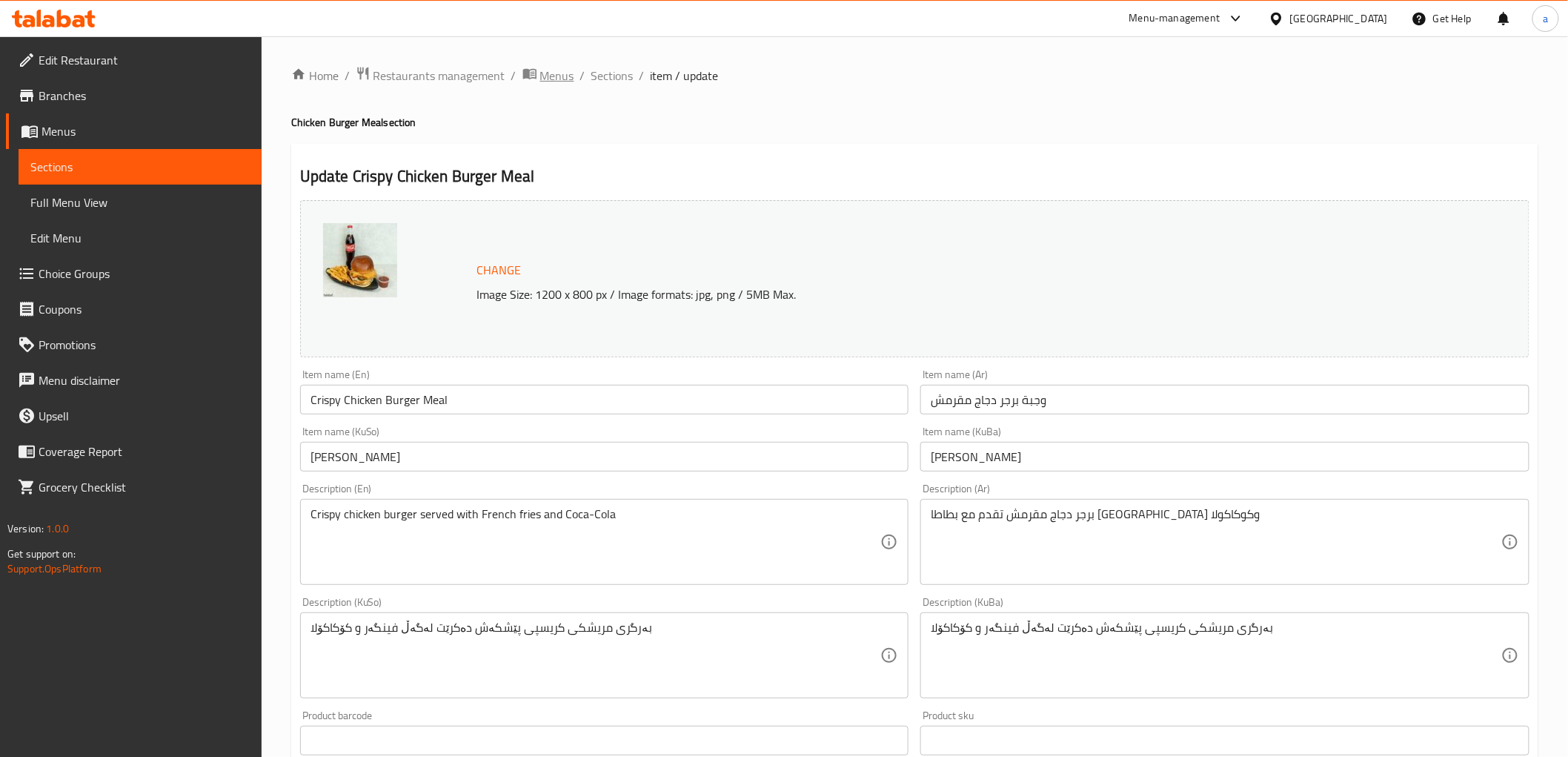
click at [569, 71] on span "Menus" at bounding box center [557, 76] width 34 height 18
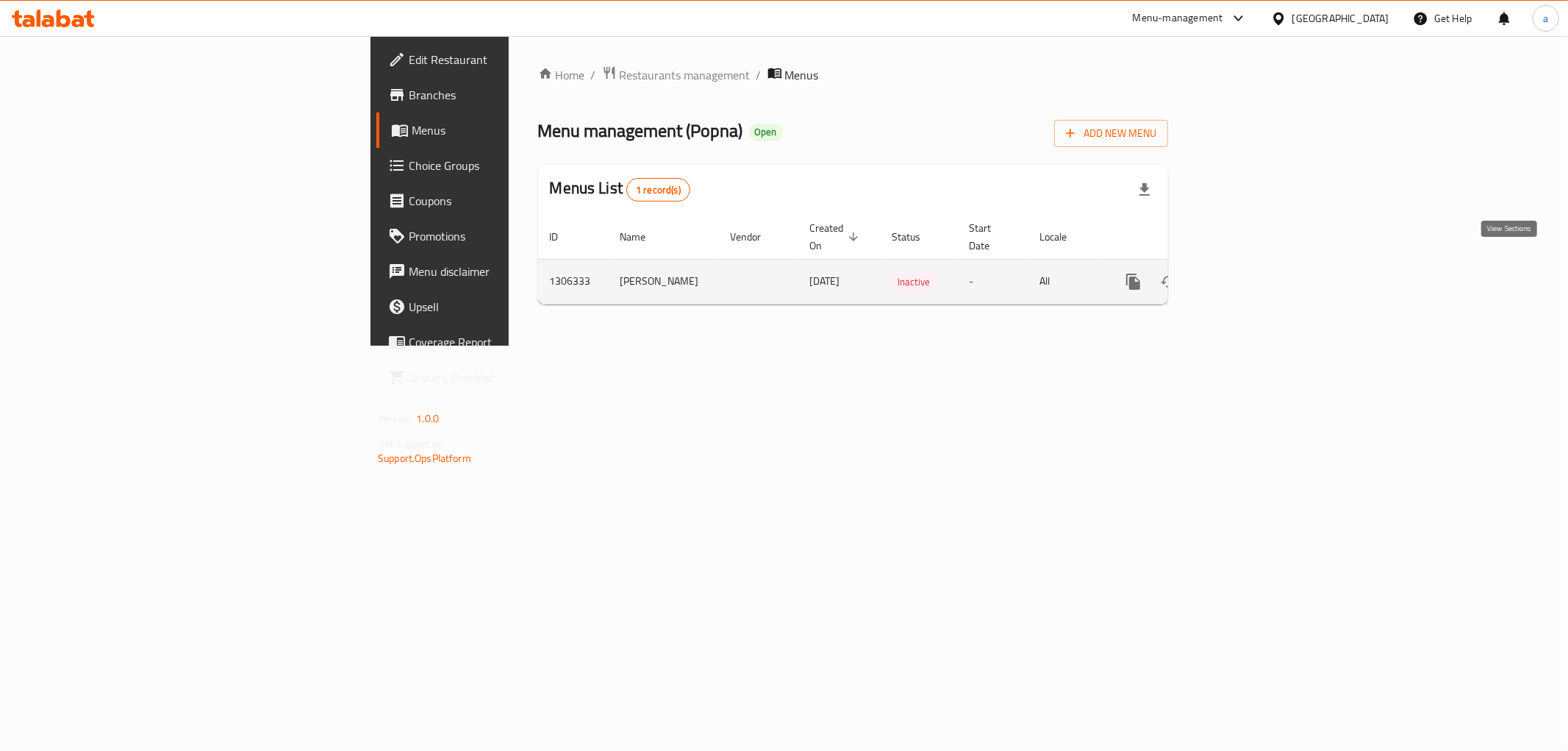
click at [1257, 264] on link "enhanced table" at bounding box center [1239, 282] width 35 height 35
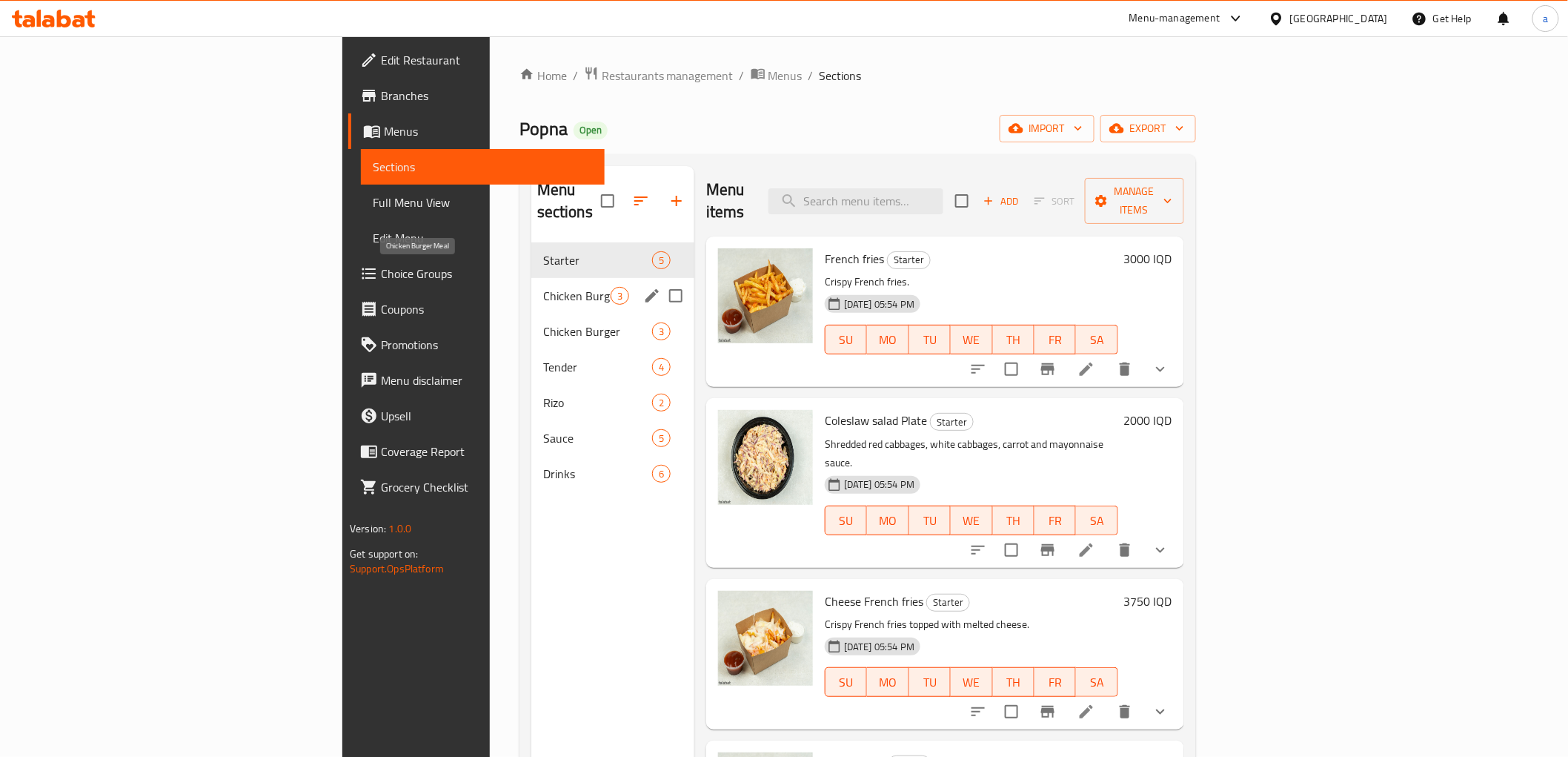
click at [543, 287] on span "Chicken Burger Meal" at bounding box center [577, 296] width 68 height 18
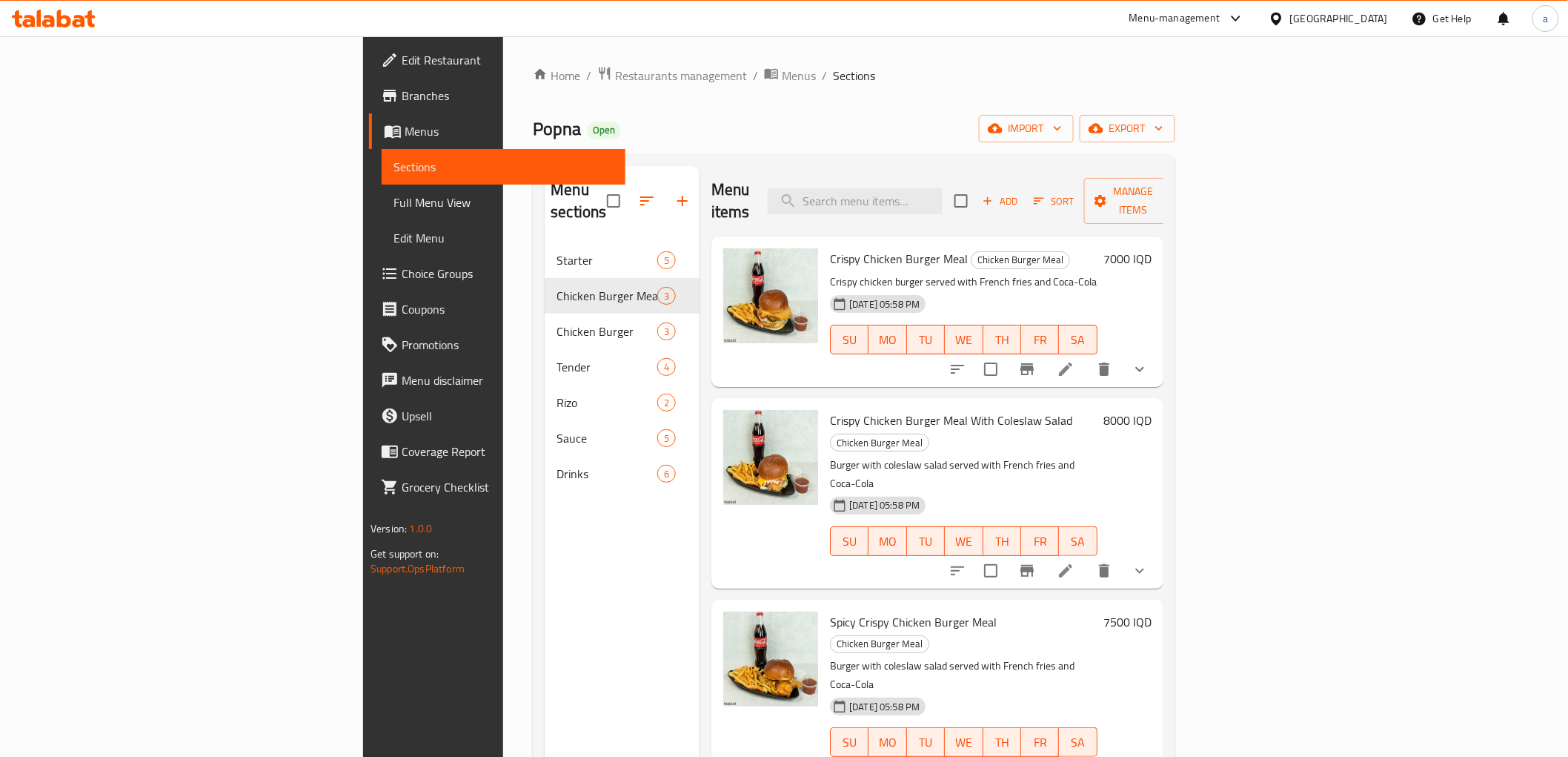
click at [1087, 558] on li at bounding box center [1066, 571] width 41 height 26
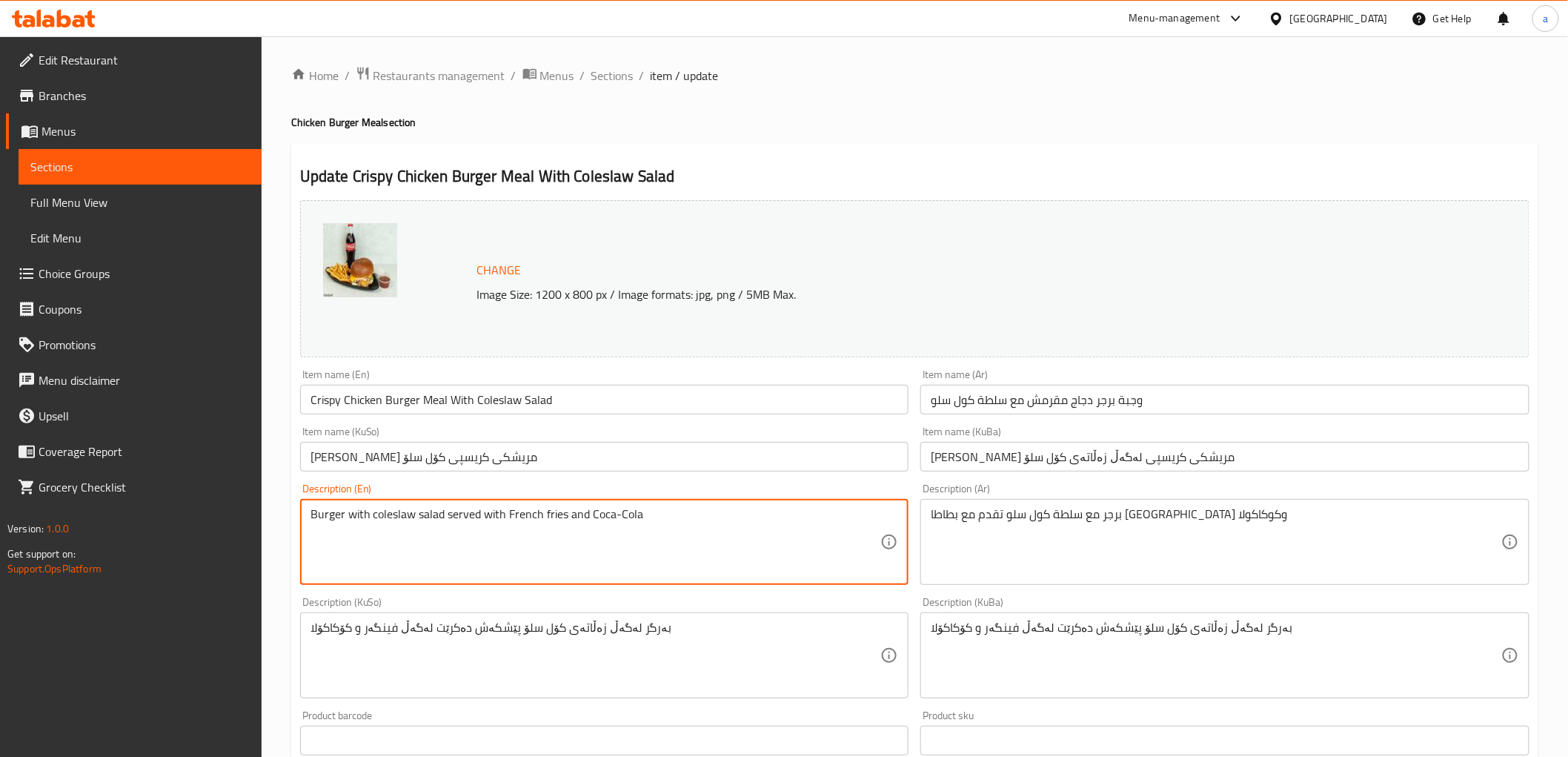
click at [397, 509] on textarea "Burger with coleslaw salad served with French fries and Coca-Cola" at bounding box center [595, 542] width 571 height 70
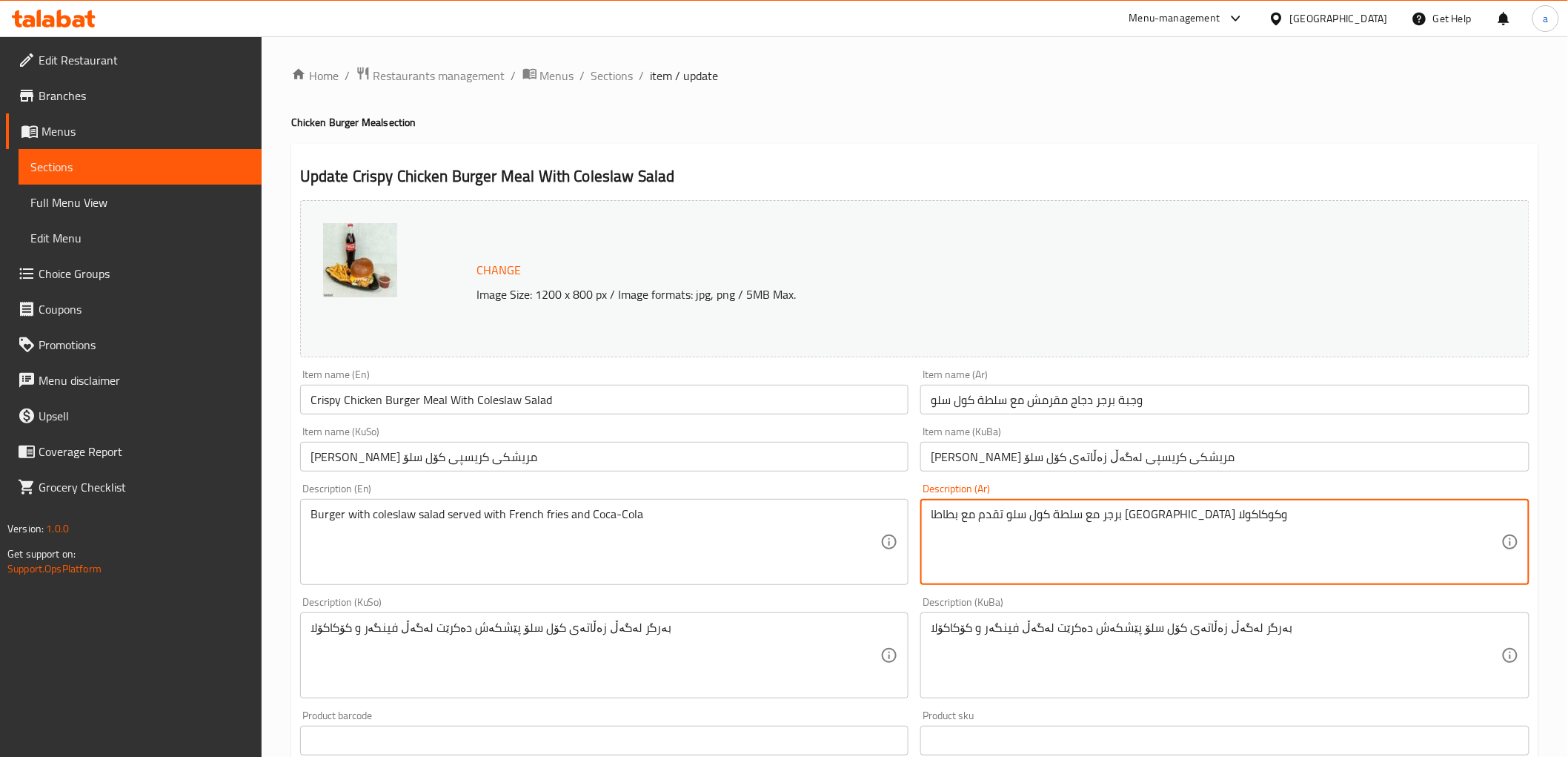
click at [1017, 525] on textarea "برجر مع سلطة كول سلو تقدم مع بطاطا [GEOGRAPHIC_DATA] وكوكاكولا" at bounding box center [1217, 542] width 571 height 70
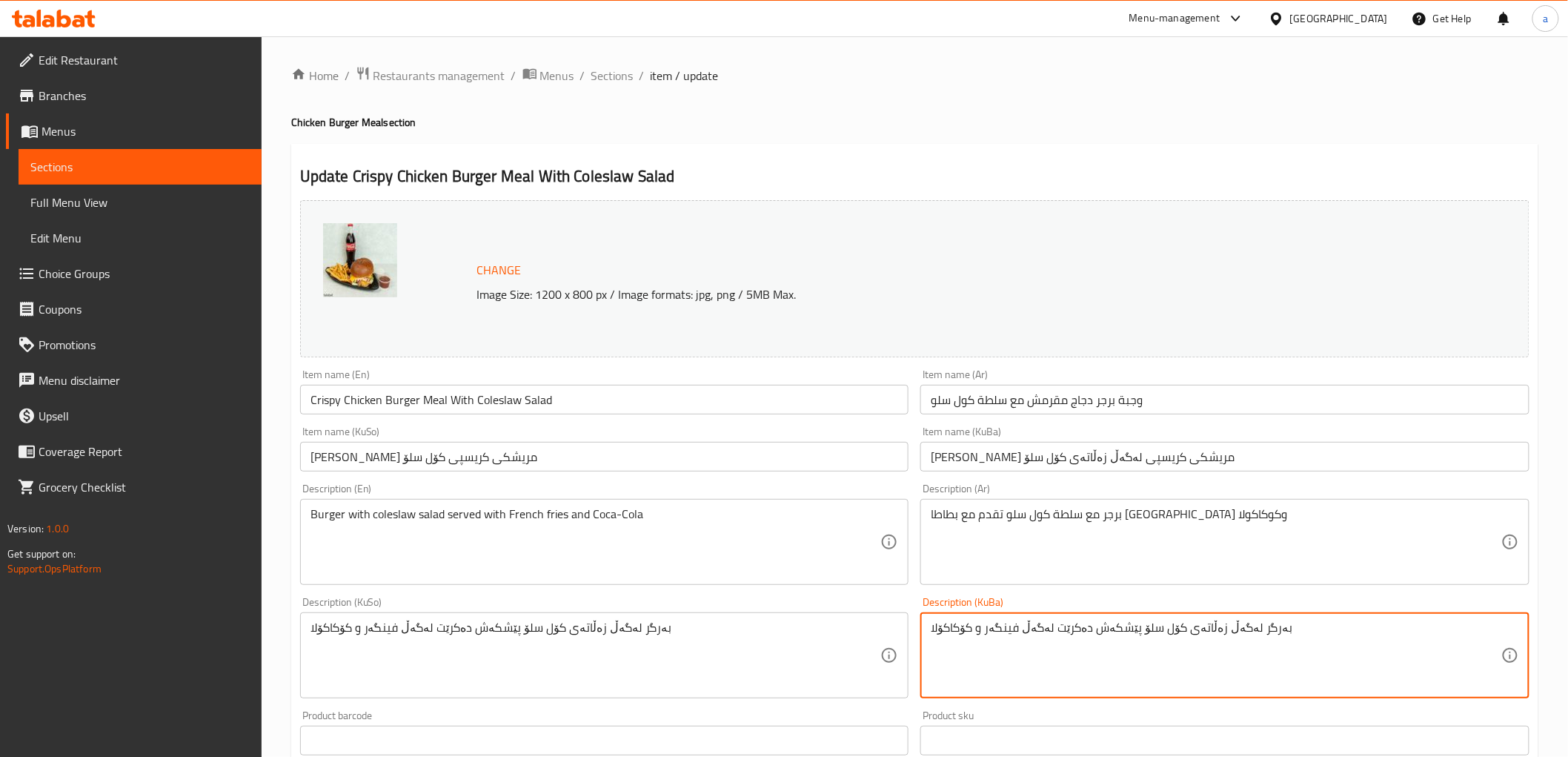
click at [1089, 634] on textarea "بەرگر لەگەڵ زەڵاتەی کۆل سلۆ پێشکەش دەکرێت لەگەڵ فینگەر و کۆکاکۆلا" at bounding box center [1217, 655] width 571 height 70
click at [610, 84] on span "Sections" at bounding box center [612, 76] width 42 height 18
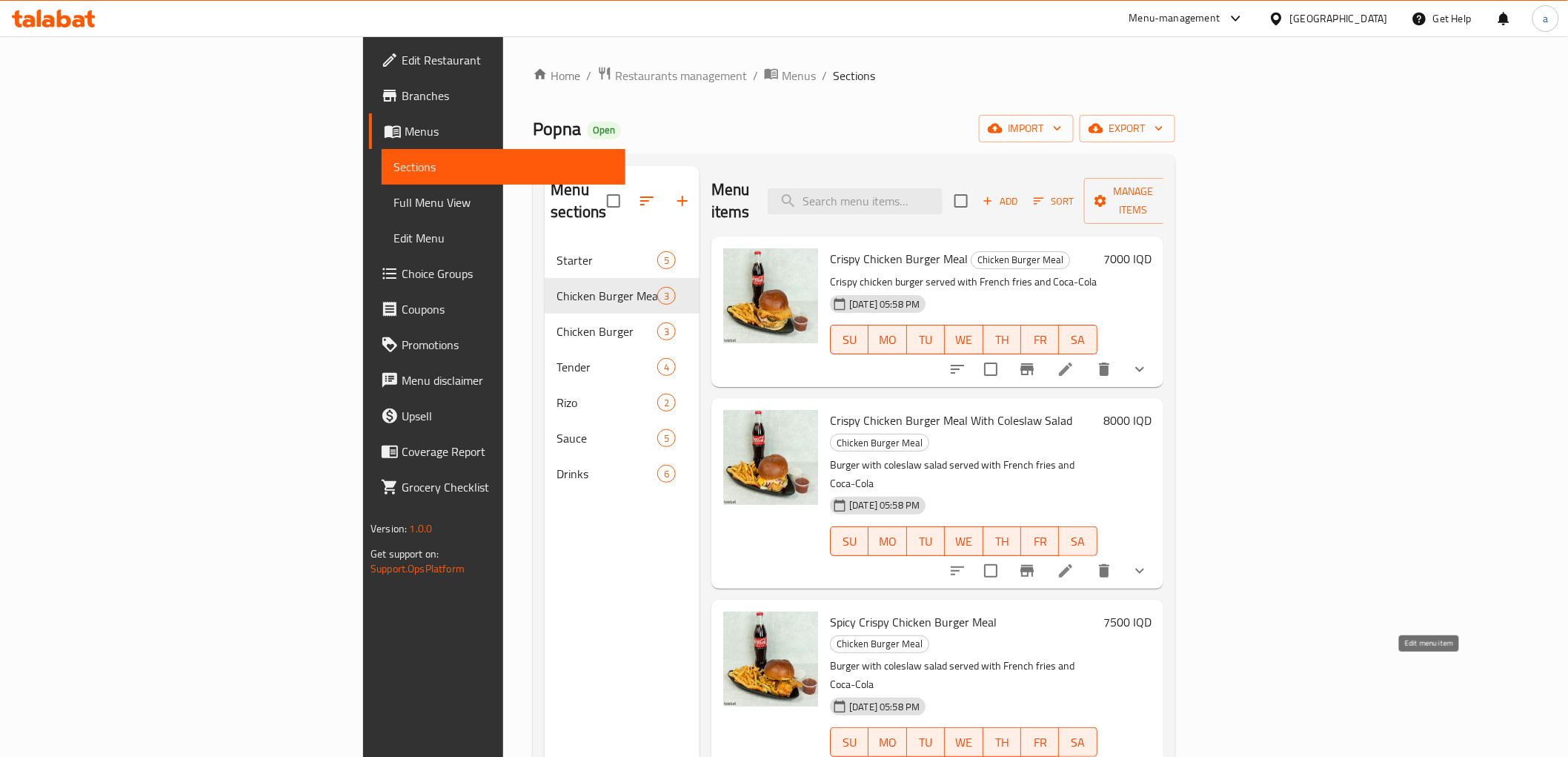
click at [1073, 756] on icon at bounding box center [1066, 772] width 13 height 13
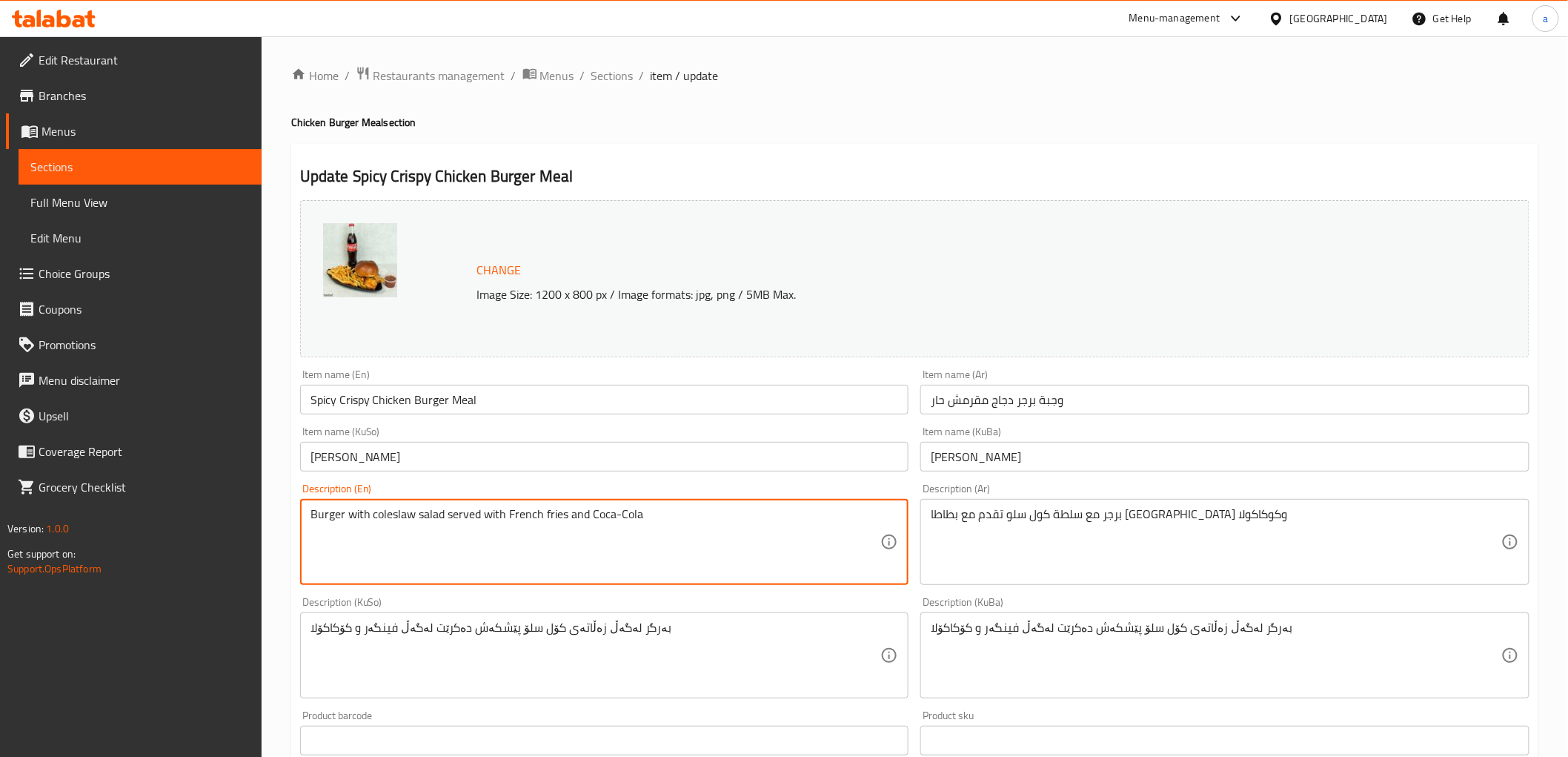
click at [405, 526] on textarea "Burger with coleslaw salad served with French fries and Coca-Cola" at bounding box center [595, 542] width 571 height 70
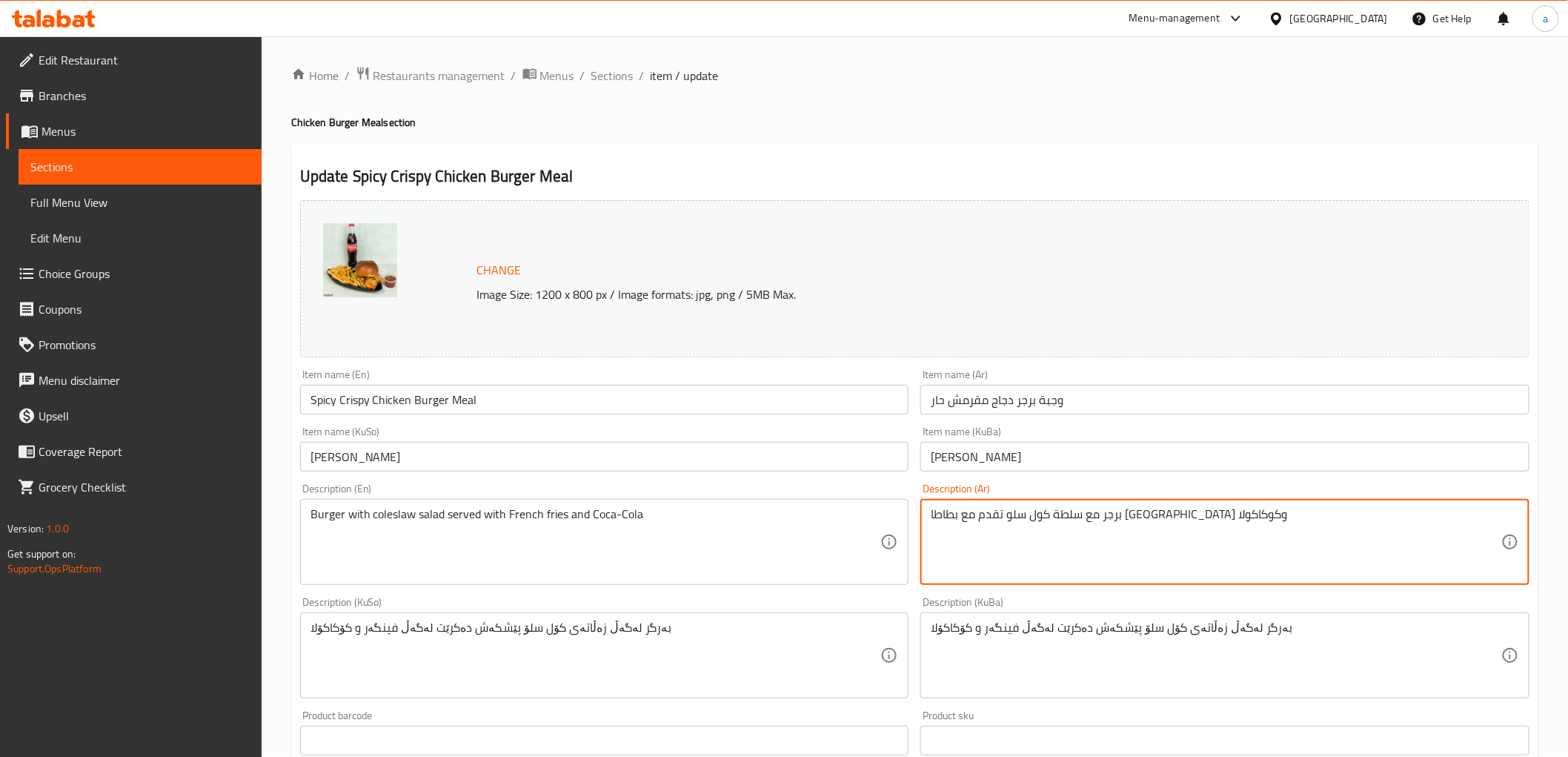
click at [1047, 520] on textarea "برجر مع سلطة كول سلو تقدم مع بطاطا [GEOGRAPHIC_DATA] وكوكاكولا" at bounding box center [1217, 542] width 571 height 70
click at [1040, 634] on textarea "بەرگر لەگەڵ زەڵاتەی کۆل سلۆ پێشکەش دەکرێت لەگەڵ فینگەر و کۆکاکۆلا" at bounding box center [1217, 655] width 571 height 70
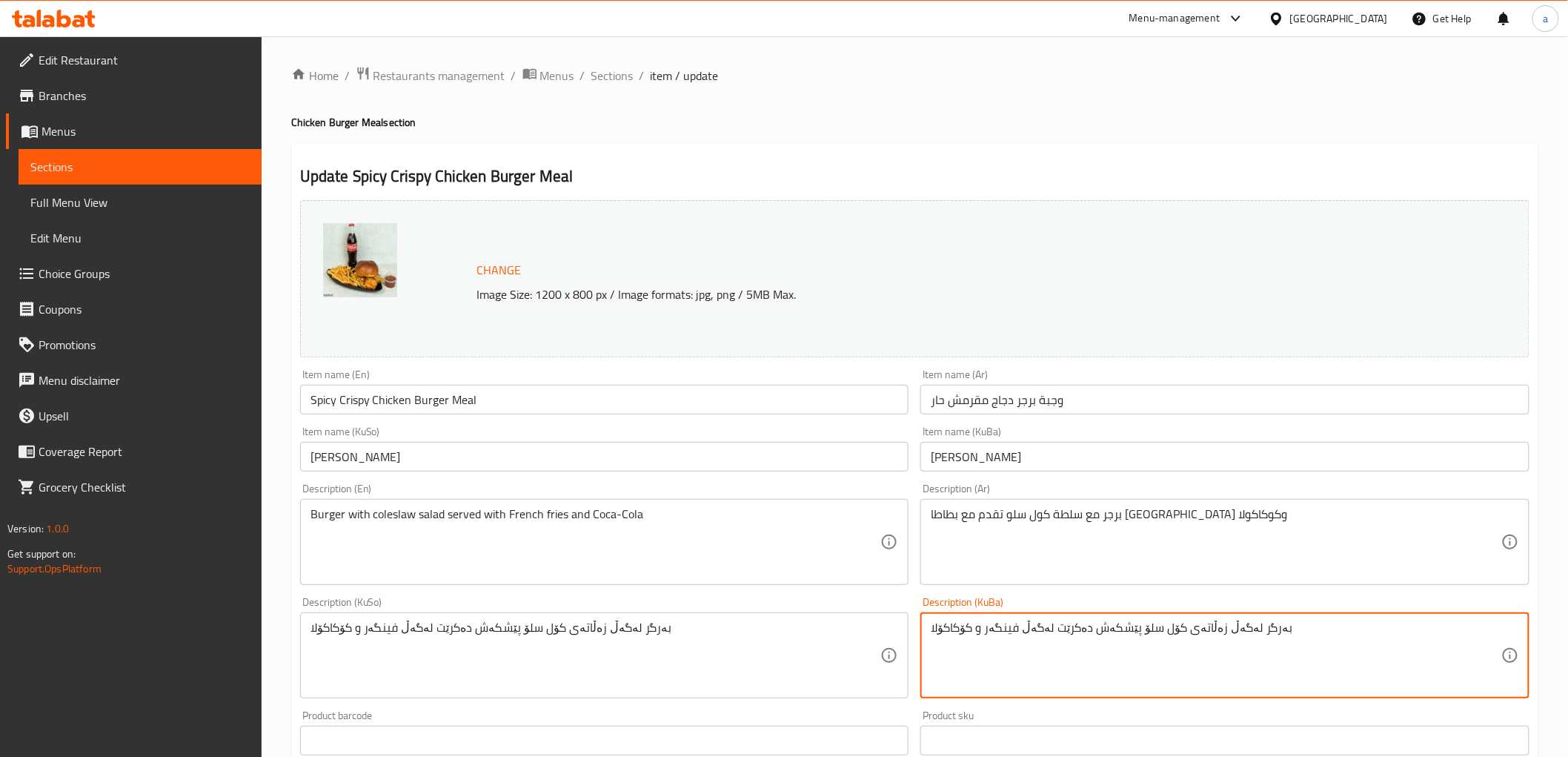
click at [1040, 634] on textarea "بەرگر لەگەڵ زەڵاتەی کۆل سلۆ پێشکەش دەکرێت لەگەڵ فینگەر و کۆکاکۆلا" at bounding box center [1217, 655] width 571 height 70
click at [610, 71] on span "Sections" at bounding box center [612, 76] width 42 height 18
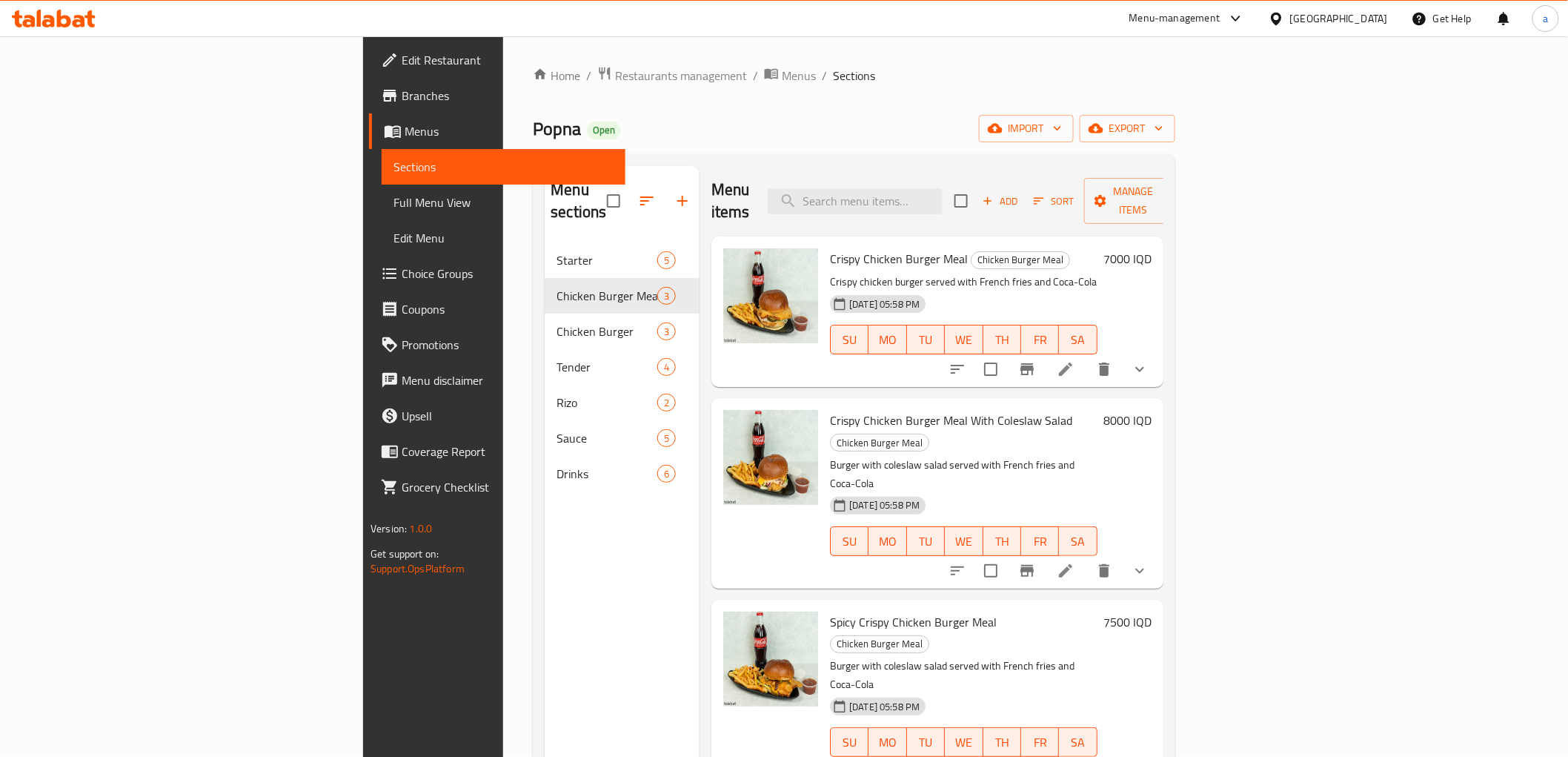
click at [1158, 352] on button "show more" at bounding box center [1140, 369] width 36 height 36
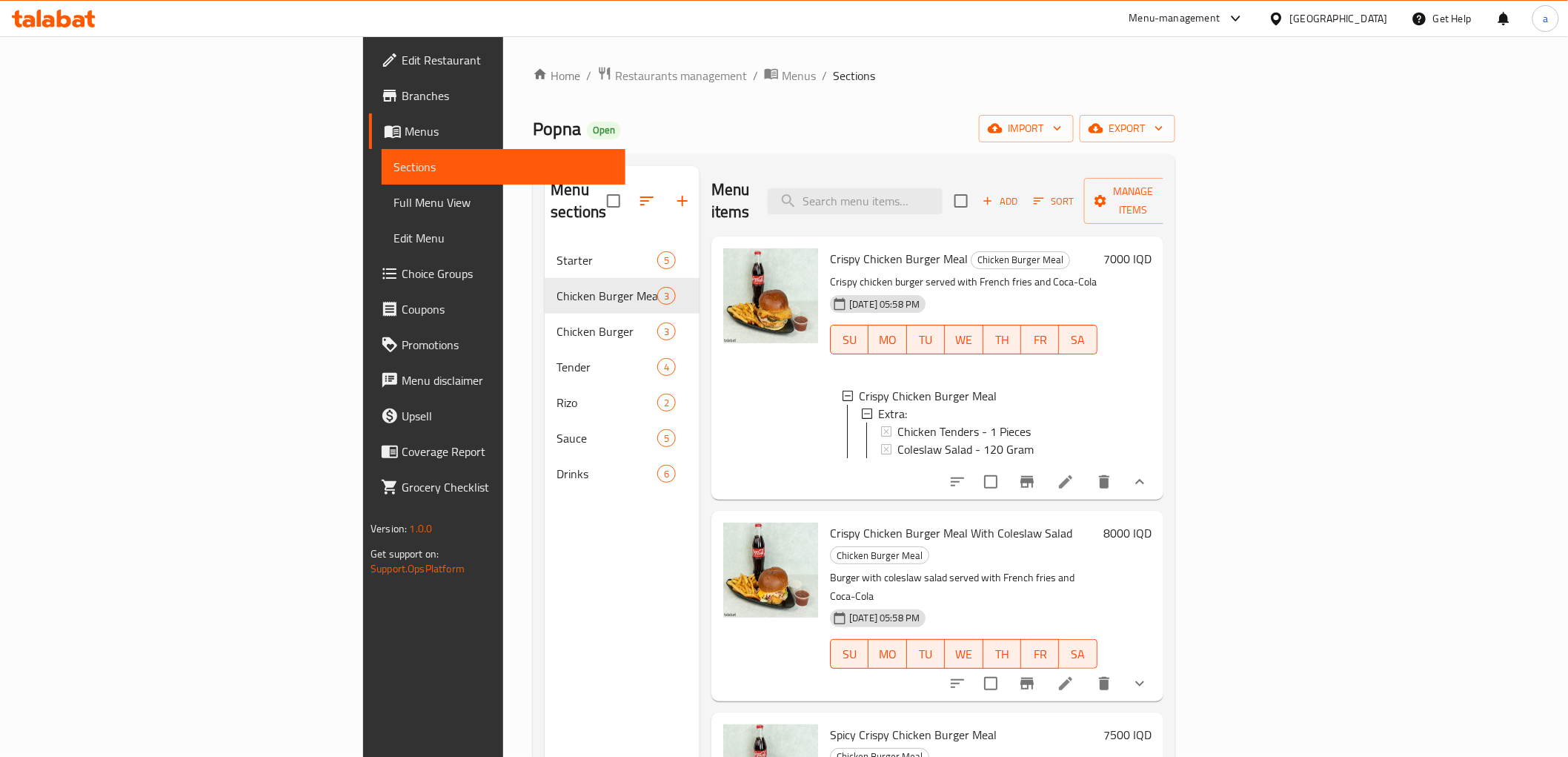
click at [1158, 467] on button "show more" at bounding box center [1140, 482] width 36 height 36
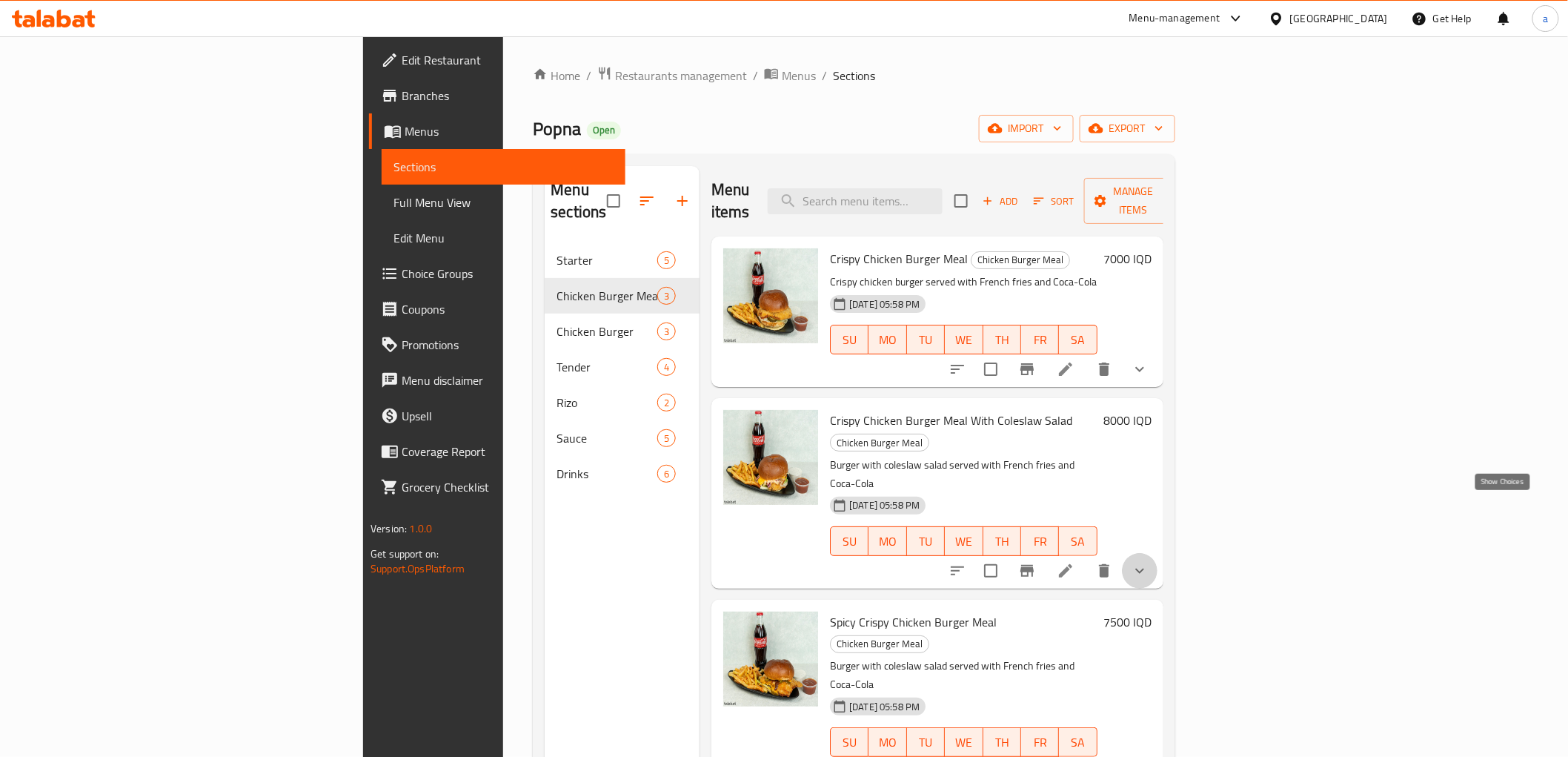
click at [1149, 562] on icon "show more" at bounding box center [1140, 571] width 18 height 18
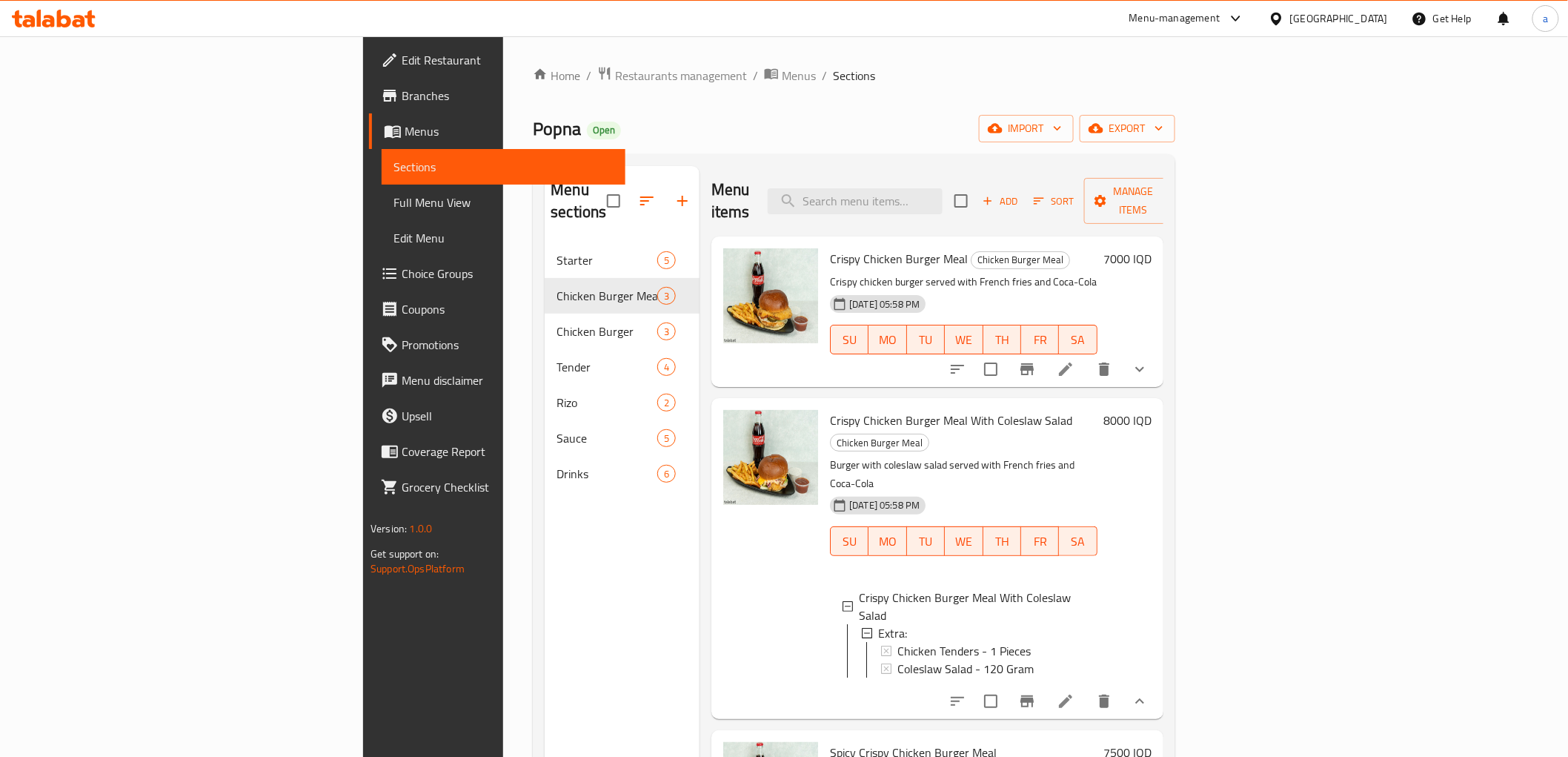
click at [1158, 683] on button "show more" at bounding box center [1140, 701] width 36 height 36
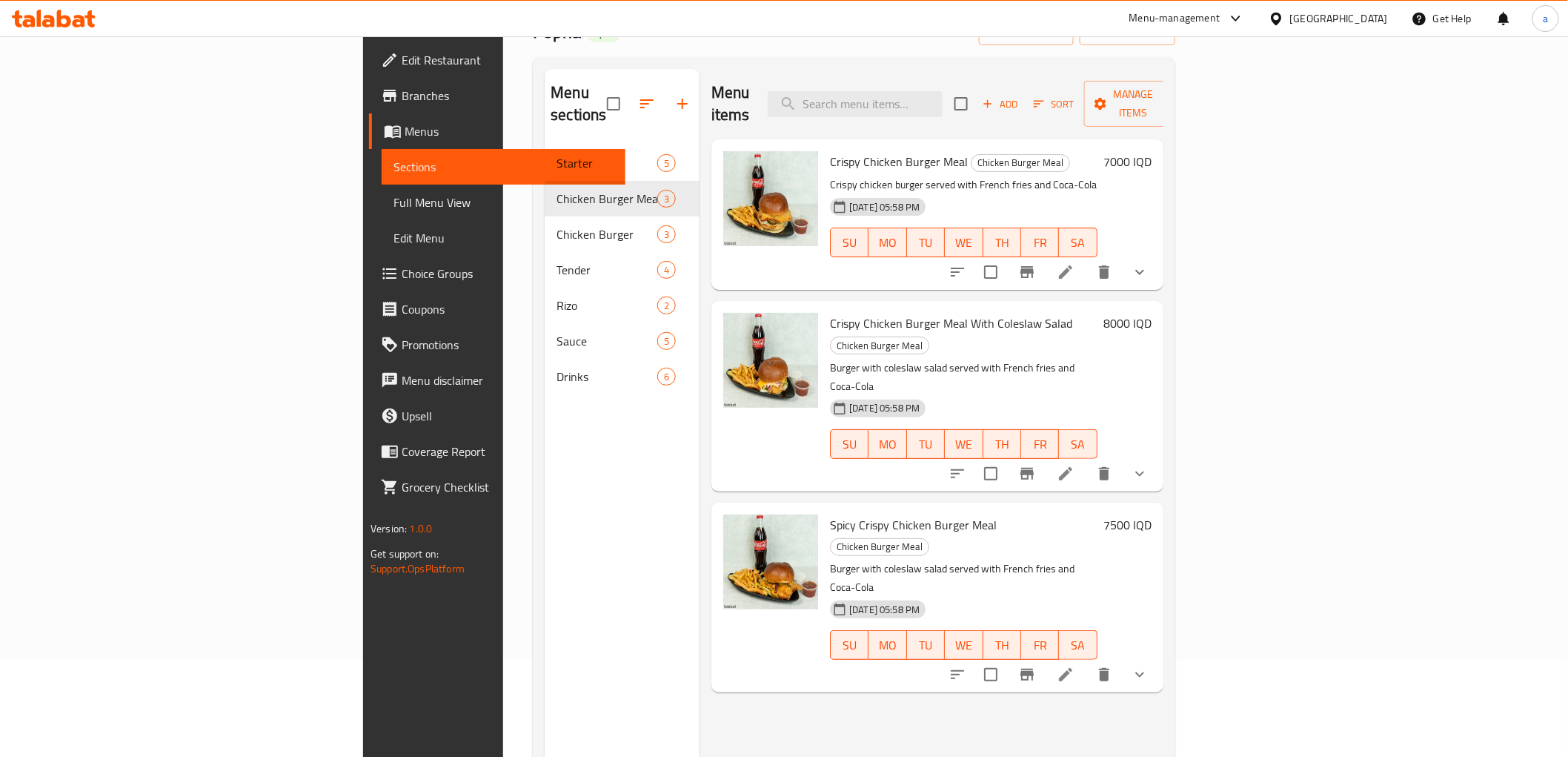
scroll to position [137, 0]
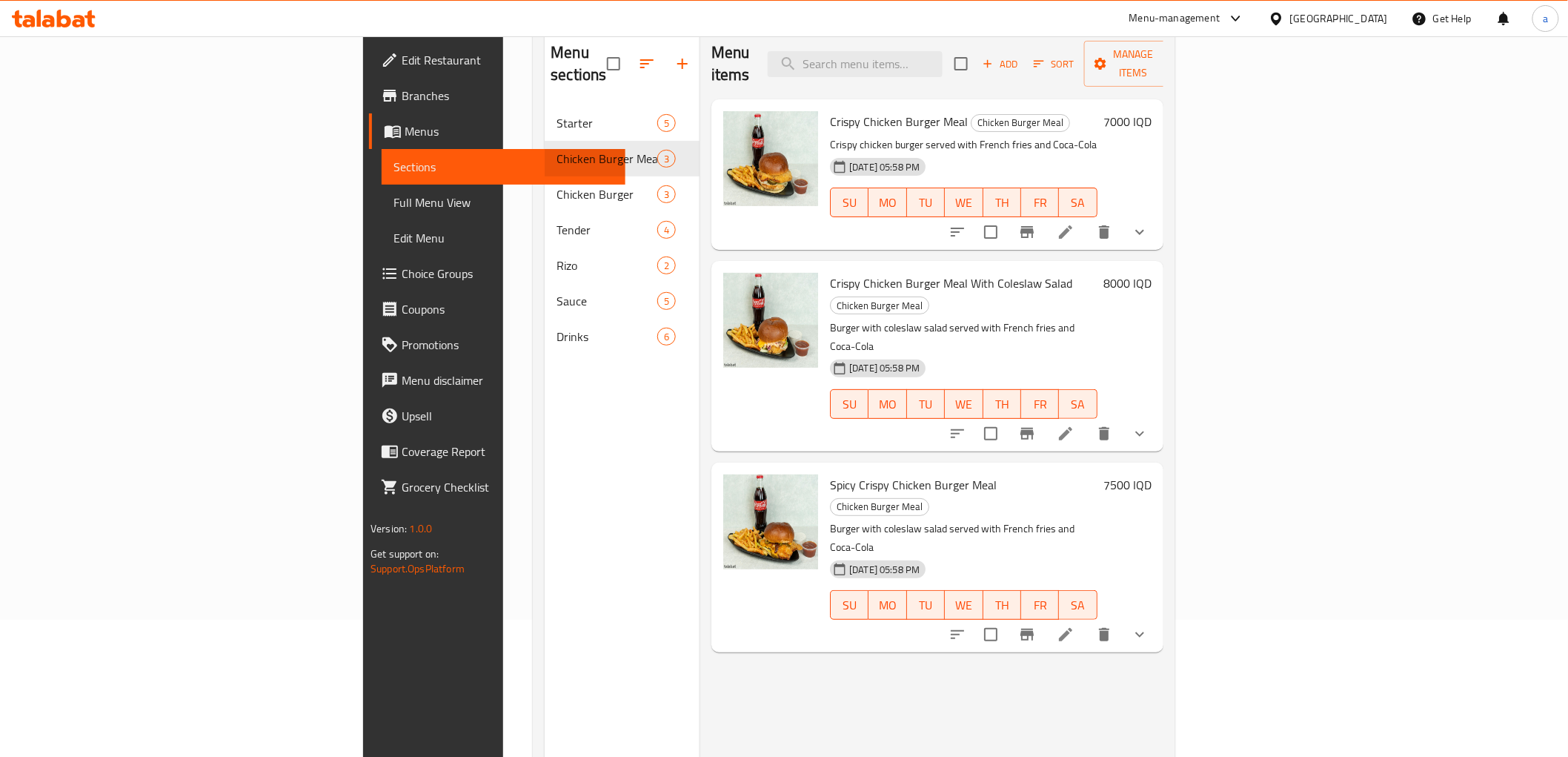
click at [1149, 625] on icon "show more" at bounding box center [1140, 635] width 18 height 18
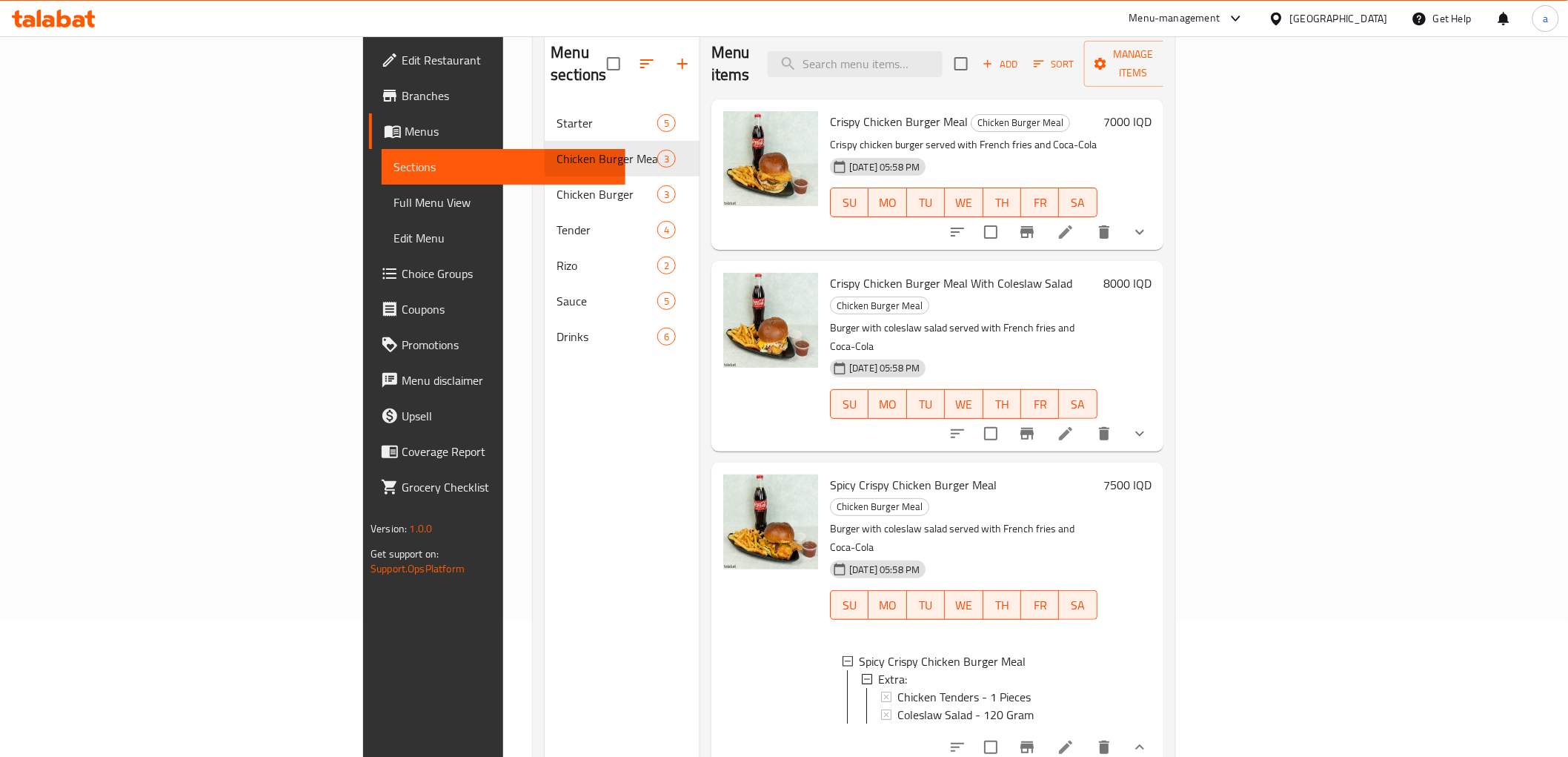
click at [1158, 730] on button "show more" at bounding box center [1140, 747] width 36 height 36
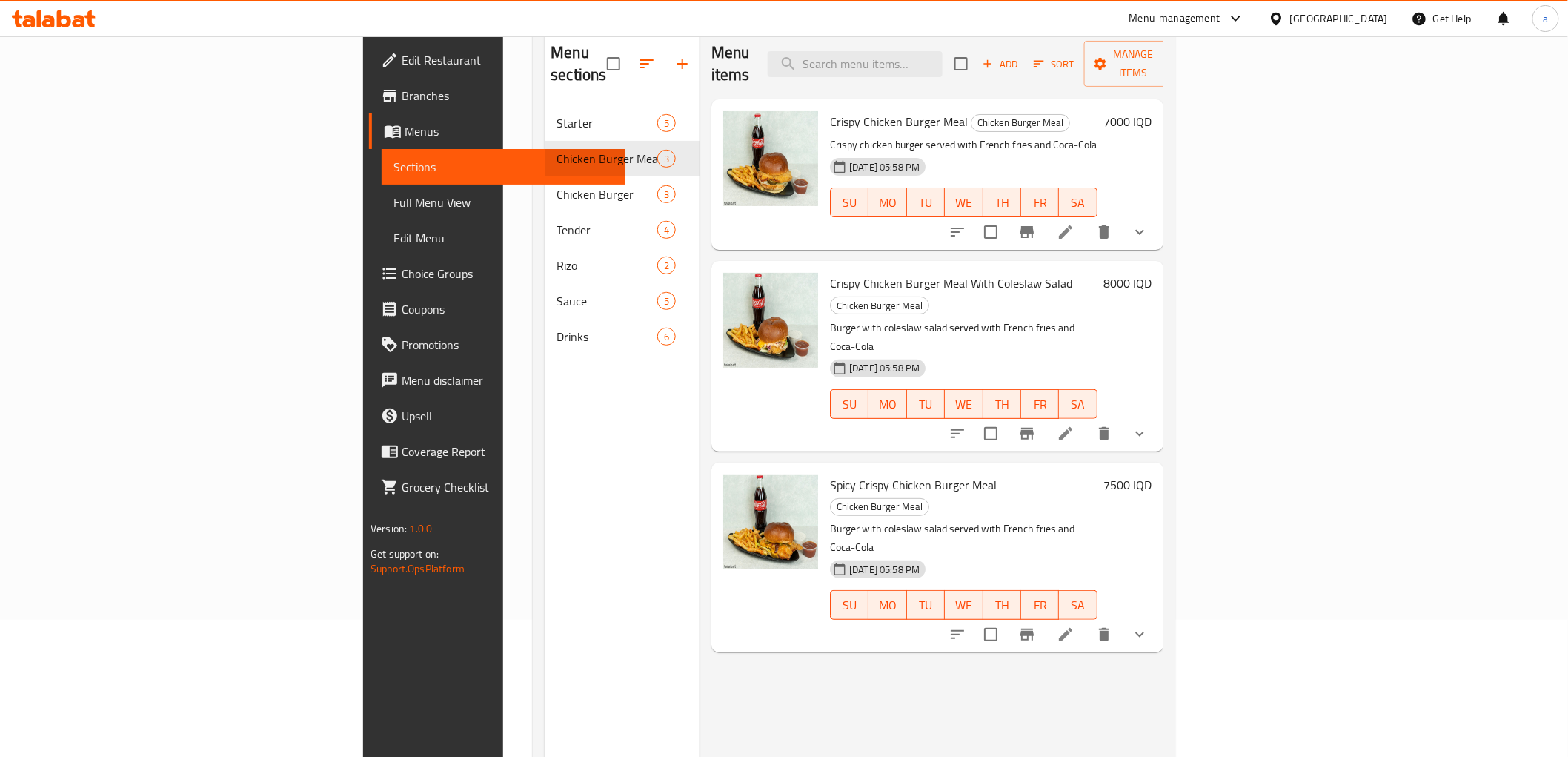
scroll to position [0, 0]
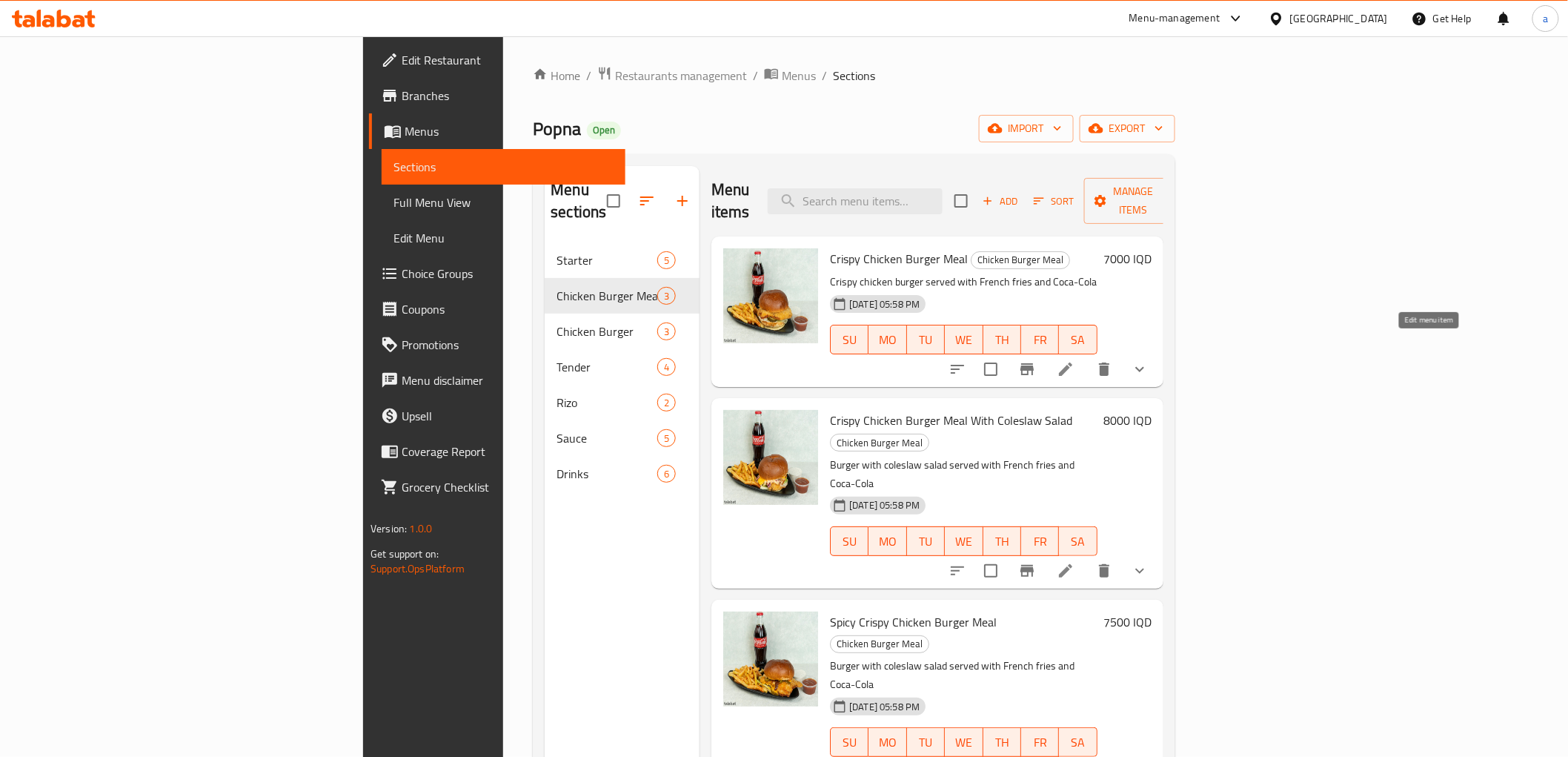
click at [1074, 361] on icon at bounding box center [1066, 370] width 18 height 18
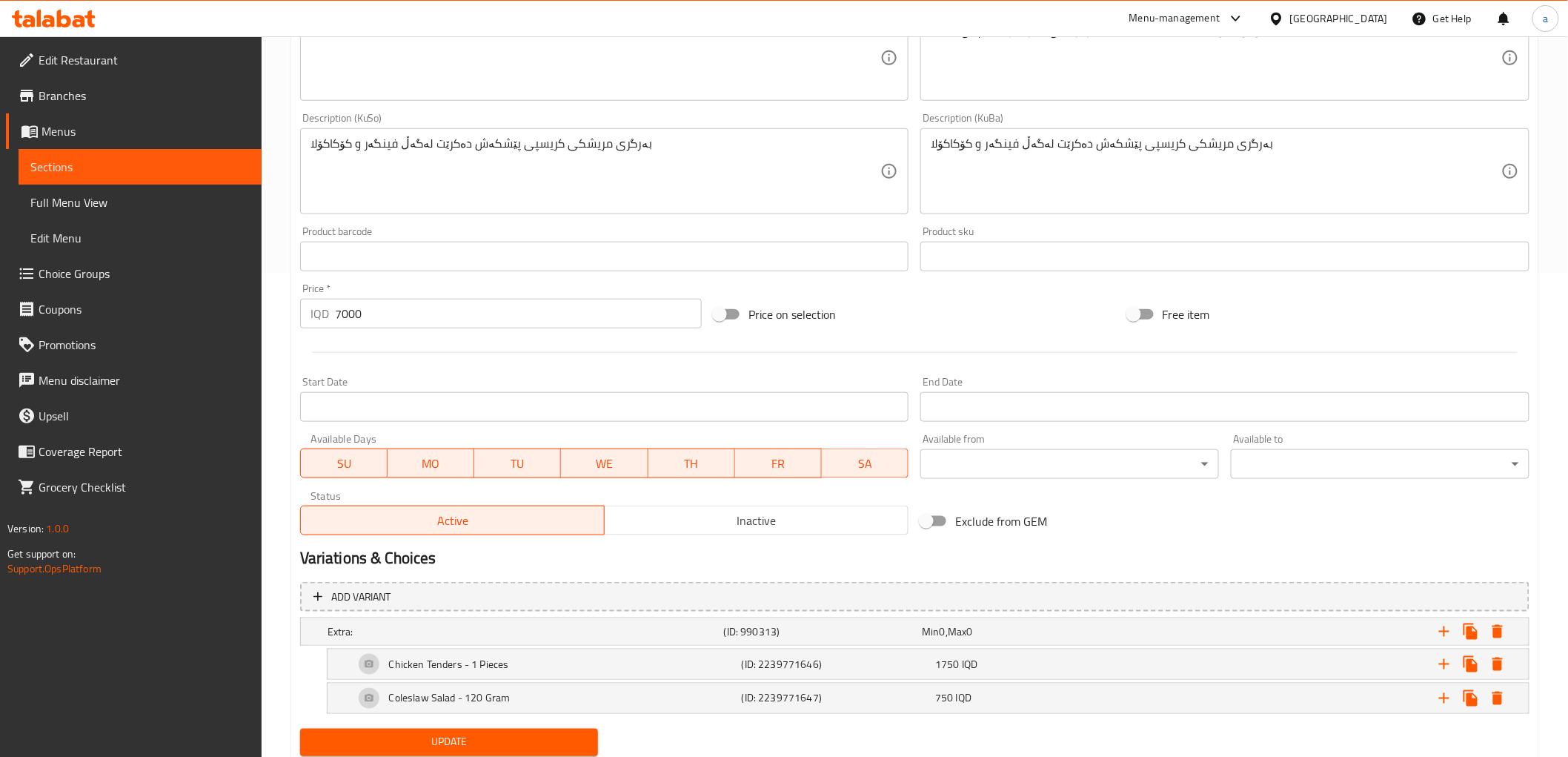
scroll to position [532, 0]
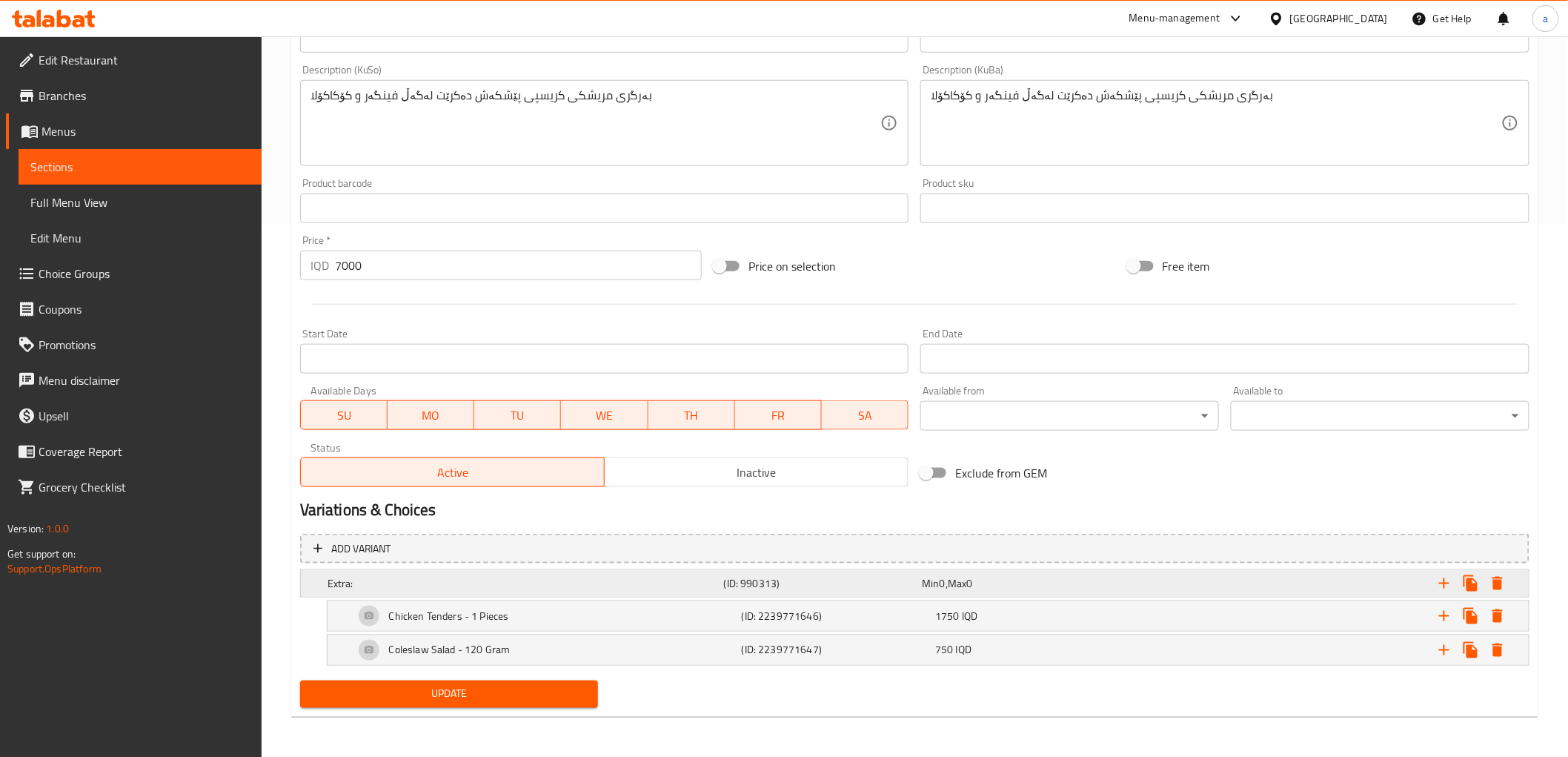
click at [351, 586] on h5 "Extra:" at bounding box center [523, 583] width 390 height 15
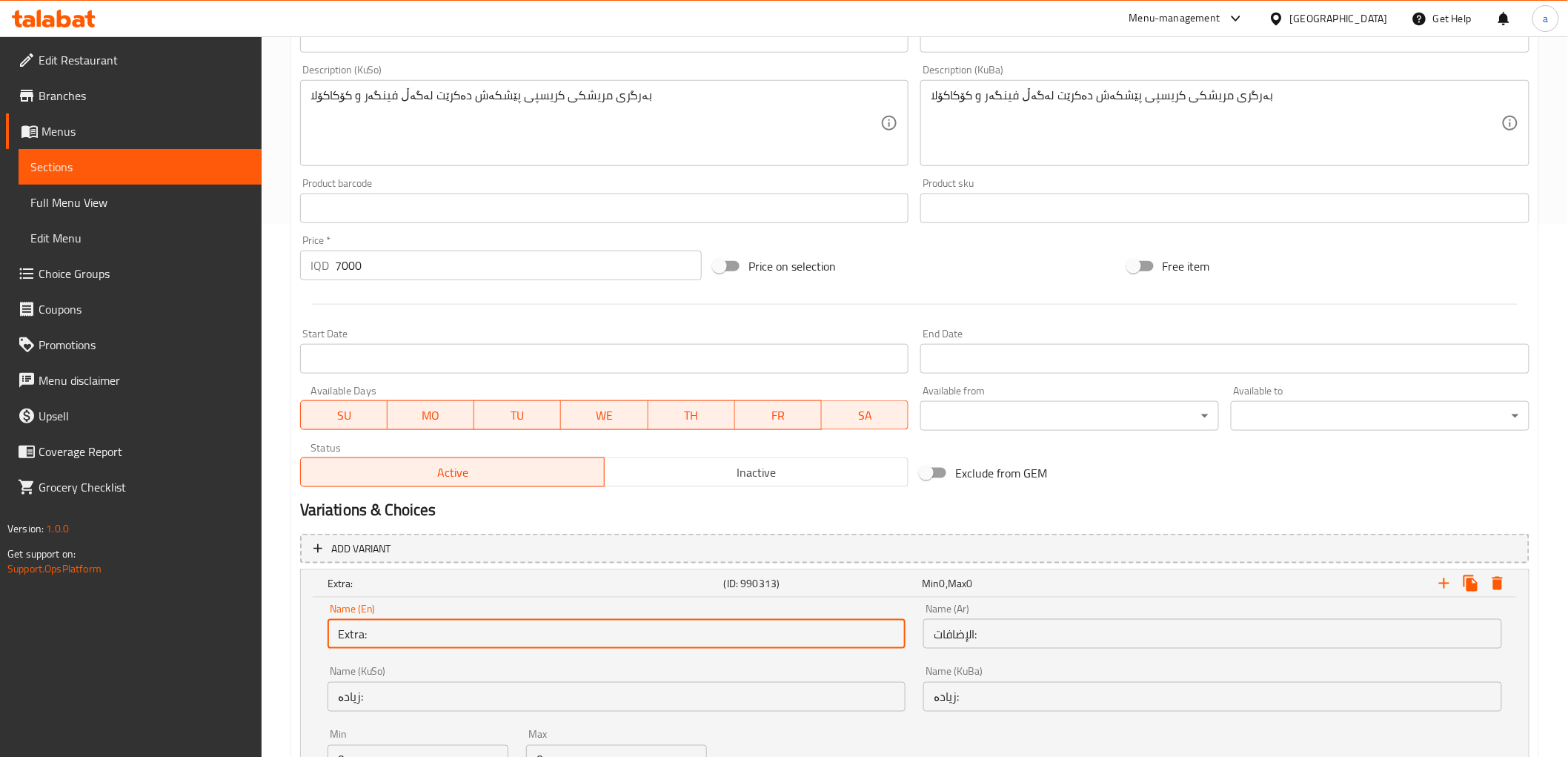
drag, startPoint x: 372, startPoint y: 633, endPoint x: 317, endPoint y: 626, distance: 55.4
click at [317, 626] on div "Name (En) Extra: Name (En) Name (Ar) الإضافات: Name (Ar) Name (KuSo) زیادە: Nam…" at bounding box center [915, 692] width 1228 height 189
click at [375, 576] on h5 "Extra:" at bounding box center [523, 583] width 390 height 15
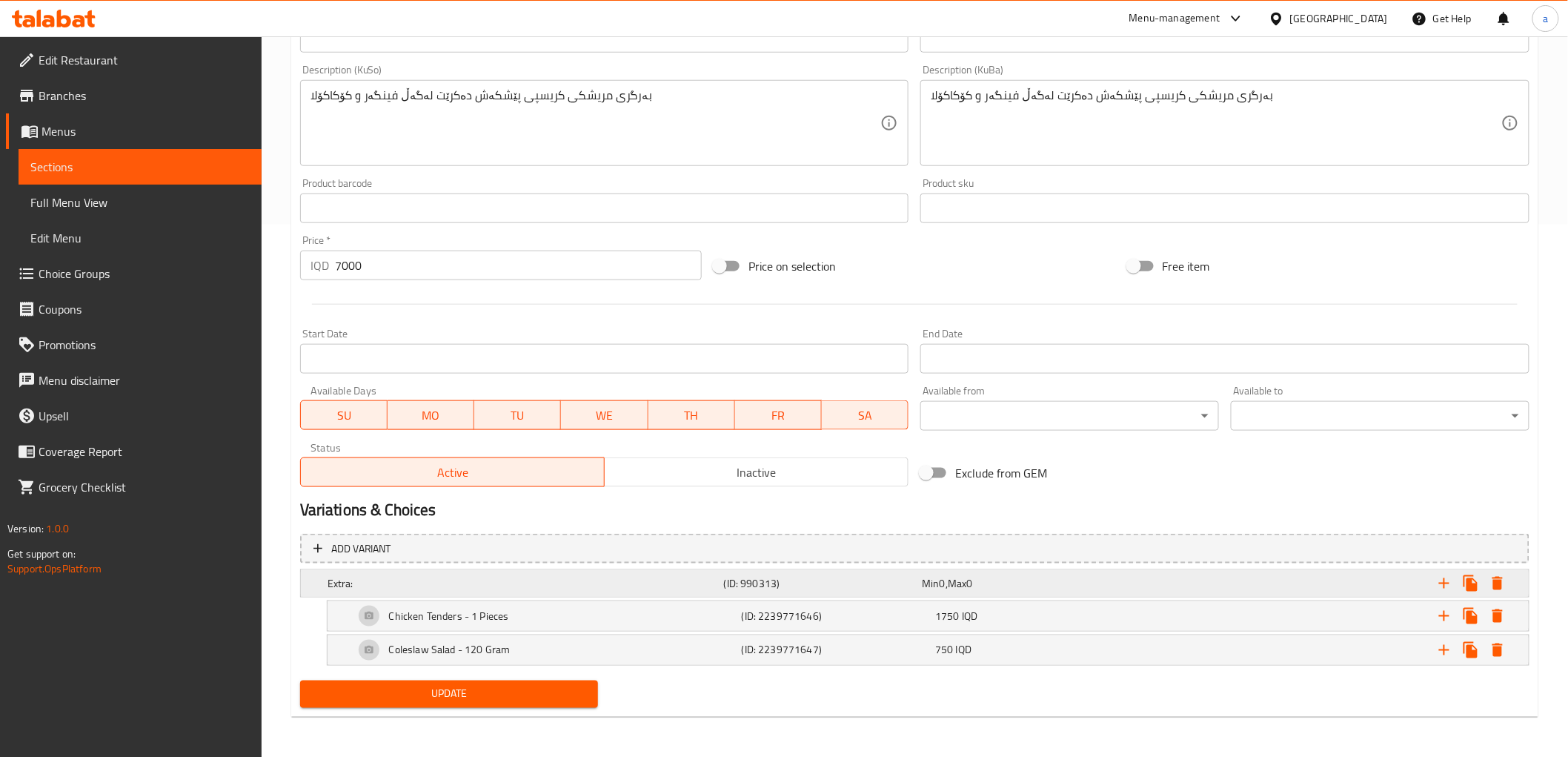
click at [374, 578] on h5 "Extra:" at bounding box center [523, 583] width 390 height 15
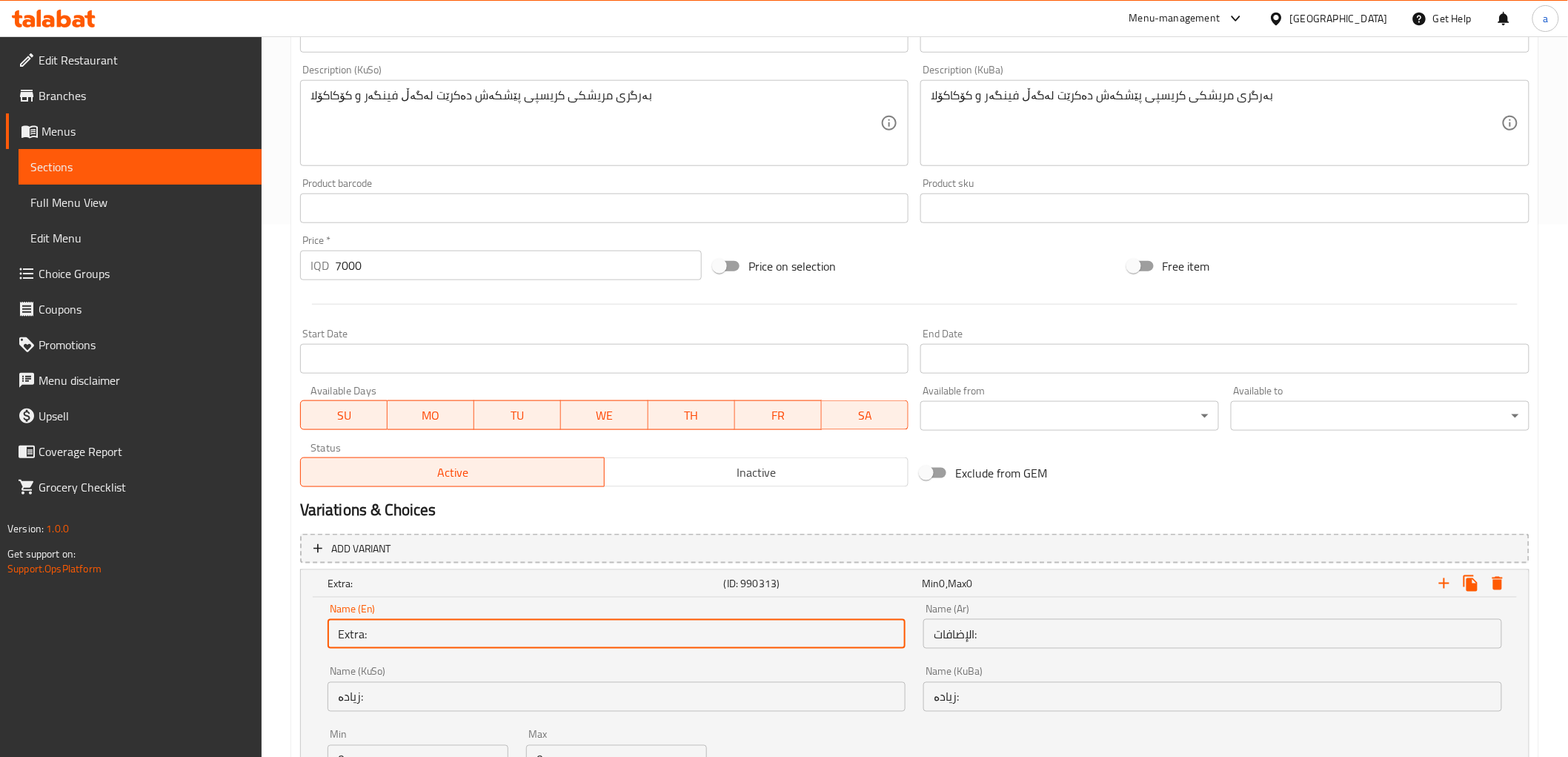
click at [361, 625] on input "Extra:" at bounding box center [617, 634] width 579 height 30
click at [945, 635] on input "الإضافات:" at bounding box center [1213, 634] width 579 height 30
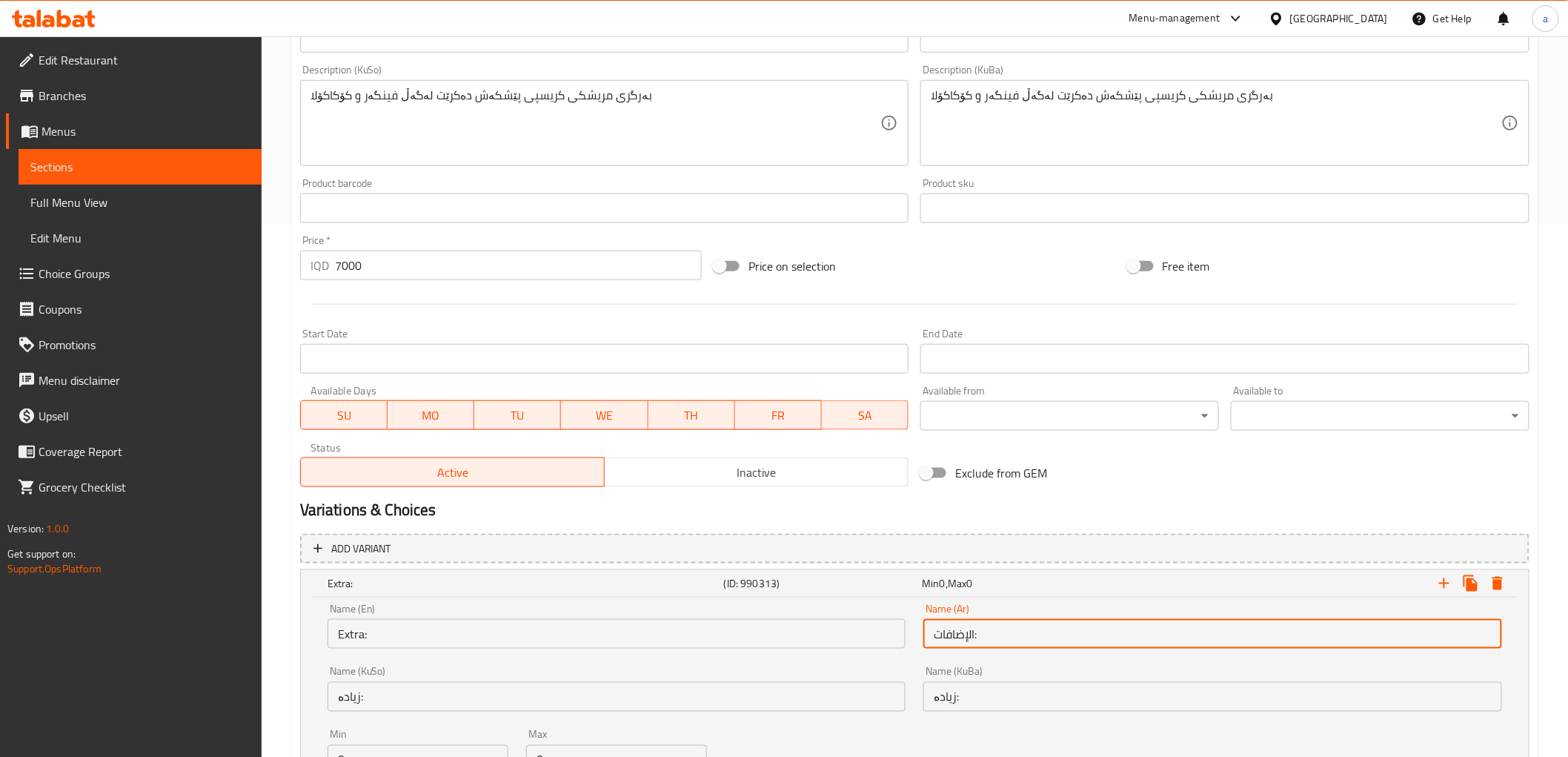
click at [945, 635] on input "الإضافات:" at bounding box center [1213, 634] width 579 height 30
click at [949, 691] on input "زیادە:" at bounding box center [1213, 697] width 579 height 30
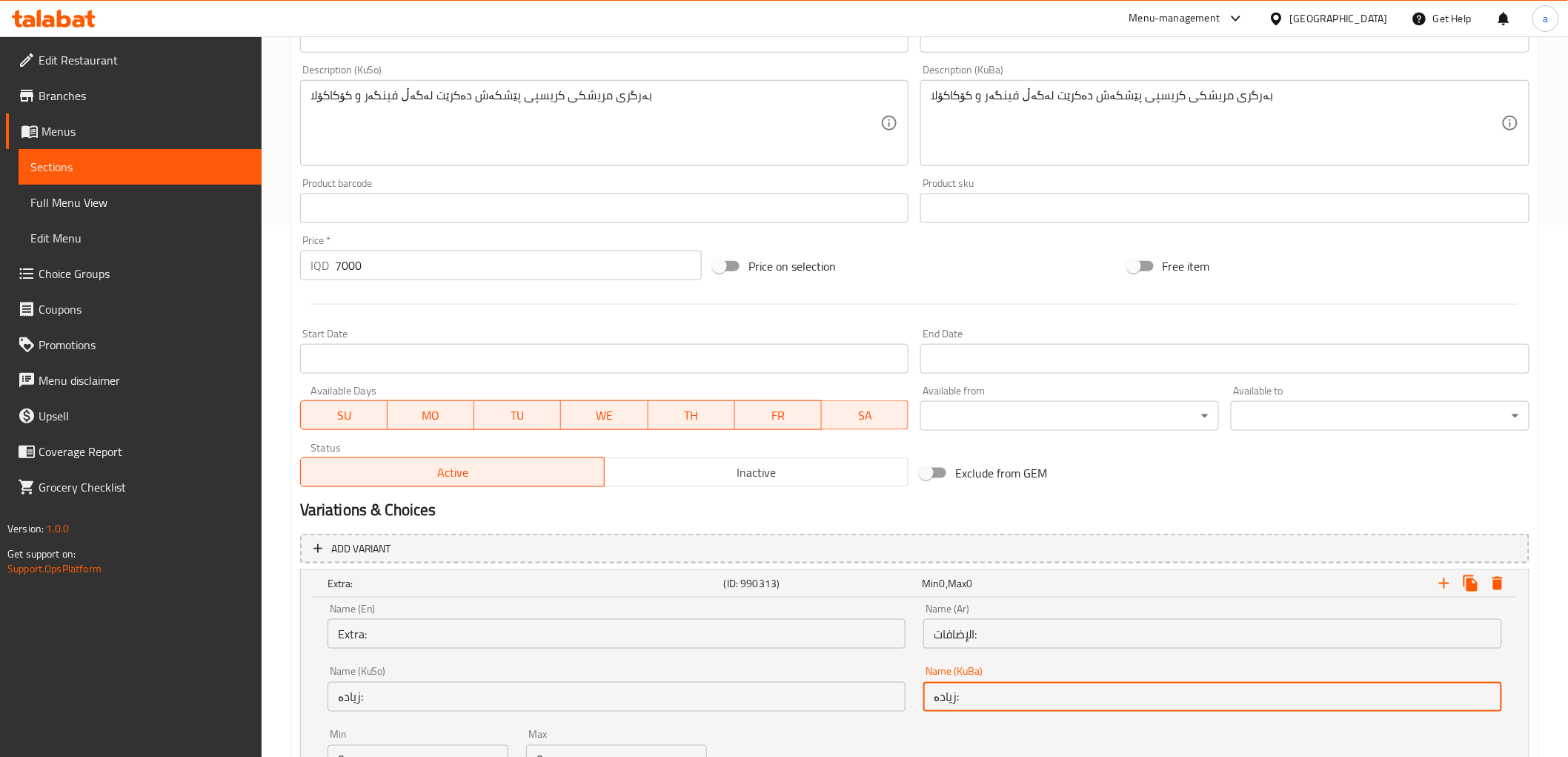
click at [949, 691] on input "زیادە:" at bounding box center [1213, 697] width 579 height 30
click at [73, 125] on span "Menus" at bounding box center [146, 132] width 208 height 18
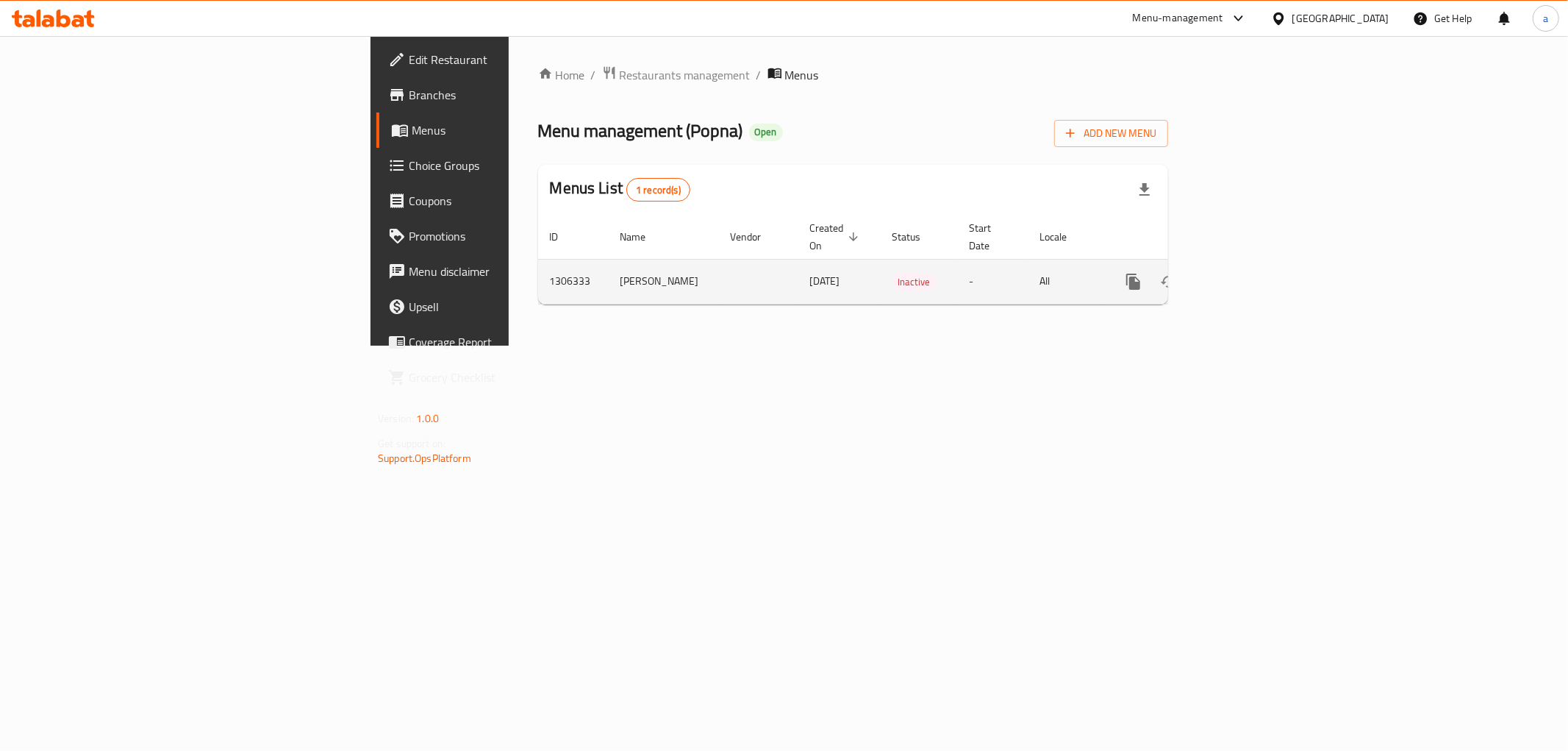
click at [1249, 272] on icon "enhanced table" at bounding box center [1240, 282] width 18 height 18
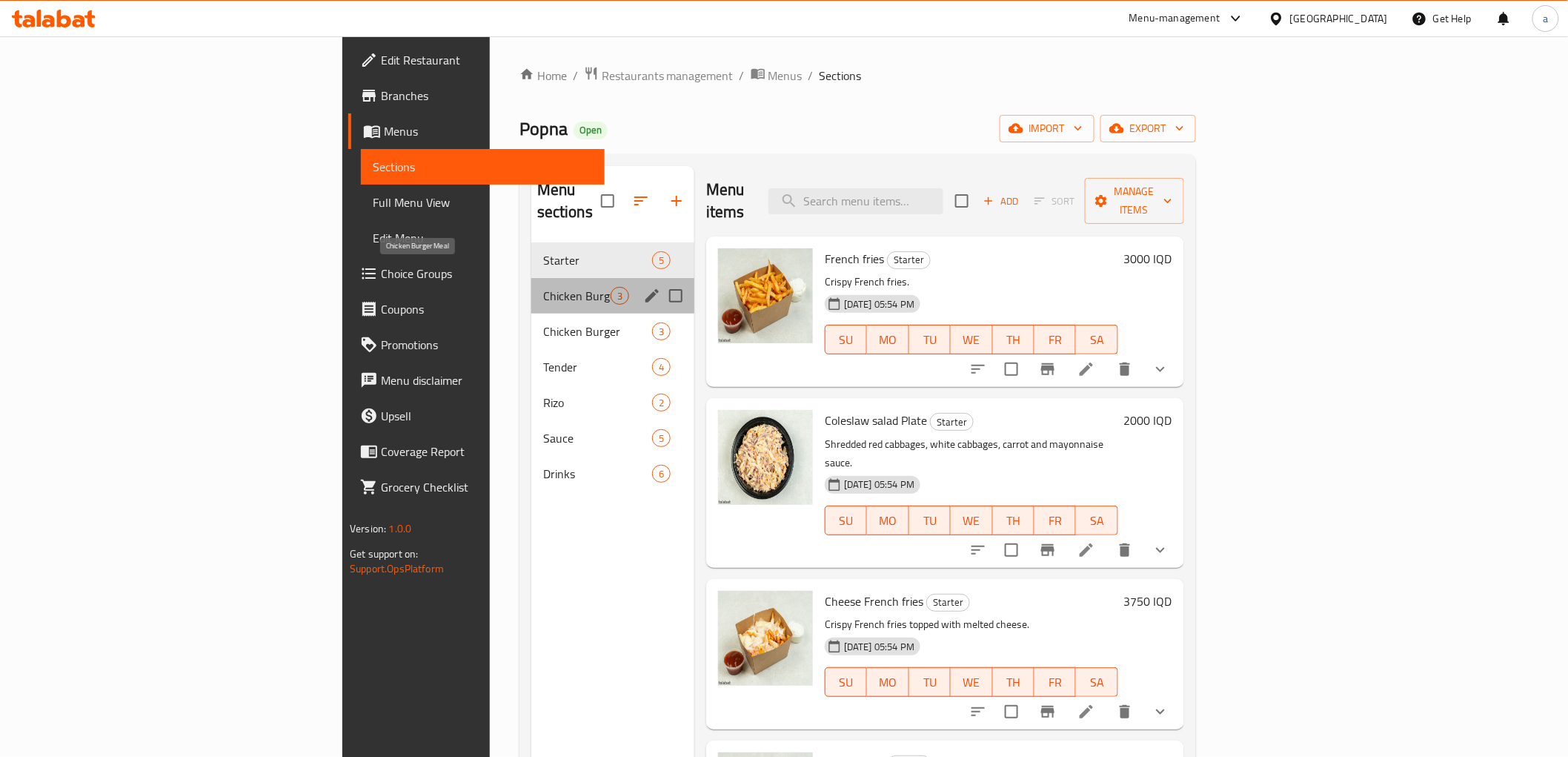
click at [543, 287] on span "Chicken Burger Meal" at bounding box center [577, 296] width 68 height 18
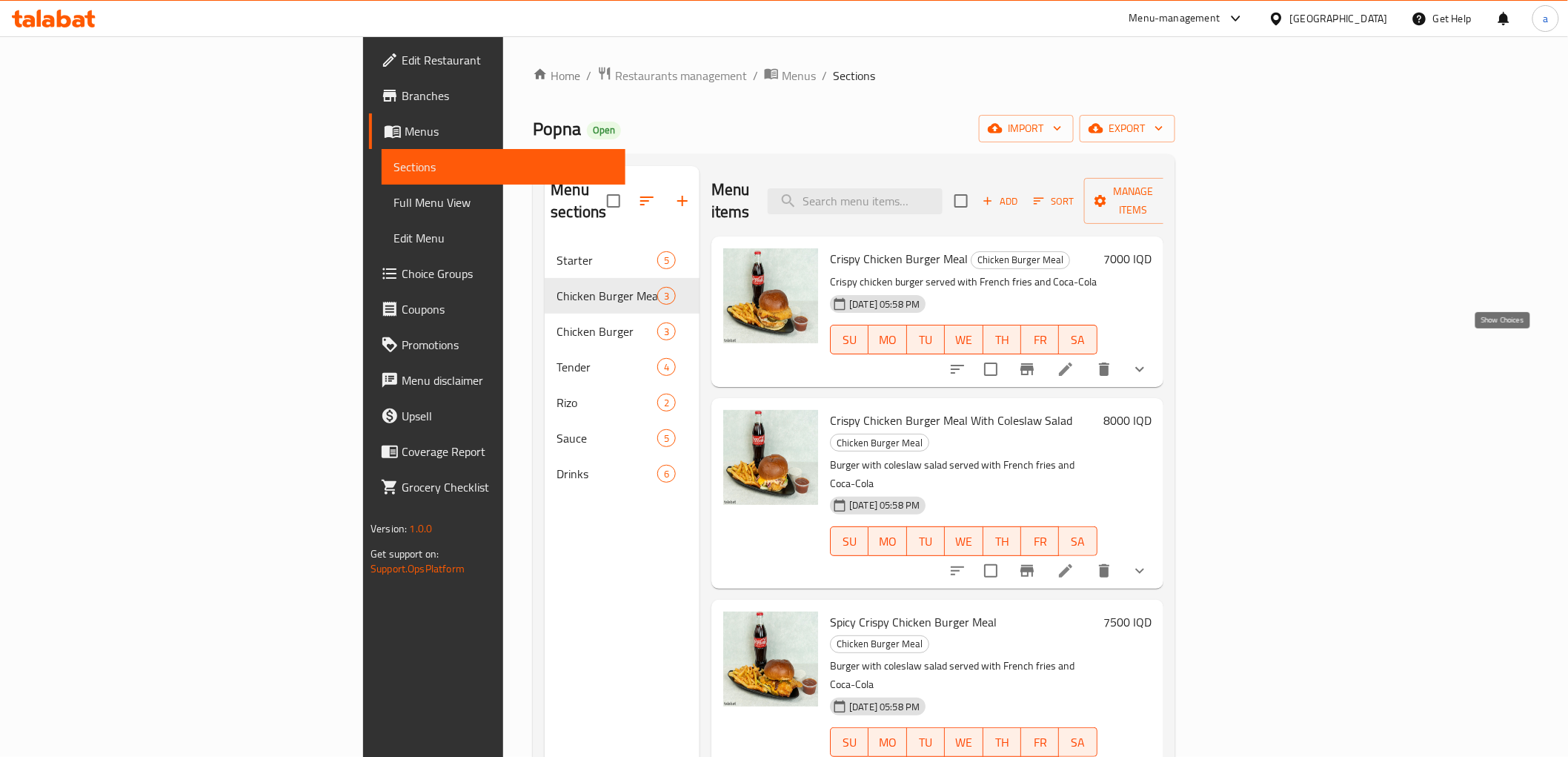
click at [1145, 367] on icon "show more" at bounding box center [1140, 370] width 9 height 5
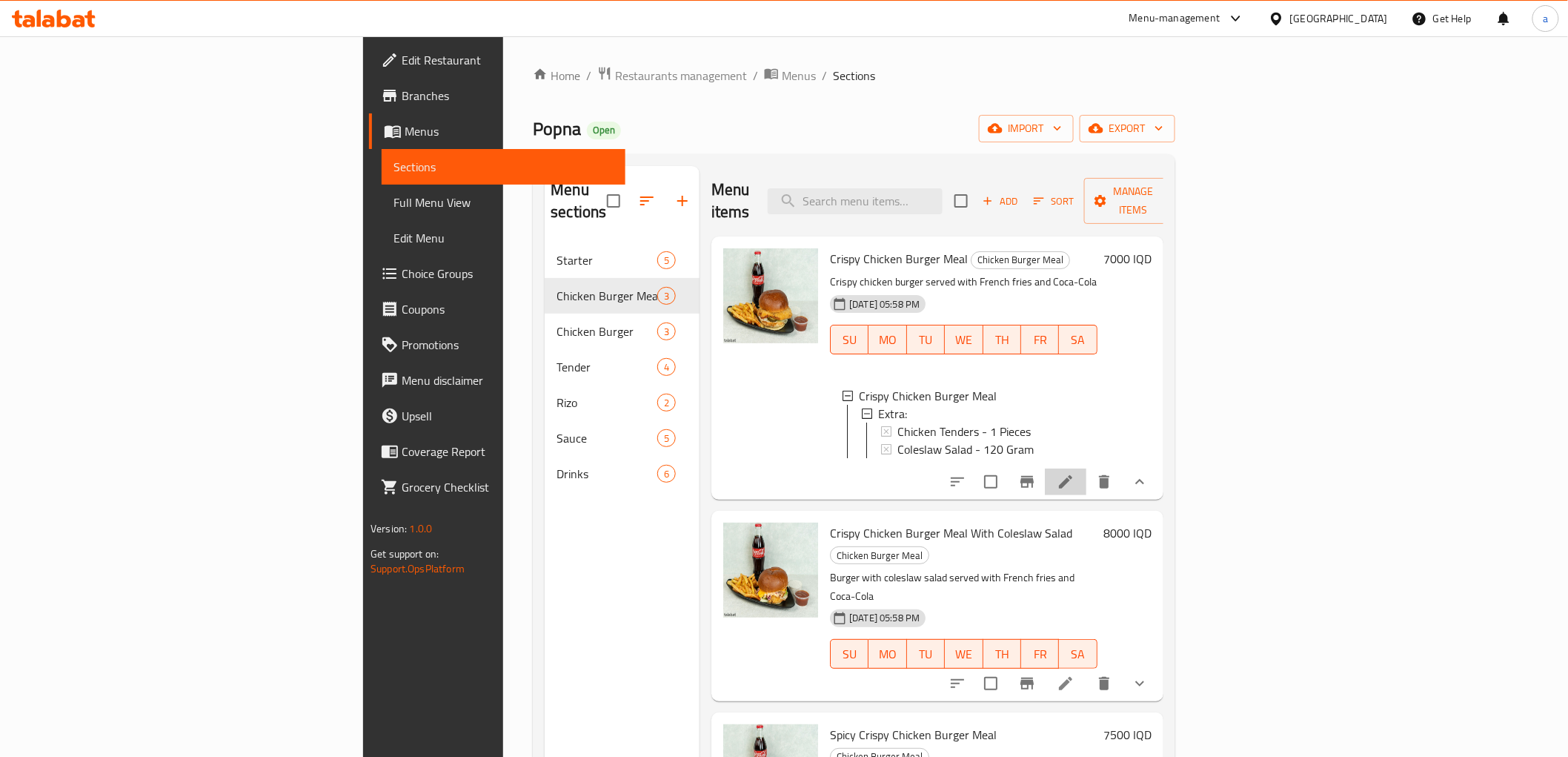
click at [1087, 482] on li at bounding box center [1066, 482] width 41 height 26
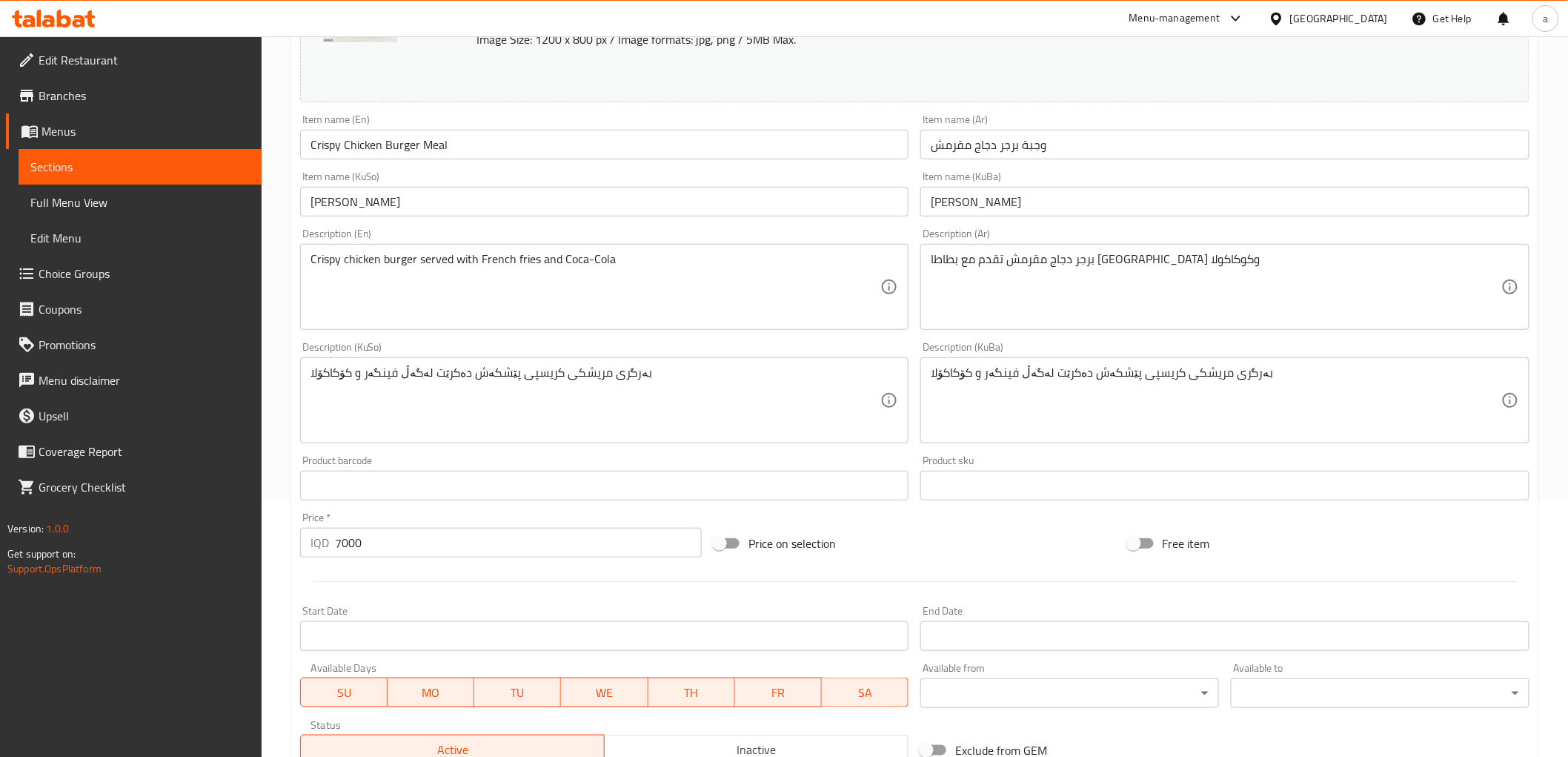
scroll to position [532, 0]
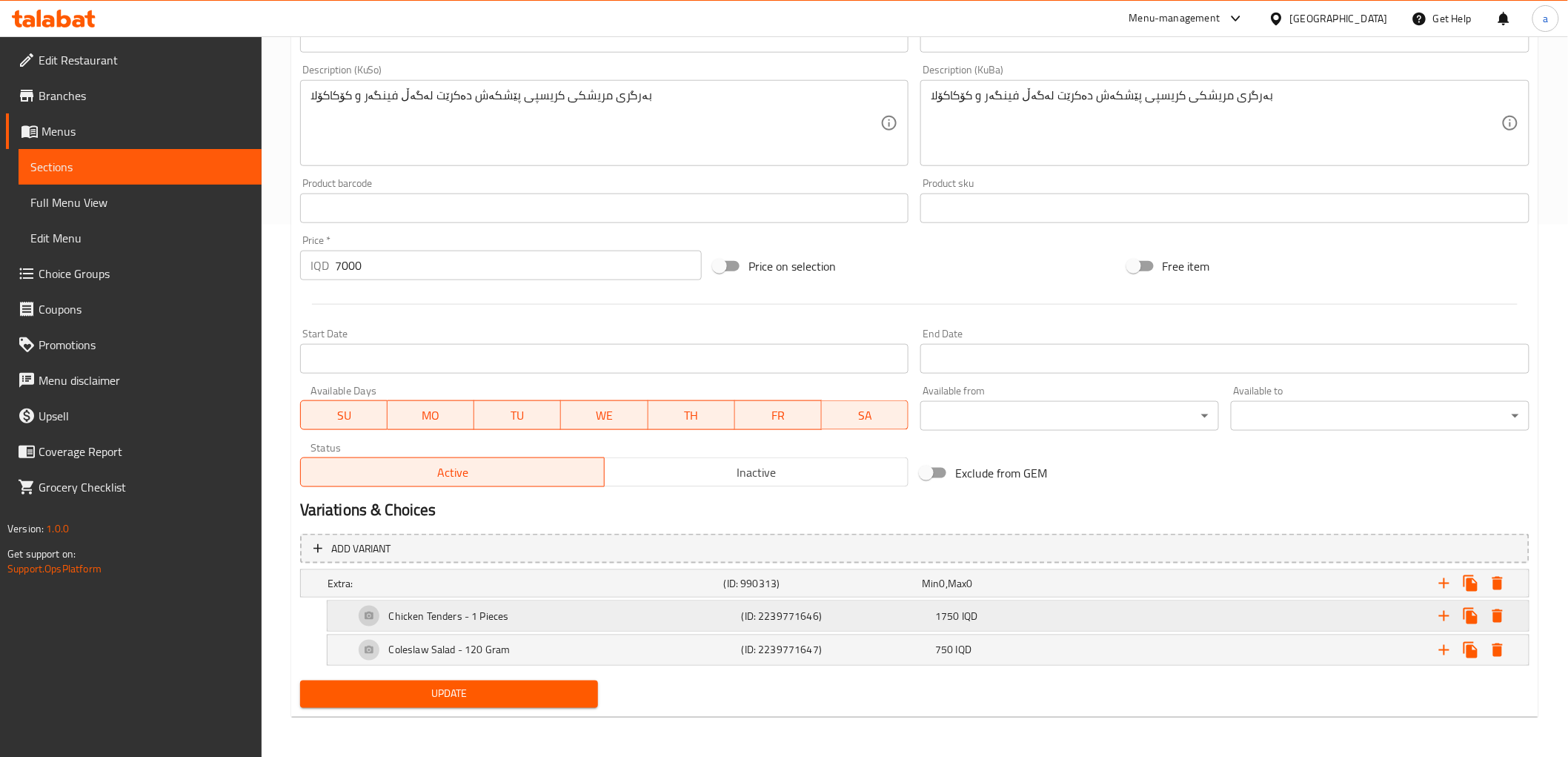
click at [420, 611] on h5 "Chicken Tenders - 1 Pieces" at bounding box center [448, 616] width 120 height 15
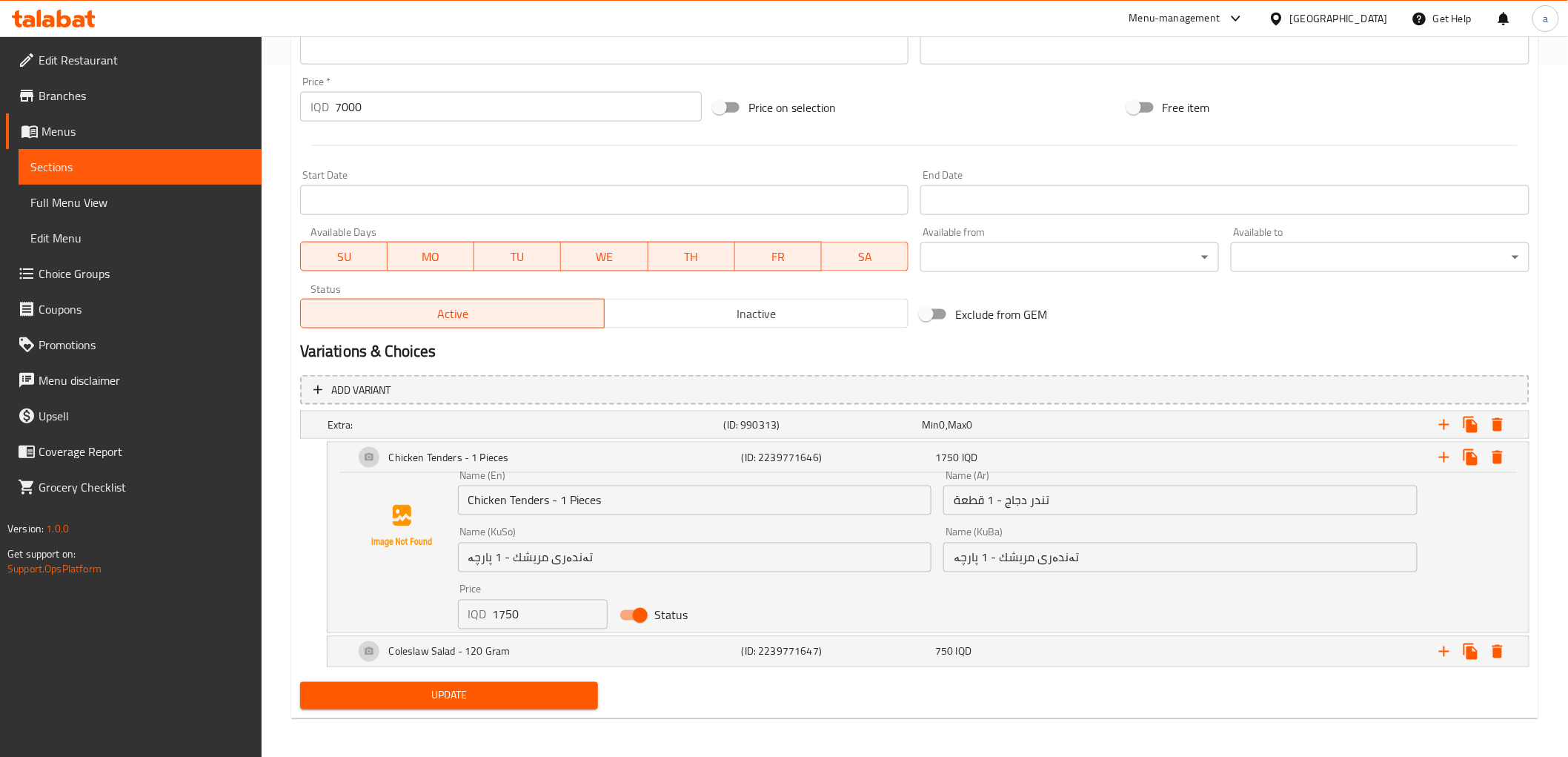
scroll to position [692, 0]
click at [547, 496] on input "Chicken Tenders - 1 Pieces" at bounding box center [696, 499] width 475 height 30
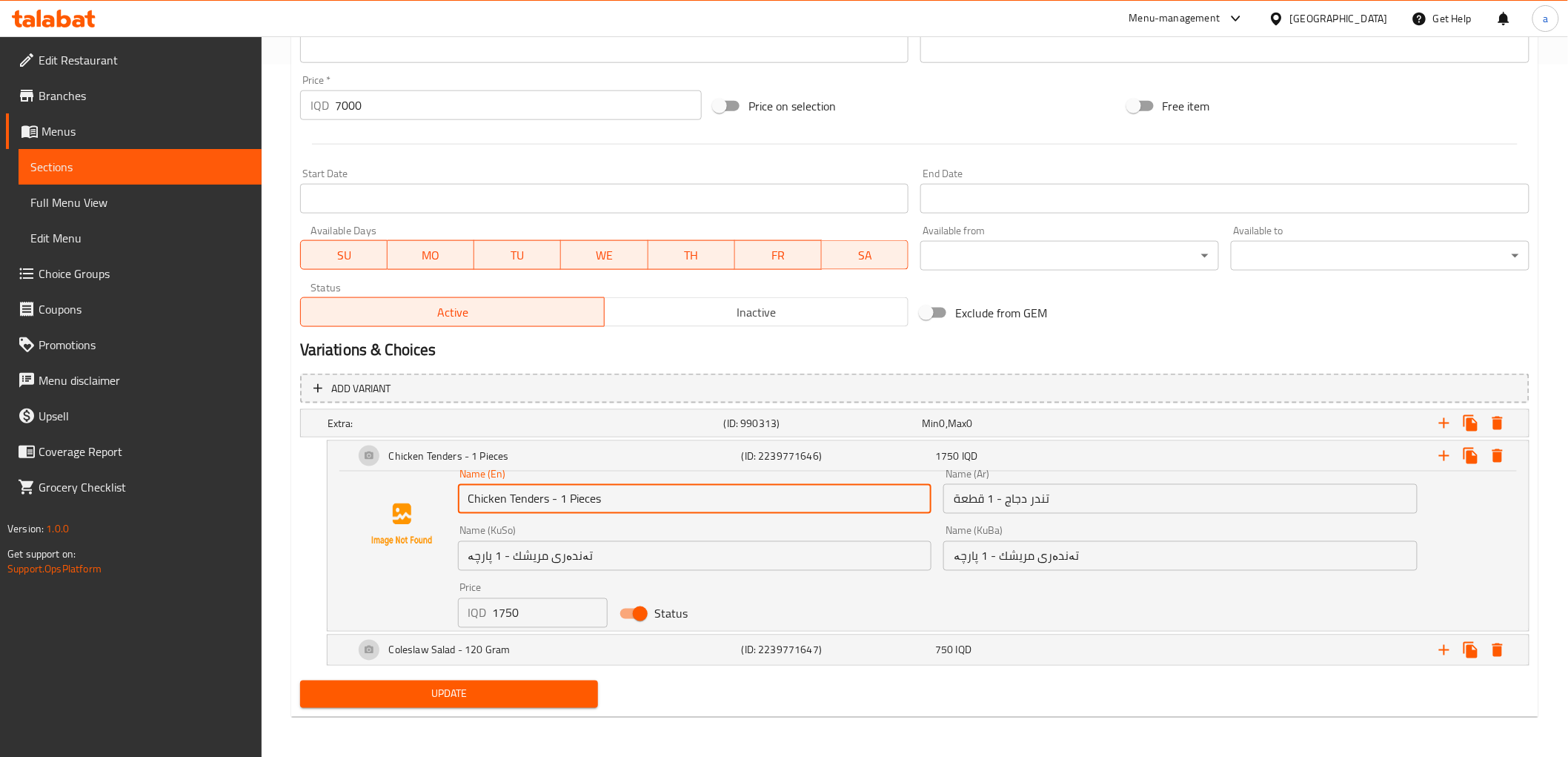
click at [547, 496] on input "Chicken Tenders - 1 Pieces" at bounding box center [696, 499] width 475 height 30
click at [1023, 504] on input "تندر دجاج - 1 قطعة" at bounding box center [1181, 499] width 475 height 30
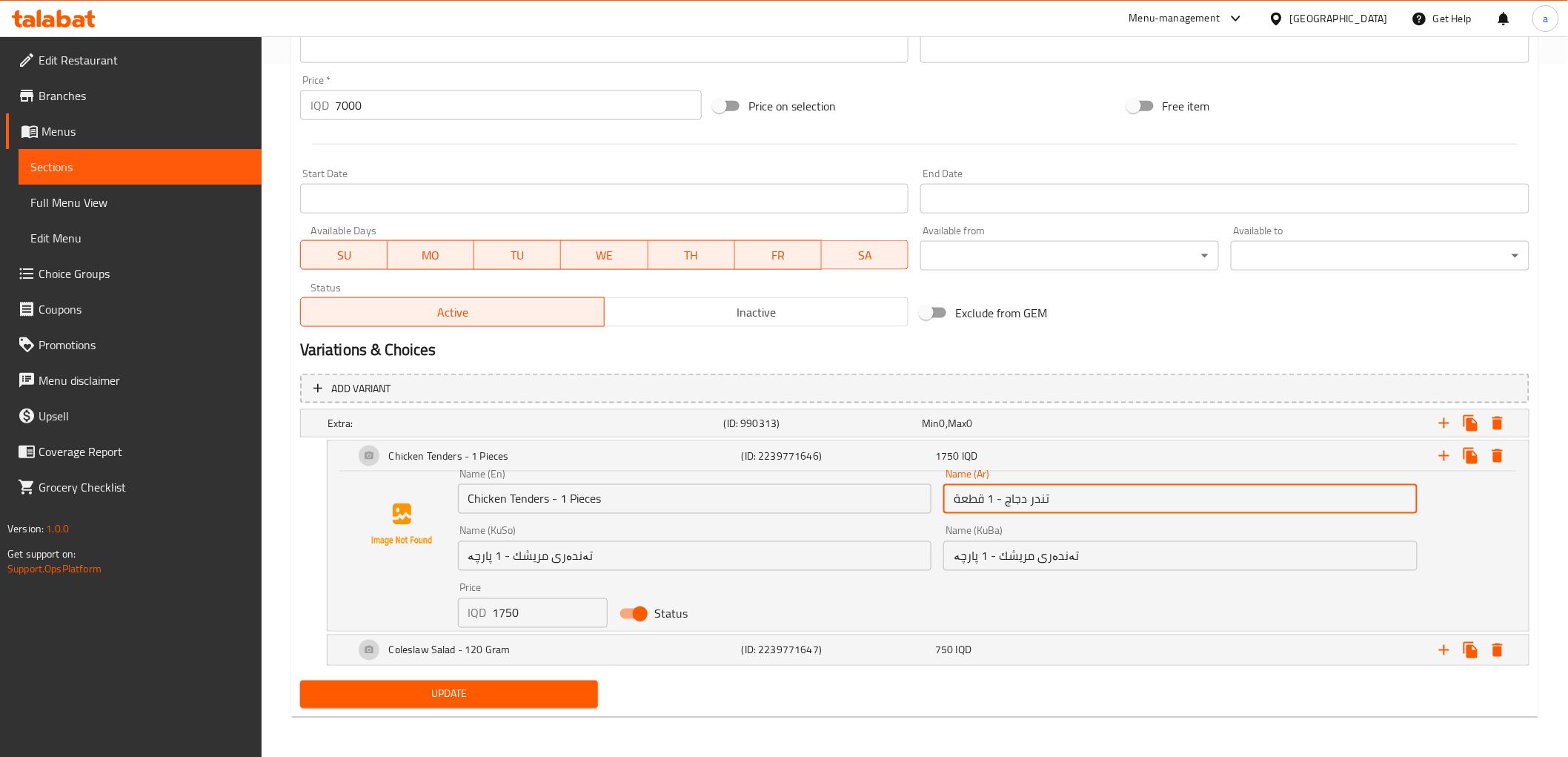
click at [1023, 504] on input "تندر دجاج - 1 قطعة" at bounding box center [1181, 499] width 475 height 30
click at [1020, 549] on input "تەندەری مریشك - 1 پارچە" at bounding box center [1181, 556] width 475 height 30
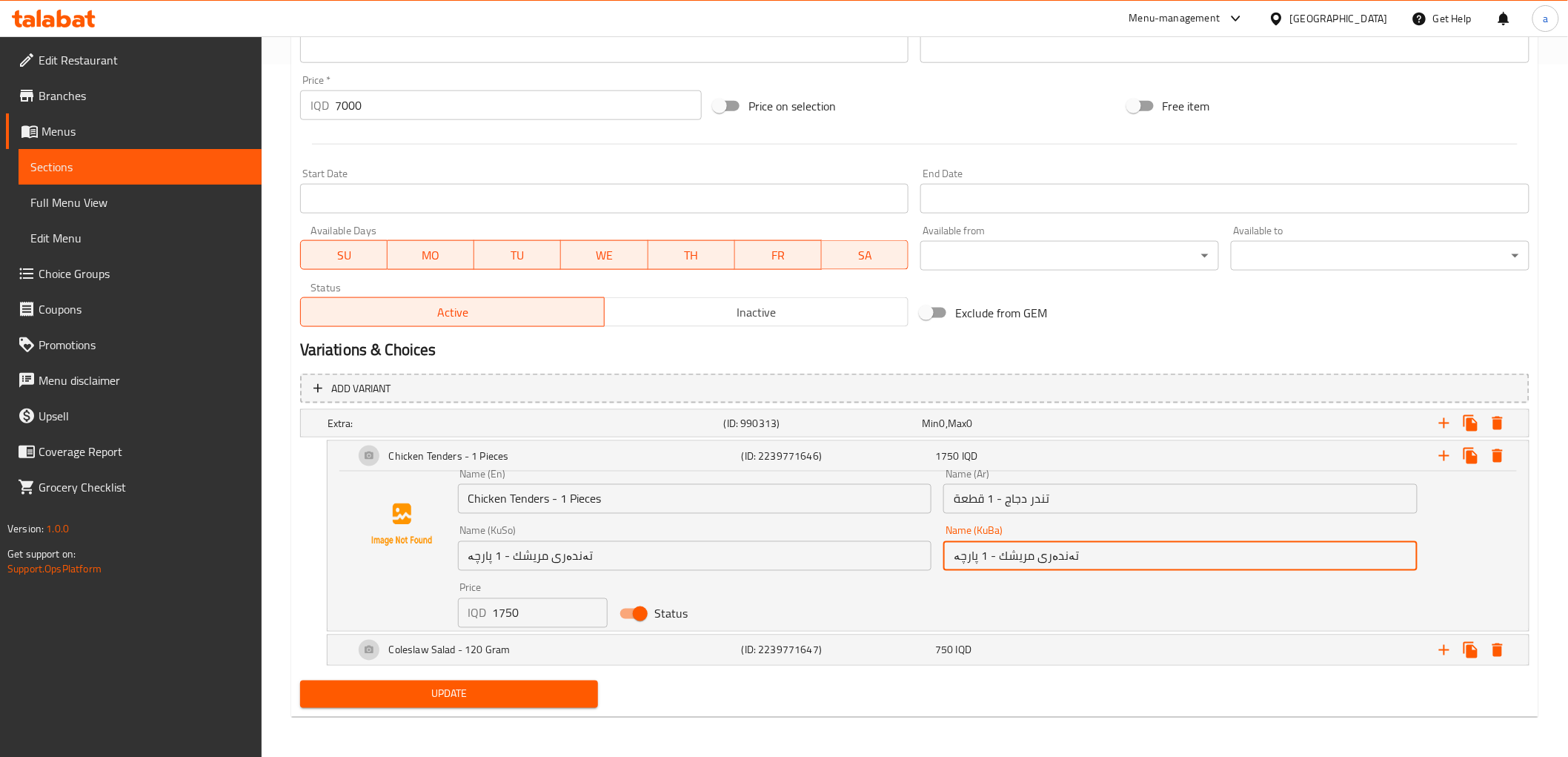
click at [1020, 549] on input "تەندەری مریشك - 1 پارچە" at bounding box center [1181, 556] width 475 height 30
click at [486, 451] on h5 "Chicken Tenders - 1 Pieces" at bounding box center [448, 456] width 120 height 15
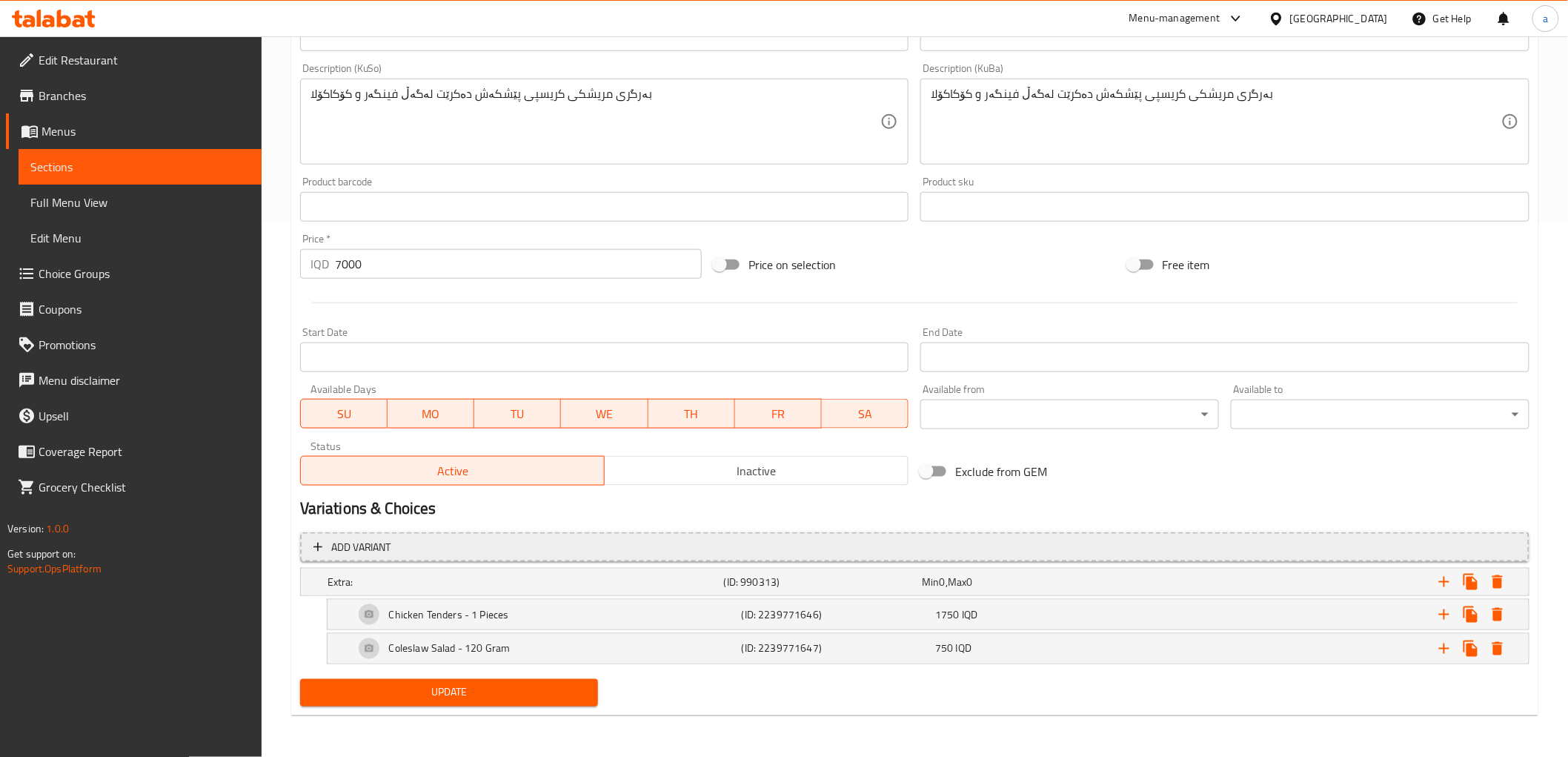
scroll to position [532, 0]
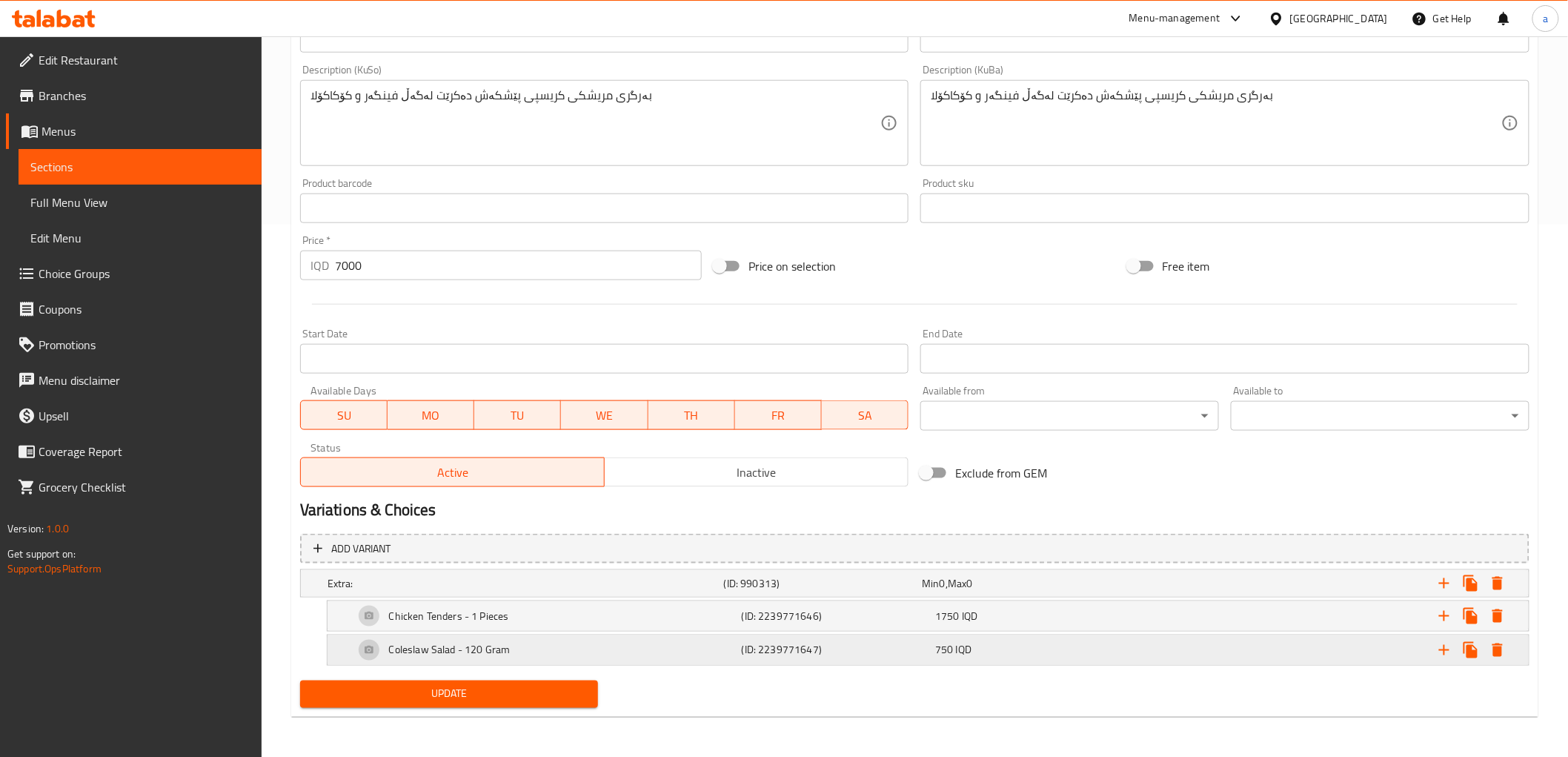
click at [445, 624] on h5 "Coleslaw Salad - 120 Gram" at bounding box center [448, 616] width 120 height 15
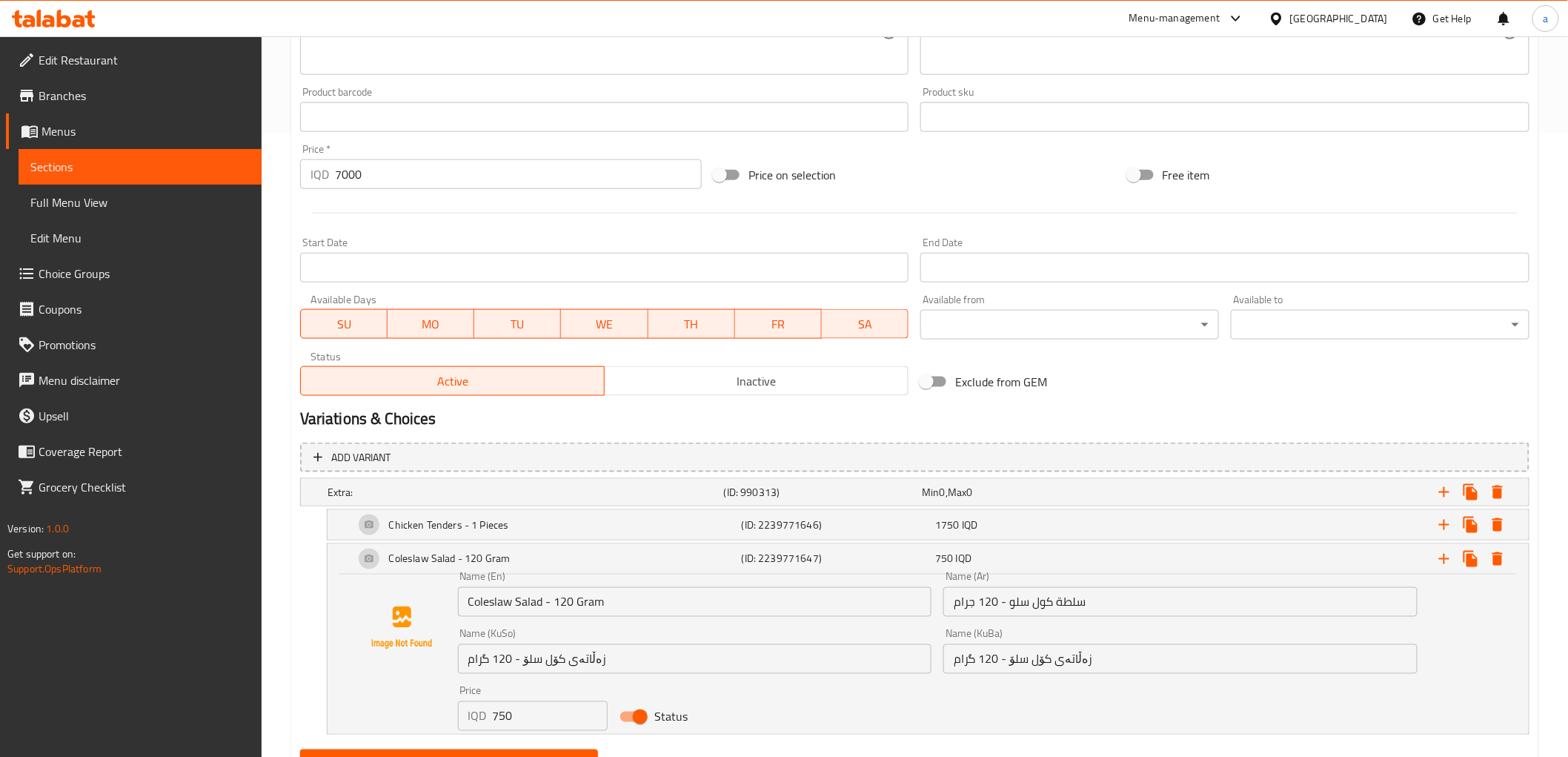
scroll to position [692, 0]
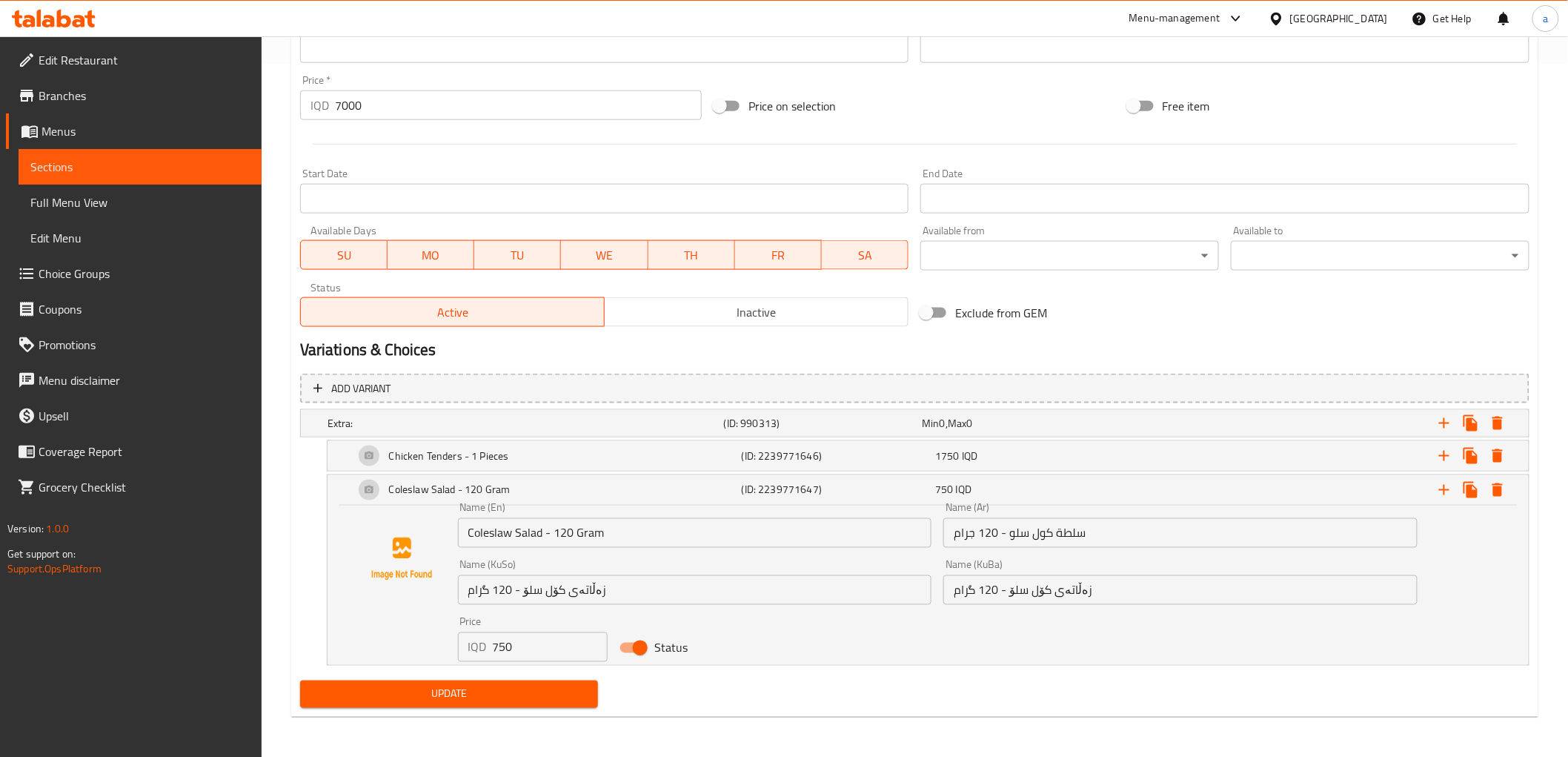
click at [524, 537] on input "Coleslaw Salad - 120 Gram" at bounding box center [696, 533] width 475 height 30
click at [1011, 536] on input "سلطة كول سلو - 120 جرام" at bounding box center [1181, 533] width 475 height 30
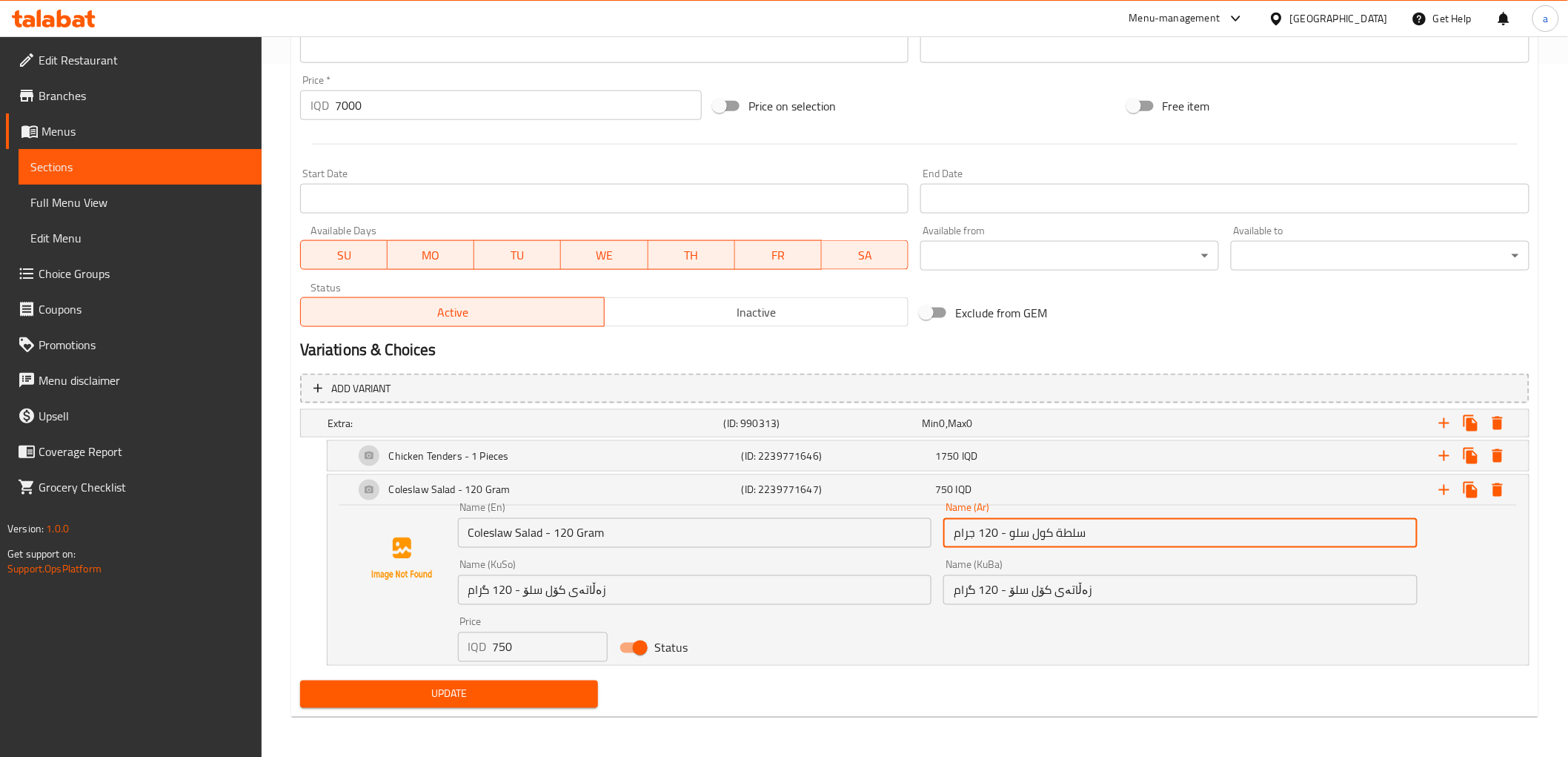
click at [1011, 536] on input "سلطة كول سلو - 120 جرام" at bounding box center [1181, 533] width 475 height 30
click at [1031, 605] on div "Name (KuBa) زەڵاتەی کۆل سلۆ - 120 گرام Name (KuBa)" at bounding box center [1181, 582] width 486 height 57
click at [1026, 596] on input "زەڵاتەی کۆل سلۆ - 120 گرام" at bounding box center [1181, 590] width 475 height 30
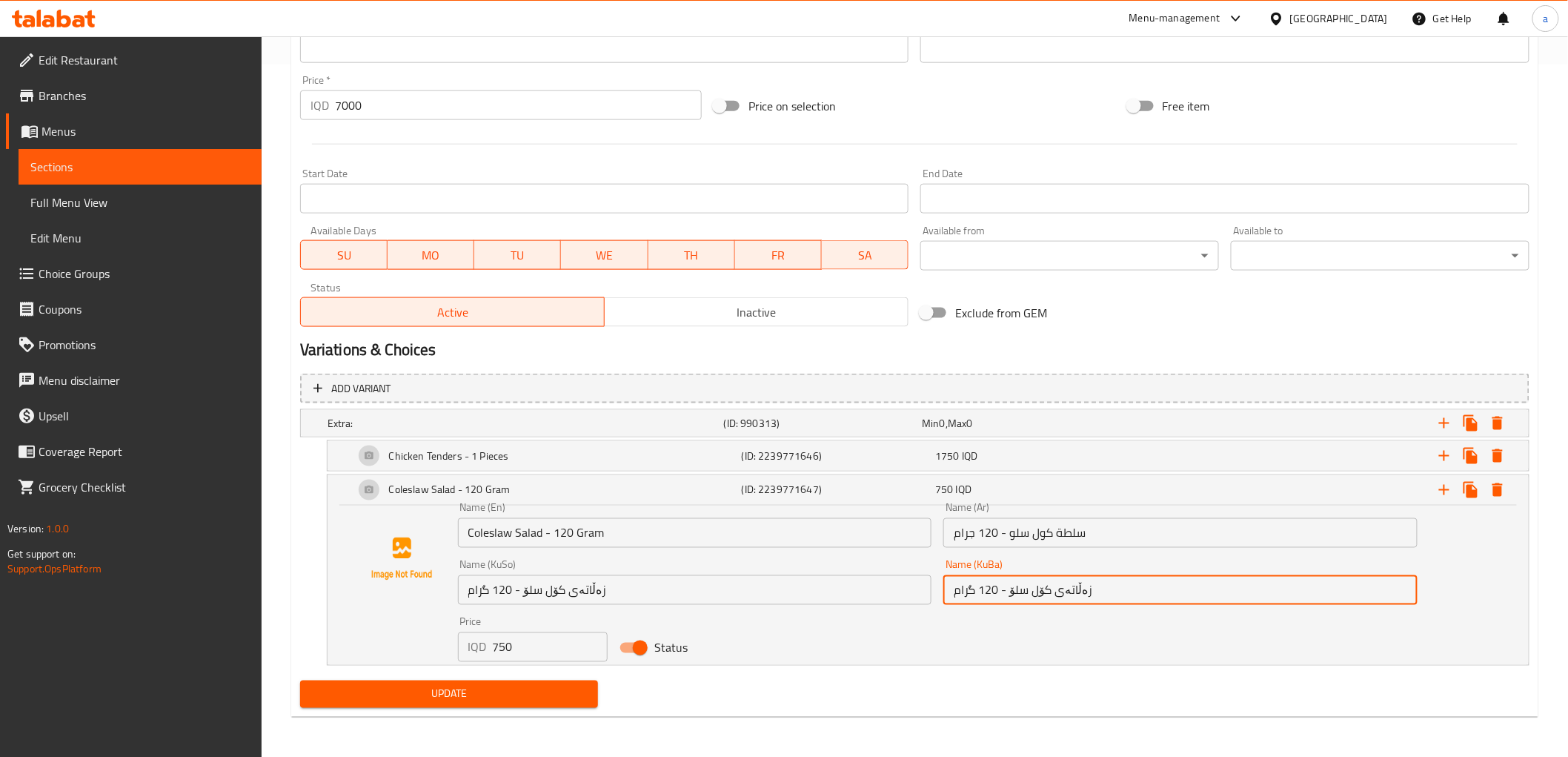
click at [1026, 596] on input "زەڵاتەی کۆل سلۆ - 120 گرام" at bounding box center [1181, 590] width 475 height 30
click at [878, 487] on h5 "(ID: 2239771647)" at bounding box center [836, 490] width 189 height 15
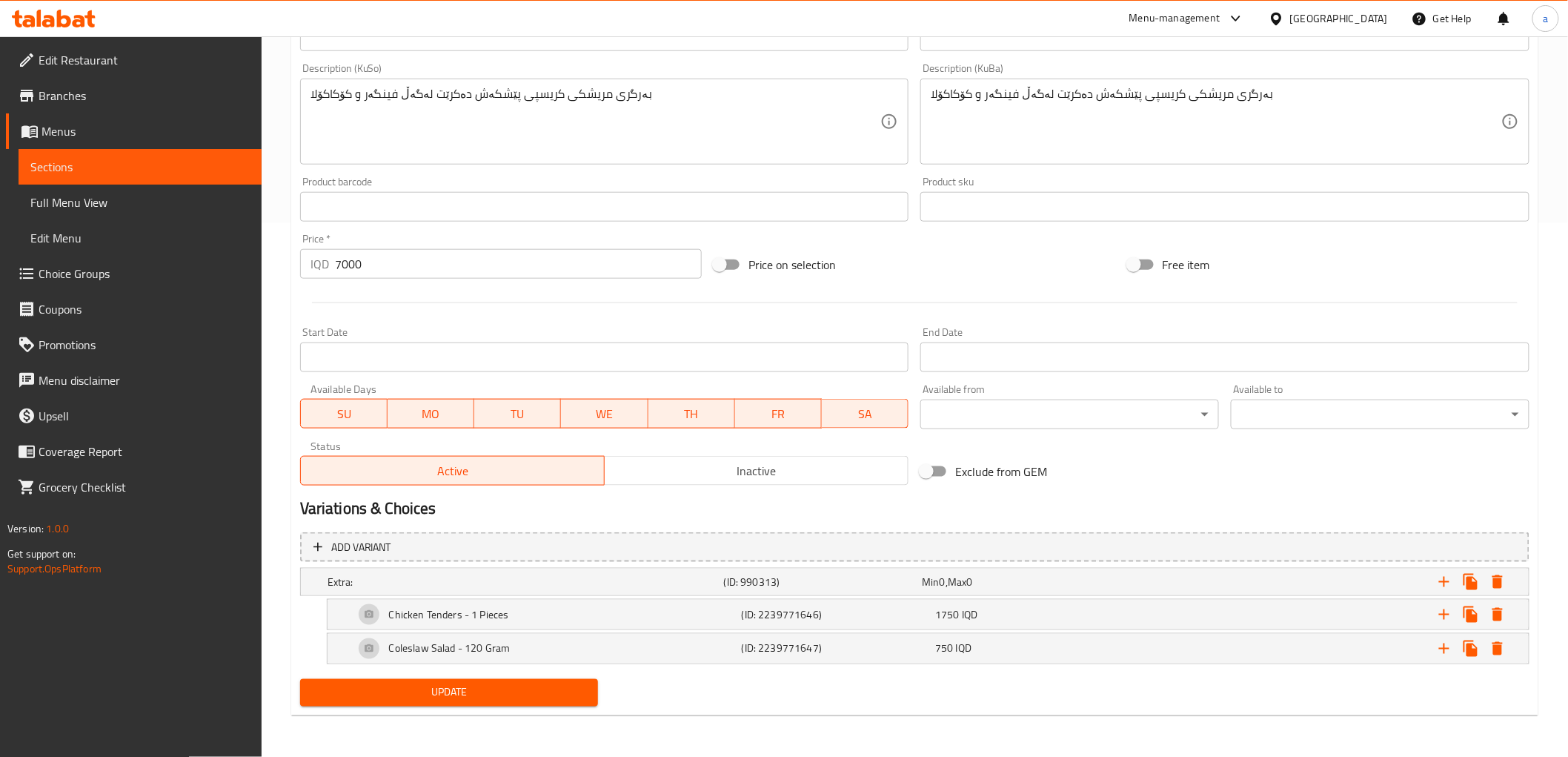
scroll to position [532, 0]
click at [939, 593] on span "1750" at bounding box center [930, 583] width 17 height 19
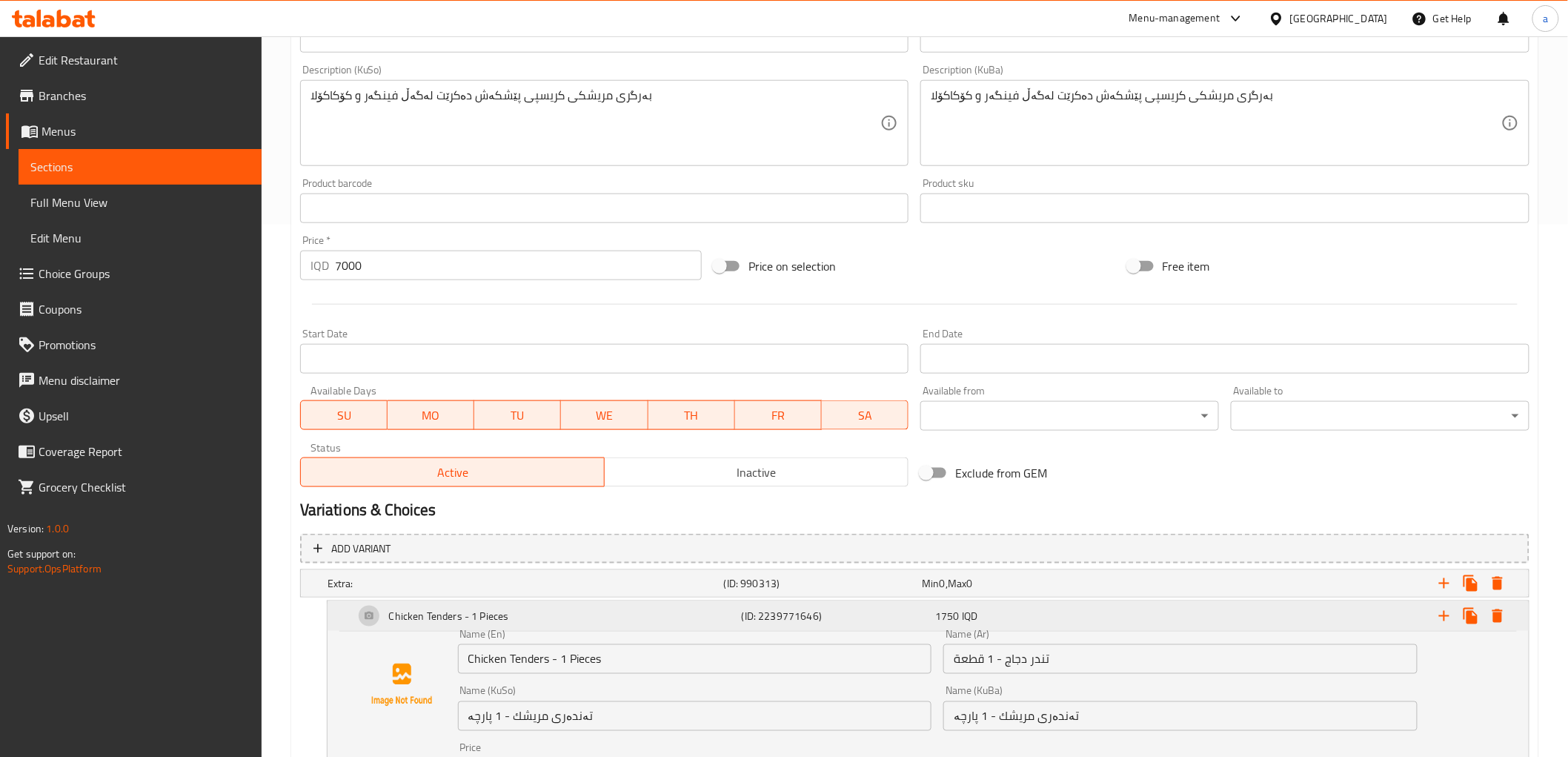
click at [947, 612] on span "1750" at bounding box center [948, 616] width 25 height 19
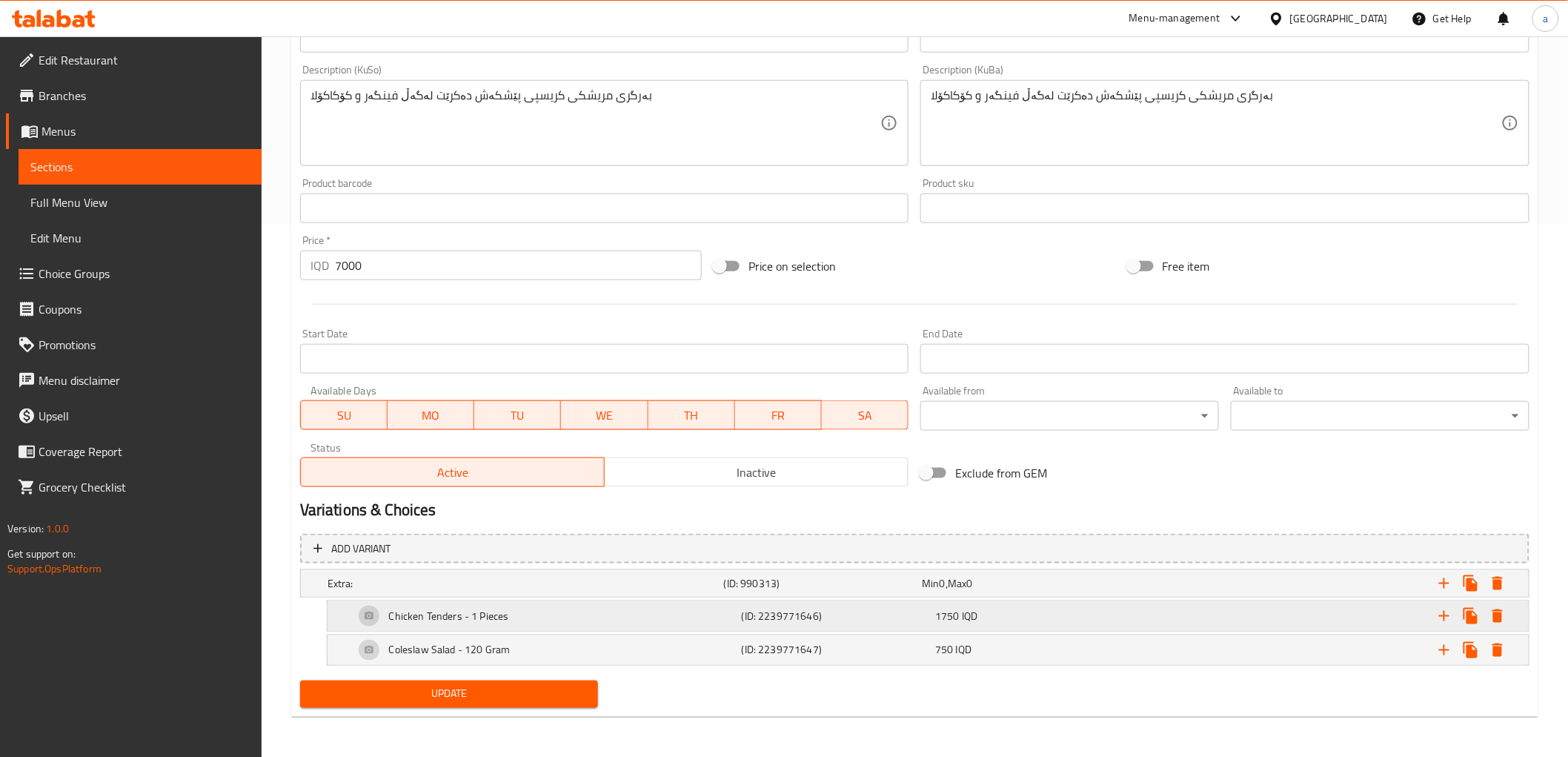
click at [939, 593] on span "1750" at bounding box center [930, 583] width 17 height 19
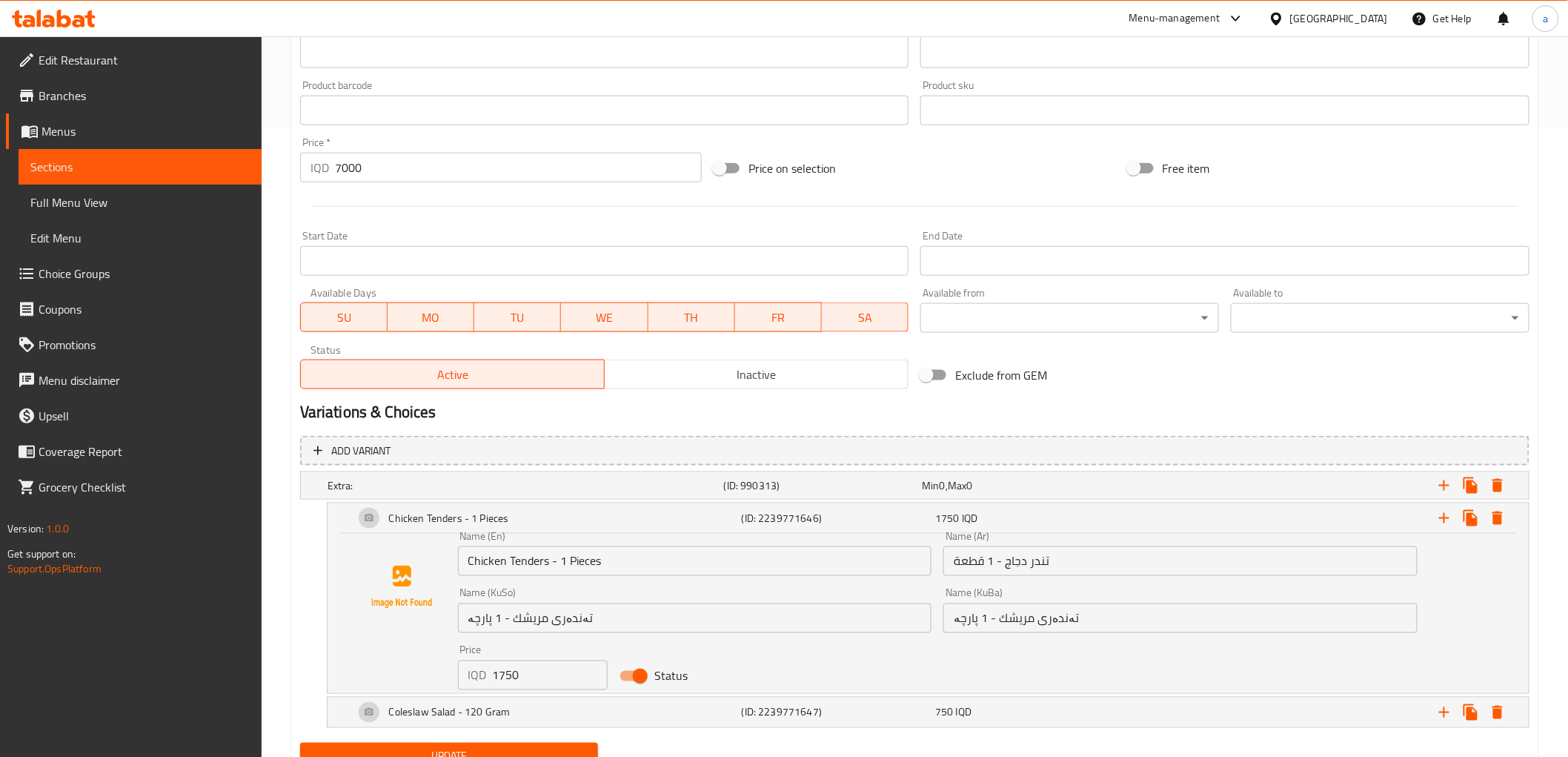
scroll to position [670, 0]
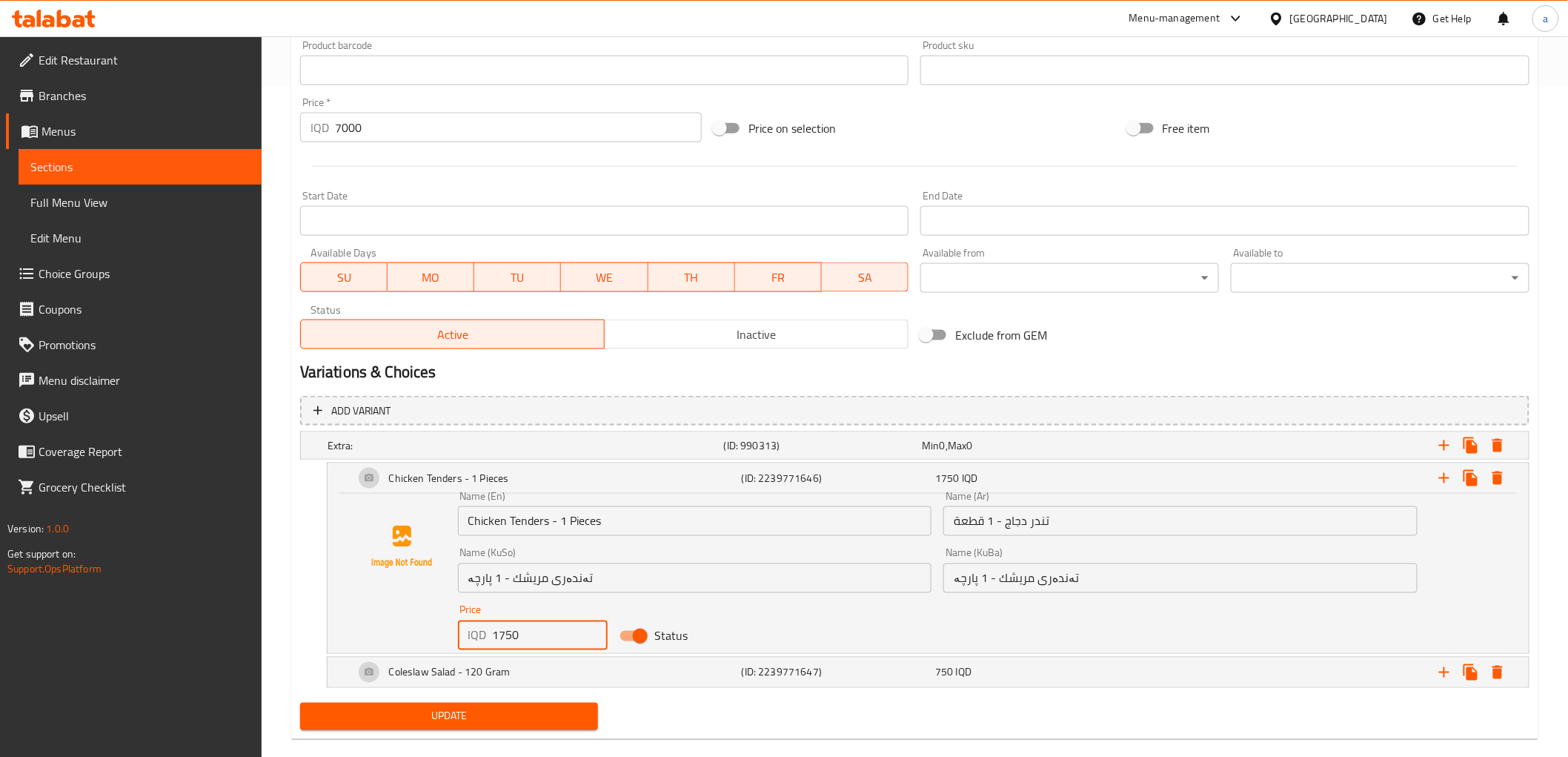
click at [506, 631] on input "1750" at bounding box center [551, 635] width 116 height 30
click at [508, 486] on h5 "Coleslaw Salad - 120 Gram" at bounding box center [448, 478] width 120 height 15
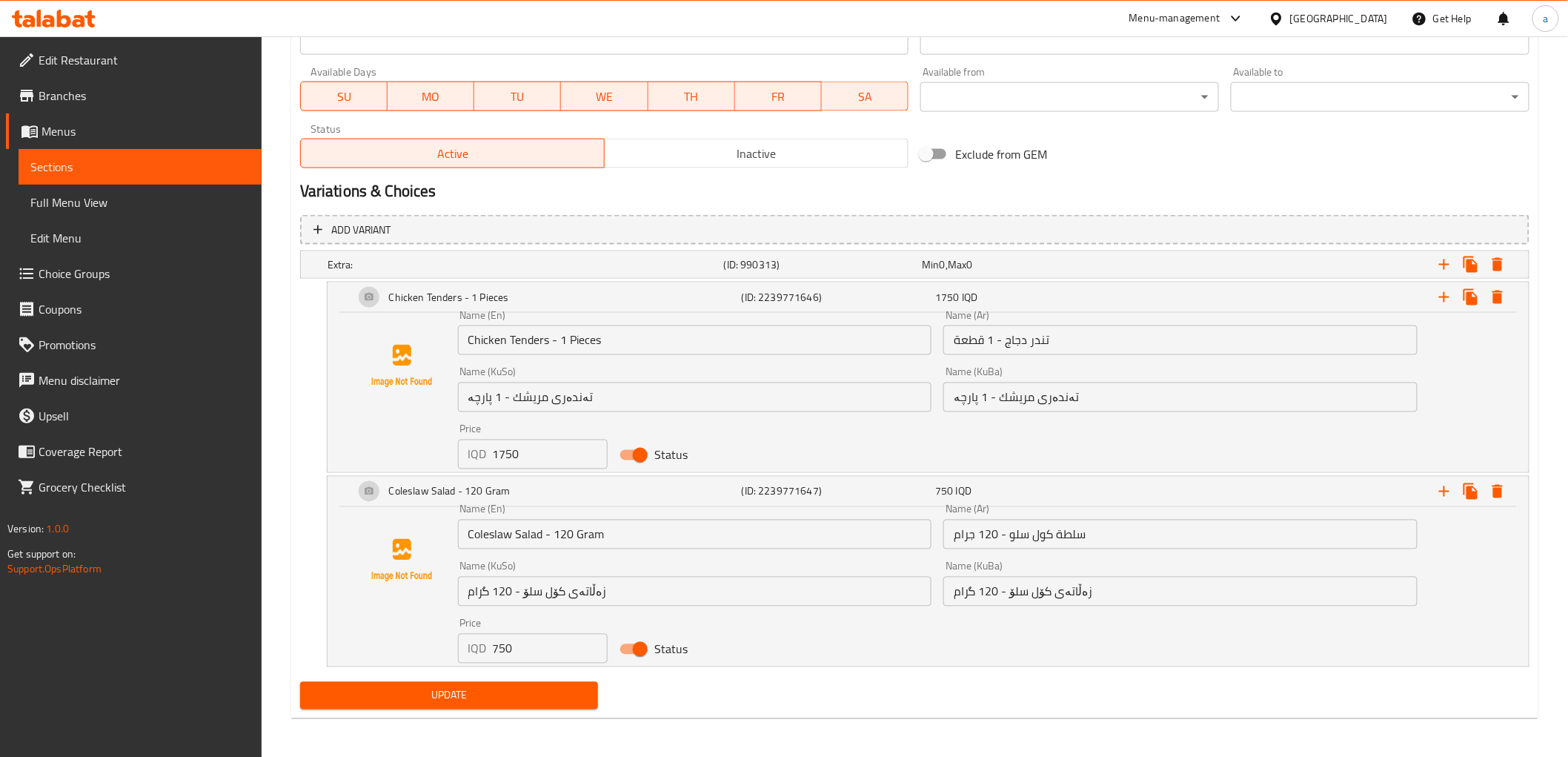
scroll to position [853, 0]
click at [504, 649] on input "750" at bounding box center [551, 647] width 116 height 30
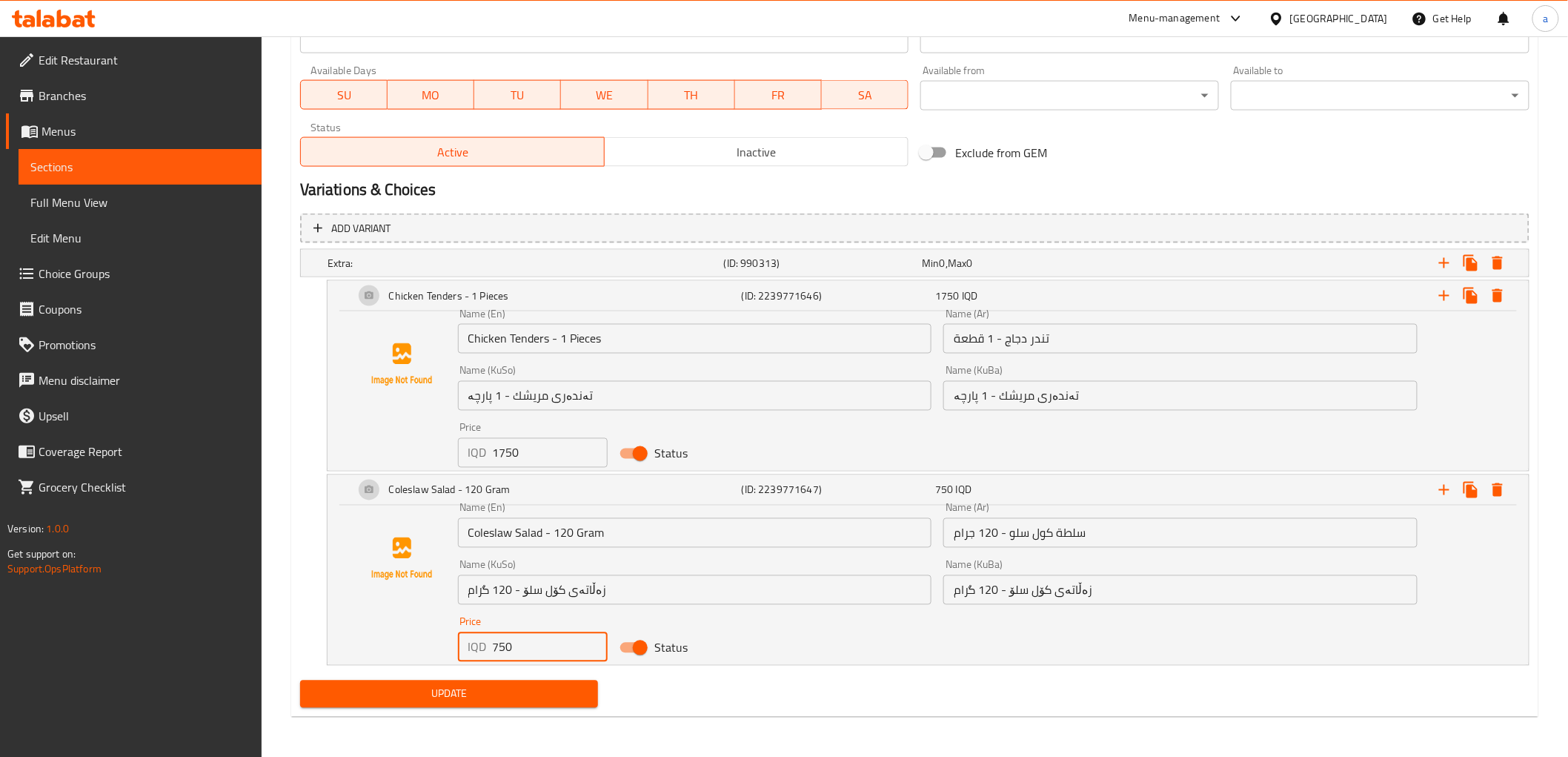
click at [504, 649] on input "750" at bounding box center [551, 647] width 116 height 30
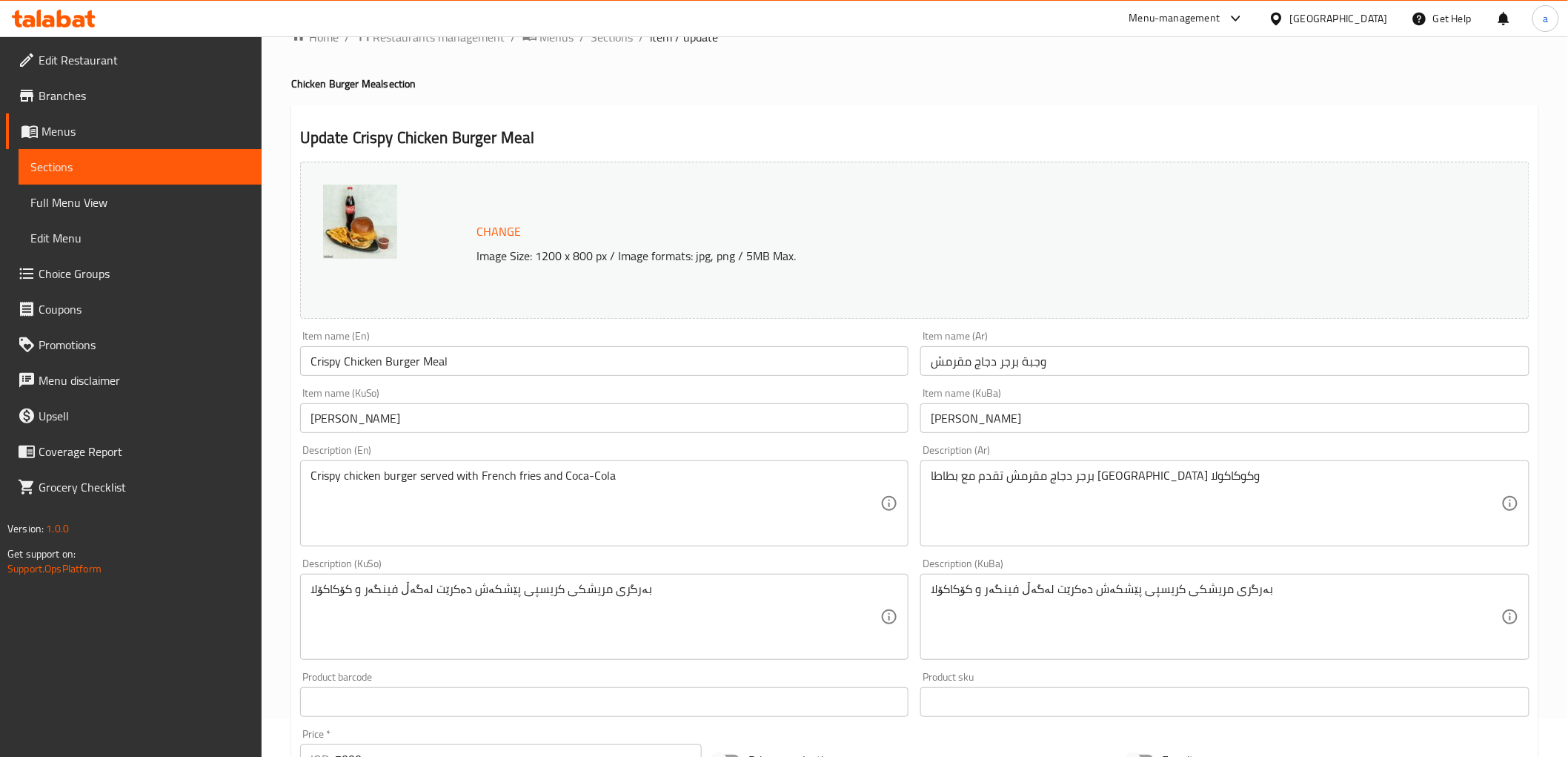
scroll to position [28, 0]
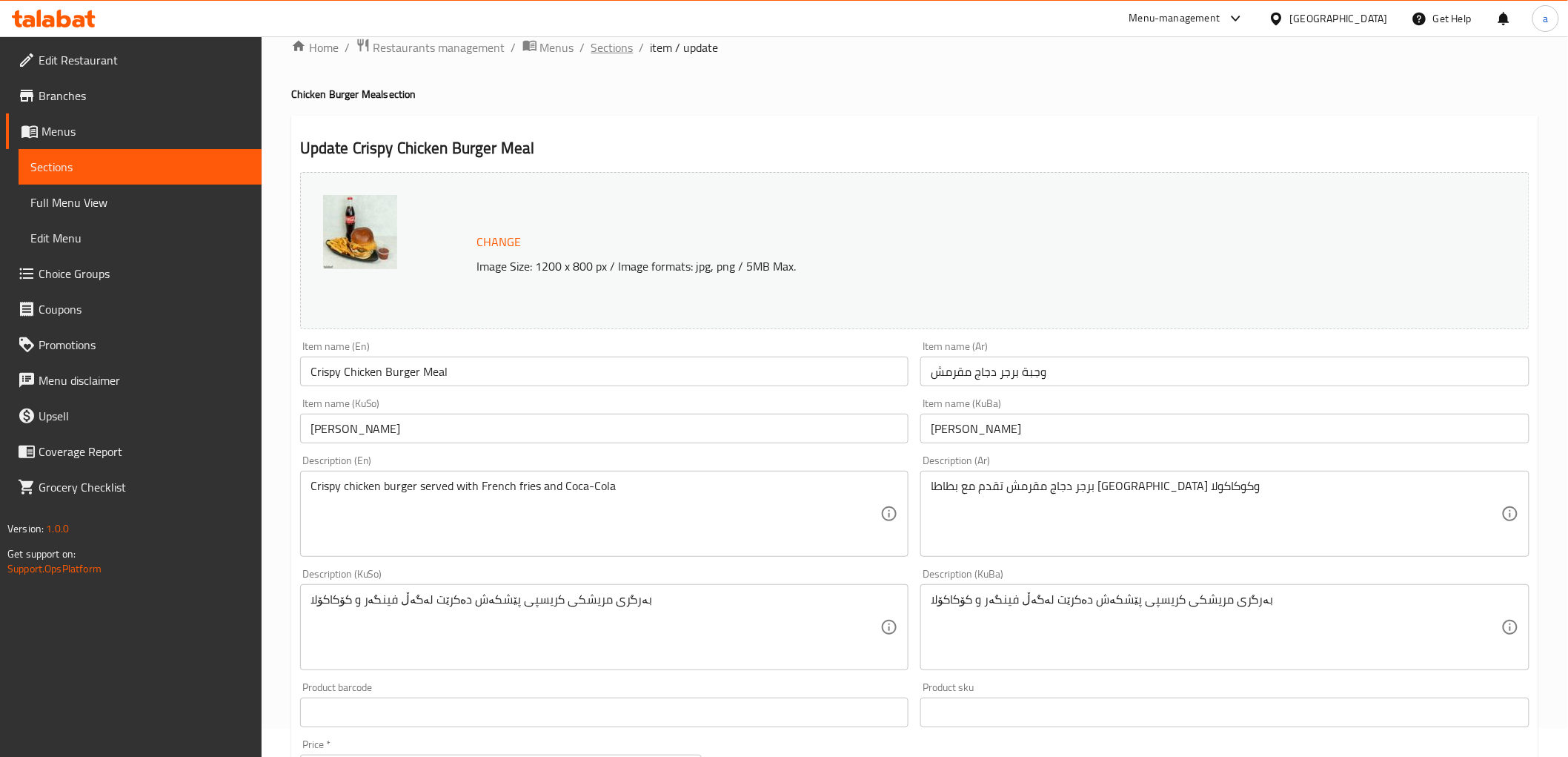
click at [615, 47] on span "Sections" at bounding box center [612, 48] width 42 height 18
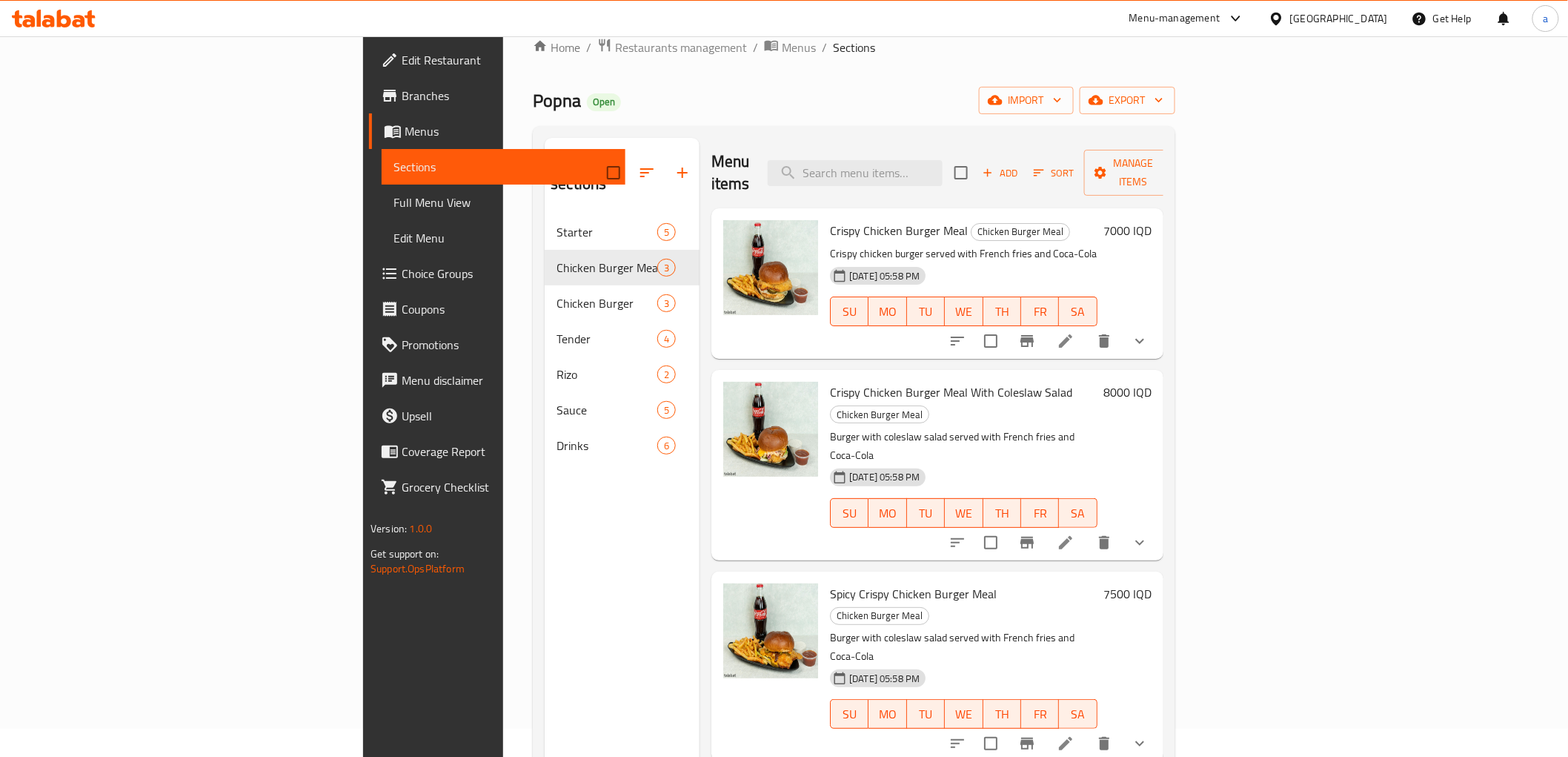
click at [1073, 536] on icon at bounding box center [1066, 543] width 13 height 13
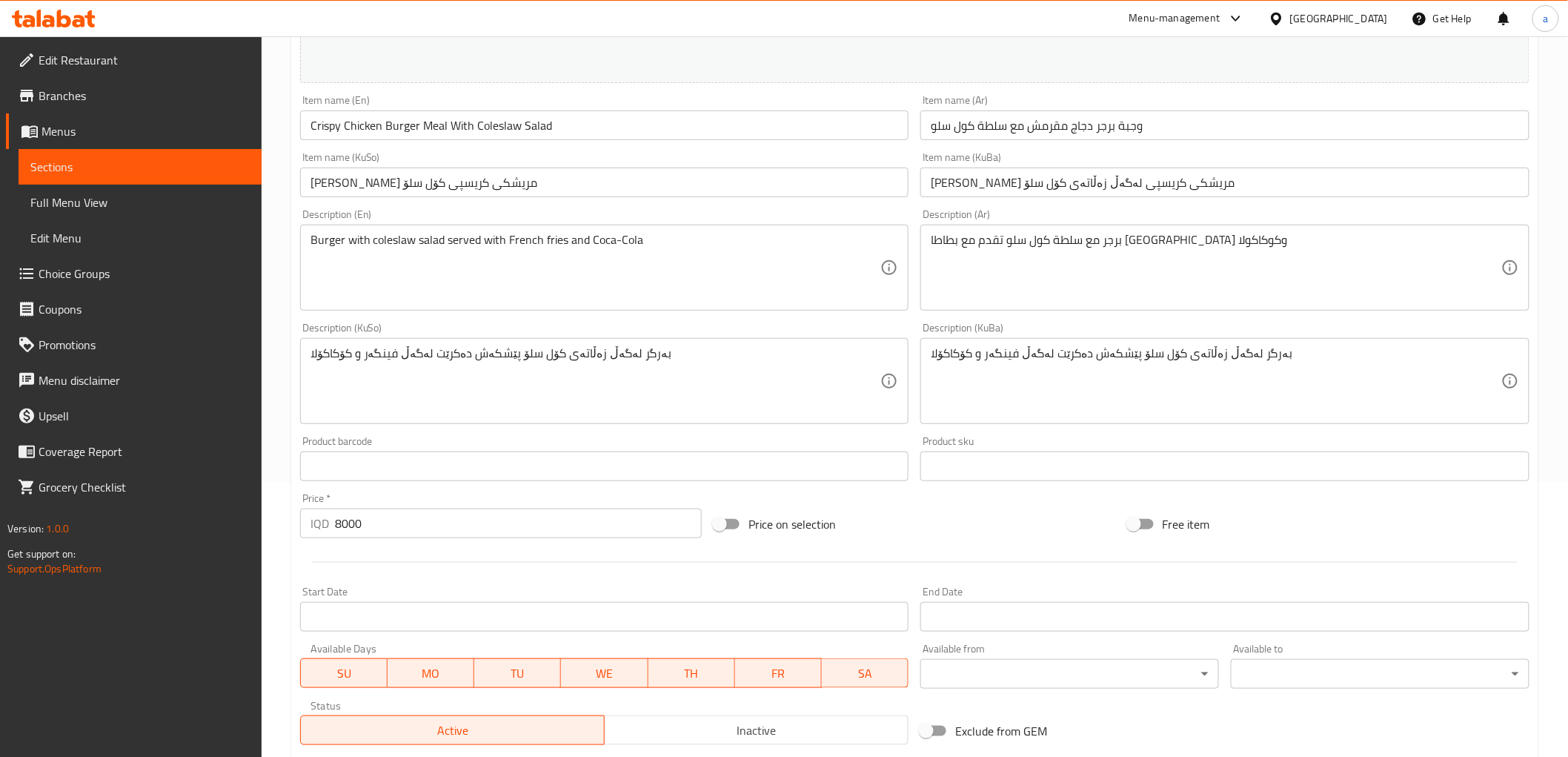
scroll to position [532, 0]
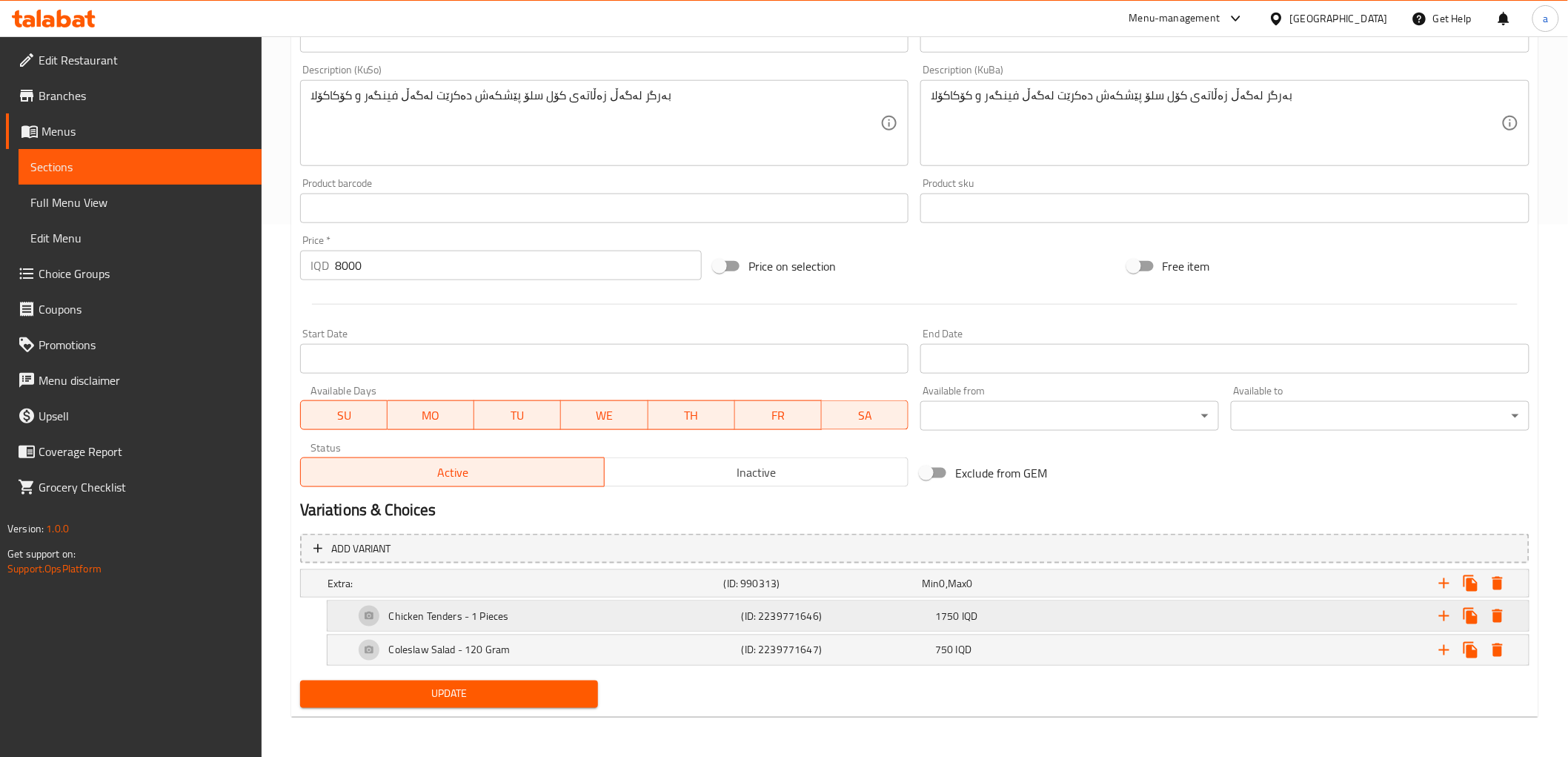
click at [486, 616] on h5 "Chicken Tenders - 1 Pieces" at bounding box center [448, 616] width 120 height 15
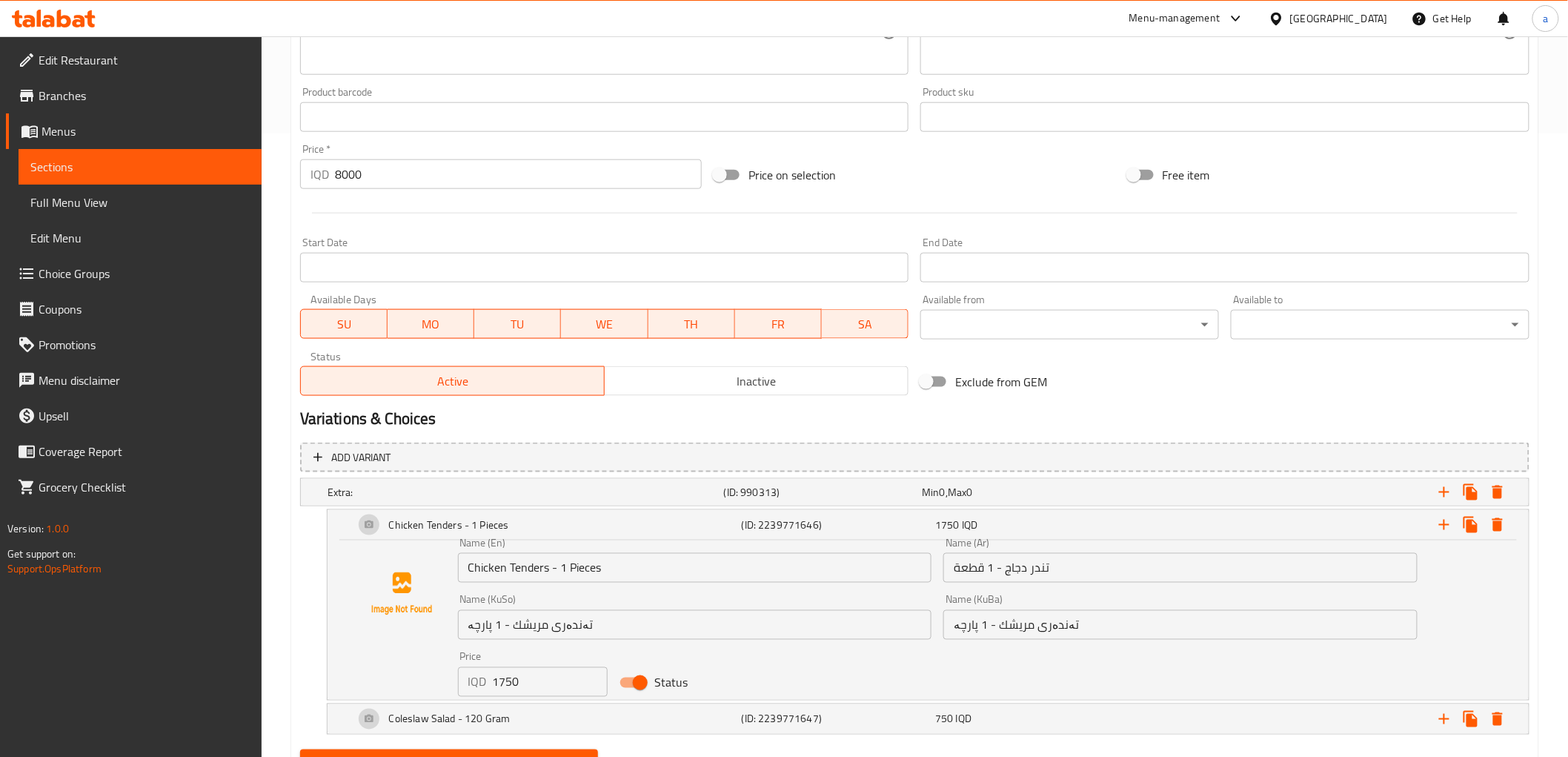
scroll to position [692, 0]
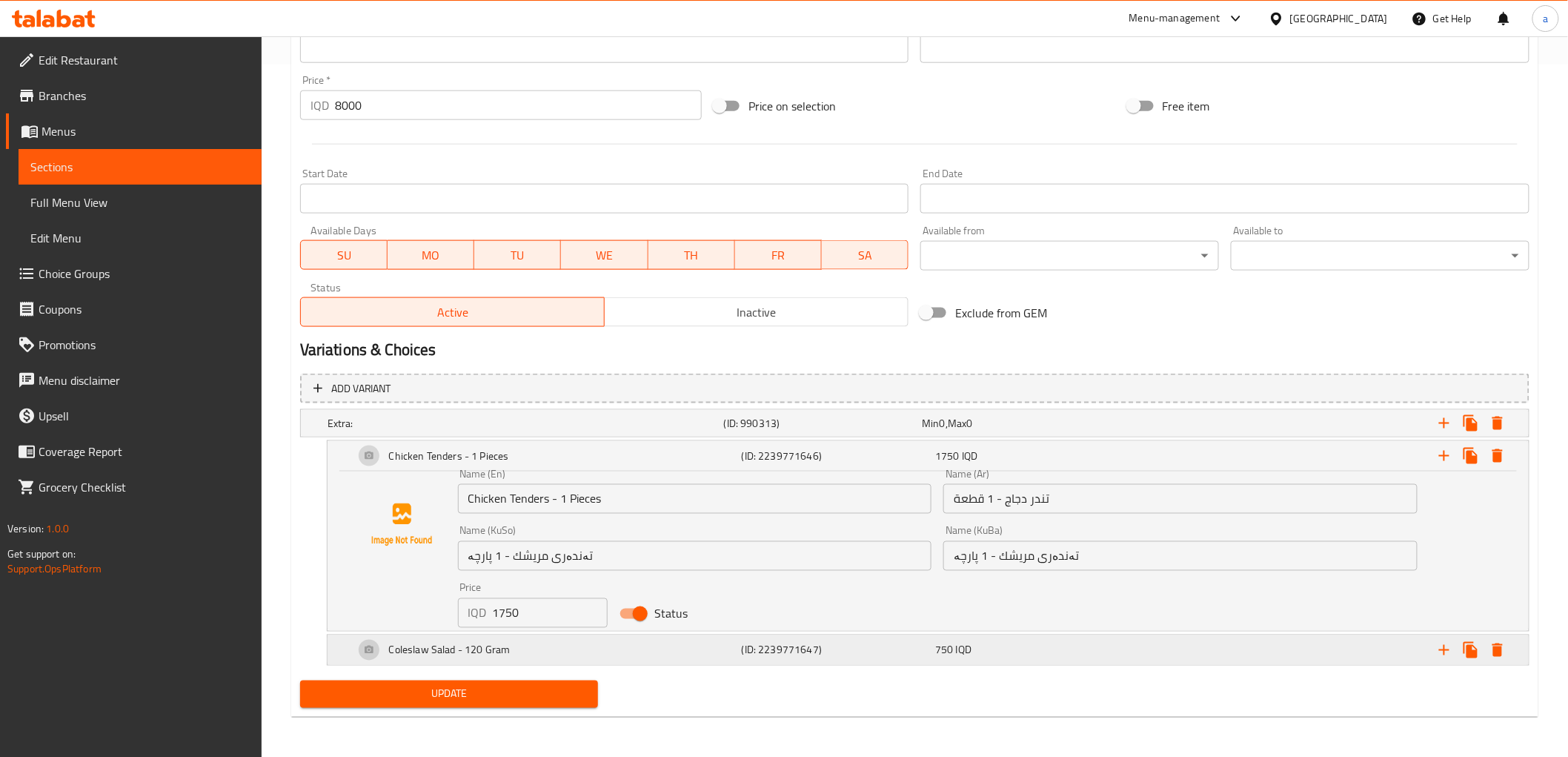
click at [476, 463] on h5 "Coleslaw Salad - 120 Gram" at bounding box center [448, 456] width 120 height 15
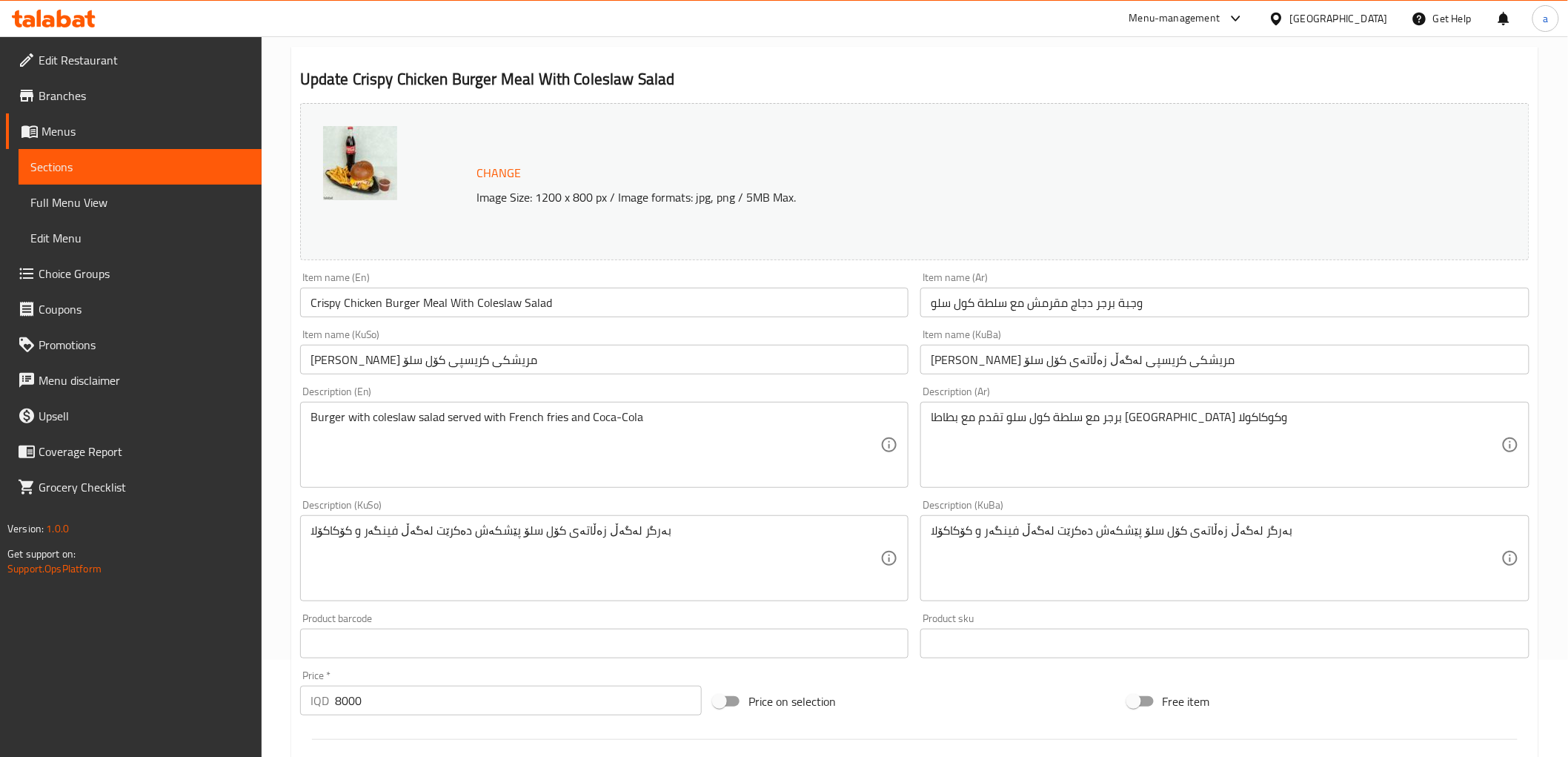
scroll to position [0, 0]
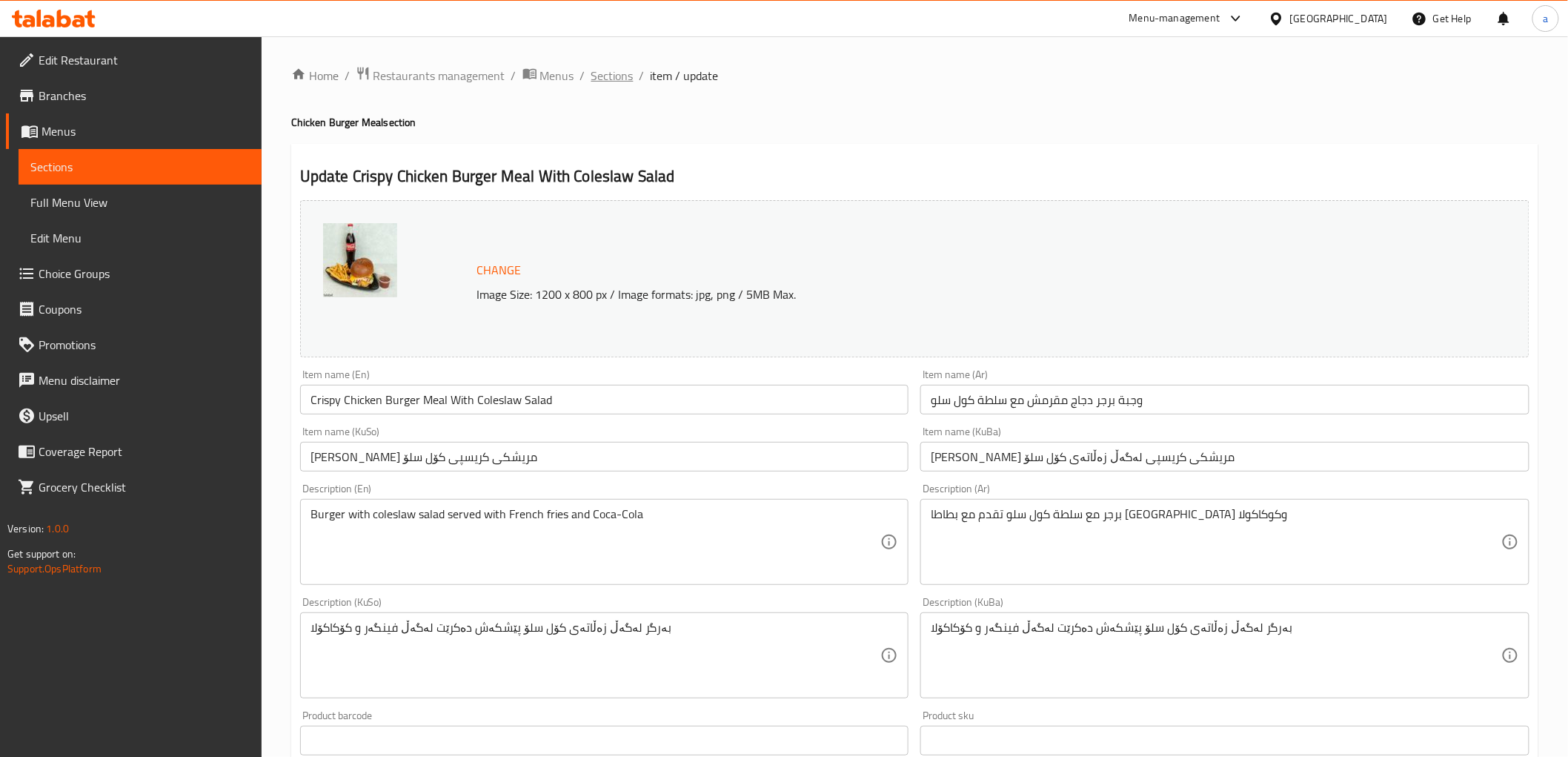
click at [596, 76] on span "Sections" at bounding box center [612, 76] width 42 height 18
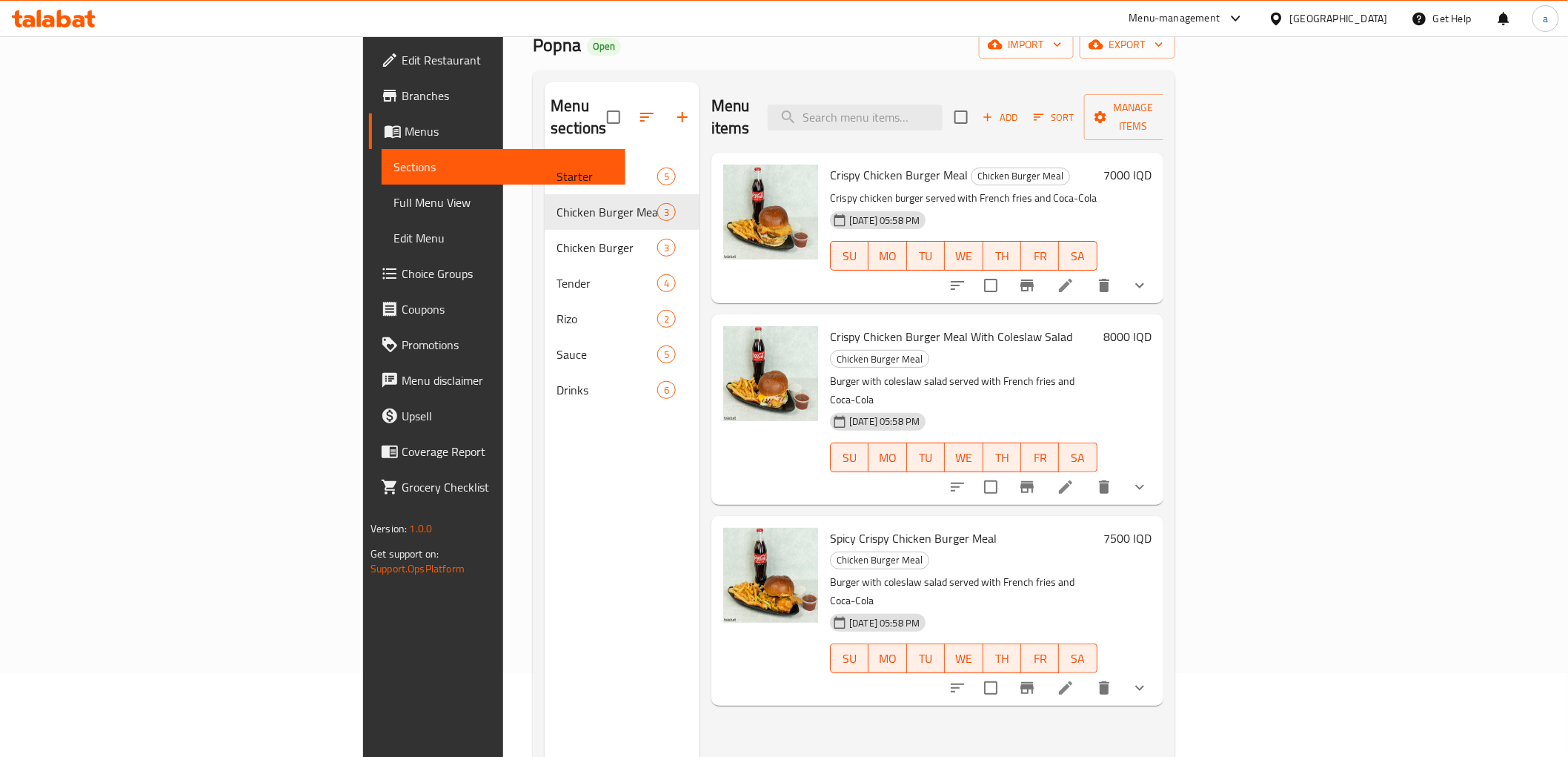
scroll to position [208, 0]
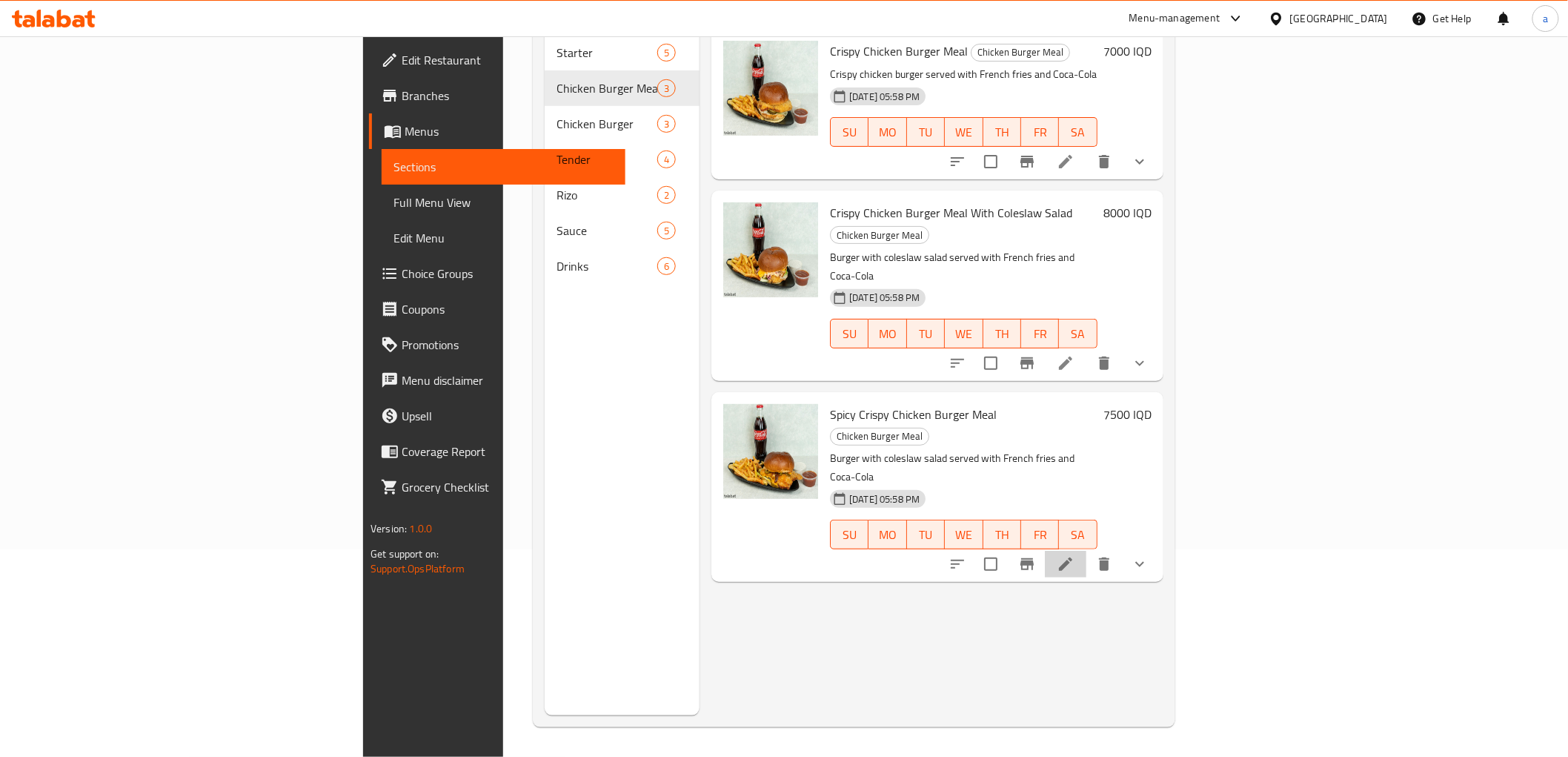
click at [1087, 551] on li at bounding box center [1066, 564] width 41 height 26
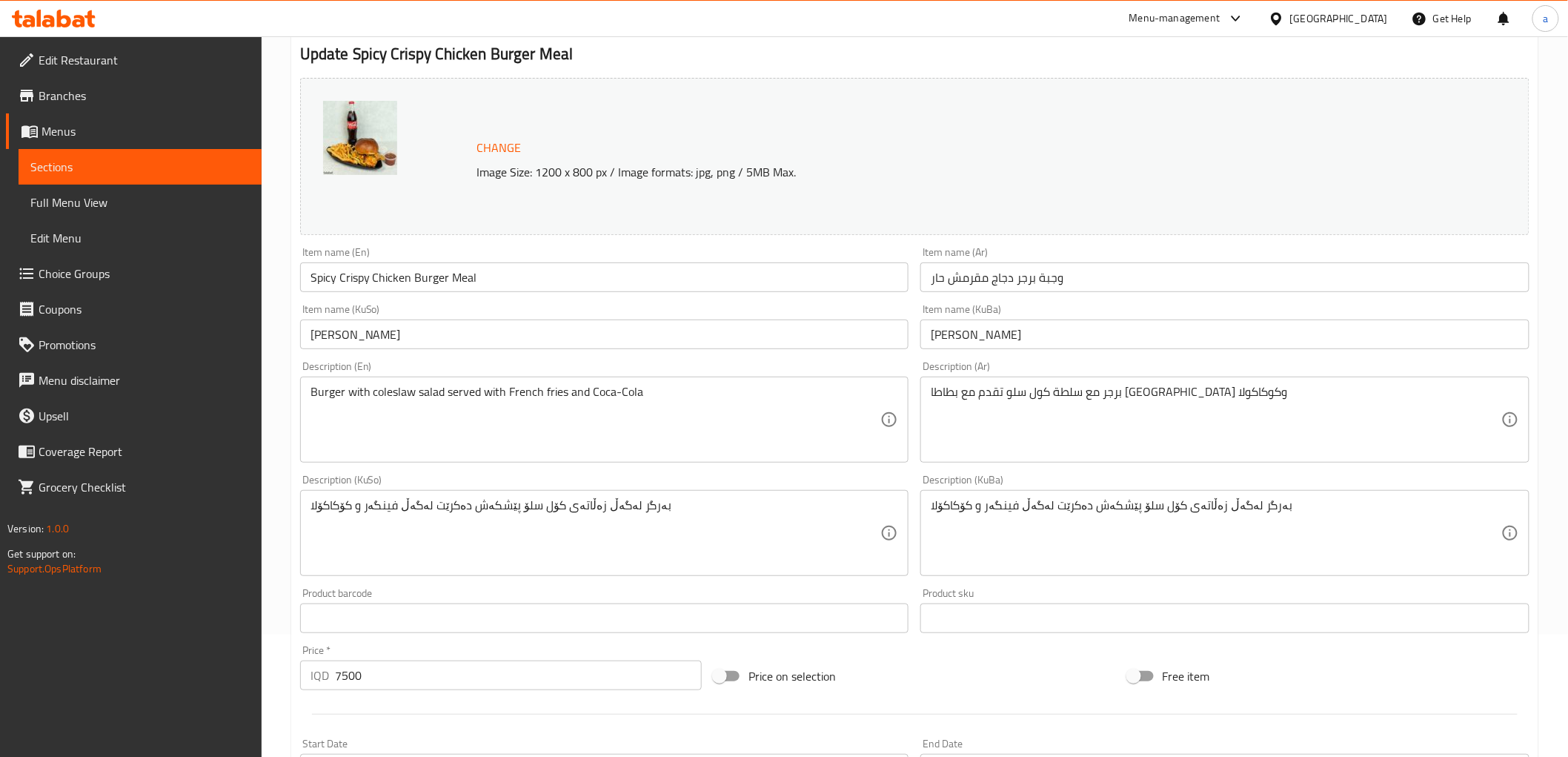
scroll to position [532, 0]
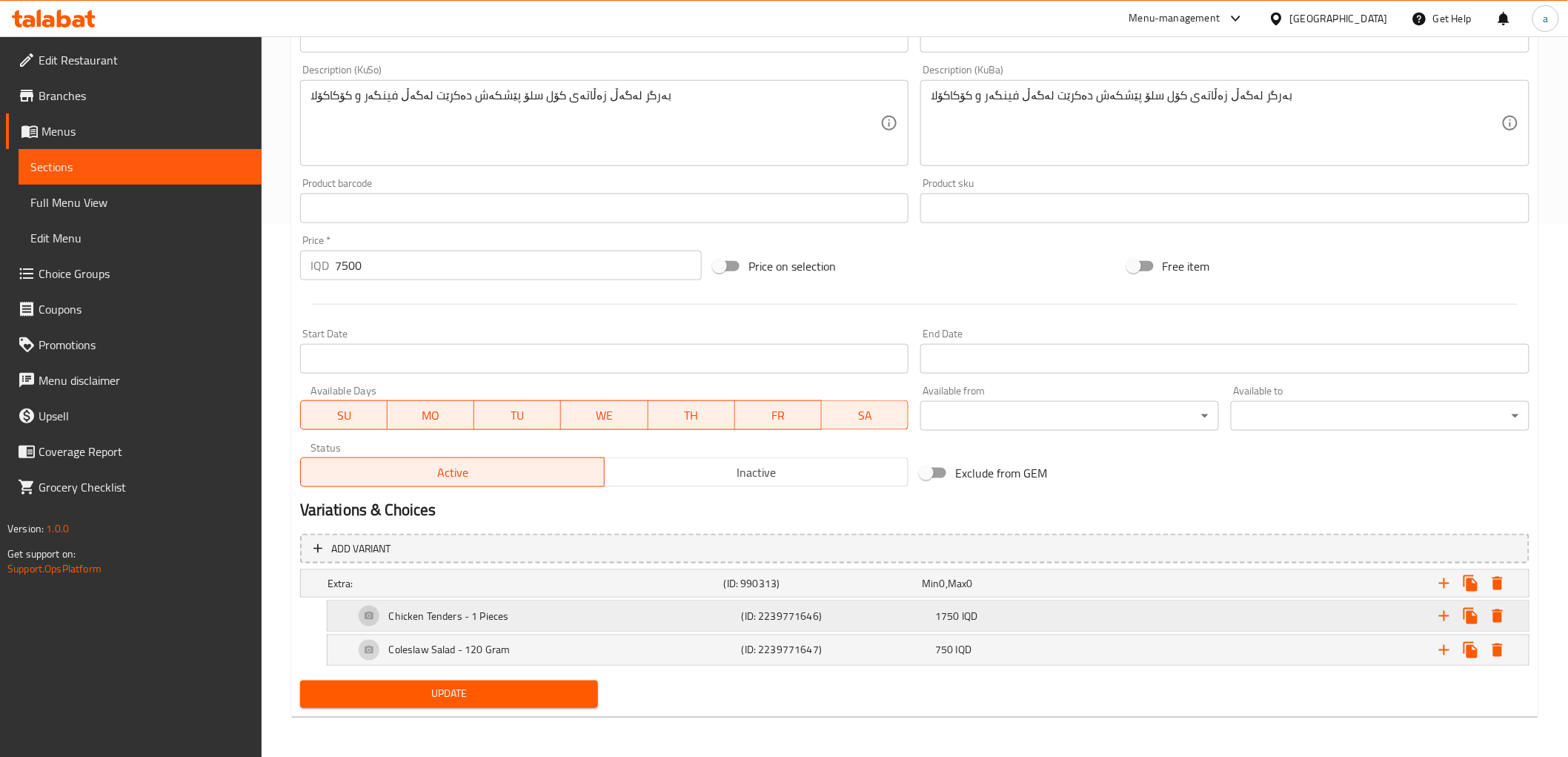
click at [461, 594] on div "Chicken Tenders - 1 Pieces" at bounding box center [523, 583] width 396 height 21
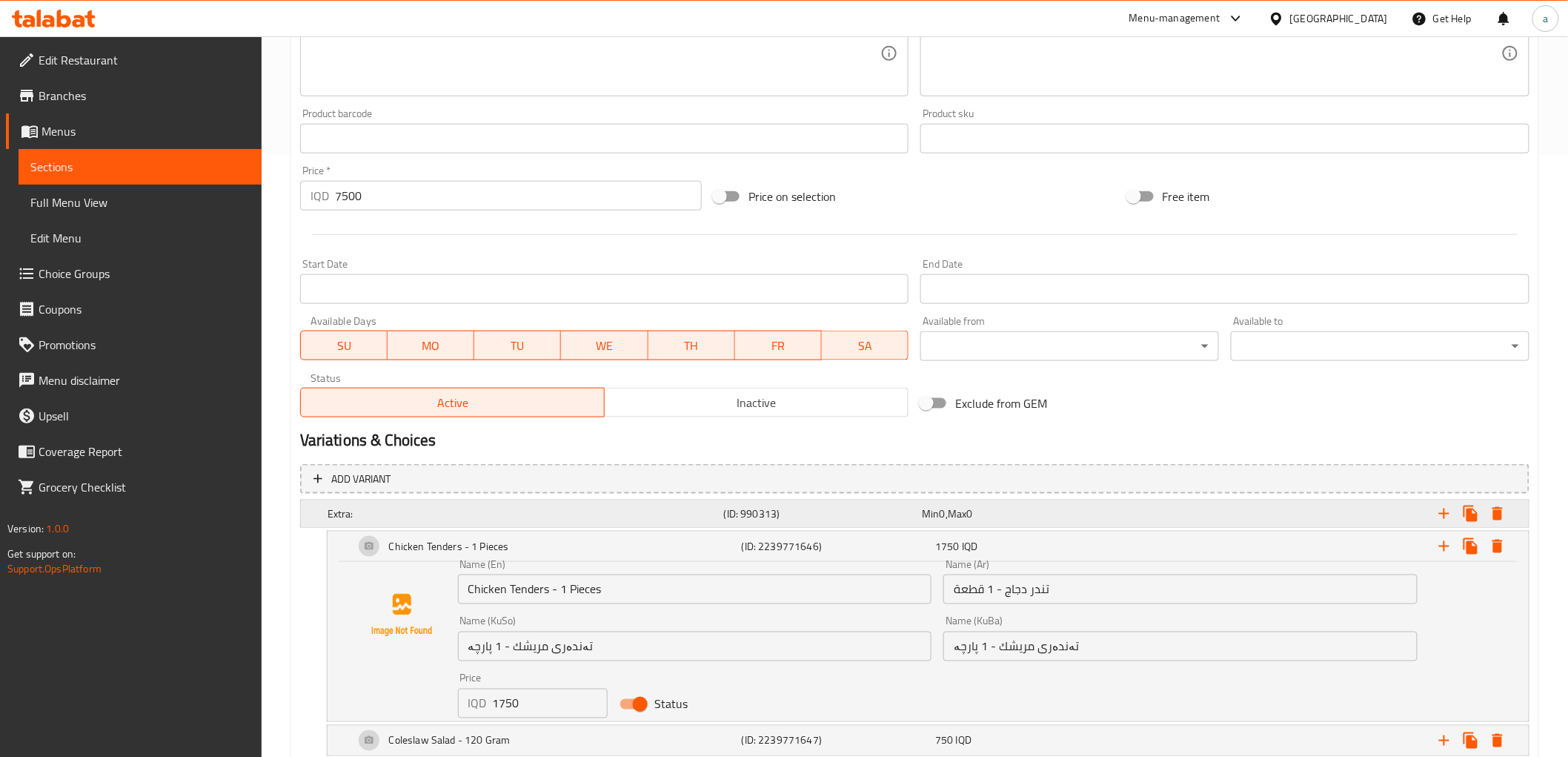
scroll to position [692, 0]
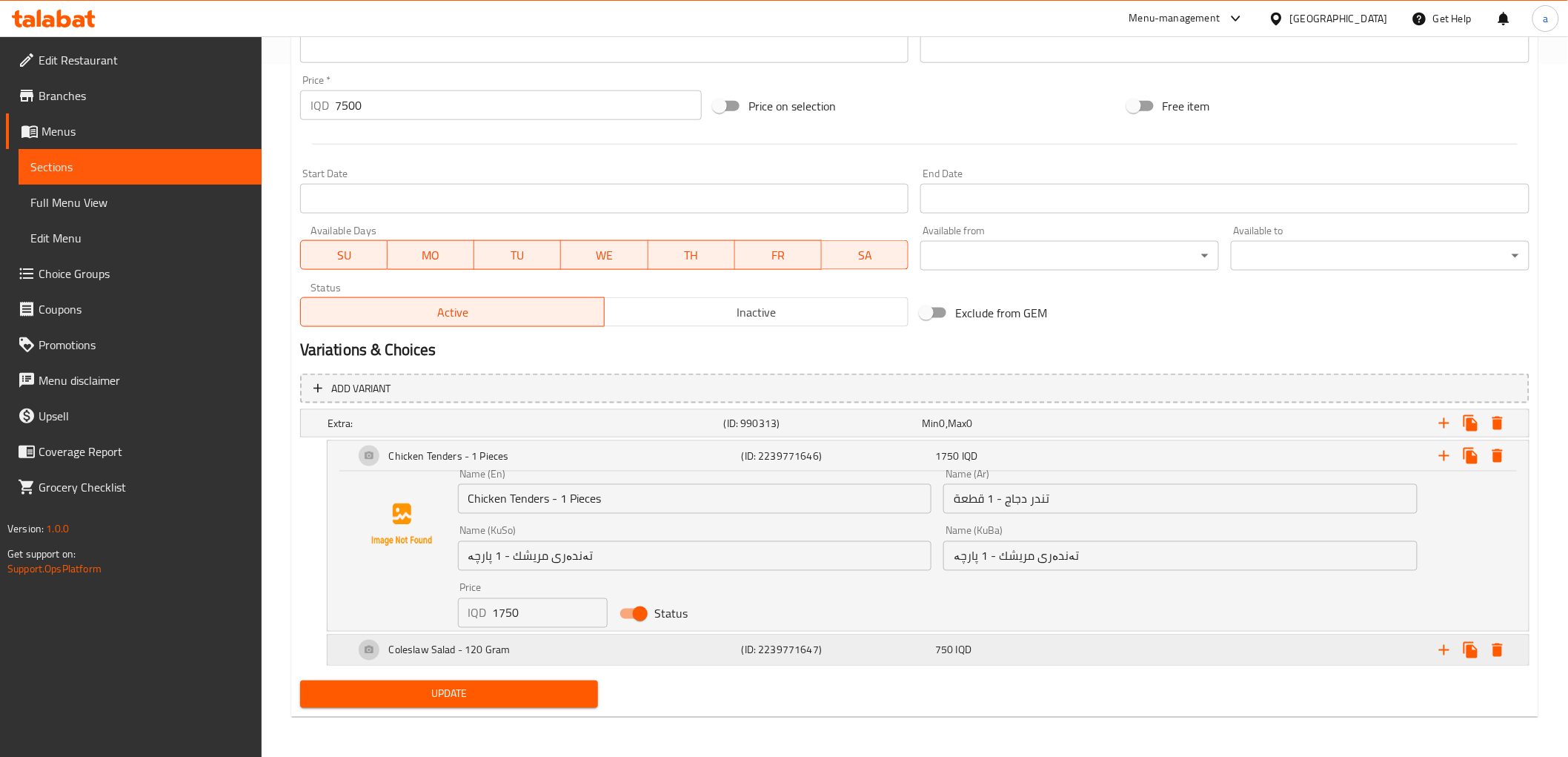
click at [532, 434] on div "Coleslaw Salad - 120 Gram" at bounding box center [523, 423] width 396 height 21
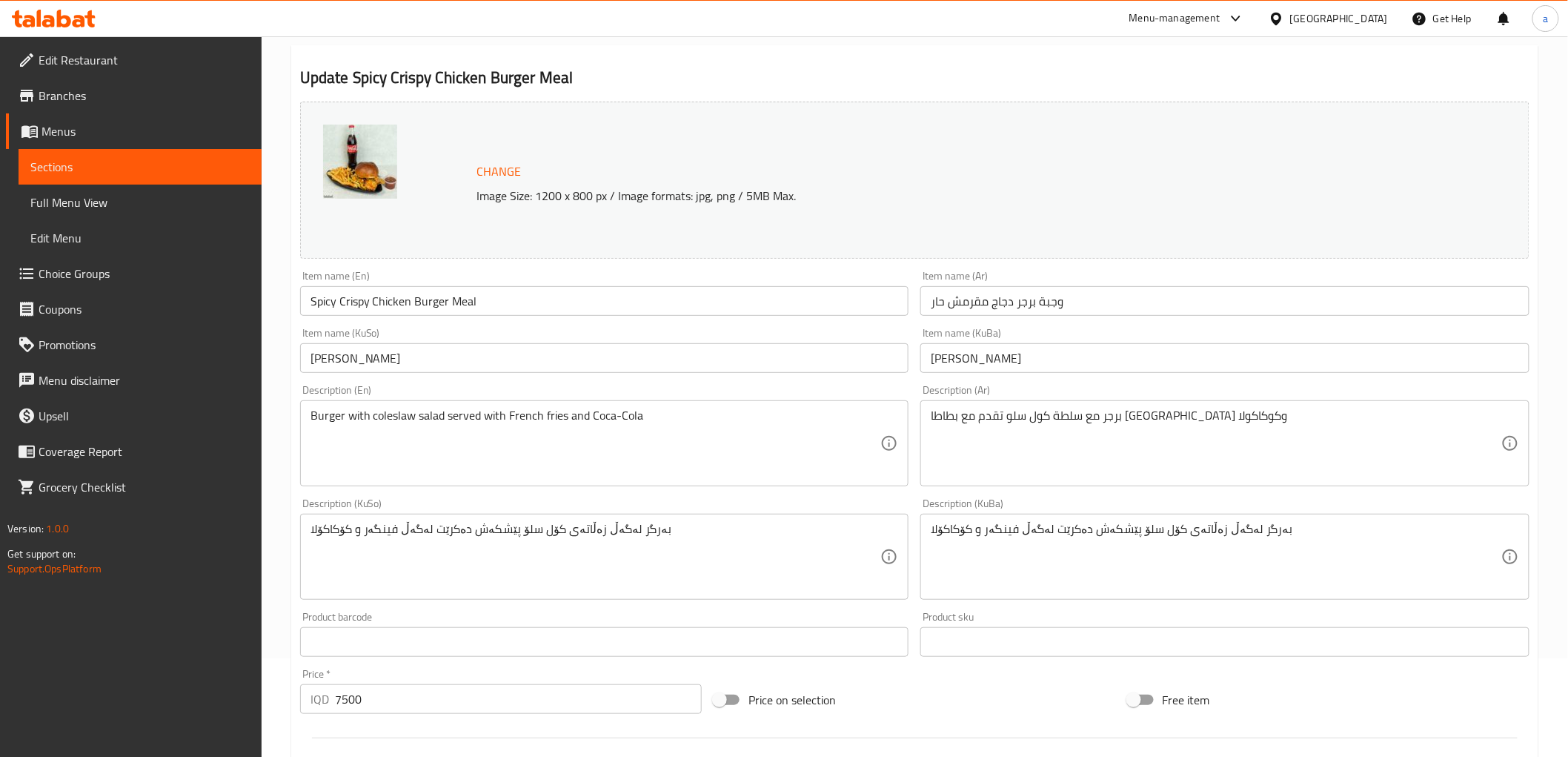
scroll to position [0, 0]
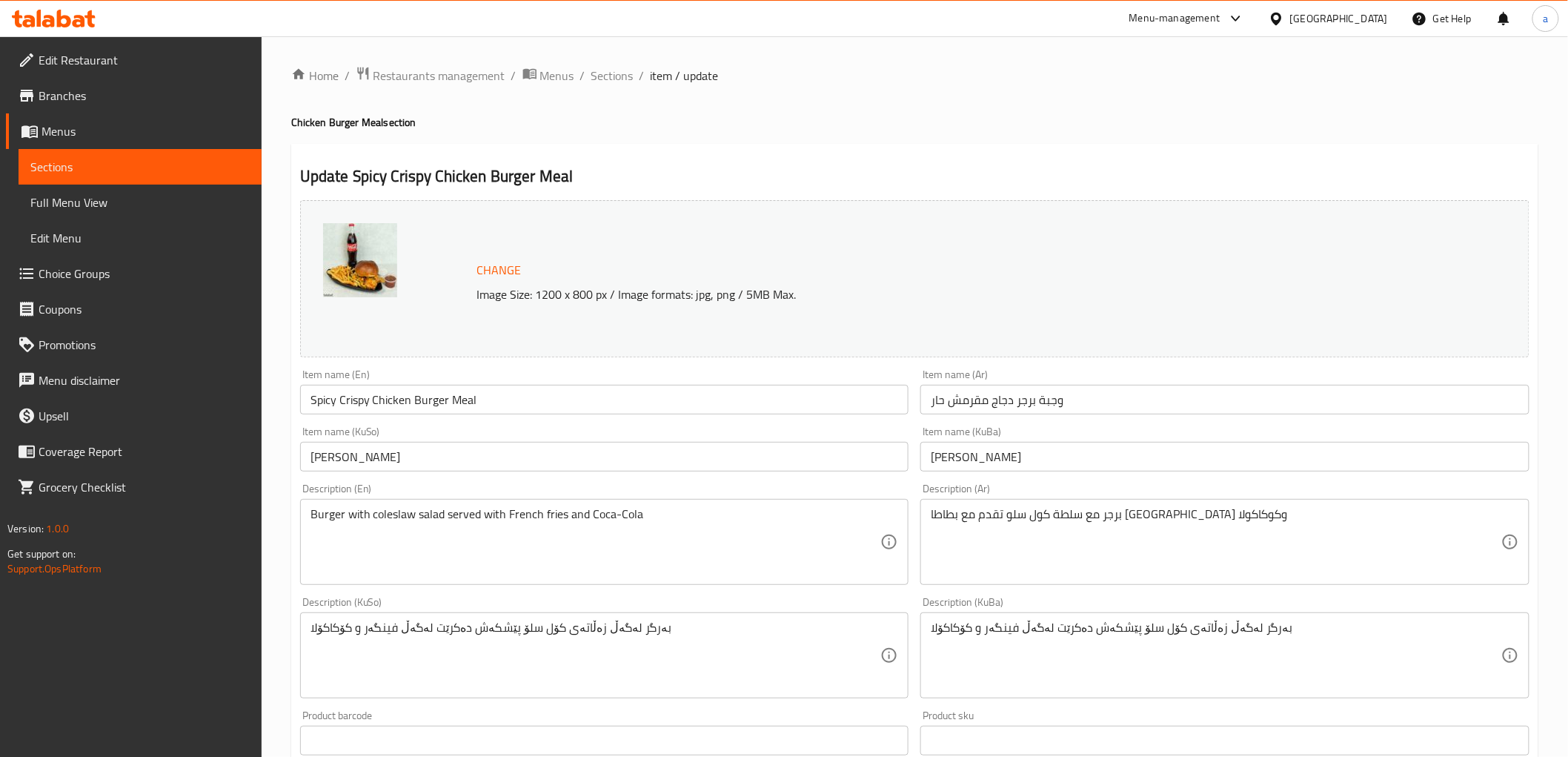
drag, startPoint x: 778, startPoint y: 465, endPoint x: 776, endPoint y: 145, distance: 320.0
click at [610, 70] on span "Sections" at bounding box center [612, 76] width 42 height 18
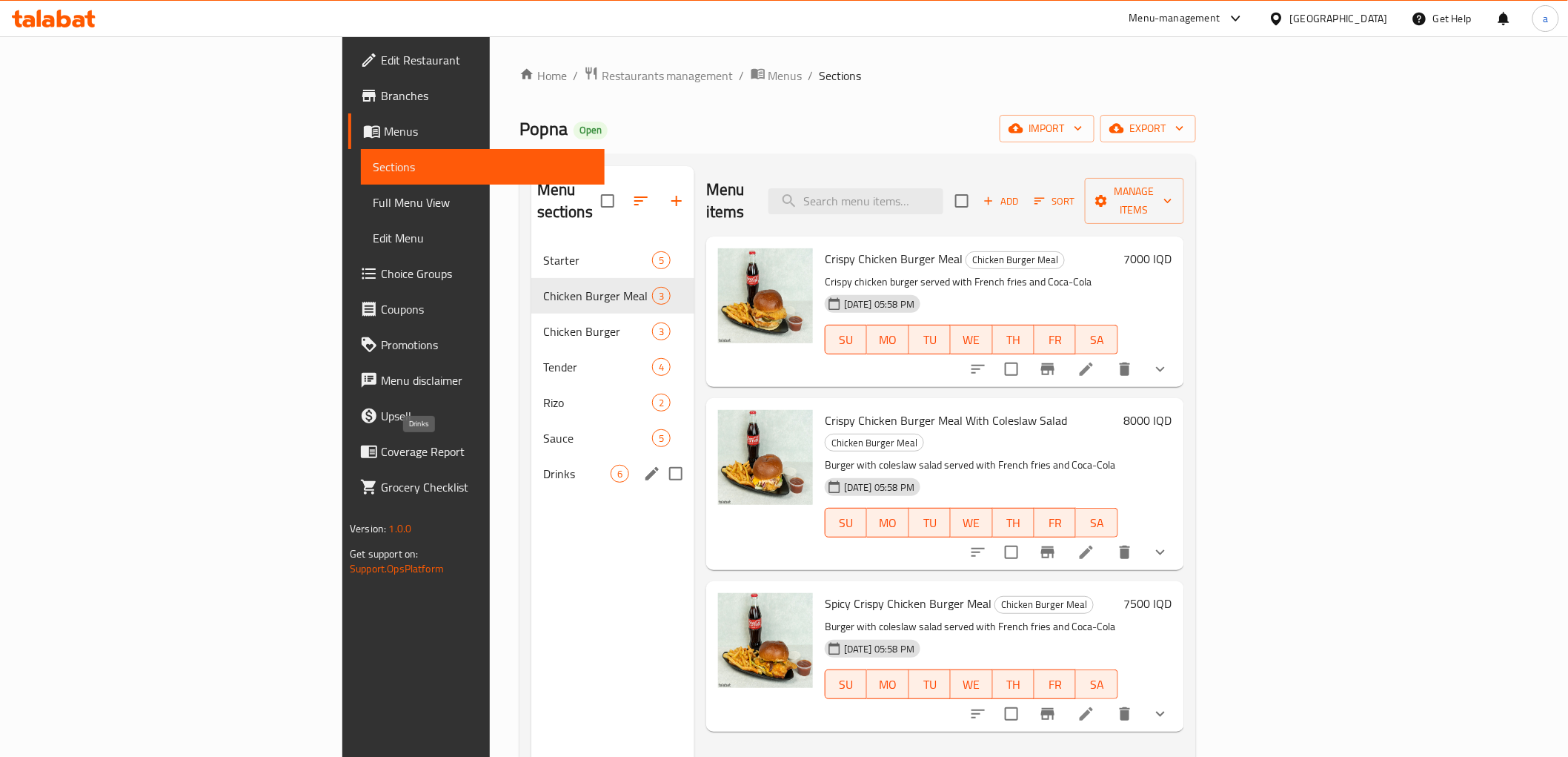
click at [543, 465] on span "Drinks" at bounding box center [577, 474] width 68 height 18
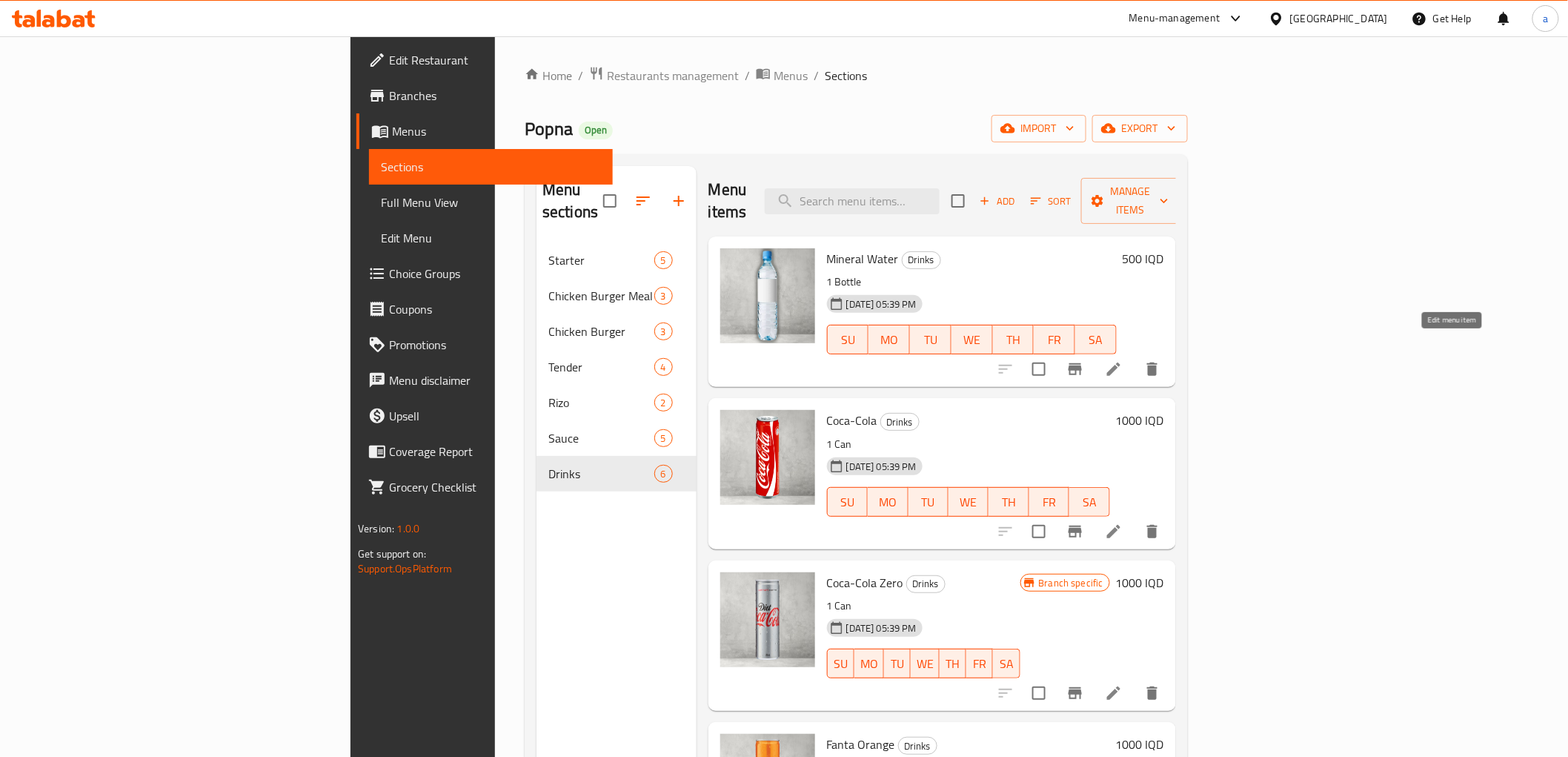
click at [1123, 361] on icon at bounding box center [1114, 370] width 18 height 18
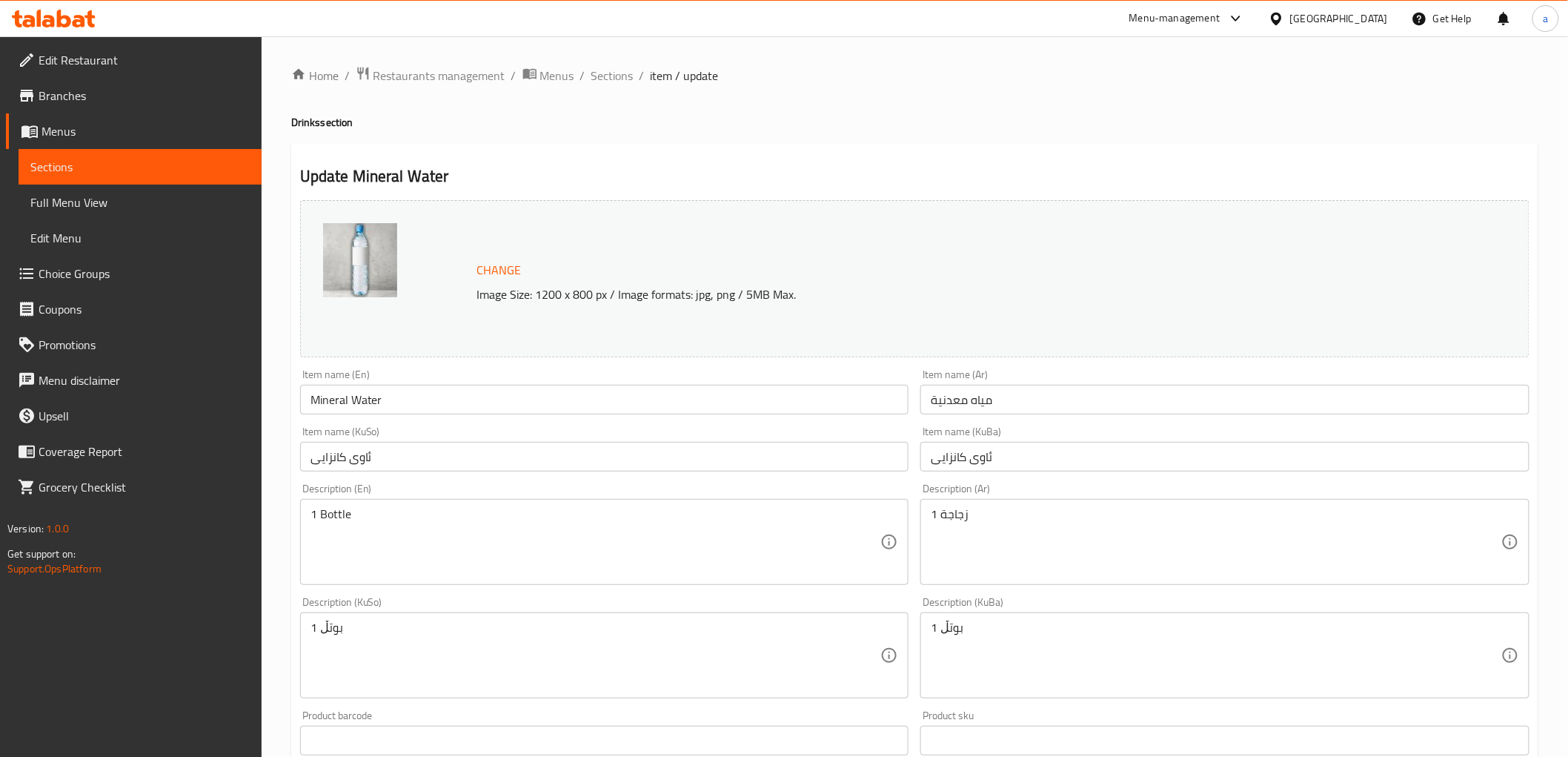
click at [356, 400] on input "Mineral Water" at bounding box center [605, 400] width 610 height 30
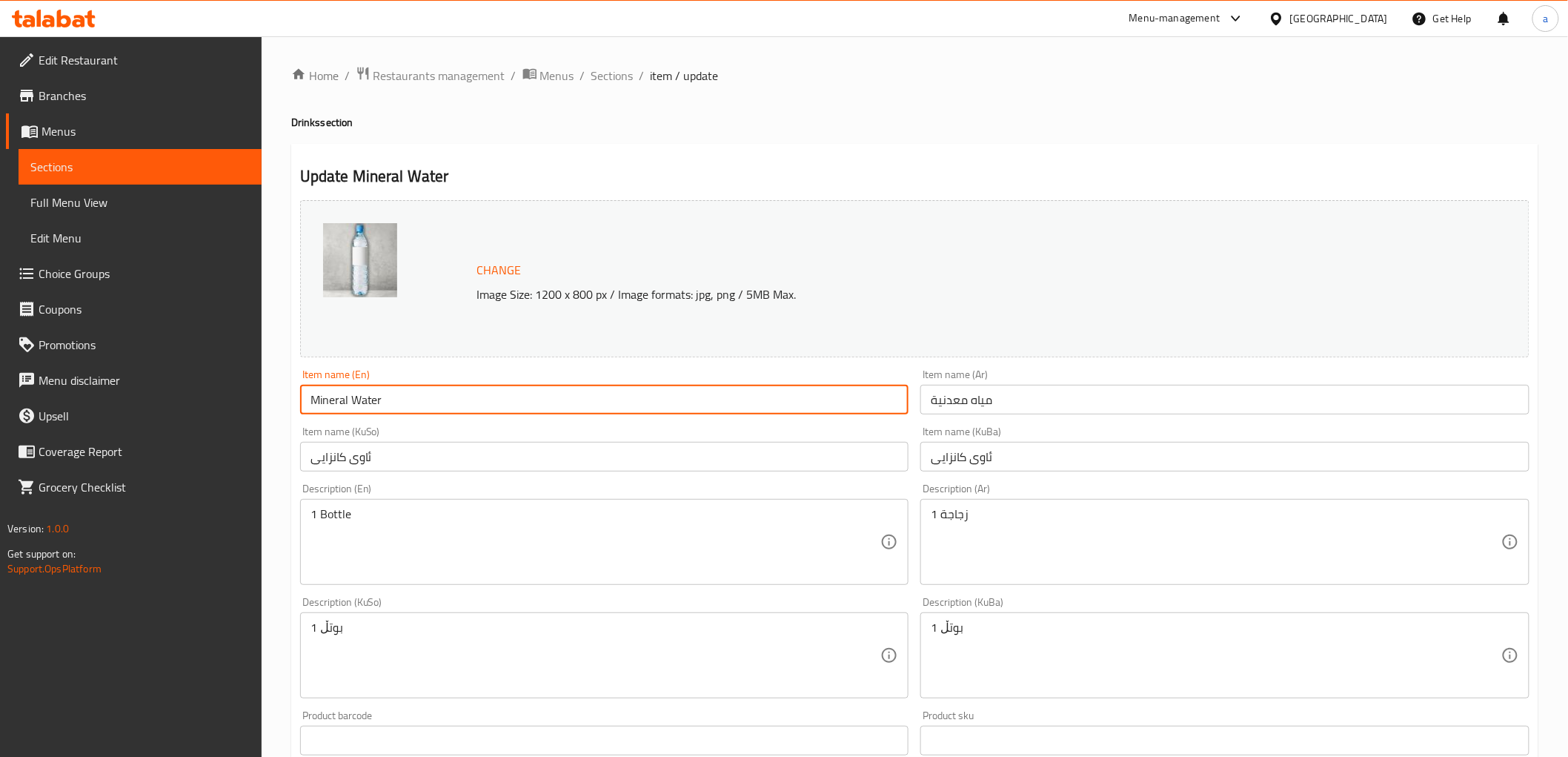
click at [356, 400] on input "Mineral Water" at bounding box center [605, 400] width 610 height 30
click at [621, 82] on span "Sections" at bounding box center [612, 76] width 42 height 18
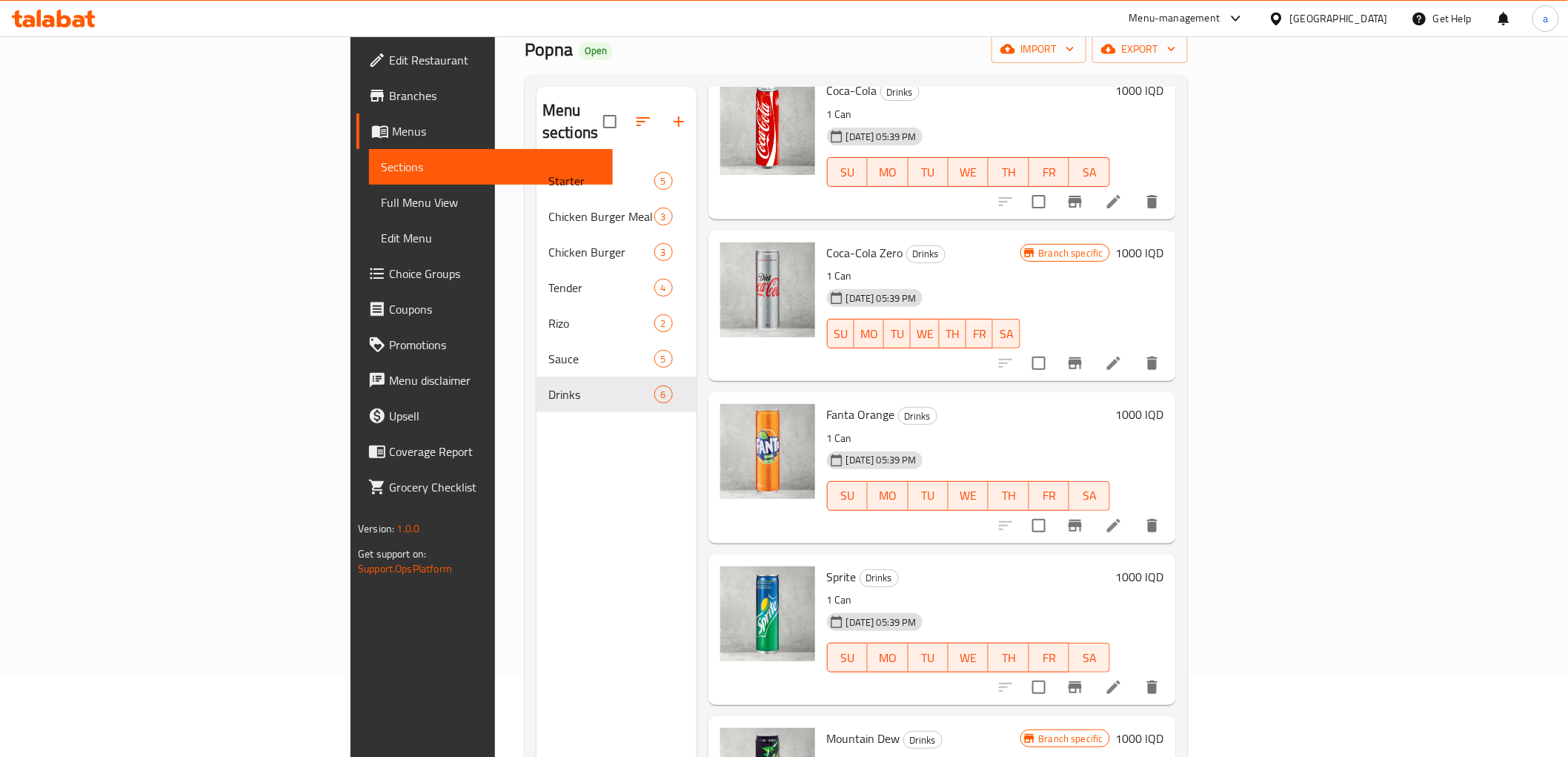
scroll to position [208, 0]
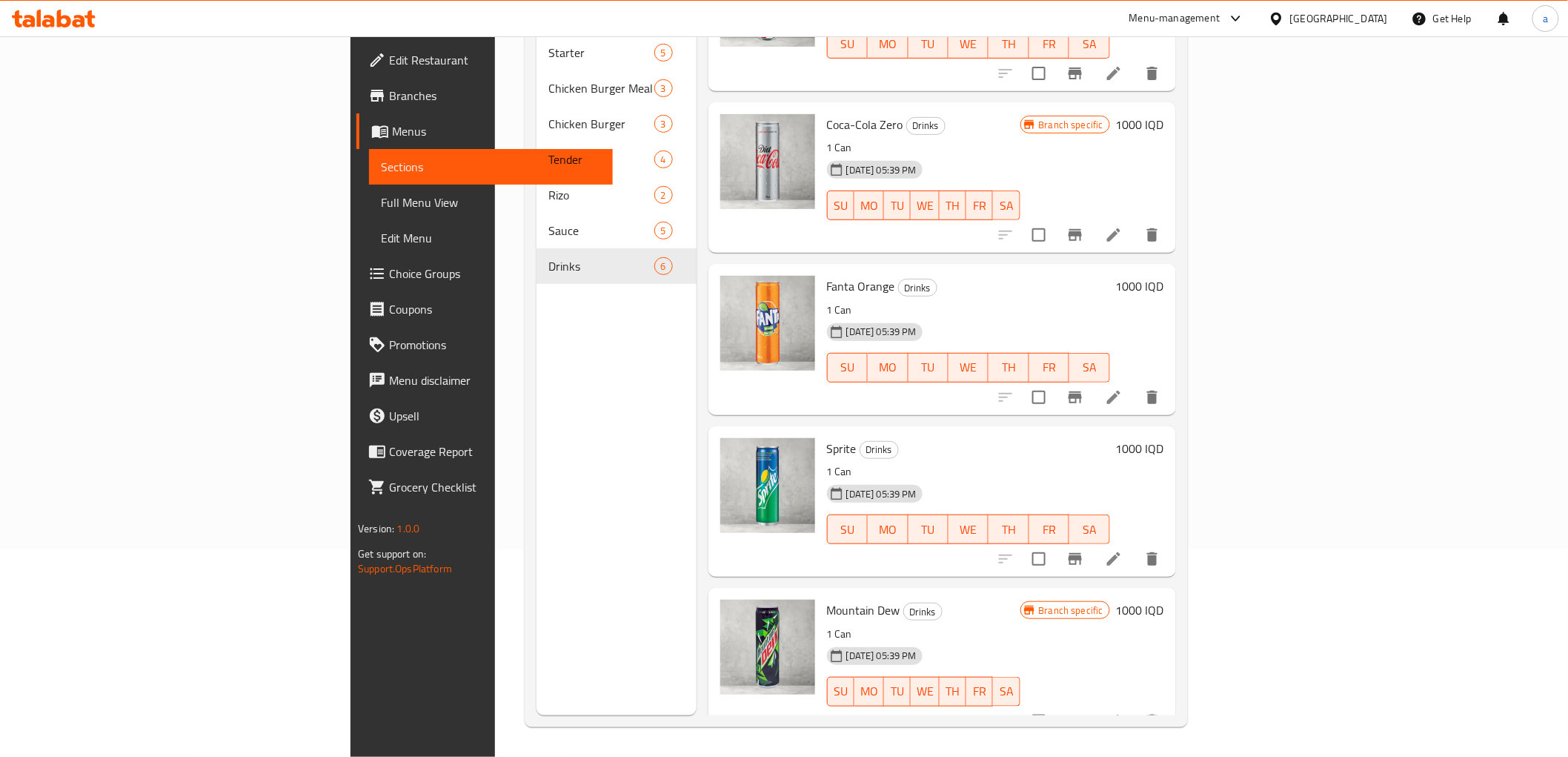
click at [537, 424] on div "Menu sections Starter 5 Chicken Burger Meal 3 Chicken Burger 3 Tender 4 [PERSON…" at bounding box center [617, 337] width 160 height 757
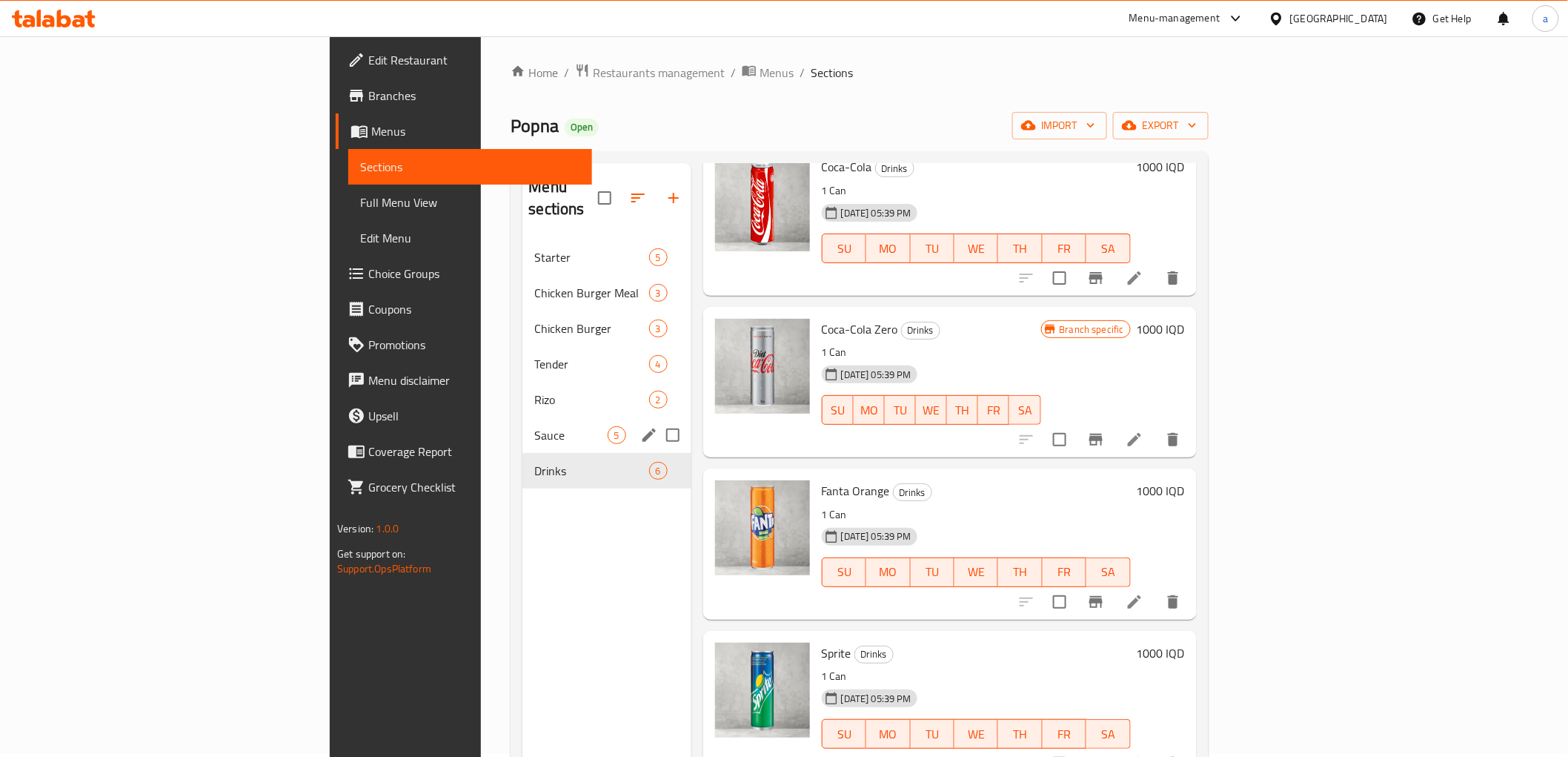
scroll to position [0, 0]
click at [523, 285] on div "Chicken Burger Meal 3" at bounding box center [606, 295] width 168 height 36
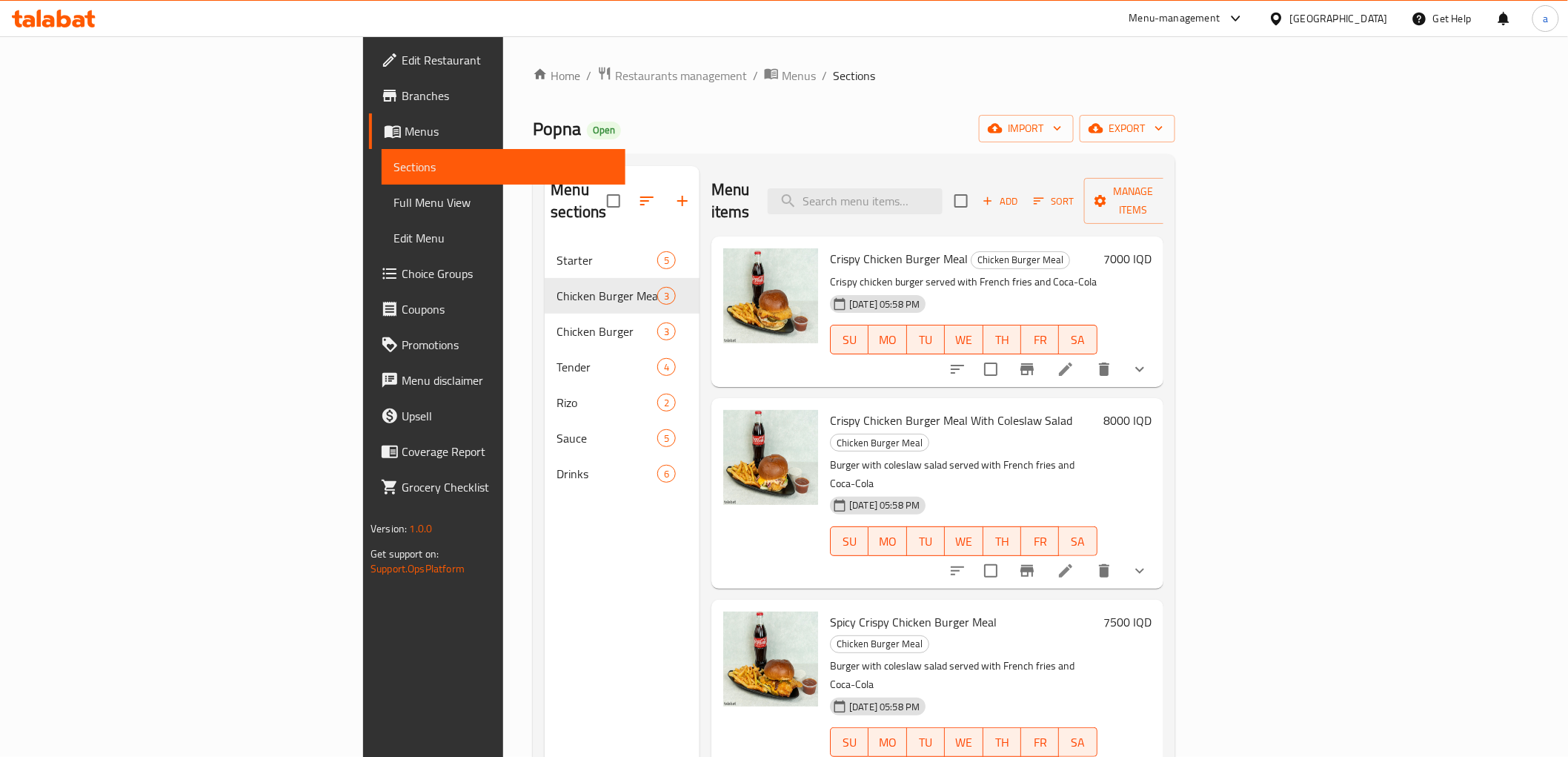
click at [830, 112] on div "Home / Restaurants management / Menus / Sections Popna Open import export Menu …" at bounding box center [853, 501] width 642 height 869
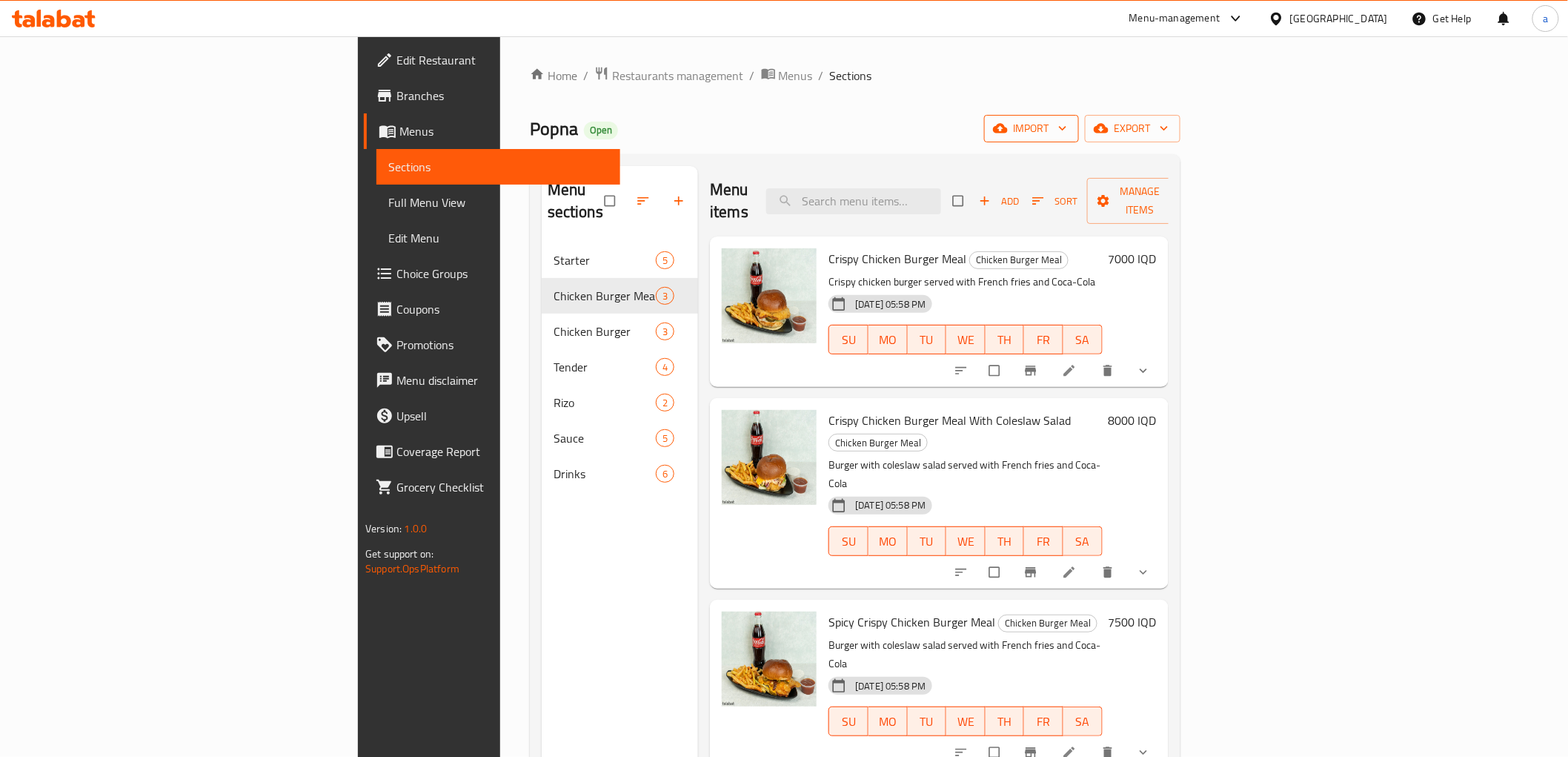
click at [1067, 128] on span "import" at bounding box center [1031, 128] width 71 height 18
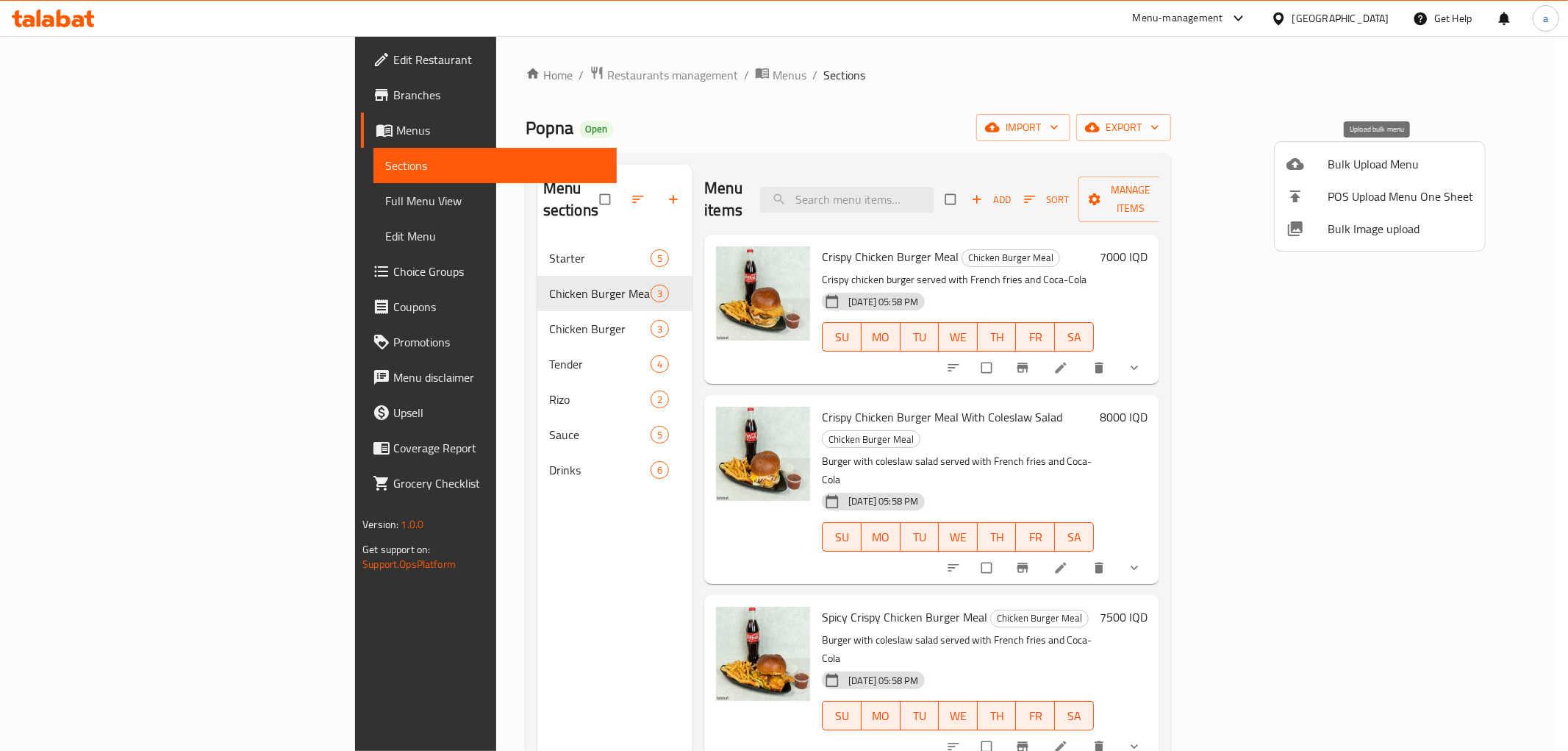
click at [1351, 160] on span "Bulk Upload Menu" at bounding box center [1400, 164] width 145 height 18
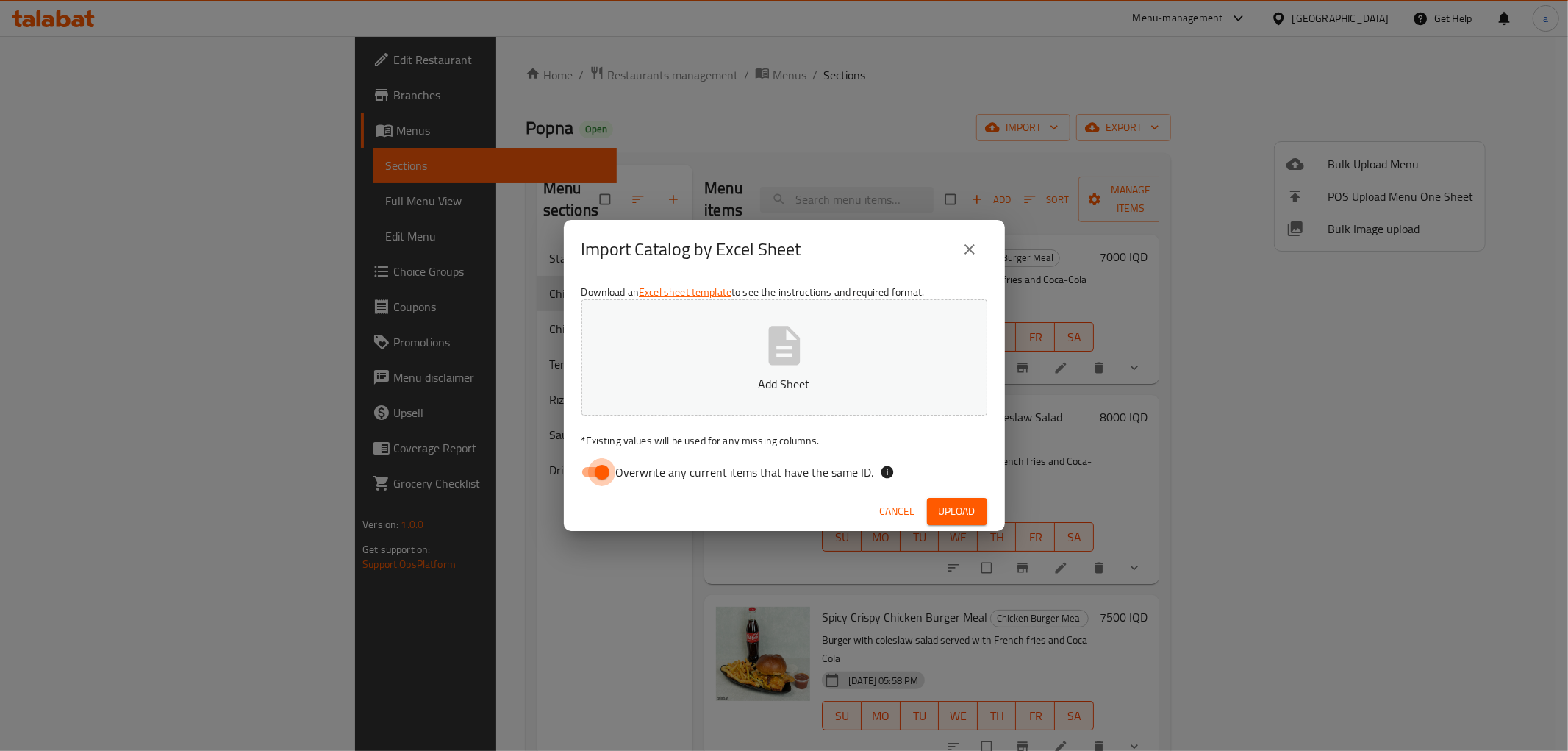
drag, startPoint x: 591, startPoint y: 466, endPoint x: 807, endPoint y: 396, distance: 227.1
click at [592, 465] on input "Overwrite any current items that have the same ID." at bounding box center [602, 472] width 84 height 28
checkbox input "false"
click at [805, 400] on button "Add Sheet" at bounding box center [784, 358] width 406 height 117
click at [944, 503] on span "Upload" at bounding box center [957, 511] width 37 height 18
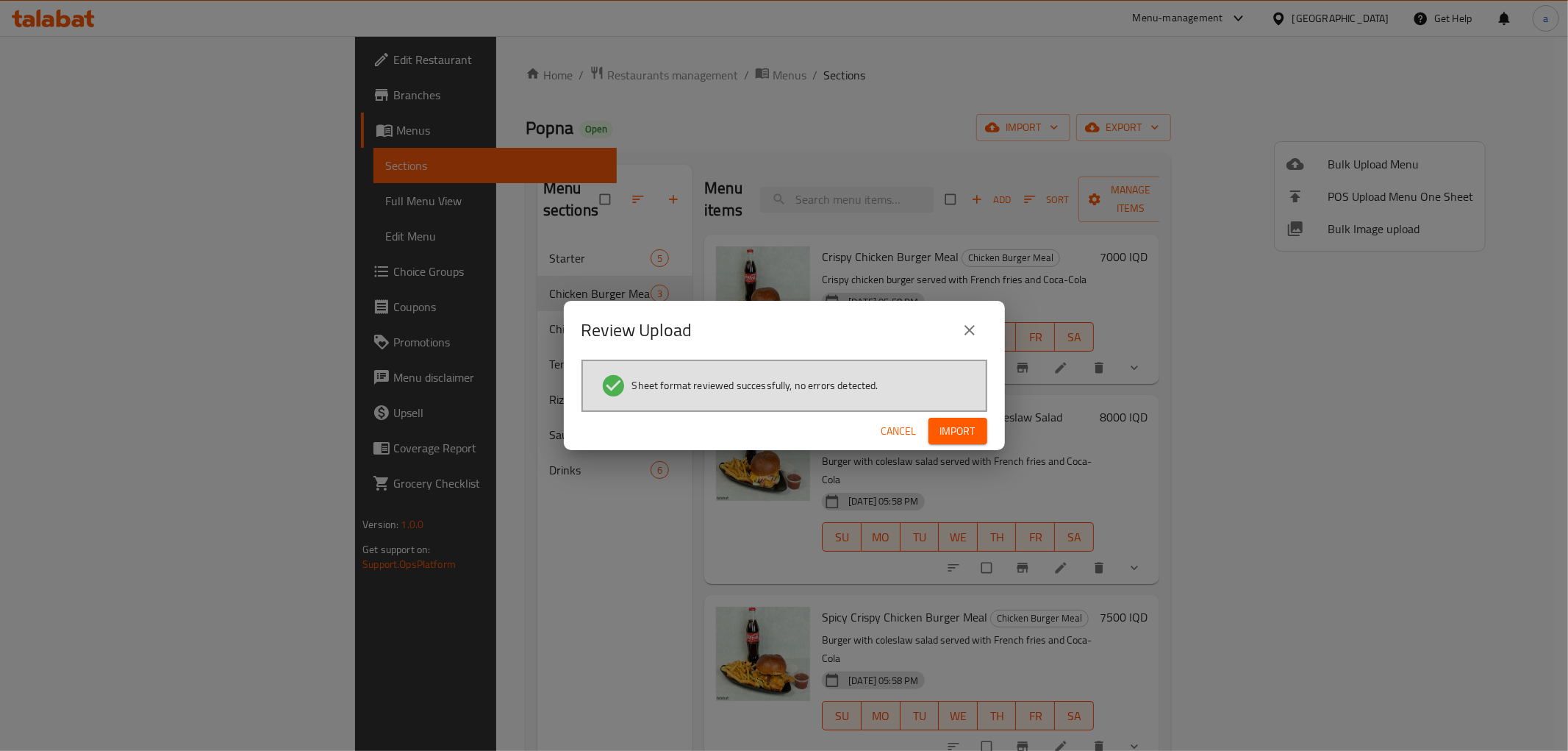
click at [953, 418] on button "Import" at bounding box center [958, 431] width 59 height 27
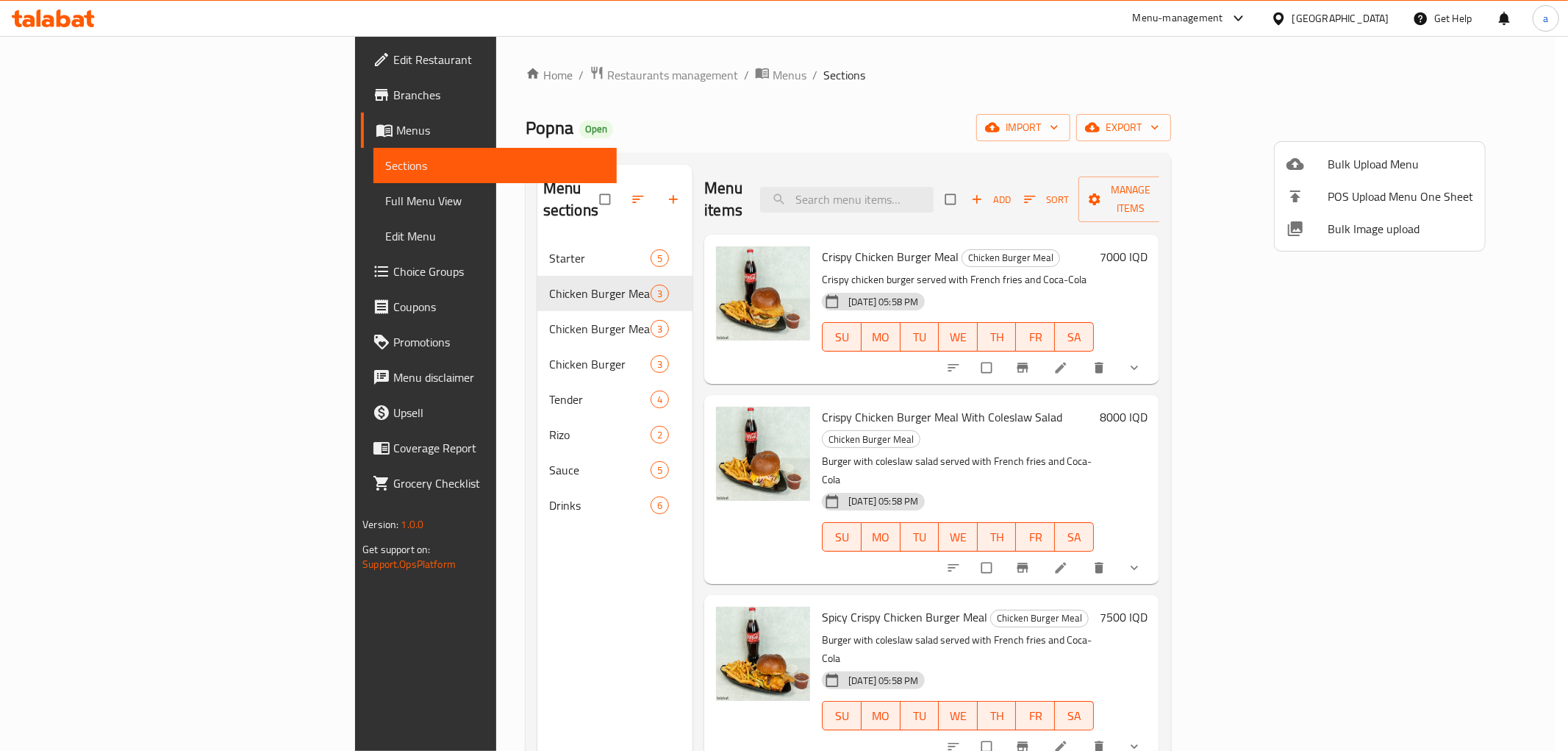
click at [461, 306] on div at bounding box center [784, 375] width 1568 height 751
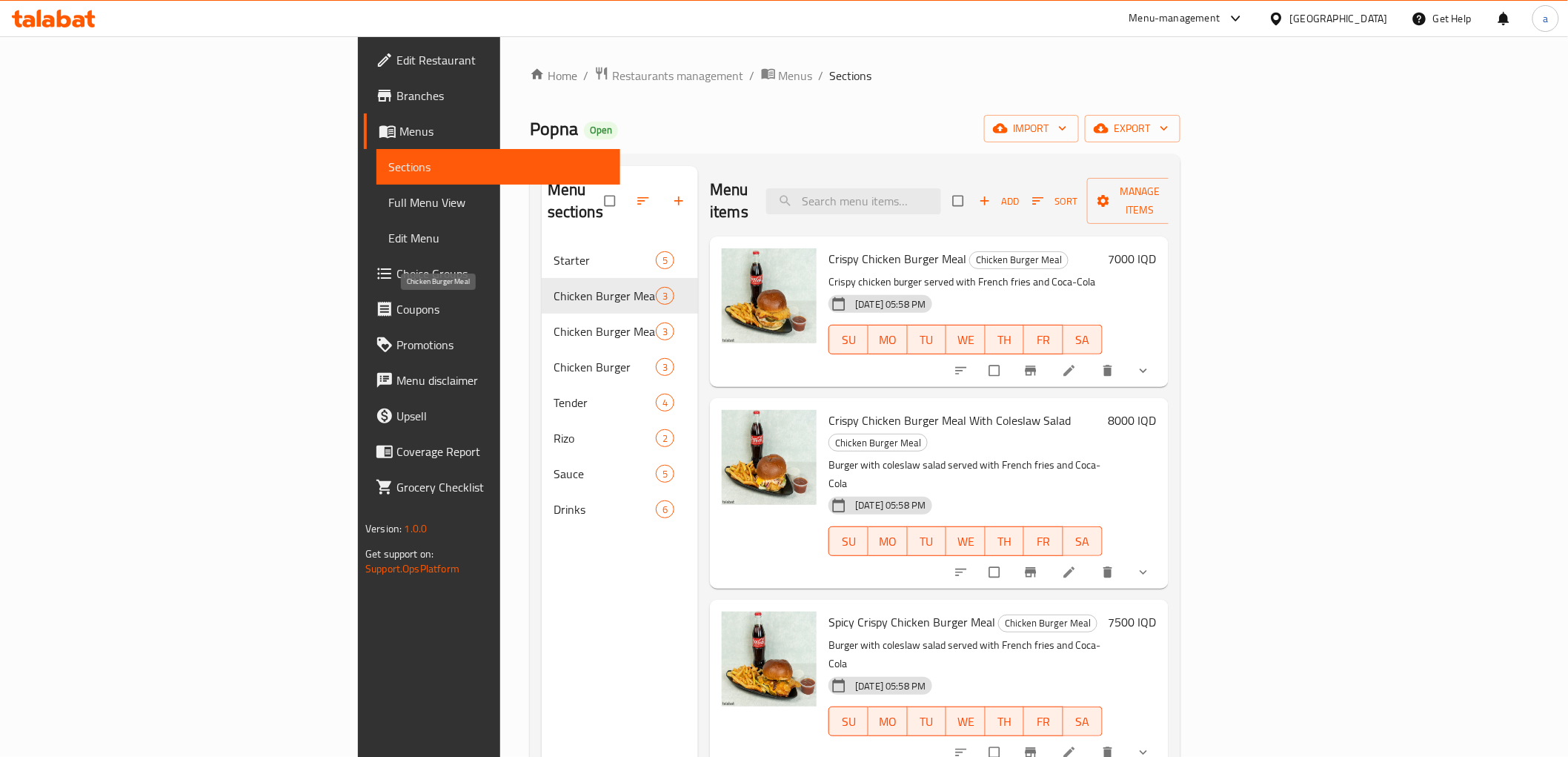
click at [553, 323] on span "Chicken Burger Meal" at bounding box center [605, 332] width 103 height 18
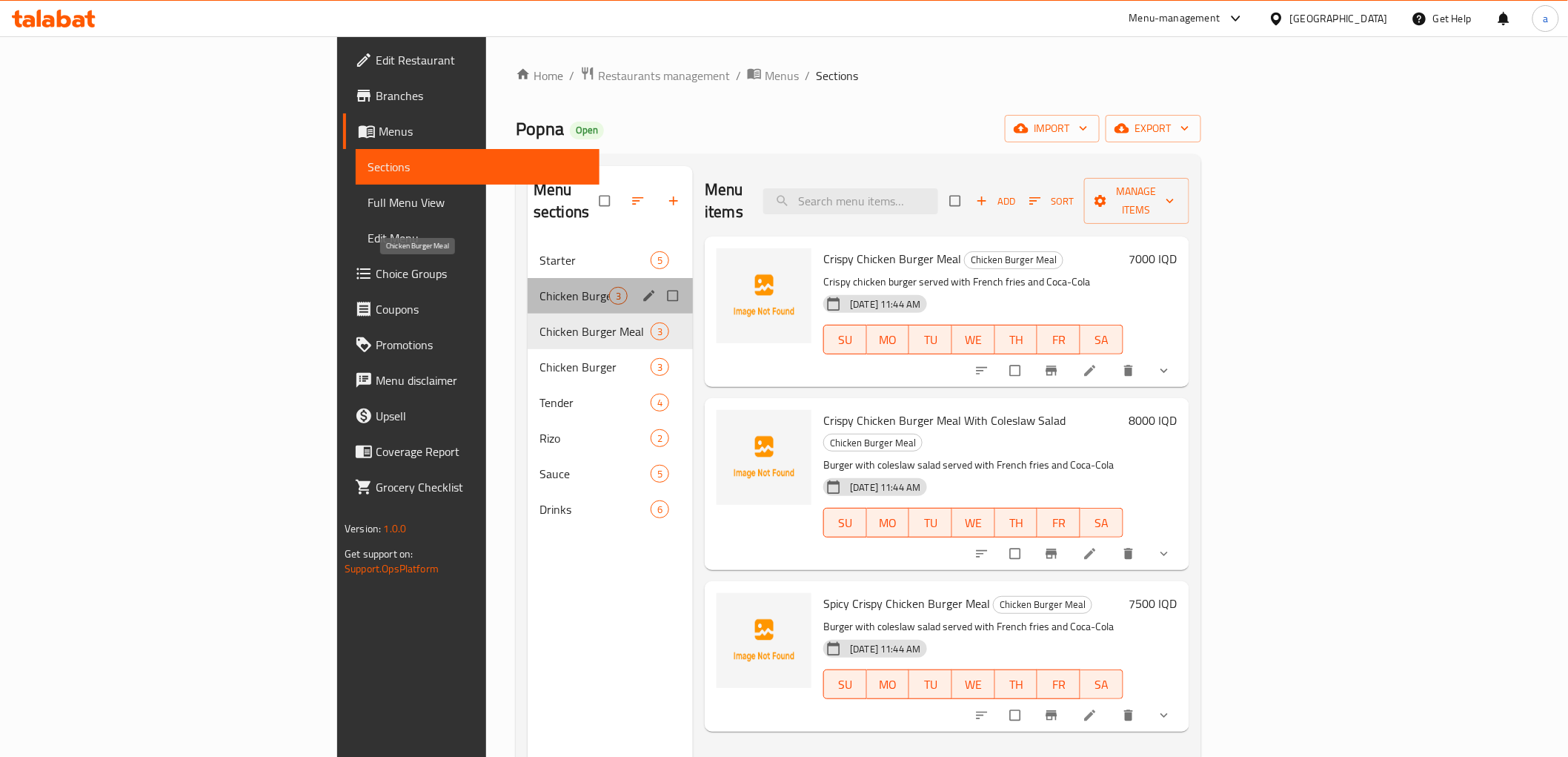
click at [539, 287] on span "Chicken Burger Meal" at bounding box center [574, 296] width 69 height 18
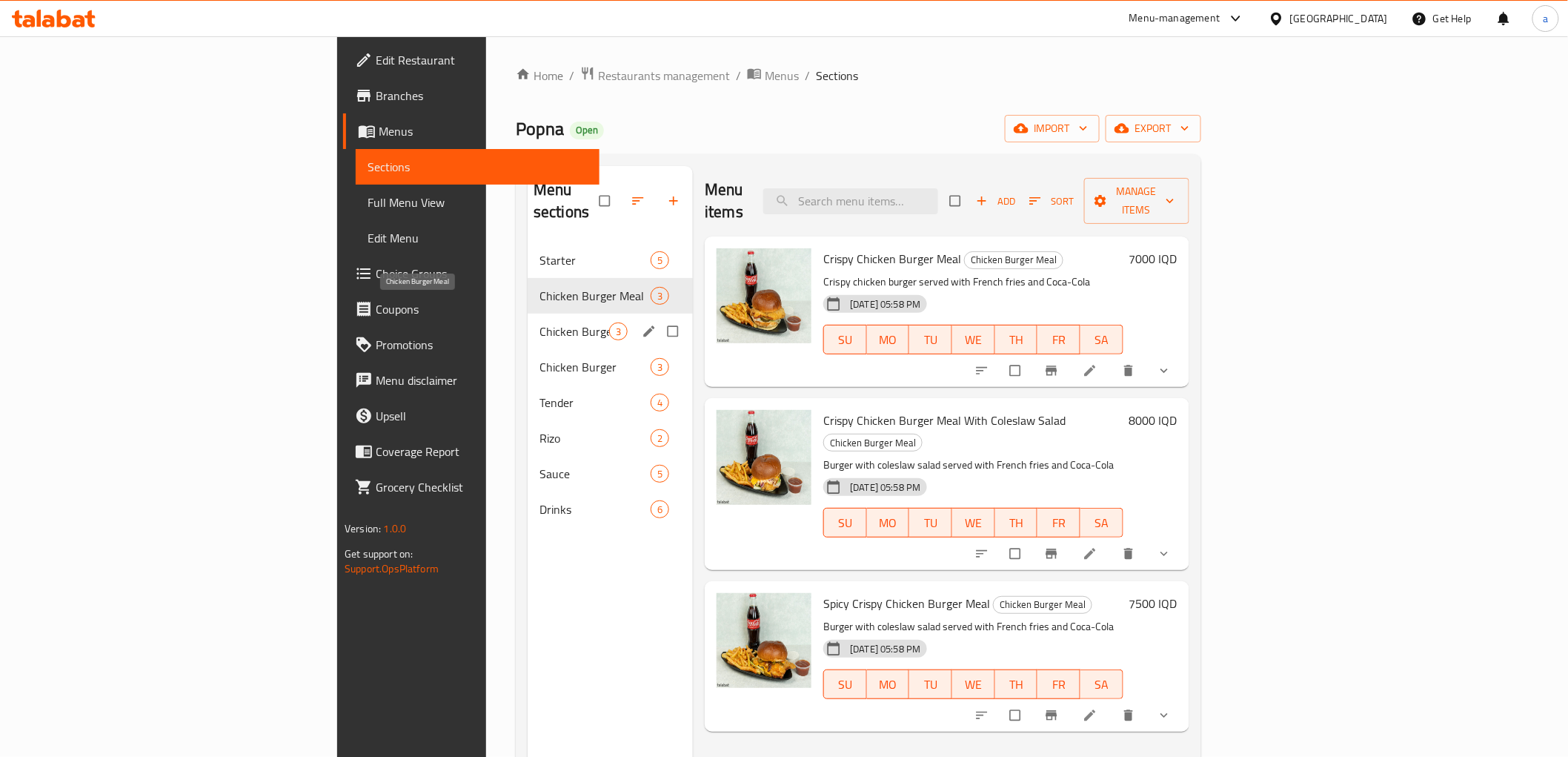
click at [539, 323] on span "Chicken Burger Meal" at bounding box center [574, 332] width 69 height 18
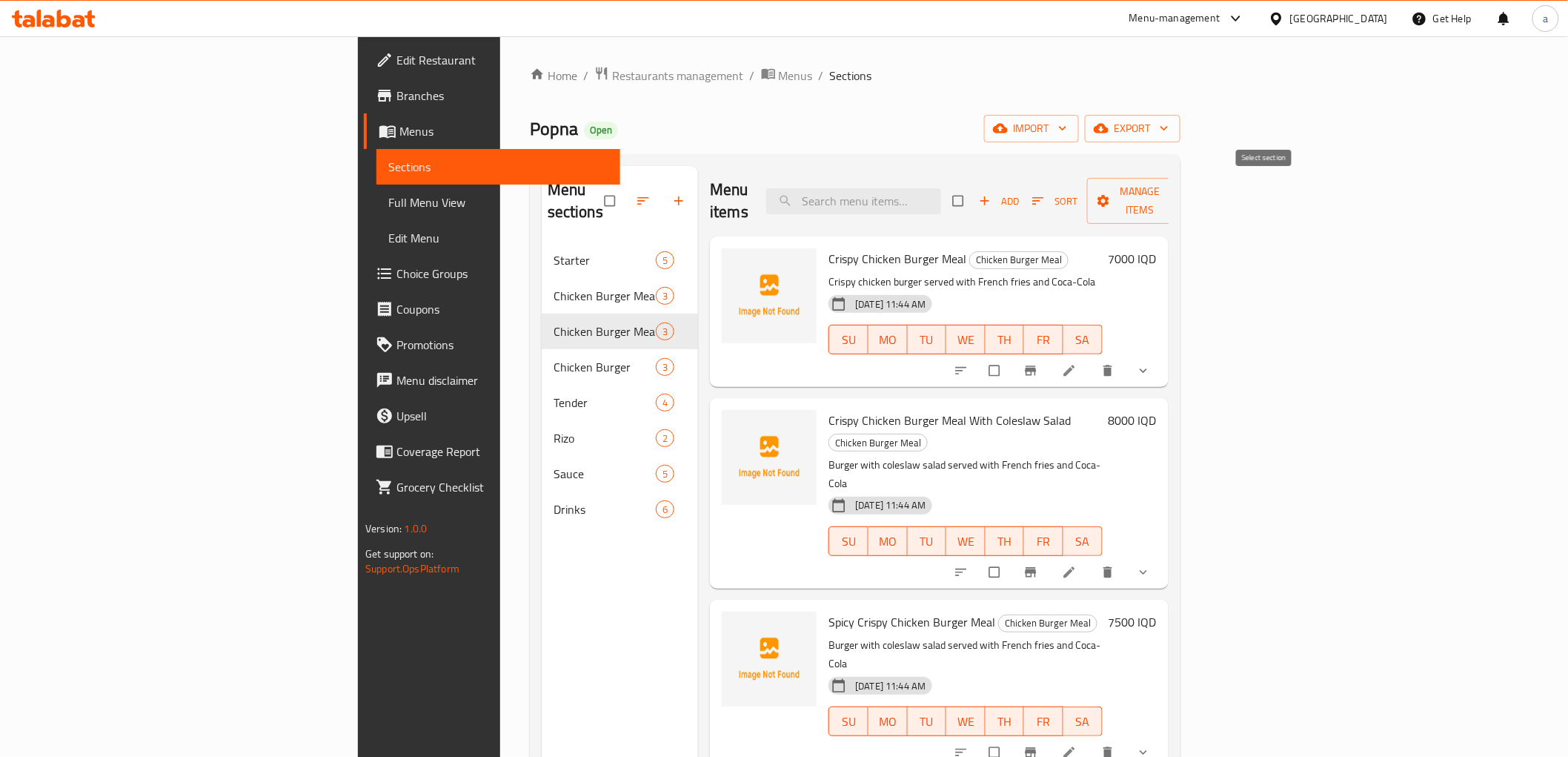
click at [975, 189] on input "checkbox" at bounding box center [960, 201] width 31 height 28
checkbox input "true"
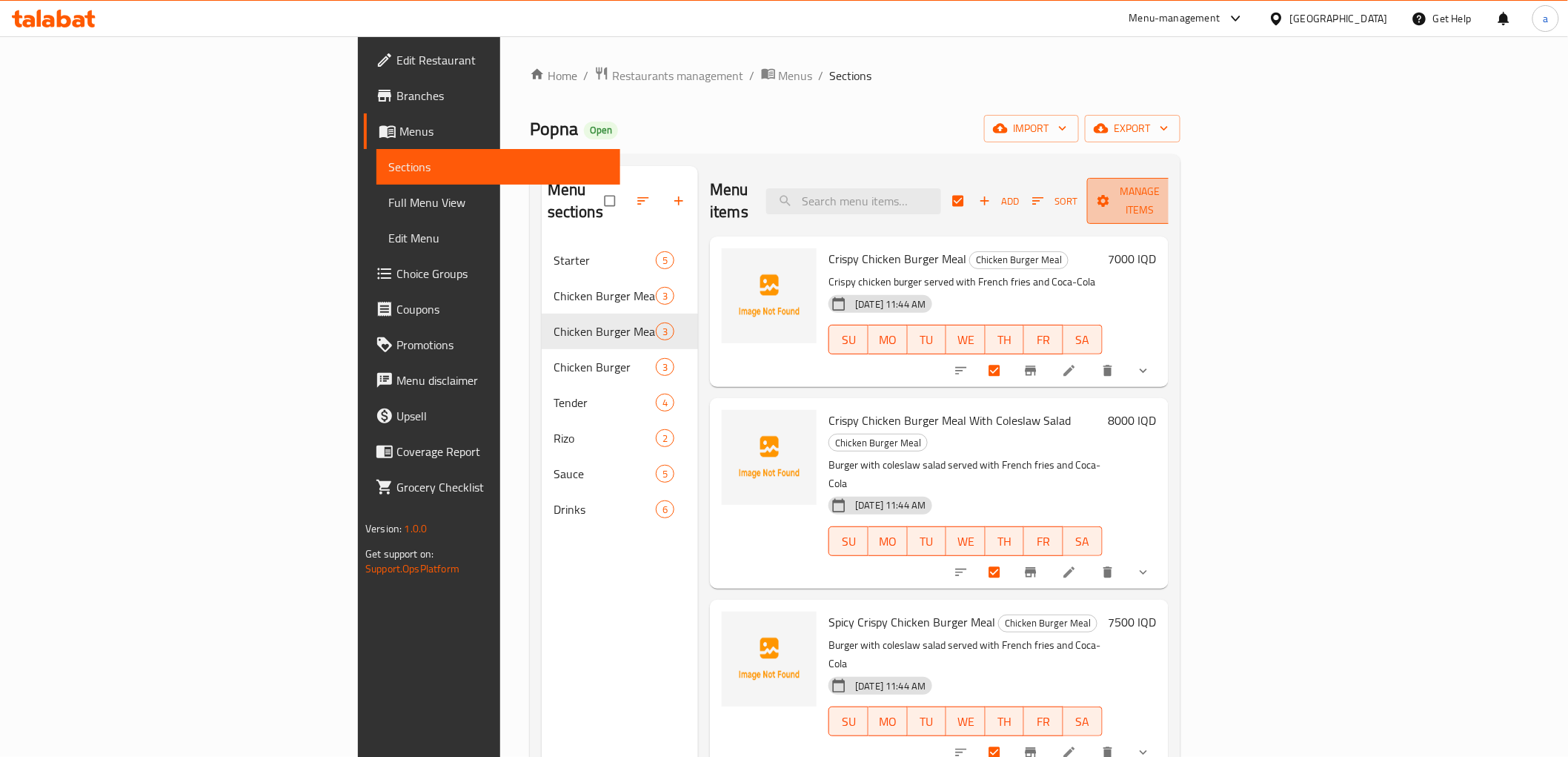
click at [1181, 193] on span "Manage items" at bounding box center [1140, 200] width 82 height 37
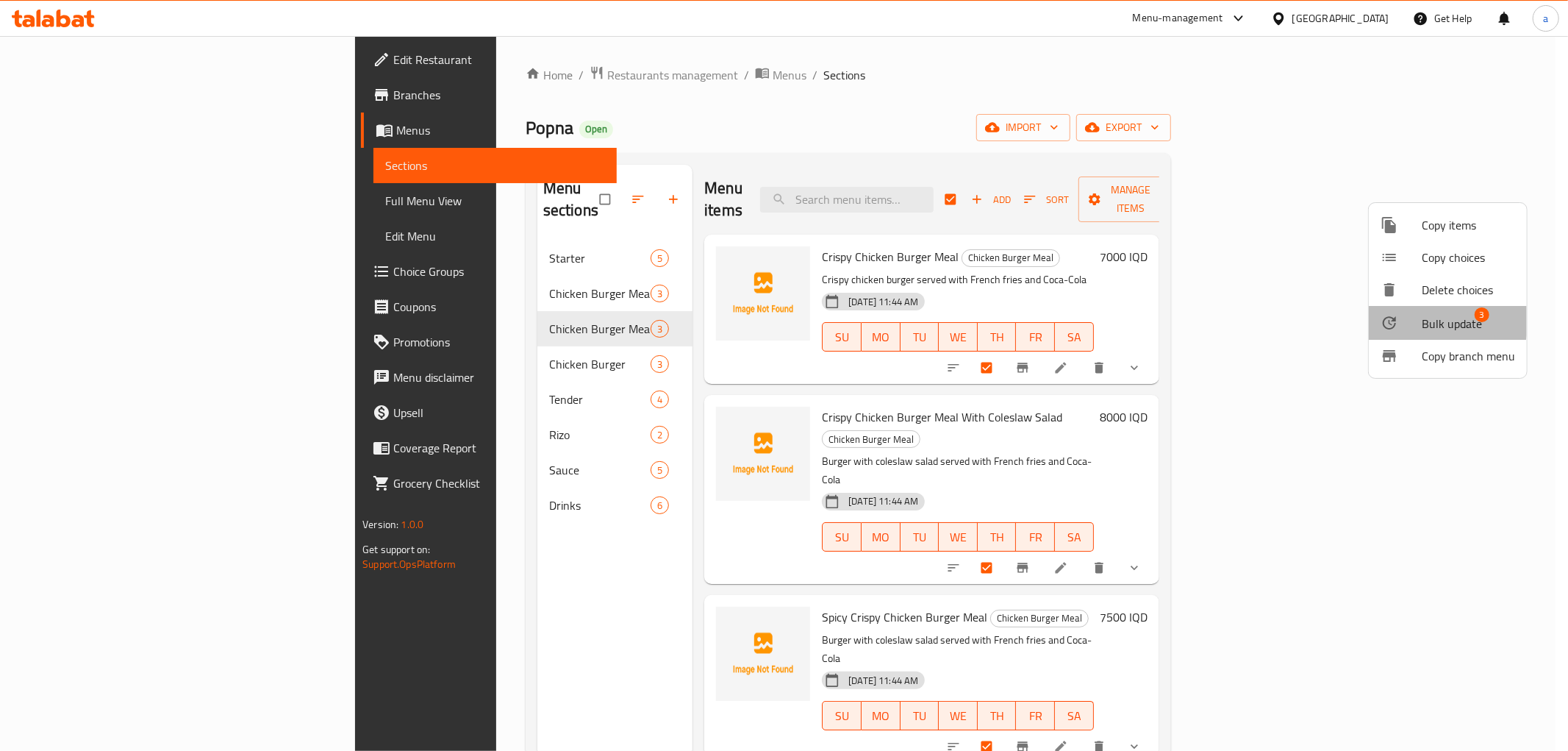
click at [1424, 319] on span "Bulk update" at bounding box center [1451, 324] width 60 height 18
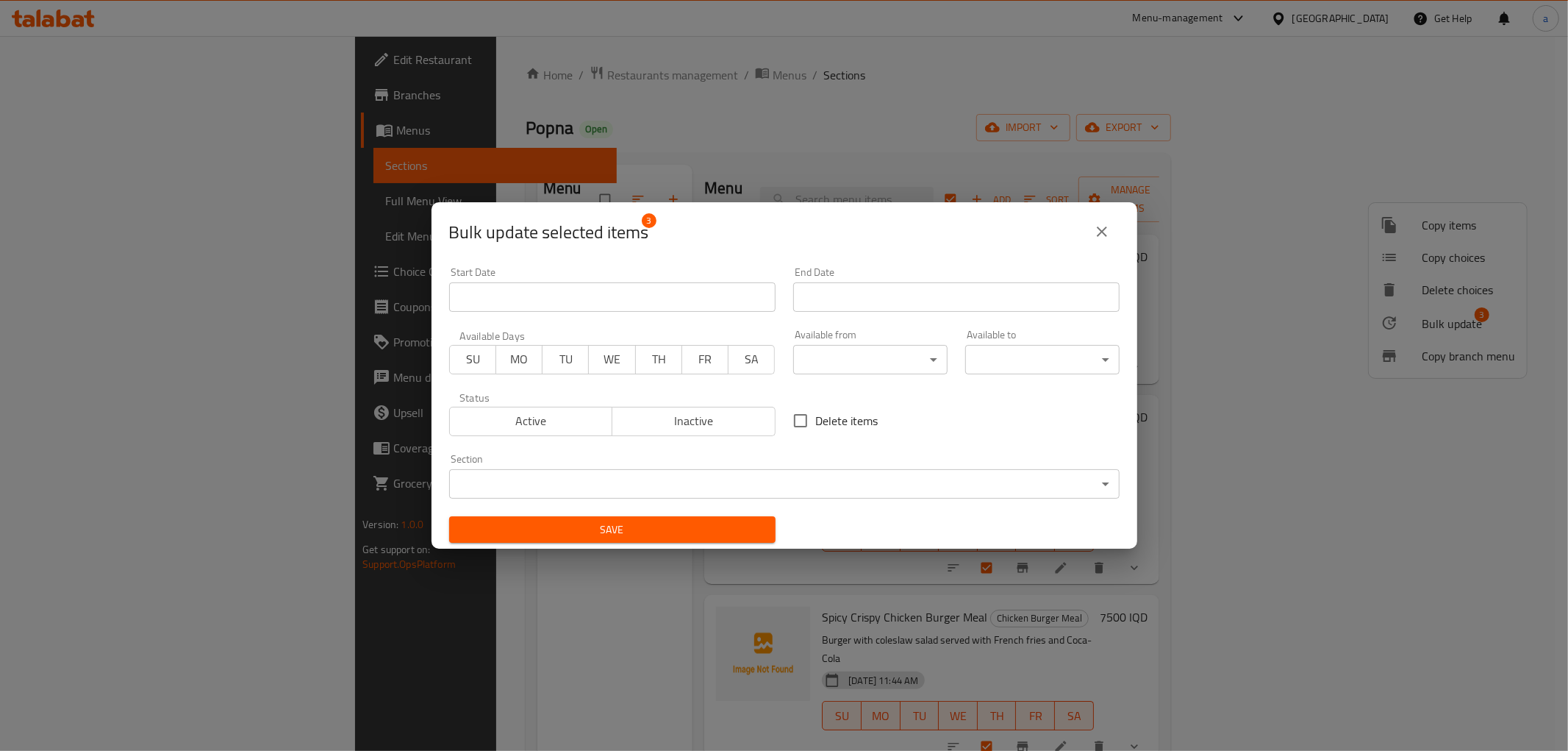
click at [629, 485] on body "​ Menu-management [GEOGRAPHIC_DATA] Get Help a Edit Restaurant Branches Menus S…" at bounding box center [784, 393] width 1568 height 715
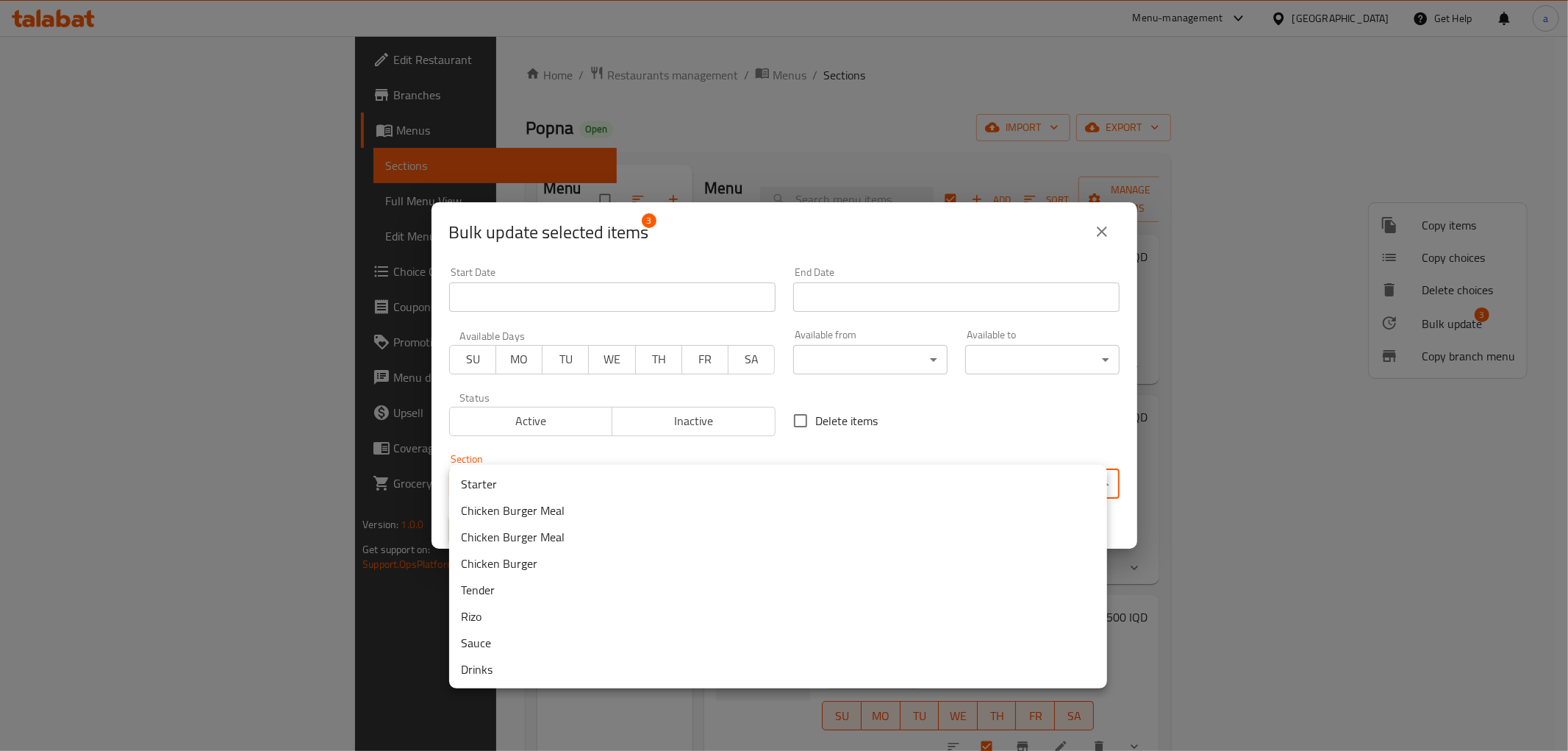
click at [516, 506] on li "Chicken Burger Meal" at bounding box center [779, 511] width 658 height 26
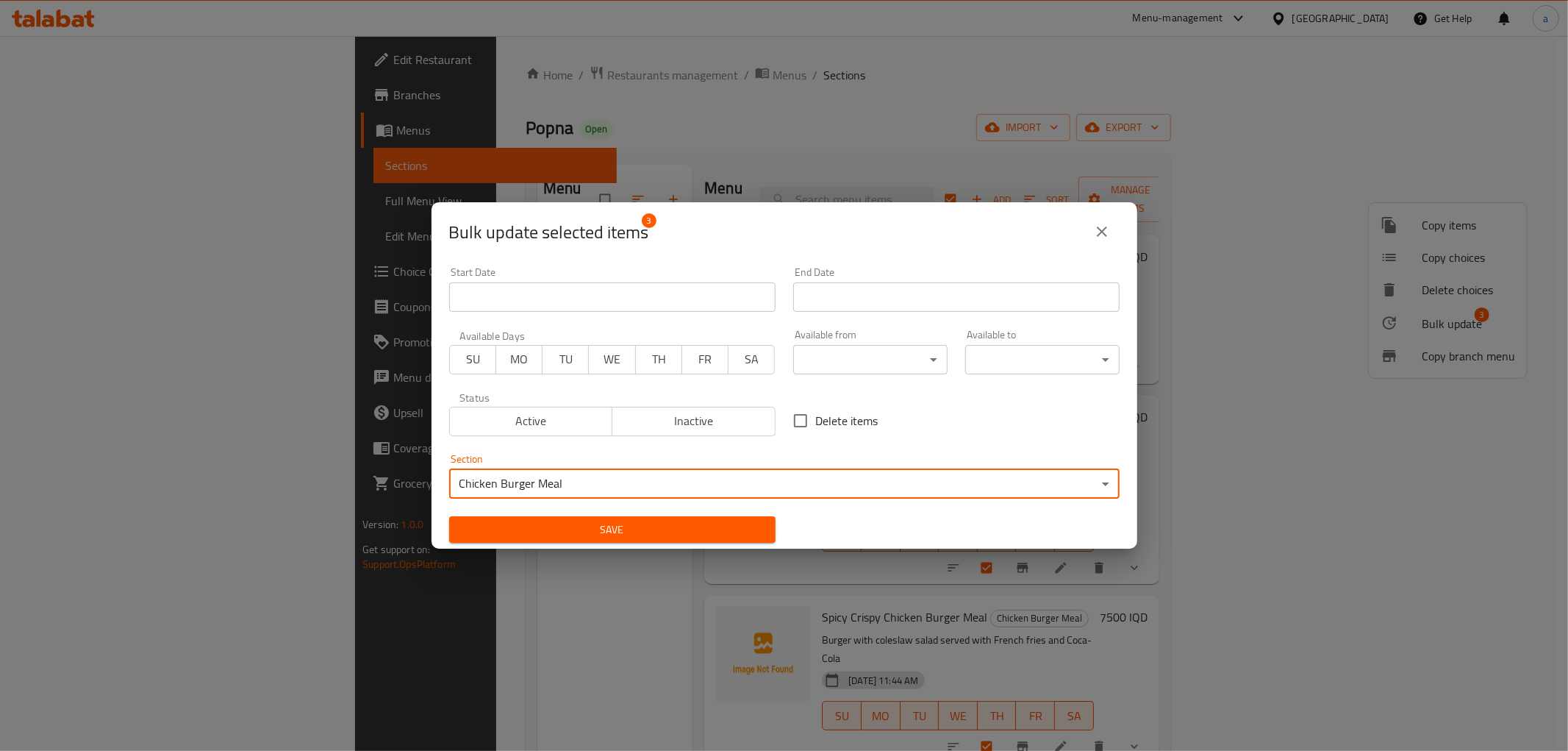
click at [696, 525] on span "Save" at bounding box center [612, 529] width 303 height 18
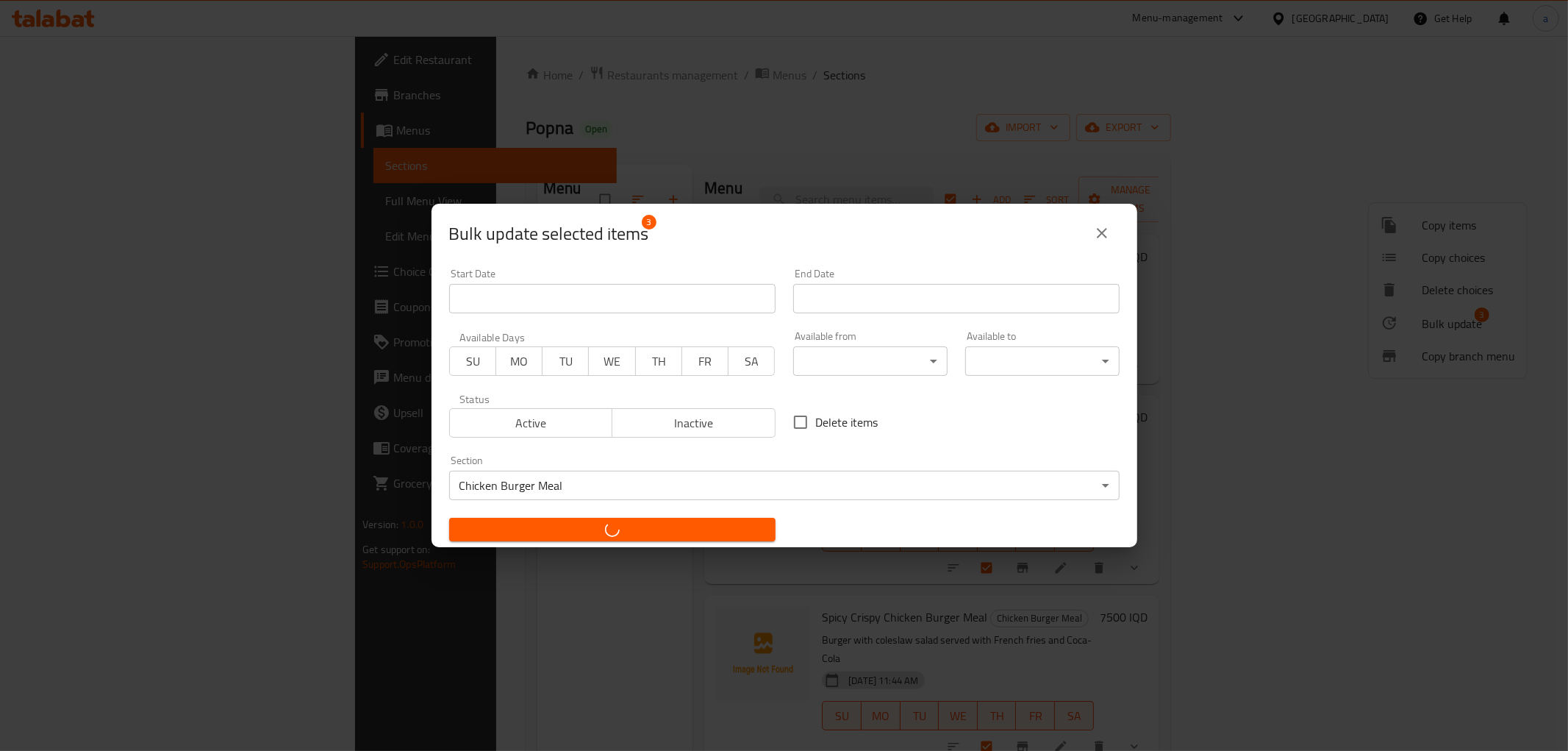
checkbox input "false"
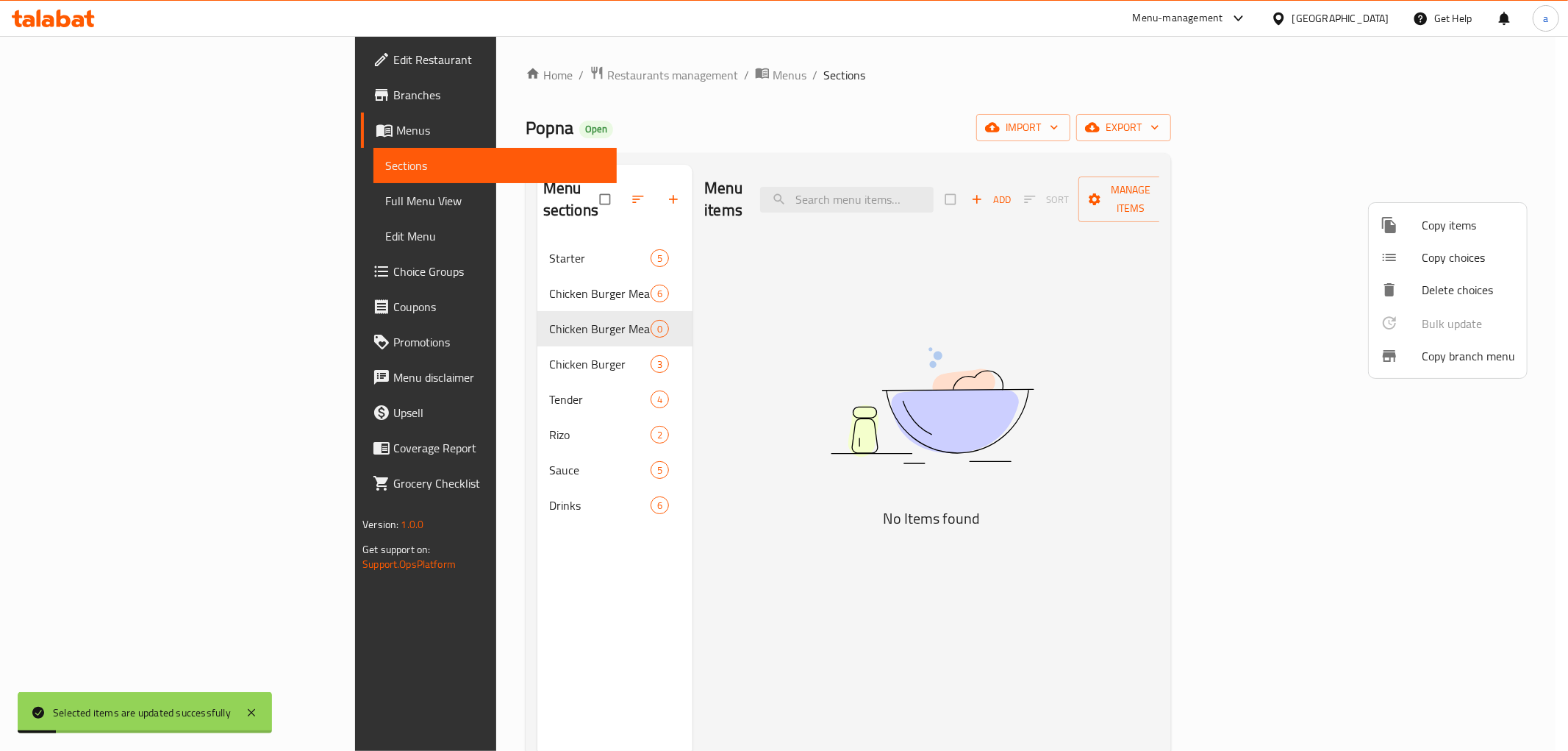
click at [497, 268] on div at bounding box center [784, 375] width 1568 height 751
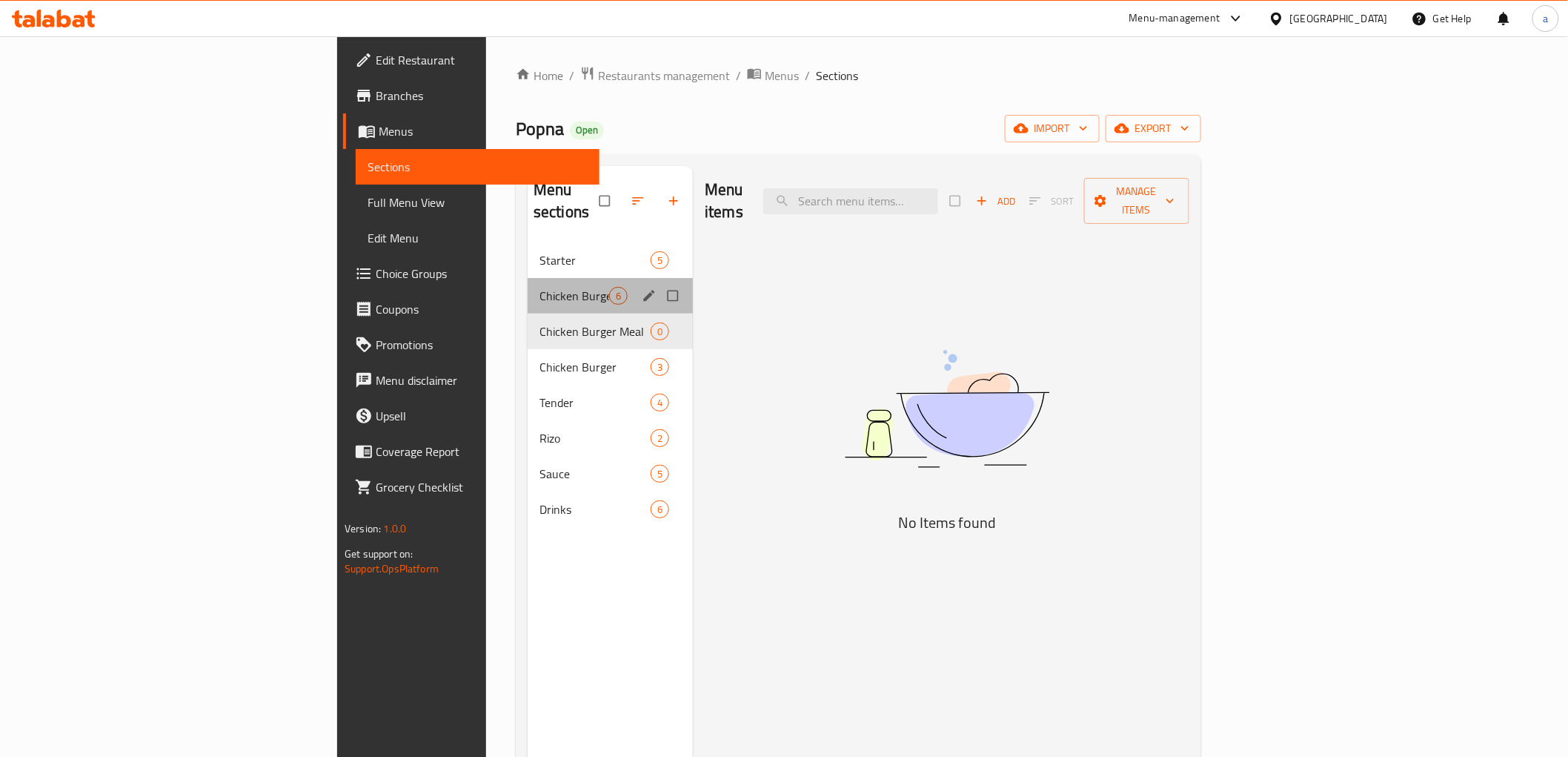
click at [533, 278] on div "Chicken Burger Meal 6" at bounding box center [610, 295] width 165 height 36
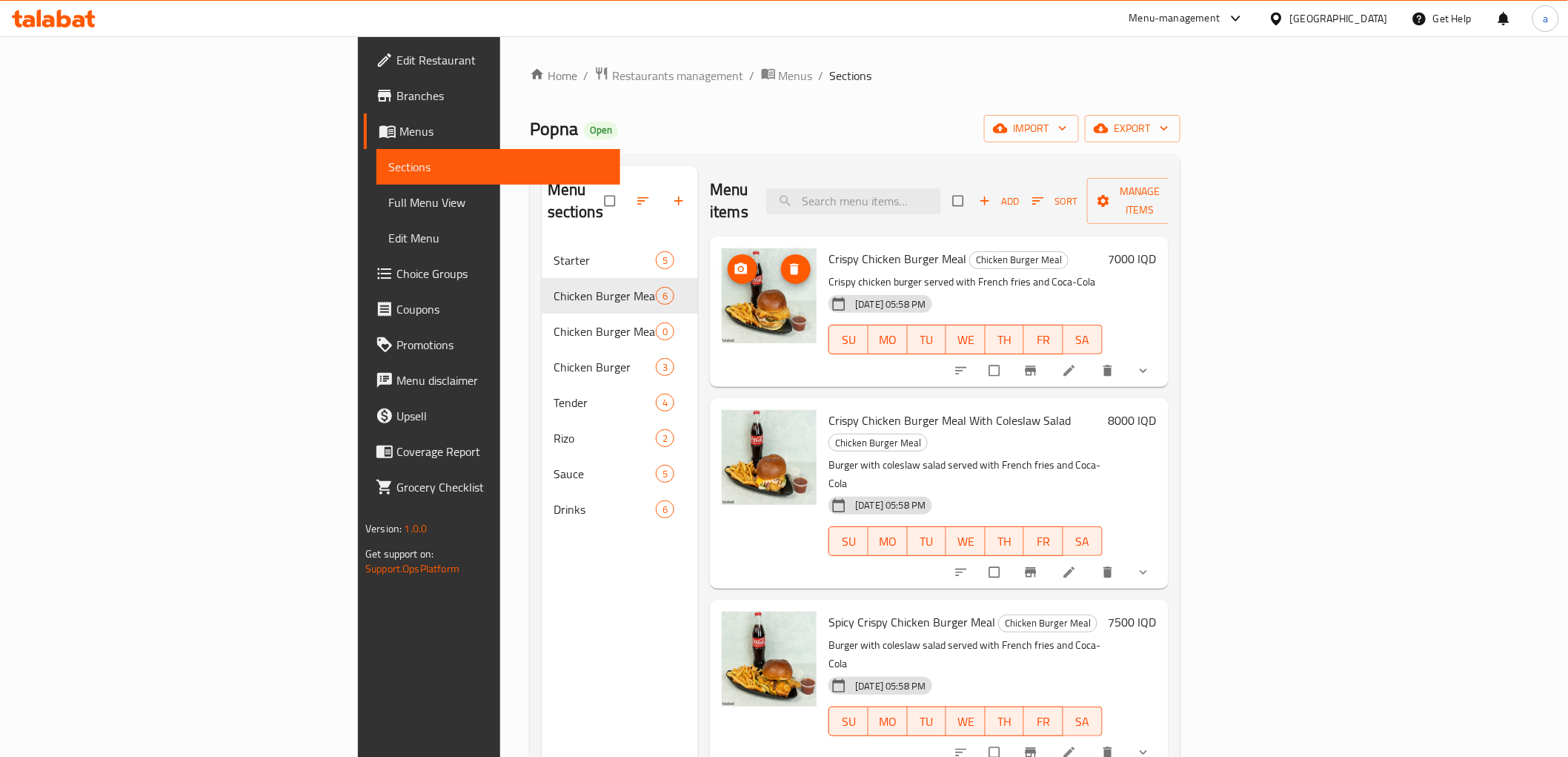
click at [722, 268] on img at bounding box center [769, 295] width 95 height 95
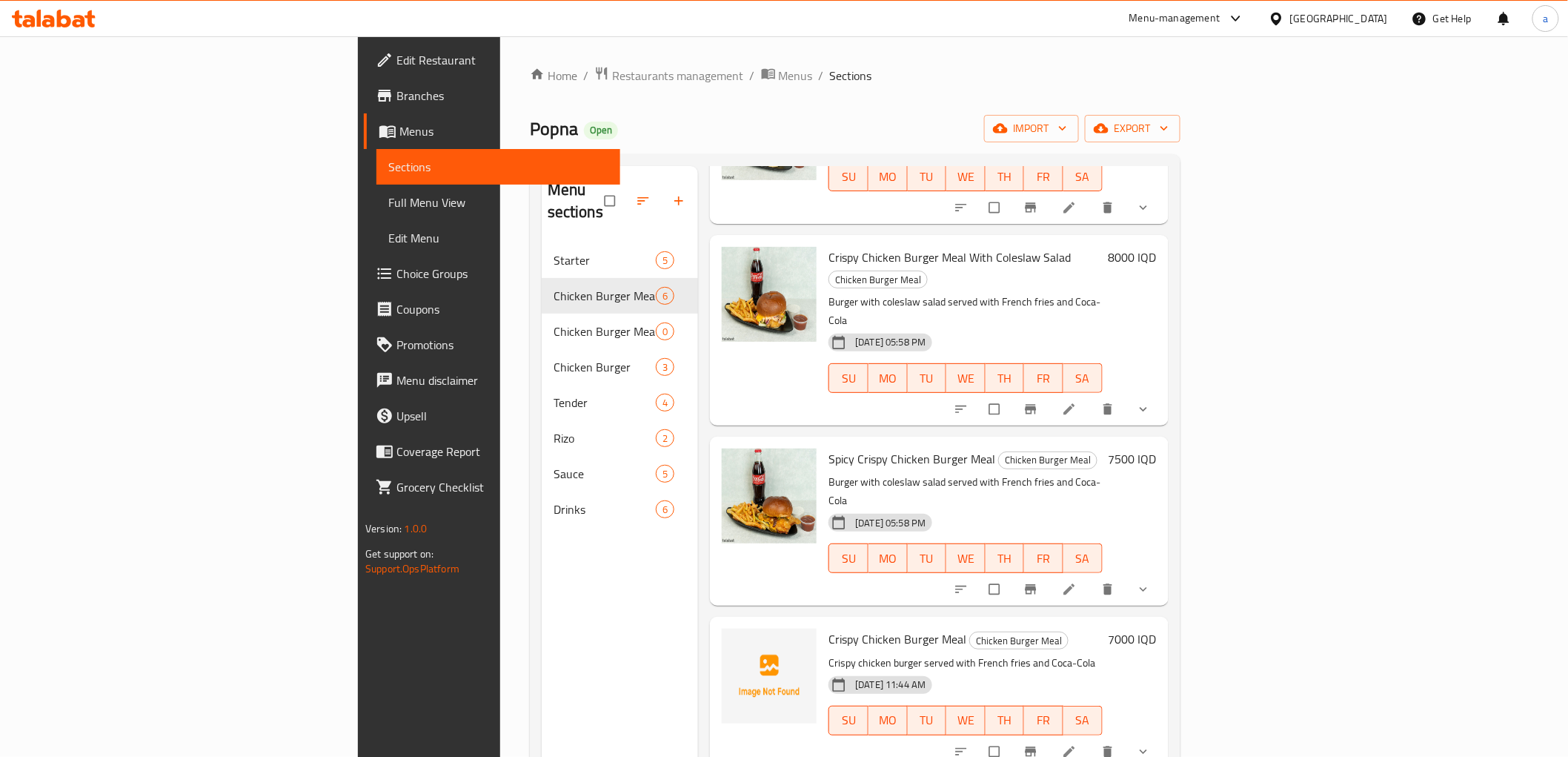
scroll to position [251, 0]
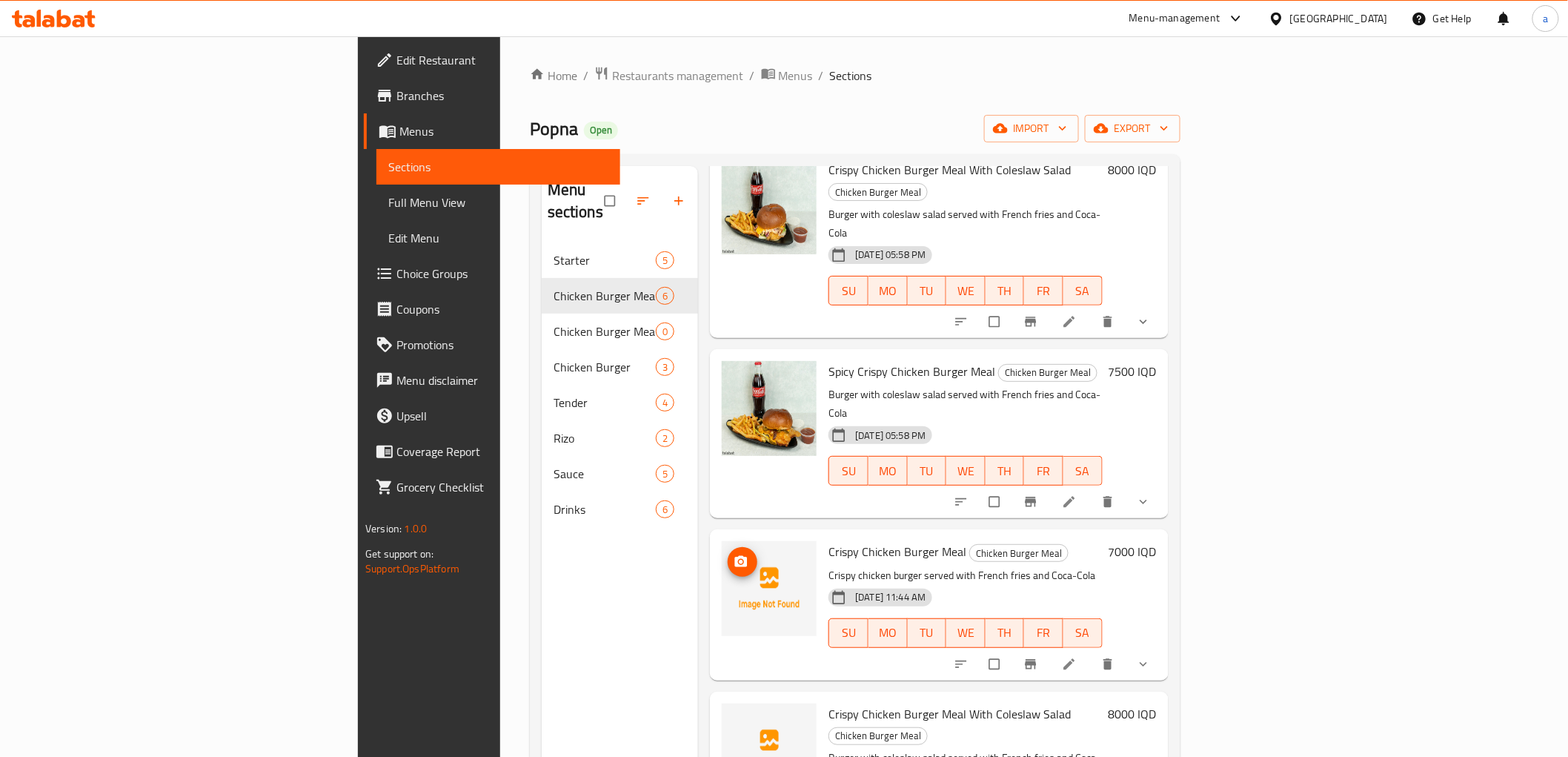
click at [722, 541] on img at bounding box center [769, 588] width 95 height 95
click at [735, 556] on icon "upload picture" at bounding box center [741, 561] width 12 height 11
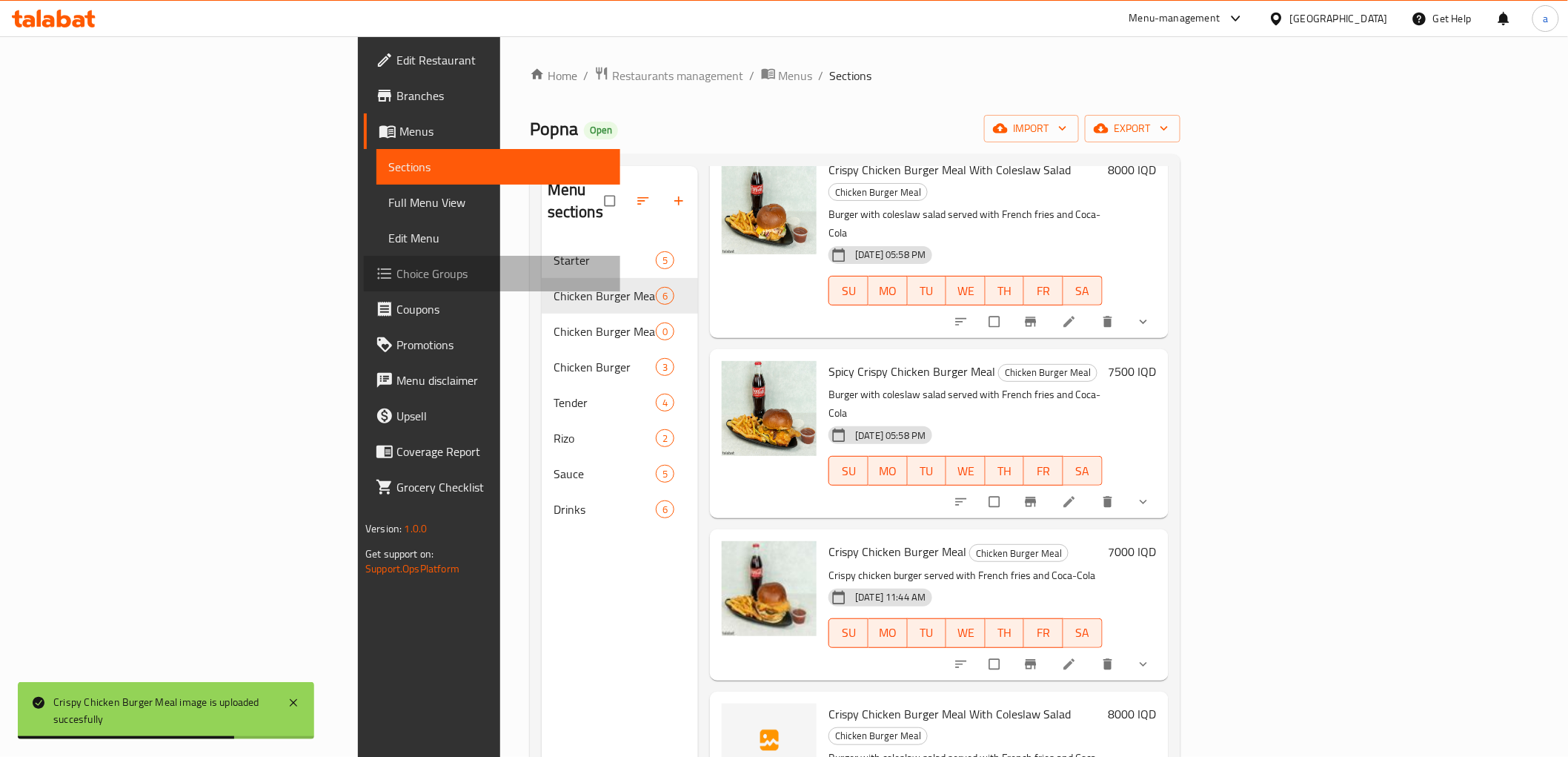
click at [396, 265] on span "Choice Groups" at bounding box center [501, 274] width 211 height 18
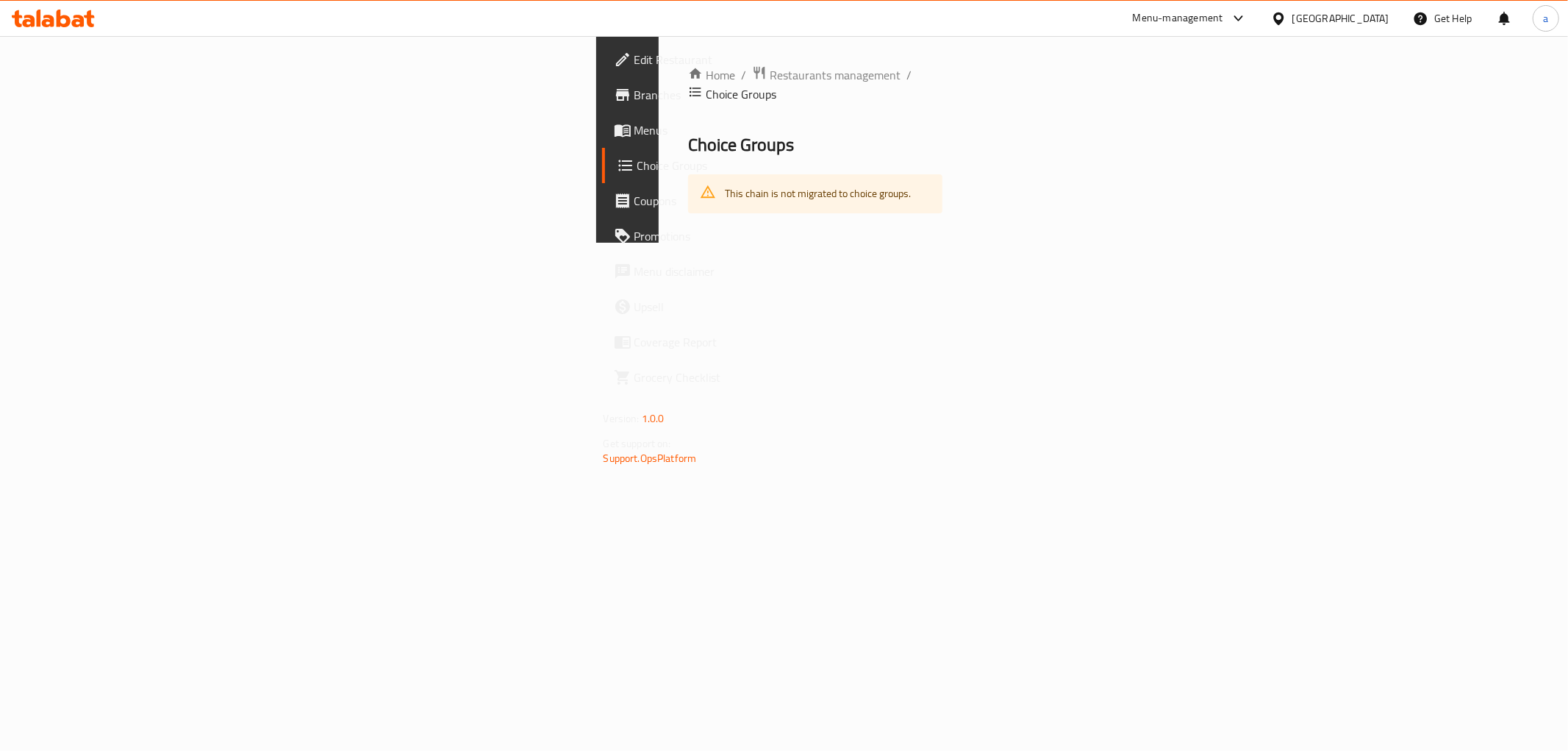
click at [634, 121] on span "Menus" at bounding box center [740, 131] width 212 height 18
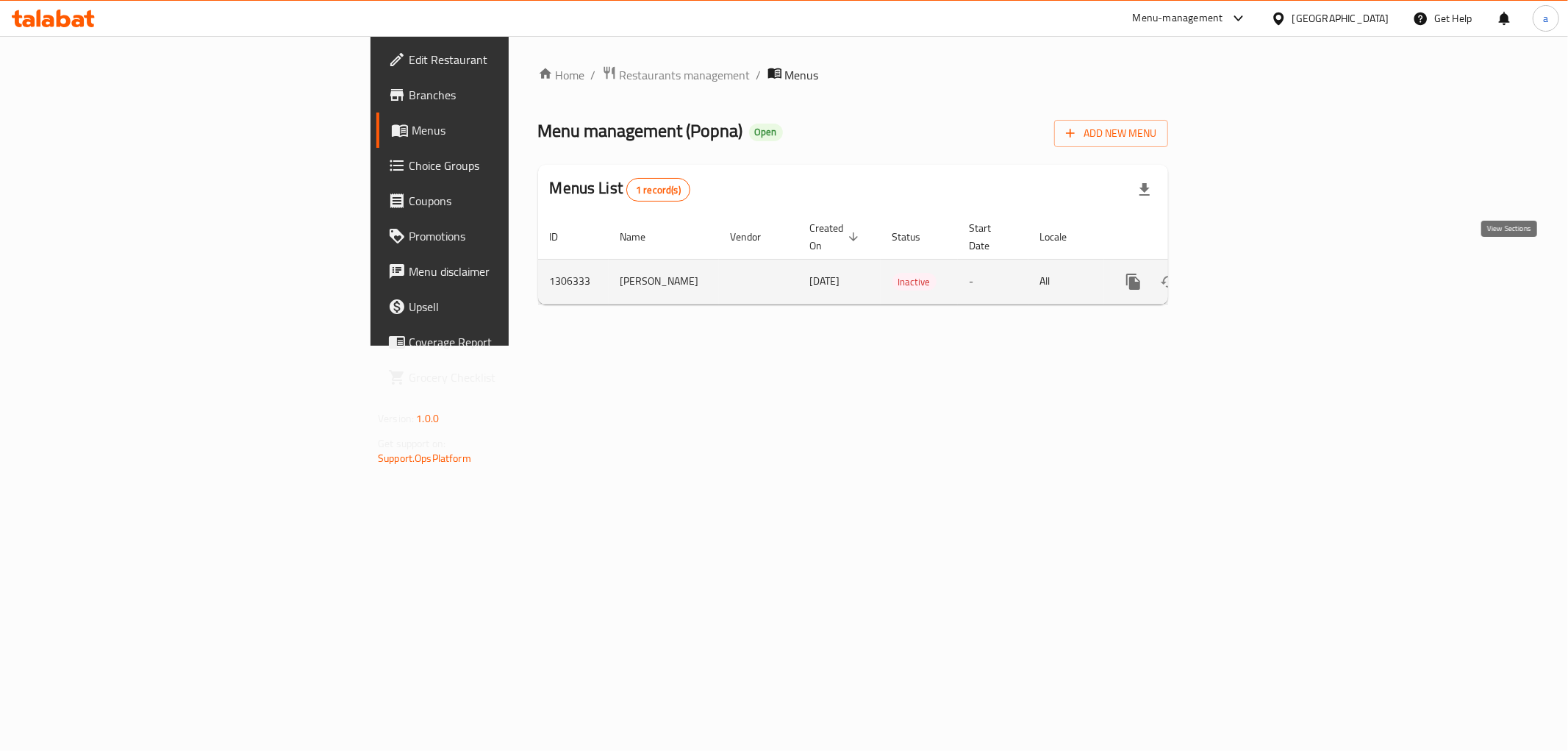
click at [1257, 274] on link "enhanced table" at bounding box center [1239, 282] width 35 height 35
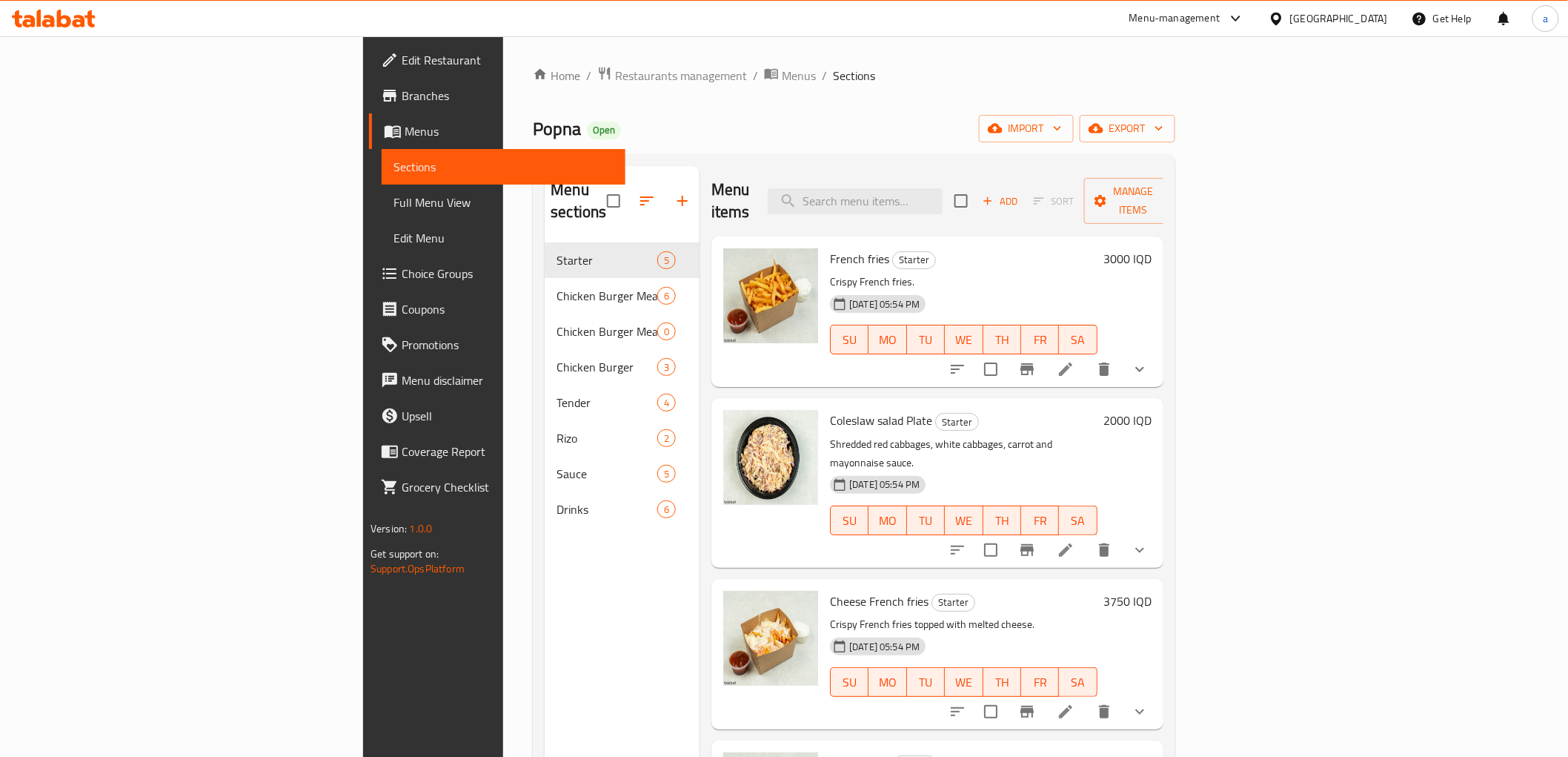
click at [404, 125] on span "Menus" at bounding box center [509, 132] width 208 height 18
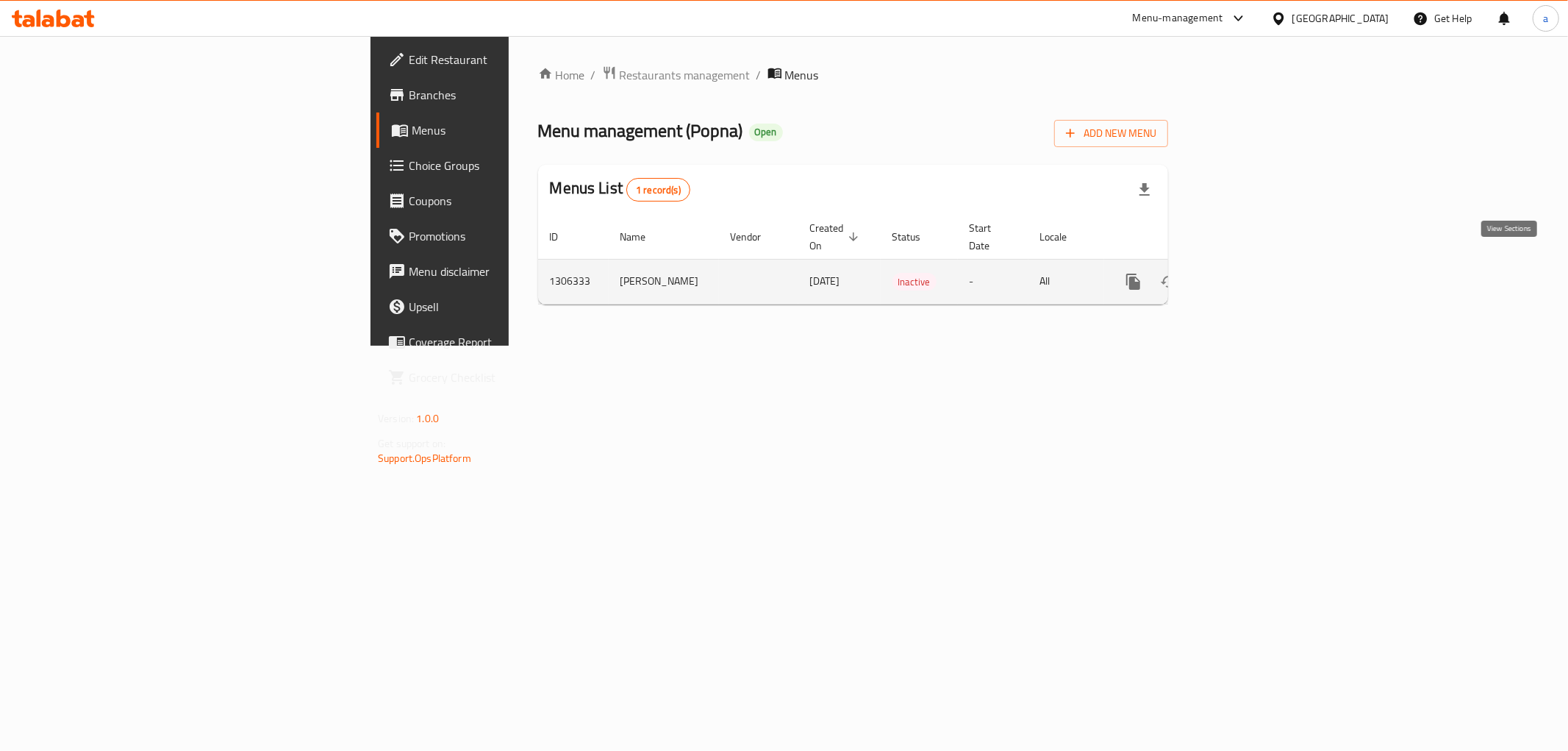
click at [1249, 272] on icon "enhanced table" at bounding box center [1240, 282] width 18 height 18
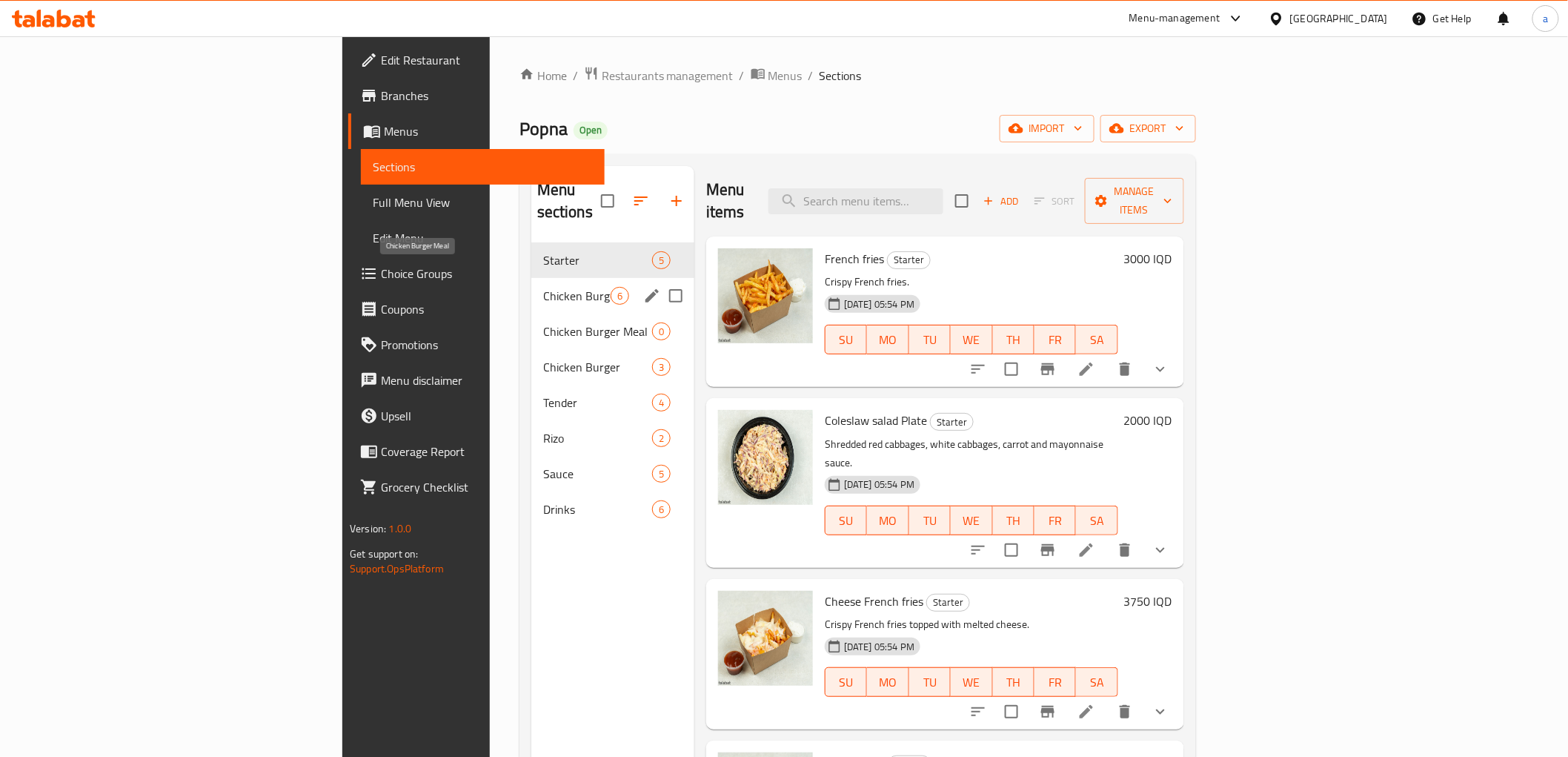
click at [543, 287] on span "Chicken Burger Meal" at bounding box center [577, 296] width 68 height 18
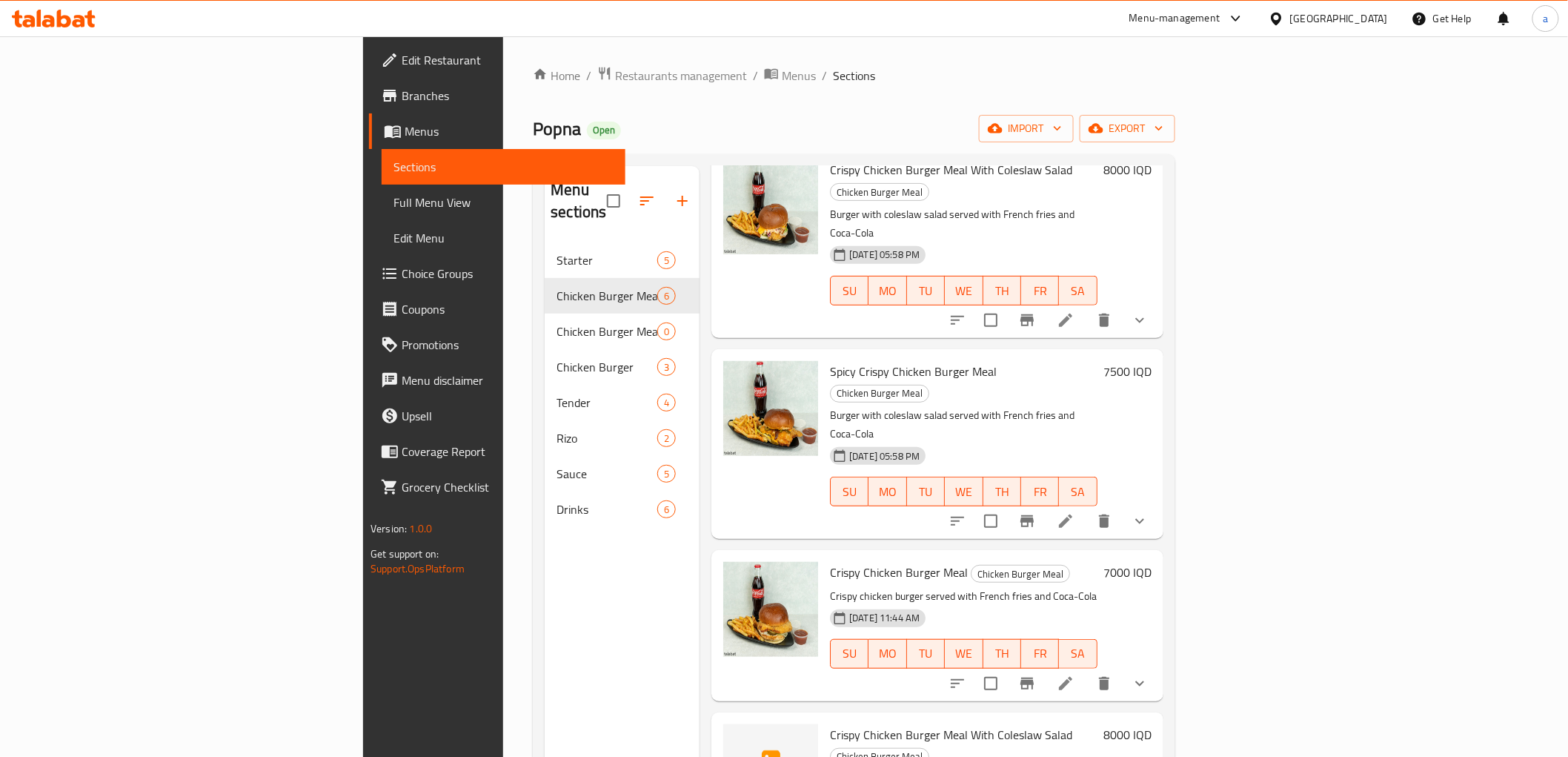
scroll to position [208, 0]
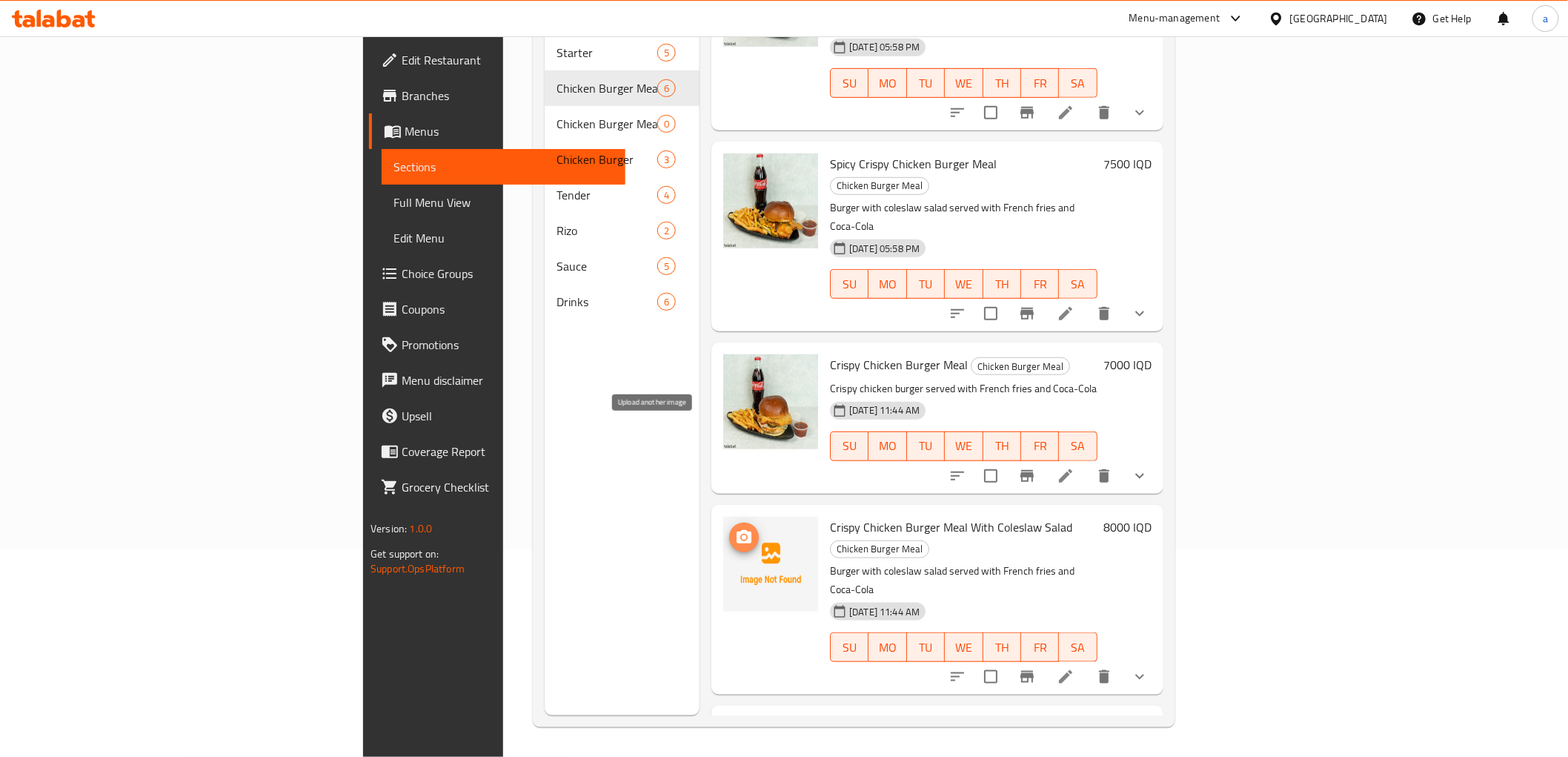
click at [729, 523] on button "upload picture" at bounding box center [744, 538] width 30 height 30
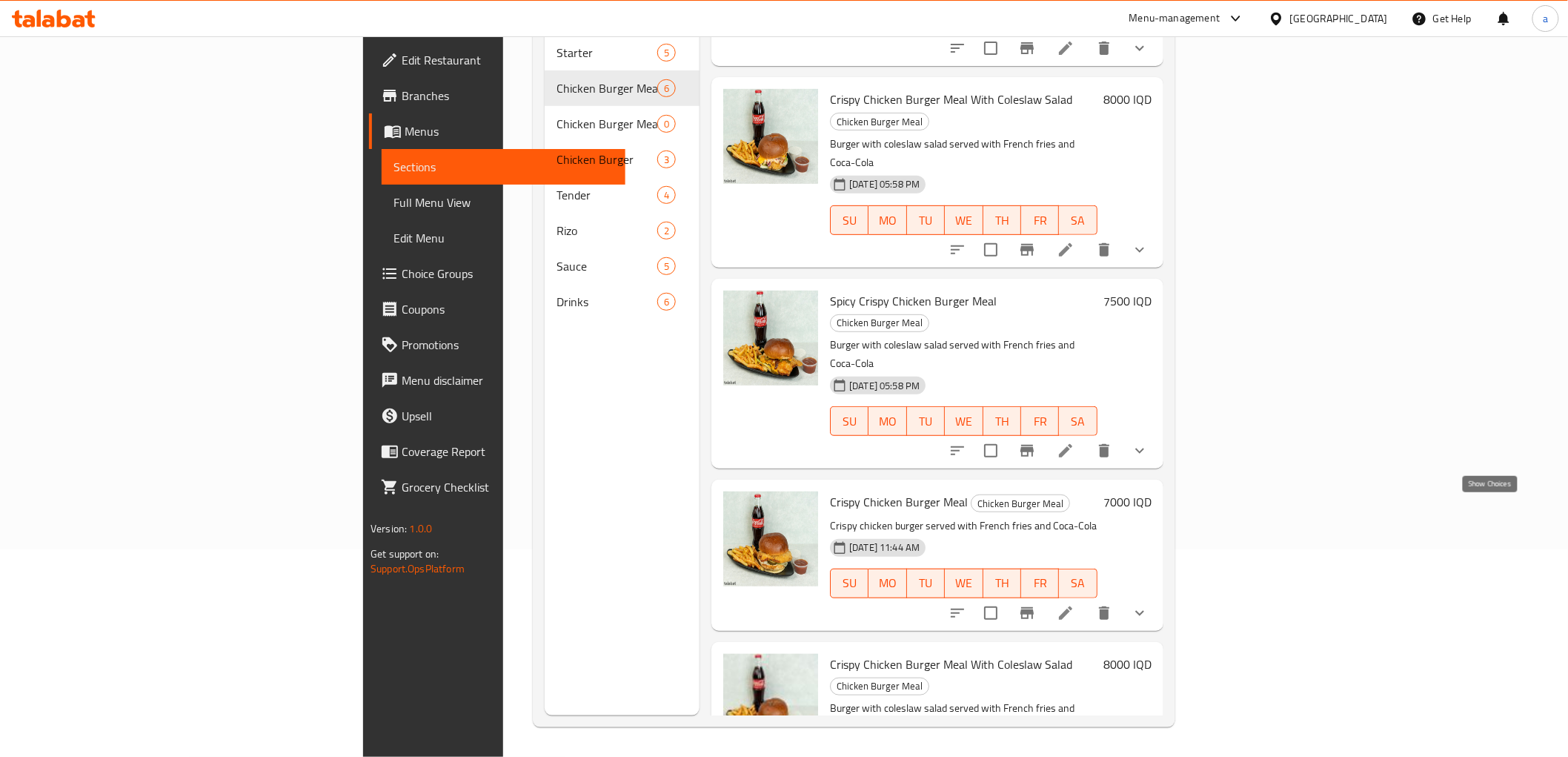
click at [1149, 604] on icon "show more" at bounding box center [1140, 613] width 18 height 18
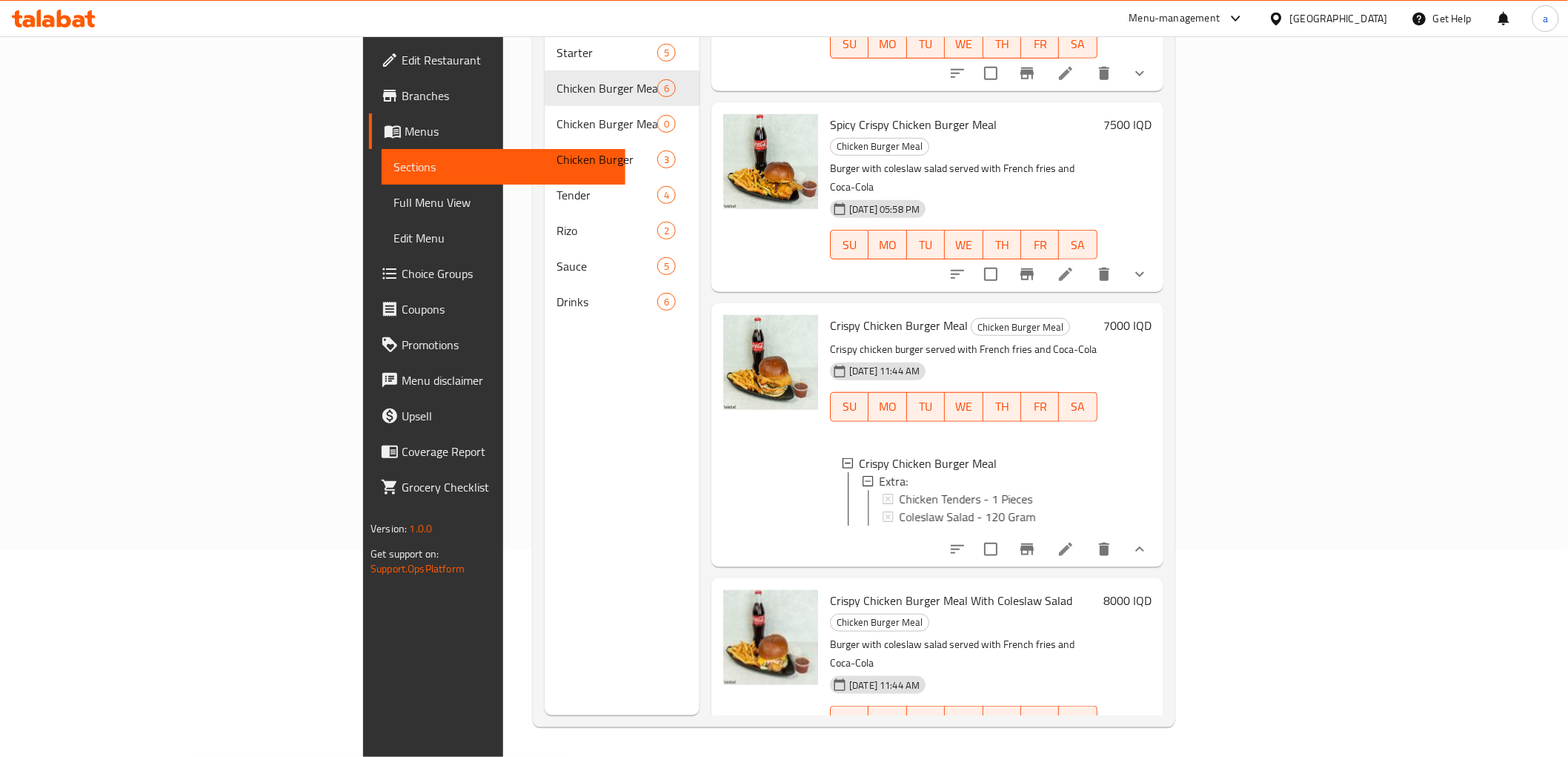
scroll to position [376, 0]
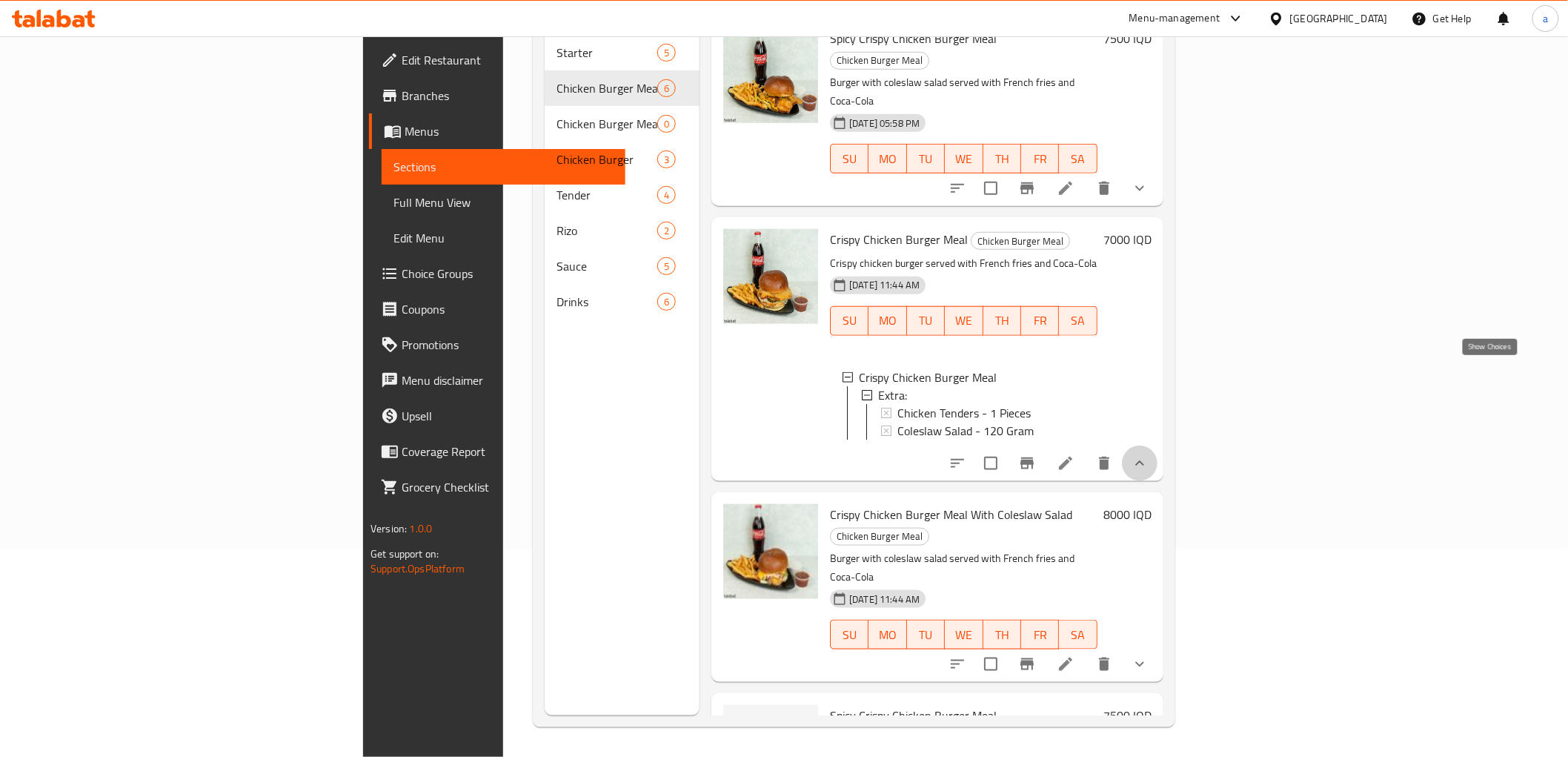
click at [1149, 454] on icon "show more" at bounding box center [1140, 463] width 18 height 18
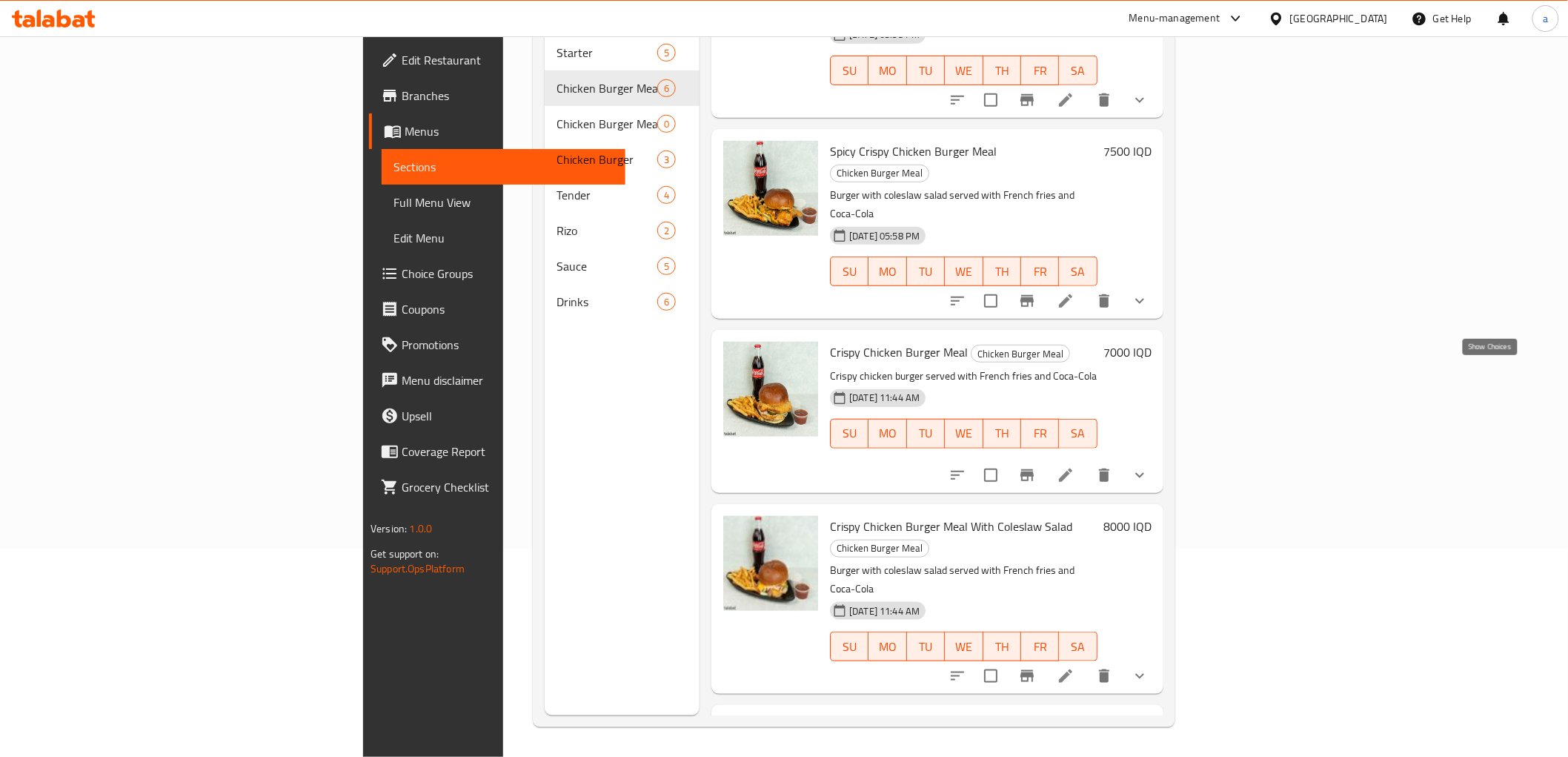
scroll to position [251, 0]
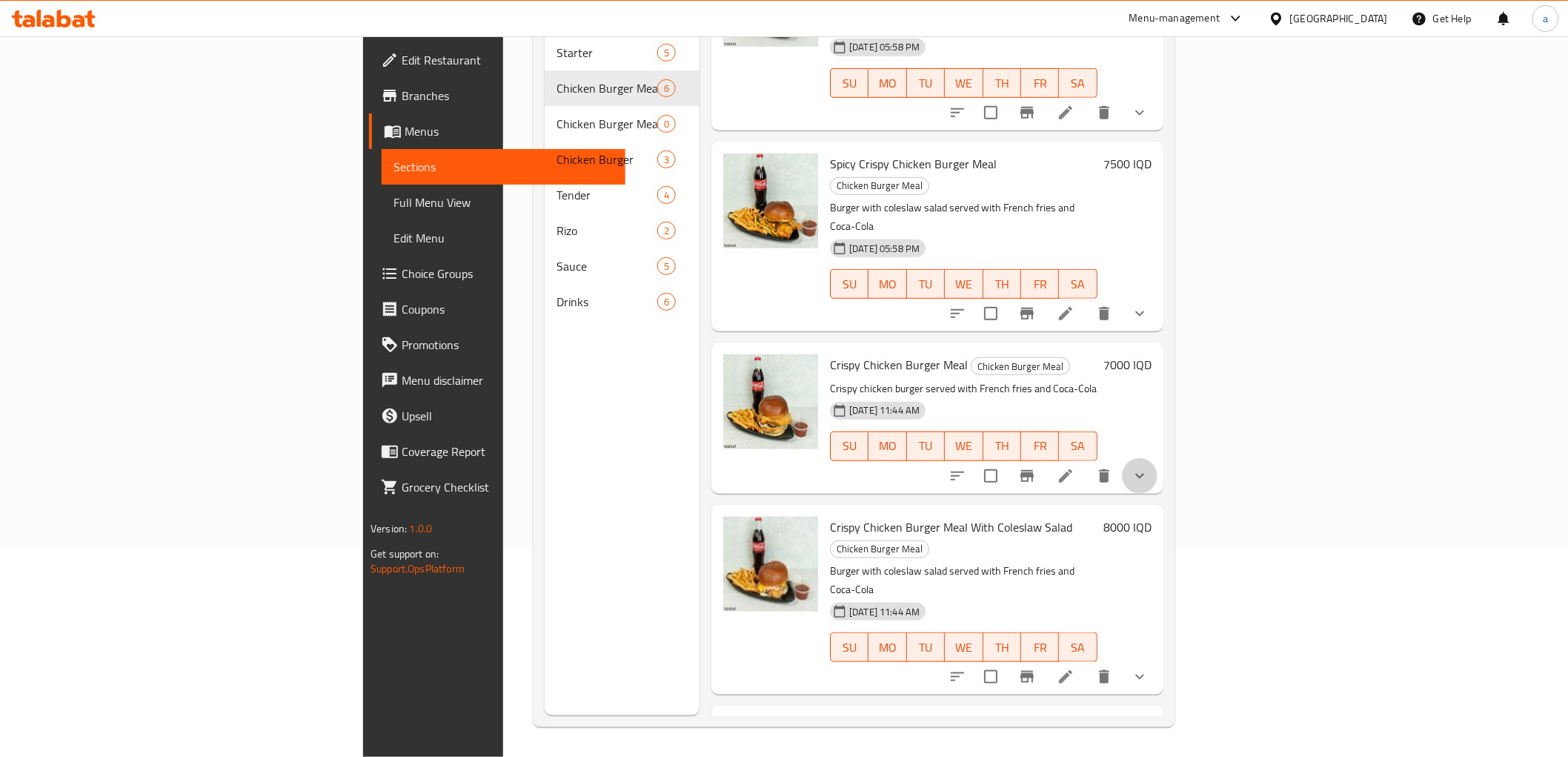
click at [1158, 458] on button "show more" at bounding box center [1140, 476] width 36 height 36
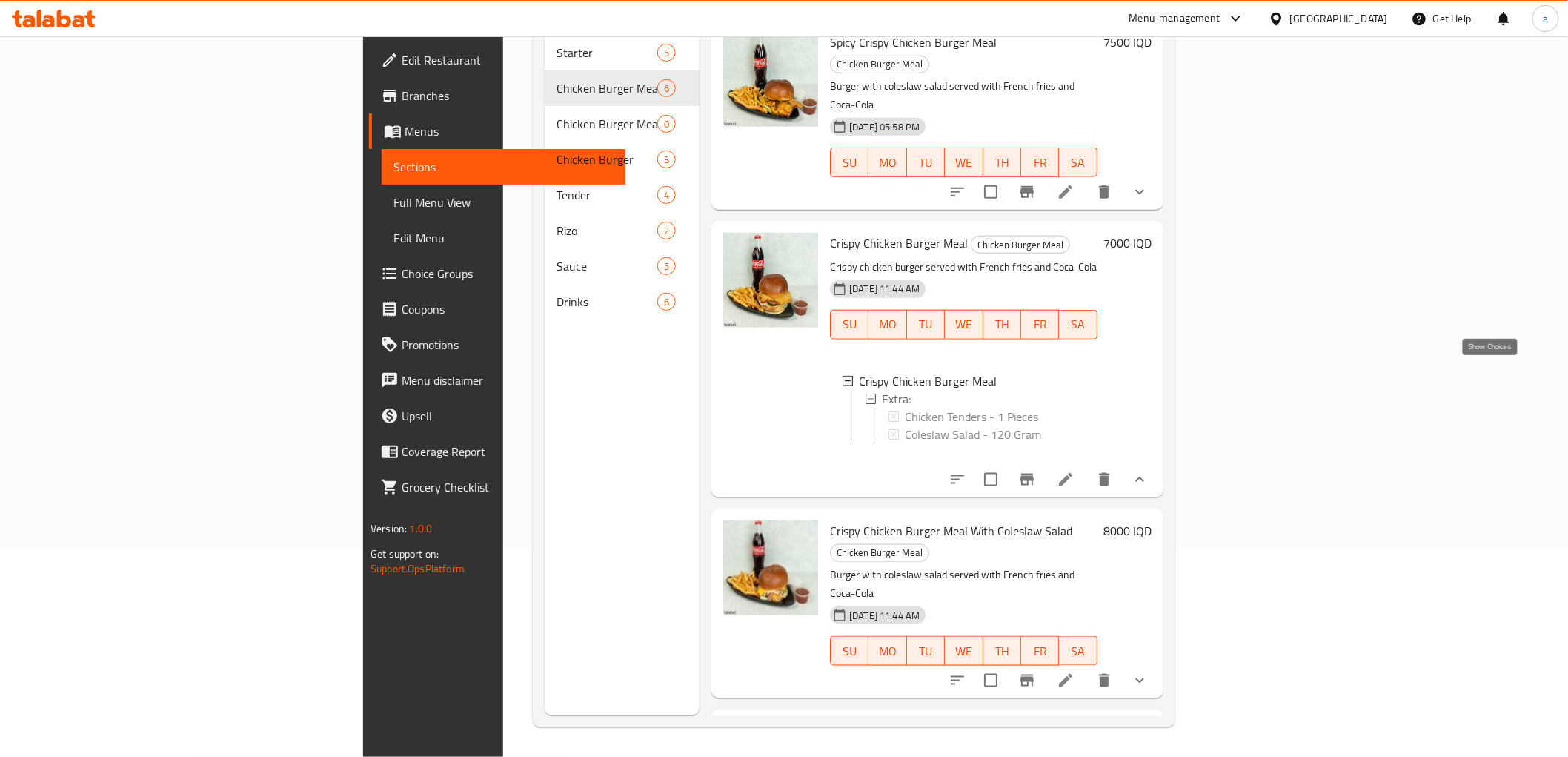
scroll to position [376, 0]
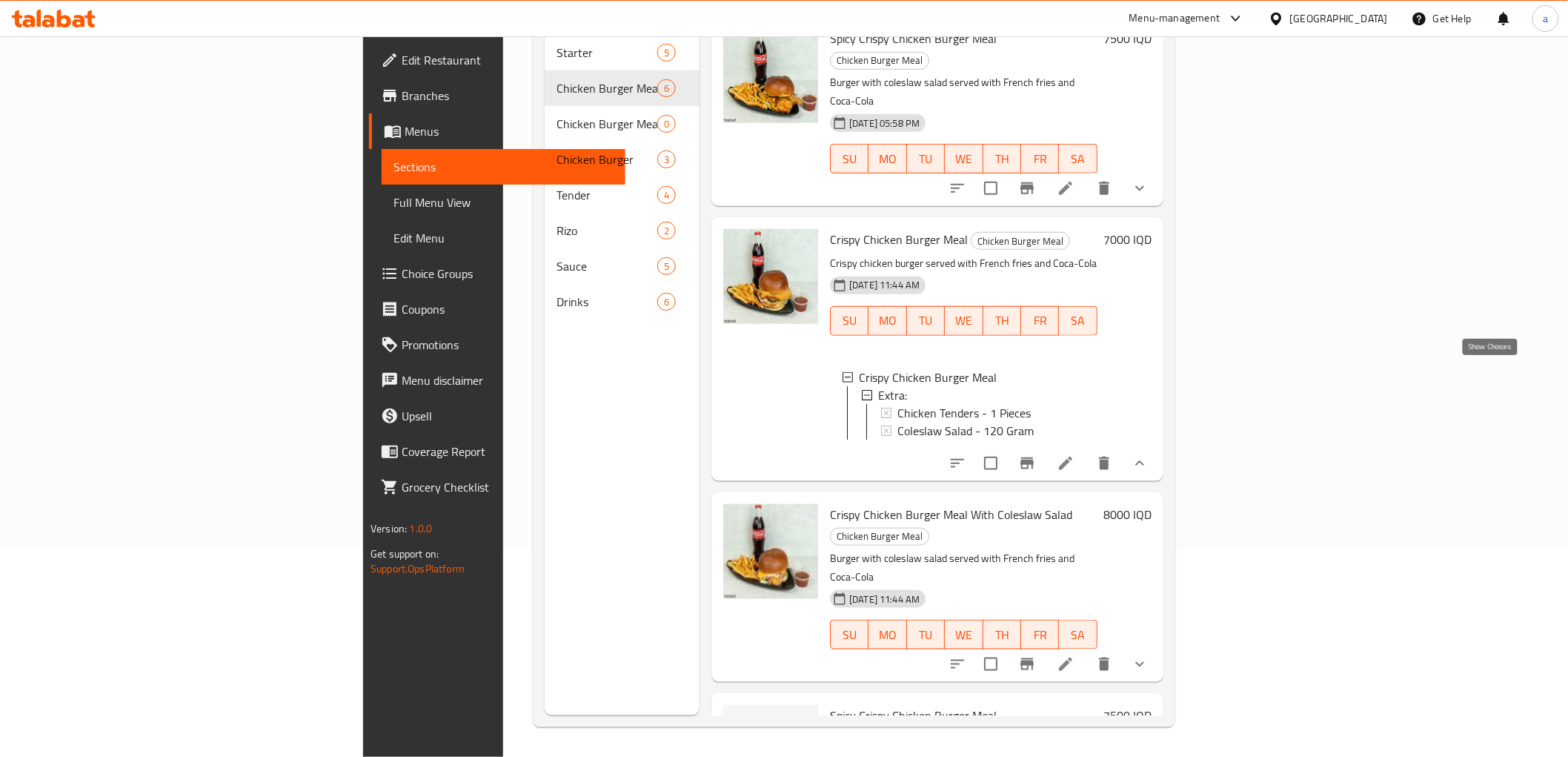
click at [1149, 454] on icon "show more" at bounding box center [1140, 463] width 18 height 18
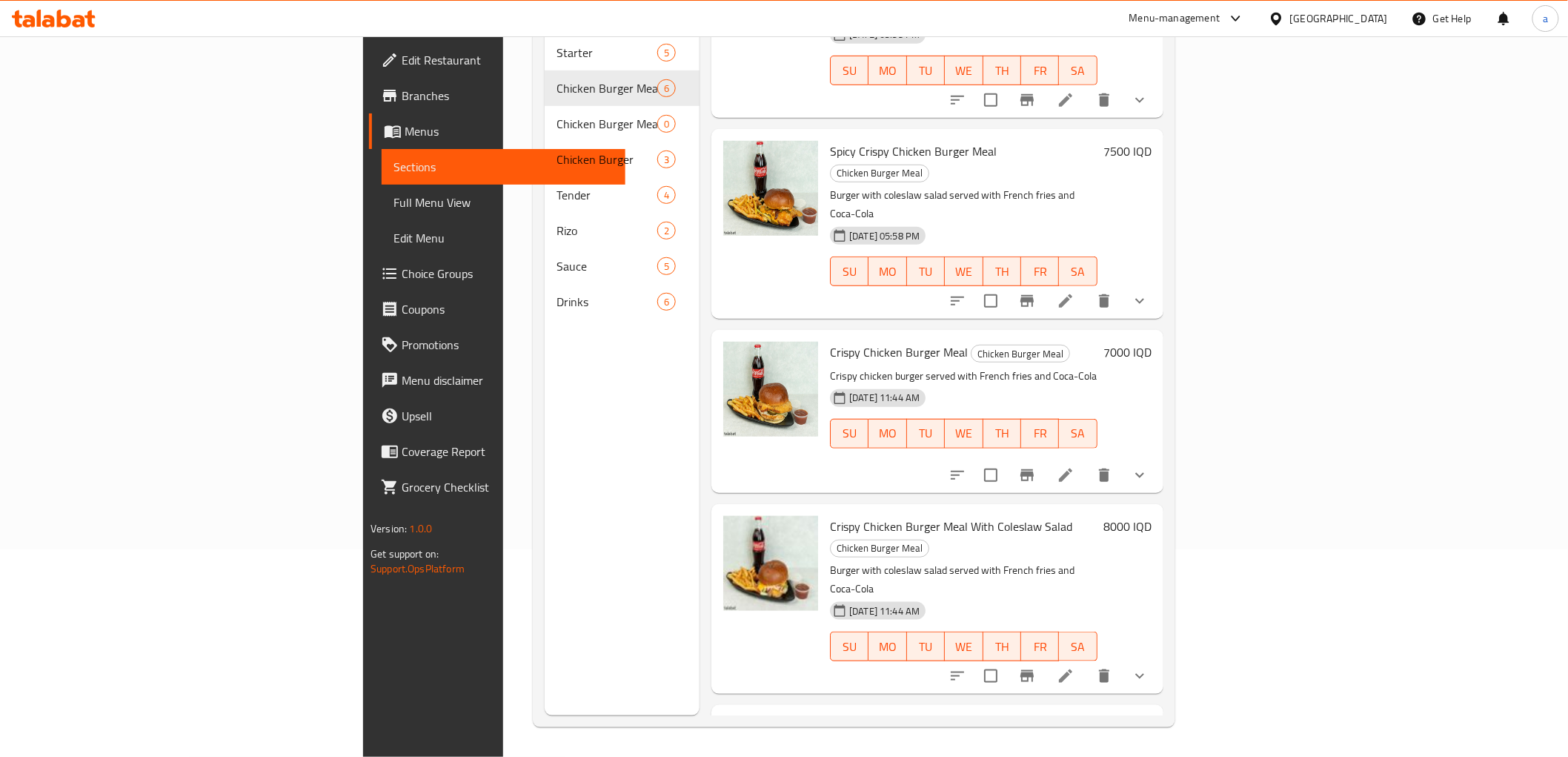
scroll to position [251, 0]
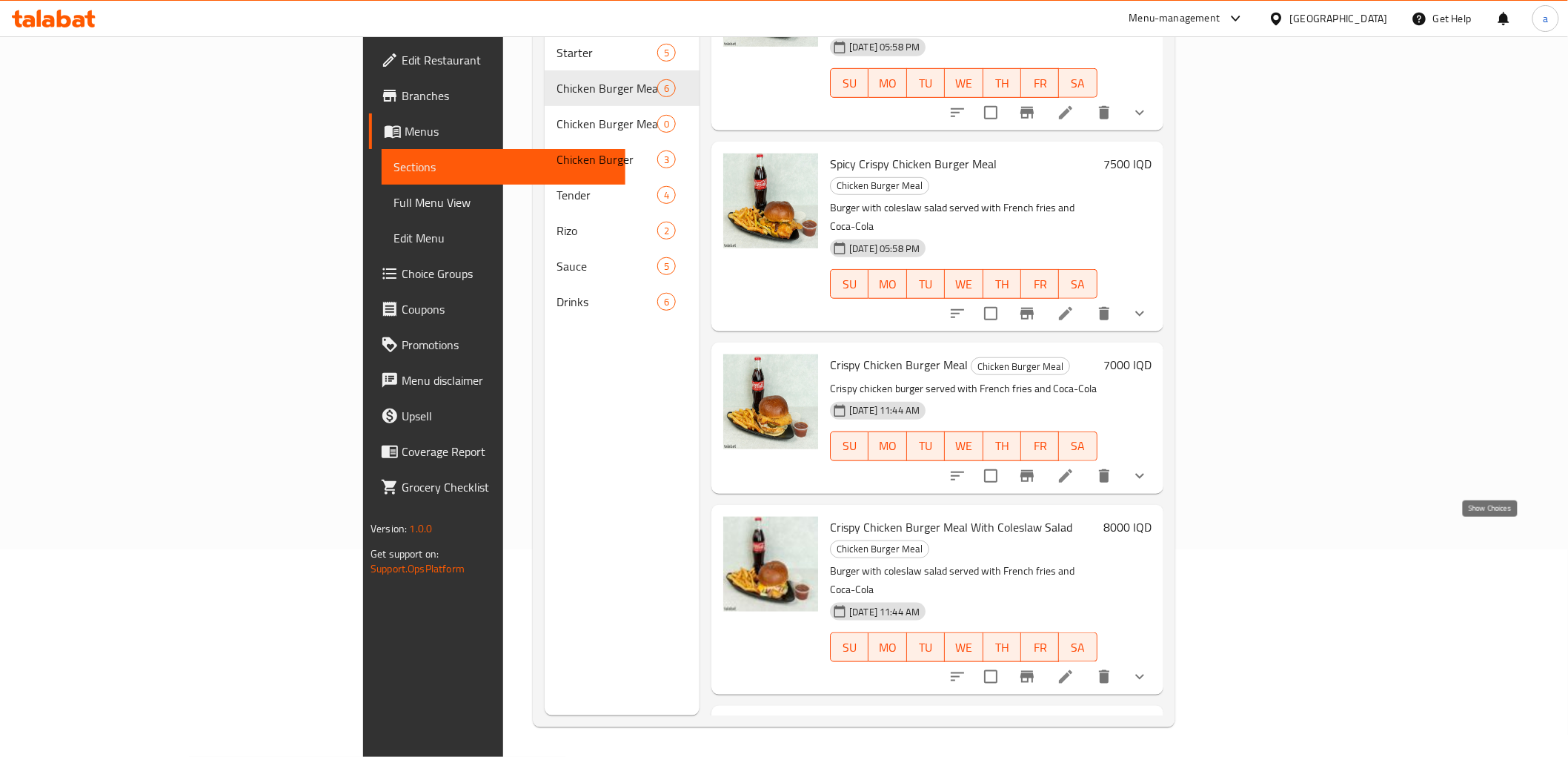
click at [1149, 668] on icon "show more" at bounding box center [1140, 677] width 18 height 18
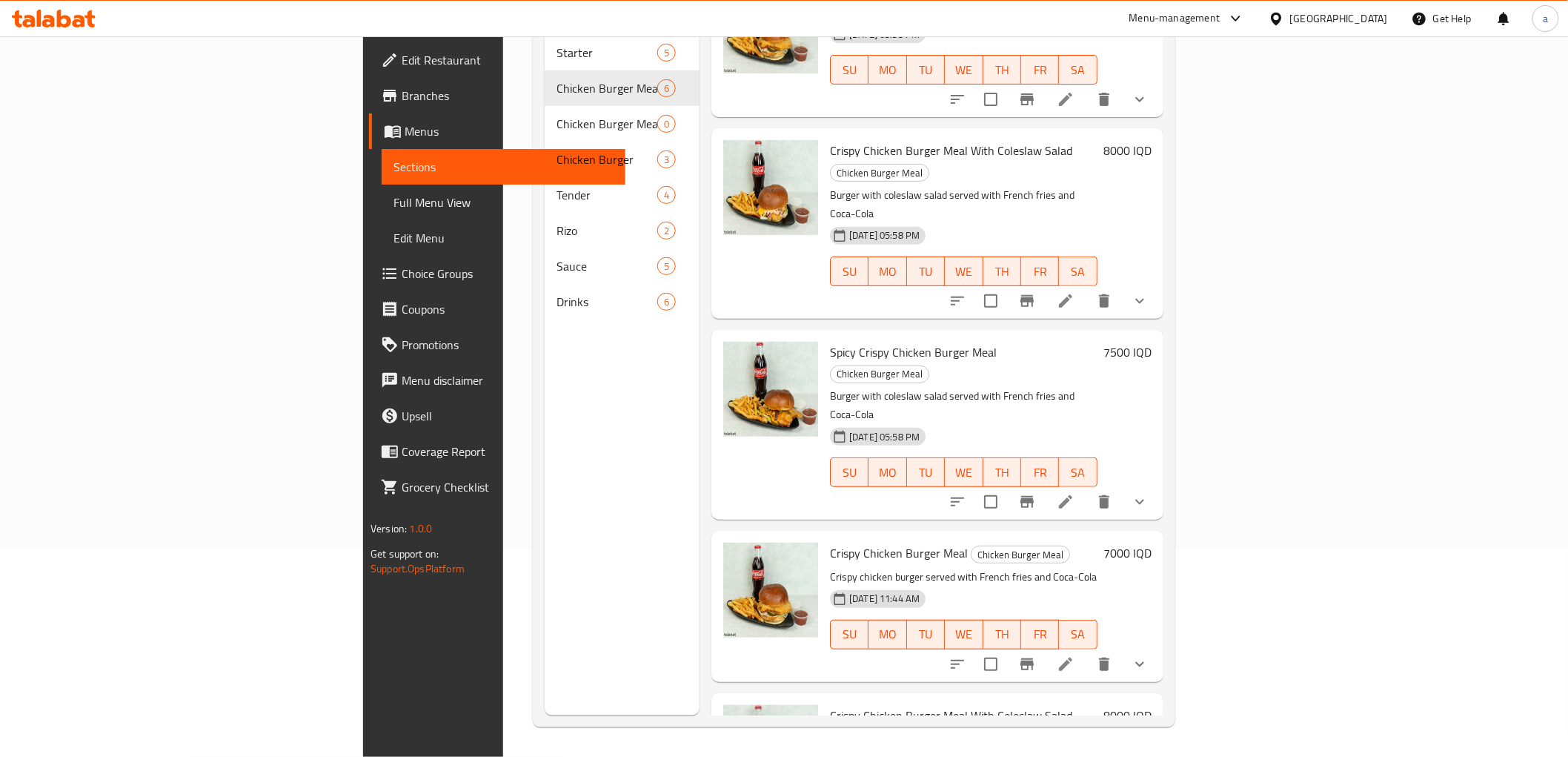
scroll to position [0, 0]
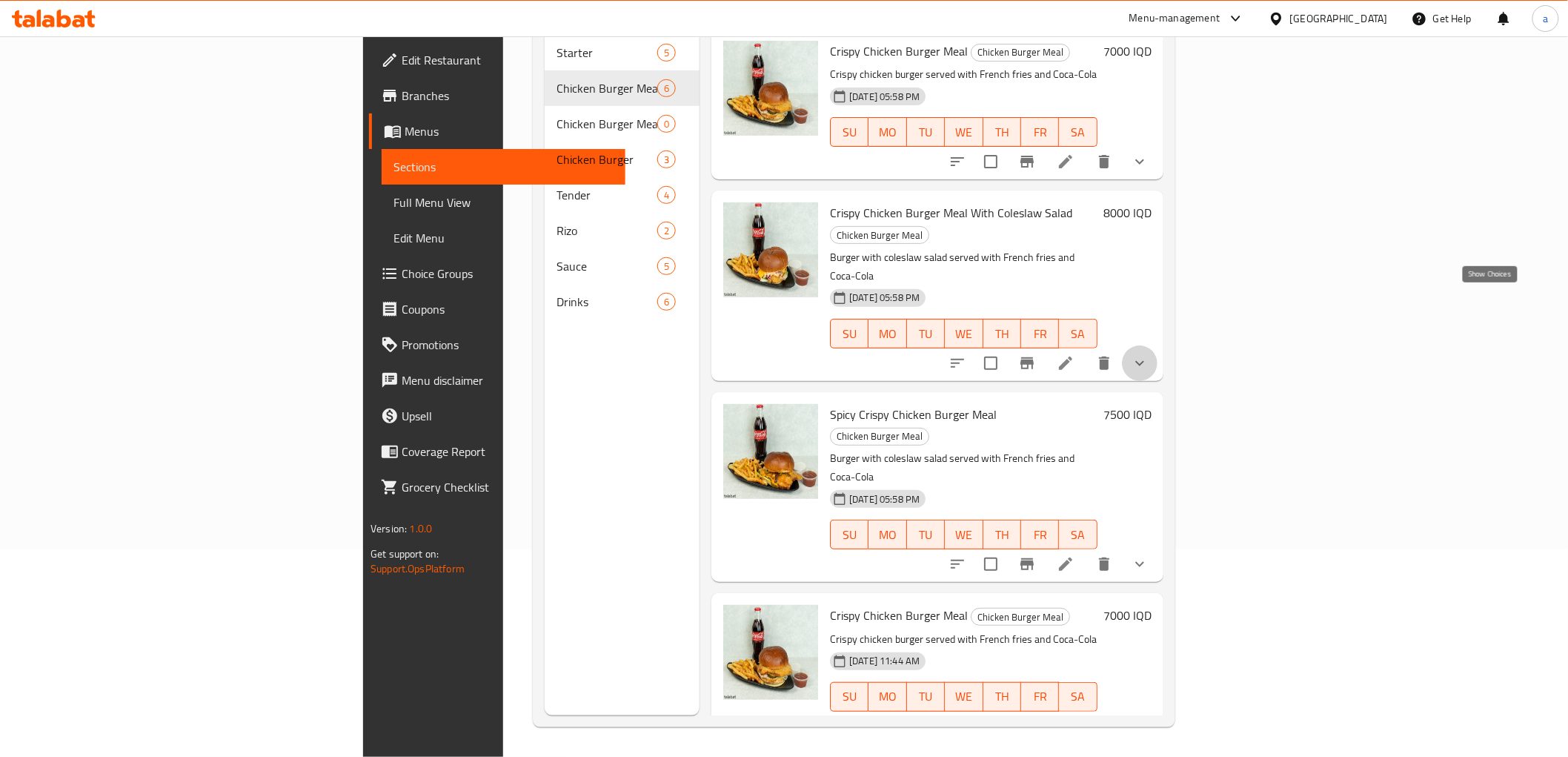
click at [1149, 354] on icon "show more" at bounding box center [1140, 363] width 18 height 18
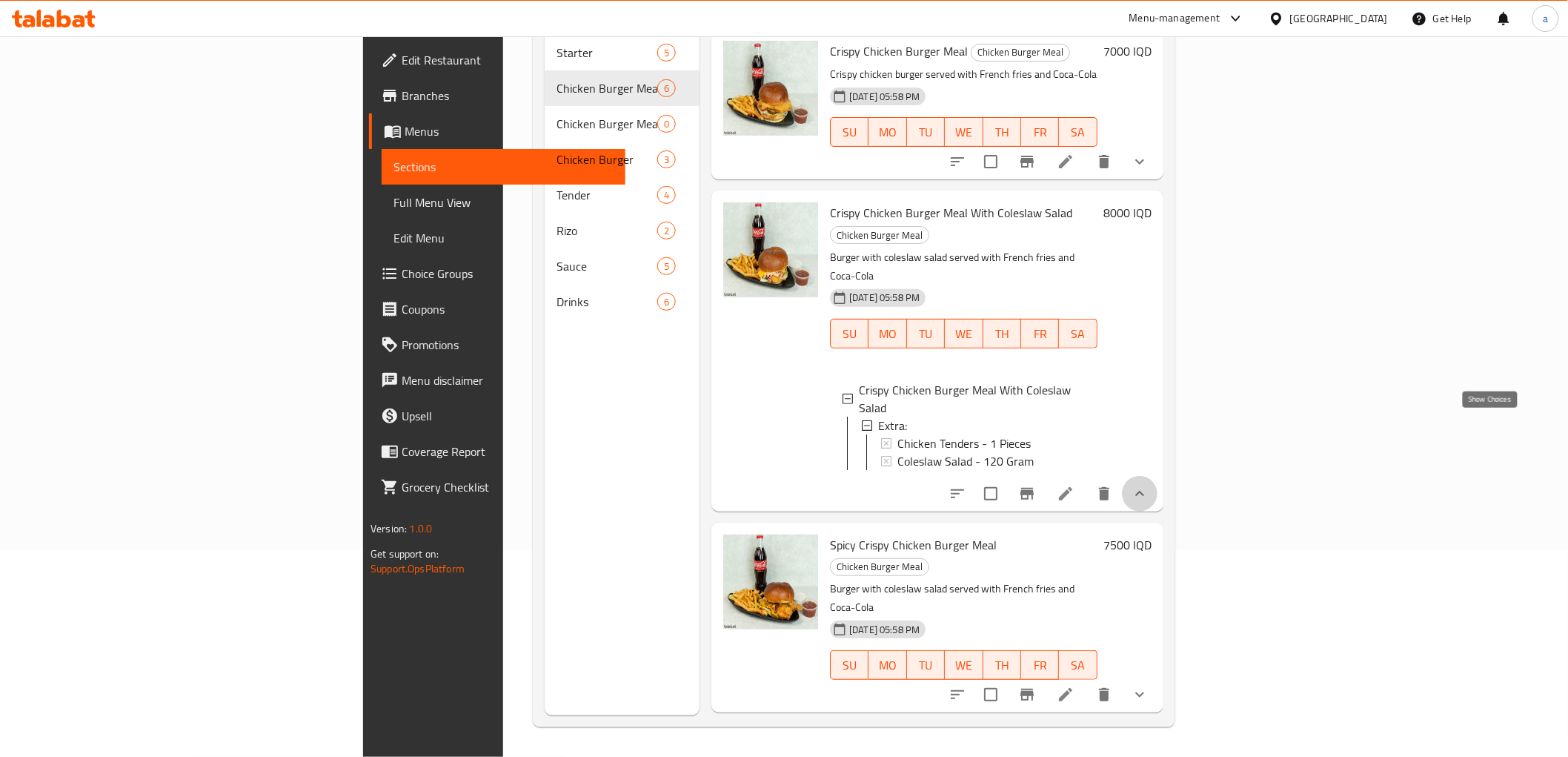
click at [1149, 485] on icon "show more" at bounding box center [1140, 494] width 18 height 18
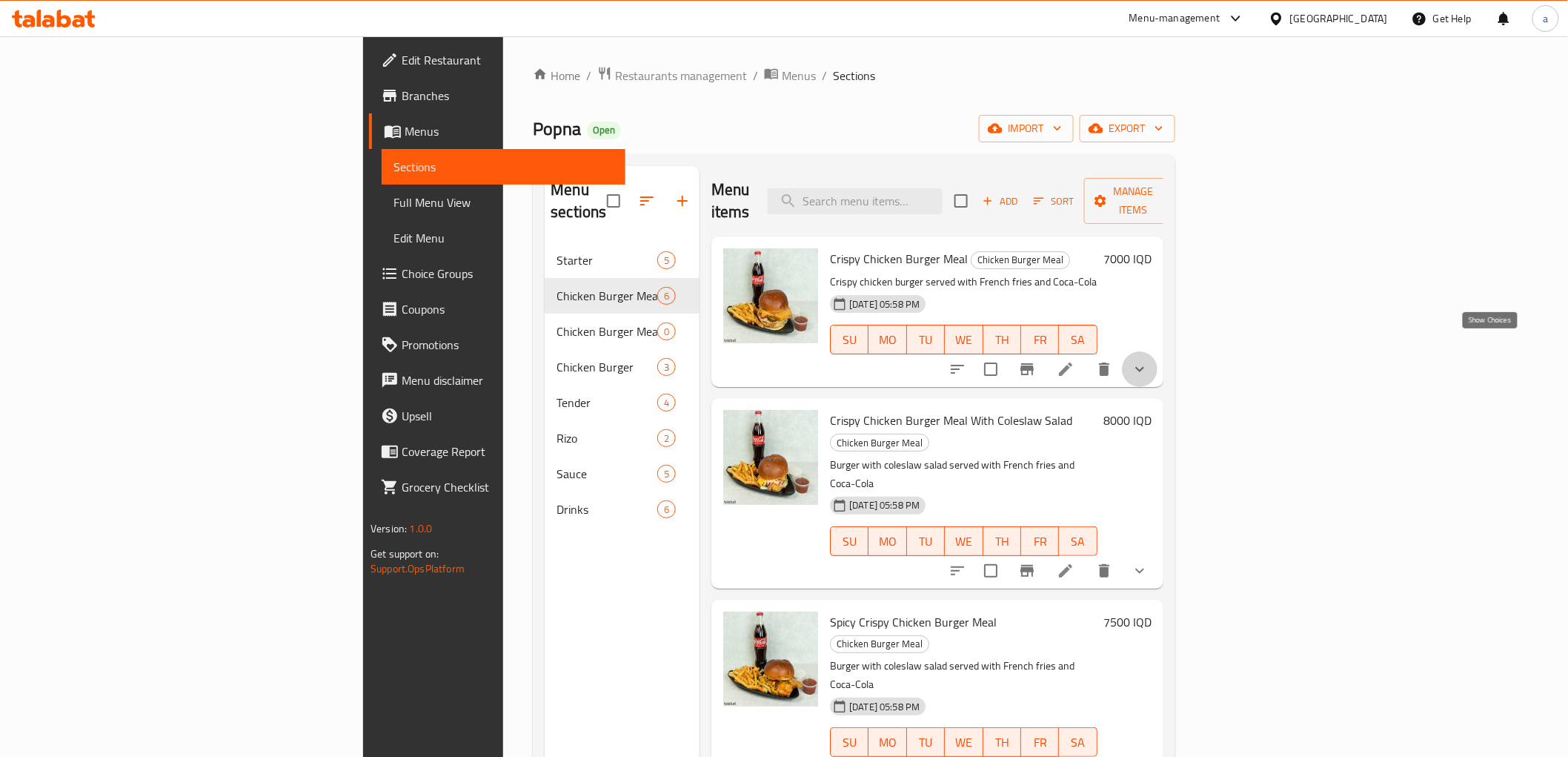
click at [1149, 361] on icon "show more" at bounding box center [1140, 370] width 18 height 18
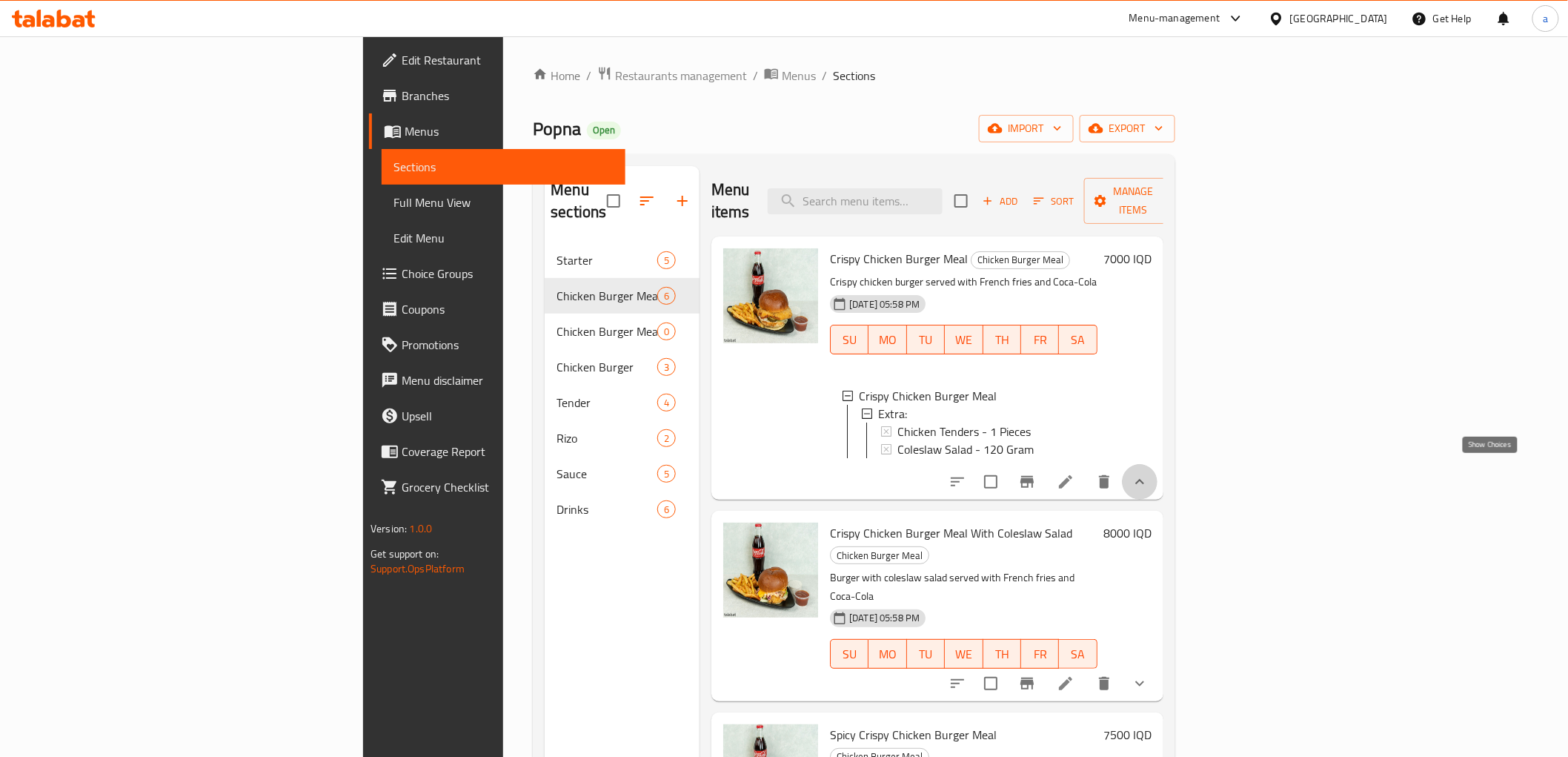
click at [1149, 473] on icon "show more" at bounding box center [1140, 482] width 18 height 18
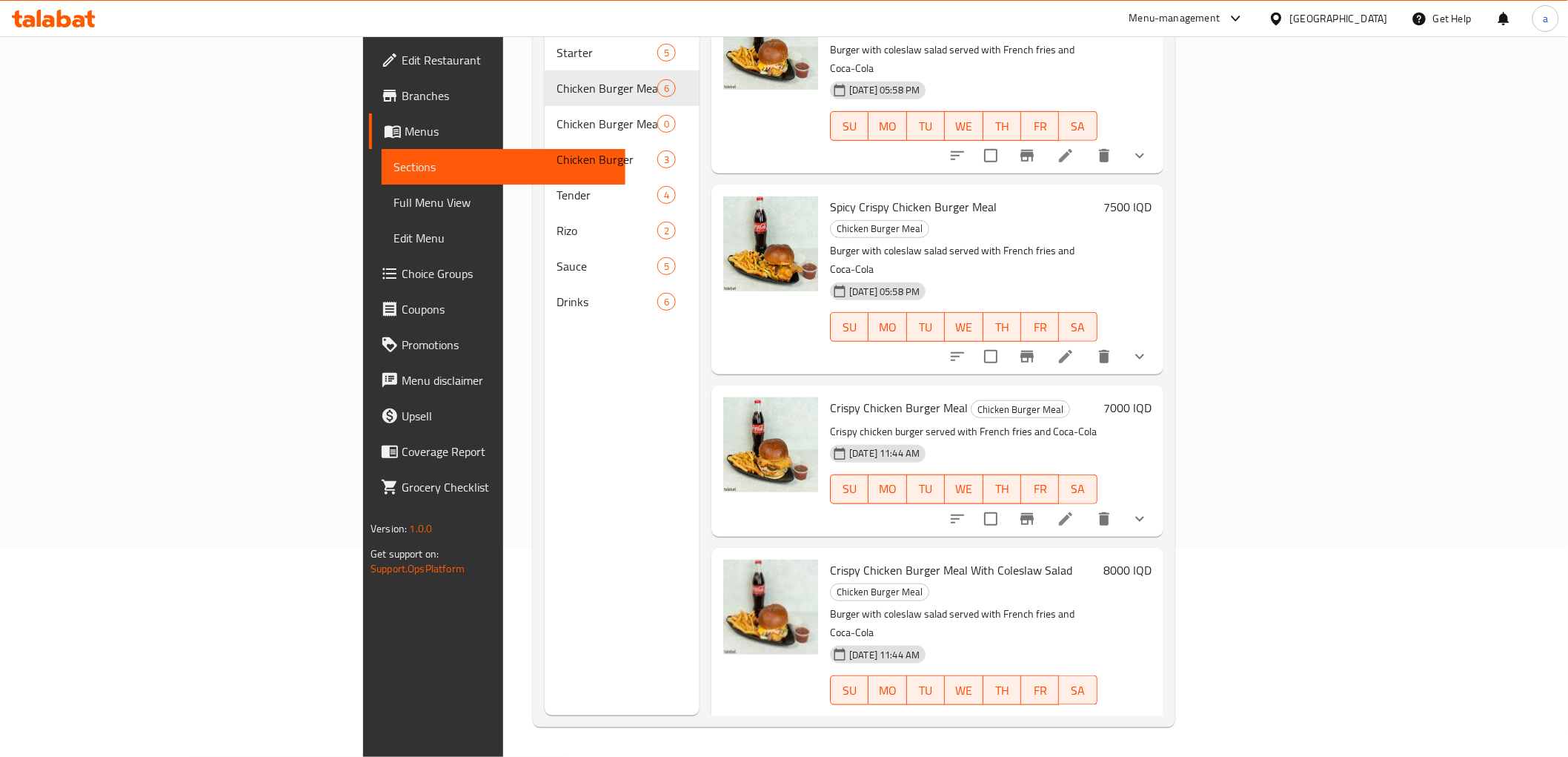
scroll to position [376, 0]
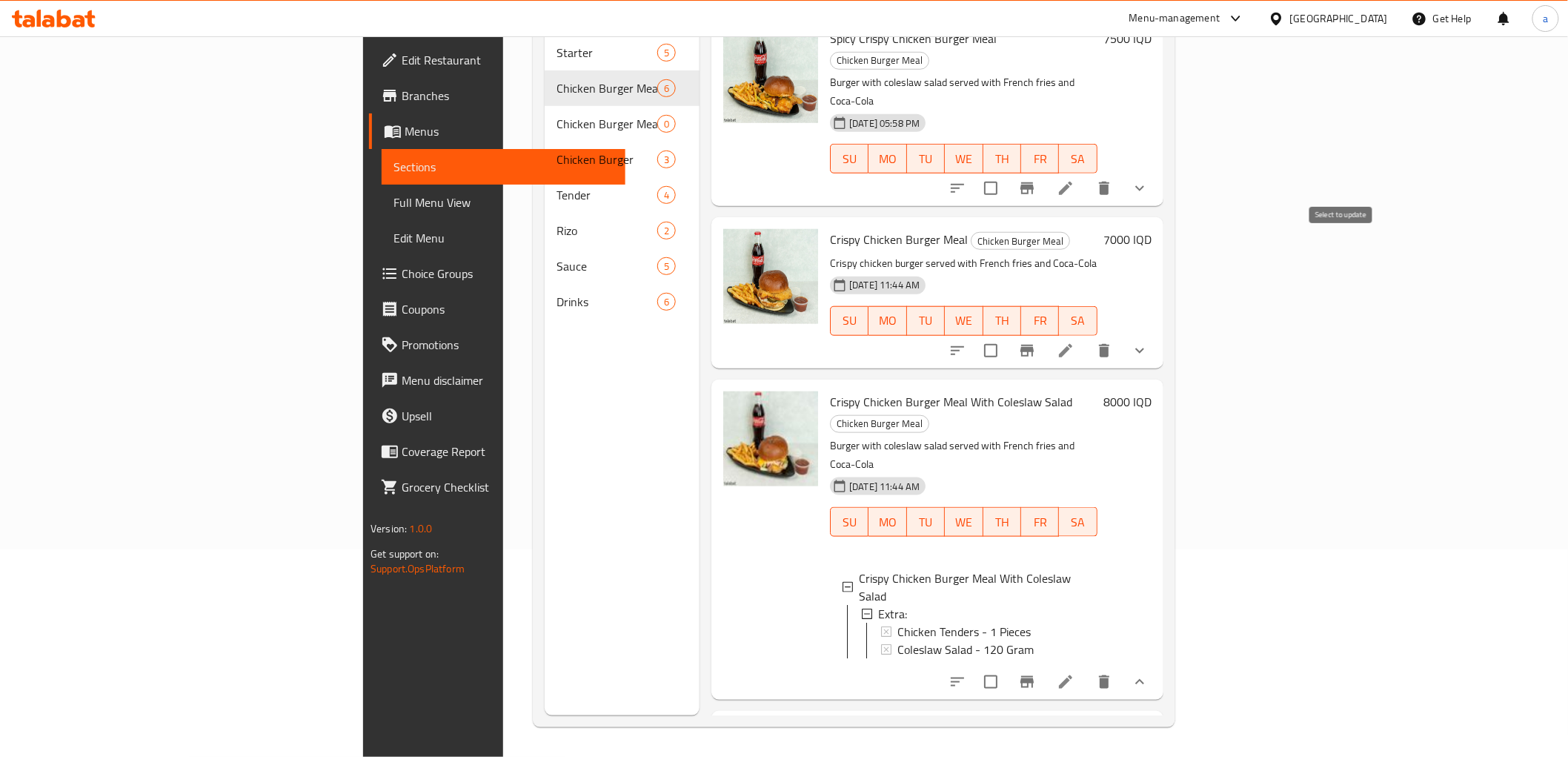
click at [1006, 335] on input "checkbox" at bounding box center [991, 351] width 31 height 31
checkbox input "true"
click at [1006, 667] on input "checkbox" at bounding box center [991, 683] width 31 height 31
checkbox input "true"
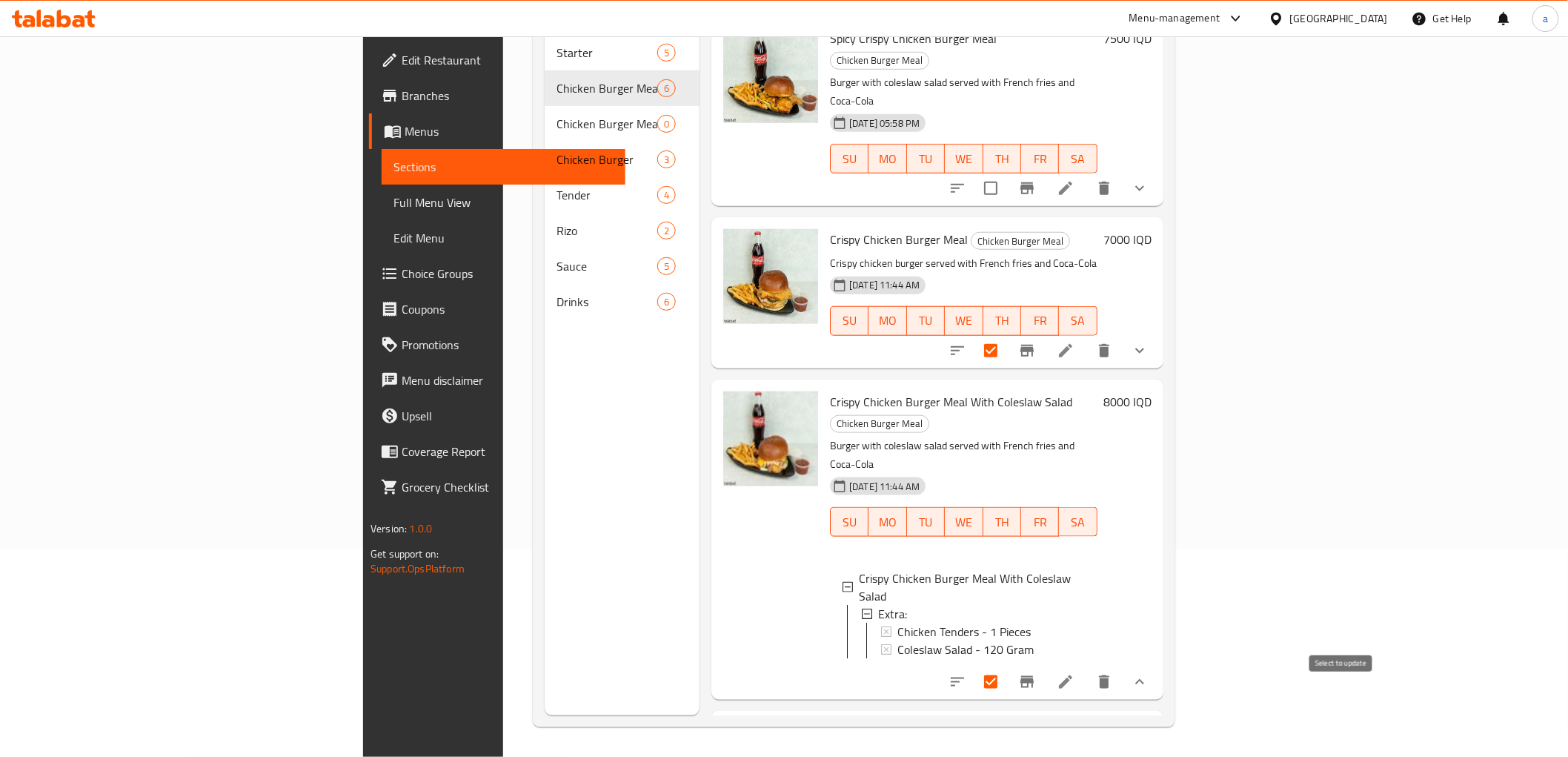
checkbox input "true"
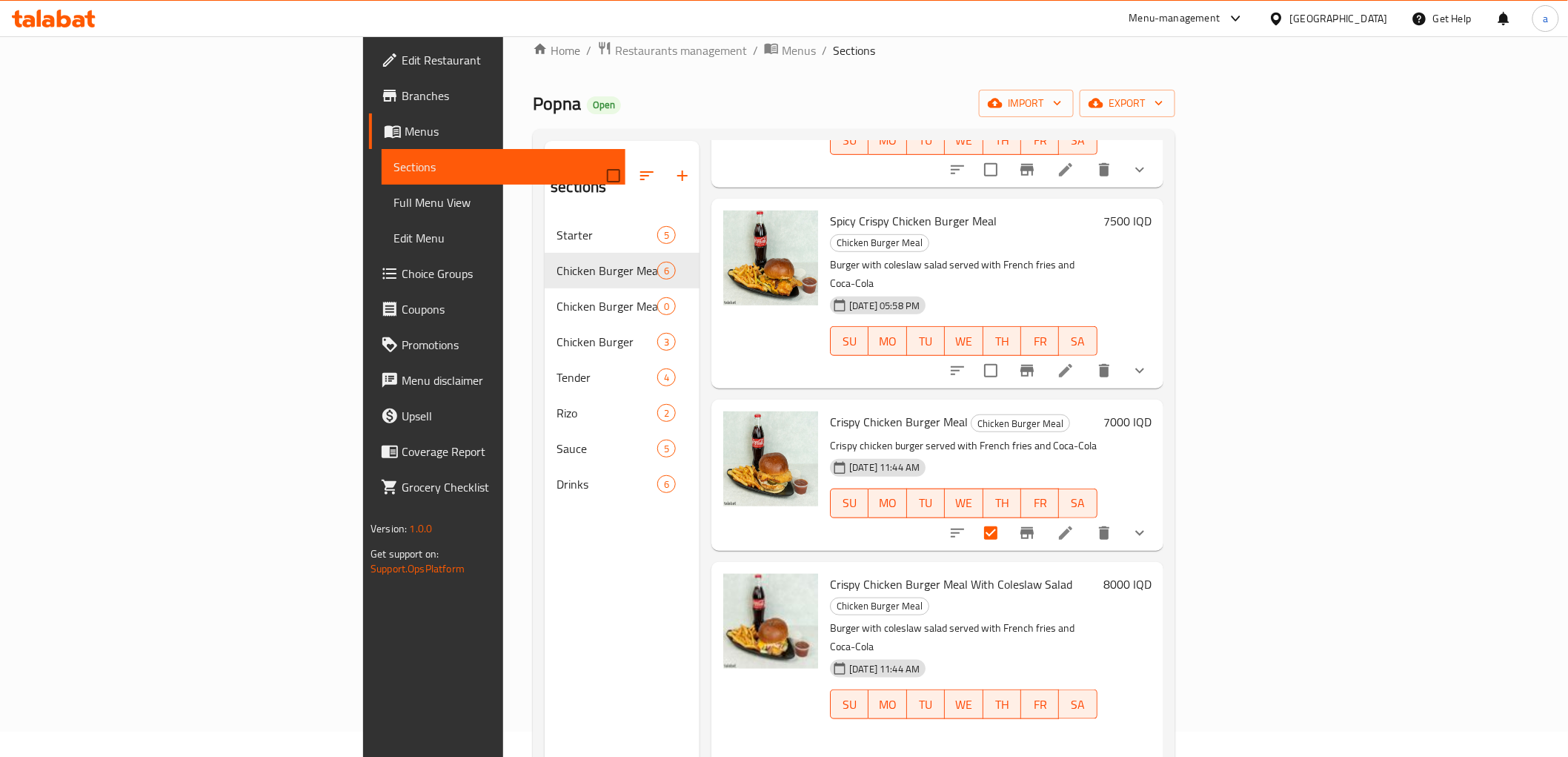
scroll to position [0, 0]
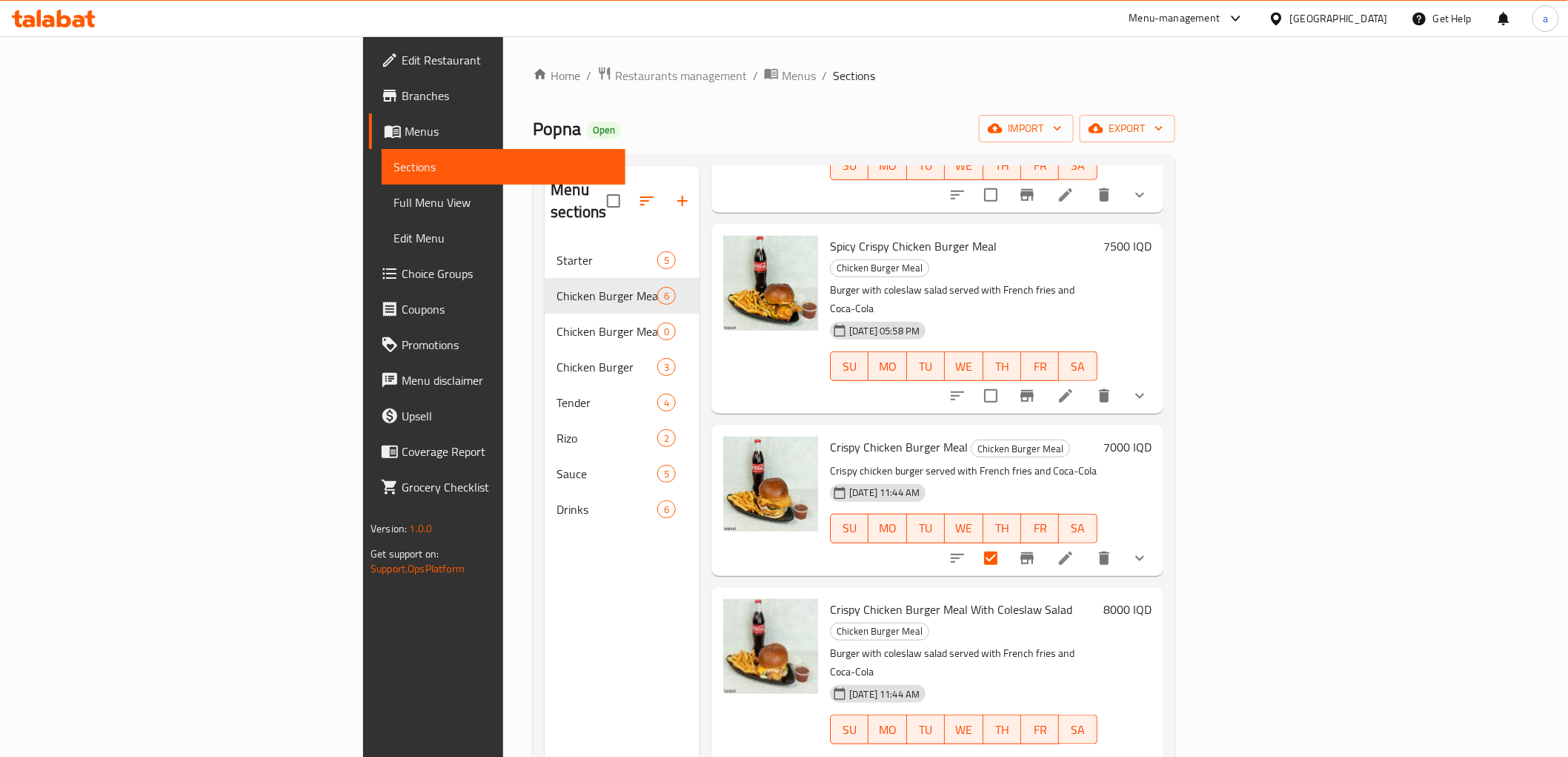
drag, startPoint x: 1527, startPoint y: 522, endPoint x: 1520, endPoint y: 475, distance: 47.5
click at [1174, 475] on div "Menu sections Starter 5 Chicken Burger Meal 6 Chicken Burger Meal 0 Chicken Bur…" at bounding box center [853, 544] width 642 height 781
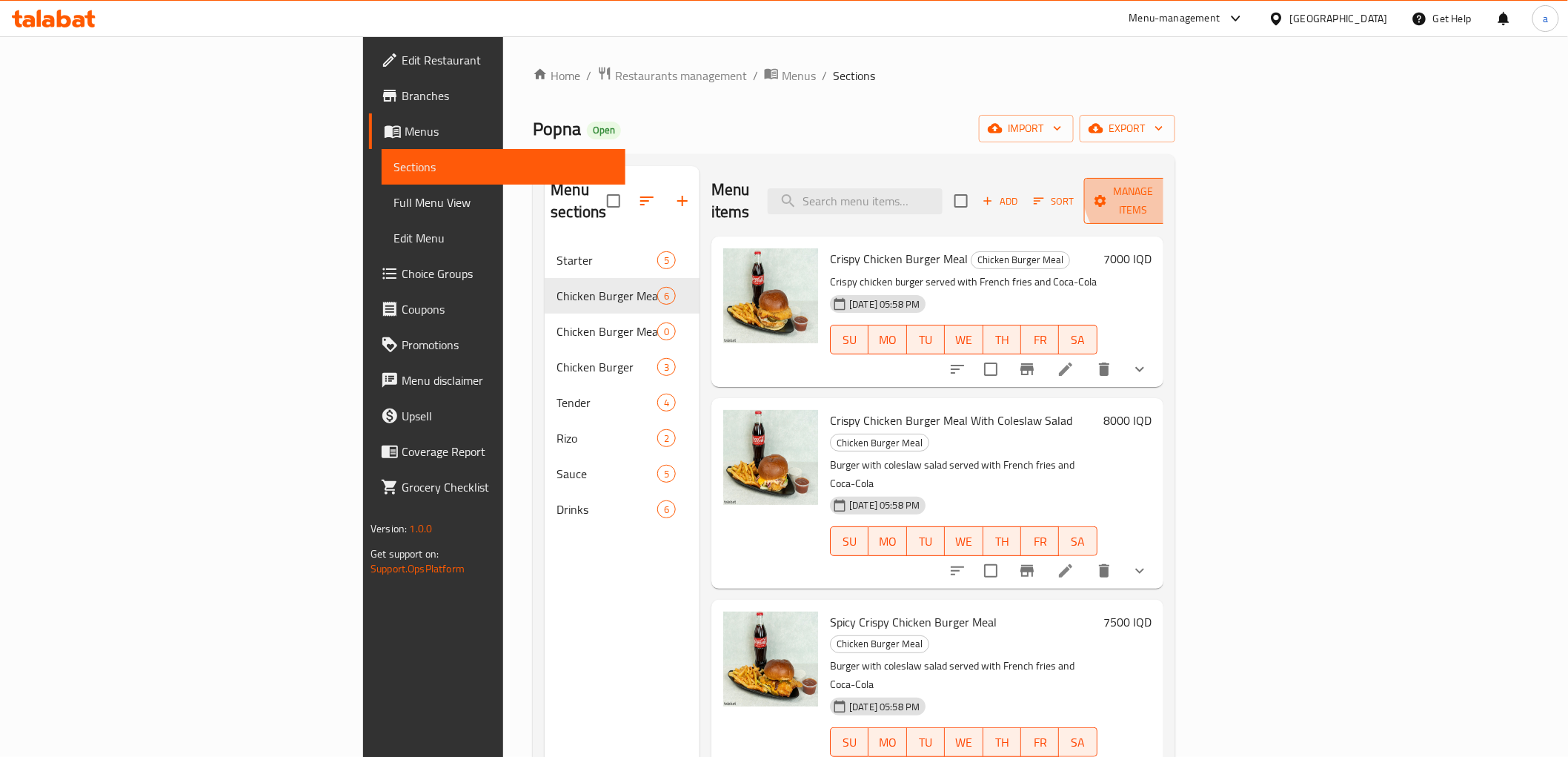
click at [1183, 178] on button "Manage items" at bounding box center [1134, 201] width 99 height 46
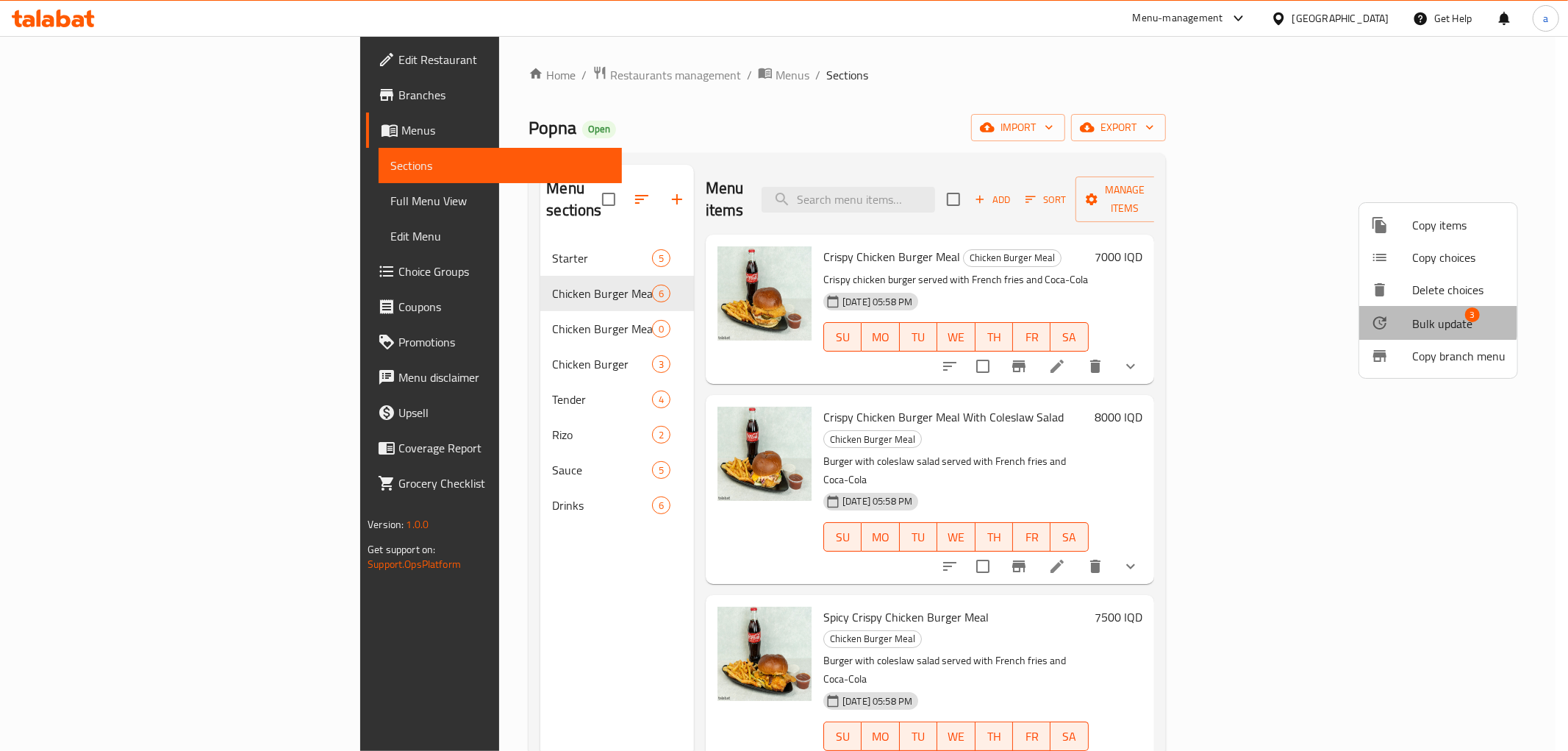
click at [1425, 315] on span "Bulk update" at bounding box center [1442, 324] width 60 height 18
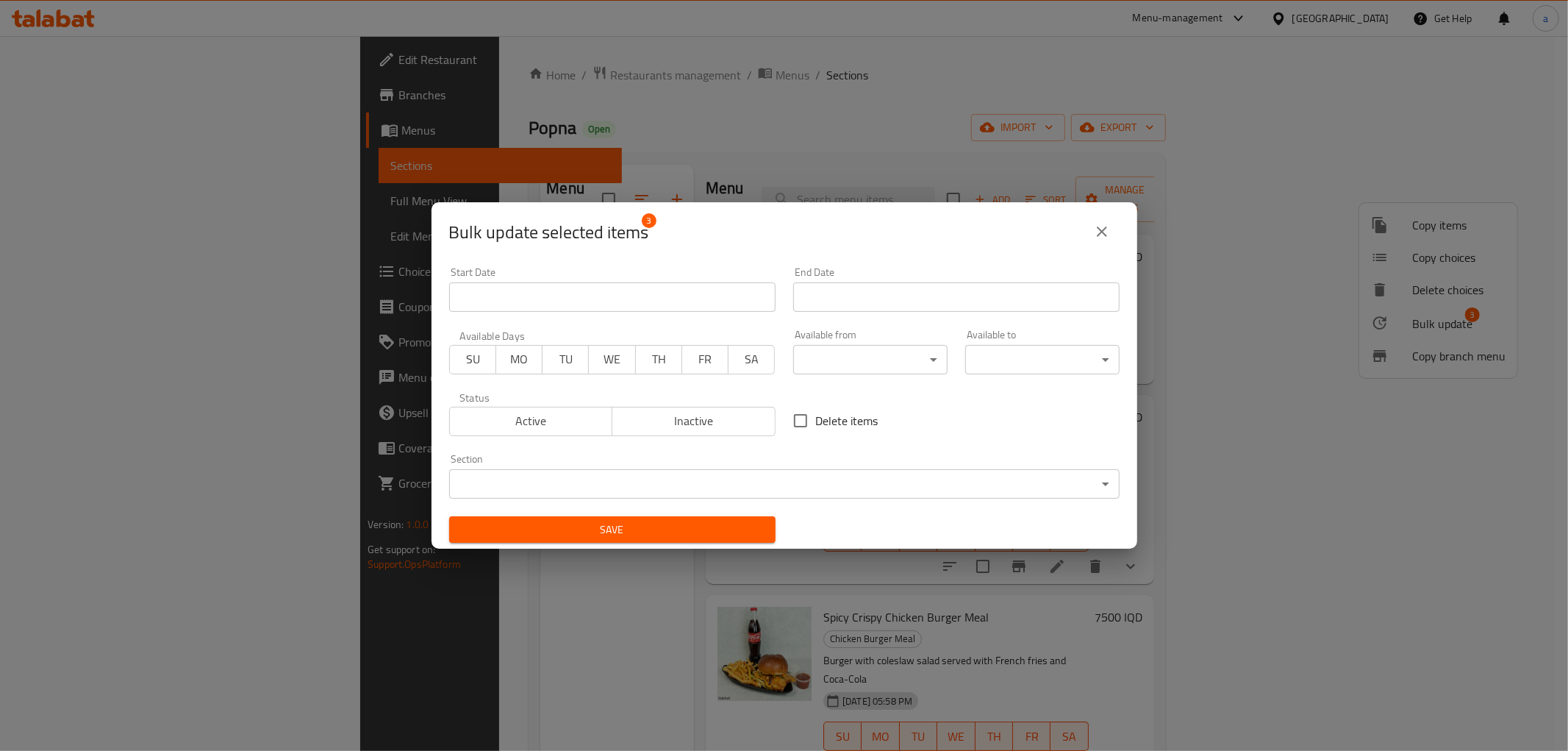
click at [795, 415] on input "Delete items" at bounding box center [801, 421] width 31 height 31
checkbox input "true"
click at [663, 534] on span "Save" at bounding box center [612, 529] width 303 height 18
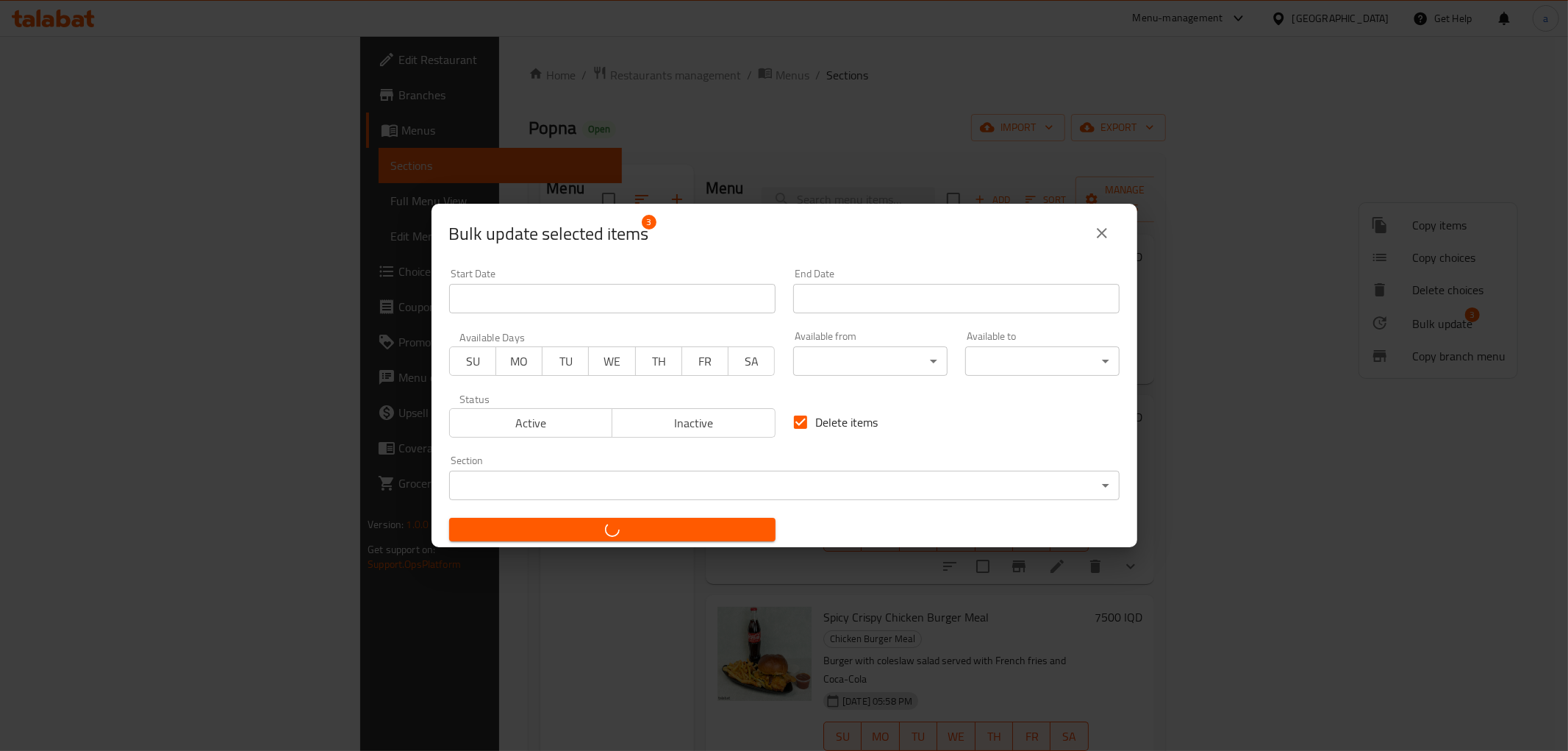
checkbox input "false"
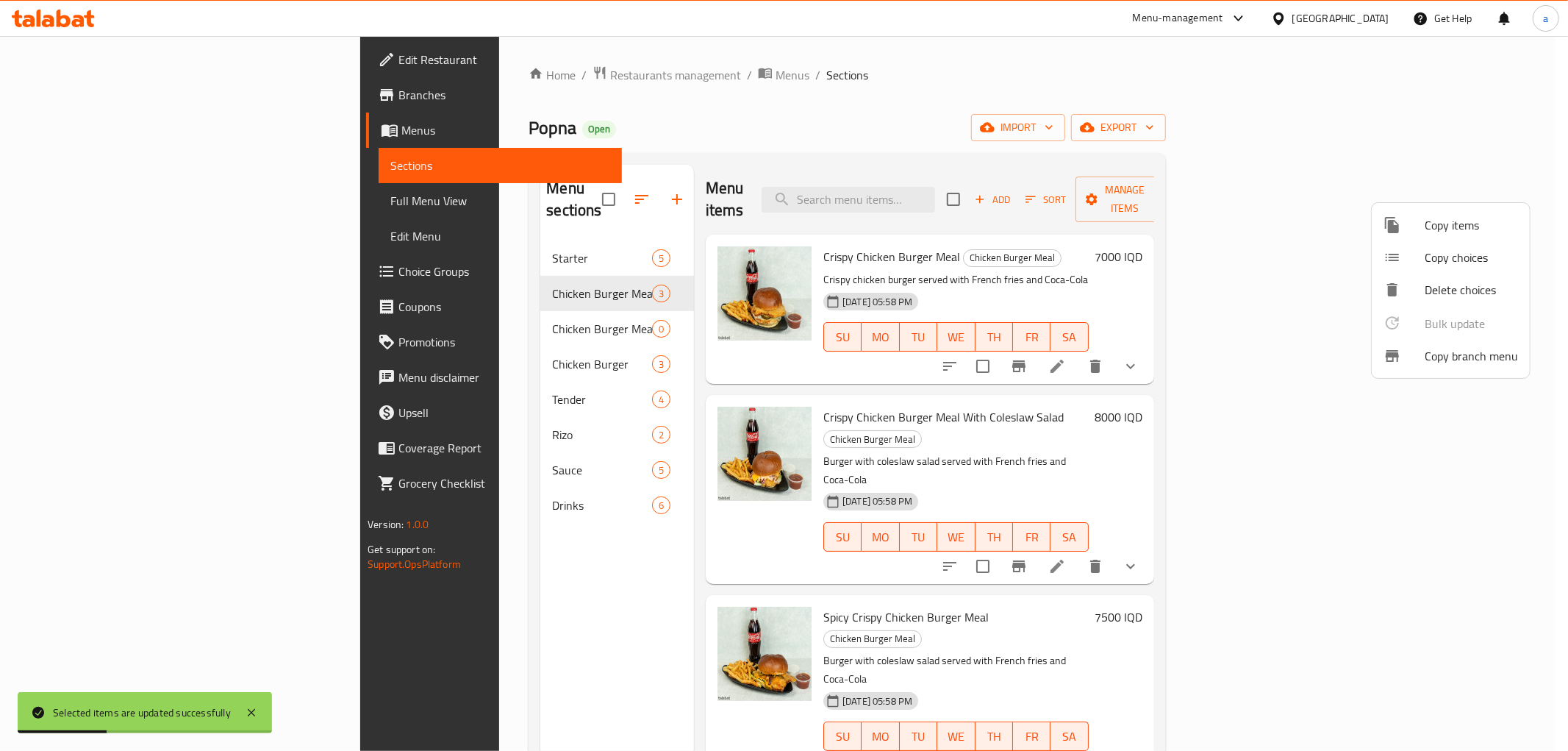
click at [1142, 112] on div at bounding box center [784, 375] width 1568 height 751
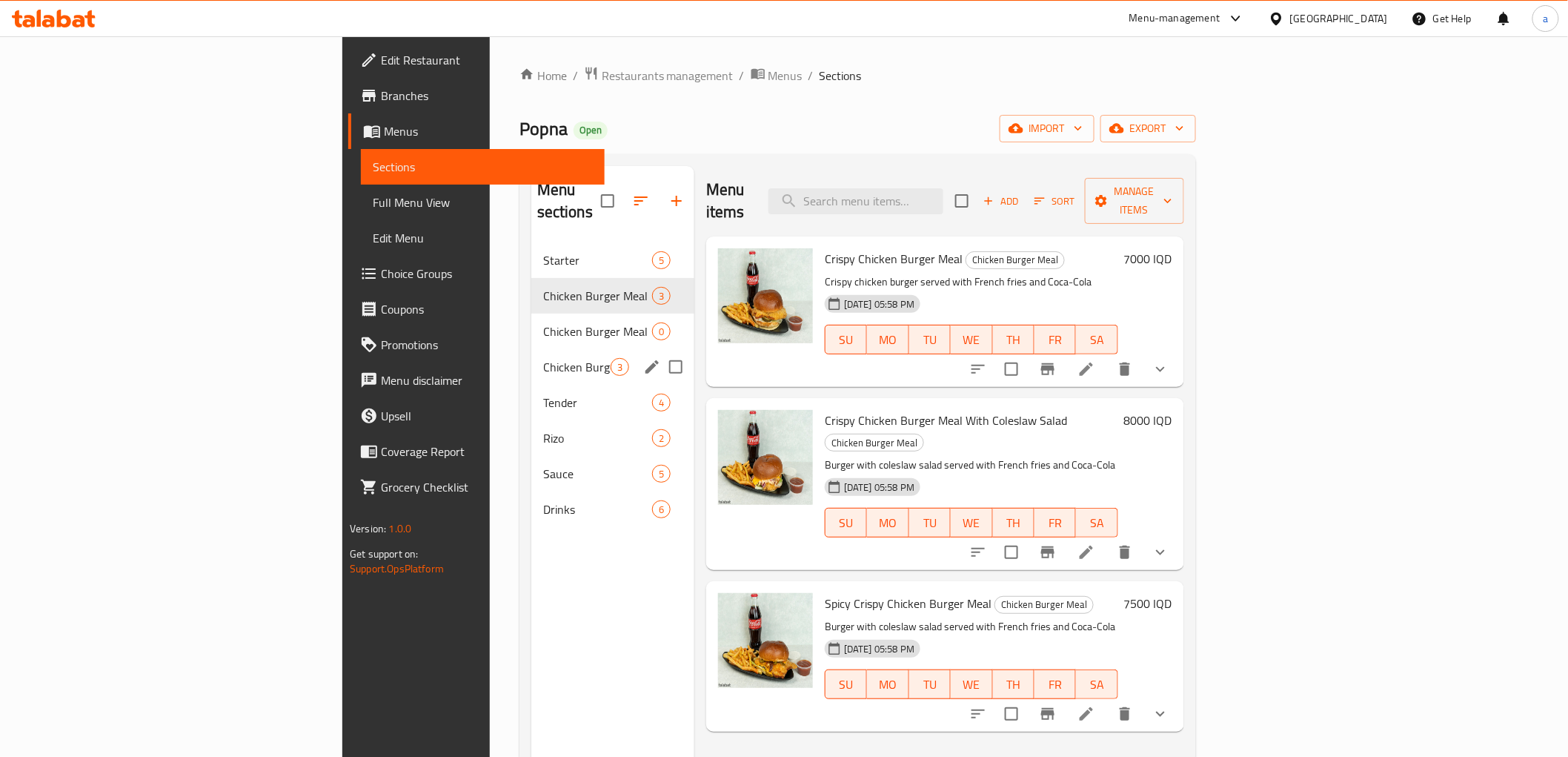
click at [532, 349] on div "Chicken Burger 3" at bounding box center [613, 367] width 163 height 36
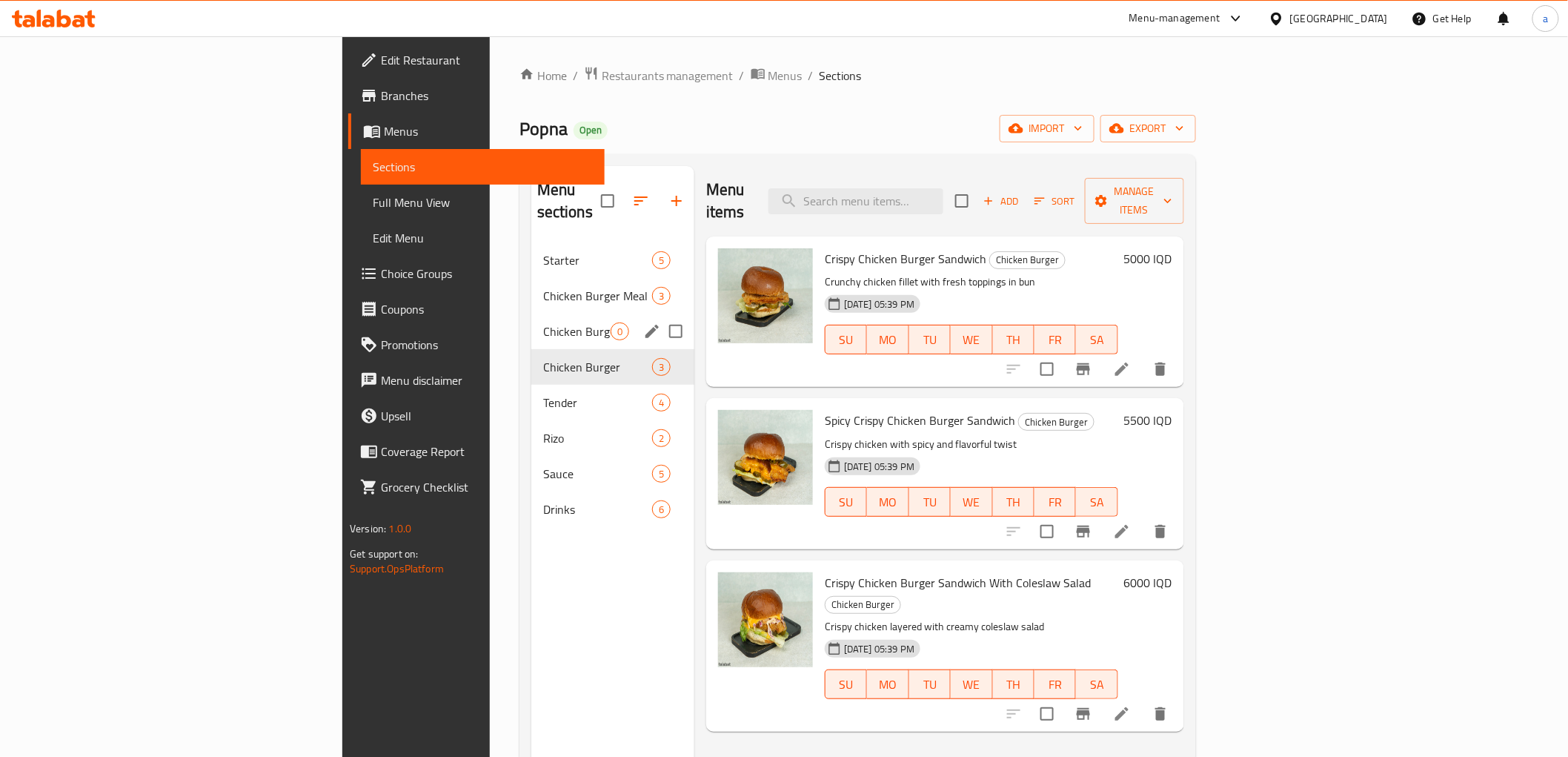
click at [543, 323] on span "Chicken Burger Meal" at bounding box center [577, 332] width 68 height 18
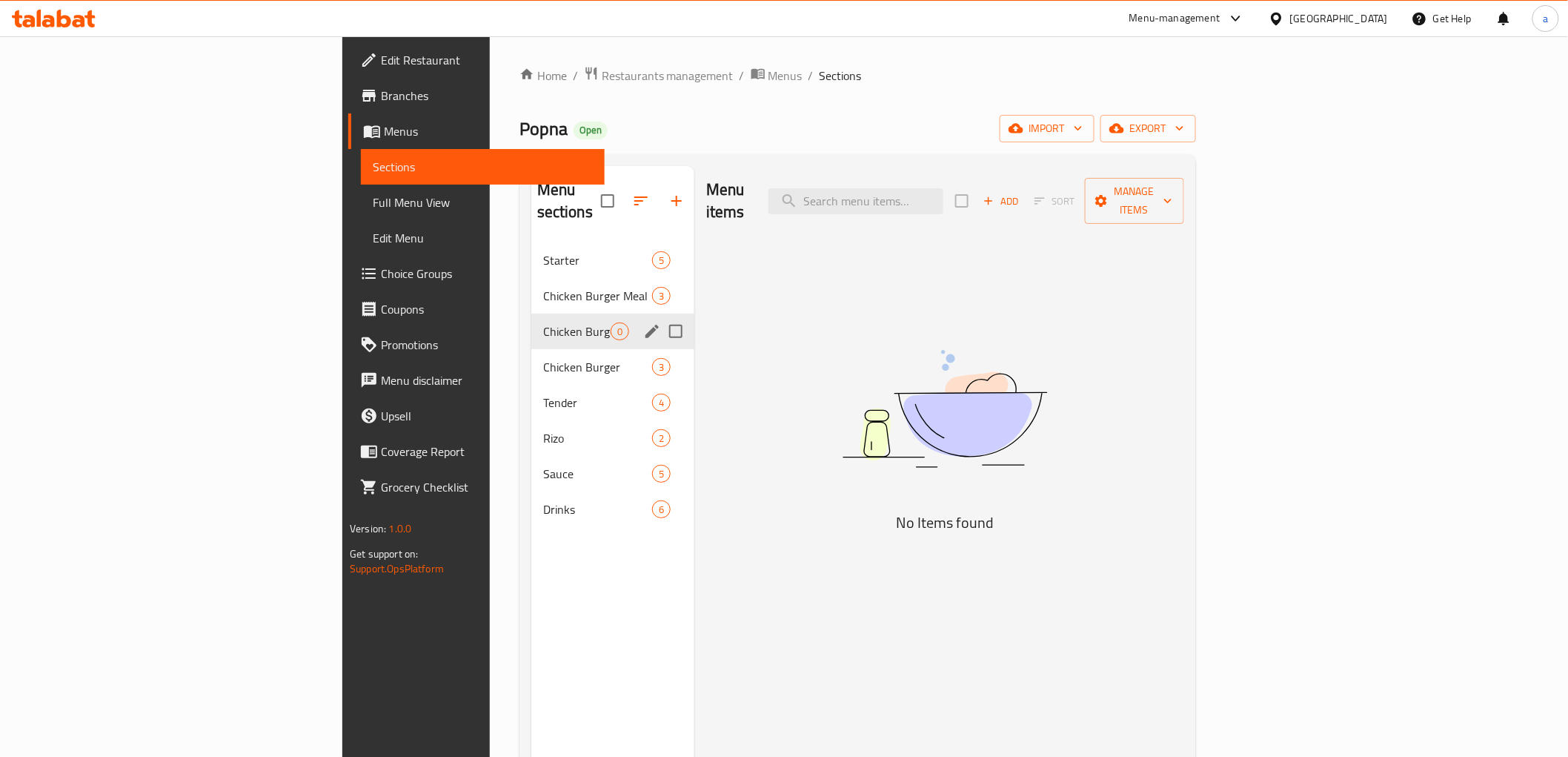
click at [660, 316] on input "Menu sections" at bounding box center [676, 332] width 31 height 31
checkbox input "true"
click at [624, 192] on icon "button" at bounding box center [633, 201] width 18 height 18
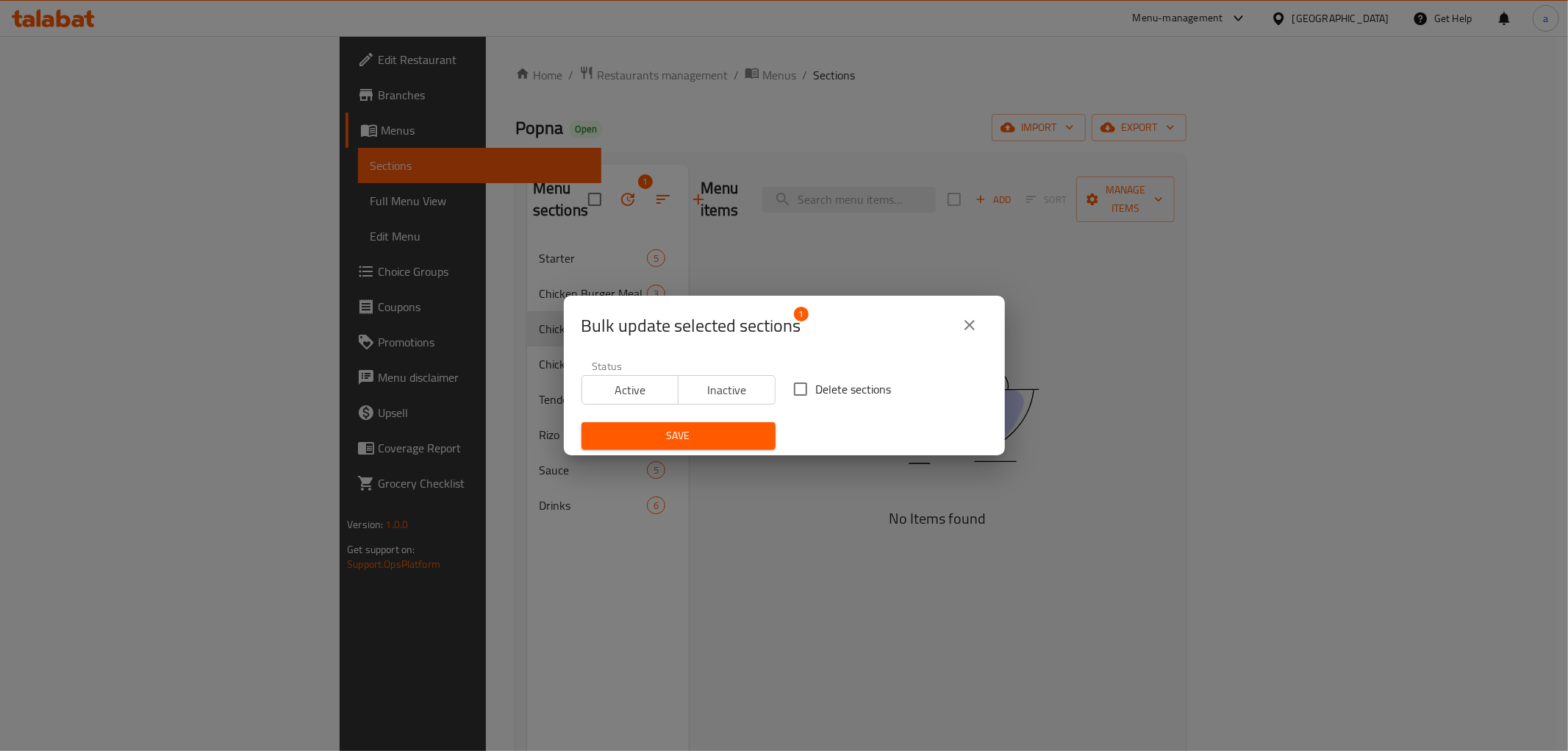
click at [816, 388] on span "Delete sections" at bounding box center [854, 389] width 75 height 18
click at [811, 388] on input "Delete sections" at bounding box center [801, 389] width 31 height 31
checkbox input "true"
click at [734, 432] on span "Save" at bounding box center [679, 436] width 171 height 18
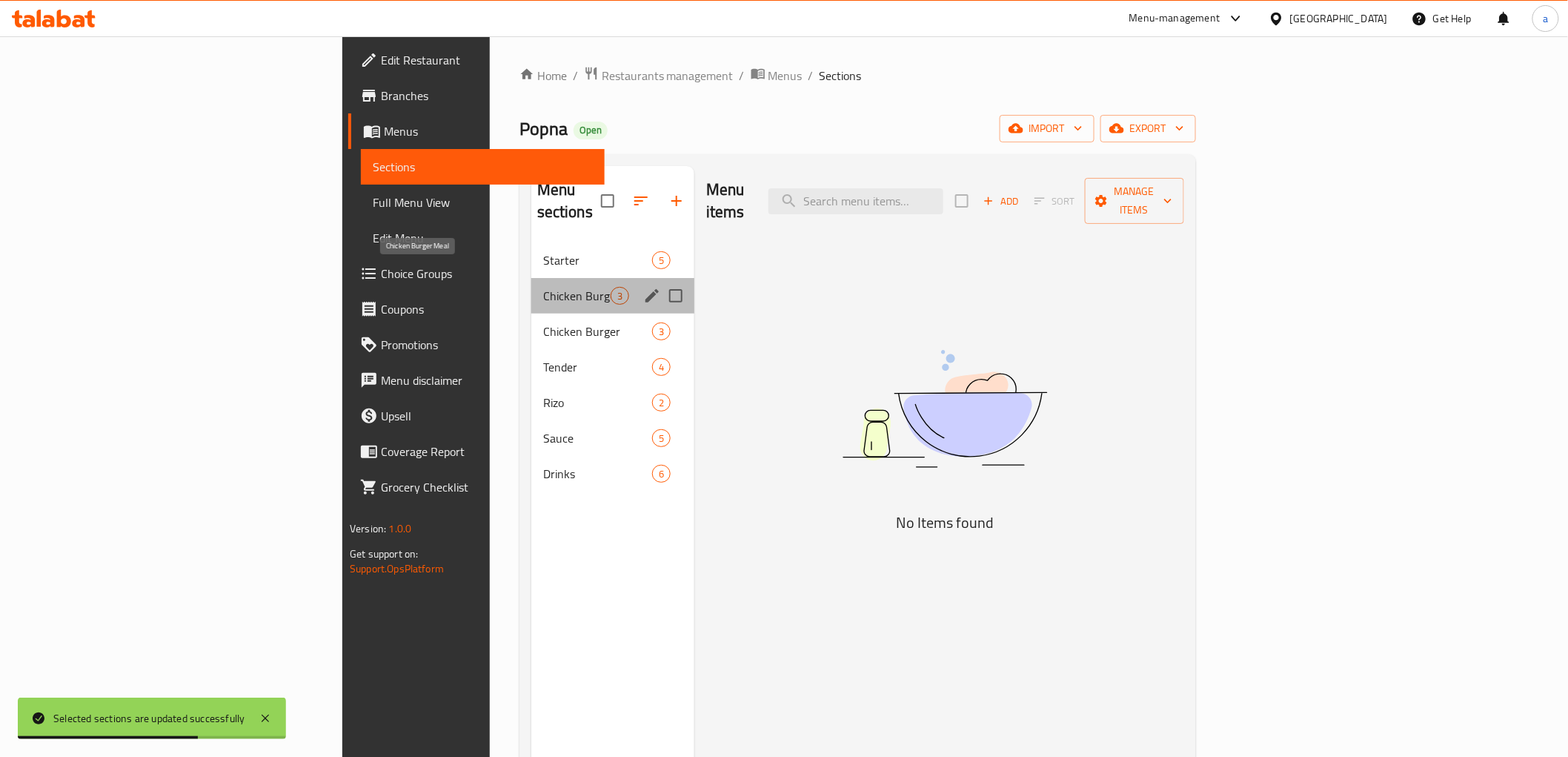
click at [543, 287] on span "Chicken Burger Meal" at bounding box center [577, 296] width 68 height 18
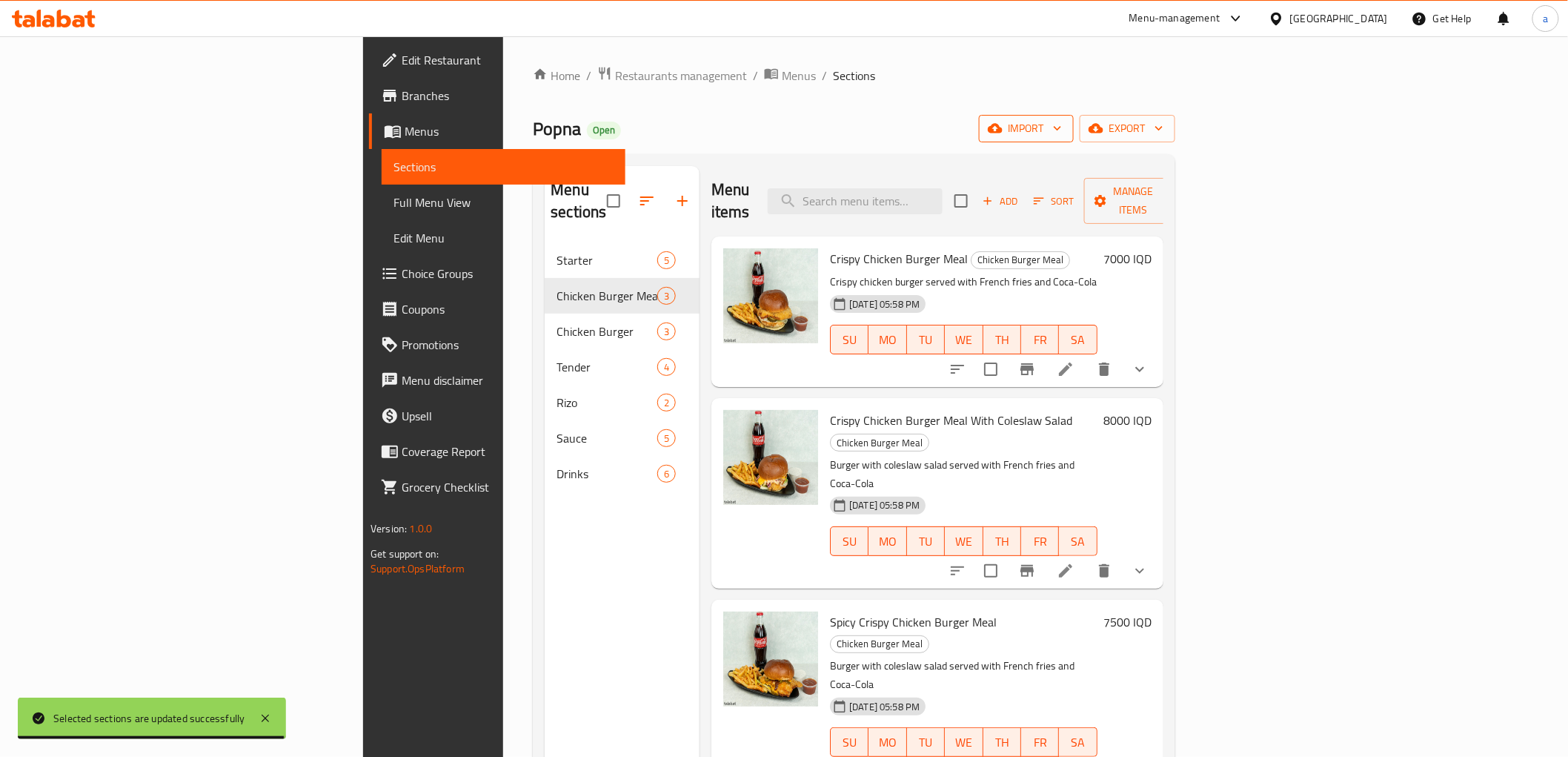
click at [1062, 128] on span "import" at bounding box center [1026, 128] width 71 height 18
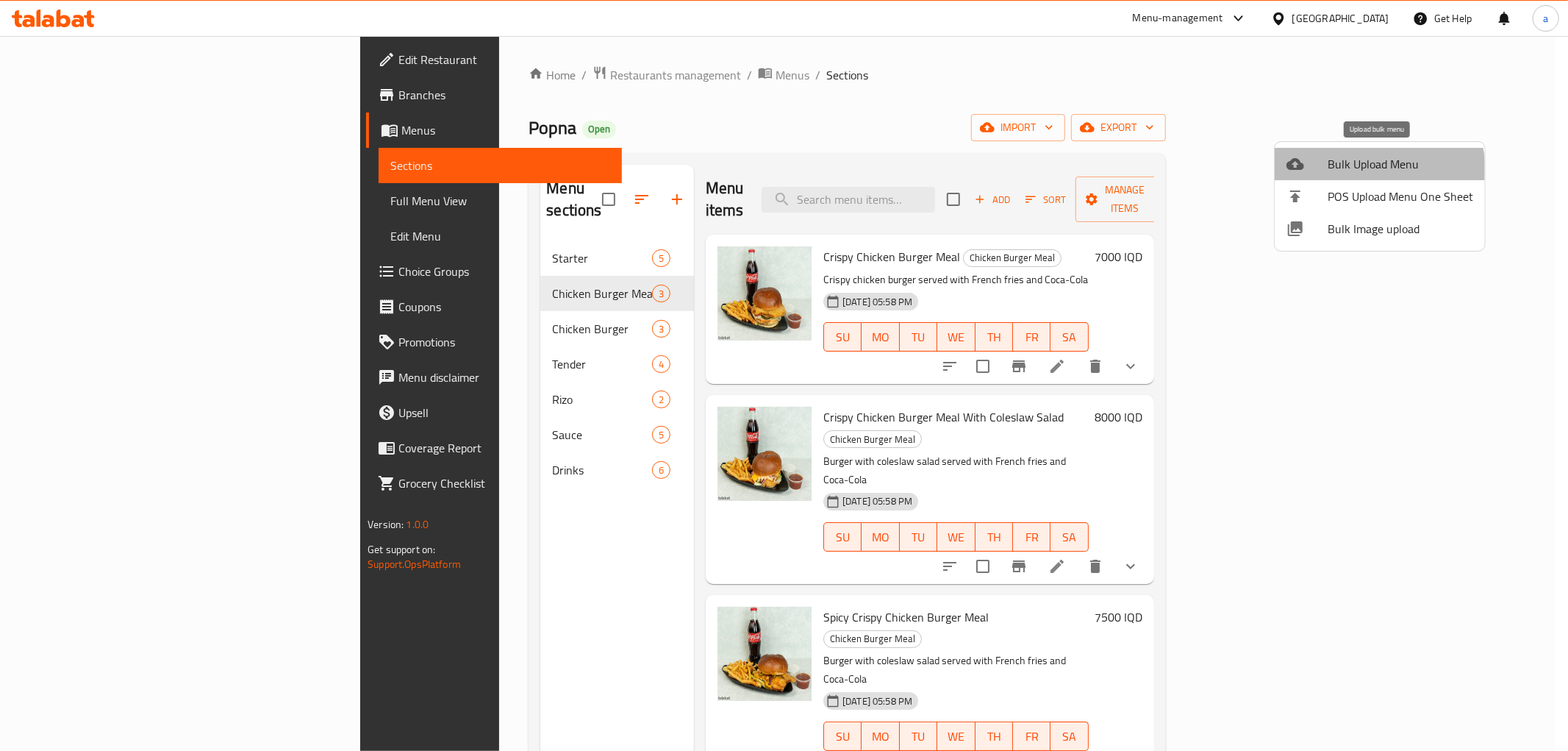
click at [1362, 172] on span "Bulk Upload Menu" at bounding box center [1400, 164] width 145 height 18
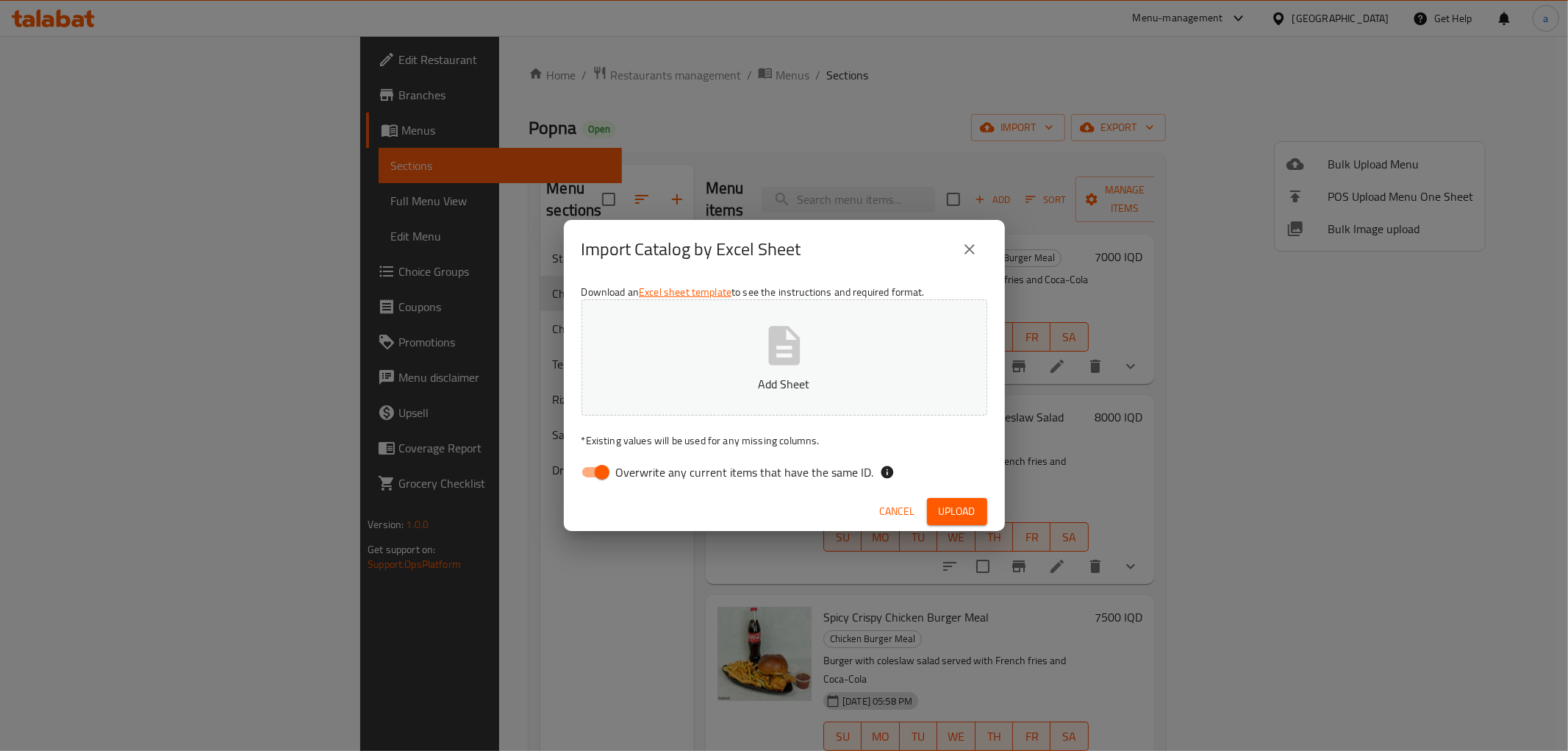
click at [603, 465] on input "Overwrite any current items that have the same ID." at bounding box center [602, 472] width 84 height 28
checkbox input "false"
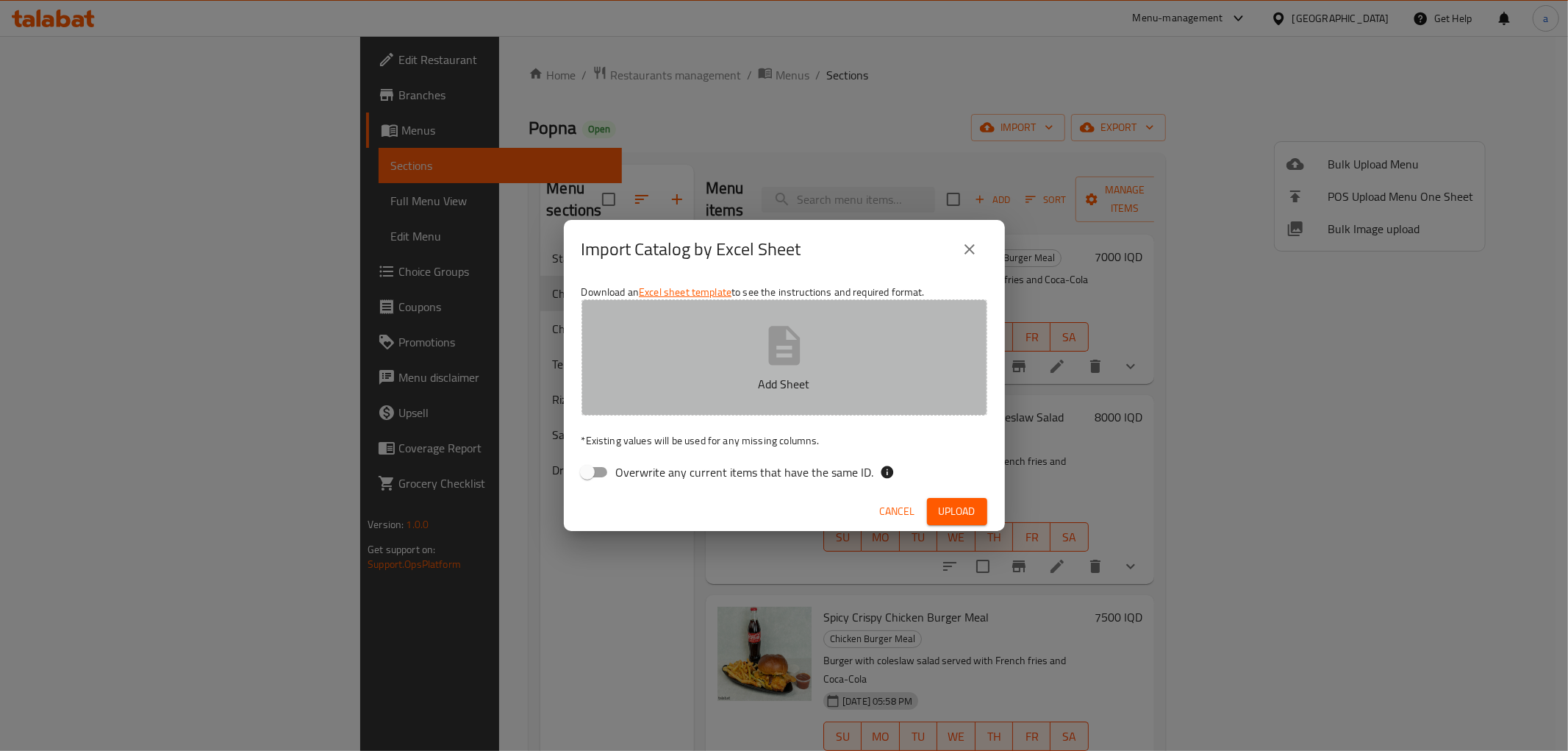
click at [839, 375] on p "Add Sheet" at bounding box center [784, 384] width 360 height 18
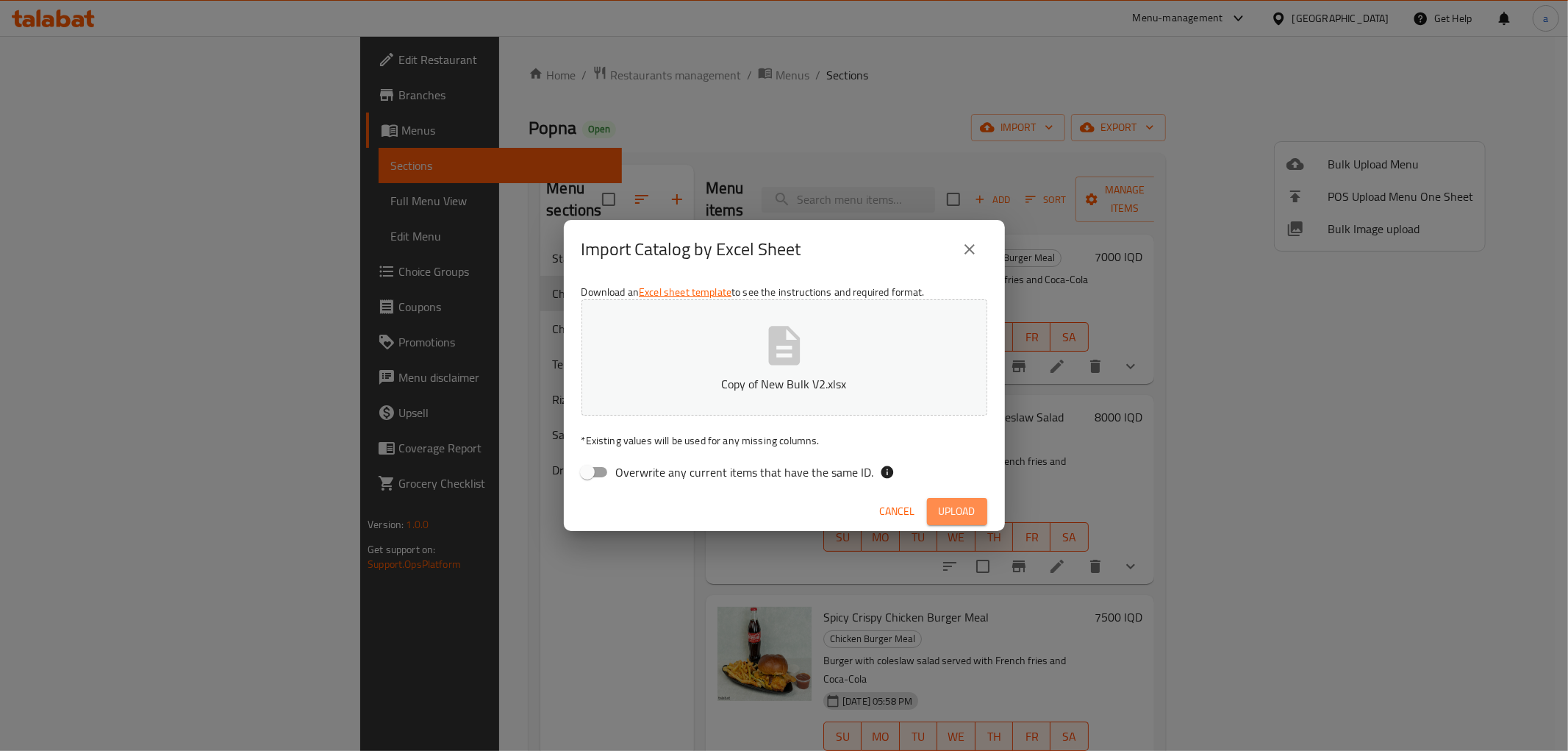
click at [958, 504] on span "Upload" at bounding box center [957, 511] width 37 height 18
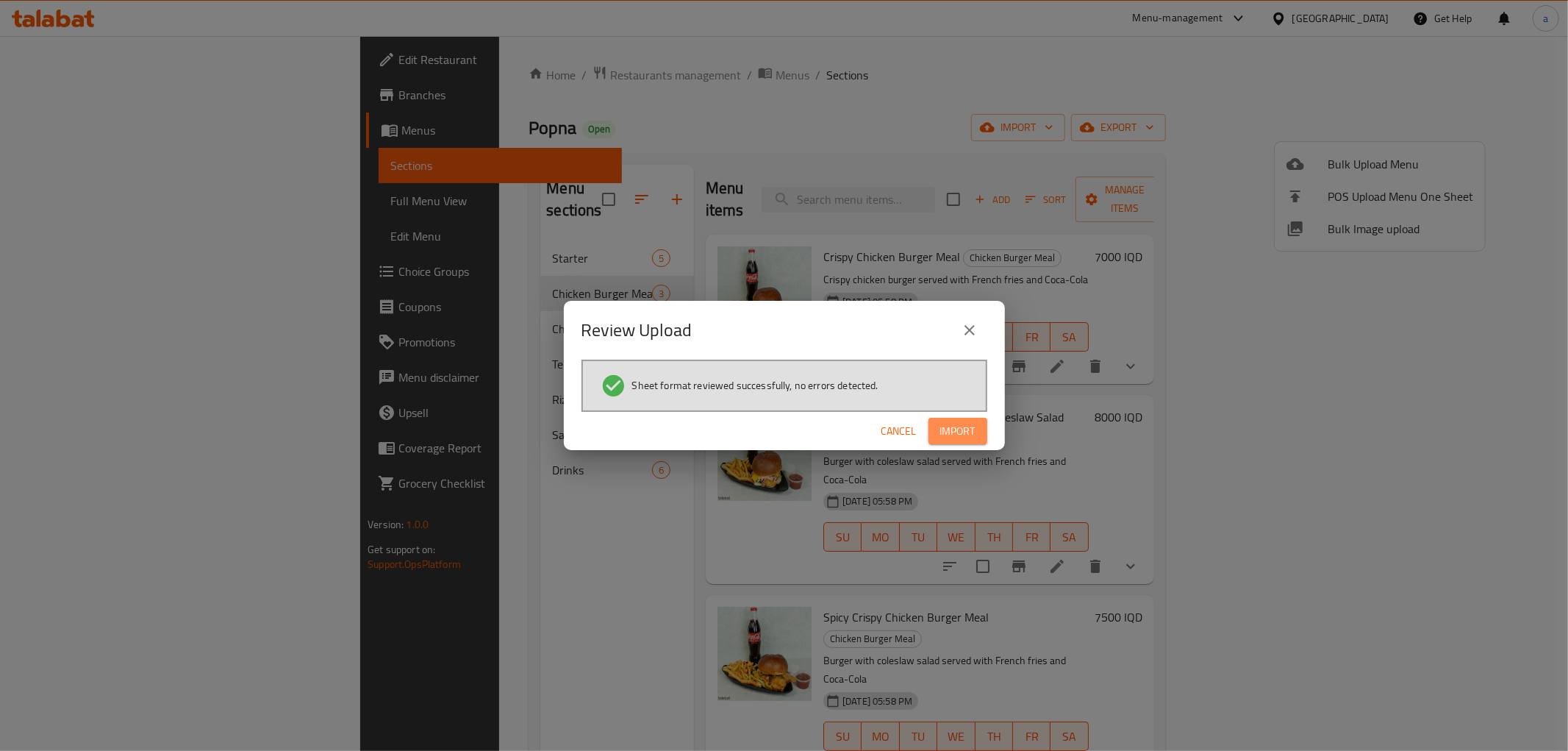
click at [973, 418] on button "Import" at bounding box center [958, 431] width 59 height 27
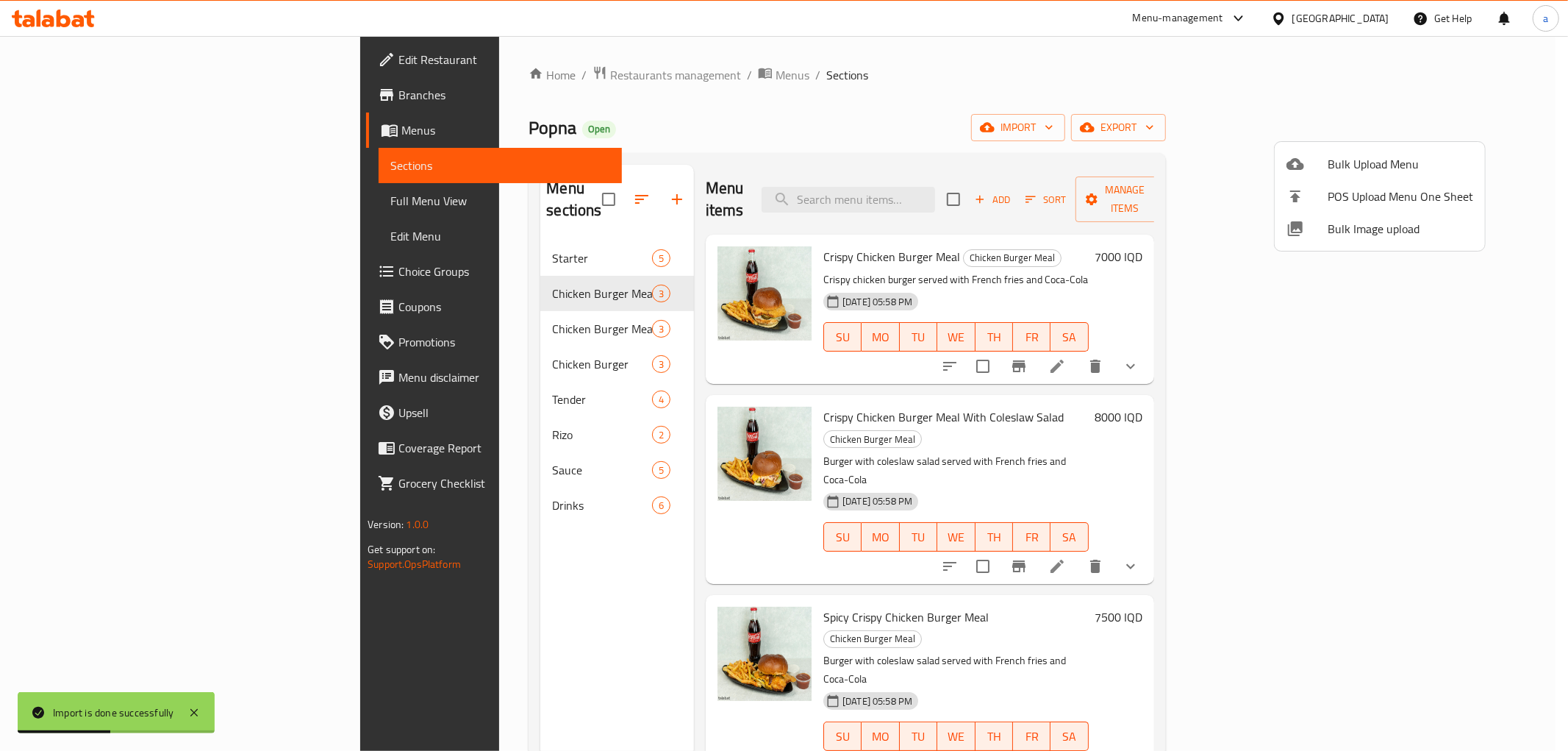
click at [484, 298] on div at bounding box center [784, 375] width 1568 height 751
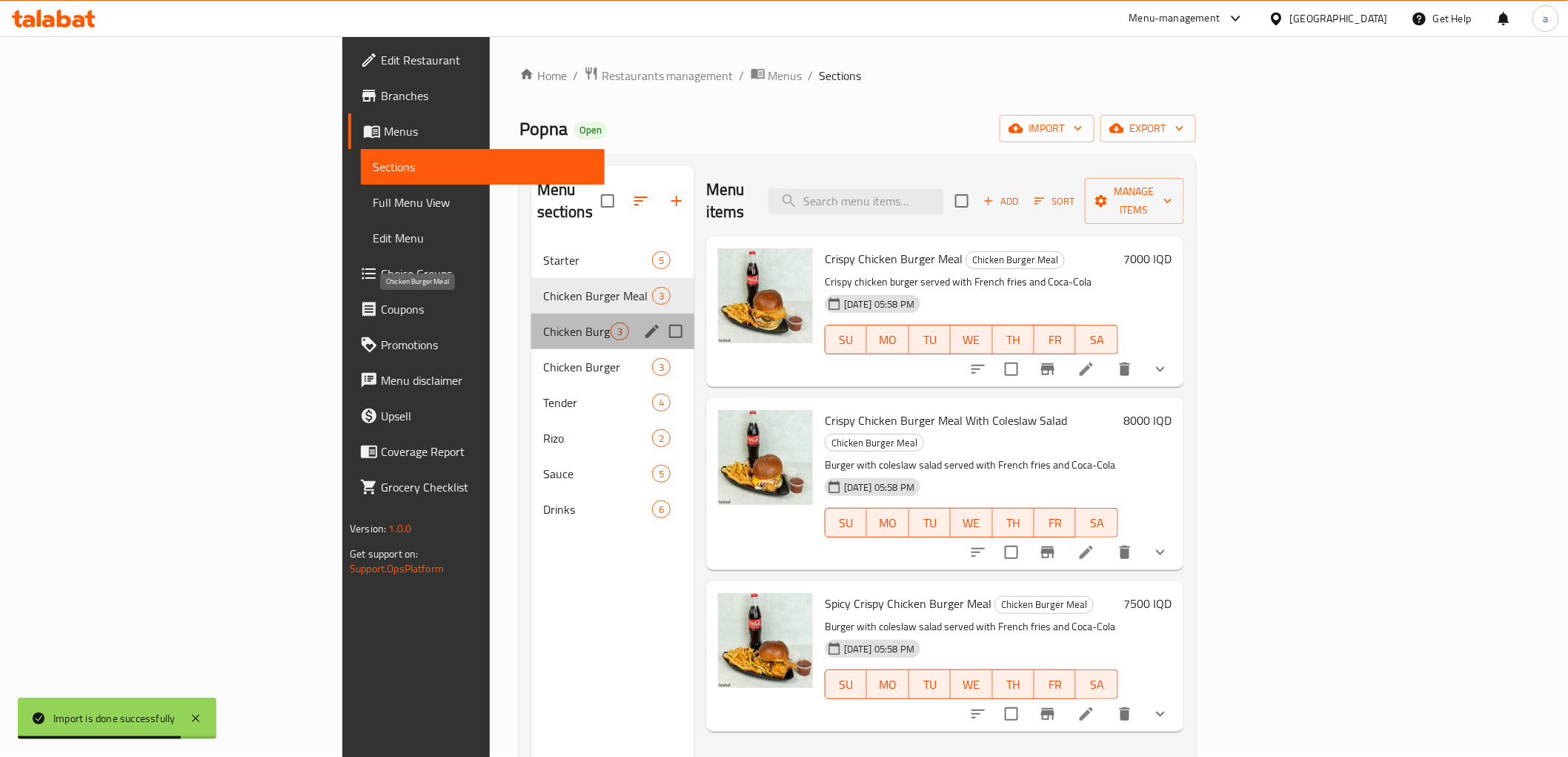
click at [543, 323] on span "Chicken Burger Meal" at bounding box center [577, 332] width 68 height 18
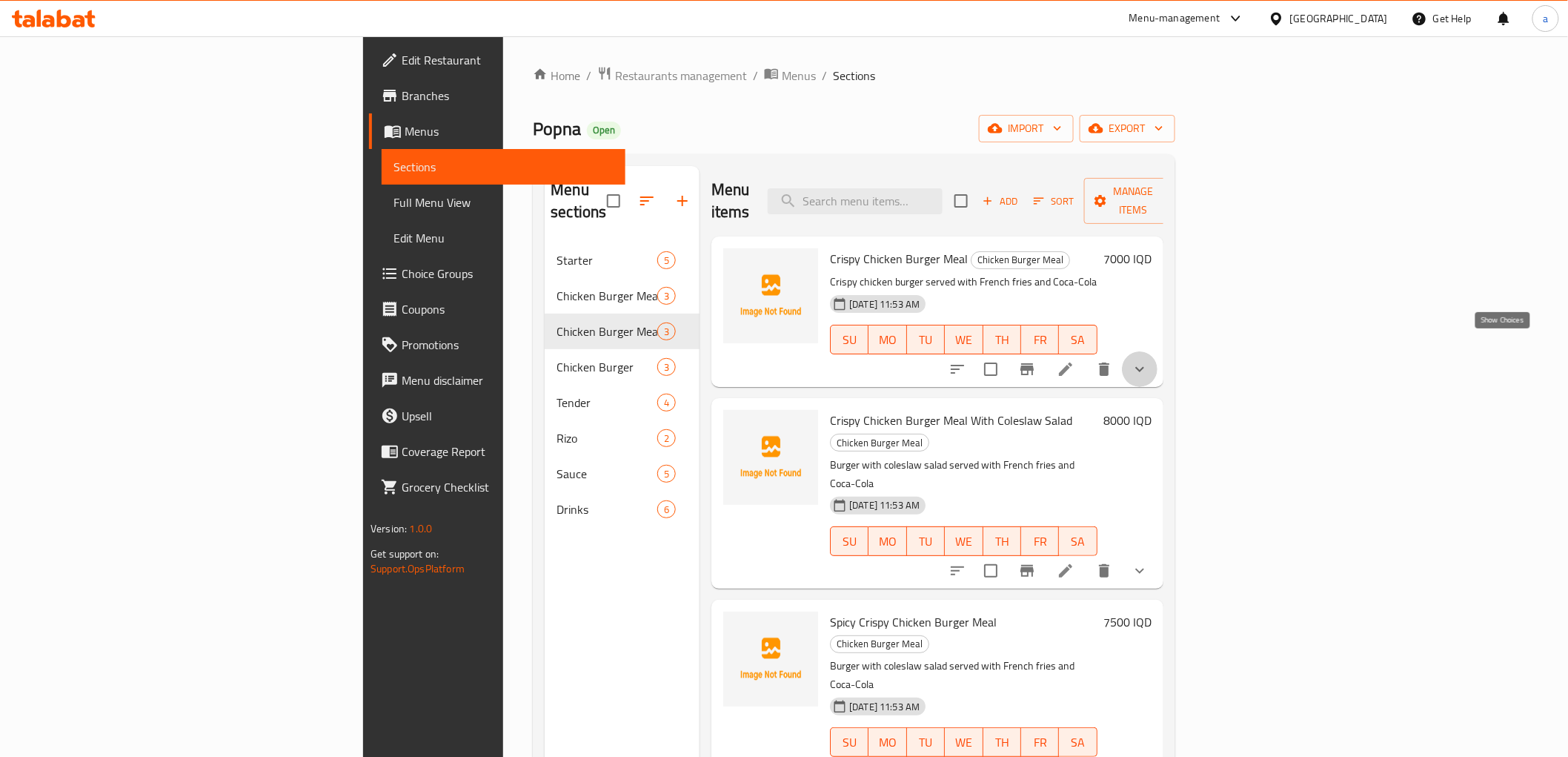
click at [1149, 361] on icon "show more" at bounding box center [1140, 370] width 18 height 18
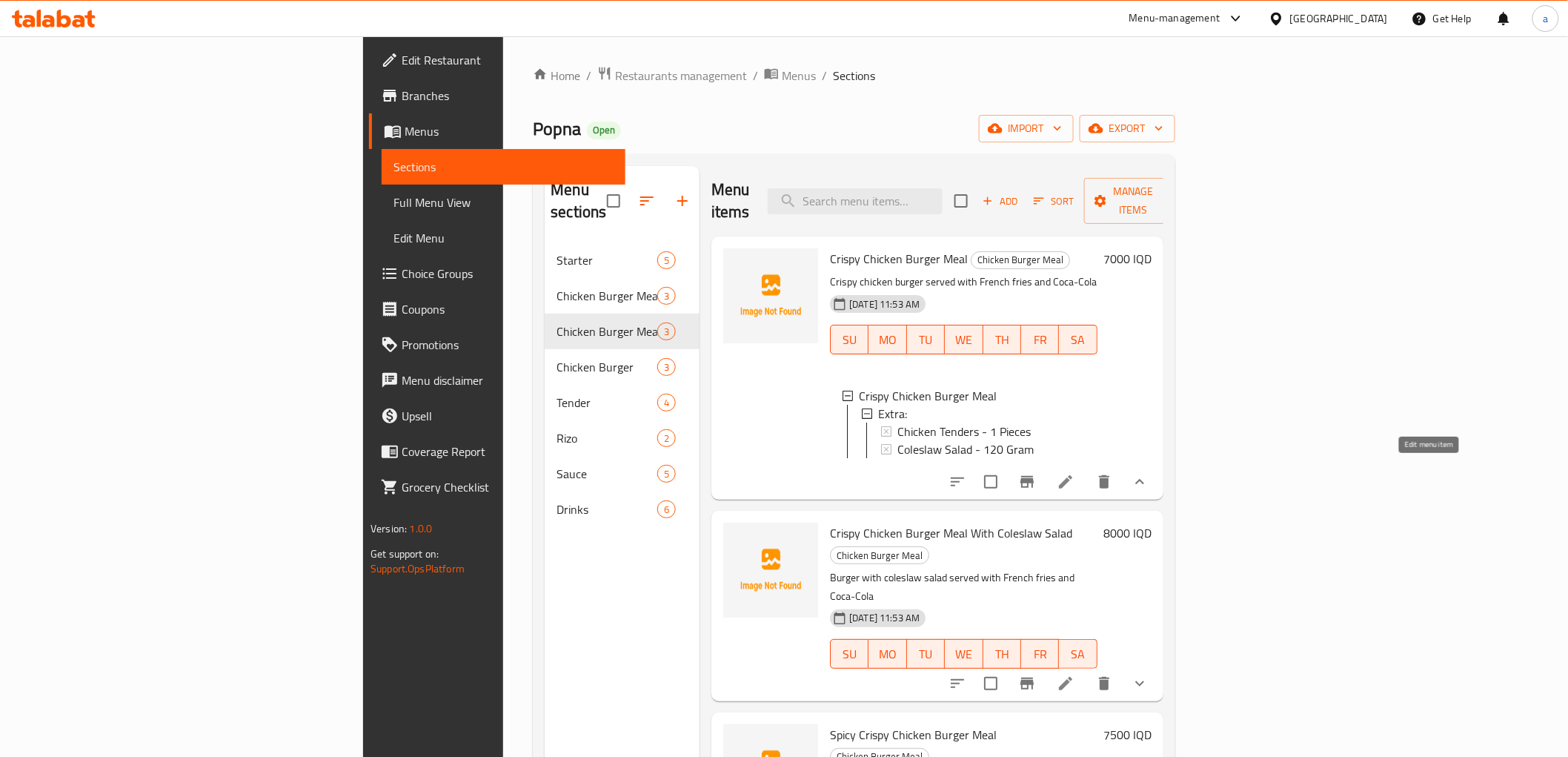
click at [1074, 473] on icon at bounding box center [1066, 482] width 18 height 18
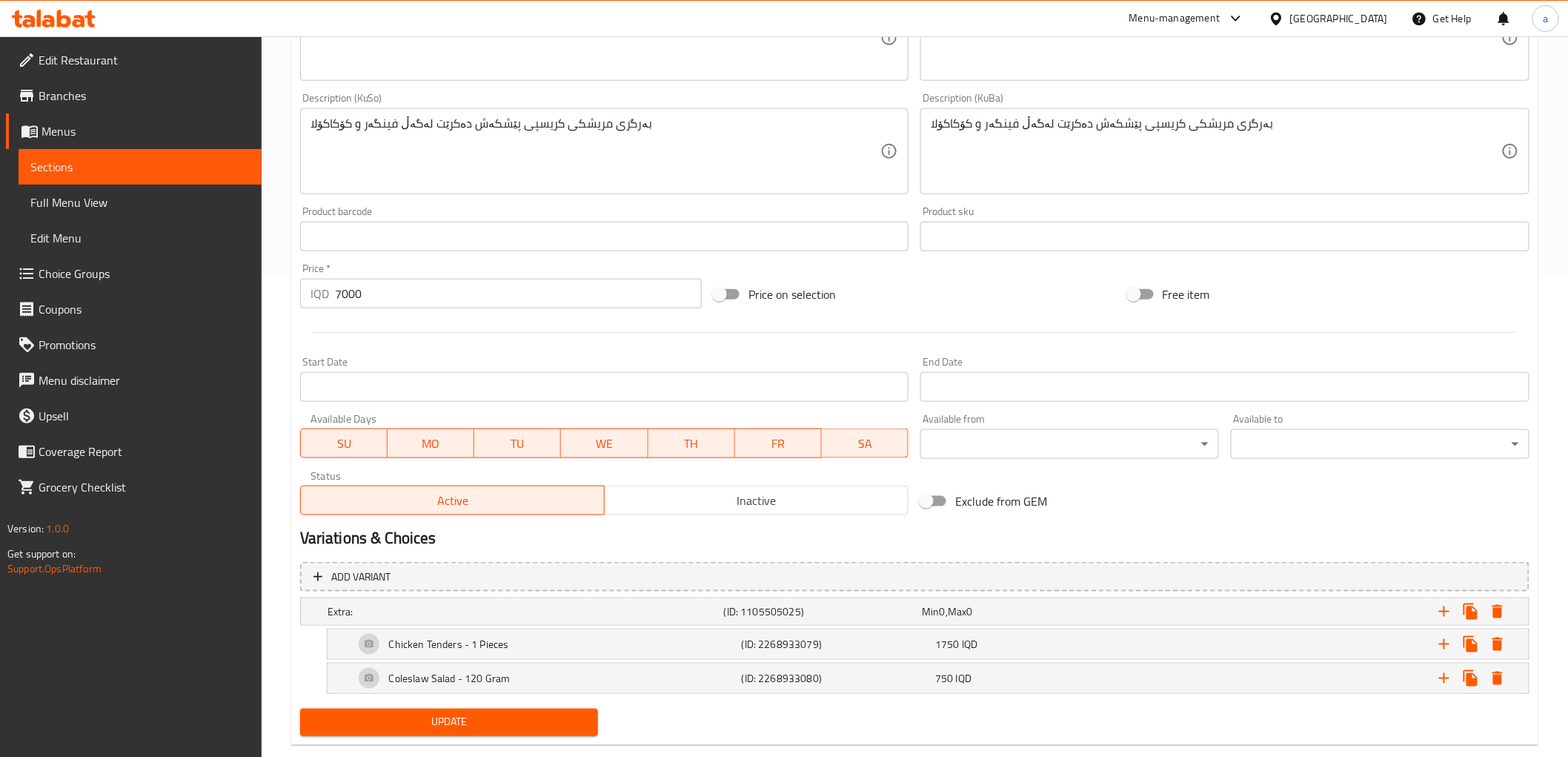
scroll to position [511, 0]
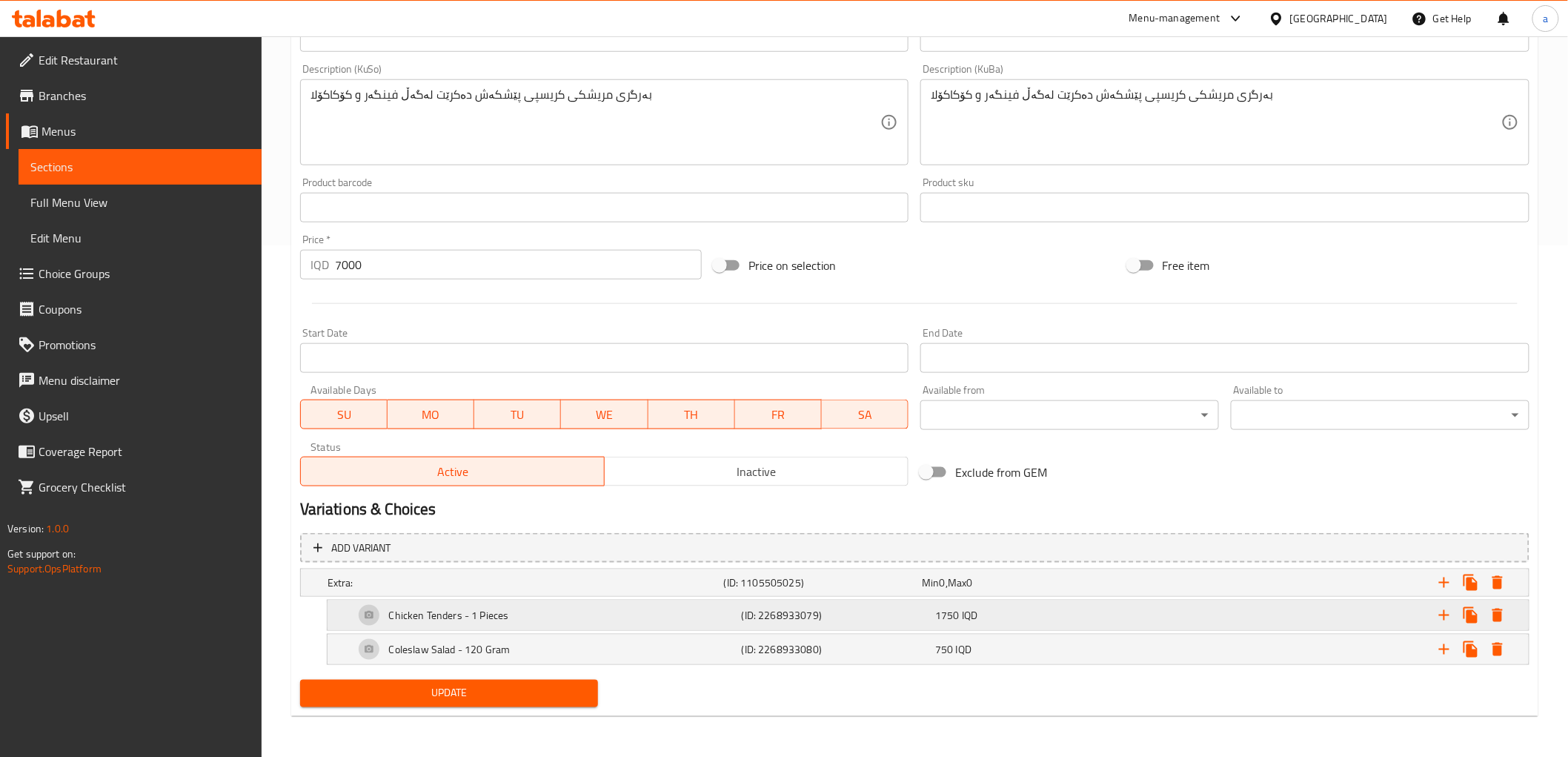
click at [498, 608] on h5 "Chicken Tenders - 1 Pieces" at bounding box center [448, 616] width 120 height 15
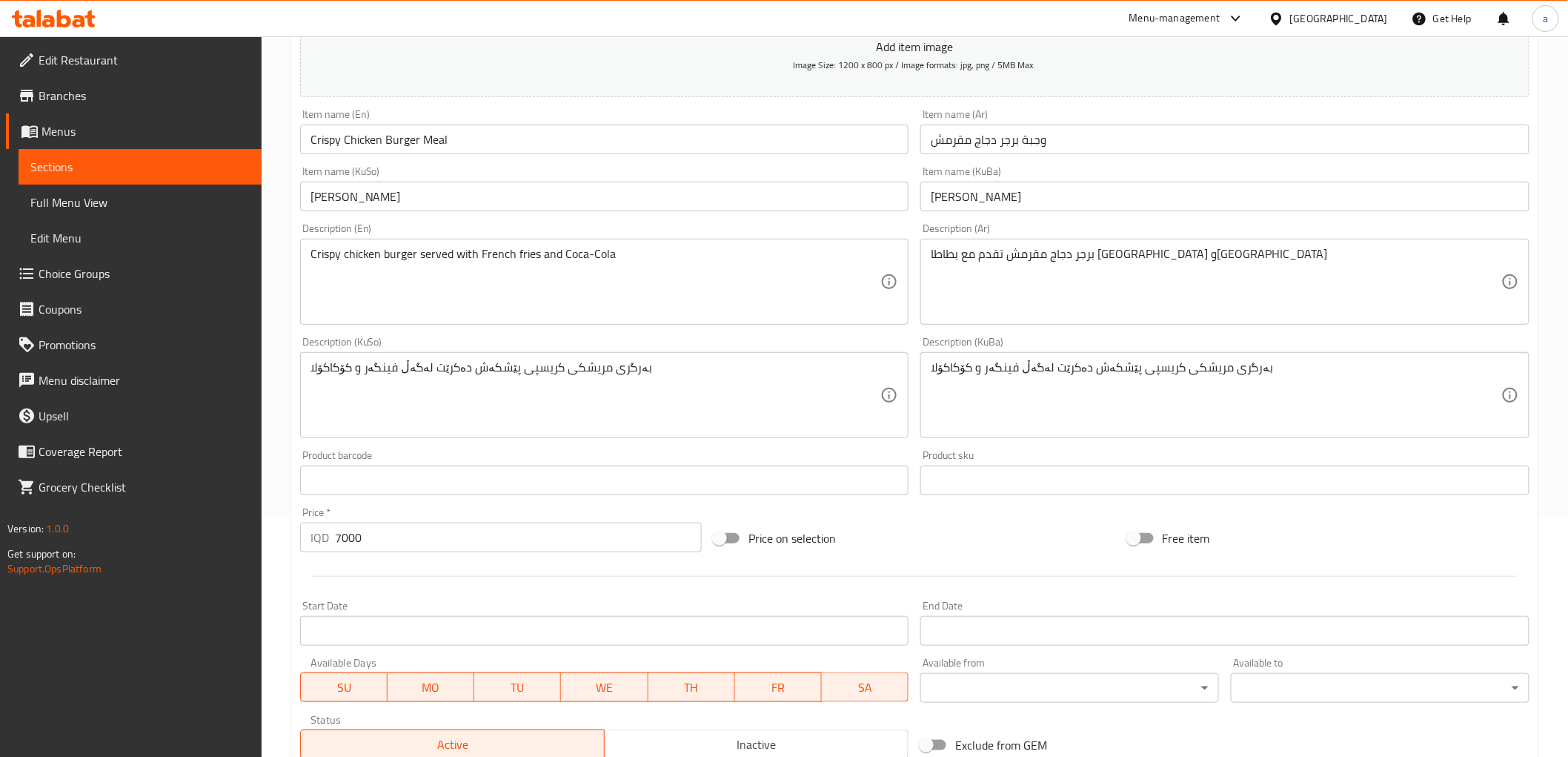
scroll to position [0, 0]
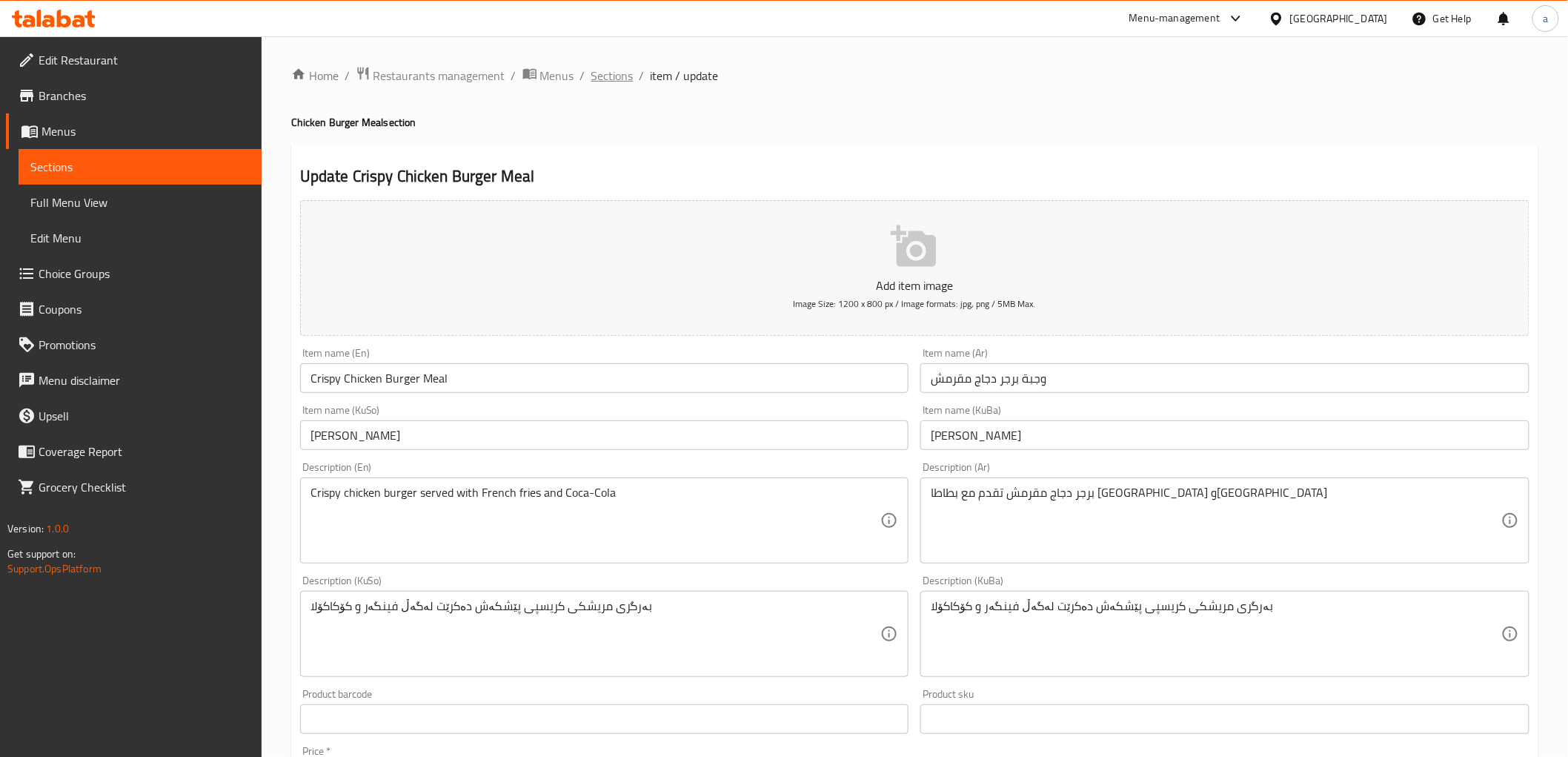
click at [621, 71] on span "Sections" at bounding box center [612, 76] width 42 height 18
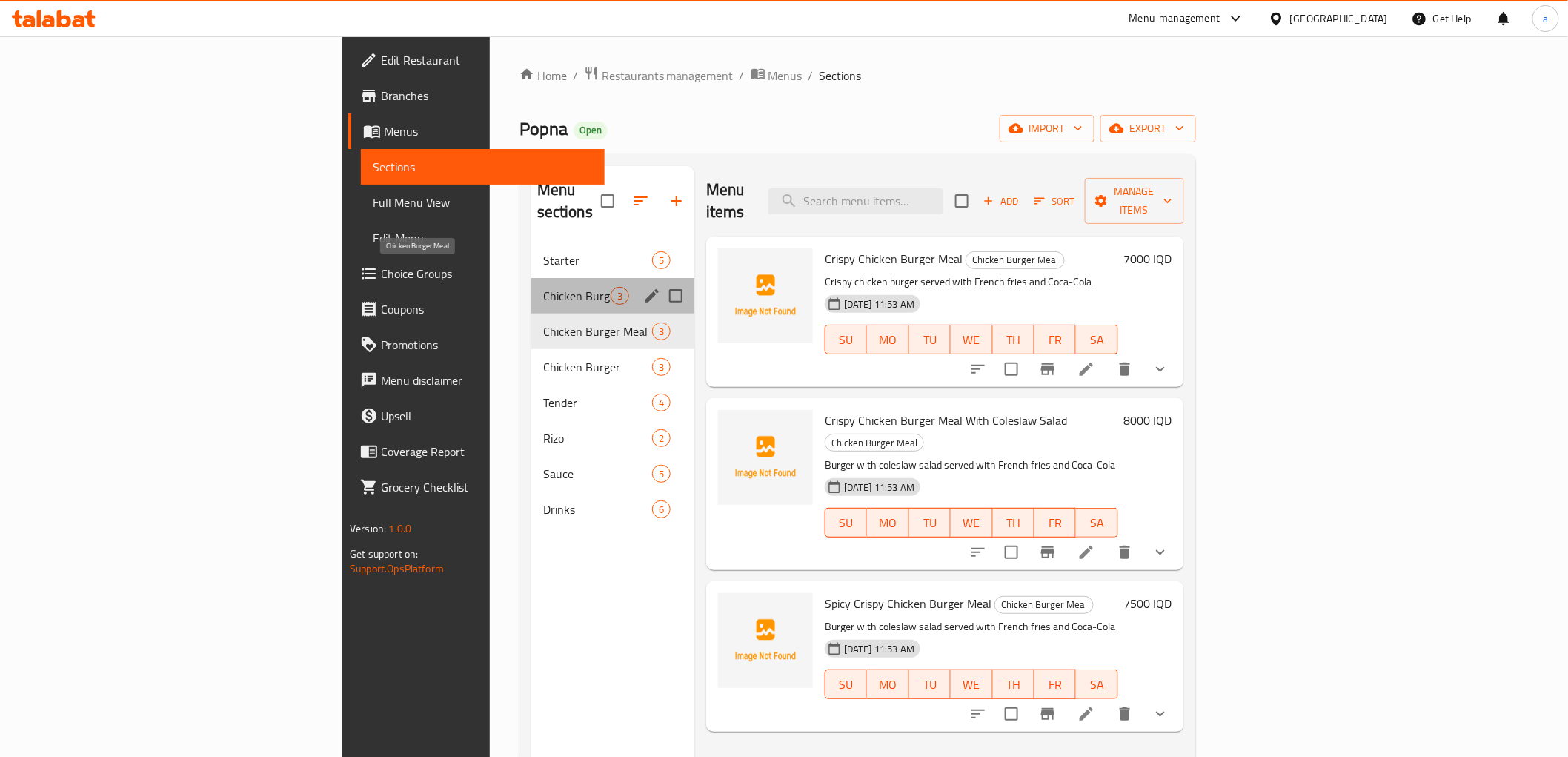
click at [543, 287] on span "Chicken Burger Meal" at bounding box center [577, 296] width 68 height 18
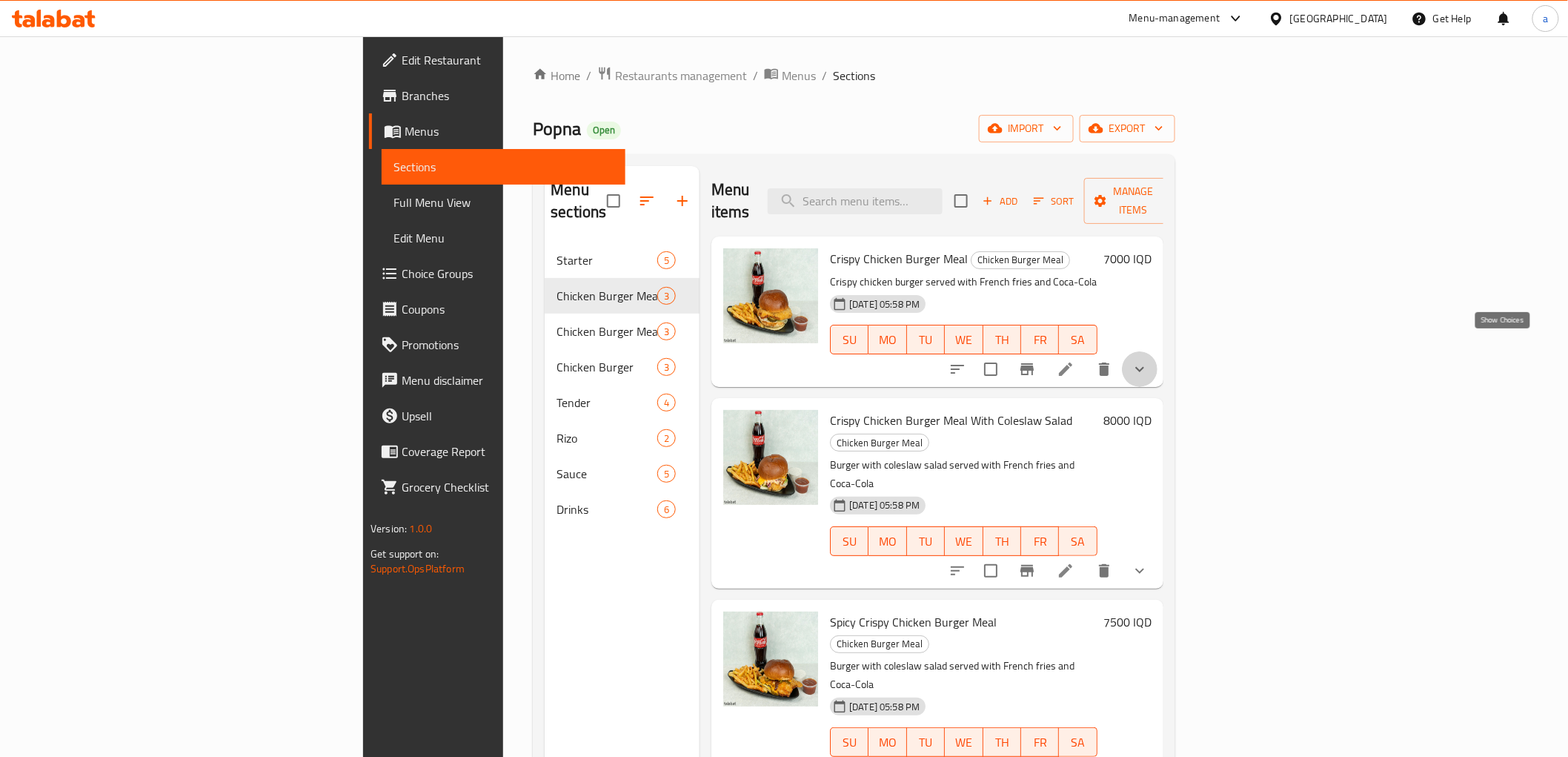
click at [1149, 361] on icon "show more" at bounding box center [1140, 370] width 18 height 18
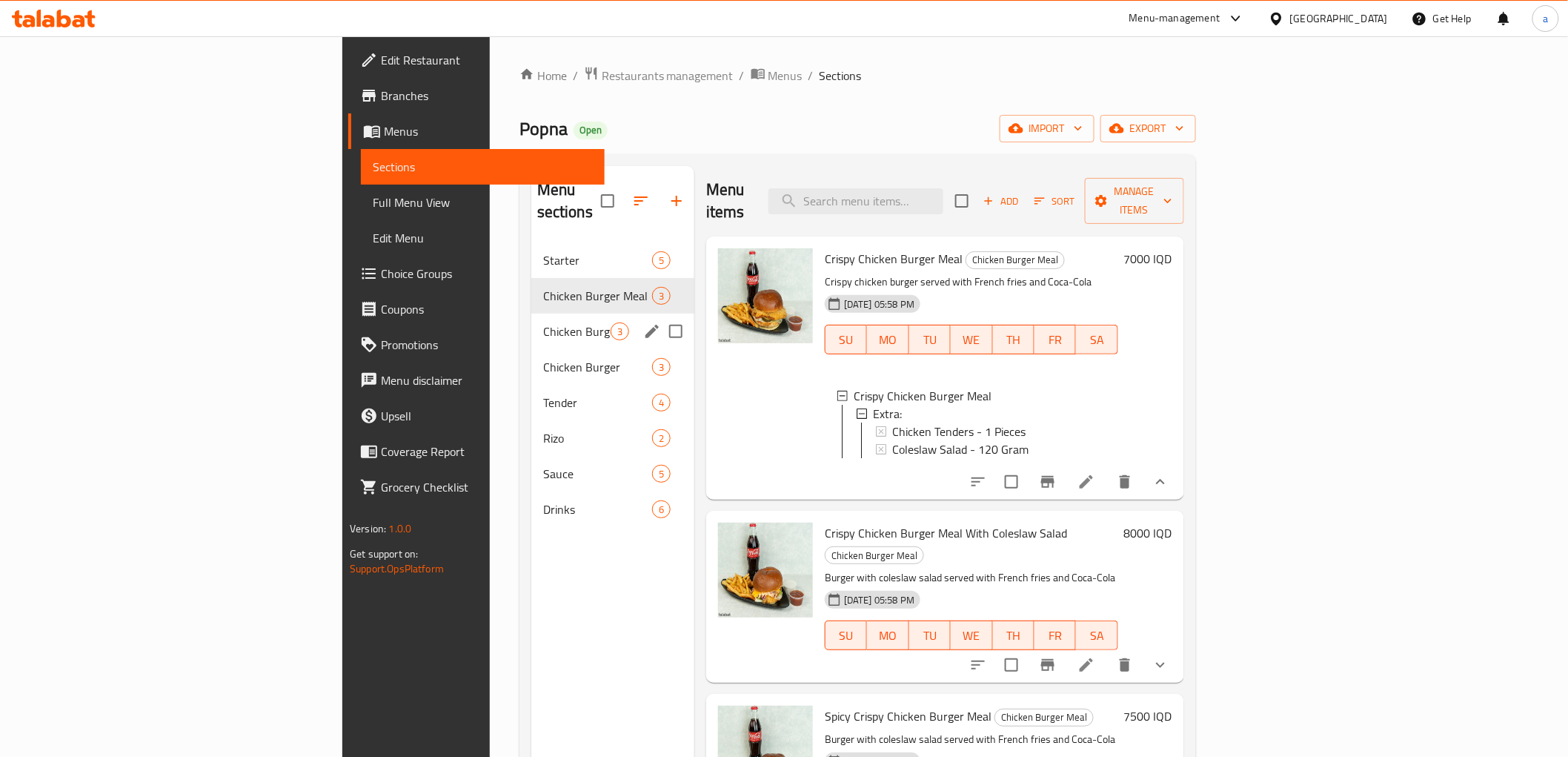
click at [532, 314] on div "Chicken Burger Meal 3" at bounding box center [613, 331] width 163 height 36
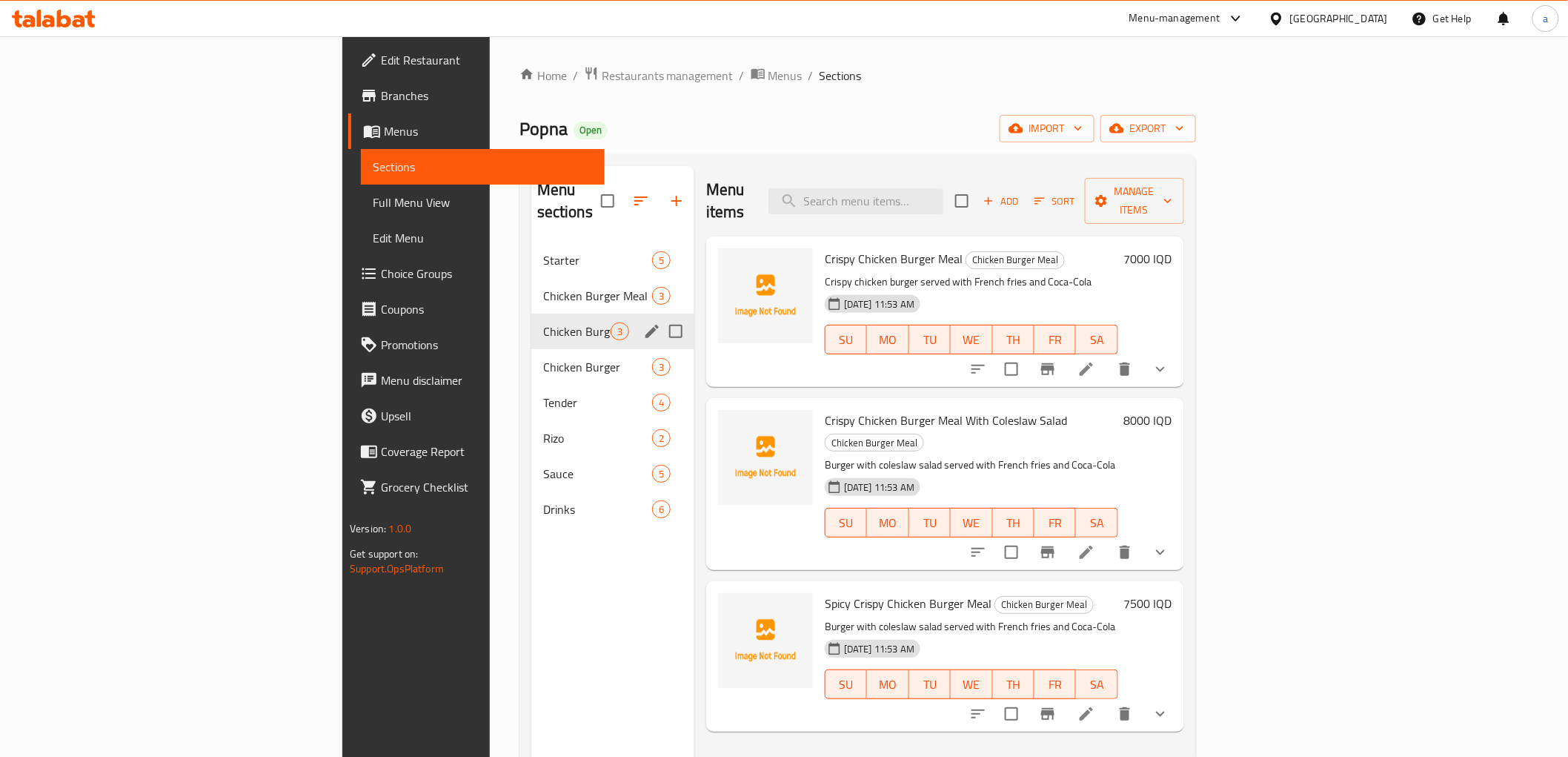
click at [660, 316] on input "Menu sections" at bounding box center [676, 332] width 31 height 31
checkbox input "true"
click at [1096, 361] on icon at bounding box center [1087, 370] width 18 height 18
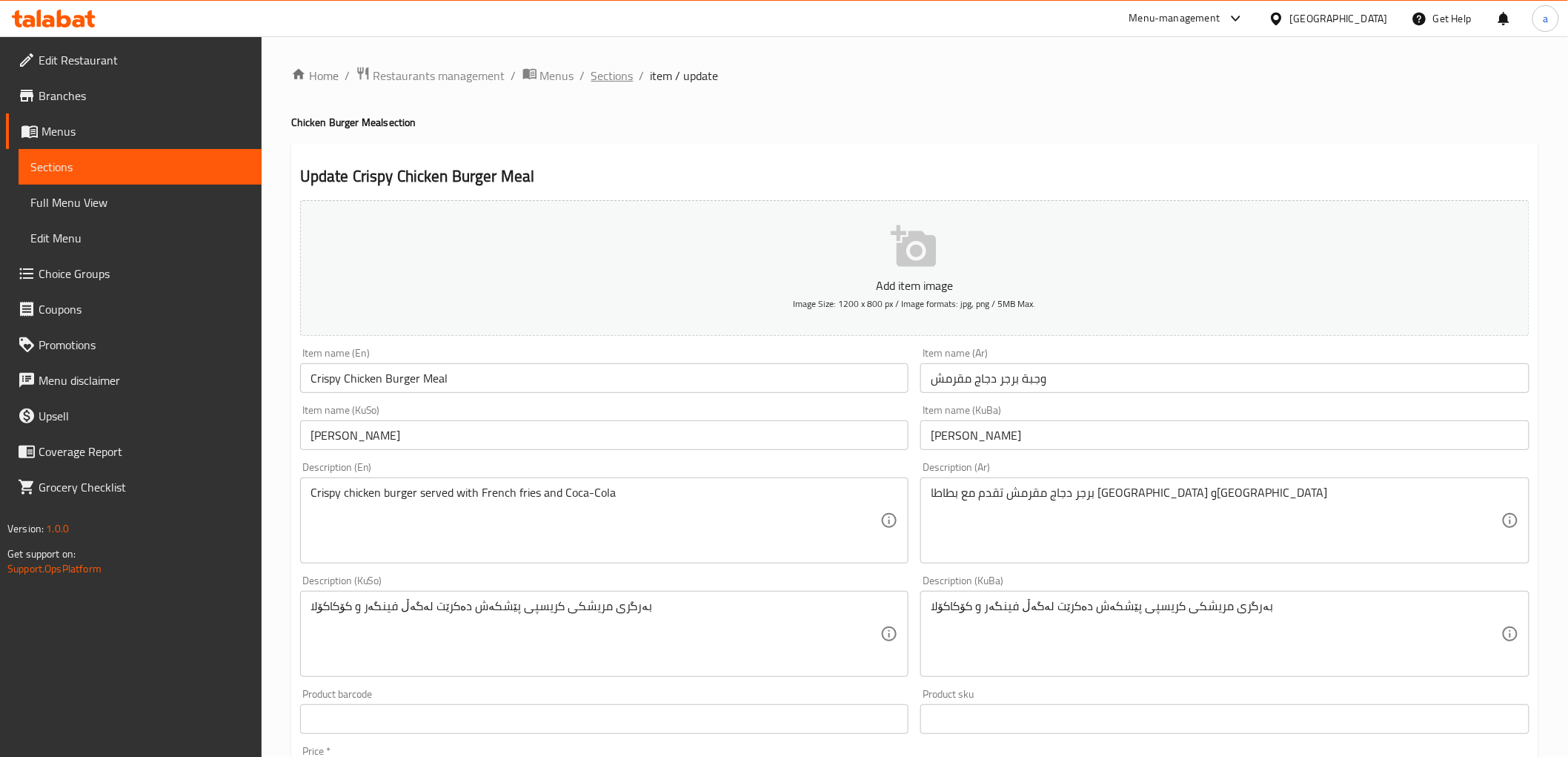
click at [608, 69] on span "Sections" at bounding box center [612, 76] width 42 height 18
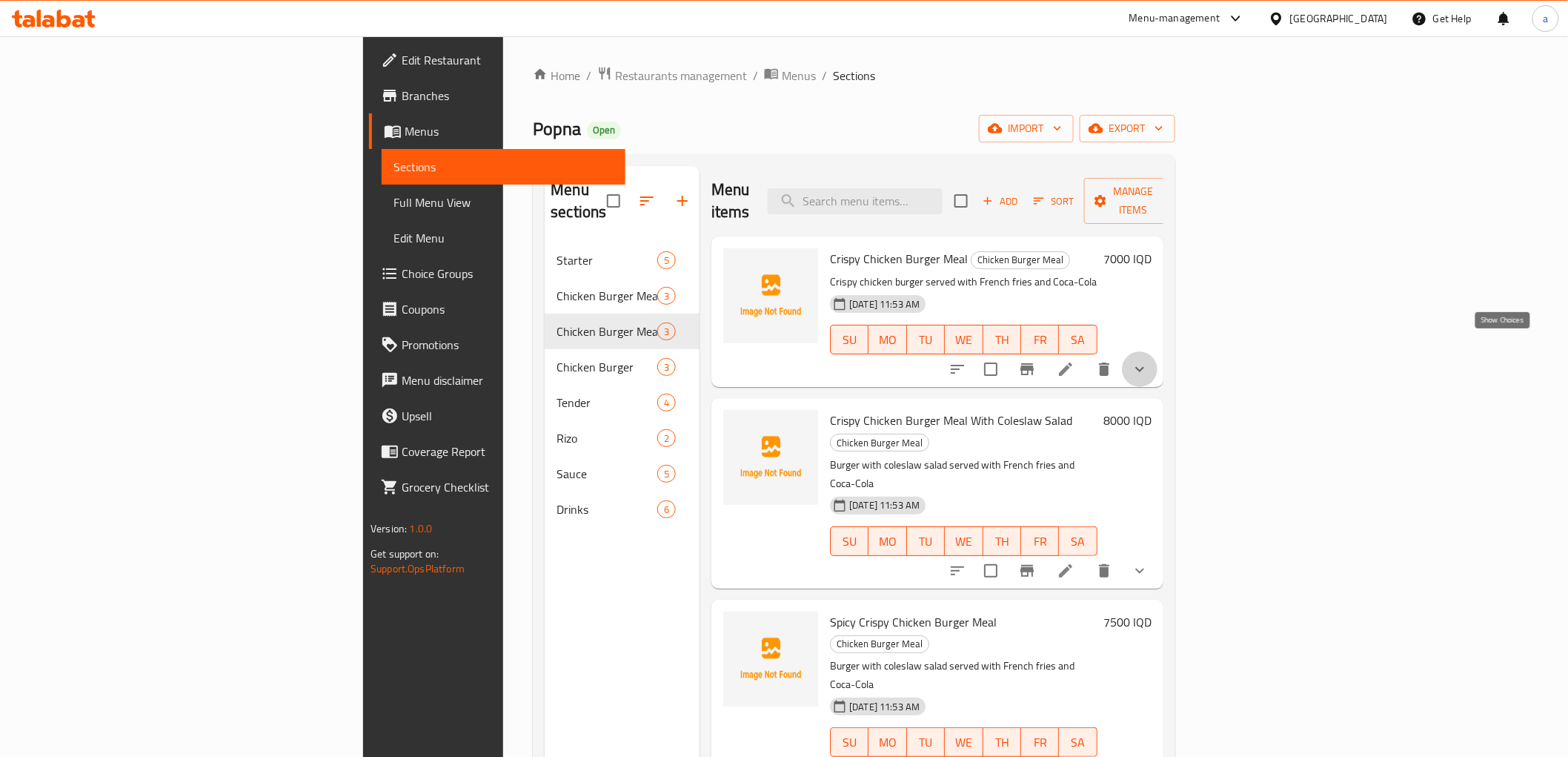
click at [1149, 361] on icon "show more" at bounding box center [1140, 370] width 18 height 18
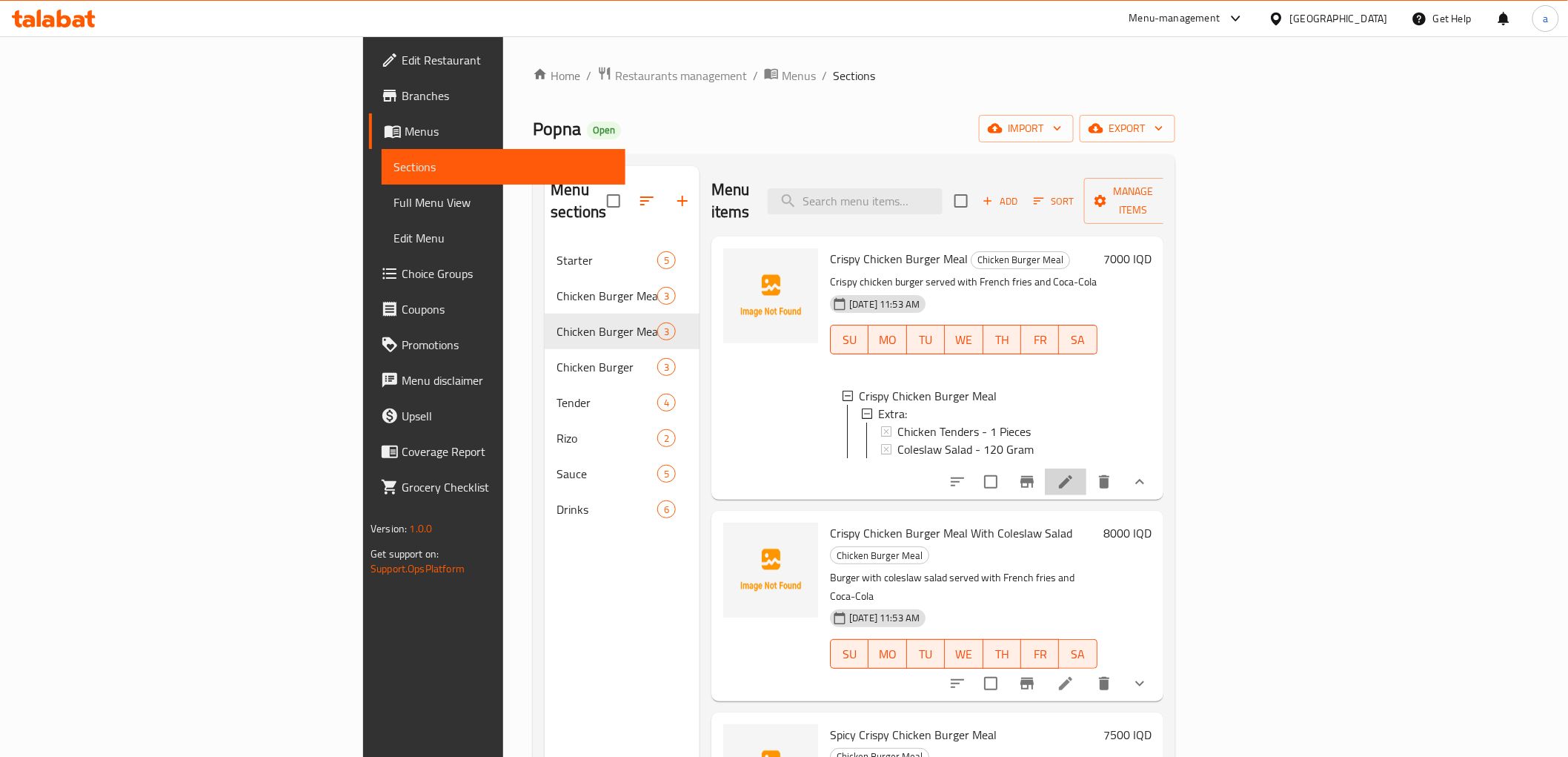
click at [1087, 469] on li at bounding box center [1066, 482] width 41 height 26
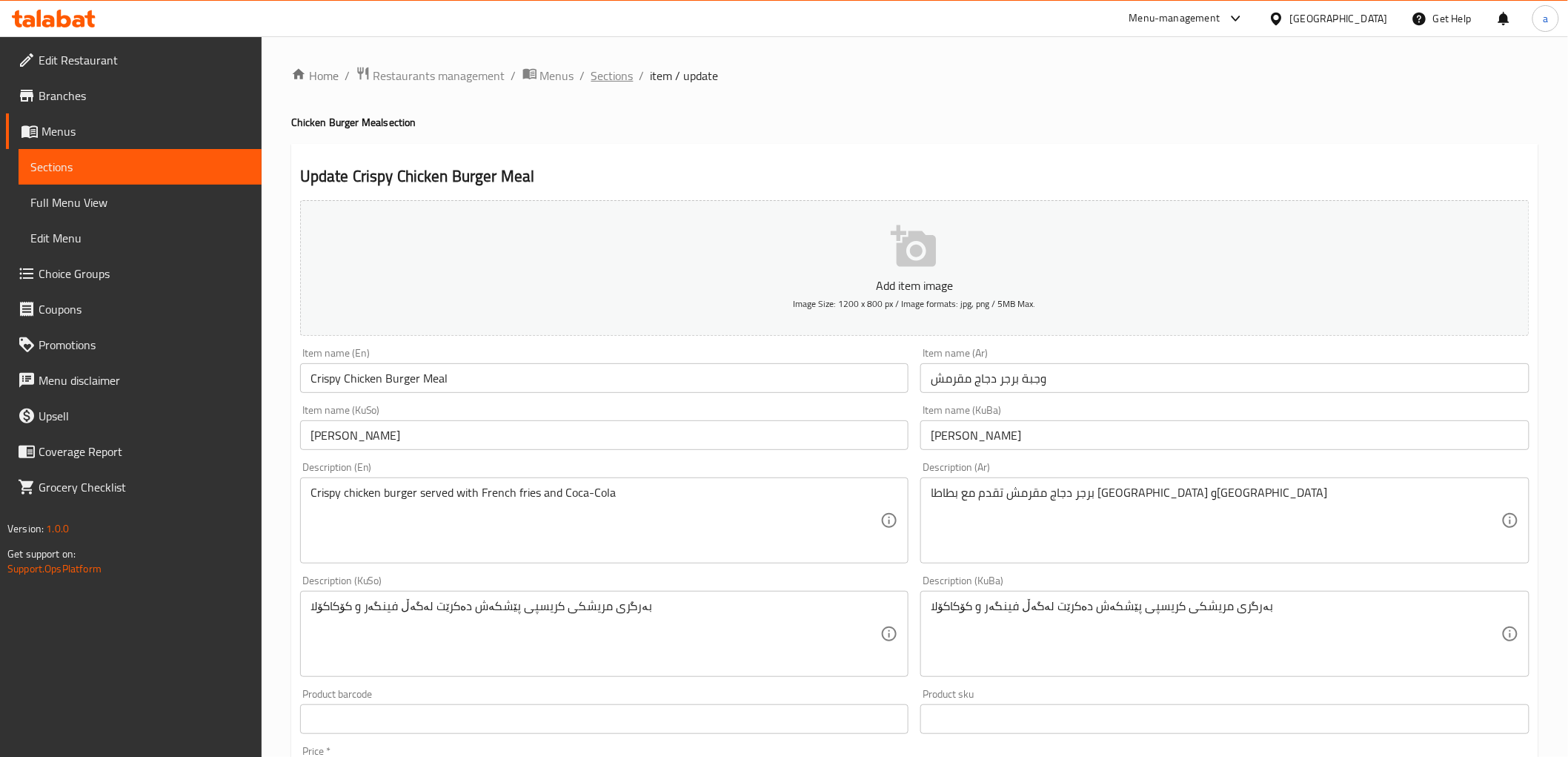
click at [623, 75] on span "Sections" at bounding box center [612, 76] width 42 height 18
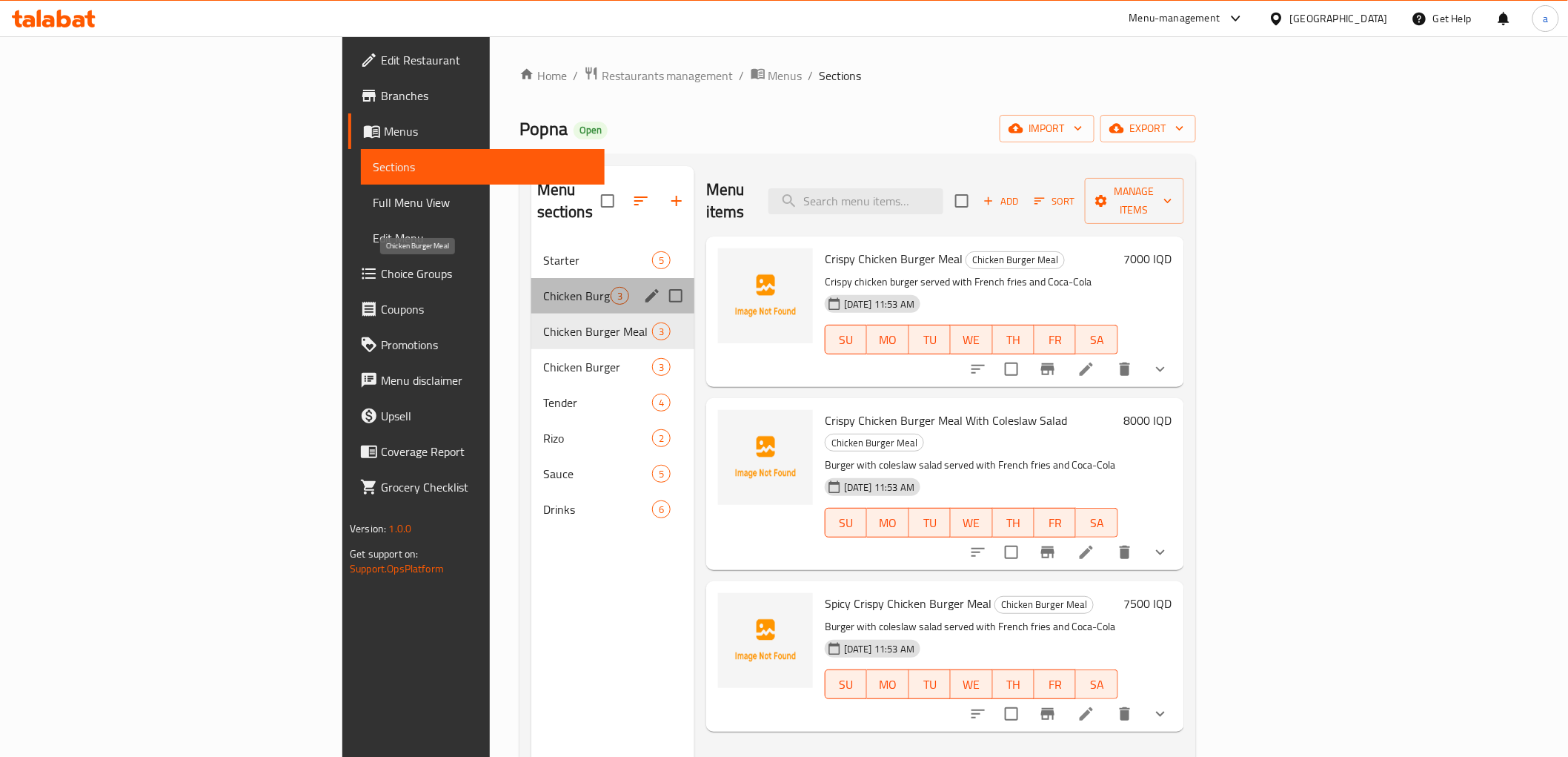
click at [543, 287] on span "Chicken Burger Meal" at bounding box center [577, 296] width 68 height 18
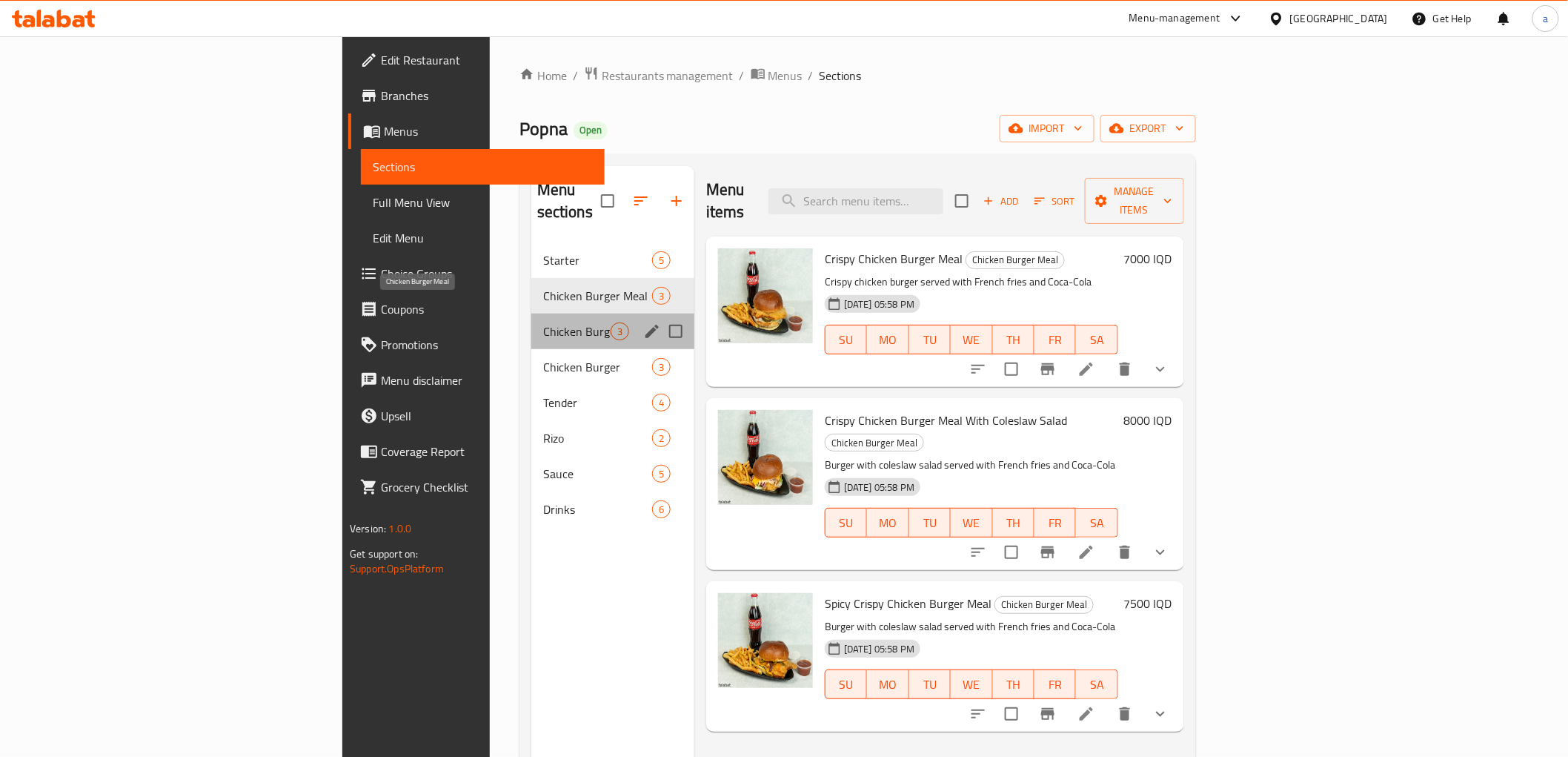
click at [543, 323] on span "Chicken Burger Meal" at bounding box center [577, 332] width 68 height 18
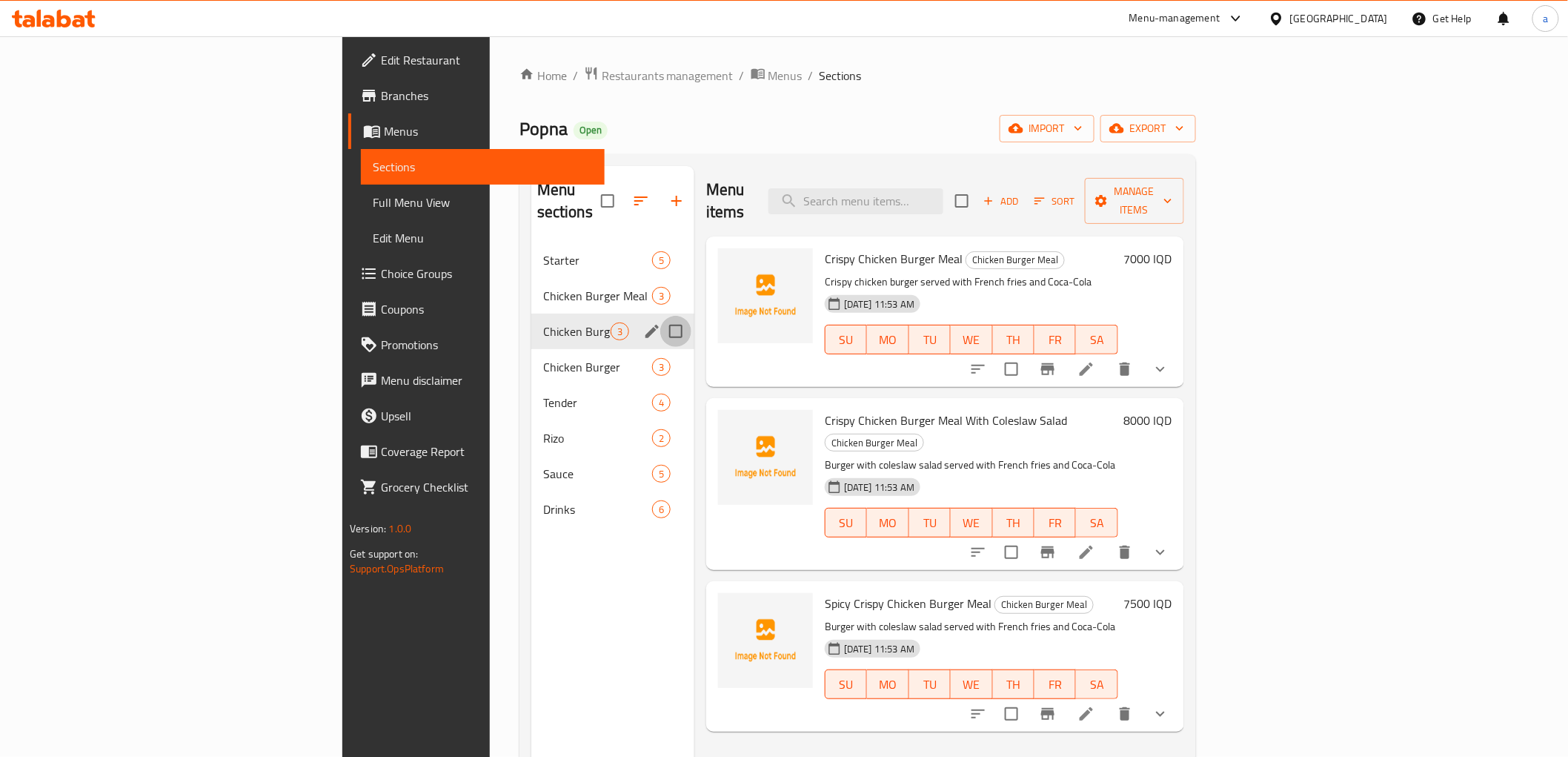
click at [660, 316] on input "Menu sections" at bounding box center [676, 332] width 31 height 31
checkbox input "true"
click at [615, 183] on button "button" at bounding box center [633, 200] width 36 height 36
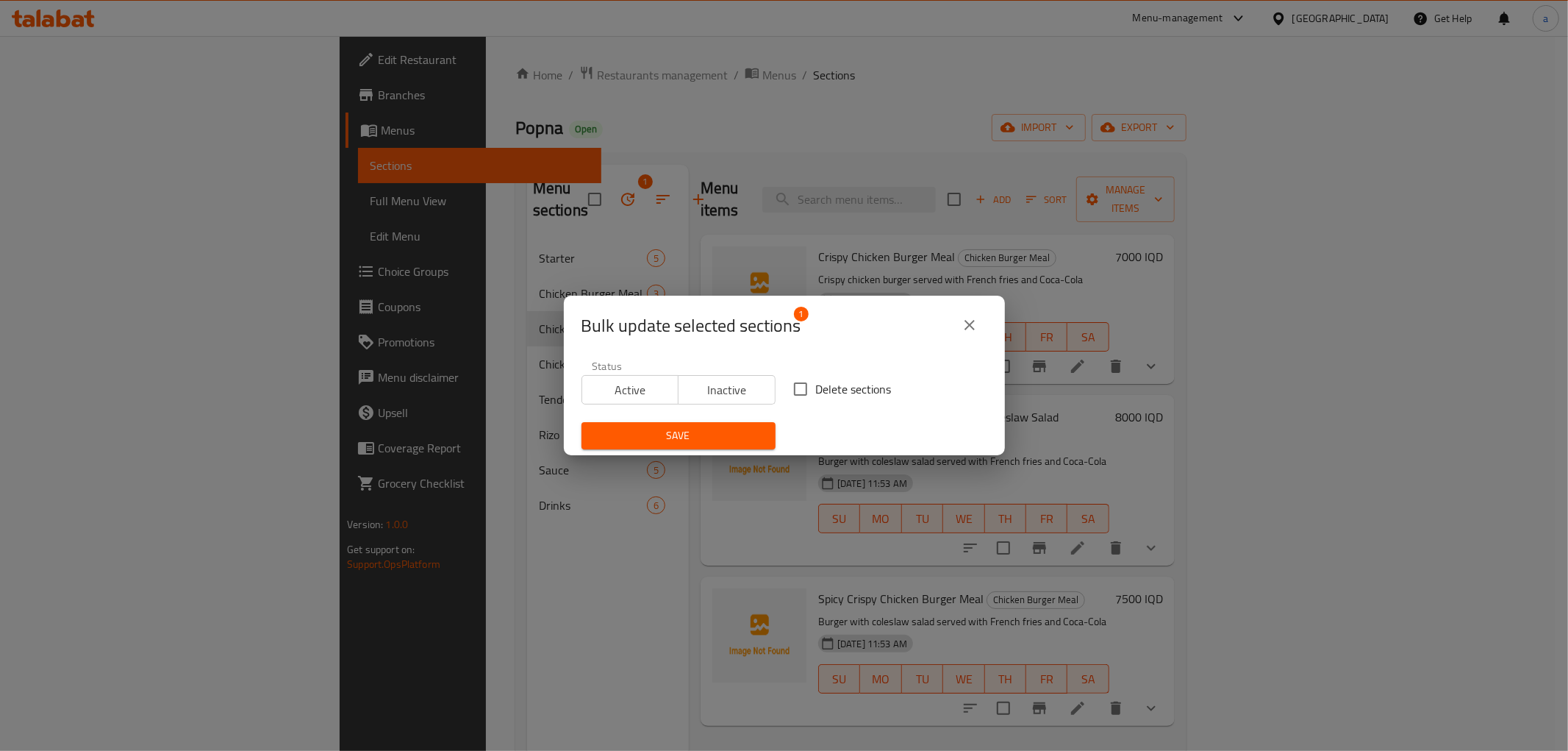
click at [792, 386] on input "Delete sections" at bounding box center [801, 389] width 31 height 31
checkbox input "true"
click at [706, 434] on span "Save" at bounding box center [679, 436] width 171 height 18
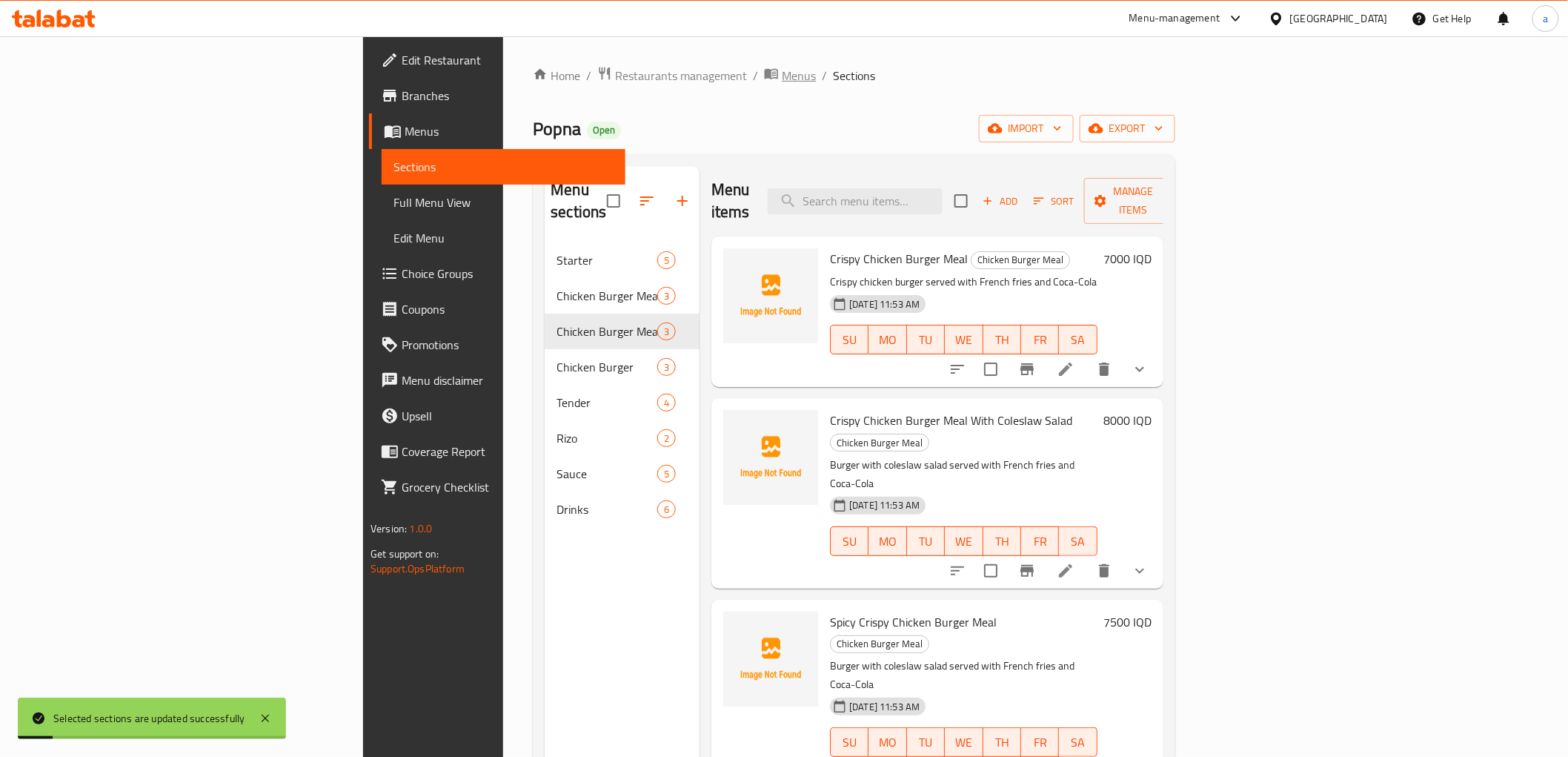
click at [782, 75] on span "Menus" at bounding box center [798, 76] width 34 height 18
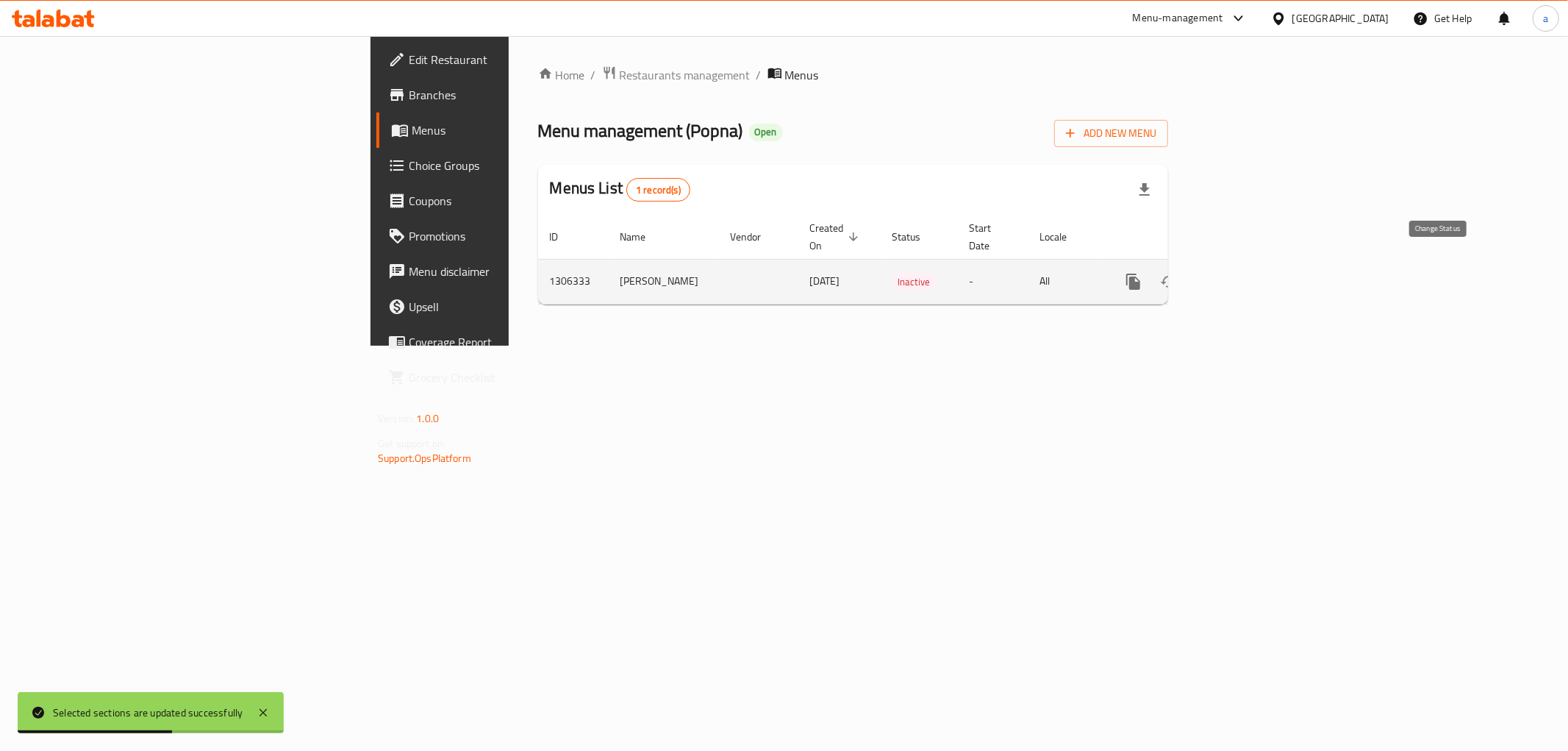
click at [1178, 272] on icon "enhanced table" at bounding box center [1169, 282] width 18 height 18
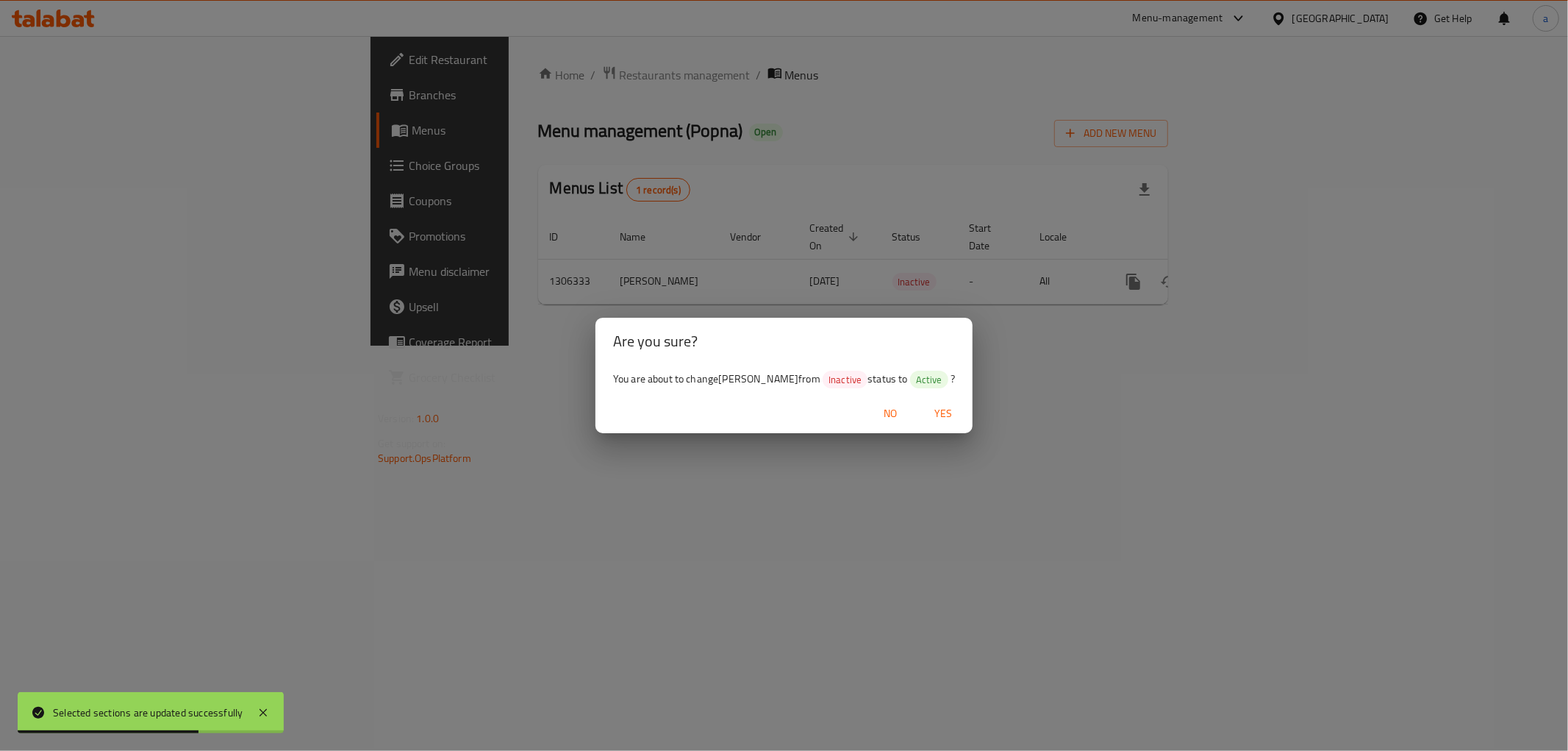
click at [932, 421] on span "Yes" at bounding box center [943, 414] width 35 height 18
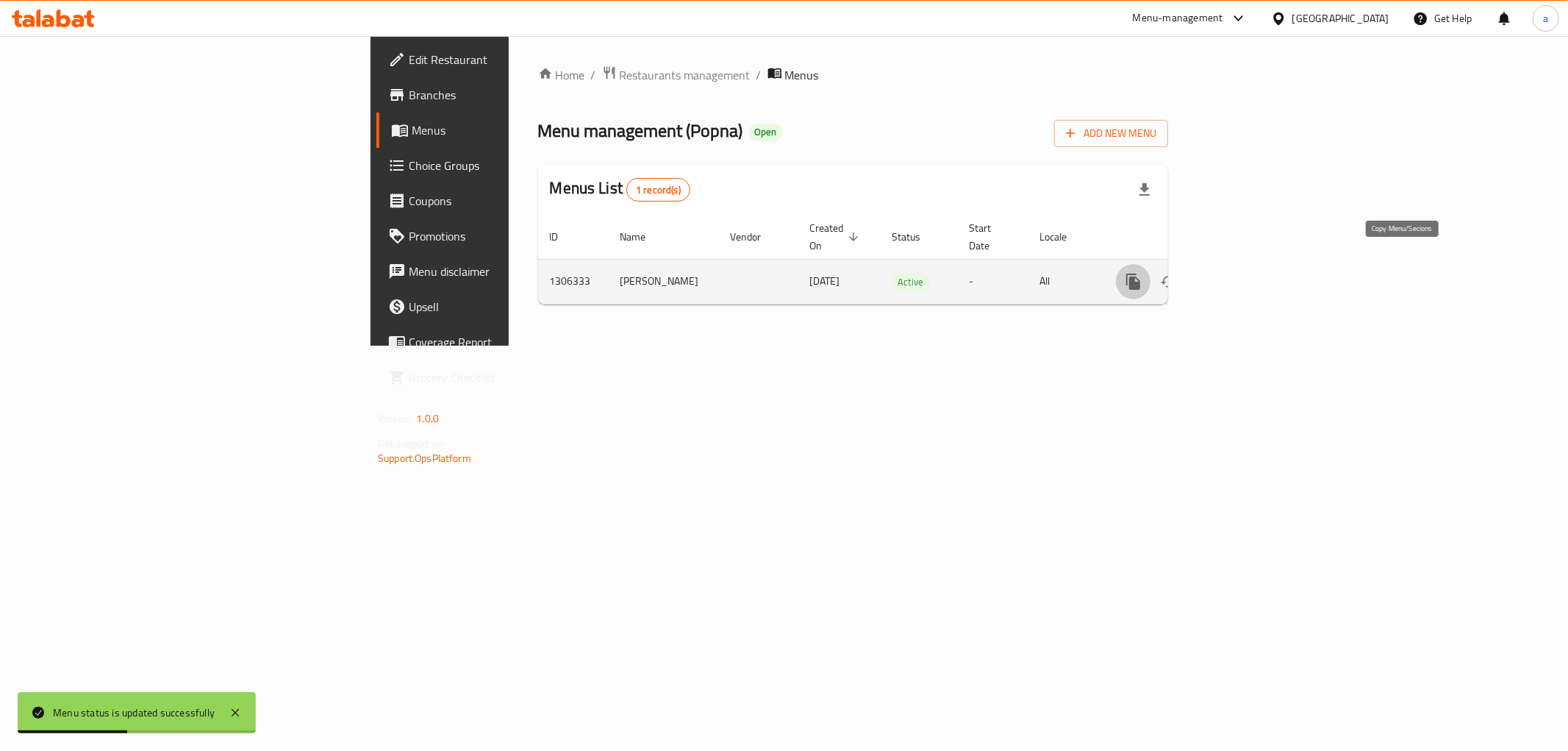
click at [1141, 273] on icon "more" at bounding box center [1133, 282] width 14 height 16
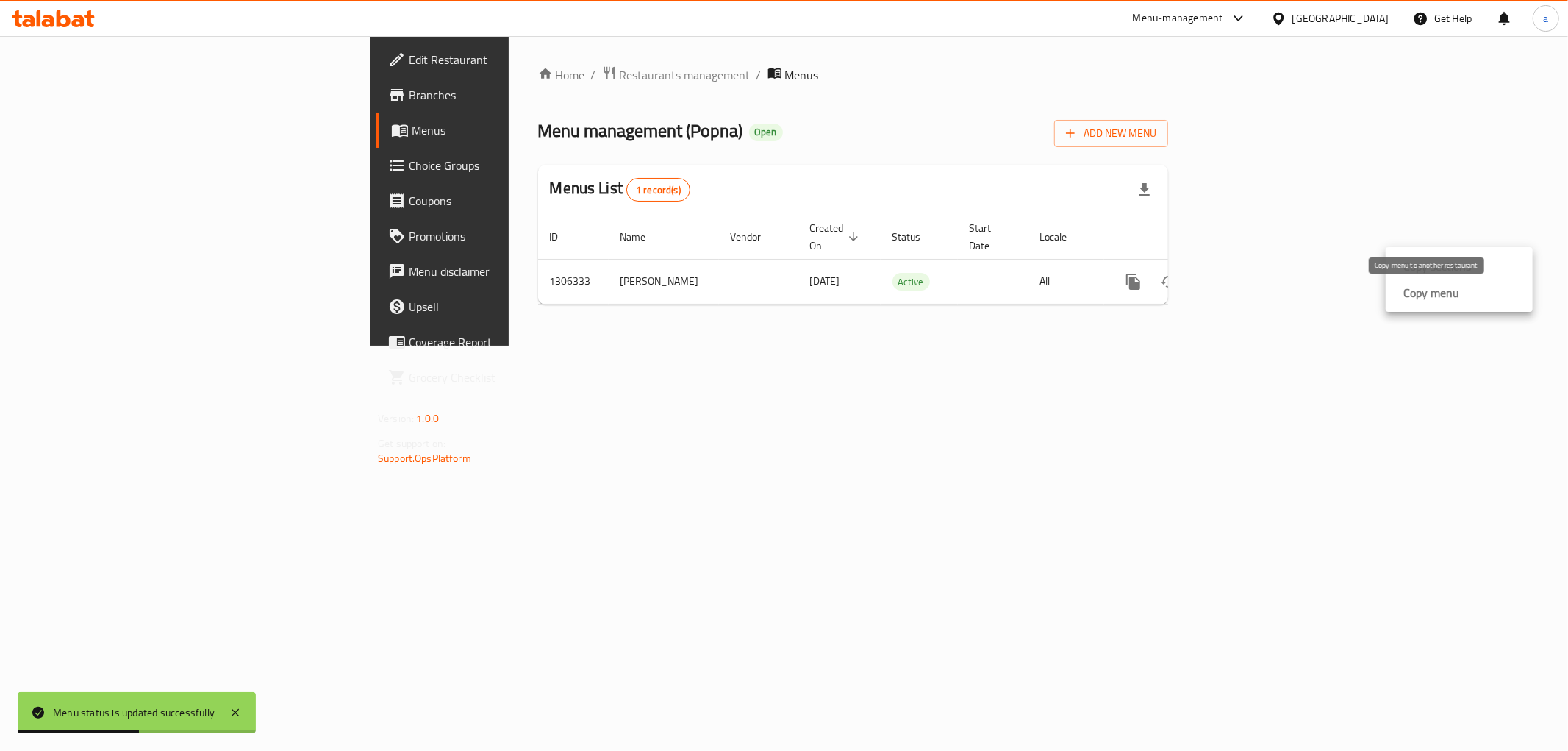
click at [1414, 296] on strong "Copy menu" at bounding box center [1432, 293] width 56 height 18
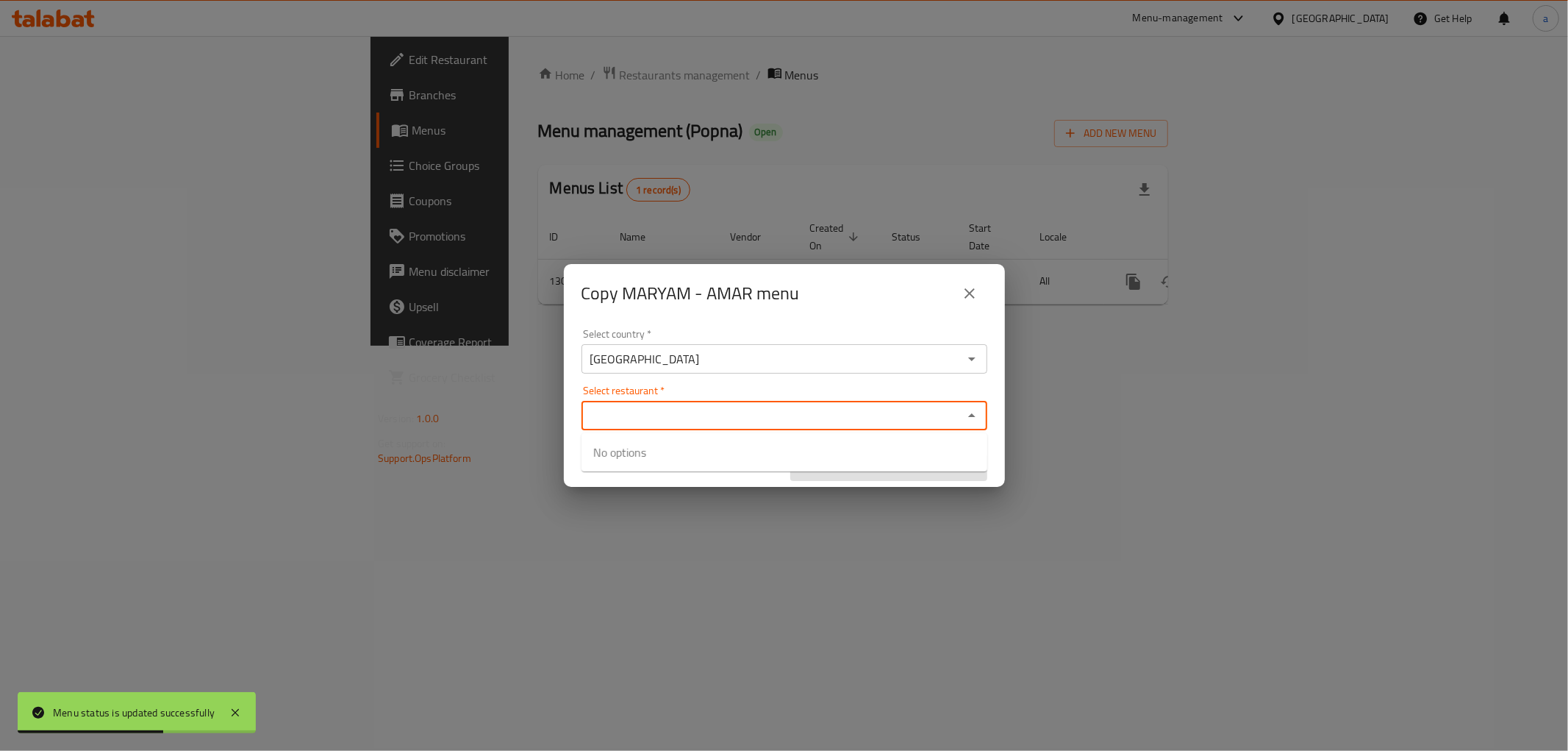
click at [636, 420] on input "Select restaurant   *" at bounding box center [772, 415] width 373 height 21
paste input "704032"
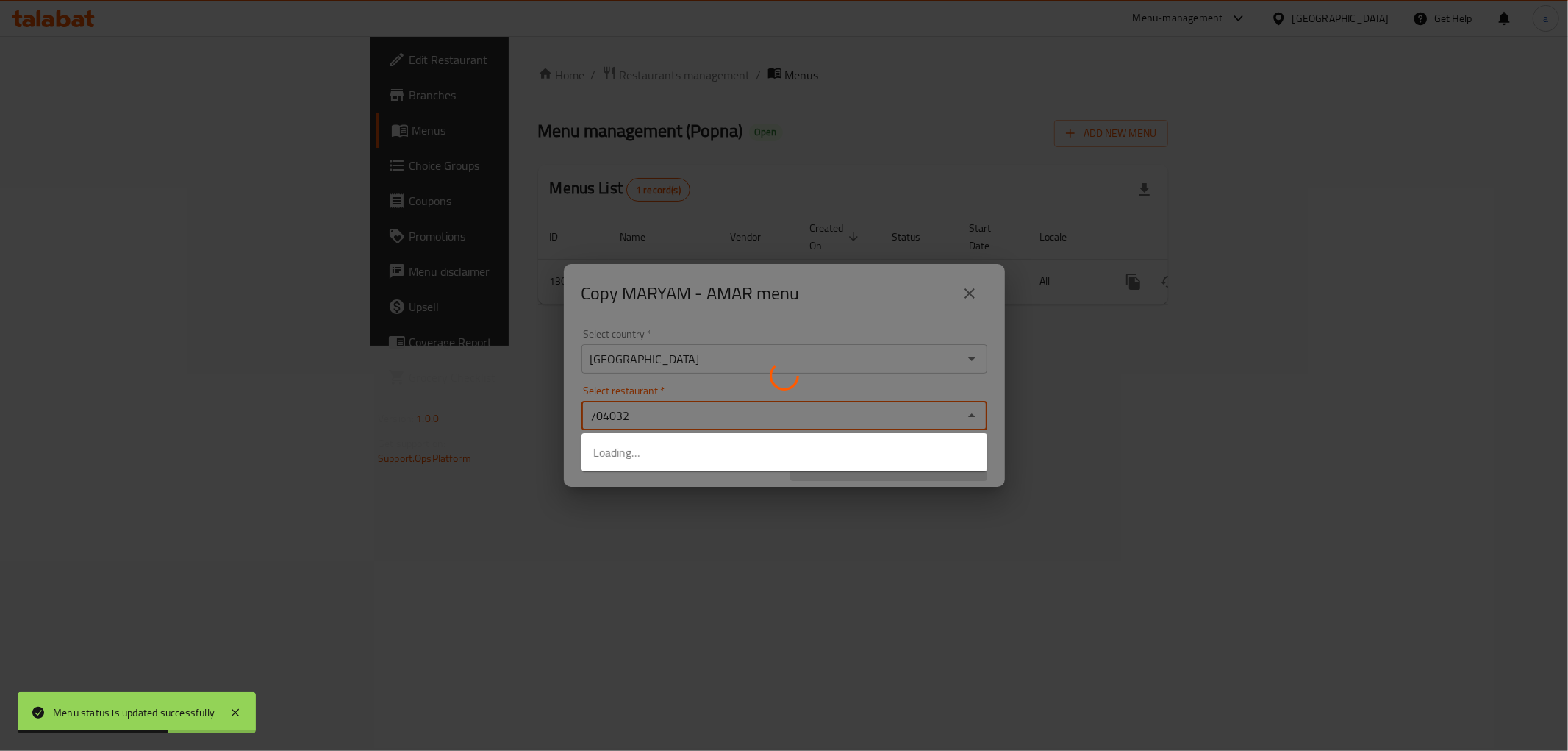
type input "704032"
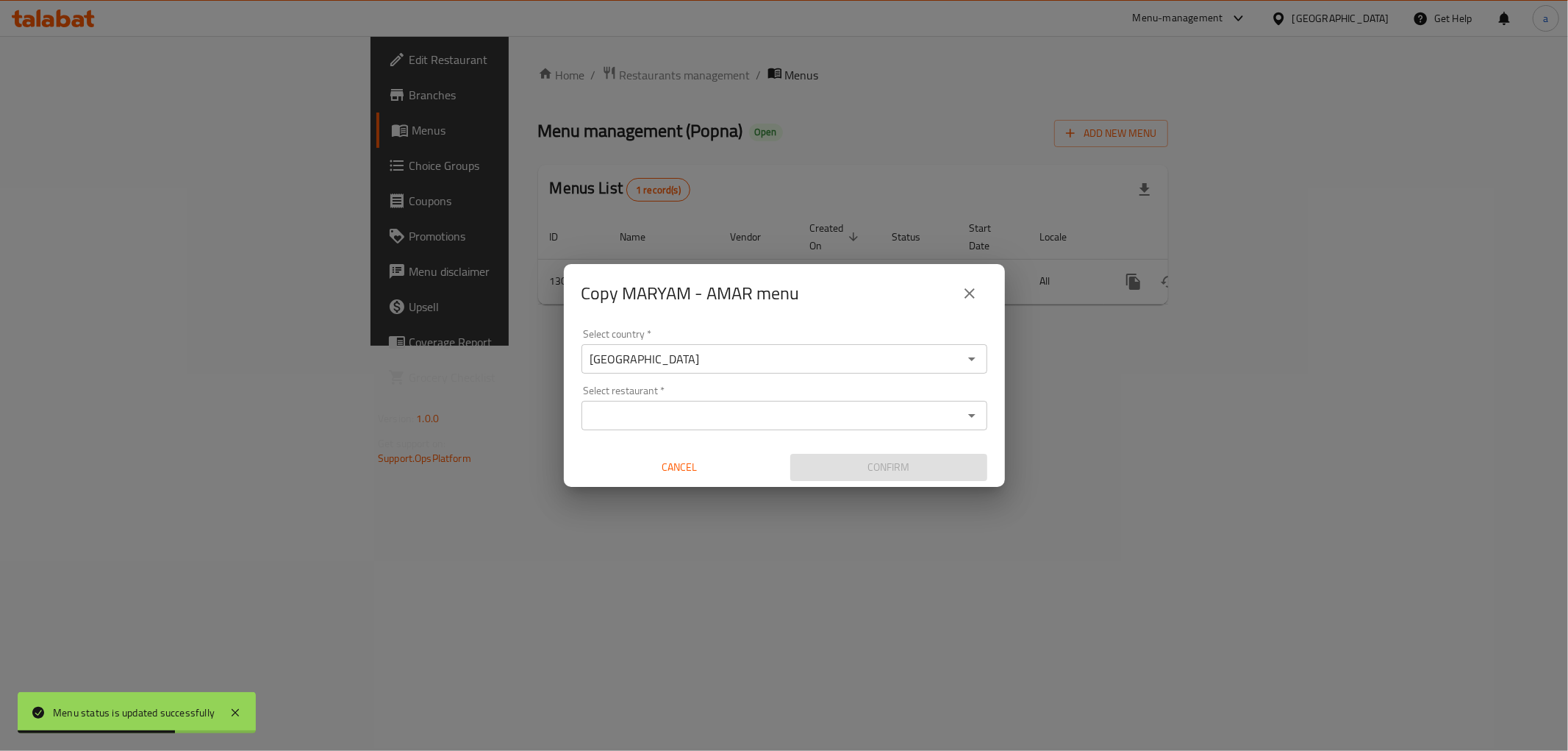
click at [659, 516] on div at bounding box center [784, 375] width 1568 height 751
click at [861, 414] on input "Select restaurant   *" at bounding box center [772, 415] width 373 height 21
click at [768, 497] on div "Copy MARYAM - AMAR menu Select country   * Iraq Select country * Select restaur…" at bounding box center [784, 375] width 1568 height 751
click at [814, 406] on input "Select restaurant   *" at bounding box center [772, 415] width 373 height 21
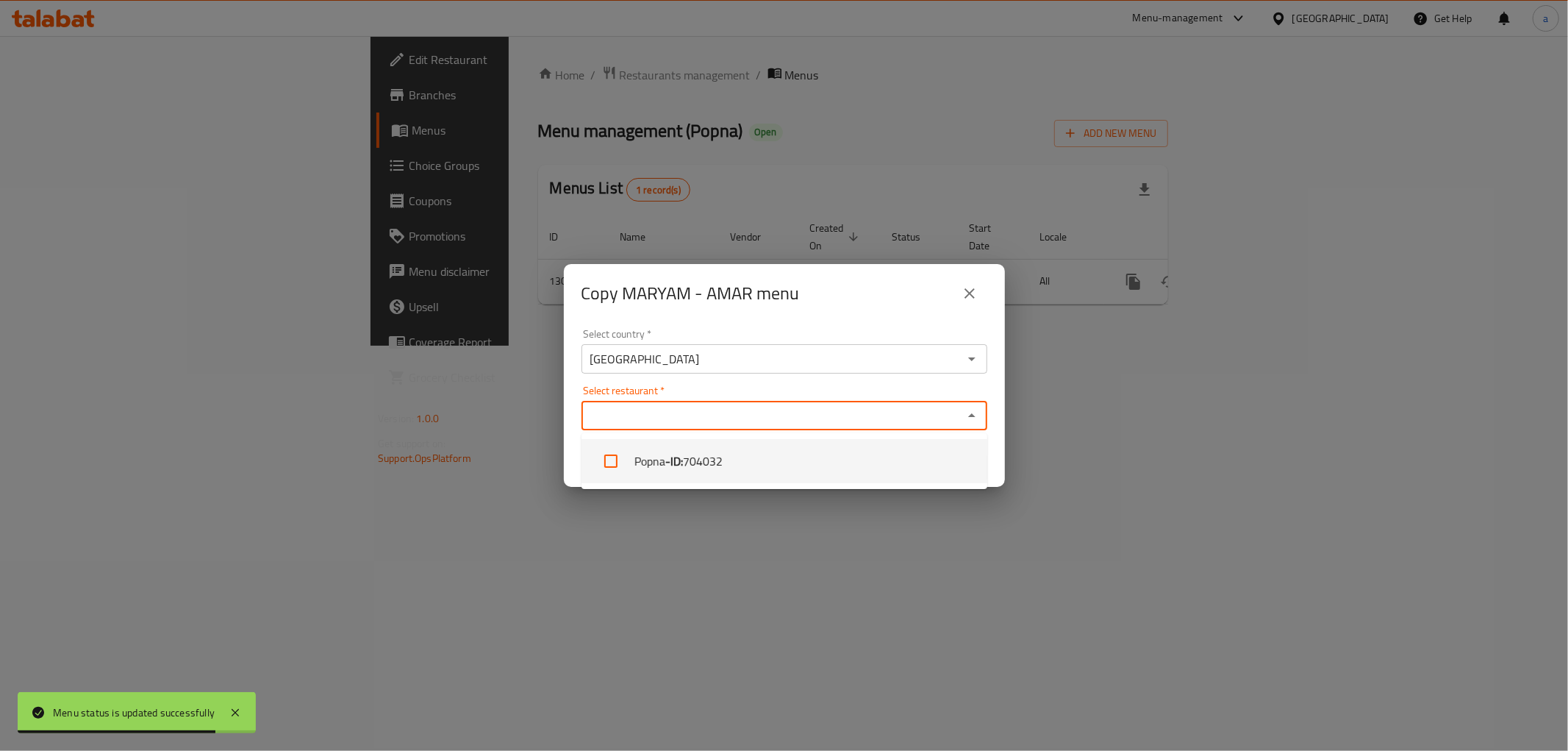
click at [752, 457] on li "Popna - ID: 704032" at bounding box center [784, 461] width 406 height 44
checkbox input "true"
click at [743, 509] on div "Copy MARYAM - AMAR menu Select country   * Iraq Select country * Select restaur…" at bounding box center [784, 375] width 1568 height 751
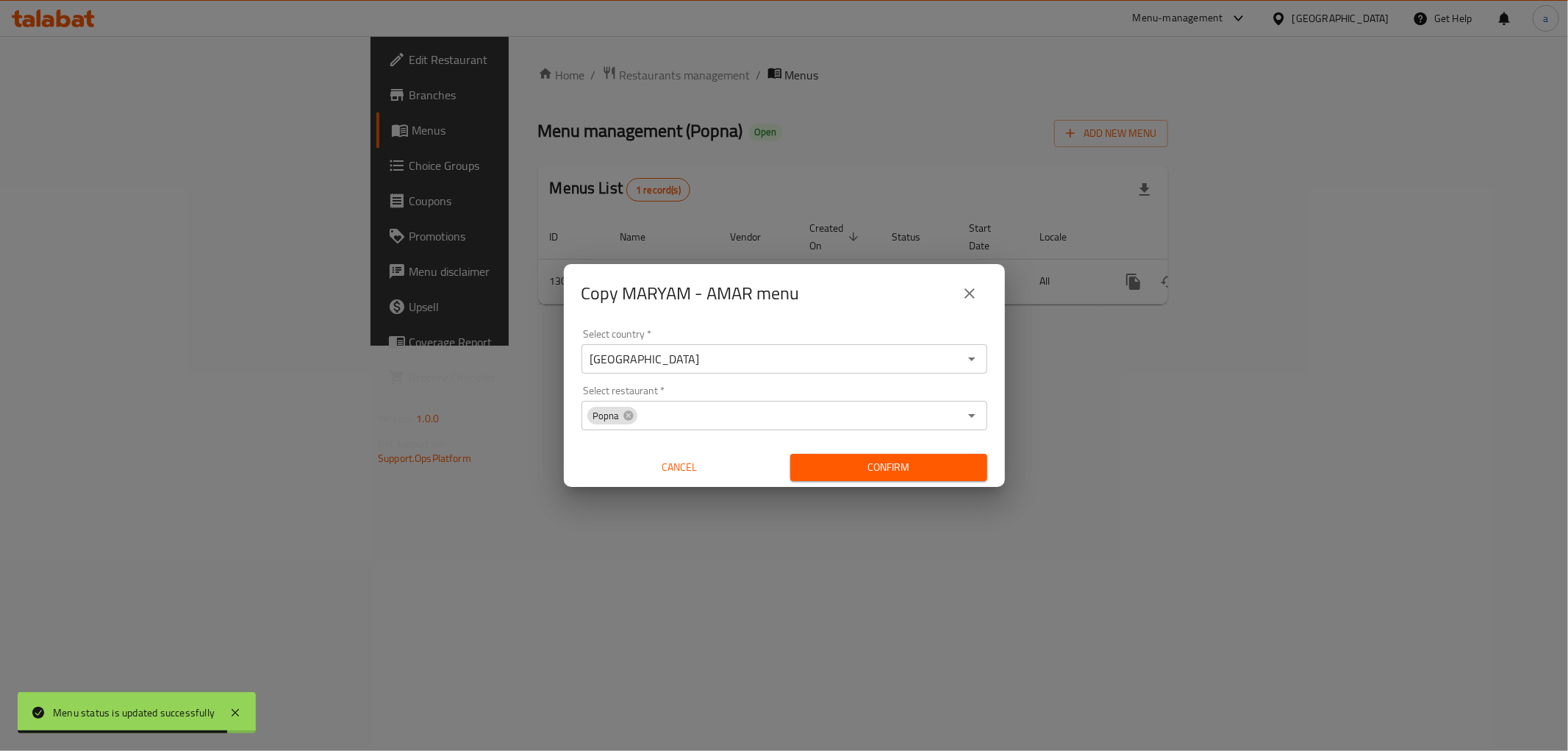
click at [832, 466] on span "Confirm" at bounding box center [889, 467] width 173 height 18
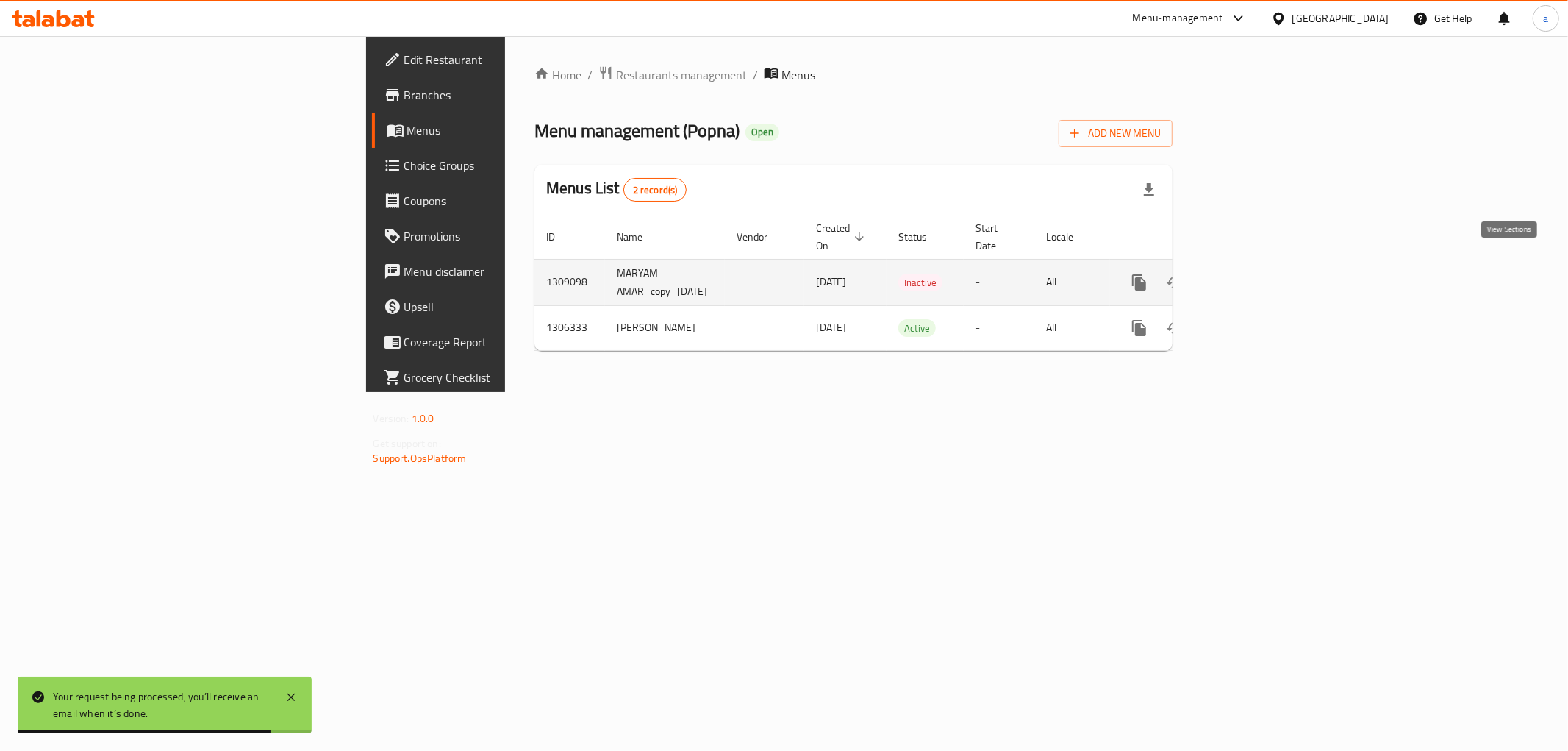
click at [1264, 275] on link "enhanced table" at bounding box center [1246, 282] width 35 height 35
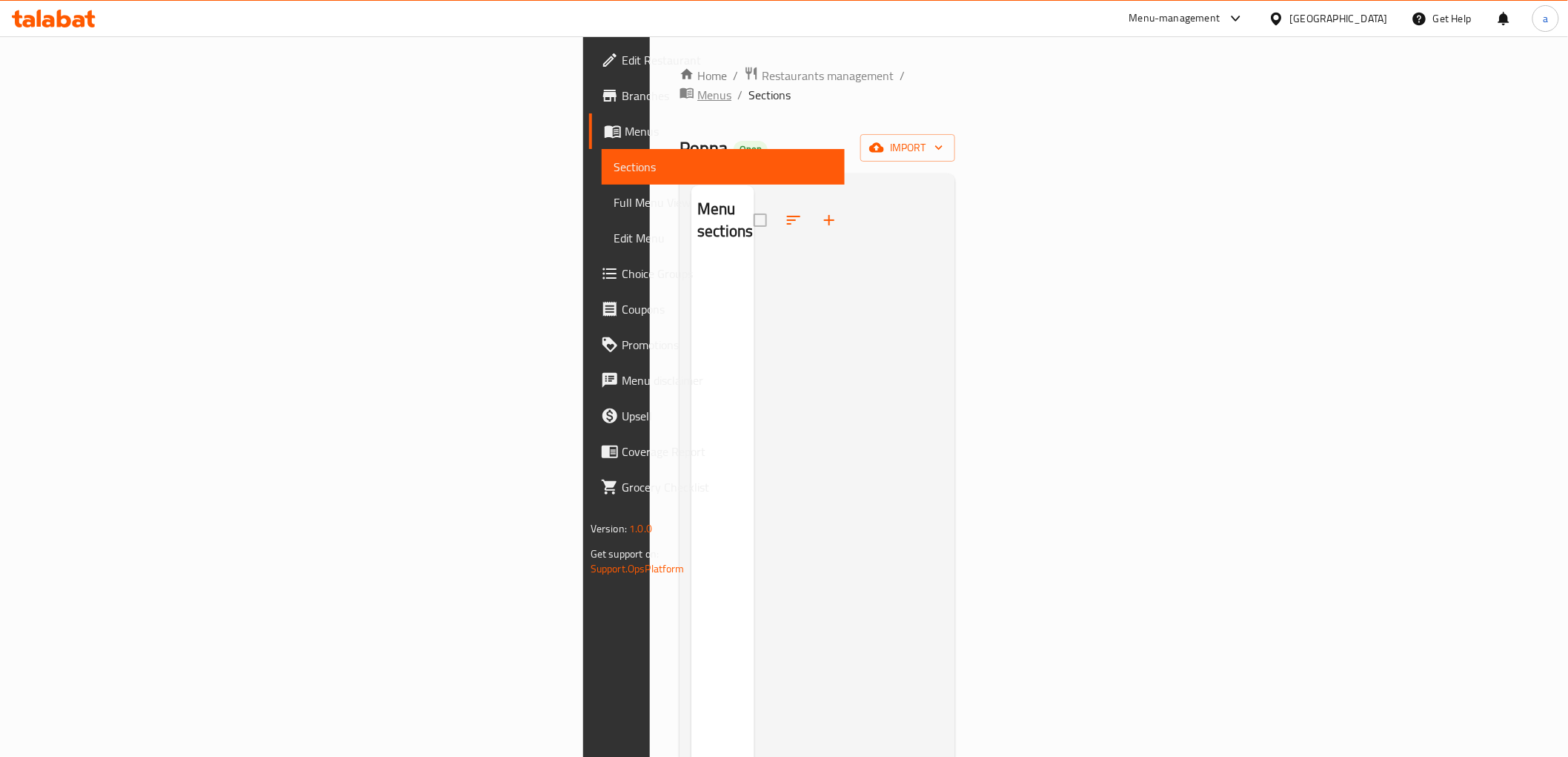
click at [697, 86] on span "Menus" at bounding box center [714, 95] width 34 height 18
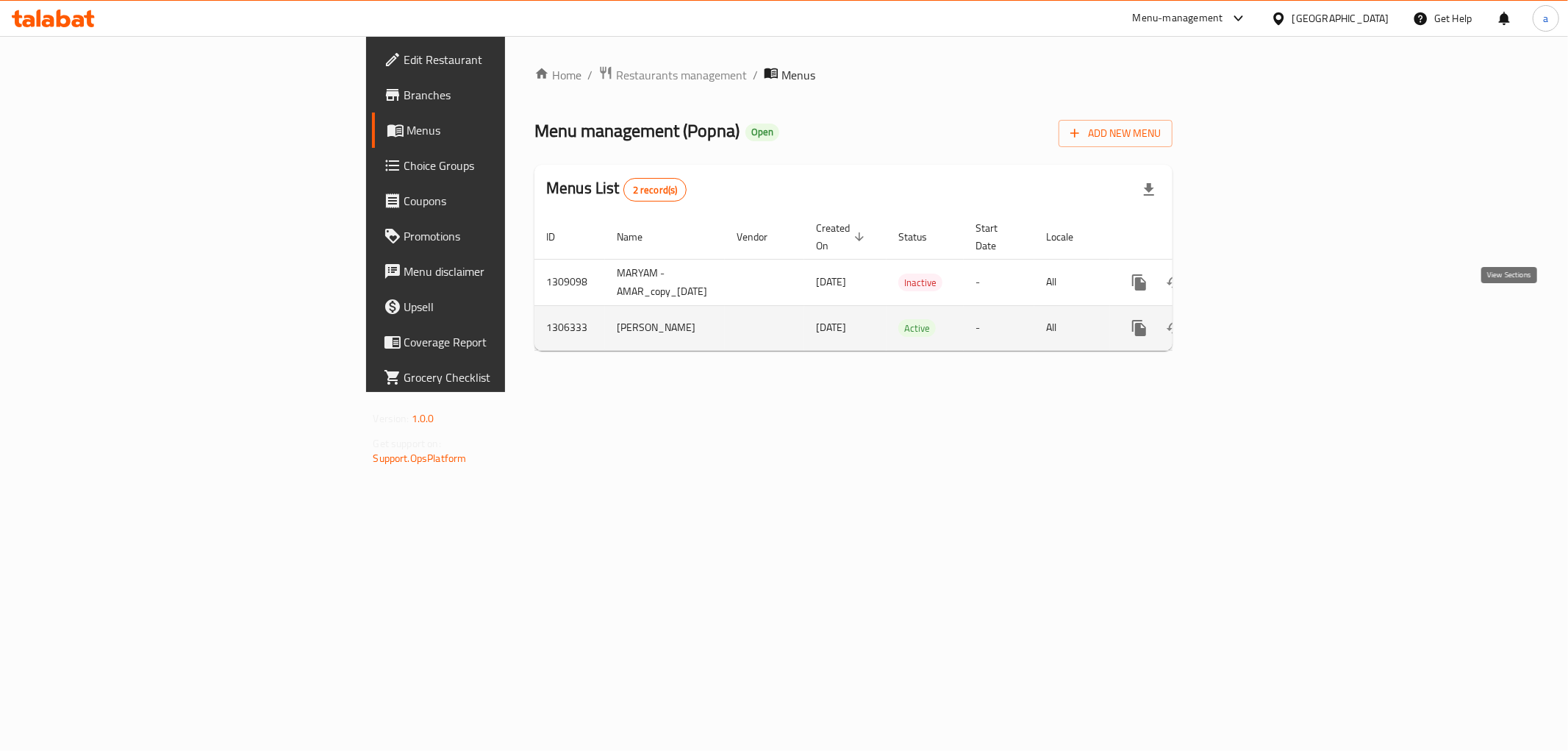
click at [1255, 319] on icon "enhanced table" at bounding box center [1246, 328] width 18 height 18
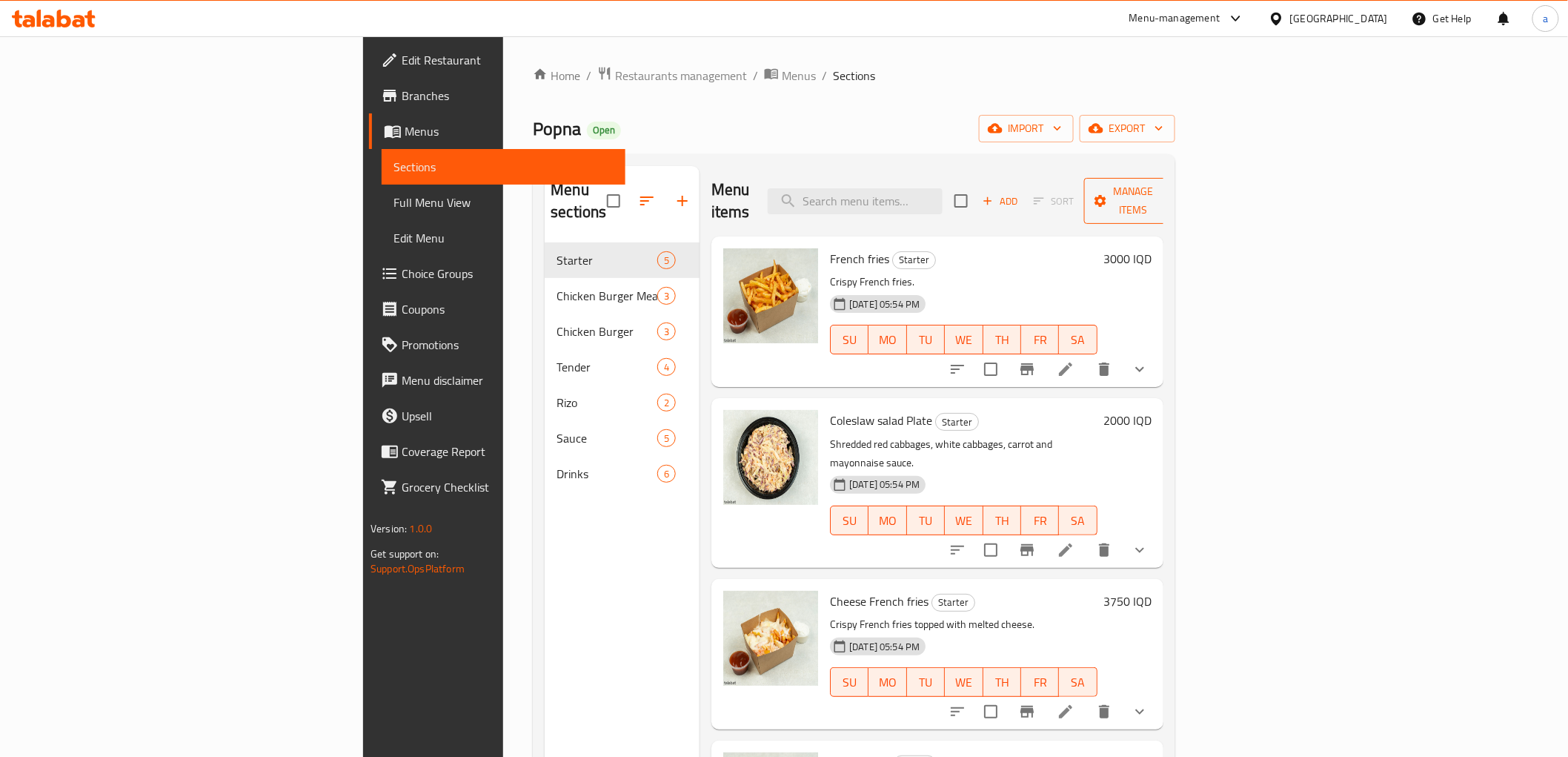
click at [1172, 186] on span "Manage items" at bounding box center [1133, 200] width 75 height 37
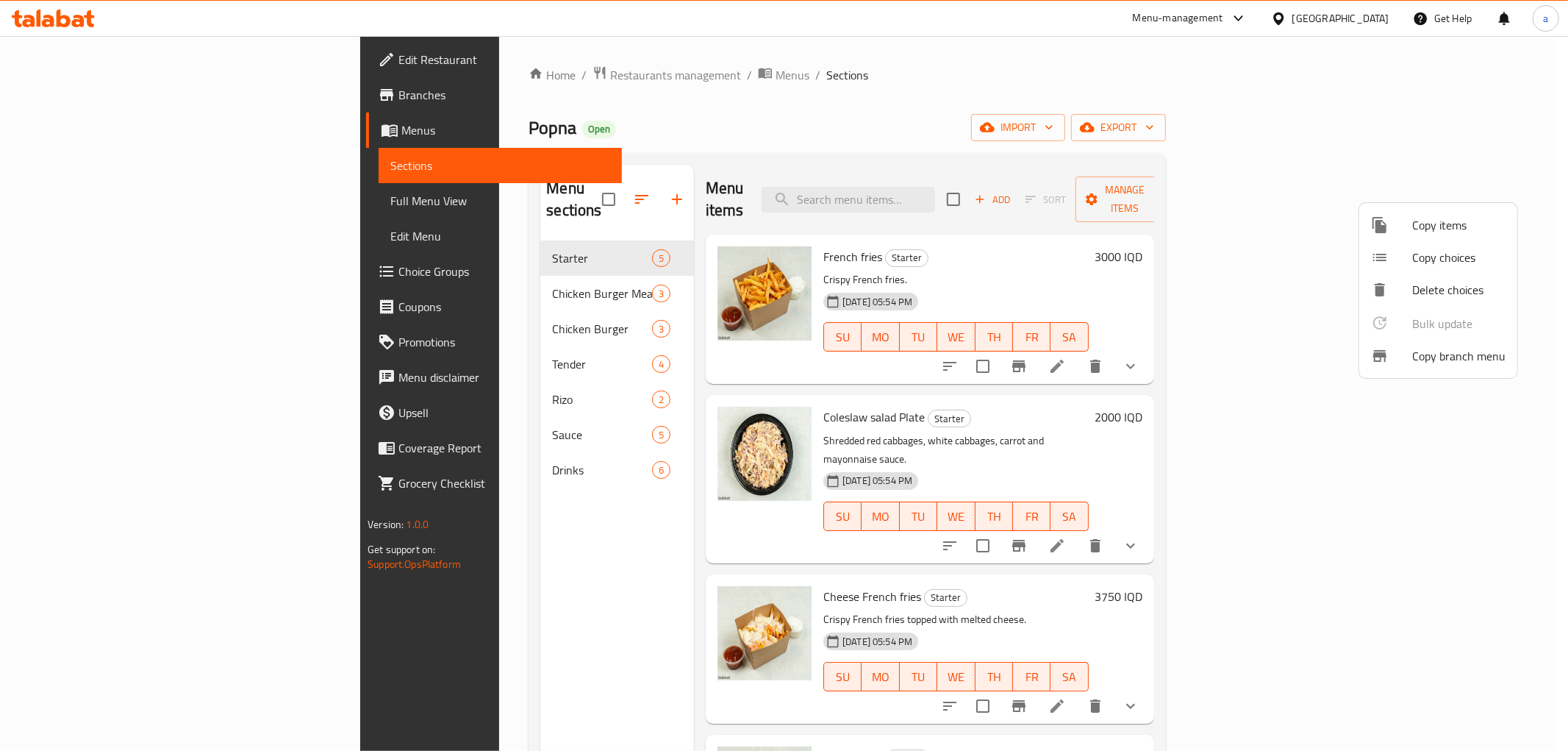
click at [1476, 143] on div at bounding box center [784, 375] width 1568 height 751
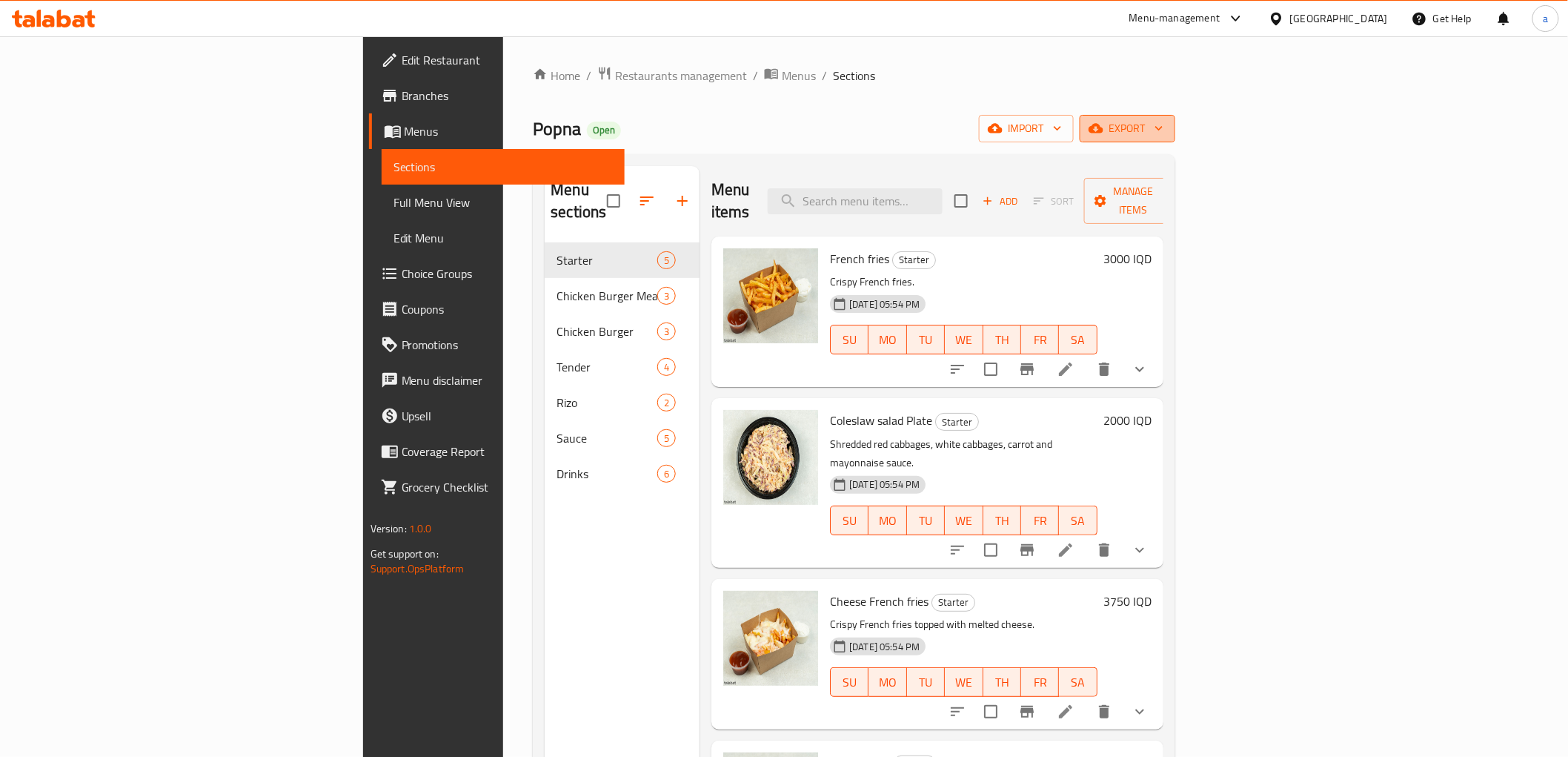
click at [1164, 128] on span "export" at bounding box center [1127, 128] width 72 height 18
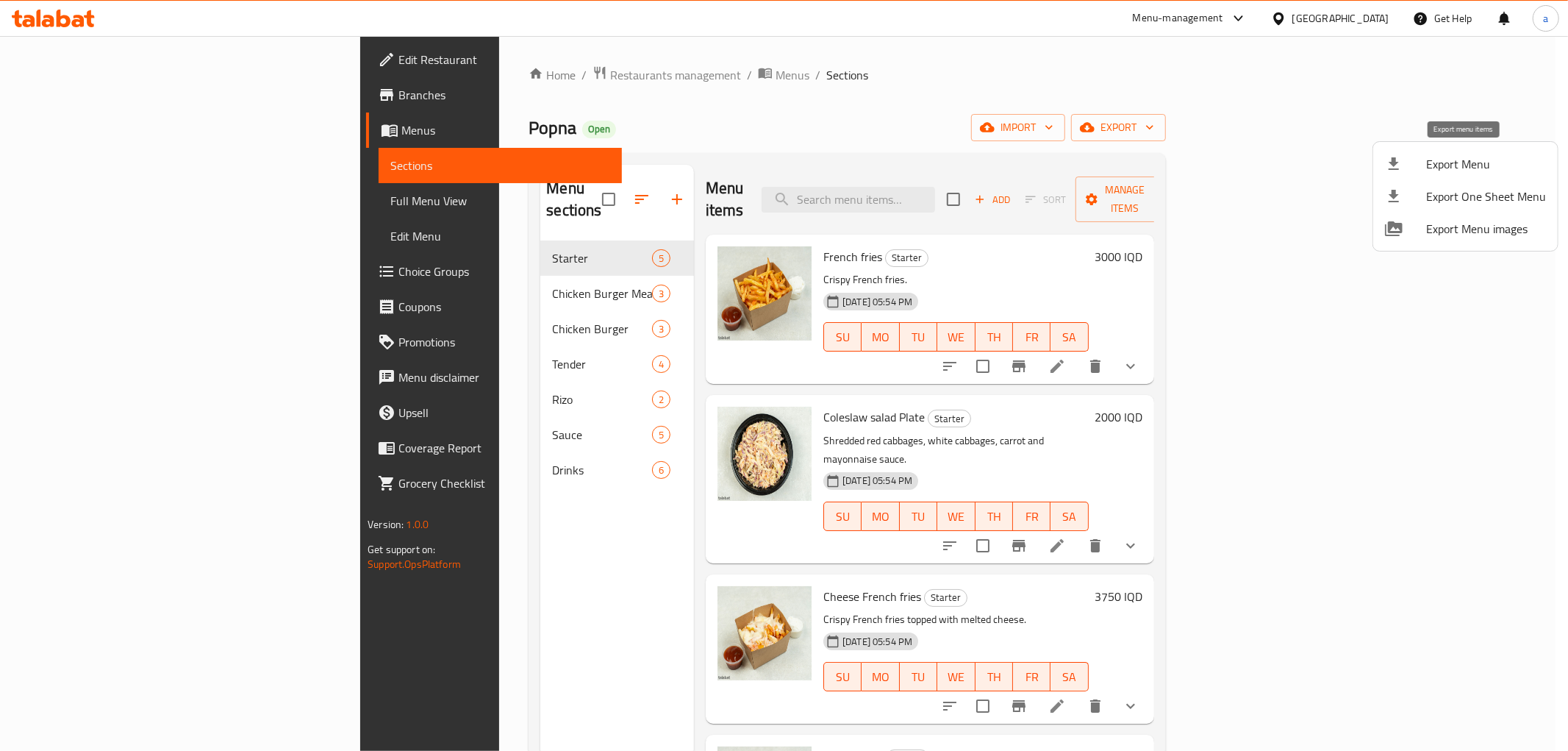
click at [1466, 169] on span "Export Menu" at bounding box center [1487, 164] width 120 height 18
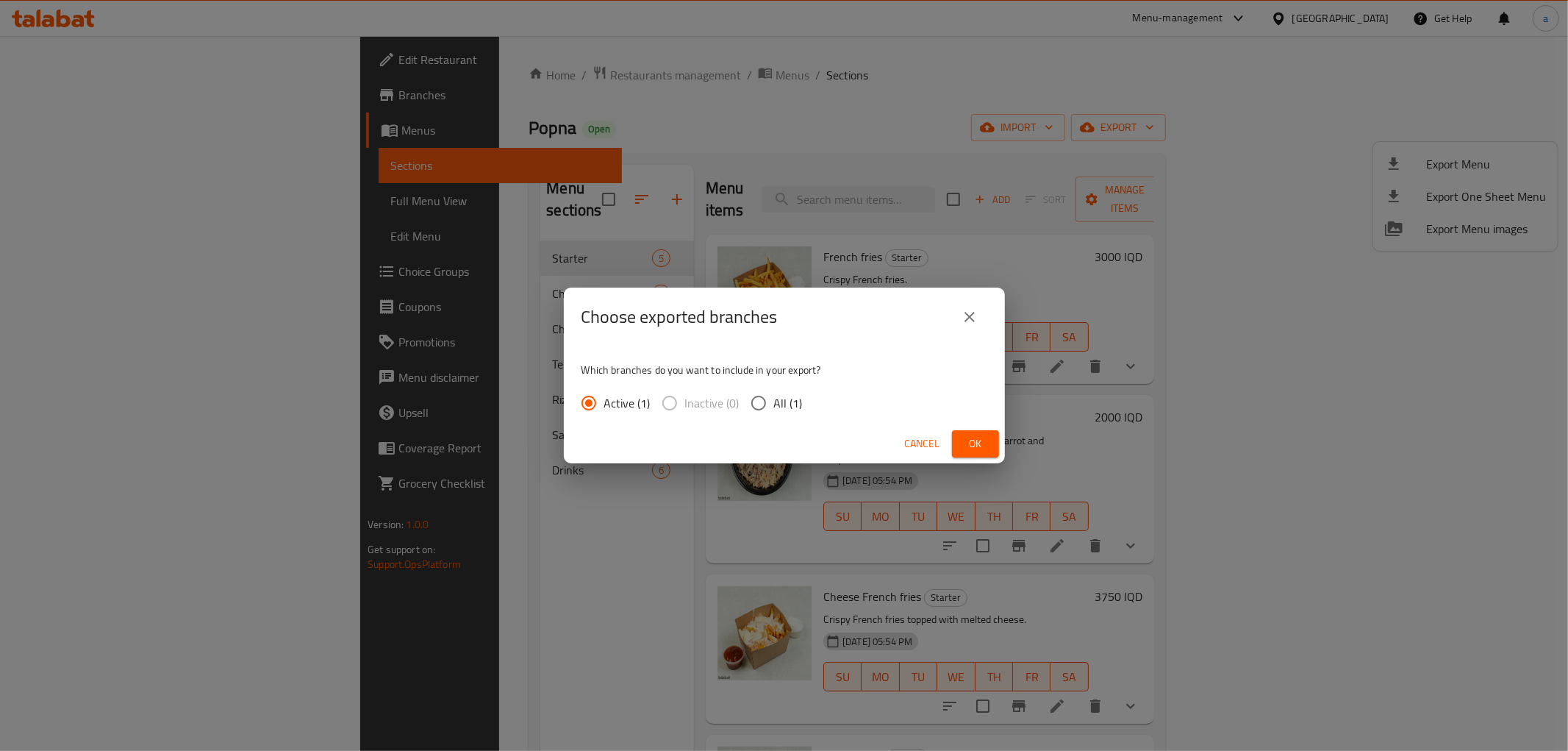
click at [967, 424] on div "Cancel Ok" at bounding box center [784, 443] width 441 height 39
click at [973, 439] on span "Ok" at bounding box center [976, 444] width 24 height 18
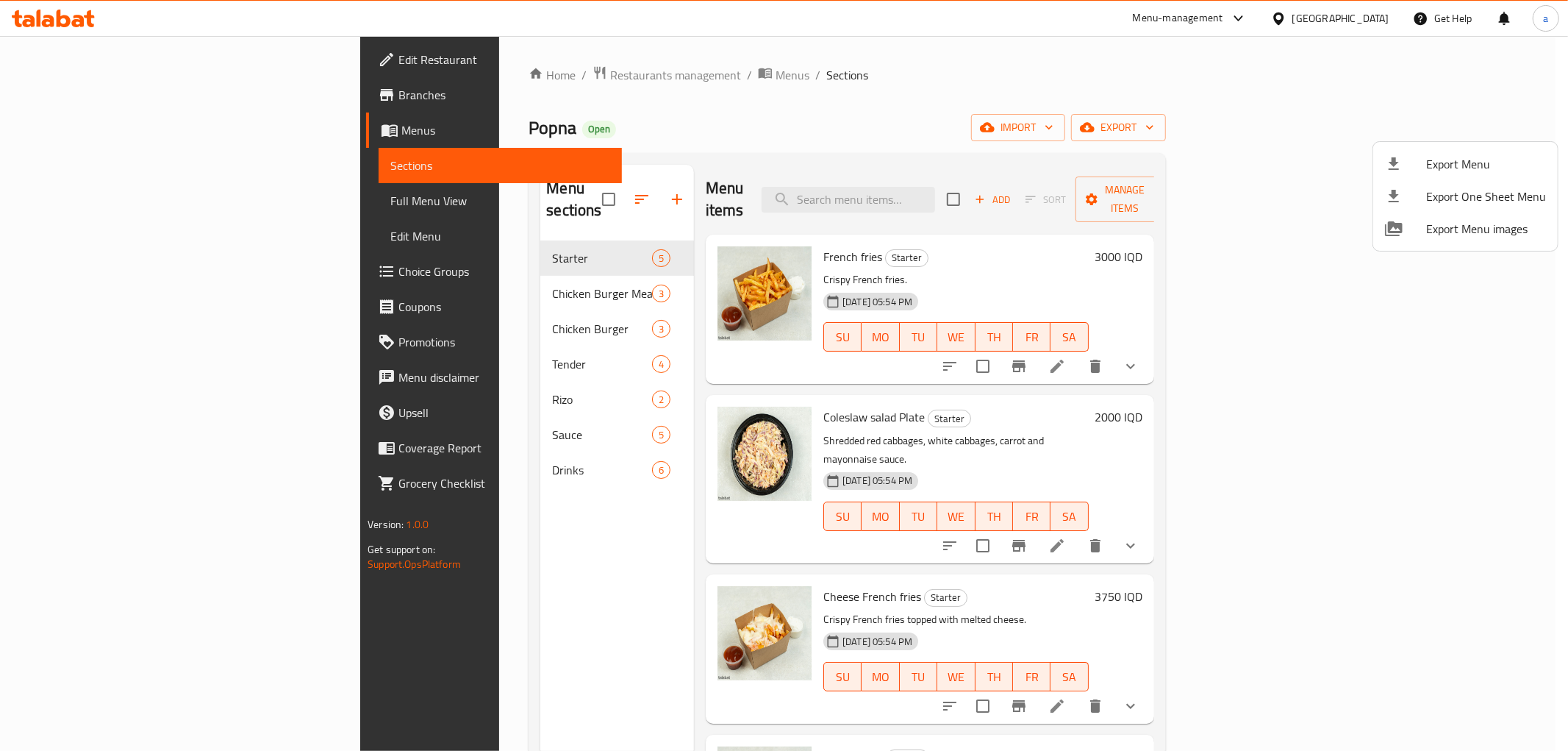
click at [552, 86] on div at bounding box center [784, 375] width 1568 height 751
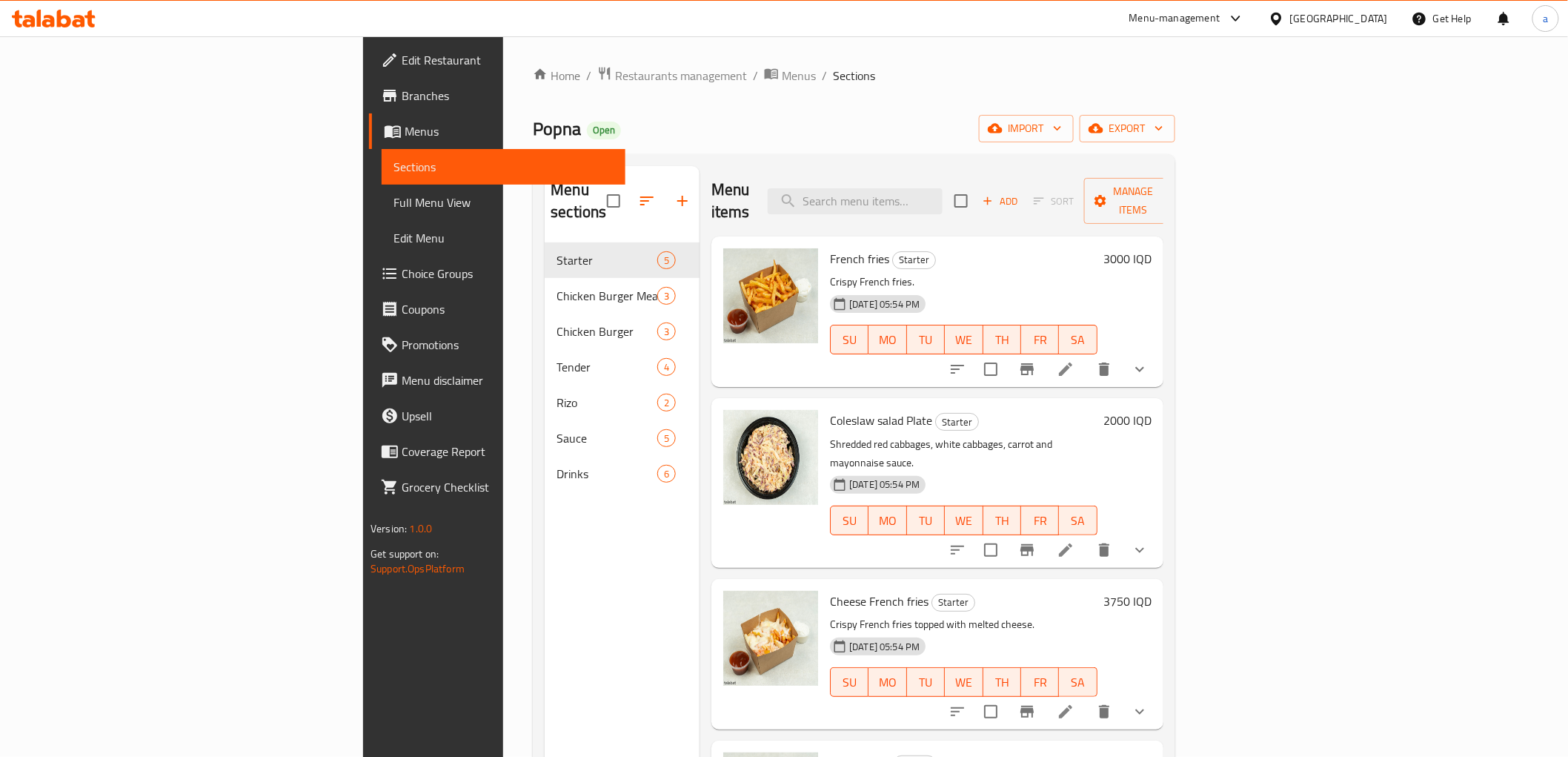
click at [554, 58] on div "Home / Restaurants management / Menus / Sections Popna Open import export Menu …" at bounding box center [853, 501] width 701 height 928
click at [782, 68] on span "Menus" at bounding box center [798, 76] width 34 height 18
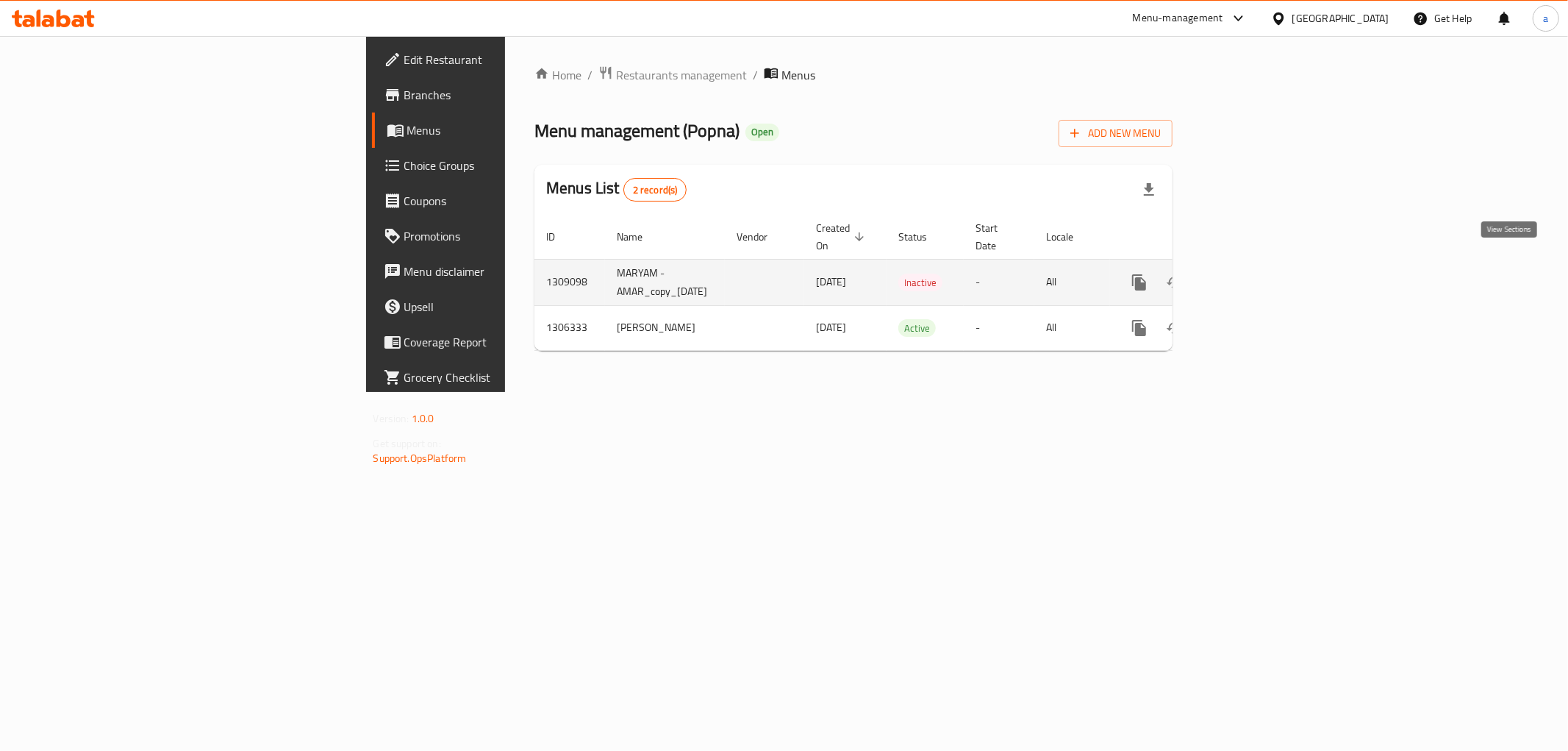
click at [1264, 265] on link "enhanced table" at bounding box center [1246, 282] width 35 height 35
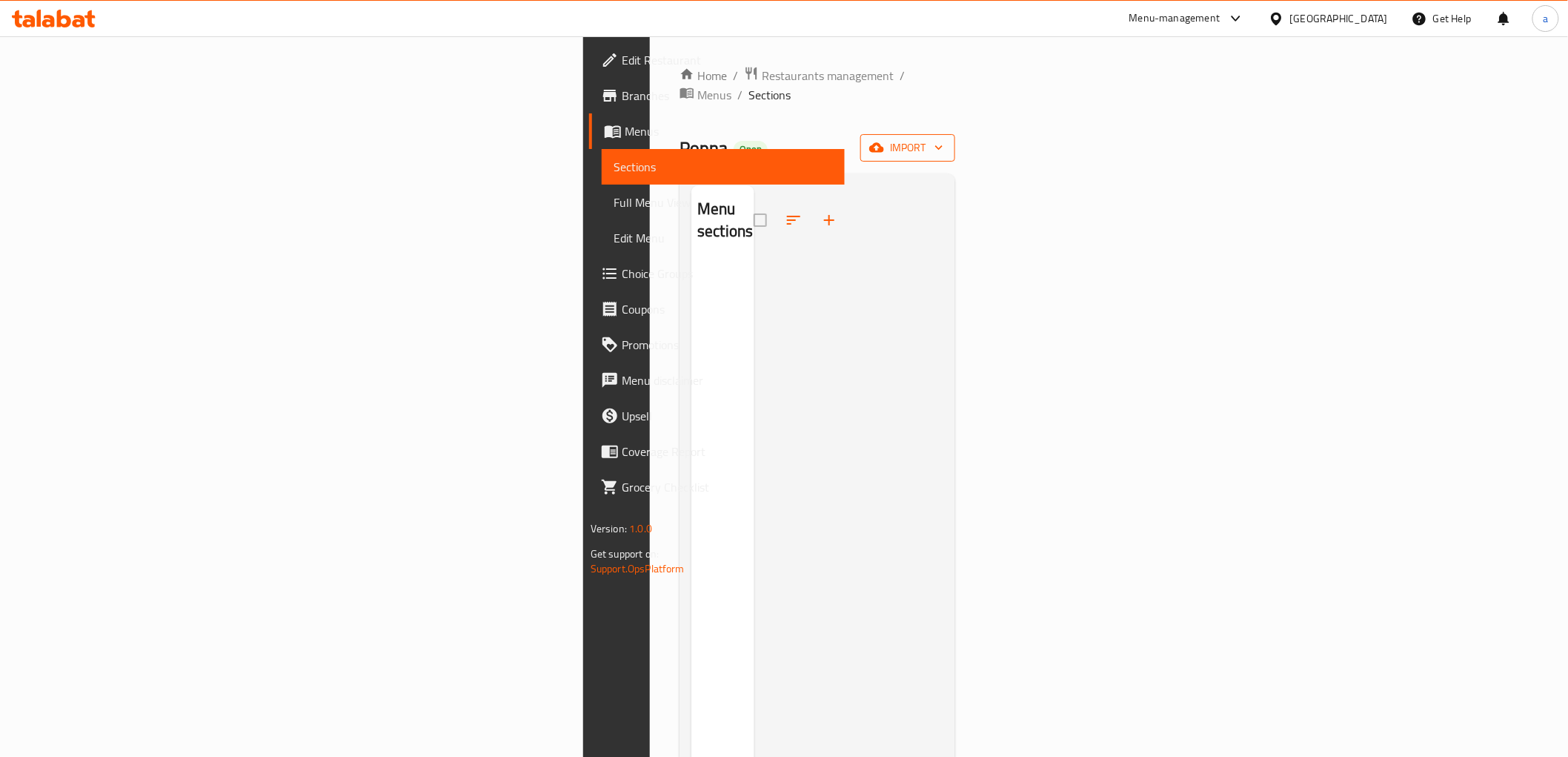
click at [944, 139] on span "import" at bounding box center [908, 148] width 71 height 18
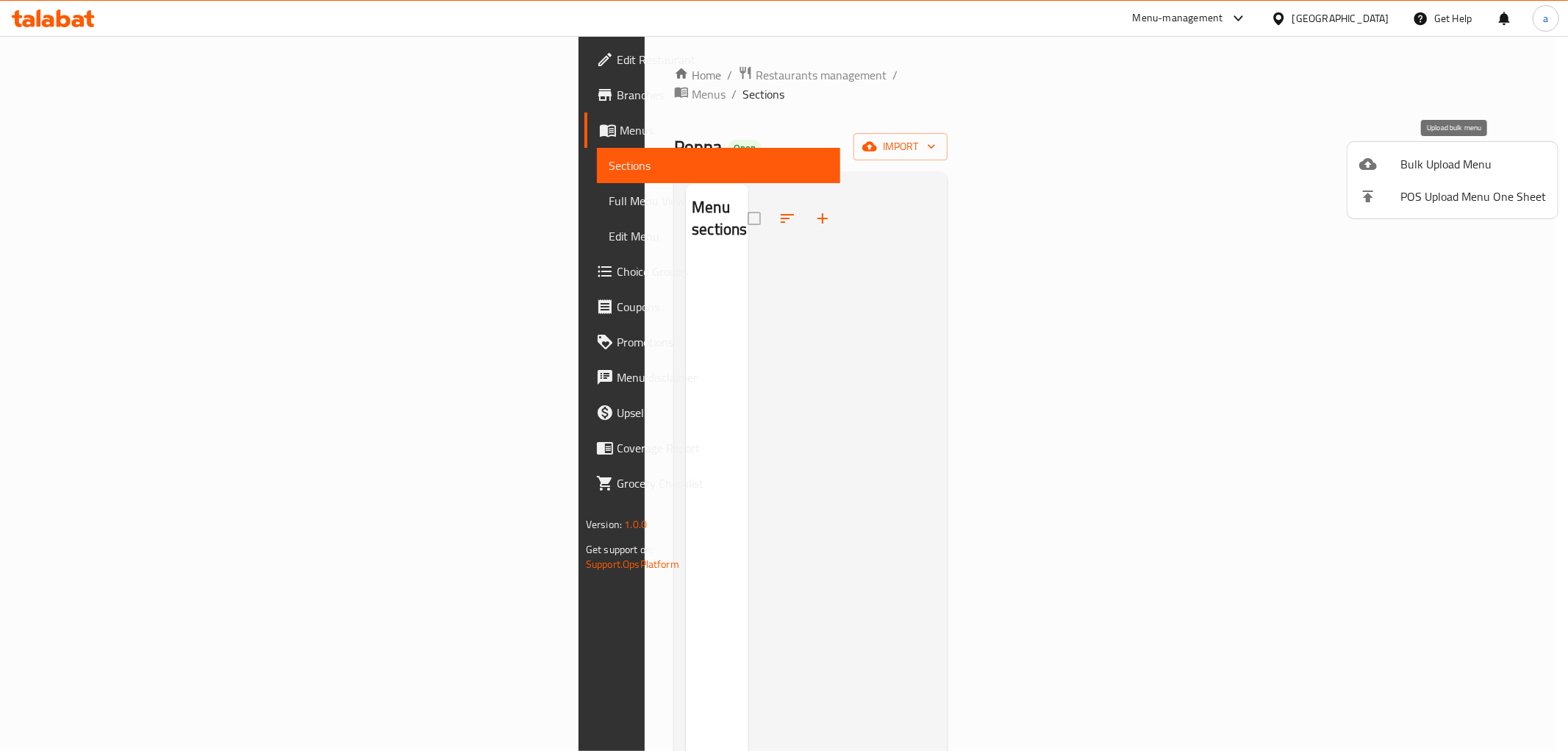
click at [1451, 167] on span "Bulk Upload Menu" at bounding box center [1473, 164] width 145 height 18
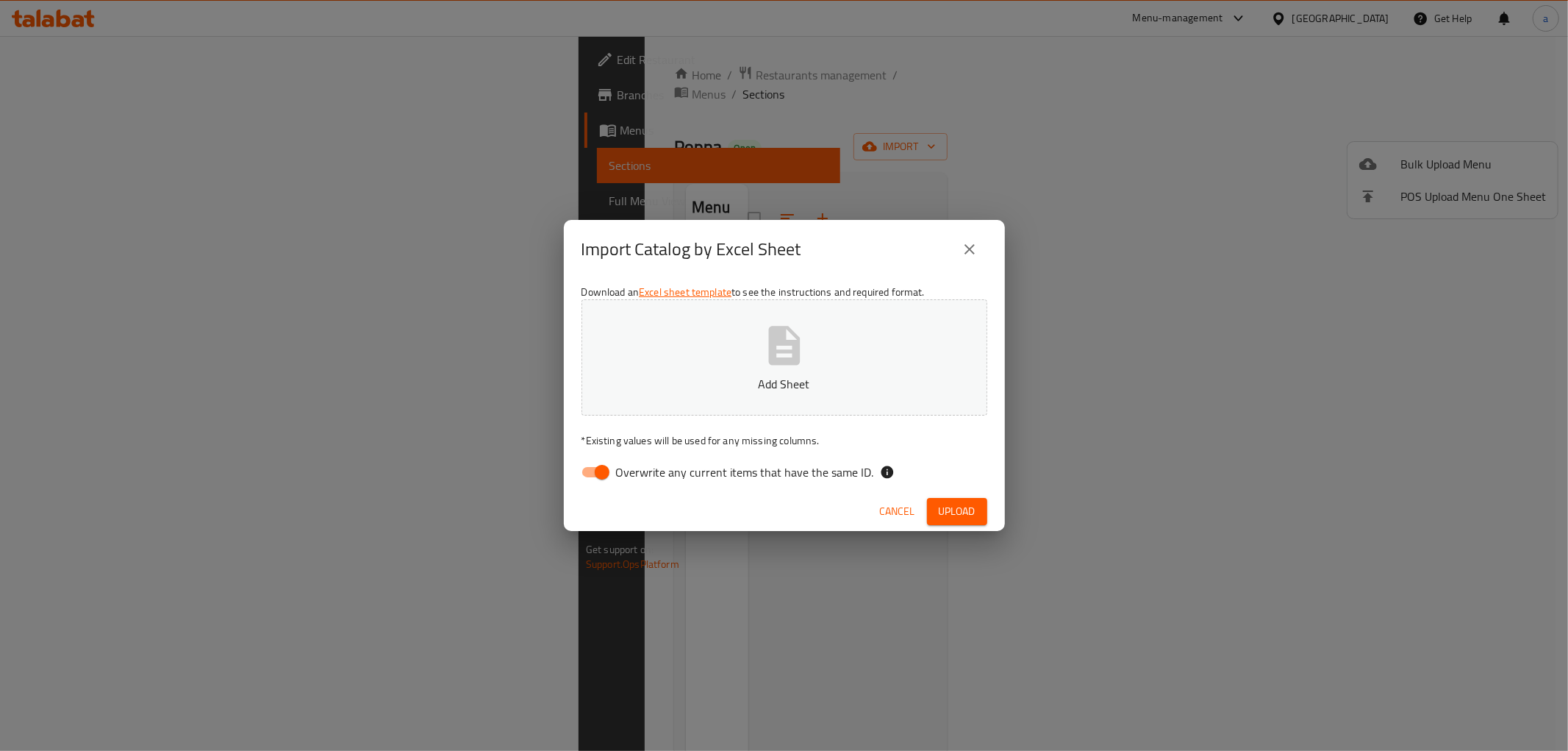
click at [555, 490] on div "Import Catalog by Excel Sheet Download an Excel sheet template to see the instr…" at bounding box center [784, 375] width 1568 height 751
click at [574, 479] on input "Overwrite any current items that have the same ID." at bounding box center [602, 472] width 84 height 28
checkbox input "false"
click at [648, 410] on button "Add Sheet" at bounding box center [784, 358] width 406 height 117
click at [961, 513] on span "Upload" at bounding box center [957, 511] width 37 height 18
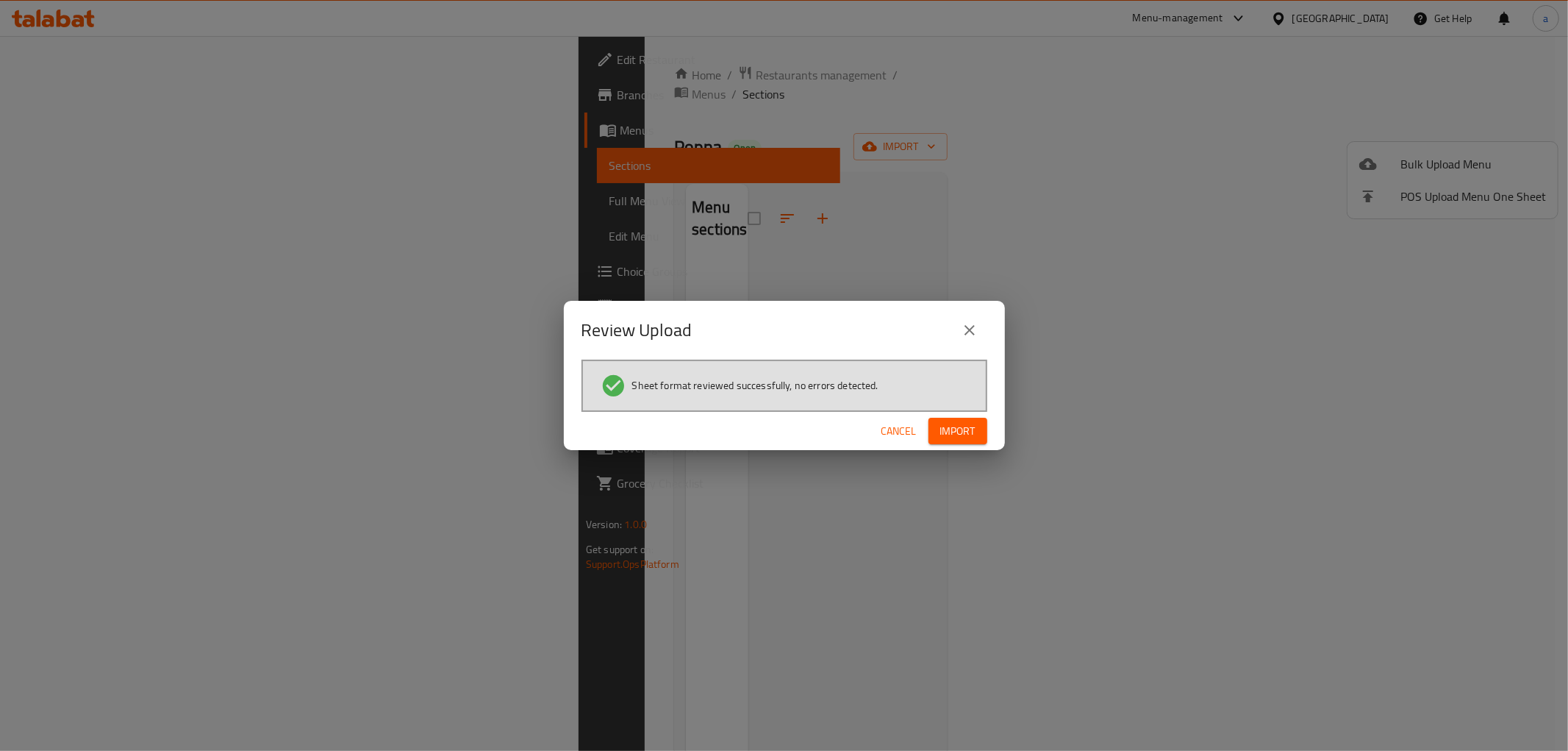
click at [969, 435] on span "Import" at bounding box center [958, 431] width 35 height 18
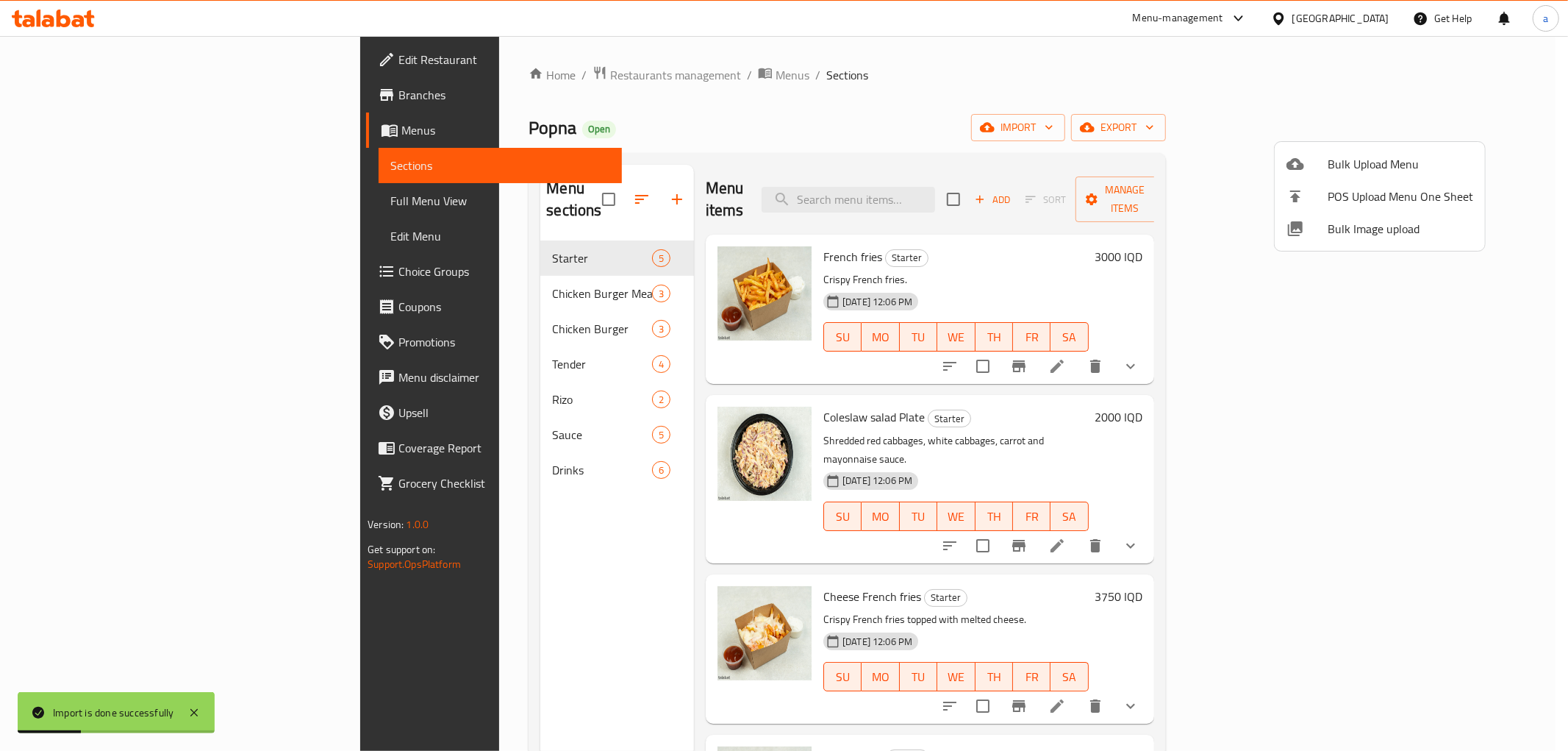
click at [471, 270] on div at bounding box center [784, 375] width 1568 height 751
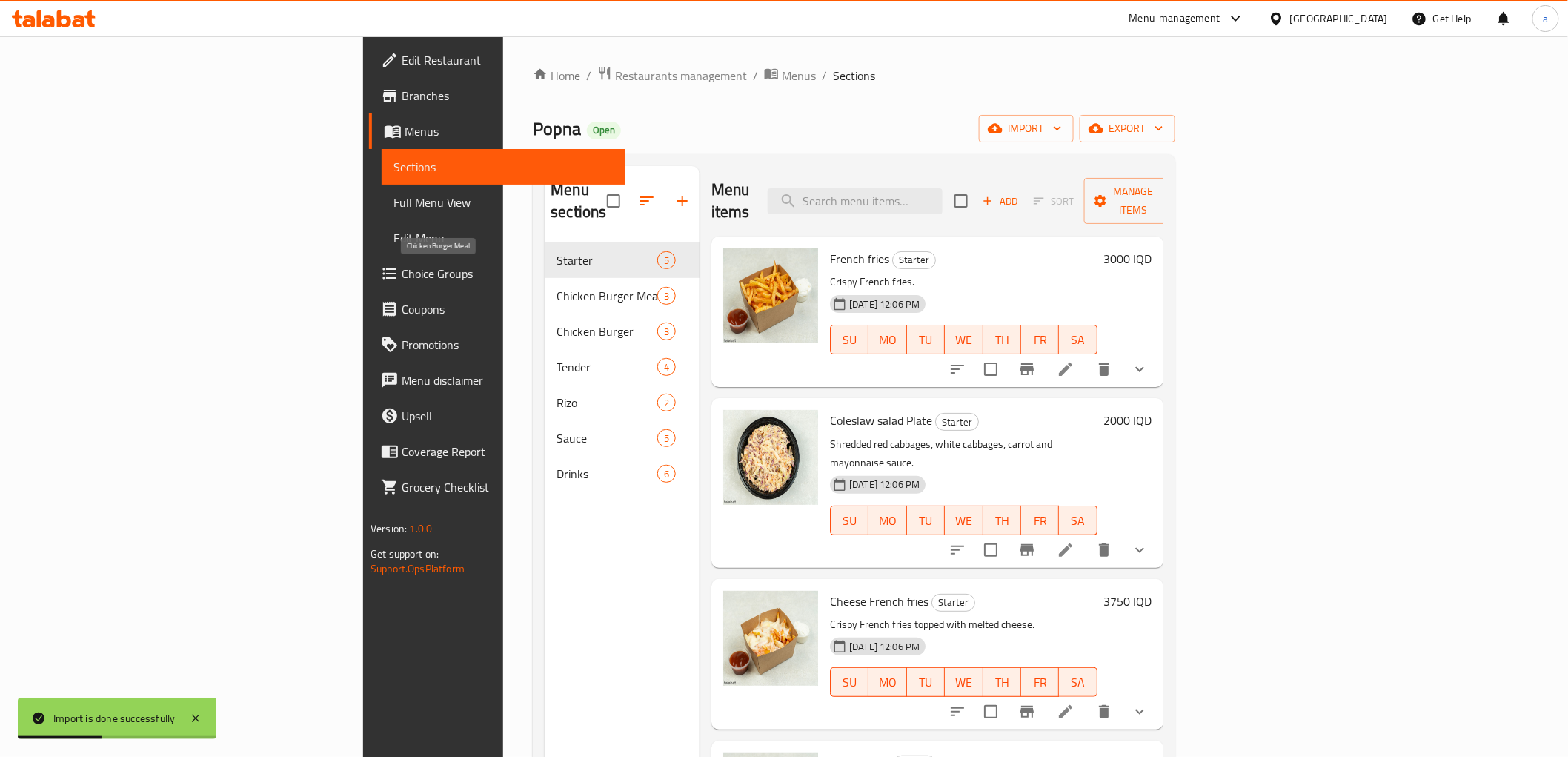
click at [557, 287] on span "Chicken Burger Meal" at bounding box center [606, 296] width 100 height 18
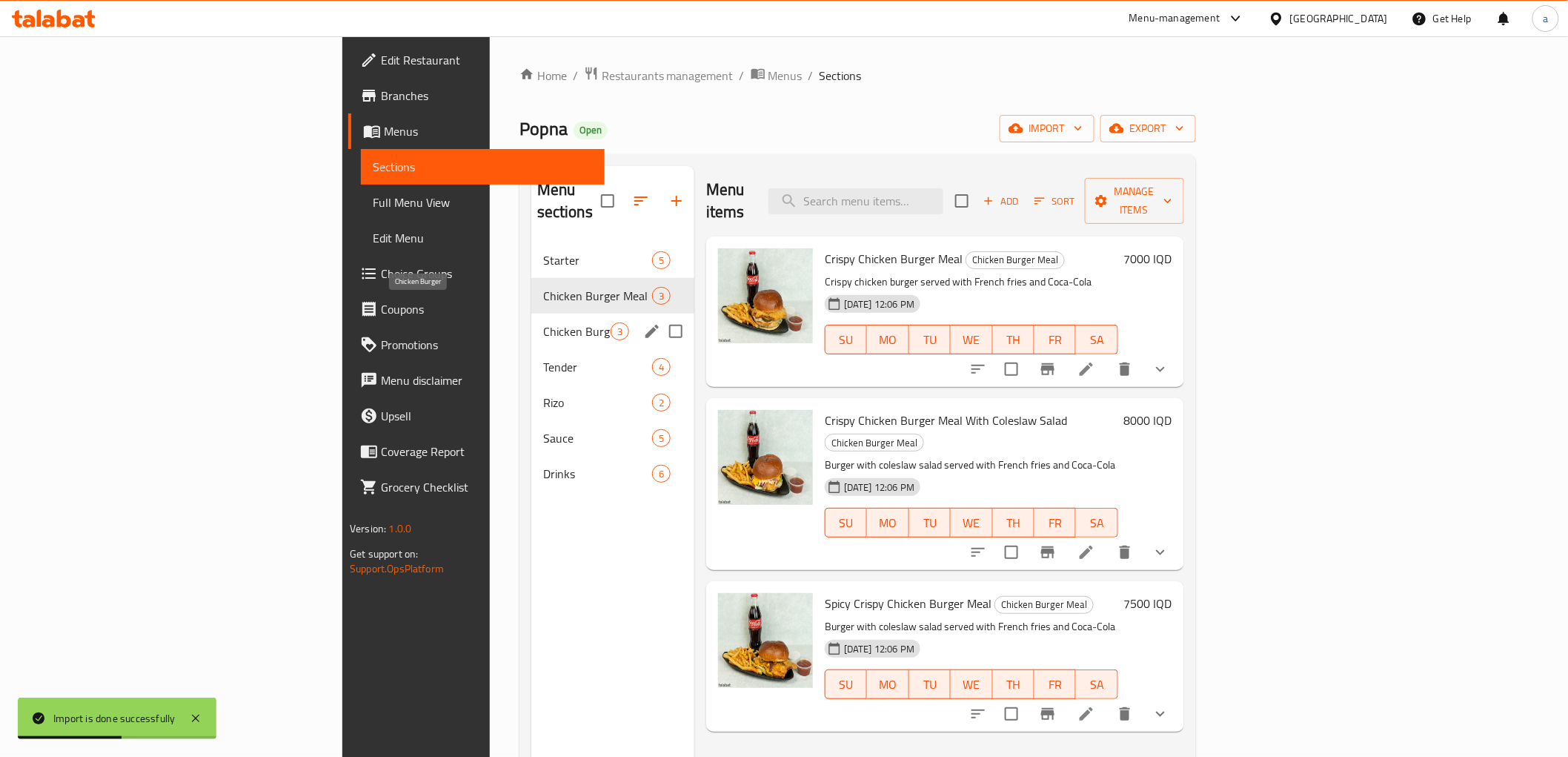
click at [543, 323] on span "Chicken Burger" at bounding box center [577, 332] width 68 height 18
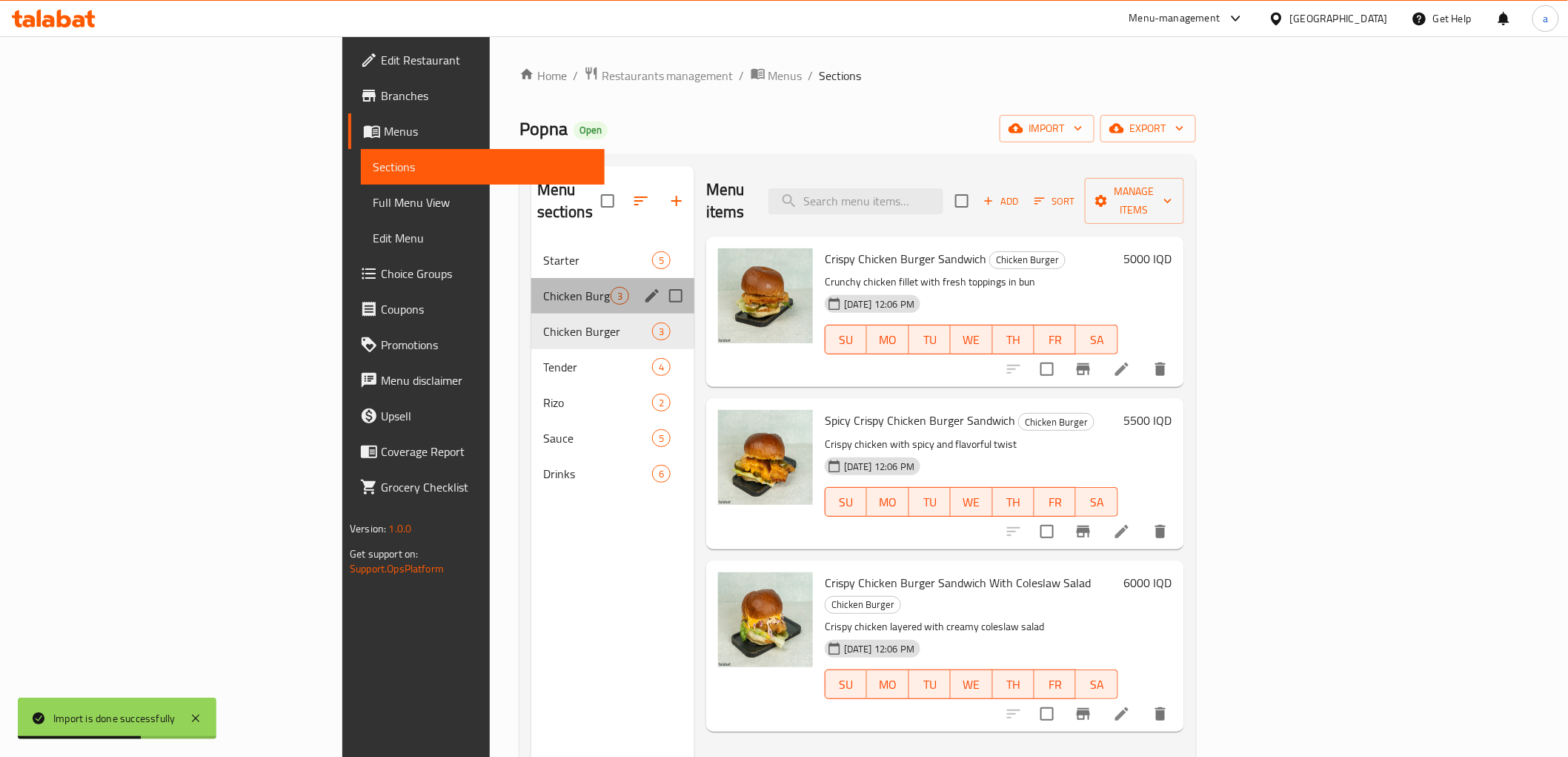
click at [532, 285] on div "Chicken Burger Meal 3" at bounding box center [613, 295] width 163 height 36
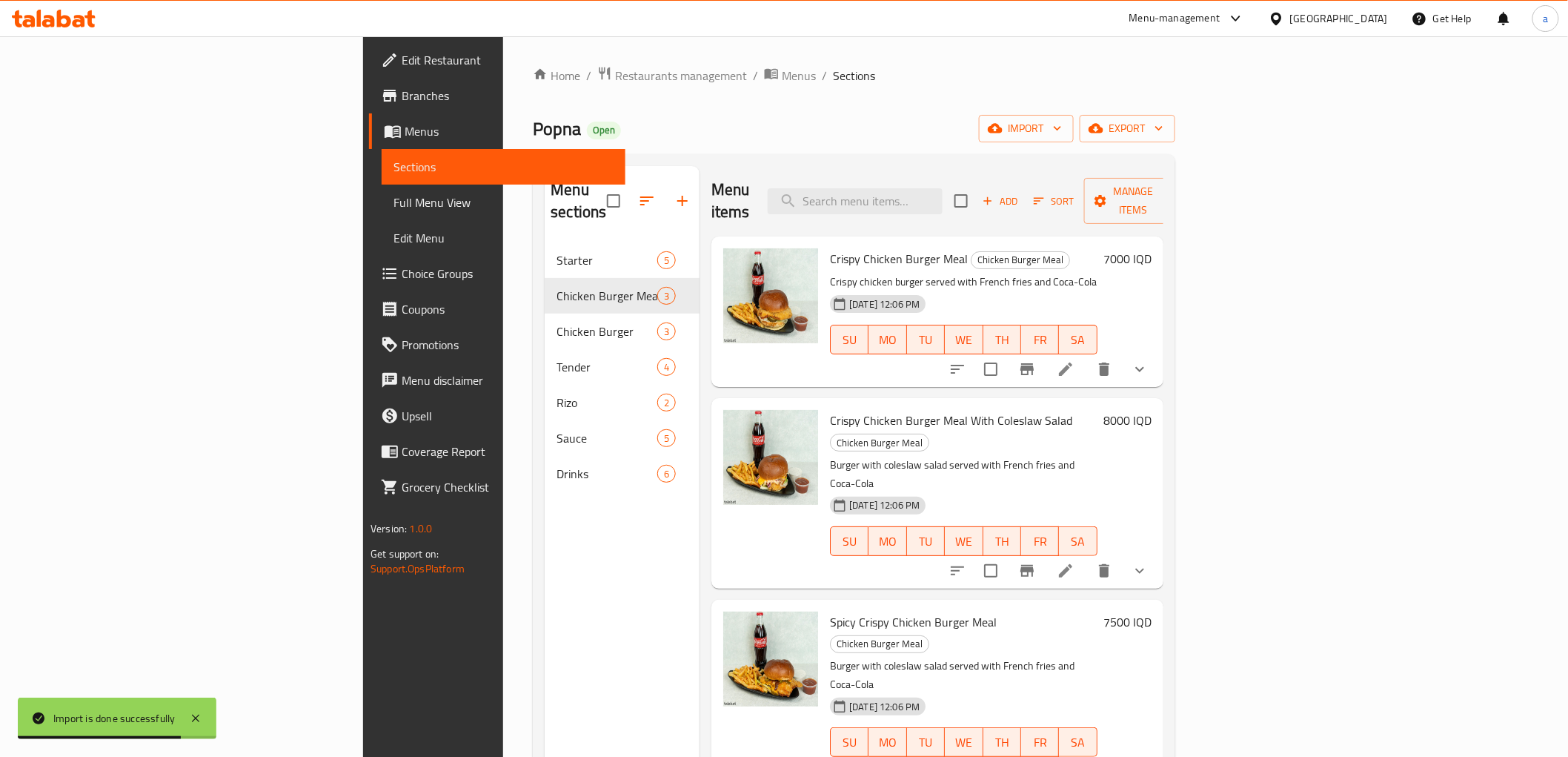
click at [526, 61] on div "Home / Restaurants management / Menus / Sections Popna Open import export Menu …" at bounding box center [853, 501] width 701 height 928
click at [764, 72] on span "breadcrumb" at bounding box center [773, 75] width 18 height 19
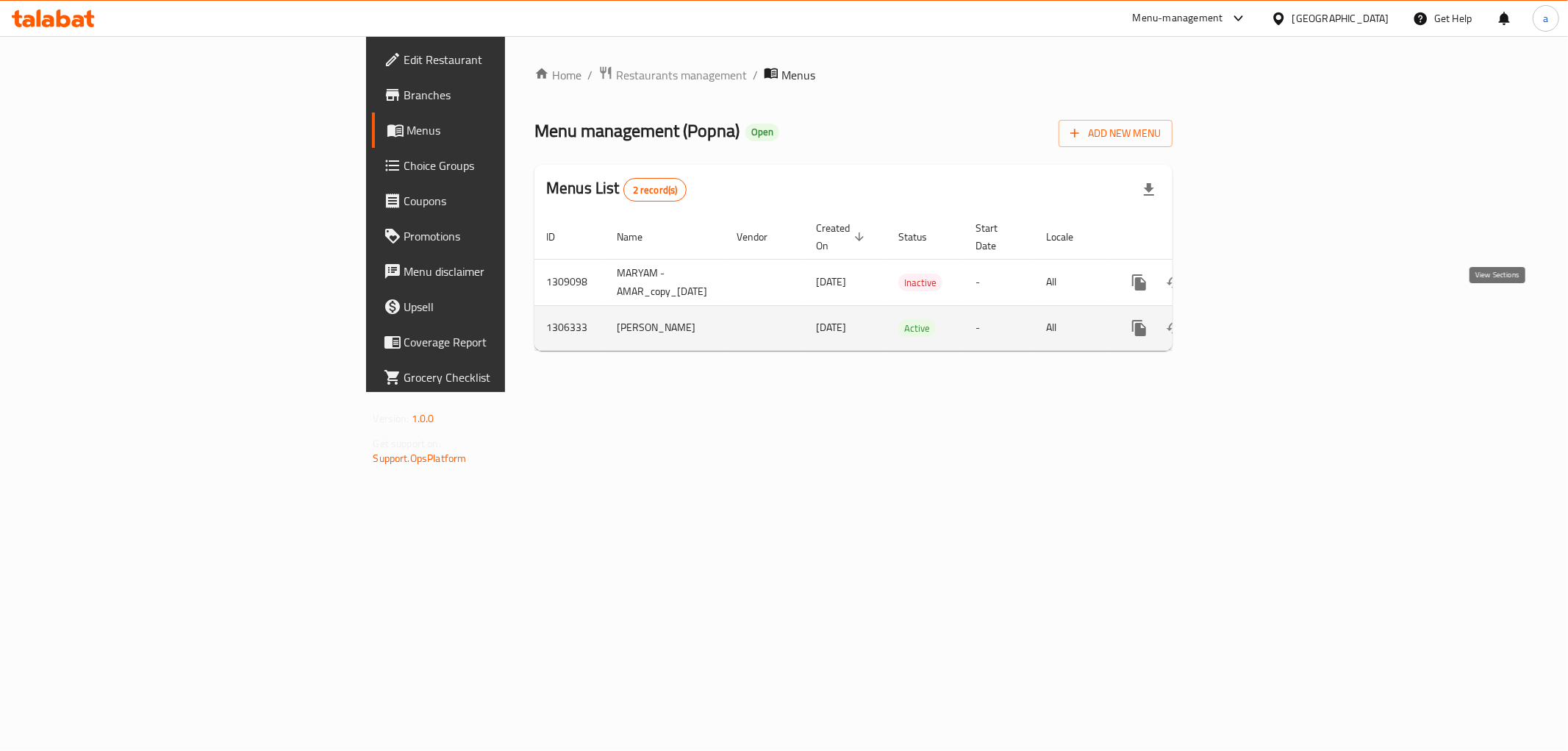
click at [1264, 312] on link "enhanced table" at bounding box center [1246, 327] width 35 height 35
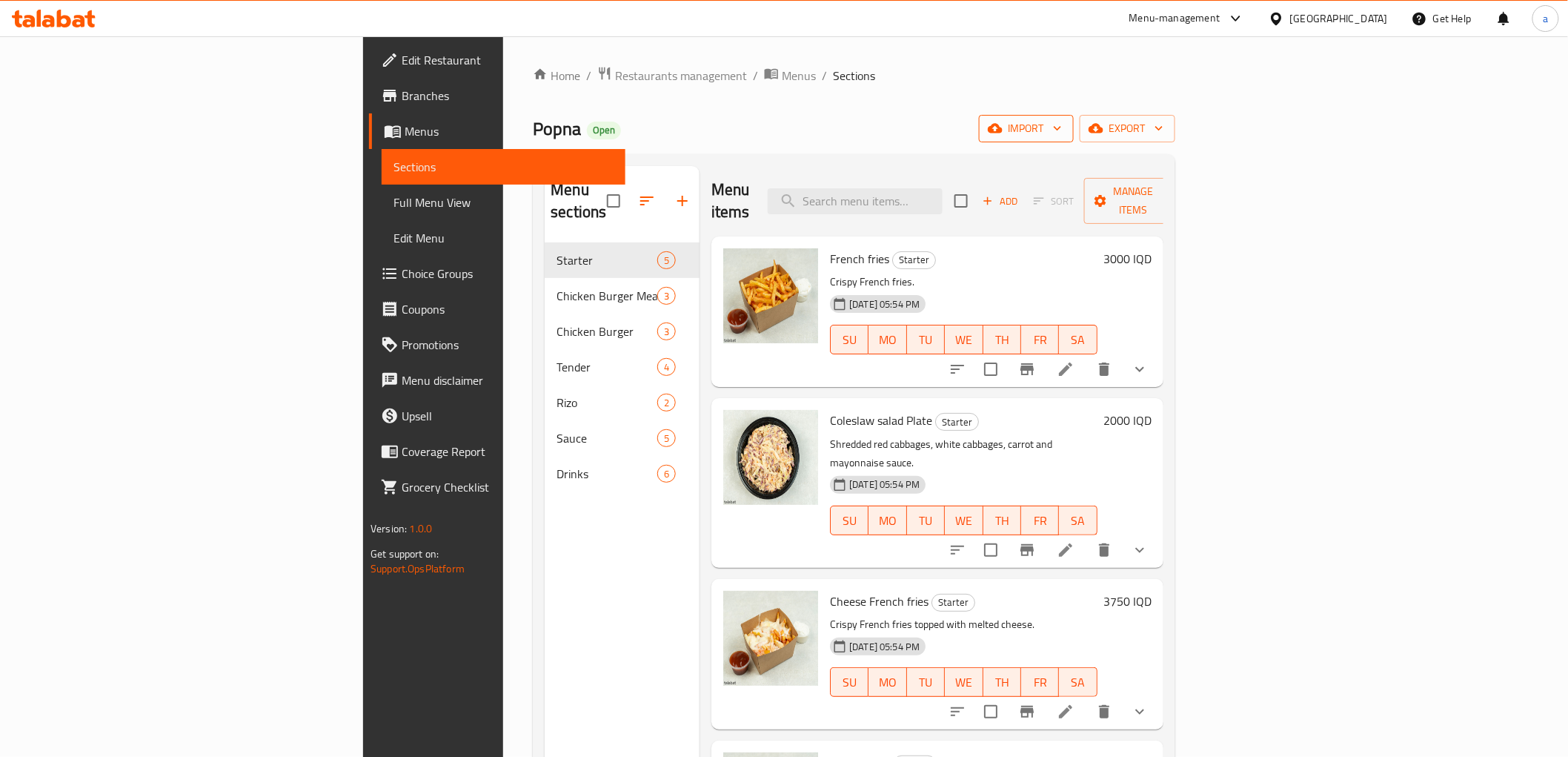
click at [1062, 130] on span "import" at bounding box center [1026, 128] width 71 height 18
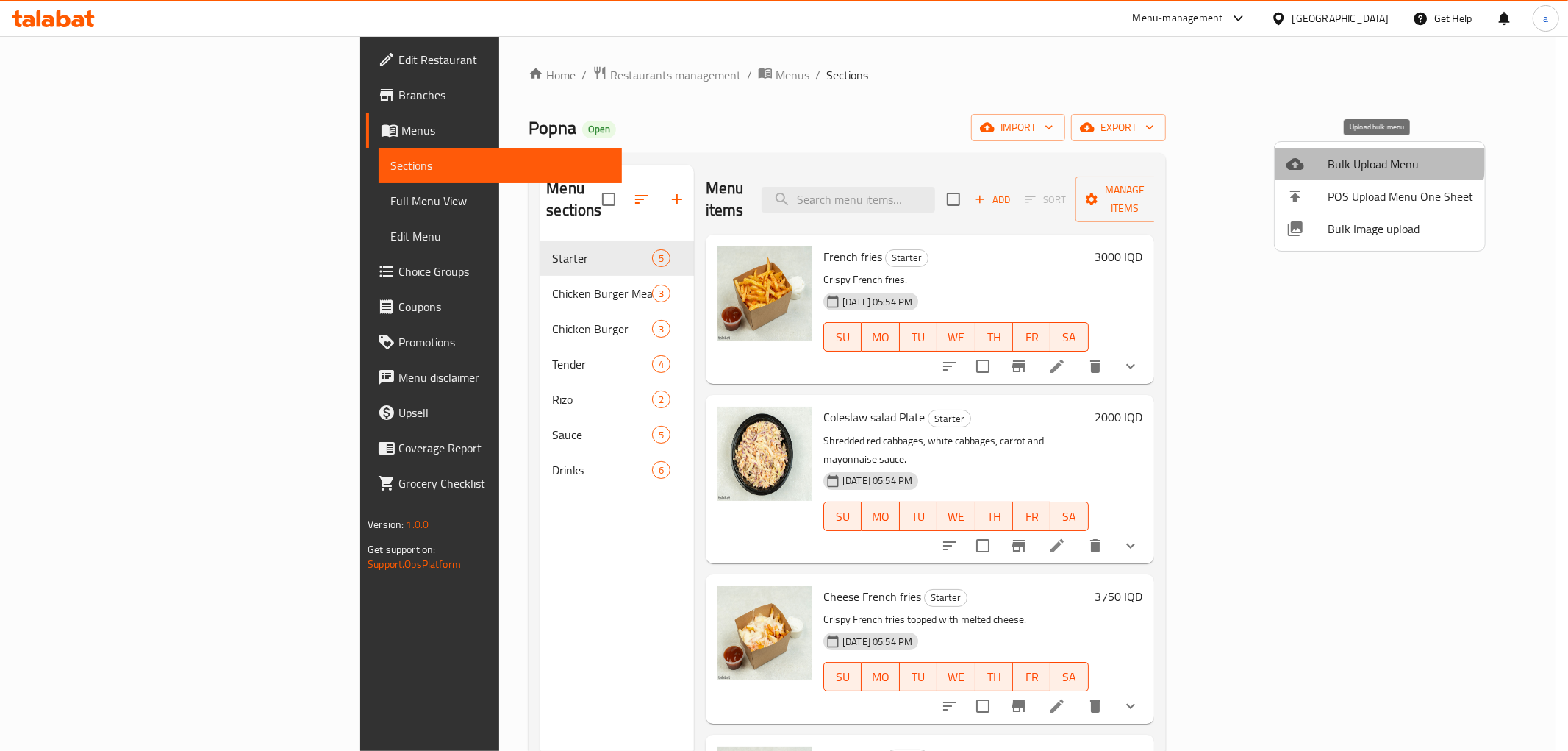
click at [1361, 158] on span "Bulk Upload Menu" at bounding box center [1400, 164] width 145 height 18
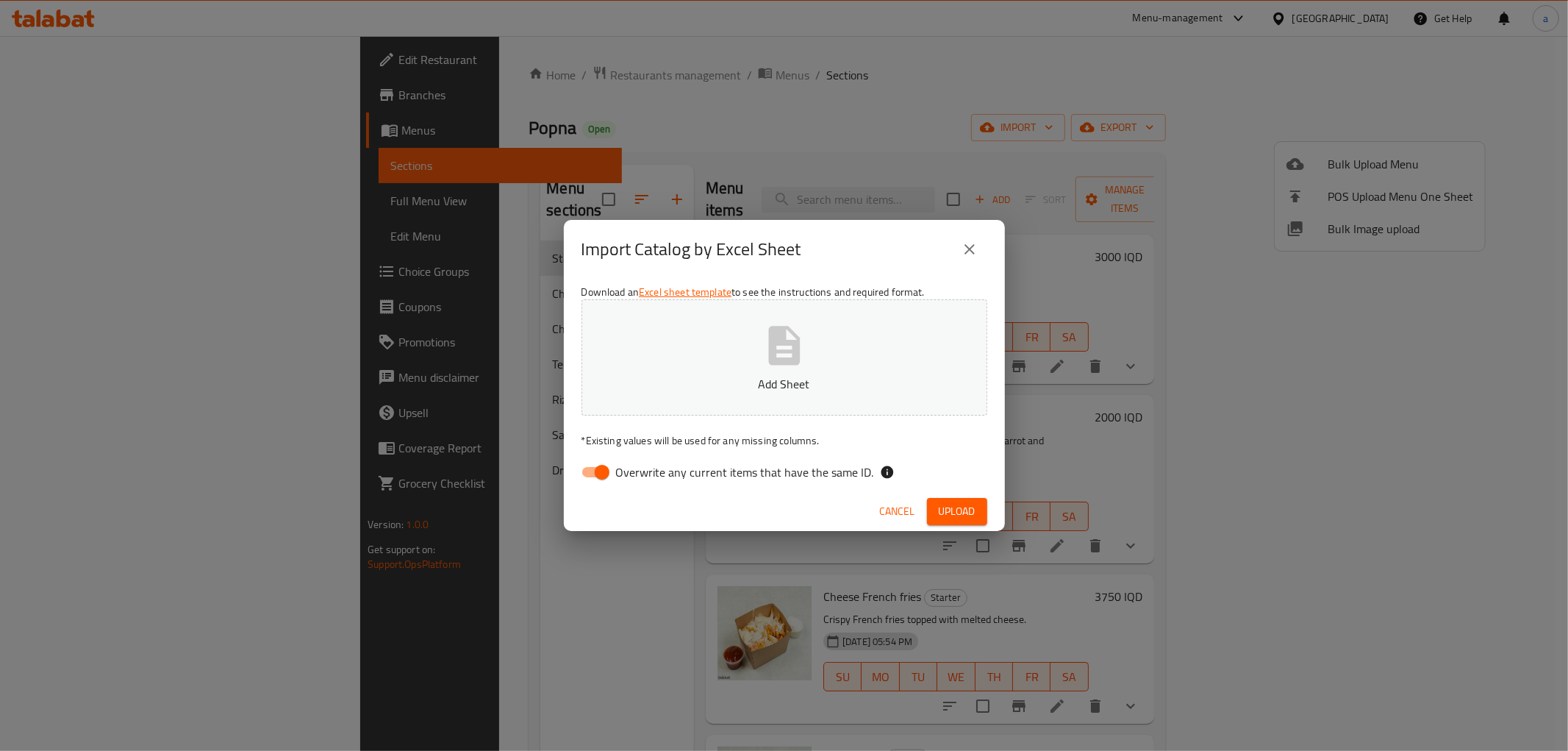
click at [601, 481] on input "Overwrite any current items that have the same ID." at bounding box center [602, 472] width 84 height 28
checkbox input "false"
click at [673, 386] on p "Add Sheet" at bounding box center [784, 384] width 360 height 18
click at [967, 509] on span "Upload" at bounding box center [957, 511] width 37 height 18
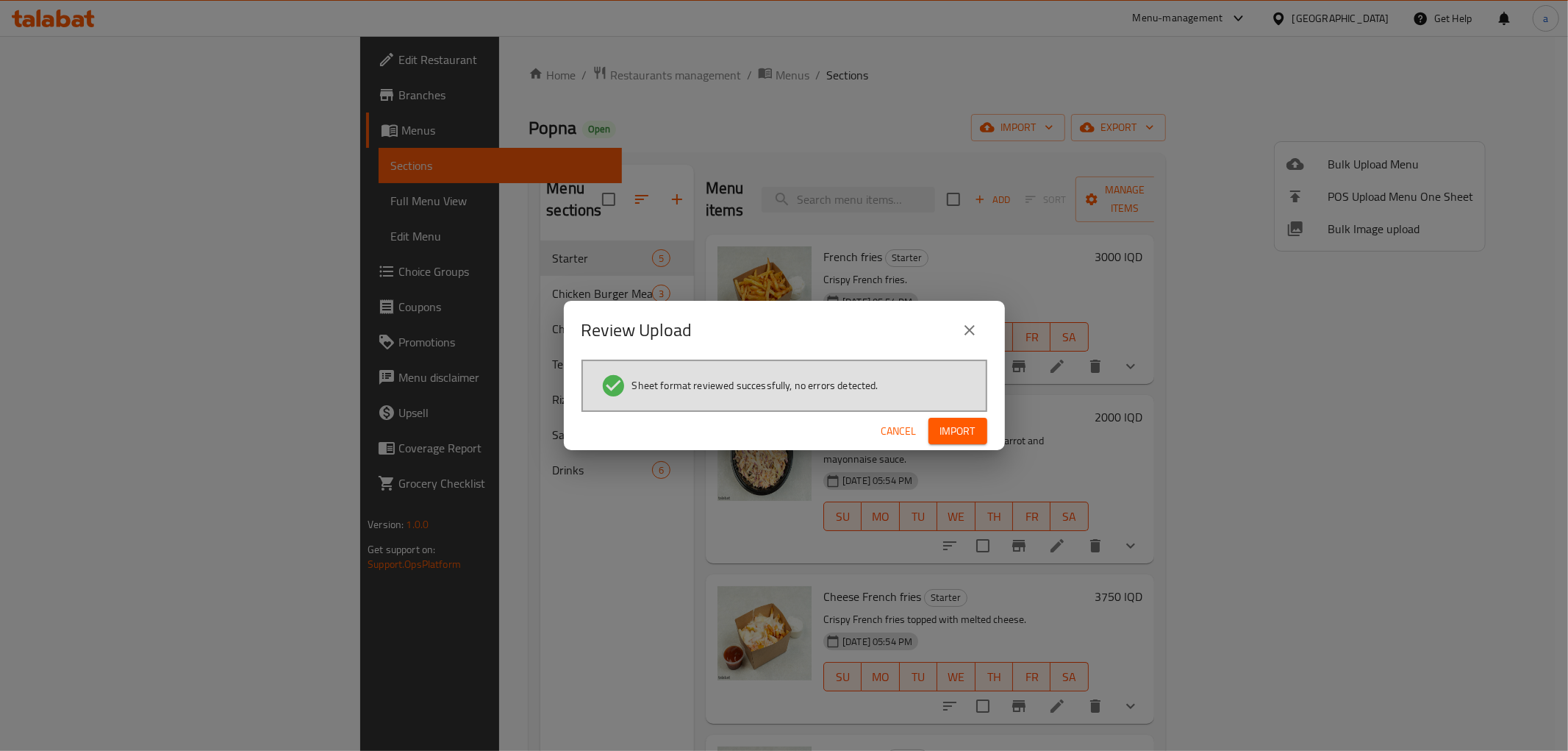
click at [944, 414] on div "Cancel Import" at bounding box center [784, 431] width 441 height 39
click at [944, 423] on span "Import" at bounding box center [958, 431] width 35 height 18
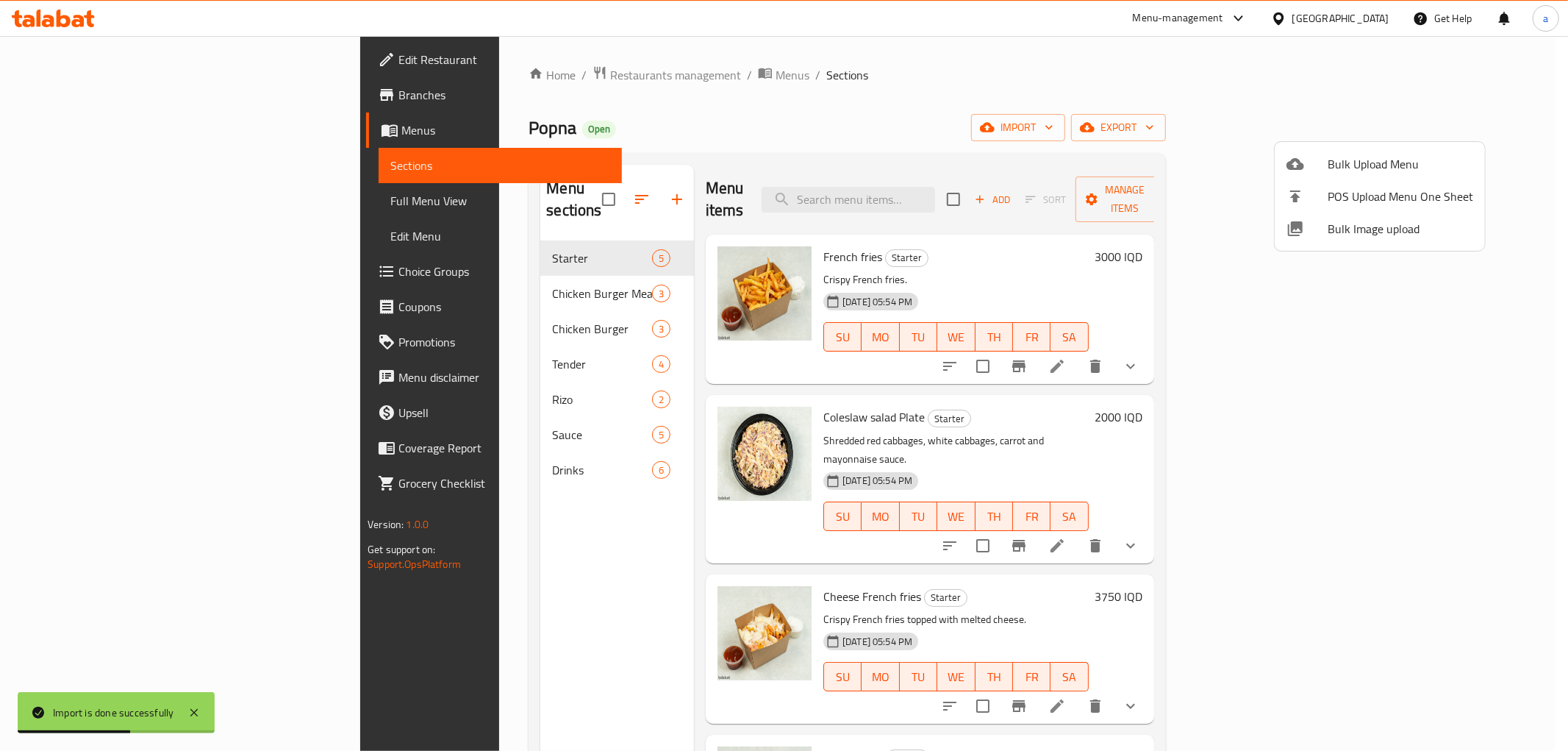
click at [487, 309] on div at bounding box center [784, 375] width 1568 height 751
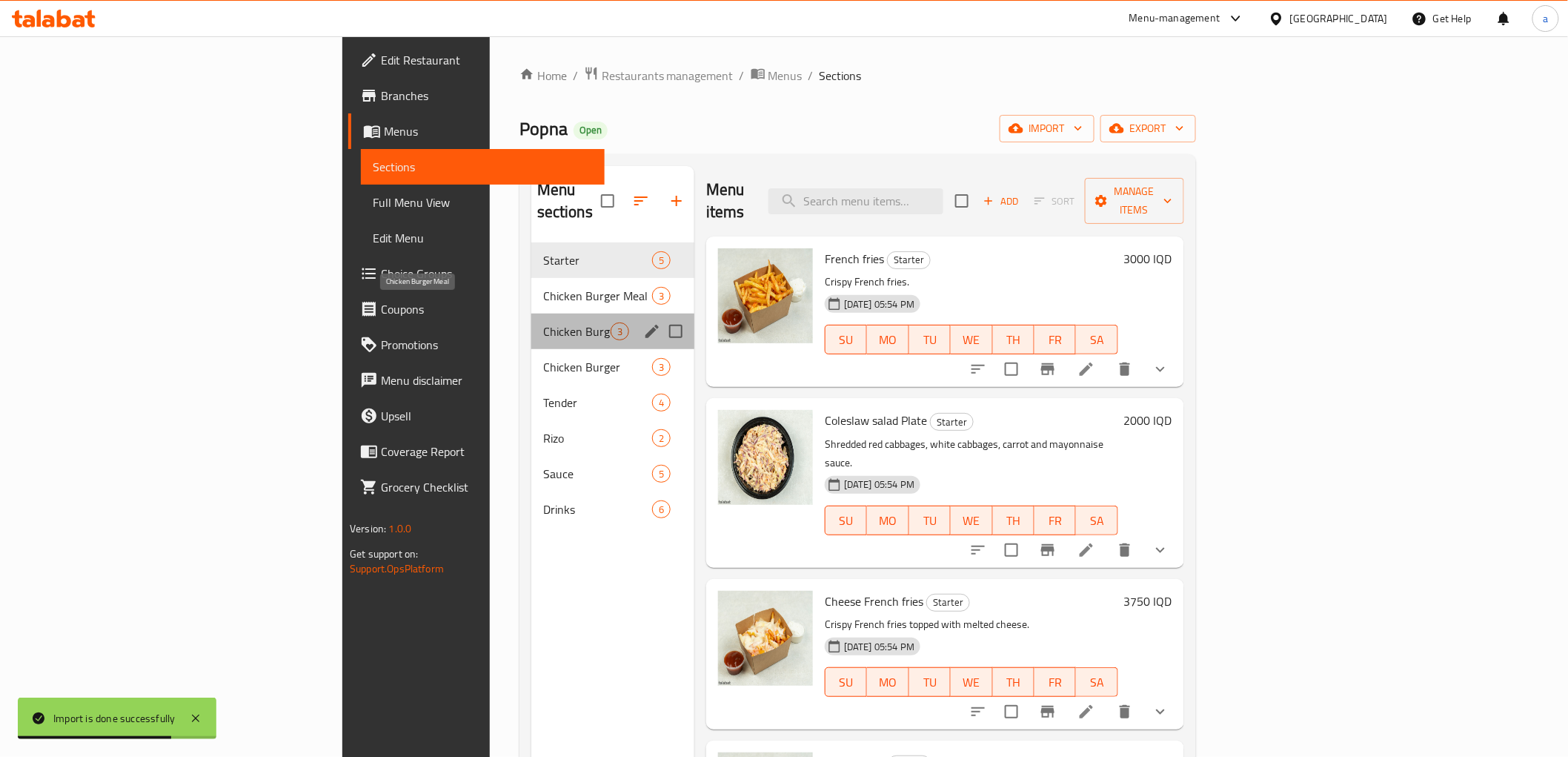
click at [543, 323] on span "Chicken Burger Meal" at bounding box center [577, 332] width 68 height 18
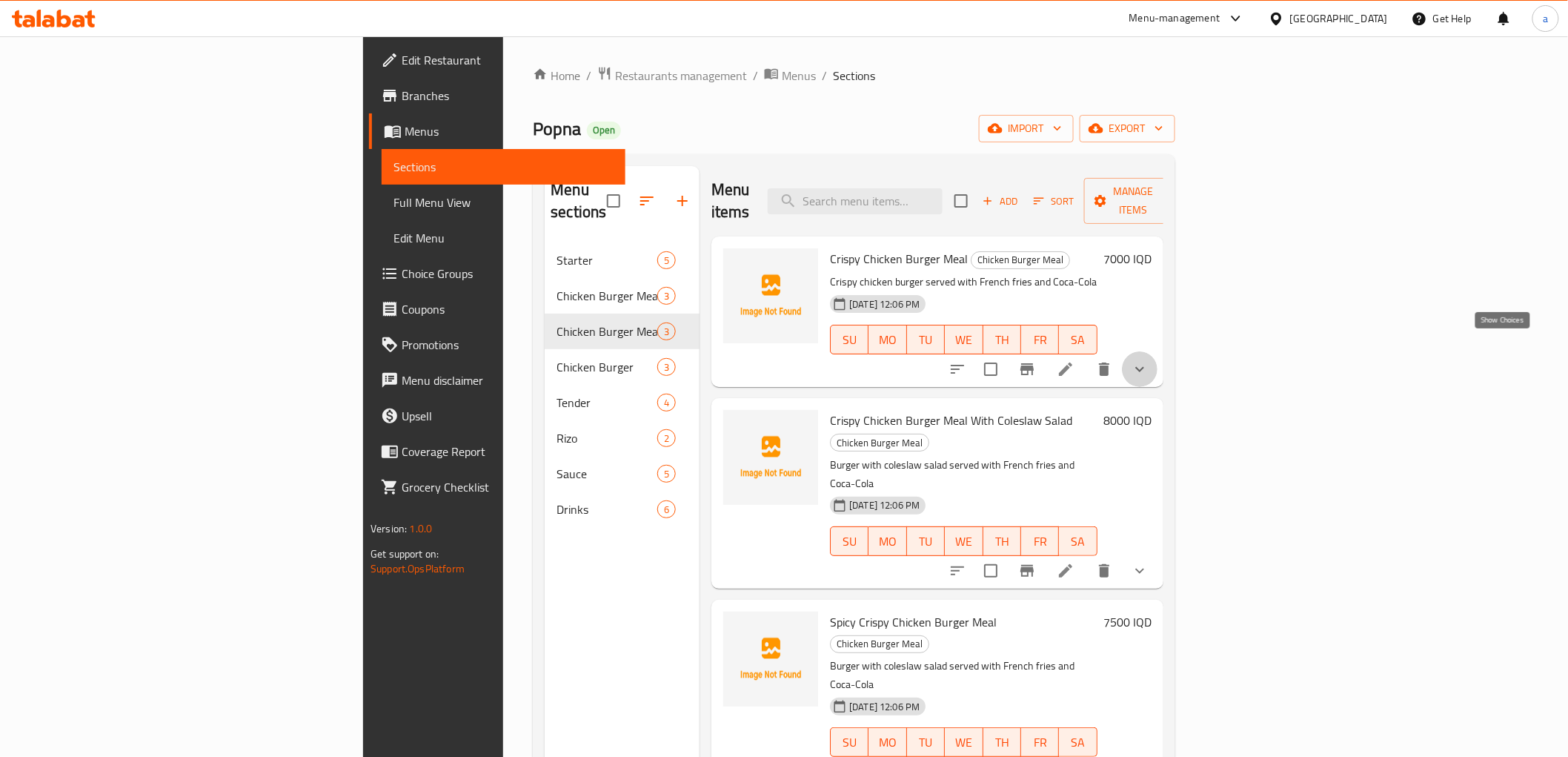
click at [1149, 361] on icon "show more" at bounding box center [1140, 370] width 18 height 18
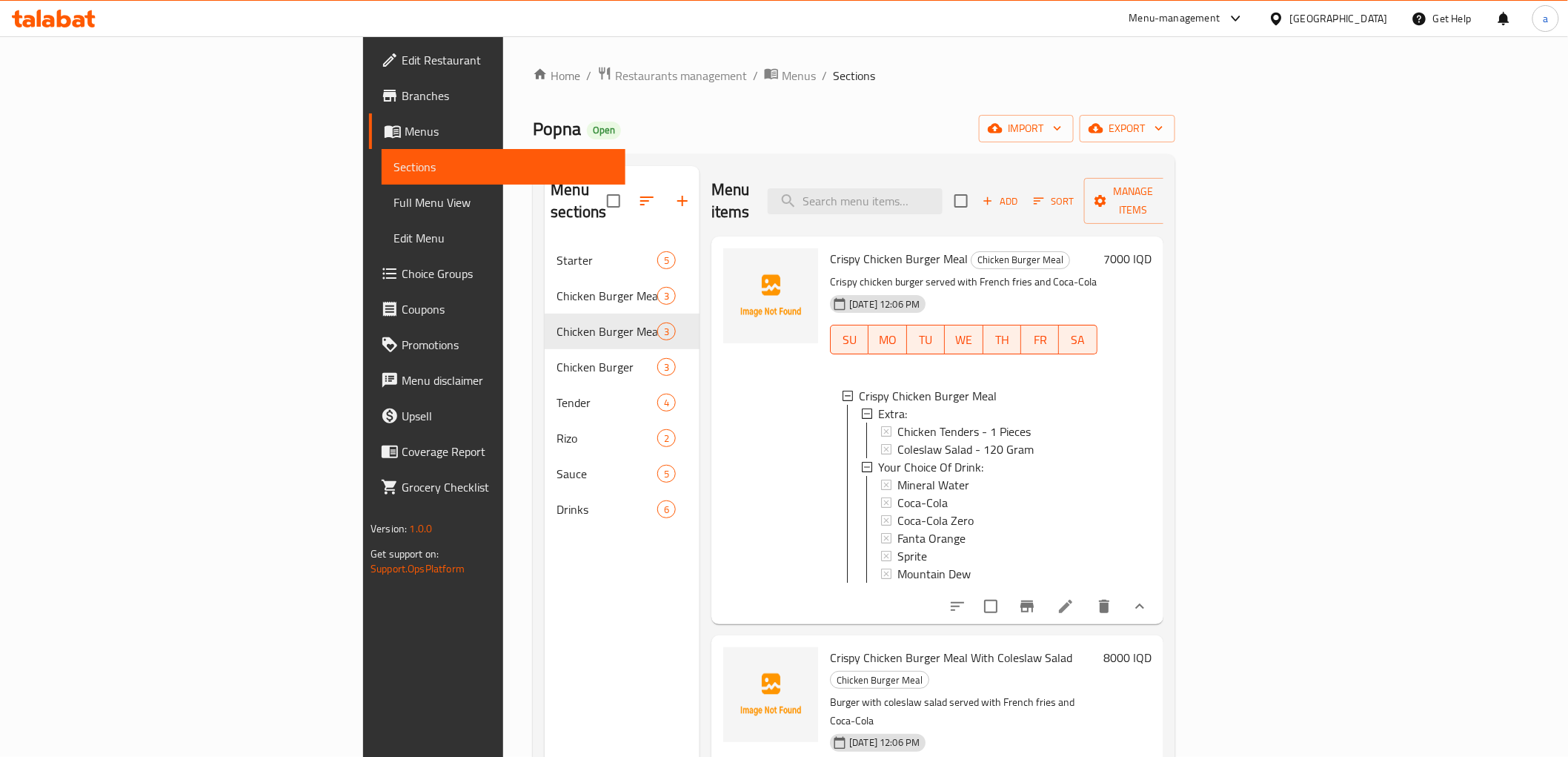
click at [1158, 606] on button "show more" at bounding box center [1140, 606] width 36 height 36
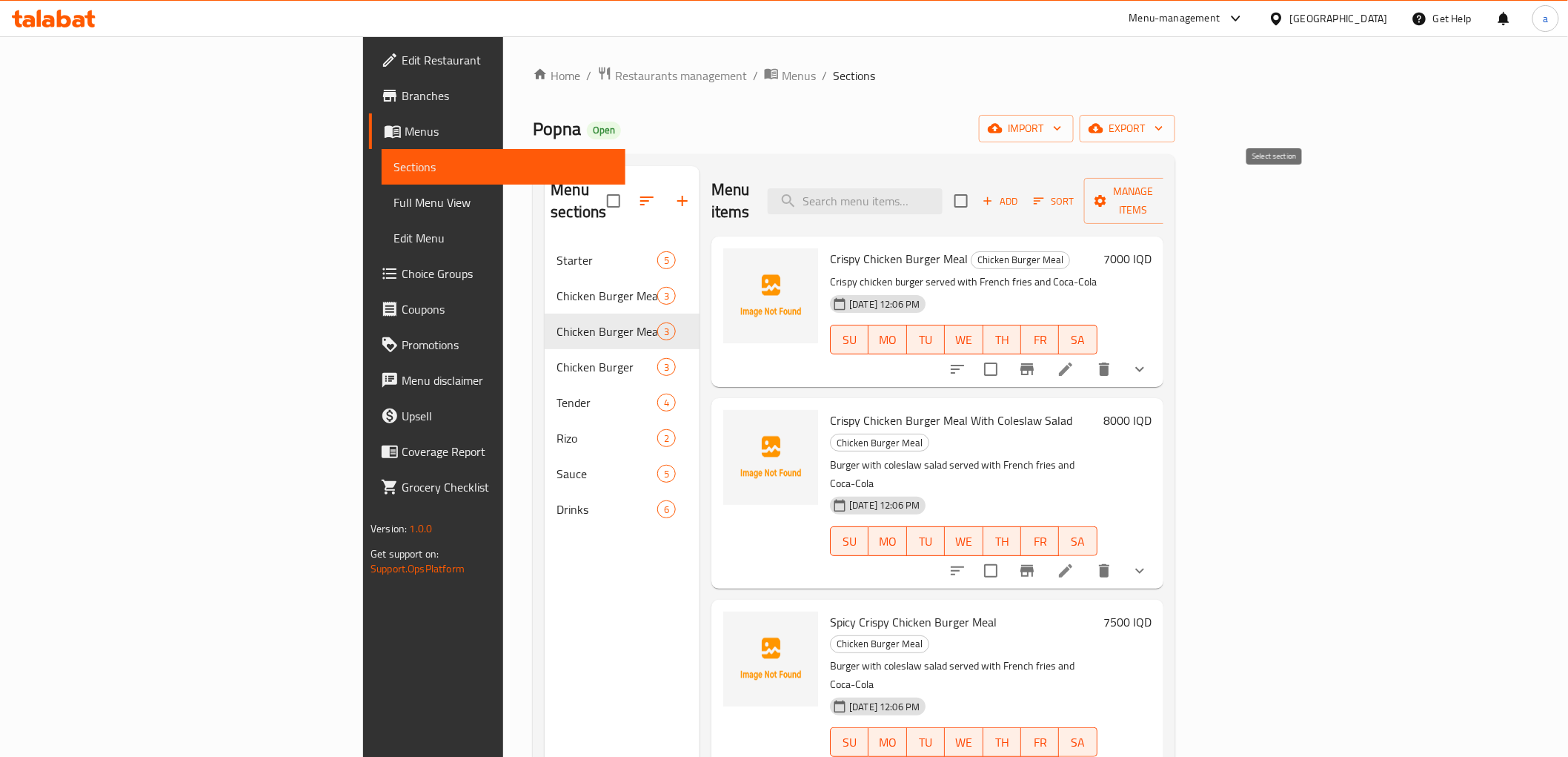
click at [977, 204] on input "checkbox" at bounding box center [961, 201] width 31 height 31
checkbox input "true"
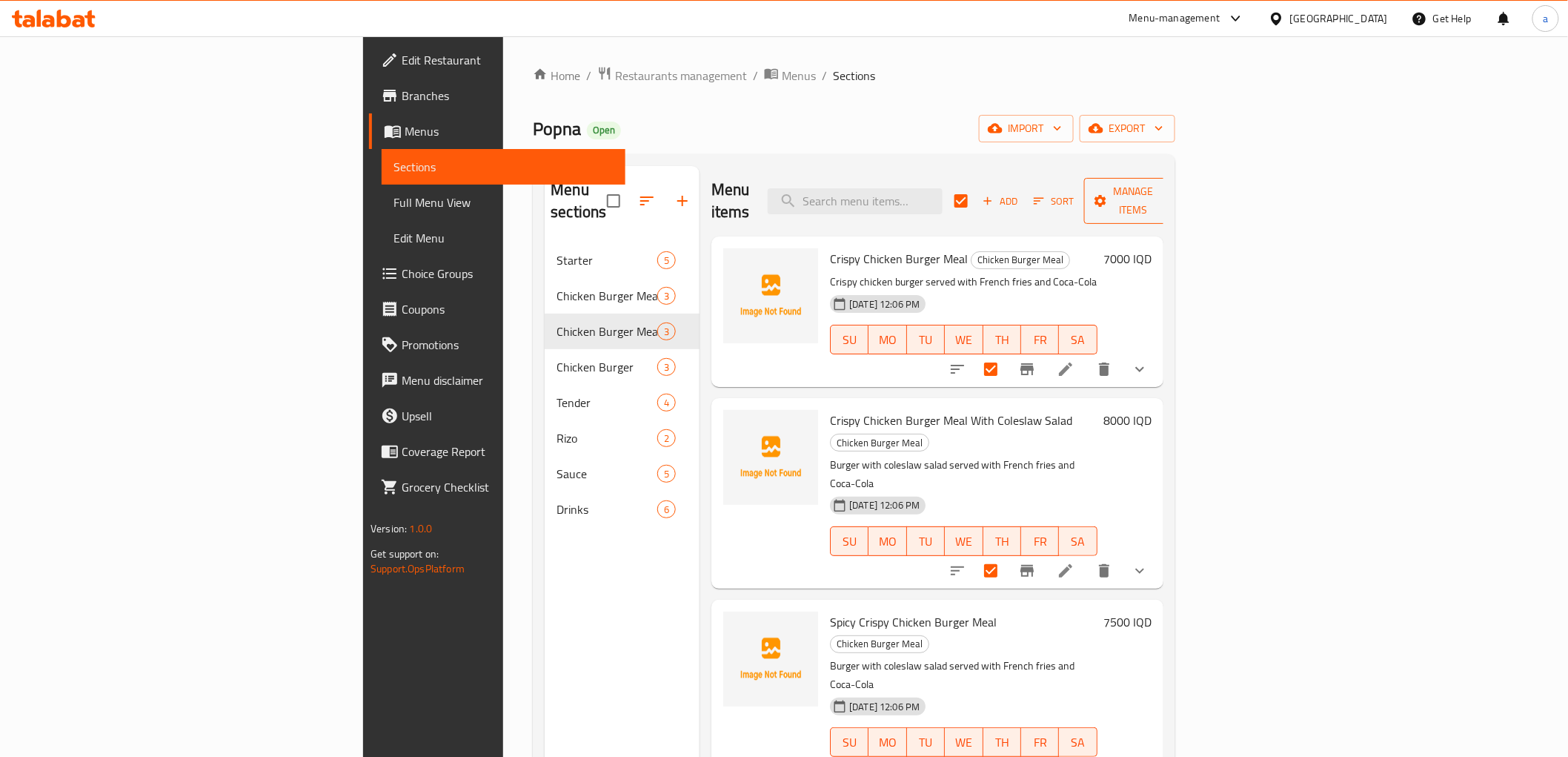
click at [1172, 190] on span "Manage items" at bounding box center [1133, 200] width 75 height 37
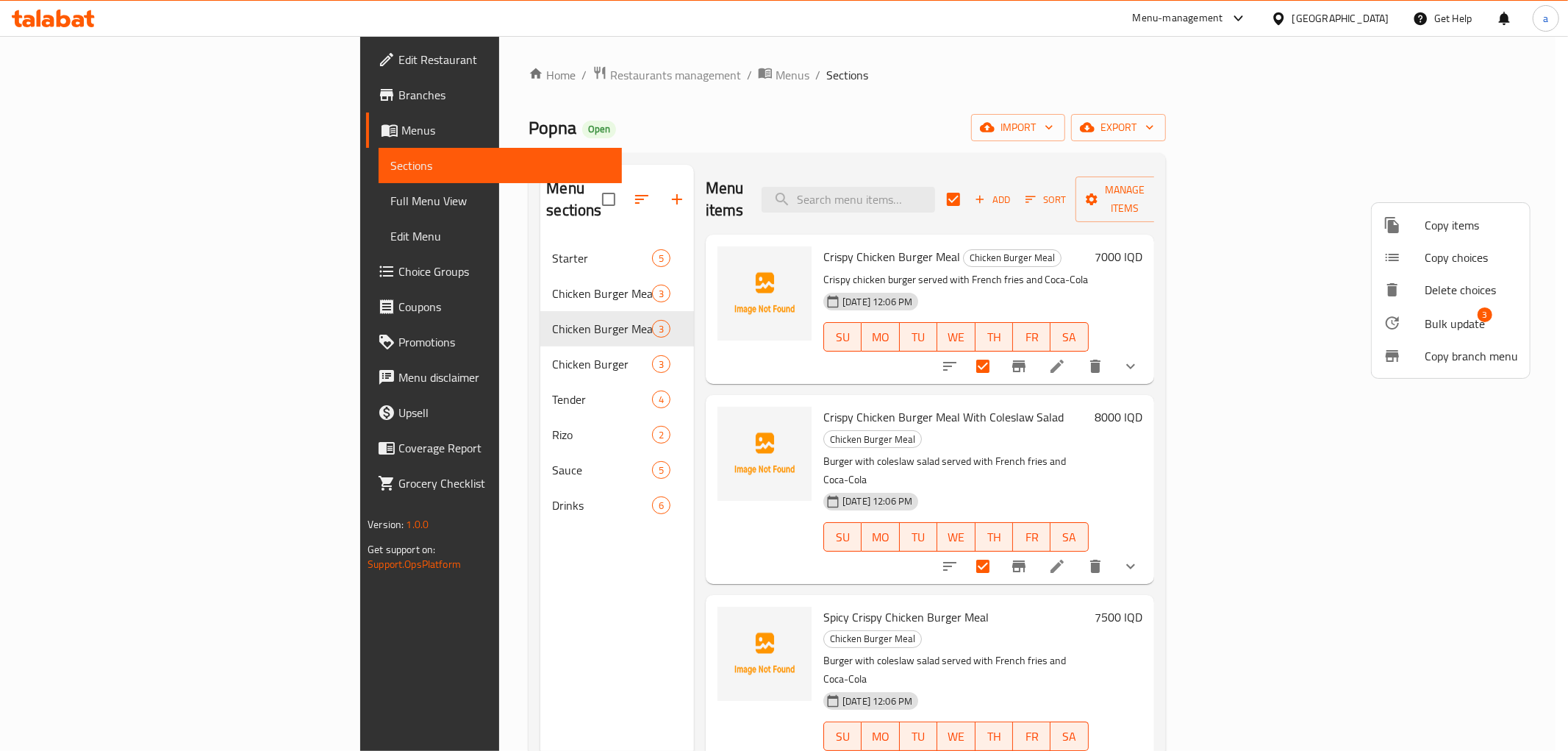
click at [1443, 316] on span "Bulk update" at bounding box center [1455, 324] width 60 height 18
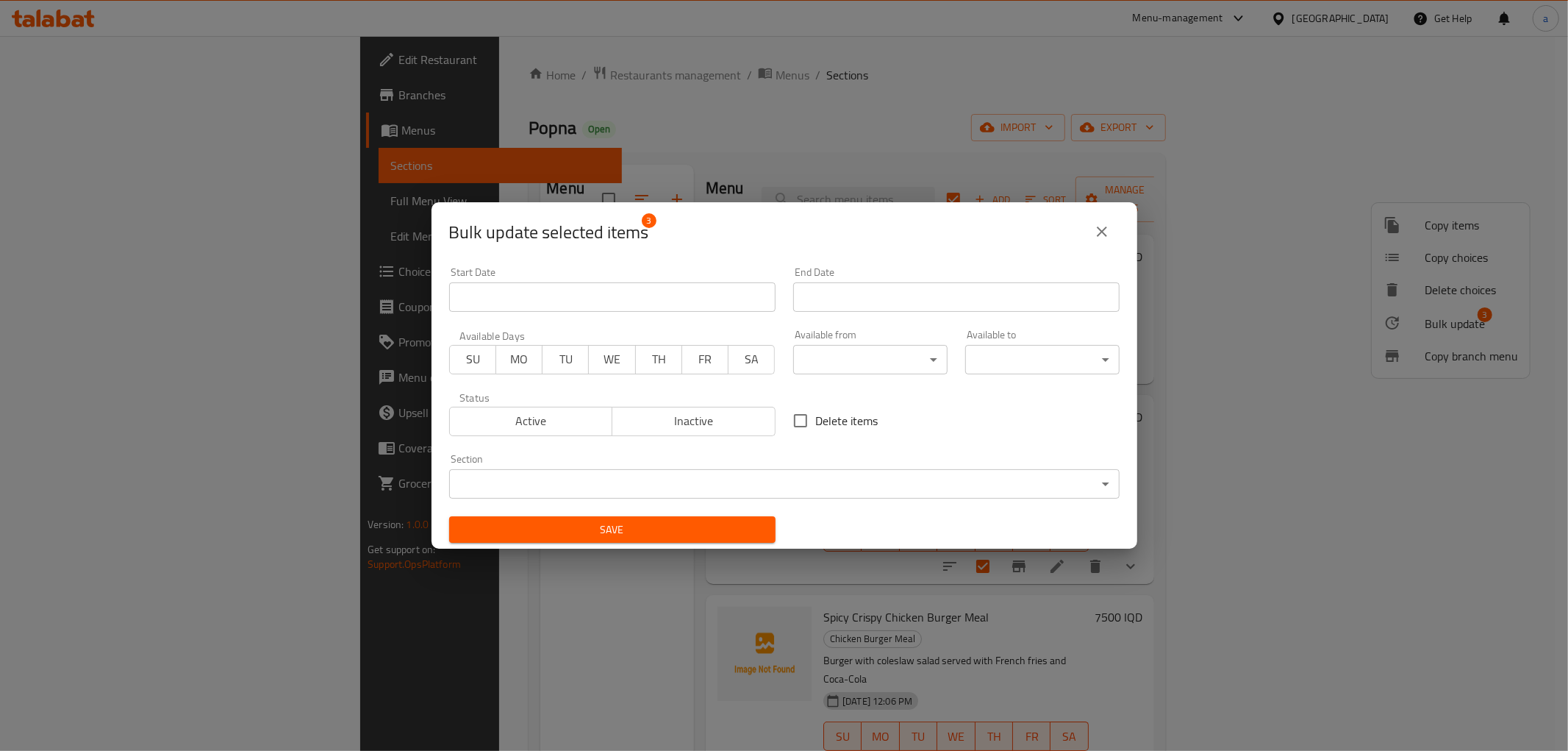
click at [769, 474] on body "​ Menu-management Iraq Get Help a Edit Restaurant Branches Menus Sections Full …" at bounding box center [784, 393] width 1568 height 715
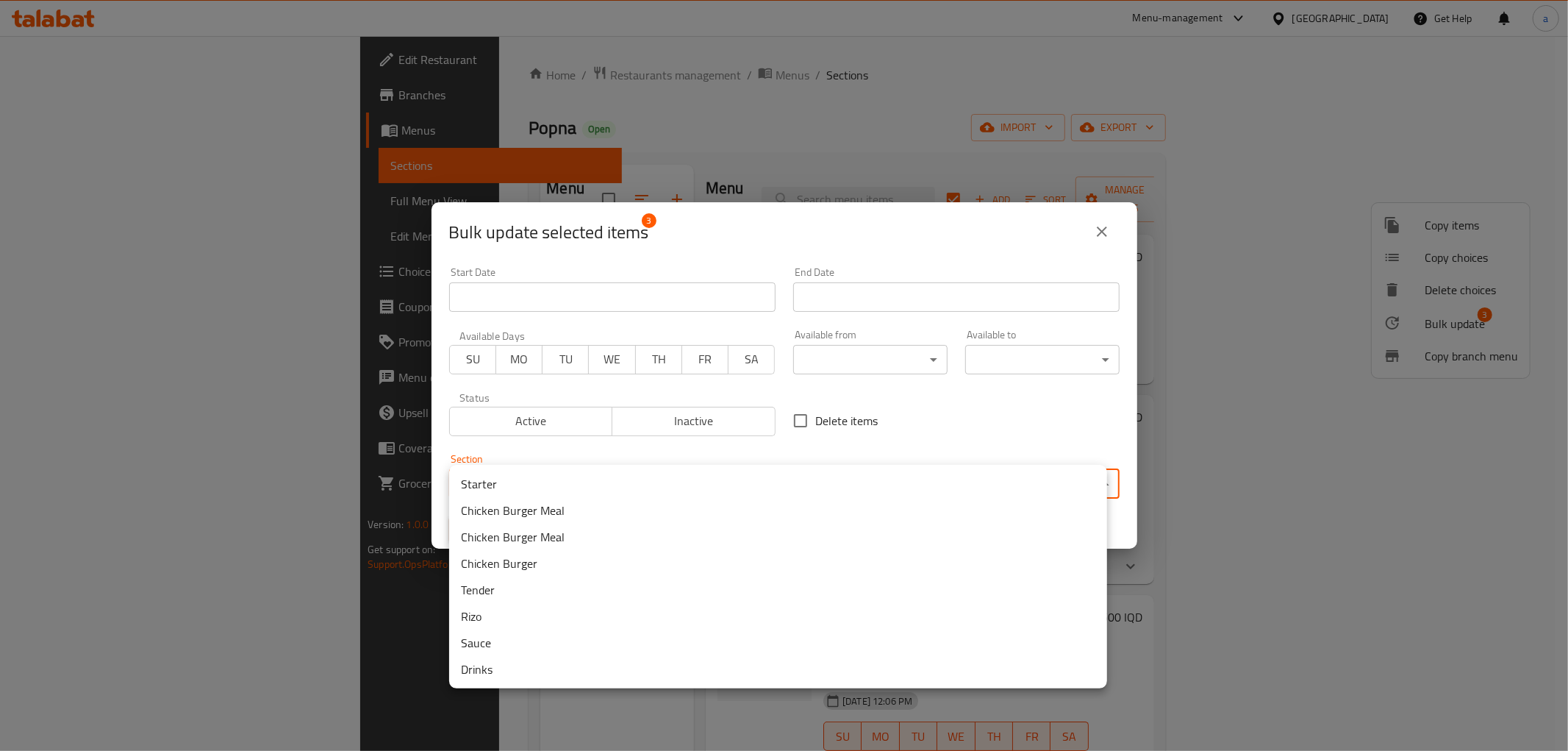
click at [562, 510] on li "Chicken Burger Meal" at bounding box center [779, 511] width 658 height 26
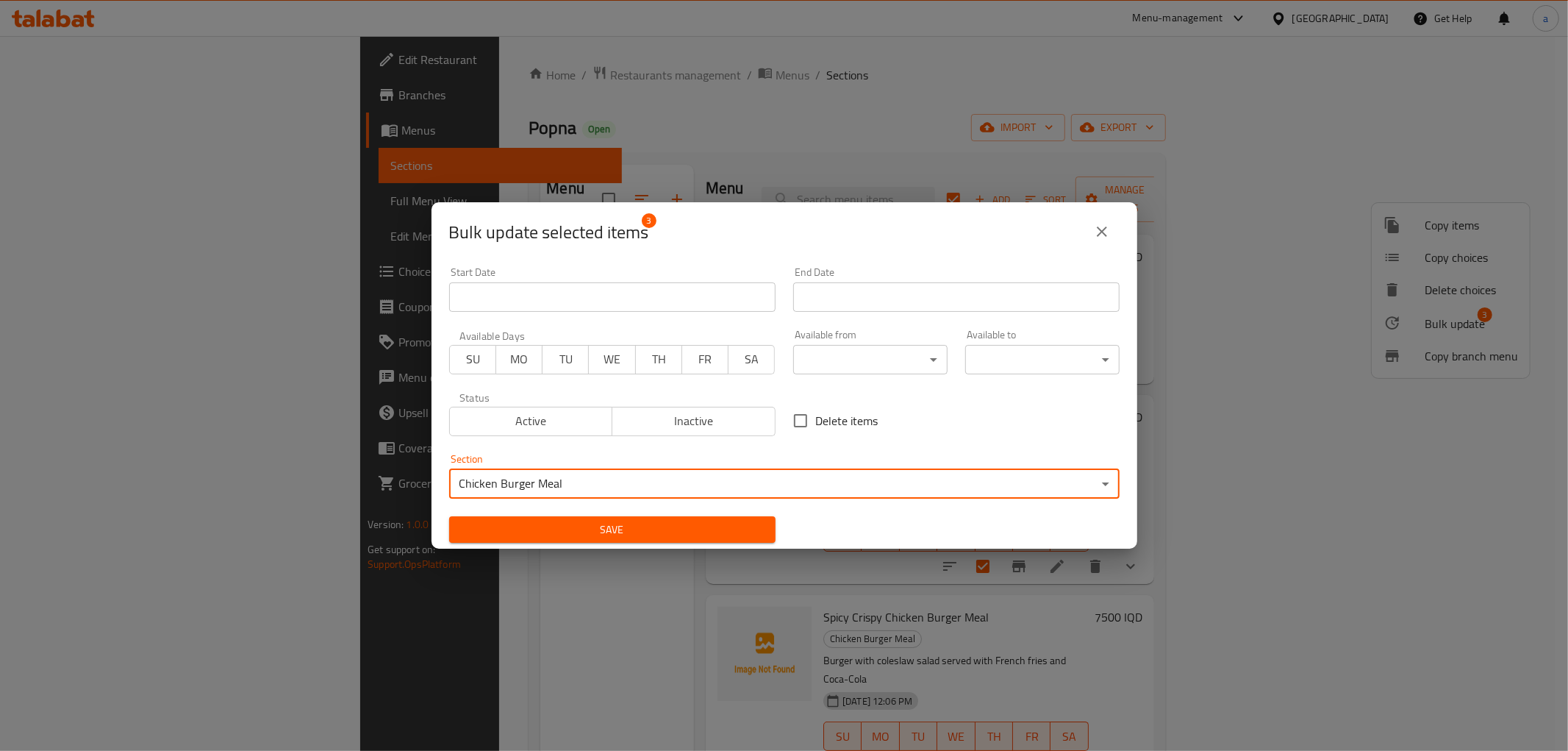
click at [548, 534] on span "Save" at bounding box center [612, 529] width 303 height 18
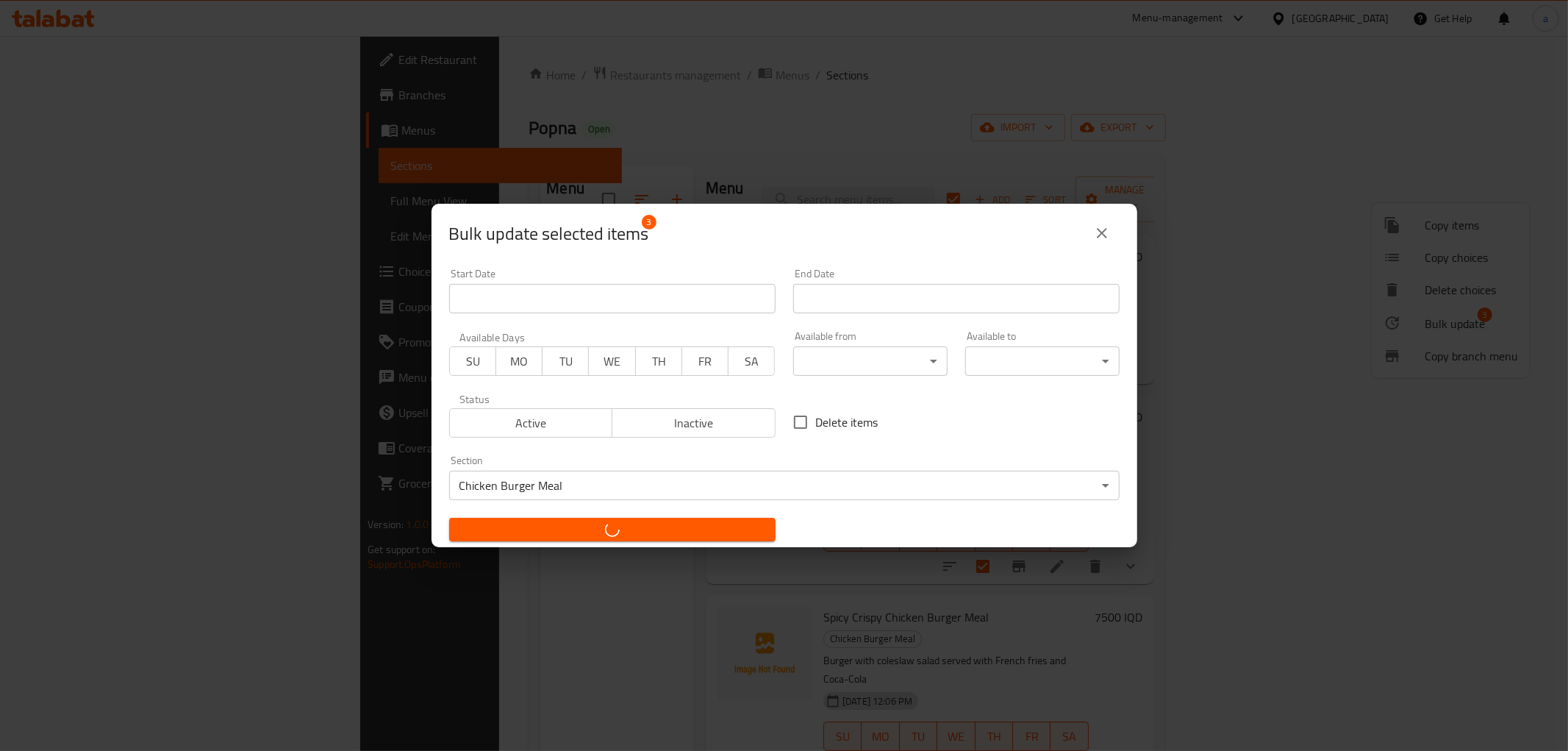
checkbox input "false"
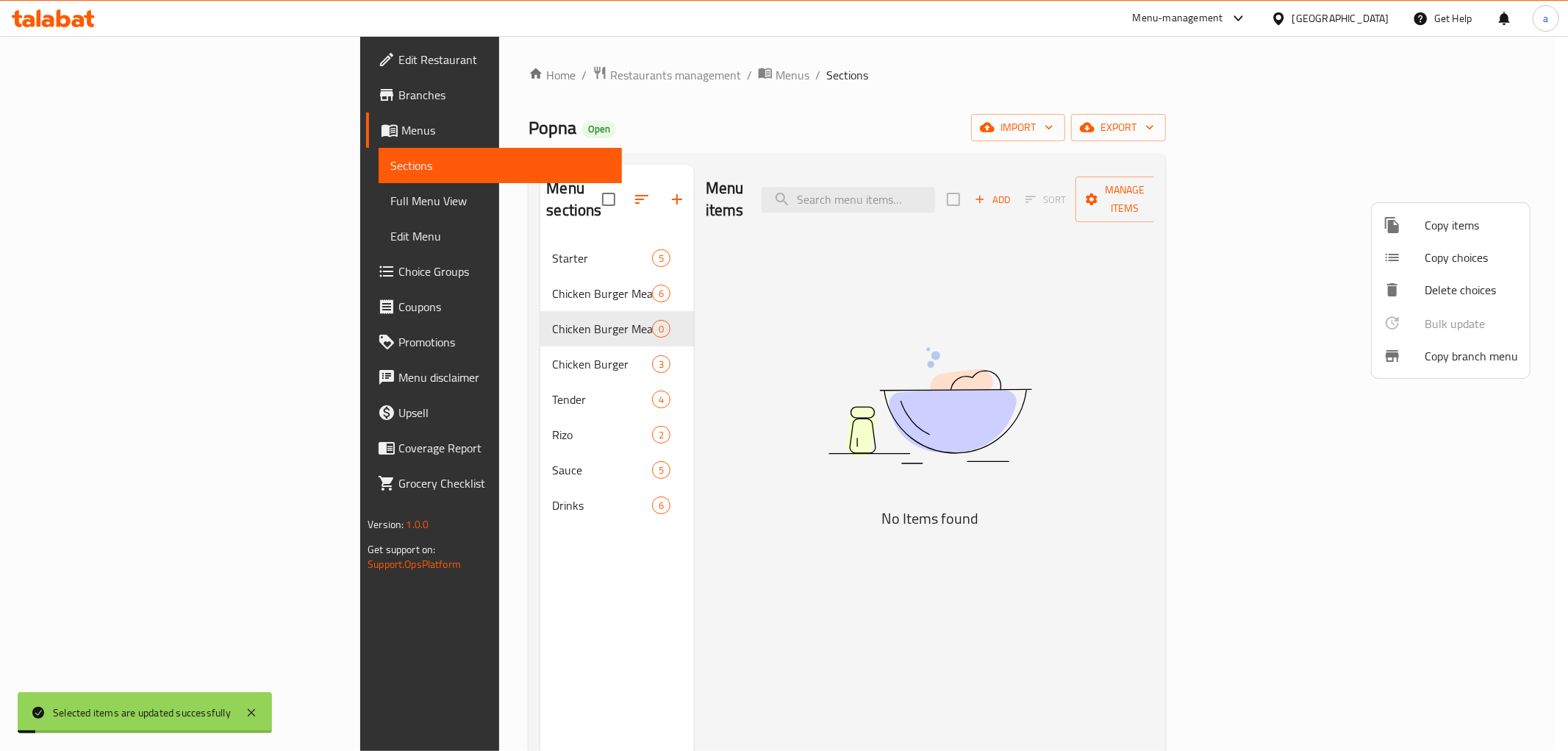
click at [506, 370] on div at bounding box center [784, 375] width 1568 height 751
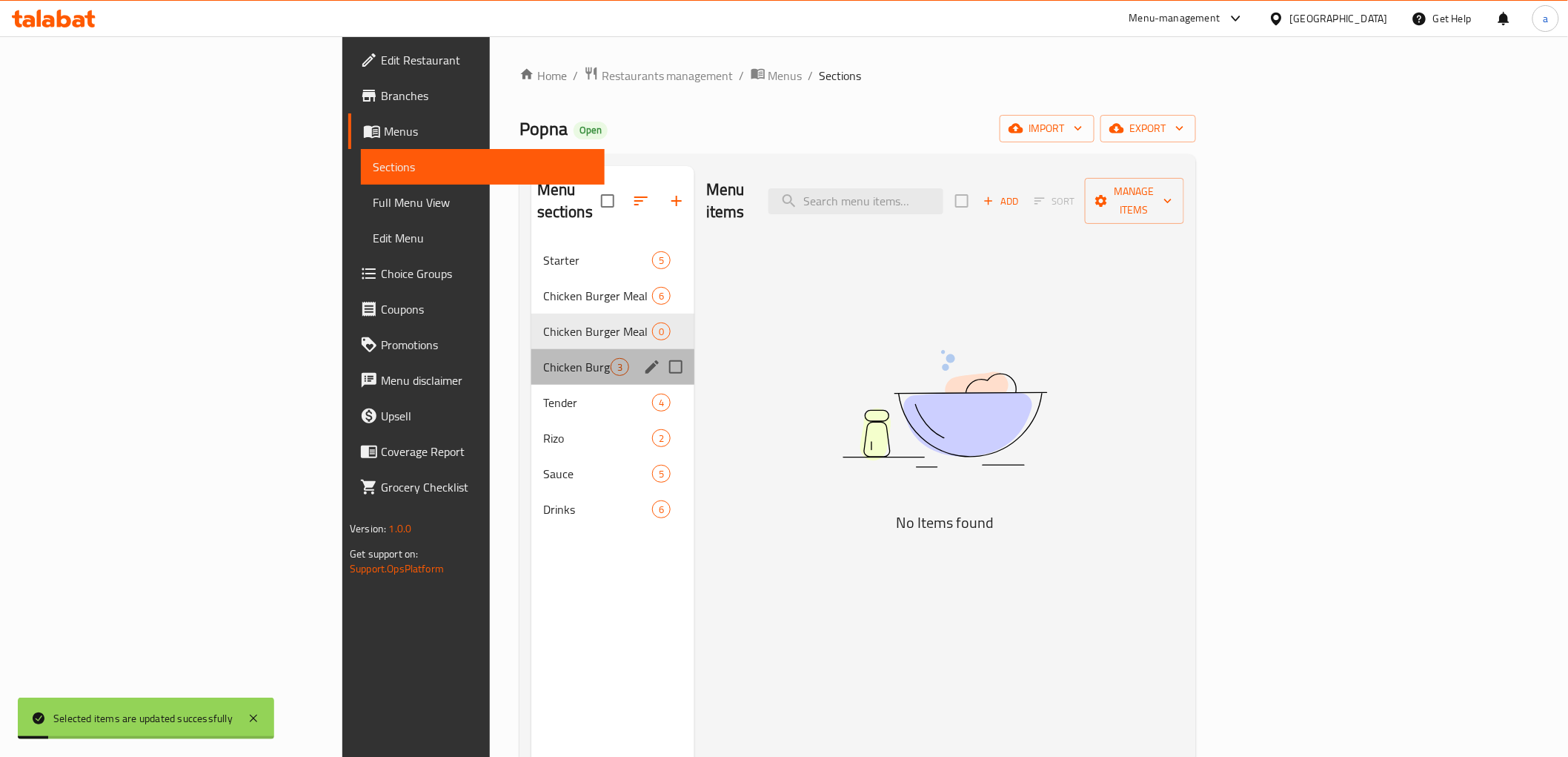
click at [532, 349] on div "Chicken Burger 3" at bounding box center [613, 367] width 163 height 36
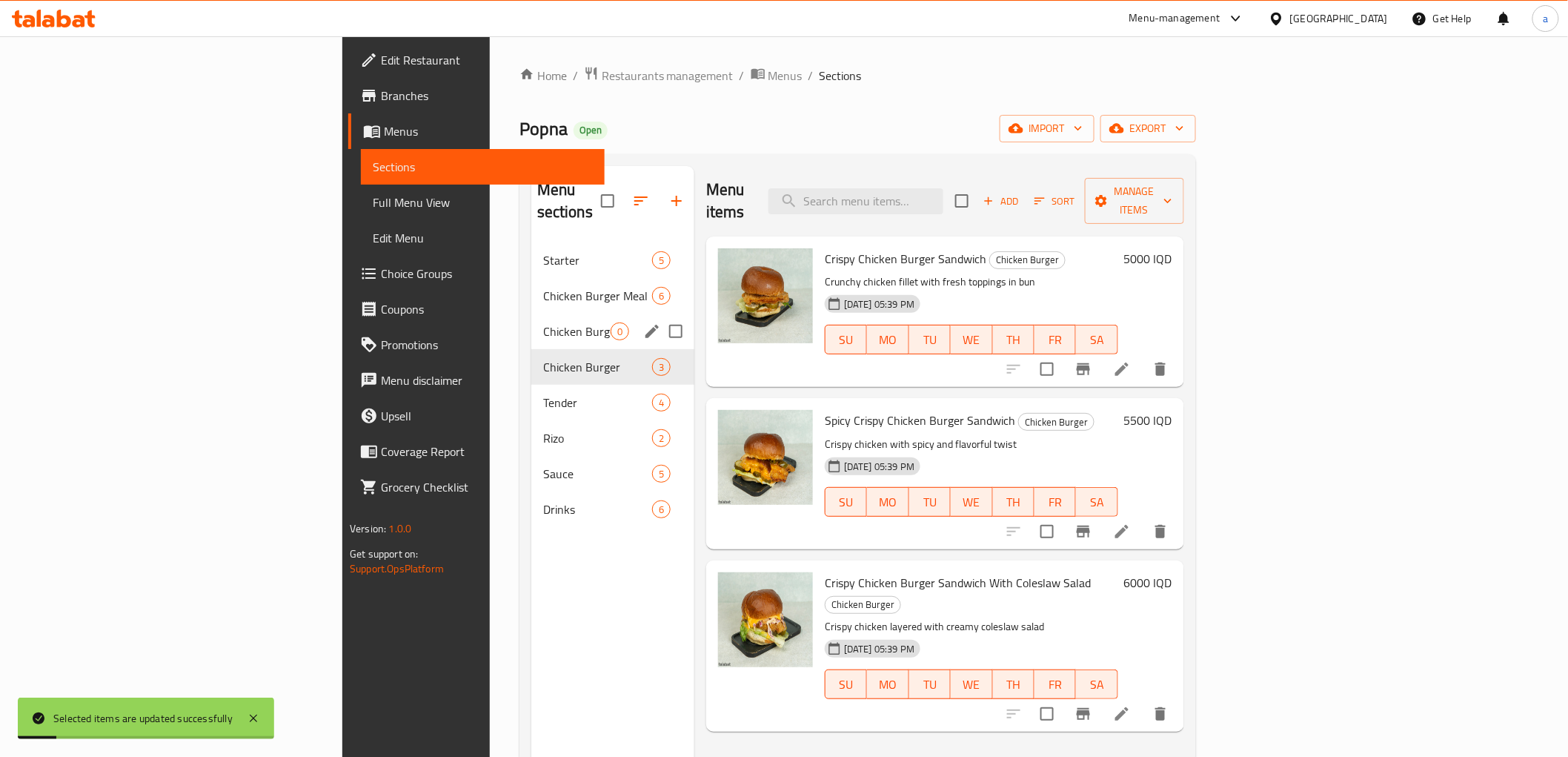
click at [541, 316] on div "Chicken Burger Meal 0" at bounding box center [613, 331] width 163 height 36
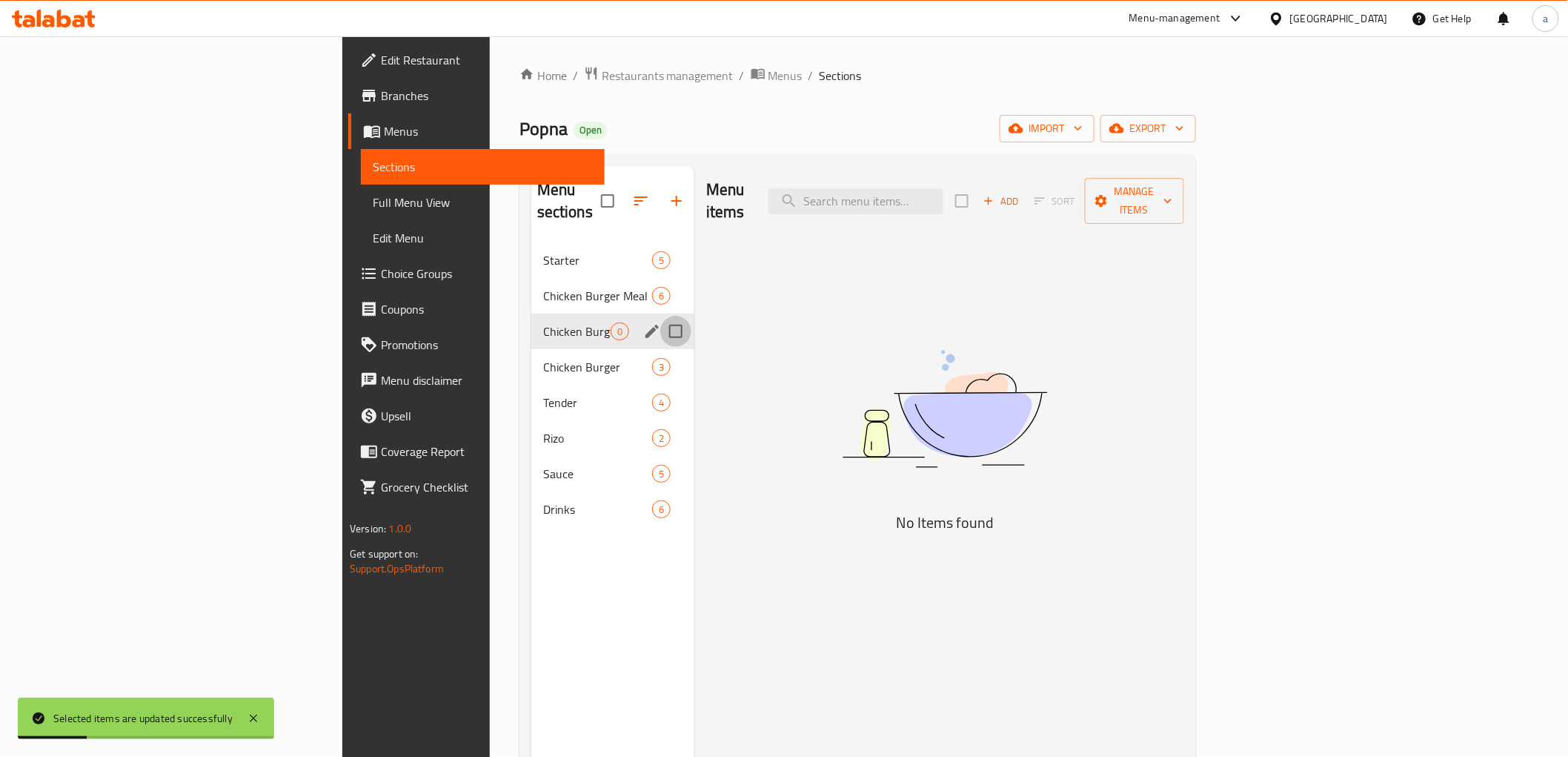
click at [660, 316] on input "Menu sections" at bounding box center [676, 332] width 31 height 31
checkbox input "true"
click at [624, 192] on icon "button" at bounding box center [633, 201] width 18 height 18
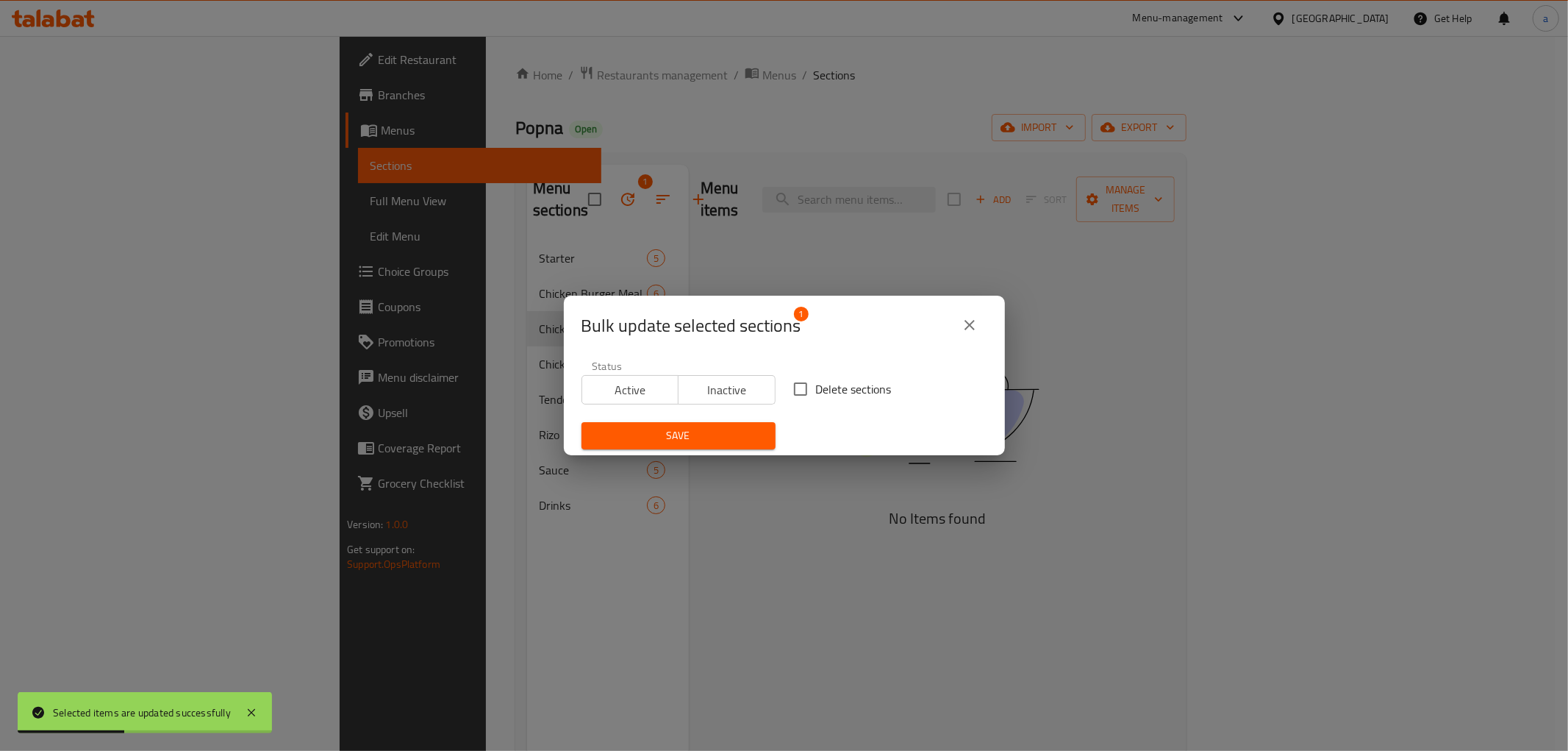
click at [787, 390] on input "Delete sections" at bounding box center [801, 389] width 31 height 31
checkbox input "true"
click at [733, 437] on span "Save" at bounding box center [679, 436] width 171 height 18
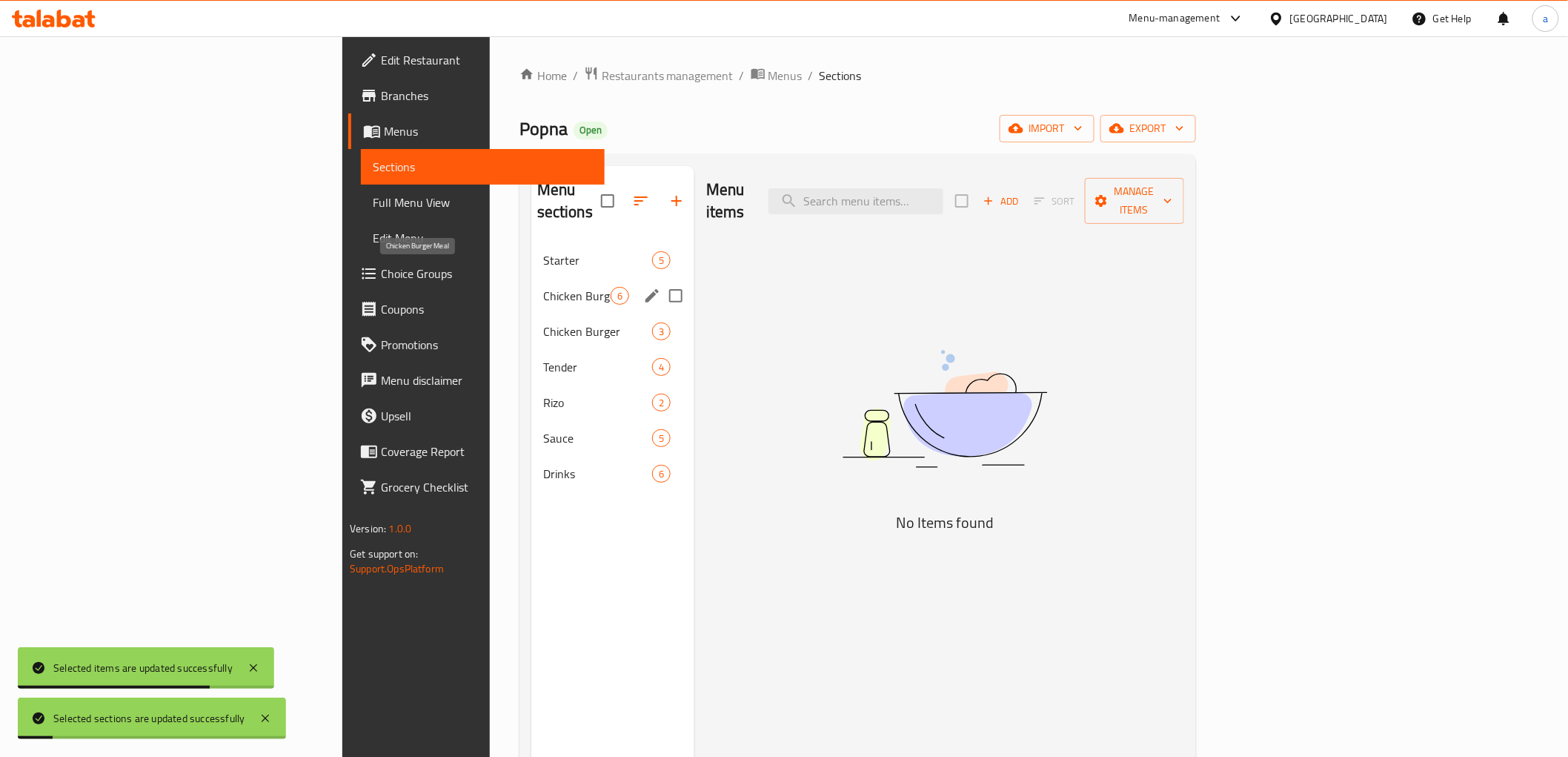
click at [543, 287] on span "Chicken Burger Meal" at bounding box center [577, 296] width 68 height 18
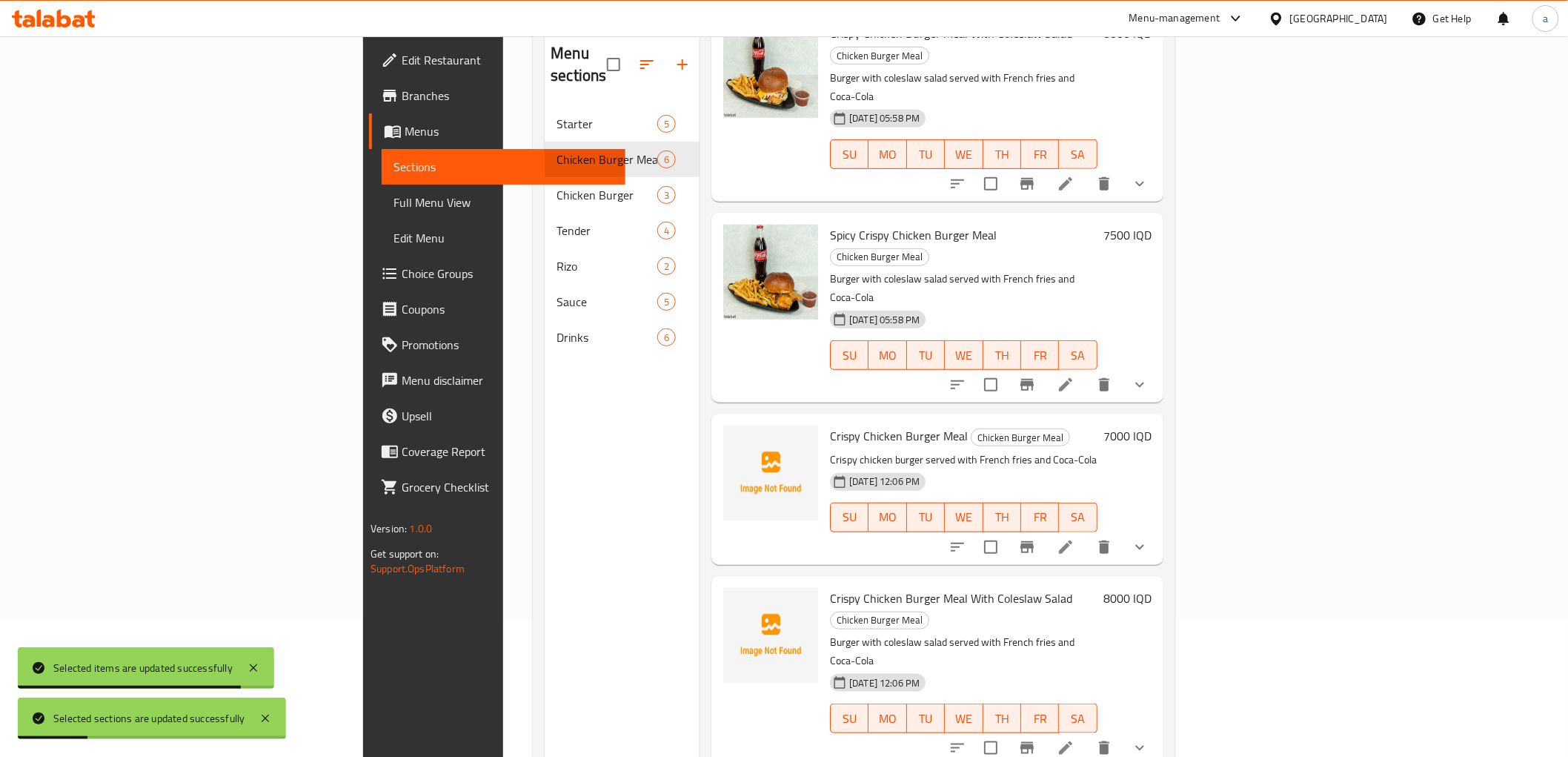
scroll to position [208, 0]
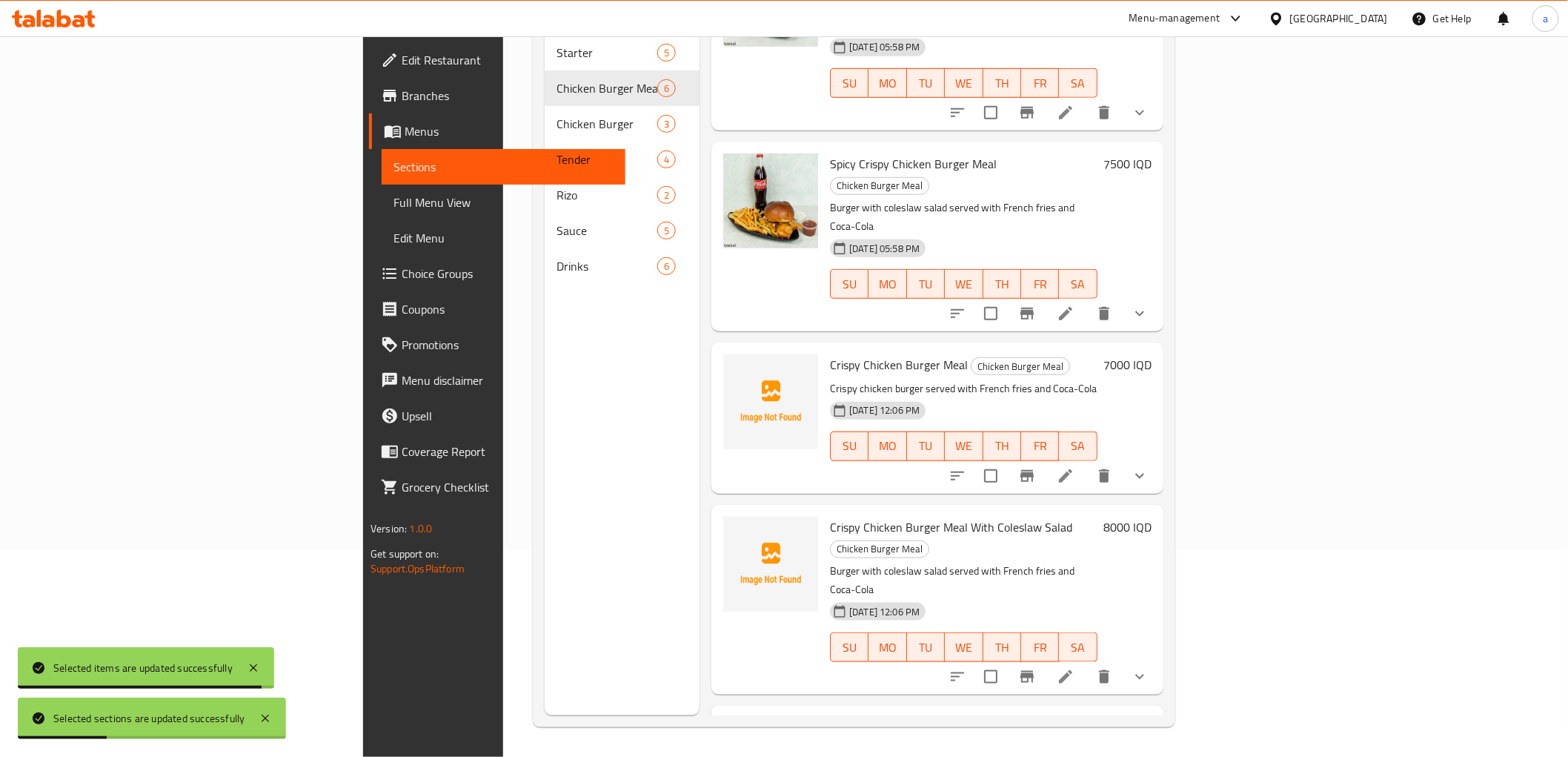
click at [1149, 467] on icon "show more" at bounding box center [1140, 477] width 18 height 18
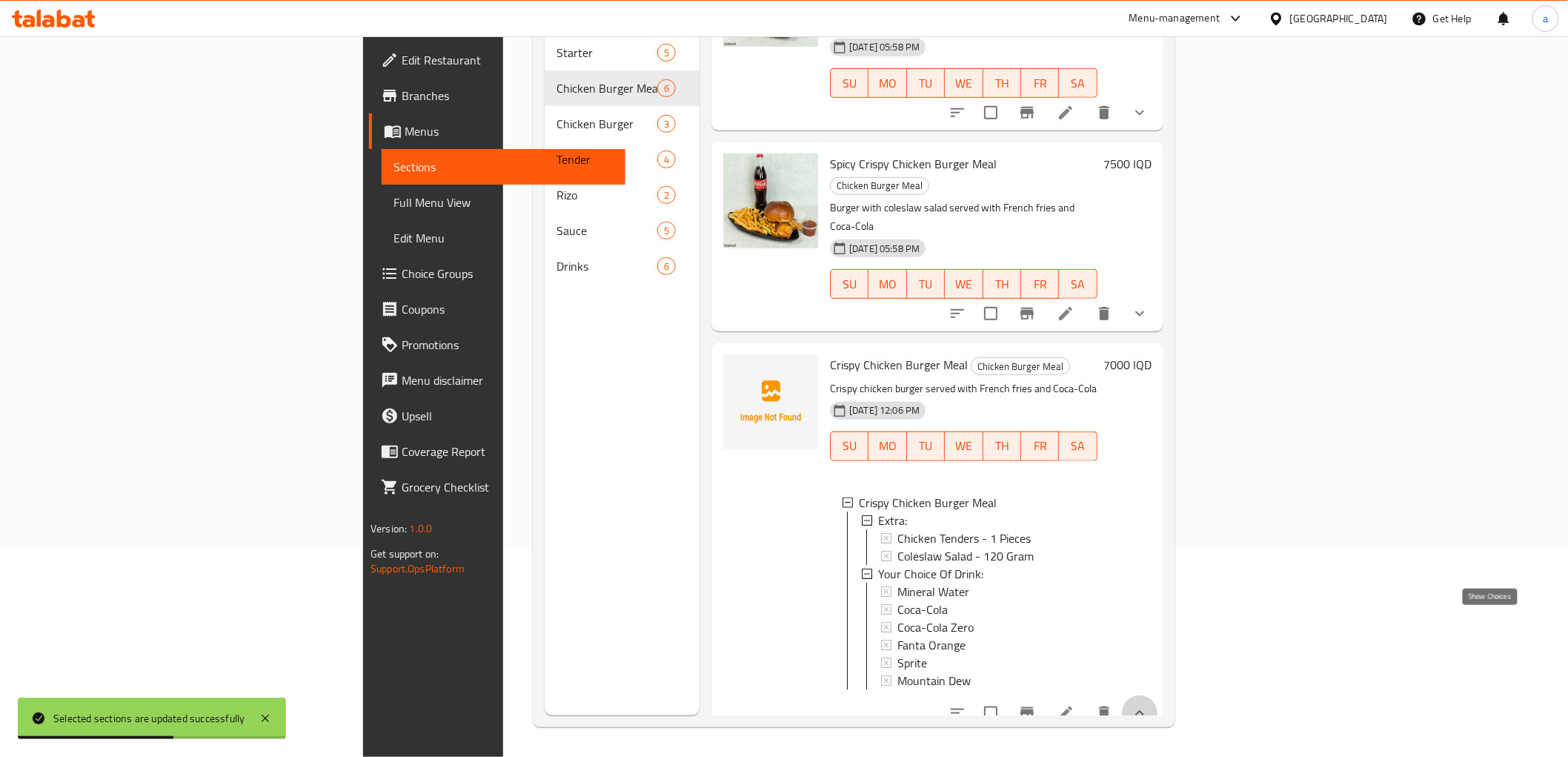
click at [1149, 704] on icon "show more" at bounding box center [1140, 713] width 18 height 18
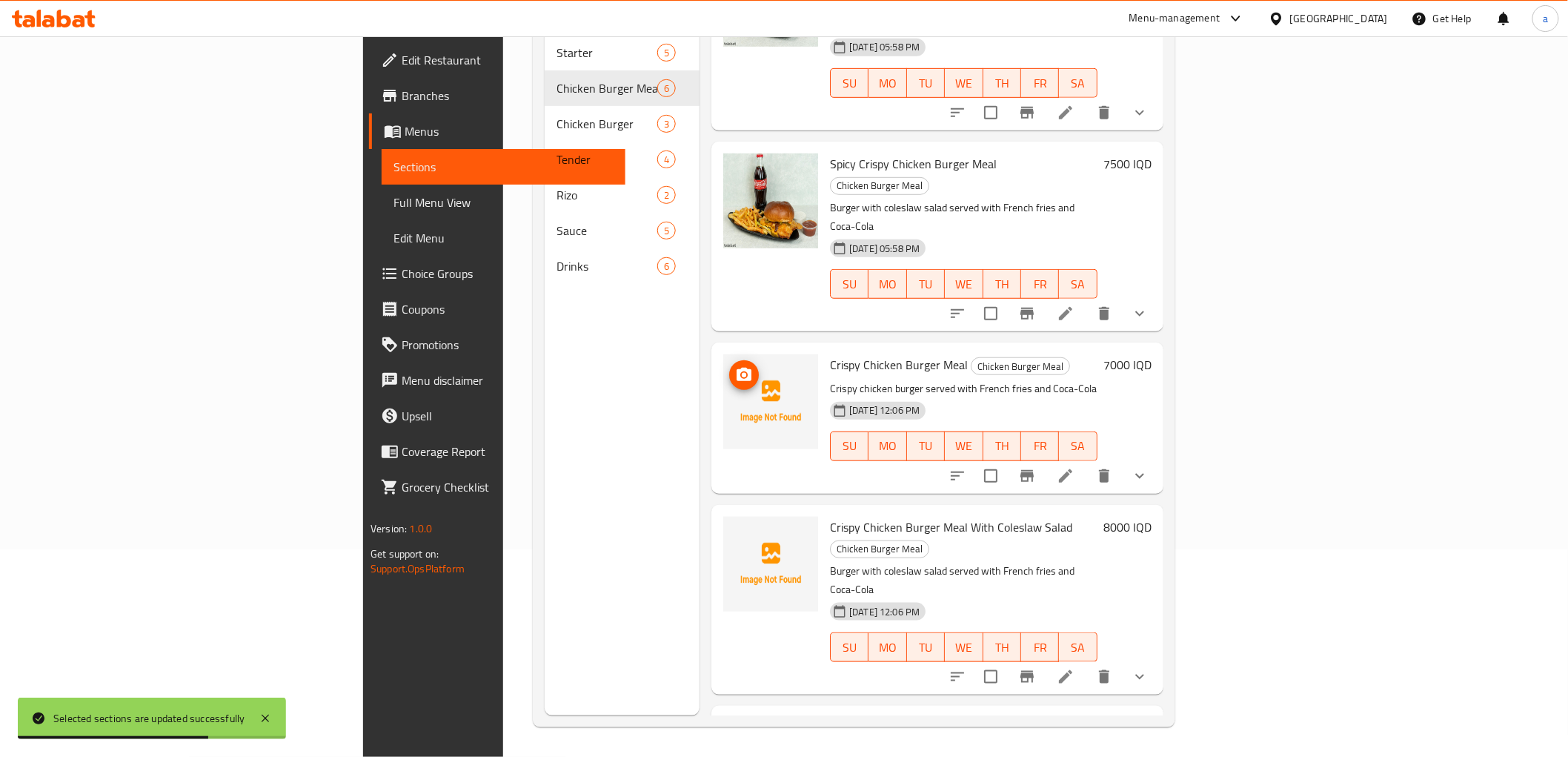
drag, startPoint x: 662, startPoint y: 276, endPoint x: 745, endPoint y: 266, distance: 83.6
click at [745, 348] on div "Crispy Chicken Burger Meal Chicken Burger Meal Crispy chicken burger served wit…" at bounding box center [937, 418] width 440 height 139
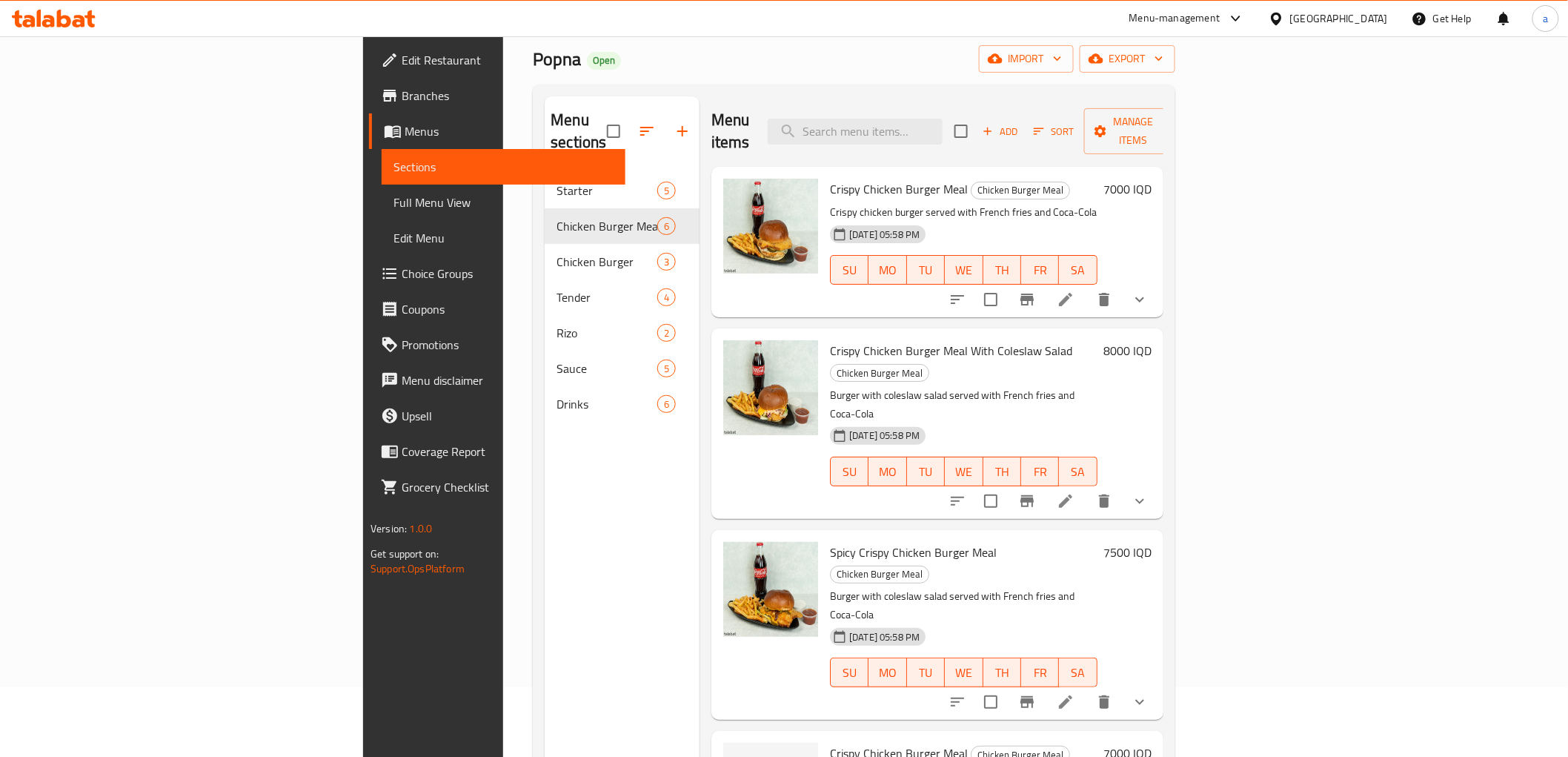
scroll to position [251, 0]
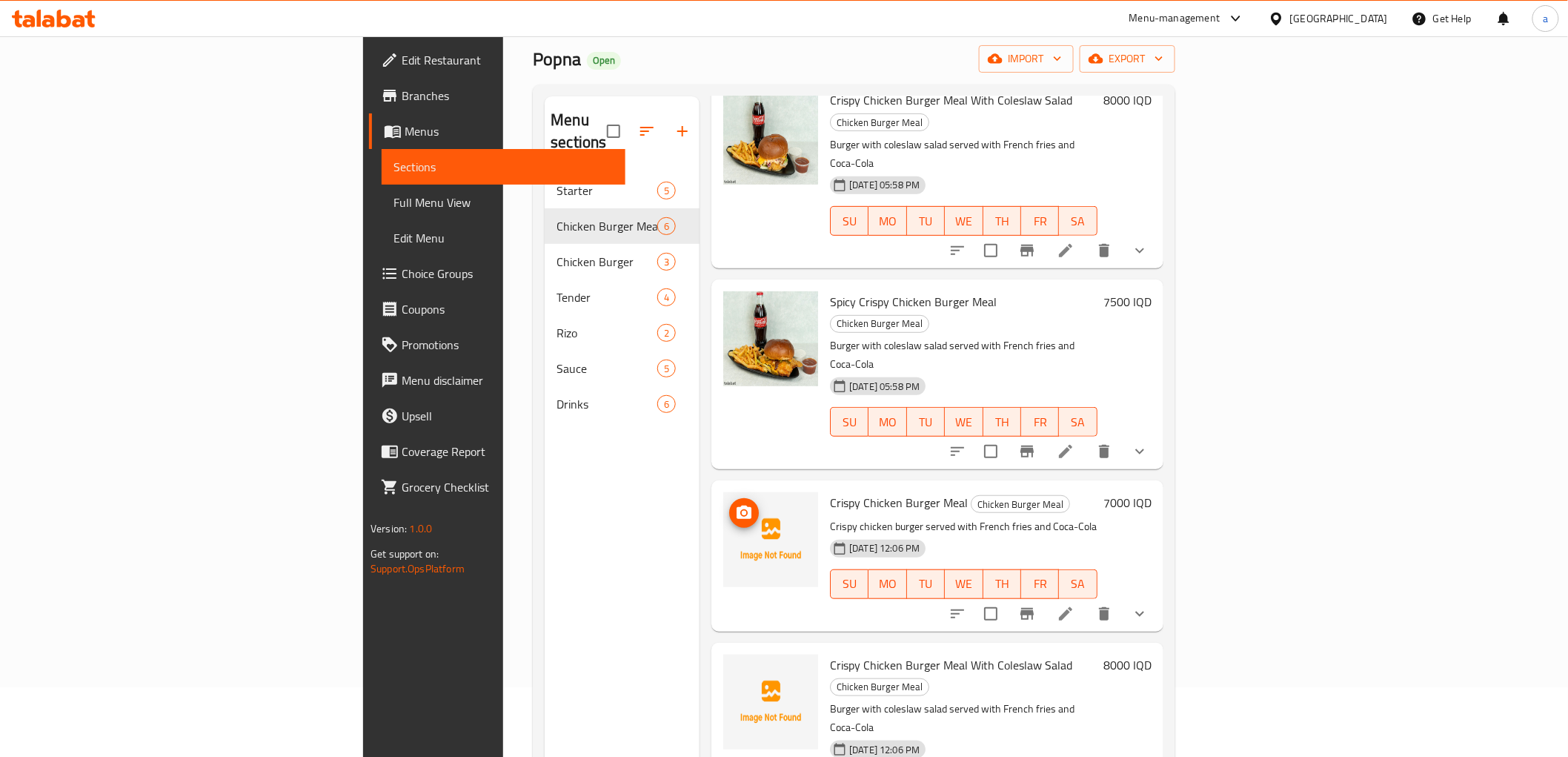
click at [729, 504] on span "upload picture" at bounding box center [744, 513] width 30 height 18
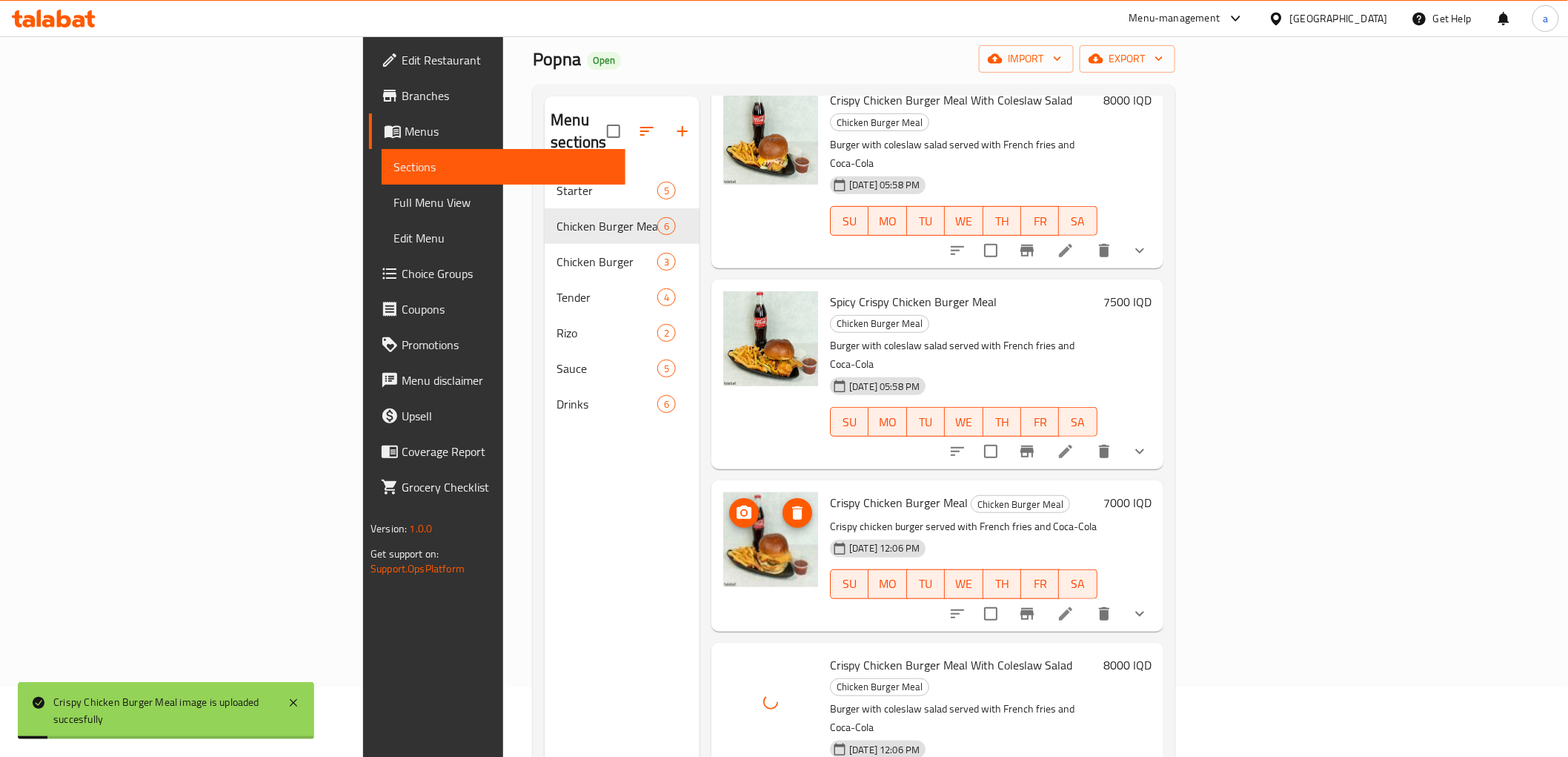
scroll to position [208, 0]
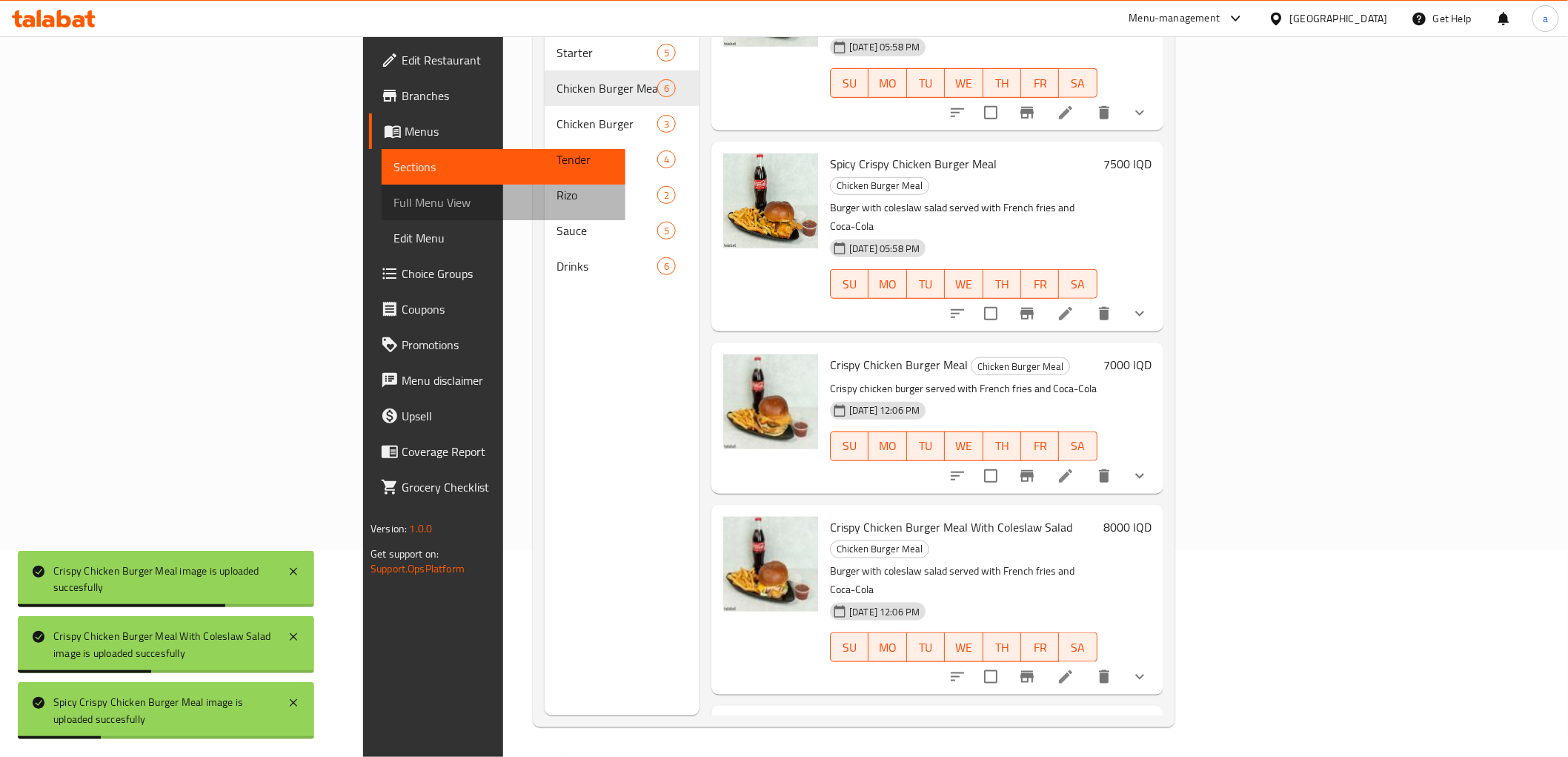
click at [394, 208] on span "Full Menu View" at bounding box center [503, 203] width 219 height 18
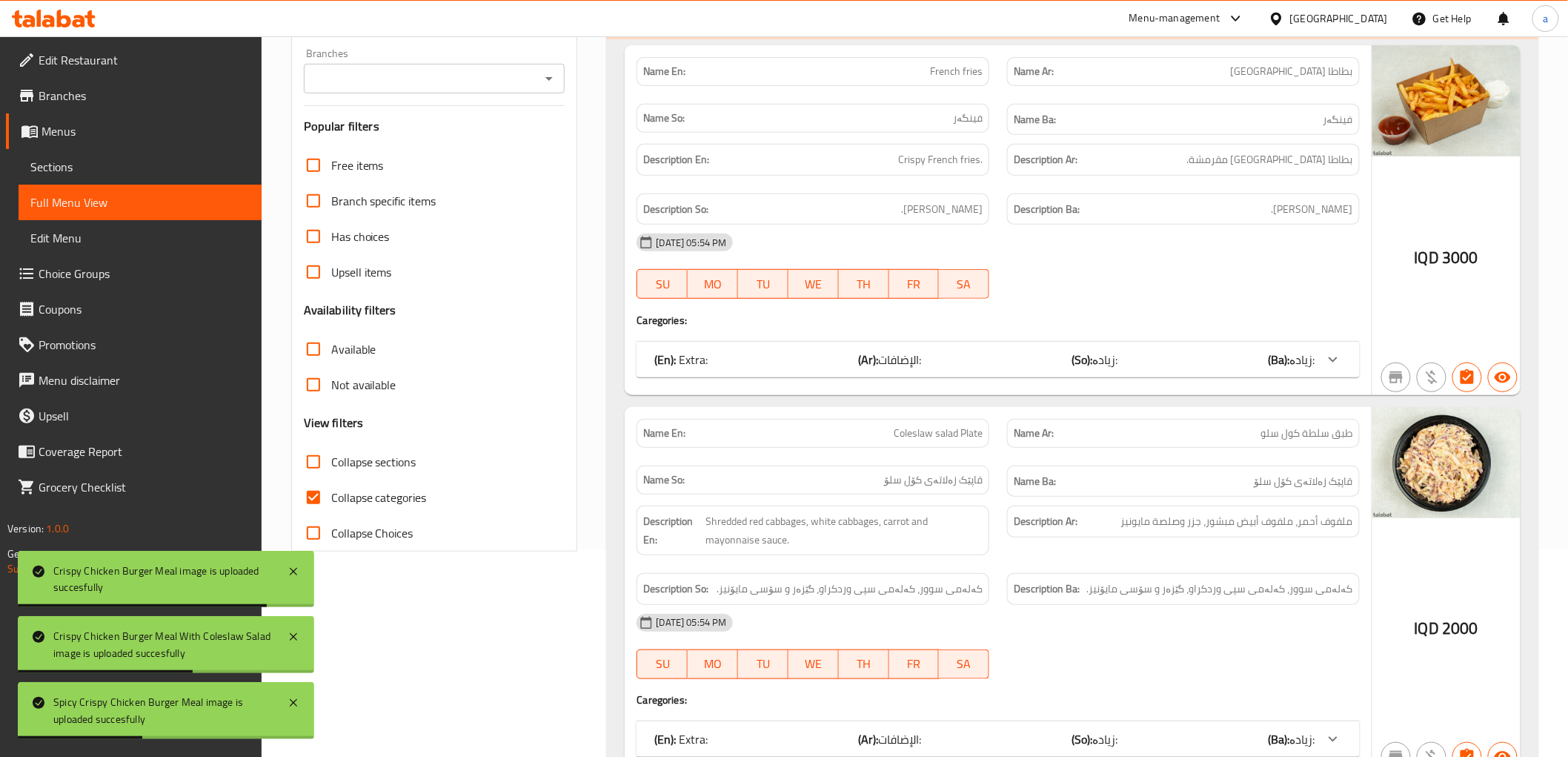
click at [549, 73] on icon "Open" at bounding box center [549, 79] width 18 height 18
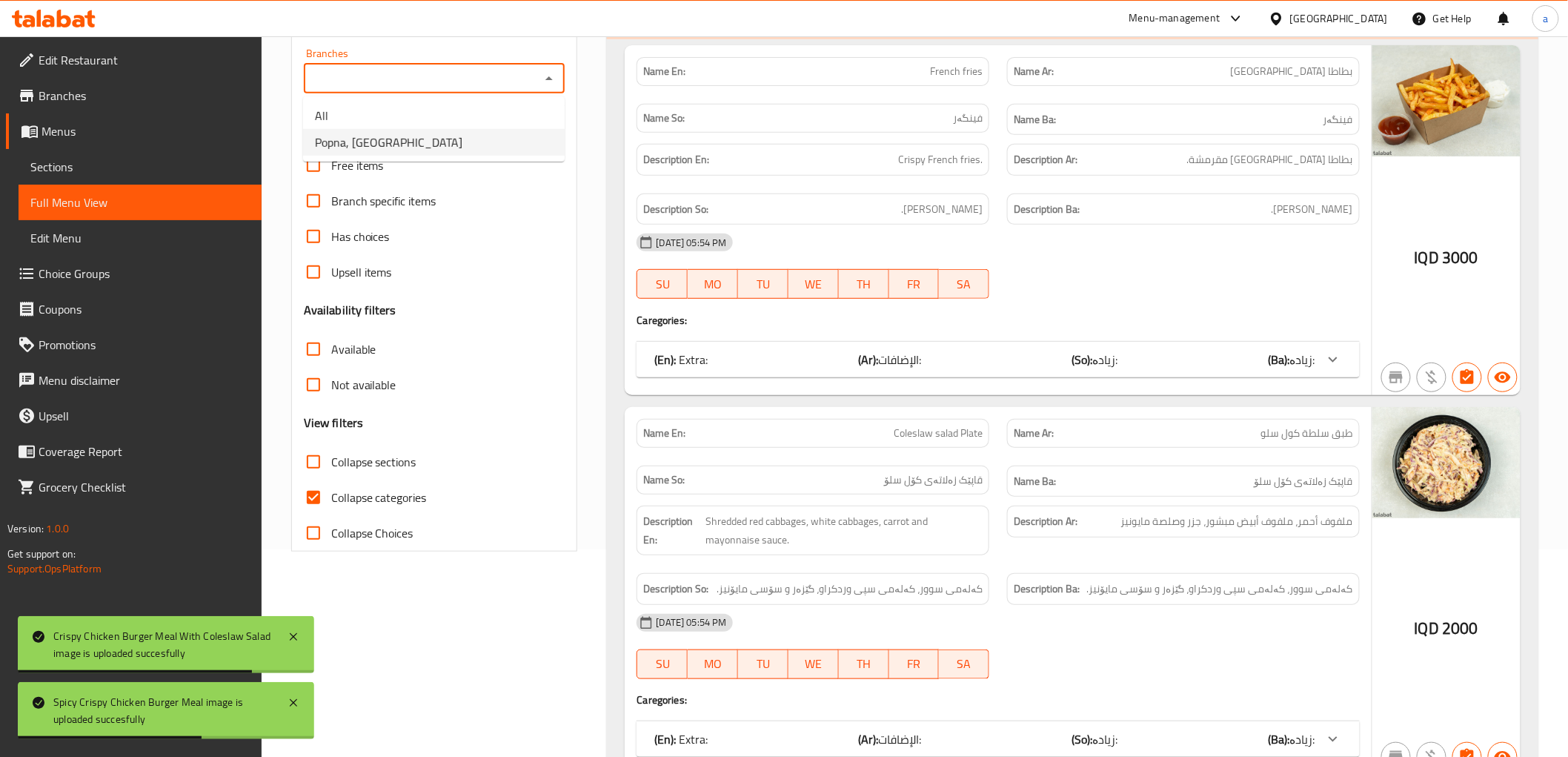
click at [478, 133] on li "Popna, Garden City" at bounding box center [434, 142] width 261 height 26
type input "Popna, Garden City"
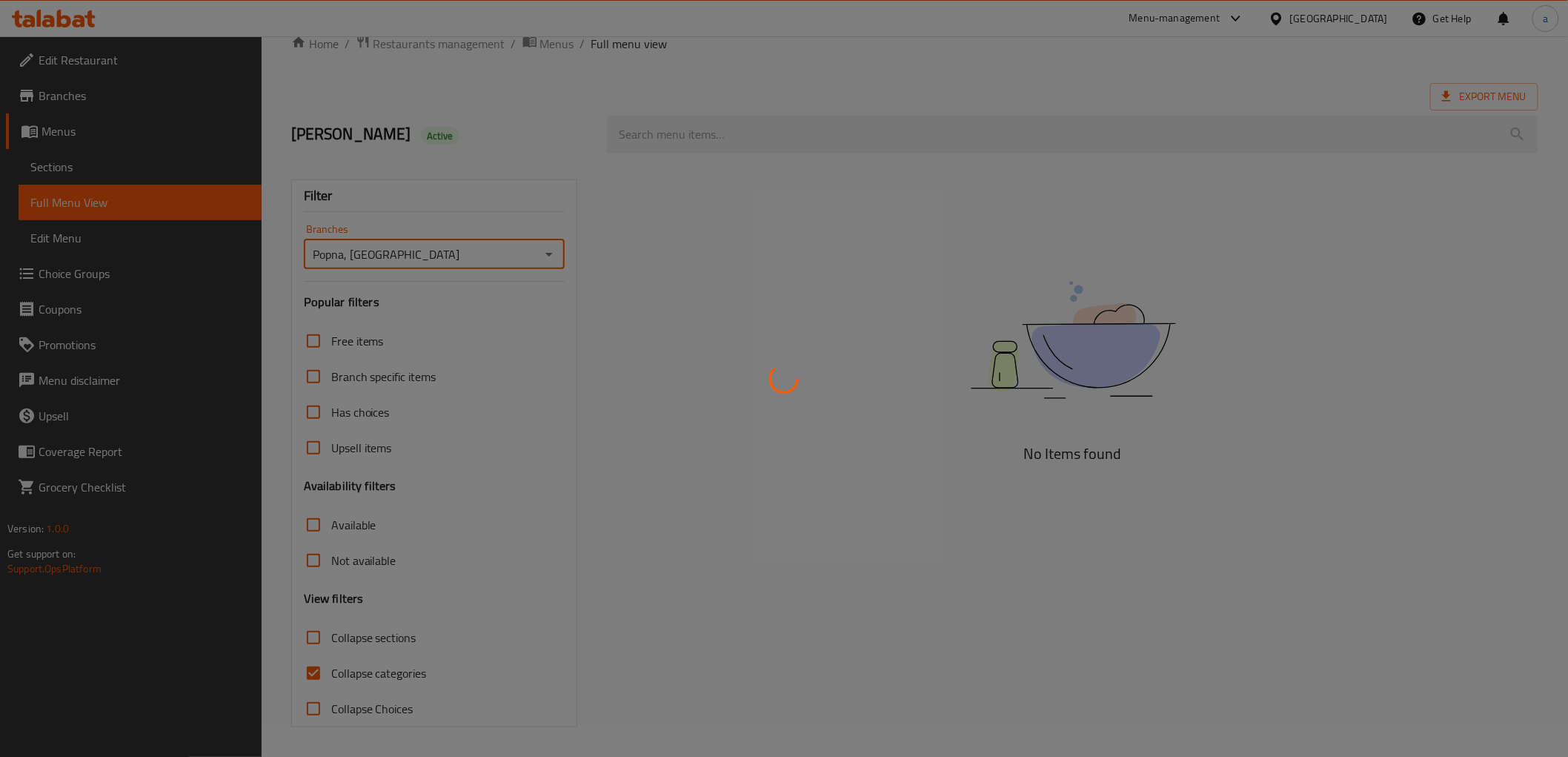
click at [318, 682] on div at bounding box center [784, 378] width 1568 height 757
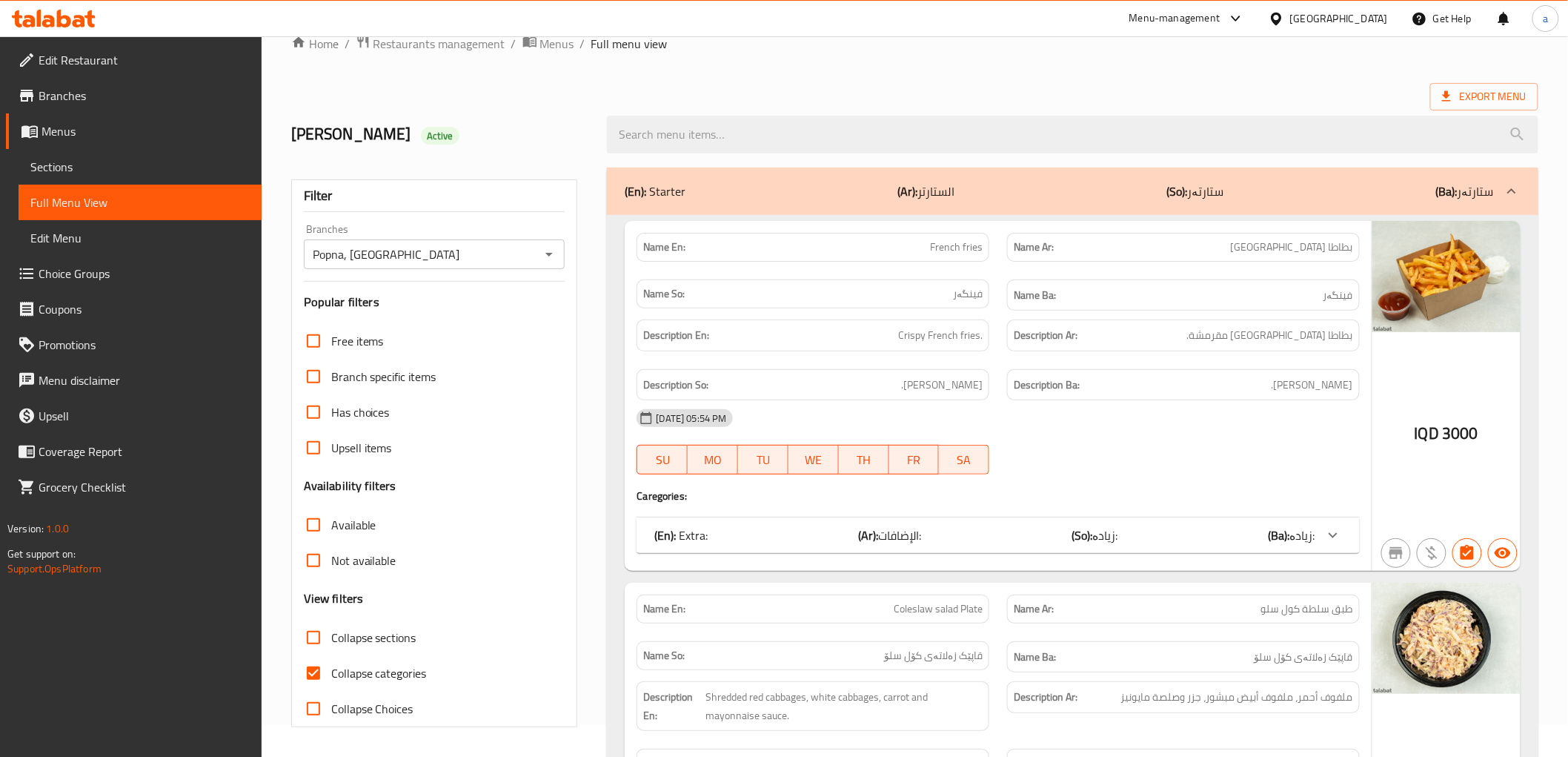
click at [331, 679] on input "Collapse categories" at bounding box center [313, 673] width 36 height 36
checkbox input "false"
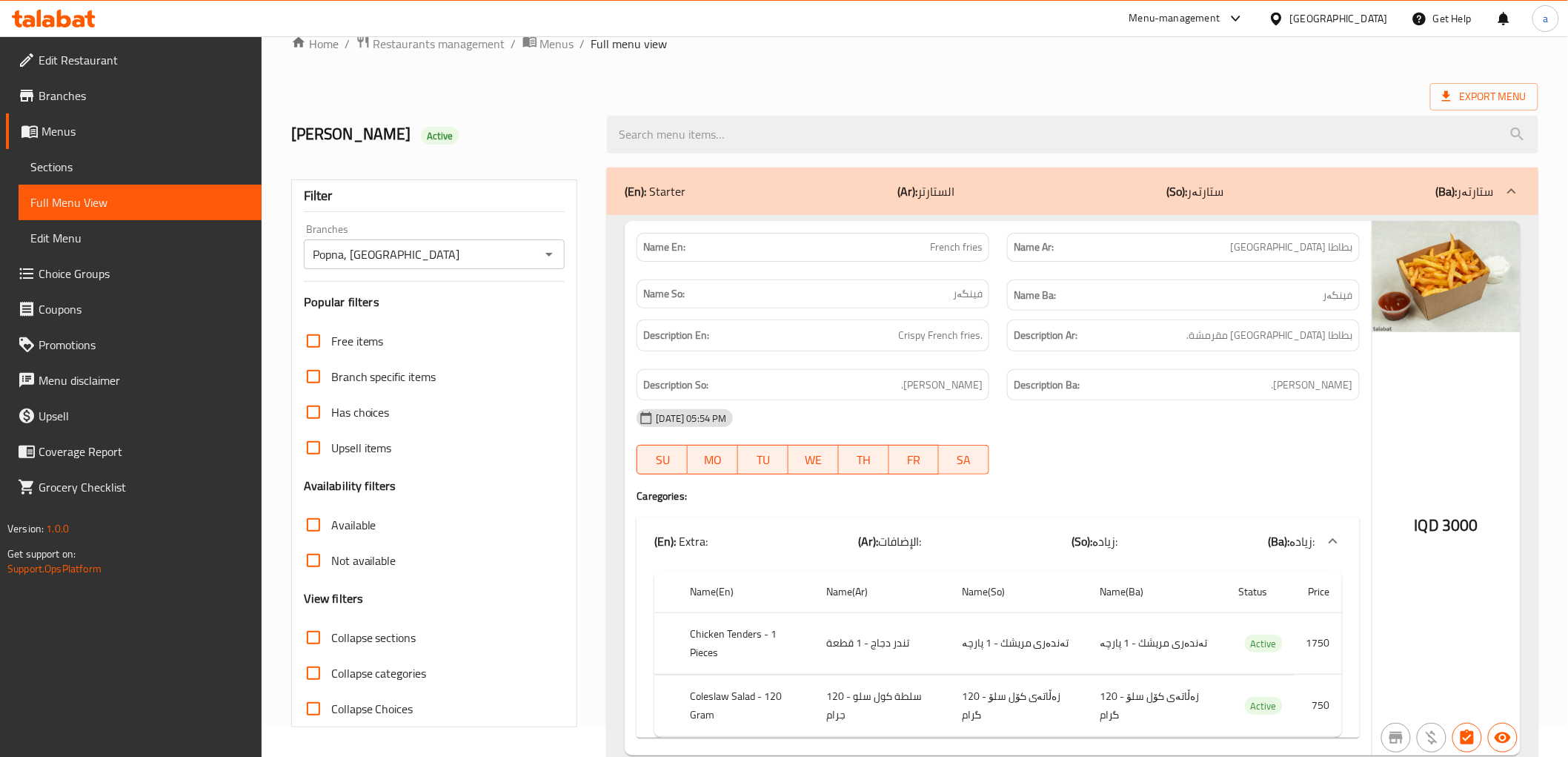
click at [316, 644] on input "Collapse sections" at bounding box center [313, 637] width 36 height 36
checkbox input "true"
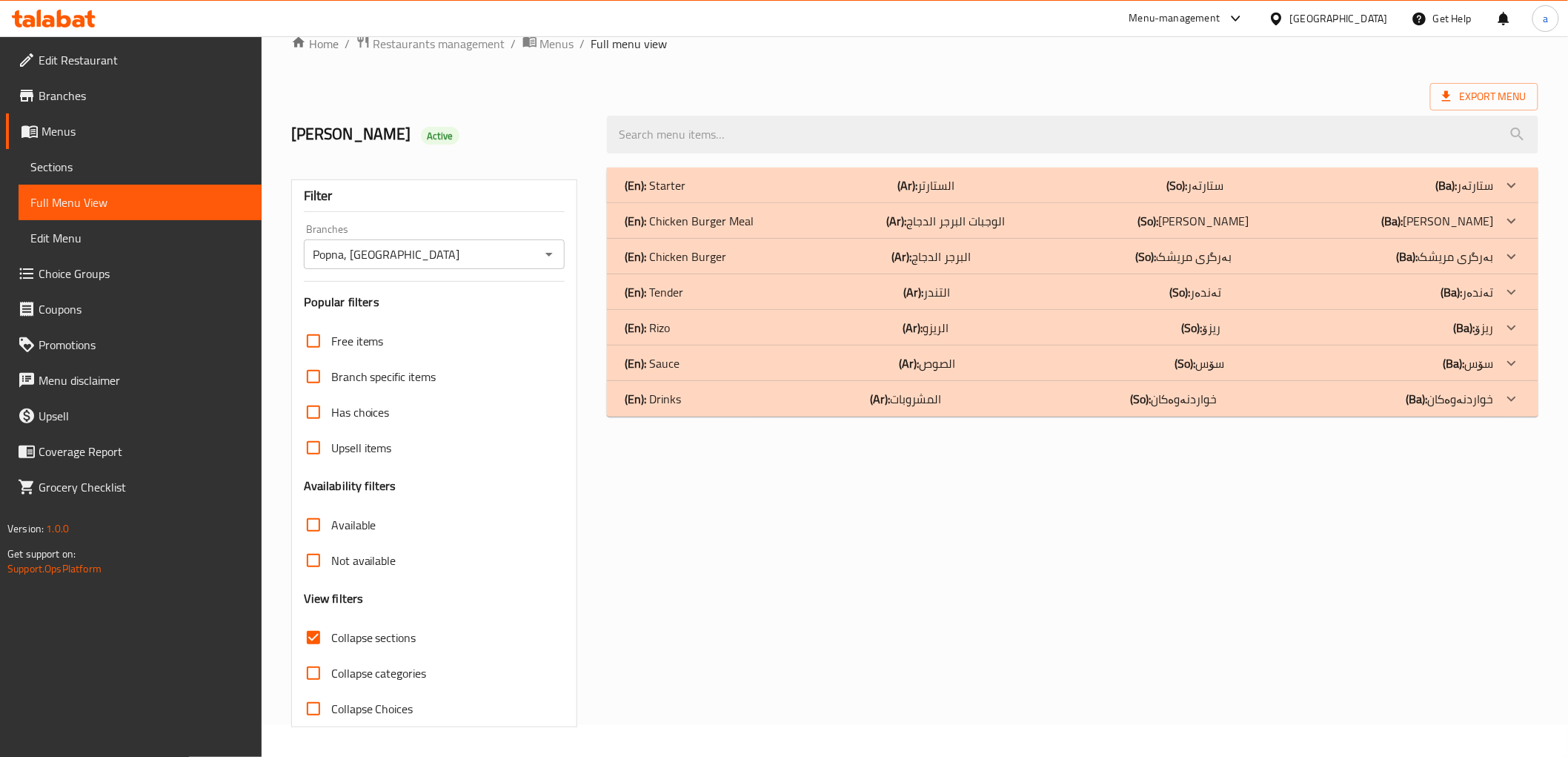
click at [767, 194] on div "(En): Chicken Burger Meal (Ar): الوجبات البرجر الدجاج (So): ژەمەکانی بەرگری مری…" at bounding box center [1059, 185] width 868 height 18
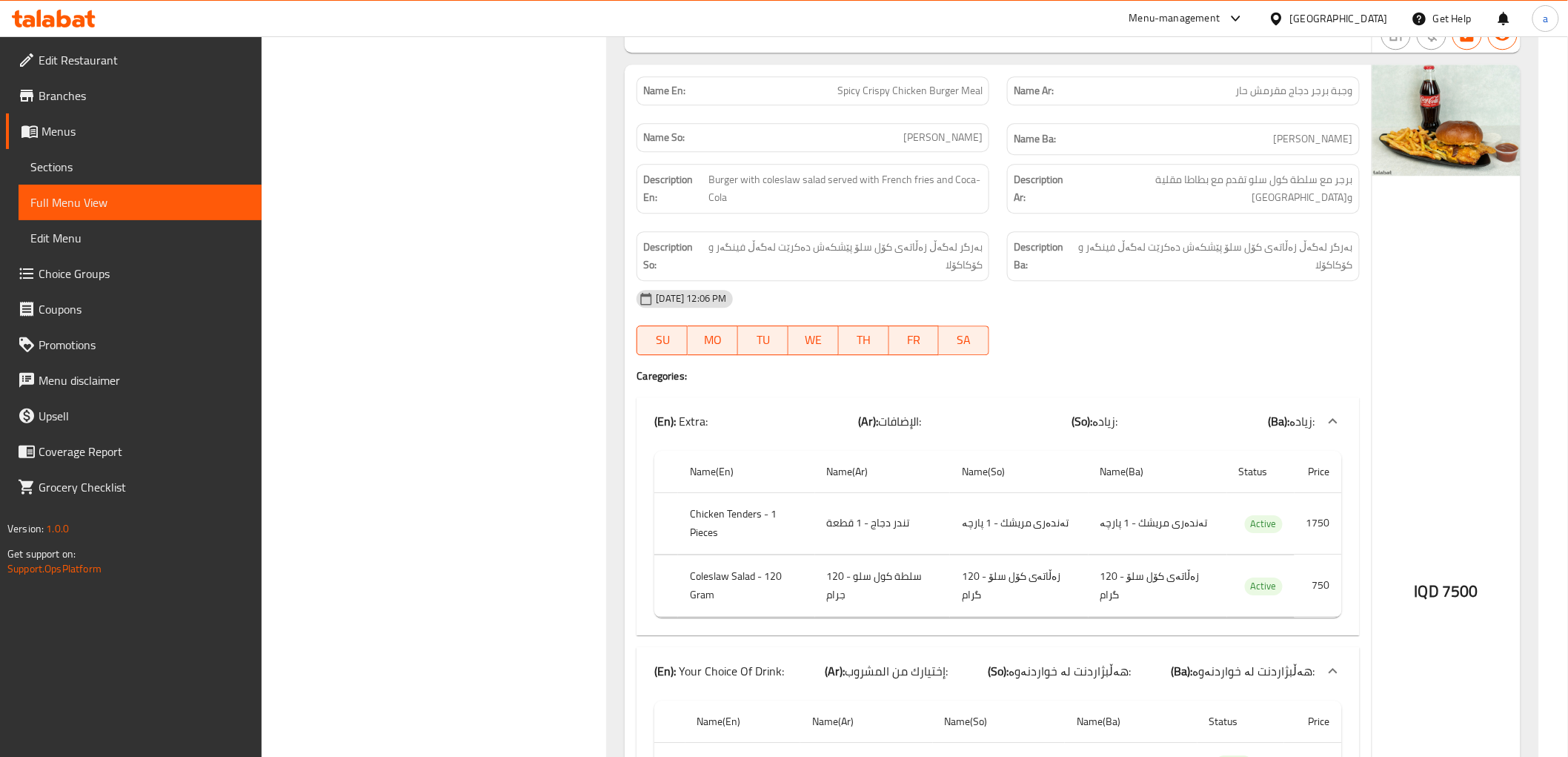
scroll to position [3739, 0]
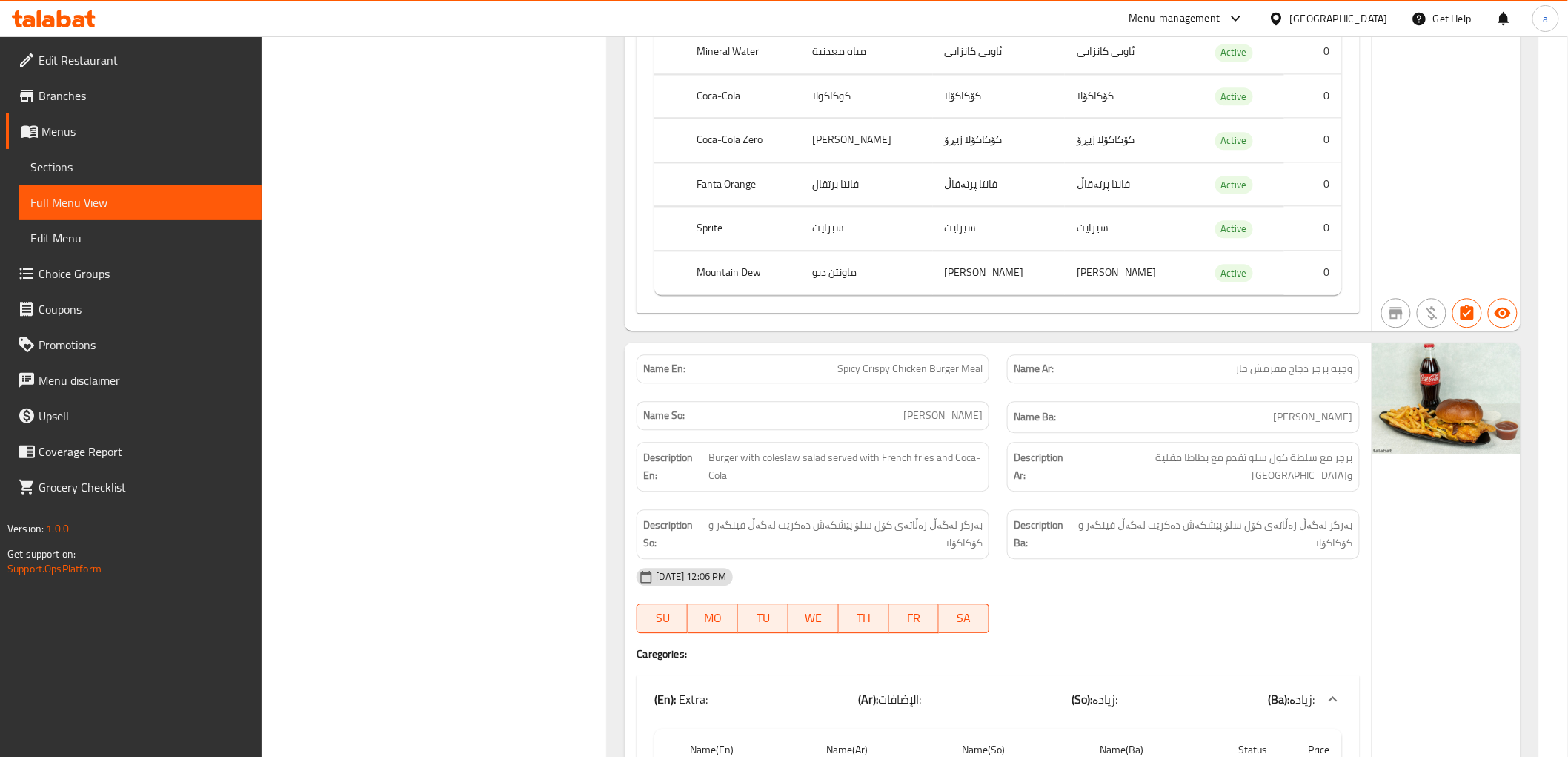
click at [197, 175] on span "Sections" at bounding box center [140, 167] width 219 height 18
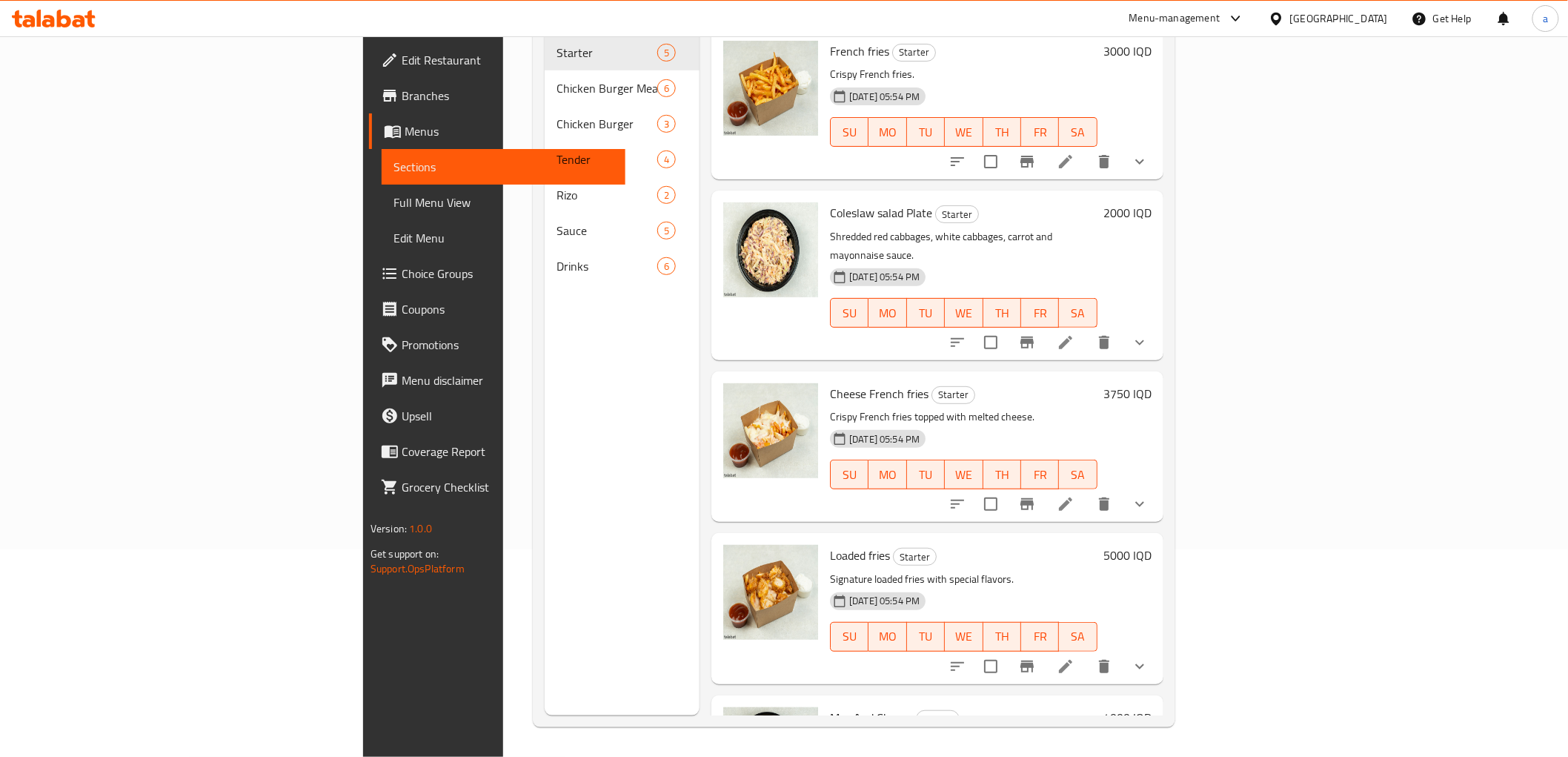
scroll to position [208, 0]
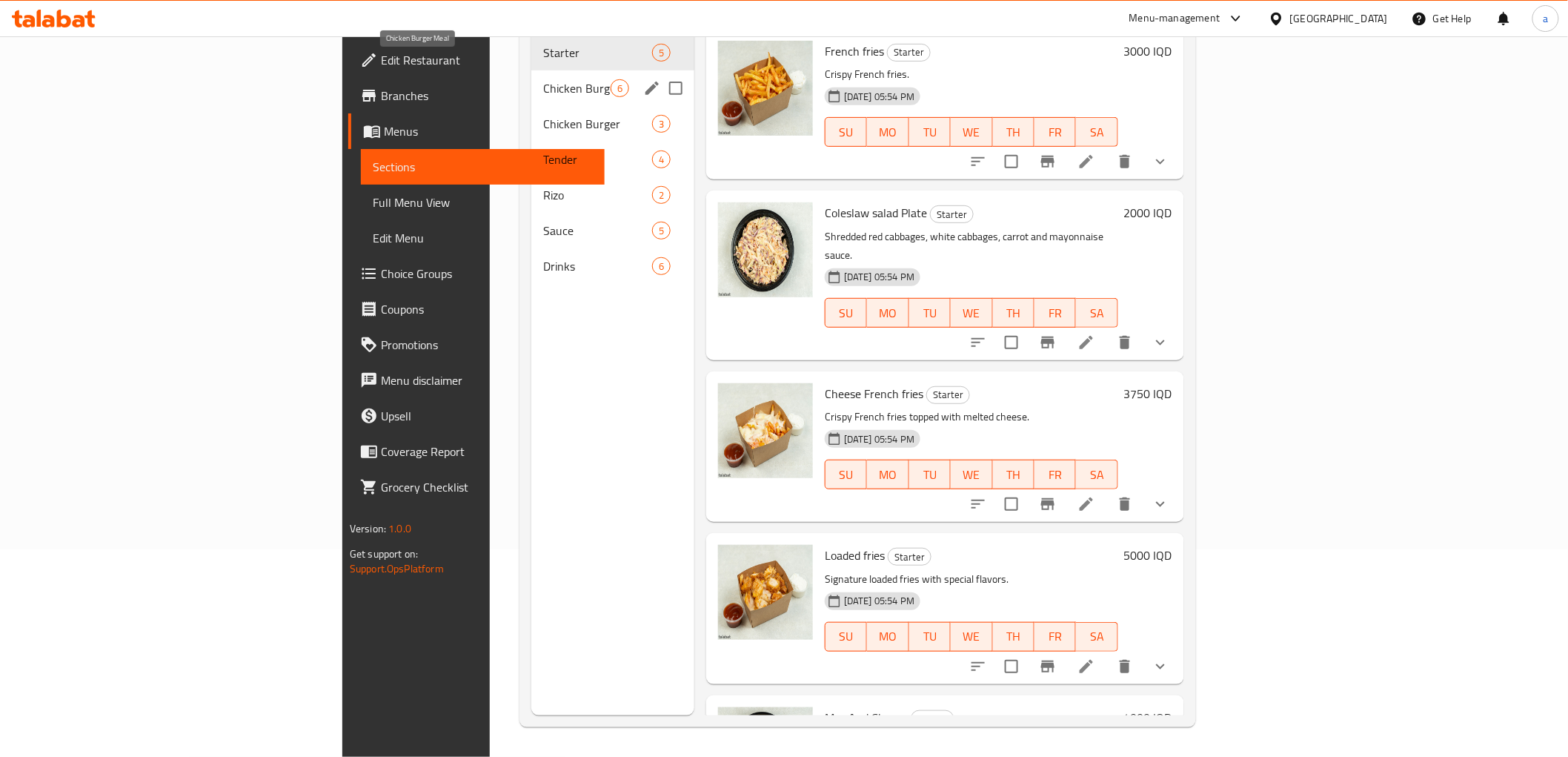
click at [543, 79] on span "Chicken Burger Meal" at bounding box center [577, 89] width 68 height 18
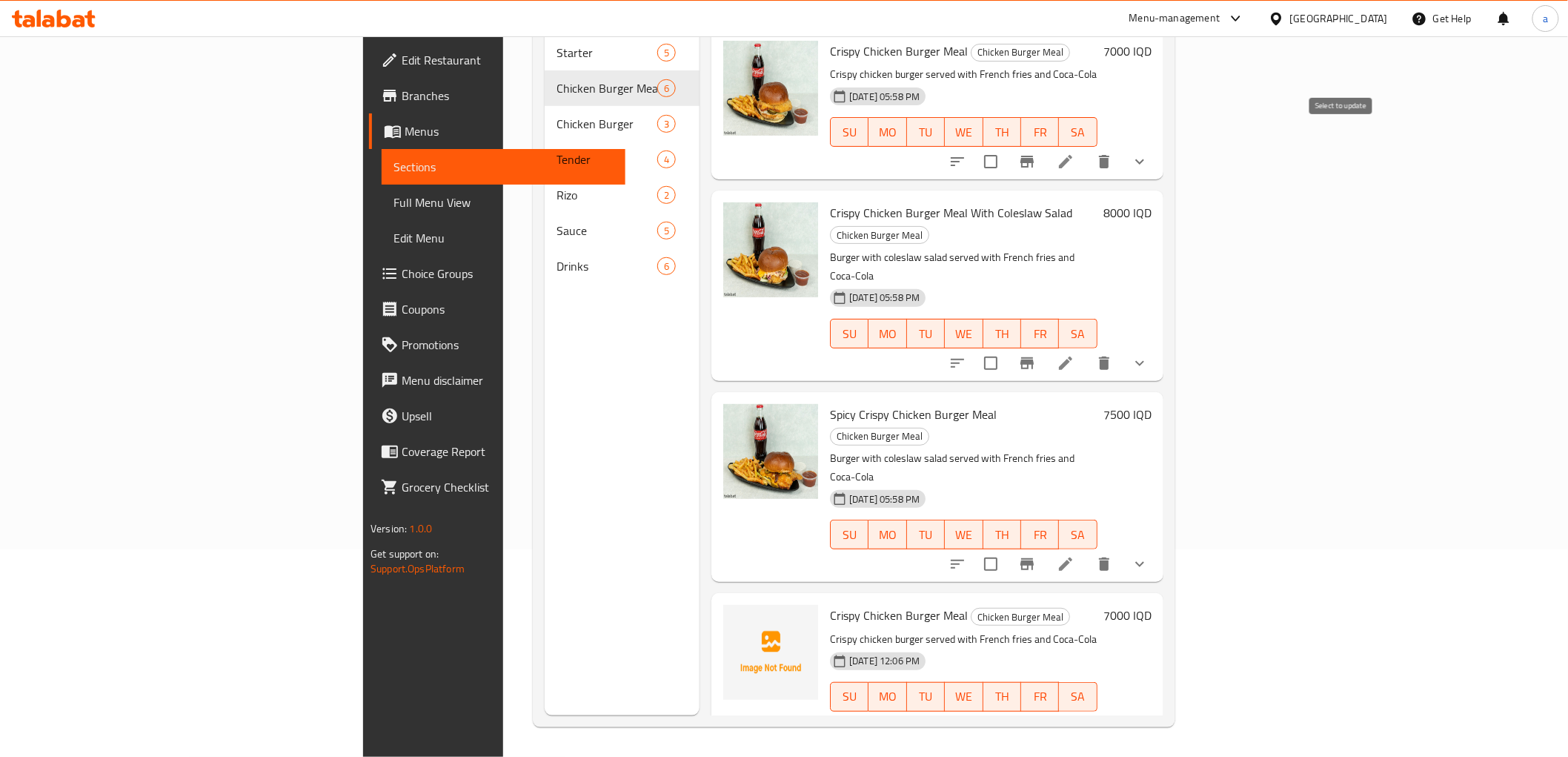
click at [1006, 152] on input "checkbox" at bounding box center [991, 162] width 31 height 31
checkbox input "true"
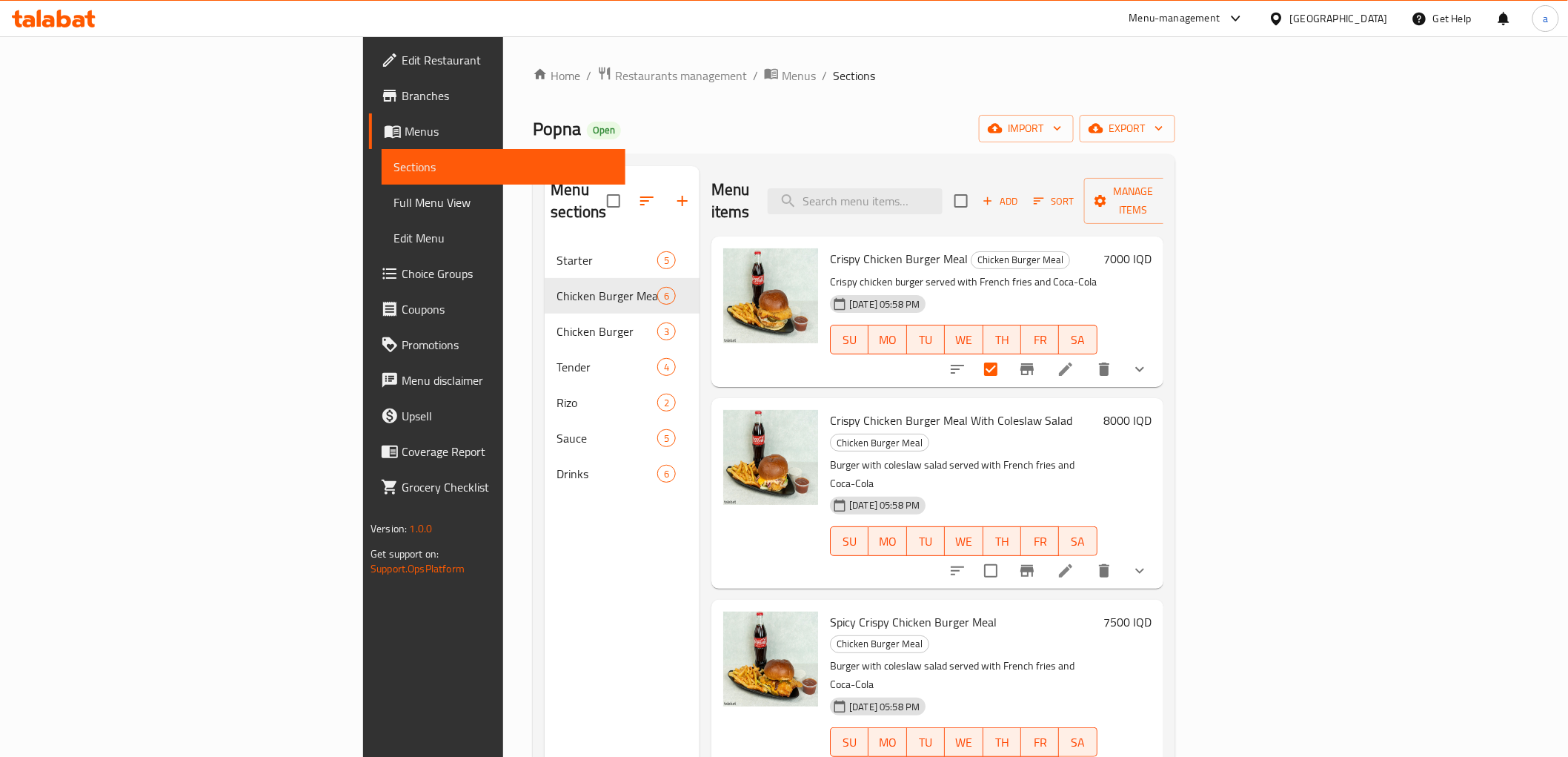
scroll to position [251, 0]
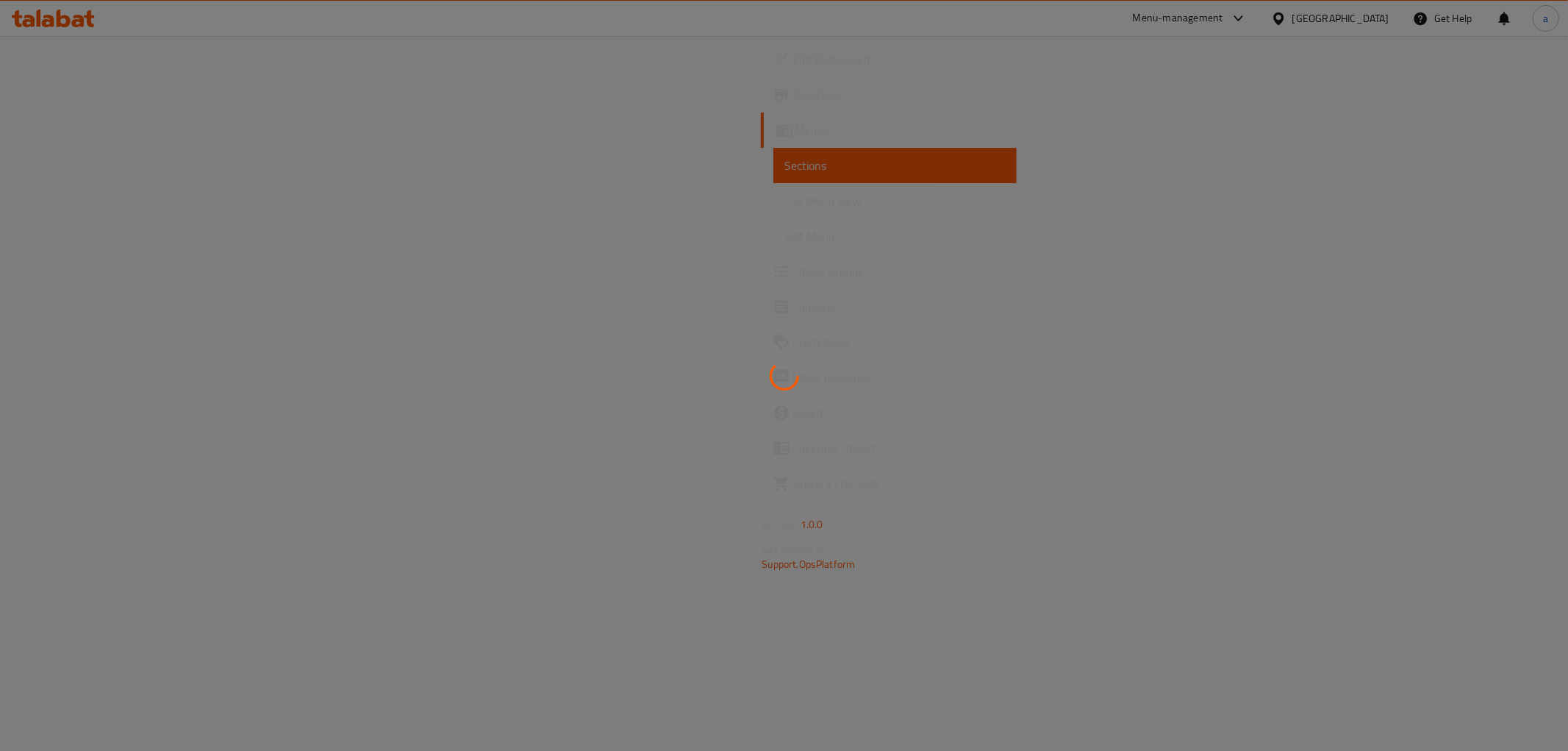
click at [68, 25] on div at bounding box center [784, 375] width 1568 height 751
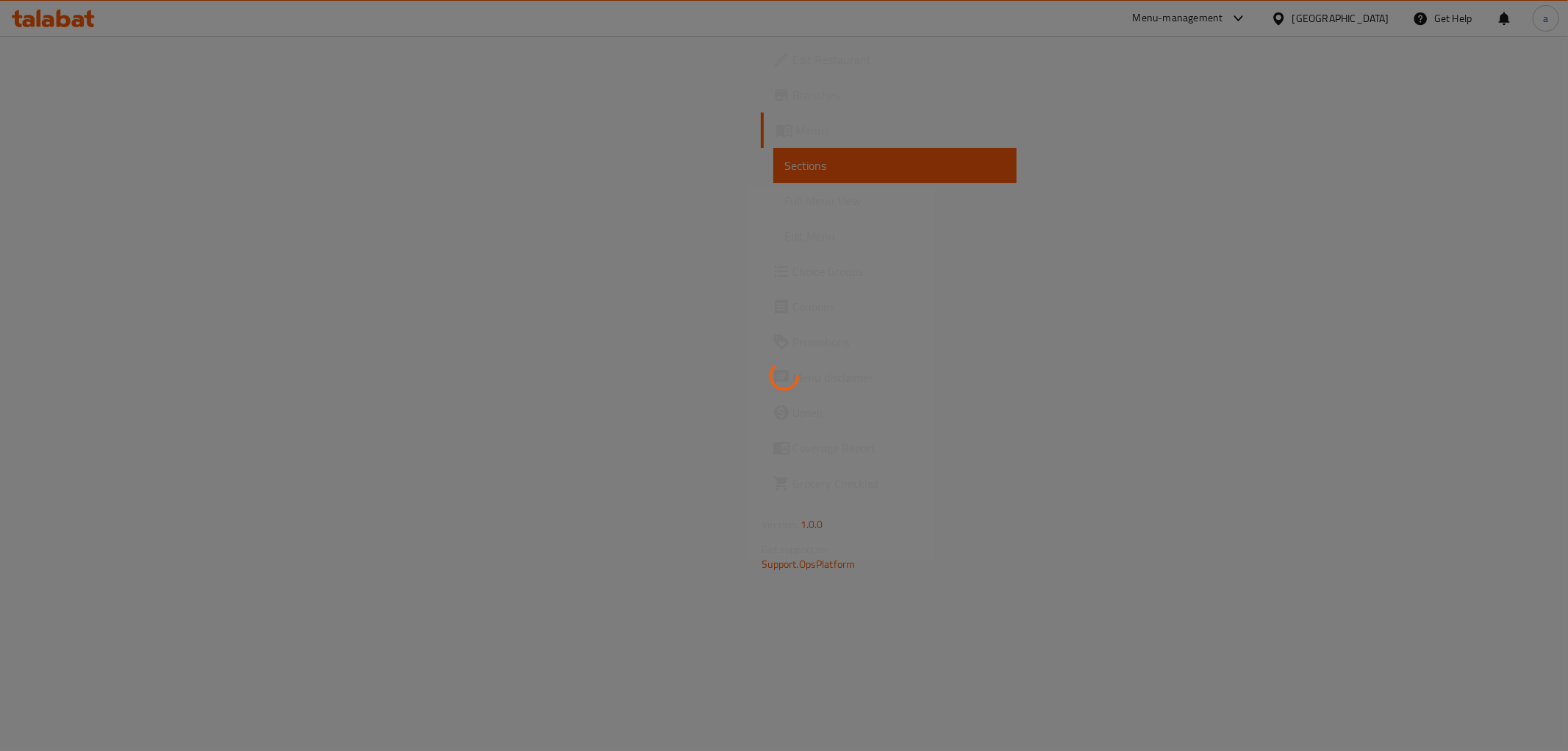
click at [68, 25] on div at bounding box center [784, 375] width 1568 height 751
click at [784, 66] on div at bounding box center [784, 66] width 0 height 0
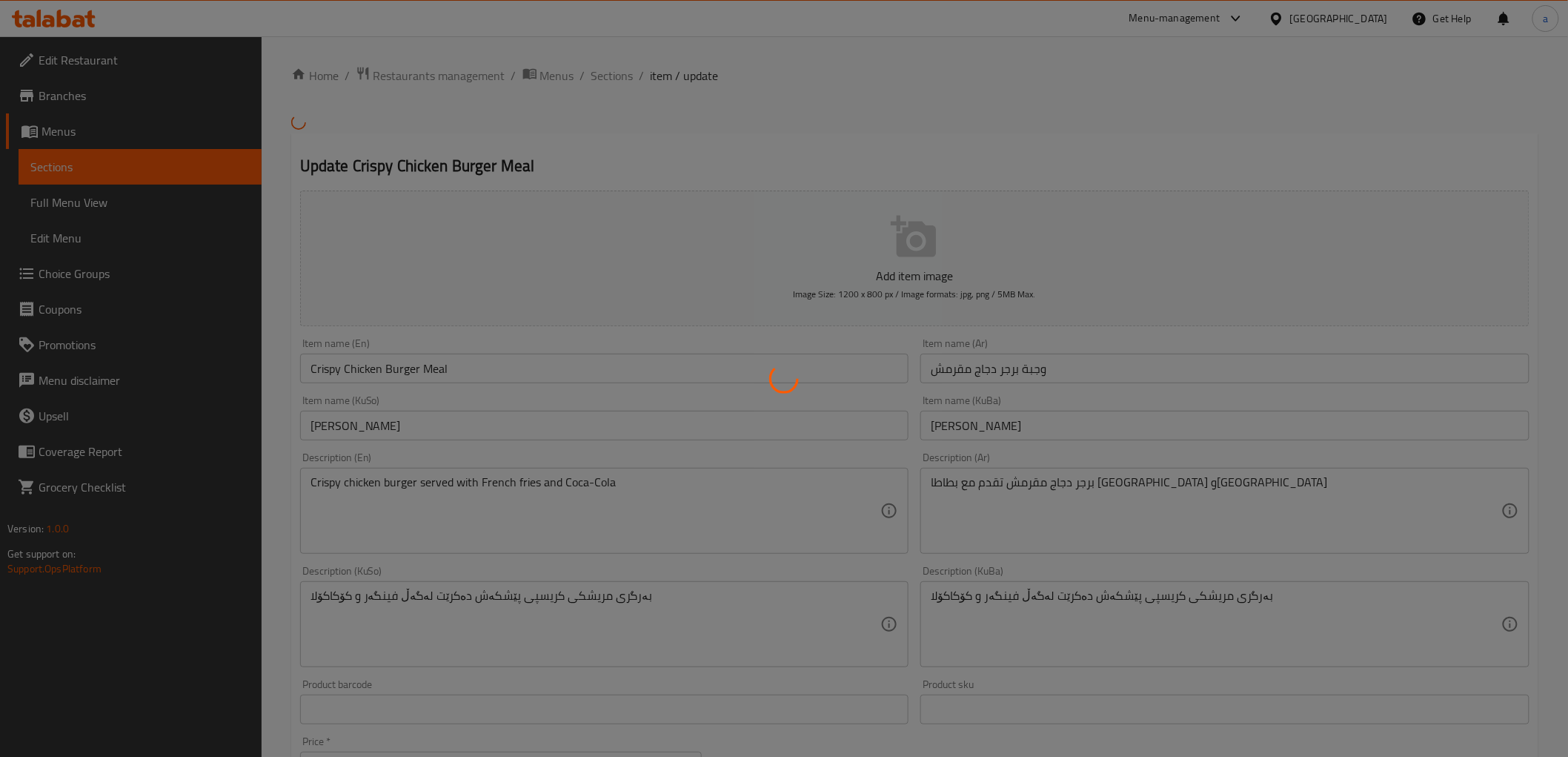
click at [69, 25] on div at bounding box center [784, 378] width 1568 height 757
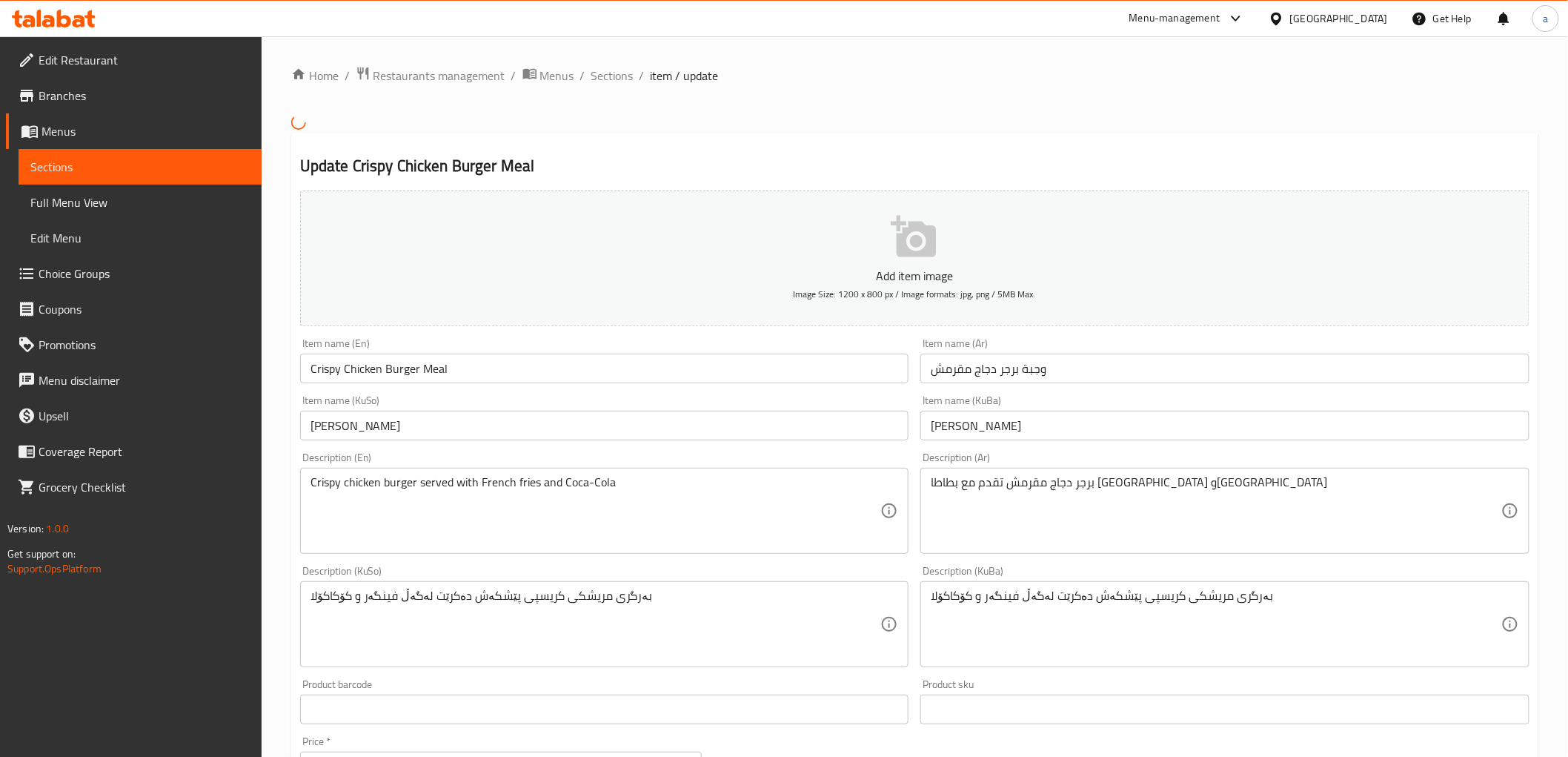
click at [69, 25] on div at bounding box center [784, 378] width 1568 height 757
click at [69, 25] on icon at bounding box center [64, 19] width 14 height 18
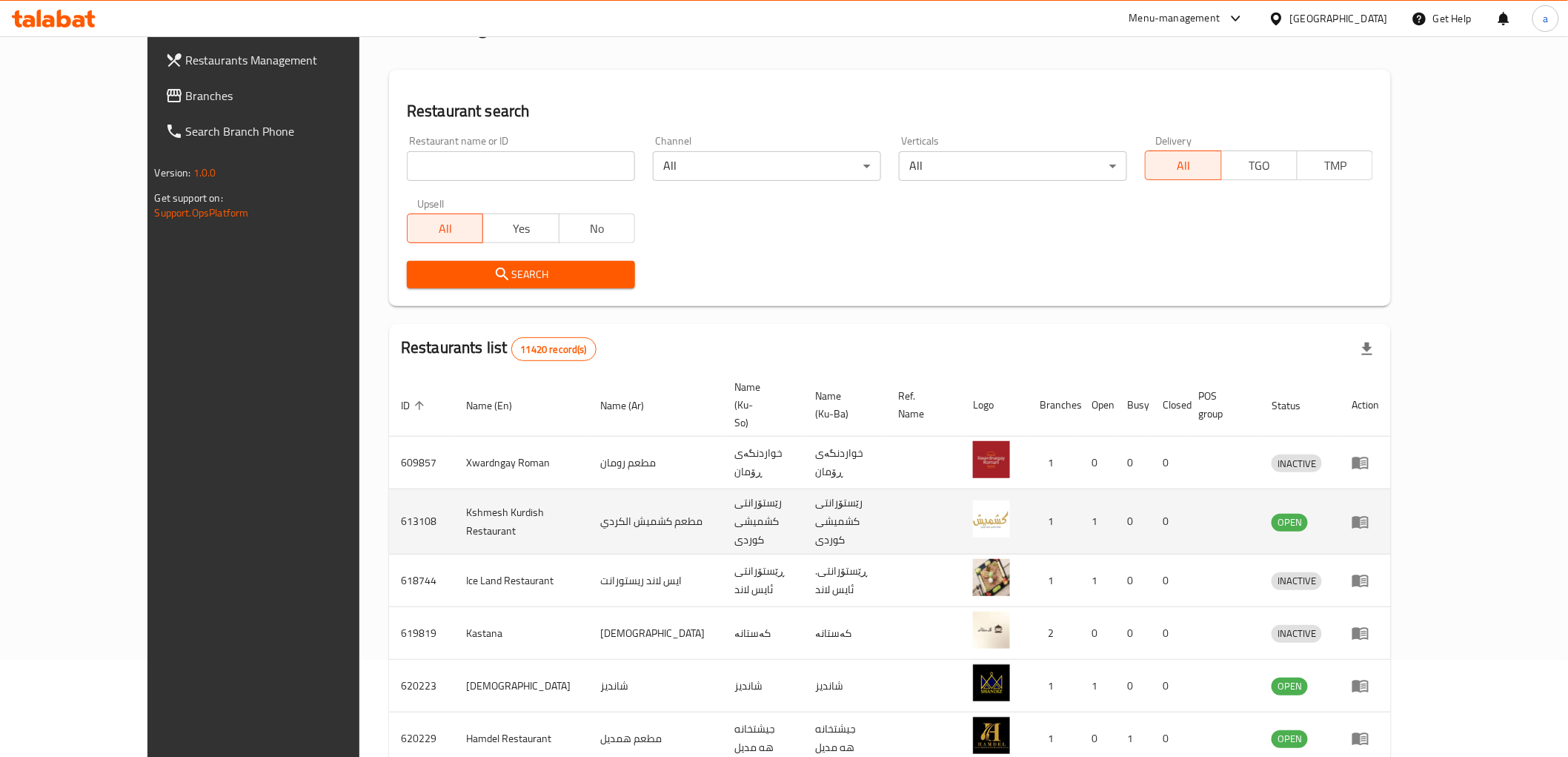
scroll to position [137, 0]
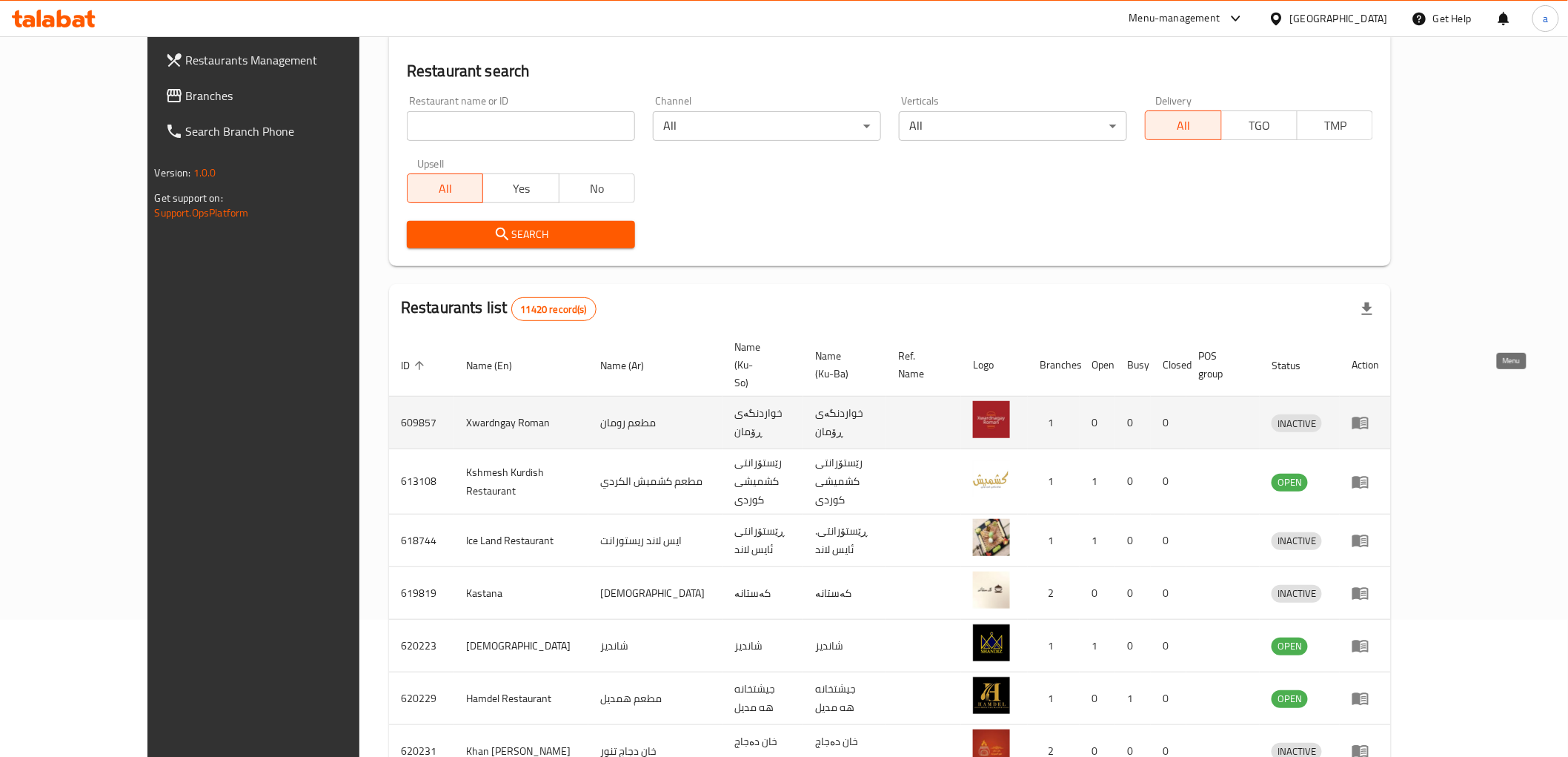
click at [1379, 414] on link "enhanced table" at bounding box center [1365, 423] width 27 height 18
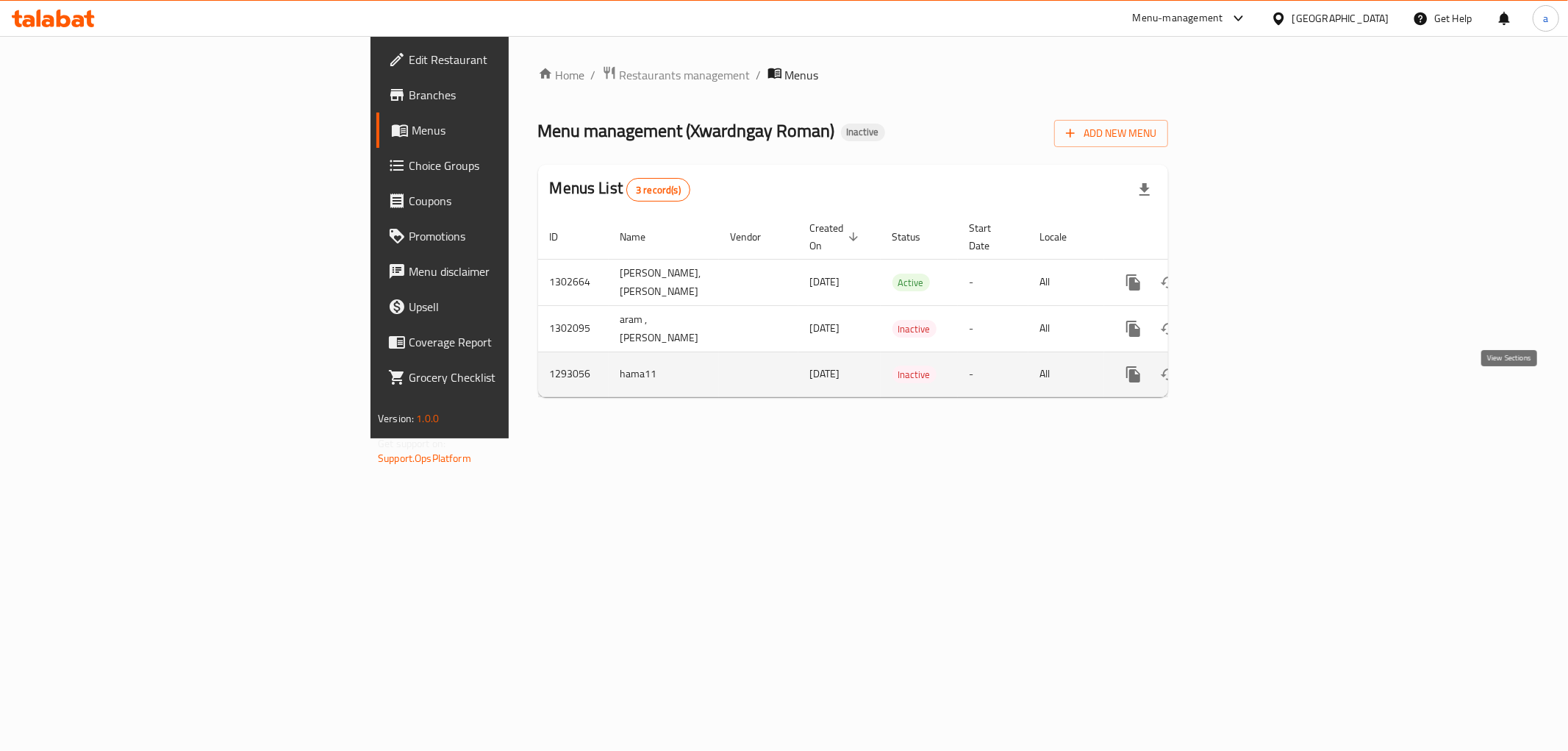
click at [1249, 383] on icon "enhanced table" at bounding box center [1240, 374] width 18 height 18
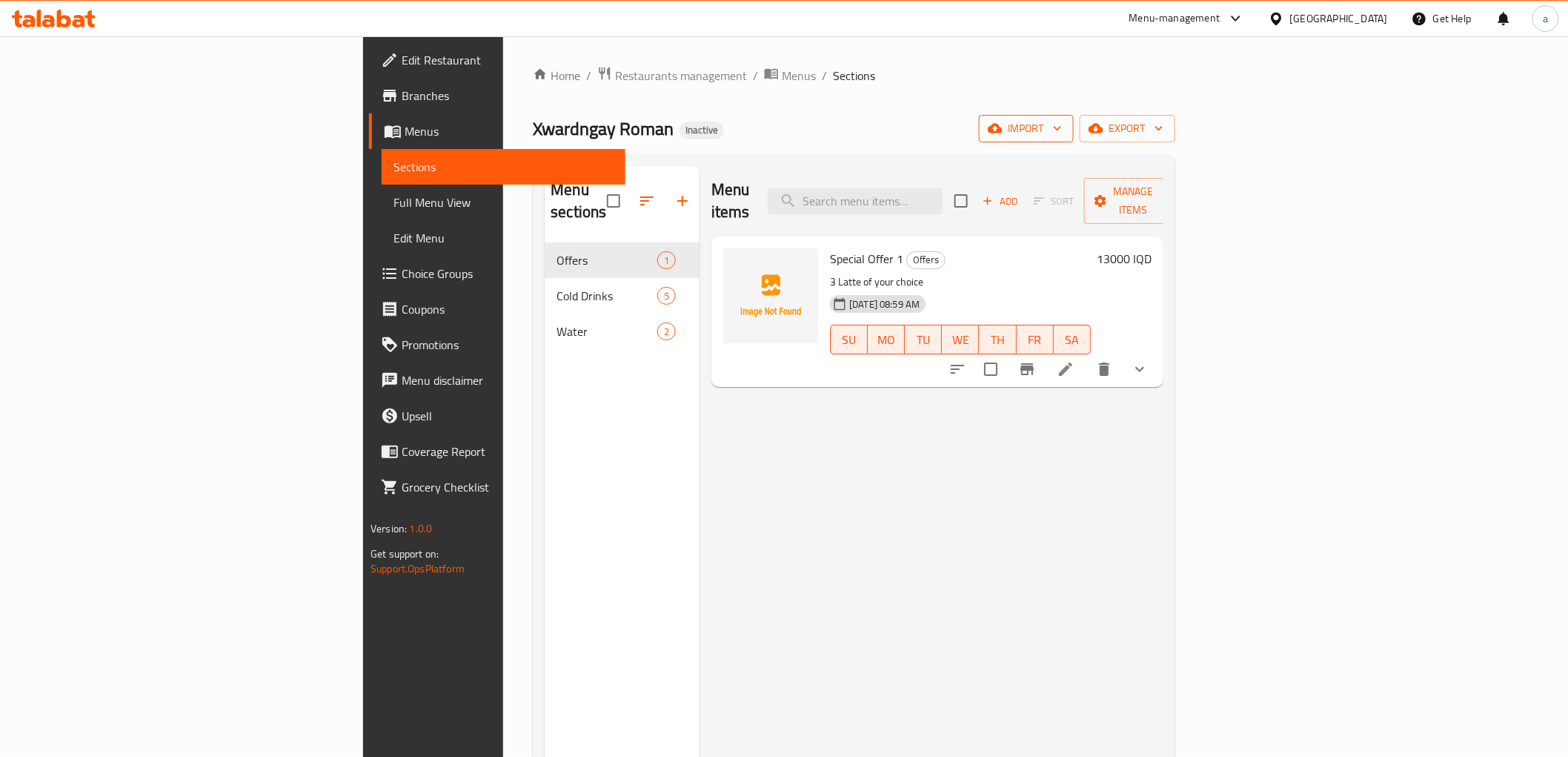
click at [1062, 125] on span "import" at bounding box center [1026, 128] width 71 height 18
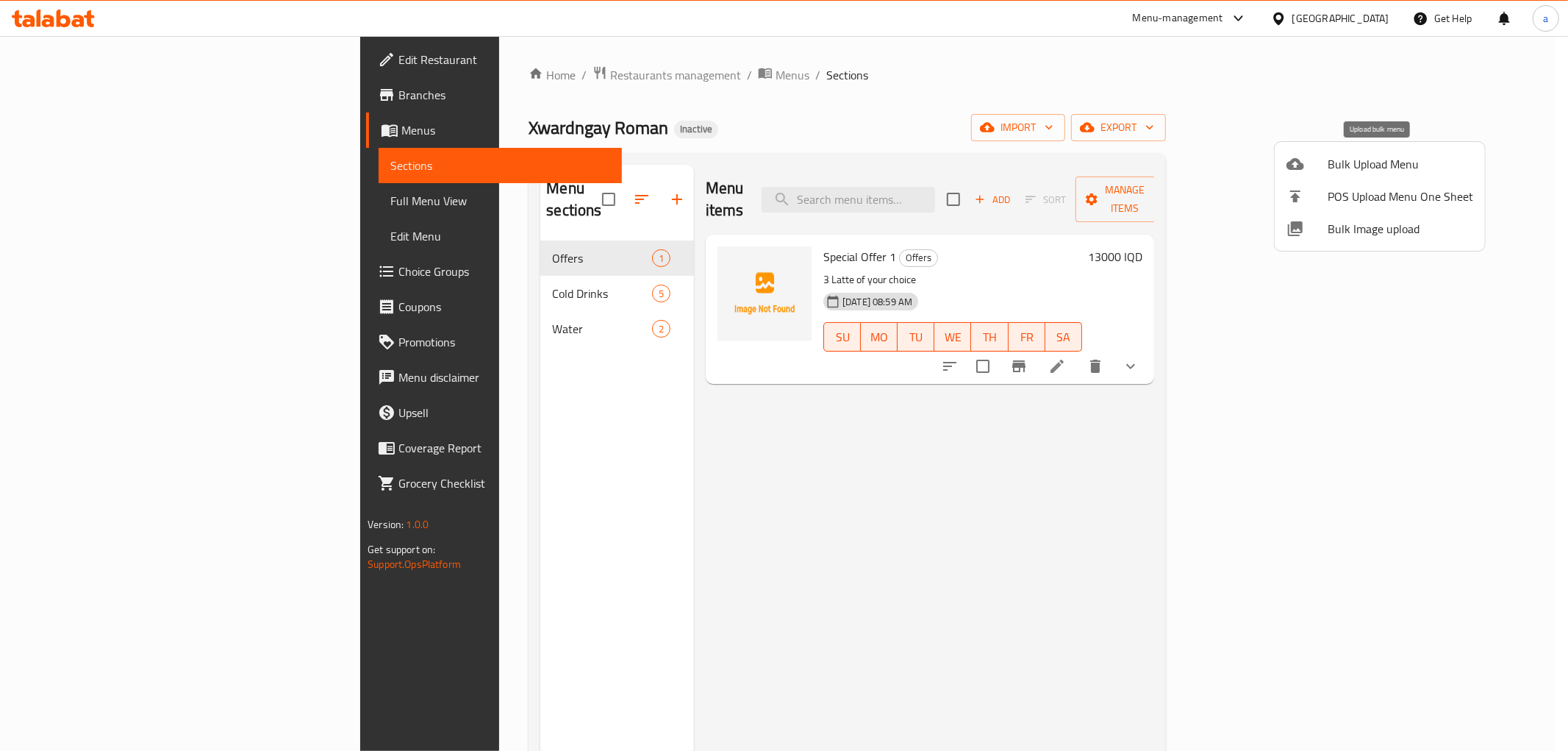
click at [1349, 150] on li "Bulk Upload Menu" at bounding box center [1380, 163] width 210 height 32
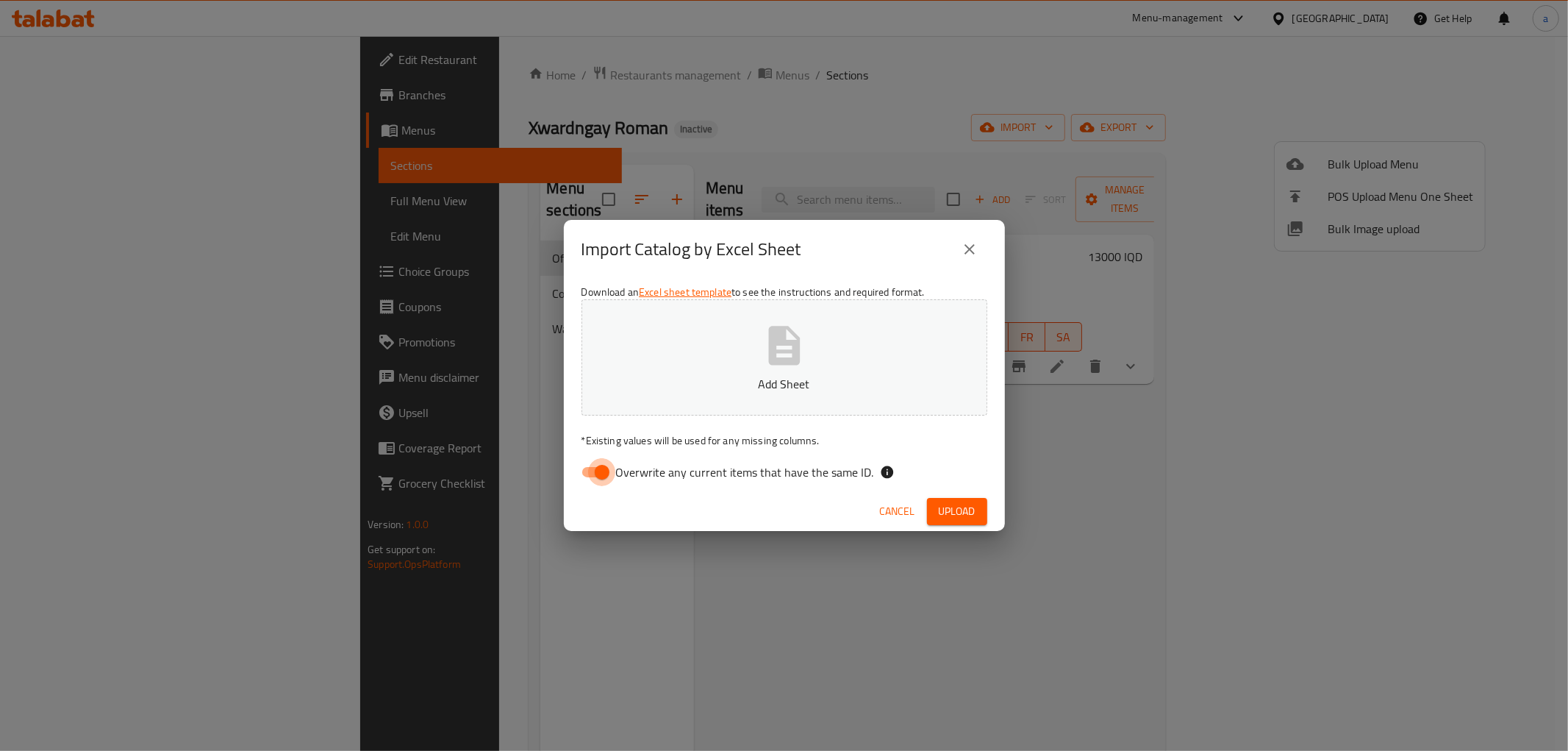
click at [598, 471] on input "Overwrite any current items that have the same ID." at bounding box center [602, 472] width 84 height 28
checkbox input "false"
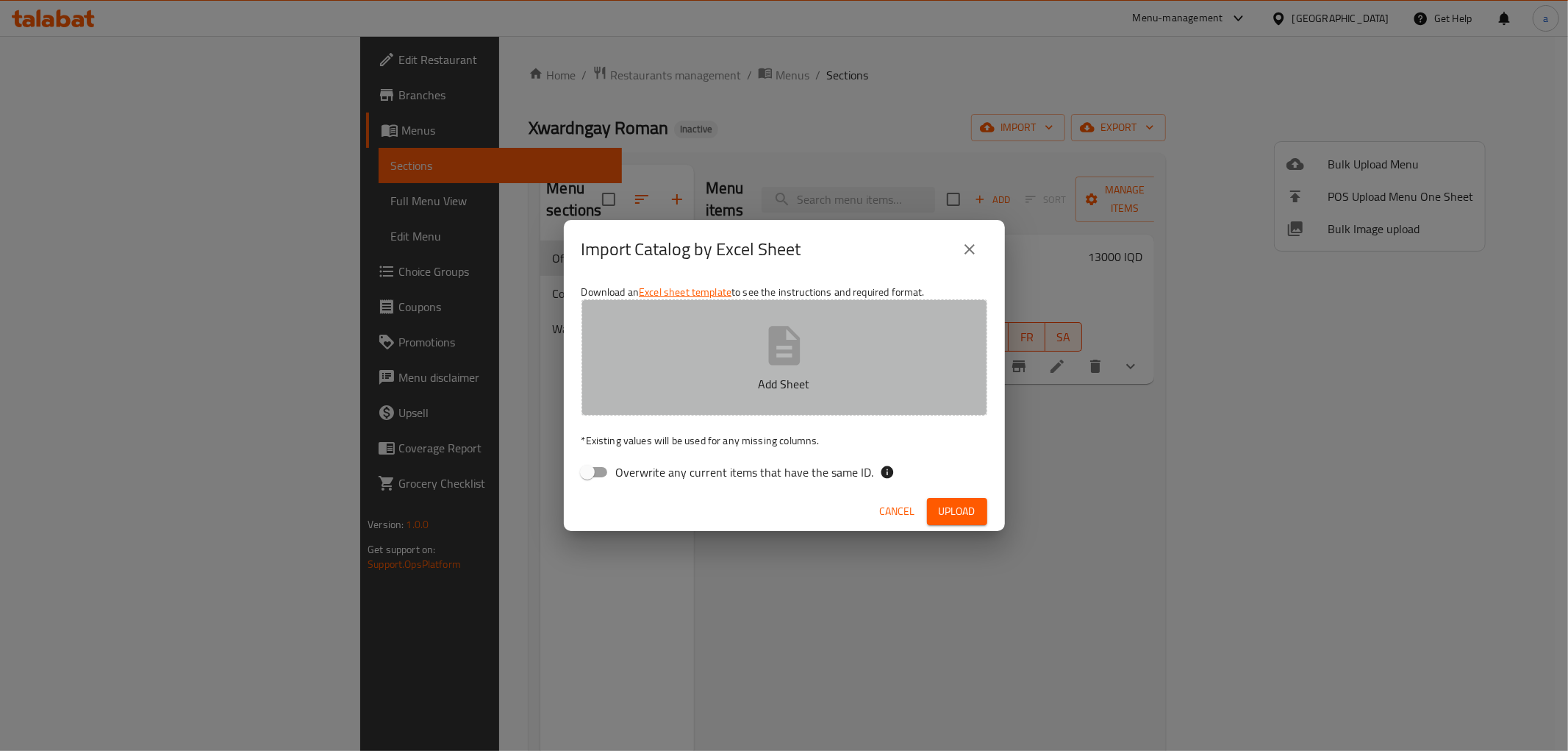
click at [713, 325] on button "Add Sheet" at bounding box center [784, 358] width 406 height 117
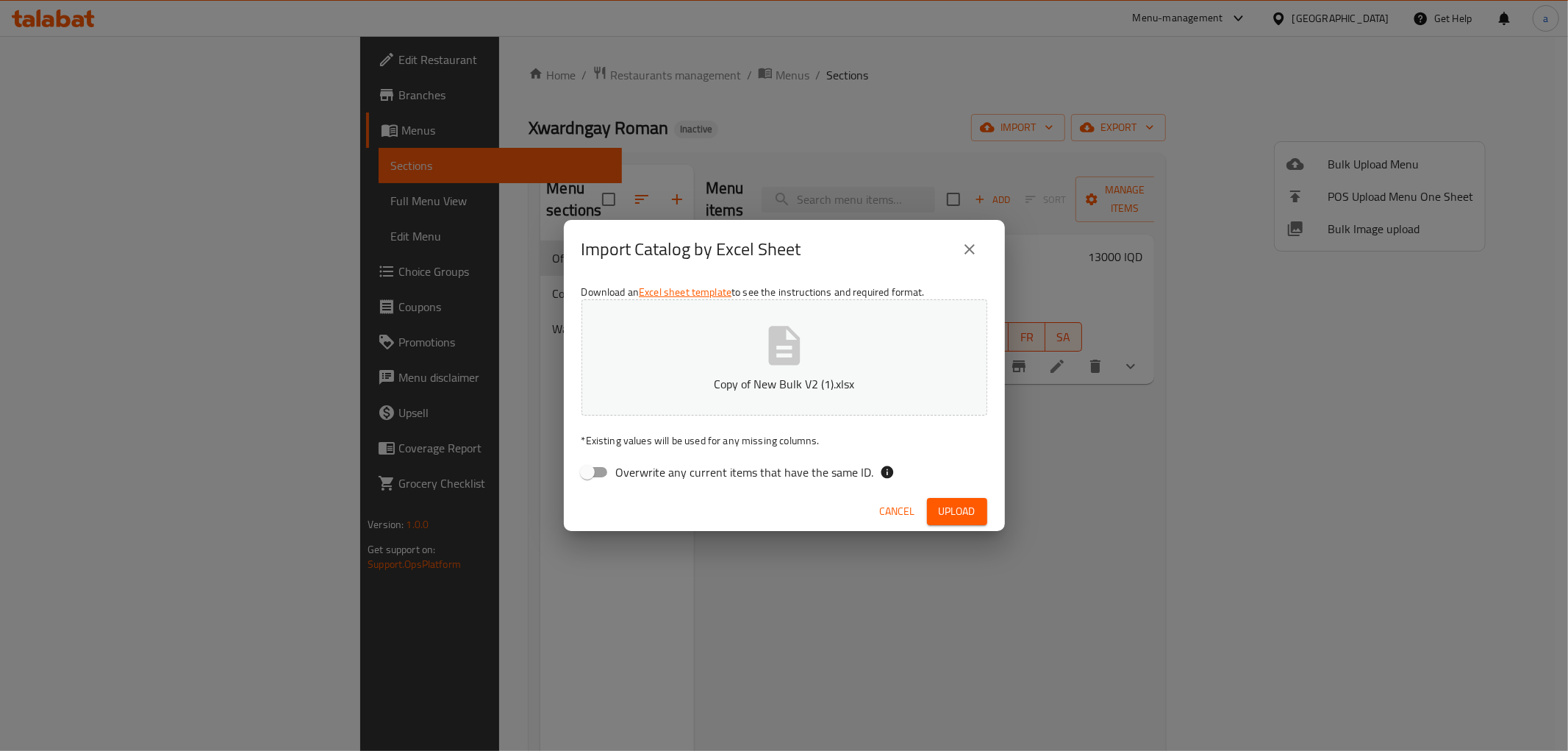
click at [961, 518] on span "Upload" at bounding box center [957, 511] width 37 height 18
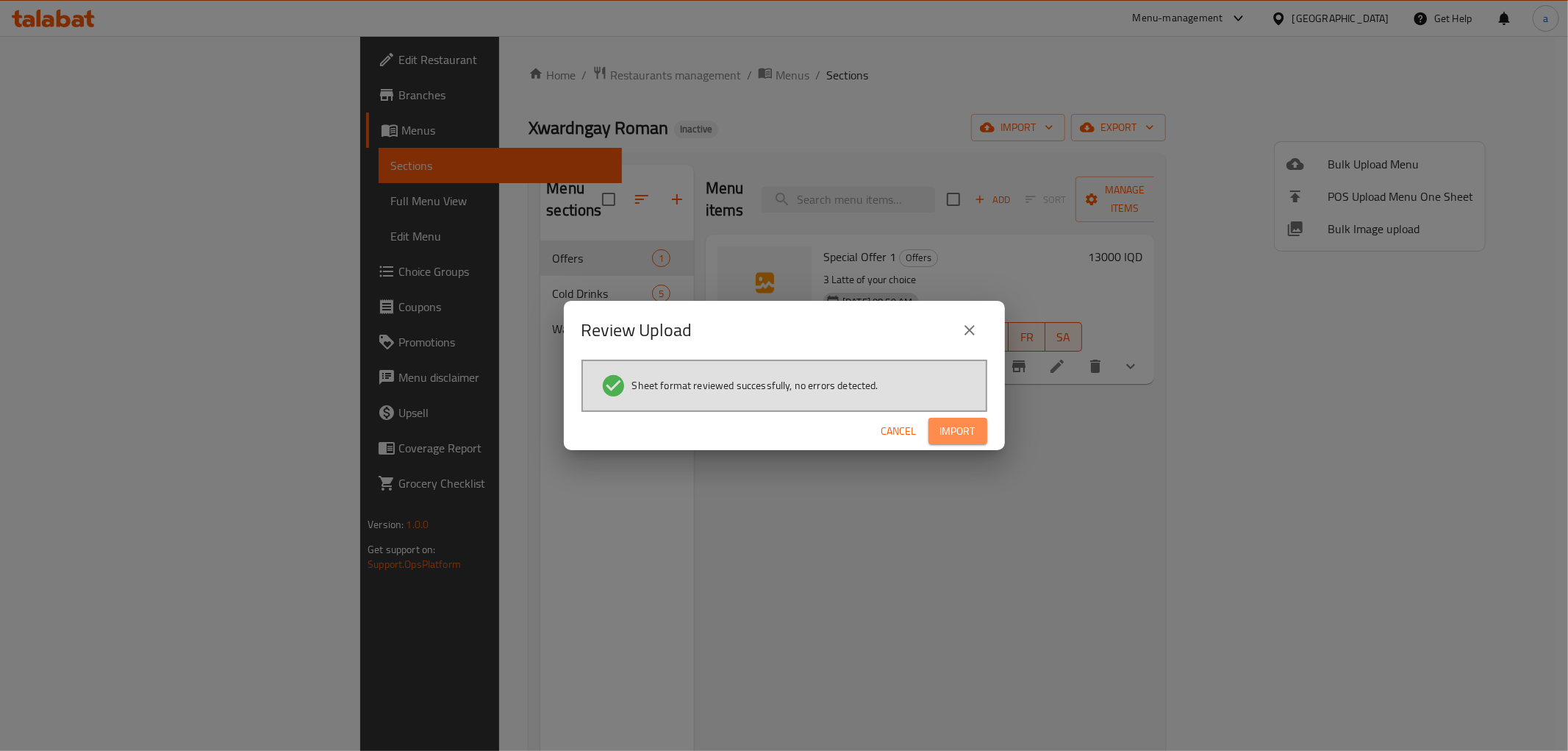
click at [945, 434] on span "Import" at bounding box center [958, 431] width 35 height 18
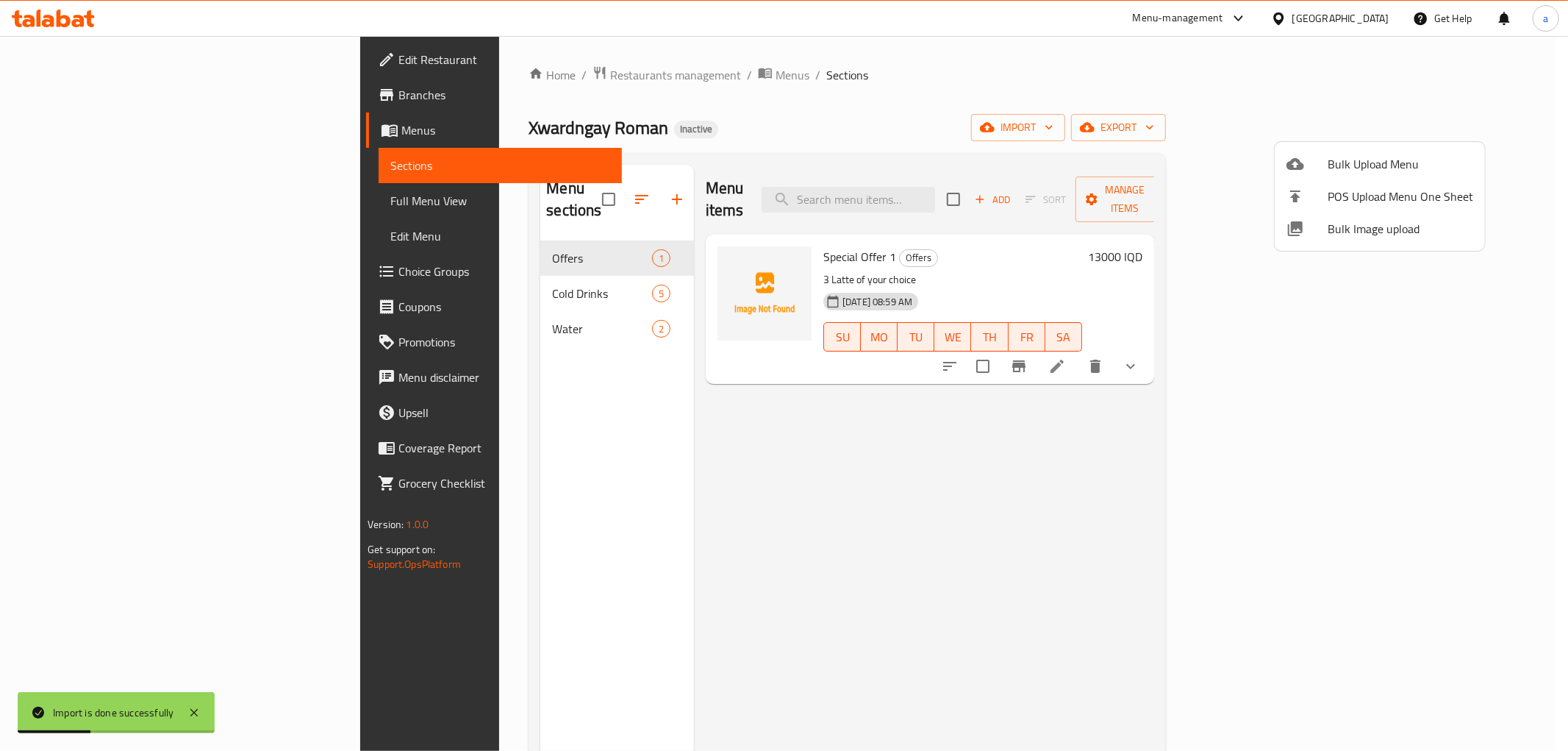
click at [483, 400] on div at bounding box center [784, 375] width 1568 height 751
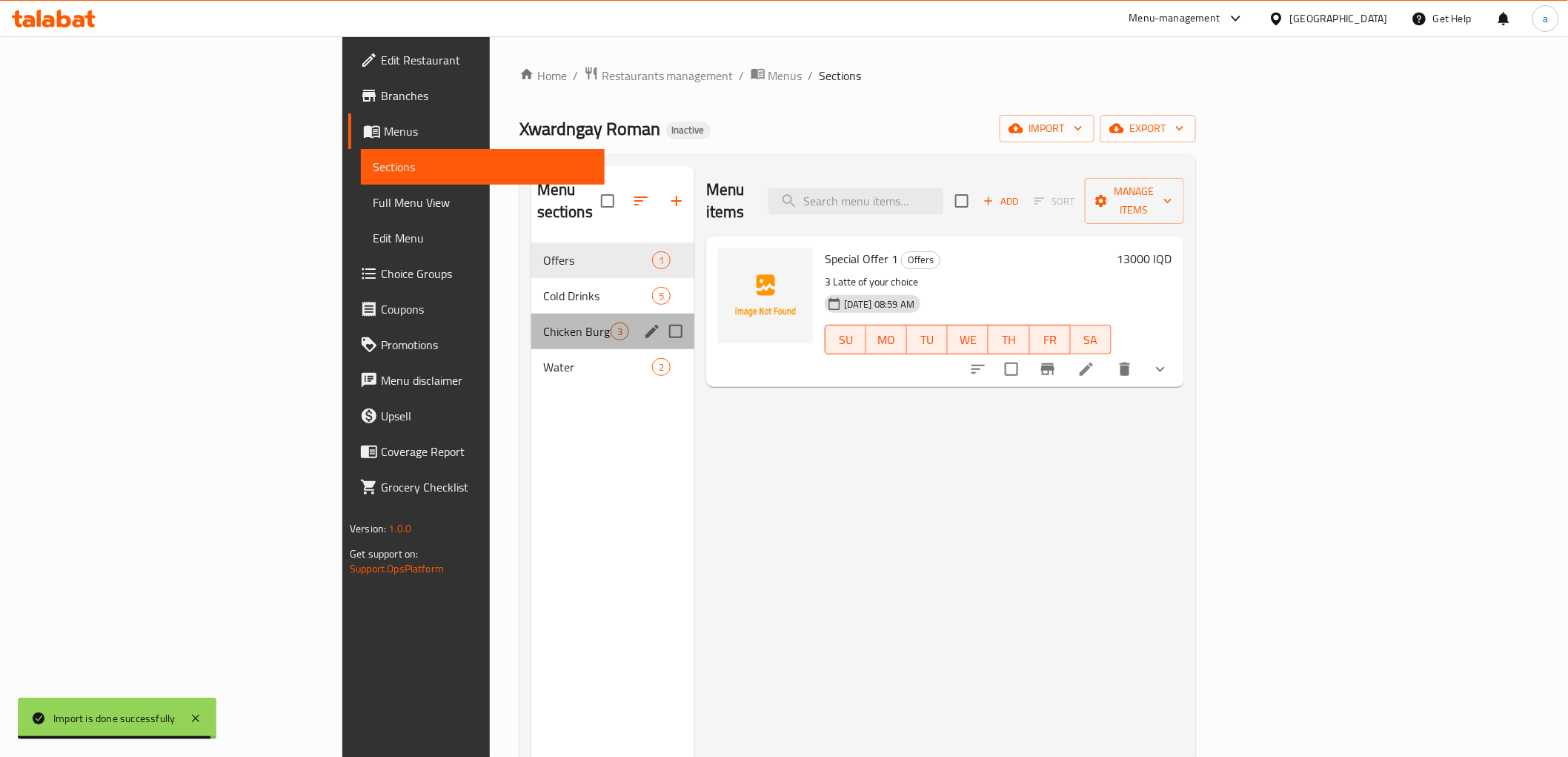
click at [532, 322] on div "Chicken Burger Meal 3" at bounding box center [613, 331] width 163 height 36
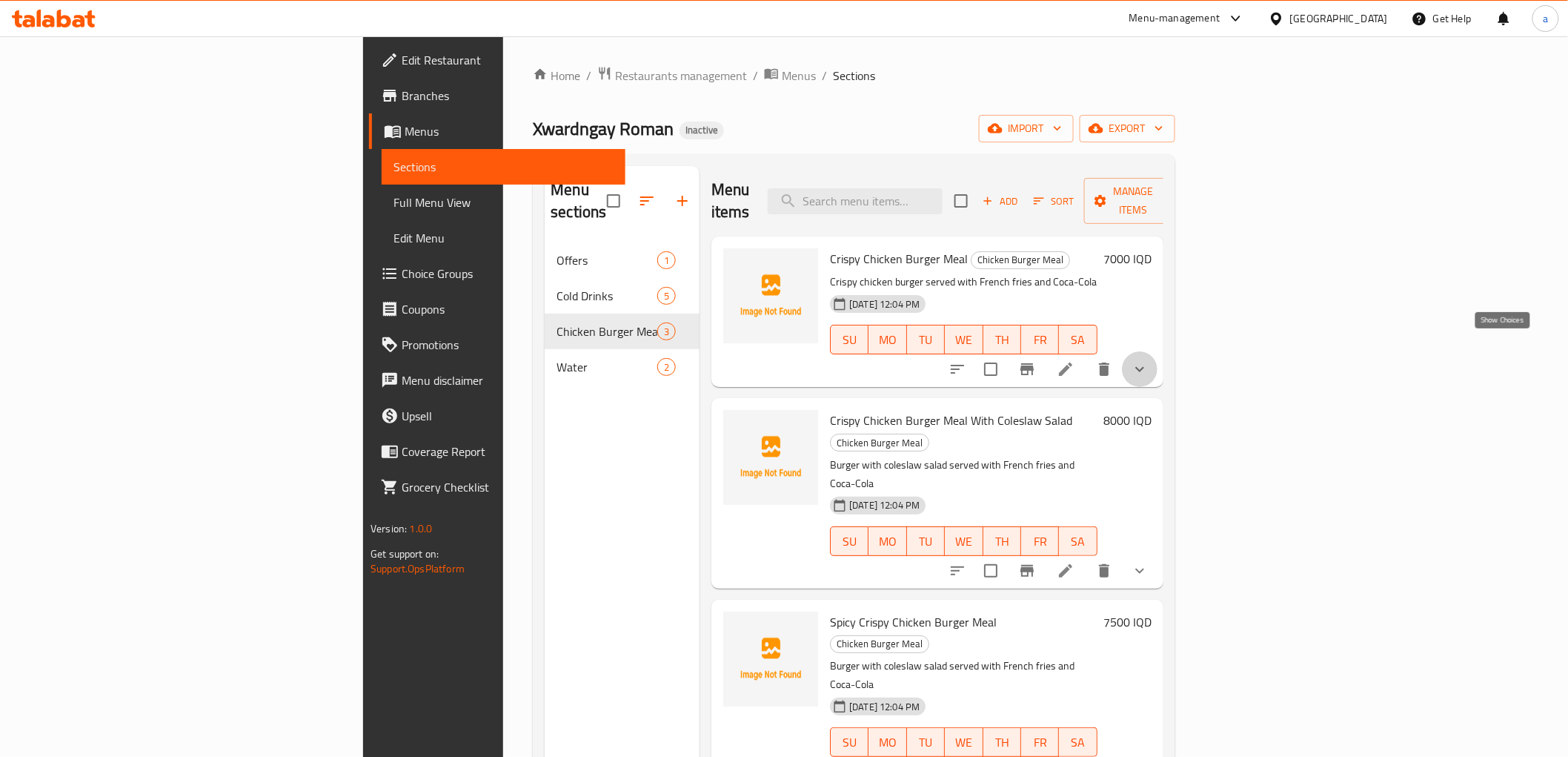
click at [1149, 361] on icon "show more" at bounding box center [1140, 370] width 18 height 18
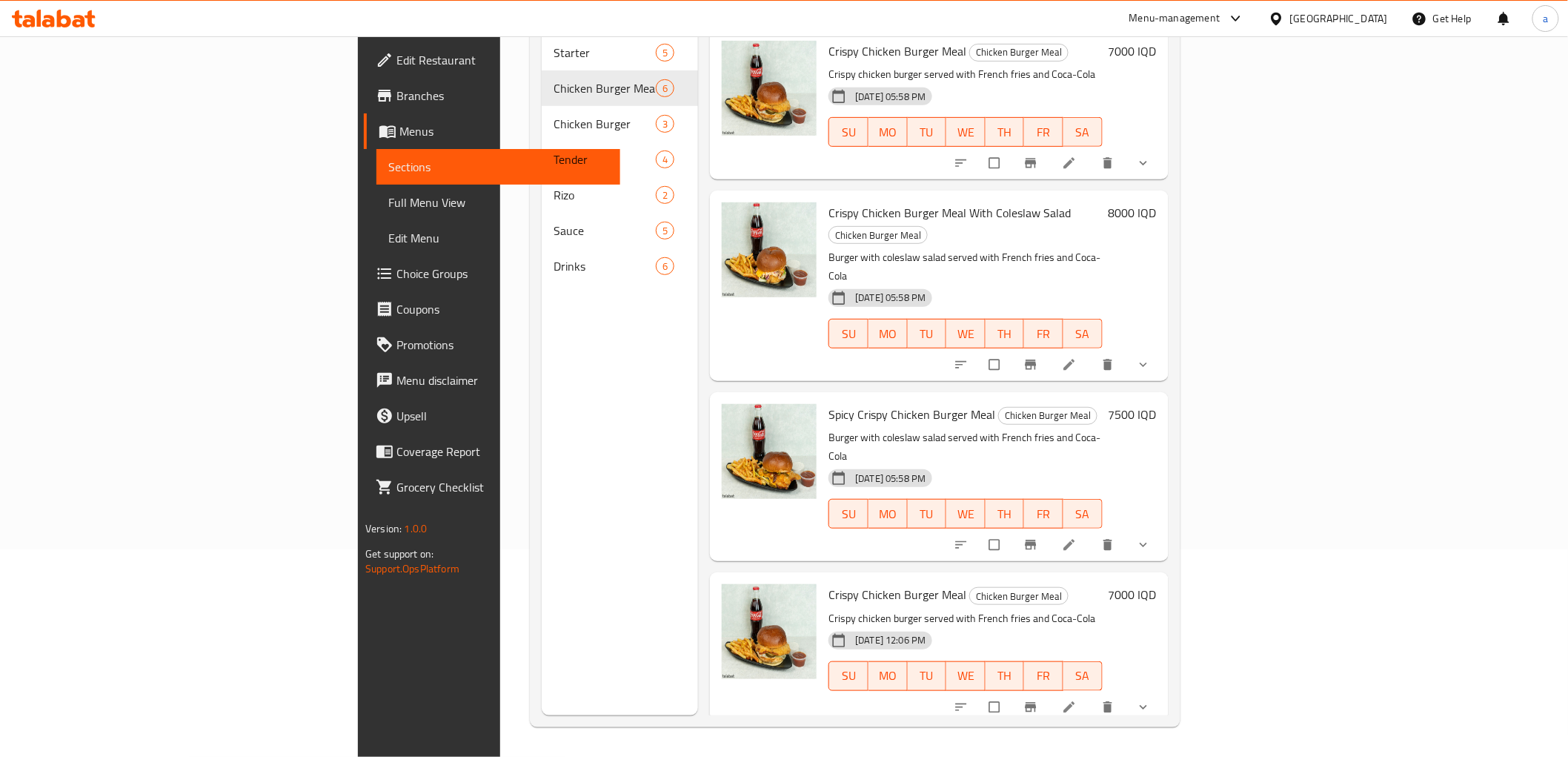
click at [1163, 529] on button "show more" at bounding box center [1145, 544] width 36 height 32
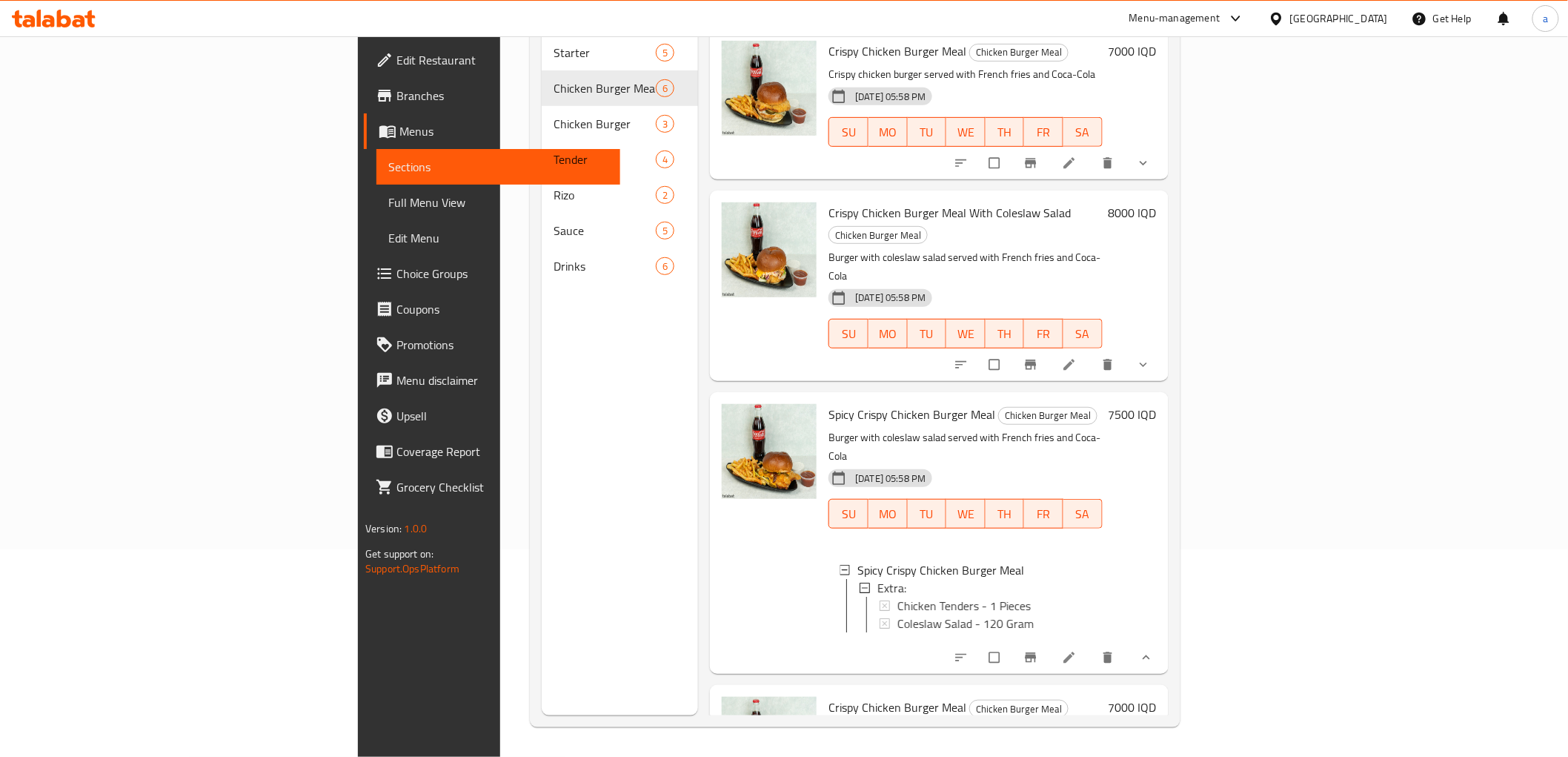
click at [1157, 277] on div "8000 IQD" at bounding box center [1129, 285] width 54 height 166
click at [1163, 348] on button "show more" at bounding box center [1145, 364] width 36 height 32
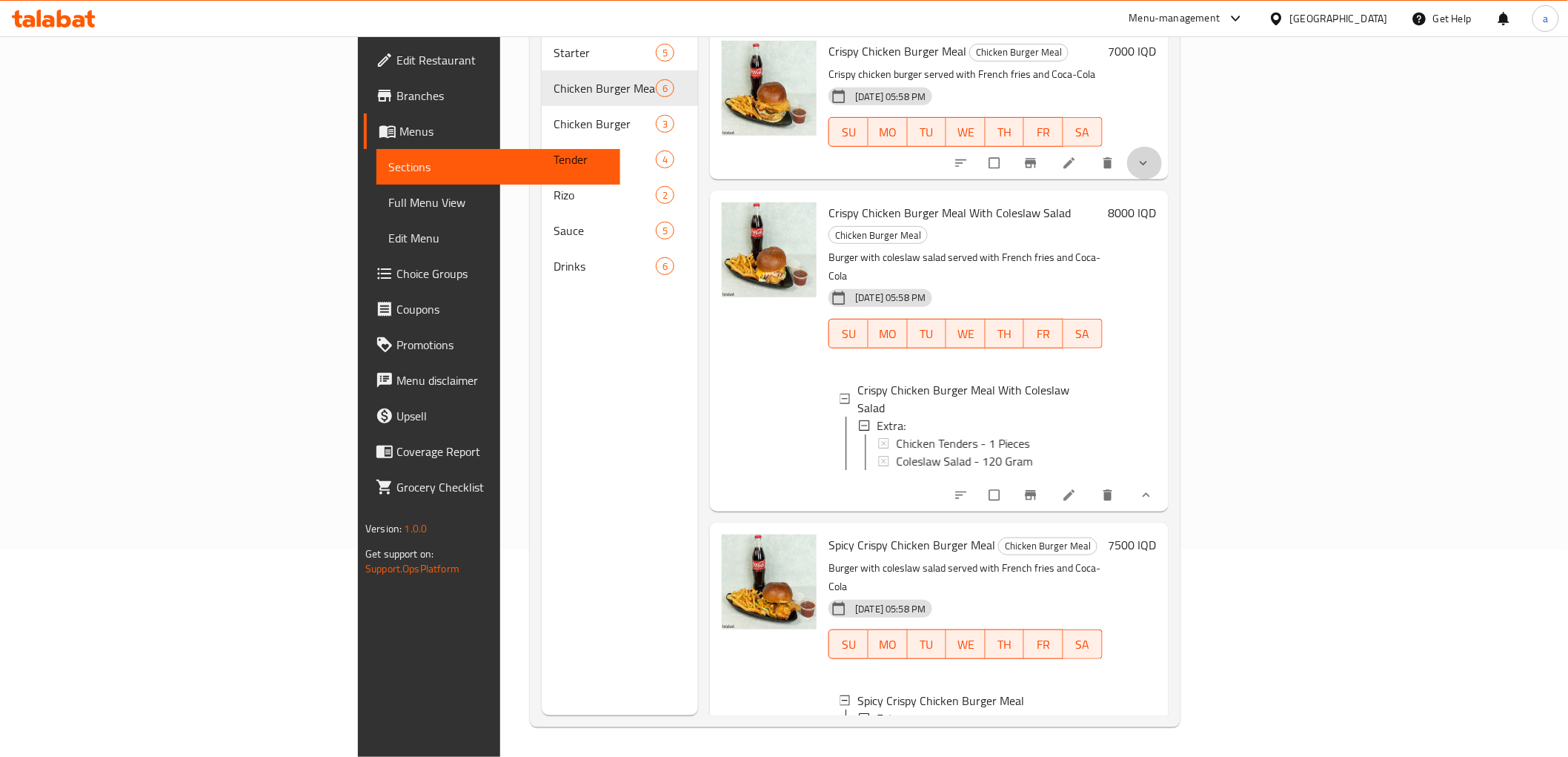
click at [1163, 146] on button "show more" at bounding box center [1145, 162] width 36 height 32
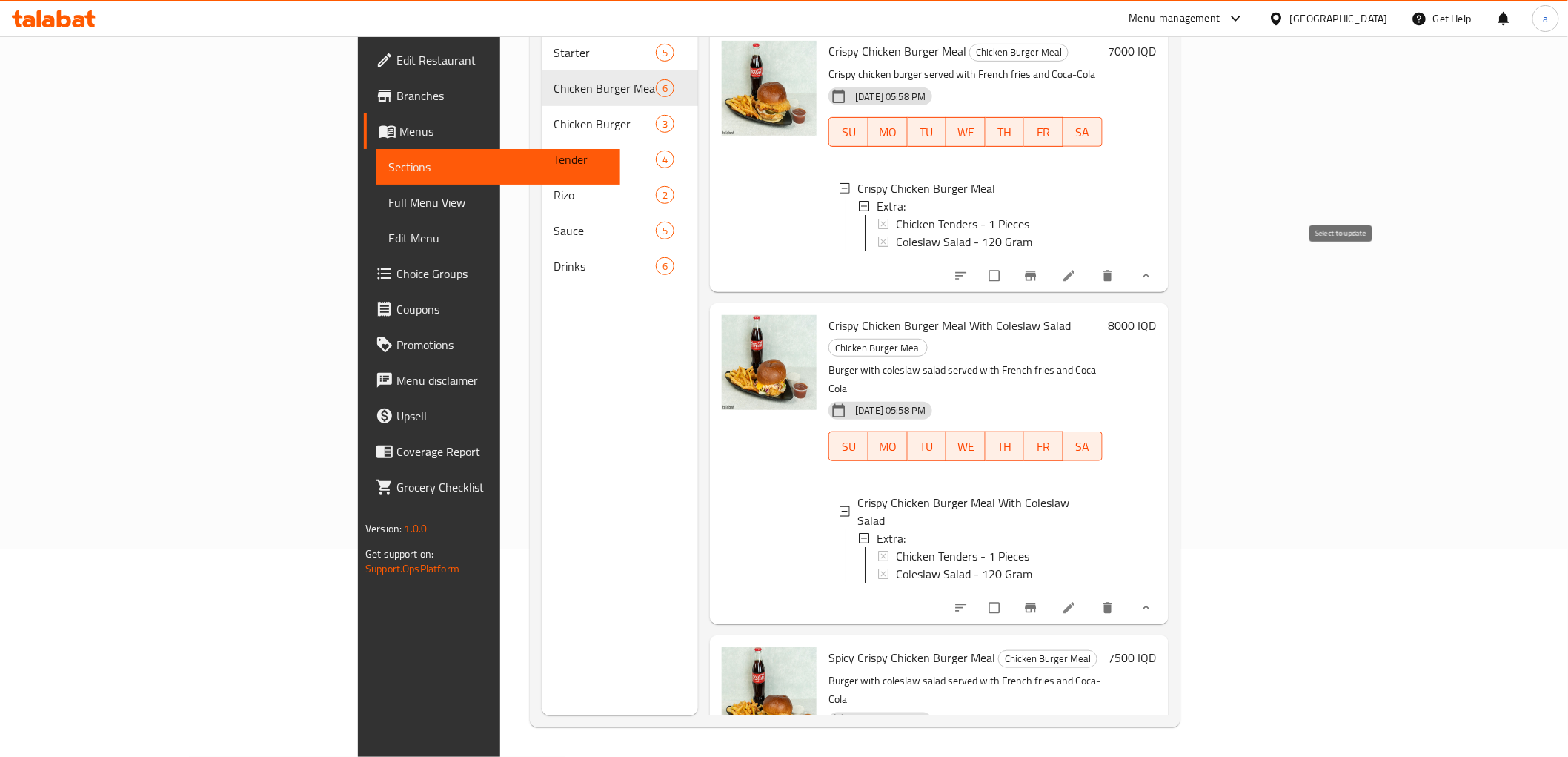
click at [1011, 261] on input "checkbox" at bounding box center [997, 275] width 31 height 28
checkbox input "true"
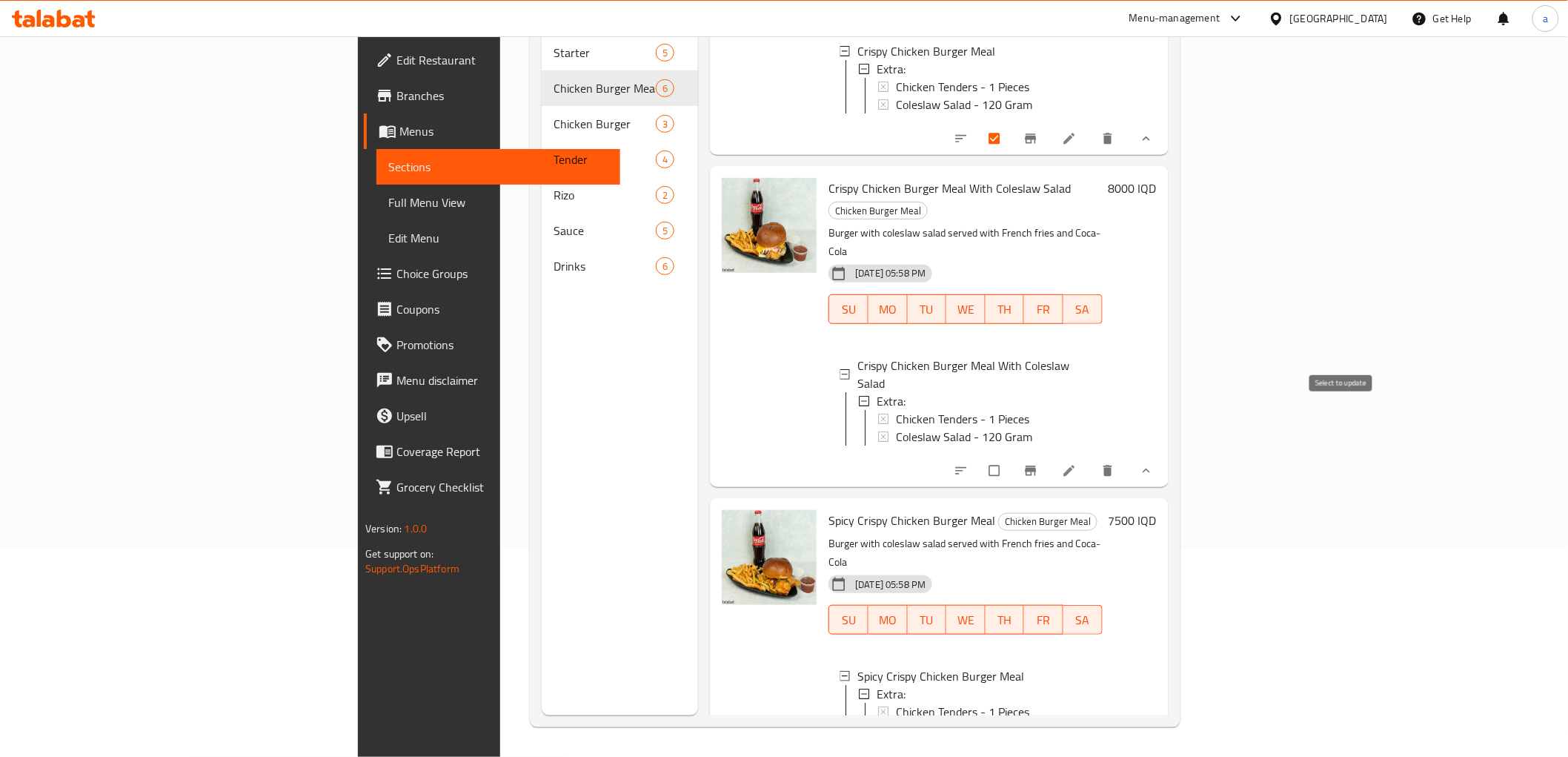
click at [1011, 457] on input "checkbox" at bounding box center [997, 471] width 31 height 28
checkbox input "true"
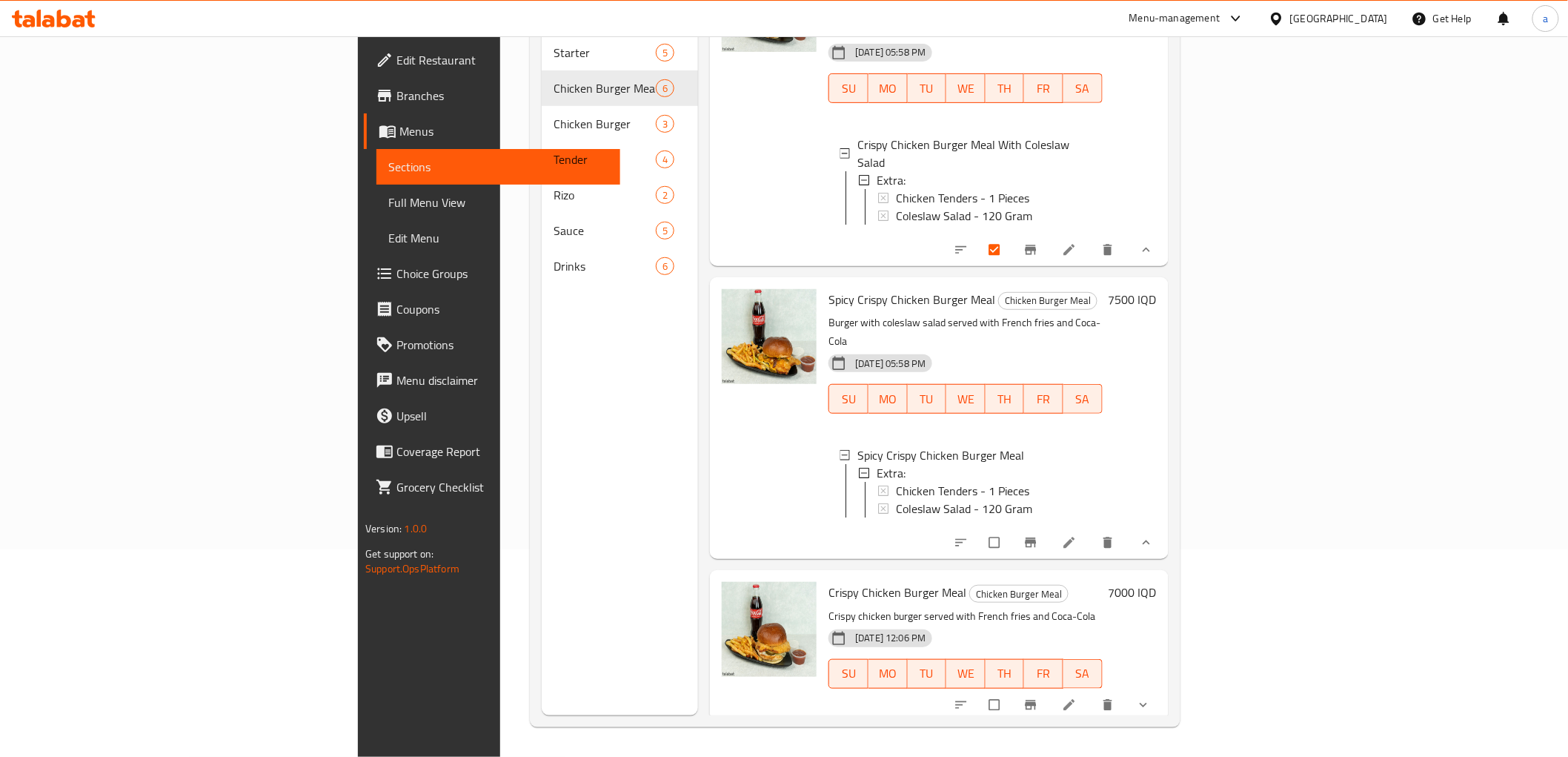
scroll to position [411, 0]
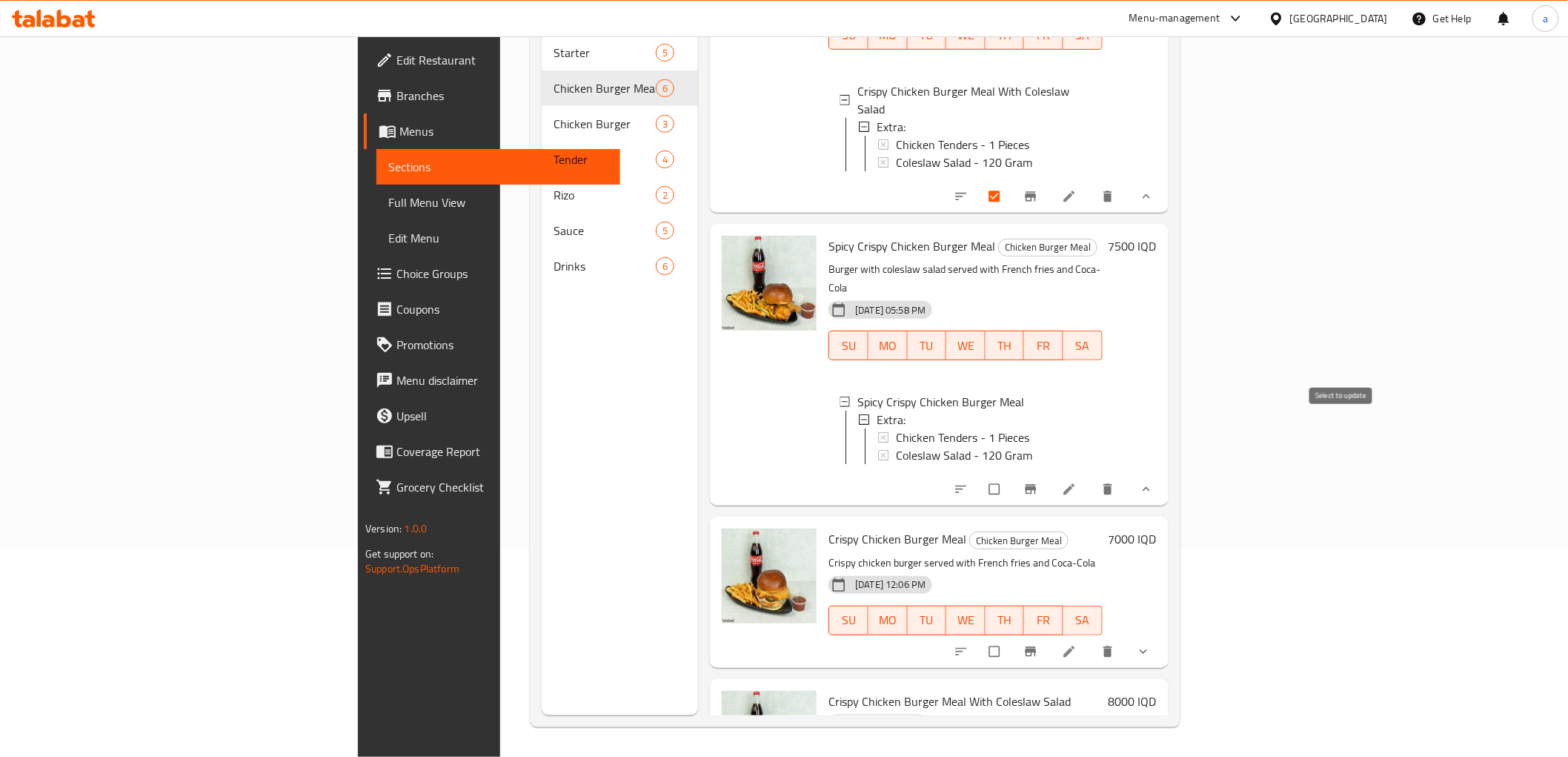
click at [1011, 475] on input "checkbox" at bounding box center [997, 489] width 31 height 28
checkbox input "true"
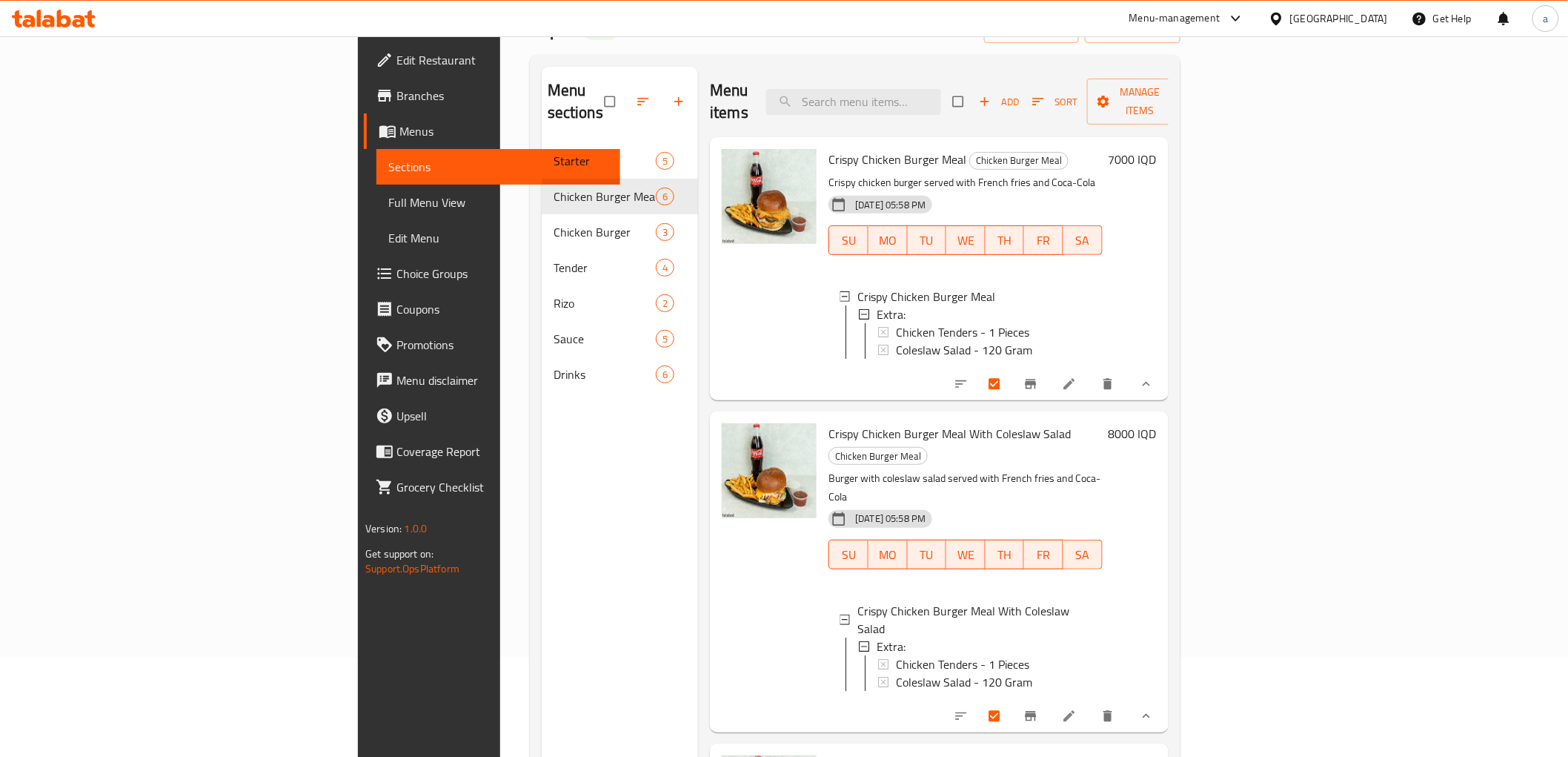
scroll to position [0, 0]
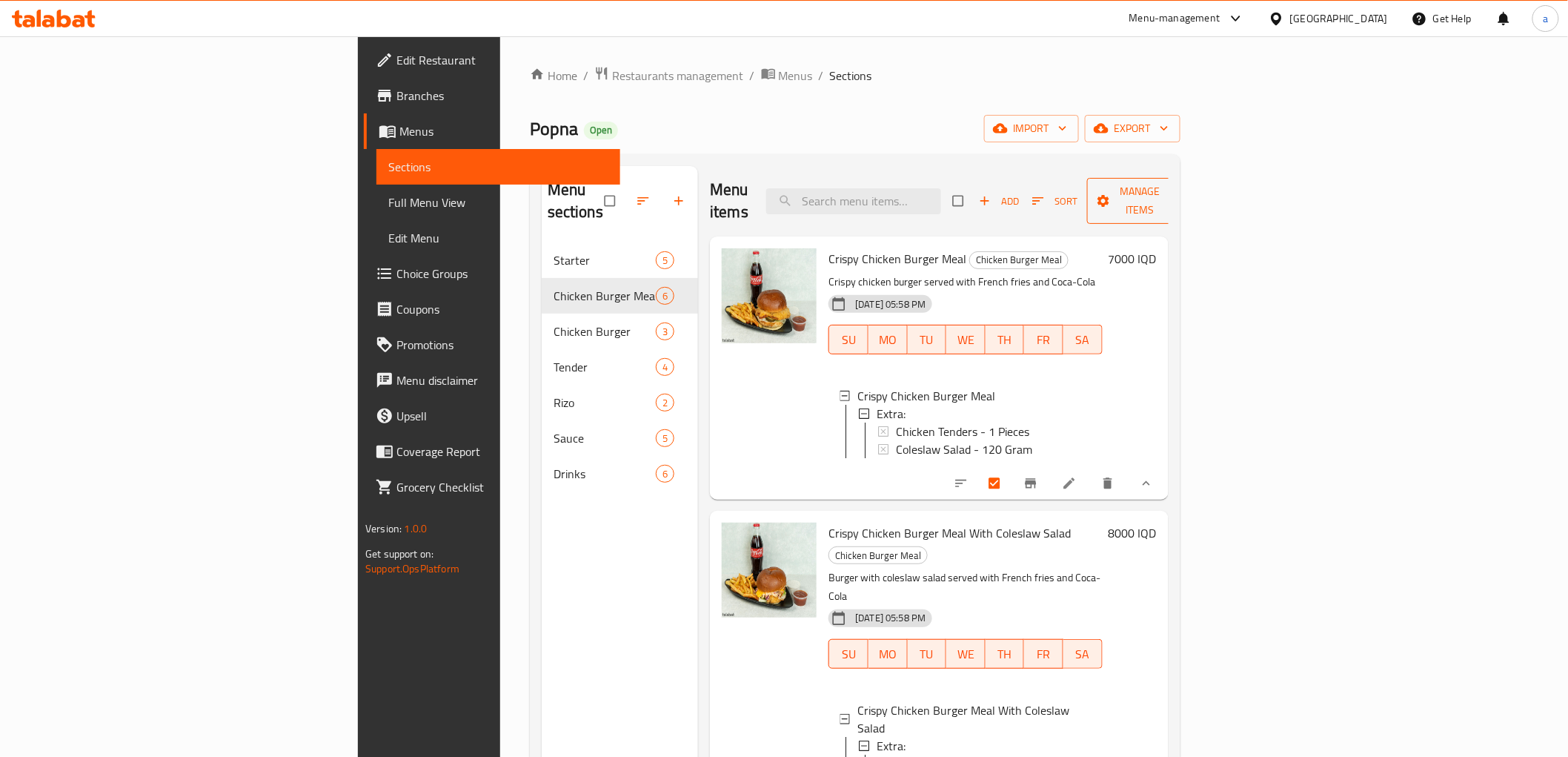
click at [1181, 194] on span "Manage items" at bounding box center [1140, 200] width 82 height 37
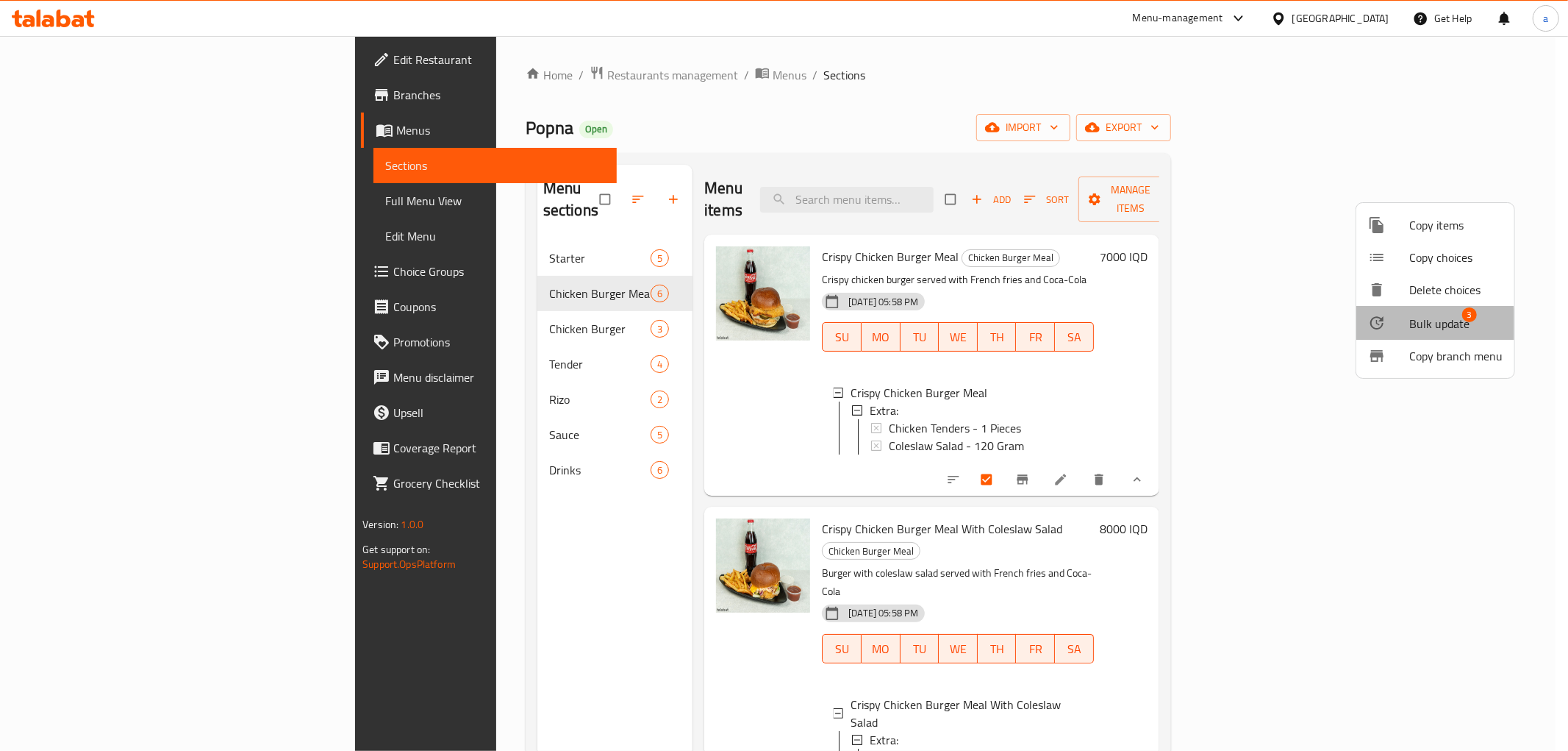
click at [1412, 329] on span "Bulk update" at bounding box center [1439, 324] width 60 height 18
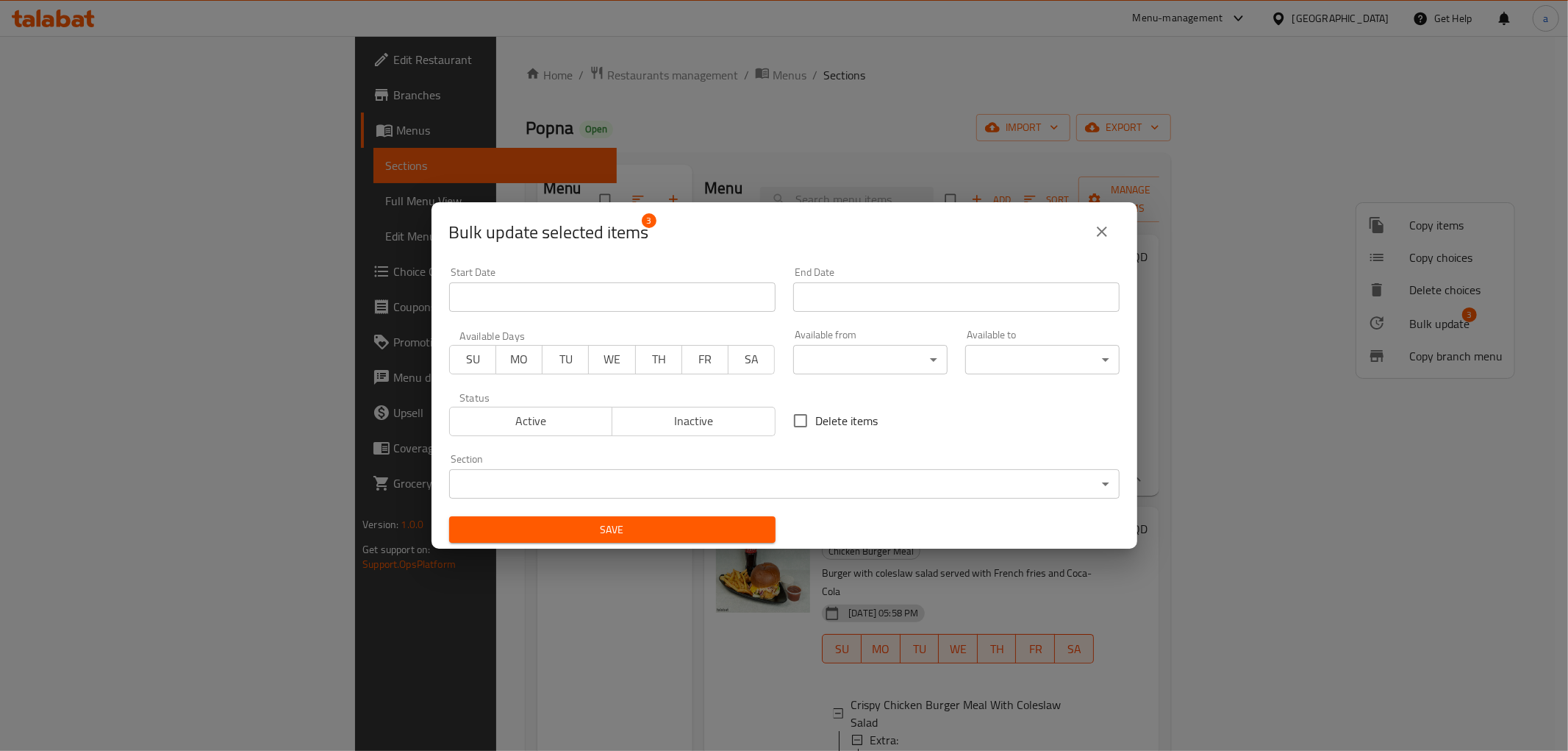
click at [795, 437] on div "Delete items" at bounding box center [956, 420] width 344 height 48
click at [796, 419] on input "Delete items" at bounding box center [801, 421] width 31 height 31
checkbox input "true"
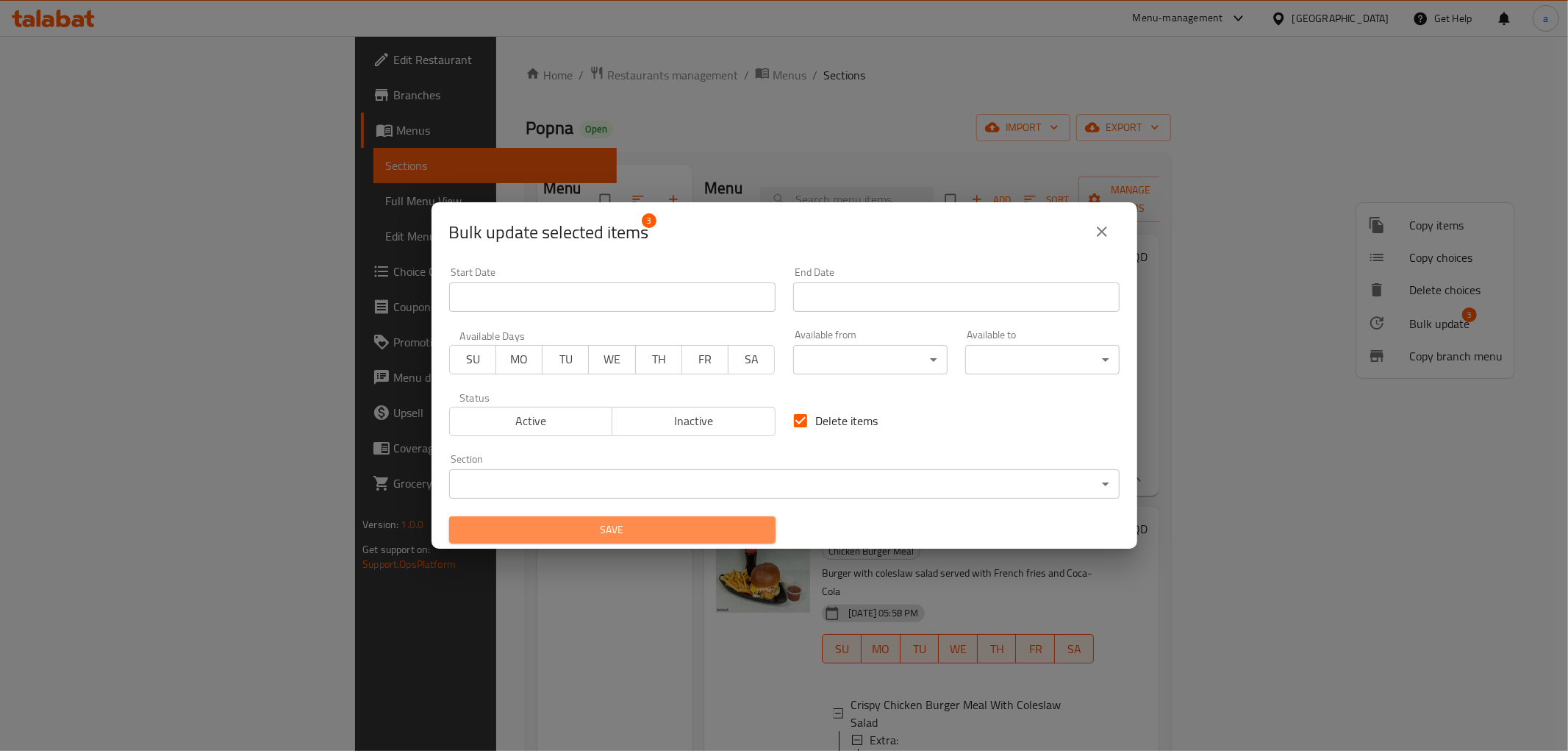
click at [711, 530] on span "Save" at bounding box center [612, 529] width 303 height 18
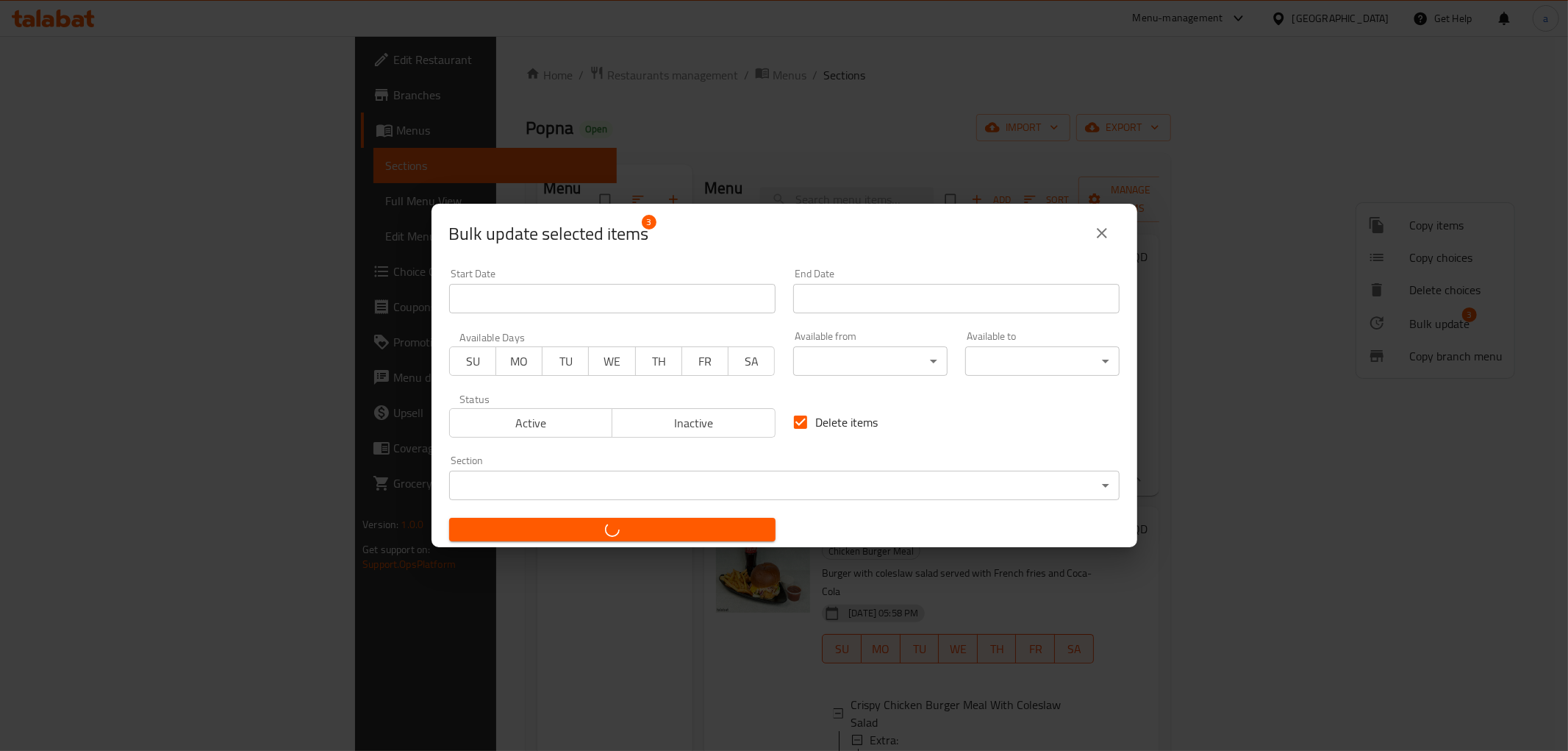
checkbox input "false"
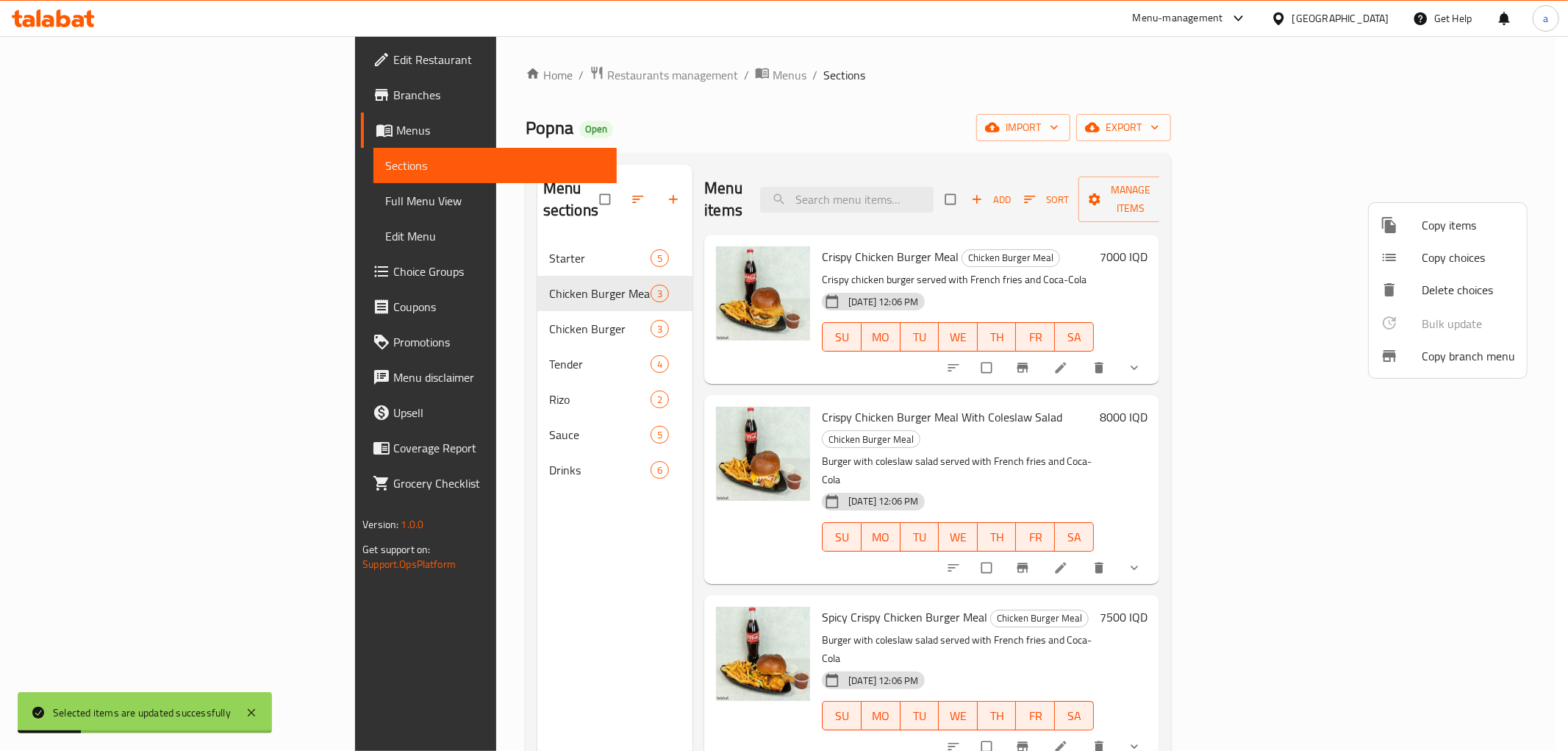
click at [994, 397] on div at bounding box center [784, 375] width 1568 height 751
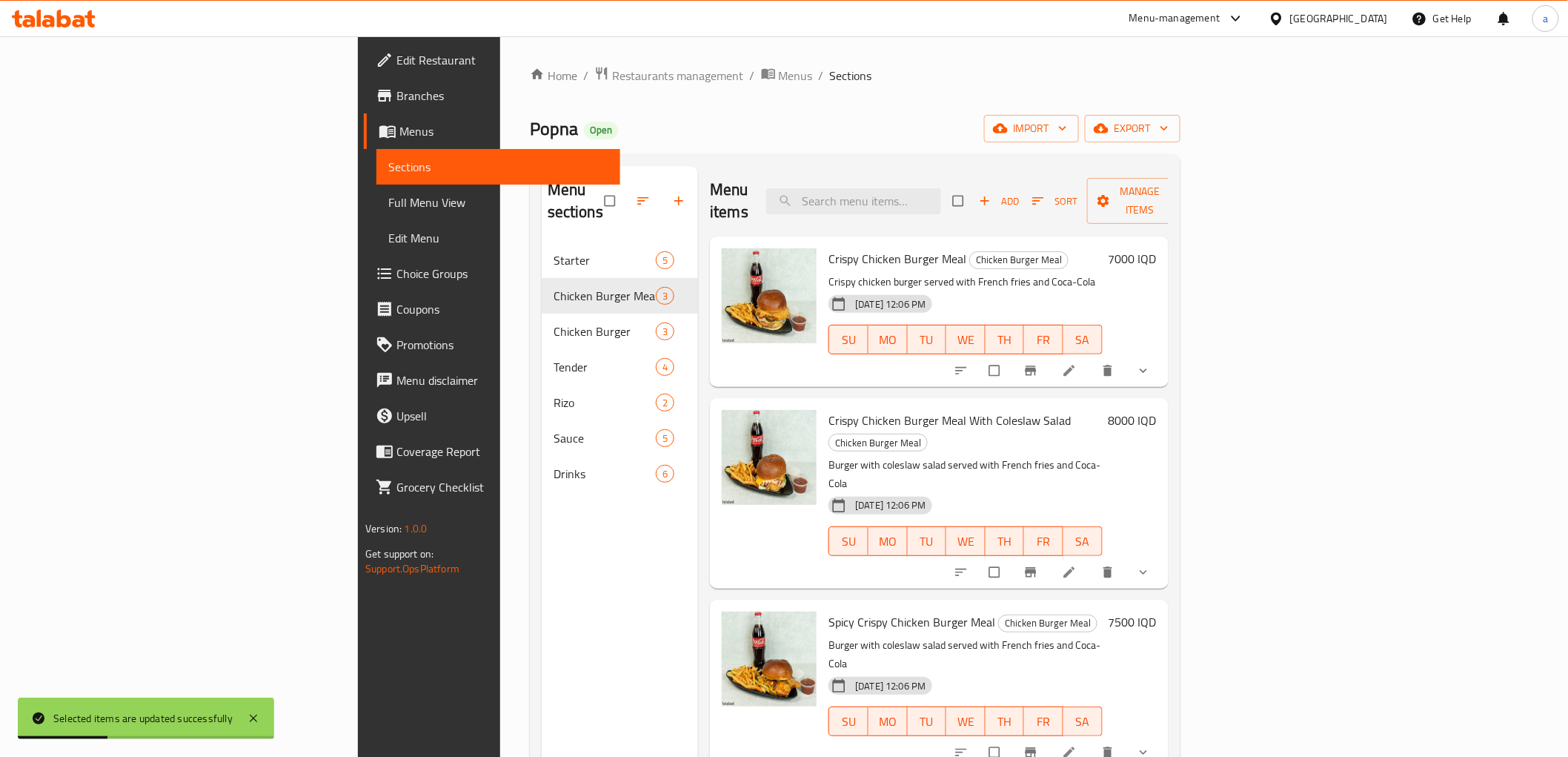
click at [1109, 404] on div "Crispy Chicken Burger Meal With Coleslaw Salad Chicken Burger Meal Burger with …" at bounding box center [966, 492] width 286 height 178
click at [1163, 736] on button "show more" at bounding box center [1145, 752] width 36 height 32
click at [1169, 527] on div "Menu items Add Sort Manage items Crispy Chicken Burger Meal Chicken Burger Meal…" at bounding box center [933, 544] width 471 height 757
click at [1163, 556] on button "show more" at bounding box center [1145, 572] width 36 height 32
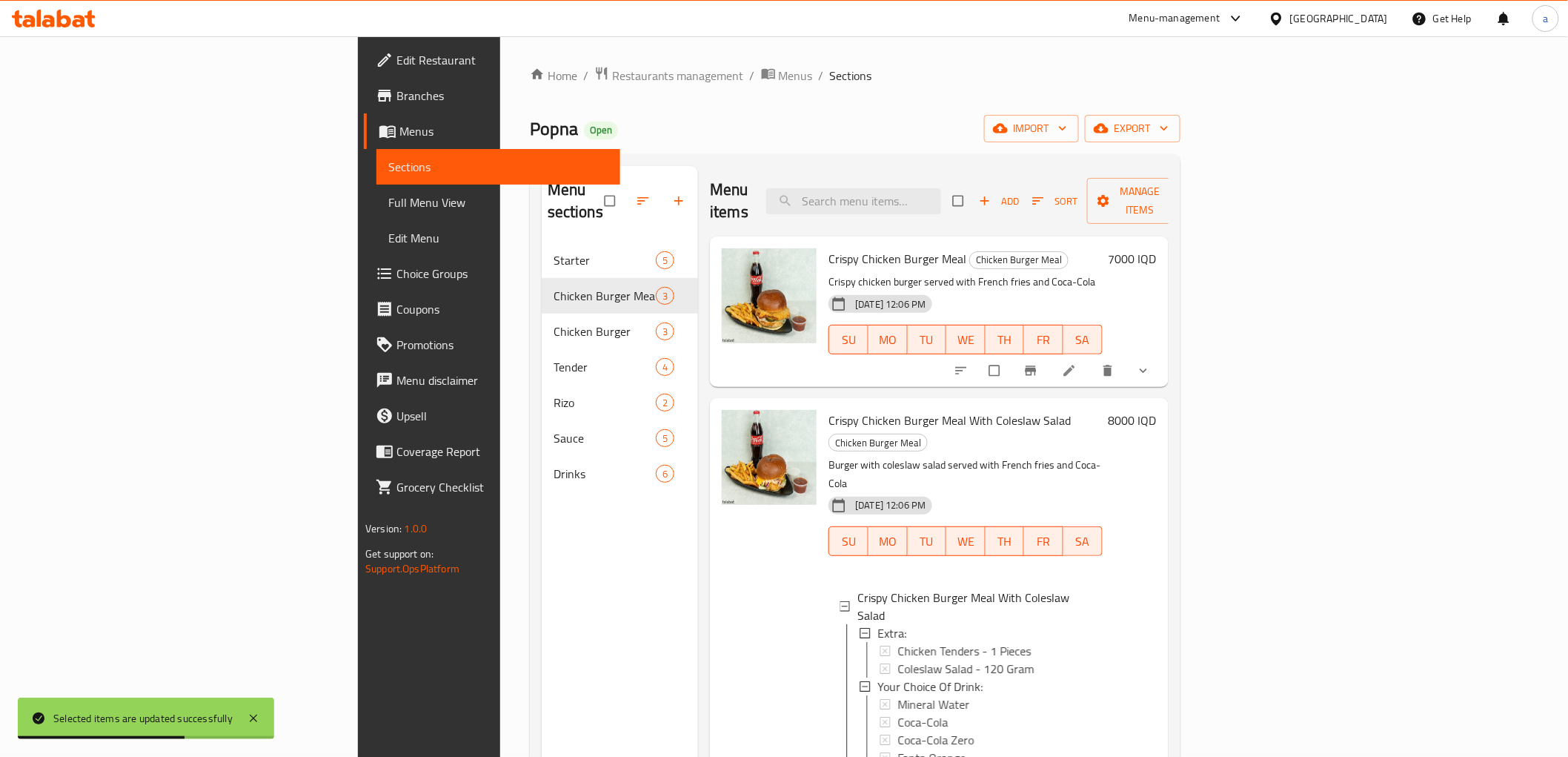
click at [1151, 363] on icon "show more" at bounding box center [1144, 371] width 15 height 15
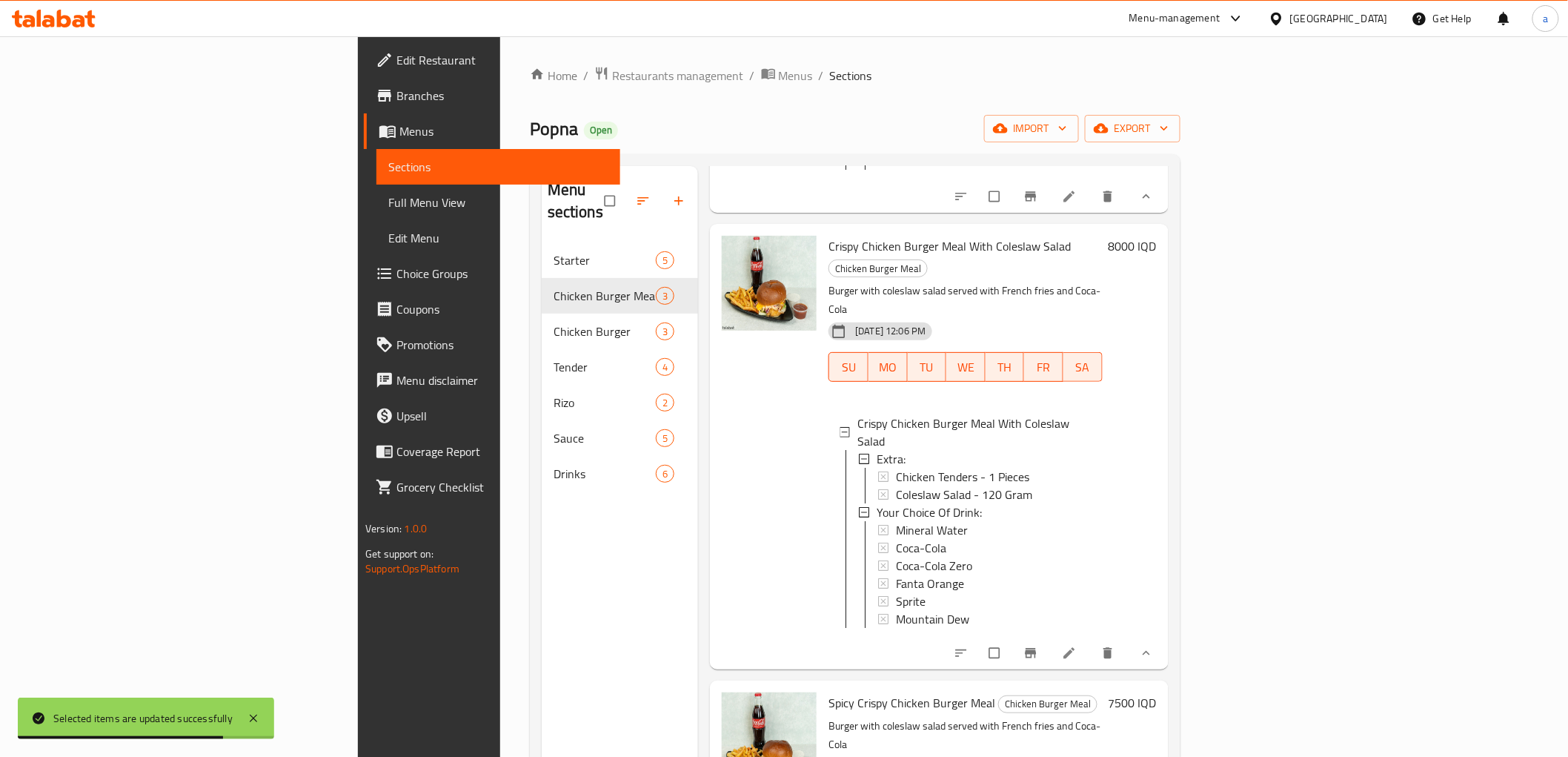
scroll to position [2, 0]
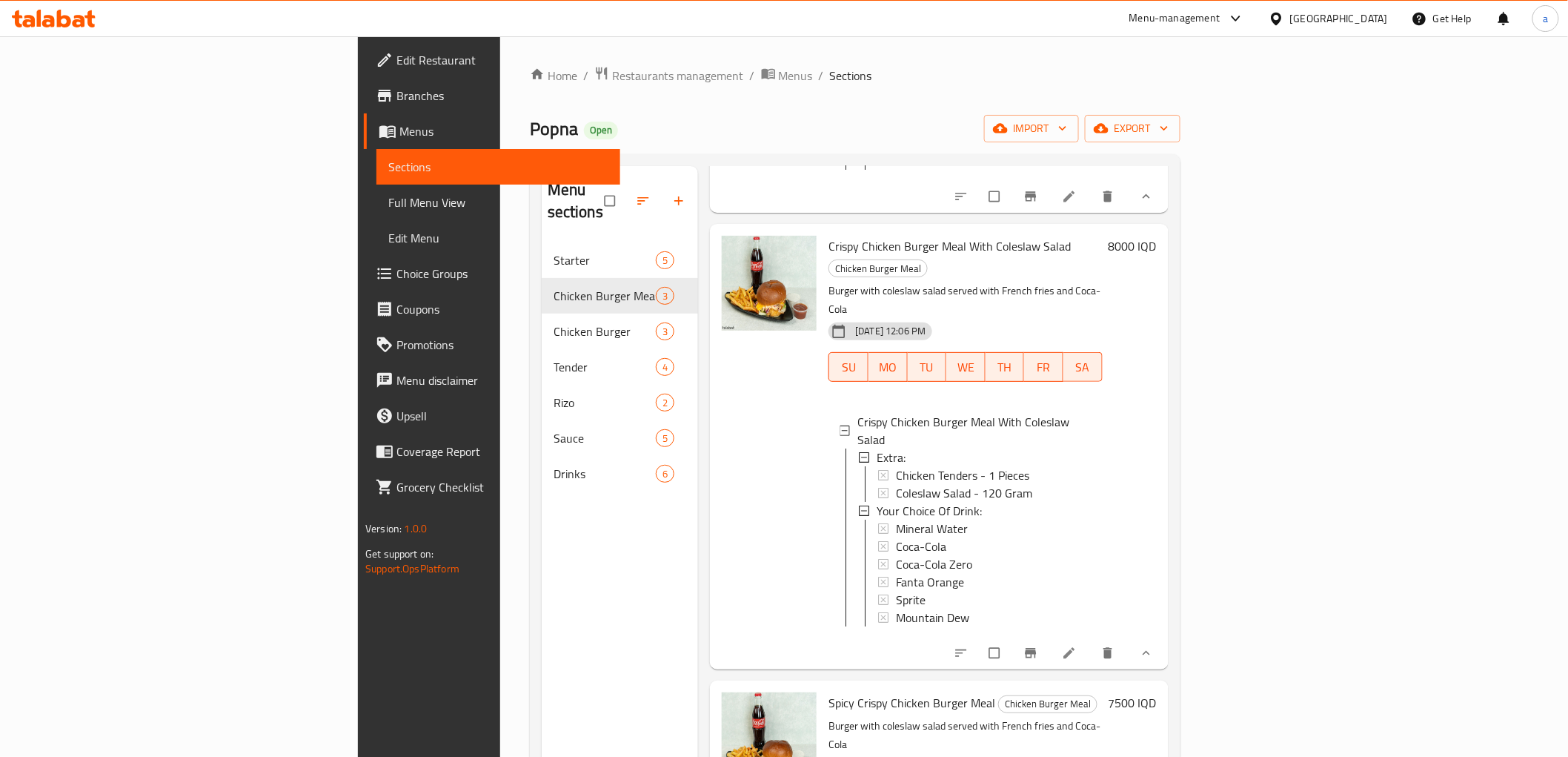
click at [389, 200] on span "Full Menu View" at bounding box center [498, 203] width 219 height 18
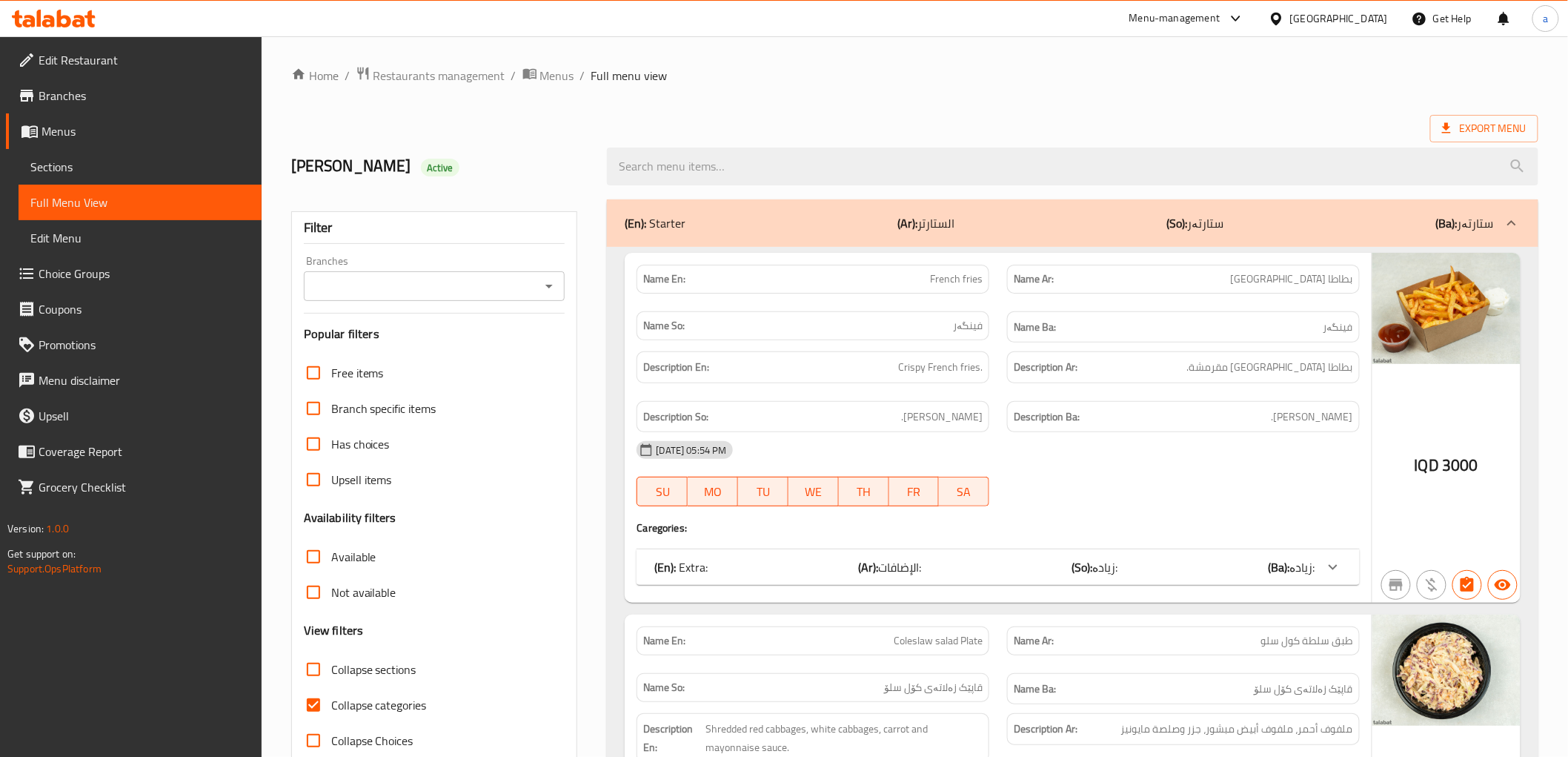
click at [544, 292] on icon "Open" at bounding box center [549, 286] width 18 height 18
click at [546, 285] on icon "Close" at bounding box center [549, 286] width 18 height 18
click at [546, 285] on icon "Open" at bounding box center [549, 286] width 18 height 18
click at [546, 285] on icon "Close" at bounding box center [549, 286] width 18 height 18
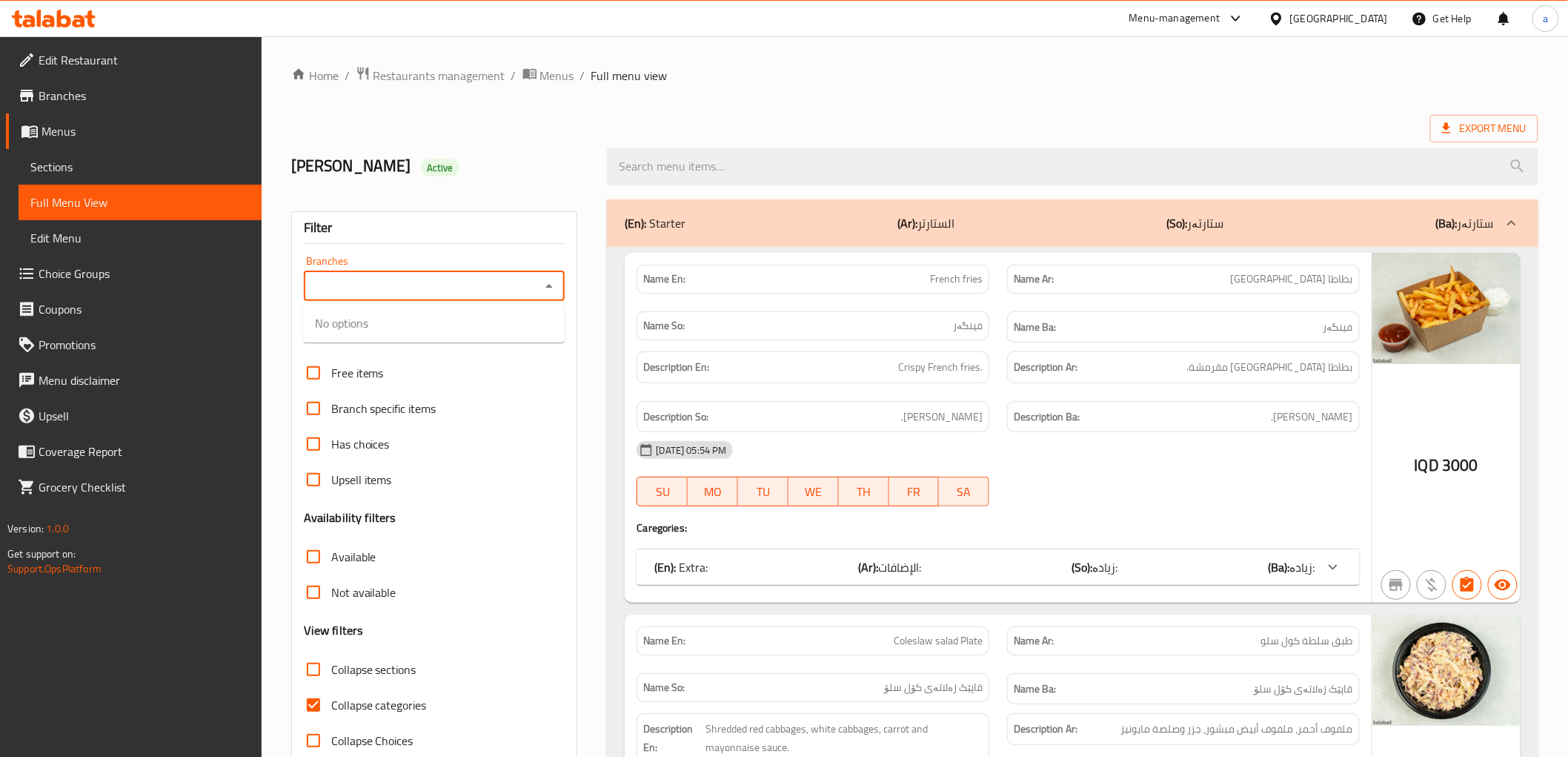
click at [546, 285] on icon "Close" at bounding box center [549, 286] width 18 height 18
click at [552, 240] on div "Filter" at bounding box center [434, 228] width 261 height 32
click at [547, 288] on icon "Open" at bounding box center [549, 286] width 18 height 18
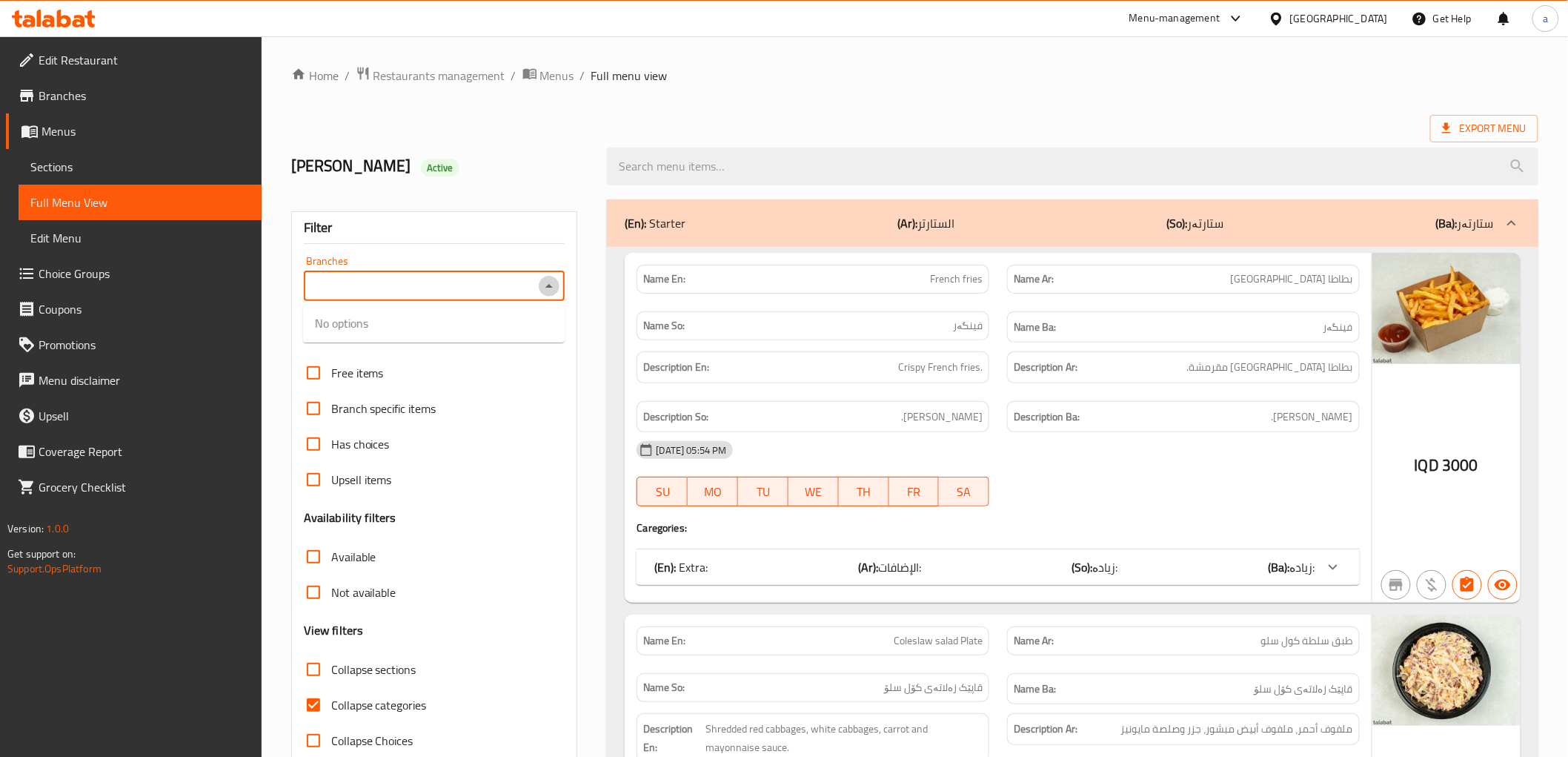
click at [547, 288] on icon "Close" at bounding box center [549, 286] width 18 height 18
click at [547, 288] on icon "Open" at bounding box center [549, 286] width 18 height 18
click at [547, 288] on icon "Close" at bounding box center [549, 286] width 18 height 18
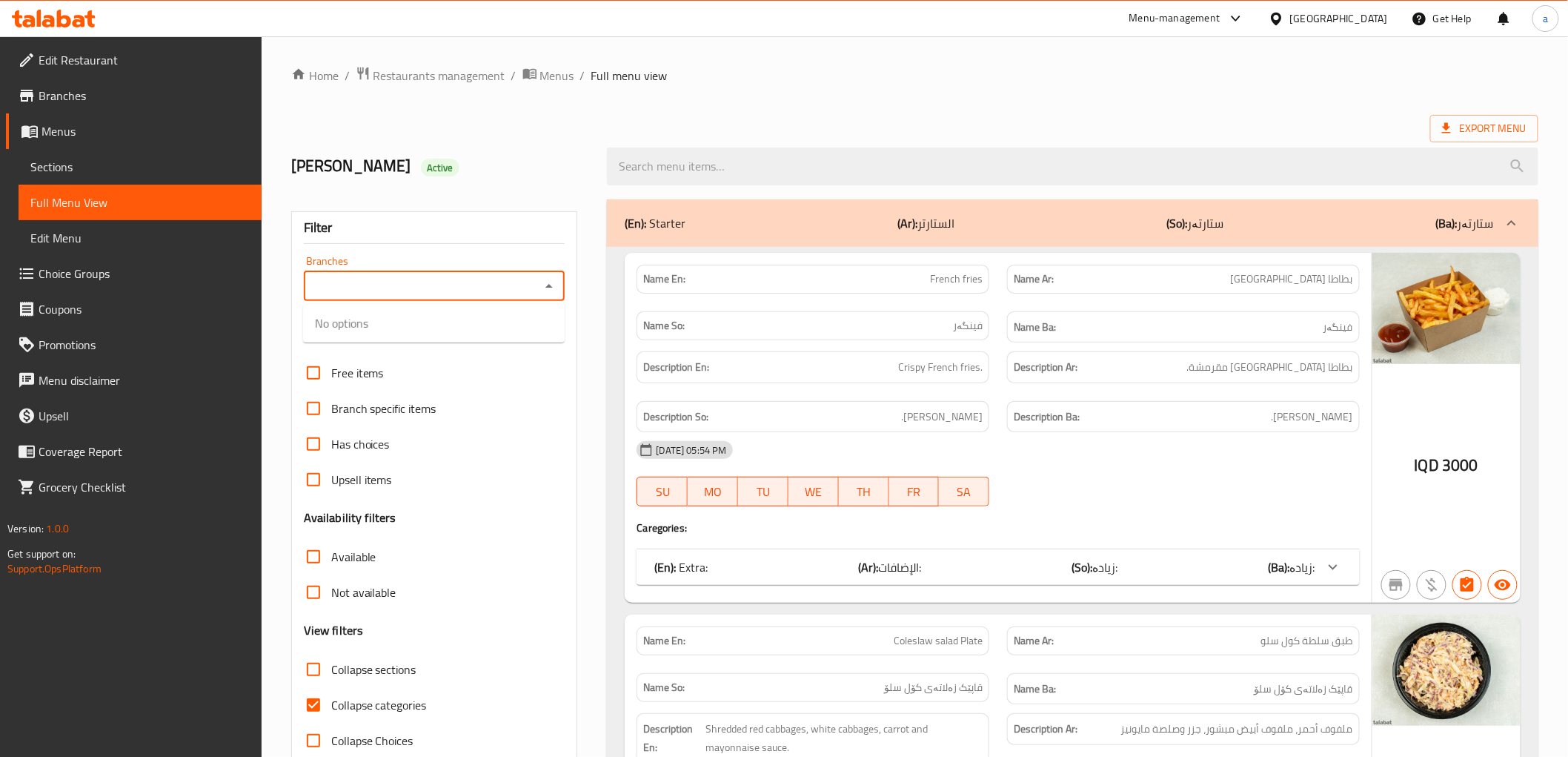
click at [547, 288] on icon "Close" at bounding box center [549, 286] width 18 height 18
click at [547, 288] on icon "Open" at bounding box center [549, 286] width 18 height 18
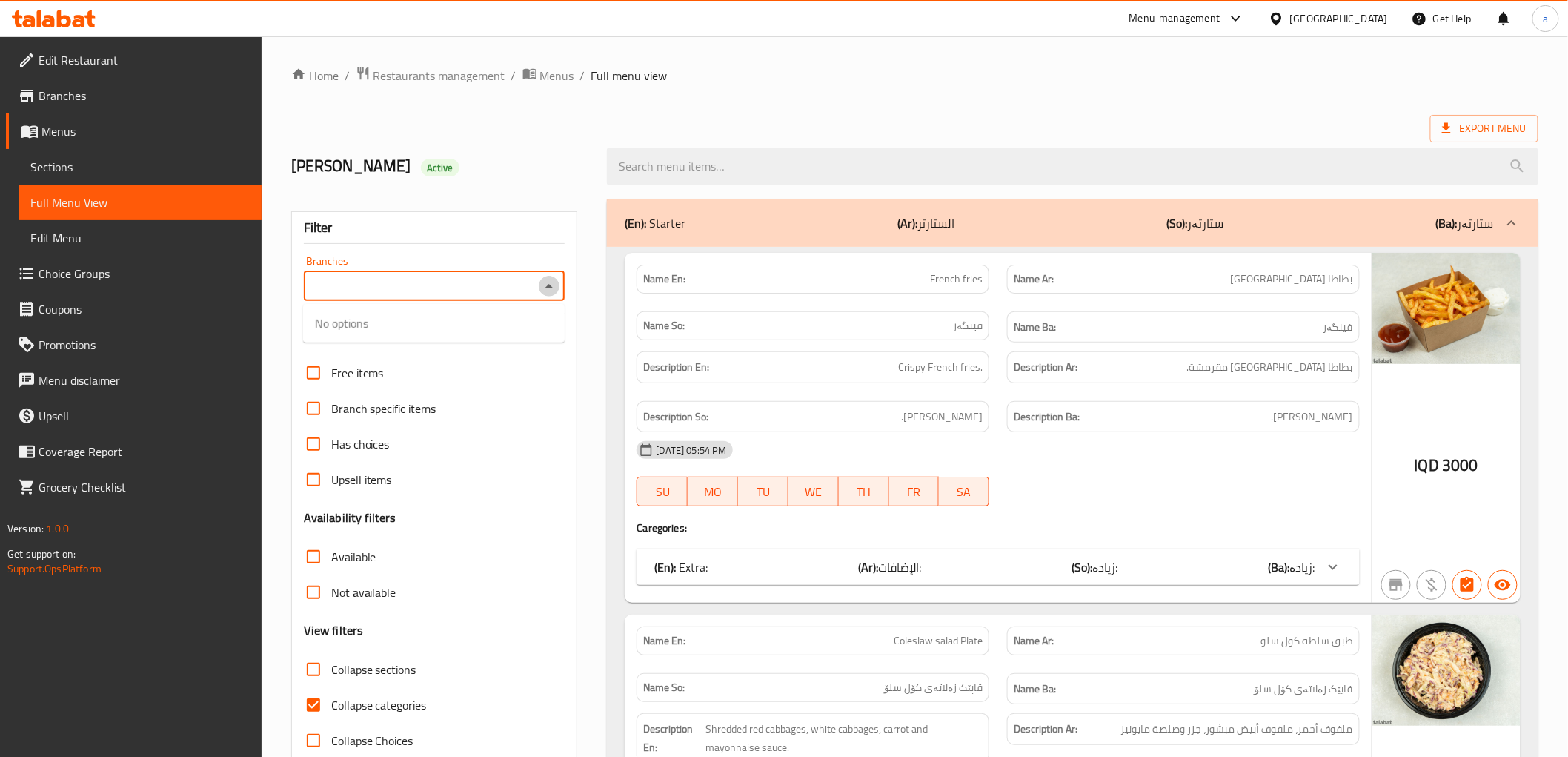
click at [547, 288] on icon "Close" at bounding box center [549, 286] width 18 height 18
click at [547, 288] on icon "Open" at bounding box center [549, 286] width 18 height 18
click at [418, 347] on li "Popna, [GEOGRAPHIC_DATA]" at bounding box center [434, 350] width 261 height 26
type input "Popna, [GEOGRAPHIC_DATA]"
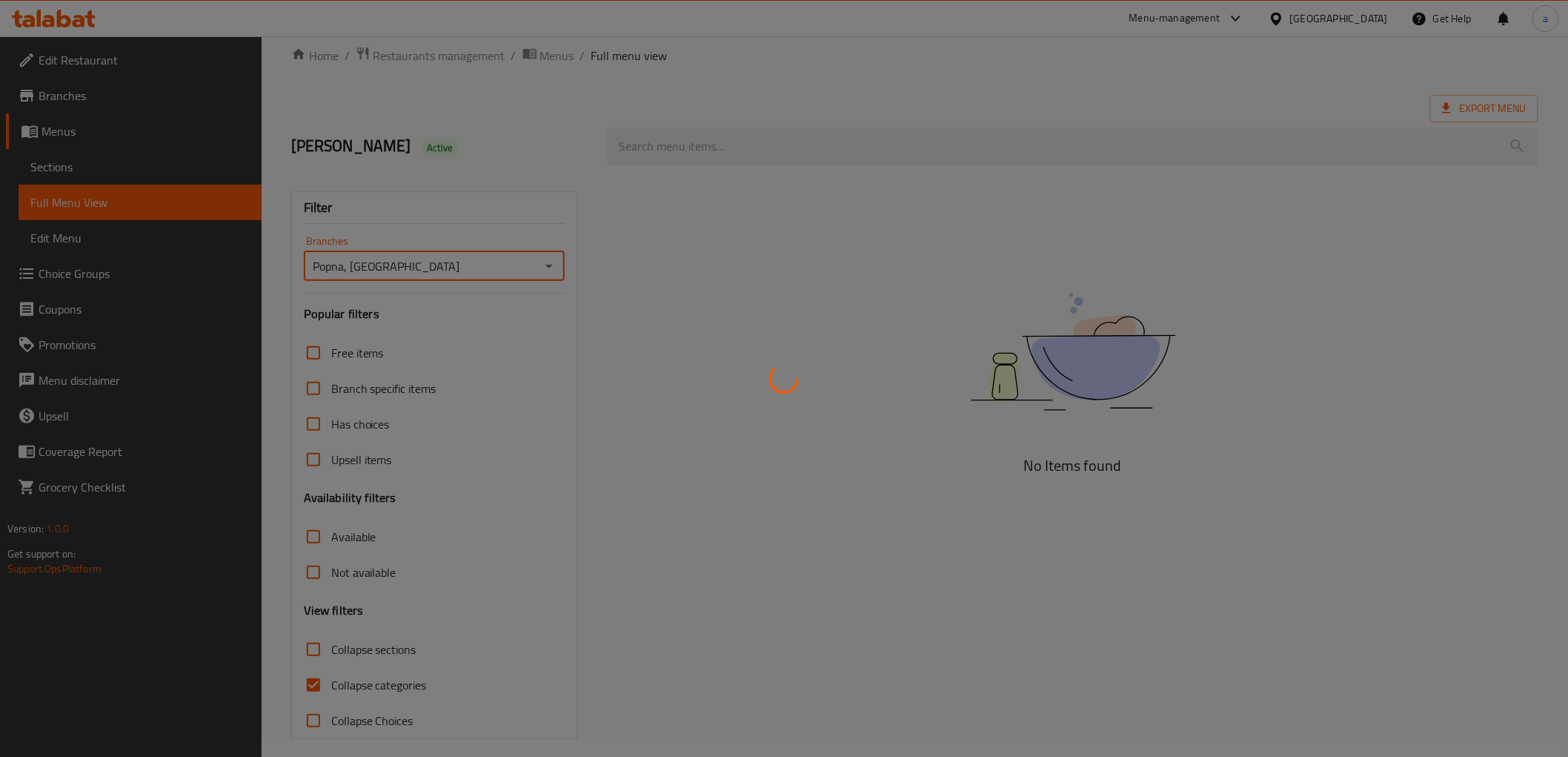
scroll to position [32, 0]
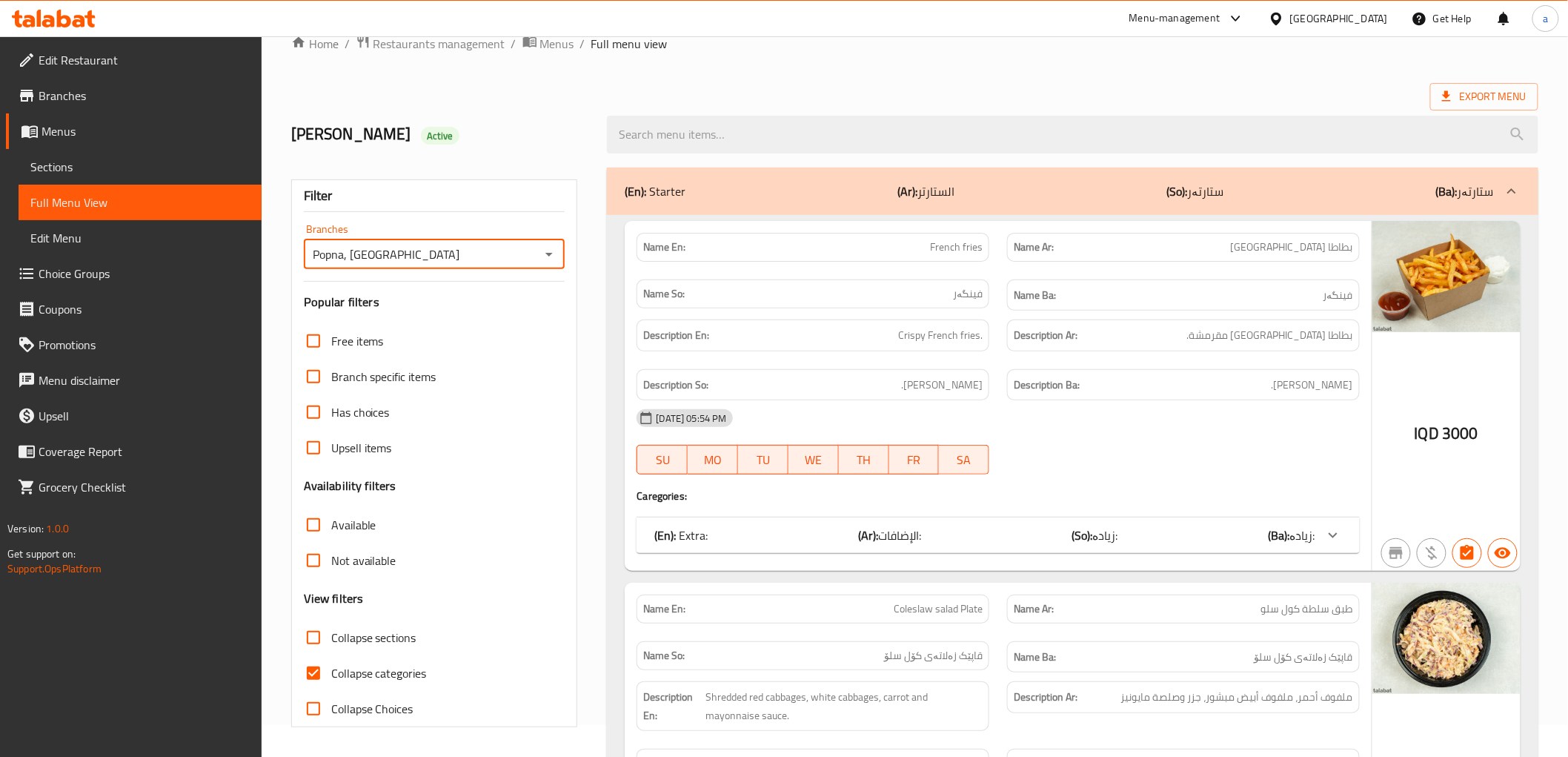
click at [308, 666] on input "Collapse categories" at bounding box center [313, 673] width 36 height 36
checkbox input "false"
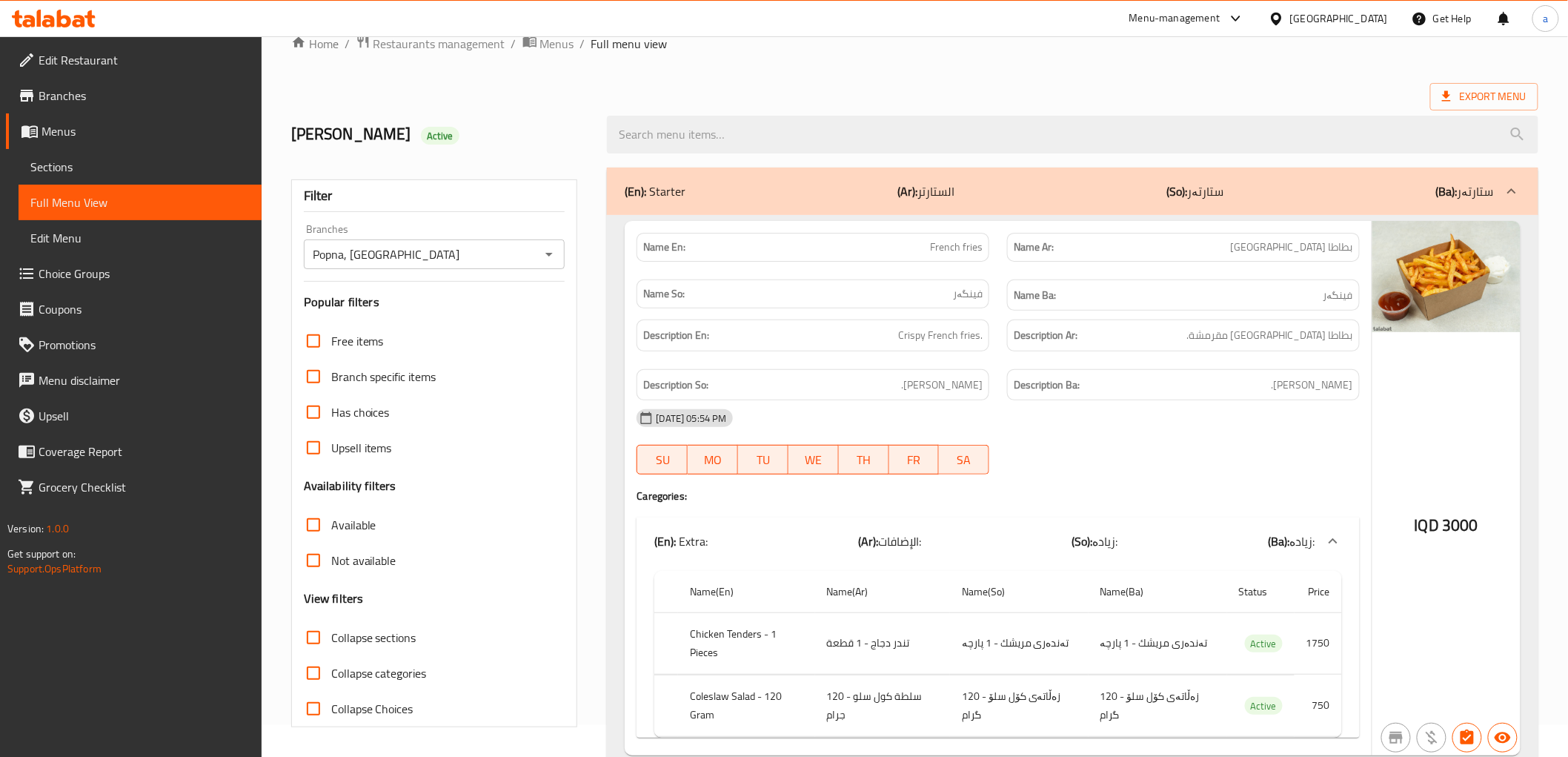
click at [304, 632] on input "Collapse sections" at bounding box center [313, 637] width 36 height 36
checkbox input "true"
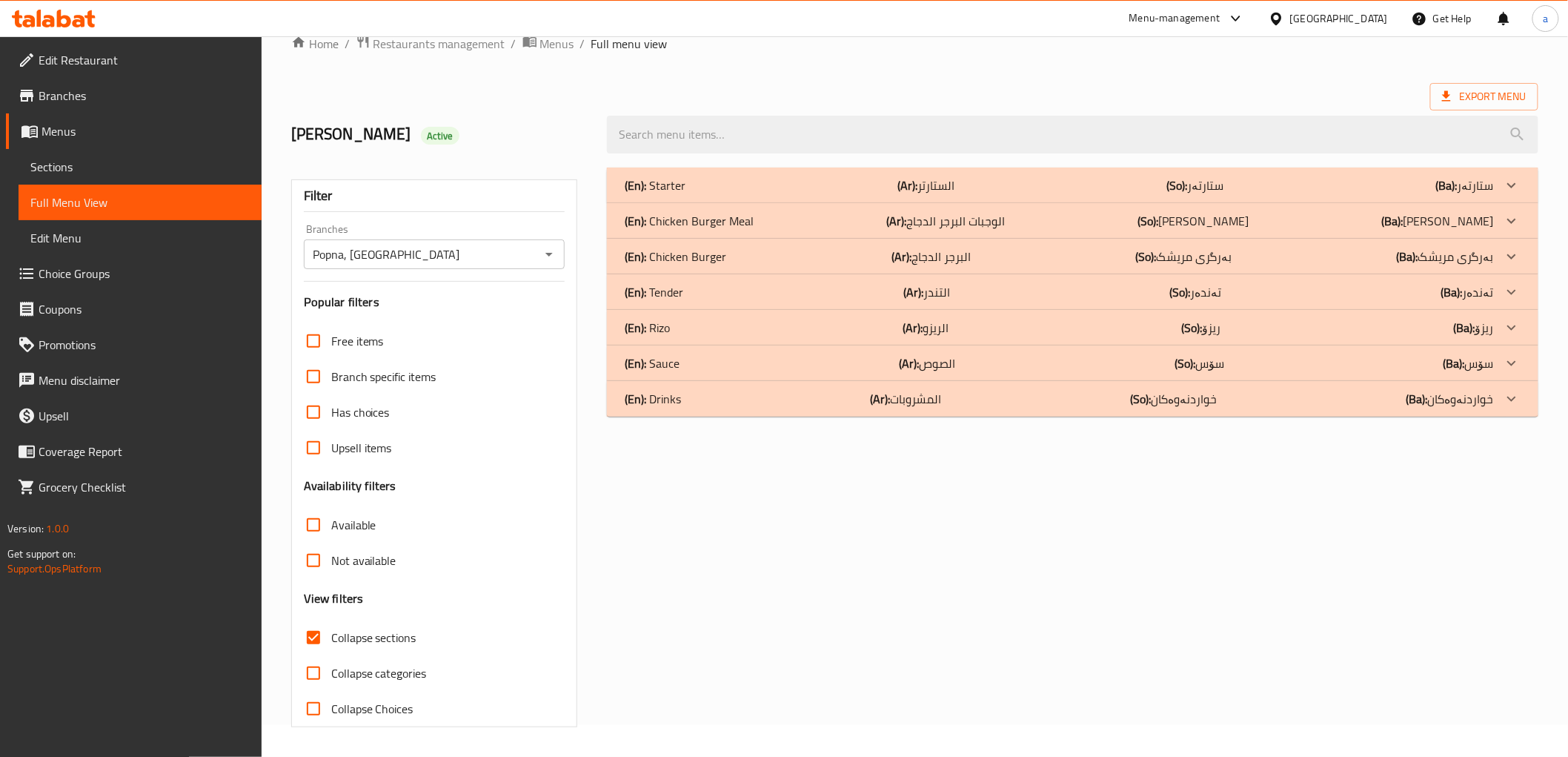
click at [769, 204] on div "(En): Chicken Burger Meal (Ar): الوجبات البرجر الدجاج (So): ژەمەکانی بەرگری مری…" at bounding box center [1073, 185] width 931 height 36
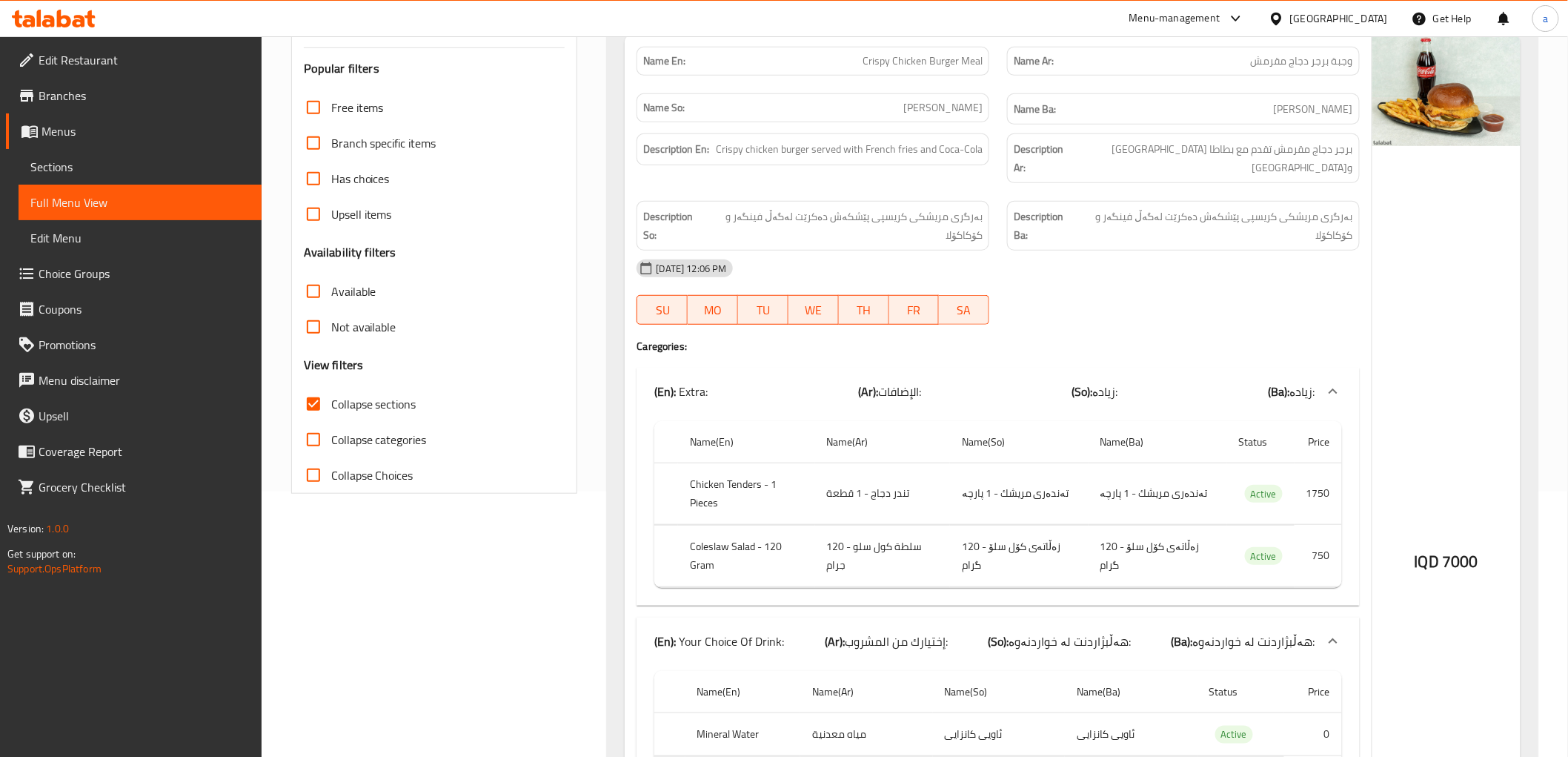
scroll to position [0, 0]
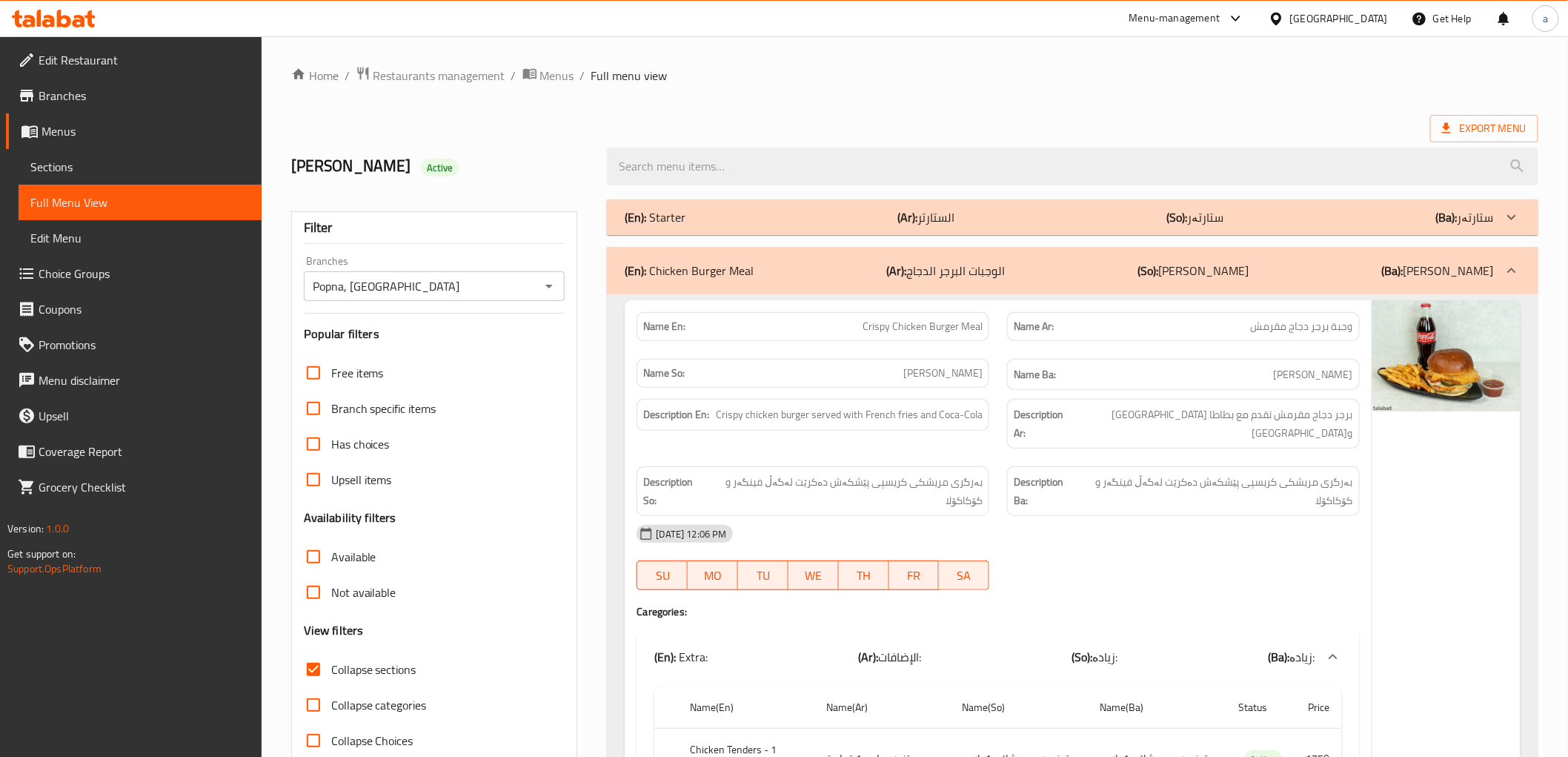
click at [61, 13] on icon at bounding box center [53, 19] width 84 height 18
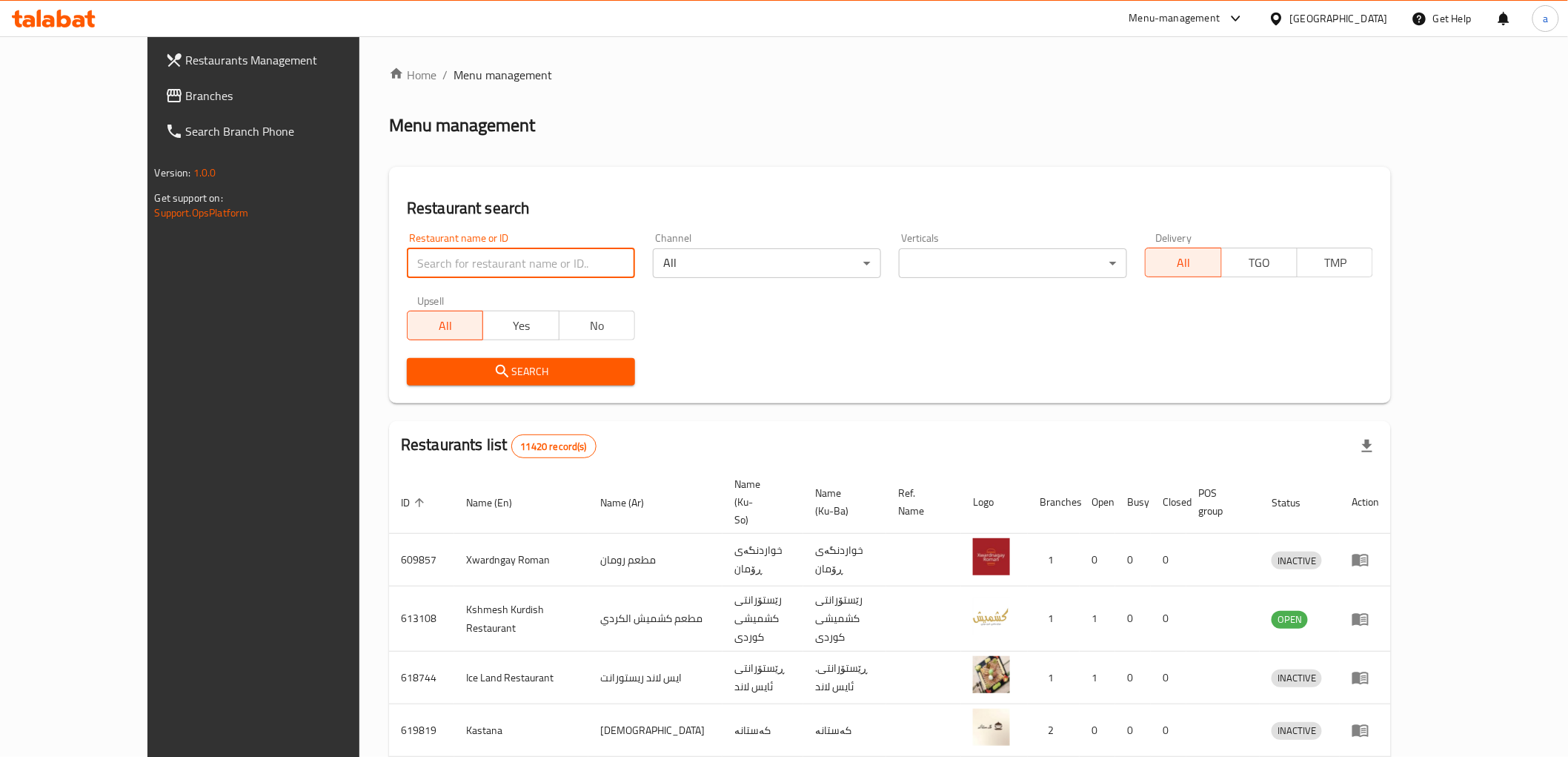
click at [407, 268] on input "search" at bounding box center [521, 263] width 228 height 30
paste input "681567"
type input "681567"
click button "Search" at bounding box center [521, 371] width 228 height 27
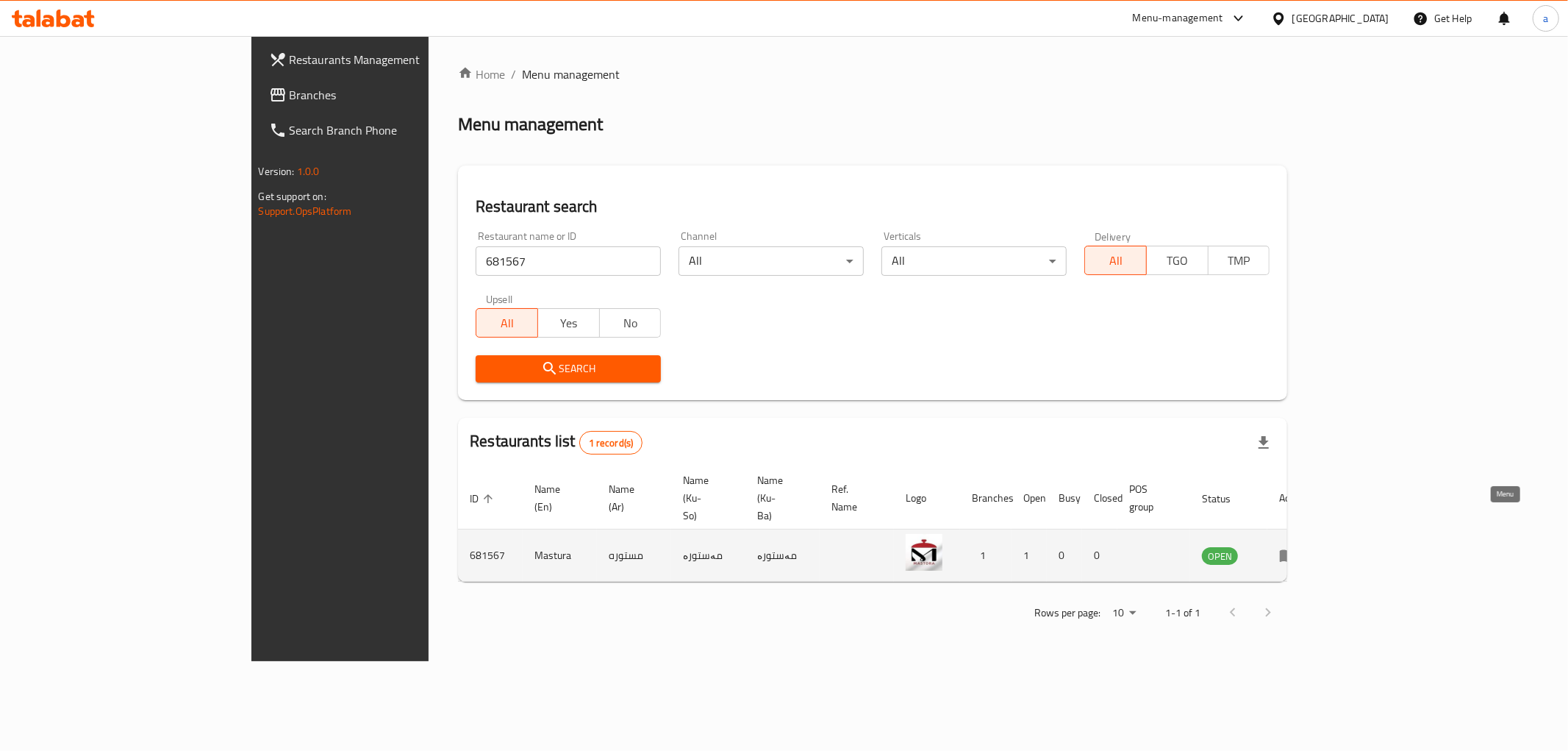
click at [1297, 547] on icon "enhanced table" at bounding box center [1288, 556] width 18 height 18
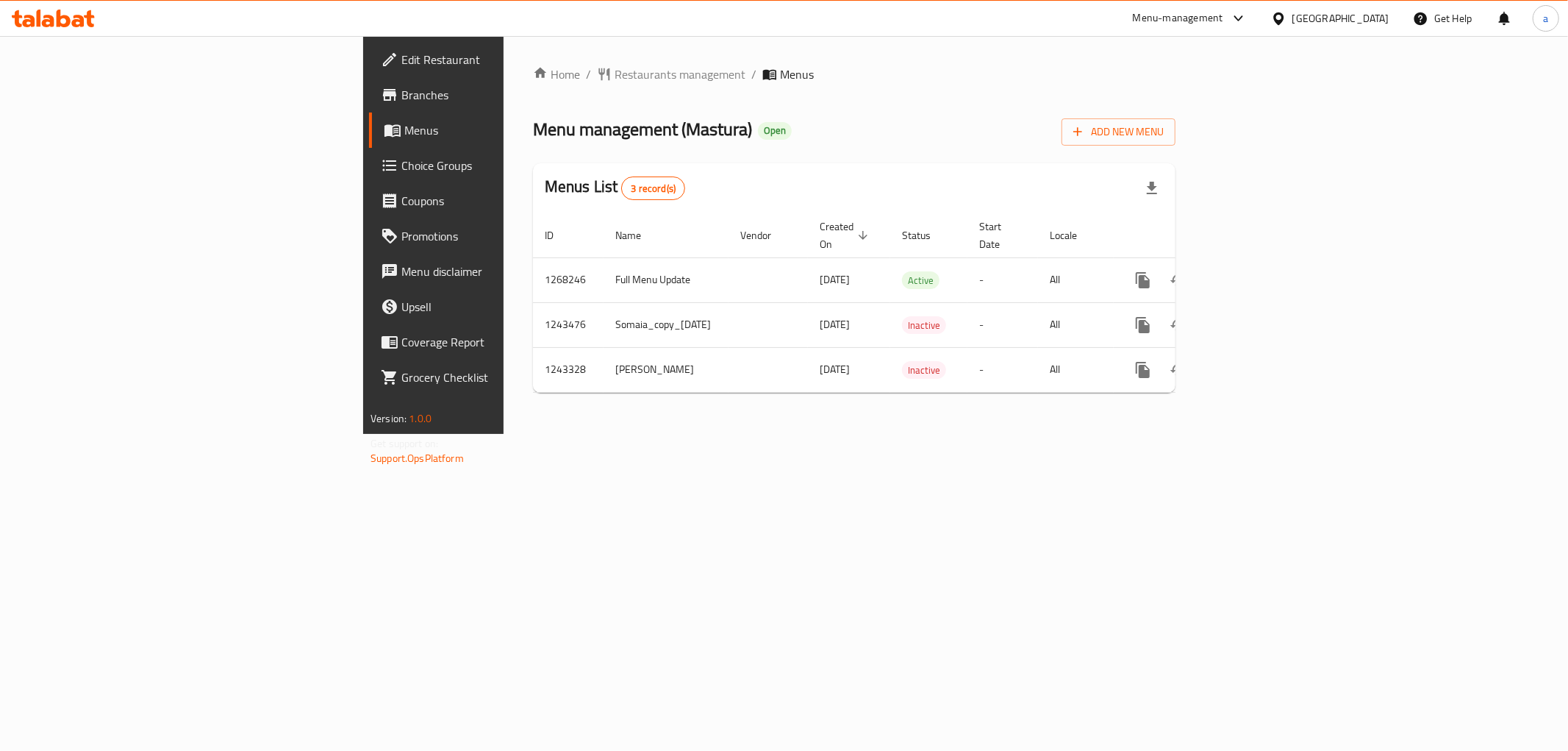
click at [401, 89] on span "Branches" at bounding box center [507, 95] width 212 height 18
